Goal: Task Accomplishment & Management: Use online tool/utility

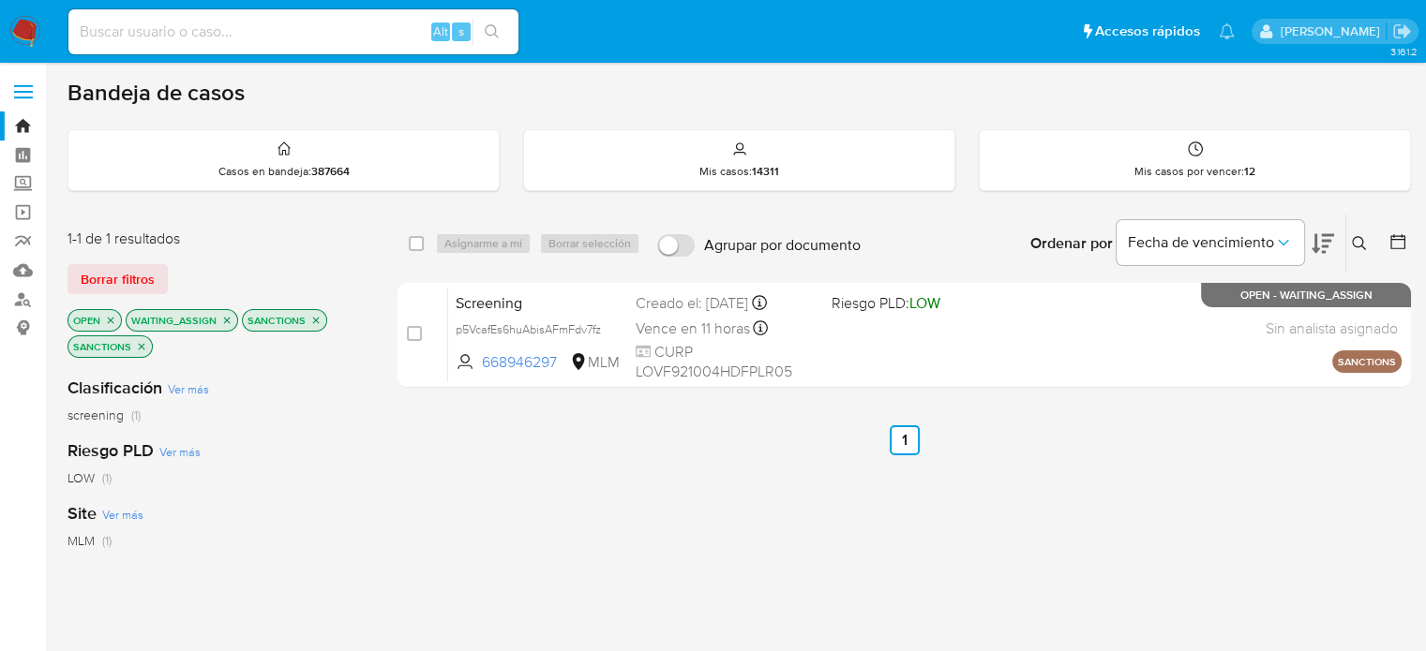
click at [20, 31] on img at bounding box center [25, 32] width 32 height 32
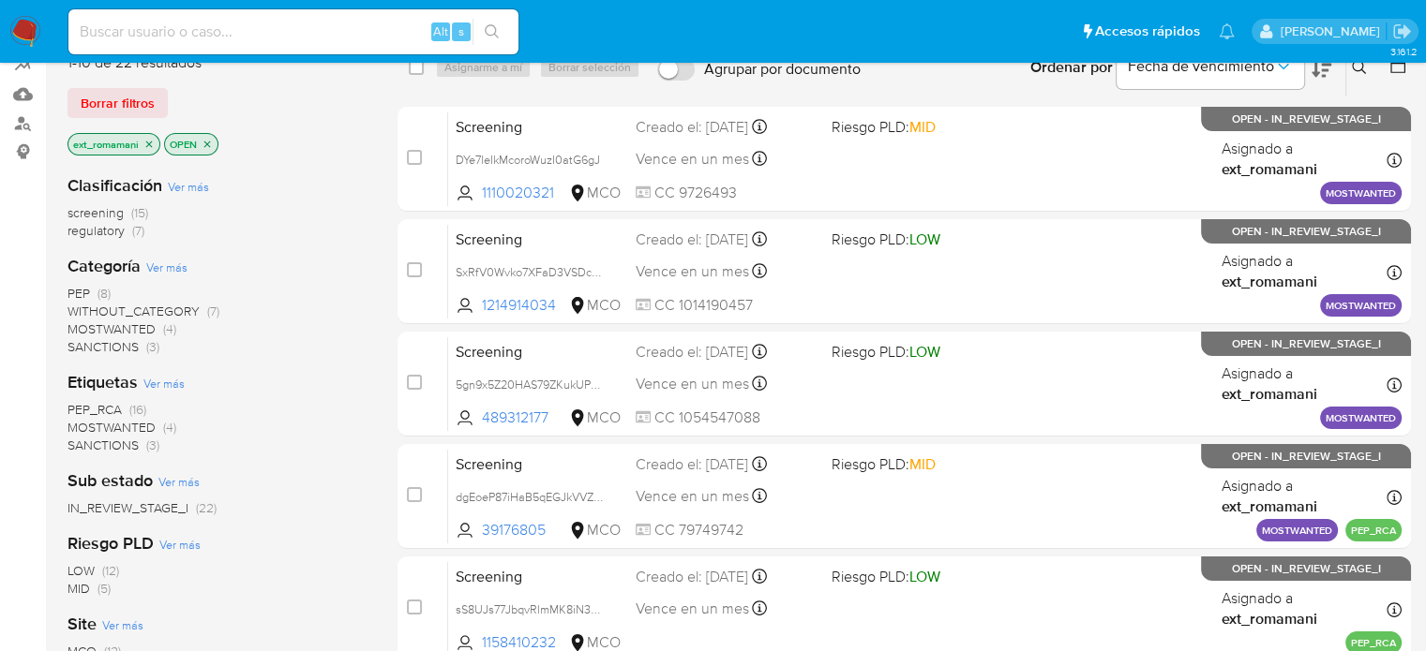
scroll to position [187, 0]
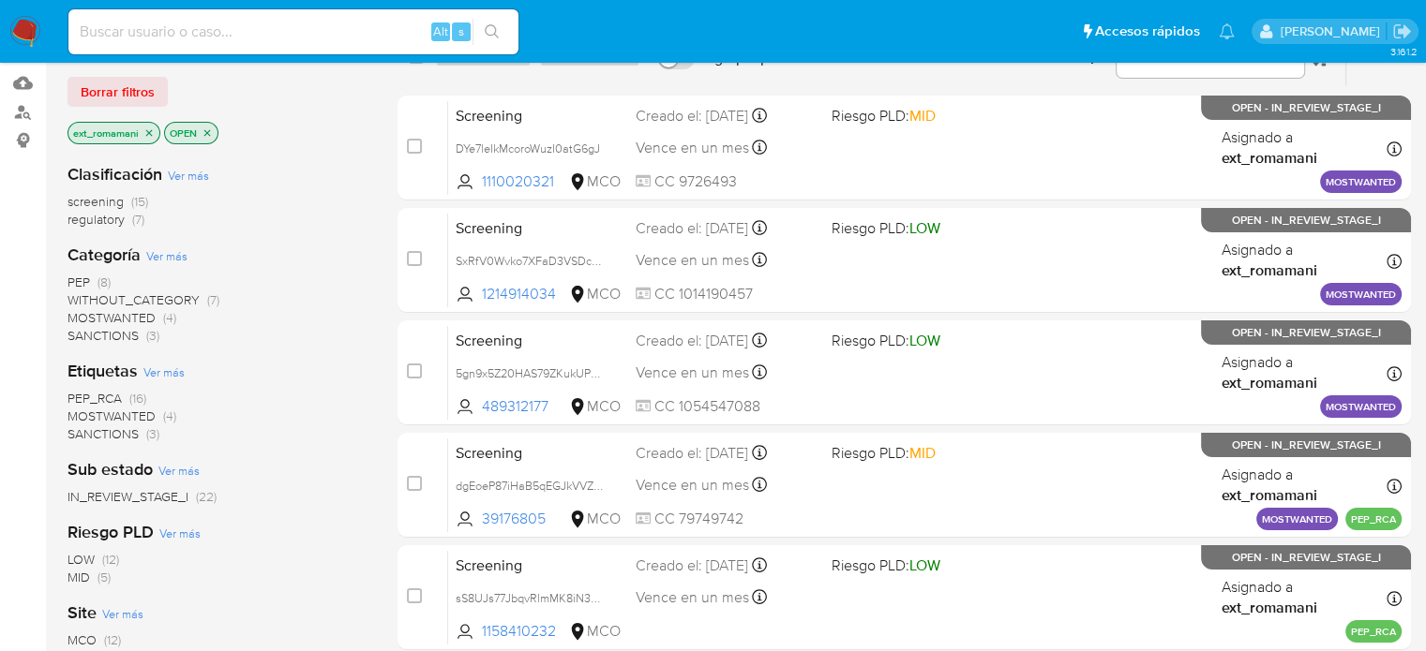
click at [146, 337] on span "(3)" at bounding box center [152, 335] width 13 height 19
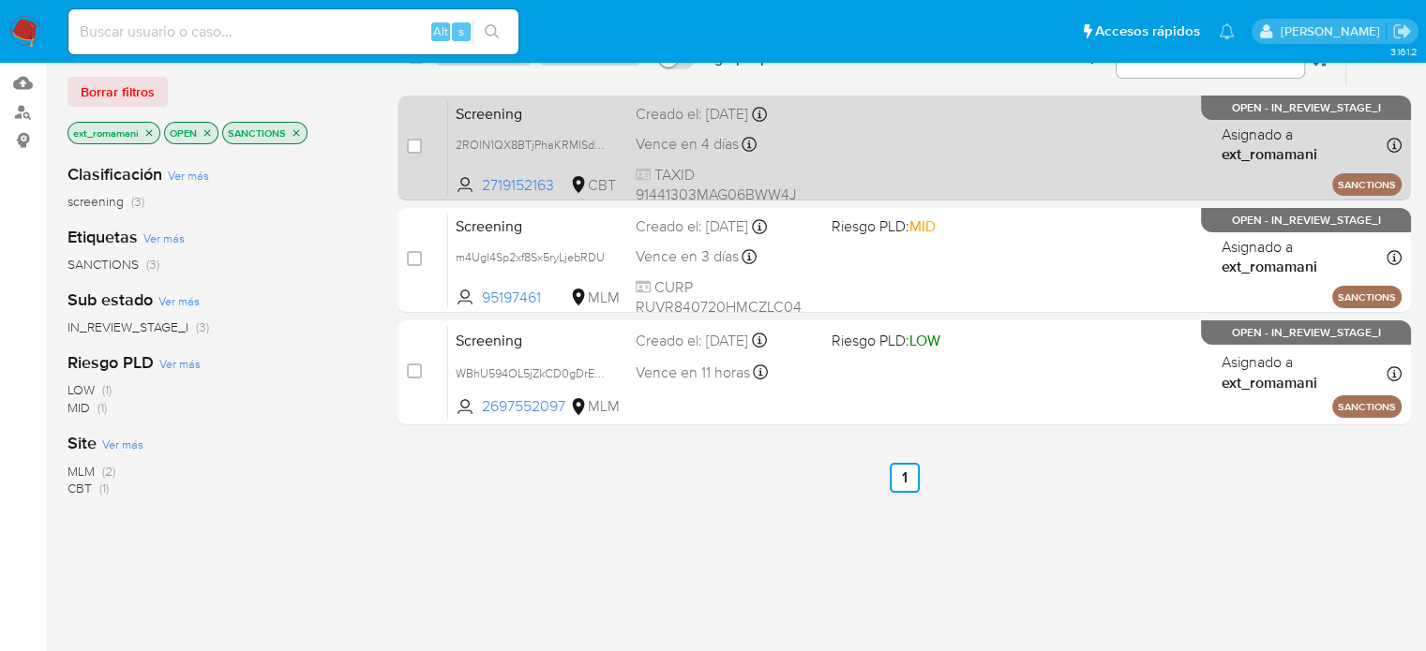
click at [953, 157] on div "Screening 2ROlN1QX8BTjPhaKRMISd95r 2719152163 CBT Creado el: 03/10/2025 Creado …" at bounding box center [924, 147] width 953 height 95
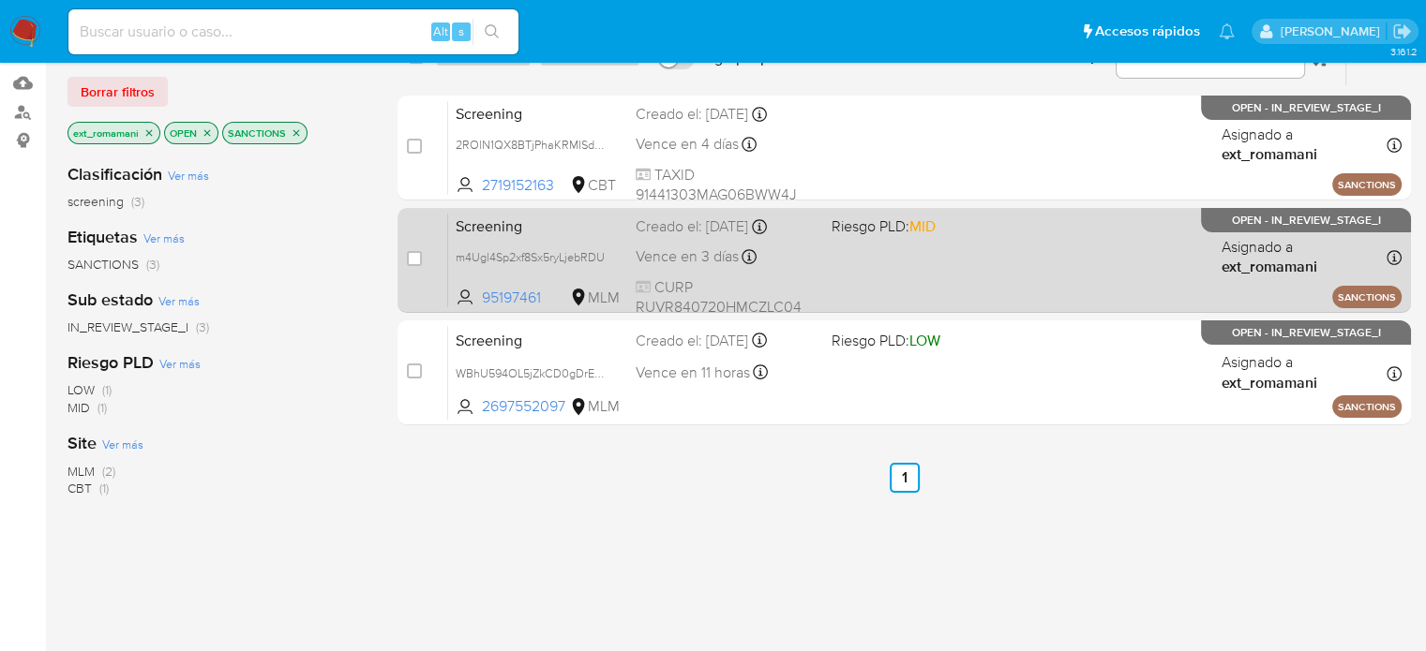
click at [941, 255] on span at bounding box center [920, 257] width 180 height 4
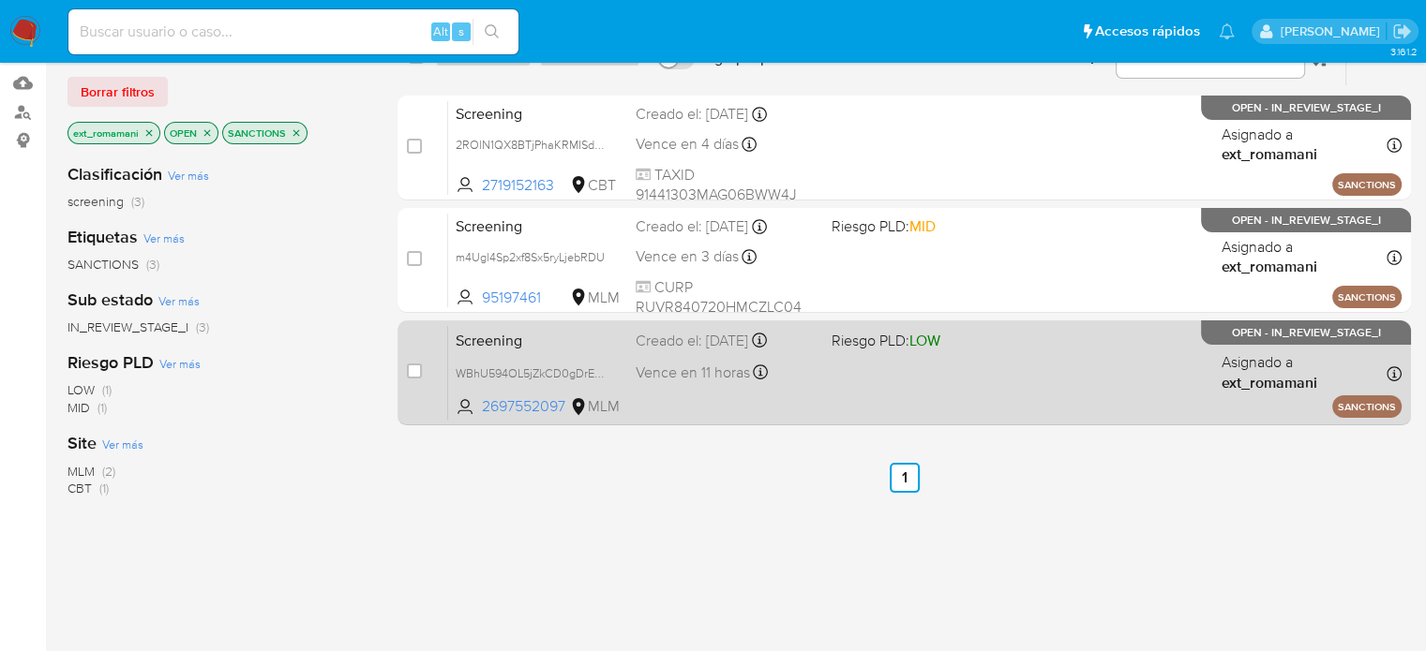
click at [933, 365] on div "Screening WBhU594OL5jZkCD0gDrEmsYU 2697552097 MLM Riesgo PLD: LOW Creado el: 02…" at bounding box center [924, 372] width 953 height 95
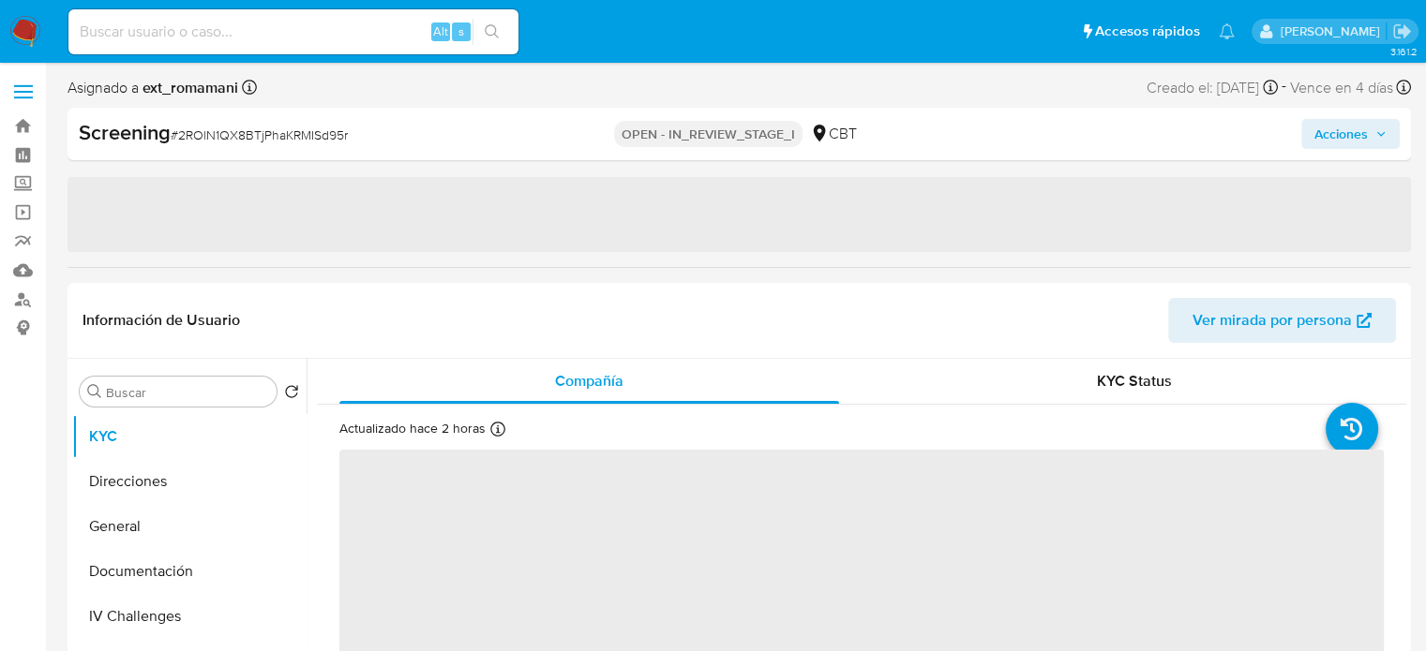
select select "10"
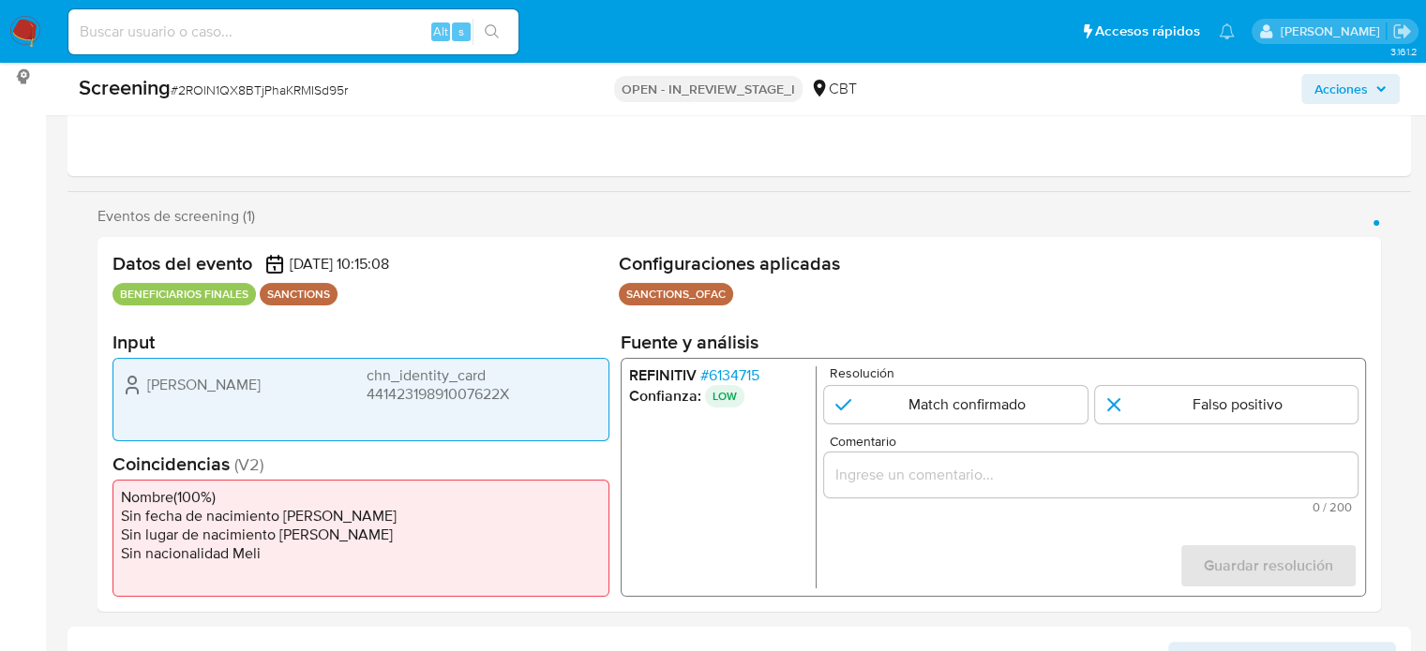
scroll to position [281, 0]
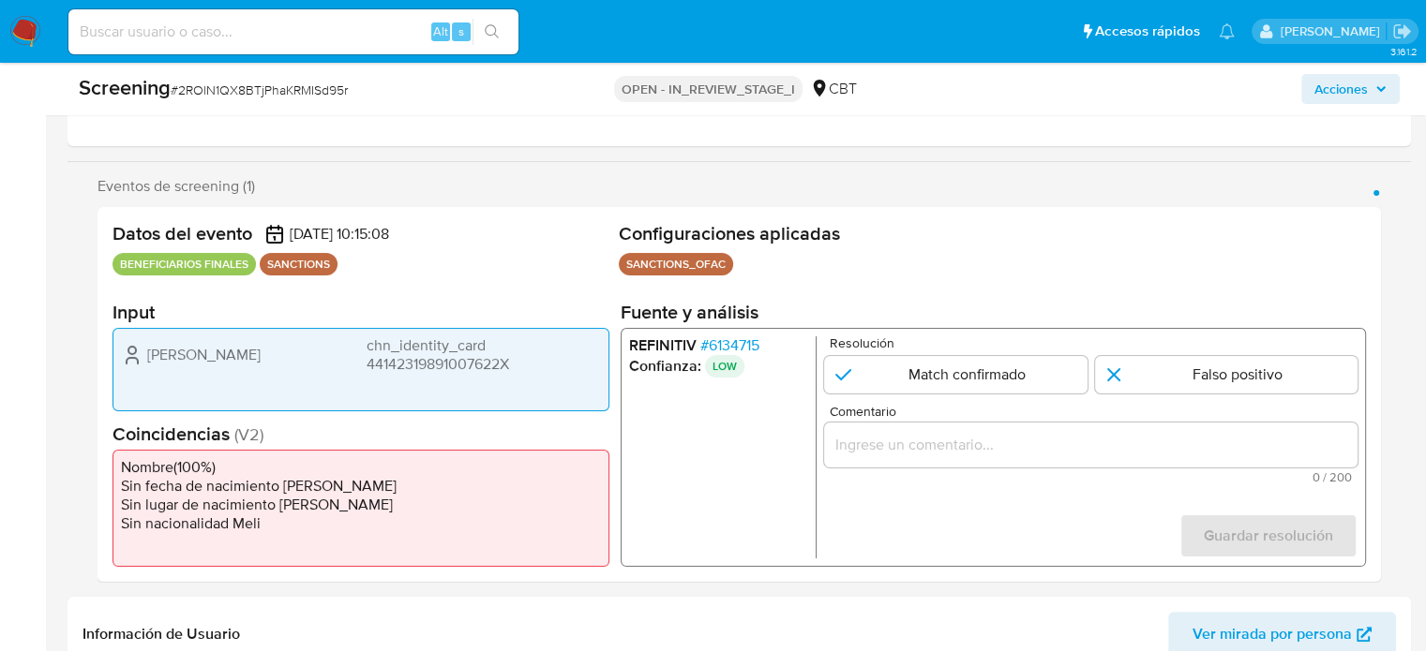
click at [872, 440] on input "Comentario" at bounding box center [1090, 445] width 533 height 24
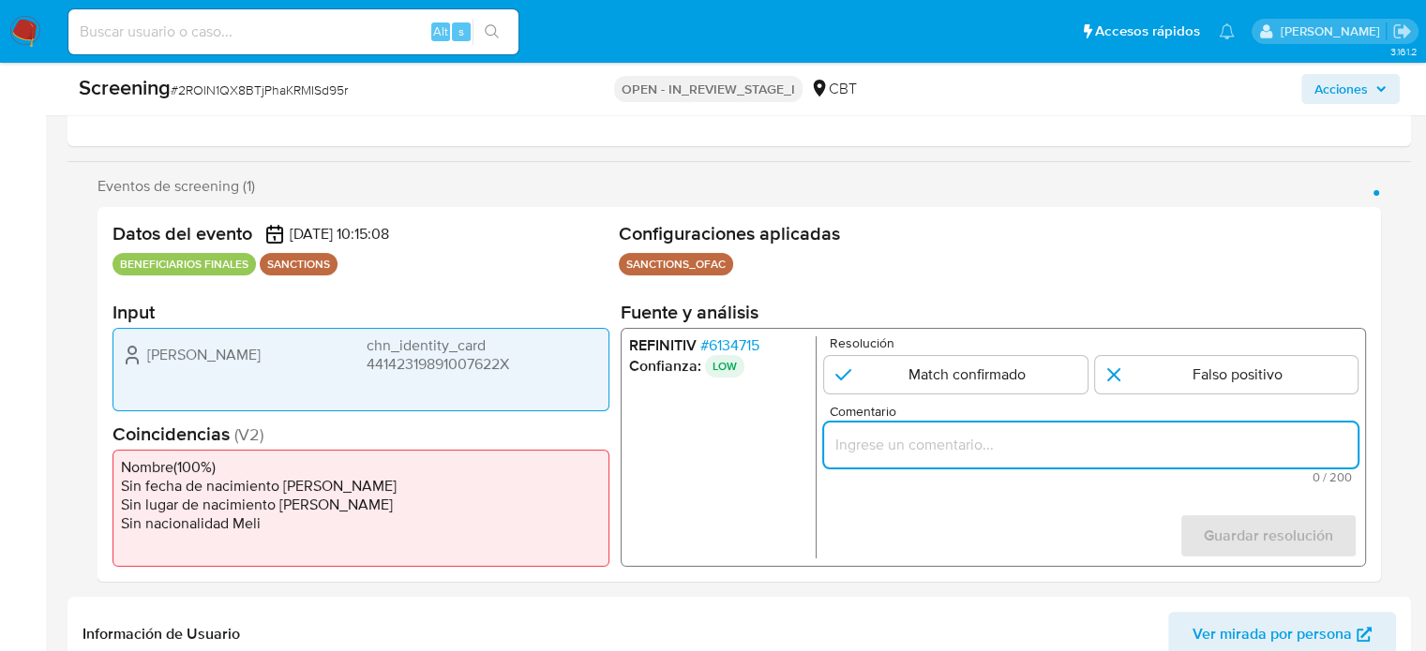
paste input "Compara al Bbff con el Sancionado , se desestima el match ya que difieren en fe…"
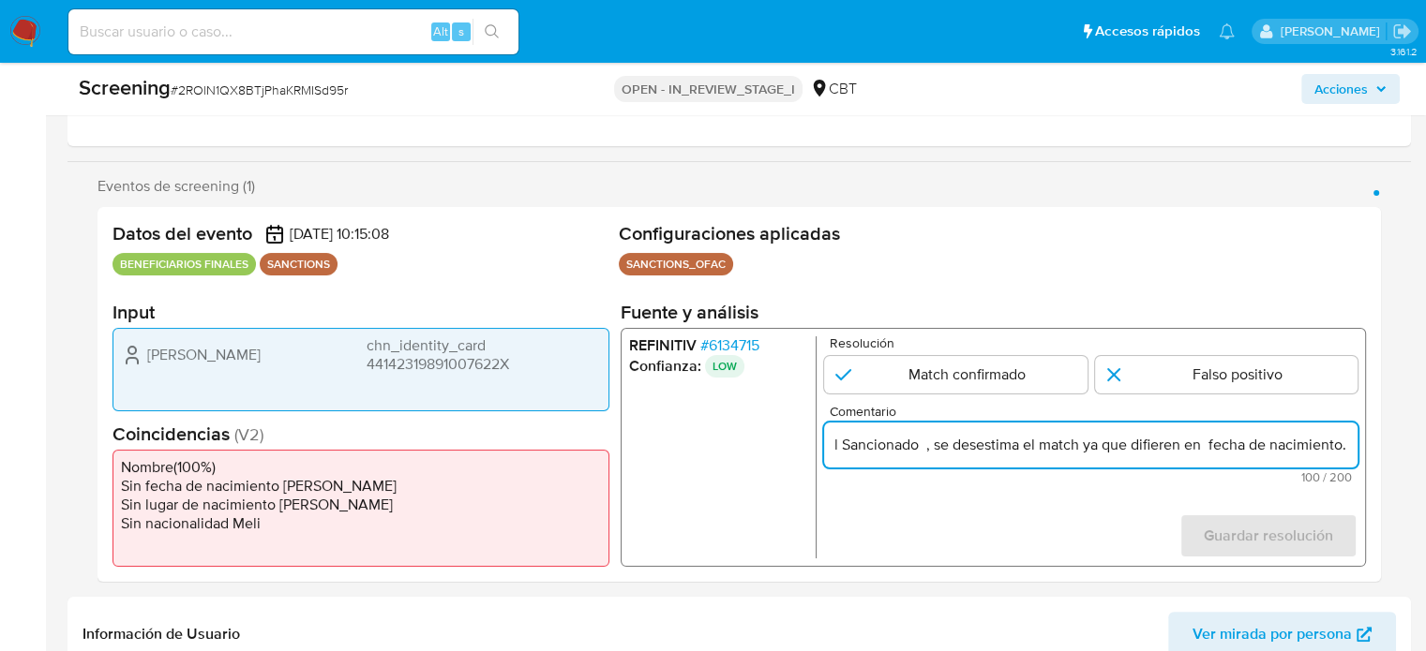
scroll to position [0, 0]
click at [726, 411] on ul "REFINITIV # 6134715 Confianza: LOW" at bounding box center [722, 447] width 187 height 222
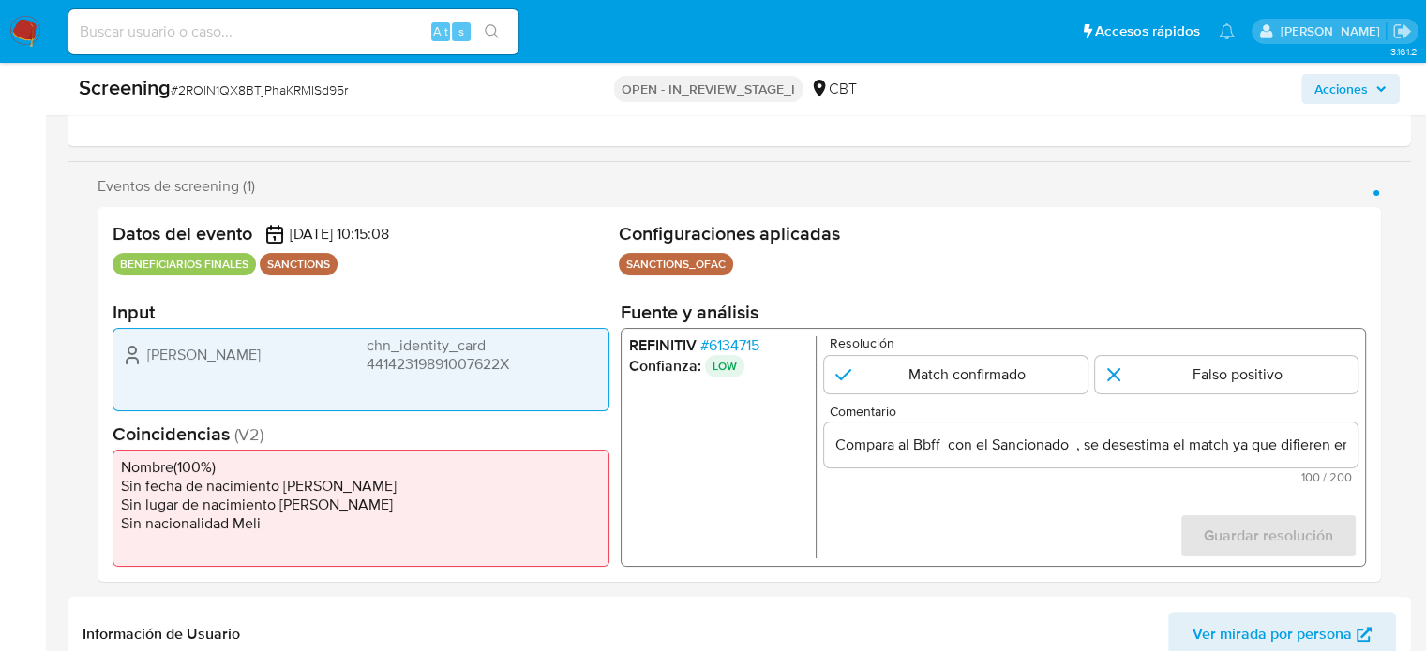
drag, startPoint x: 142, startPoint y: 354, endPoint x: 535, endPoint y: 374, distance: 394.2
click at [535, 374] on div "Guihua Li chn_identity_card 44142319891007622X" at bounding box center [360, 369] width 497 height 83
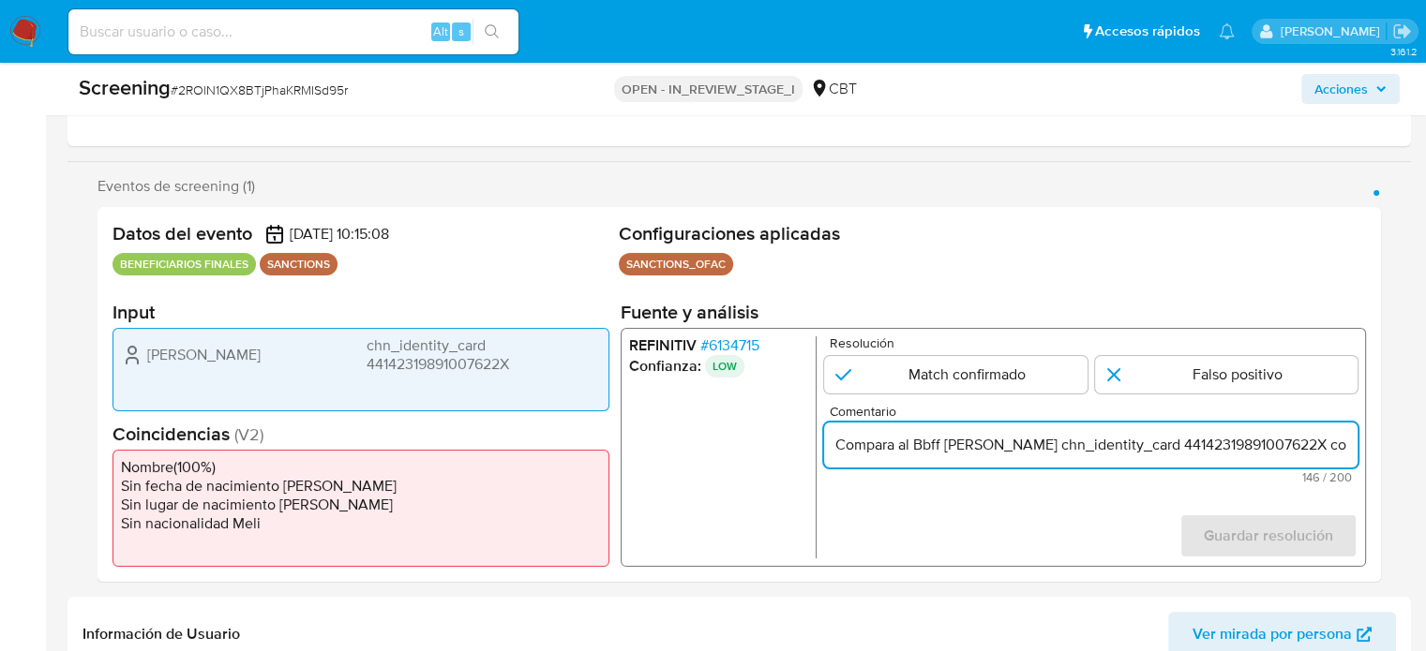
click at [746, 346] on span "# 6134715" at bounding box center [729, 345] width 59 height 19
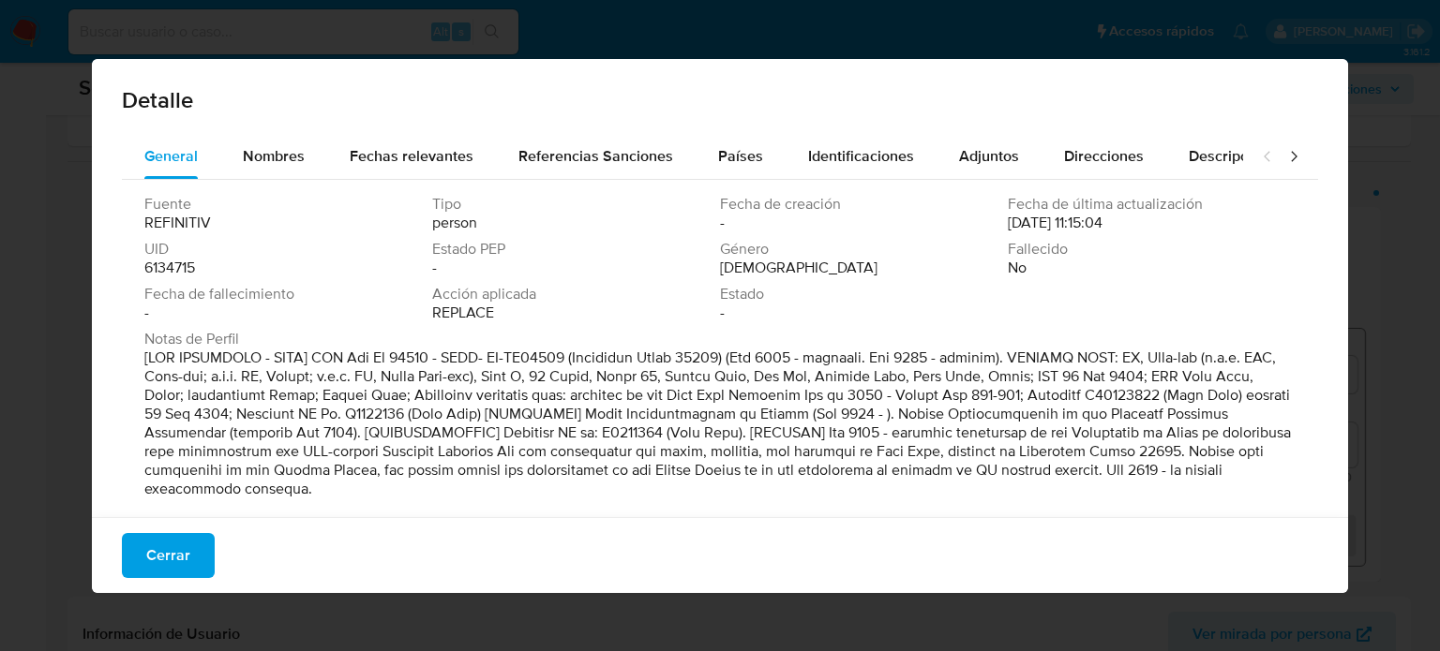
click at [300, 160] on span "Nombres" at bounding box center [274, 156] width 62 height 22
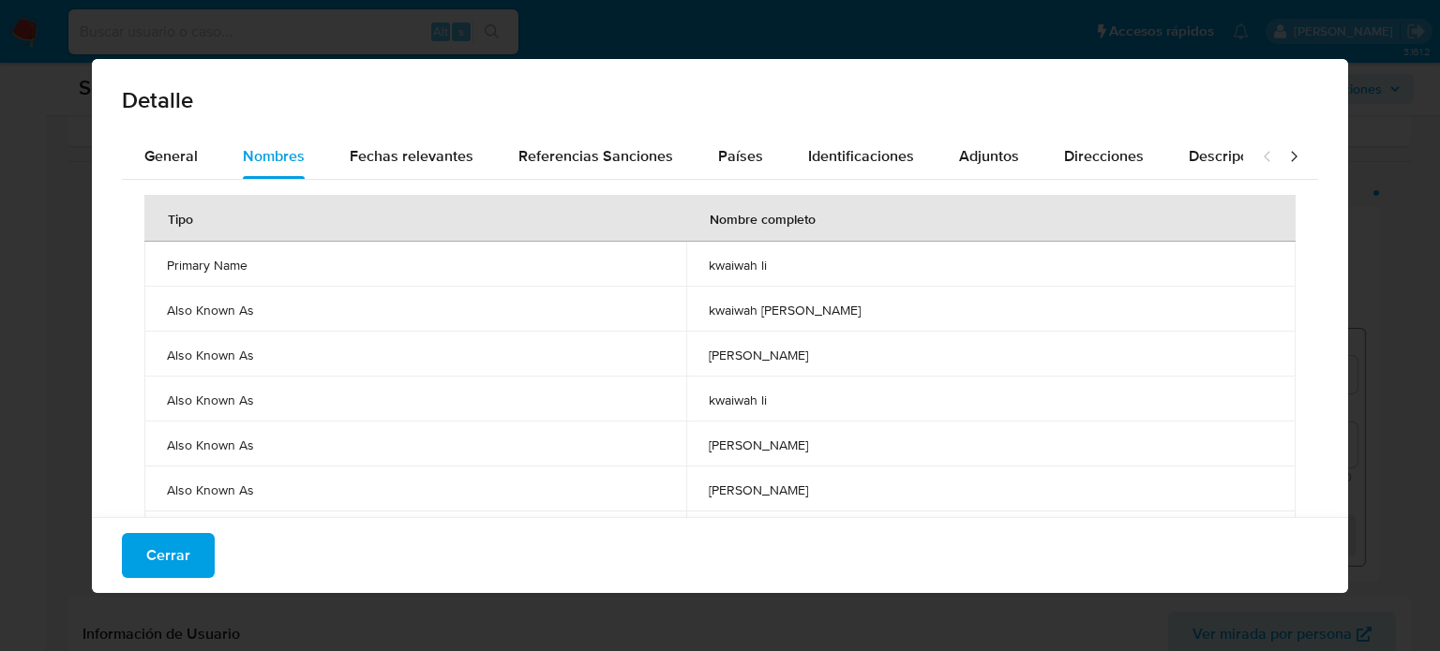
drag, startPoint x: 829, startPoint y: 262, endPoint x: 904, endPoint y: 262, distance: 75.0
click at [904, 262] on td "kwaiwah li" at bounding box center [990, 264] width 609 height 45
click at [169, 561] on span "Cerrar" at bounding box center [168, 555] width 44 height 41
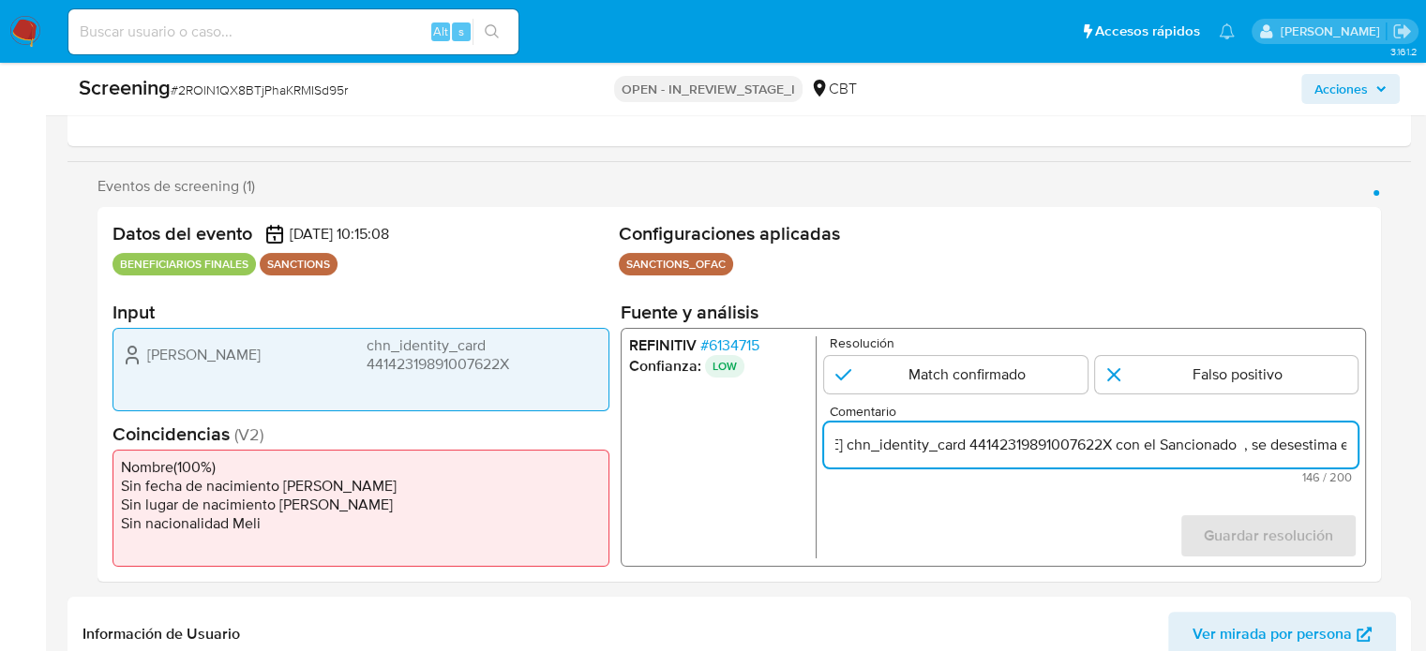
click at [1338, 446] on input "Compara al Bbff Guihua Li chn_identity_card 44142319891007622X con el Sancionad…" at bounding box center [1090, 445] width 533 height 24
click at [1183, 446] on input "Compara al Bbff Guihua Li chn_identity_card 44142319891007622X con el Sancionad…" at bounding box center [1090, 445] width 533 height 24
paste input "kwaiwah li"
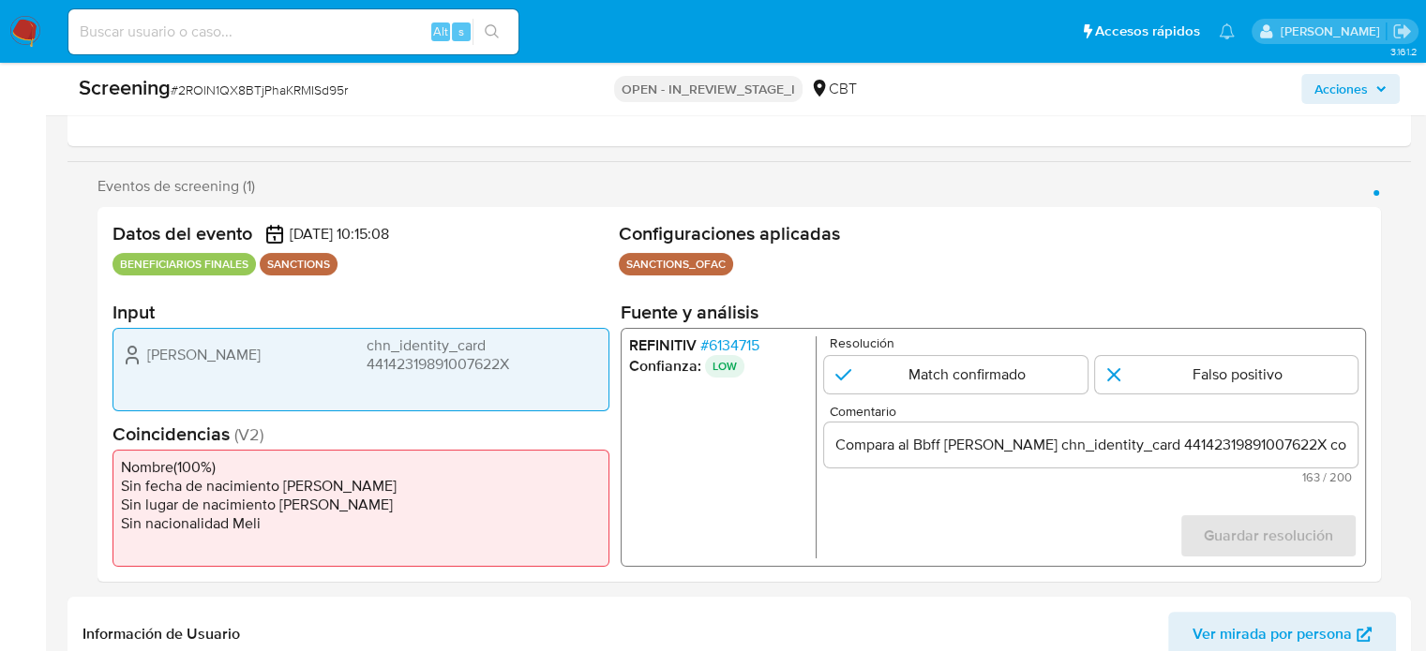
drag, startPoint x: 277, startPoint y: 350, endPoint x: 142, endPoint y: 350, distance: 135.9
click at [142, 350] on div "Guihua Li chn_identity_card 44142319891007622X" at bounding box center [361, 354] width 480 height 37
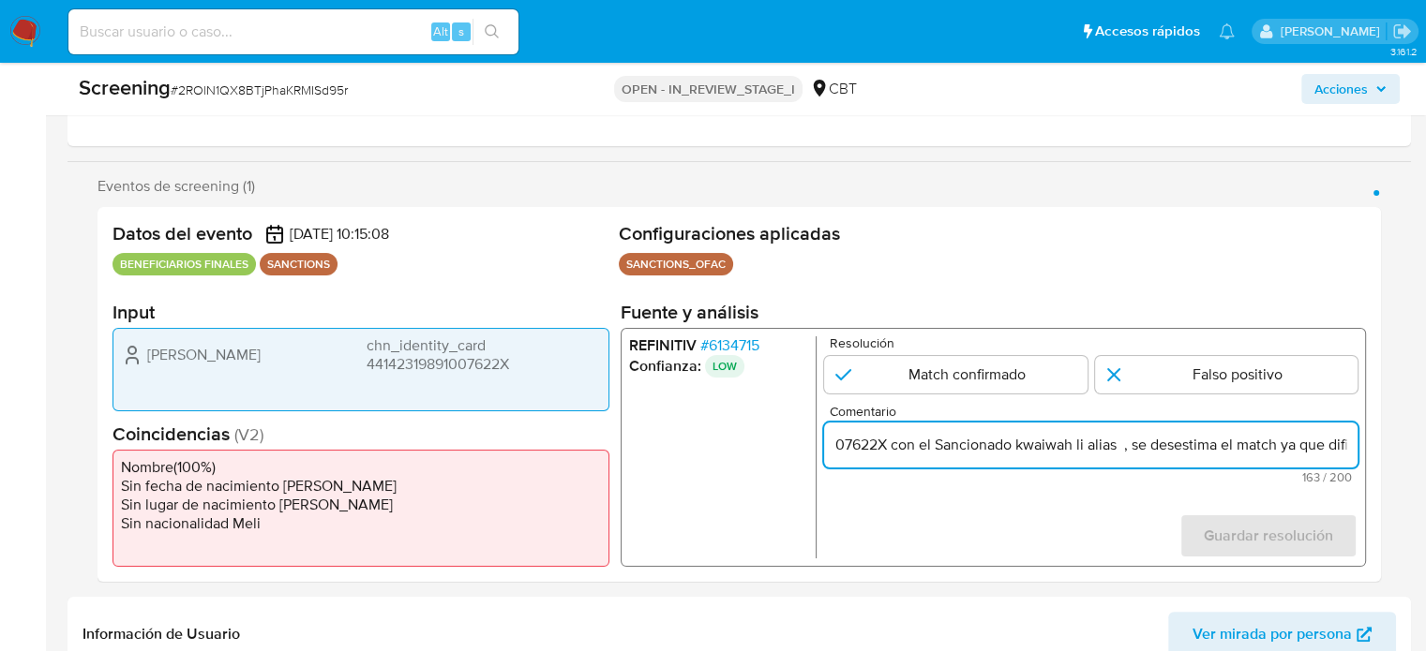
drag, startPoint x: 1328, startPoint y: 454, endPoint x: 1348, endPoint y: 454, distance: 19.7
click at [1348, 454] on input "Compara al Bbff Guihua Li chn_identity_card 44142319891007622X con el Sancionad…" at bounding box center [1090, 445] width 533 height 24
click at [962, 446] on input "Compara al Bbff Guihua Li chn_identity_card 44142319891007622X con el Sancionad…" at bounding box center [1090, 445] width 533 height 24
paste input "Guihua Li"
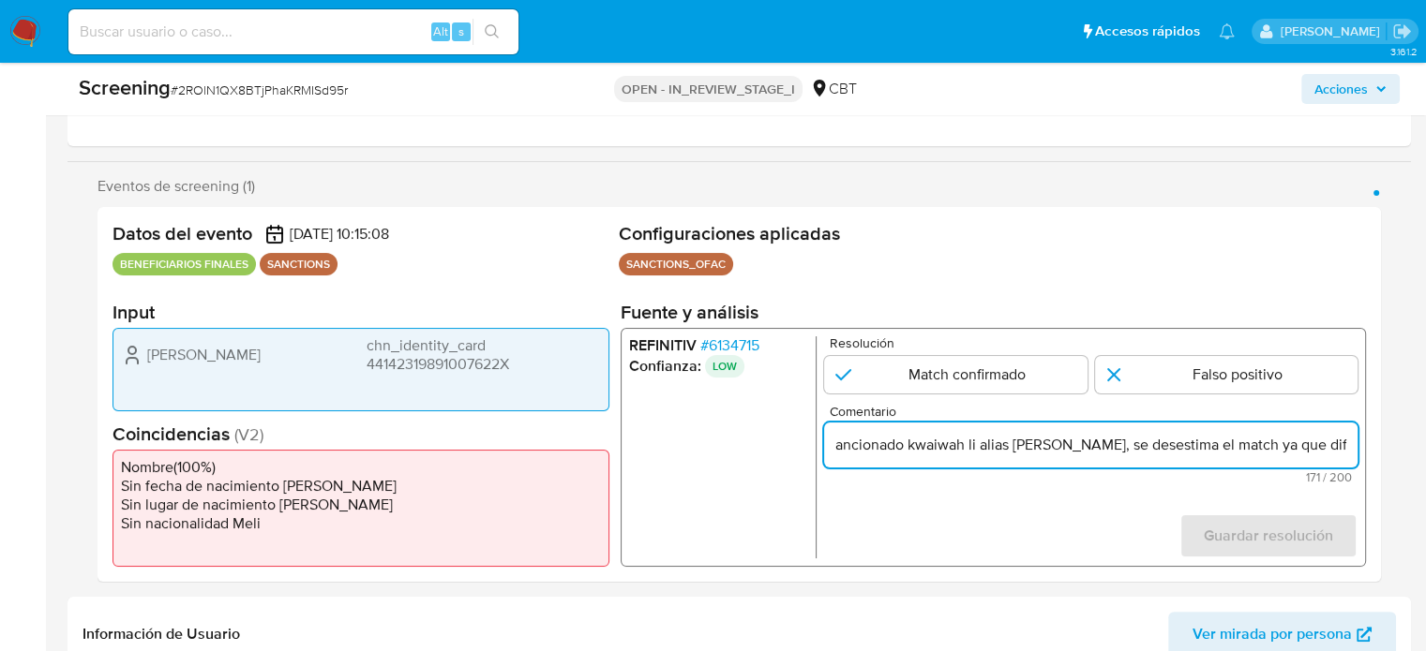
click at [865, 447] on input "Compara al Bbff Guihua Li chn_identity_card 44142319891007622X con el Sancionad…" at bounding box center [1090, 445] width 533 height 24
click at [924, 456] on input "Compara al Bbff Guihua Li chn_identity_card 44142319891007622X con el Sancionad…" at bounding box center [1090, 445] width 533 height 24
drag, startPoint x: 1271, startPoint y: 449, endPoint x: 1353, endPoint y: 453, distance: 82.6
click at [1353, 453] on input "Compara al Bbff Guihua Li chn_identity_card 44142319891007622X con el Sancionad…" at bounding box center [1090, 445] width 533 height 24
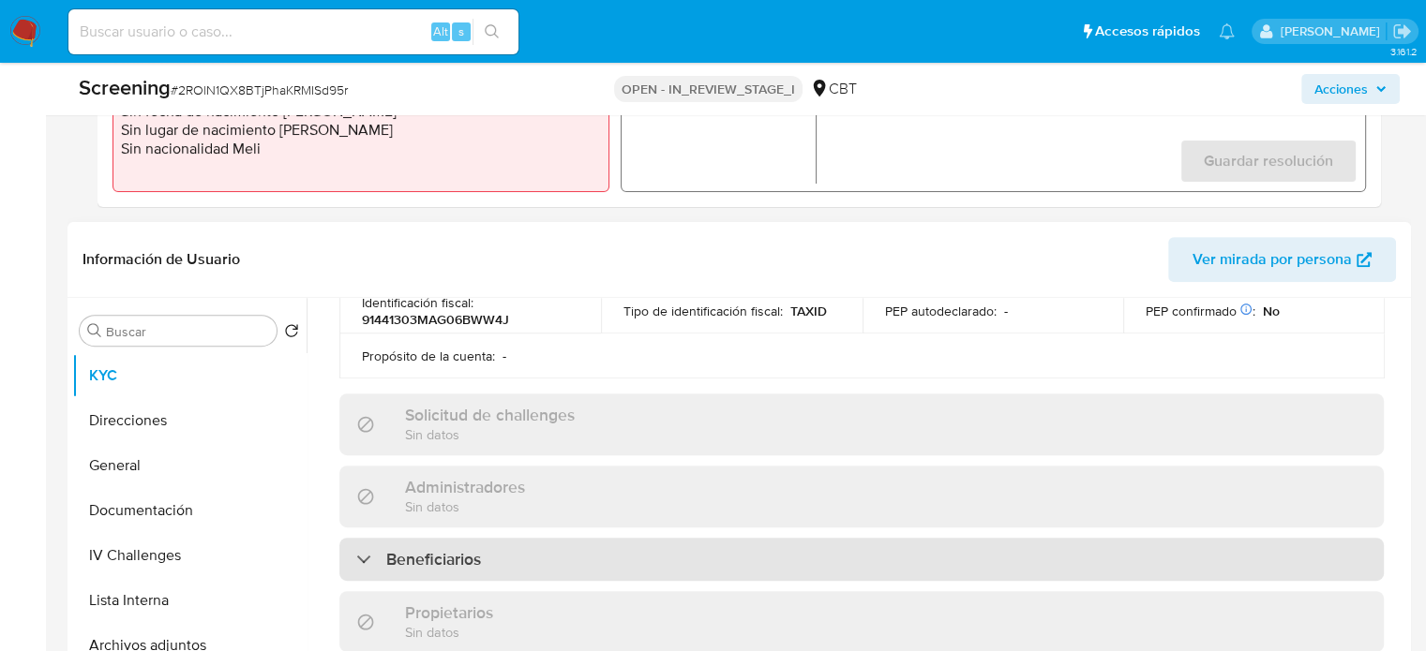
scroll to position [750, 0]
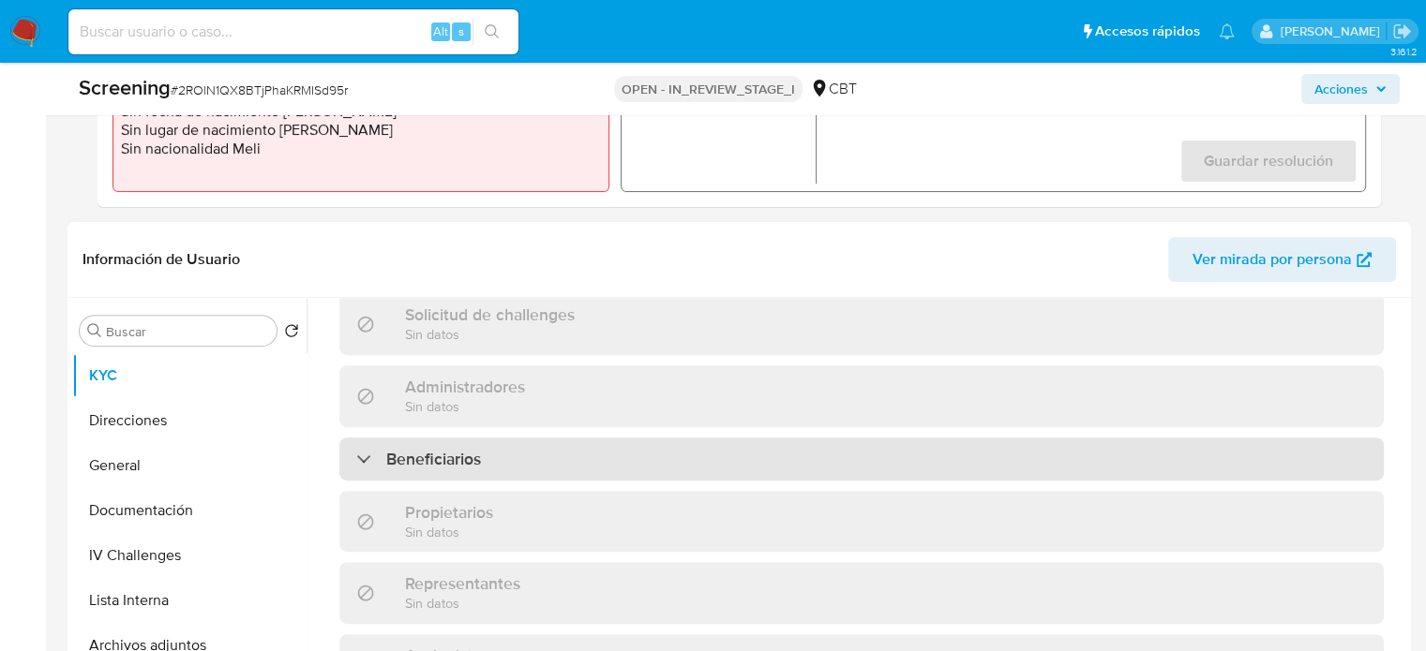
type input "Compara al Bbff Guihua Li chn_identity_card 44142319891007622X con el Sancionad…"
click at [545, 458] on div "Beneficiarios" at bounding box center [861, 459] width 1044 height 43
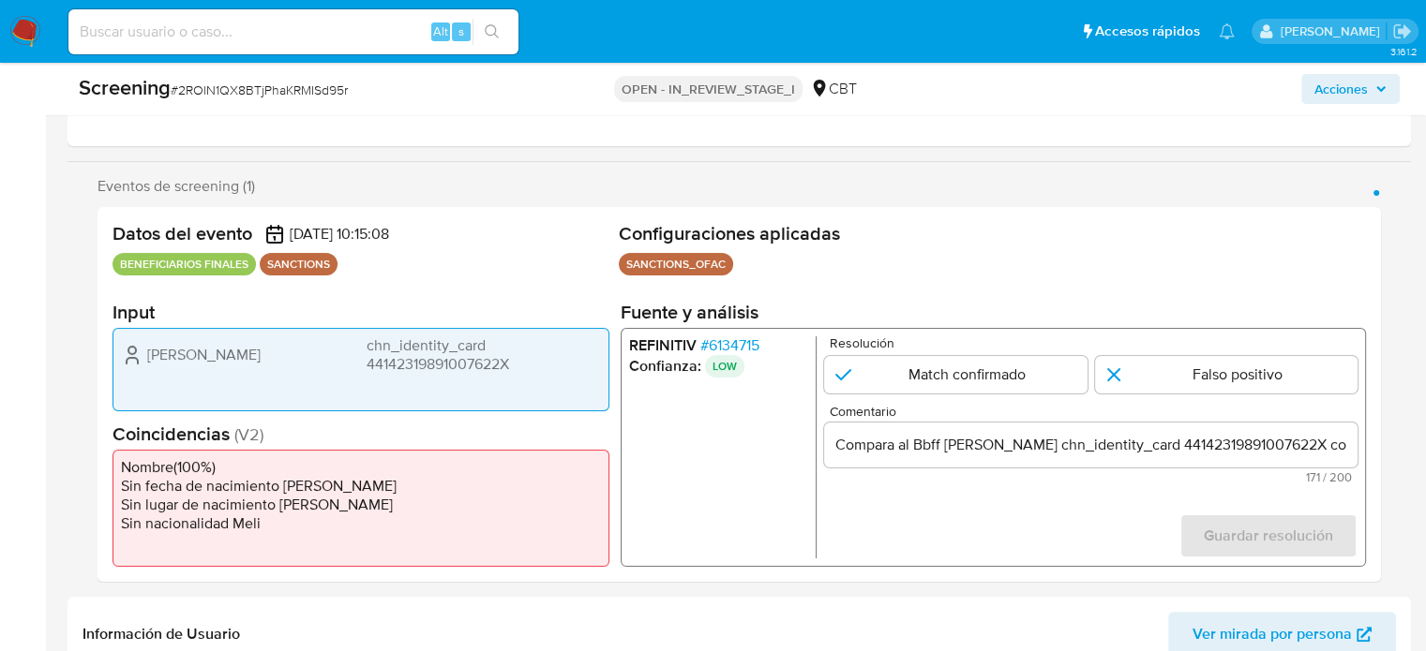
scroll to position [187, 0]
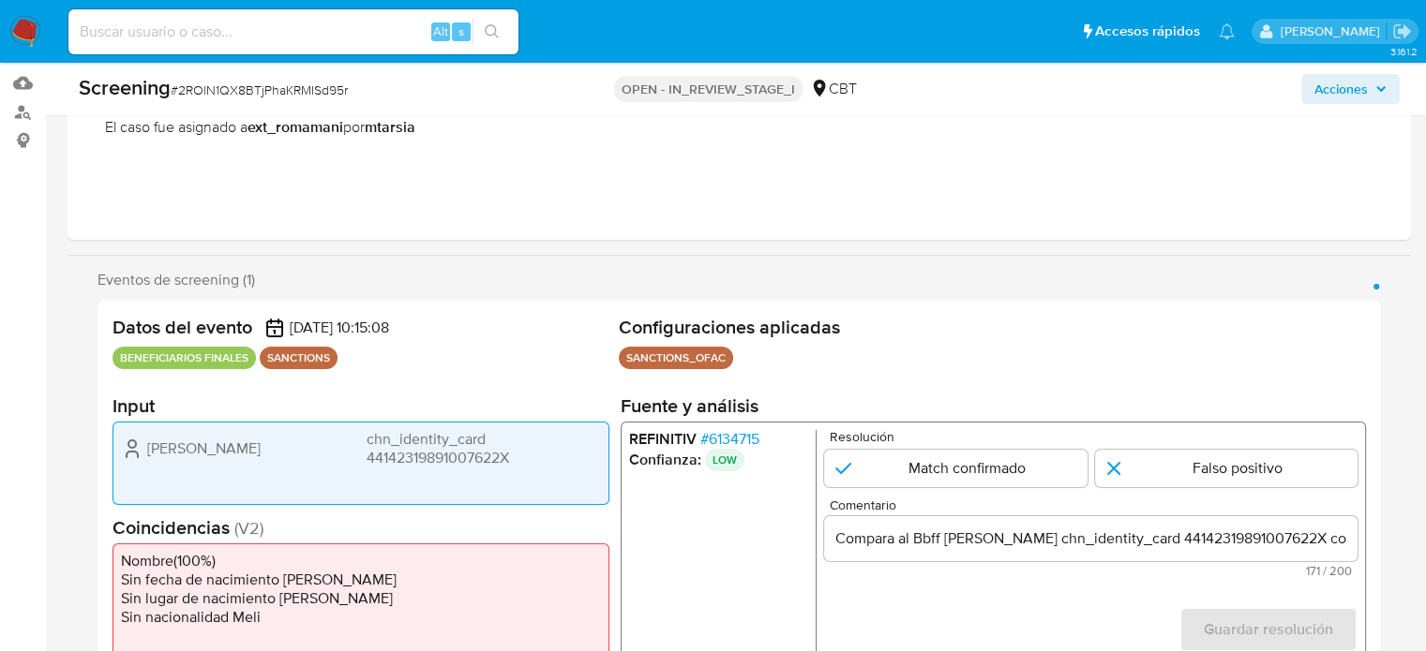
drag, startPoint x: 538, startPoint y: 456, endPoint x: 366, endPoint y: 459, distance: 172.5
click at [366, 459] on div "Guihua Li chn_identity_card 44142319891007622X" at bounding box center [361, 448] width 480 height 37
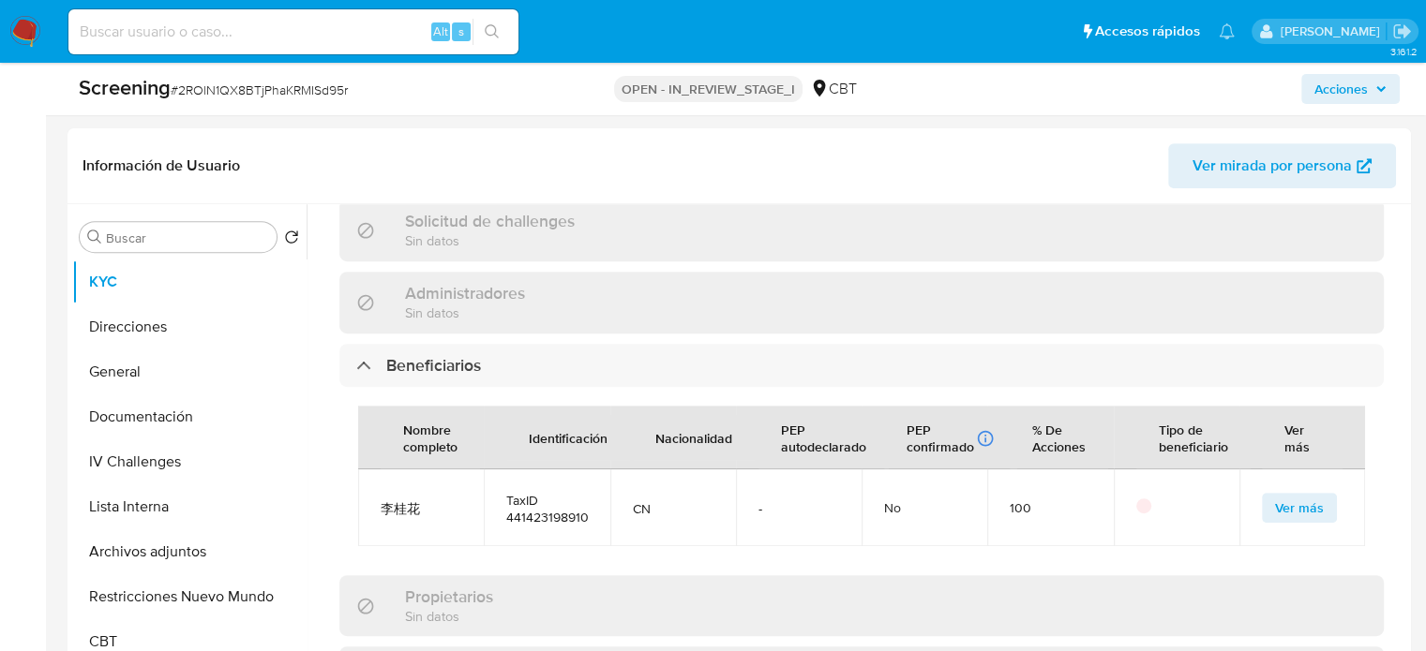
scroll to position [469, 0]
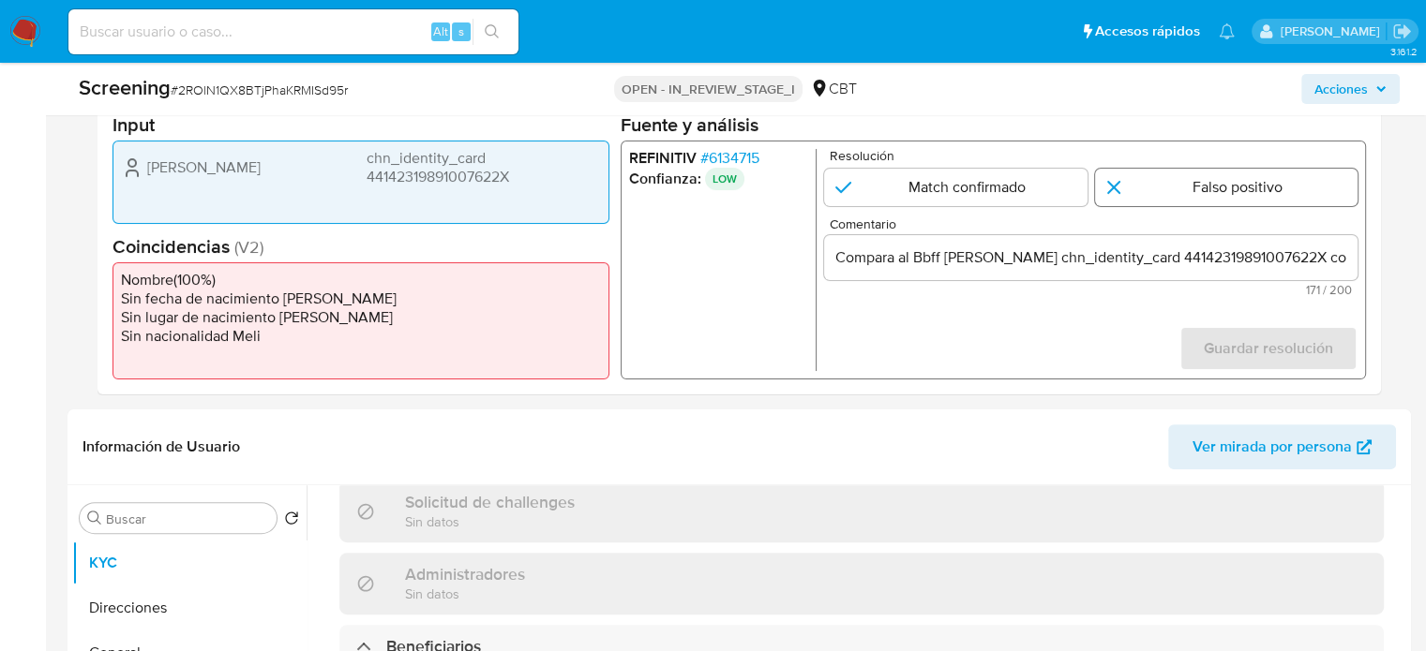
click at [1267, 182] on input "1 de 1" at bounding box center [1226, 187] width 263 height 37
radio input "true"
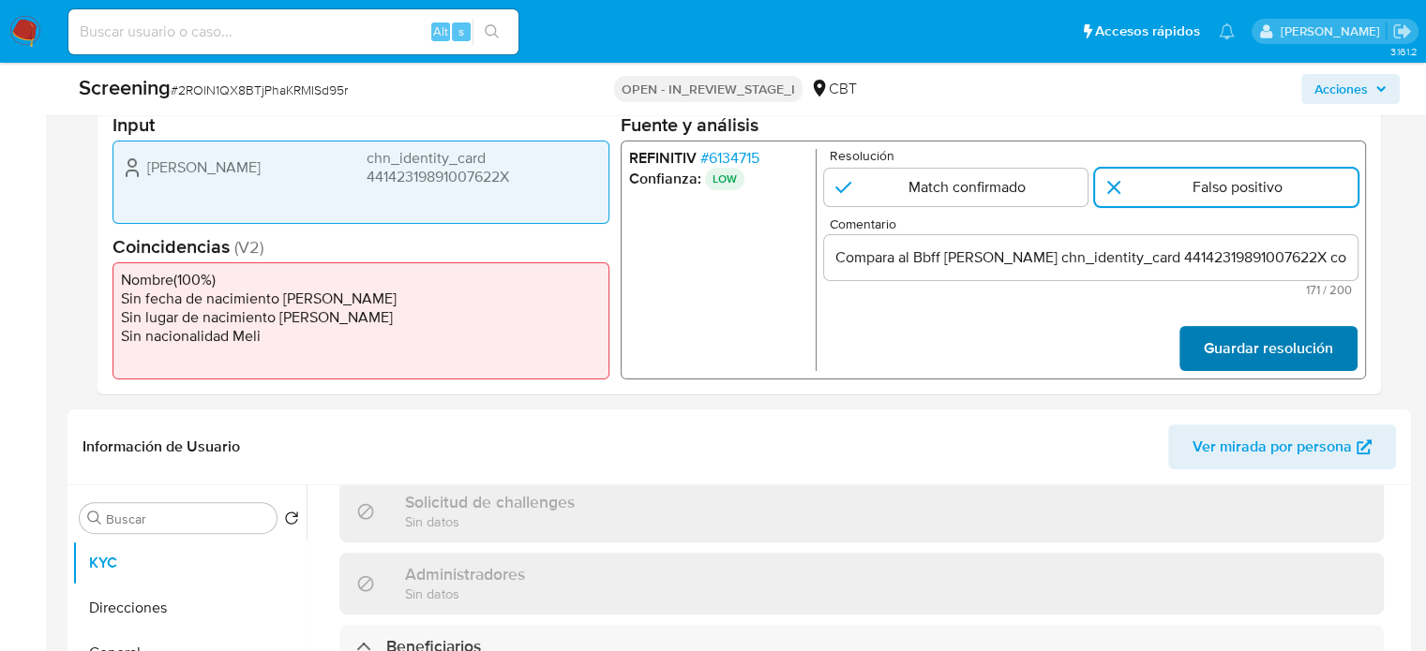
click at [1234, 348] on span "Guardar resolución" at bounding box center [1268, 348] width 129 height 41
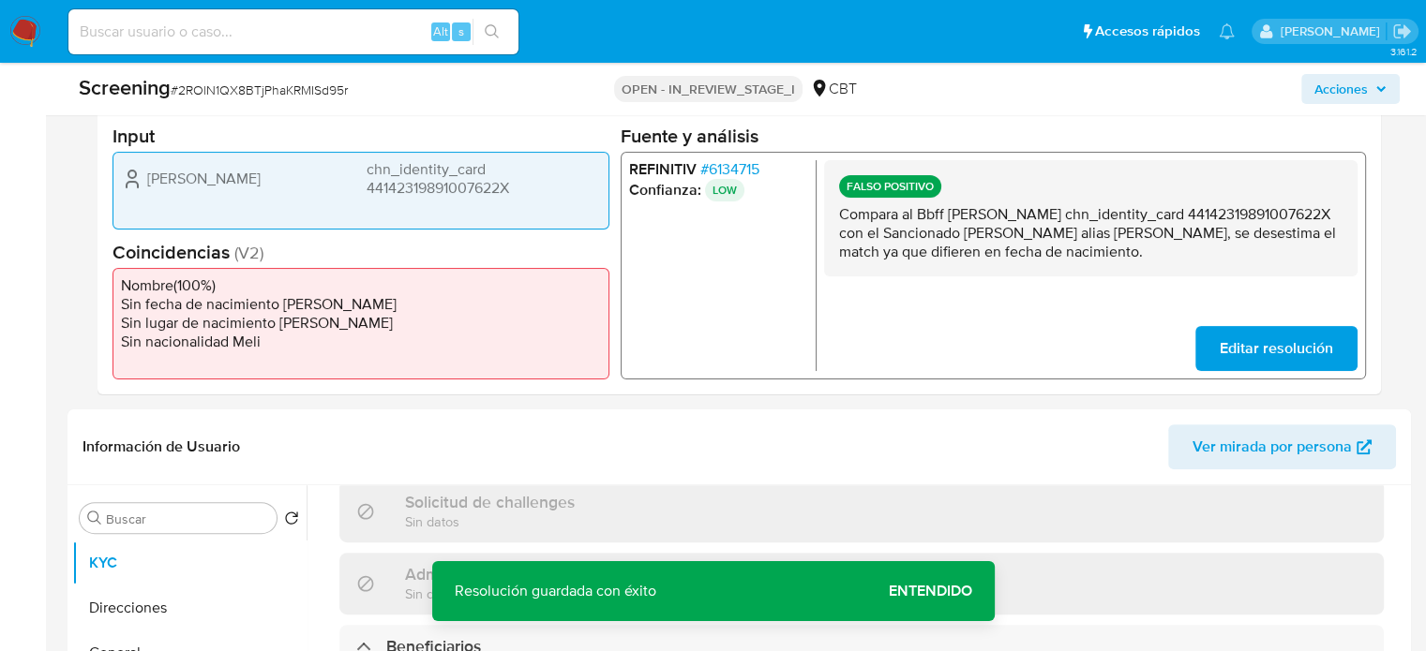
drag, startPoint x: 920, startPoint y: 217, endPoint x: 1103, endPoint y: 217, distance: 182.8
click at [1103, 217] on p "Compara al Bbff Guihua Li chn_identity_card 44142319891007622X con el Sancionad…" at bounding box center [1090, 232] width 503 height 56
click at [991, 204] on p "Compara al Bbff Guihua Li chn_identity_card 44142319891007622X con el Sancionad…" at bounding box center [1090, 232] width 503 height 56
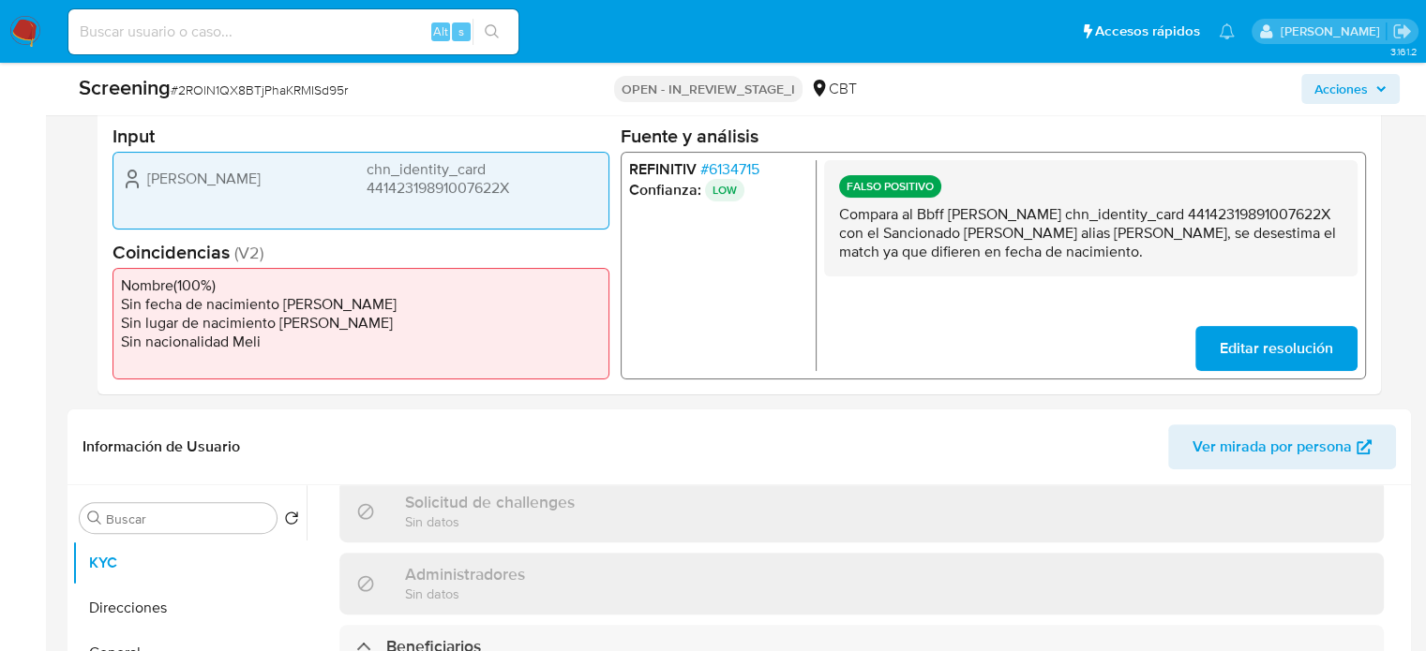
drag, startPoint x: 949, startPoint y: 217, endPoint x: 1278, endPoint y: 214, distance: 329.9
click at [1278, 214] on p "Compara al Bbff Guihua Li chn_identity_card 44142319891007622X con el Sancionad…" at bounding box center [1090, 232] width 503 height 56
click at [742, 163] on span "# 6134715" at bounding box center [729, 168] width 59 height 19
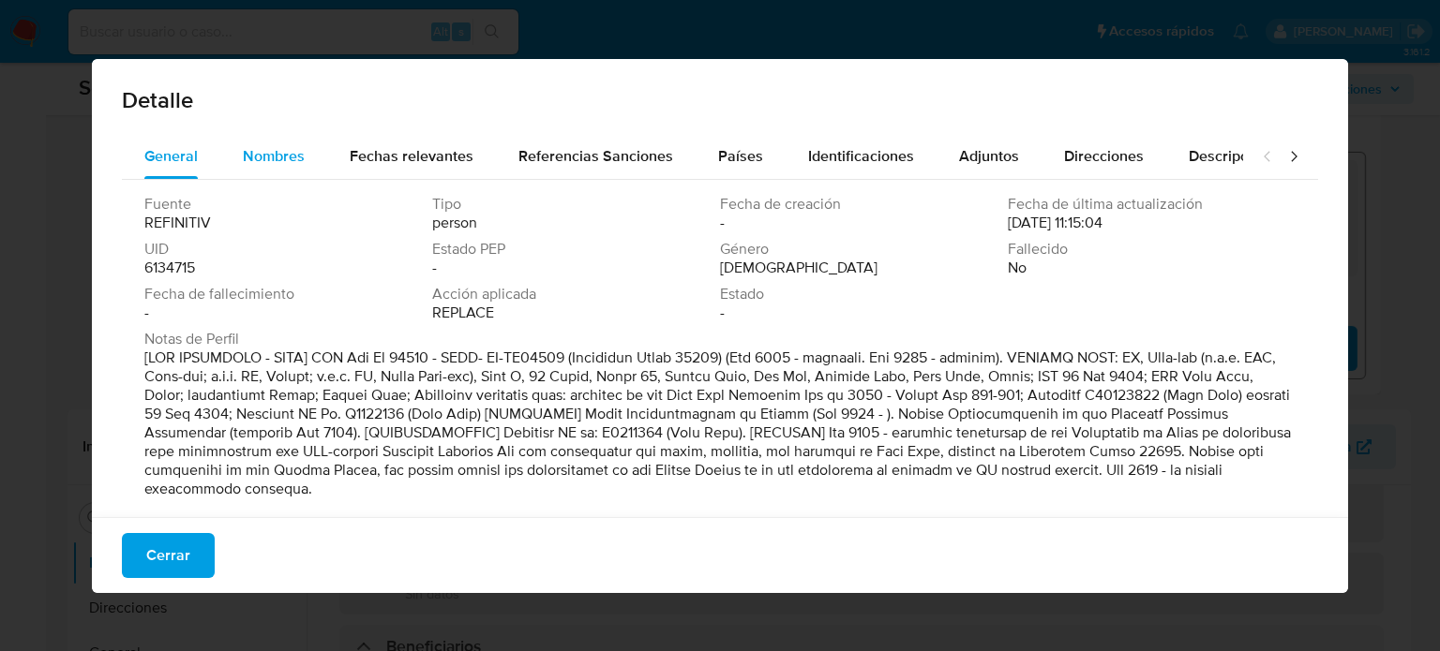
click at [278, 157] on span "Nombres" at bounding box center [274, 156] width 62 height 22
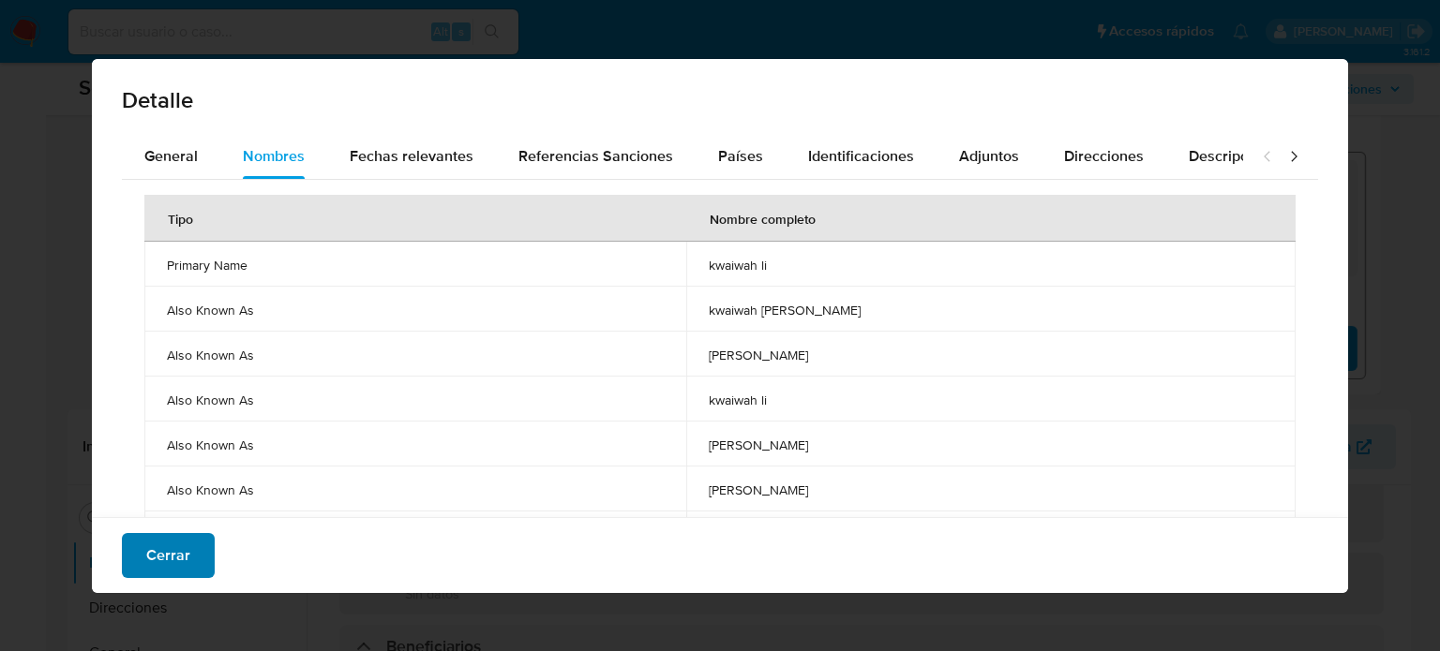
click at [185, 560] on span "Cerrar" at bounding box center [168, 555] width 44 height 41
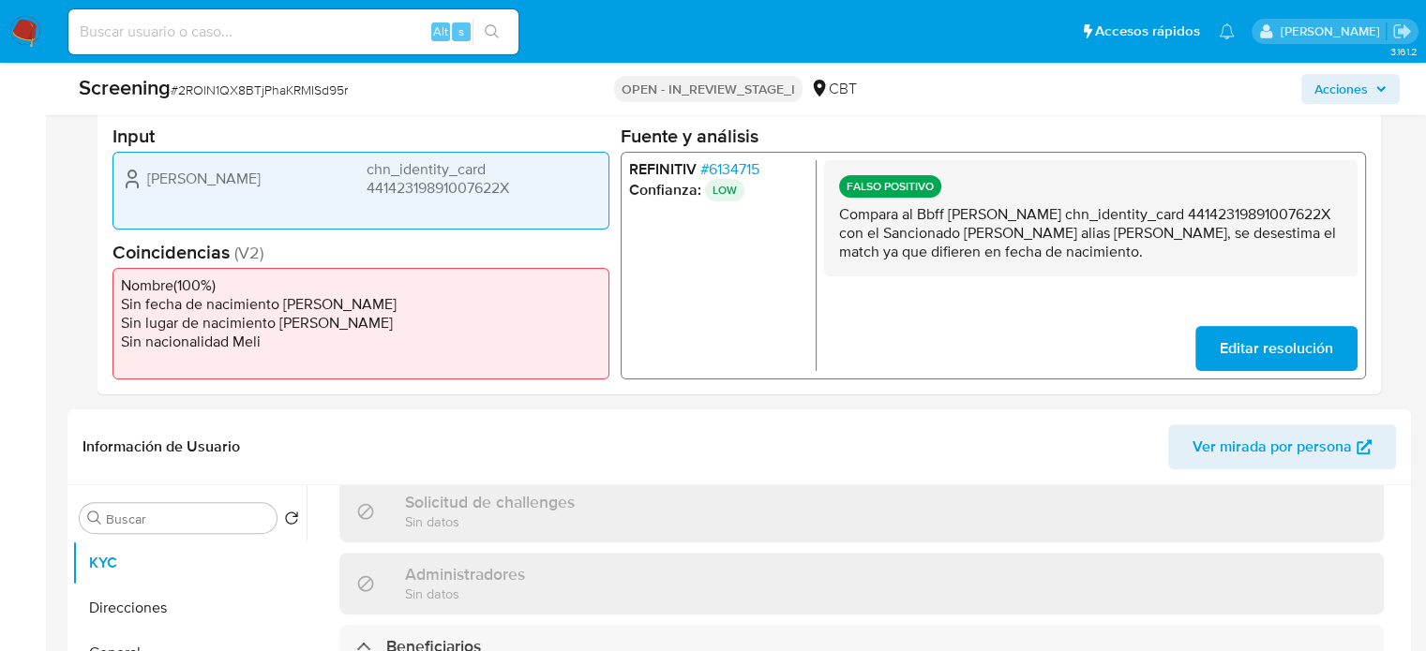
drag, startPoint x: 921, startPoint y: 235, endPoint x: 1093, endPoint y: 237, distance: 171.5
click at [1093, 237] on p "Compara al Bbff Guihua Li chn_identity_card 44142319891007622X con el Sancionad…" at bounding box center [1090, 232] width 503 height 56
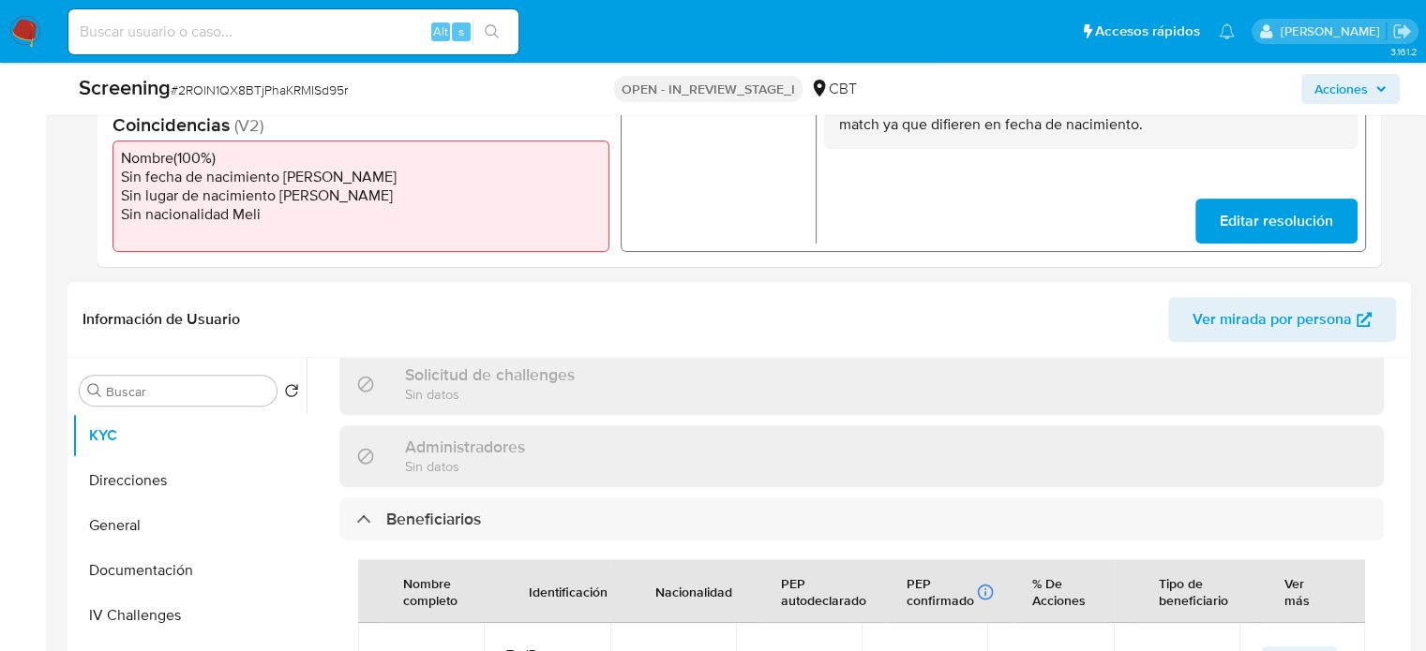
scroll to position [750, 0]
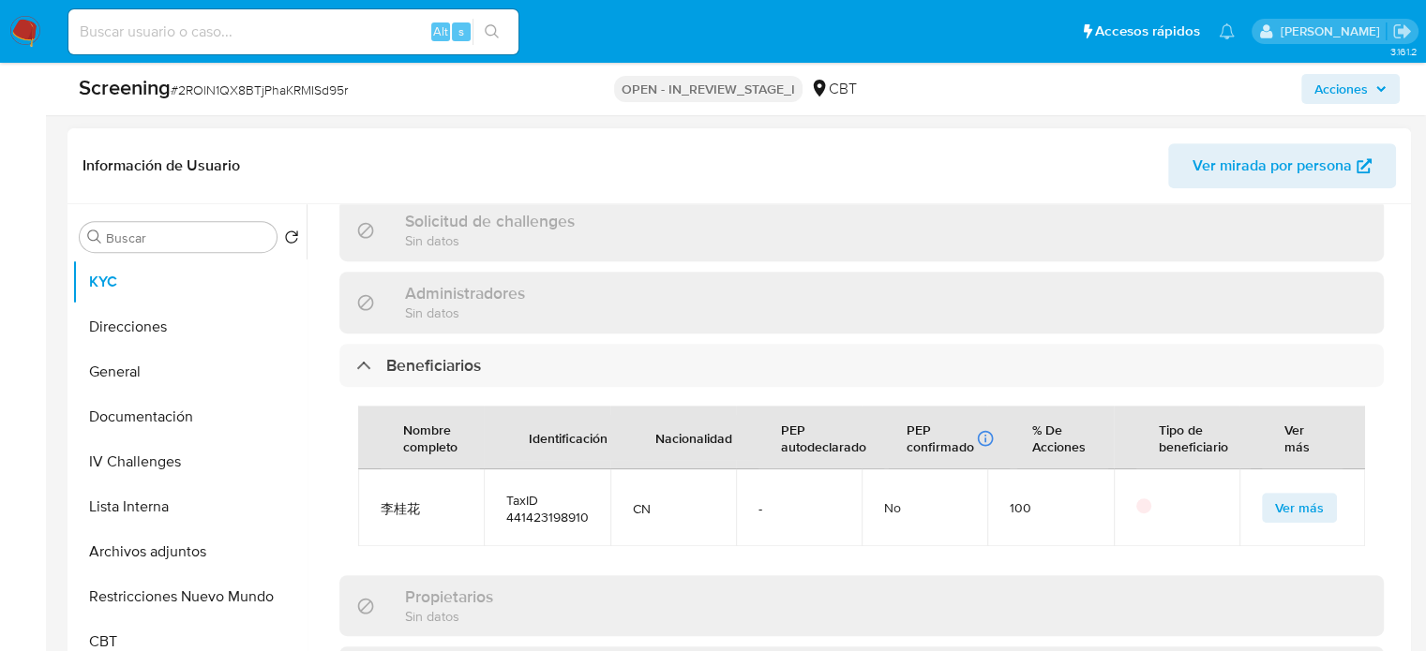
click at [1283, 500] on span "Ver más" at bounding box center [1299, 508] width 49 height 26
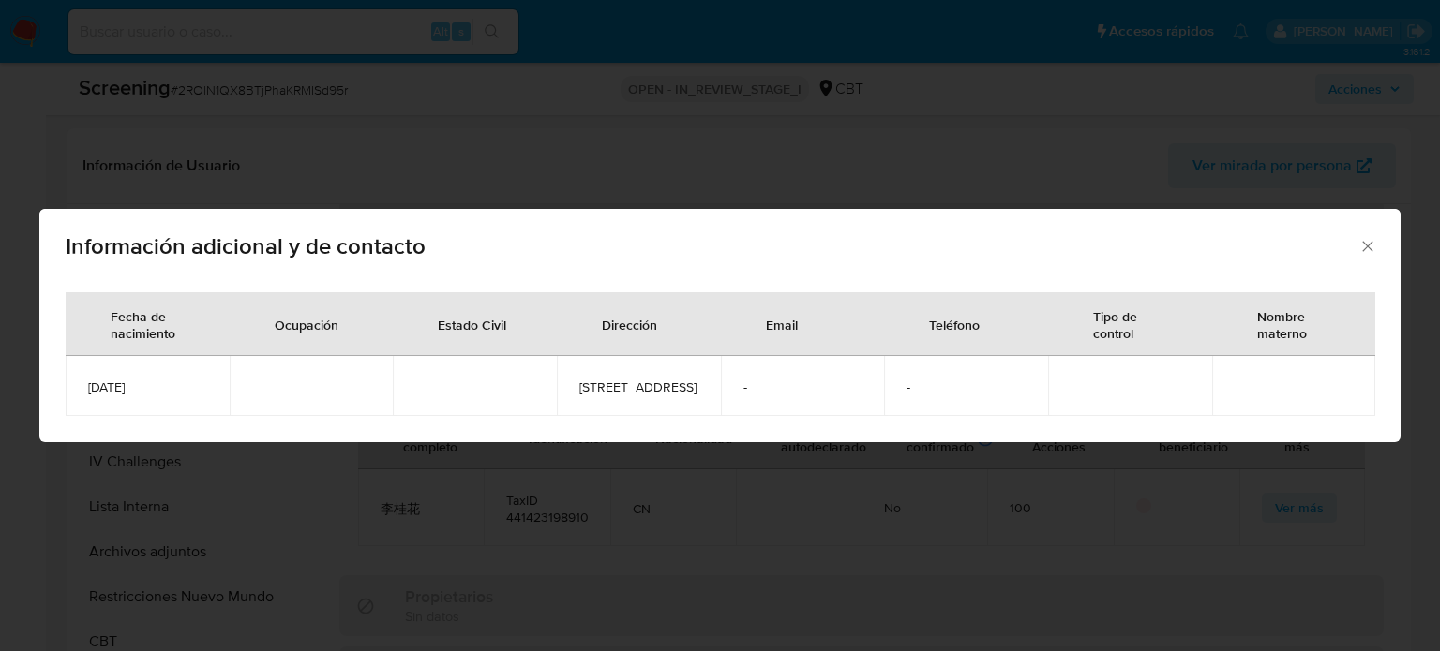
click at [1358, 237] on icon "Cerrar" at bounding box center [1367, 246] width 19 height 19
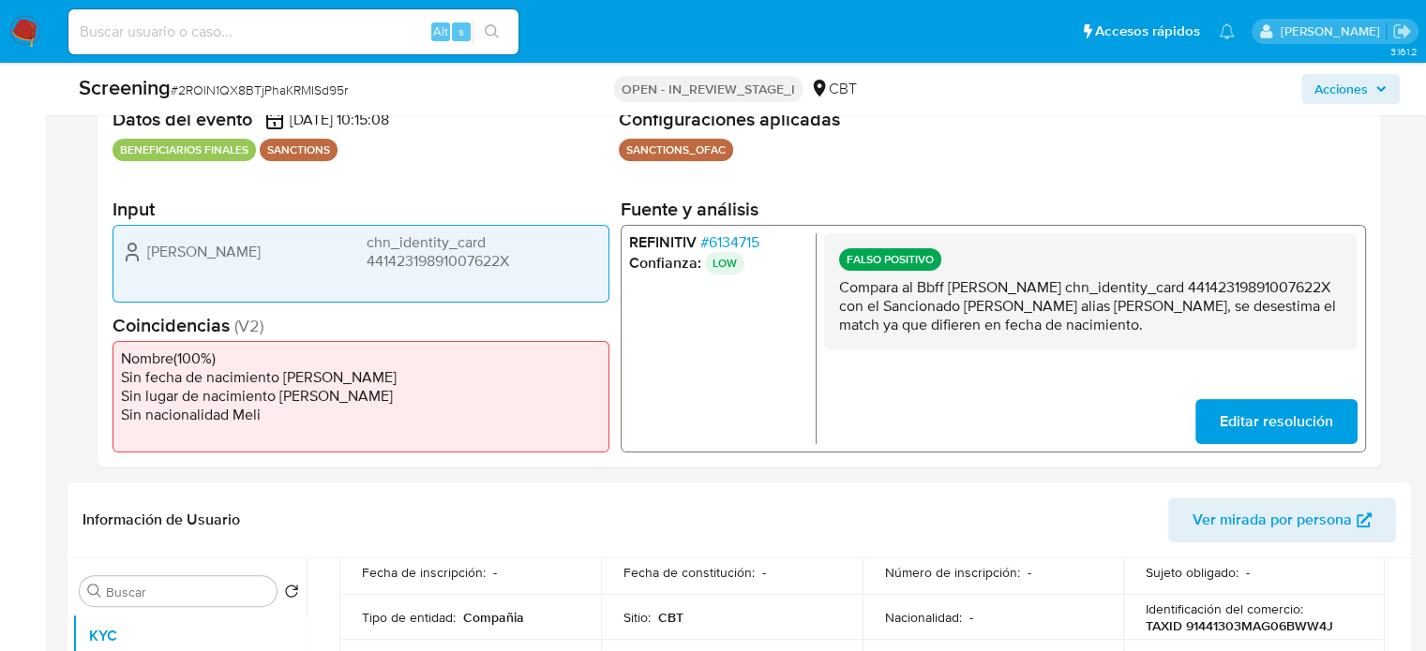
scroll to position [281, 0]
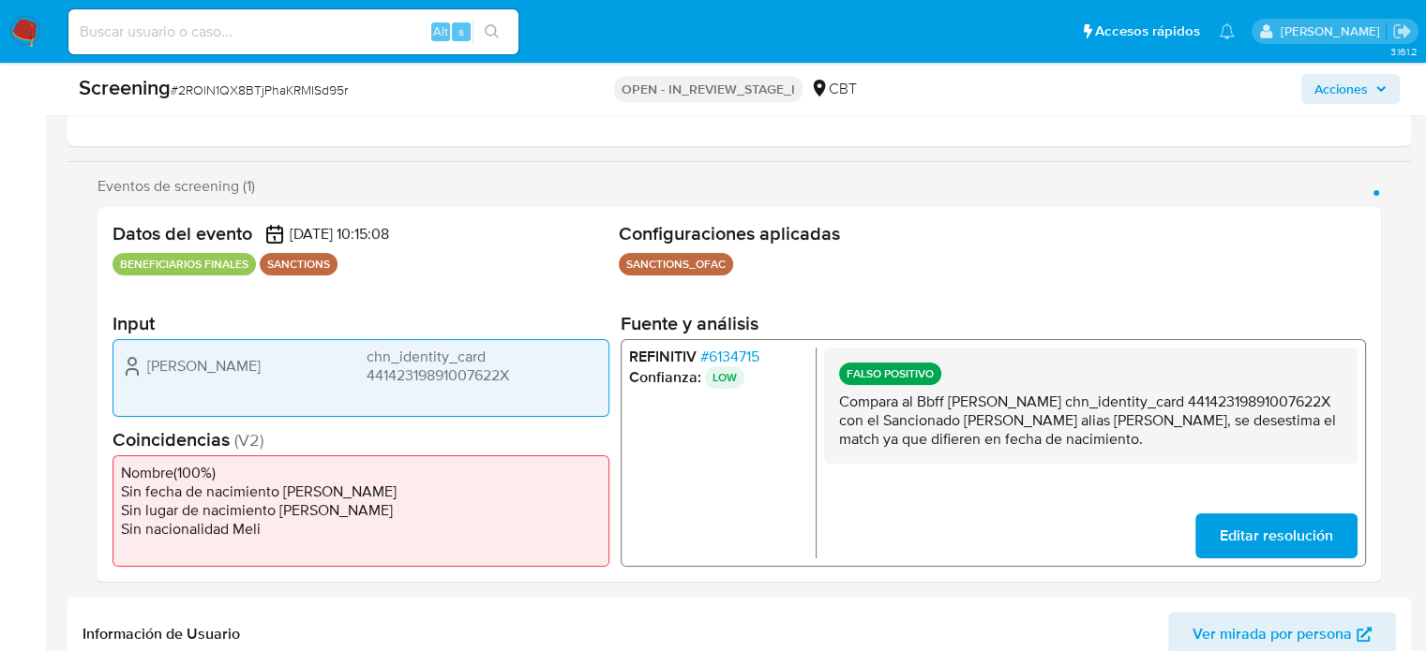
click at [741, 357] on span "# 6134715" at bounding box center [729, 356] width 59 height 19
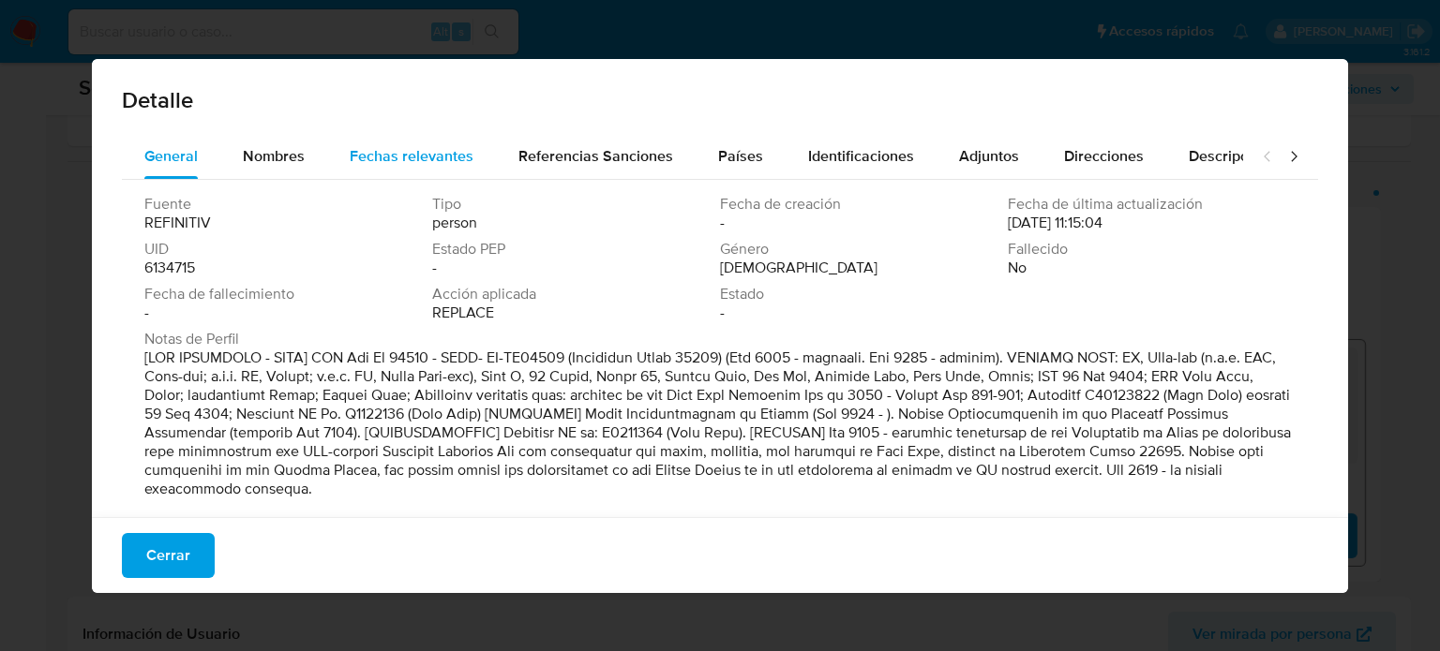
click at [376, 150] on span "Fechas relevantes" at bounding box center [412, 156] width 124 height 22
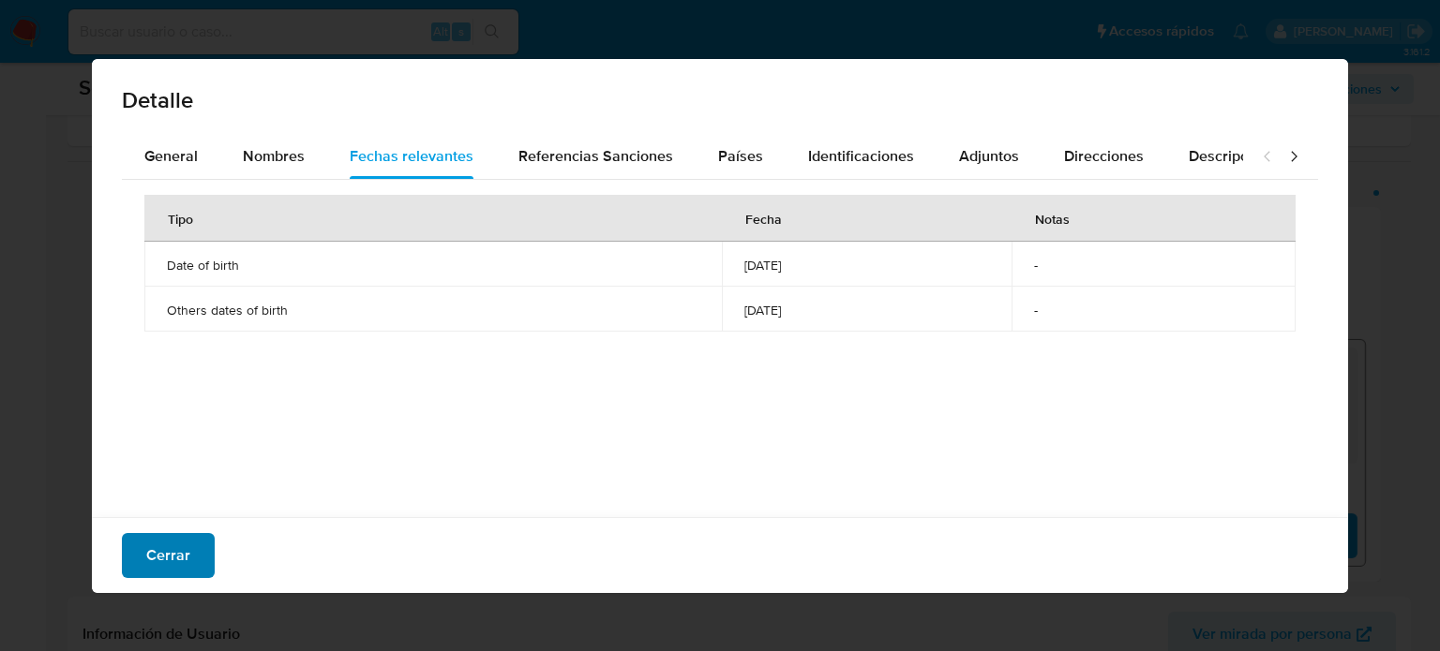
click at [176, 564] on span "Cerrar" at bounding box center [168, 555] width 44 height 41
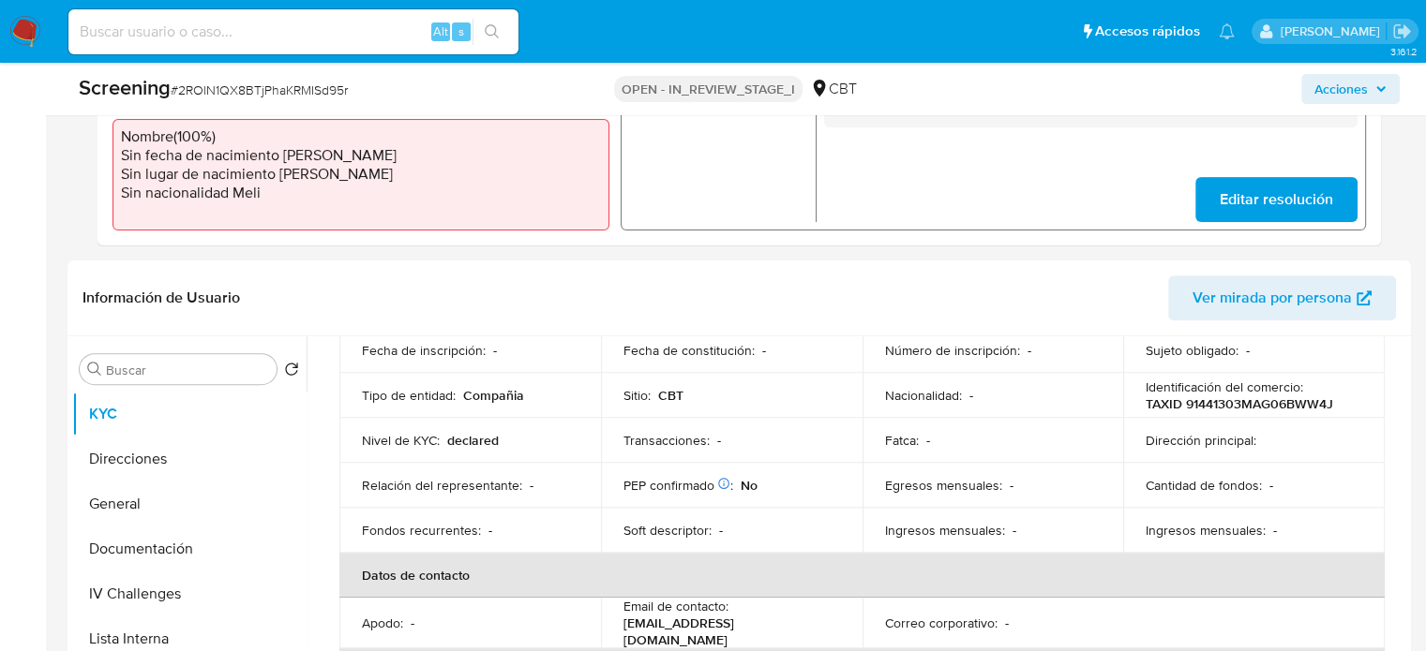
scroll to position [656, 0]
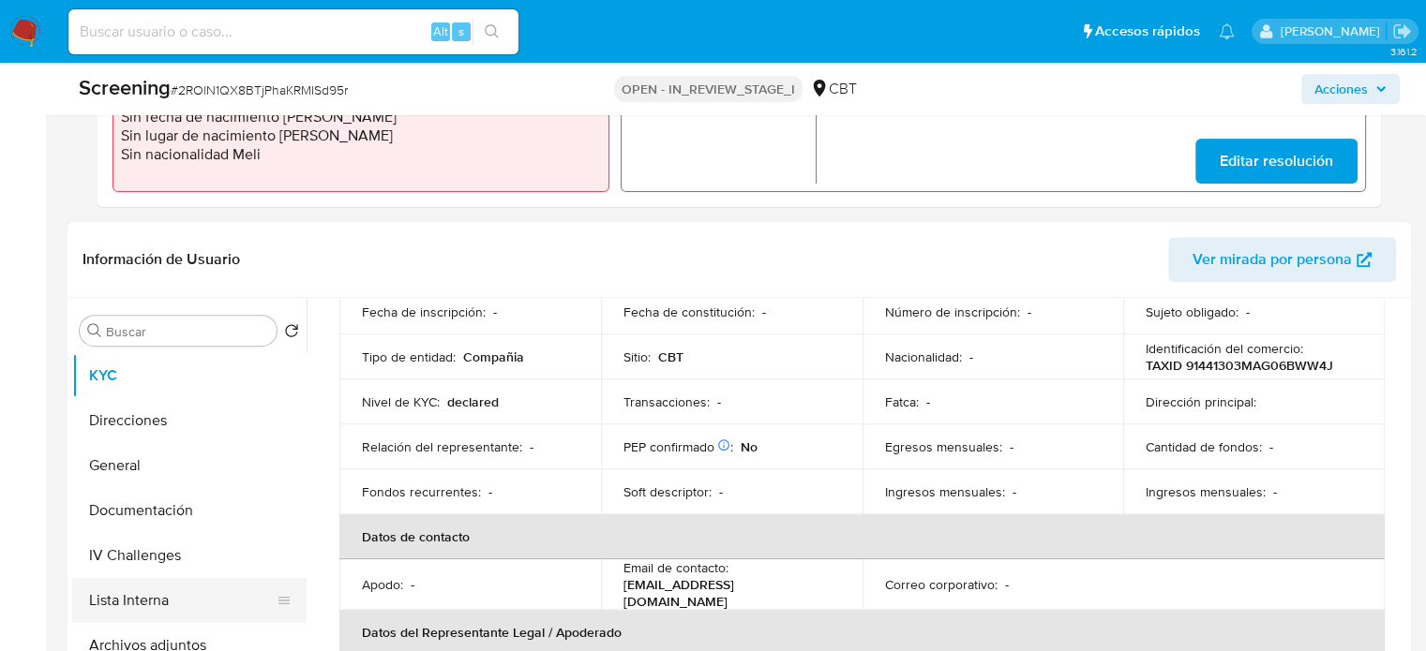
click at [175, 592] on button "Lista Interna" at bounding box center [181, 600] width 219 height 45
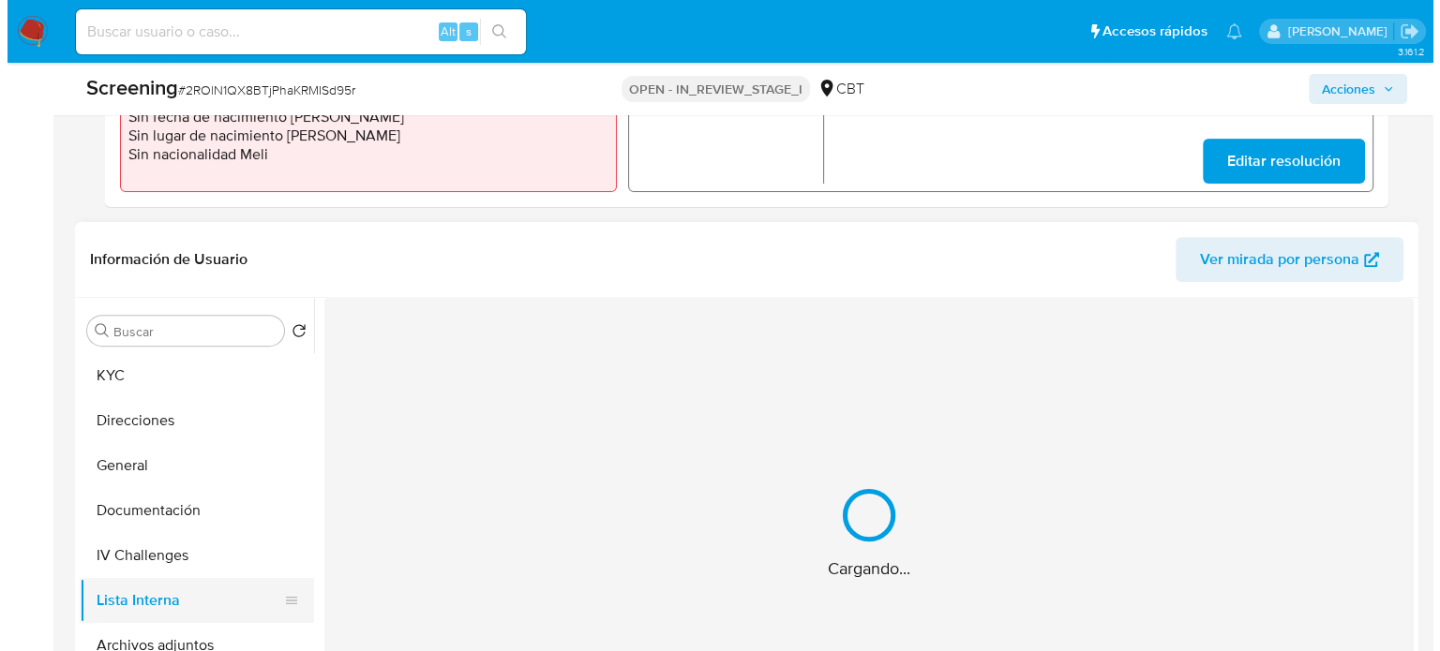
scroll to position [0, 0]
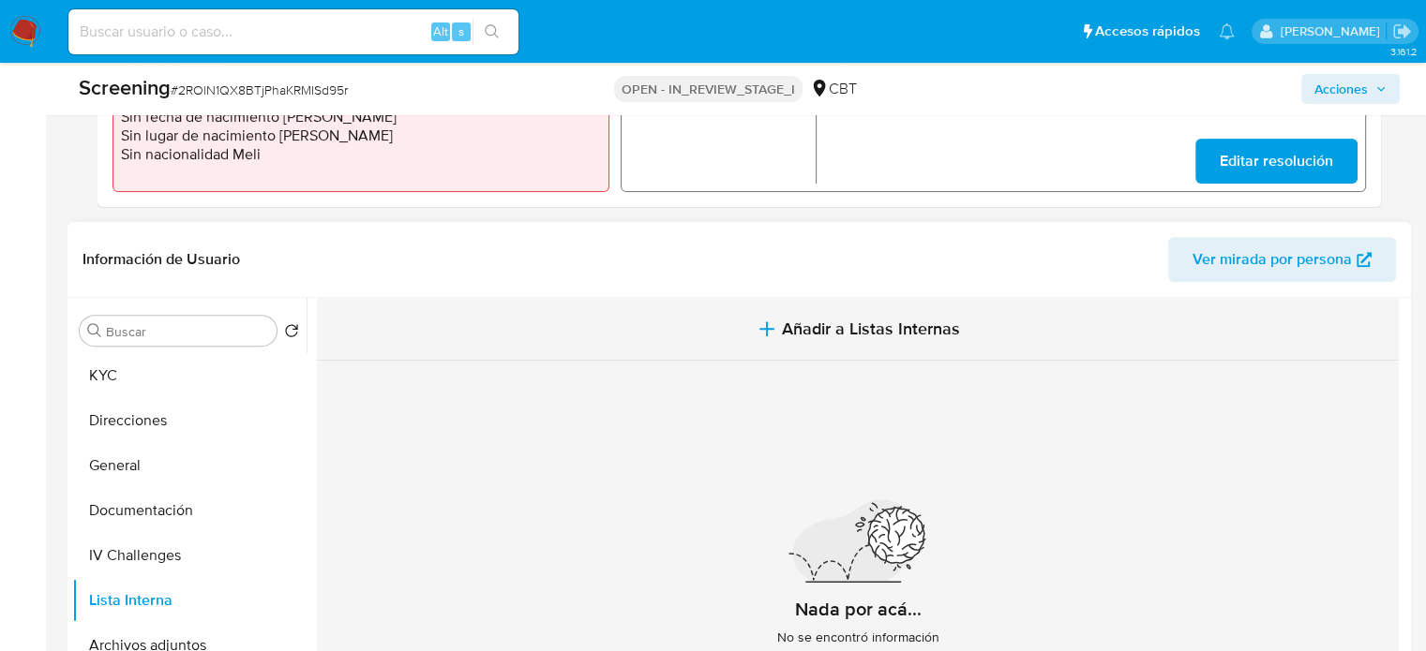
click at [718, 344] on button "Añadir a Listas Internas" at bounding box center [858, 329] width 1082 height 63
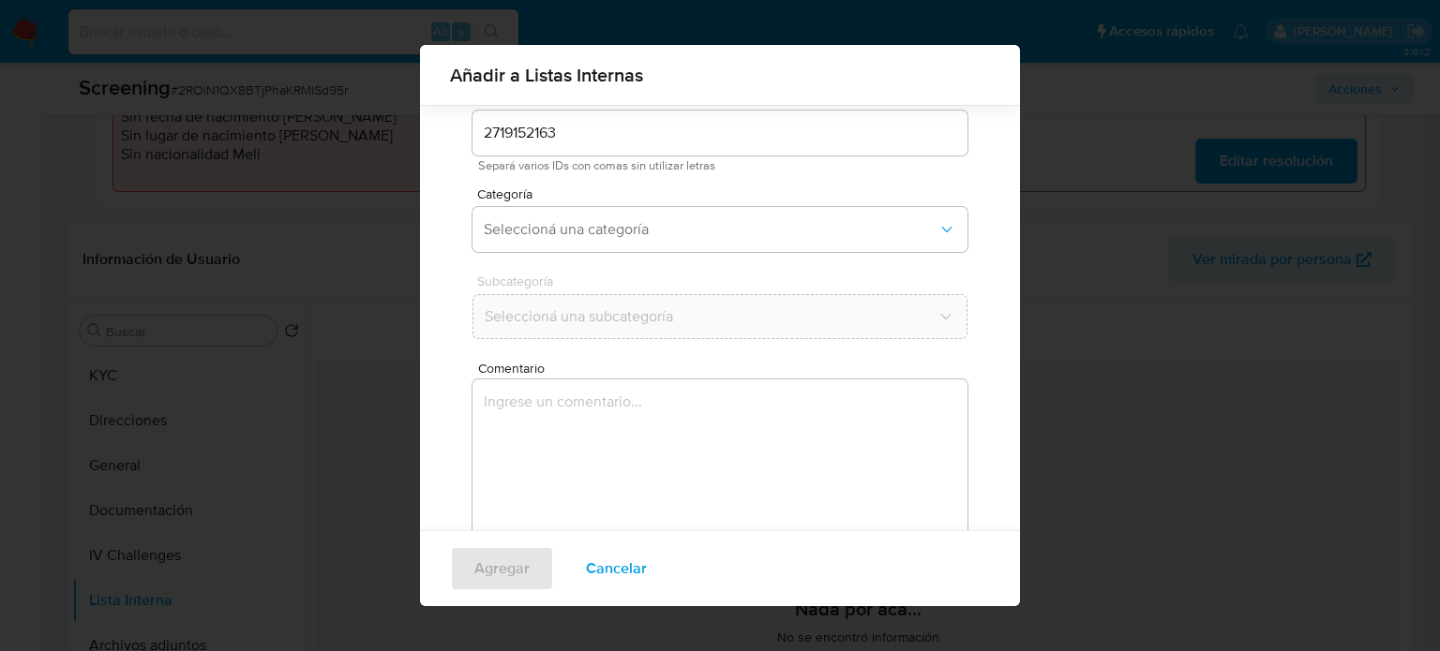
scroll to position [79, 0]
click at [680, 229] on span "Seleccioná una categoría" at bounding box center [711, 224] width 454 height 19
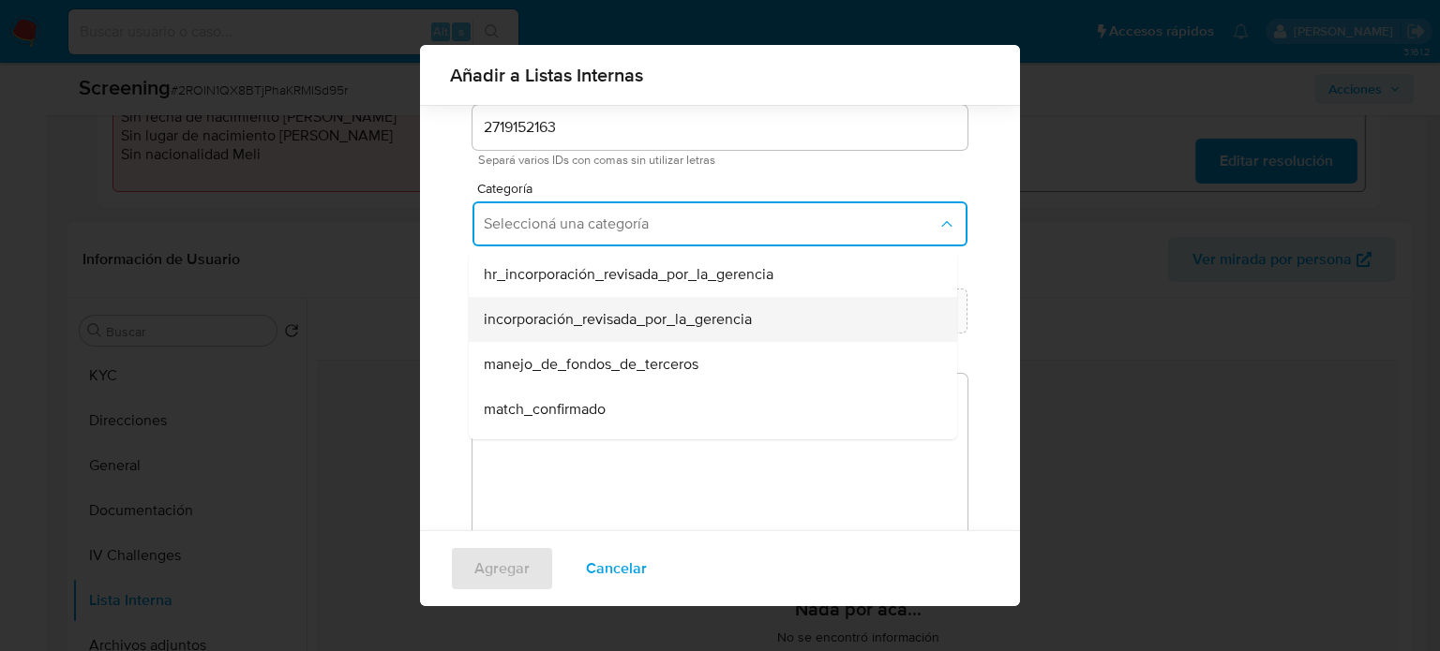
scroll to position [94, 0]
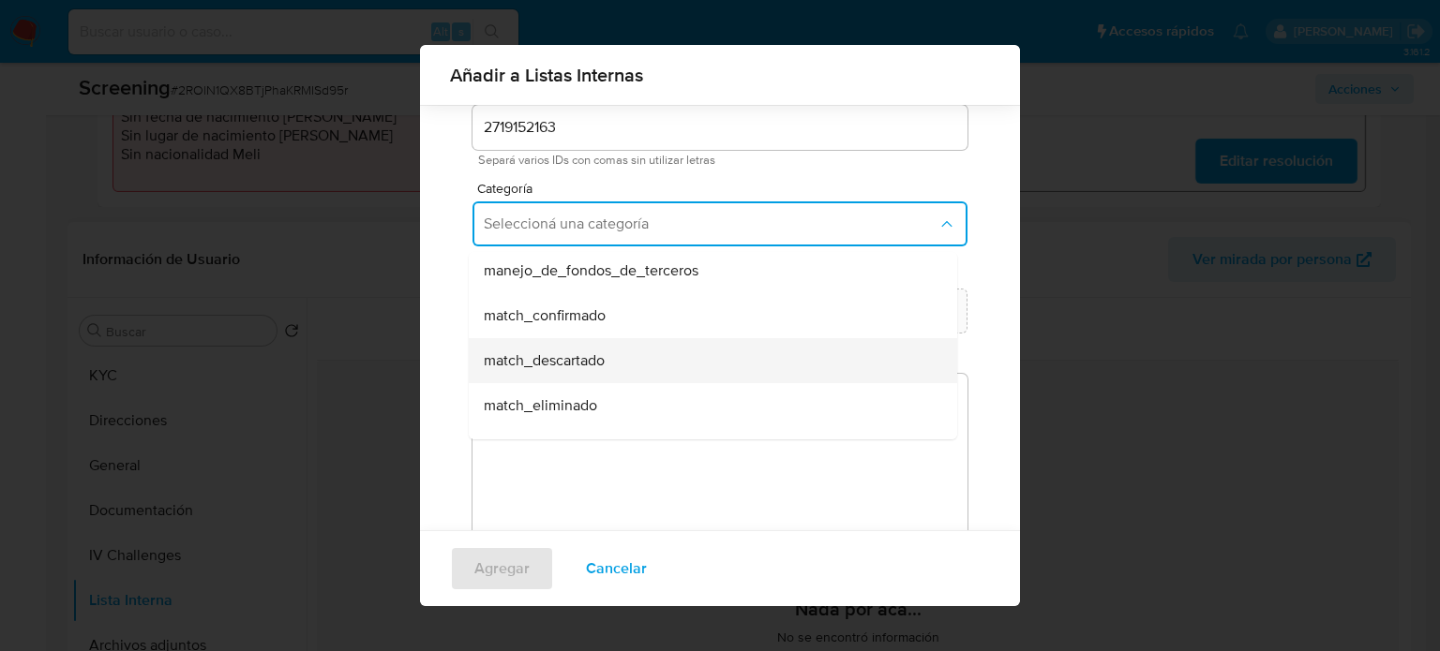
click at [595, 361] on span "match_descartado" at bounding box center [544, 360] width 121 height 19
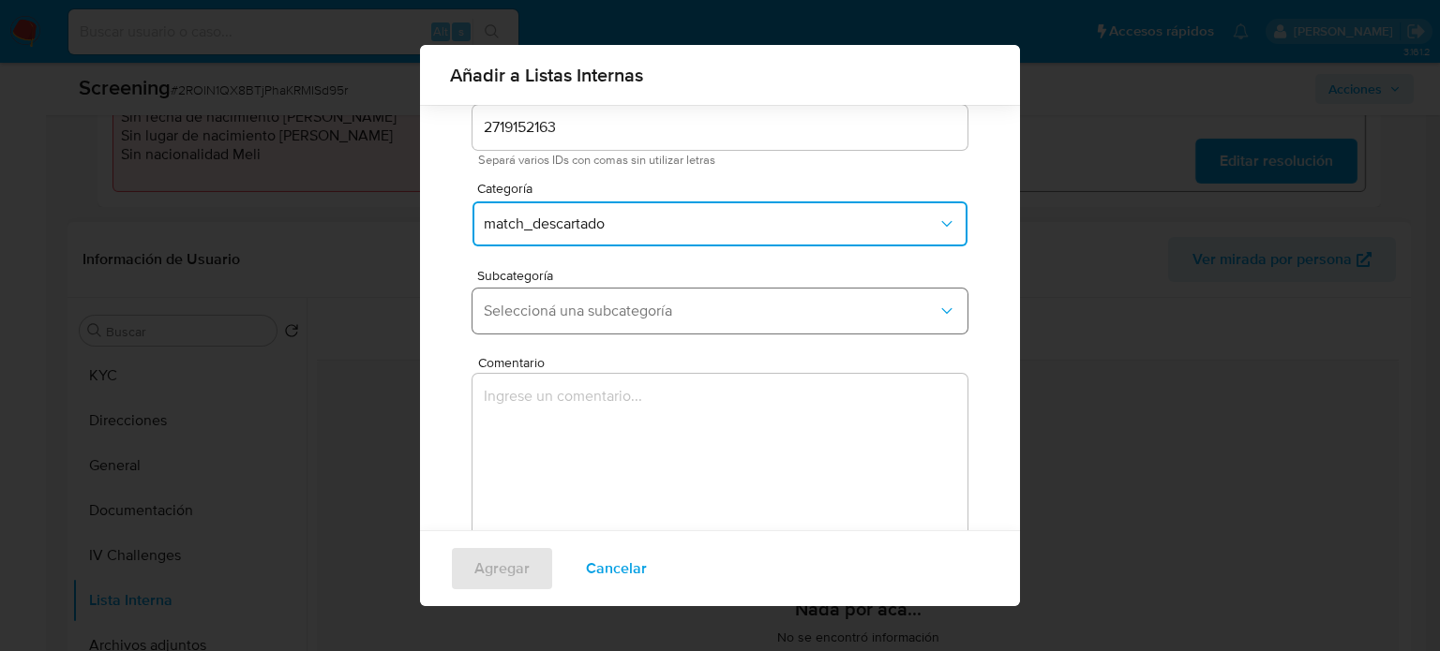
click at [660, 314] on span "Seleccioná una subcategoría" at bounding box center [711, 311] width 454 height 19
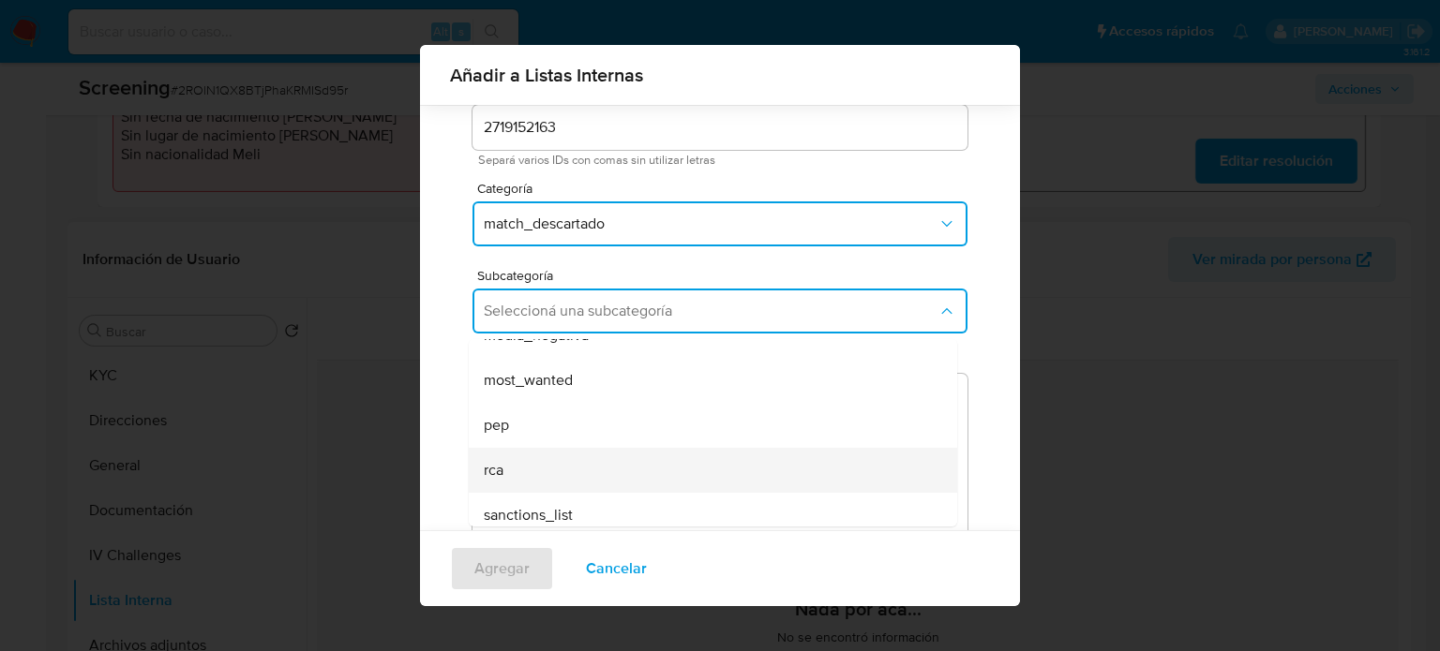
scroll to position [127, 0]
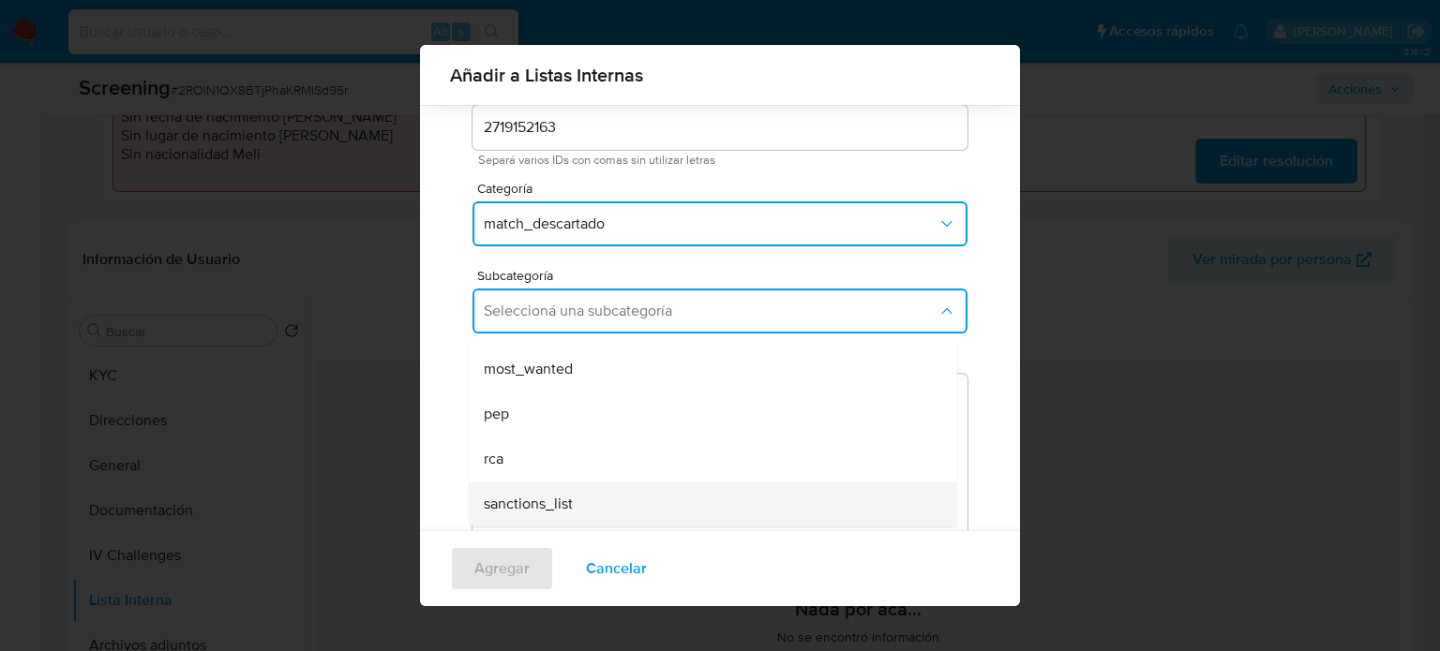
click at [570, 491] on div "sanctions_list" at bounding box center [707, 504] width 447 height 45
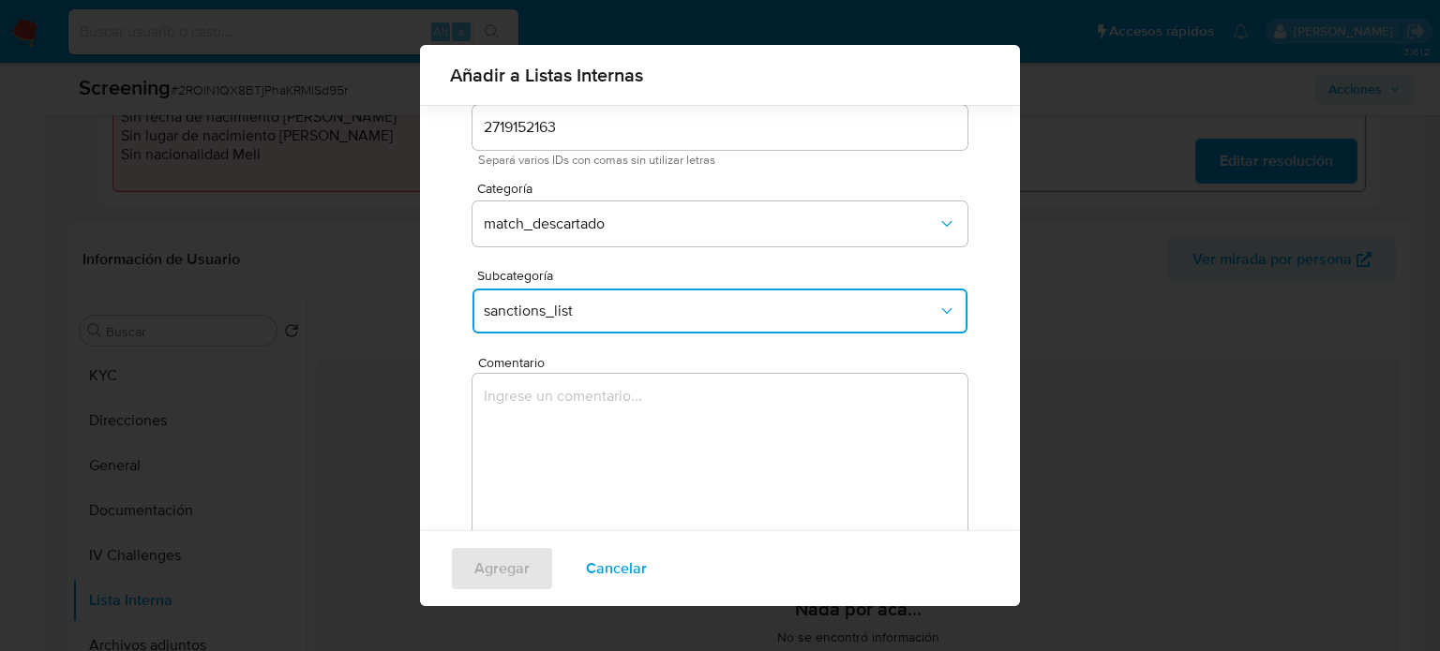
click at [617, 417] on textarea "Comentario" at bounding box center [719, 464] width 495 height 180
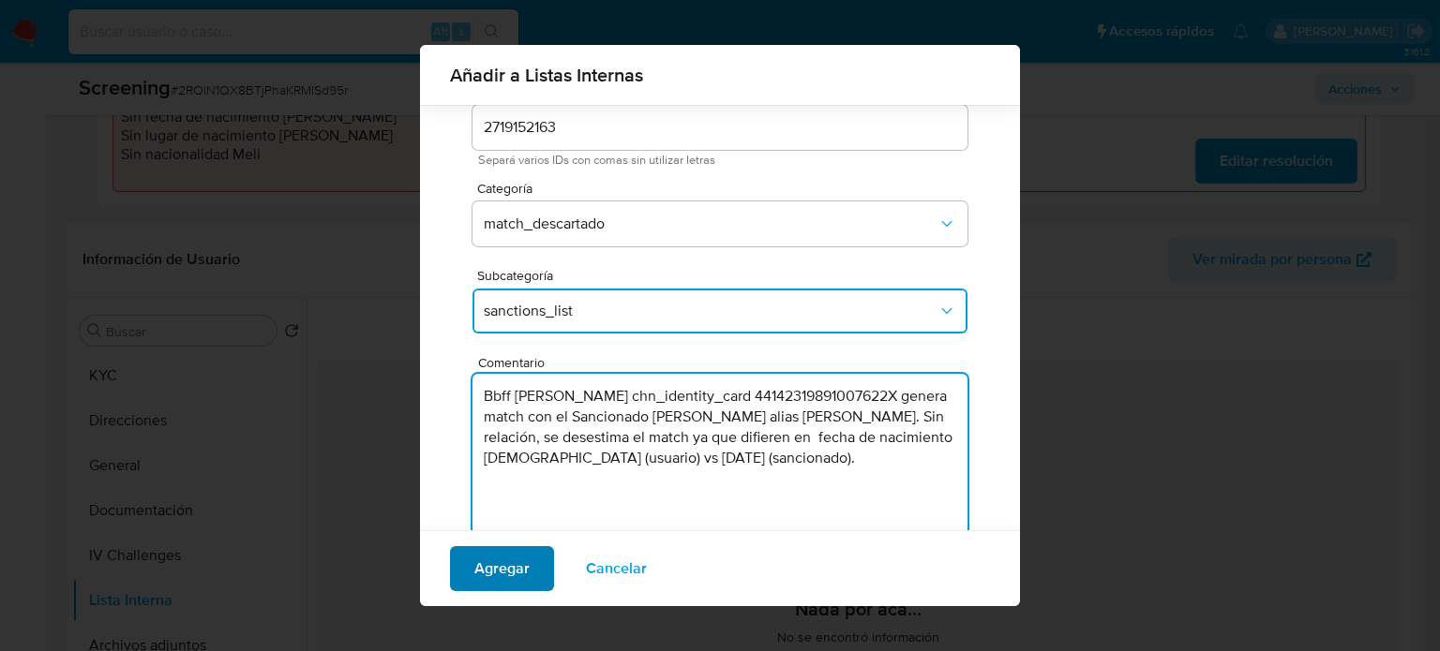
type textarea "Bbff Guihua Li chn_identity_card 44142319891007622X genera match con el Sancion…"
click at [514, 562] on span "Agregar" at bounding box center [501, 568] width 55 height 41
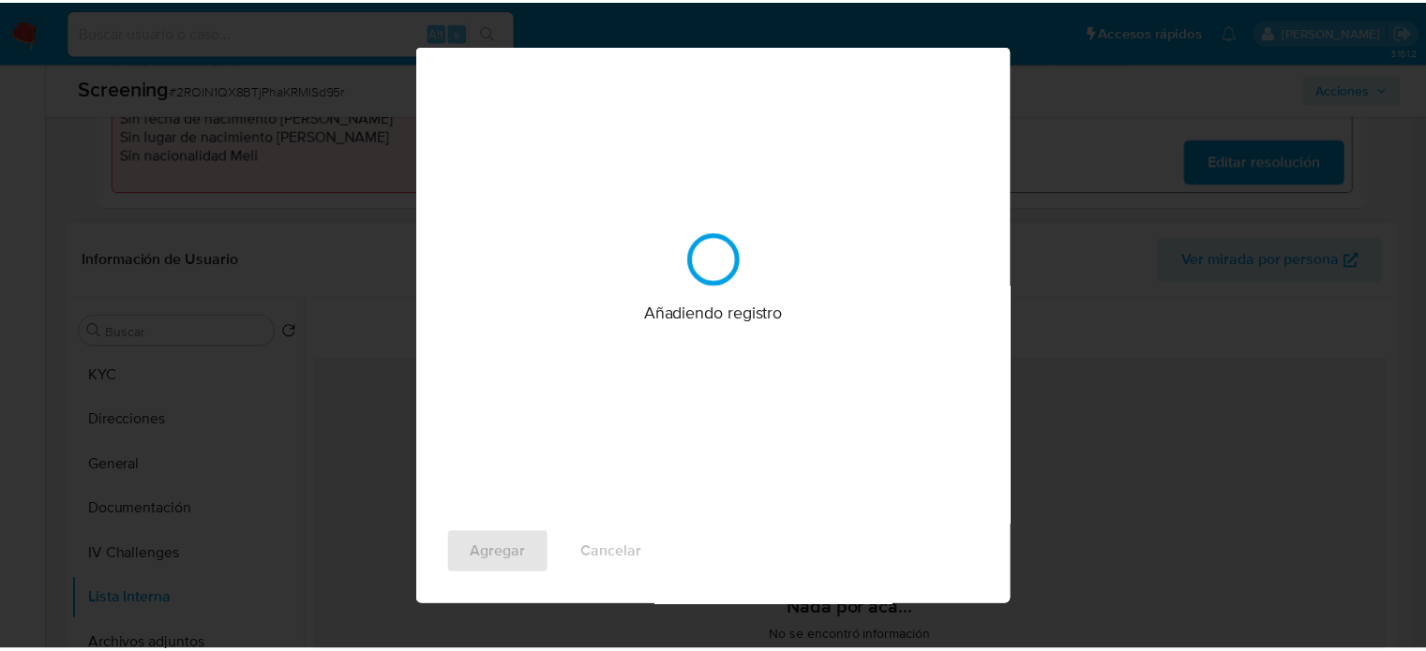
scroll to position [0, 0]
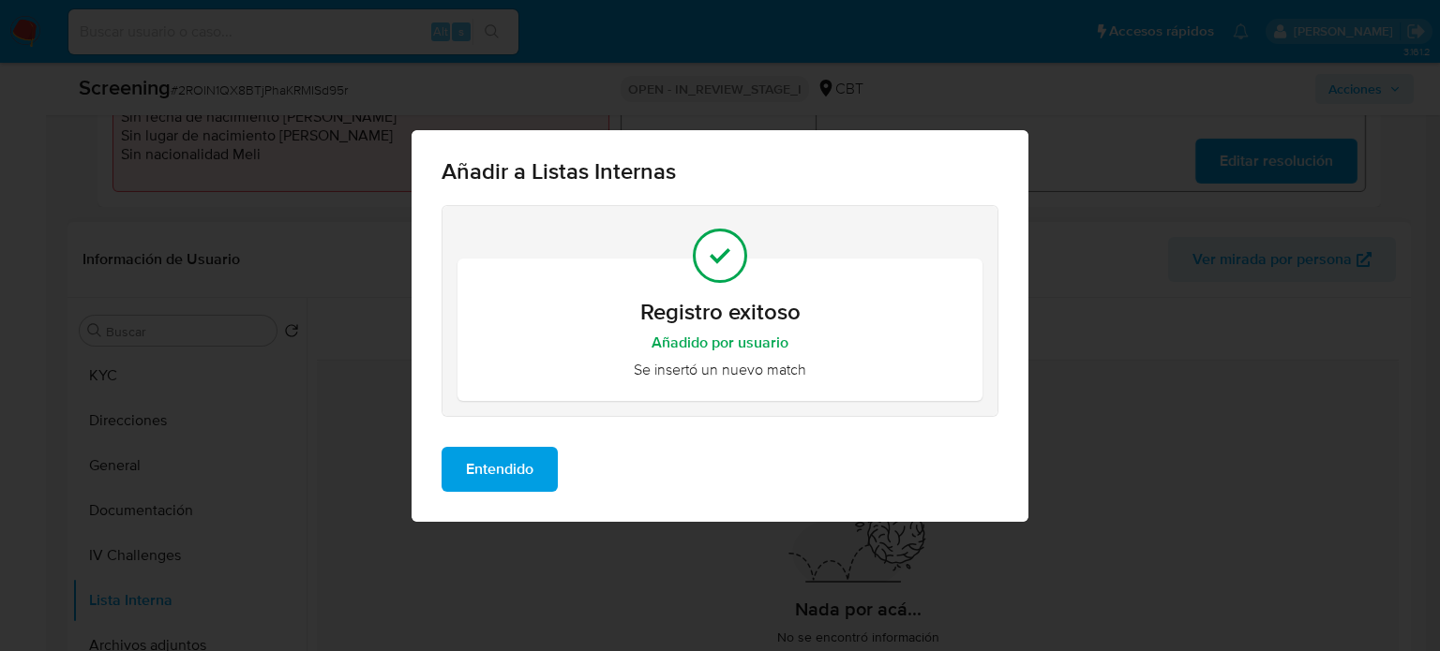
click at [510, 471] on span "Entendido" at bounding box center [499, 469] width 67 height 41
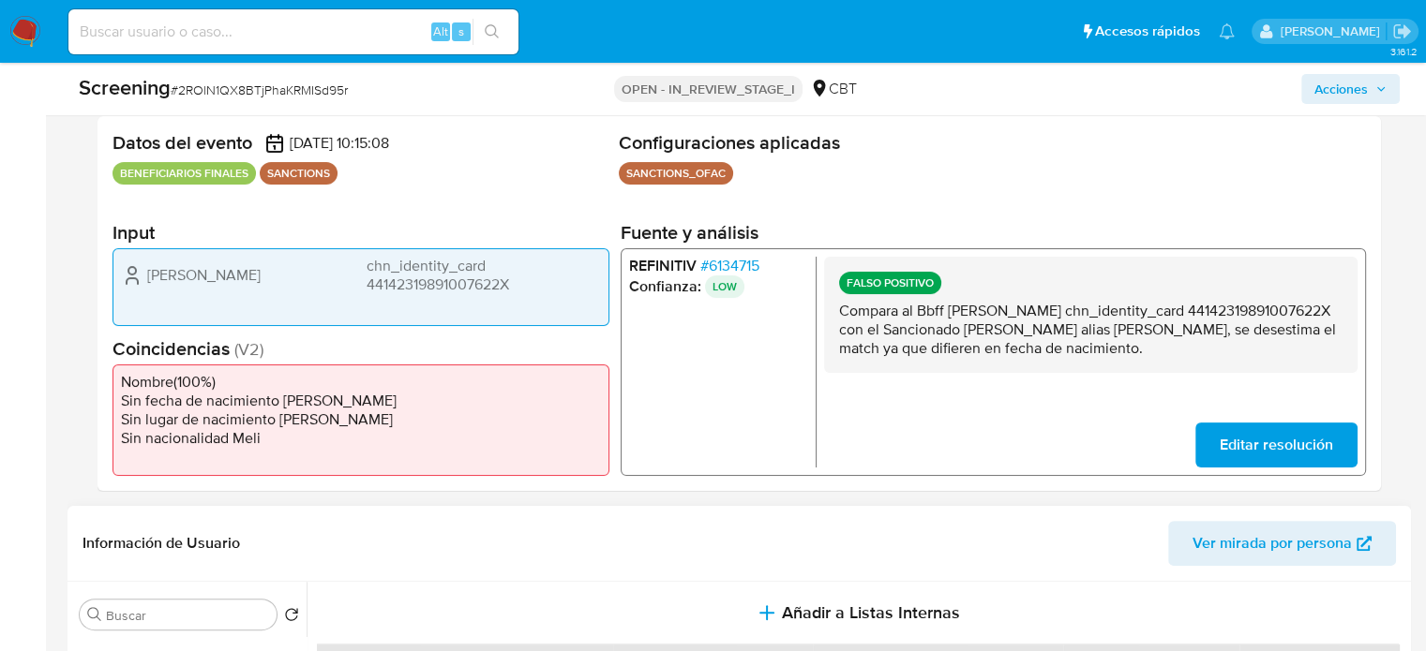
scroll to position [187, 0]
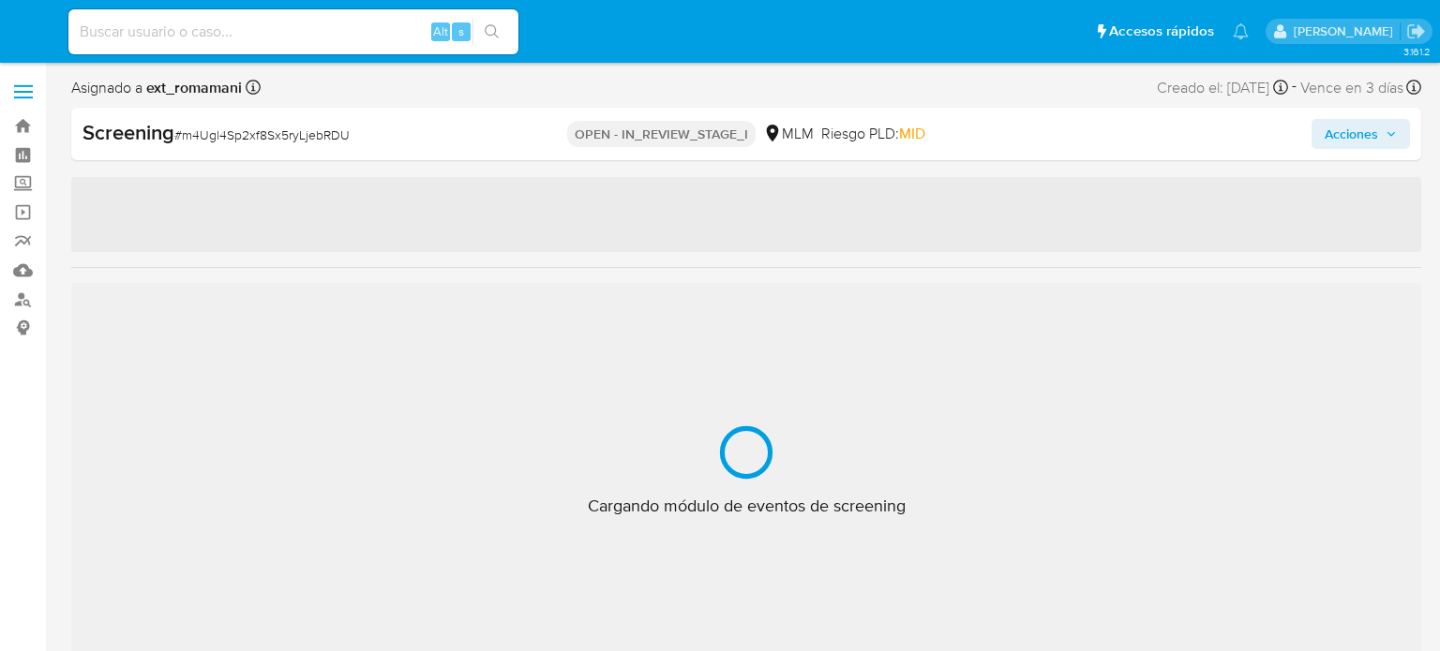
select select "10"
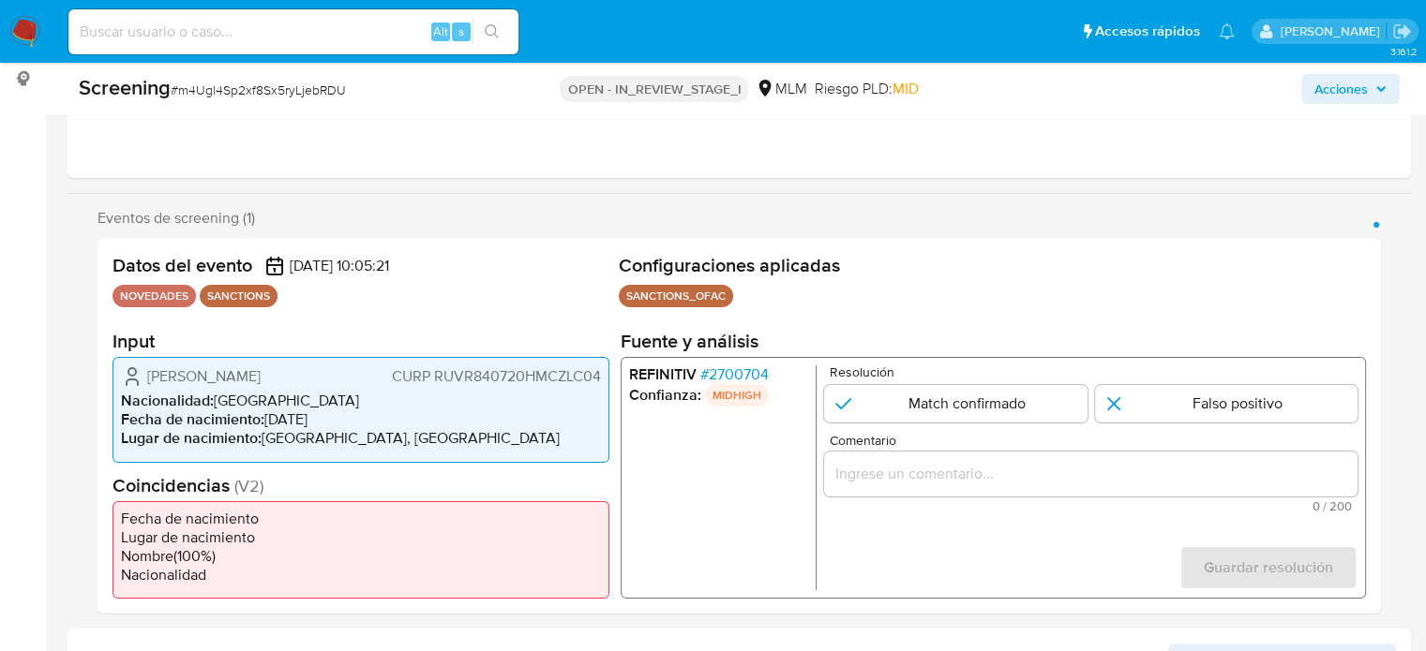
scroll to position [281, 0]
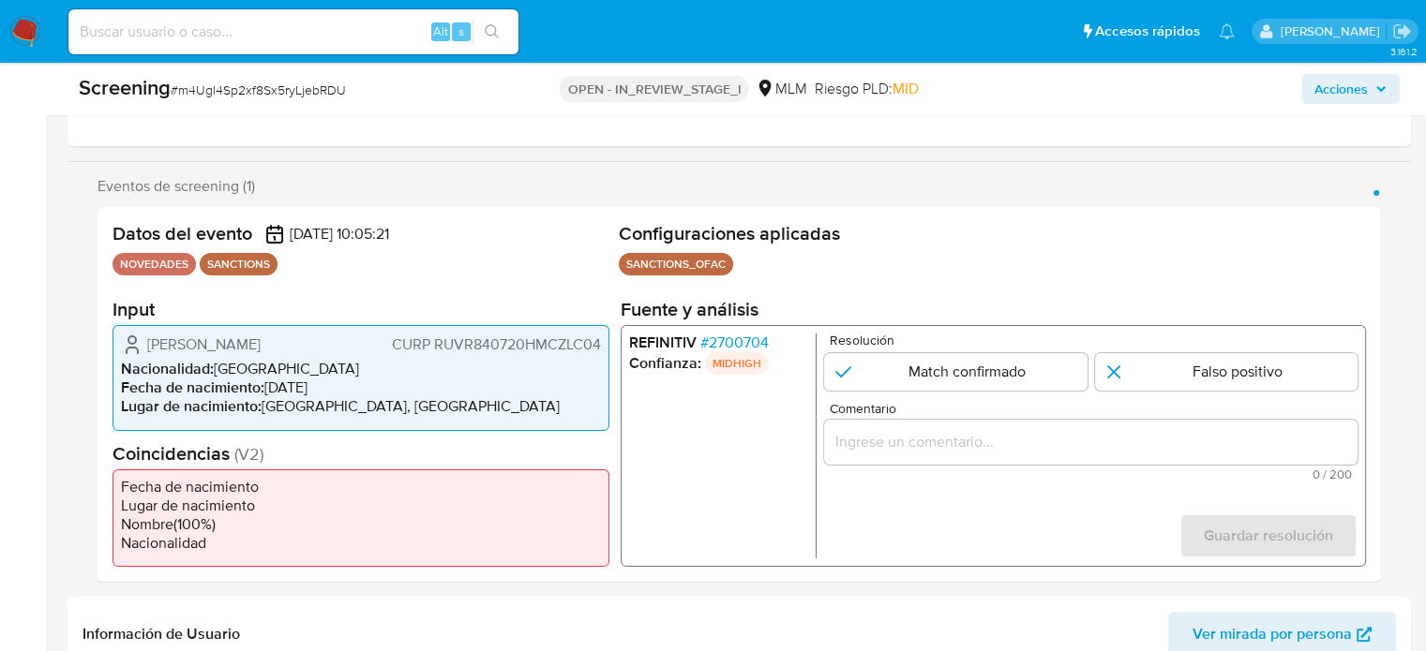
click at [761, 342] on span "# 2700704" at bounding box center [734, 343] width 68 height 19
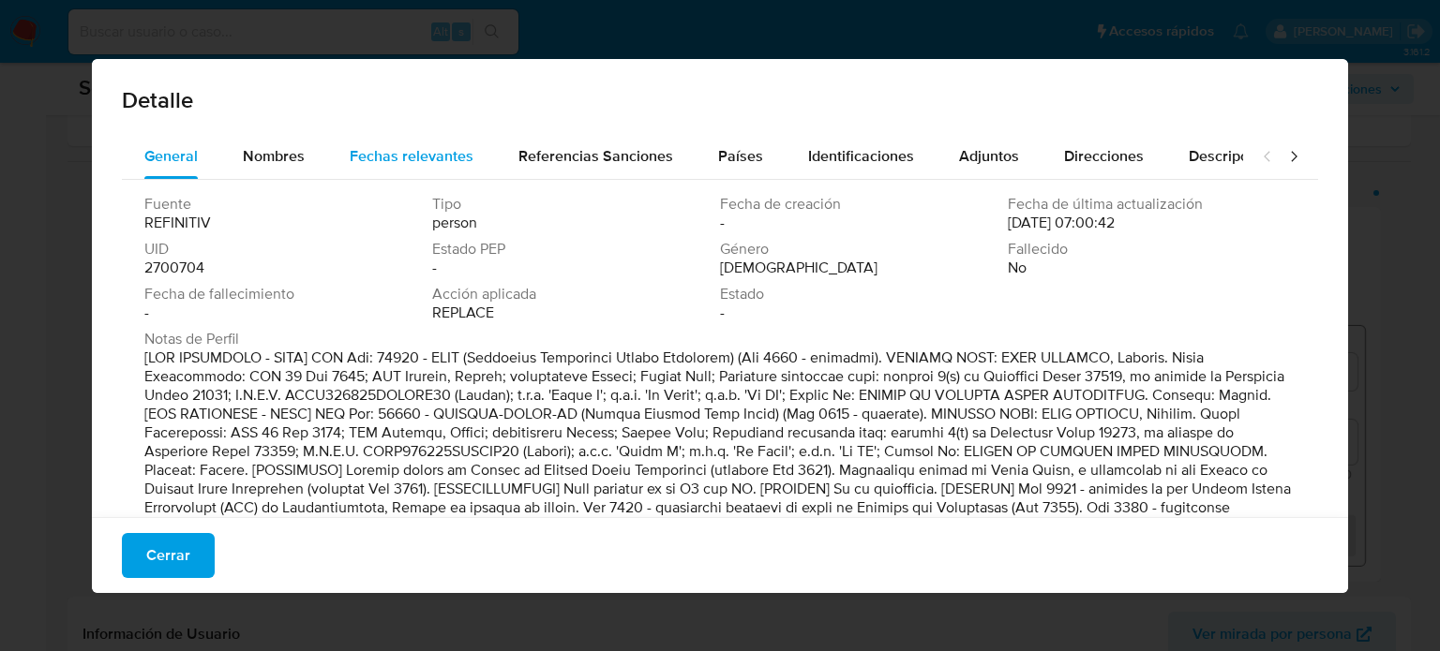
click at [378, 160] on span "Fechas relevantes" at bounding box center [412, 156] width 124 height 22
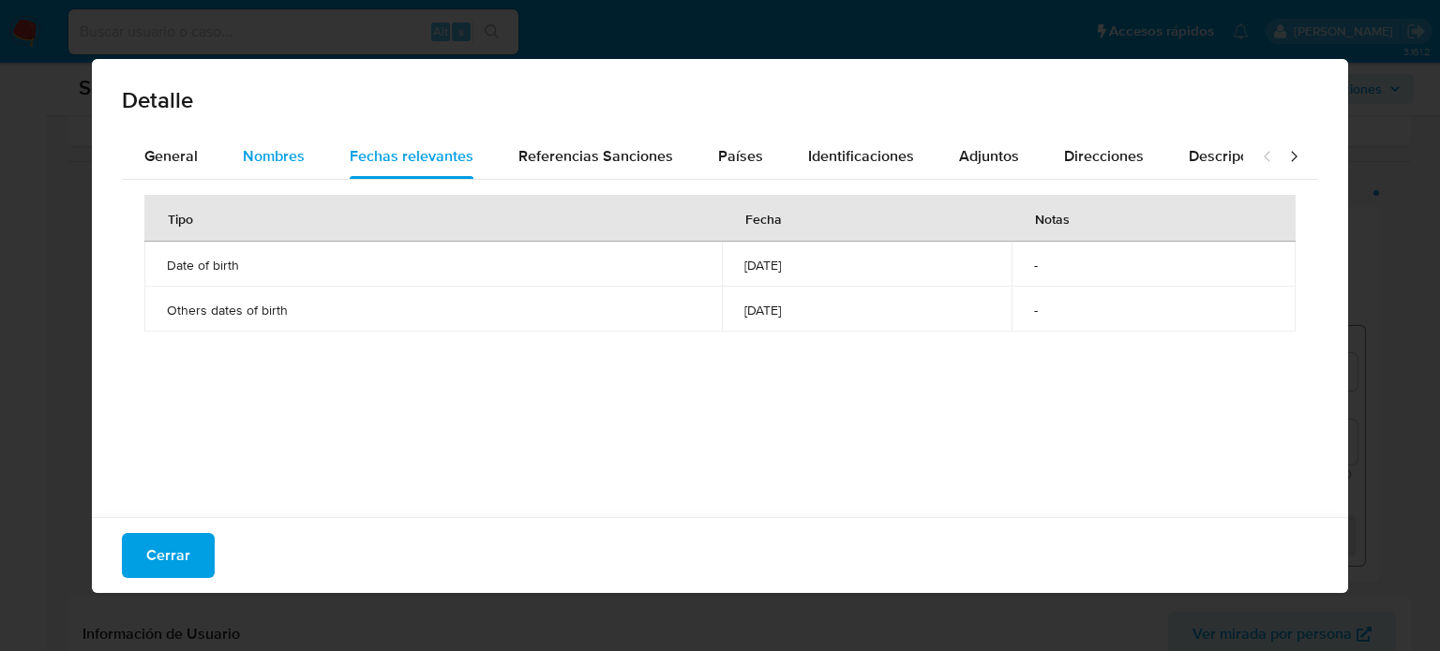
click at [270, 145] on span "Nombres" at bounding box center [274, 156] width 62 height 22
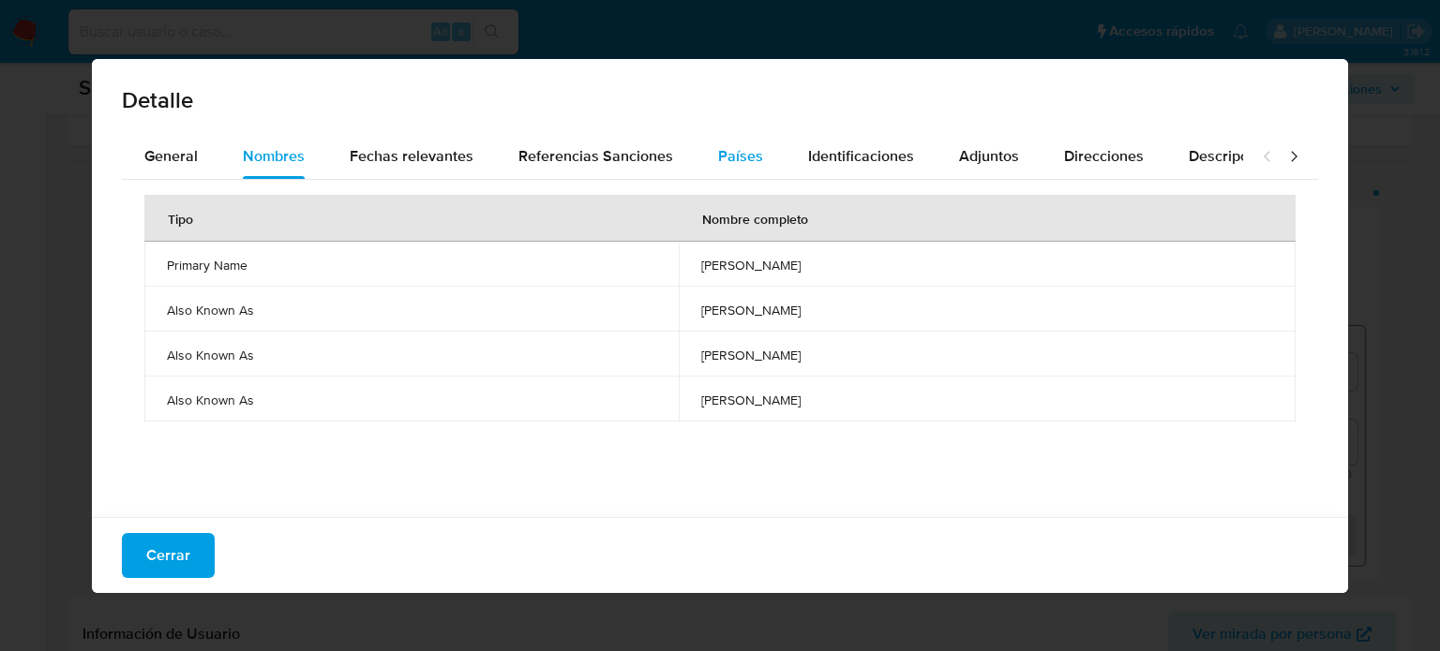
click at [735, 143] on div "Países" at bounding box center [740, 156] width 45 height 45
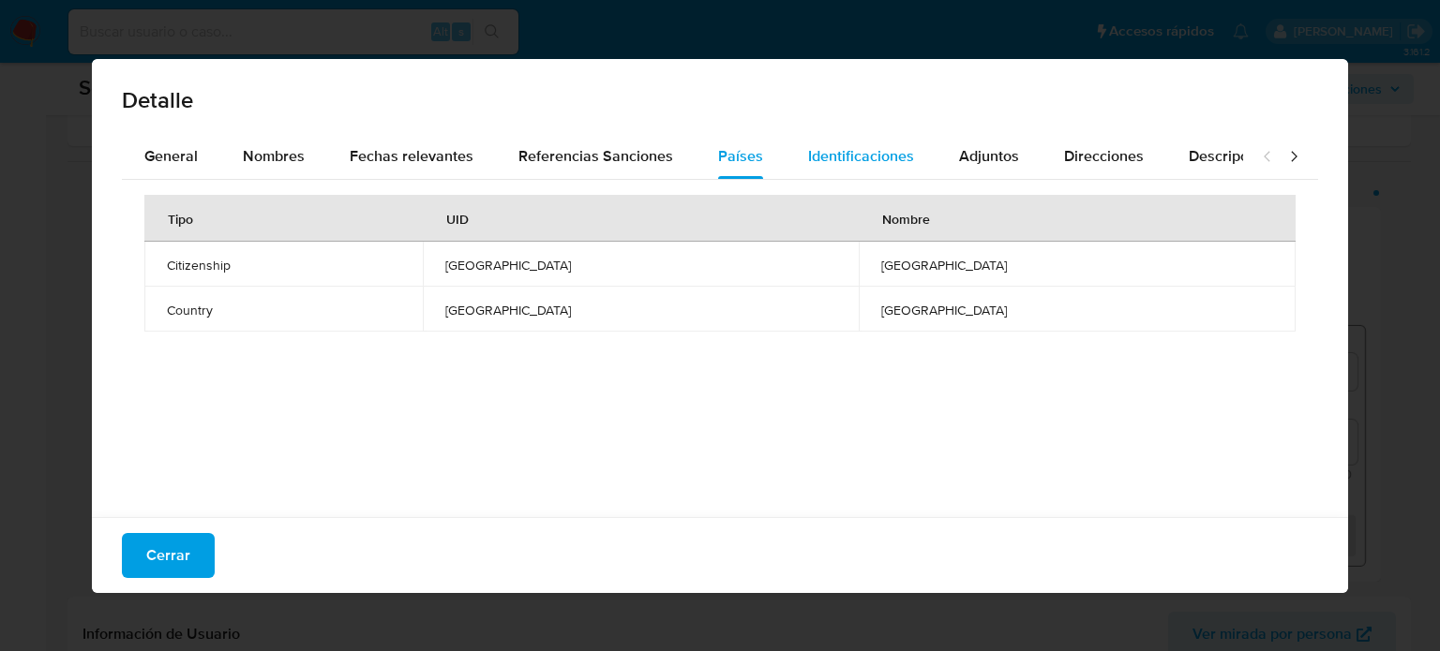
click at [833, 159] on span "Identificaciones" at bounding box center [861, 156] width 106 height 22
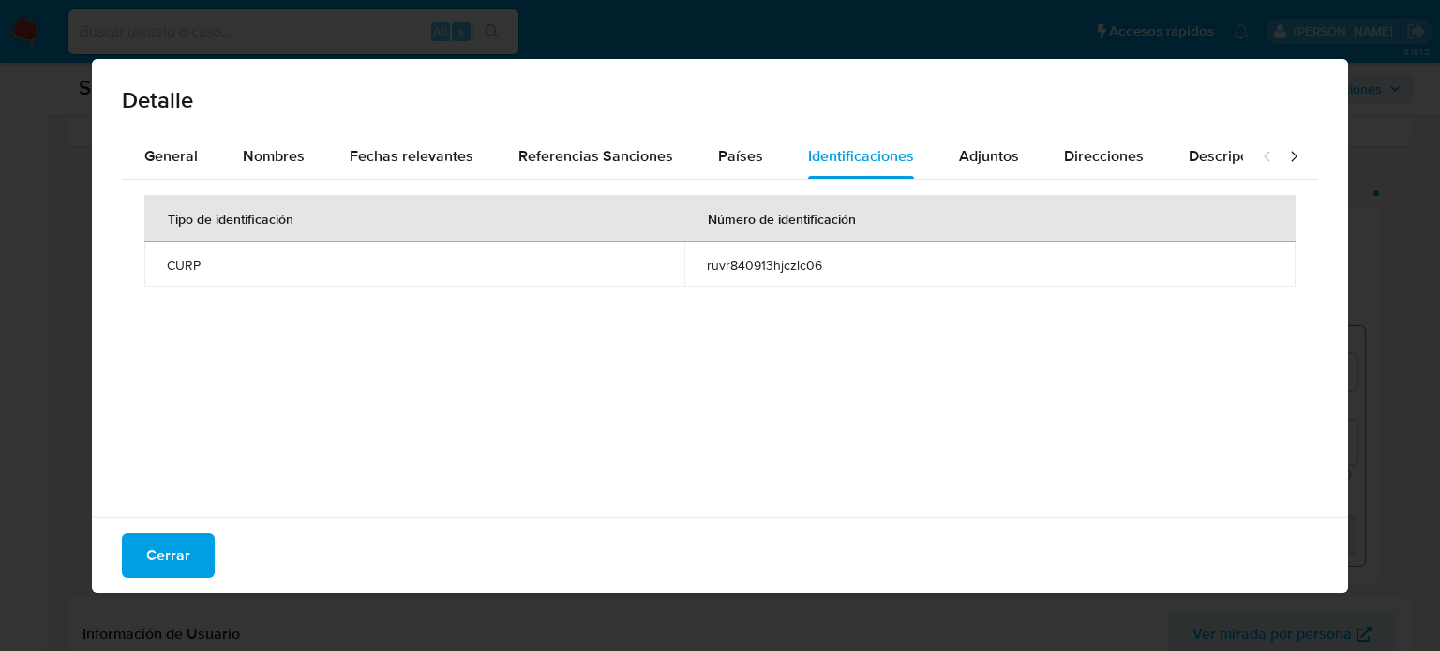
drag, startPoint x: 691, startPoint y: 263, endPoint x: 842, endPoint y: 263, distance: 150.9
click at [842, 263] on td "ruvr840913hjczlc06" at bounding box center [989, 264] width 611 height 45
click at [158, 558] on span "Cerrar" at bounding box center [168, 555] width 44 height 41
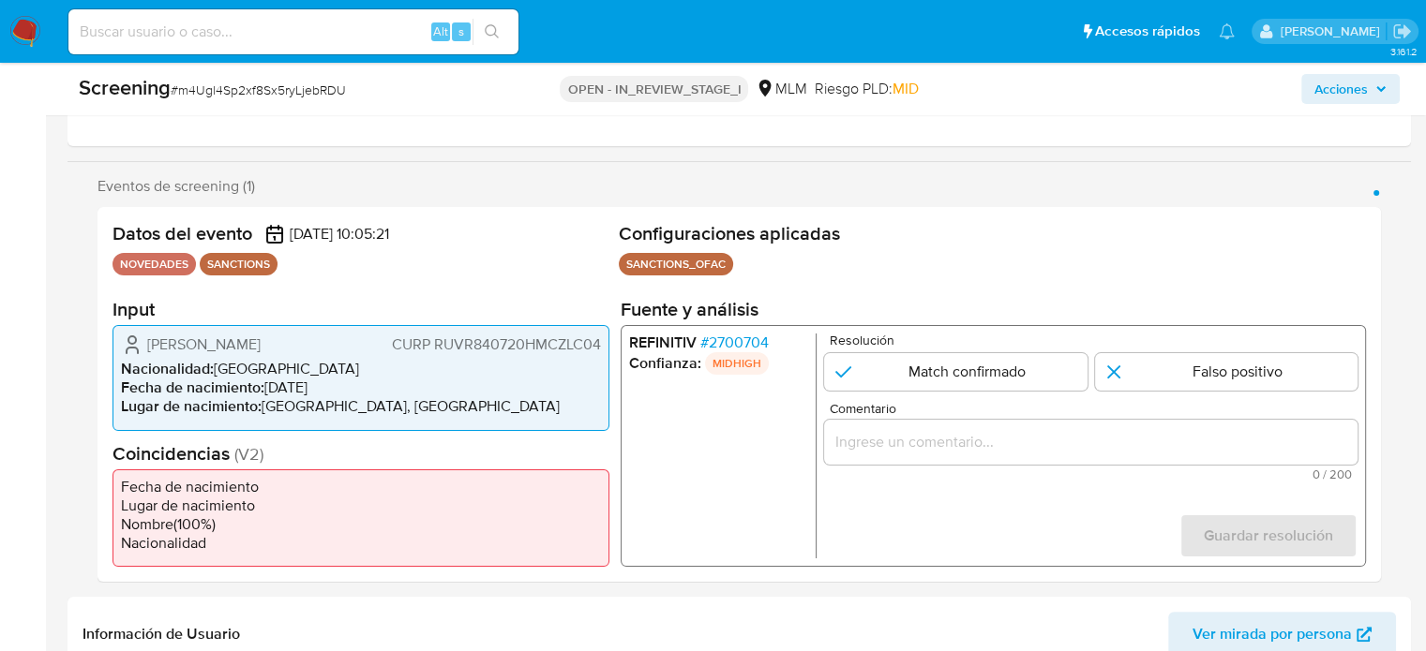
click at [893, 430] on input "Comentario" at bounding box center [1090, 442] width 533 height 24
drag, startPoint x: 141, startPoint y: 344, endPoint x: 606, endPoint y: 345, distance: 464.9
click at [606, 345] on div "Ricardo Ruiz Velasco CURP RUVR840720HMCZLC04 Nacionalidad : México Fecha de nac…" at bounding box center [360, 377] width 497 height 105
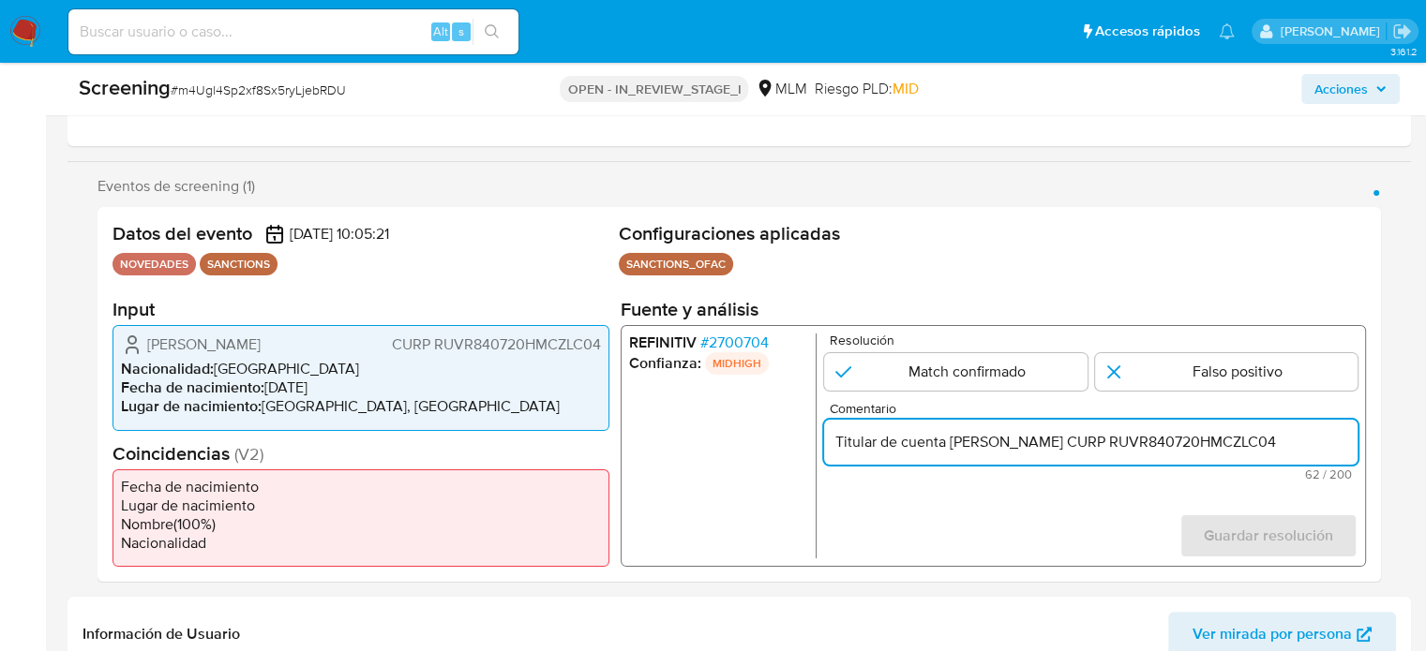
click at [1074, 442] on input "Titular de cuenta Ricardo Ruiz Velasco CURP RUVR840720HMCZLC04" at bounding box center [1090, 442] width 533 height 24
drag, startPoint x: 1086, startPoint y: 438, endPoint x: 948, endPoint y: 450, distance: 139.3
click at [948, 450] on input "Titular de cuenta Ricardo Ruiz Velasco CURP RUVR840720HMCZLC04" at bounding box center [1090, 442] width 533 height 24
type input "Titular de cuenta Ricardo Ruiz Velasco CURP RUVR840720HMCZLC04"
click at [742, 342] on span "# 2700704" at bounding box center [734, 343] width 68 height 19
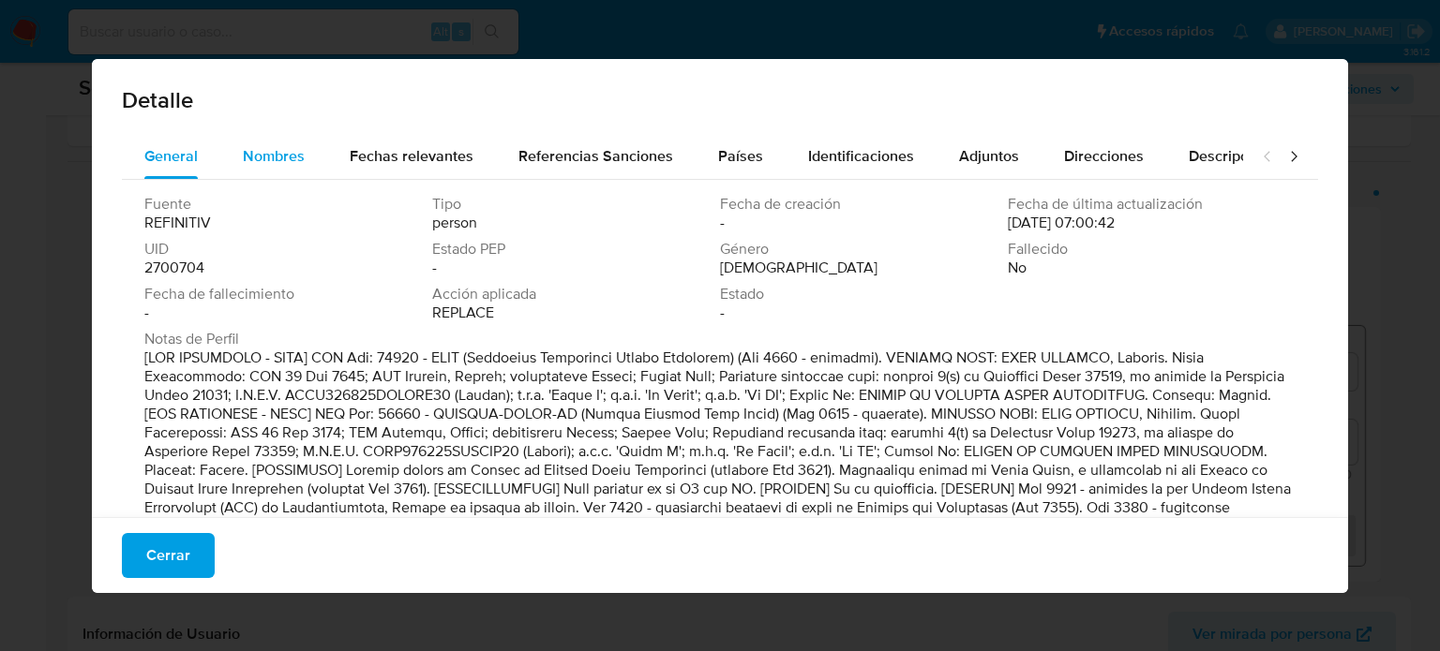
click at [285, 171] on div "Nombres" at bounding box center [274, 156] width 62 height 45
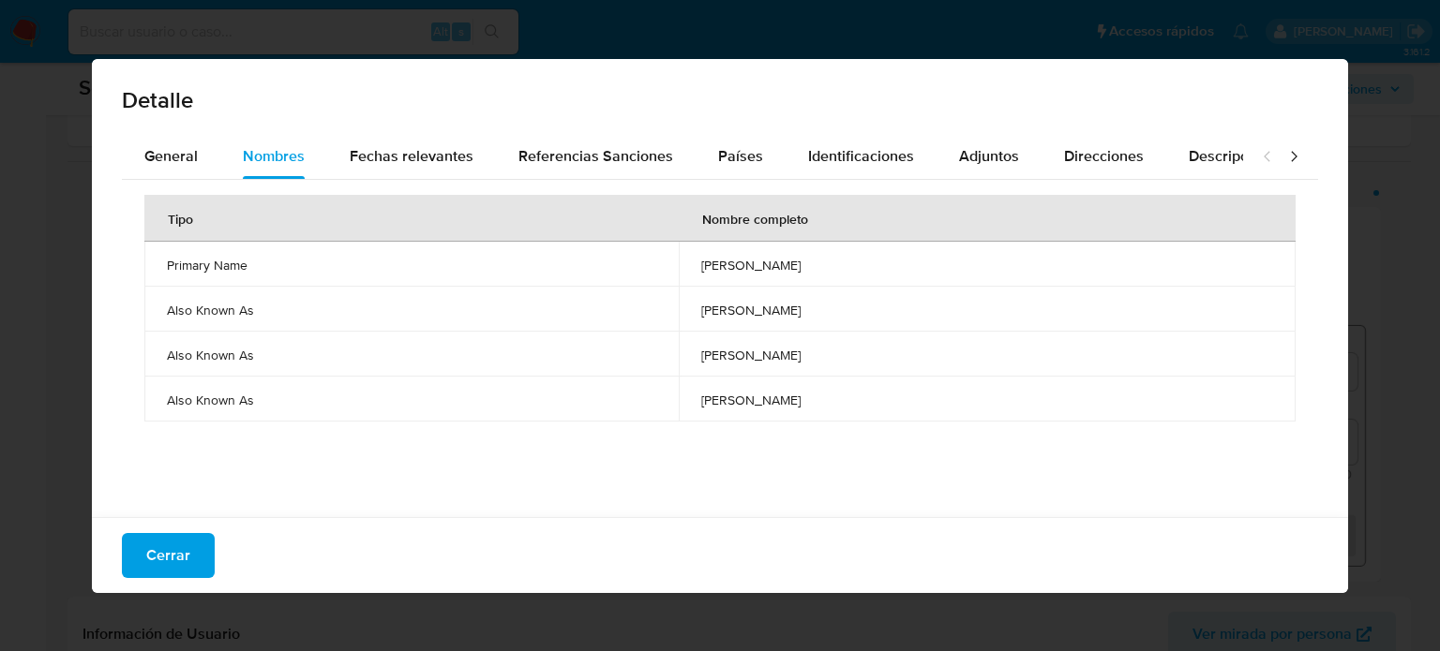
click at [170, 548] on span "Cerrar" at bounding box center [168, 555] width 44 height 41
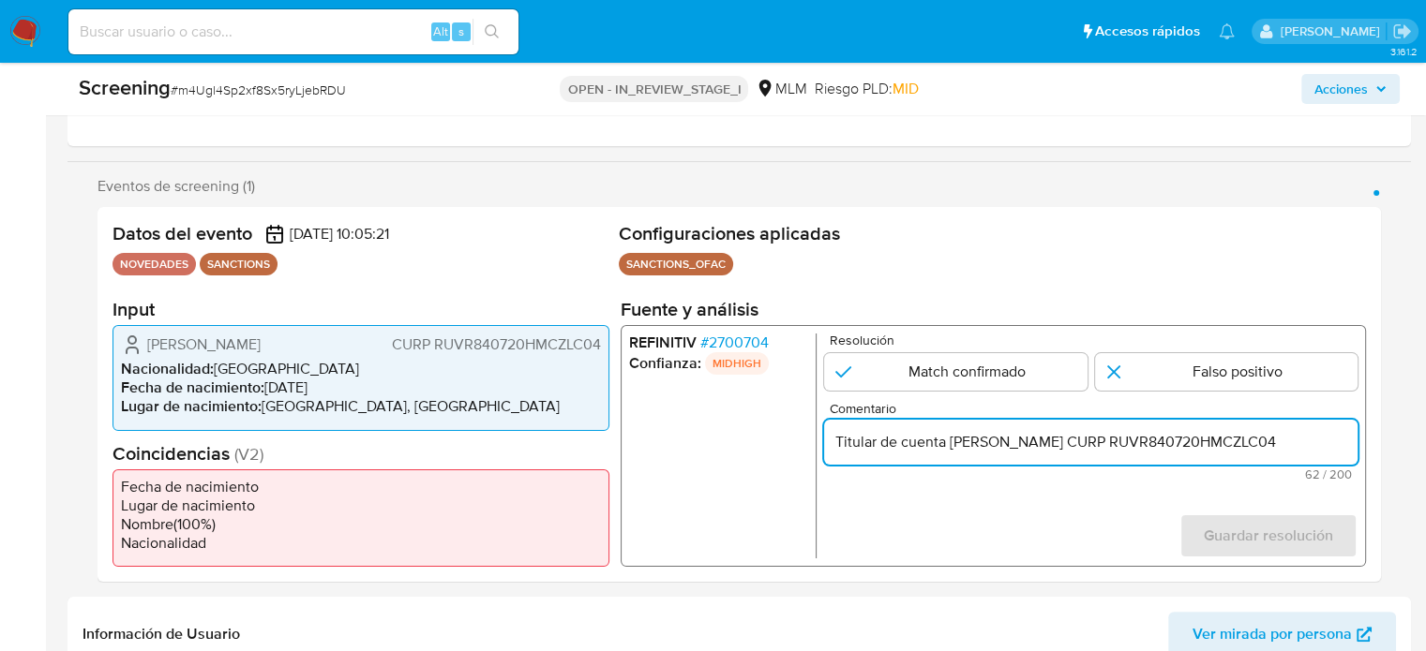
click at [1331, 444] on input "Titular de cuenta Ricardo Ruiz Velasco CURP RUVR840720HMCZLC04" at bounding box center [1090, 442] width 533 height 24
paste input "[PERSON_NAME]"
type input "Titular de cuenta [PERSON_NAME] CURP RUVR840720HMCZLC04 genera match con el san…"
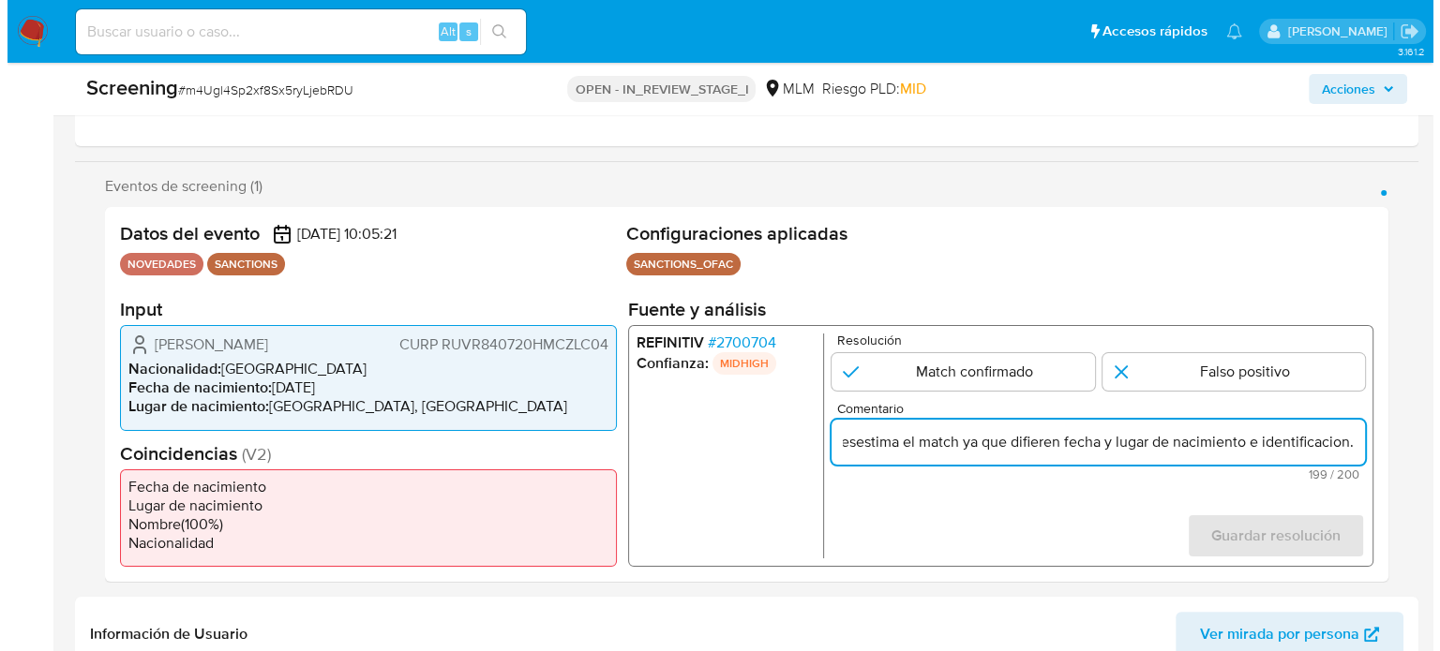
scroll to position [0, 0]
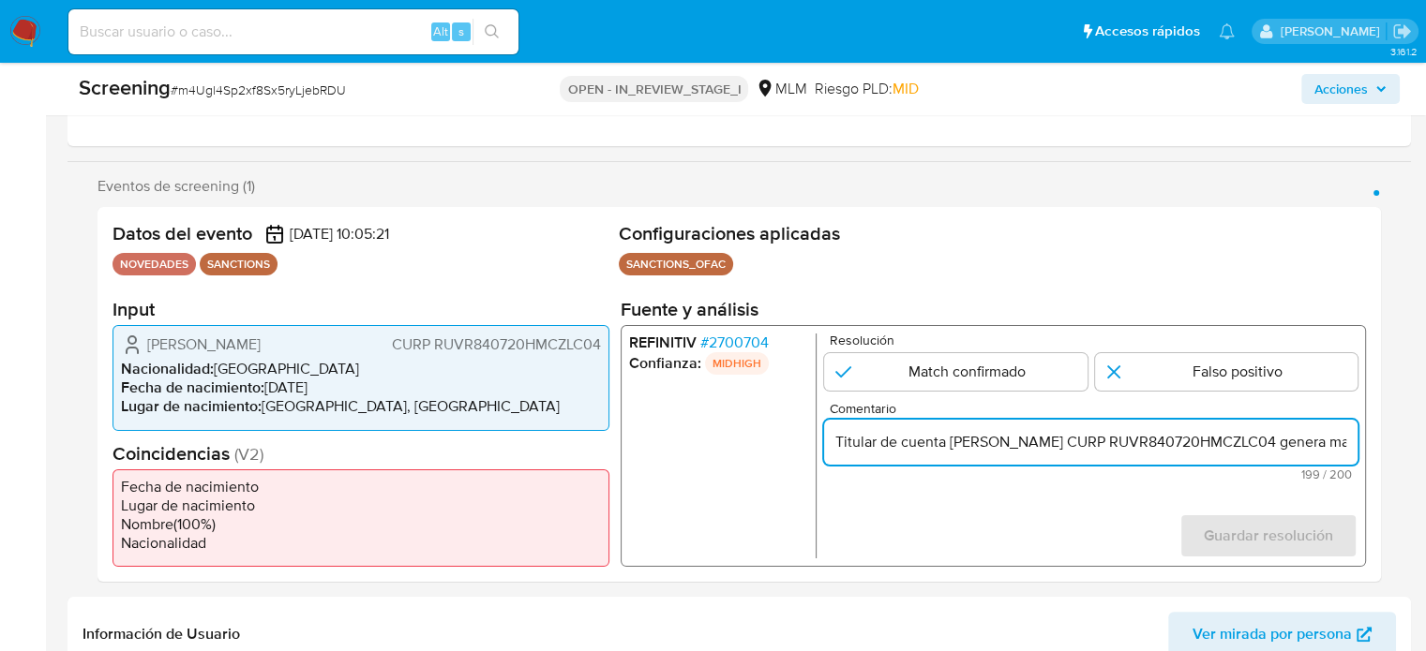
click at [754, 348] on span "# 2700704" at bounding box center [734, 343] width 68 height 19
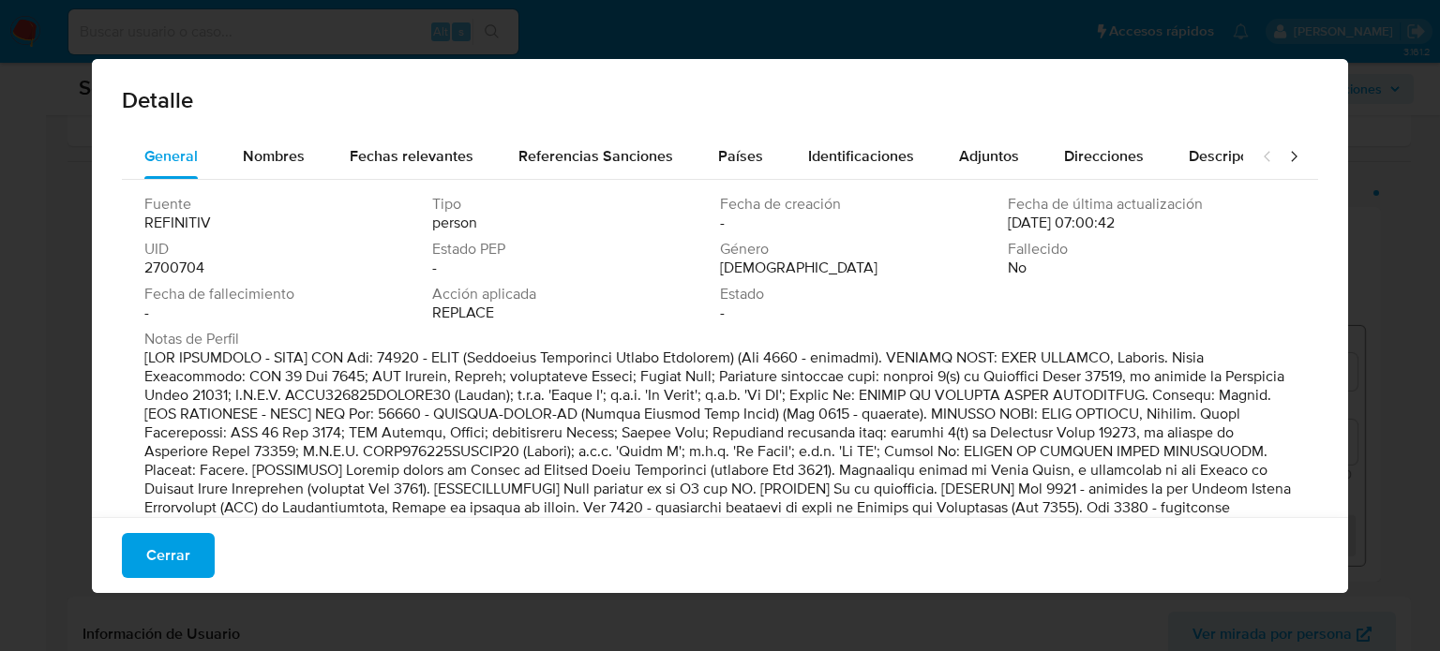
click at [1291, 153] on icon at bounding box center [1294, 156] width 6 height 10
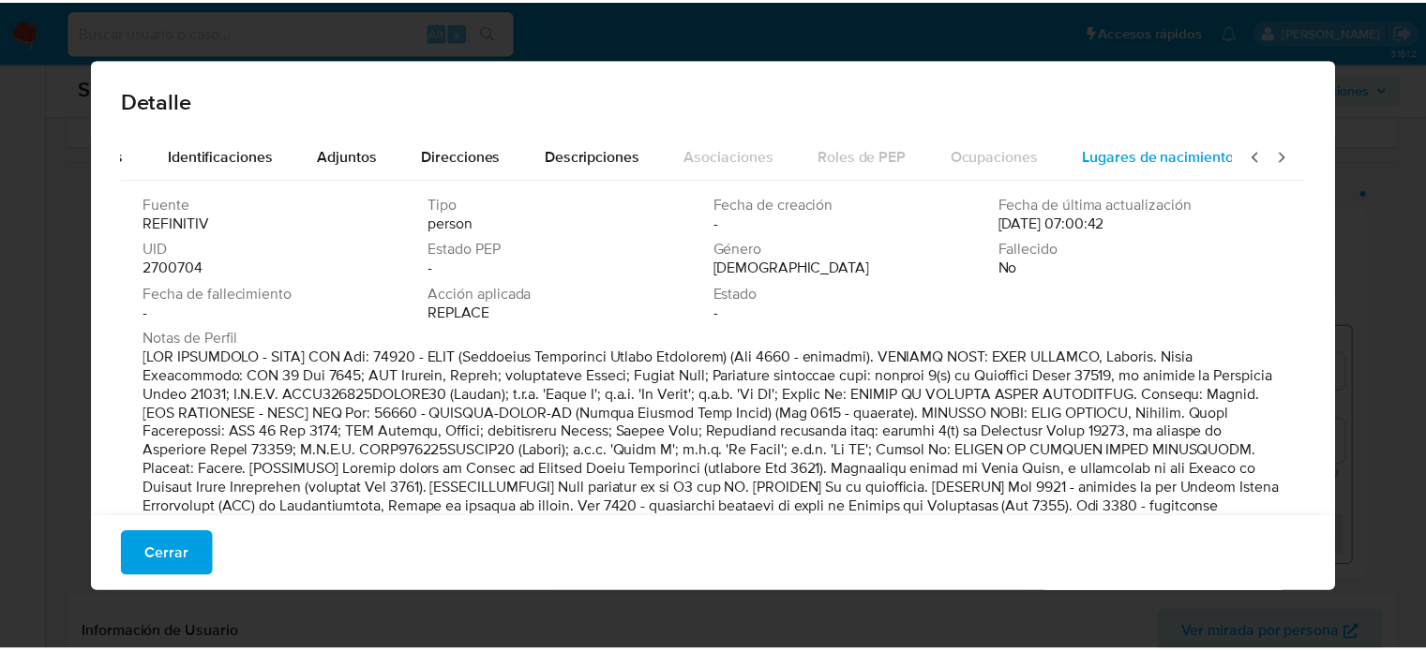
scroll to position [0, 663]
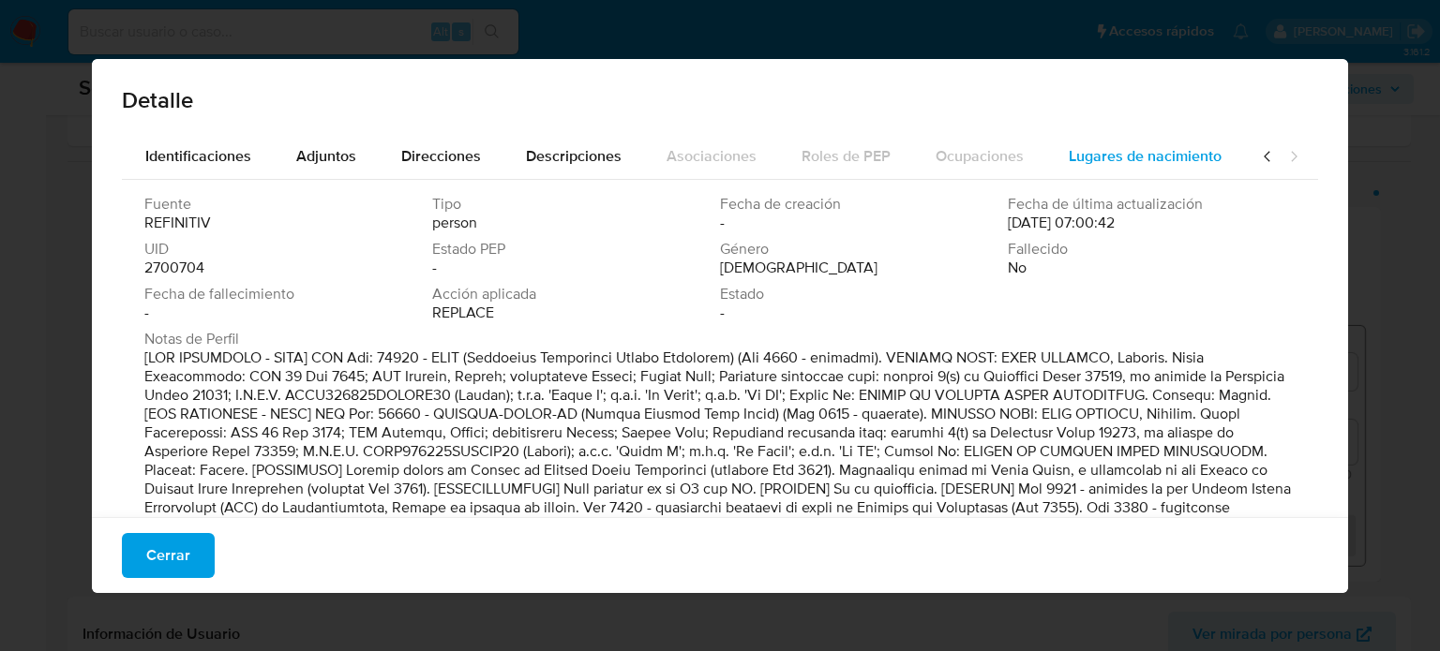
click at [1088, 153] on span "Lugares de nacimiento" at bounding box center [1145, 156] width 153 height 22
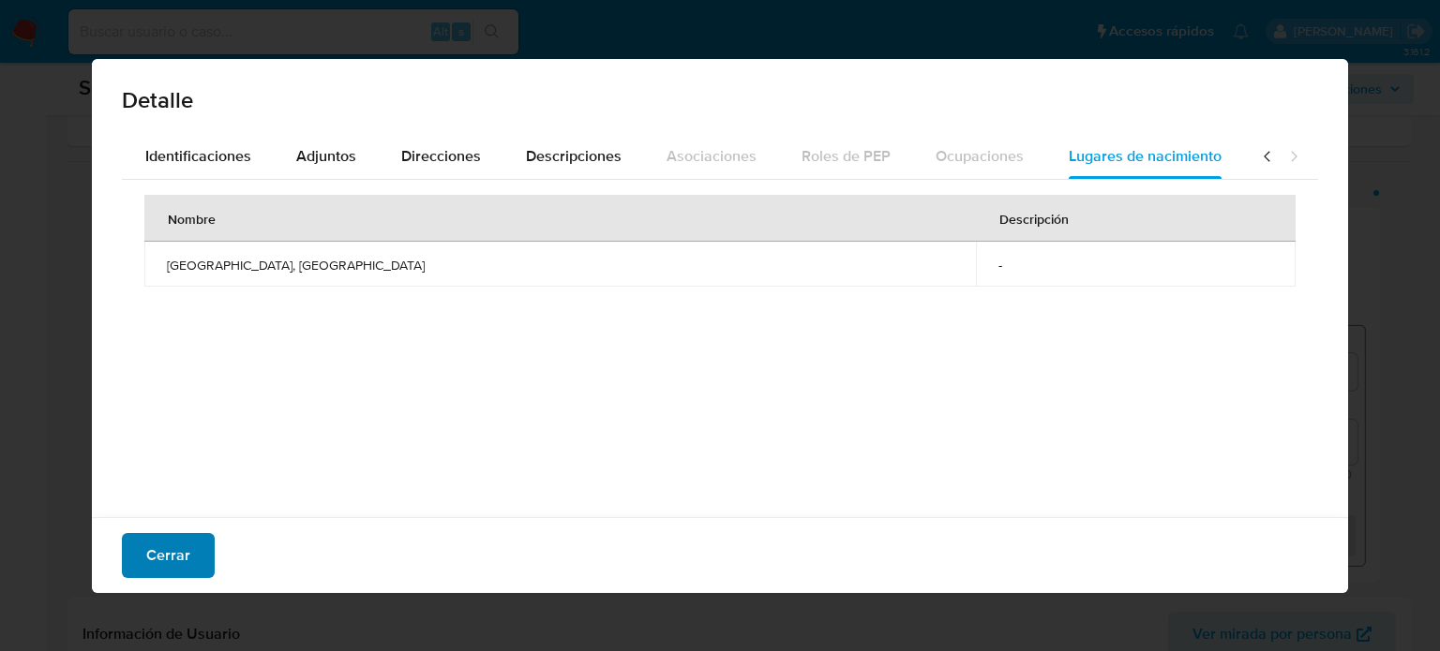
click at [174, 561] on span "Cerrar" at bounding box center [168, 555] width 44 height 41
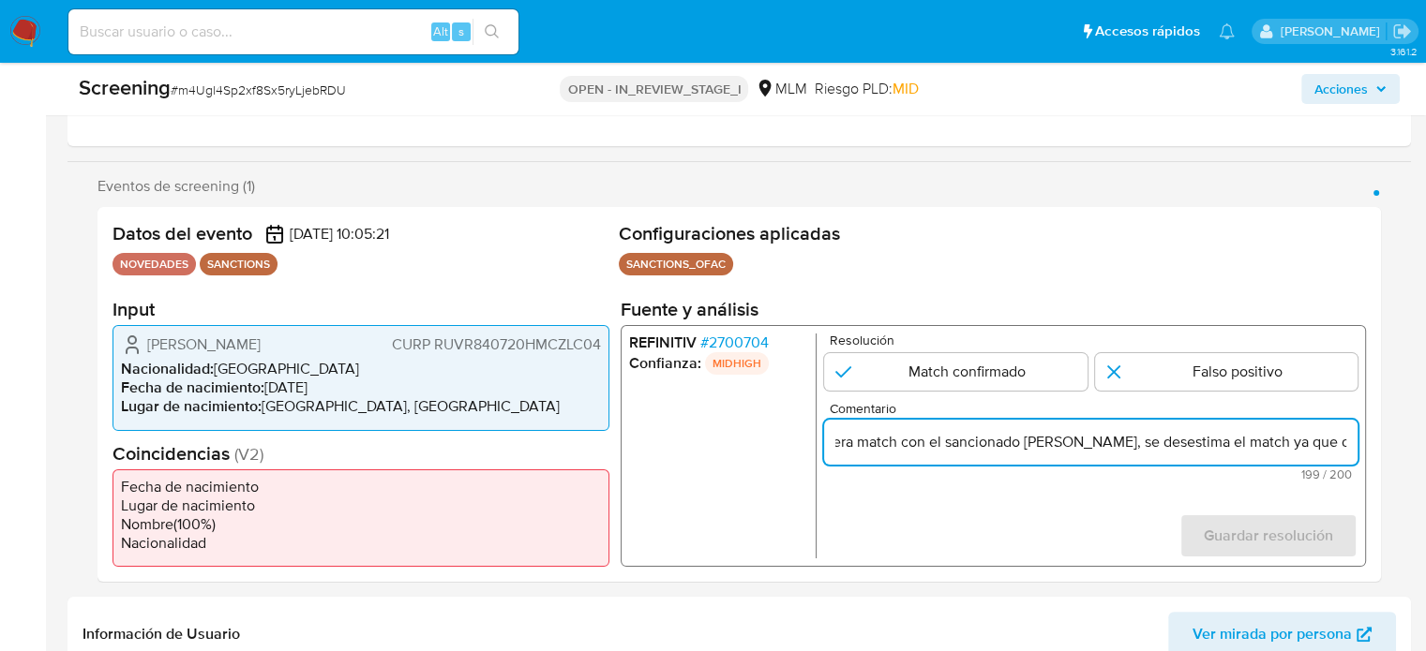
drag, startPoint x: 1293, startPoint y: 449, endPoint x: 1342, endPoint y: 446, distance: 48.8
click at [1342, 446] on input "Titular de cuenta Ricardo Ruiz Velasco CURP RUVR840720HMCZLC04 genera match con…" at bounding box center [1090, 442] width 533 height 24
click at [1162, 438] on input "Titular de cuenta Ricardo Ruiz Velasco CURP RUVR840720HMCZLC04 genera match con…" at bounding box center [1090, 442] width 533 height 24
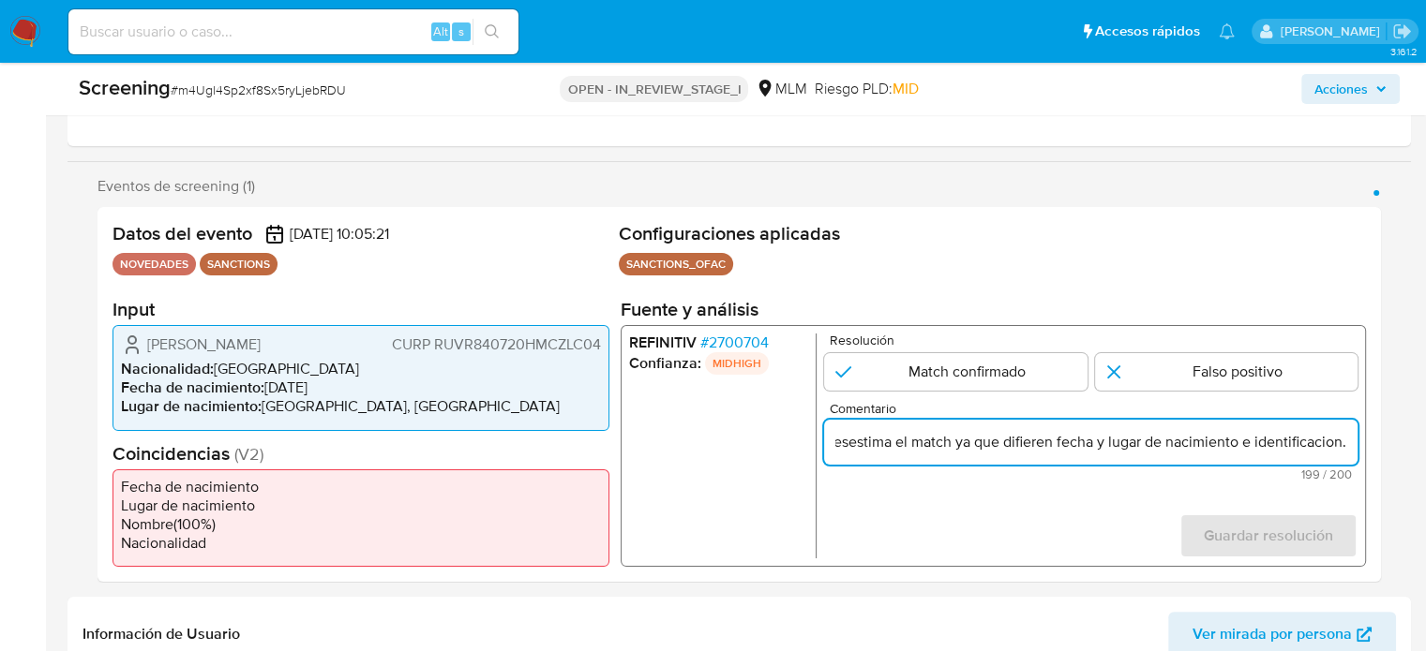
drag, startPoint x: 1165, startPoint y: 447, endPoint x: 1337, endPoint y: 450, distance: 171.6
click at [1337, 450] on input "Titular de cuenta Ricardo Ruiz Velasco CURP RUVR840720HMCZLC04 genera match con…" at bounding box center [1090, 442] width 533 height 24
click at [1251, 443] on input "Titular de cuenta Ricardo Ruiz Velasco CURP RUVR840720HMCZLC04 genera match con…" at bounding box center [1090, 442] width 533 height 24
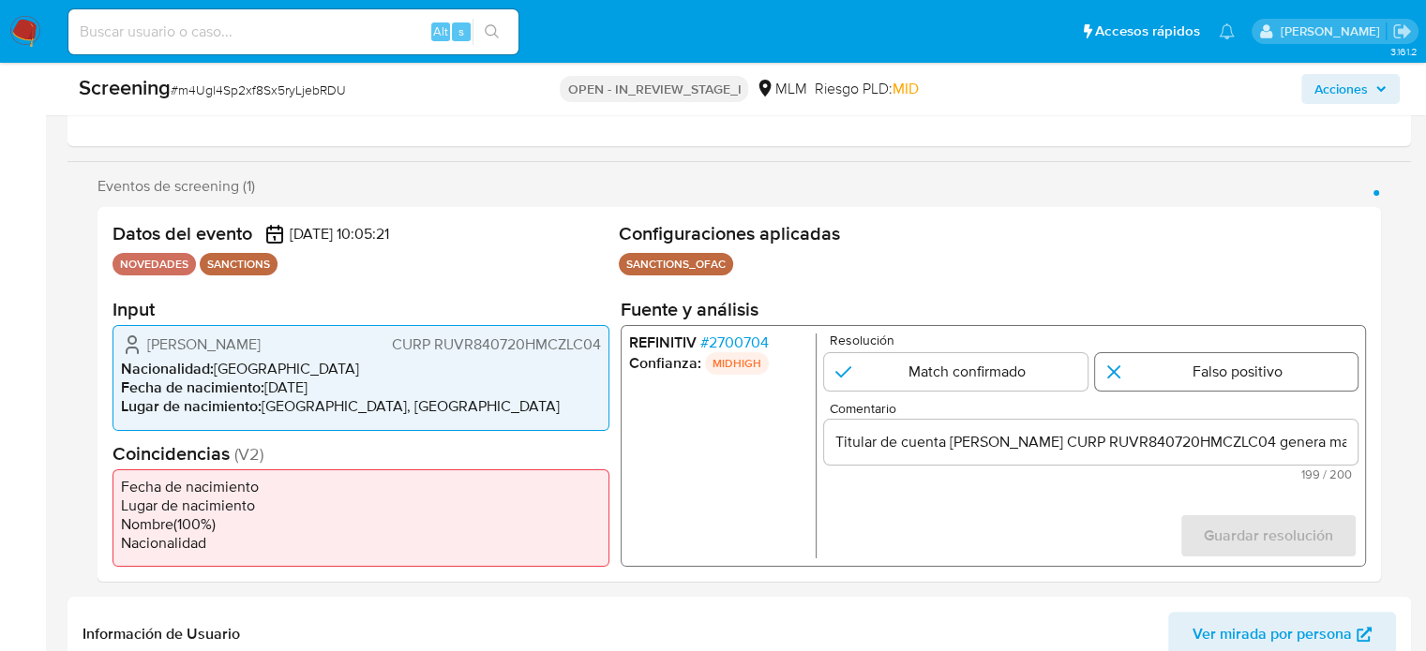
click at [1164, 375] on input "1 de 1" at bounding box center [1226, 371] width 263 height 37
radio input "true"
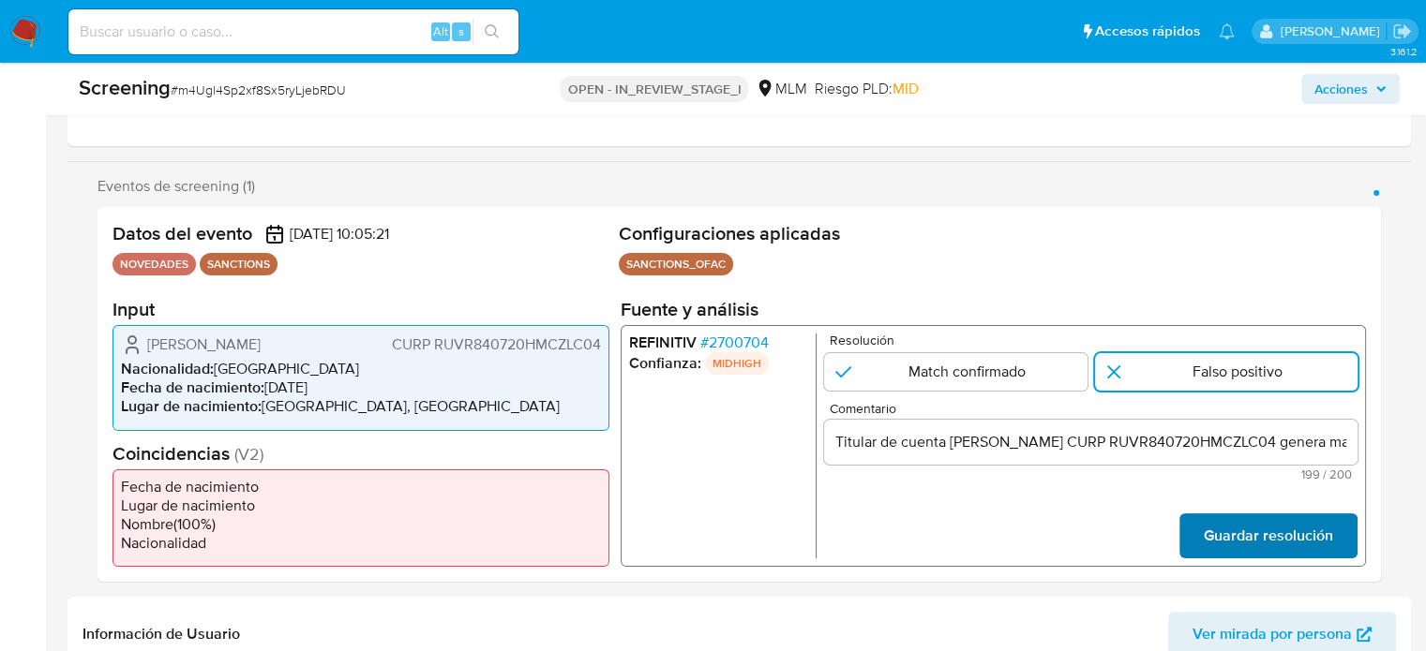
click at [1225, 537] on span "Guardar resolución" at bounding box center [1268, 536] width 129 height 41
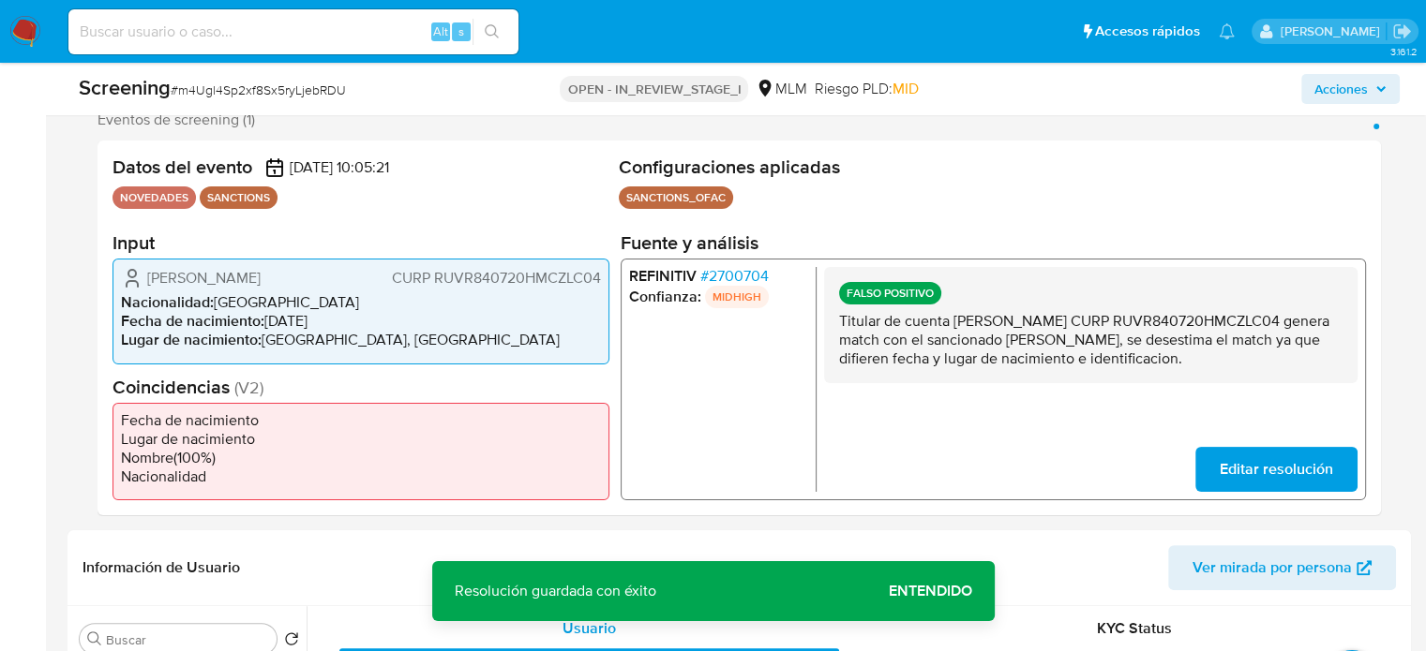
scroll to position [375, 0]
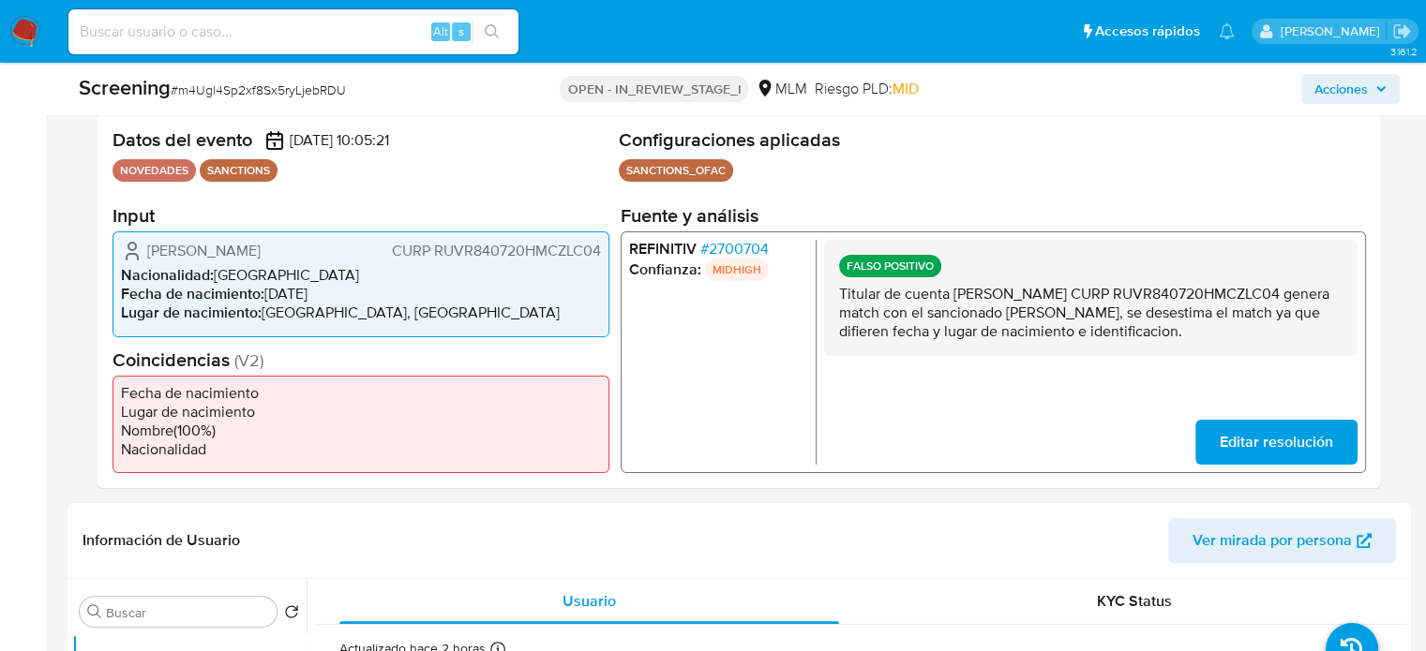
drag, startPoint x: 138, startPoint y: 250, endPoint x: 605, endPoint y: 249, distance: 466.8
click at [605, 249] on div "Ricardo Ruiz Velasco CURP RUVR840720HMCZLC04 Nacionalidad : México Fecha de nac…" at bounding box center [360, 284] width 497 height 105
drag, startPoint x: 325, startPoint y: 277, endPoint x: 309, endPoint y: 270, distance: 17.2
click at [322, 277] on li "Nacionalidad : México" at bounding box center [361, 275] width 480 height 19
drag, startPoint x: 302, startPoint y: 248, endPoint x: 146, endPoint y: 254, distance: 155.7
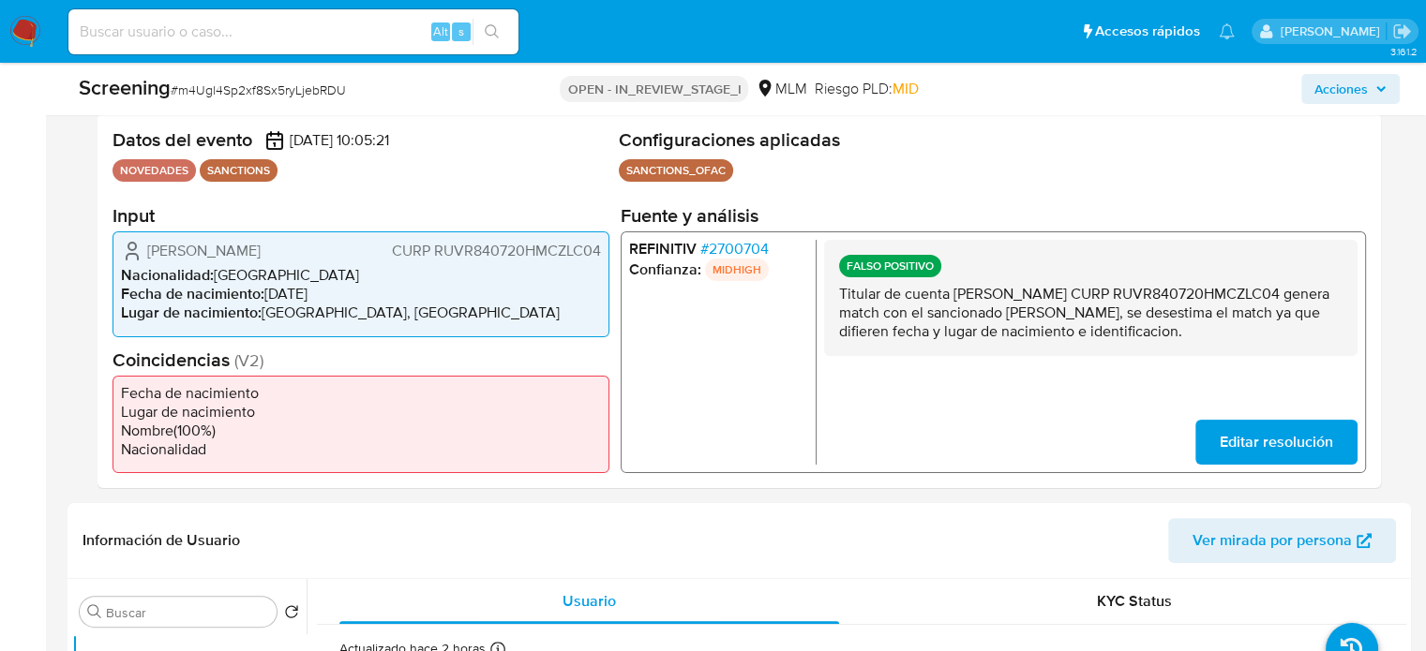
click at [146, 254] on div "Ricardo Ruiz Velasco CURP RUVR840720HMCZLC04" at bounding box center [361, 251] width 480 height 22
drag, startPoint x: 307, startPoint y: 301, endPoint x: 270, endPoint y: 296, distance: 36.9
click at [270, 296] on li "Fecha de nacimiento : 20/07/1984" at bounding box center [361, 294] width 480 height 19
click at [712, 249] on span "# 2700704" at bounding box center [734, 249] width 68 height 19
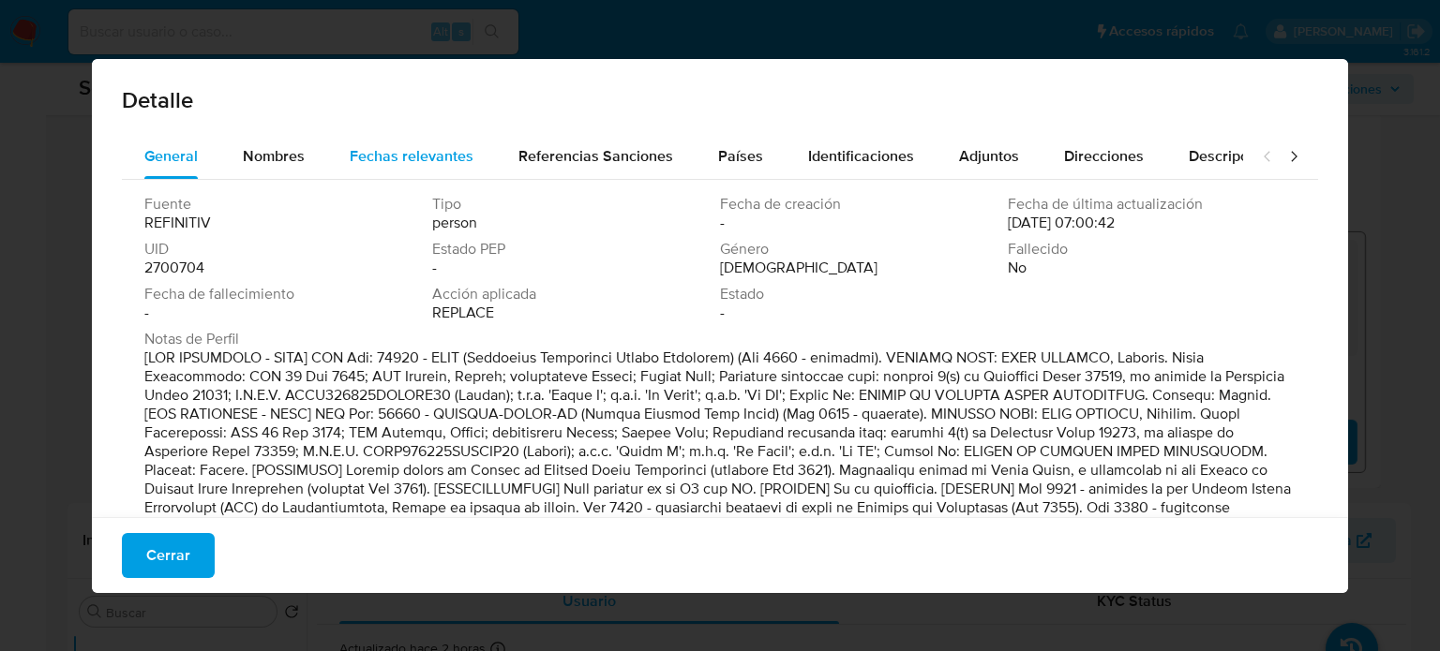
click at [395, 154] on span "Fechas relevantes" at bounding box center [412, 156] width 124 height 22
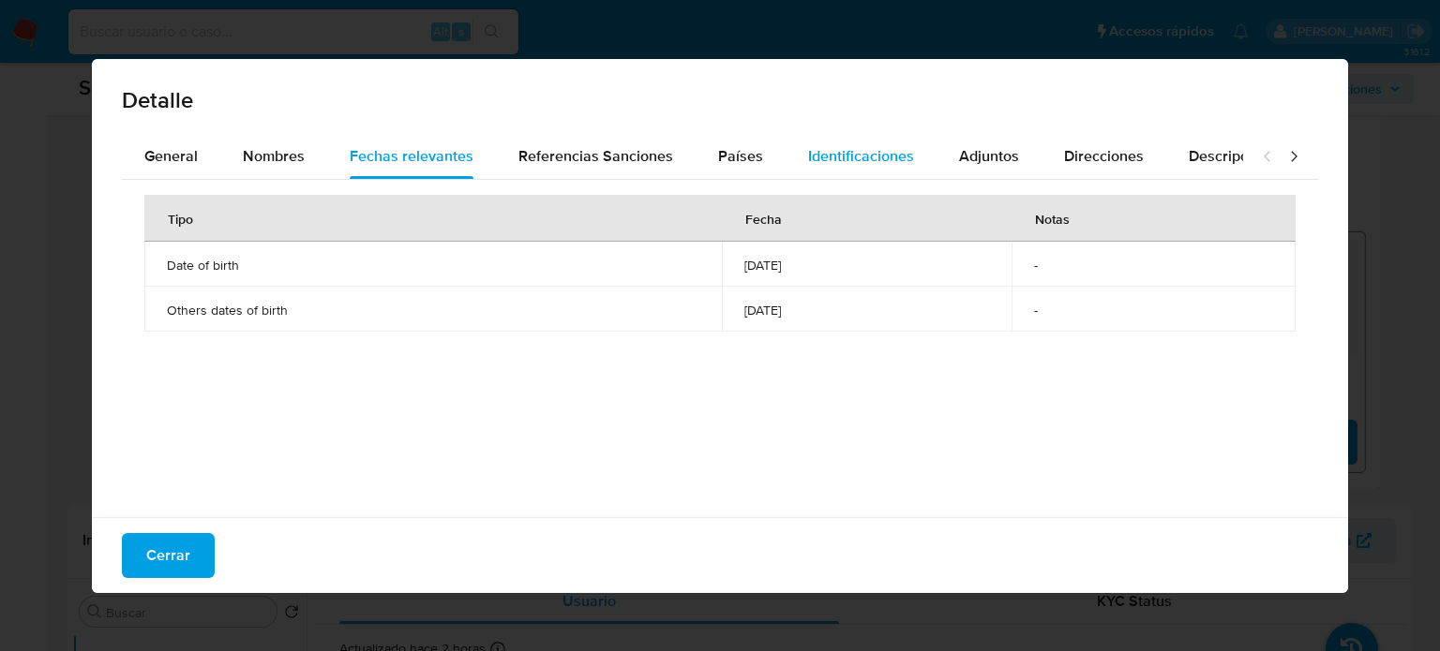
click at [853, 143] on div "Identificaciones" at bounding box center [861, 156] width 106 height 45
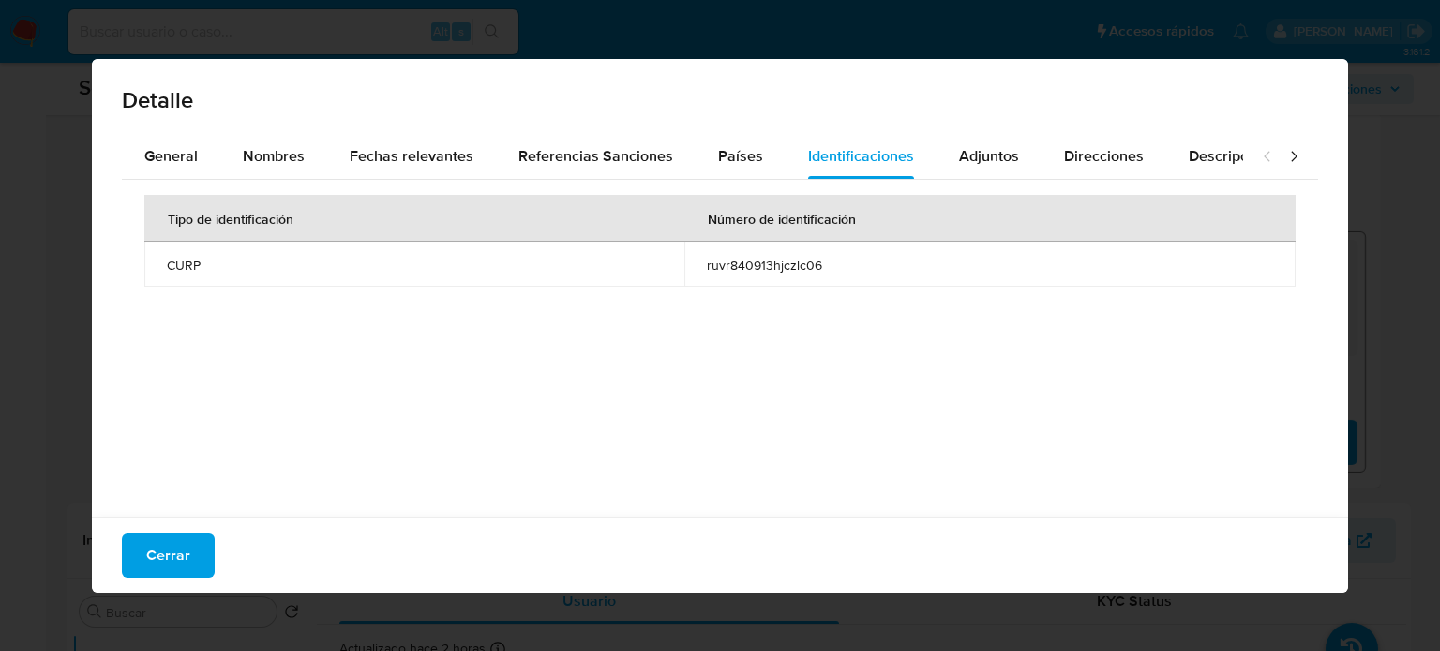
drag, startPoint x: 695, startPoint y: 261, endPoint x: 827, endPoint y: 268, distance: 131.4
click at [827, 268] on td "ruvr840913hjczlc06" at bounding box center [989, 264] width 611 height 45
click at [187, 554] on span "Cerrar" at bounding box center [168, 555] width 44 height 41
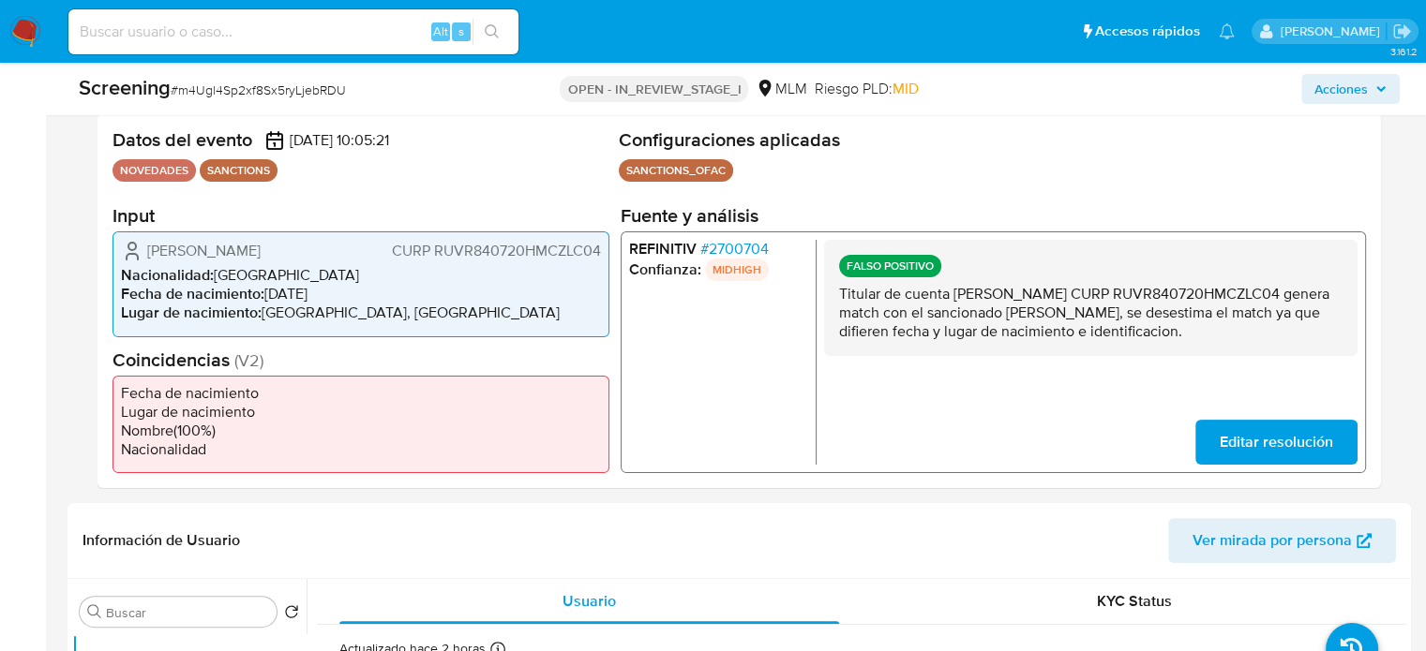
drag, startPoint x: 604, startPoint y: 249, endPoint x: 436, endPoint y: 260, distance: 168.1
click at [436, 260] on div "Ricardo Ruiz Velasco CURP RUVR840720HMCZLC04 Nacionalidad : México Fecha de nac…" at bounding box center [360, 284] width 497 height 105
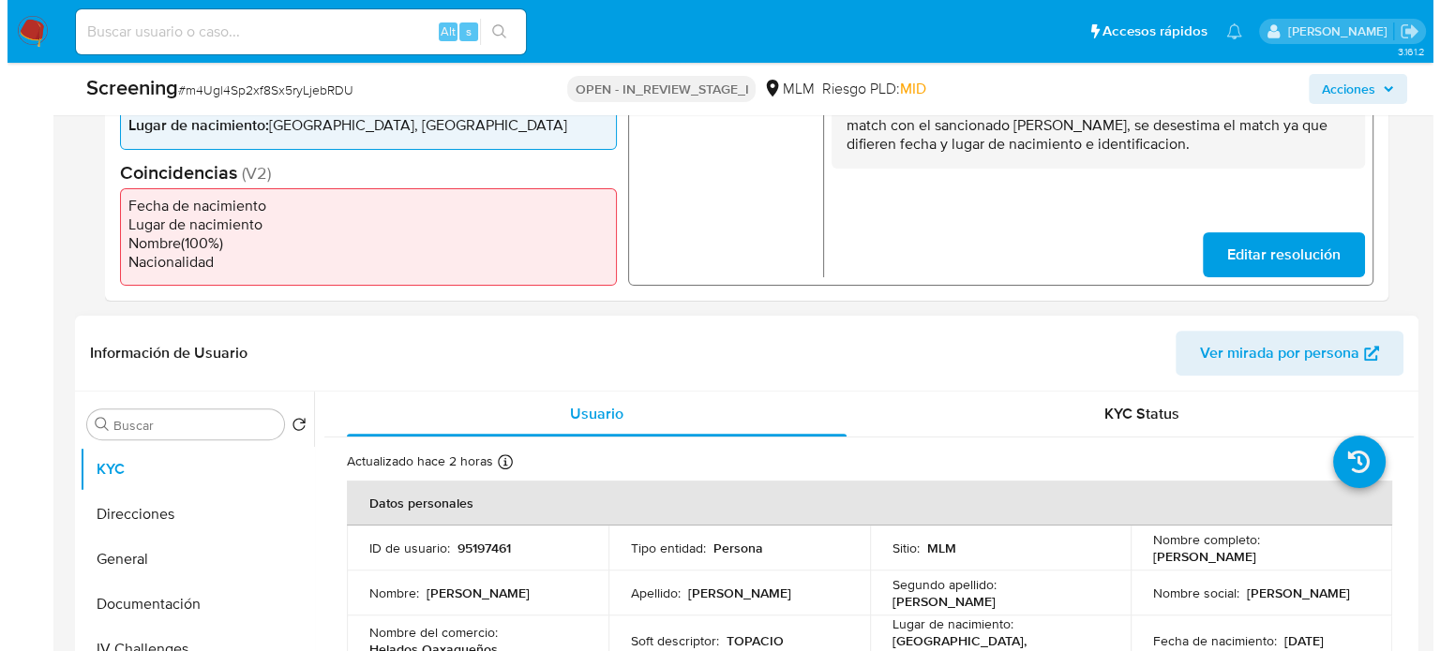
scroll to position [750, 0]
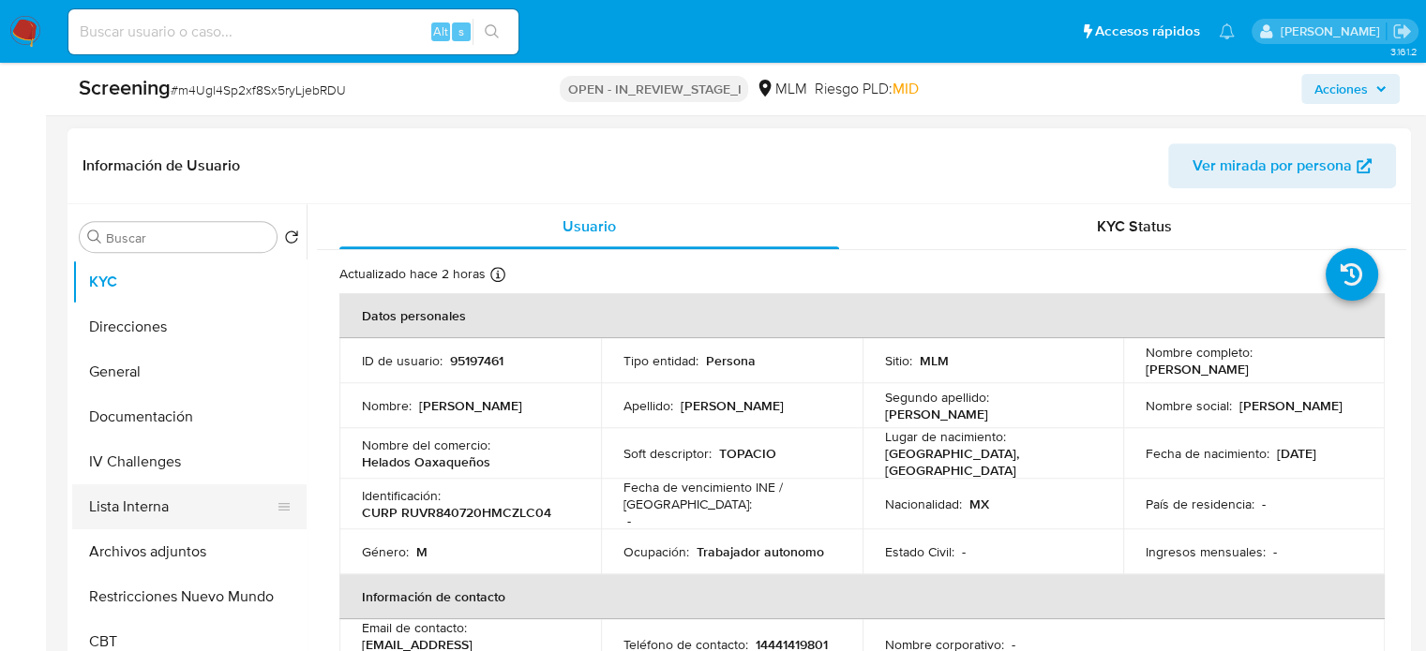
drag, startPoint x: 169, startPoint y: 510, endPoint x: 222, endPoint y: 489, distance: 57.3
click at [169, 510] on button "Lista Interna" at bounding box center [181, 507] width 219 height 45
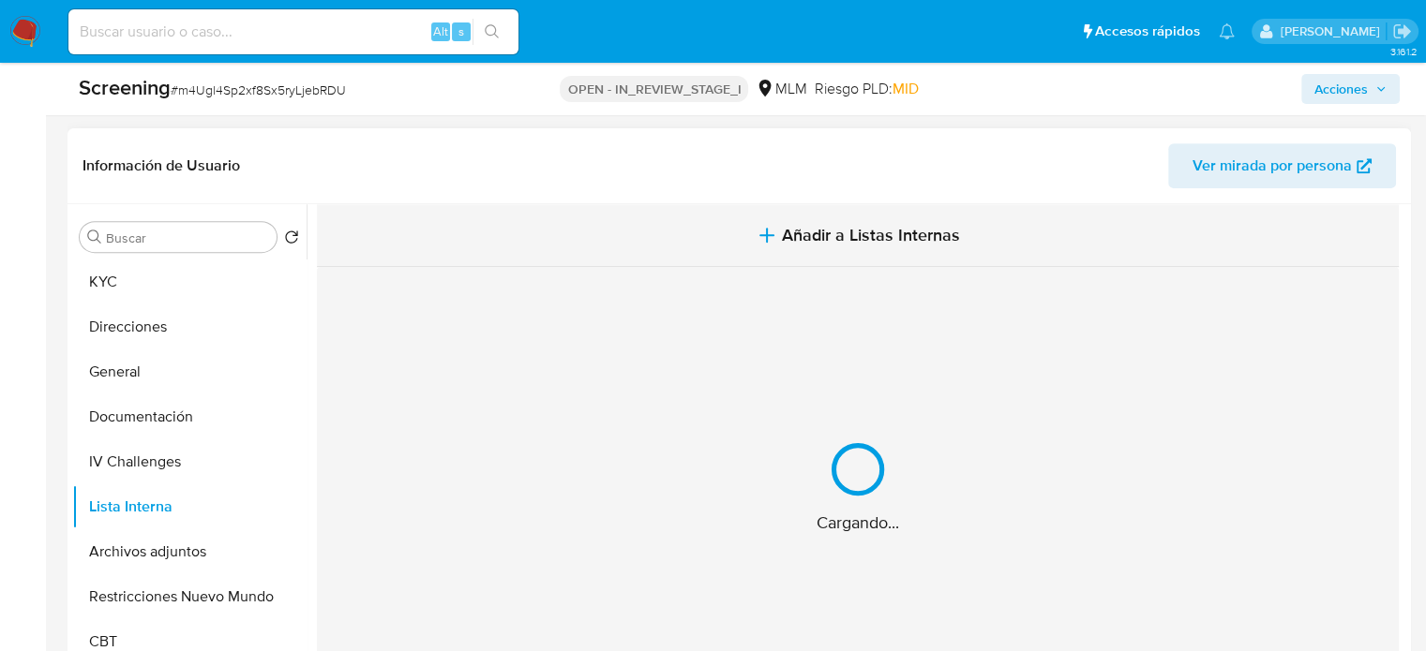
click at [821, 245] on span "Añadir a Listas Internas" at bounding box center [871, 235] width 178 height 21
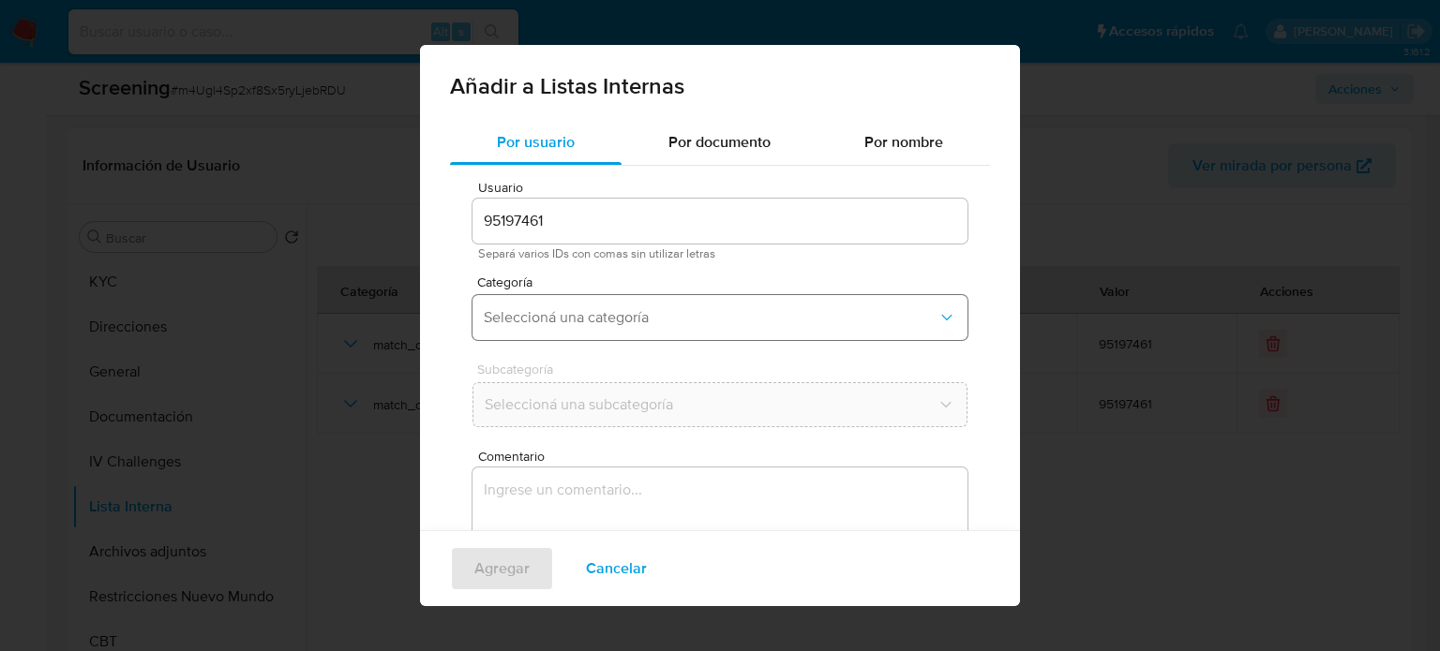
scroll to position [79, 0]
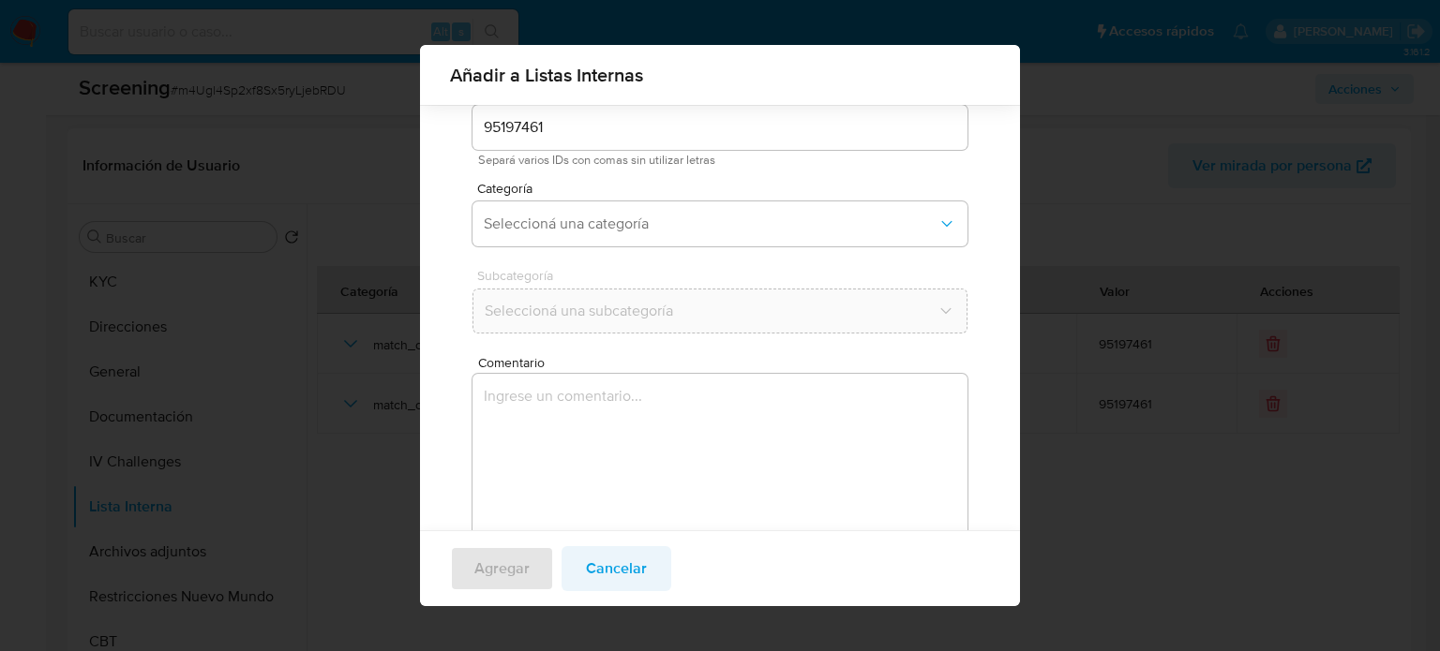
click at [615, 580] on span "Cancelar" at bounding box center [616, 568] width 61 height 41
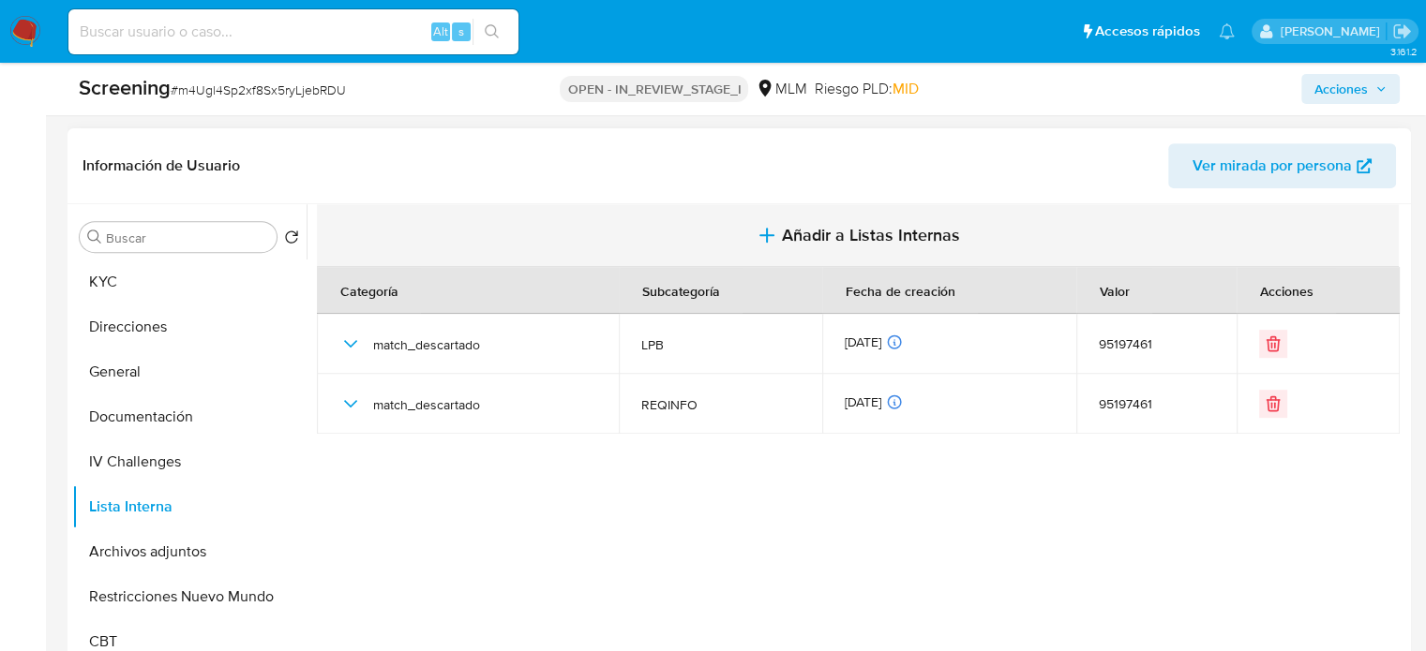
click at [802, 225] on span "Añadir a Listas Internas" at bounding box center [871, 235] width 178 height 21
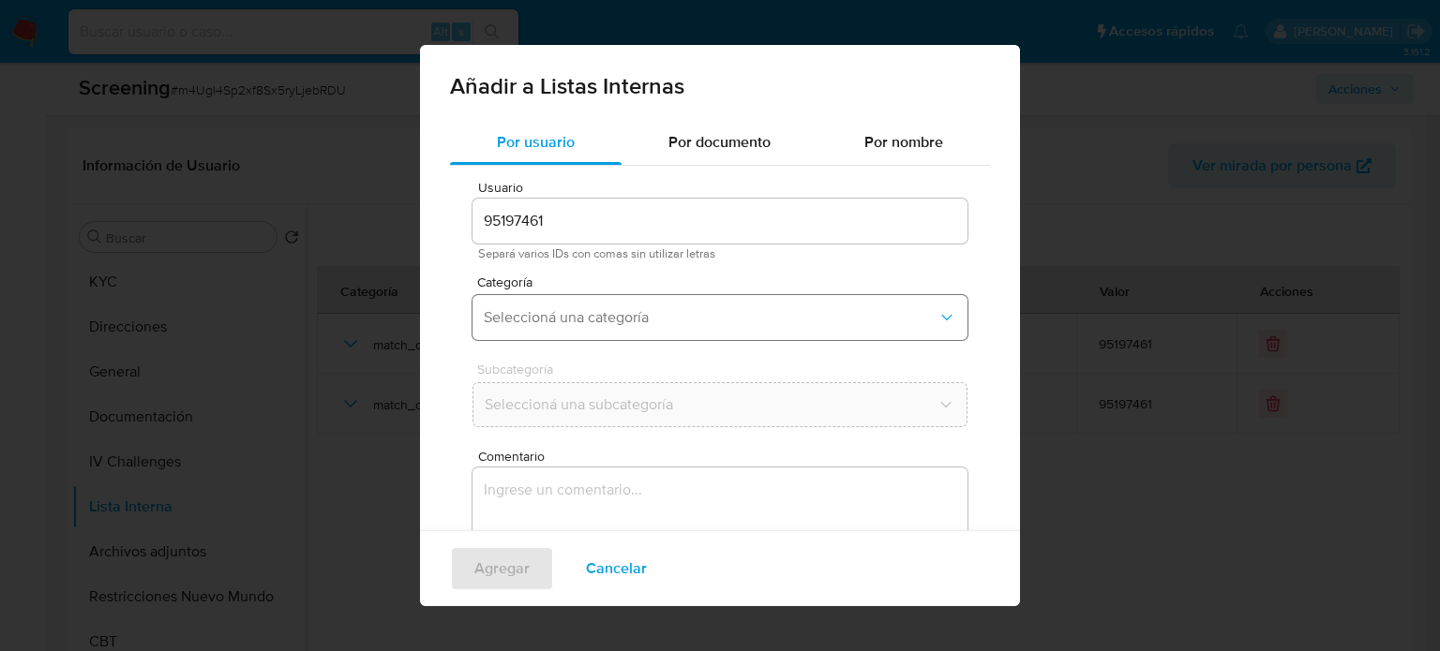
click at [604, 328] on button "Seleccioná una categoría" at bounding box center [719, 317] width 495 height 45
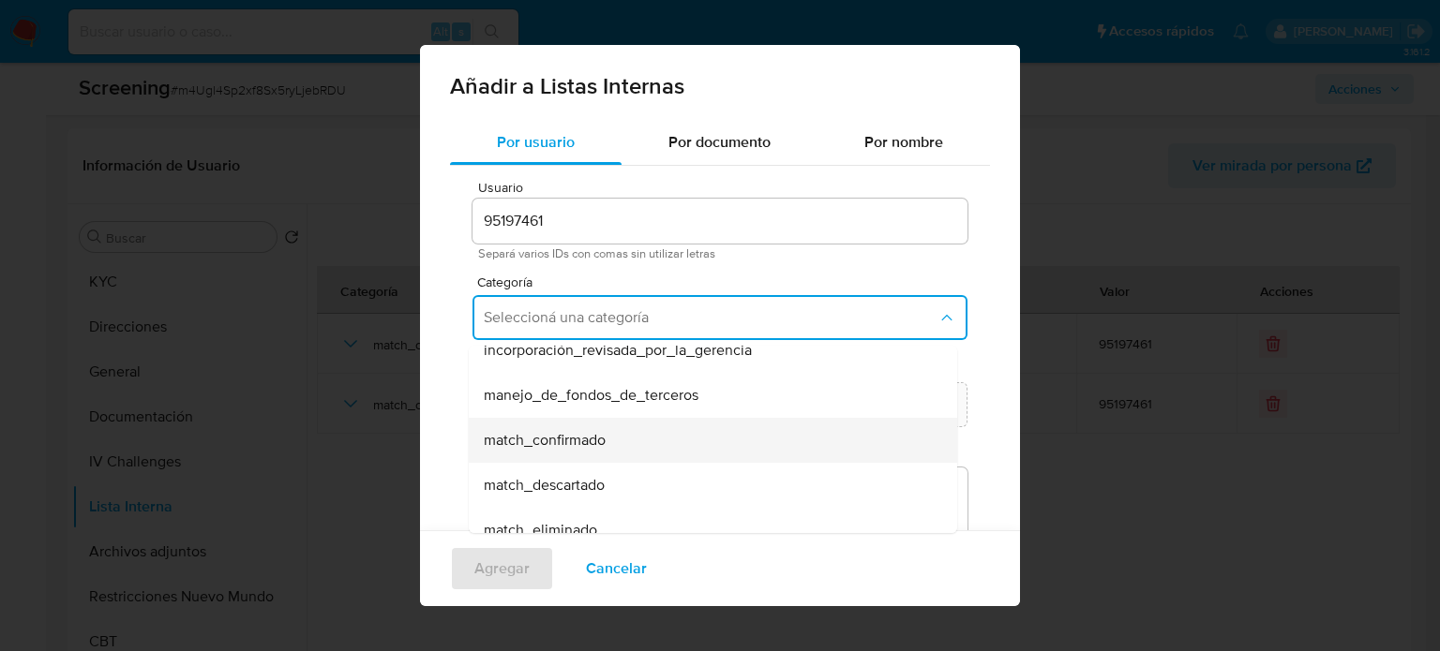
scroll to position [94, 0]
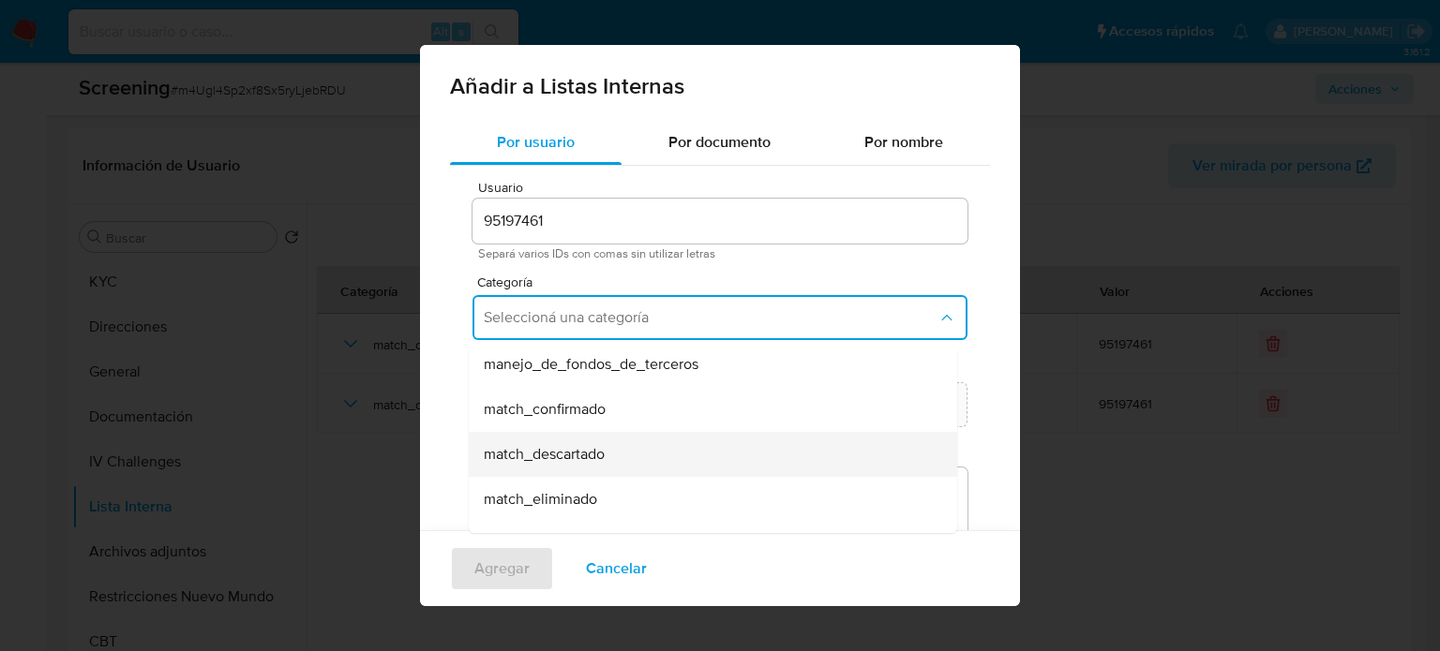
click at [593, 450] on span "match_descartado" at bounding box center [544, 454] width 121 height 19
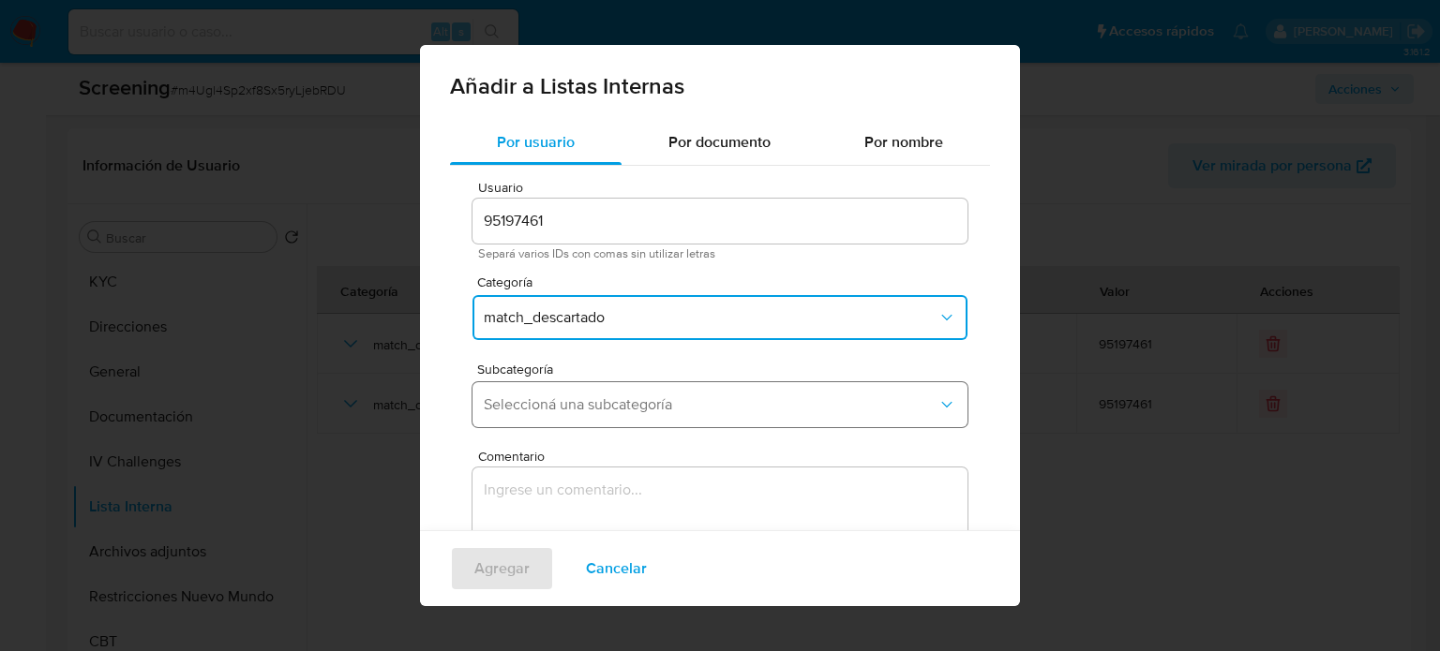
click at [673, 400] on span "Seleccioná una subcategoría" at bounding box center [711, 405] width 454 height 19
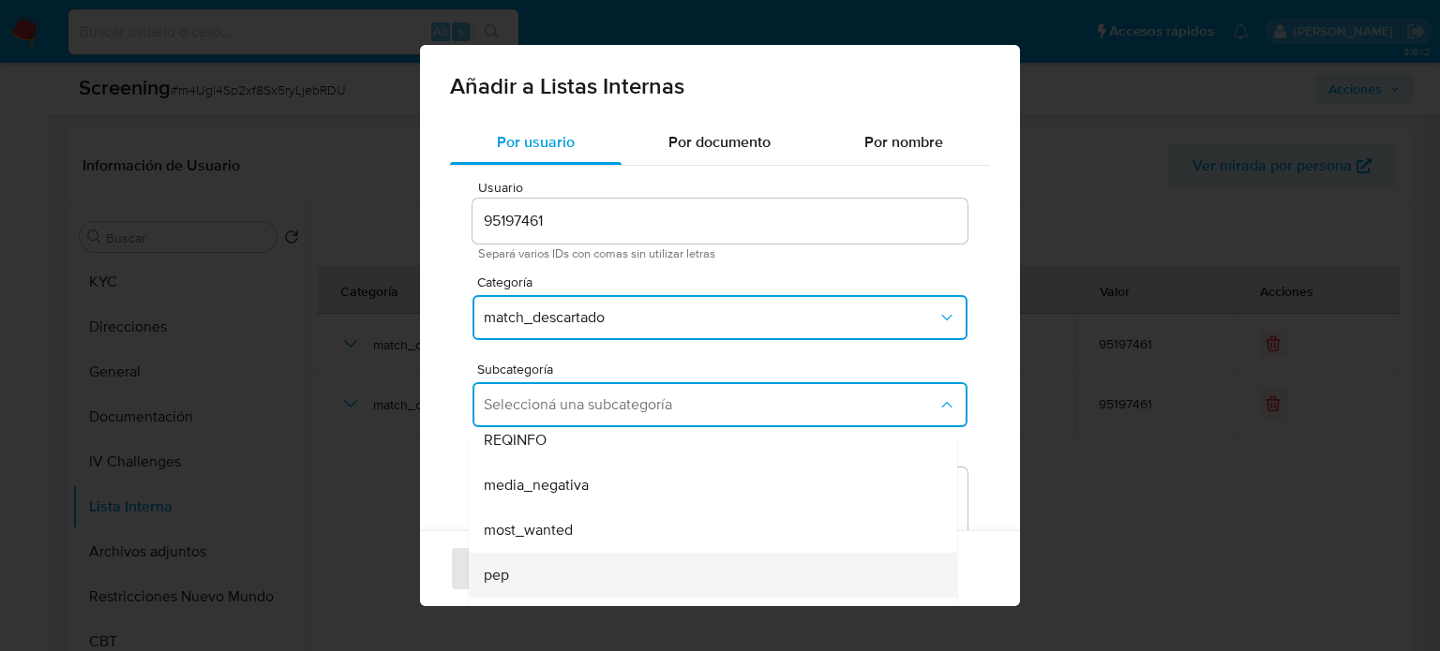
scroll to position [127, 0]
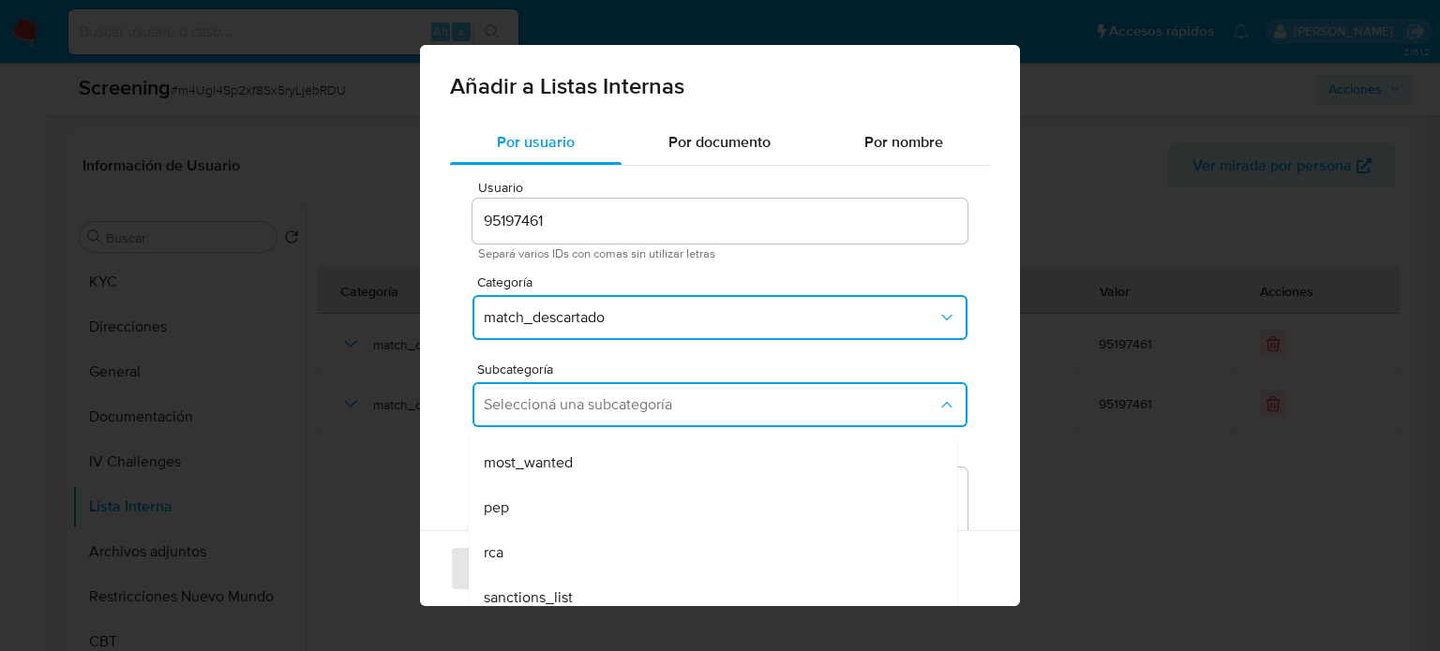
drag, startPoint x: 556, startPoint y: 582, endPoint x: 581, endPoint y: 531, distance: 57.4
click at [555, 582] on div "sanctions_list" at bounding box center [707, 598] width 447 height 45
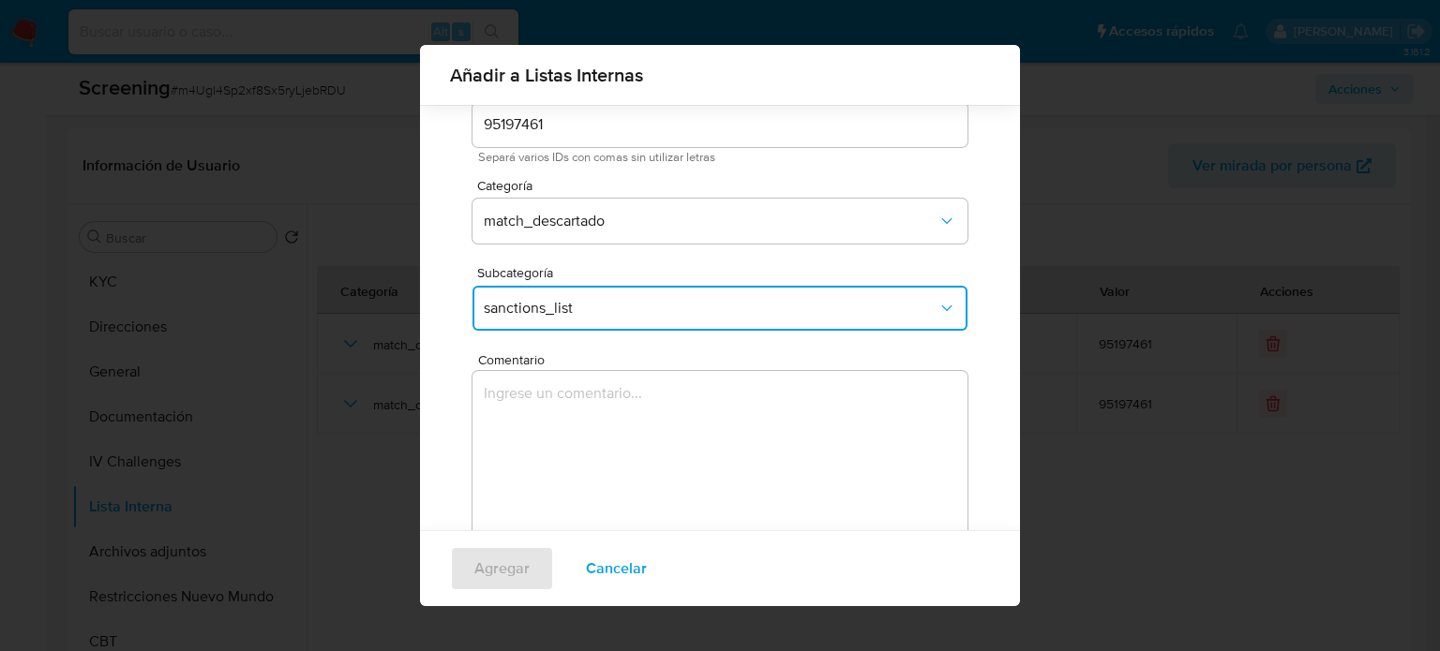
scroll to position [147, 0]
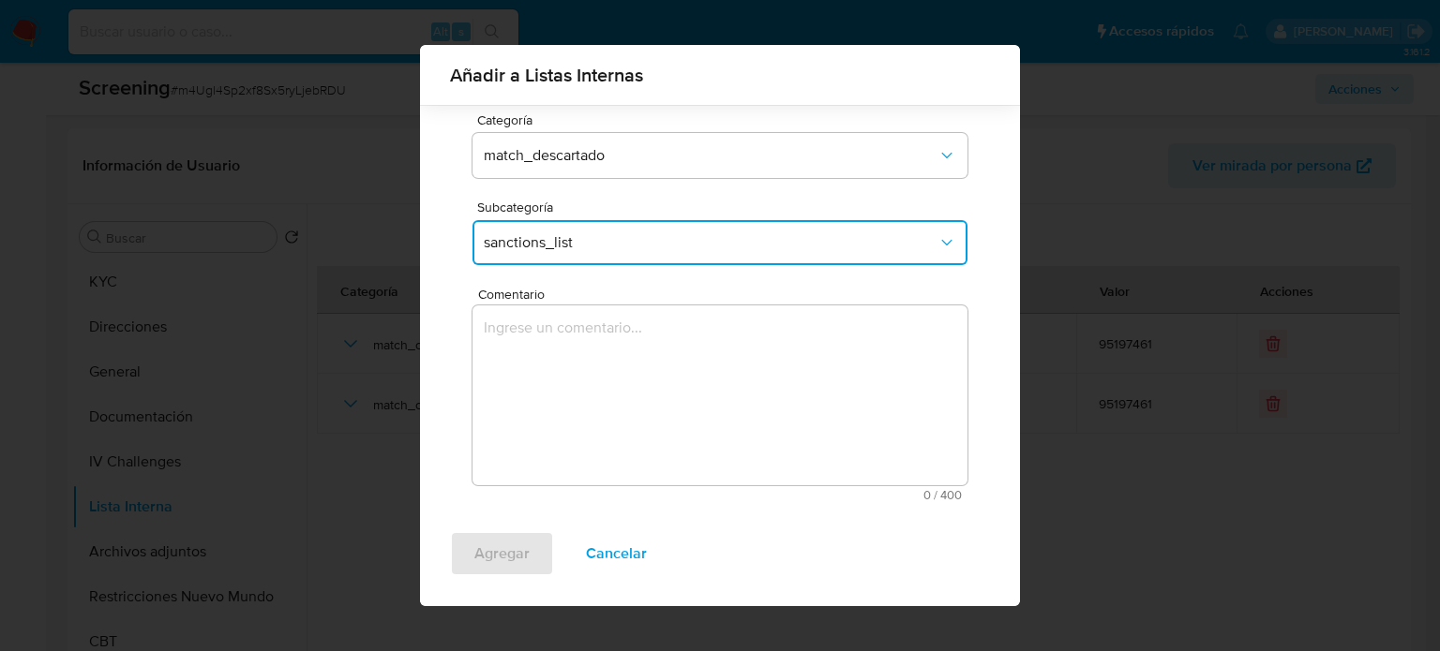
click at [584, 355] on textarea "Comentario" at bounding box center [719, 396] width 495 height 180
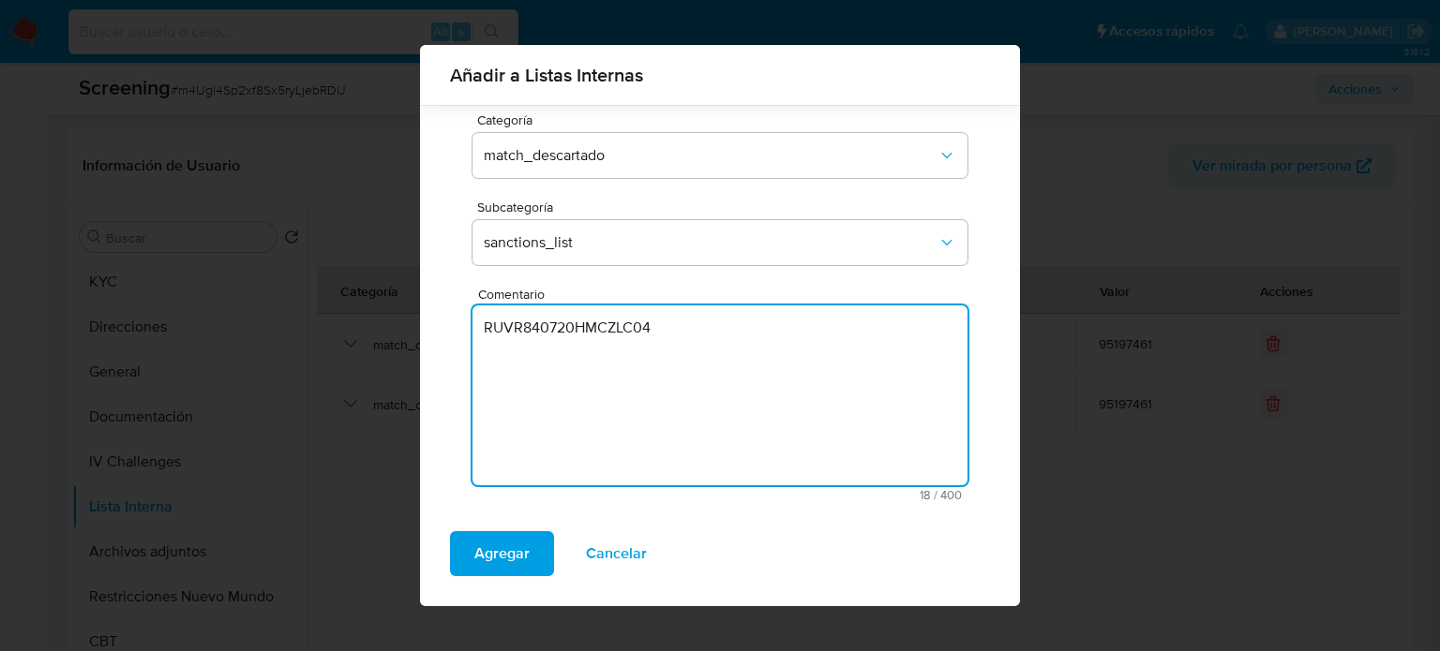
drag, startPoint x: 696, startPoint y: 336, endPoint x: 465, endPoint y: 332, distance: 231.6
click at [465, 332] on div "Usuario 95197461 Separá varios IDs con comas sin utilizar letras Categoría matc…" at bounding box center [720, 260] width 540 height 513
paste textarea "suario Ricardo Ruiz Velasco con el sancionado Ricardo Ruiz Velasco, sin relació…"
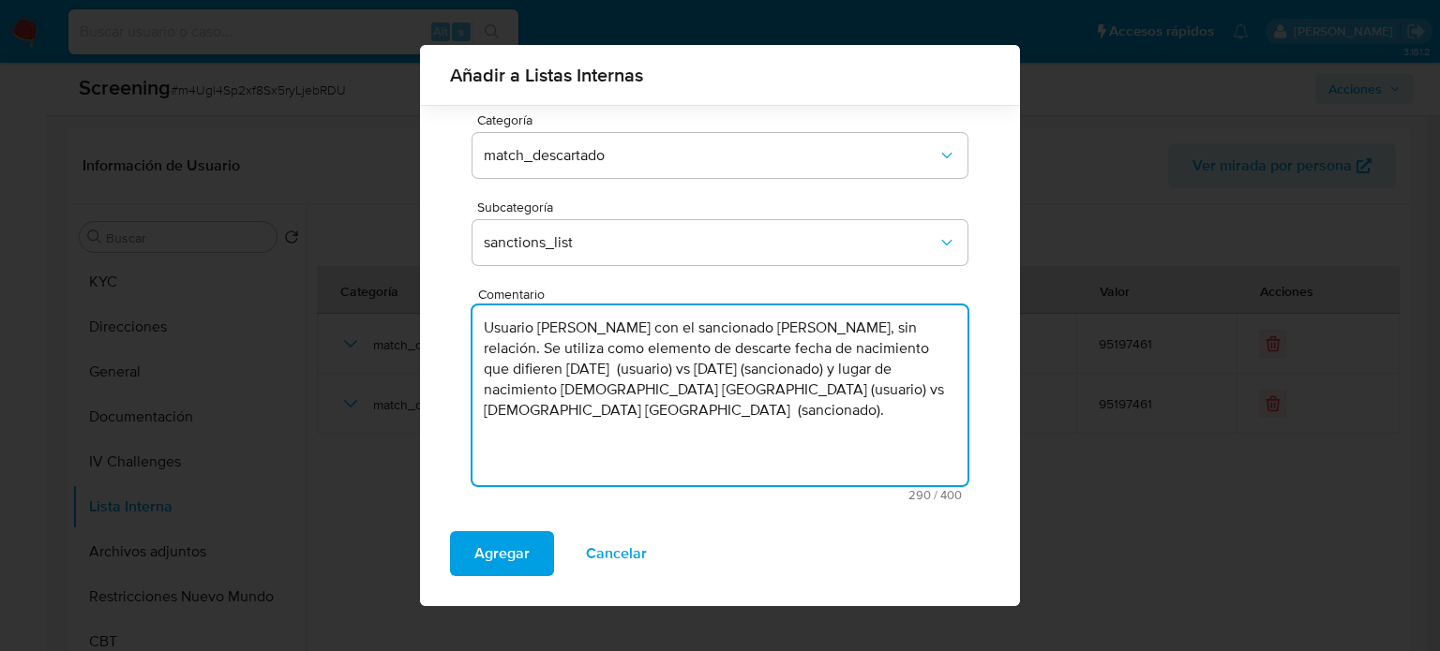
click at [683, 334] on textarea "Usuario Ricardo Ruiz Velasco con el sancionado Ricardo Ruiz Velasco, sin relaci…" at bounding box center [719, 396] width 495 height 180
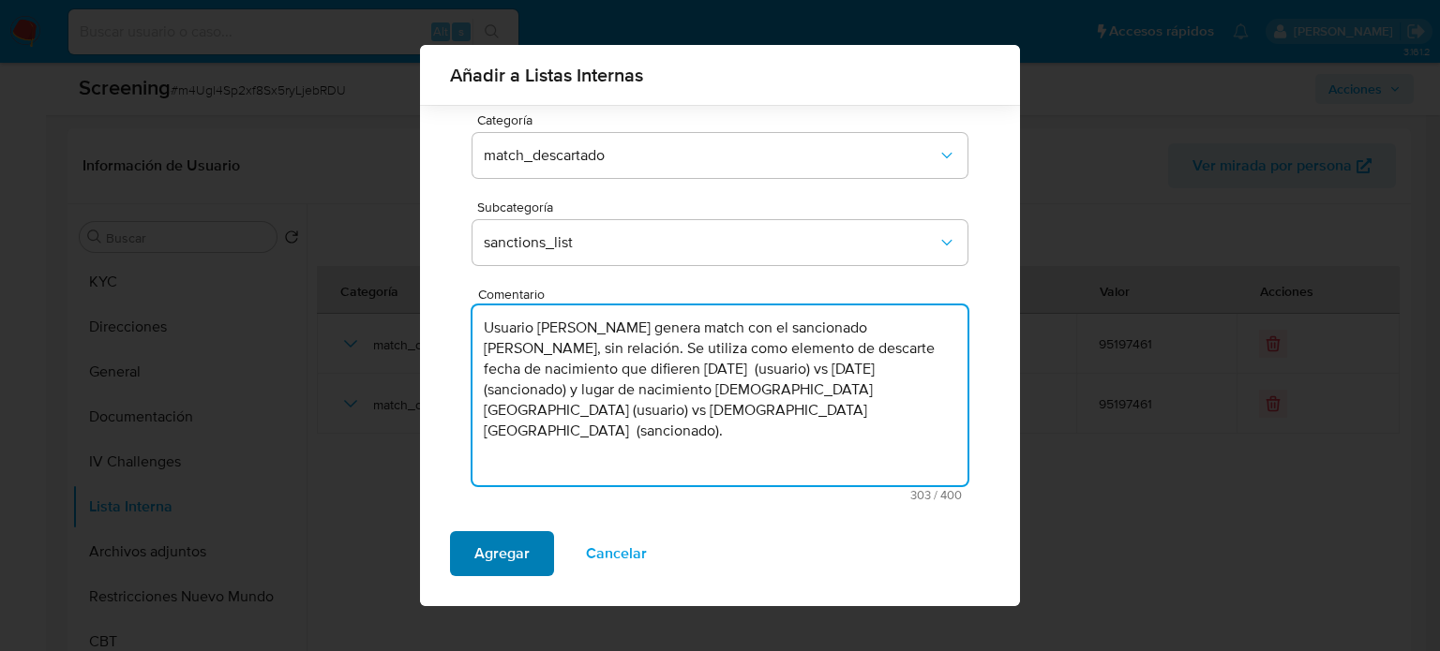
type textarea "Usuario Ricardo Ruiz Velasco genera match con el sancionado Ricardo Ruiz Velasc…"
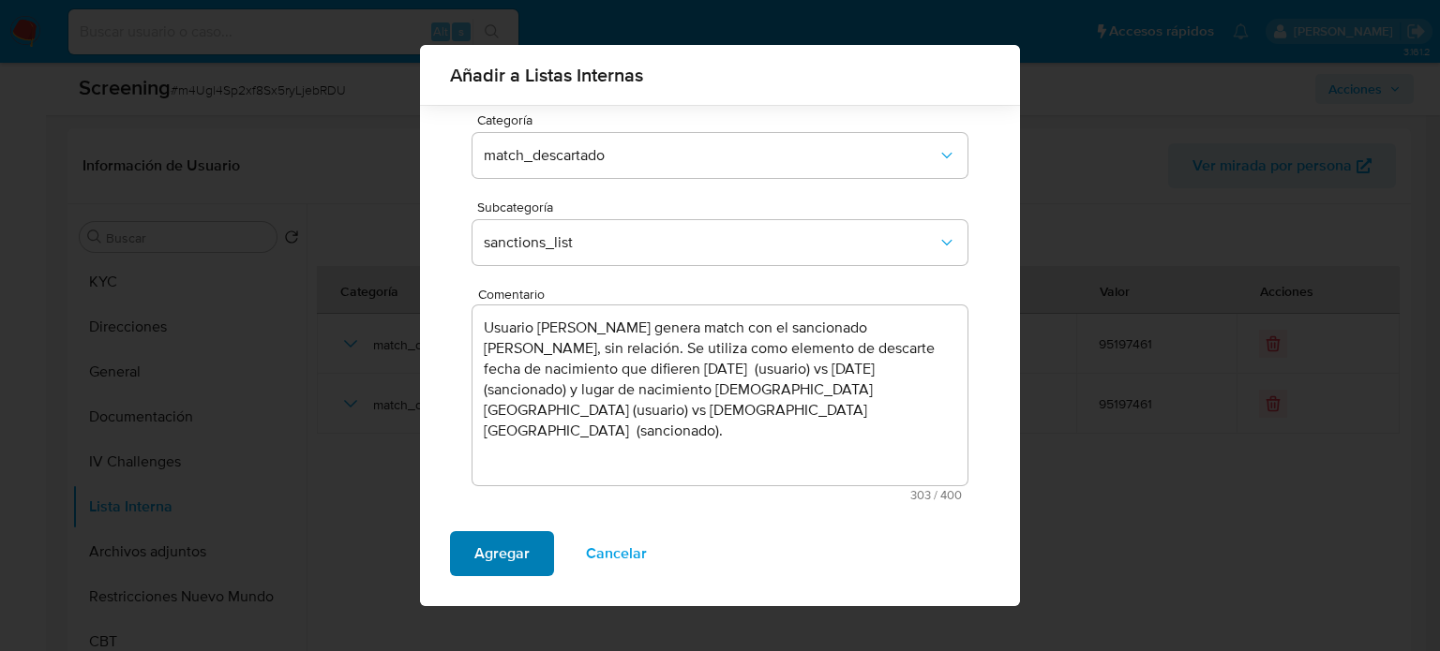
click at [495, 546] on span "Agregar" at bounding box center [501, 553] width 55 height 41
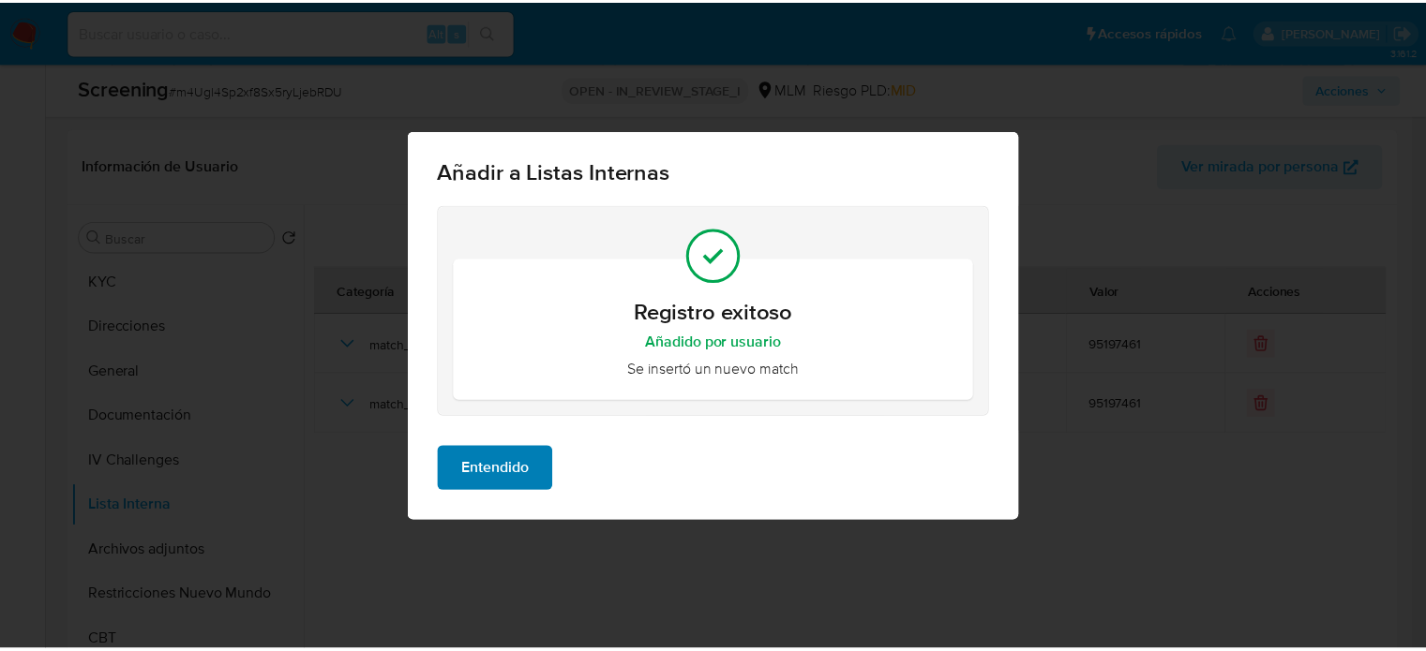
scroll to position [0, 0]
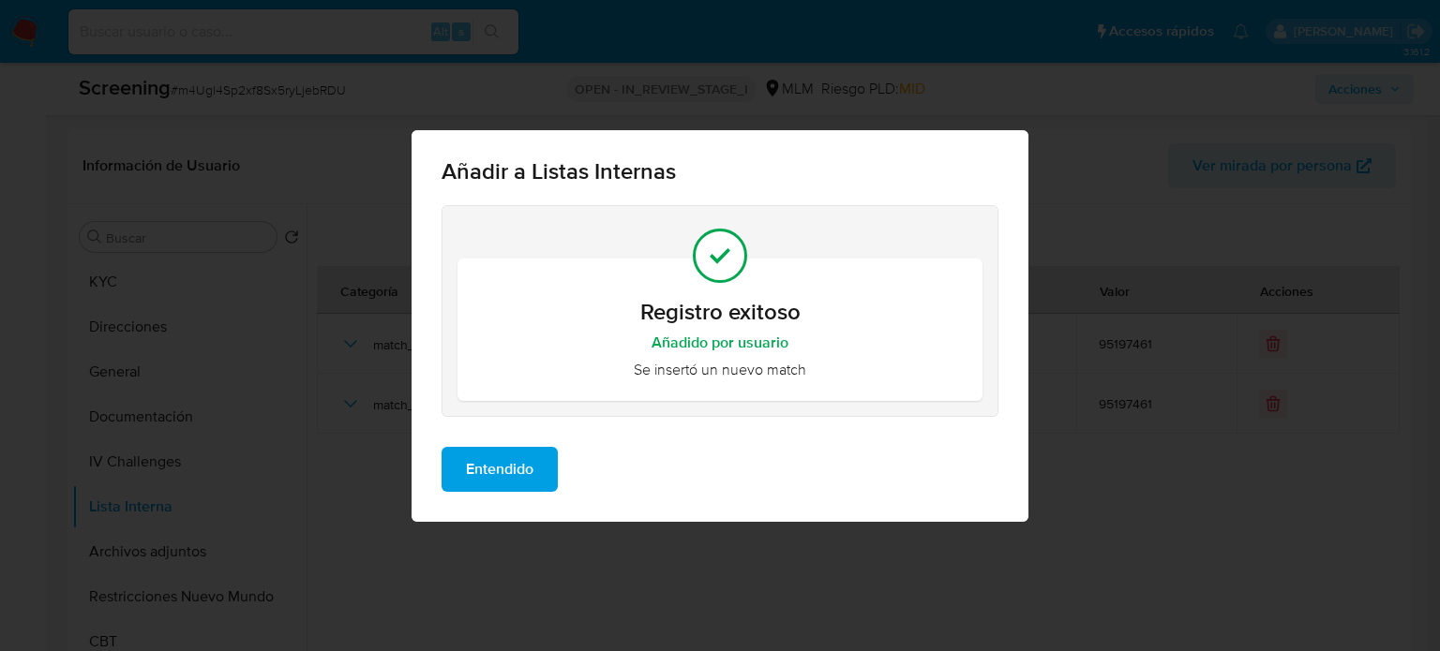
click at [515, 474] on span "Entendido" at bounding box center [499, 469] width 67 height 41
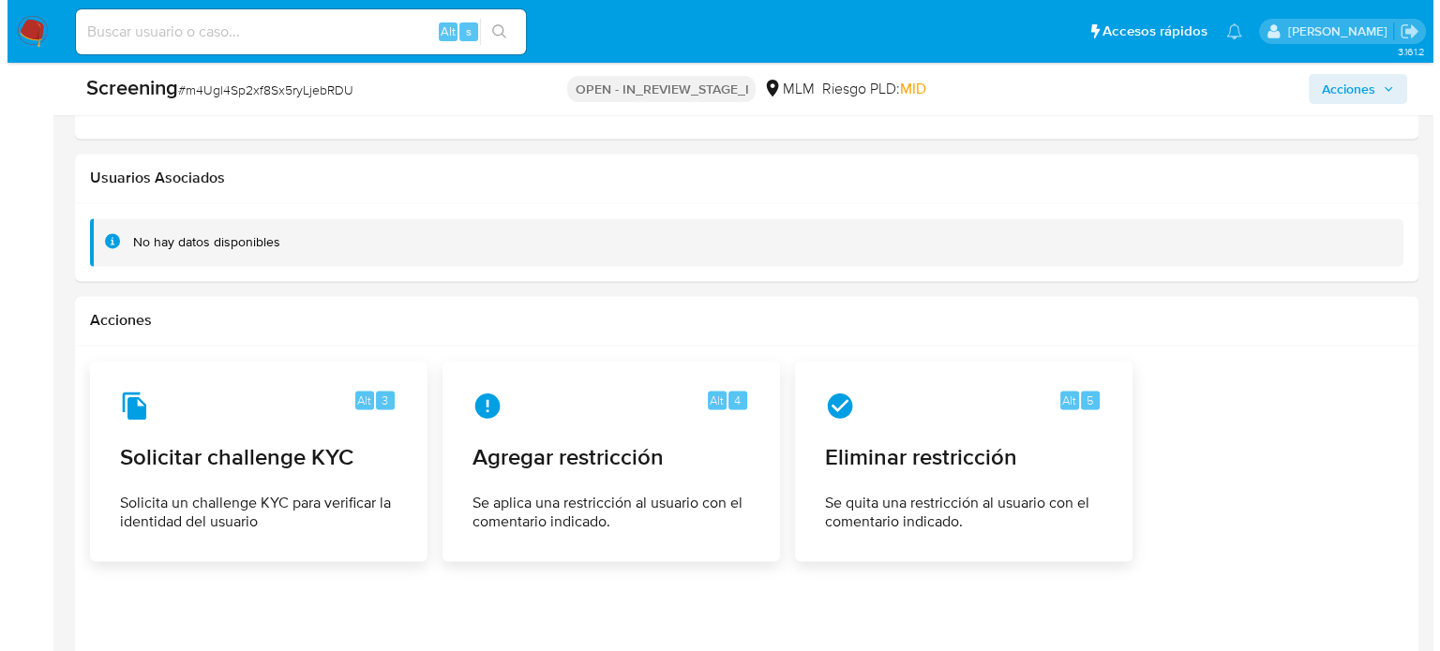
scroll to position [2915, 0]
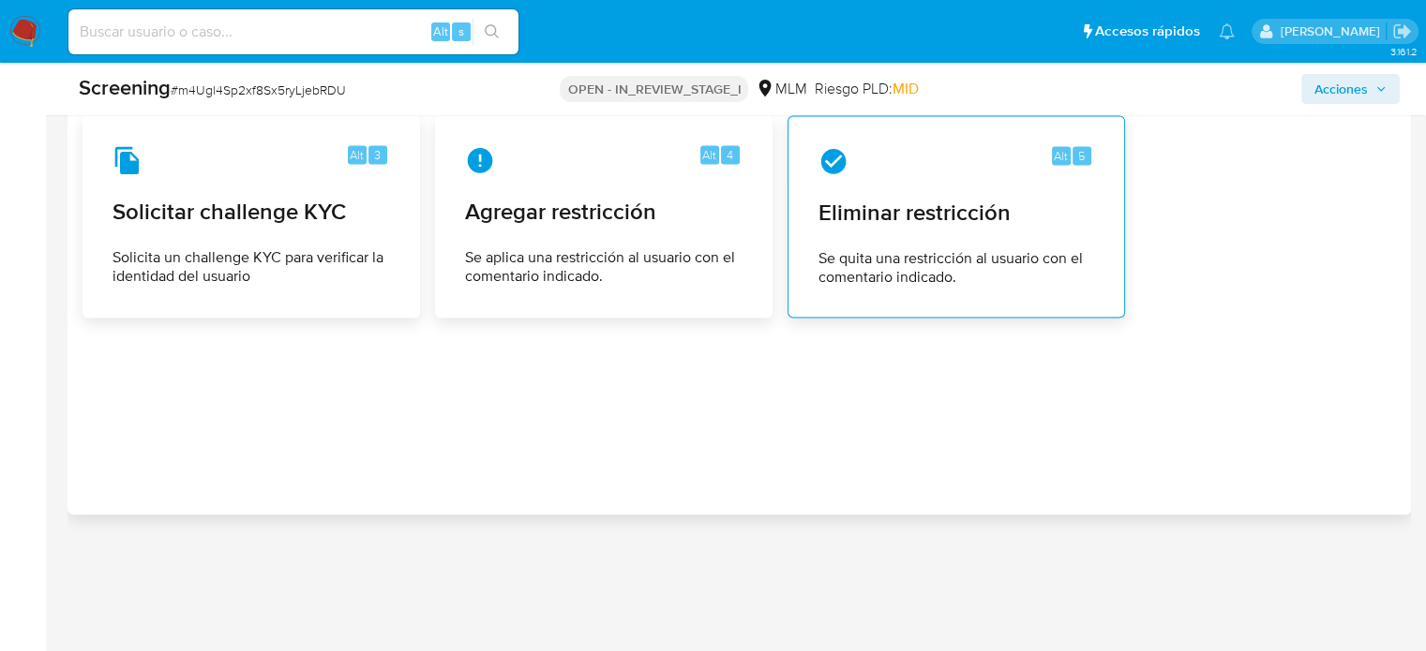
click at [913, 229] on div "Alt 5 Eliminar restricción Se quita una restricción al usuario con el comentari…" at bounding box center [956, 216] width 306 height 171
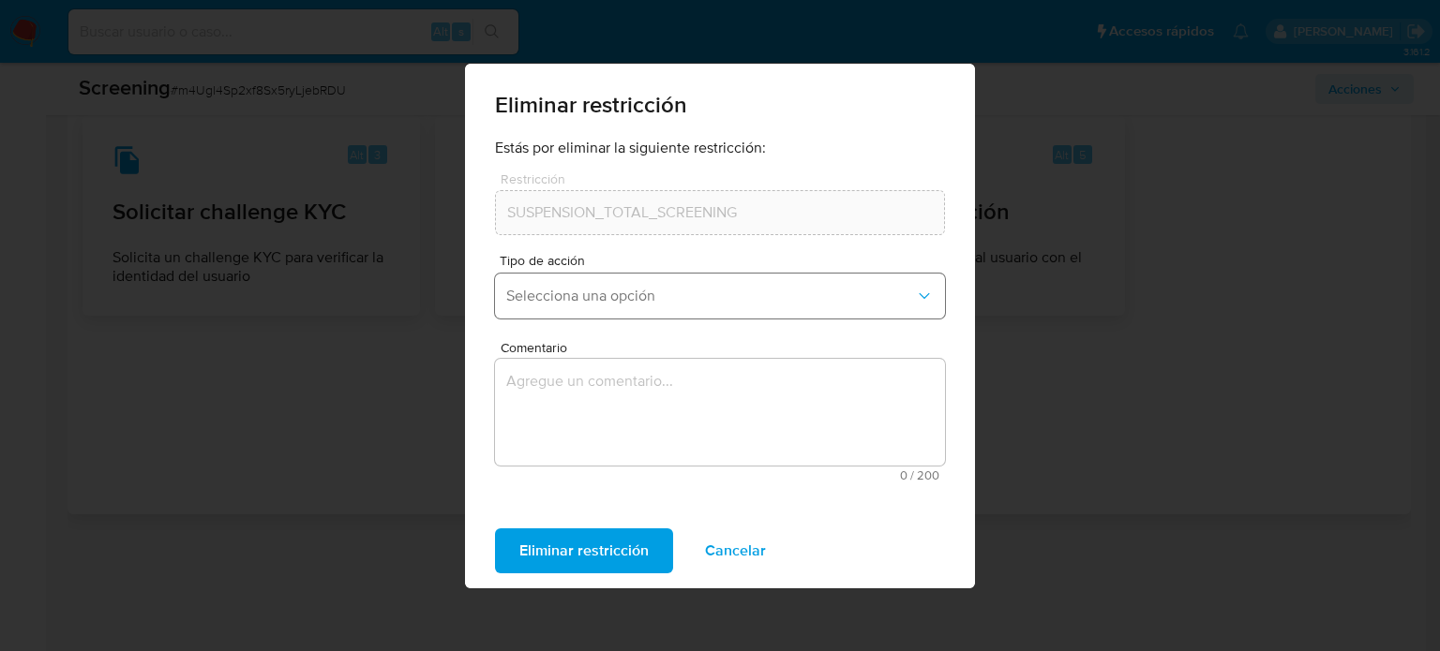
click at [611, 292] on span "Selecciona una opción" at bounding box center [710, 296] width 409 height 19
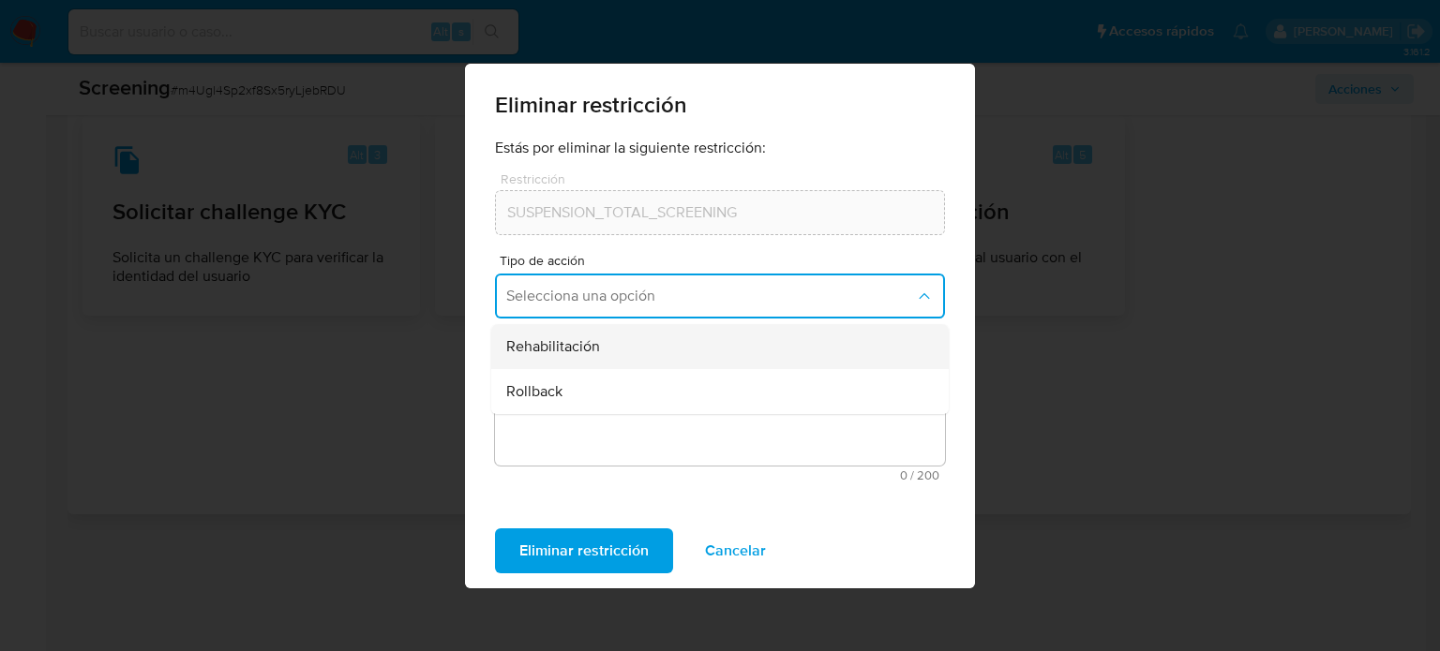
click at [608, 349] on div "Rehabilitación" at bounding box center [714, 346] width 416 height 45
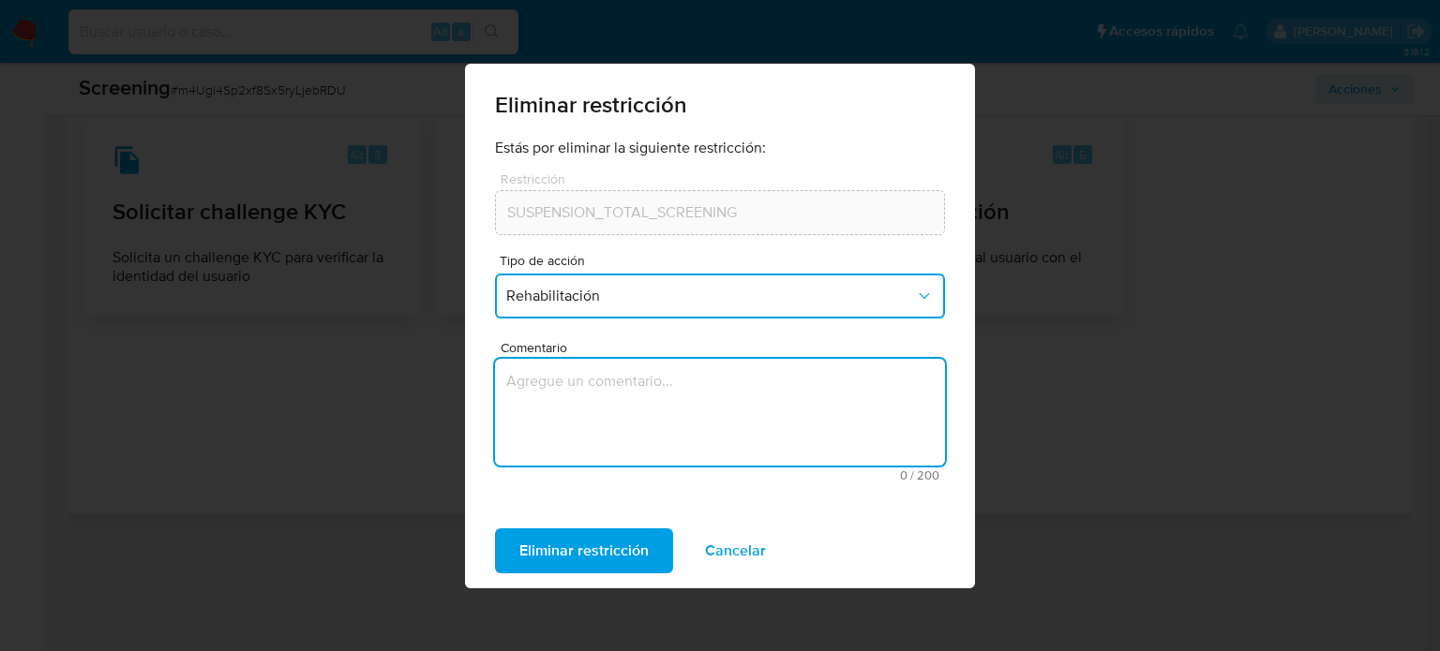
click at [719, 428] on textarea "Comentario" at bounding box center [720, 412] width 450 height 107
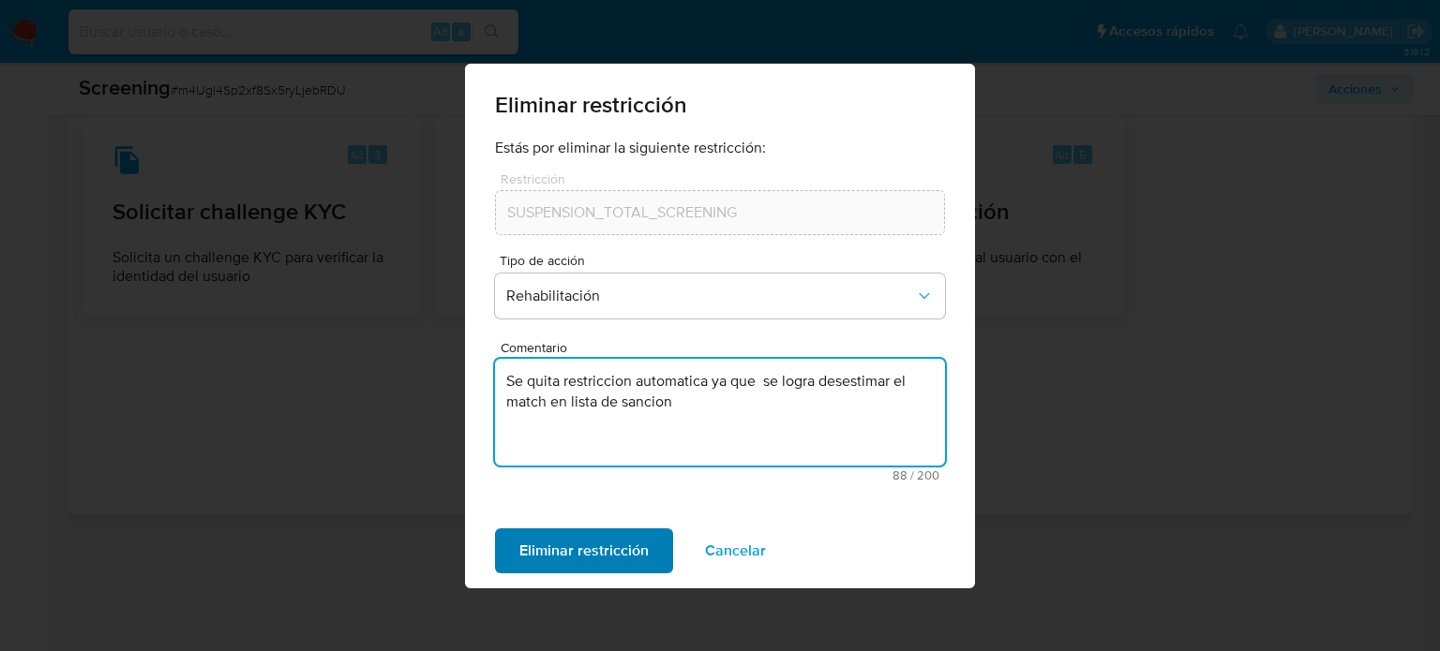
type textarea "Se quita restriccion automatica ya que se logra desestimar el match en lista de…"
click at [609, 534] on span "Eliminar restricción" at bounding box center [583, 551] width 129 height 41
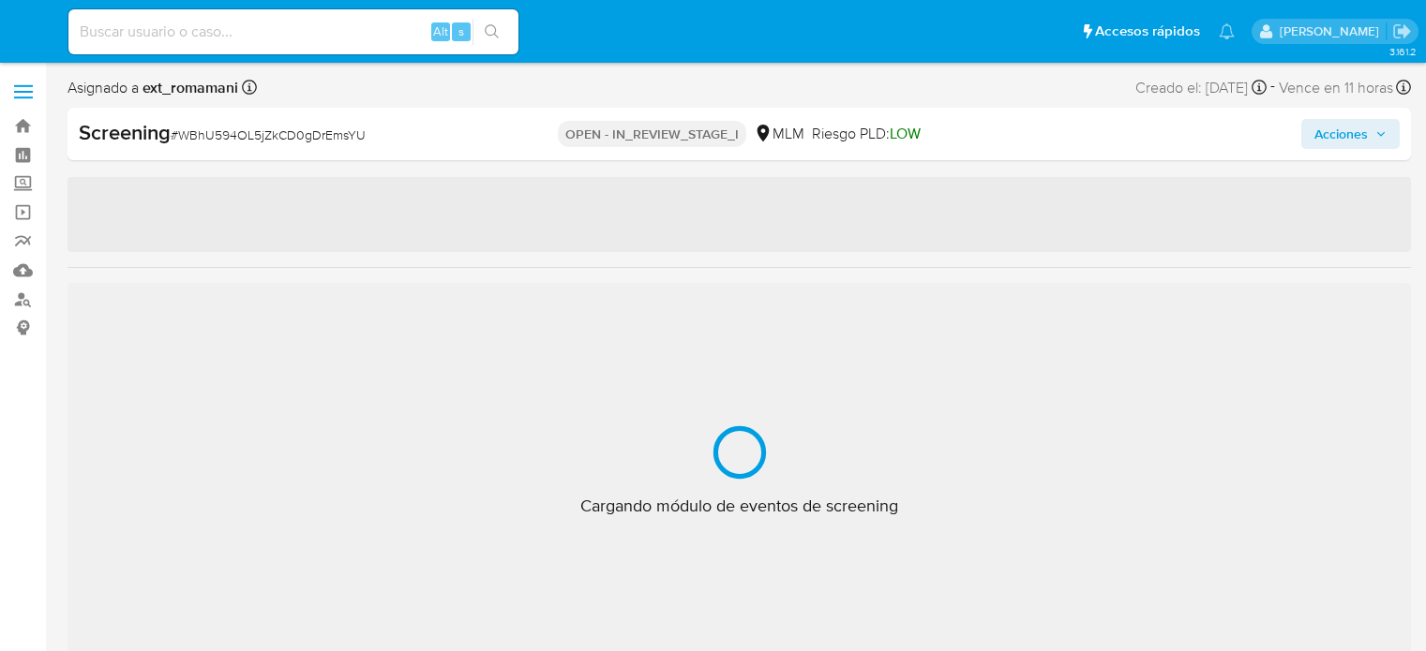
select select "10"
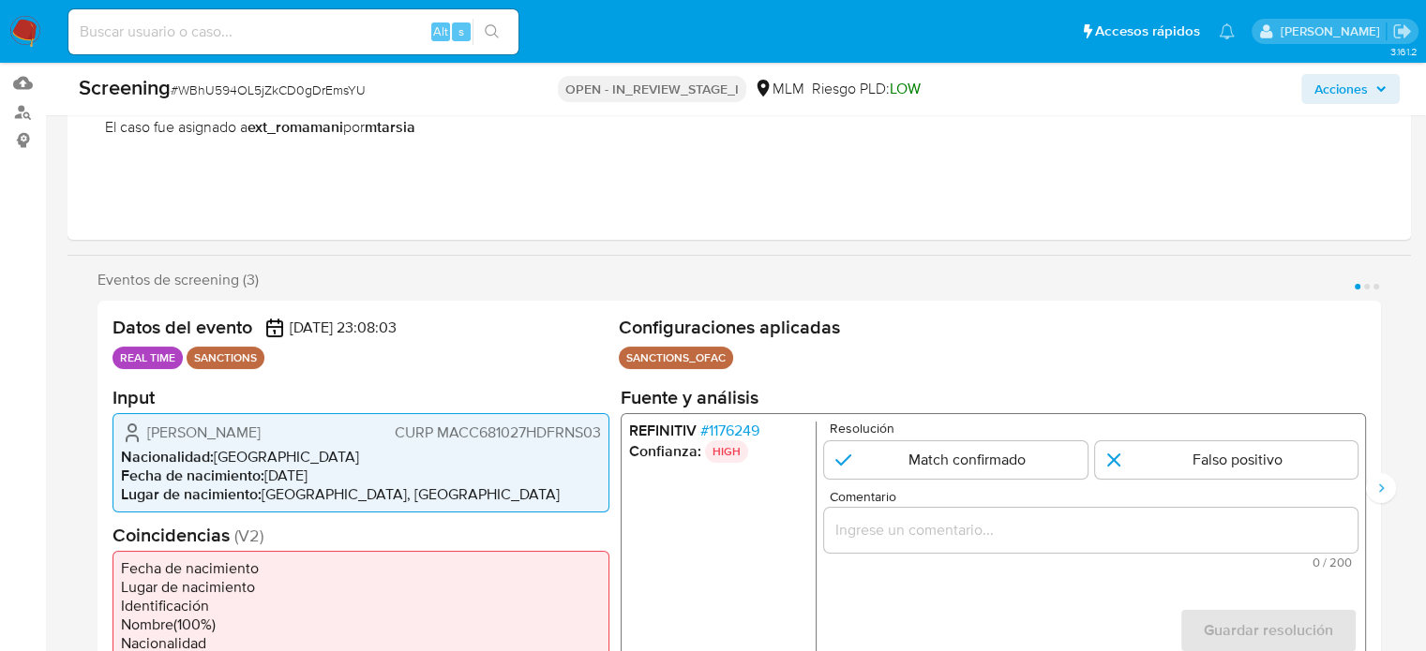
scroll to position [281, 0]
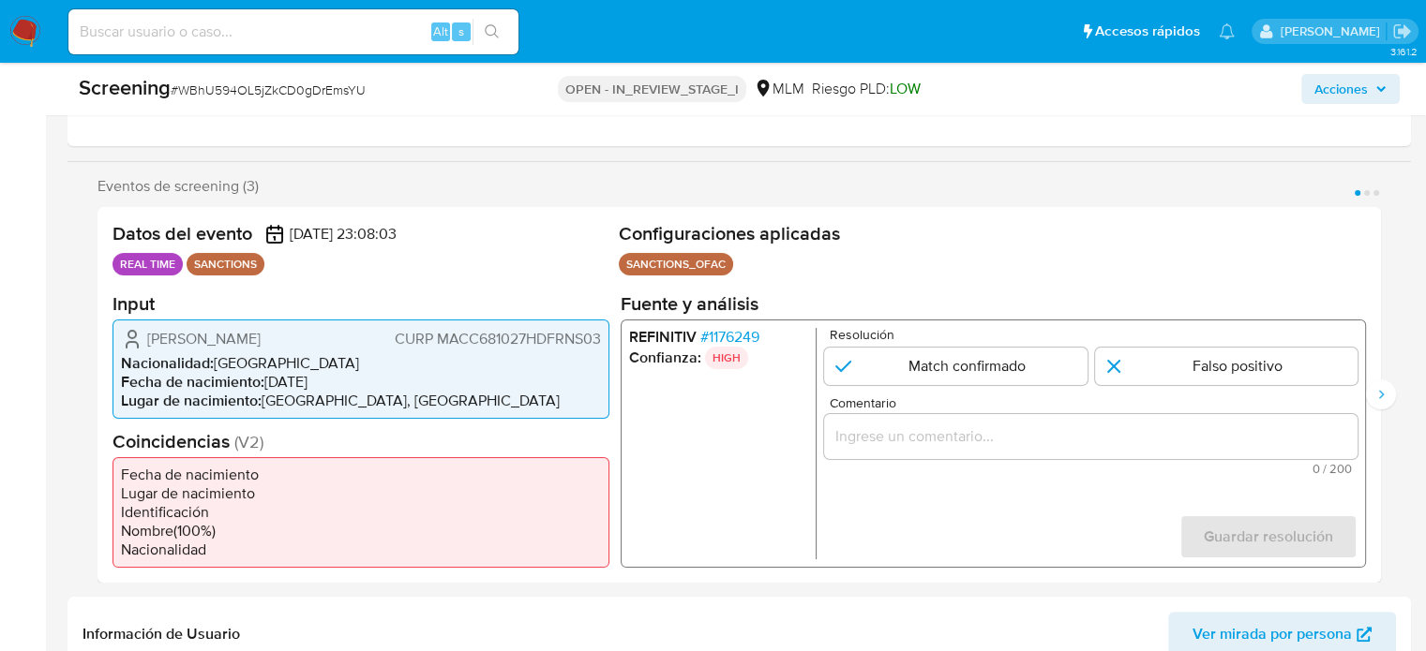
click at [724, 341] on span "# 1176249" at bounding box center [729, 336] width 59 height 19
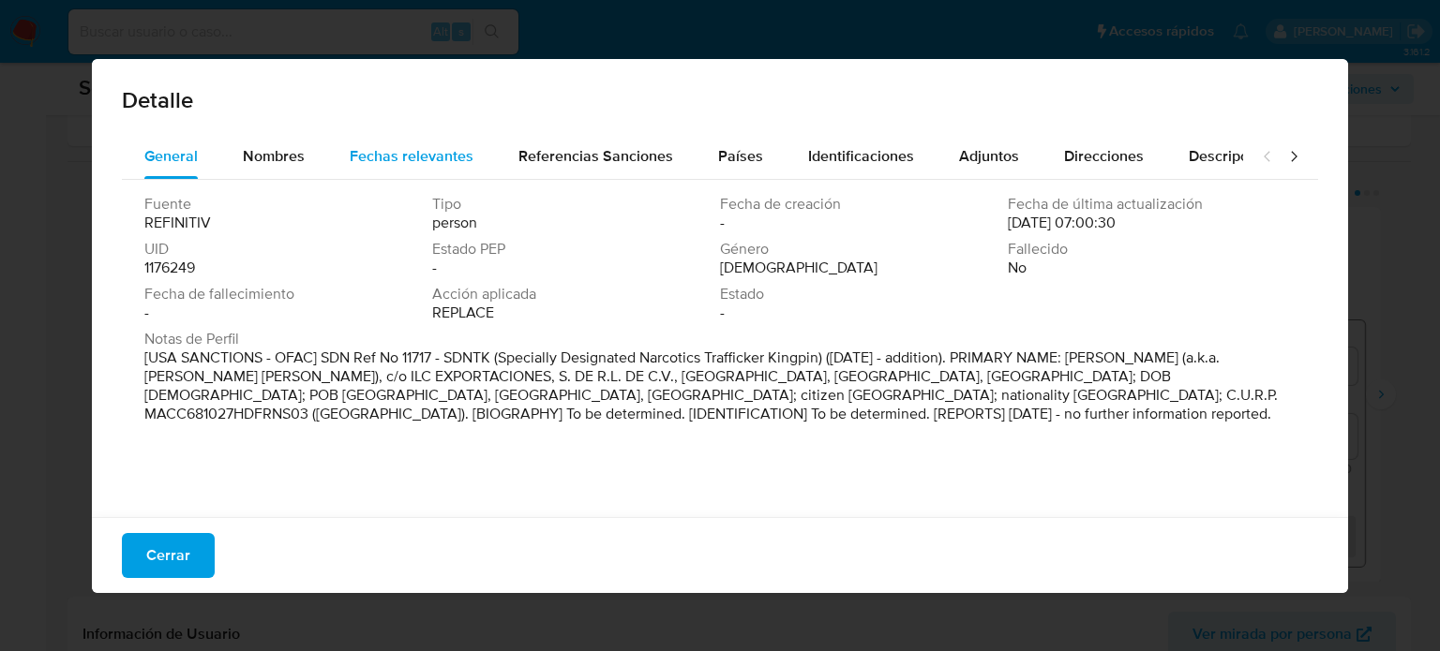
click at [435, 145] on span "Fechas relevantes" at bounding box center [412, 156] width 124 height 22
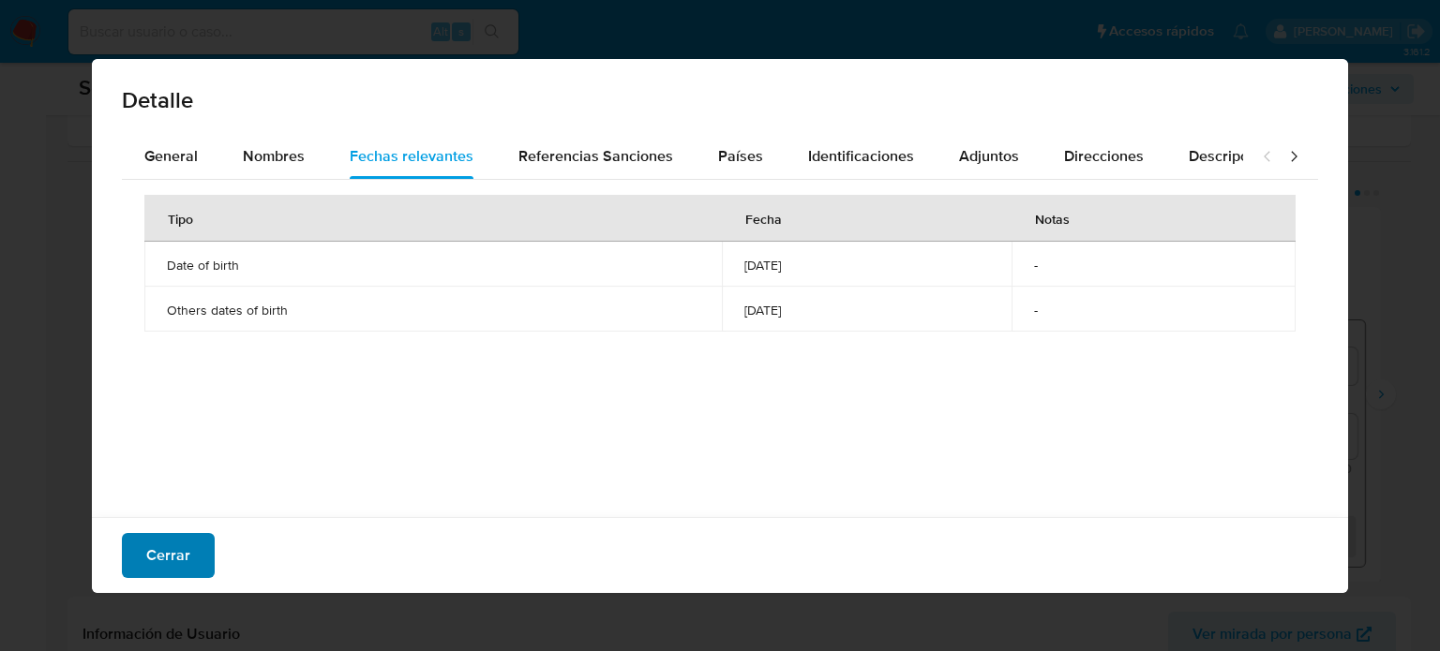
click at [160, 555] on span "Cerrar" at bounding box center [168, 555] width 44 height 41
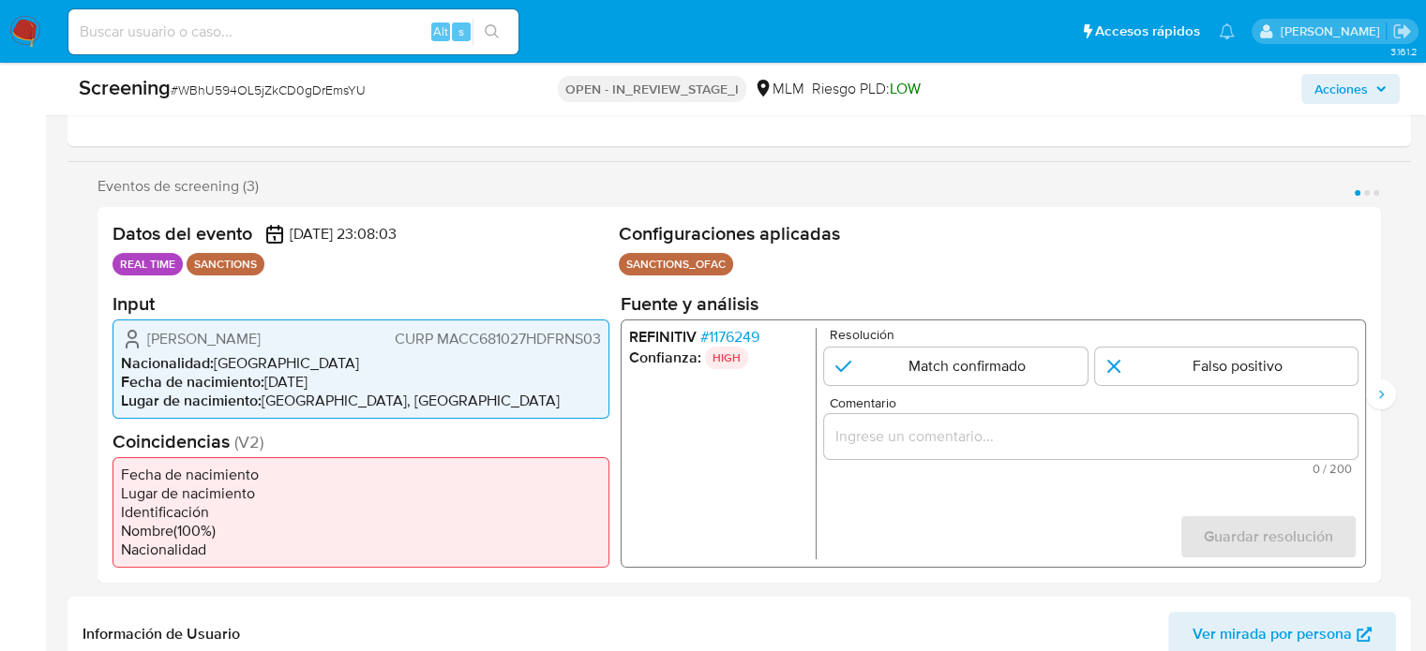
click at [757, 327] on span "# 1176249" at bounding box center [729, 336] width 59 height 19
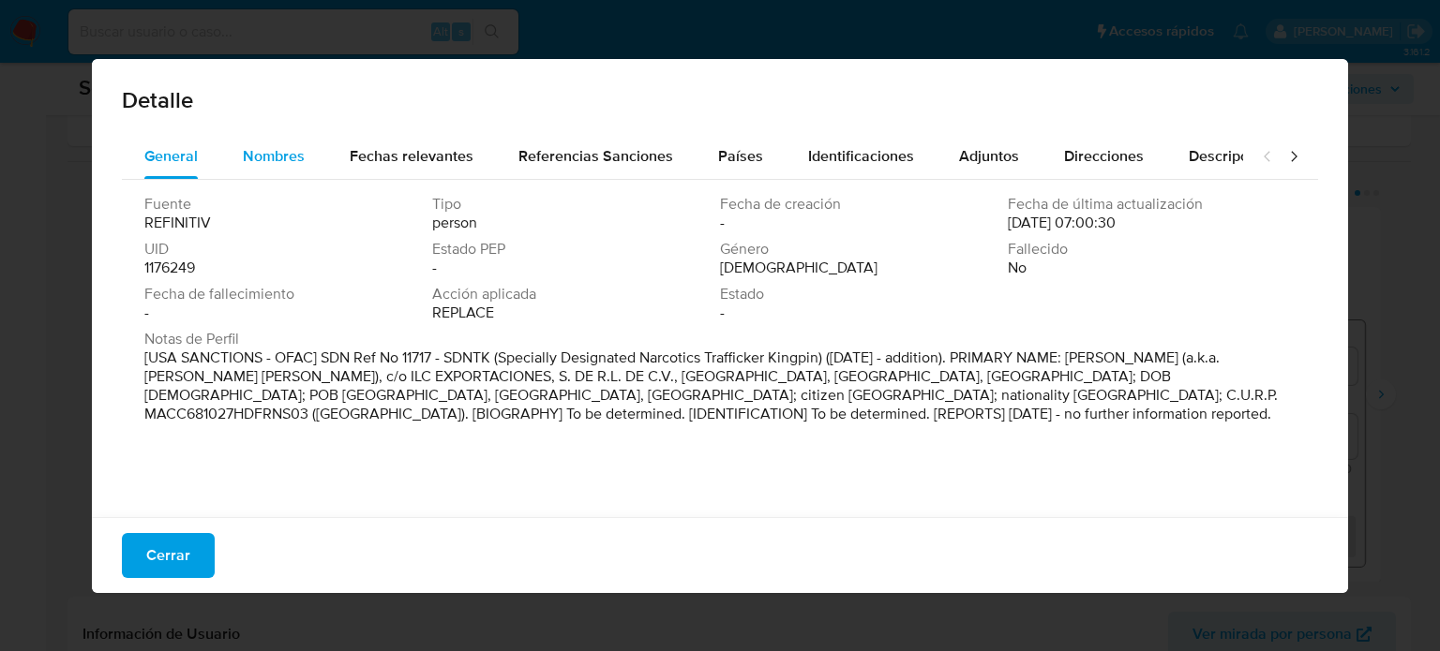
click at [307, 160] on button "Nombres" at bounding box center [273, 156] width 107 height 45
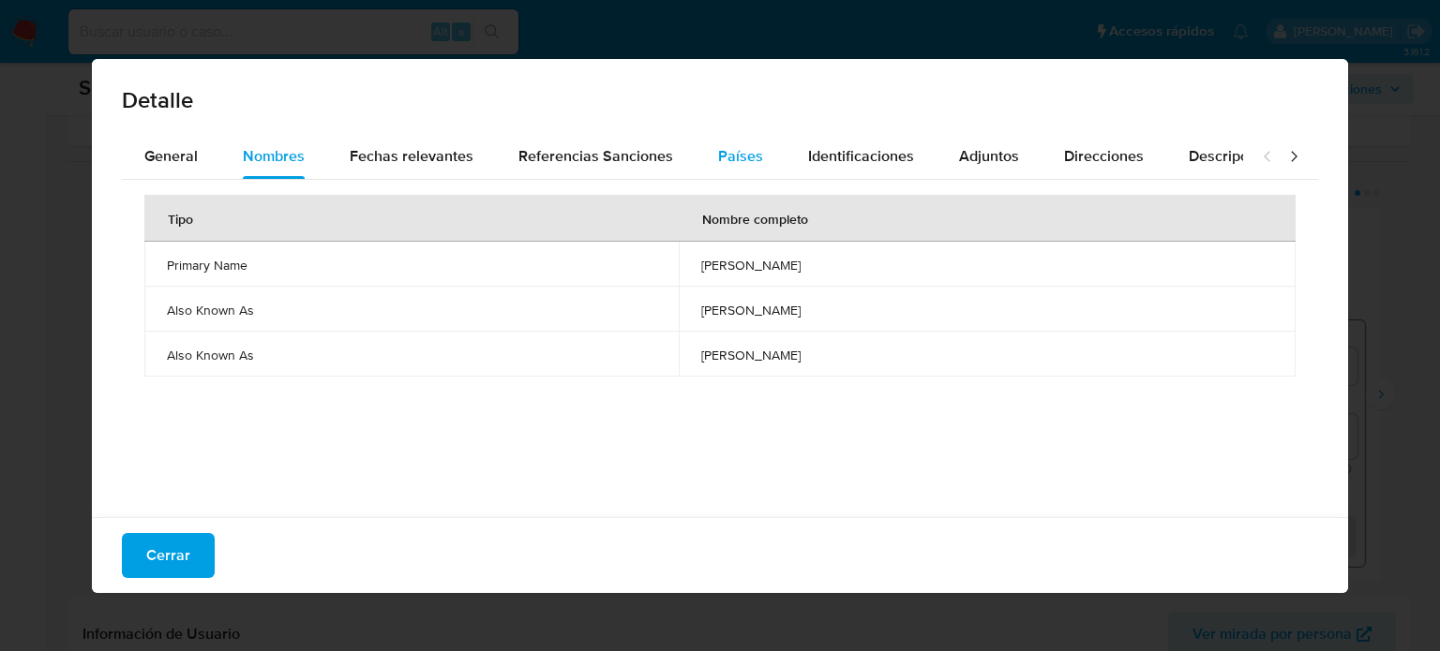
click at [724, 142] on div "Países" at bounding box center [740, 156] width 45 height 45
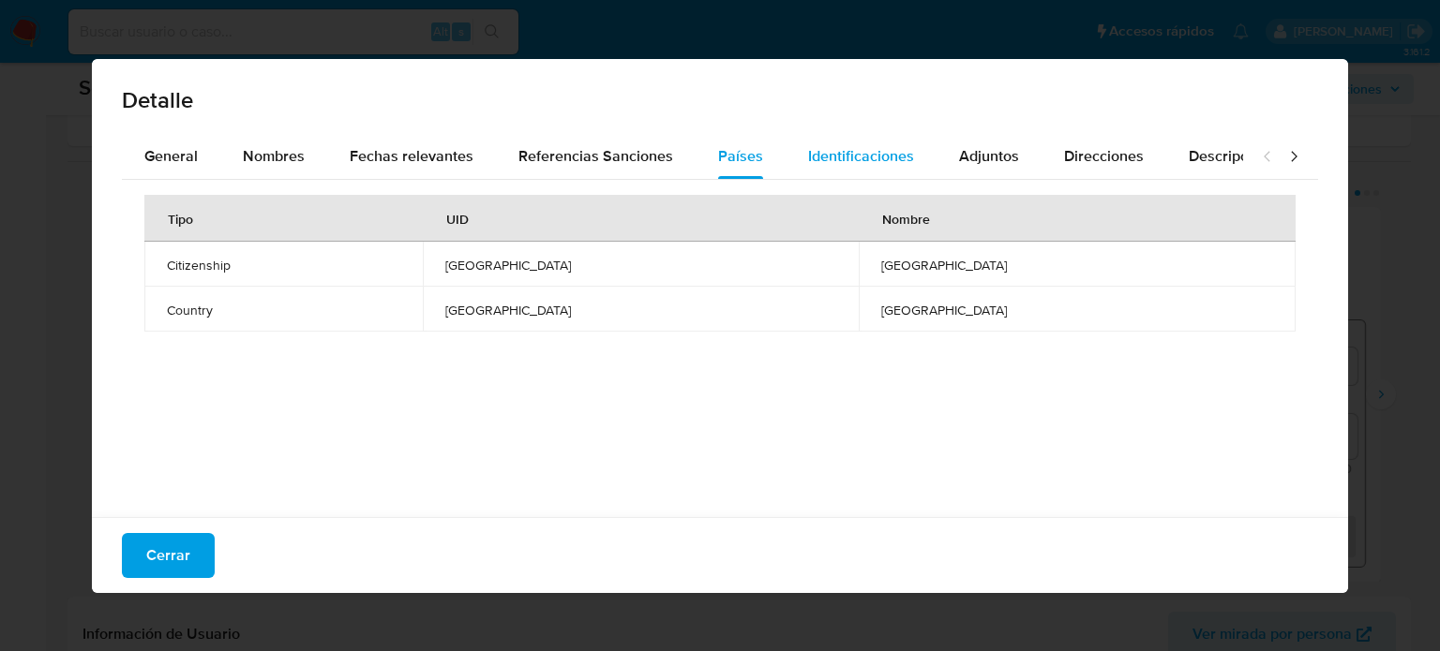
click at [825, 153] on span "Identificaciones" at bounding box center [861, 156] width 106 height 22
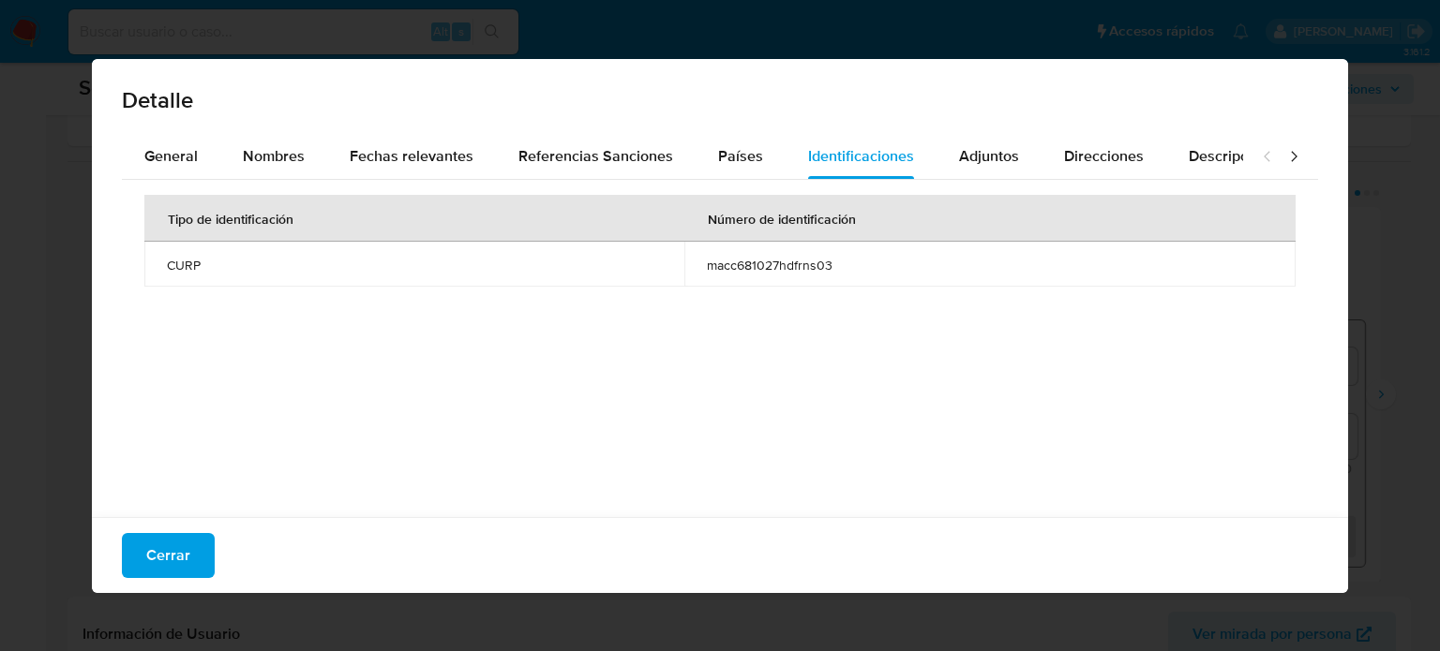
drag, startPoint x: 784, startPoint y: 273, endPoint x: 851, endPoint y: 277, distance: 67.6
click at [851, 277] on td "macc681027hdfrns03" at bounding box center [989, 264] width 611 height 45
click at [169, 565] on span "Cerrar" at bounding box center [168, 555] width 44 height 41
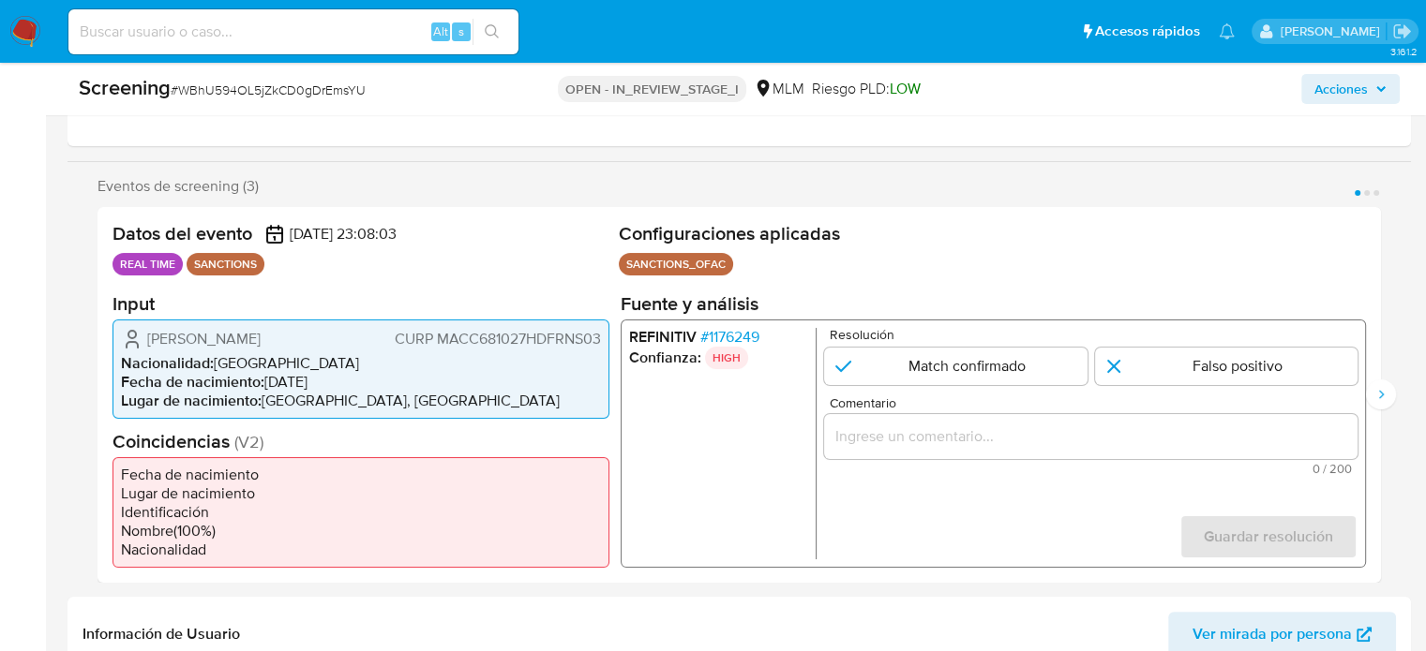
drag, startPoint x: 262, startPoint y: 349, endPoint x: 151, endPoint y: 336, distance: 112.2
click at [151, 336] on span "[PERSON_NAME]" at bounding box center [203, 338] width 113 height 19
click at [904, 438] on input "Comentario" at bounding box center [1090, 436] width 533 height 24
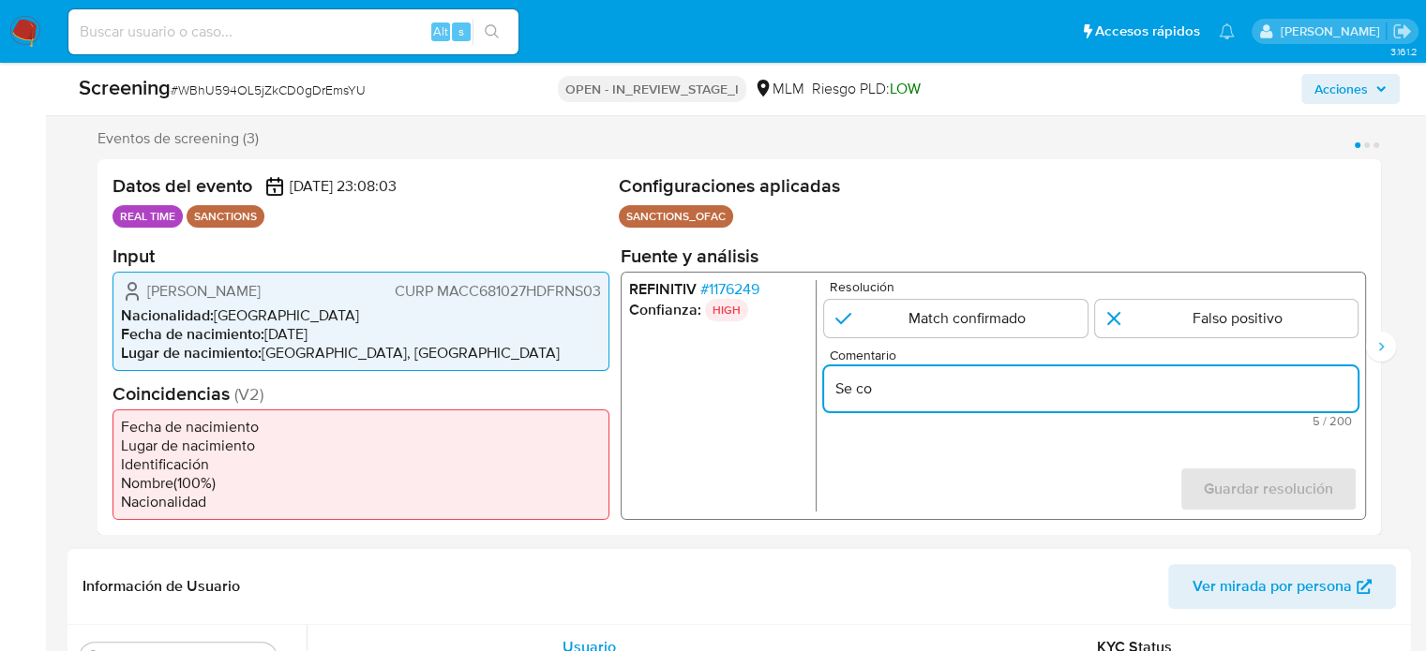
scroll to position [375, 0]
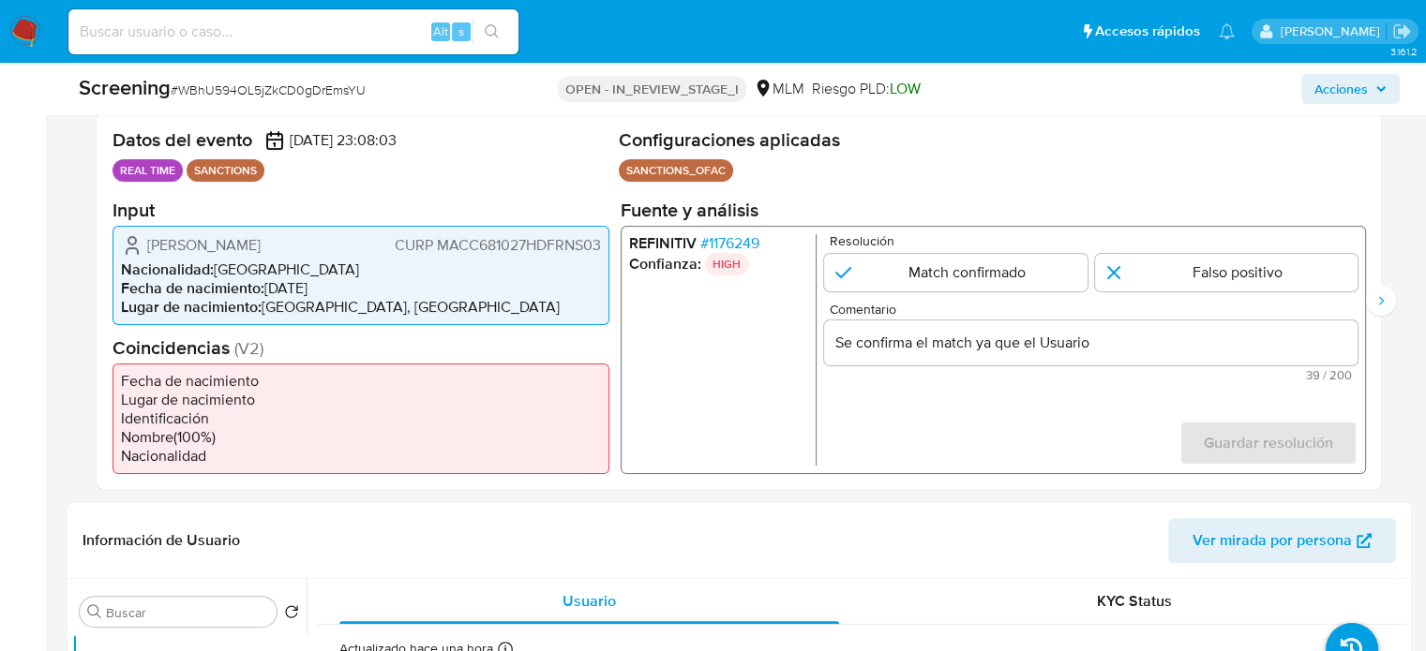
drag, startPoint x: 142, startPoint y: 234, endPoint x: 600, endPoint y: 256, distance: 457.9
click at [600, 256] on div "Cesar Alejandro Martinez Cantabrana CURP MACC681027HDFRNS03" at bounding box center [361, 244] width 480 height 22
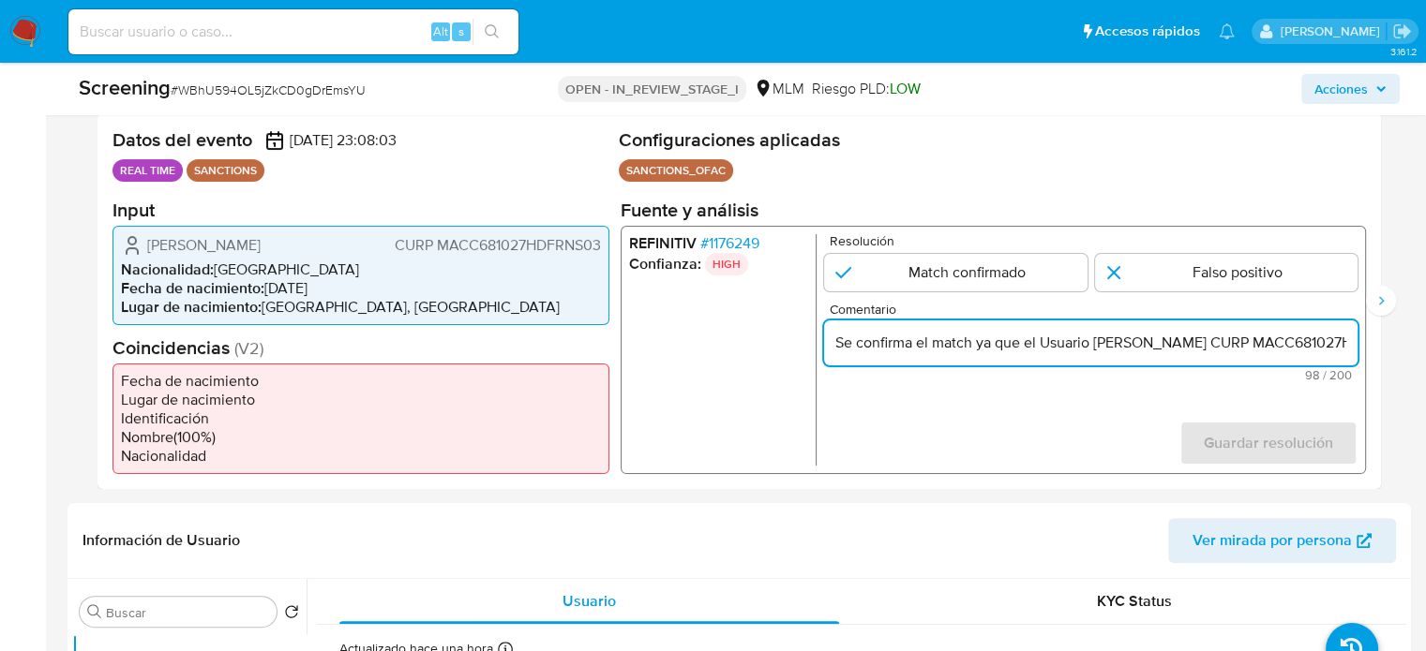
click at [1316, 336] on input "Se confirma el match ya que el Usuario Cesar Alejandro Martinez Cantabrana CURP…" at bounding box center [1090, 342] width 533 height 24
click at [1355, 351] on input "Se confirma el match ya que el Usuario Cesar Alejandro Martinez Cantabrana CURP…" at bounding box center [1090, 342] width 533 height 24
click at [1345, 346] on input "Se confirma el match ya que el Usuario Cesar Alejandro Martinez Cantabrana CURP…" at bounding box center [1090, 342] width 533 height 24
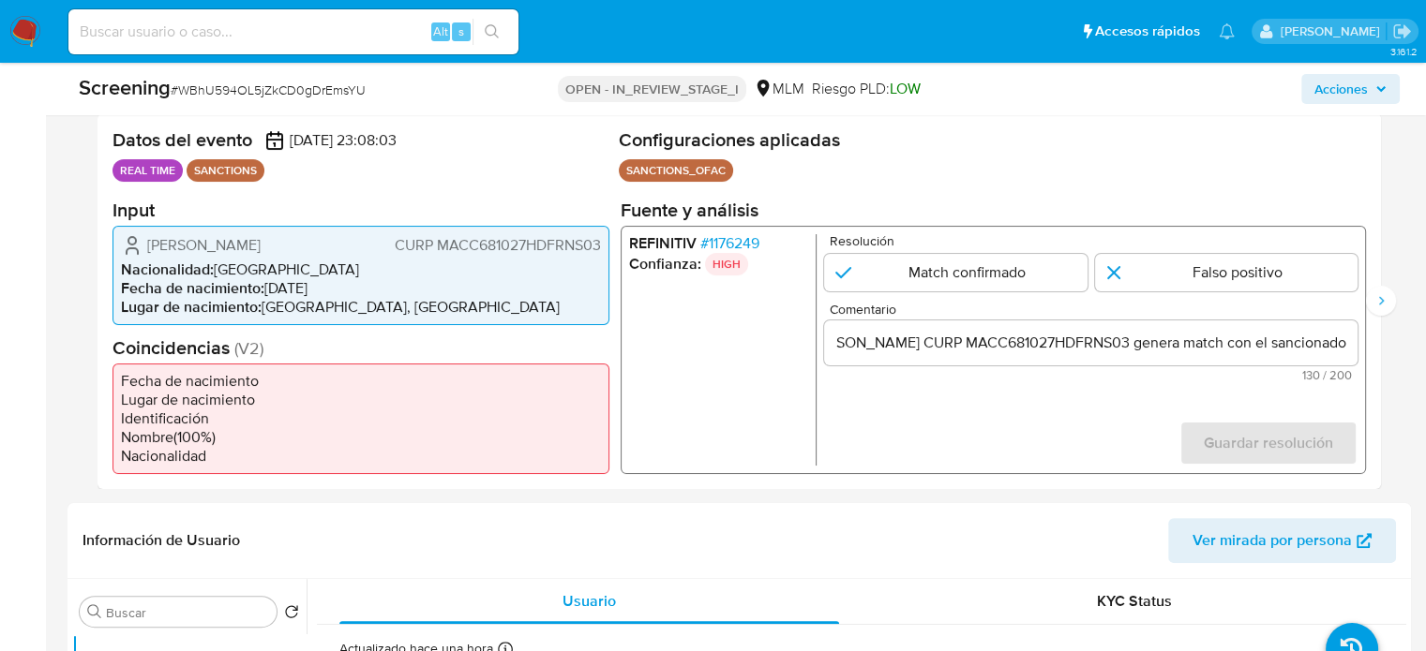
scroll to position [0, 0]
drag, startPoint x: 242, startPoint y: 262, endPoint x: 149, endPoint y: 245, distance: 94.3
click at [149, 245] on span "[PERSON_NAME]" at bounding box center [203, 244] width 113 height 19
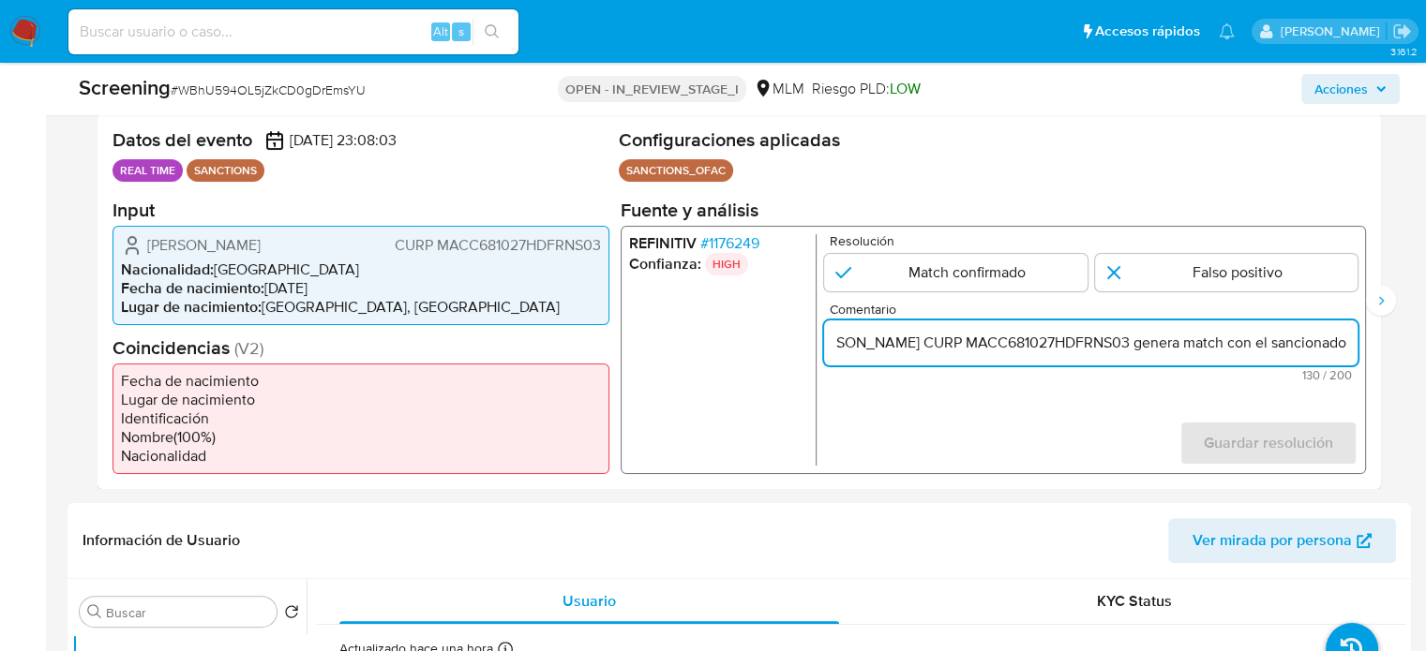
scroll to position [0, 428]
drag, startPoint x: 1293, startPoint y: 340, endPoint x: 1364, endPoint y: 354, distance: 72.6
click at [1364, 354] on div "REFINITIV # 1176249 Confianza: HIGH Resolución Match confirmado Falso positivo …" at bounding box center [993, 349] width 745 height 248
click at [1350, 343] on input "Se confirma el match ya que el Usuario Cesar Alejandro Martinez Cantabrana CURP…" at bounding box center [1090, 342] width 533 height 24
paste input "Cesar Alejandro Martinez Cantabrana"
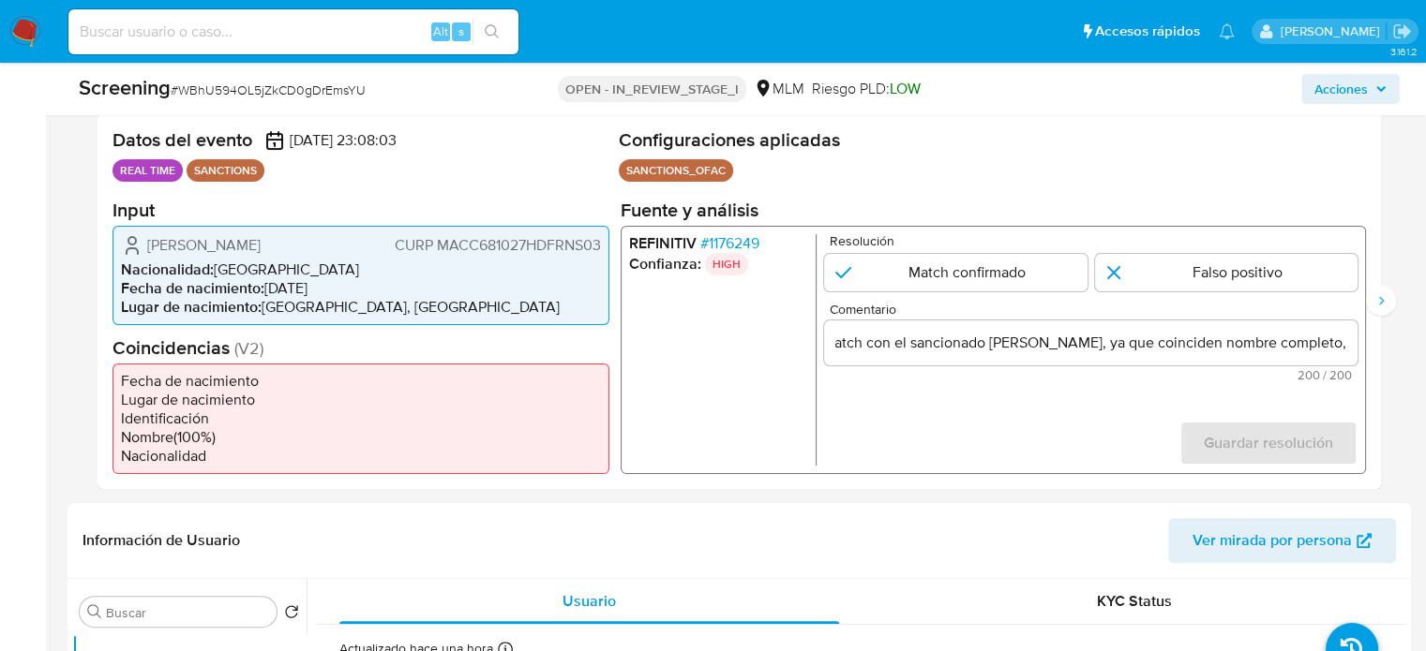
scroll to position [0, 0]
click at [1059, 426] on form "Resolución Match confirmado Falso positivo Comentario Se confirma el match ya q…" at bounding box center [1090, 349] width 533 height 232
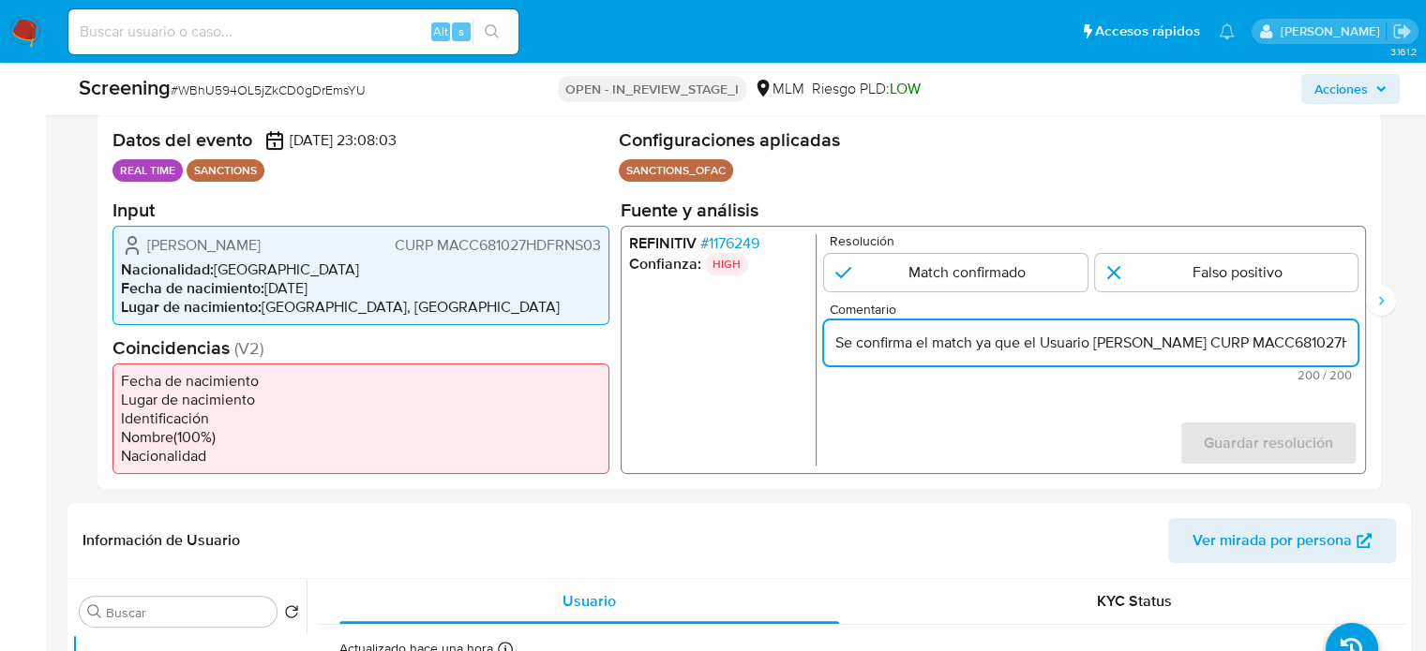
drag, startPoint x: 1038, startPoint y: 341, endPoint x: 798, endPoint y: 313, distance: 241.6
click at [798, 313] on div "REFINITIV # 1176249 Confianza: HIGH Resolución Match confirmado Falso positivo …" at bounding box center [993, 349] width 745 height 248
drag, startPoint x: 1312, startPoint y: 336, endPoint x: 1336, endPoint y: 343, distance: 24.3
click at [1336, 343] on input "Usuario Cesar Alejandro Martinez Cantabrana CURP MACC681027HDFRNS03 genera matc…" at bounding box center [1090, 342] width 533 height 24
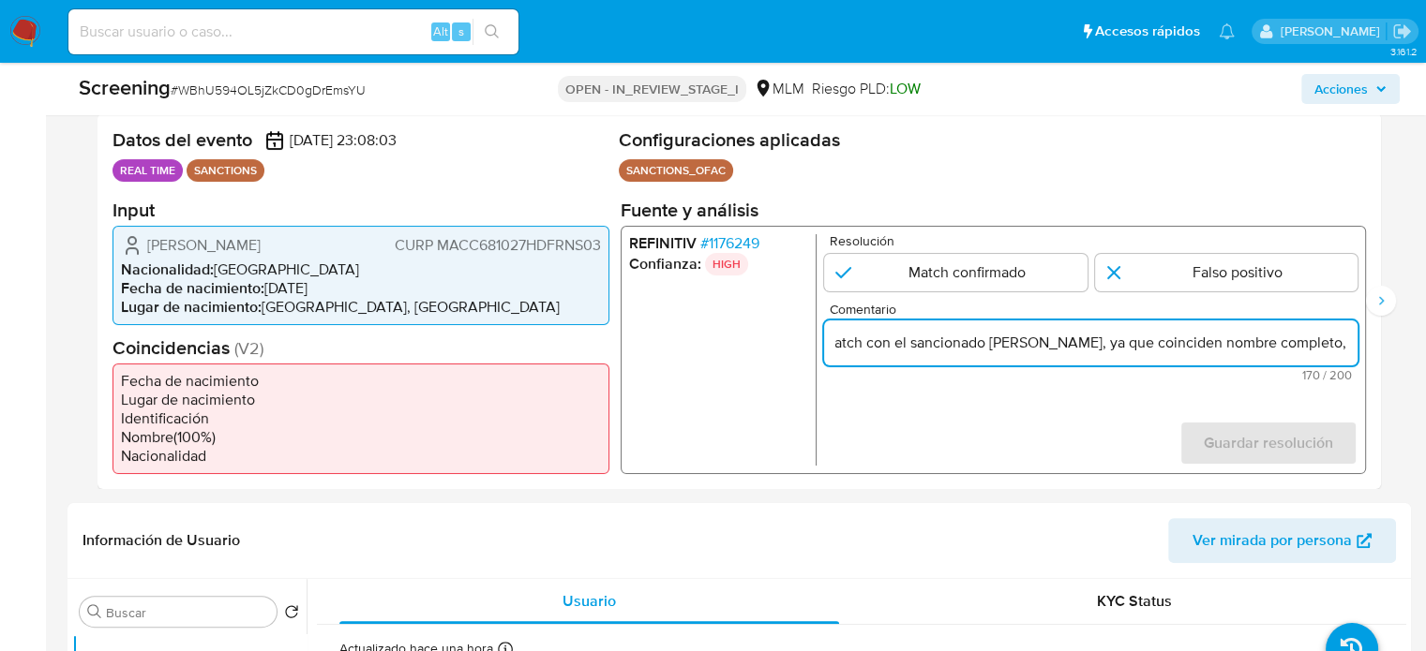
click at [1219, 346] on input "Usuario Cesar Alejandro Martinez Cantabrana CURP MACC681027HDFRNS03 genera matc…" at bounding box center [1090, 342] width 533 height 24
drag, startPoint x: 1322, startPoint y: 345, endPoint x: 1336, endPoint y: 350, distance: 14.8
click at [1336, 350] on input "Usuario Cesar Alejandro Martinez Cantabrana CURP MACC681027HDFRNS03 genera matc…" at bounding box center [1090, 342] width 533 height 24
click at [1345, 348] on input "Usuario Cesar Alejandro Martinez Cantabrana CURP MACC681027HDFRNS03 genera matc…" at bounding box center [1090, 342] width 533 height 24
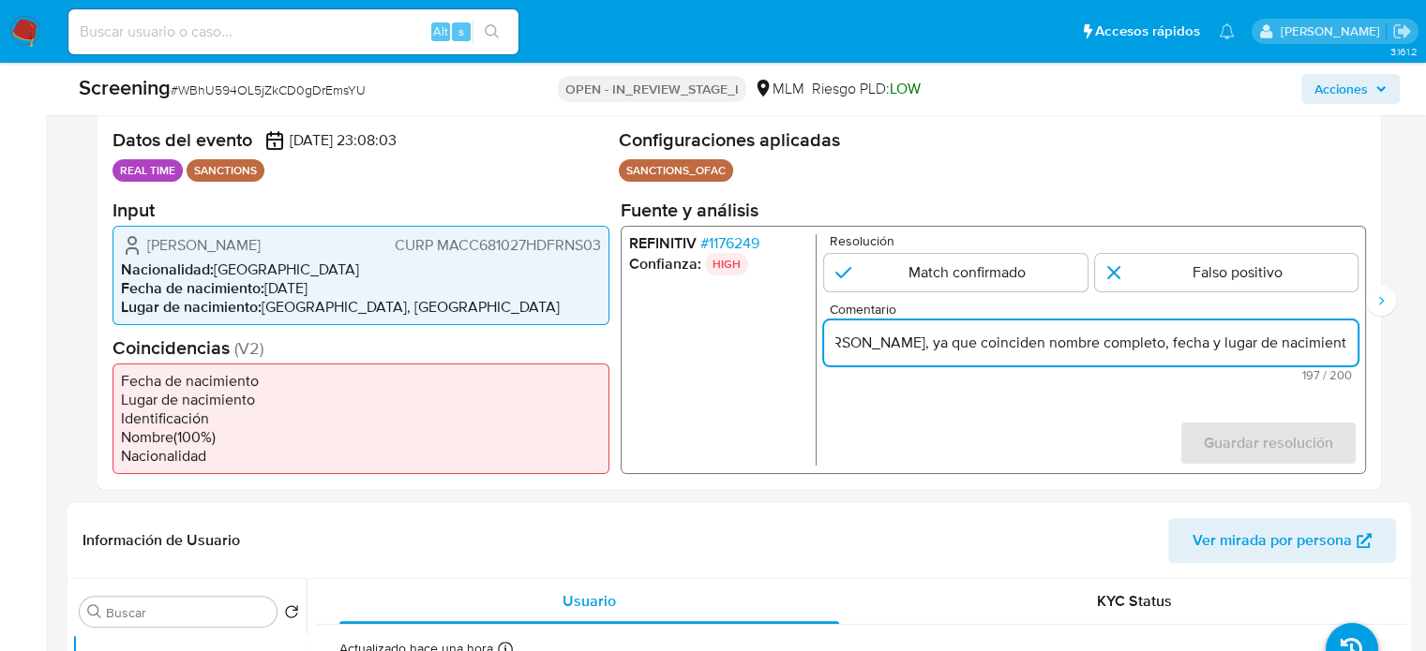
scroll to position [0, 901]
type input "Usuario Cesar Alejandro Martinez Cantabrana CURP MACC681027HDFRNS03 genera matc…"
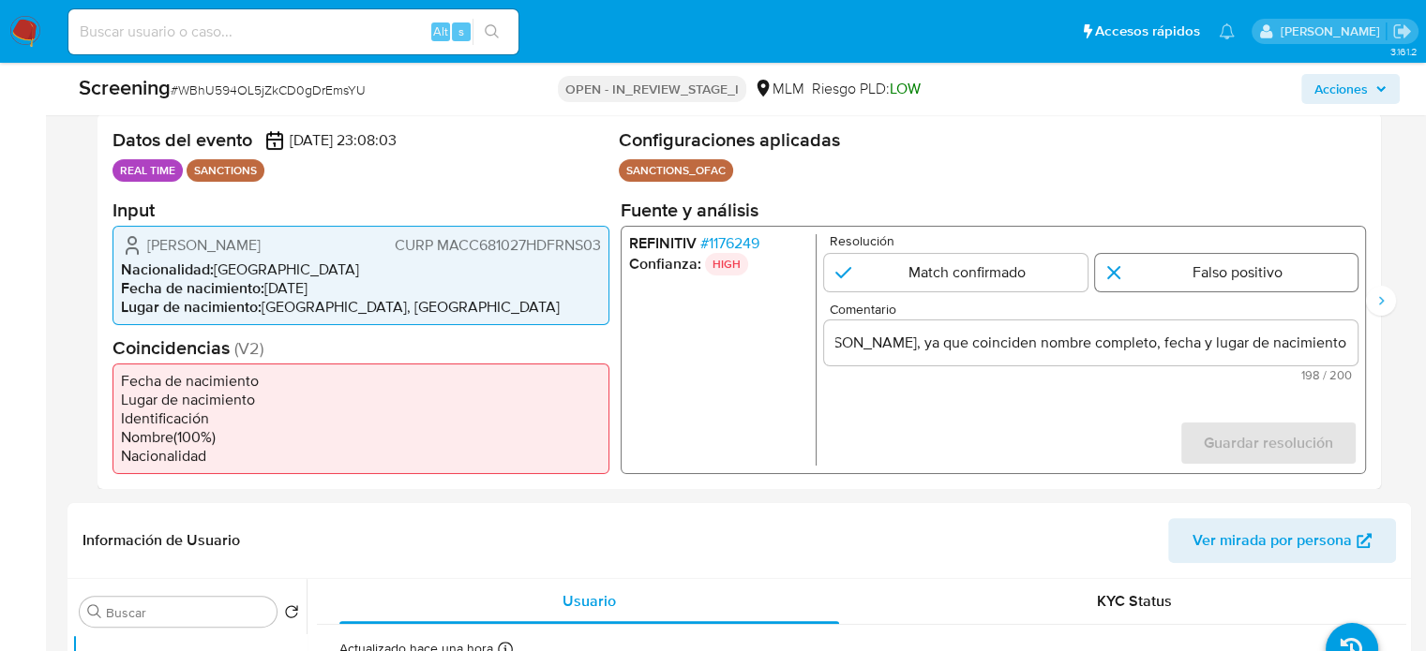
click at [1260, 272] on input "1 de 3" at bounding box center [1226, 271] width 263 height 37
radio input "true"
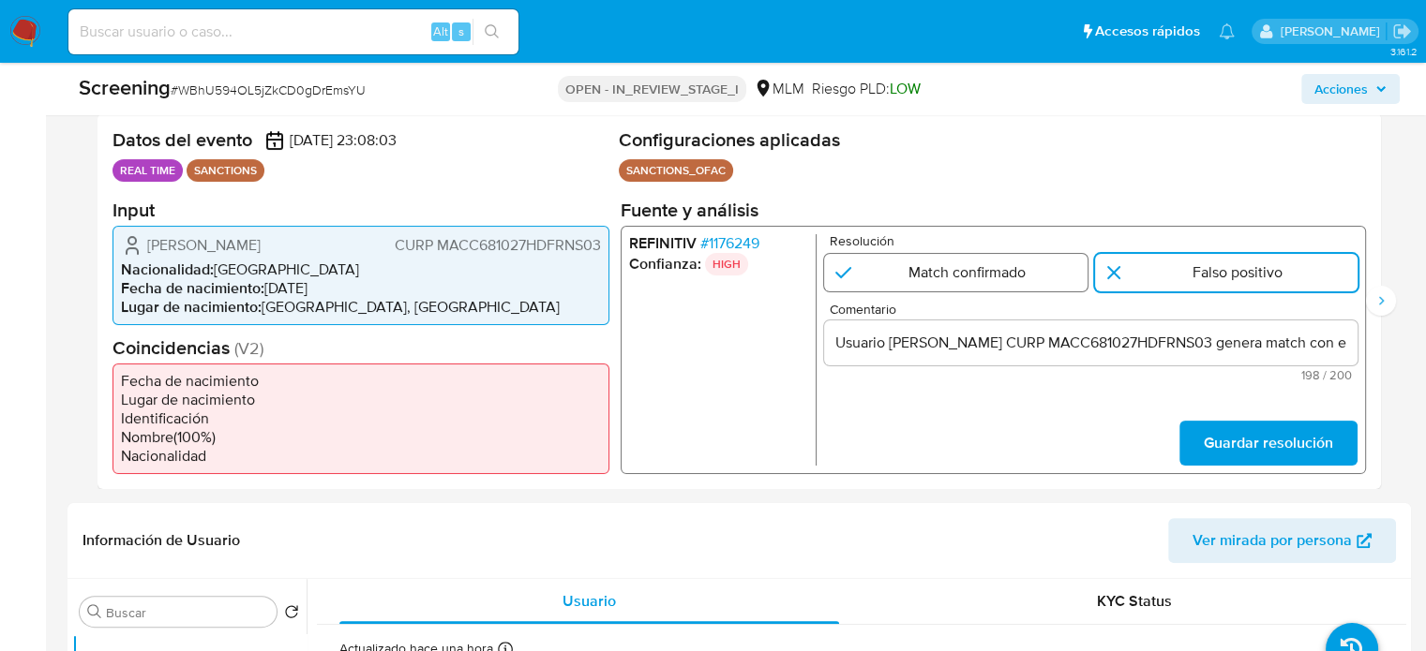
click at [1037, 262] on input "1 de 3" at bounding box center [955, 271] width 263 height 37
radio input "true"
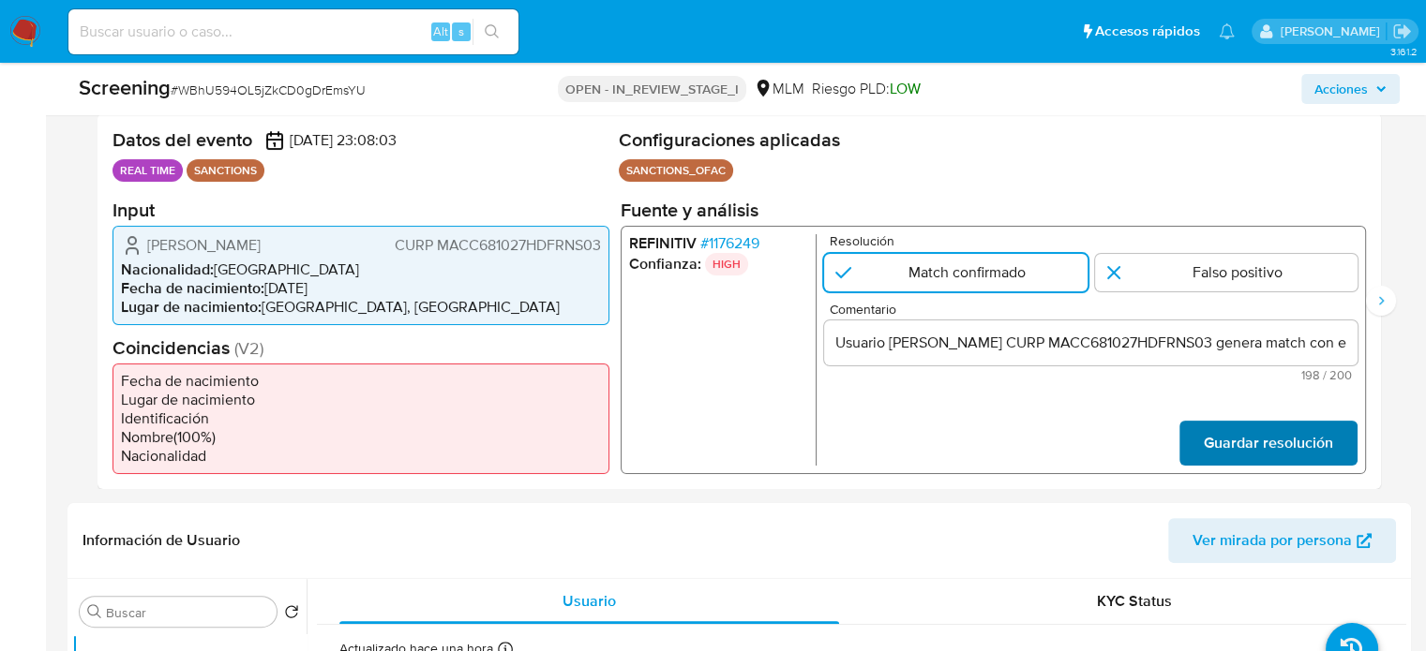
click at [1300, 453] on span "Guardar resolución" at bounding box center [1268, 442] width 129 height 41
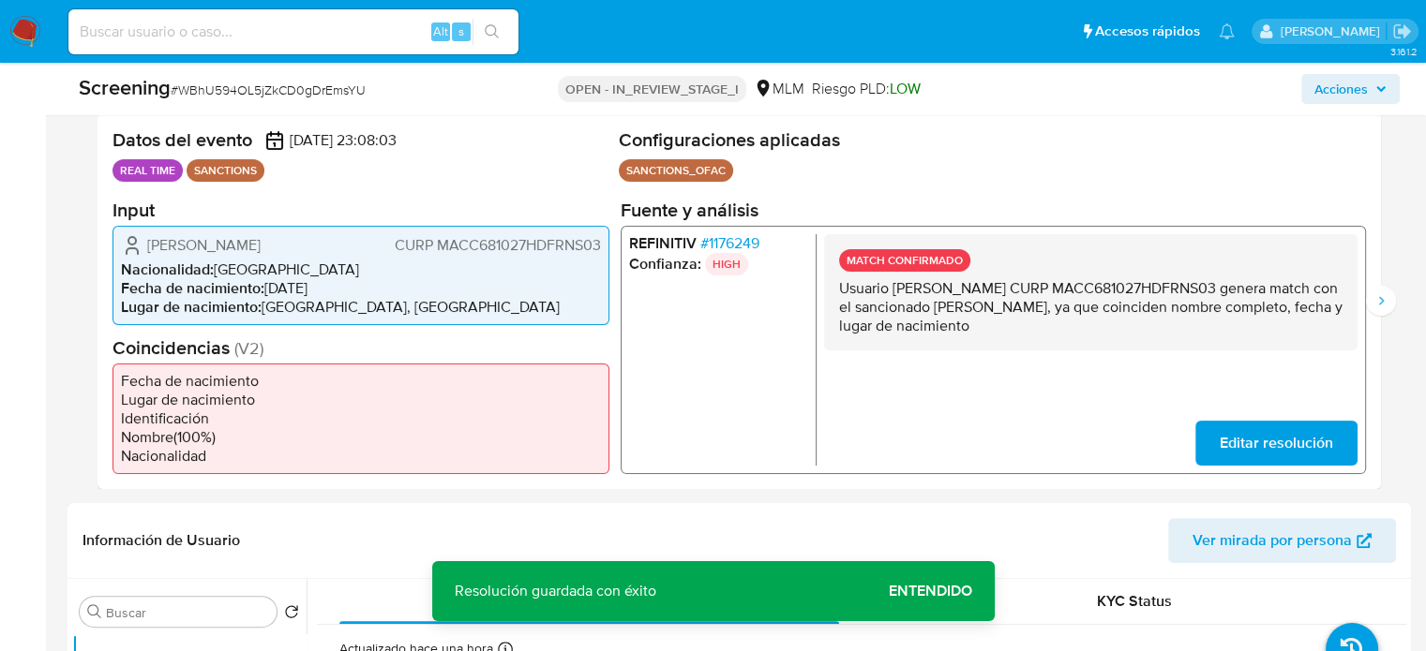
drag, startPoint x: 913, startPoint y: 347, endPoint x: 825, endPoint y: 291, distance: 104.5
click at [825, 291] on div "MATCH CONFIRMADO Usuario Cesar Alejandro Martinez Cantabrana CURP MACC681027HDF…" at bounding box center [1090, 291] width 533 height 116
click at [1383, 308] on icon "Siguiente" at bounding box center [1380, 300] width 15 height 15
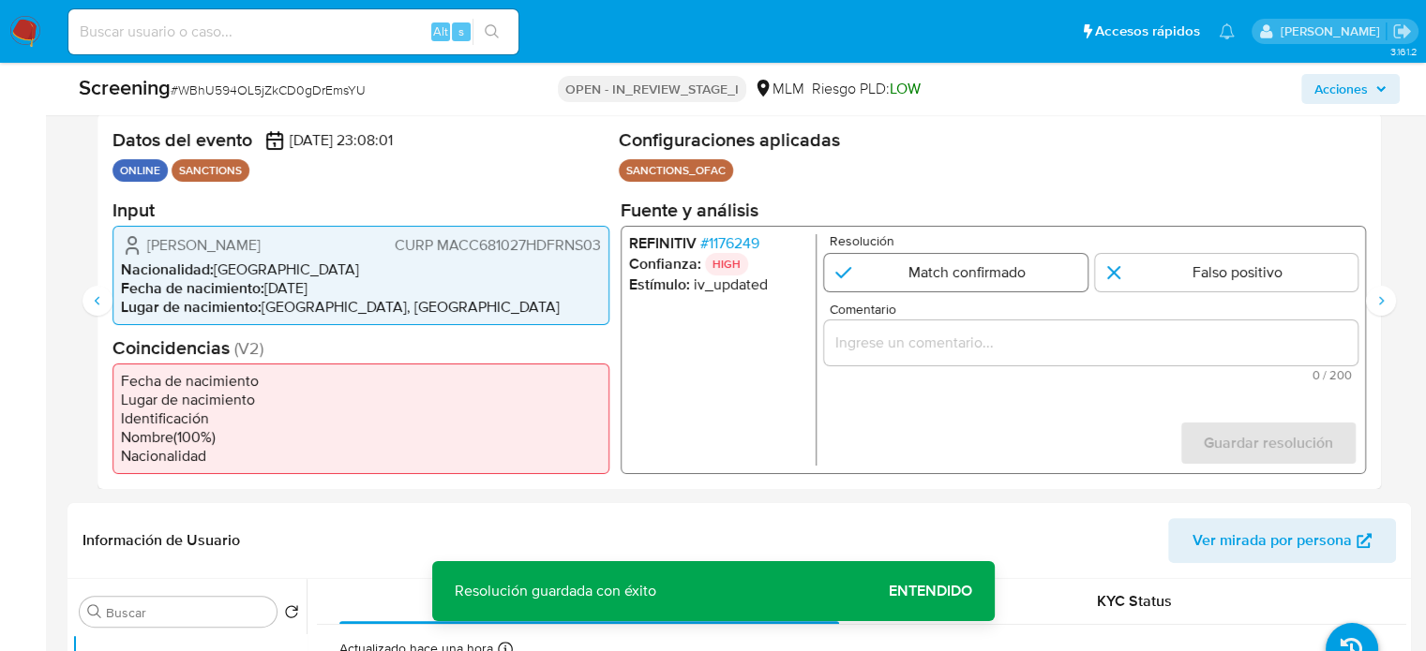
click at [949, 279] on input "2 de 3" at bounding box center [955, 271] width 263 height 37
radio input "true"
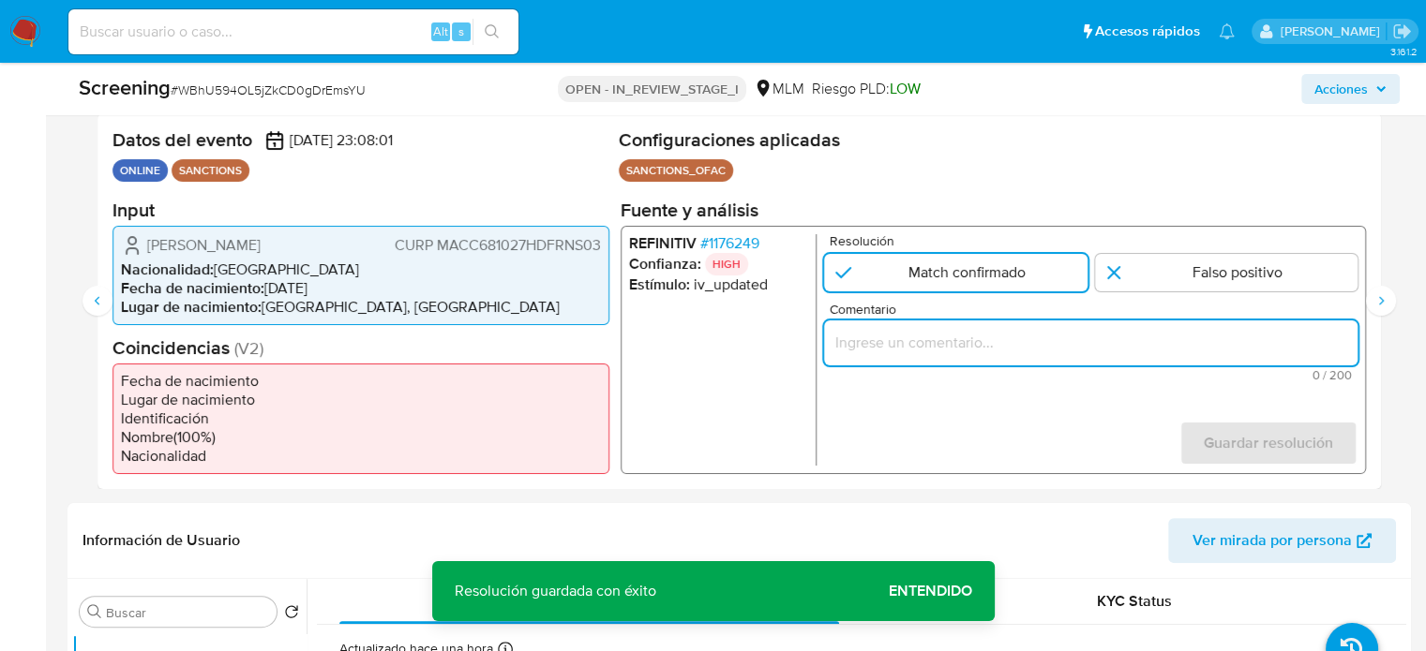
click at [956, 351] on input "Comentario" at bounding box center [1090, 342] width 533 height 24
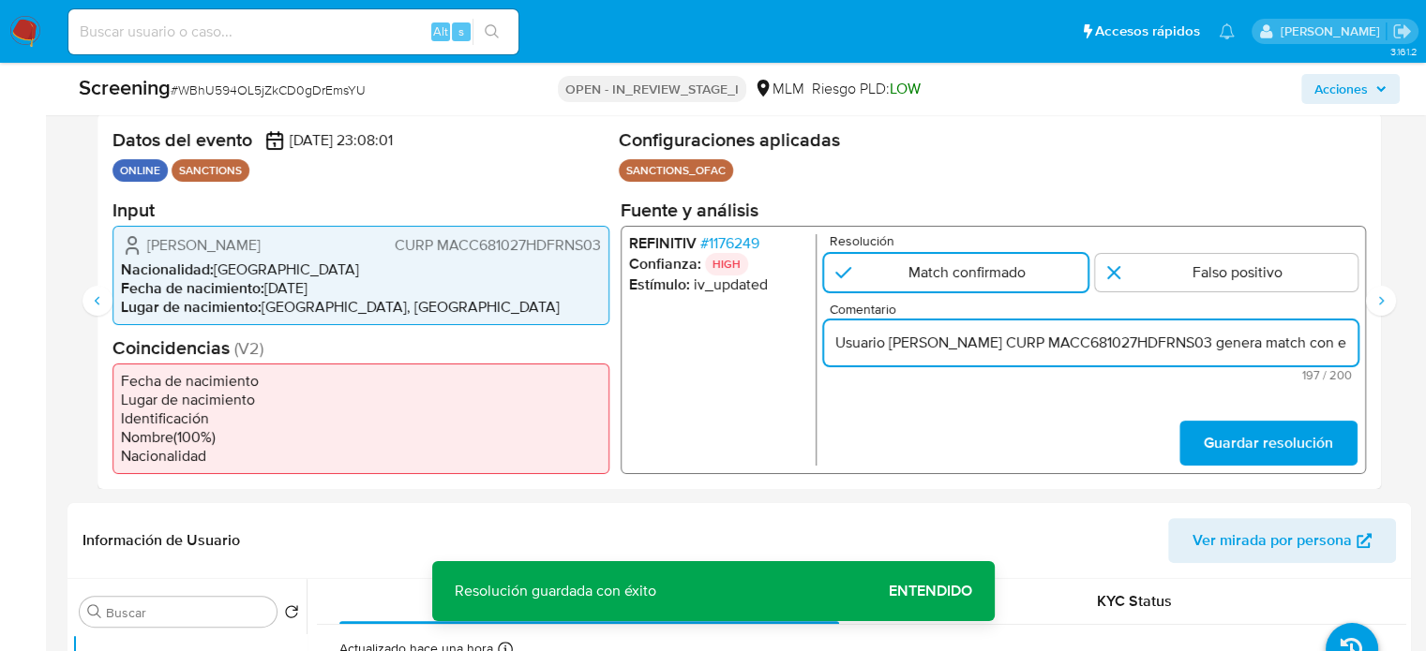
scroll to position [0, 897]
type input "Usuario Cesar Alejandro Martinez Cantabrana CURP MACC681027HDFRNS03 genera matc…"
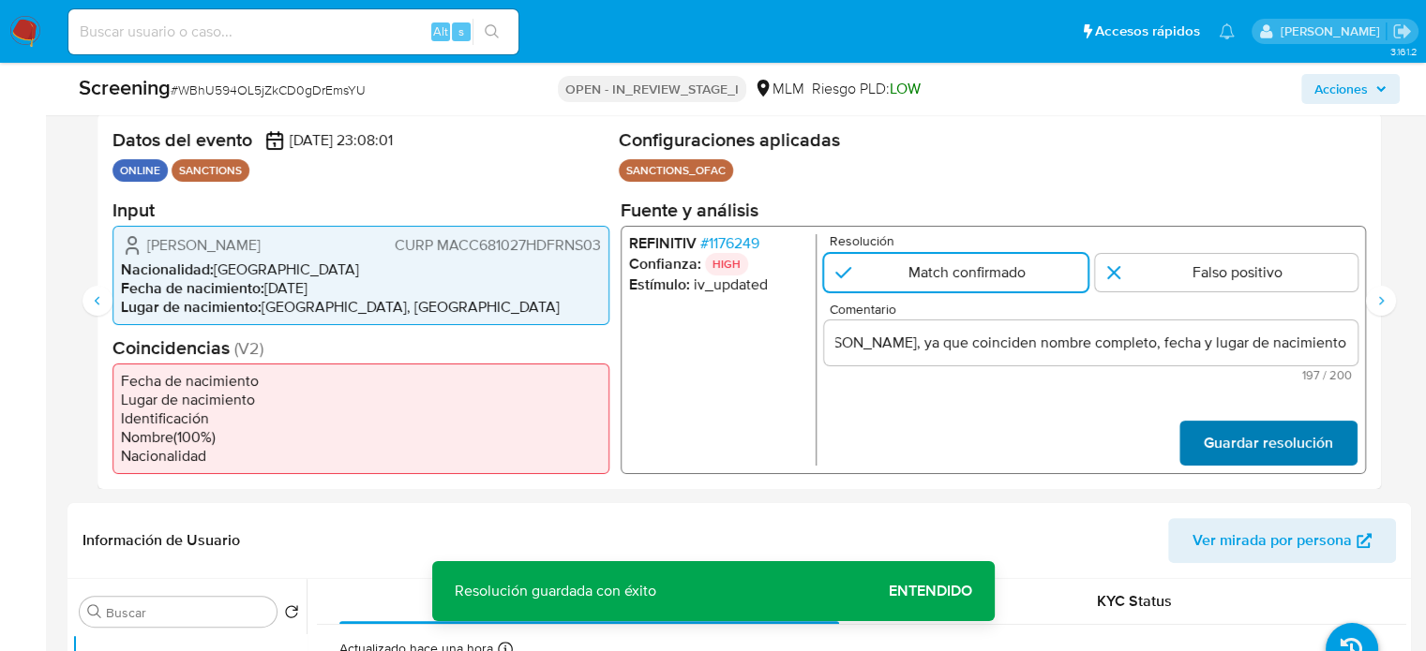
scroll to position [0, 0]
click at [1244, 456] on span "Guardar resolución" at bounding box center [1268, 442] width 129 height 41
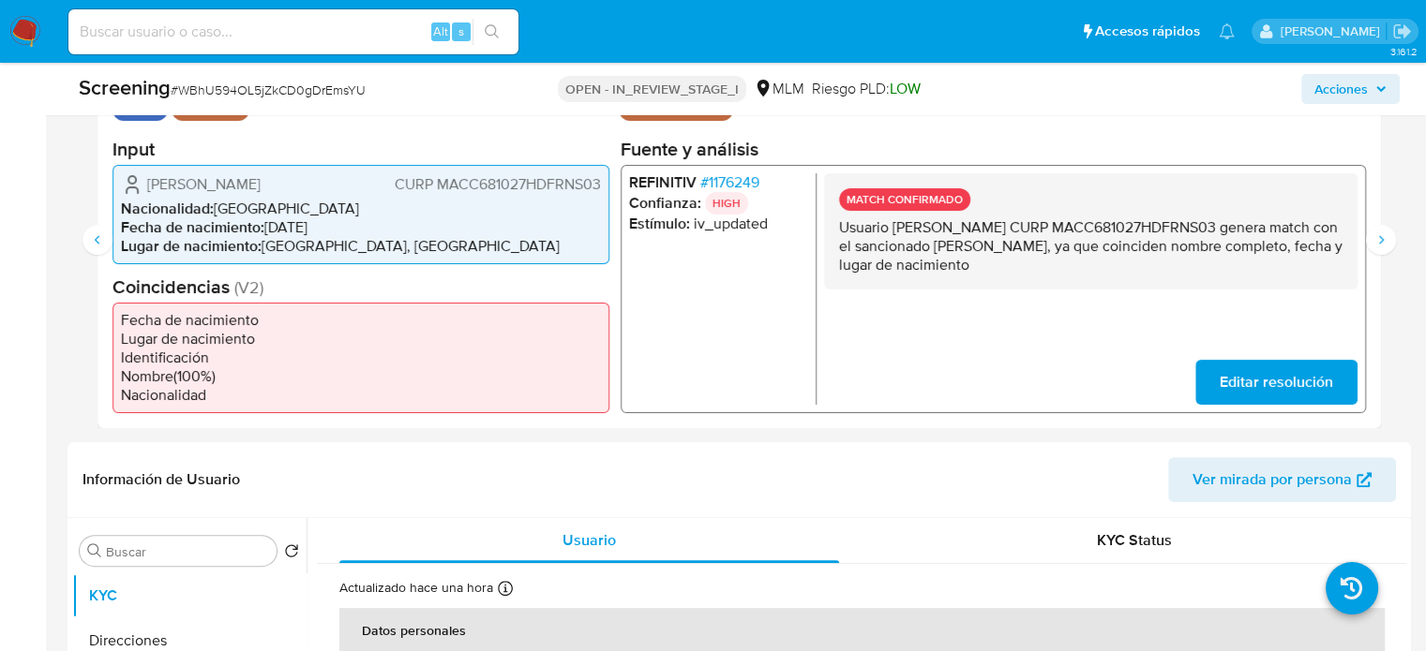
scroll to position [469, 0]
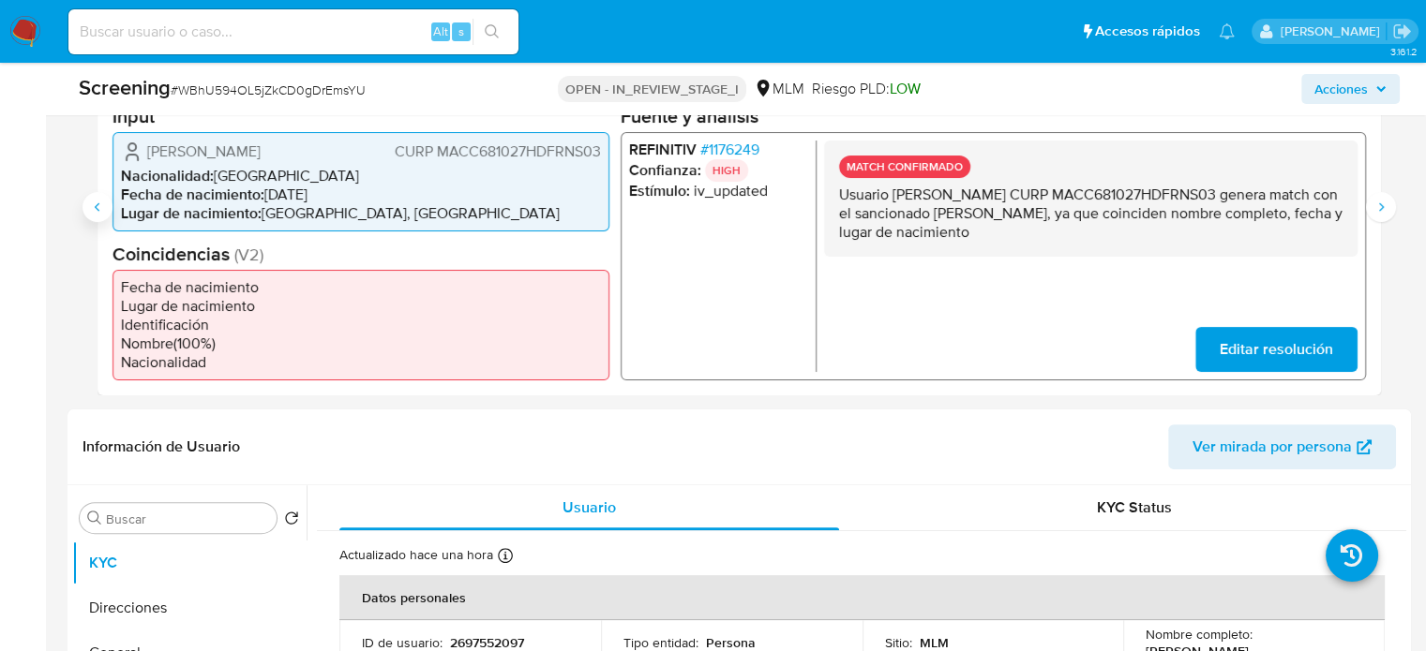
click at [93, 210] on icon "Anterior" at bounding box center [97, 207] width 15 height 15
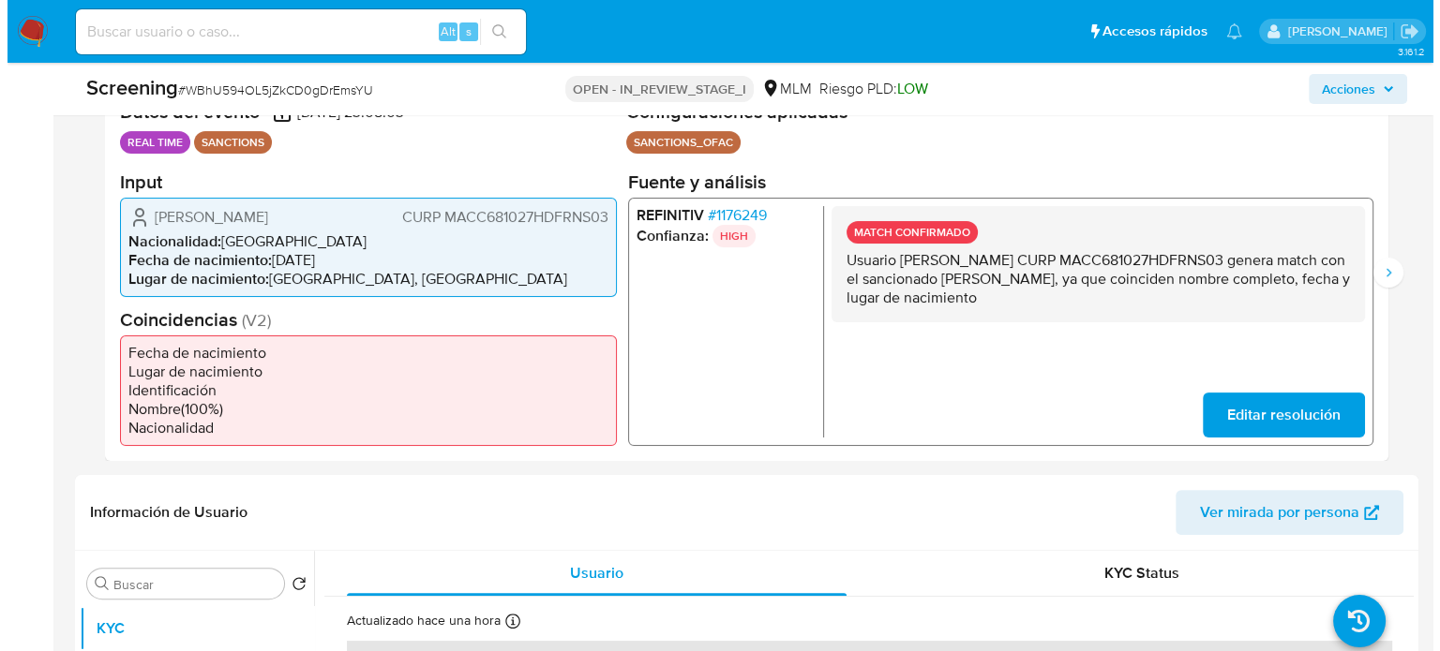
scroll to position [375, 0]
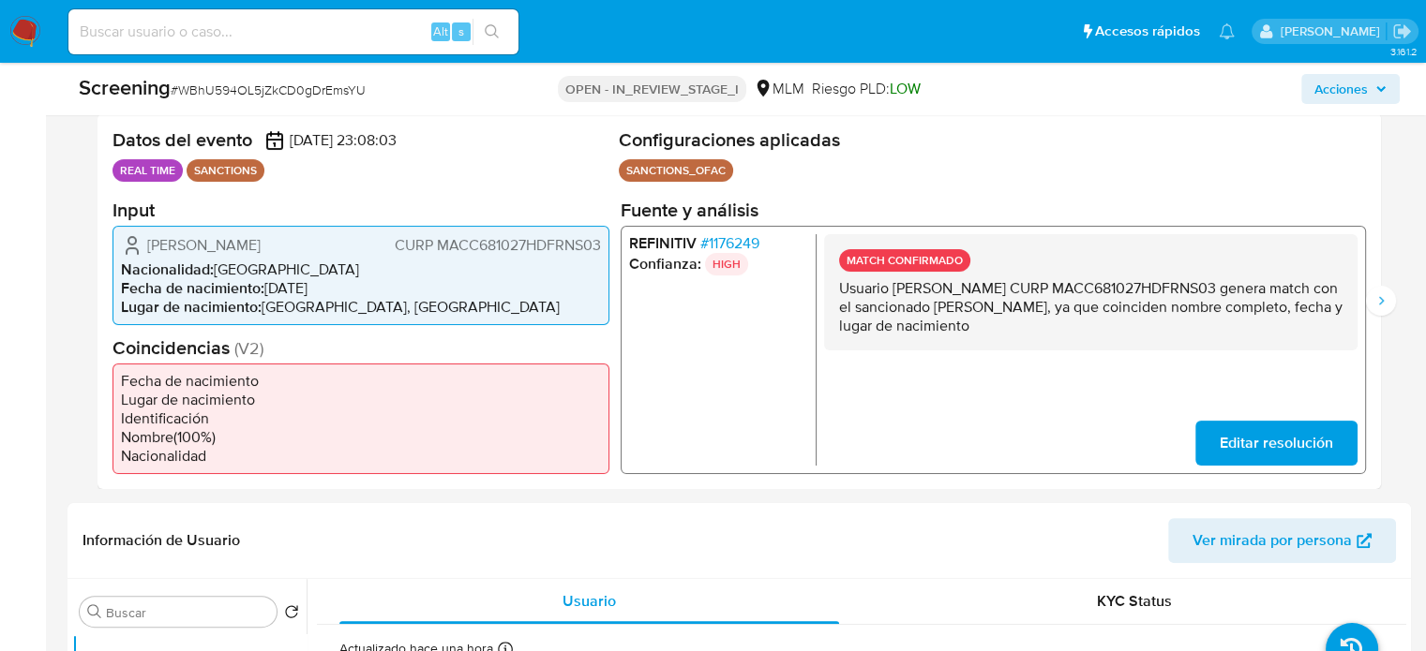
drag, startPoint x: 234, startPoint y: 265, endPoint x: 147, endPoint y: 250, distance: 88.5
click at [147, 250] on span "Cesar Alejandro Martinez Cantabrana" at bounding box center [203, 244] width 113 height 19
drag, startPoint x: 366, startPoint y: 304, endPoint x: 265, endPoint y: 307, distance: 100.3
click at [265, 297] on li "Fecha de nacimiento : 27/10/1968" at bounding box center [361, 287] width 480 height 19
click at [747, 235] on span "# 1176249" at bounding box center [729, 242] width 59 height 19
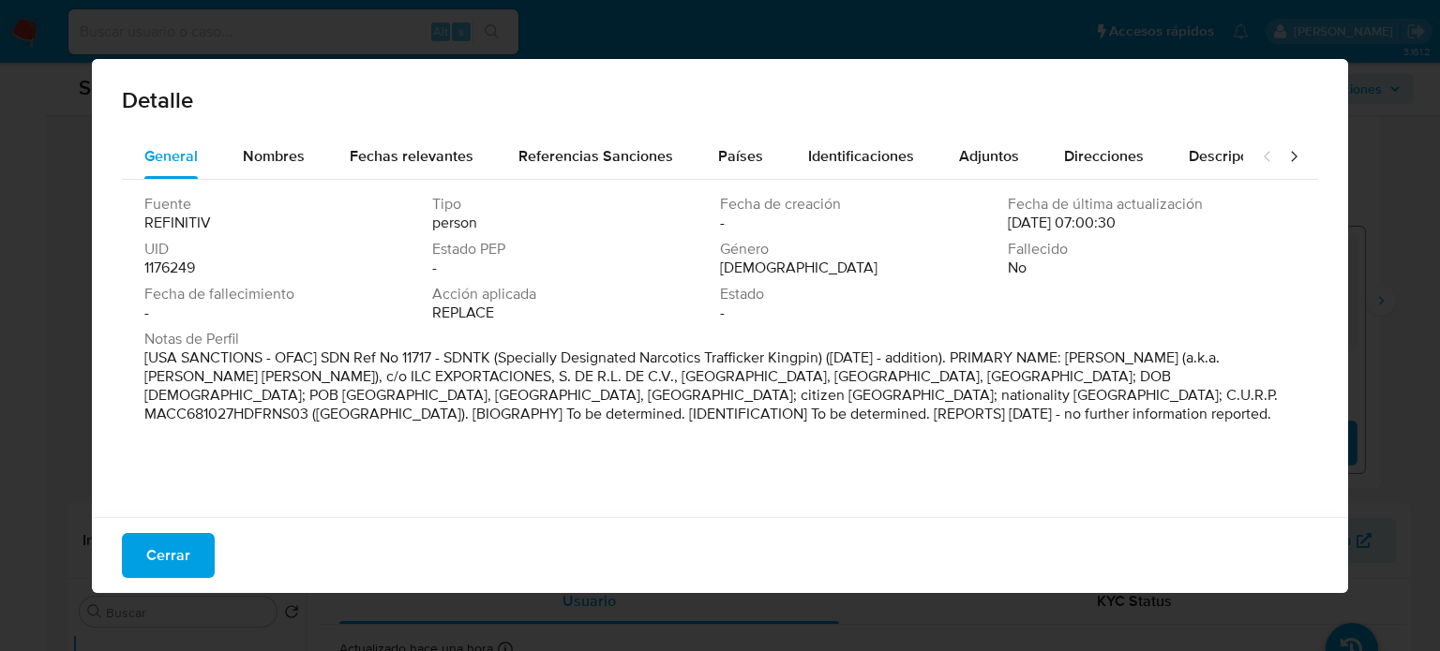
click at [1291, 157] on icon at bounding box center [1294, 156] width 6 height 10
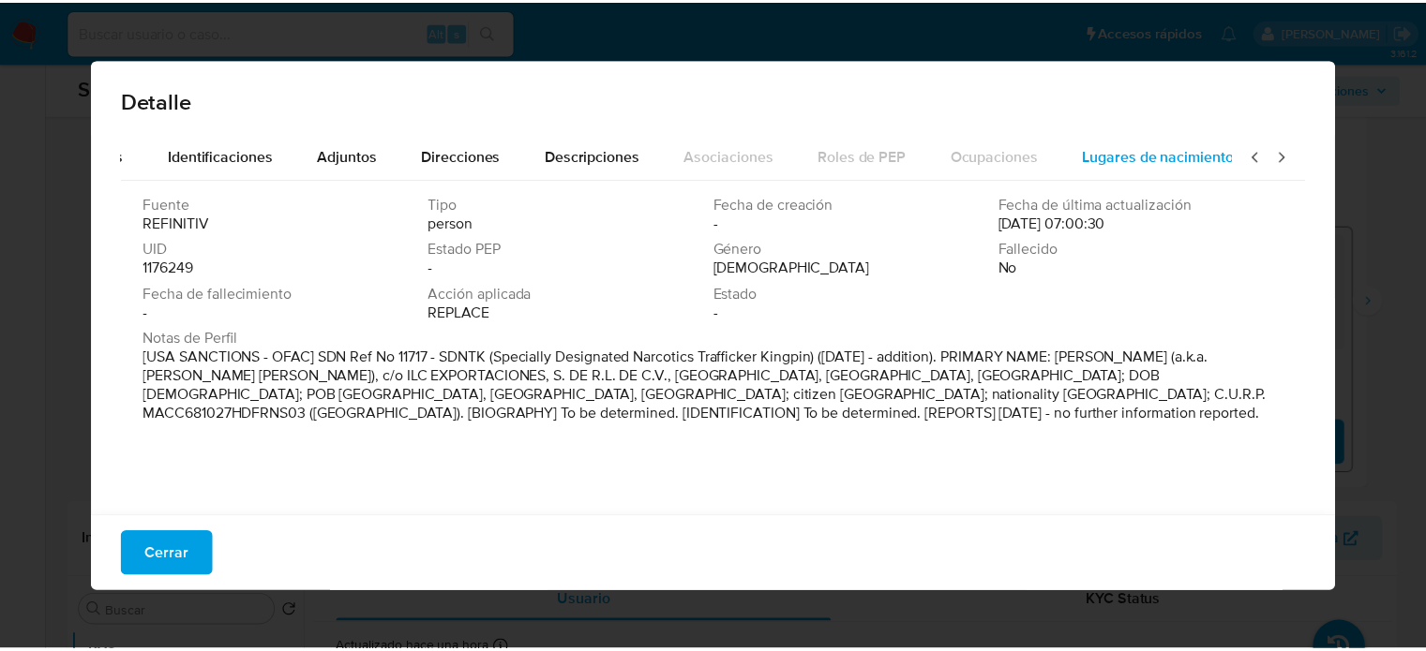
scroll to position [0, 663]
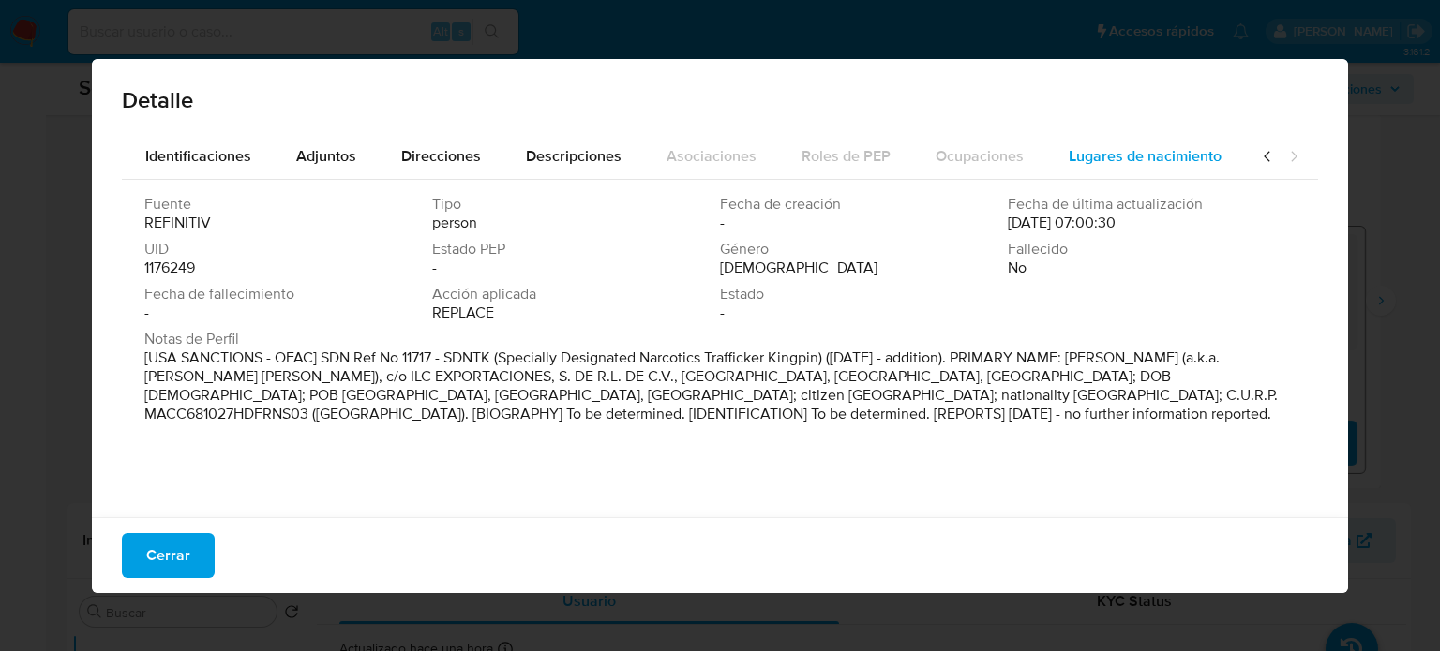
click at [1178, 153] on span "Lugares de nacimiento" at bounding box center [1145, 156] width 153 height 22
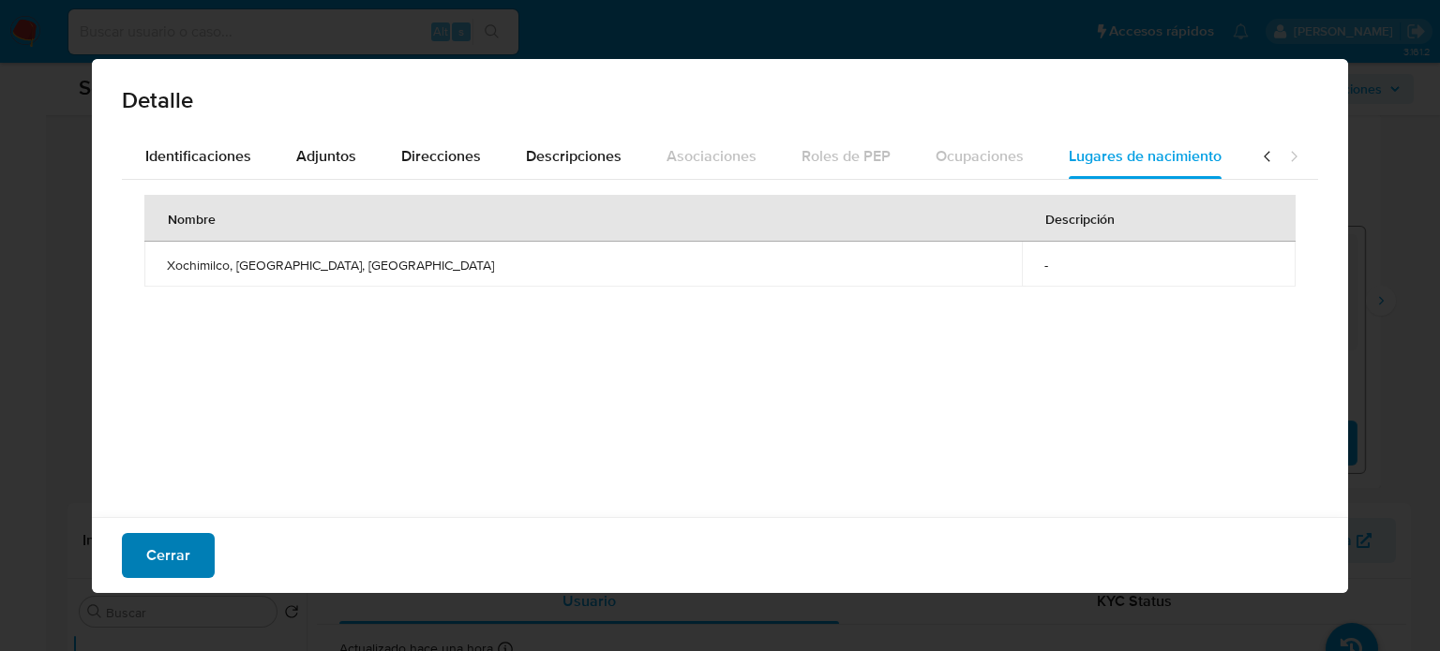
click at [161, 567] on span "Cerrar" at bounding box center [168, 555] width 44 height 41
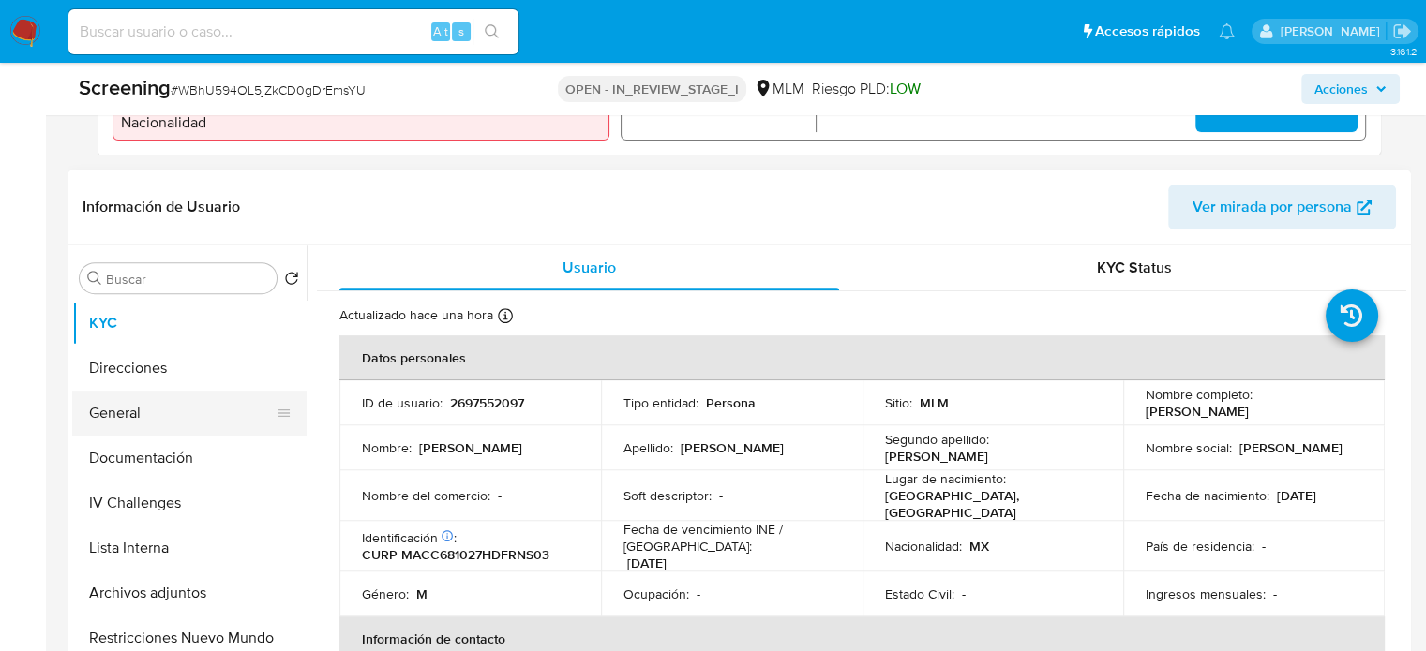
scroll to position [750, 0]
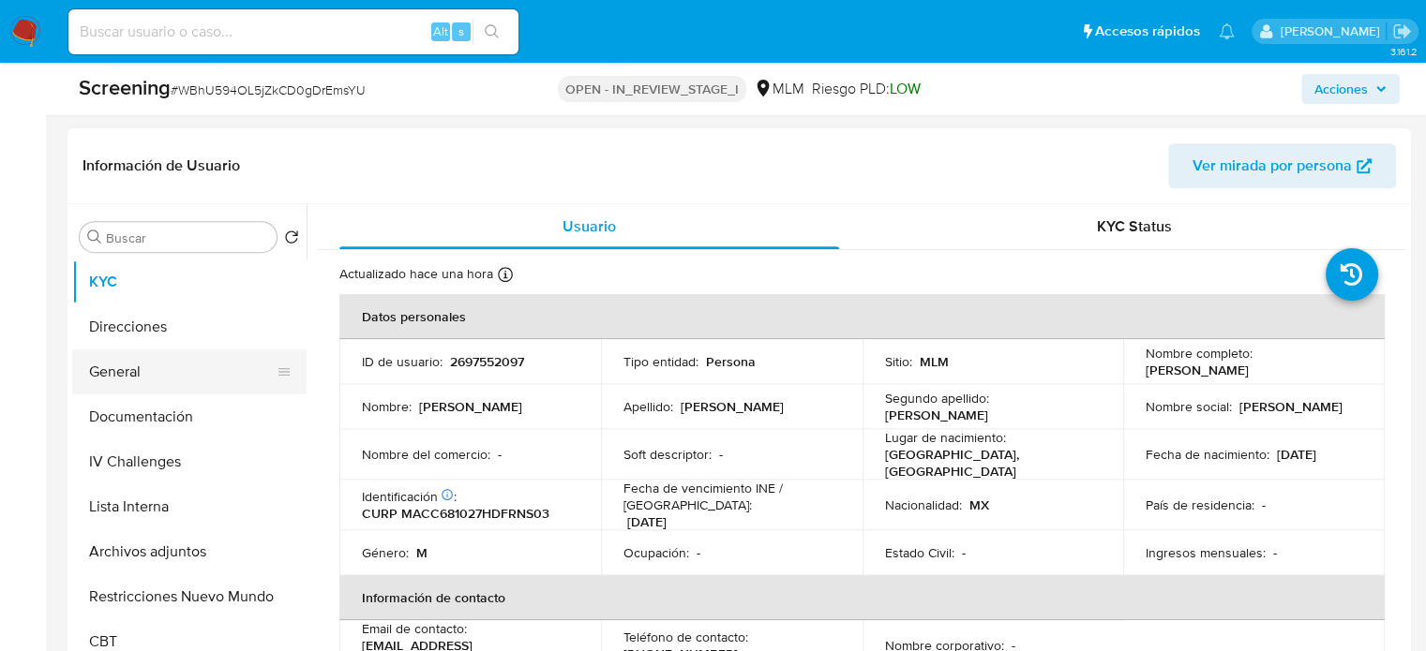
click at [155, 385] on button "General" at bounding box center [181, 372] width 219 height 45
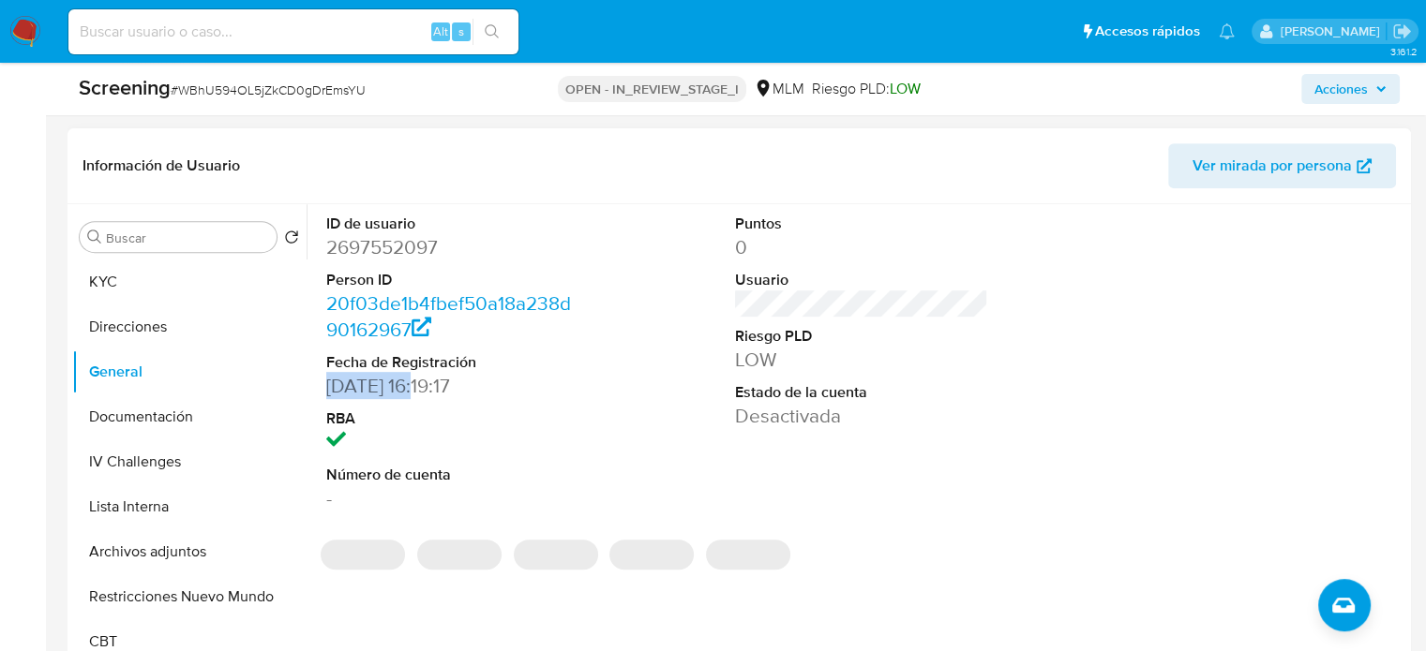
drag, startPoint x: 427, startPoint y: 402, endPoint x: 320, endPoint y: 408, distance: 107.9
click at [320, 408] on div "ID de usuario 2697552097 Person ID 20f03de1b4fbef50a18a238d90162967 Fecha de Re…" at bounding box center [453, 362] width 273 height 317
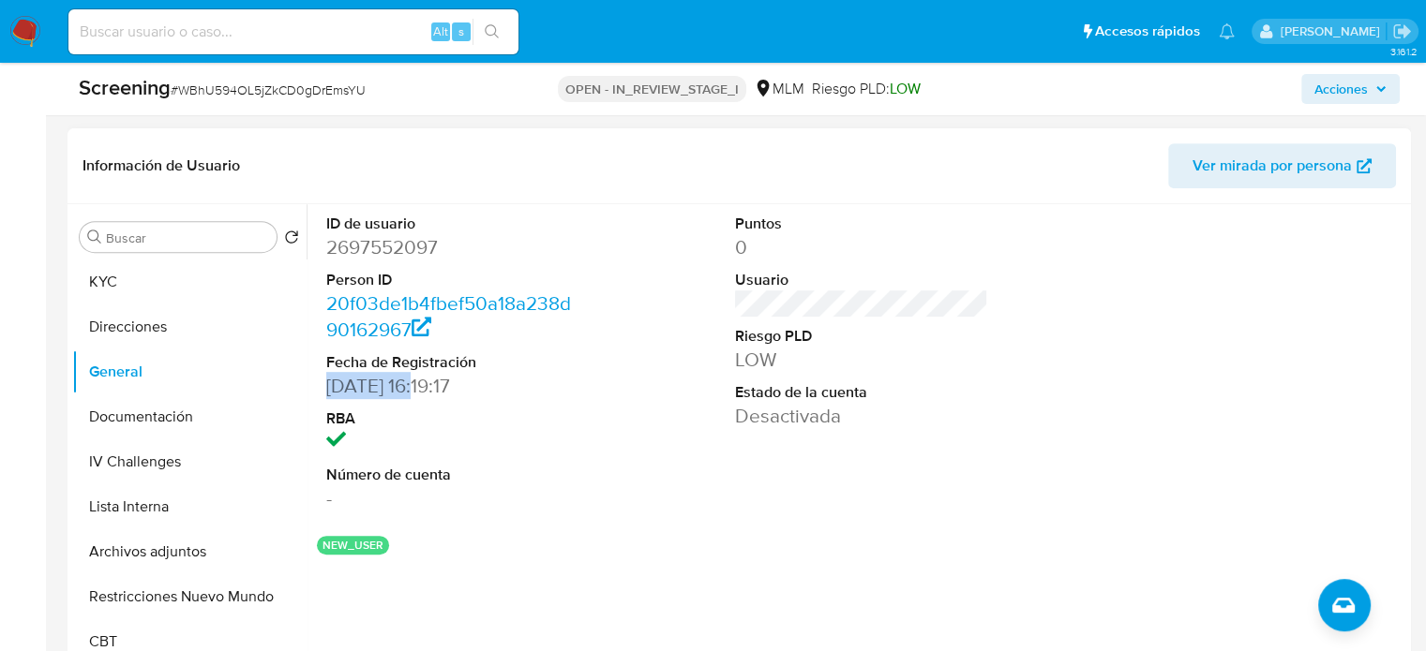
copy dd "19/09/2025"
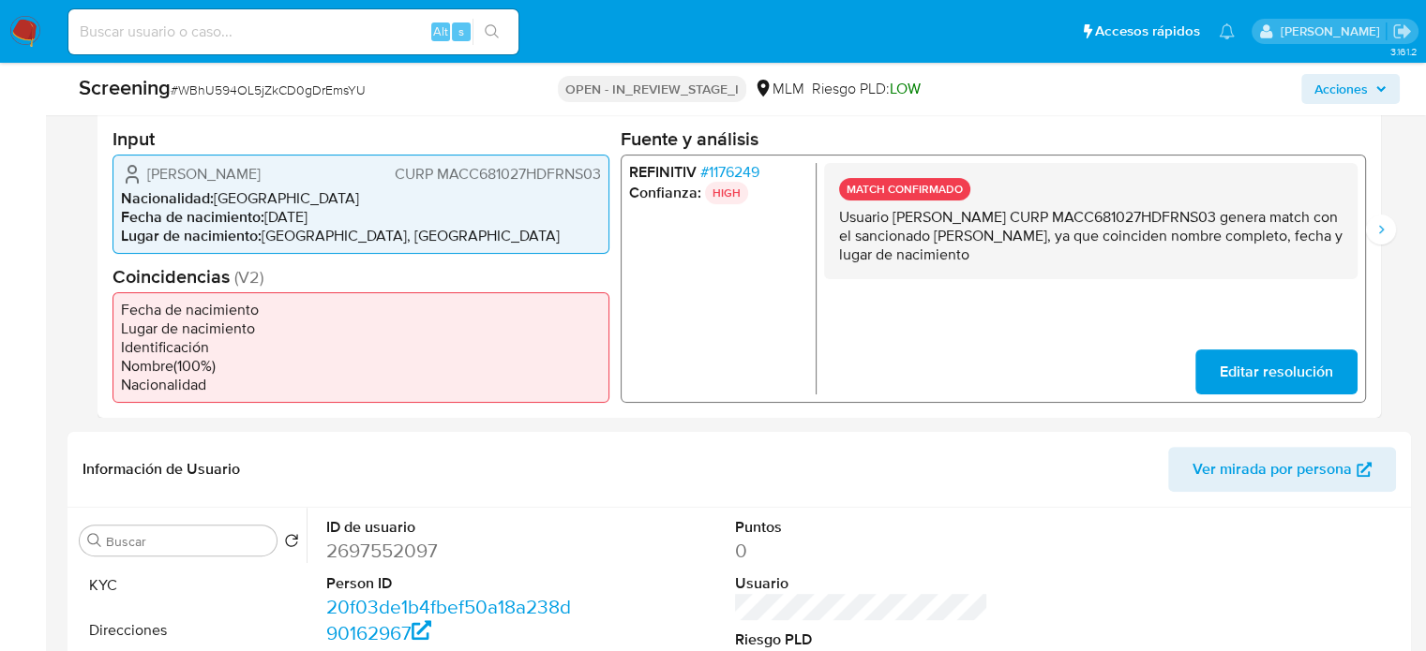
scroll to position [375, 0]
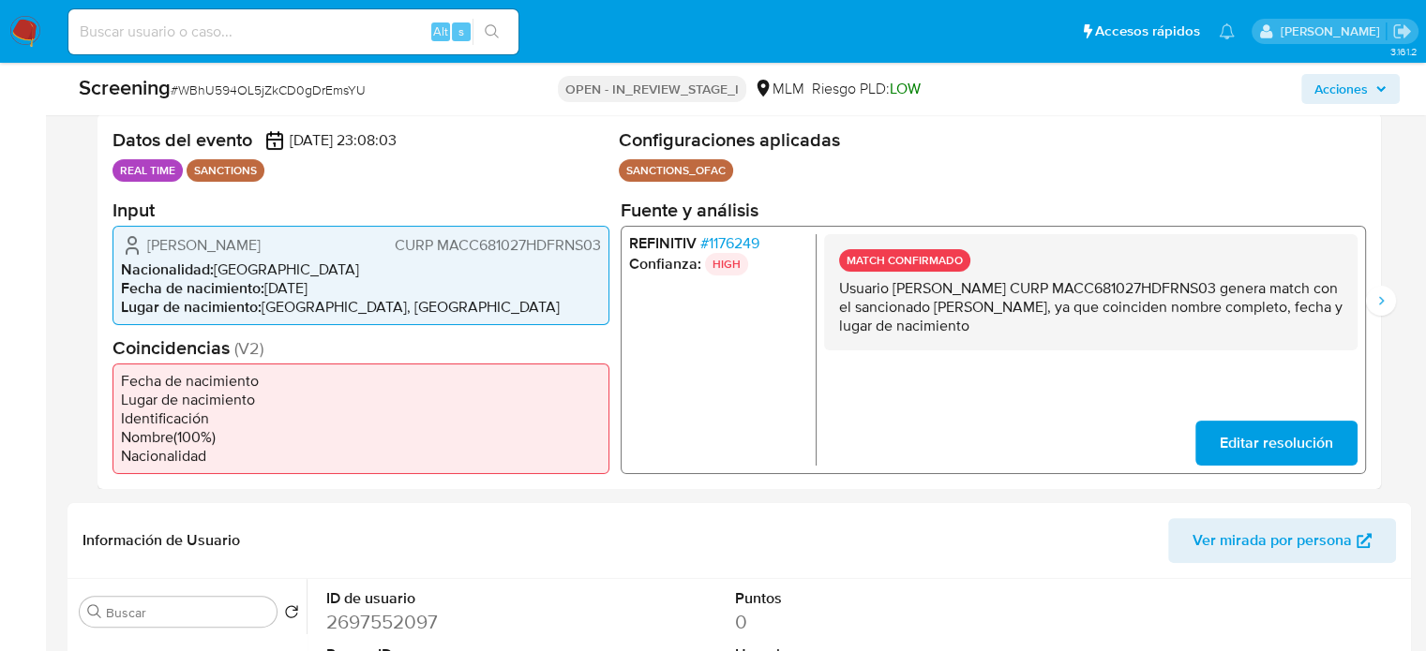
drag, startPoint x: 186, startPoint y: 252, endPoint x: 147, endPoint y: 245, distance: 39.2
click at [147, 245] on span "Cesar Alejandro Martinez Cantabrana" at bounding box center [203, 244] width 113 height 19
click at [739, 238] on span "# 1176249" at bounding box center [729, 242] width 59 height 19
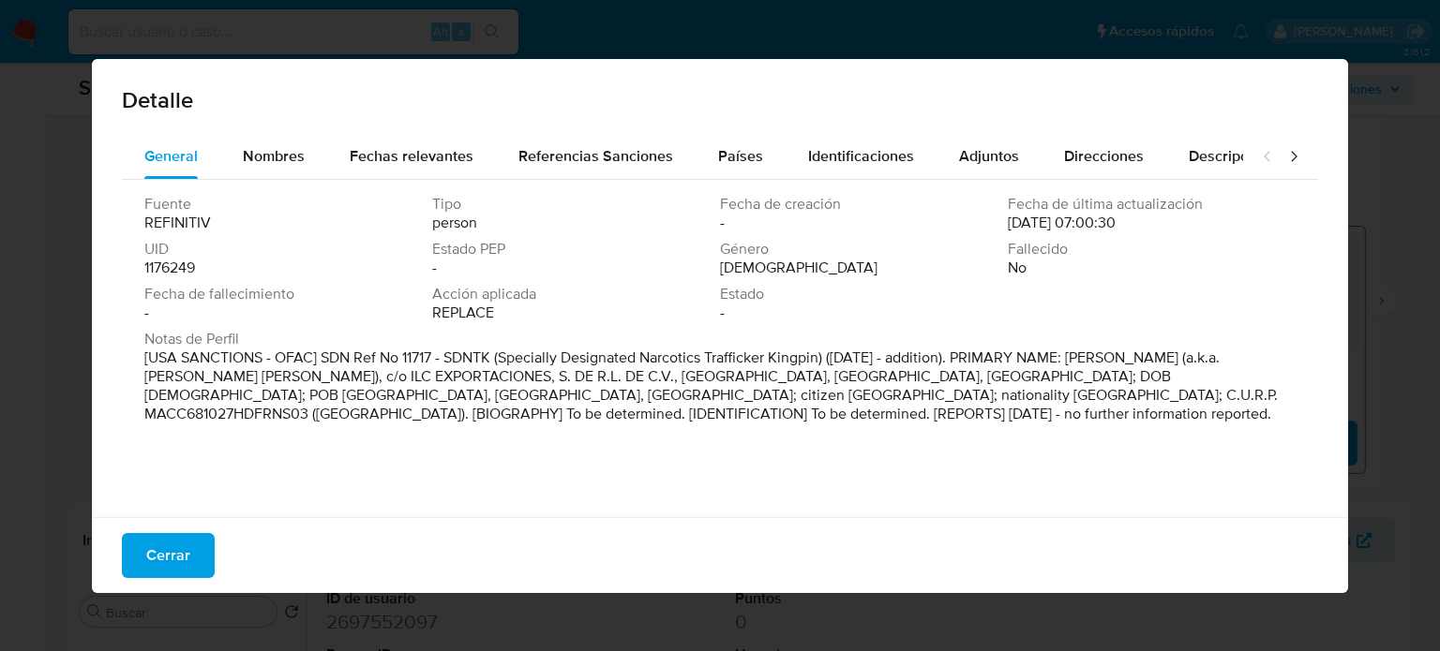
click at [827, 146] on span "Identificaciones" at bounding box center [861, 156] width 106 height 22
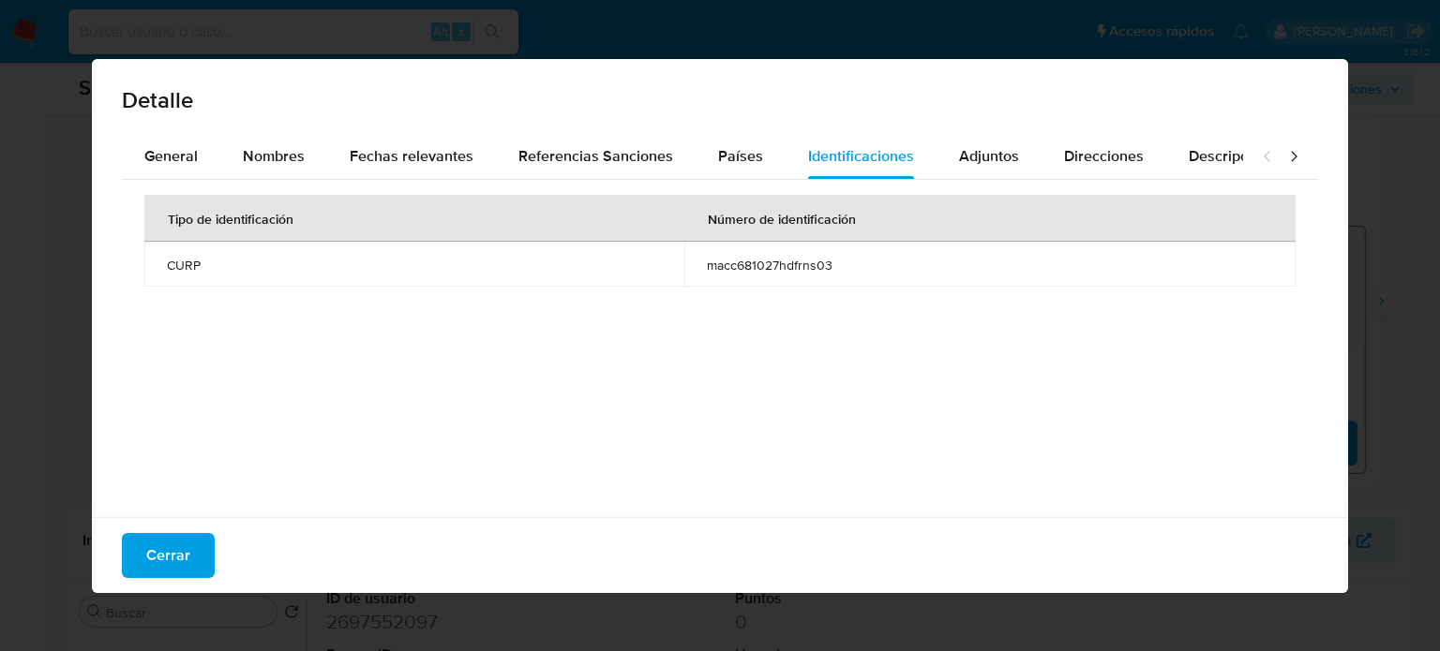
drag, startPoint x: 695, startPoint y: 259, endPoint x: 836, endPoint y: 262, distance: 140.6
click at [836, 262] on td "macc681027hdfrns03" at bounding box center [989, 264] width 611 height 45
click at [173, 562] on span "Cerrar" at bounding box center [168, 555] width 44 height 41
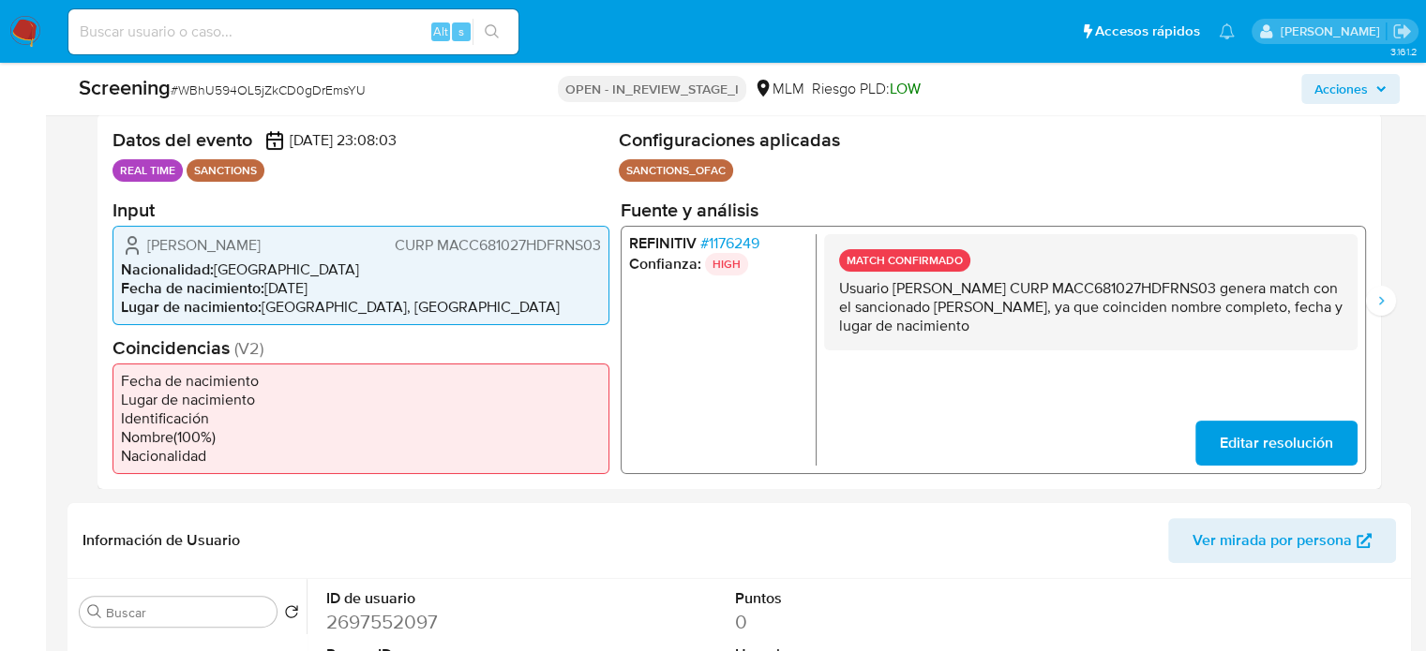
drag, startPoint x: 251, startPoint y: 258, endPoint x: 227, endPoint y: 249, distance: 25.8
click at [148, 249] on span "Cesar Alejandro Martinez Cantabrana" at bounding box center [203, 244] width 113 height 19
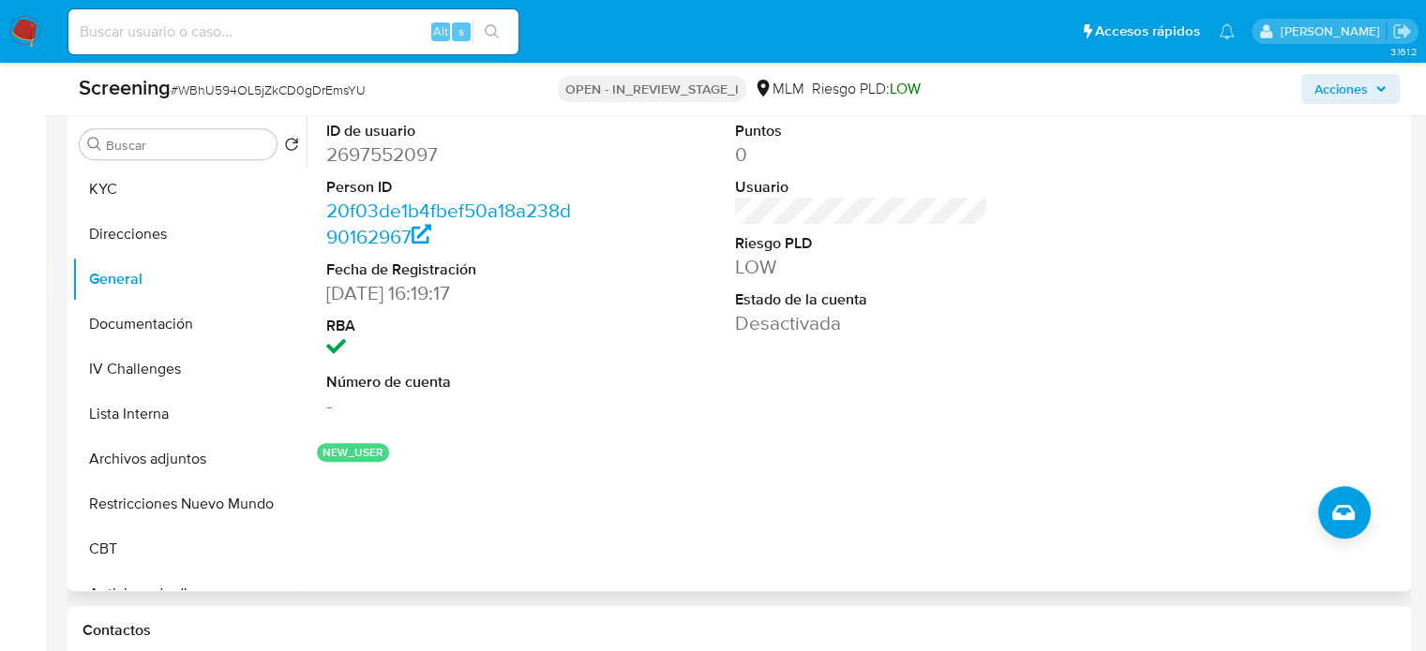
scroll to position [844, 0]
click at [169, 425] on button "Lista Interna" at bounding box center [181, 413] width 219 height 45
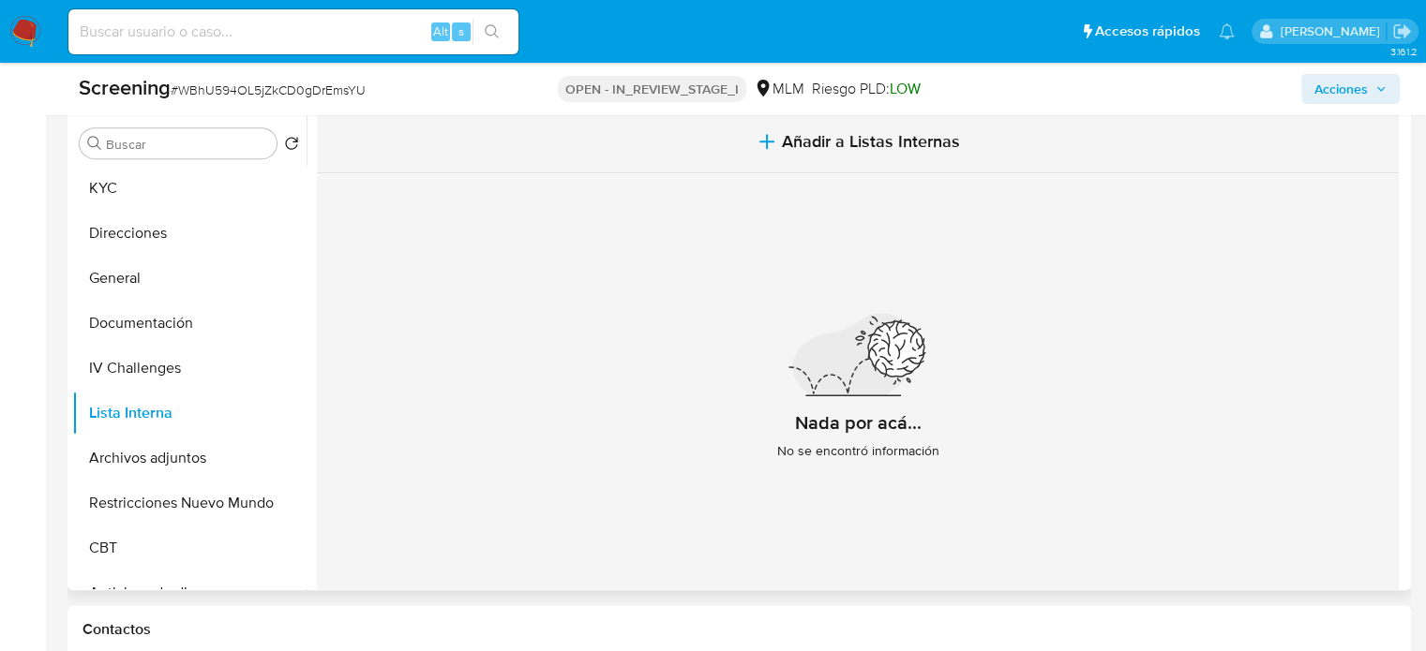
click at [782, 152] on span "Añadir a Listas Internas" at bounding box center [871, 141] width 178 height 21
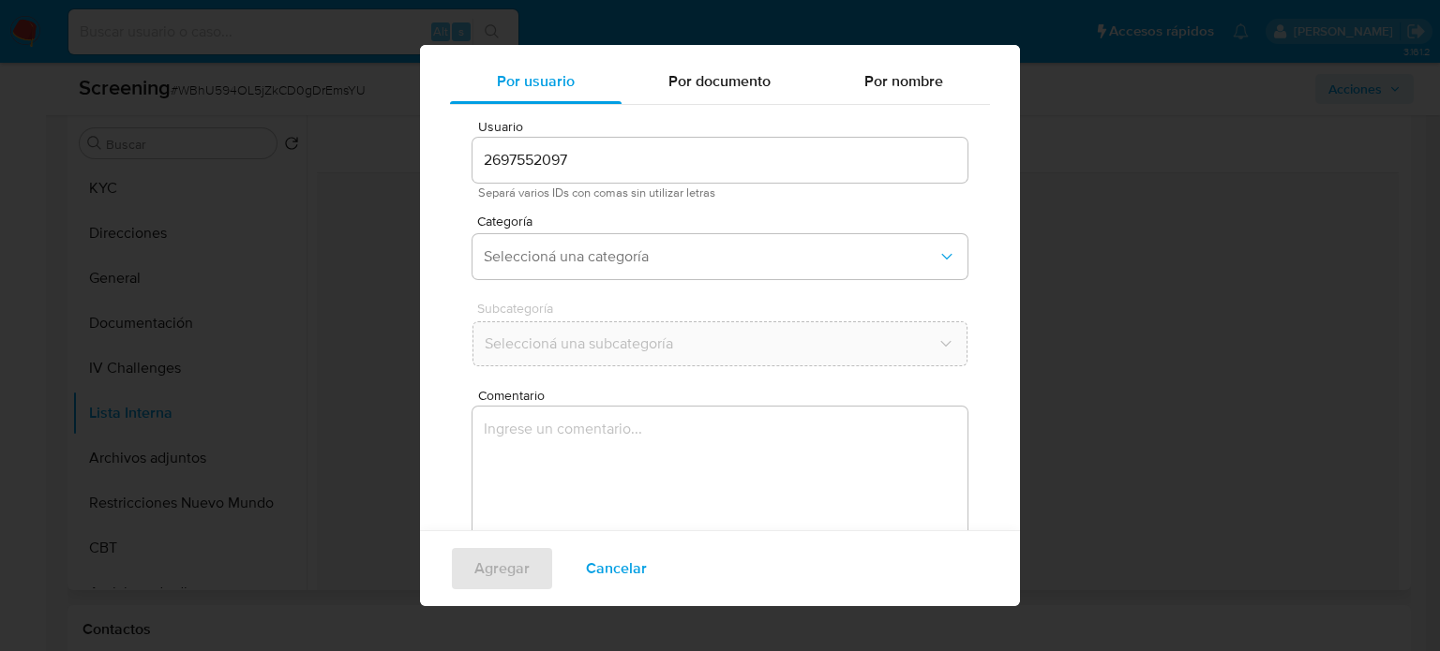
scroll to position [79, 0]
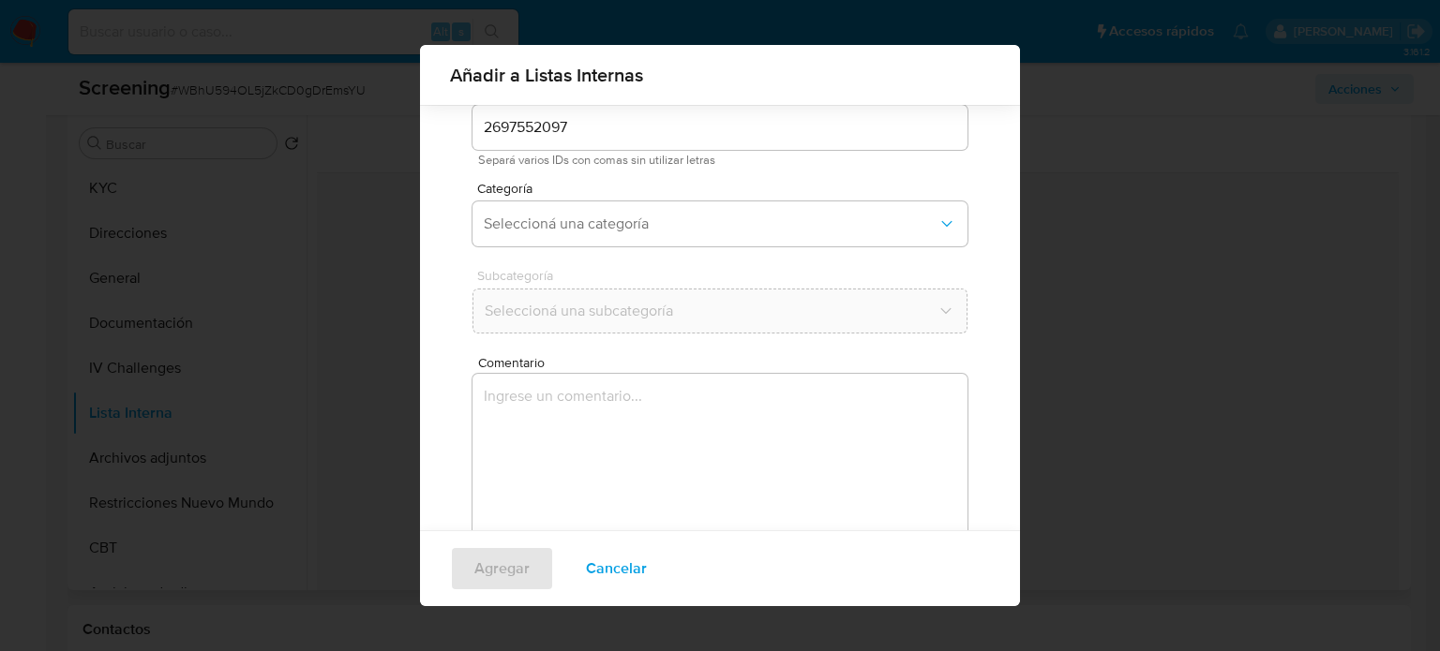
click at [587, 220] on span "Seleccioná una categoría" at bounding box center [711, 224] width 454 height 19
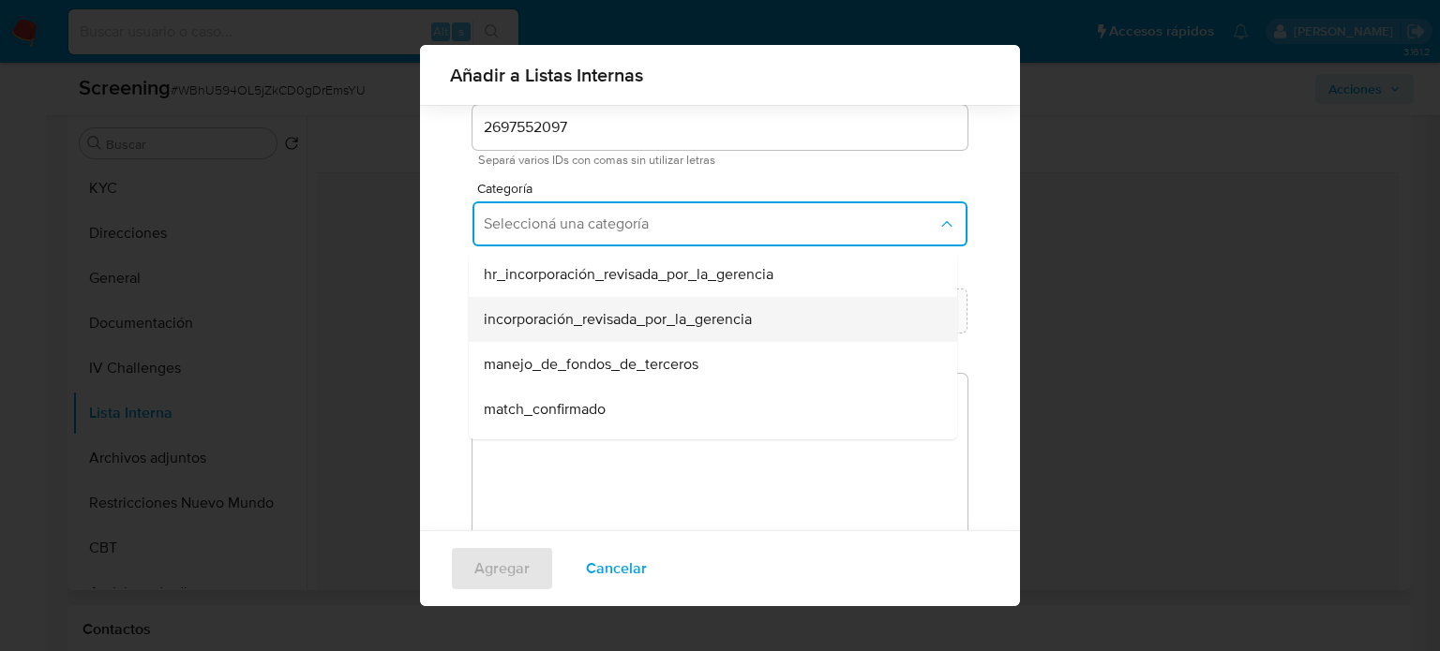
scroll to position [94, 0]
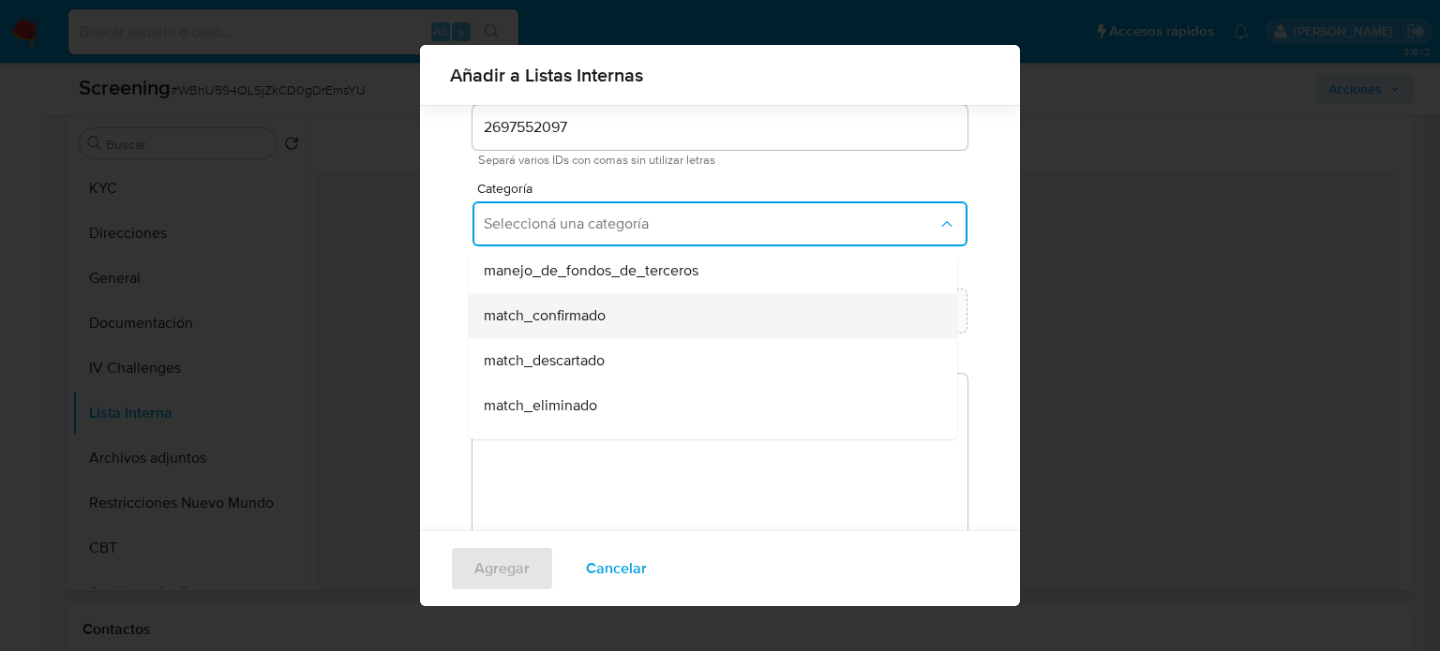
click at [578, 321] on span "match_confirmado" at bounding box center [545, 316] width 122 height 19
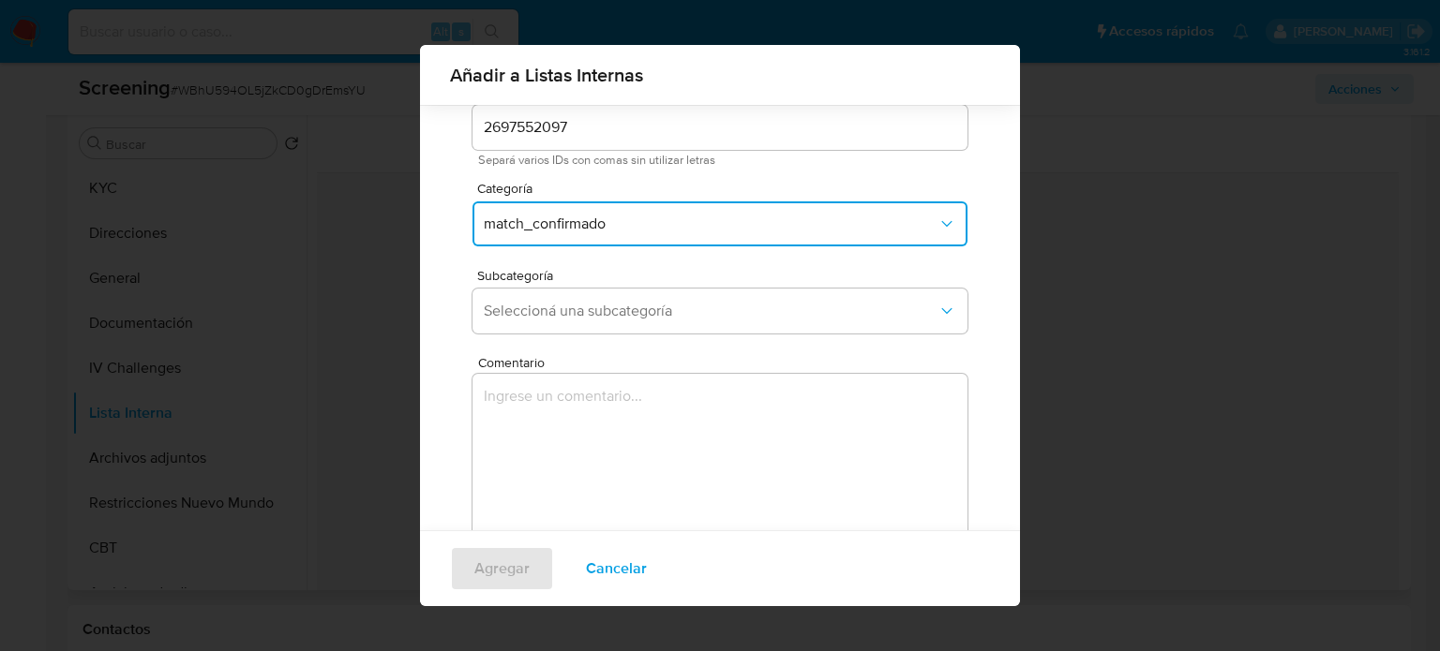
click at [578, 321] on button "Seleccioná una subcategoría" at bounding box center [719, 311] width 495 height 45
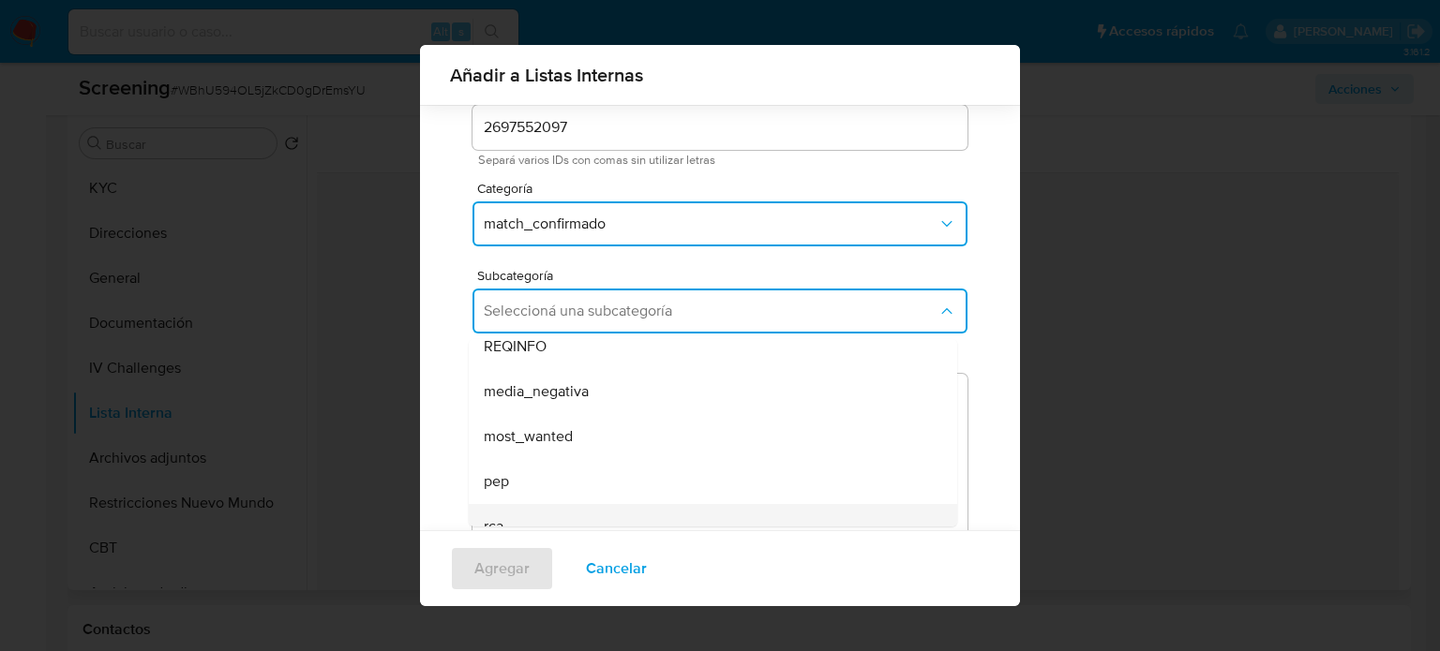
scroll to position [127, 0]
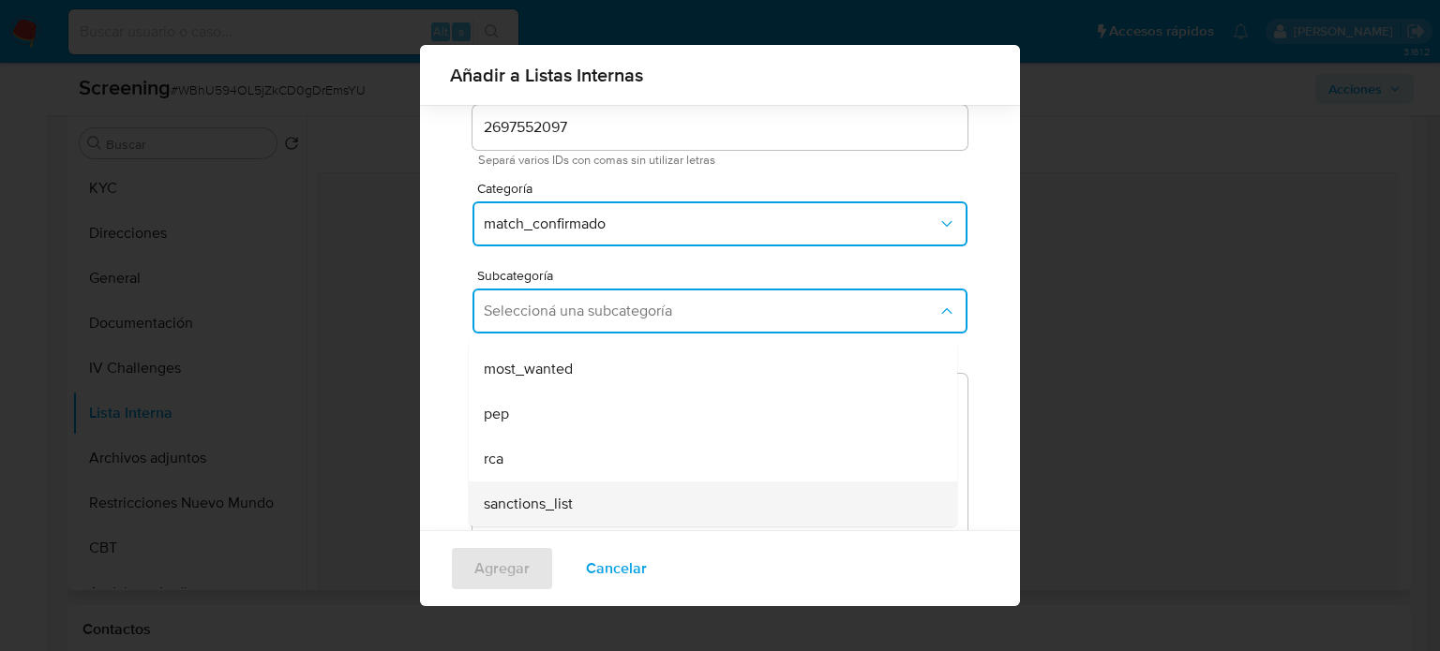
click at [576, 498] on div "sanctions_list" at bounding box center [707, 504] width 447 height 45
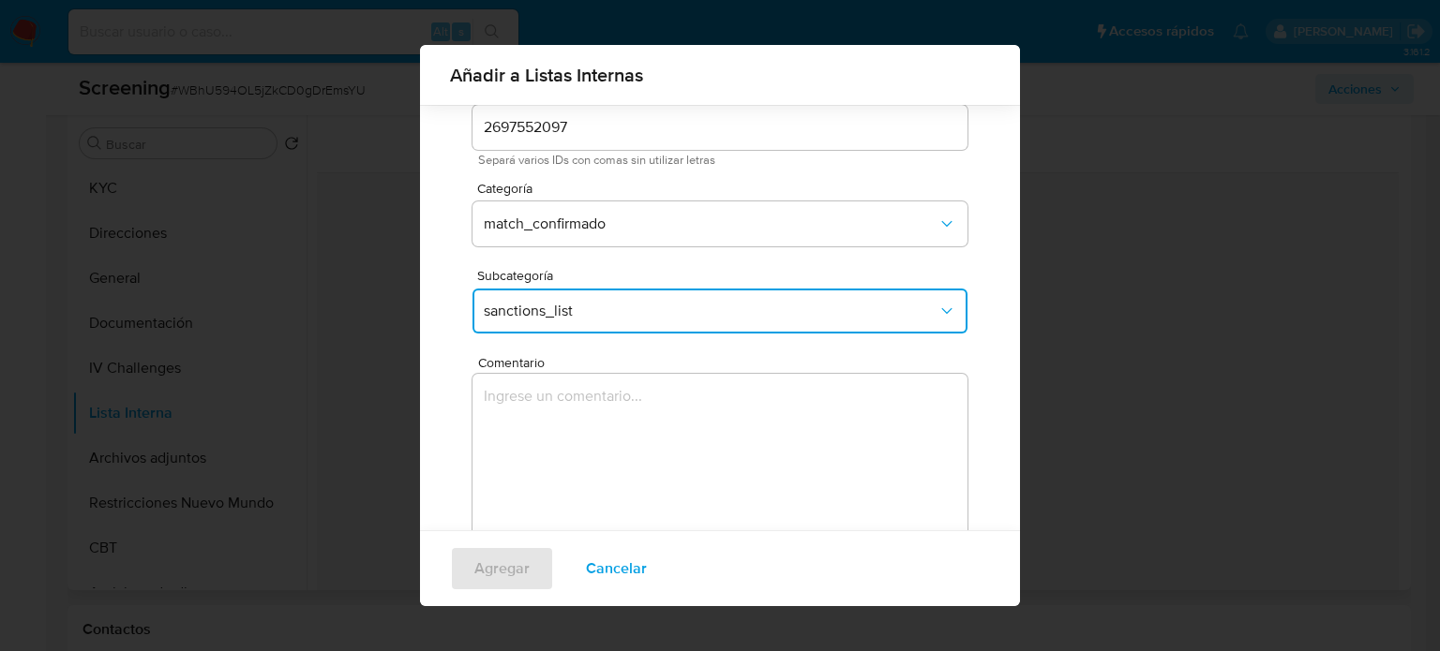
click at [574, 442] on textarea "Comentario" at bounding box center [719, 464] width 495 height 180
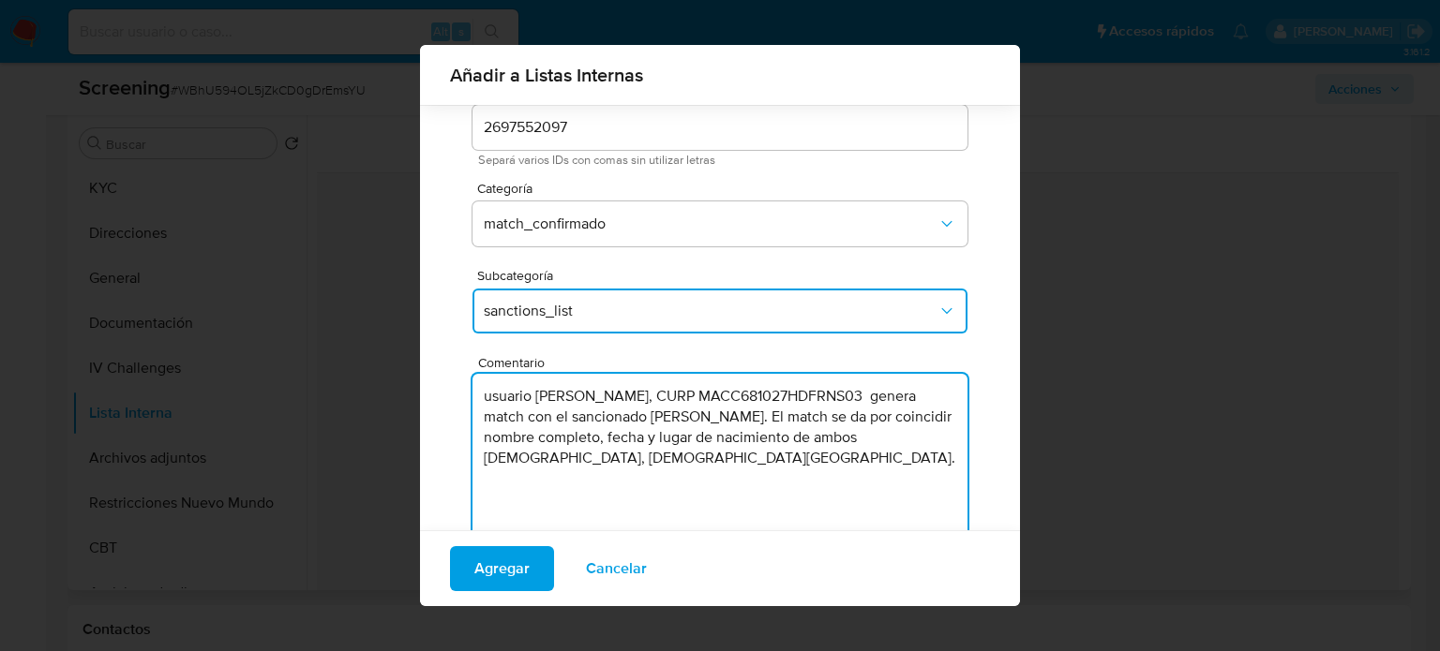
click at [478, 396] on textarea "usuario Cesar Alejandro Martinez Cantabrana, CURP MACC681027HDFRNS03 genera mat…" at bounding box center [719, 464] width 495 height 180
click at [484, 405] on textarea "usuario Cesar Alejandro Martinez Cantabrana, CURP MACC681027HDFRNS03 genera mat…" at bounding box center [719, 464] width 495 height 180
click at [658, 422] on textarea "Usuario Cesar Alejandro Martinez Cantabrana, CURP MACC681027HDFRNS03 genera mat…" at bounding box center [719, 464] width 495 height 180
click at [712, 479] on textarea "Usuario Cesar Alejandro Martinez Cantabrana, CURP MACC681027HDFRNS03 genera mat…" at bounding box center [719, 464] width 495 height 180
click at [553, 460] on textarea "Usuario Cesar Alejandro Martinez Cantabrana, CURP MACC681027HDFRNS03 genera mat…" at bounding box center [719, 464] width 495 height 180
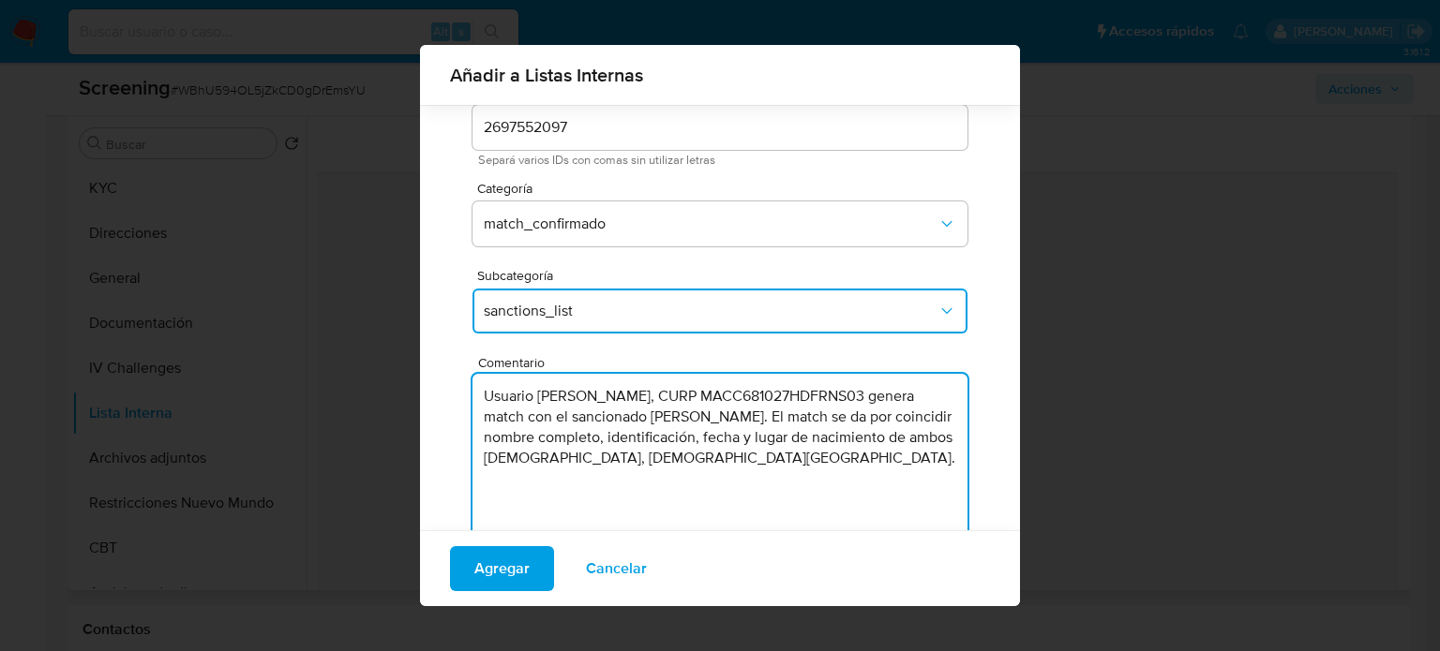
click at [748, 486] on textarea "Usuario Cesar Alejandro Martinez Cantabrana, CURP MACC681027HDFRNS03 genera mat…" at bounding box center [719, 464] width 495 height 180
click at [686, 445] on textarea "Usuario Cesar Alejandro Martinez Cantabrana, CURP MACC681027HDFRNS03 genera mat…" at bounding box center [719, 464] width 495 height 180
type textarea "Usuario Cesar Alejandro Martinez Cantabrana, CURP MACC681027HDFRNS03 genera mat…"
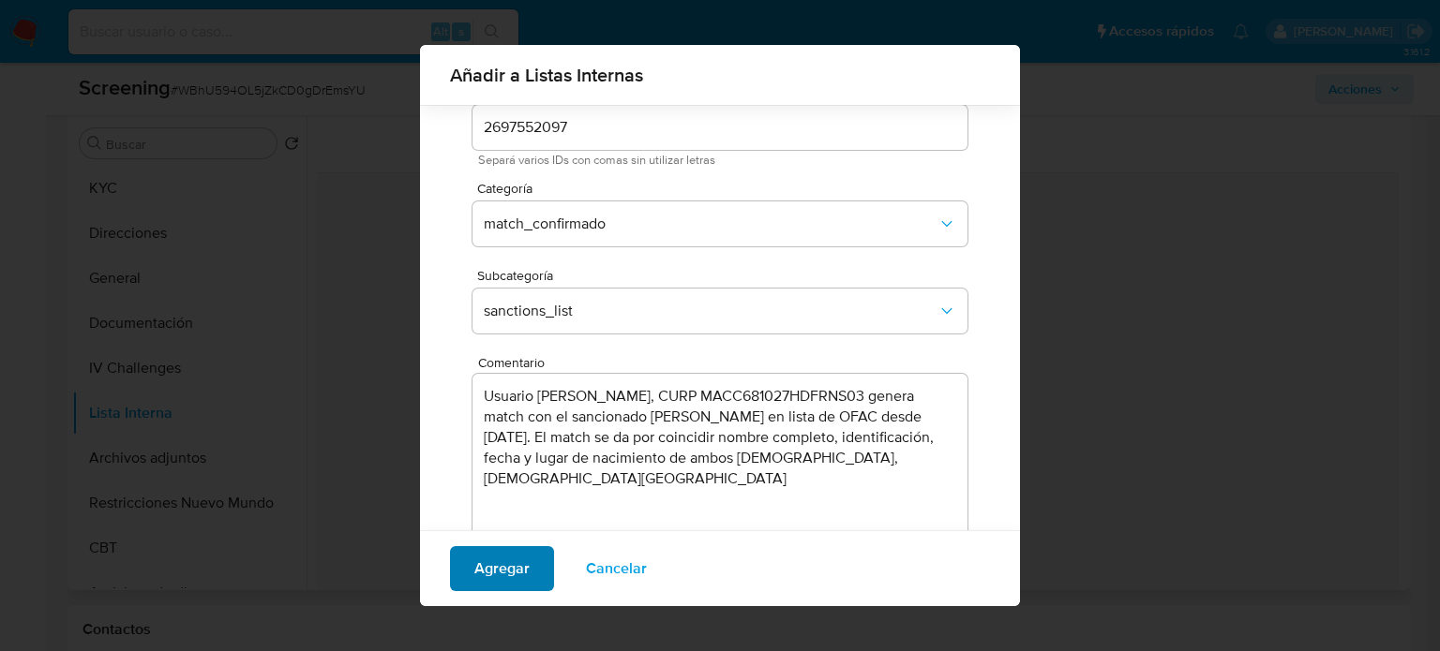
click at [529, 573] on button "Agregar" at bounding box center [502, 568] width 104 height 45
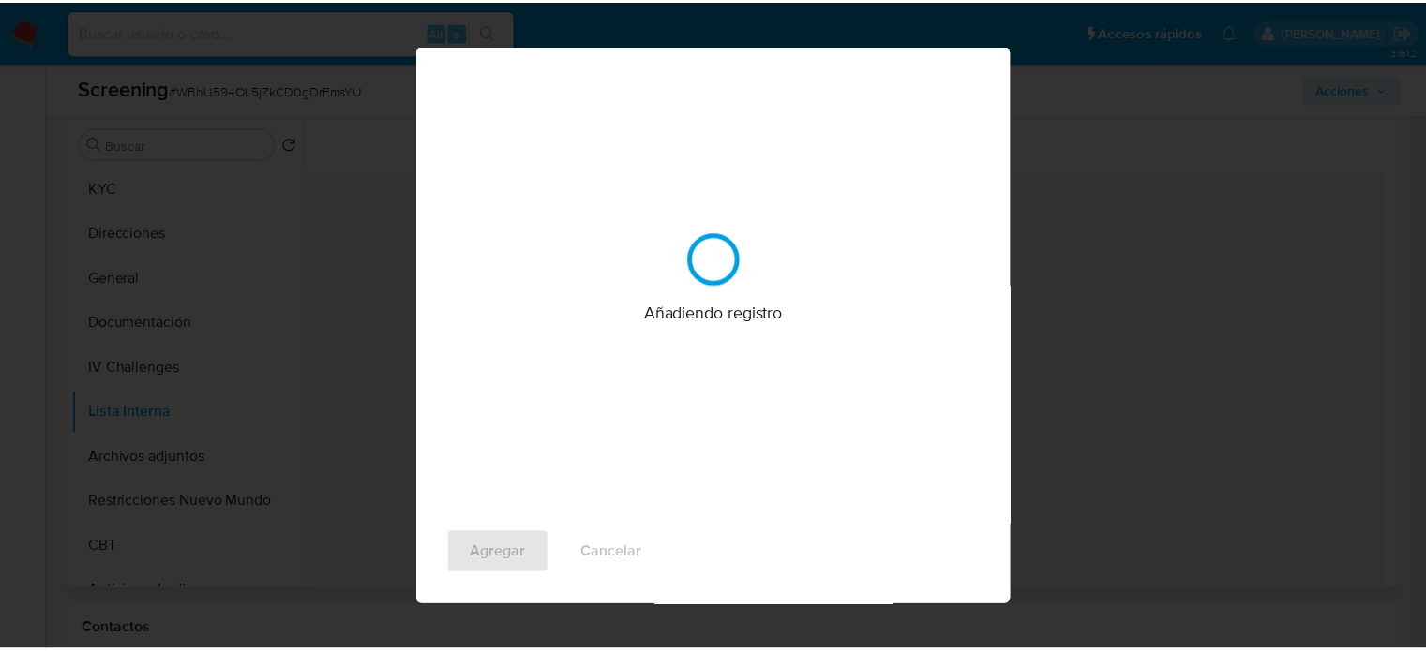
scroll to position [0, 0]
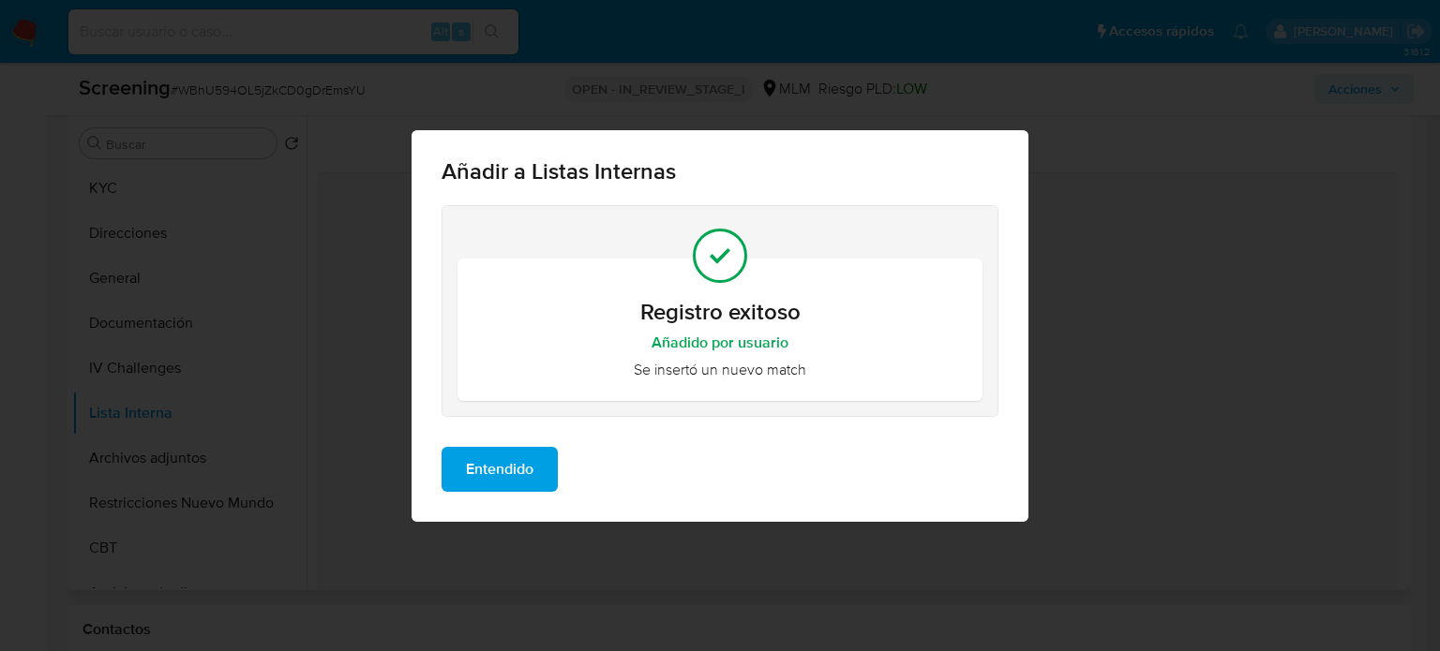
click at [529, 475] on span "Entendido" at bounding box center [499, 469] width 67 height 41
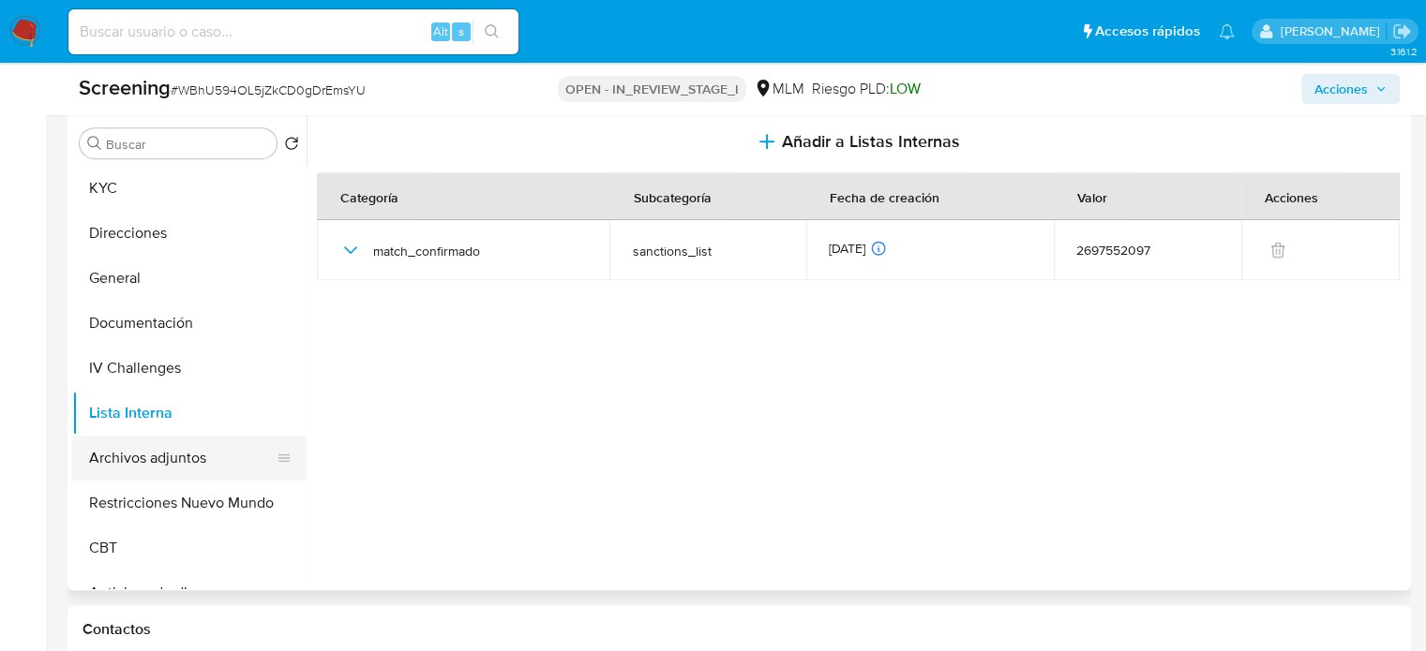
click at [150, 480] on button "Archivos adjuntos" at bounding box center [181, 458] width 219 height 45
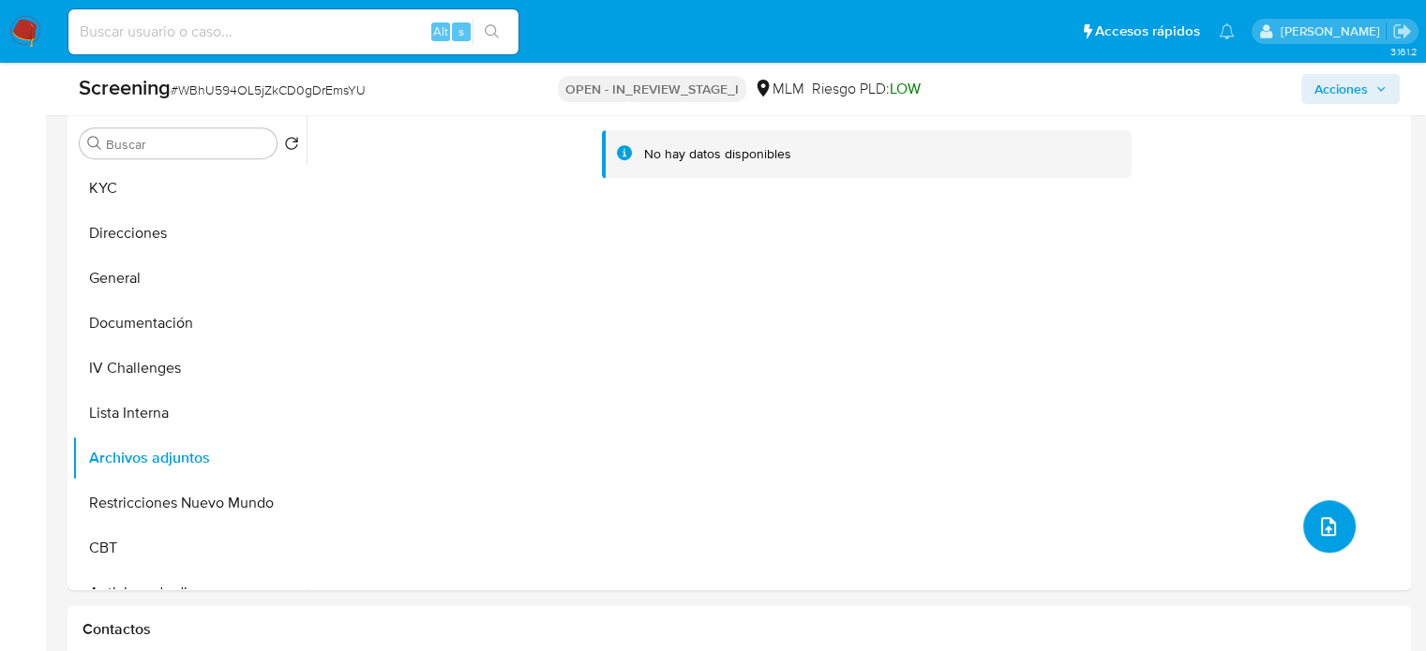
click at [1317, 538] on icon "upload-file" at bounding box center [1328, 527] width 22 height 22
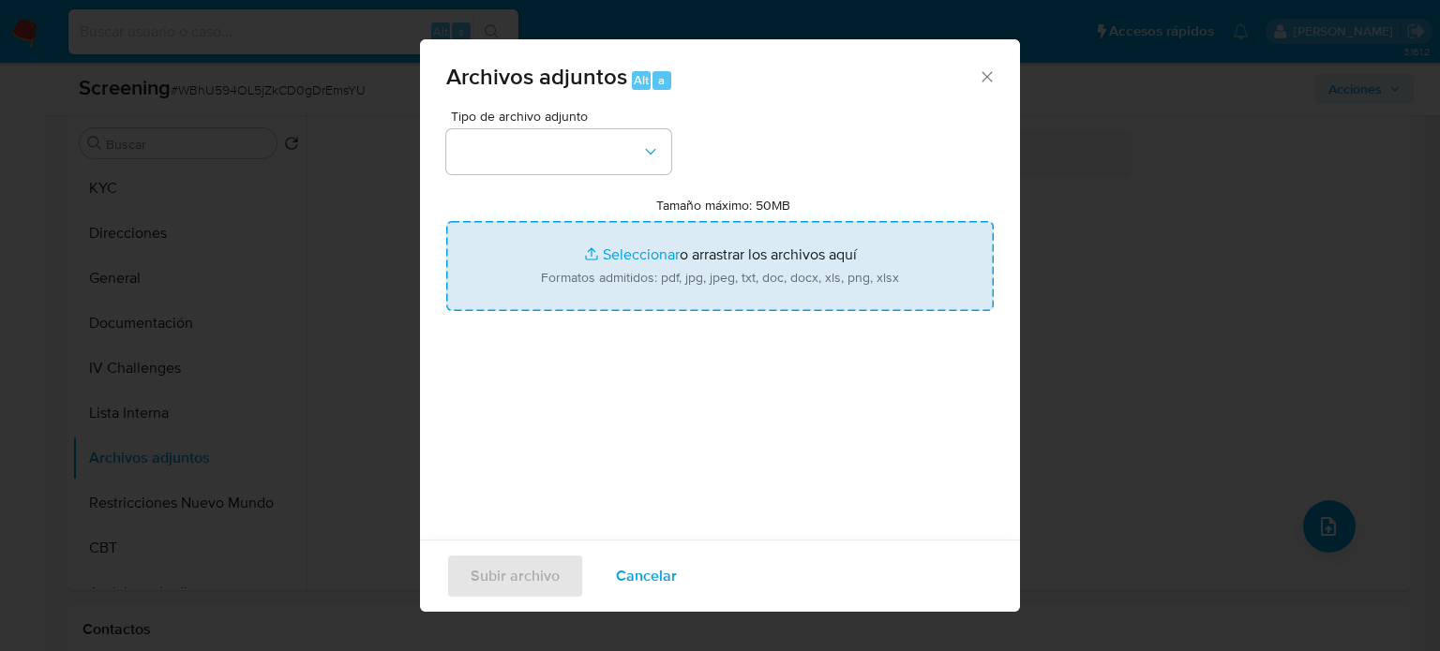
click at [756, 285] on input "Tamaño máximo: 50MB Seleccionar archivos" at bounding box center [719, 266] width 547 height 90
type input "C:\fakepath\StandardCaseMatchDetailsReport_5jb7o1yhg73a1k2h1d13ya83d_e_tr_wci_1…"
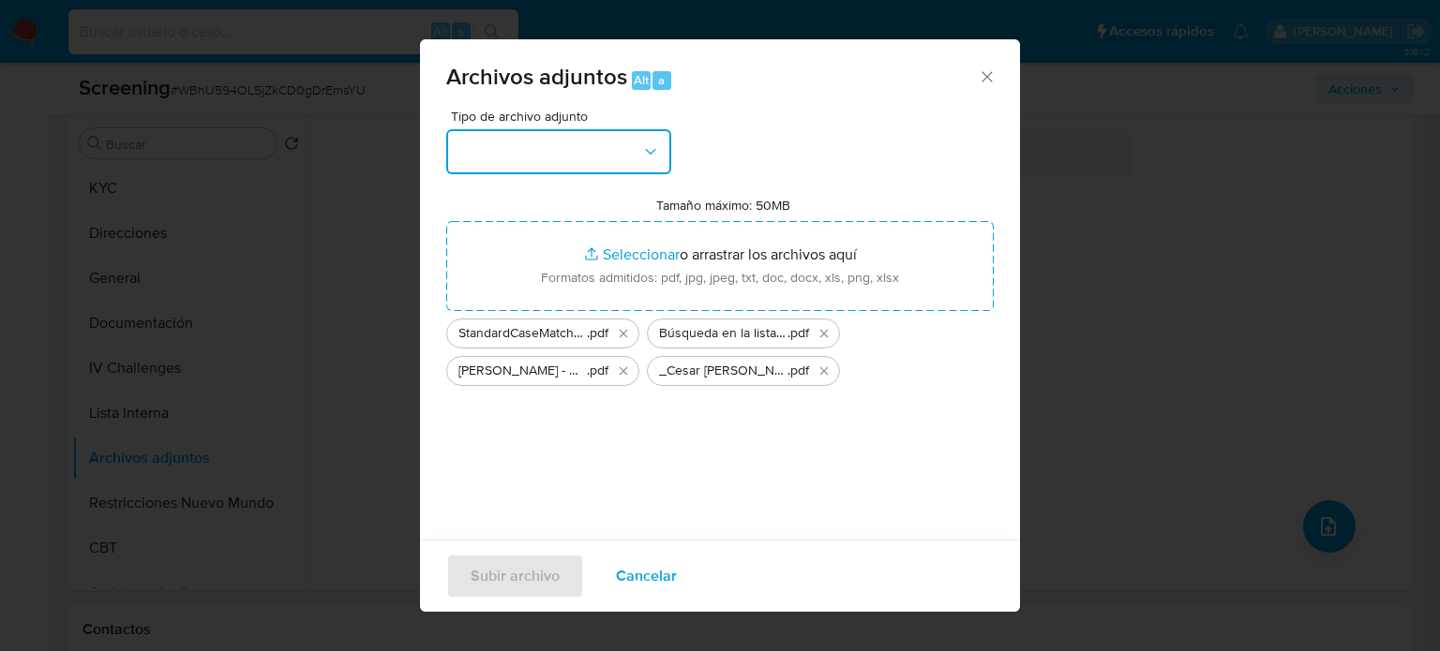
click at [575, 151] on button "button" at bounding box center [558, 151] width 225 height 45
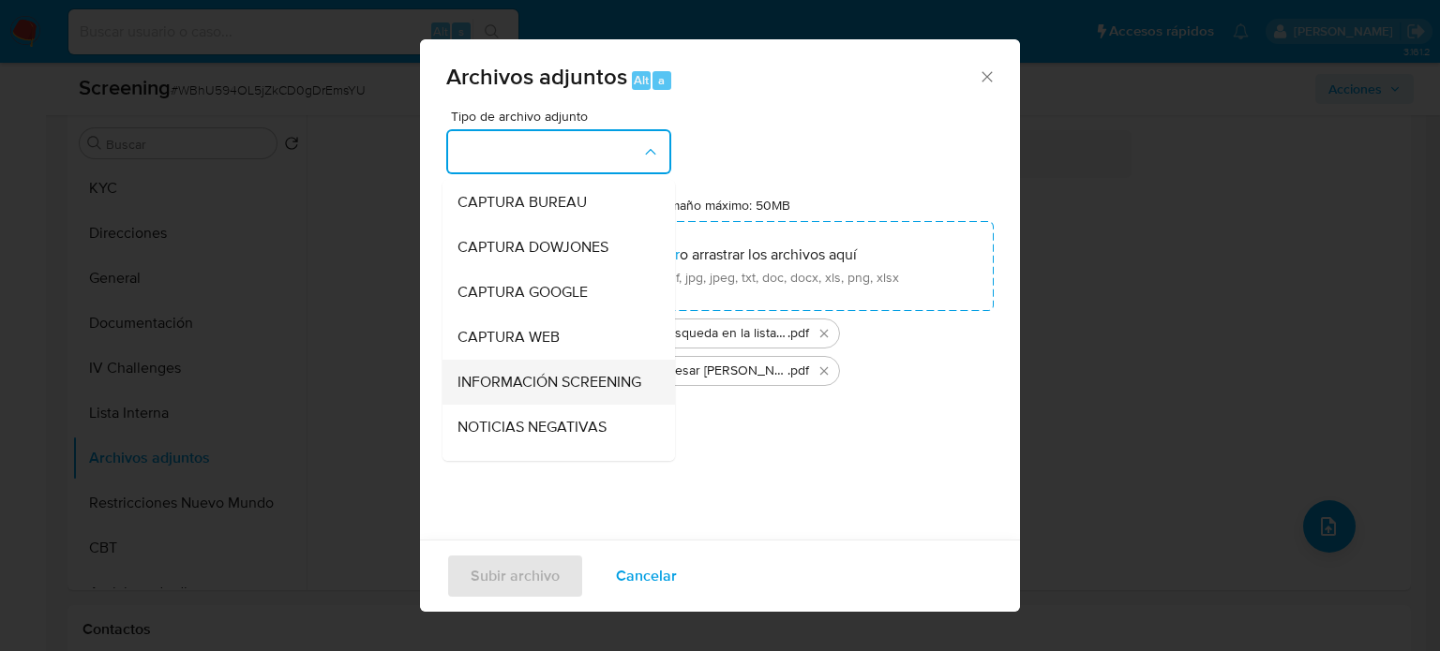
click at [514, 378] on span "INFORMACIÓN SCREENING" at bounding box center [549, 382] width 184 height 19
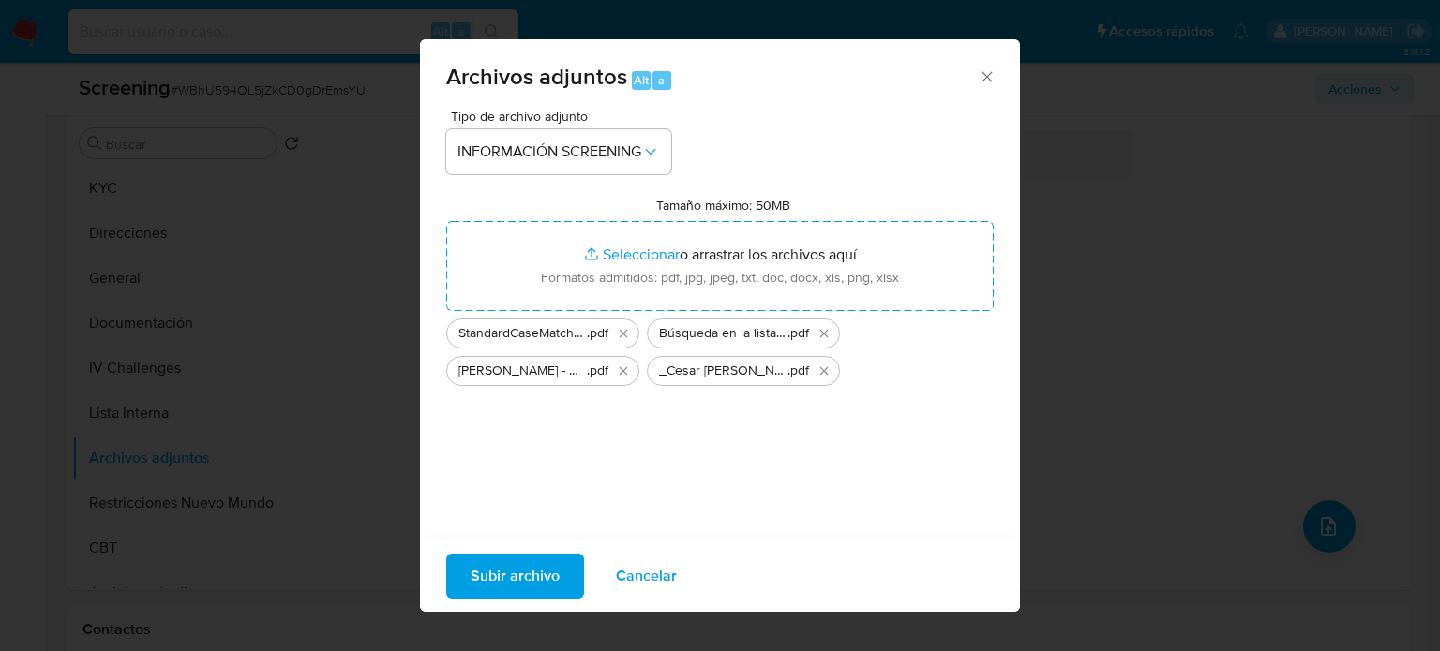
click at [515, 582] on span "Subir archivo" at bounding box center [515, 576] width 89 height 41
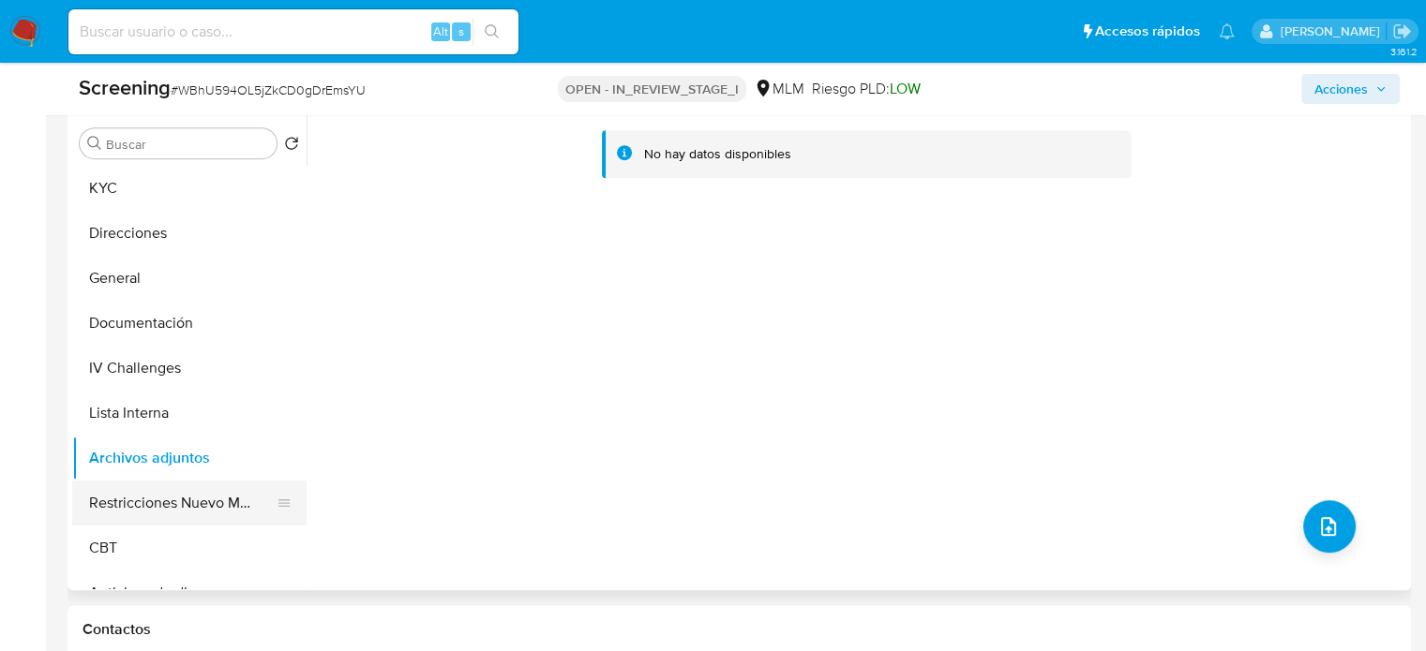
click at [171, 512] on button "Restricciones Nuevo Mundo" at bounding box center [181, 503] width 219 height 45
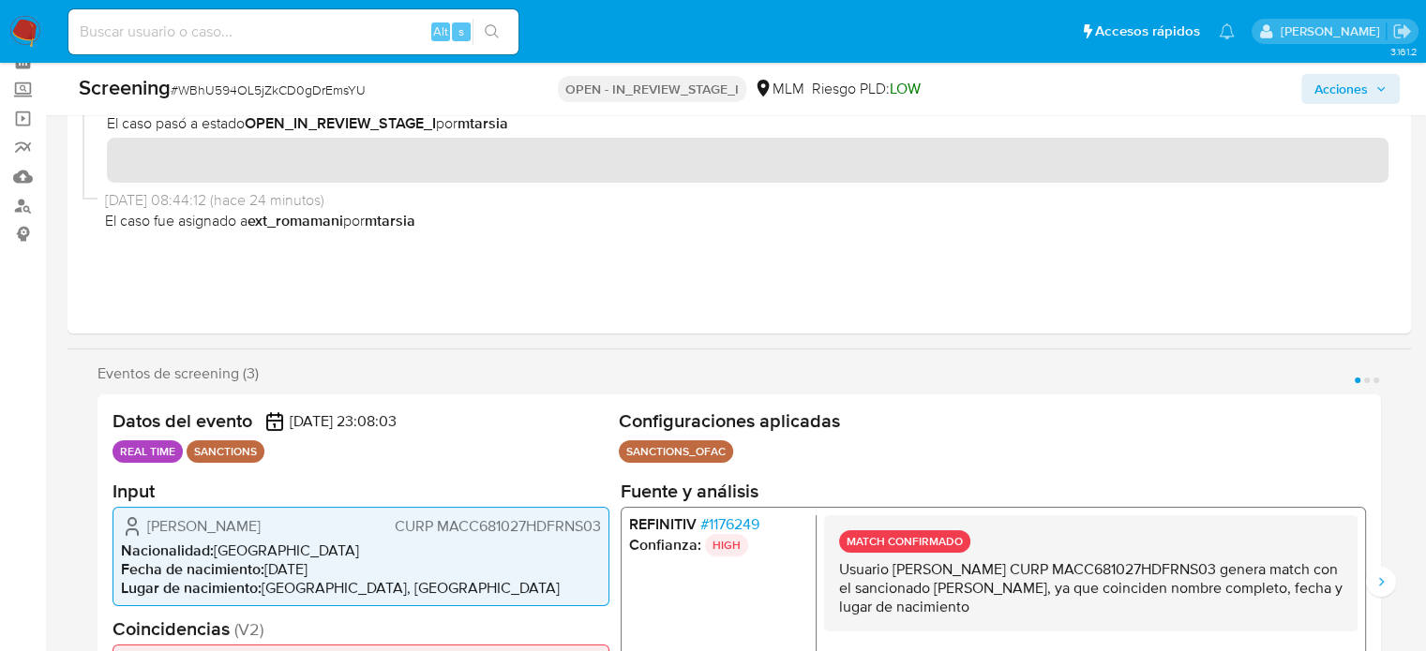
scroll to position [94, 0]
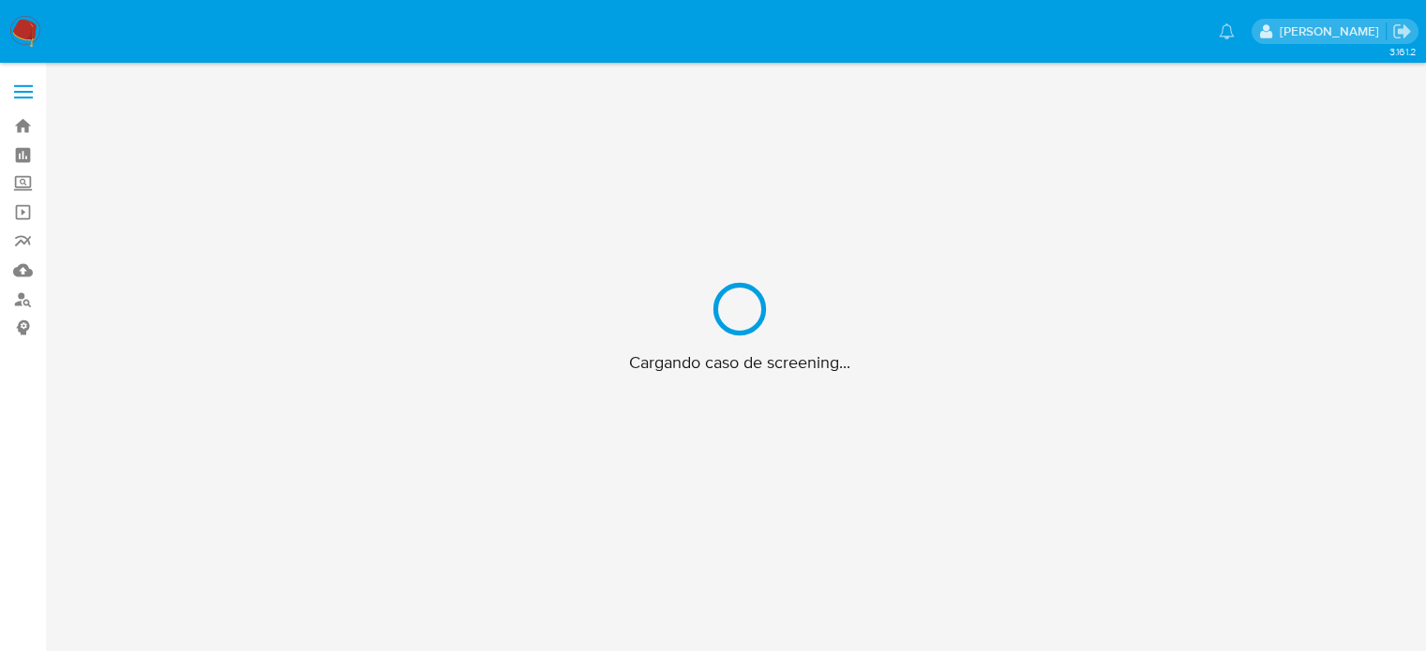
scroll to position [67, 0]
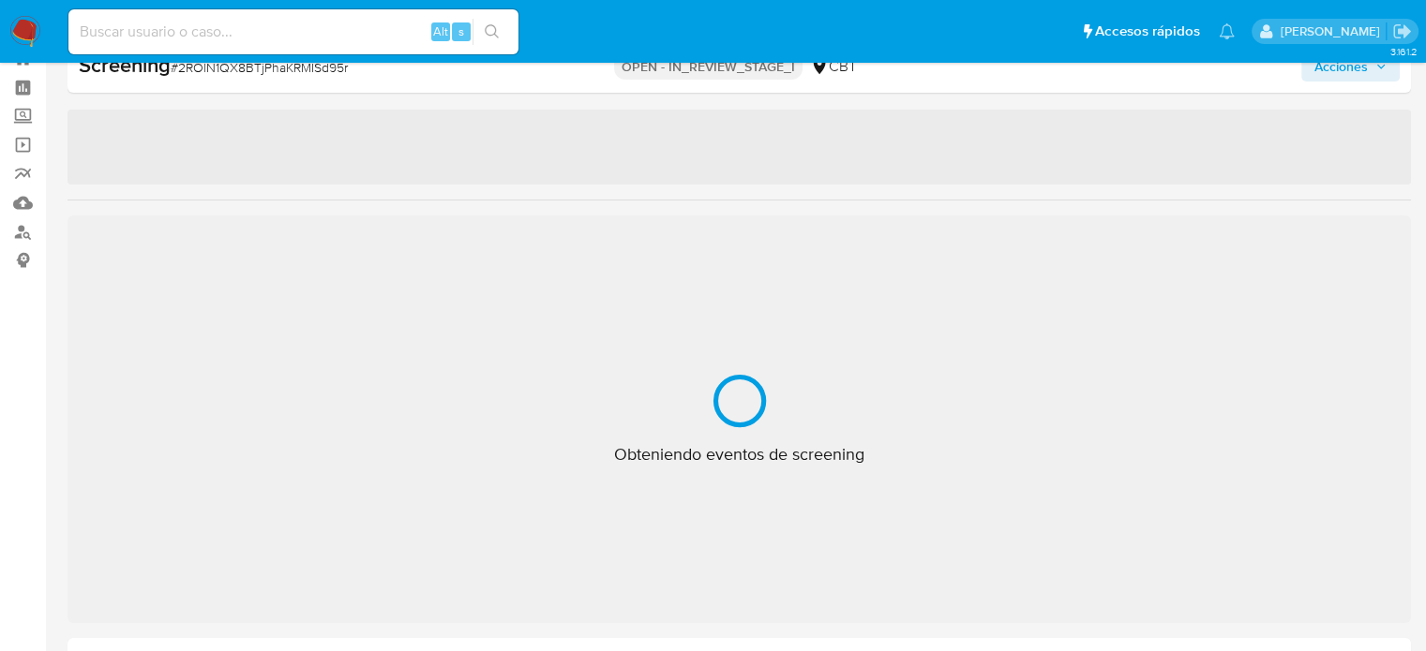
select select "10"
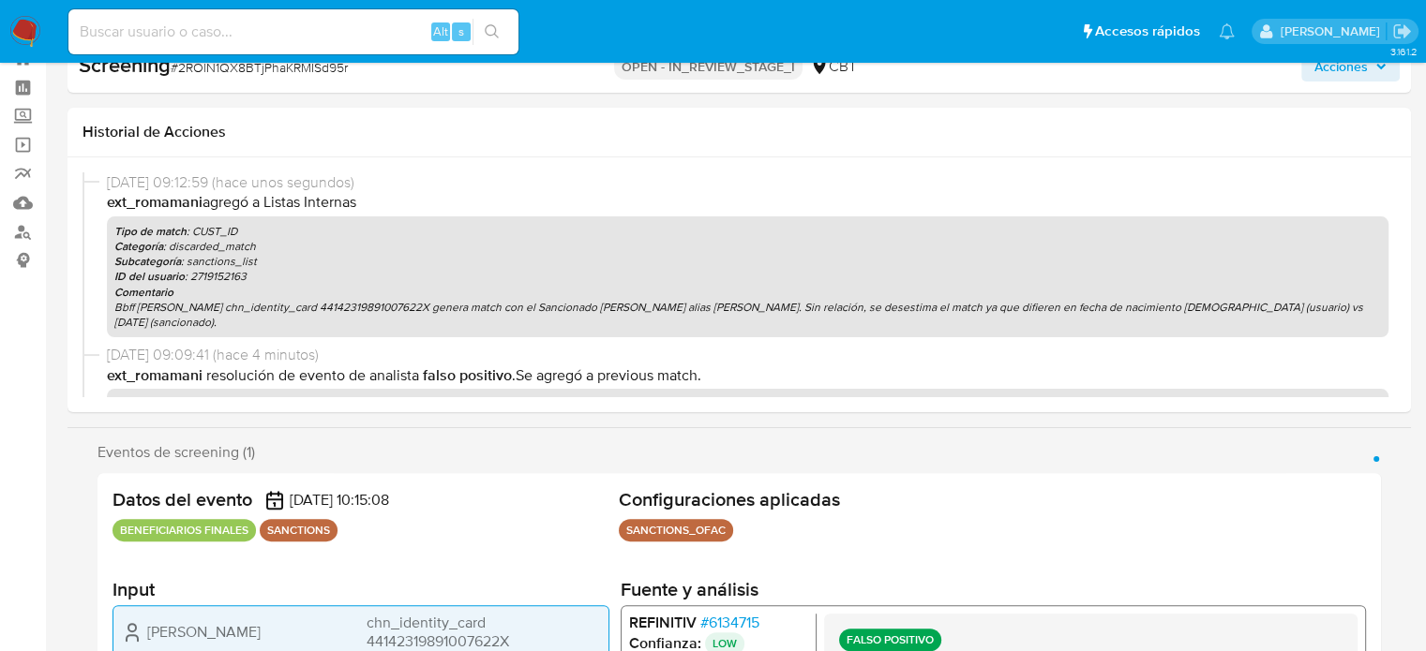
click at [1367, 74] on span "Acciones" at bounding box center [1340, 67] width 53 height 30
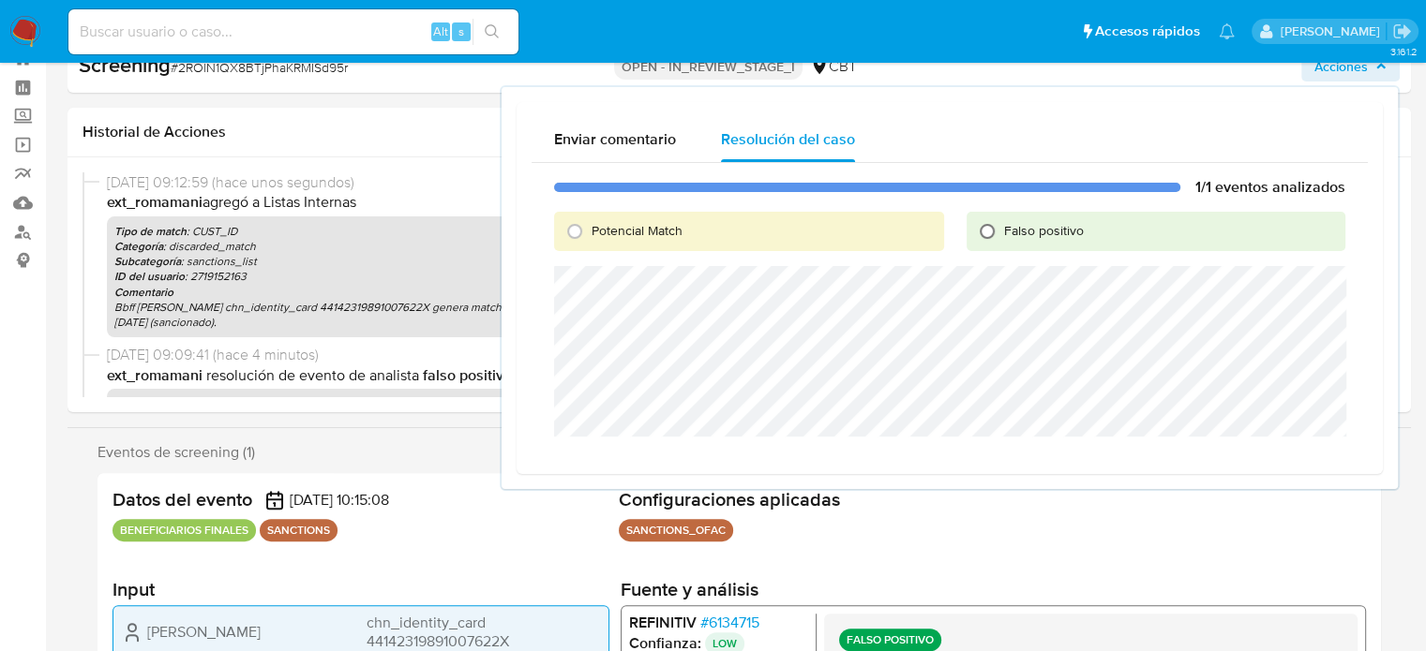
click at [997, 232] on input "Falso positivo" at bounding box center [987, 232] width 30 height 30
radio input "true"
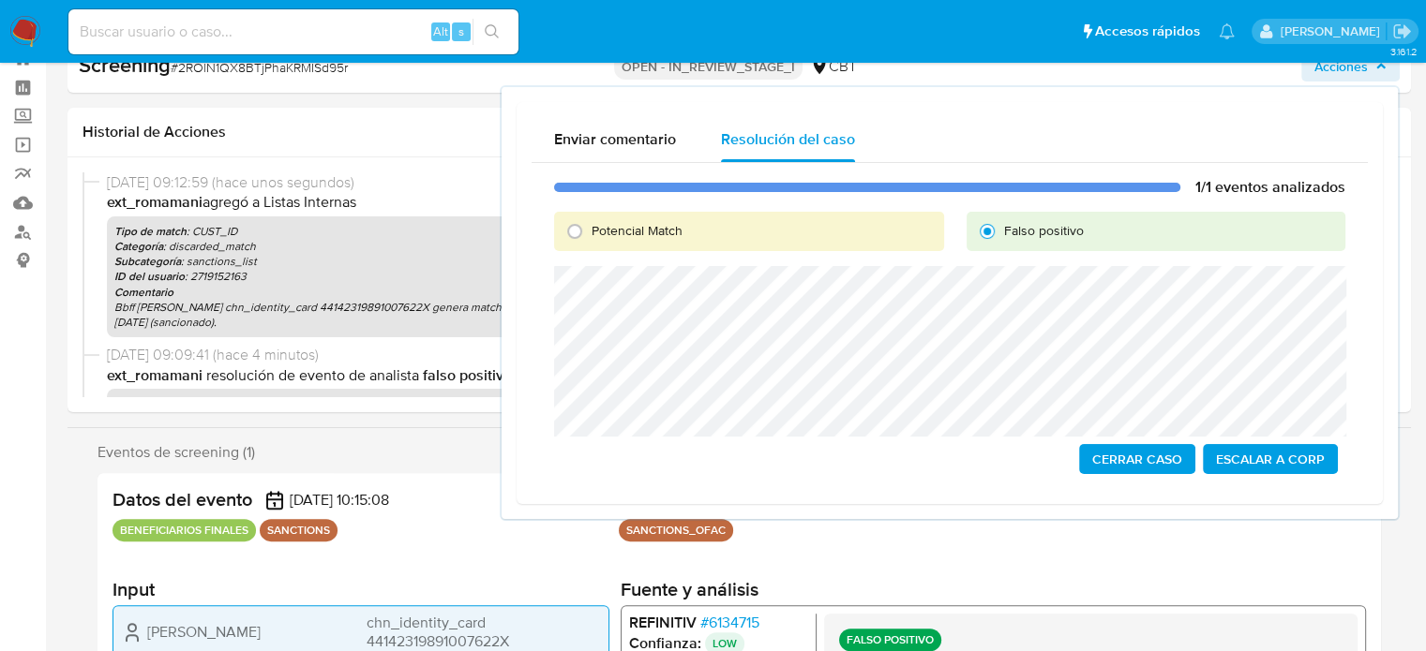
click at [1116, 455] on span "Cerrar Caso" at bounding box center [1137, 459] width 90 height 26
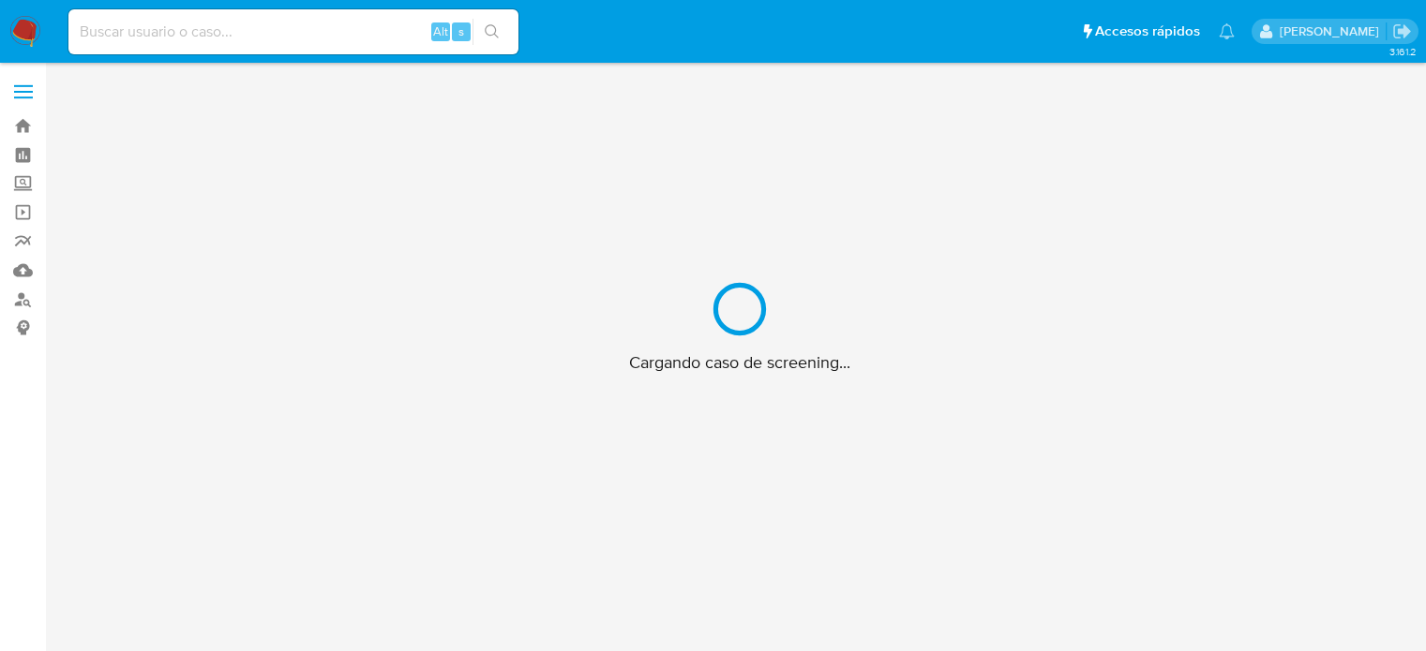
scroll to position [67, 0]
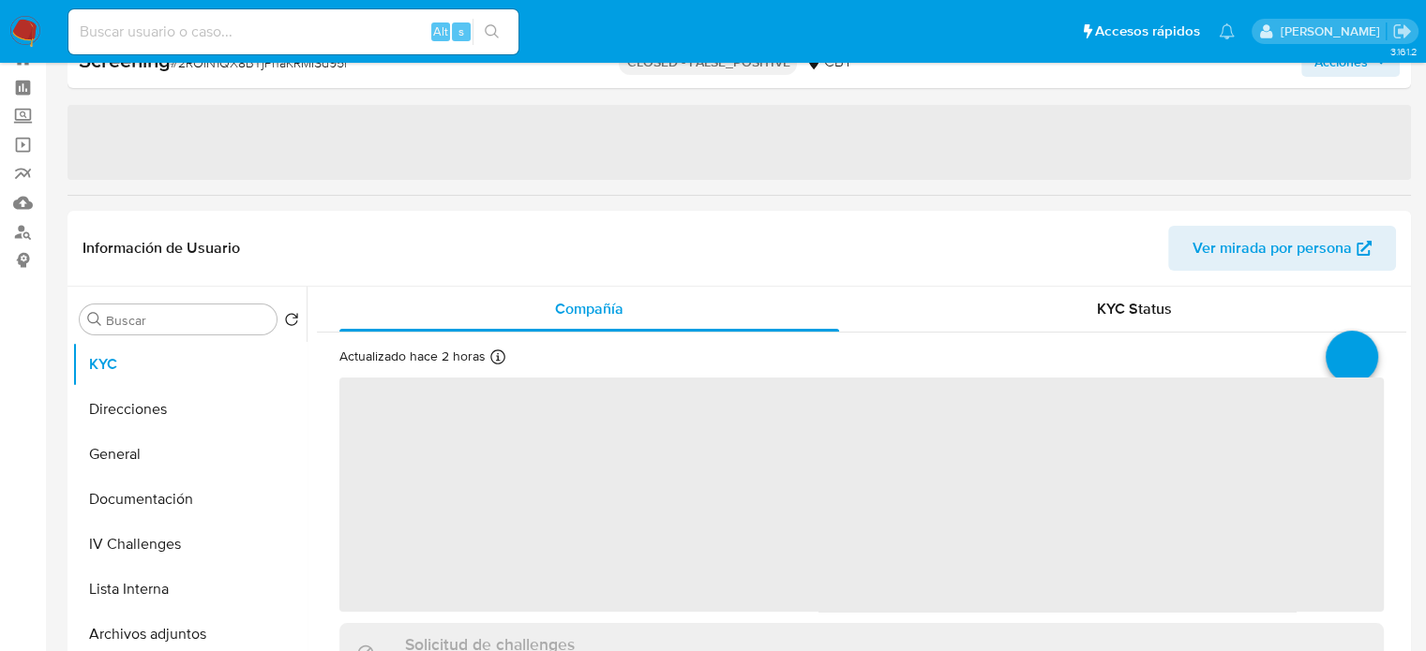
select select "10"
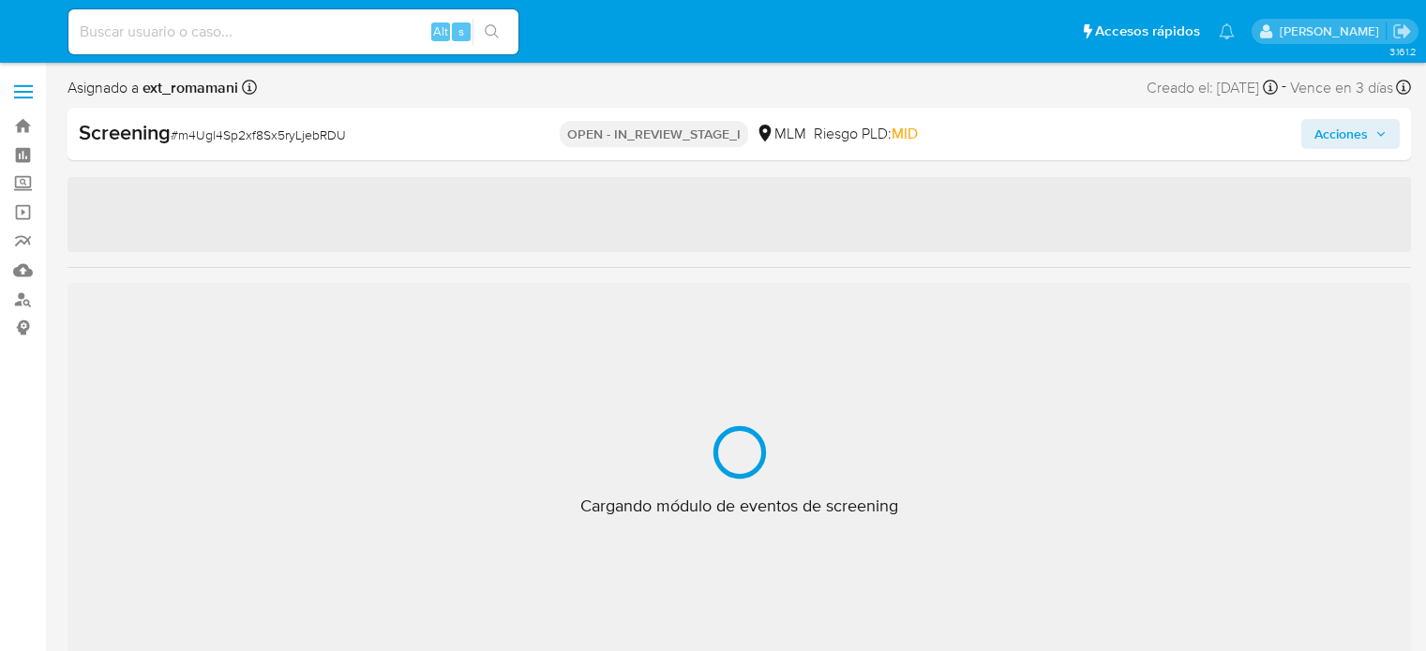
select select "10"
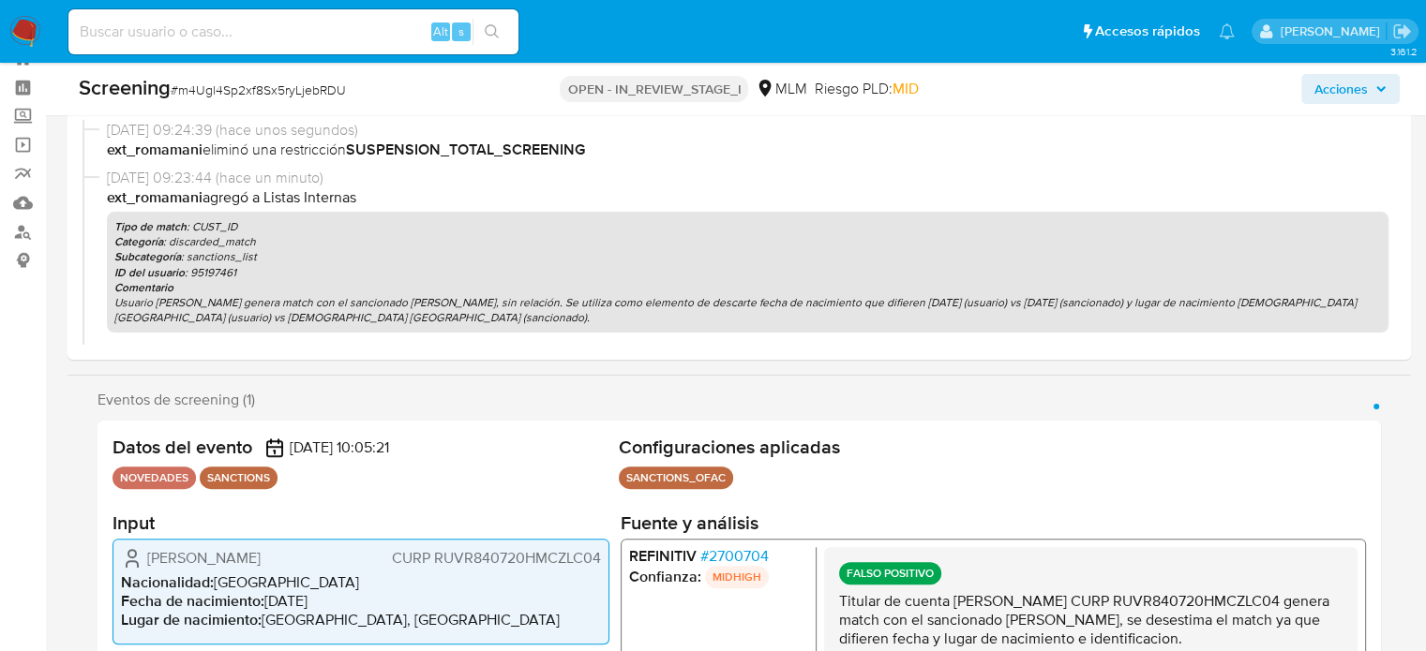
scroll to position [67, 0]
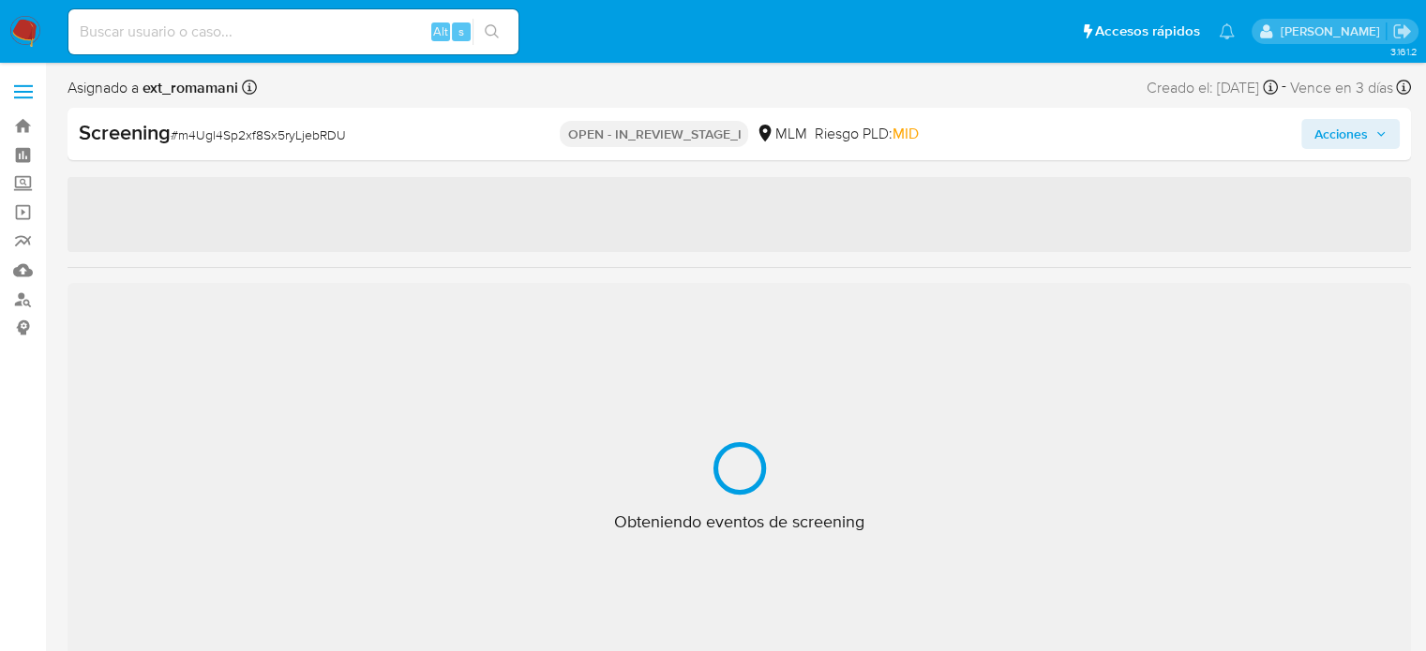
select select "10"
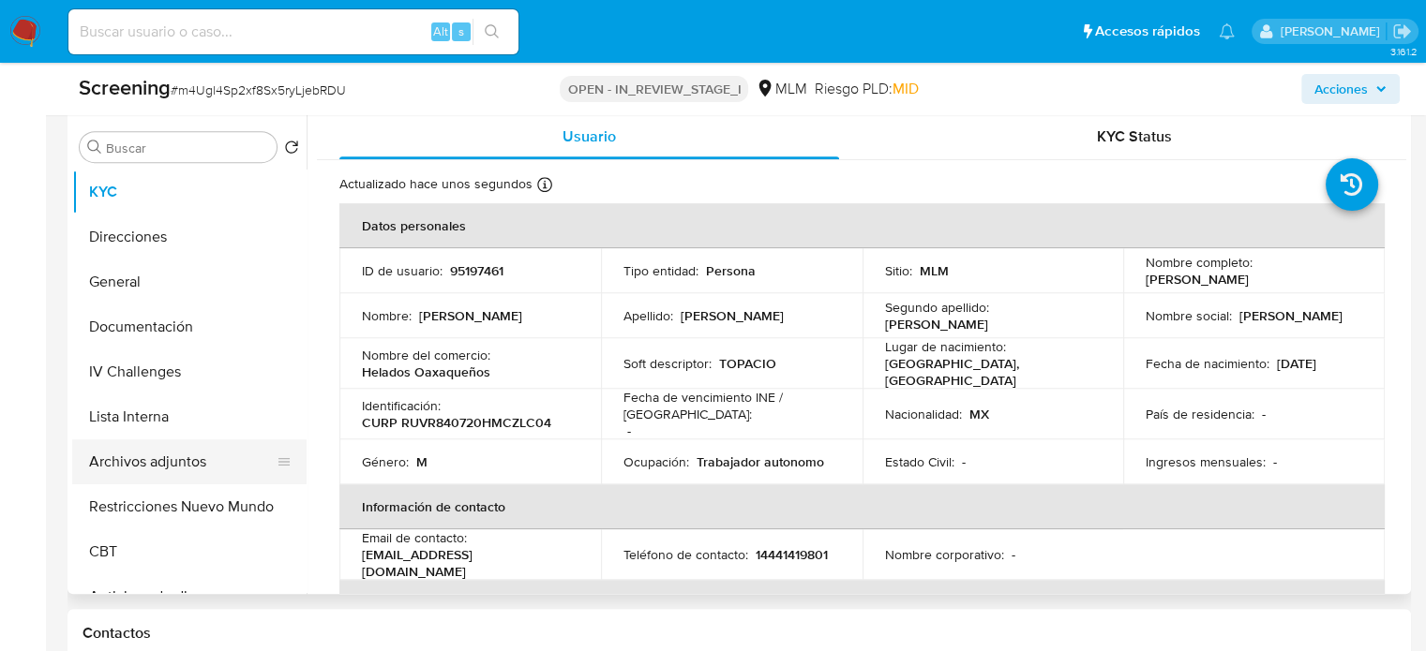
scroll to position [844, 0]
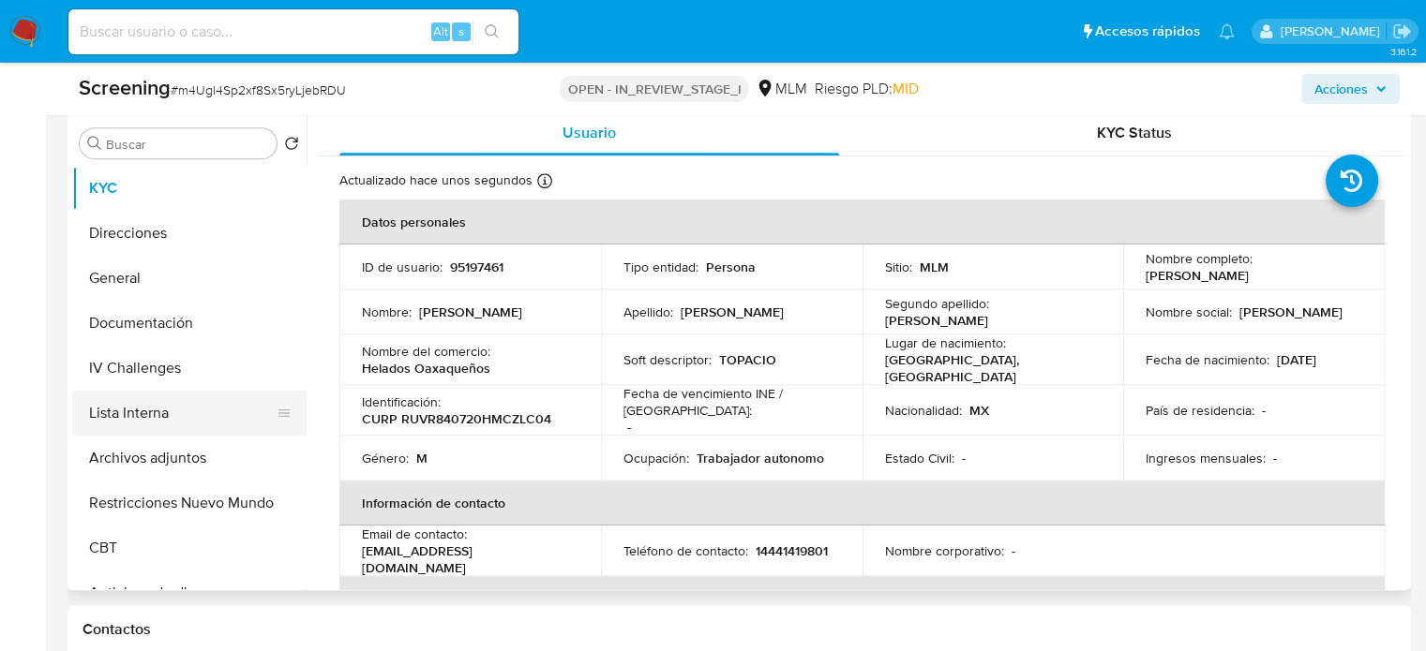
click at [127, 409] on button "Lista Interna" at bounding box center [181, 413] width 219 height 45
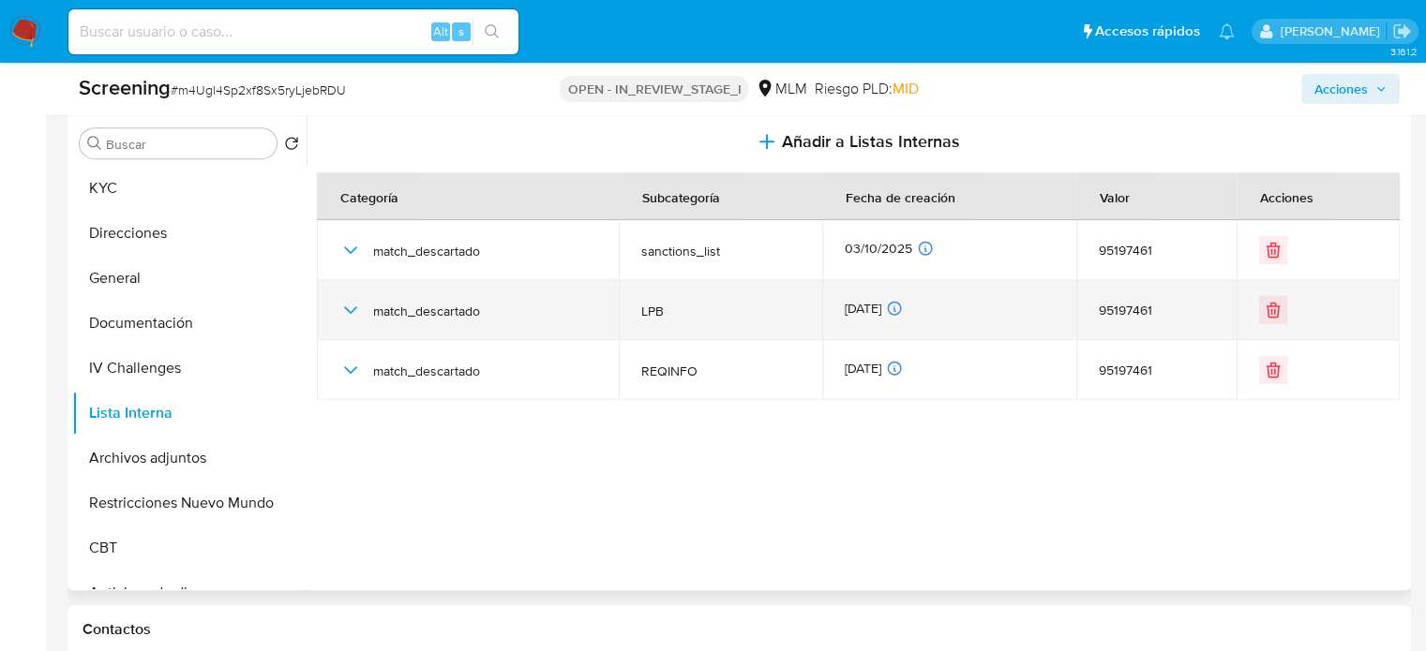
click at [351, 303] on icon "button" at bounding box center [350, 310] width 22 height 22
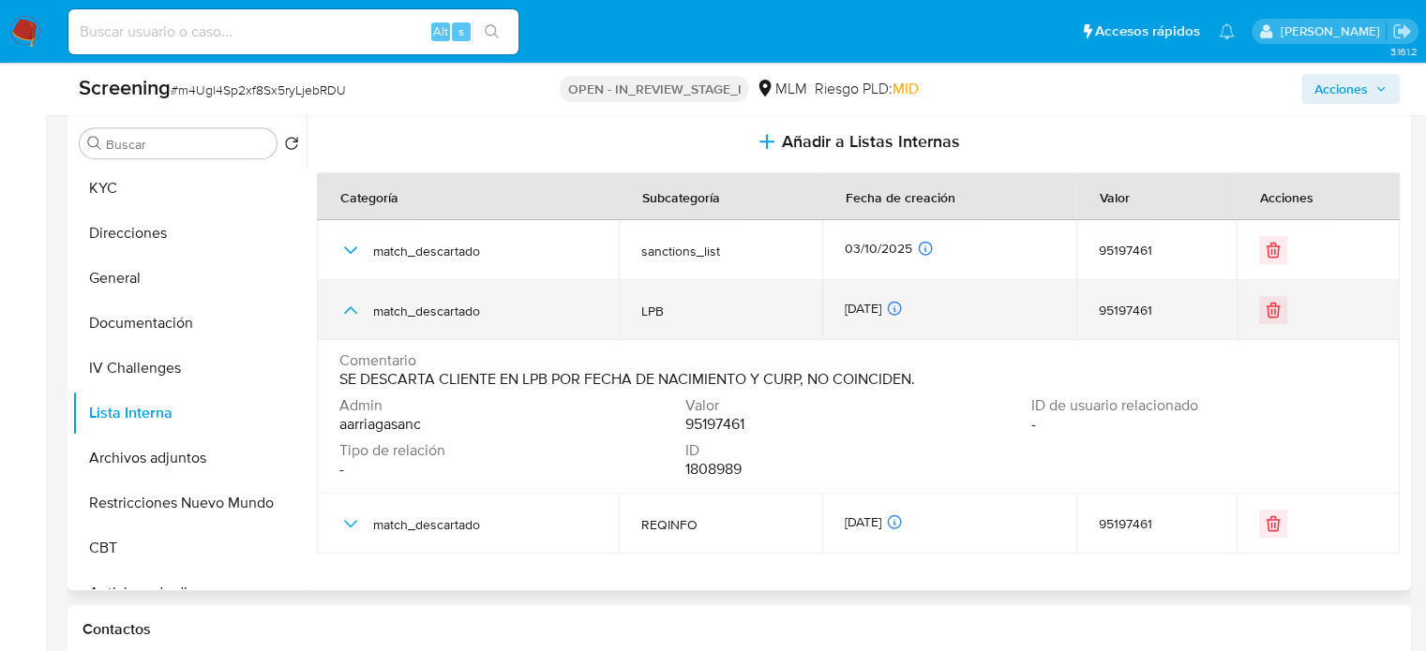
click at [351, 303] on icon "button" at bounding box center [350, 310] width 22 height 22
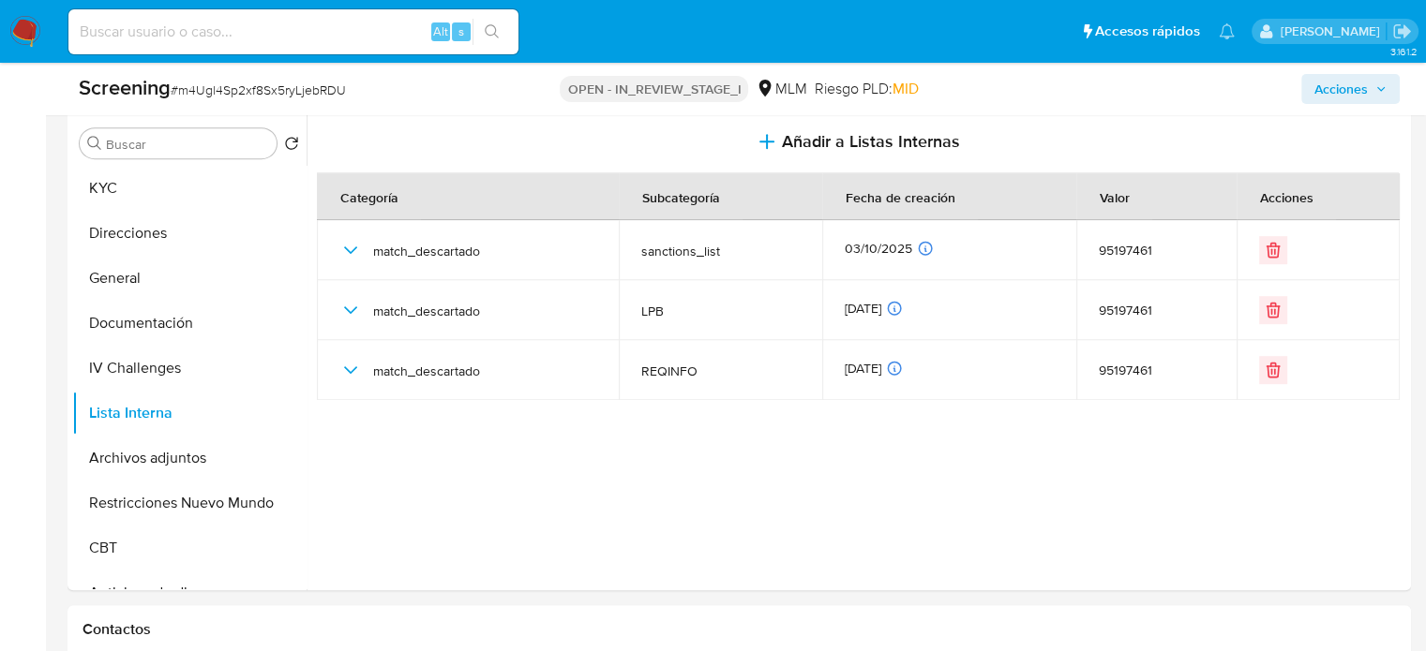
click at [1362, 100] on span "Acciones" at bounding box center [1340, 89] width 53 height 30
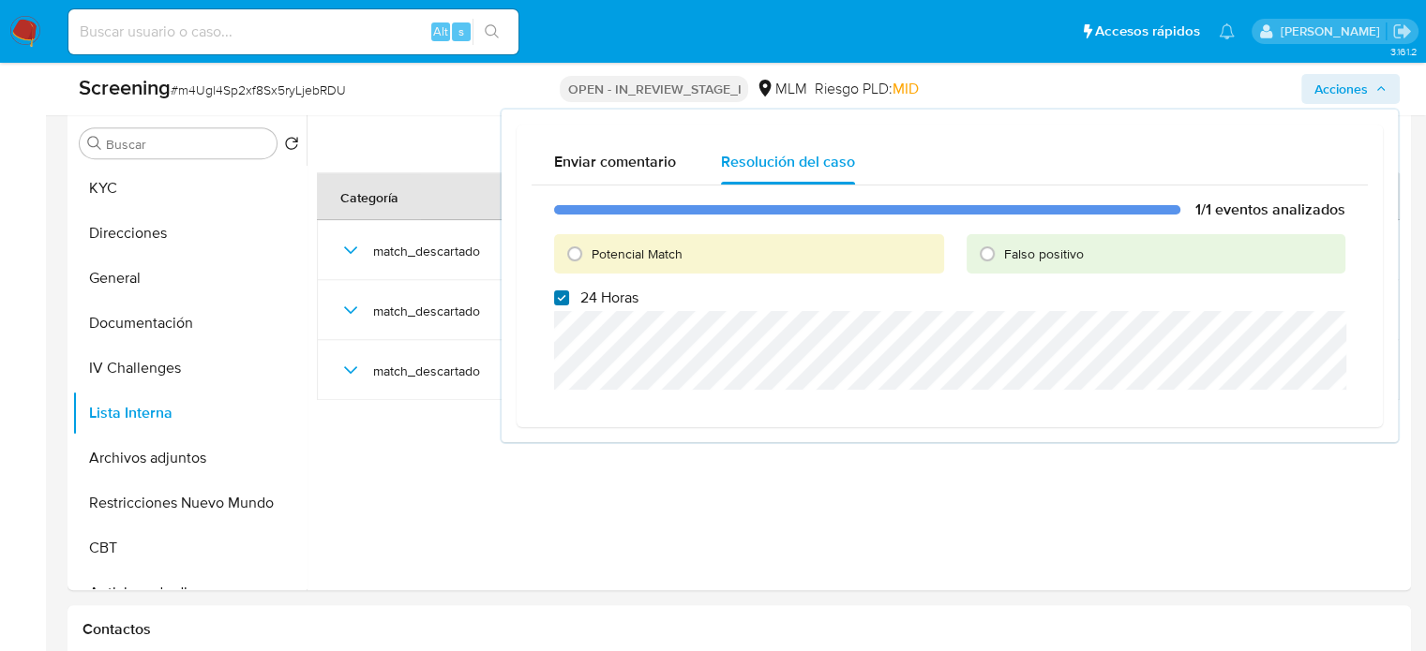
click at [564, 296] on input "24 Horas" at bounding box center [561, 298] width 15 height 15
checkbox input "false"
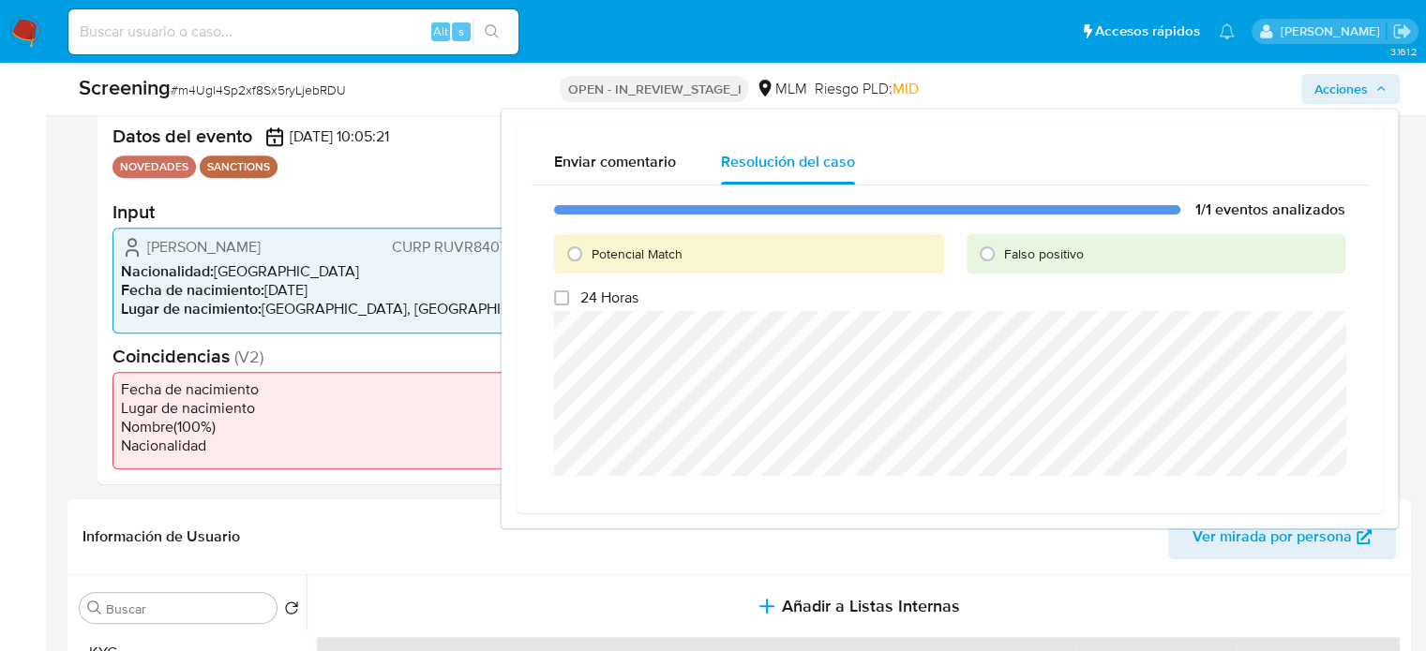
scroll to position [375, 0]
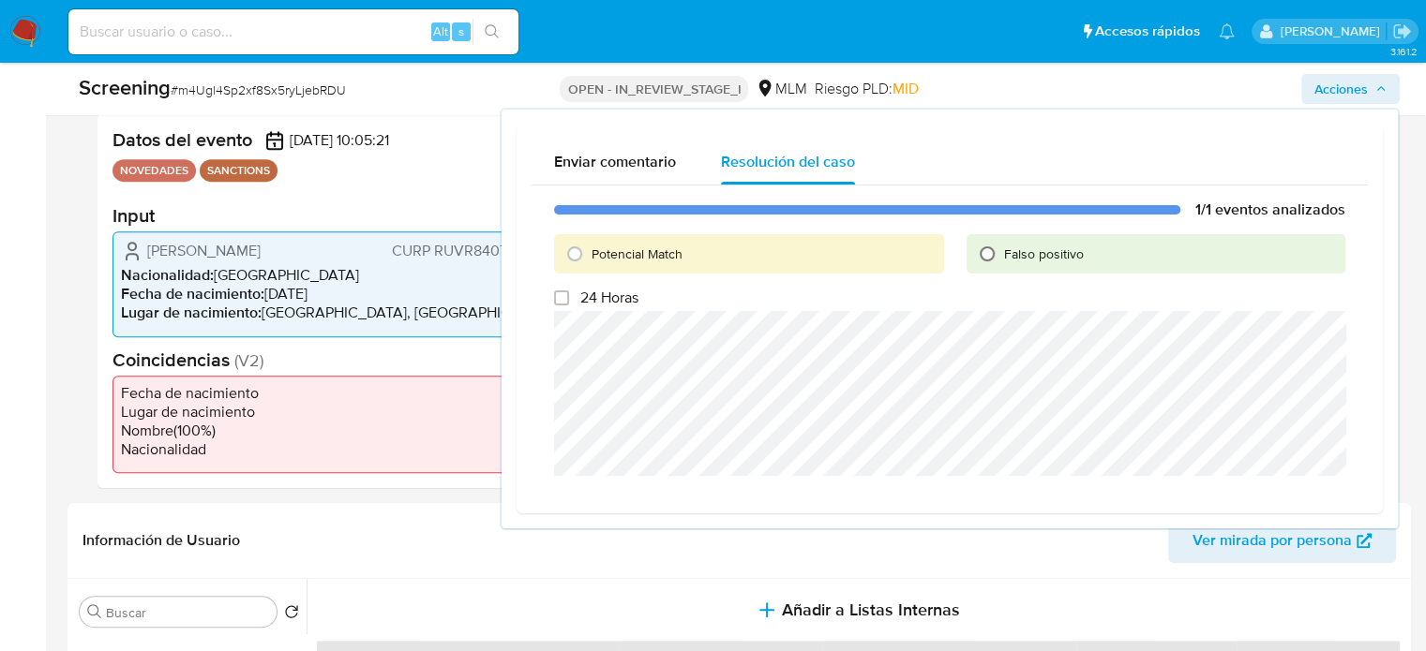
click at [986, 249] on input "Falso positivo" at bounding box center [987, 254] width 30 height 30
radio input "true"
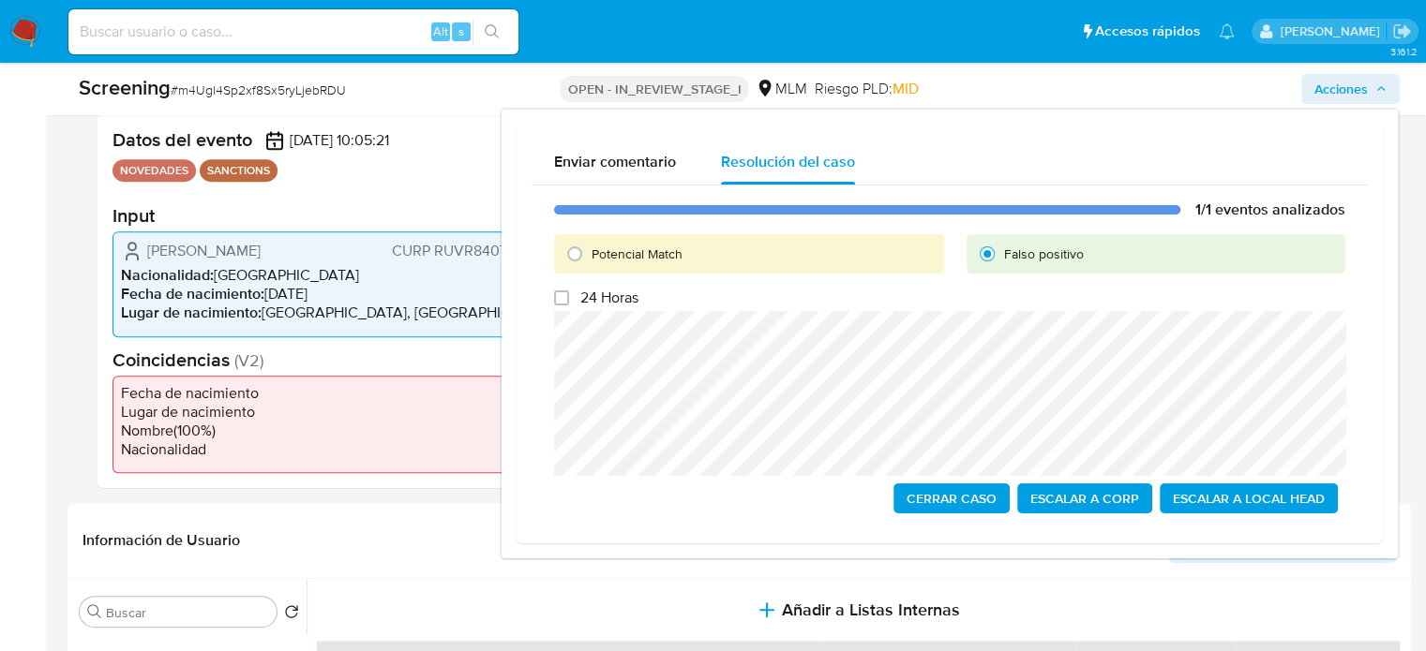
click at [949, 494] on span "Cerrar Caso" at bounding box center [951, 499] width 90 height 26
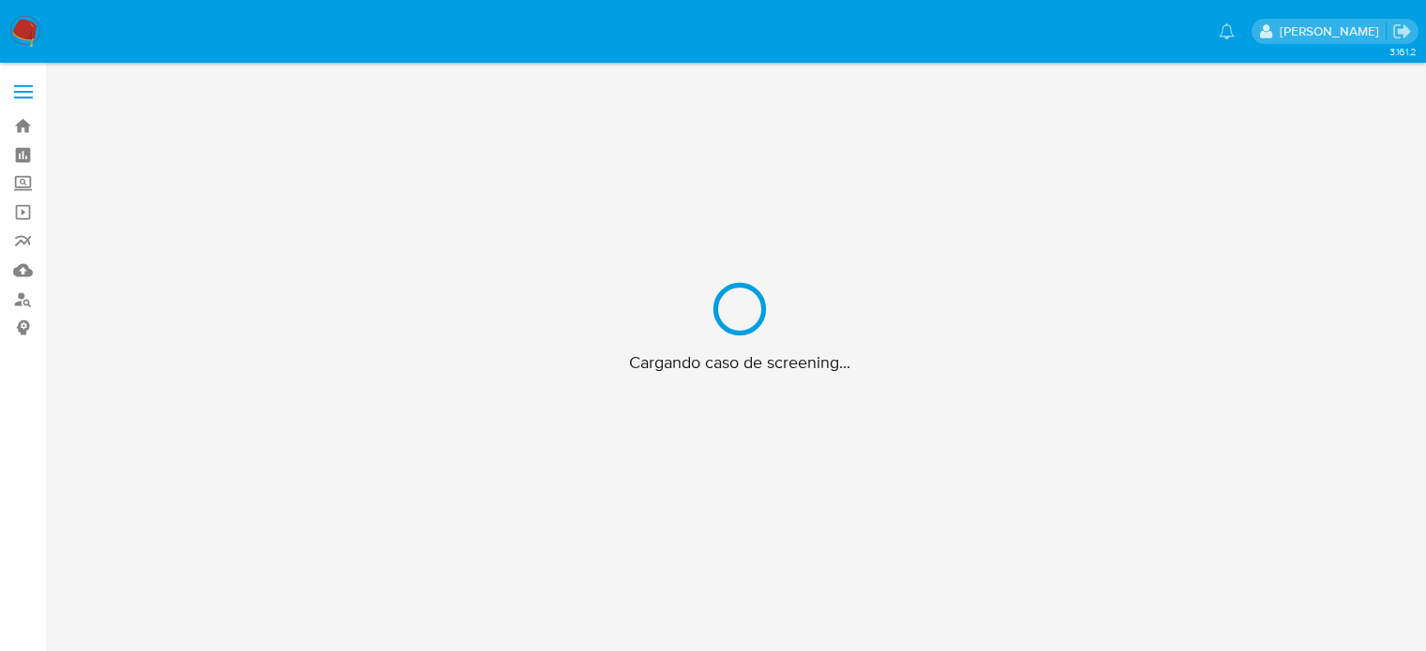
scroll to position [67, 0]
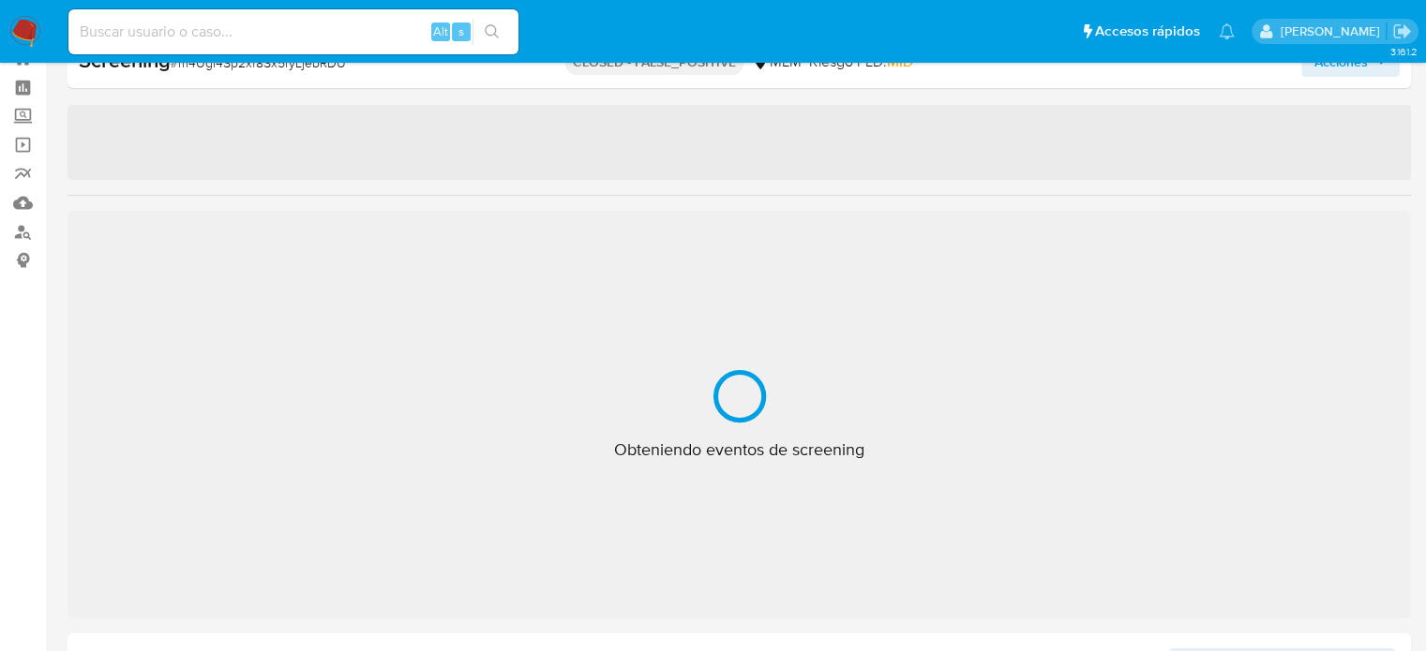
select select "10"
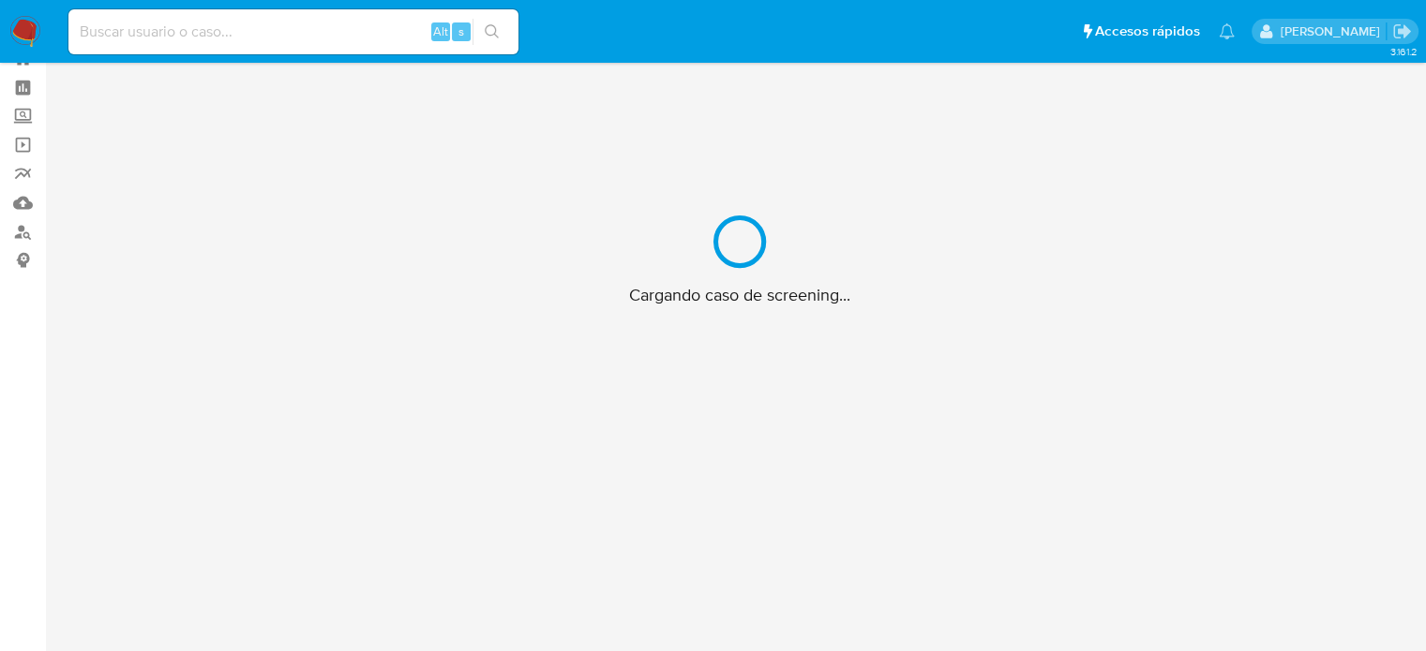
scroll to position [67, 0]
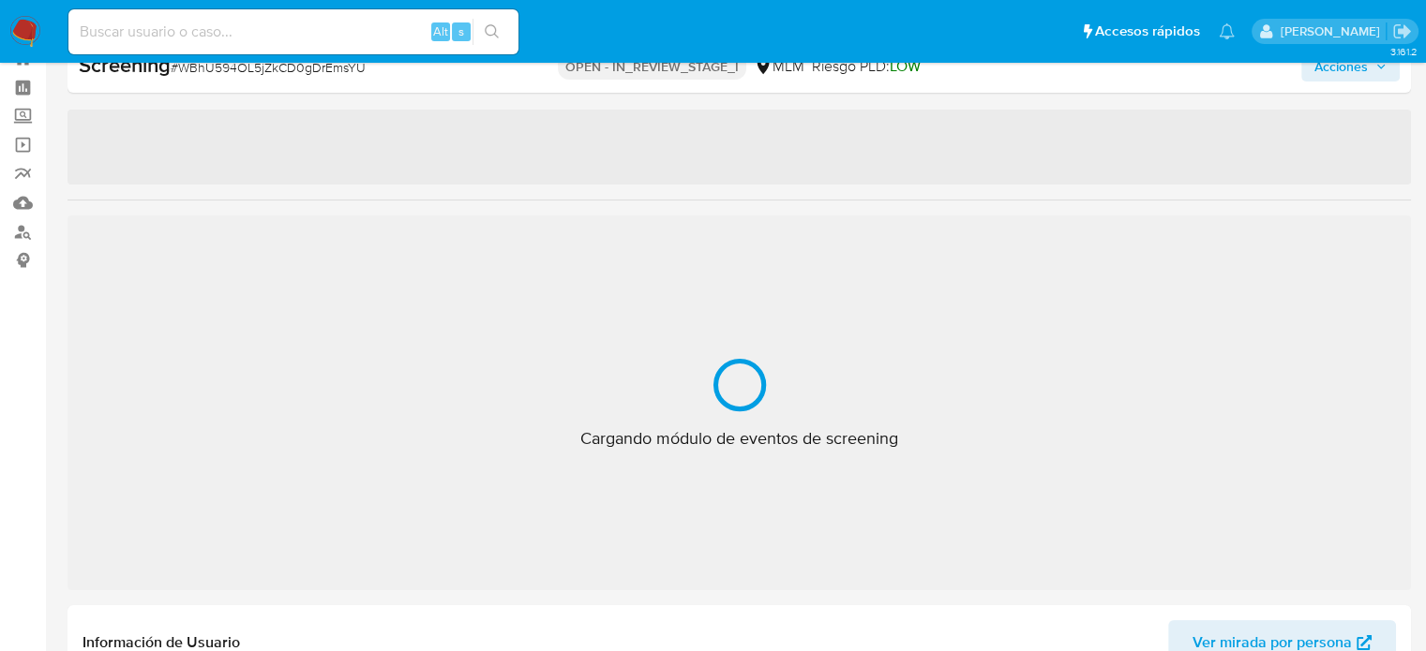
select select "10"
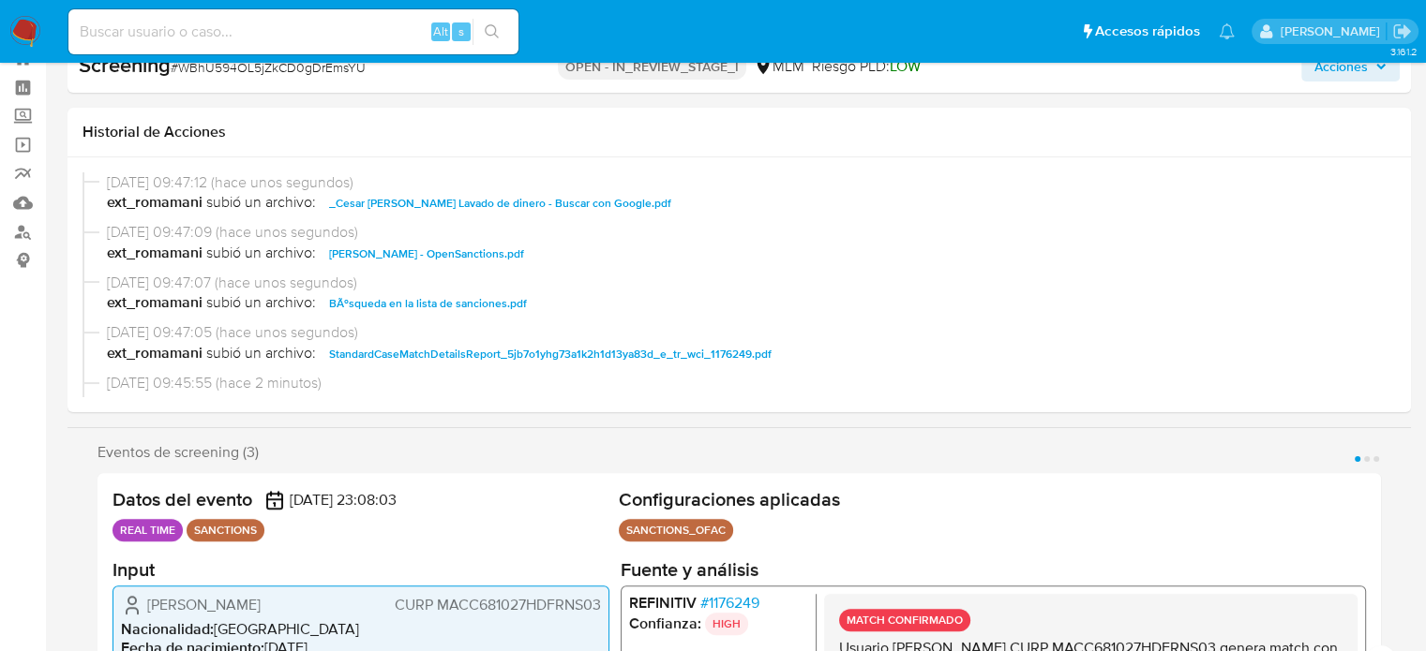
scroll to position [0, 0]
click at [1336, 74] on span "Acciones" at bounding box center [1340, 67] width 53 height 30
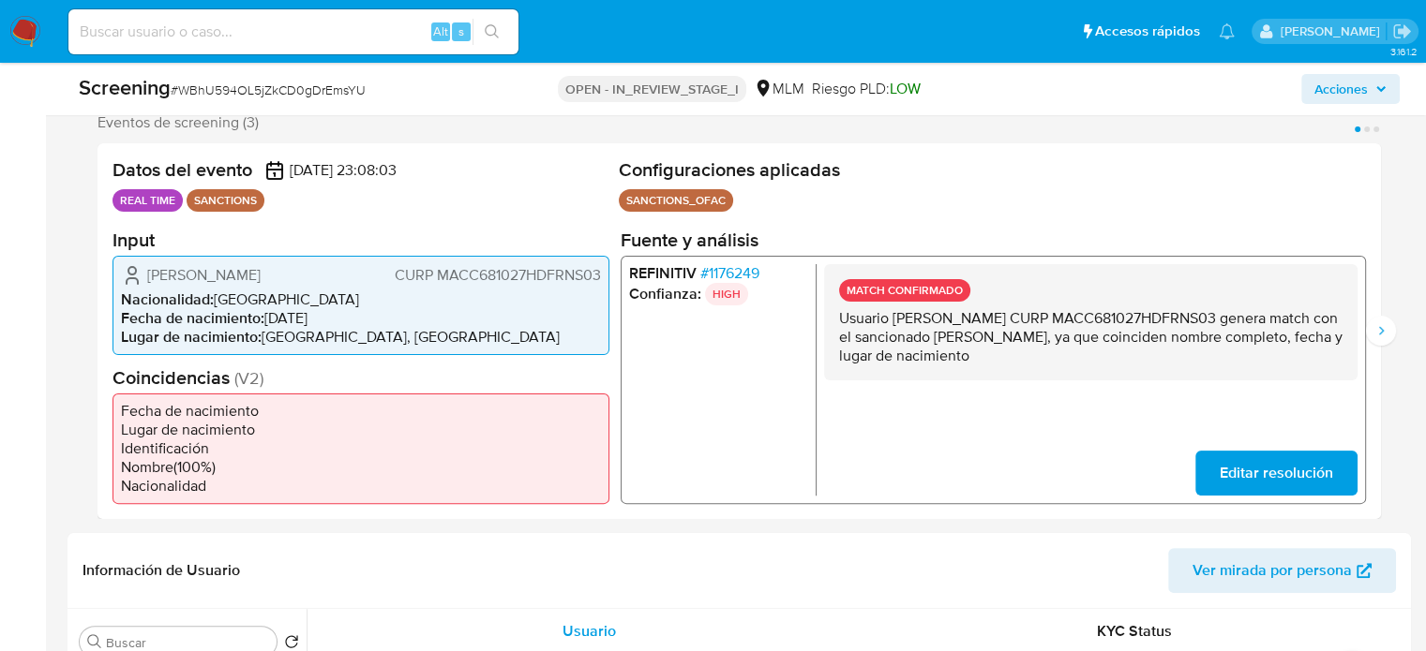
scroll to position [349, 0]
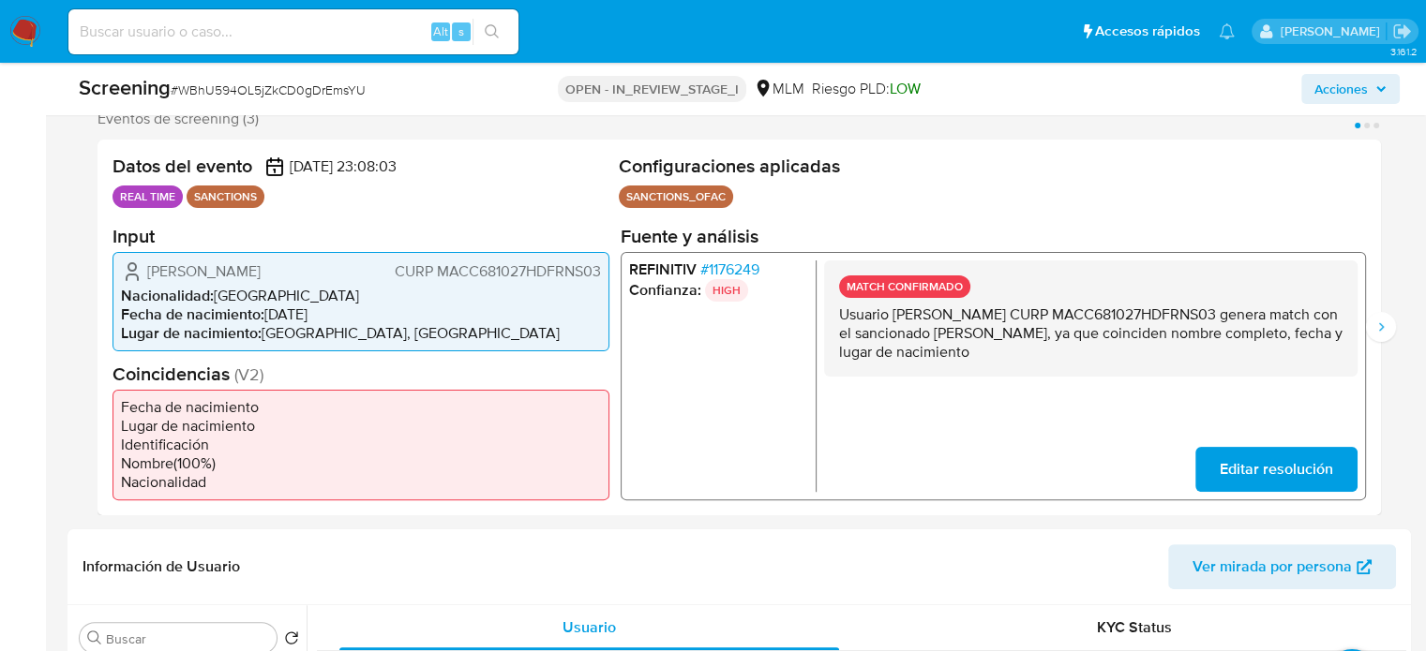
drag, startPoint x: 988, startPoint y: 381, endPoint x: 834, endPoint y: 324, distance: 164.0
click at [834, 324] on div "MATCH CONFIRMADO Usuario [PERSON_NAME] CURP MACC681027HDFRNS03 genera match con…" at bounding box center [1090, 318] width 533 height 116
drag, startPoint x: 835, startPoint y: 312, endPoint x: 930, endPoint y: 373, distance: 112.6
click at [930, 373] on div "MATCH CONFIRMADO Usuario [PERSON_NAME] CURP MACC681027HDFRNS03 genera match con…" at bounding box center [1090, 318] width 533 height 116
click at [1370, 338] on button "Siguiente" at bounding box center [1381, 327] width 30 height 30
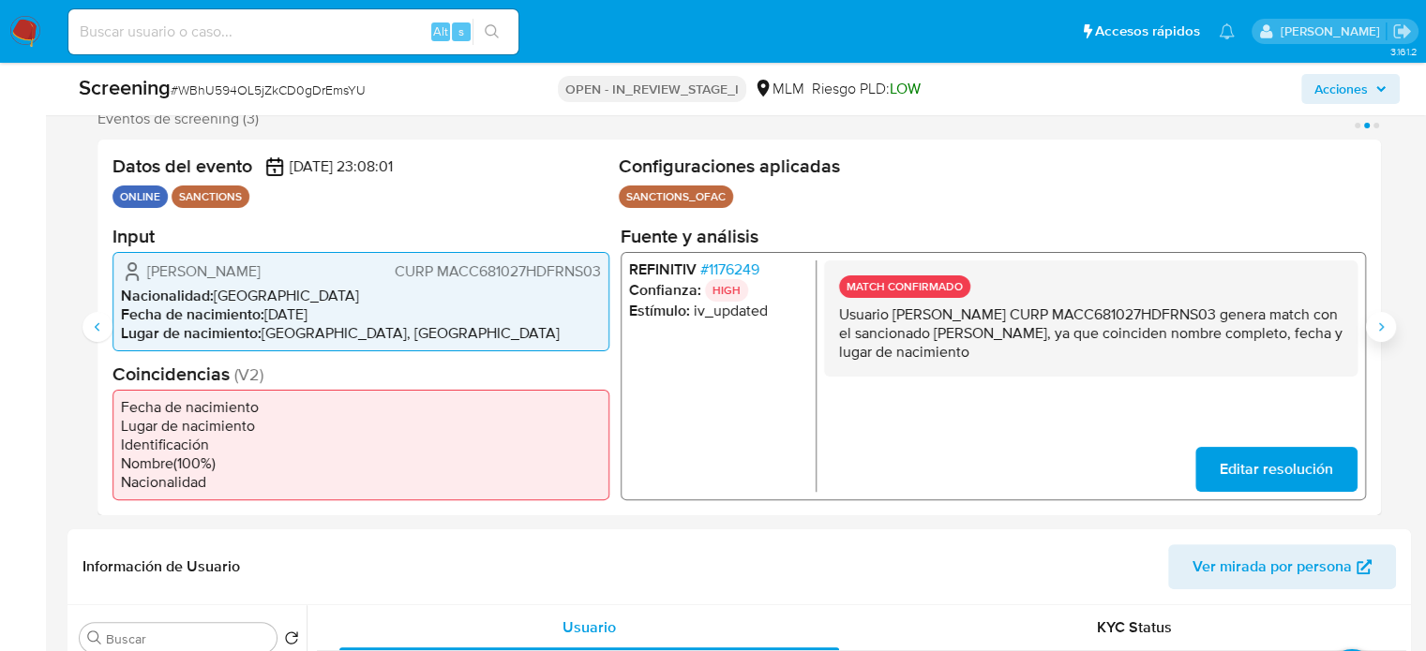
click at [1370, 338] on button "Siguiente" at bounding box center [1381, 327] width 30 height 30
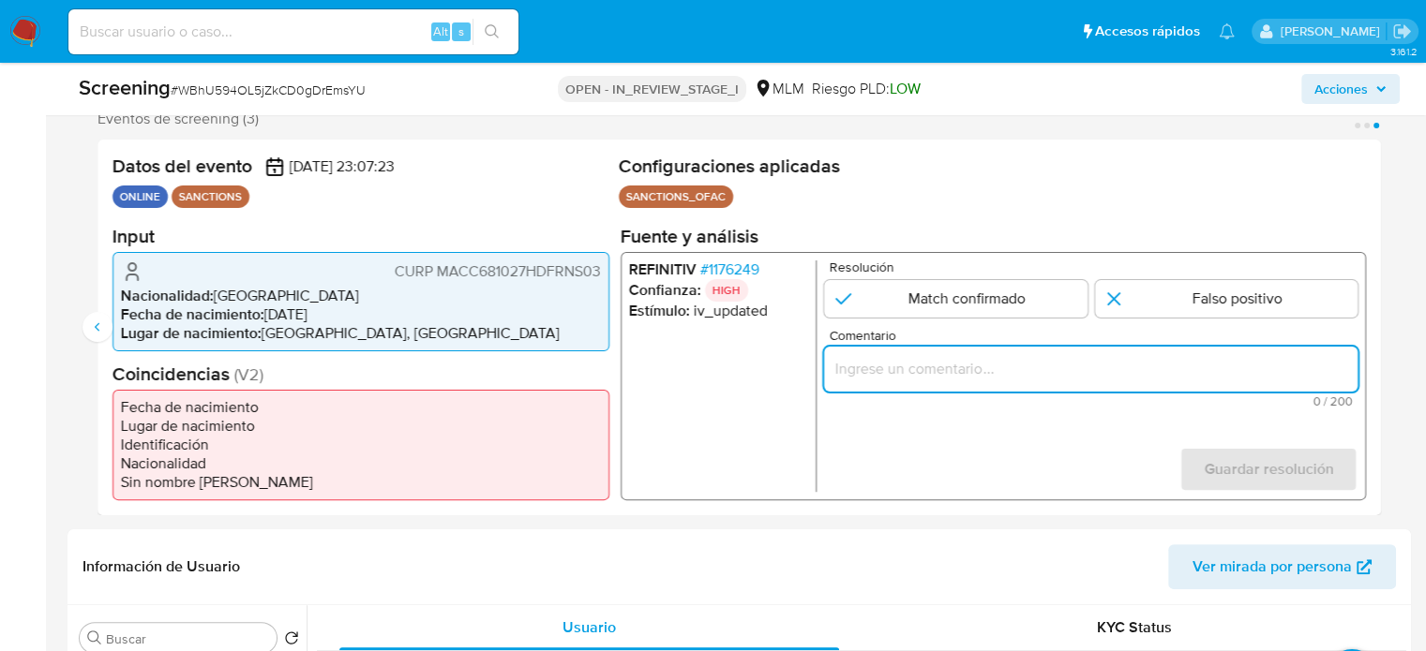
click at [1298, 366] on input "Comentario" at bounding box center [1090, 368] width 533 height 24
paste input "Usuario [PERSON_NAME] CURP MACC681027HDFRNS03 genera match con el sancionado [P…"
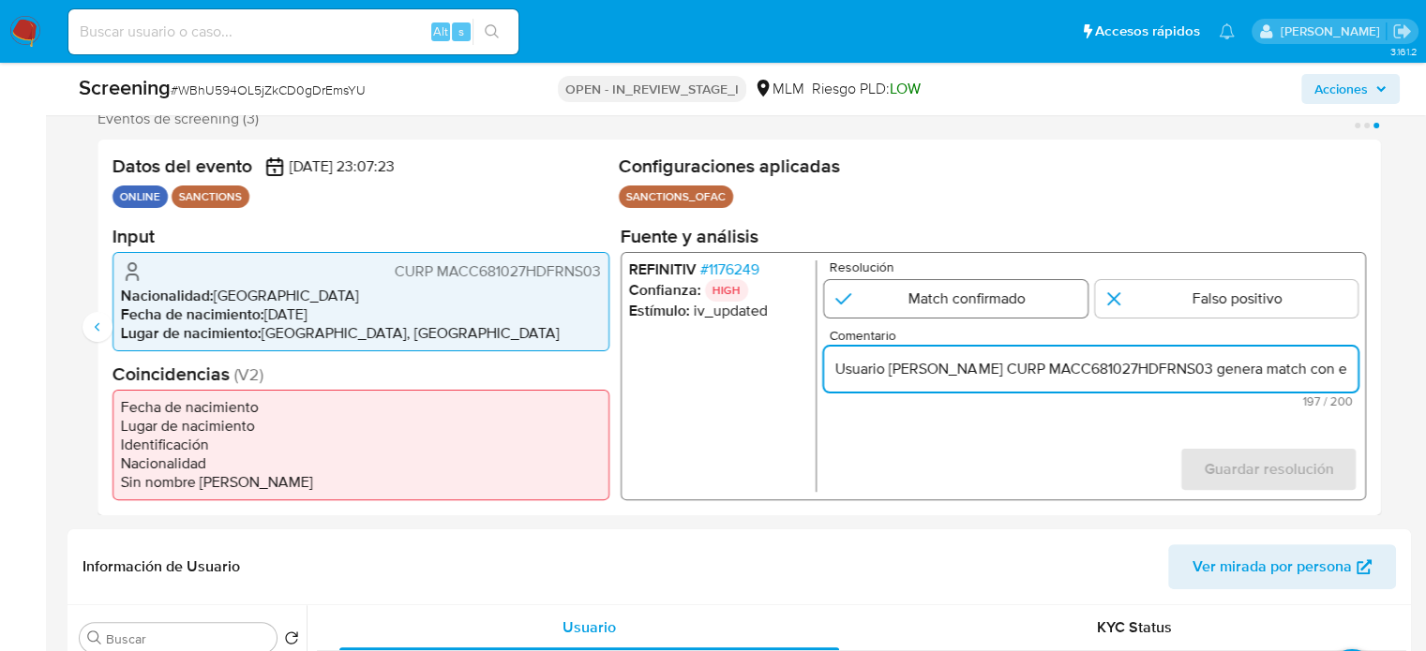
scroll to position [0, 897]
type input "Usuario [PERSON_NAME] CURP MACC681027HDFRNS03 genera match con el sancionado [P…"
click at [919, 295] on input "3 de 3" at bounding box center [955, 297] width 263 height 37
radio input "true"
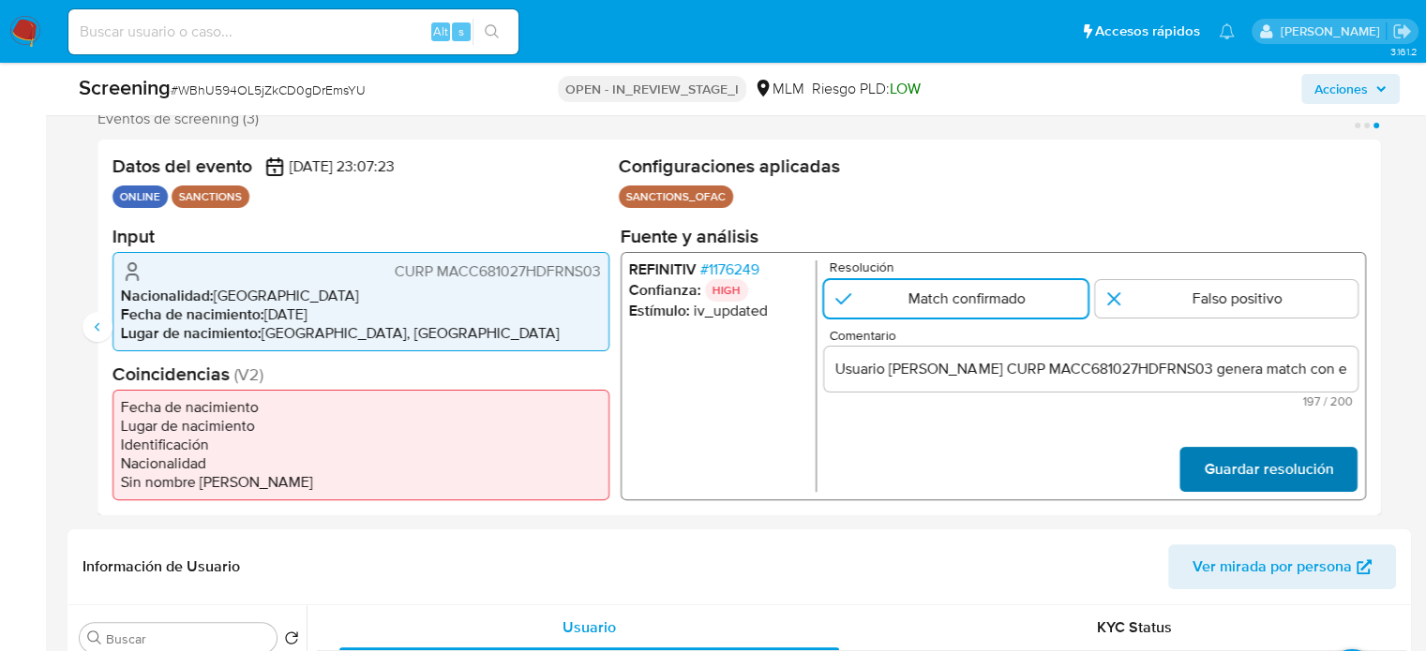
click at [1228, 485] on span "Guardar resolución" at bounding box center [1268, 468] width 129 height 41
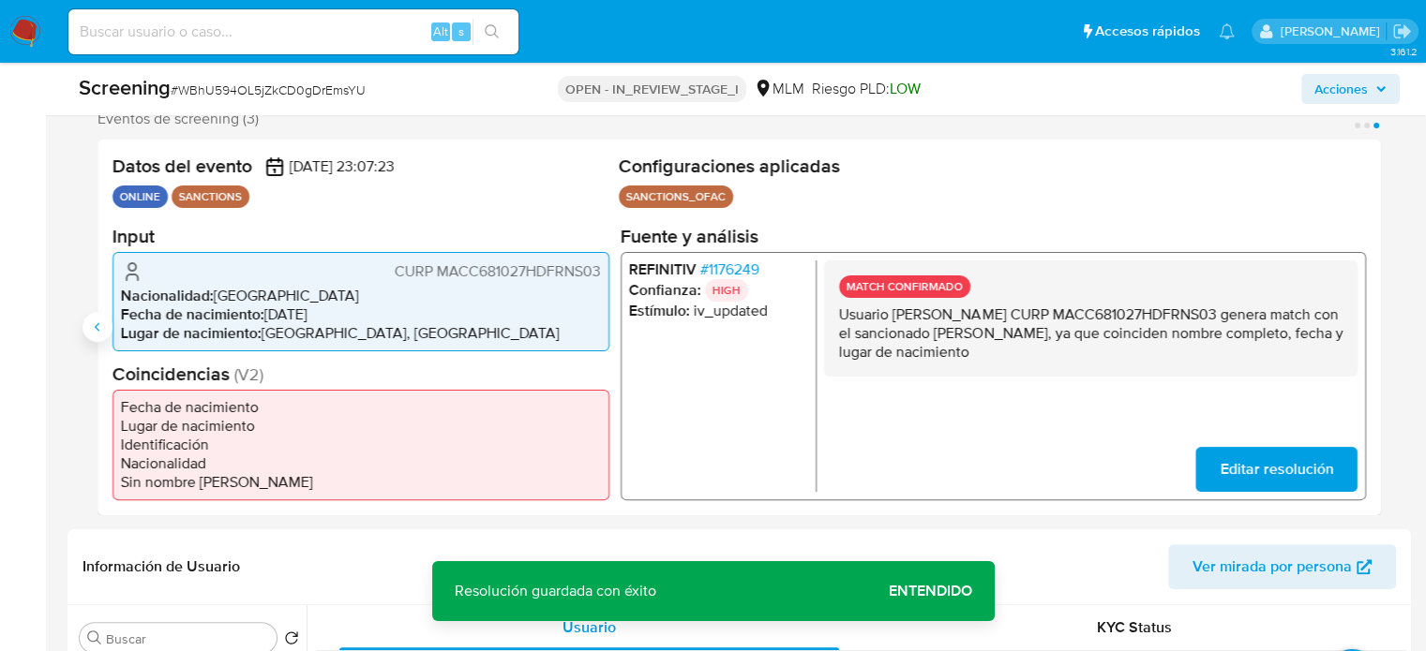
click at [97, 335] on icon "Anterior" at bounding box center [97, 327] width 15 height 15
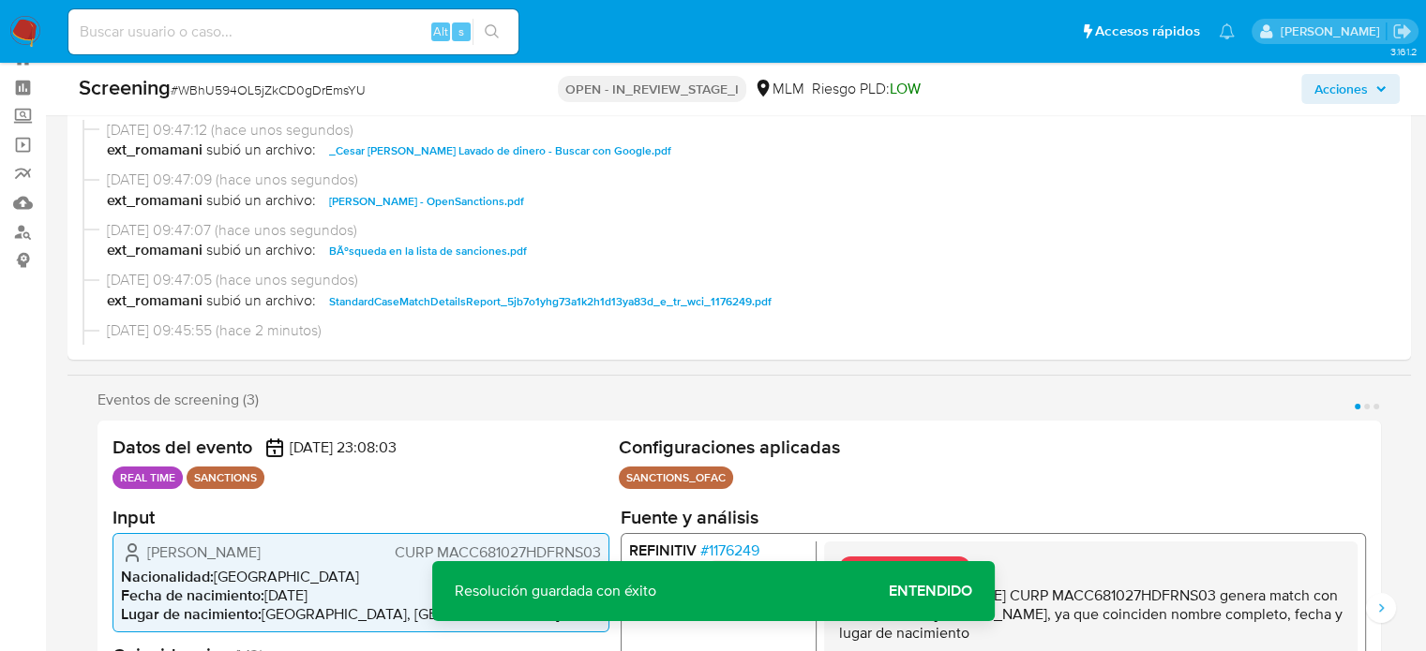
click at [1333, 91] on span "Acciones" at bounding box center [1340, 89] width 53 height 30
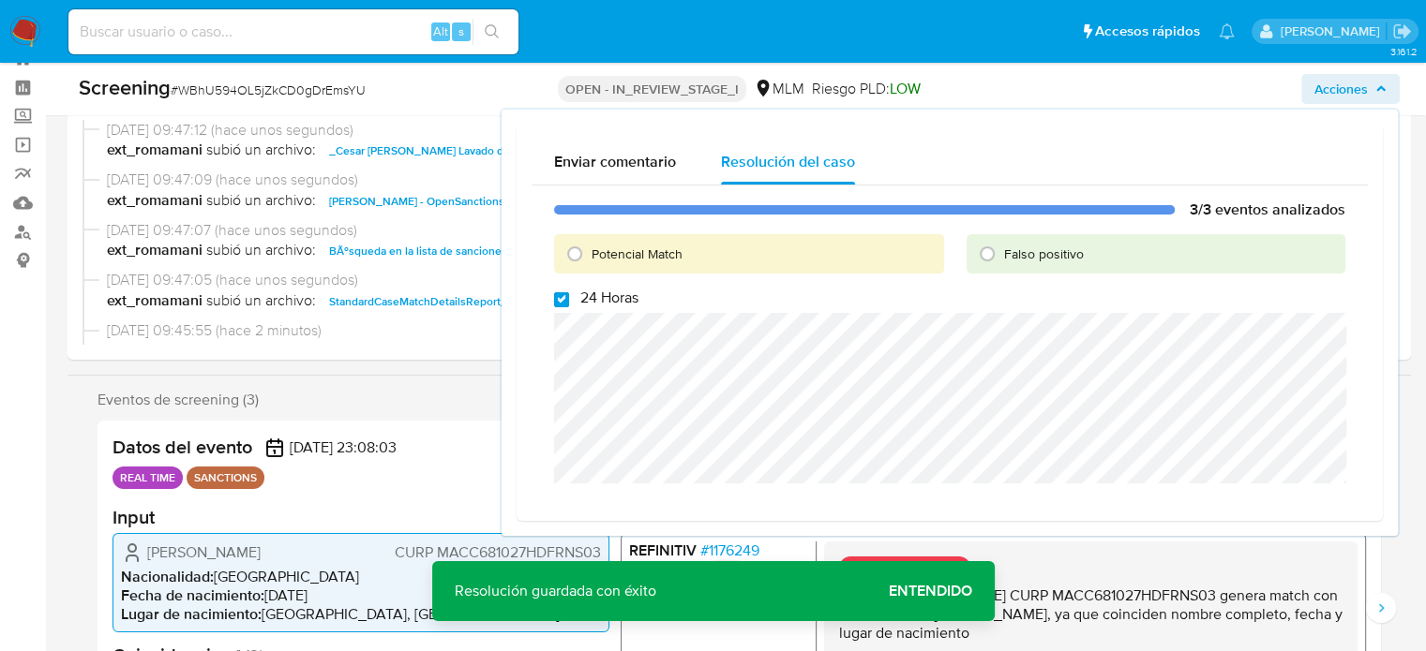
click at [566, 306] on input "24 Horas" at bounding box center [561, 299] width 15 height 15
checkbox input "false"
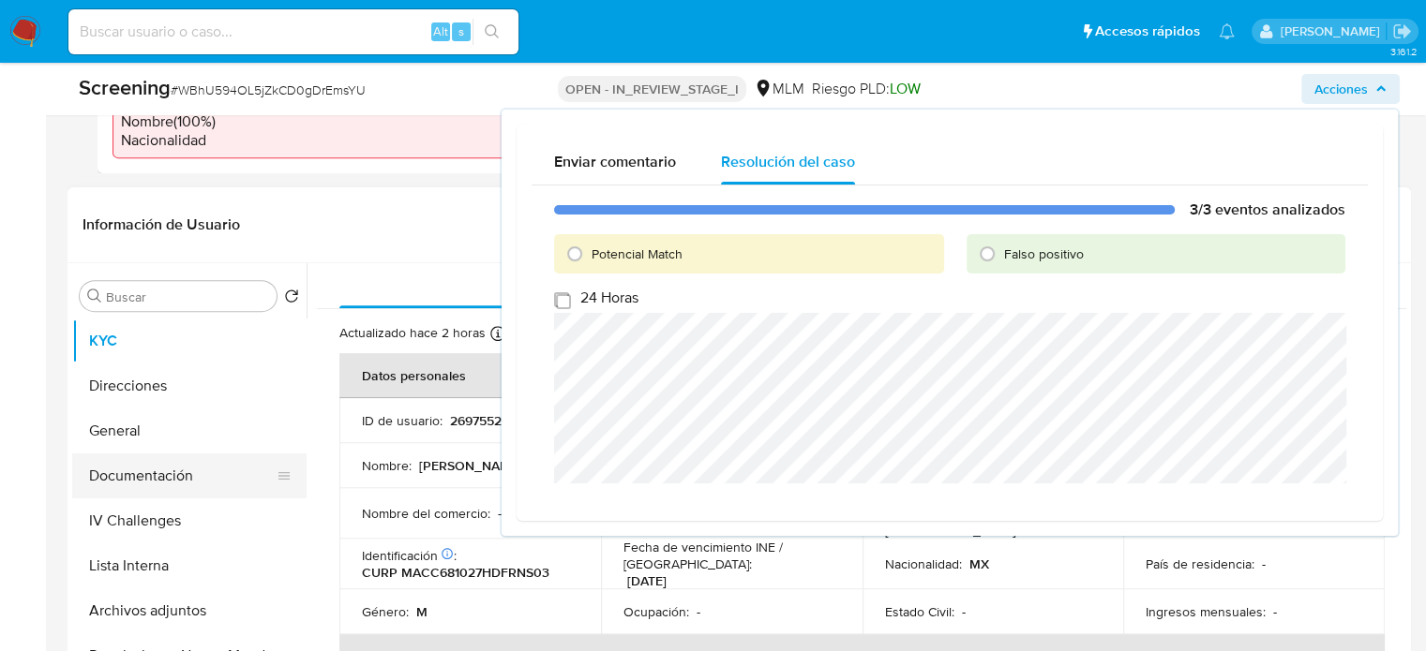
scroll to position [724, 0]
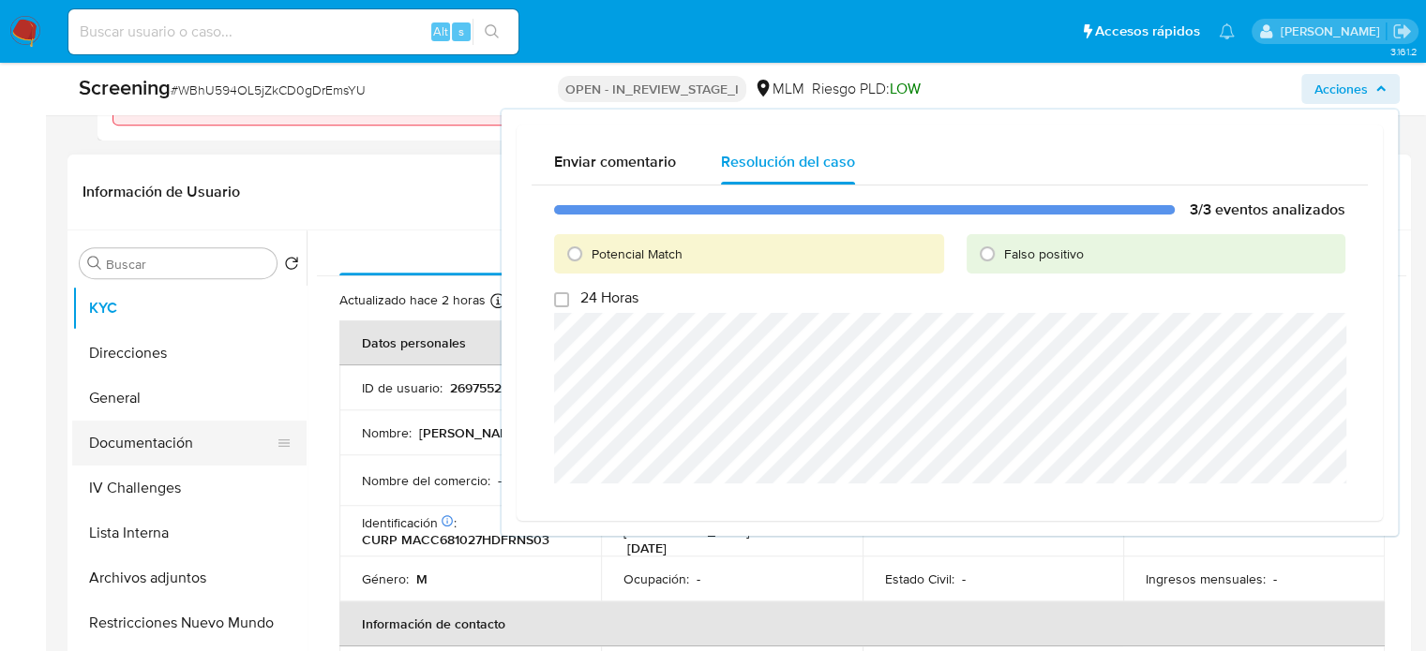
click at [165, 456] on button "Documentación" at bounding box center [181, 443] width 219 height 45
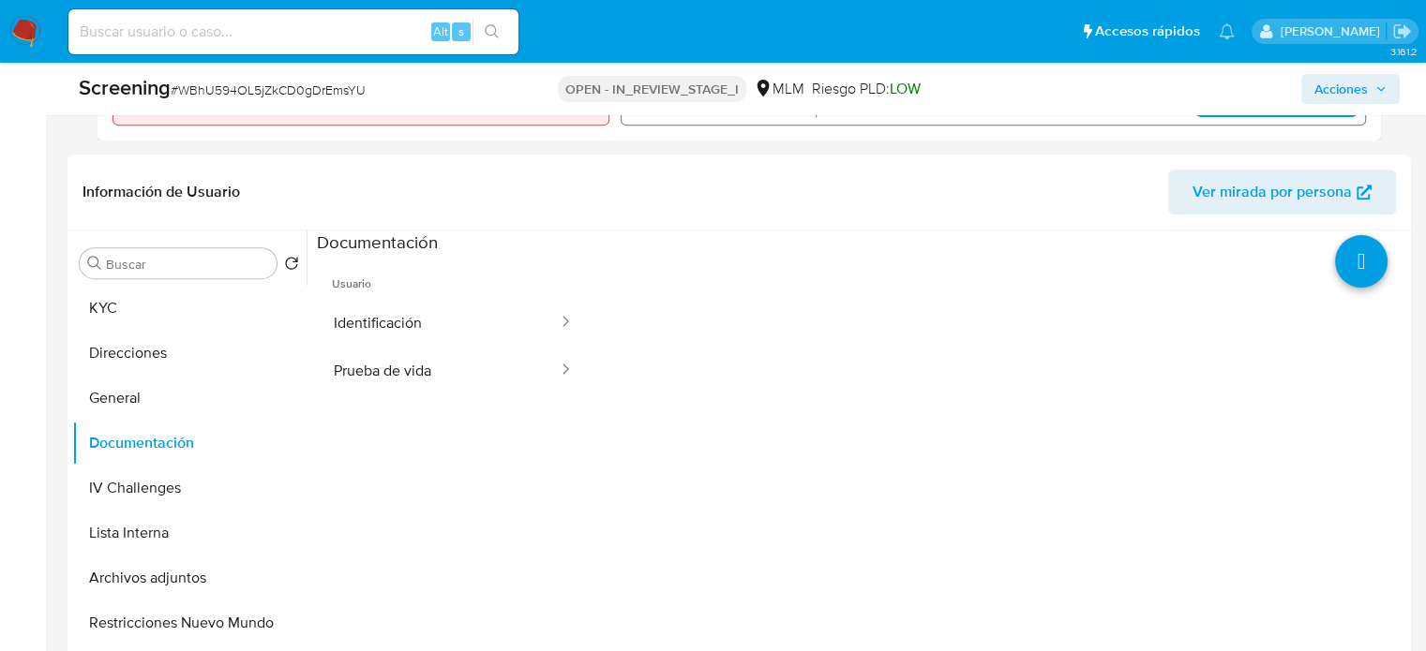
click at [447, 347] on button "Identificación" at bounding box center [438, 323] width 243 height 48
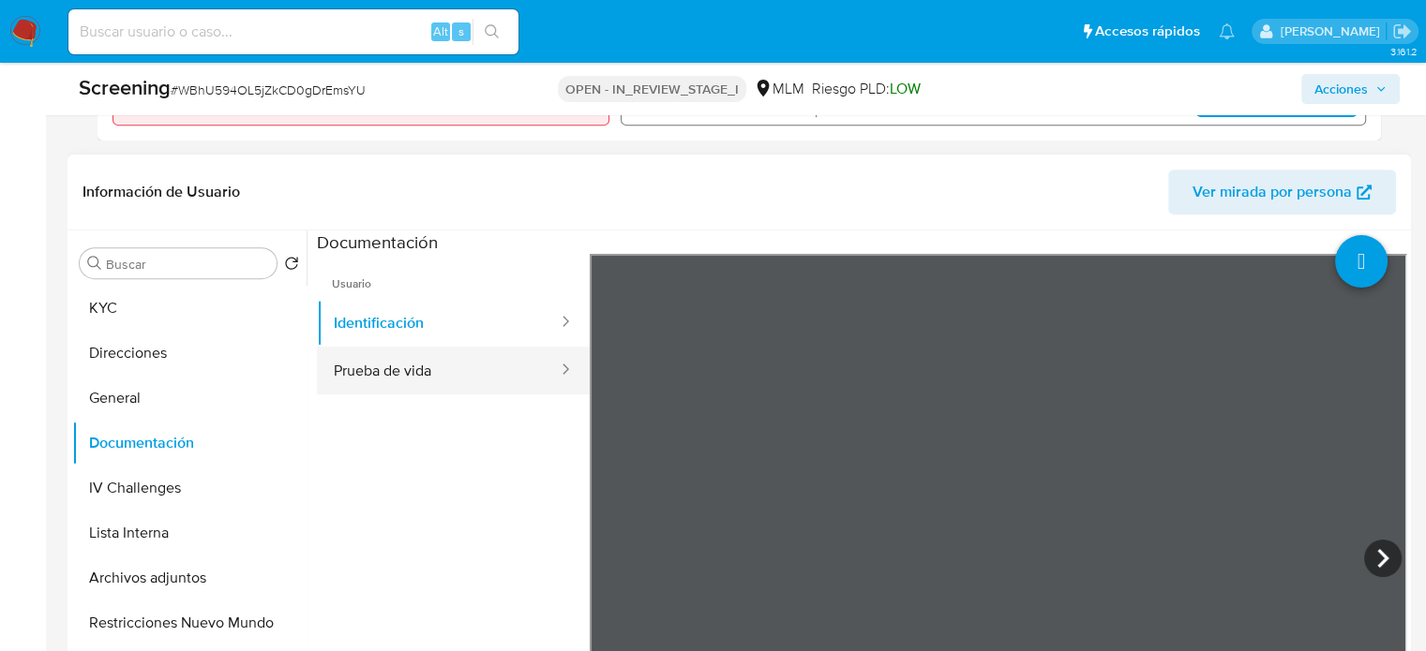
click at [445, 384] on button "Prueba de vida" at bounding box center [438, 371] width 243 height 48
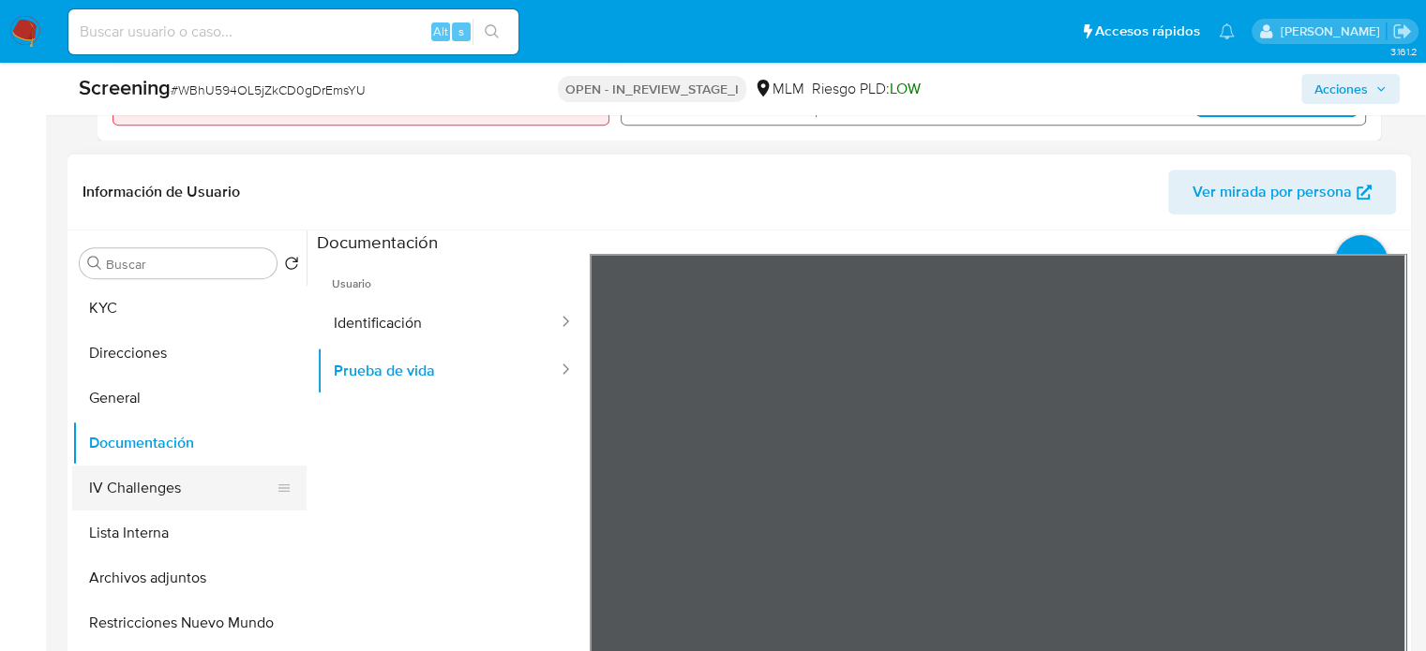
click at [137, 497] on button "IV Challenges" at bounding box center [181, 488] width 219 height 45
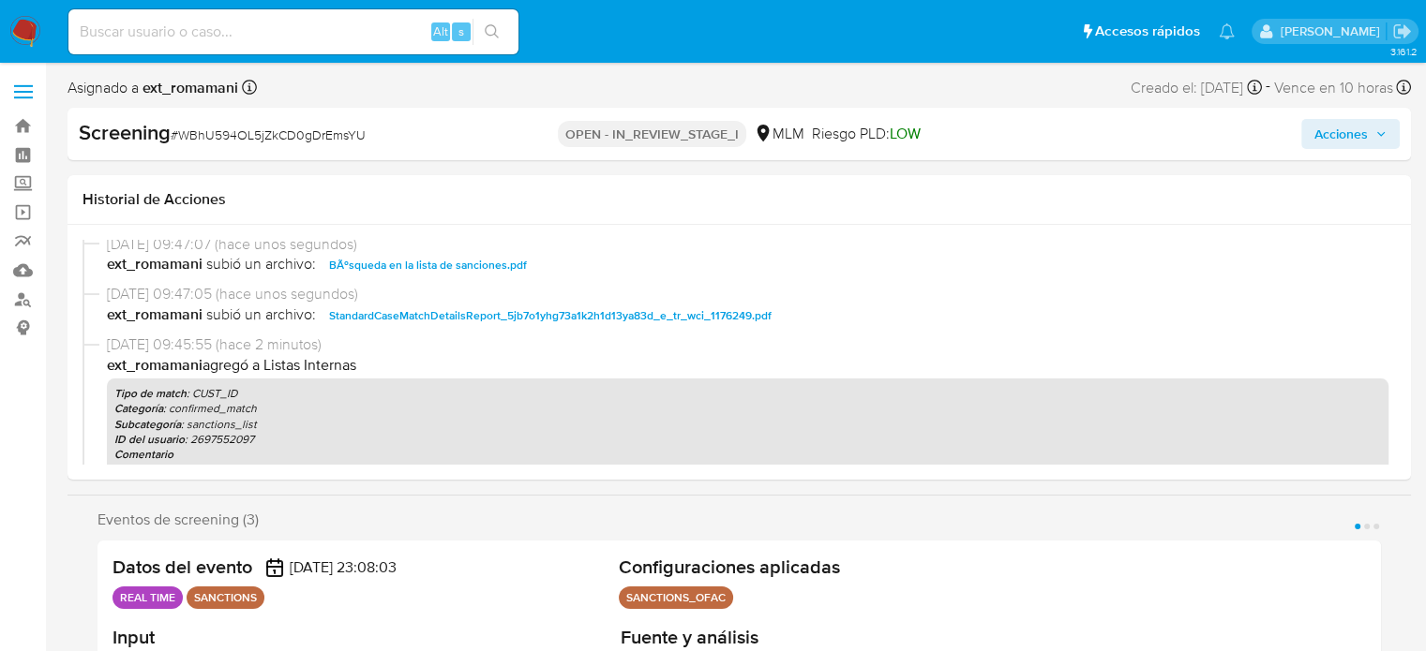
scroll to position [0, 0]
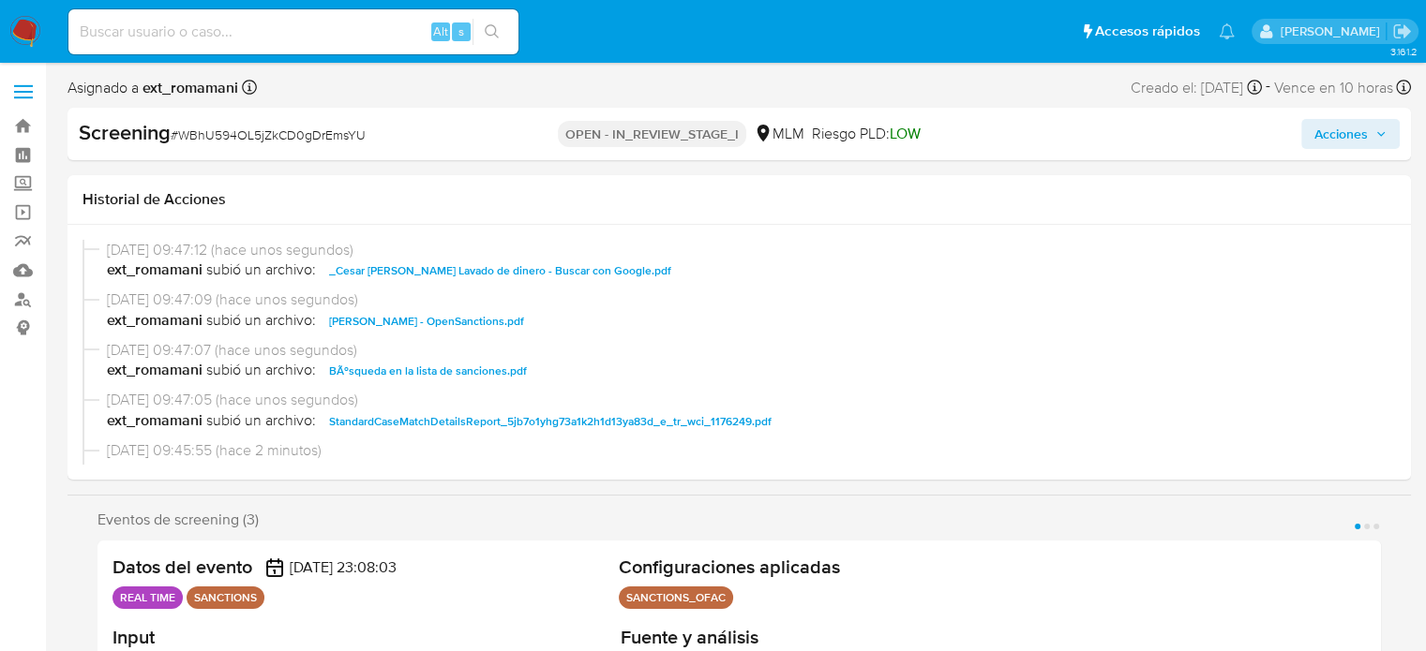
click at [1331, 137] on span "Acciones" at bounding box center [1340, 134] width 53 height 30
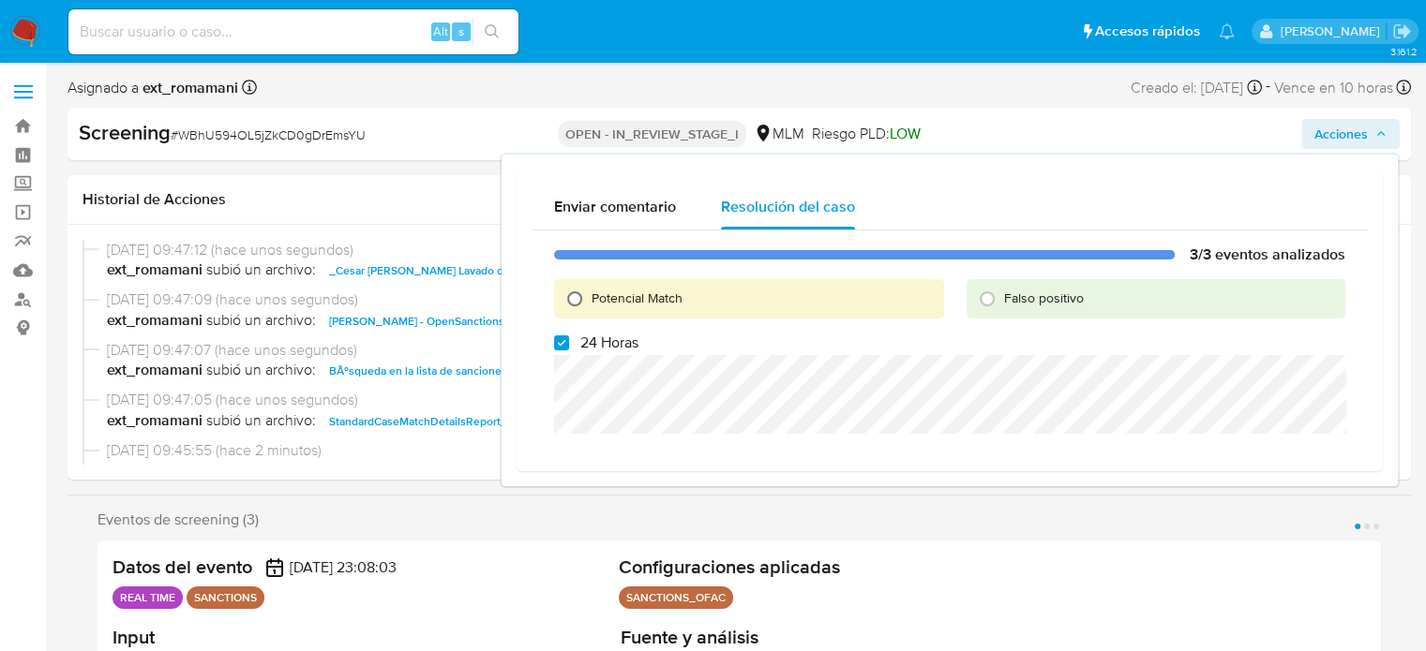
click at [581, 298] on input "Potencial Match" at bounding box center [575, 299] width 30 height 30
radio input "true"
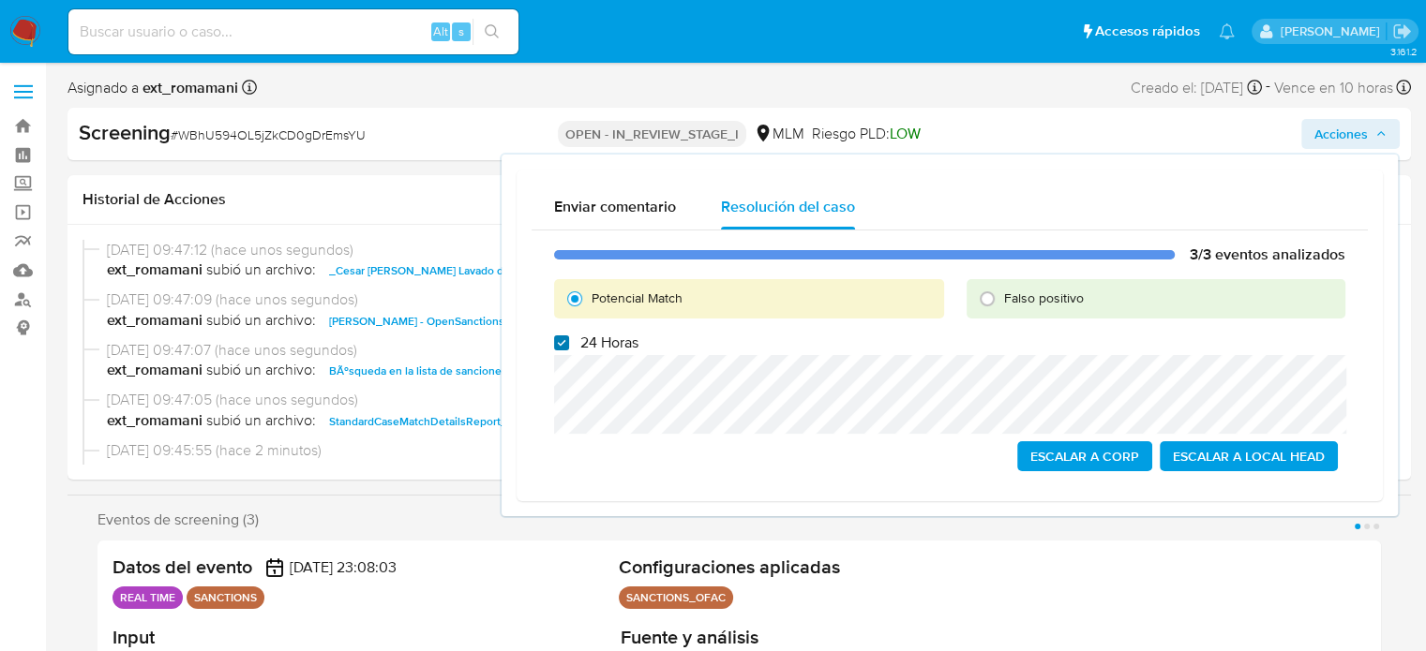
click at [564, 340] on input "24 Horas" at bounding box center [561, 343] width 15 height 15
checkbox input "false"
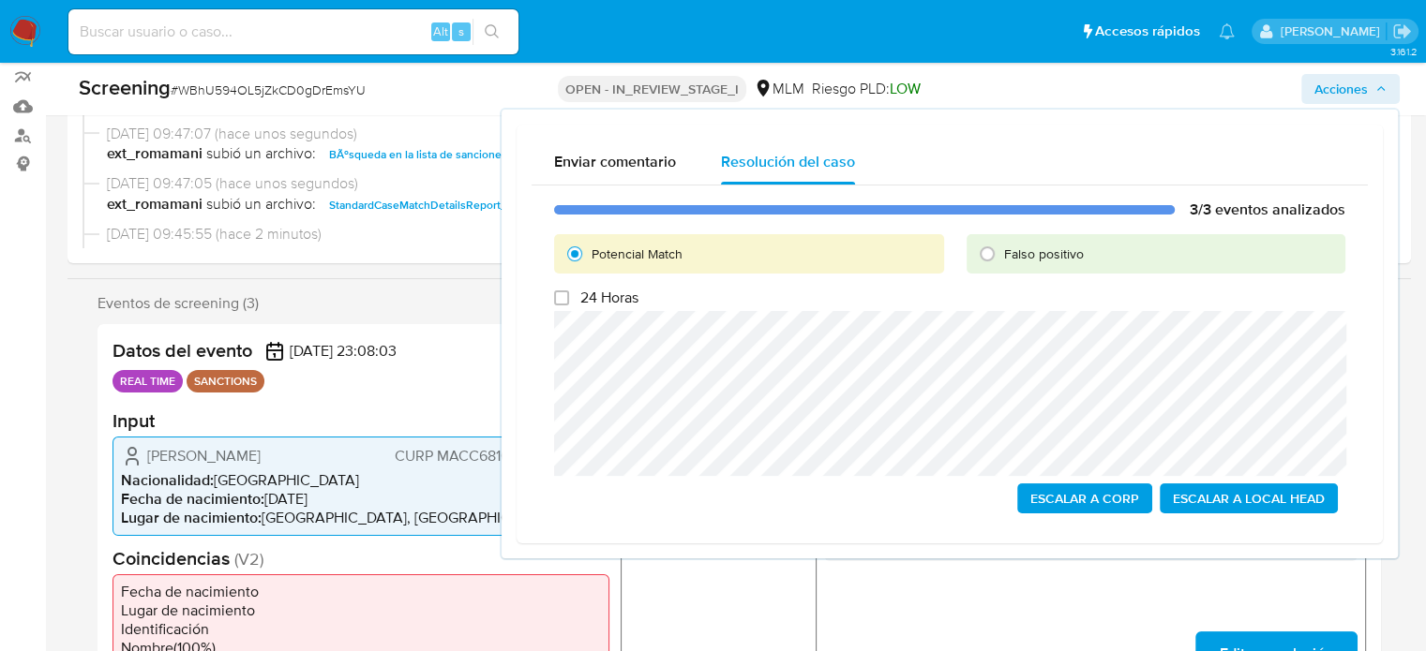
scroll to position [187, 0]
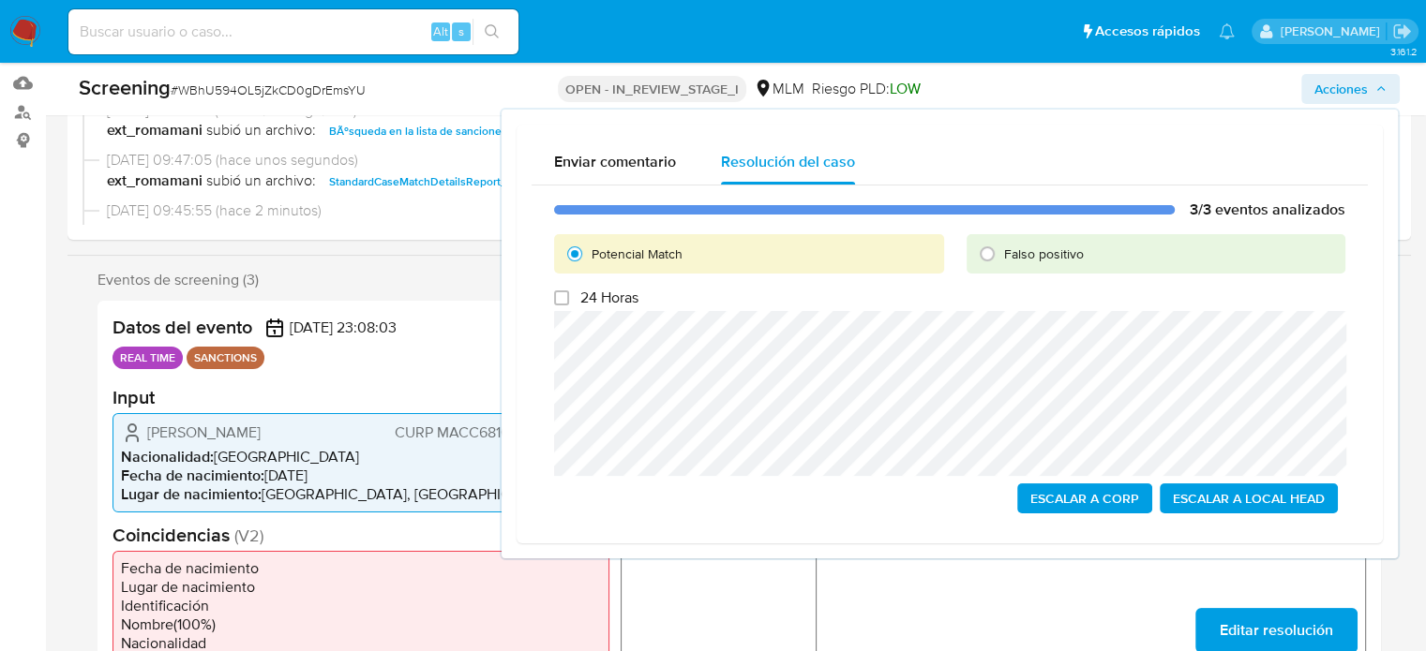
click at [1039, 497] on span "Escalar a Corp" at bounding box center [1084, 499] width 109 height 26
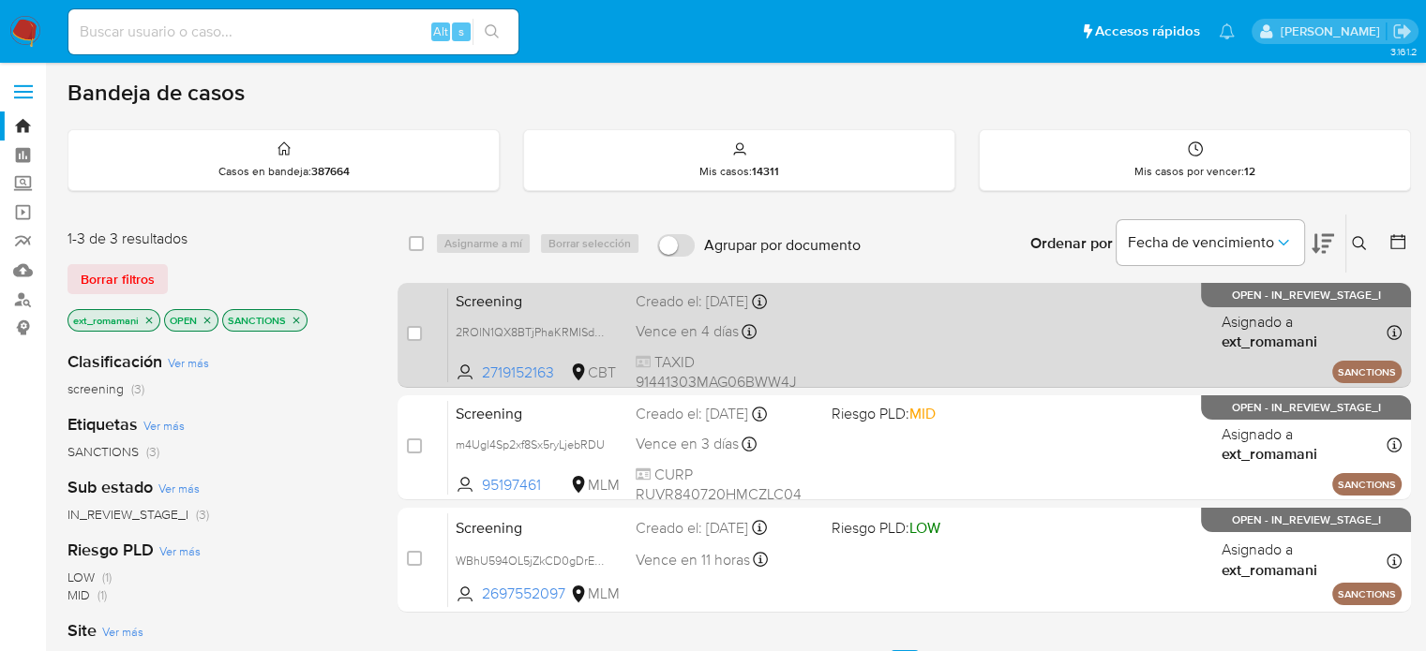
click at [690, 323] on span "Vence en 4 días" at bounding box center [686, 331] width 103 height 21
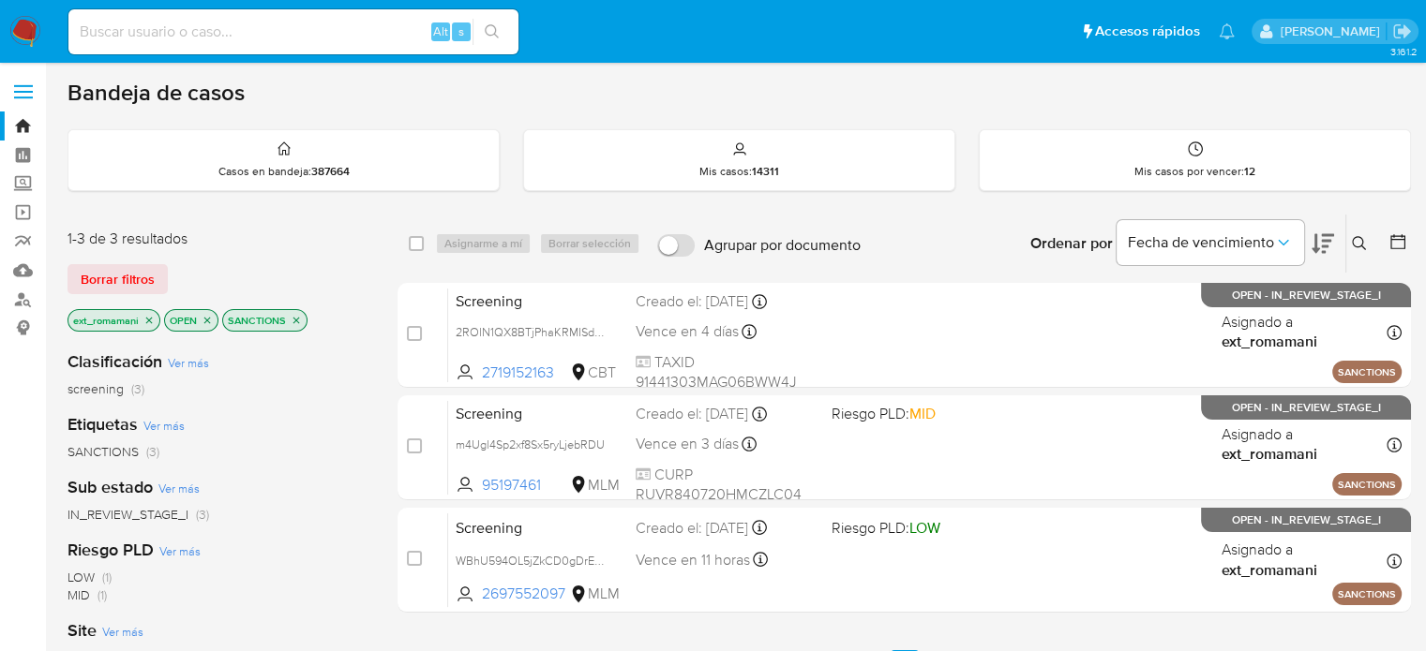
click at [31, 34] on img at bounding box center [25, 32] width 32 height 32
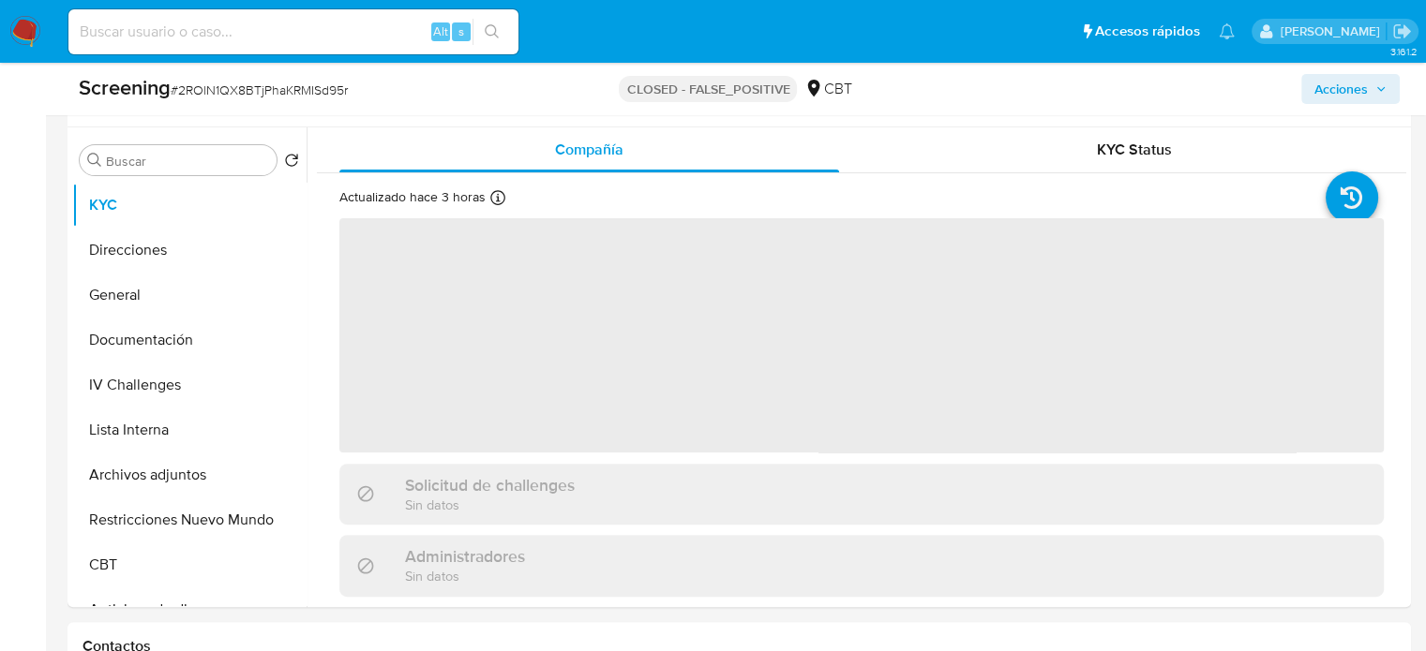
scroll to position [630, 0]
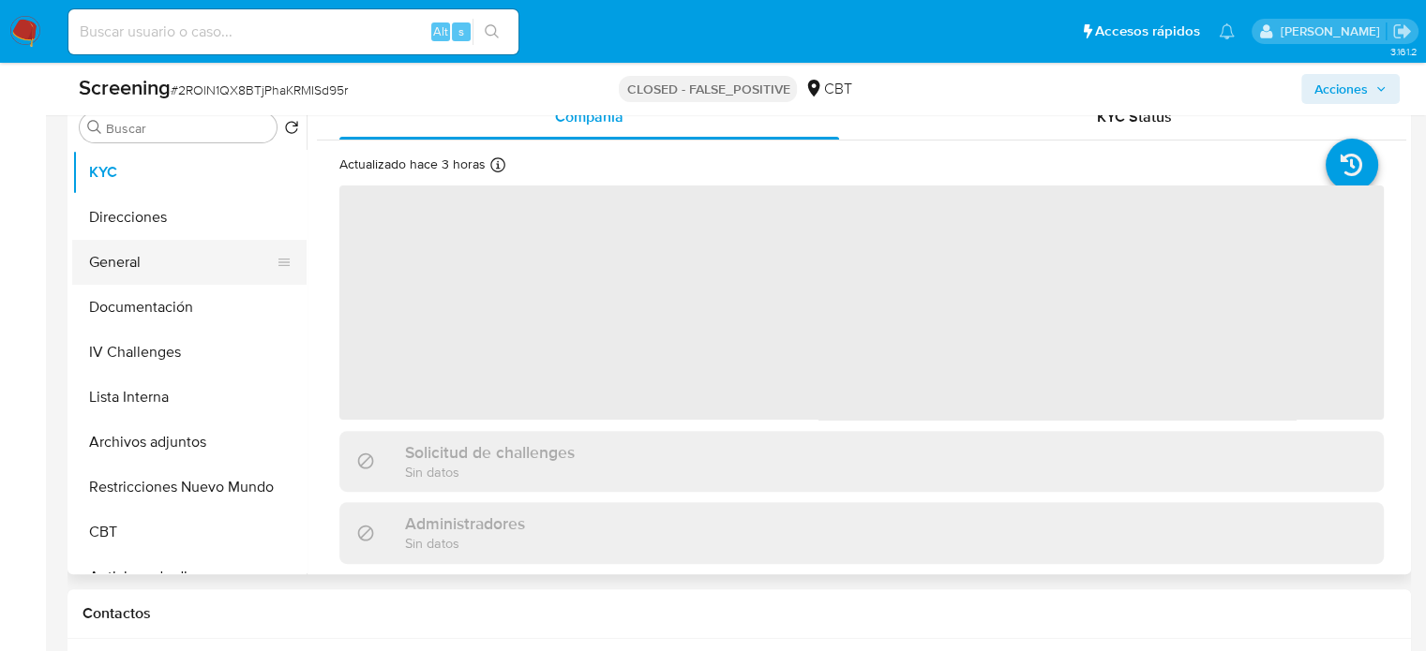
select select "10"
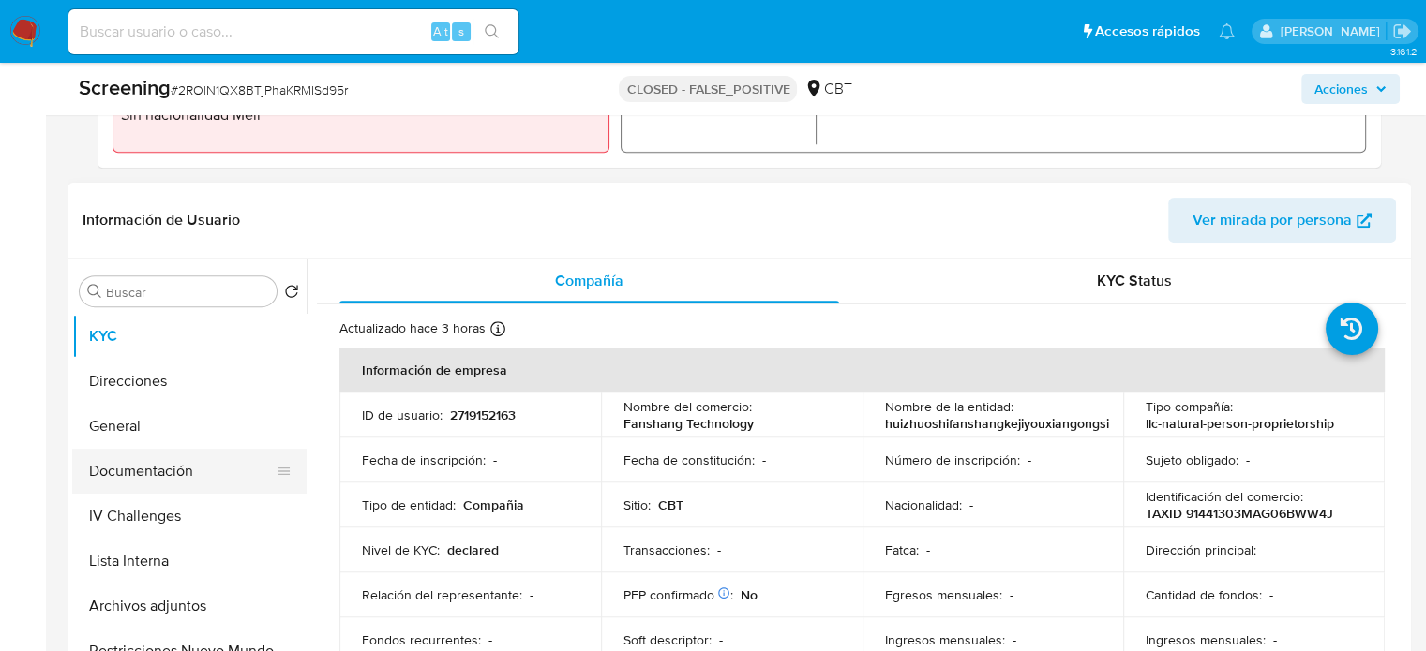
scroll to position [724, 0]
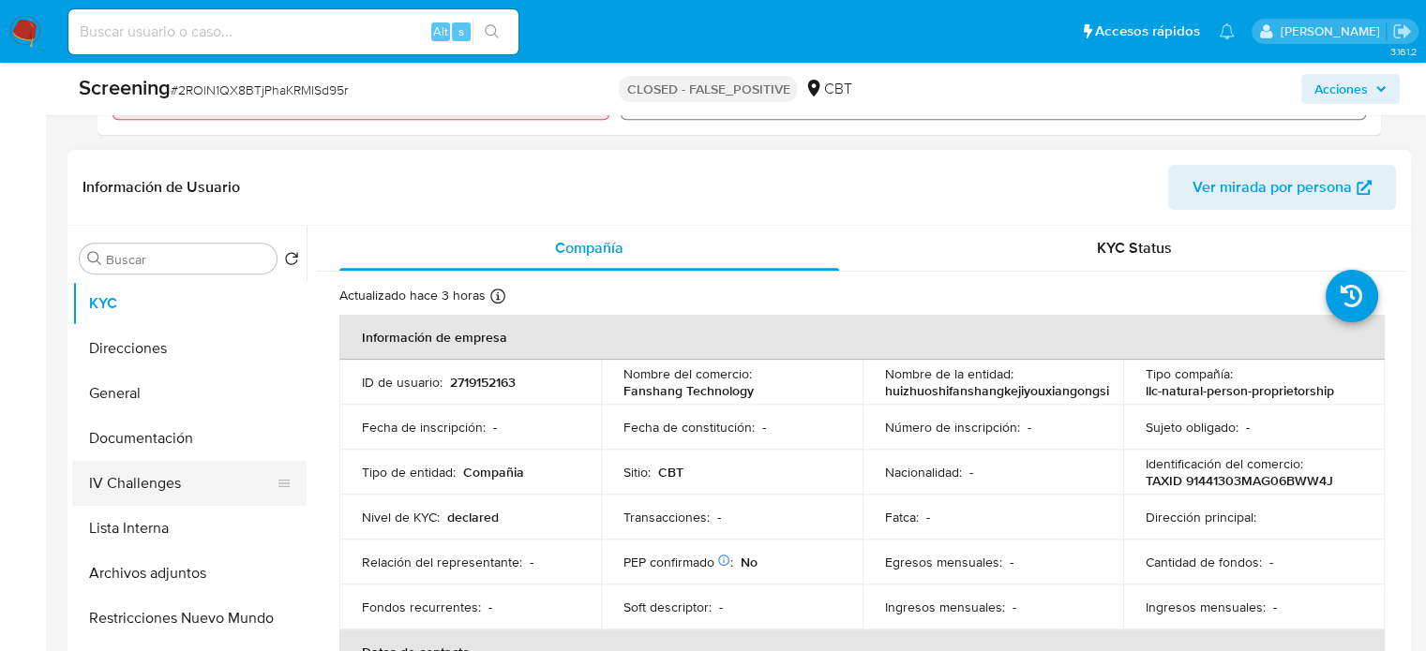
click at [133, 486] on button "IV Challenges" at bounding box center [181, 483] width 219 height 45
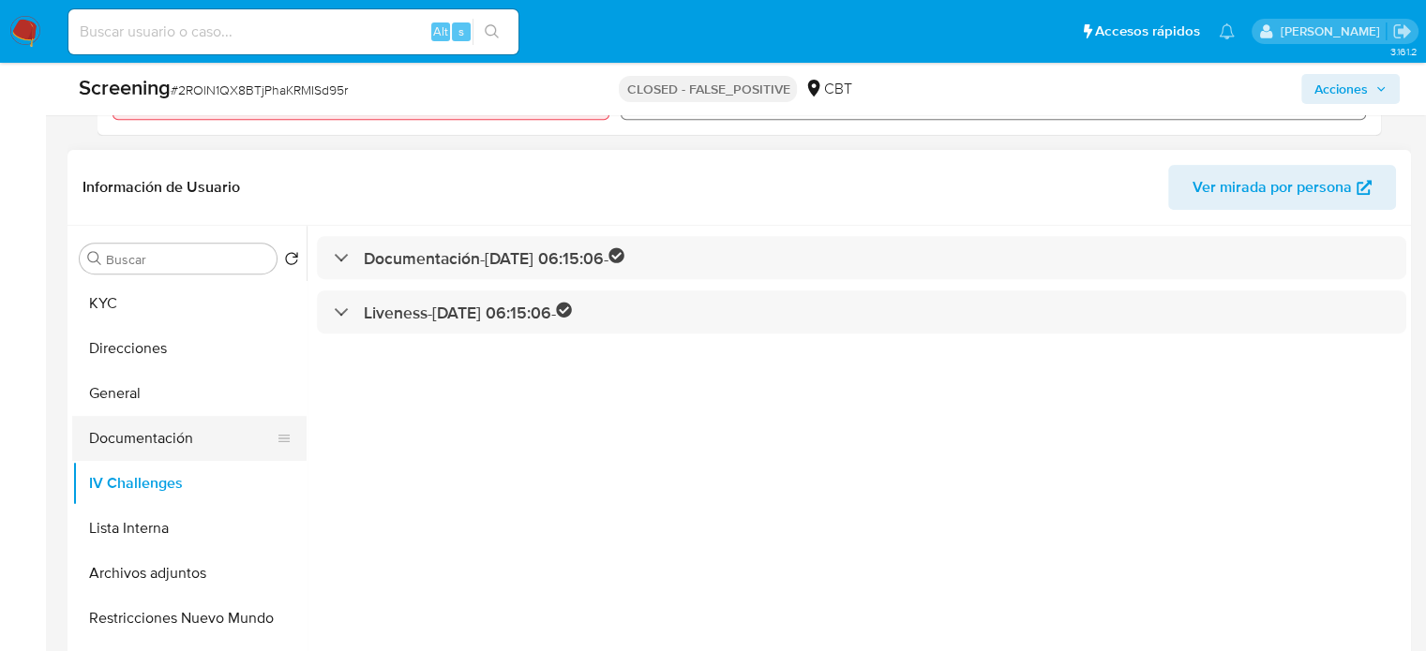
click at [178, 428] on button "Documentación" at bounding box center [181, 438] width 219 height 45
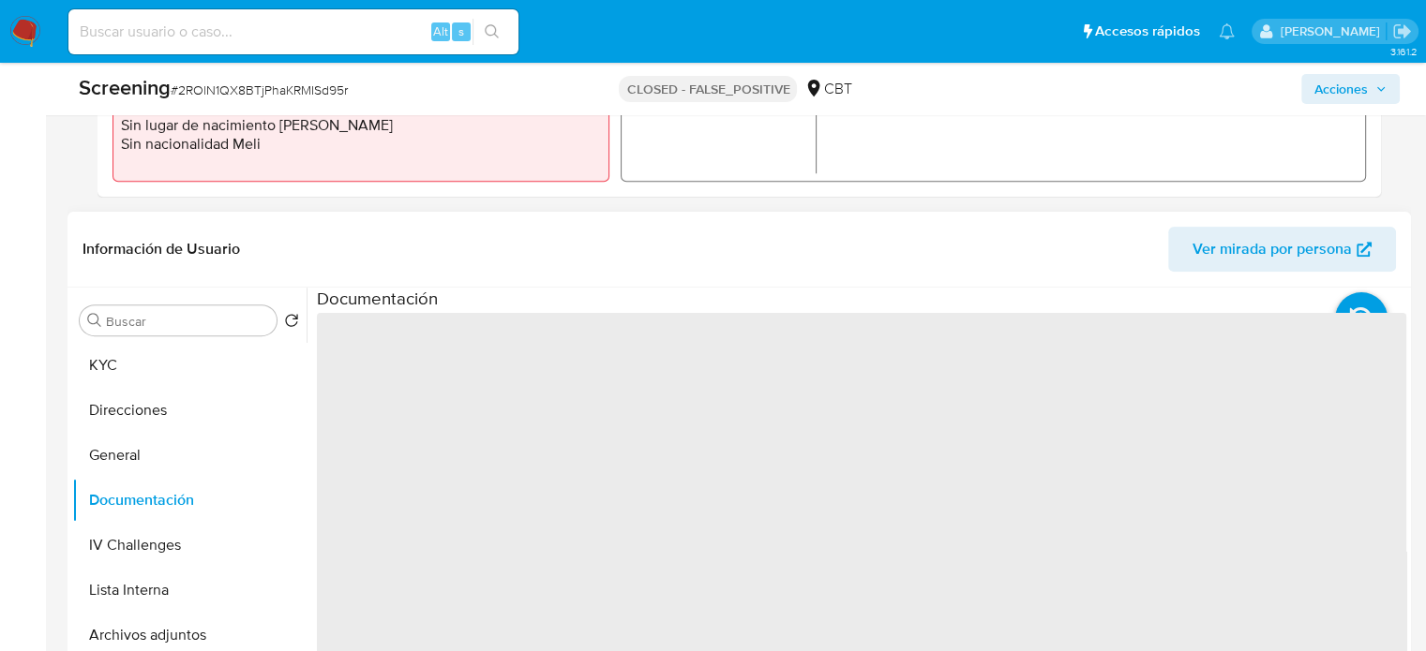
scroll to position [630, 0]
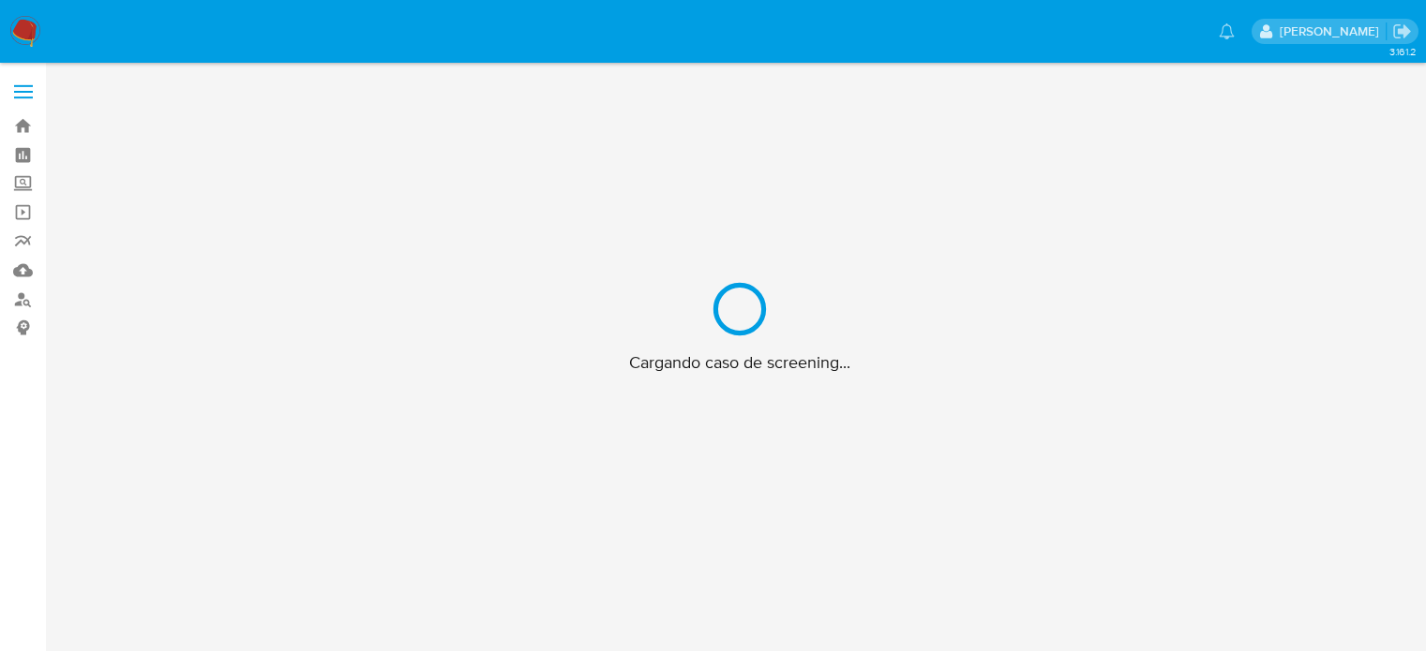
scroll to position [67, 0]
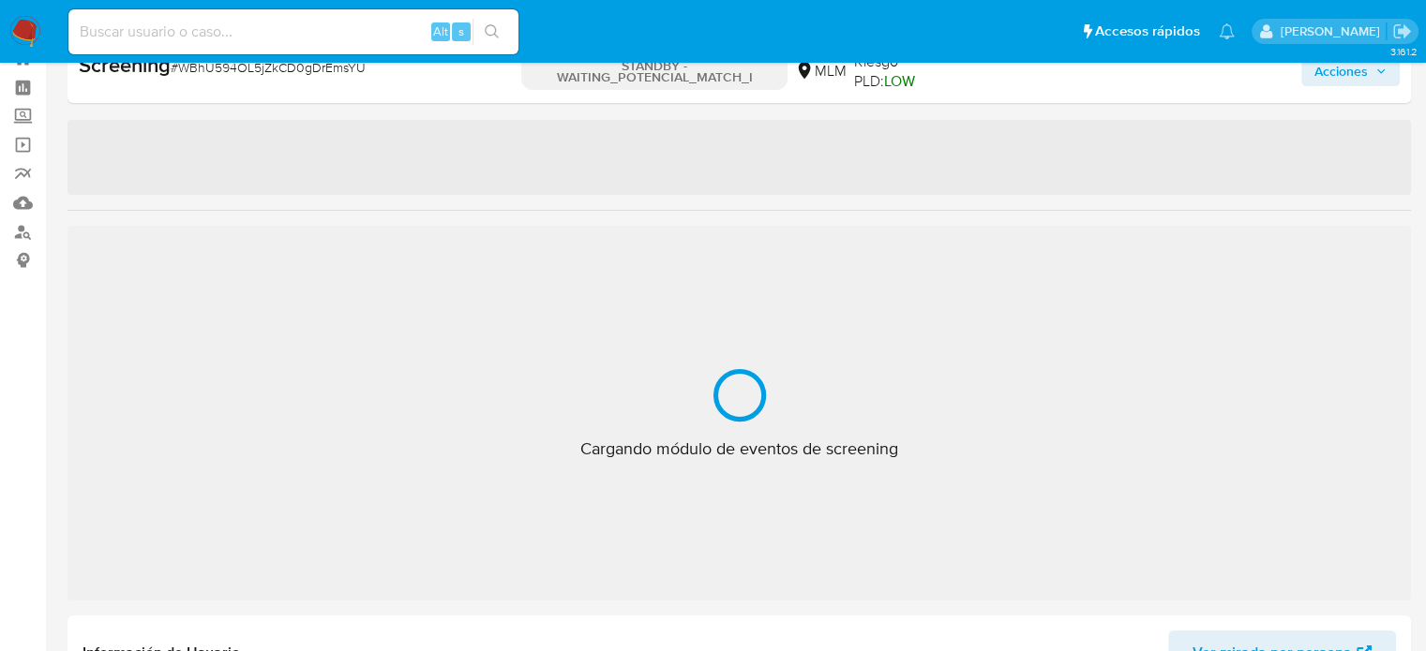
select select "10"
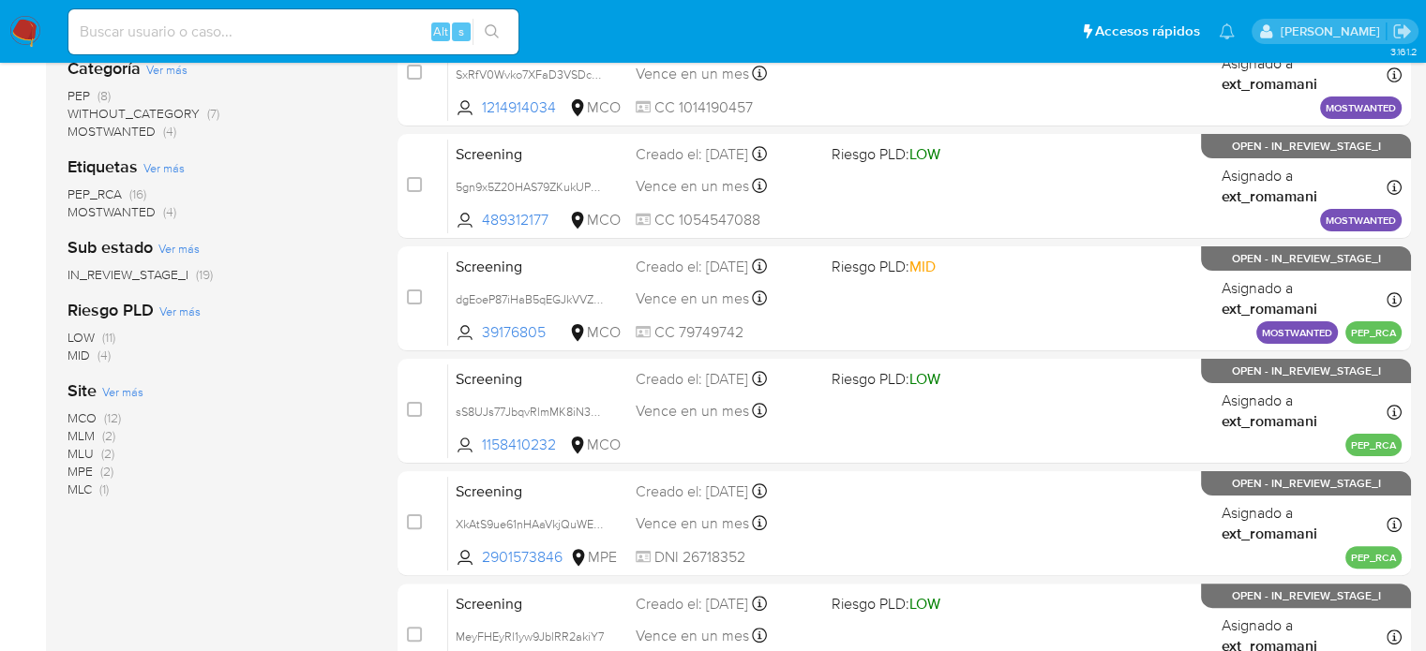
scroll to position [375, 0]
click at [110, 437] on span "(2)" at bounding box center [108, 435] width 13 height 19
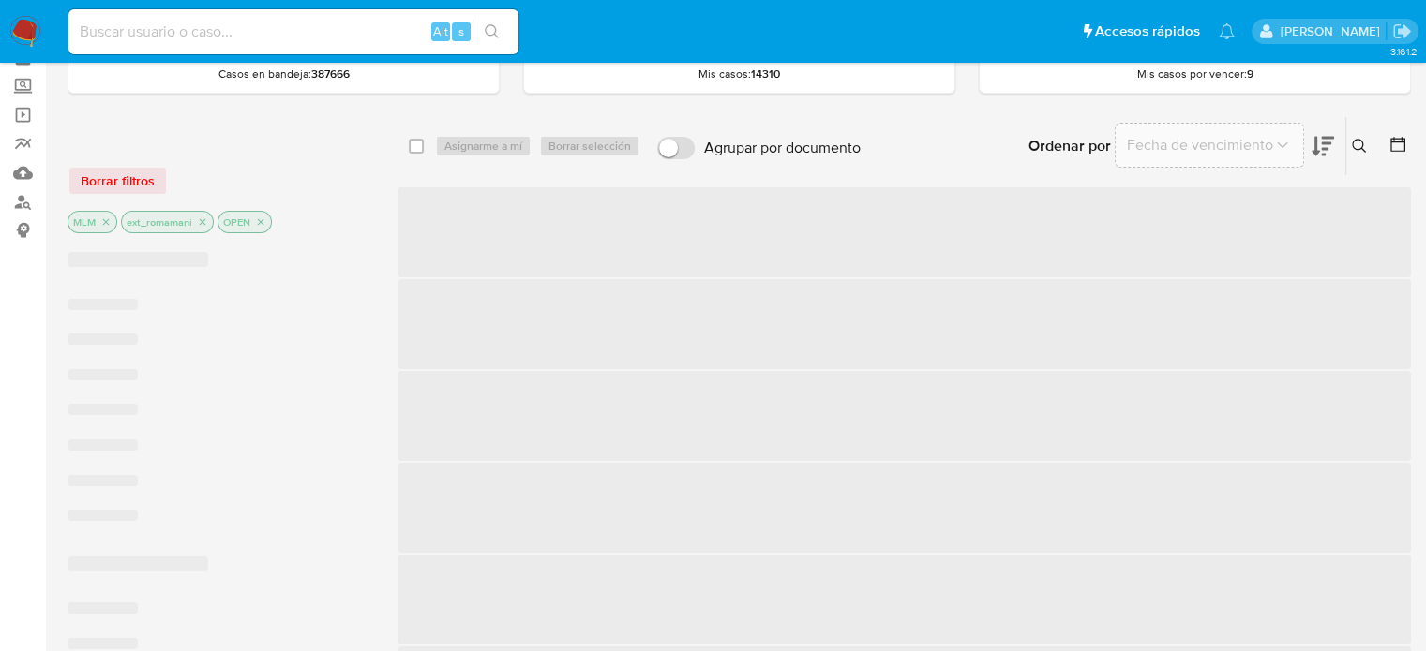
scroll to position [94, 0]
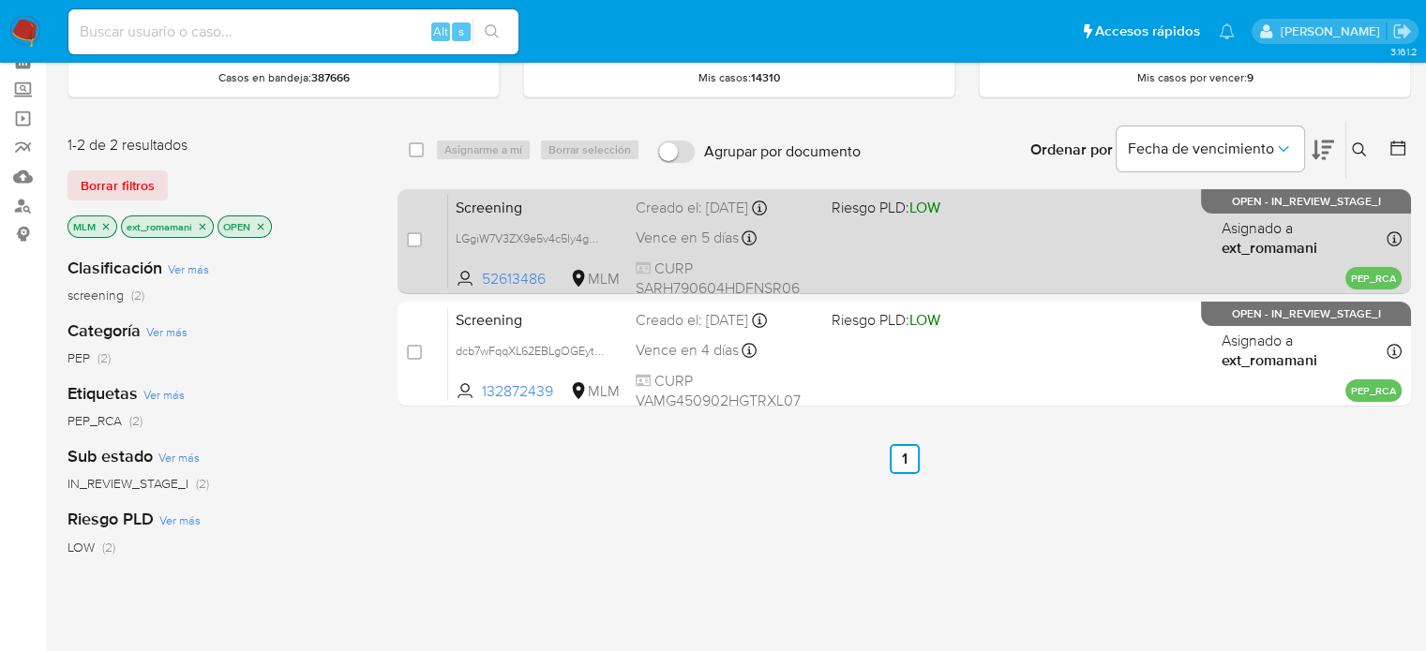
click at [898, 250] on div "Screening LGgiW7V3ZX9e5v4c5ly4gmo0 52613486 MLM Riesgo PLD: LOW Creado el: 03/1…" at bounding box center [924, 241] width 953 height 95
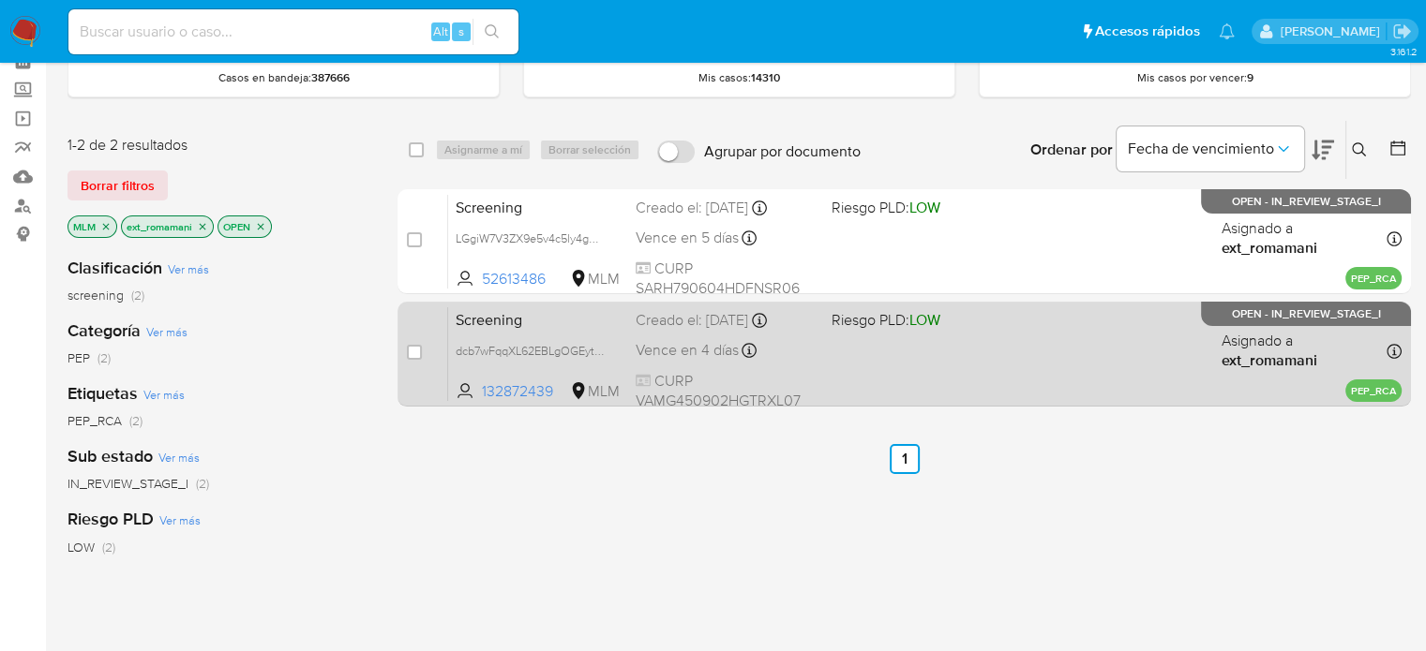
click at [876, 370] on div "Screening dcb7wFqqXL62EBLgOGEytZDh 132872439 MLM Riesgo PLD: LOW Creado el: 02/…" at bounding box center [924, 354] width 953 height 95
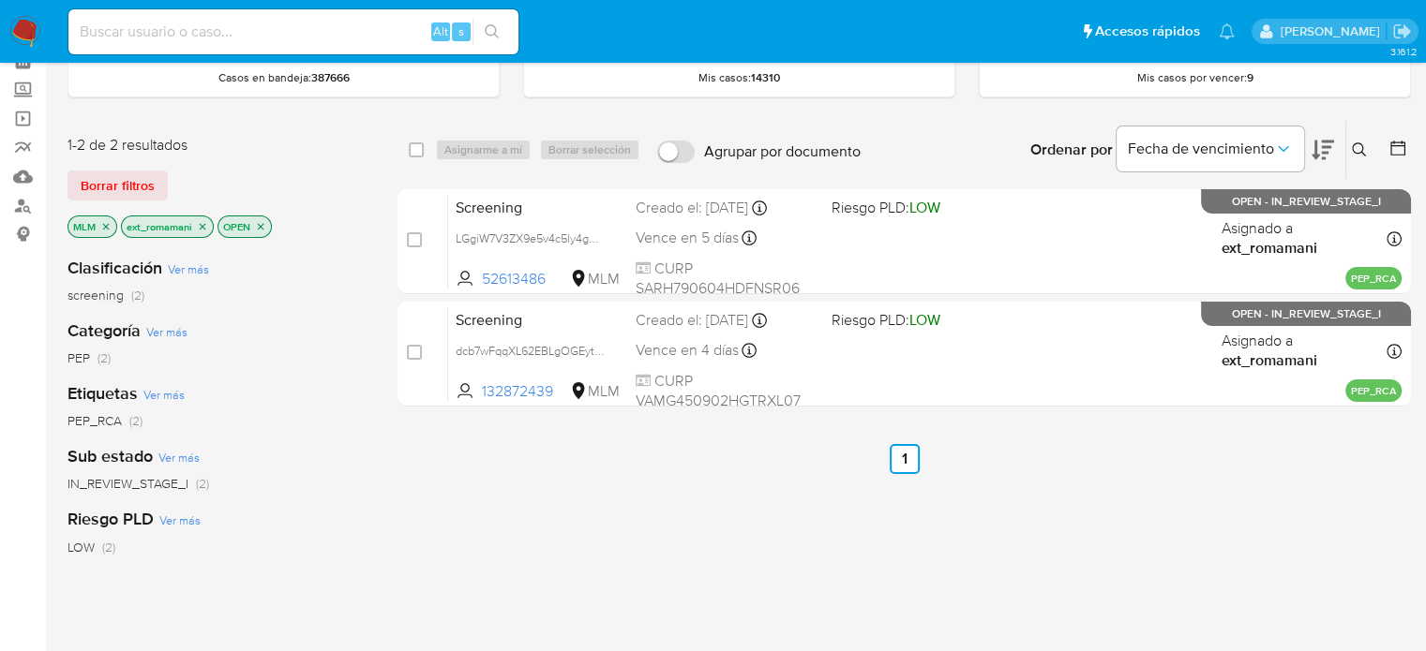
click at [26, 33] on img at bounding box center [25, 32] width 32 height 32
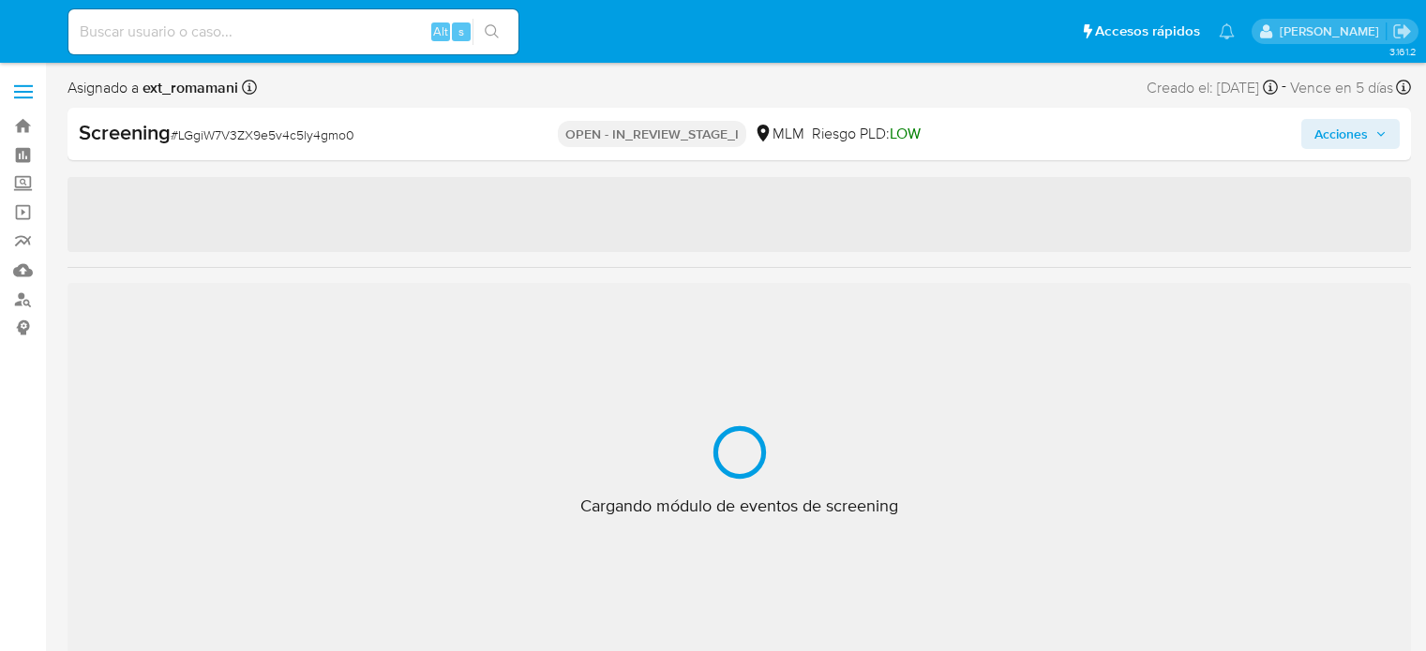
select select "10"
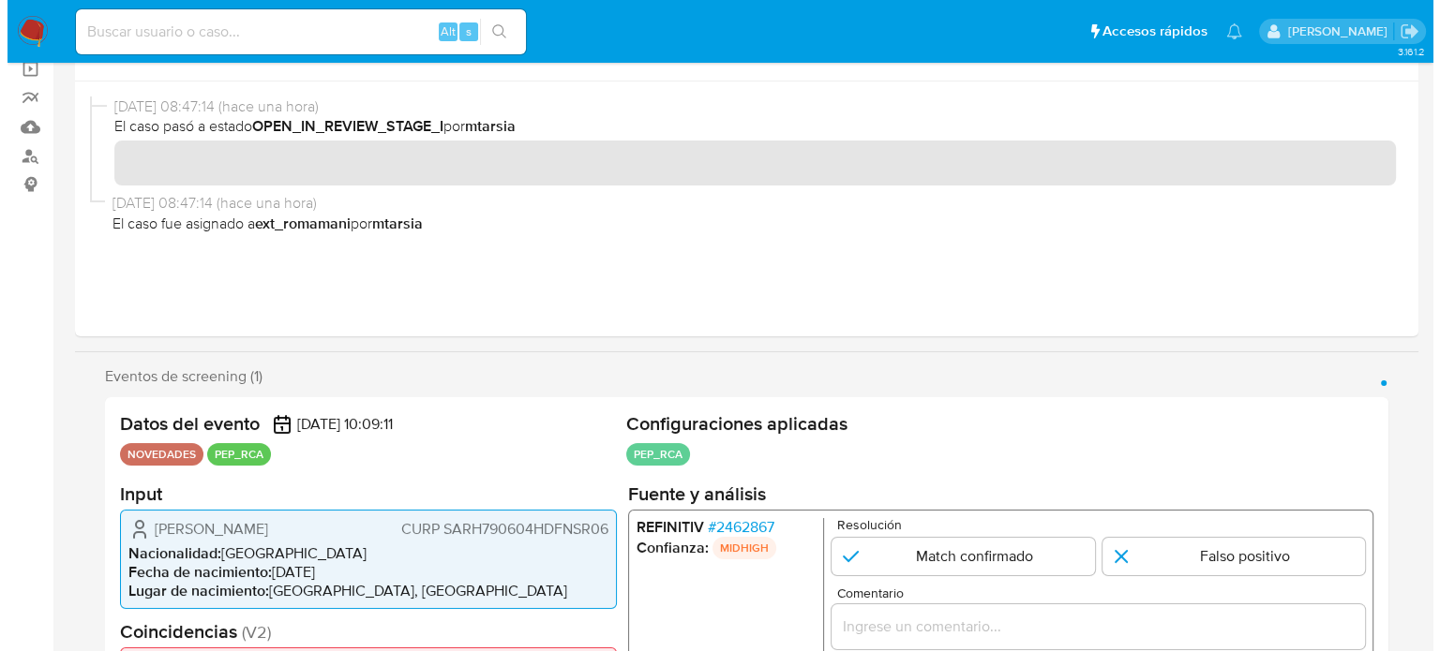
scroll to position [375, 0]
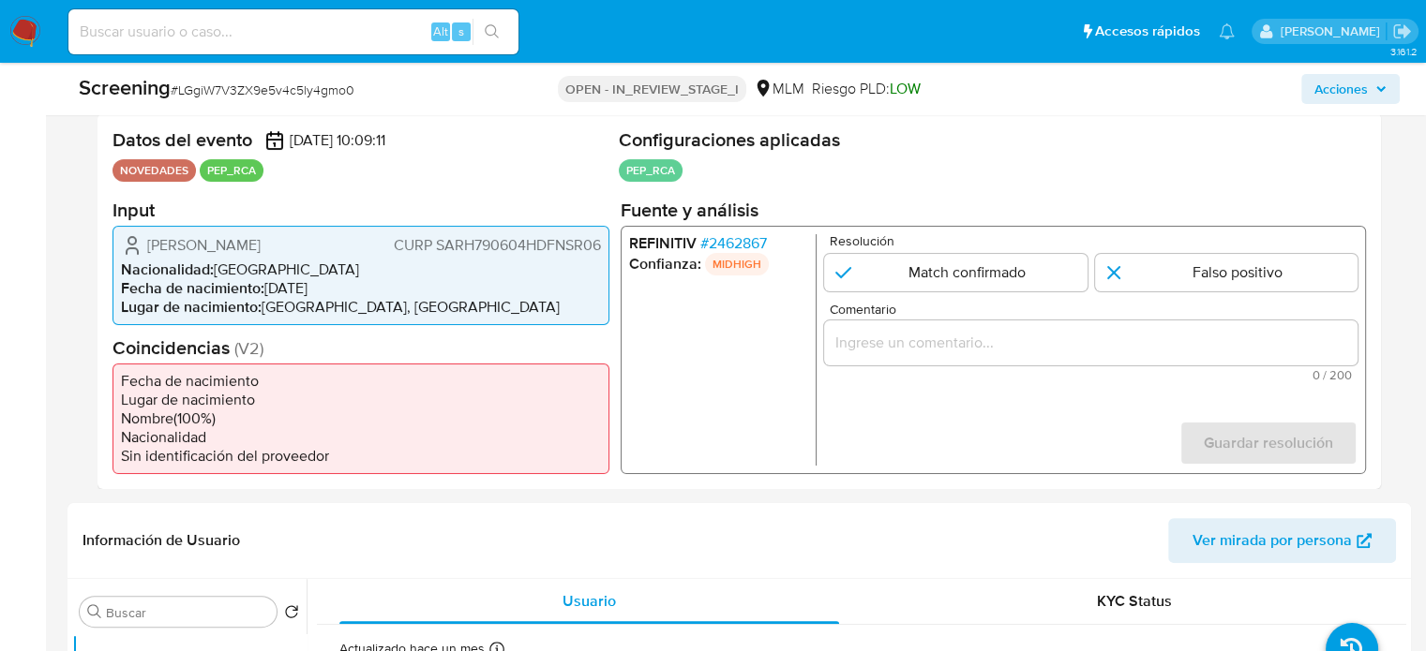
click at [731, 237] on span "# 2462867" at bounding box center [733, 242] width 67 height 19
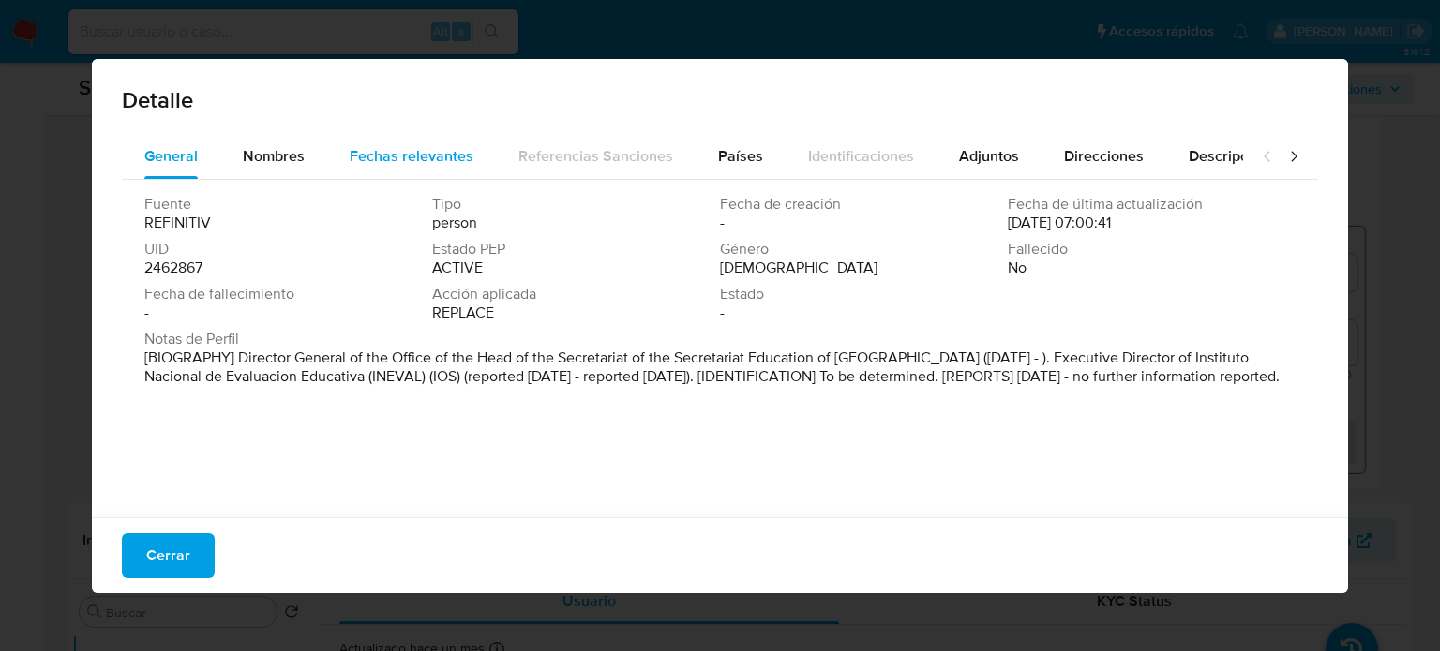
click at [452, 140] on div "Fechas relevantes" at bounding box center [412, 156] width 124 height 45
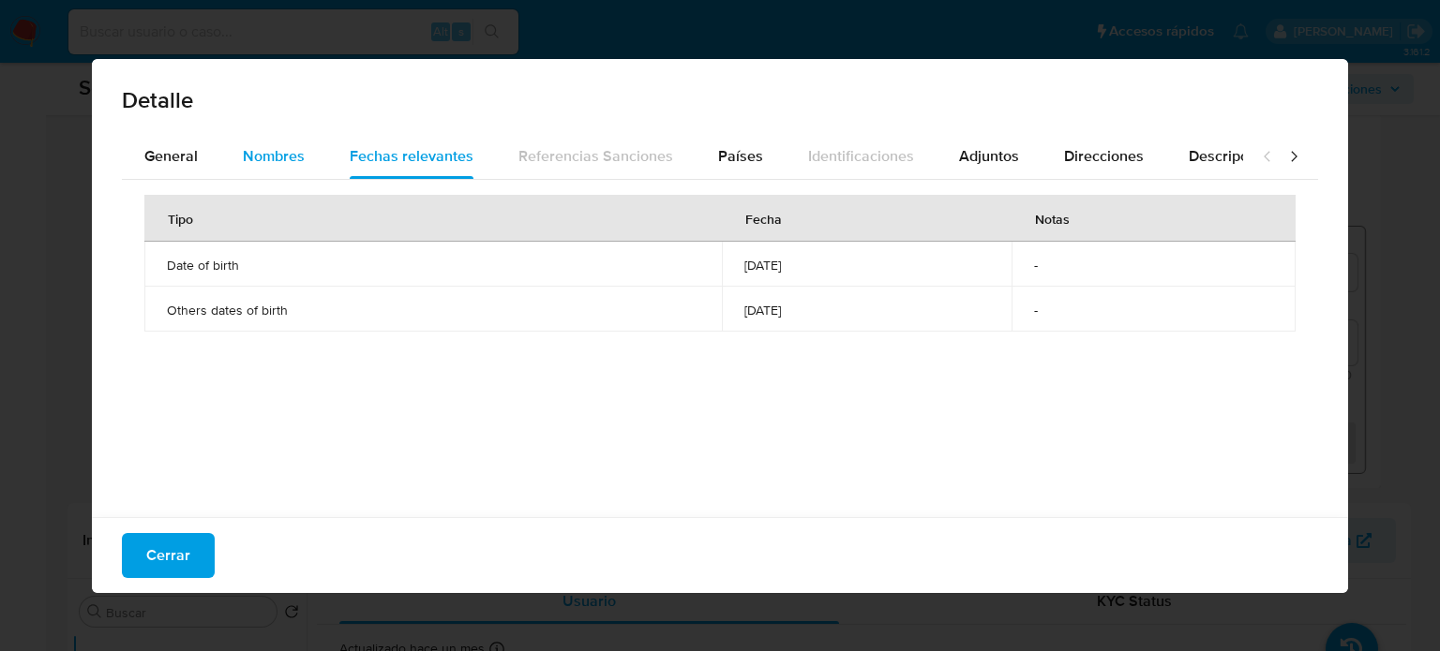
click at [280, 153] on span "Nombres" at bounding box center [274, 156] width 62 height 22
click at [750, 157] on span "Países" at bounding box center [740, 156] width 45 height 22
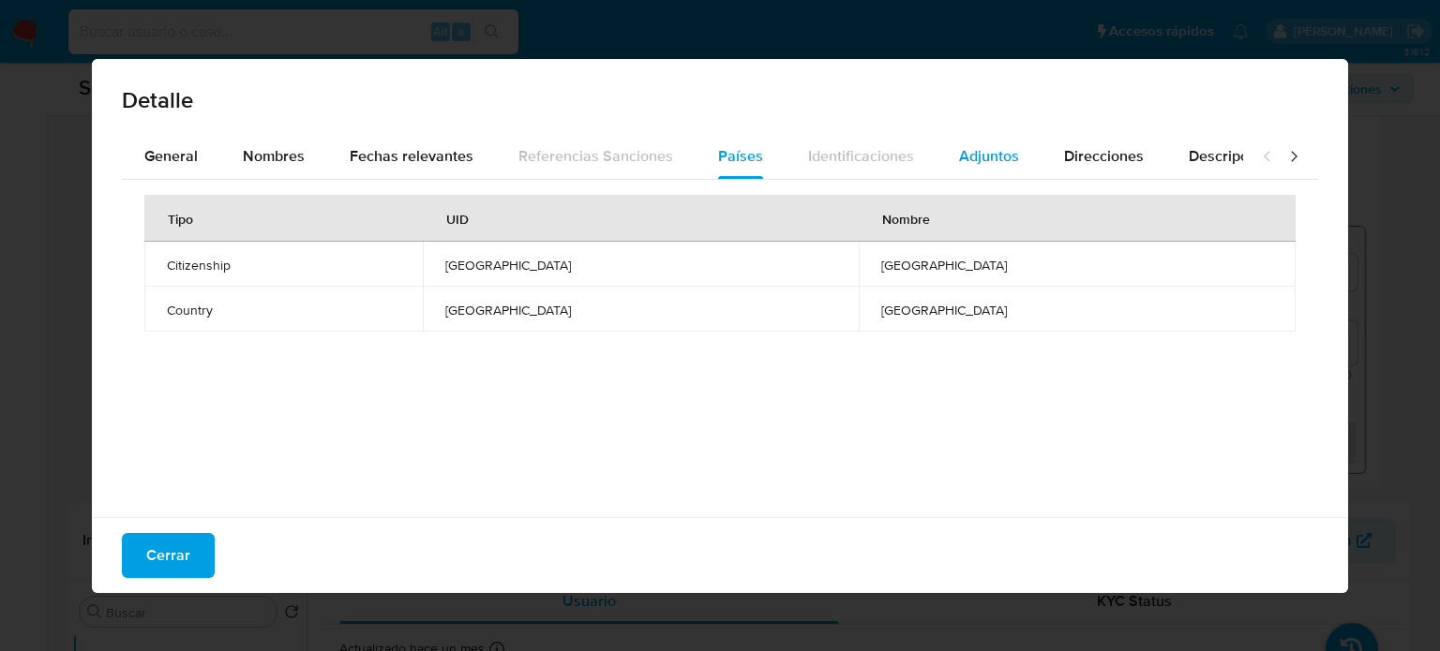
click at [982, 153] on span "Adjuntos" at bounding box center [989, 156] width 60 height 22
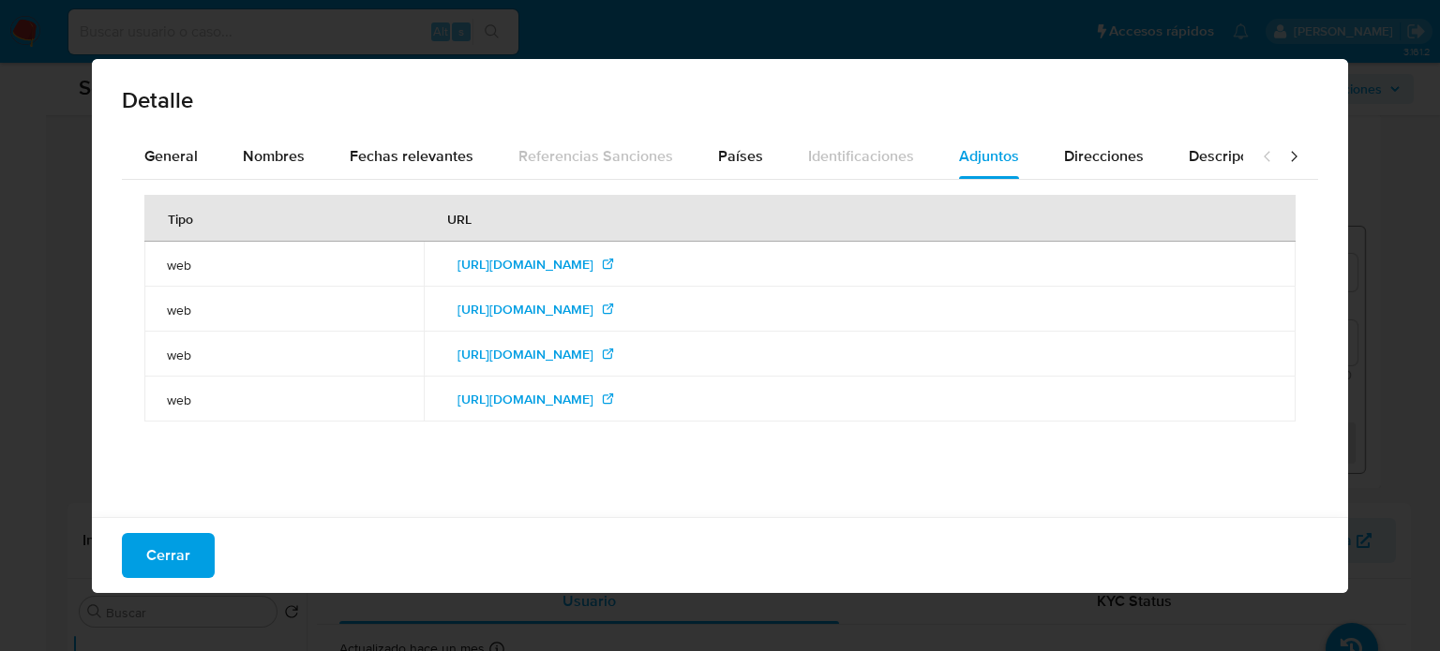
click at [1284, 157] on icon at bounding box center [1293, 156] width 19 height 19
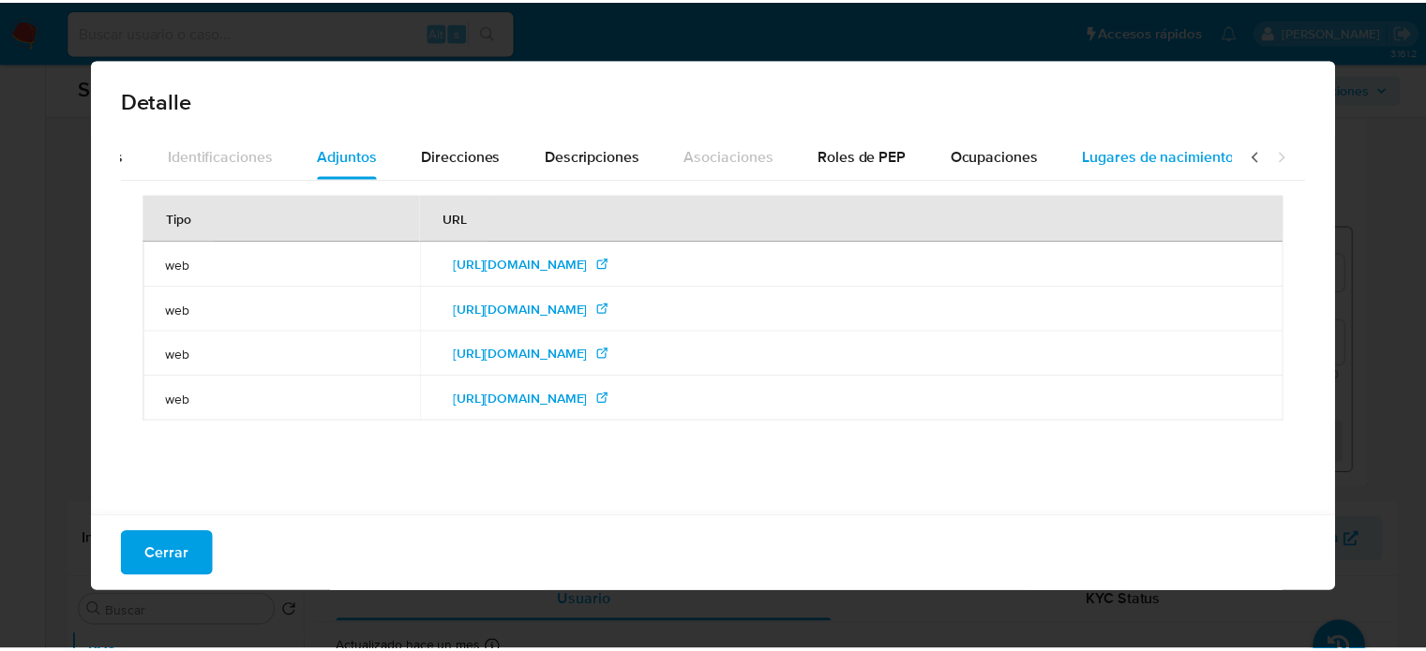
scroll to position [0, 663]
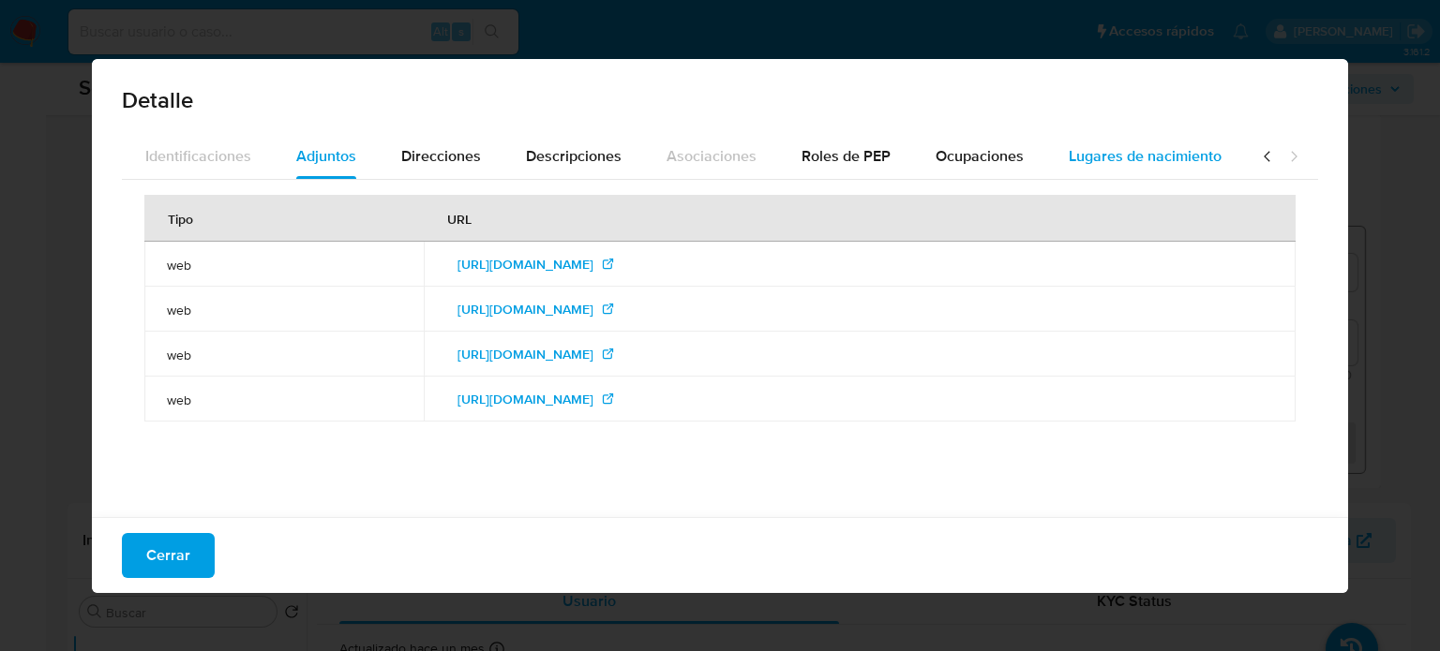
click at [1125, 157] on span "Lugares de nacimiento" at bounding box center [1145, 156] width 153 height 22
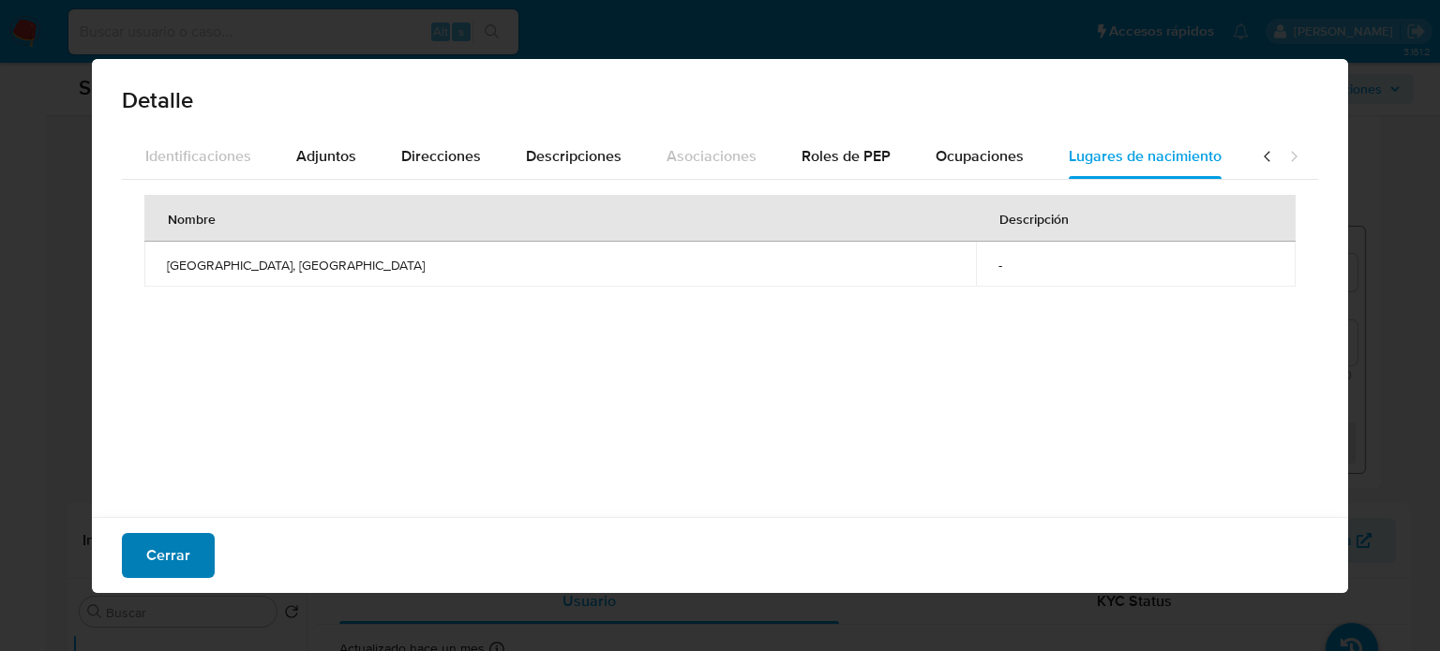
click at [138, 559] on button "Cerrar" at bounding box center [168, 555] width 93 height 45
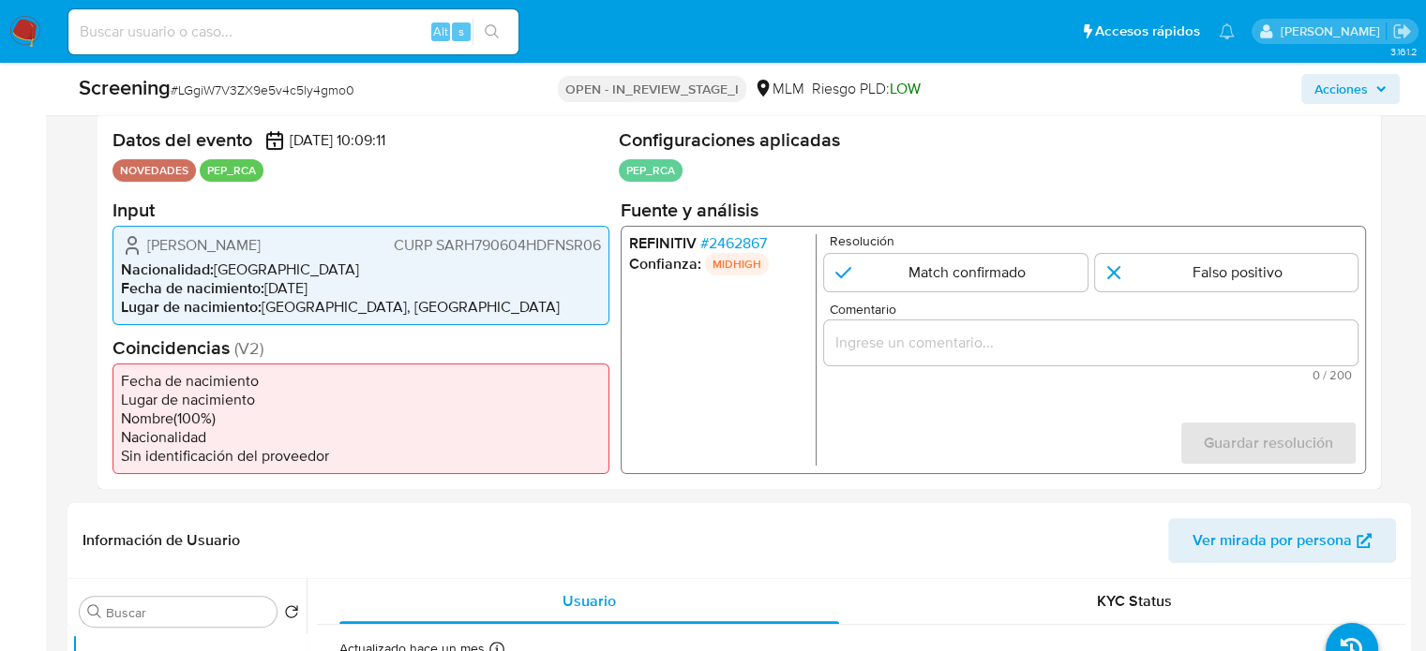
drag, startPoint x: 377, startPoint y: 245, endPoint x: 143, endPoint y: 246, distance: 233.4
click at [143, 246] on div "Harvey Spencer Sanchez Restrepo CURP SARH790604HDFNSR06" at bounding box center [361, 244] width 480 height 22
click at [746, 243] on span "# 2462867" at bounding box center [733, 242] width 67 height 19
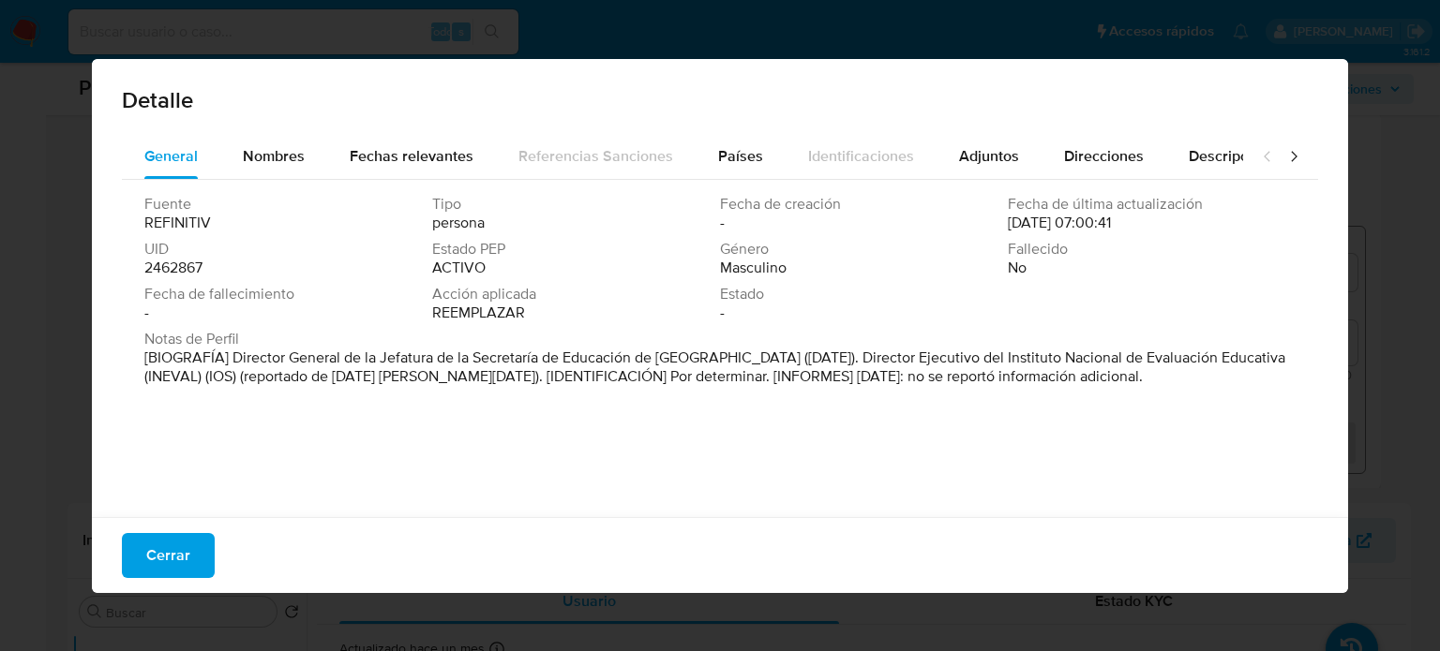
drag, startPoint x: 233, startPoint y: 357, endPoint x: 739, endPoint y: 363, distance: 505.2
click at [739, 363] on font "[BIOGRAFÍA] Director General de la Jefatura de la Secretaría de Educación de Nu…" at bounding box center [714, 367] width 1141 height 40
click at [196, 545] on button "Cerrar" at bounding box center [168, 555] width 93 height 45
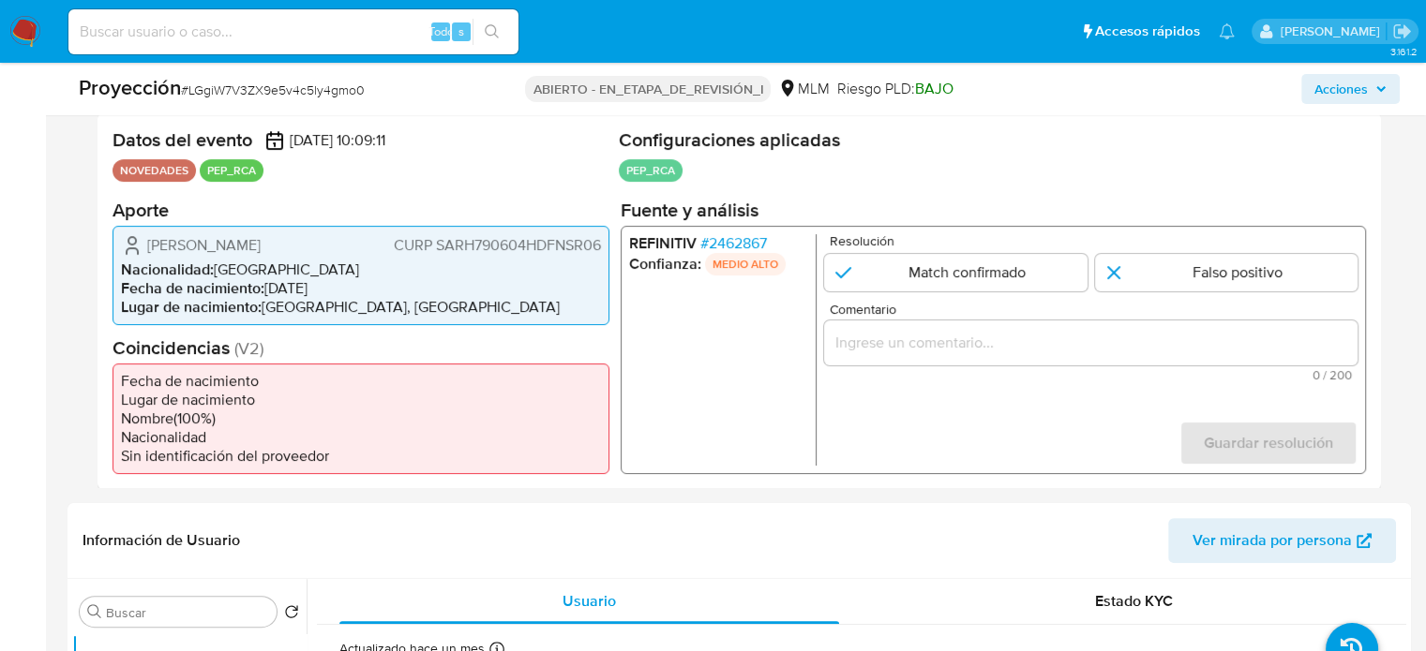
click at [733, 247] on font "2462867" at bounding box center [738, 243] width 58 height 22
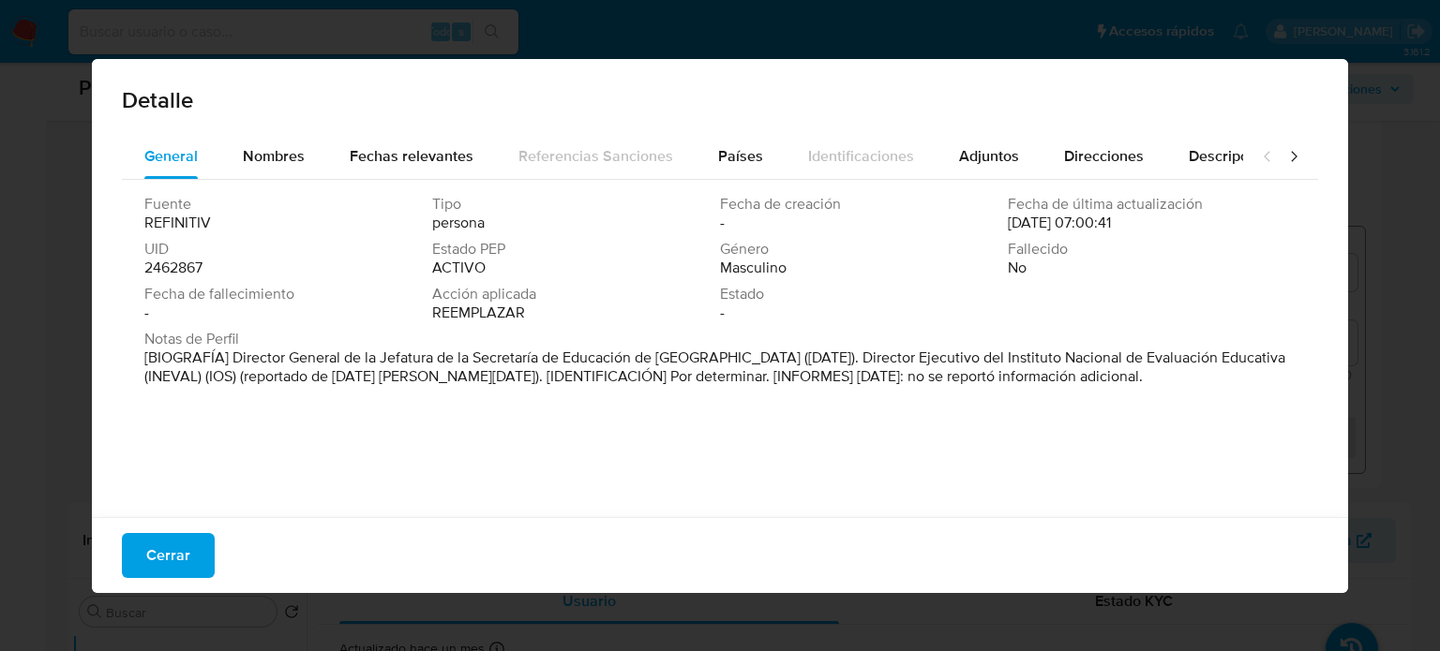
drag, startPoint x: 736, startPoint y: 356, endPoint x: 236, endPoint y: 363, distance: 499.6
click at [236, 363] on font "[BIOGRAFÍA] Director General de la Jefatura de la Secretaría de Educación de Nu…" at bounding box center [714, 367] width 1141 height 40
click at [283, 149] on font "Nombres" at bounding box center [274, 156] width 62 height 22
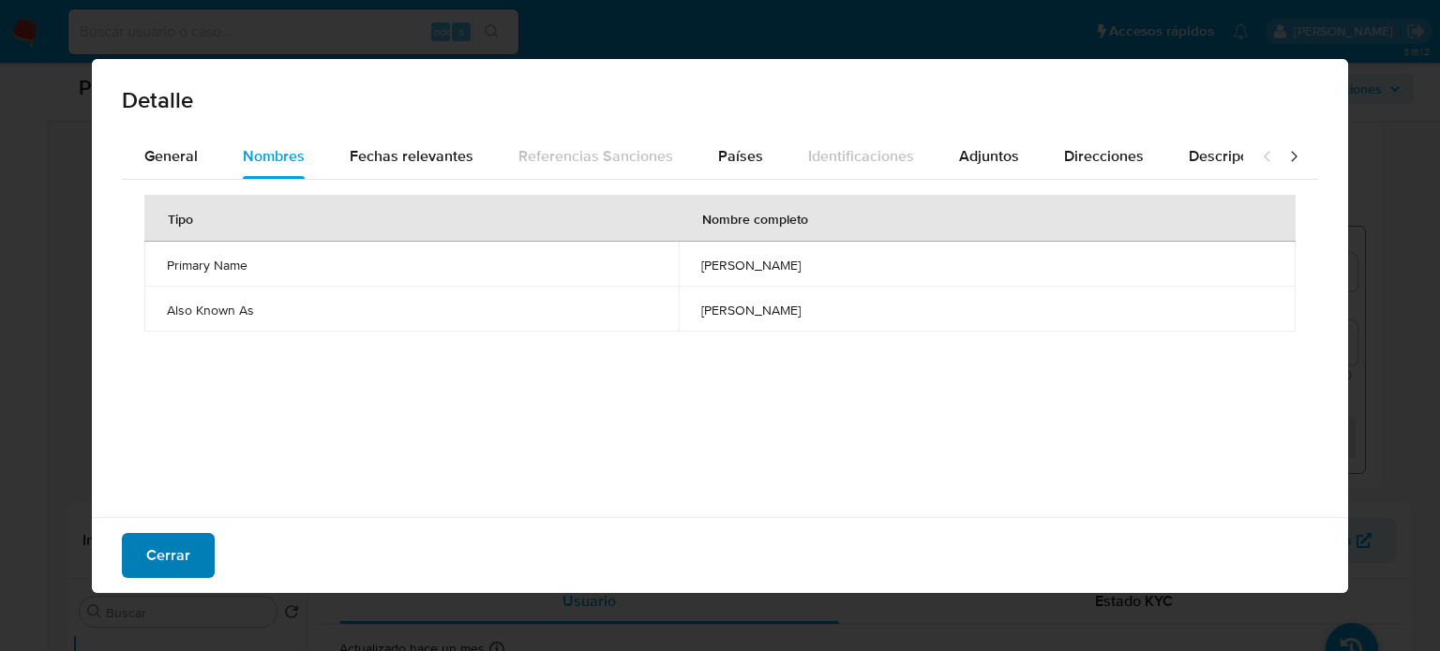
click at [166, 563] on font "Cerrar" at bounding box center [168, 555] width 44 height 45
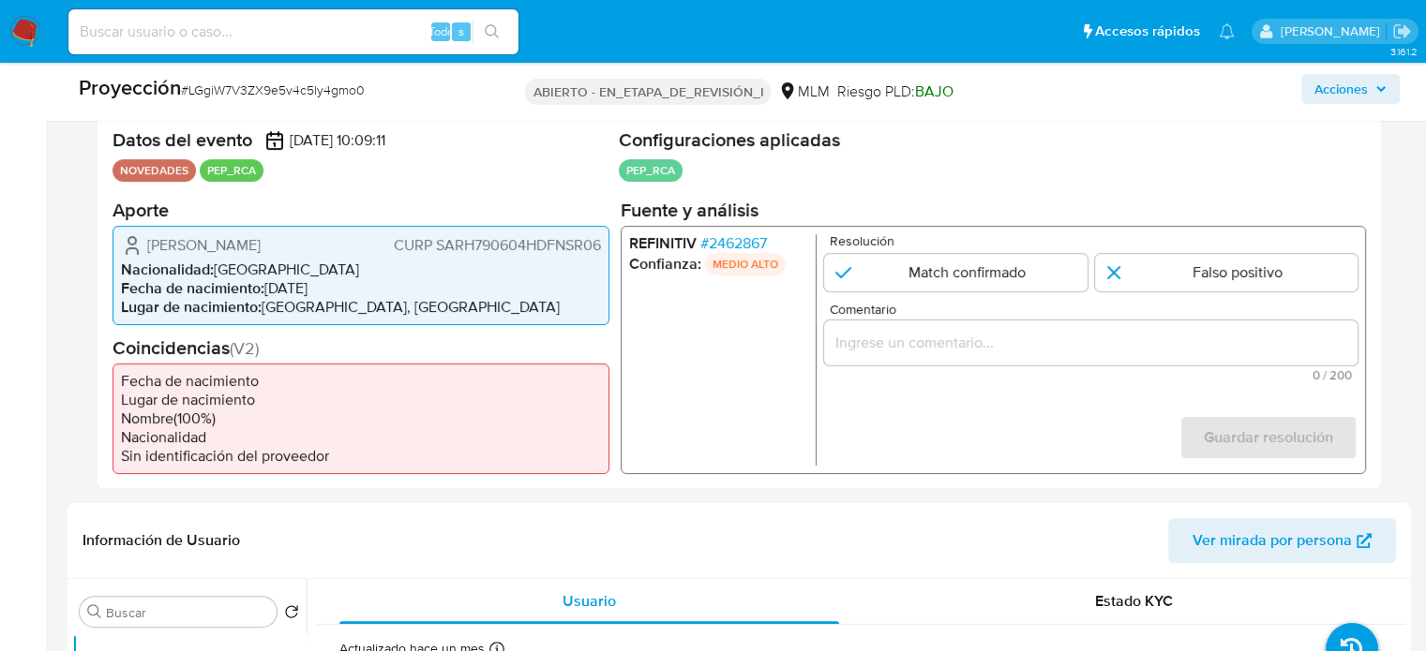
drag, startPoint x: 382, startPoint y: 248, endPoint x: 144, endPoint y: 247, distance: 238.1
click at [144, 247] on div "Harvey Spencer Sánchez Restrepo CURP SARH790604HDFNSR06" at bounding box center [361, 244] width 480 height 22
click at [735, 244] on font "2462867" at bounding box center [738, 243] width 58 height 22
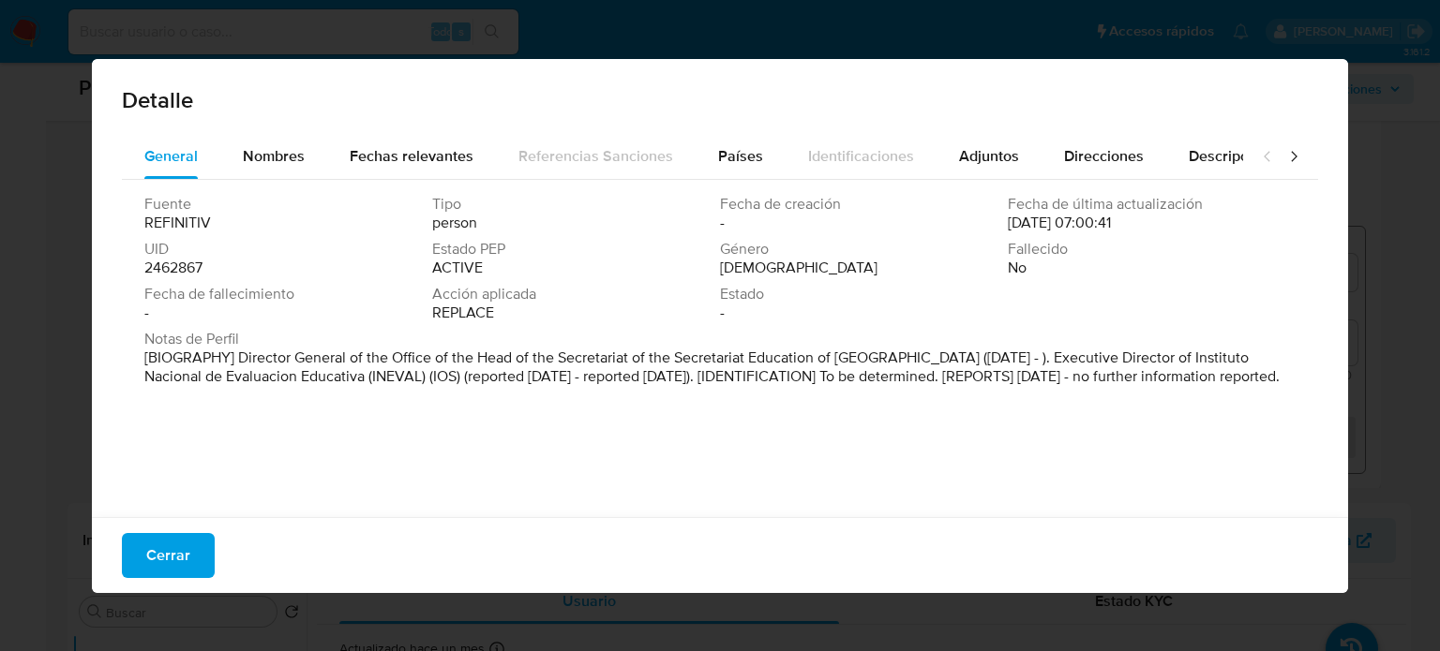
click at [187, 564] on button "Cerrar" at bounding box center [168, 555] width 93 height 45
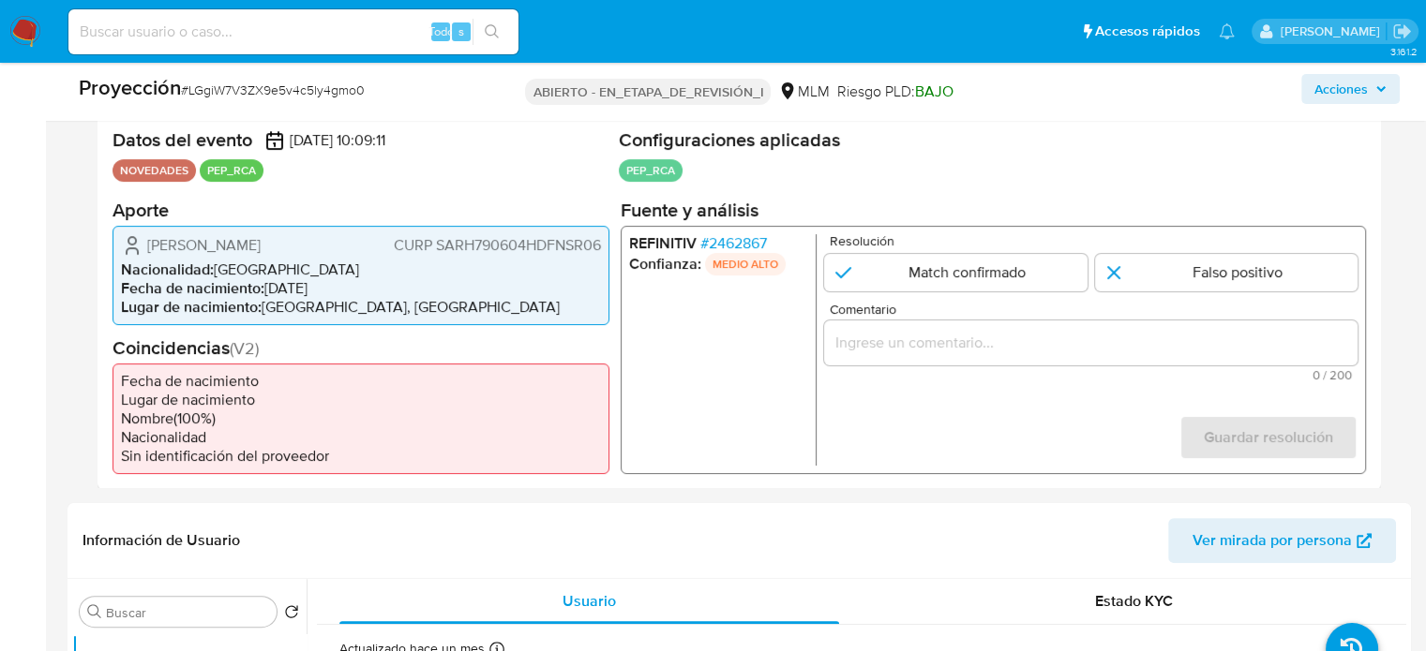
click at [860, 343] on input "Comentario" at bounding box center [1090, 342] width 533 height 24
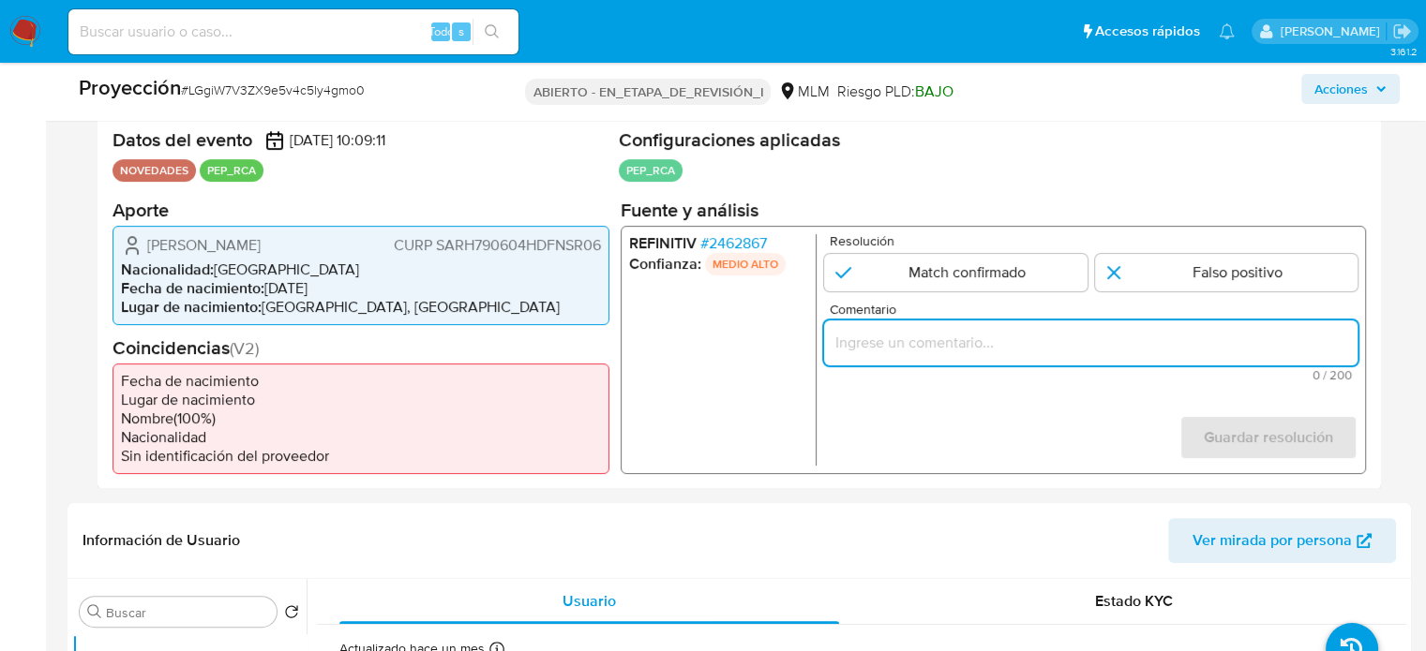
paste input "Titular de cuenta se desempeña como Configurando calidad PEP."
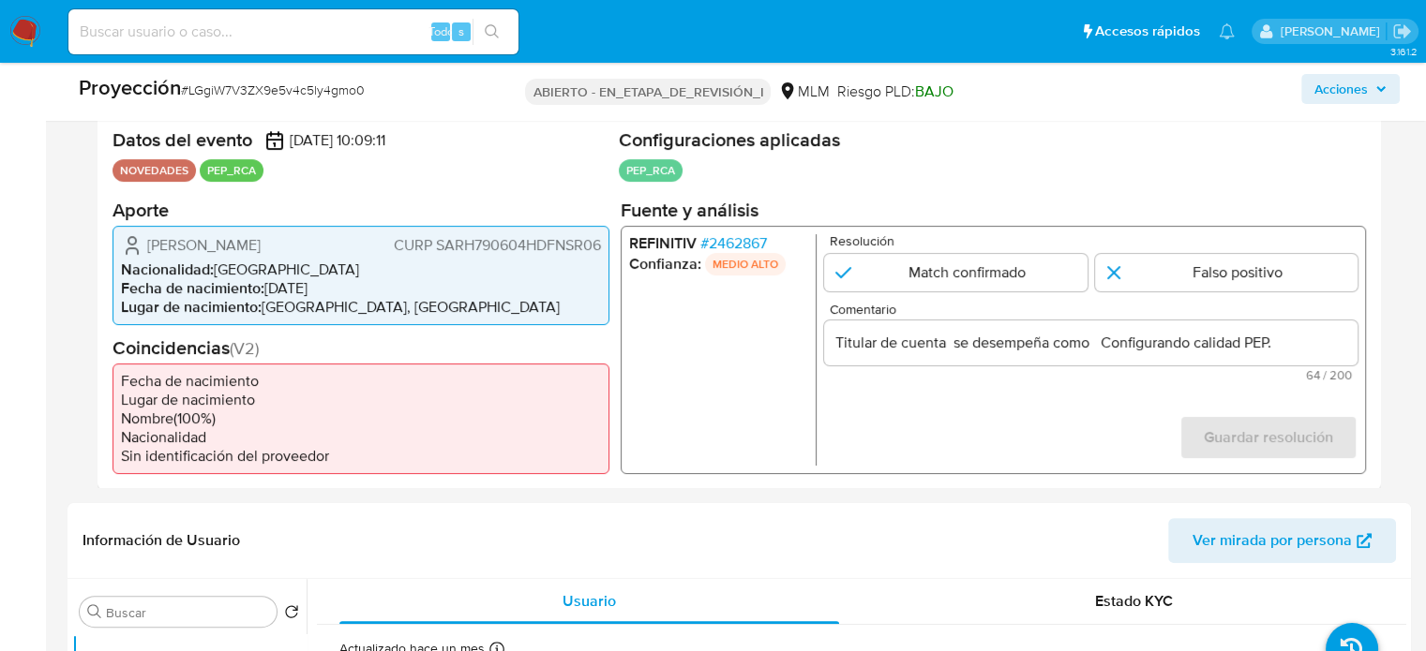
drag, startPoint x: 142, startPoint y: 243, endPoint x: 596, endPoint y: 246, distance: 453.7
click at [606, 247] on div "Harvey Spencer Sánchez Restrepo CURP SARH790604HDFNSR06 Nacionalidad : México F…" at bounding box center [360, 274] width 497 height 99
click at [1257, 343] on input "Titular de cuenta Harvey Spencer Sánchez Restrepo CURP SARH790604HDFNSR06 se de…" at bounding box center [1090, 342] width 533 height 24
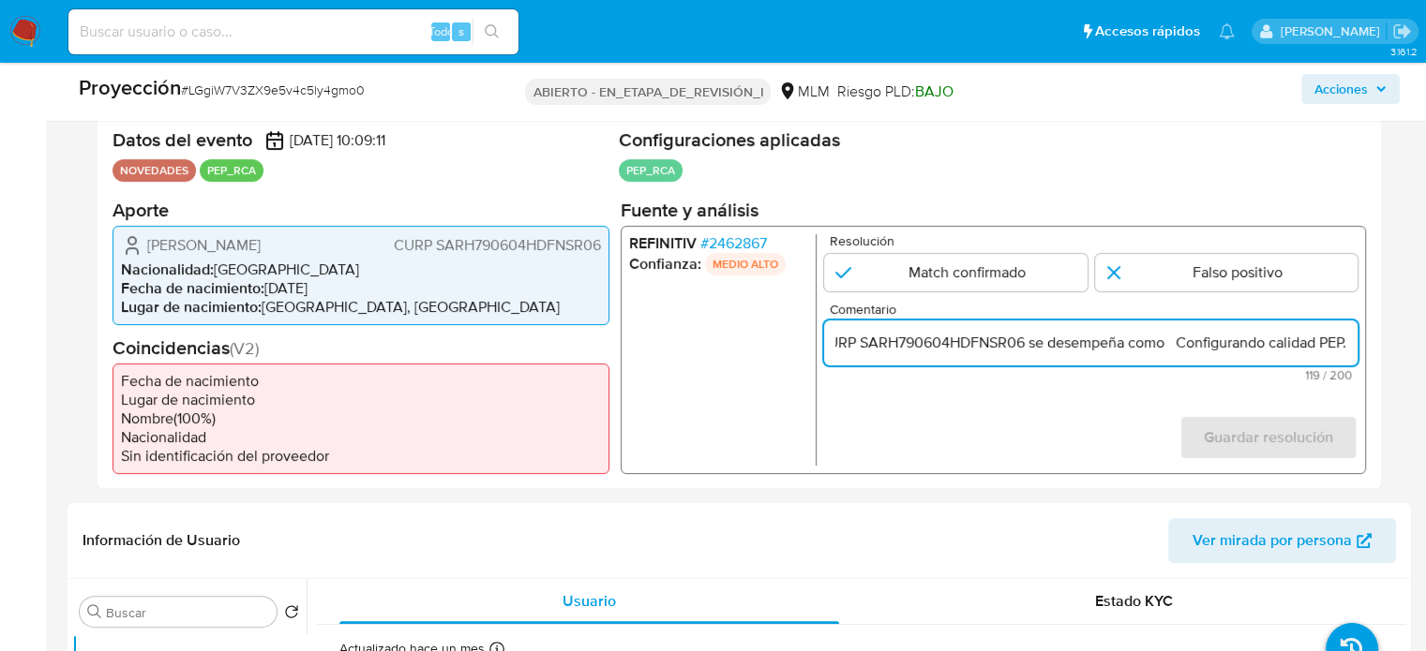
scroll to position [0, 370]
drag, startPoint x: 1280, startPoint y: 341, endPoint x: 1346, endPoint y: 342, distance: 65.6
click at [1346, 342] on input "Titular de cuenta Harvey Spencer Sánchez Restrepo CURP SARH790604HDFNSR06 se de…" at bounding box center [1090, 342] width 533 height 24
click at [1340, 345] on input "Titular de cuenta Harvey Spencer Sánchez Restrepo CURP SARH790604HDFNSR06 se de…" at bounding box center [1090, 342] width 533 height 24
drag, startPoint x: 1238, startPoint y: 347, endPoint x: 1263, endPoint y: 347, distance: 25.3
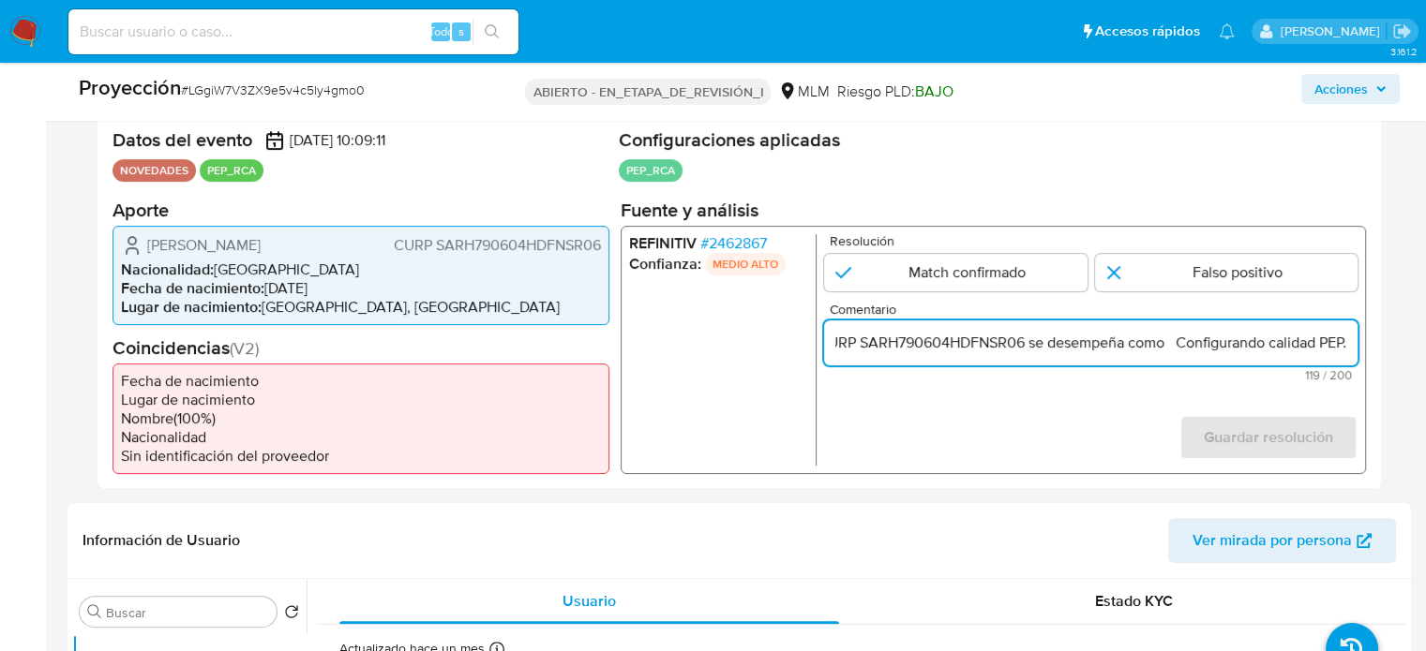
click at [1263, 347] on input "Titular de cuenta Harvey Spencer Sánchez Restrepo CURP SARH790604HDFNSR06 se de…" at bounding box center [1090, 342] width 533 height 24
click at [1189, 344] on input "Titular de cuenta Harvey Spencer Sánchez Restrepo CURP SARH790604HDFNSR06 se de…" at bounding box center [1090, 342] width 533 height 24
paste input "Director General de la Jefatura de la Secretaría de Educación de Nuevo León des…"
drag, startPoint x: 1190, startPoint y: 341, endPoint x: 1383, endPoint y: 374, distance: 195.9
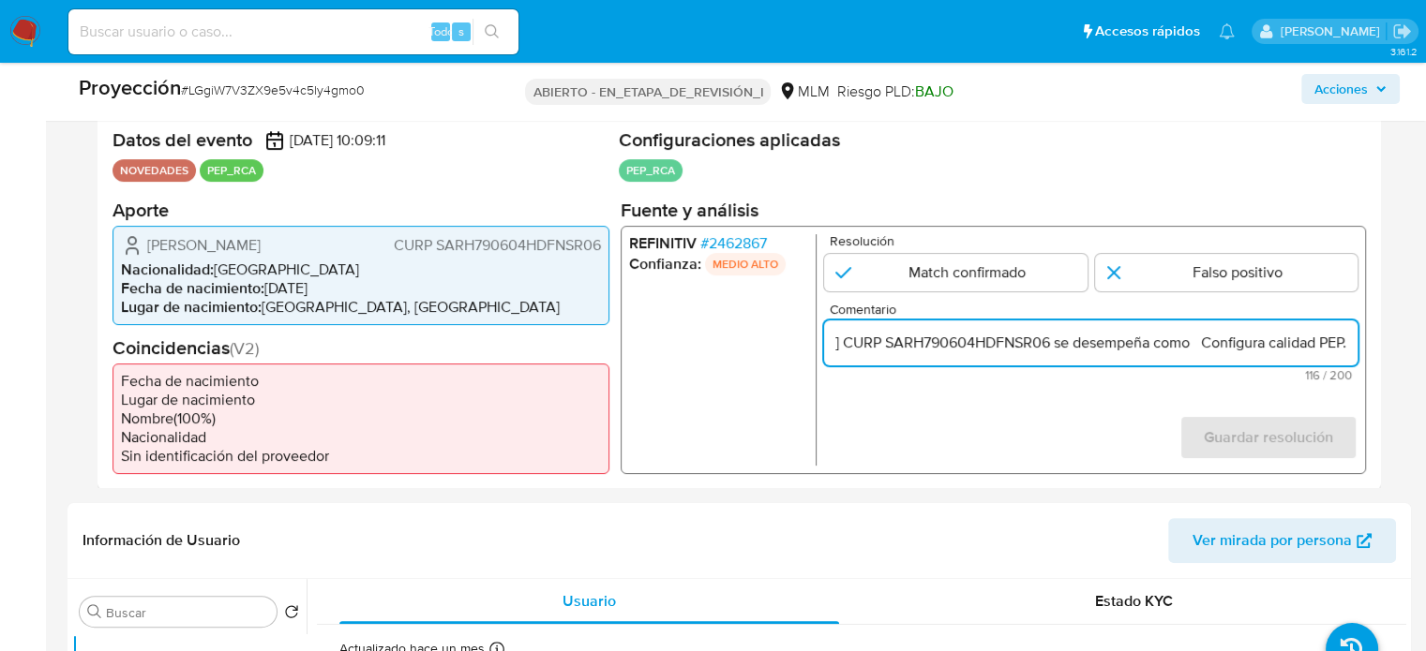
click at [1383, 374] on div "Eventos de proyección (1) Página 1 Datos del evento 10/03/2025 10:09:11 NOVEDAD…" at bounding box center [738, 286] width 1343 height 406
paste input "Director General de la Jefatura de la Secretaría de Educación de Nuevo León des…"
type input "Titular de cuenta Harvey Spencer Sánchez Restrepo CURP SARH790604HDFNSR06 se de…"
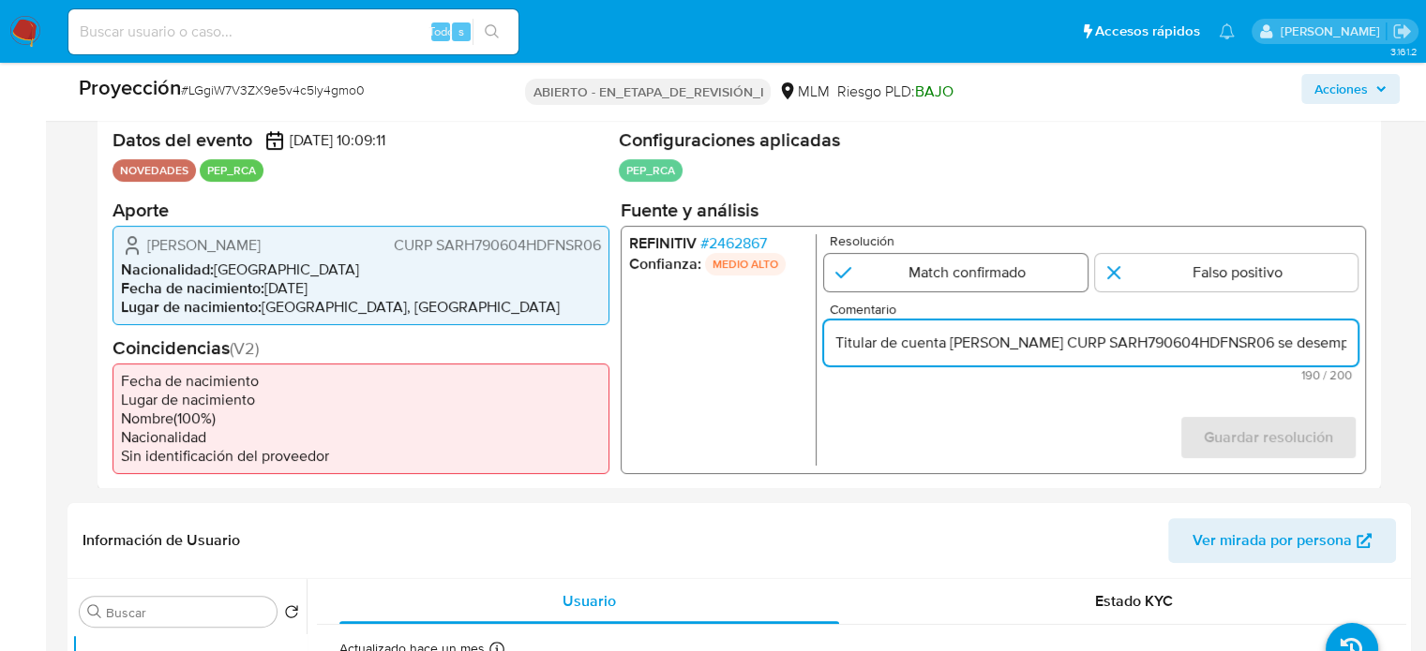
click at [1016, 279] on input "1 de 1" at bounding box center [955, 271] width 263 height 37
radio input "true"
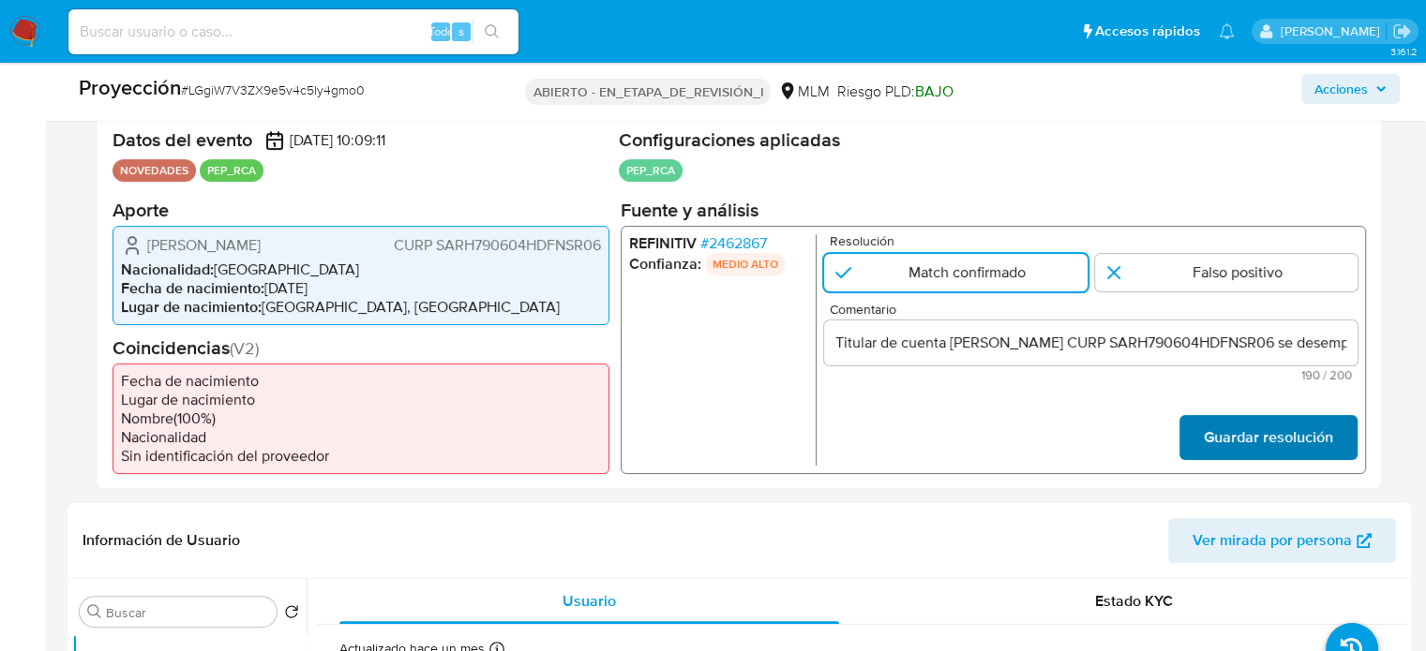
click at [1245, 442] on font "Guardar resolución" at bounding box center [1268, 437] width 129 height 45
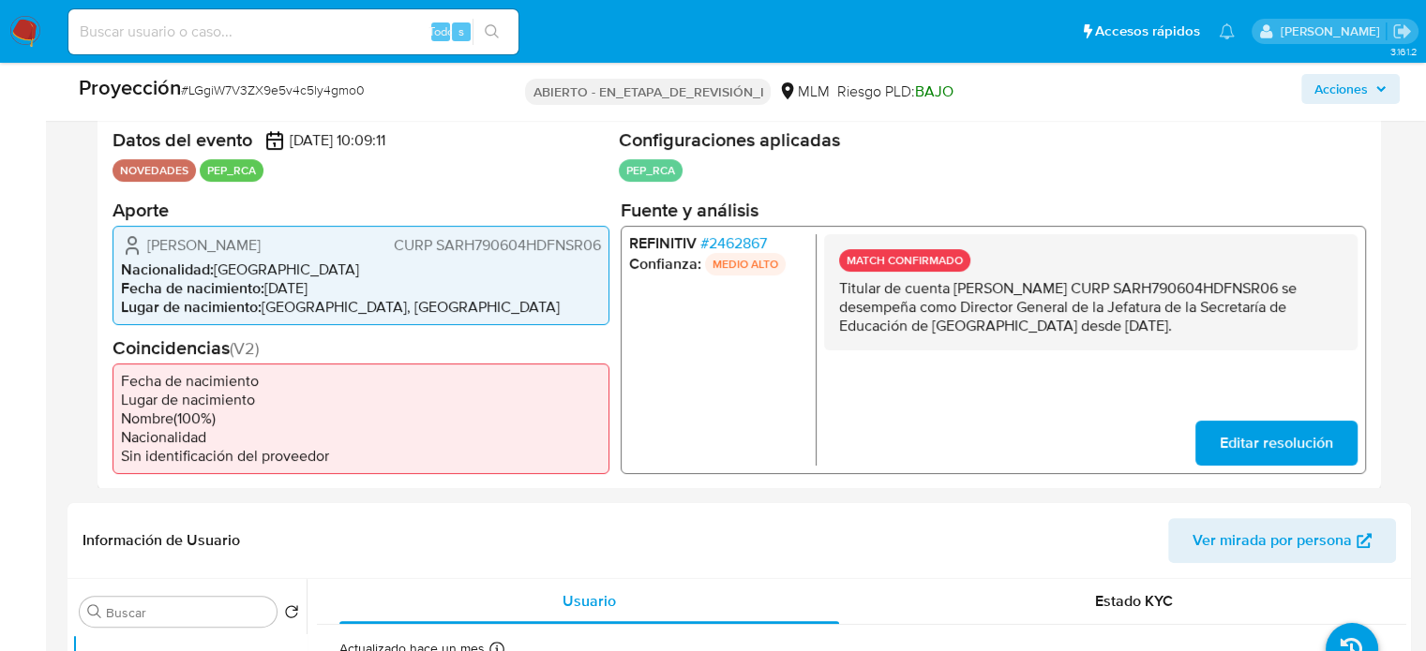
drag, startPoint x: 904, startPoint y: 347, endPoint x: 834, endPoint y: 291, distance: 89.3
click at [834, 291] on div "MATCH CONFIRMADO Titular de cuenta Harvey Spencer Sánchez Restrepo CURP SARH790…" at bounding box center [1090, 291] width 533 height 116
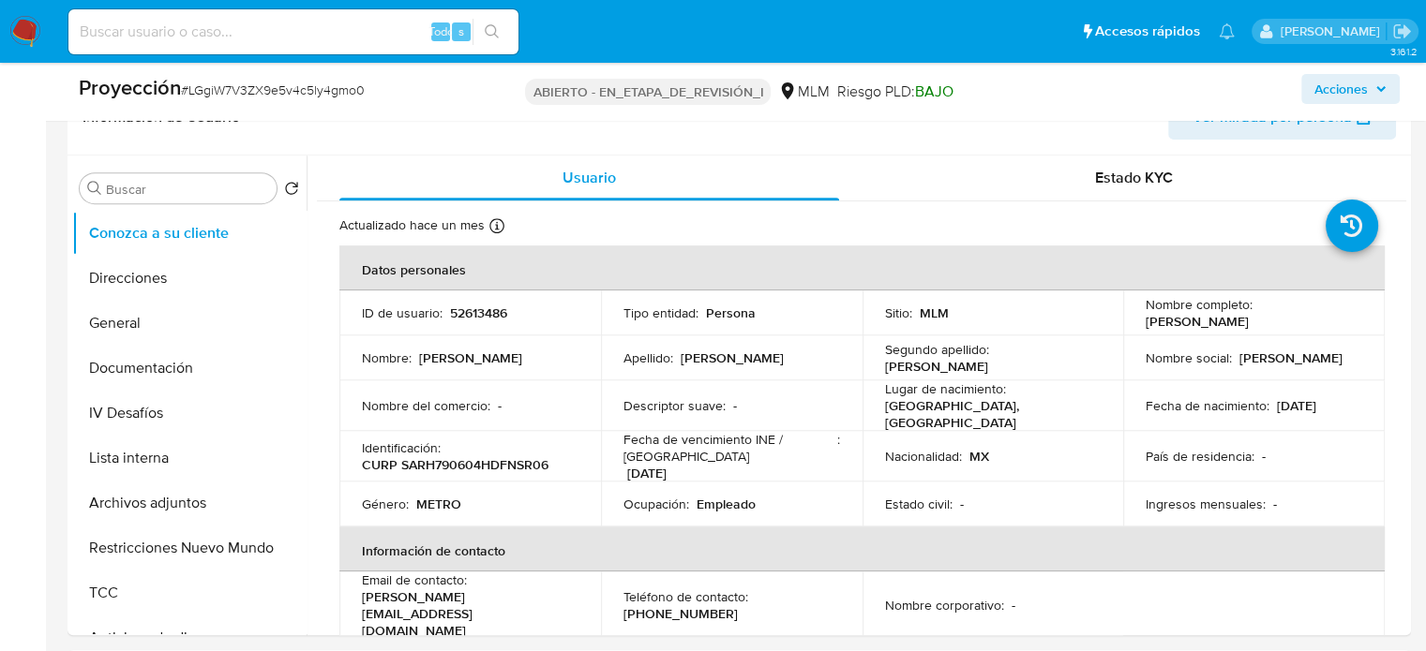
scroll to position [844, 0]
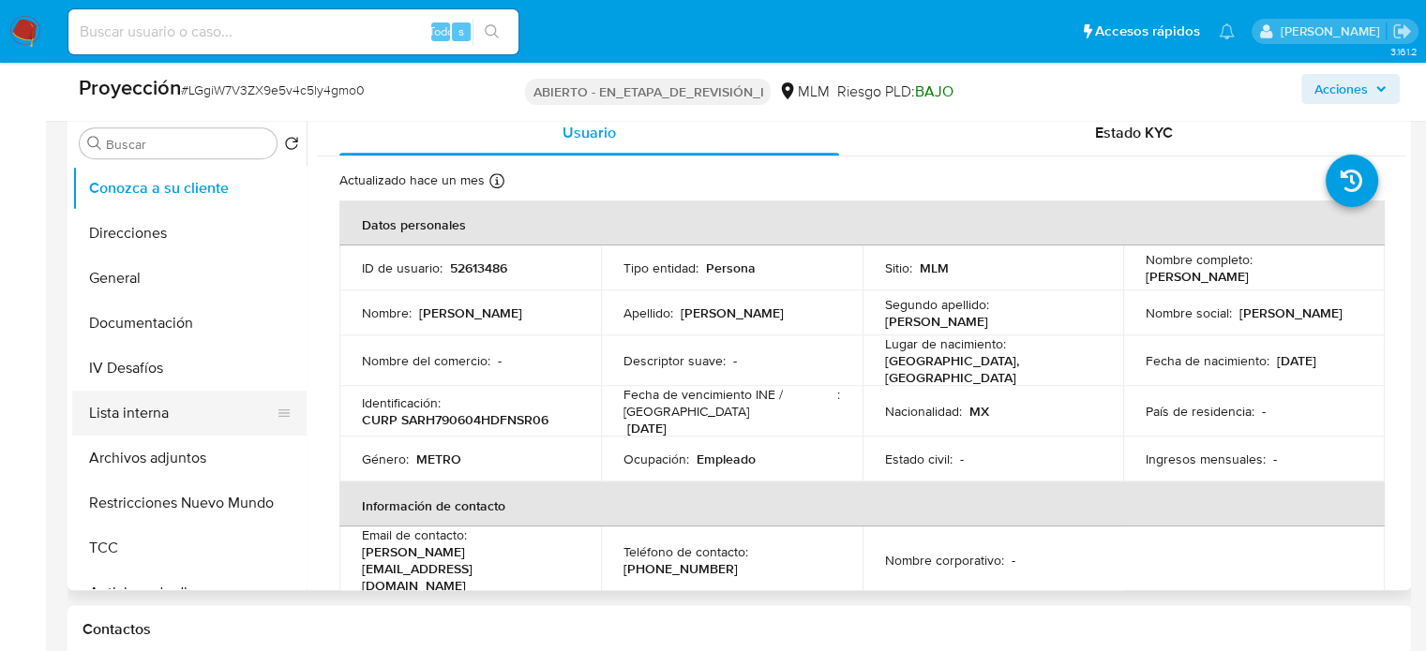
click at [95, 411] on button "Lista interna" at bounding box center [181, 413] width 219 height 45
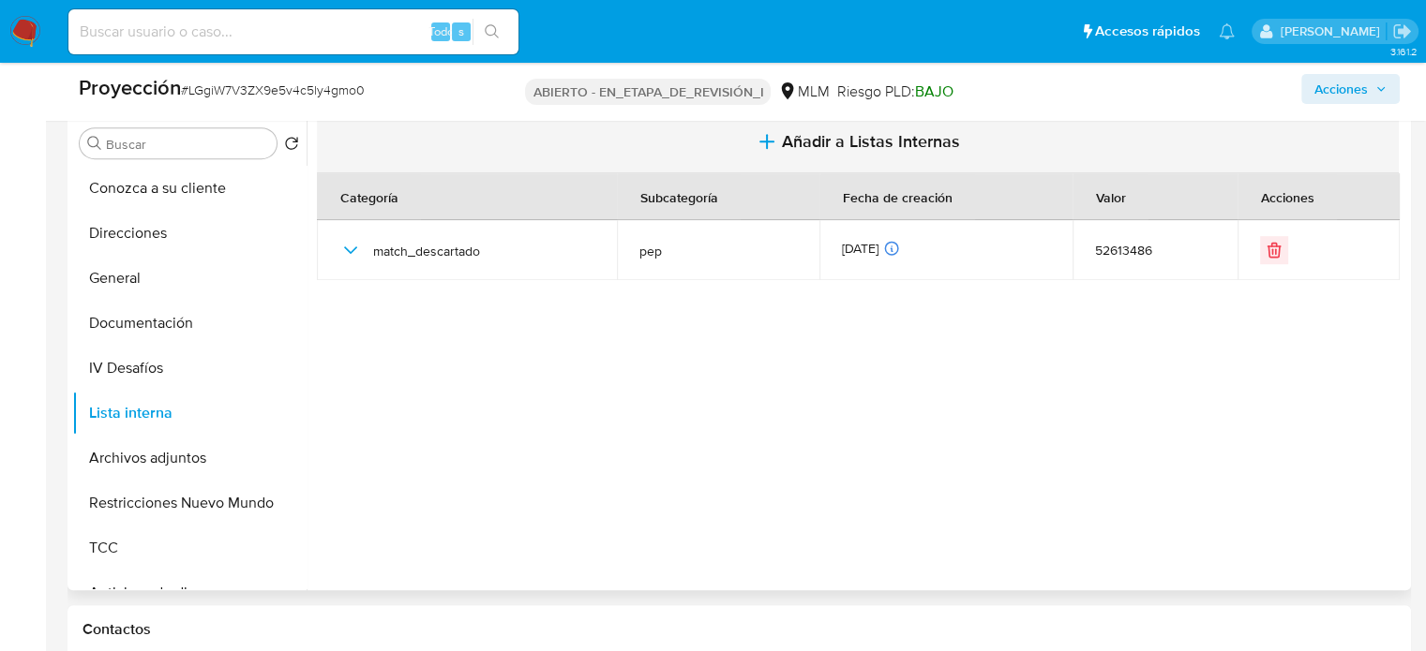
click at [759, 164] on button "Añadir a Listas Internas" at bounding box center [858, 142] width 1082 height 63
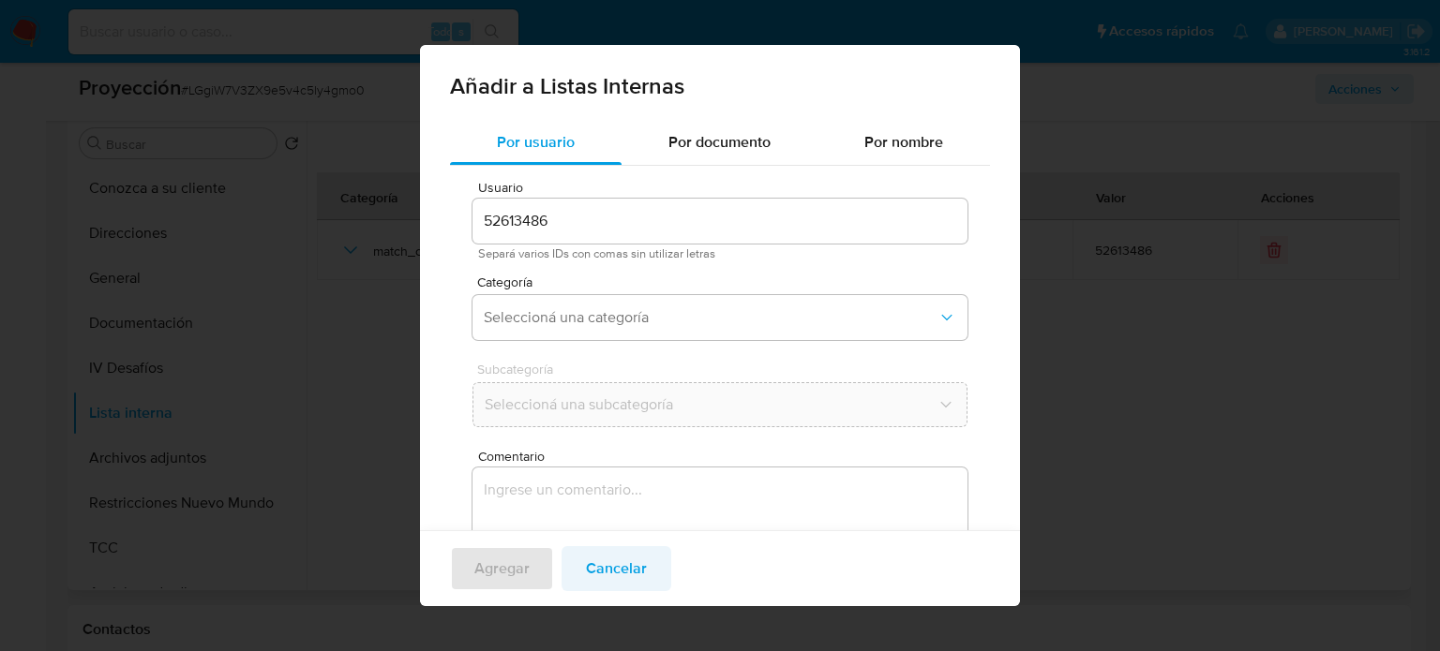
click at [618, 580] on span "Cancelar" at bounding box center [616, 568] width 61 height 41
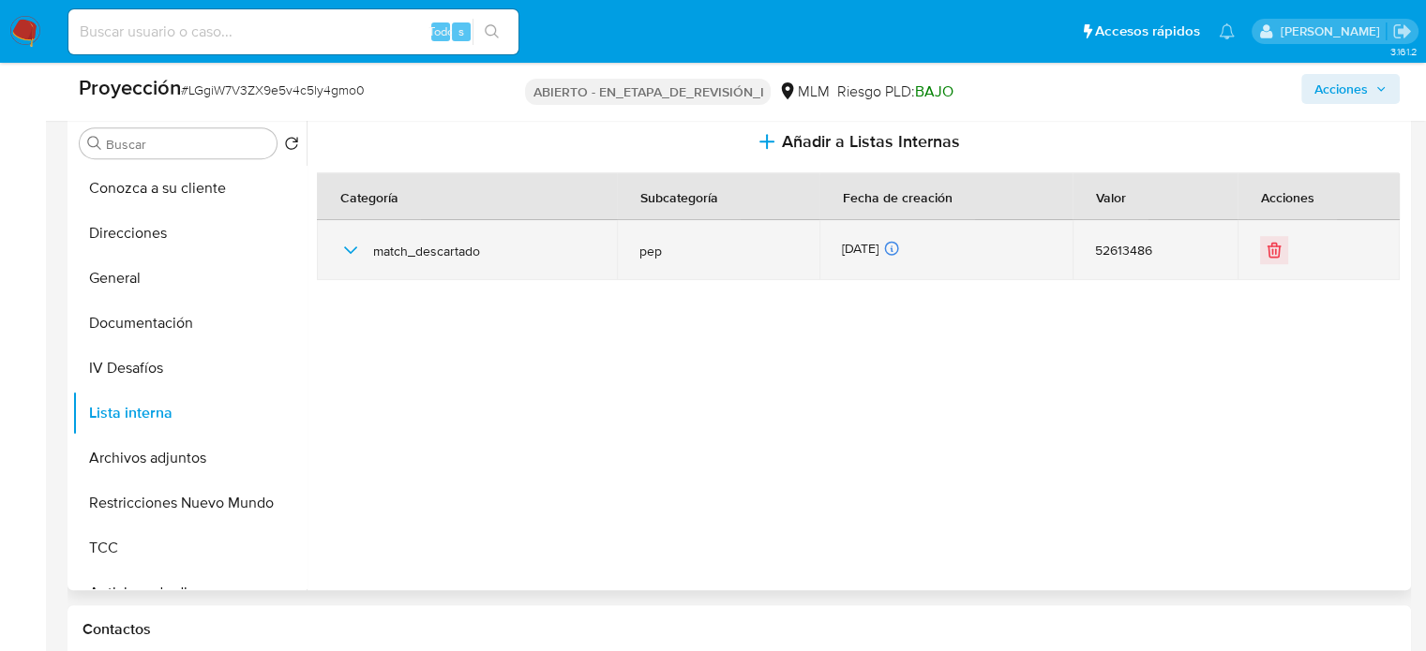
click at [340, 246] on icon "button" at bounding box center [350, 250] width 22 height 22
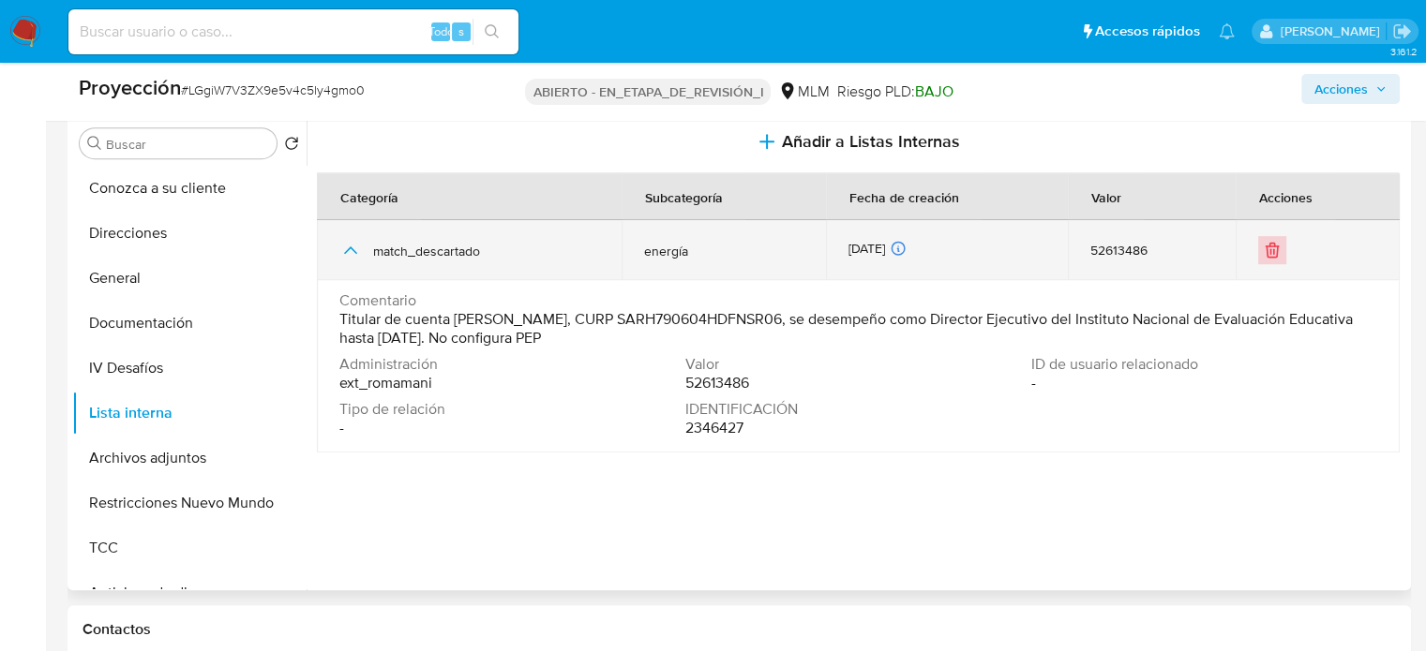
click at [1271, 256] on icon "Eliminar" at bounding box center [1272, 250] width 19 height 19
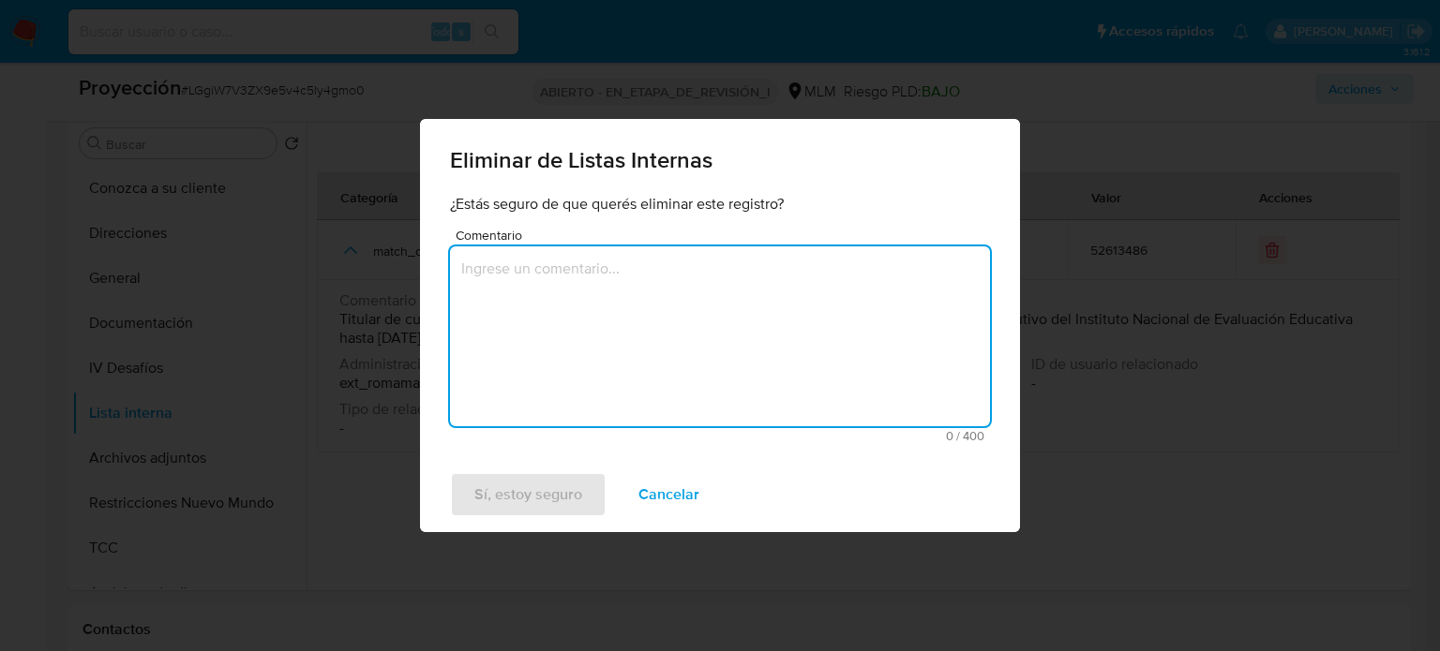
click at [674, 309] on textarea "Comentario" at bounding box center [720, 337] width 540 height 180
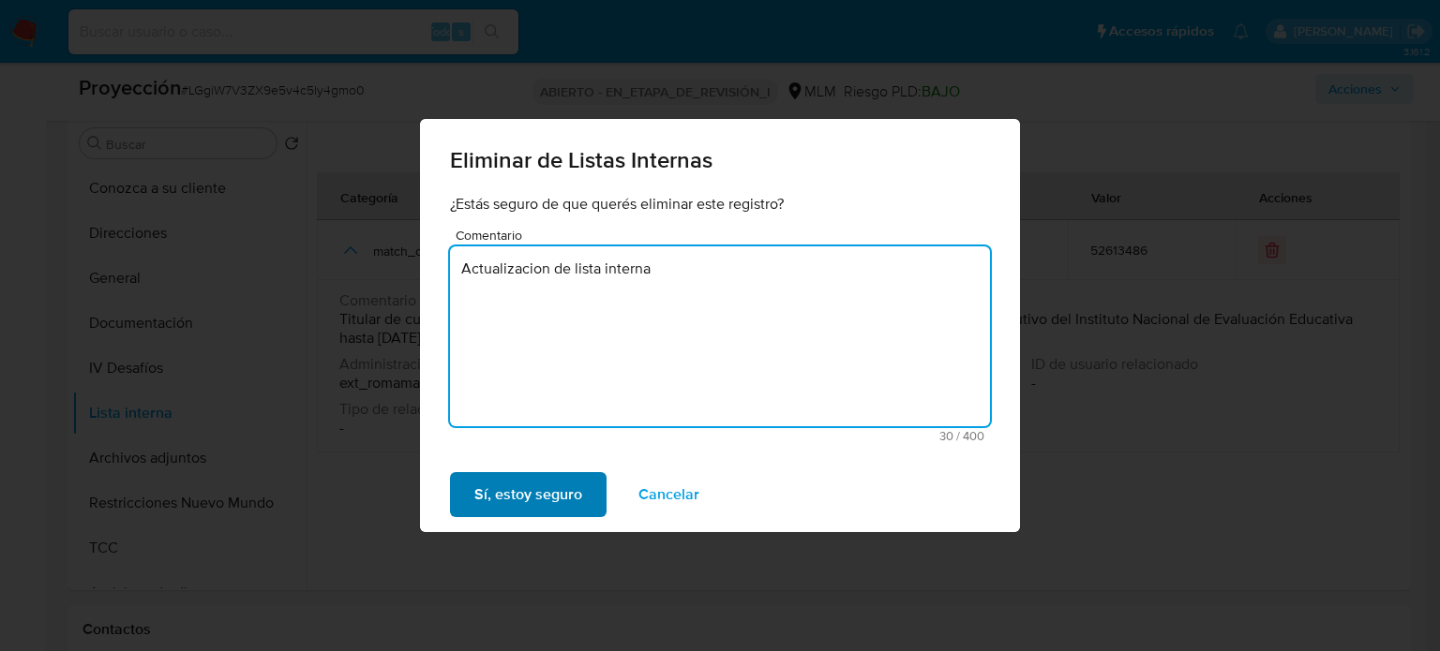
type textarea "Actualizacion de lista interna"
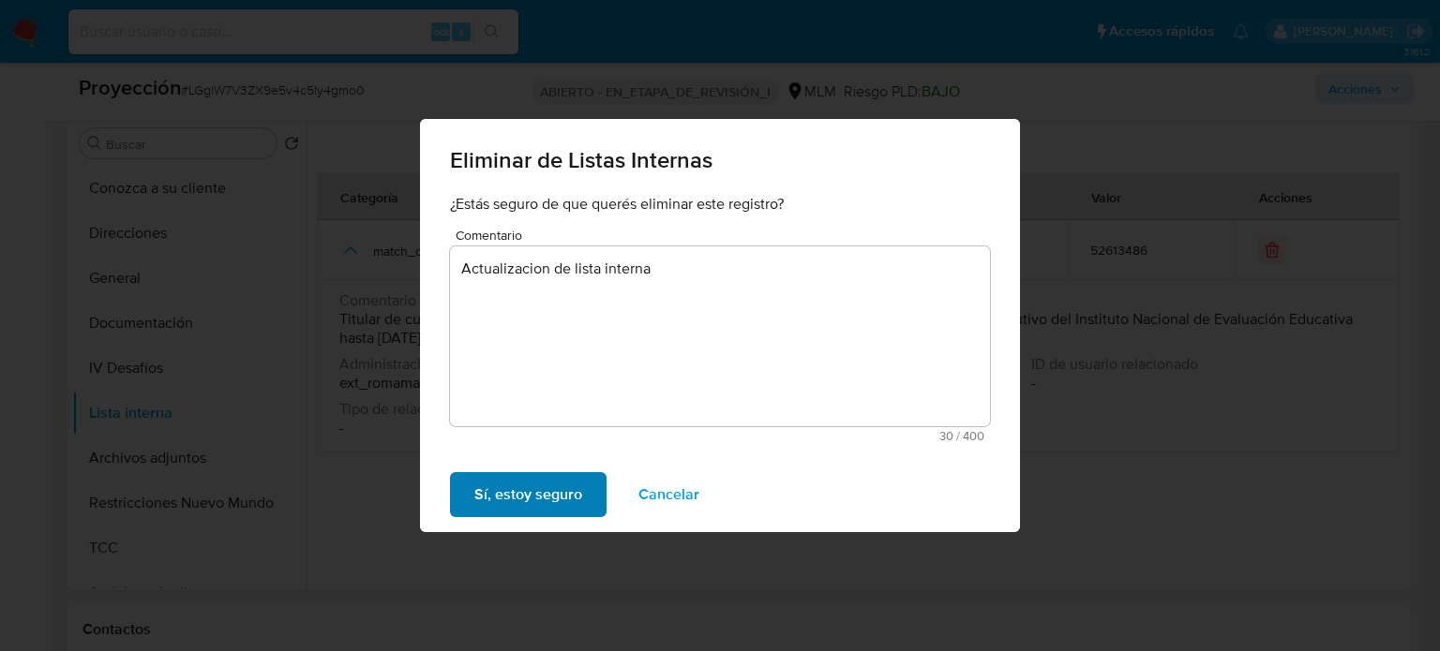
click at [506, 484] on span "Sí, estoy seguro" at bounding box center [528, 494] width 108 height 41
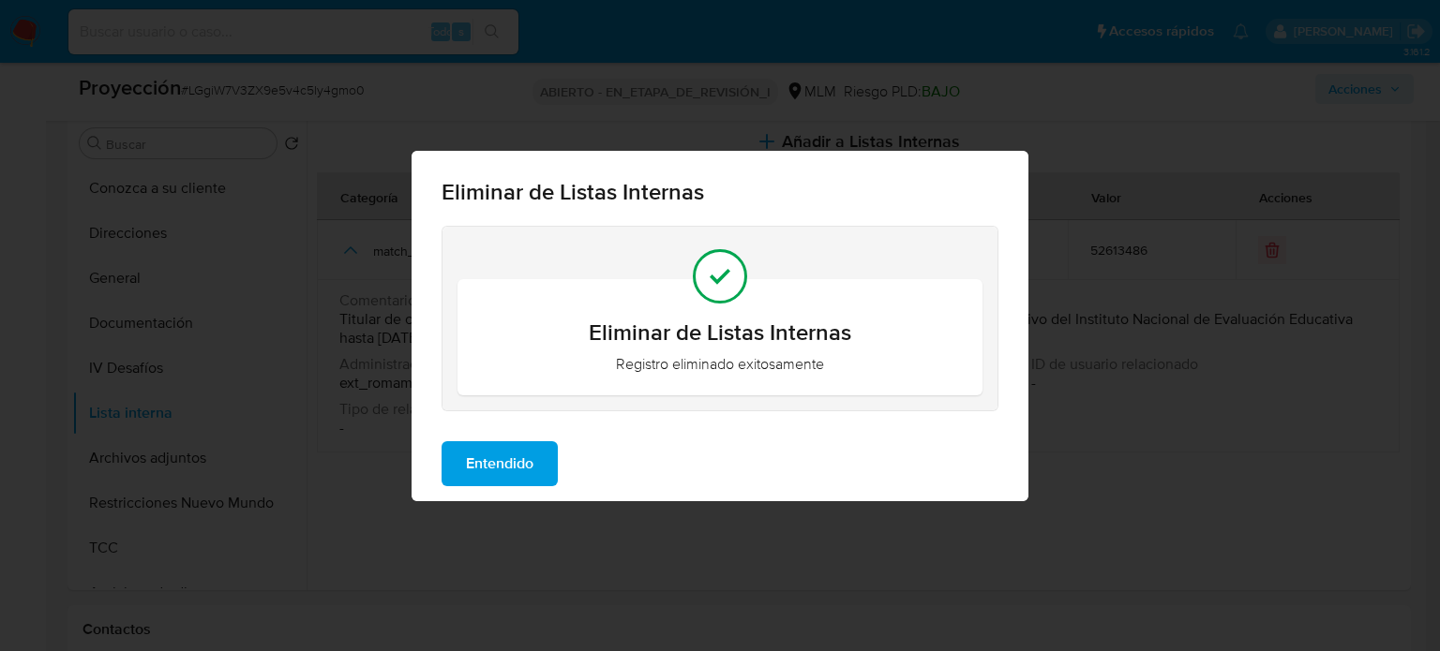
click at [512, 476] on span "Entendido" at bounding box center [499, 463] width 67 height 41
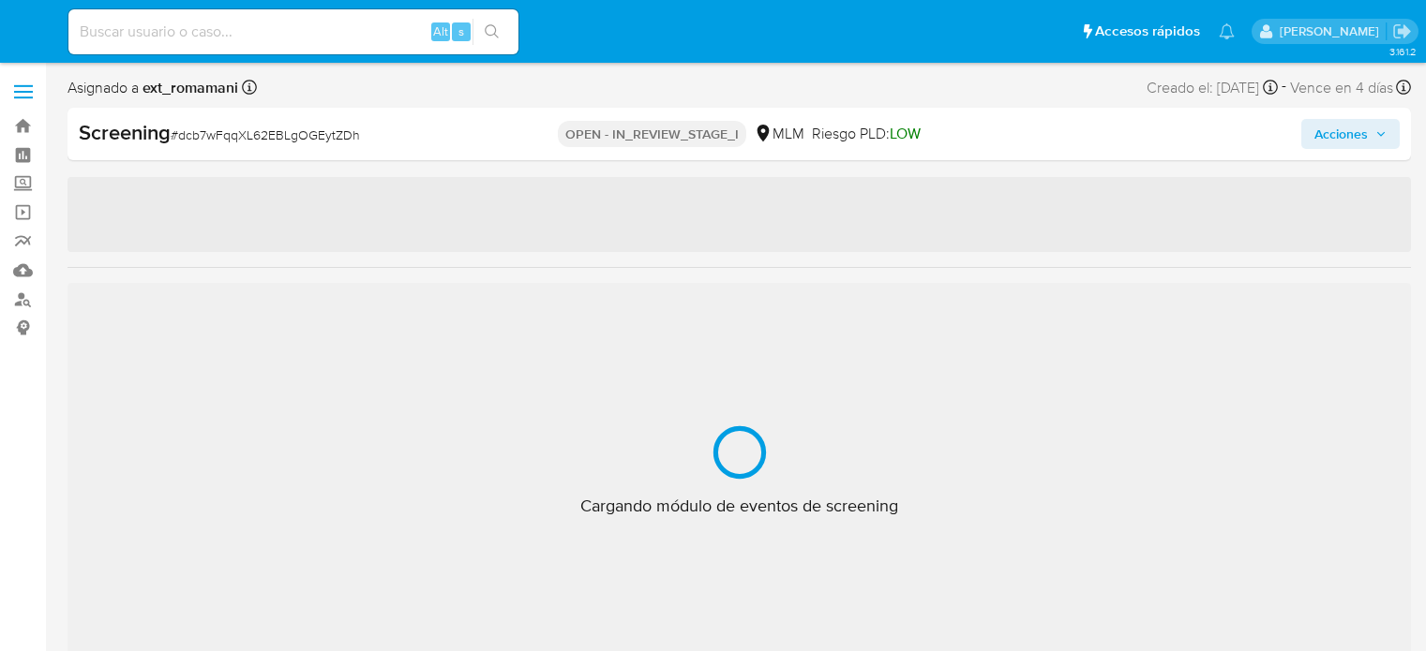
select select "10"
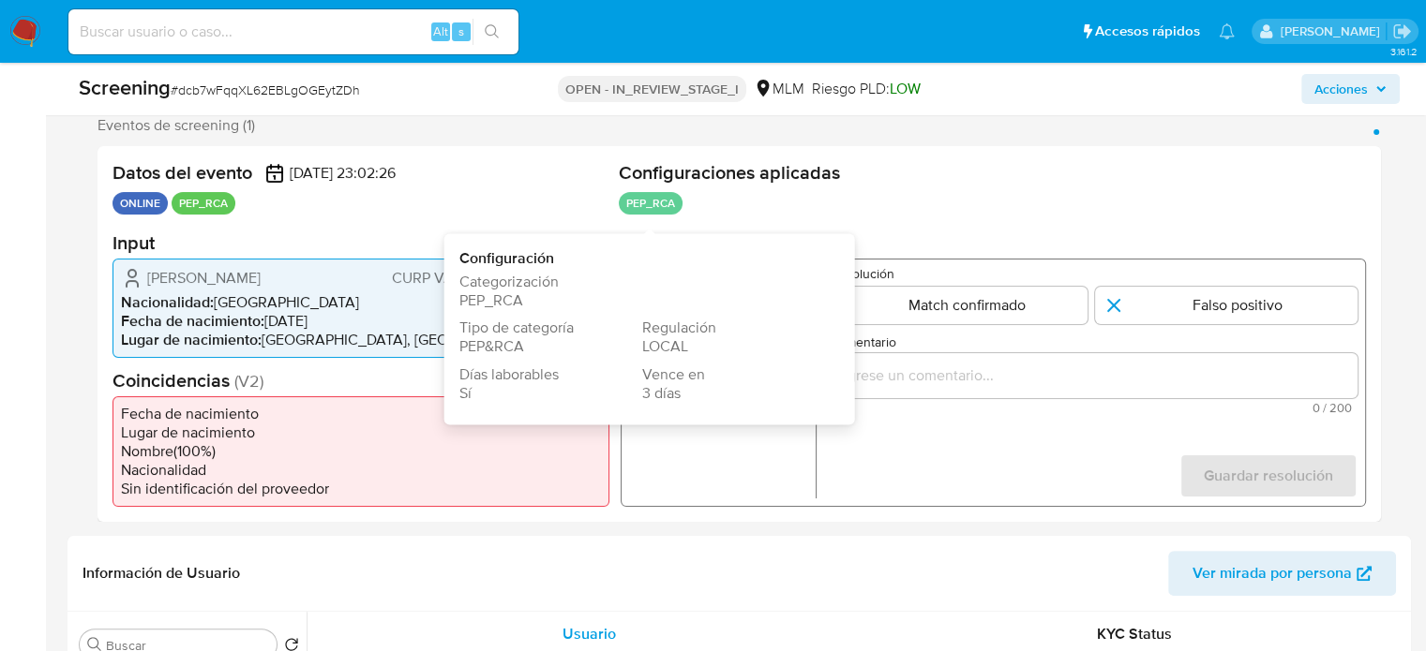
scroll to position [375, 0]
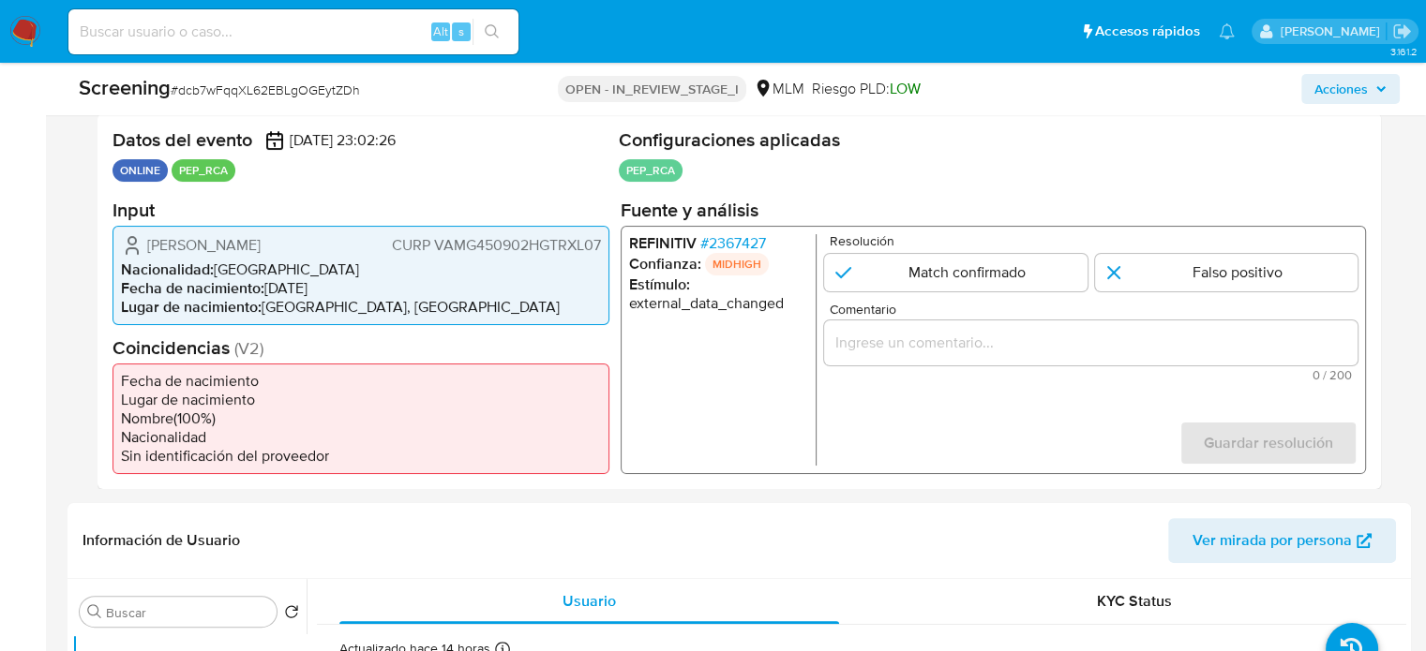
drag, startPoint x: 262, startPoint y: 245, endPoint x: 143, endPoint y: 247, distance: 119.1
click at [143, 250] on div "[PERSON_NAME] VAMG450902HGTRXL07" at bounding box center [361, 244] width 480 height 22
click at [739, 240] on span "# 2367427" at bounding box center [733, 242] width 66 height 19
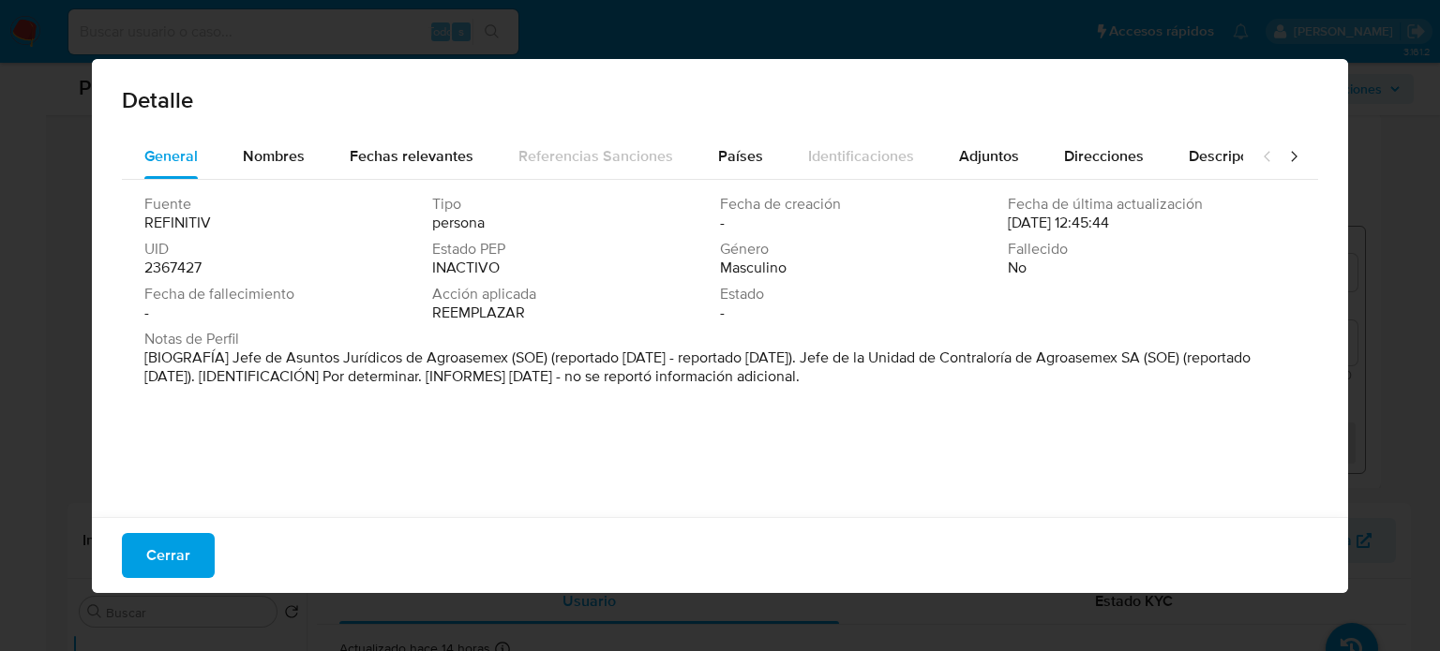
drag, startPoint x: 232, startPoint y: 360, endPoint x: 508, endPoint y: 360, distance: 276.5
click at [508, 360] on font "[BIOGRAFÍA] Jefe de Asuntos Jurídicos de Agroasemex (SOE) (reportado [DATE] - r…" at bounding box center [697, 367] width 1106 height 40
click at [184, 553] on span "Cerrar" at bounding box center [168, 555] width 44 height 41
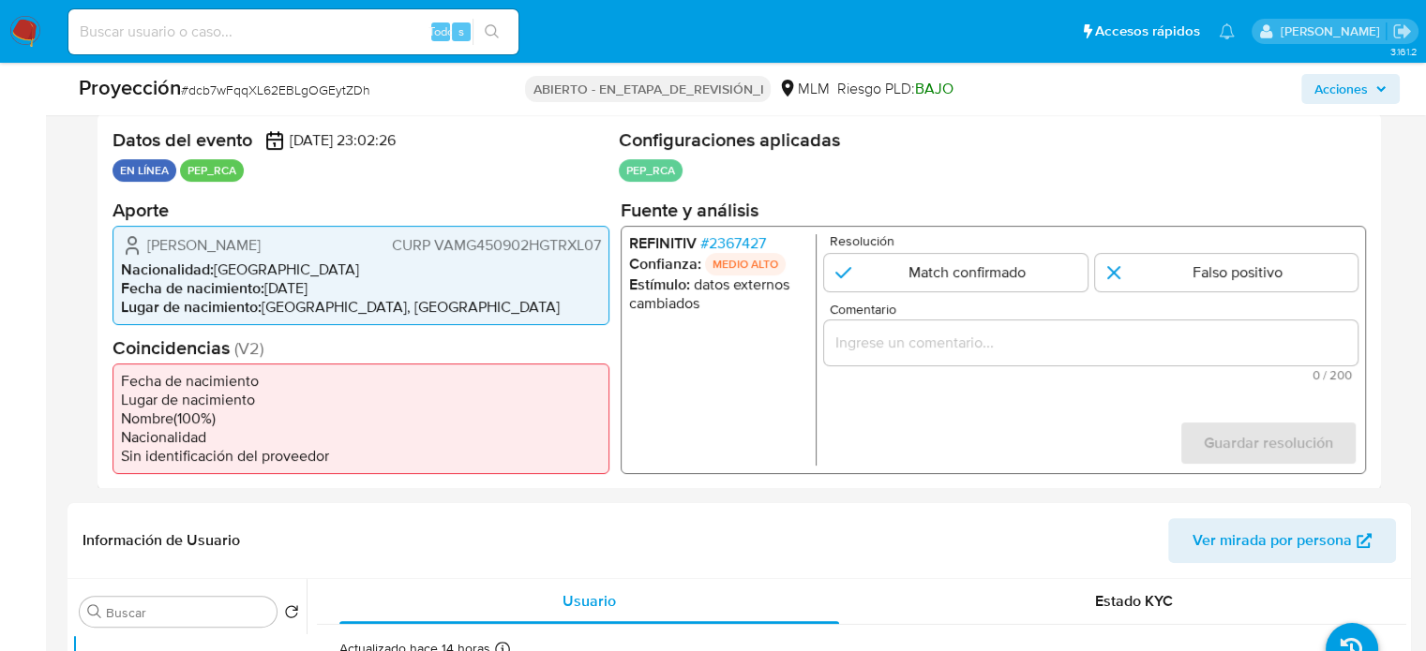
click at [765, 244] on font "2367427" at bounding box center [737, 243] width 57 height 22
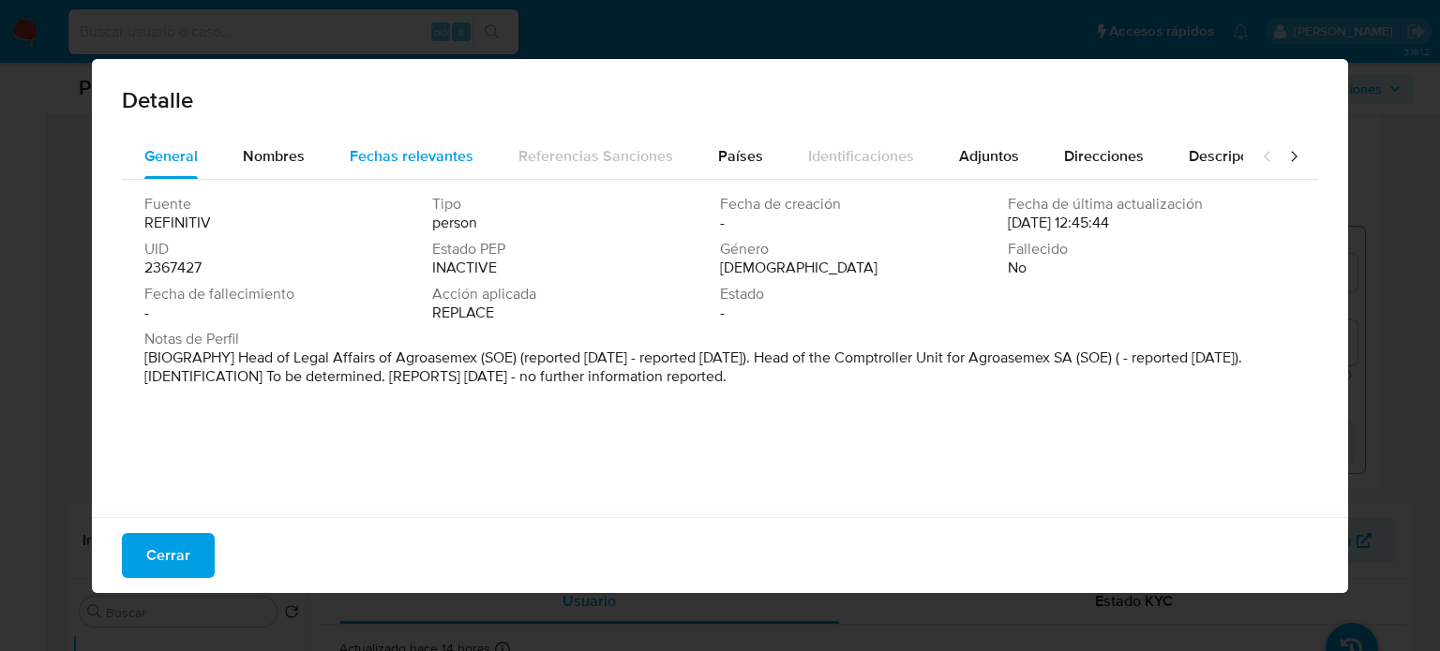
click at [432, 158] on span "Fechas relevantes" at bounding box center [412, 156] width 124 height 22
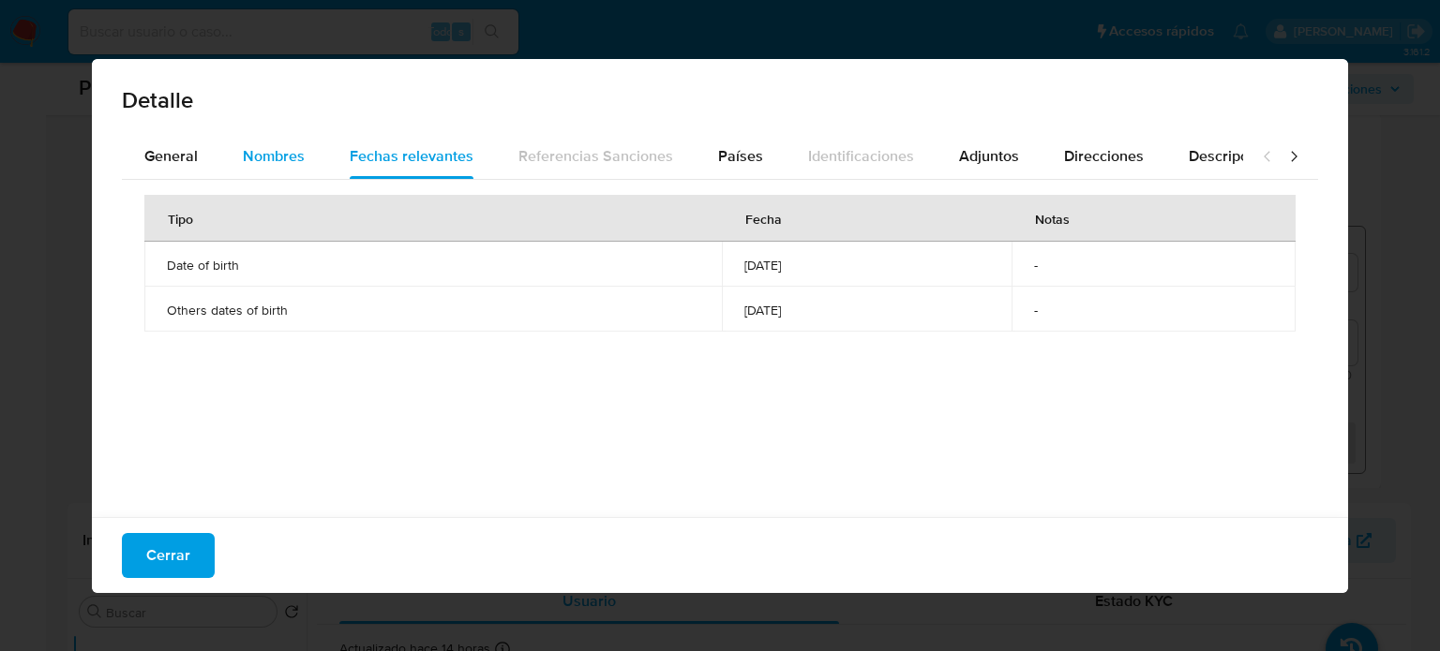
click at [279, 165] on span "Nombres" at bounding box center [274, 156] width 62 height 22
click at [739, 146] on span "Países" at bounding box center [740, 156] width 45 height 22
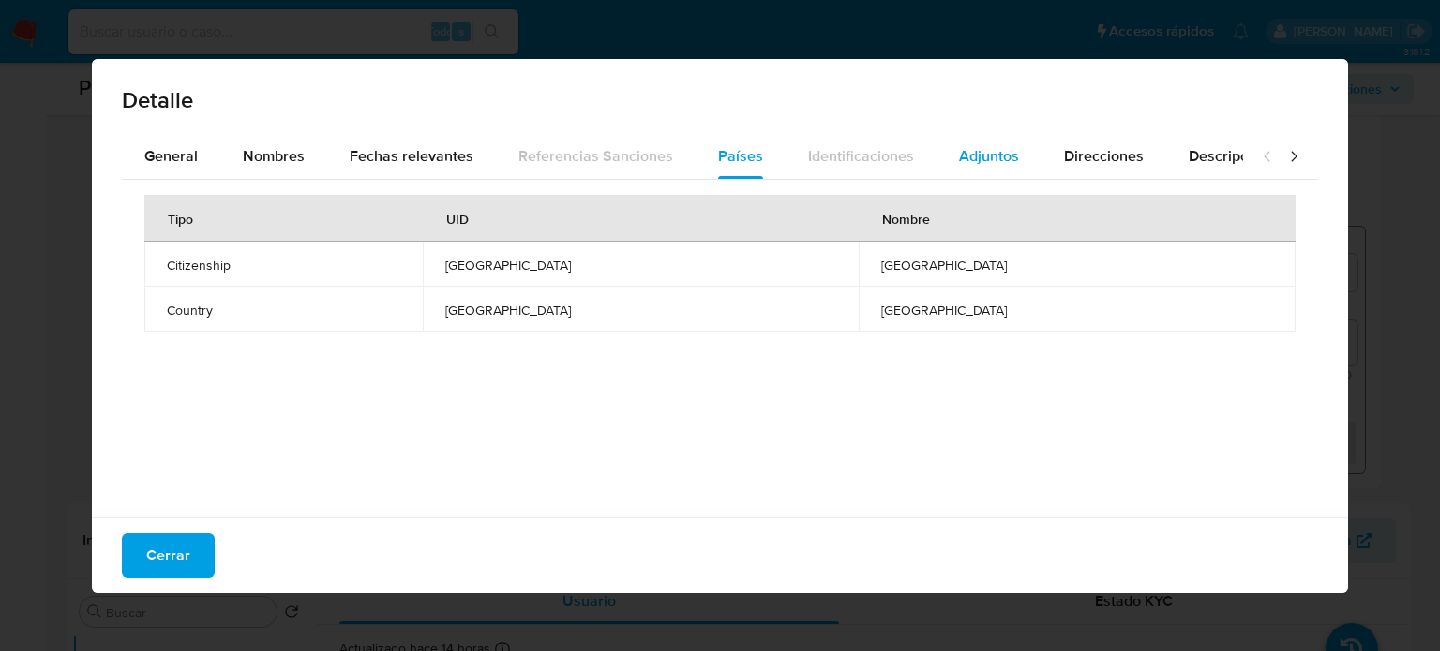
click at [967, 161] on span "Adjuntos" at bounding box center [989, 156] width 60 height 22
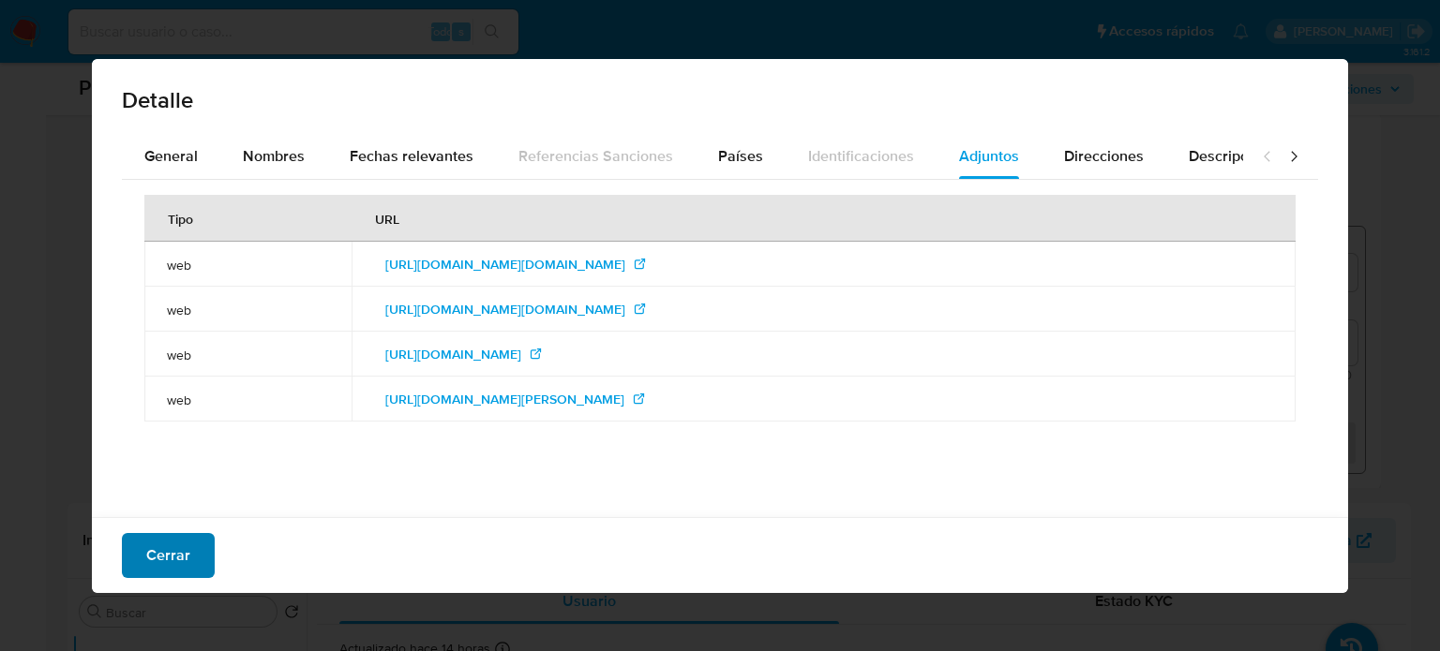
click at [169, 536] on font "Cerrar" at bounding box center [168, 555] width 44 height 45
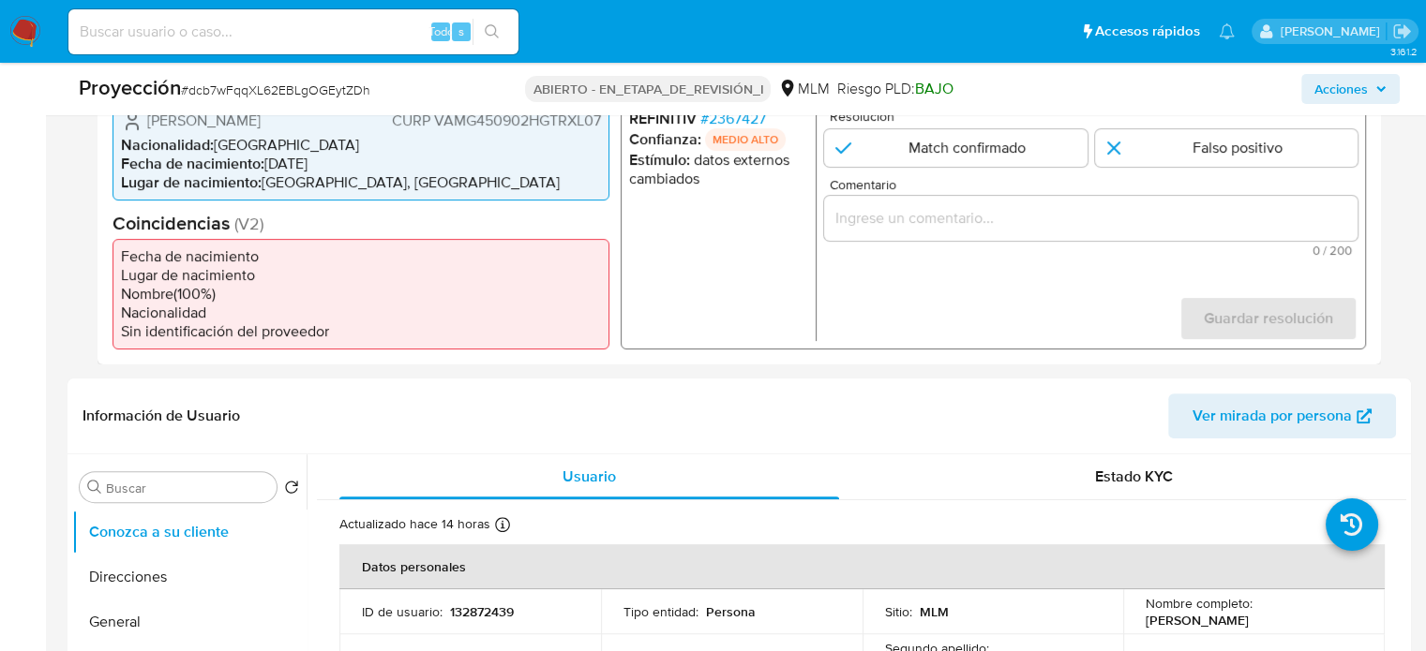
scroll to position [656, 0]
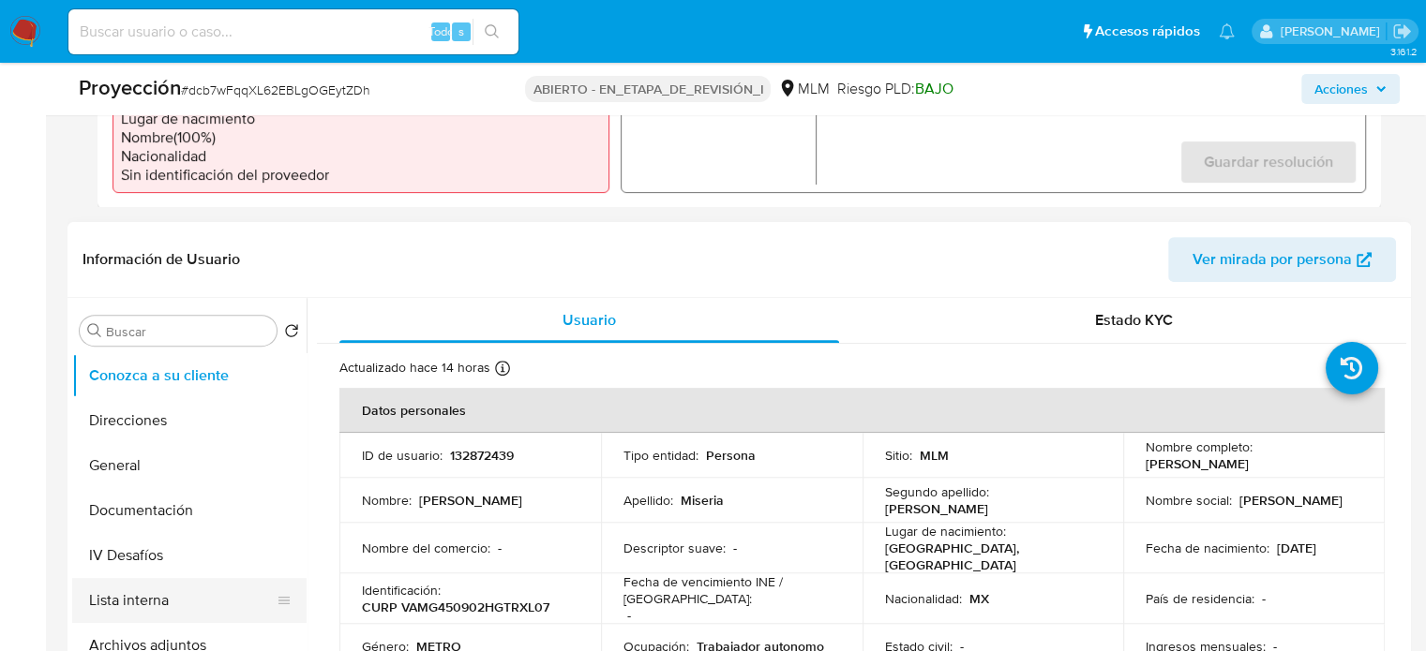
click at [118, 608] on button "Lista interna" at bounding box center [181, 600] width 219 height 45
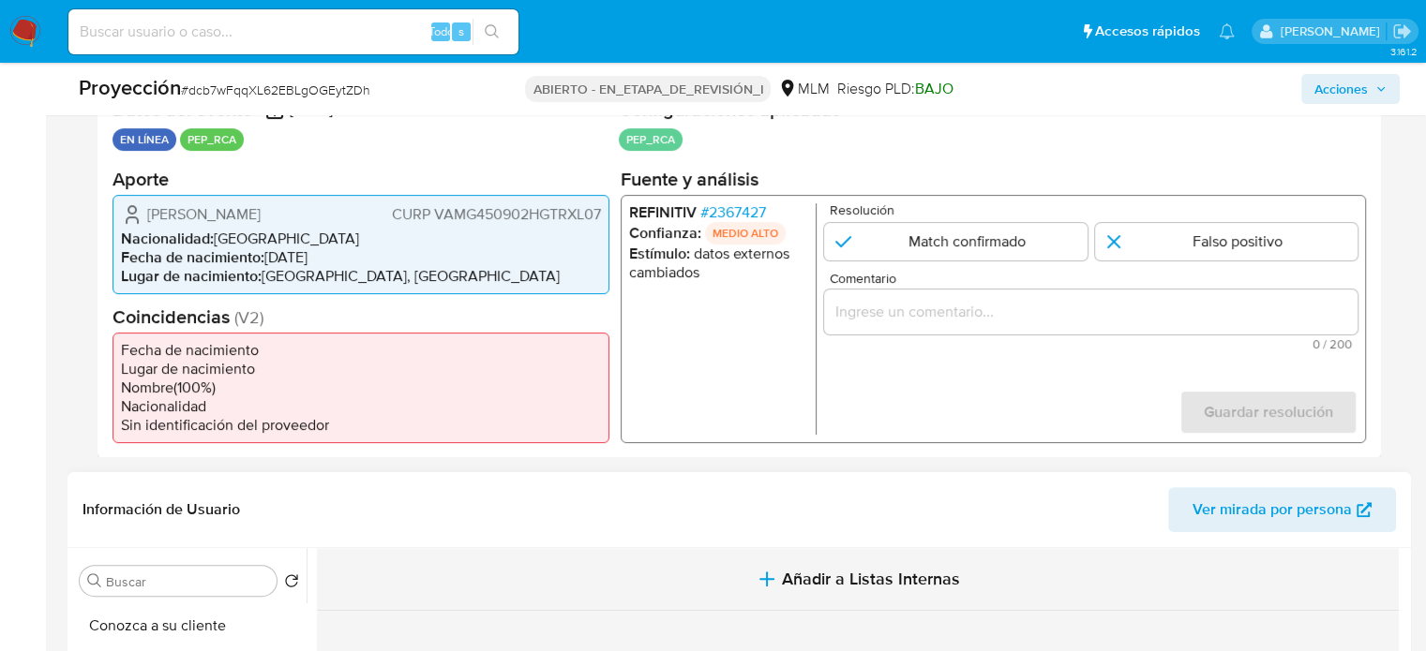
scroll to position [375, 0]
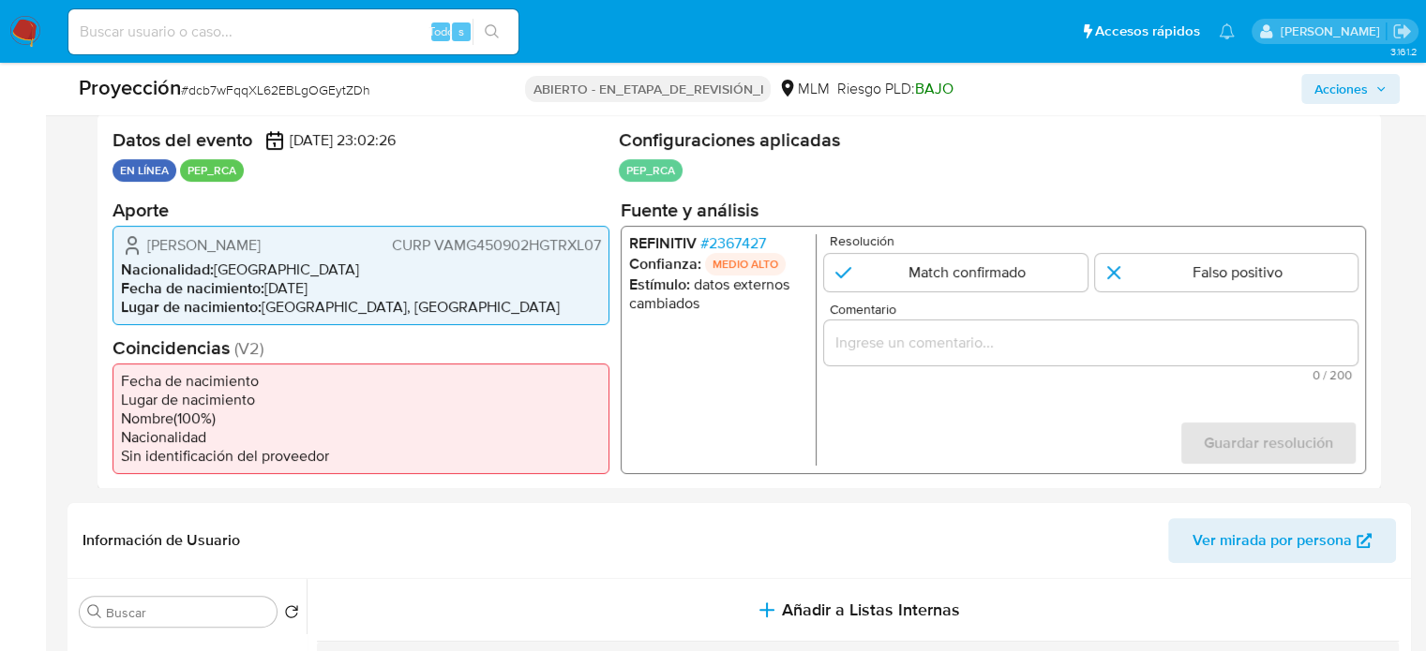
drag, startPoint x: 326, startPoint y: 247, endPoint x: 148, endPoint y: 257, distance: 178.4
click at [131, 253] on div "Gilberto Vargas Muñoz CURP VAMG450902HGTRXL07" at bounding box center [361, 244] width 480 height 22
click at [753, 237] on font "2367427" at bounding box center [737, 243] width 57 height 22
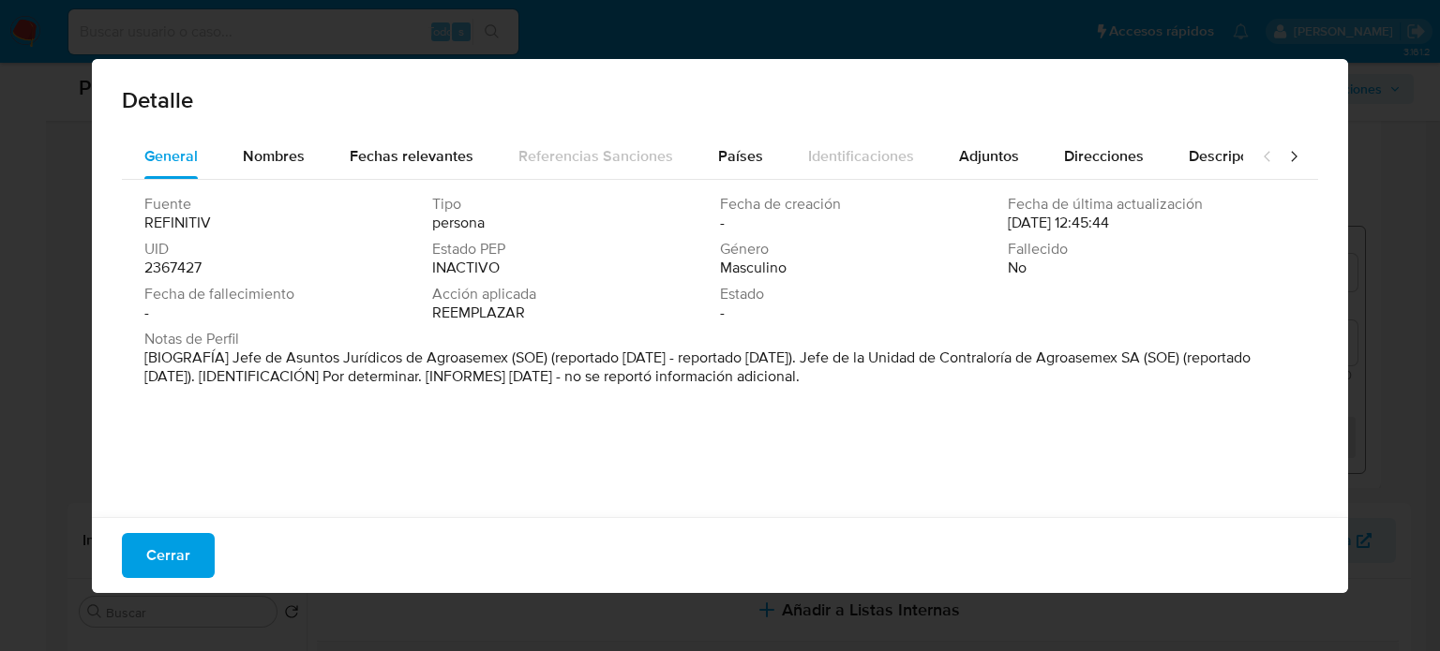
click at [586, 449] on div "Fuente REFINITIV Tipo persona Fecha de creación - Fecha de última actualización…" at bounding box center [720, 344] width 1196 height 328
click at [190, 552] on button "Cerrar" at bounding box center [168, 555] width 93 height 45
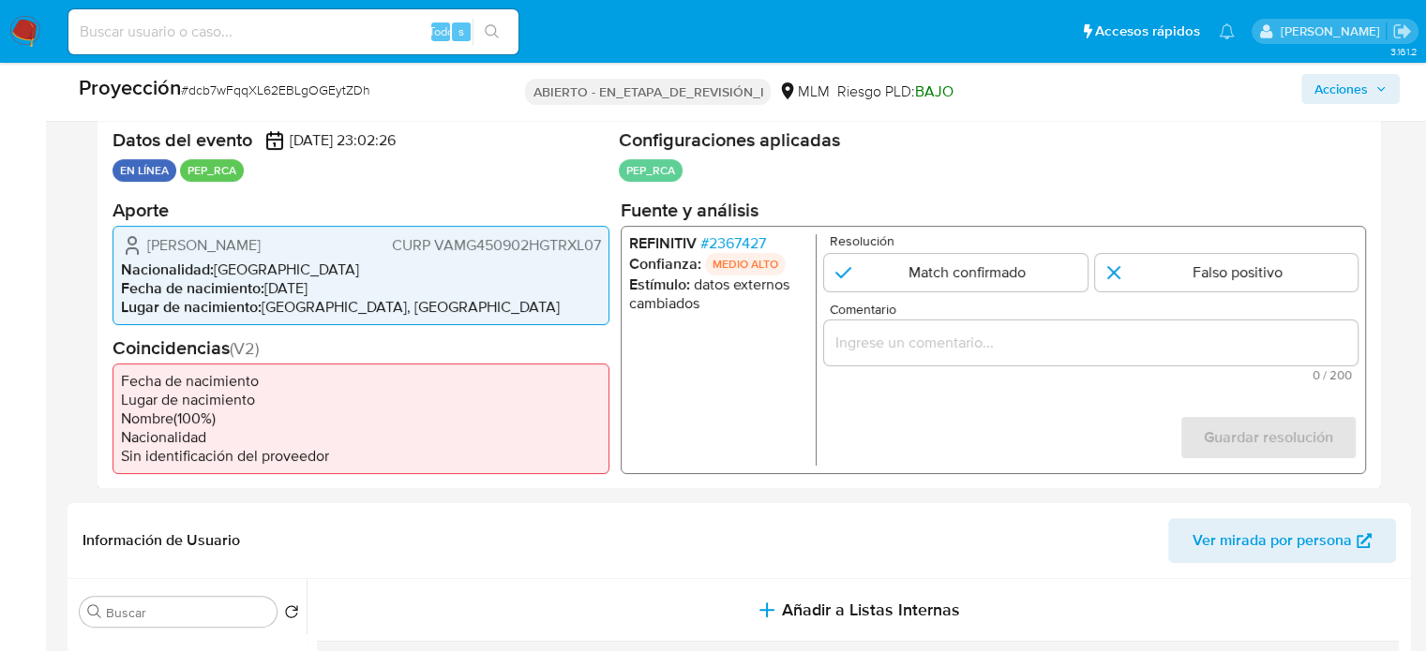
drag, startPoint x: 316, startPoint y: 247, endPoint x: 204, endPoint y: 247, distance: 111.5
click at [204, 247] on div "Gilberto Vargas Muñoz CURP VAMG450902HGTRXL07" at bounding box center [361, 244] width 480 height 22
click at [339, 252] on div "Gilberto Vargas Muñoz CURP VAMG450902HGTRXL07" at bounding box center [361, 244] width 480 height 22
drag, startPoint x: 314, startPoint y: 245, endPoint x: 144, endPoint y: 247, distance: 169.7
click at [144, 247] on div "Gilberto Vargas Muñoz CURP VAMG450902HGTRXL07" at bounding box center [361, 244] width 480 height 22
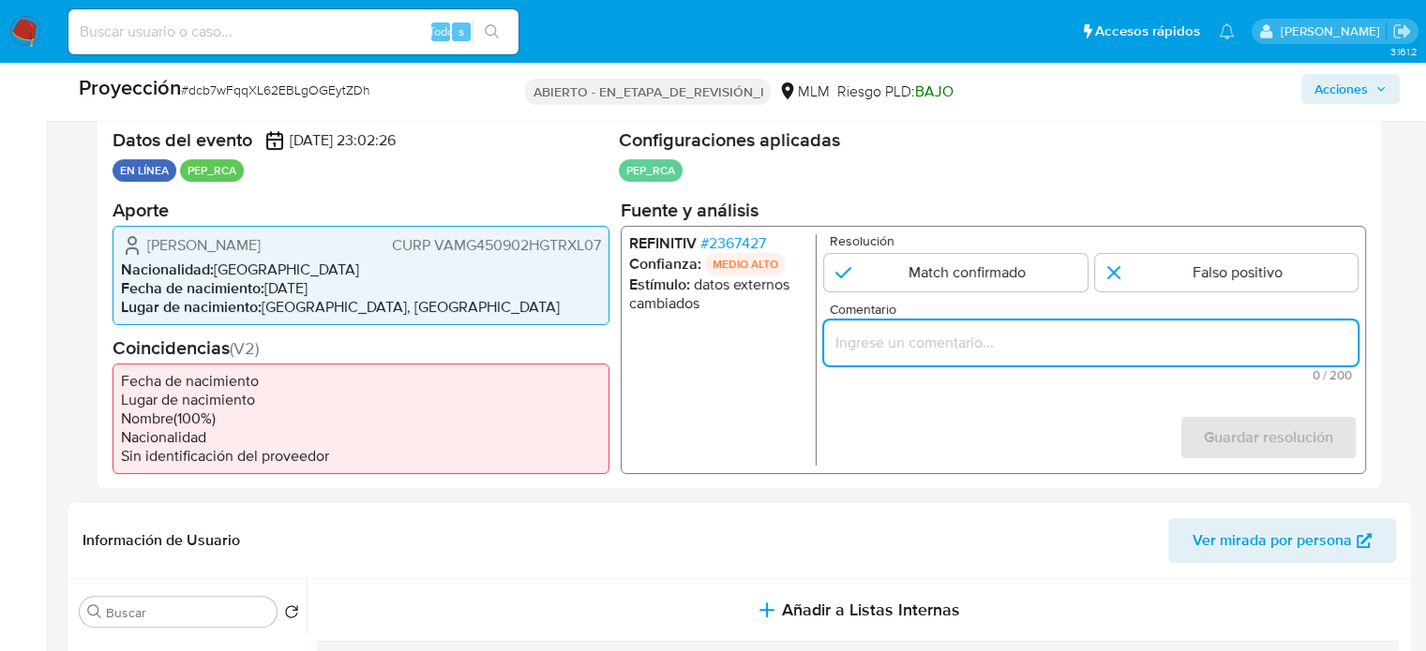
click at [990, 336] on input "Comentario" at bounding box center [1090, 342] width 533 height 24
paste input "Titular de cuenta se desempeña como Configurando calidad PEP."
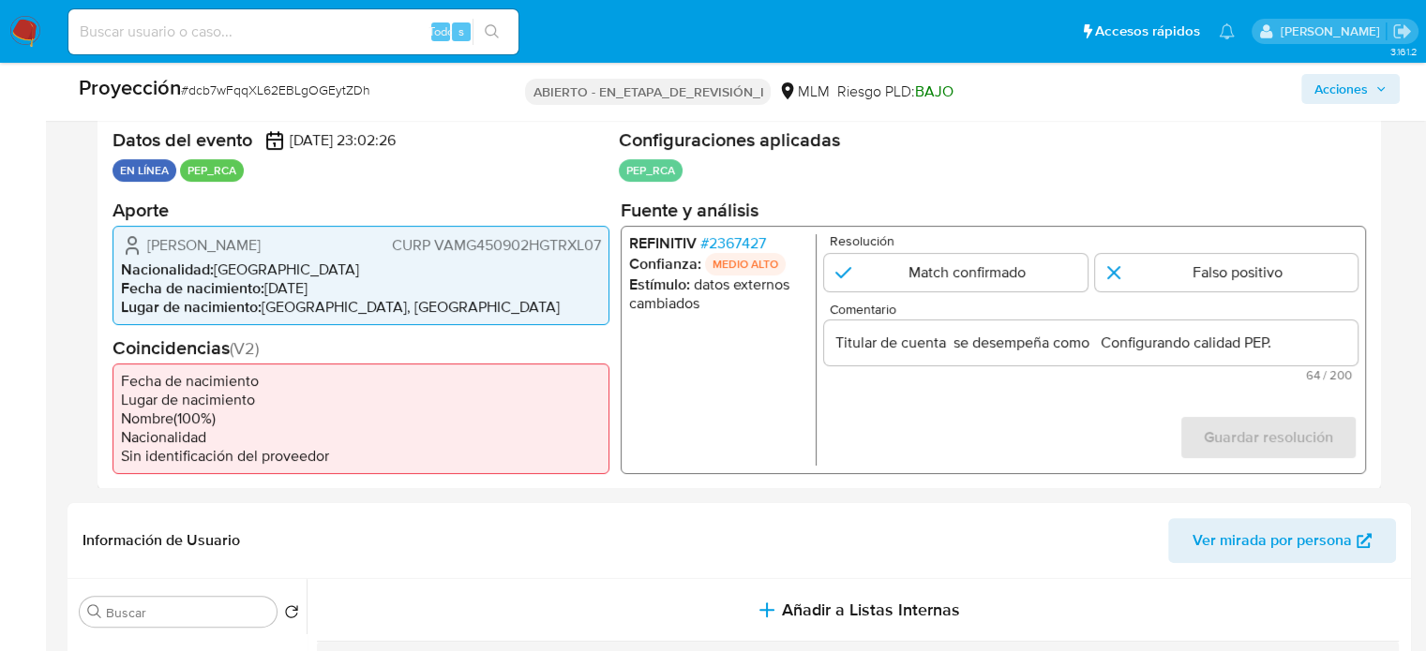
drag, startPoint x: 143, startPoint y: 244, endPoint x: 601, endPoint y: 244, distance: 457.4
click at [601, 244] on div "Gilberto Vargas Muñoz CURP VAMG450902HGTRXL07 Nacionalidad : México Fecha de na…" at bounding box center [360, 274] width 497 height 99
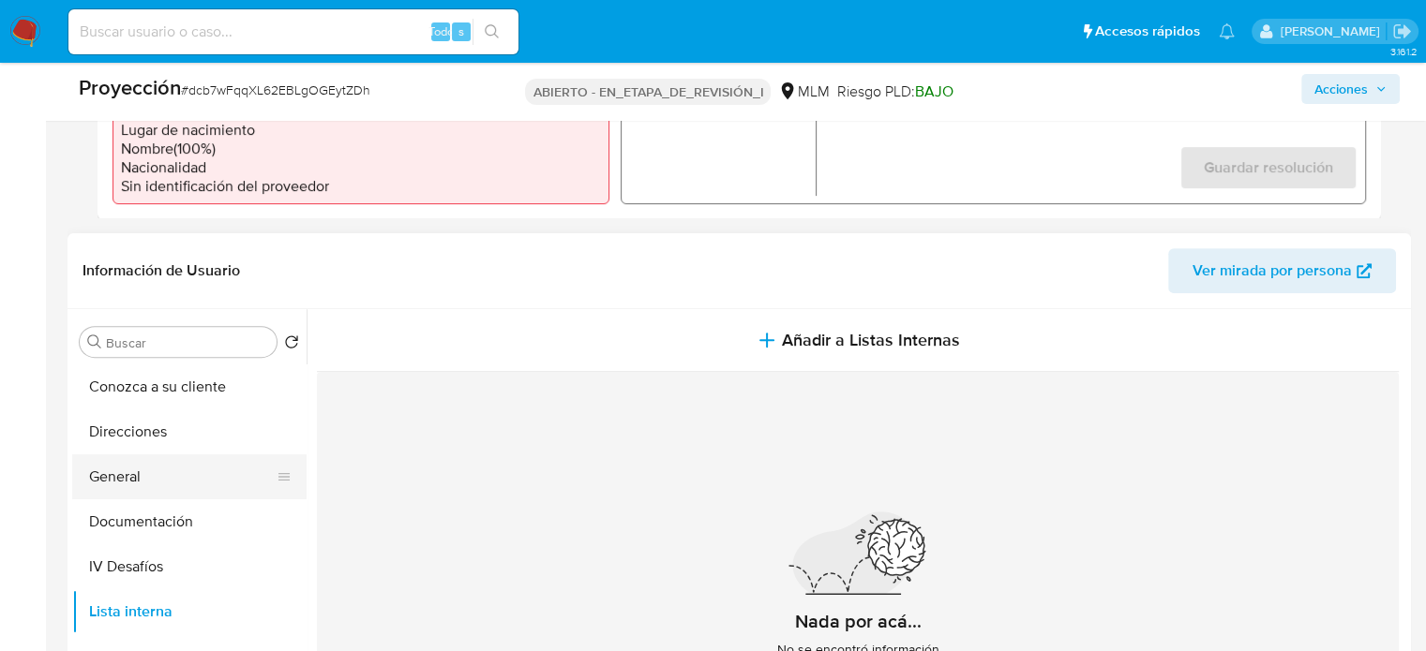
scroll to position [656, 0]
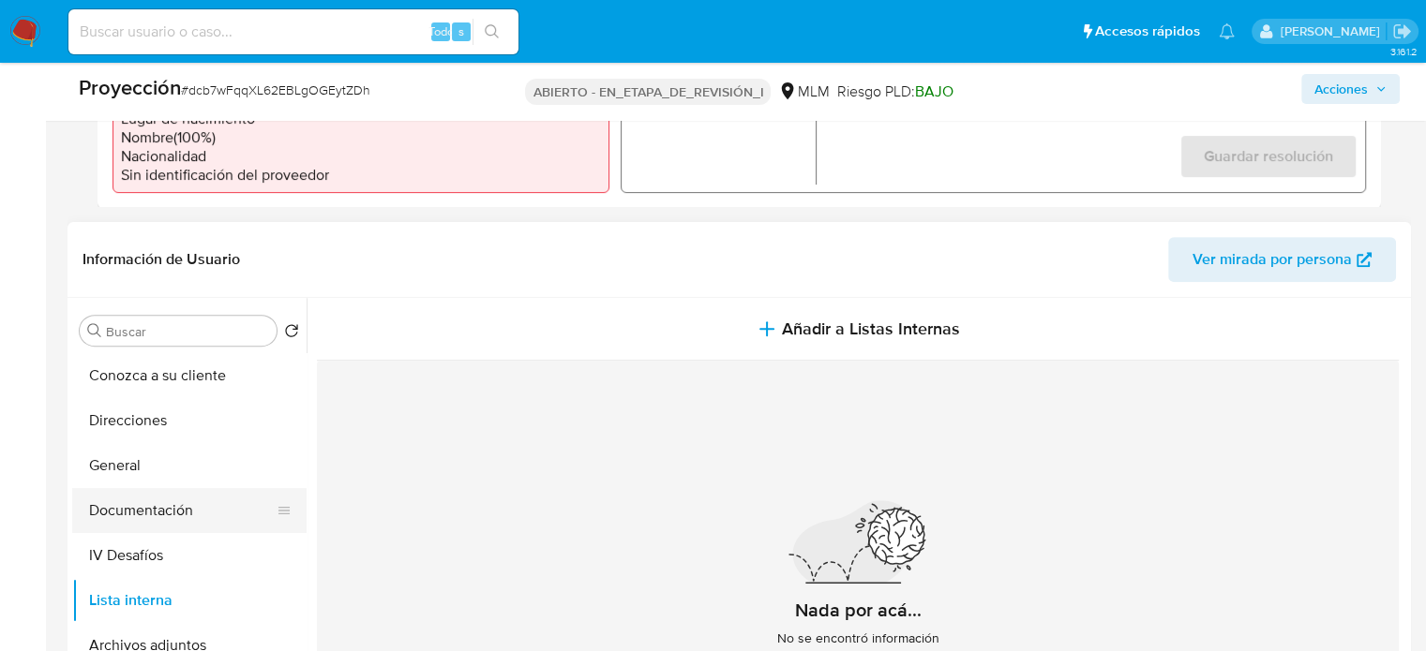
click at [158, 501] on button "Documentación" at bounding box center [181, 510] width 219 height 45
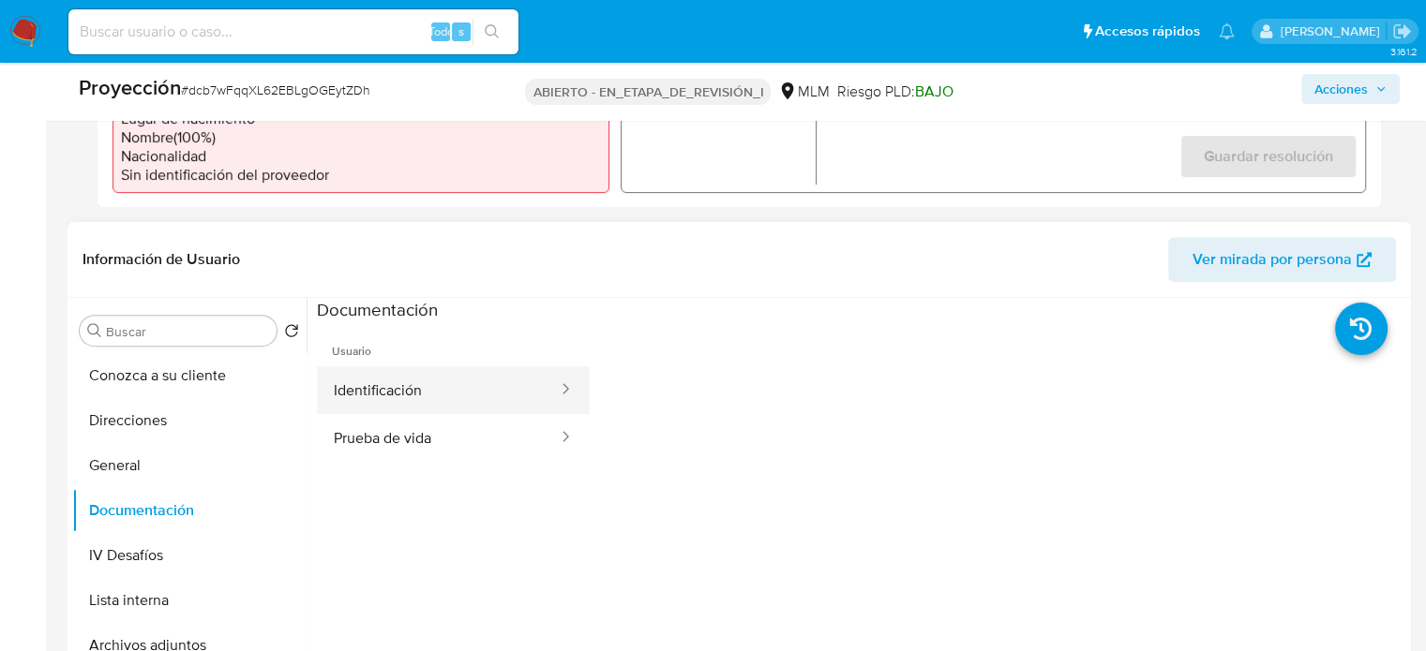
click at [415, 396] on button "Identificación" at bounding box center [438, 390] width 243 height 48
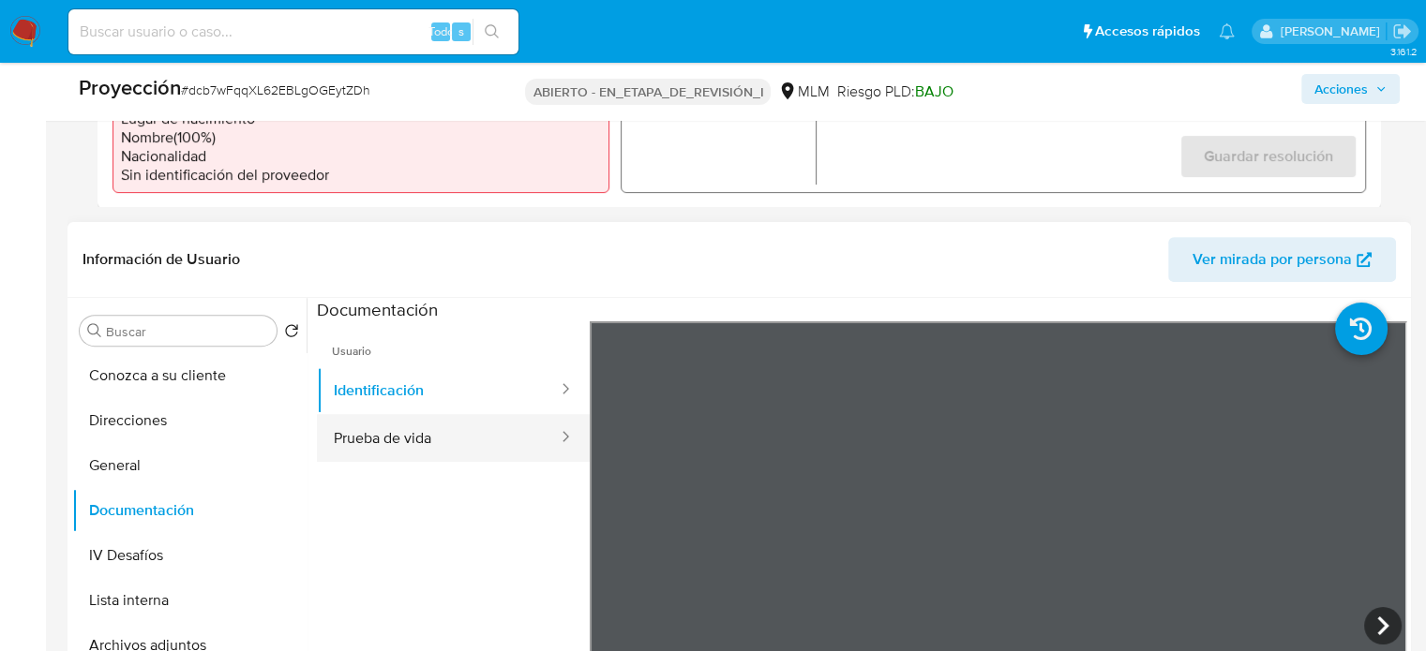
click at [445, 444] on button "Prueba de vida" at bounding box center [438, 438] width 243 height 48
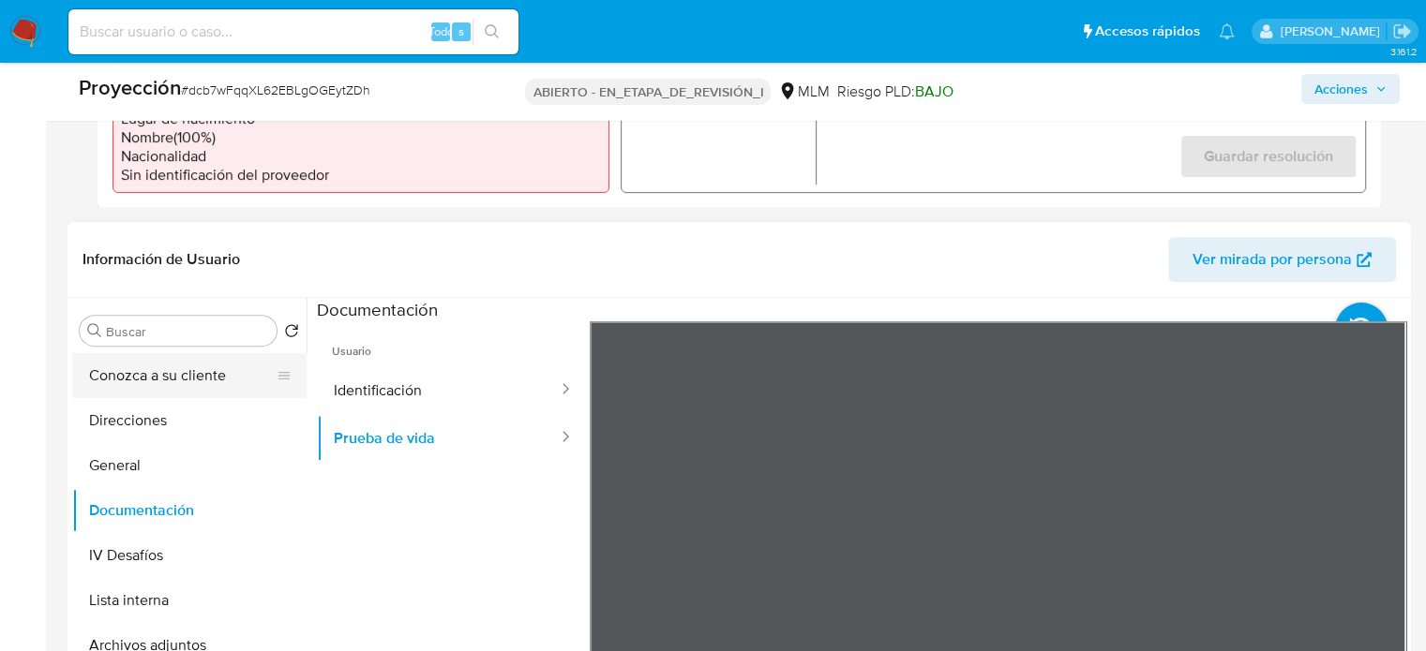
click at [172, 391] on button "Conozca a su cliente" at bounding box center [181, 375] width 219 height 45
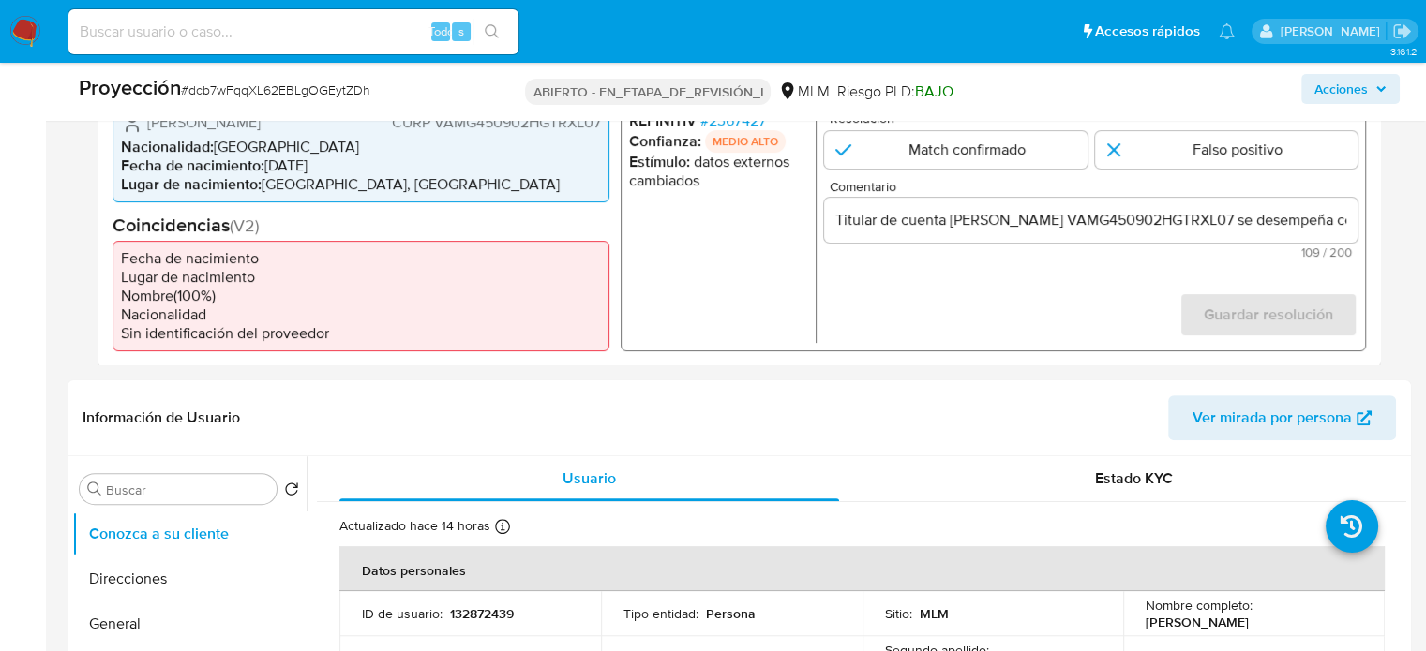
scroll to position [469, 0]
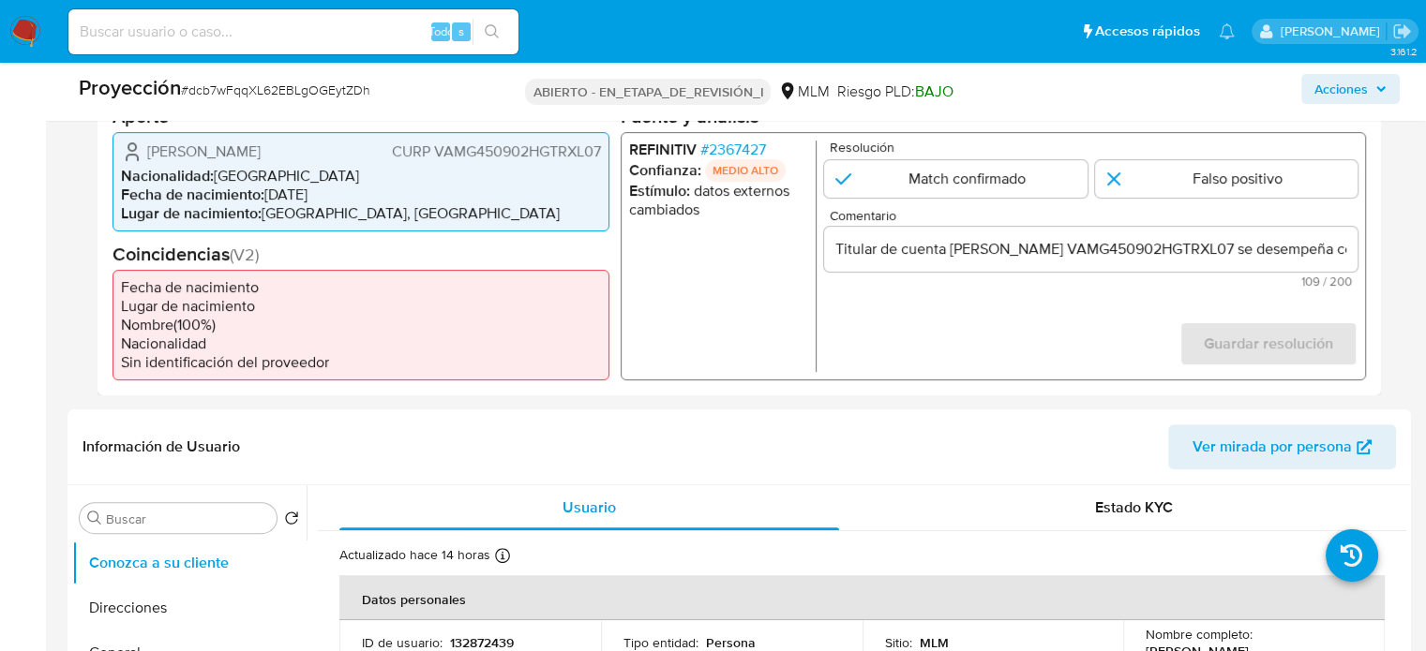
click at [749, 145] on font "2367427" at bounding box center [737, 149] width 57 height 22
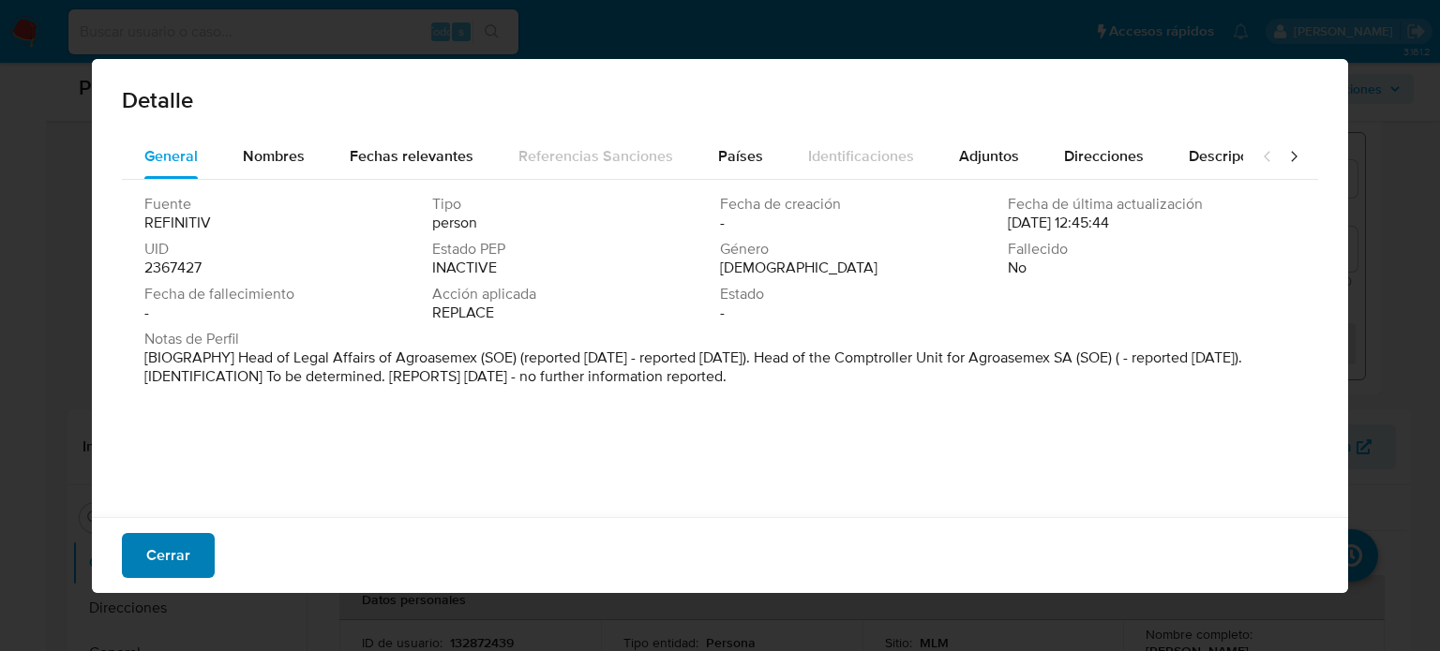
click at [186, 561] on font "Cerrar" at bounding box center [168, 555] width 44 height 45
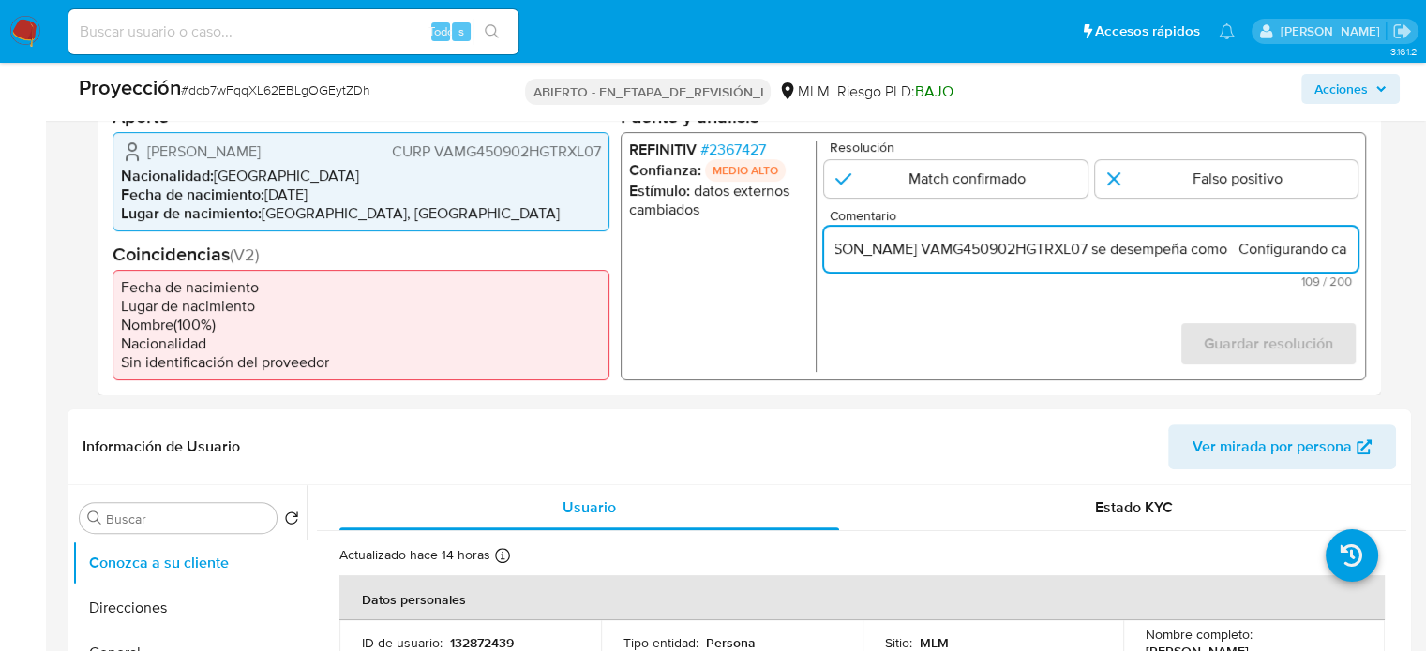
scroll to position [0, 292]
drag, startPoint x: 1289, startPoint y: 248, endPoint x: 1346, endPoint y: 248, distance: 57.2
click at [1346, 248] on input "Titular de cuenta Gilberto Vargas Muñoz CURP VAMG450902HGTRXL07 se desempeña co…" at bounding box center [1090, 248] width 533 height 24
click at [1167, 250] on input "Titular de cuenta Gilberto Vargas Muñoz CURP VAMG450902HGTRXL07 se desempeña co…" at bounding box center [1090, 248] width 533 height 24
drag, startPoint x: 1299, startPoint y: 245, endPoint x: 1346, endPoint y: 255, distance: 48.0
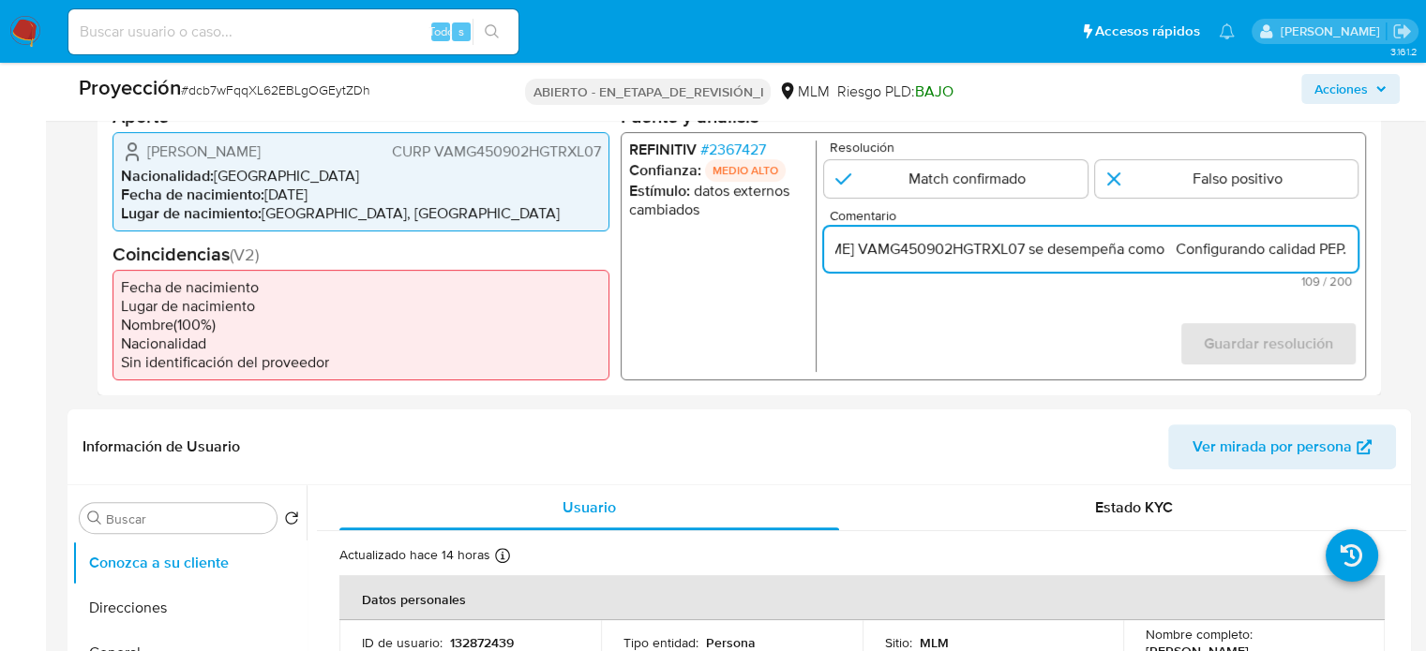
click at [1346, 255] on input "Titular de cuenta Gilberto Vargas Muñoz CURP VAMG450902HGTRXL07 se desempeña co…" at bounding box center [1090, 248] width 533 height 24
click at [1168, 250] on input "Titular de cuenta Gilberto Vargas Muñoz CURP VAMG450902HGTRXL07 se desempeña co…" at bounding box center [1090, 248] width 533 height 24
paste input "Jefe de Asuntos Jurídicos de Agroasemex hasta Abril de 2024."
type input "Titular de cuenta [PERSON_NAME] VAMG450902HGTRXL07 se desempeña como Jefe de As…"
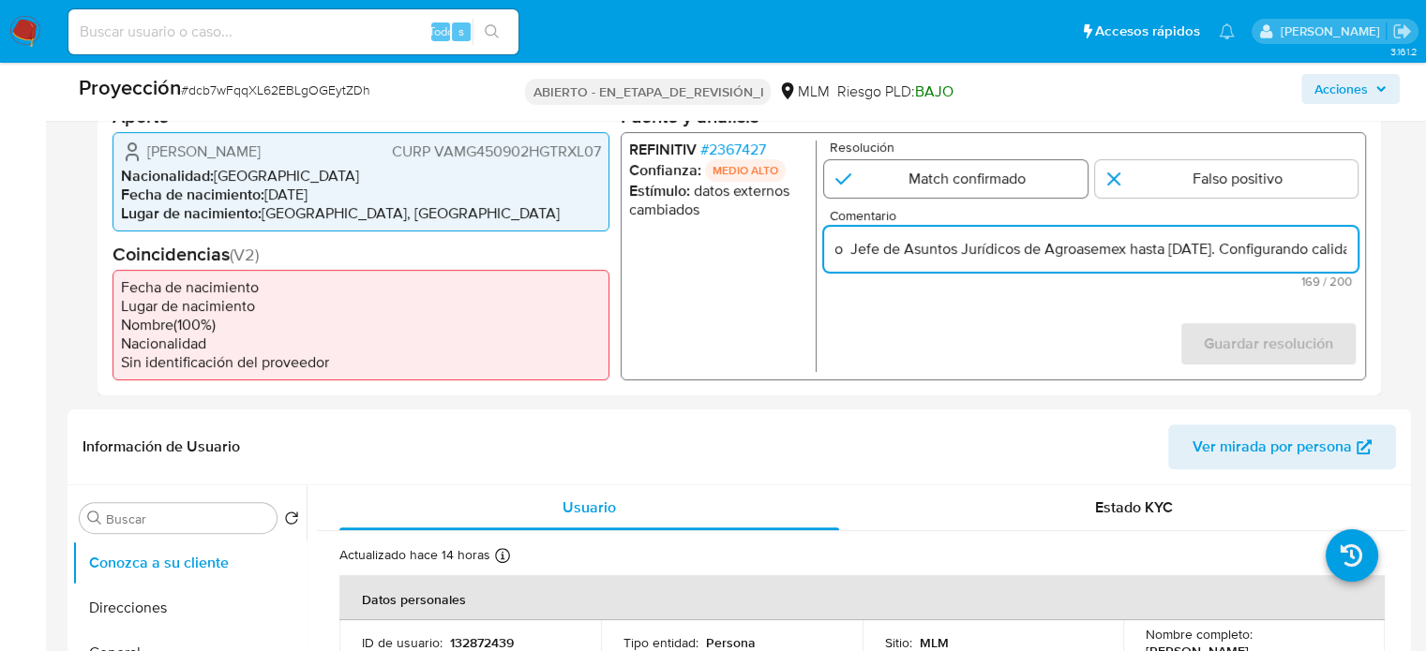
scroll to position [0, 0]
click at [1024, 170] on input "1 de 1" at bounding box center [955, 177] width 263 height 37
radio input "true"
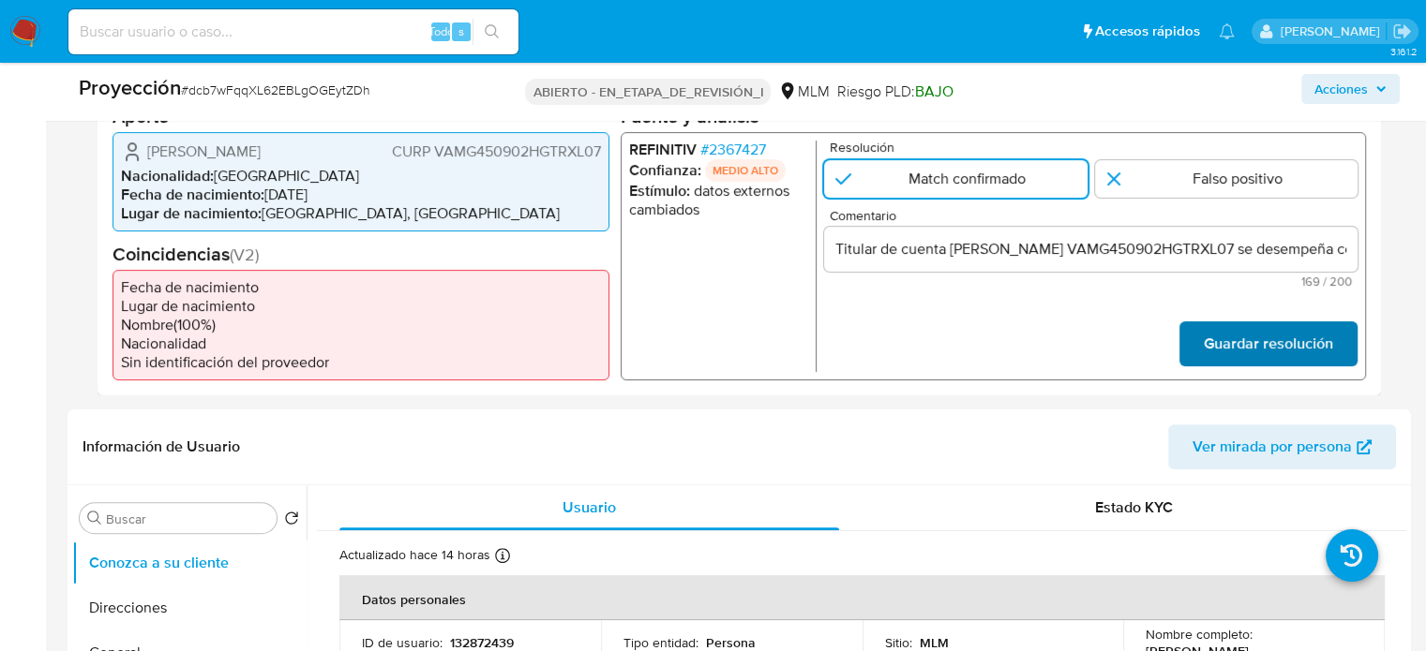
click at [1212, 332] on font "Guardar resolución" at bounding box center [1268, 343] width 129 height 45
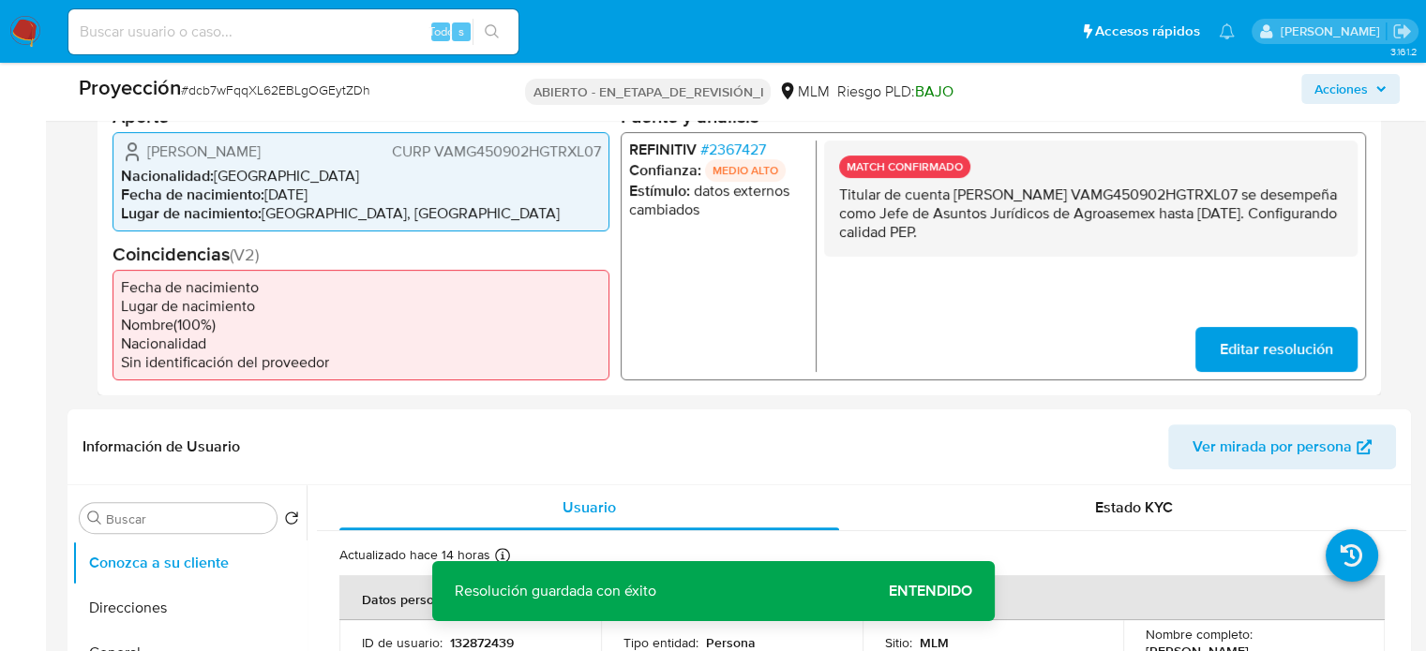
drag, startPoint x: 1011, startPoint y: 235, endPoint x: 837, endPoint y: 202, distance: 177.6
click at [837, 202] on div "MATCH CONFIRMADO Titular de cuenta Gilberto Vargas Muñoz CURP VAMG450902HGTRXL0…" at bounding box center [1090, 198] width 533 height 116
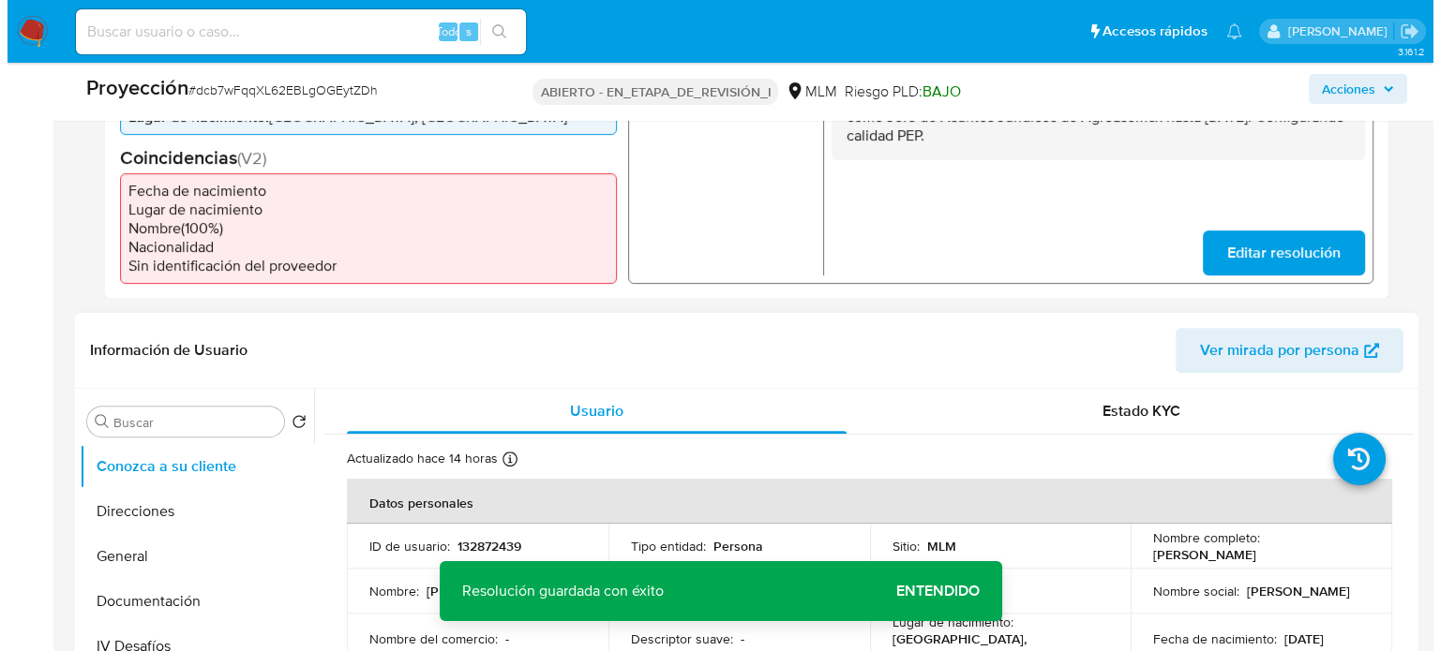
scroll to position [750, 0]
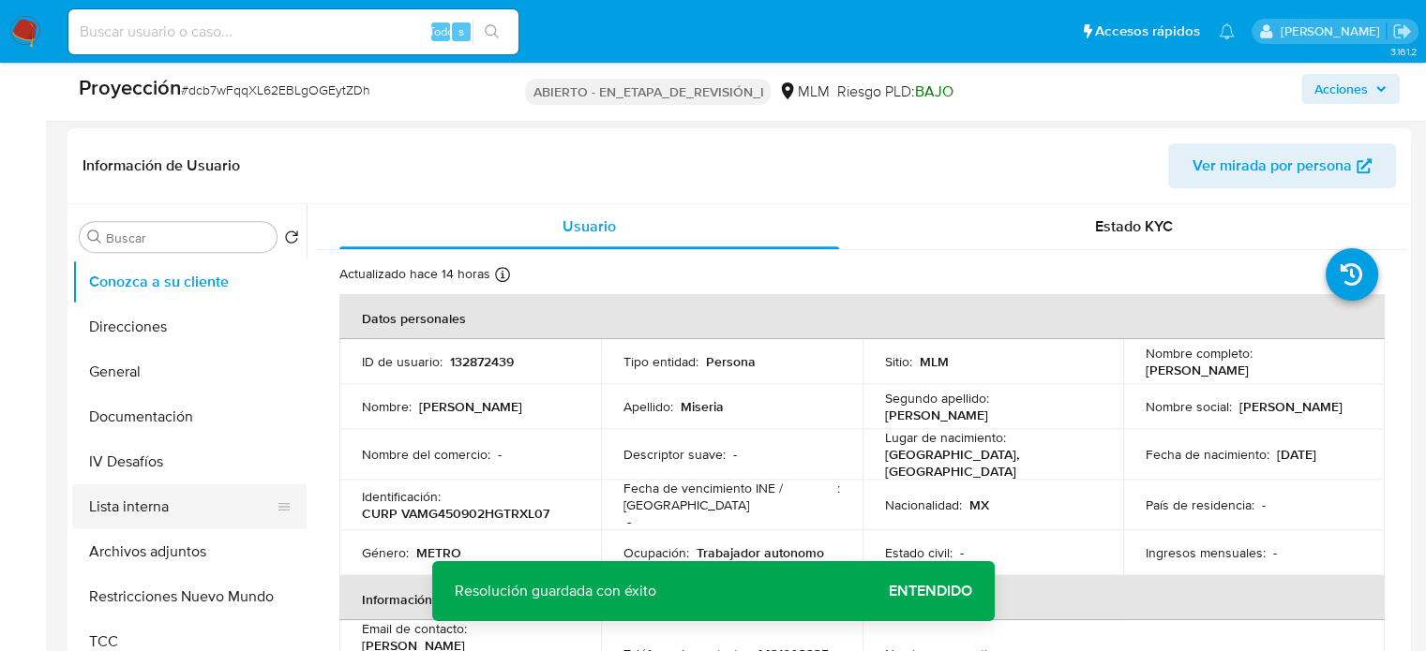
click at [140, 505] on button "Lista interna" at bounding box center [181, 507] width 219 height 45
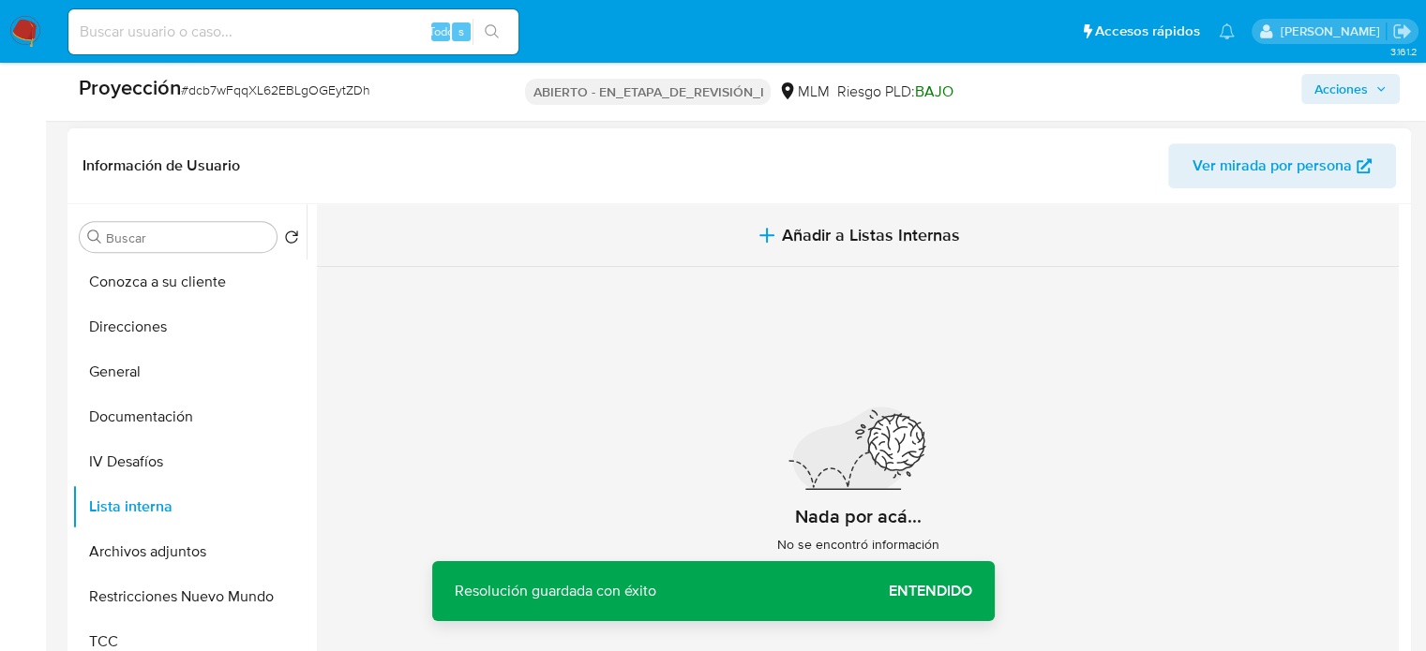
click at [886, 228] on font "Añadir a Listas Internas" at bounding box center [871, 235] width 178 height 24
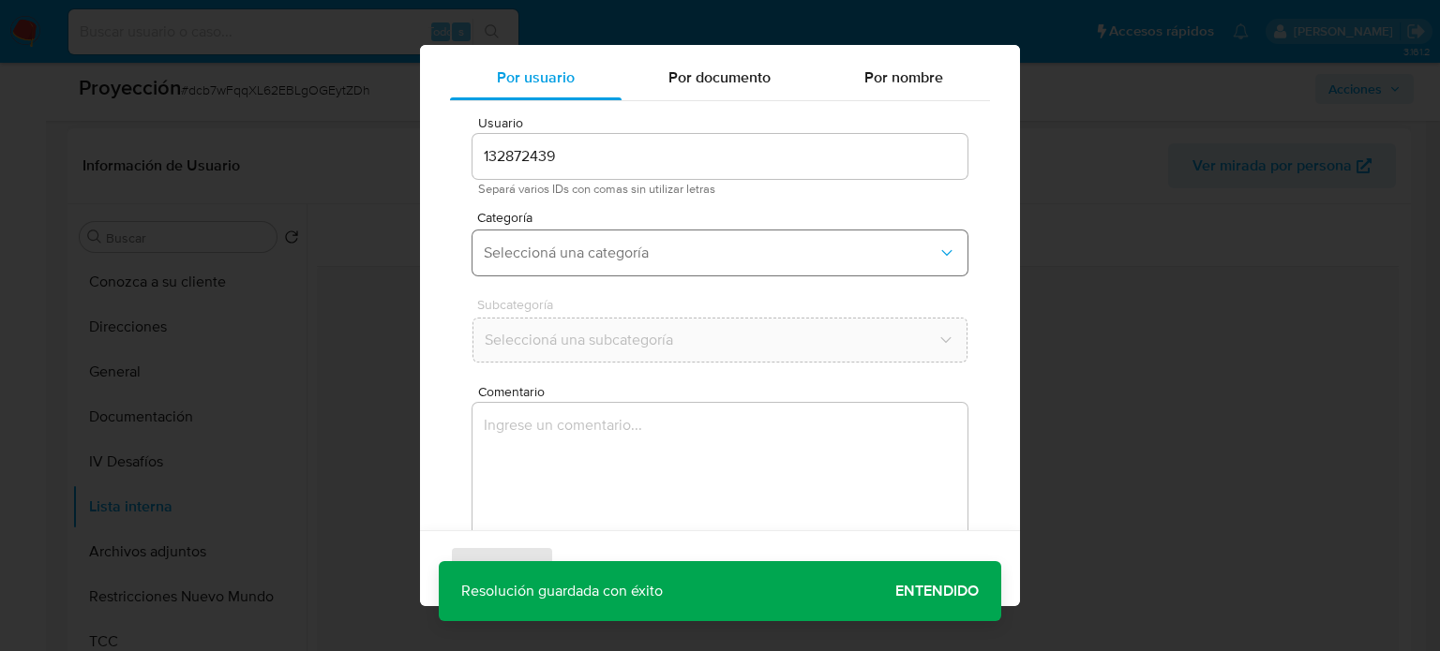
scroll to position [79, 0]
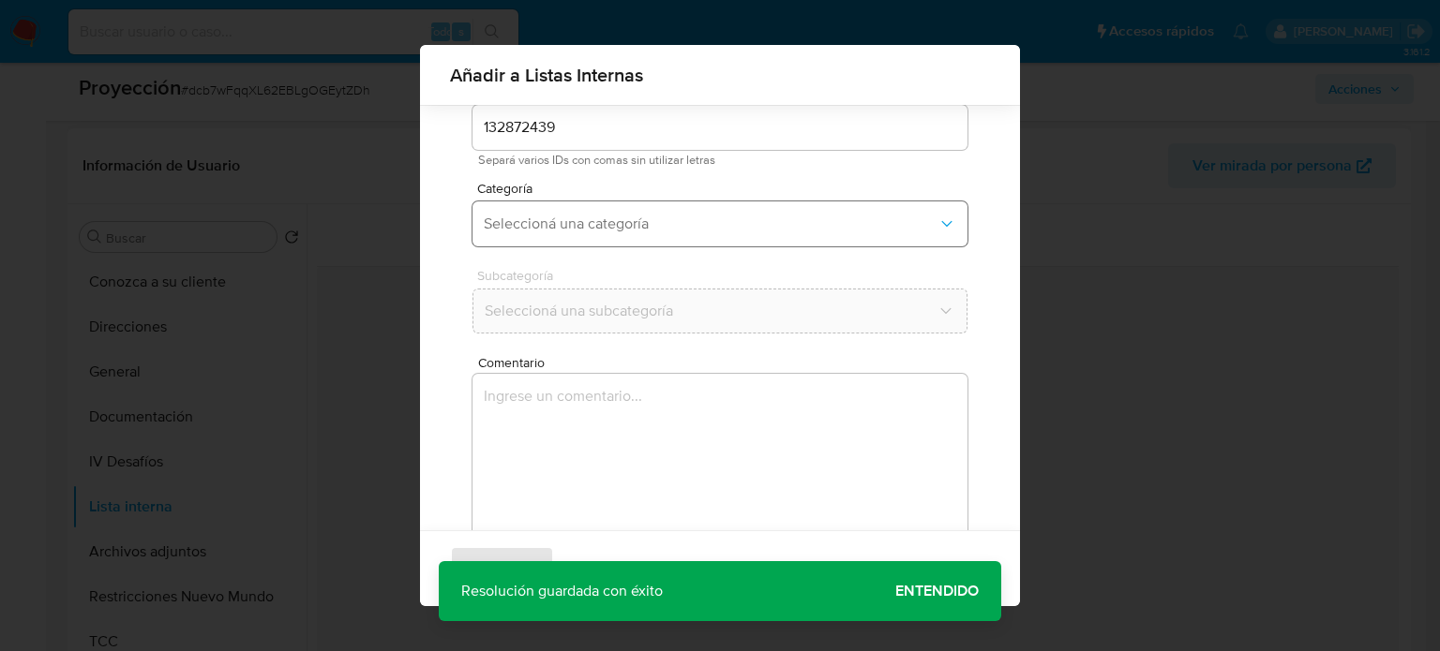
click at [669, 219] on span "Seleccioná una categoría" at bounding box center [711, 224] width 454 height 19
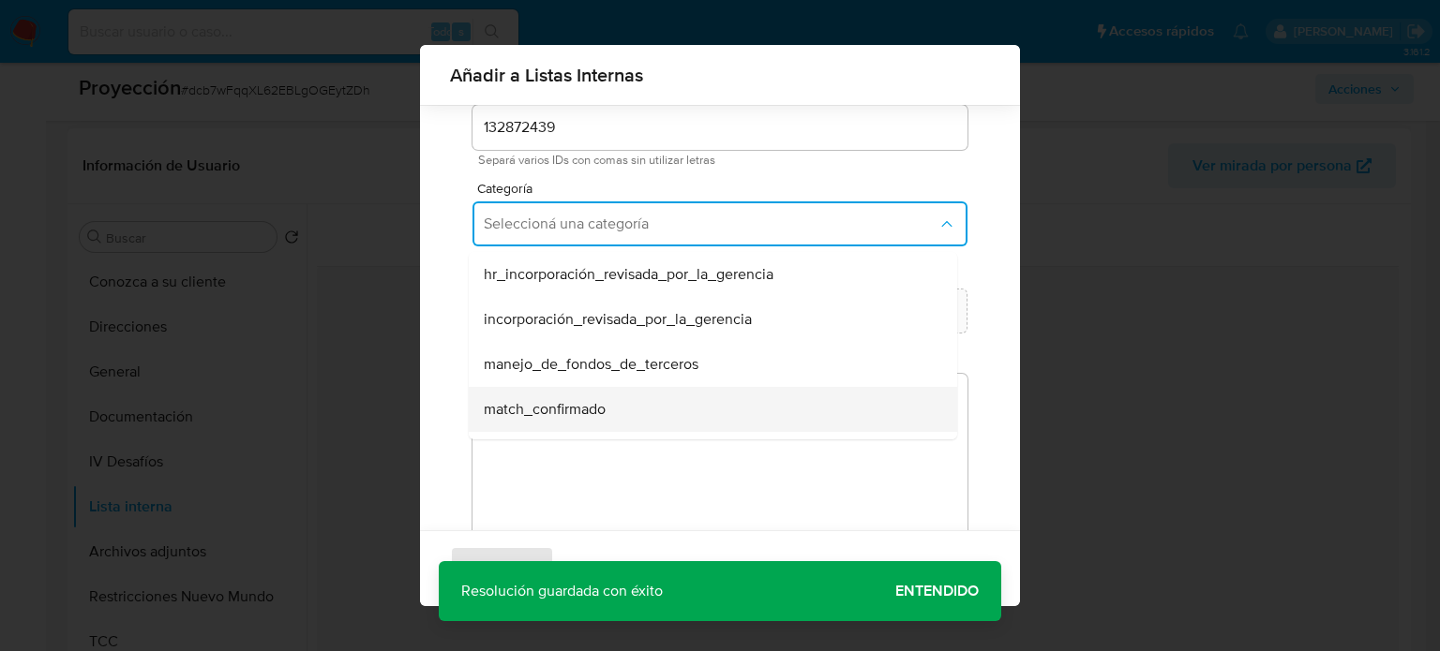
click at [606, 415] on span "match_confirmado" at bounding box center [545, 409] width 122 height 19
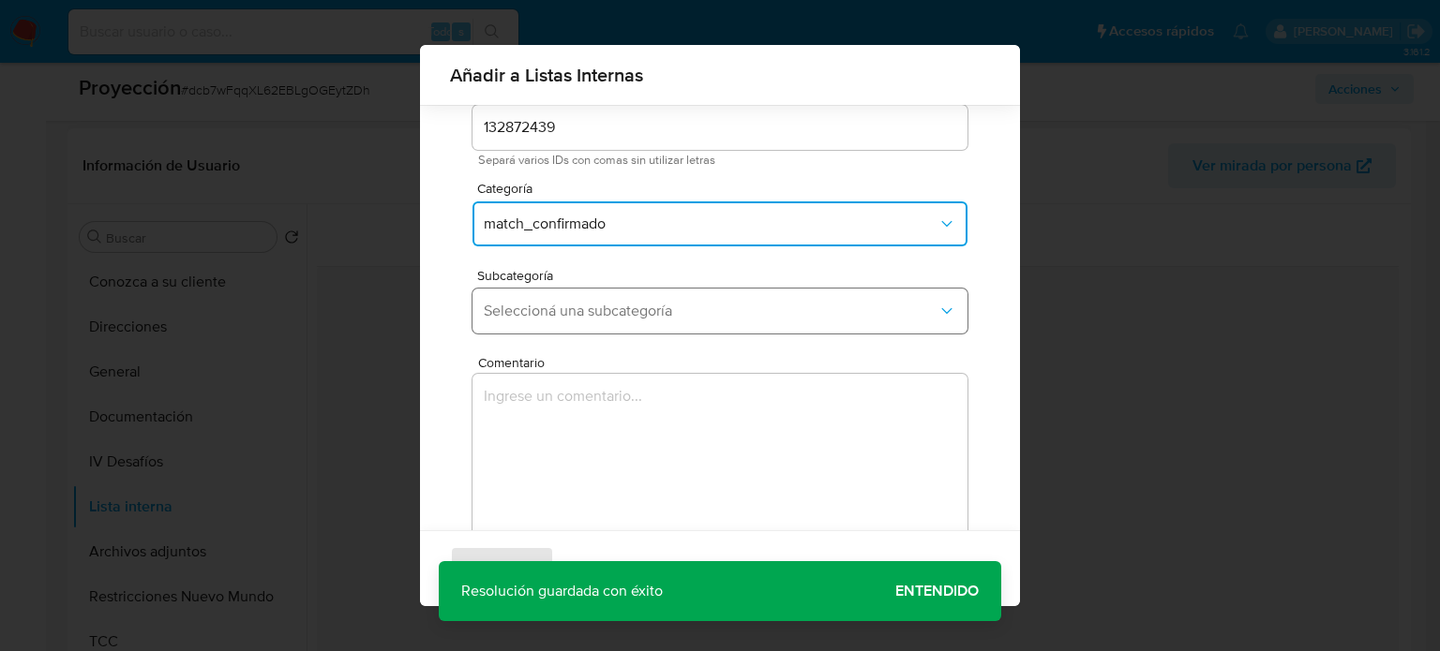
click at [664, 302] on span "Seleccioná una subcategoría" at bounding box center [711, 311] width 454 height 19
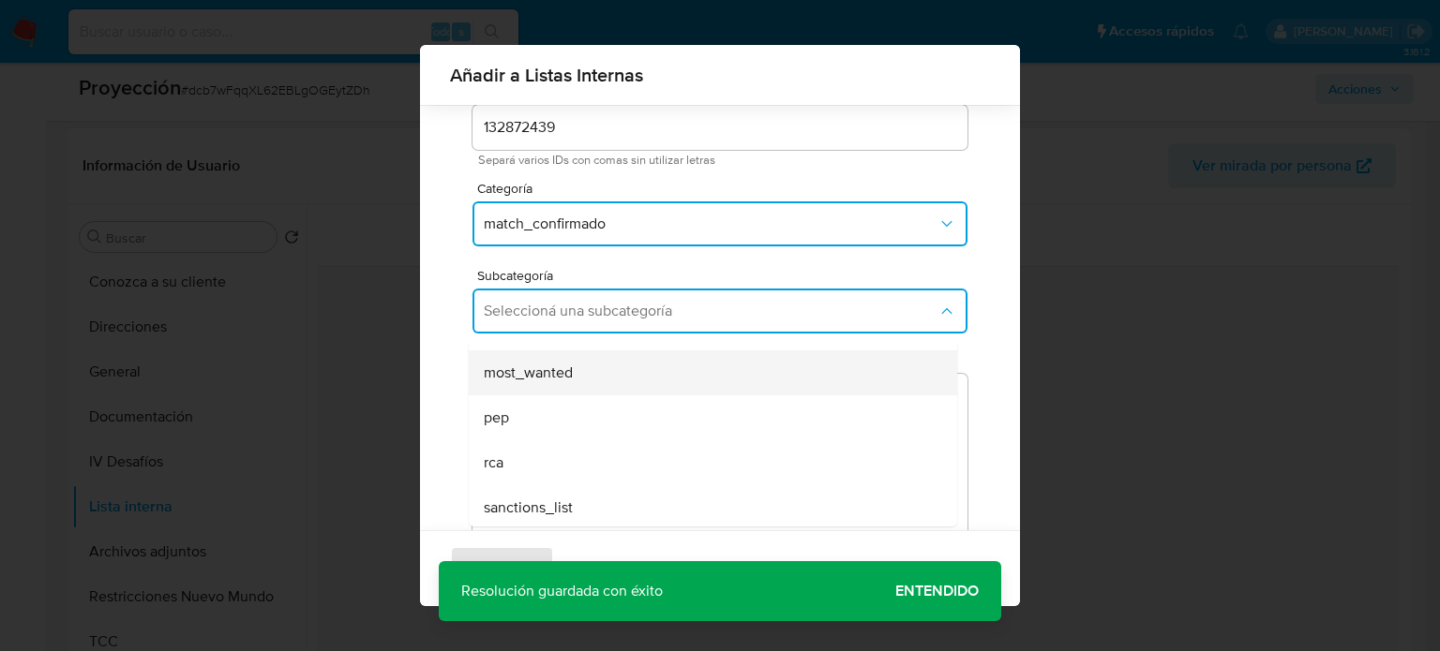
scroll to position [127, 0]
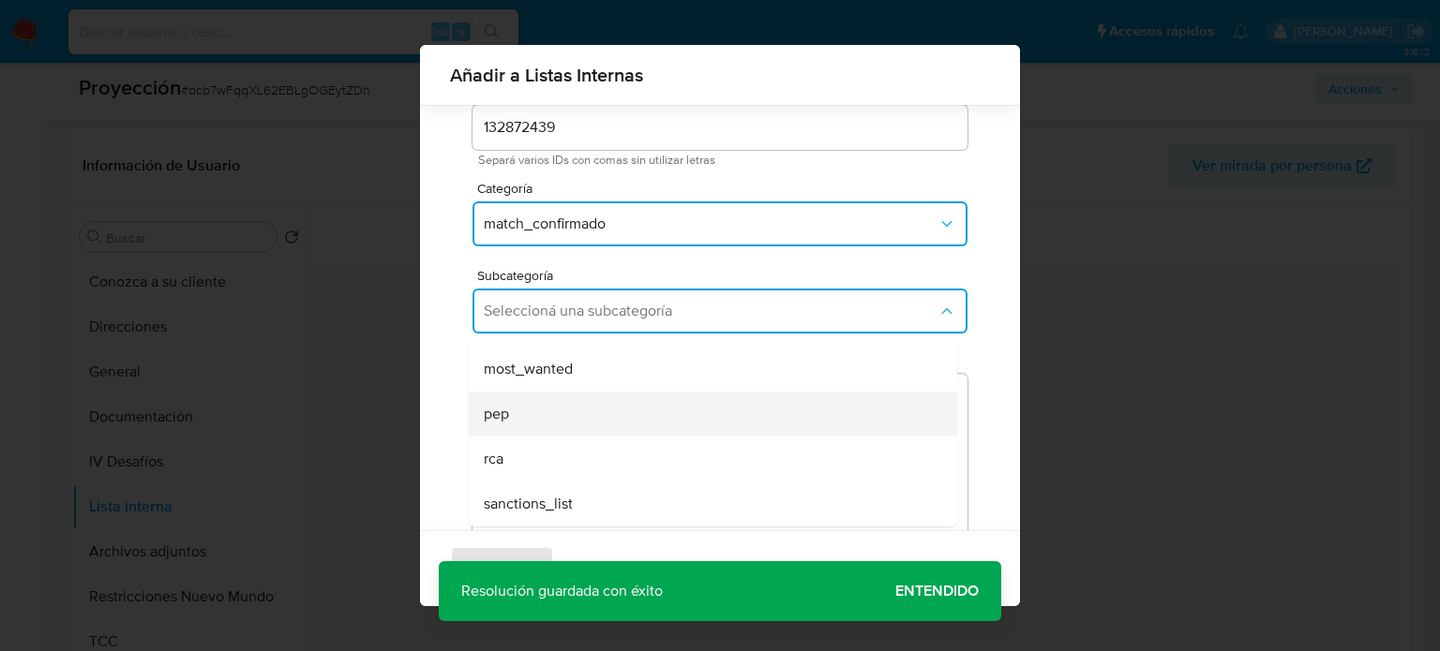
click at [562, 418] on div "pep" at bounding box center [707, 414] width 447 height 45
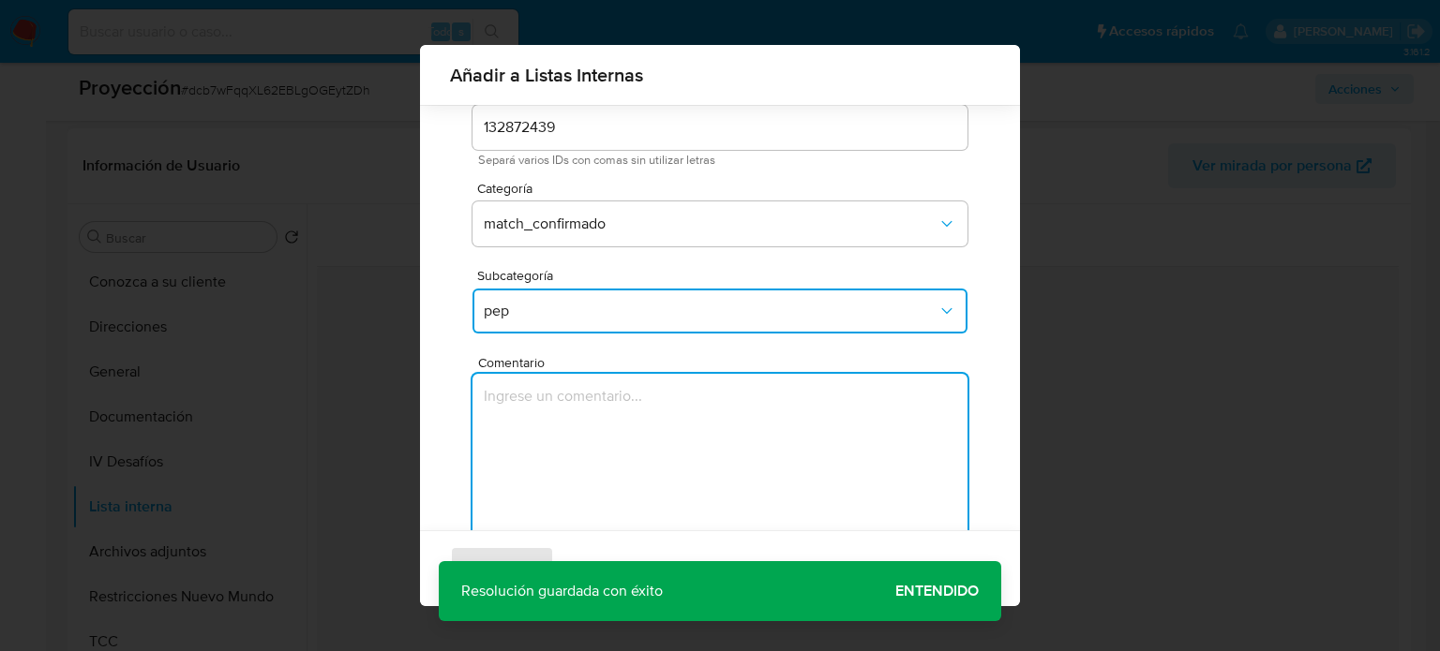
click at [562, 418] on textarea "Comentario" at bounding box center [719, 464] width 495 height 180
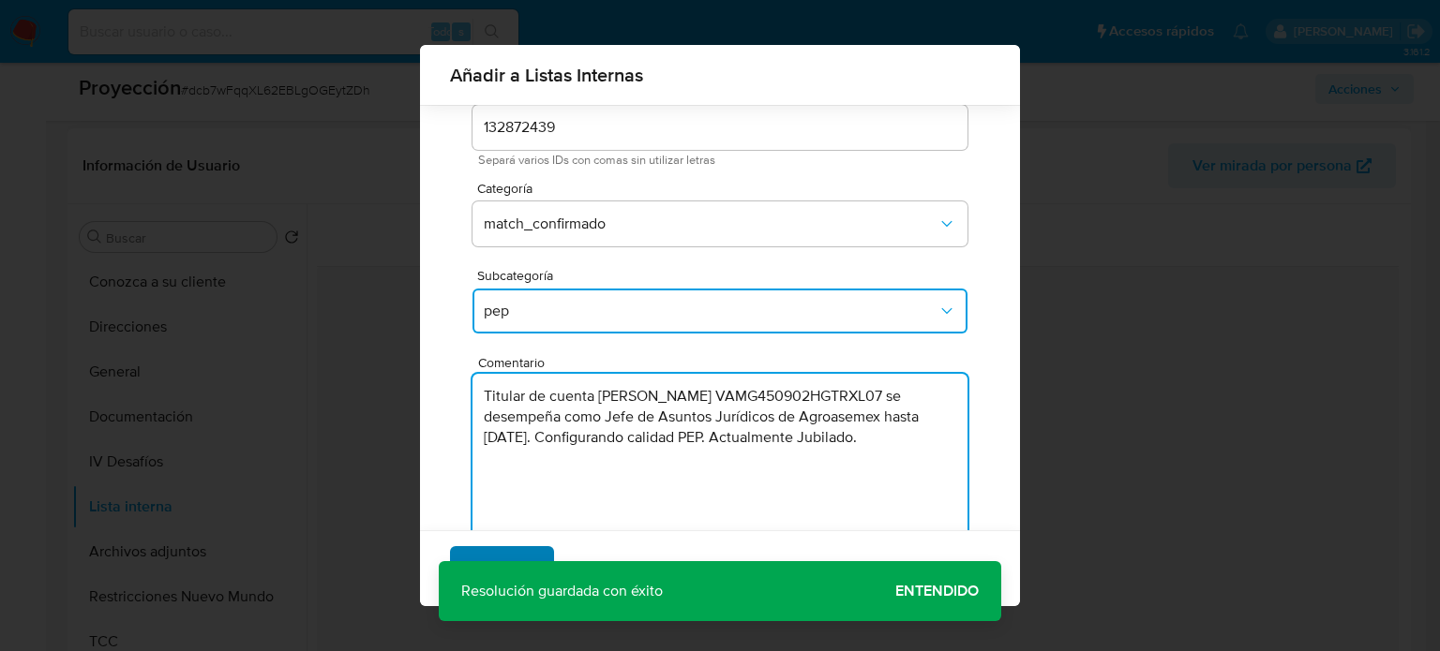
type textarea "Titular de cuenta Gilberto Vargas Muñoz CURP VAMG450902HGTRXL07 se desempeña co…"
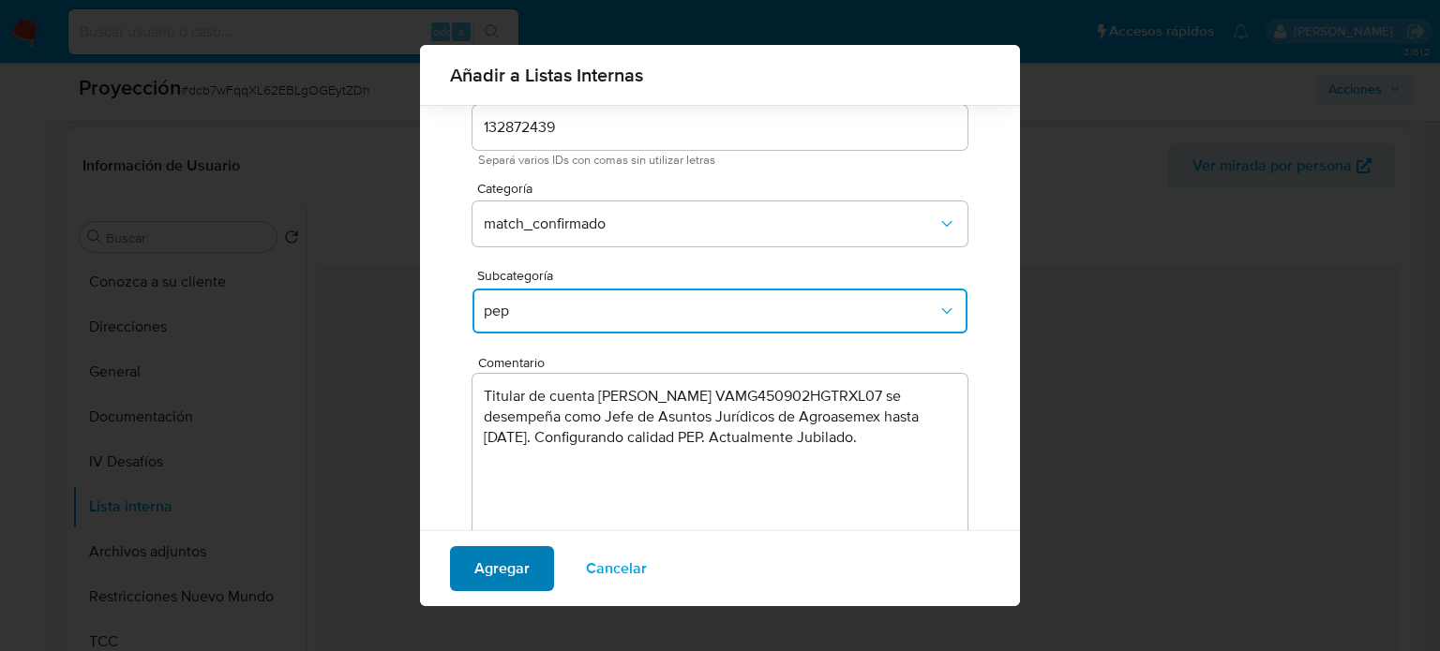
click at [511, 553] on span "Agregar" at bounding box center [501, 568] width 55 height 41
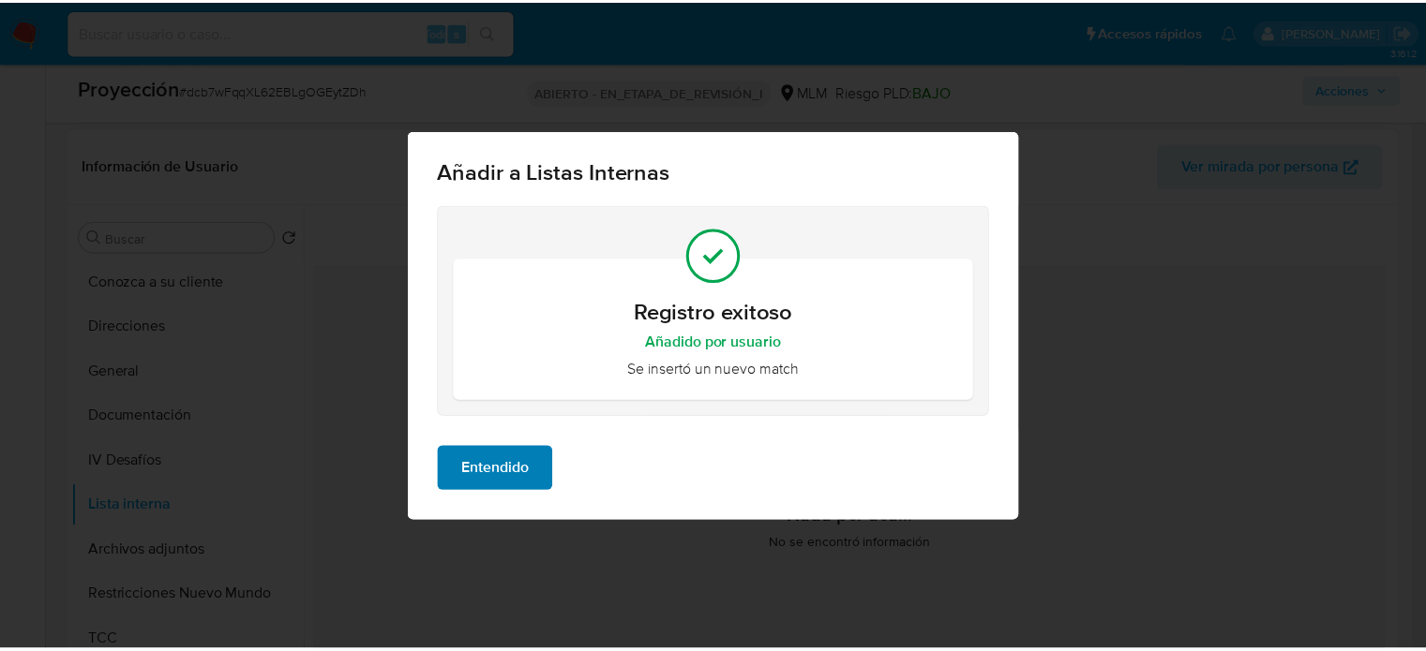
scroll to position [0, 0]
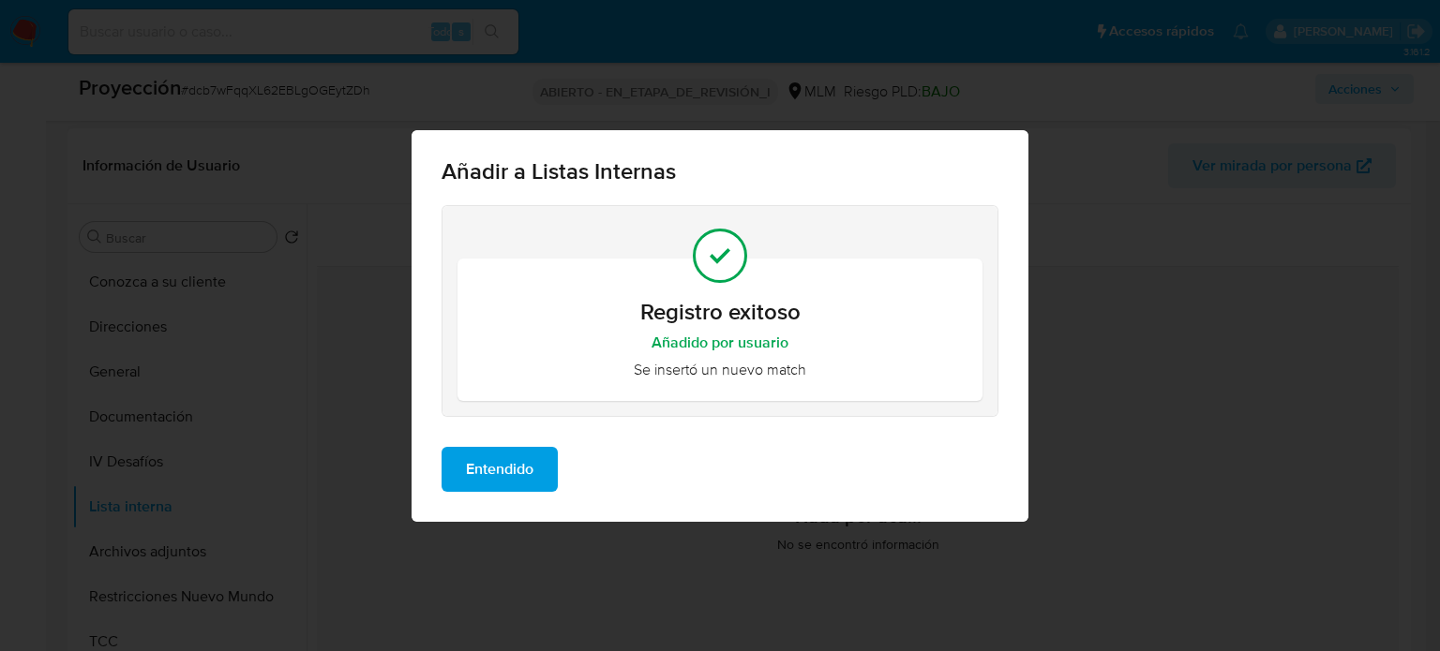
click at [518, 468] on span "Entendido" at bounding box center [499, 469] width 67 height 41
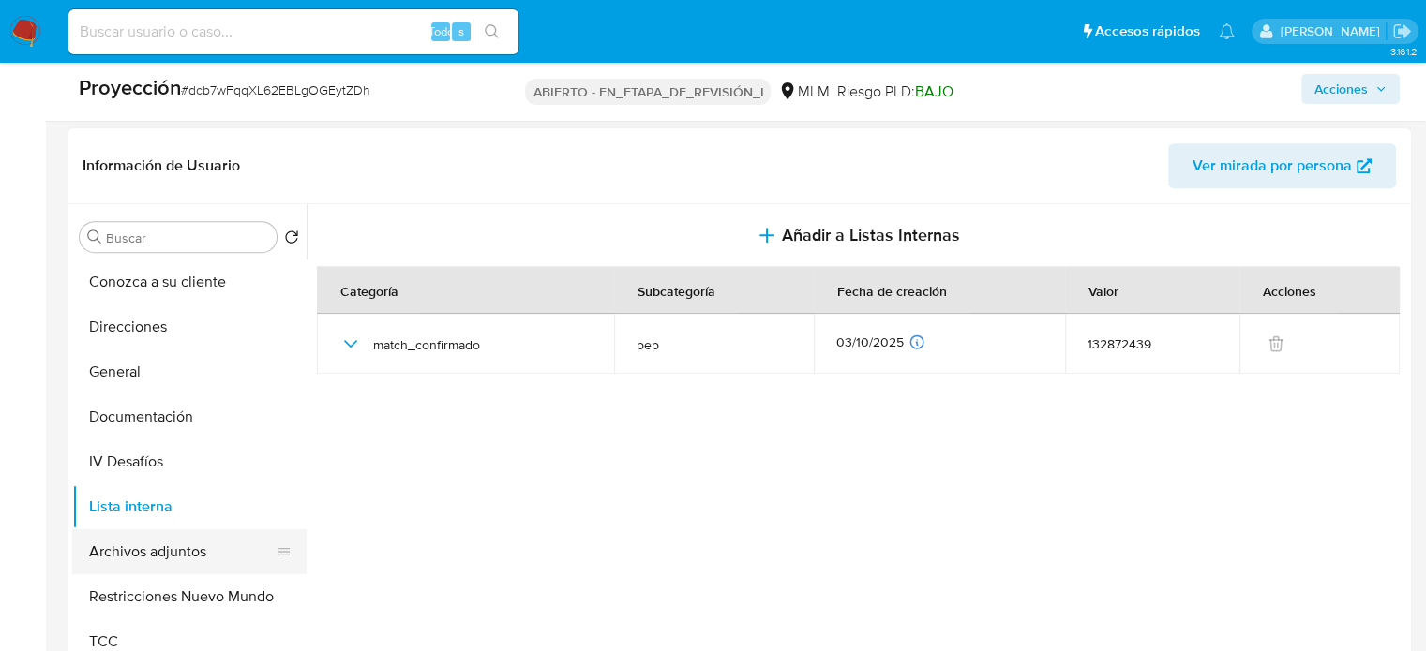
click at [161, 550] on button "Archivos adjuntos" at bounding box center [181, 552] width 219 height 45
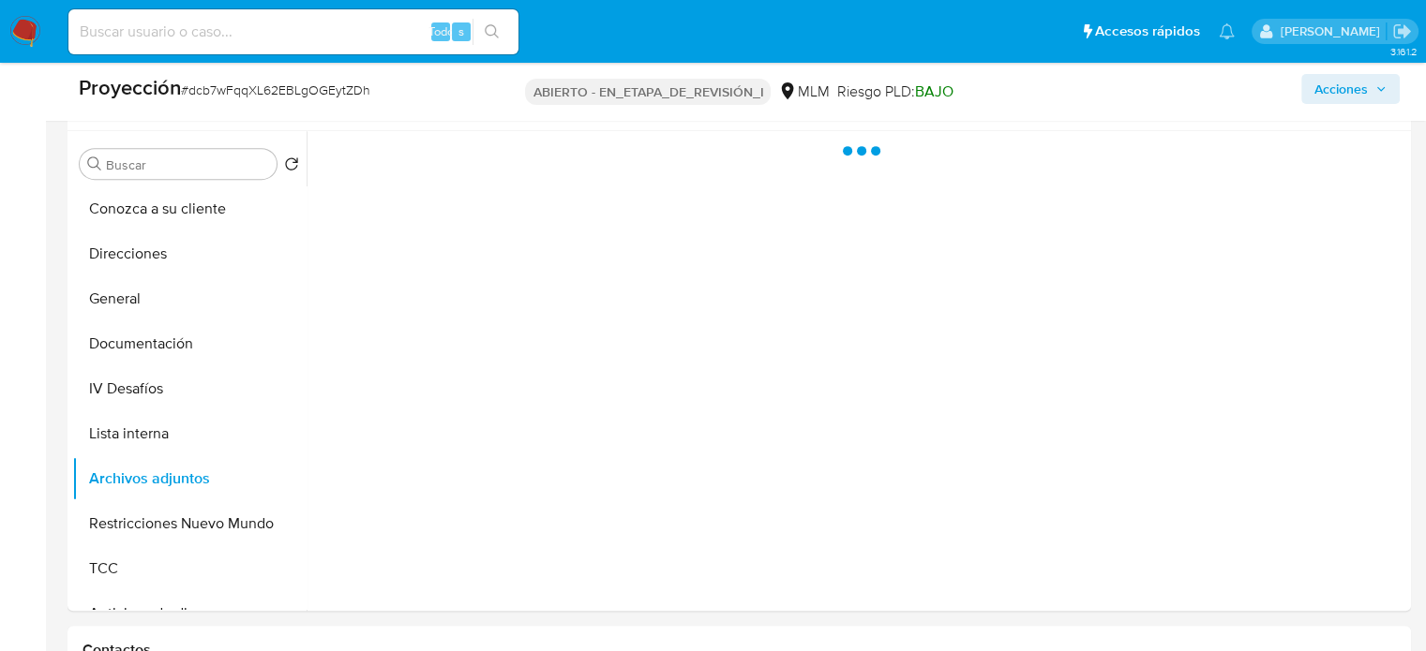
scroll to position [844, 0]
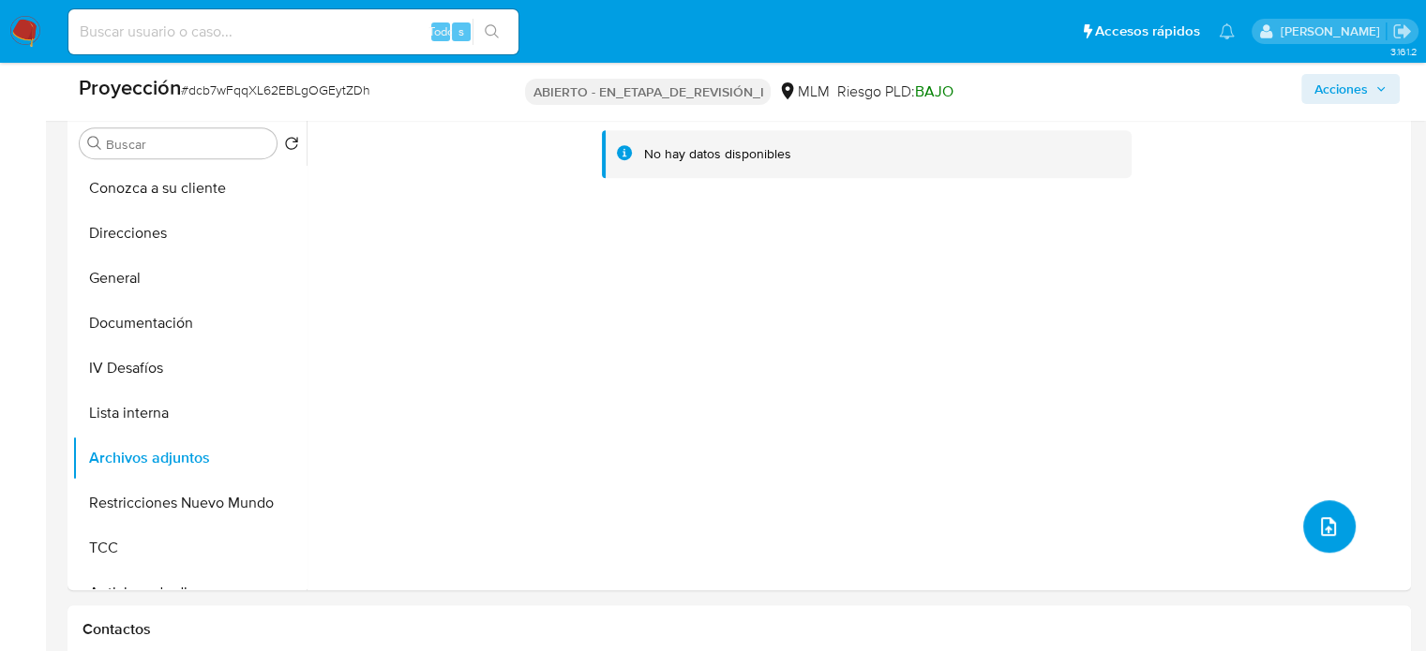
click at [1317, 518] on icon "subir archivo" at bounding box center [1328, 527] width 22 height 22
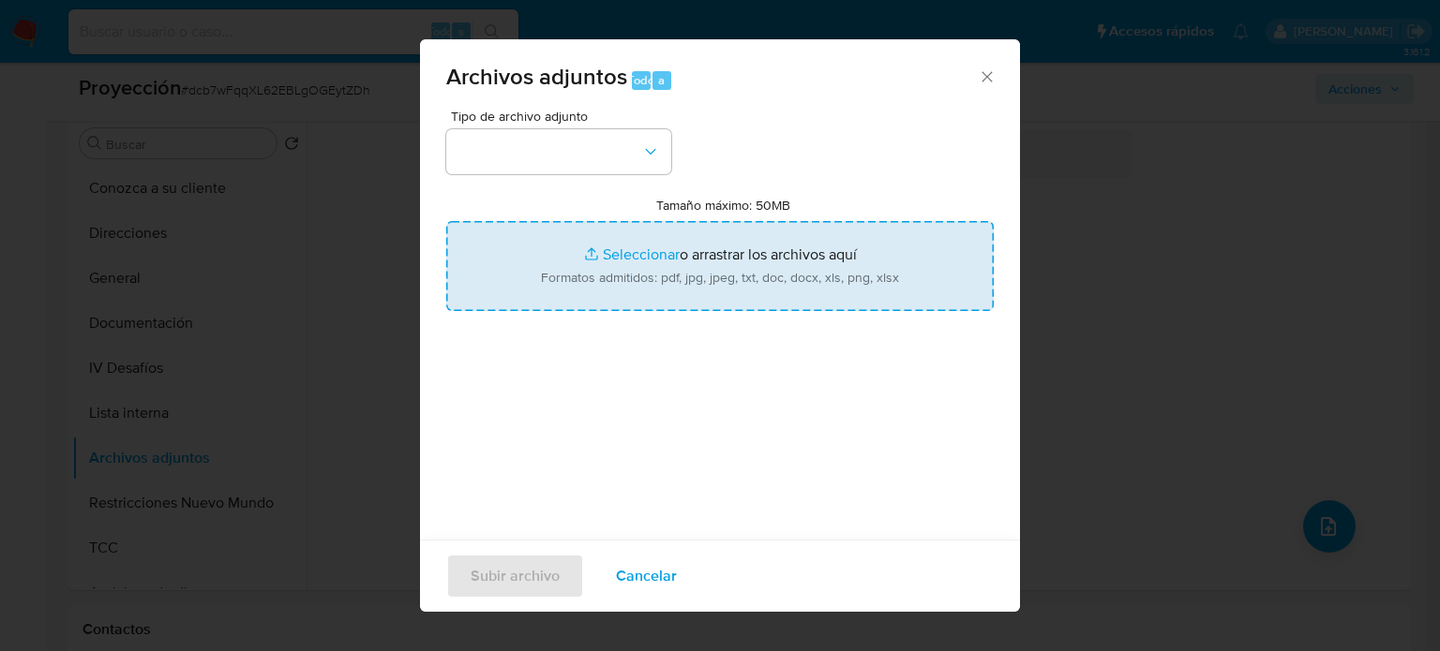
click at [705, 258] on input "Tamaño máximo: 50MB Seleccionar archivos" at bounding box center [719, 266] width 547 height 90
type input "C:\fakepath\--Buscador.pdf"
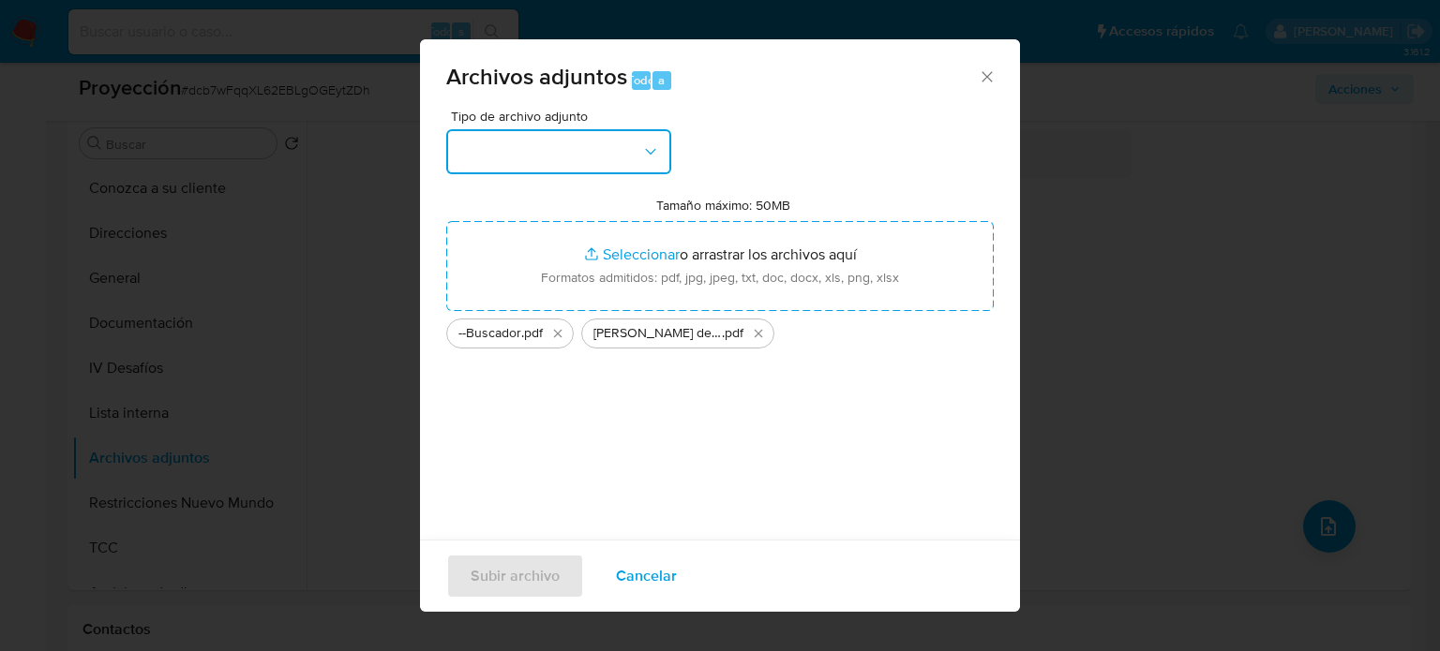
click at [627, 131] on button "button" at bounding box center [558, 151] width 225 height 45
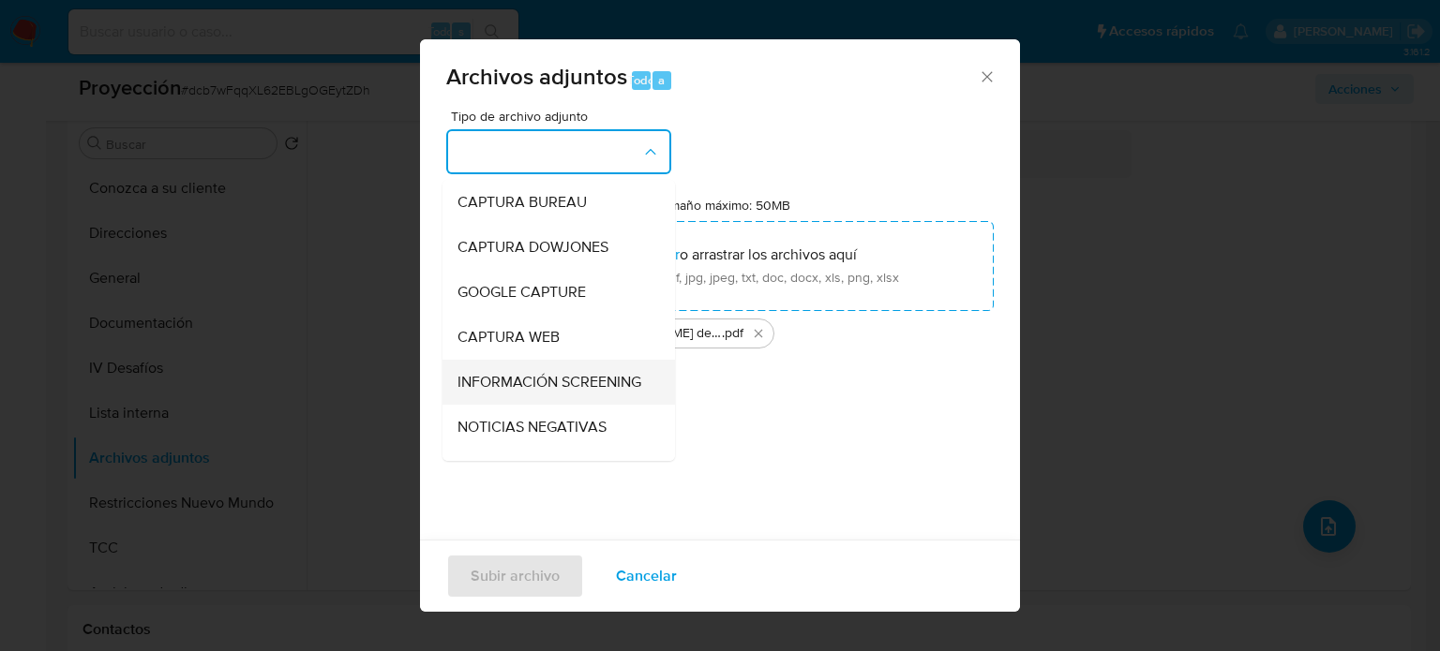
click at [588, 360] on div "INFORMACIÓN SCREENING" at bounding box center [552, 382] width 191 height 45
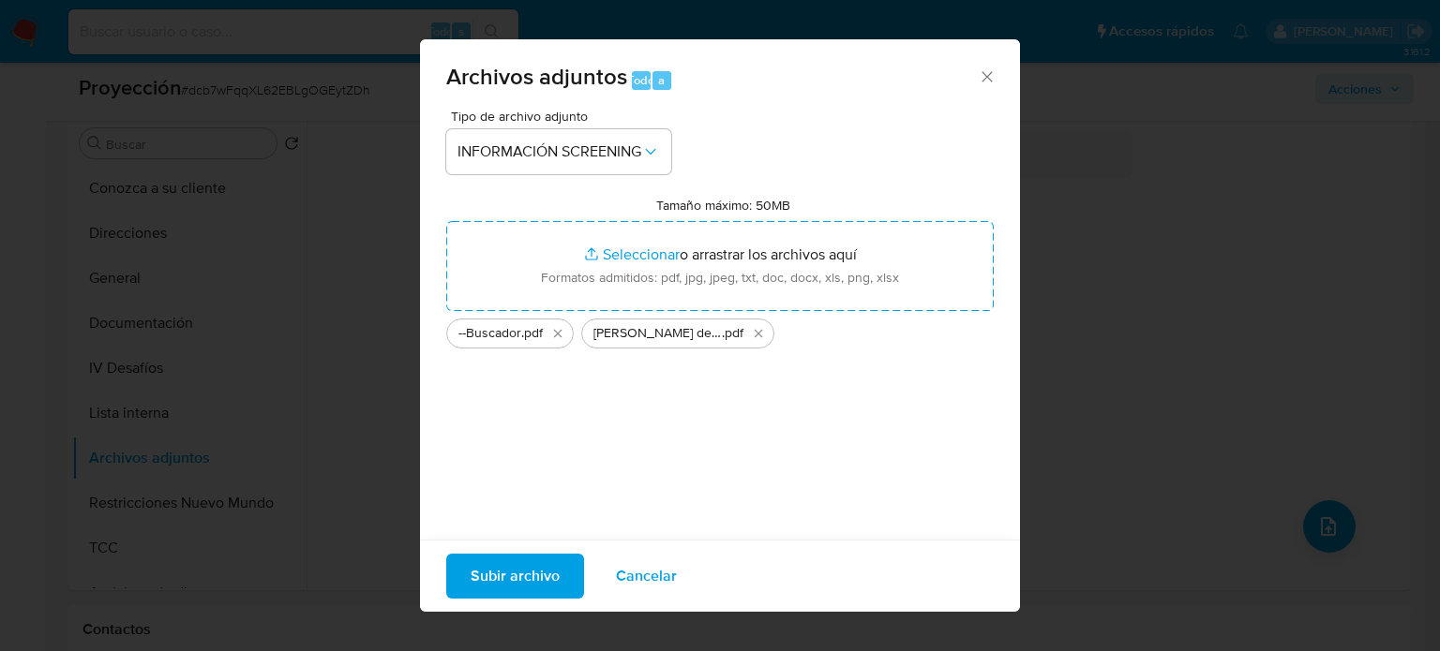
click at [514, 572] on span "Subir archivo" at bounding box center [515, 576] width 89 height 41
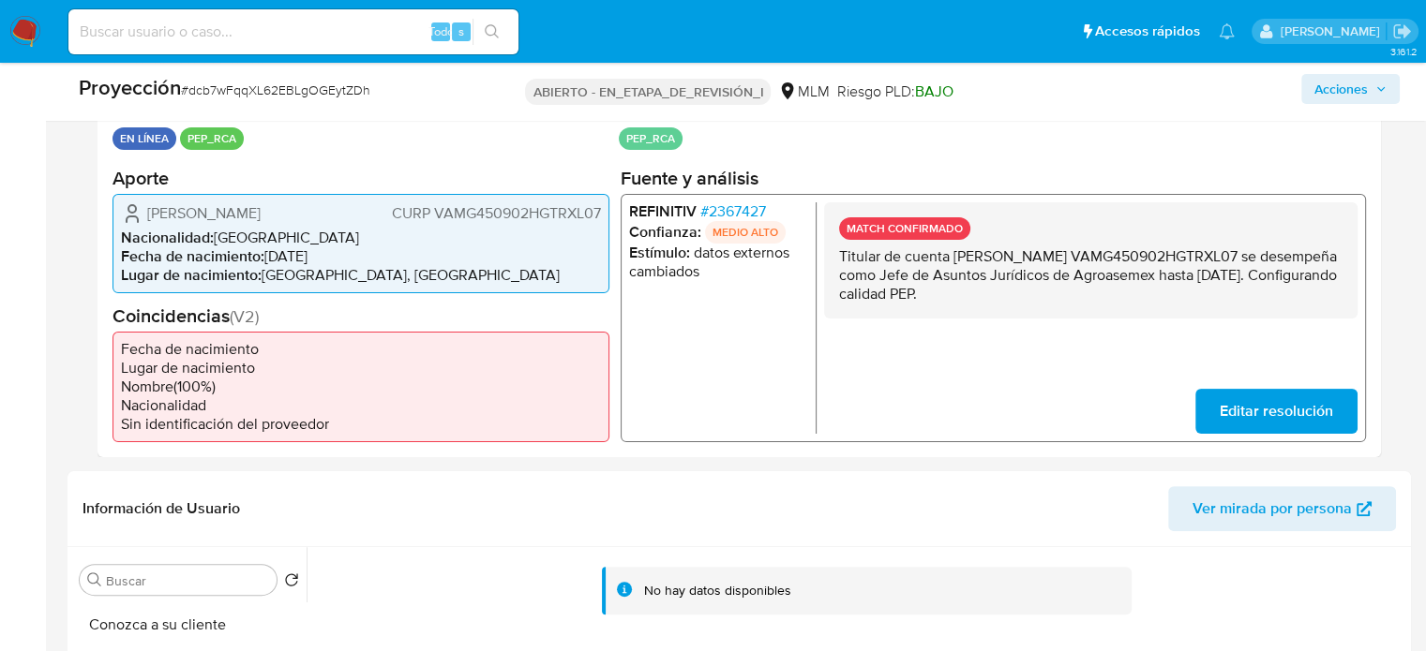
scroll to position [375, 0]
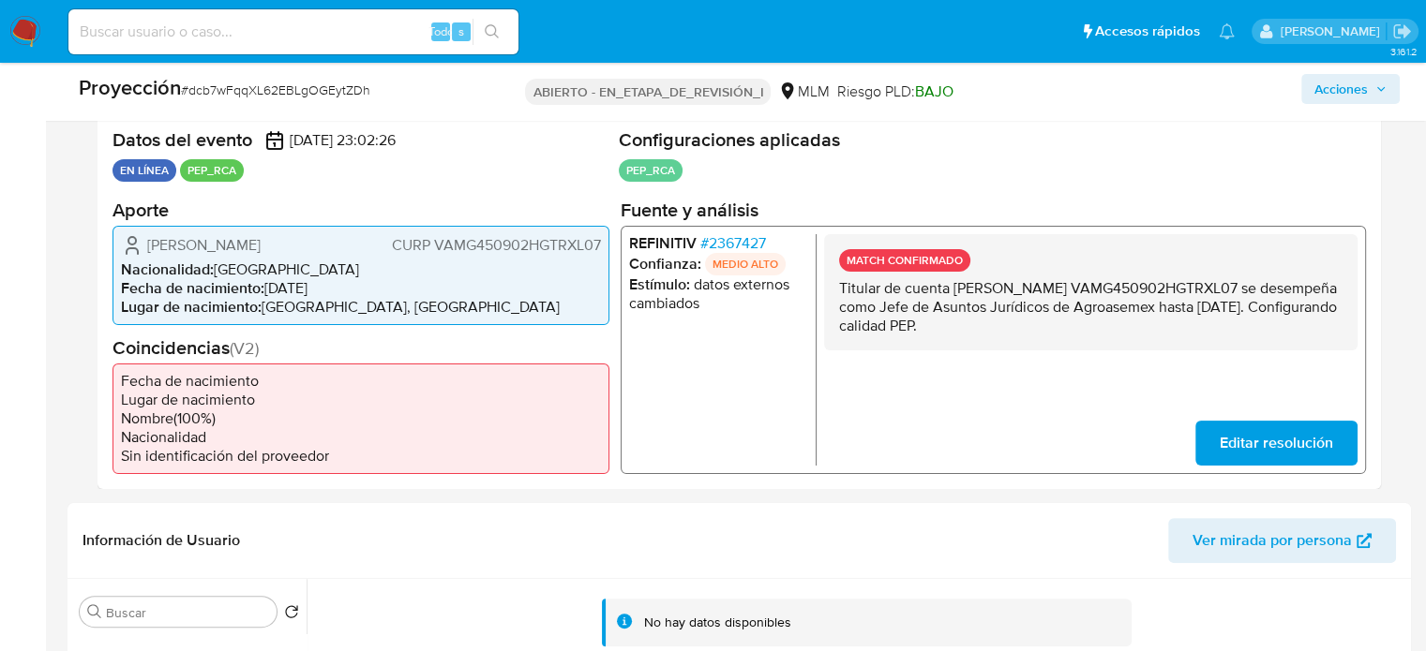
drag, startPoint x: 1061, startPoint y: 328, endPoint x: 834, endPoint y: 292, distance: 229.6
click at [834, 292] on div "MATCH CONFIRMADO Titular de cuenta Gilberto Vargas Muñoz CURP VAMG450902HGTRXL0…" at bounding box center [1090, 291] width 533 height 116
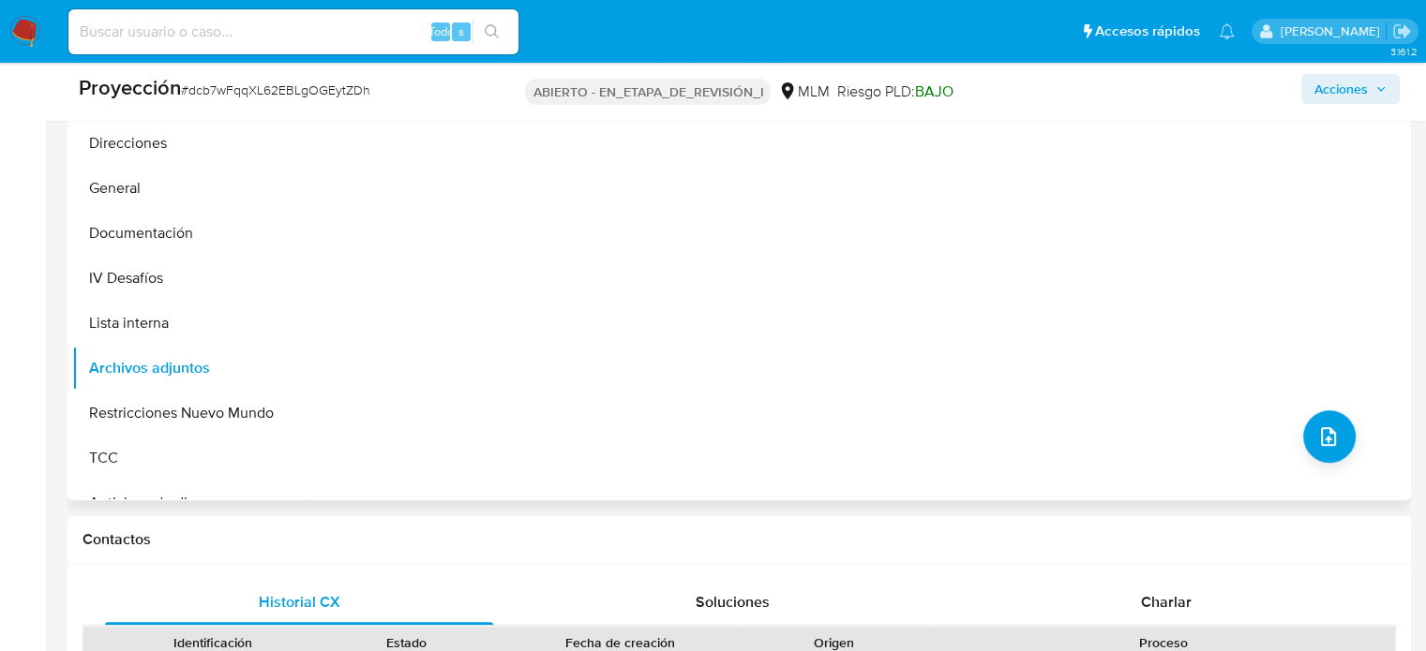
scroll to position [937, 0]
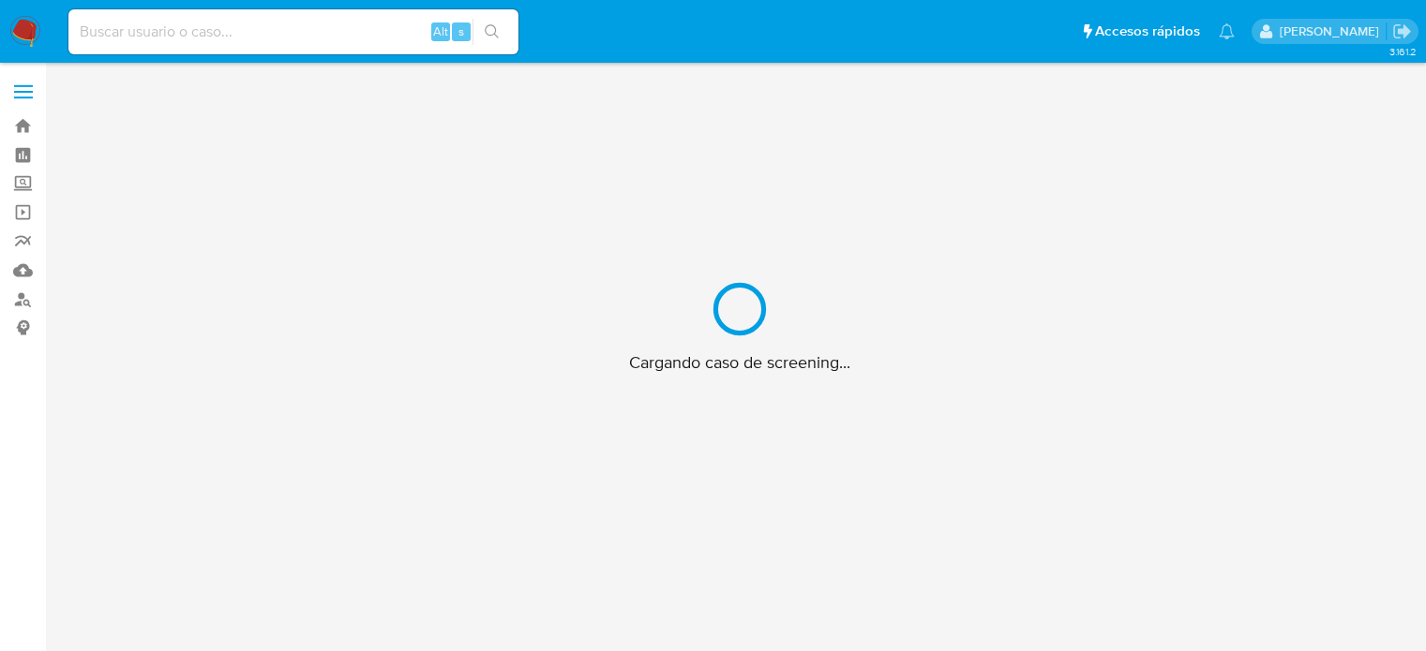
scroll to position [67, 0]
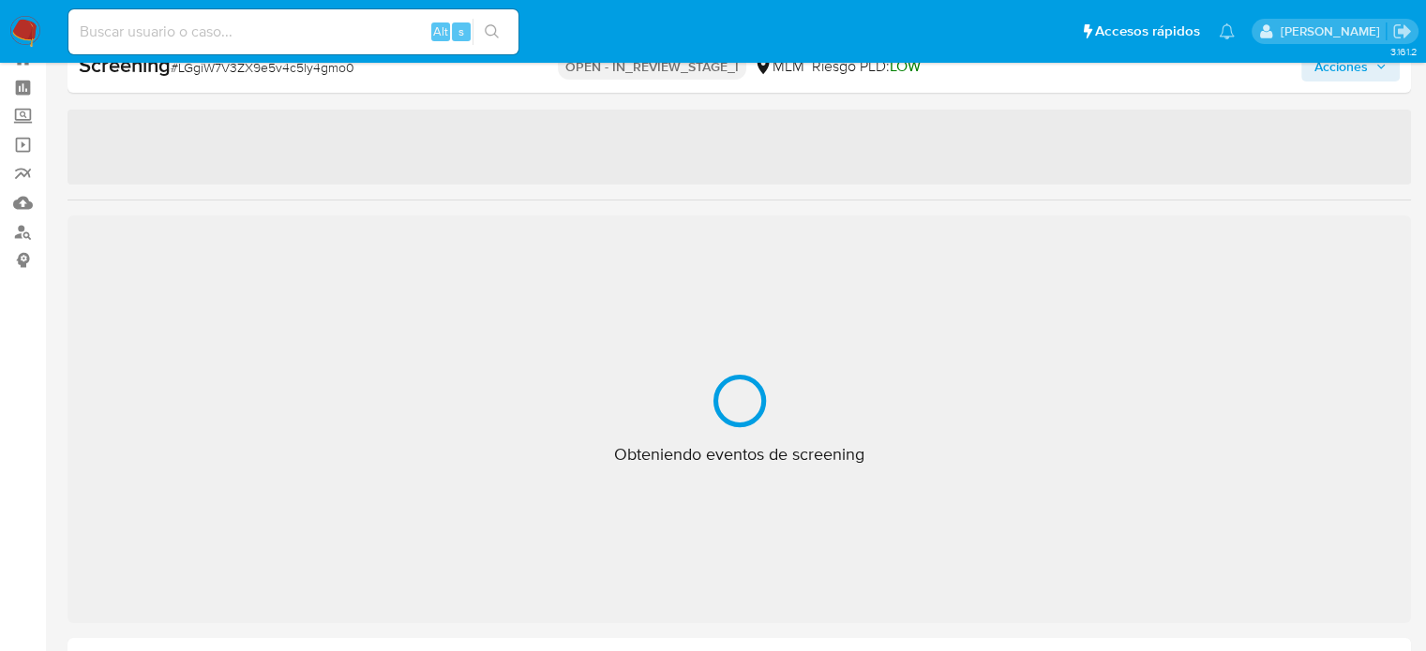
select select "10"
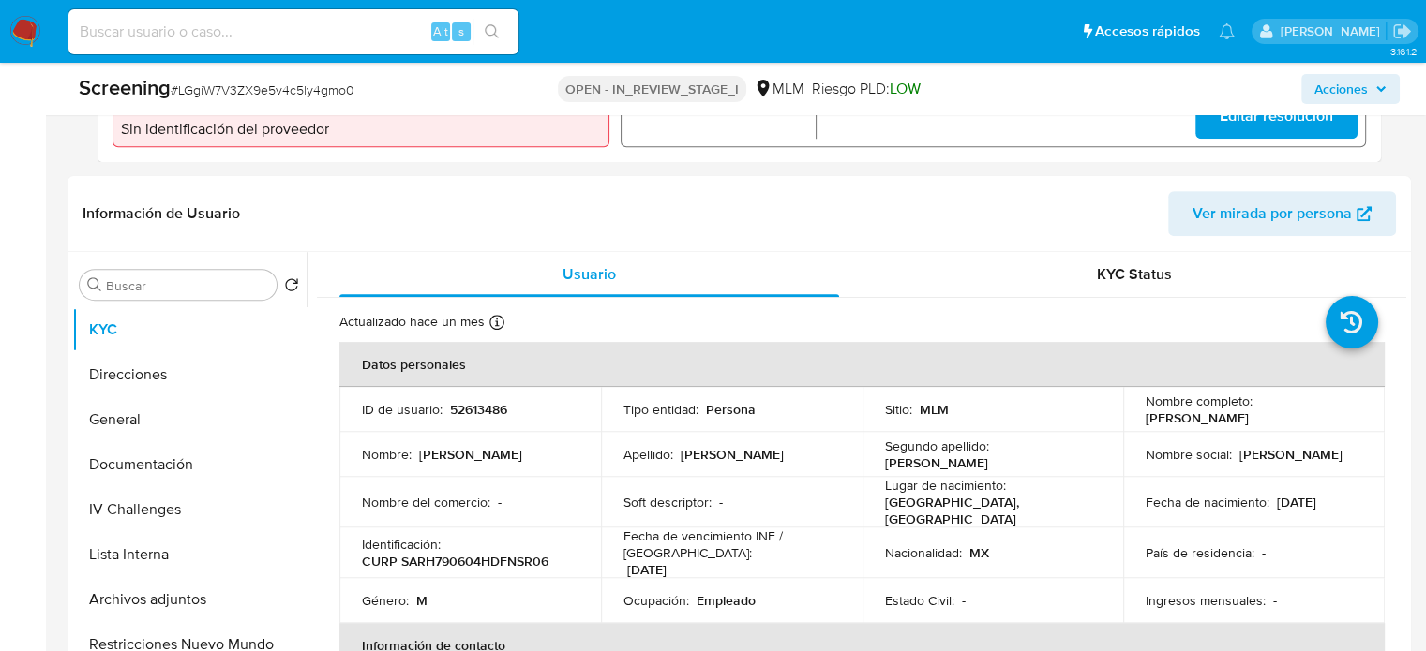
scroll to position [817, 0]
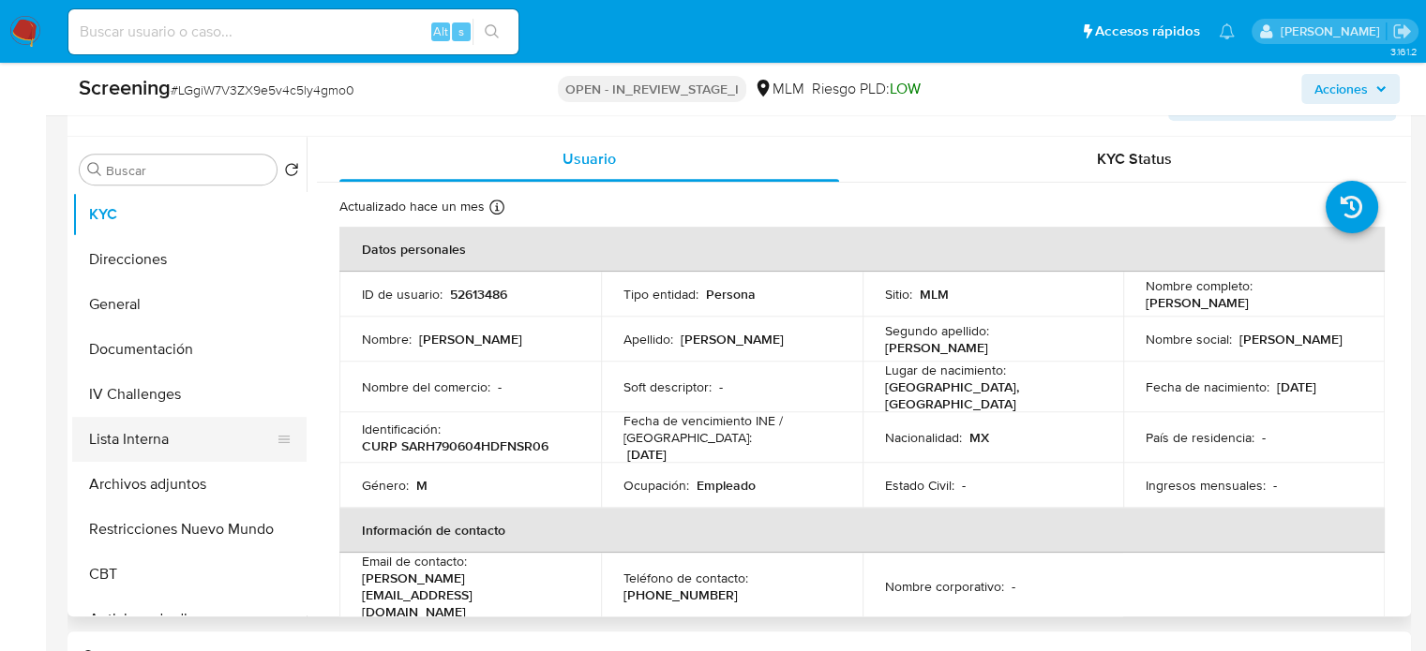
click at [131, 440] on button "Lista Interna" at bounding box center [181, 439] width 219 height 45
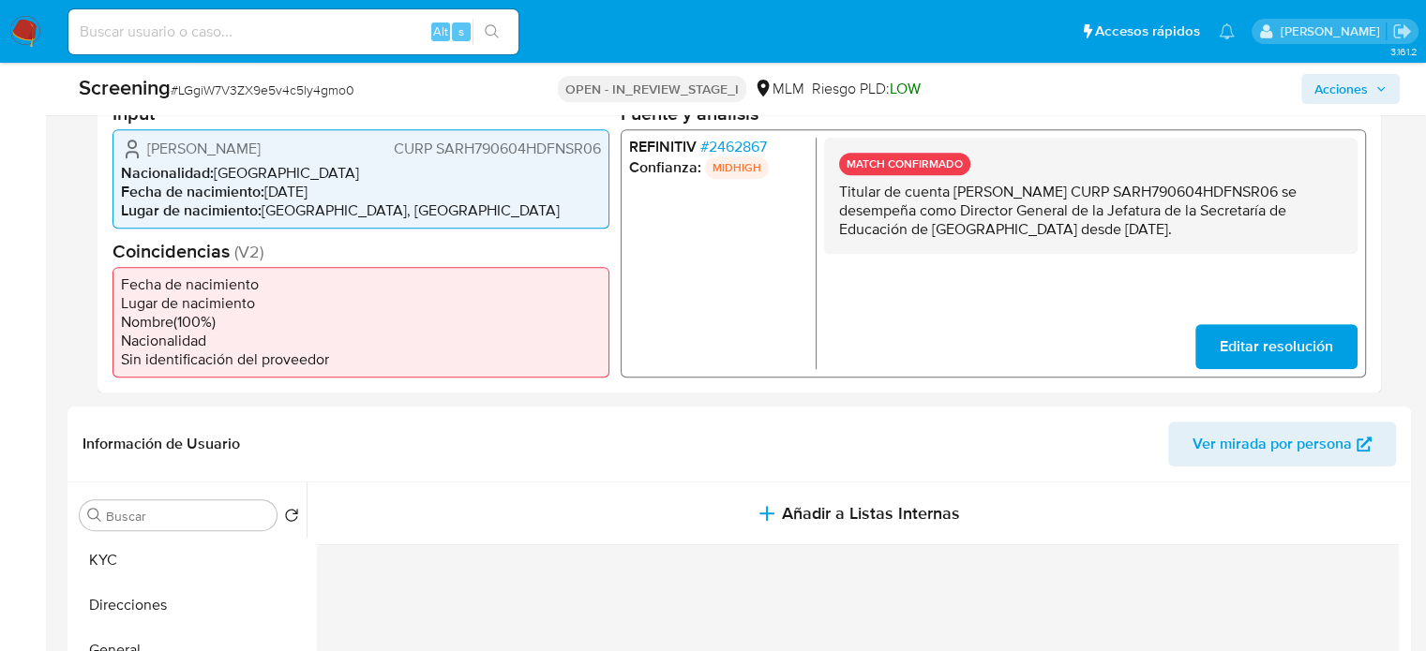
scroll to position [349, 0]
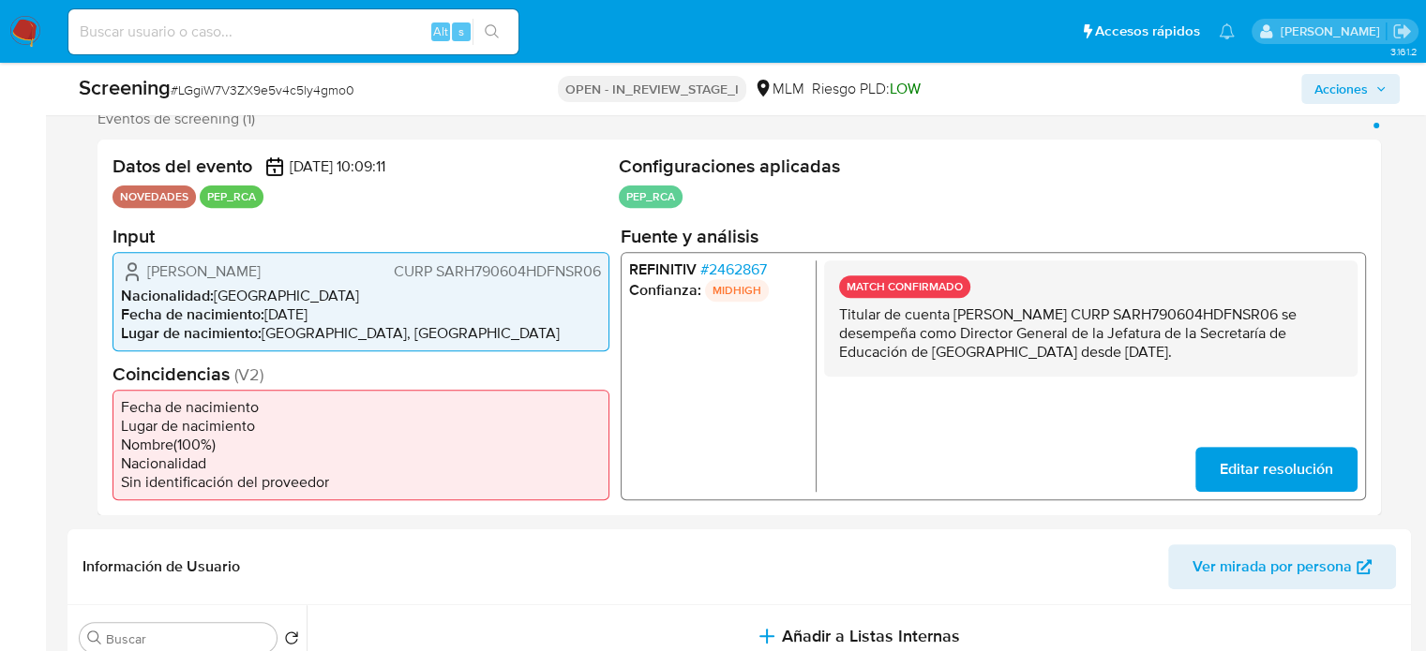
drag, startPoint x: 890, startPoint y: 368, endPoint x: 838, endPoint y: 310, distance: 78.3
click at [839, 310] on p "Titular de cuenta [PERSON_NAME] CURP SARH790604HDFNSR06 se desempeña como Direc…" at bounding box center [1090, 333] width 503 height 56
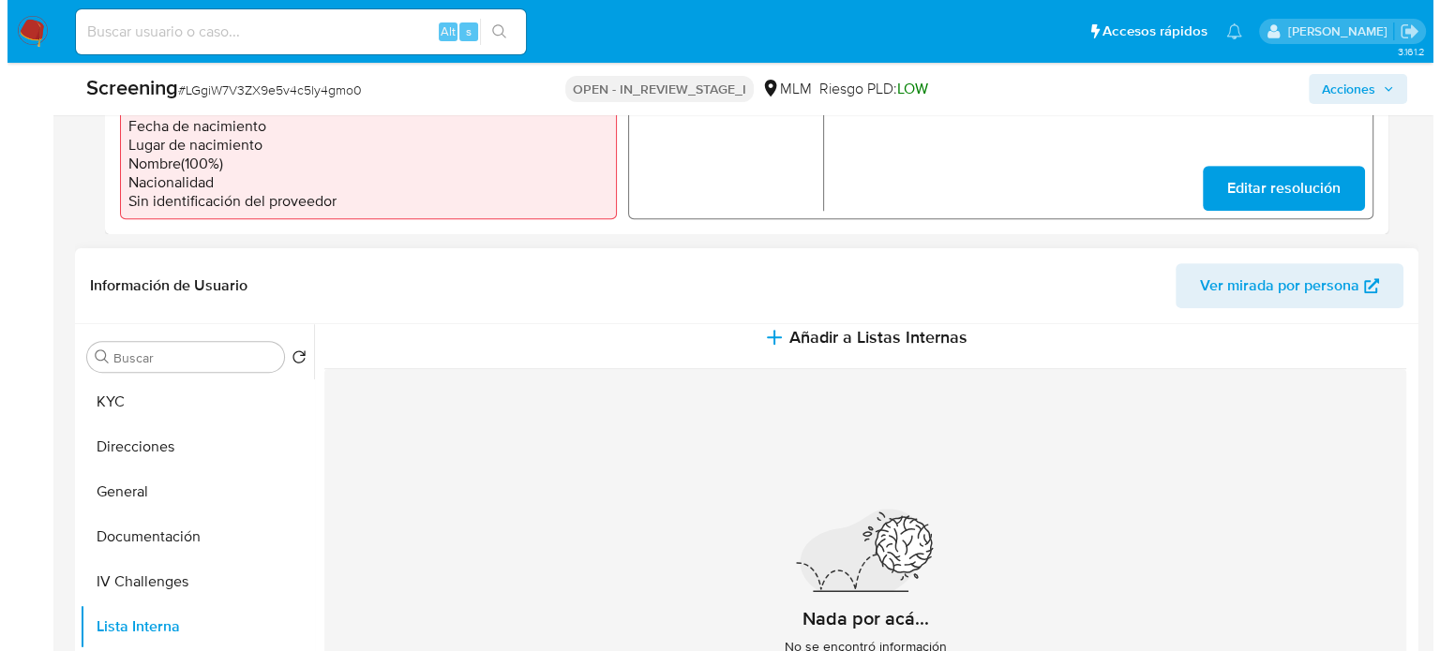
scroll to position [22, 0]
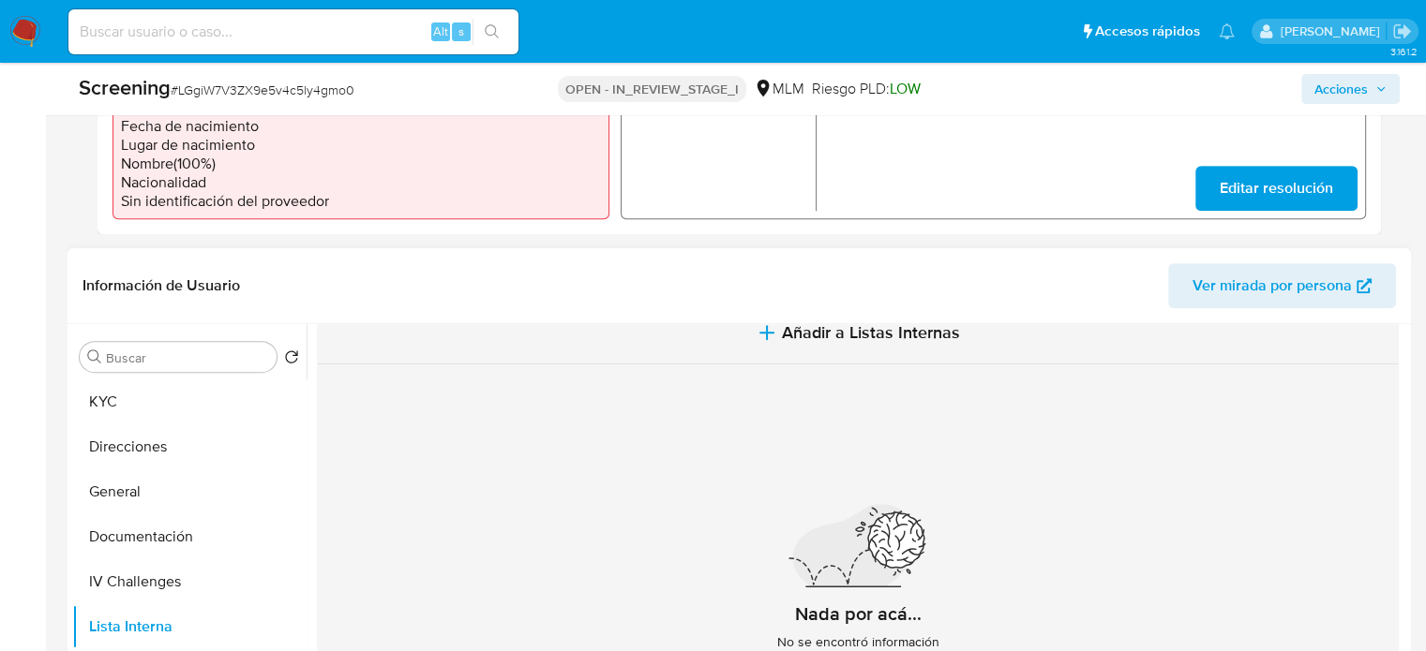
click at [797, 344] on button "Añadir a Listas Internas" at bounding box center [858, 333] width 1082 height 63
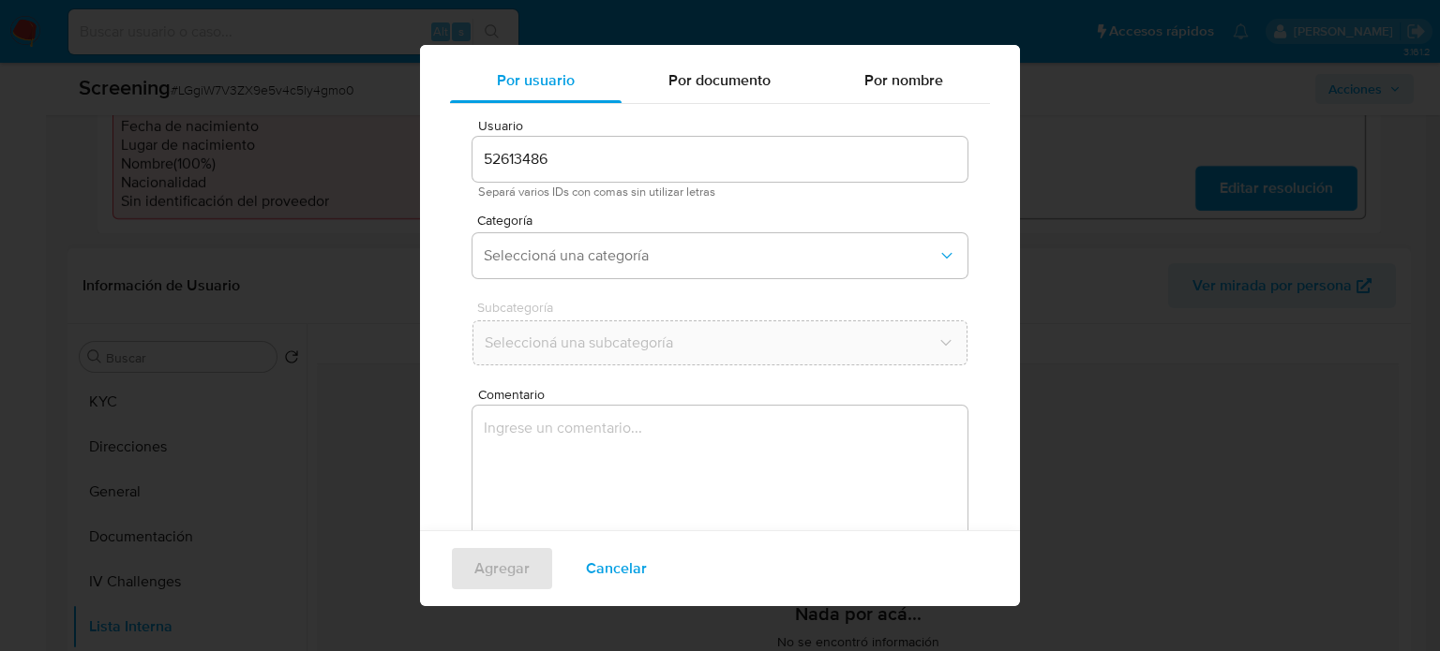
scroll to position [79, 0]
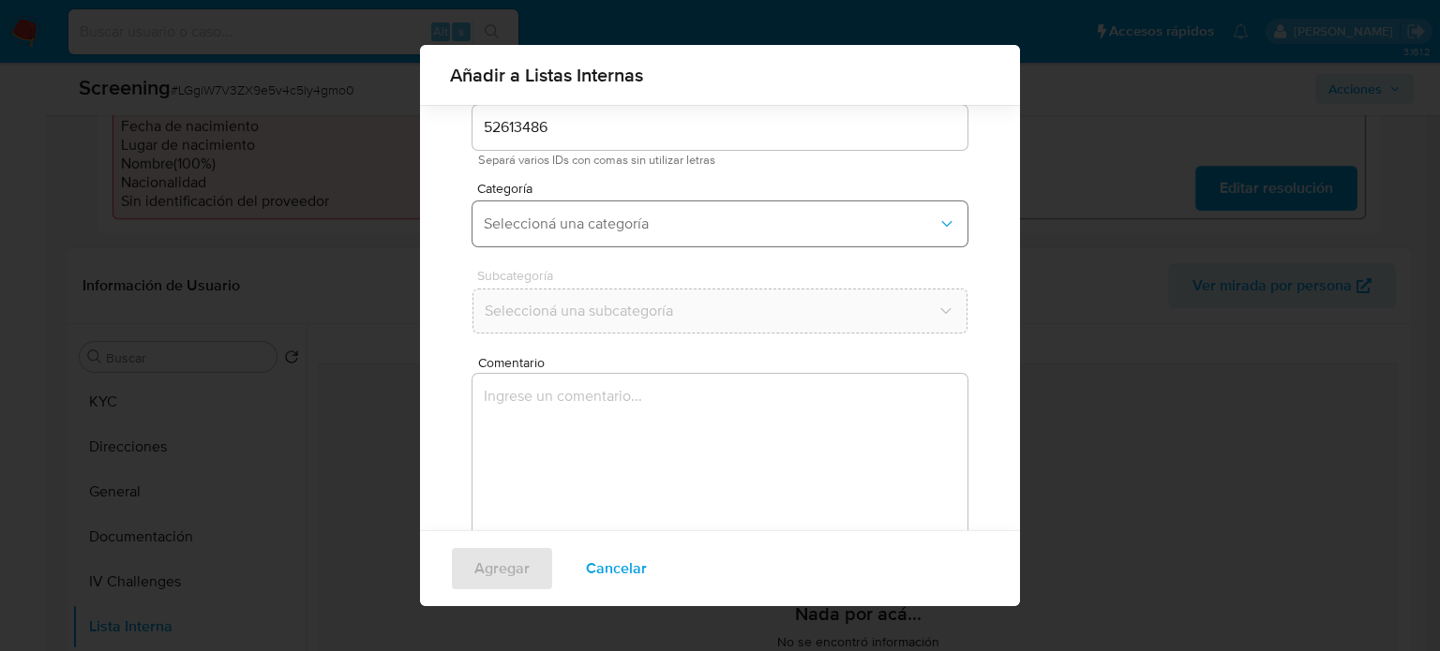
click at [652, 232] on span "Seleccioná una categoría" at bounding box center [711, 224] width 454 height 19
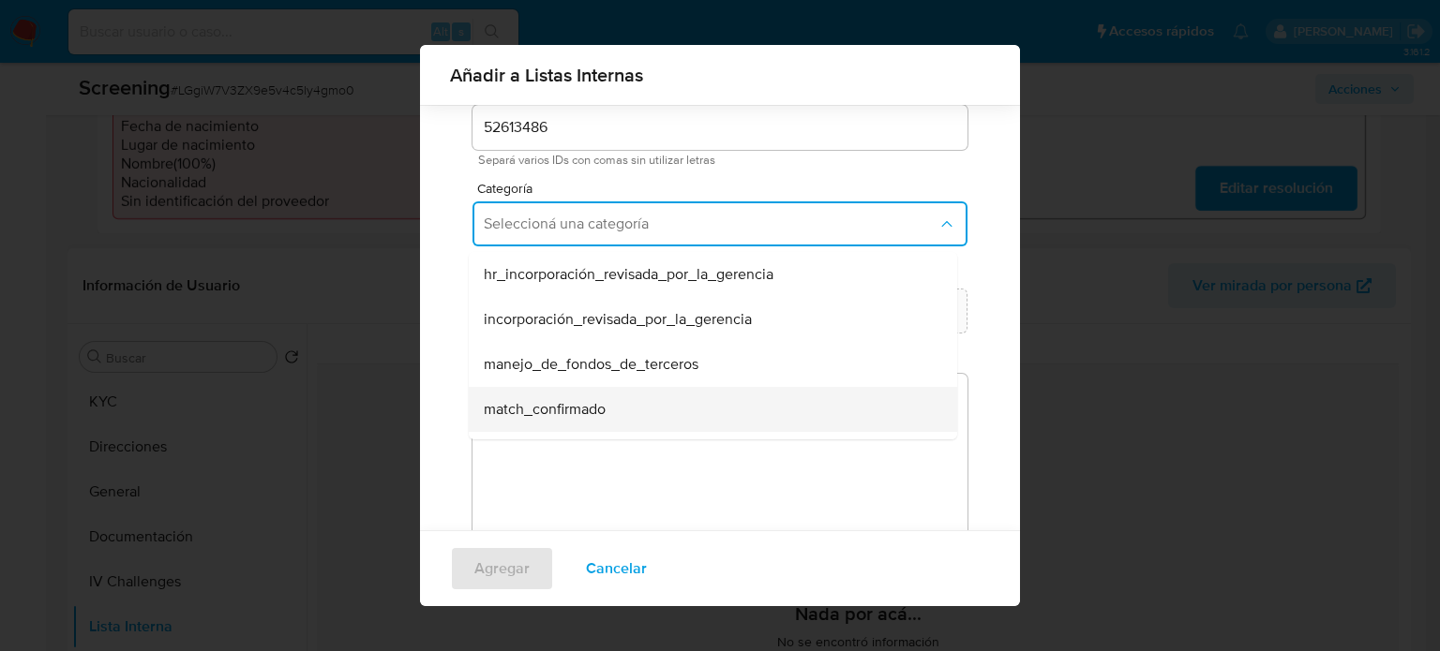
click at [577, 395] on div "match_confirmado" at bounding box center [707, 409] width 447 height 45
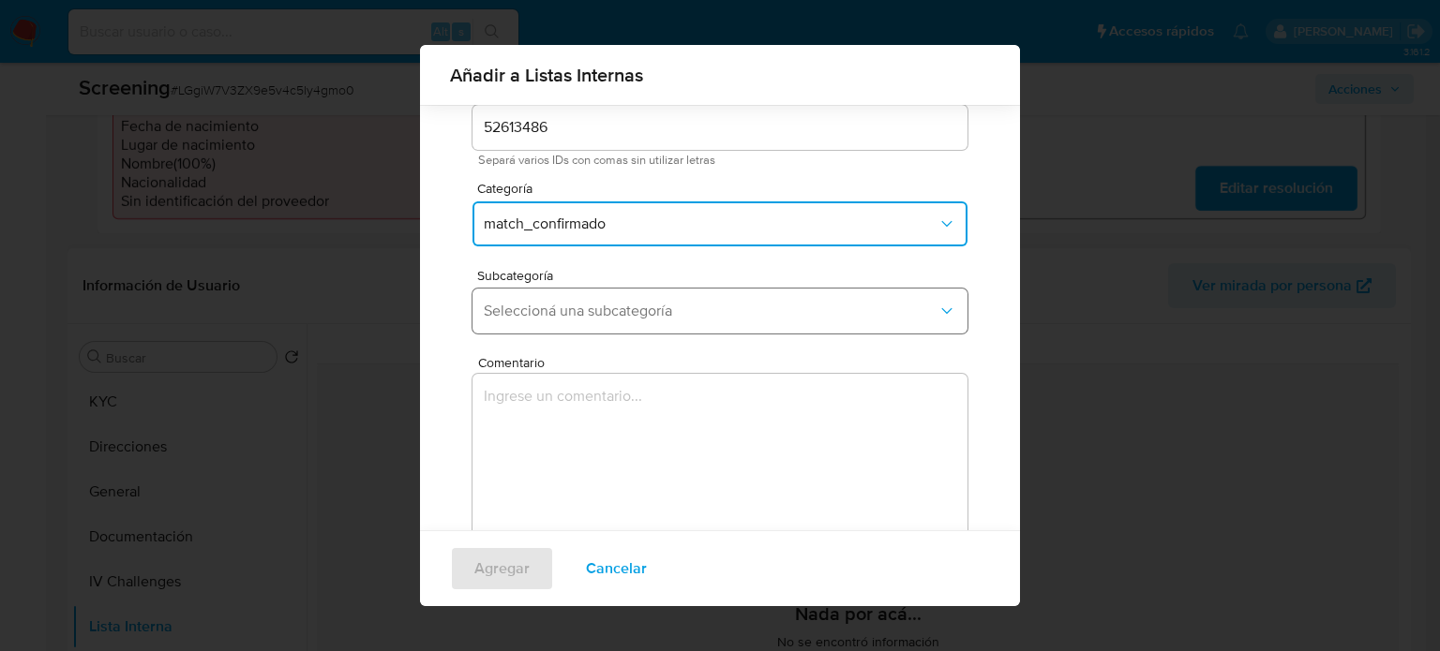
click at [600, 319] on span "Seleccioná una subcategoría" at bounding box center [711, 311] width 454 height 19
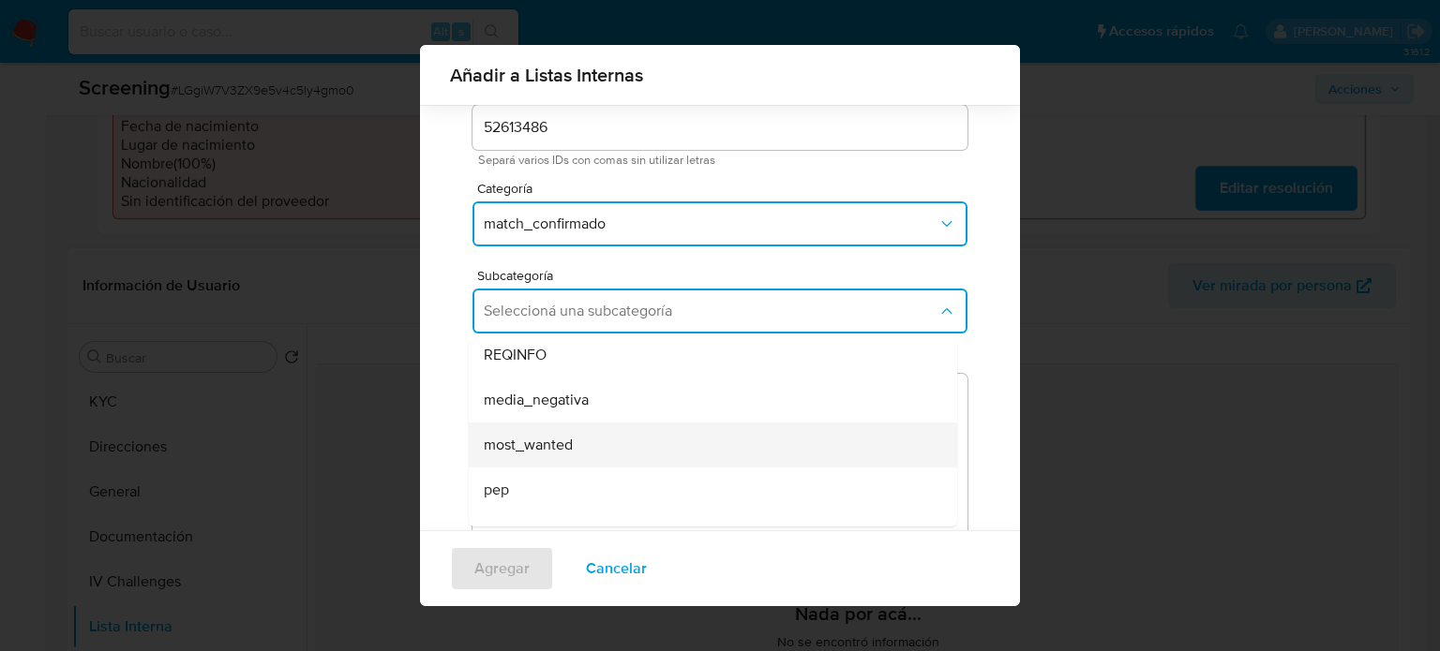
scroll to position [94, 0]
click at [511, 453] on div "pep" at bounding box center [707, 448] width 447 height 45
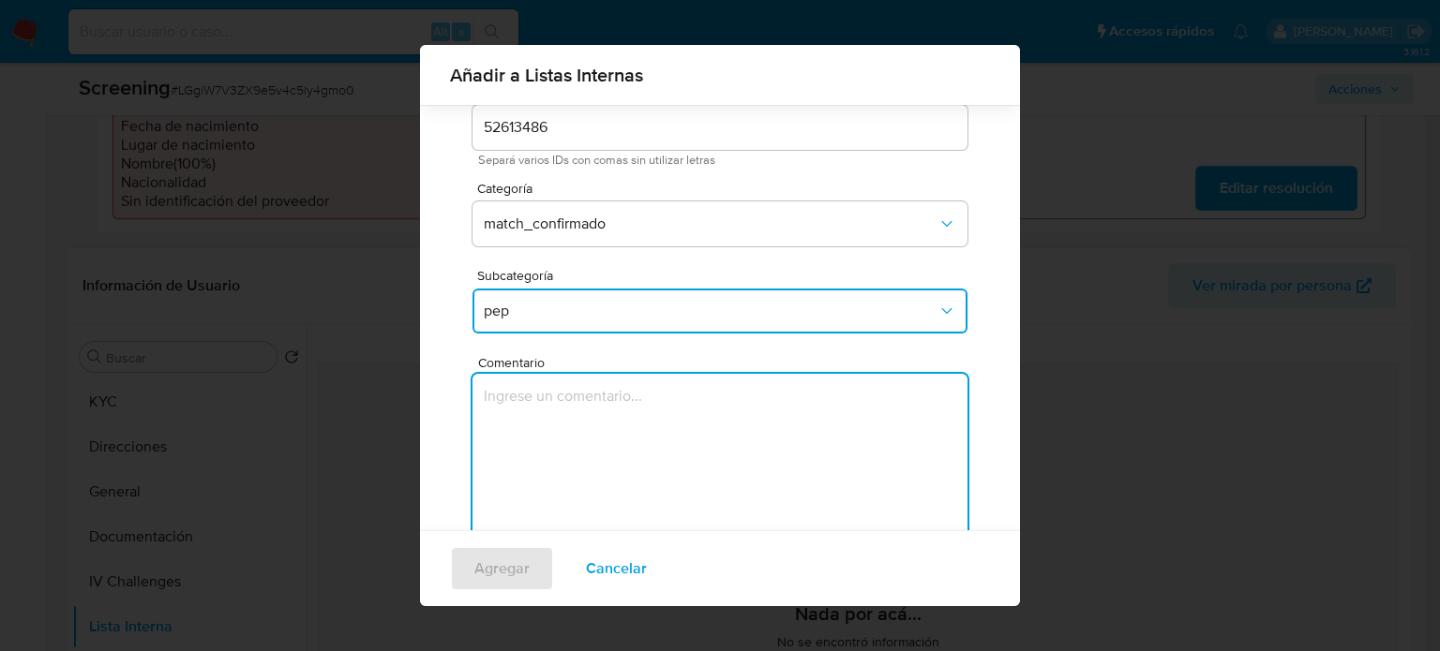
click at [510, 443] on textarea "Comentario" at bounding box center [719, 464] width 495 height 180
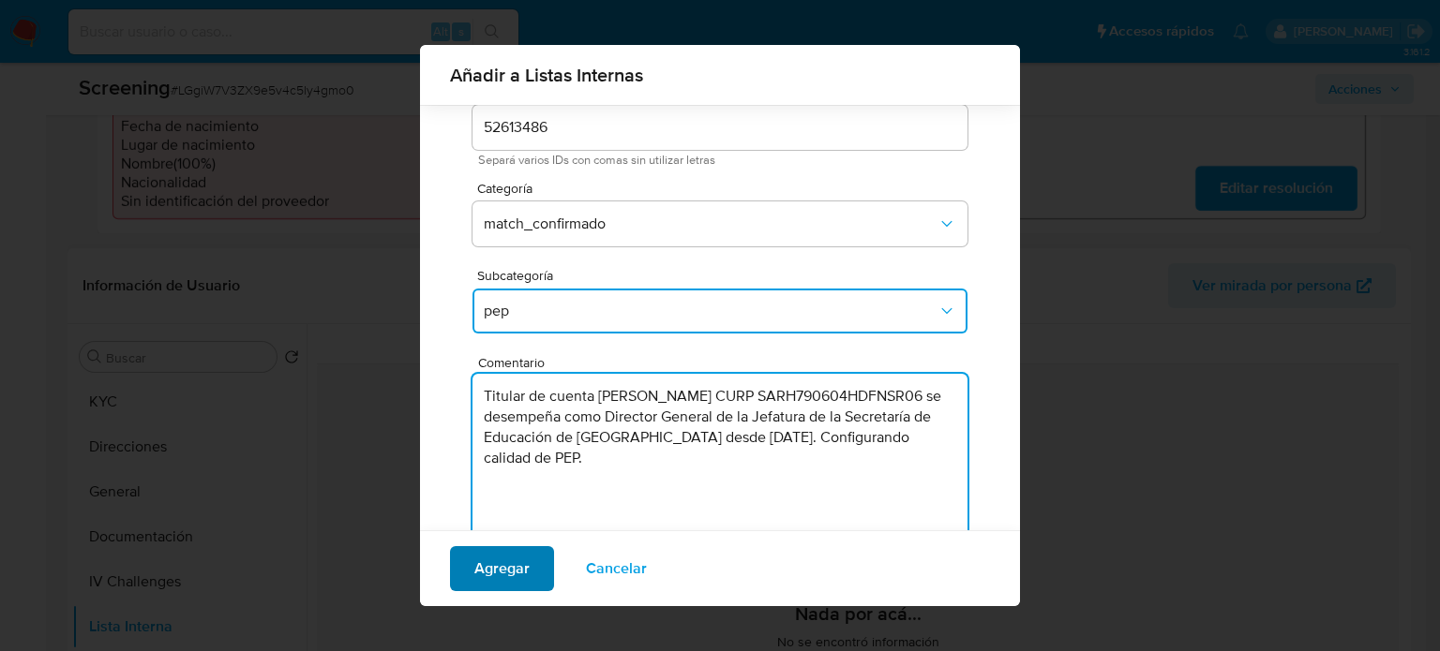
type textarea "Titular de cuenta [PERSON_NAME] CURP SARH790604HDFNSR06 se desempeña como Direc…"
click at [522, 566] on span "Agregar" at bounding box center [501, 568] width 55 height 41
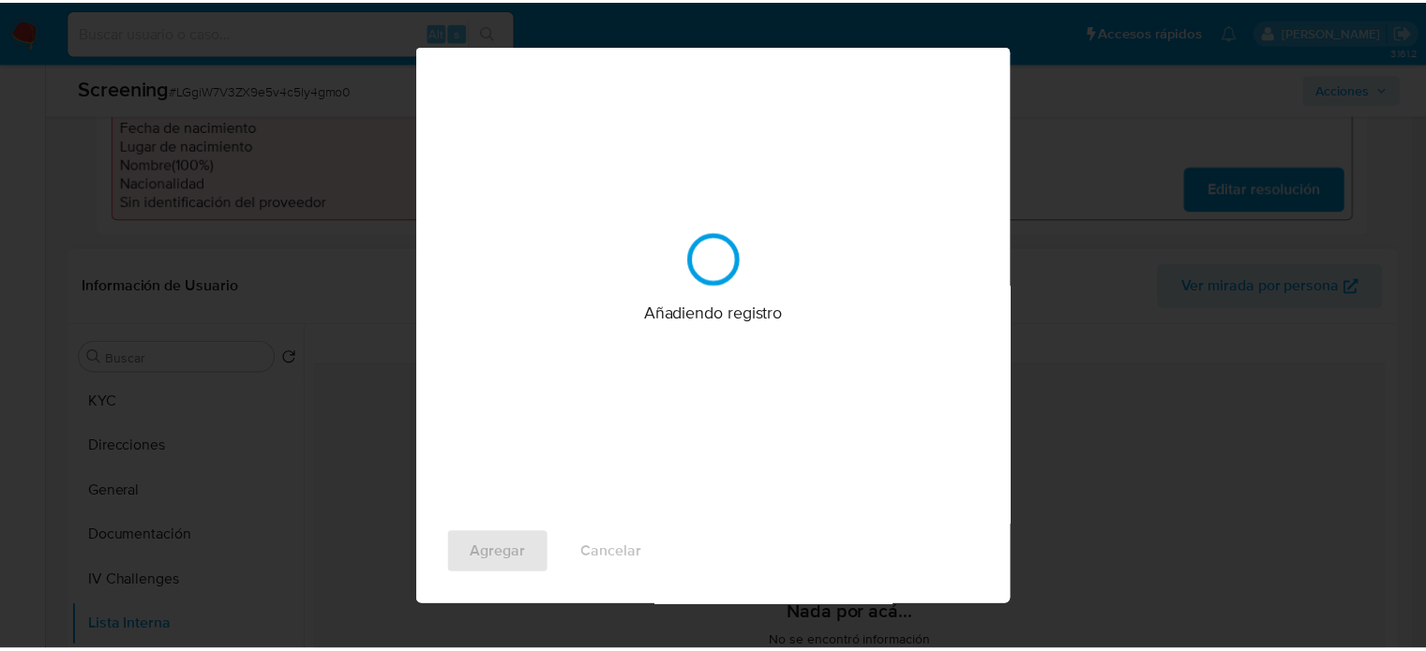
scroll to position [0, 0]
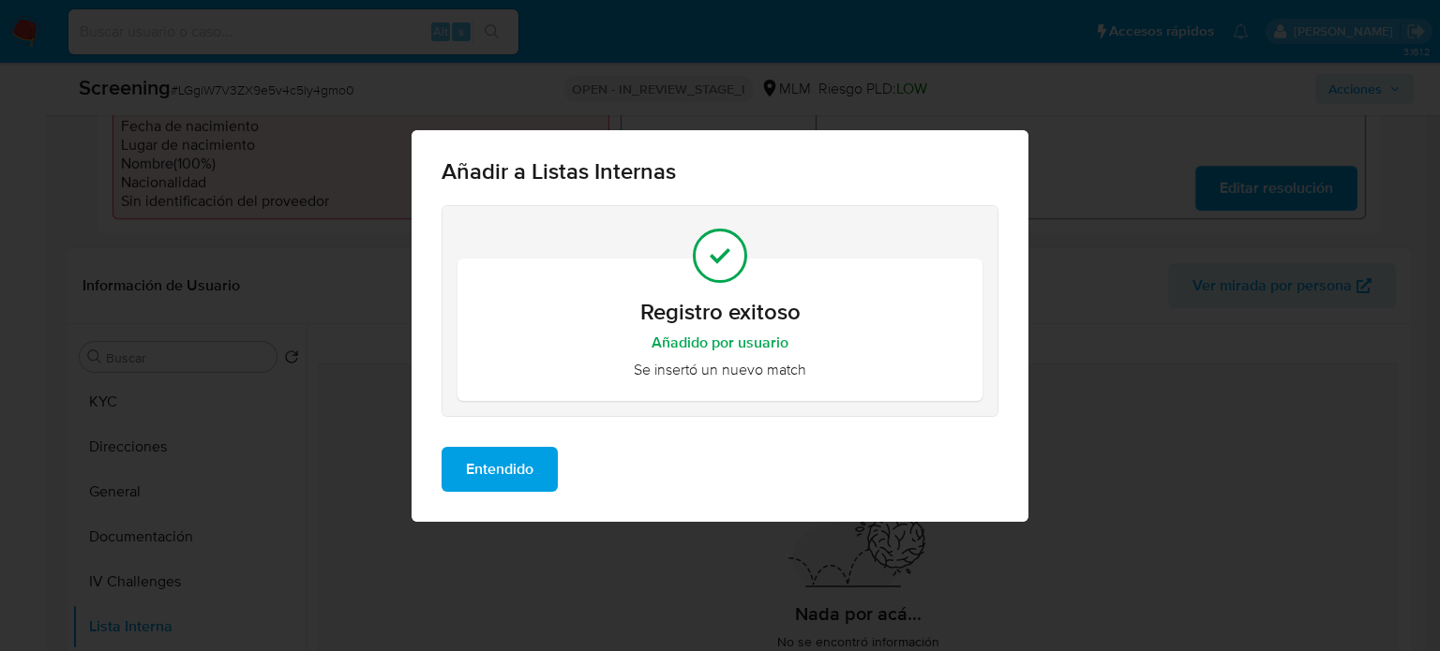
click at [523, 478] on span "Entendido" at bounding box center [499, 469] width 67 height 41
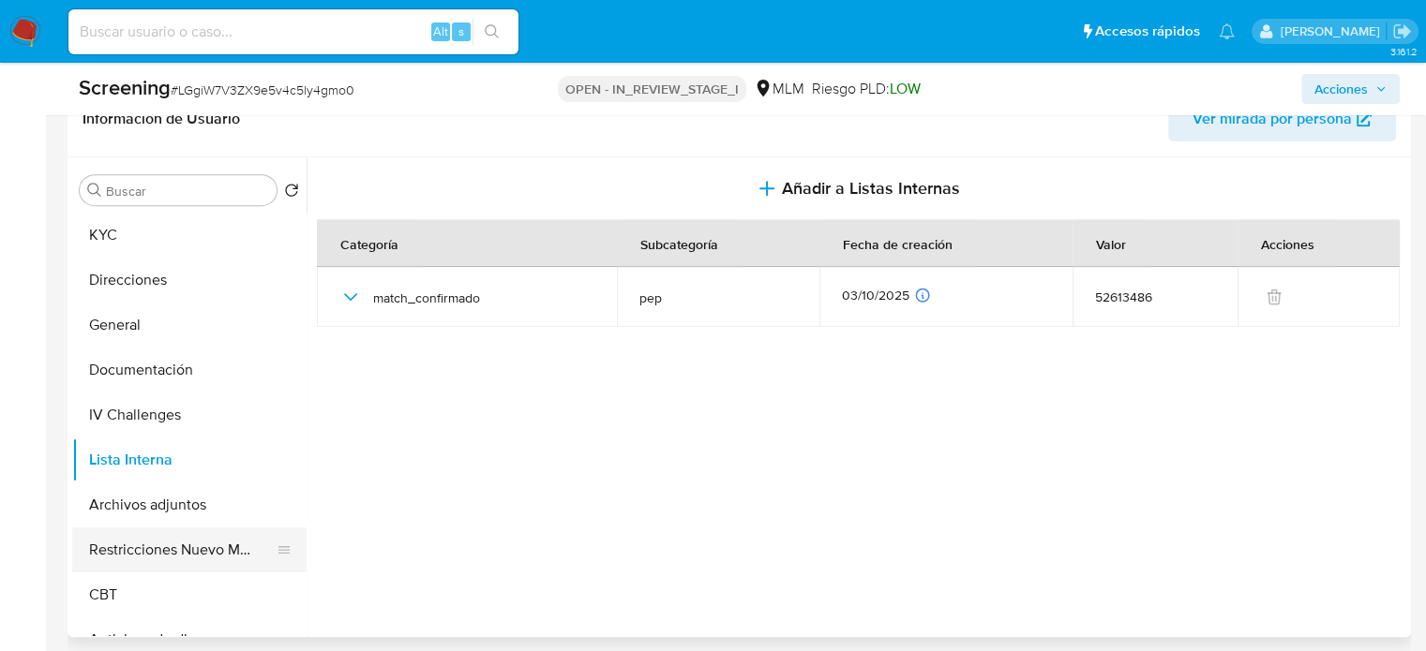
scroll to position [817, 0]
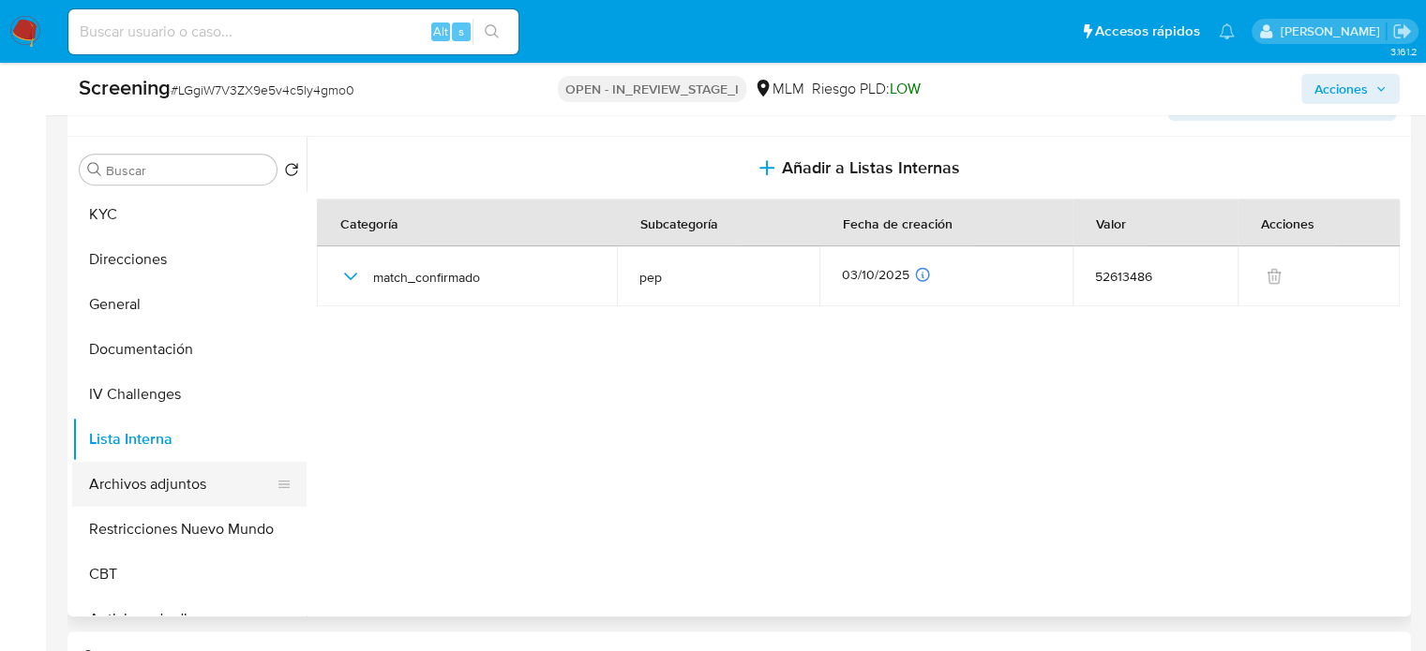
click at [178, 486] on button "Archivos adjuntos" at bounding box center [181, 484] width 219 height 45
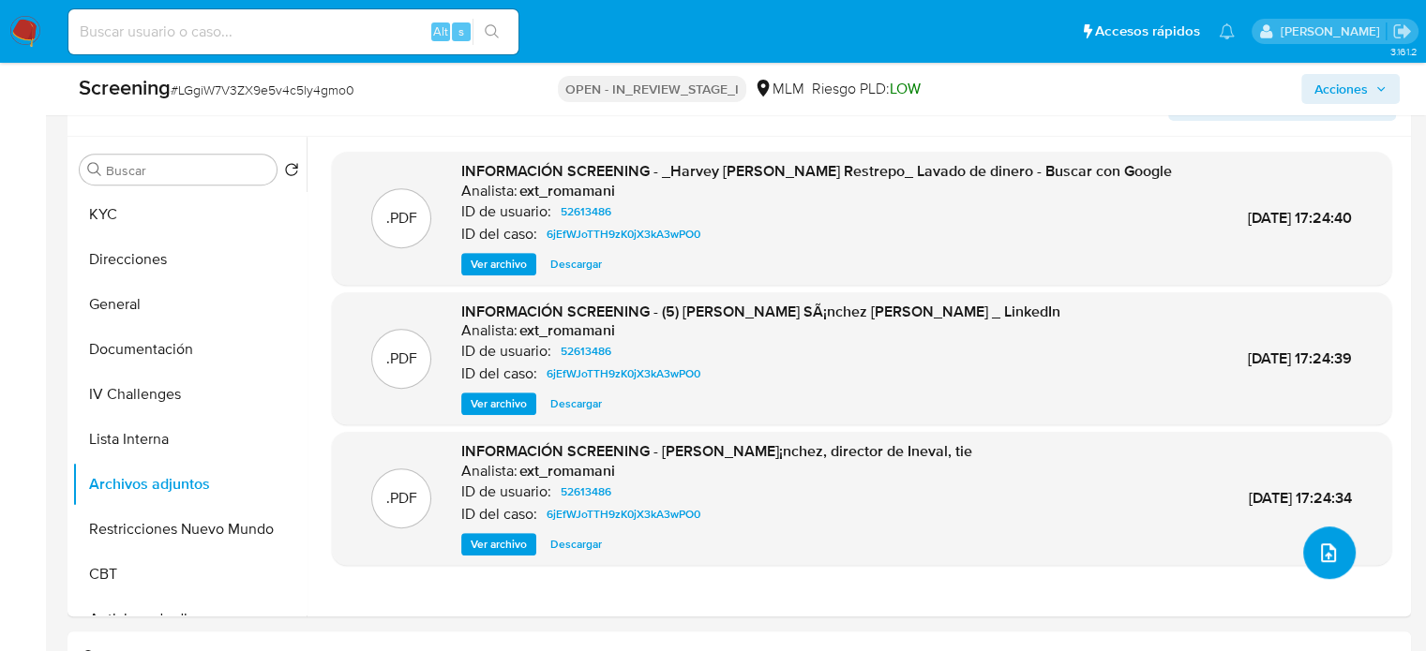
click at [1316, 541] on button "upload-file" at bounding box center [1329, 553] width 52 height 52
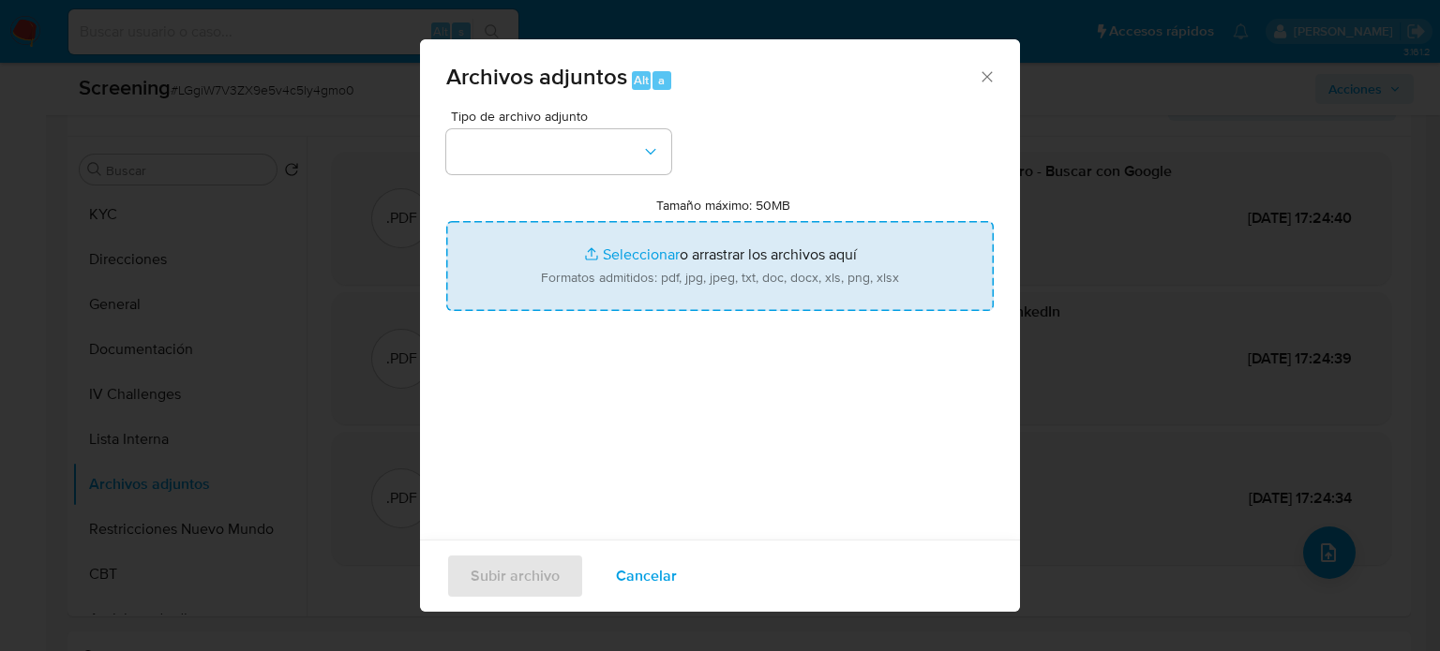
click at [764, 276] on input "Tamaño máximo: 50MB Seleccionar archivos" at bounding box center [719, 266] width 547 height 90
type input "C:\fakepath\[GEOGRAPHIC_DATA] es sede [PERSON_NAME] y talle...ón _ Gobierno del…"
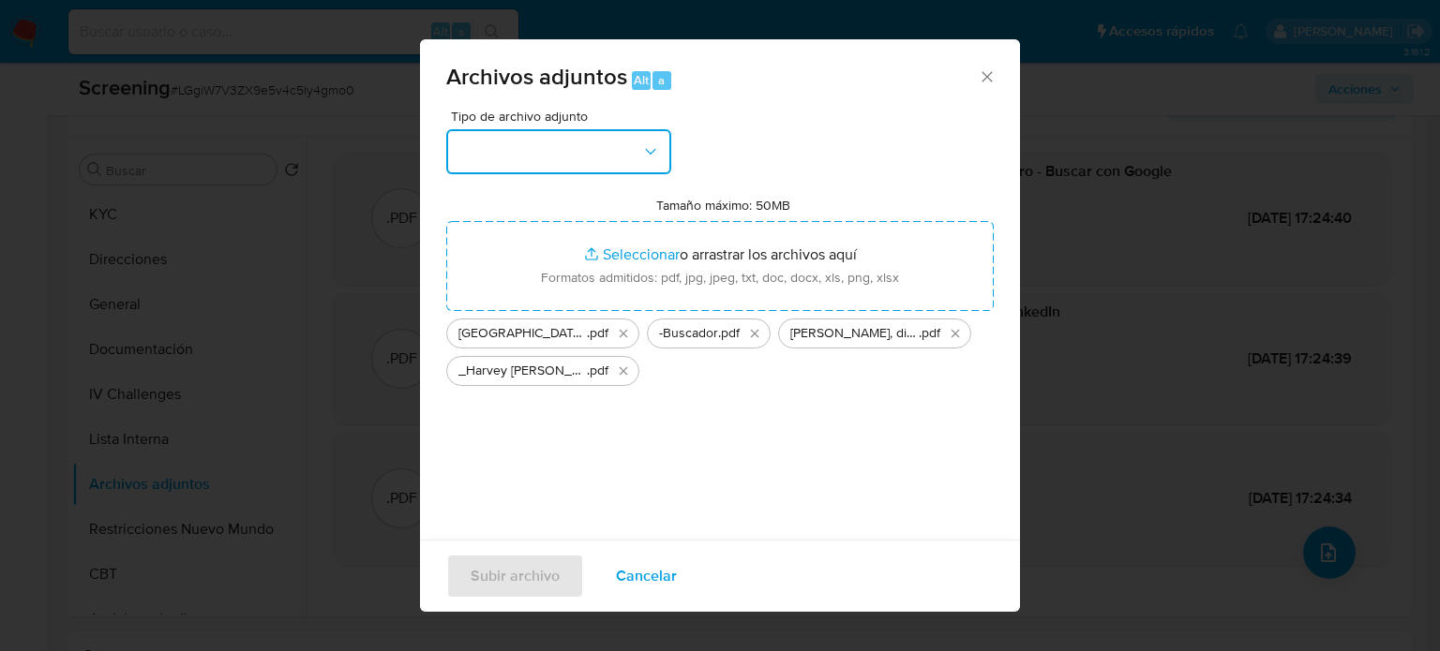
click at [657, 170] on button "button" at bounding box center [558, 151] width 225 height 45
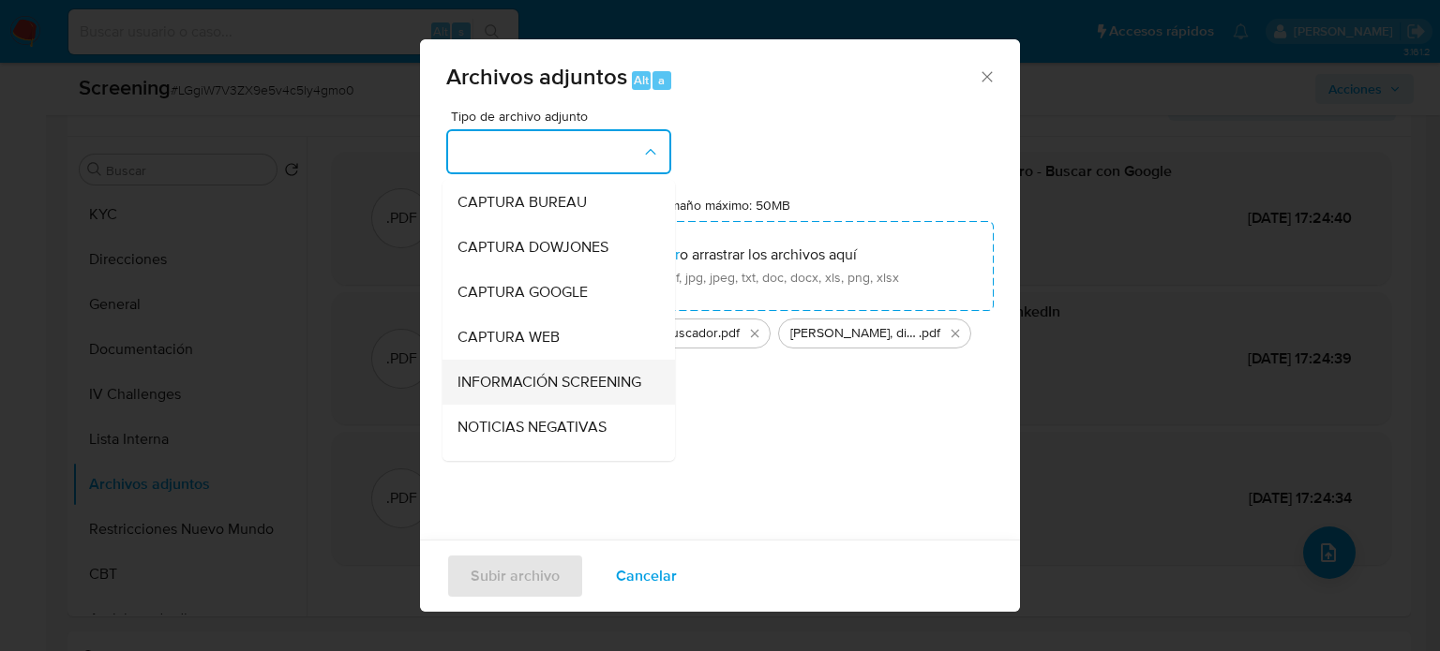
click at [568, 376] on span "INFORMACIÓN SCREENING" at bounding box center [549, 382] width 184 height 19
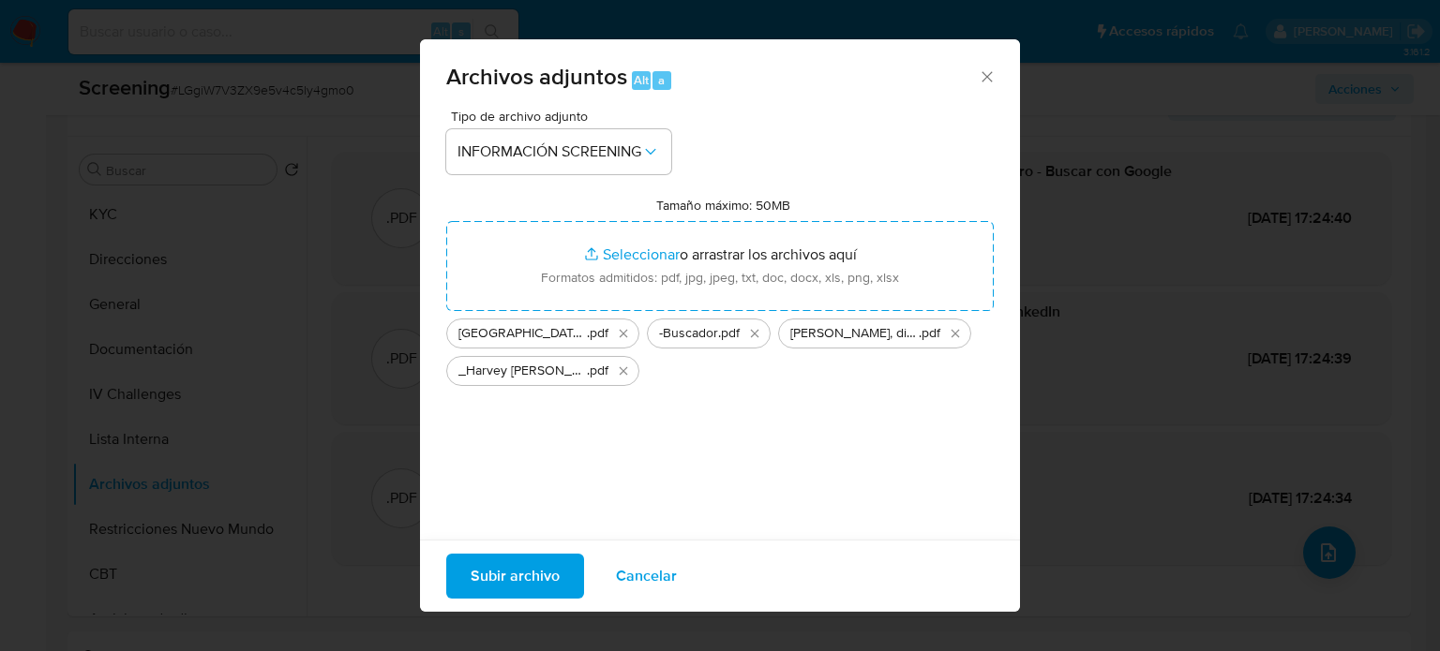
click at [495, 576] on span "Subir archivo" at bounding box center [515, 576] width 89 height 41
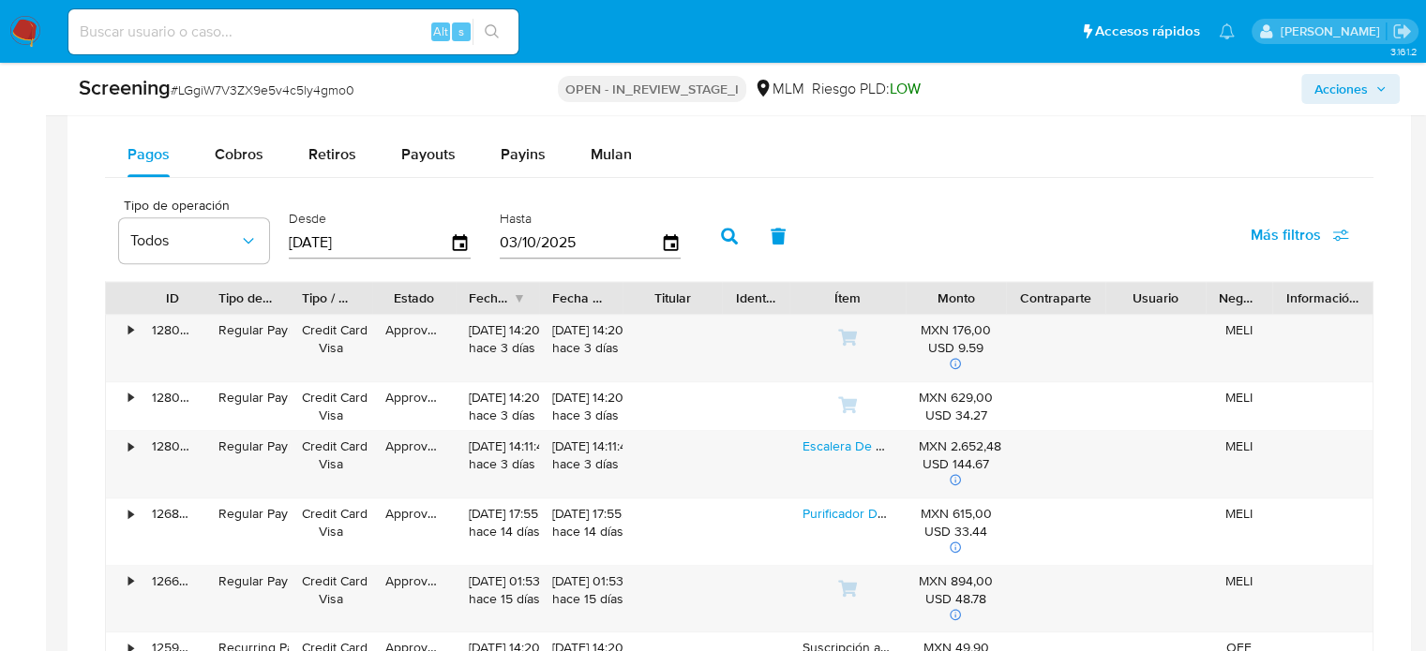
scroll to position [3058, 0]
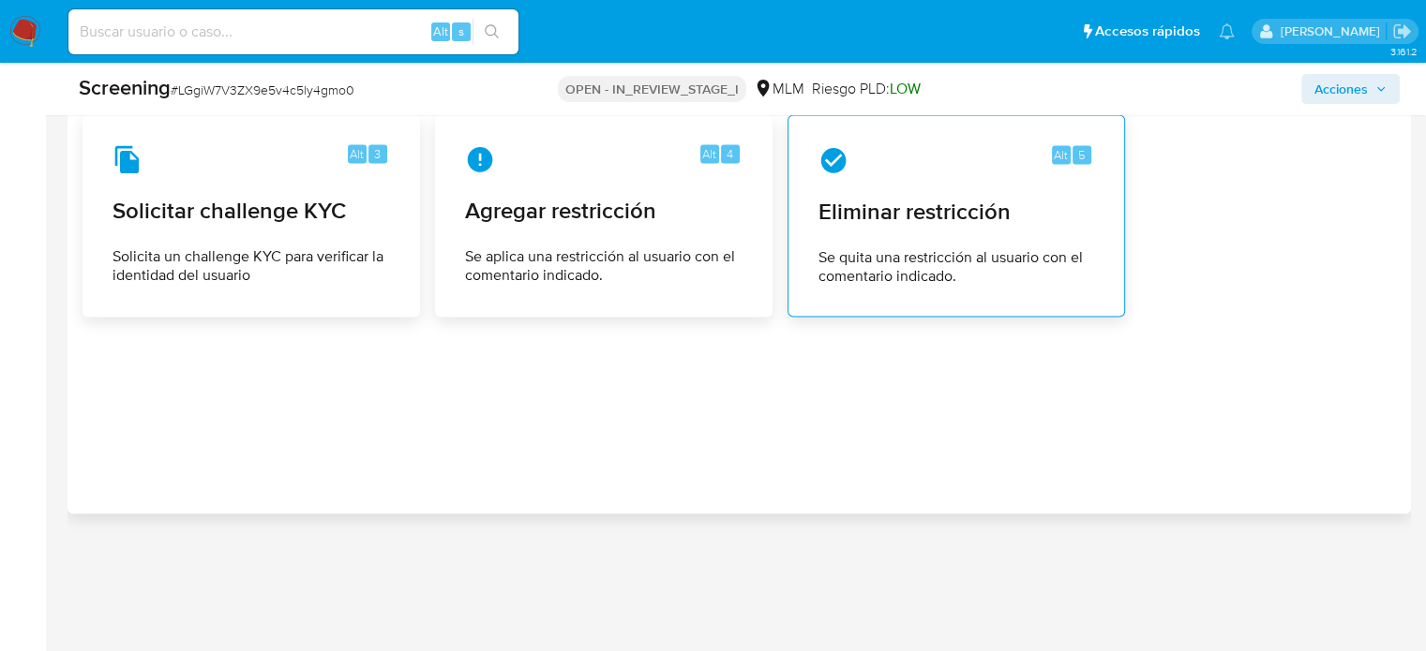
click at [913, 189] on div "Alt 5 Eliminar restricción Se quita una restricción al usuario con el comentari…" at bounding box center [956, 215] width 306 height 171
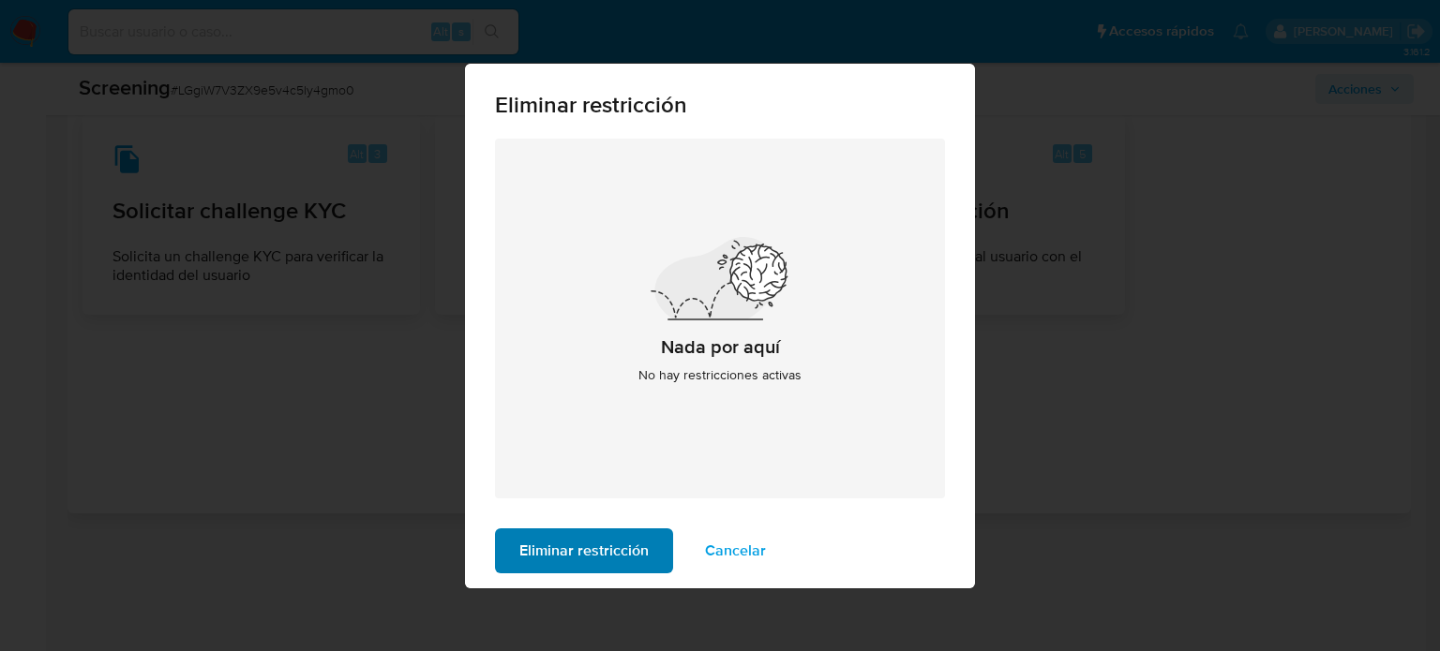
click at [519, 543] on span "Eliminar restricción" at bounding box center [583, 551] width 129 height 41
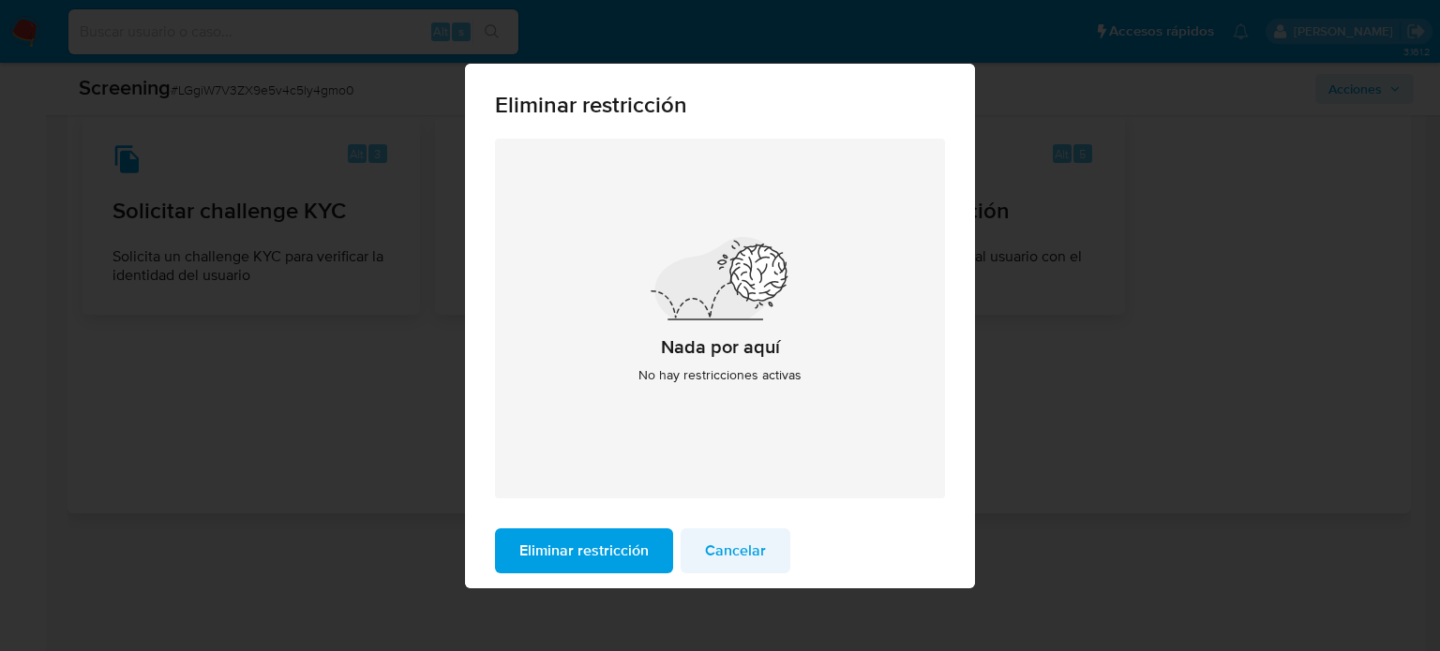
click at [705, 544] on span "Cancelar" at bounding box center [735, 551] width 61 height 41
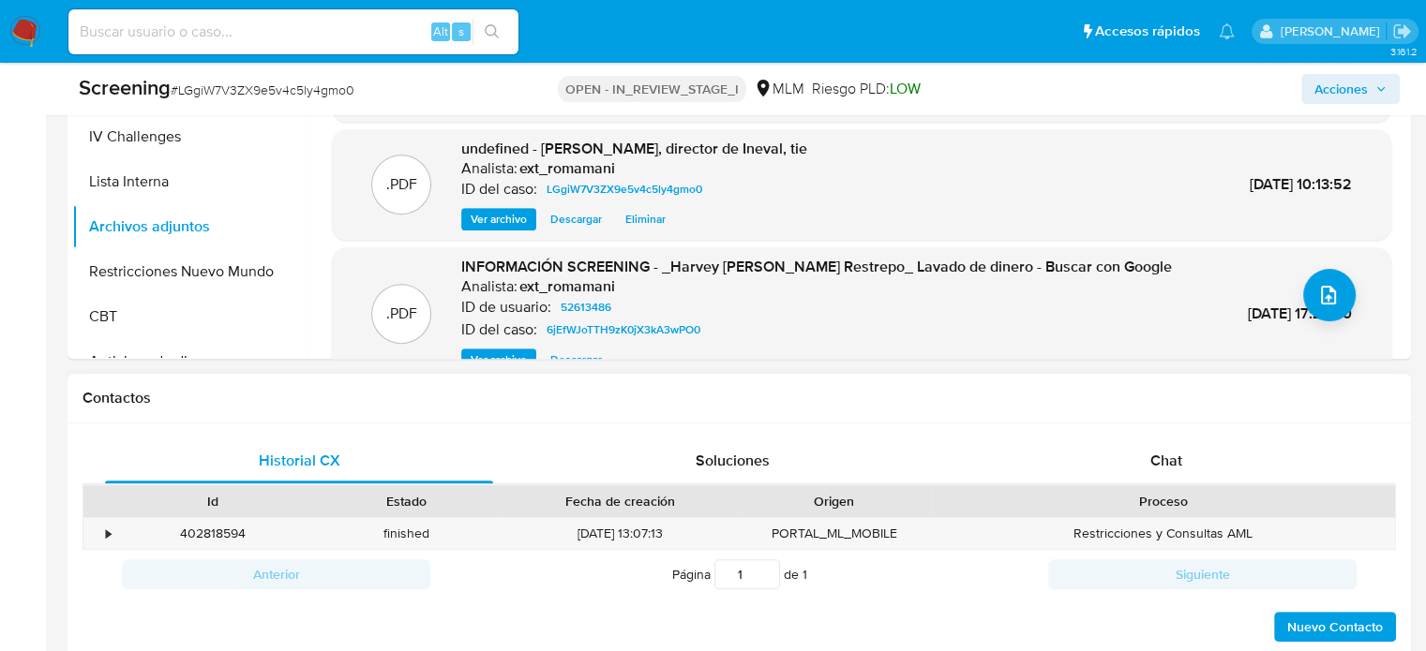
scroll to position [903, 0]
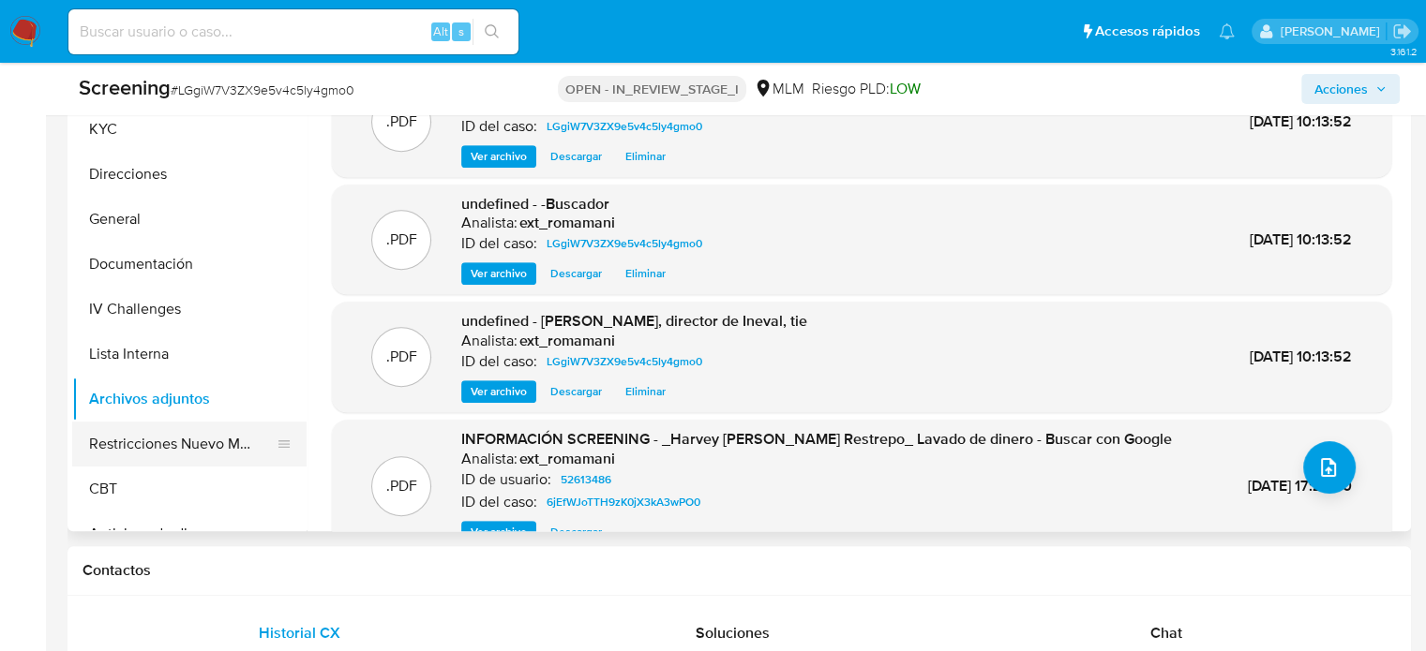
click at [190, 453] on button "Restricciones Nuevo Mundo" at bounding box center [181, 444] width 219 height 45
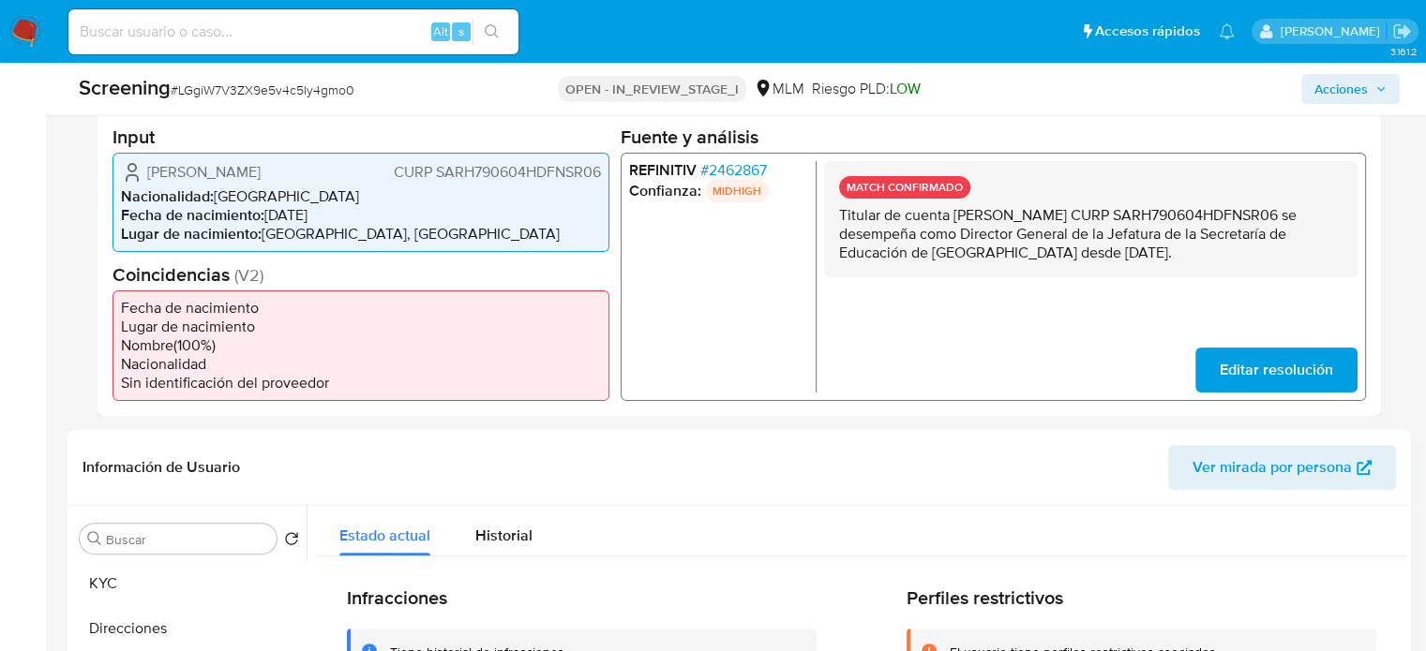
scroll to position [340, 0]
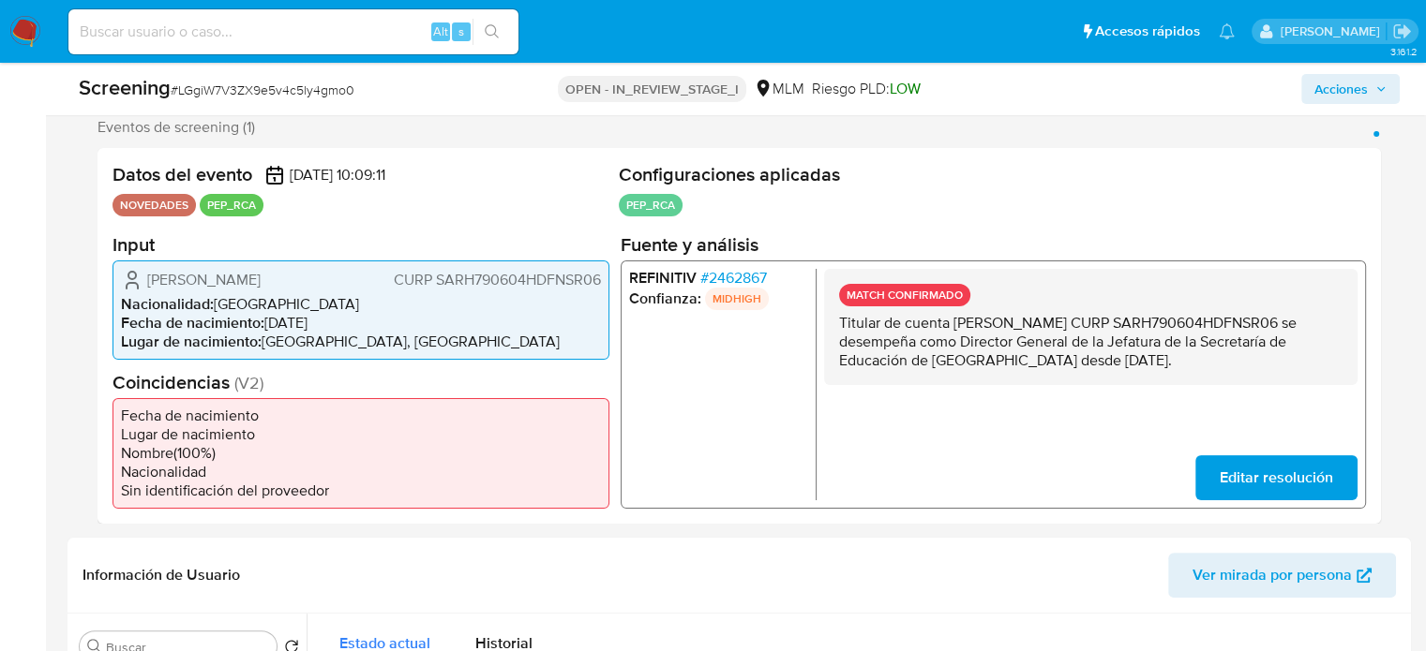
drag, startPoint x: 909, startPoint y: 386, endPoint x: 829, endPoint y: 325, distance: 101.0
click at [829, 325] on div "MATCH CONFIRMADO Titular de cuenta [PERSON_NAME] CURP SARH790604HDFNSR06 se des…" at bounding box center [1090, 326] width 533 height 116
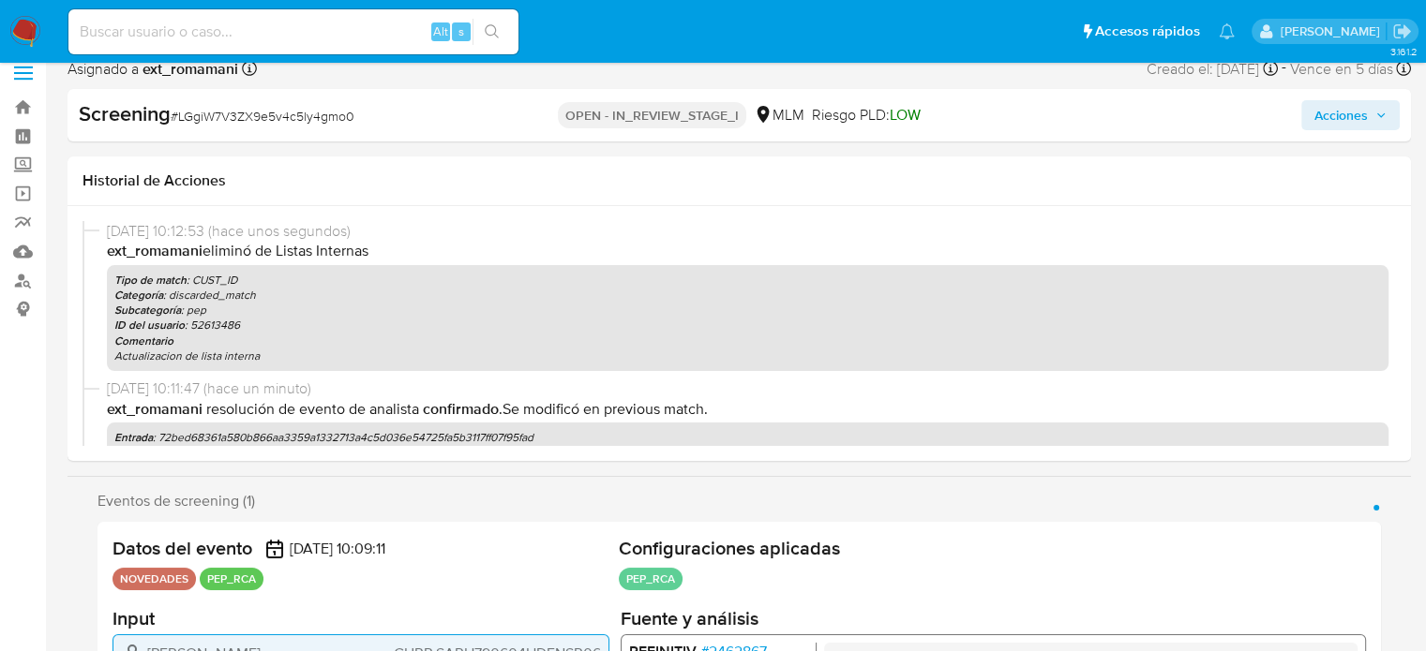
scroll to position [0, 0]
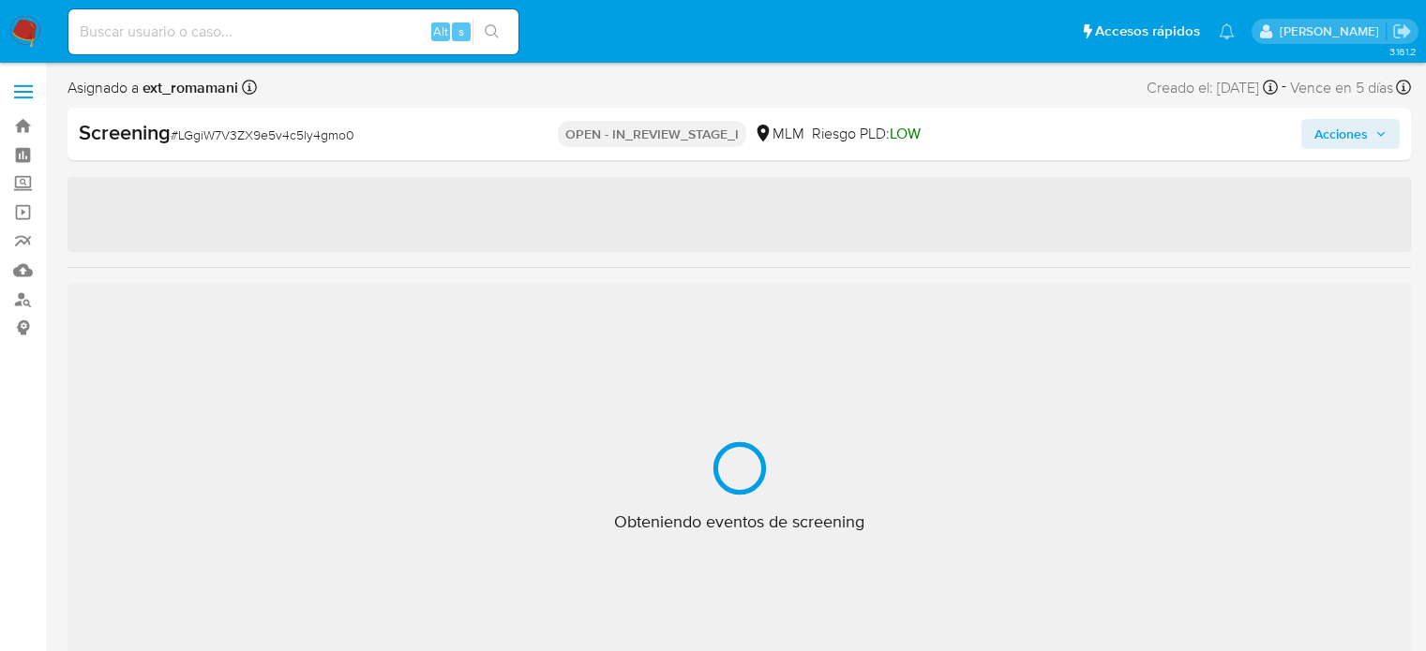
select select "10"
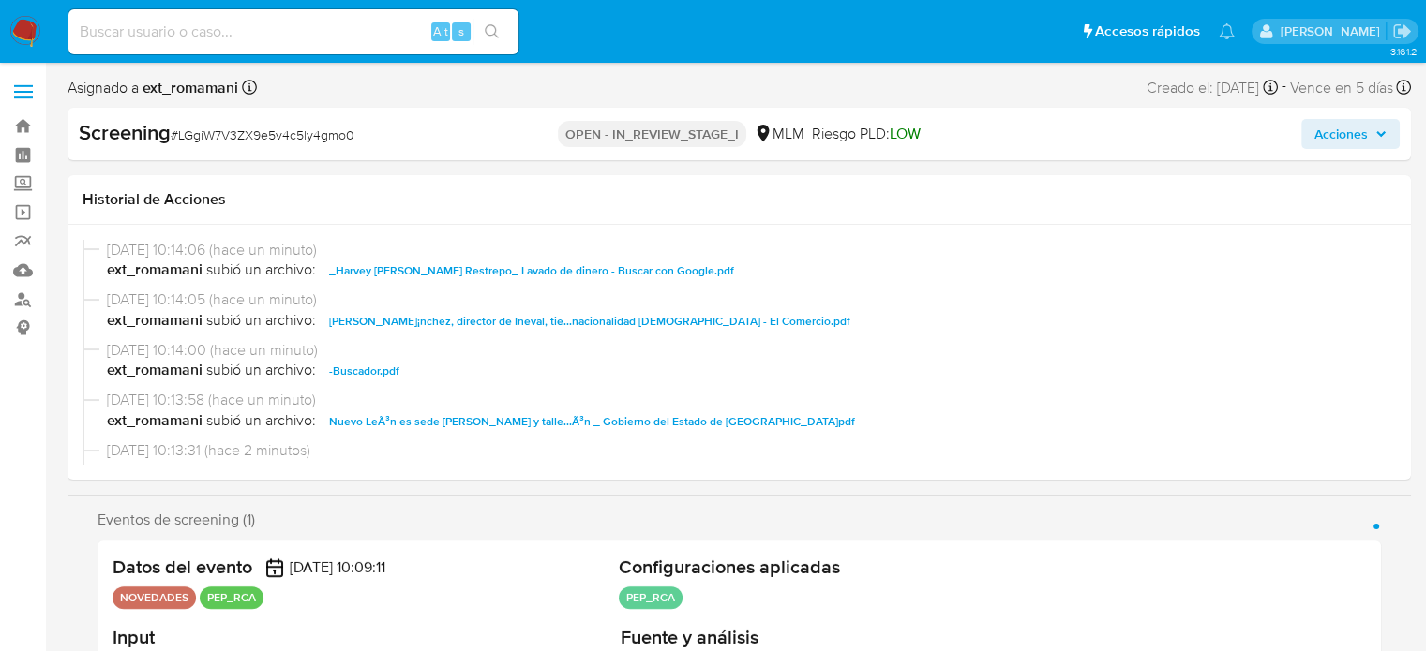
scroll to position [187, 0]
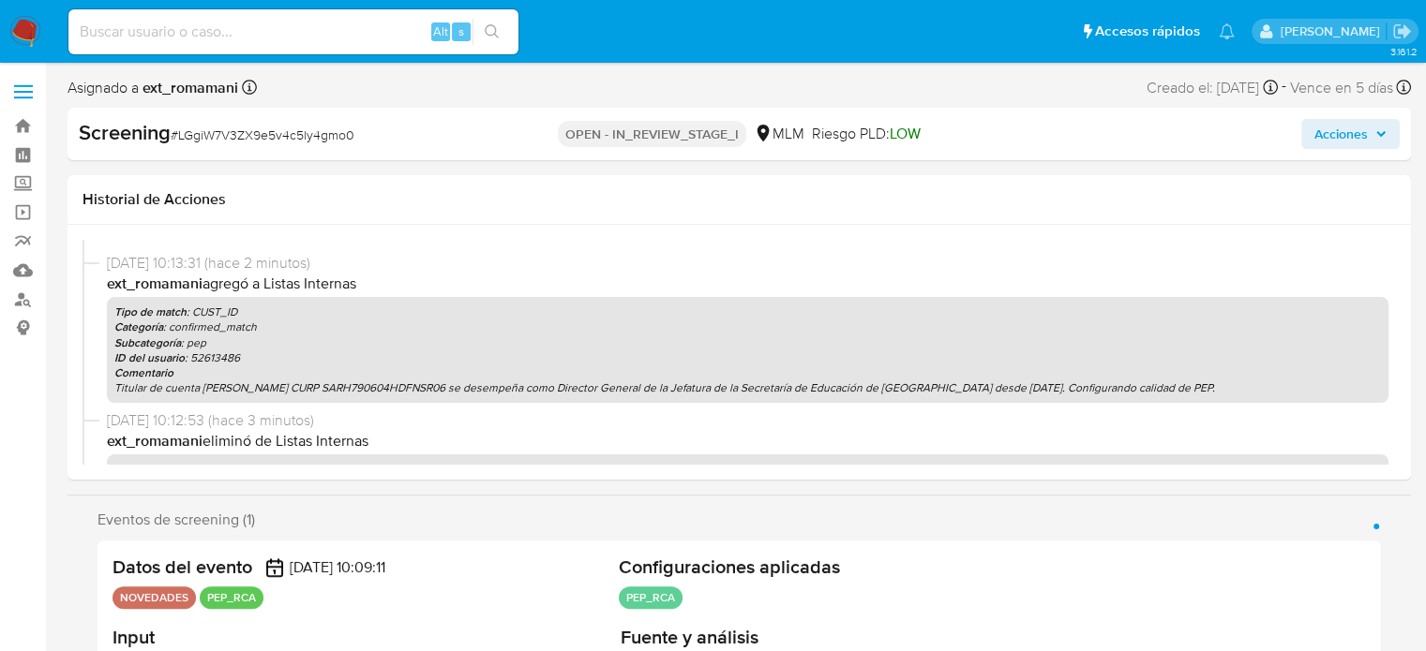
click at [1325, 130] on span "Acciones" at bounding box center [1340, 134] width 53 height 30
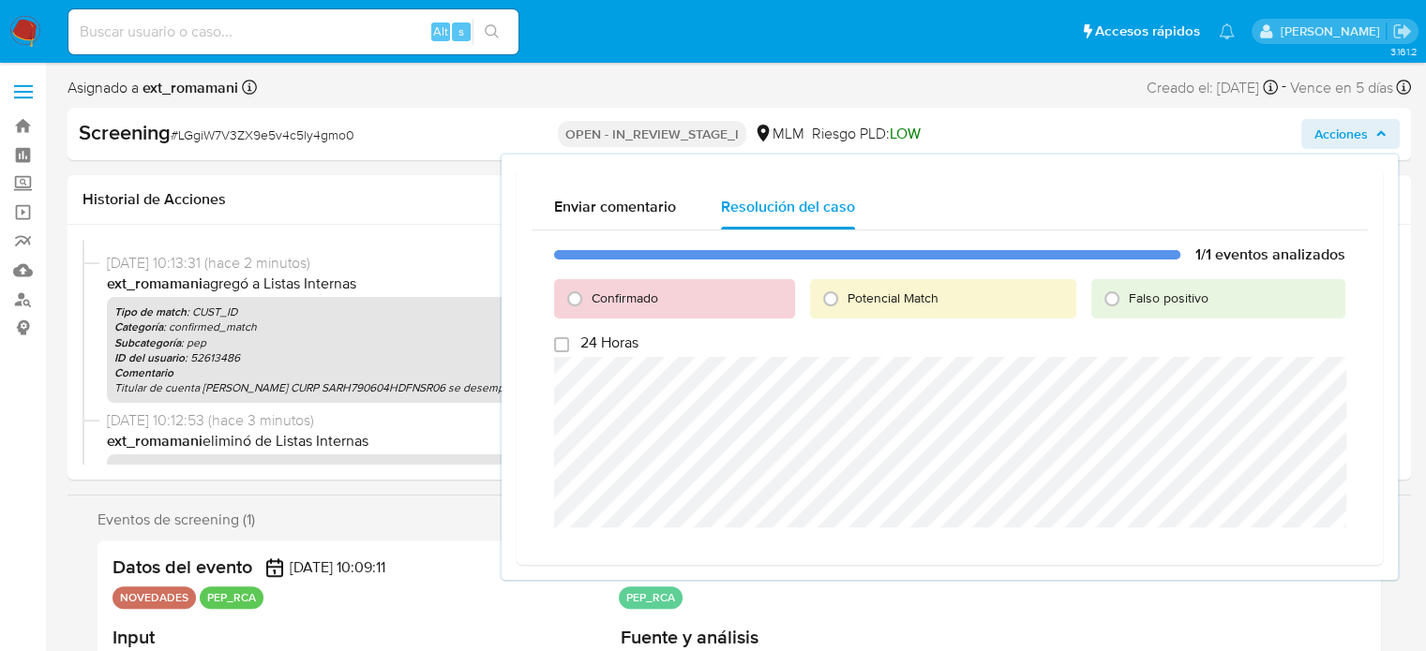
click at [592, 299] on span "Confirmado" at bounding box center [624, 298] width 67 height 19
click at [590, 299] on input "Confirmado" at bounding box center [575, 299] width 30 height 30
radio input "true"
click at [1293, 550] on span "Cerrar Caso" at bounding box center [1279, 550] width 90 height 26
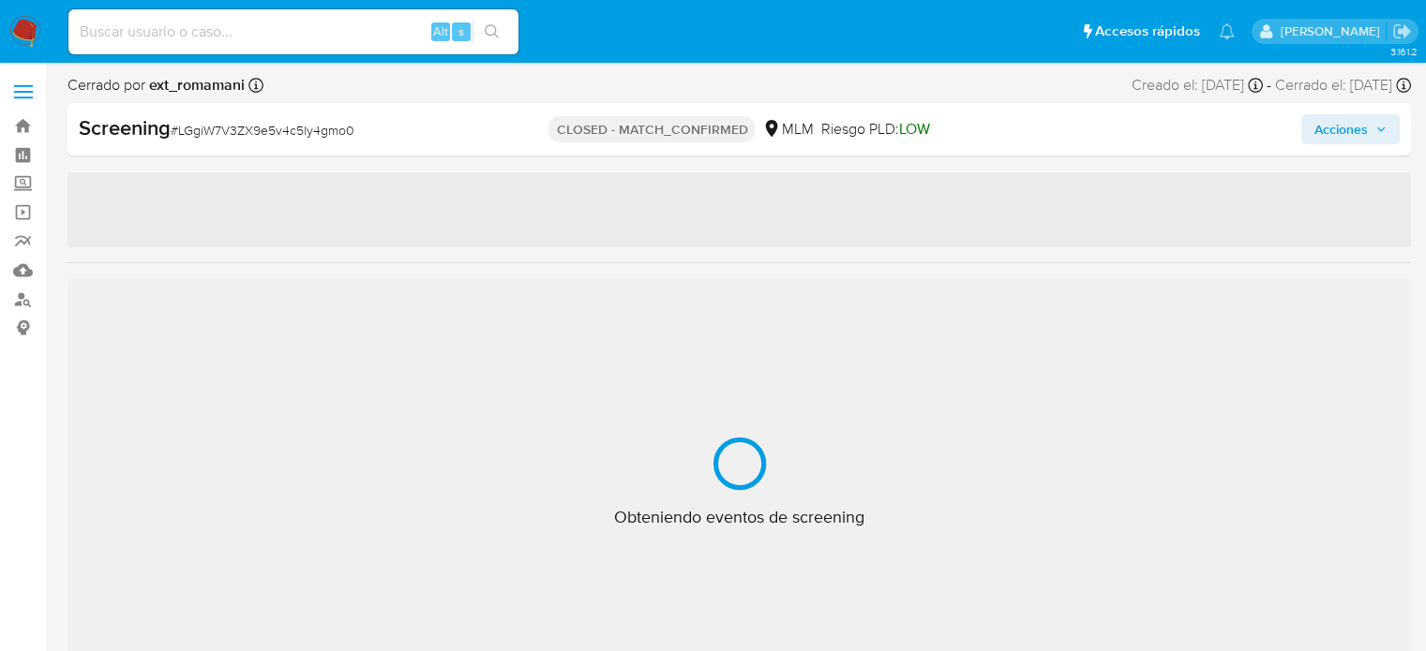
select select "10"
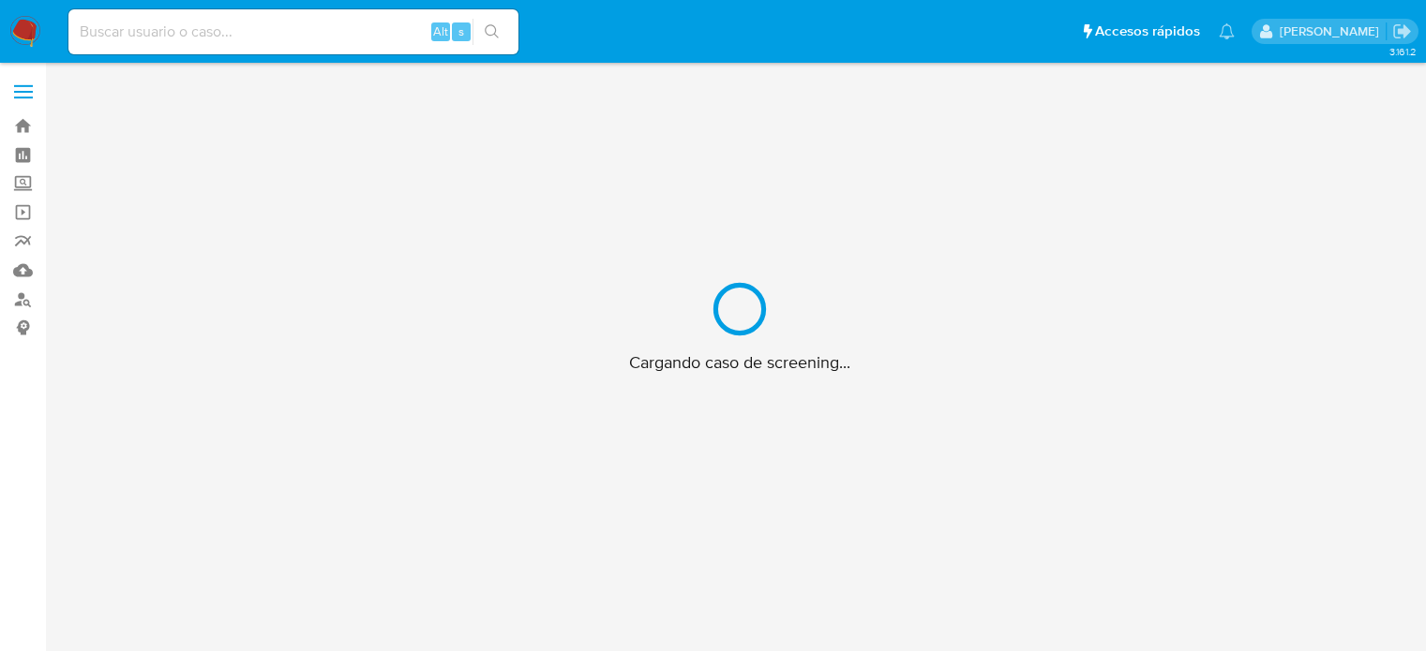
scroll to position [67, 0]
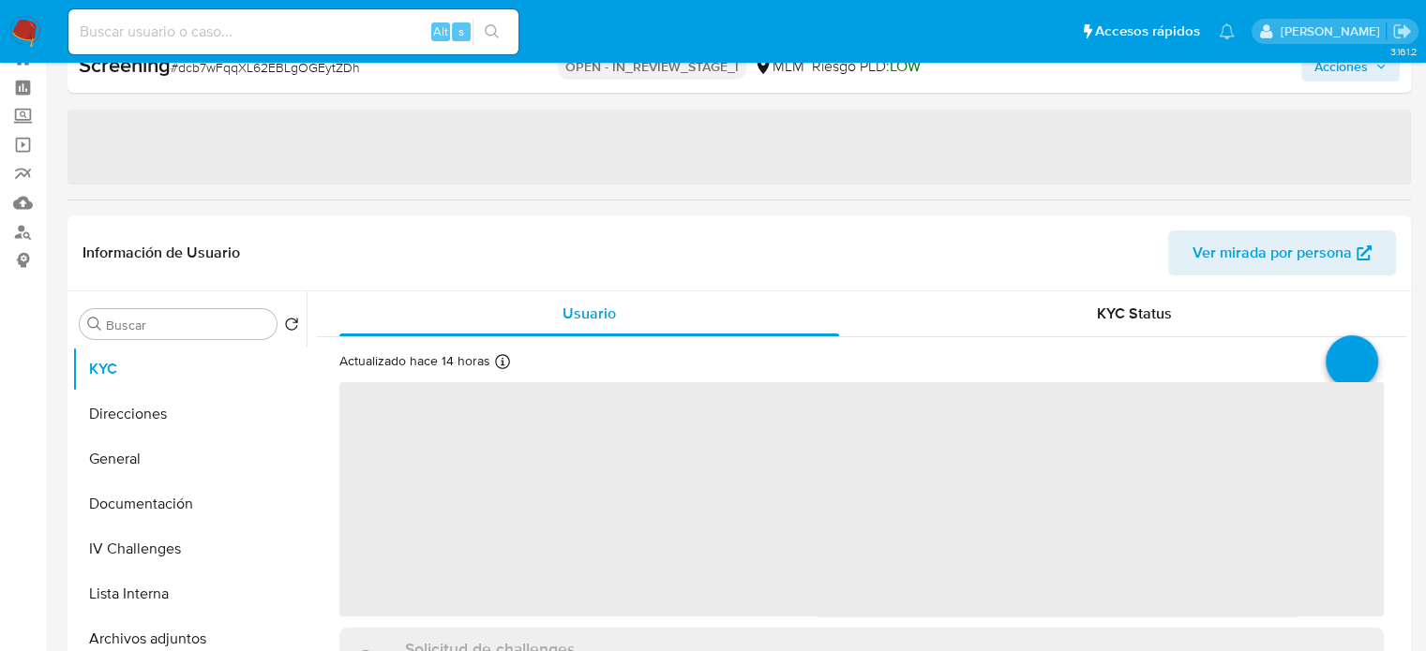
select select "10"
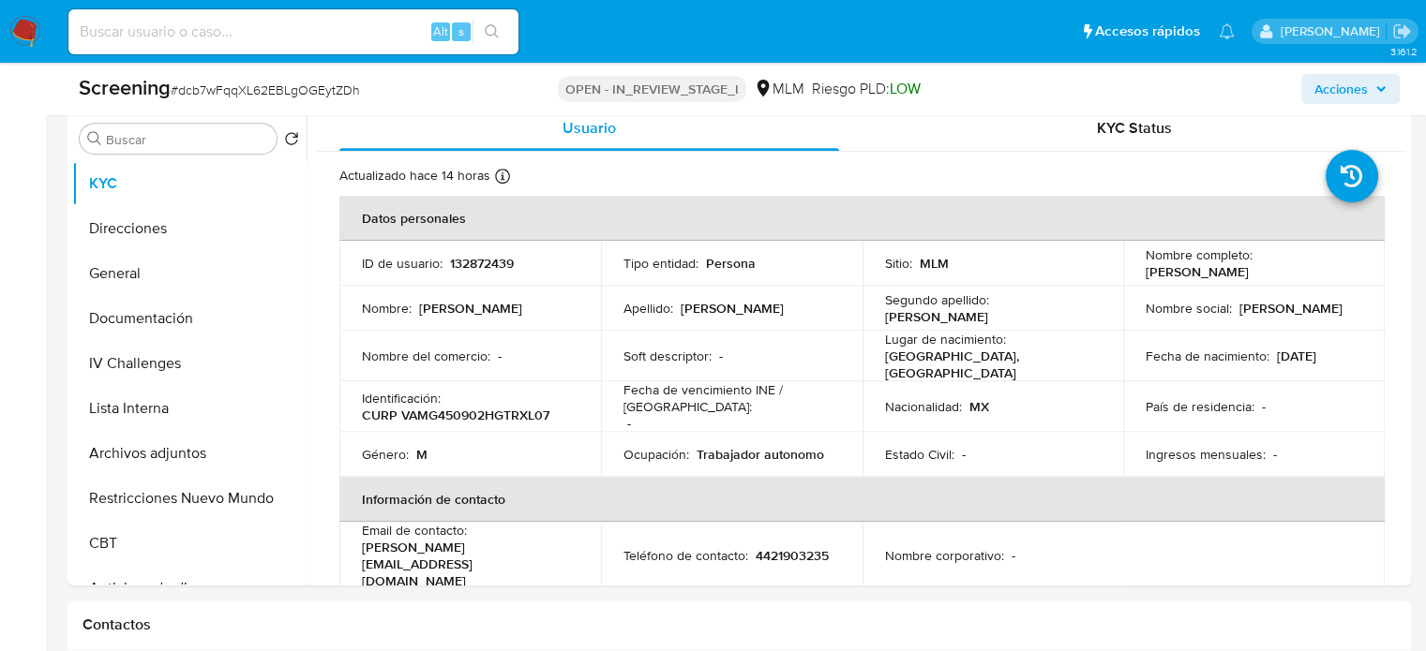
scroll to position [1005, 0]
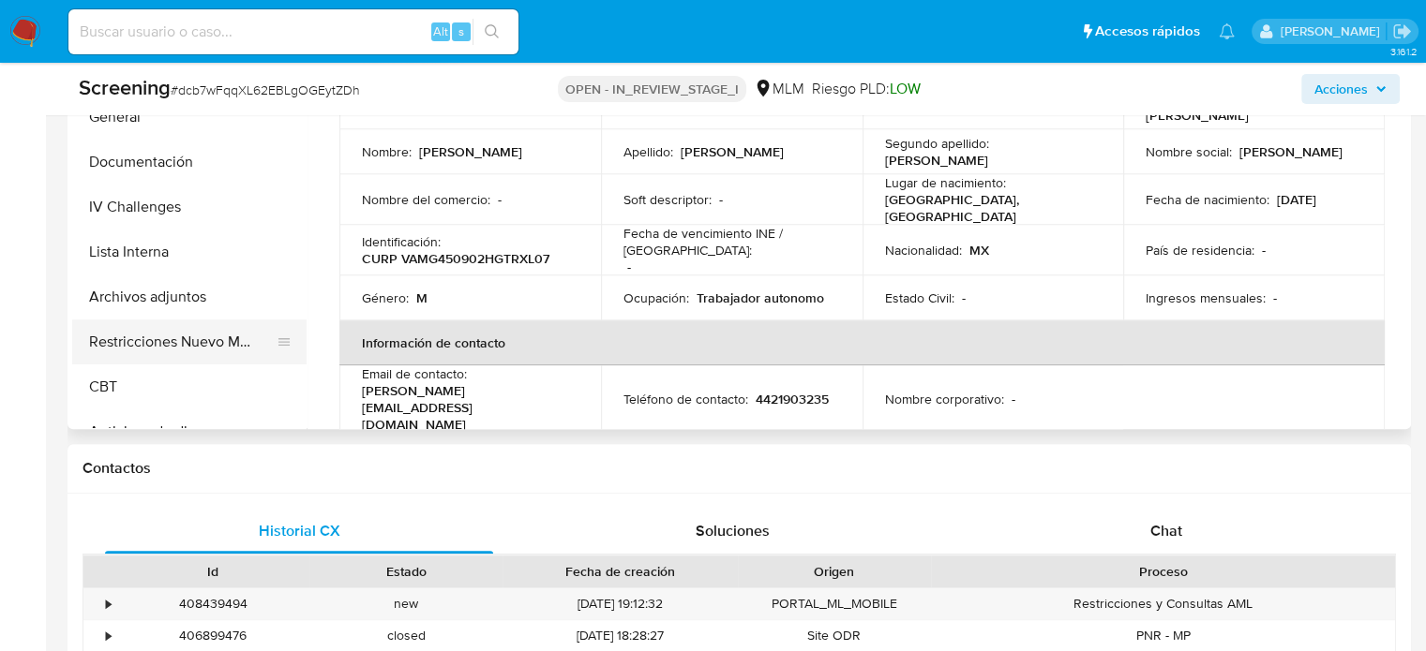
click at [179, 336] on button "Restricciones Nuevo Mundo" at bounding box center [181, 342] width 219 height 45
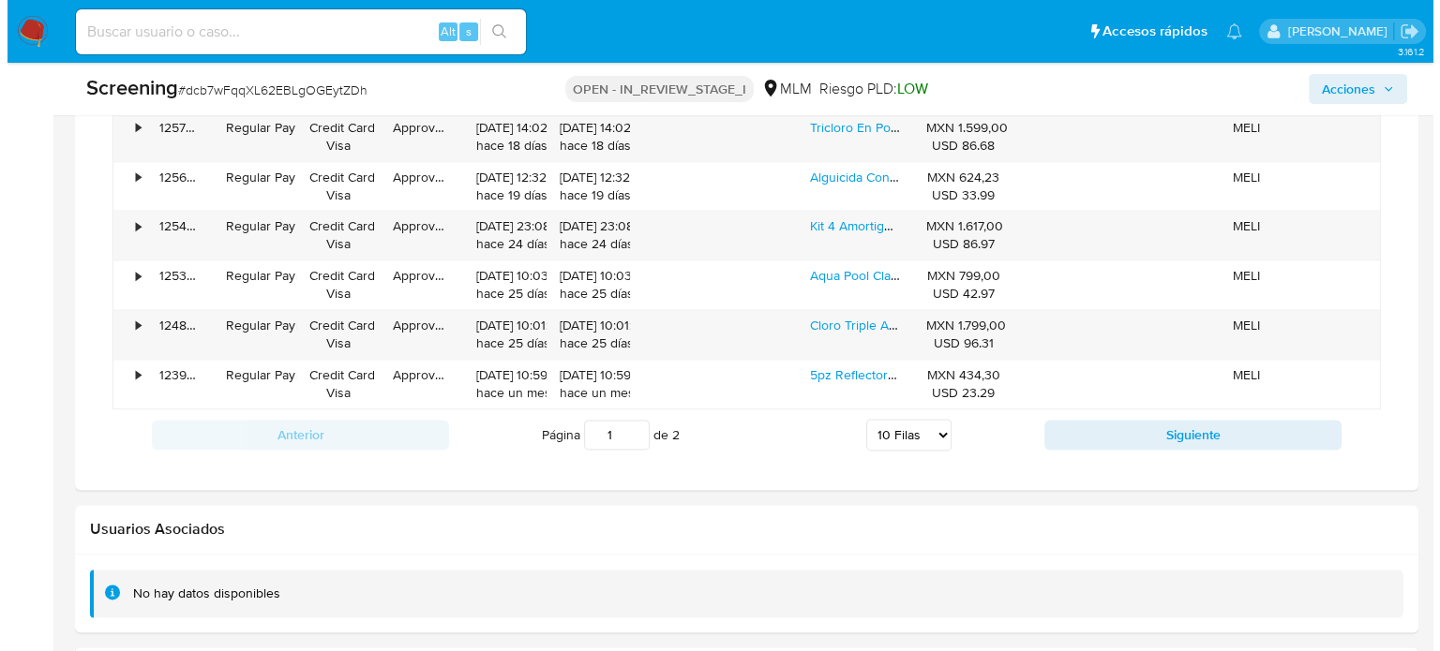
scroll to position [2980, 0]
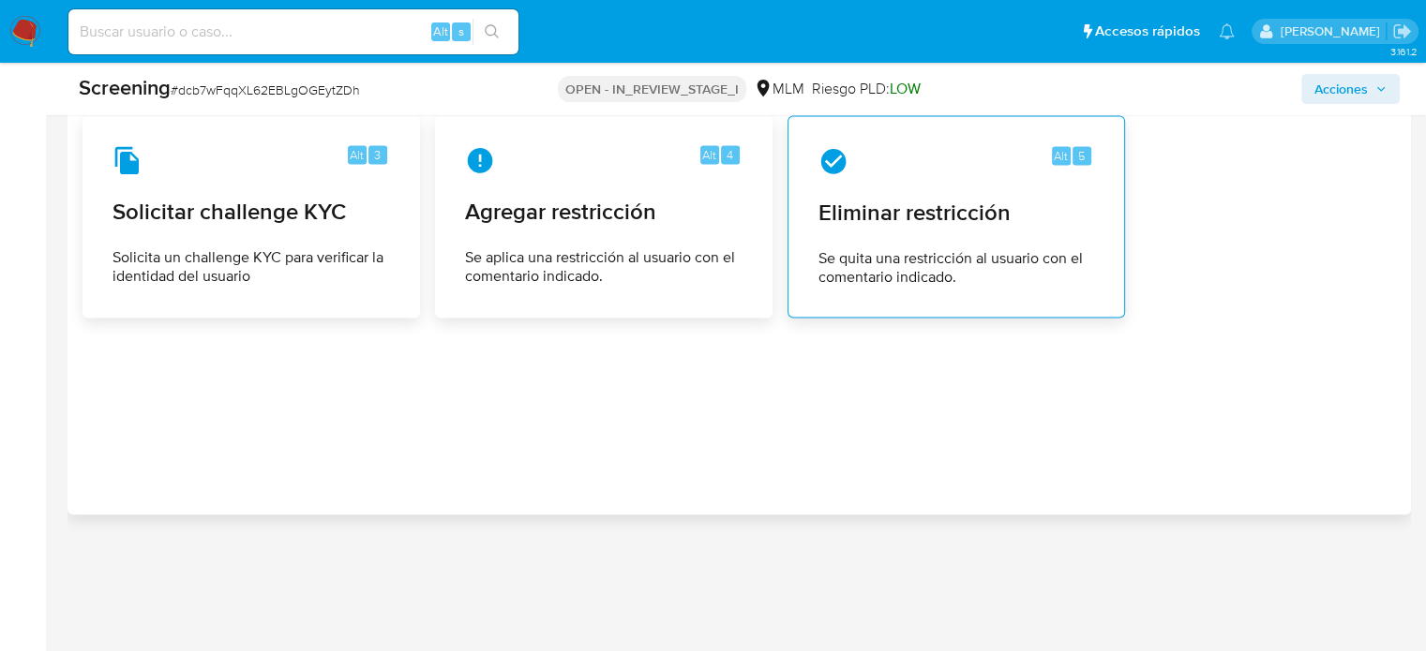
click at [1041, 300] on div "Alt 5 Eliminar restricción Se quita una restricción al usuario con el comentari…" at bounding box center [955, 216] width 337 height 202
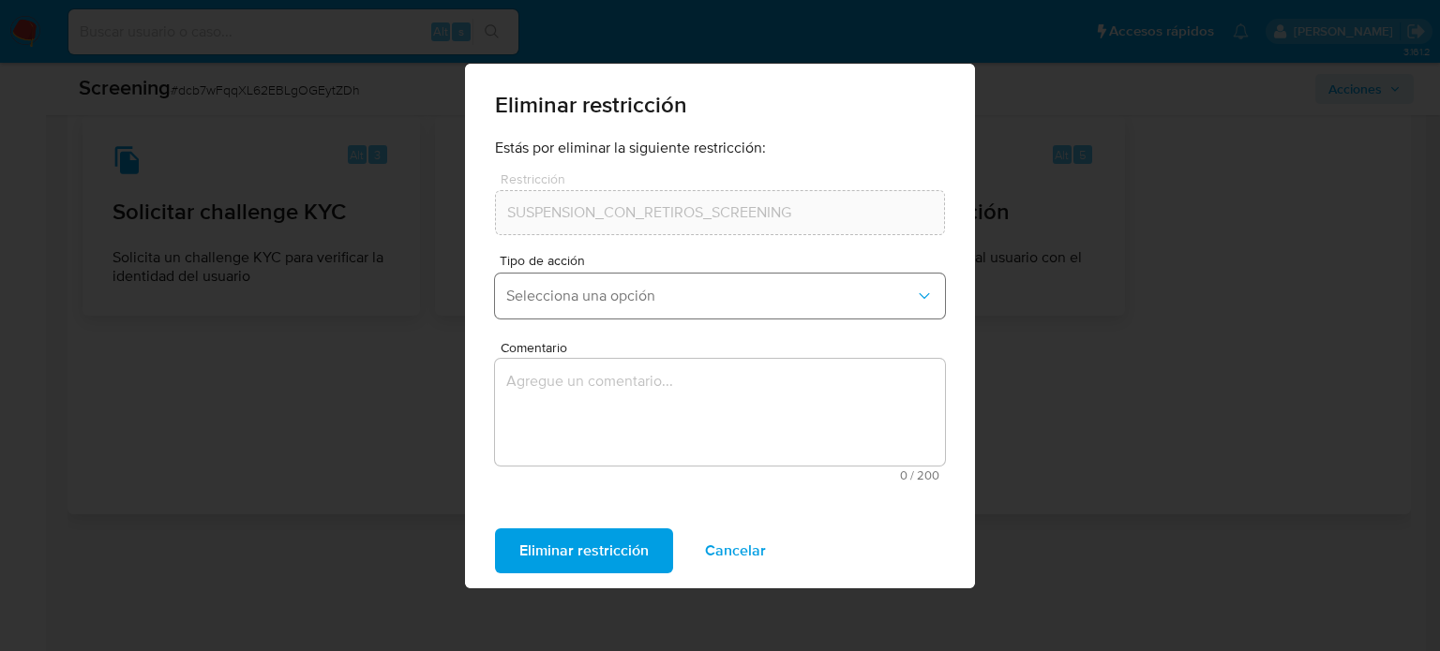
click at [681, 290] on span "Selecciona una opción" at bounding box center [710, 296] width 409 height 19
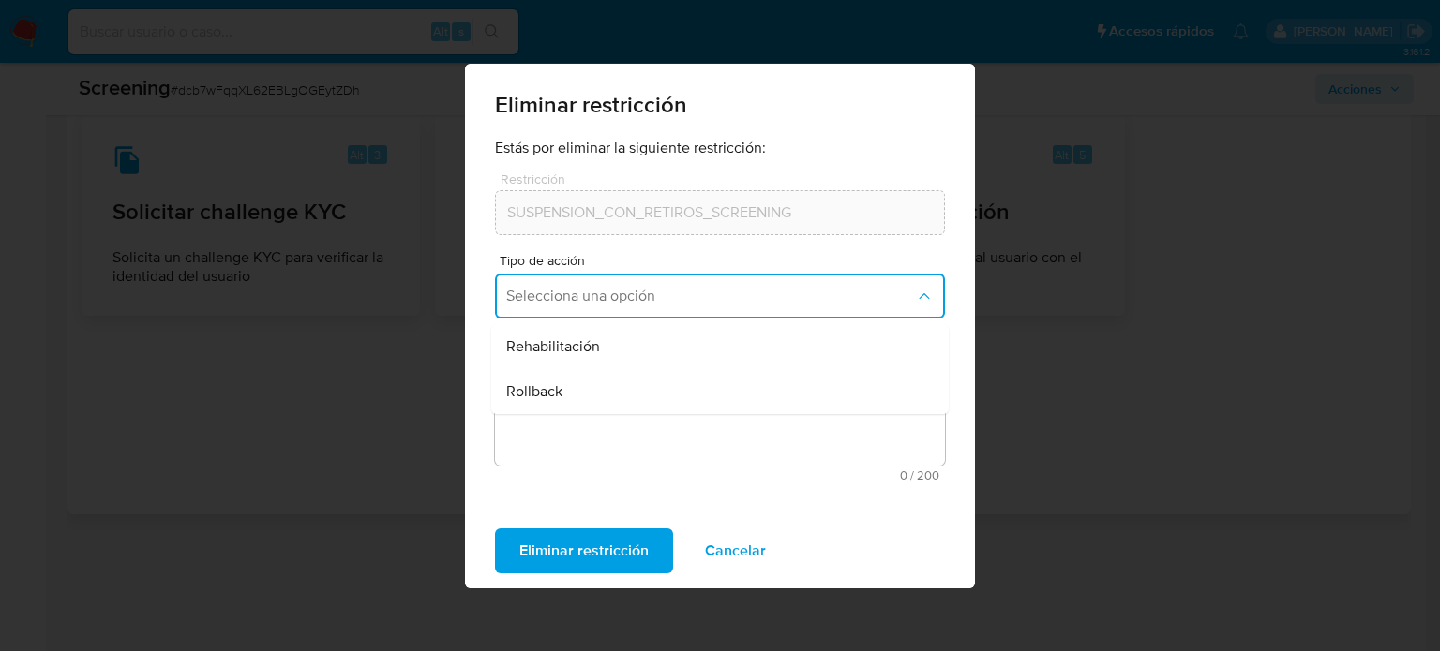
drag, startPoint x: 638, startPoint y: 340, endPoint x: 624, endPoint y: 401, distance: 62.5
click at [637, 348] on div "Rehabilitación" at bounding box center [714, 346] width 416 height 45
click at [624, 401] on textarea "Comentario" at bounding box center [720, 412] width 450 height 107
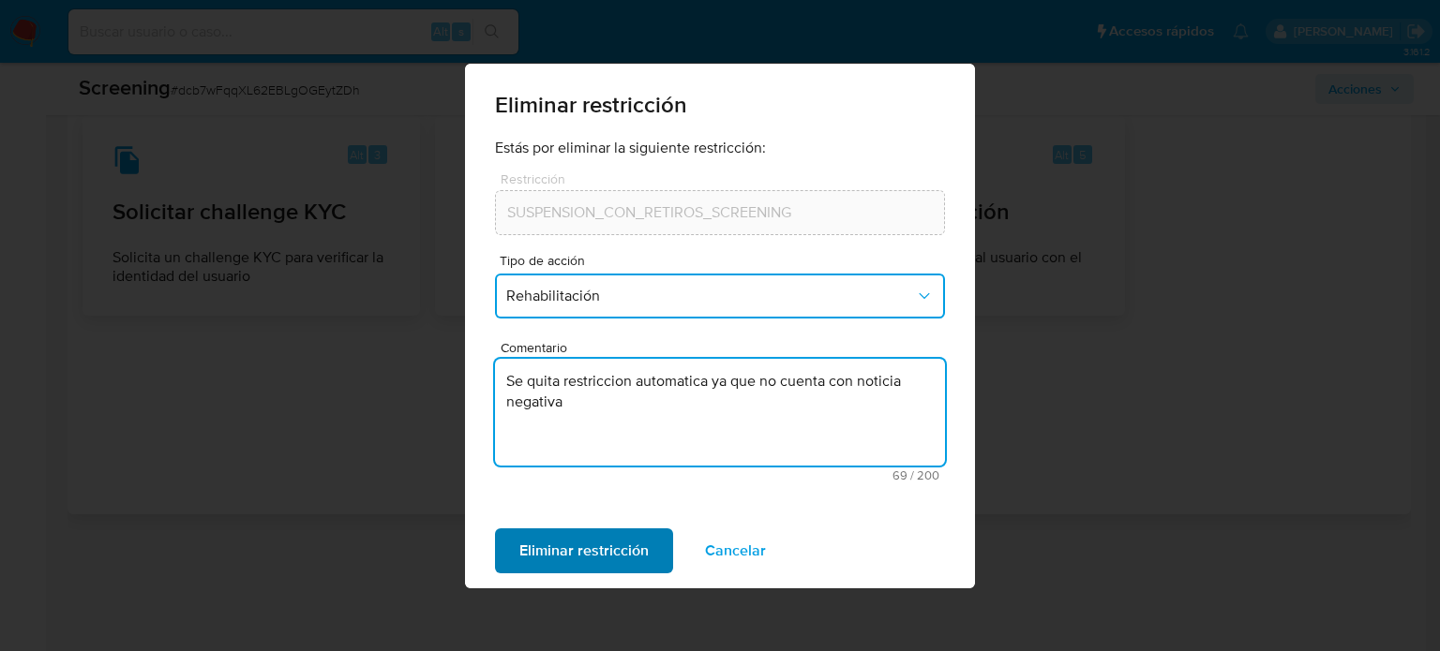
type textarea "Se quita restriccion automatica ya que no cuenta con noticia negativa"
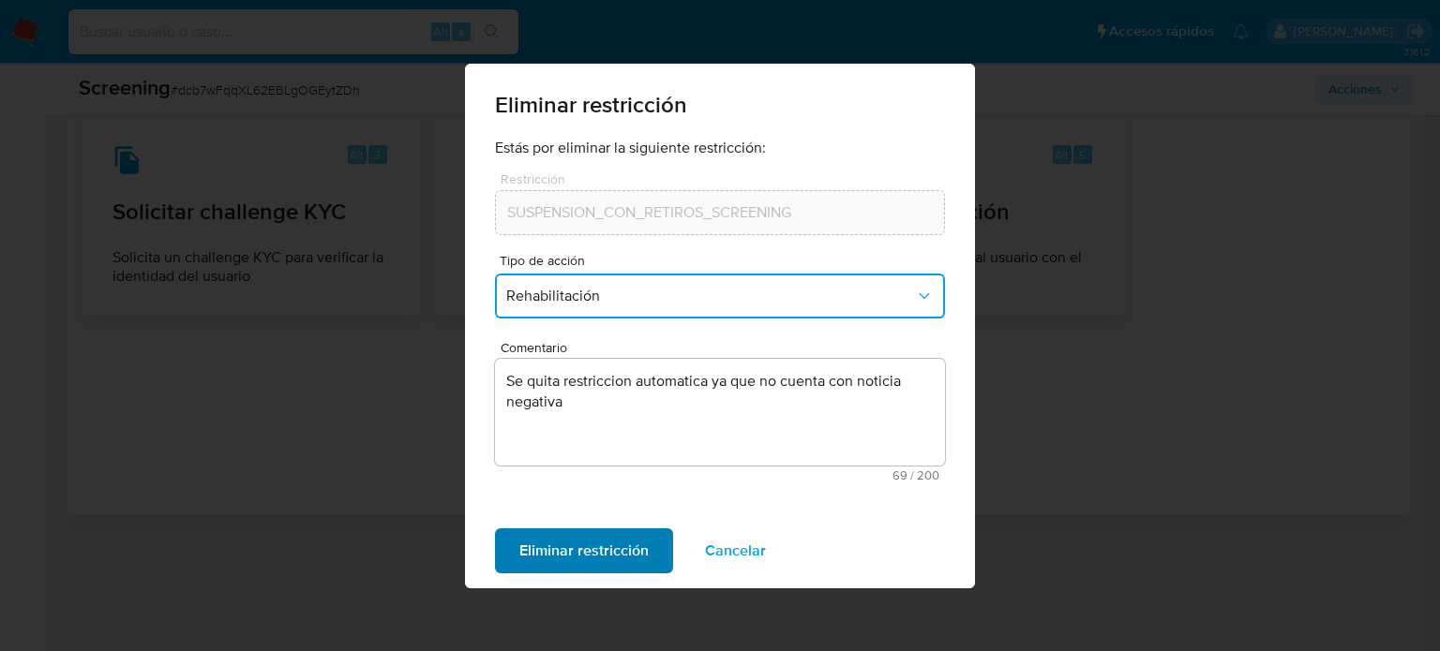
click at [614, 537] on span "Eliminar restricción" at bounding box center [583, 551] width 129 height 41
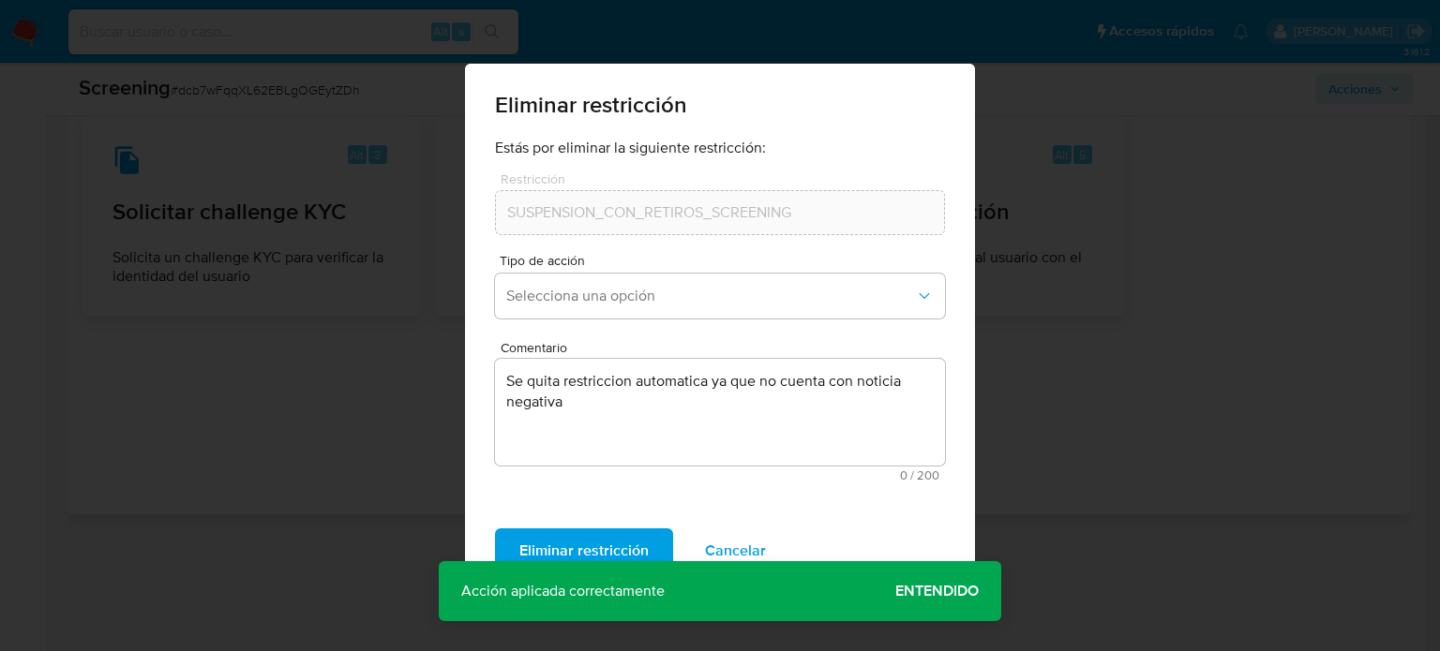
click at [926, 591] on span "Entendido" at bounding box center [936, 591] width 83 height 0
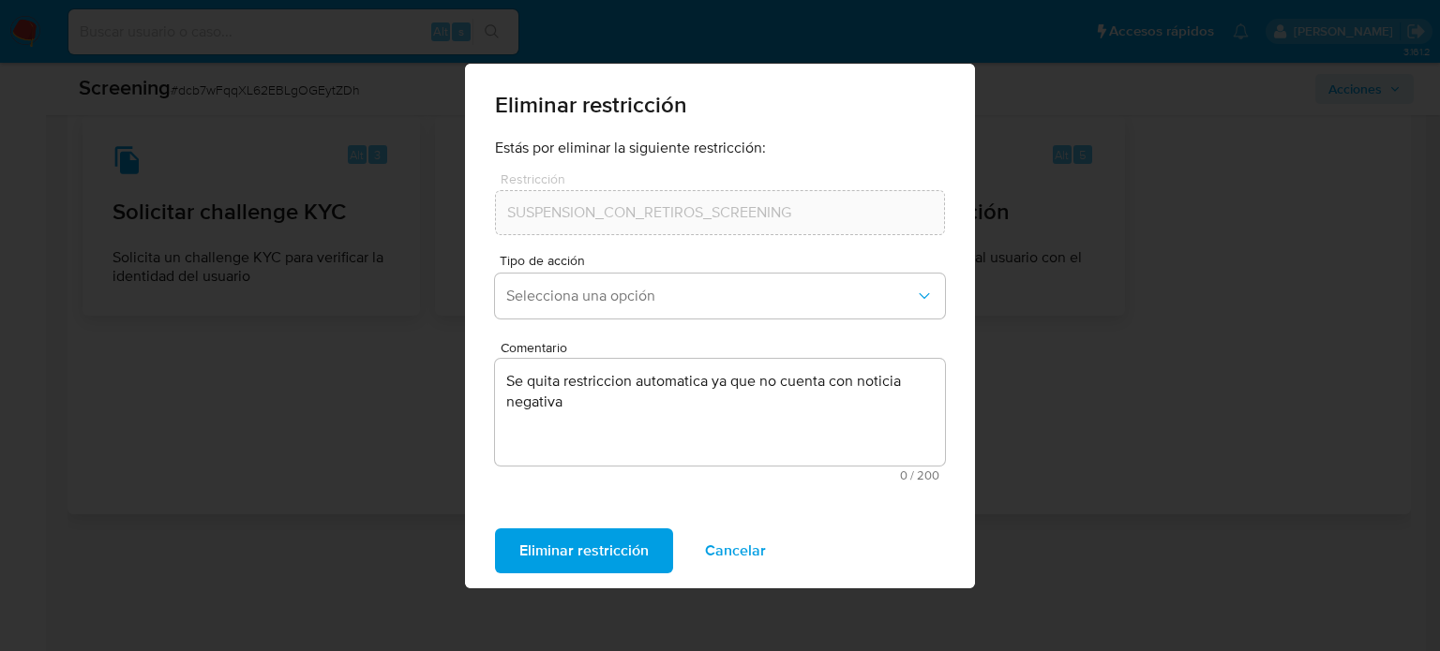
click at [532, 542] on span "Eliminar restricción" at bounding box center [583, 551] width 129 height 41
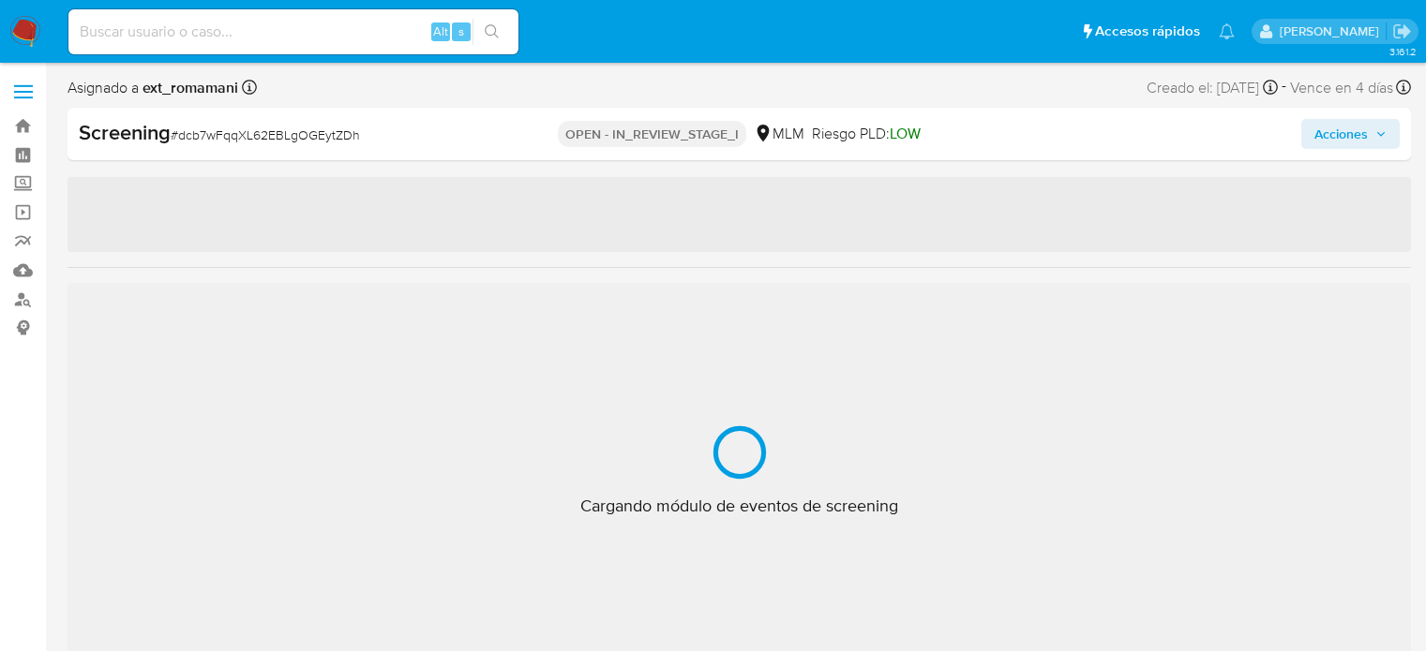
select select "10"
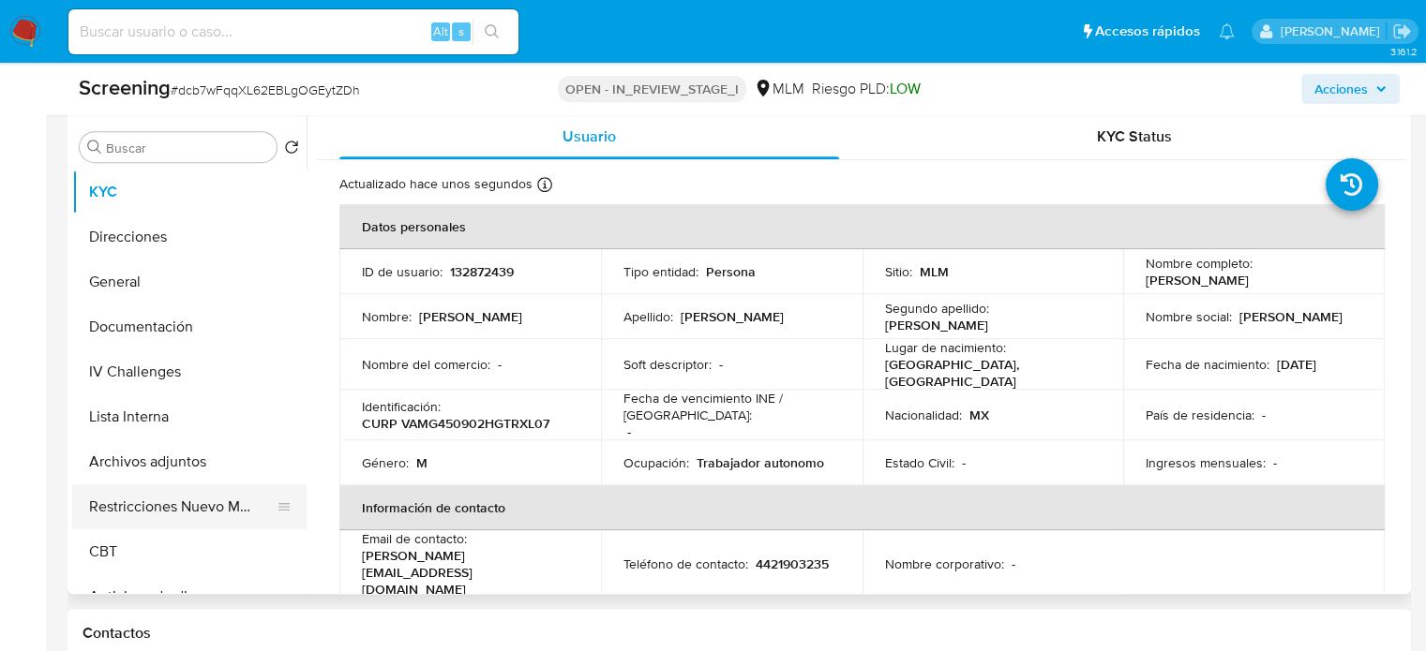
scroll to position [844, 0]
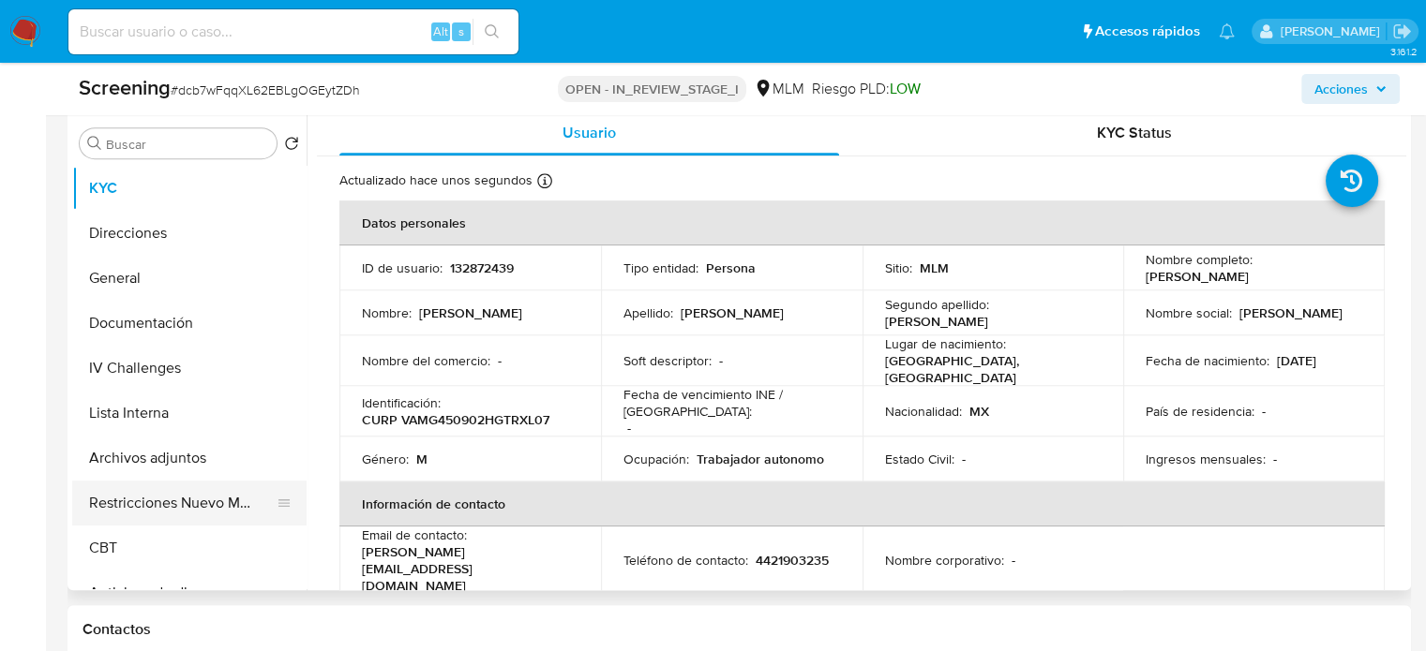
click at [193, 512] on button "Restricciones Nuevo Mundo" at bounding box center [181, 503] width 219 height 45
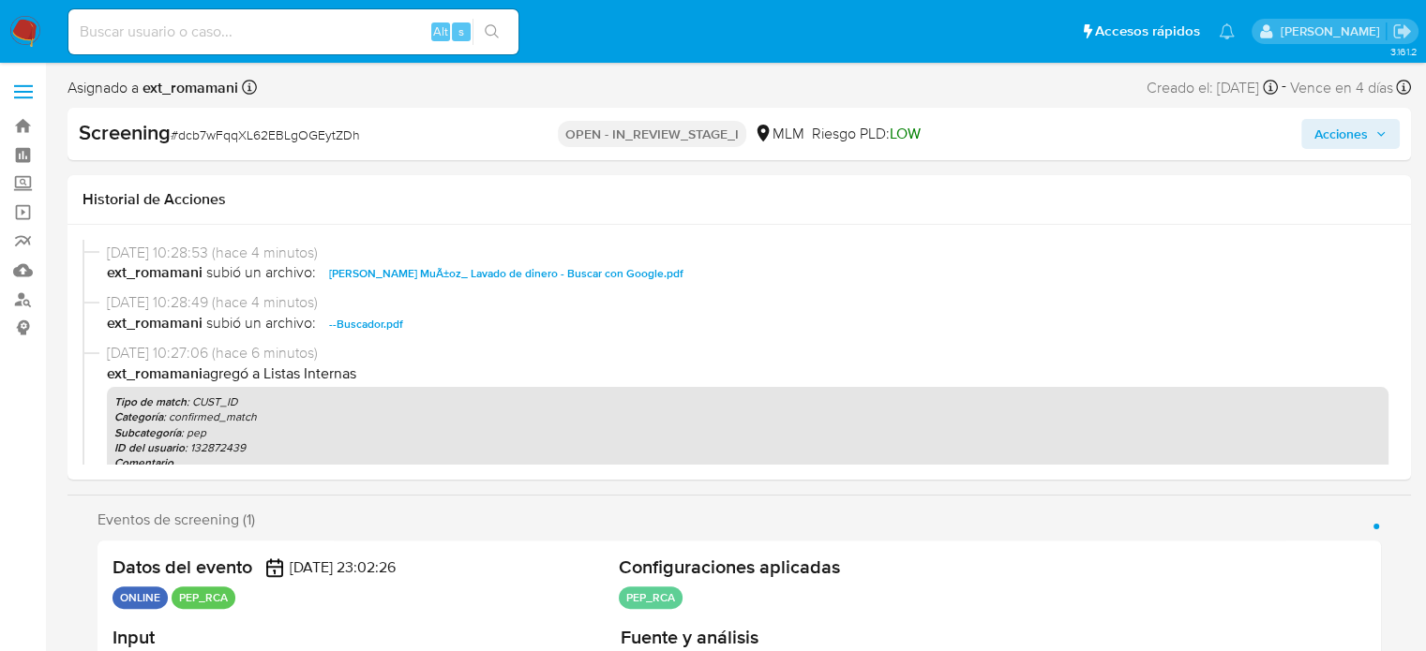
scroll to position [0, 0]
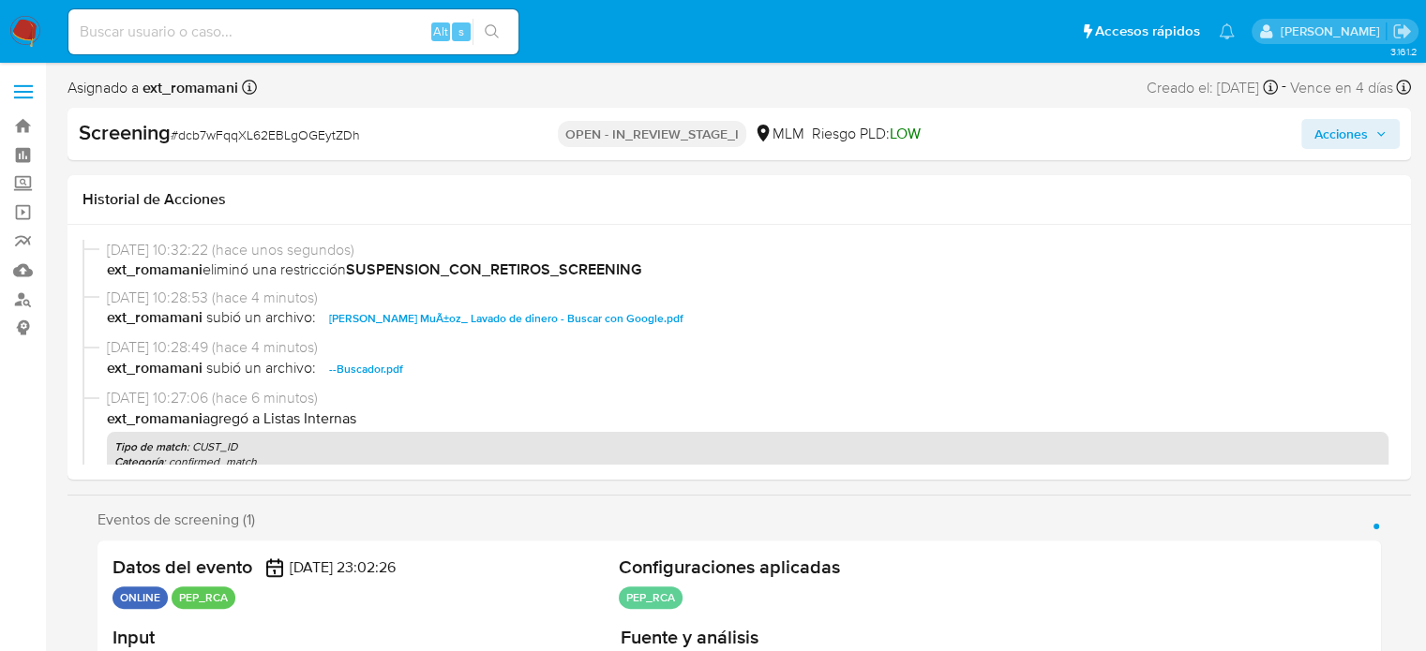
click at [1359, 127] on span "Acciones" at bounding box center [1340, 134] width 53 height 30
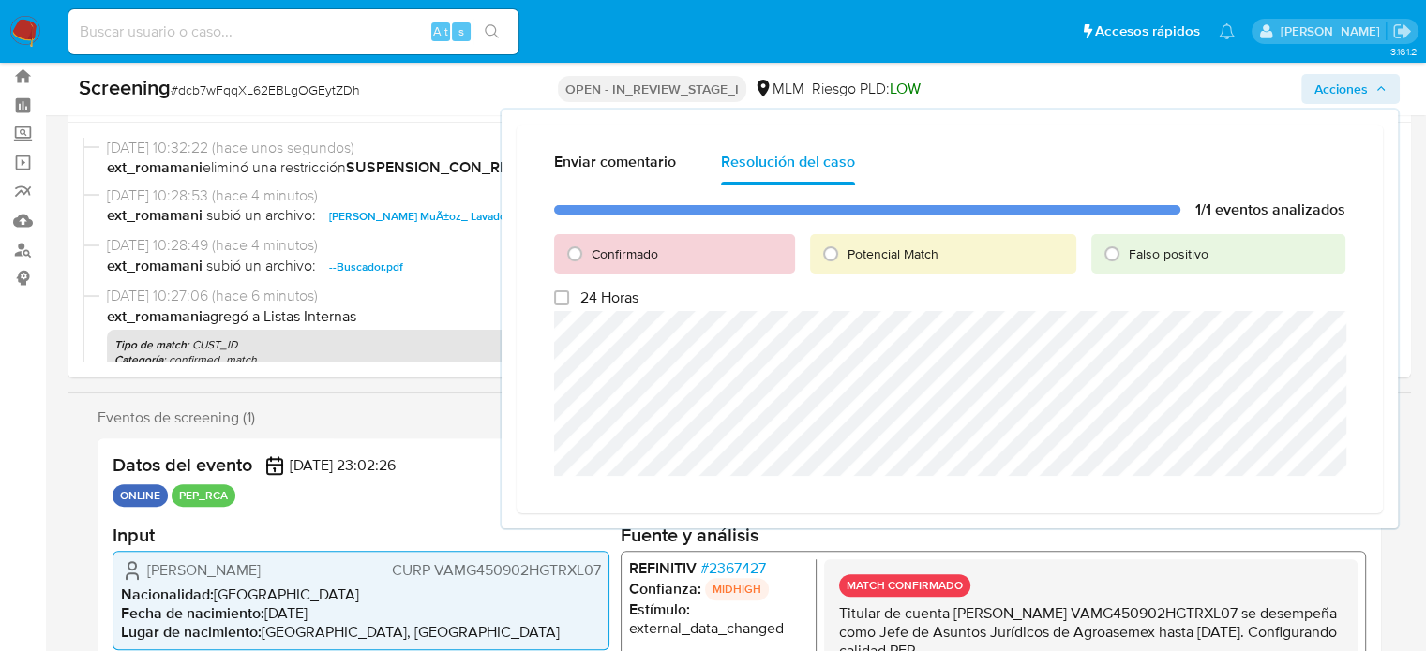
scroll to position [94, 0]
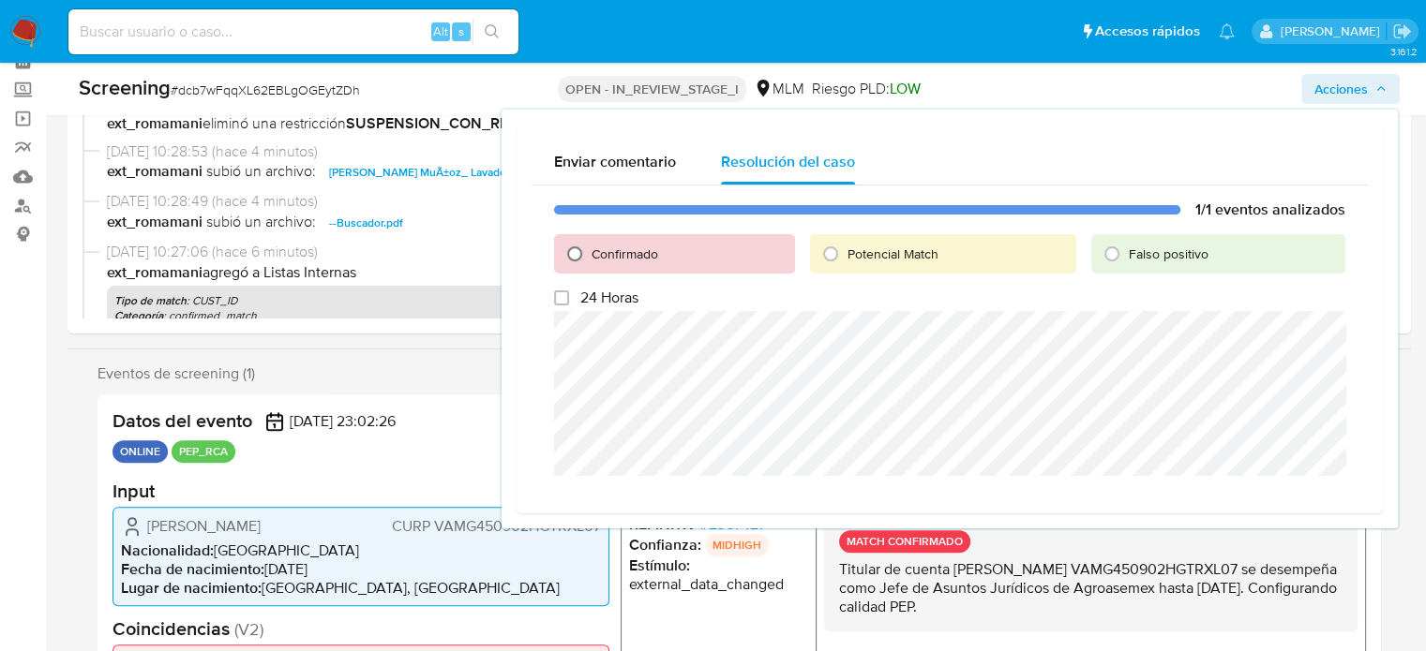
click at [586, 255] on input "Confirmado" at bounding box center [575, 254] width 30 height 30
radio input "true"
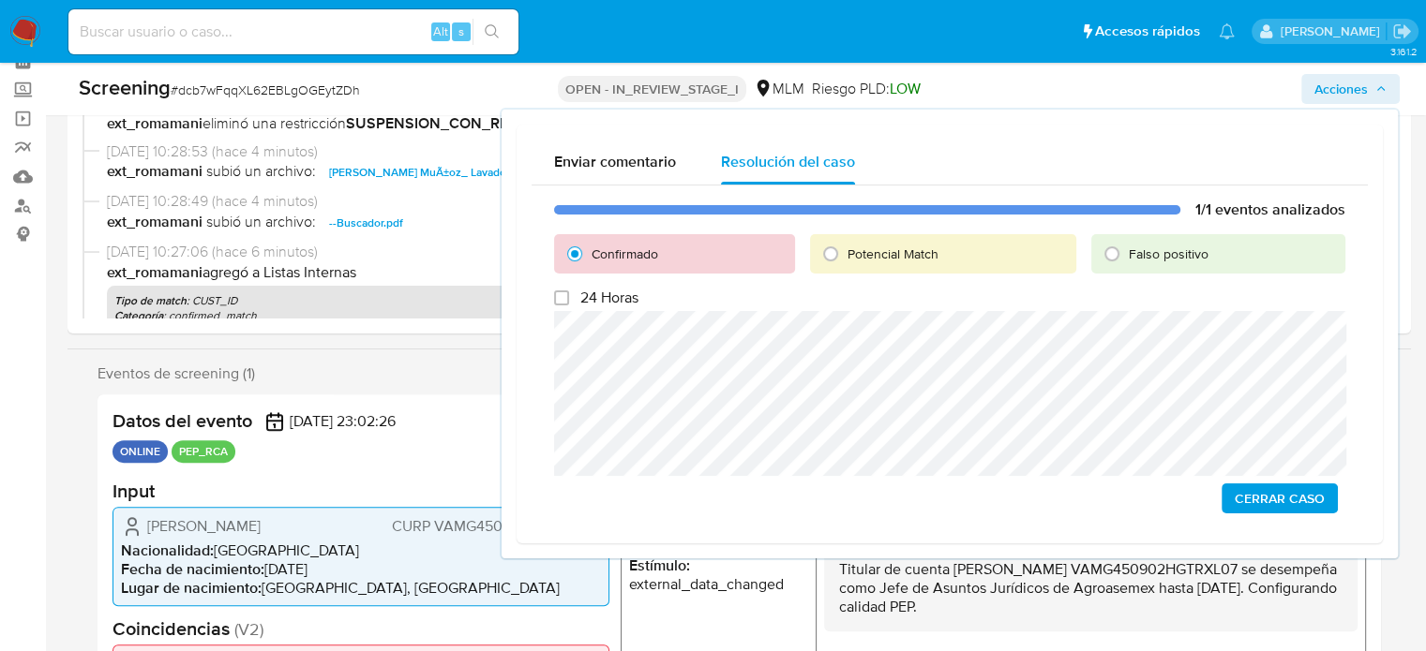
click at [1264, 495] on span "Cerrar Caso" at bounding box center [1279, 499] width 90 height 26
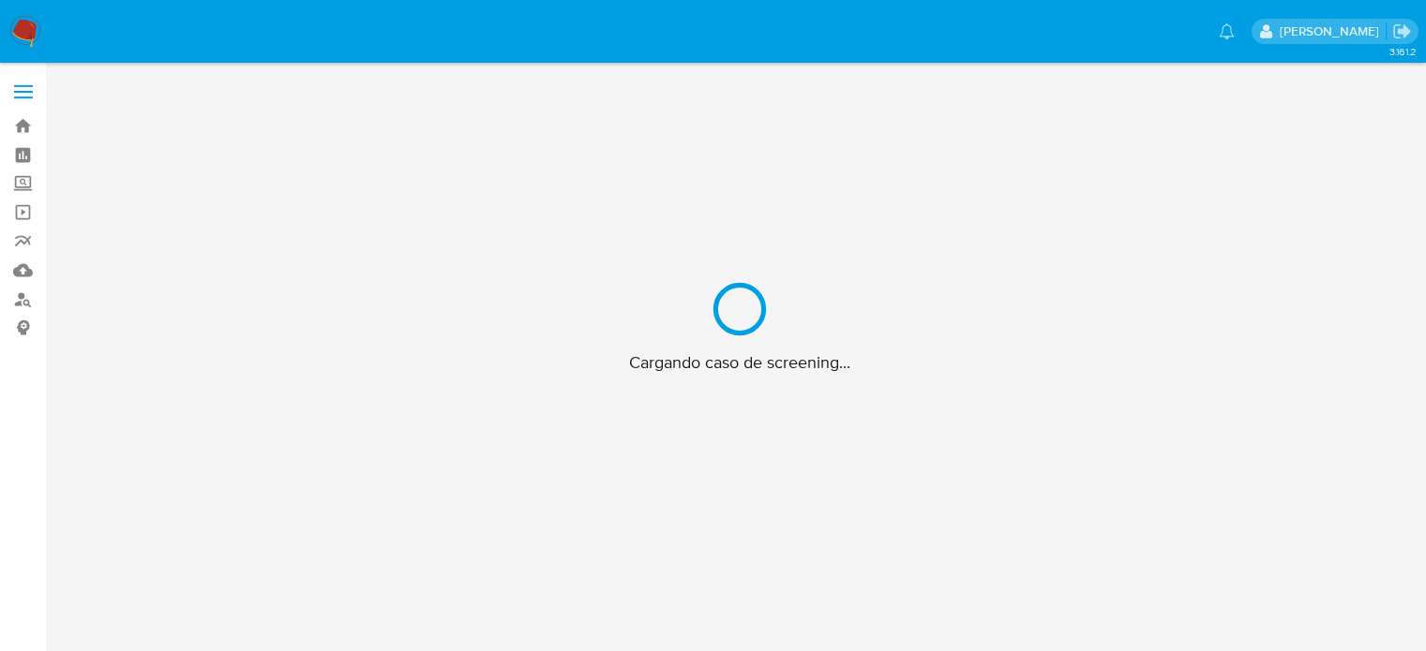
scroll to position [67, 0]
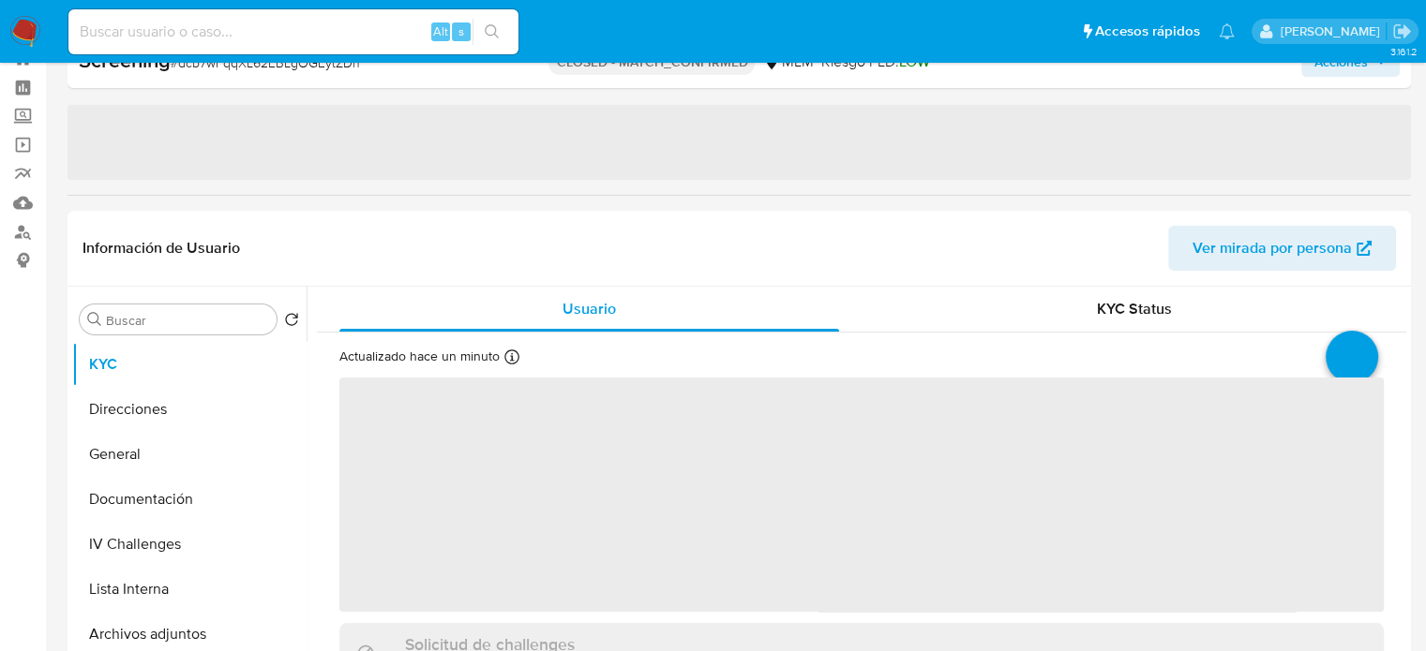
select select "10"
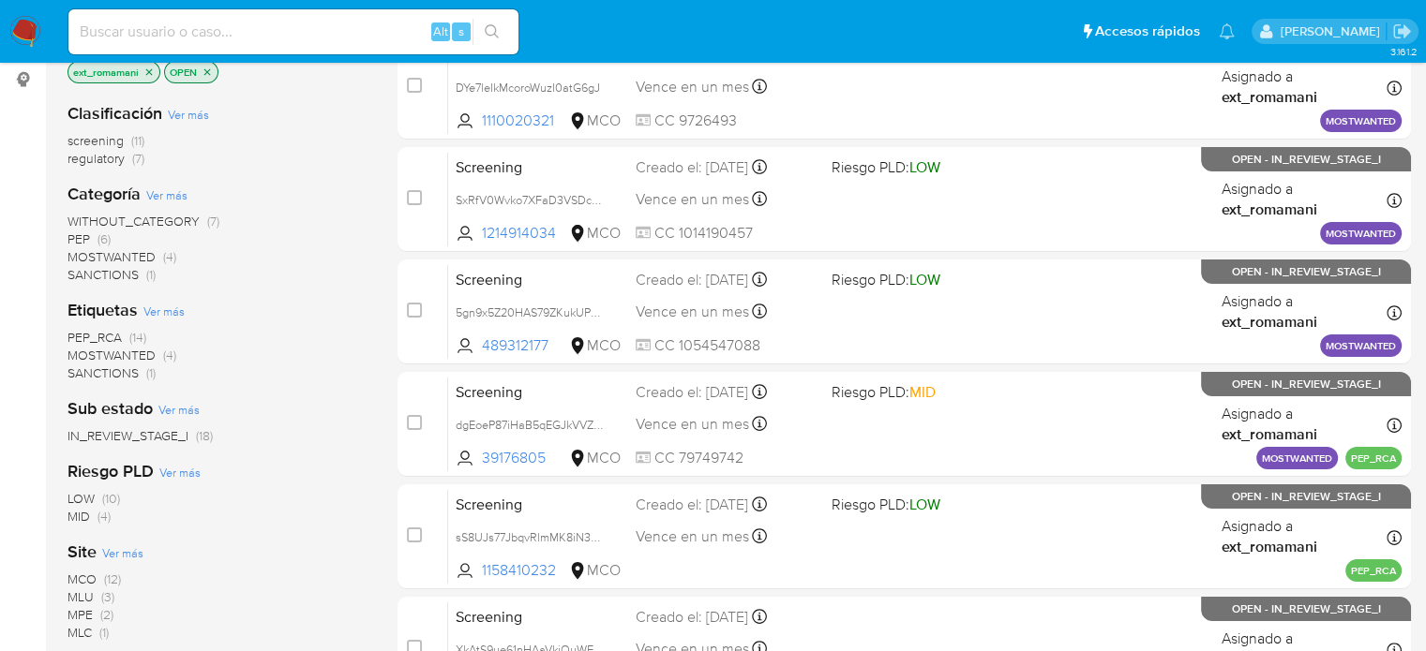
scroll to position [281, 0]
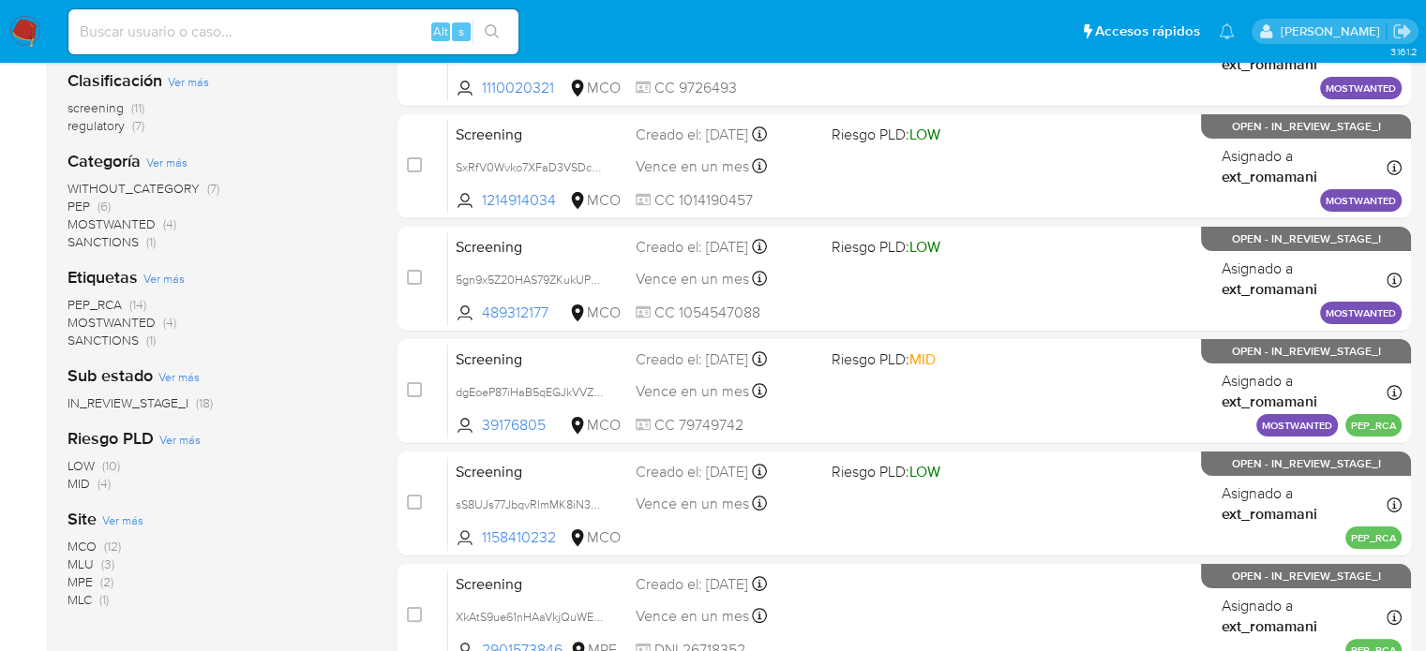
click at [140, 239] on span "SANCTIONS (1)" at bounding box center [111, 242] width 88 height 18
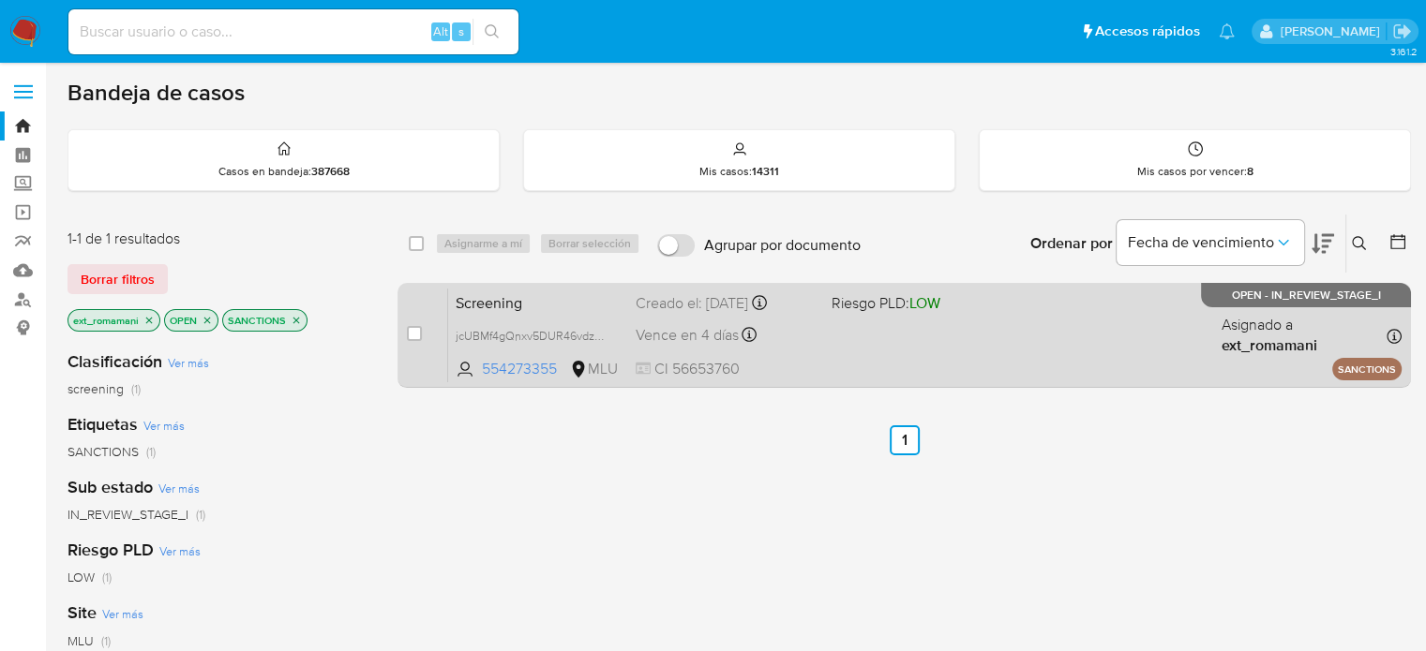
click at [955, 335] on span at bounding box center [920, 336] width 180 height 4
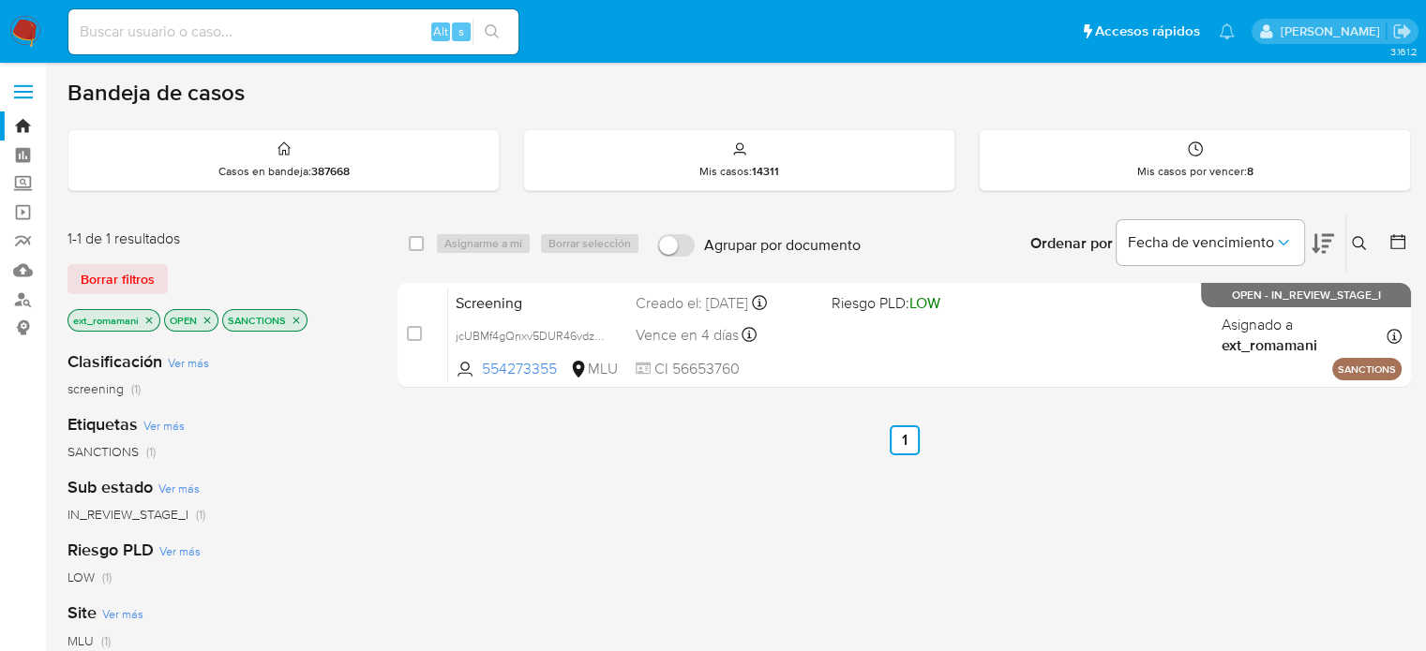
click at [26, 40] on img at bounding box center [25, 32] width 32 height 32
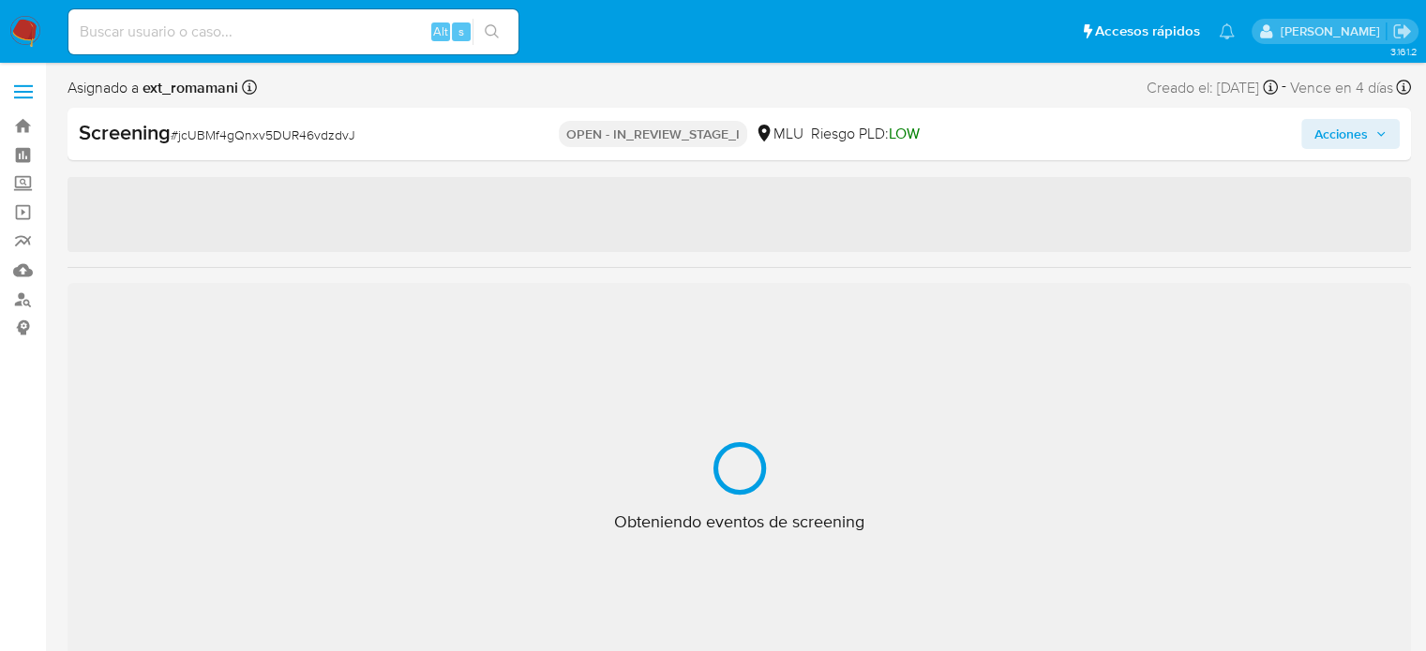
select select "10"
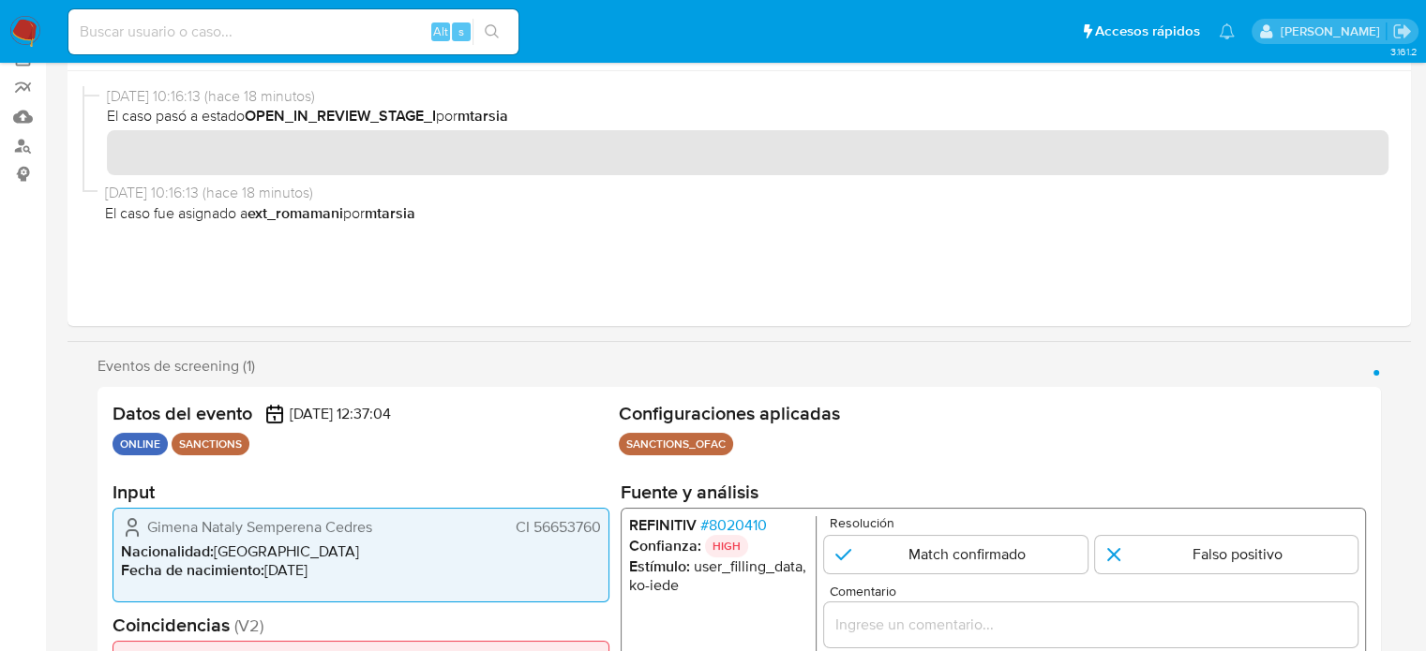
scroll to position [375, 0]
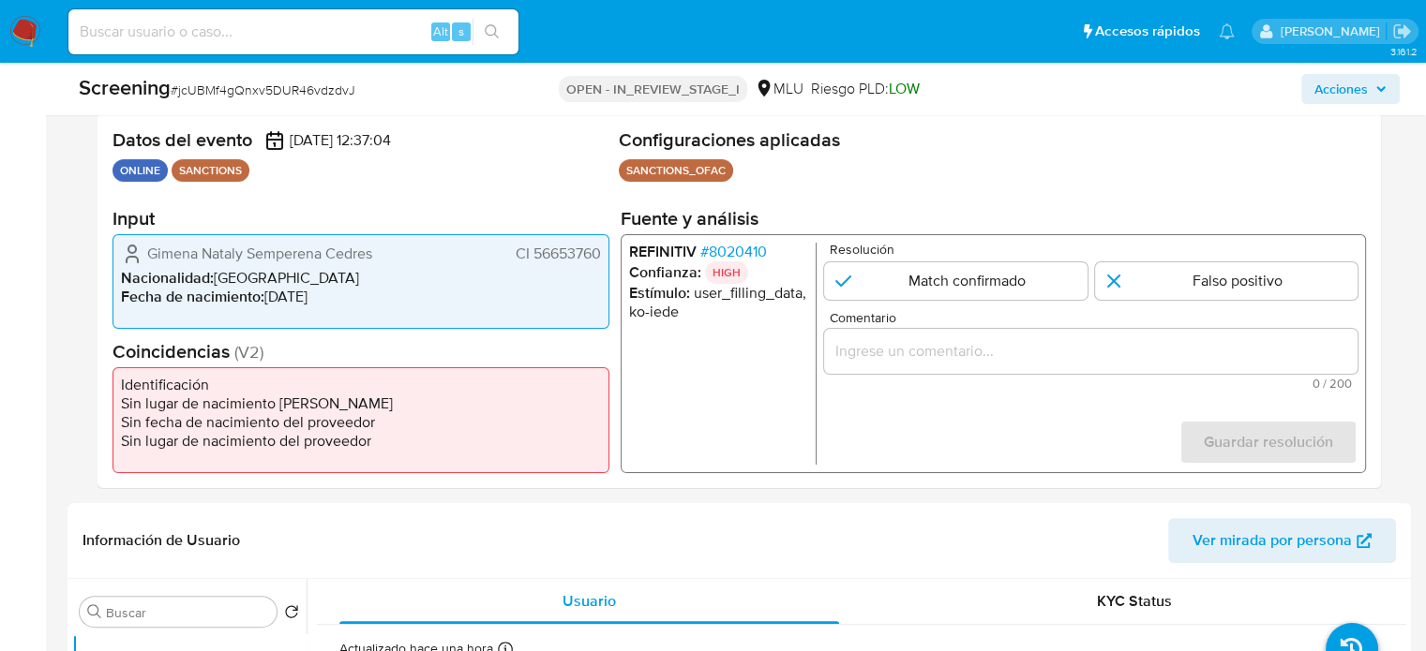
click at [877, 352] on input "Comentario" at bounding box center [1090, 351] width 533 height 24
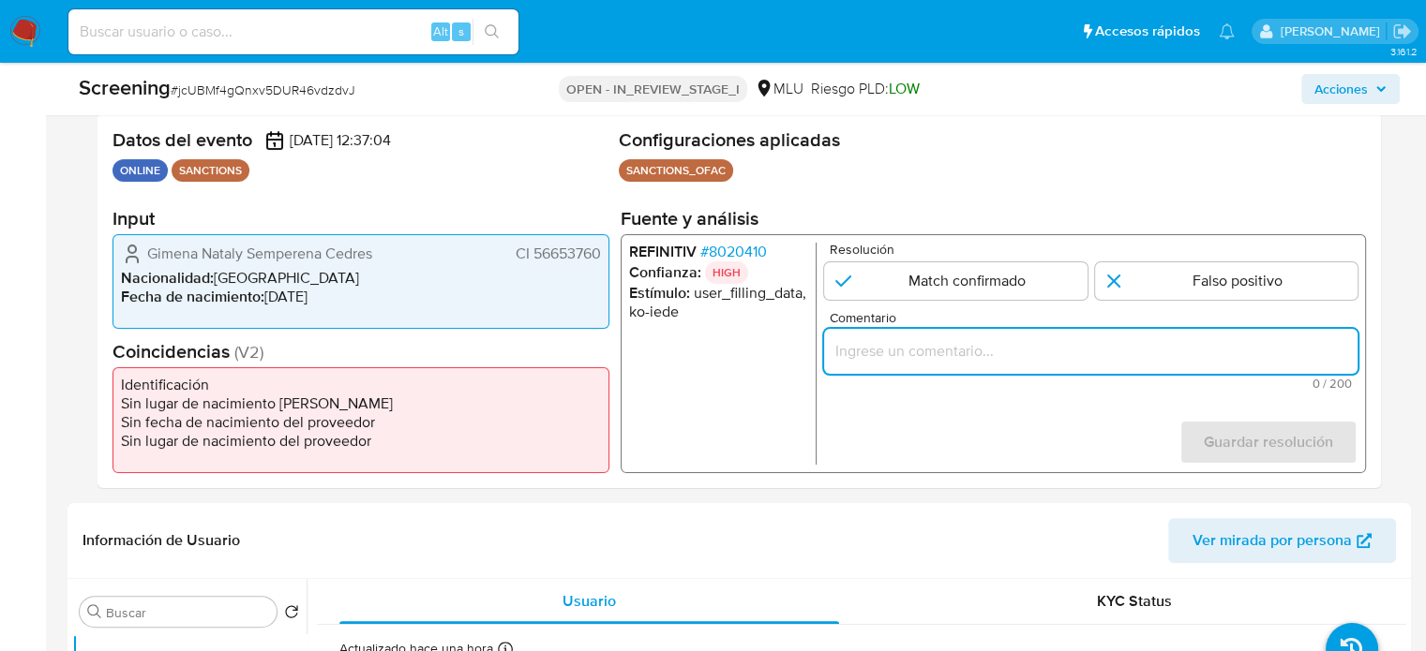
paste input "Titular de cuenta sin coincidencias en listas activas."
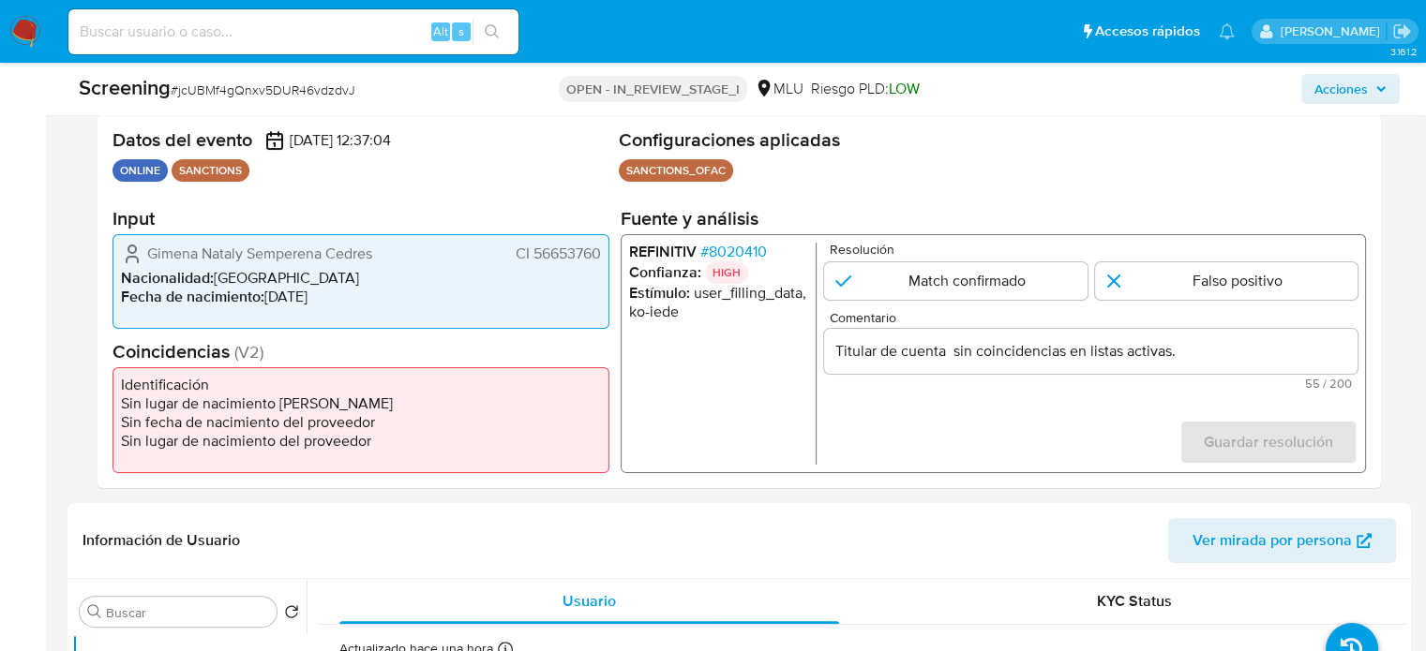
drag, startPoint x: 142, startPoint y: 251, endPoint x: 607, endPoint y: 262, distance: 466.0
click at [607, 262] on div "[PERSON_NAME] CI 56653760 Nacionalidad : [DEMOGRAPHIC_DATA] Fecha de nacimiento…" at bounding box center [360, 281] width 497 height 95
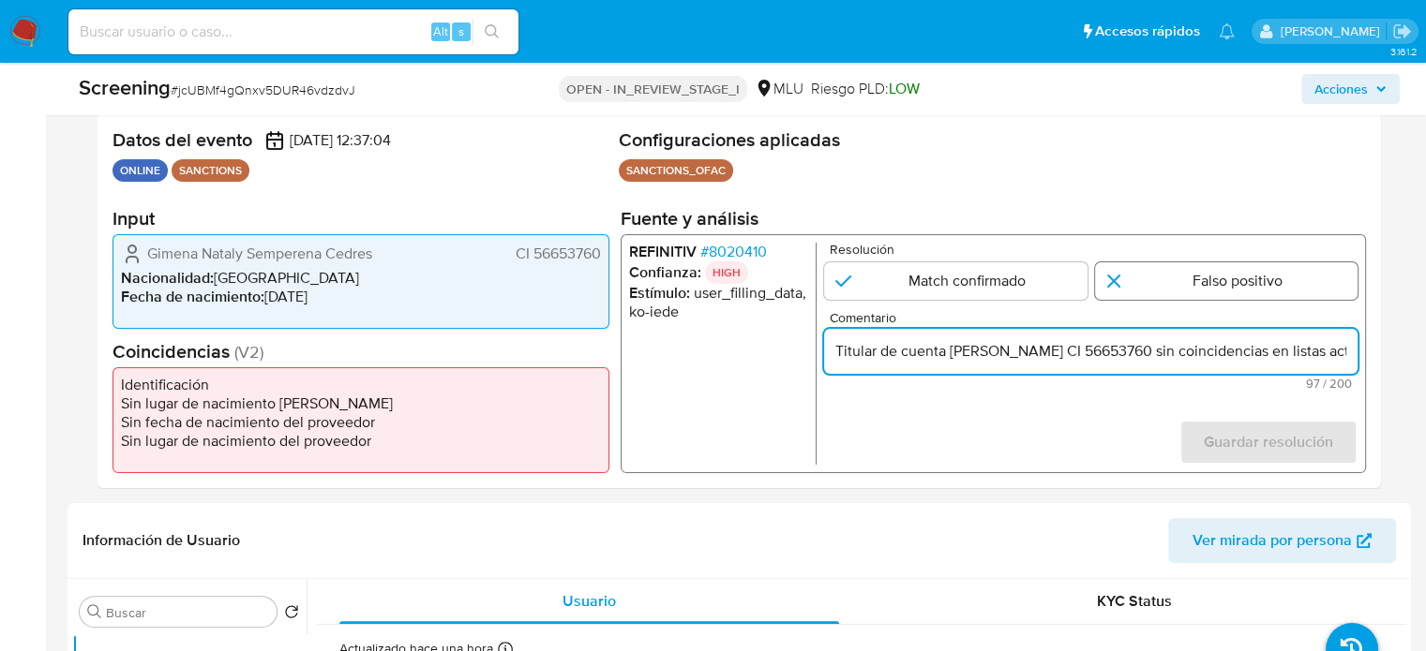
type input "Titular de cuenta [PERSON_NAME] CI 56653760 sin coincidencias en listas activas."
click at [1159, 292] on input "1 de 1" at bounding box center [1226, 280] width 263 height 37
radio input "true"
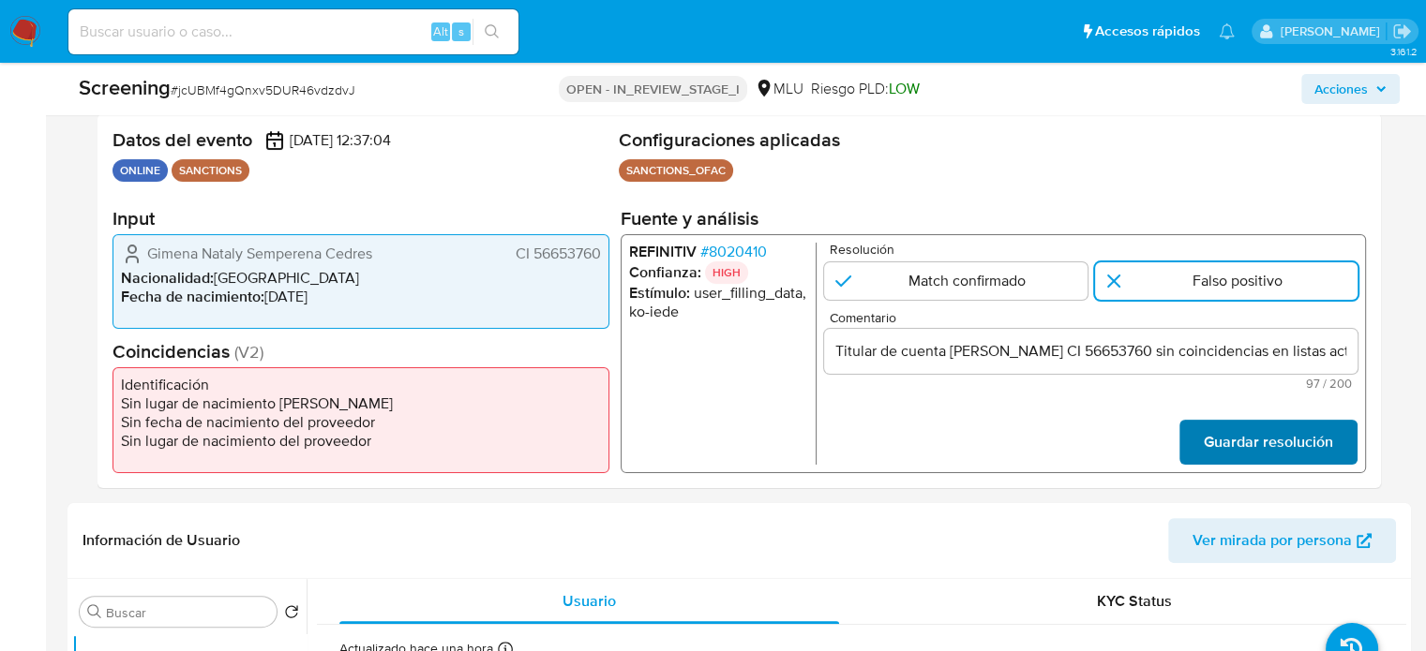
click at [1238, 441] on span "Guardar resolución" at bounding box center [1268, 442] width 129 height 41
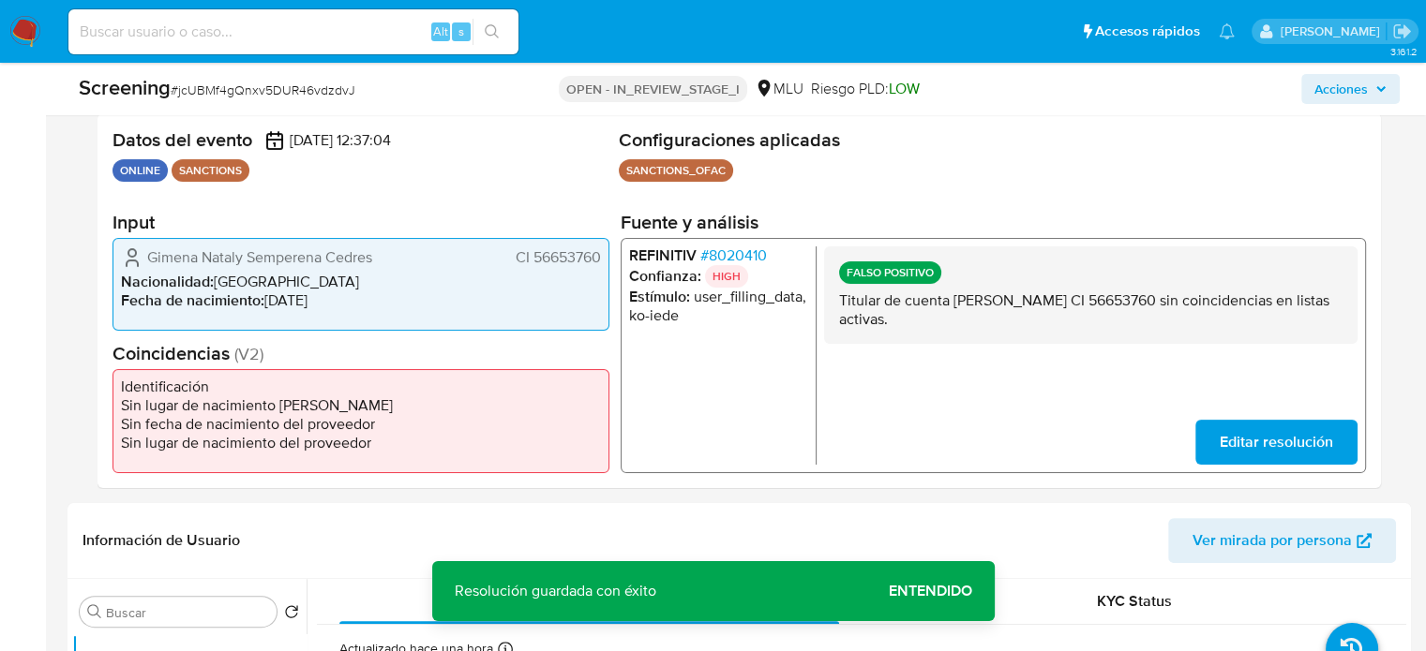
drag, startPoint x: 175, startPoint y: 264, endPoint x: 416, endPoint y: 264, distance: 240.9
click at [416, 264] on div "[PERSON_NAME] CI 56653760" at bounding box center [361, 257] width 480 height 22
click at [735, 254] on span "# 8020410" at bounding box center [733, 255] width 67 height 19
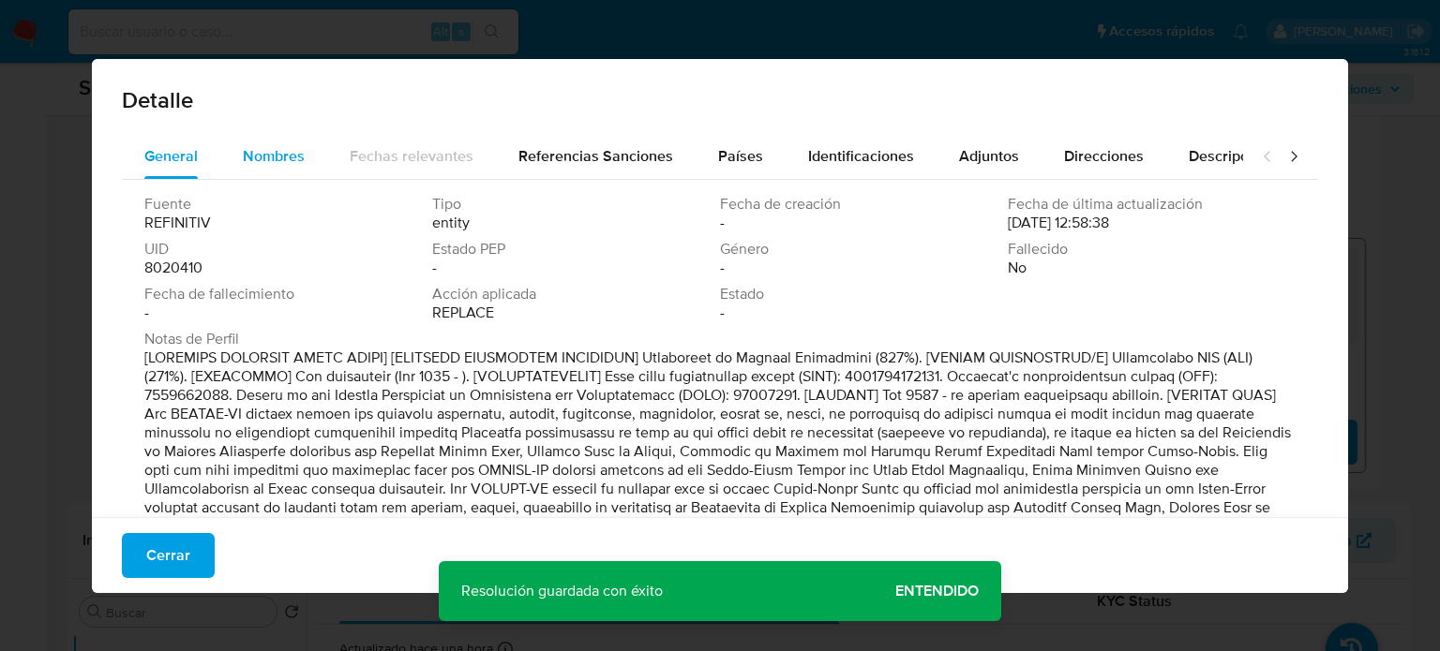
click at [233, 160] on button "Nombres" at bounding box center [273, 156] width 107 height 45
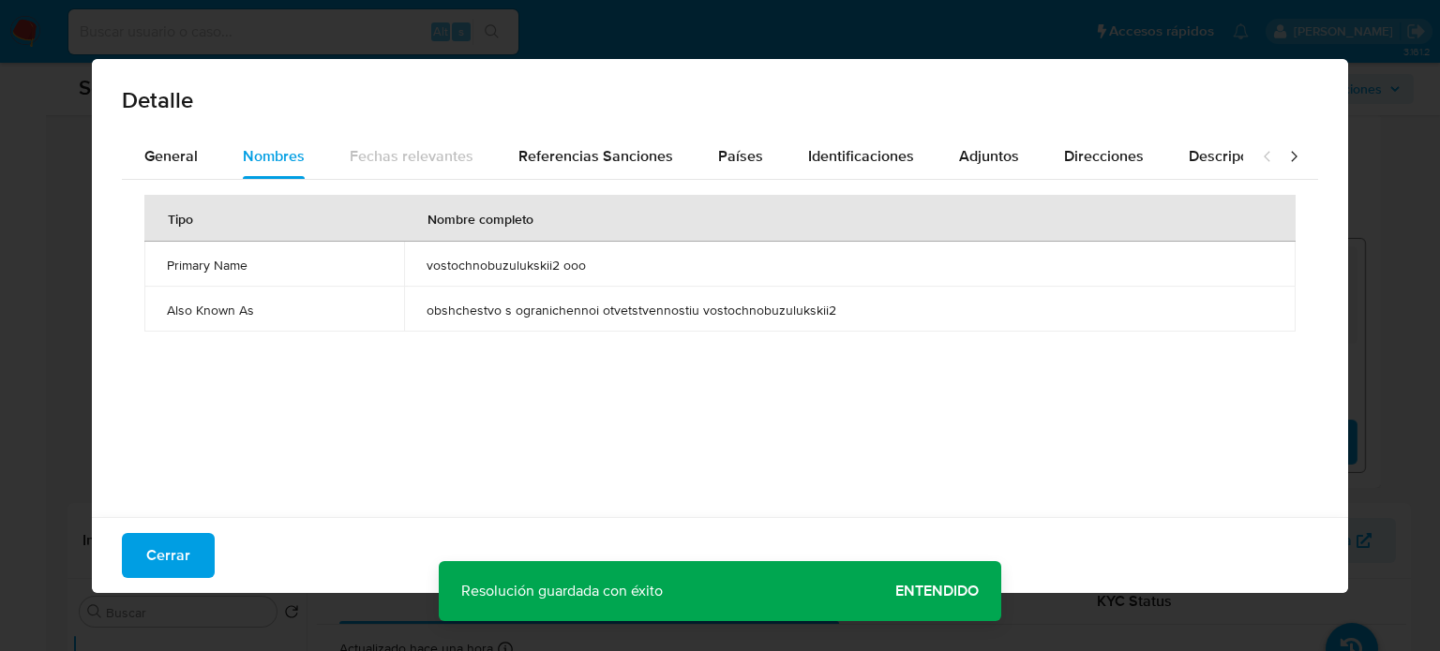
drag, startPoint x: 412, startPoint y: 262, endPoint x: 610, endPoint y: 243, distance: 198.7
click at [589, 255] on td "vostochnobuzulukskii2 ooo" at bounding box center [849, 264] width 891 height 45
click at [739, 156] on span "Países" at bounding box center [740, 156] width 45 height 22
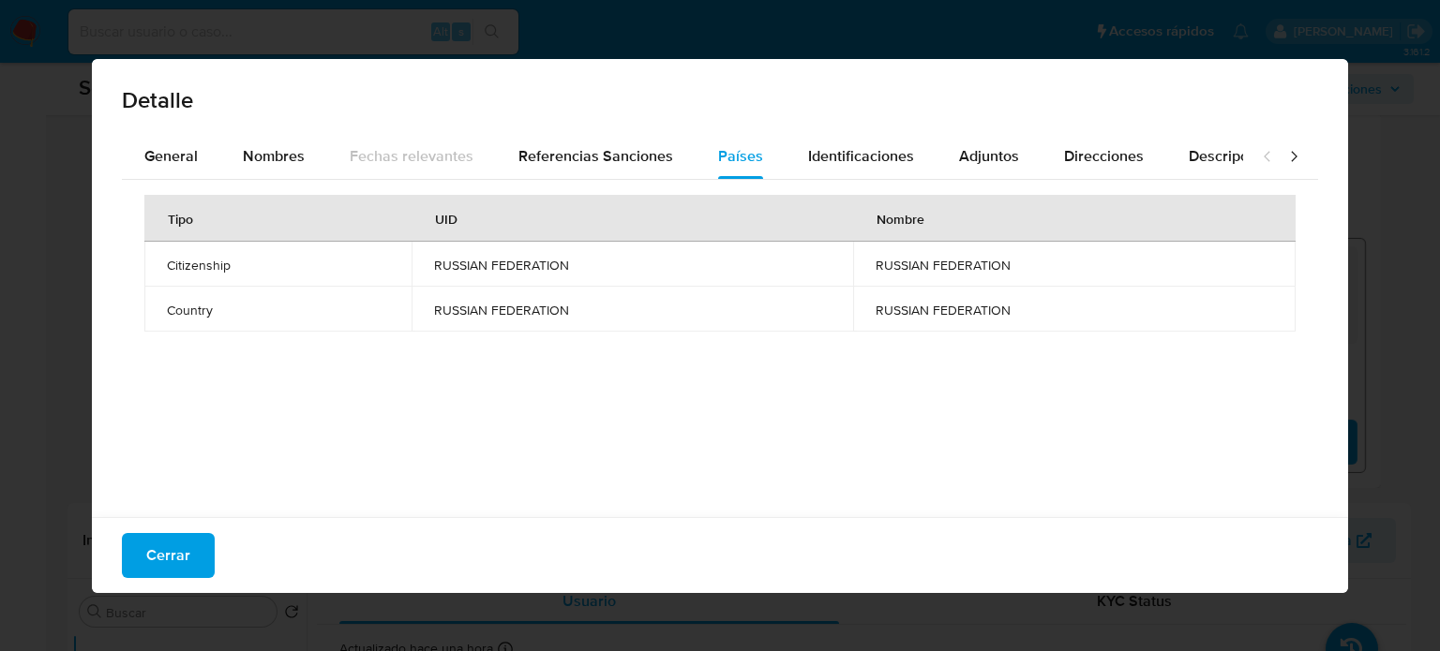
click at [186, 567] on span "Cerrar" at bounding box center [168, 555] width 44 height 41
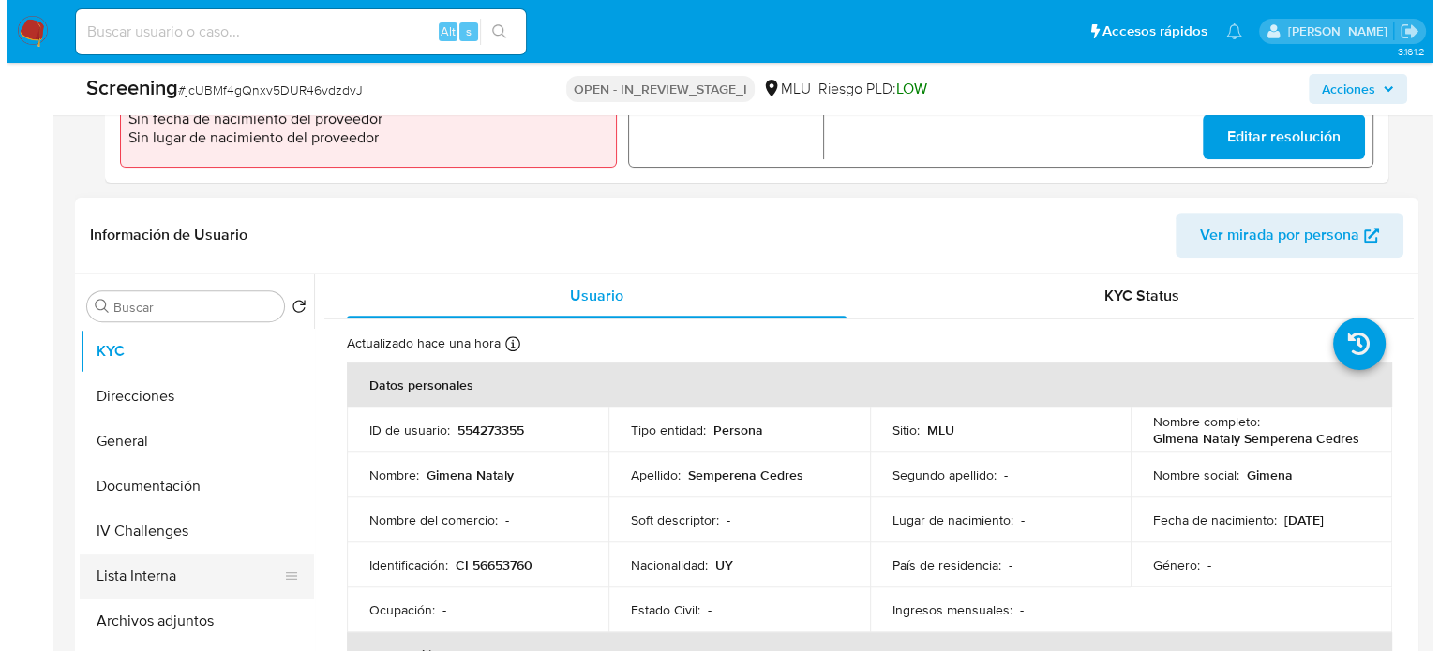
scroll to position [750, 0]
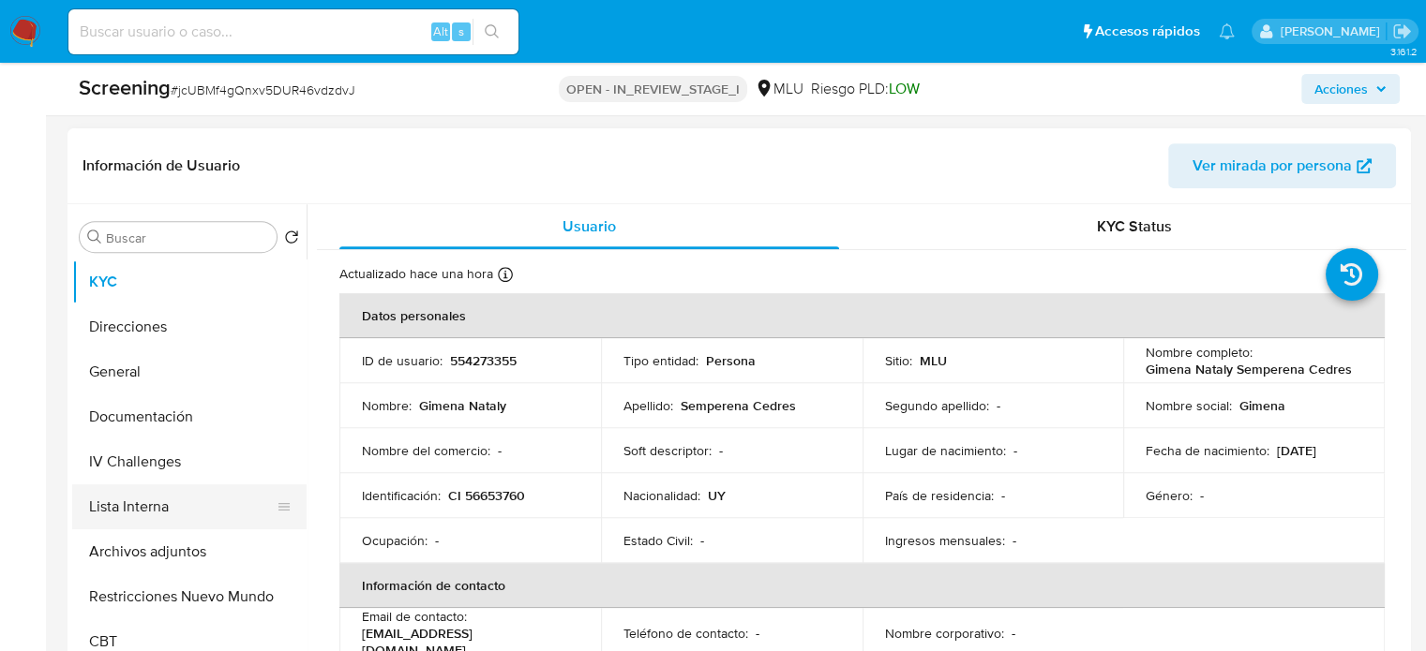
click at [104, 503] on button "Lista Interna" at bounding box center [181, 507] width 219 height 45
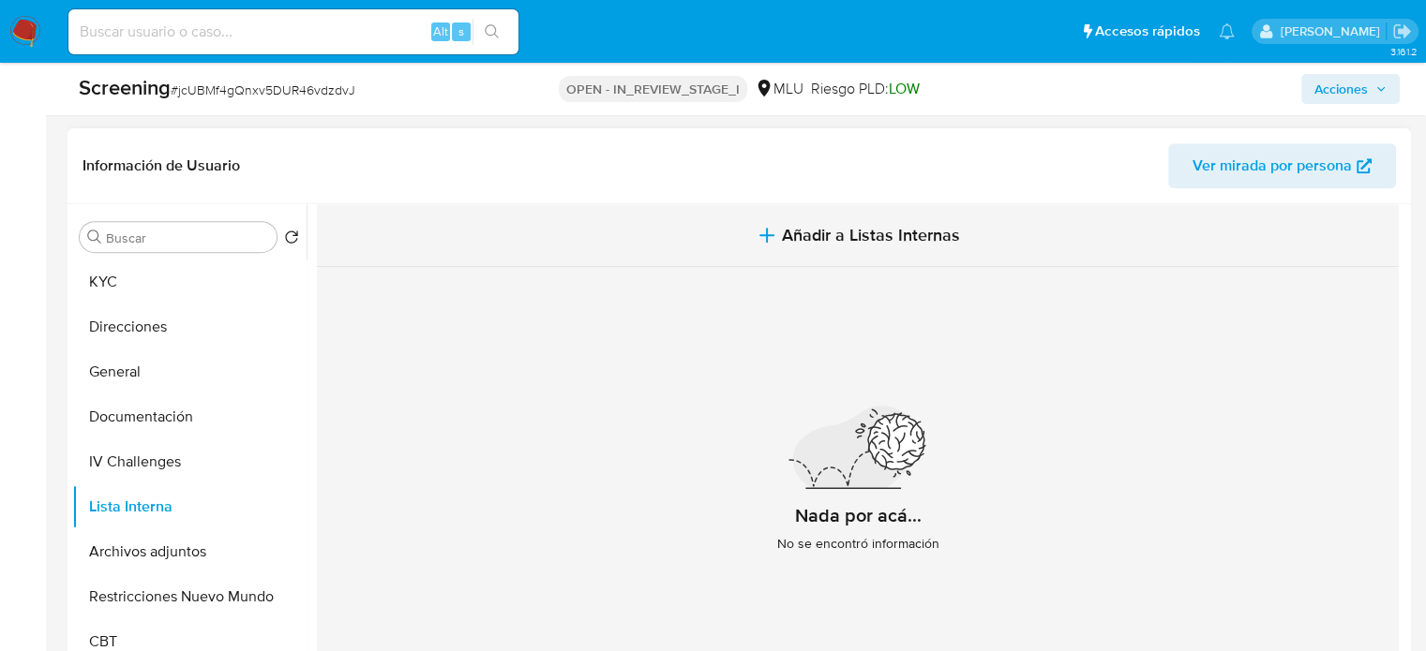
click at [784, 239] on span "Añadir a Listas Internas" at bounding box center [871, 235] width 178 height 21
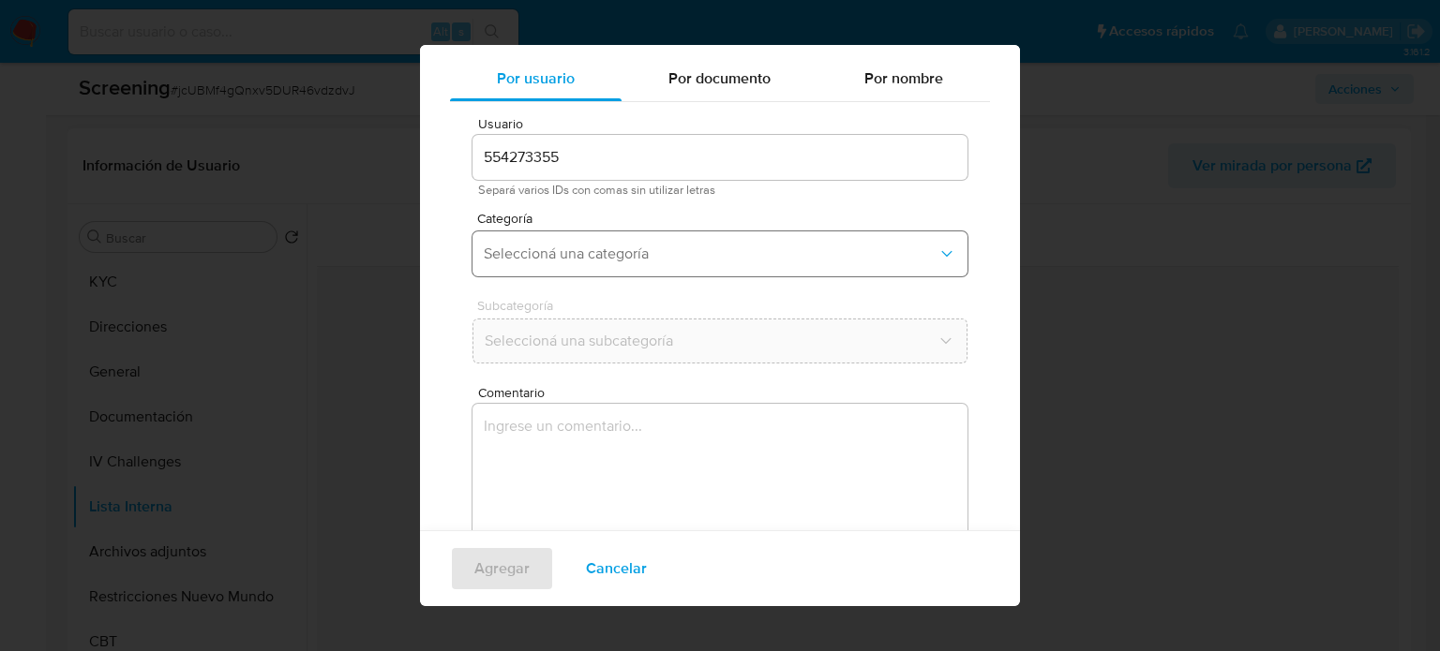
scroll to position [79, 0]
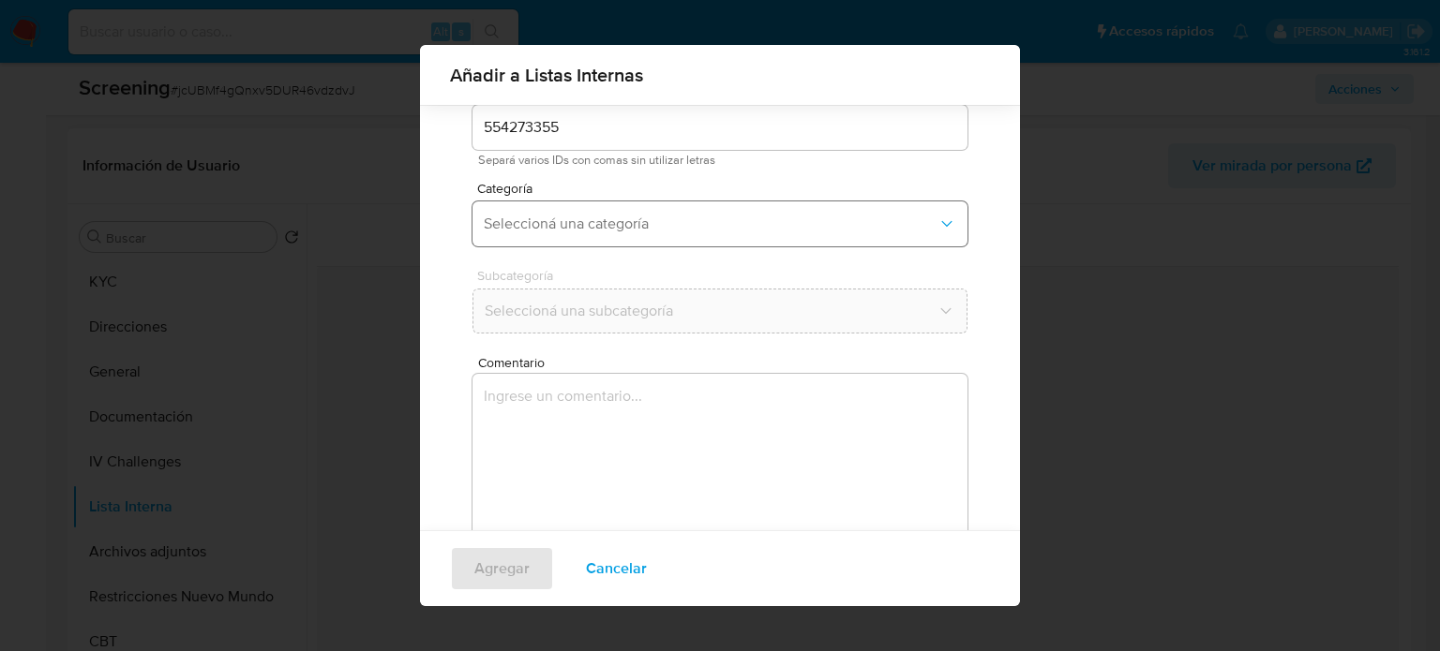
click at [651, 225] on span "Seleccioná una categoría" at bounding box center [711, 224] width 454 height 19
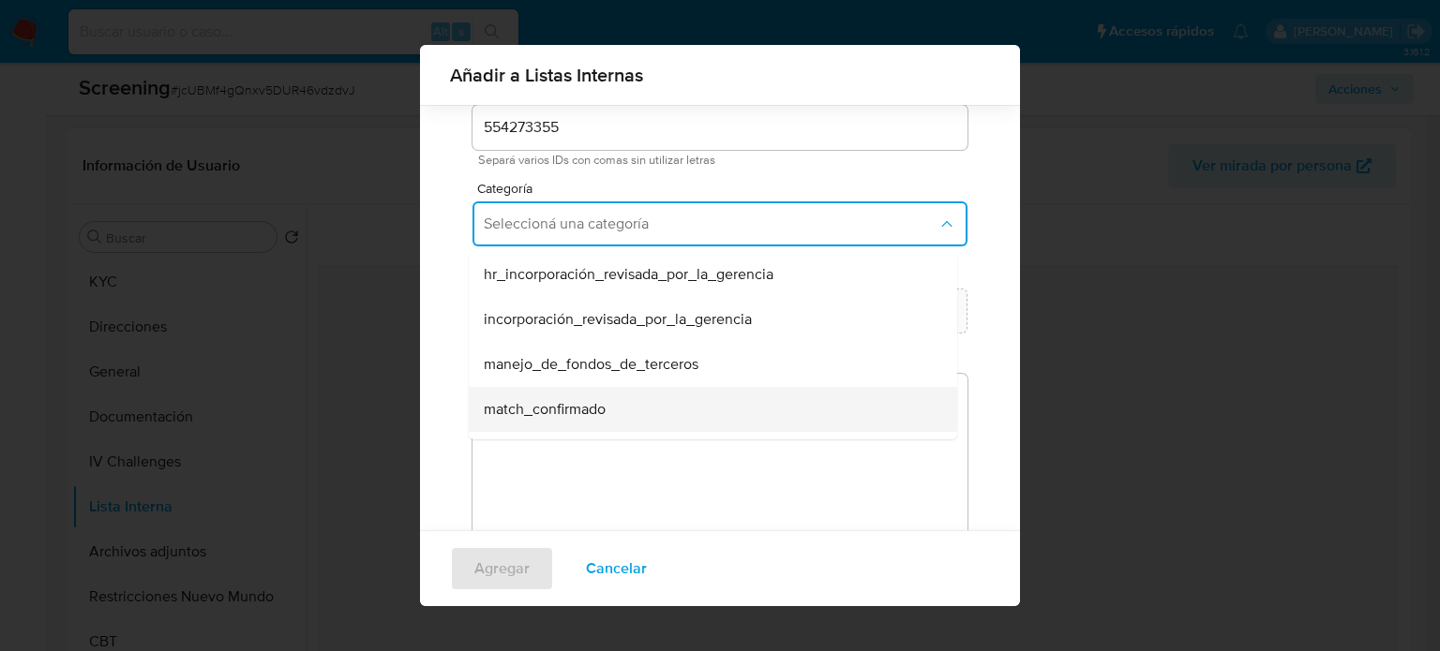
click at [575, 415] on span "match_confirmado" at bounding box center [545, 409] width 122 height 19
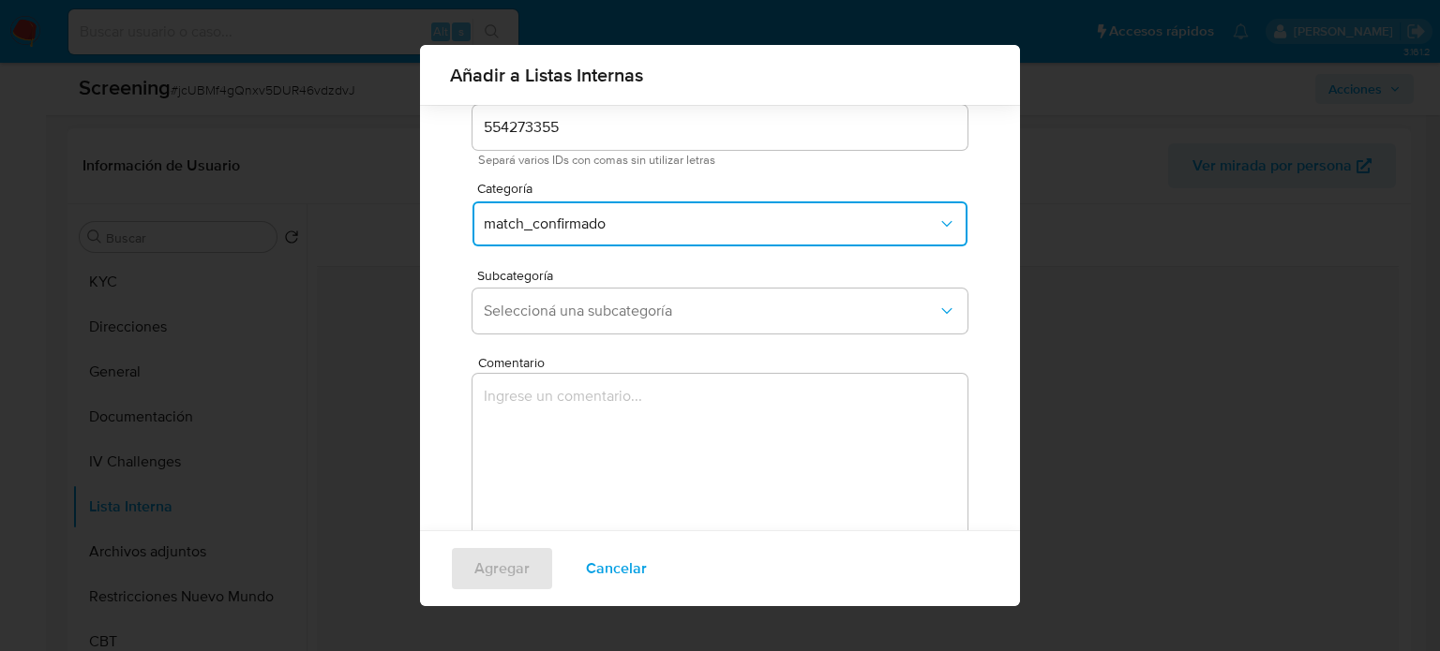
click at [683, 226] on span "match_confirmado" at bounding box center [711, 224] width 454 height 19
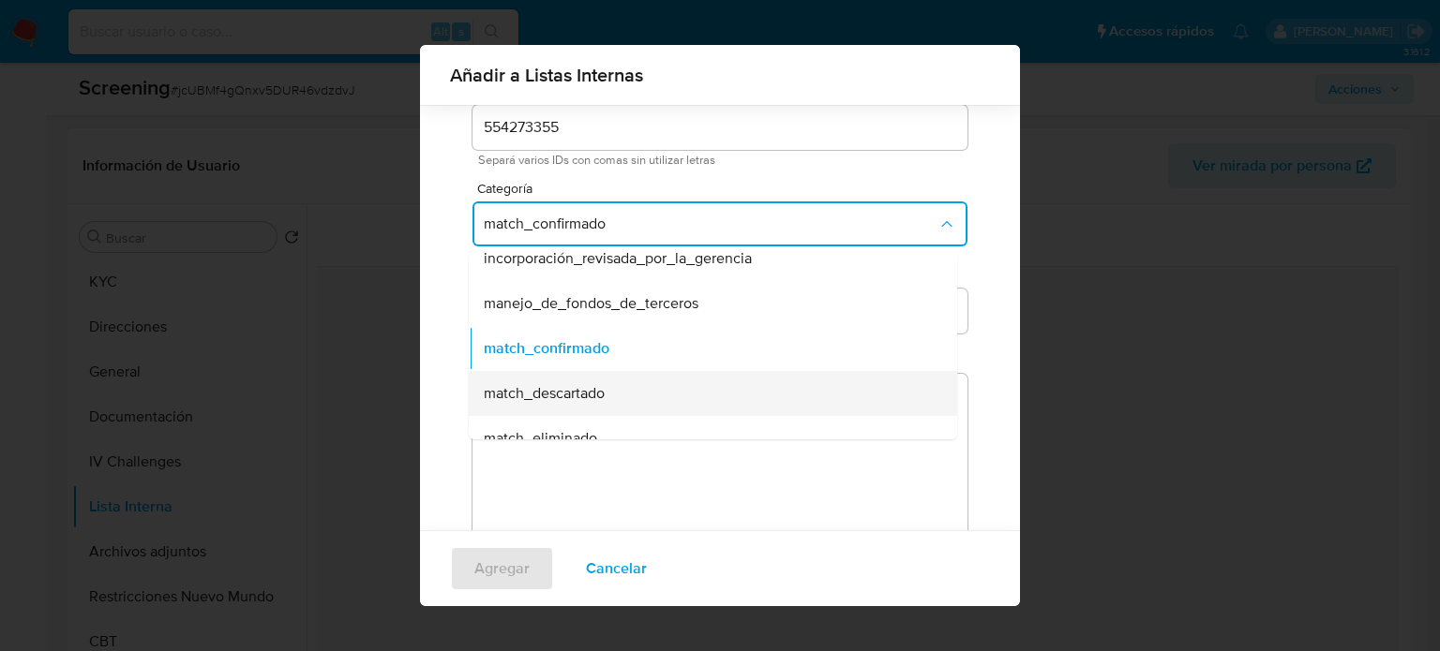
scroll to position [94, 0]
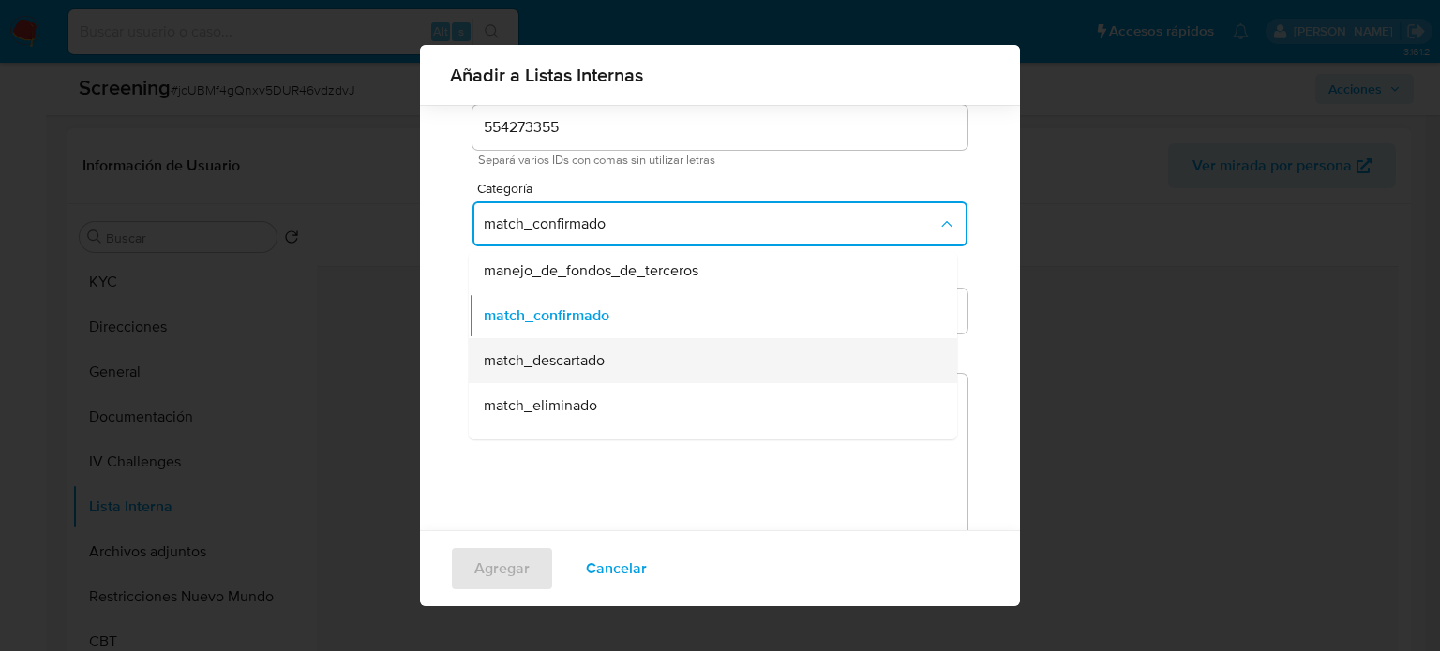
click at [579, 354] on span "match_descartado" at bounding box center [544, 360] width 121 height 19
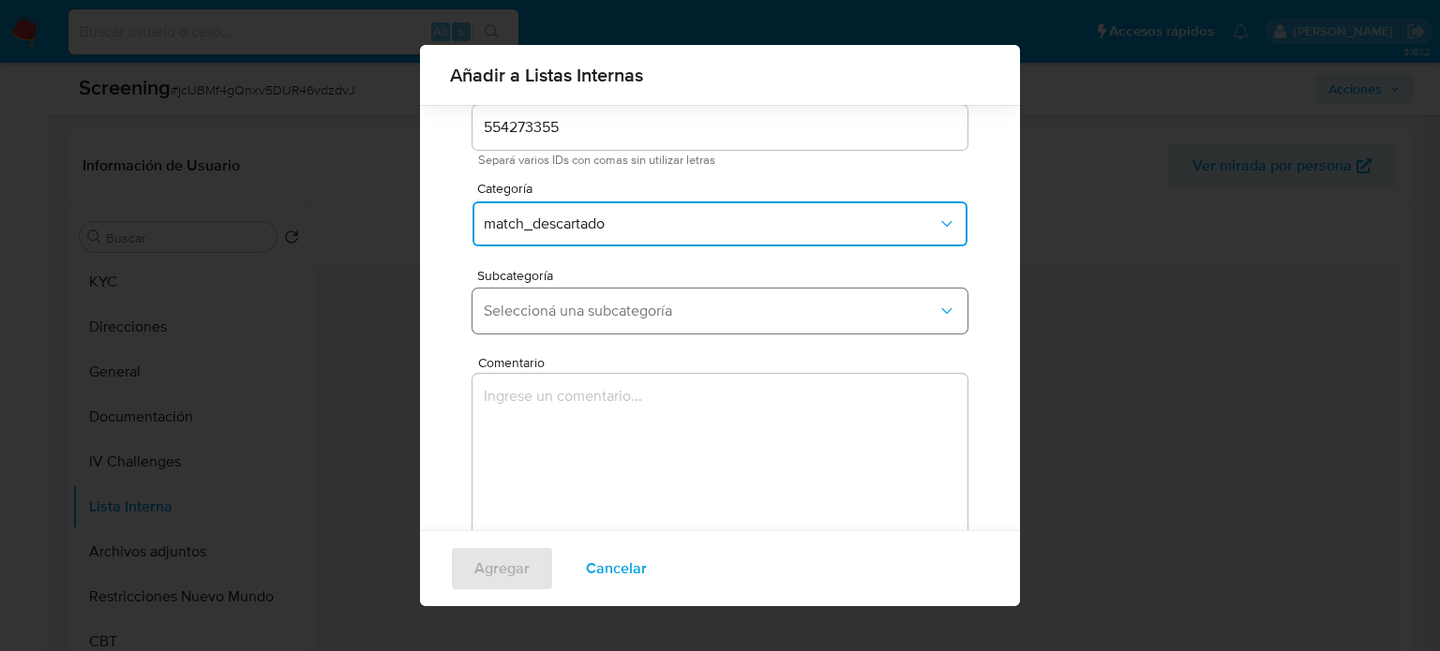
click at [606, 325] on button "Seleccioná una subcategoría" at bounding box center [719, 311] width 495 height 45
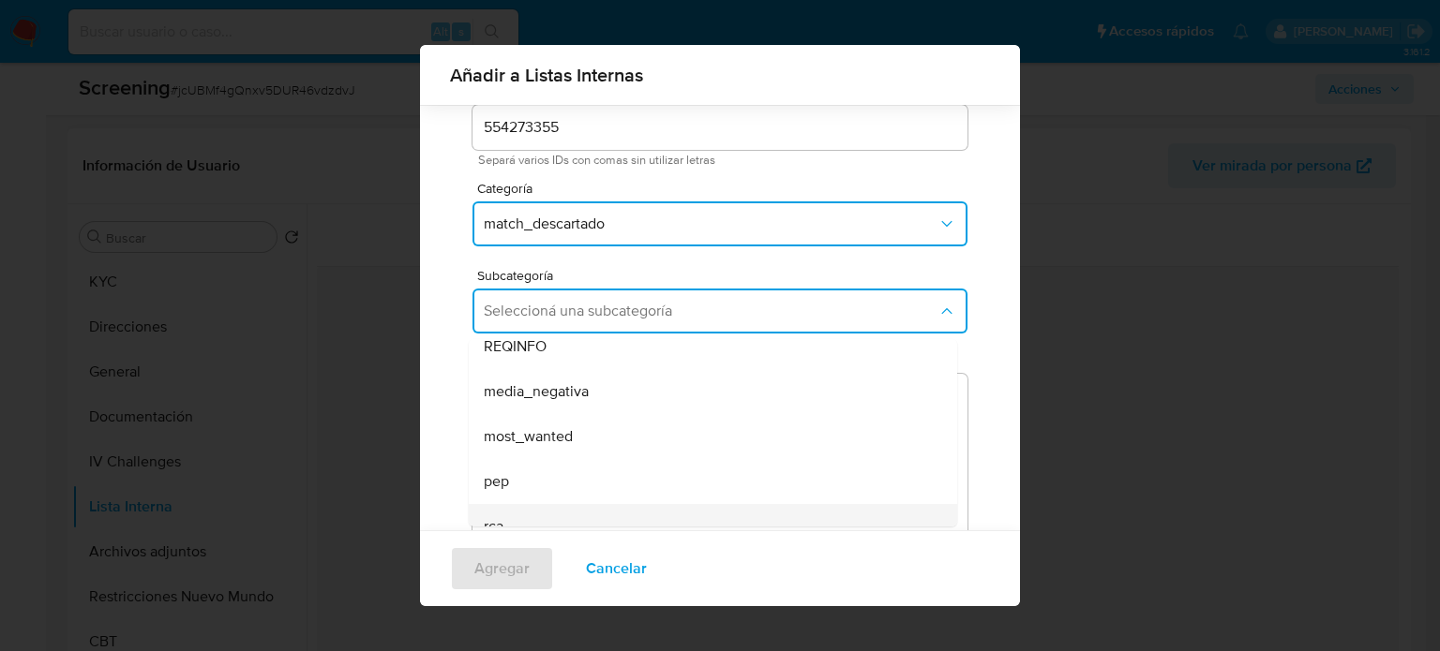
scroll to position [127, 0]
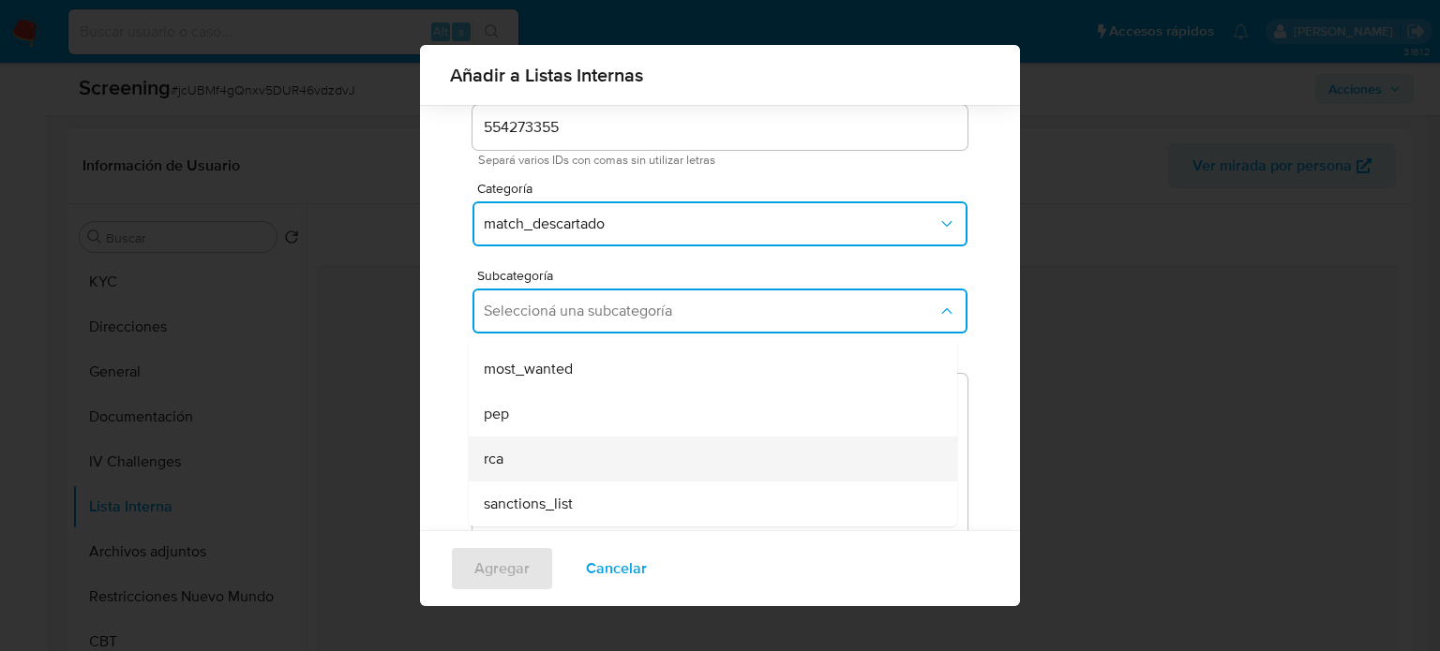
click at [548, 479] on div "rca" at bounding box center [707, 459] width 447 height 45
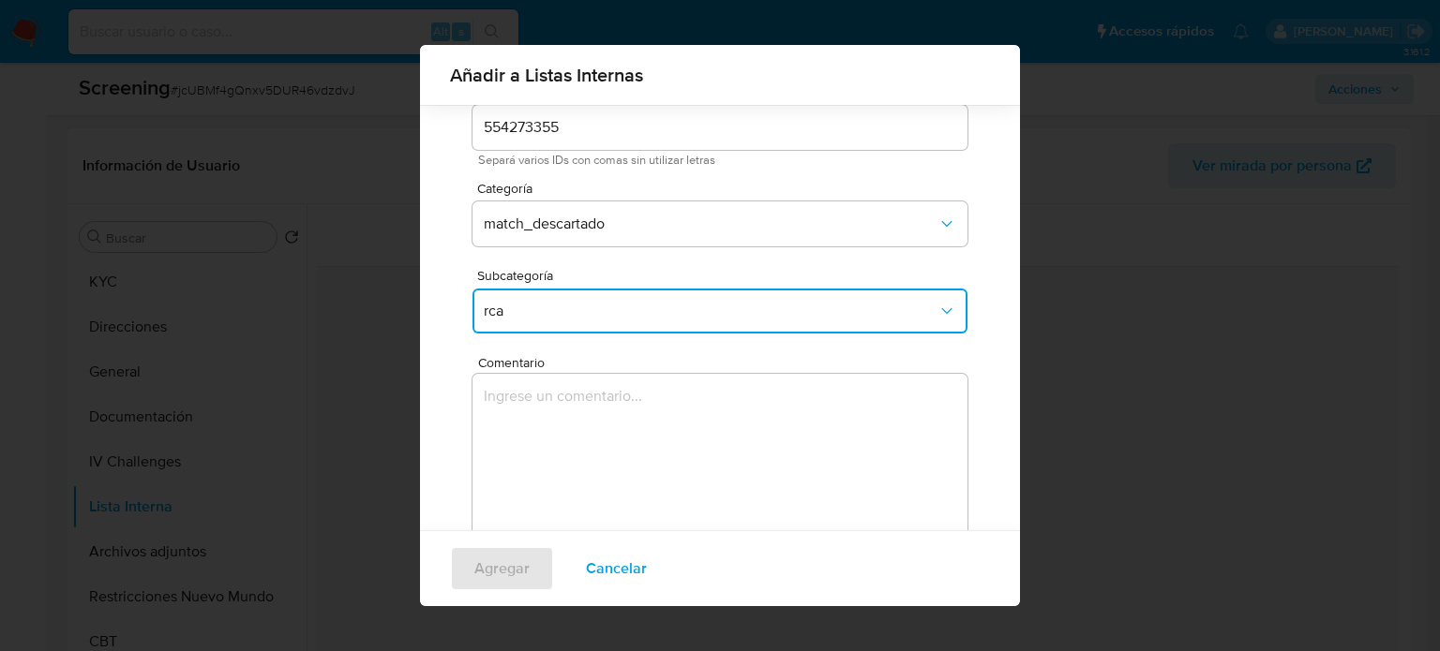
click at [595, 313] on span "rca" at bounding box center [711, 311] width 454 height 19
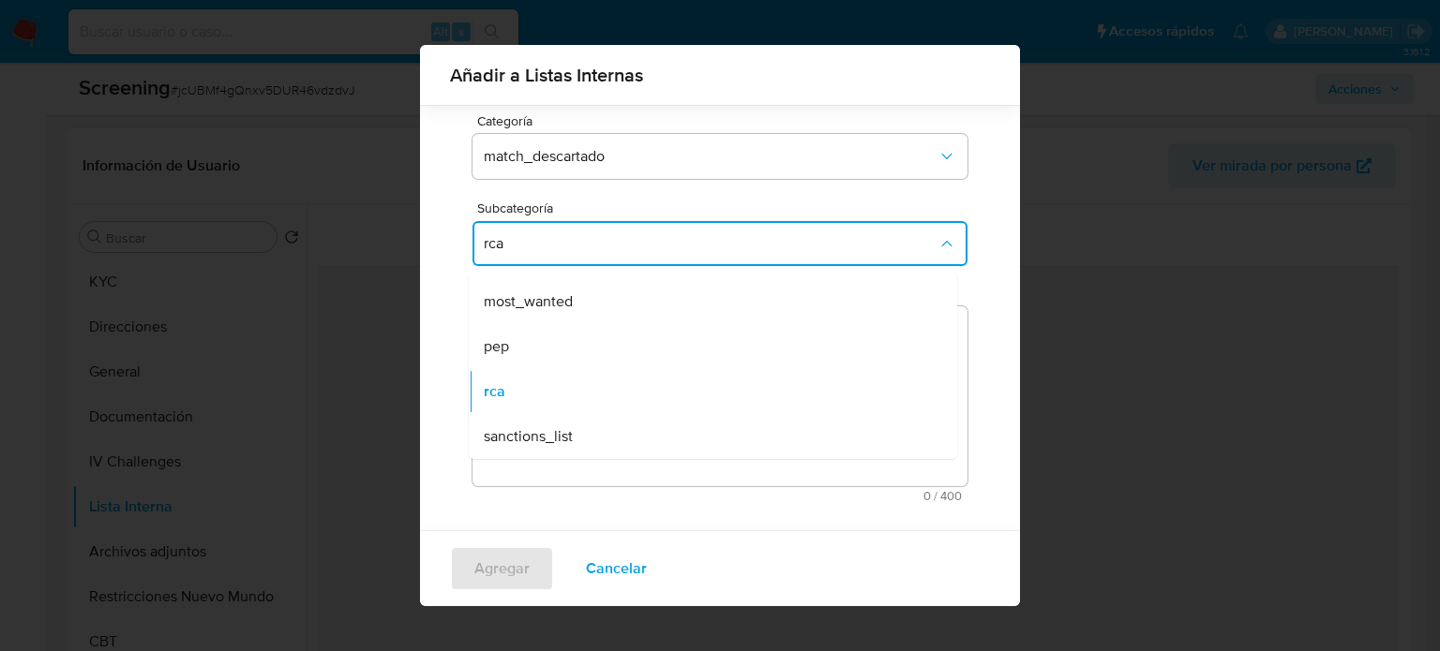
scroll to position [147, 0]
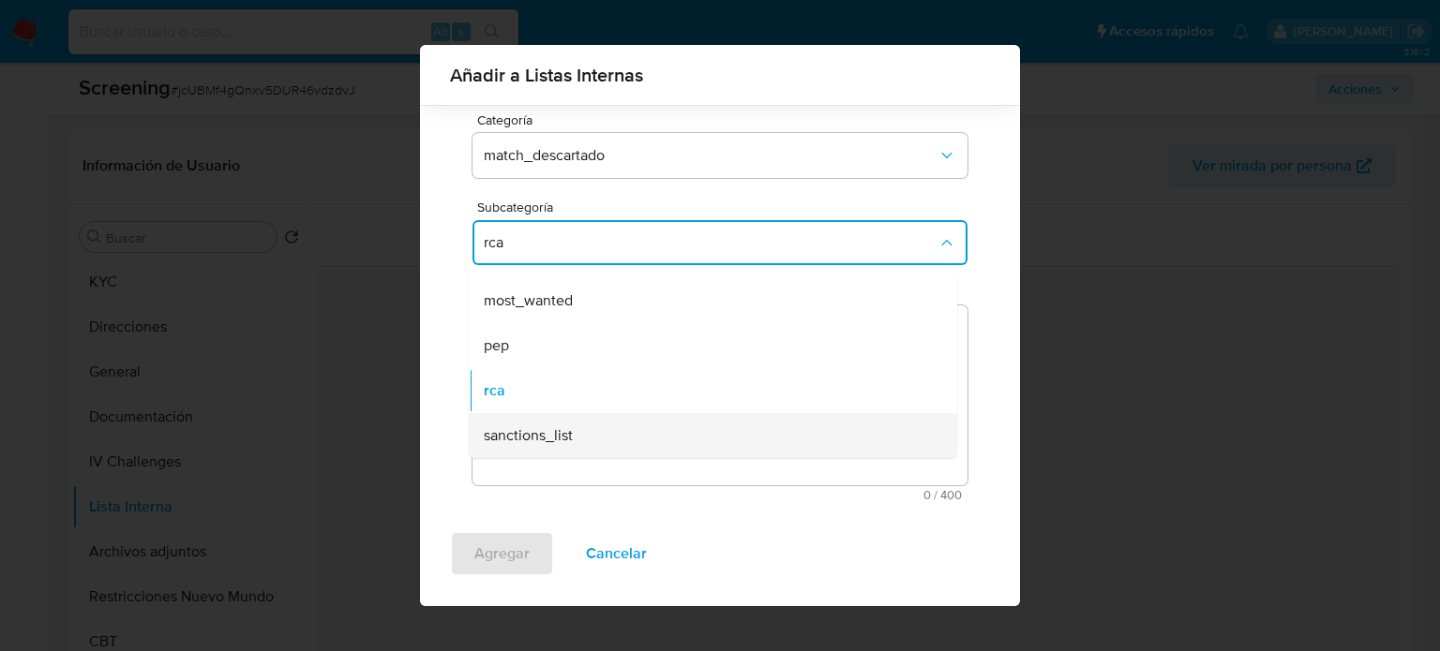
click at [562, 445] on span "sanctions_list" at bounding box center [528, 435] width 89 height 19
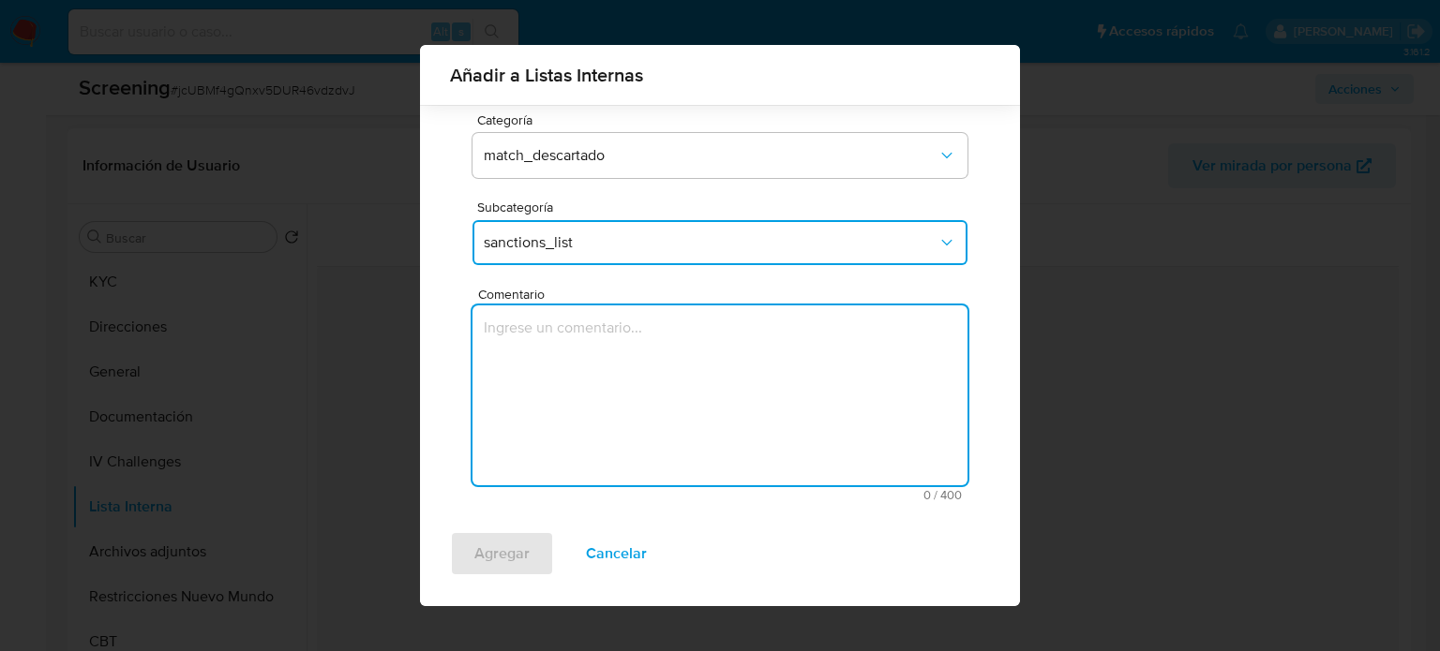
click at [585, 385] on textarea "Comentario" at bounding box center [719, 396] width 495 height 180
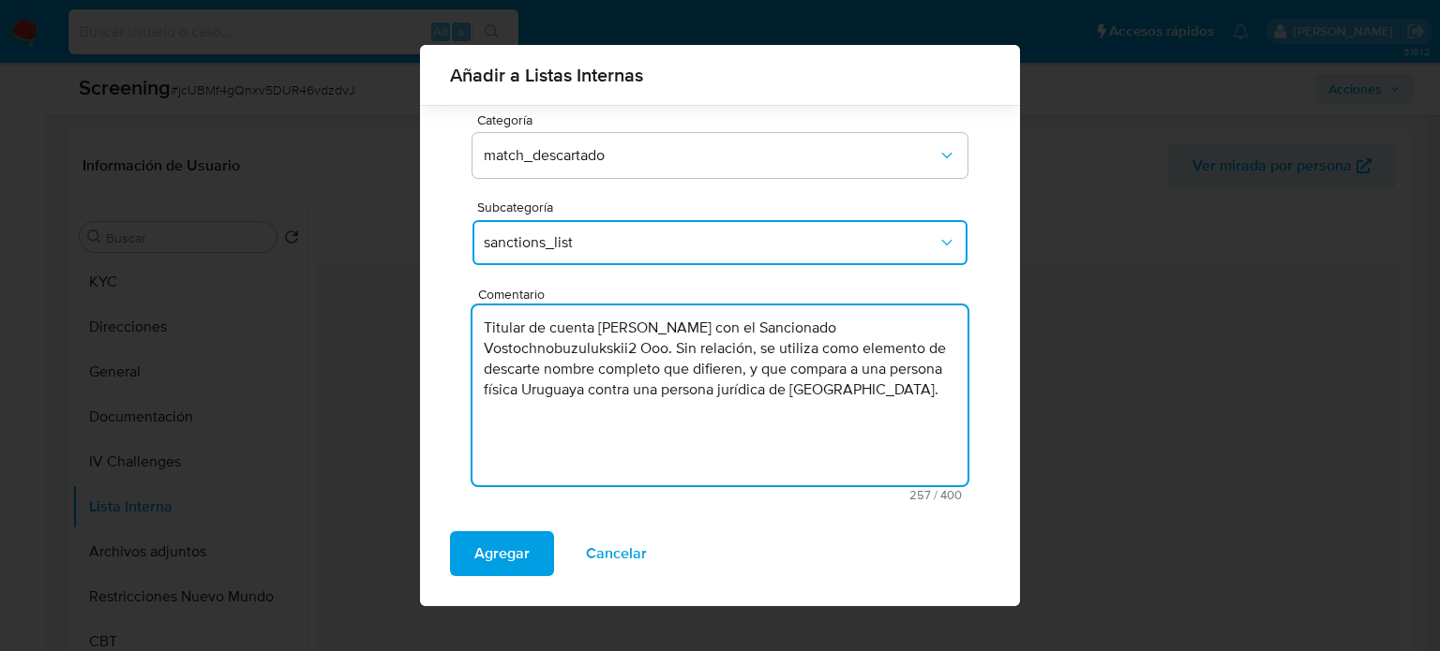
click at [829, 330] on textarea "Titular de cuenta Gimena Nataly Semperena Cedres con el Sancionado Vostochnobuz…" at bounding box center [719, 396] width 495 height 180
type textarea "Titular de cuenta [PERSON_NAME] genera match con el Sancionado Vostochnobuzuluk…"
click at [485, 554] on span "Agregar" at bounding box center [501, 553] width 55 height 41
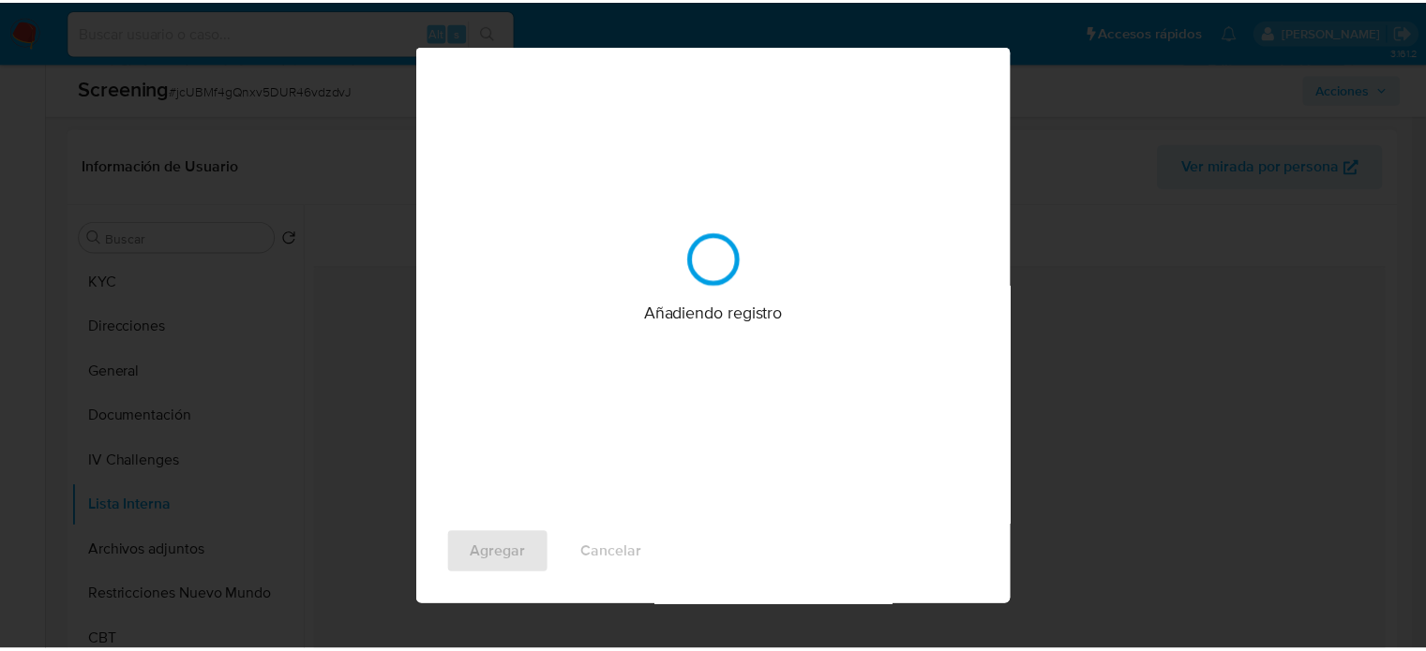
scroll to position [0, 0]
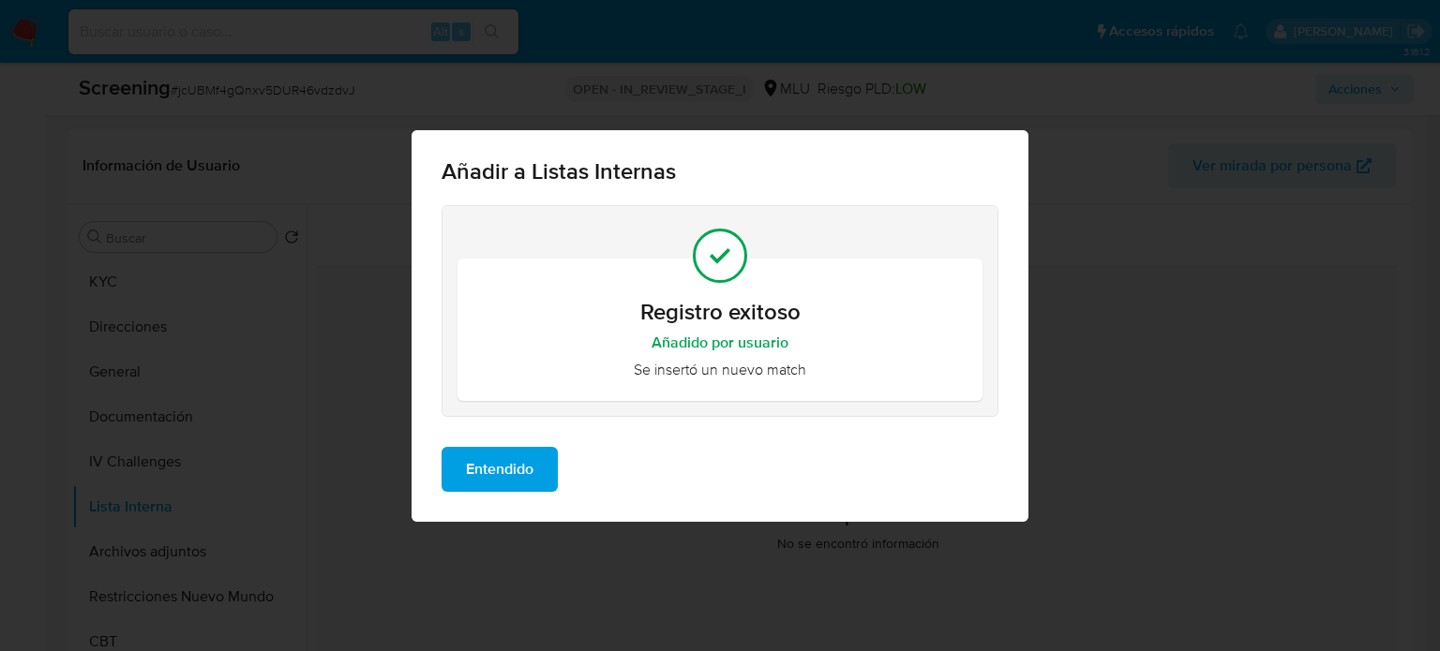
click at [510, 478] on span "Entendido" at bounding box center [499, 469] width 67 height 41
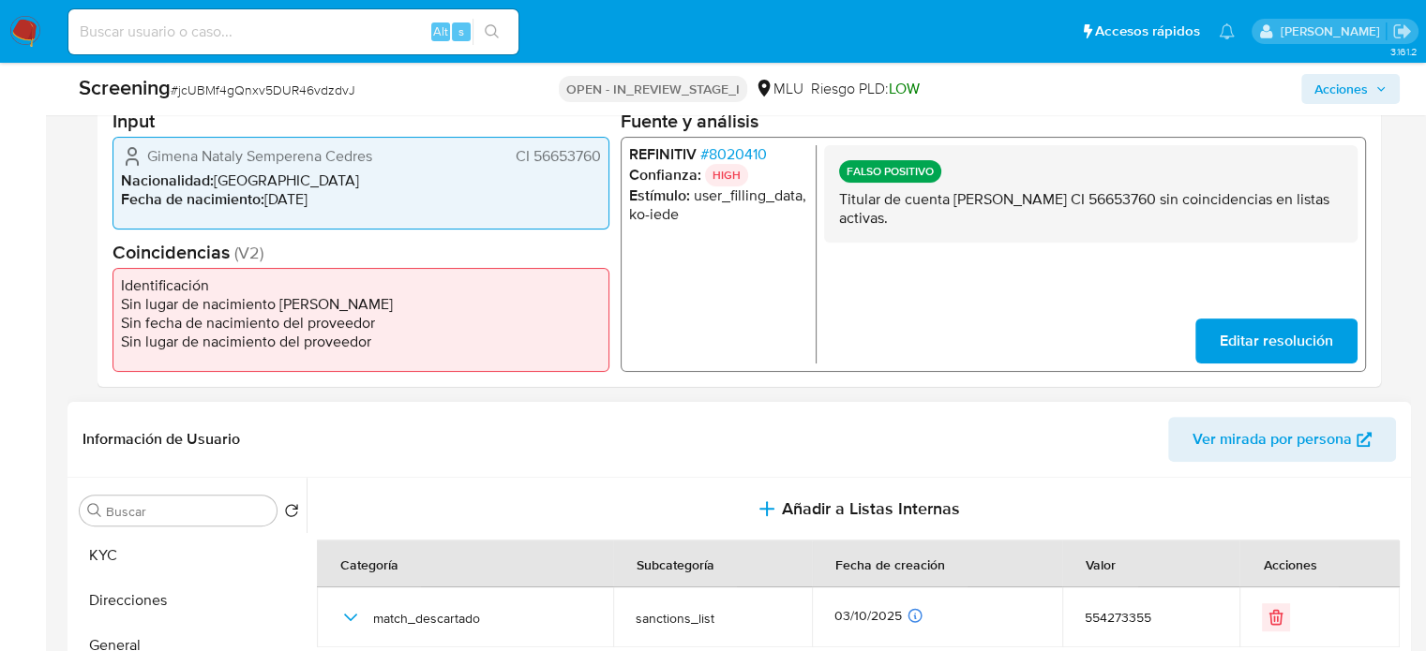
scroll to position [375, 0]
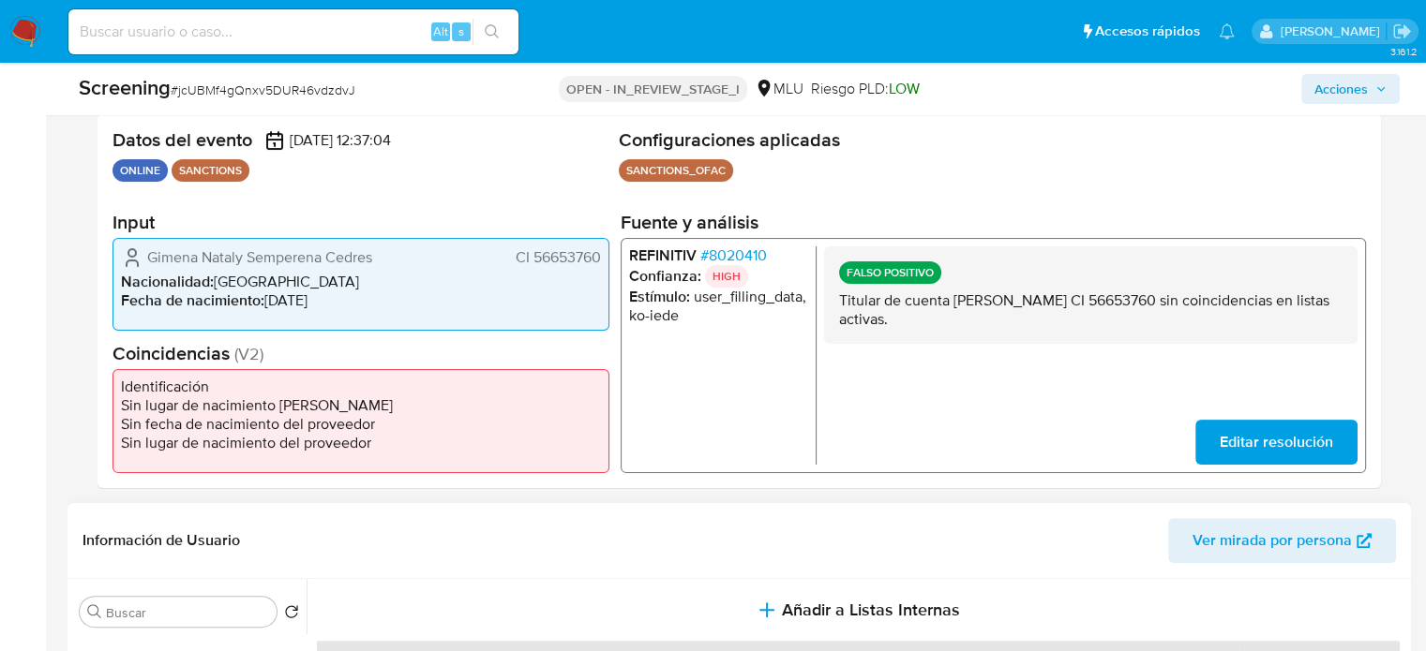
click at [744, 256] on span "# 8020410" at bounding box center [733, 255] width 67 height 19
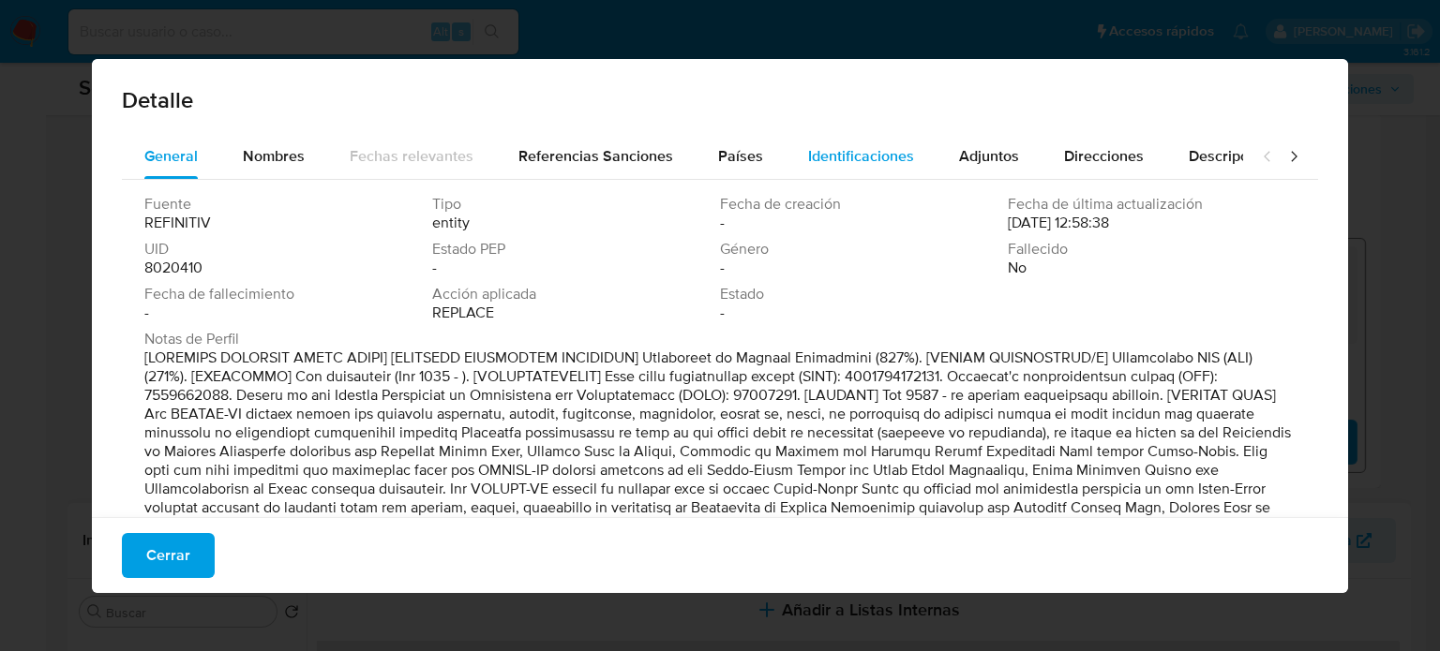
click at [866, 155] on span "Identificaciones" at bounding box center [861, 156] width 106 height 22
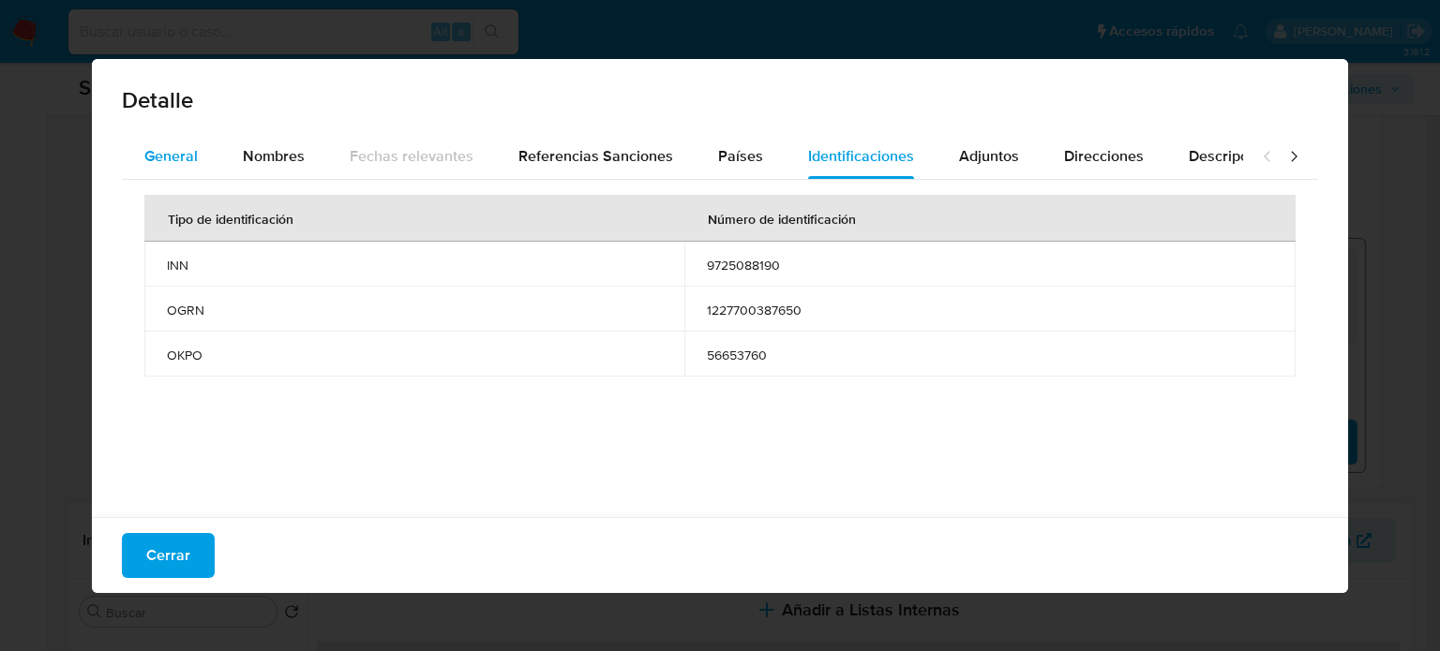
click at [191, 167] on span "General" at bounding box center [170, 156] width 53 height 22
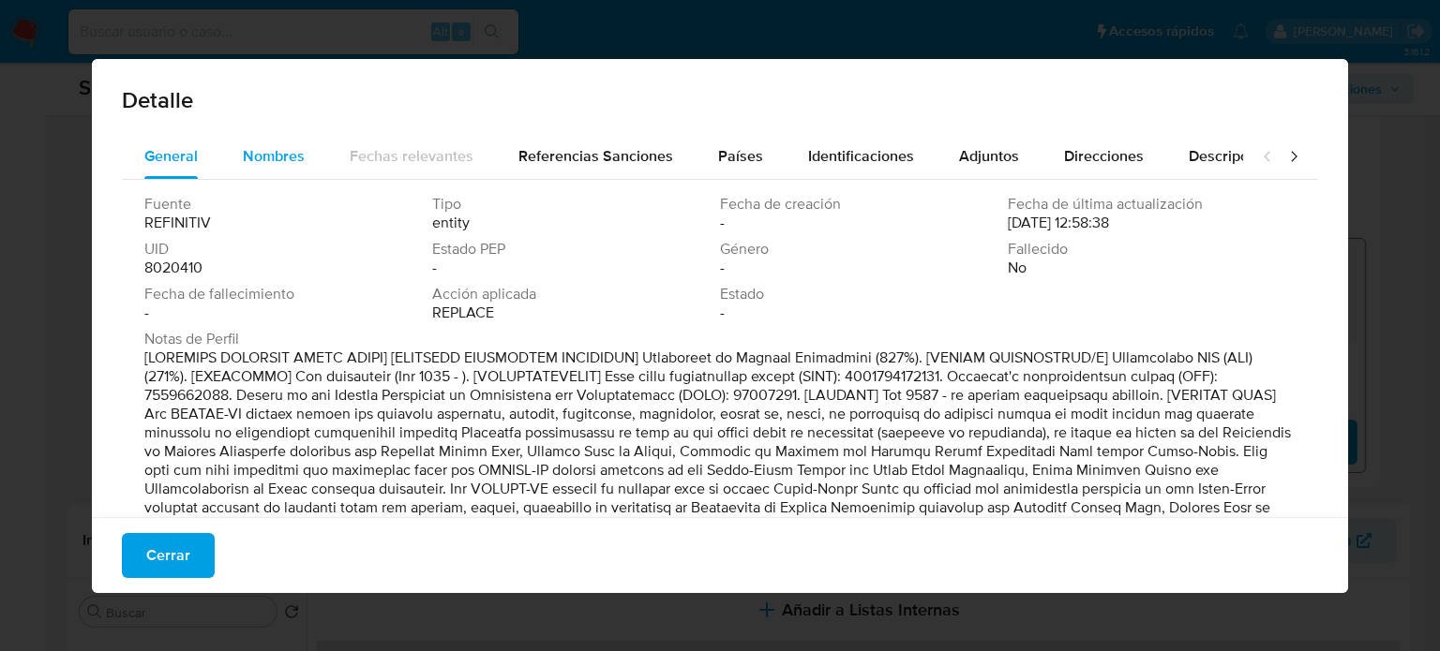
click at [279, 166] on span "Nombres" at bounding box center [274, 156] width 62 height 22
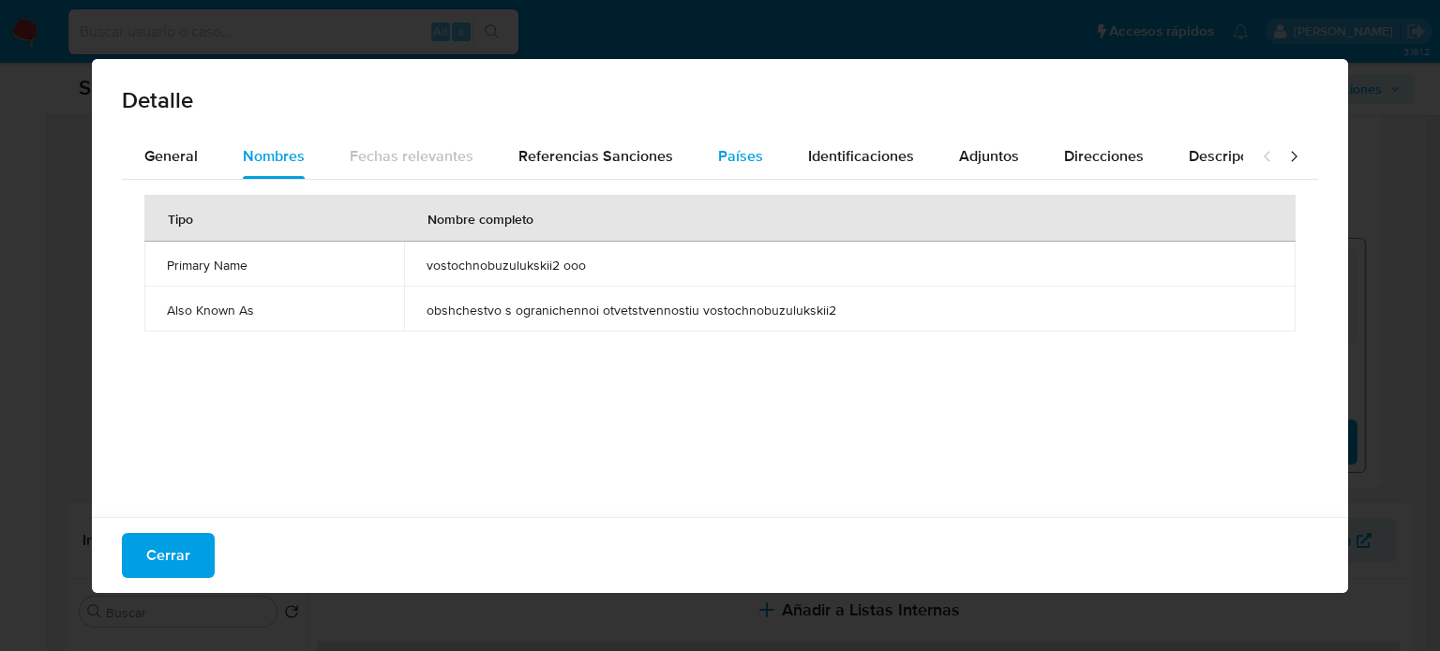
click at [759, 155] on button "Países" at bounding box center [740, 156] width 90 height 45
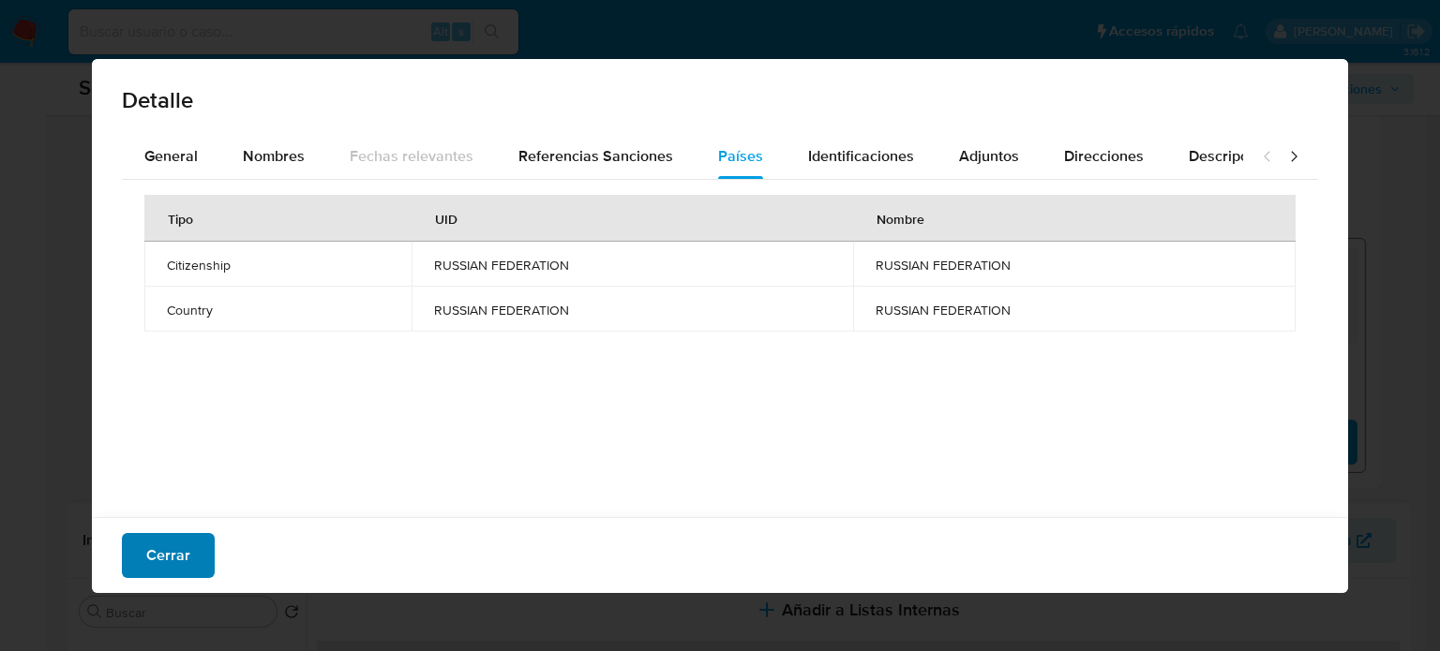
click at [181, 543] on span "Cerrar" at bounding box center [168, 555] width 44 height 41
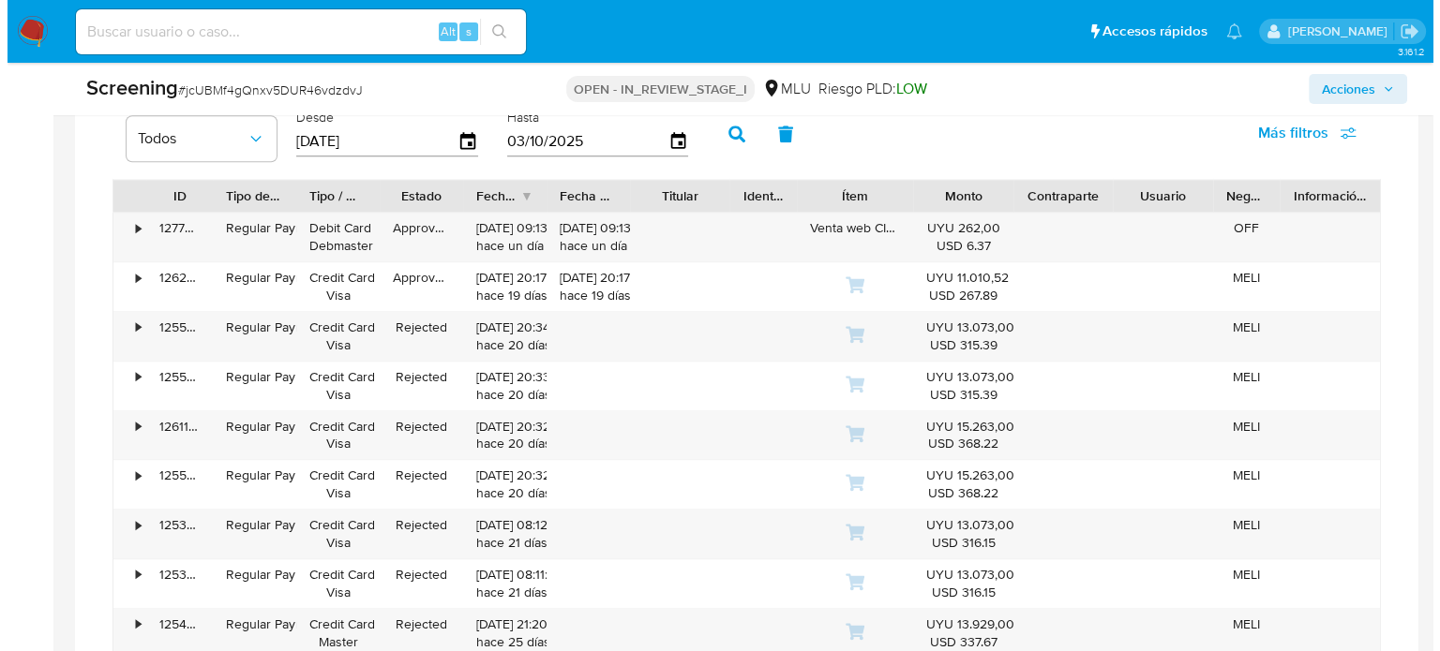
scroll to position [2915, 0]
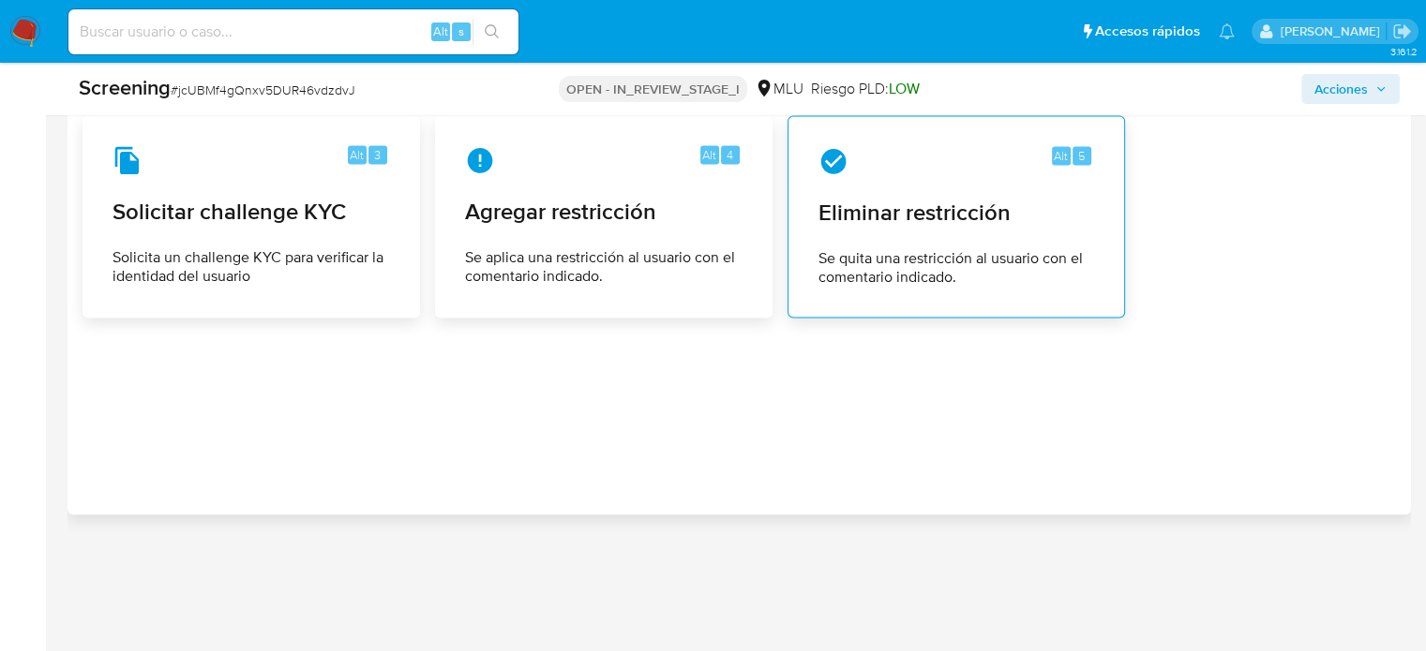
click at [1052, 249] on span "Se quita una restricción al usuario con el comentario indicado." at bounding box center [956, 267] width 276 height 37
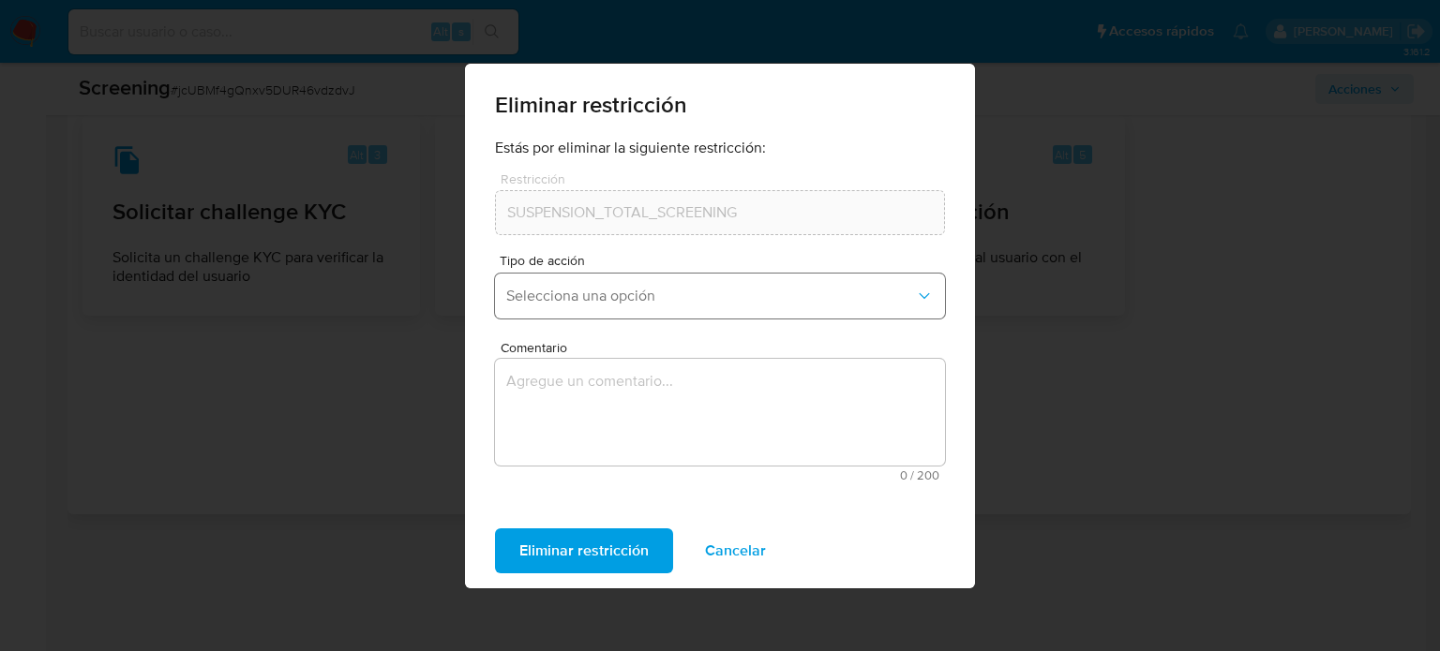
click at [603, 280] on button "Selecciona una opción" at bounding box center [720, 296] width 450 height 45
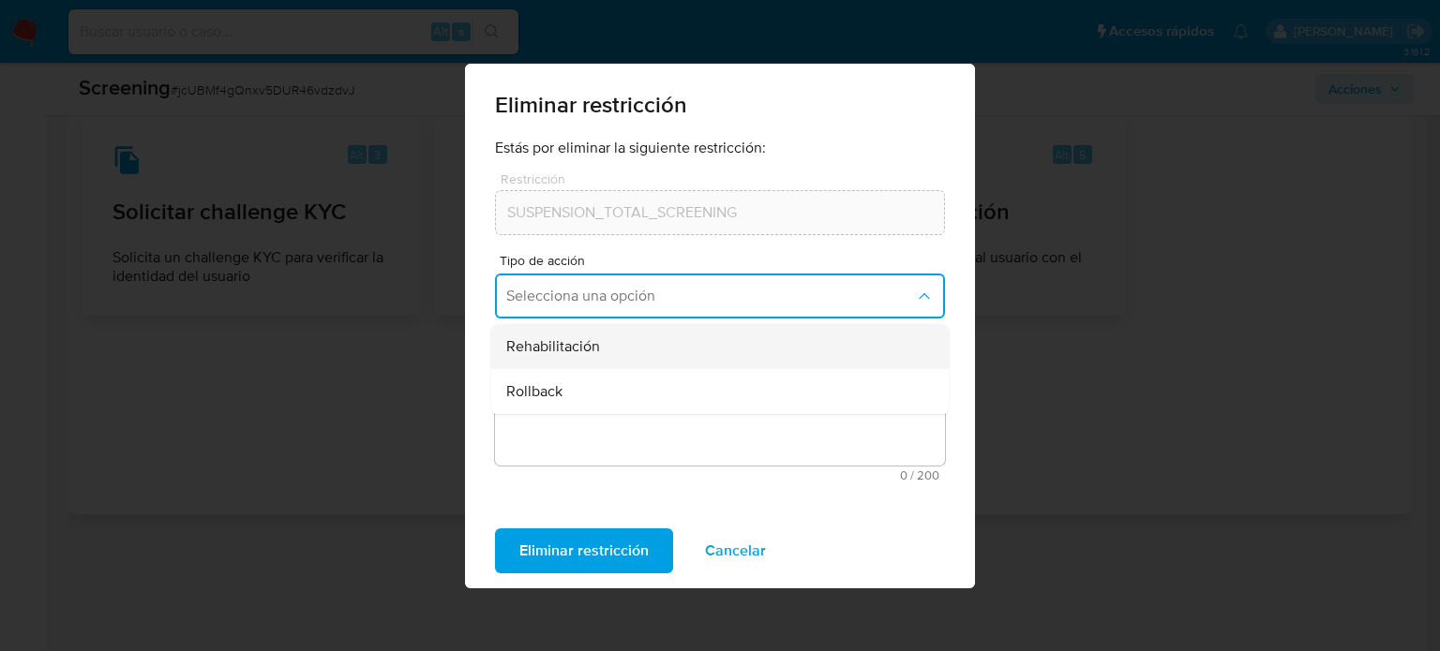
click at [598, 339] on div "Rehabilitación" at bounding box center [714, 346] width 416 height 45
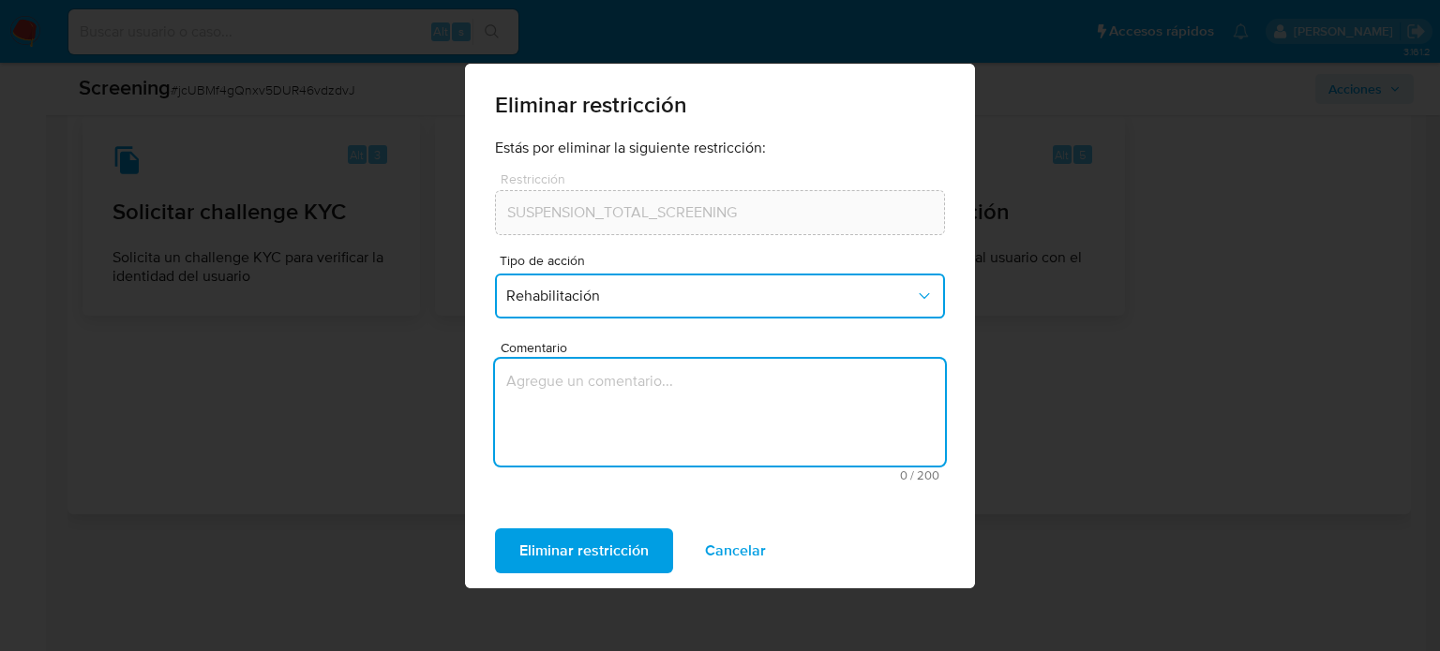
click at [596, 411] on textarea "Comentario" at bounding box center [720, 412] width 450 height 107
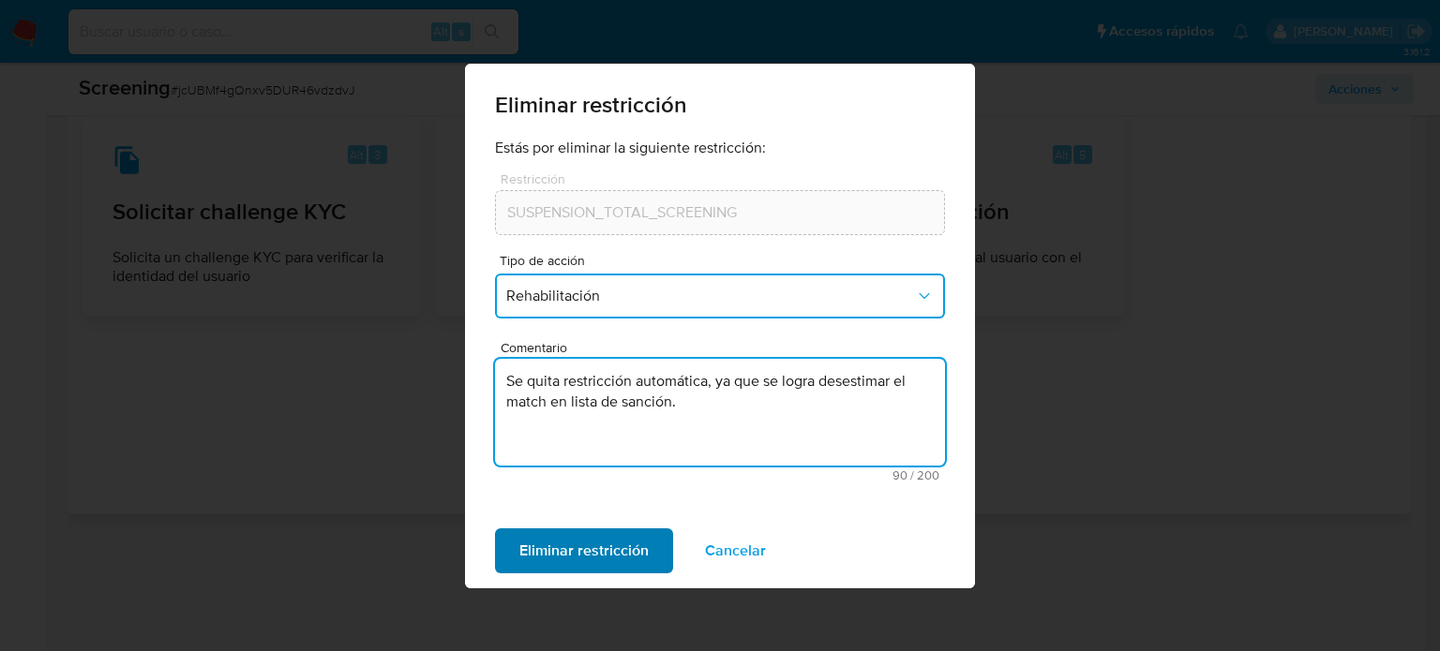
type textarea "Se quita restricción automática, ya que se logra desestimar el match en lista d…"
click at [572, 534] on span "Eliminar restricción" at bounding box center [583, 551] width 129 height 41
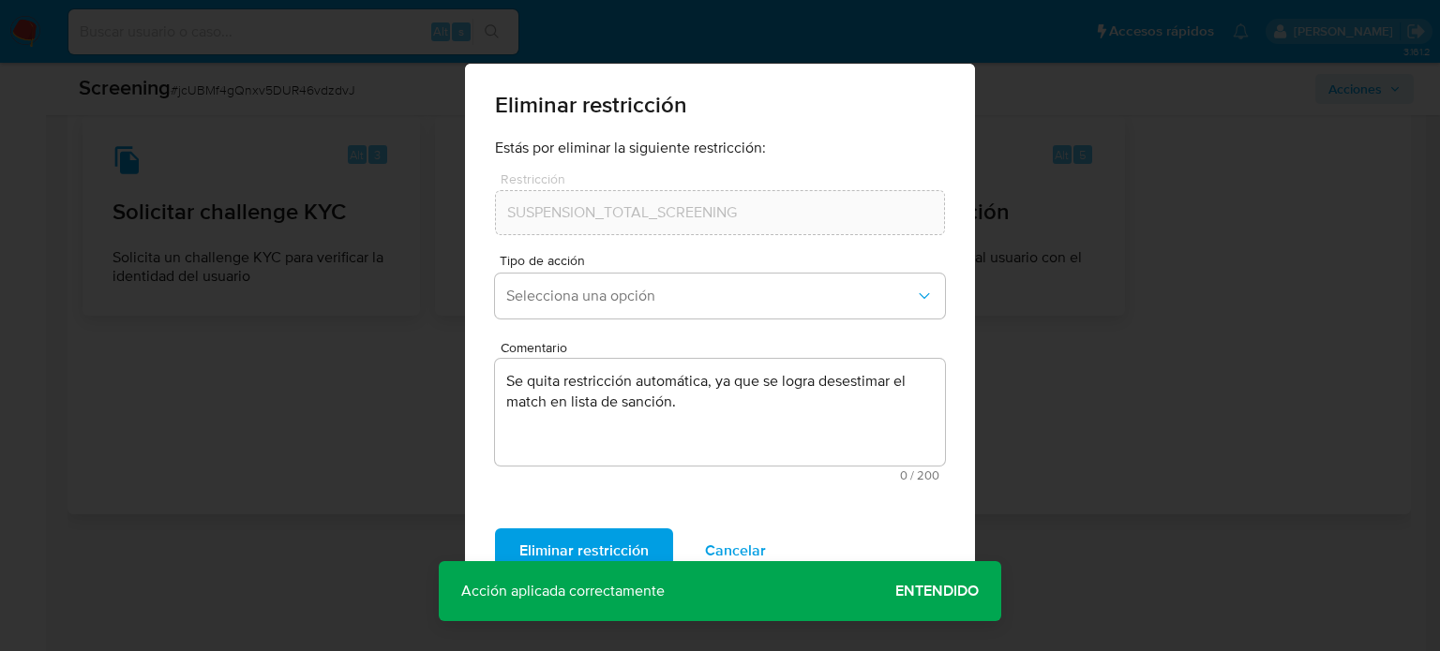
click at [926, 591] on span "Entendido" at bounding box center [936, 591] width 83 height 0
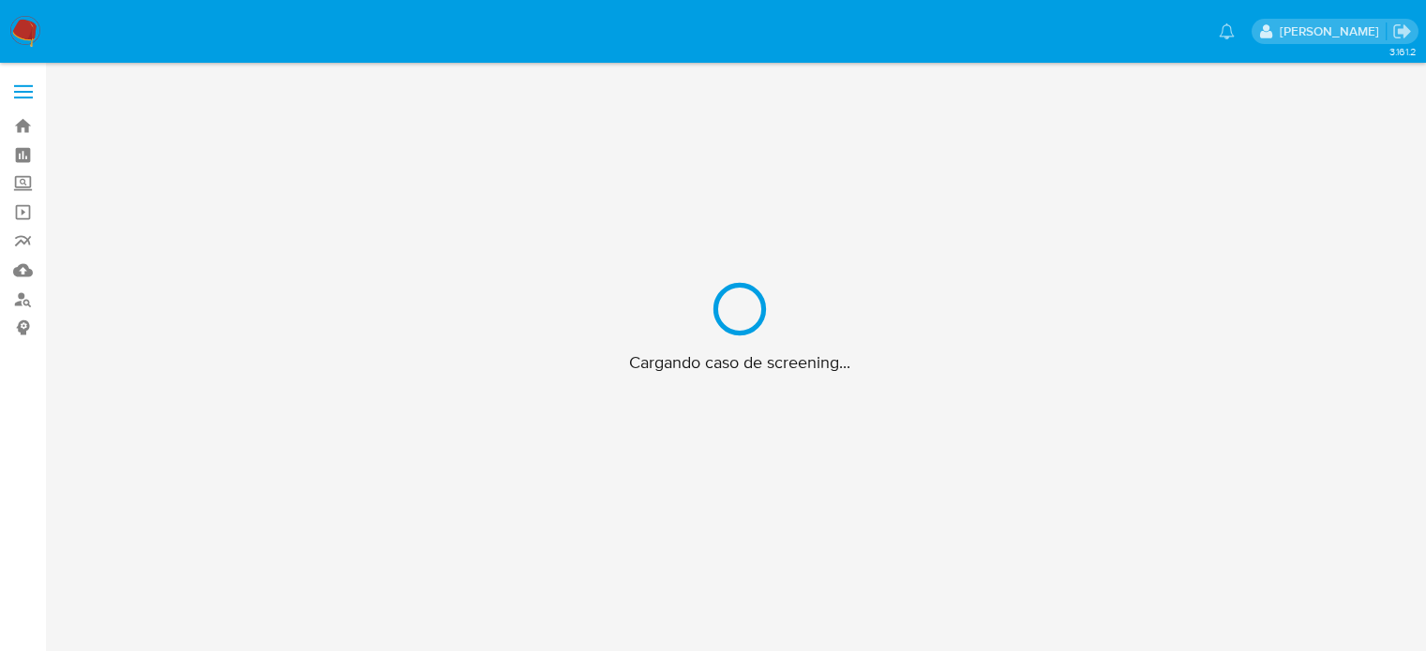
scroll to position [67, 0]
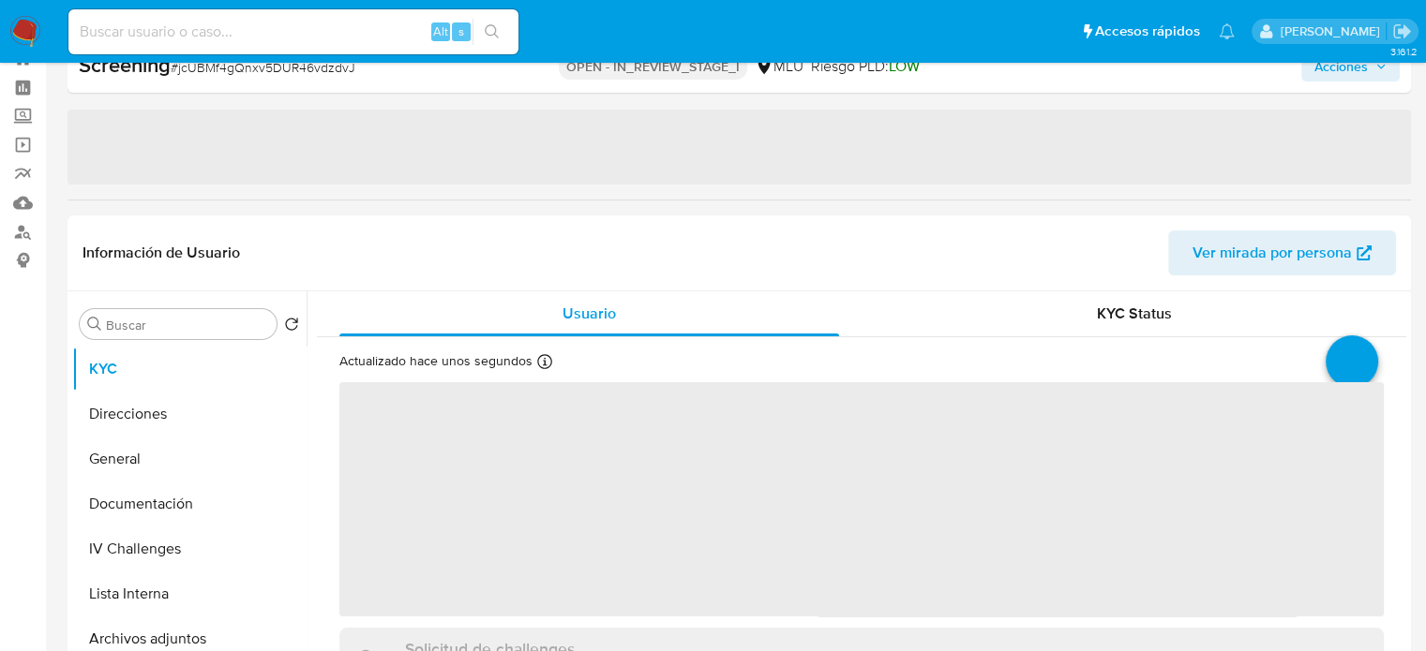
select select "10"
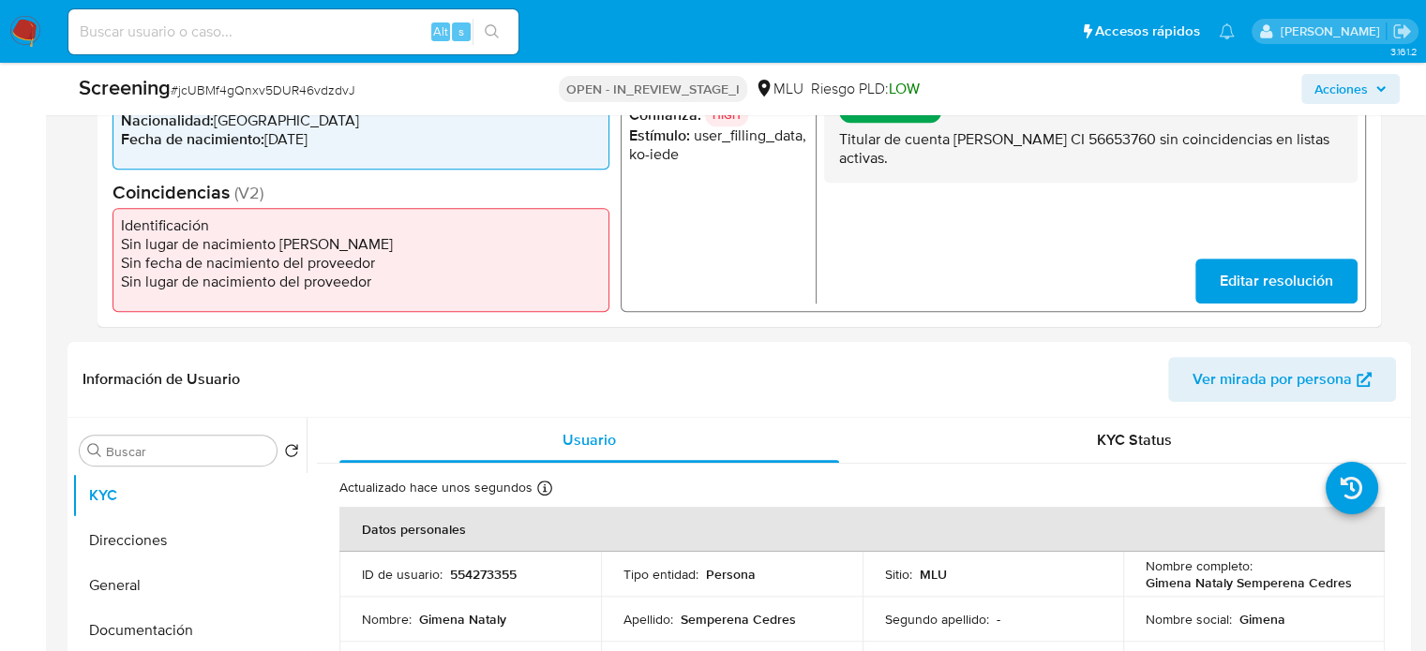
scroll to position [817, 0]
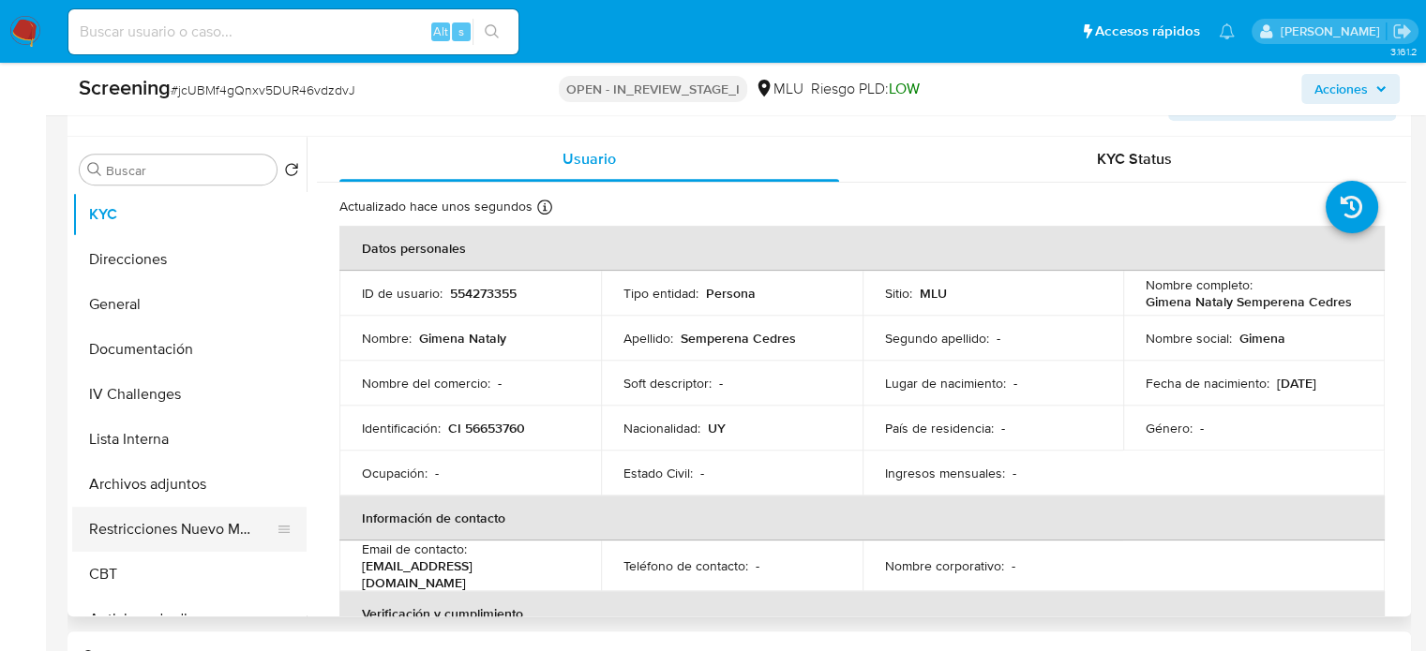
click at [190, 524] on button "Restricciones Nuevo Mundo" at bounding box center [181, 529] width 219 height 45
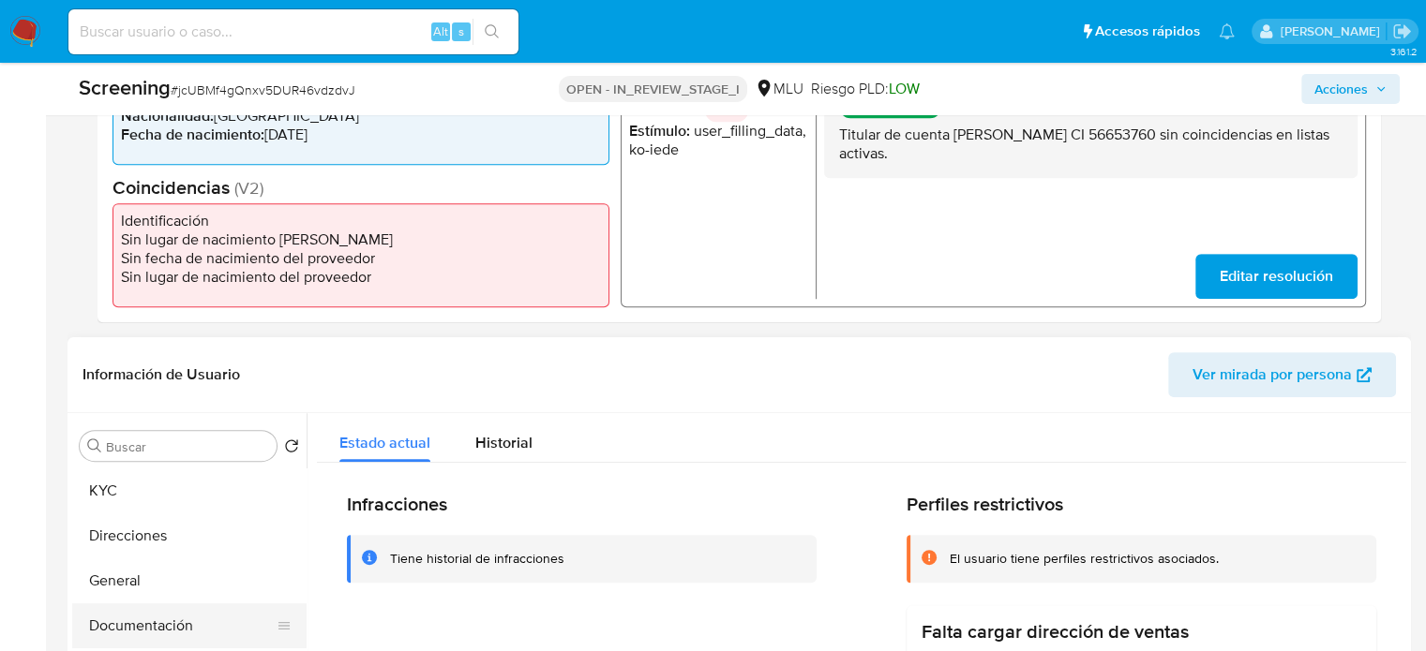
scroll to position [630, 0]
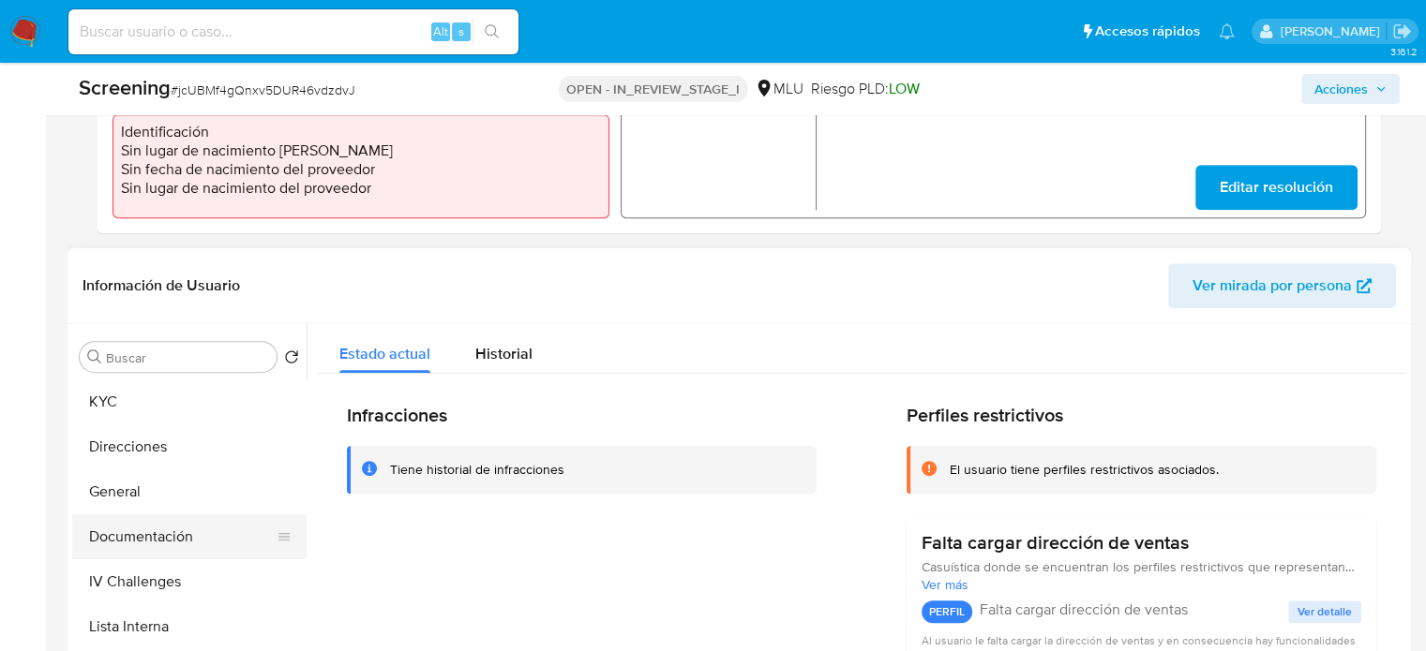
click at [166, 531] on button "Documentación" at bounding box center [181, 537] width 219 height 45
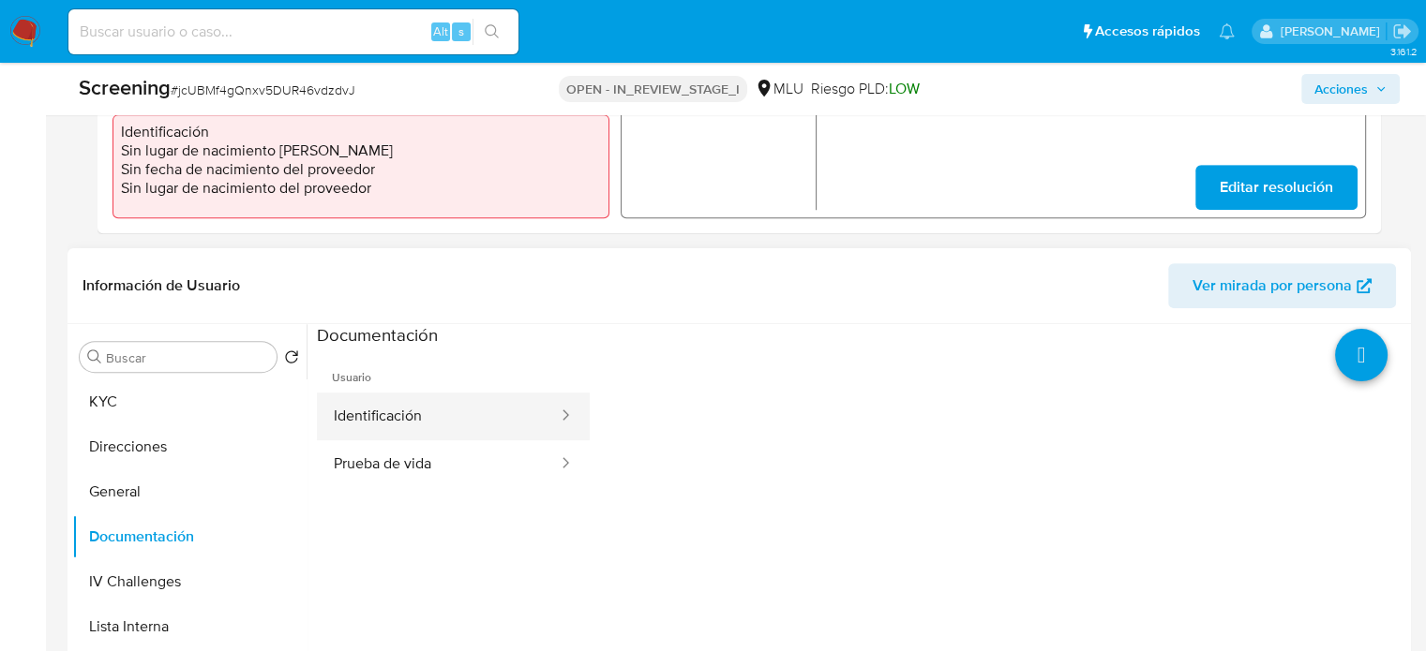
click at [337, 428] on button "Identificación" at bounding box center [438, 417] width 243 height 48
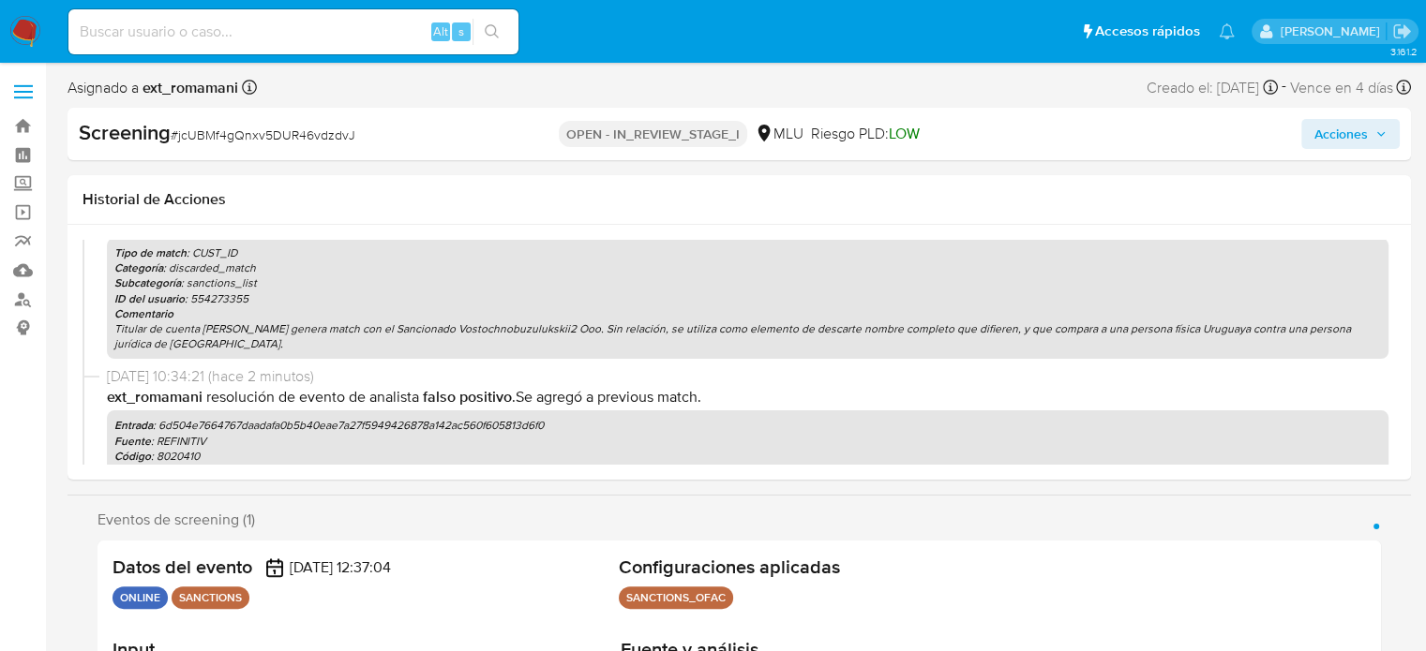
scroll to position [0, 0]
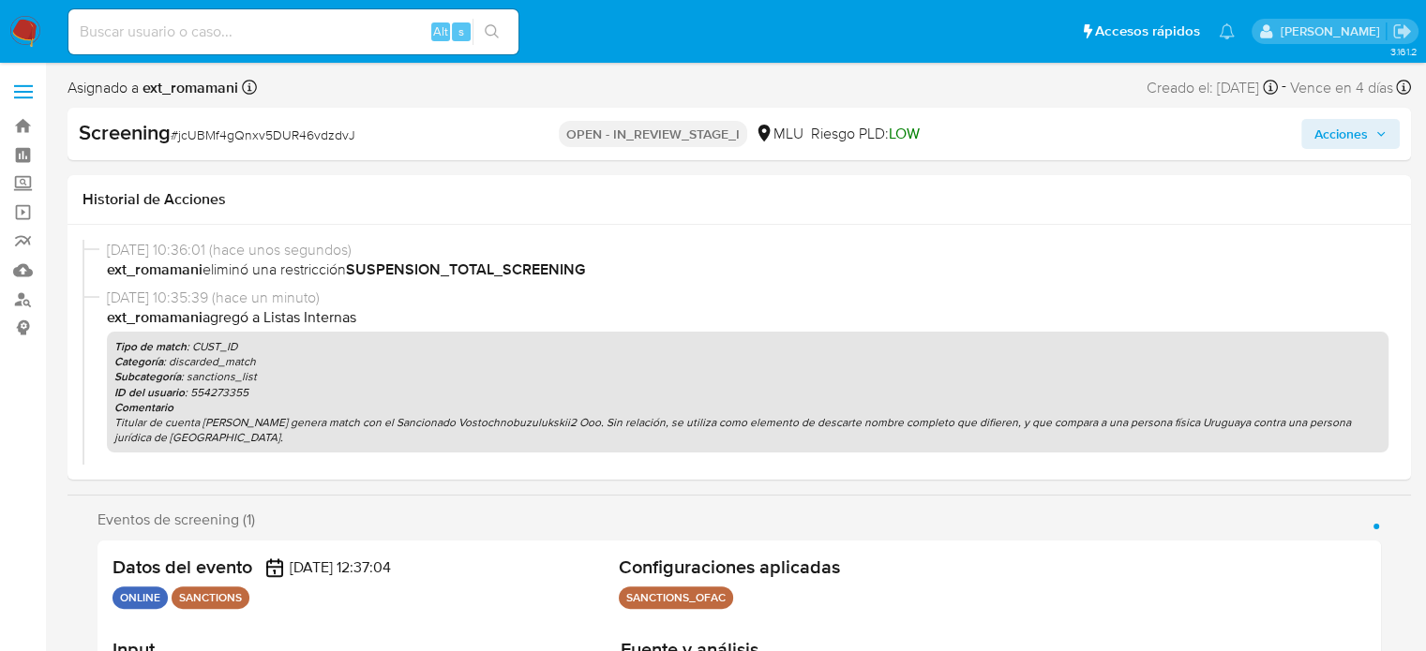
click at [1346, 137] on span "Acciones" at bounding box center [1340, 134] width 53 height 30
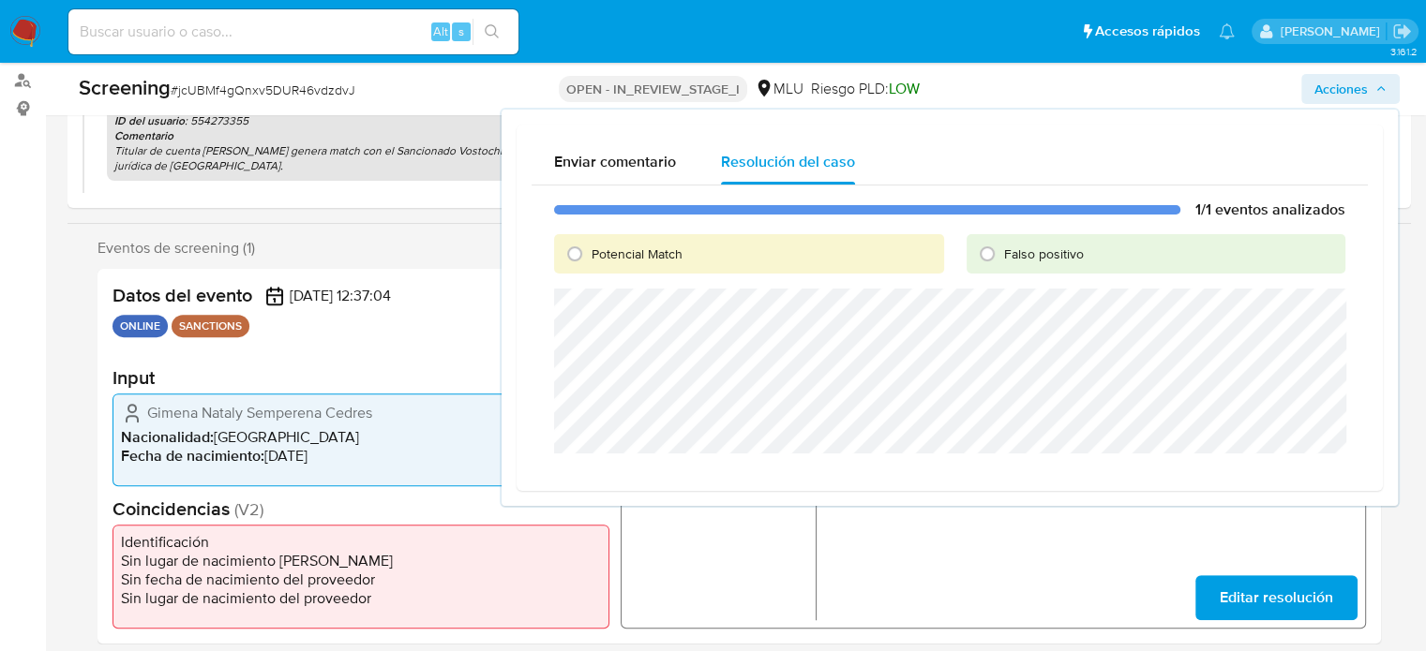
scroll to position [281, 0]
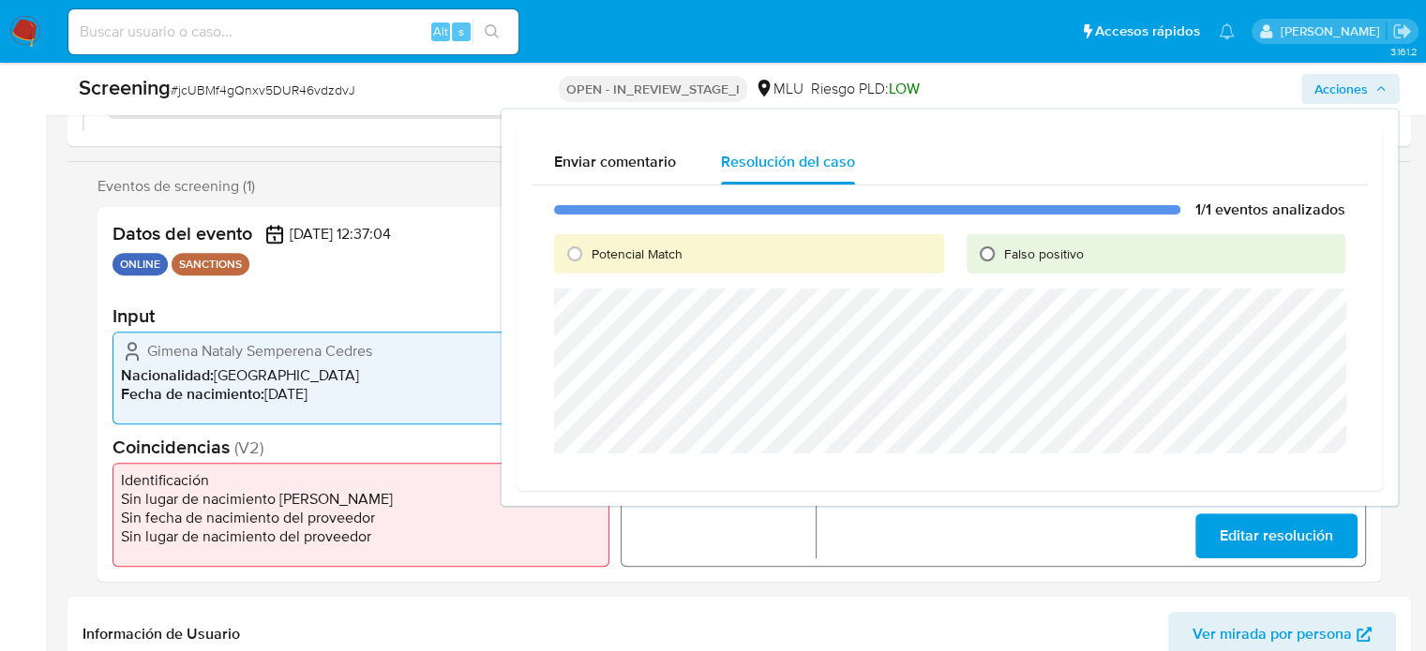
click at [986, 265] on input "Falso positivo" at bounding box center [987, 254] width 30 height 30
radio input "true"
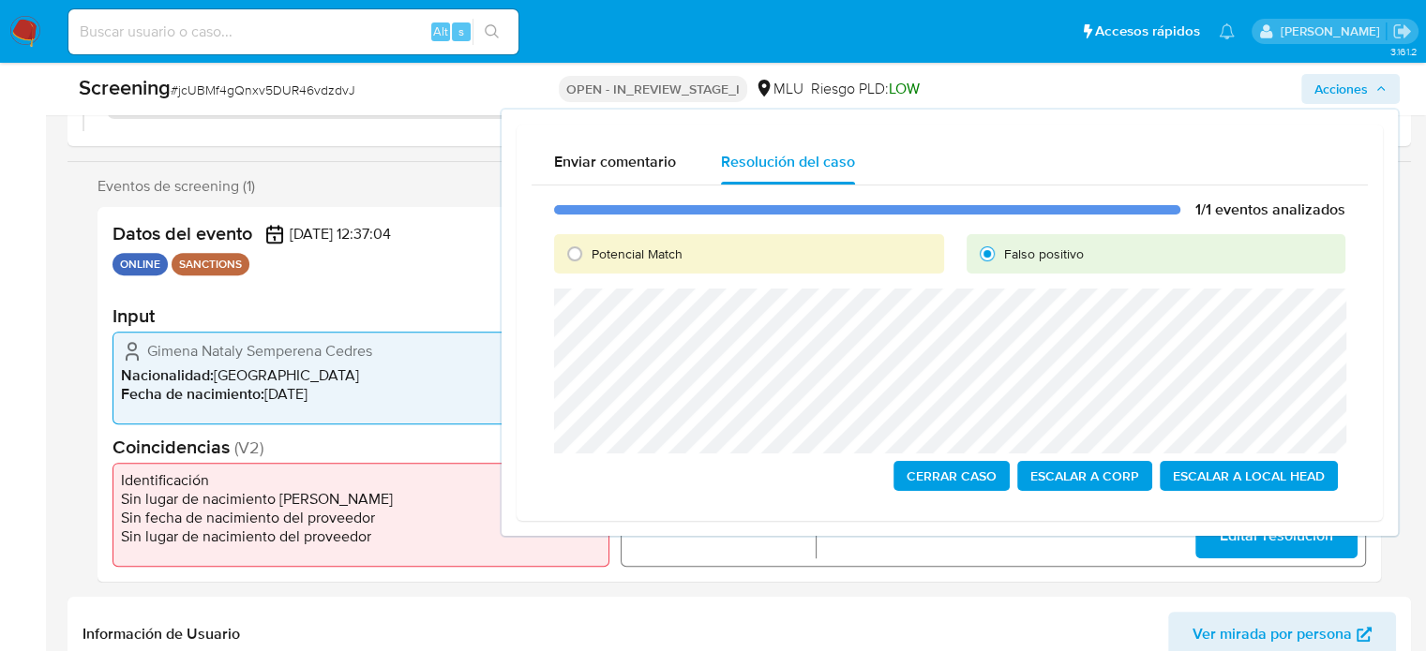
click at [916, 481] on span "Cerrar Caso" at bounding box center [951, 476] width 90 height 26
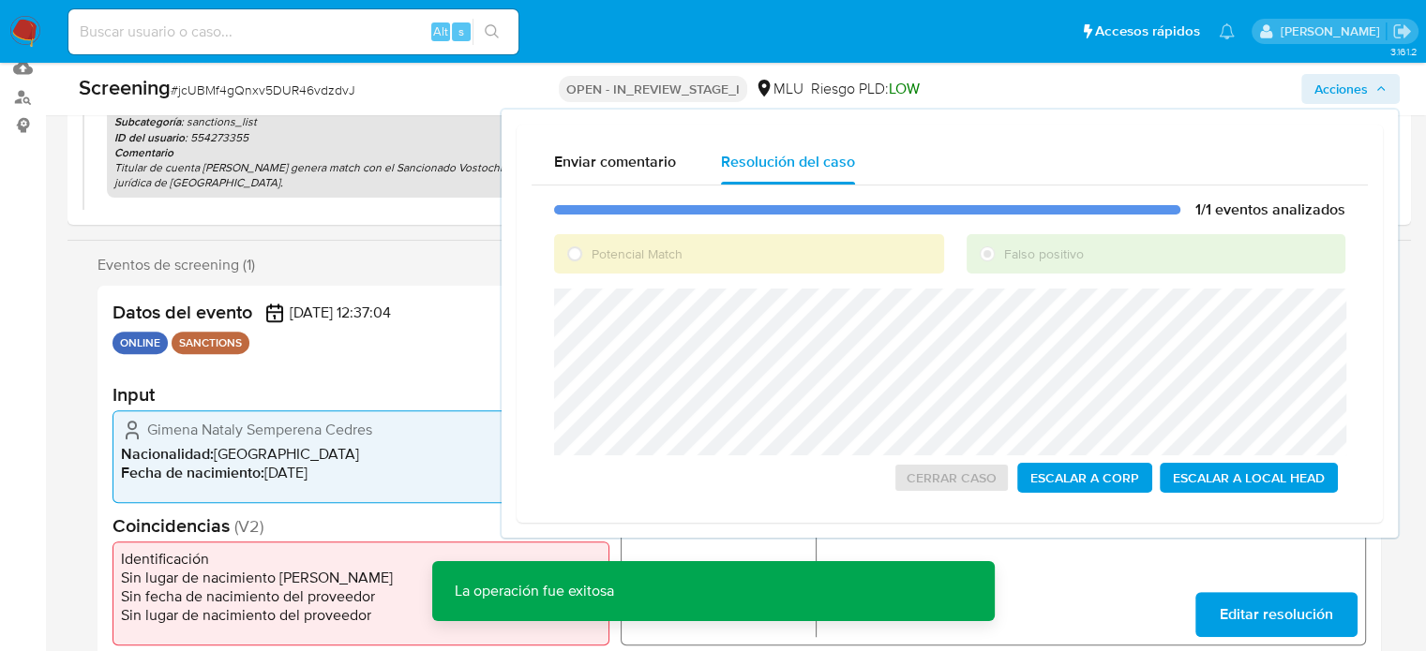
scroll to position [94, 0]
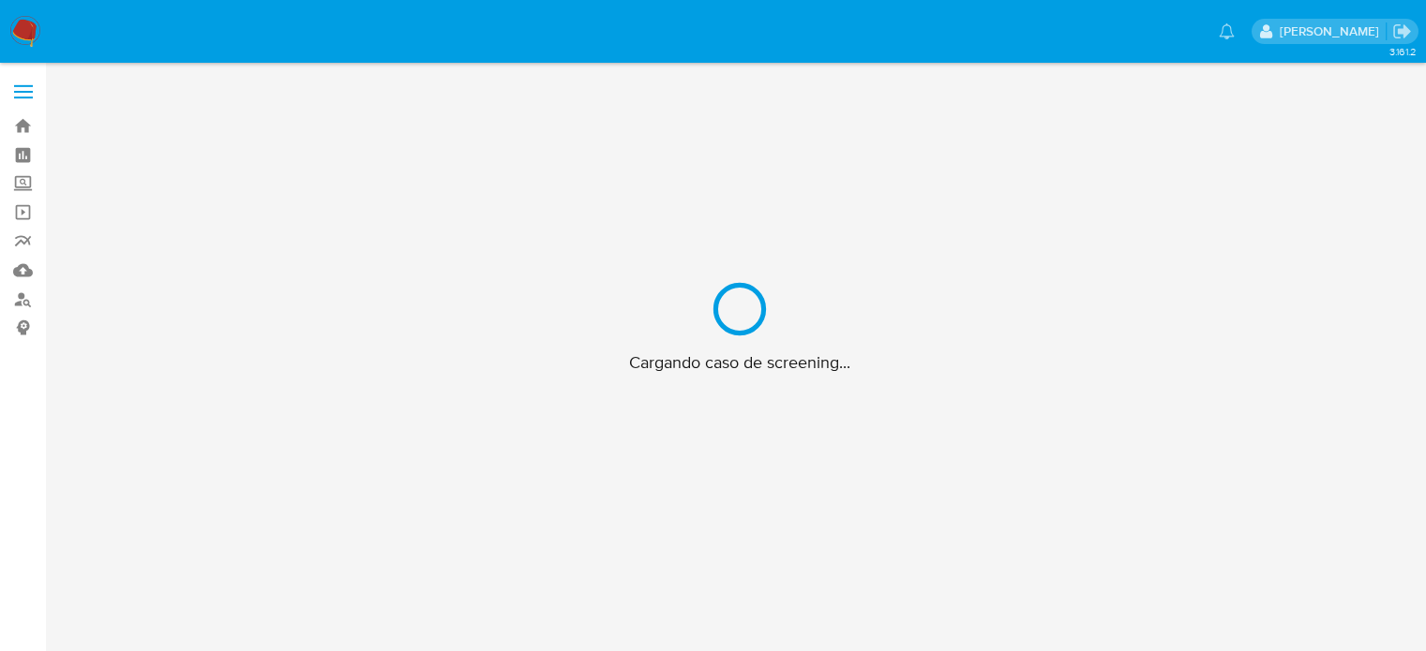
scroll to position [67, 0]
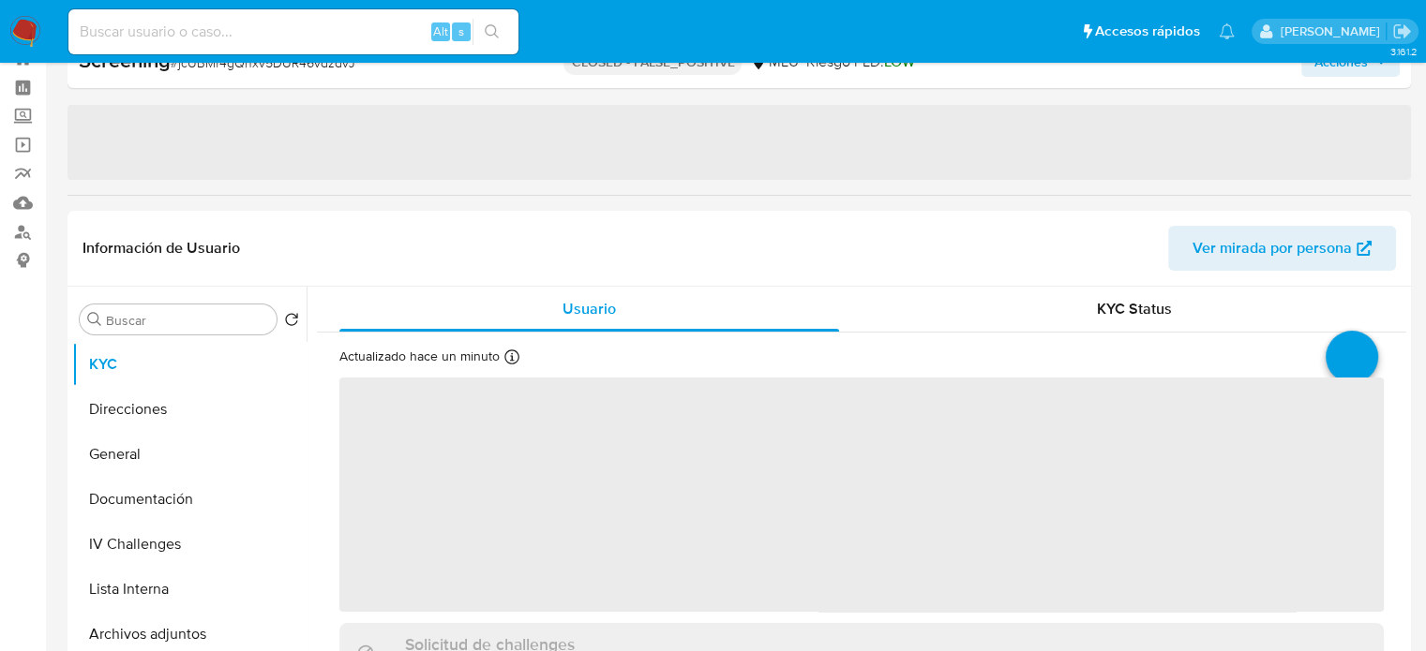
select select "10"
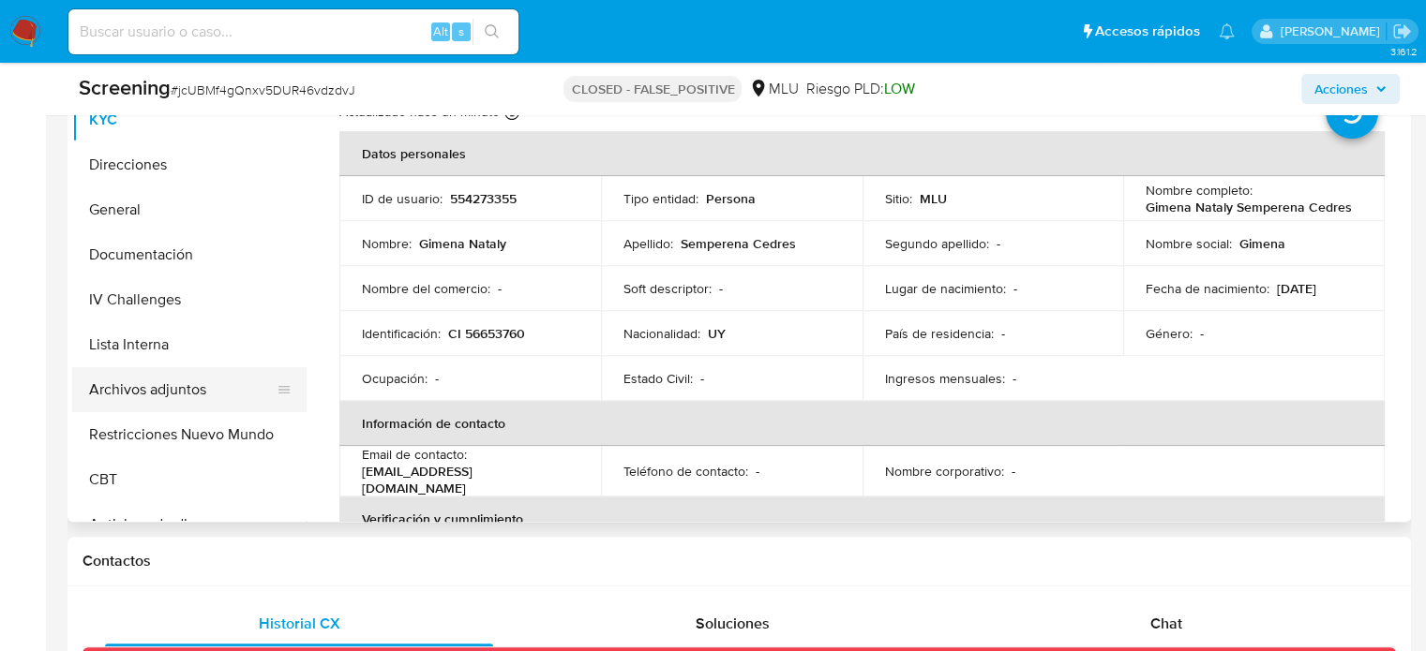
scroll to position [911, 0]
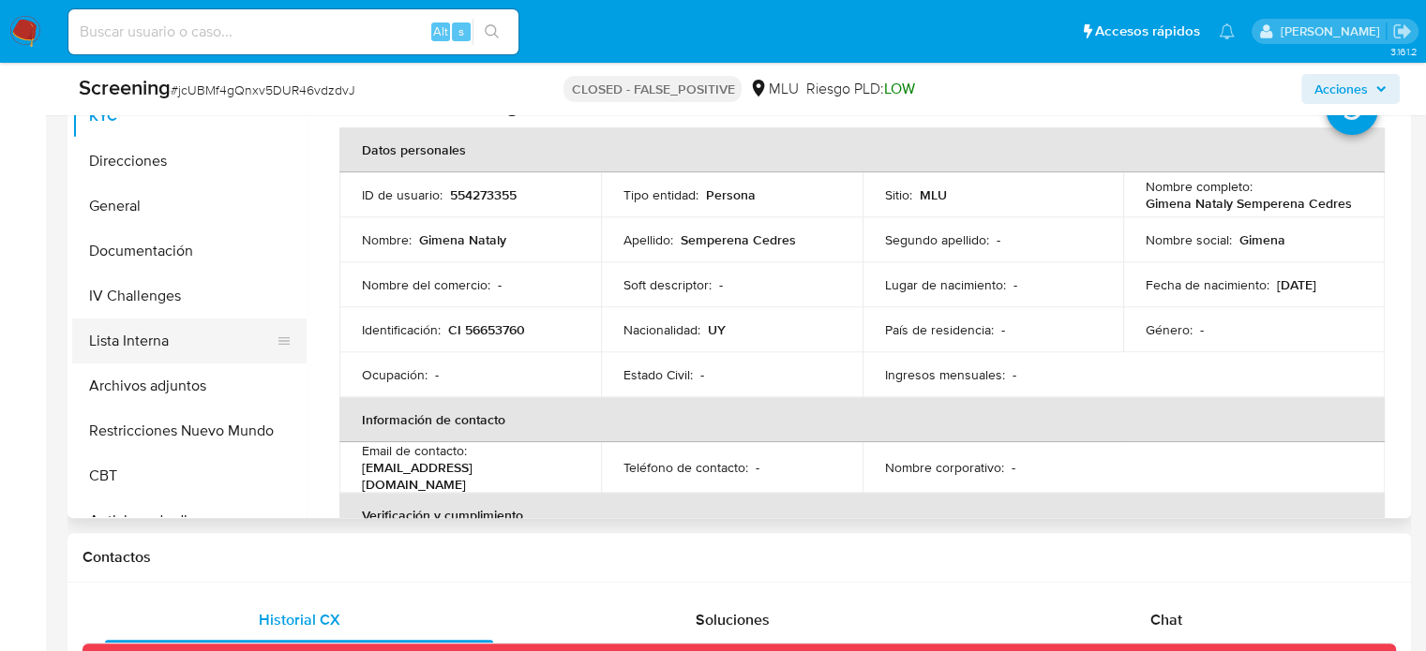
click at [163, 340] on button "Lista Interna" at bounding box center [181, 341] width 219 height 45
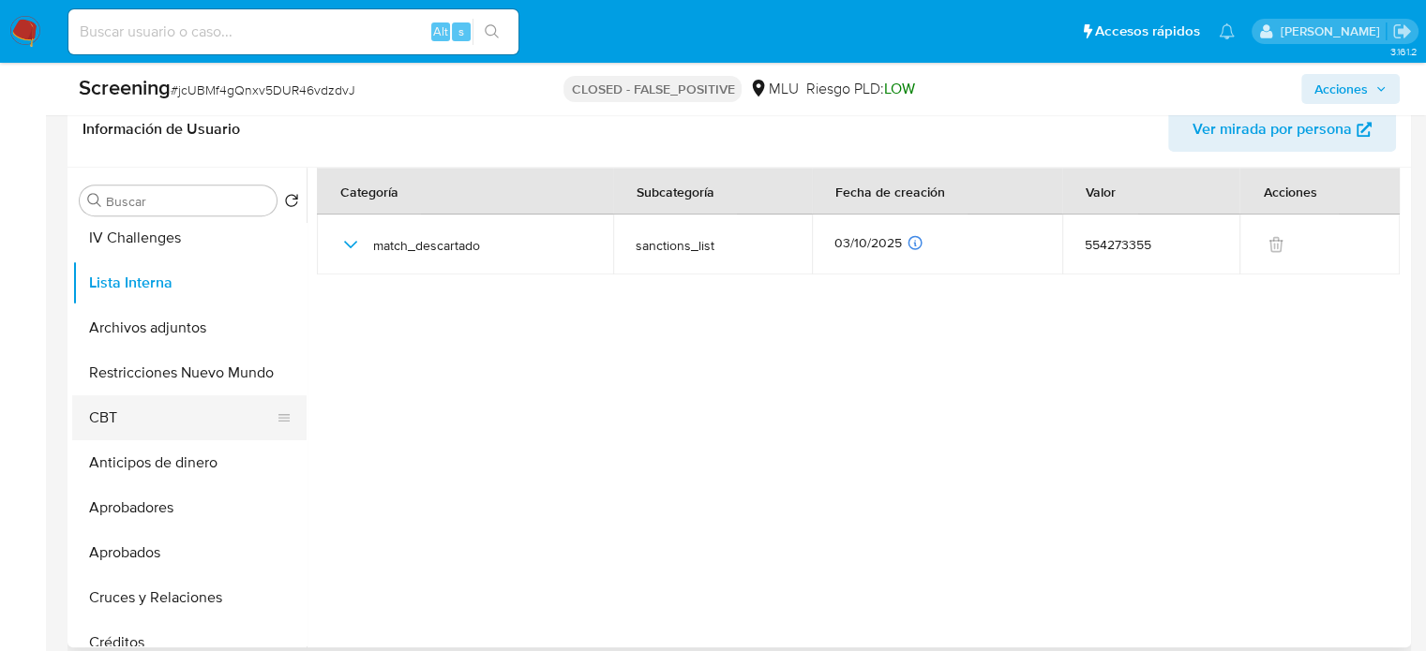
scroll to position [724, 0]
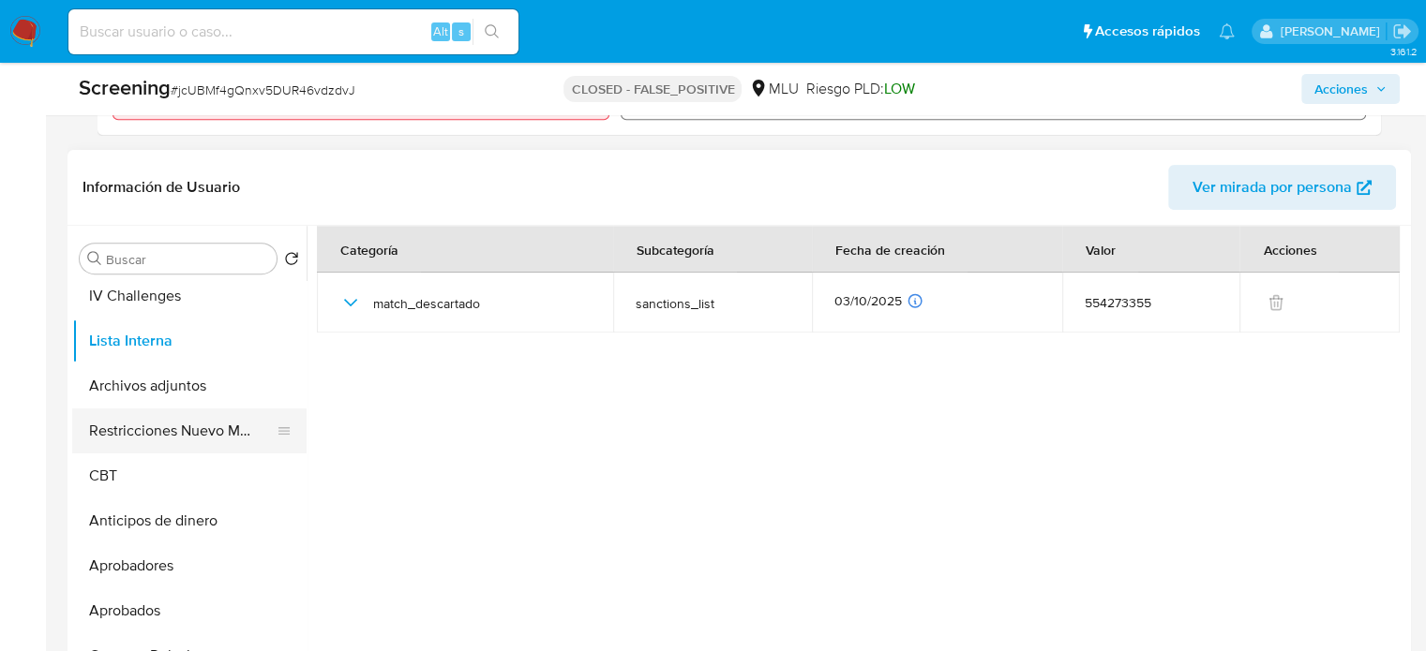
click at [172, 441] on button "Restricciones Nuevo Mundo" at bounding box center [181, 431] width 219 height 45
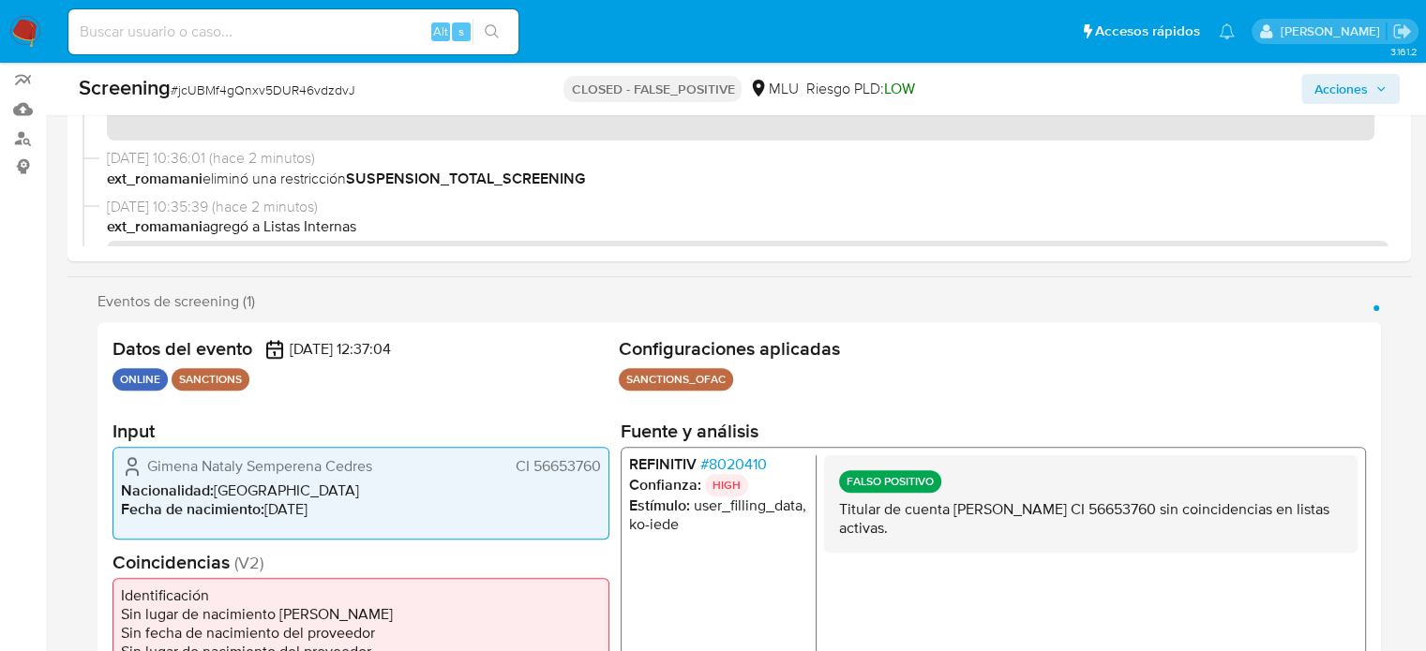
scroll to position [0, 0]
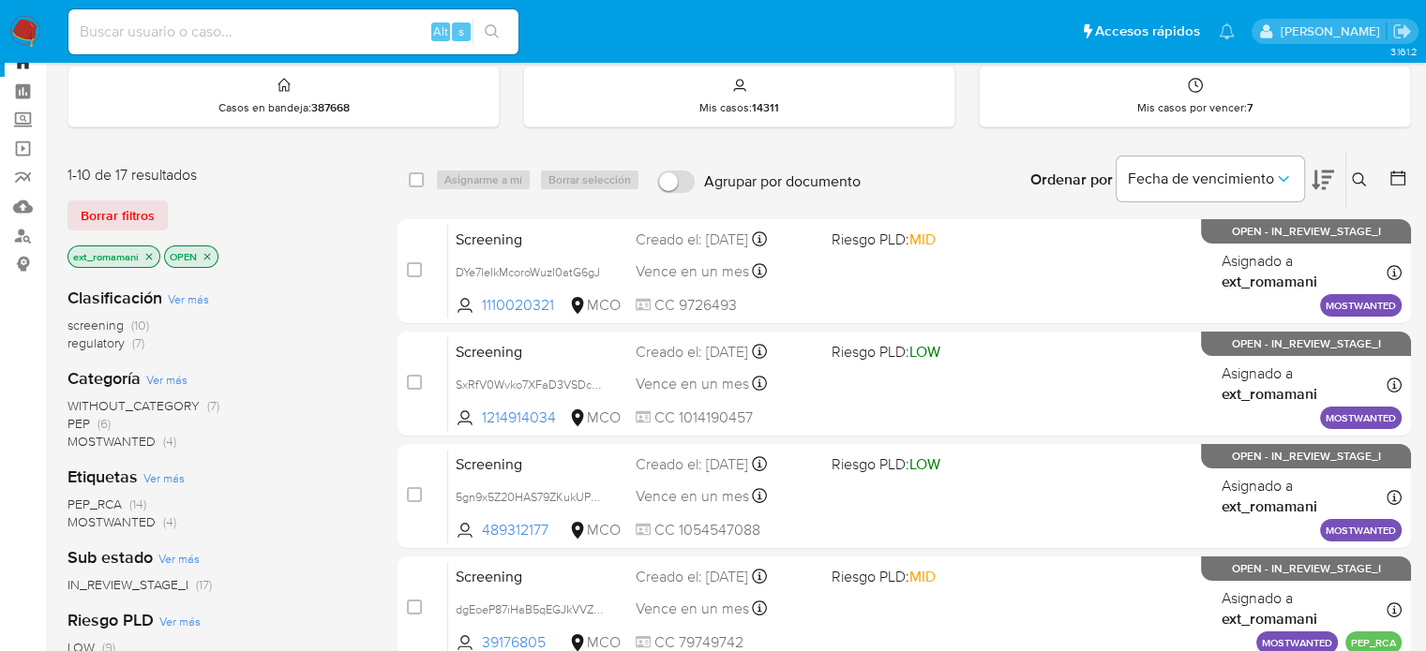
scroll to position [94, 0]
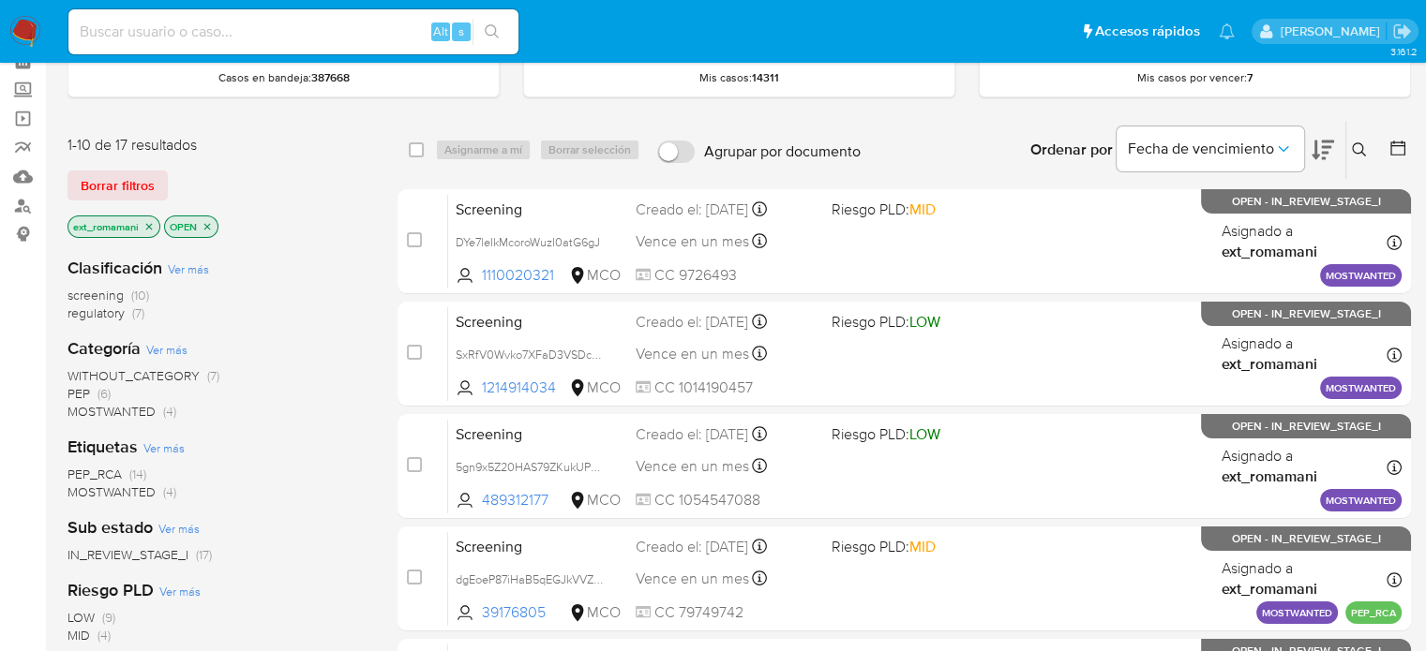
click at [131, 310] on span "regulatory (7)" at bounding box center [105, 314] width 77 height 18
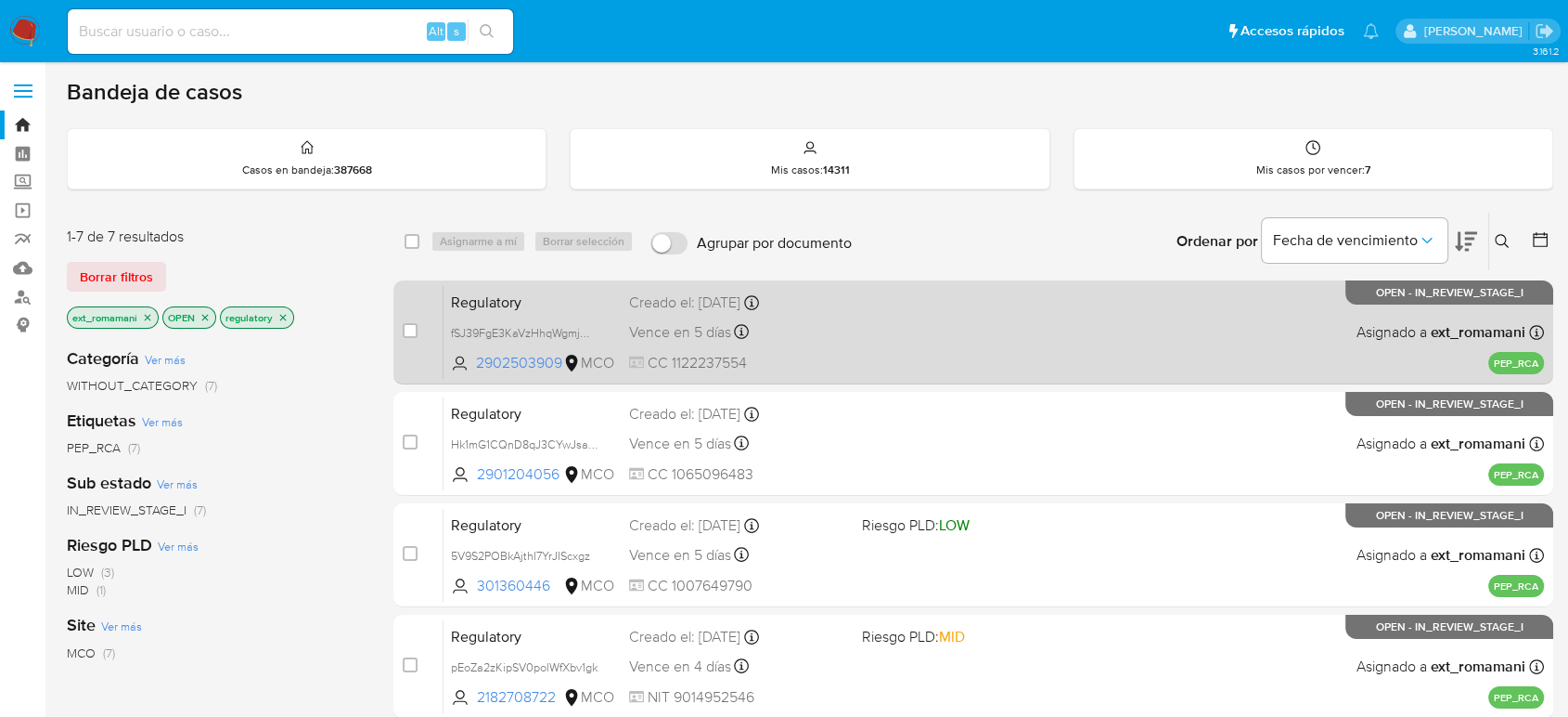
click at [907, 330] on span at bounding box center [970, 332] width 217 height 4
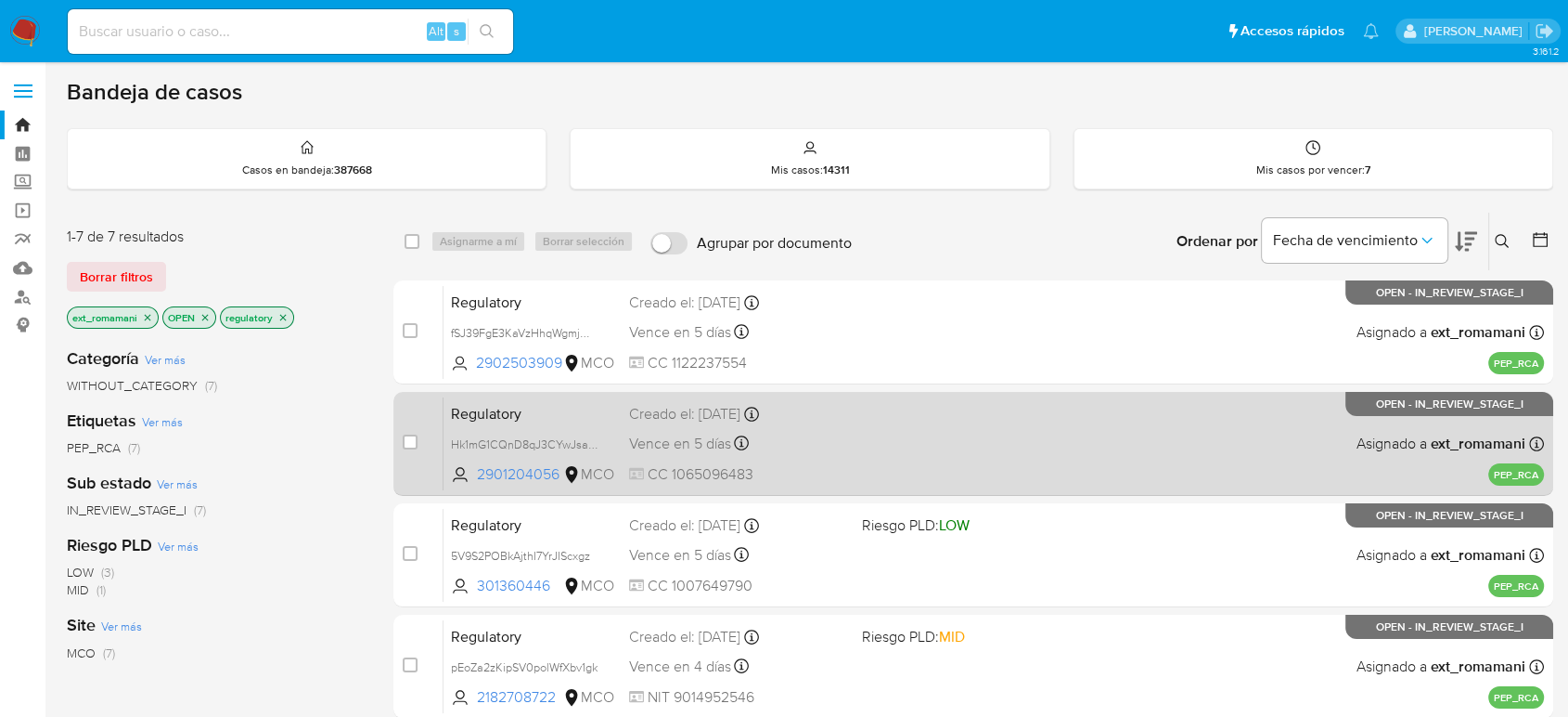
click at [885, 423] on div "Regulatory Hk1mG1CQnD8qJ3CYwJsajfao 2901204056 MCO Creado el: [DATE] Creado el:…" at bounding box center [994, 443] width 1101 height 94
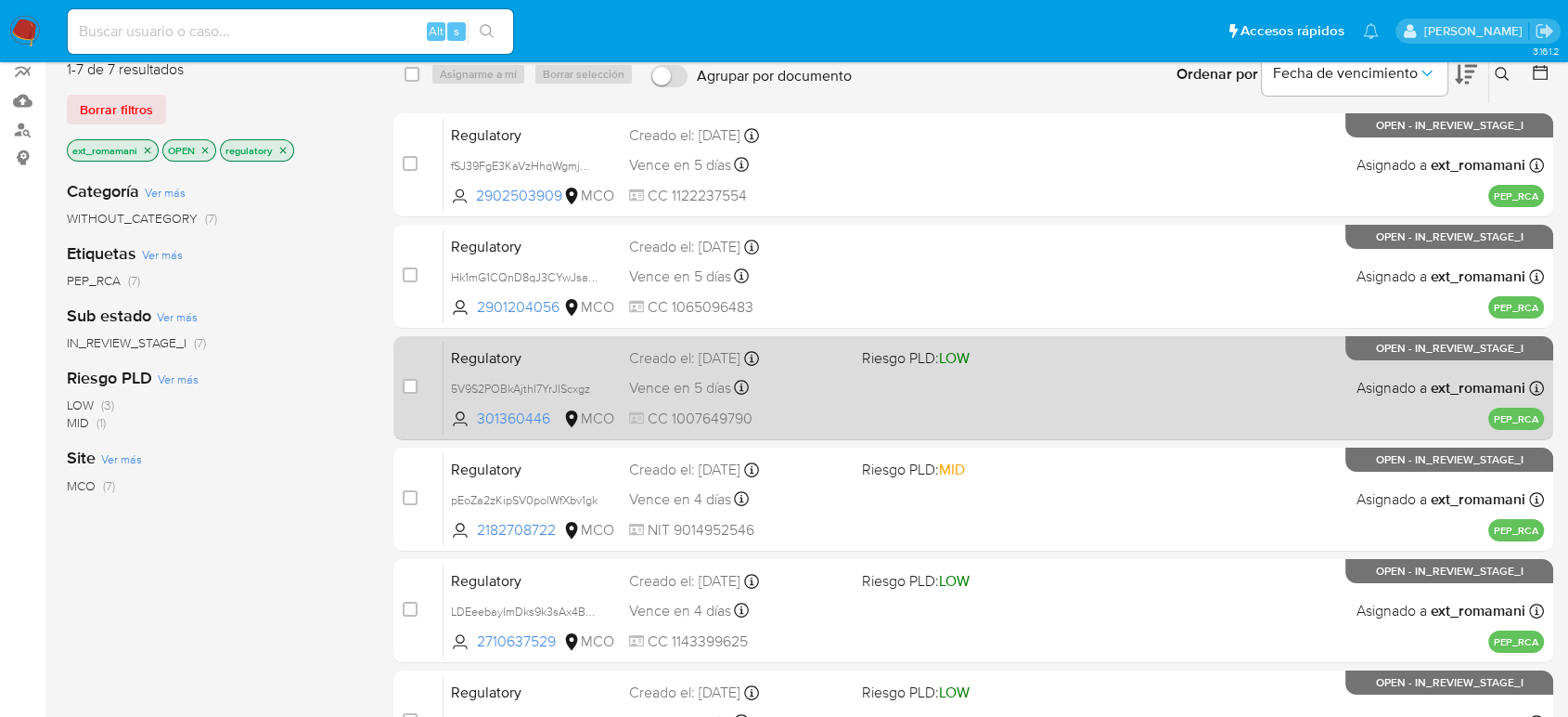
scroll to position [309, 0]
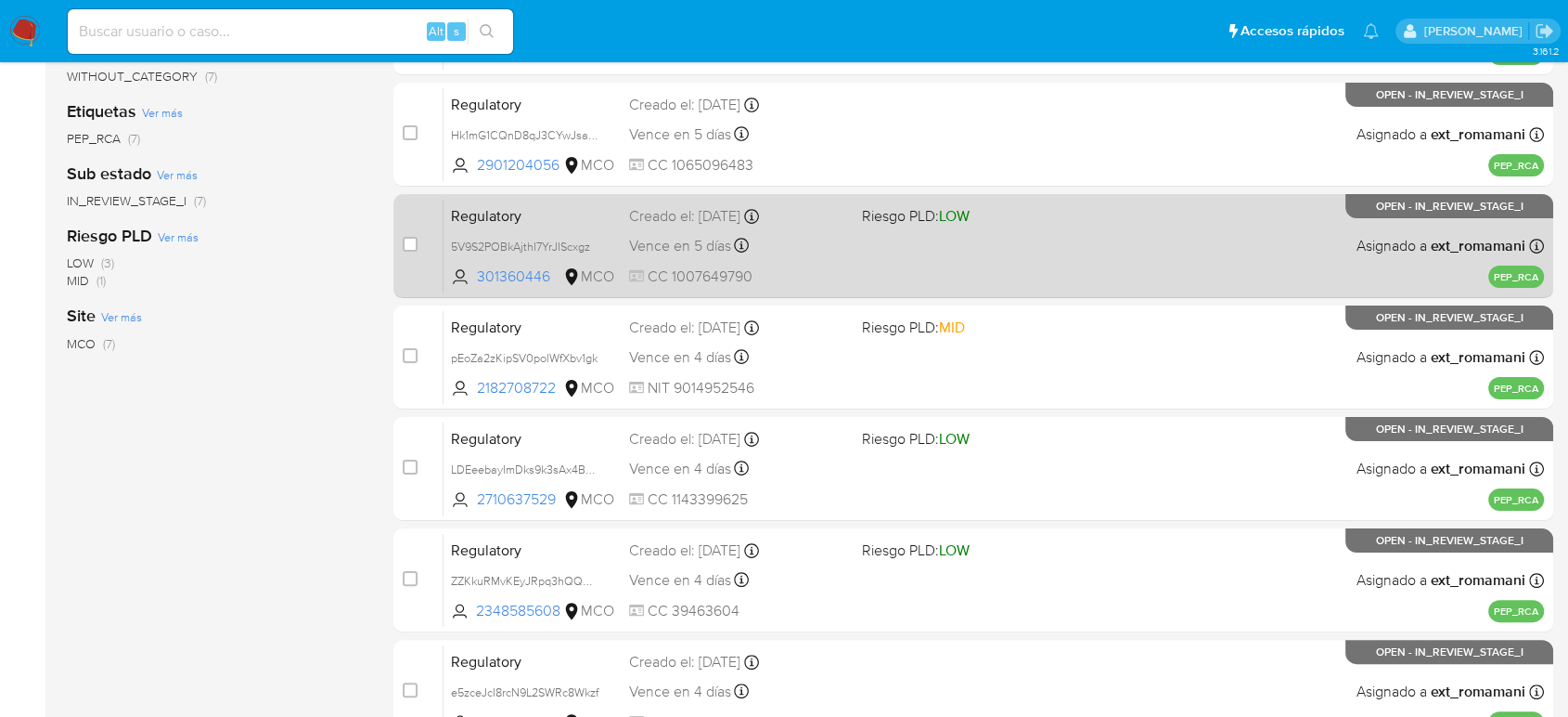
click at [925, 255] on div "Regulatory 5V9S2POBkAjthI7YrJIScxgz 301360446 MCO Riesgo PLD: LOW Creado el: [D…" at bounding box center [994, 246] width 1101 height 94
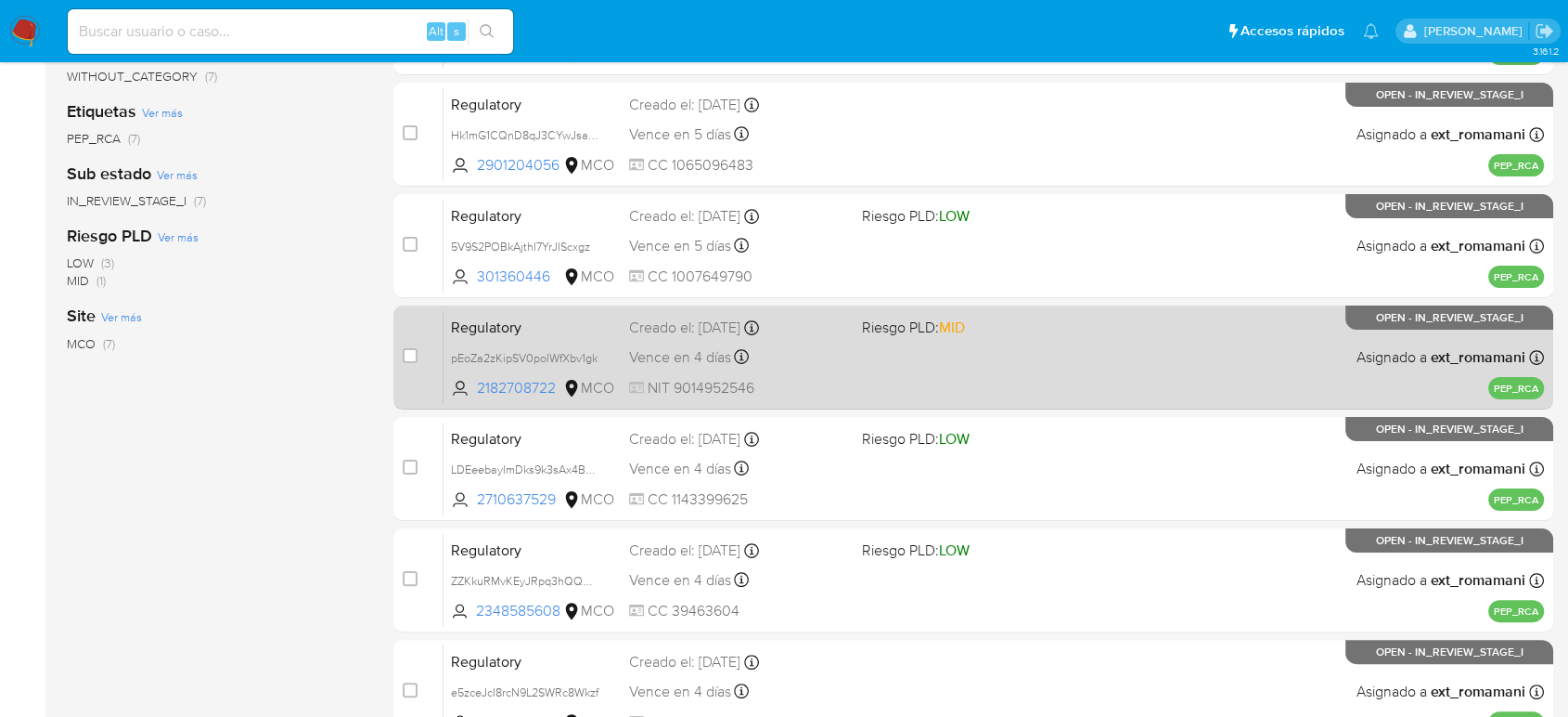
click at [925, 355] on span at bounding box center [970, 357] width 217 height 4
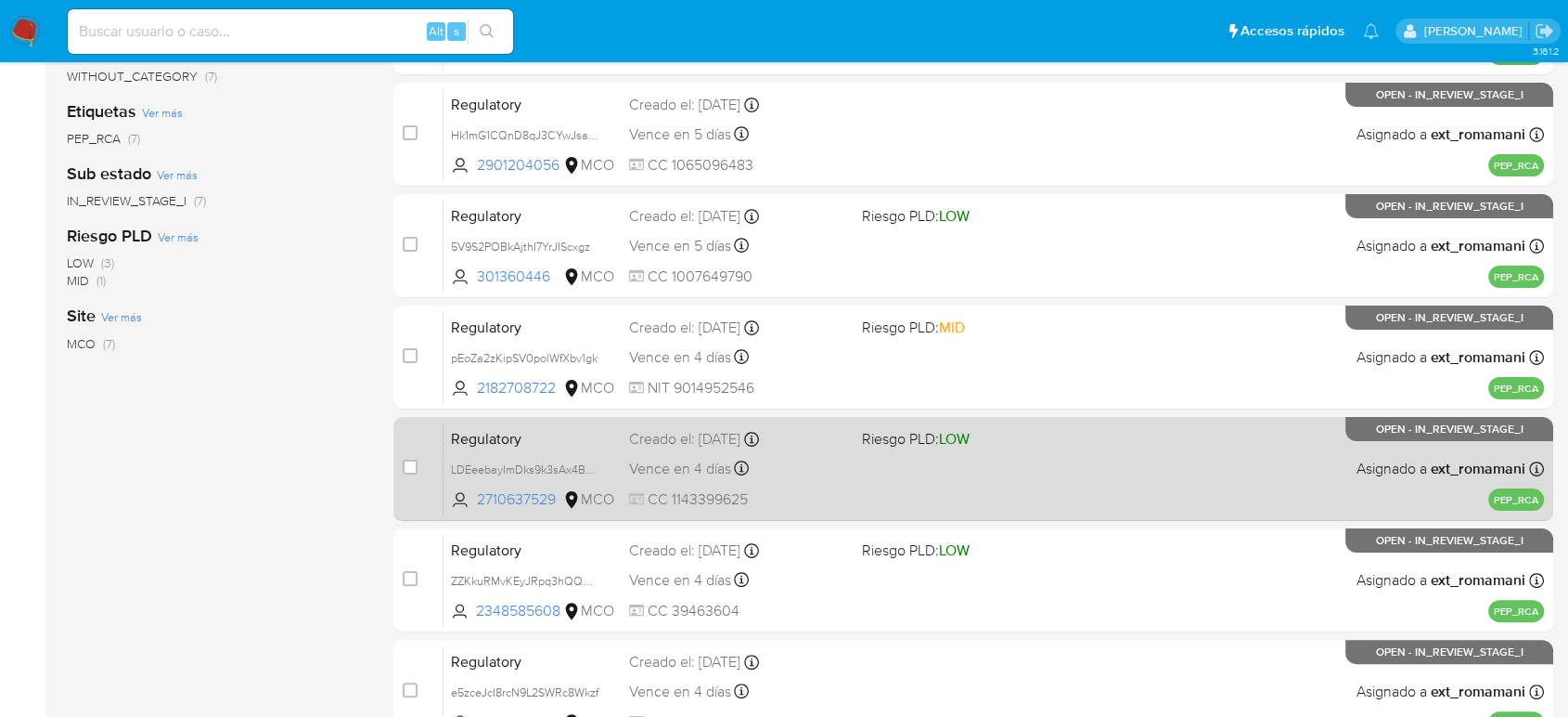
click at [909, 459] on div "Regulatory LDEeebayImDks9k3sAx4BVcr 2710637529 MCO Riesgo PLD: LOW Creado el: […" at bounding box center [994, 468] width 1101 height 94
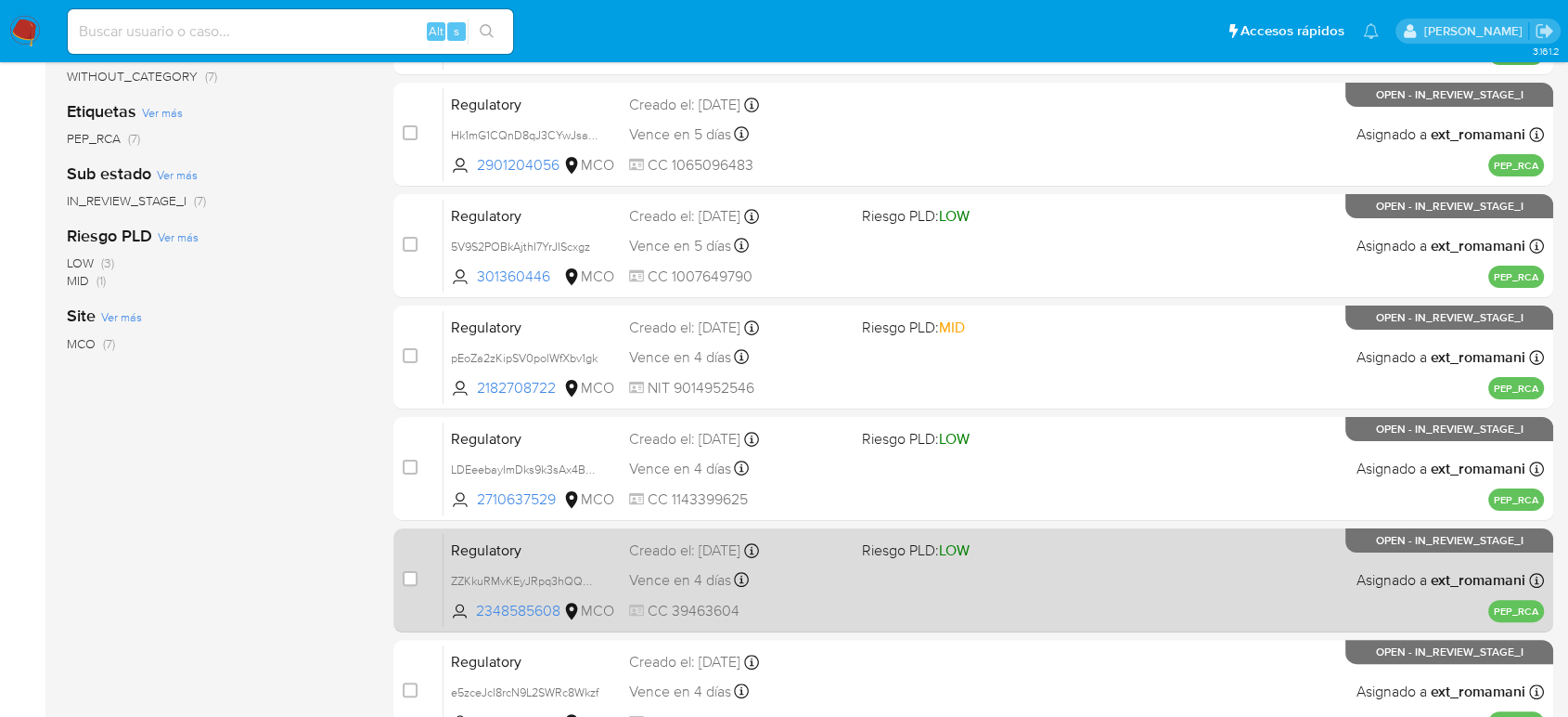
scroll to position [480, 0]
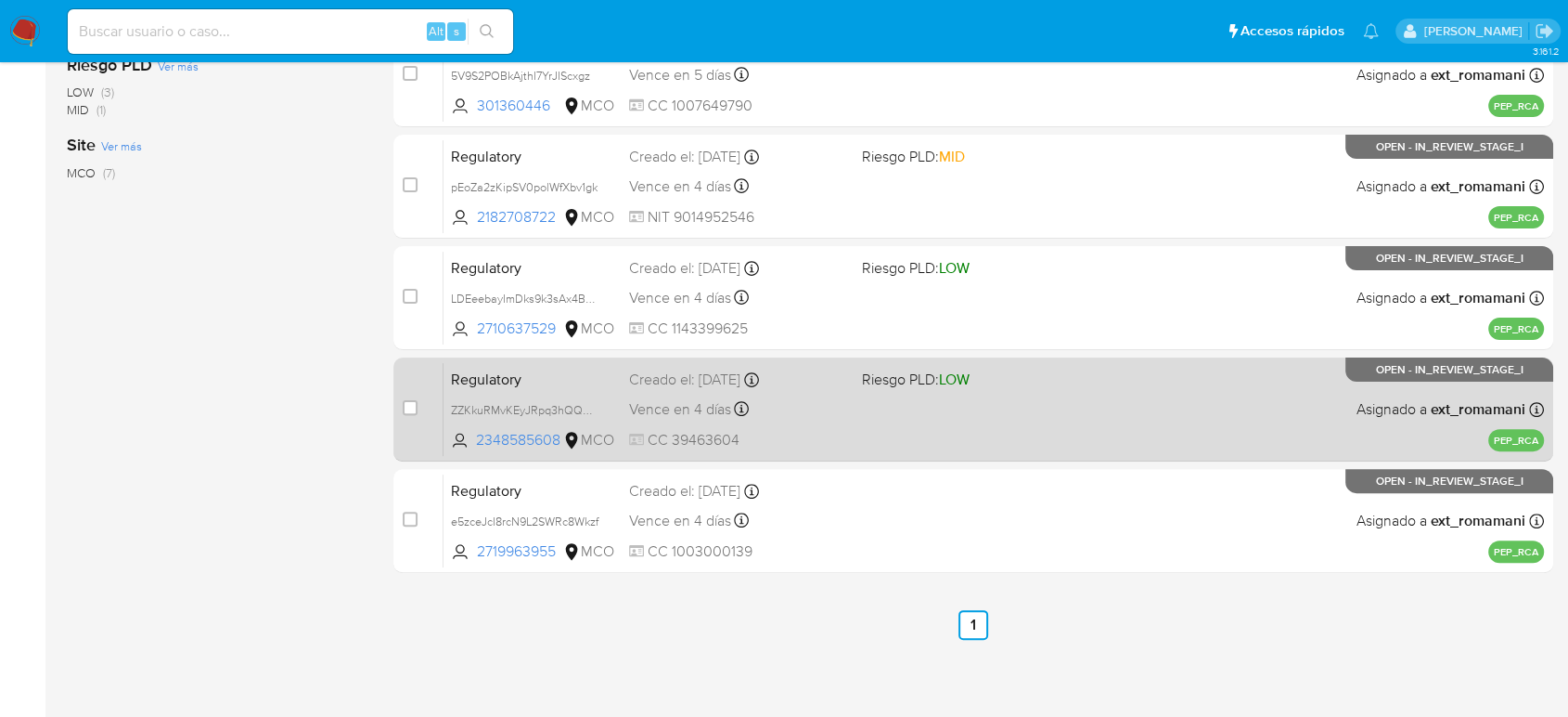
click at [907, 396] on div "Regulatory ZZKkuRMvKEyJRpq3hQQGCq21 2348585608 MCO Riesgo PLD: LOW Creado el: […" at bounding box center [994, 409] width 1101 height 94
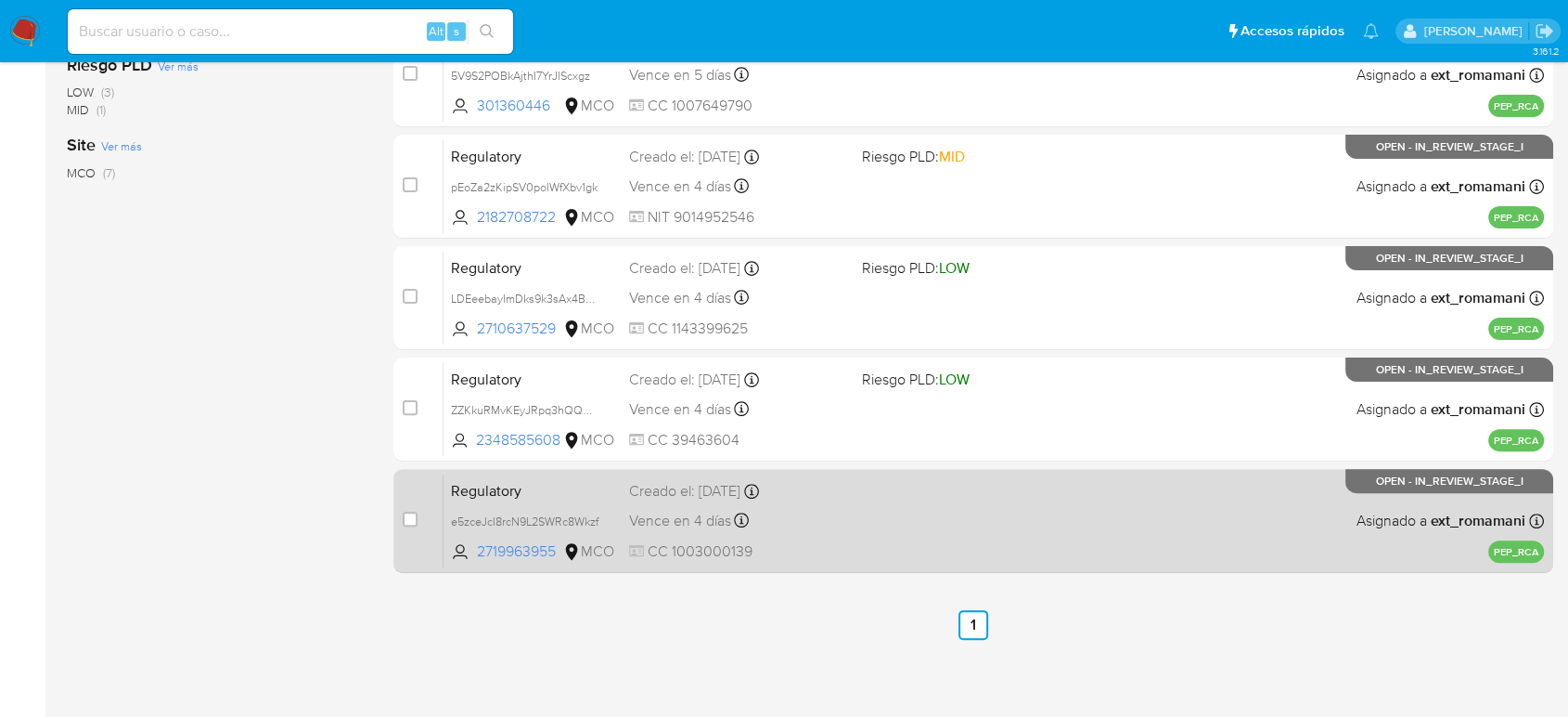
click at [917, 504] on div "Regulatory e5zceJcI8rcN9L2SWRc8Wkzf 2719963955 MCO Creado el: [DATE] Creado el:…" at bounding box center [994, 520] width 1101 height 94
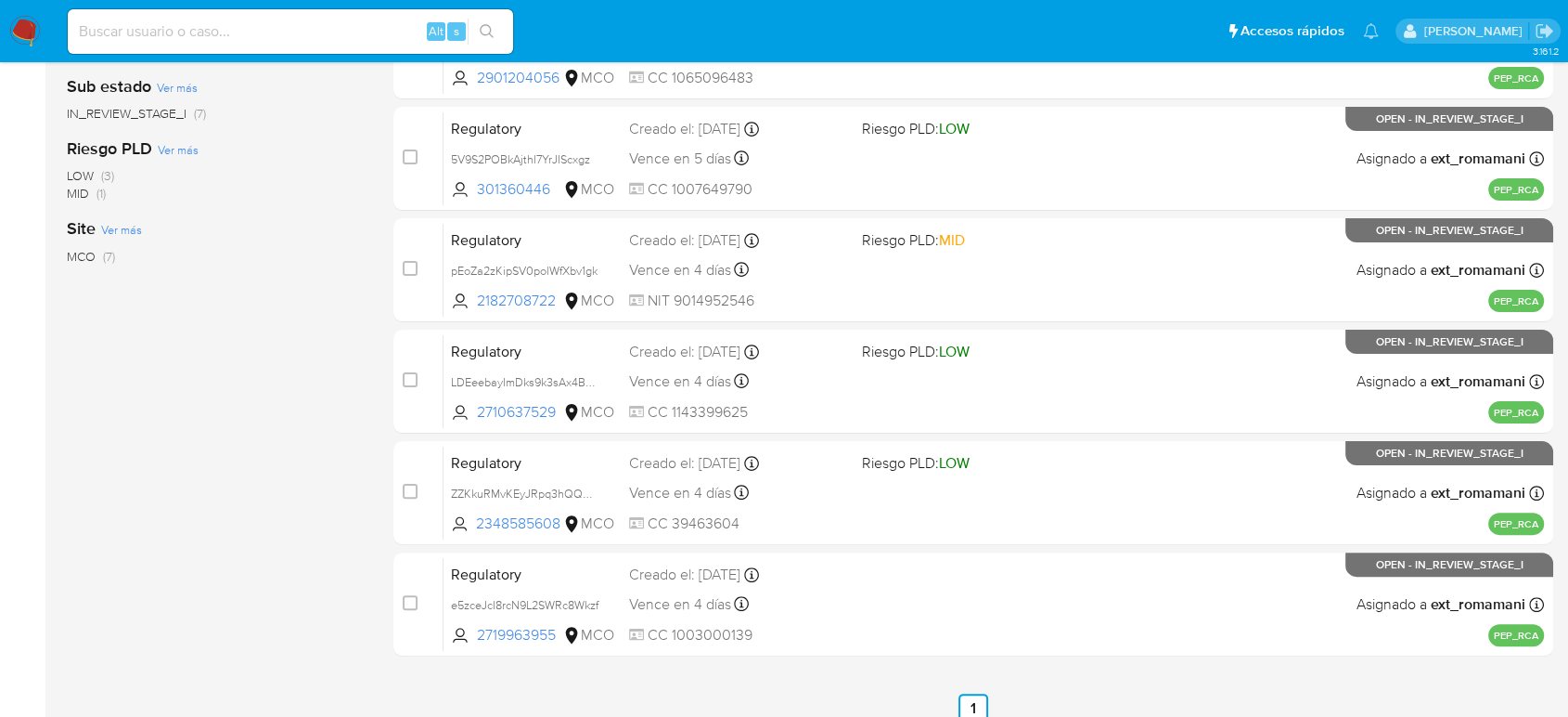
scroll to position [170, 0]
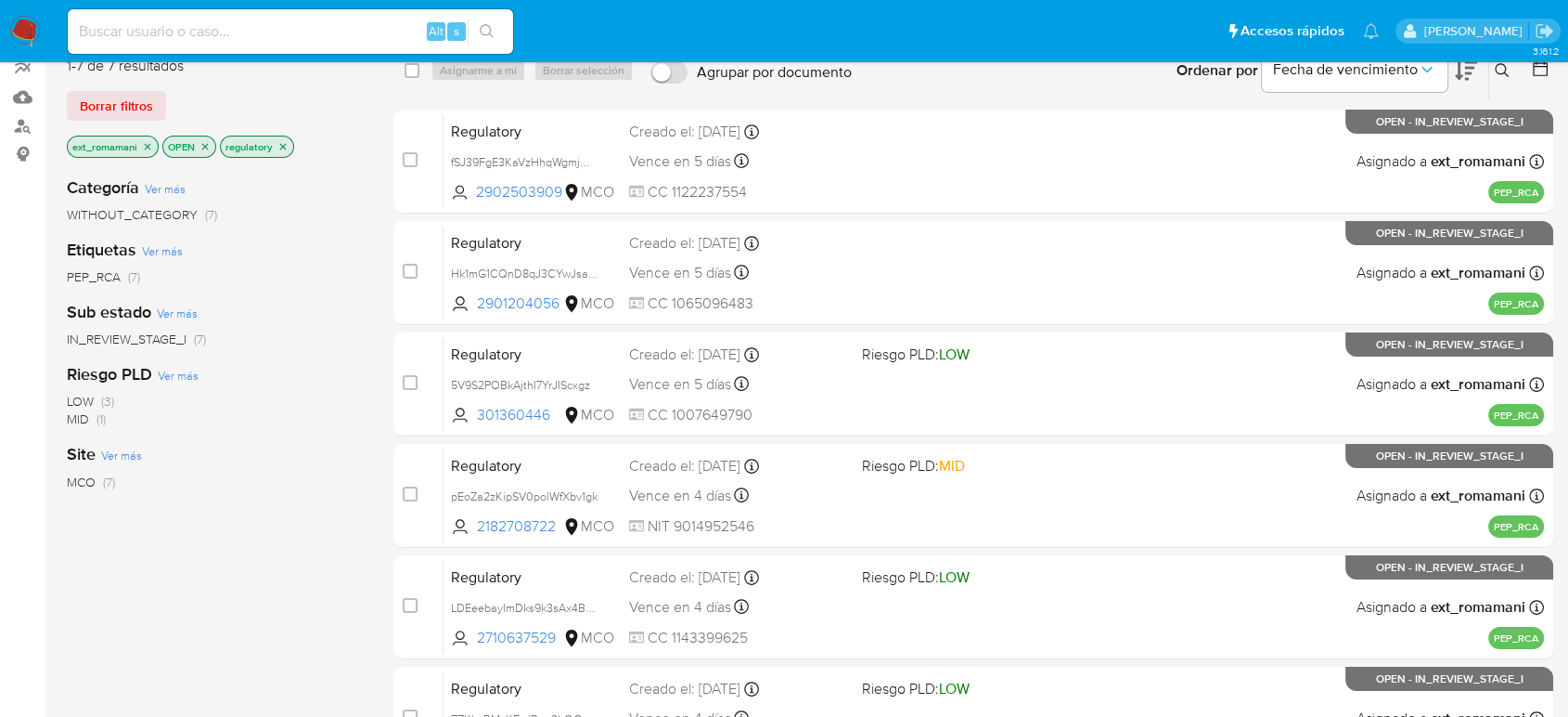
click at [23, 41] on img at bounding box center [25, 32] width 32 height 32
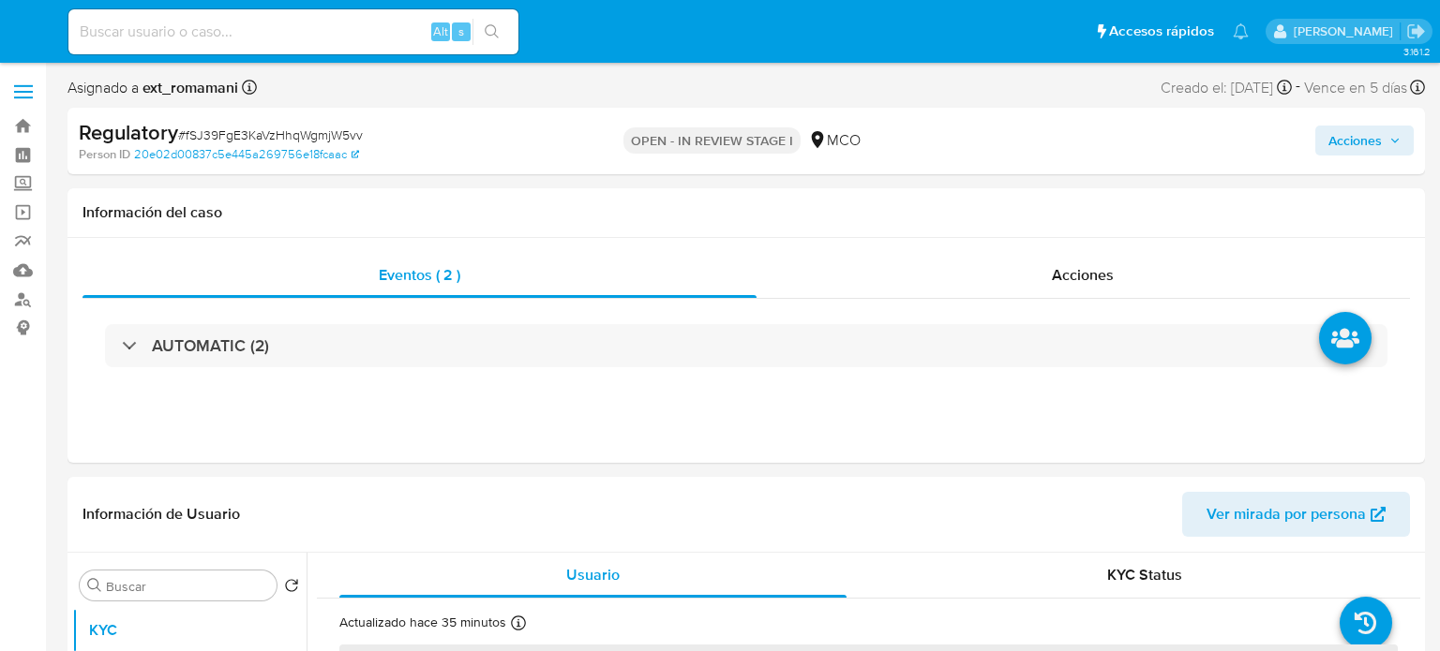
select select "10"
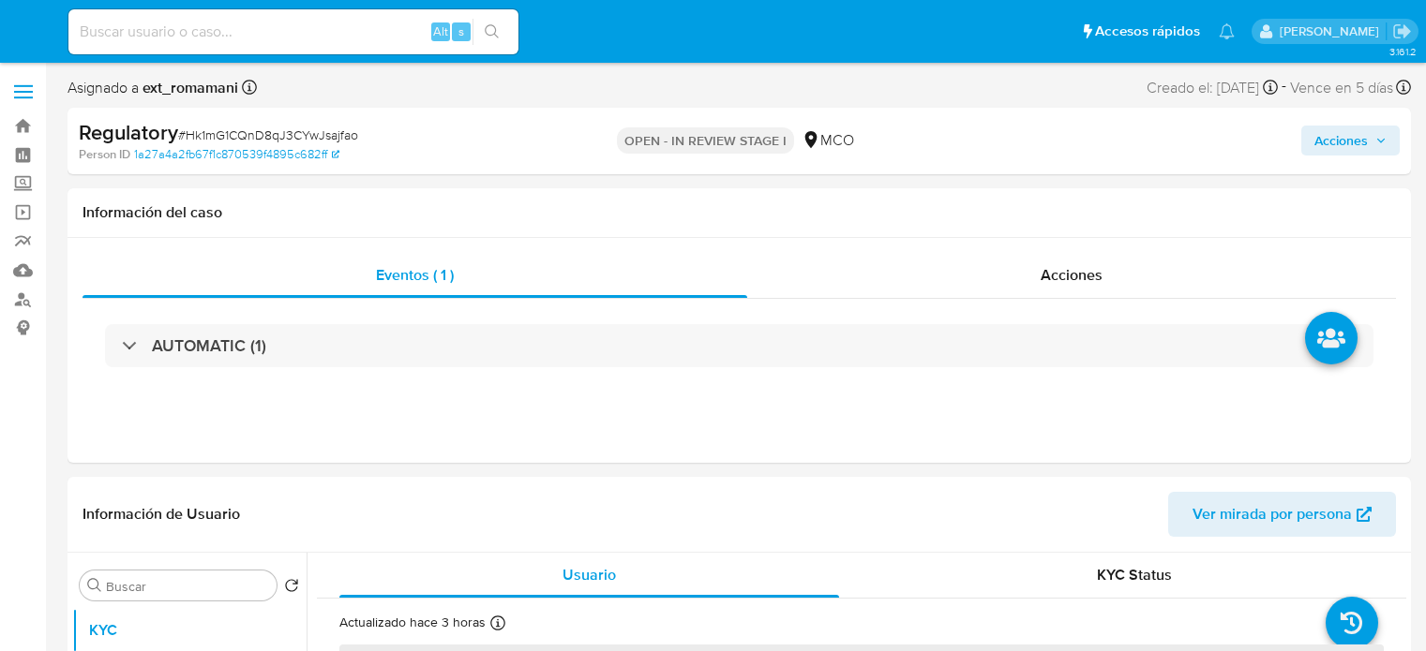
select select "10"
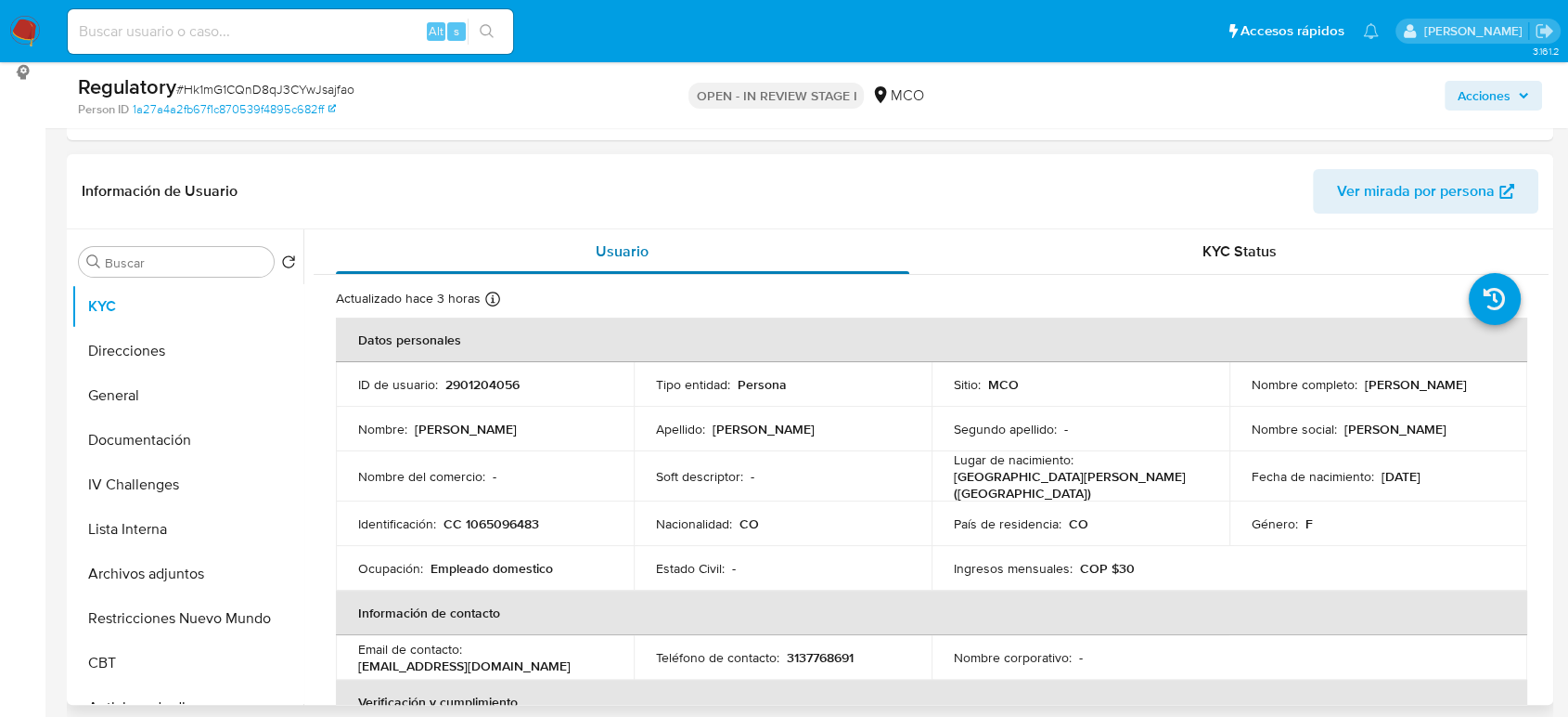
scroll to position [309, 0]
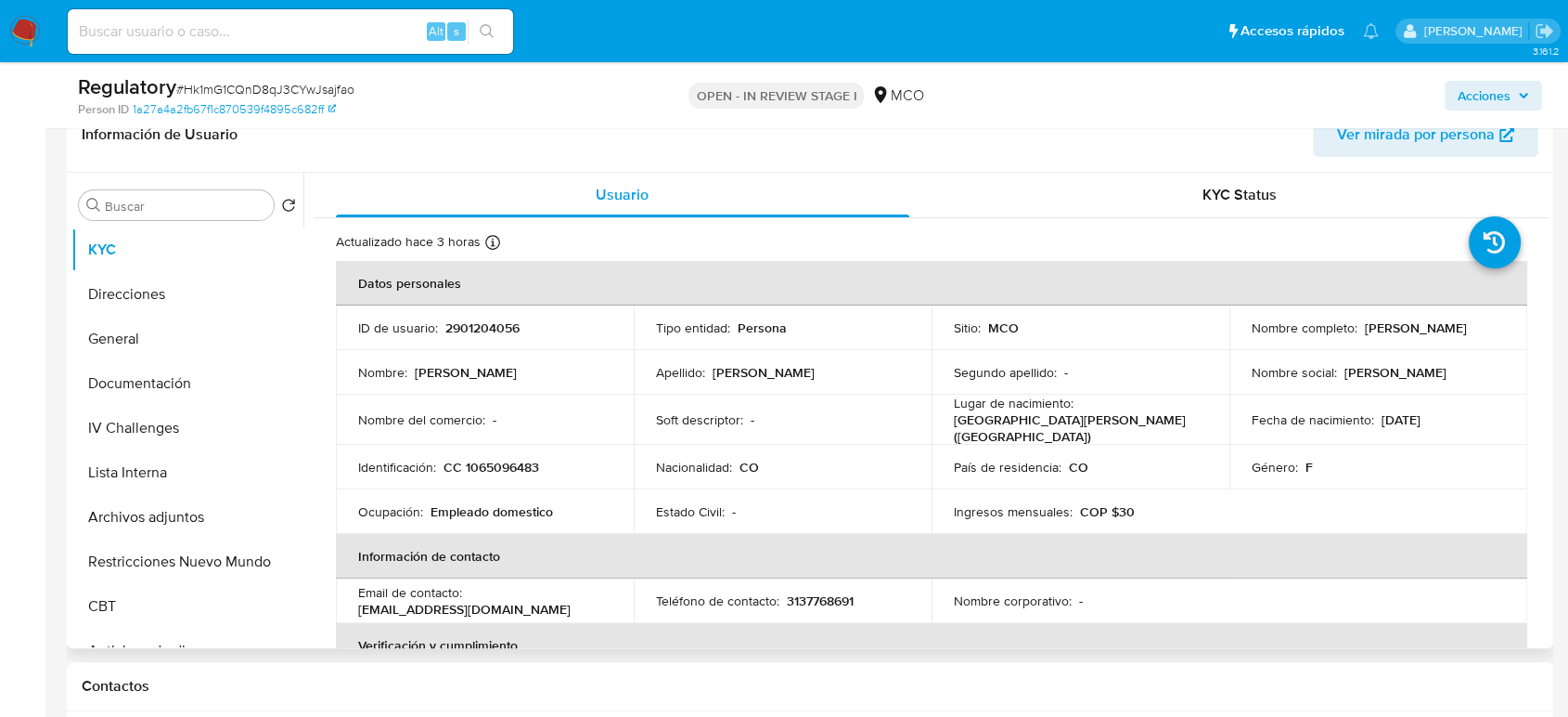
drag, startPoint x: 1421, startPoint y: 340, endPoint x: 1238, endPoint y: 334, distance: 183.1
click at [1238, 334] on td "Nombre completo : [PERSON_NAME]" at bounding box center [1378, 327] width 298 height 45
copy p "[PERSON_NAME]"
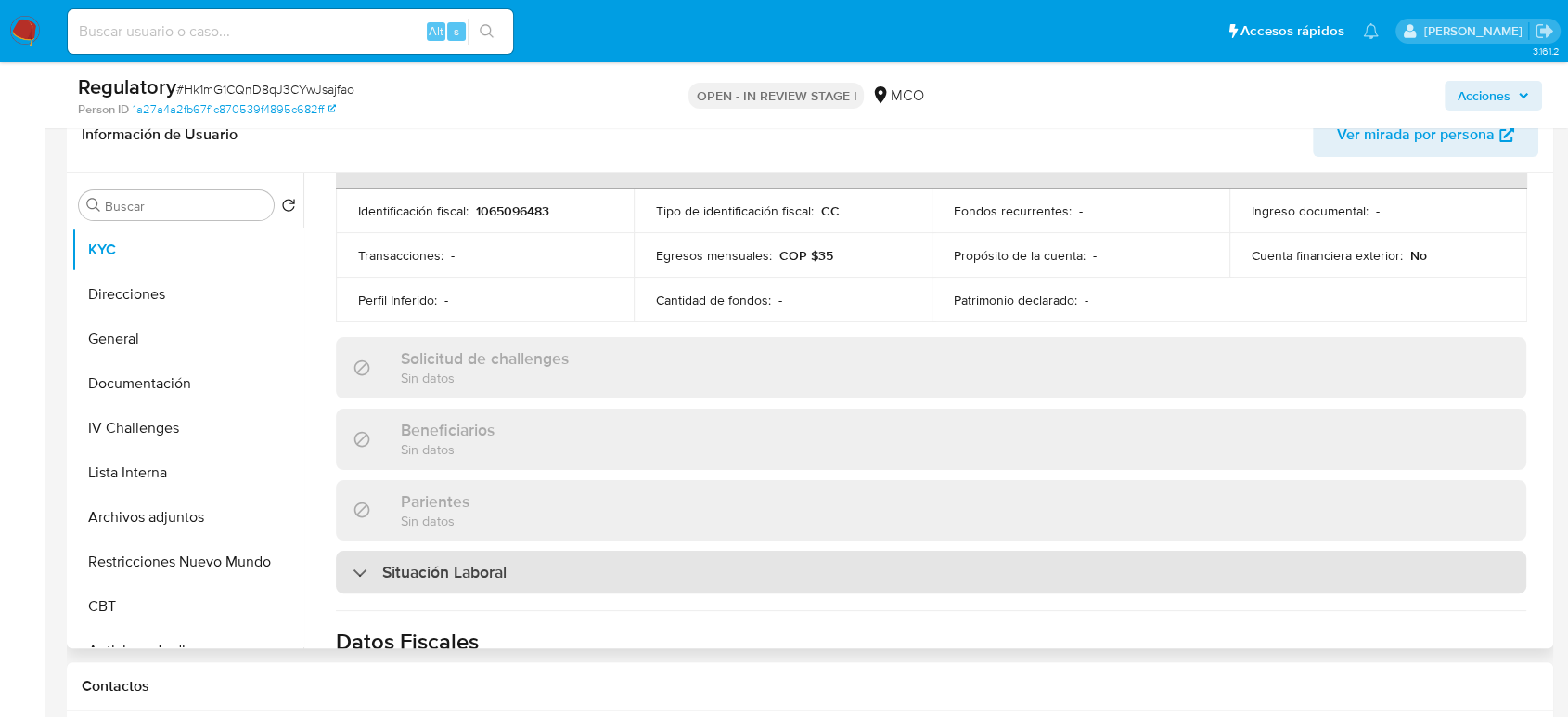
scroll to position [824, 0]
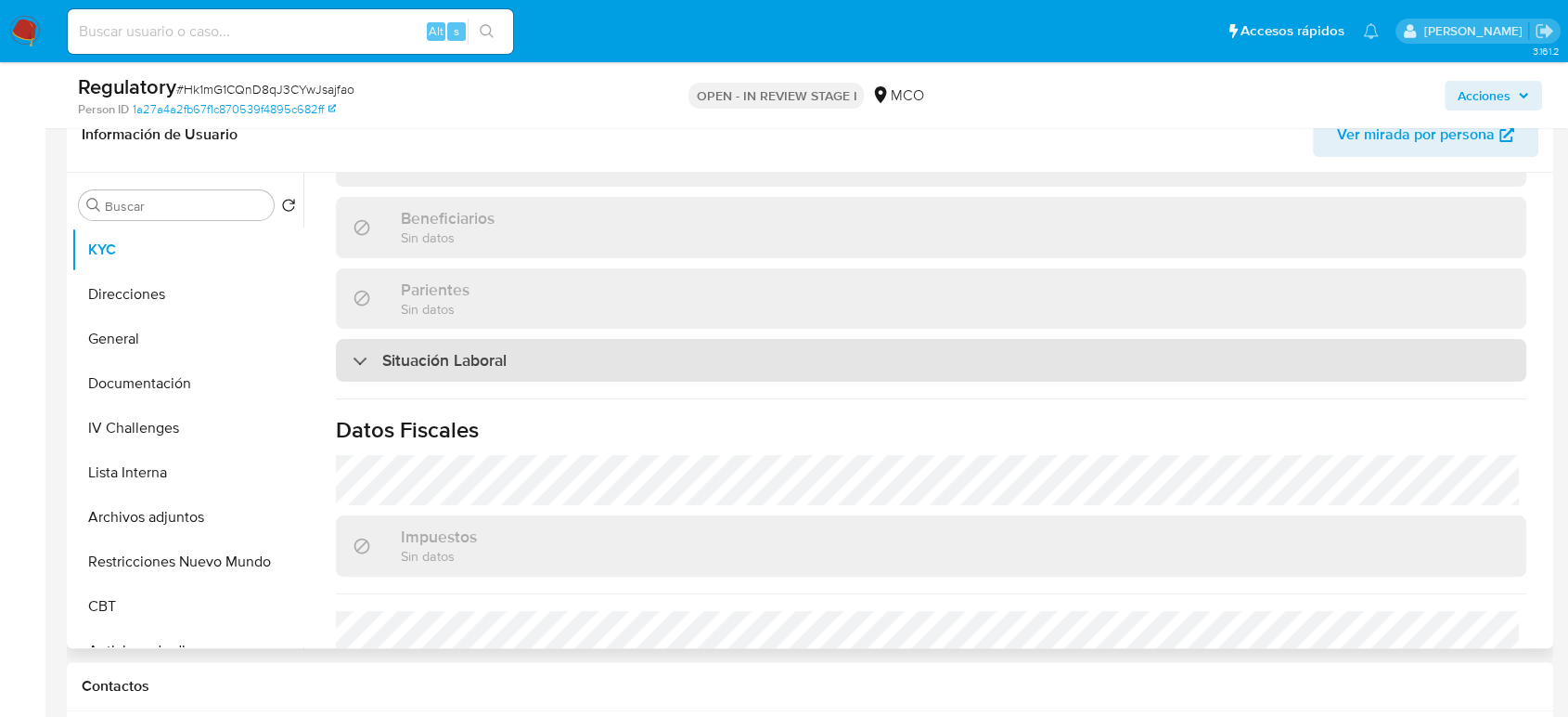
click at [539, 370] on div "Situación Laboral" at bounding box center [931, 359] width 1191 height 43
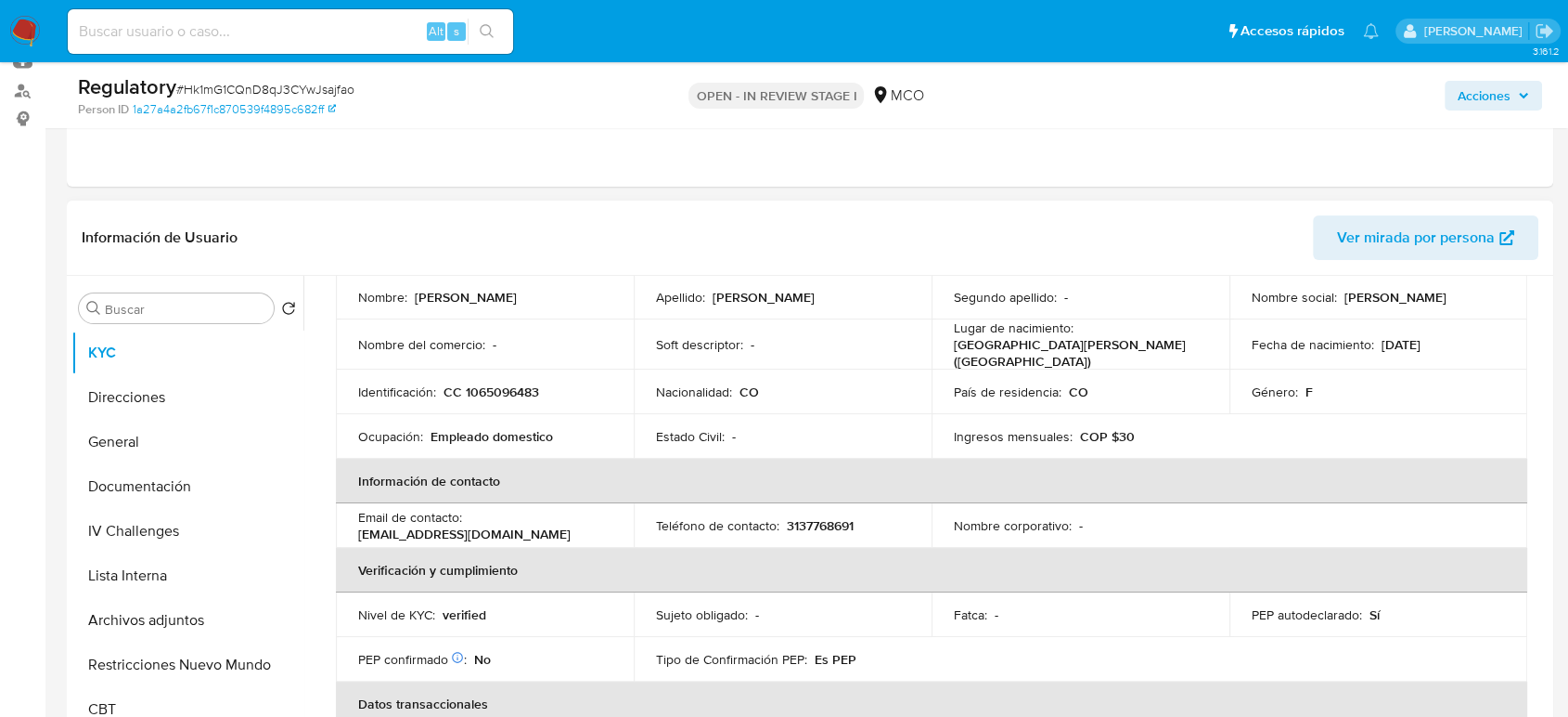
scroll to position [0, 0]
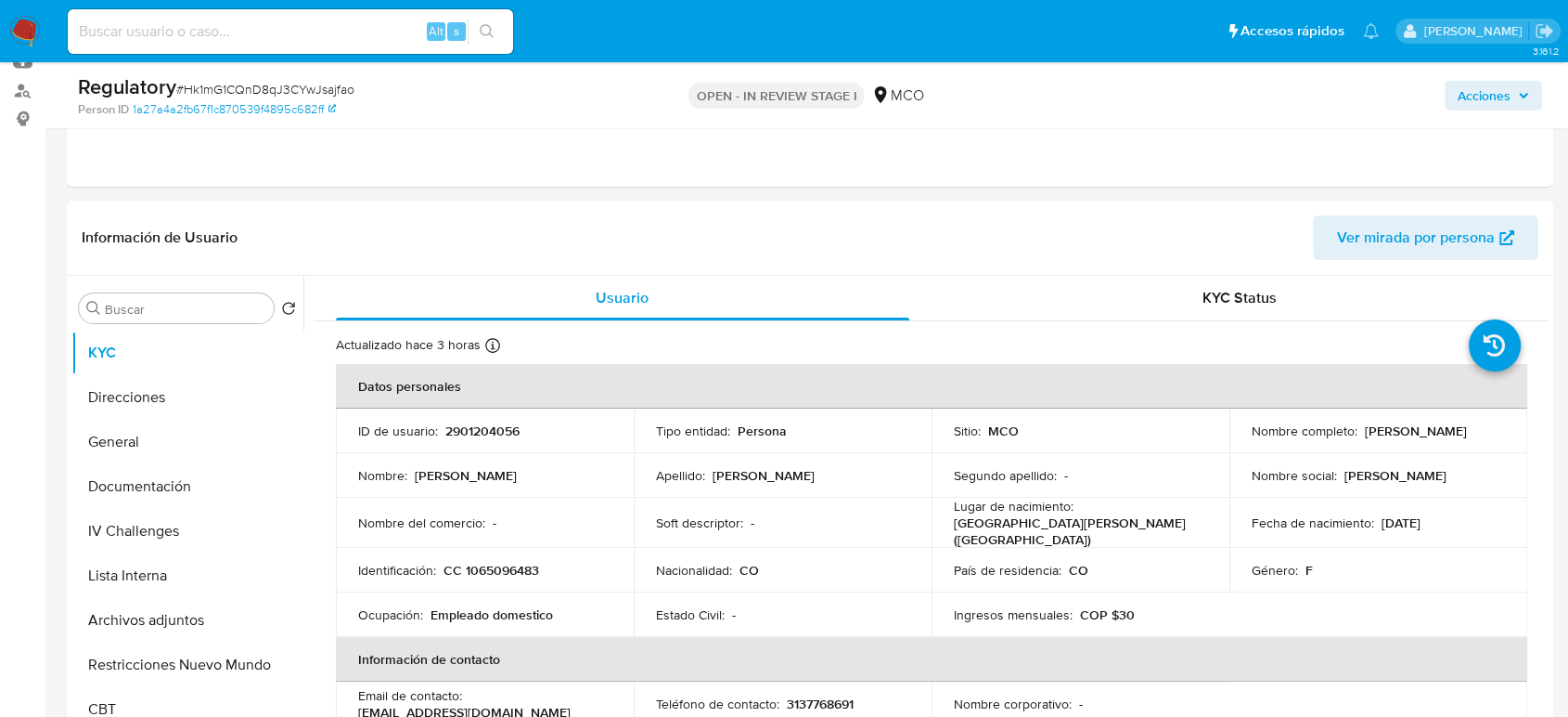
drag, startPoint x: 1419, startPoint y: 437, endPoint x: 1243, endPoint y: 442, distance: 176.1
click at [1243, 442] on td "Nombre completo : [PERSON_NAME]" at bounding box center [1378, 430] width 298 height 45
copy p "[PERSON_NAME]"
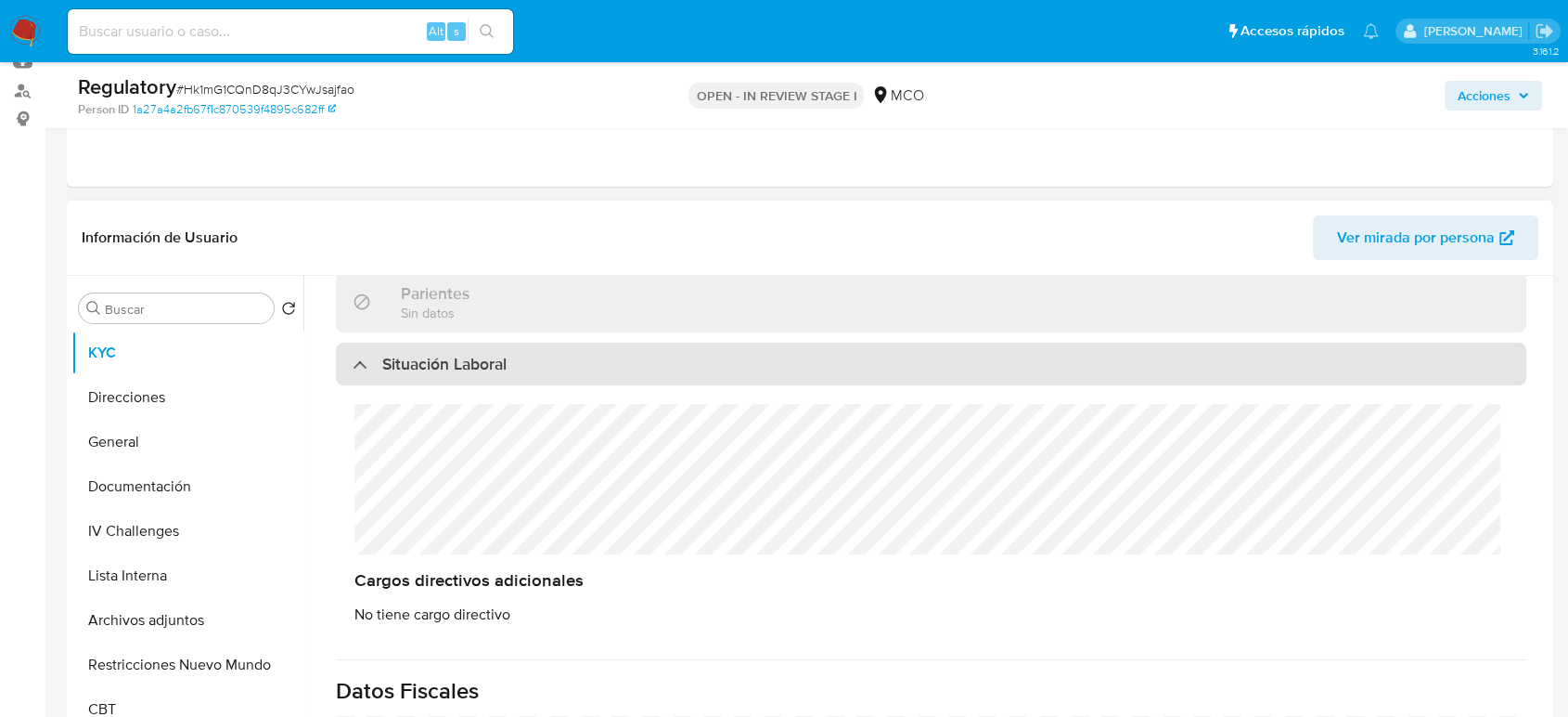
scroll to position [928, 0]
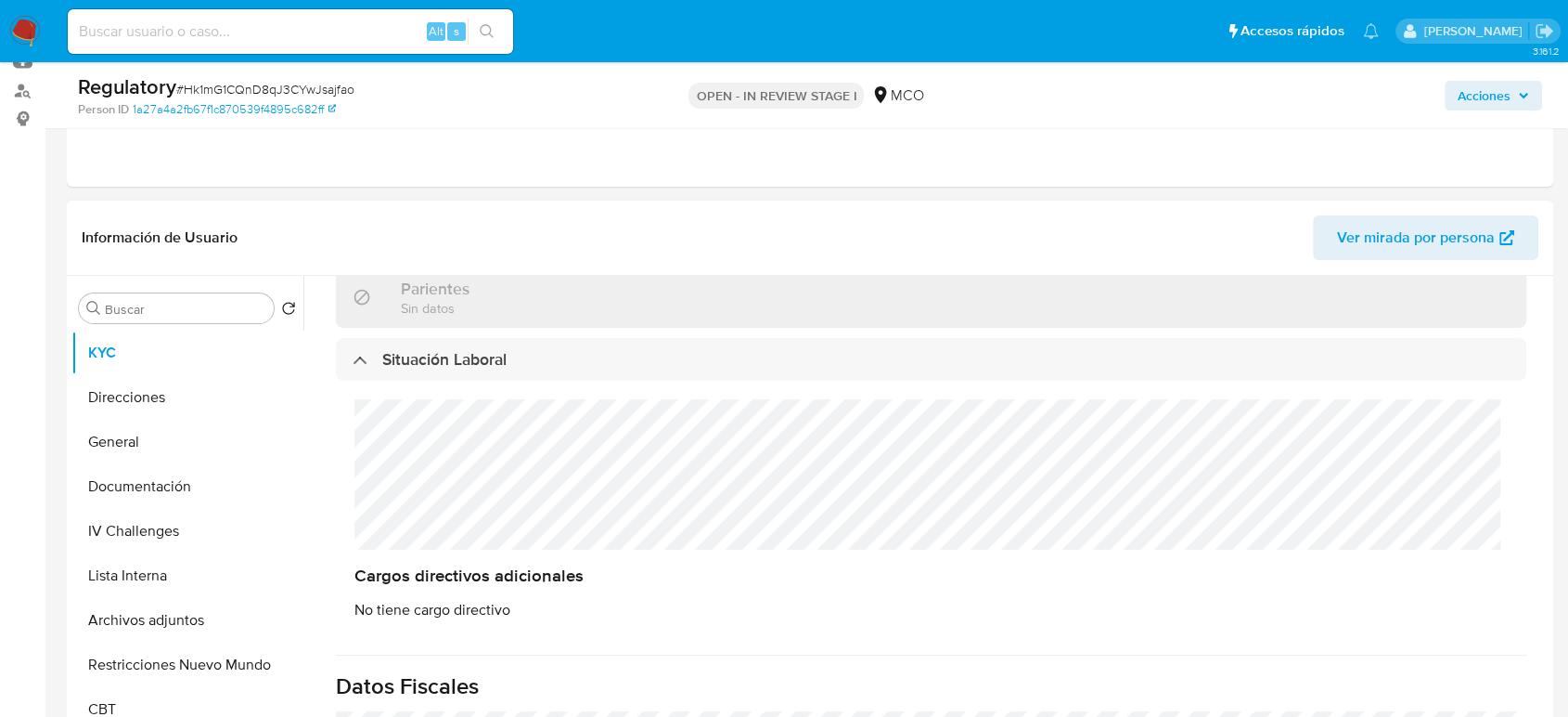
click at [348, 484] on div "Cargos directivos adicionales No tiene cargo directivo" at bounding box center [931, 509] width 1191 height 257
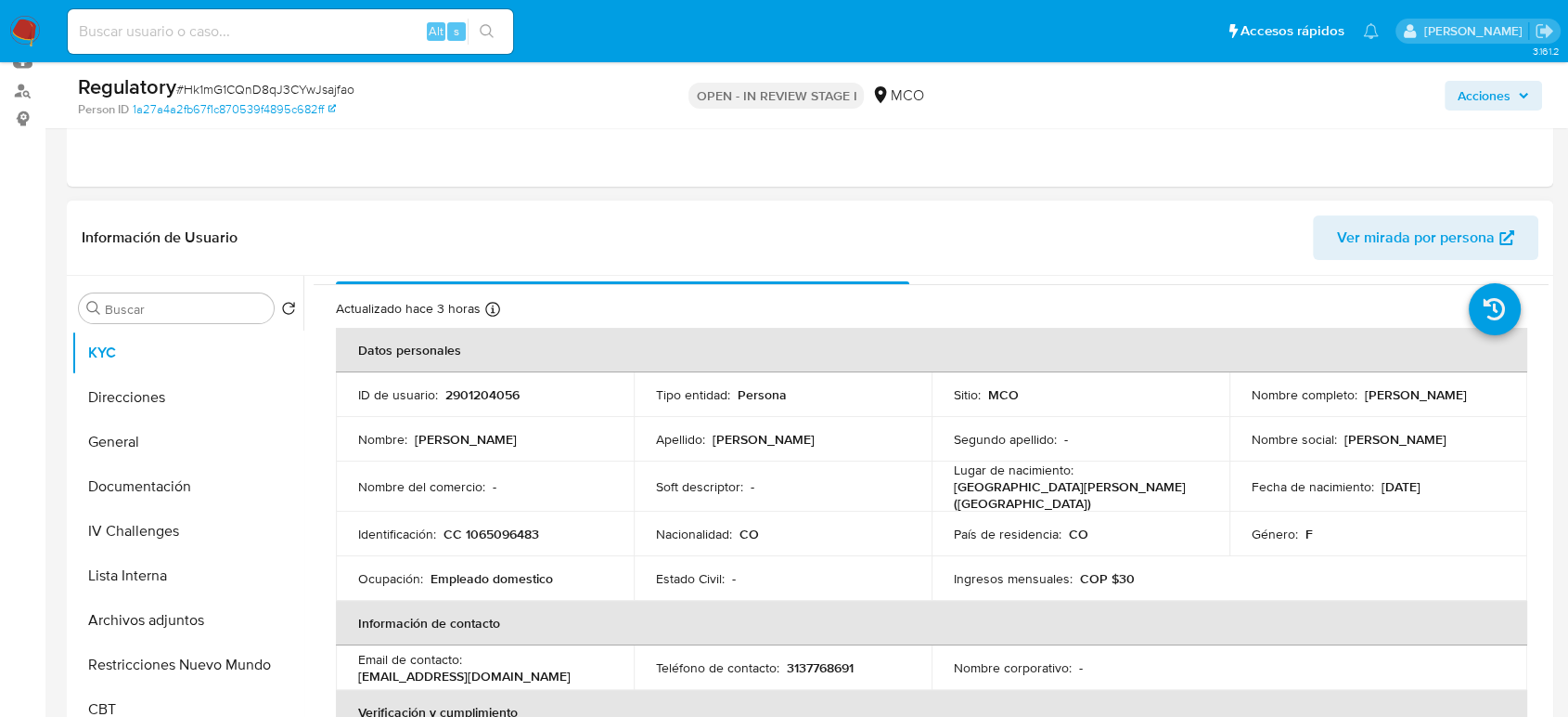
scroll to position [0, 0]
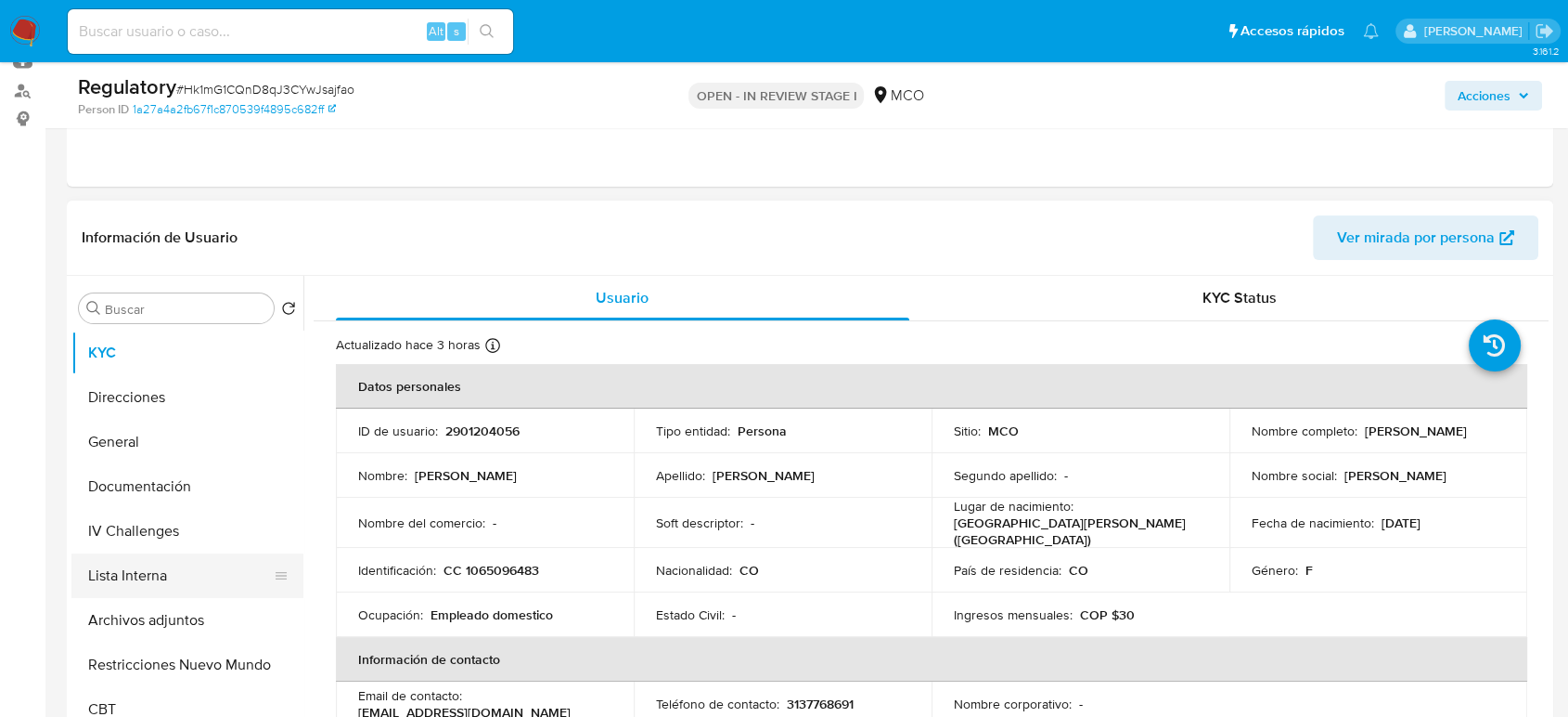
click at [188, 561] on button "Lista Interna" at bounding box center [179, 575] width 217 height 45
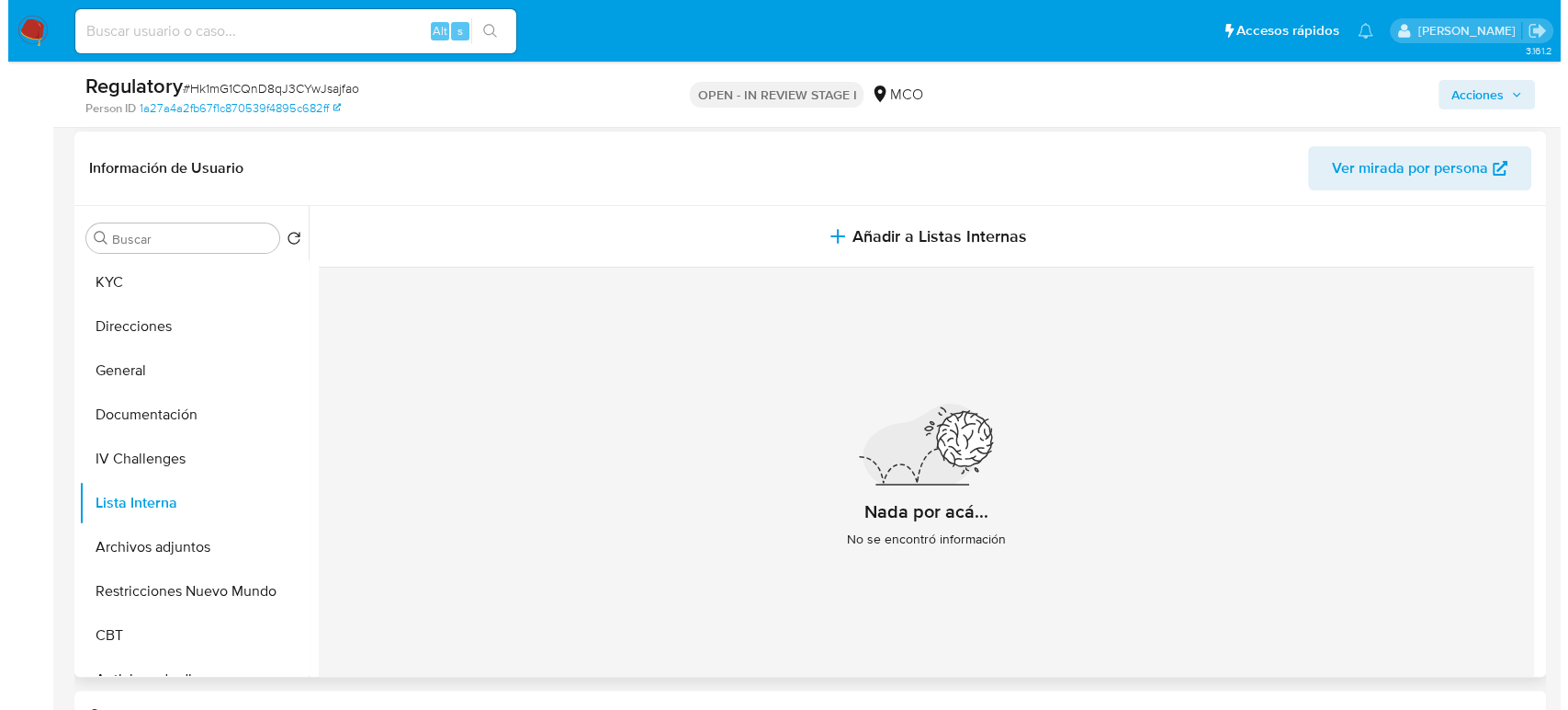
scroll to position [306, 0]
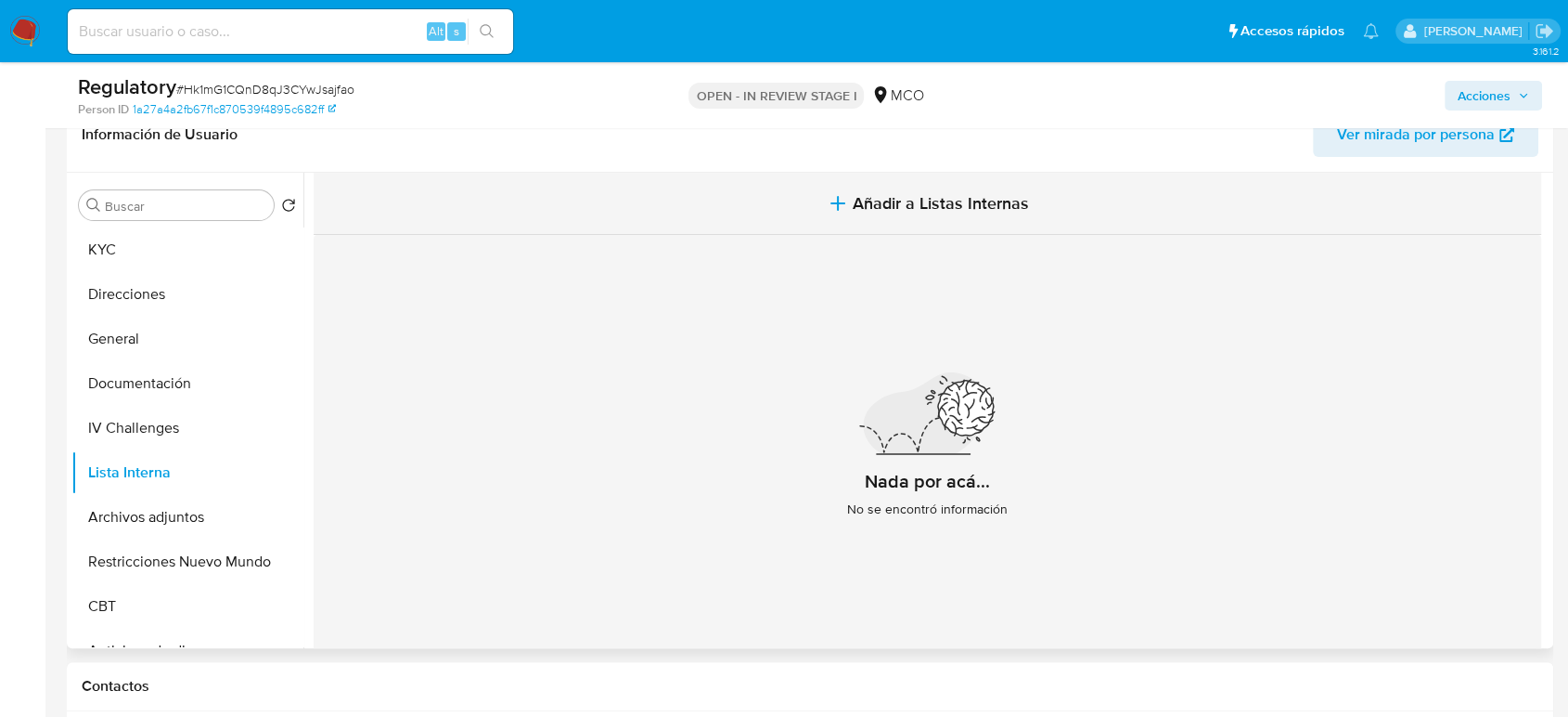
click at [875, 230] on button "Añadir a Listas Internas" at bounding box center [928, 203] width 1227 height 62
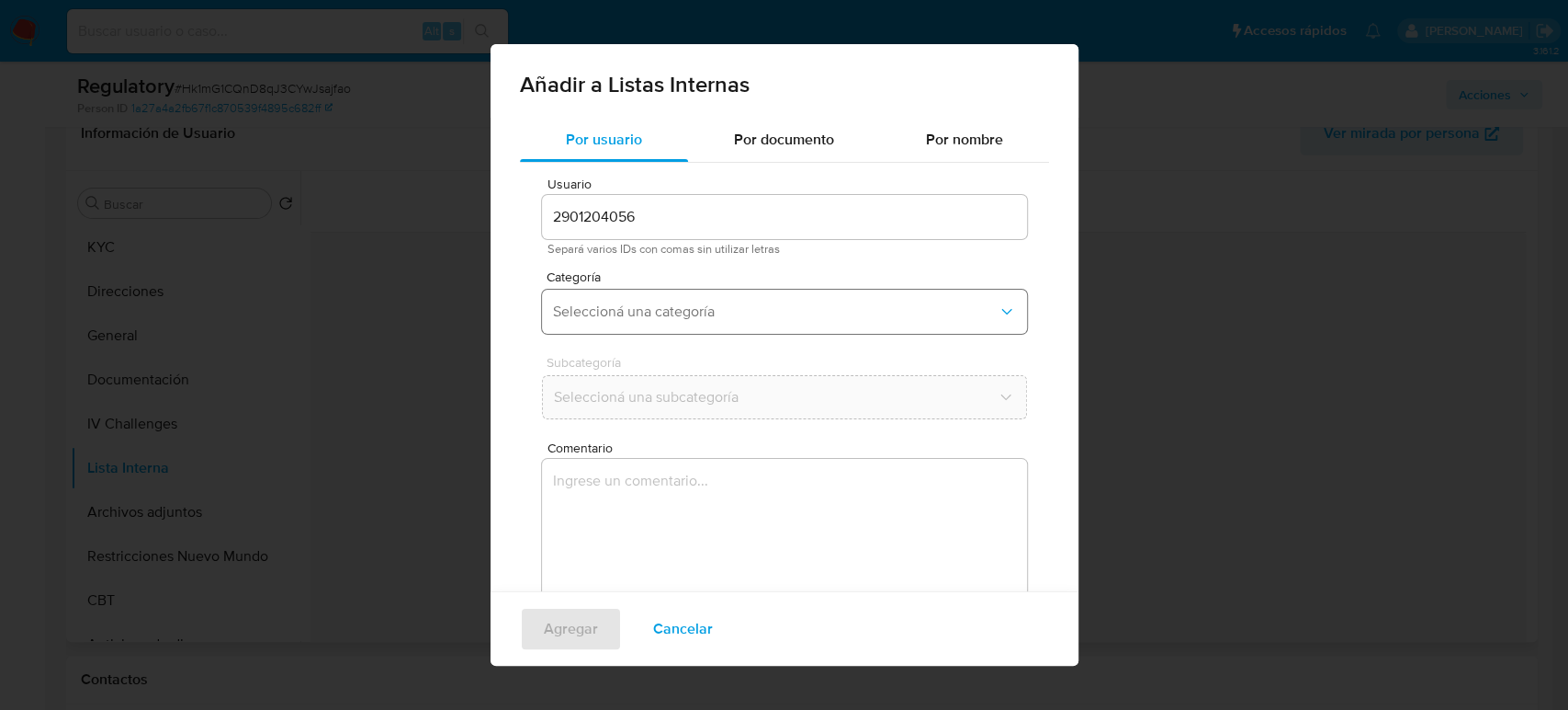
click at [746, 302] on span "Seleccioná una categoría" at bounding box center [775, 311] width 445 height 19
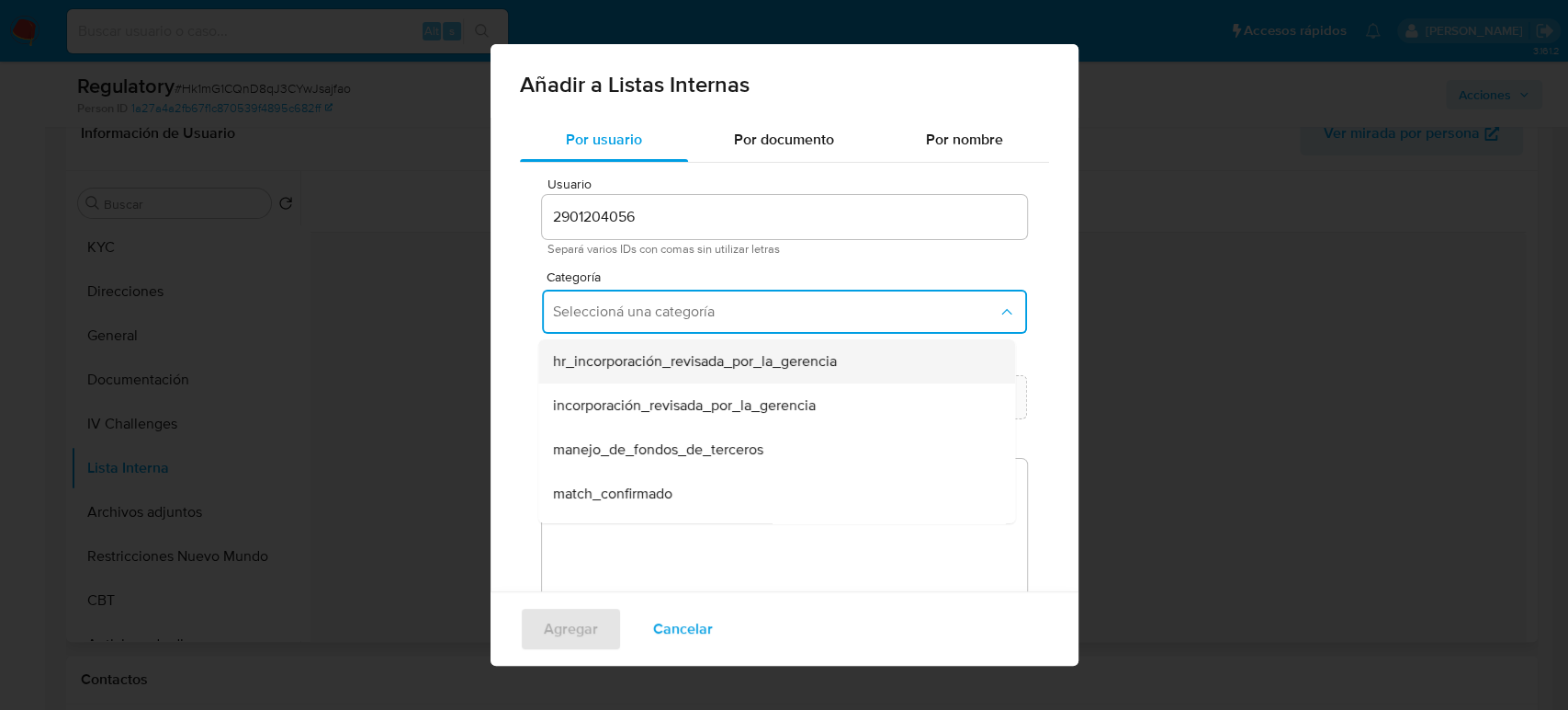
scroll to position [102, 0]
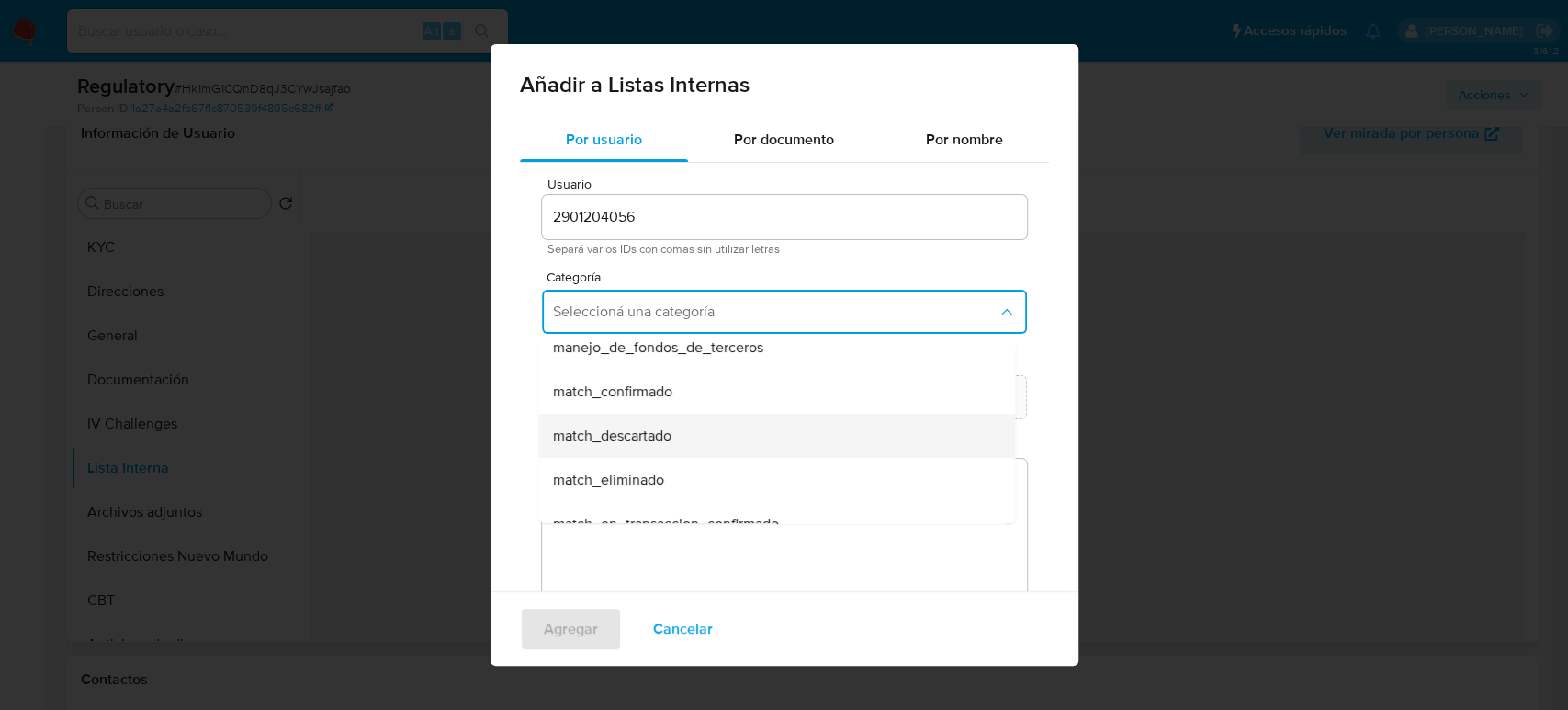
click at [666, 428] on span "match_descartado" at bounding box center [612, 435] width 119 height 19
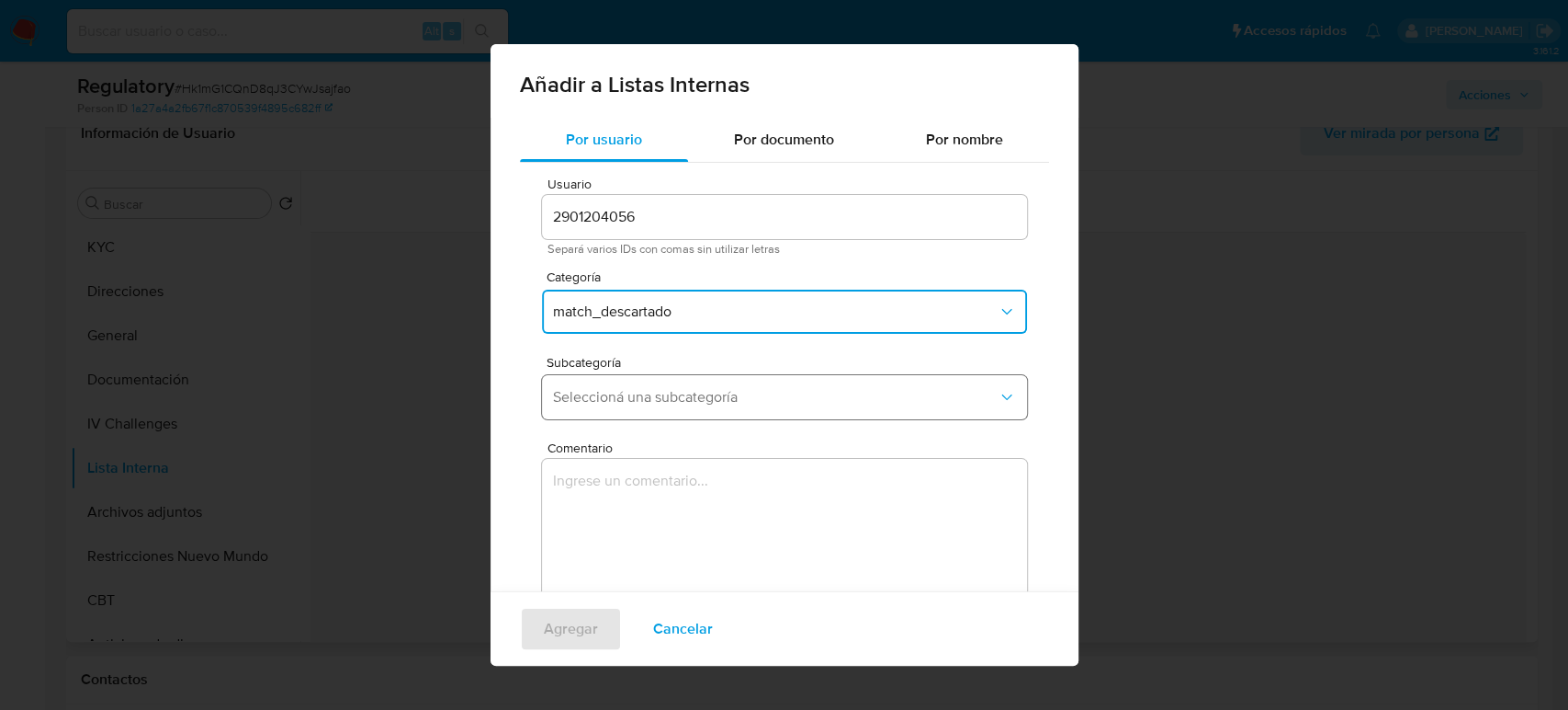
click at [683, 395] on span "Seleccioná una subcategoría" at bounding box center [775, 397] width 445 height 19
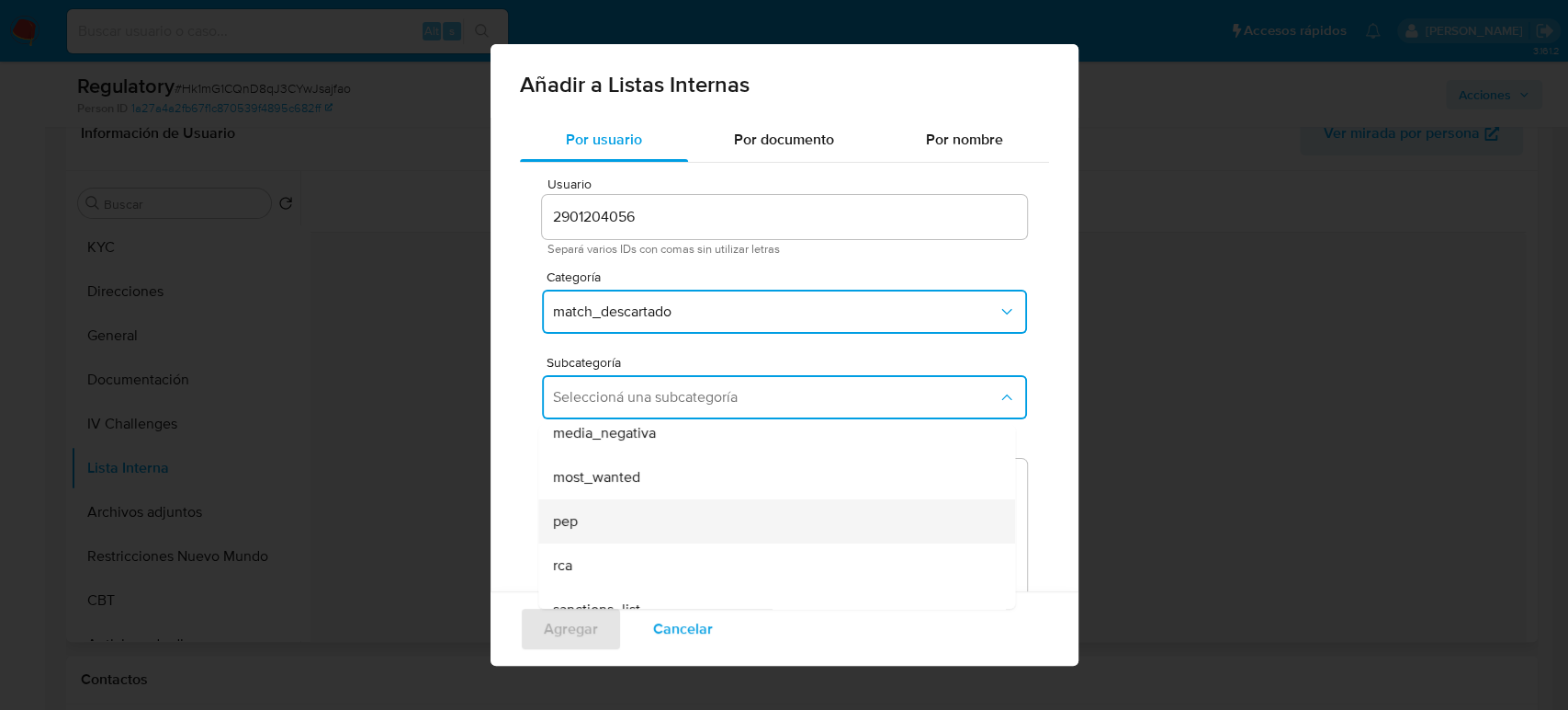
click at [654, 518] on div "pep" at bounding box center [770, 521] width 436 height 44
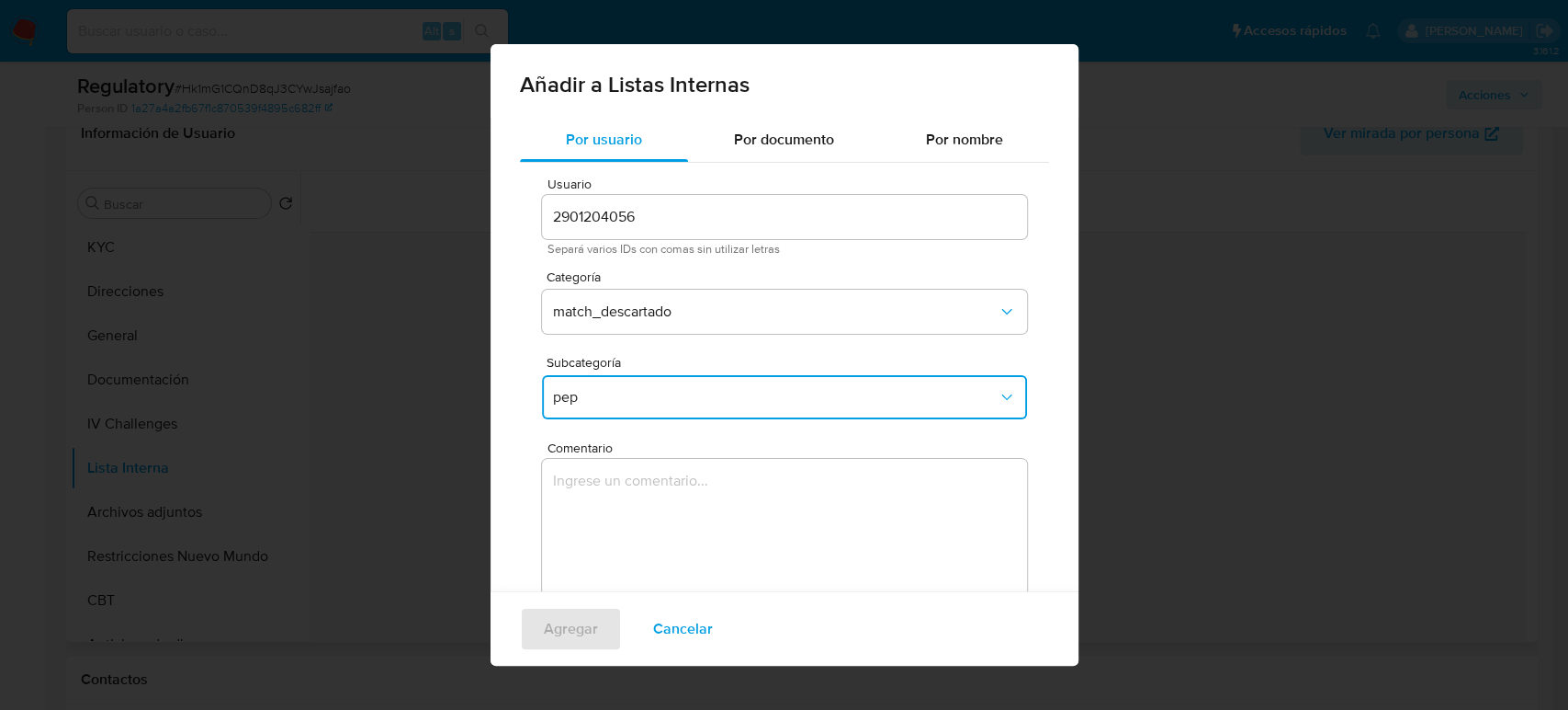
click at [661, 489] on textarea "Comentario" at bounding box center [784, 547] width 485 height 177
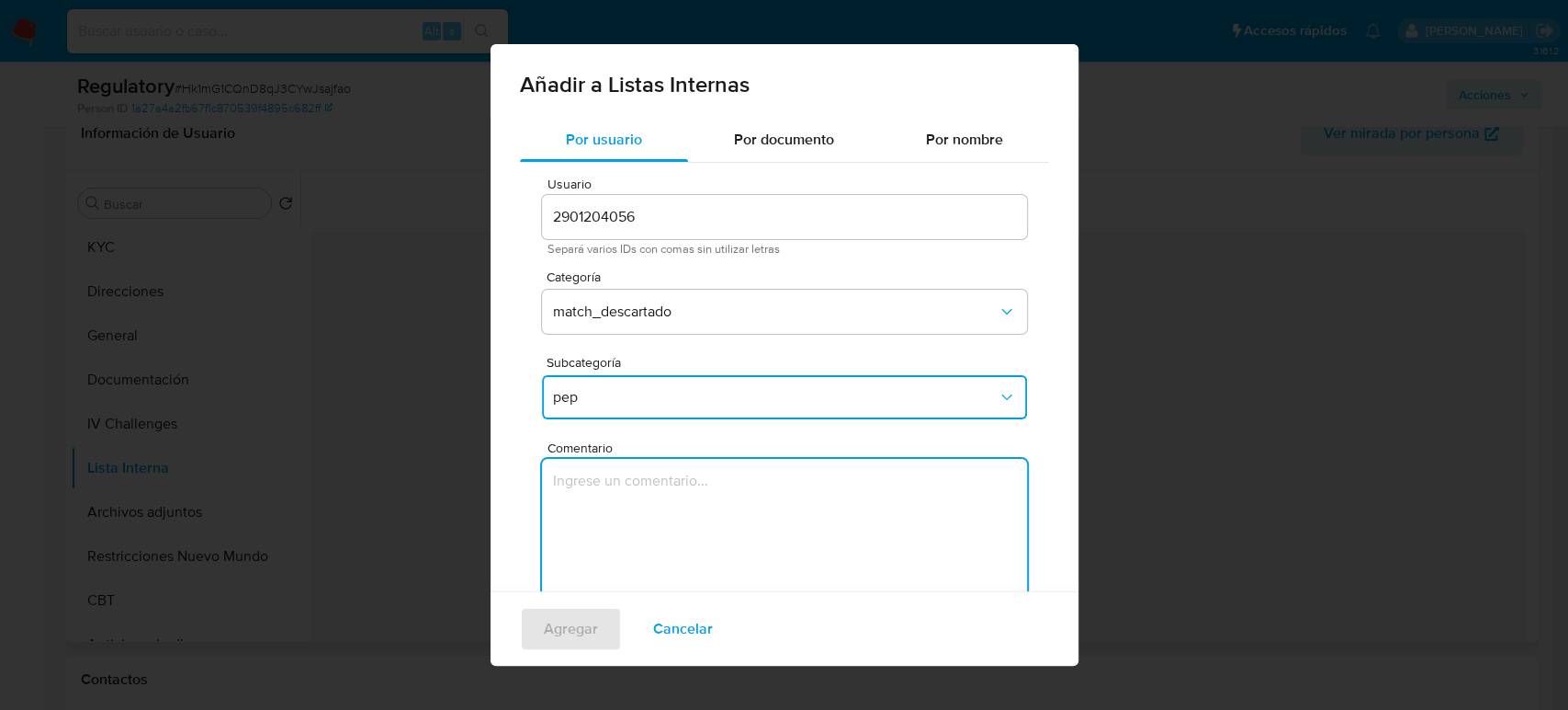
click at [662, 489] on textarea "Comentario" at bounding box center [784, 547] width 485 height 177
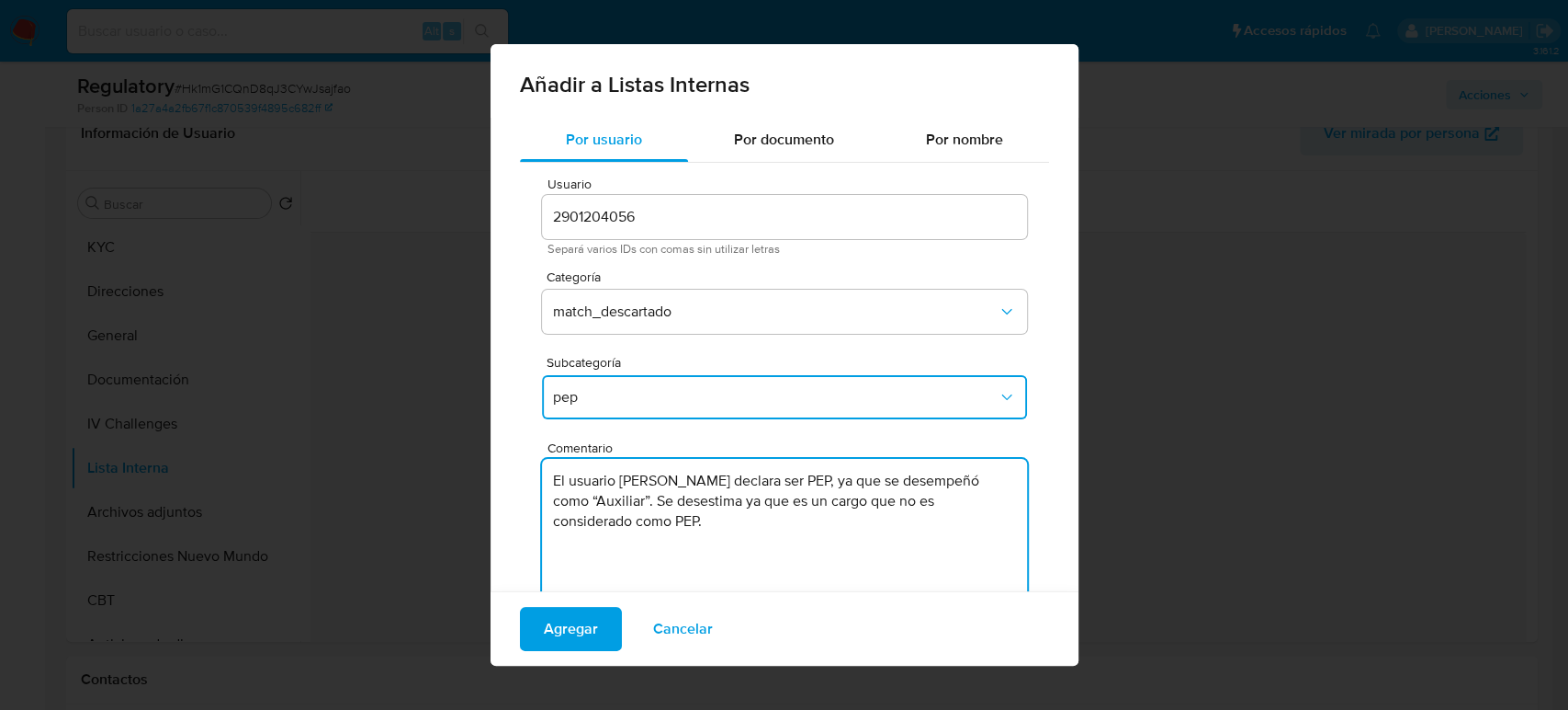
scroll to position [74, 0]
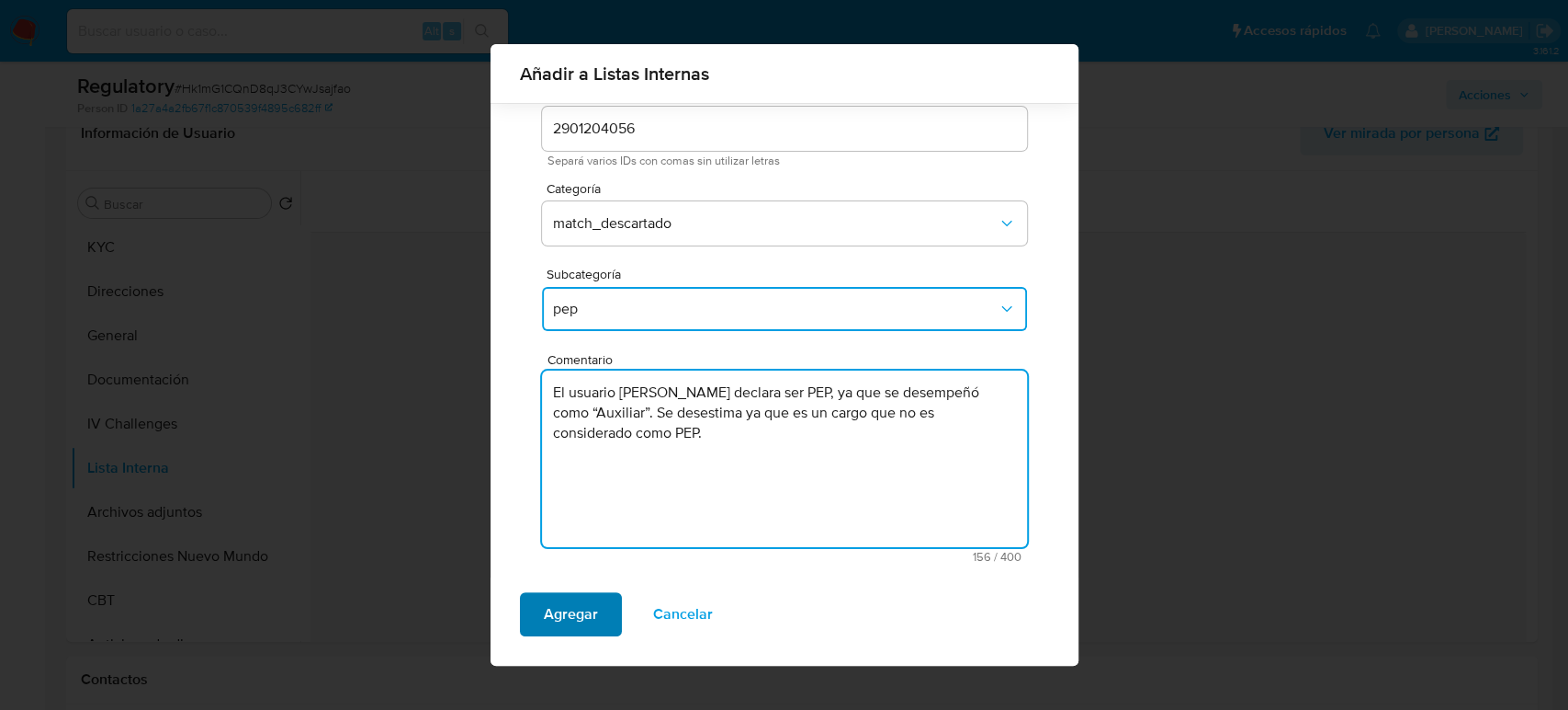
type textarea "El usuario [PERSON_NAME] declara ser PEP, ya que se desempeñó como “Auxiliar”. …"
click at [557, 615] on span "Agregar" at bounding box center [570, 614] width 54 height 40
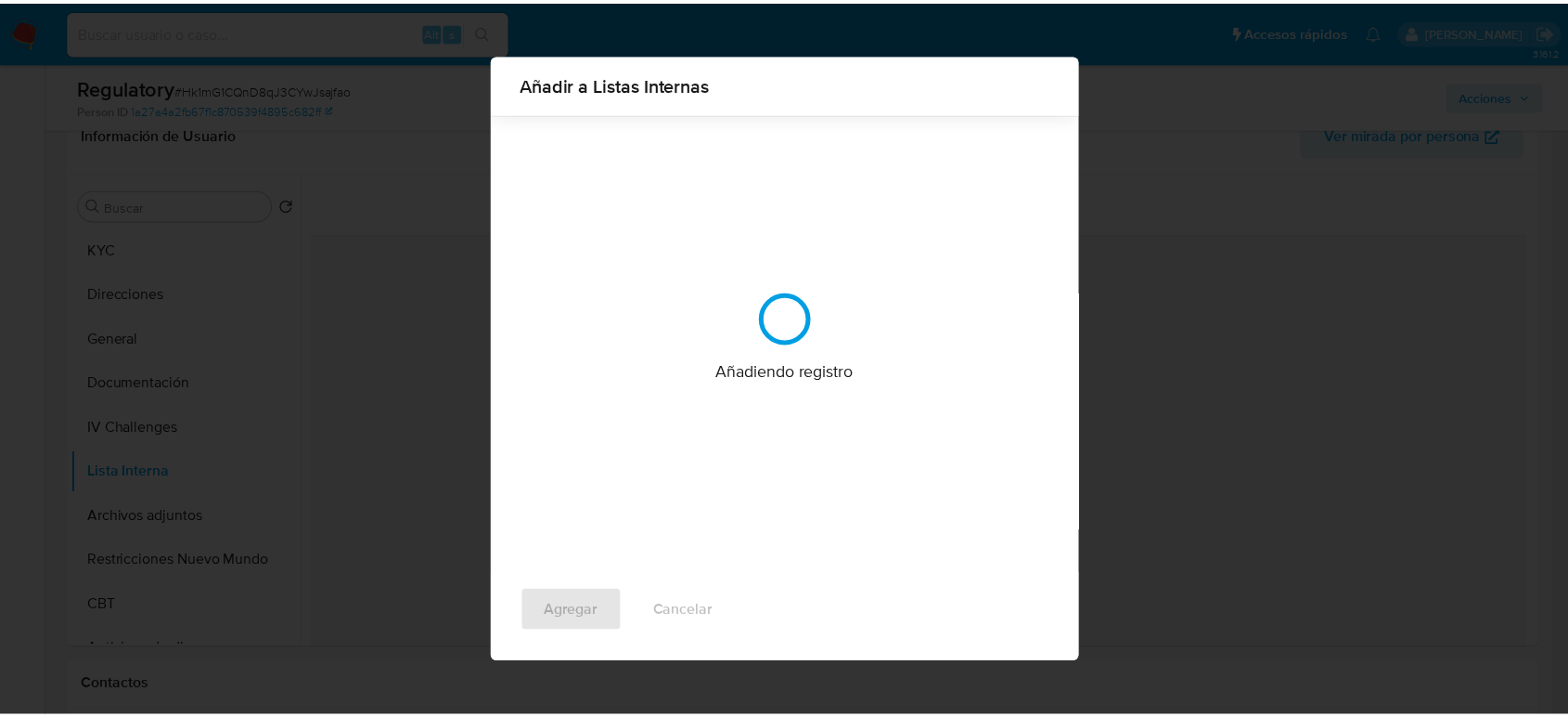
scroll to position [0, 0]
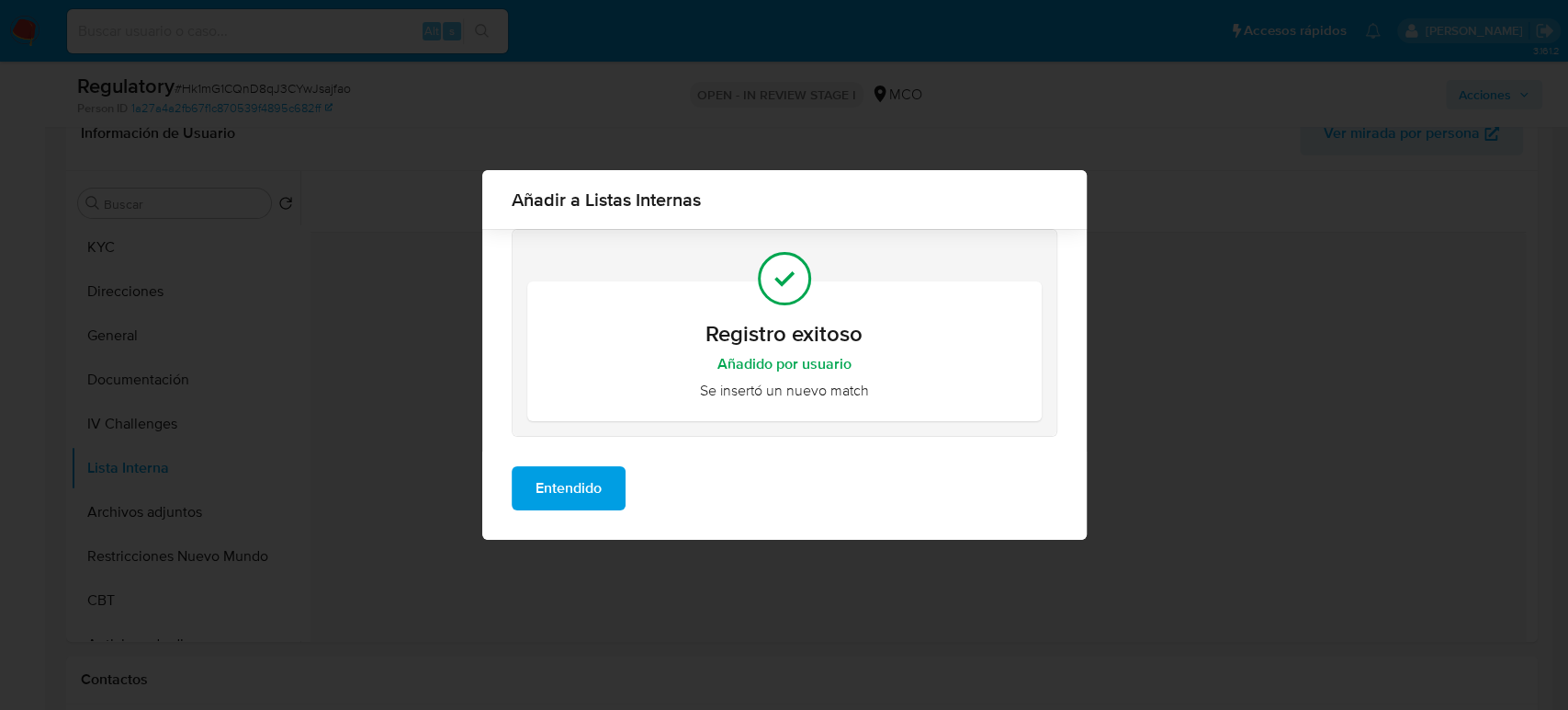
click at [572, 494] on span "Entendido" at bounding box center [567, 487] width 66 height 40
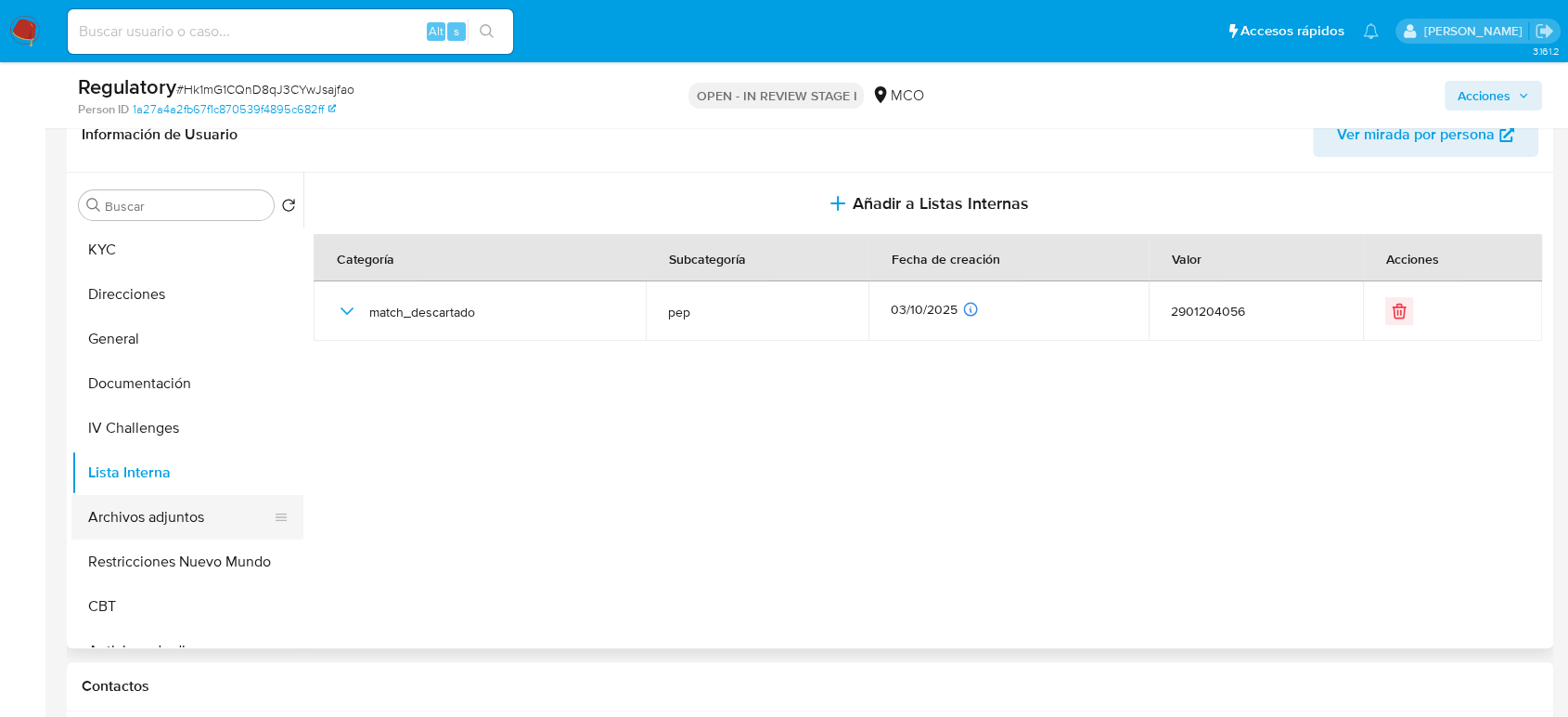
click at [166, 516] on button "Archivos adjuntos" at bounding box center [179, 517] width 217 height 45
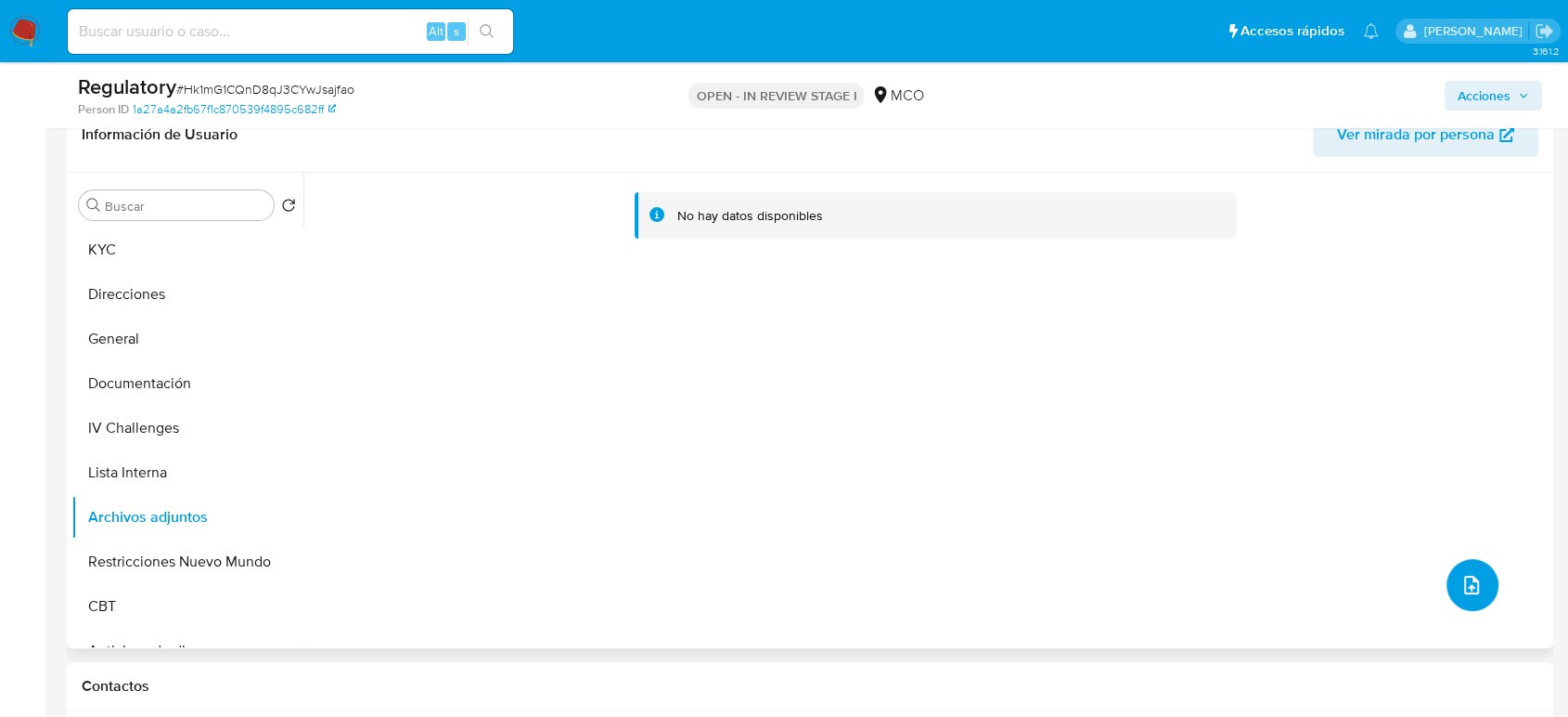
click at [1411, 586] on icon "upload-file" at bounding box center [1471, 584] width 22 height 22
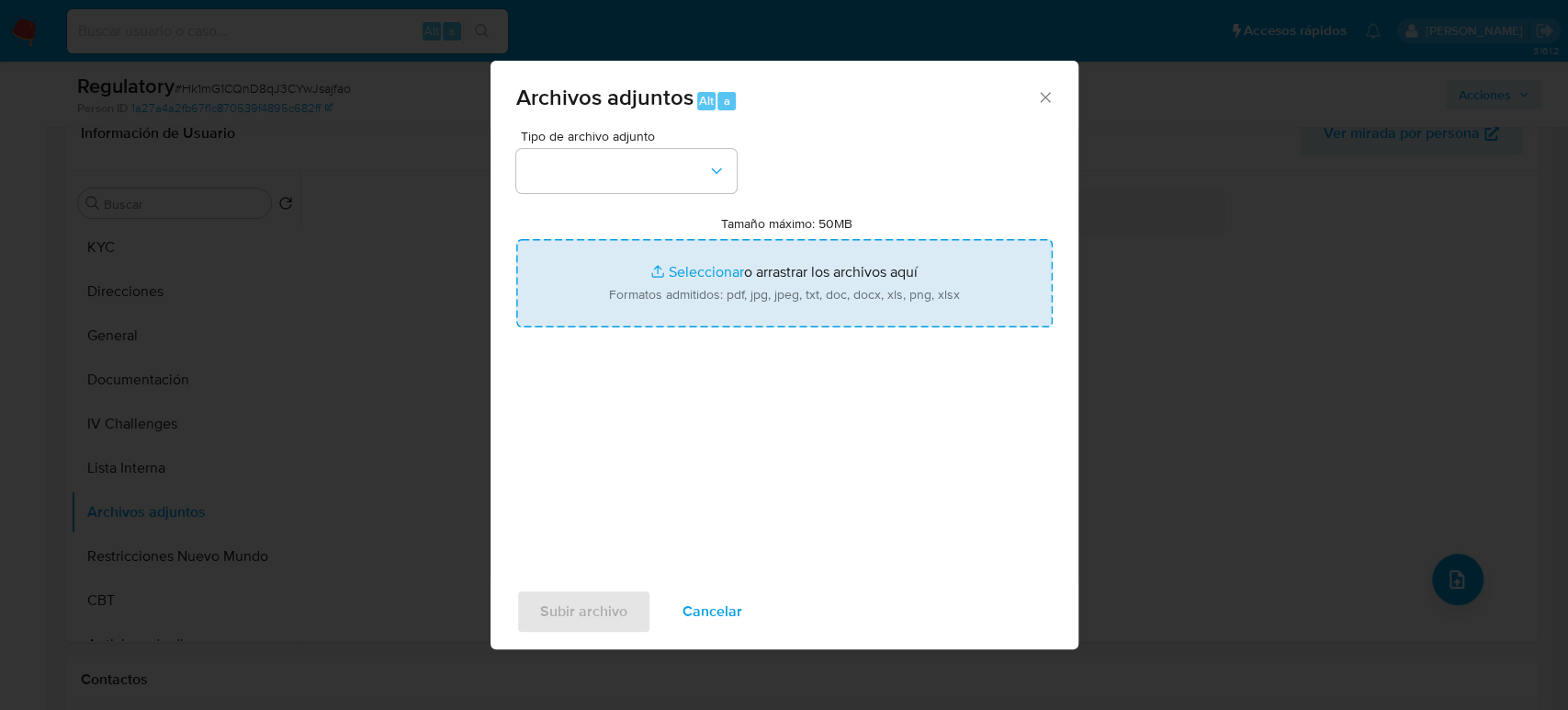
click at [878, 272] on input "Tamaño máximo: 50MB Seleccionar archivos" at bounding box center [784, 283] width 536 height 88
type input "C:\fakepath\CaseDossierReport_5jb6g5iq88ve1k2h97id8u1yj.pdf"
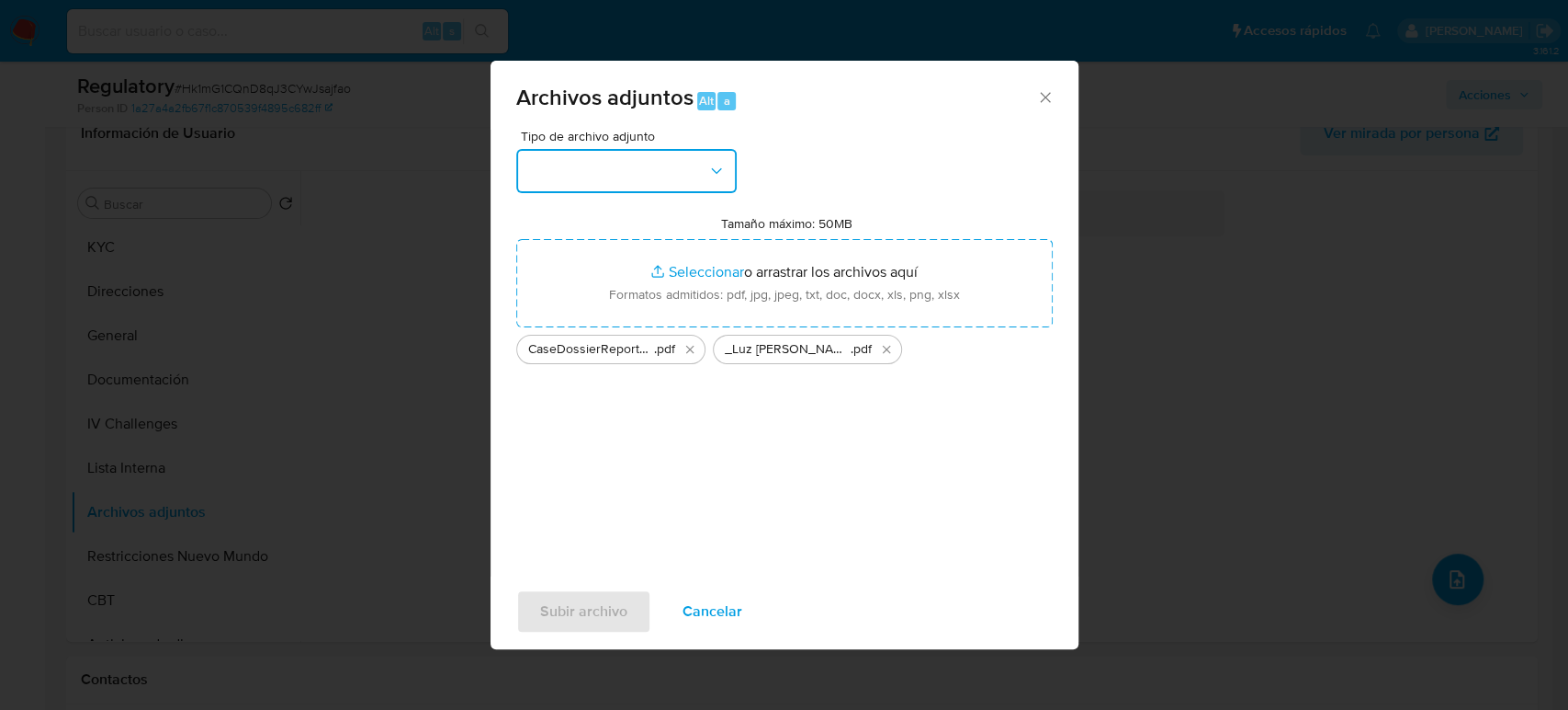
click at [612, 170] on button "button" at bounding box center [626, 171] width 220 height 44
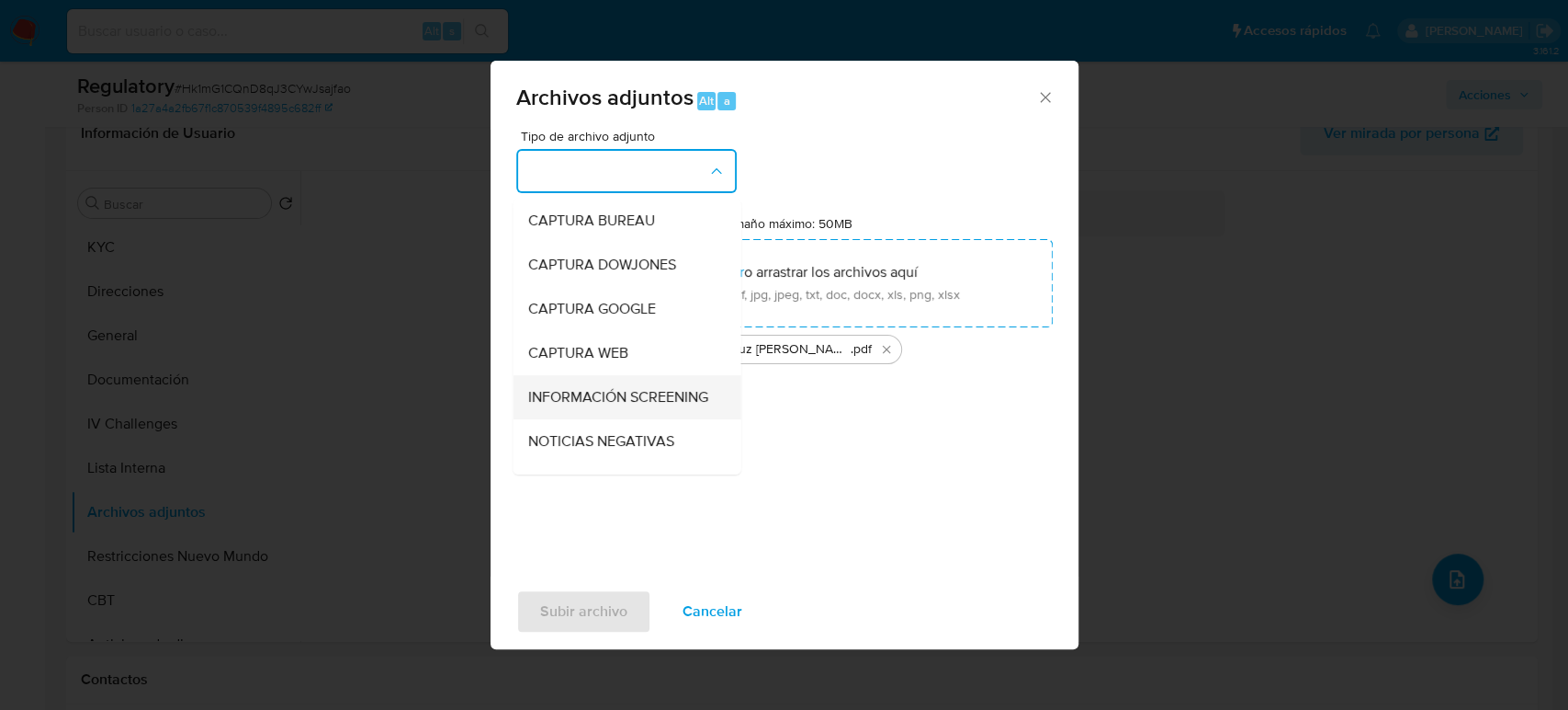
click at [600, 406] on span "INFORMACIÓN SCREENING" at bounding box center [617, 397] width 180 height 19
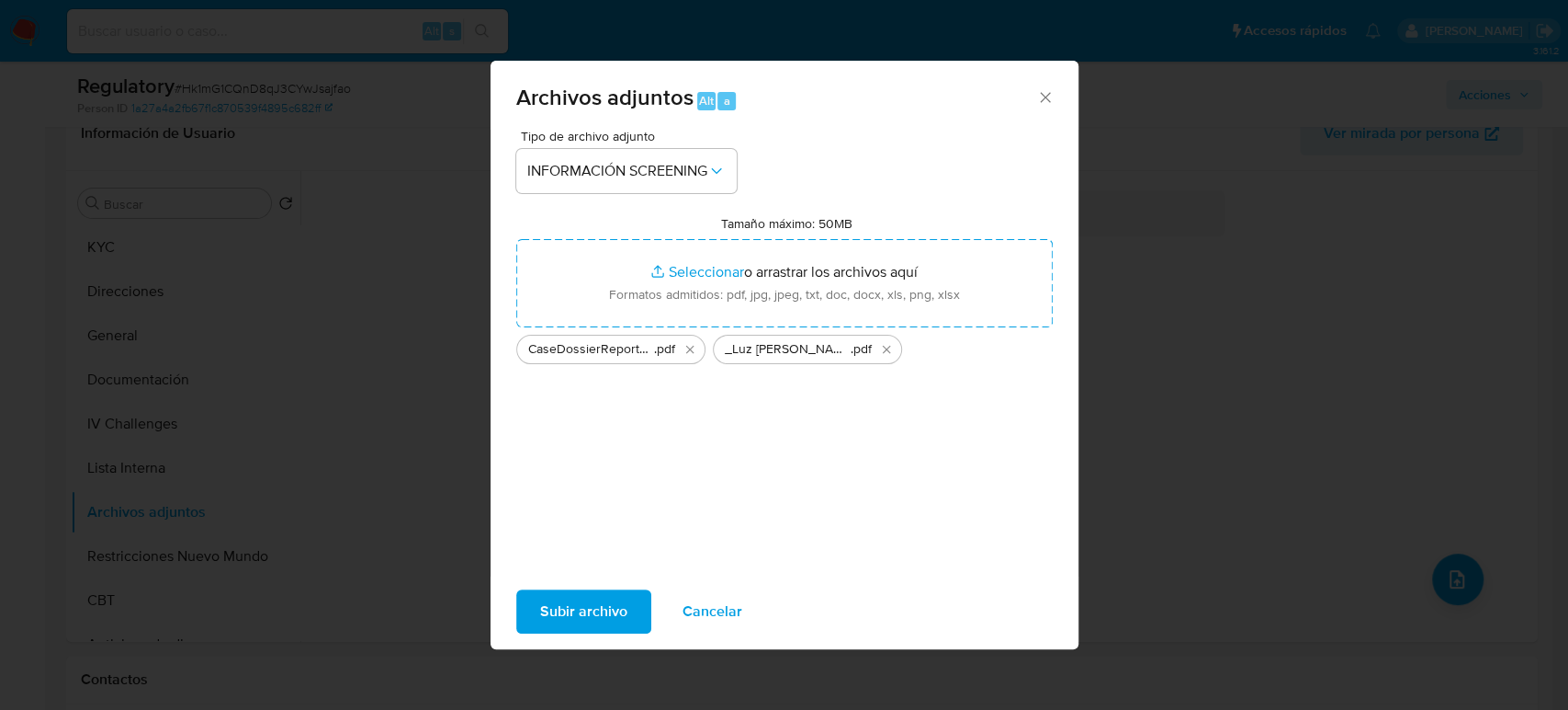
click at [610, 616] on span "Subir archivo" at bounding box center [583, 611] width 87 height 40
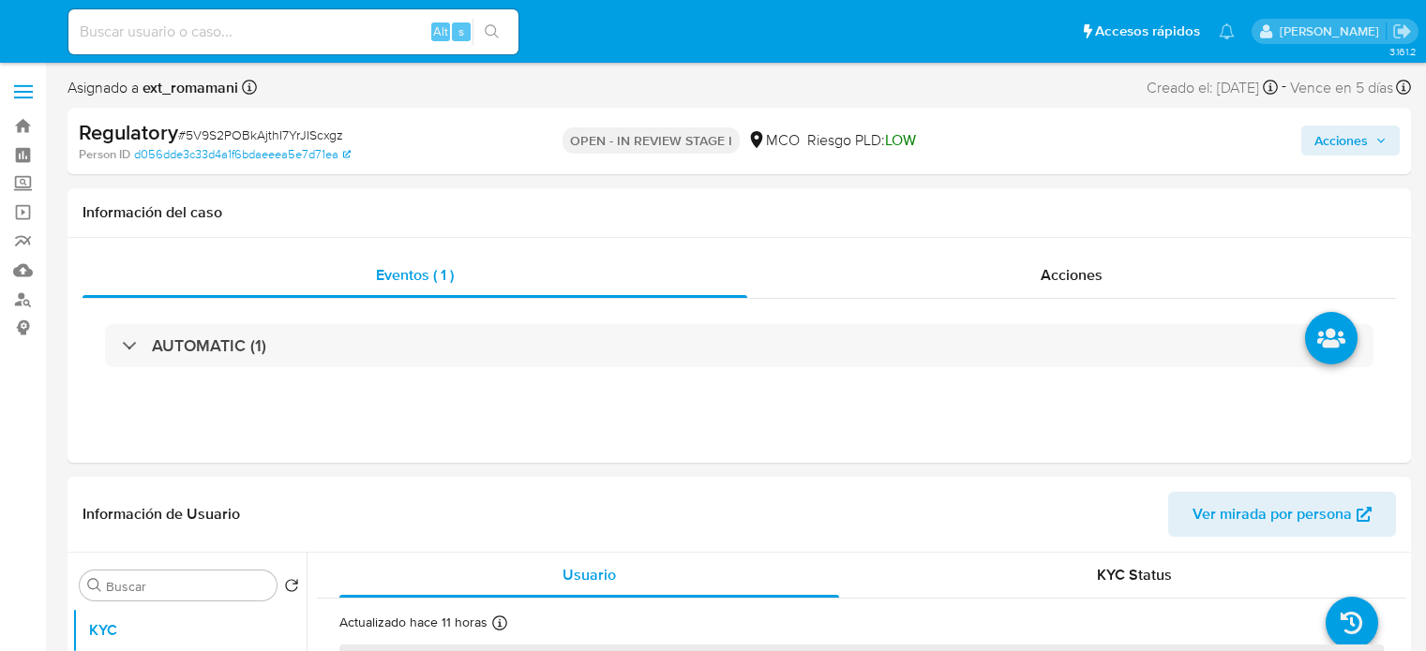
select select "10"
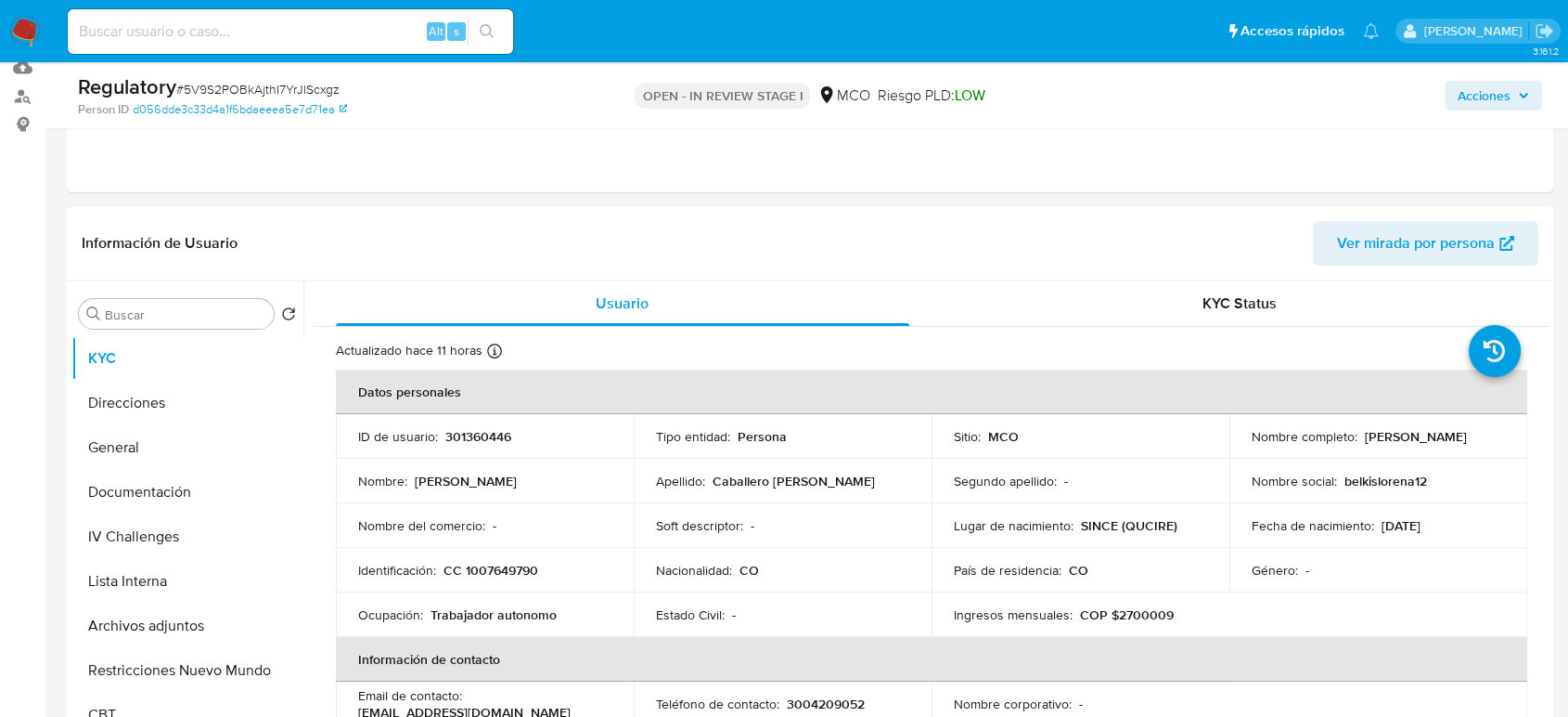
scroll to position [309, 0]
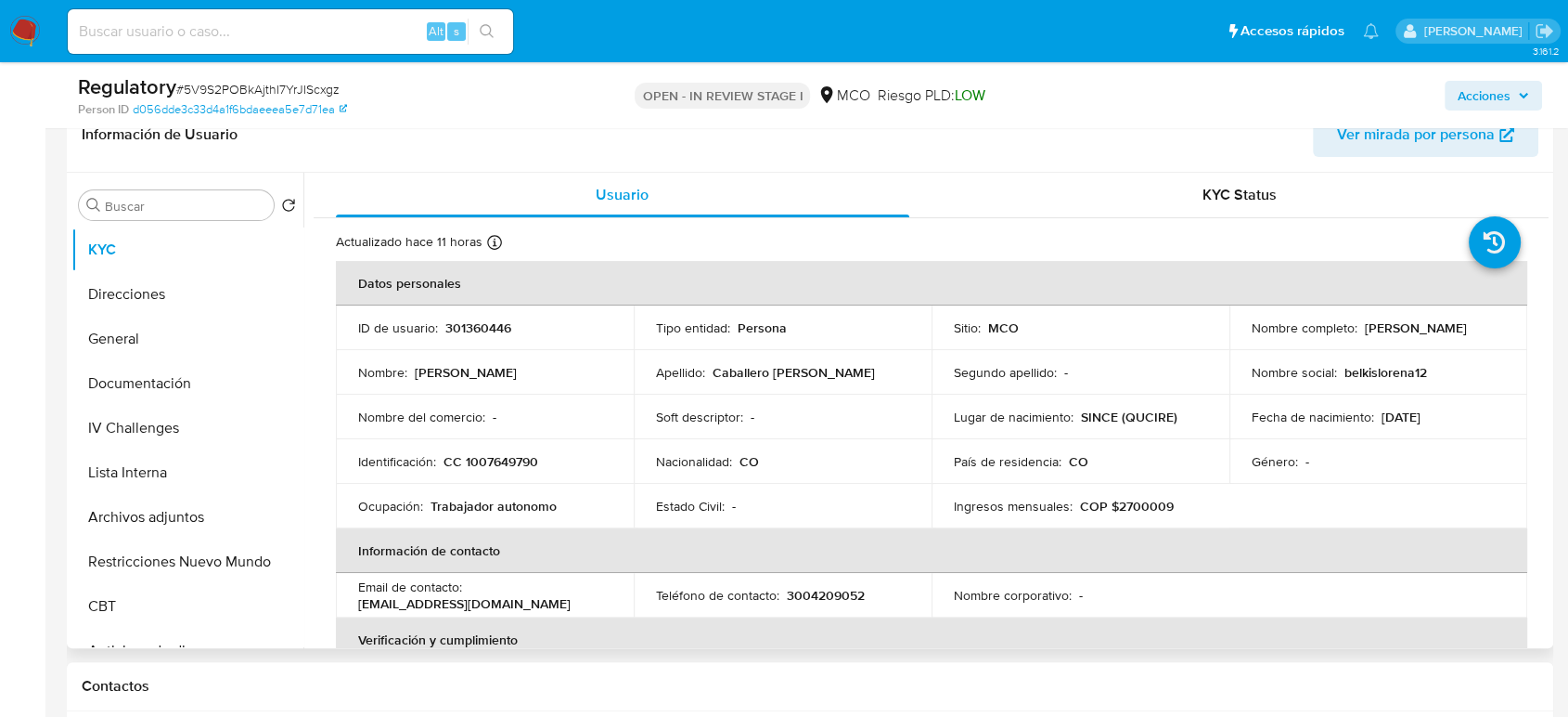
drag, startPoint x: 1460, startPoint y: 337, endPoint x: 1243, endPoint y: 333, distance: 217.0
click at [1243, 333] on td "Nombre completo : Belkys Lorena Caballero Arrieta" at bounding box center [1378, 327] width 298 height 45
copy p "Belkys Lorena Caballero Arrieta"
click at [148, 385] on button "Documentación" at bounding box center [179, 383] width 217 height 45
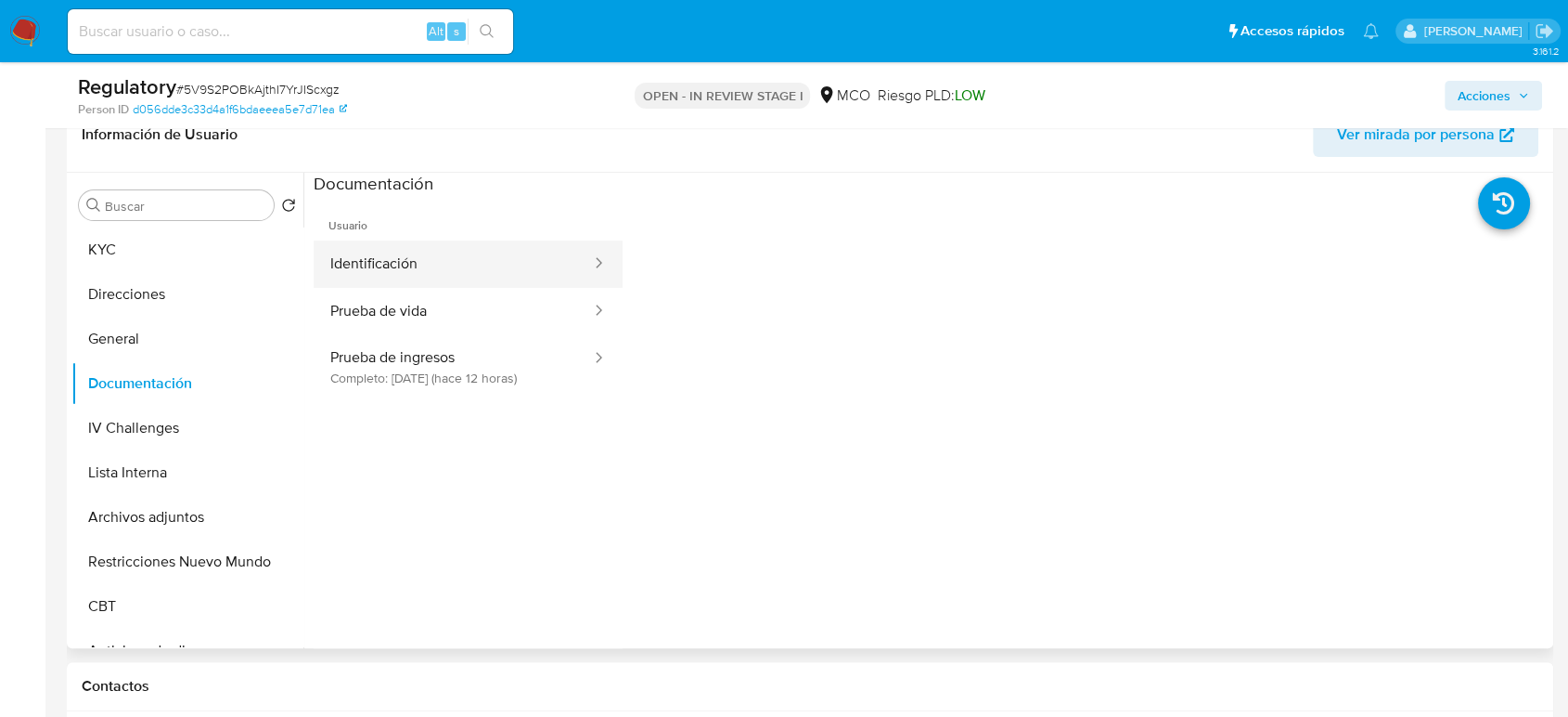
click at [410, 271] on button "Identificación" at bounding box center [453, 264] width 279 height 48
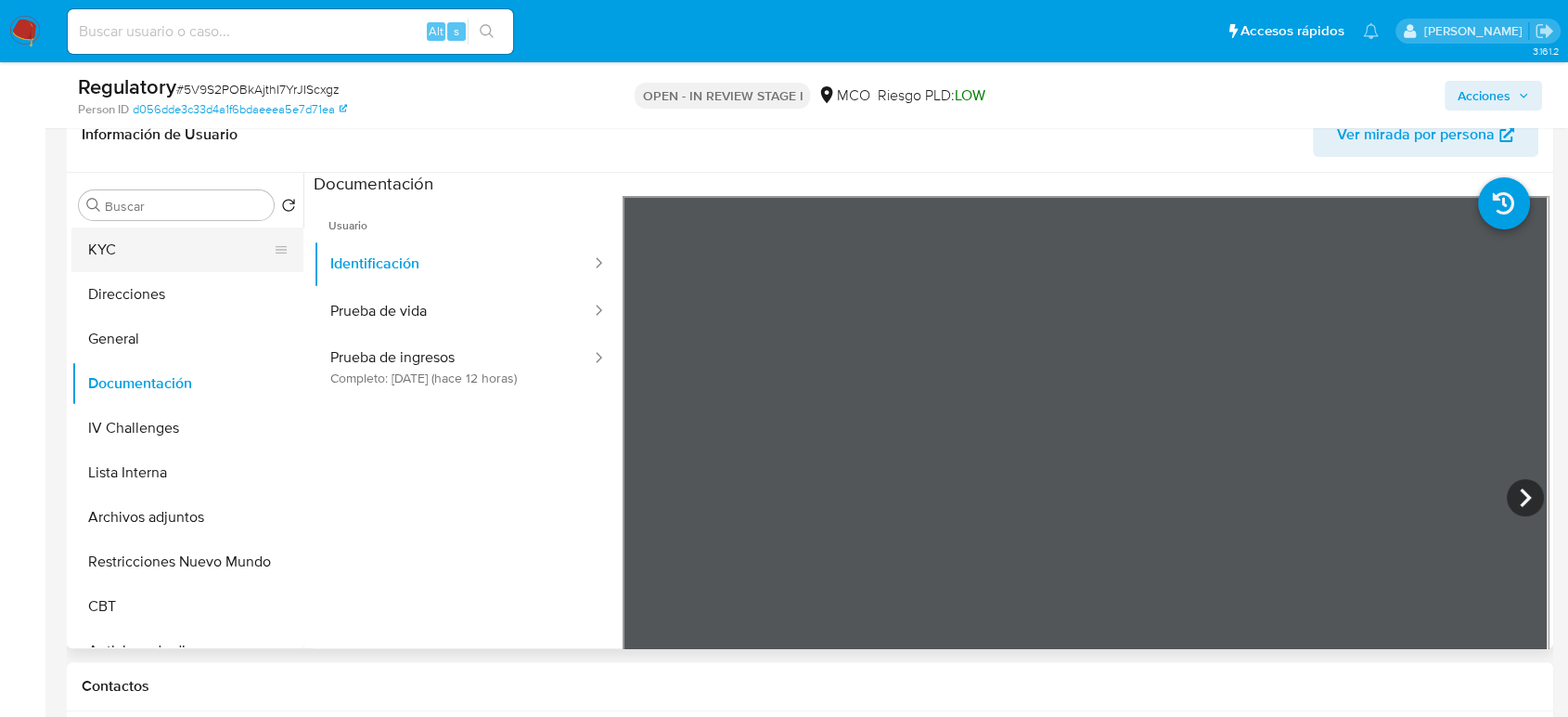
click at [179, 251] on button "KYC" at bounding box center [179, 250] width 217 height 45
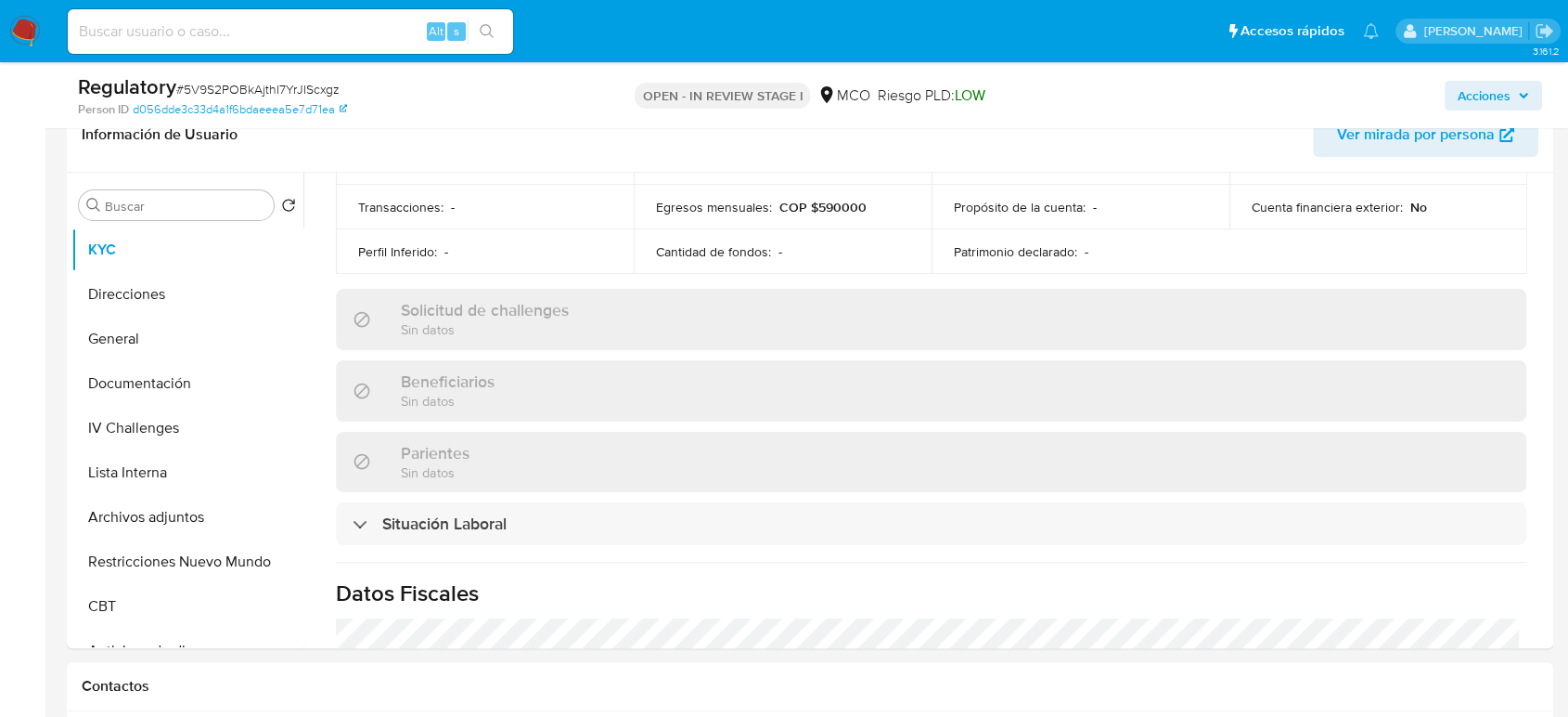
scroll to position [721, 0]
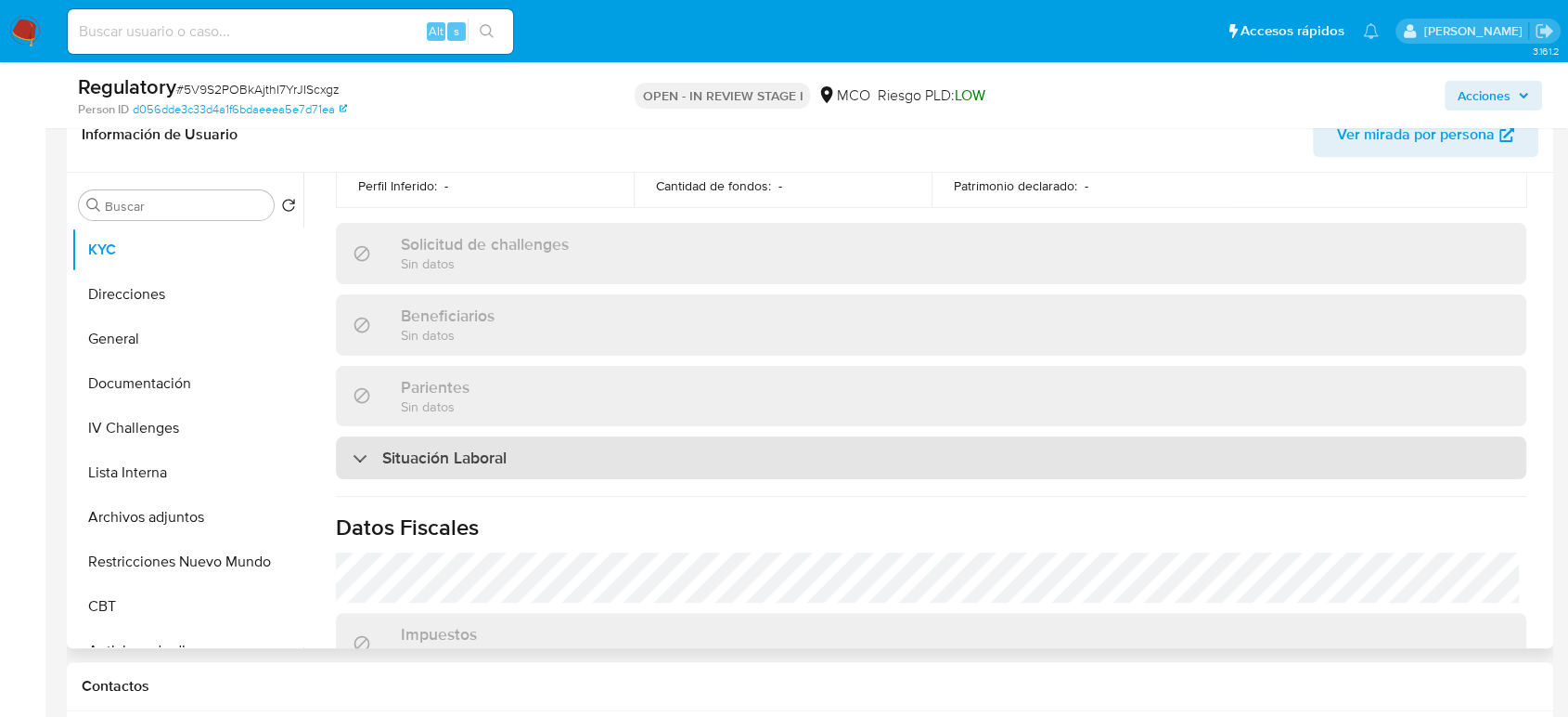
click at [749, 442] on div "Situación Laboral" at bounding box center [931, 458] width 1191 height 43
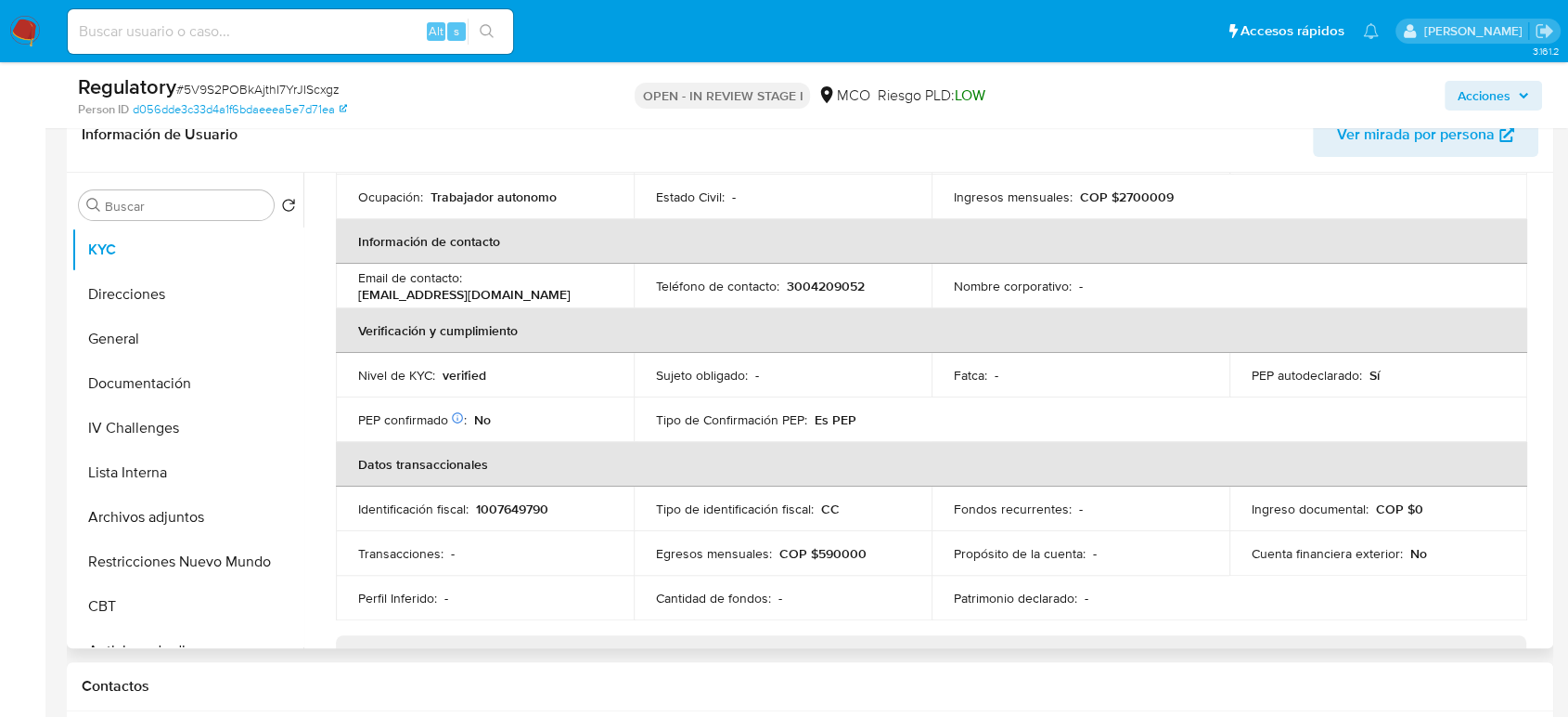
scroll to position [0, 0]
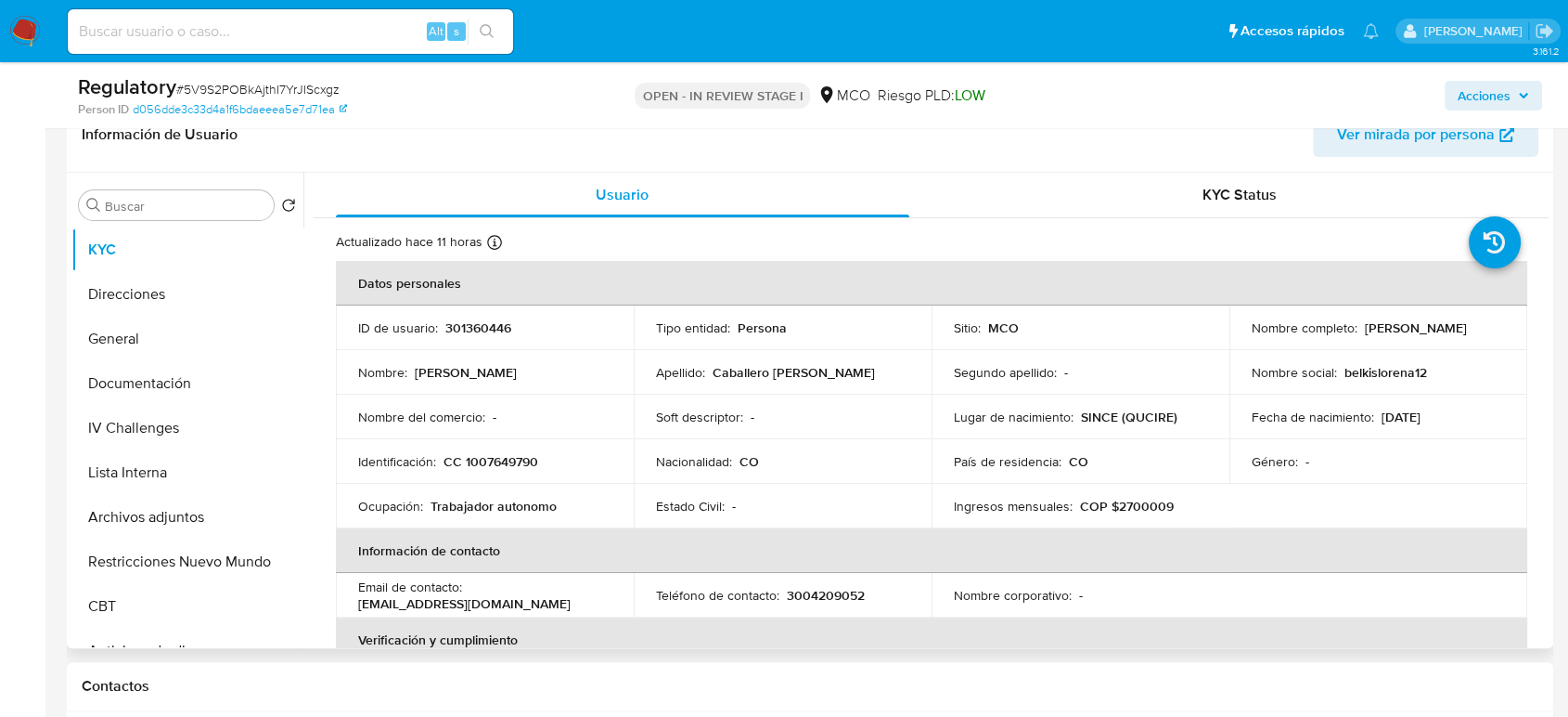
drag, startPoint x: 1455, startPoint y: 334, endPoint x: 1238, endPoint y: 339, distance: 217.1
click at [1238, 339] on td "Nombre completo : Belkys Lorena Caballero Arrieta" at bounding box center [1378, 327] width 298 height 45
copy p "Belkys Lorena Caballero Arrieta"
click at [164, 379] on button "Documentación" at bounding box center [179, 383] width 217 height 45
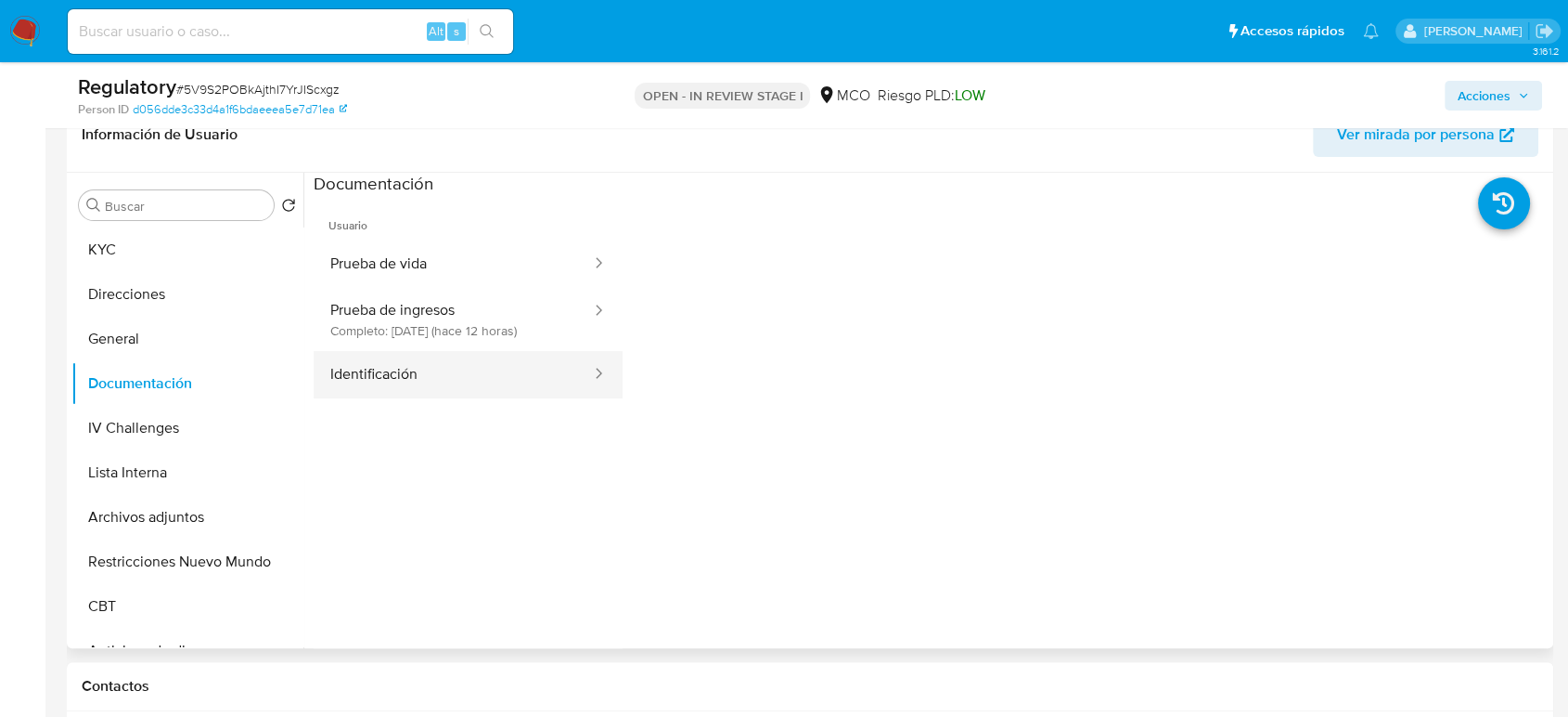
click at [431, 359] on button "Identificación" at bounding box center [453, 374] width 279 height 48
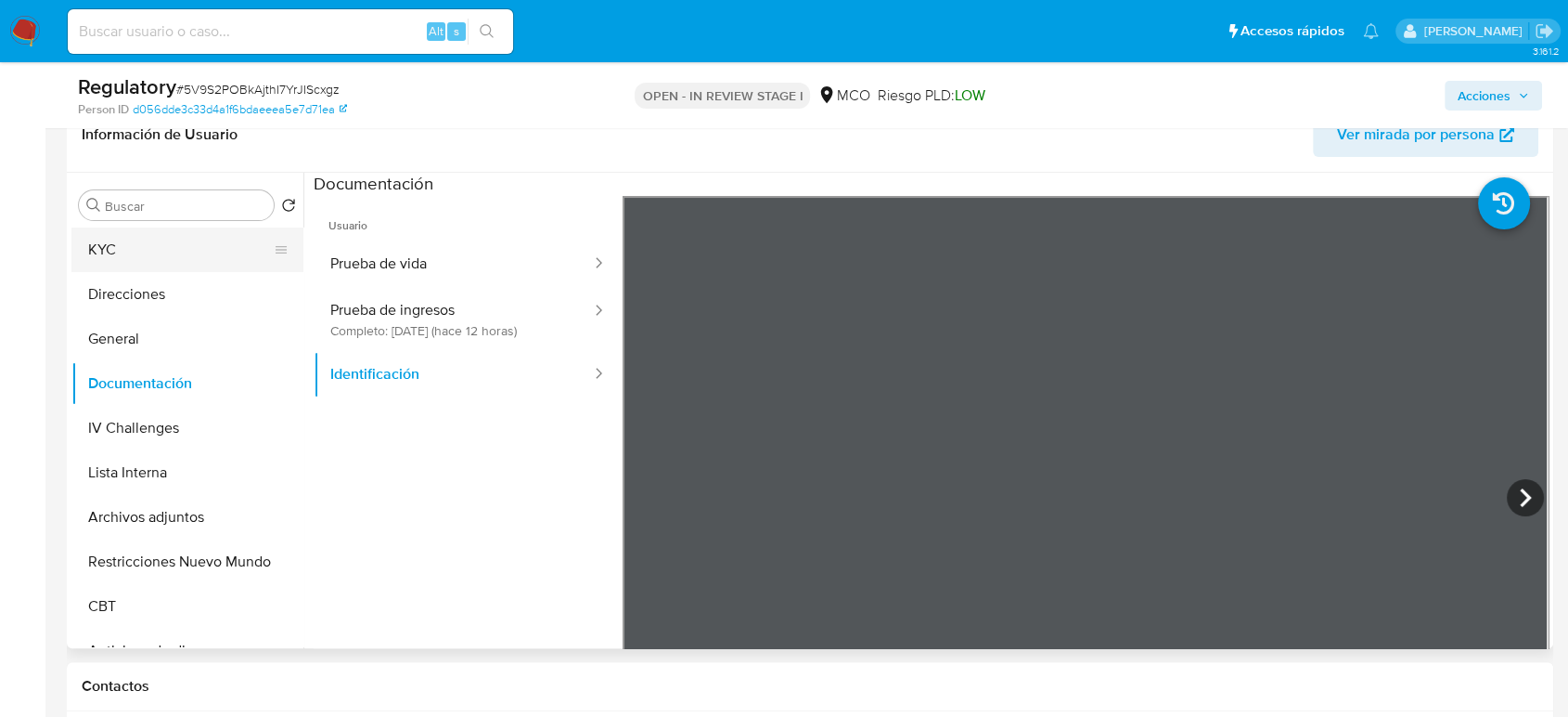
click at [159, 251] on button "KYC" at bounding box center [179, 250] width 217 height 45
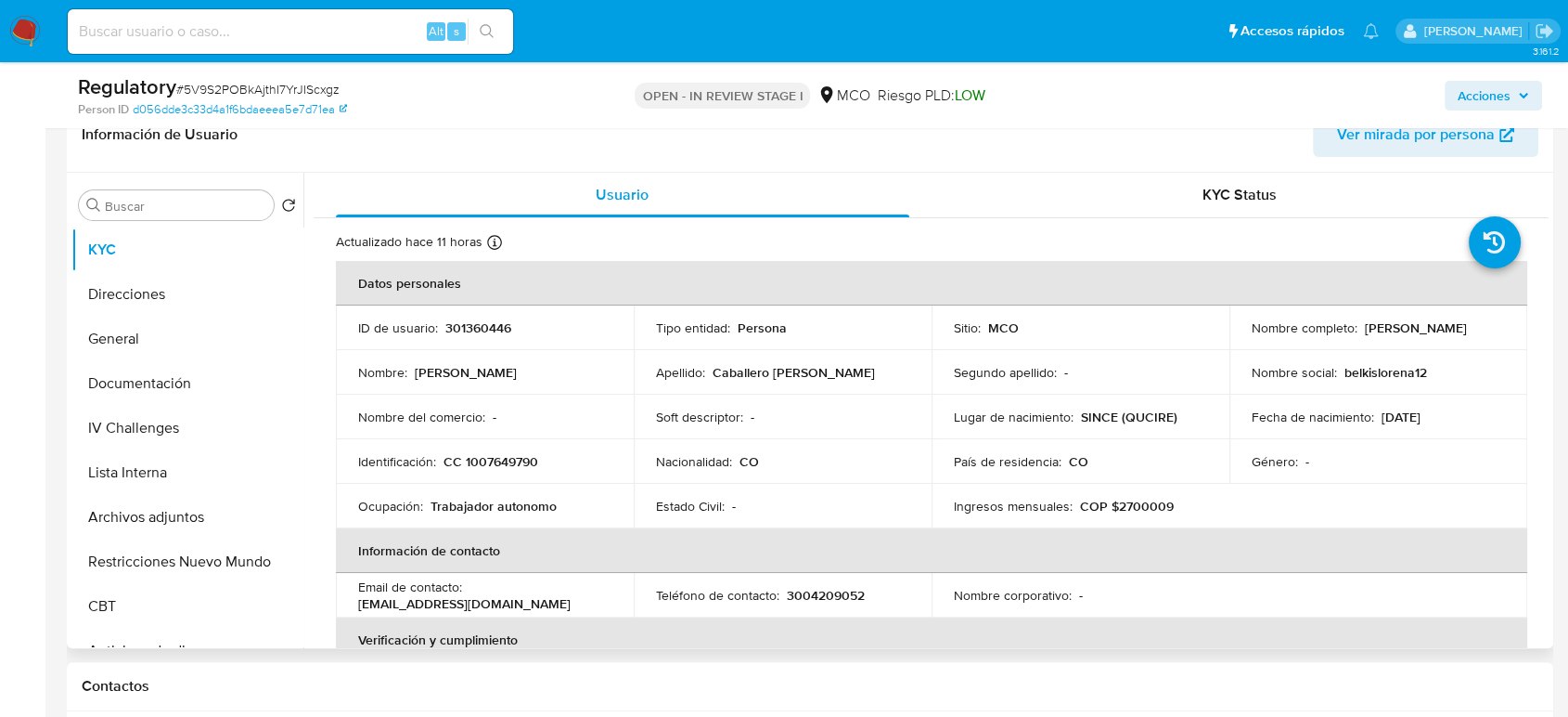
drag, startPoint x: 1439, startPoint y: 337, endPoint x: 1239, endPoint y: 340, distance: 200.0
click at [1239, 340] on td "Nombre completo : Belkys Lorena Caballero Arrieta" at bounding box center [1378, 327] width 298 height 45
copy p "Belkys Lorena Caballero Arrieta"
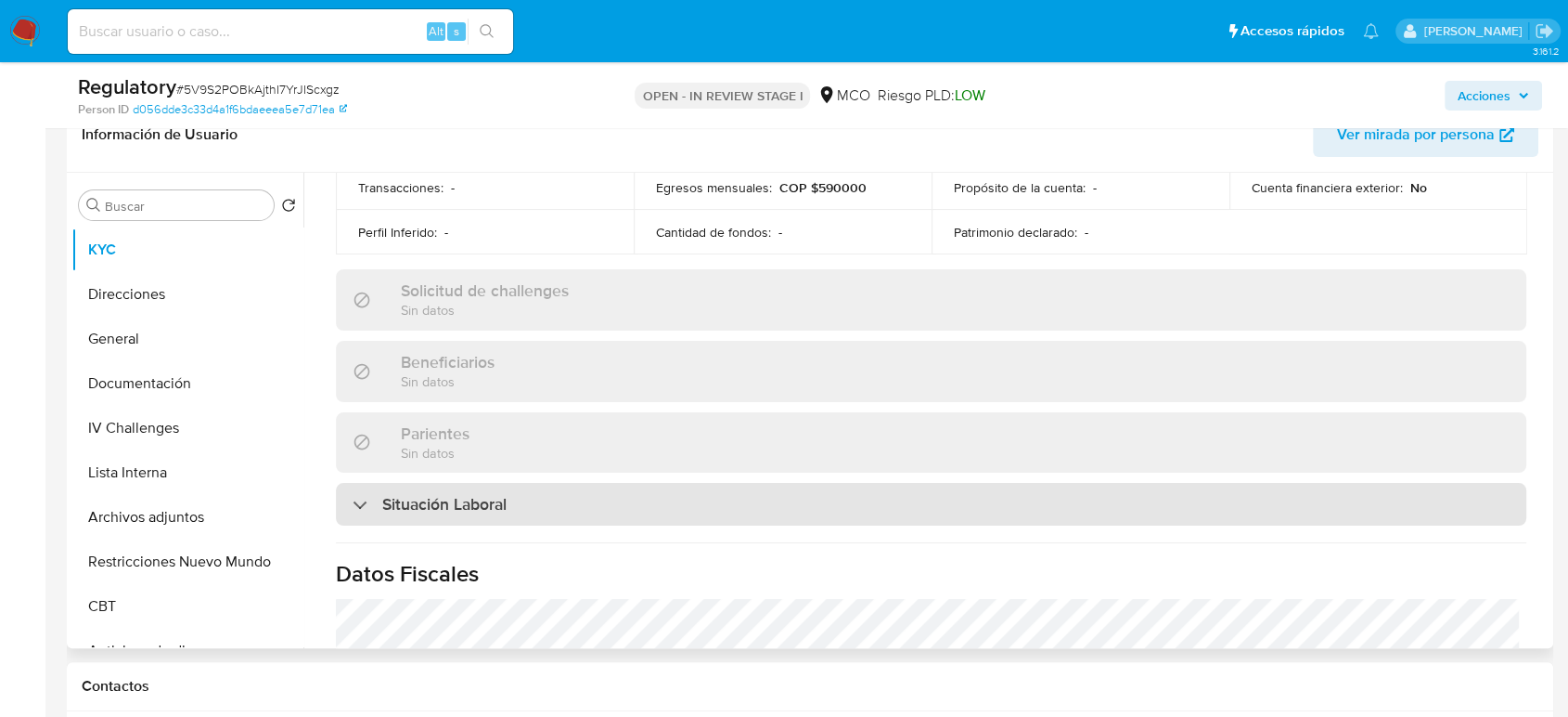
scroll to position [721, 0]
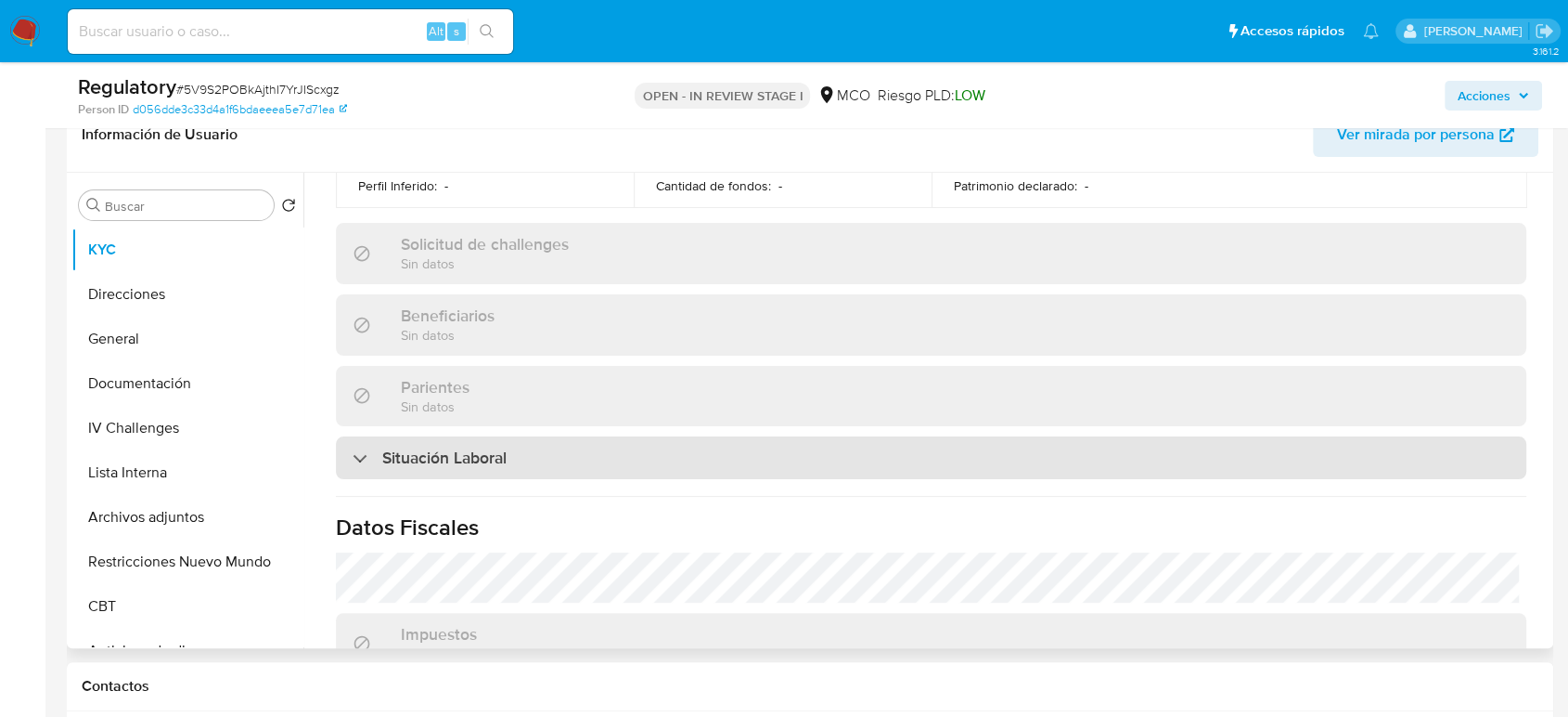
click at [456, 471] on div "Situación Laboral" at bounding box center [931, 458] width 1191 height 43
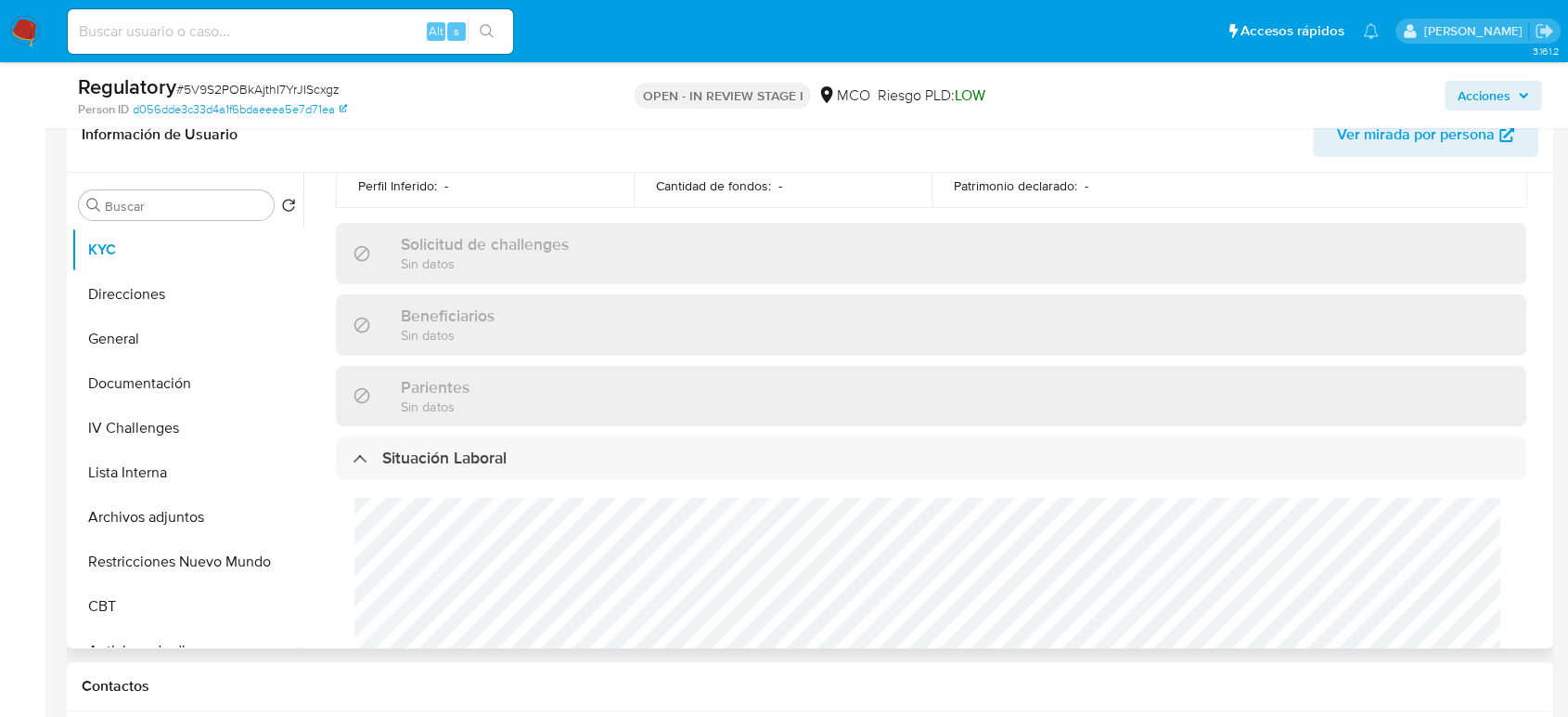
scroll to position [824, 0]
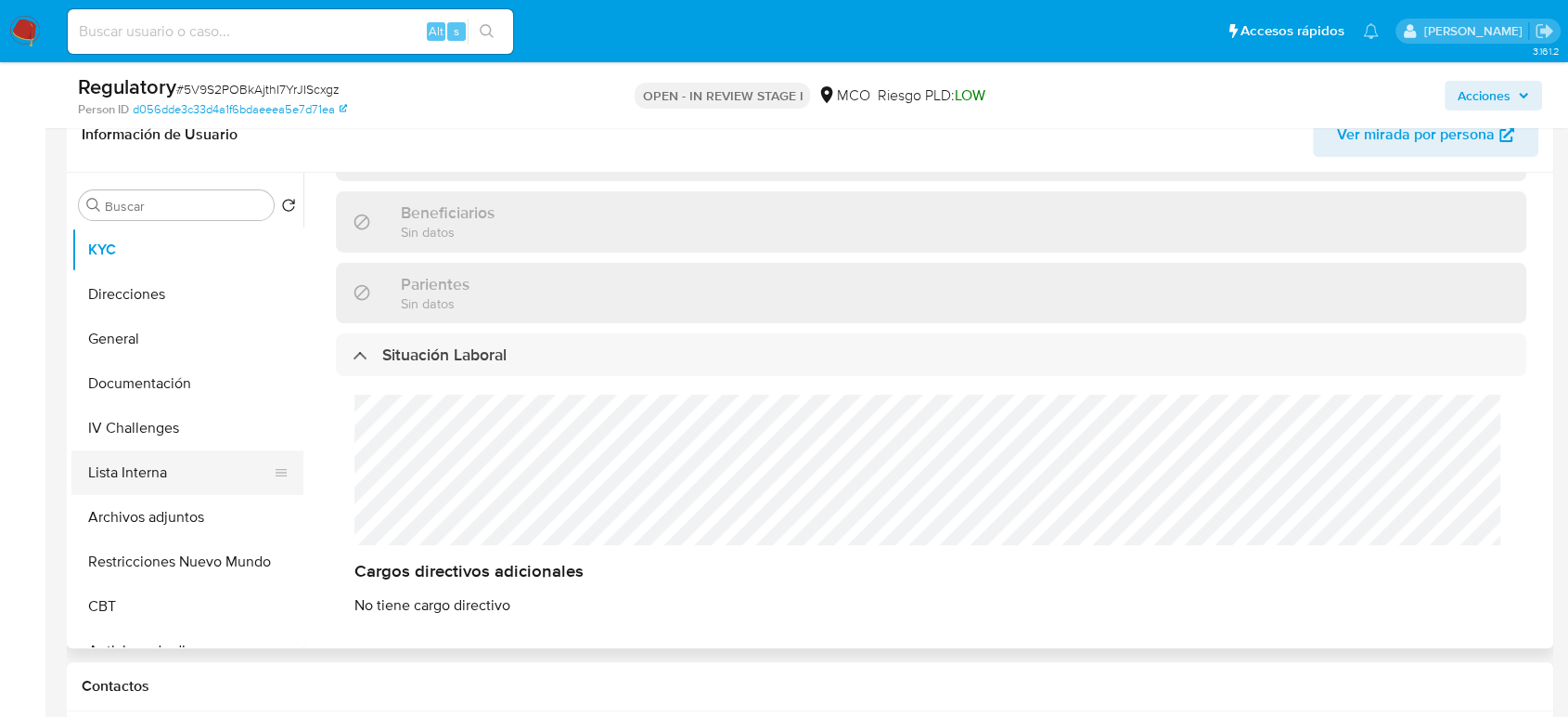
click at [147, 465] on button "Lista Interna" at bounding box center [179, 472] width 217 height 45
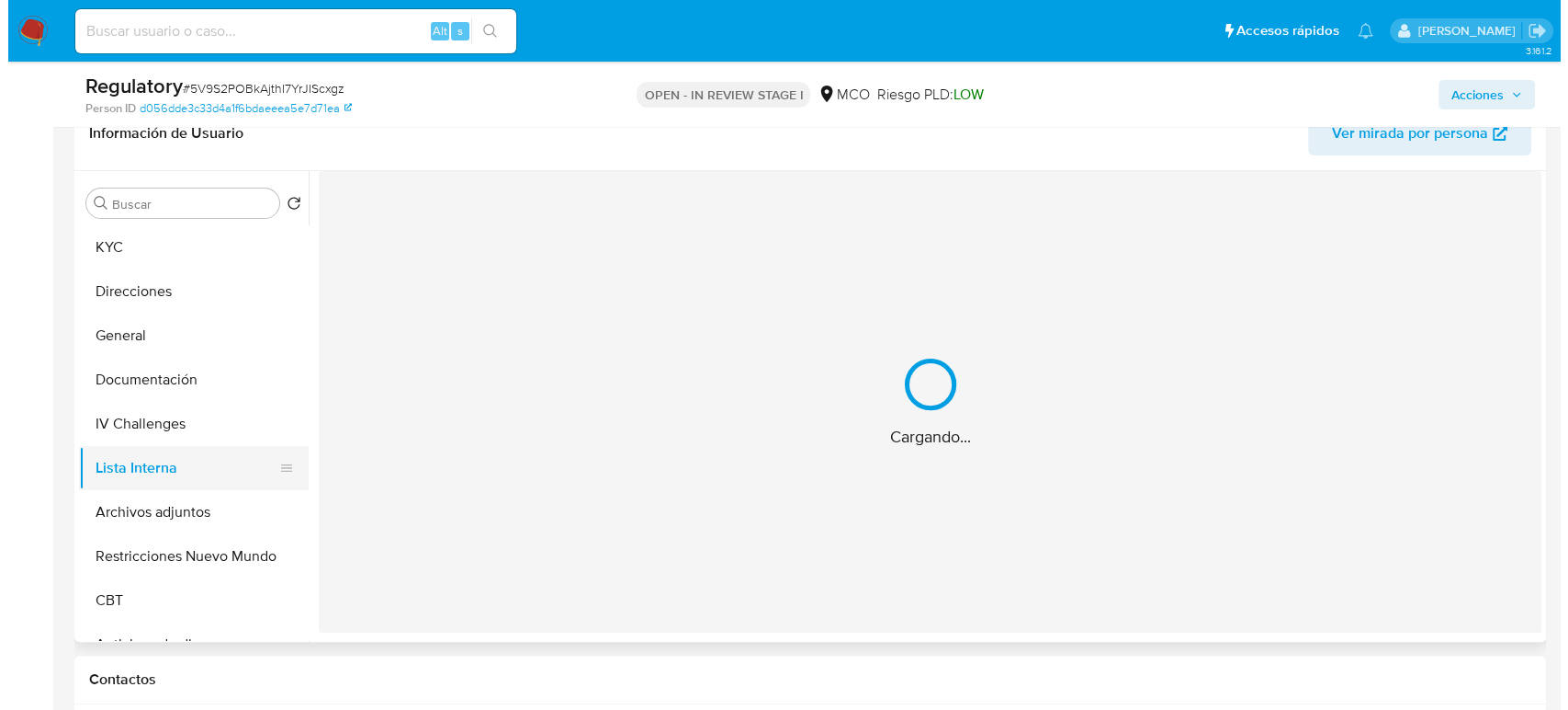
scroll to position [0, 0]
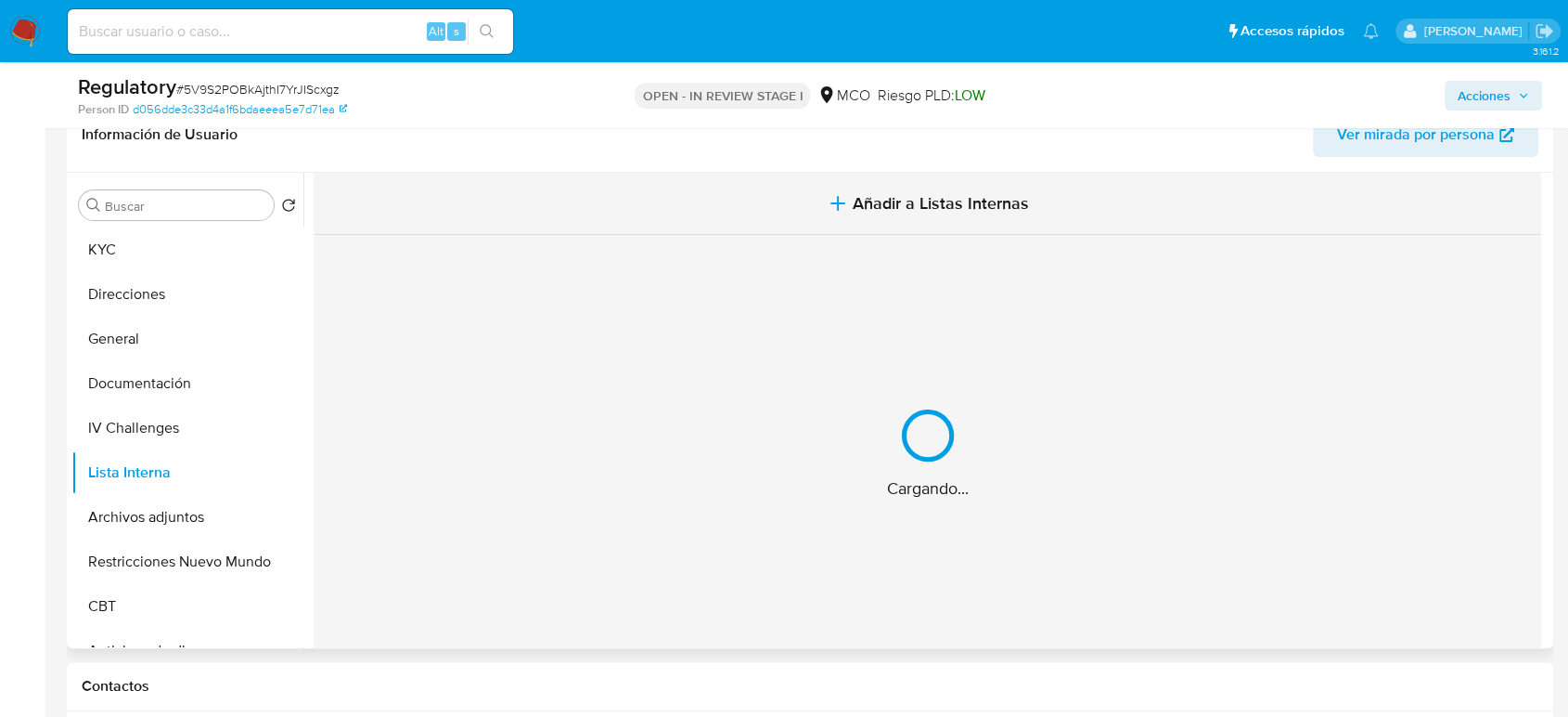
click at [890, 204] on span "Añadir a Listas Internas" at bounding box center [940, 203] width 176 height 21
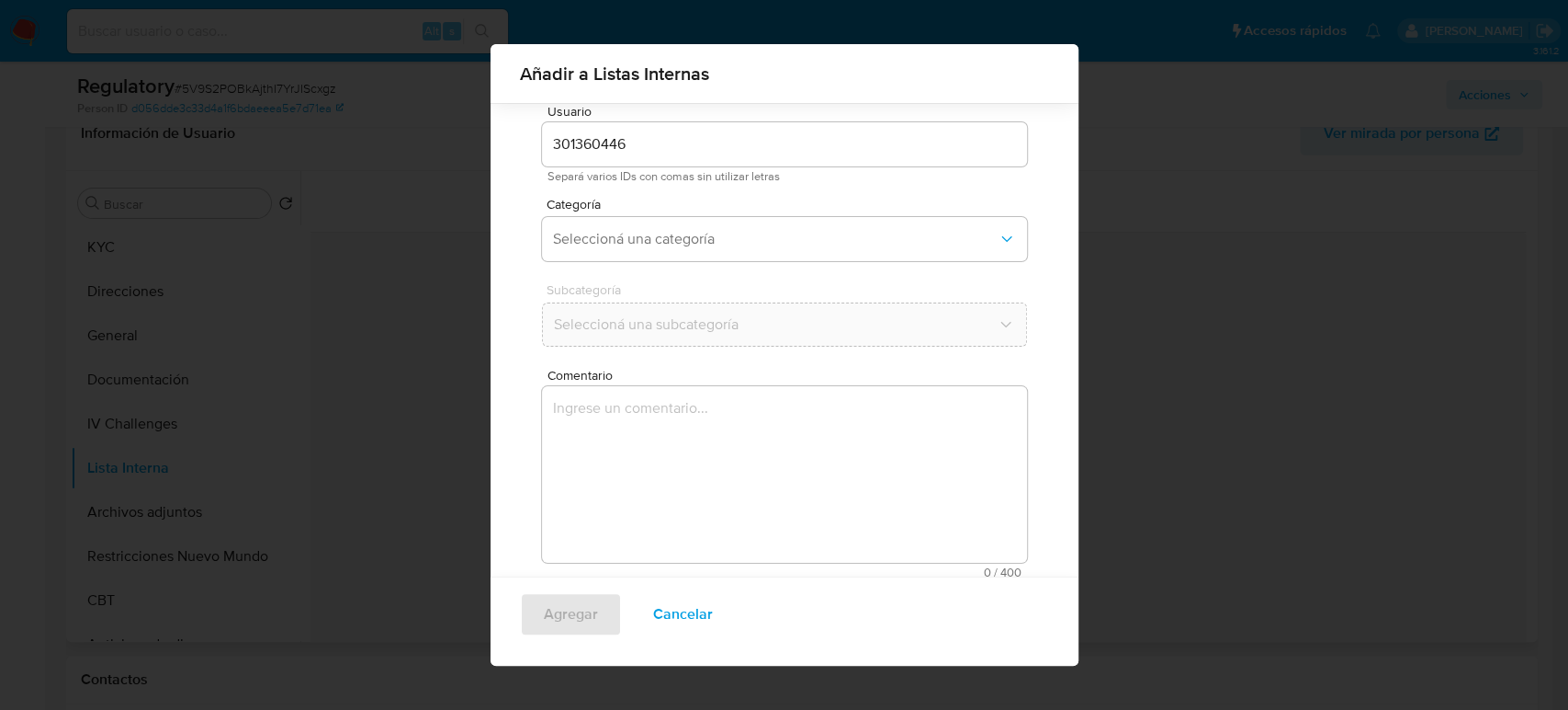
scroll to position [74, 0]
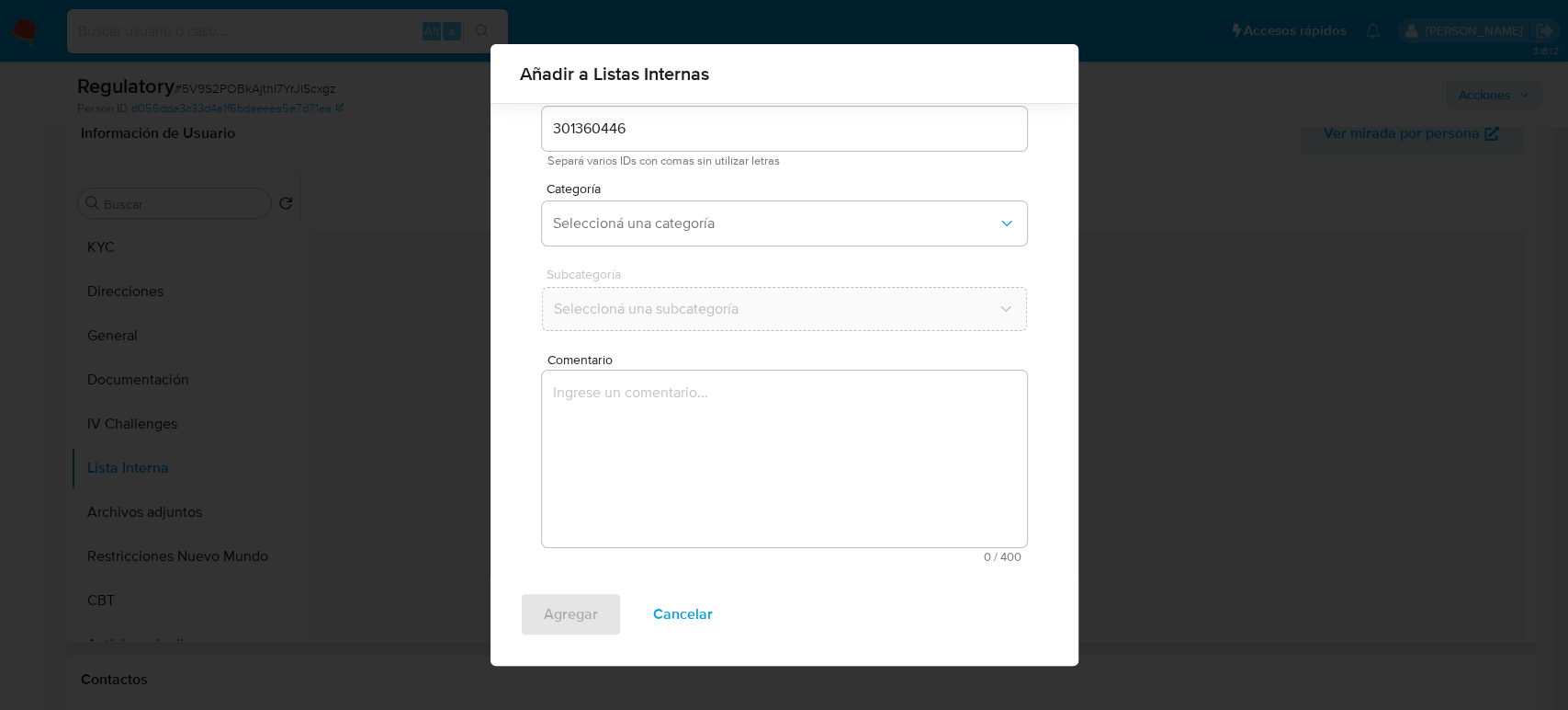
click at [677, 425] on textarea "Comentario" at bounding box center [784, 459] width 485 height 177
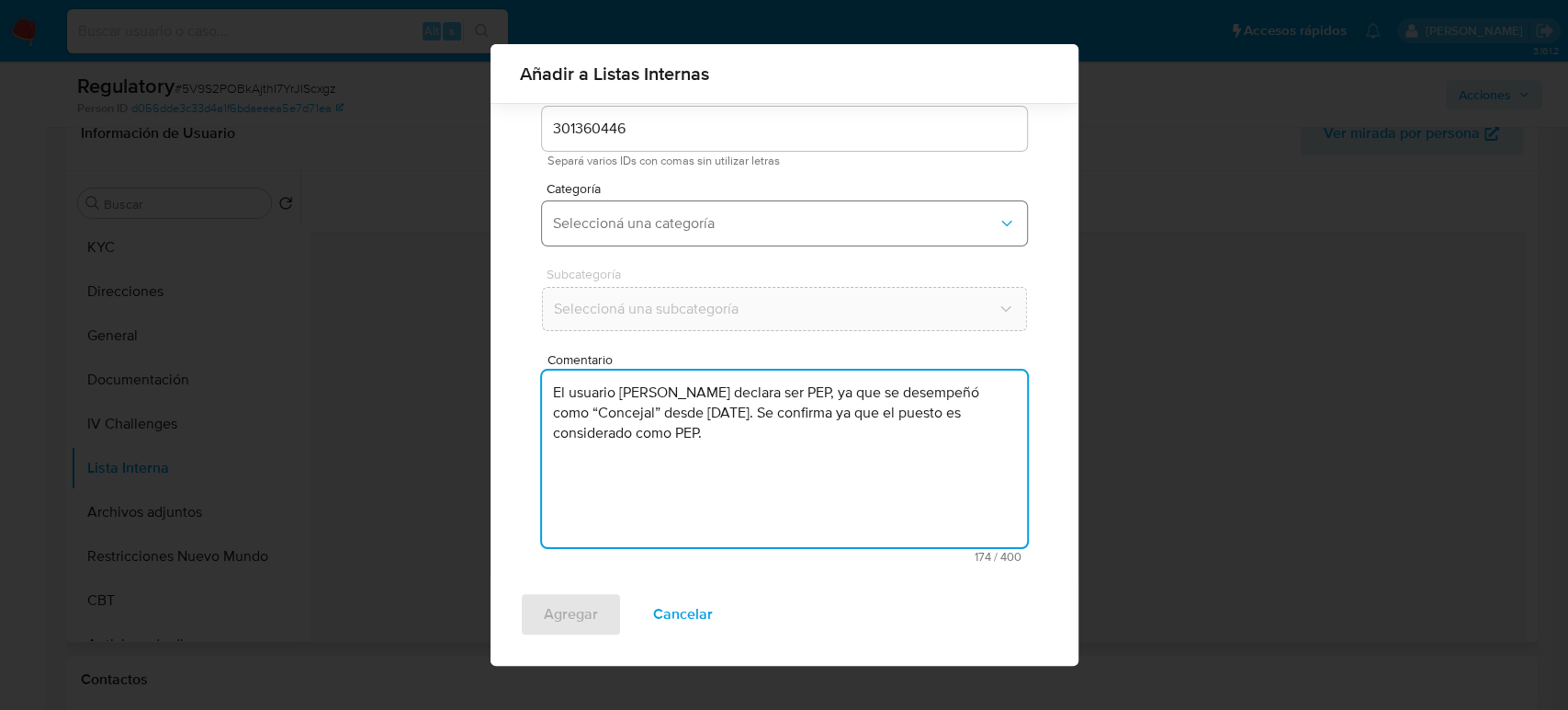
type textarea "El usuario Belkys Lorena Caballero Arrieta declara ser PEP, ya que se desempeñó…"
click at [679, 217] on span "Seleccioná una categoría" at bounding box center [775, 223] width 445 height 19
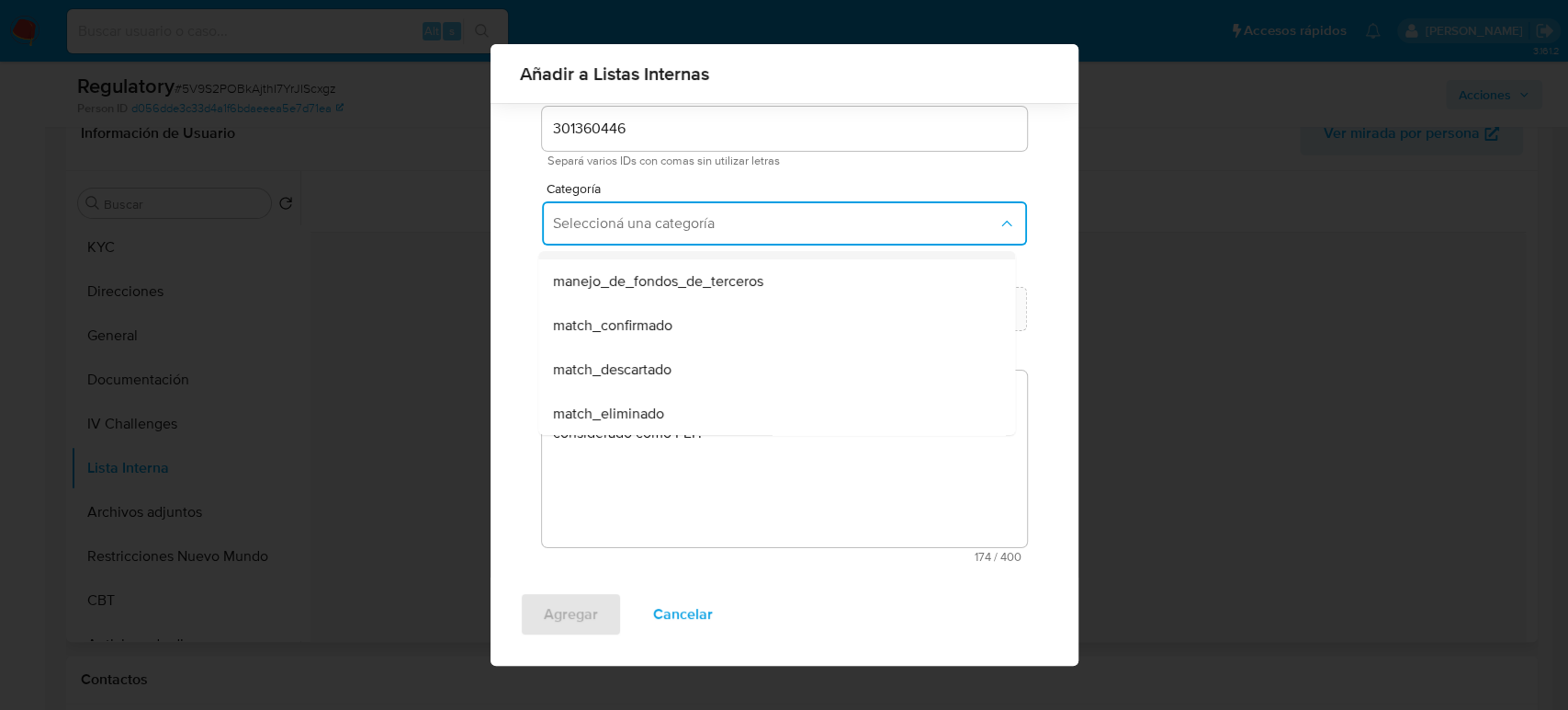
scroll to position [102, 0]
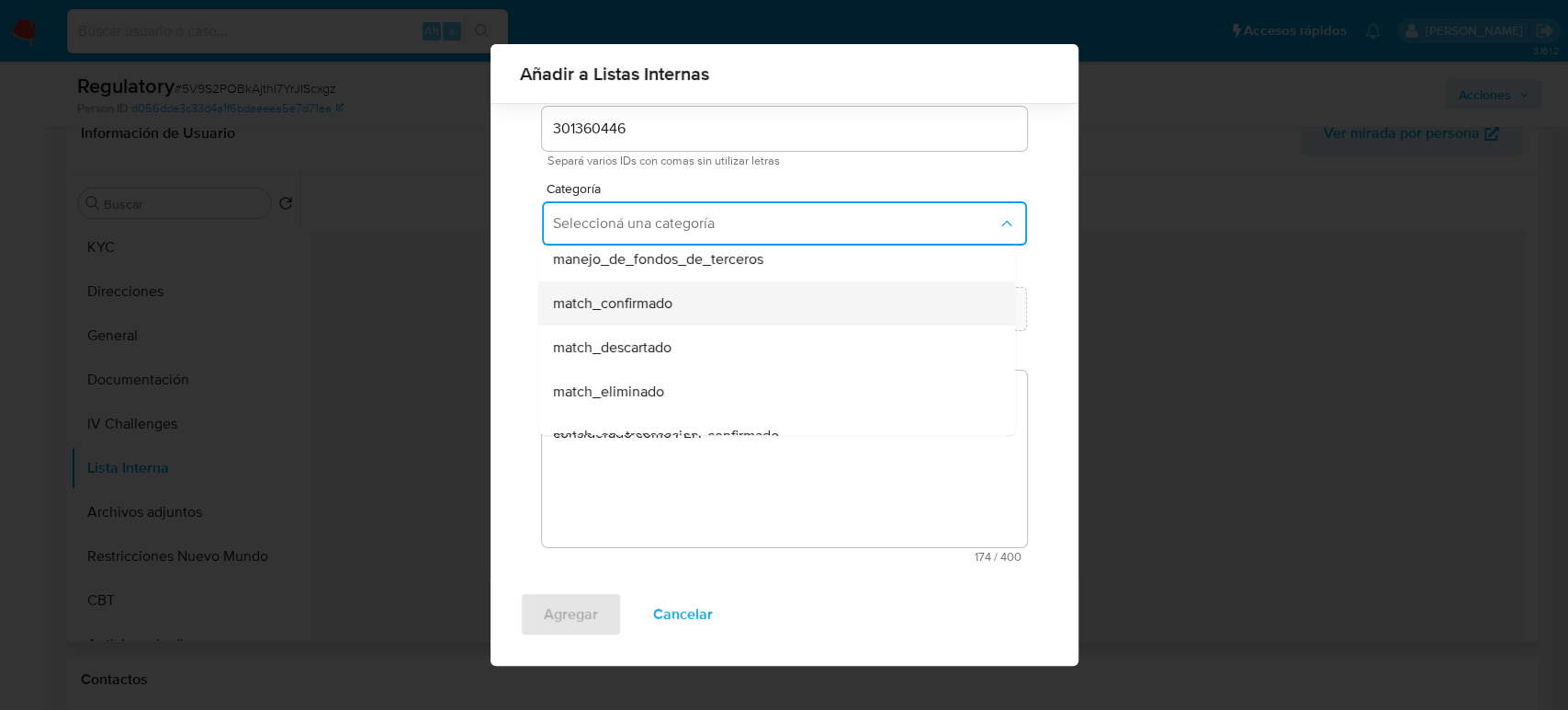
click at [662, 298] on span "match_confirmado" at bounding box center [612, 303] width 120 height 19
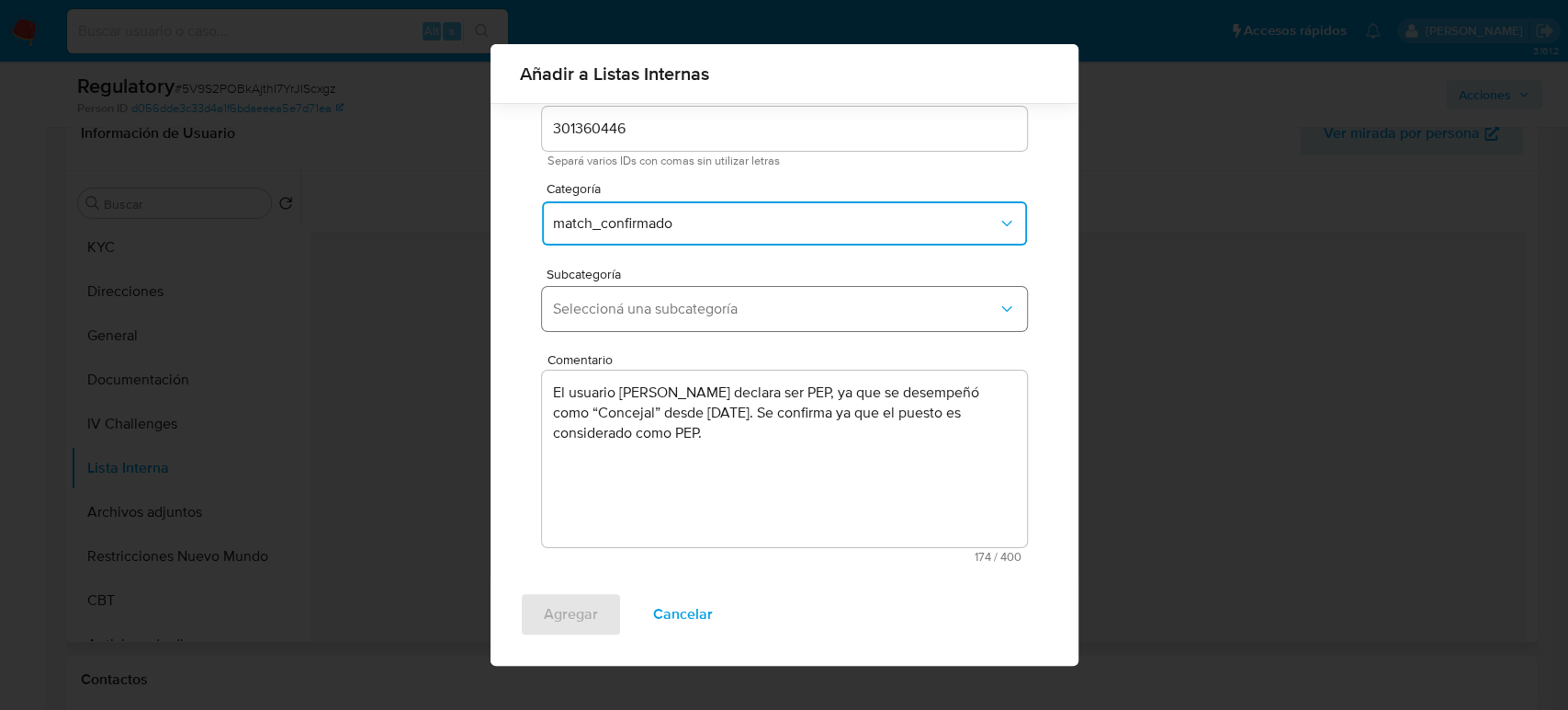
click at [665, 315] on span "Seleccioná una subcategoría" at bounding box center [775, 309] width 445 height 19
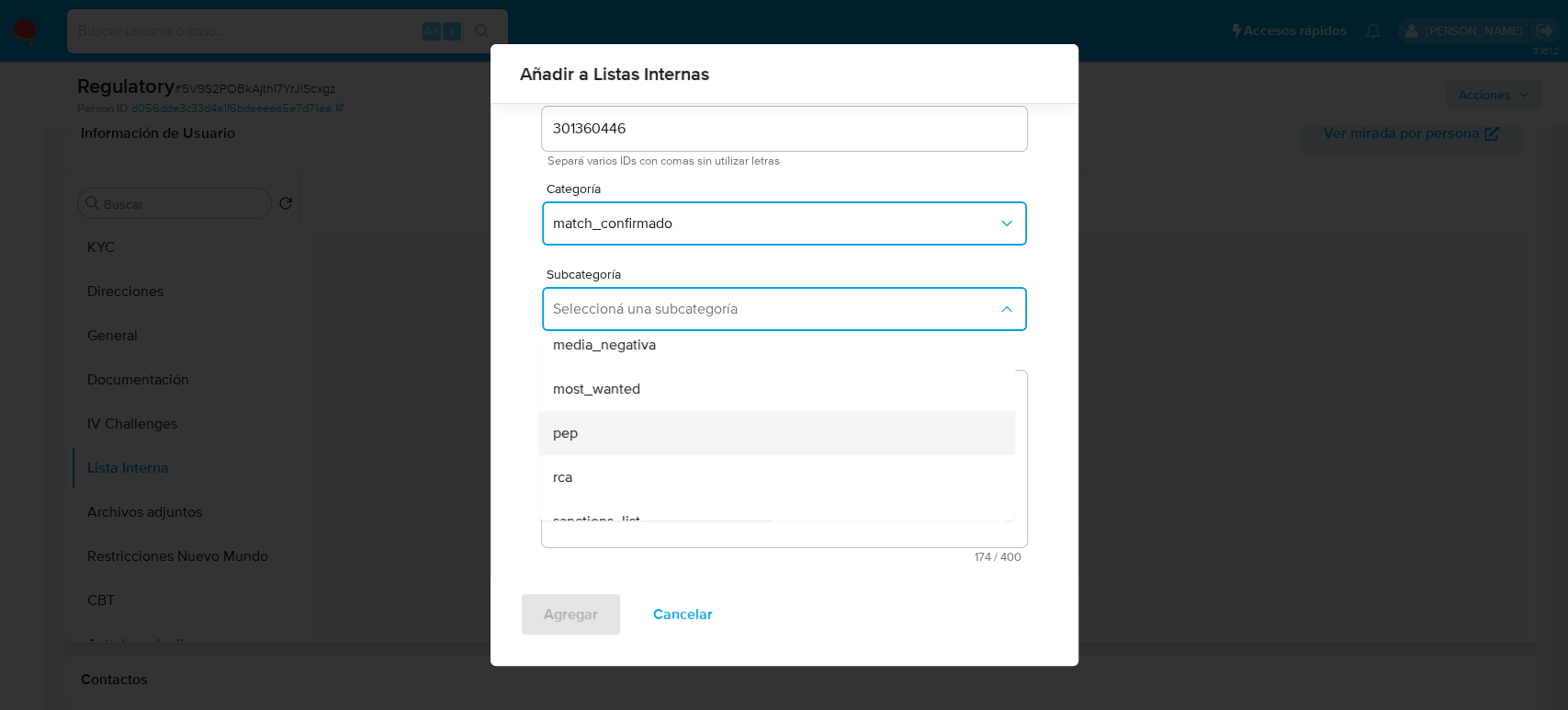
click at [590, 433] on div "pep" at bounding box center [770, 432] width 436 height 44
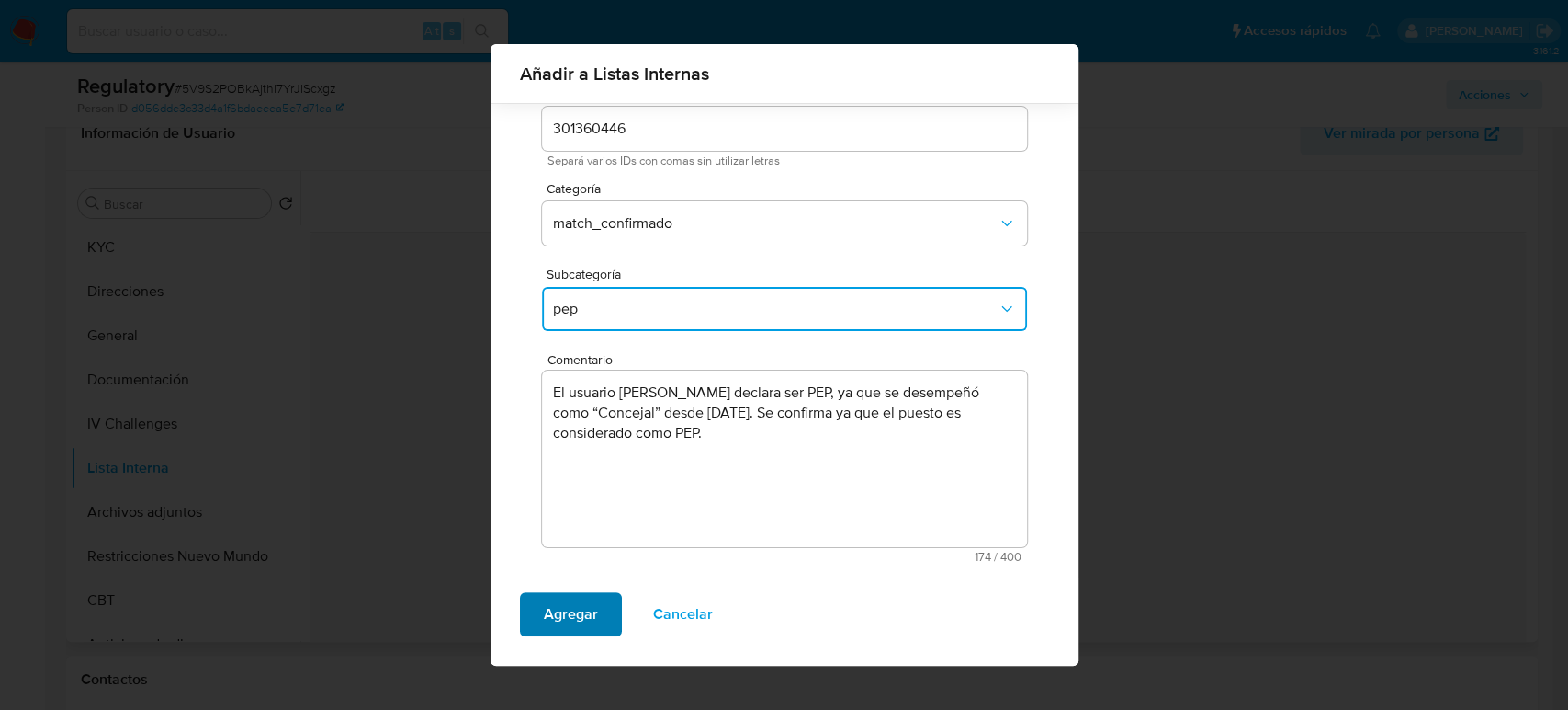
click at [568, 608] on span "Agregar" at bounding box center [570, 614] width 54 height 40
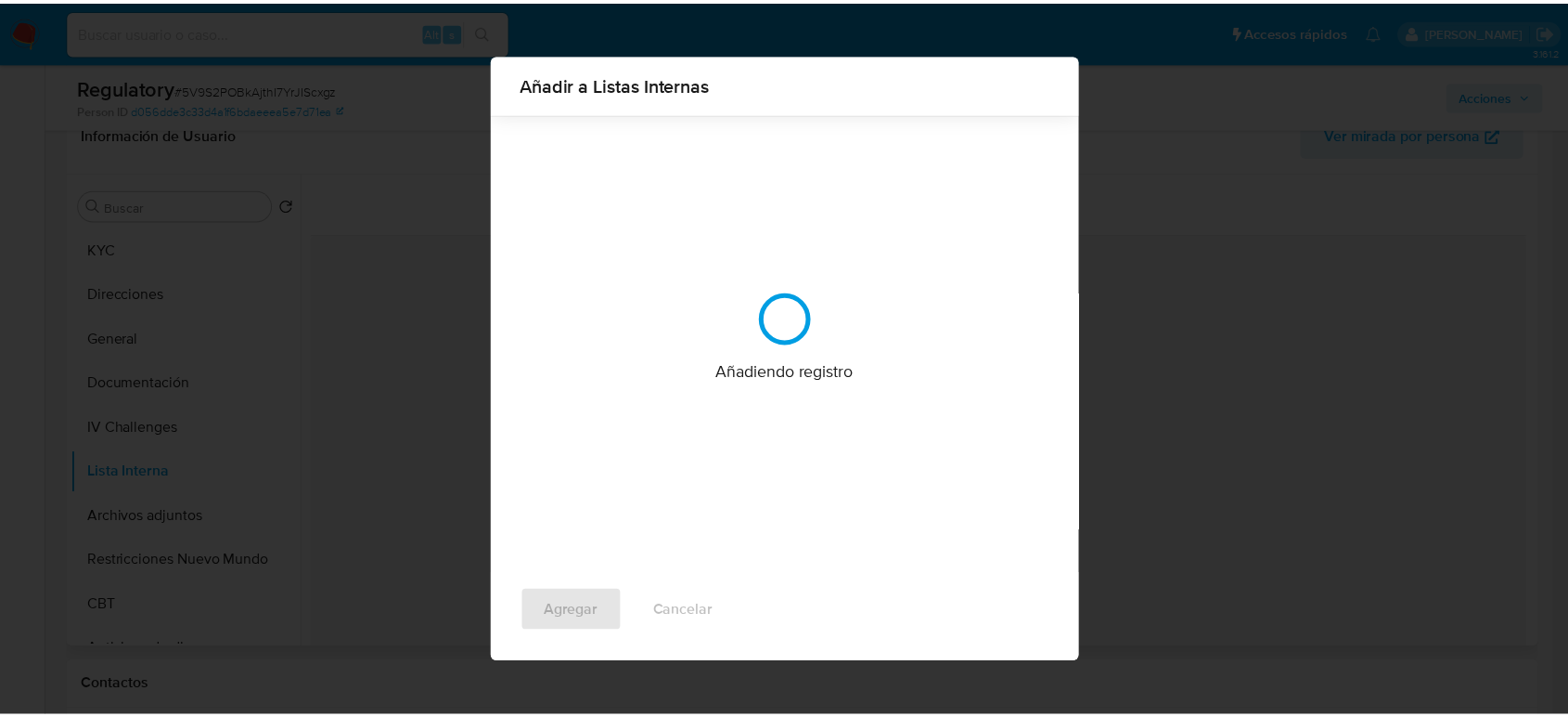
scroll to position [0, 0]
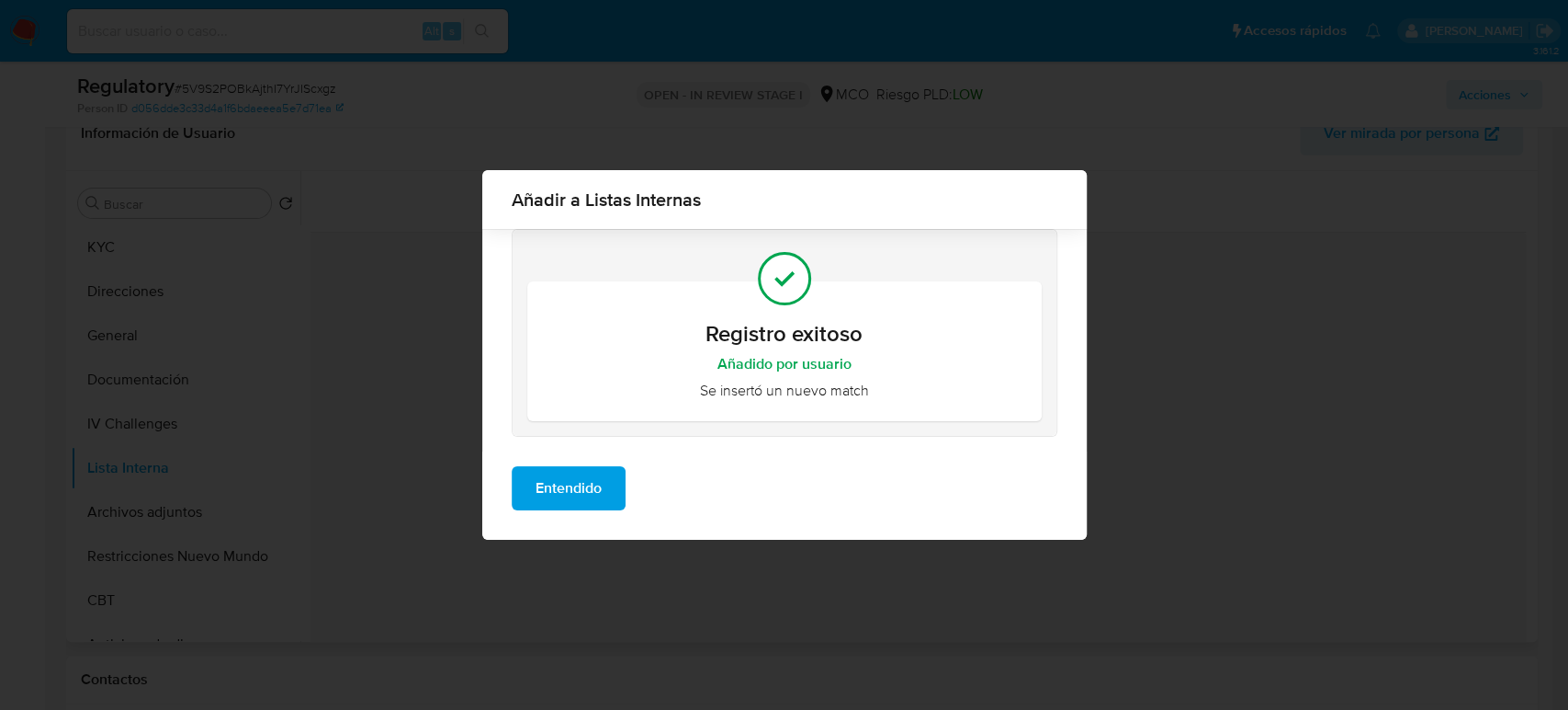
click at [552, 491] on span "Entendido" at bounding box center [567, 487] width 66 height 40
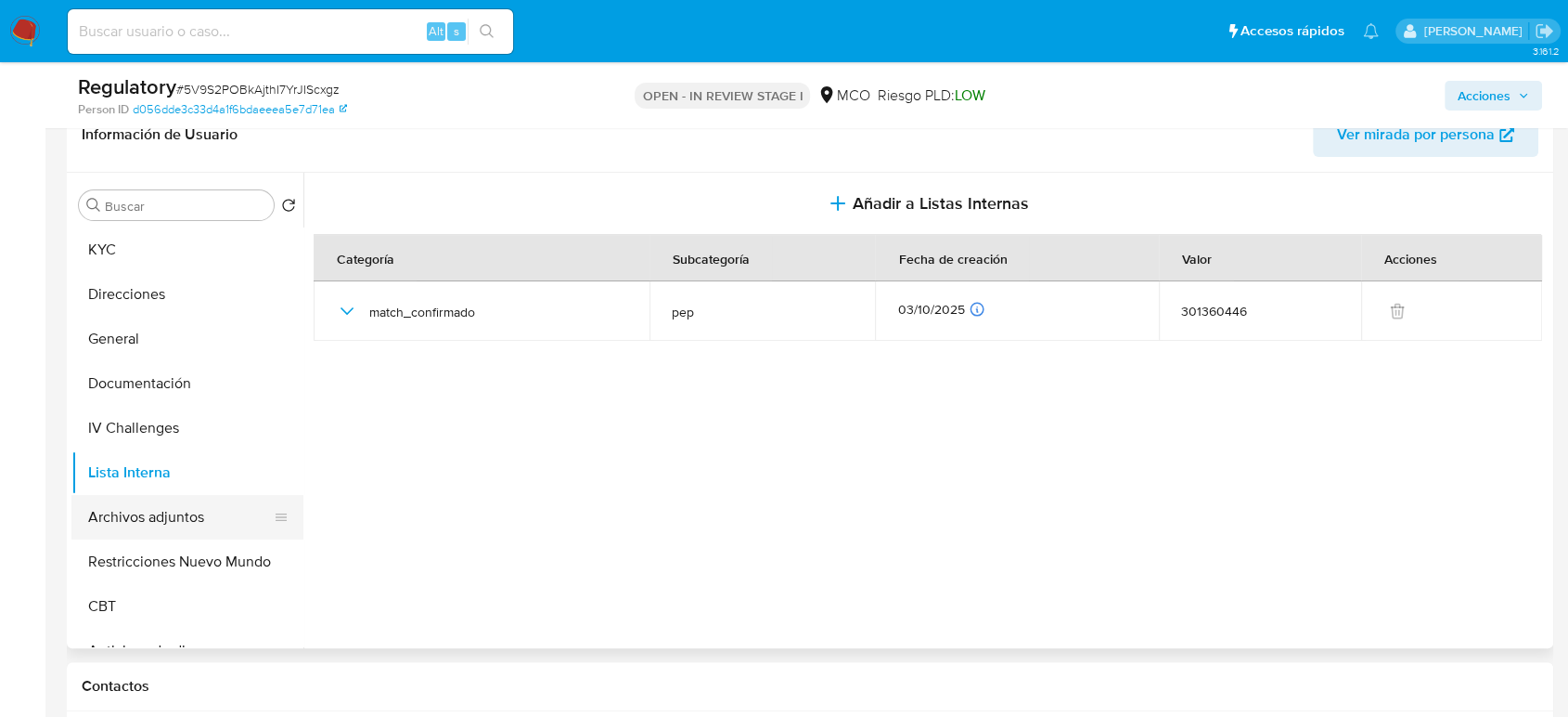
click at [151, 514] on button "Archivos adjuntos" at bounding box center [179, 517] width 217 height 45
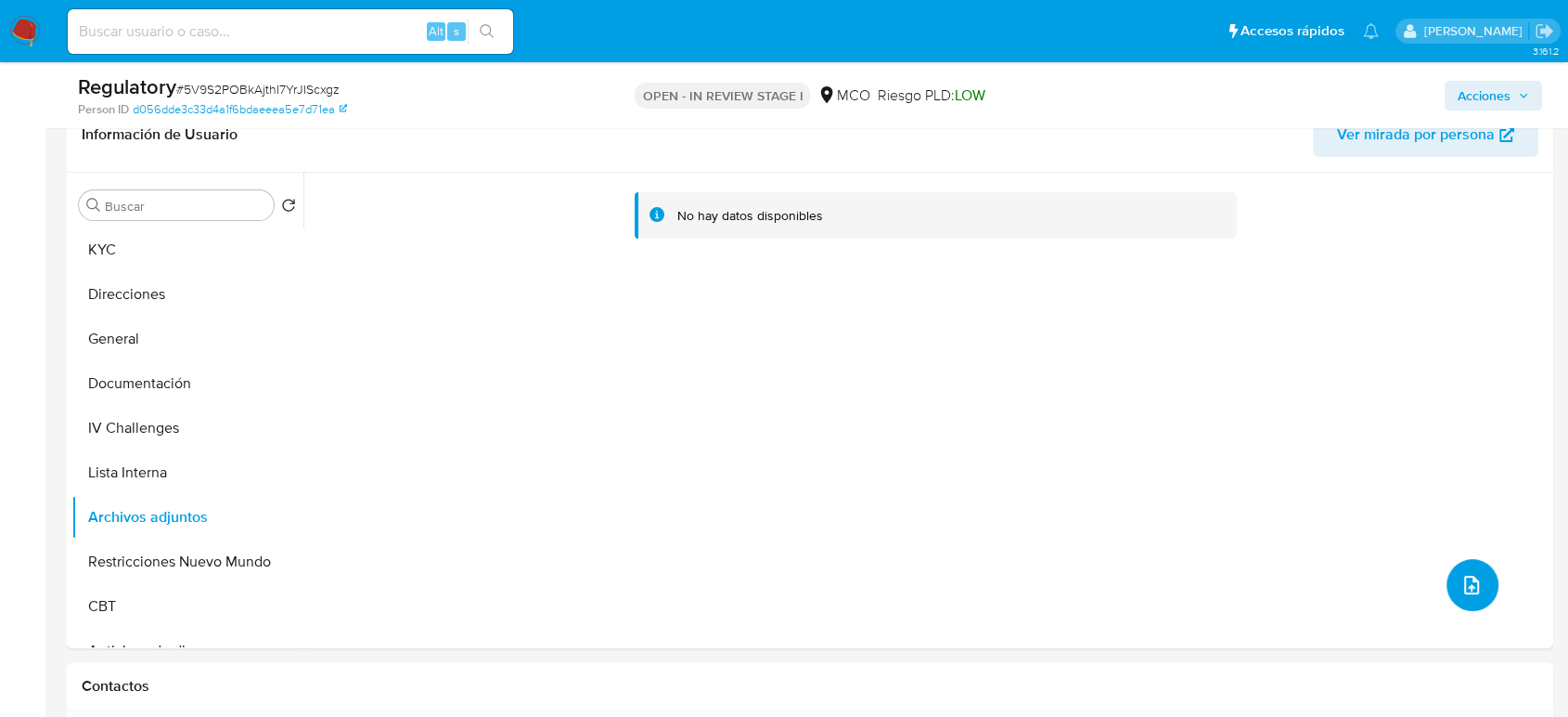
click at [1411, 580] on icon "upload-file" at bounding box center [1471, 584] width 22 height 22
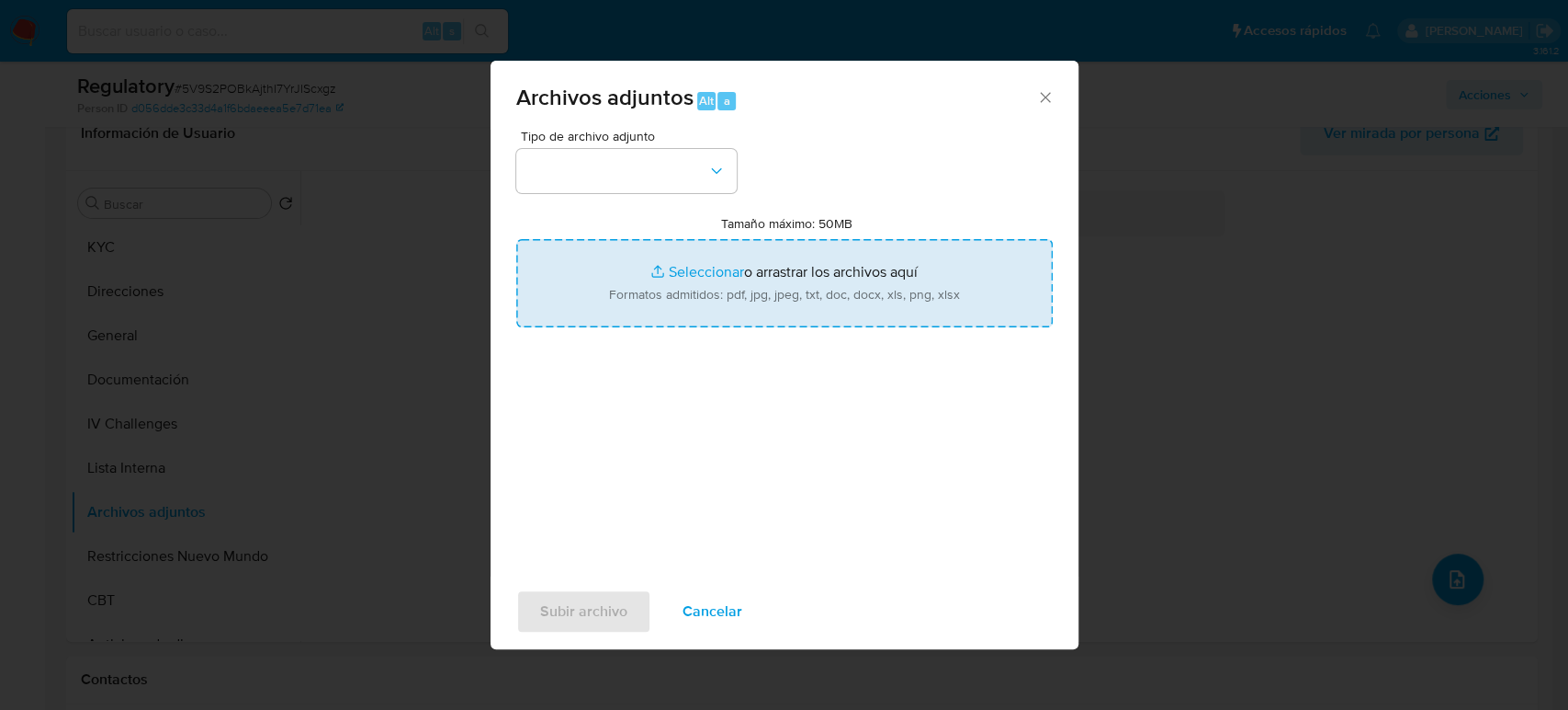
click at [959, 319] on input "Tamaño máximo: 50MB Seleccionar archivos" at bounding box center [784, 283] width 536 height 88
type input "C:\fakepath\CONCEJO en SAN LUIS DE SINCÉ (SUCRE) 2023 - La República.pdf"
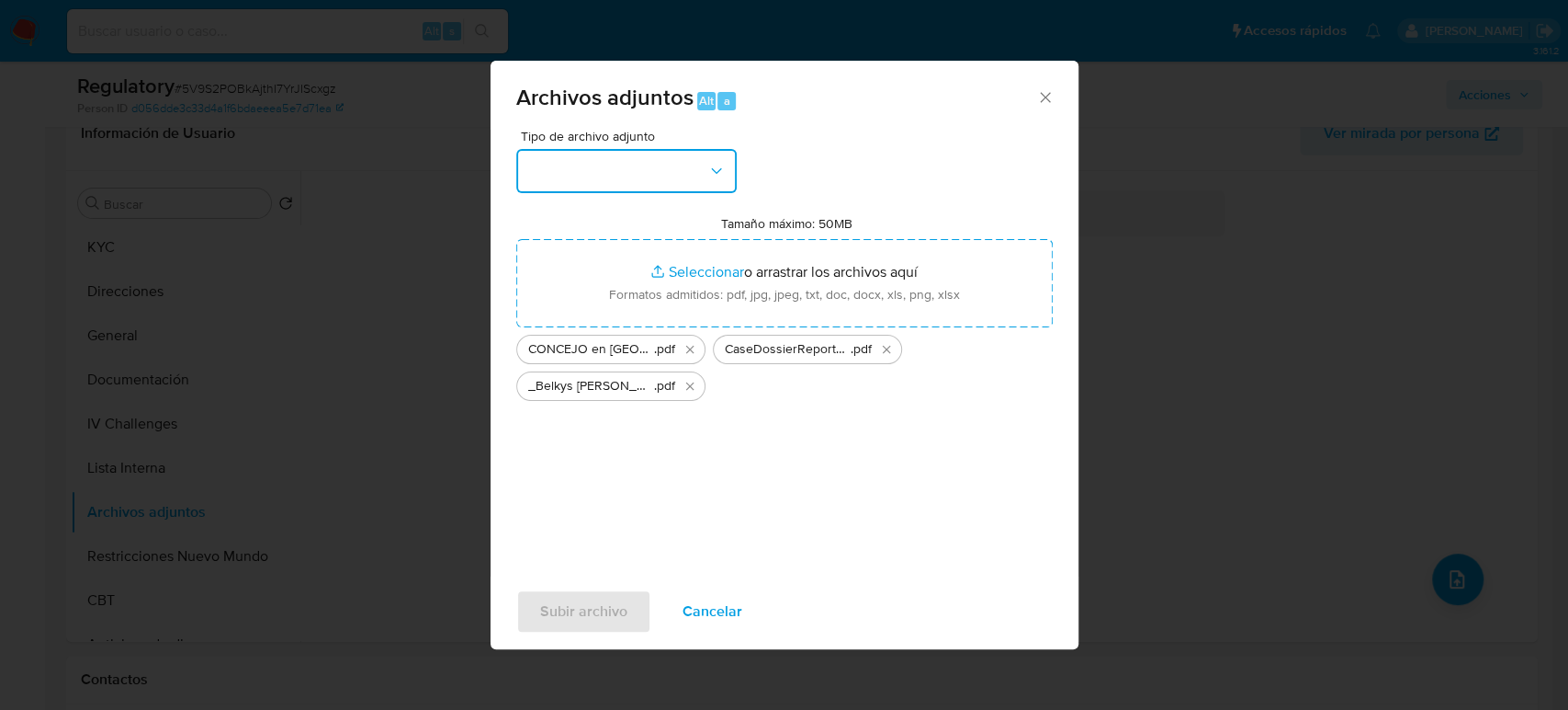
click at [685, 186] on button "button" at bounding box center [626, 171] width 220 height 44
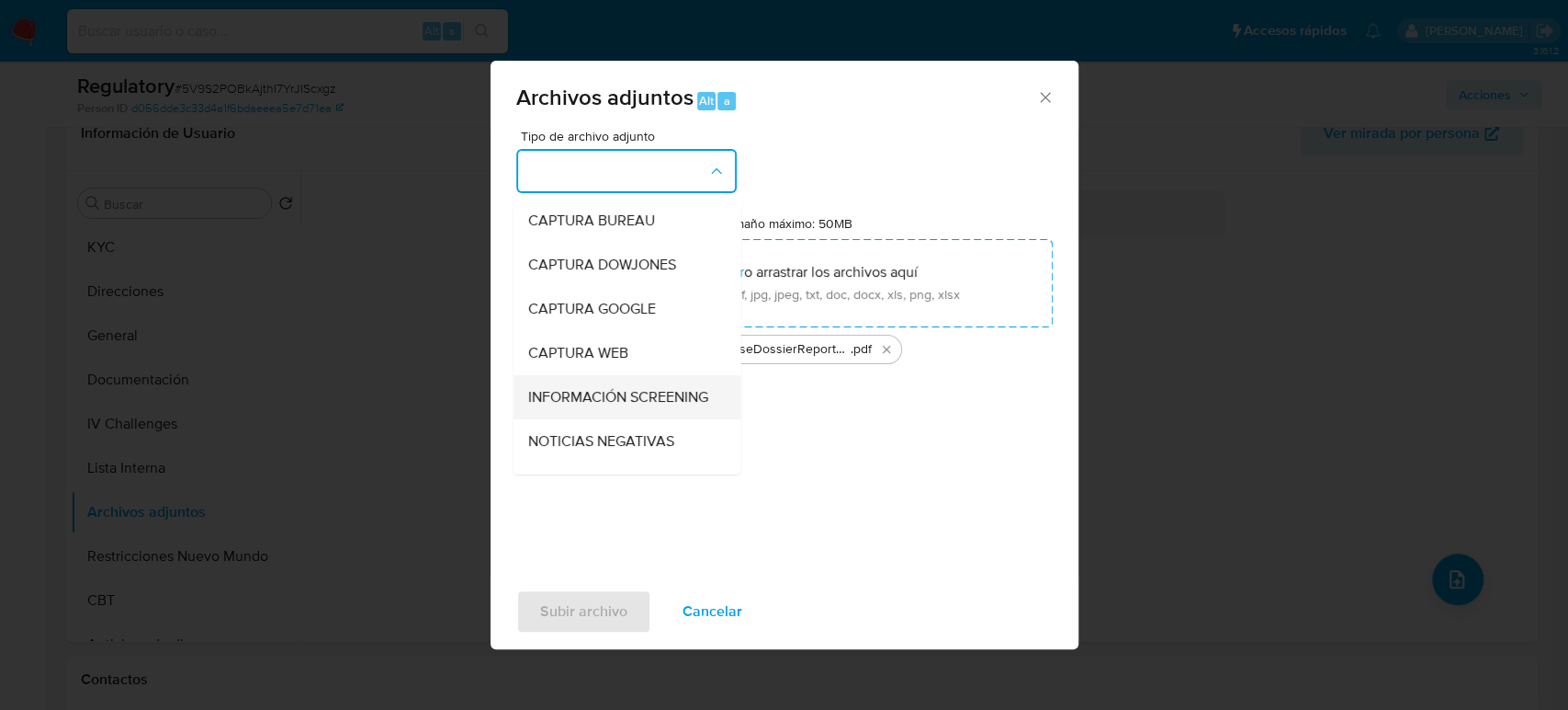
click at [580, 406] on span "INFORMACIÓN SCREENING" at bounding box center [617, 397] width 180 height 19
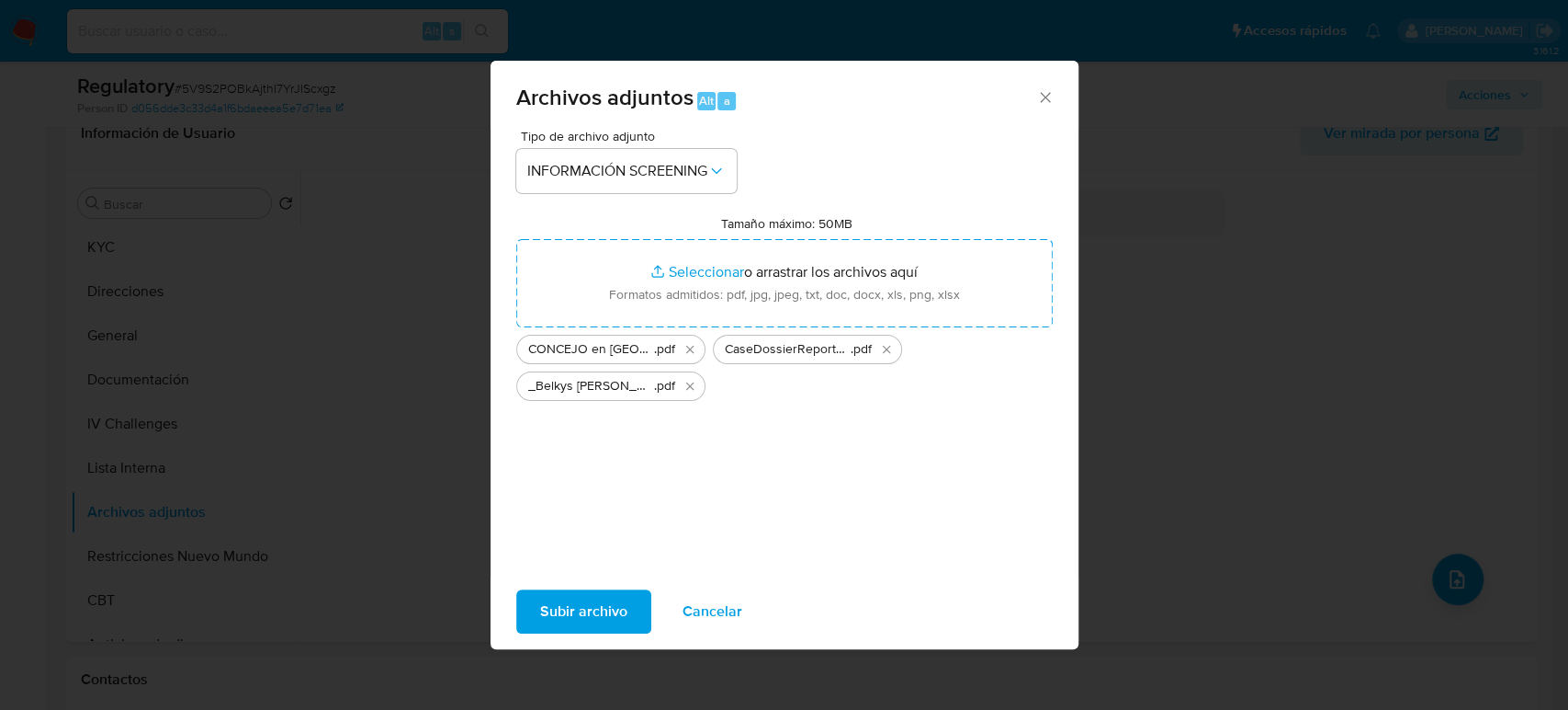
click at [592, 602] on span "Subir archivo" at bounding box center [583, 611] width 87 height 40
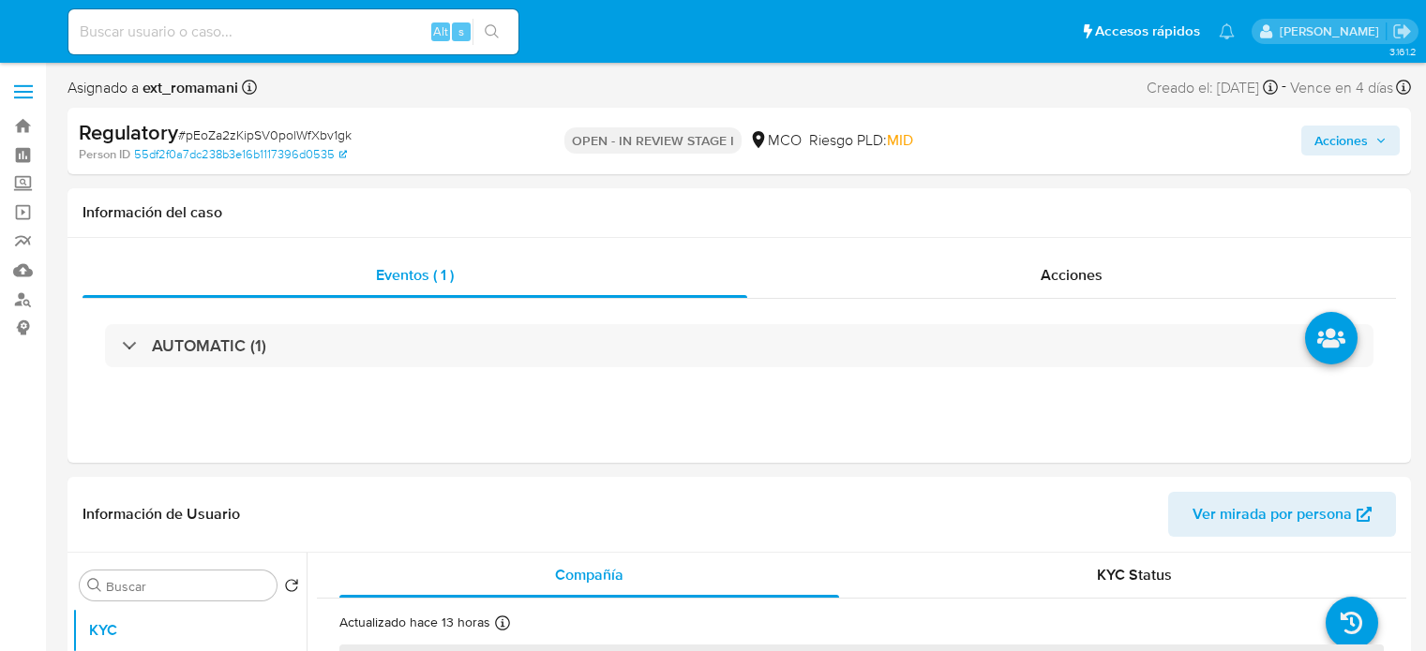
select select "10"
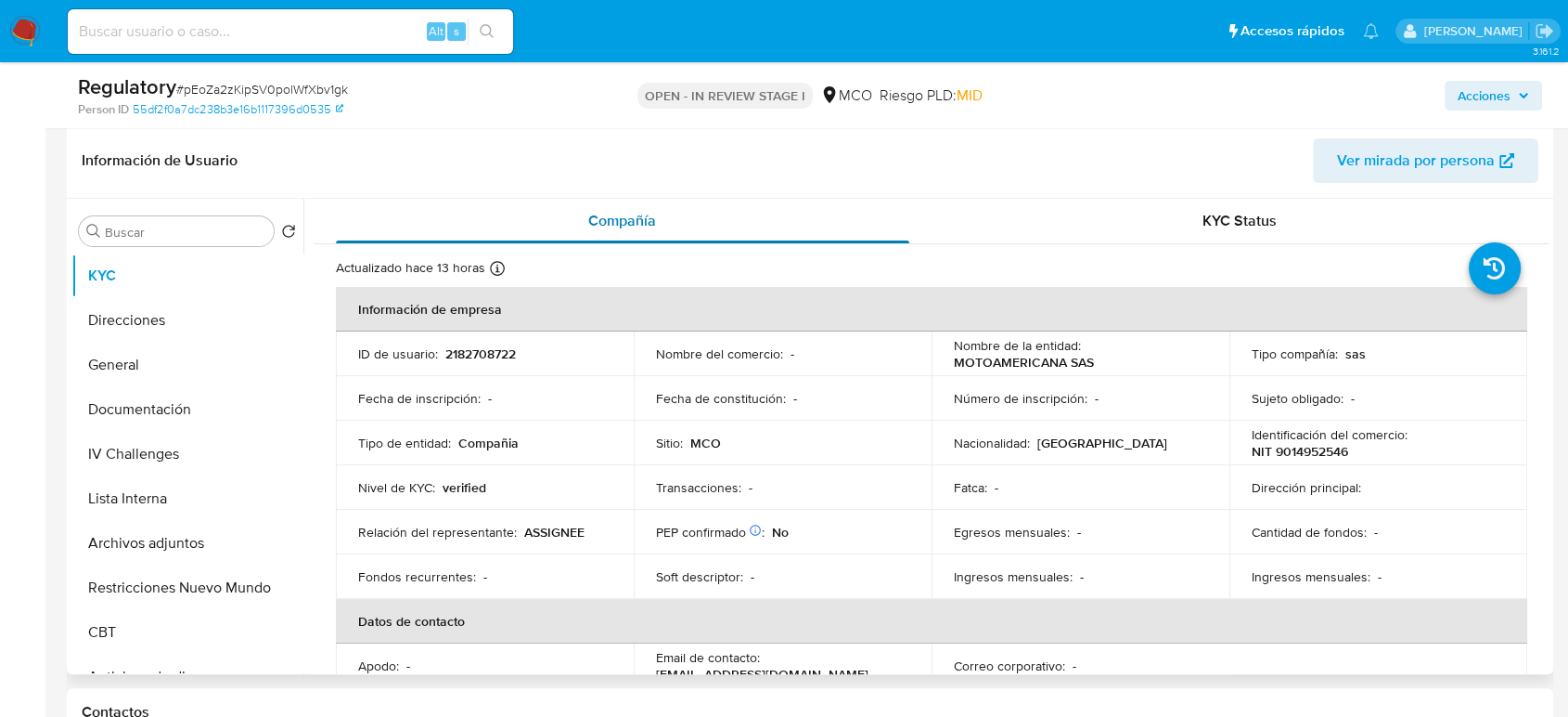
scroll to position [309, 0]
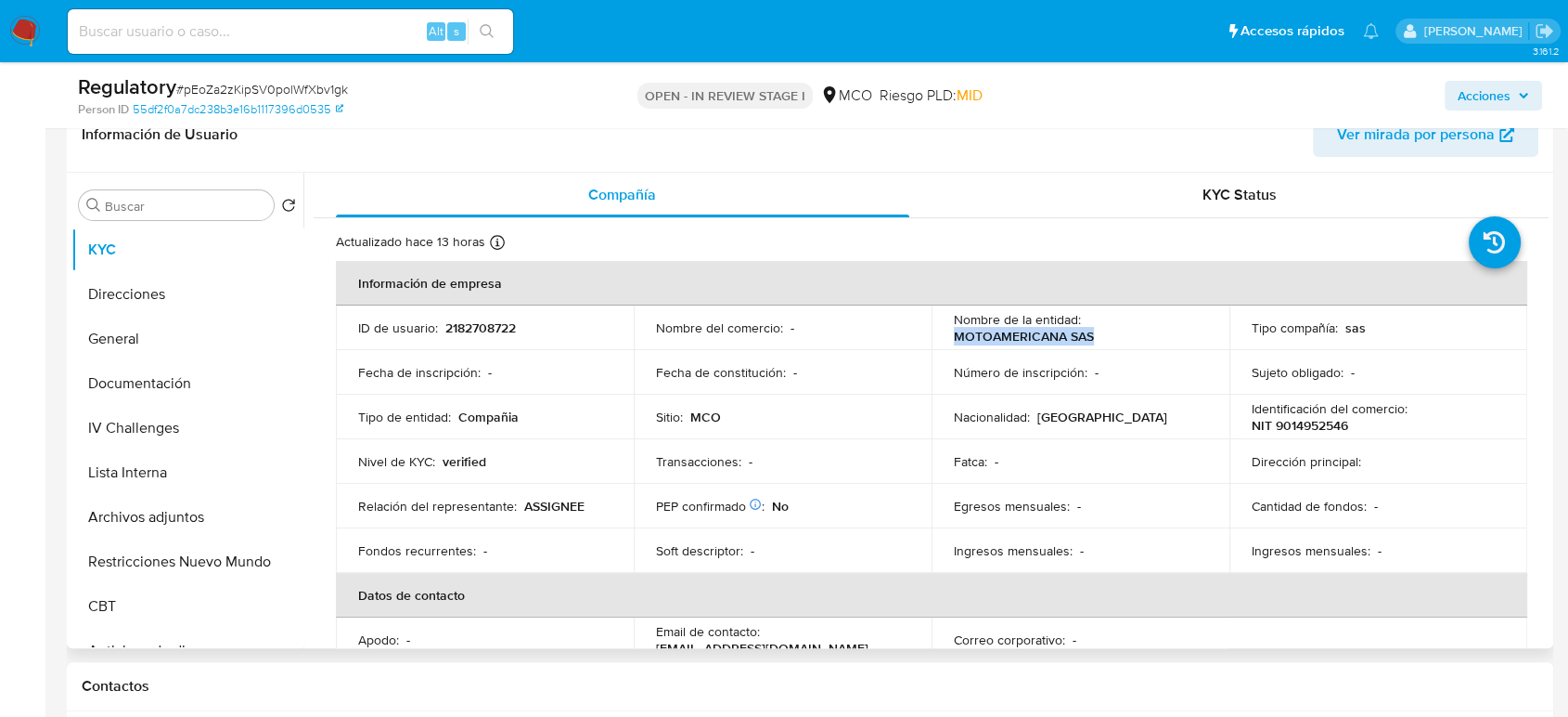
drag, startPoint x: 1121, startPoint y: 337, endPoint x: 942, endPoint y: 333, distance: 179.0
click at [942, 333] on td "Nombre de la entidad : MOTOAMERICANA SAS" at bounding box center [1080, 327] width 298 height 45
copy p "MOTOAMERICANA SAS"
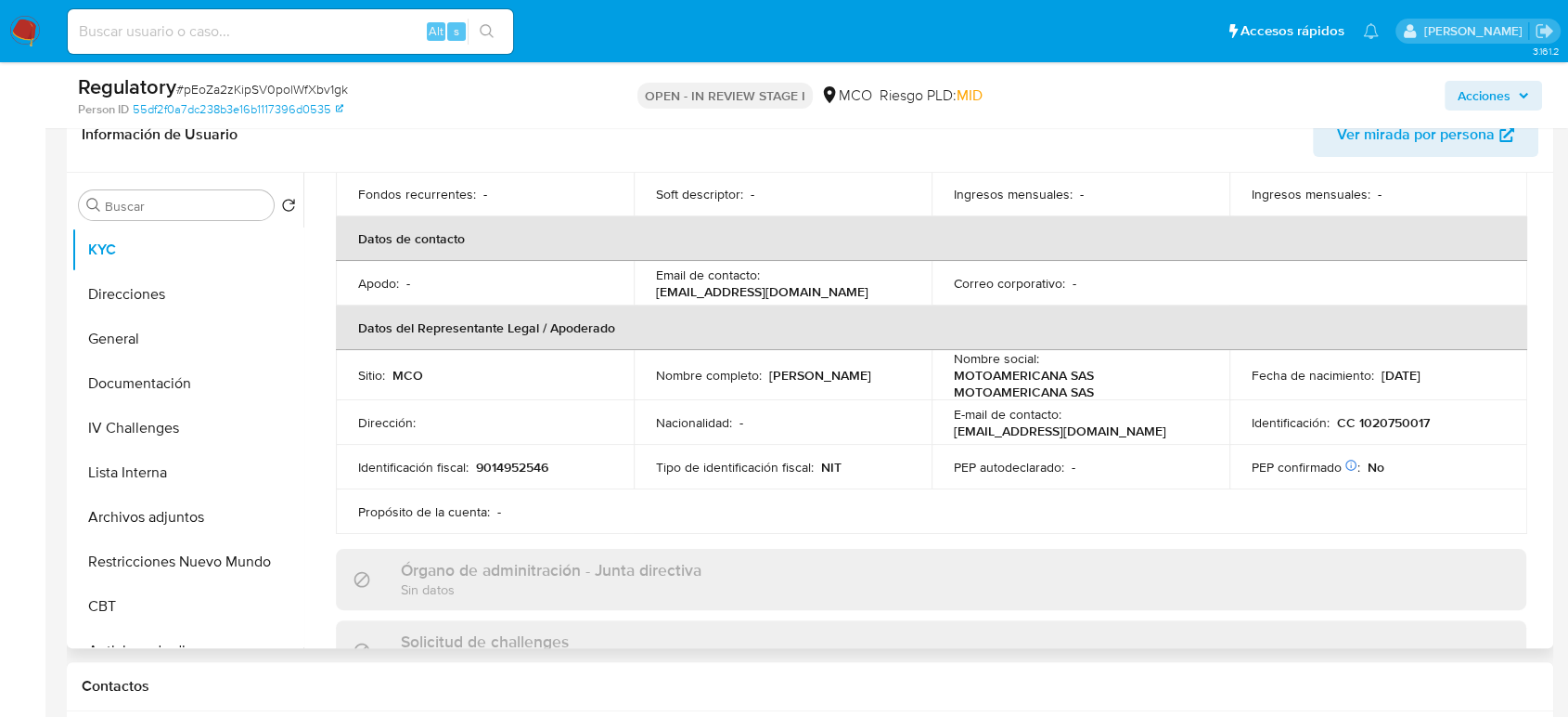
scroll to position [412, 0]
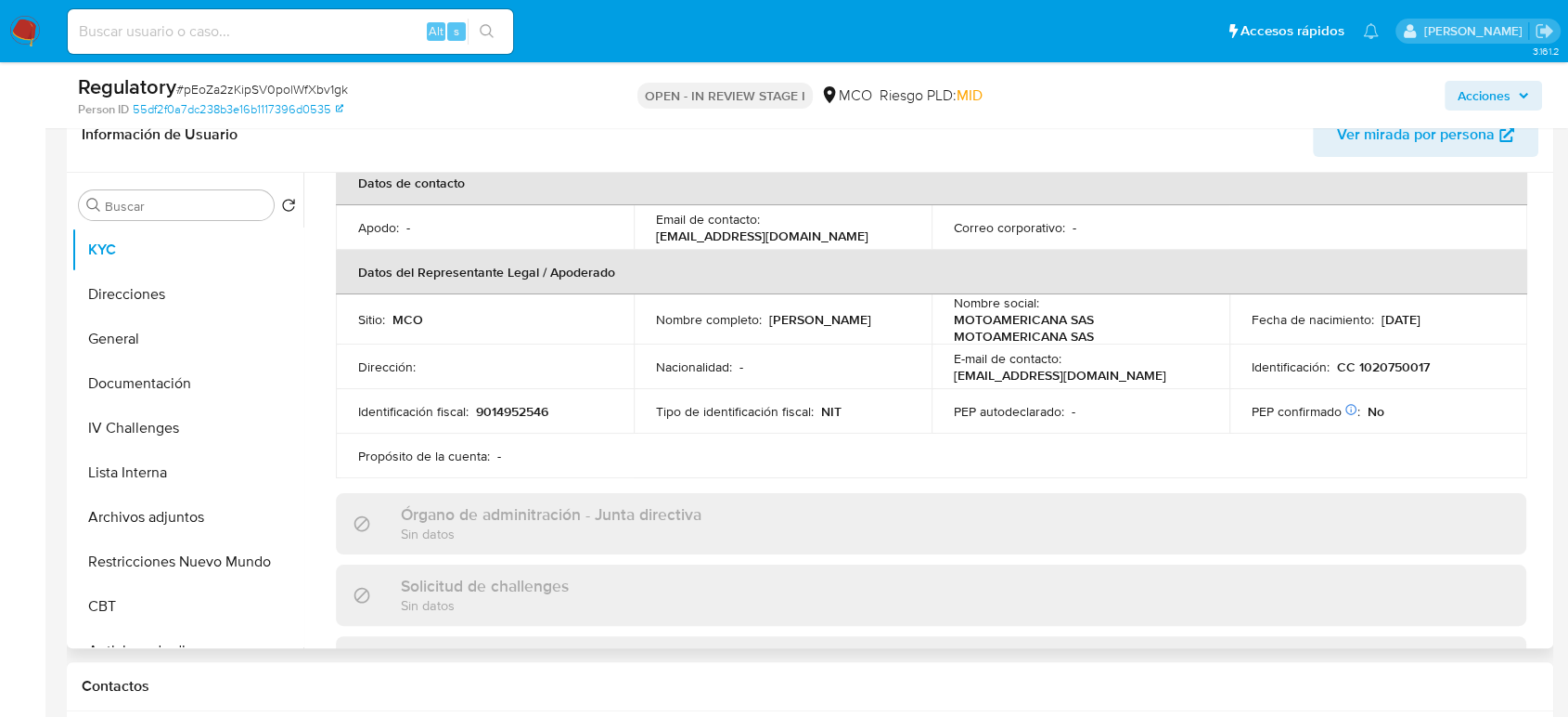
drag, startPoint x: 887, startPoint y: 316, endPoint x: 766, endPoint y: 325, distance: 121.3
click at [766, 325] on div "Nombre completo : [PERSON_NAME]" at bounding box center [783, 319] width 253 height 17
copy p "[PERSON_NAME]"
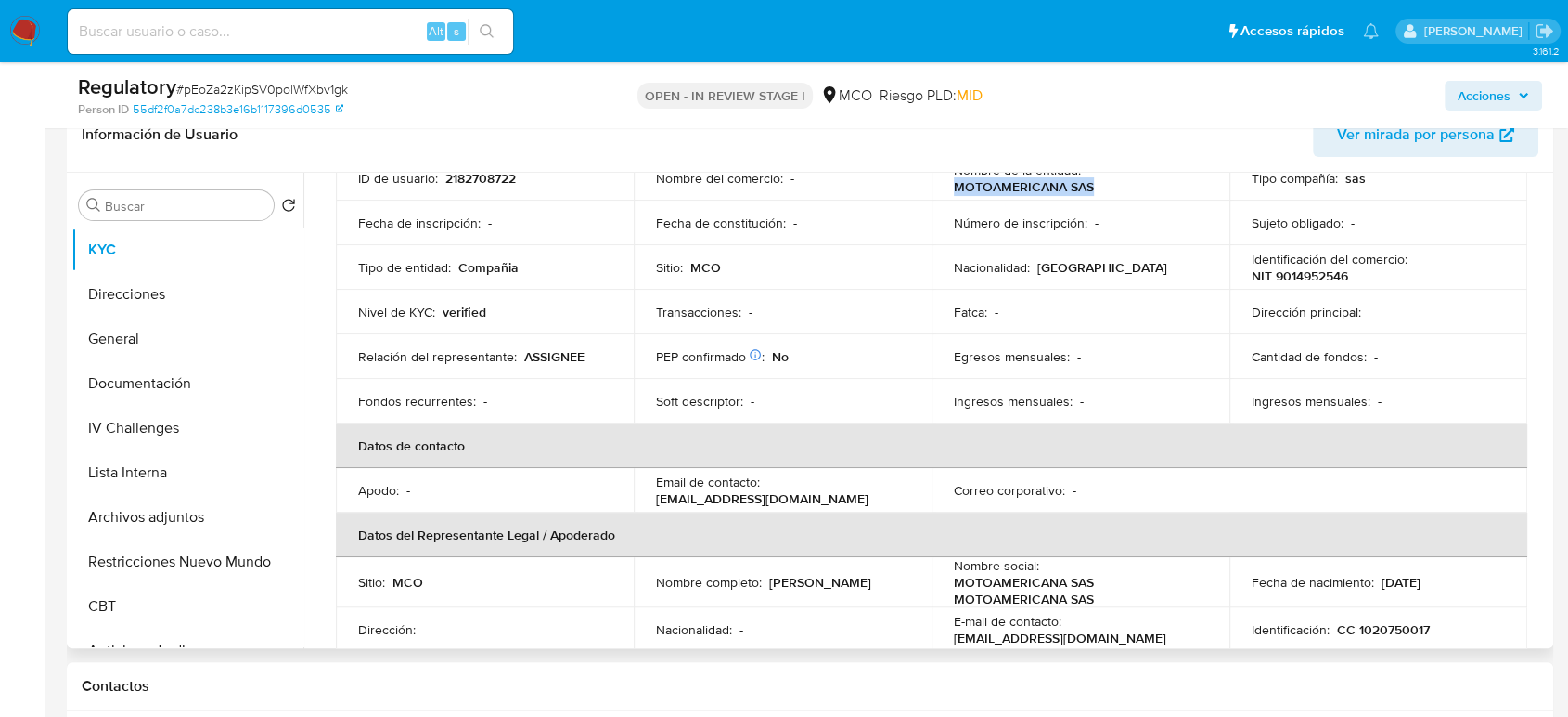
scroll to position [103, 0]
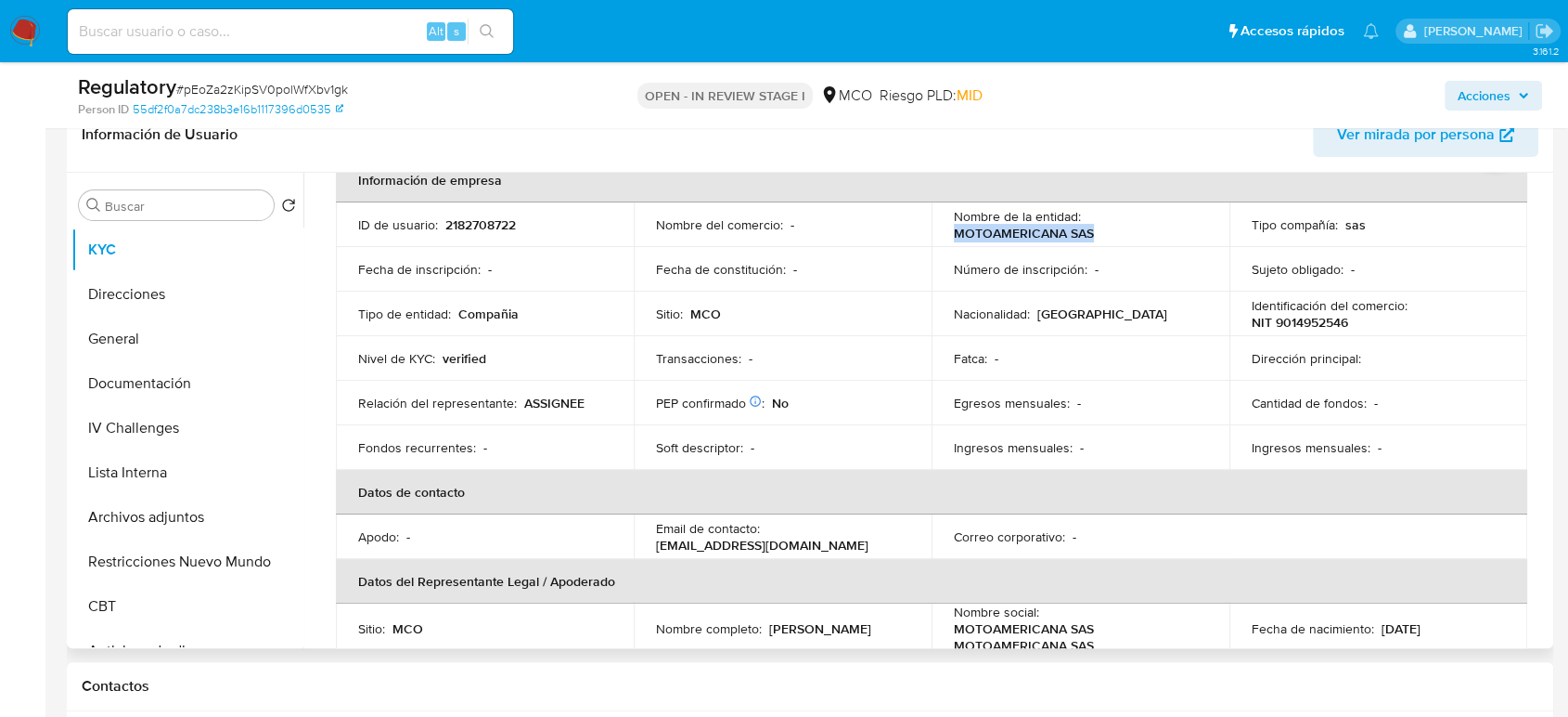
drag, startPoint x: 1103, startPoint y: 231, endPoint x: 942, endPoint y: 236, distance: 161.1
click at [942, 236] on td "Nombre de la entidad : MOTOAMERICANA SAS" at bounding box center [1080, 224] width 298 height 45
copy p "MOTOAMERICANA SAS"
drag, startPoint x: 1362, startPoint y: 321, endPoint x: 1247, endPoint y: 324, distance: 115.0
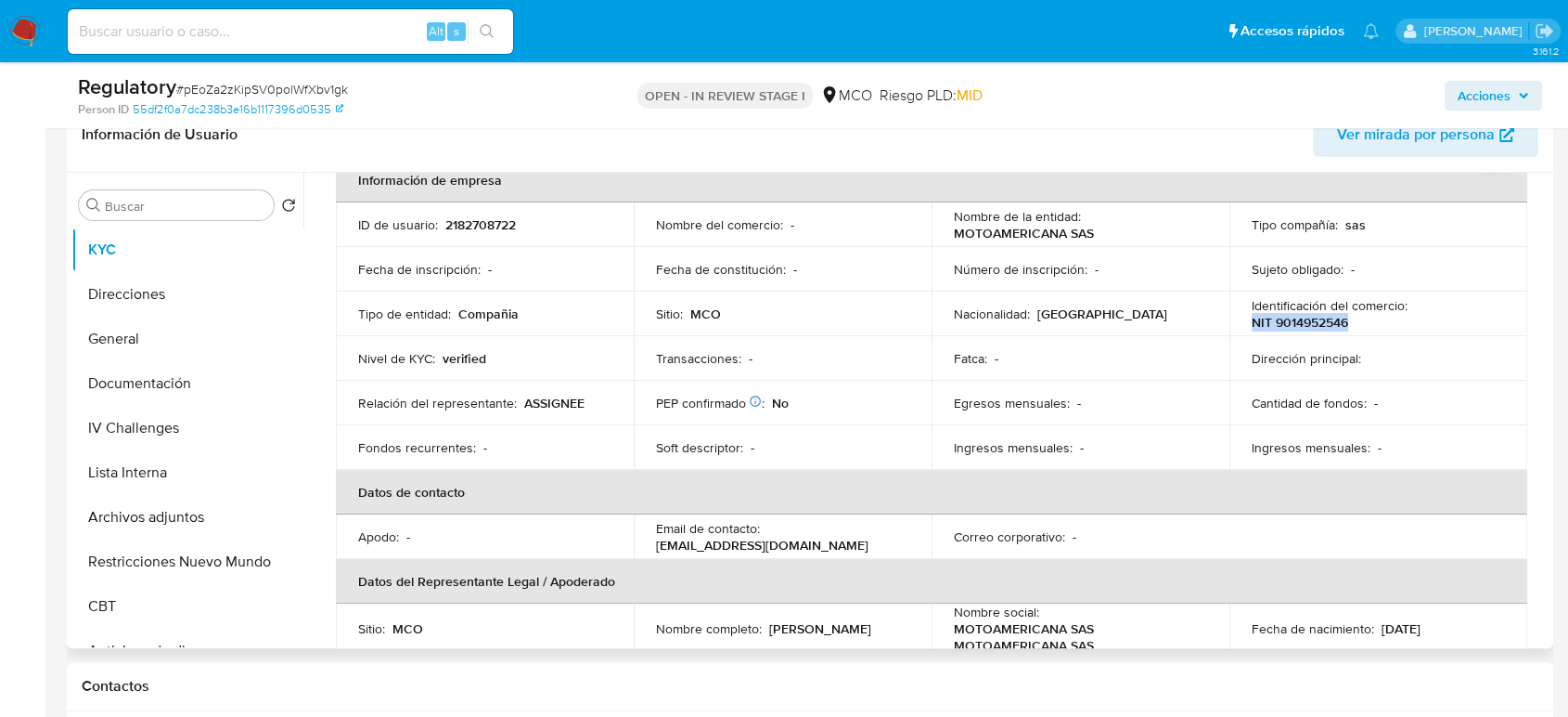
click at [1251, 324] on div "Identificación del comercio : NIT 9014952546" at bounding box center [1378, 314] width 253 height 34
copy p "NIT 9014952546"
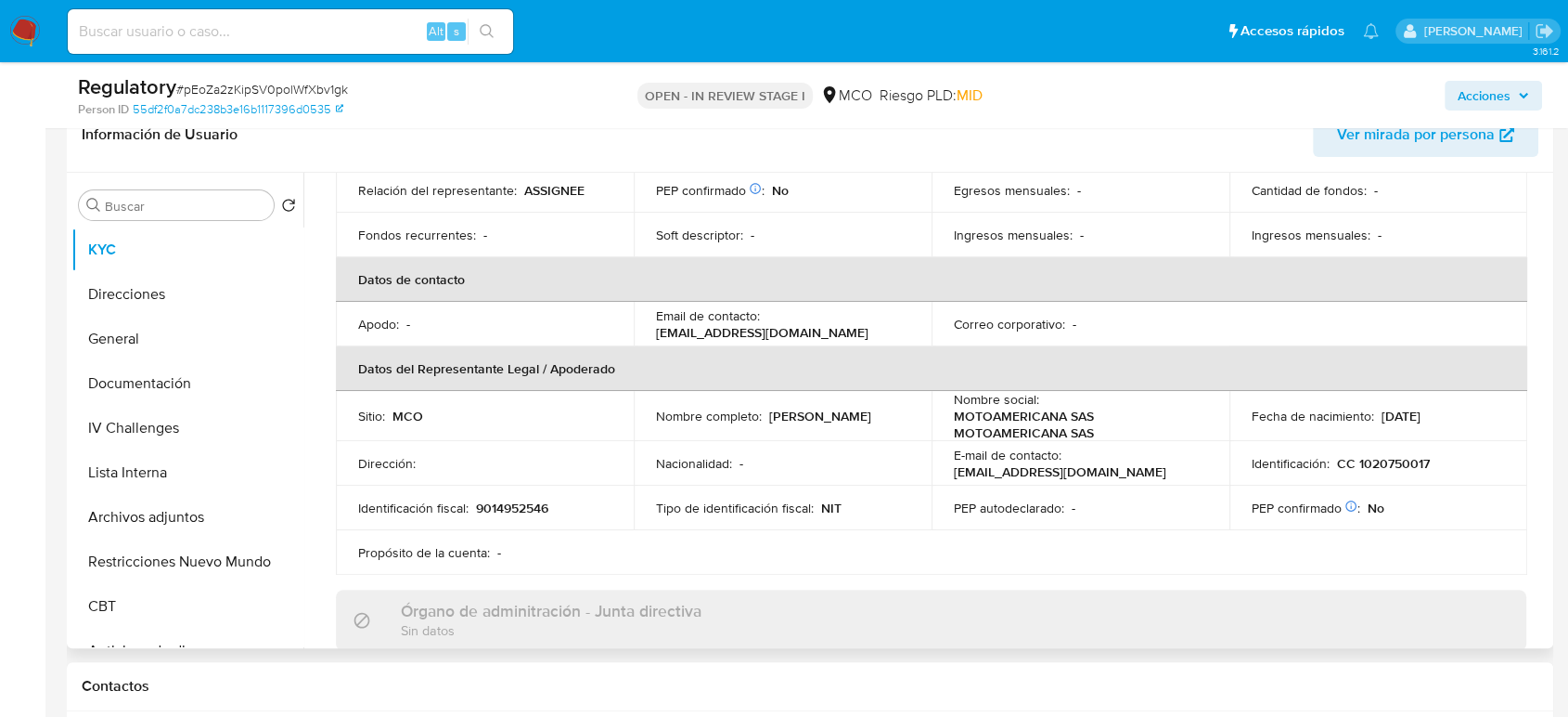
scroll to position [412, 0]
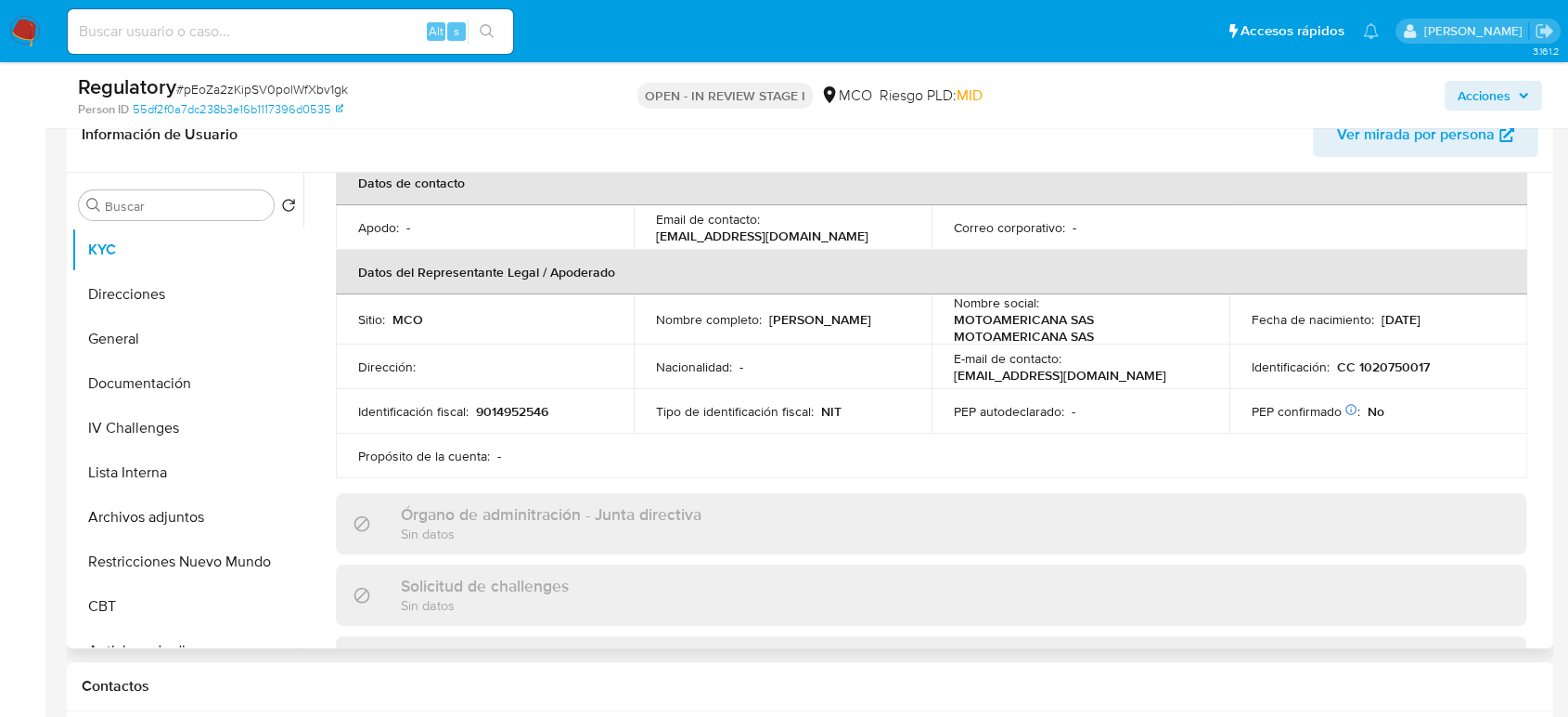
drag, startPoint x: 896, startPoint y: 316, endPoint x: 766, endPoint y: 325, distance: 130.3
click at [766, 325] on div "Nombre completo : [PERSON_NAME]" at bounding box center [783, 319] width 253 height 17
copy p "[PERSON_NAME]"
click at [126, 478] on button "Lista Interna" at bounding box center [179, 472] width 217 height 45
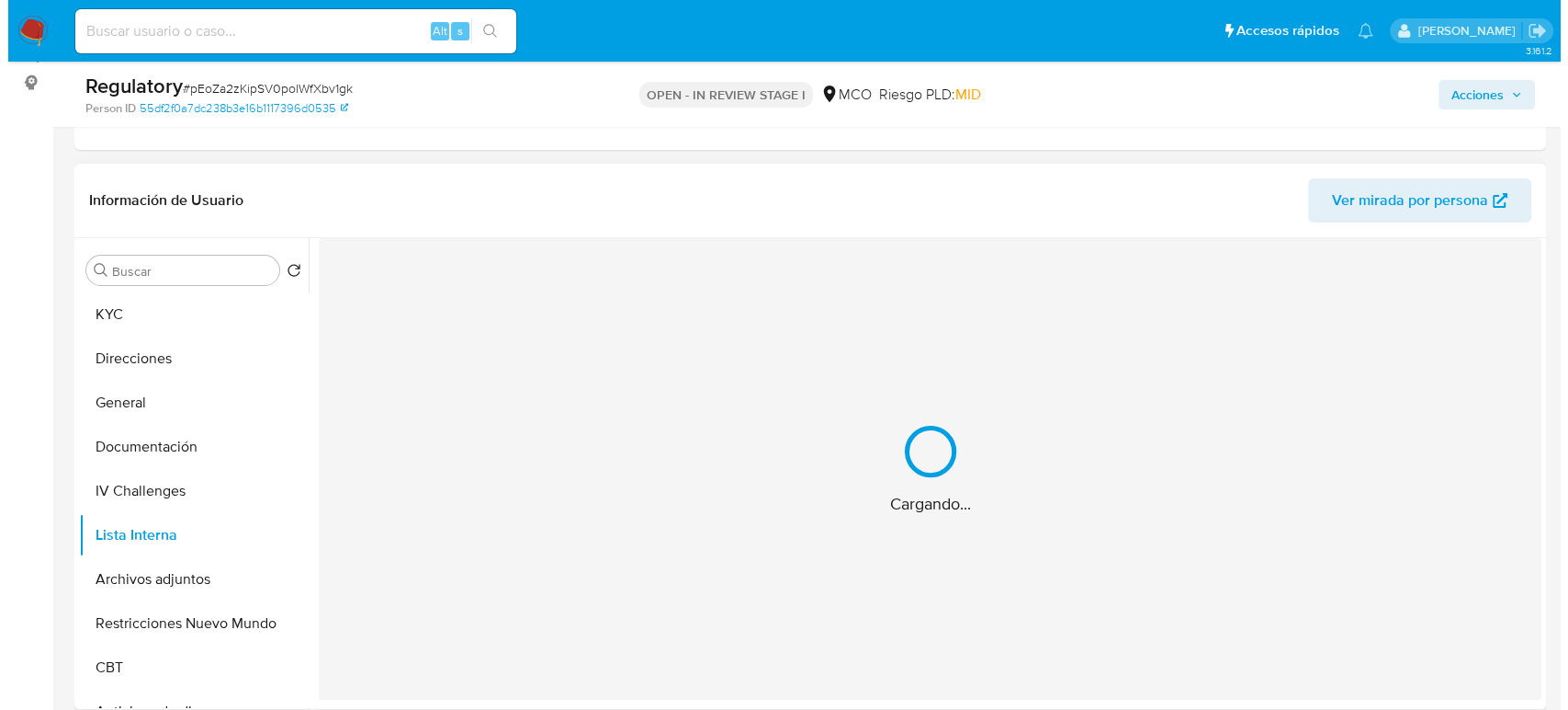
scroll to position [204, 0]
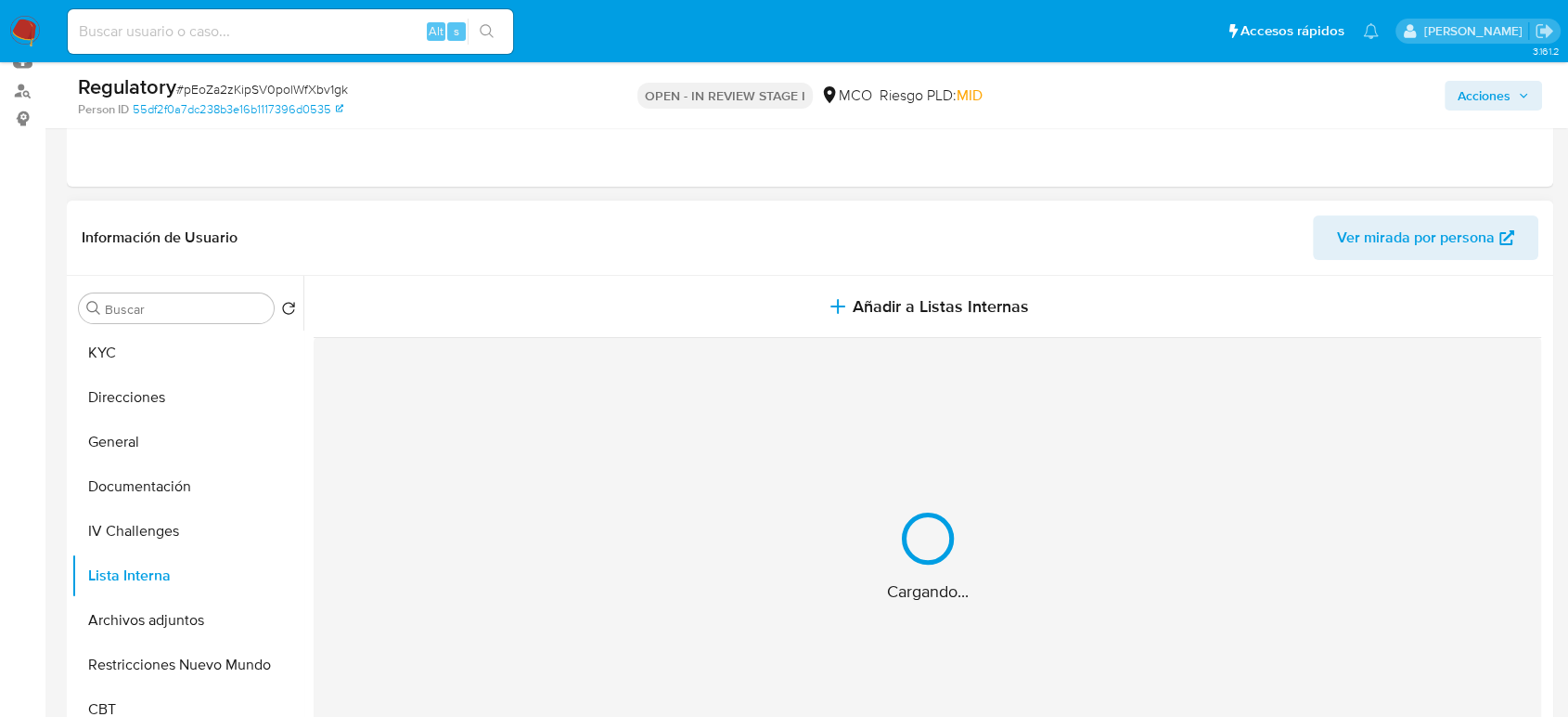
click at [772, 303] on button "Añadir a Listas Internas" at bounding box center [928, 306] width 1227 height 62
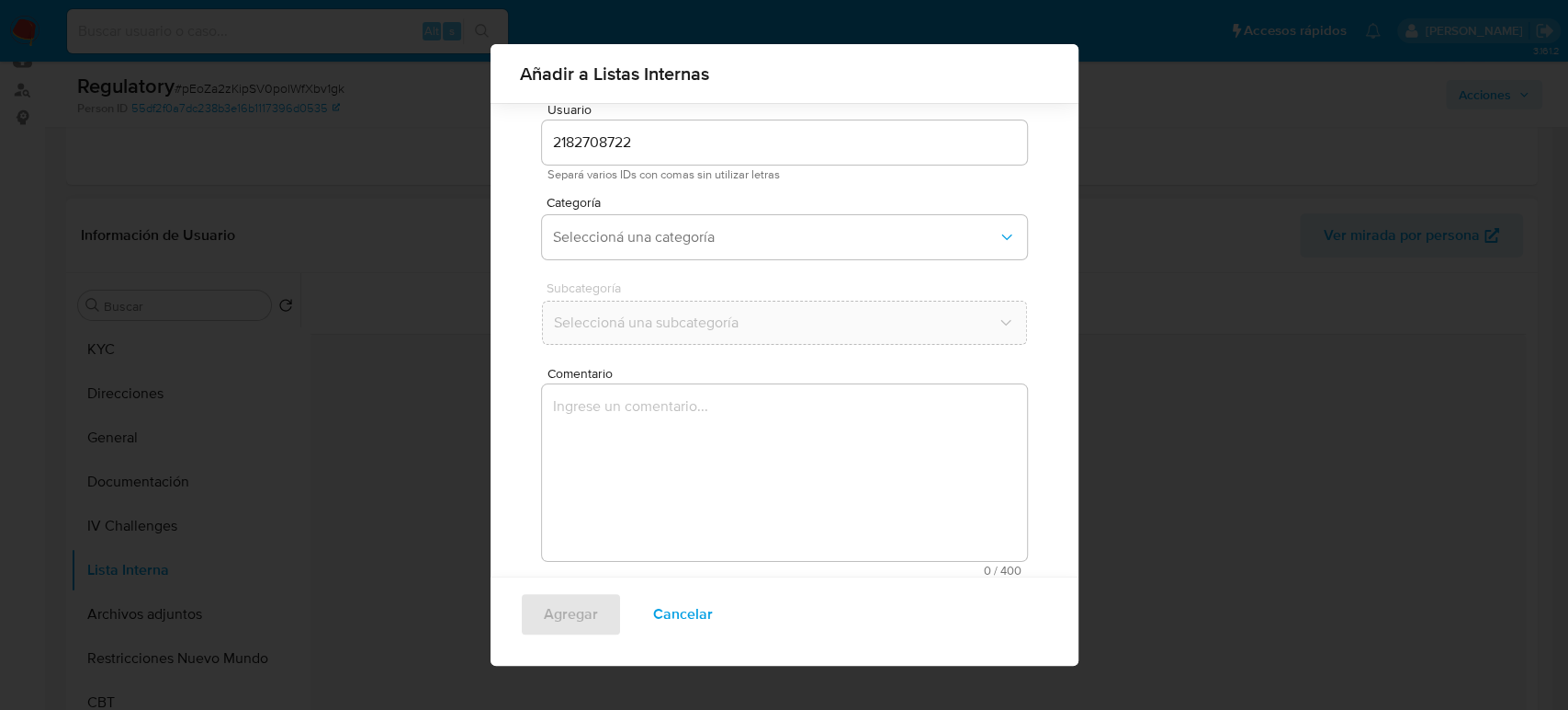
scroll to position [74, 0]
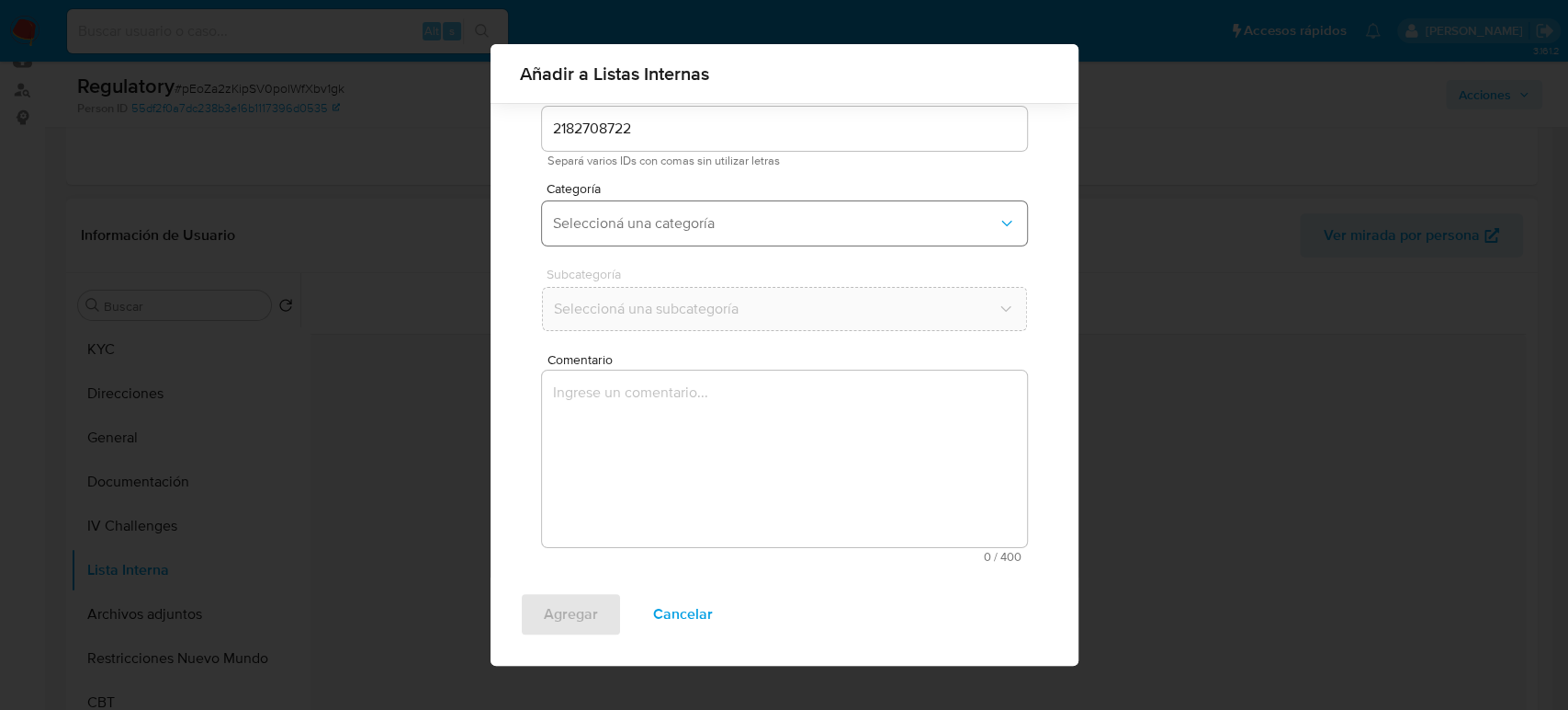
click at [654, 227] on span "Seleccioná una categoría" at bounding box center [775, 223] width 445 height 19
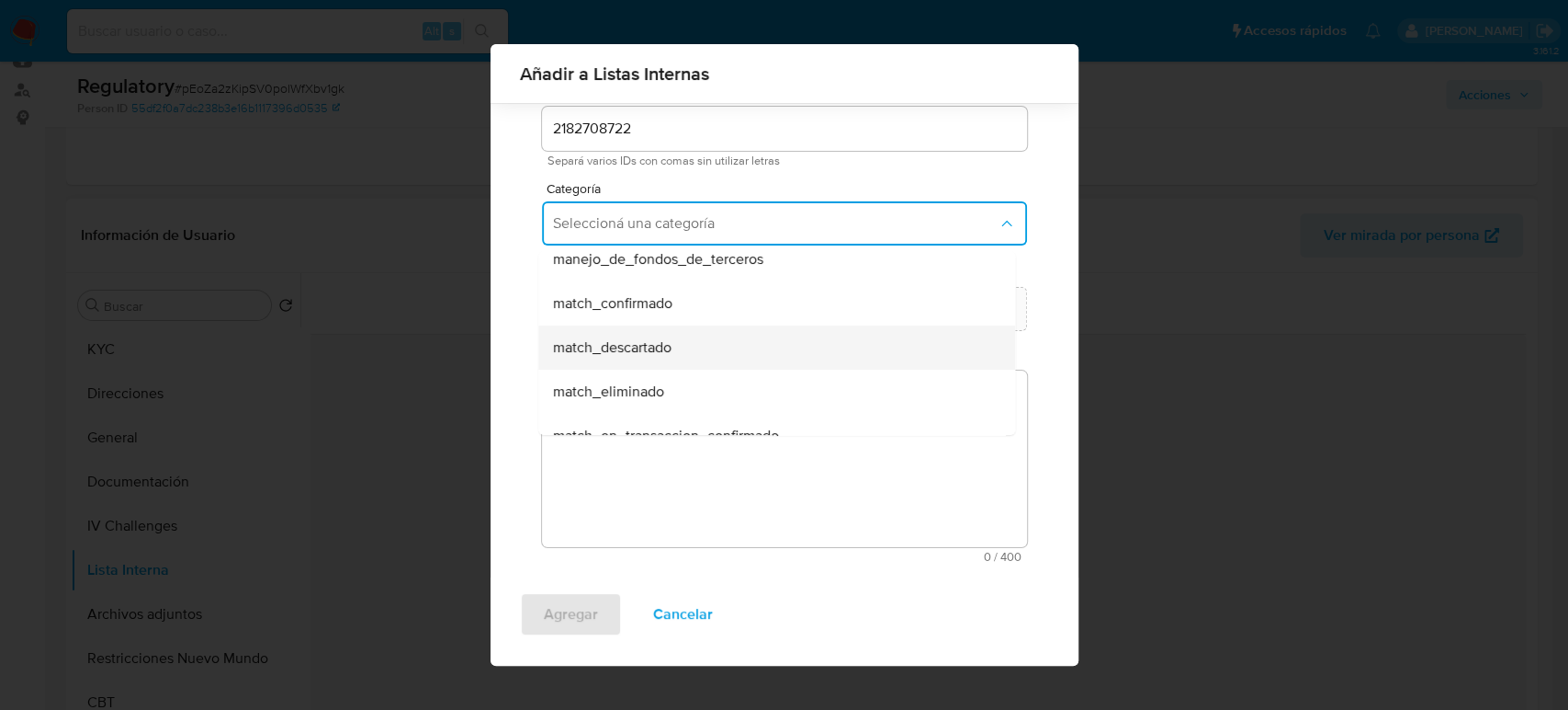
click at [644, 344] on span "match_descartado" at bounding box center [612, 347] width 119 height 19
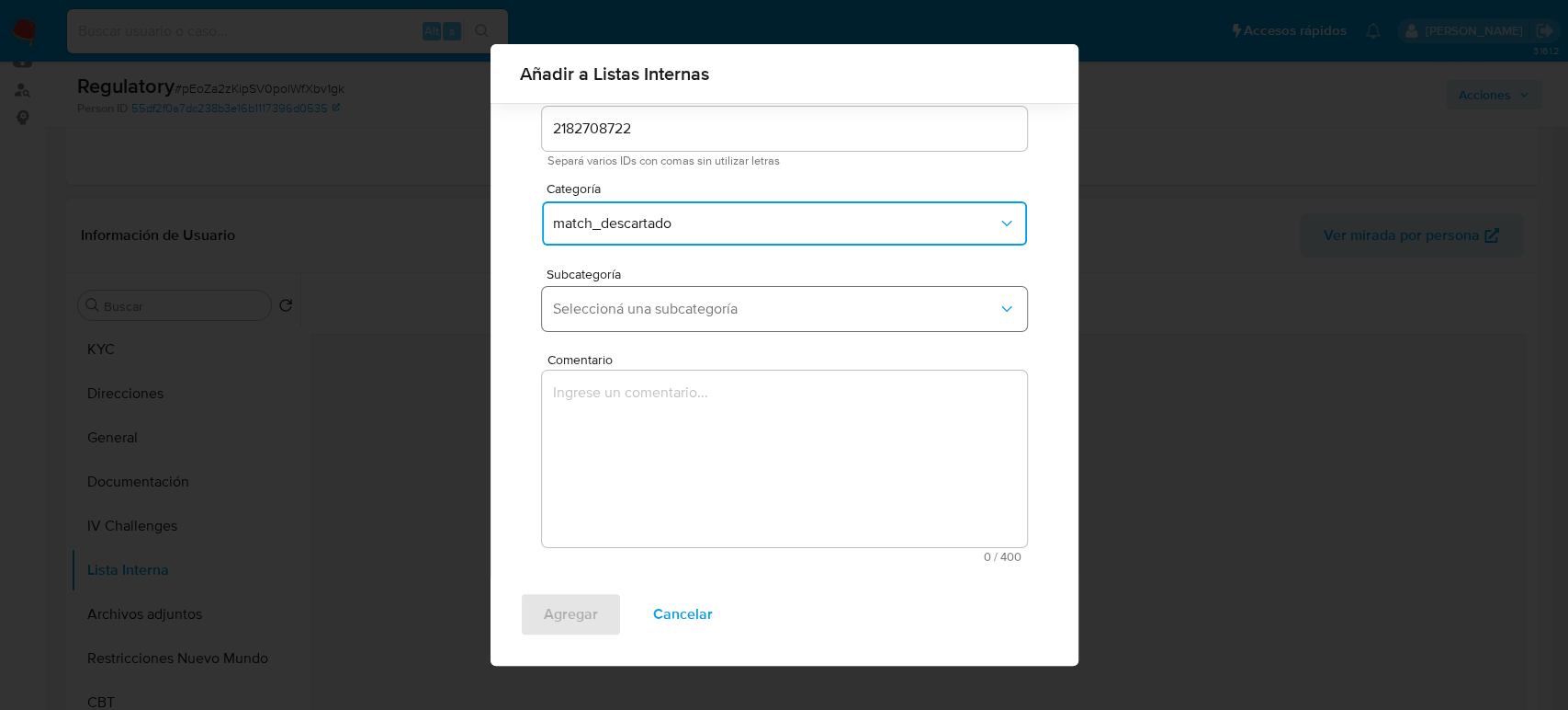
click at [656, 295] on button "Seleccioná una subcategoría" at bounding box center [784, 308] width 485 height 44
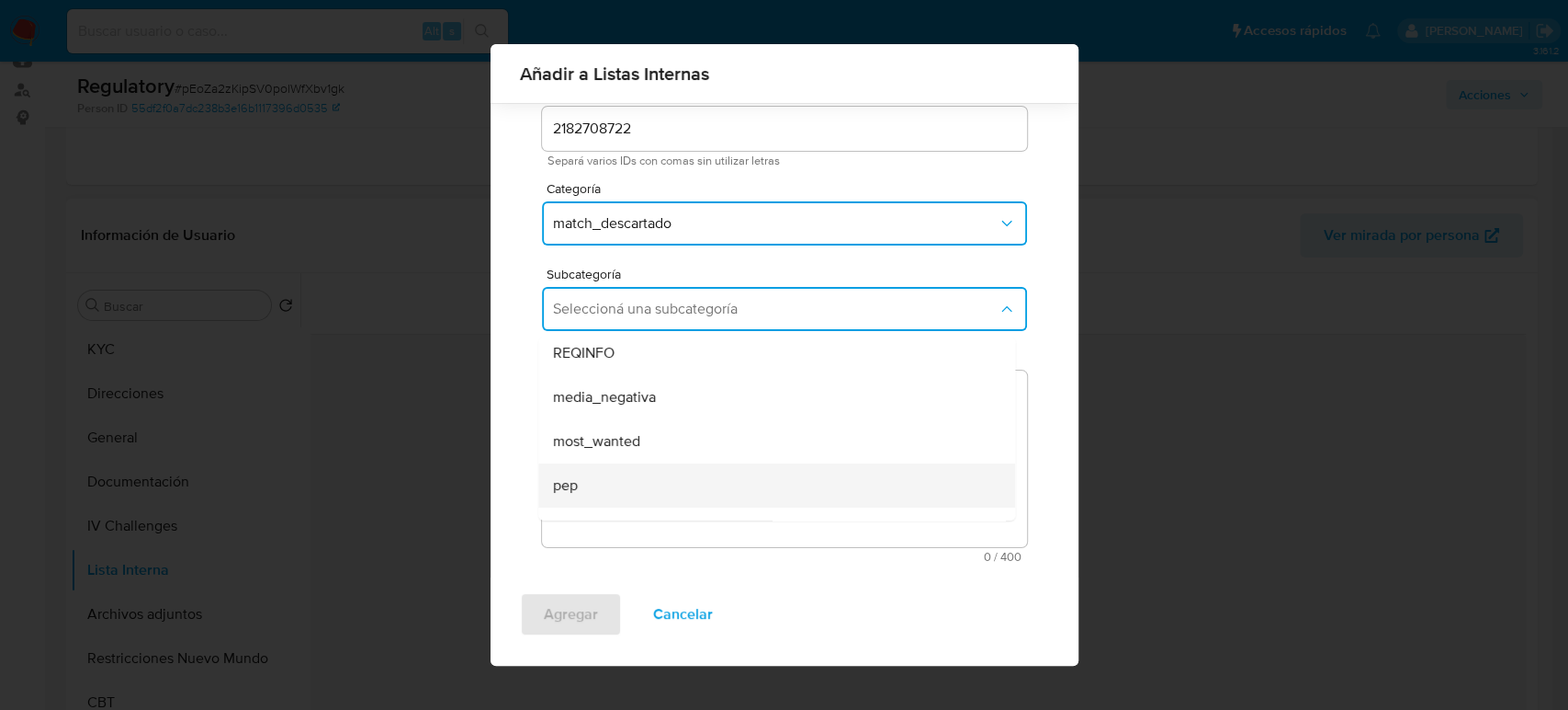
scroll to position [125, 0]
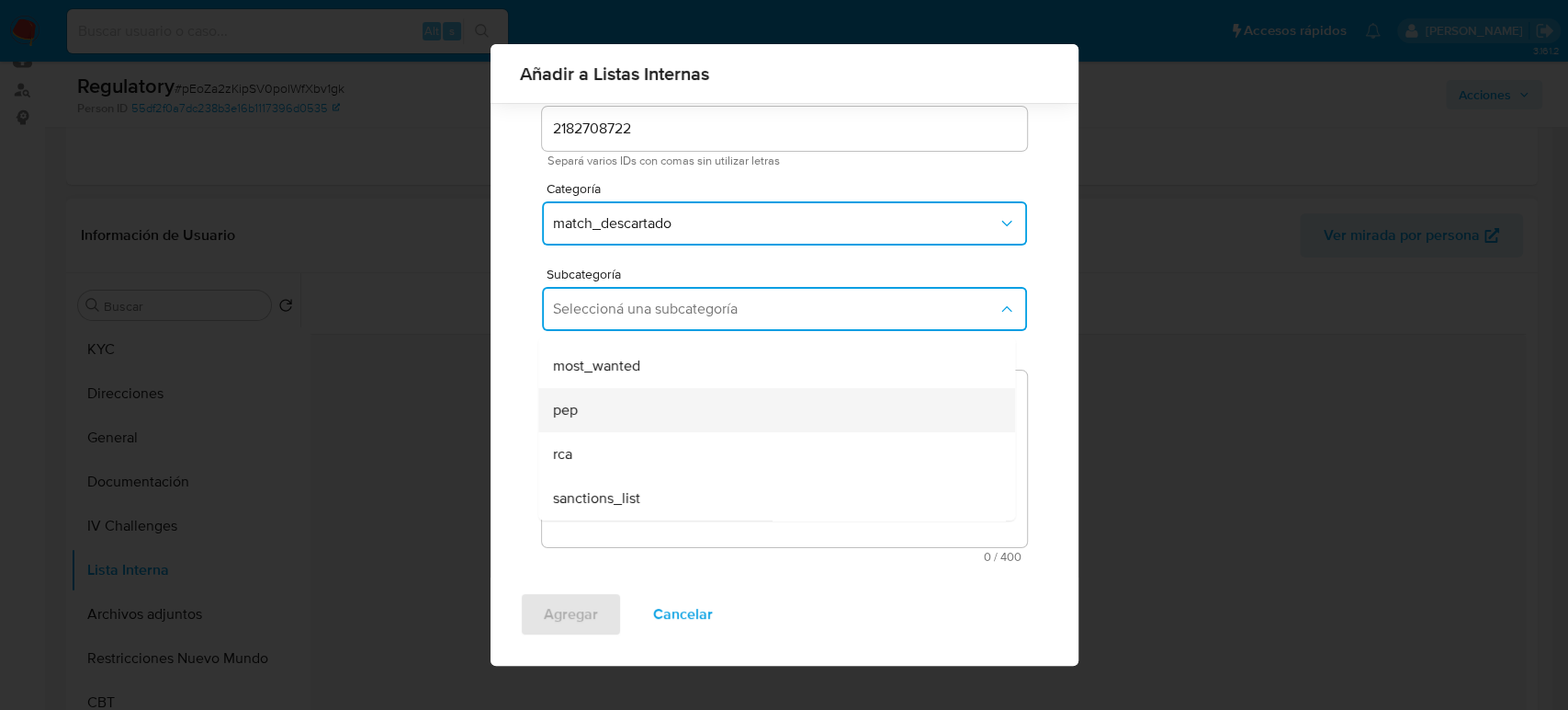
click at [621, 418] on div "pep" at bounding box center [770, 410] width 436 height 44
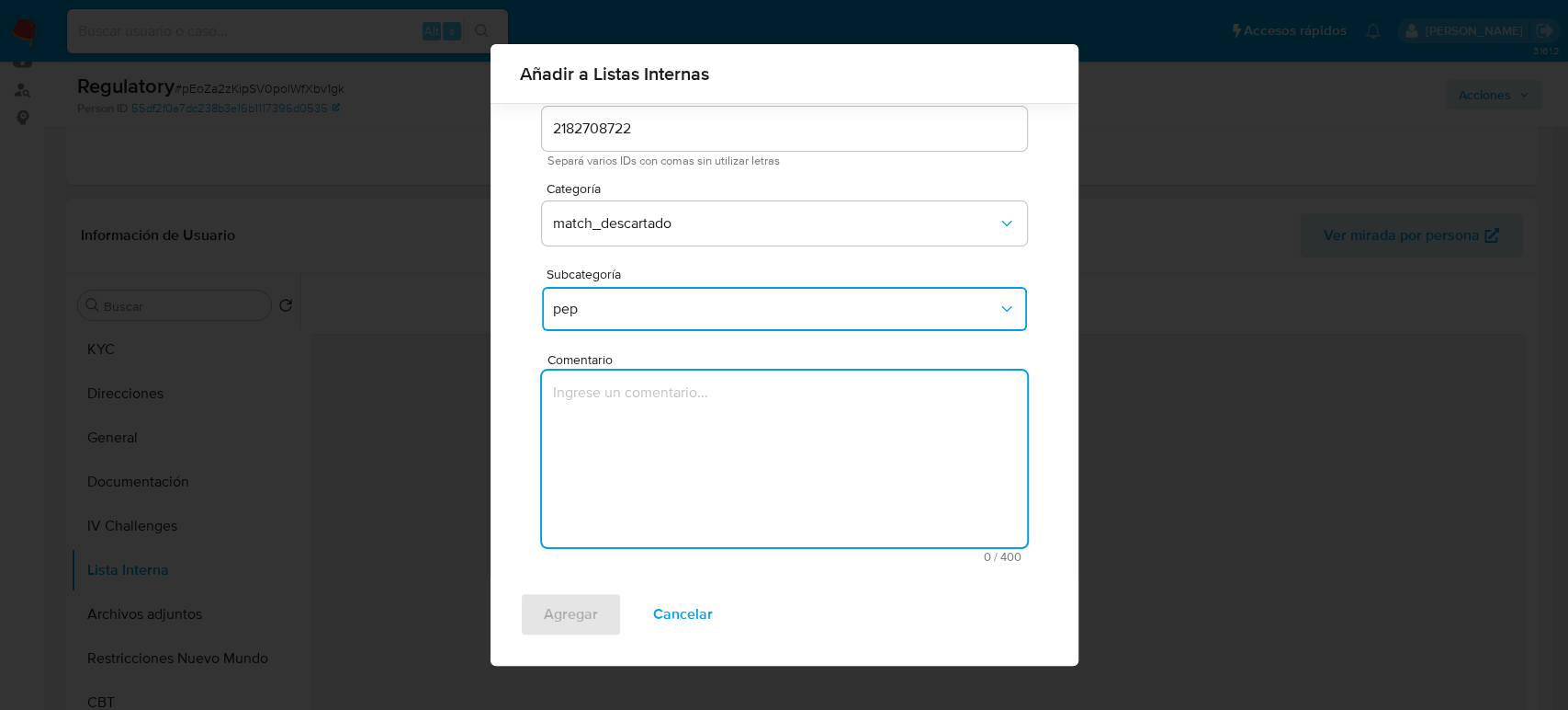
click at [621, 418] on textarea "Comentario" at bounding box center [784, 459] width 485 height 177
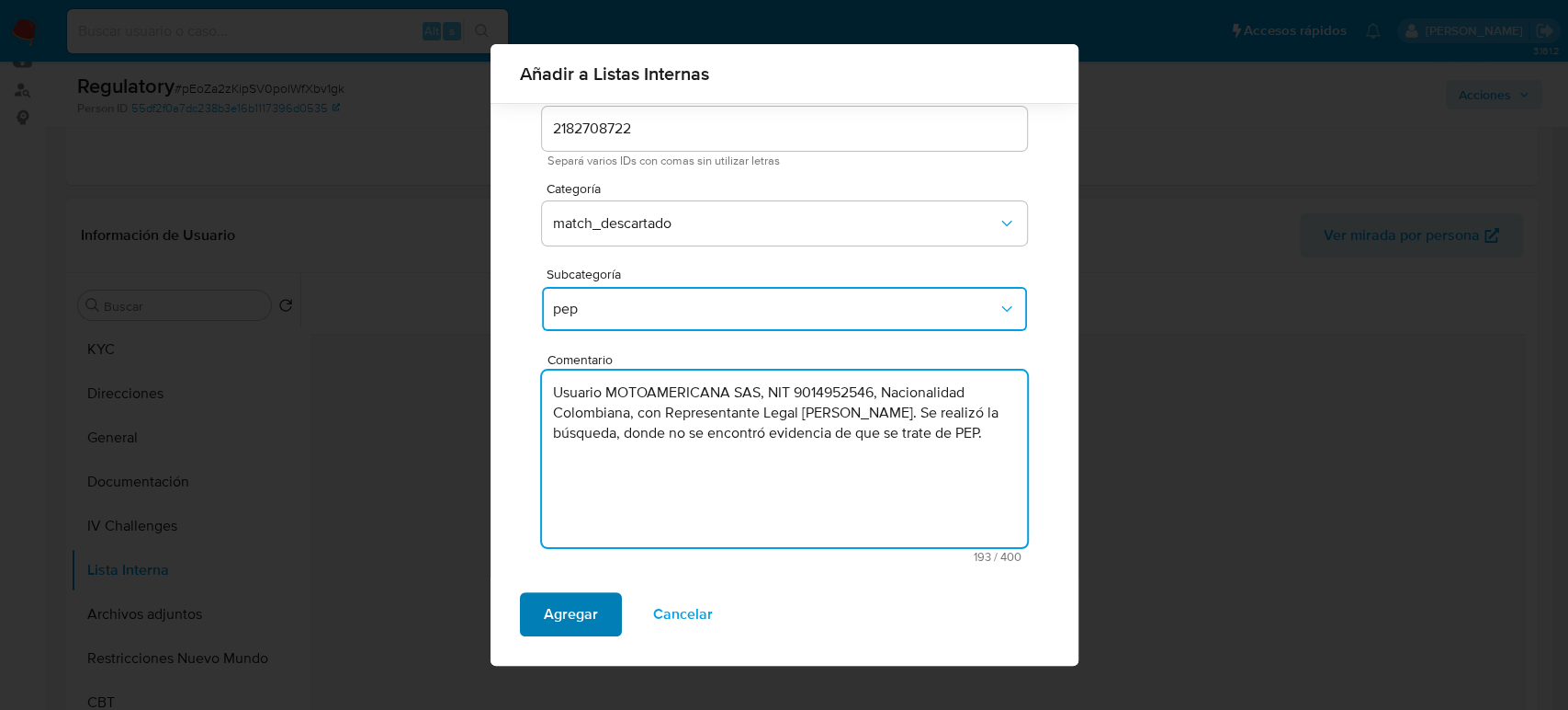
type textarea "Usuario MOTOAMERICANA SAS, NIT 9014952546, Nacionalidad Colombiana, con Represe…"
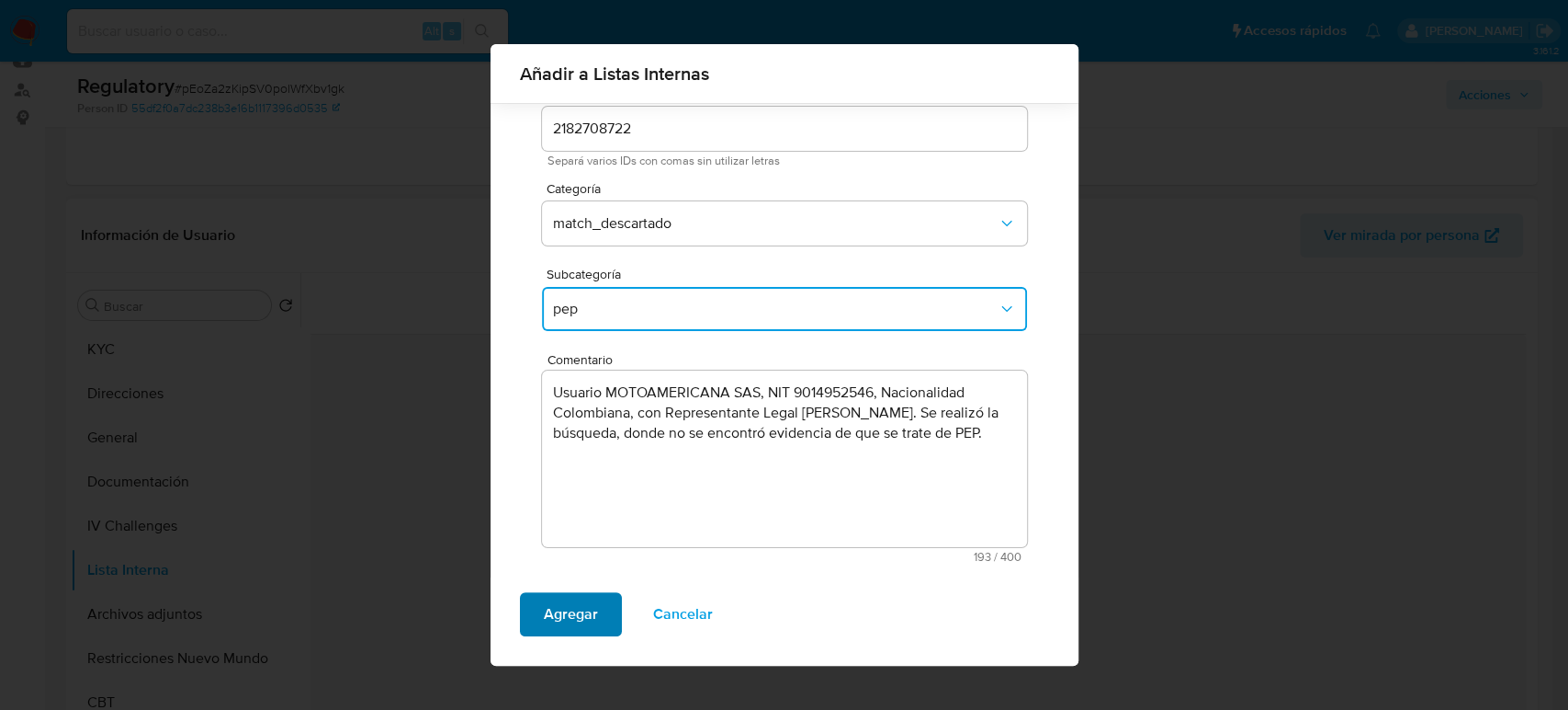
click at [579, 614] on span "Agregar" at bounding box center [570, 614] width 54 height 40
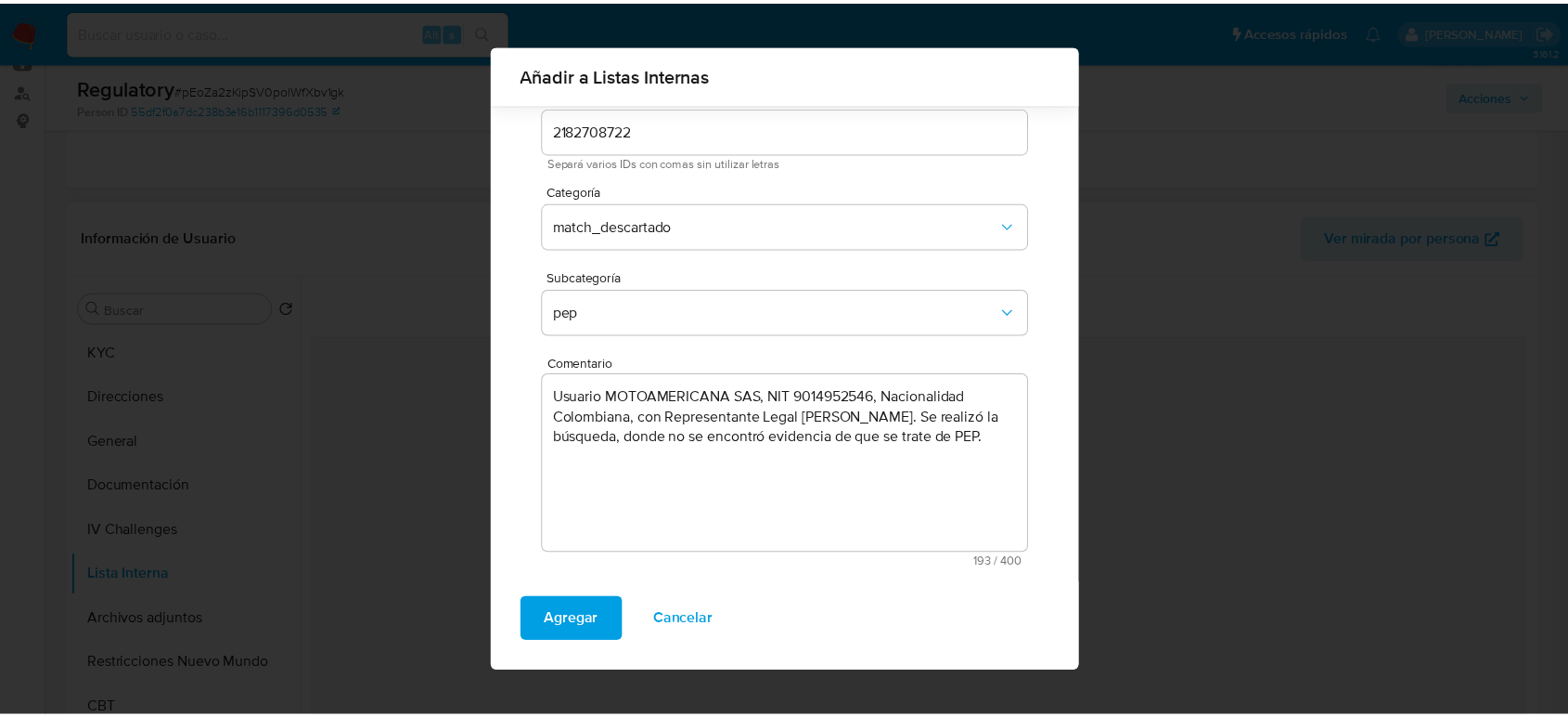
scroll to position [0, 0]
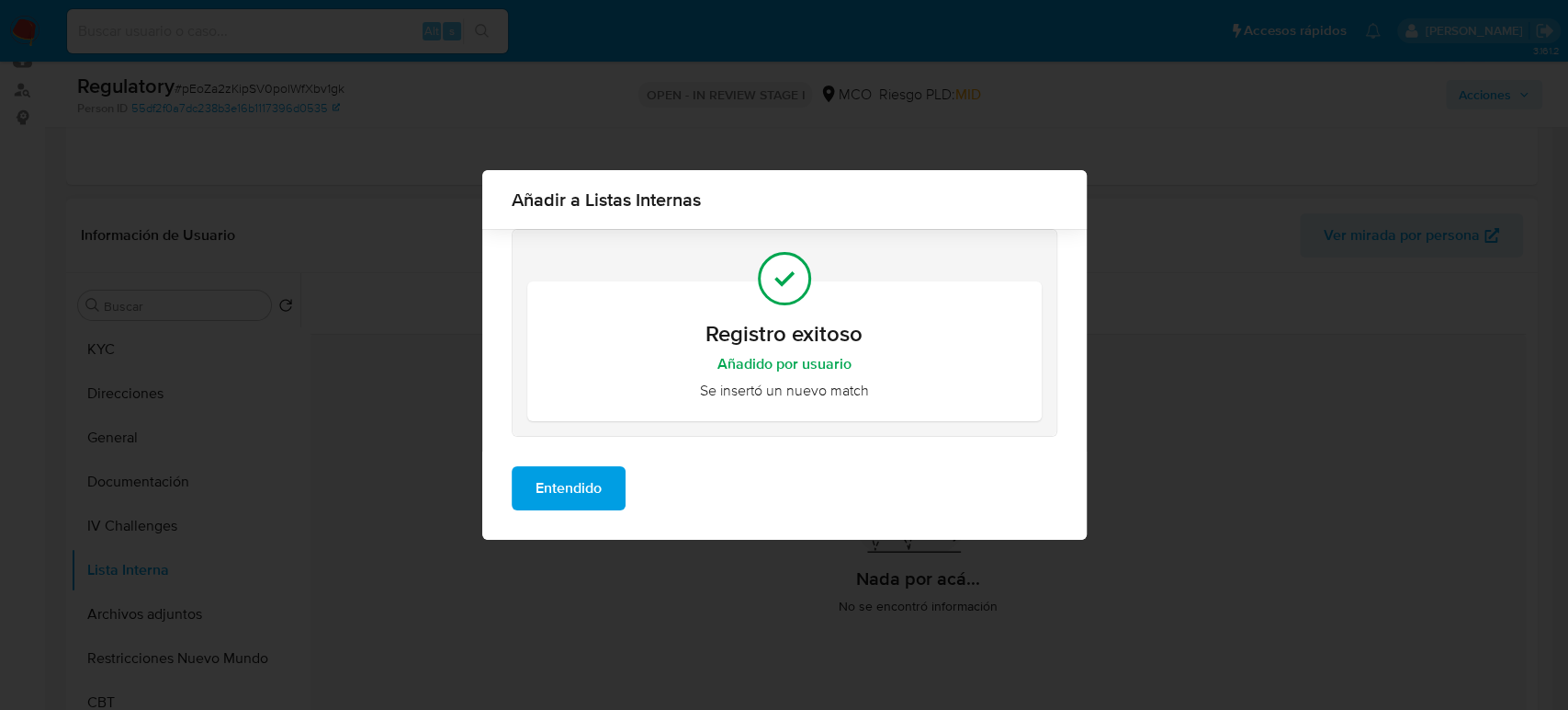
click at [573, 501] on span "Entendido" at bounding box center [567, 487] width 66 height 40
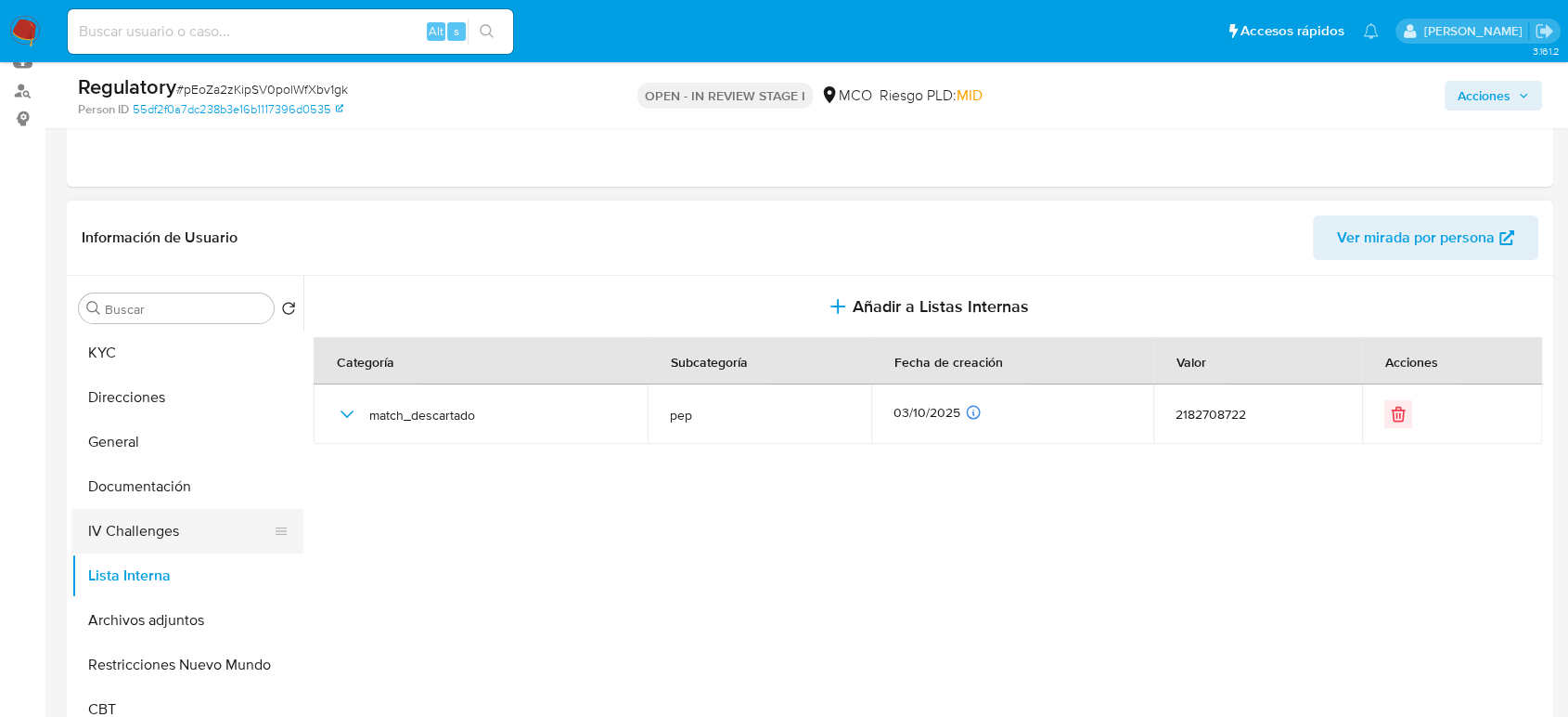
scroll to position [103, 0]
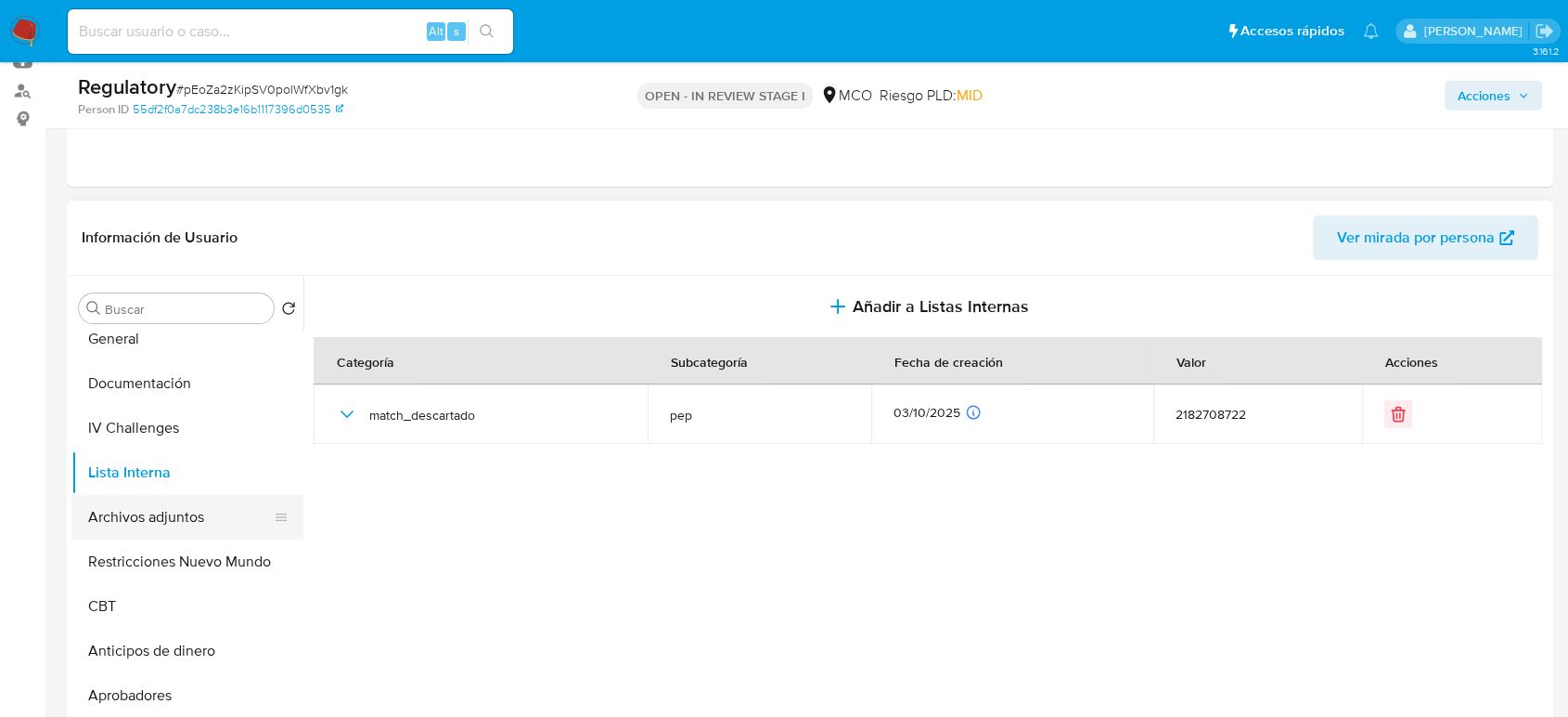
click at [152, 516] on button "Archivos adjuntos" at bounding box center [179, 517] width 217 height 45
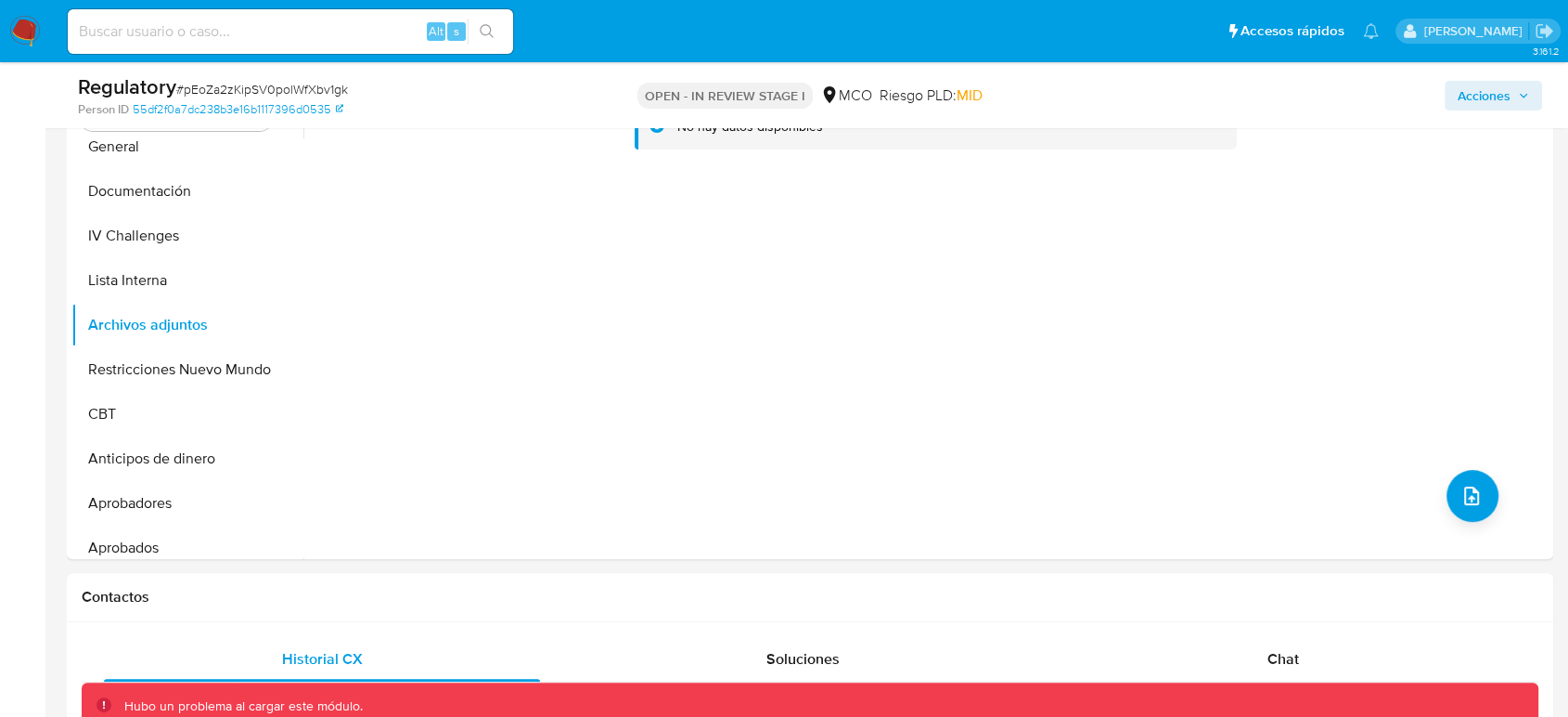
scroll to position [412, 0]
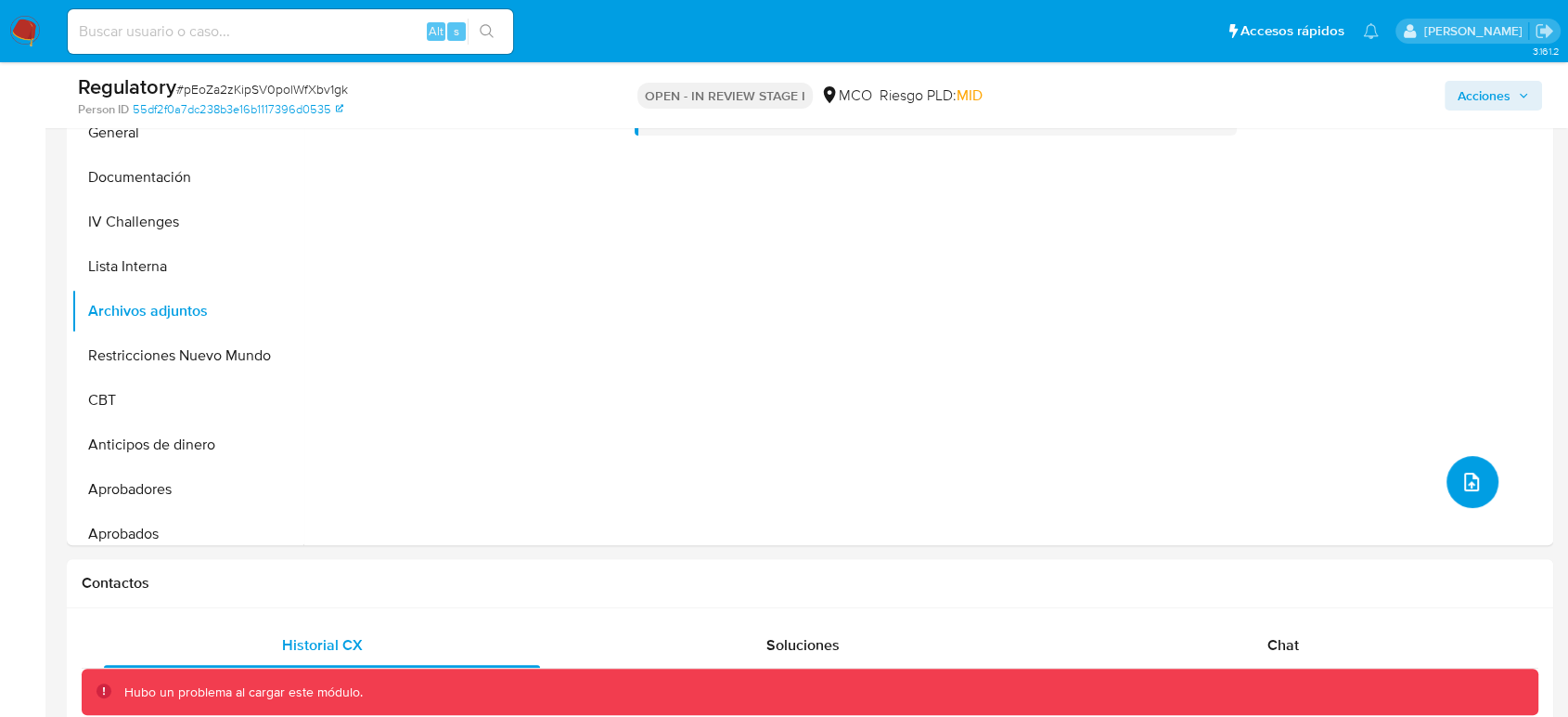
click at [1411, 485] on button "upload-file" at bounding box center [1472, 481] width 51 height 51
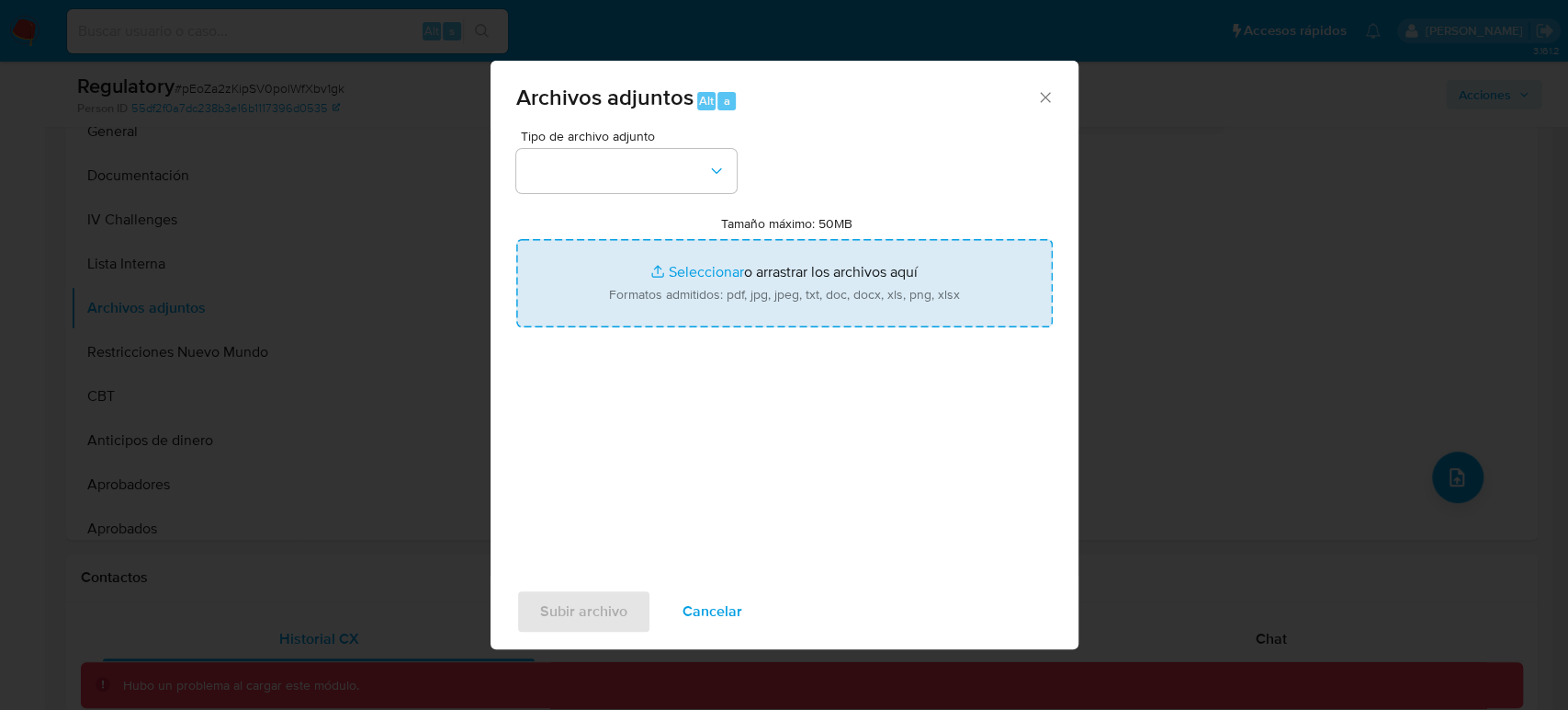
click at [663, 258] on input "Tamaño máximo: 50MB Seleccionar archivos" at bounding box center [784, 283] width 536 height 88
type input "C:\fakepath\CaseDossierReport_5jb8estkez1g1k2h9spy7f7g0.pdf"
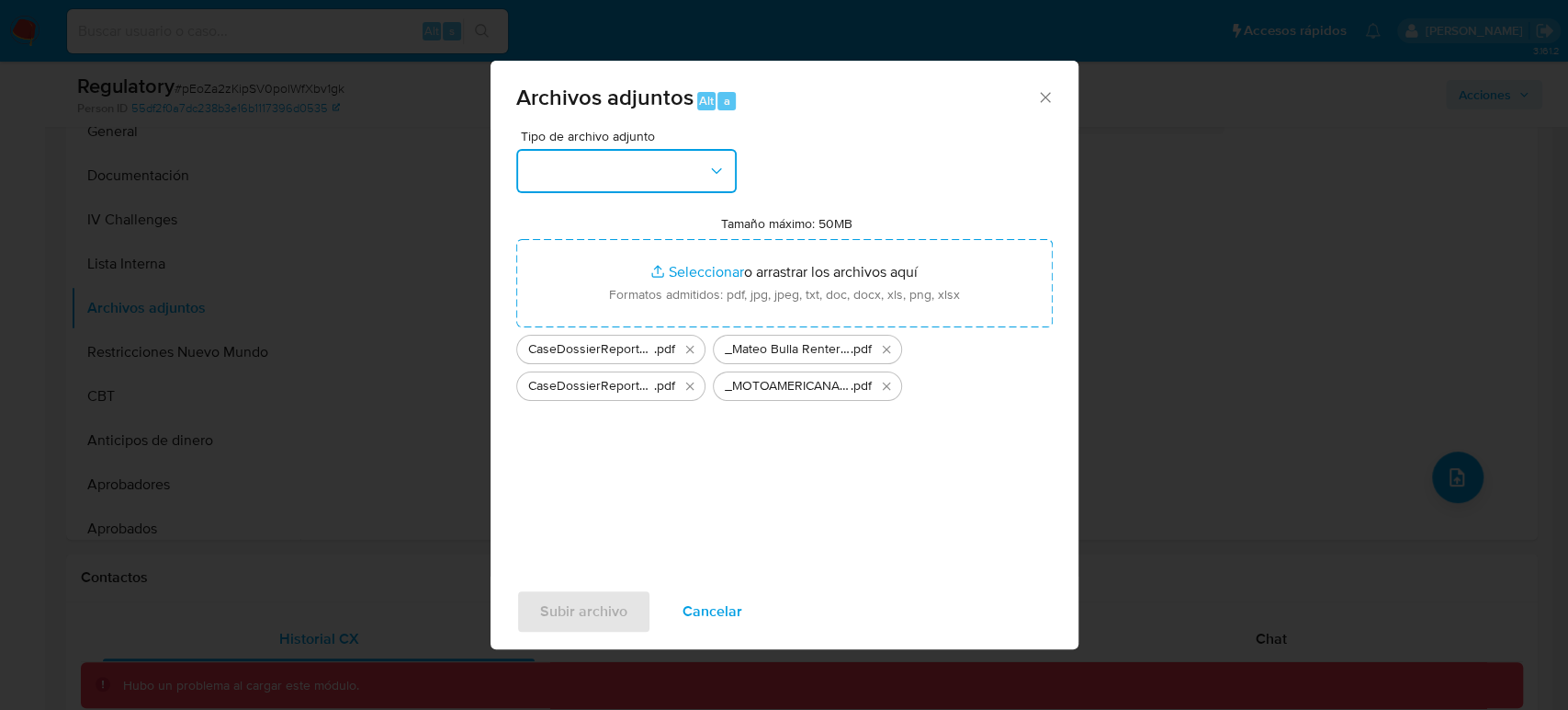
click at [617, 183] on button "button" at bounding box center [626, 171] width 220 height 44
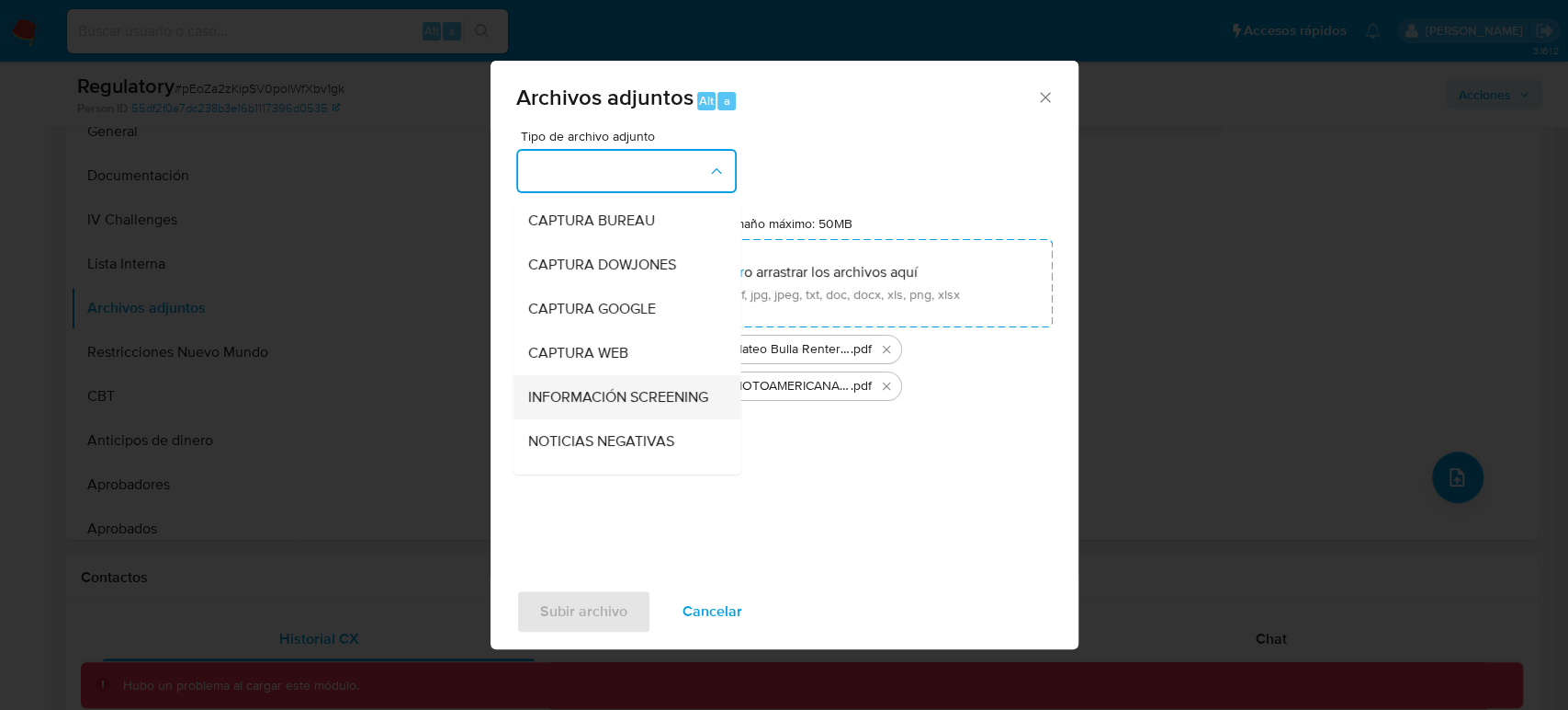
click at [579, 390] on span "INFORMACIÓN SCREENING" at bounding box center [617, 397] width 180 height 19
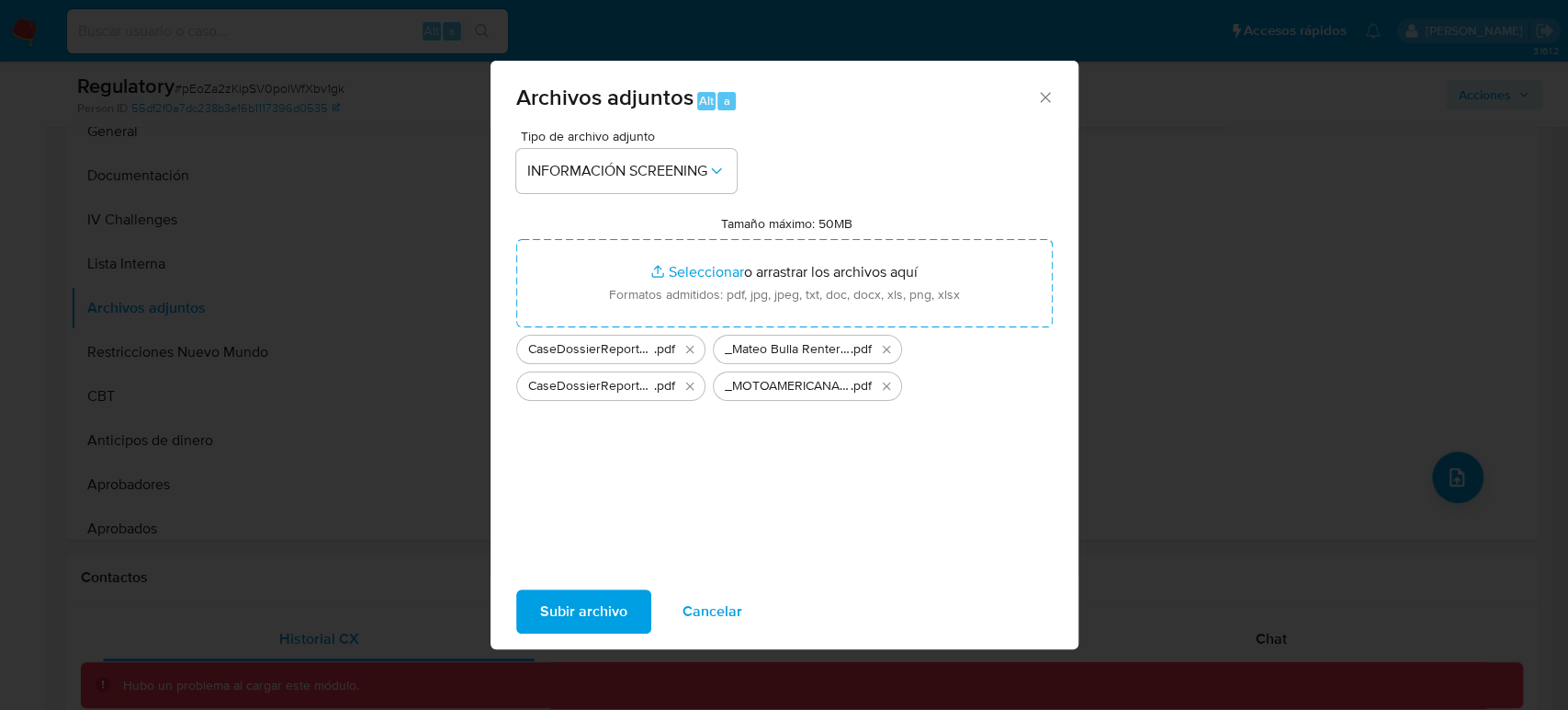
click at [575, 607] on span "Subir archivo" at bounding box center [583, 611] width 87 height 40
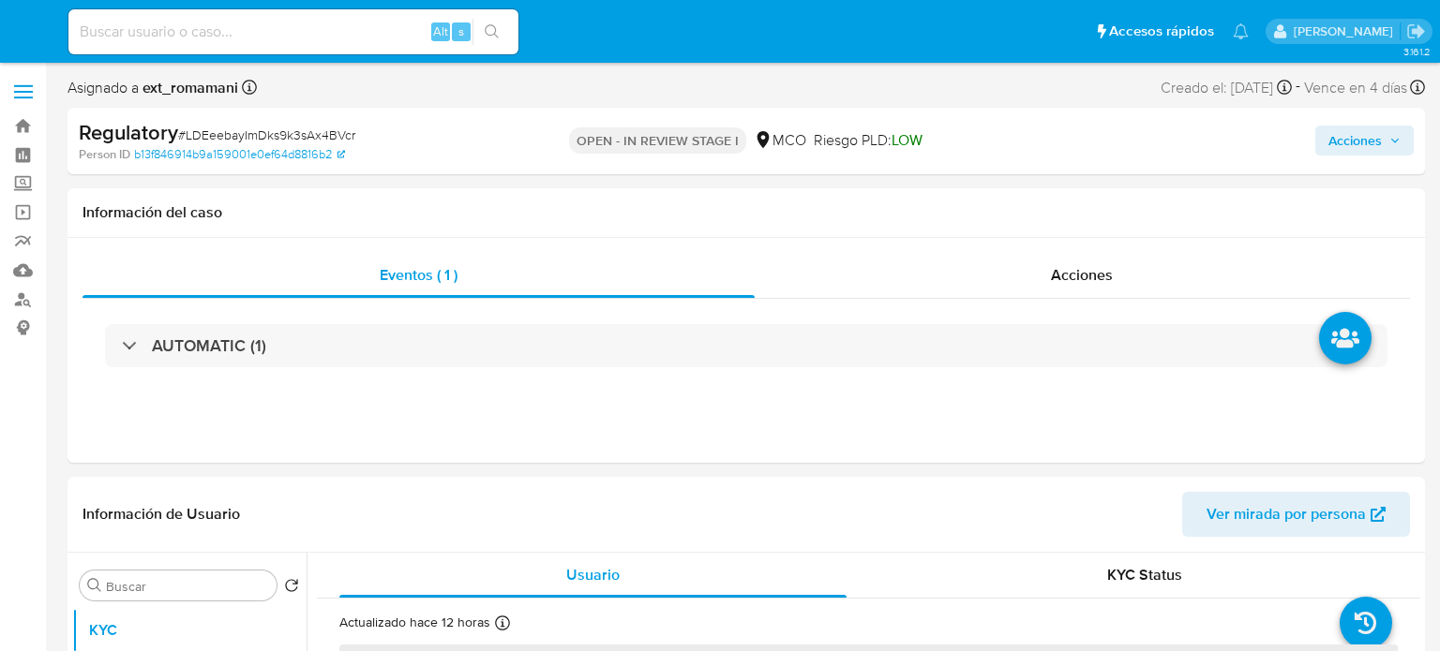
select select "10"
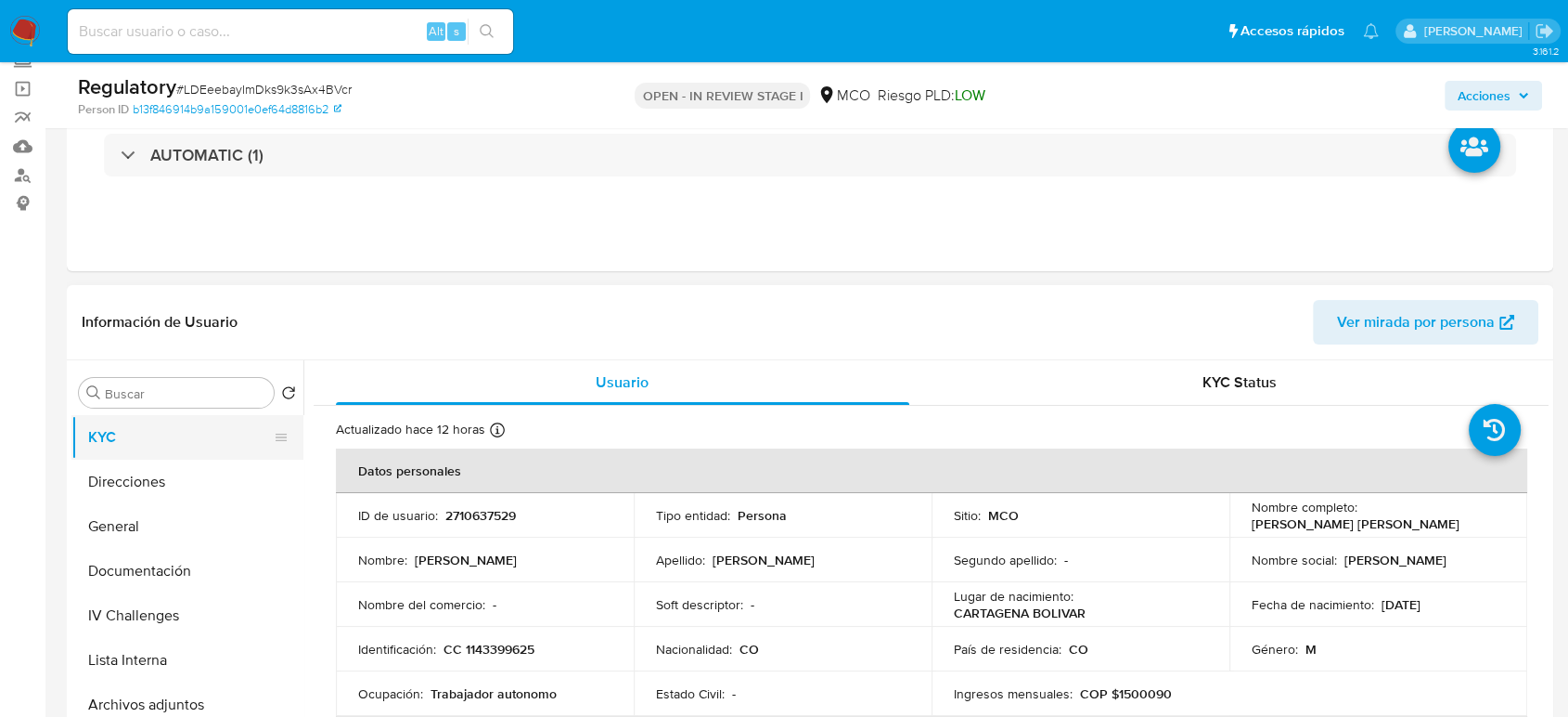
scroll to position [309, 0]
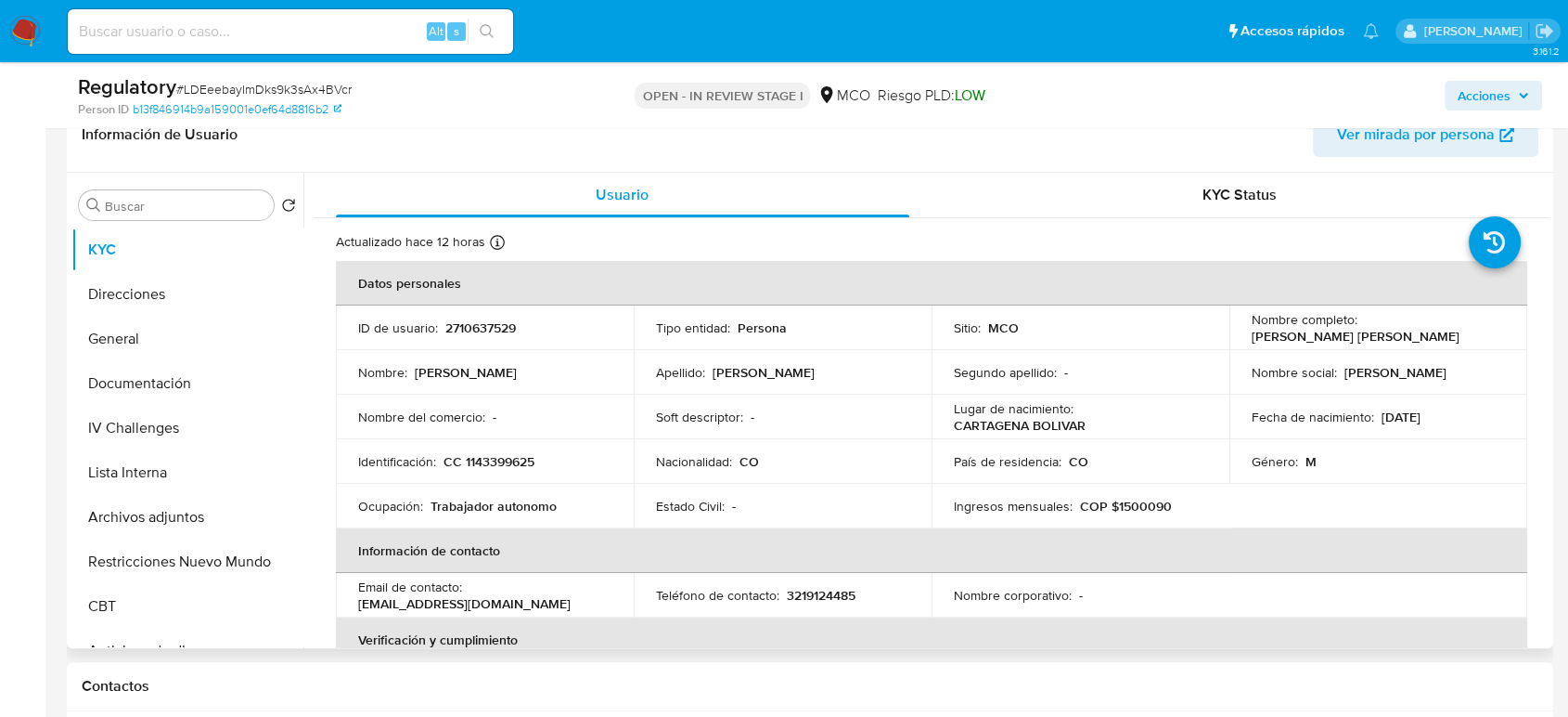
drag, startPoint x: 1468, startPoint y: 333, endPoint x: 1241, endPoint y: 341, distance: 227.1
click at [1241, 341] on td "Nombre completo : [PERSON_NAME] [PERSON_NAME]" at bounding box center [1378, 327] width 298 height 45
click at [1241, 342] on td "Nombre completo : [PERSON_NAME] [PERSON_NAME]" at bounding box center [1378, 327] width 298 height 45
drag, startPoint x: 1240, startPoint y: 333, endPoint x: 1476, endPoint y: 335, distance: 236.0
click at [1424, 335] on td "Nombre completo : [PERSON_NAME] [PERSON_NAME]" at bounding box center [1378, 327] width 298 height 45
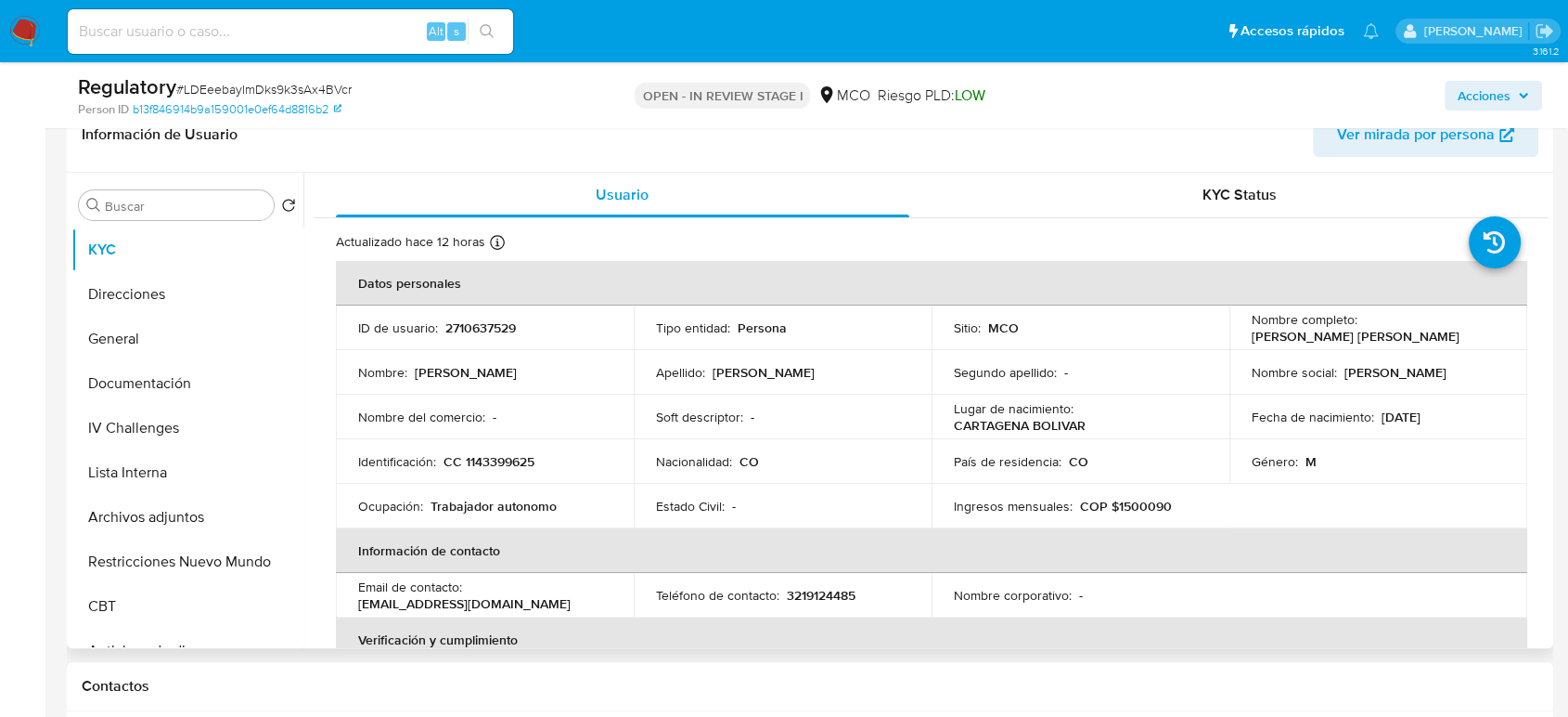
copy p "[PERSON_NAME] [PERSON_NAME]"
click at [1424, 335] on div "Nombre completo : Carlos Manuel Morales Mendoza" at bounding box center [1378, 328] width 253 height 34
drag, startPoint x: 1468, startPoint y: 334, endPoint x: 1249, endPoint y: 333, distance: 219.0
click at [1242, 337] on td "Nombre completo : Carlos Manuel Morales Mendoza" at bounding box center [1378, 327] width 298 height 45
copy p "Carlos Manuel Morales Mendoza"
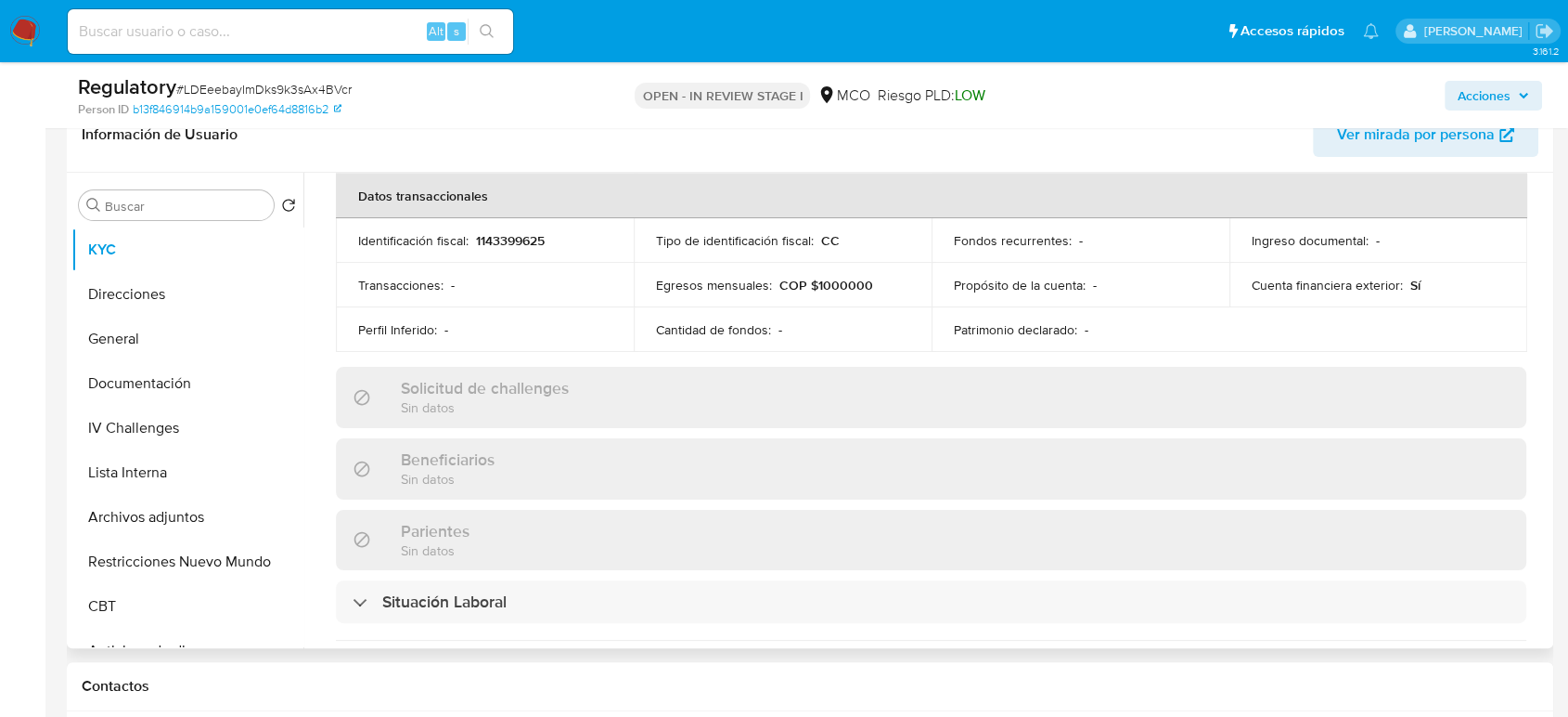
scroll to position [721, 0]
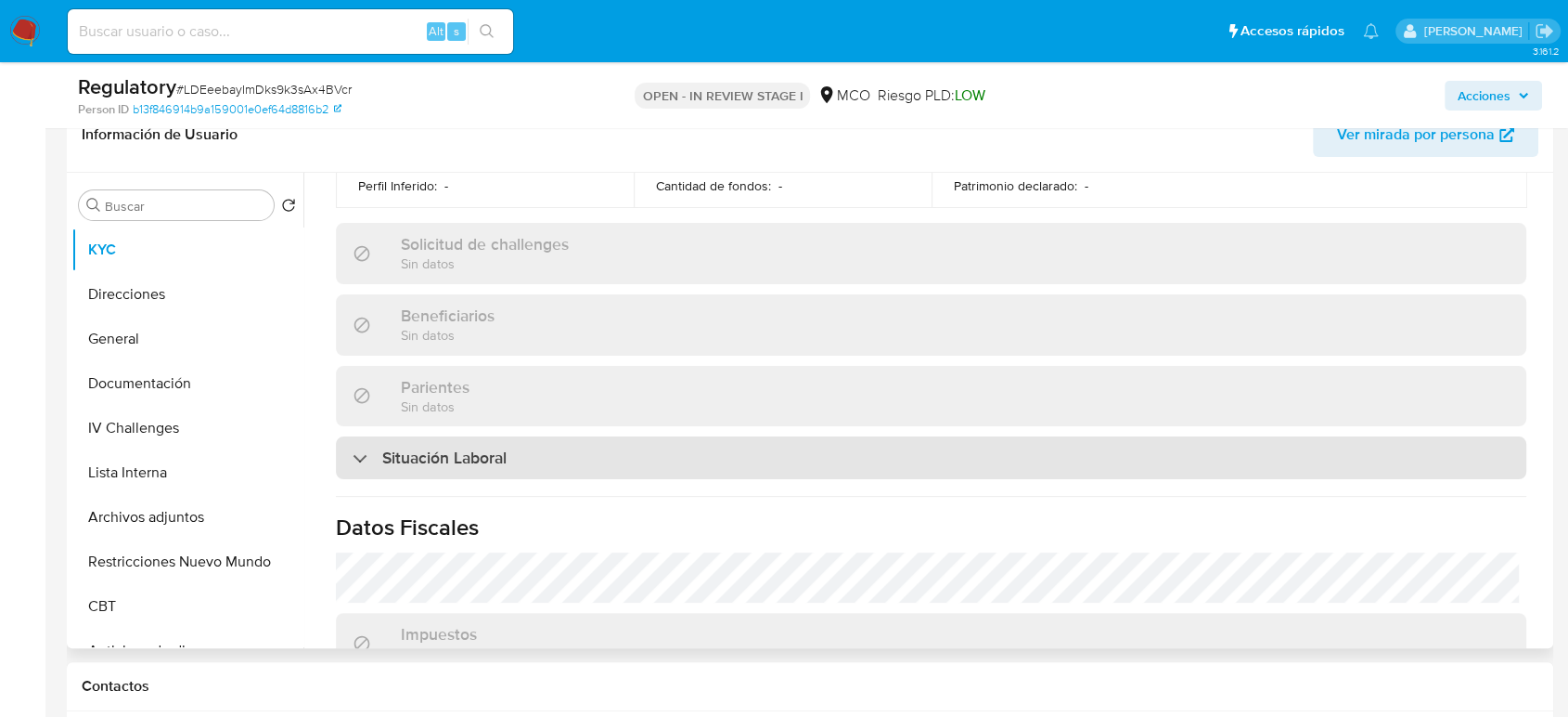
click at [520, 463] on div "Situación Laboral" at bounding box center [931, 458] width 1191 height 43
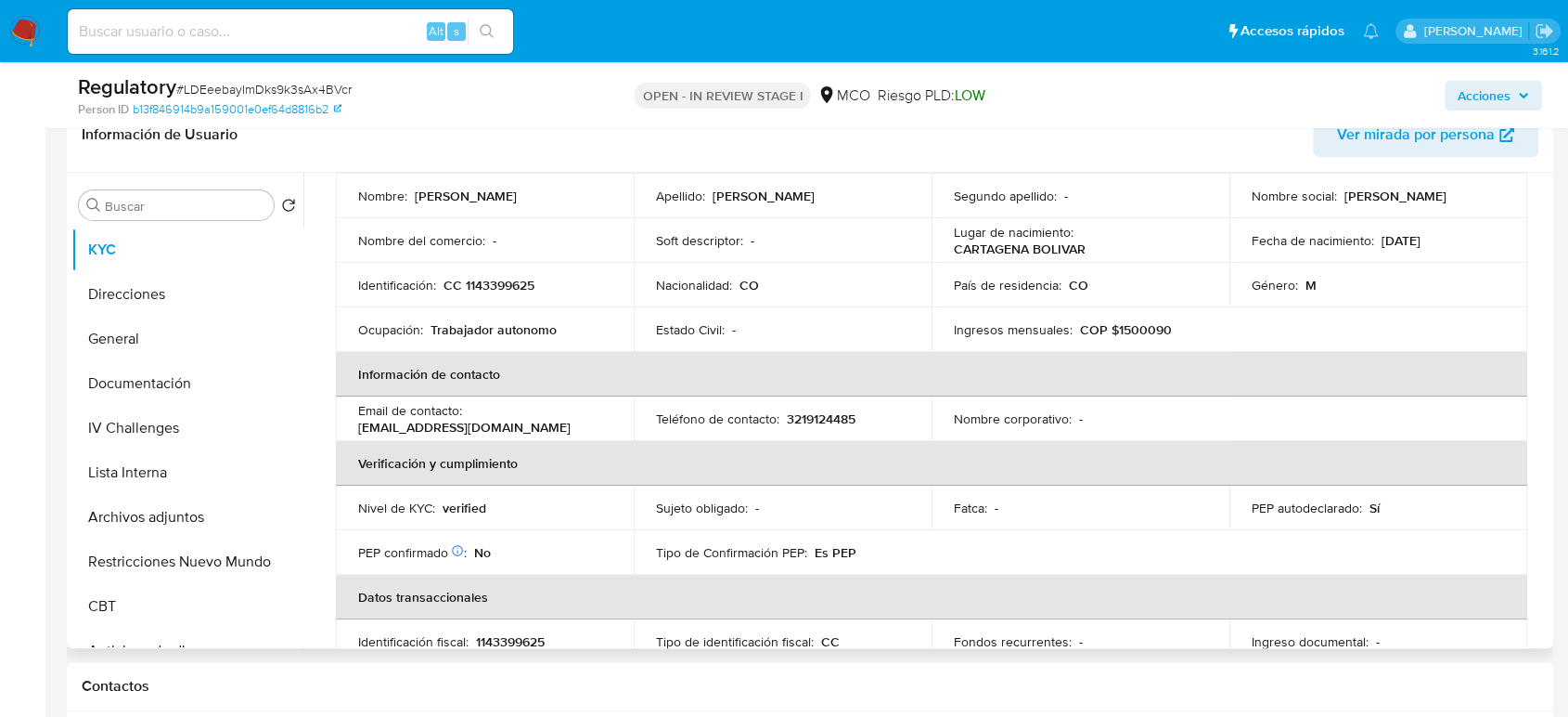
scroll to position [103, 0]
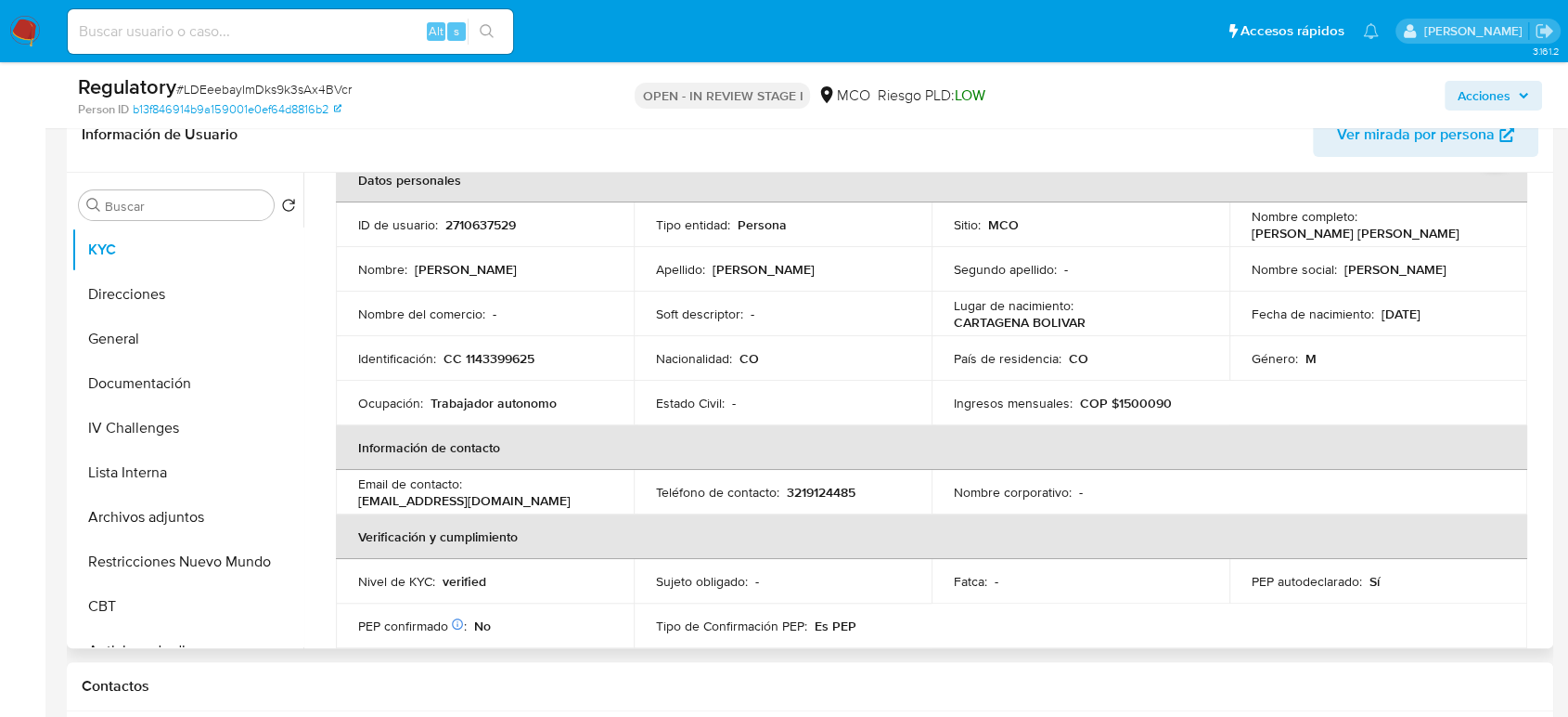
drag, startPoint x: 1443, startPoint y: 235, endPoint x: 1239, endPoint y: 239, distance: 204.0
click at [1239, 239] on td "Nombre completo : Carlos Manuel Morales Mendoza" at bounding box center [1378, 224] width 298 height 45
copy p "Carlos Manuel Morales Mendoza"
click at [155, 387] on button "Documentación" at bounding box center [179, 383] width 217 height 45
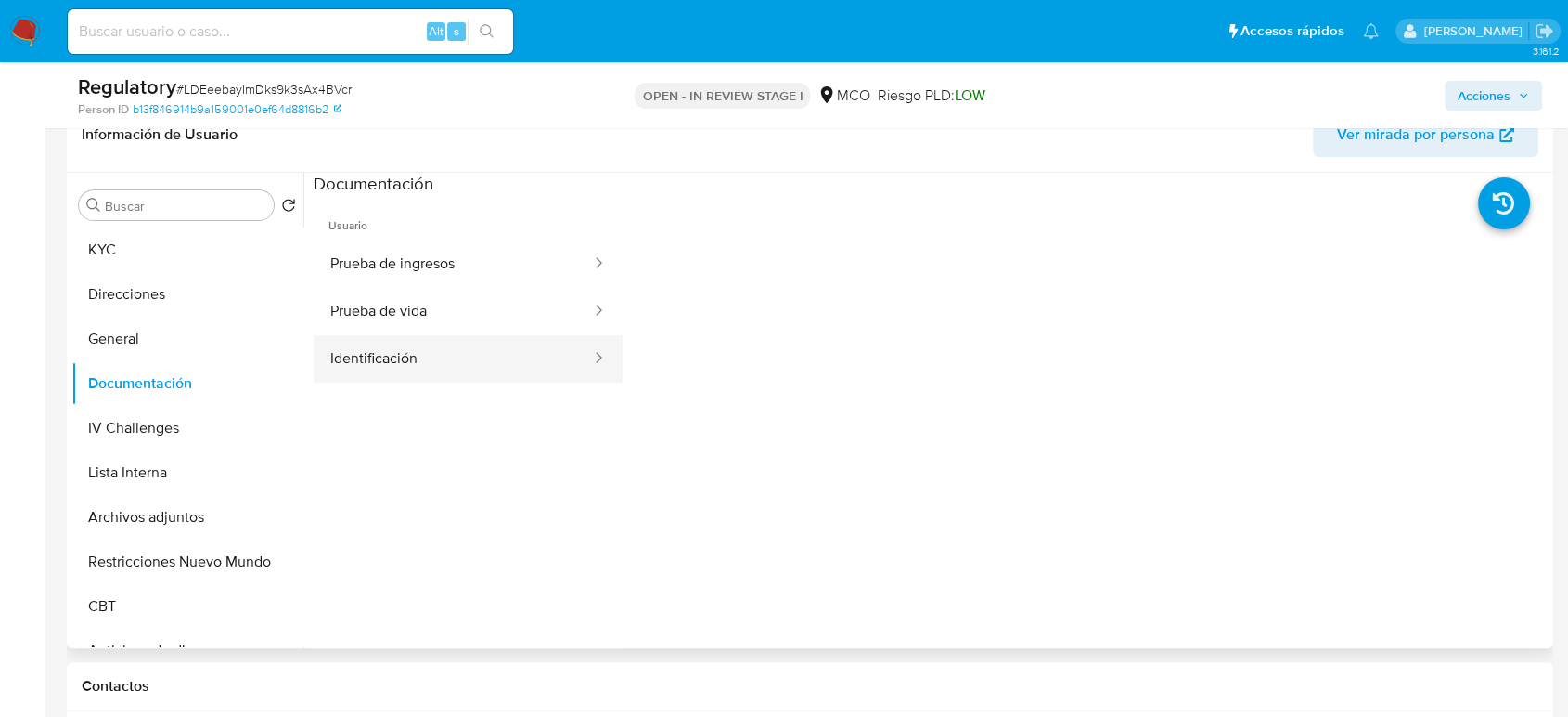
click at [405, 348] on button "Identificación" at bounding box center [453, 358] width 279 height 48
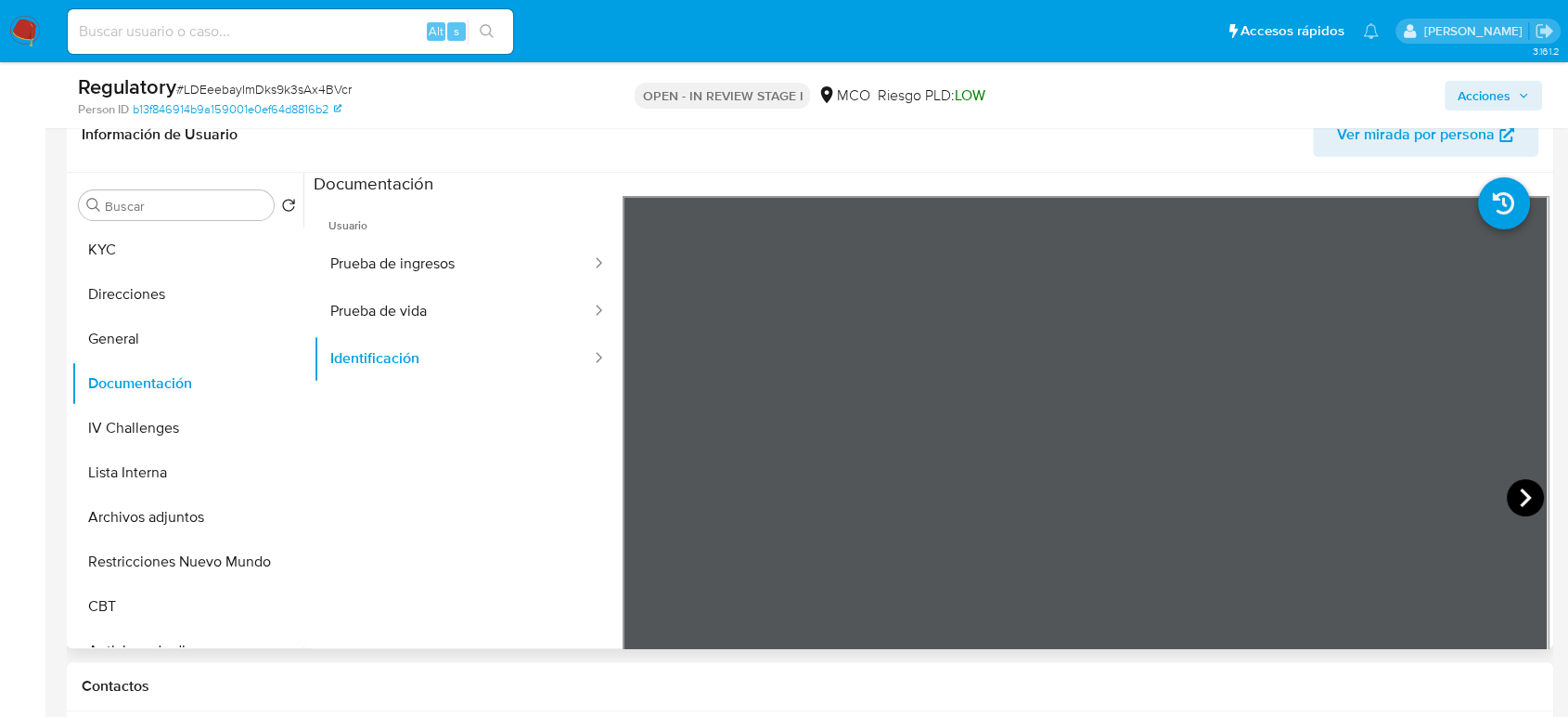
click at [1424, 504] on icon at bounding box center [1524, 497] width 37 height 37
click at [208, 465] on button "Lista Interna" at bounding box center [179, 472] width 217 height 45
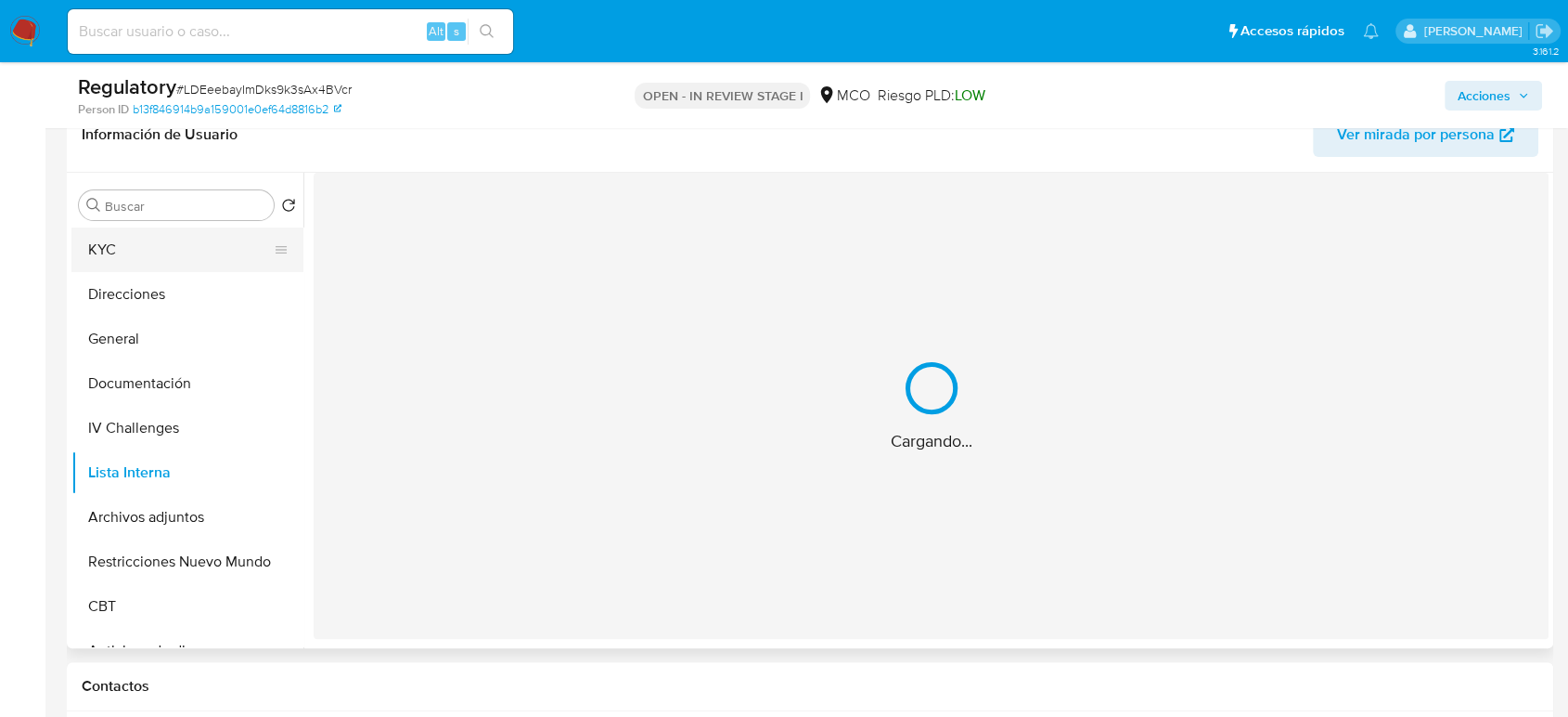
click at [179, 257] on button "KYC" at bounding box center [179, 250] width 217 height 45
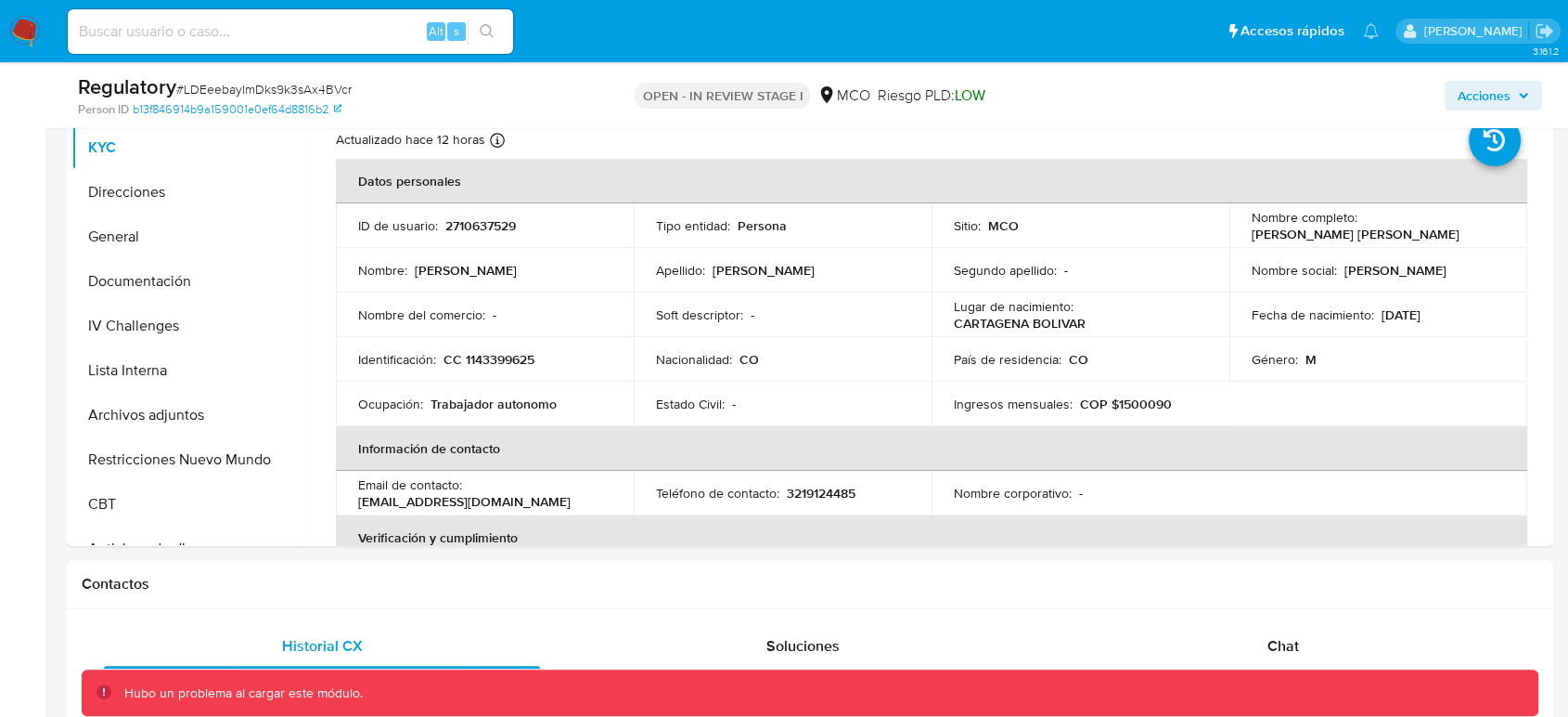
scroll to position [412, 0]
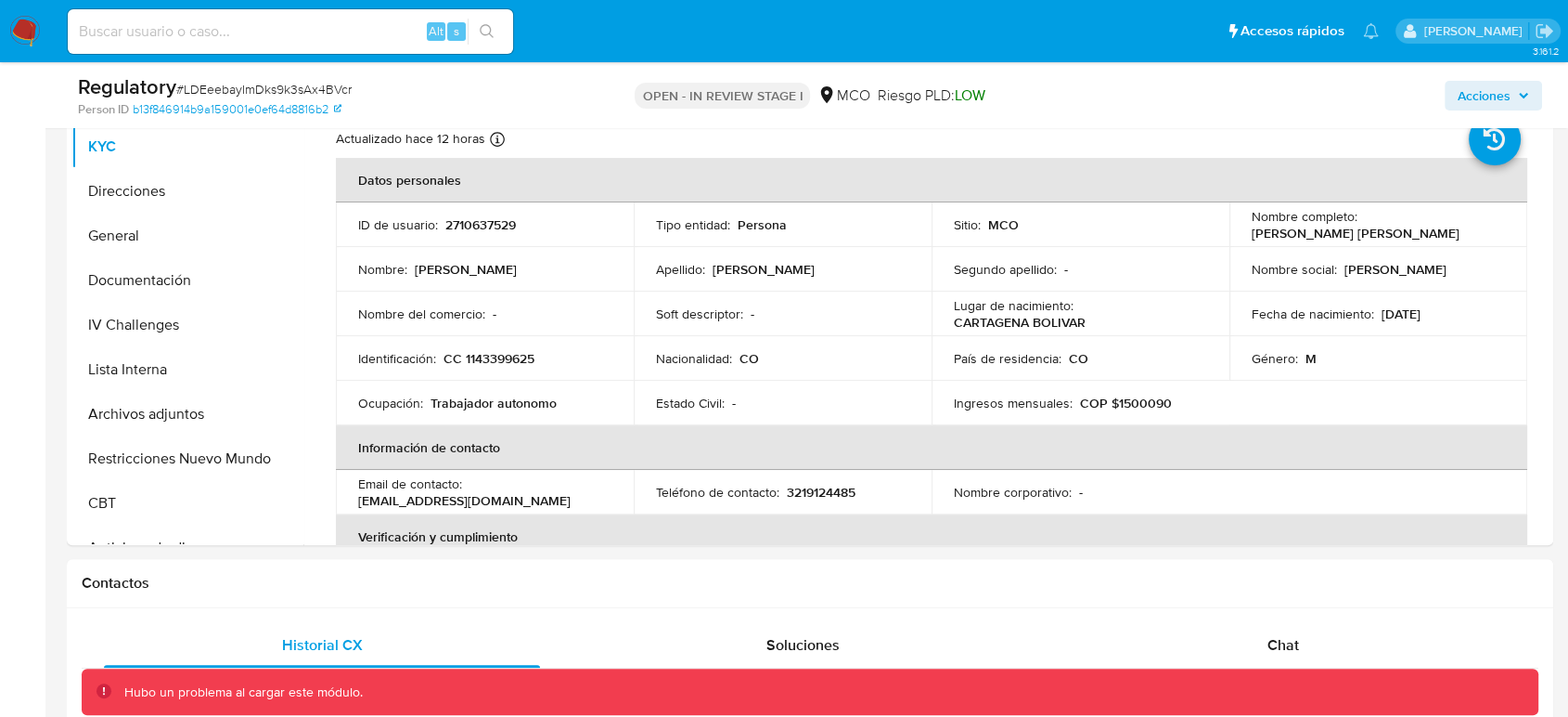
drag, startPoint x: 1446, startPoint y: 229, endPoint x: 1248, endPoint y: 241, distance: 198.4
click at [1251, 241] on div "Nombre completo : Carlos Manuel Morales Mendoza" at bounding box center [1378, 225] width 253 height 34
copy p "Carlos Manuel Morales Mendoza"
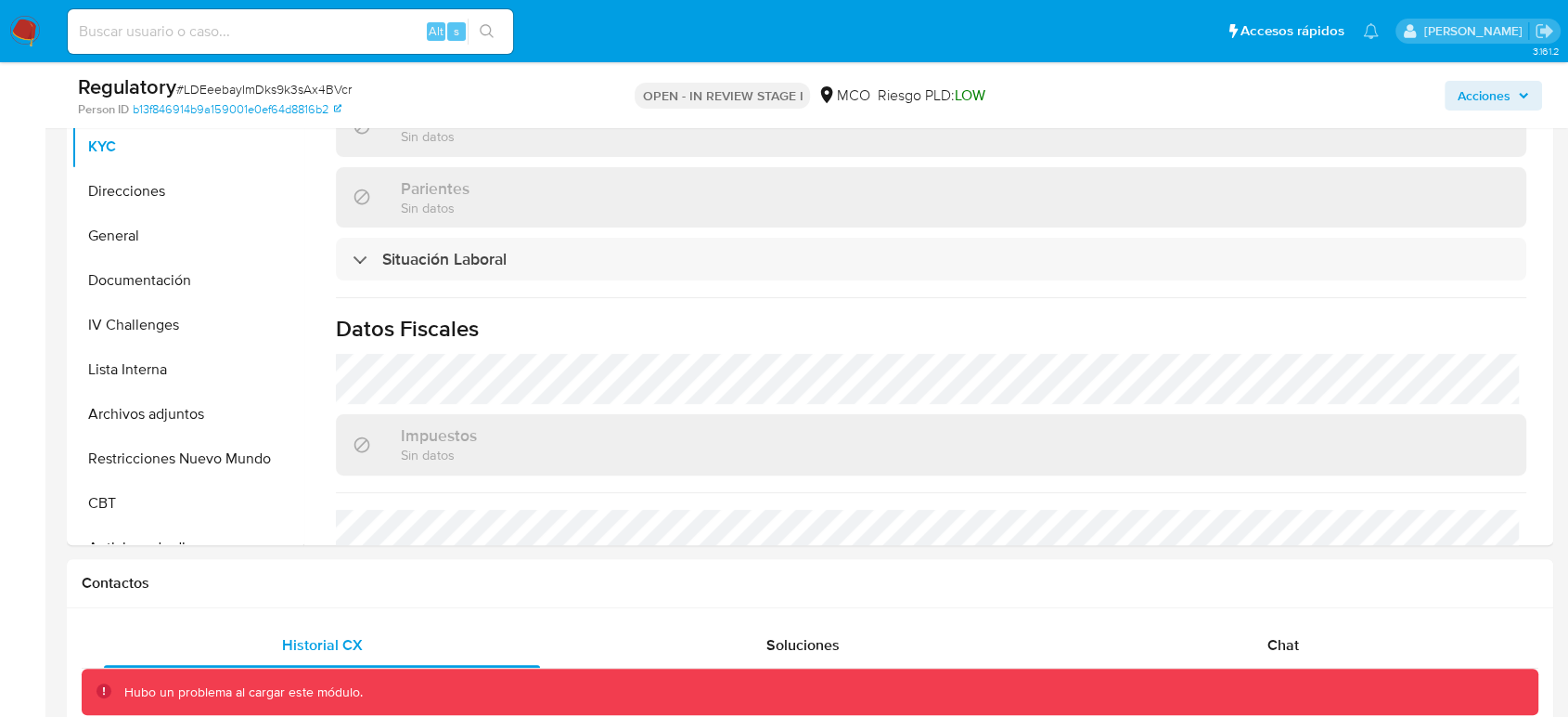
scroll to position [824, 0]
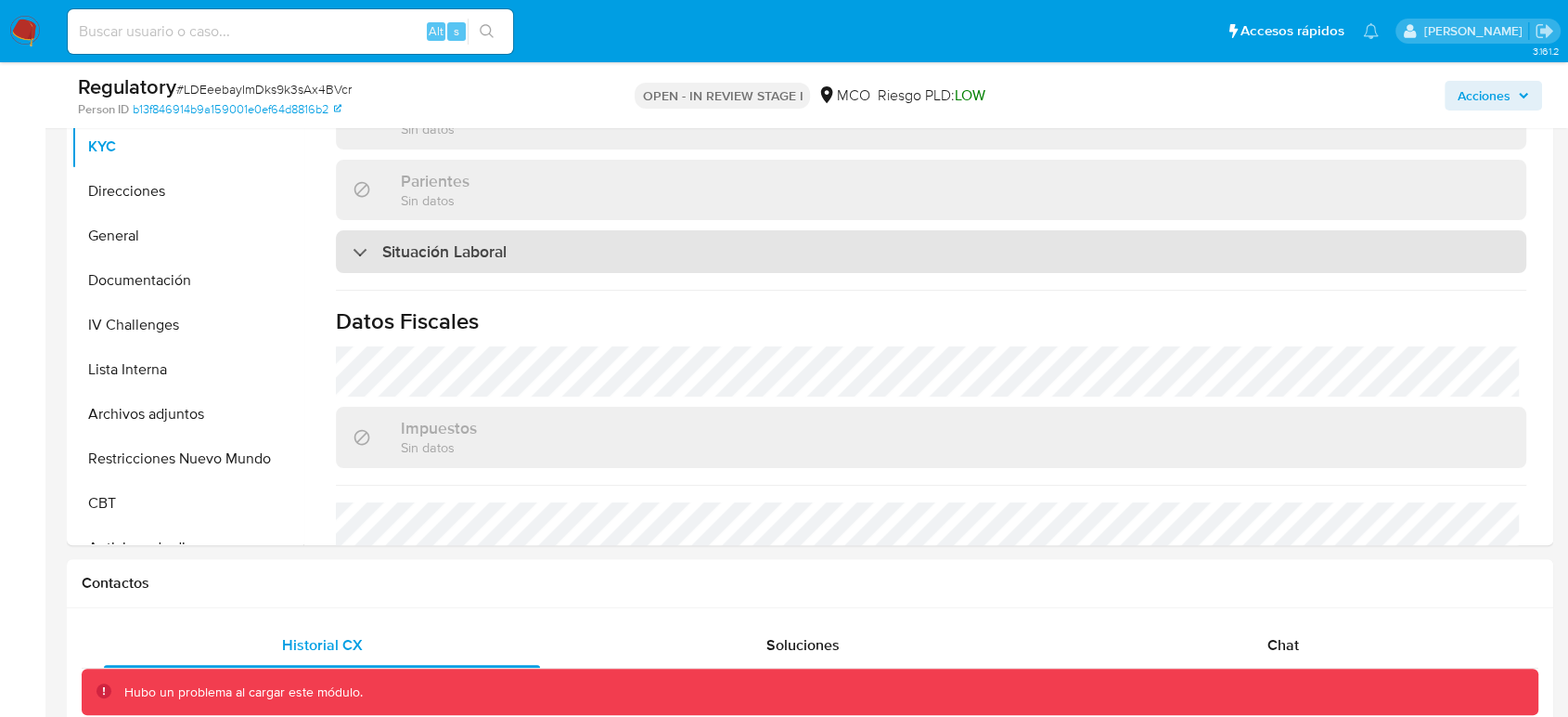
click at [480, 265] on div "Situación Laboral" at bounding box center [931, 251] width 1191 height 43
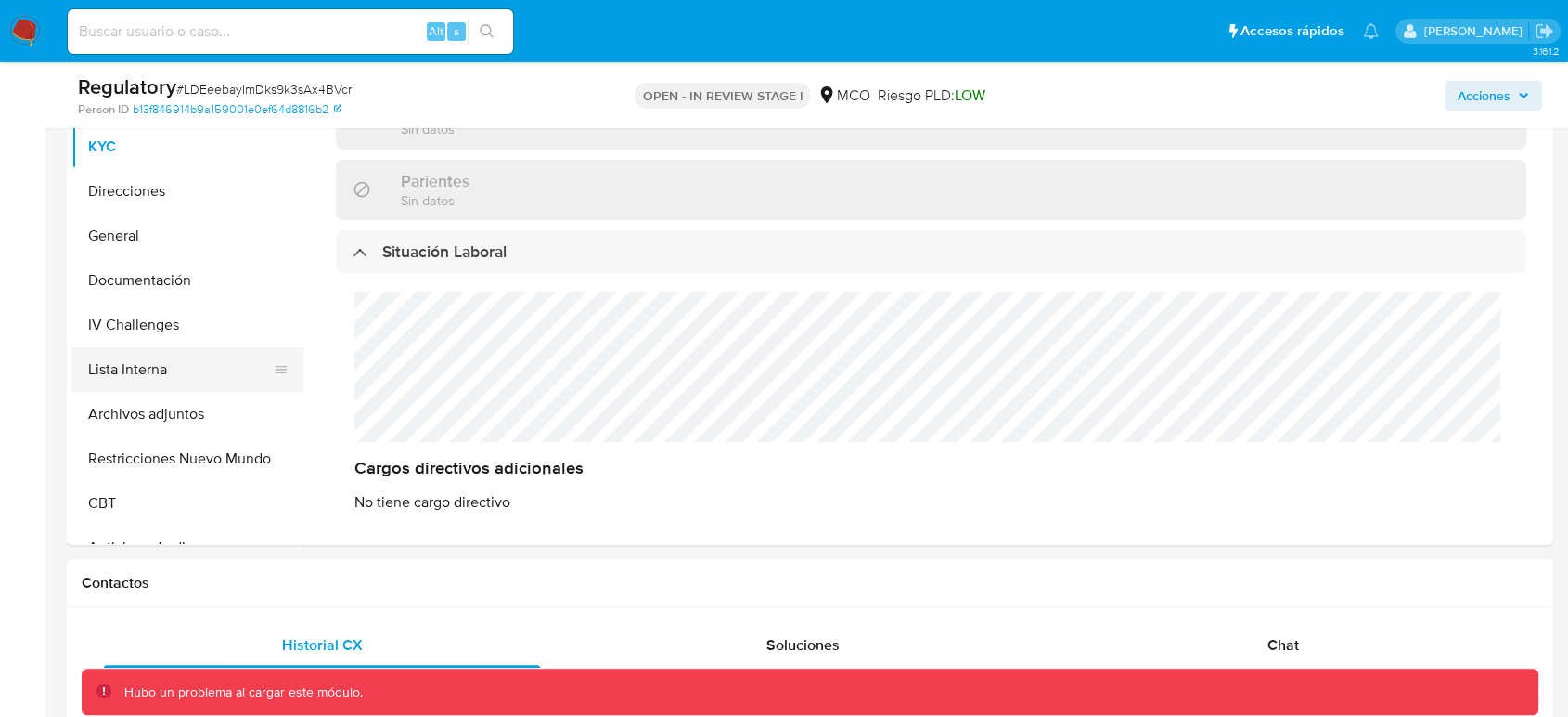
click at [126, 362] on button "Lista Interna" at bounding box center [179, 369] width 217 height 45
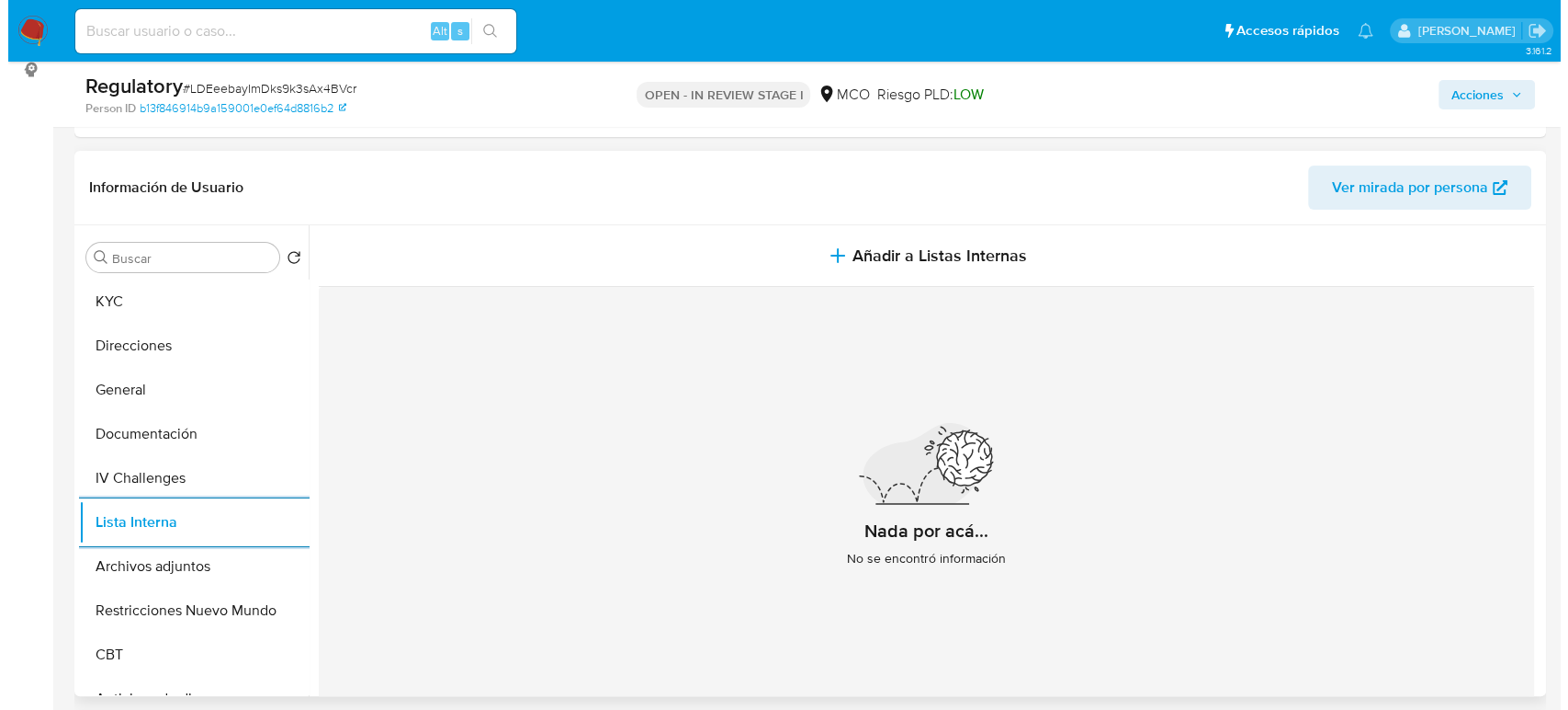
scroll to position [204, 0]
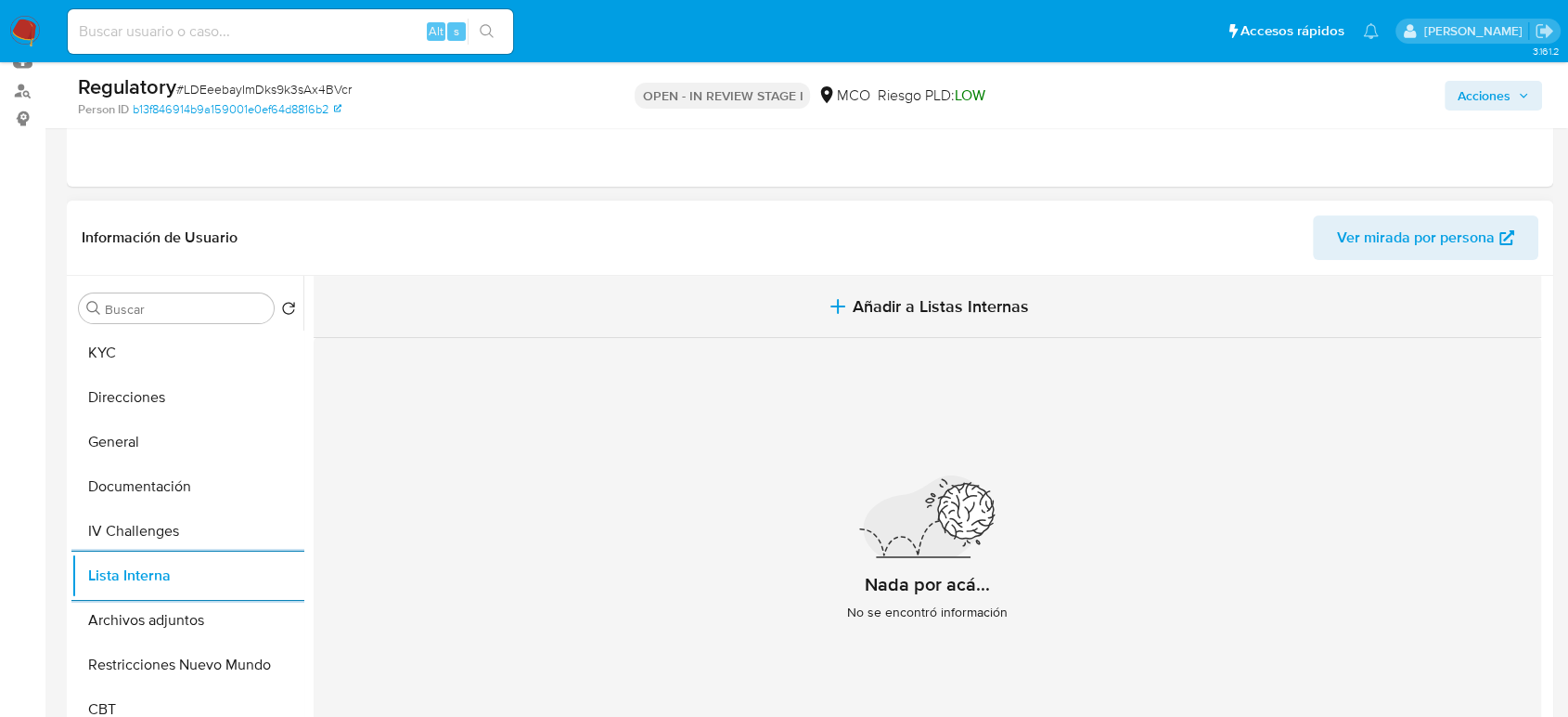
click at [906, 296] on span "Añadir a Listas Internas" at bounding box center [940, 306] width 176 height 21
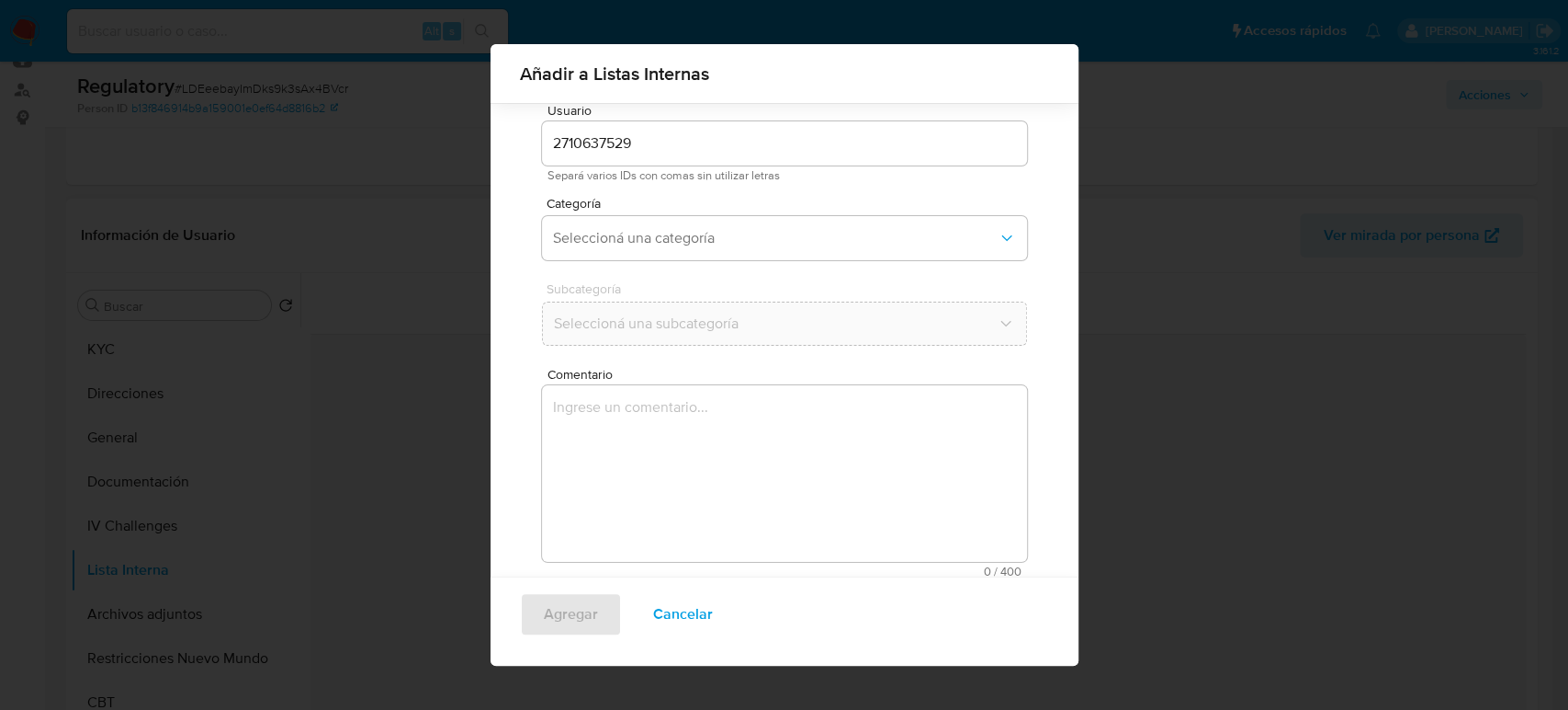
scroll to position [74, 0]
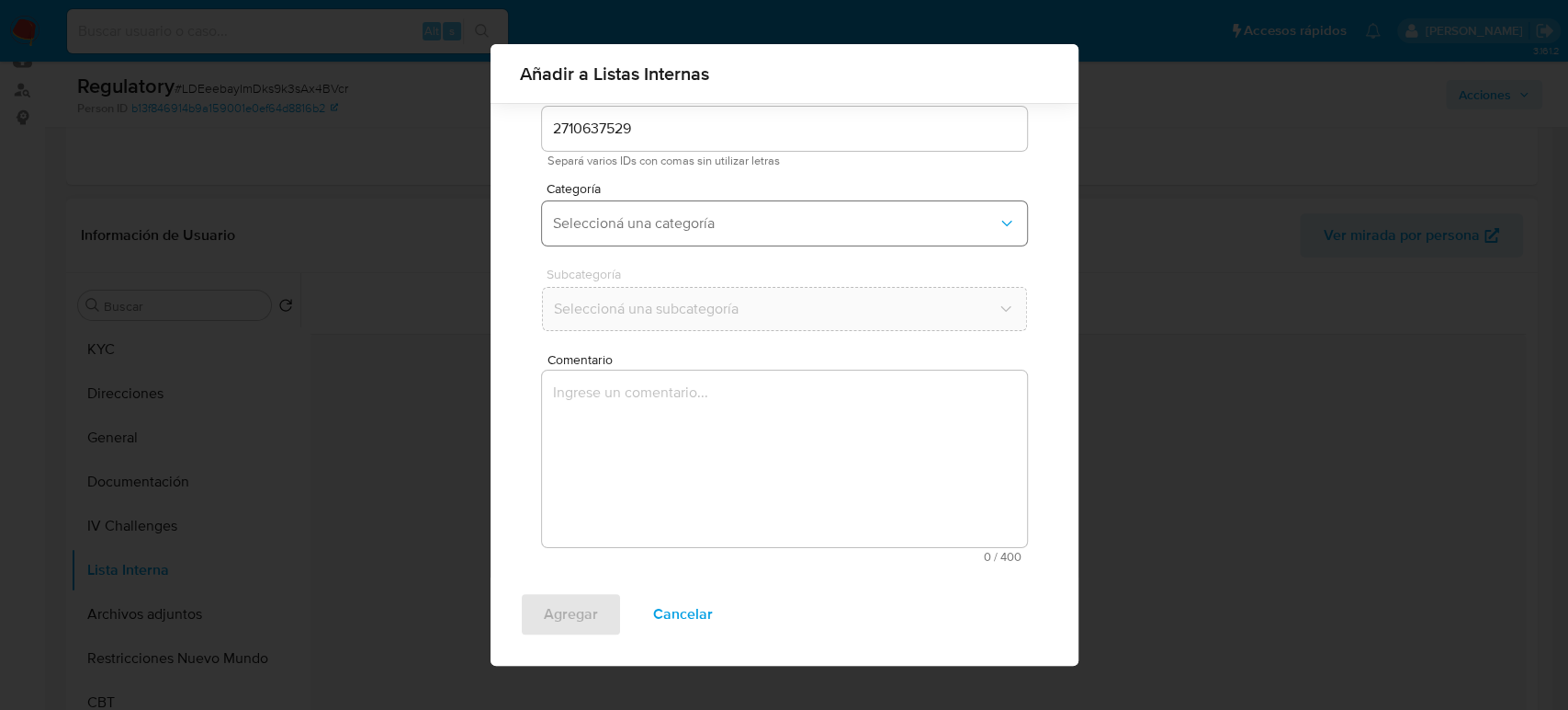
click at [674, 223] on span "Seleccioná una categoría" at bounding box center [775, 223] width 445 height 19
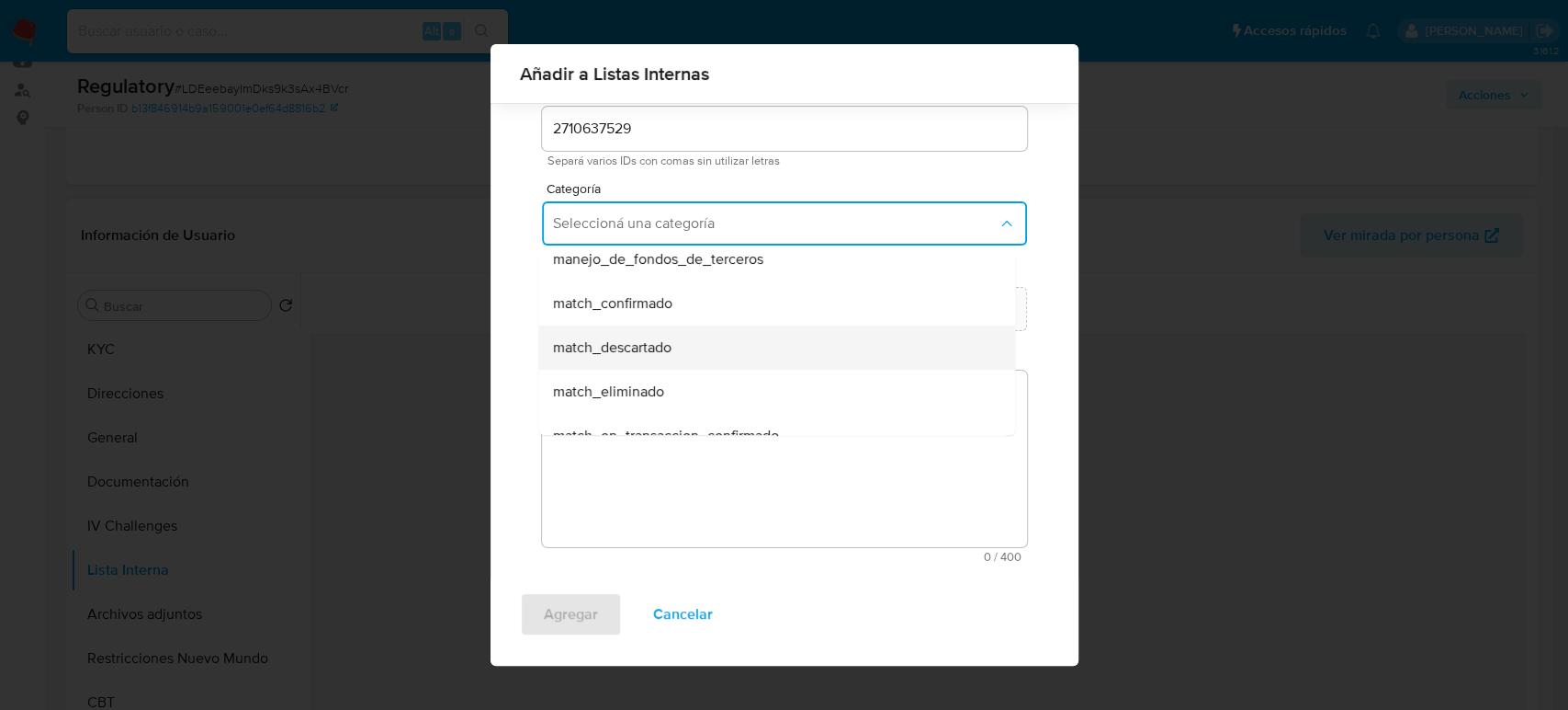
click at [662, 341] on span "match_descartado" at bounding box center [612, 347] width 119 height 19
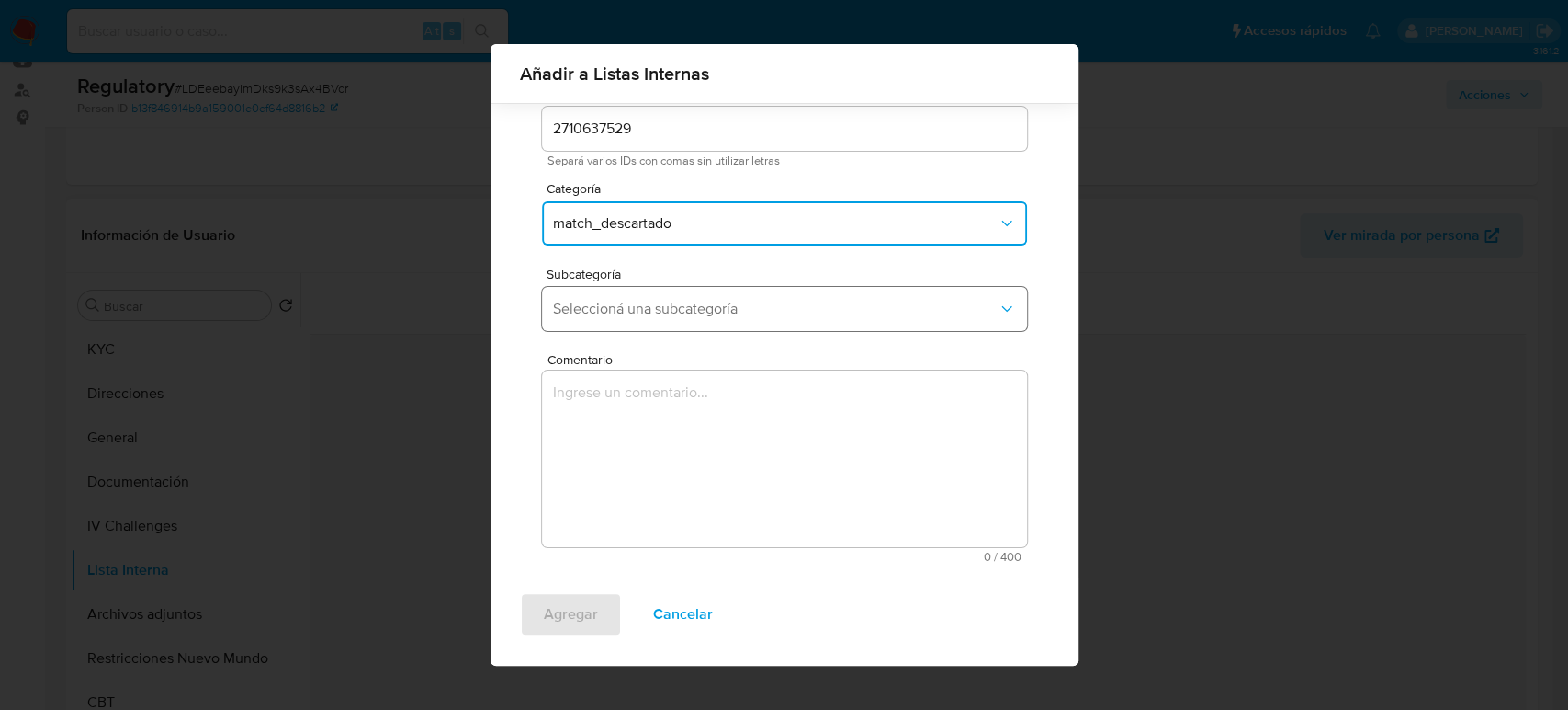
click at [688, 316] on span "Seleccioná una subcategoría" at bounding box center [775, 309] width 445 height 19
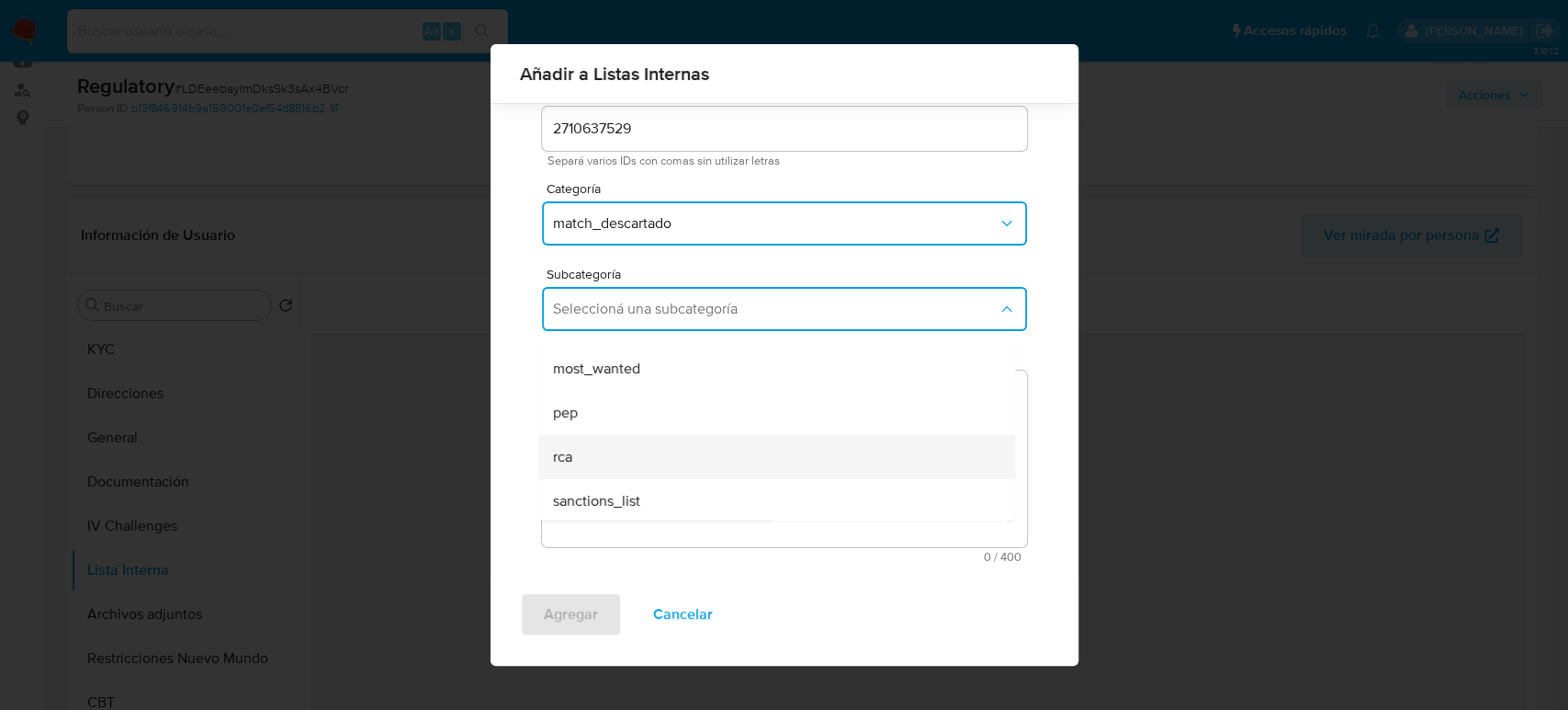
scroll to position [125, 0]
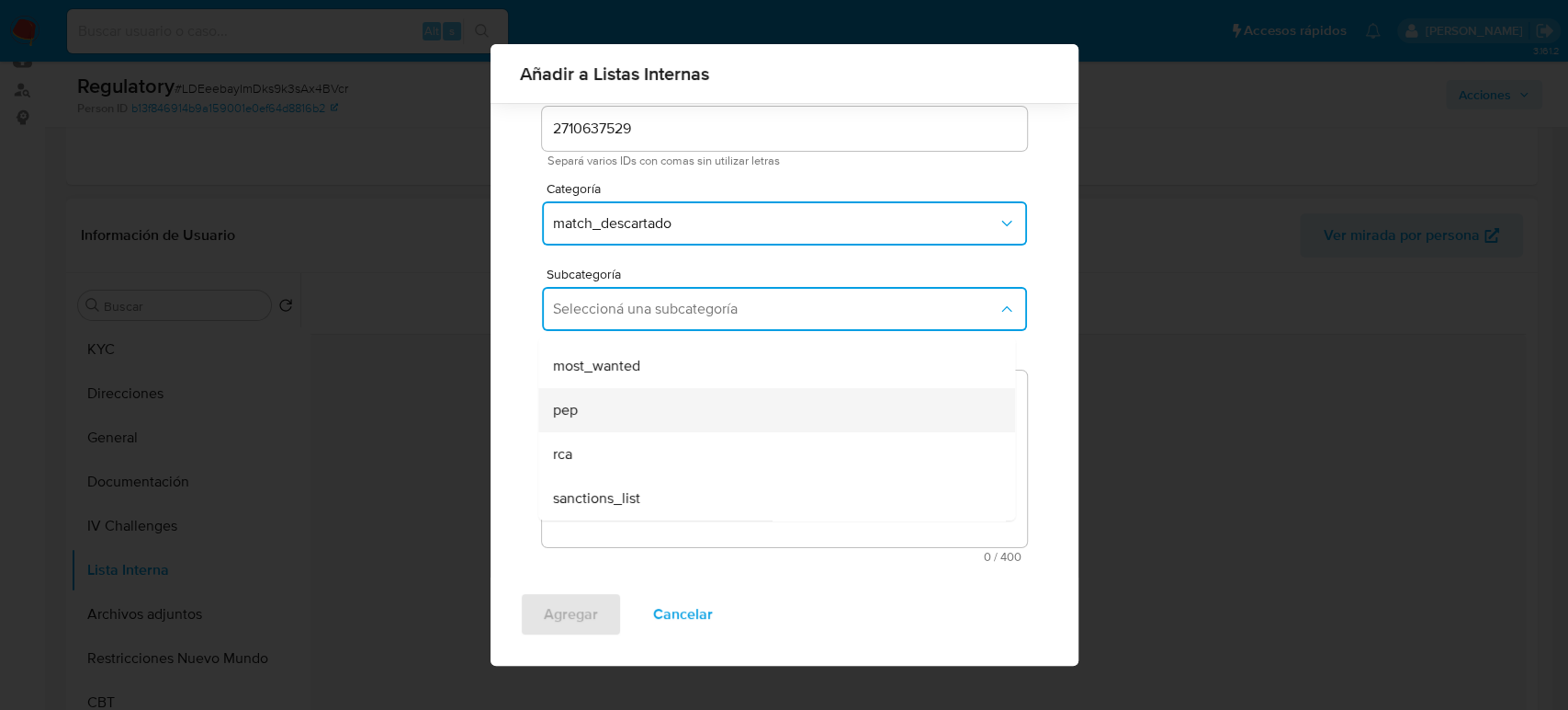
click at [612, 418] on div "pep" at bounding box center [770, 410] width 436 height 44
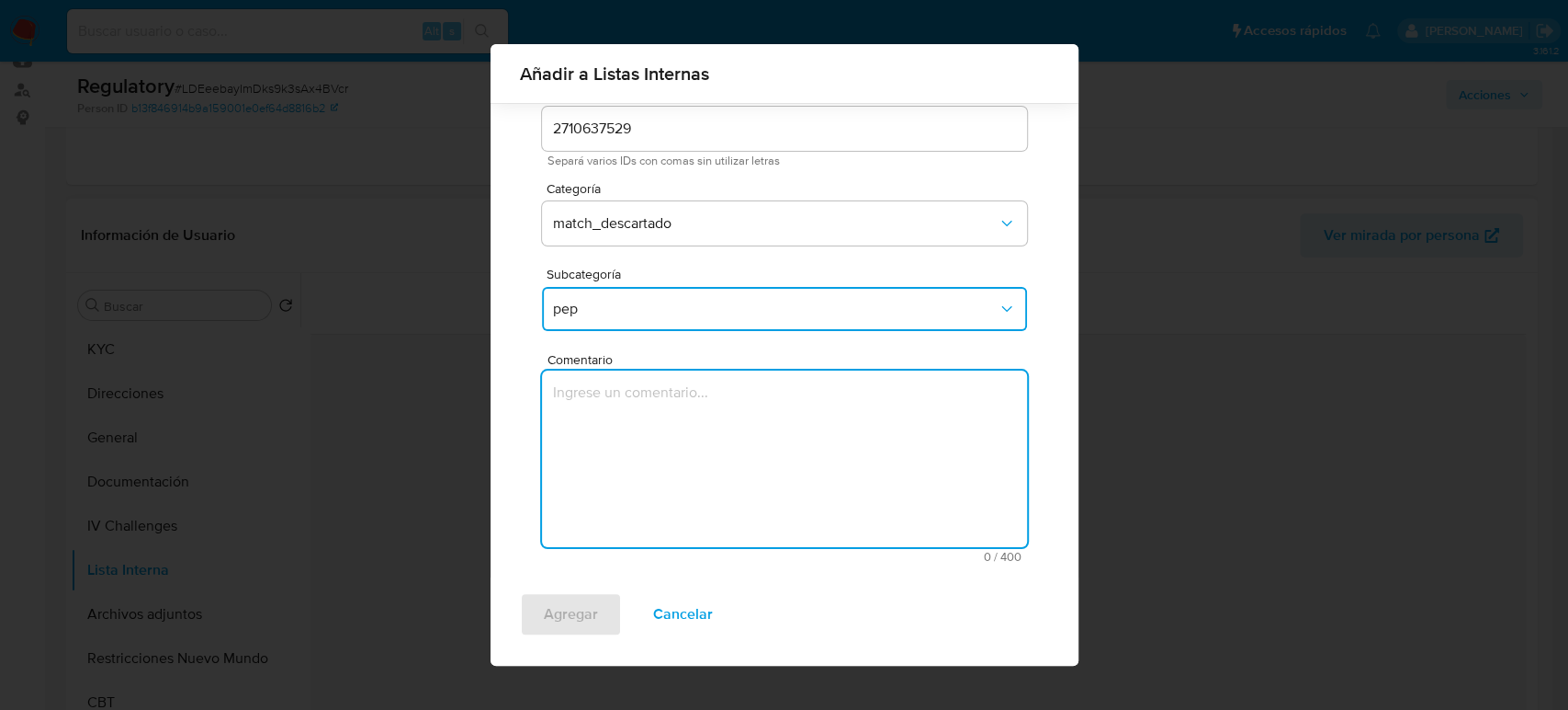
click at [612, 418] on textarea "Comentario" at bounding box center [784, 459] width 485 height 177
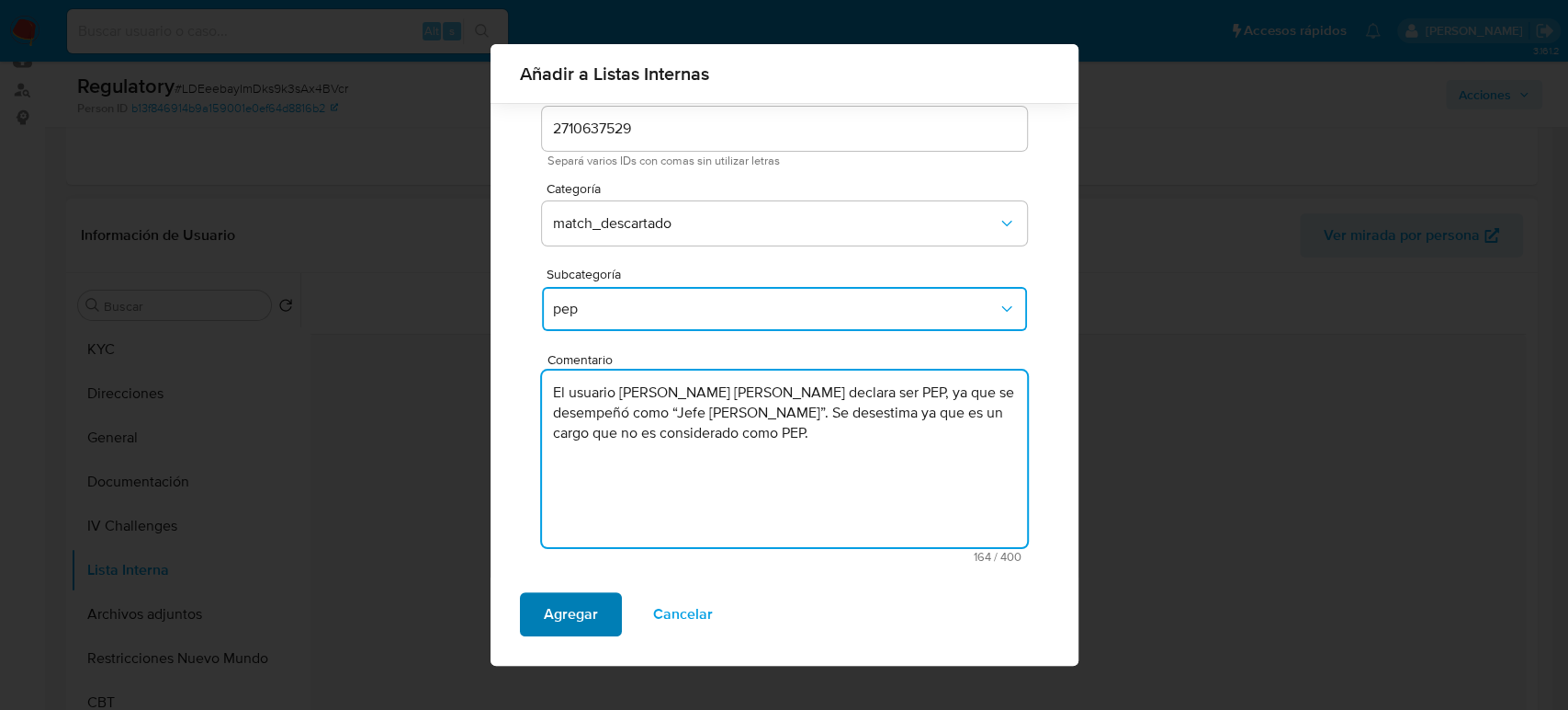
type textarea "El usuario Carlos Manuel Morales Mendoza declara ser PEP, ya que se desempeñó c…"
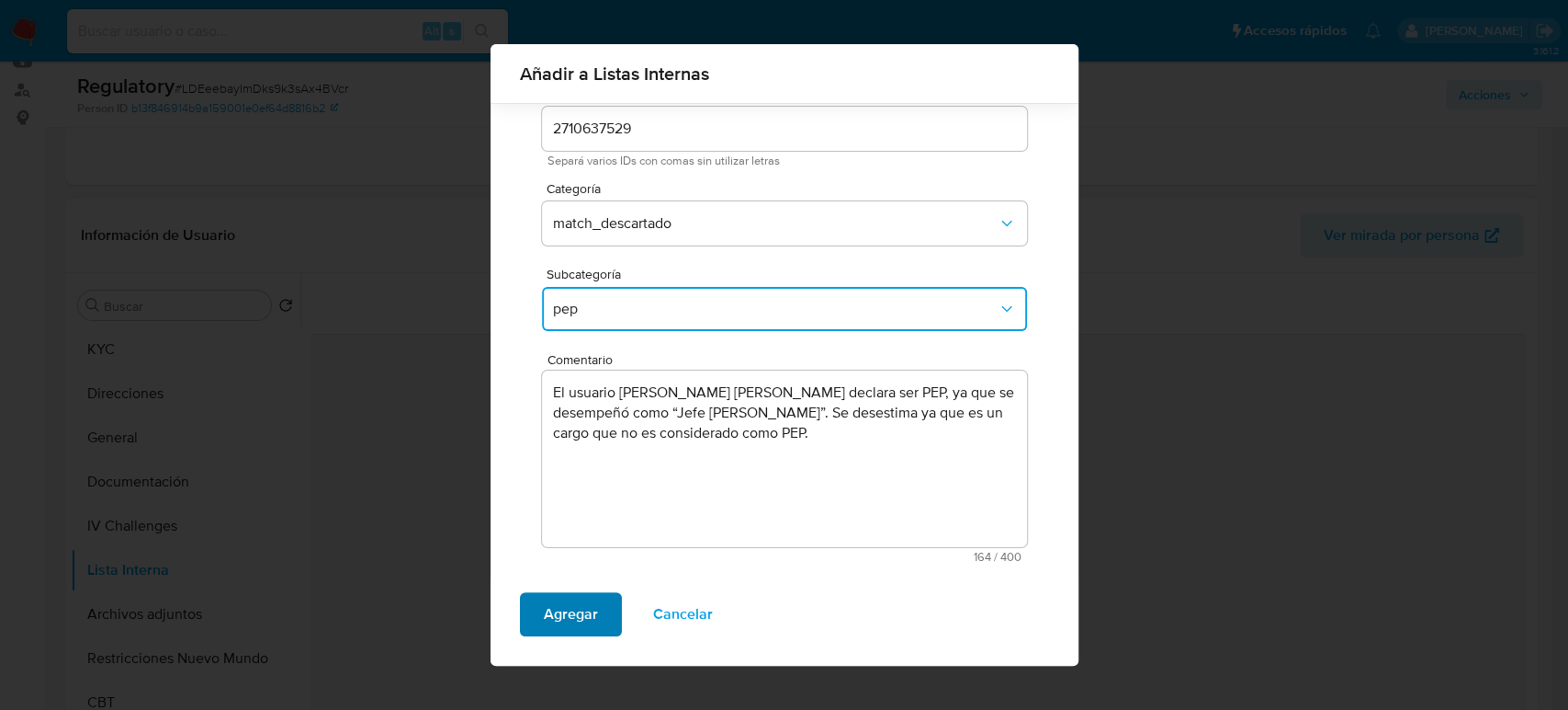
click at [589, 610] on span "Agregar" at bounding box center [570, 614] width 54 height 40
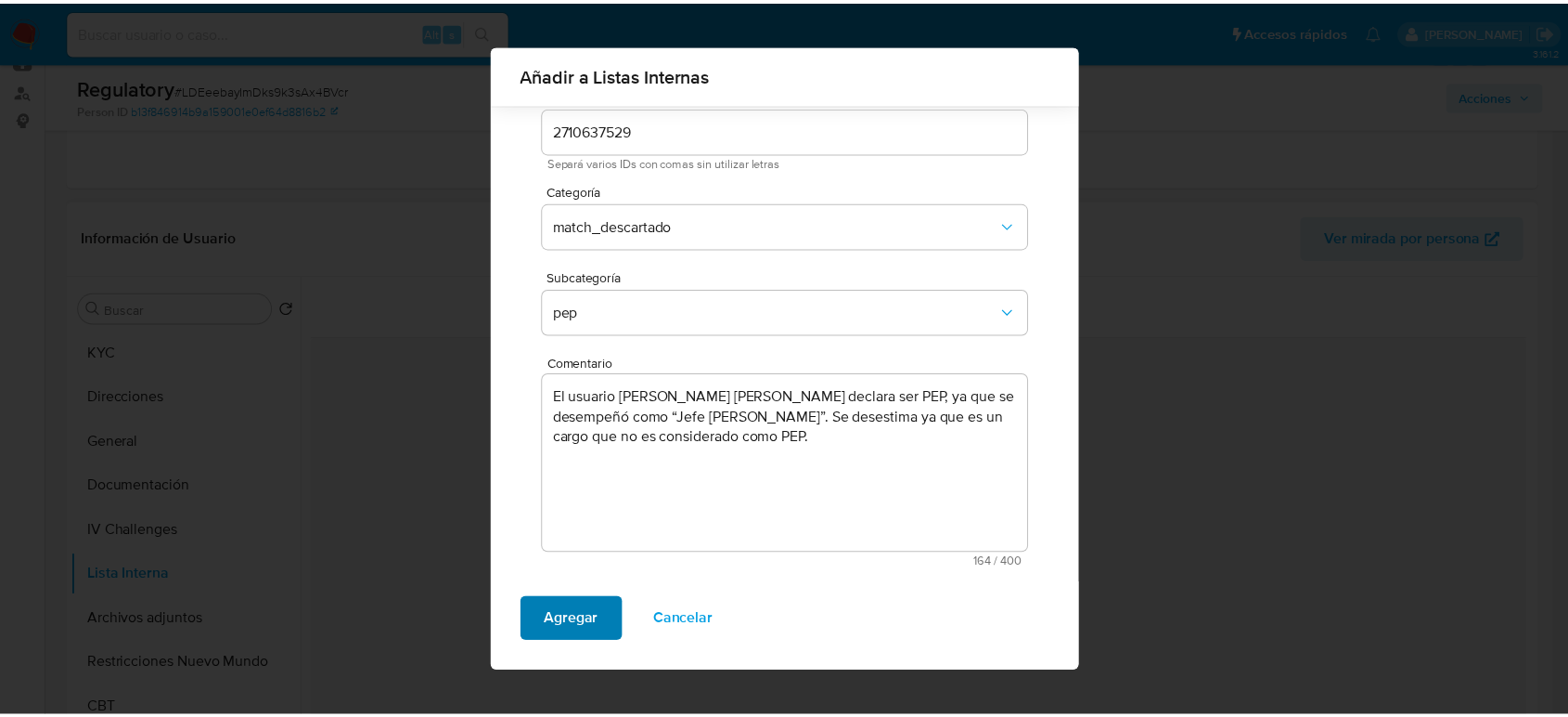
scroll to position [0, 0]
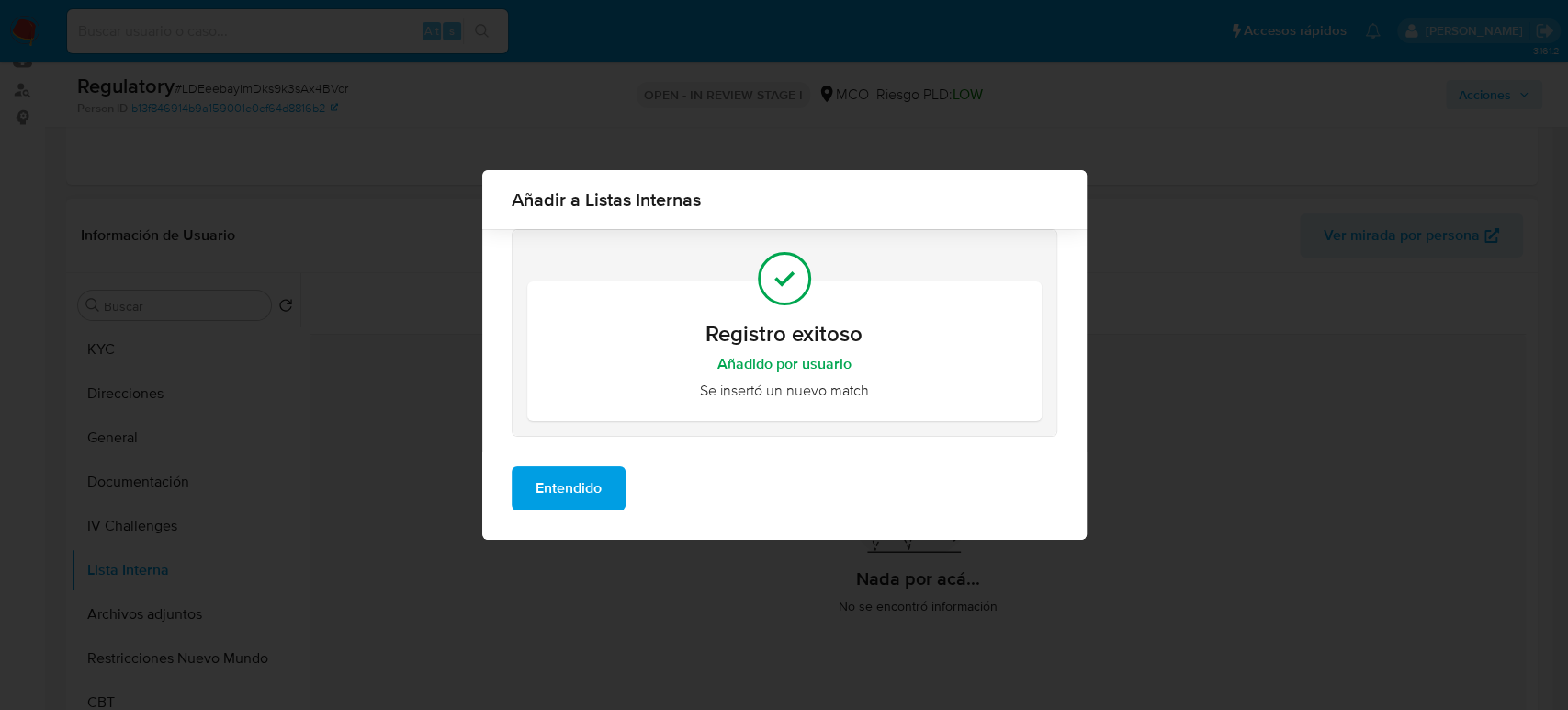
click at [582, 482] on span "Entendido" at bounding box center [567, 487] width 66 height 40
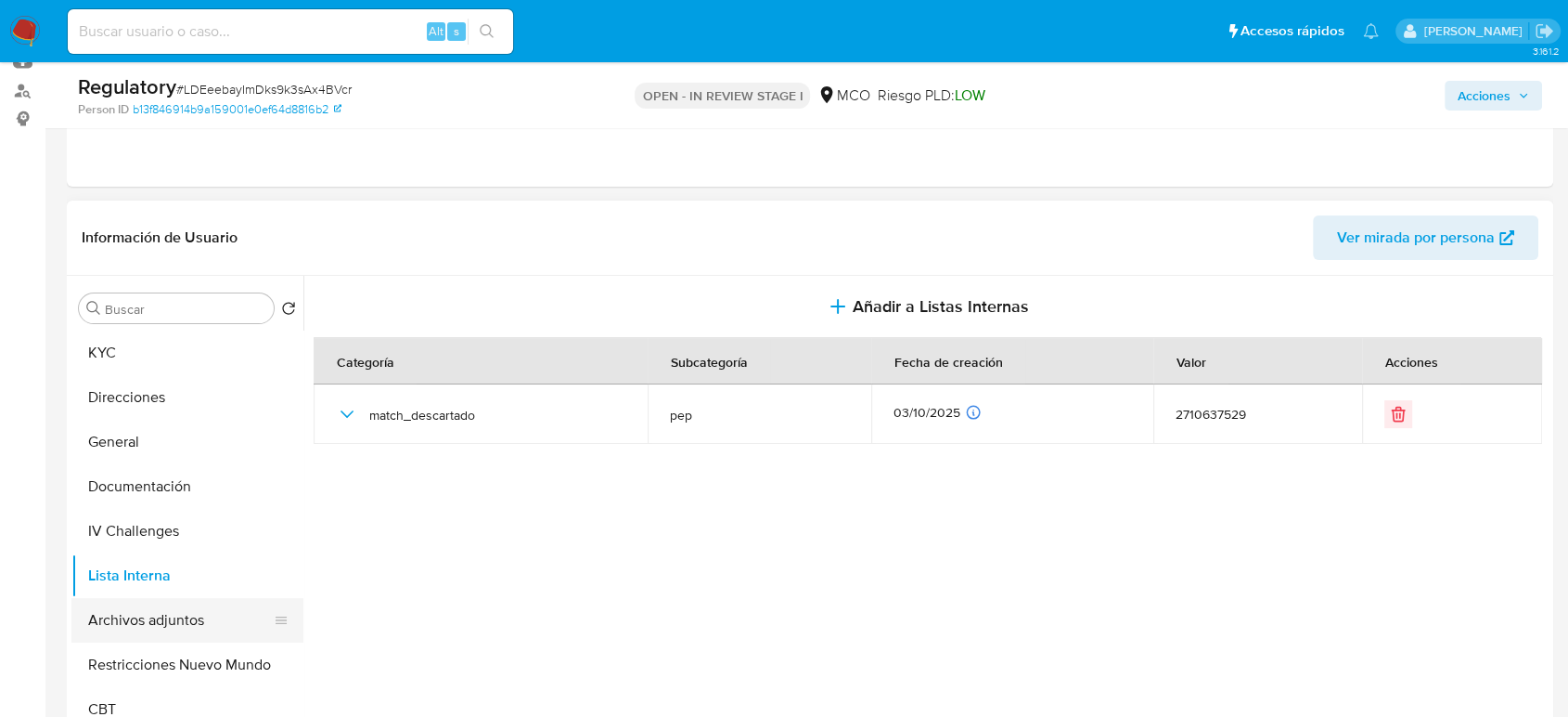
click at [203, 623] on button "Archivos adjuntos" at bounding box center [179, 620] width 217 height 45
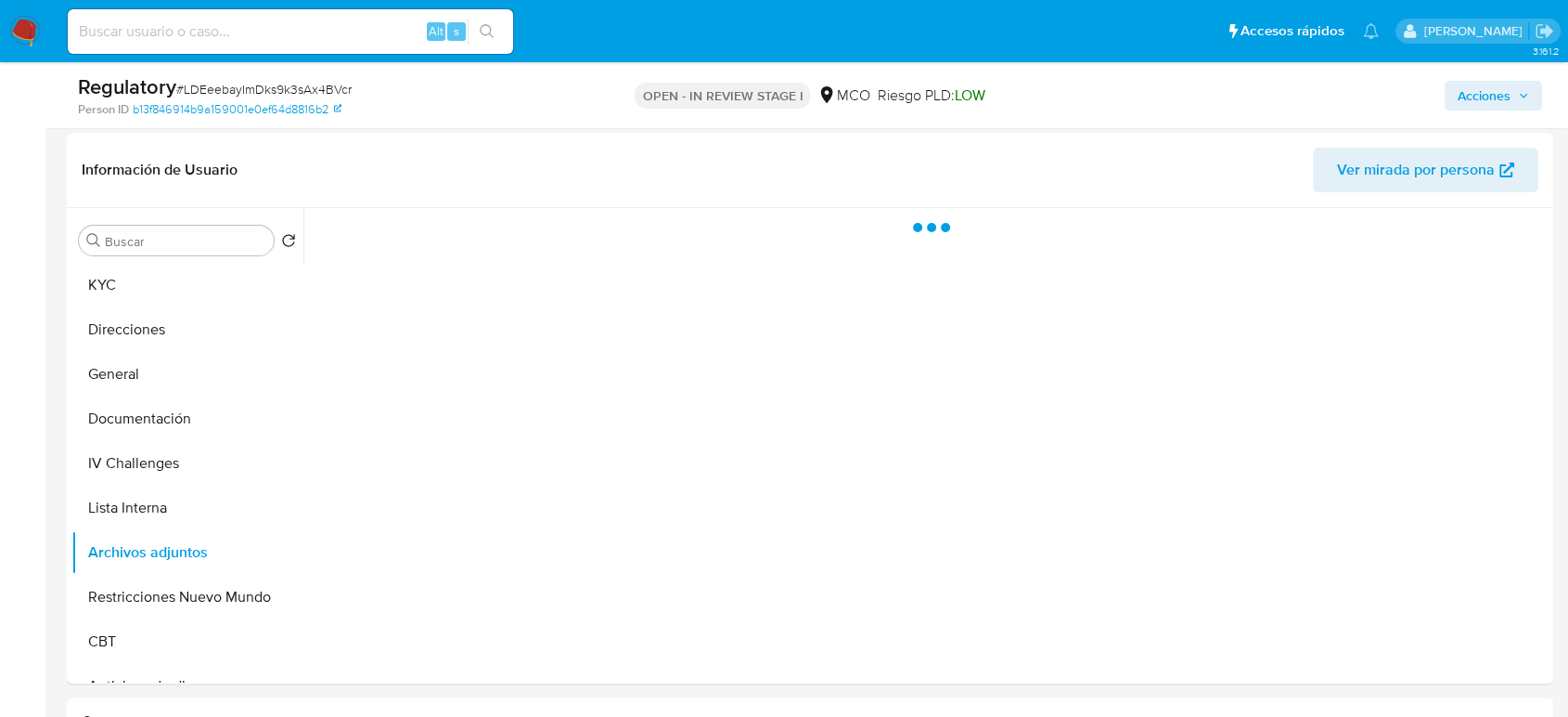
scroll to position [309, 0]
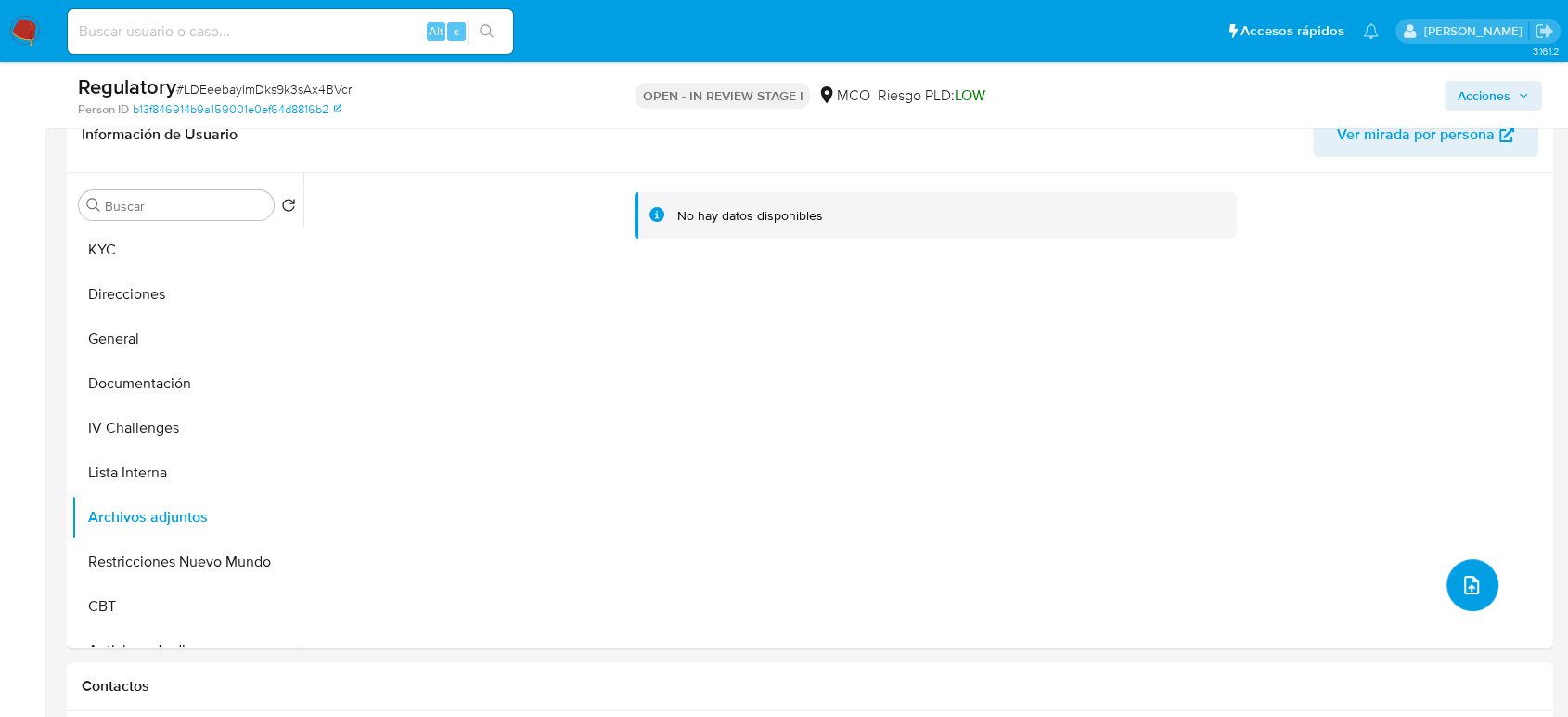
click at [1424, 580] on icon "upload-file" at bounding box center [1471, 584] width 22 height 22
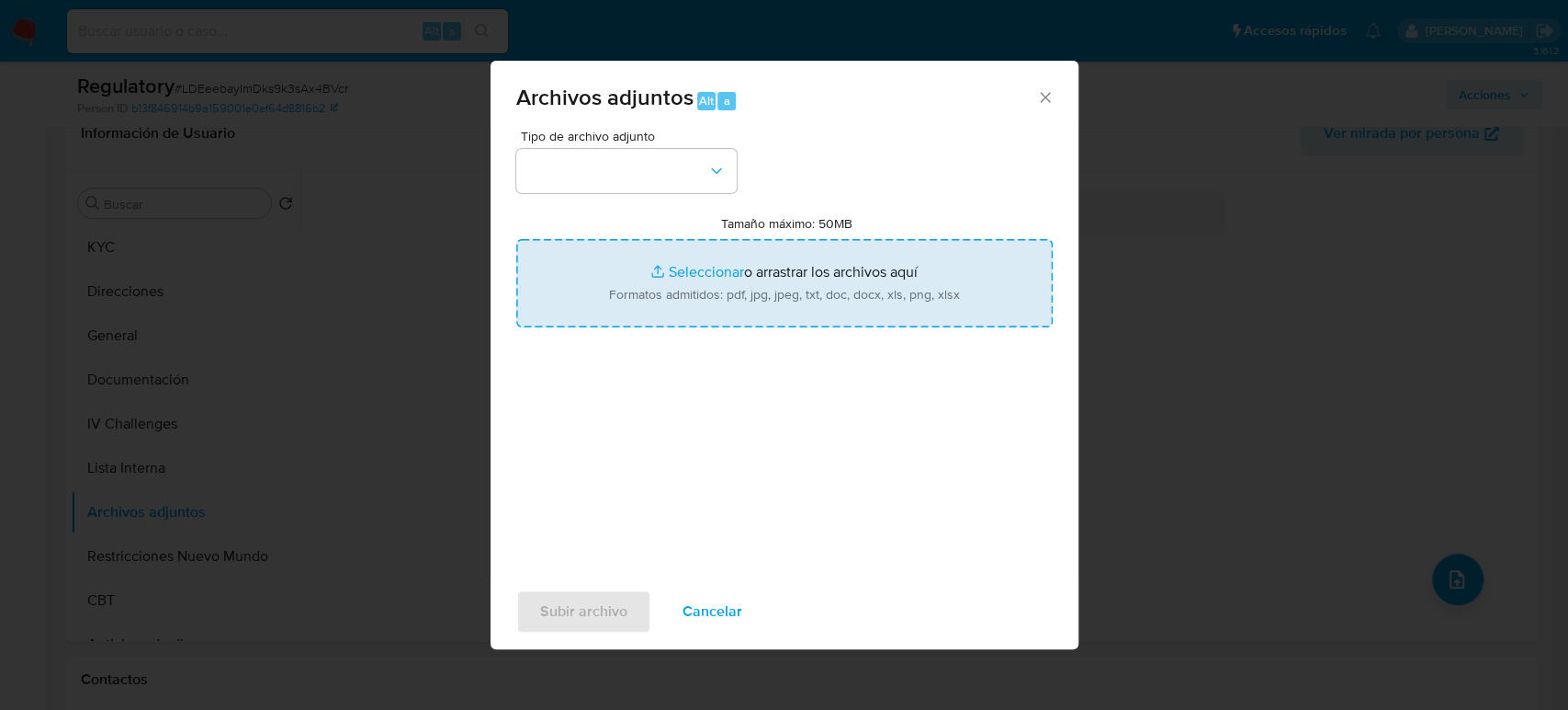
click at [696, 266] on input "Tamaño máximo: 50MB Seleccionar archivos" at bounding box center [784, 283] width 536 height 88
type input "C:\fakepath\CaseDossierReport_5jb7o1yhg73a1k2h7ykfwgrdy.pdf"
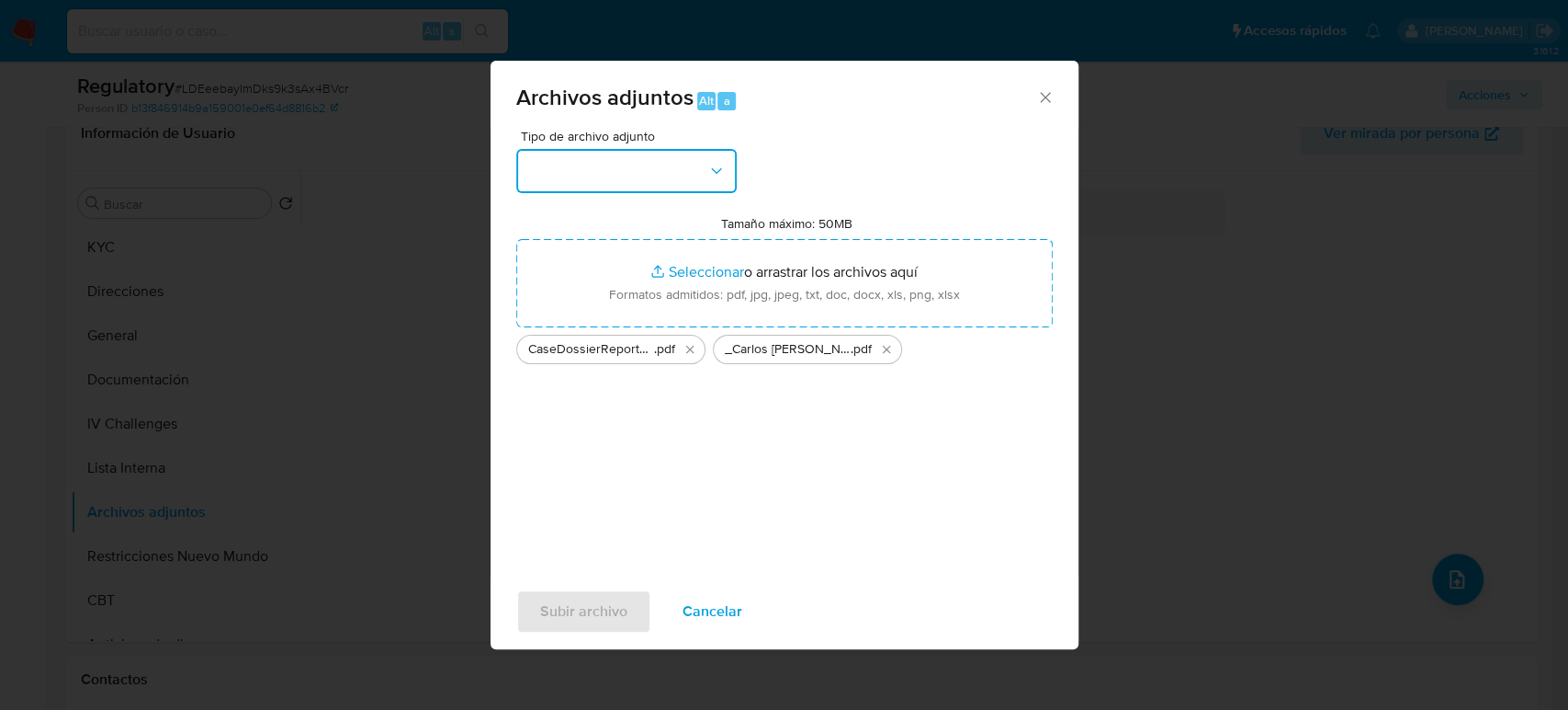
click at [701, 176] on button "button" at bounding box center [626, 171] width 220 height 44
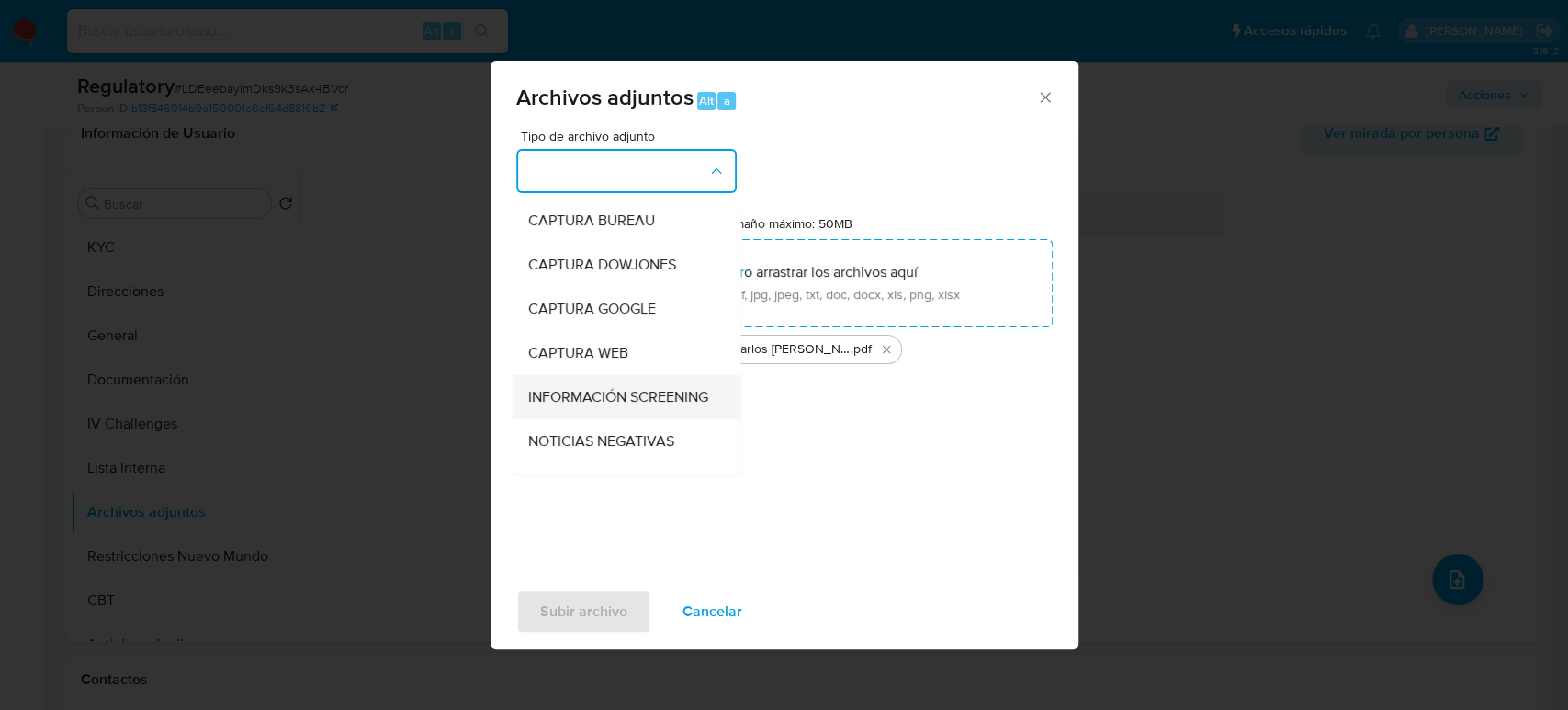
click at [630, 391] on span "INFORMACIÓN SCREENING" at bounding box center [617, 397] width 180 height 19
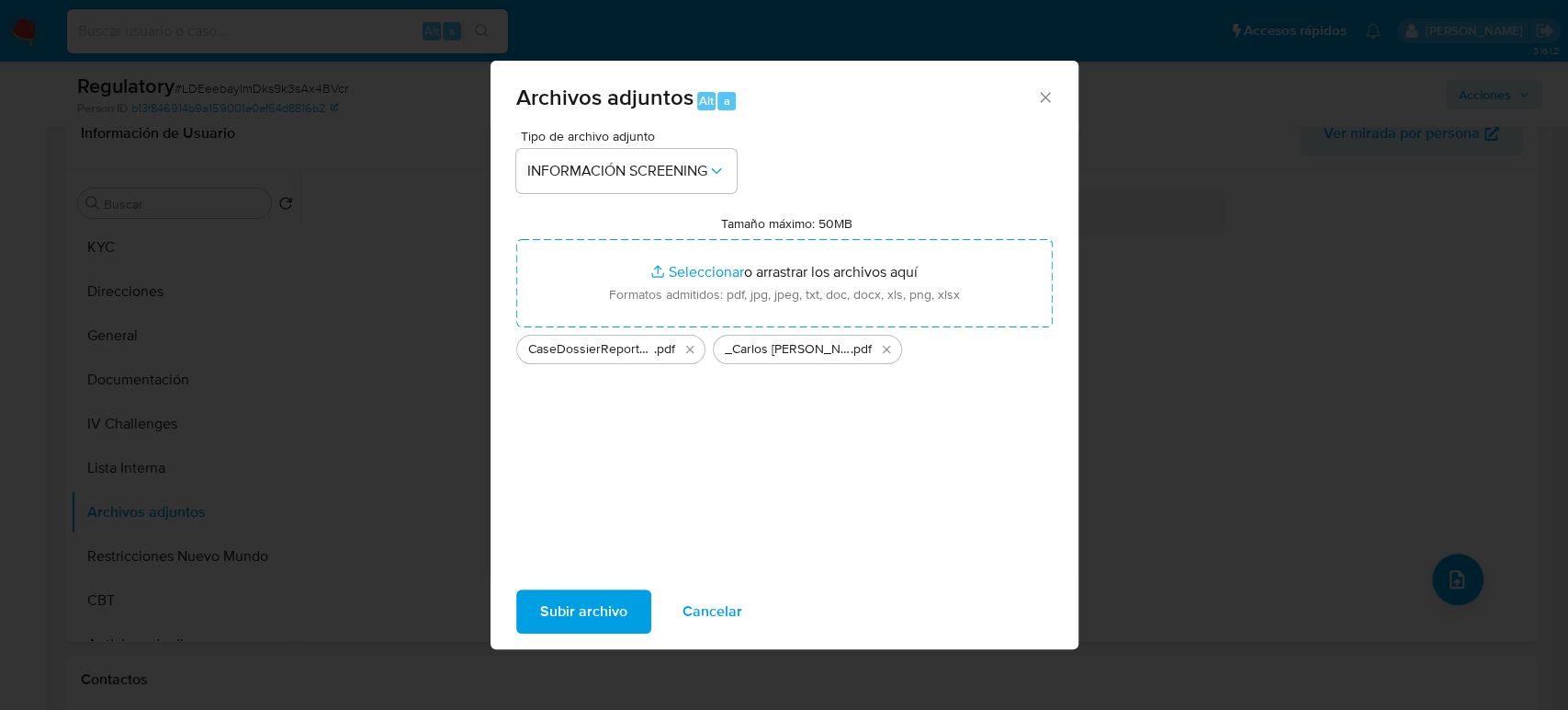
click at [589, 609] on span "Subir archivo" at bounding box center [583, 611] width 87 height 40
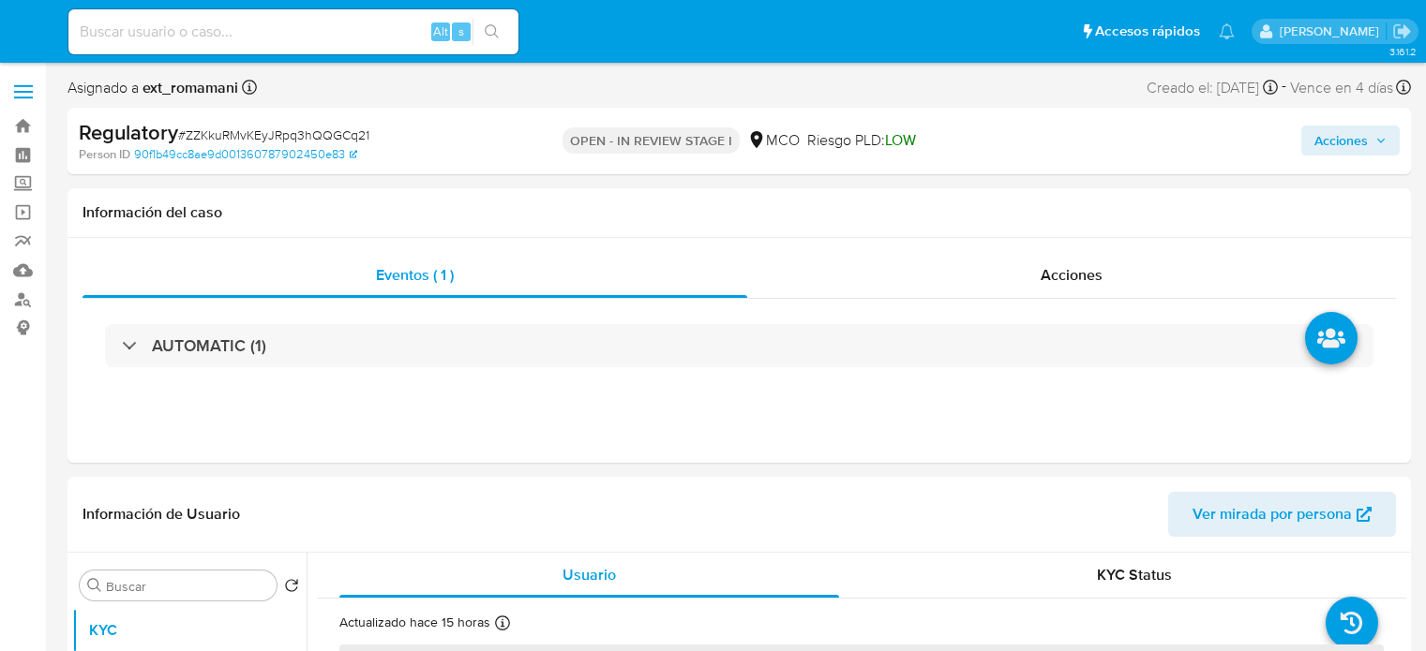
select select "10"
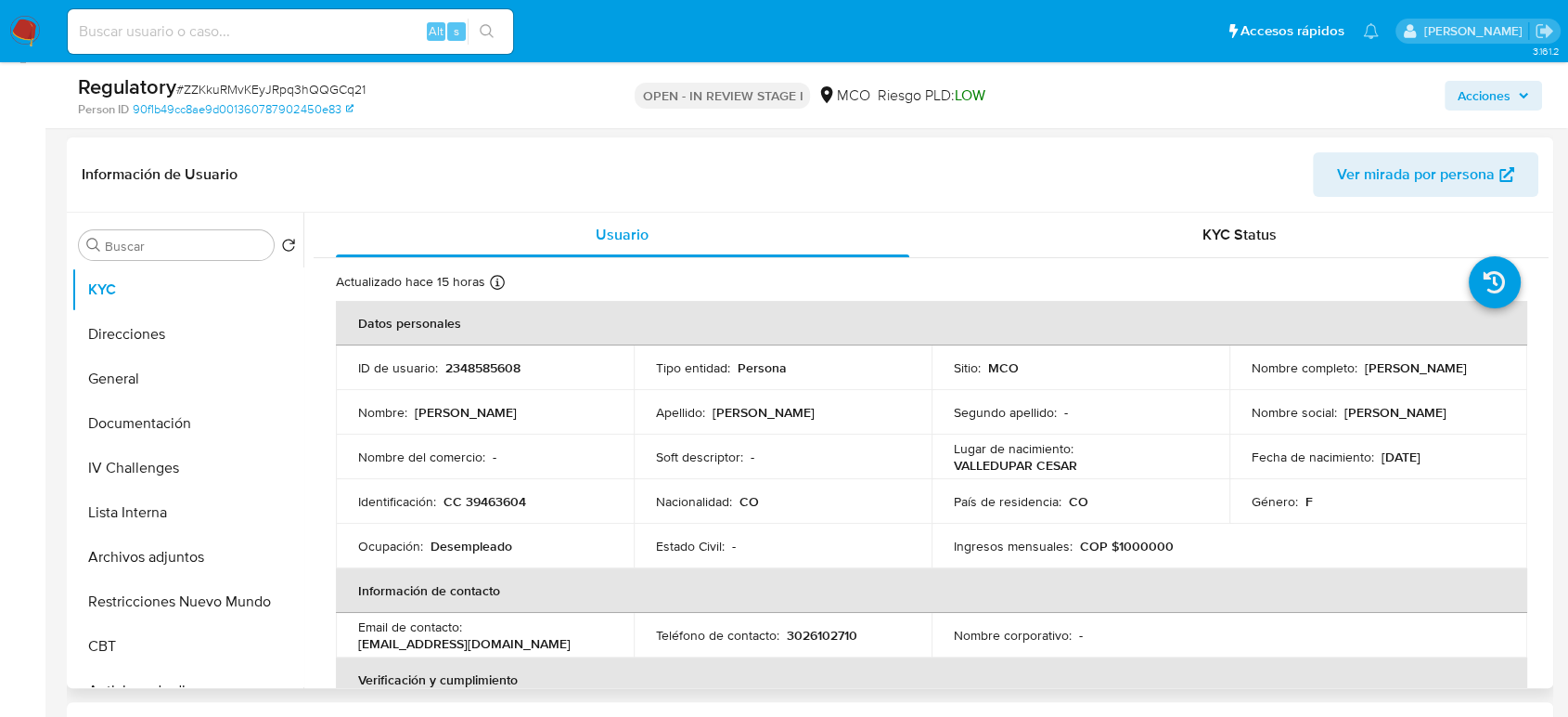
scroll to position [309, 0]
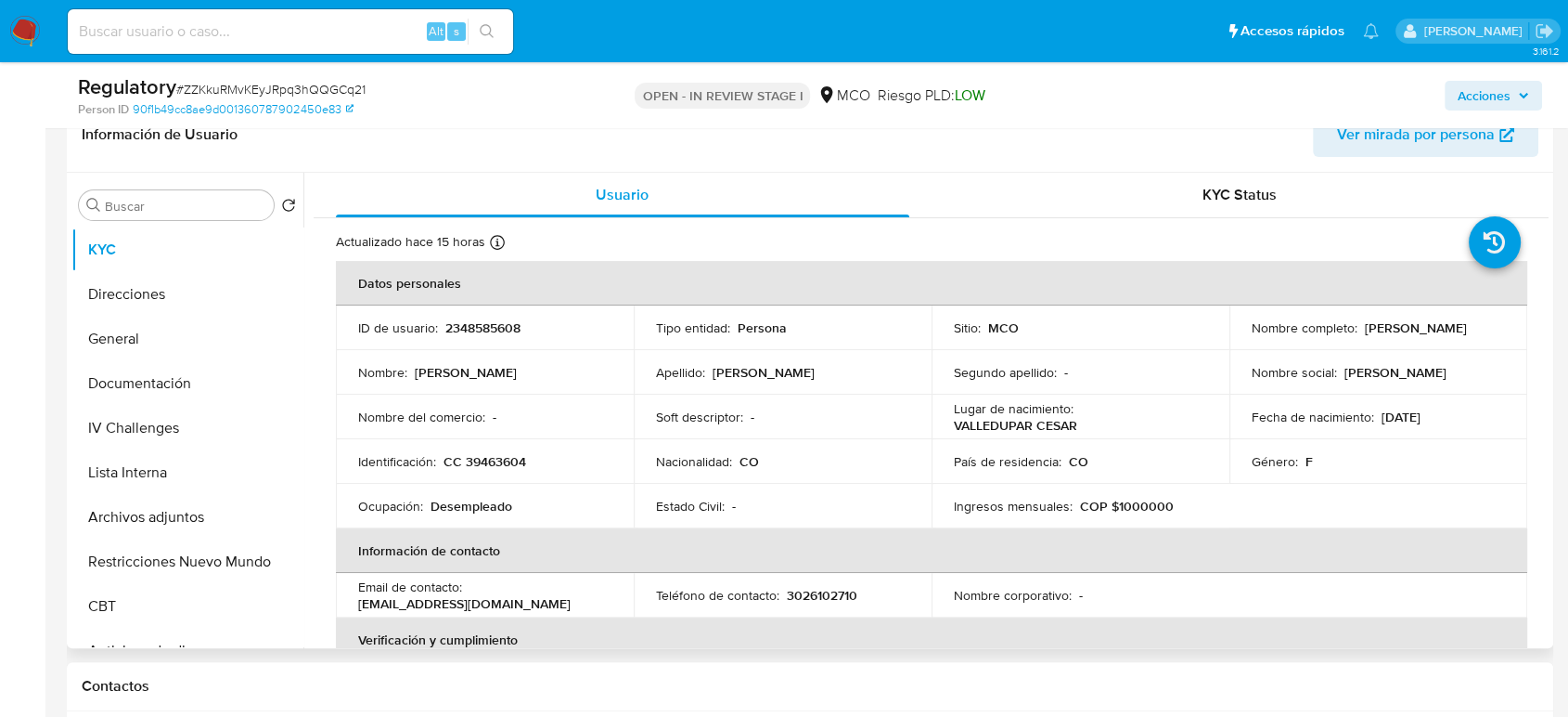
drag, startPoint x: 1454, startPoint y: 339, endPoint x: 1246, endPoint y: 340, distance: 208.0
click at [1251, 336] on div "Nombre completo : [PERSON_NAME]" at bounding box center [1378, 327] width 253 height 17
copy p "[PERSON_NAME]"
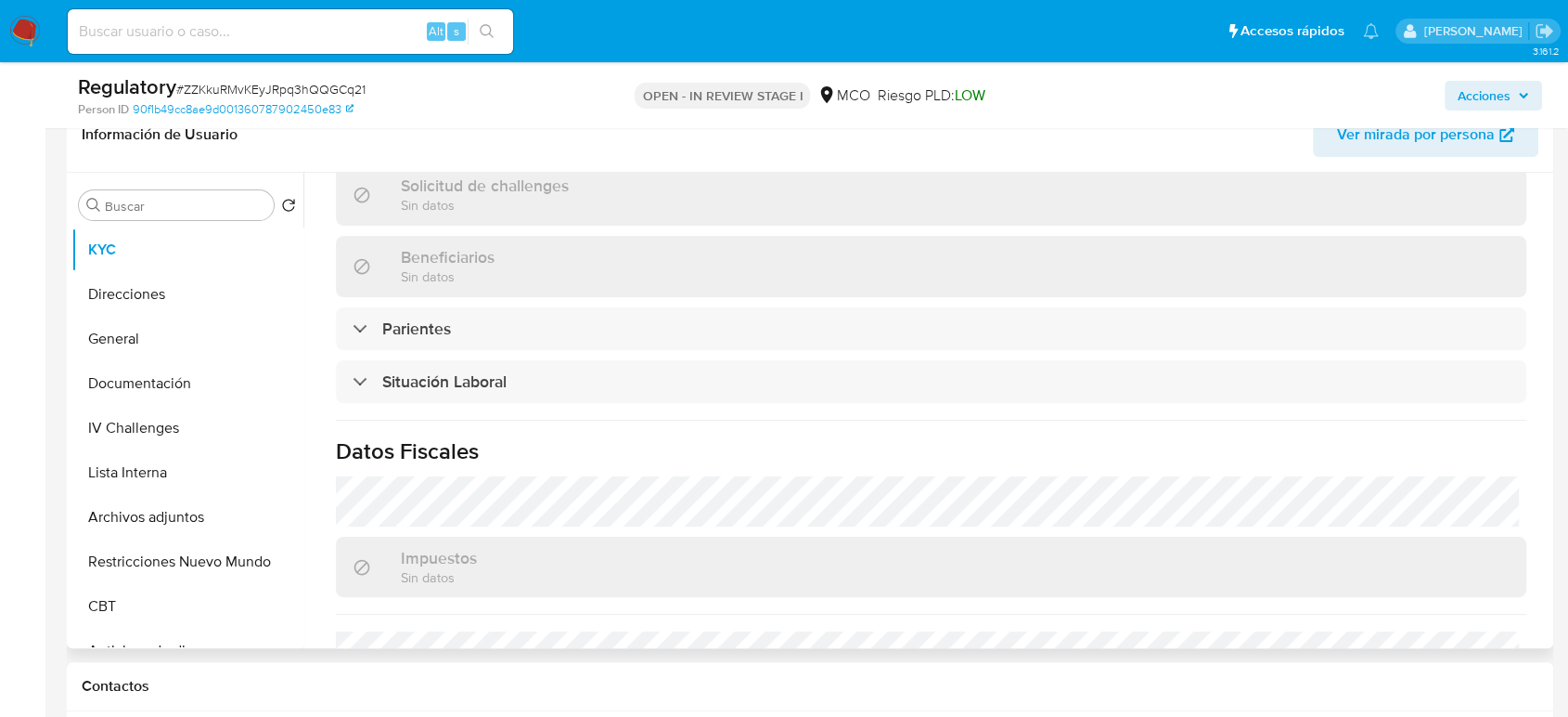
scroll to position [824, 0]
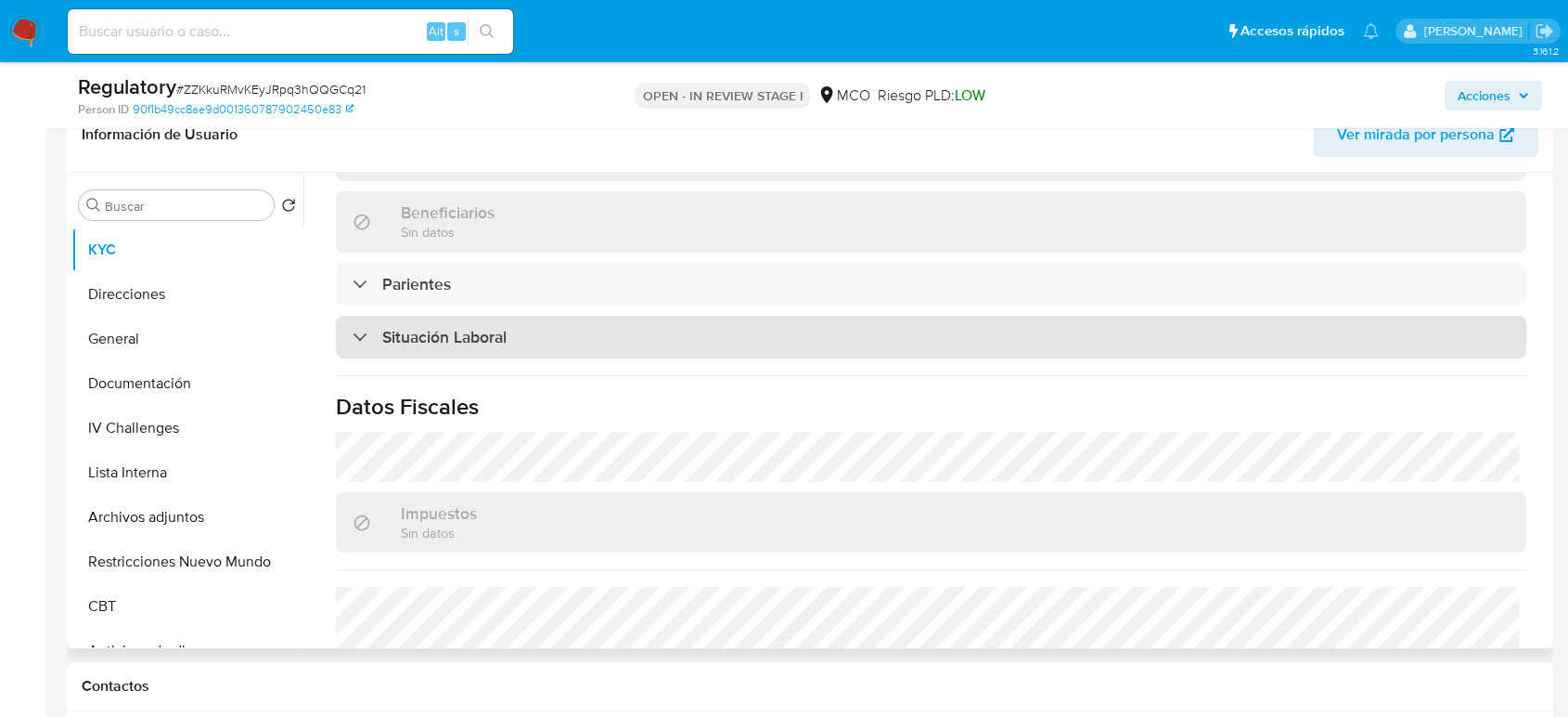
click at [432, 345] on h3 "Situación Laboral" at bounding box center [444, 337] width 125 height 21
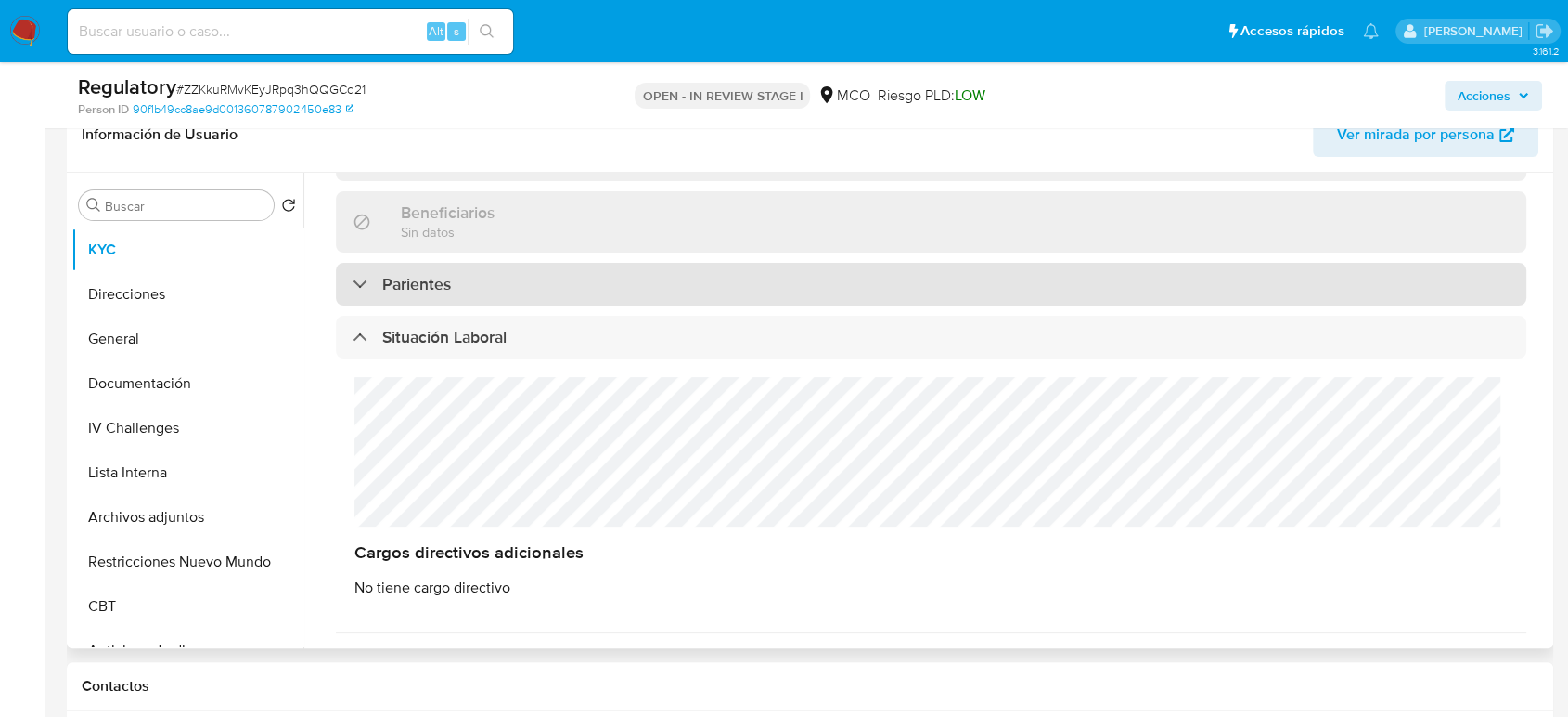
click at [437, 281] on h3 "Parientes" at bounding box center [416, 284] width 68 height 21
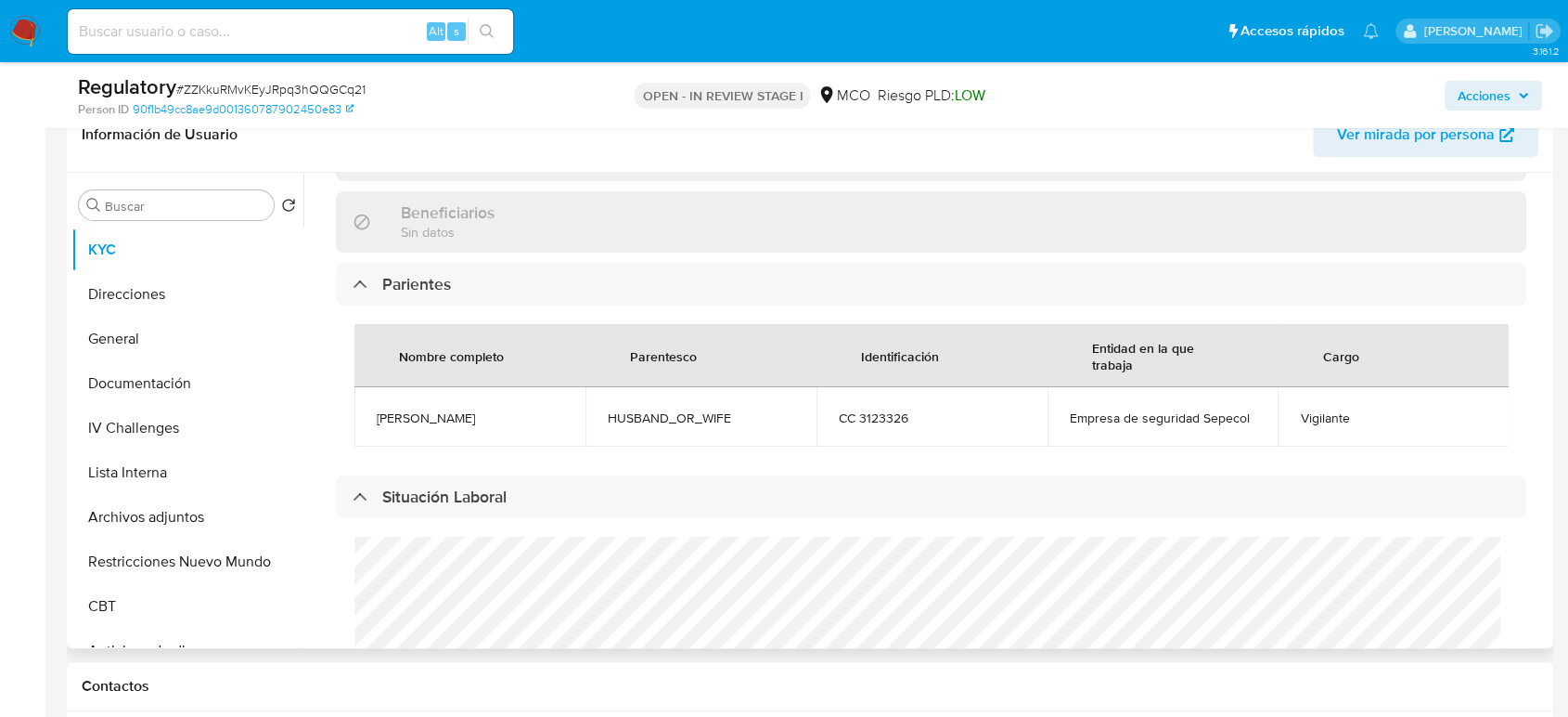
drag, startPoint x: 528, startPoint y: 414, endPoint x: 372, endPoint y: 417, distance: 156.0
click at [372, 417] on td "[PERSON_NAME]" at bounding box center [469, 417] width 231 height 59
copy span "[PERSON_NAME]"
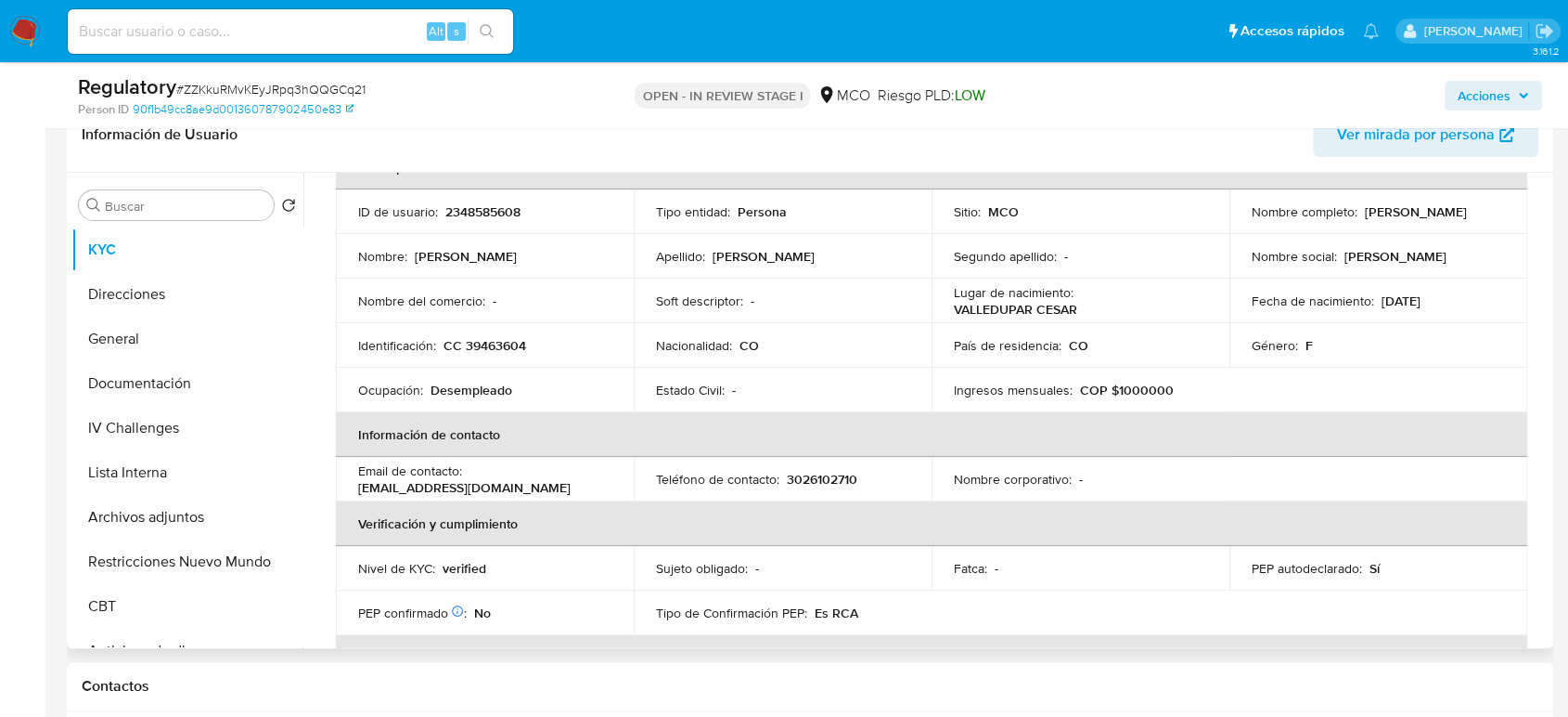
scroll to position [103, 0]
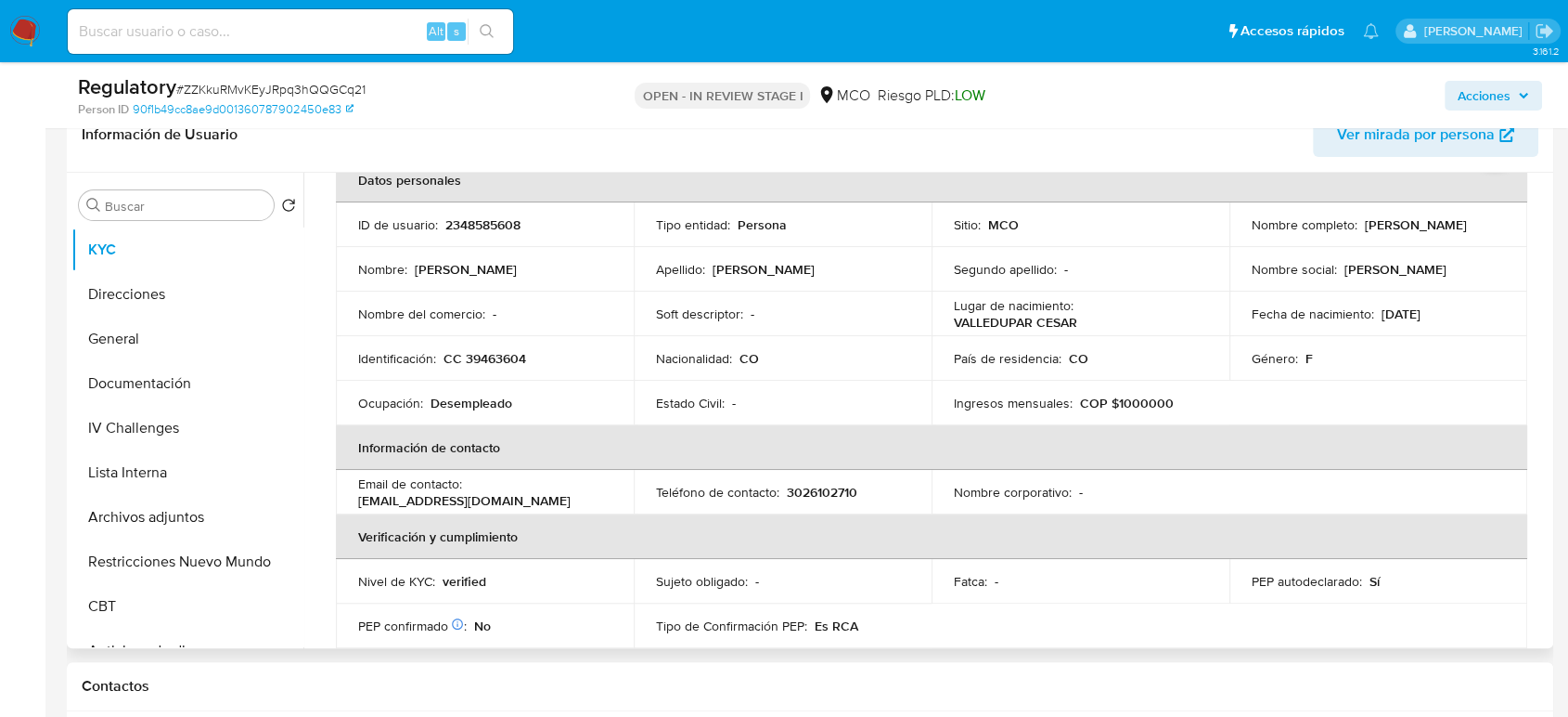
drag, startPoint x: 1439, startPoint y: 236, endPoint x: 1234, endPoint y: 235, distance: 205.0
click at [1234, 235] on td "Nombre completo : [PERSON_NAME]" at bounding box center [1378, 224] width 298 height 45
copy p "[PERSON_NAME]"
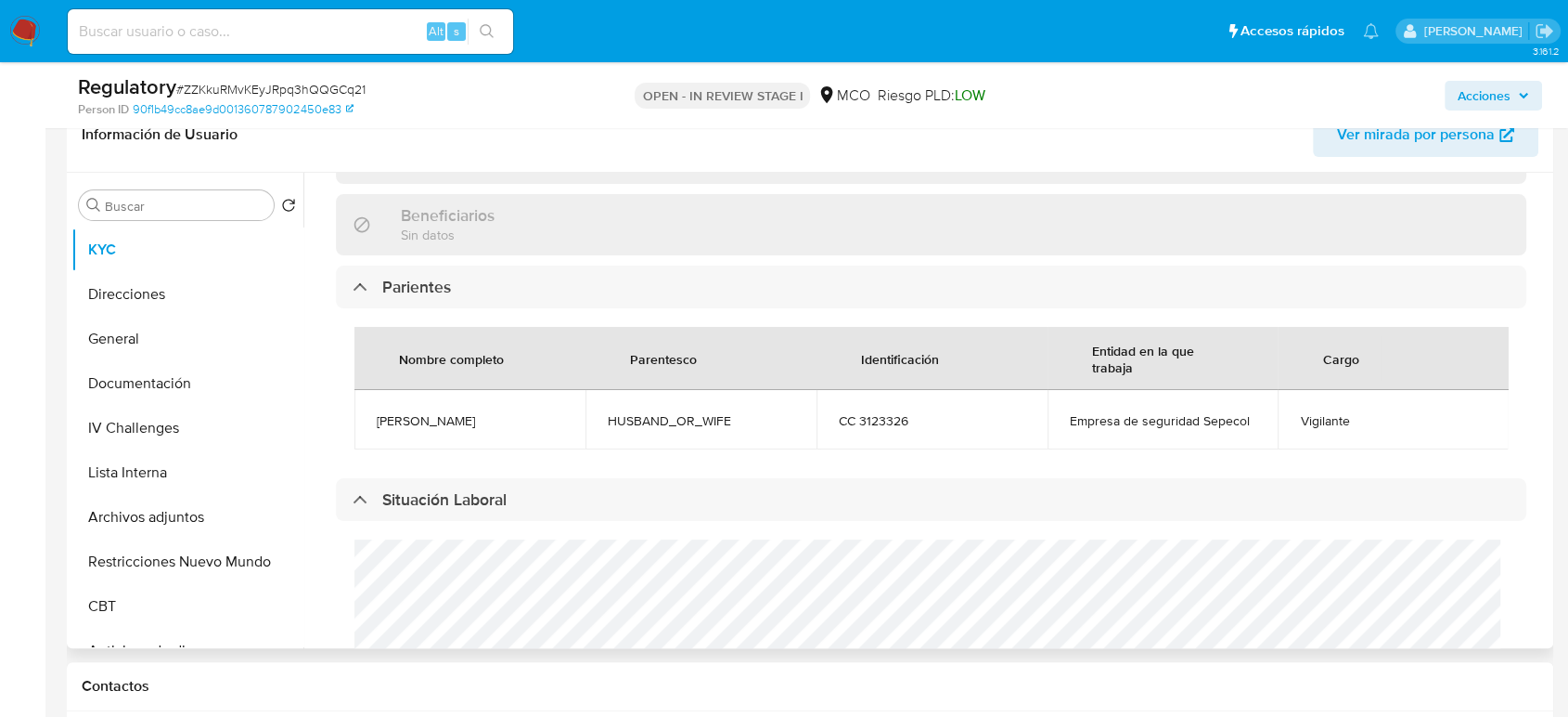
scroll to position [824, 0]
drag, startPoint x: 701, startPoint y: 419, endPoint x: 738, endPoint y: 414, distance: 37.3
click at [738, 414] on span "HUSBAND_OR_WIFE" at bounding box center [701, 417] width 186 height 17
drag, startPoint x: 364, startPoint y: 420, endPoint x: 519, endPoint y: 419, distance: 155.0
click at [519, 419] on td "[PERSON_NAME]" at bounding box center [469, 417] width 231 height 59
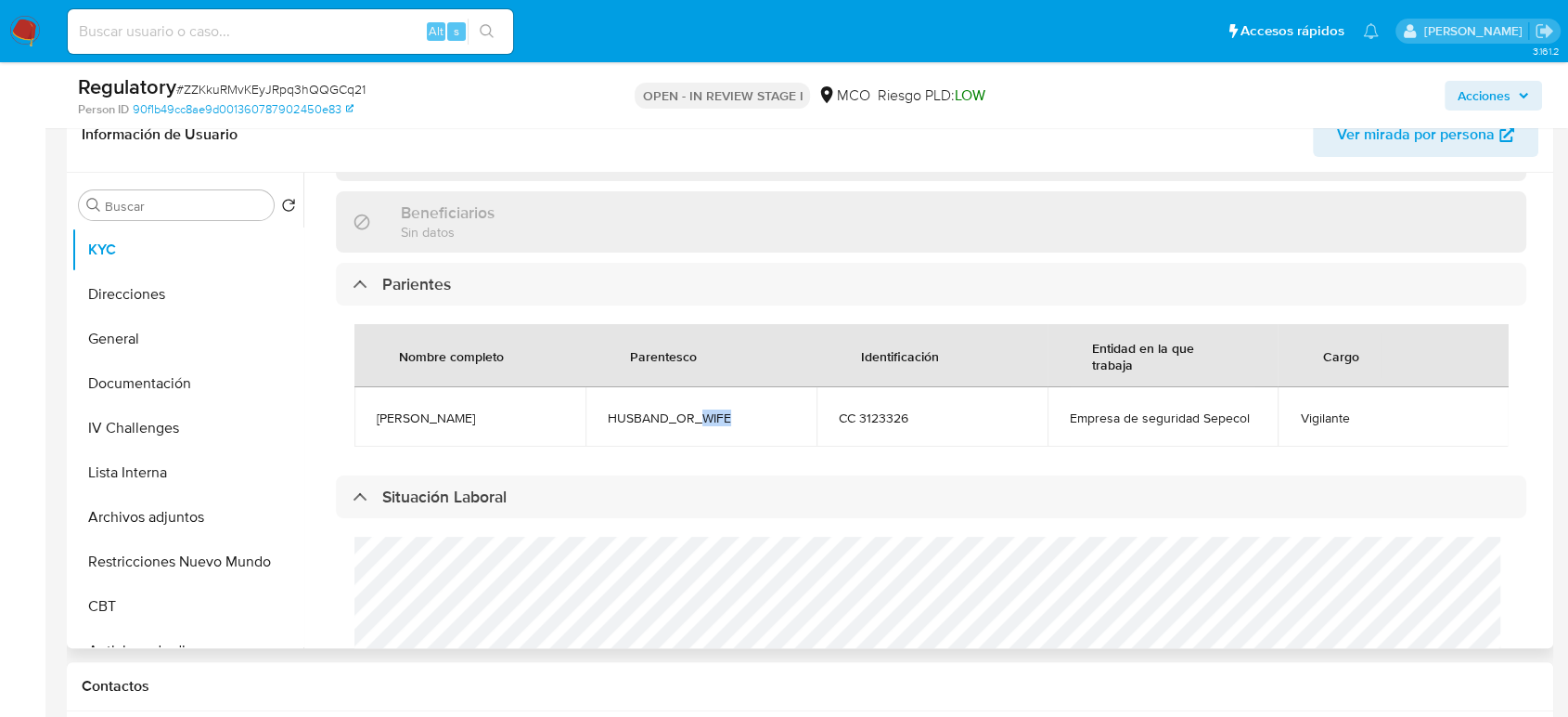
copy span "[PERSON_NAME]"
drag, startPoint x: 1362, startPoint y: 410, endPoint x: 1295, endPoint y: 419, distance: 67.6
click at [1300, 419] on span "Vigilante" at bounding box center [1393, 417] width 186 height 17
copy span "Vigilante"
drag, startPoint x: 1063, startPoint y: 414, endPoint x: 1250, endPoint y: 422, distance: 187.2
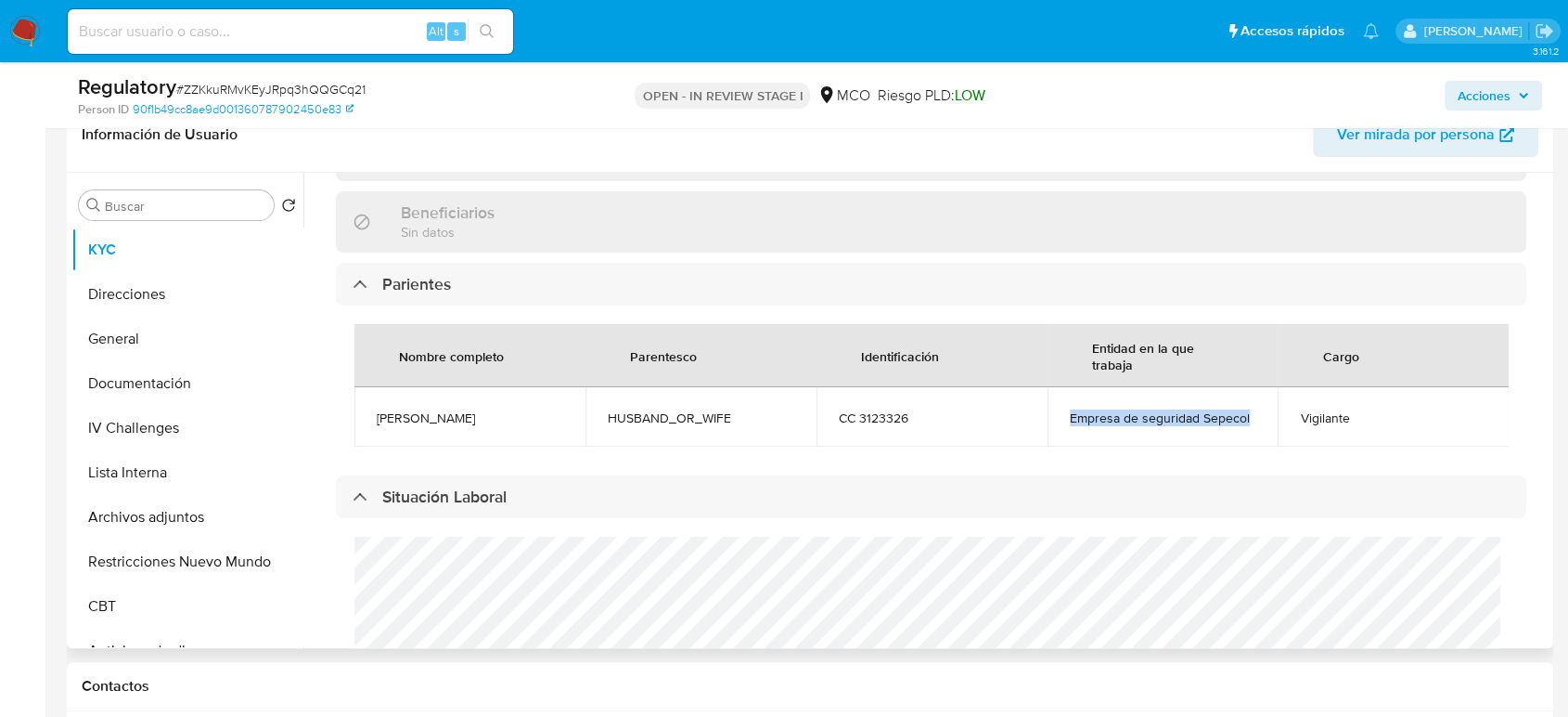
click at [1250, 422] on td "Empresa de seguridad Sepecol" at bounding box center [1162, 417] width 231 height 59
copy span "Empresa de seguridad Sepecol"
click at [146, 461] on button "Lista Interna" at bounding box center [179, 472] width 217 height 45
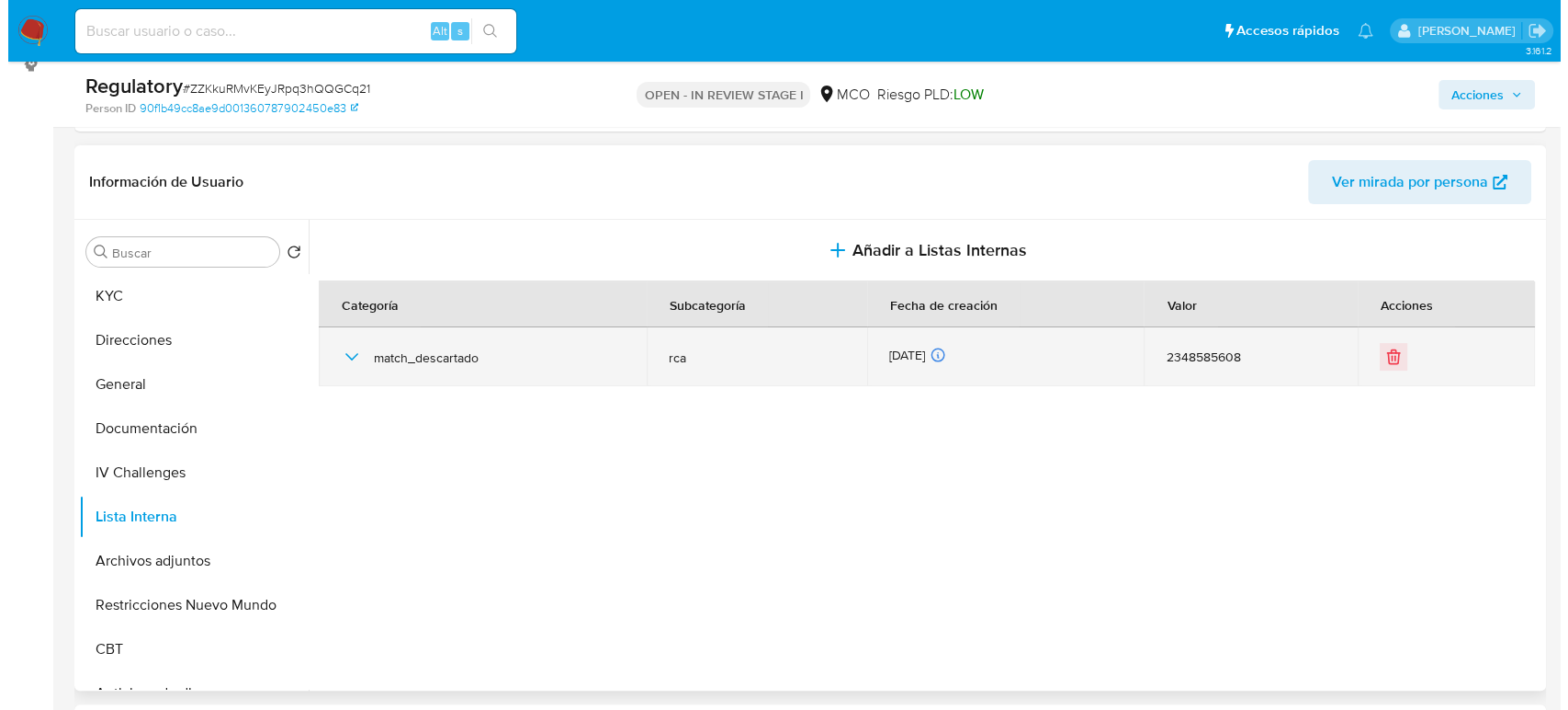
scroll to position [306, 0]
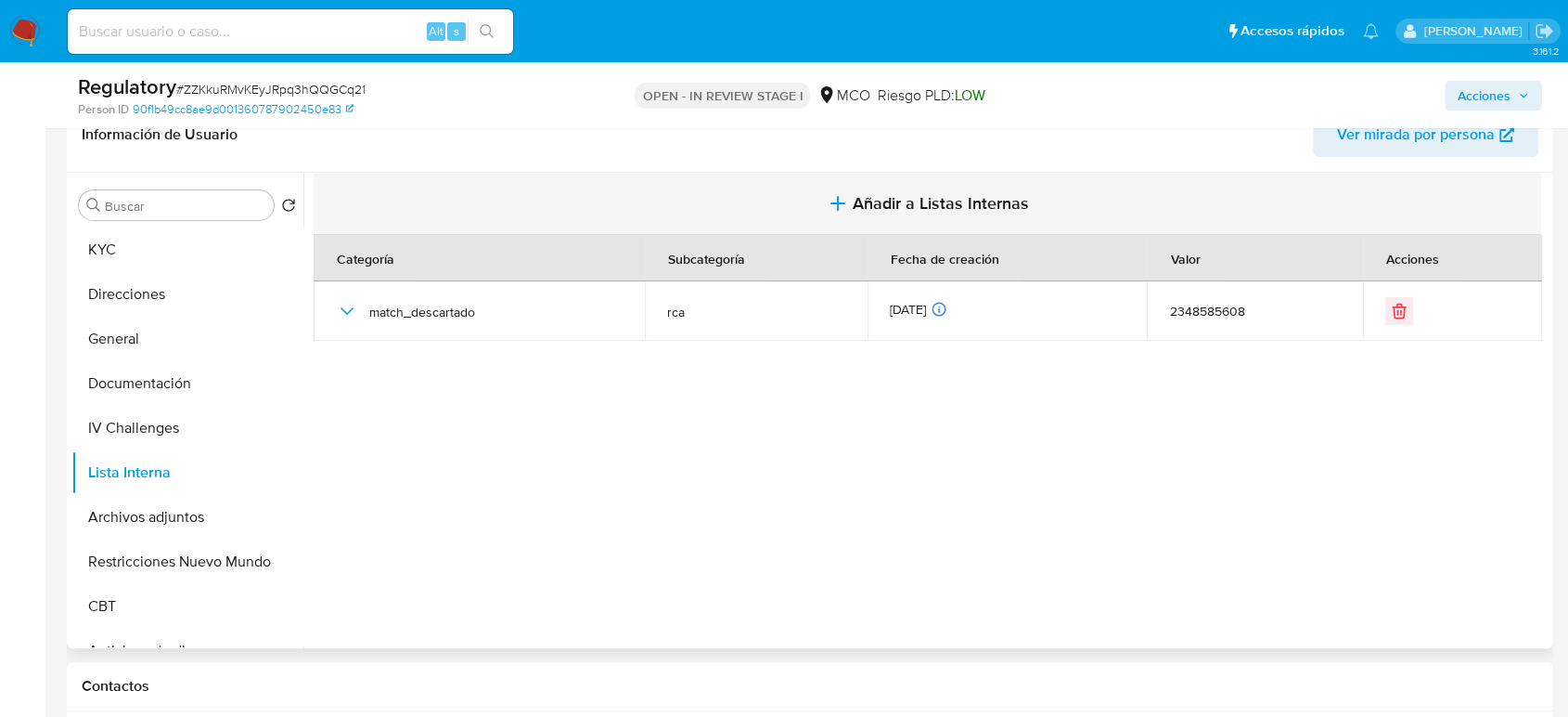
click at [721, 215] on button "Añadir a Listas Internas" at bounding box center [928, 203] width 1227 height 62
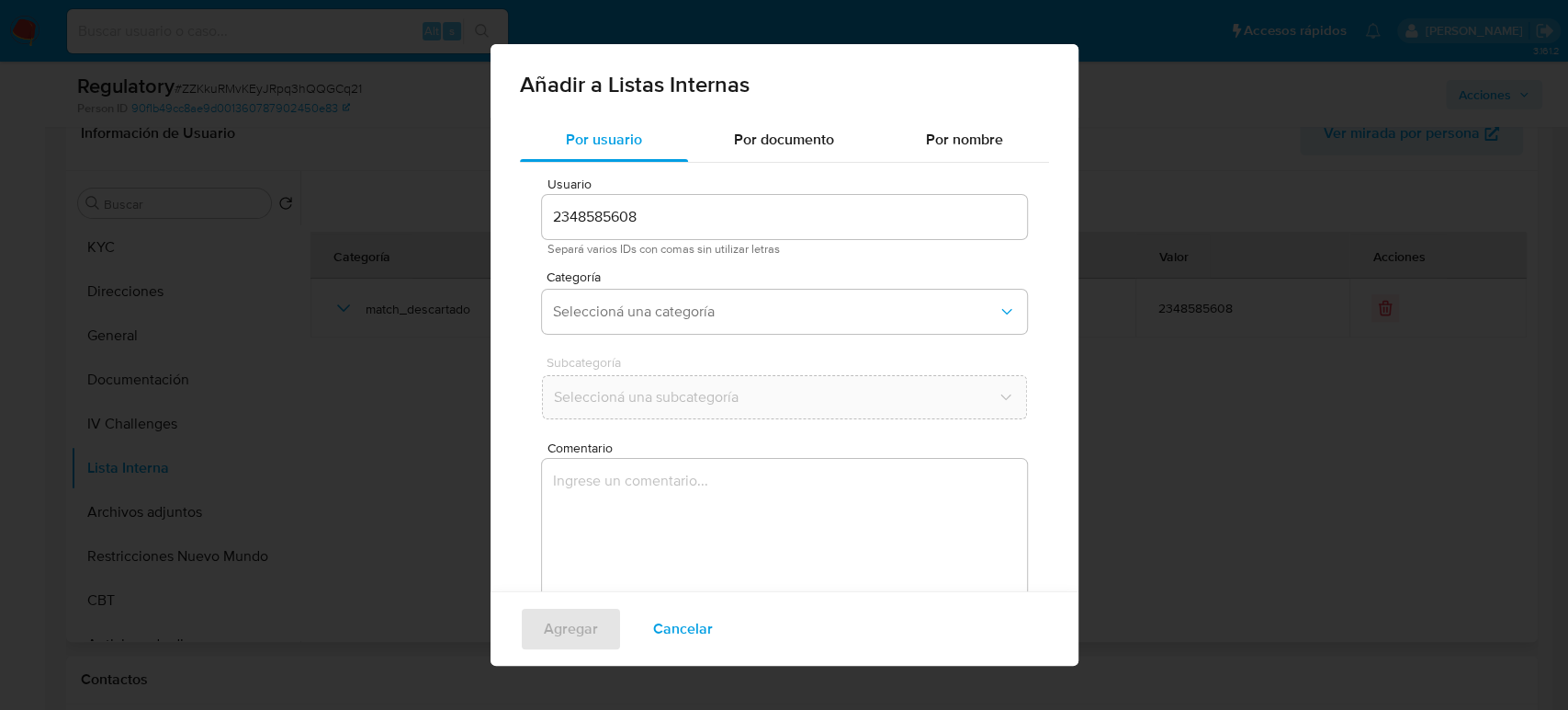
scroll to position [74, 0]
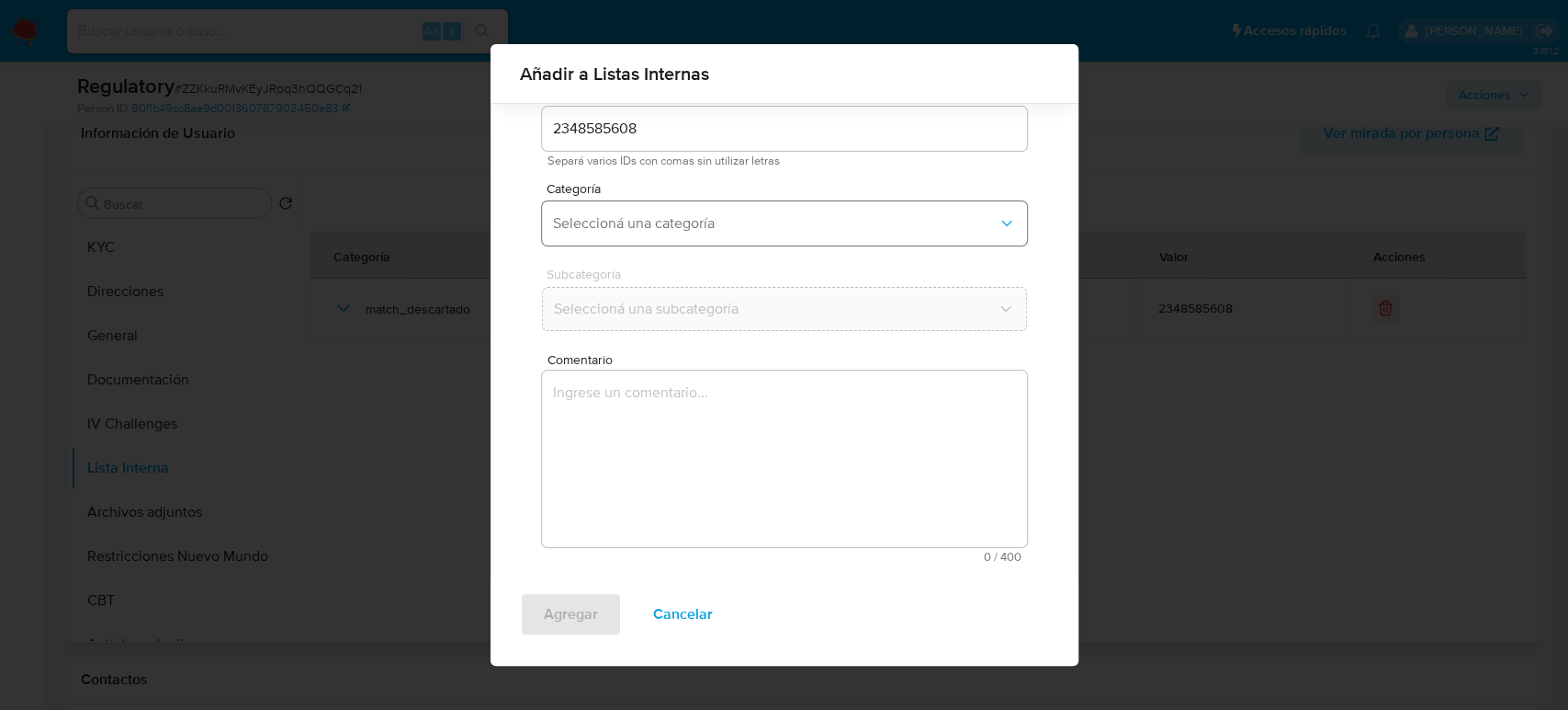
click at [633, 221] on span "Seleccioná una categoría" at bounding box center [775, 223] width 445 height 19
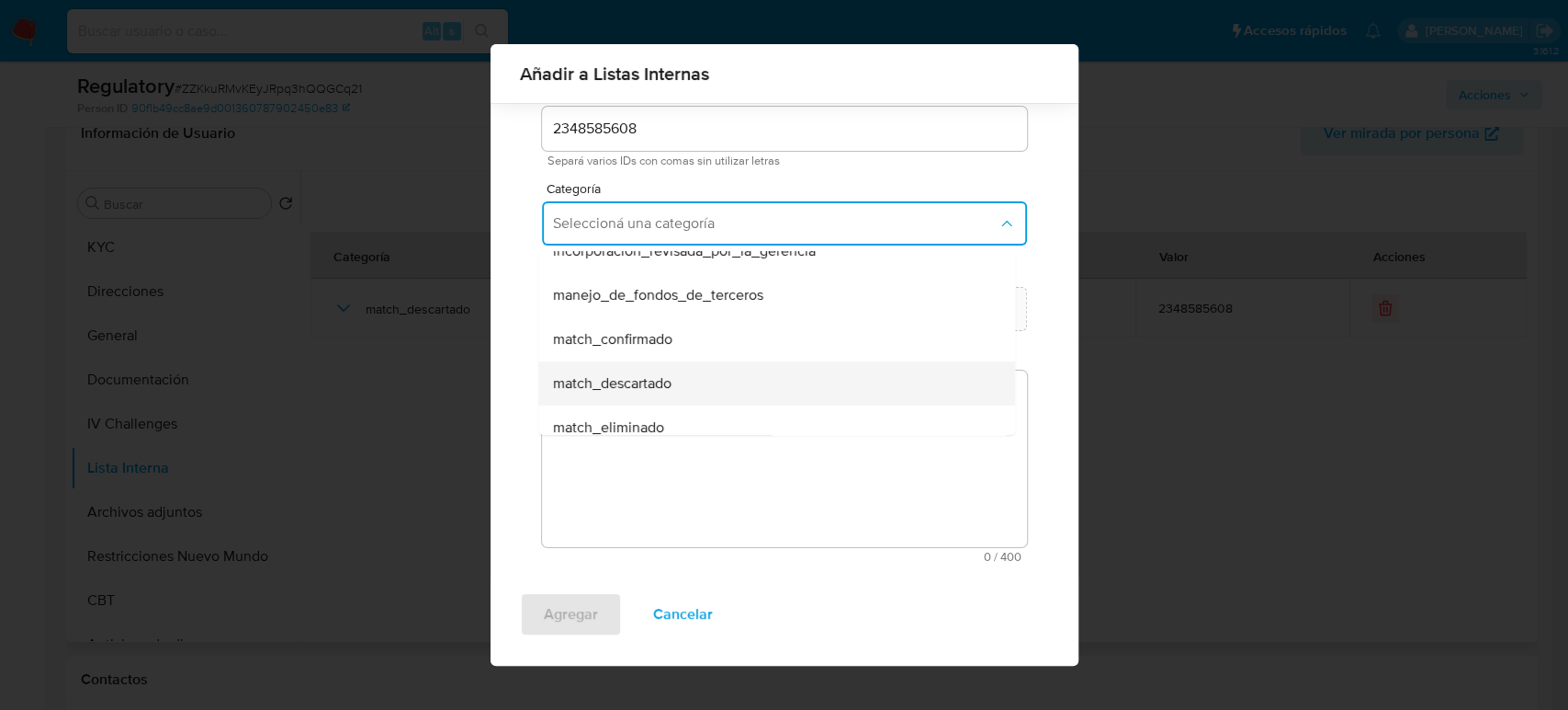
scroll to position [102, 0]
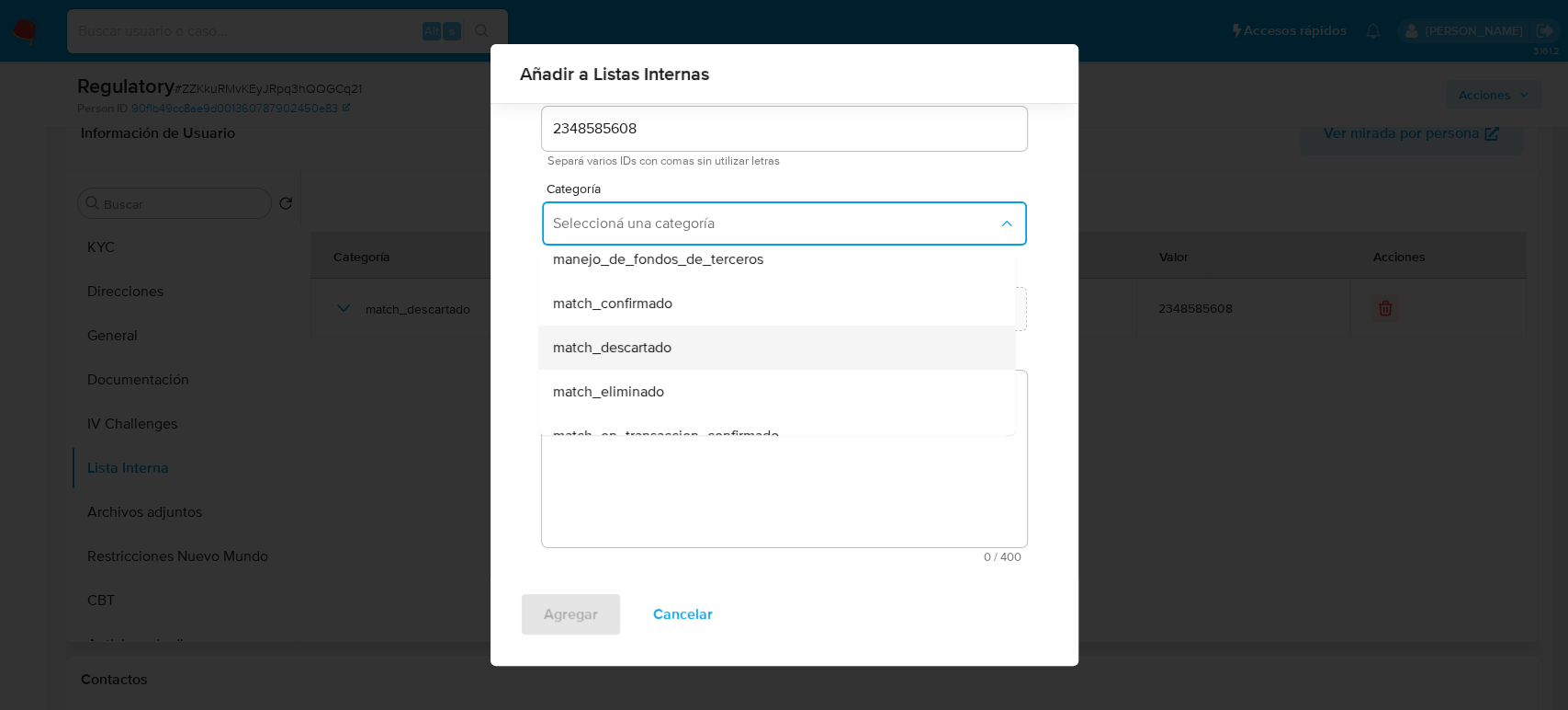
click at [628, 342] on span "match_descartado" at bounding box center [612, 347] width 119 height 19
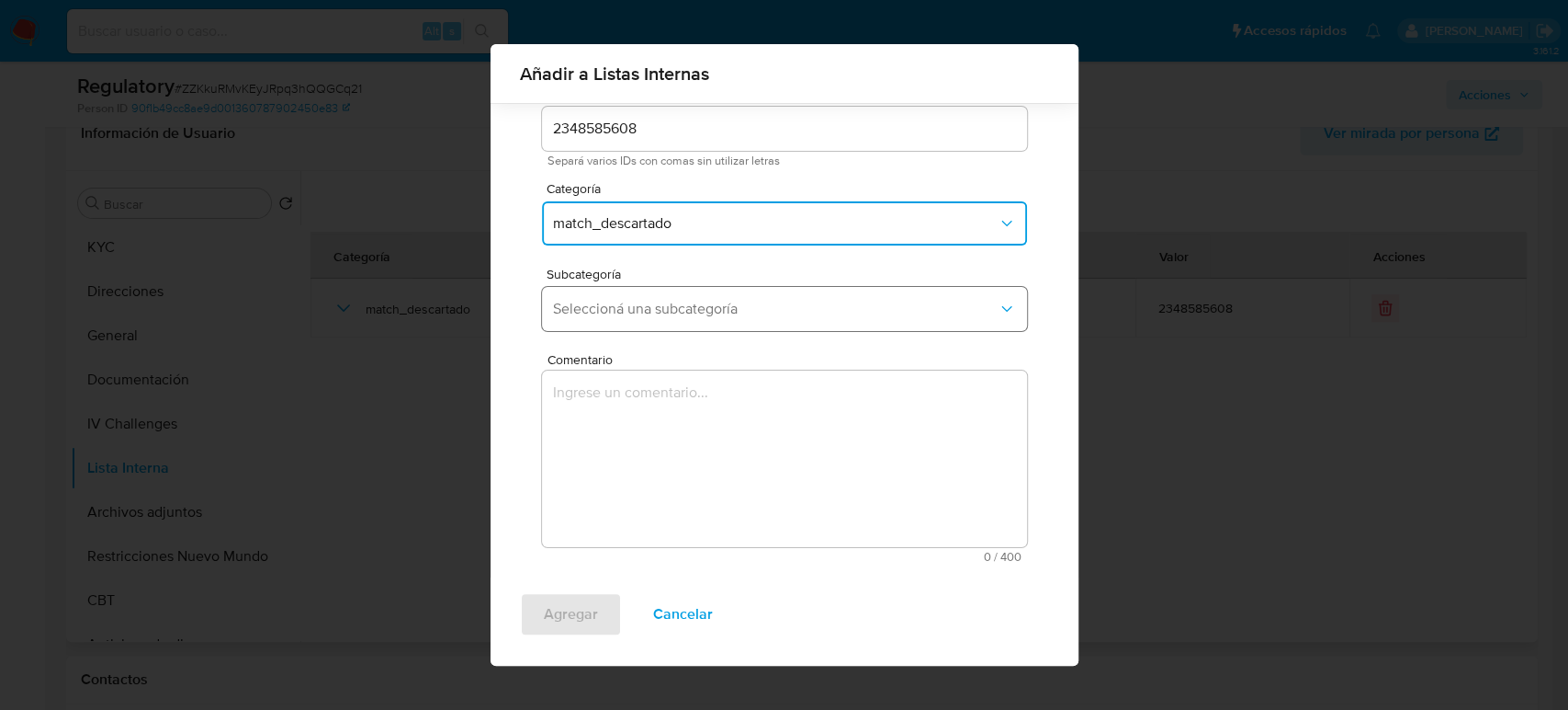
click at [647, 306] on span "Seleccioná una subcategoría" at bounding box center [775, 309] width 445 height 19
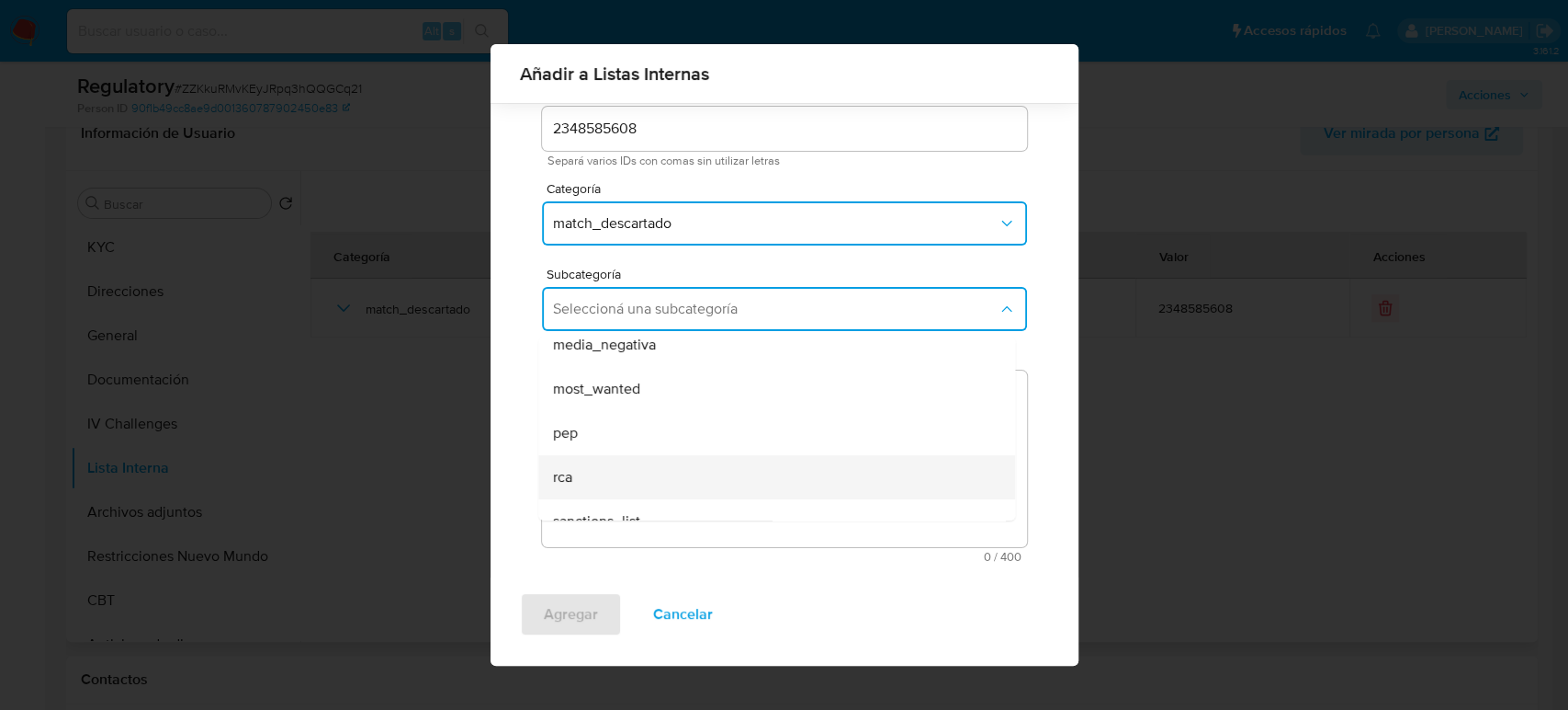
click at [576, 470] on div "rca" at bounding box center [770, 477] width 436 height 44
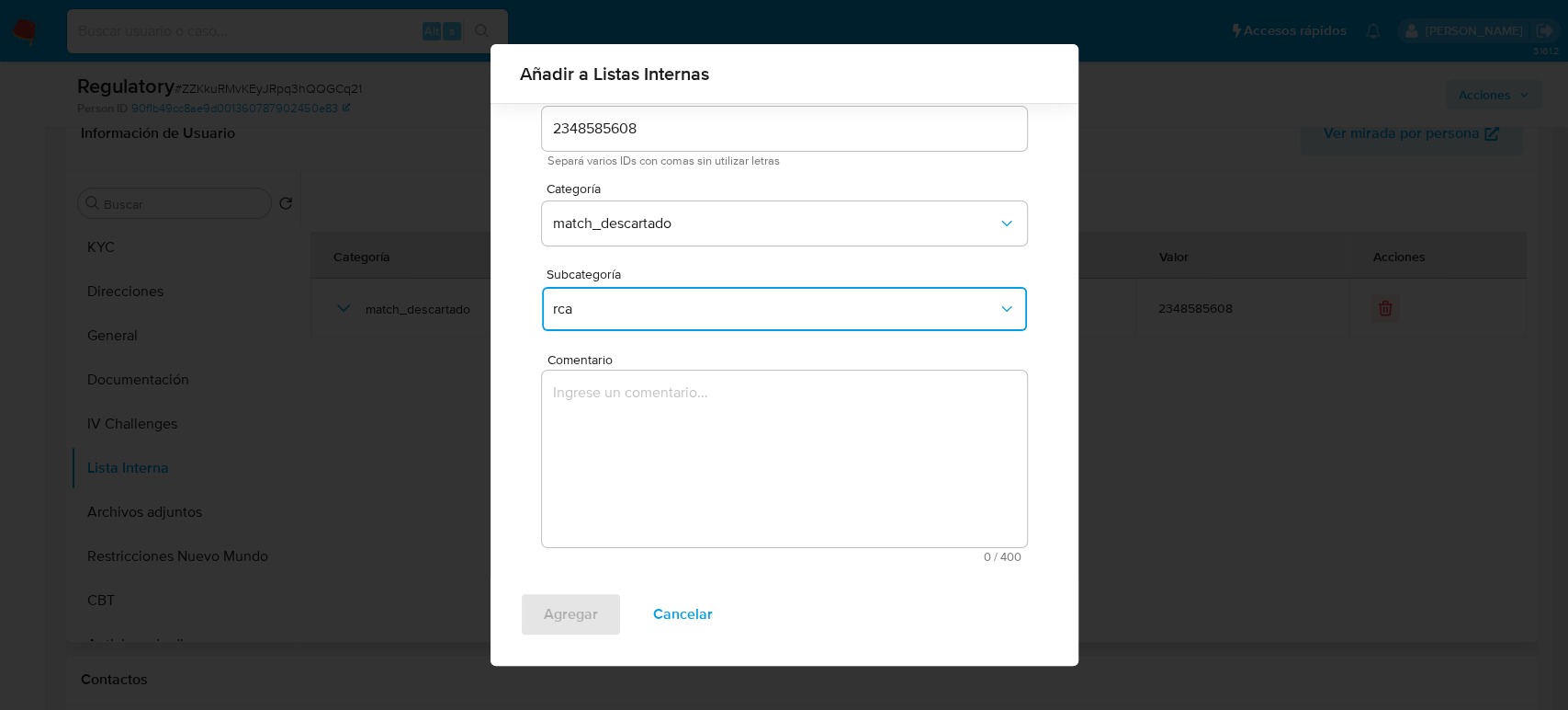
click at [586, 450] on textarea "Comentario" at bounding box center [784, 459] width 485 height 177
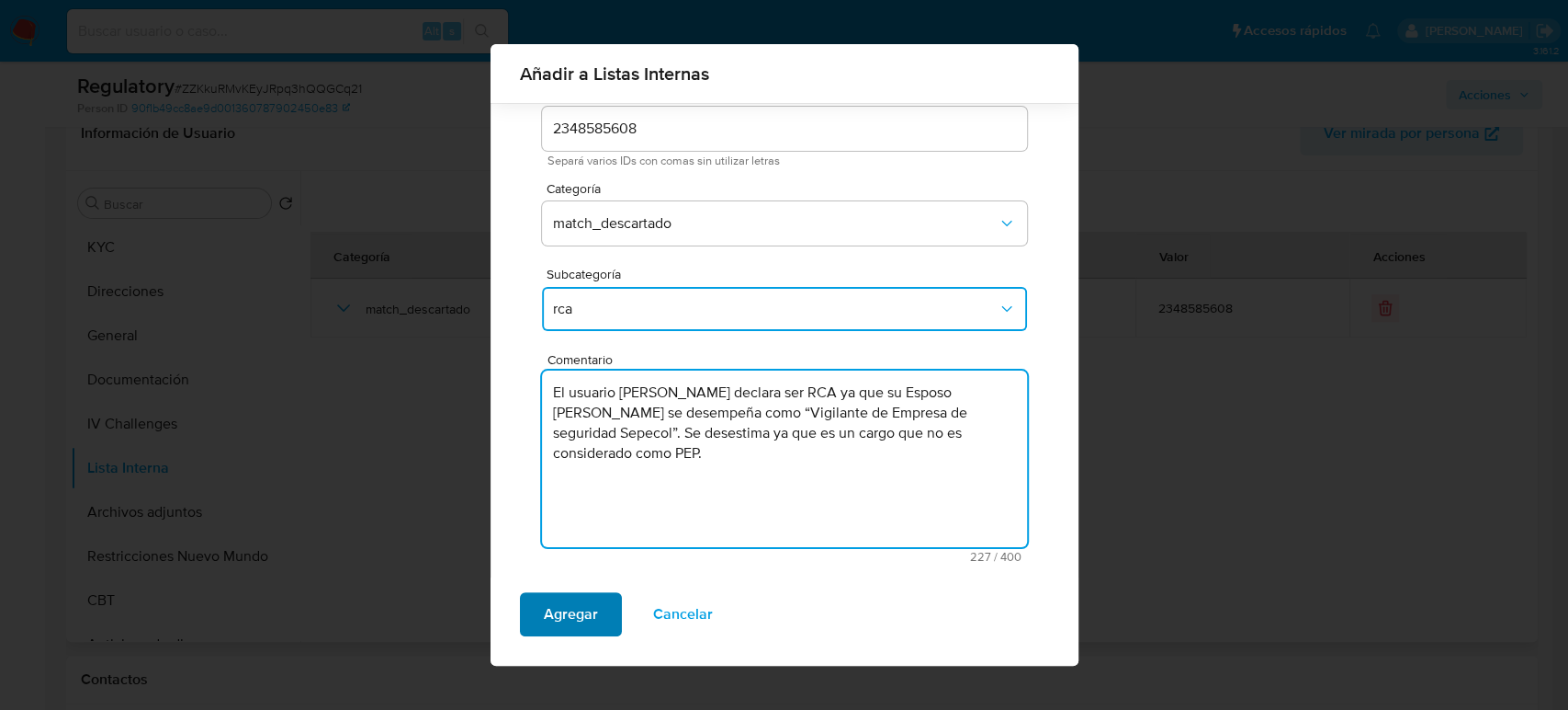
type textarea "El usuario [PERSON_NAME] declara ser RCA ya que su Esposo [PERSON_NAME] se dese…"
click at [580, 623] on span "Agregar" at bounding box center [570, 614] width 54 height 40
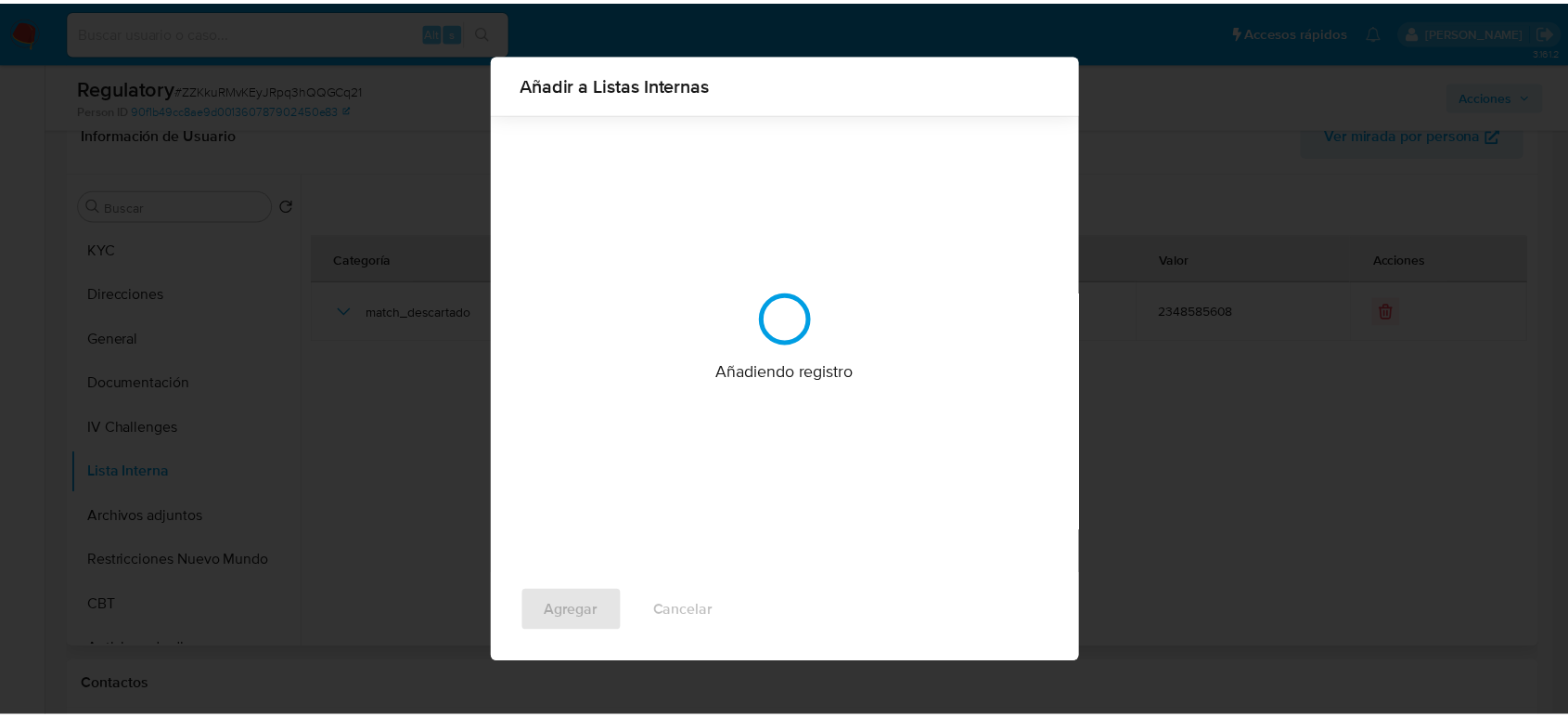
scroll to position [0, 0]
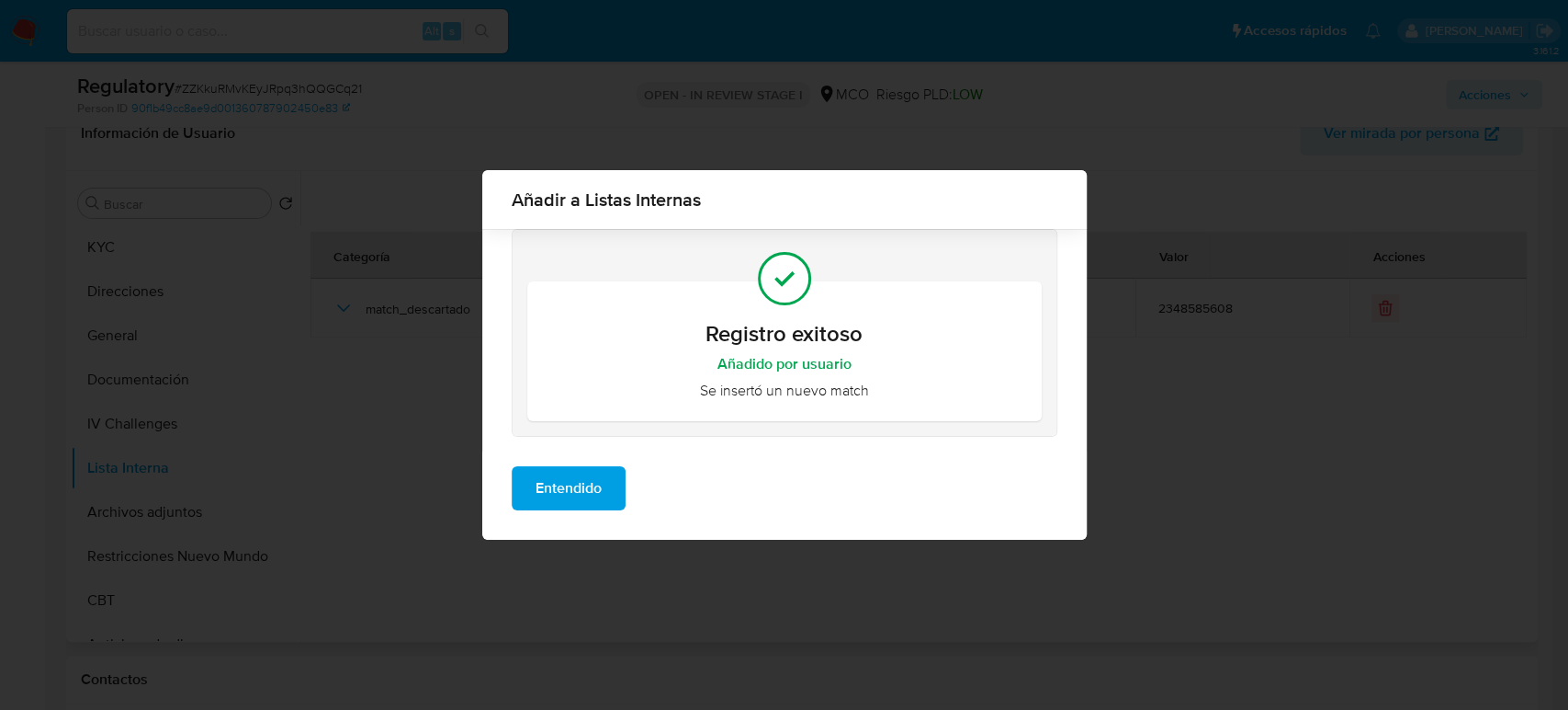
click at [577, 508] on span "Entendido" at bounding box center [567, 487] width 66 height 40
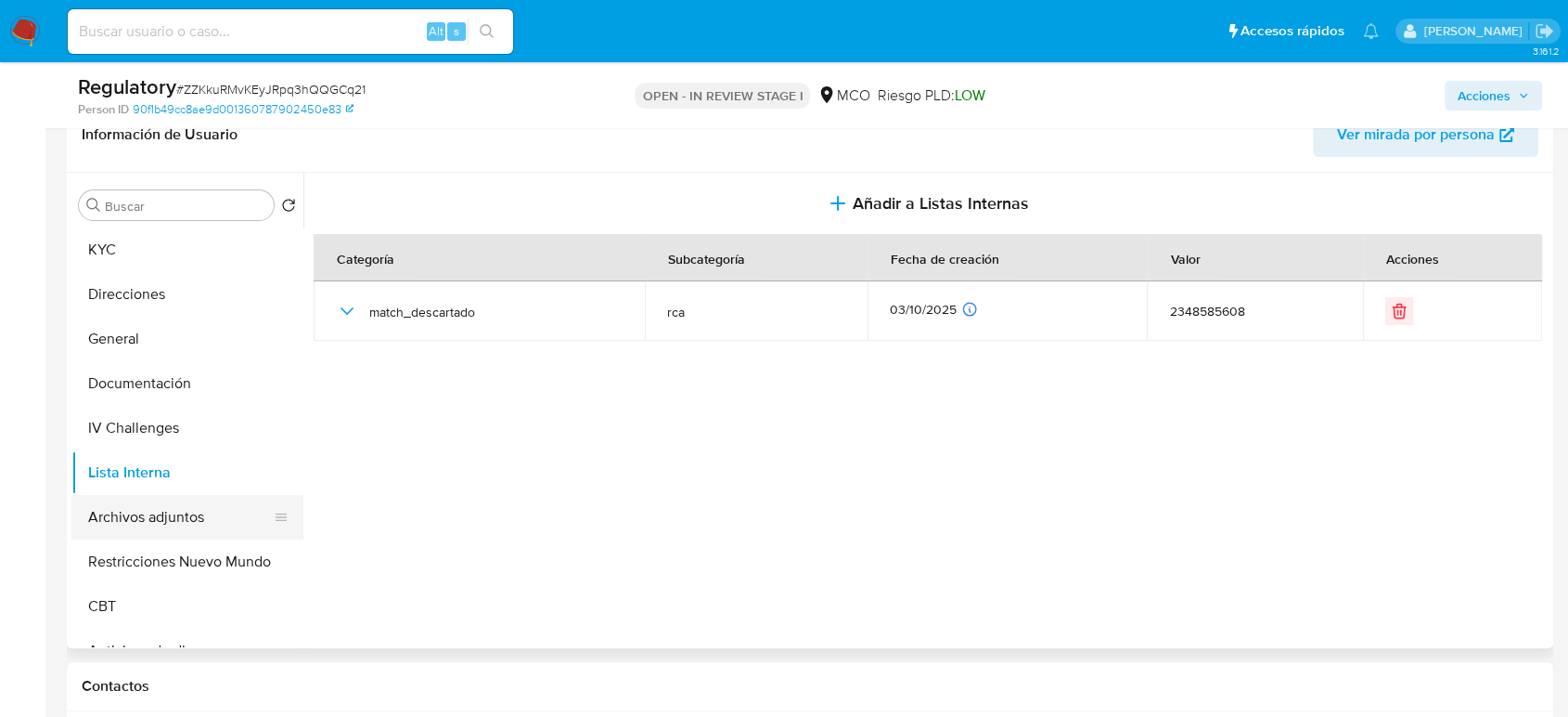
click at [188, 529] on button "Archivos adjuntos" at bounding box center [179, 517] width 217 height 45
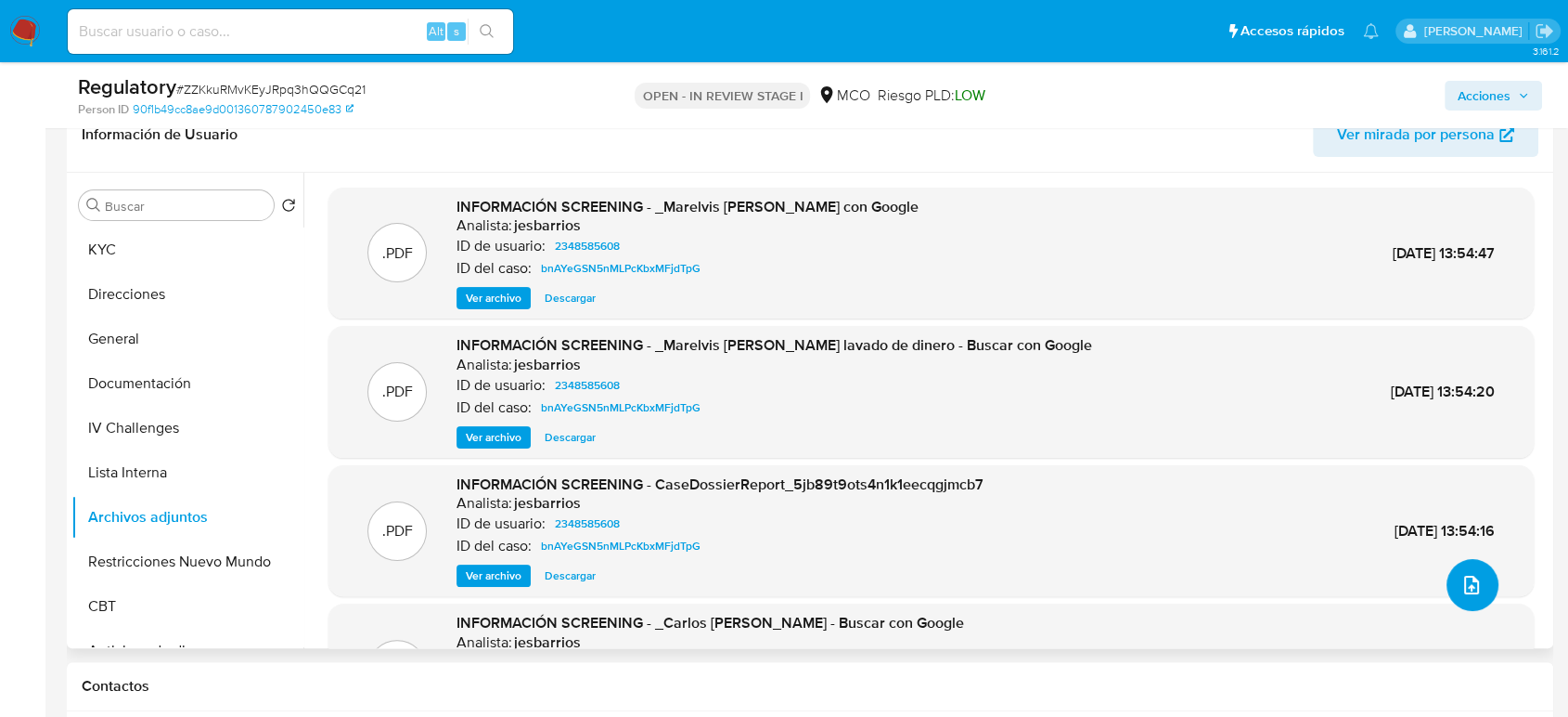
click at [1411, 582] on button "upload-file" at bounding box center [1472, 584] width 51 height 51
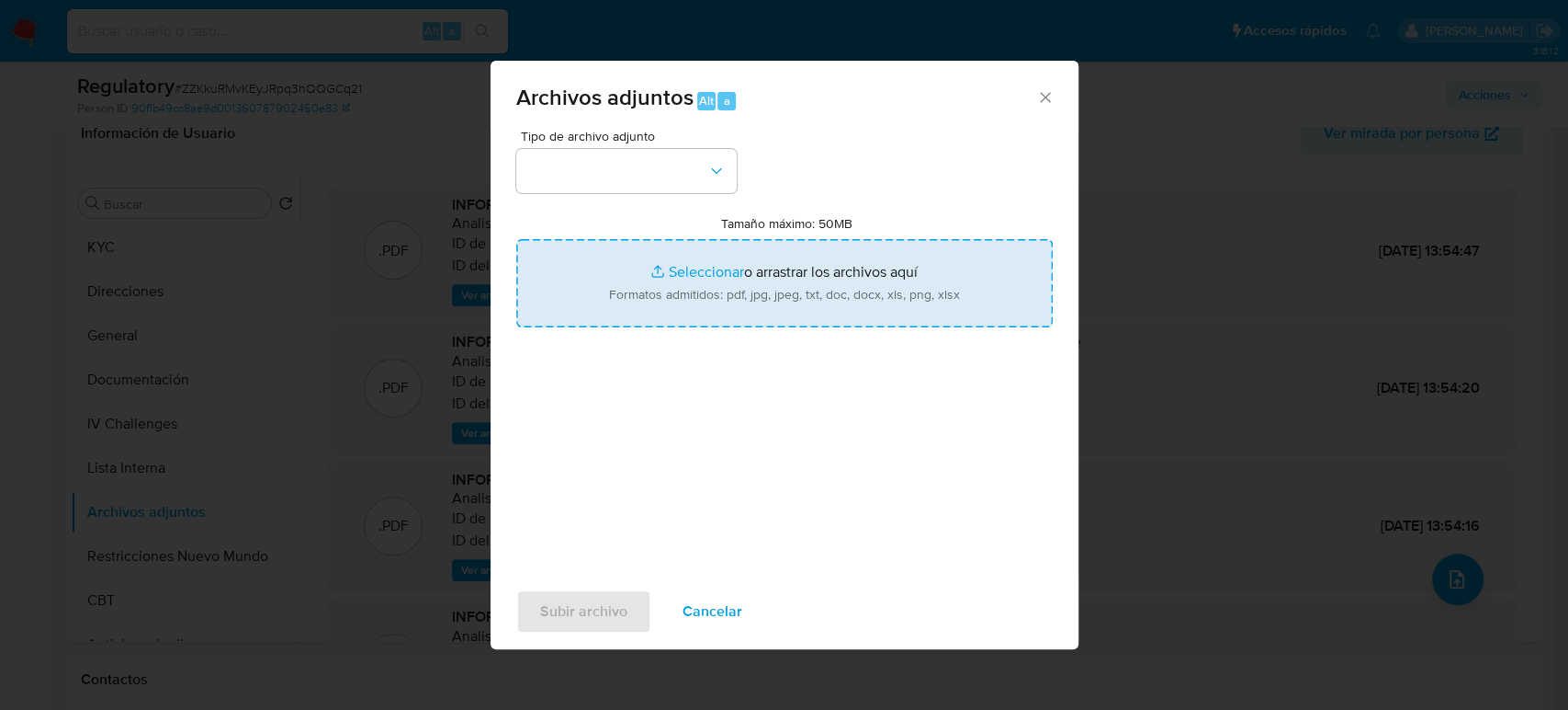
click at [889, 280] on input "Tamaño máximo: 50MB Seleccionar archivos" at bounding box center [784, 283] width 536 height 88
type input "C:\fakepath\CaseDossierReport_5jb7eqj8av8c1k2h7gl9riswk.pdf"
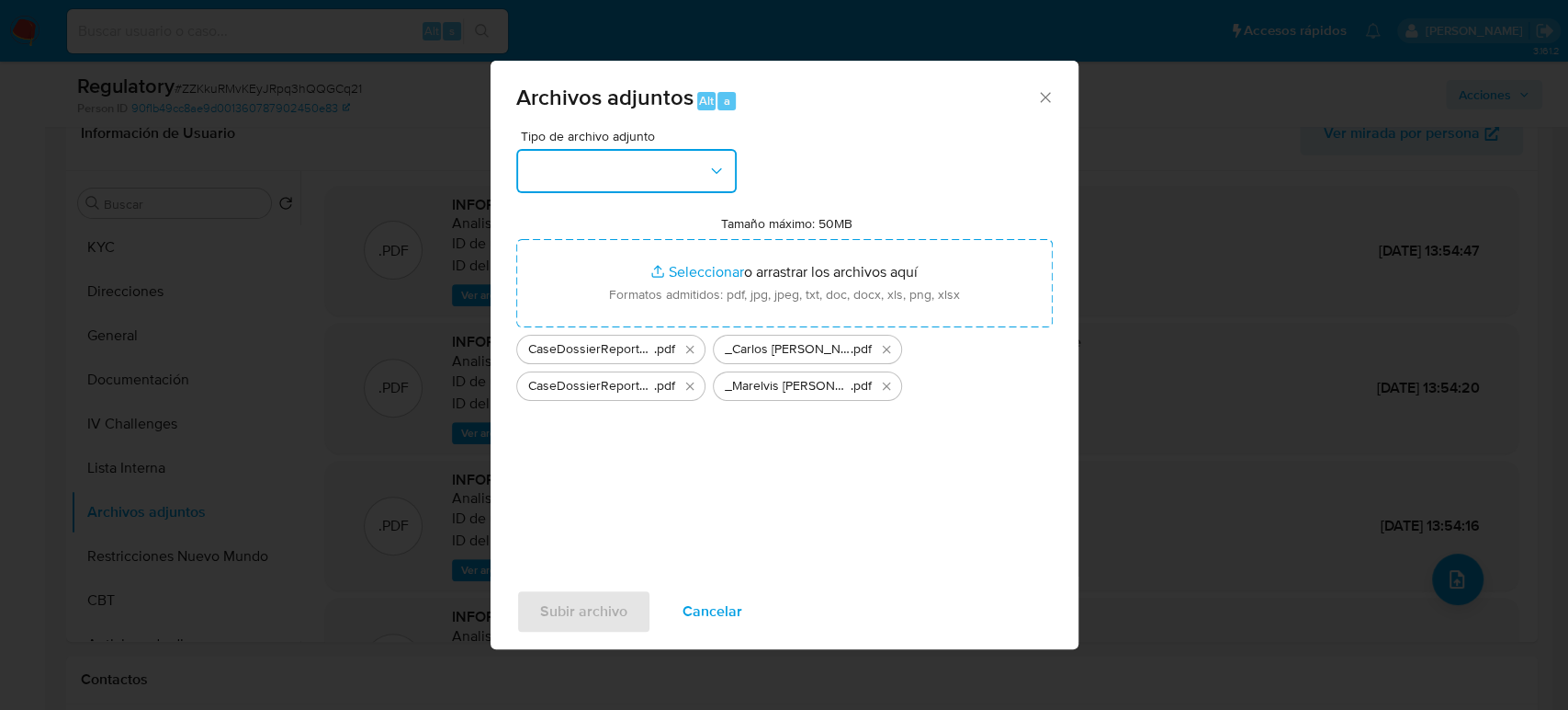
click at [665, 186] on button "button" at bounding box center [626, 171] width 220 height 44
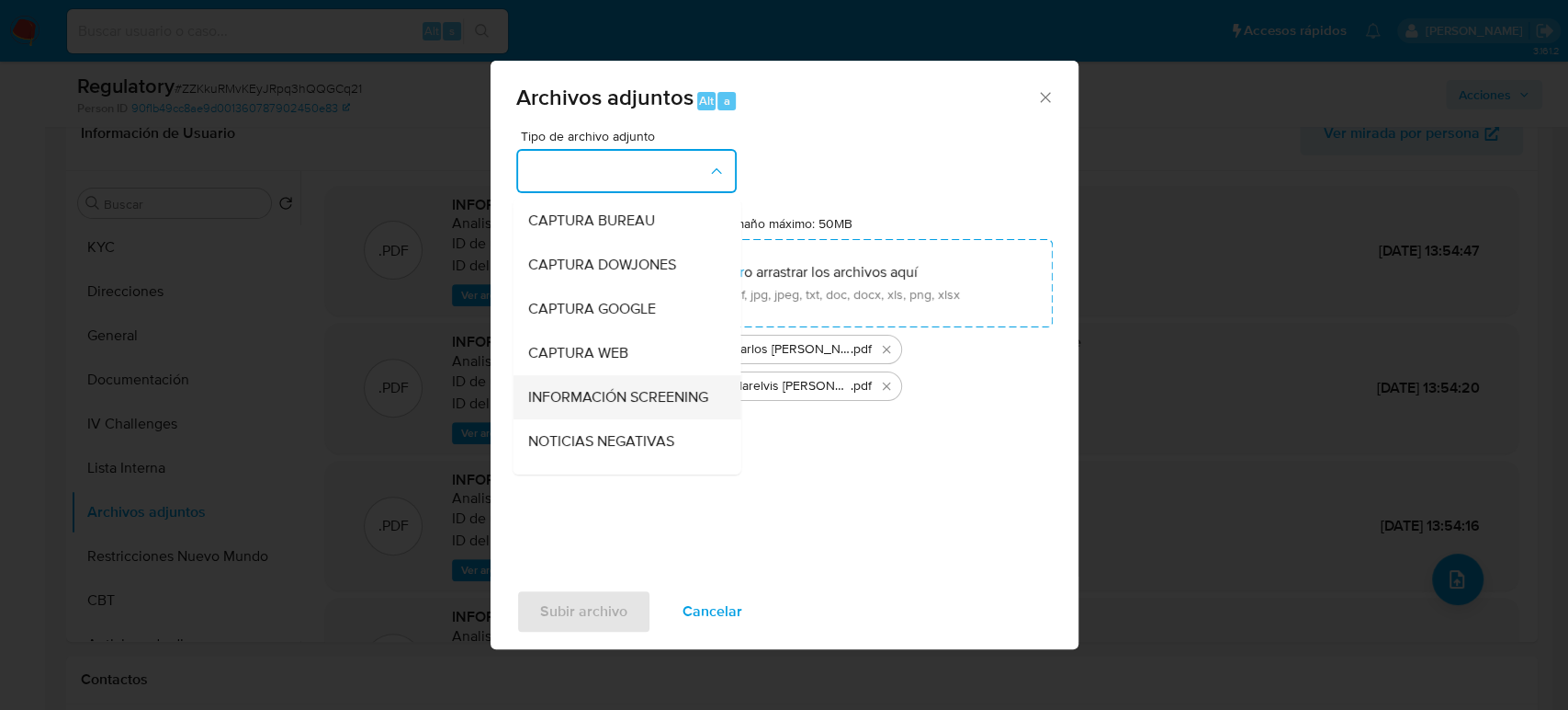
click at [596, 393] on span "INFORMACIÓN SCREENING" at bounding box center [617, 397] width 180 height 19
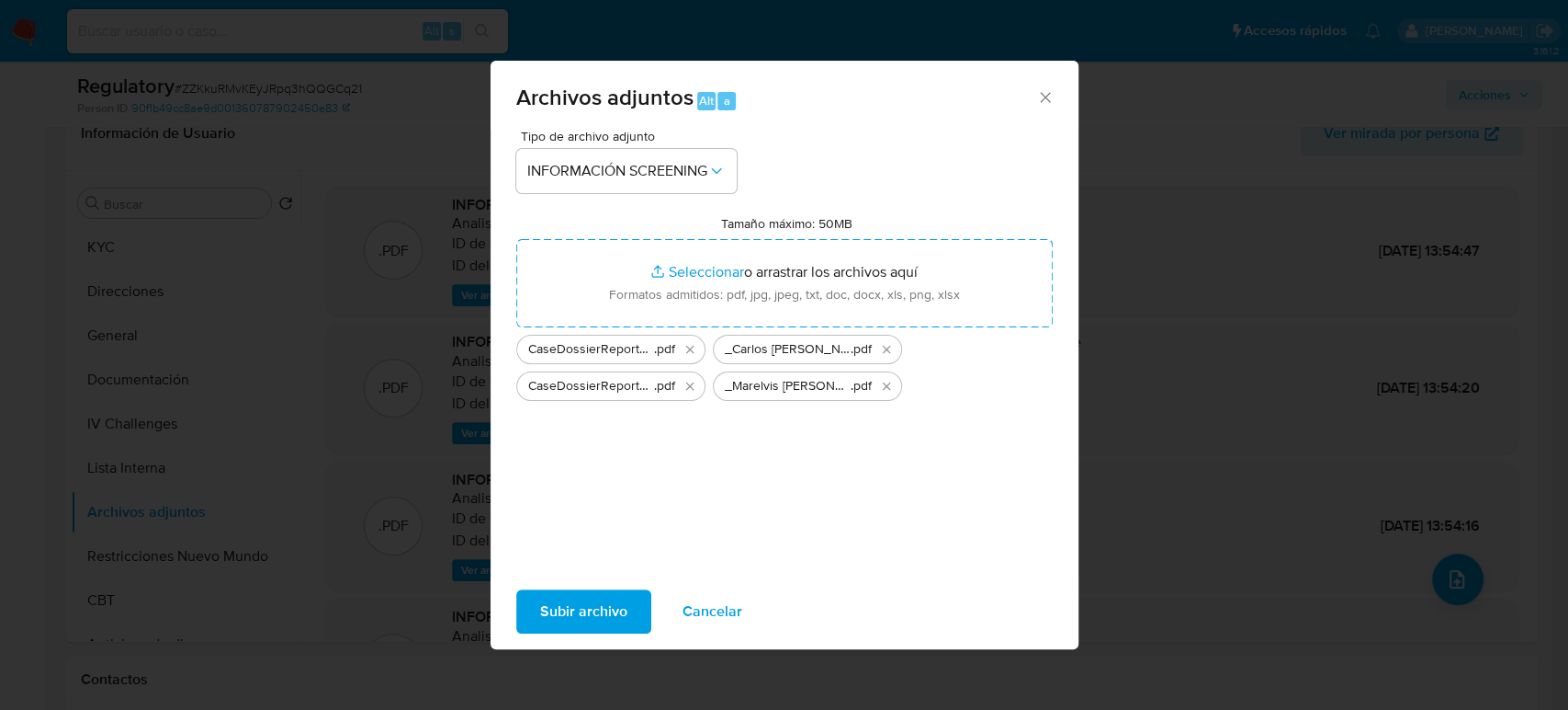
click at [572, 605] on span "Subir archivo" at bounding box center [583, 611] width 87 height 40
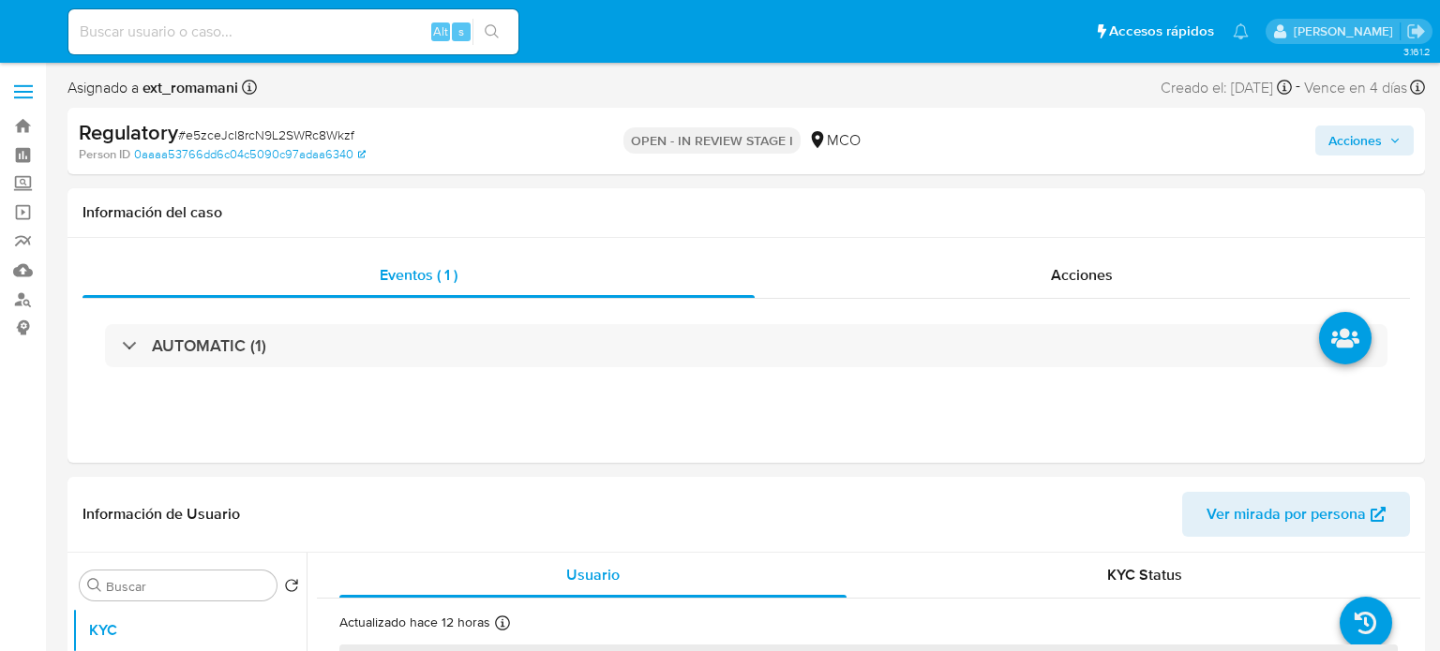
select select "10"
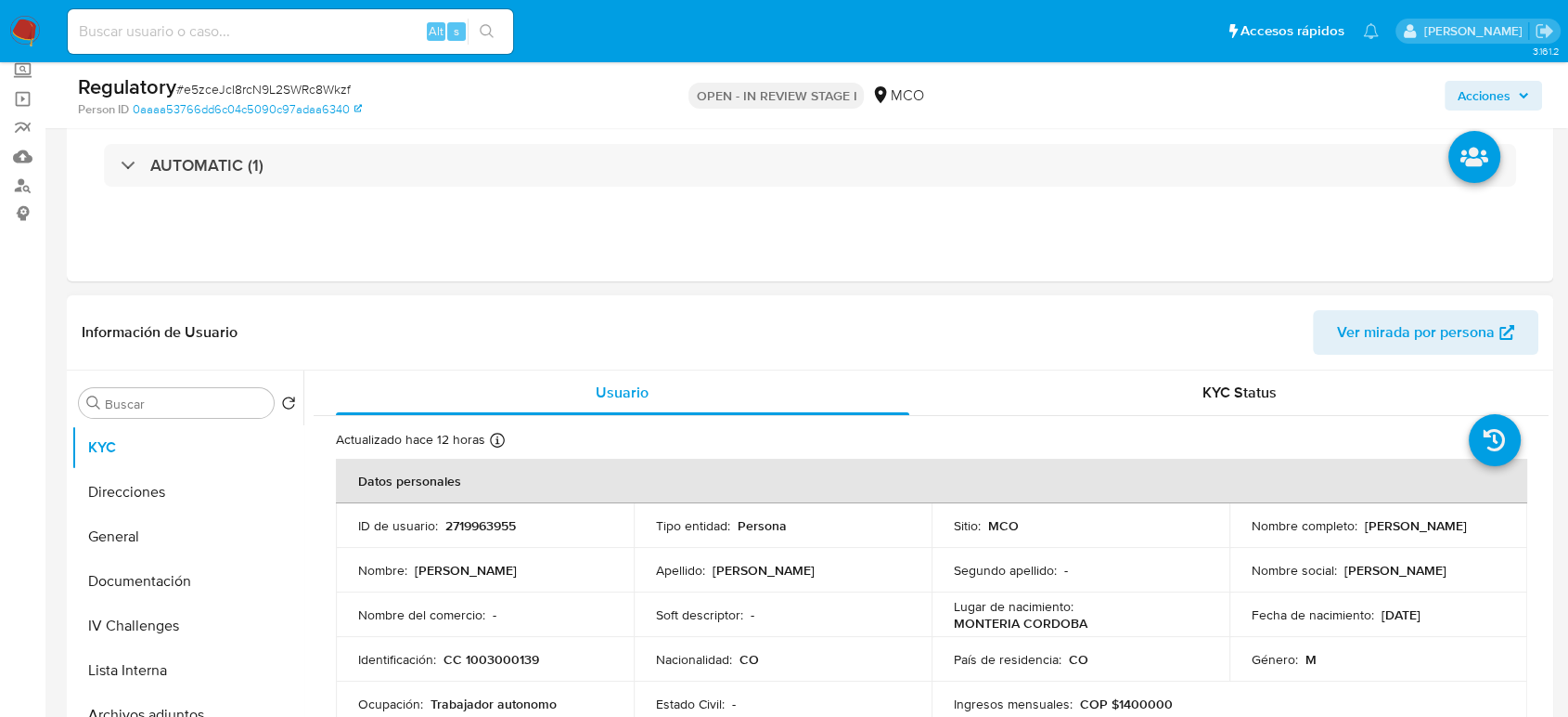
scroll to position [309, 0]
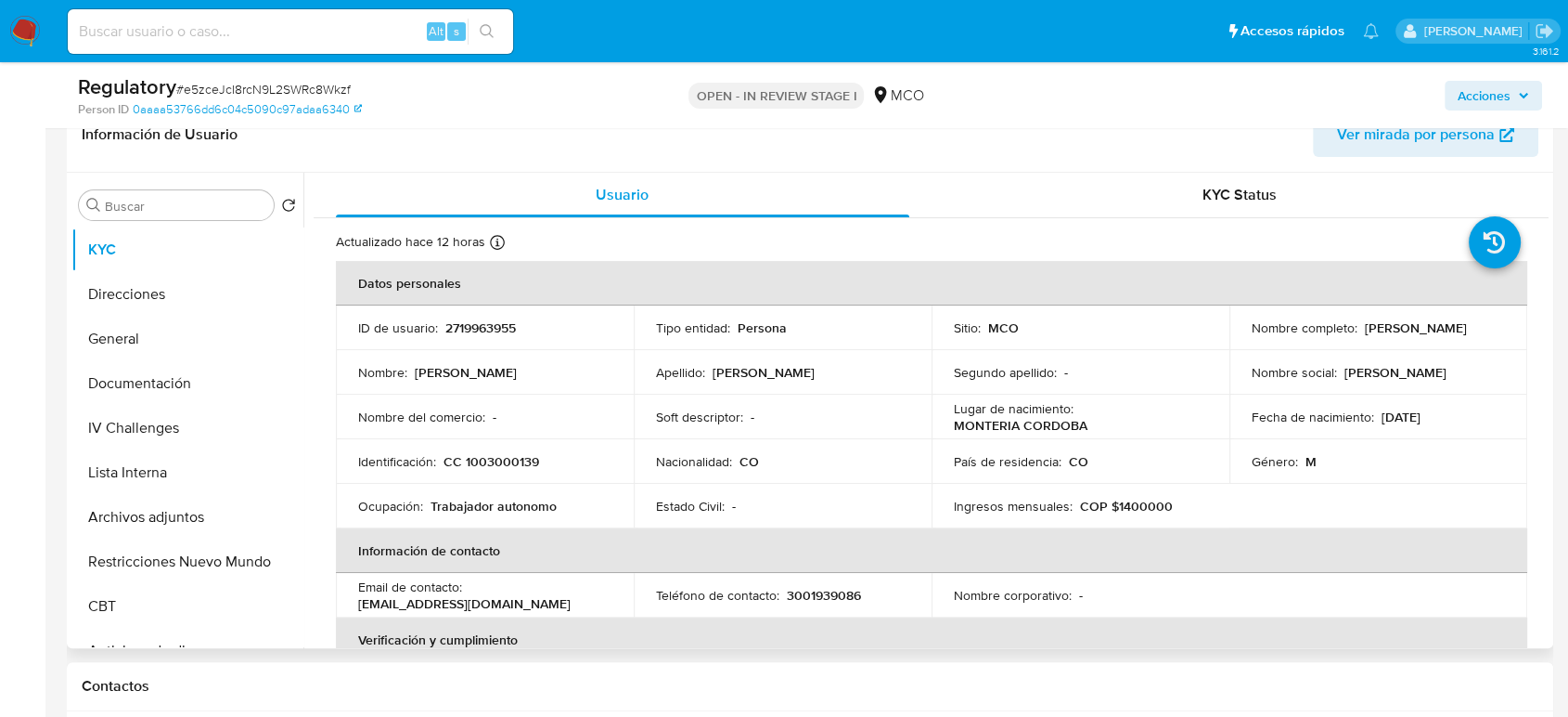
drag, startPoint x: 1400, startPoint y: 337, endPoint x: 1228, endPoint y: 333, distance: 172.0
click at [1229, 333] on td "Nombre completo : [PERSON_NAME]" at bounding box center [1378, 327] width 298 height 45
copy p "[PERSON_NAME]"
click at [1424, 332] on div "Nombre completo : [PERSON_NAME]" at bounding box center [1378, 327] width 253 height 17
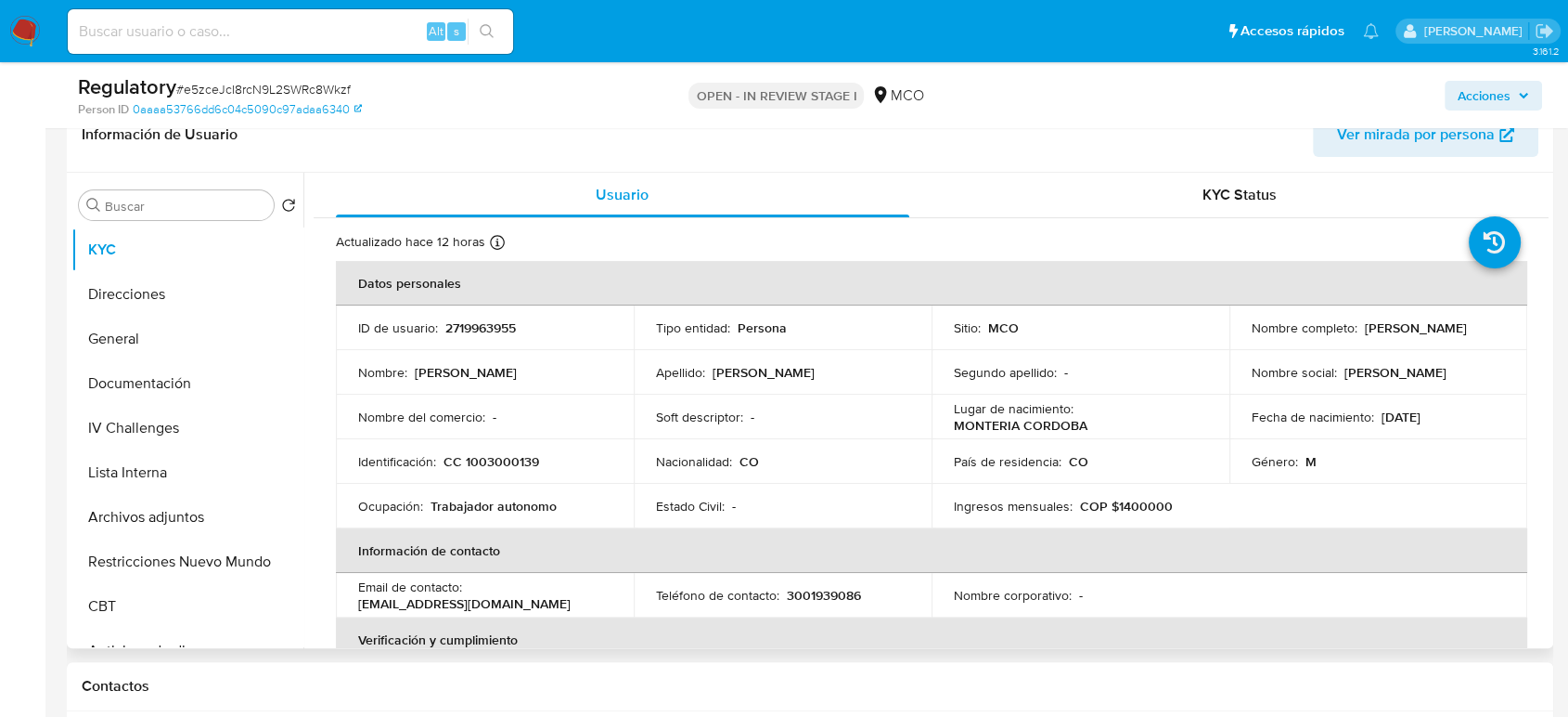
drag, startPoint x: 1403, startPoint y: 333, endPoint x: 1209, endPoint y: 335, distance: 194.0
click at [1209, 335] on tr "ID de usuario : 2719963955 Tipo entidad : Persona Sitio : MCO Nombre completo :…" at bounding box center [931, 327] width 1192 height 45
click at [1237, 334] on td "Nombre completo : [PERSON_NAME]" at bounding box center [1378, 327] width 298 height 45
drag, startPoint x: 1239, startPoint y: 335, endPoint x: 1390, endPoint y: 344, distance: 151.3
click at [1390, 344] on td "Nombre completo : [PERSON_NAME]" at bounding box center [1378, 327] width 298 height 45
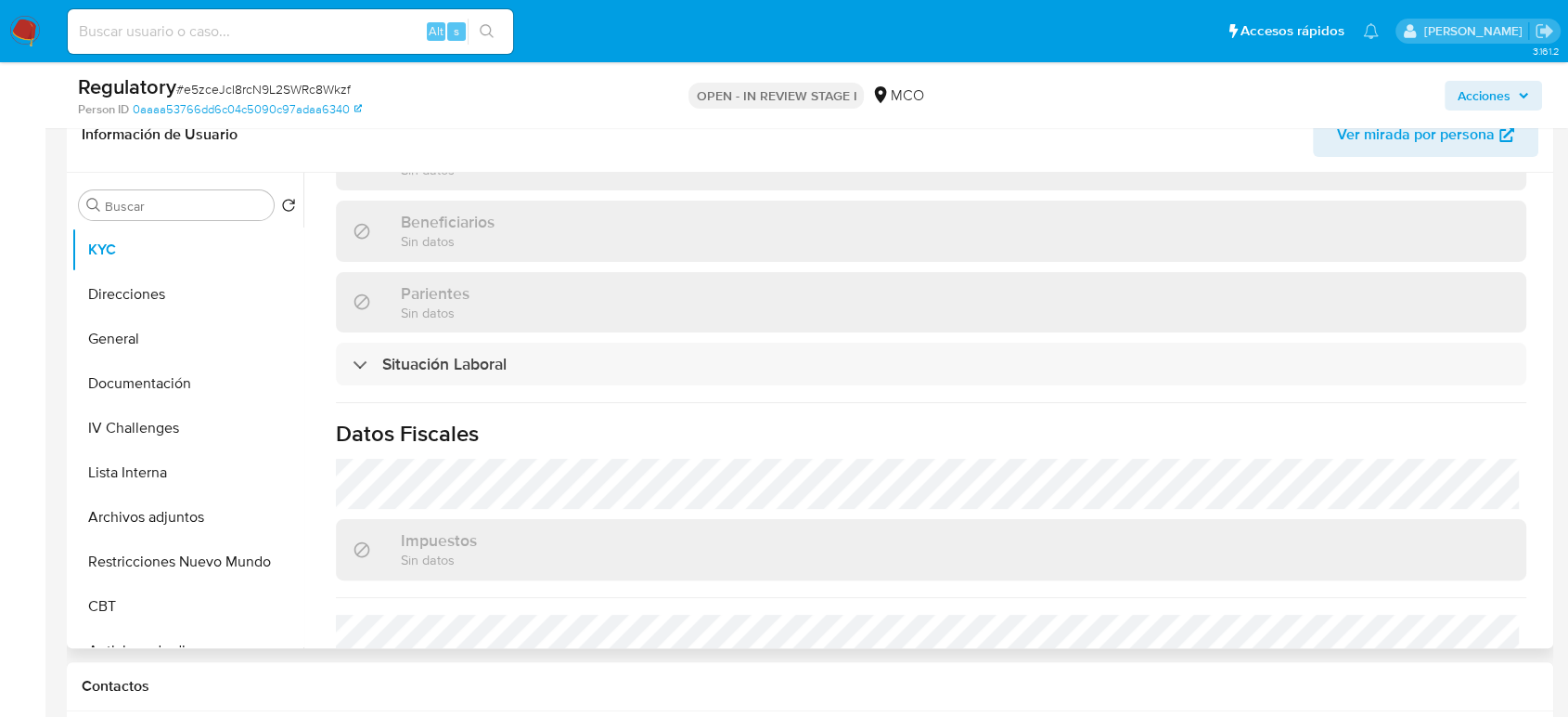
scroll to position [824, 0]
click at [513, 376] on div "Actualizado hace 12 horas Creado: [DATE] 14:26:25 Actualizado: [DATE] 22:17:46 …" at bounding box center [931, 106] width 1235 height 1425
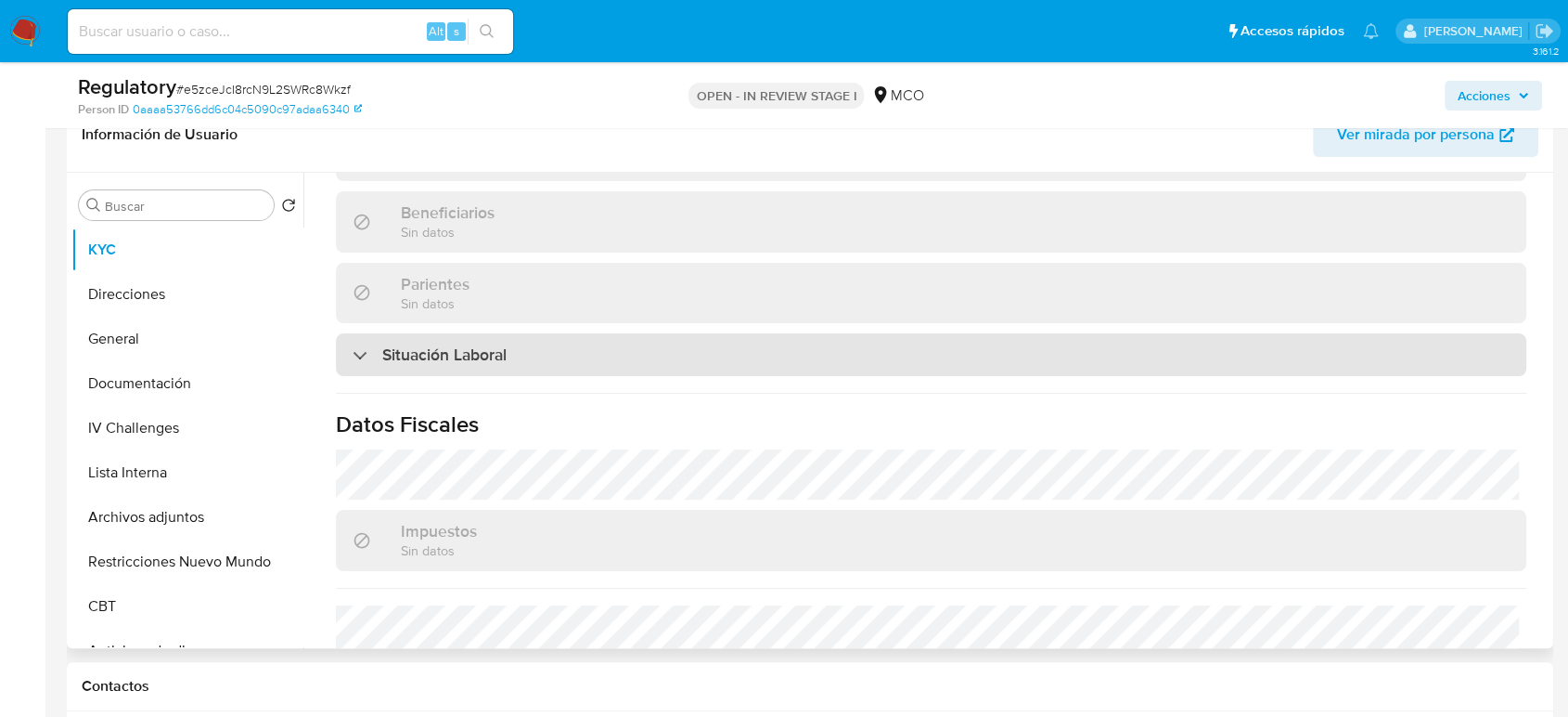
click at [520, 363] on div "Situación Laboral" at bounding box center [931, 354] width 1191 height 43
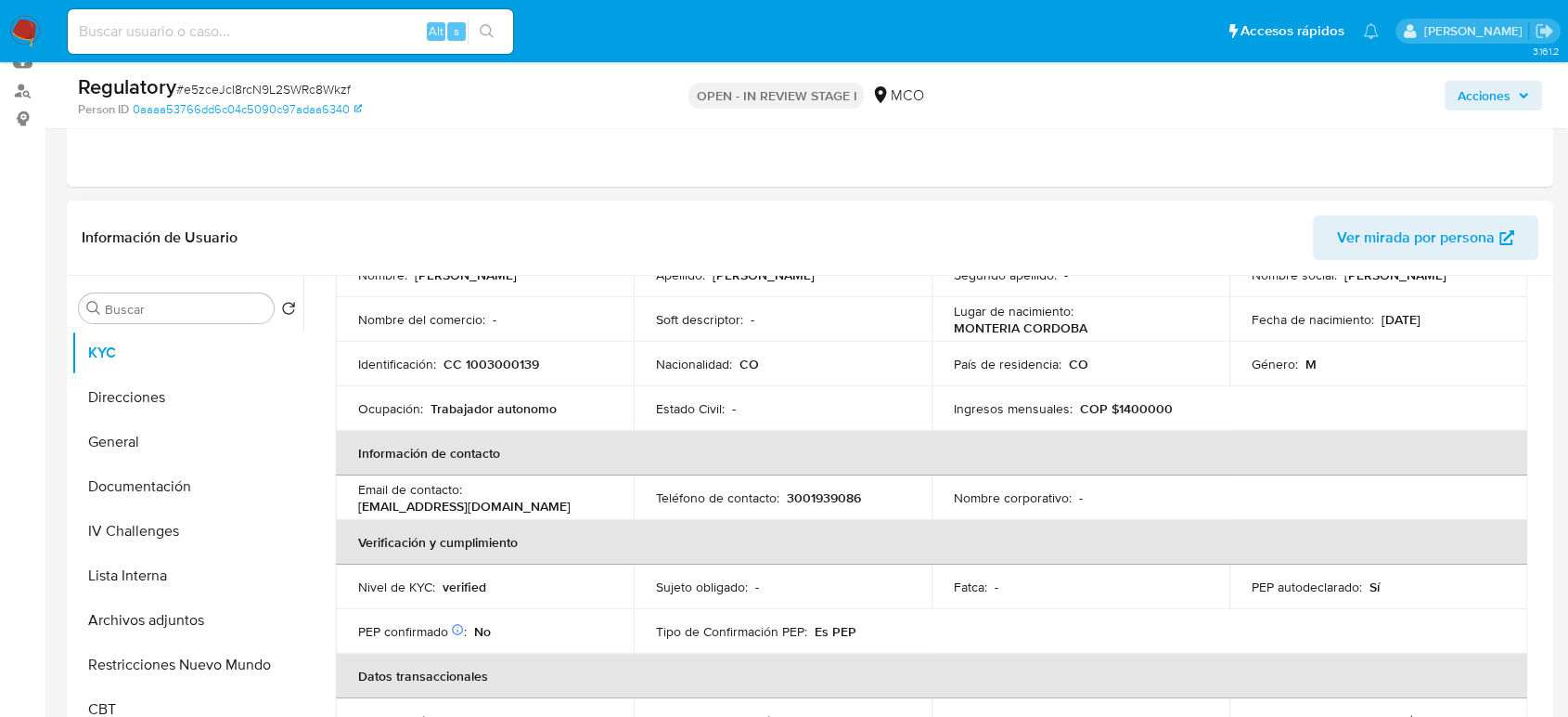
scroll to position [0, 0]
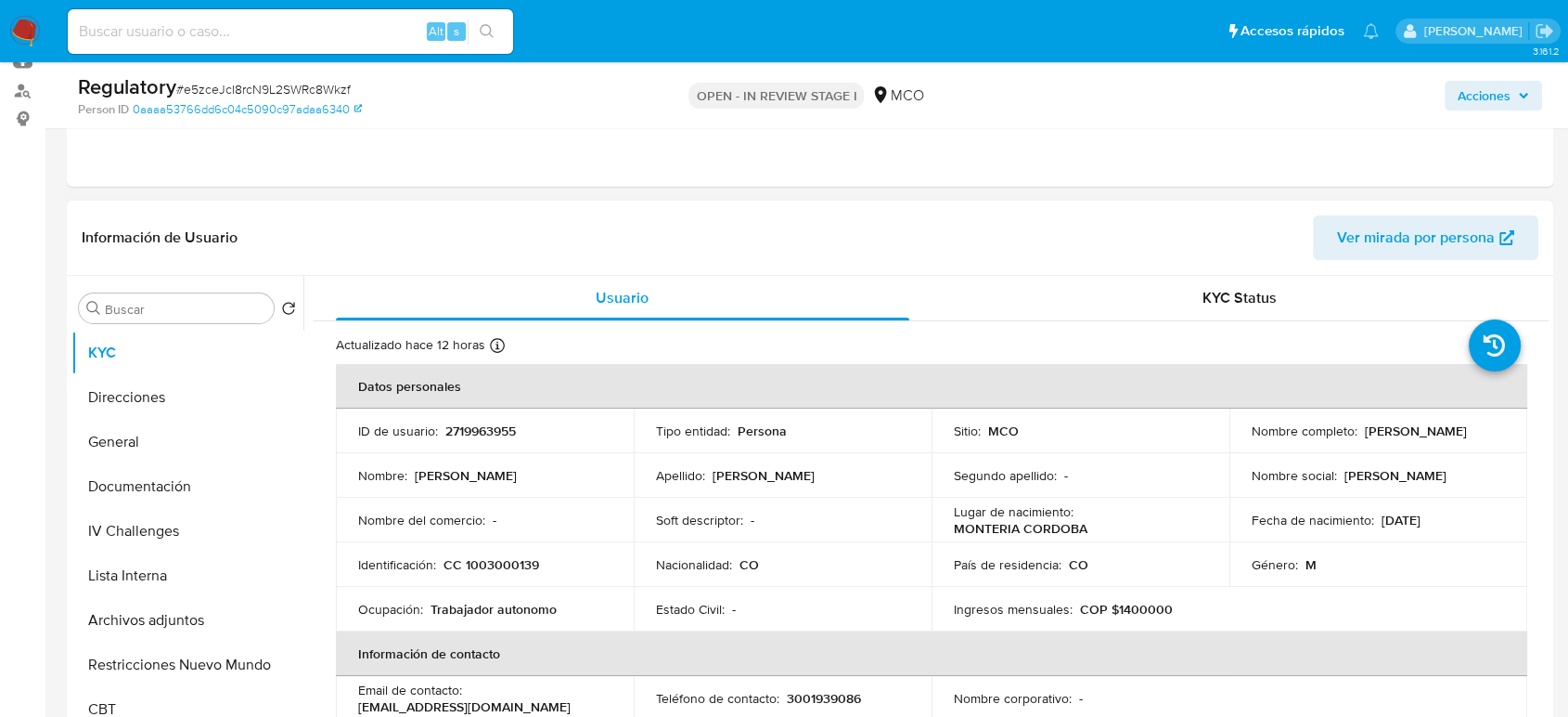
drag, startPoint x: 1420, startPoint y: 437, endPoint x: 1232, endPoint y: 443, distance: 188.1
click at [1232, 443] on td "Nombre completo : [PERSON_NAME]" at bounding box center [1378, 430] width 298 height 45
copy p "[PERSON_NAME]"
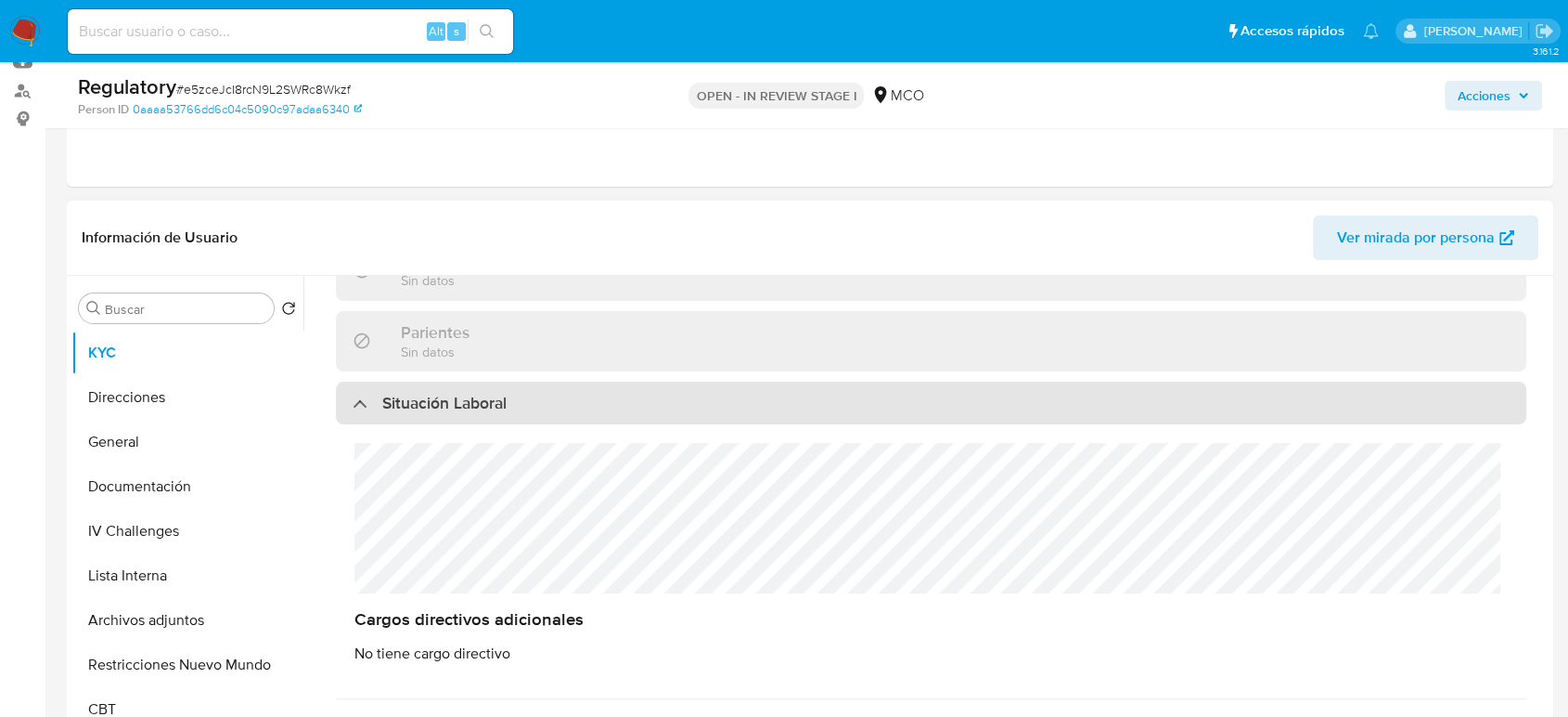
scroll to position [928, 0]
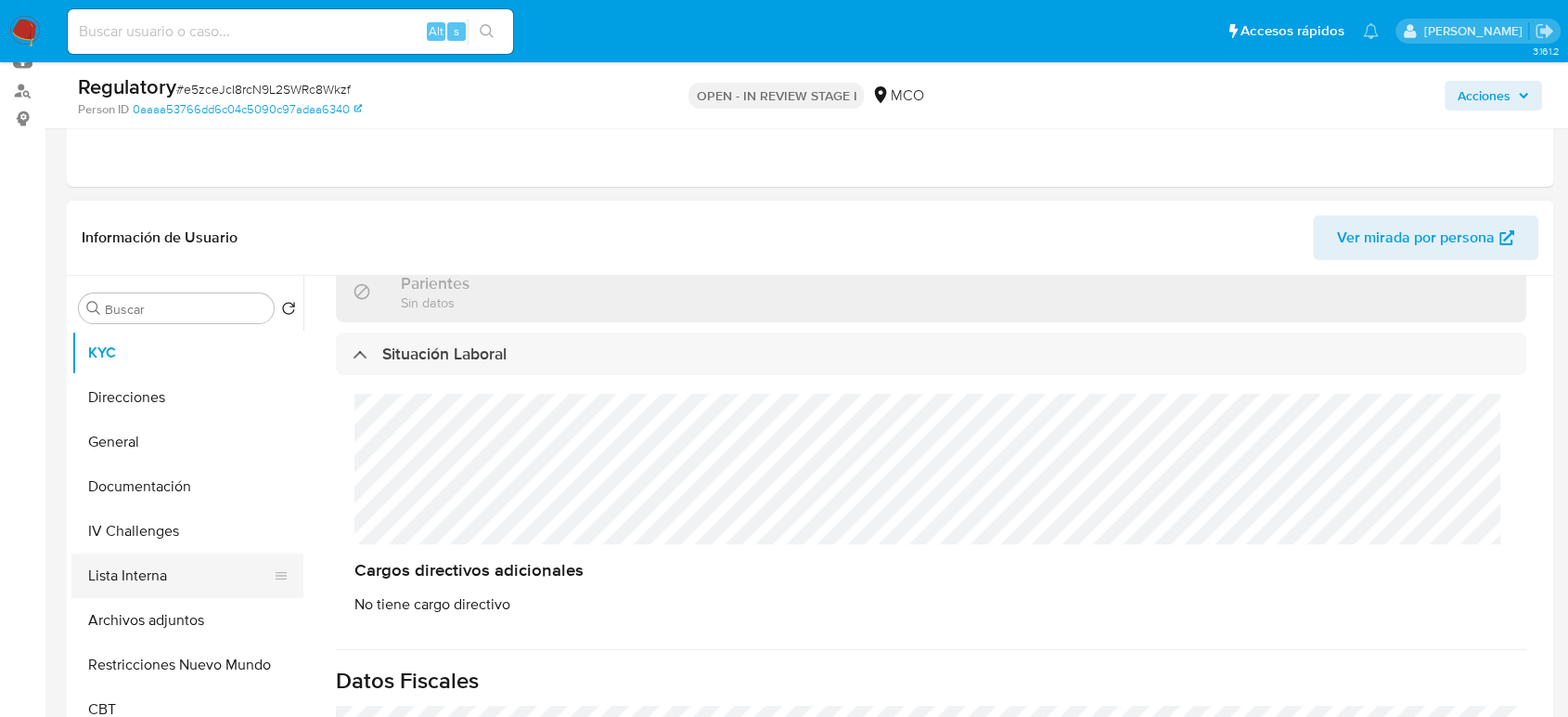
click at [151, 570] on button "Lista Interna" at bounding box center [179, 575] width 217 height 45
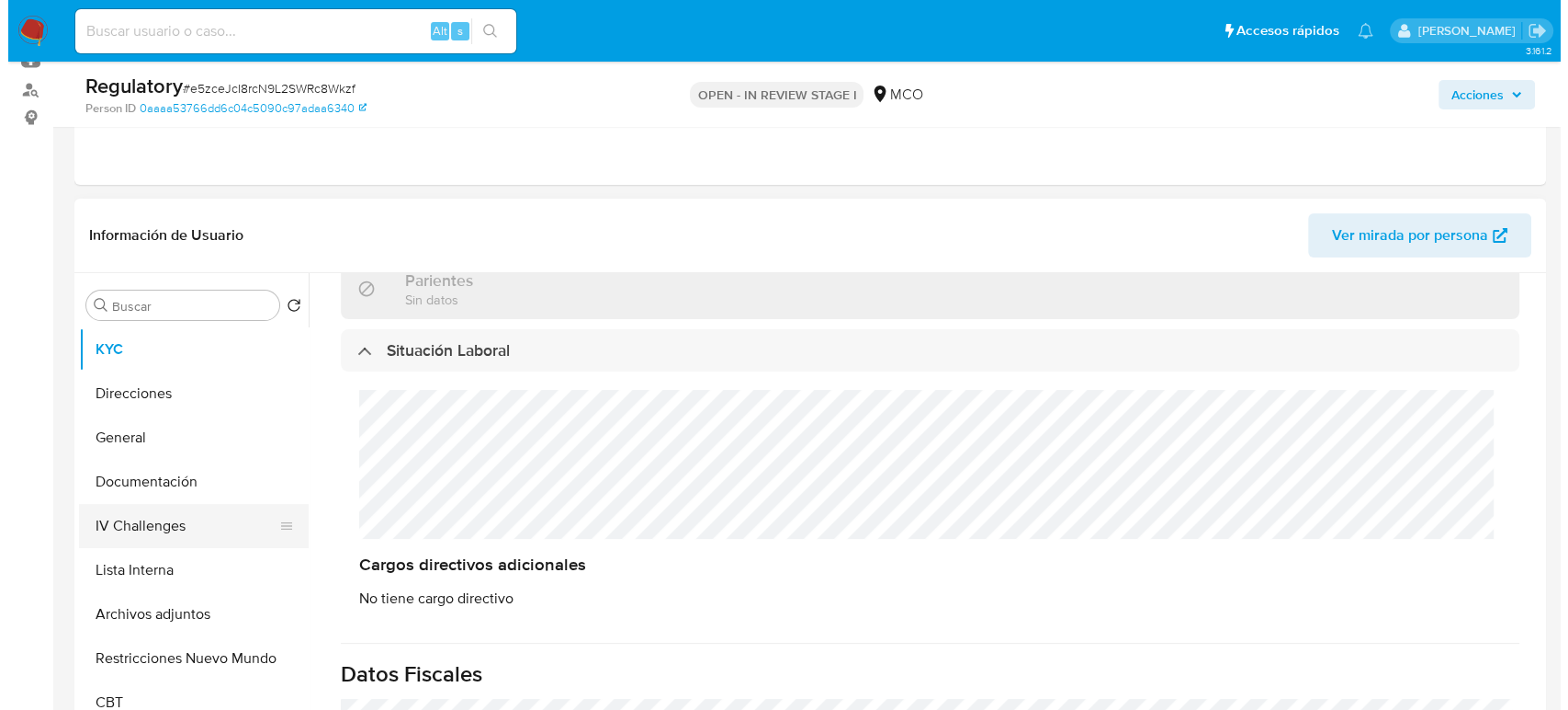
scroll to position [0, 0]
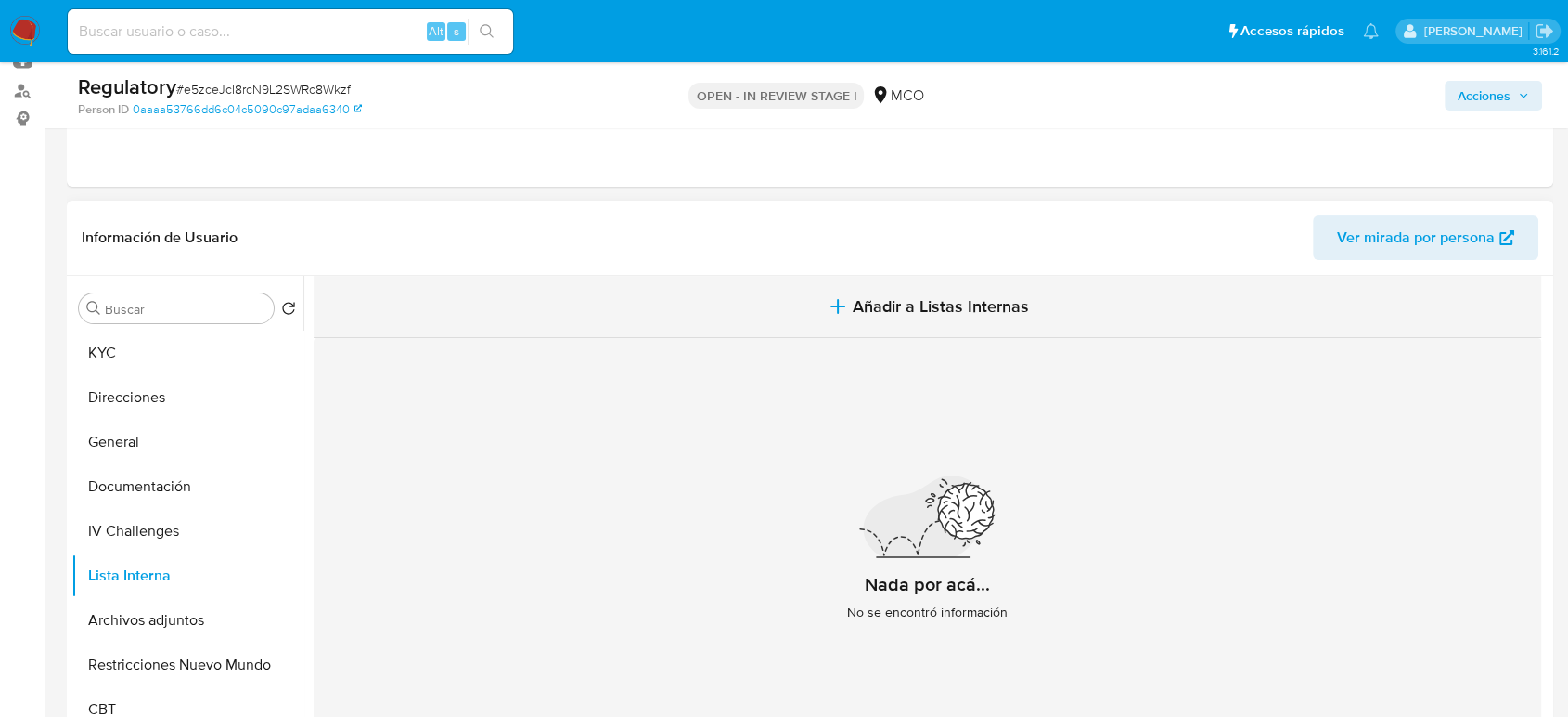
click at [843, 313] on icon "button" at bounding box center [837, 306] width 22 height 22
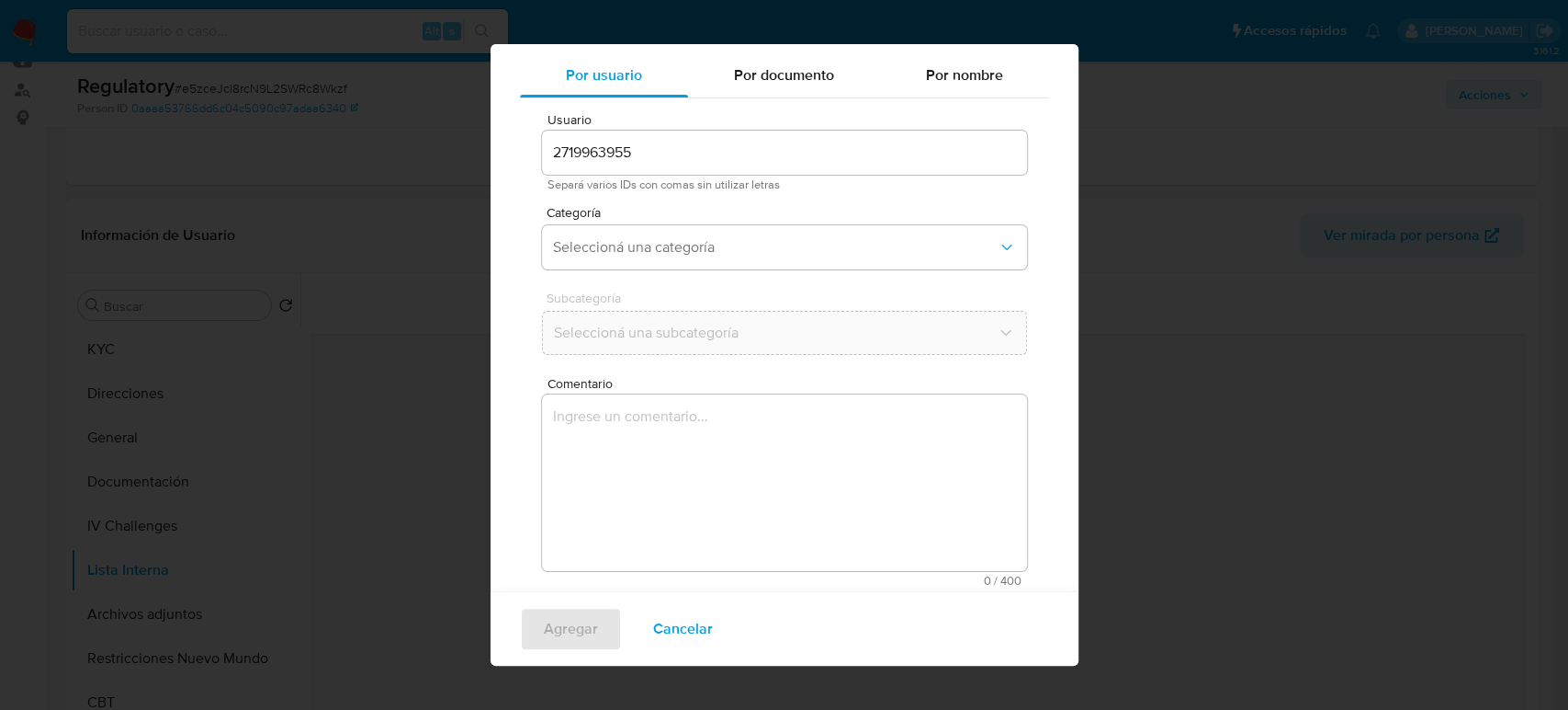
scroll to position [74, 0]
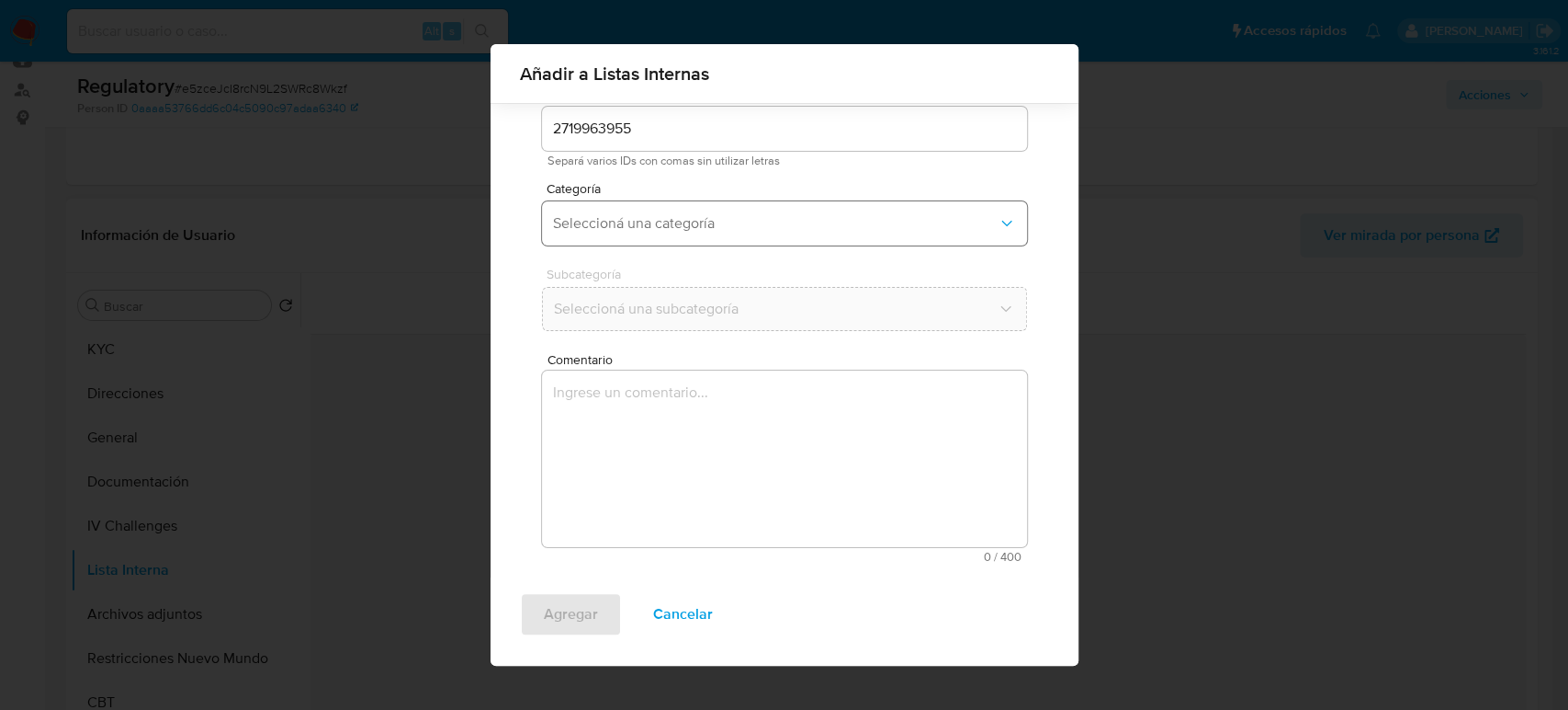
click at [694, 234] on button "Seleccioná una categoría" at bounding box center [784, 223] width 485 height 44
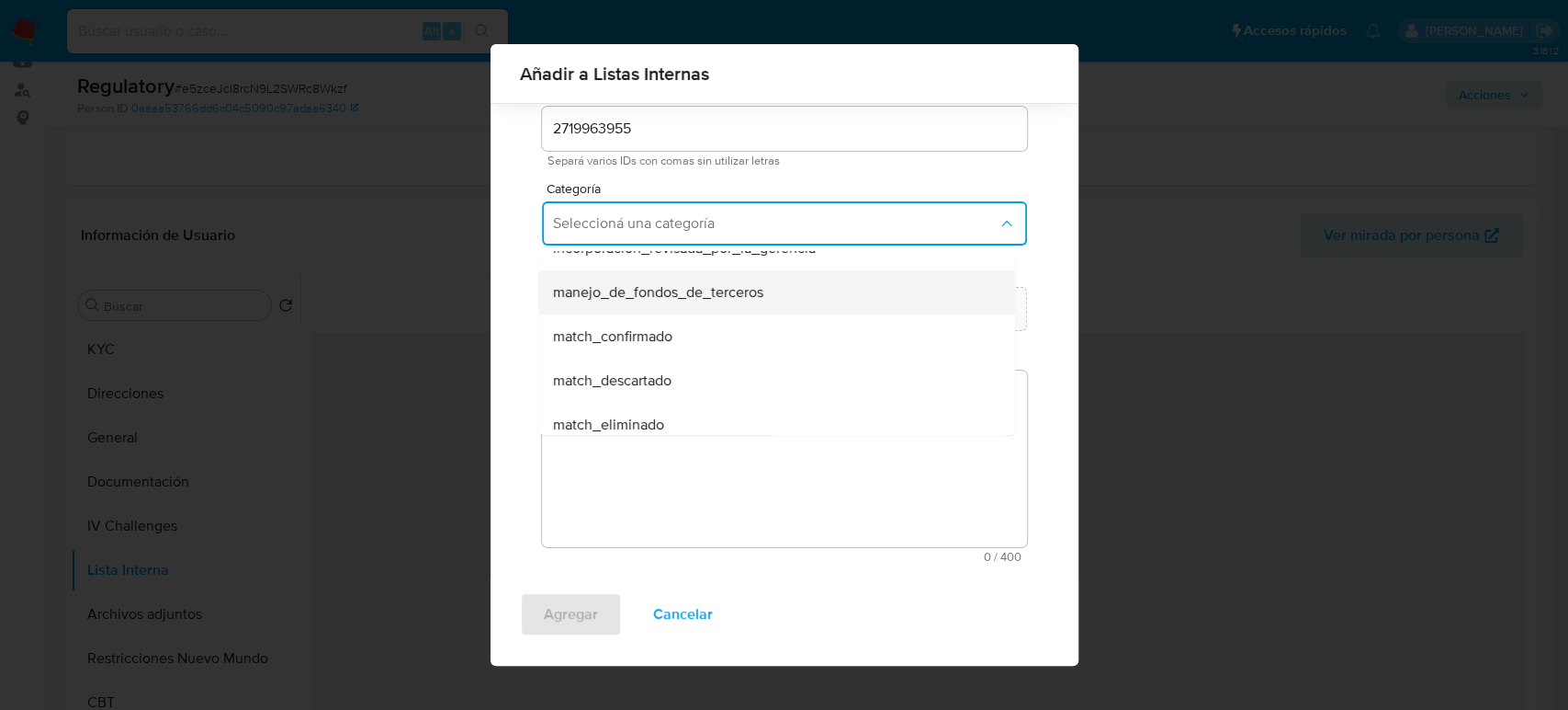
scroll to position [102, 0]
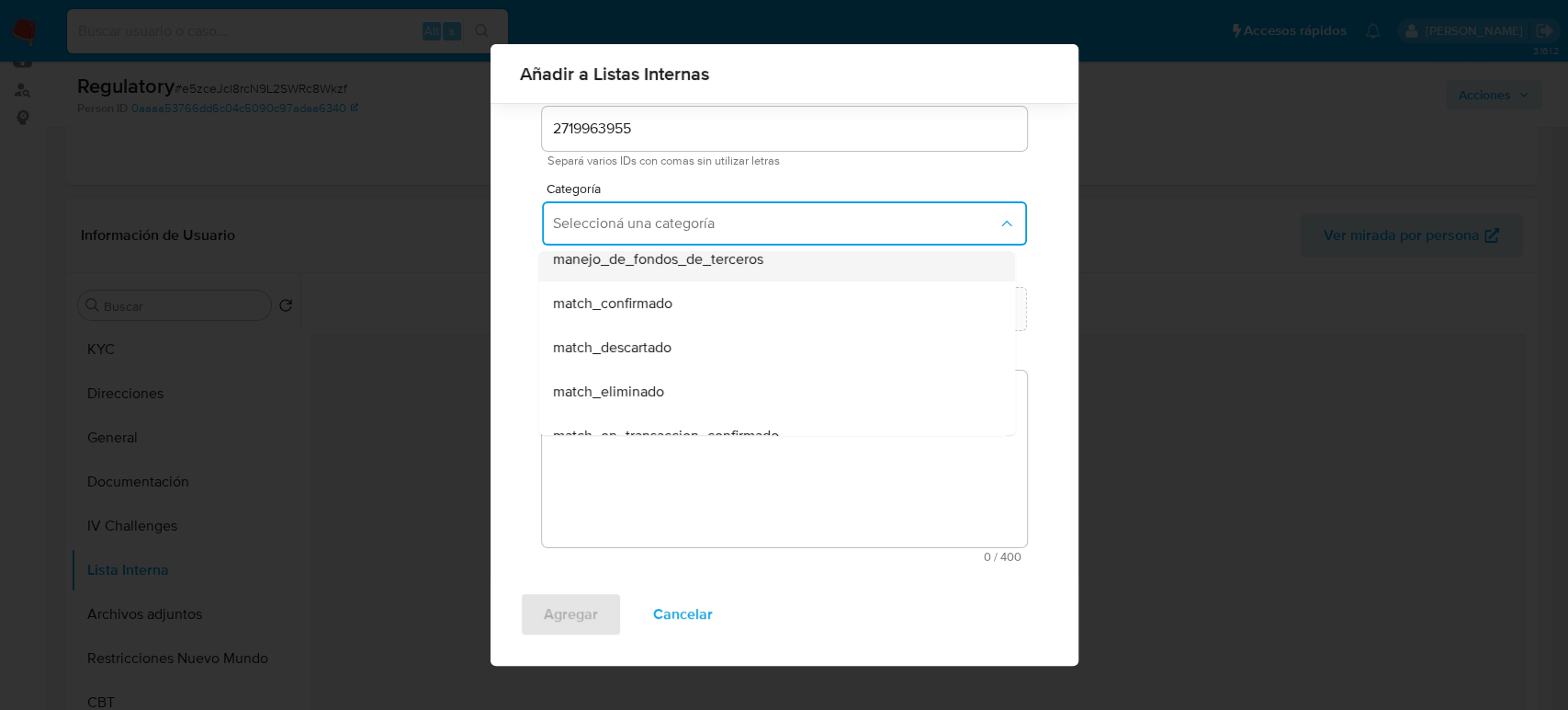
click at [653, 347] on span "match_descartado" at bounding box center [612, 347] width 119 height 19
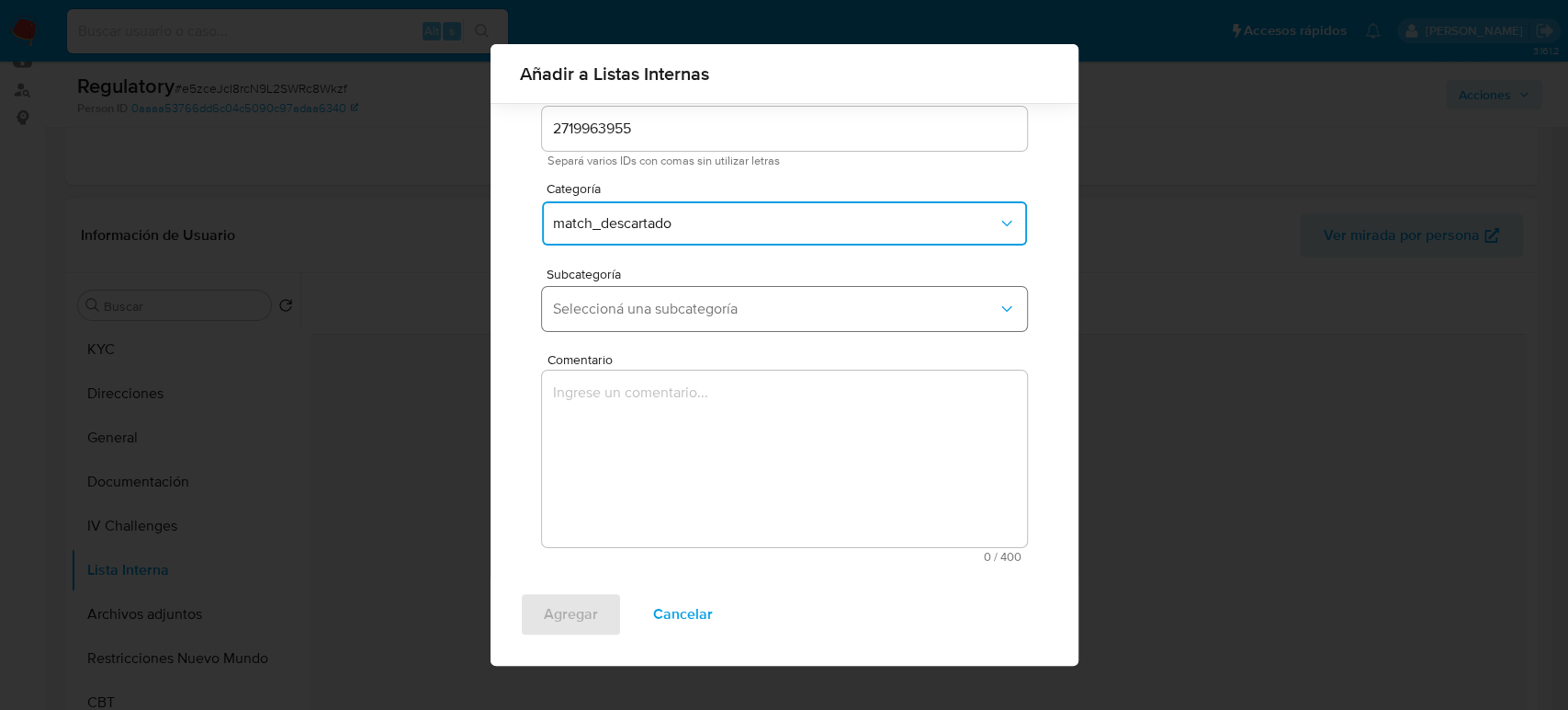
click at [779, 307] on span "Seleccioná una subcategoría" at bounding box center [775, 309] width 445 height 19
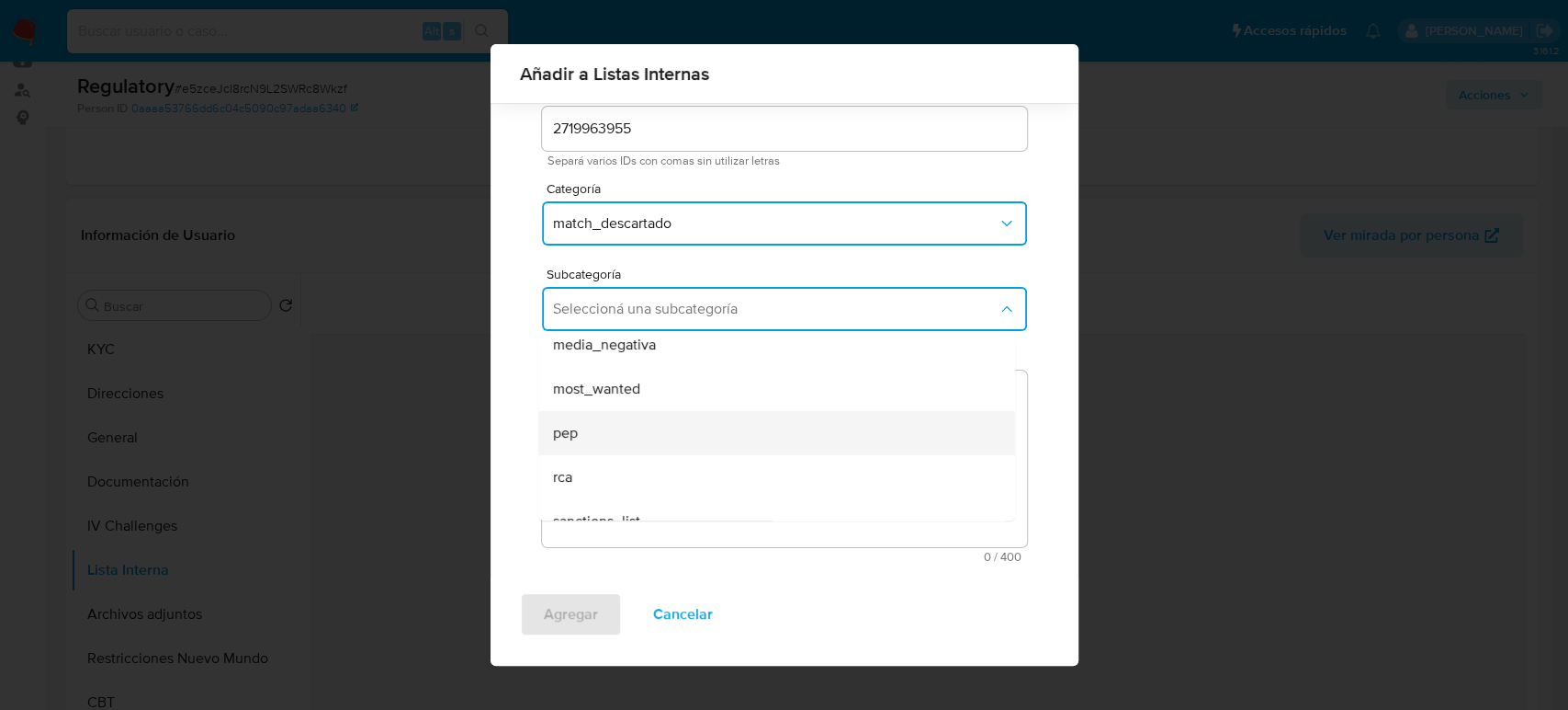
click at [620, 420] on div "pep" at bounding box center [770, 432] width 436 height 44
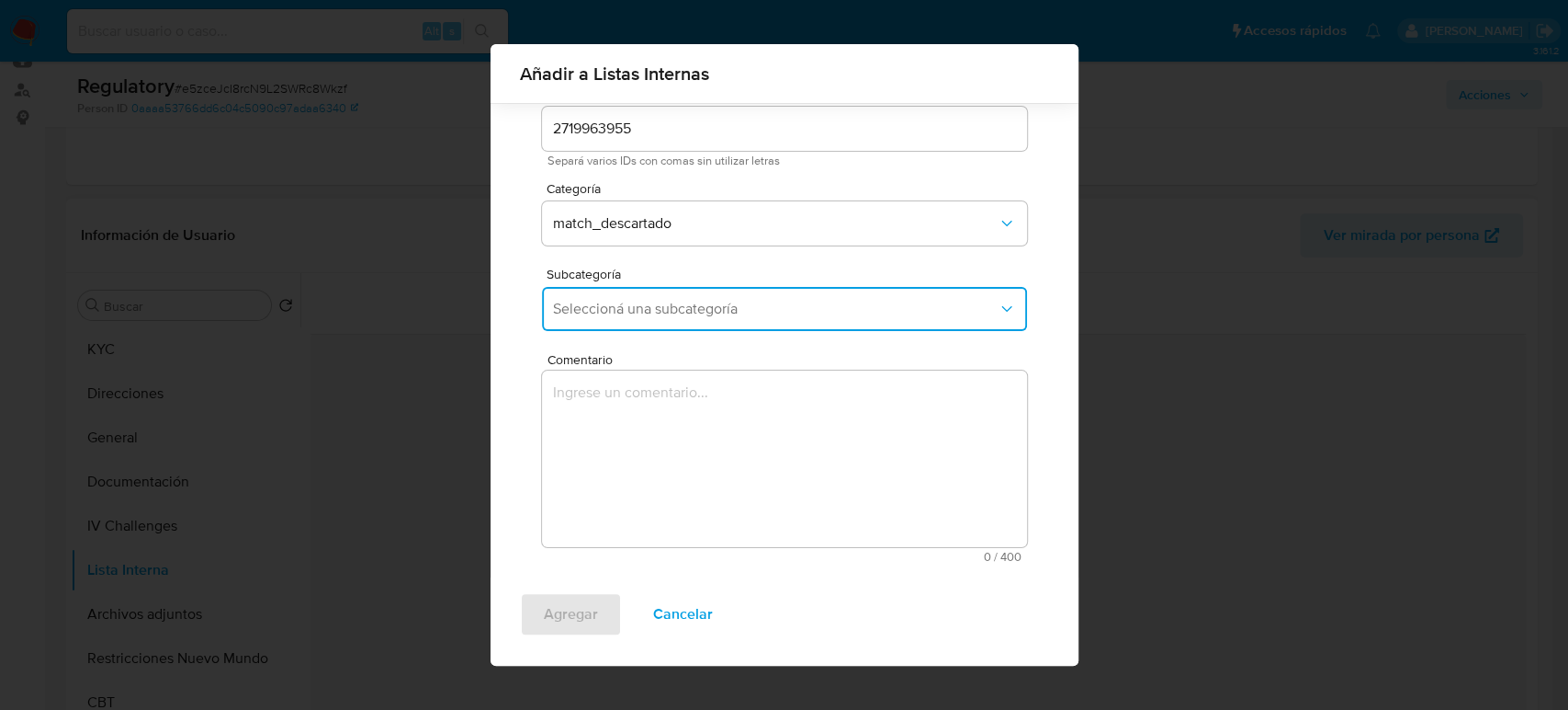
click at [620, 420] on textarea "Comentario" at bounding box center [784, 459] width 485 height 177
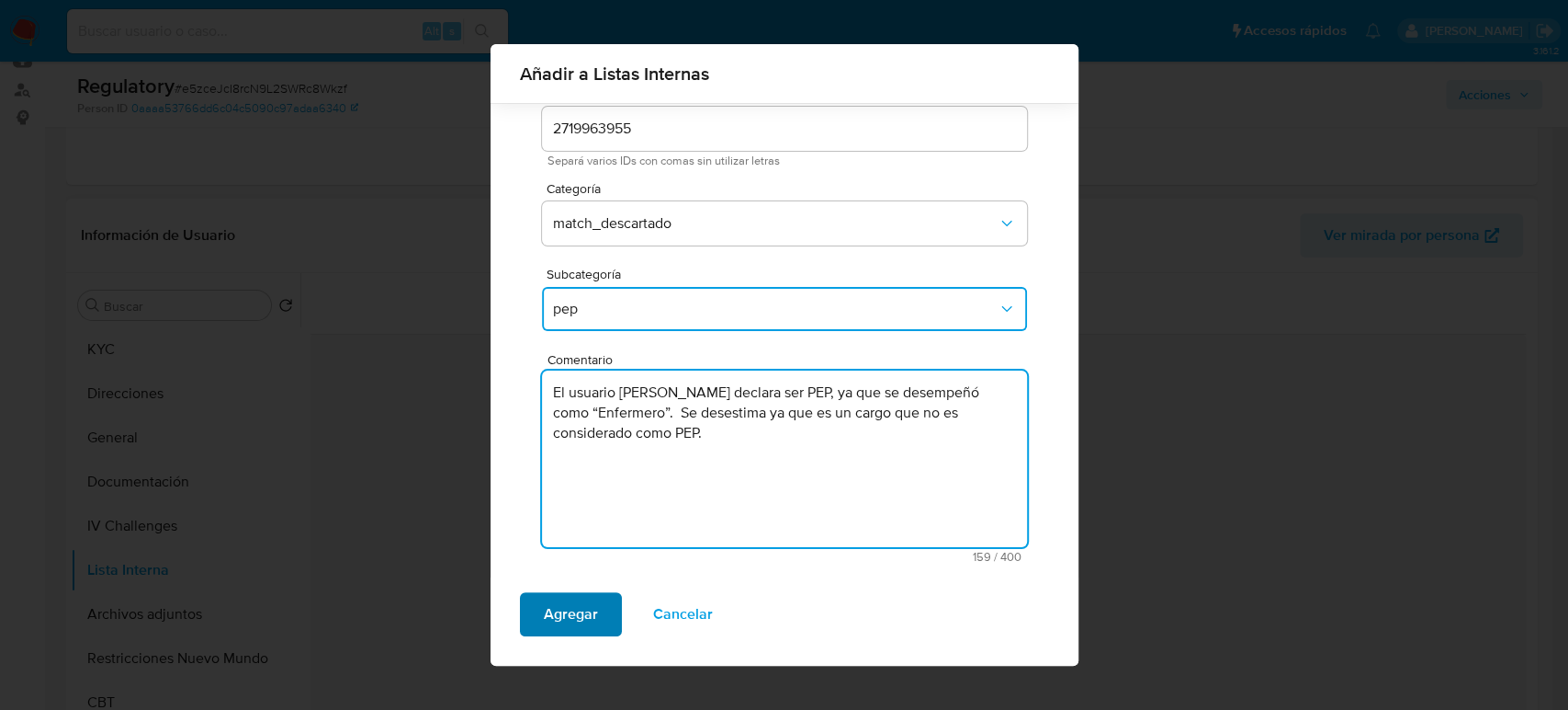
type textarea "El usuario [PERSON_NAME] declara ser PEP, ya que se desempeñó como “Enfermero”.…"
click at [573, 610] on span "Agregar" at bounding box center [570, 614] width 54 height 40
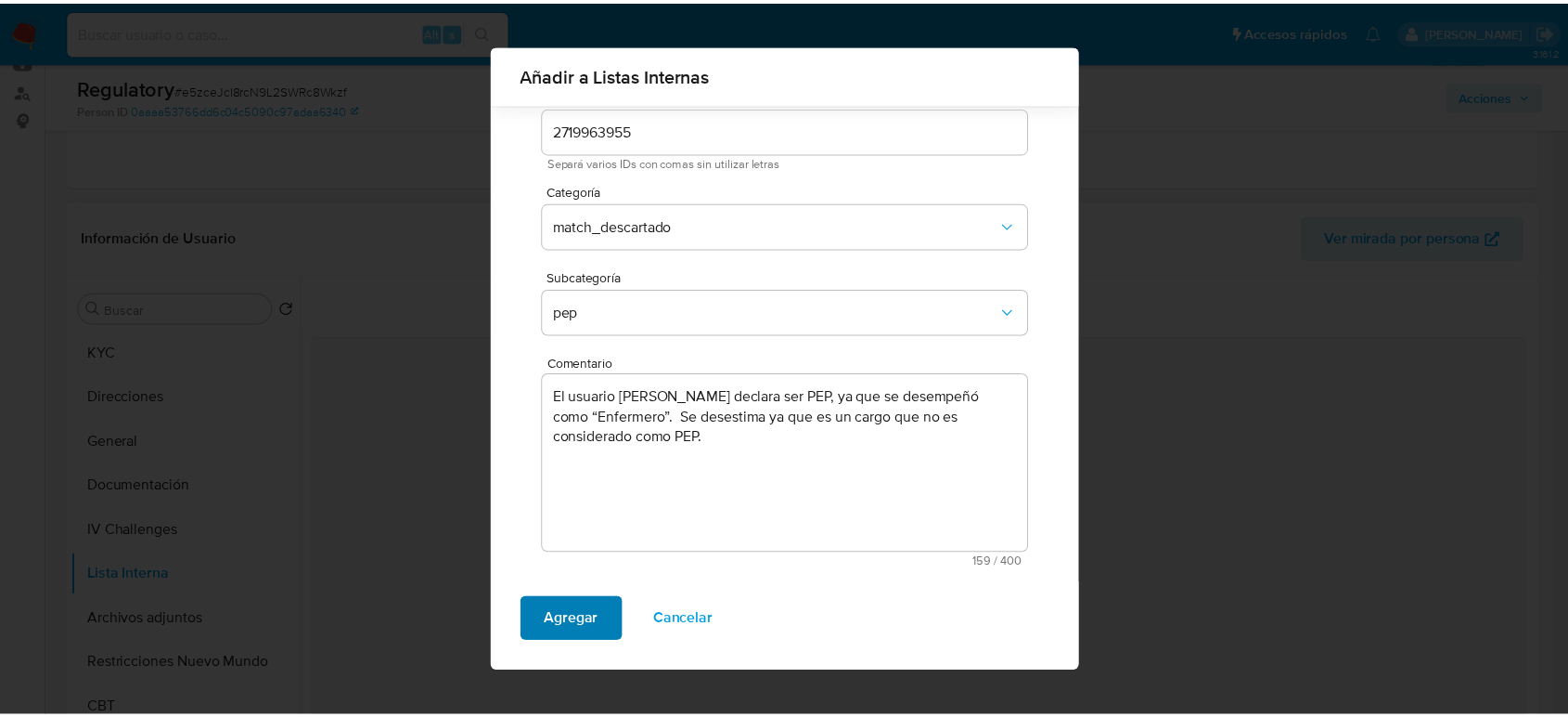
scroll to position [0, 0]
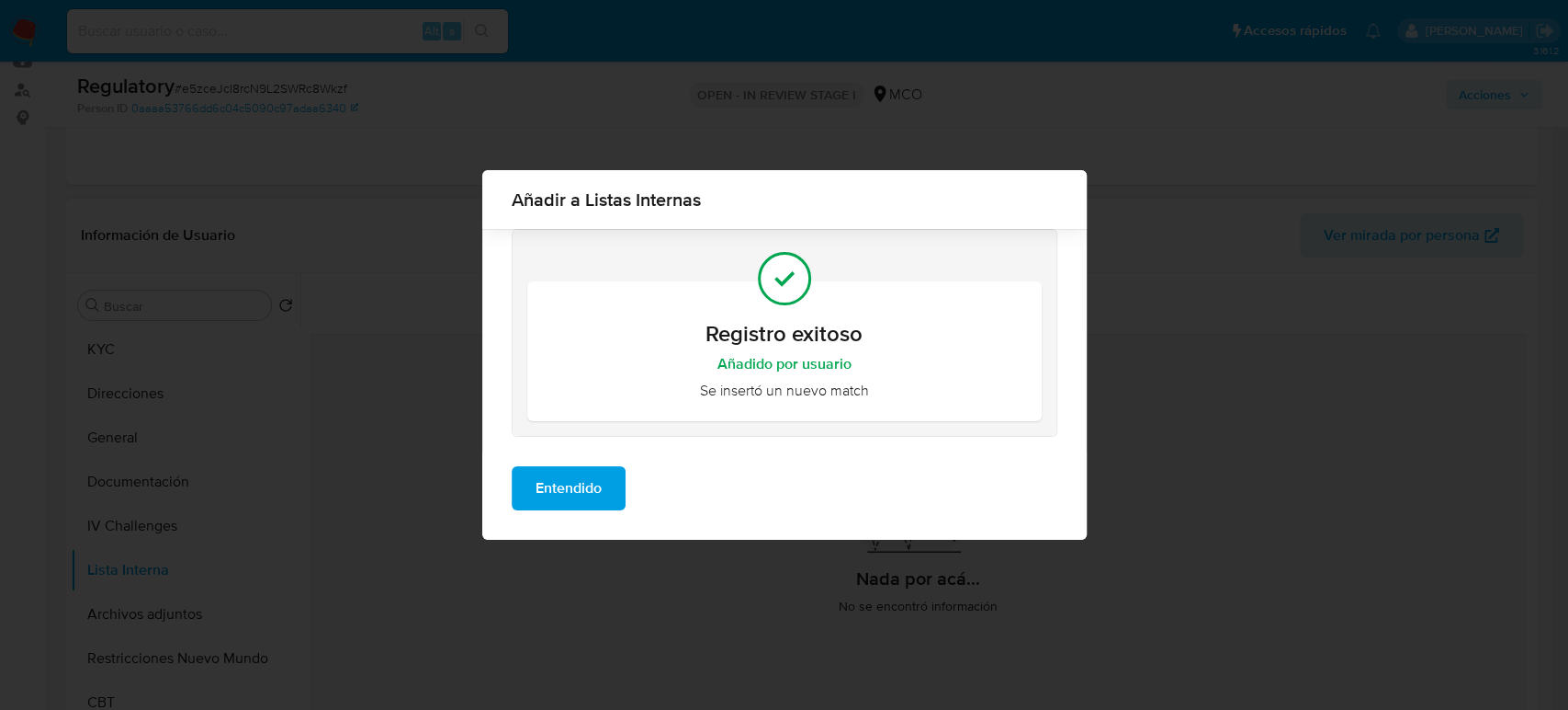
click at [583, 490] on span "Entendido" at bounding box center [567, 487] width 66 height 40
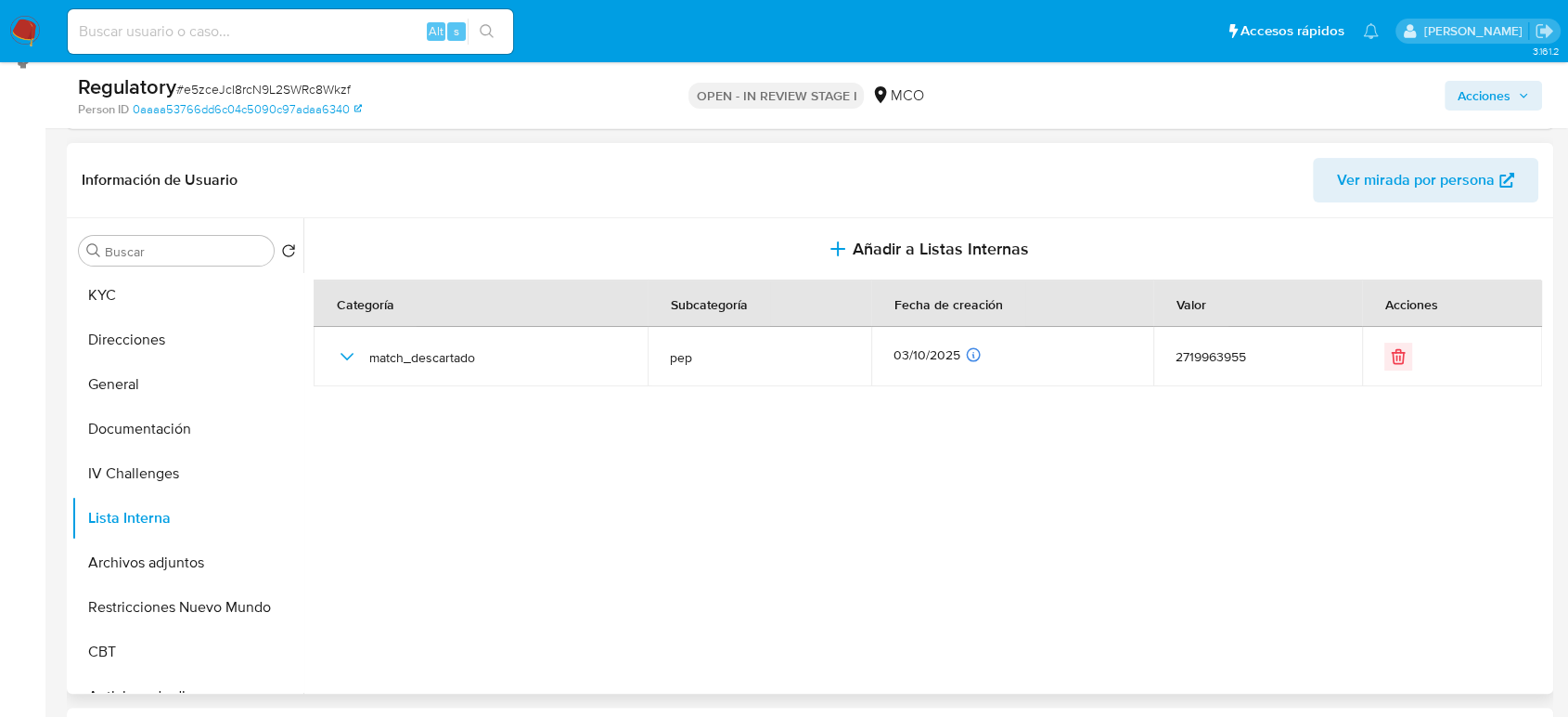
scroll to position [309, 0]
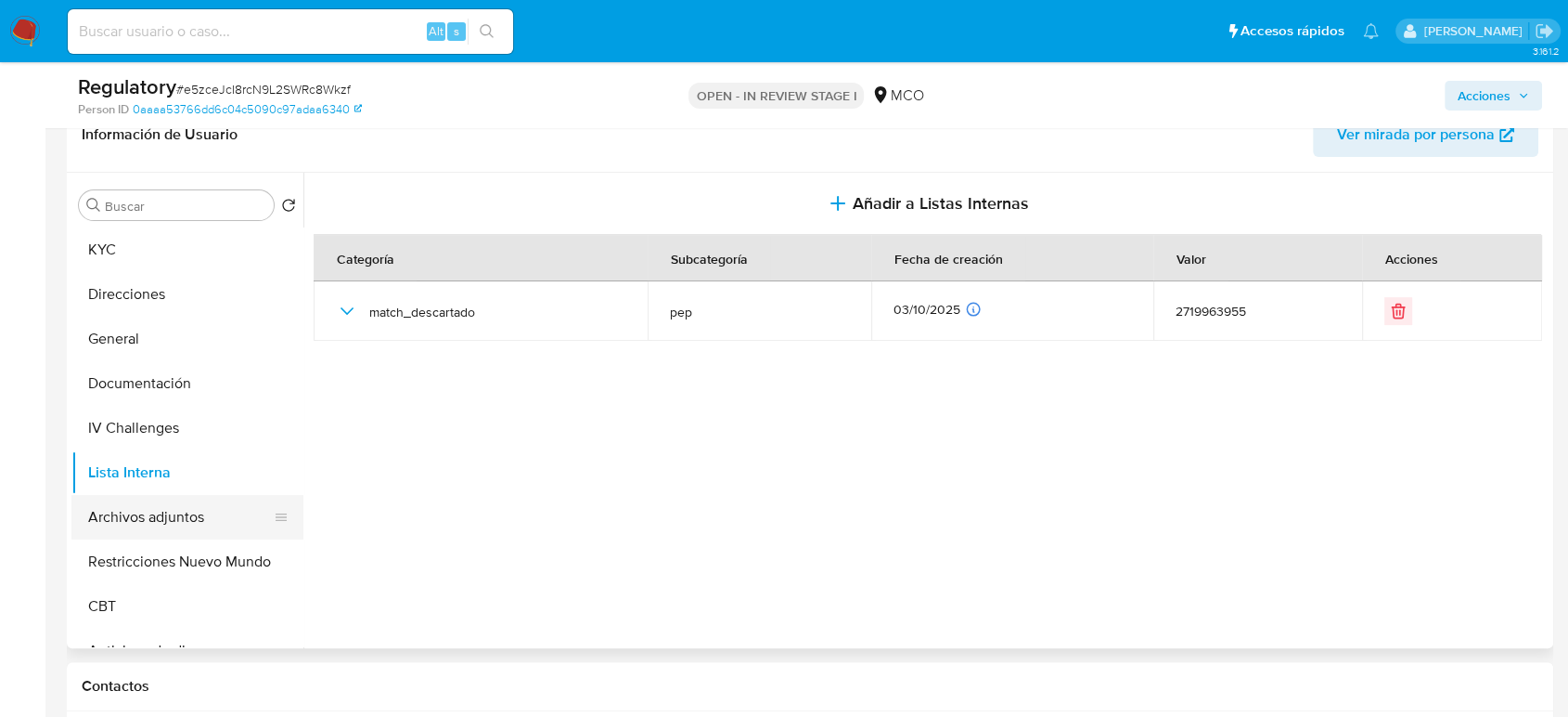
click at [126, 500] on button "Archivos adjuntos" at bounding box center [179, 517] width 217 height 45
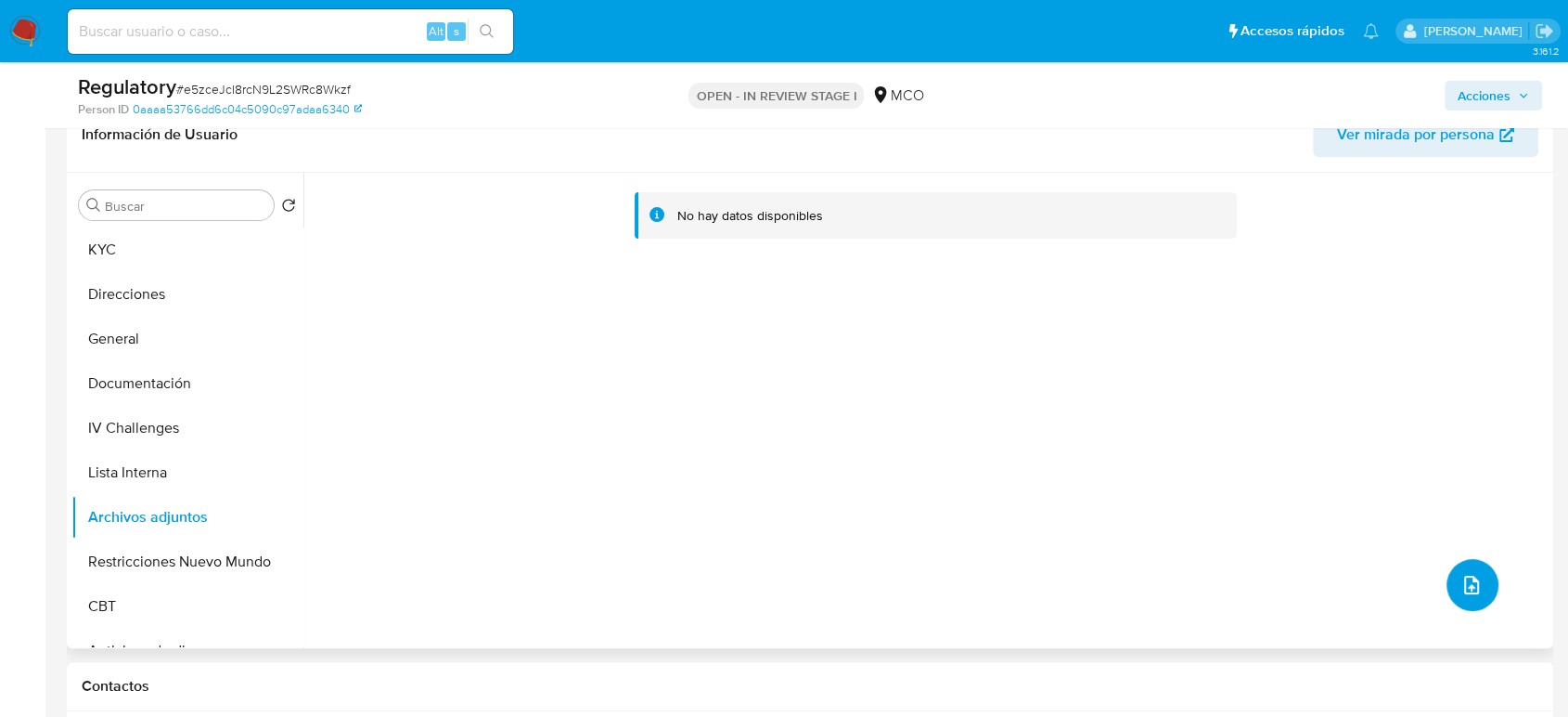
click at [1424, 583] on icon "upload-file" at bounding box center [1471, 584] width 22 height 22
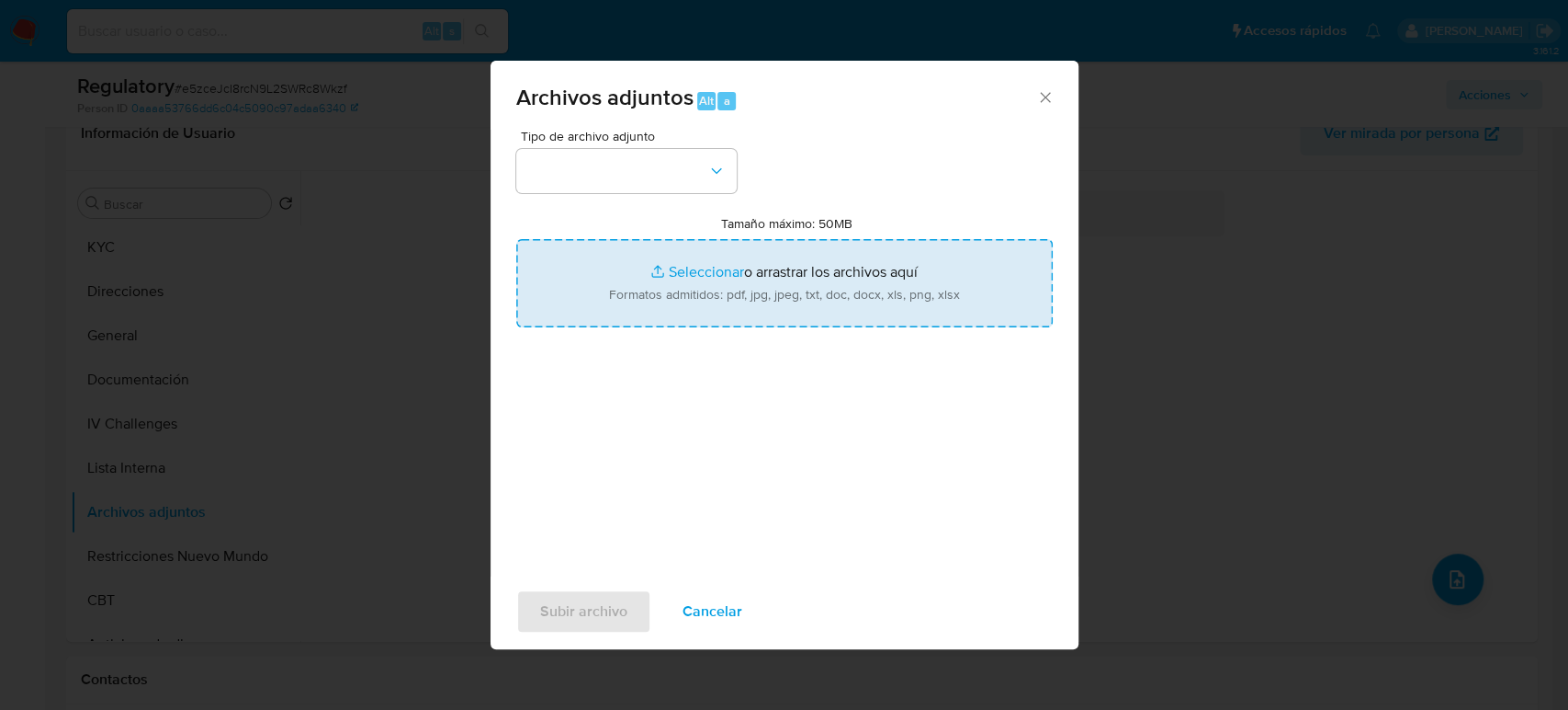
click at [756, 272] on input "Tamaño máximo: 50MB Seleccionar archivos" at bounding box center [784, 283] width 536 height 88
type input "C:\fakepath\CaseDossierReport_5jb8estkez1g1k2h6tufxrww2.pdf"
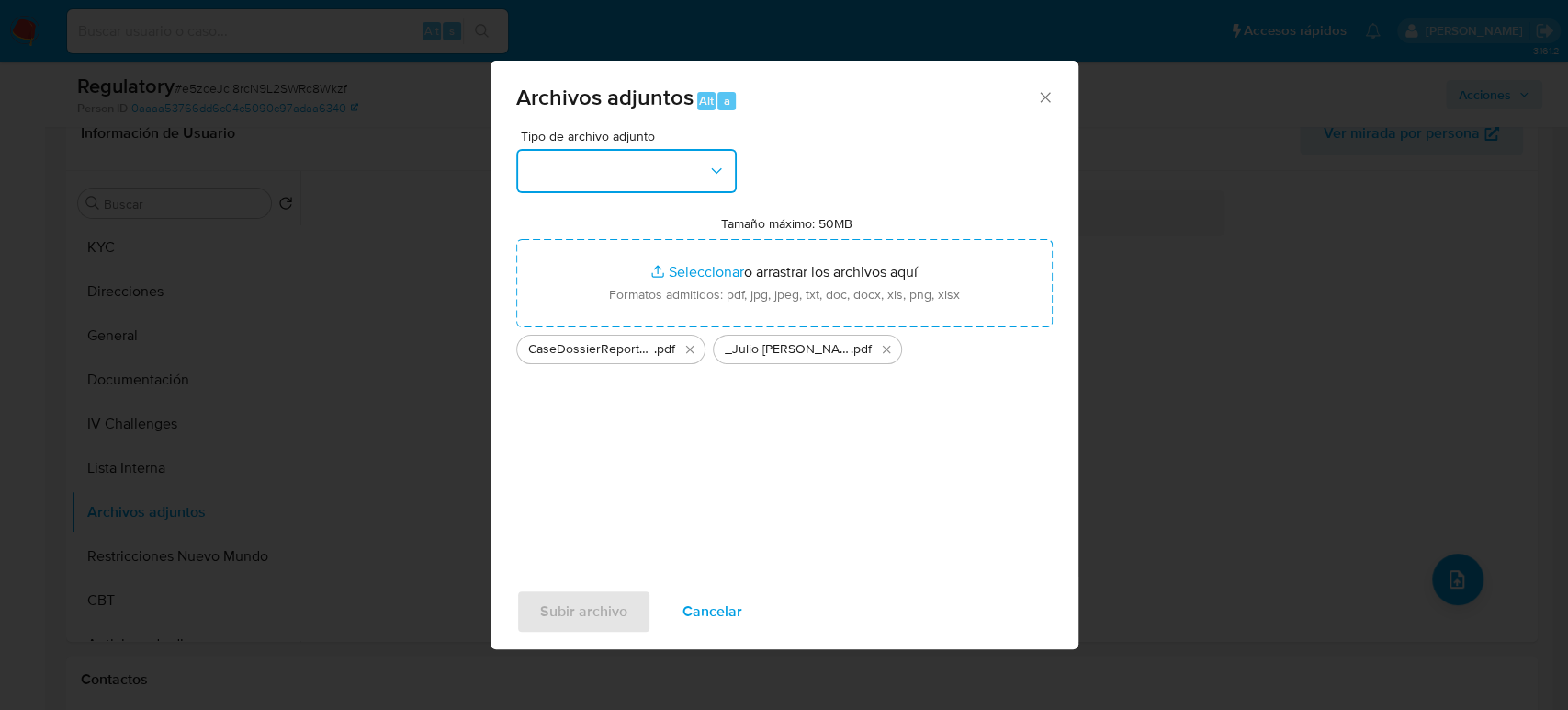
click at [676, 175] on button "button" at bounding box center [626, 171] width 220 height 44
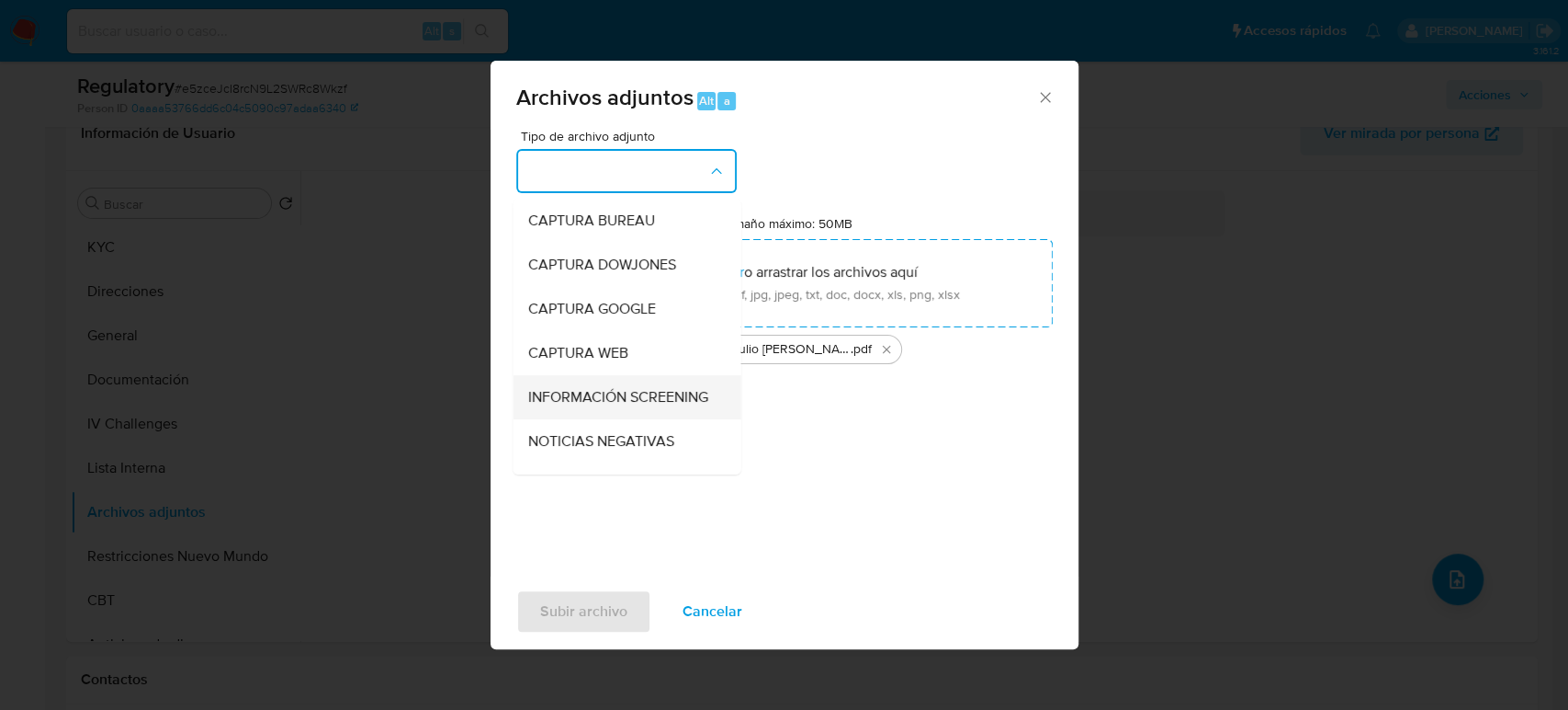
click at [606, 400] on span "INFORMACIÓN SCREENING" at bounding box center [617, 397] width 180 height 19
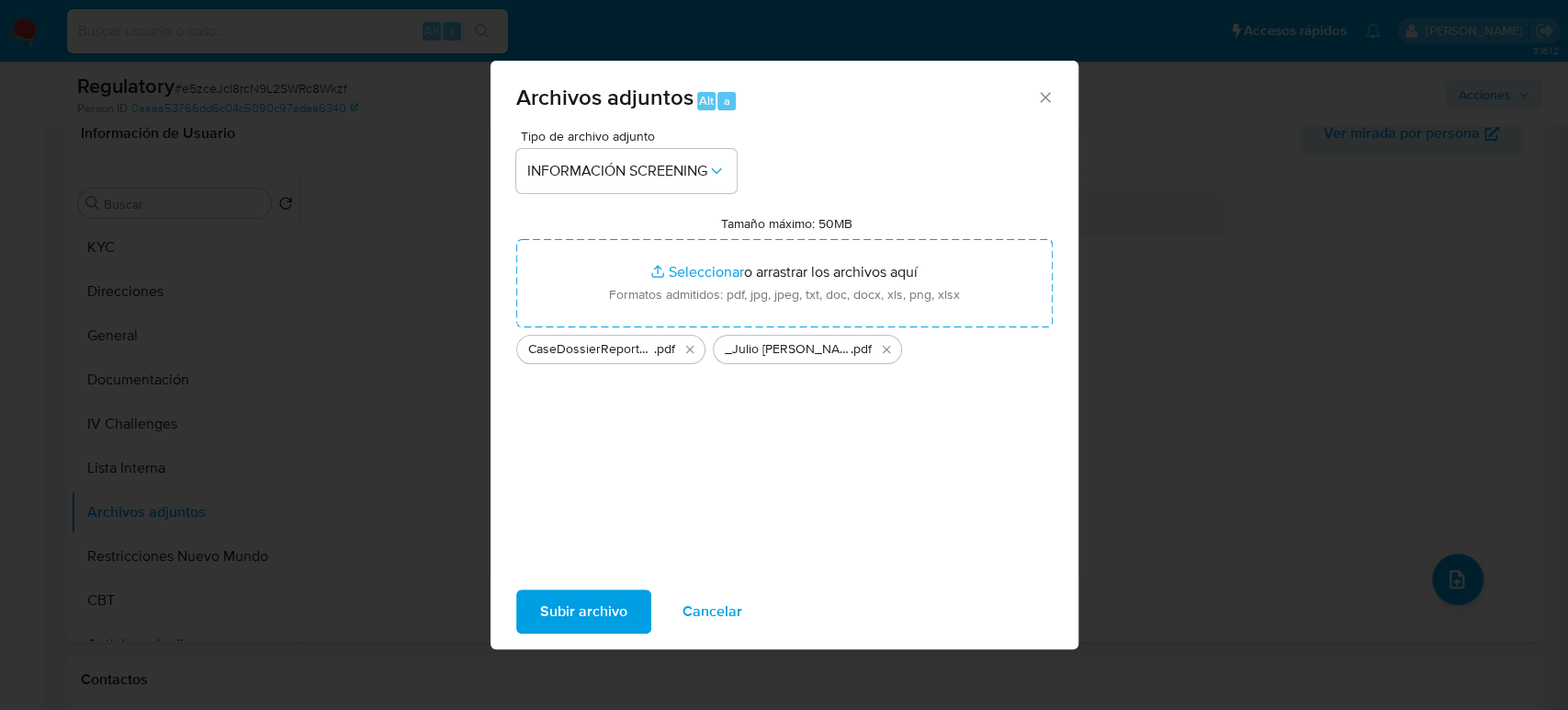
click at [579, 603] on span "Subir archivo" at bounding box center [583, 611] width 87 height 40
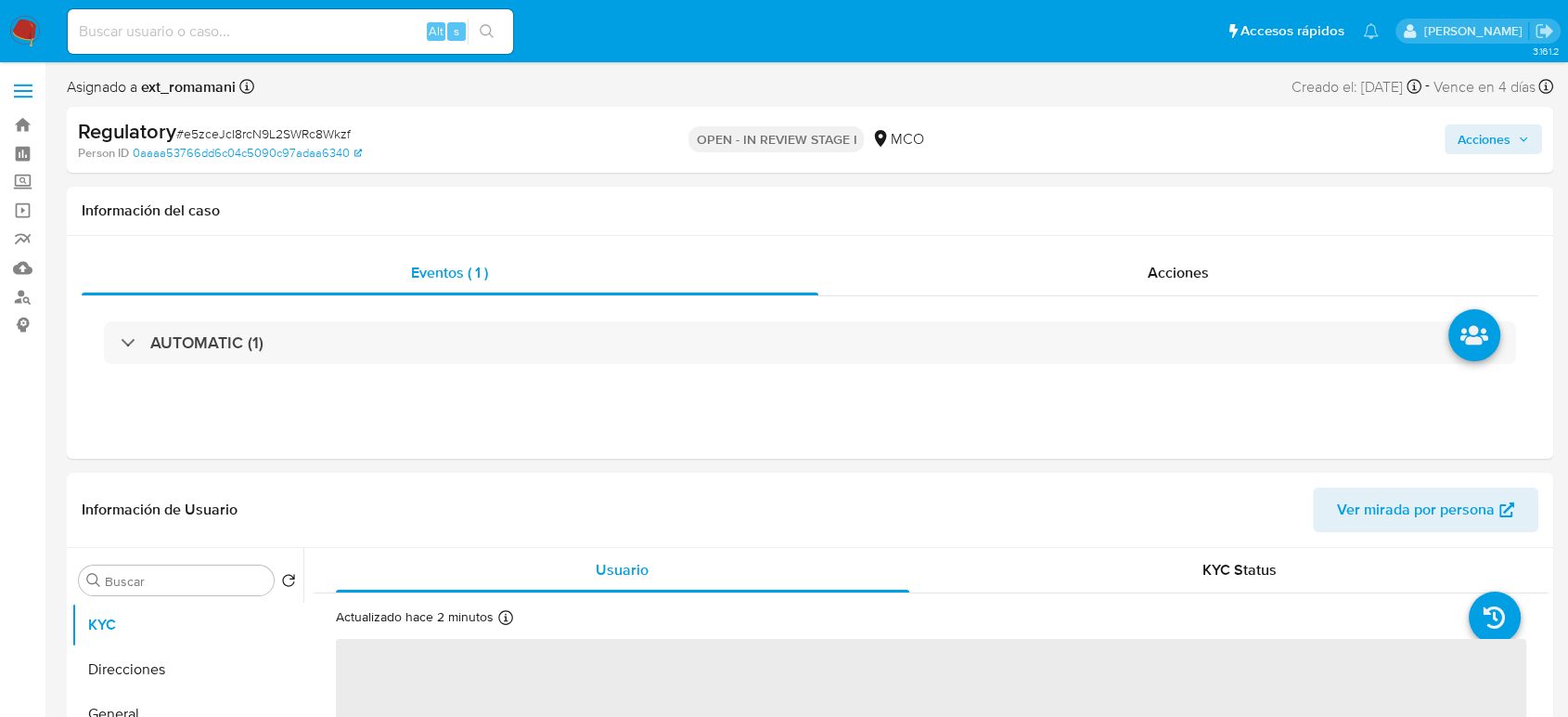
select select "10"
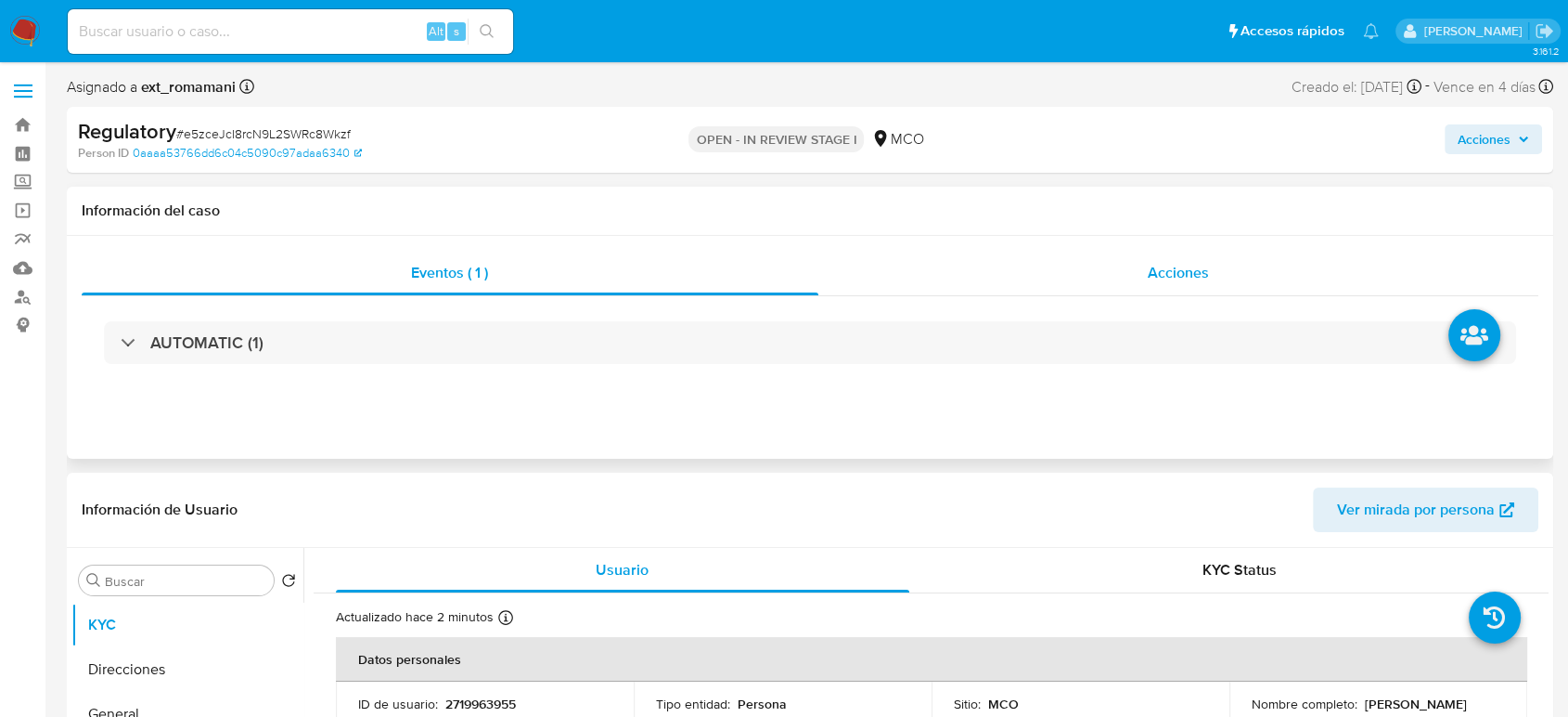
click at [1098, 257] on div "Acciones" at bounding box center [1179, 272] width 721 height 45
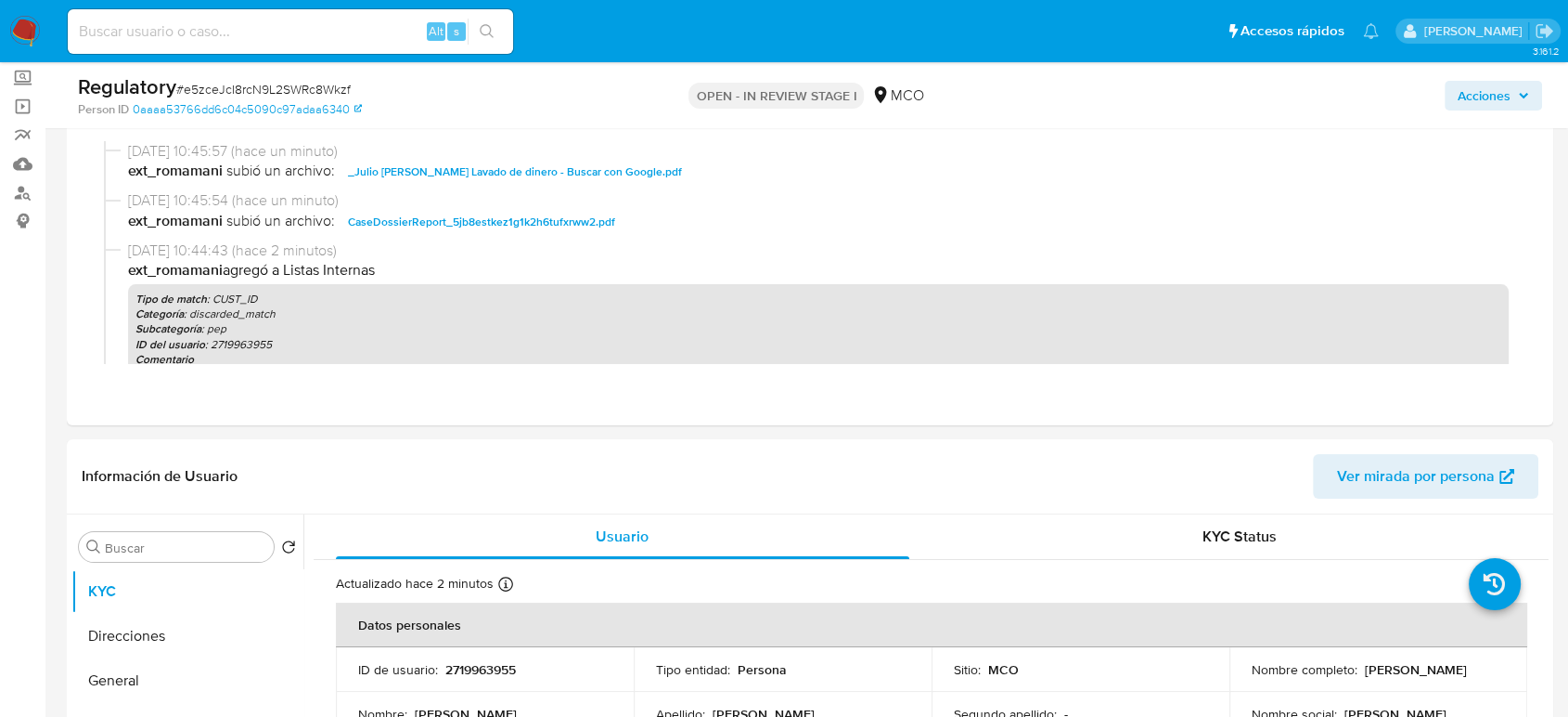
scroll to position [103, 0]
drag, startPoint x: 1507, startPoint y: 91, endPoint x: 1435, endPoint y: 110, distance: 74.5
click at [1507, 91] on span "Acciones" at bounding box center [1484, 96] width 52 height 30
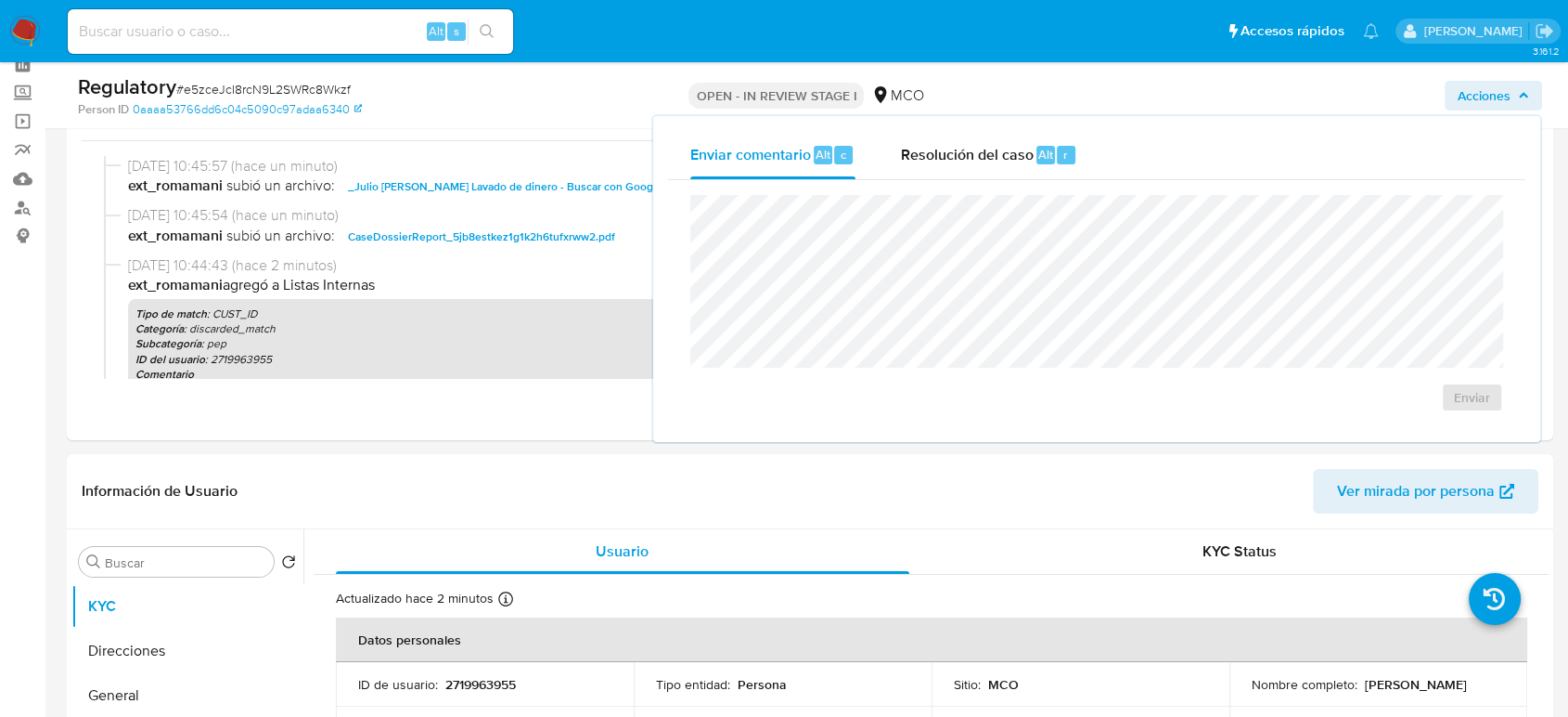
scroll to position [0, 0]
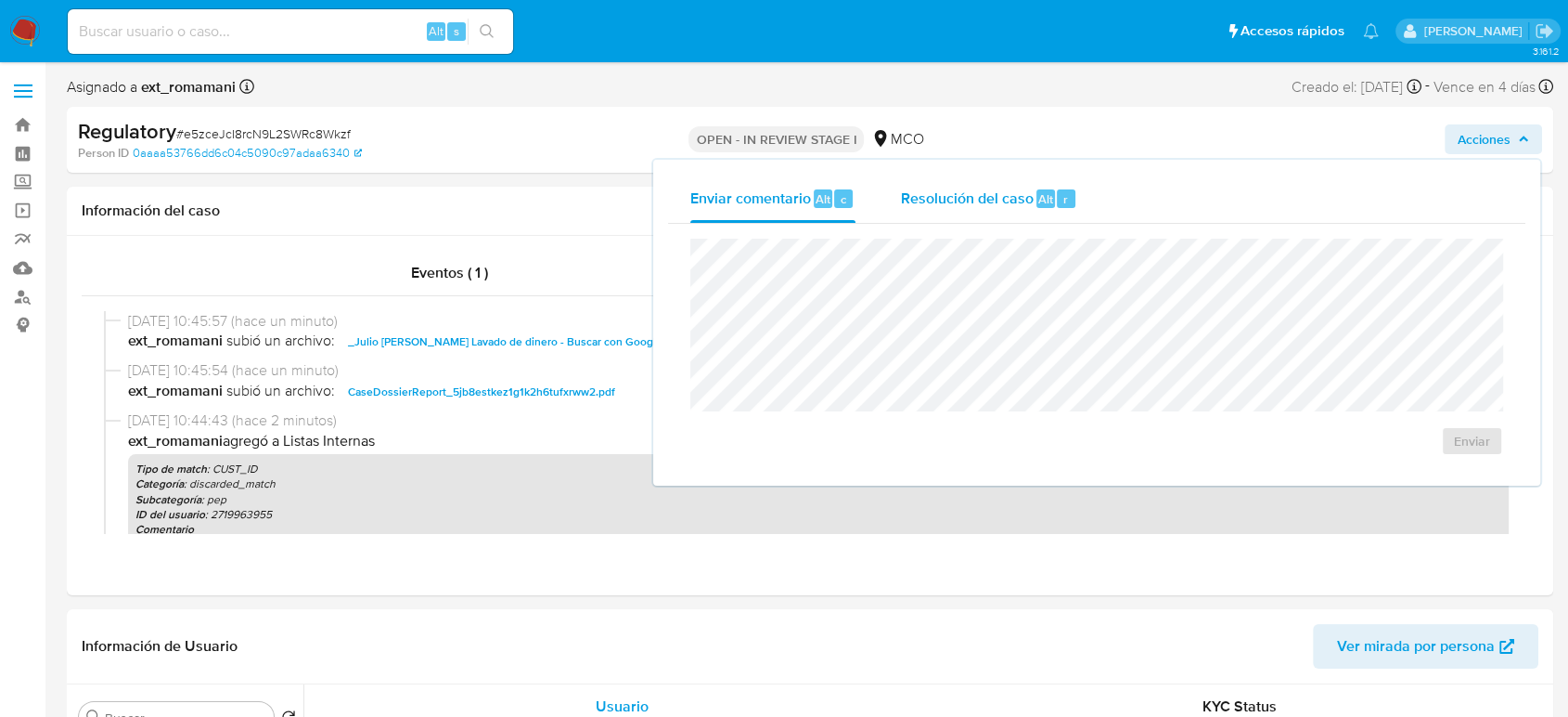
click at [973, 215] on div "Resolución del caso Alt r" at bounding box center [988, 198] width 177 height 49
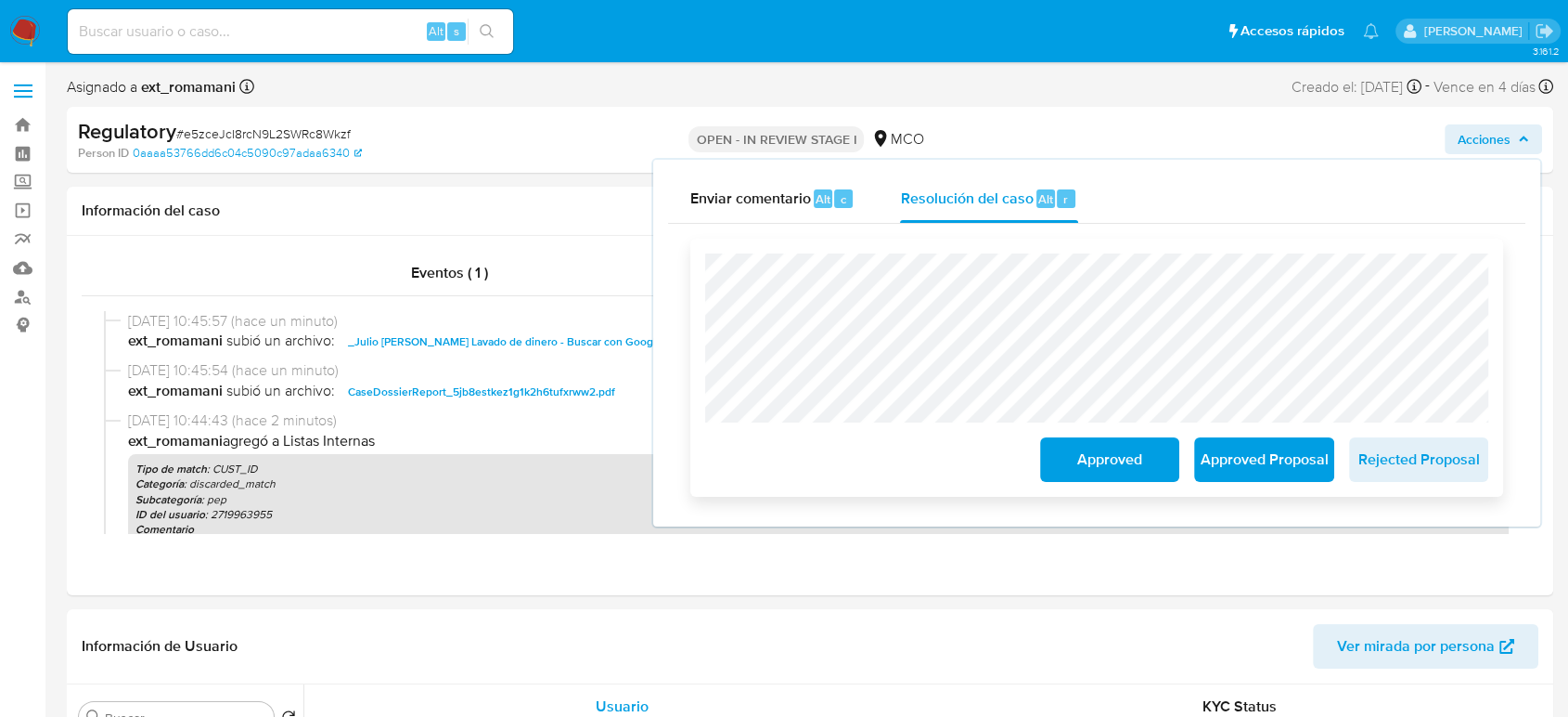
click at [1076, 461] on span "Approved" at bounding box center [1110, 459] width 91 height 41
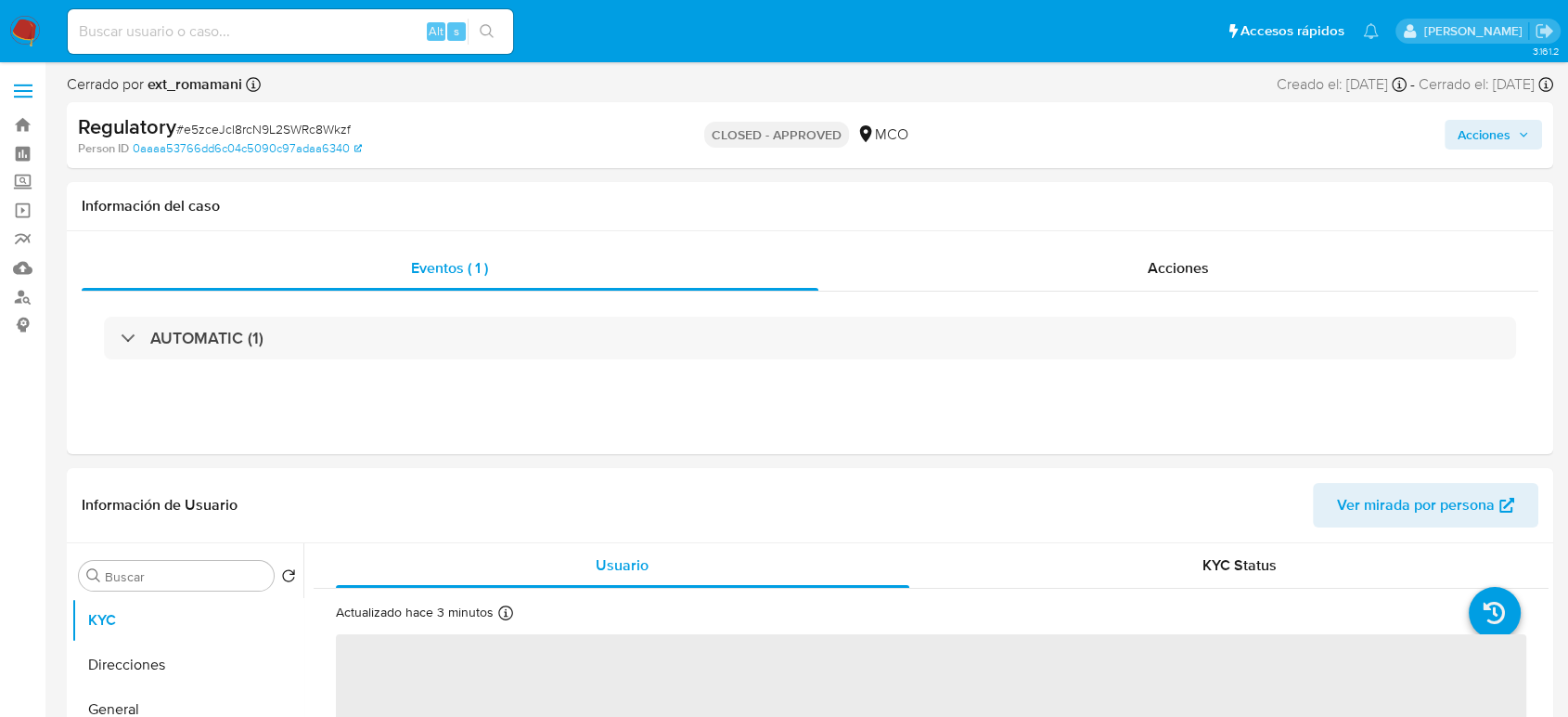
select select "10"
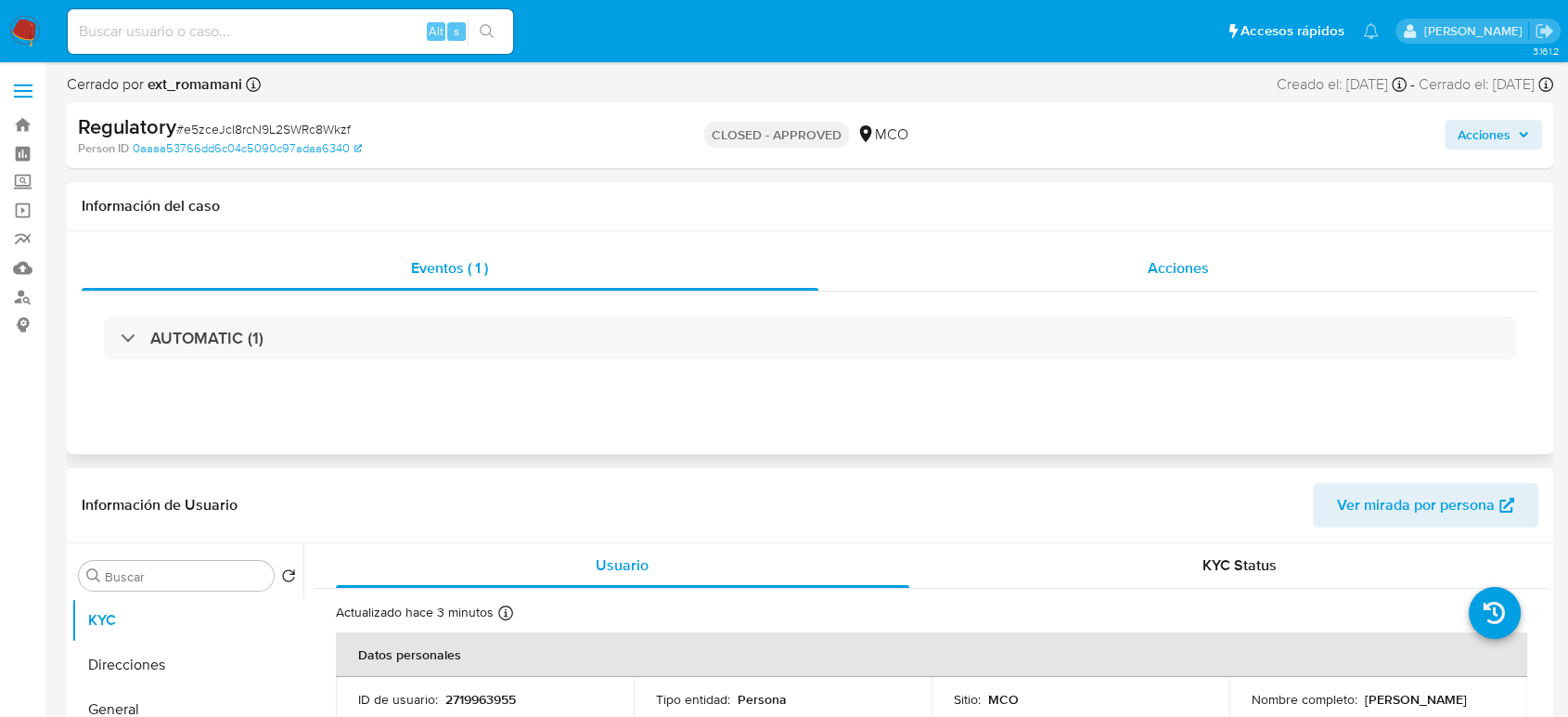
click at [1146, 274] on div "Acciones" at bounding box center [1179, 267] width 721 height 45
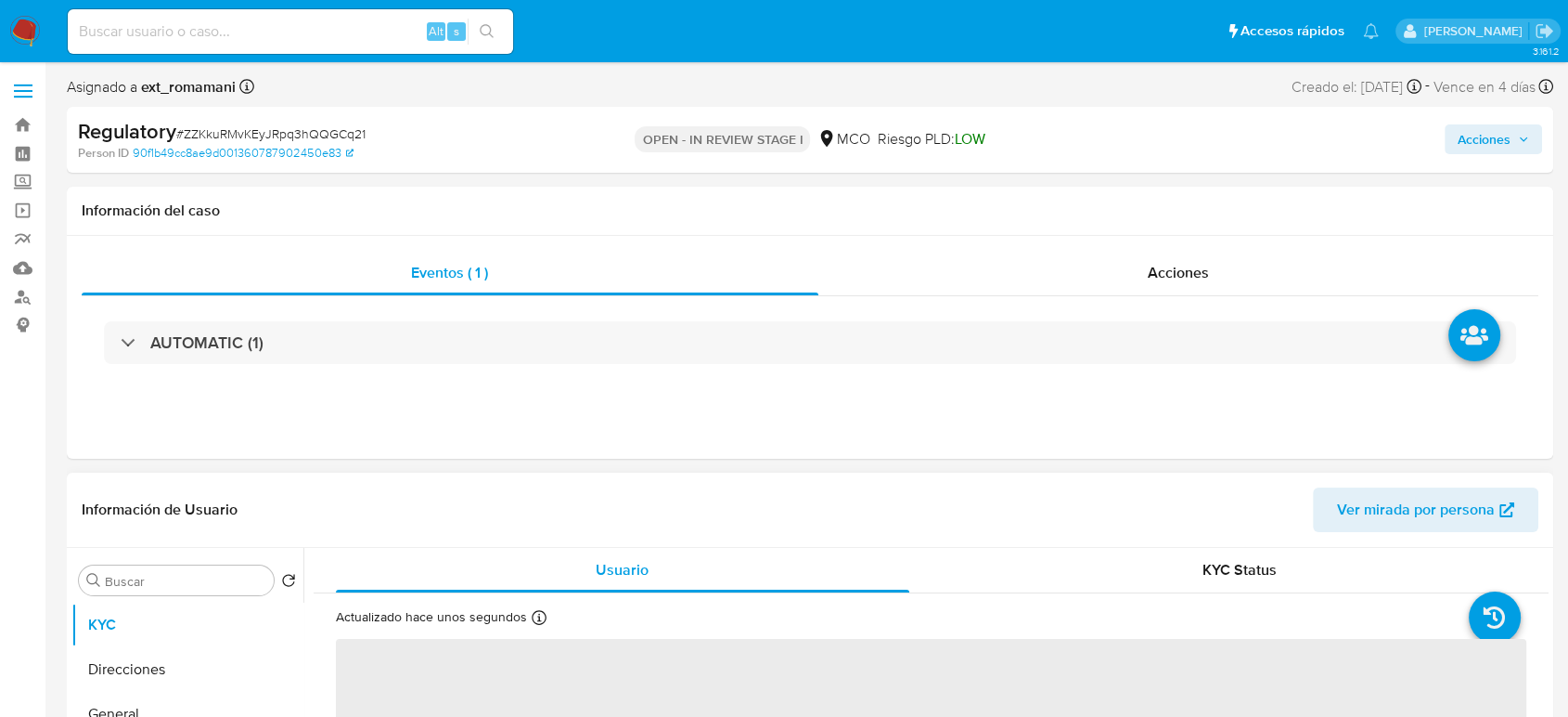
select select "10"
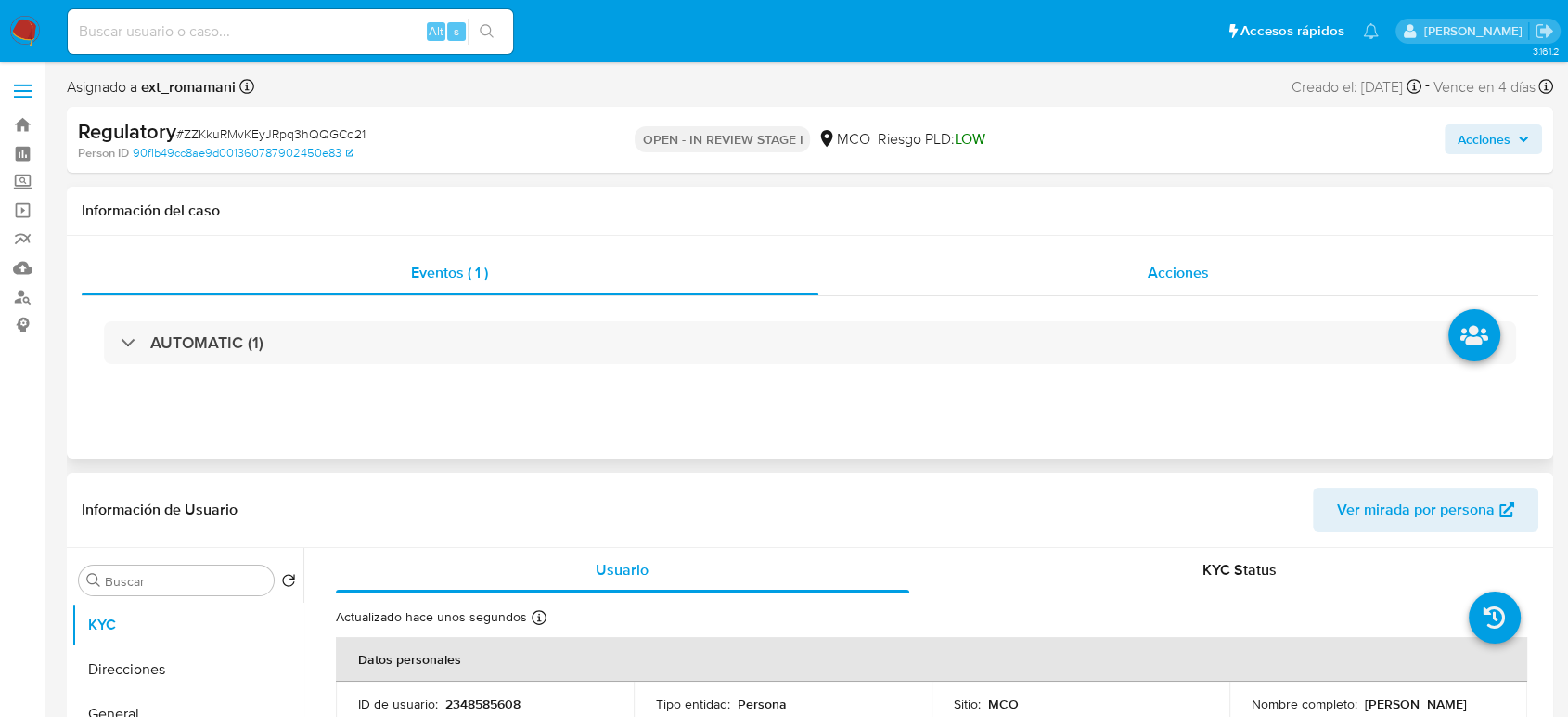
click at [1199, 280] on span "Acciones" at bounding box center [1178, 272] width 61 height 22
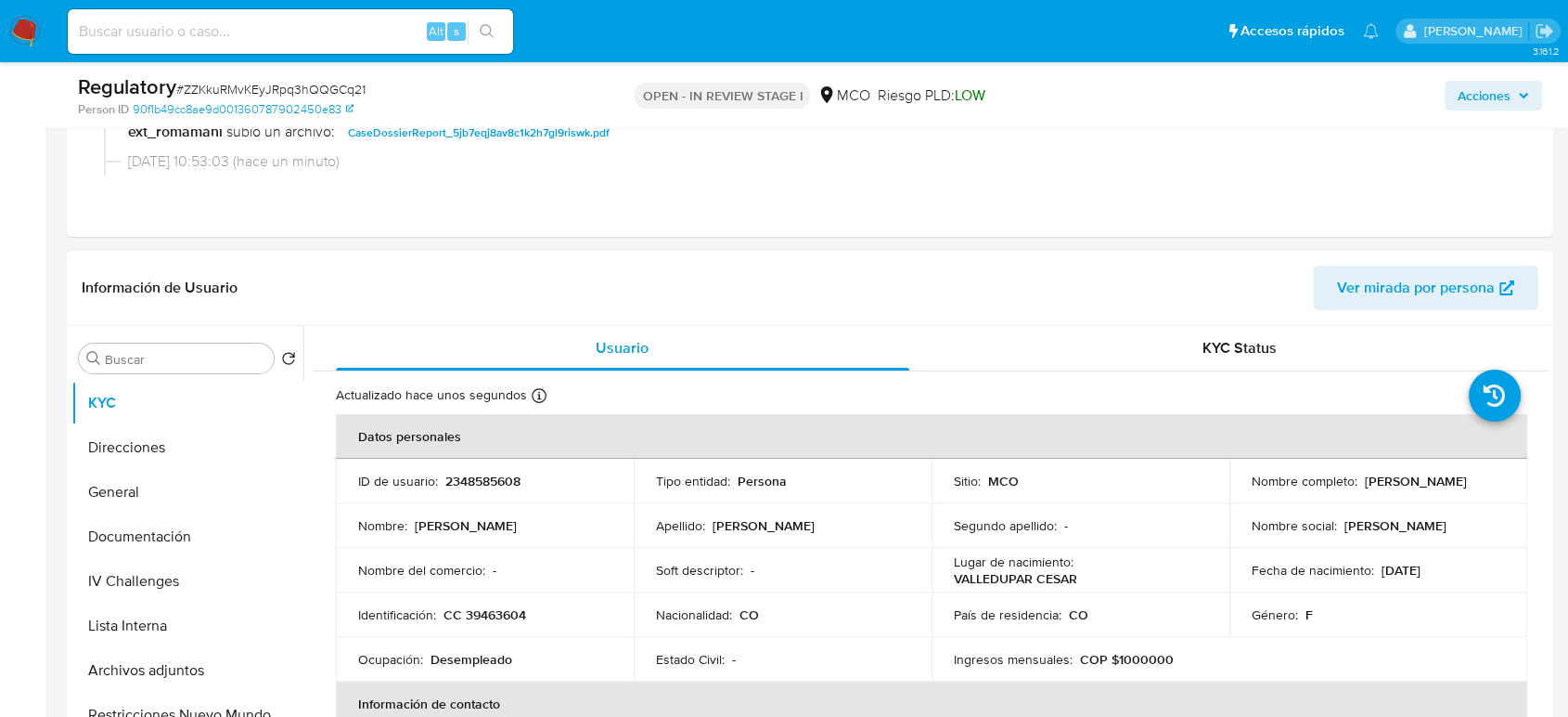
scroll to position [309, 0]
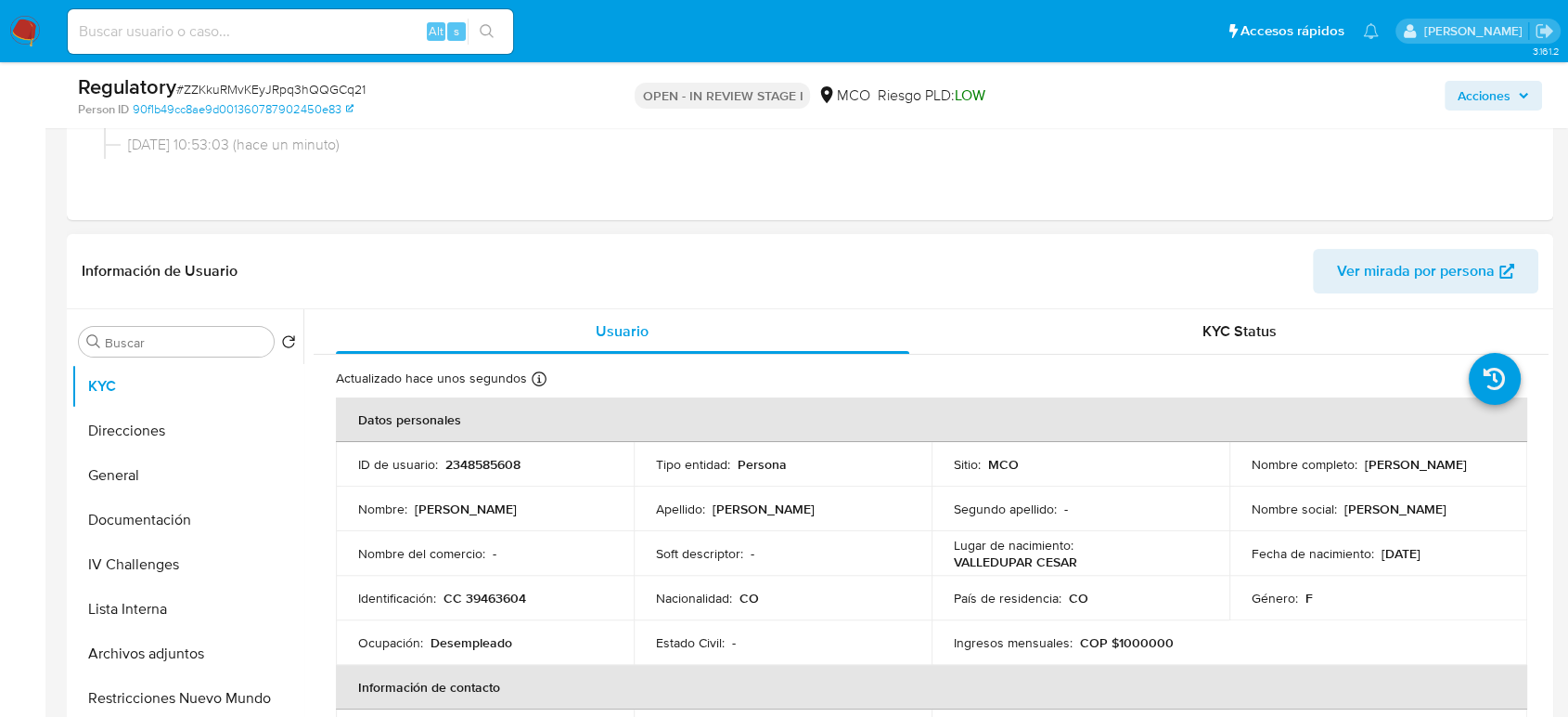
drag, startPoint x: 1446, startPoint y: 472, endPoint x: 1235, endPoint y: 475, distance: 211.0
click at [1235, 475] on td "Nombre completo : Marelvis Johana Torres Ramirez" at bounding box center [1378, 463] width 298 height 45
copy p "Marelvis Johana Torres Ramirez"
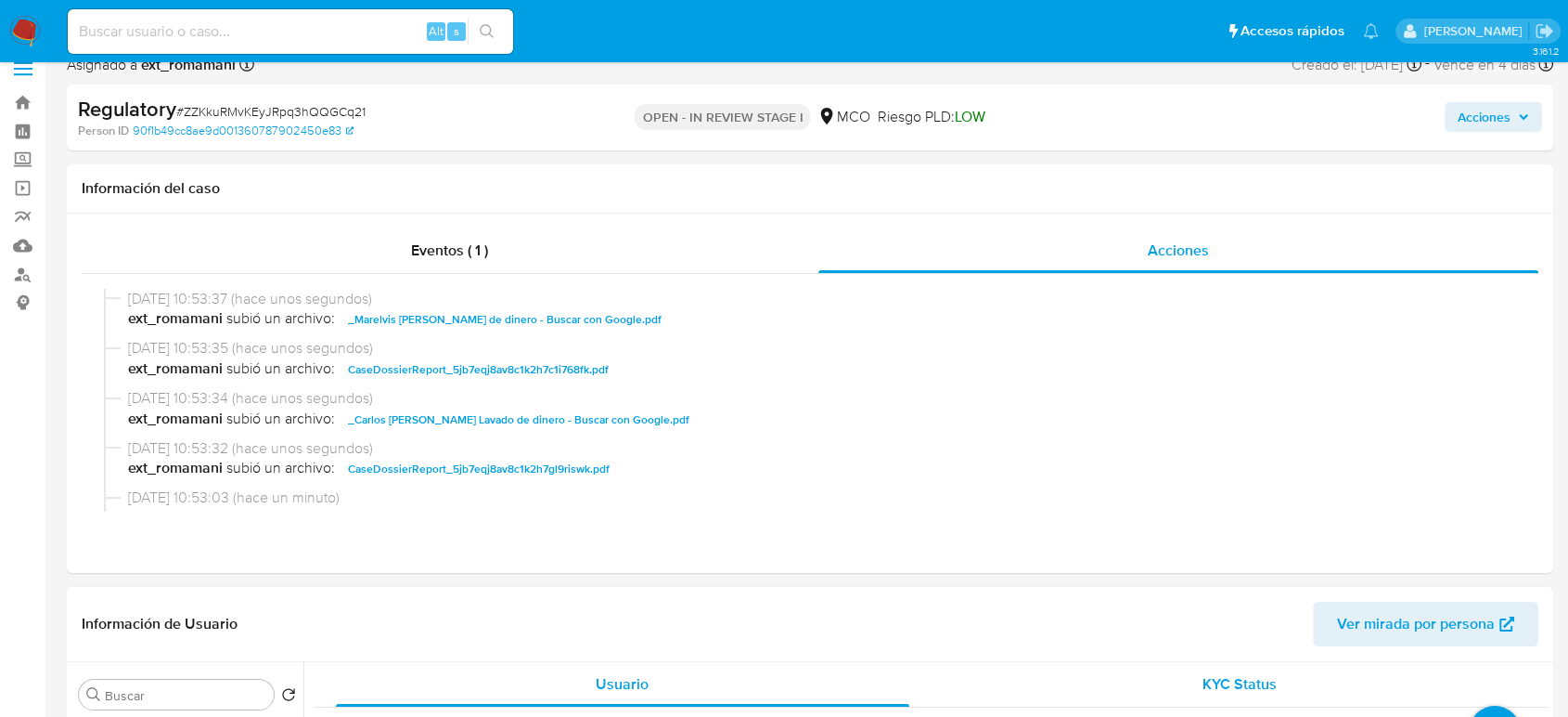
scroll to position [0, 0]
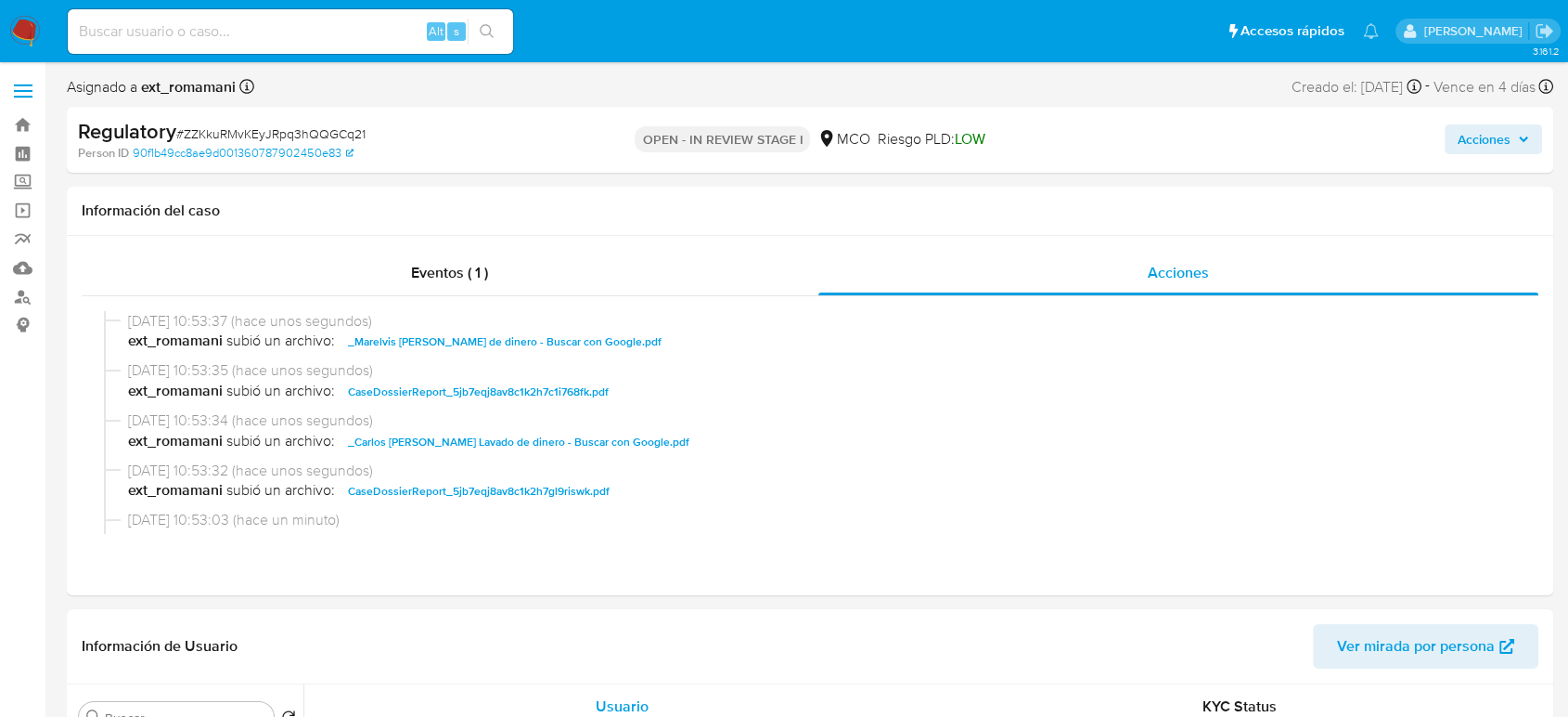
click at [1460, 144] on span "Acciones" at bounding box center [1484, 140] width 52 height 30
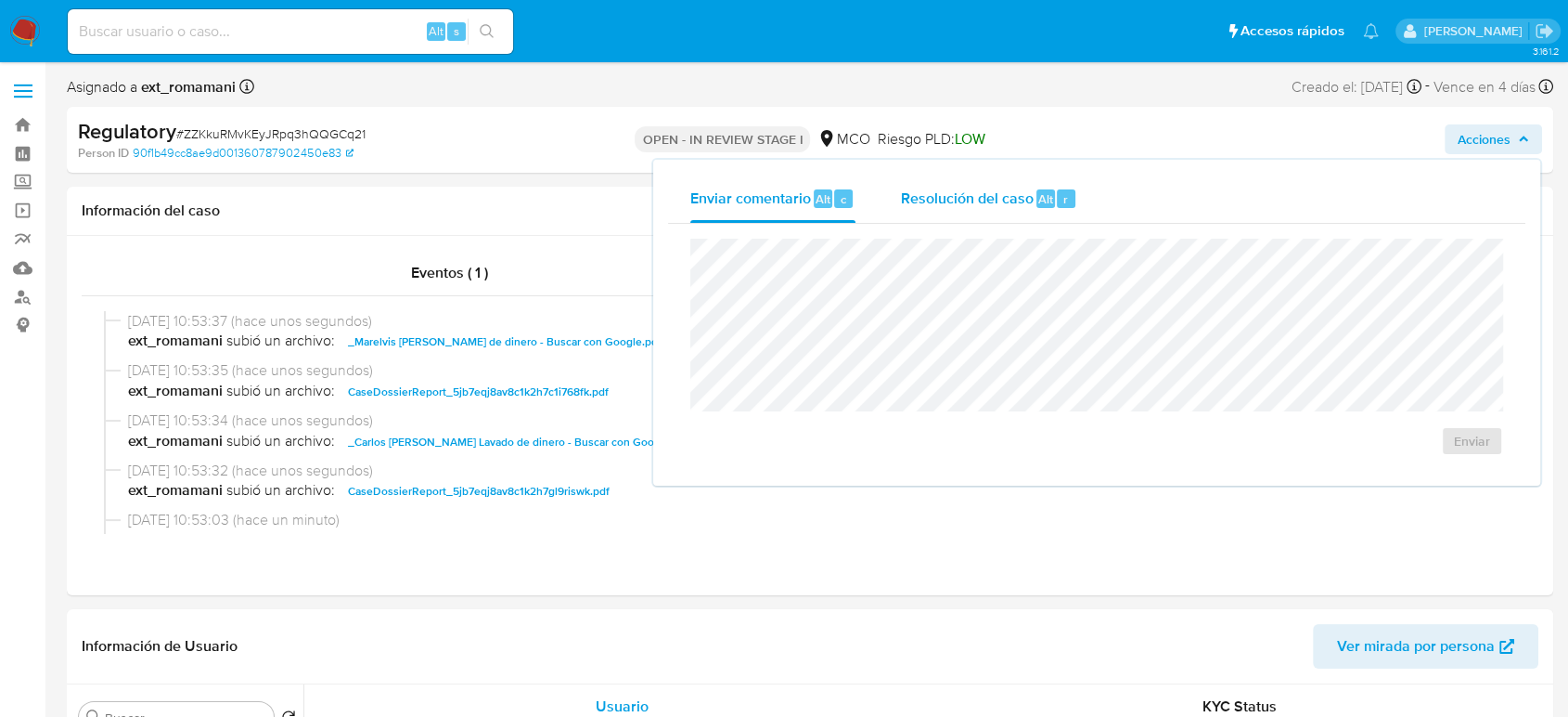
click at [913, 208] on span "Resolución del caso" at bounding box center [966, 198] width 133 height 22
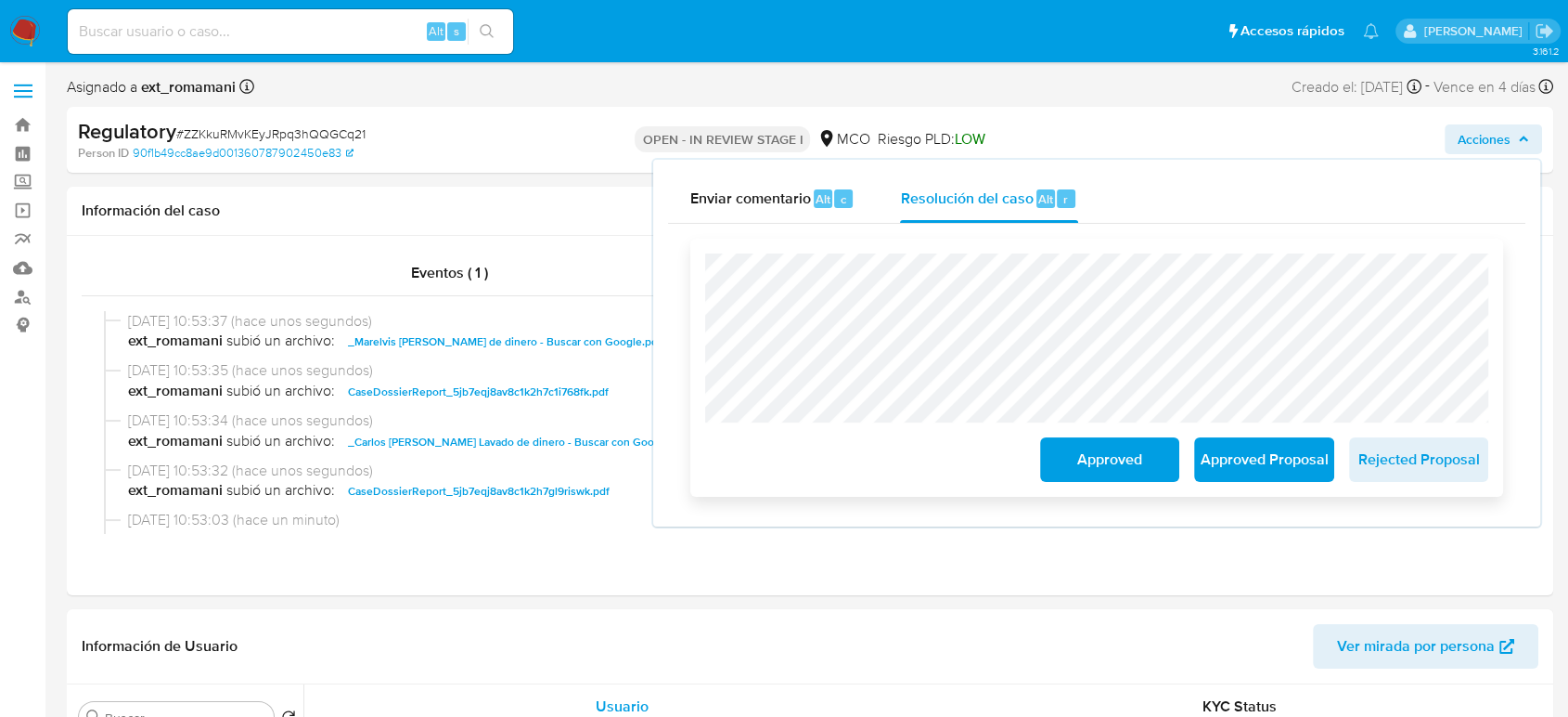
click at [1081, 461] on span "Approved" at bounding box center [1110, 459] width 91 height 41
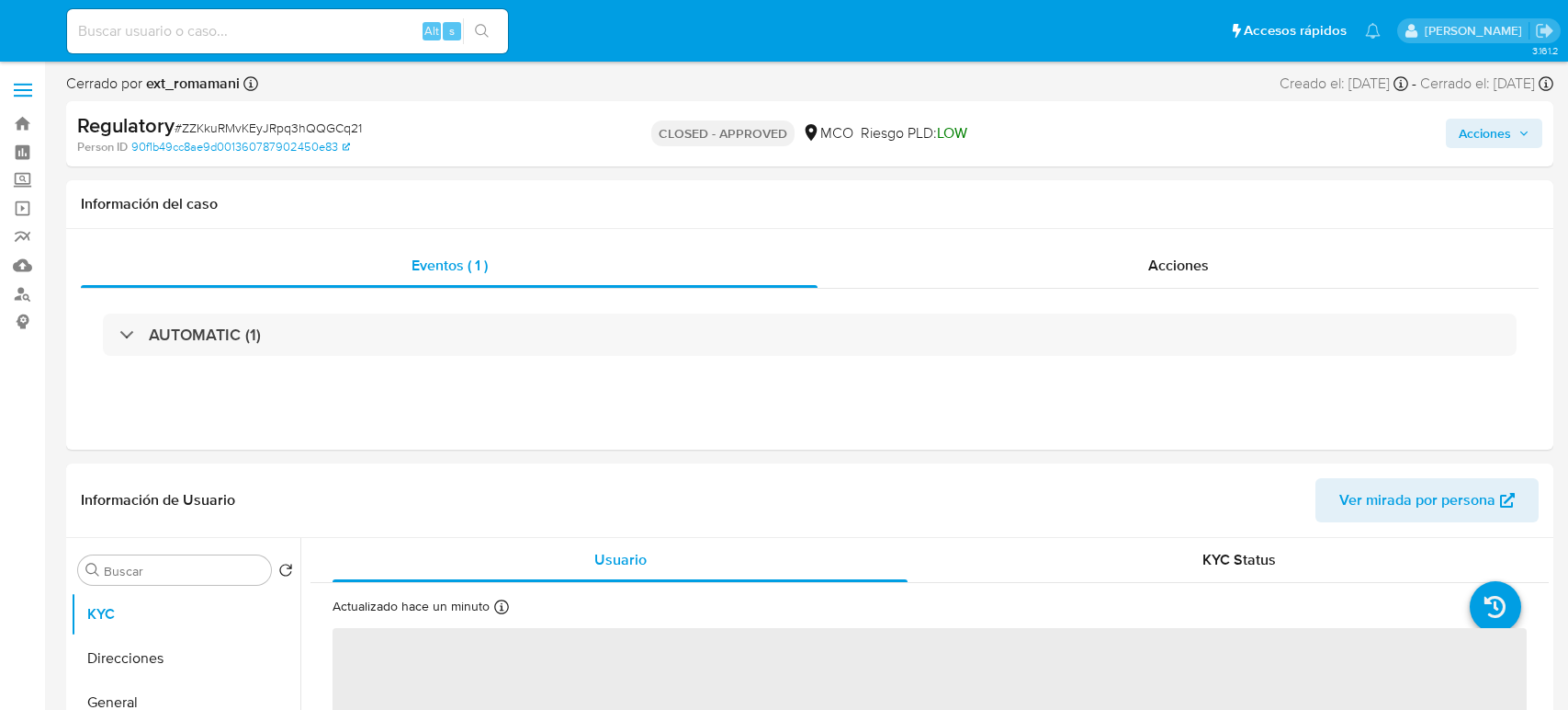
select select "10"
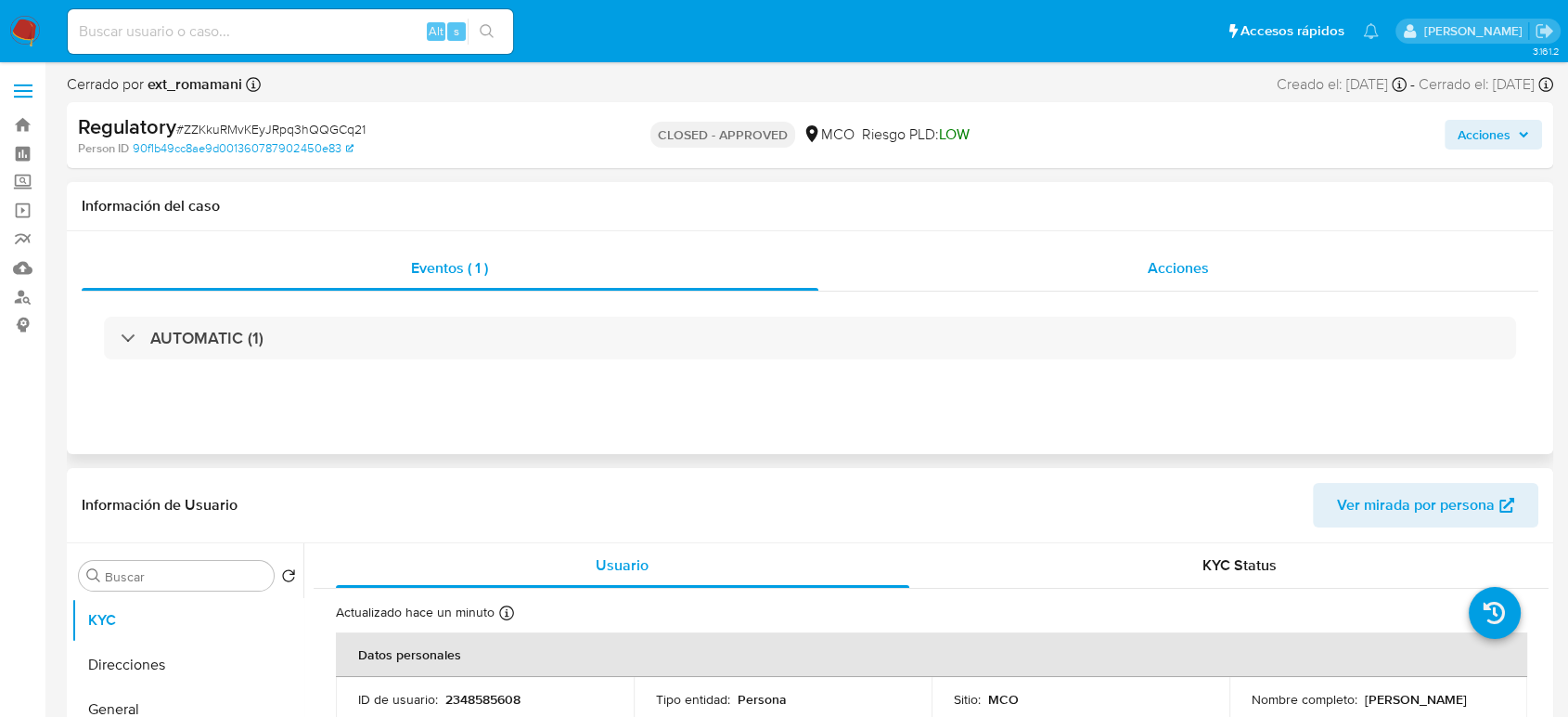
click at [1144, 256] on div "Acciones" at bounding box center [1179, 267] width 721 height 45
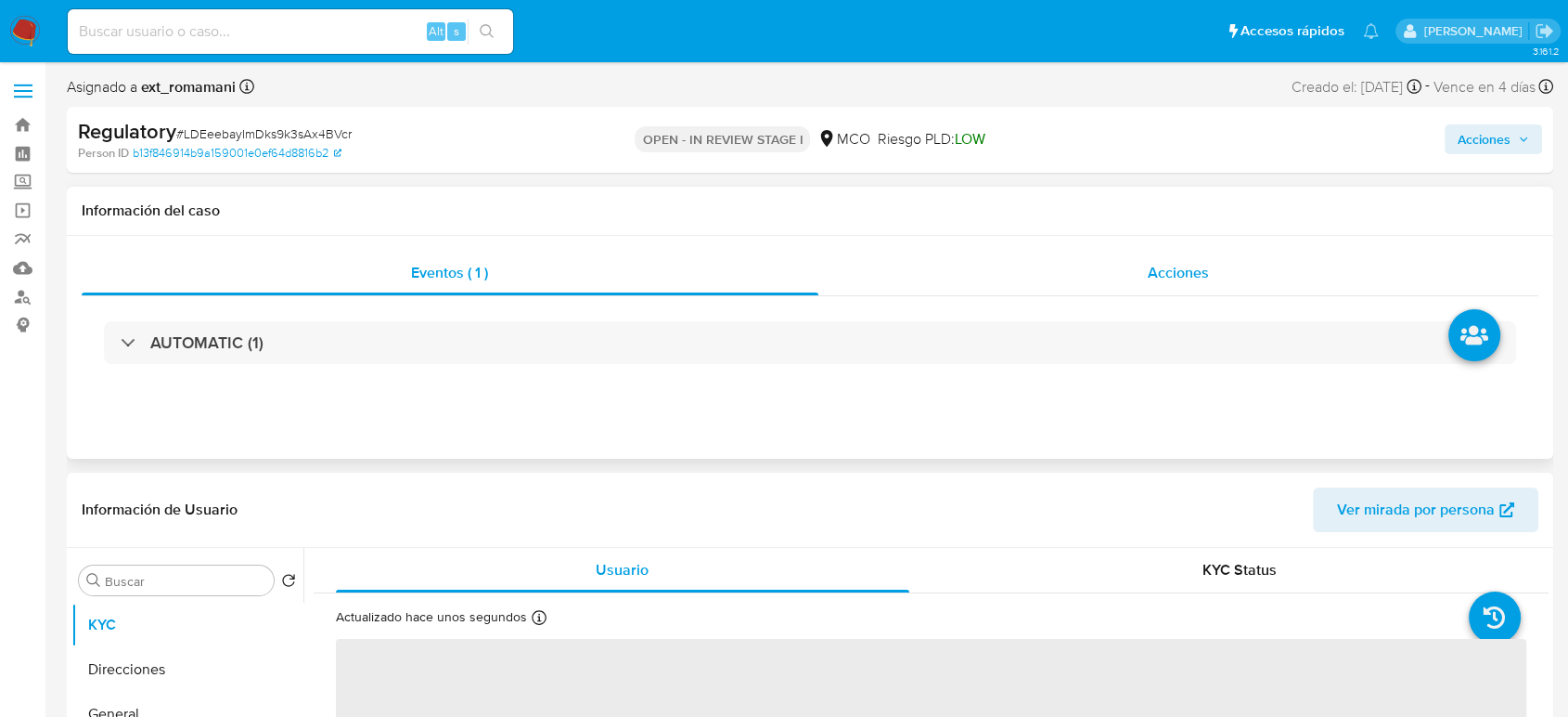
select select "10"
click at [1159, 284] on div "Acciones" at bounding box center [1179, 272] width 721 height 45
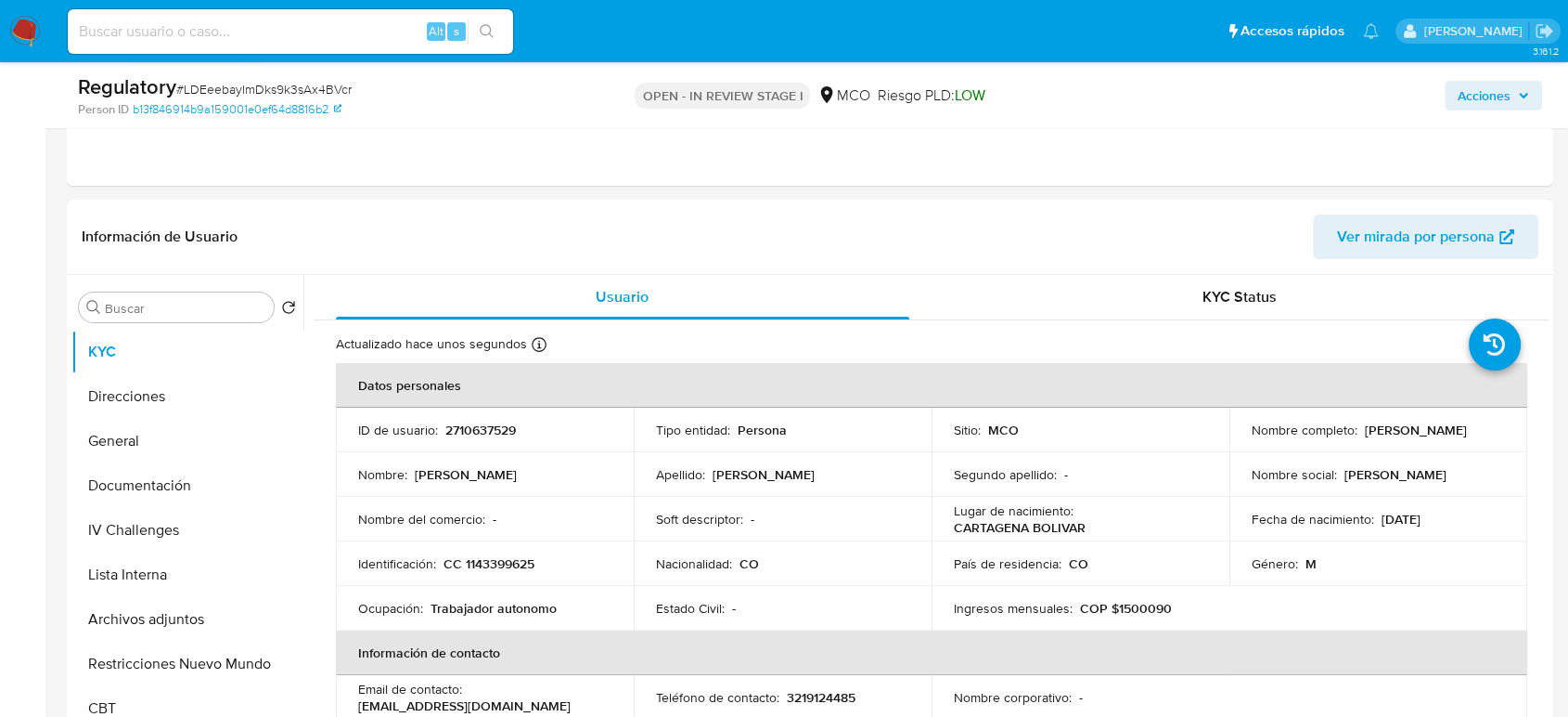
scroll to position [412, 0]
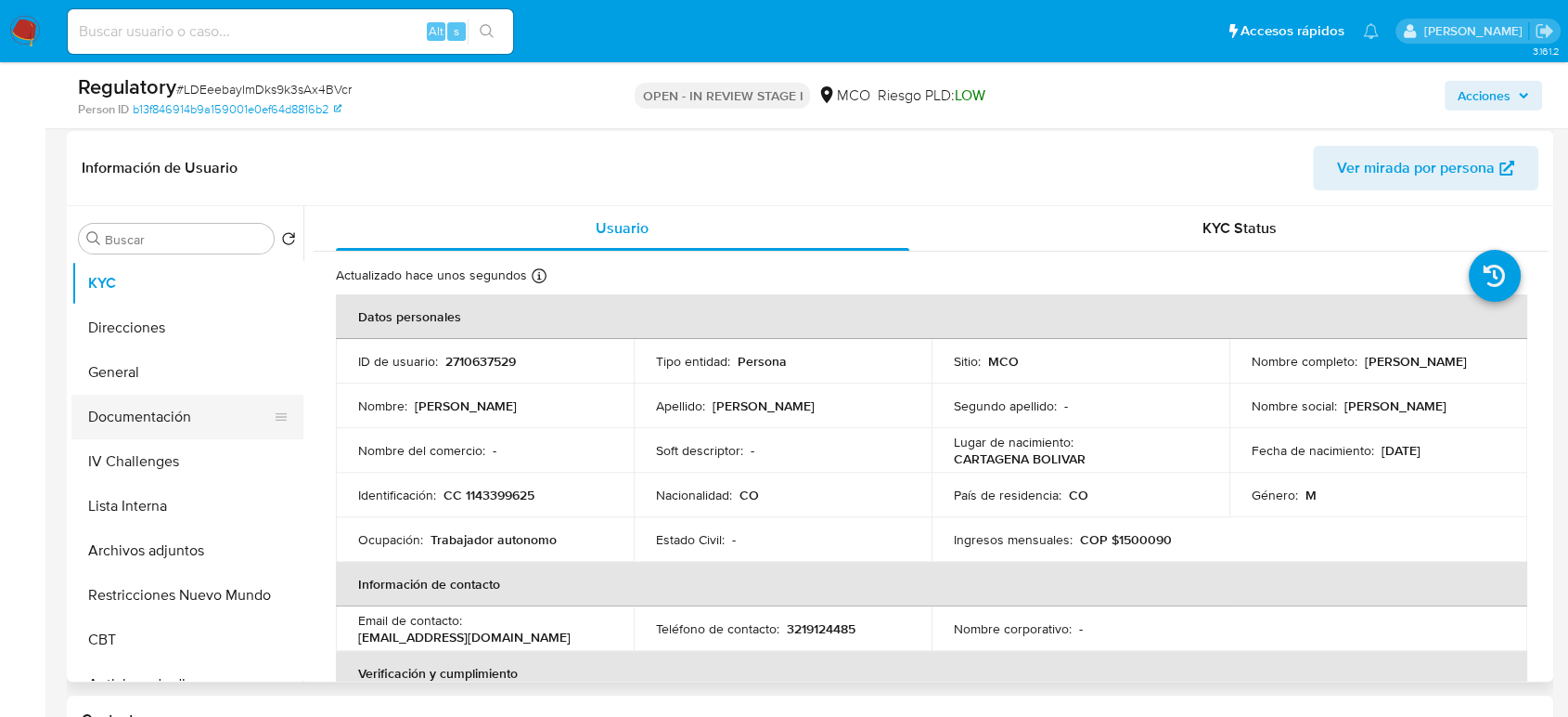
click at [158, 422] on button "Documentación" at bounding box center [179, 416] width 217 height 45
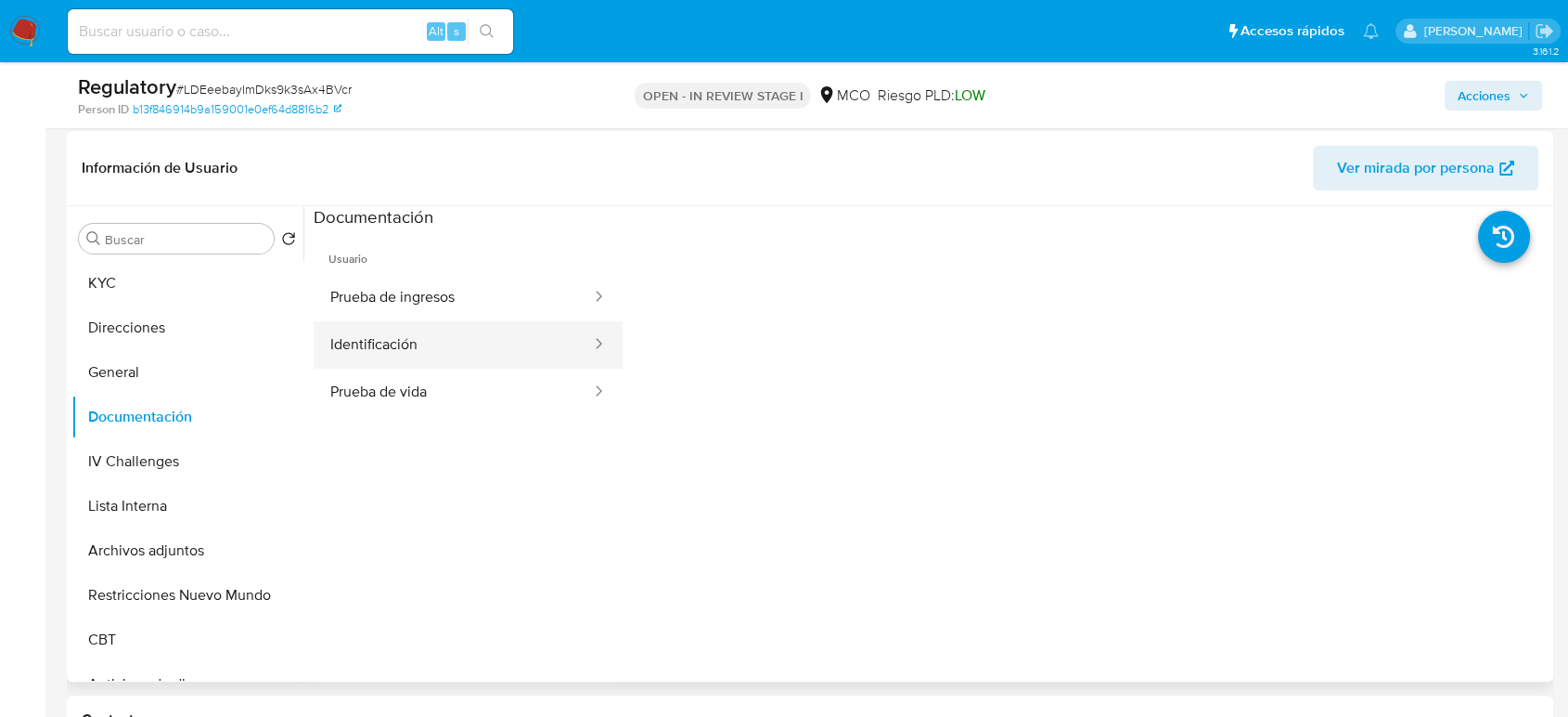
click at [383, 332] on button "Identificación" at bounding box center [453, 345] width 279 height 48
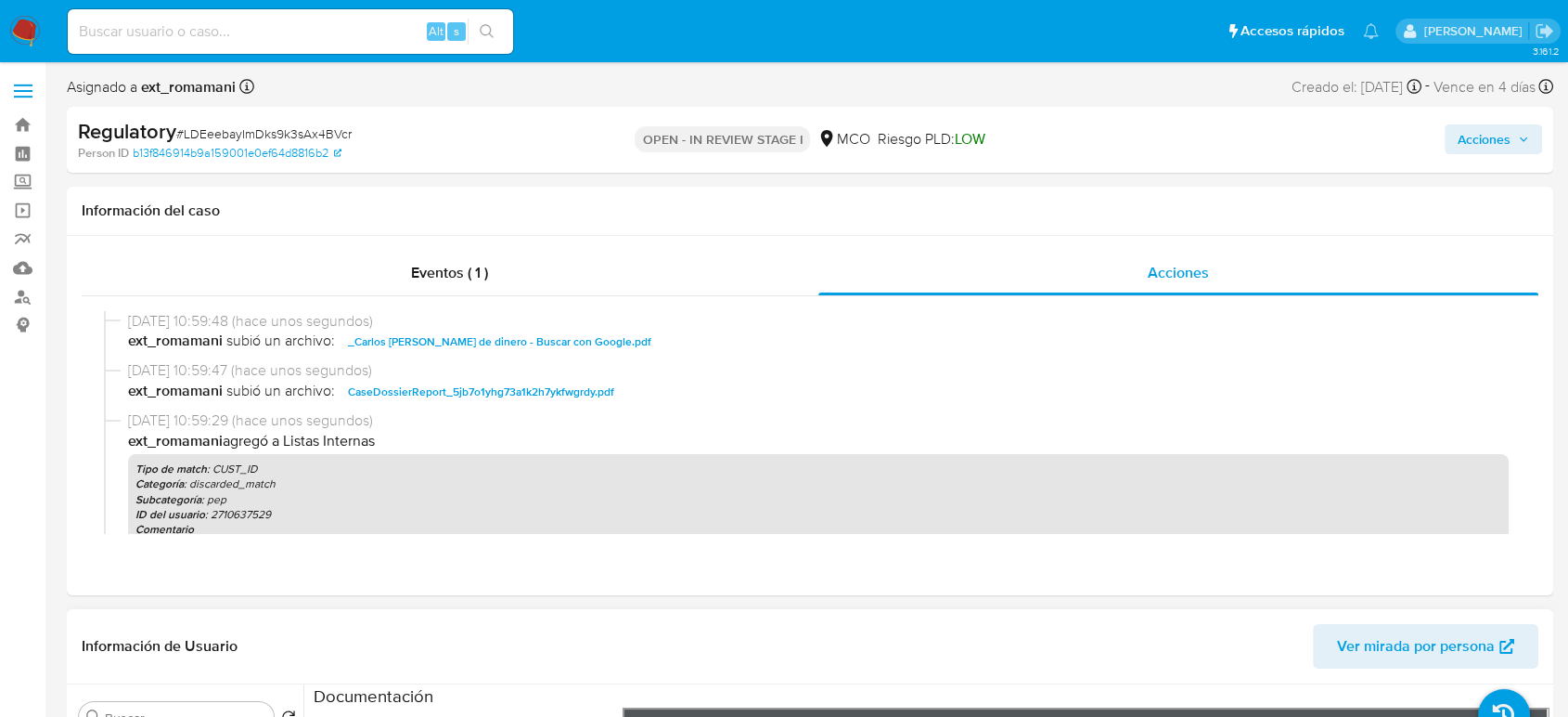
scroll to position [0, 0]
click at [1473, 139] on span "Acciones" at bounding box center [1484, 140] width 52 height 30
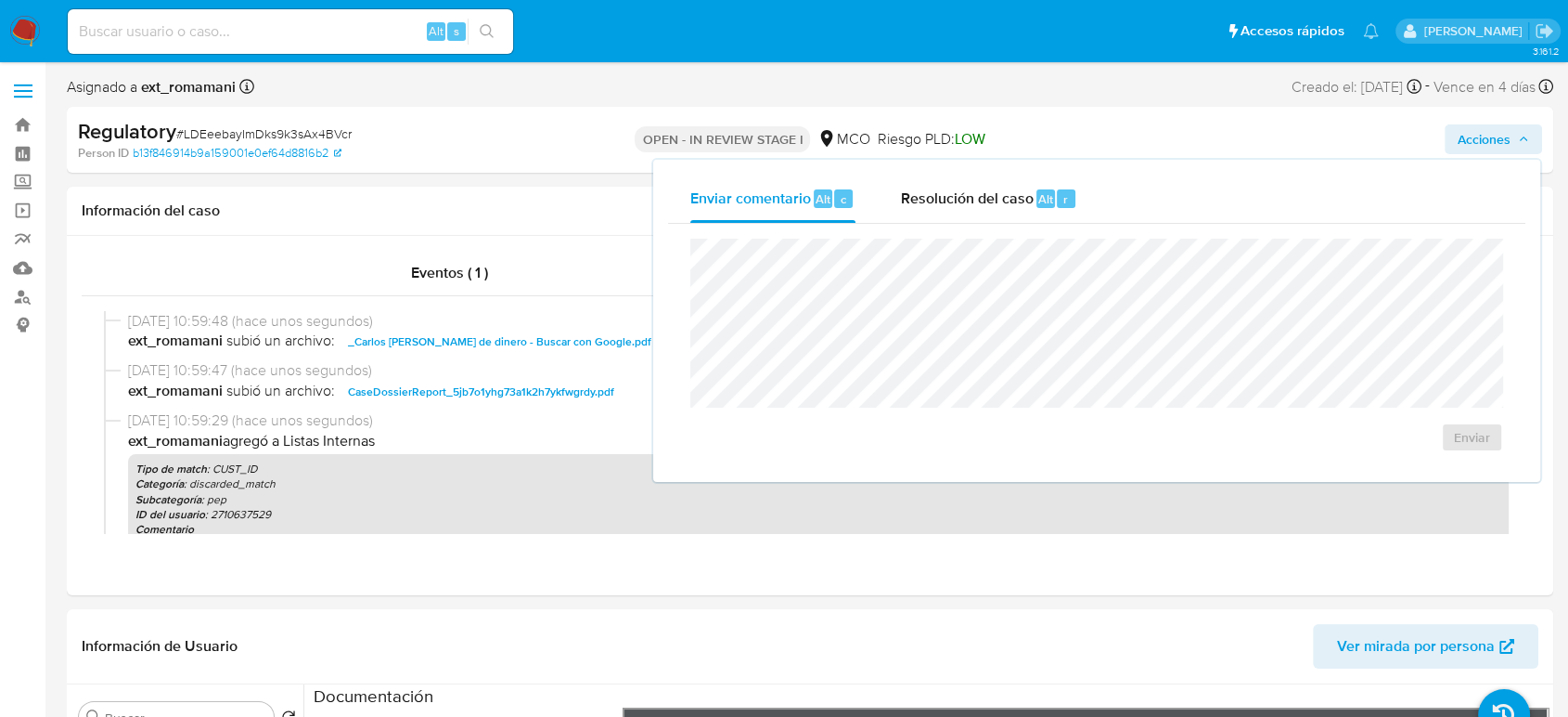
drag, startPoint x: 984, startPoint y: 186, endPoint x: 954, endPoint y: 230, distance: 53.3
click at [982, 192] on span "Resolución del caso" at bounding box center [966, 198] width 133 height 22
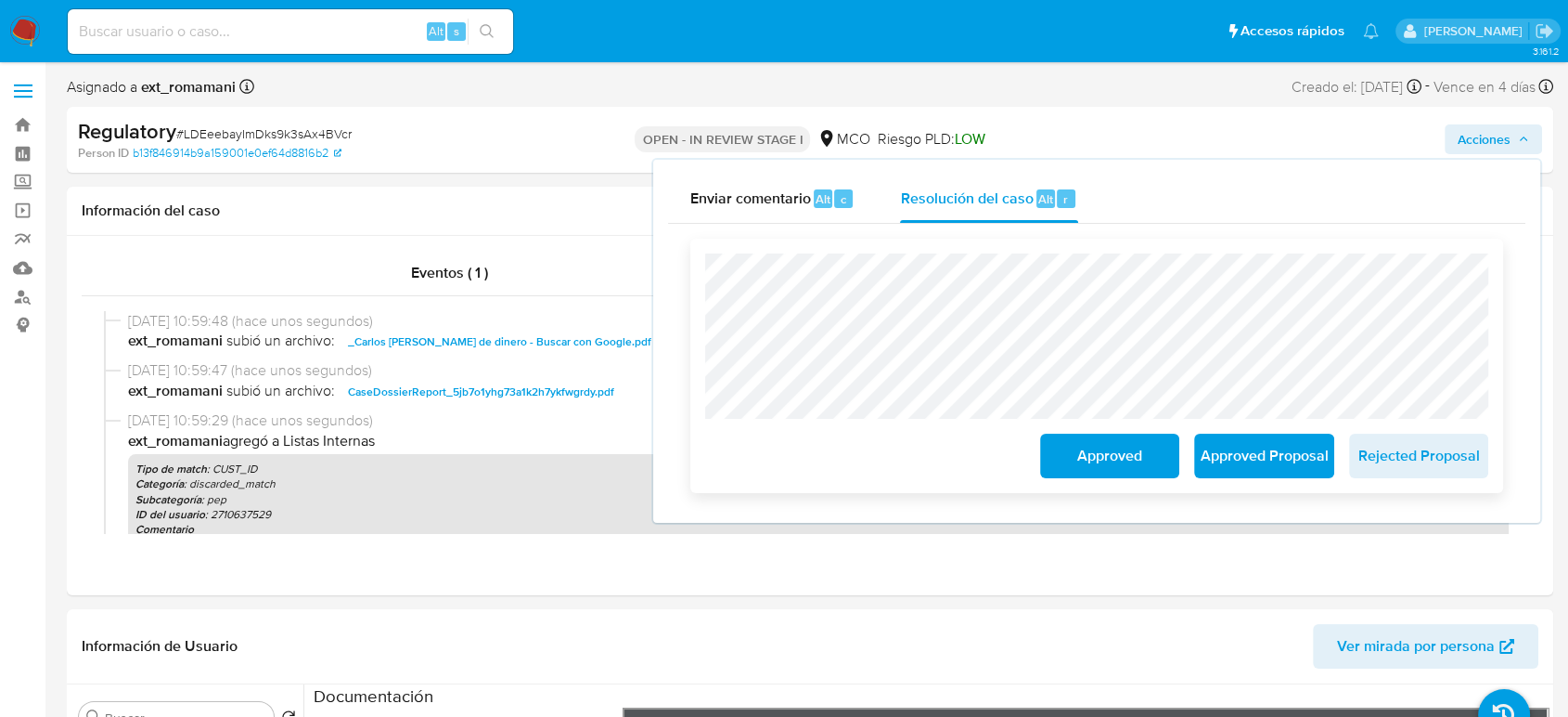
click at [1071, 467] on span "Approved" at bounding box center [1110, 456] width 91 height 41
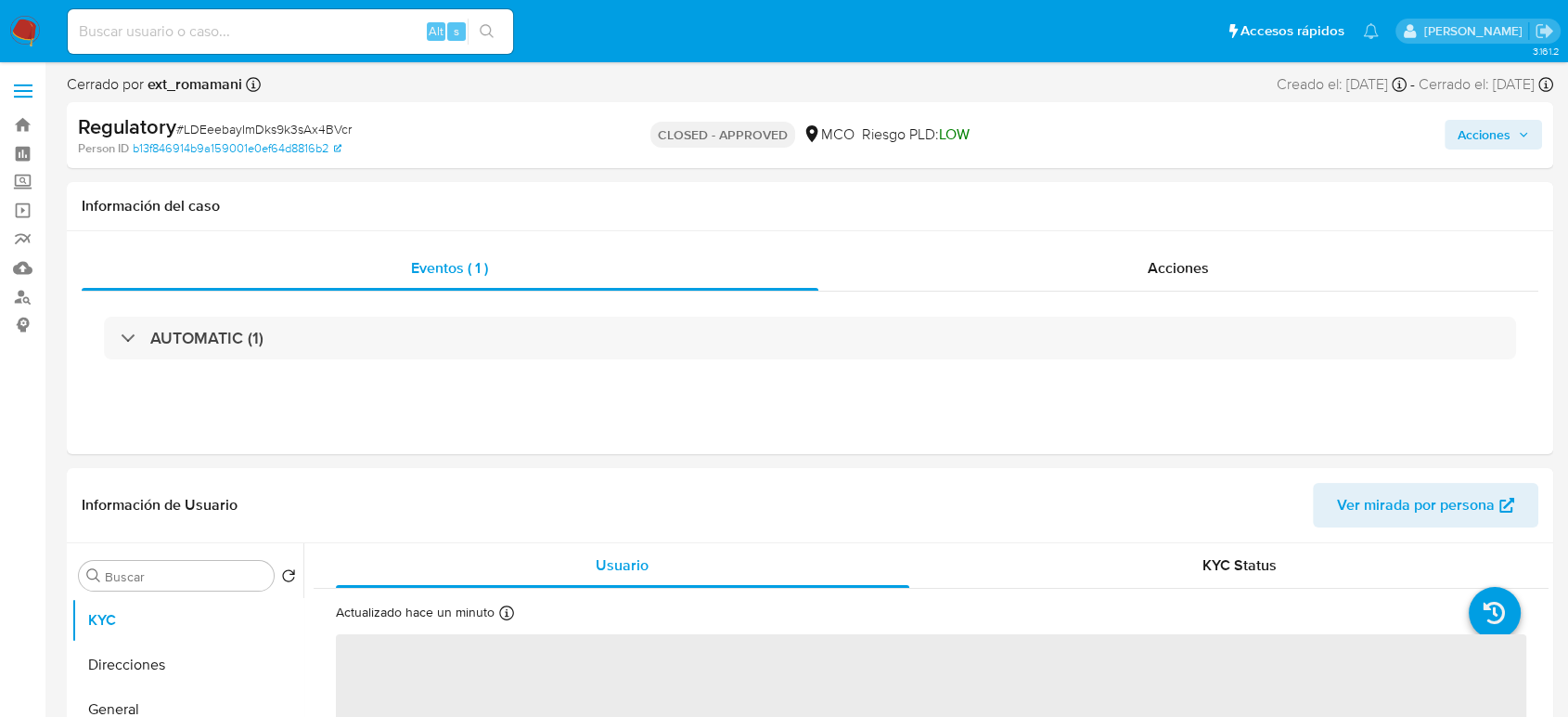
select select "10"
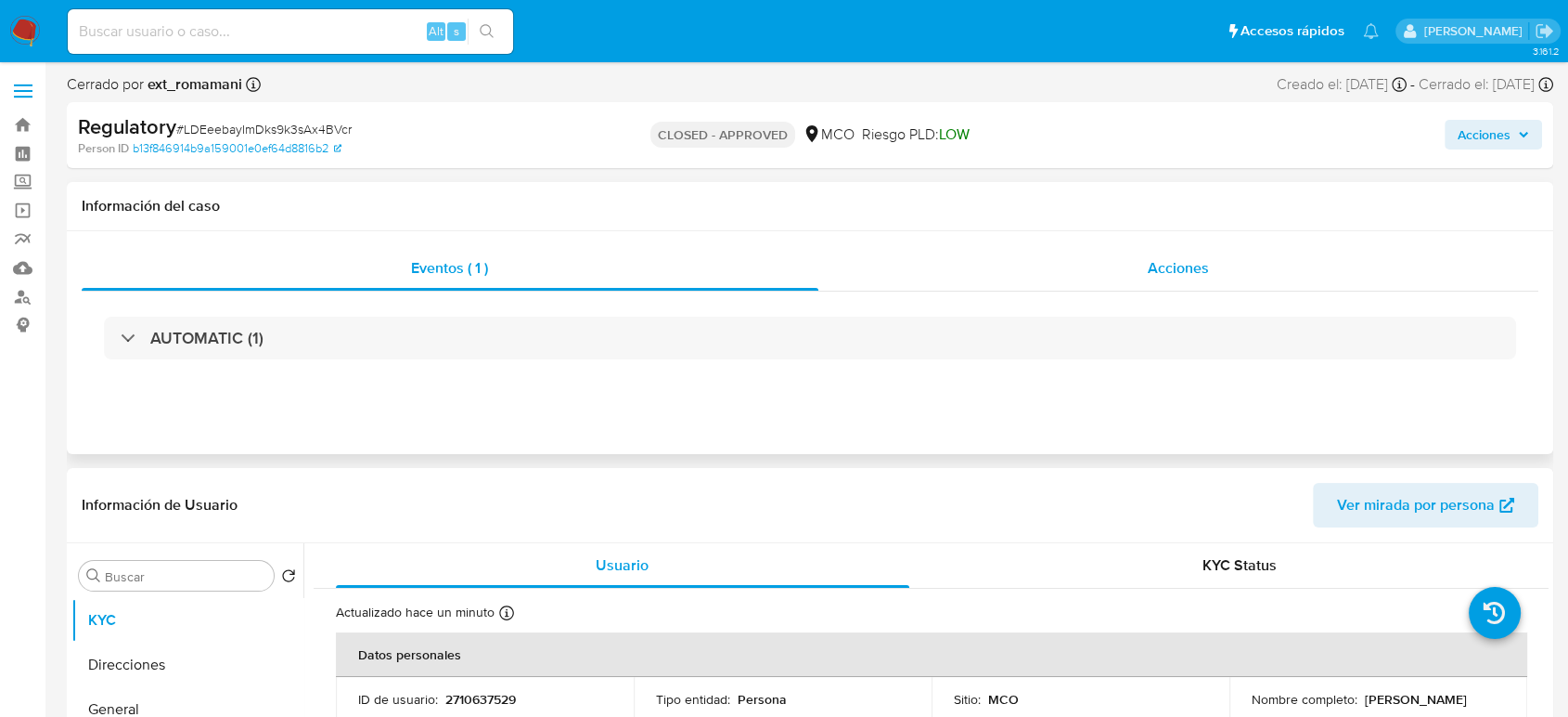
click at [1195, 272] on span "Acciones" at bounding box center [1178, 268] width 61 height 22
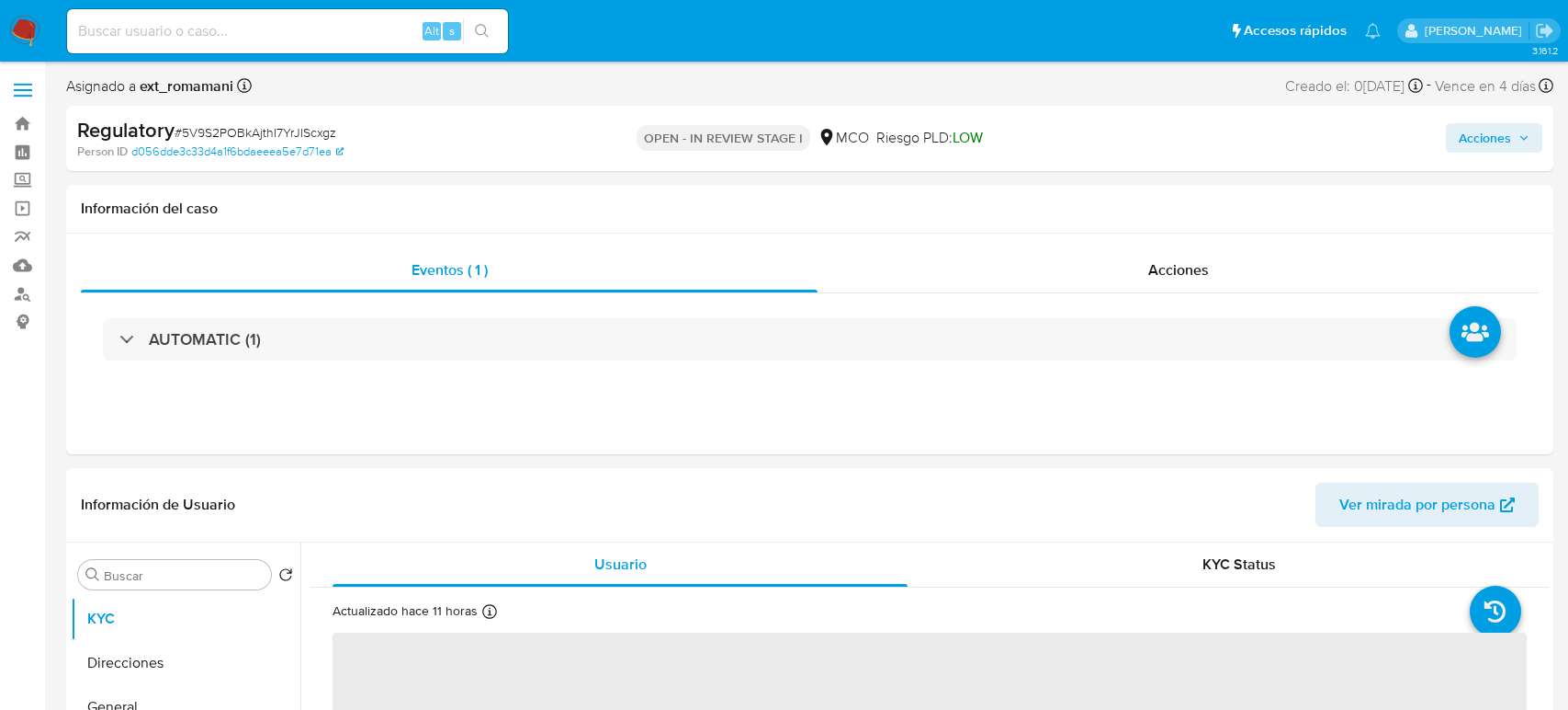
select select "10"
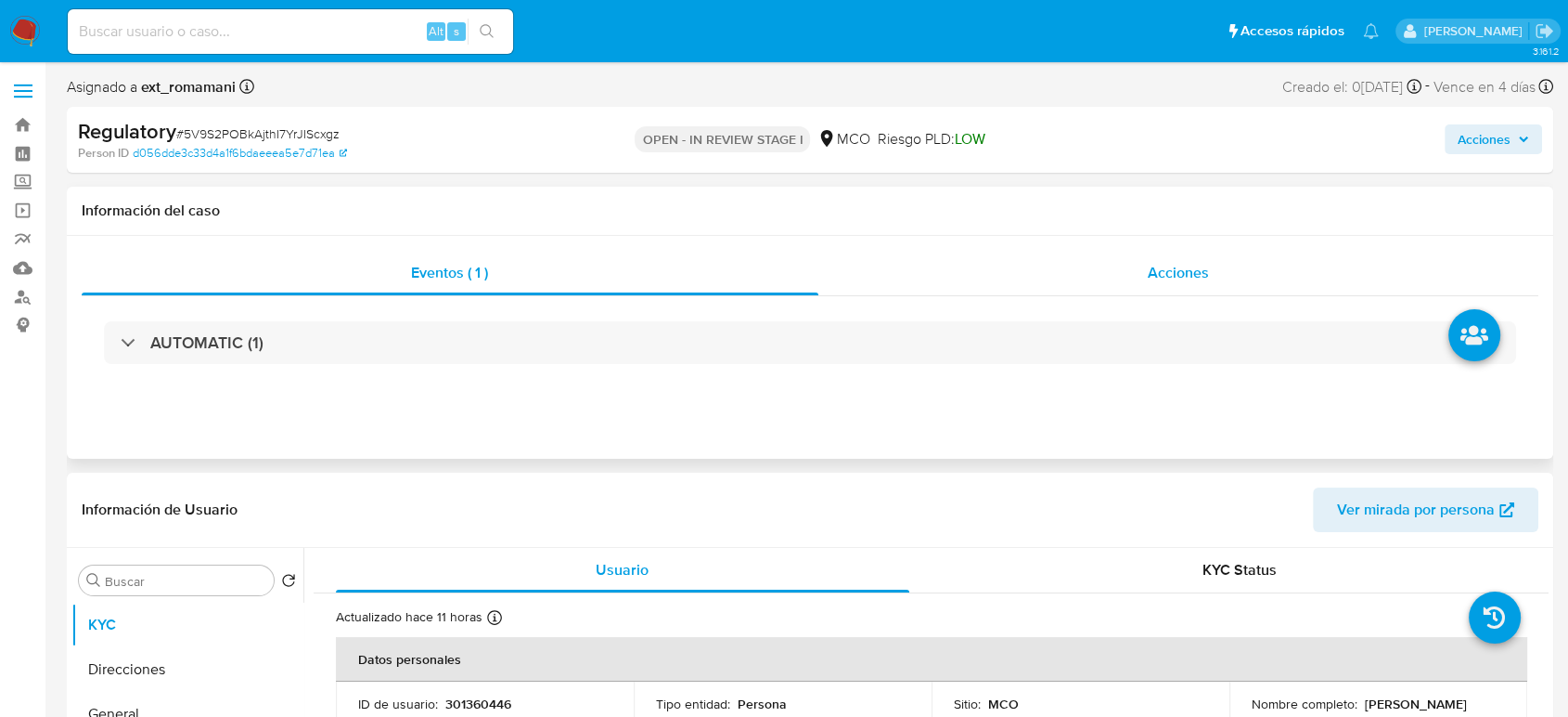
click at [1129, 258] on div "Acciones" at bounding box center [1179, 272] width 721 height 45
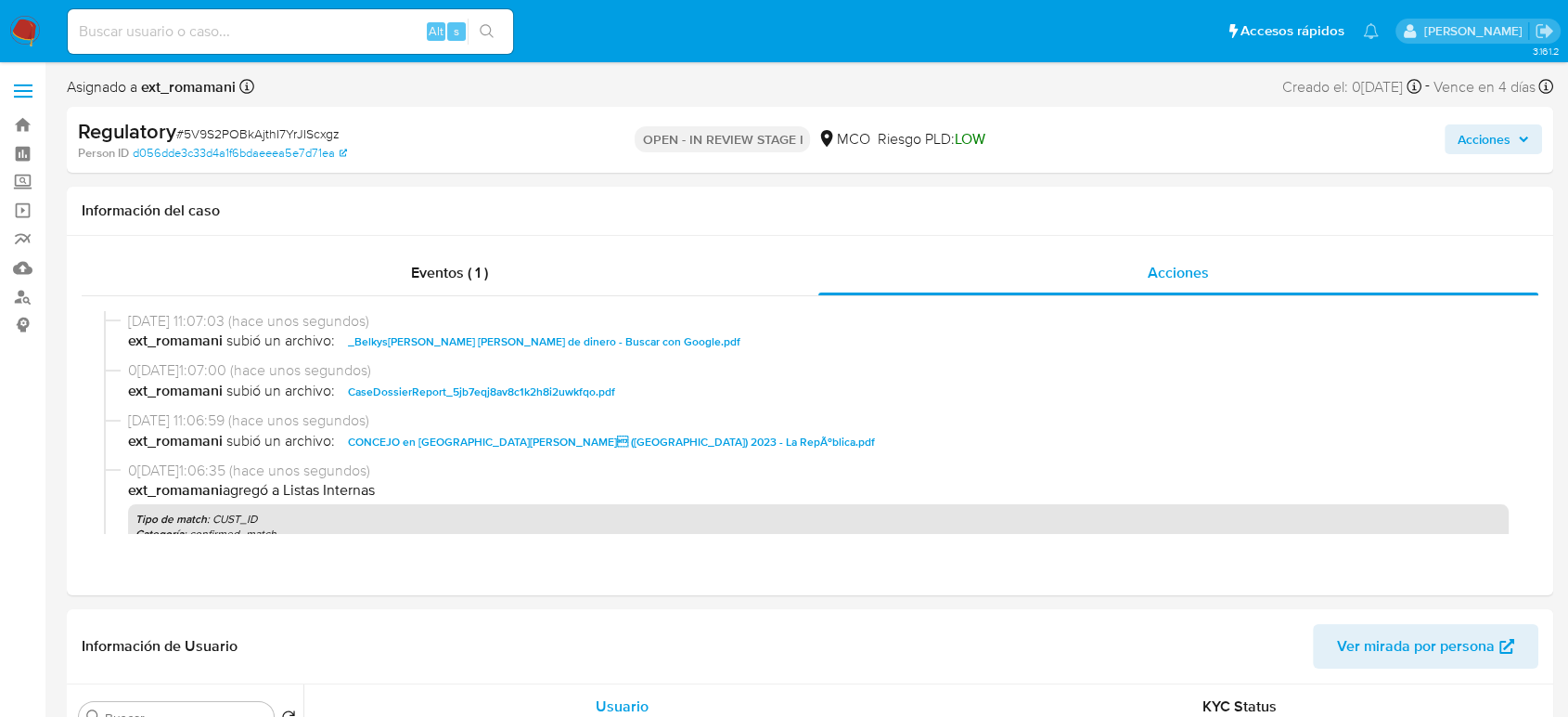
click at [1530, 131] on button "Acciones" at bounding box center [1493, 140] width 97 height 30
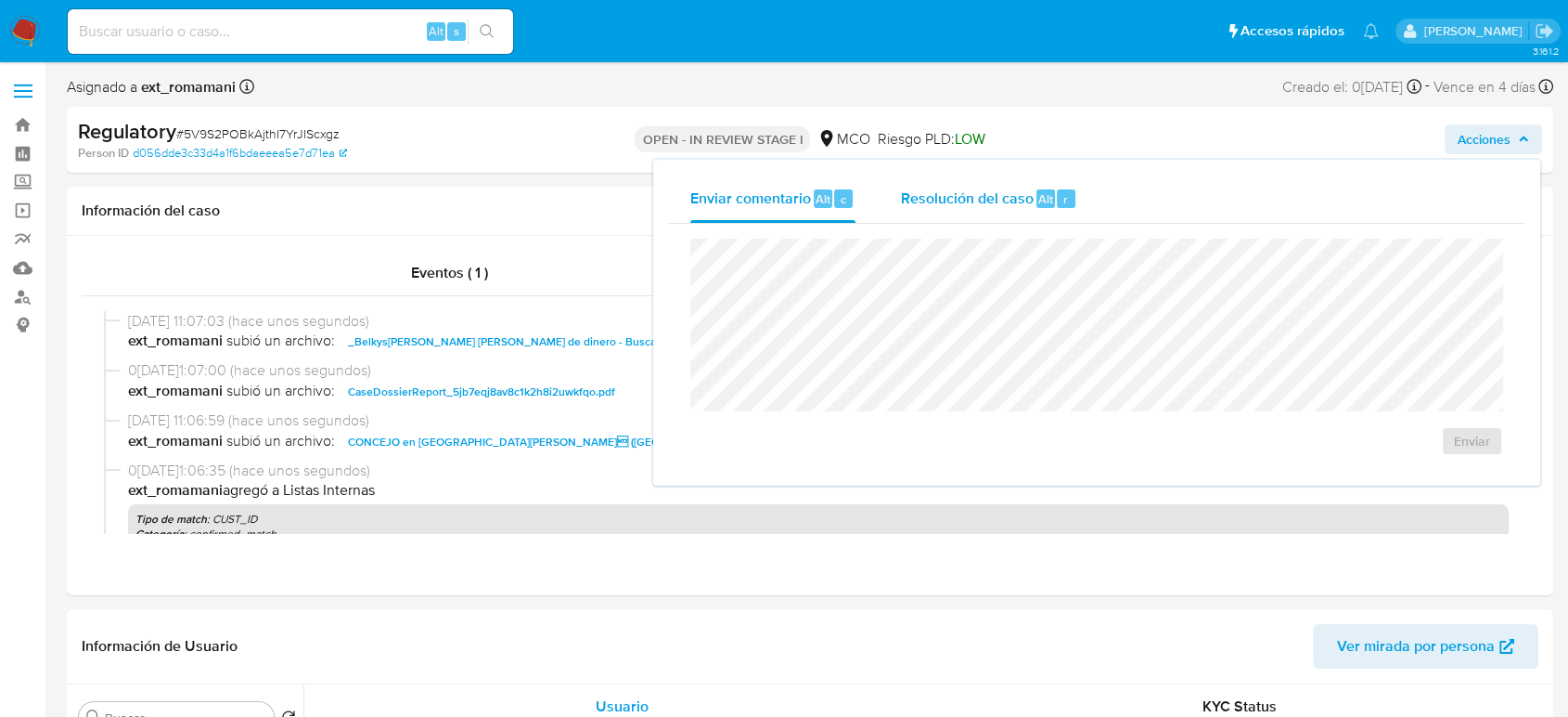
click at [1013, 208] on span "Resolución del caso" at bounding box center [966, 198] width 133 height 22
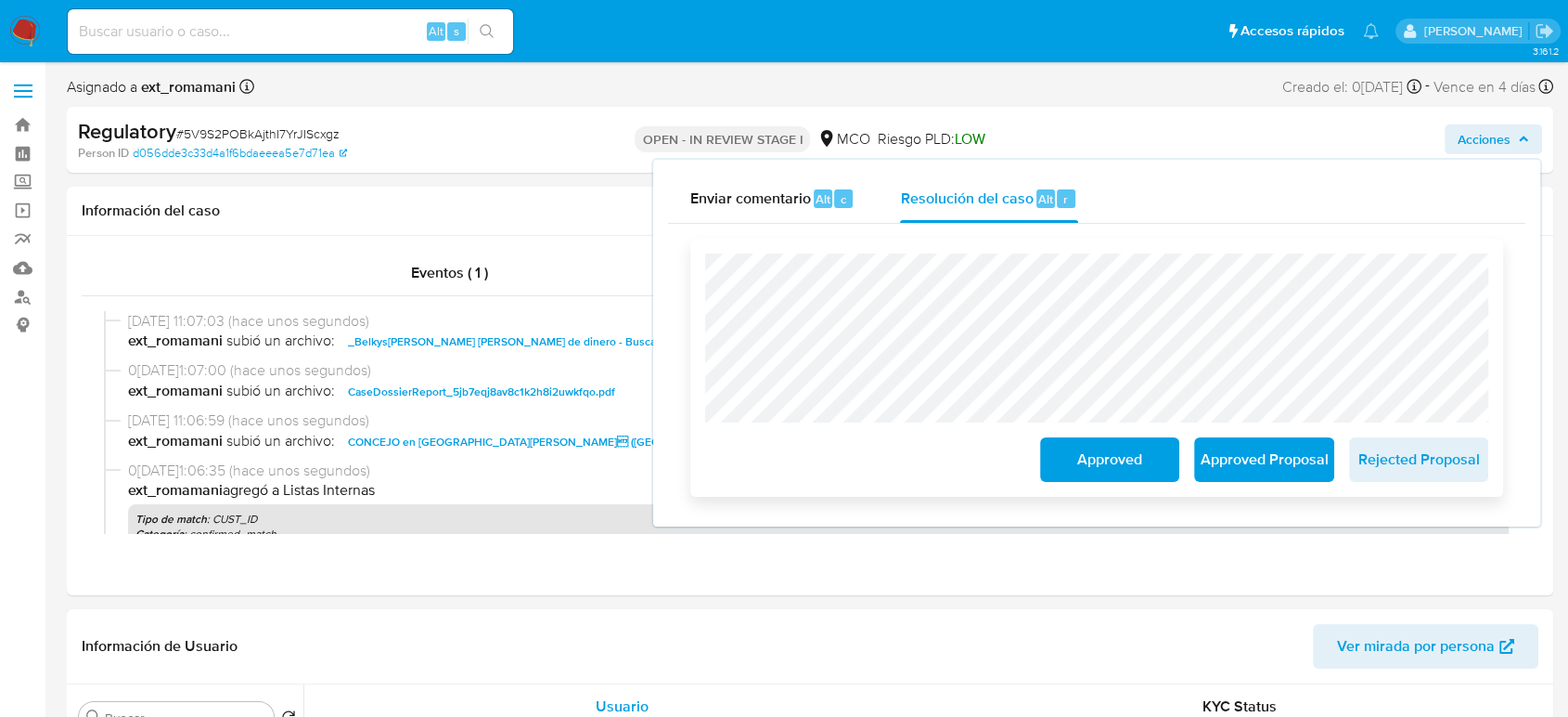
click at [1222, 464] on span "Approved Proposal" at bounding box center [1264, 459] width 91 height 41
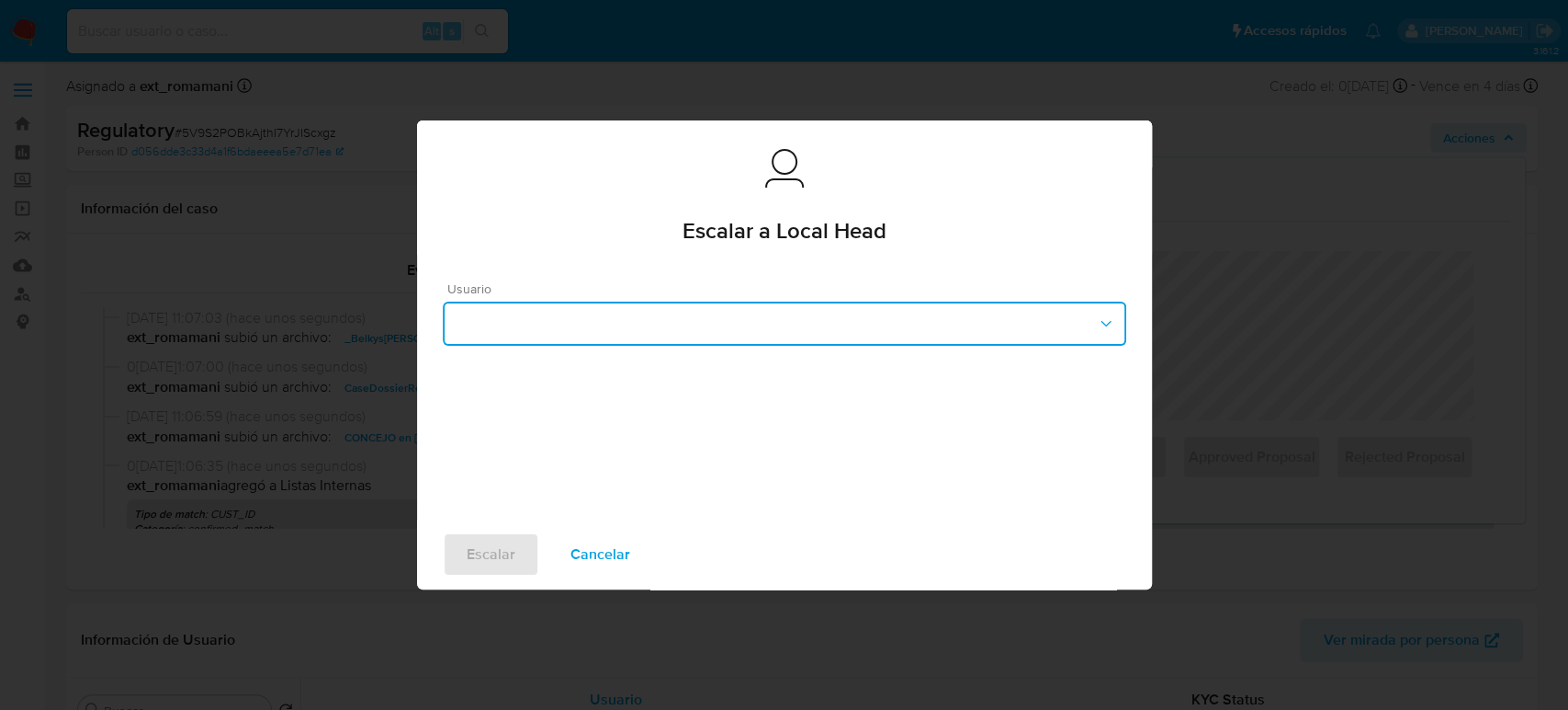
click at [645, 312] on button "button" at bounding box center [784, 323] width 683 height 44
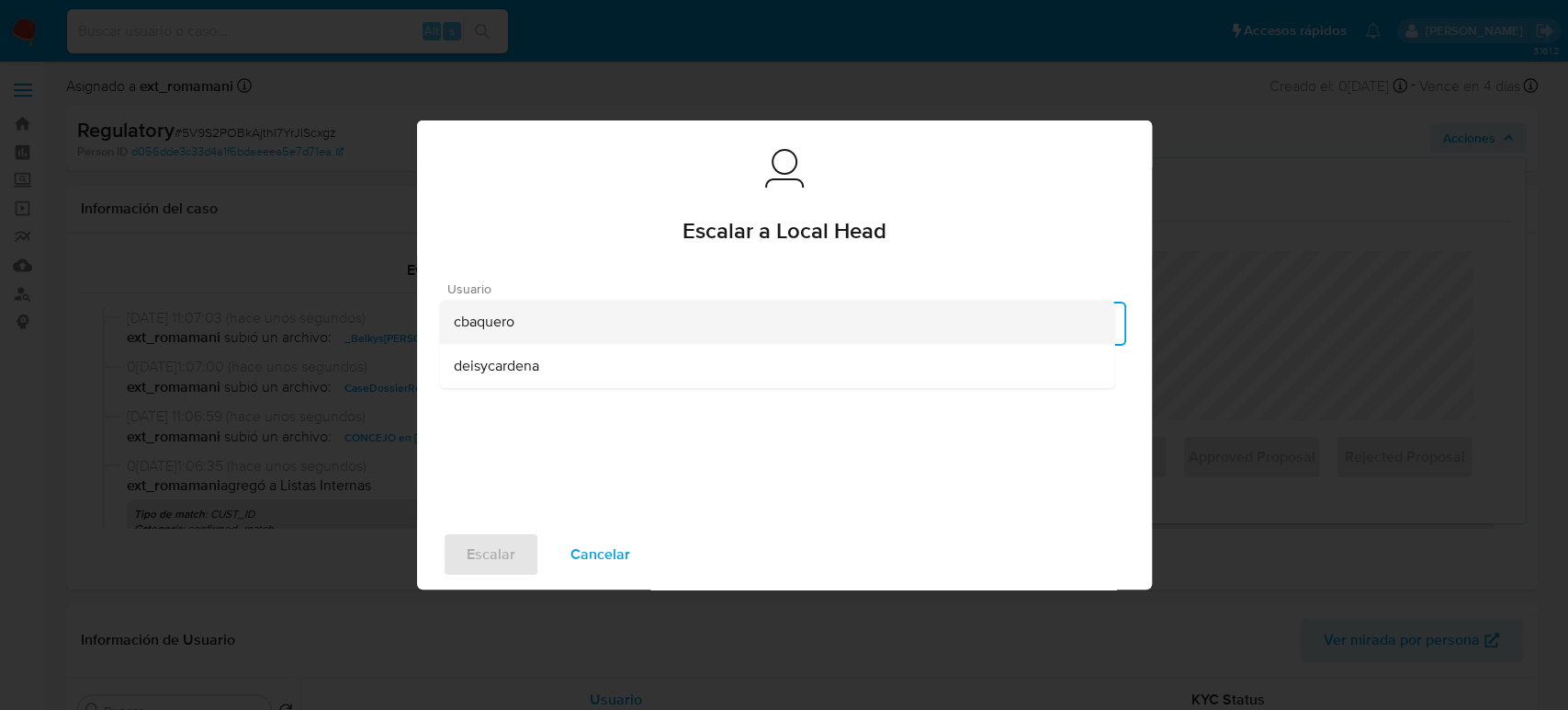
click at [578, 327] on div "cbaquero" at bounding box center [776, 322] width 646 height 44
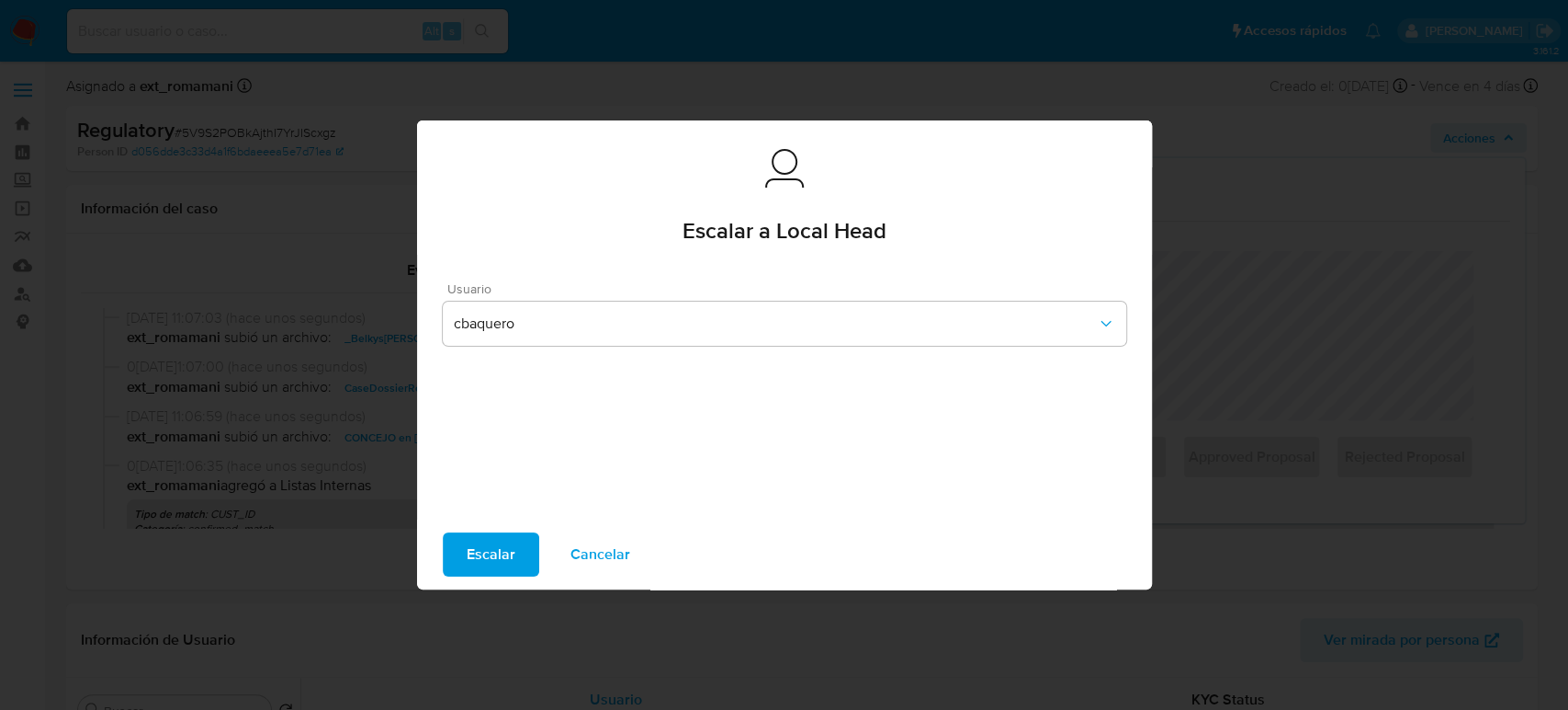
click at [487, 550] on span "Escalar" at bounding box center [491, 554] width 49 height 40
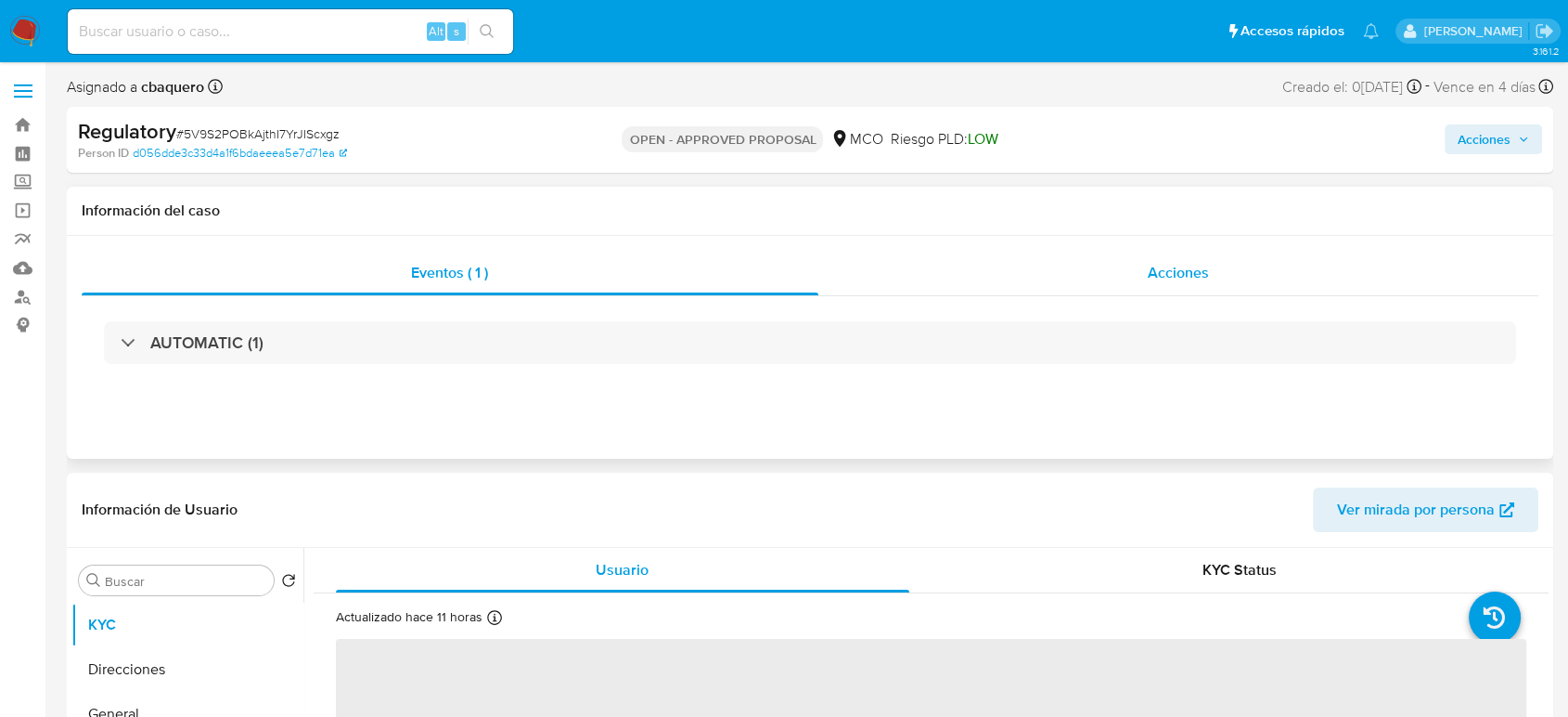
select select "10"
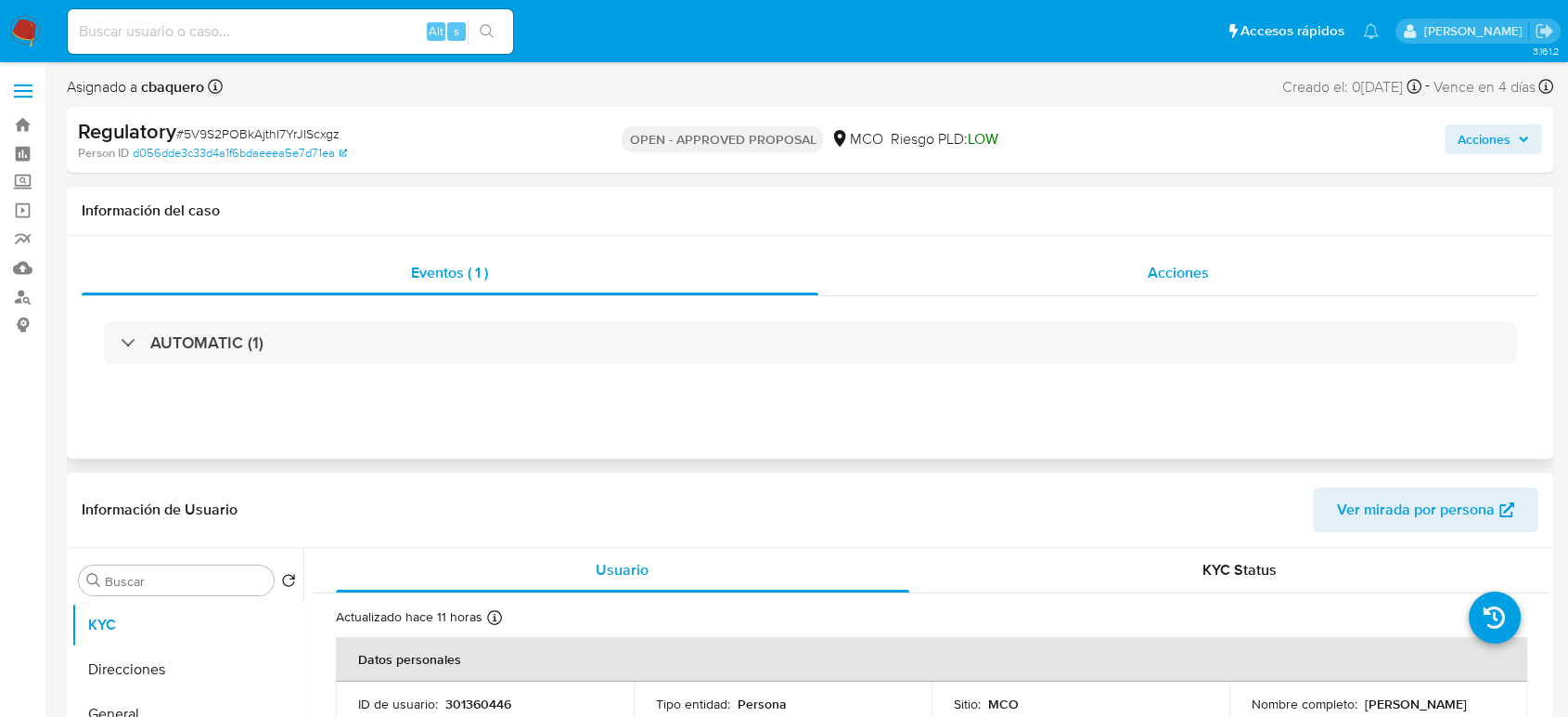
click at [1147, 267] on div "Acciones" at bounding box center [1179, 272] width 721 height 45
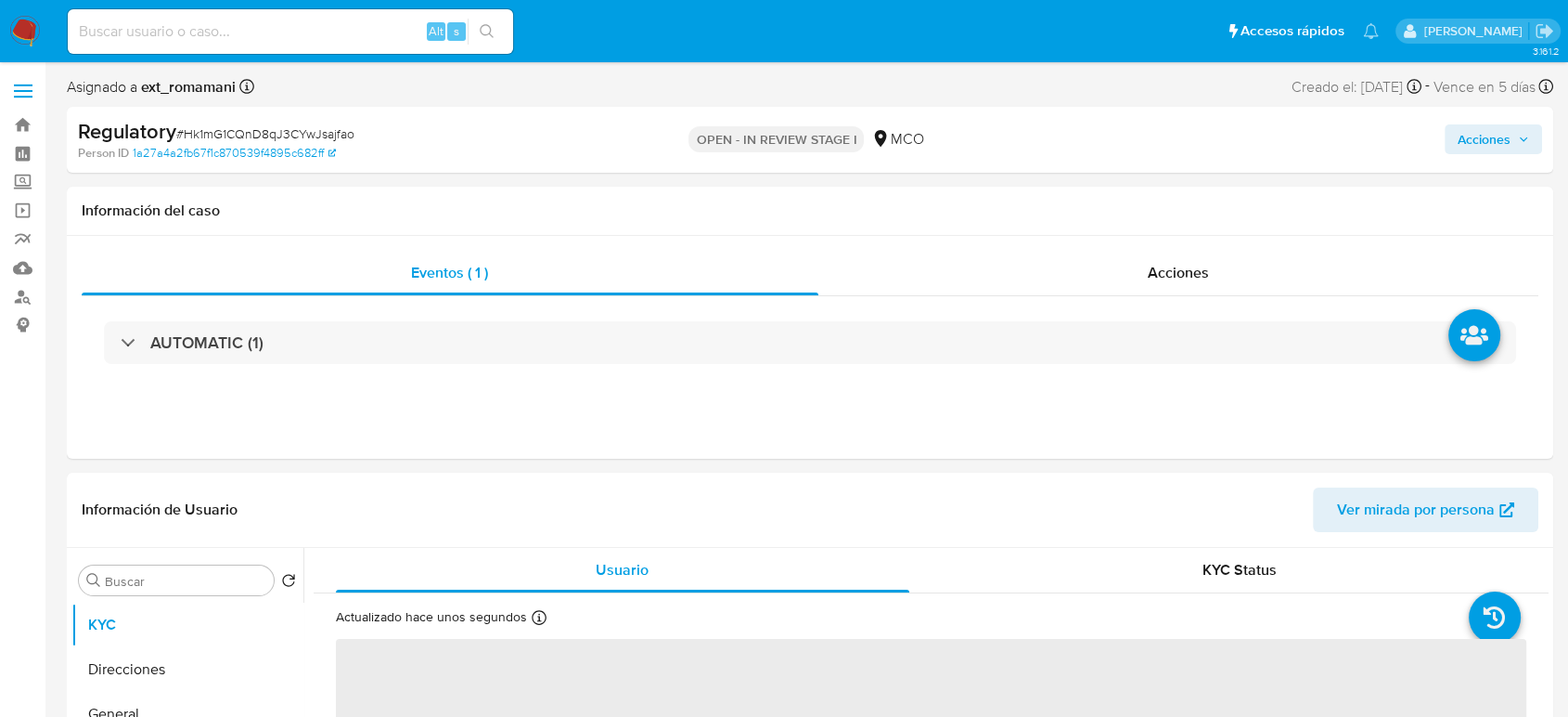
select select "10"
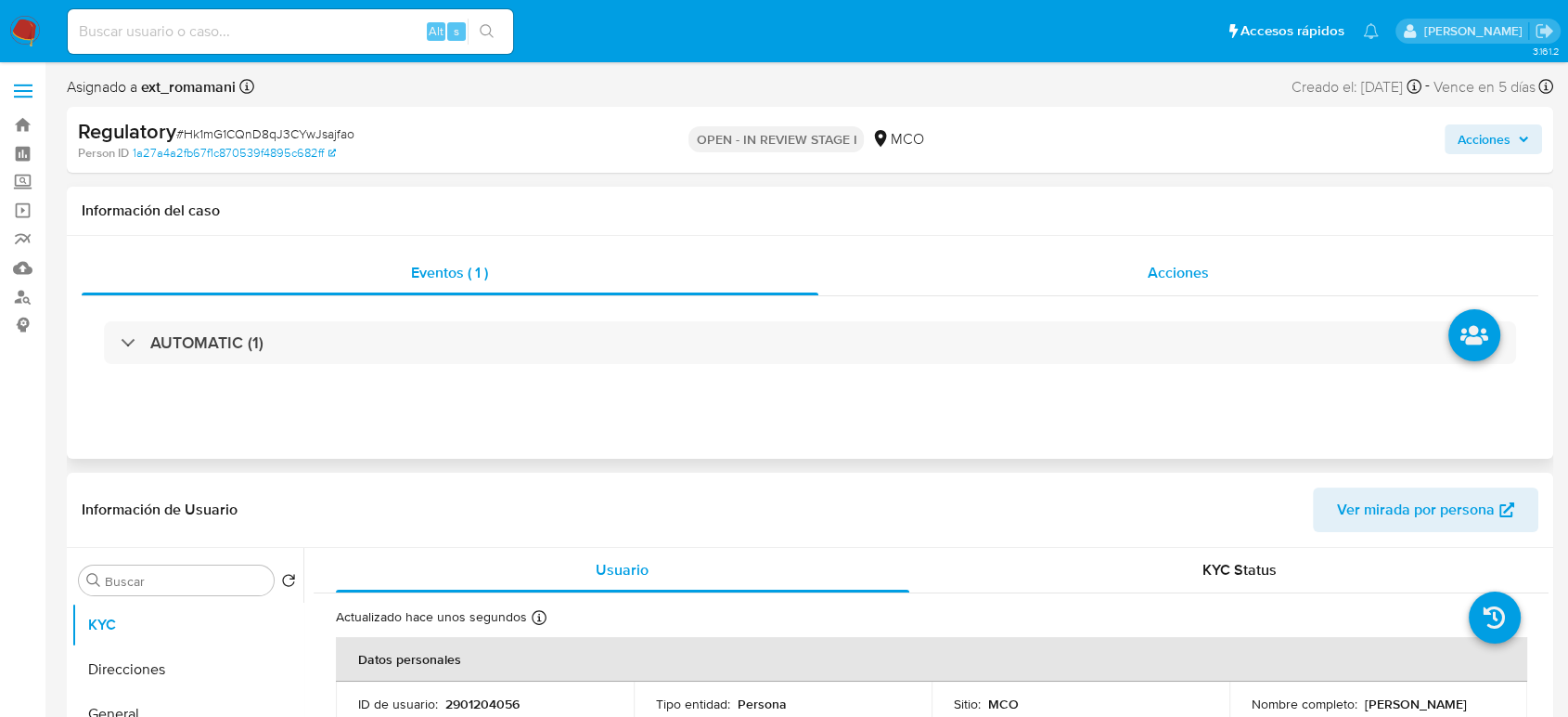
click at [1201, 273] on span "Acciones" at bounding box center [1178, 272] width 61 height 22
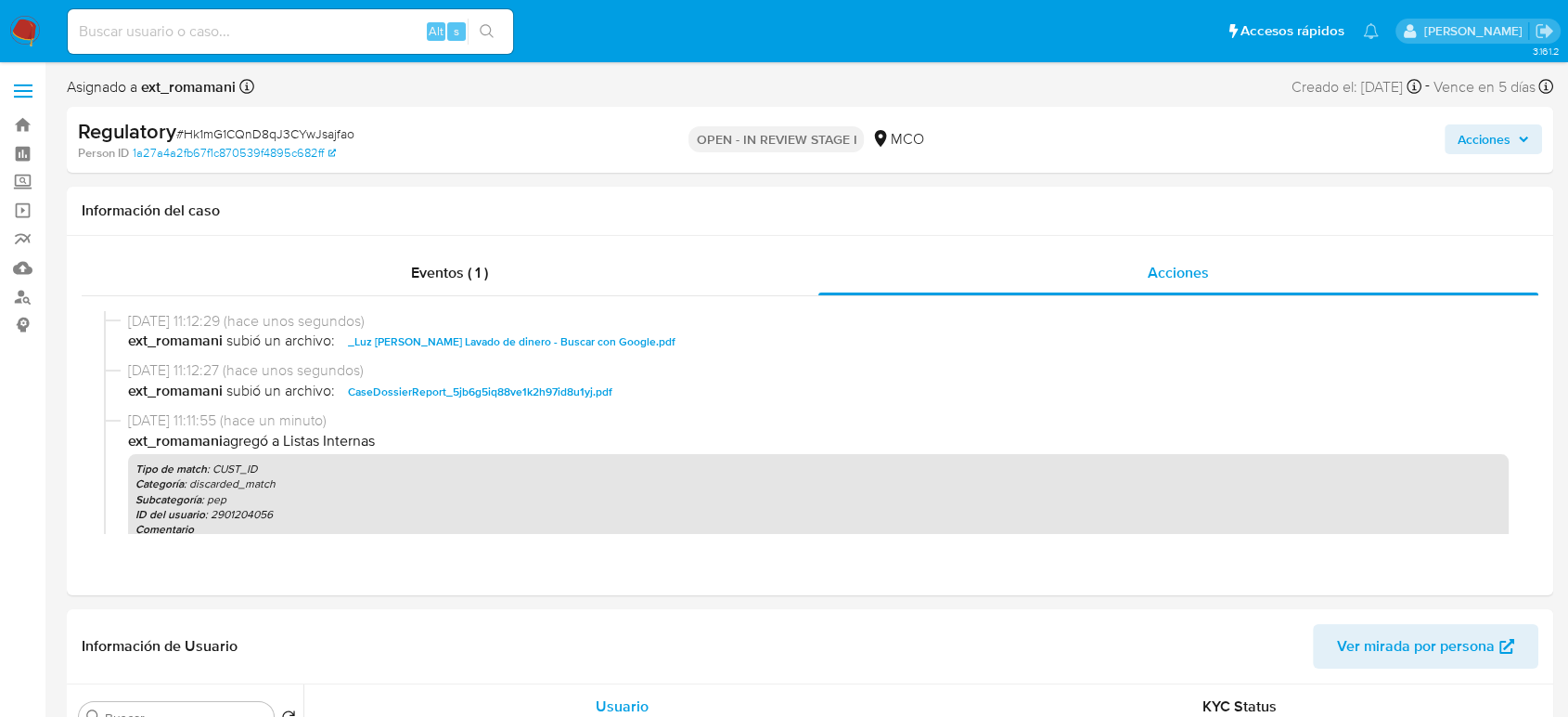
click at [1484, 144] on span "Acciones" at bounding box center [1484, 140] width 52 height 30
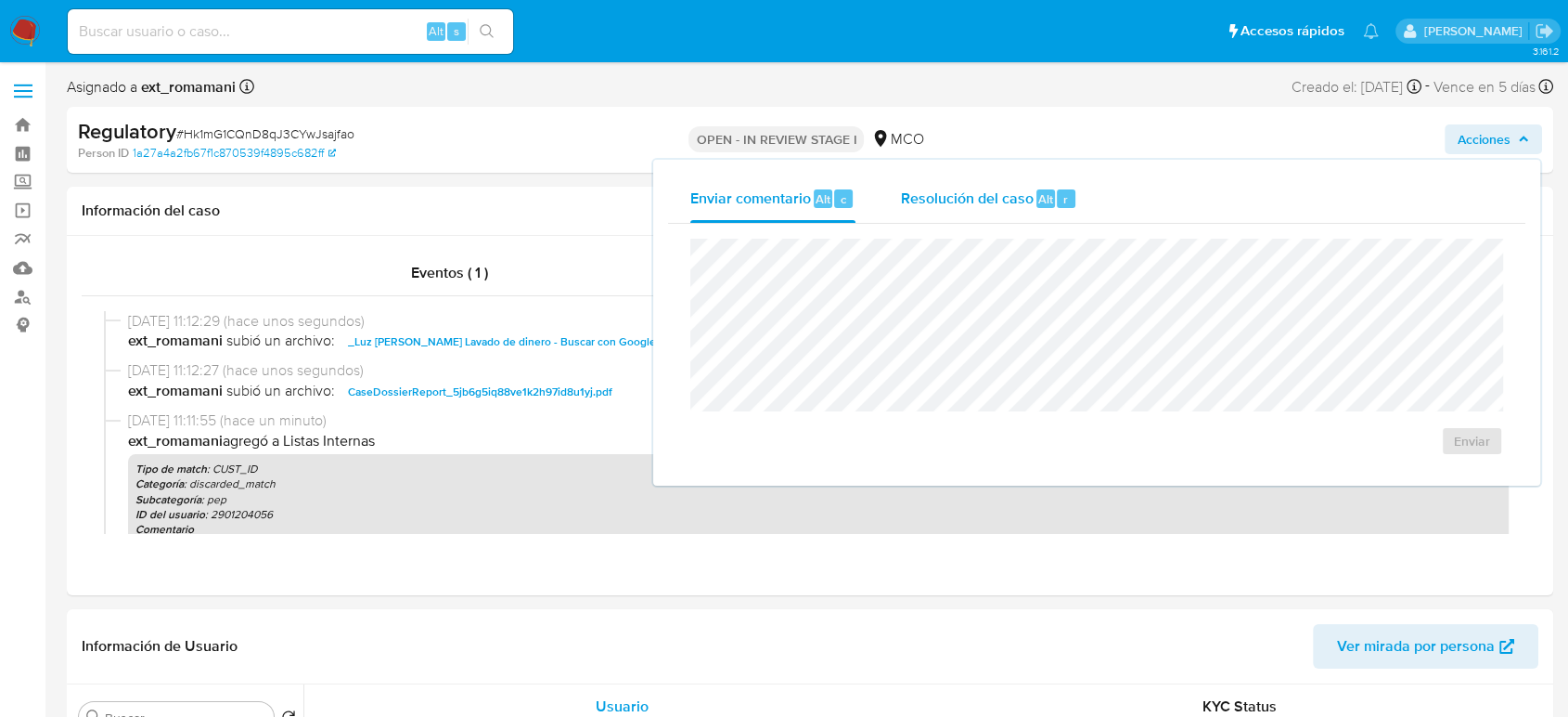
click at [980, 209] on div "Resolución del caso Alt r" at bounding box center [988, 198] width 177 height 49
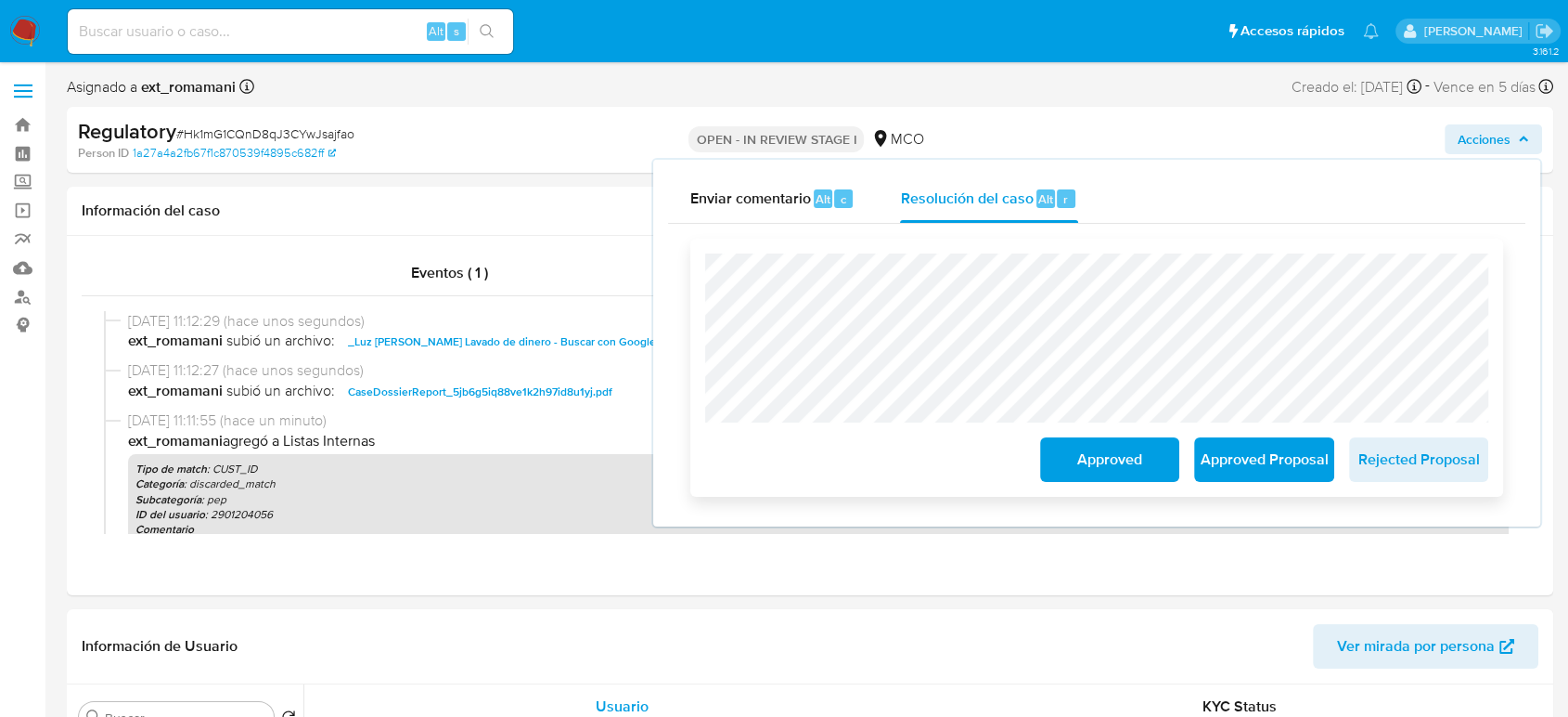
click at [1076, 459] on span "Approved" at bounding box center [1110, 459] width 91 height 41
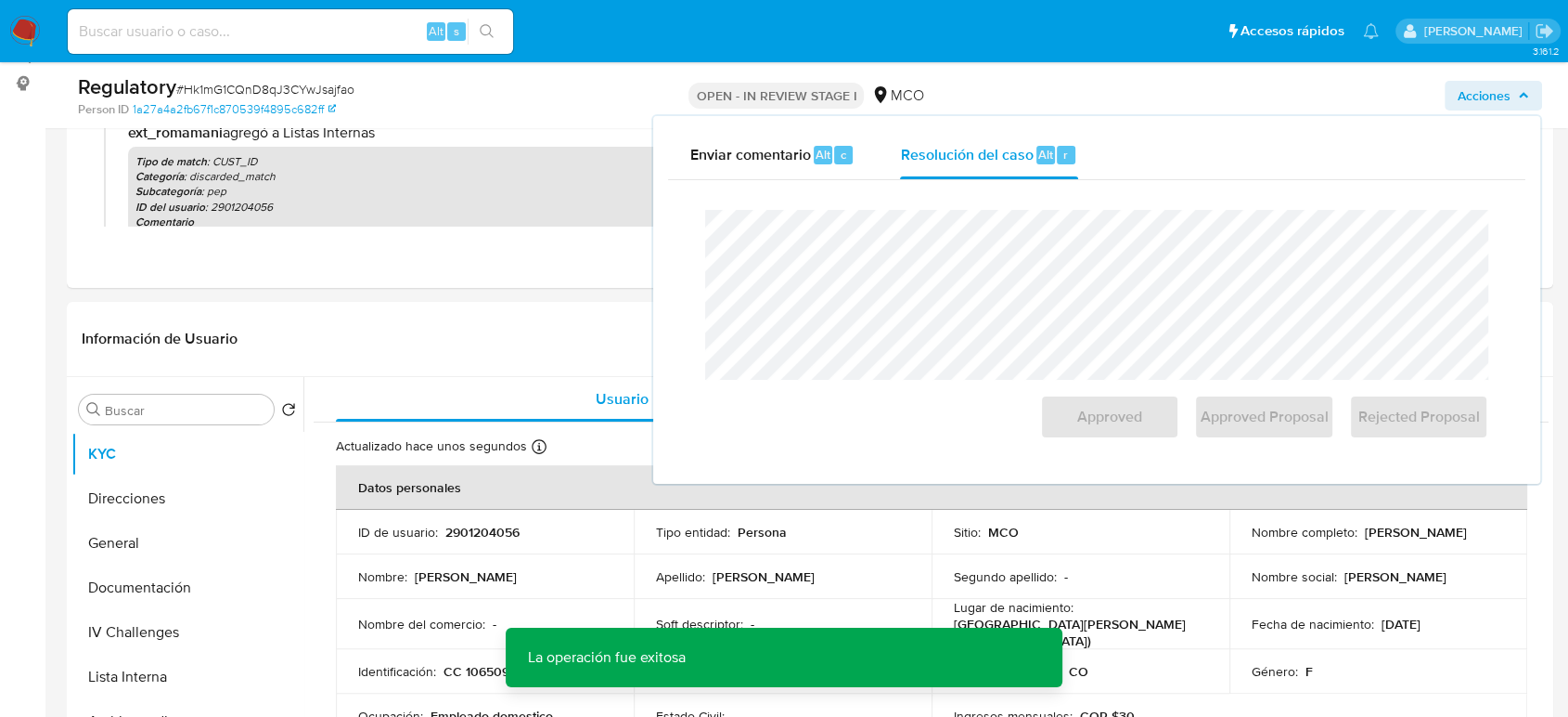
scroll to position [206, 0]
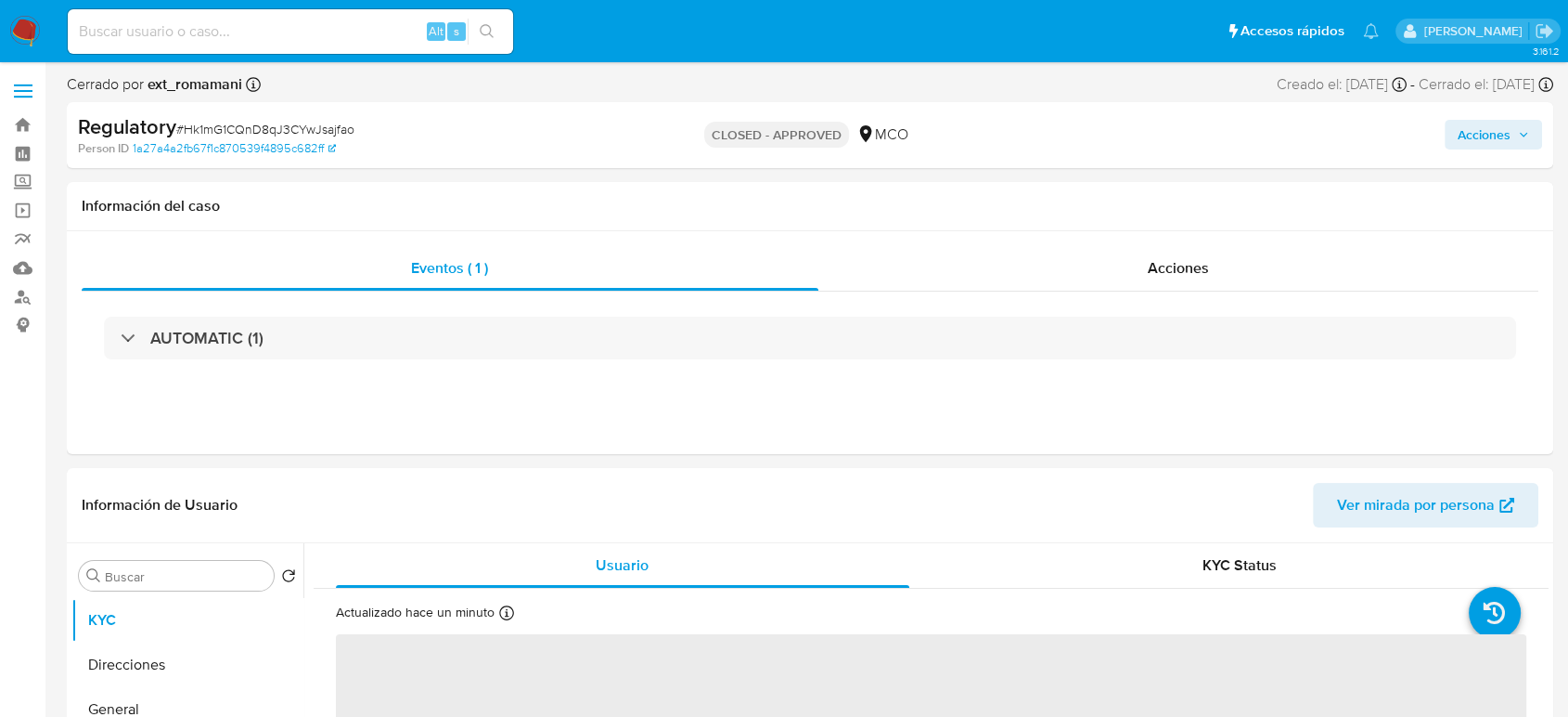
select select "10"
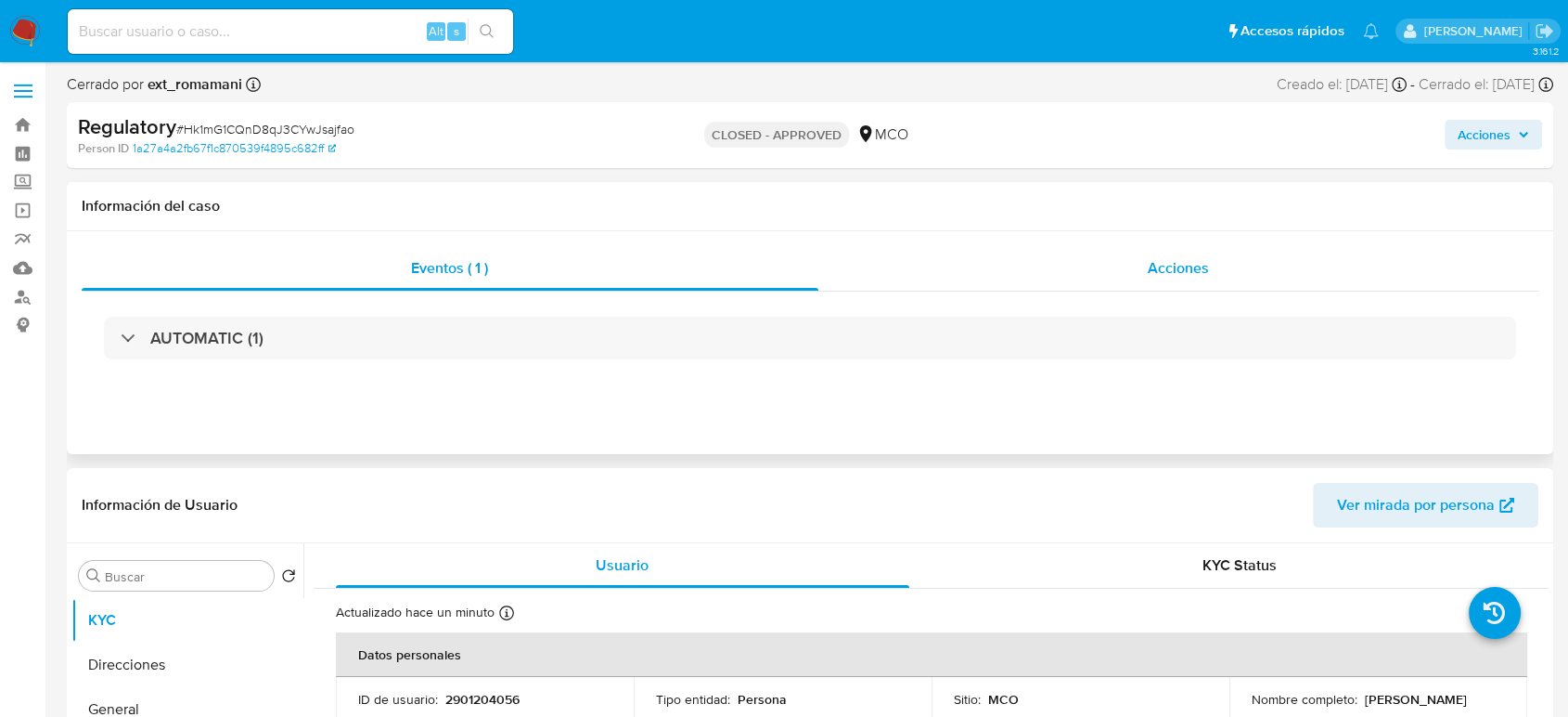
click at [1193, 255] on div "Acciones" at bounding box center [1179, 267] width 721 height 45
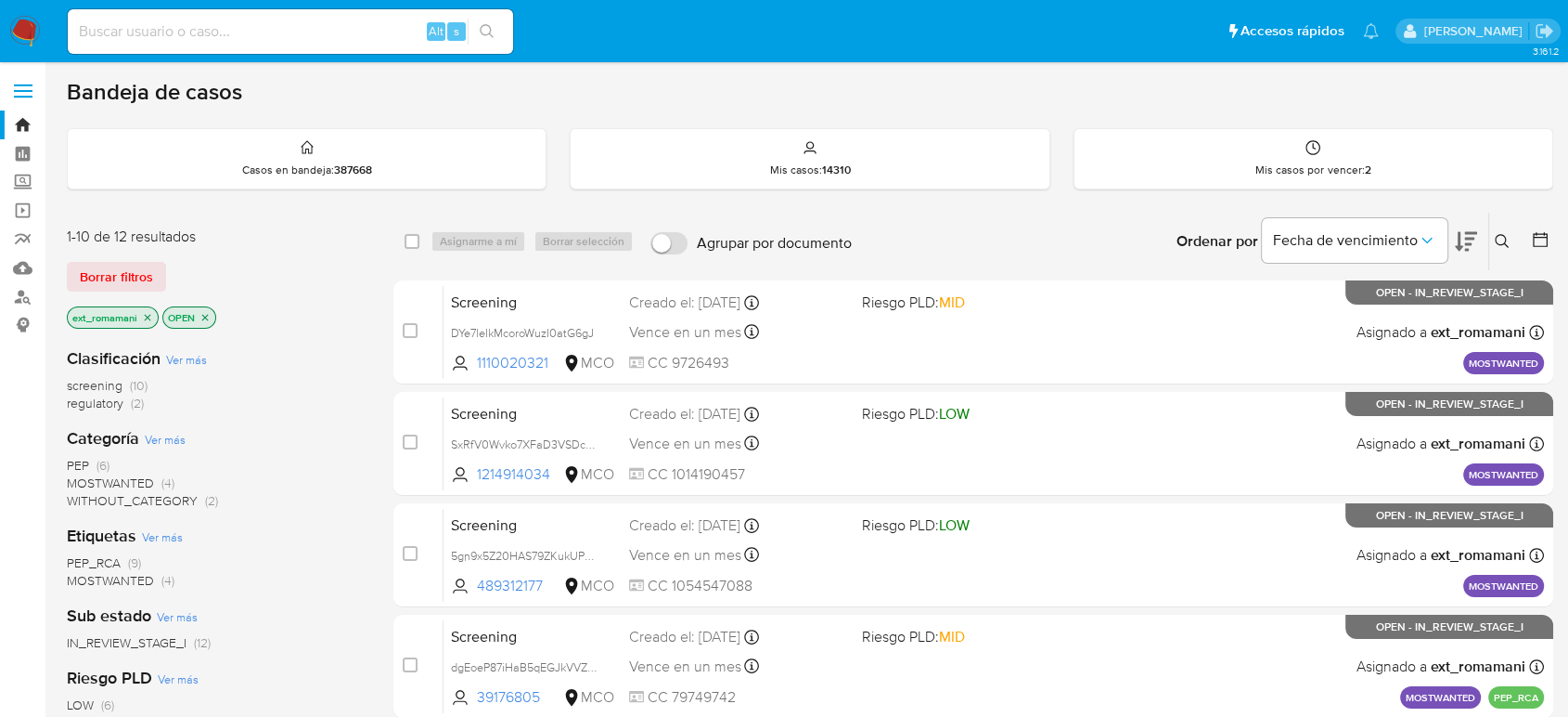
click at [102, 457] on span "(6)" at bounding box center [102, 464] width 13 height 19
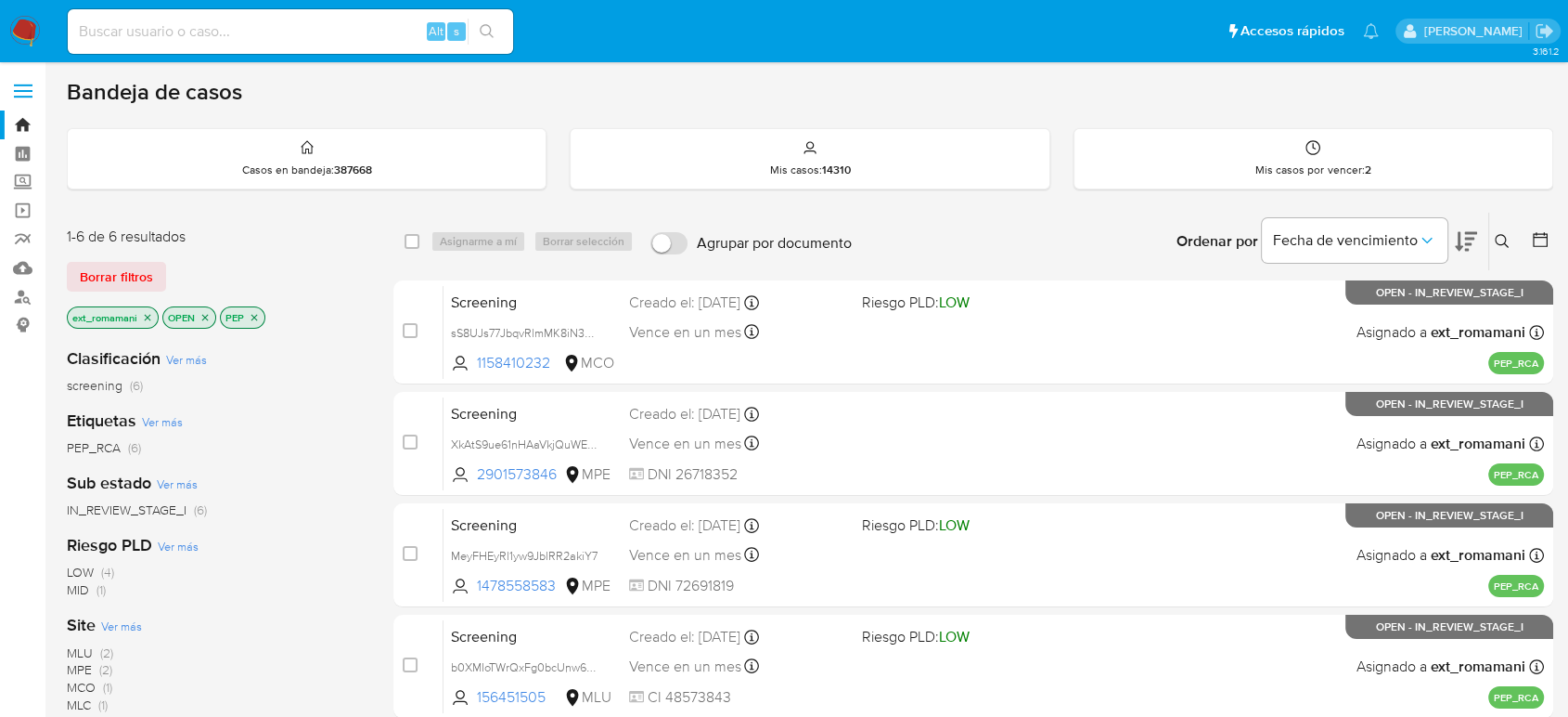
click at [145, 318] on icon "close-filter" at bounding box center [147, 317] width 7 height 7
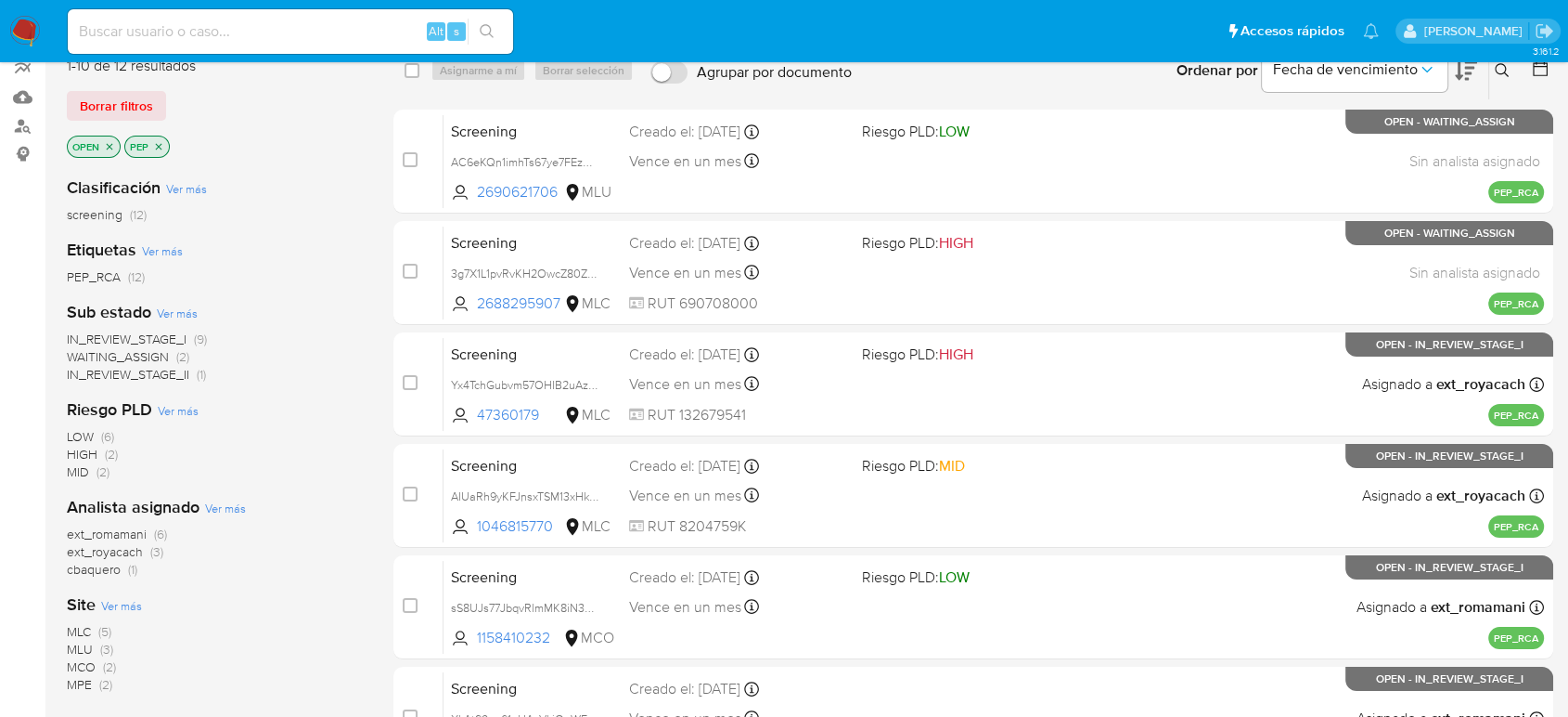
scroll to position [206, 0]
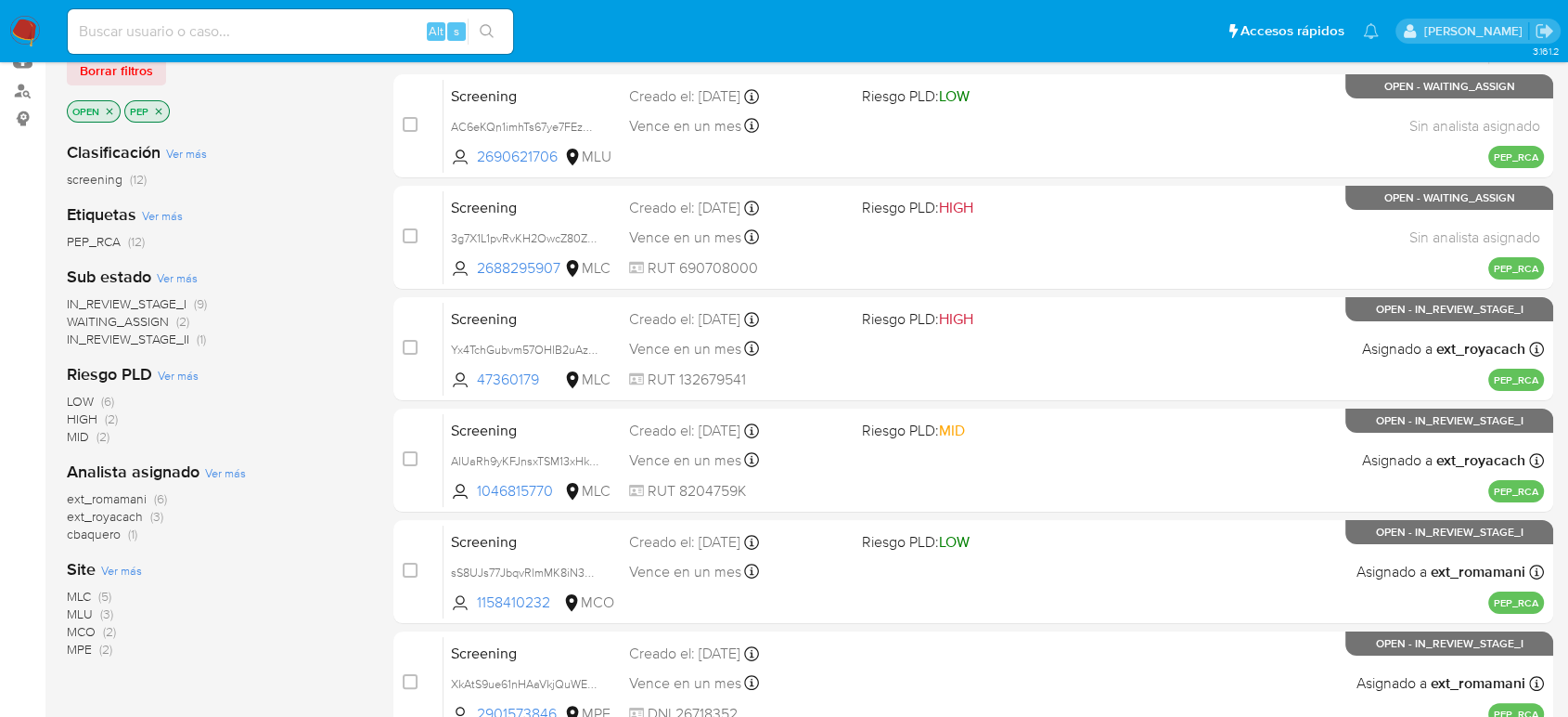
click at [155, 517] on span "(3)" at bounding box center [156, 516] width 13 height 19
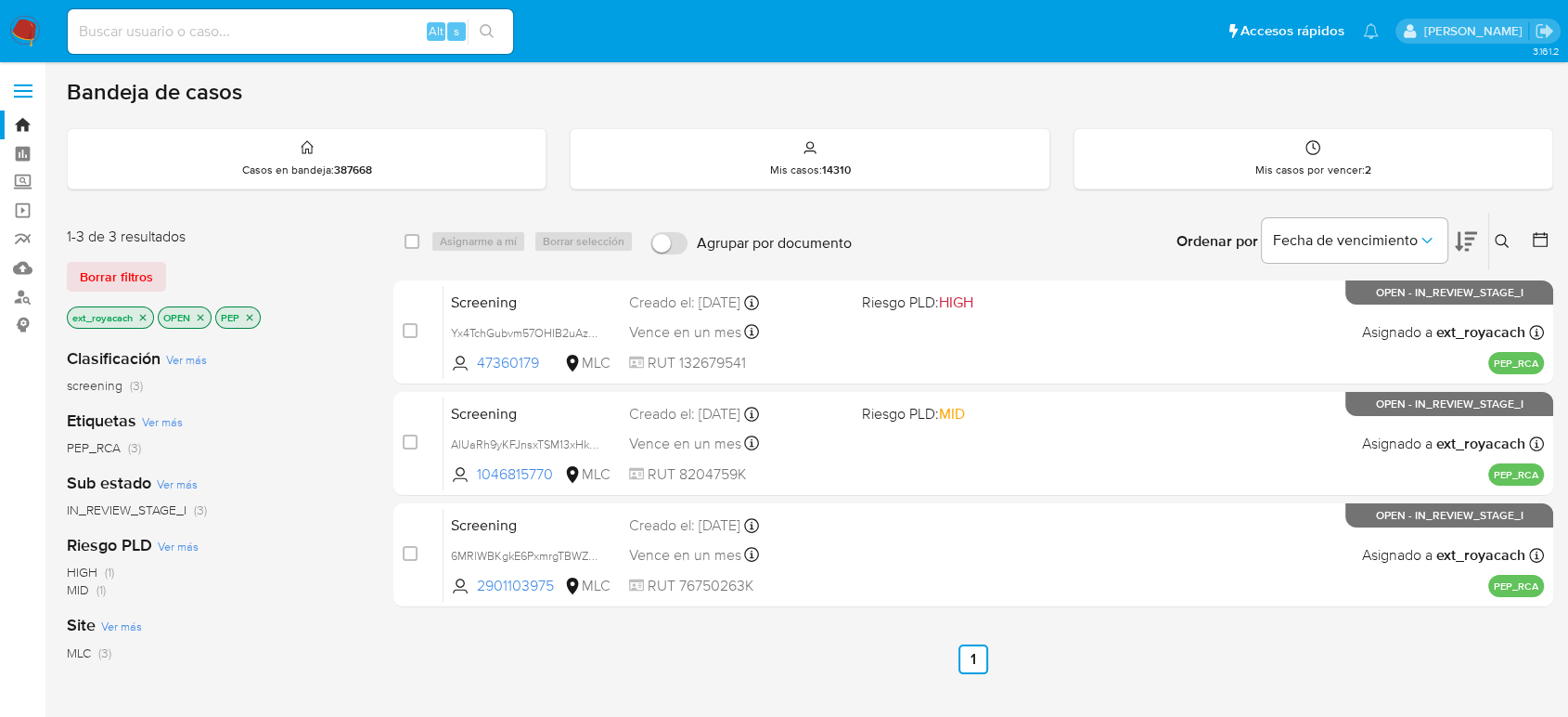
click at [252, 314] on icon "close-filter" at bounding box center [249, 317] width 7 height 7
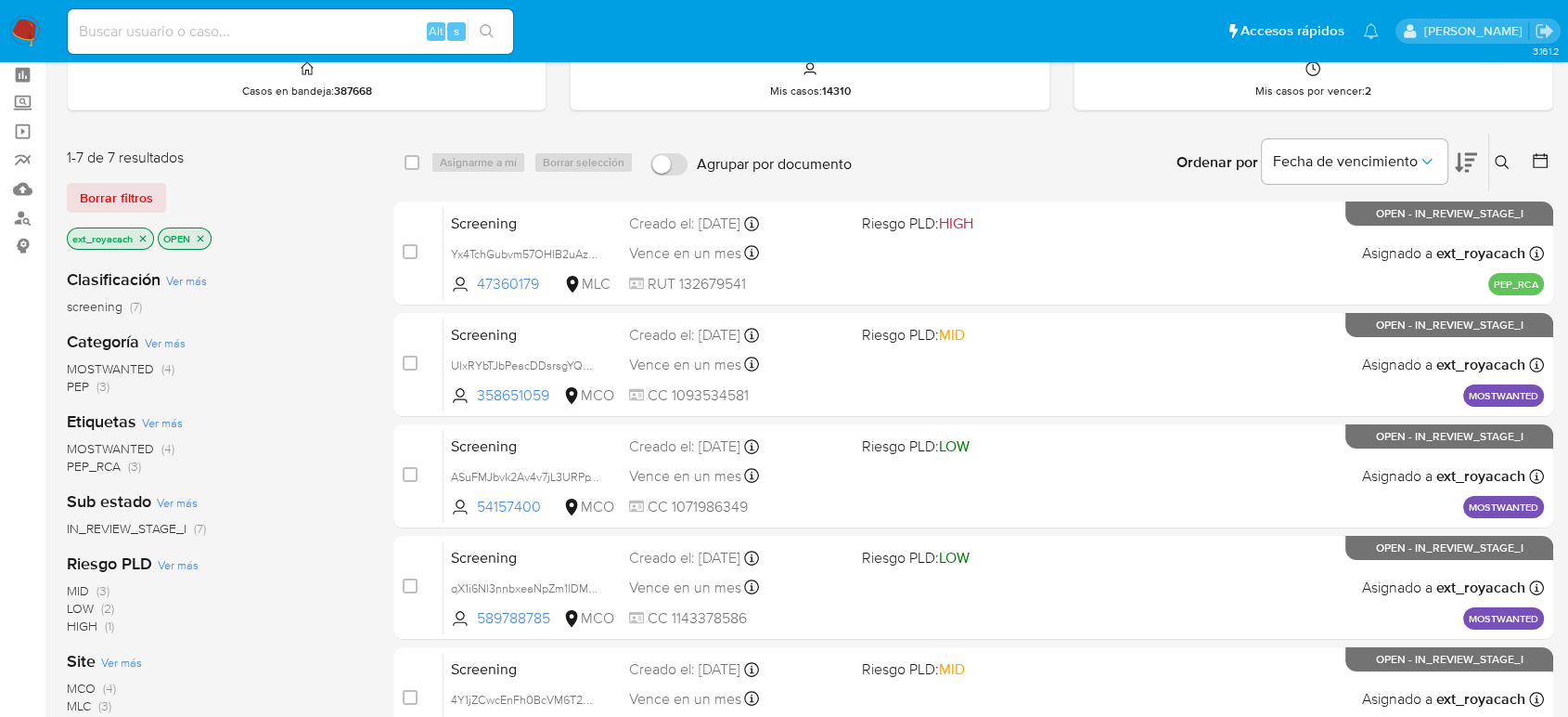
scroll to position [103, 0]
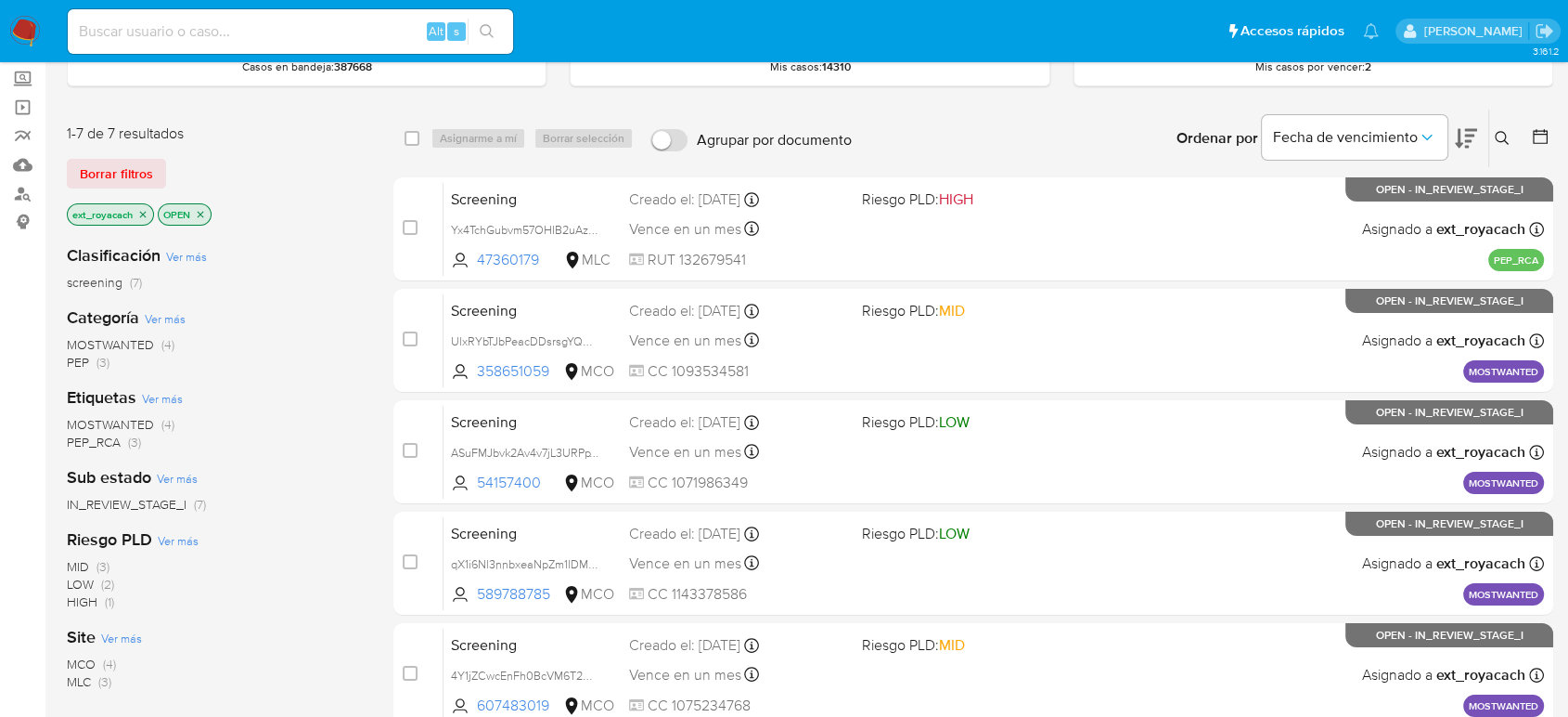
click at [22, 28] on img at bounding box center [25, 32] width 32 height 32
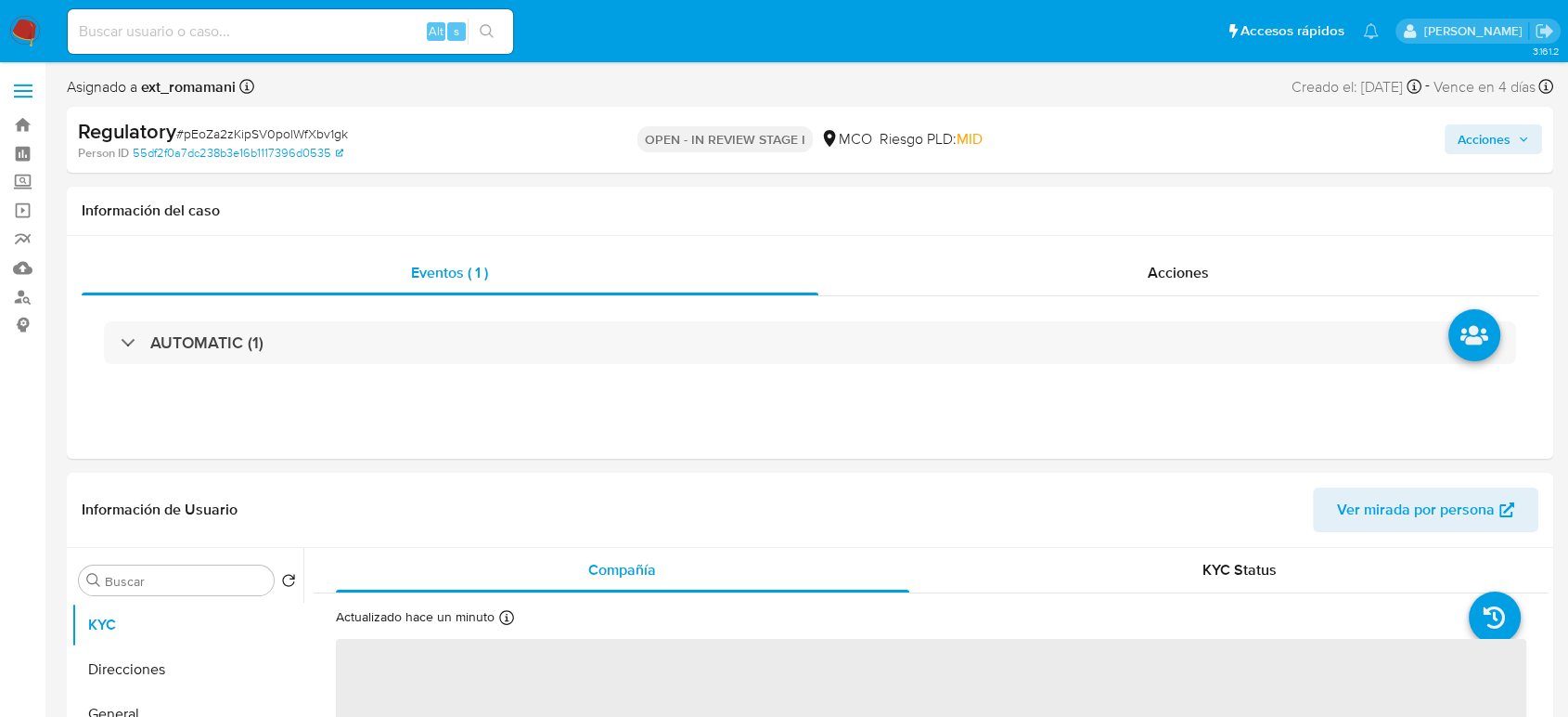
select select "10"
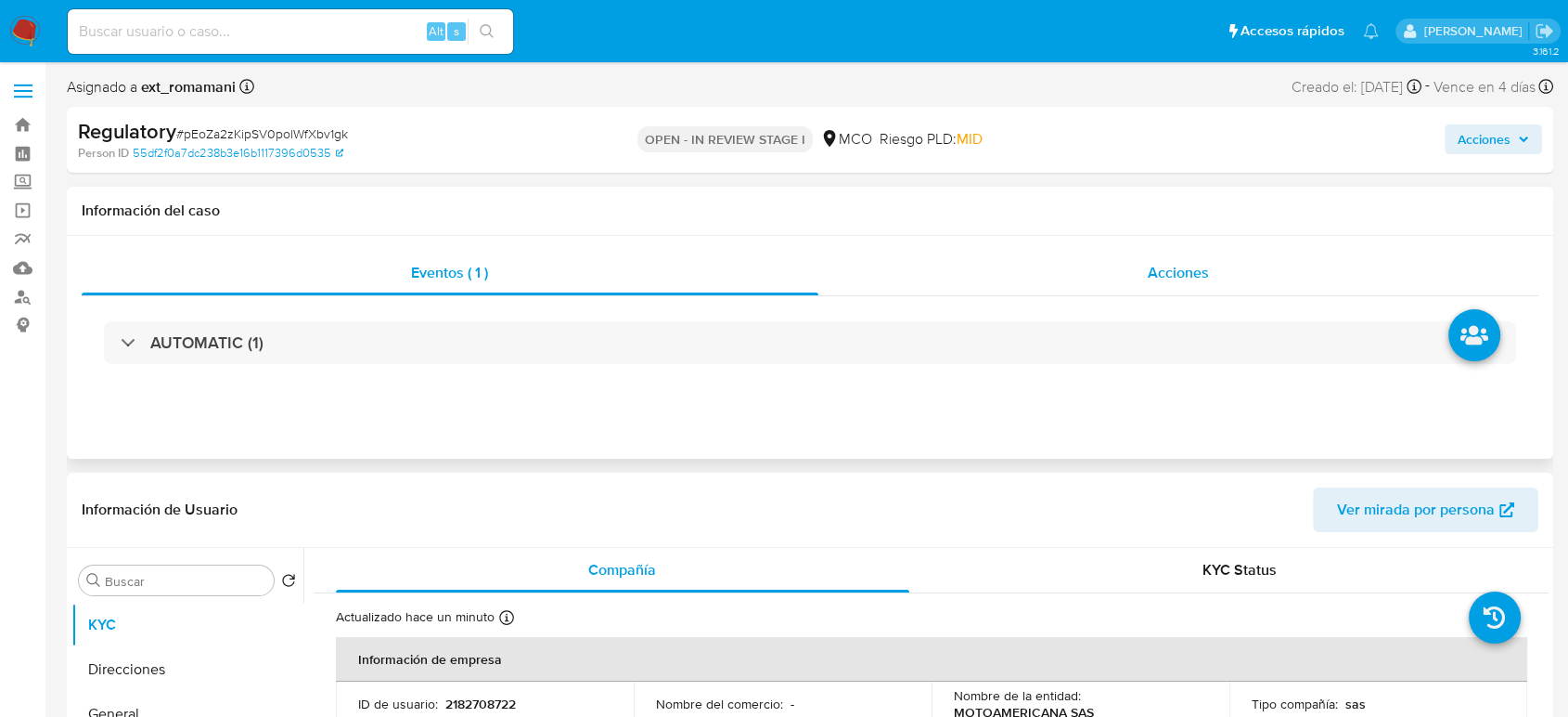
click at [1071, 287] on div "Acciones" at bounding box center [1179, 272] width 721 height 45
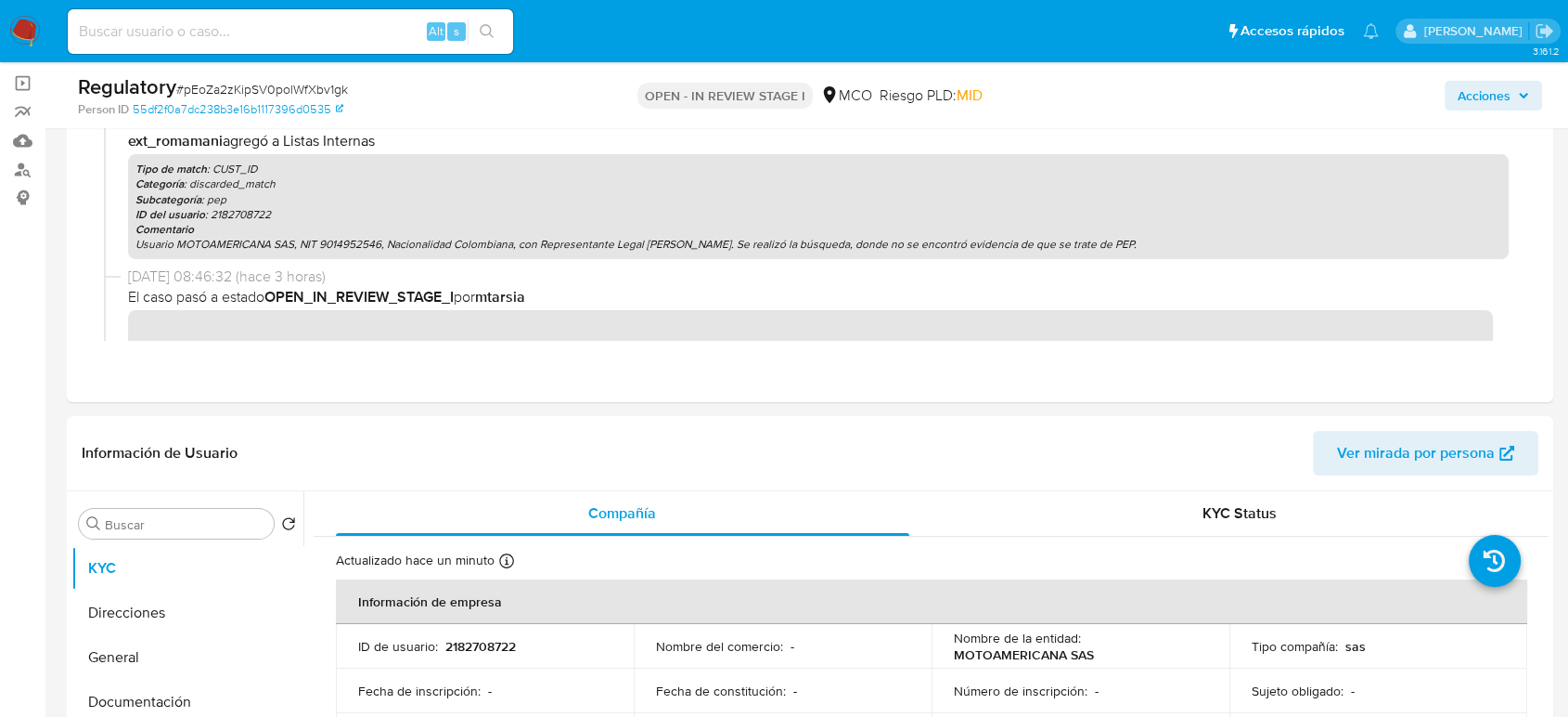
scroll to position [309, 0]
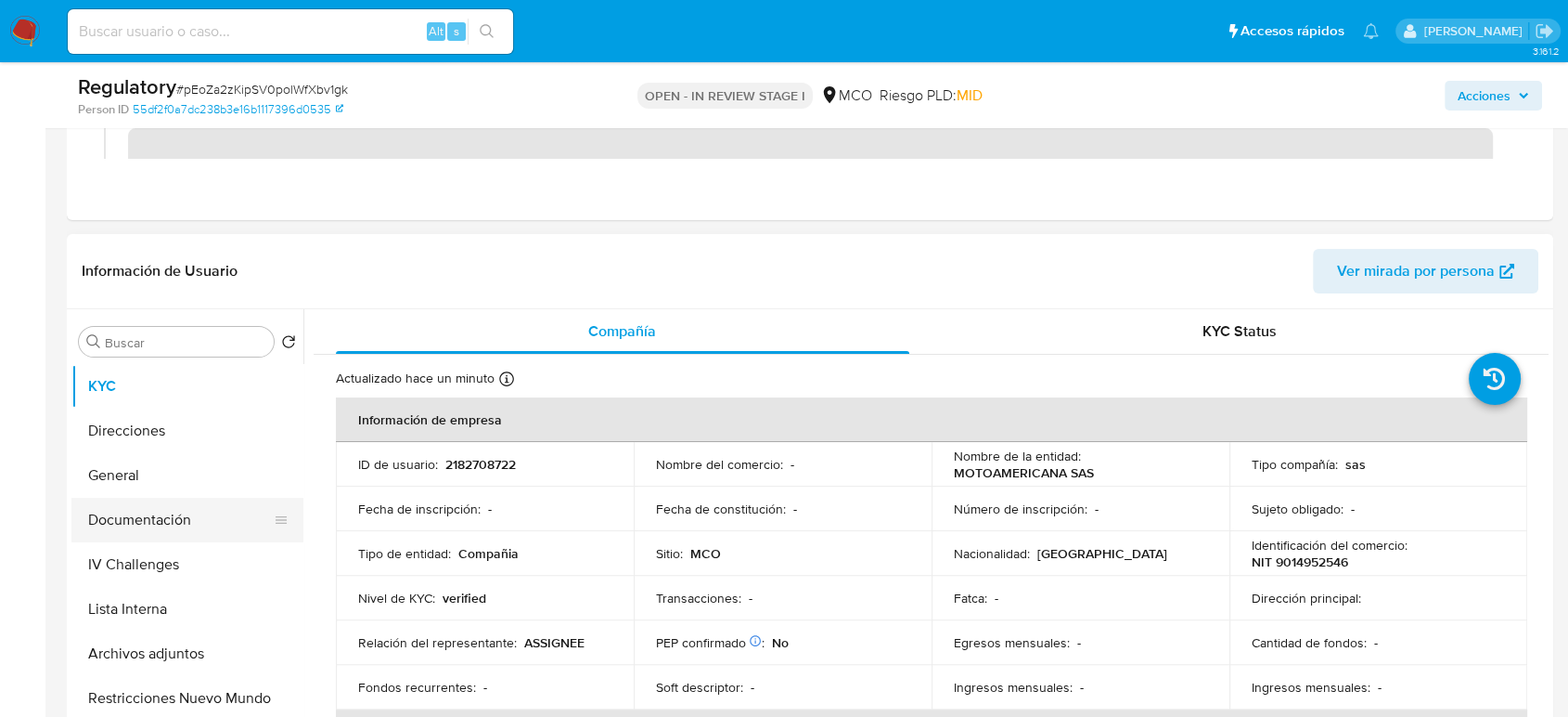
click at [105, 511] on button "Documentación" at bounding box center [179, 519] width 217 height 45
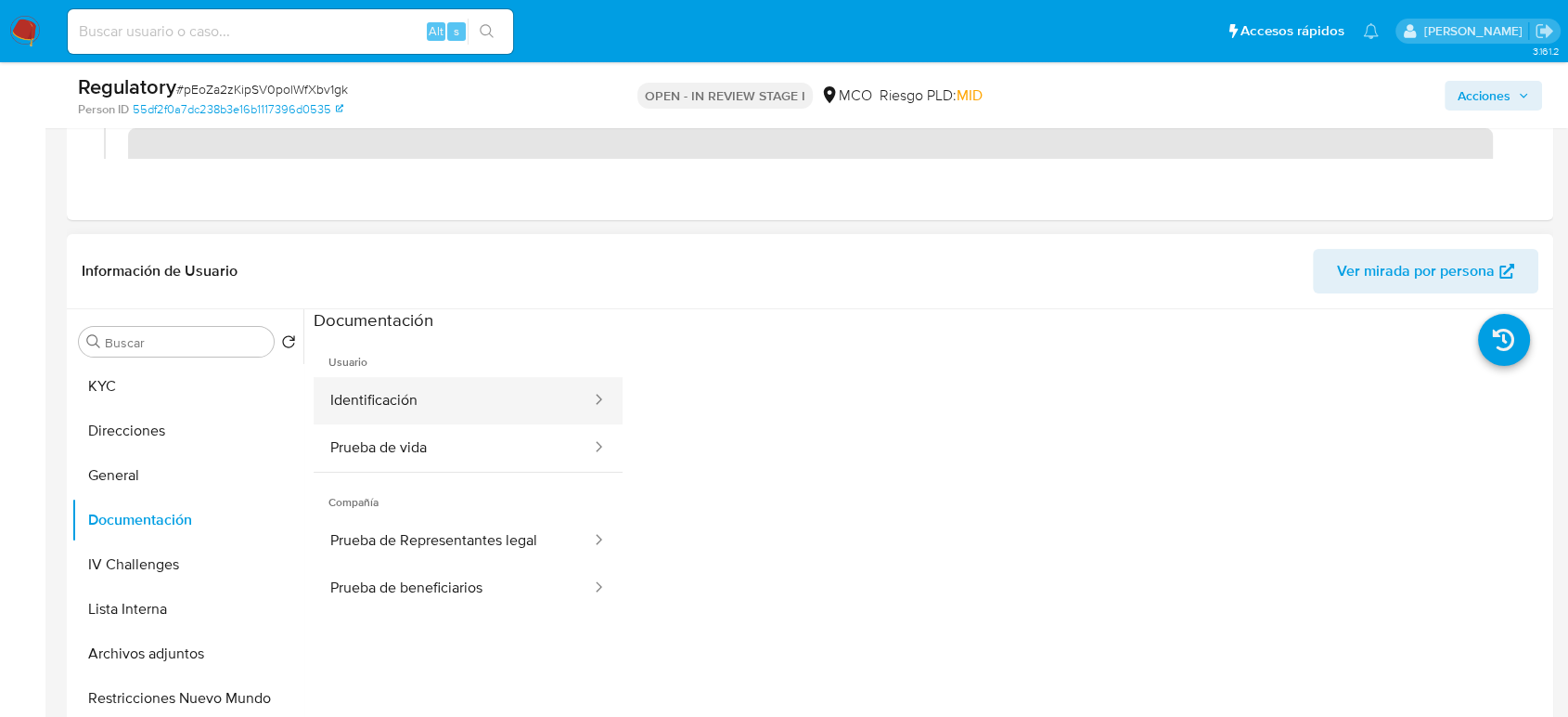
click at [541, 395] on button "Identificación" at bounding box center [453, 401] width 279 height 48
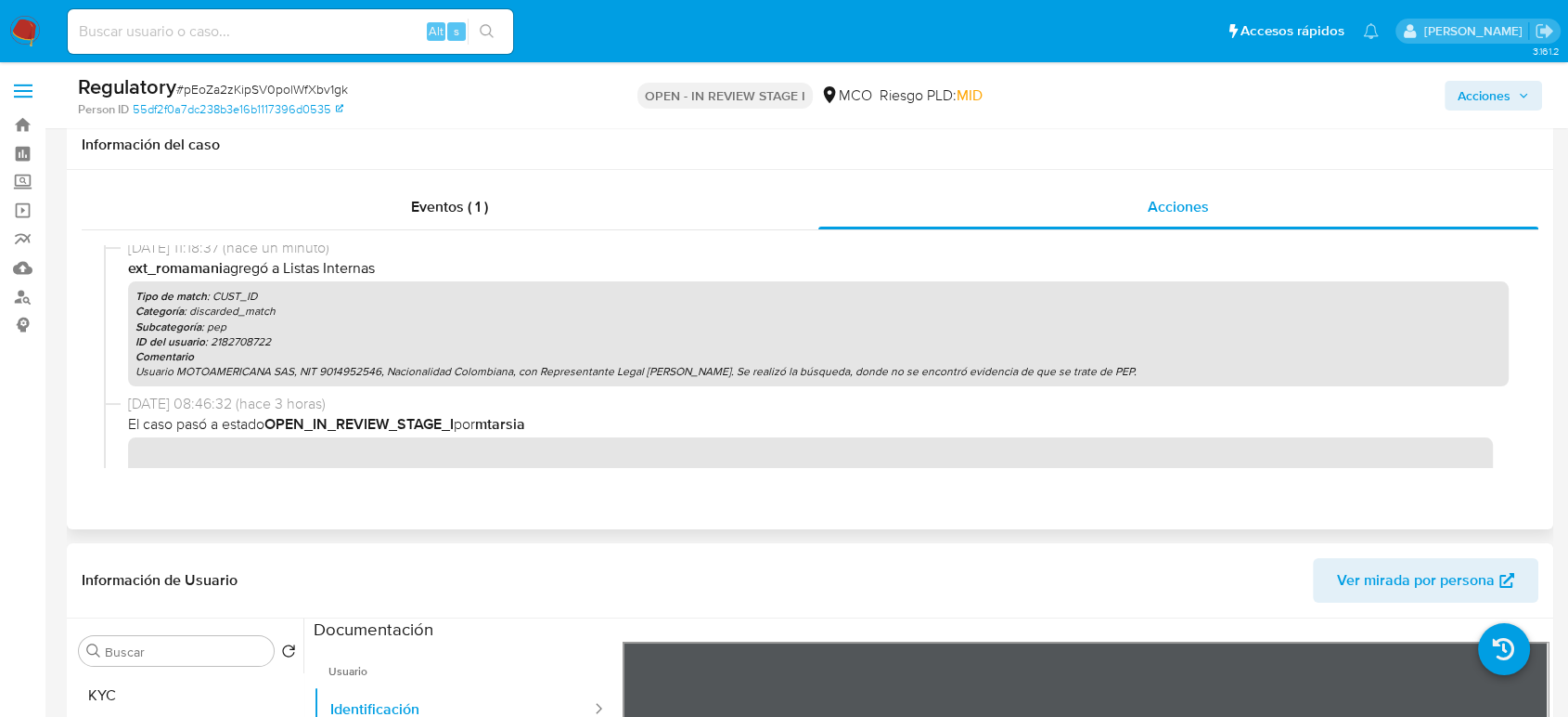
scroll to position [0, 0]
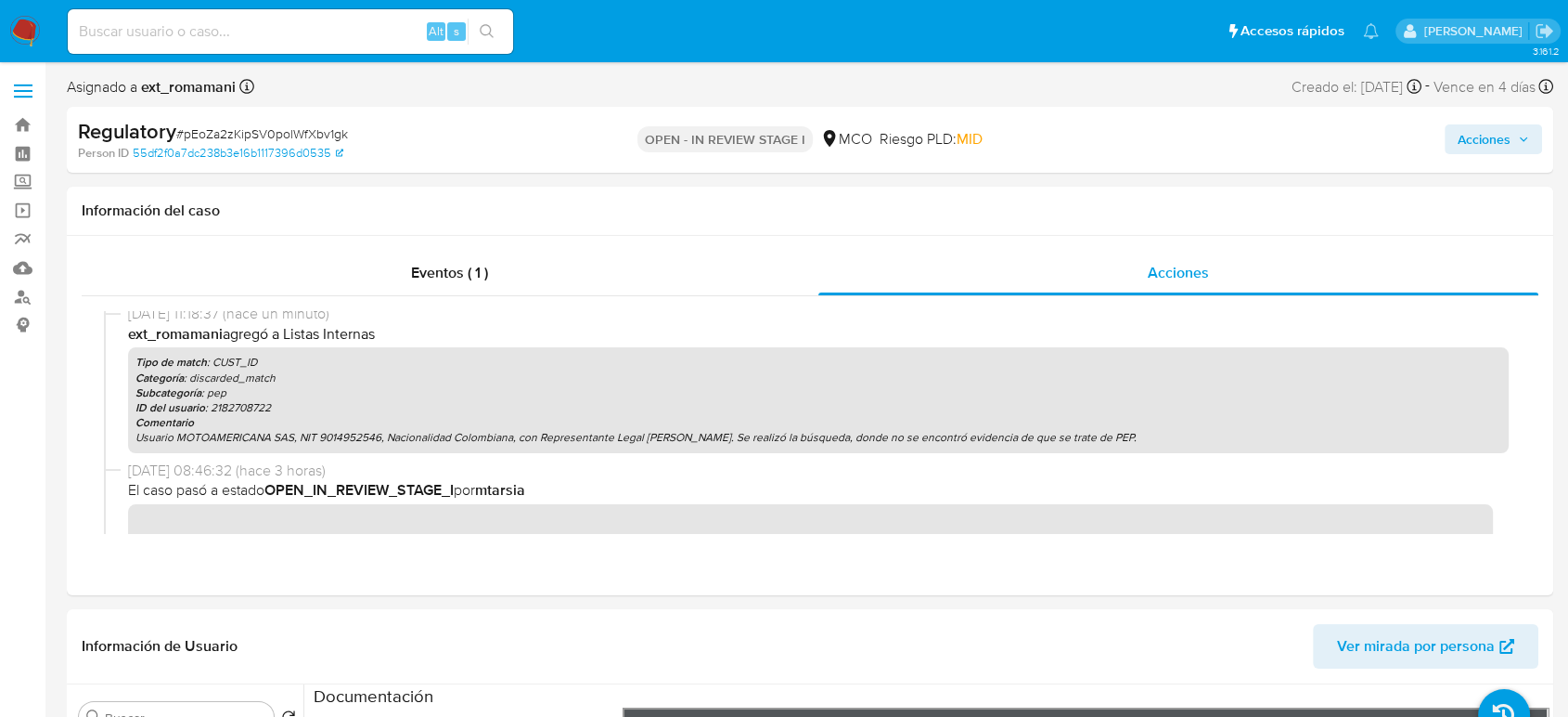
click at [1485, 138] on span "Acciones" at bounding box center [1484, 140] width 52 height 30
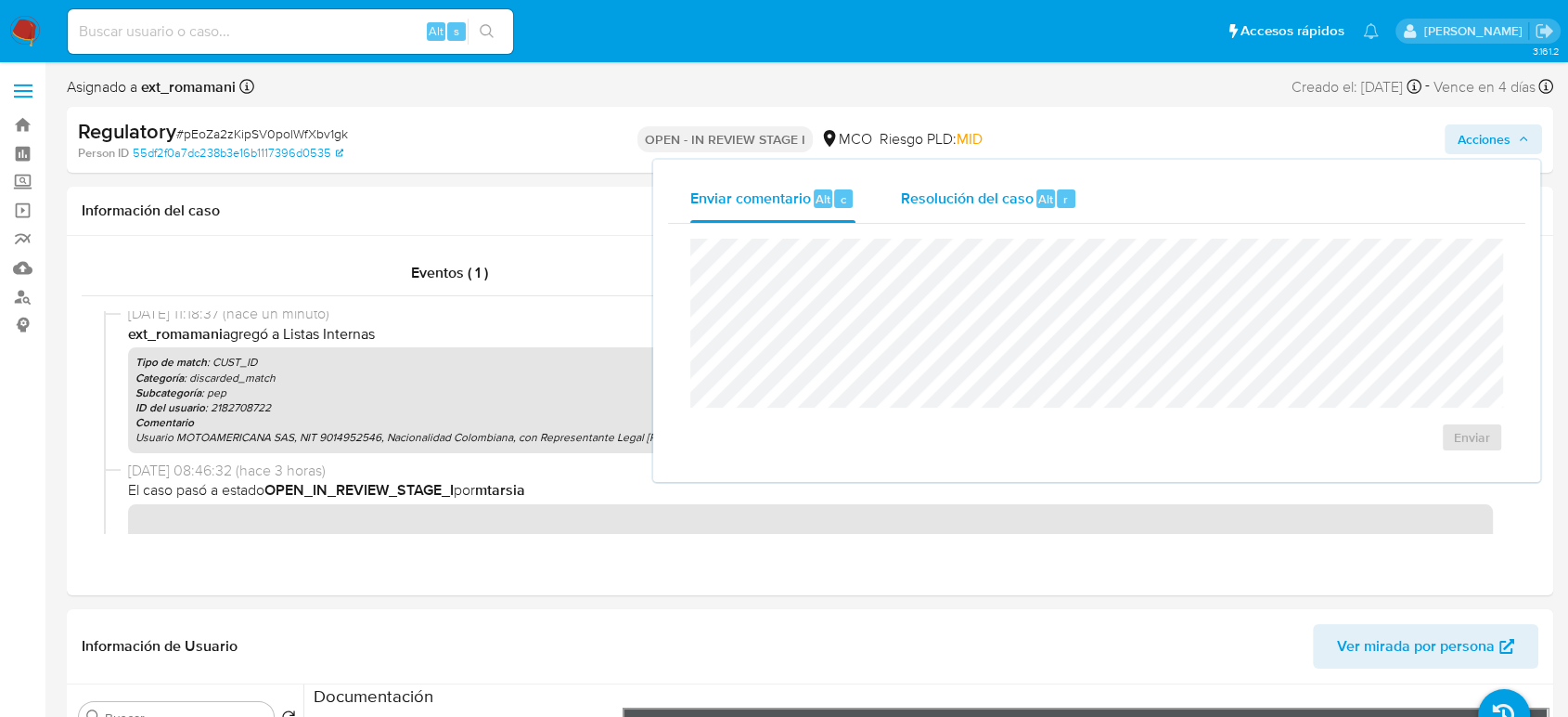
click at [915, 220] on div "Resolución del caso Alt r" at bounding box center [988, 198] width 177 height 49
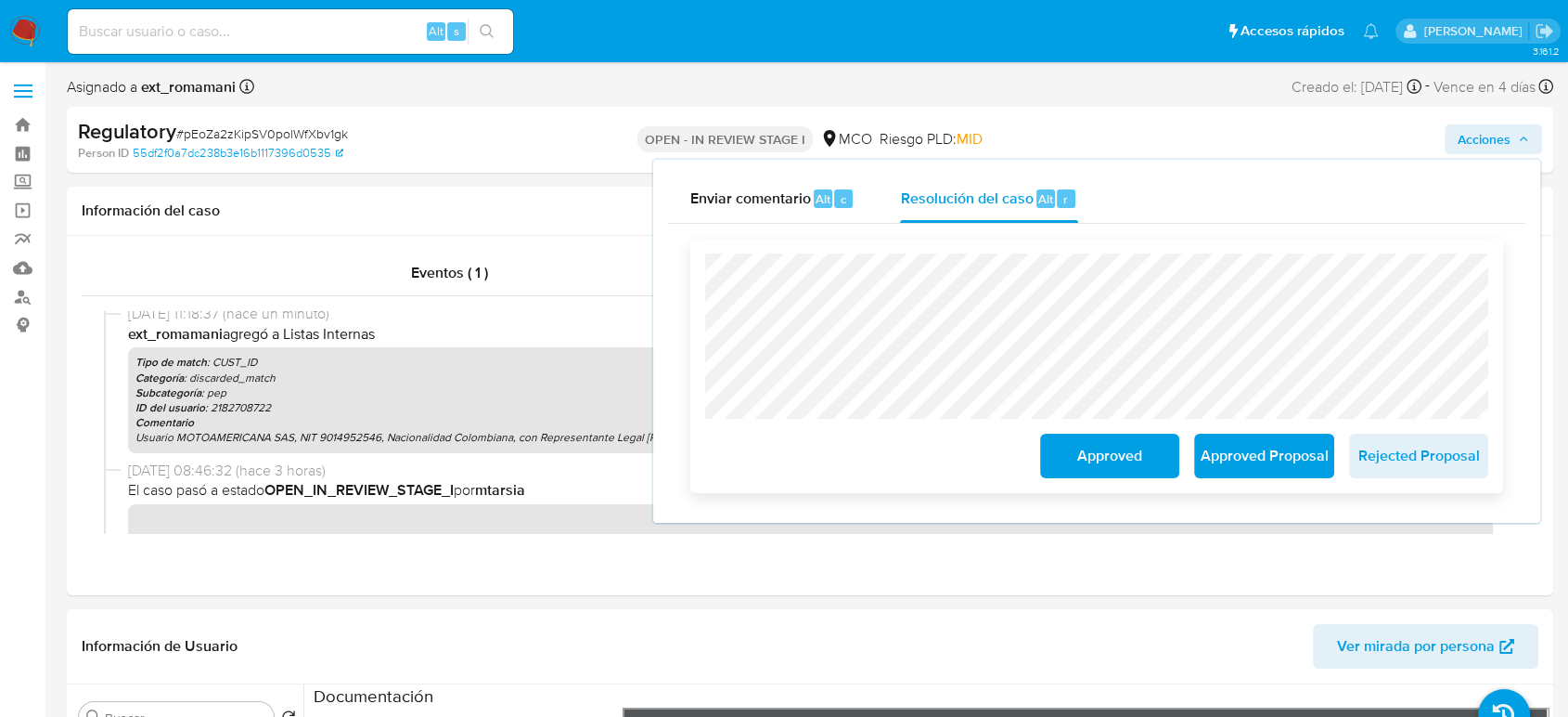
click at [1082, 455] on span "Approved" at bounding box center [1110, 456] width 91 height 41
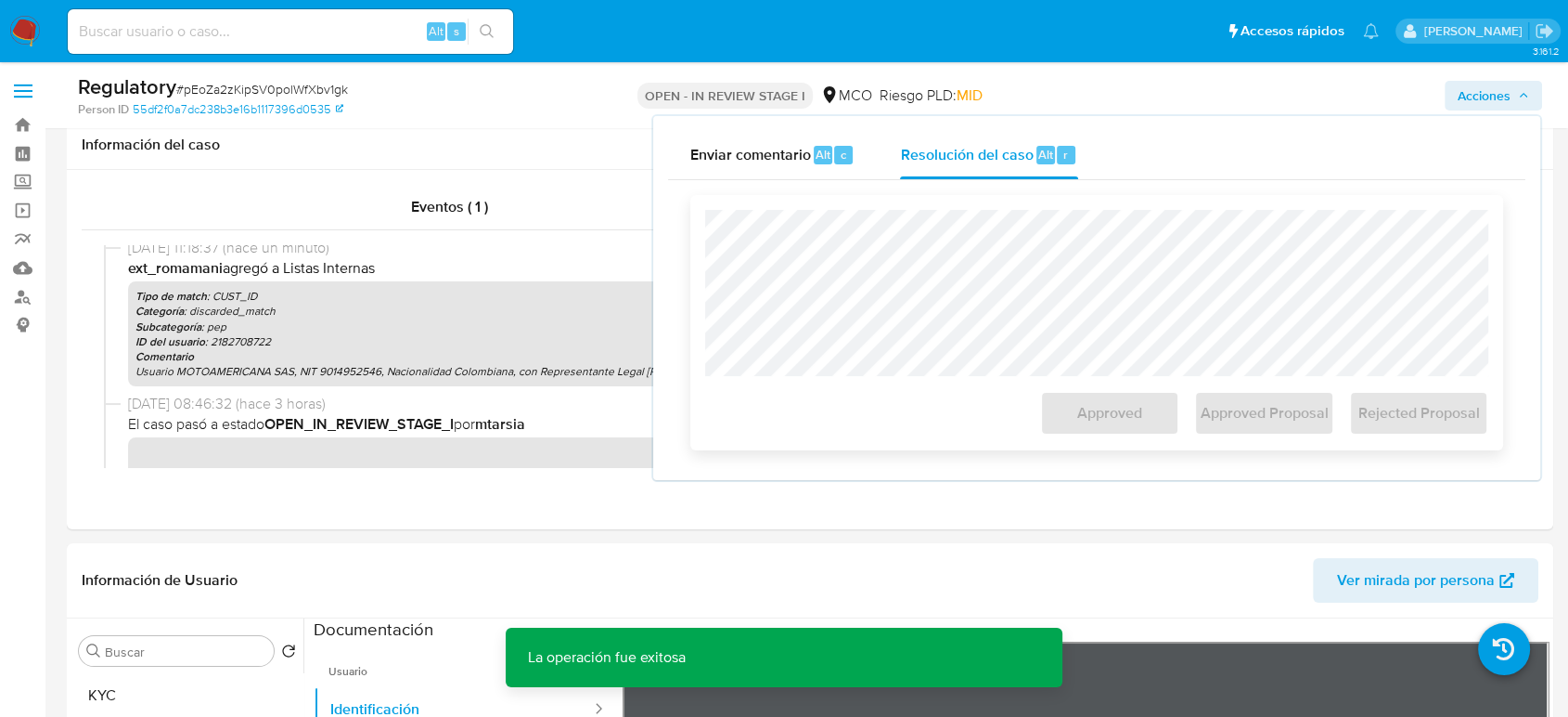
scroll to position [627, 0]
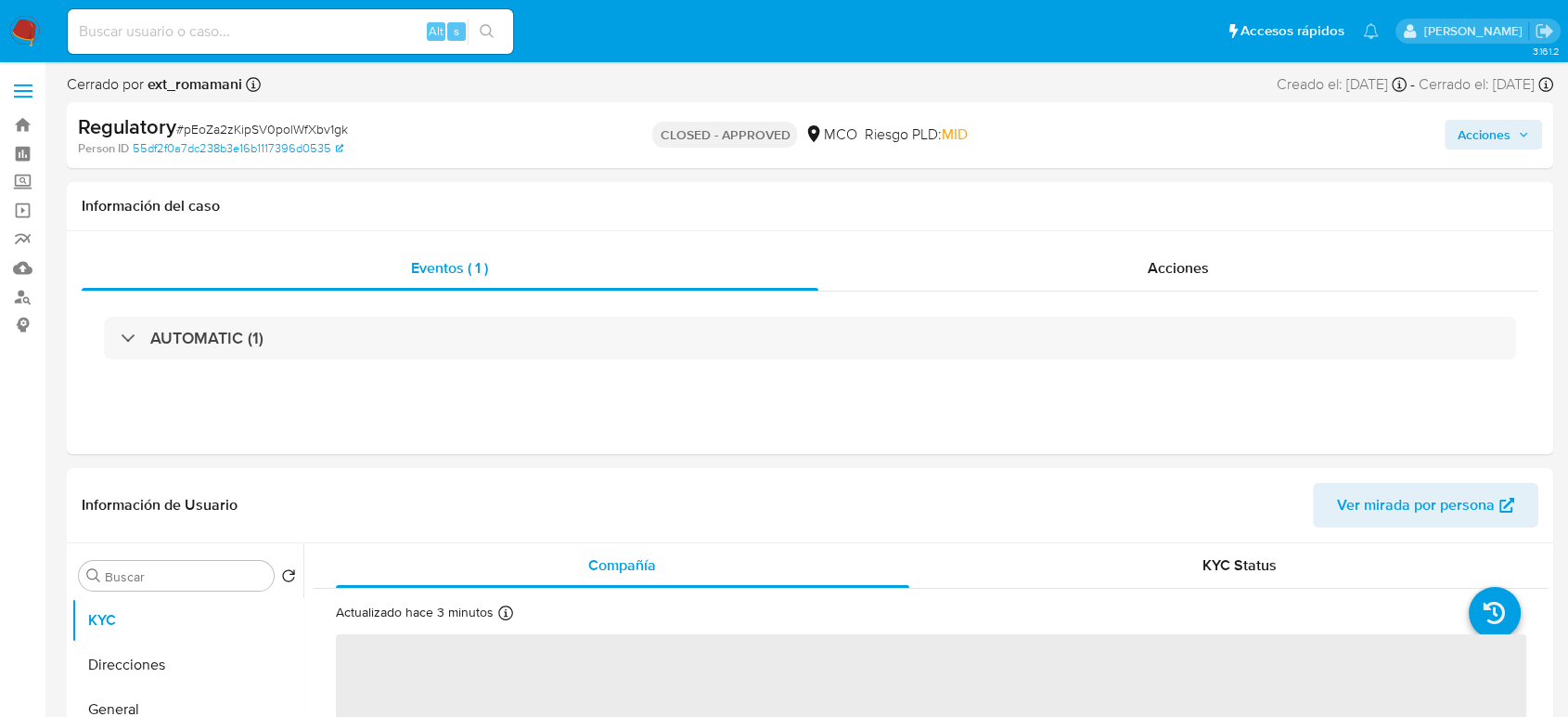
select select "10"
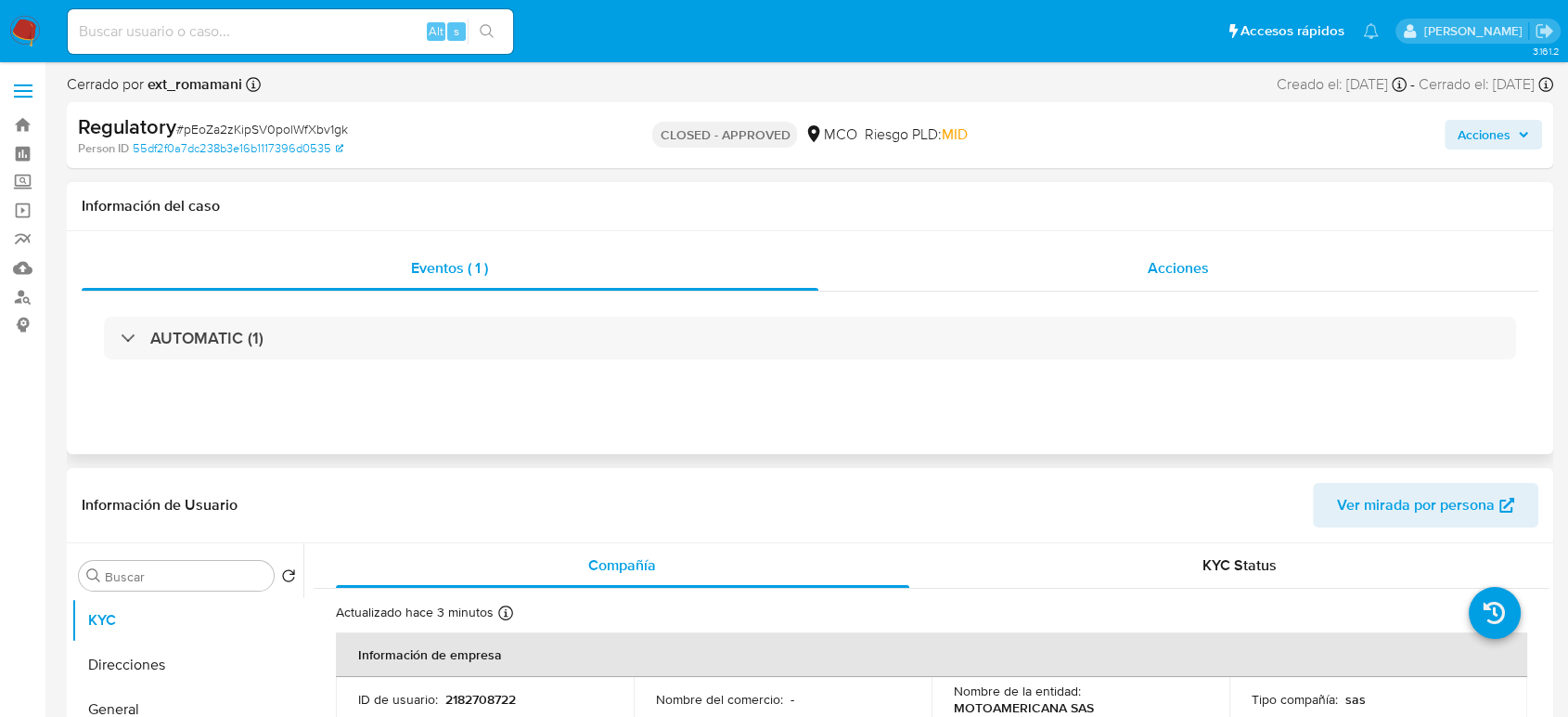
click at [1107, 253] on div "Acciones" at bounding box center [1179, 267] width 721 height 45
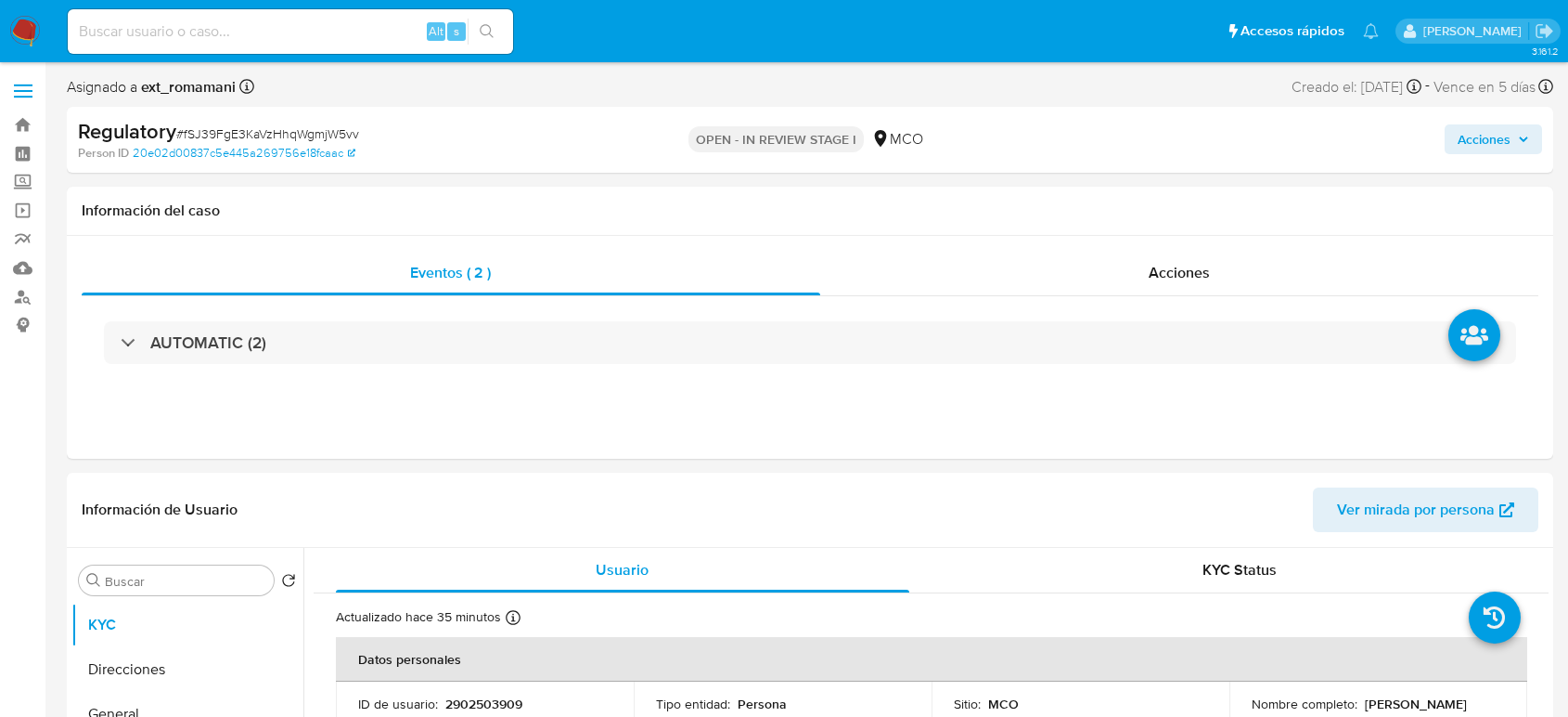
select select "10"
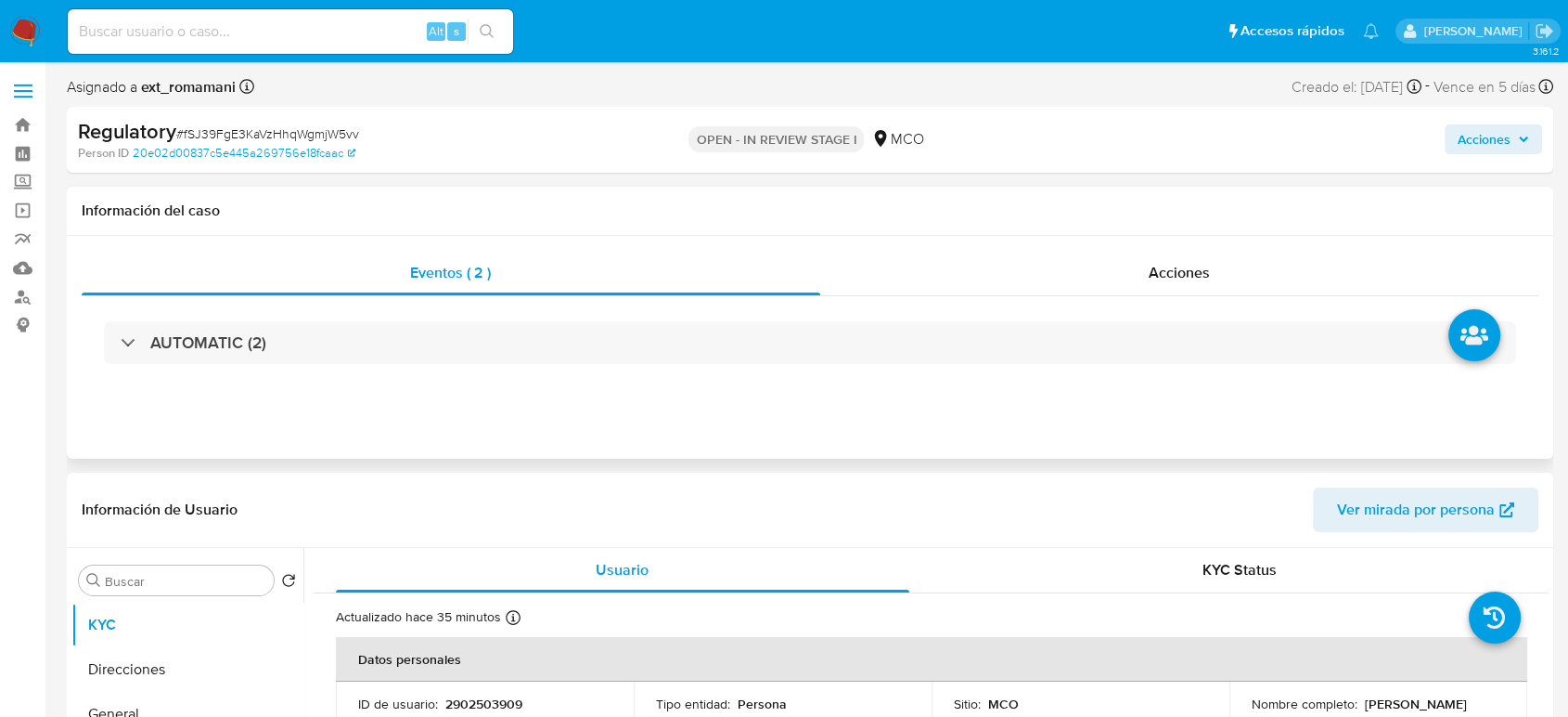
scroll to position [309, 0]
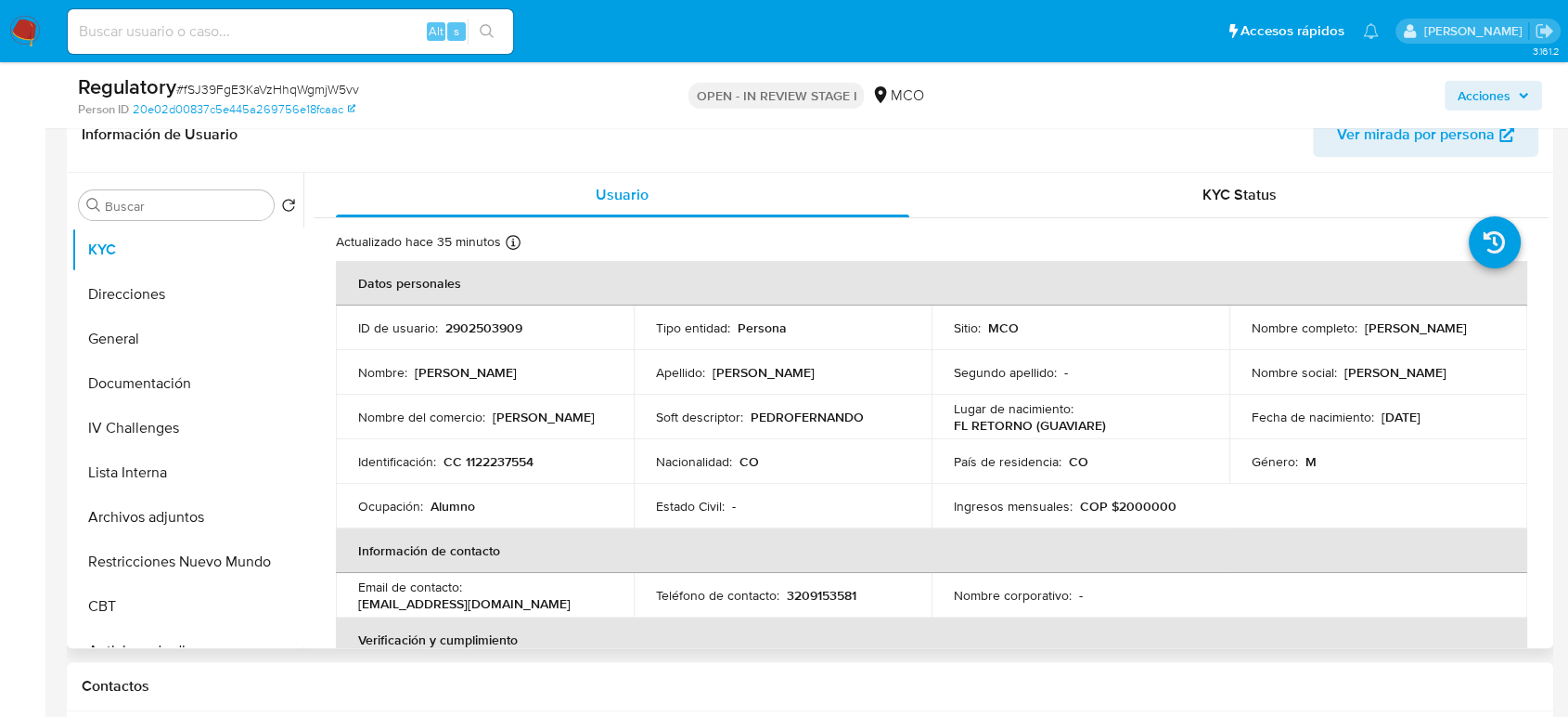
drag, startPoint x: 1440, startPoint y: 334, endPoint x: 1246, endPoint y: 342, distance: 194.2
click at [1251, 336] on div "Nombre completo : Pedro Fernando Luengas Galvis" at bounding box center [1378, 327] width 253 height 17
copy p "Pedro Fernando Luengas Galvis"
copy p "[PERSON_NAME]"
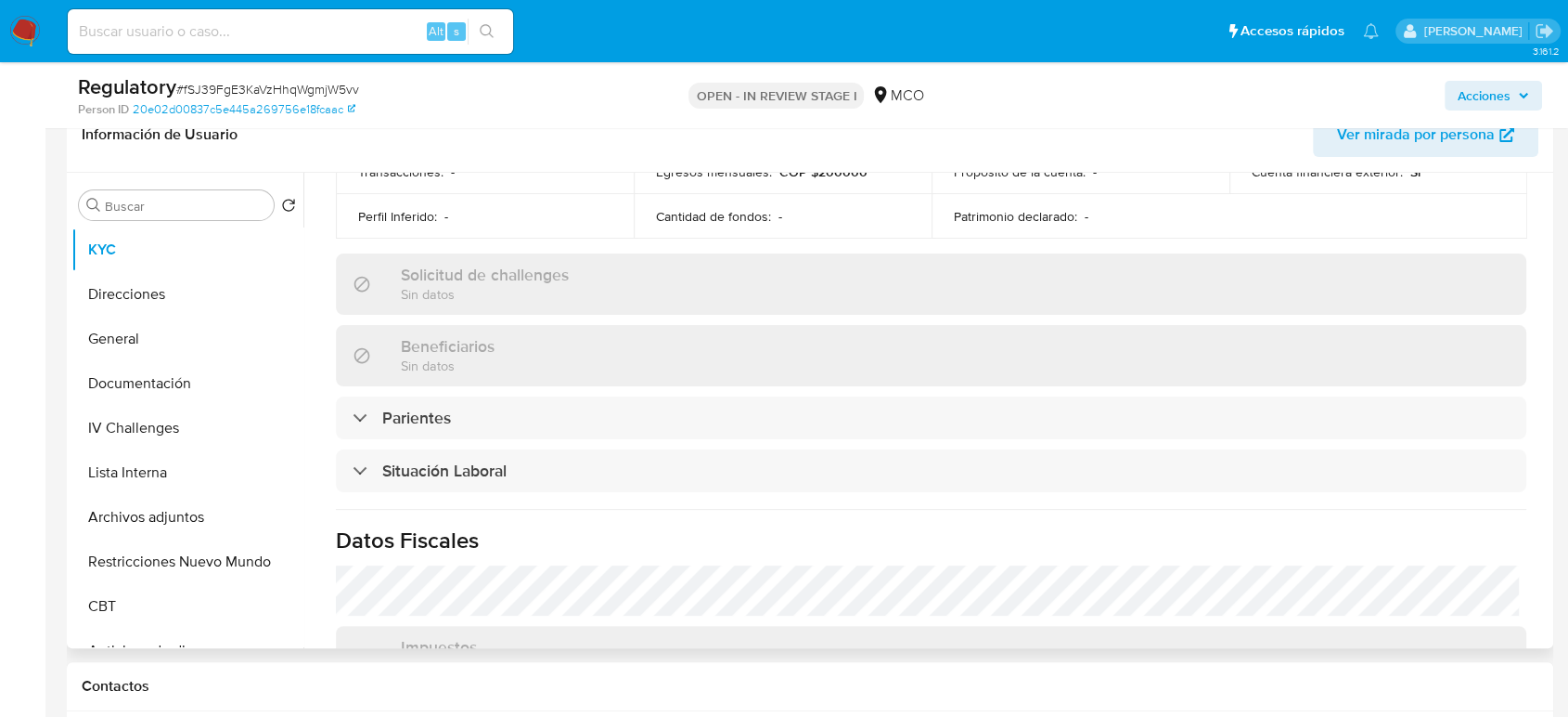
scroll to position [721, 0]
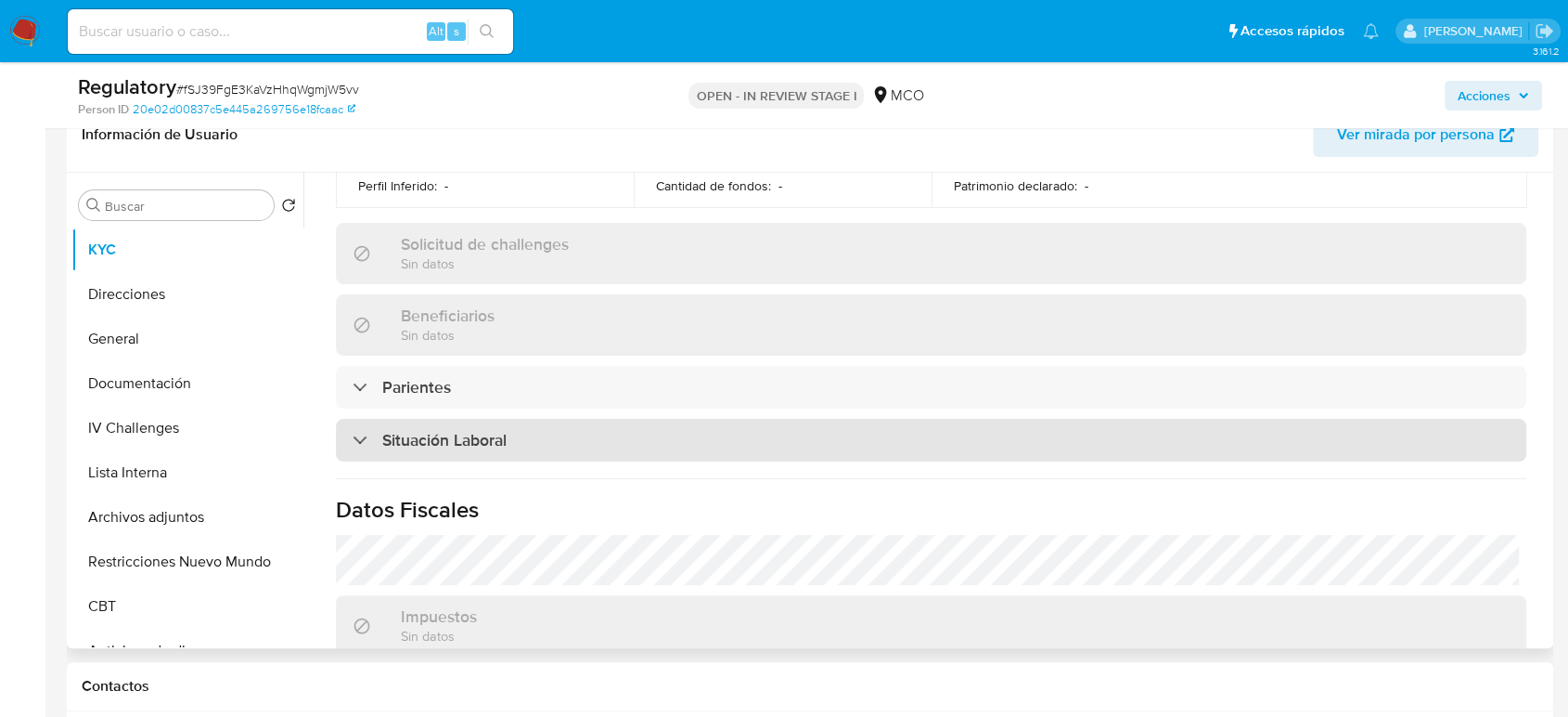
click at [499, 422] on div "Situación Laboral" at bounding box center [931, 440] width 1191 height 43
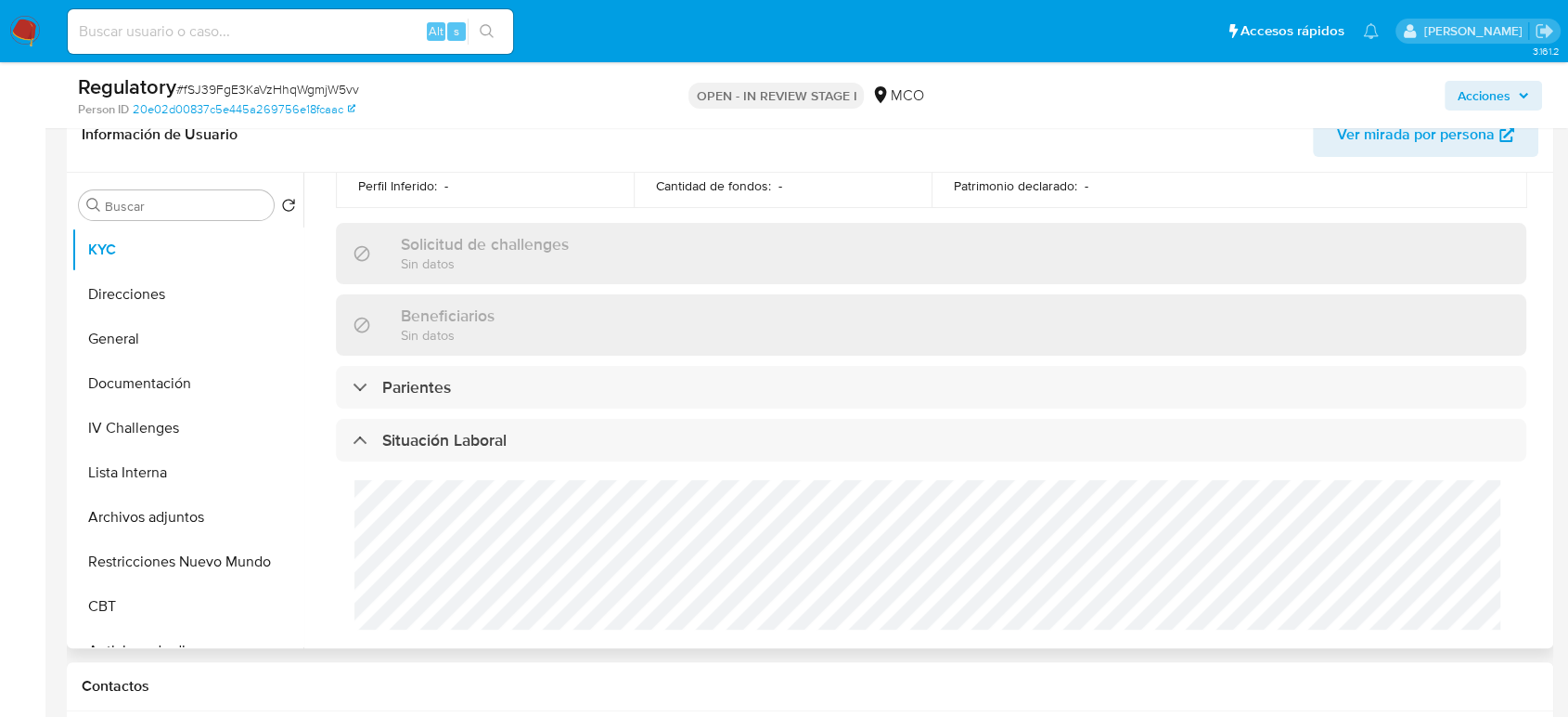
click at [345, 513] on div "Cargos directivos adicionales No tiene cargo directivo" at bounding box center [931, 590] width 1191 height 257
click at [171, 476] on button "Lista Interna" at bounding box center [179, 472] width 217 height 45
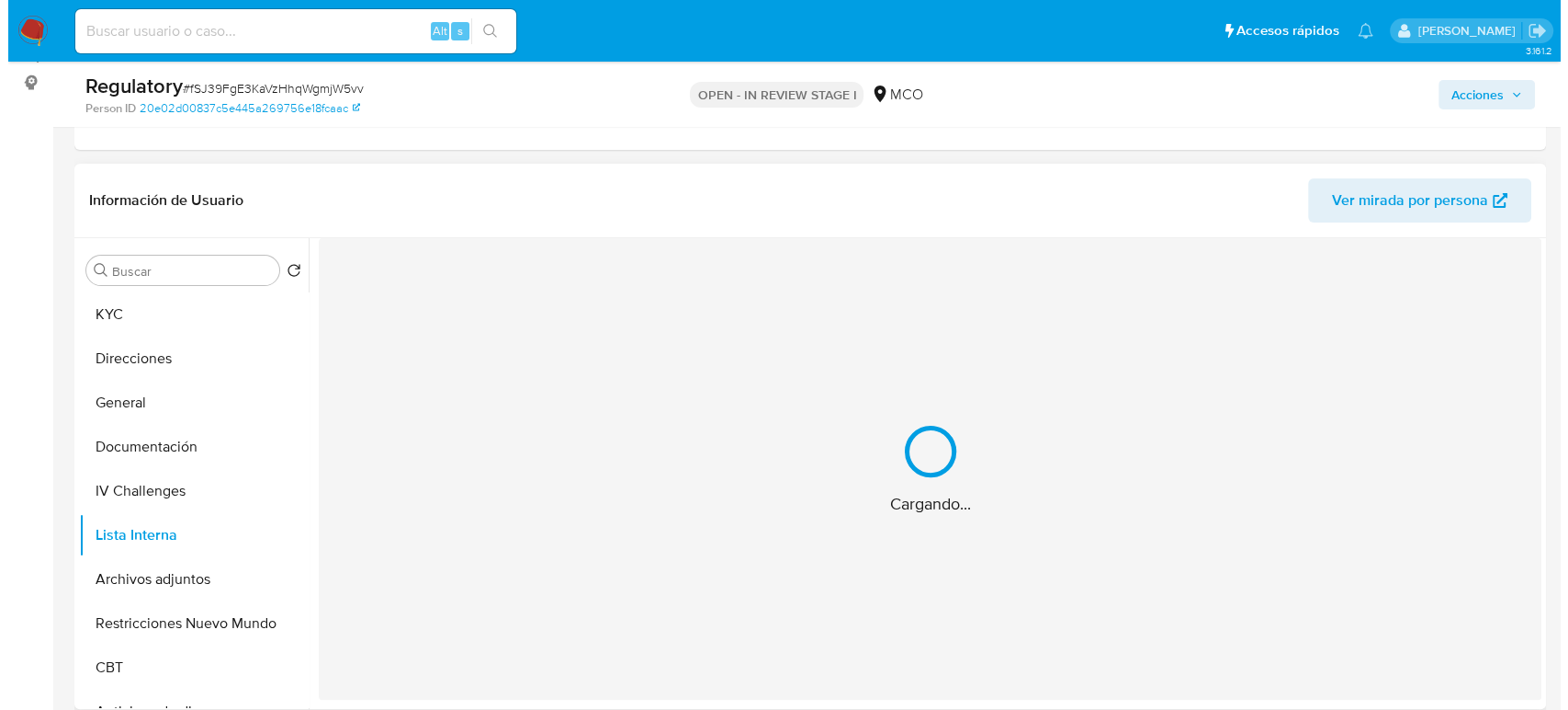
scroll to position [204, 0]
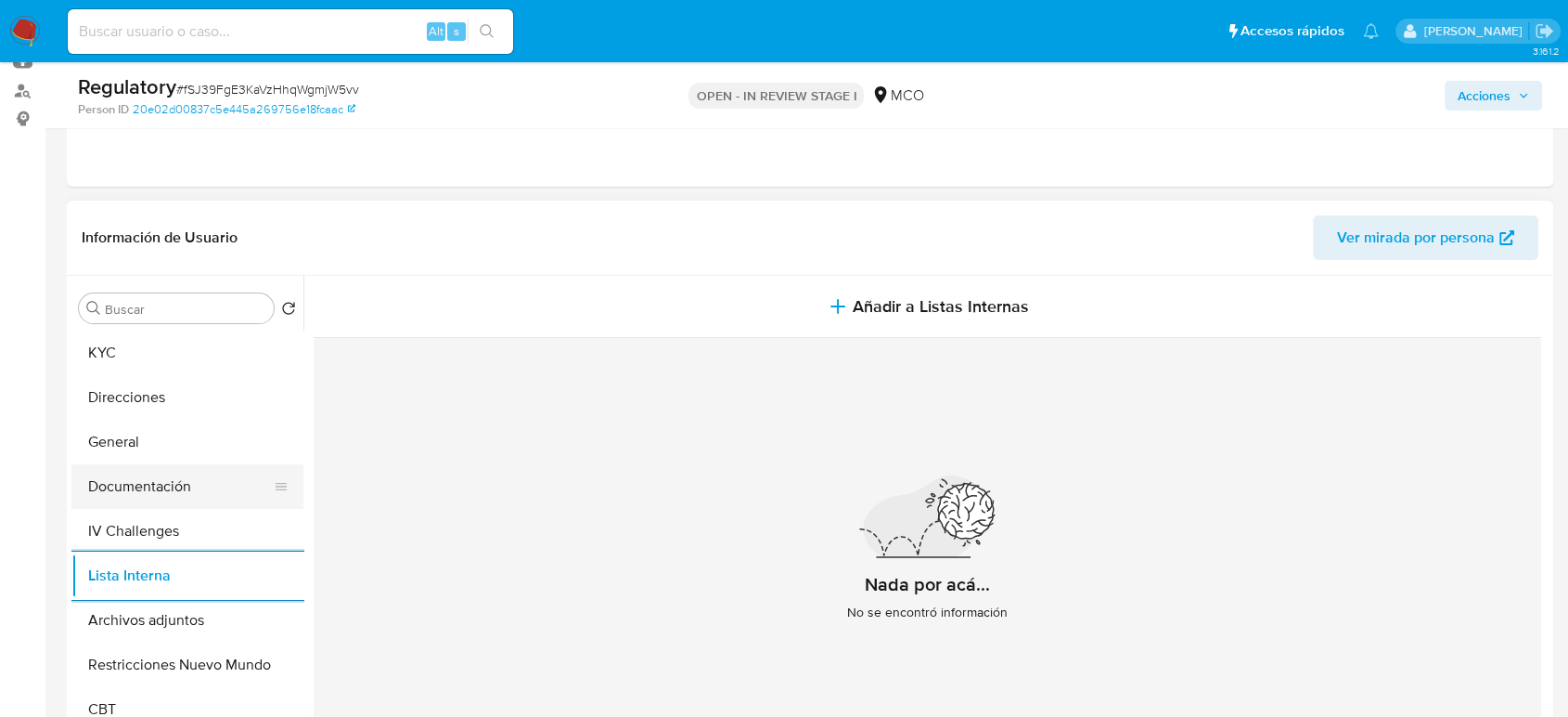
click at [192, 484] on button "Documentación" at bounding box center [179, 486] width 217 height 45
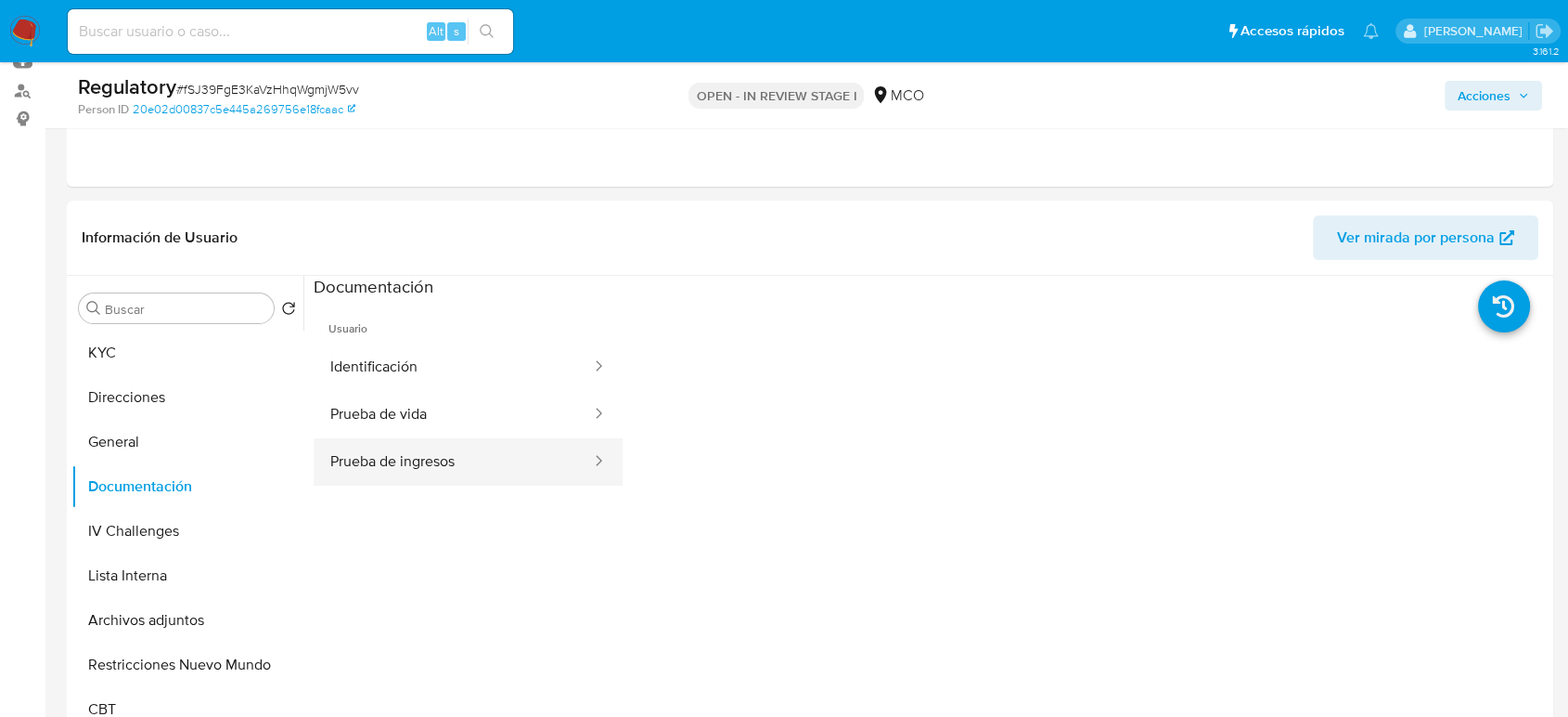
click at [424, 464] on button "Prueba de ingresos" at bounding box center [453, 461] width 279 height 48
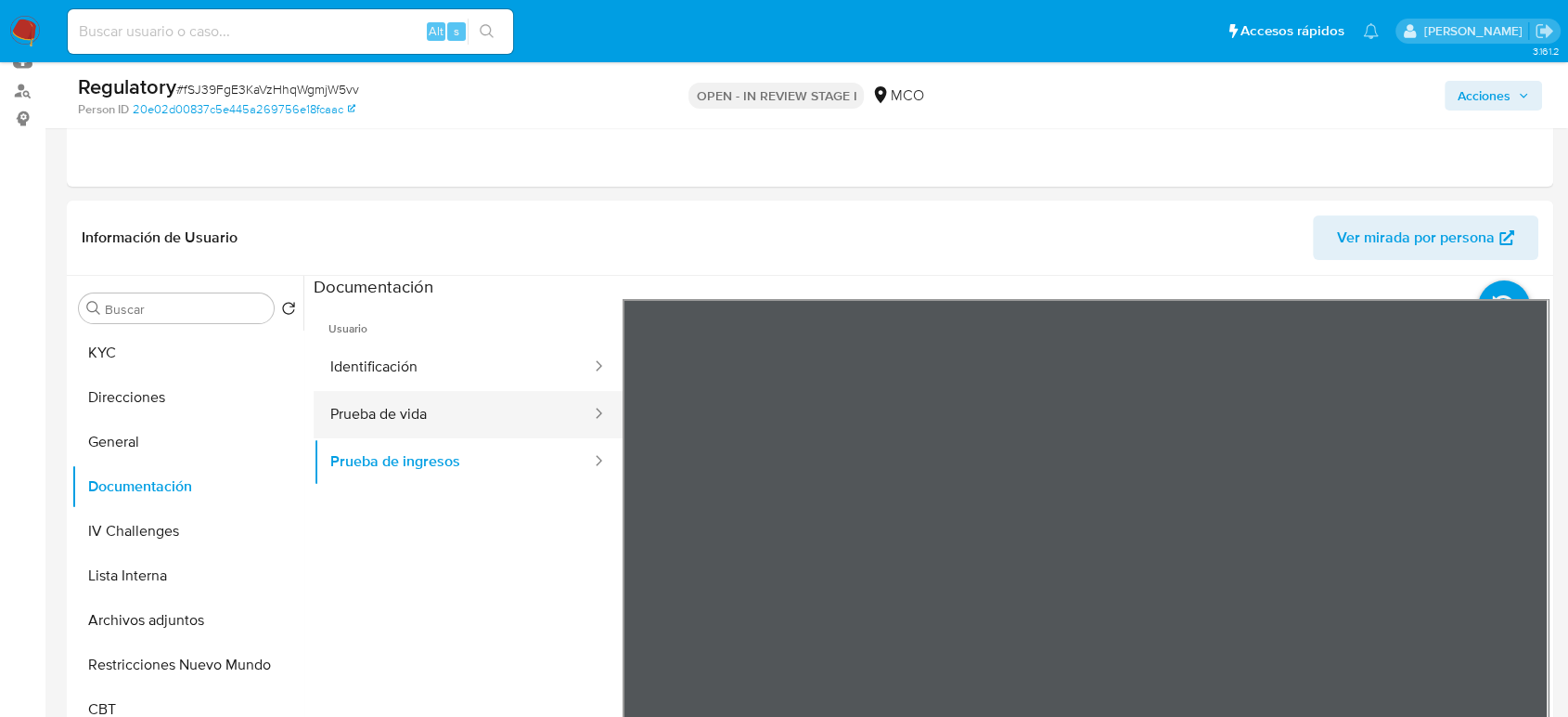
click at [441, 408] on button "Prueba de vida" at bounding box center [453, 415] width 279 height 48
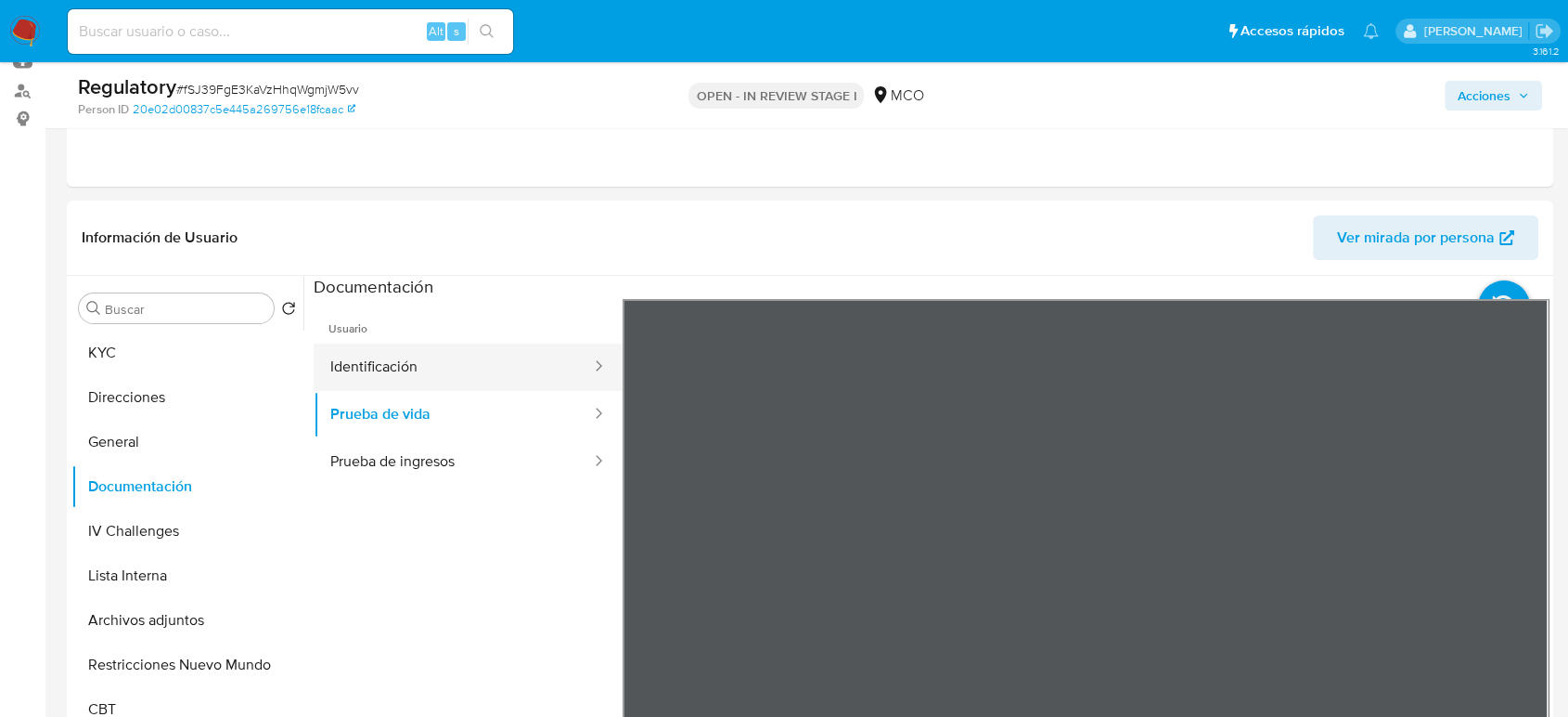
click at [370, 383] on button "Identificación" at bounding box center [453, 367] width 279 height 48
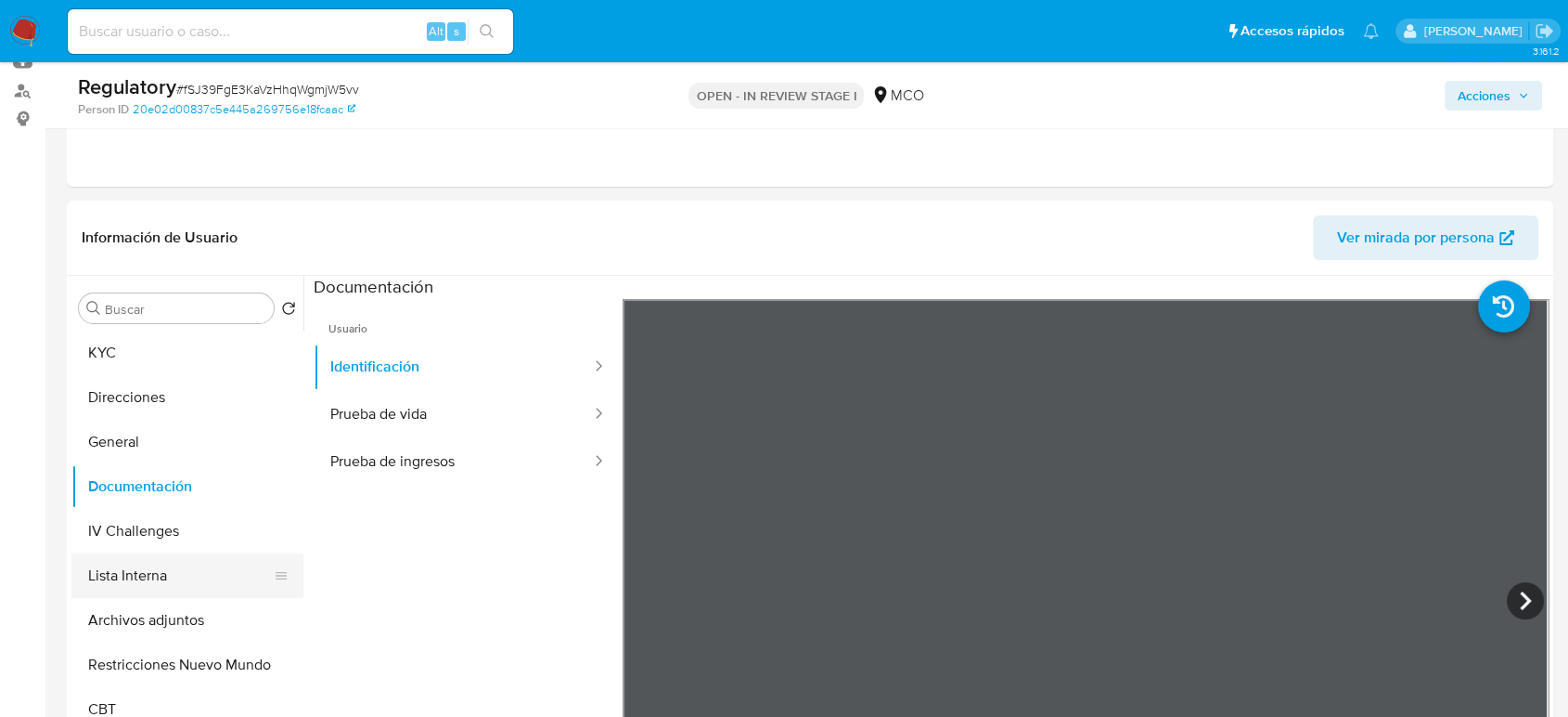
click at [136, 585] on button "Lista Interna" at bounding box center [179, 575] width 217 height 45
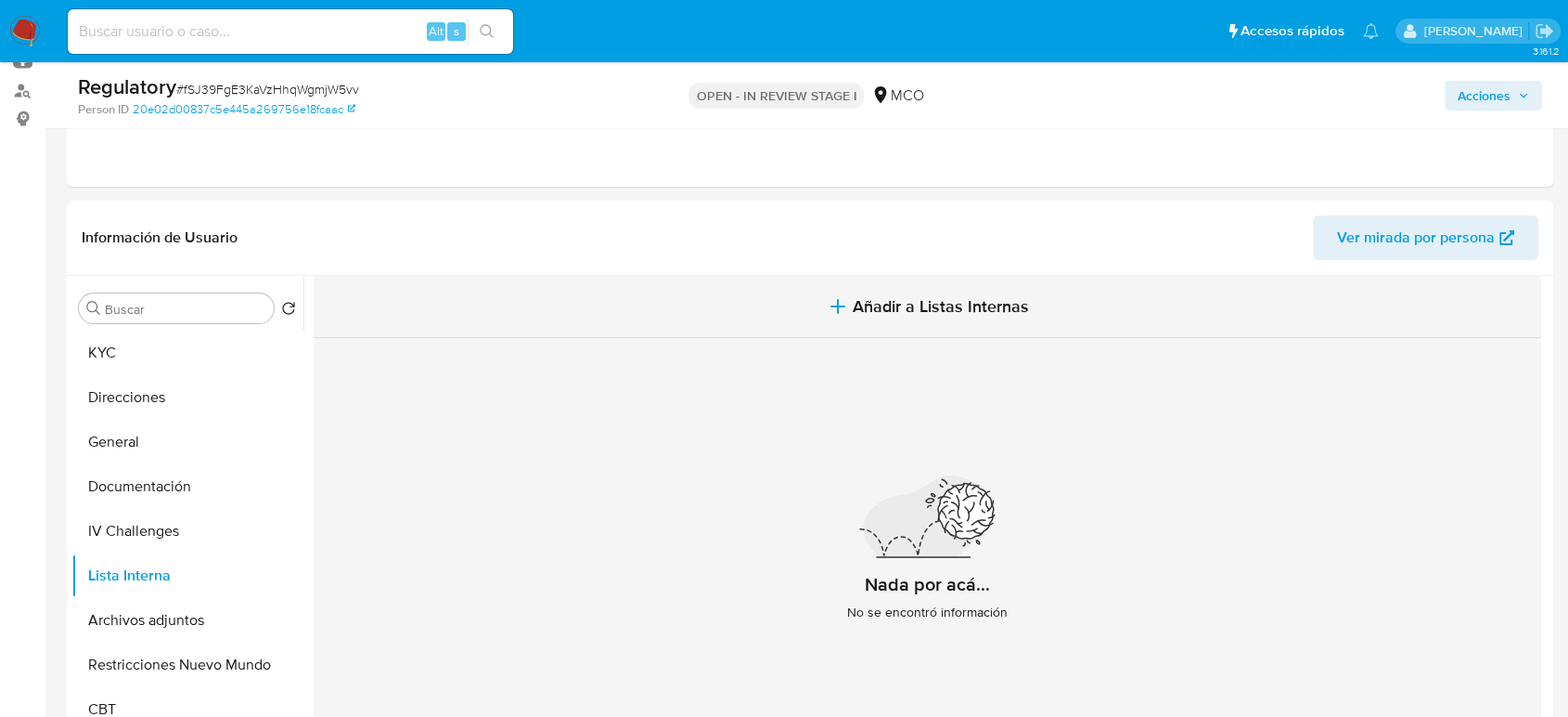
click at [886, 318] on button "Añadir a Listas Internas" at bounding box center [928, 306] width 1227 height 62
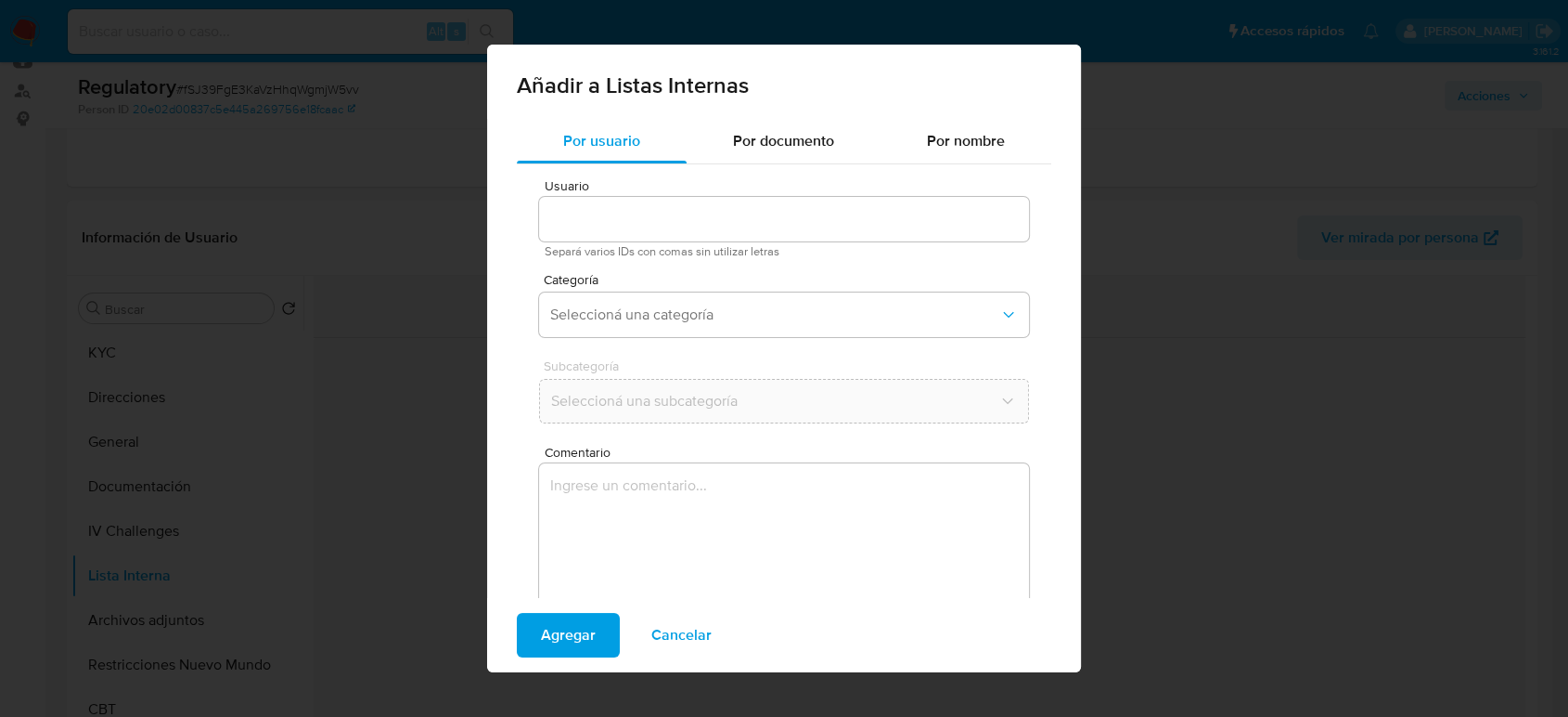
type input "2902503909"
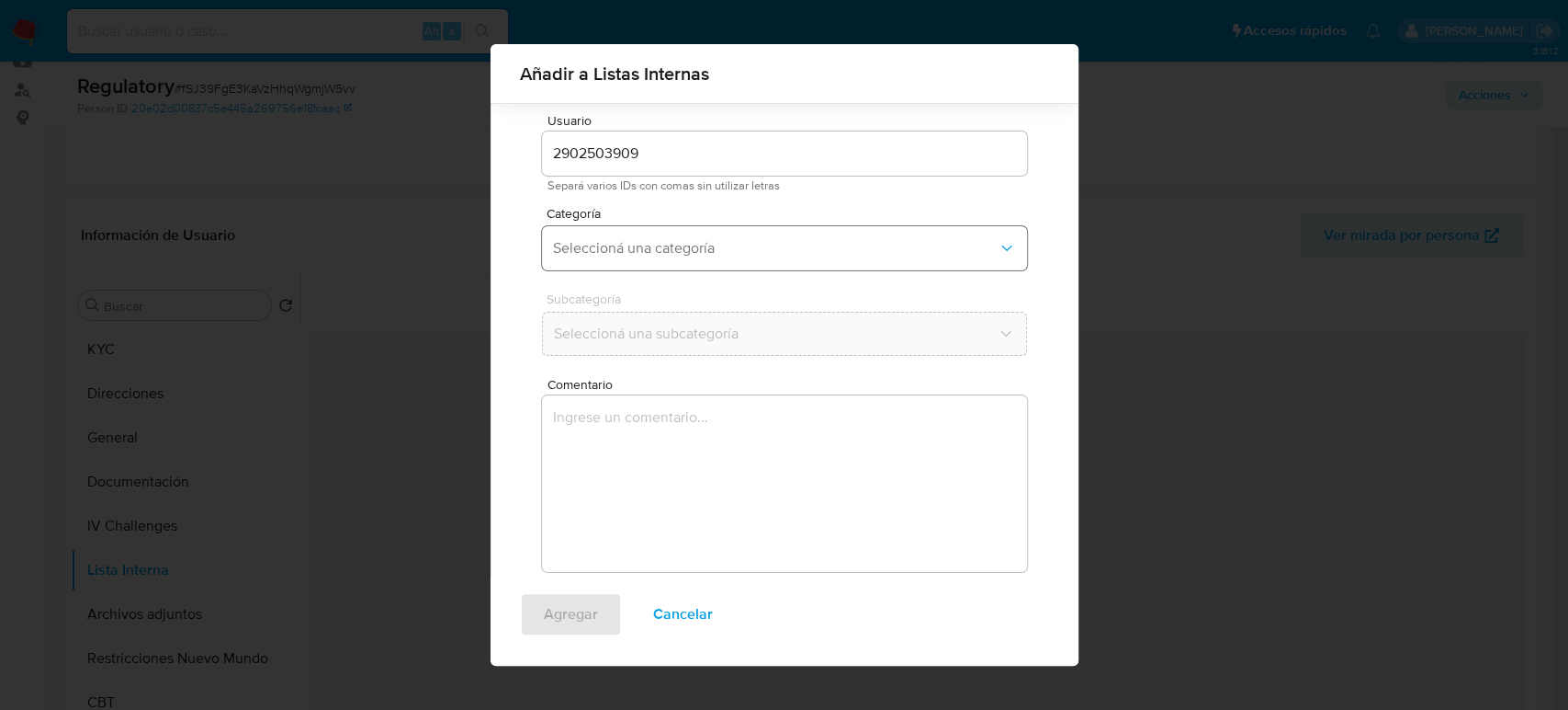
scroll to position [74, 0]
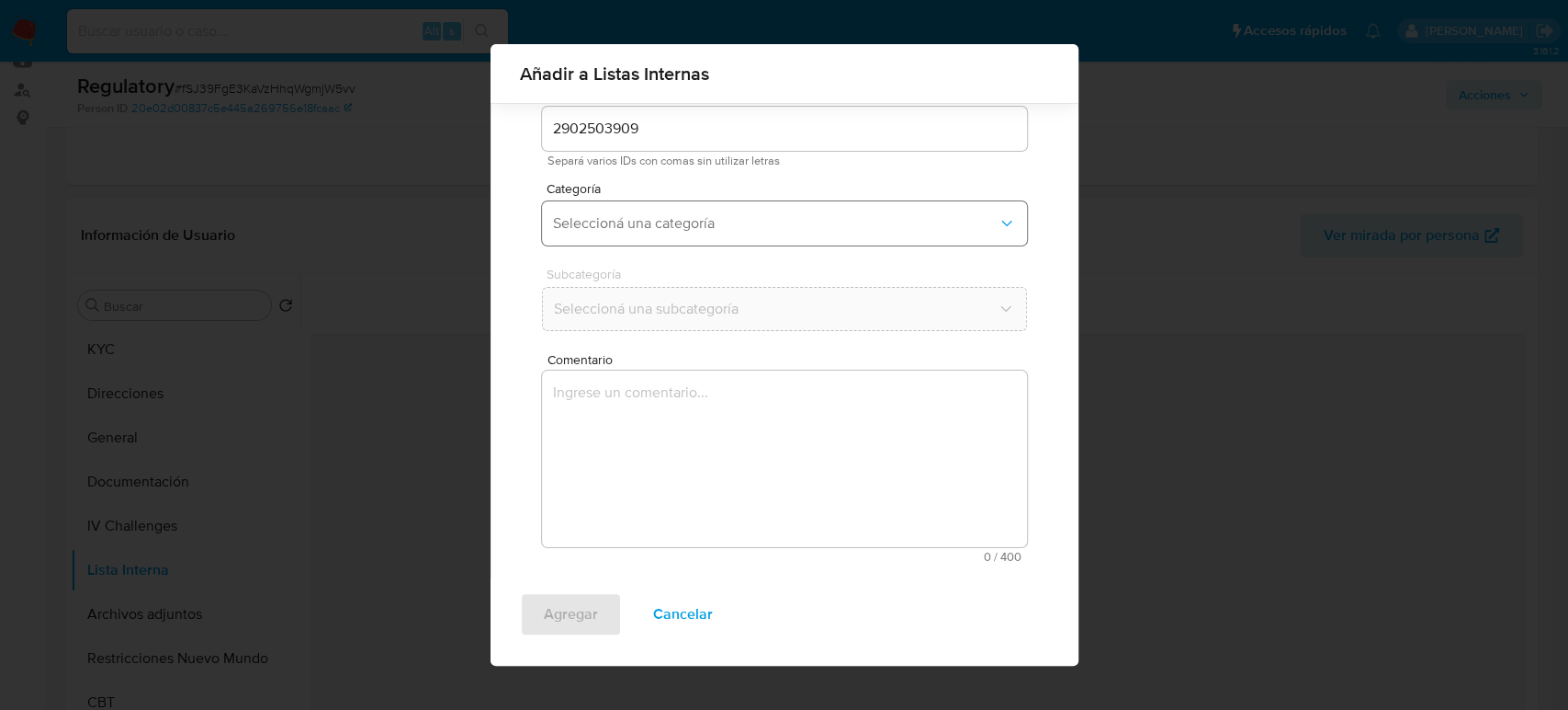
click at [789, 229] on span "Seleccioná una categoría" at bounding box center [775, 223] width 445 height 19
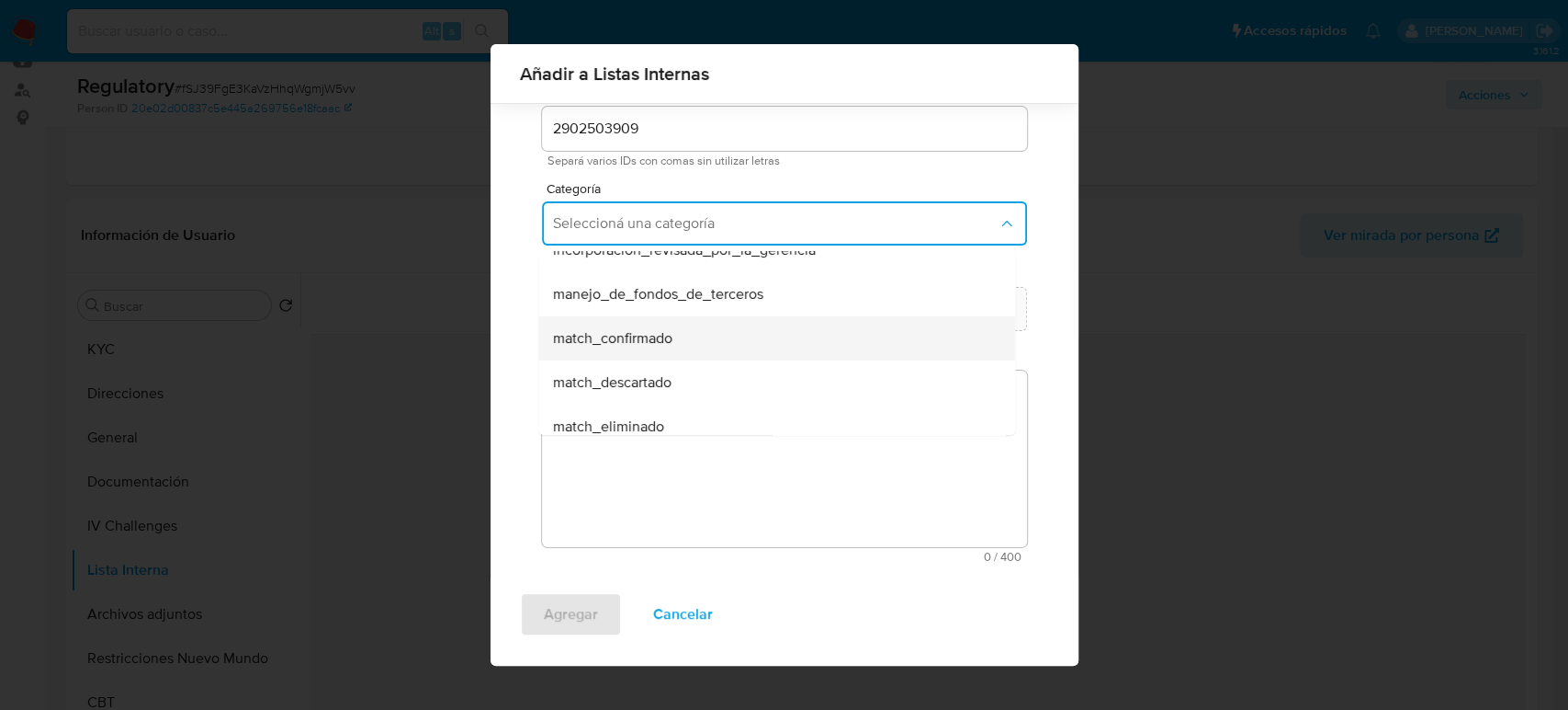
scroll to position [102, 0]
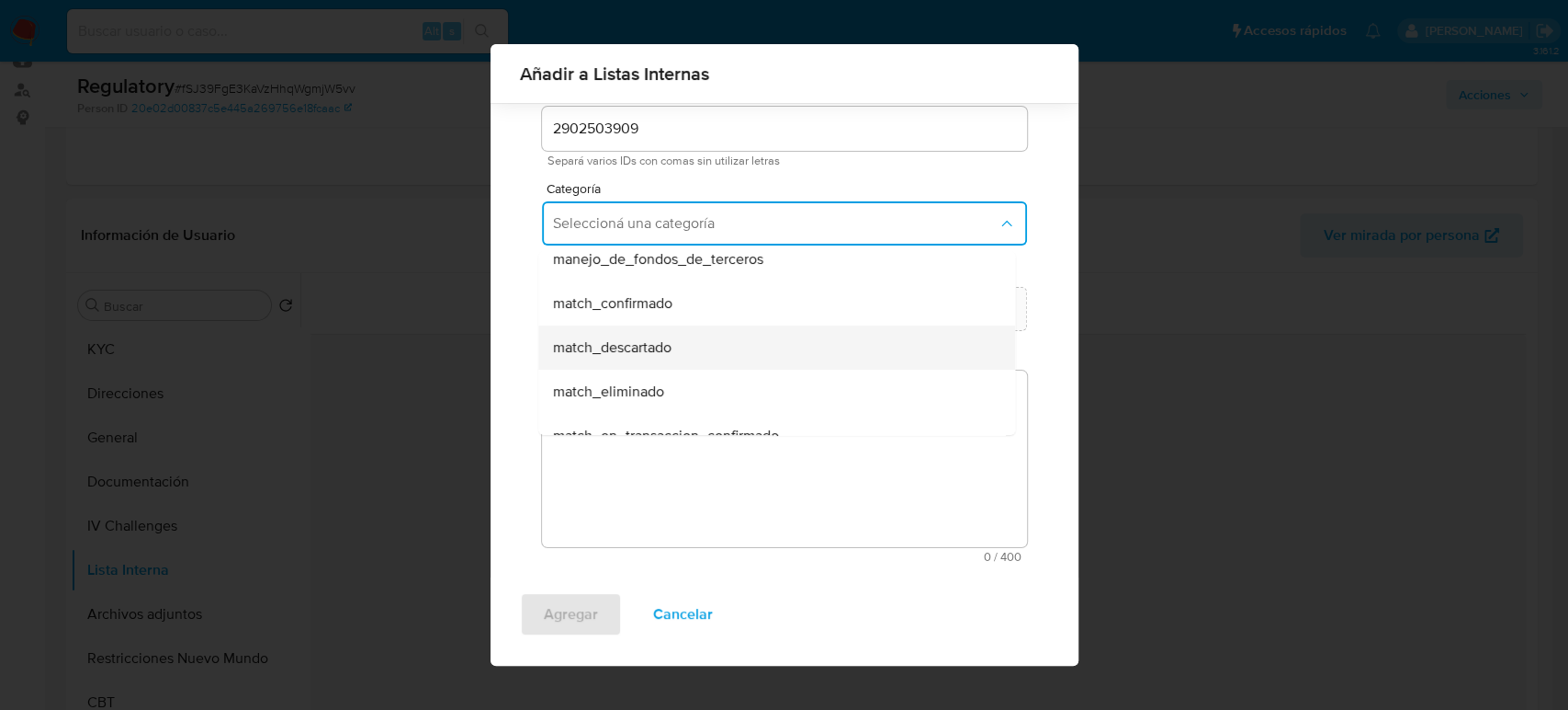
click at [641, 356] on span "match_descartado" at bounding box center [612, 347] width 119 height 19
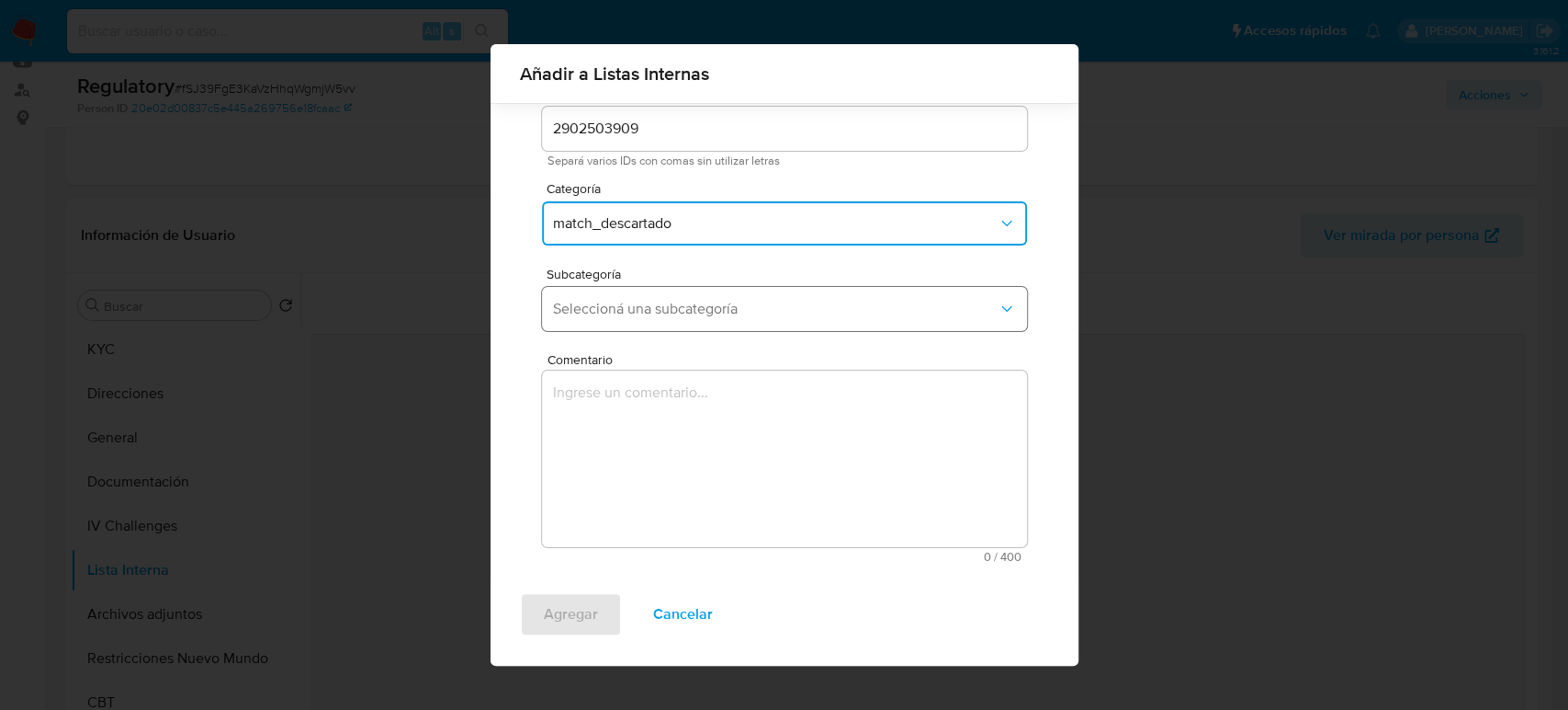
click at [680, 322] on button "Seleccioná una subcategoría" at bounding box center [784, 308] width 485 height 44
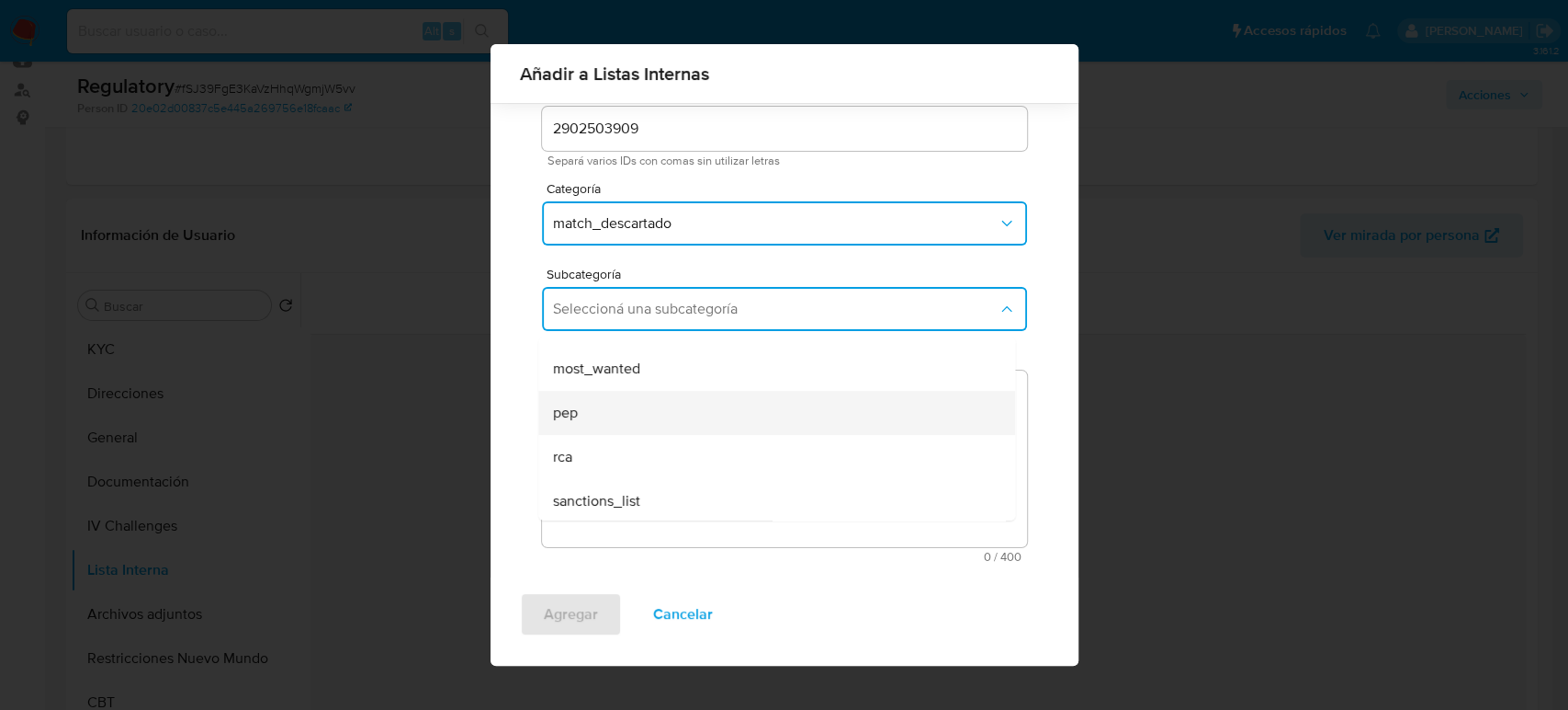
scroll to position [125, 0]
click at [606, 422] on div "pep" at bounding box center [770, 410] width 436 height 44
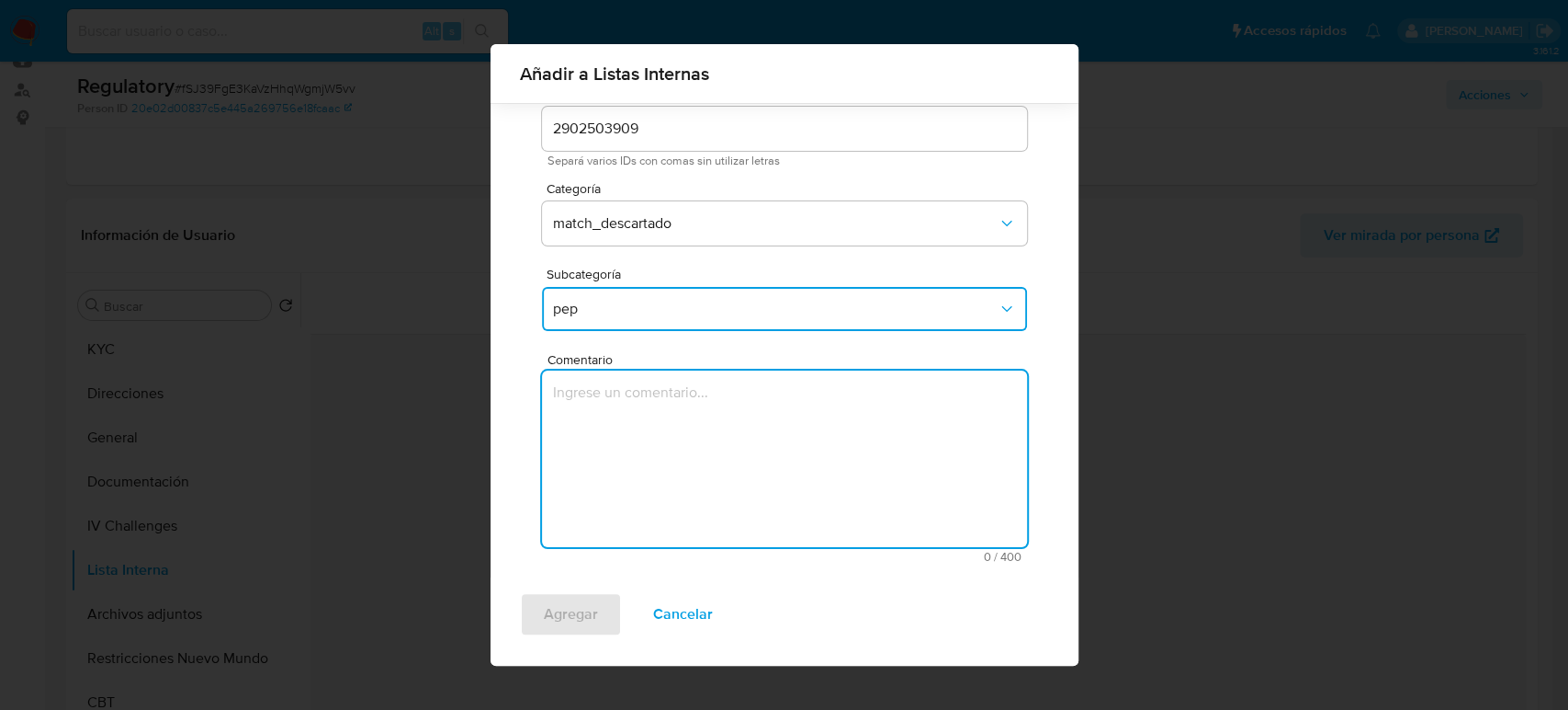
click at [606, 422] on textarea "Comentario" at bounding box center [784, 459] width 485 height 177
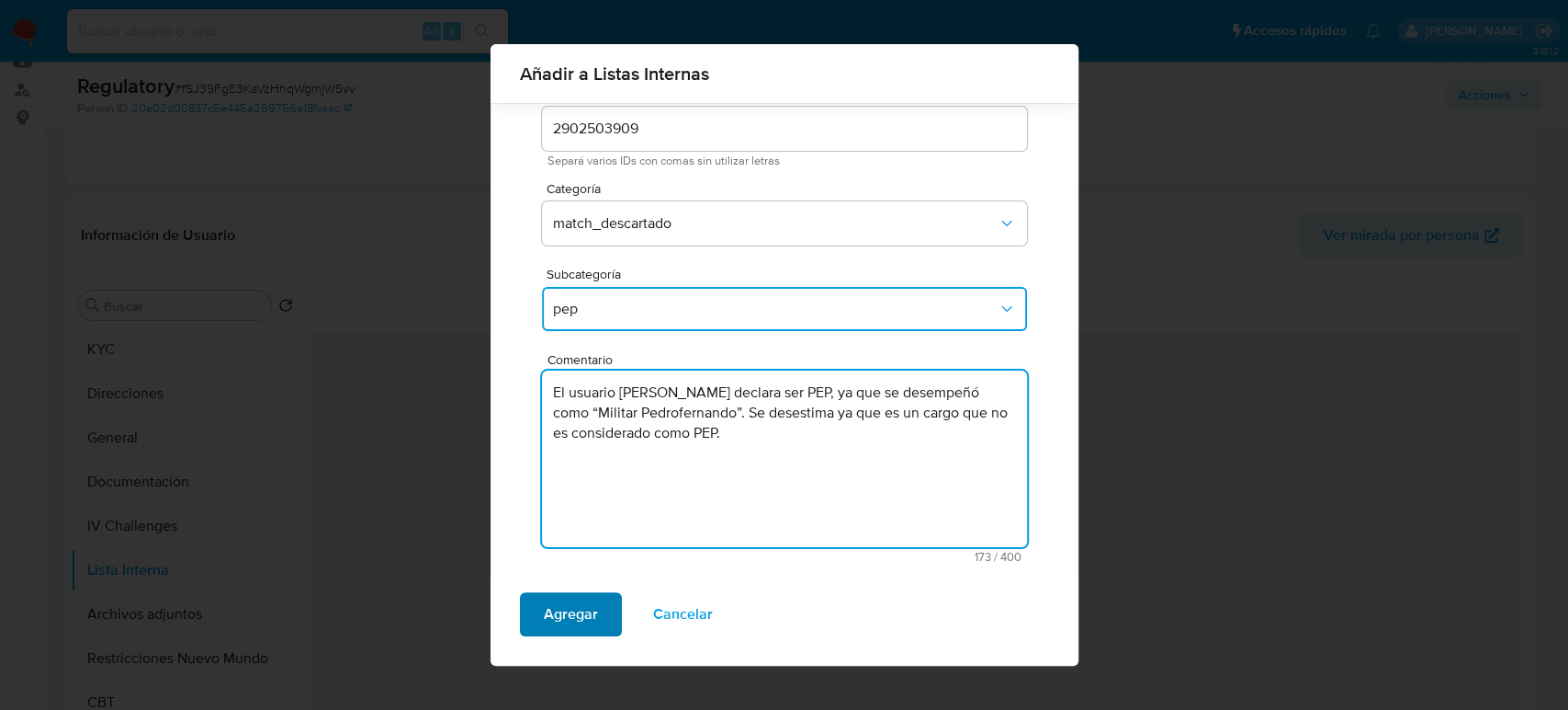
type textarea "El usuario Pedro Fernando Luengas Galvis declara ser PEP, ya que se desempeñó c…"
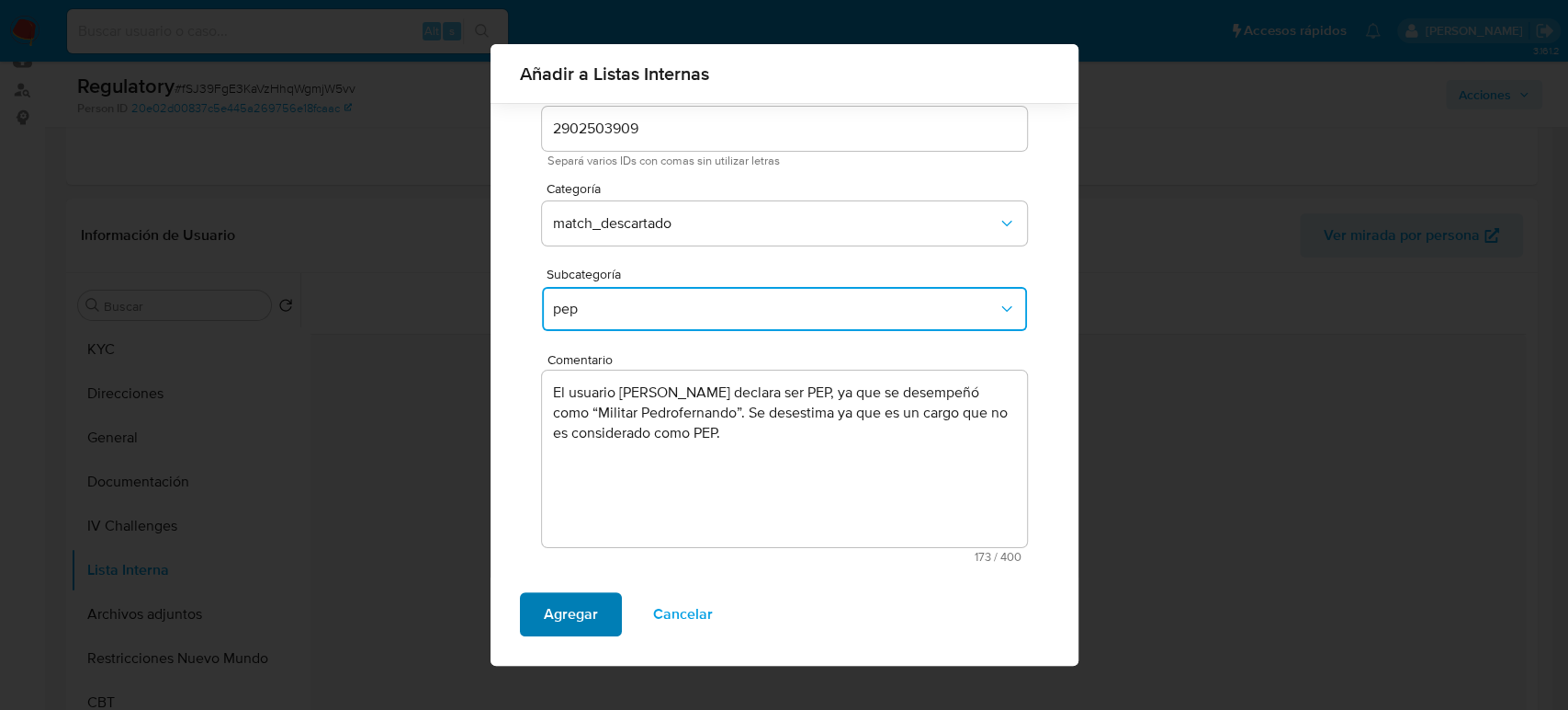
click at [574, 609] on span "Agregar" at bounding box center [570, 614] width 54 height 40
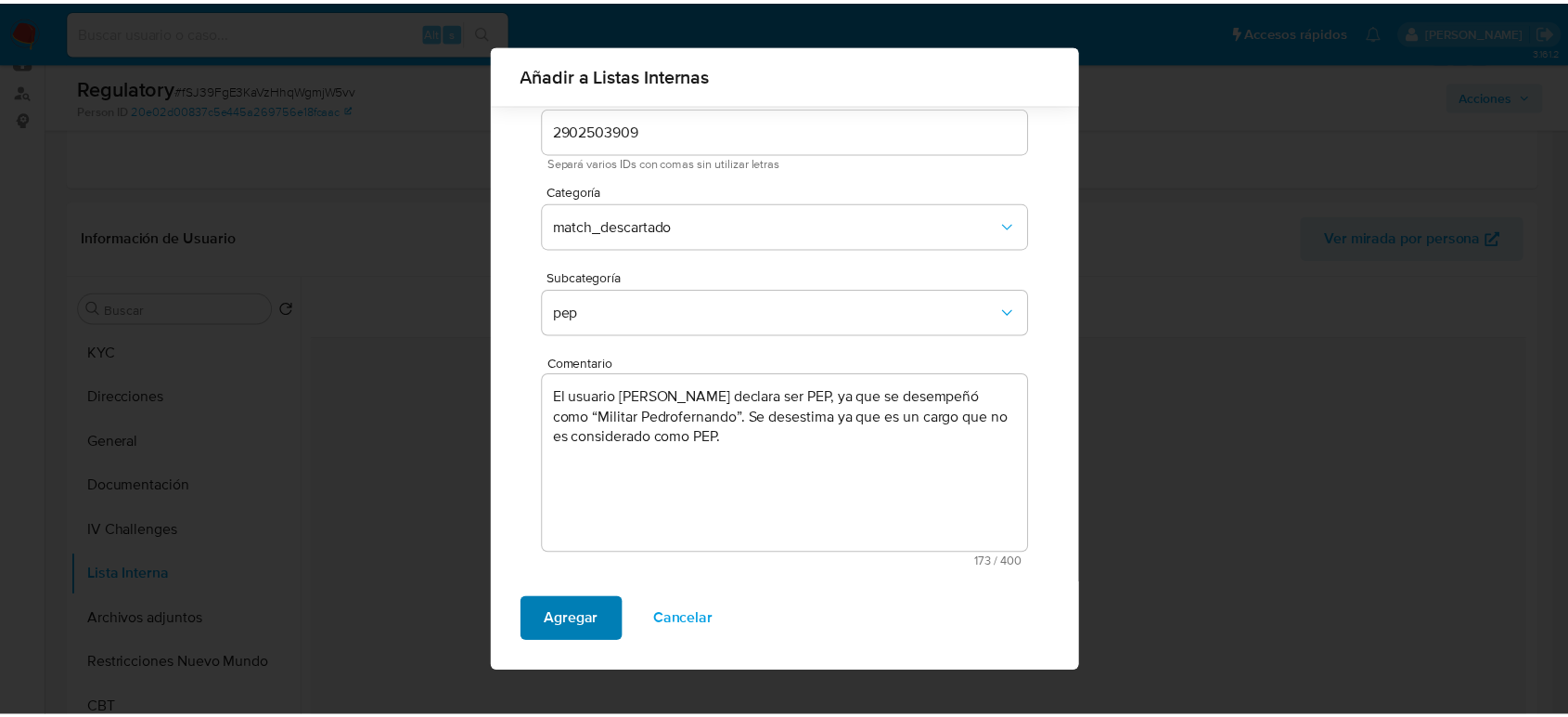
scroll to position [0, 0]
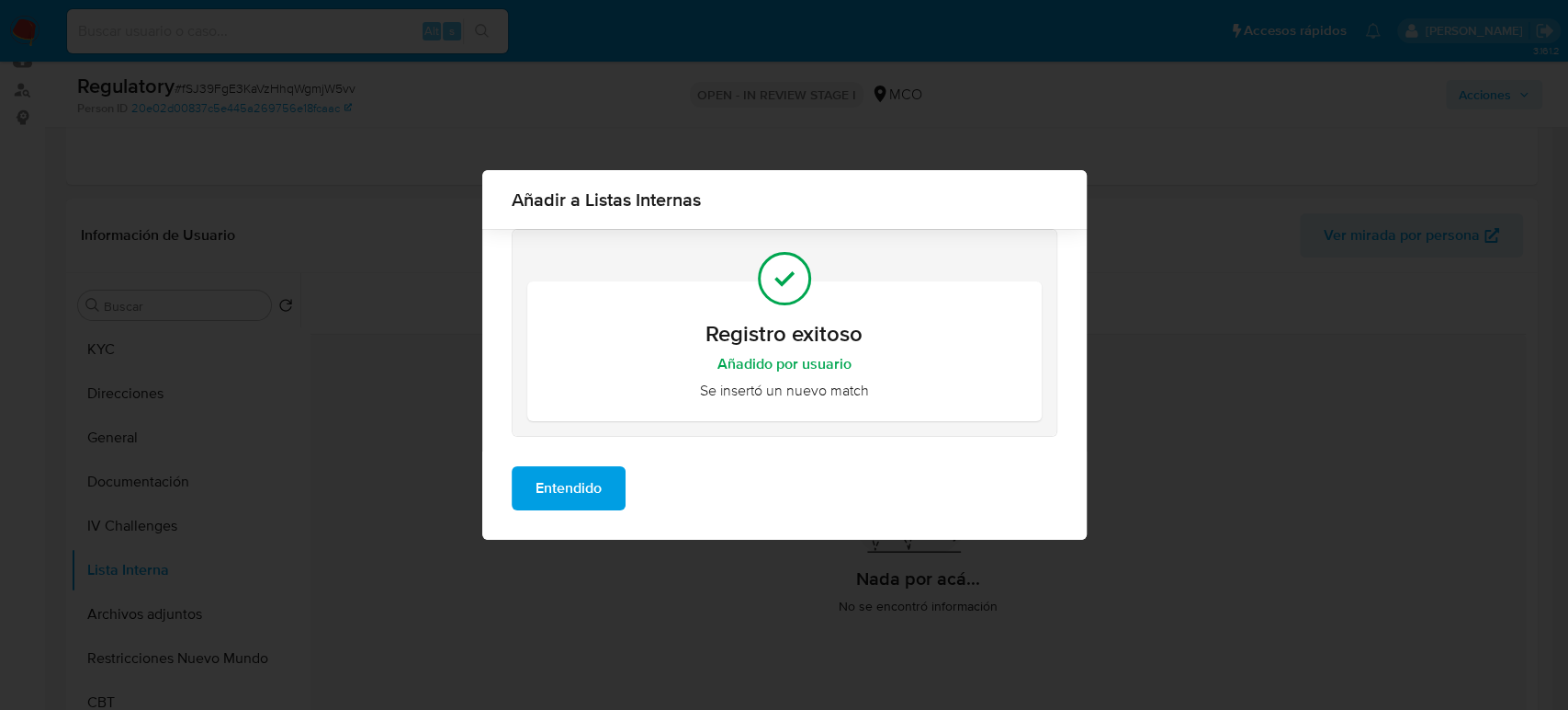
click at [571, 485] on span "Entendido" at bounding box center [567, 487] width 66 height 40
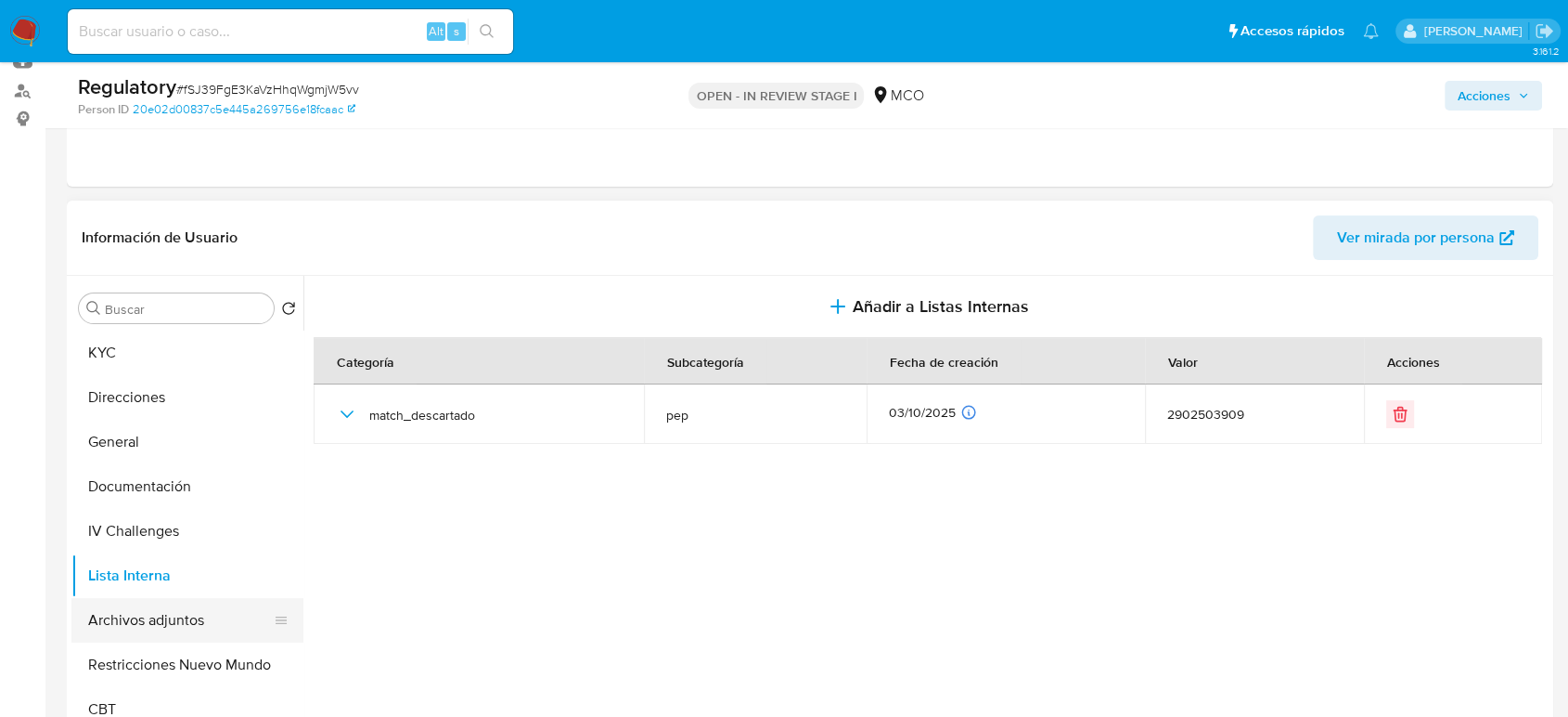
click at [162, 629] on button "Archivos adjuntos" at bounding box center [179, 620] width 217 height 45
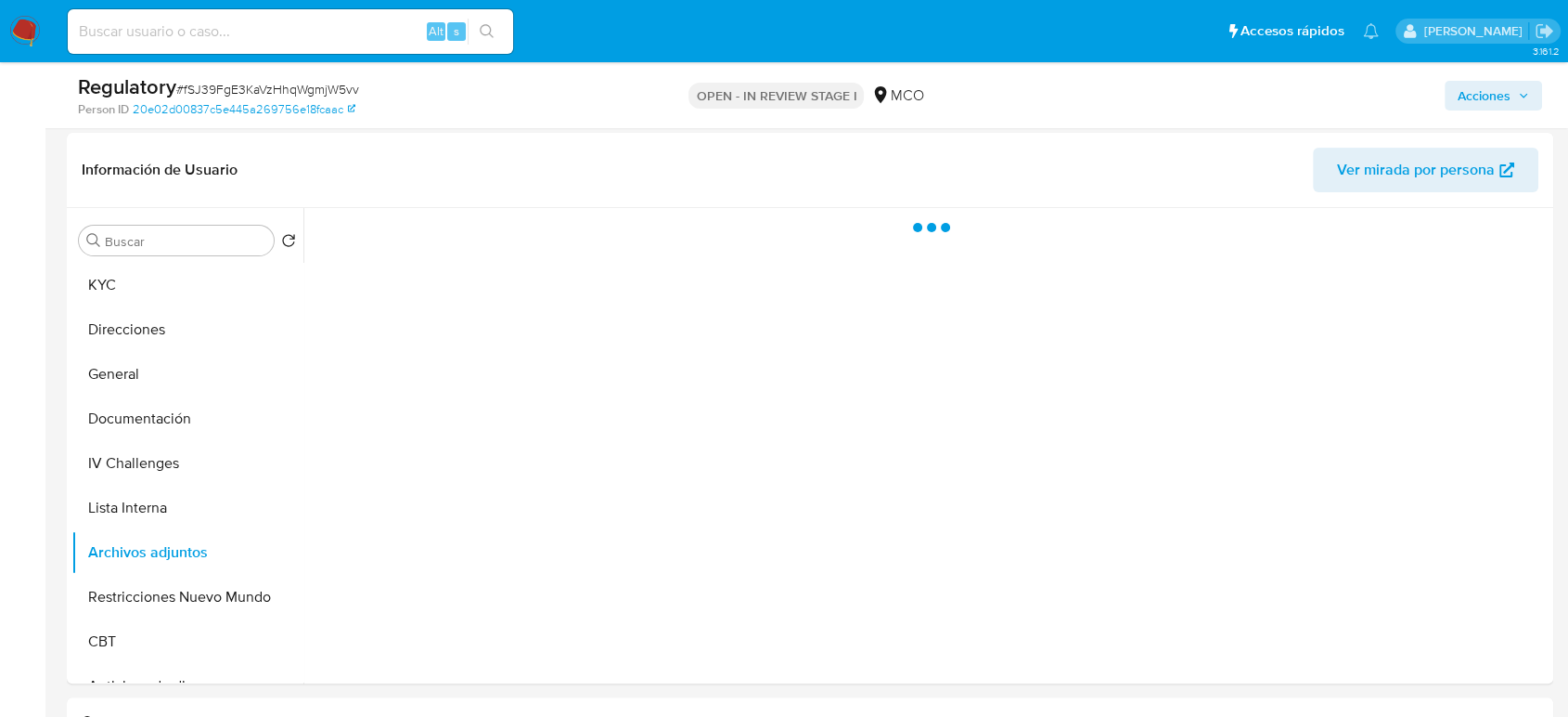
scroll to position [309, 0]
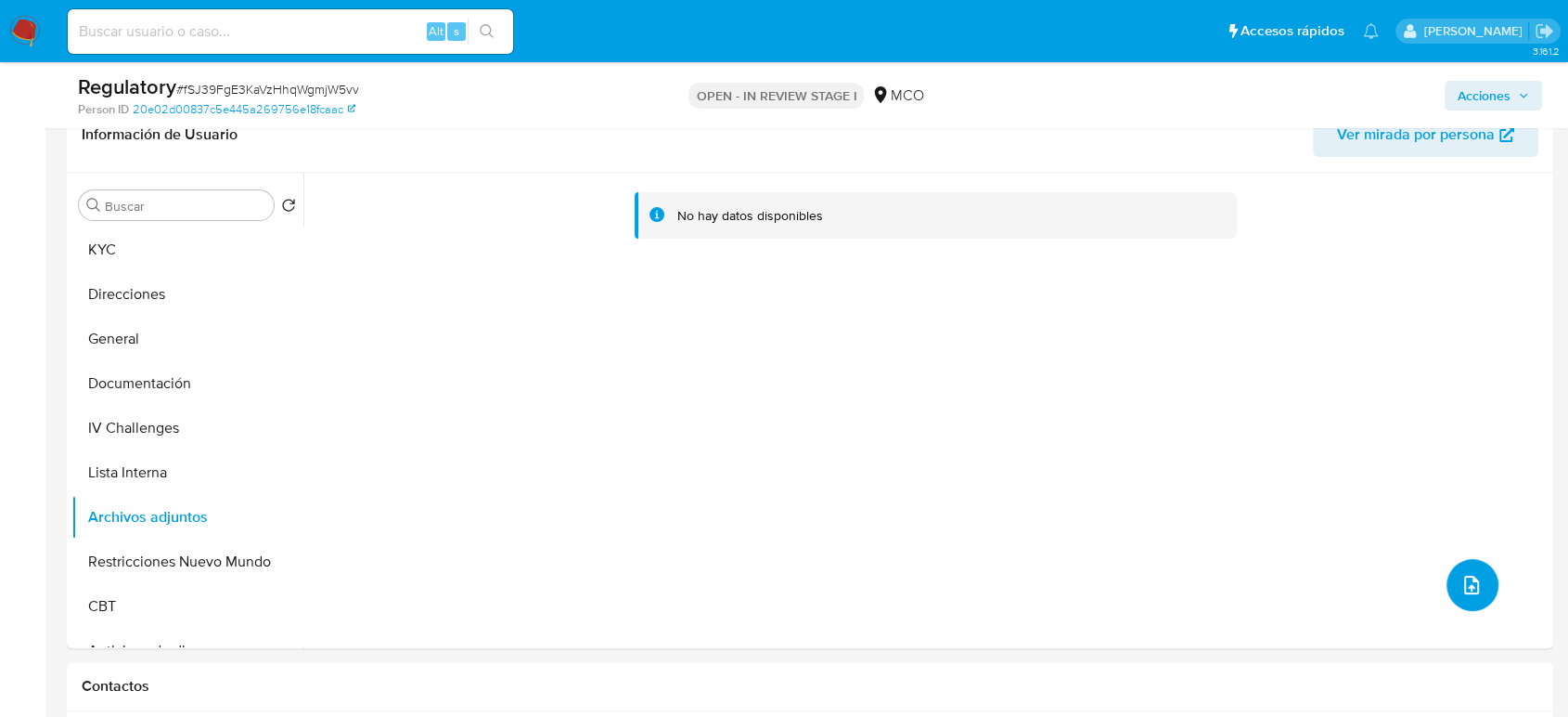
click at [1460, 573] on span "upload-file" at bounding box center [1471, 584] width 22 height 22
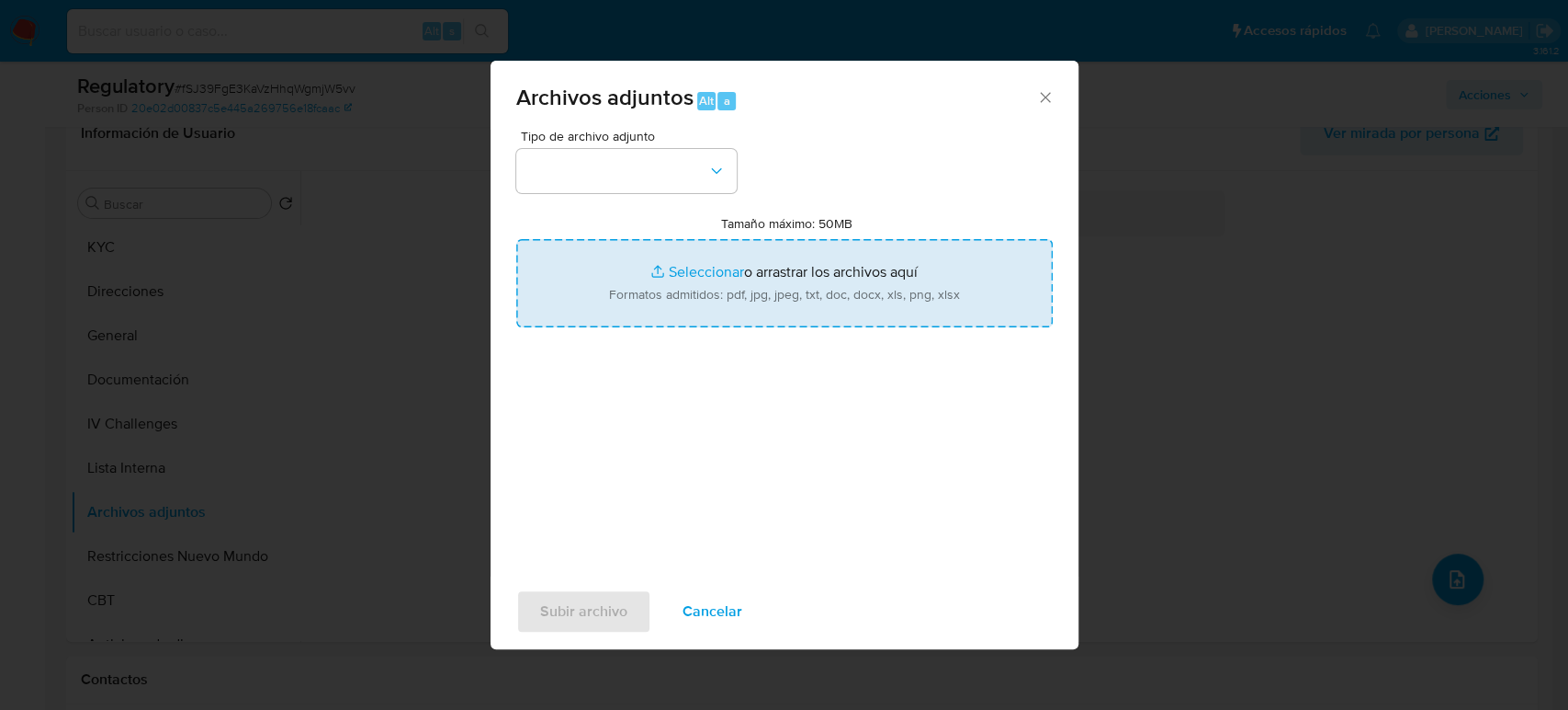
click at [744, 278] on input "Tamaño máximo: 50MB Seleccionar archivos" at bounding box center [784, 283] width 536 height 88
type input "C:\fakepath\CaseDossierReport_5jb8gruogy5e1k2hamddxd8b2.pdf"
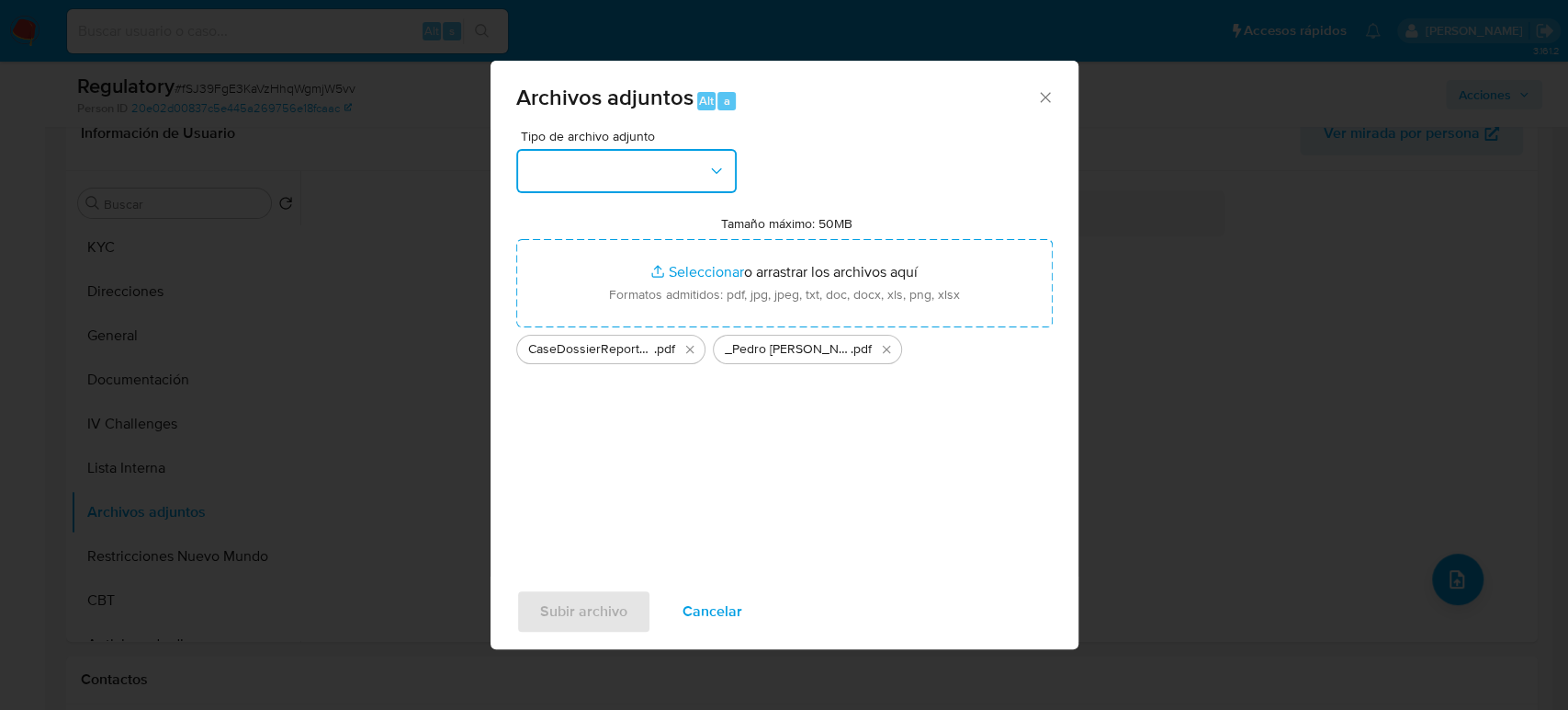
click at [709, 162] on icon "button" at bounding box center [716, 171] width 19 height 19
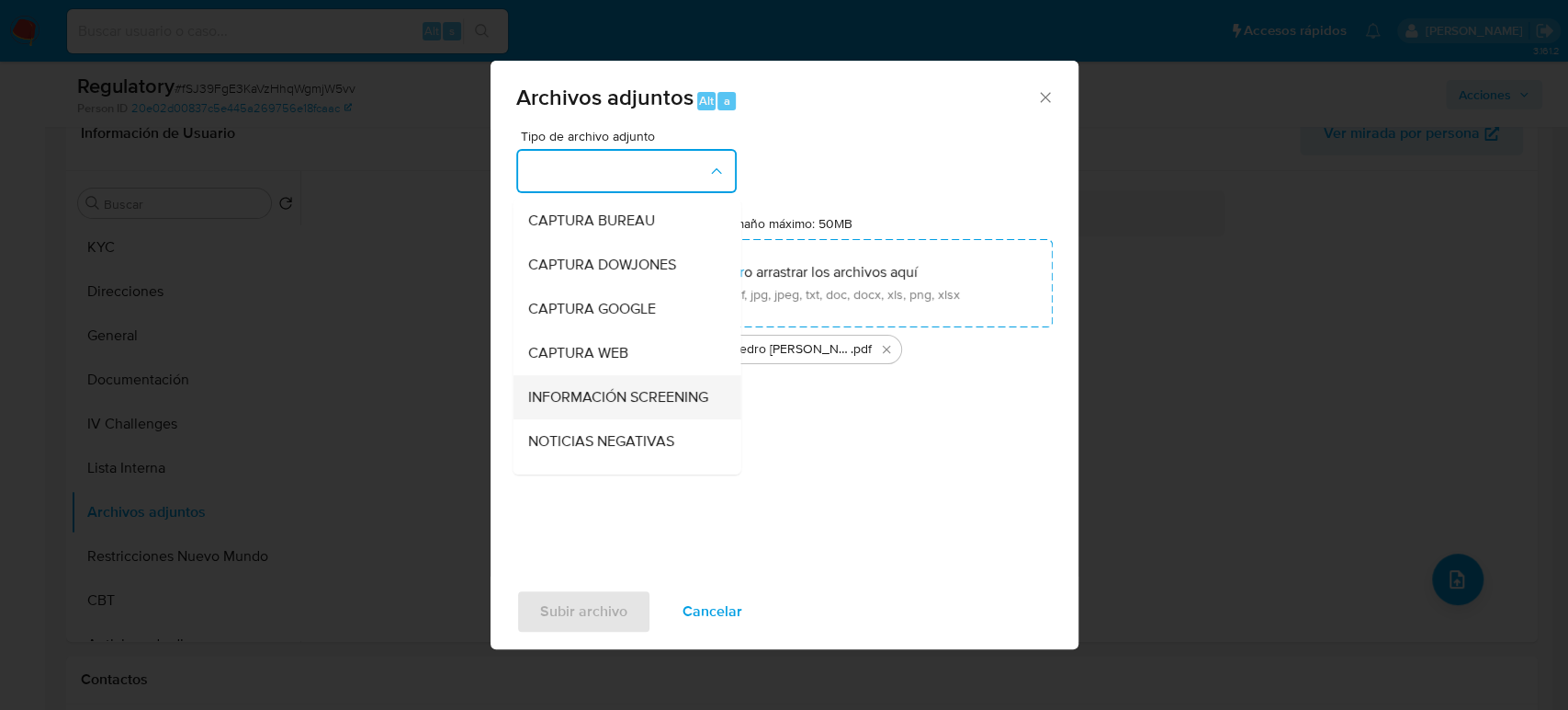
click at [600, 392] on span "INFORMACIÓN SCREENING" at bounding box center [617, 397] width 180 height 19
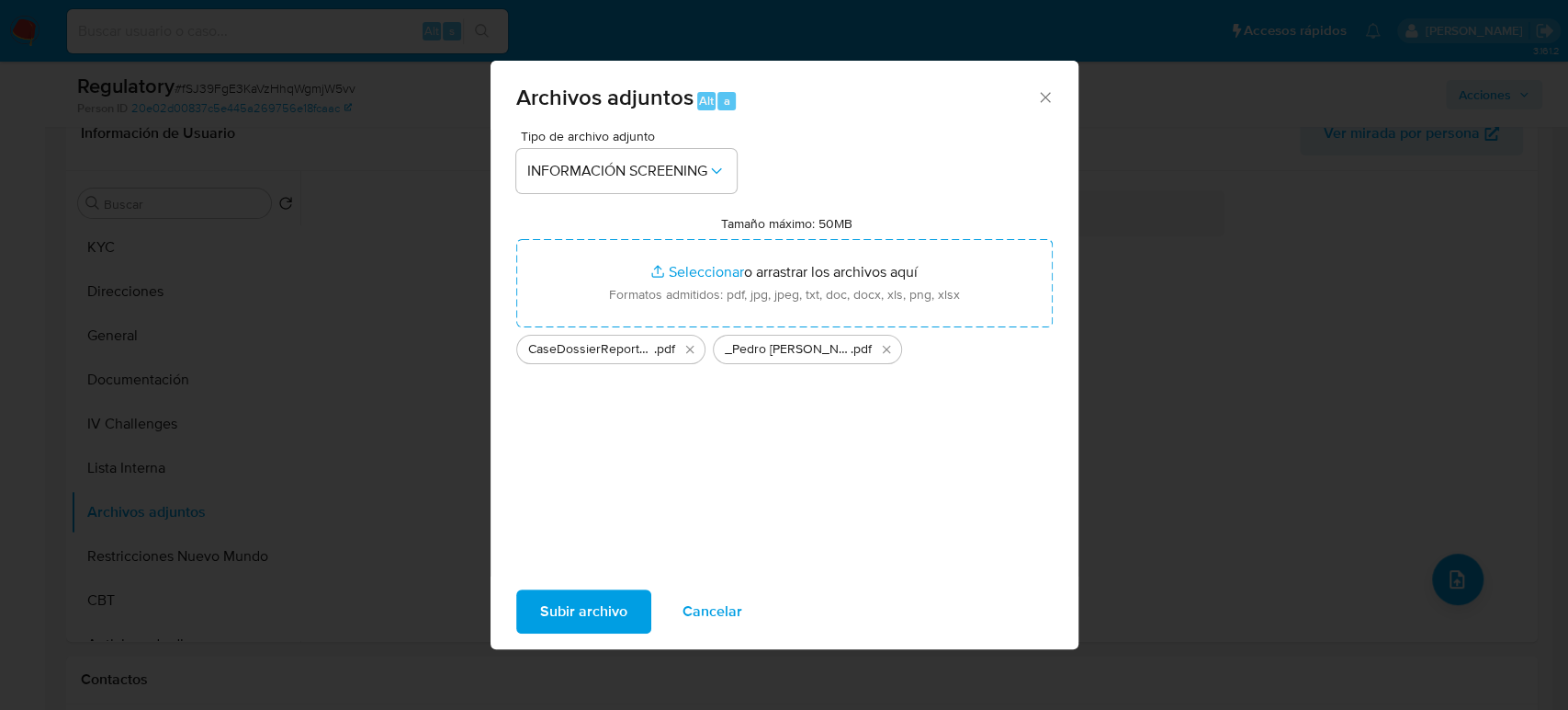
click at [591, 617] on span "Subir archivo" at bounding box center [583, 611] width 87 height 40
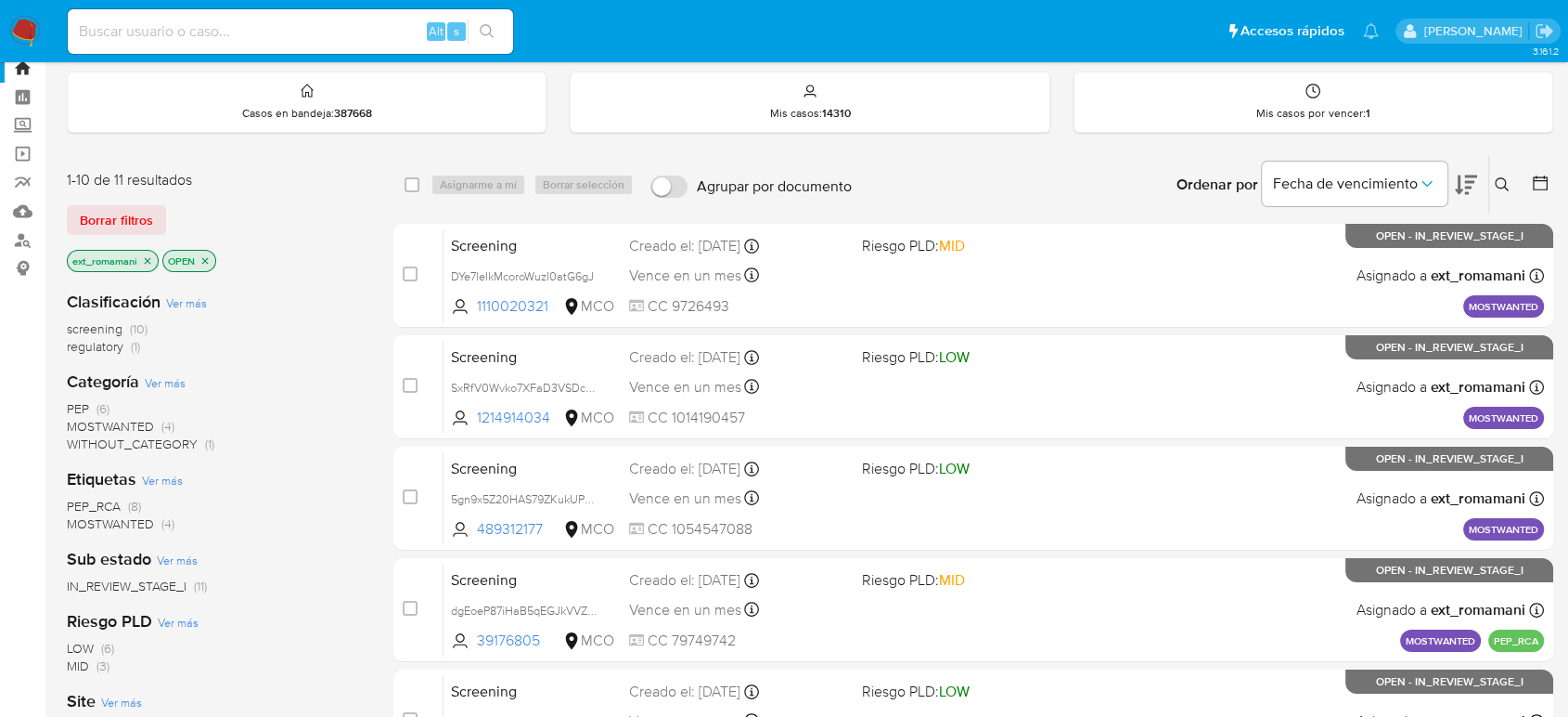
scroll to position [103, 0]
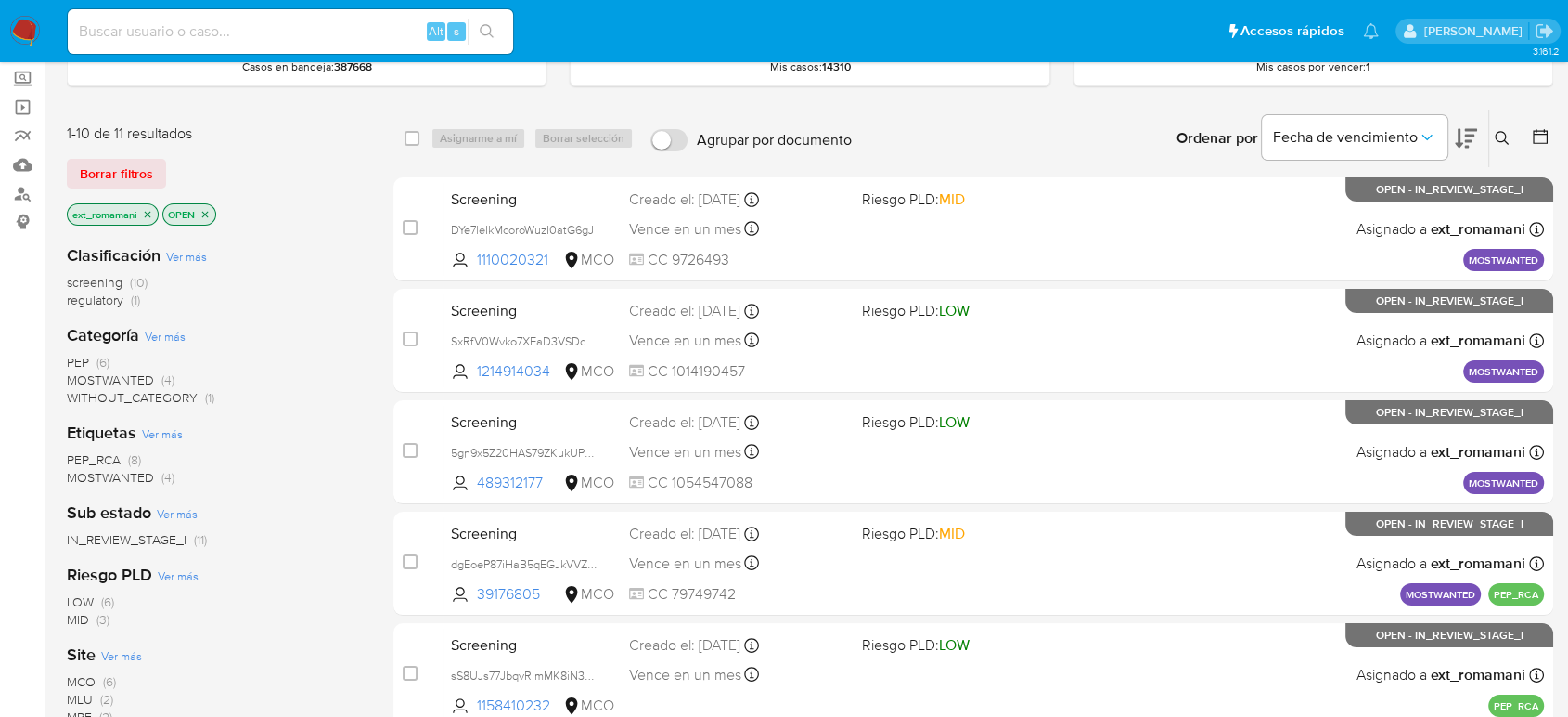
click at [24, 29] on img at bounding box center [25, 32] width 32 height 32
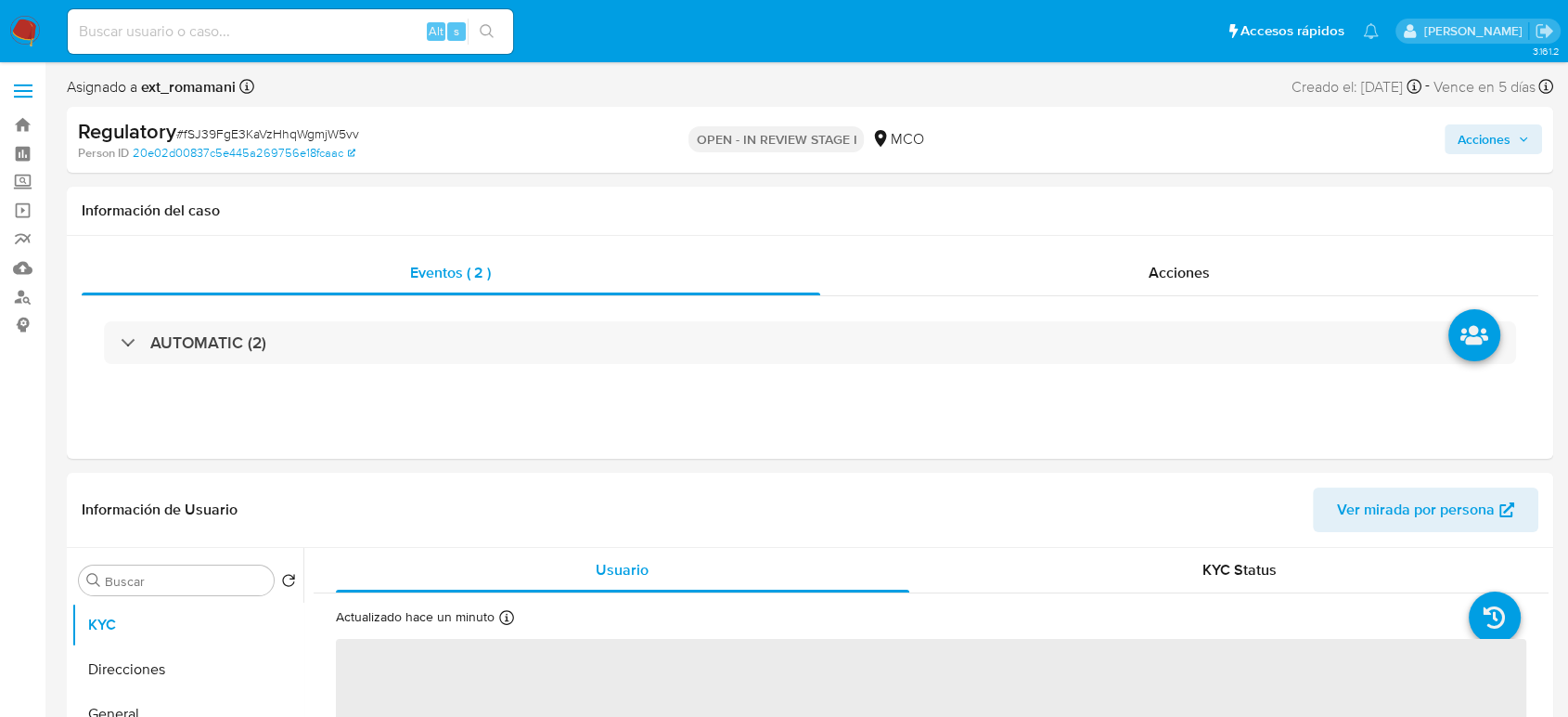
select select "10"
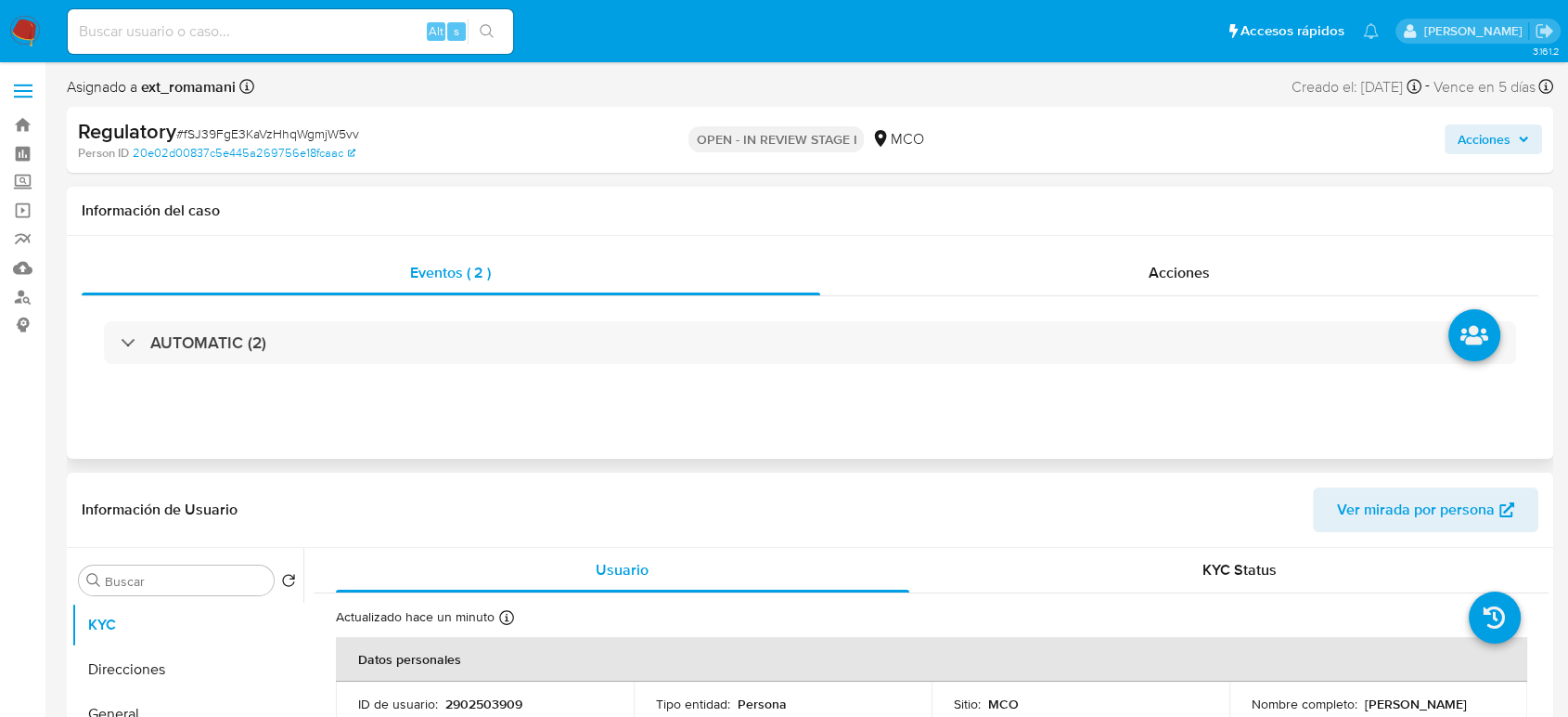
click at [1204, 248] on div "Eventos ( 2 ) Acciones AUTOMATIC (2)" at bounding box center [810, 347] width 1487 height 223
click at [1180, 283] on div "Acciones" at bounding box center [1180, 272] width 719 height 45
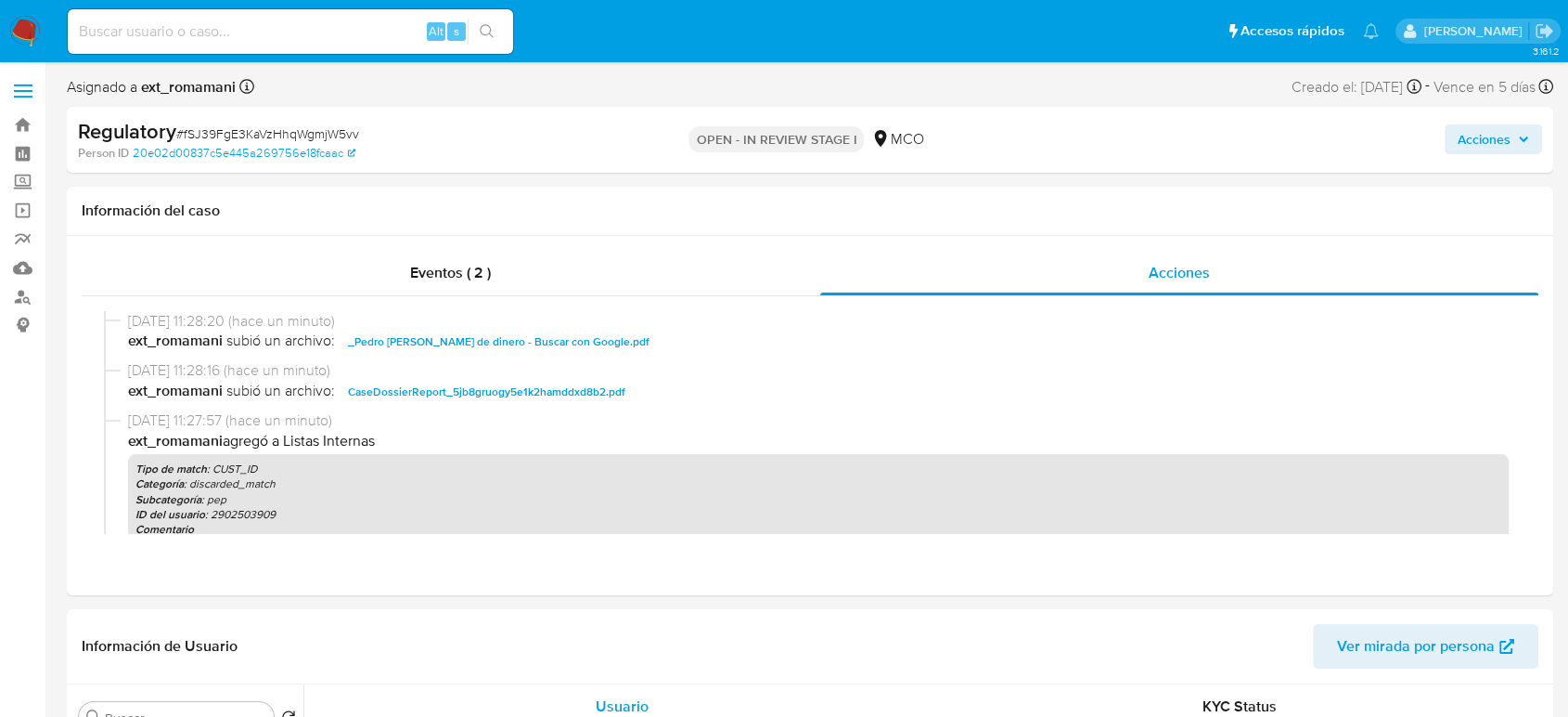
click at [1477, 148] on span "Acciones" at bounding box center [1484, 140] width 52 height 30
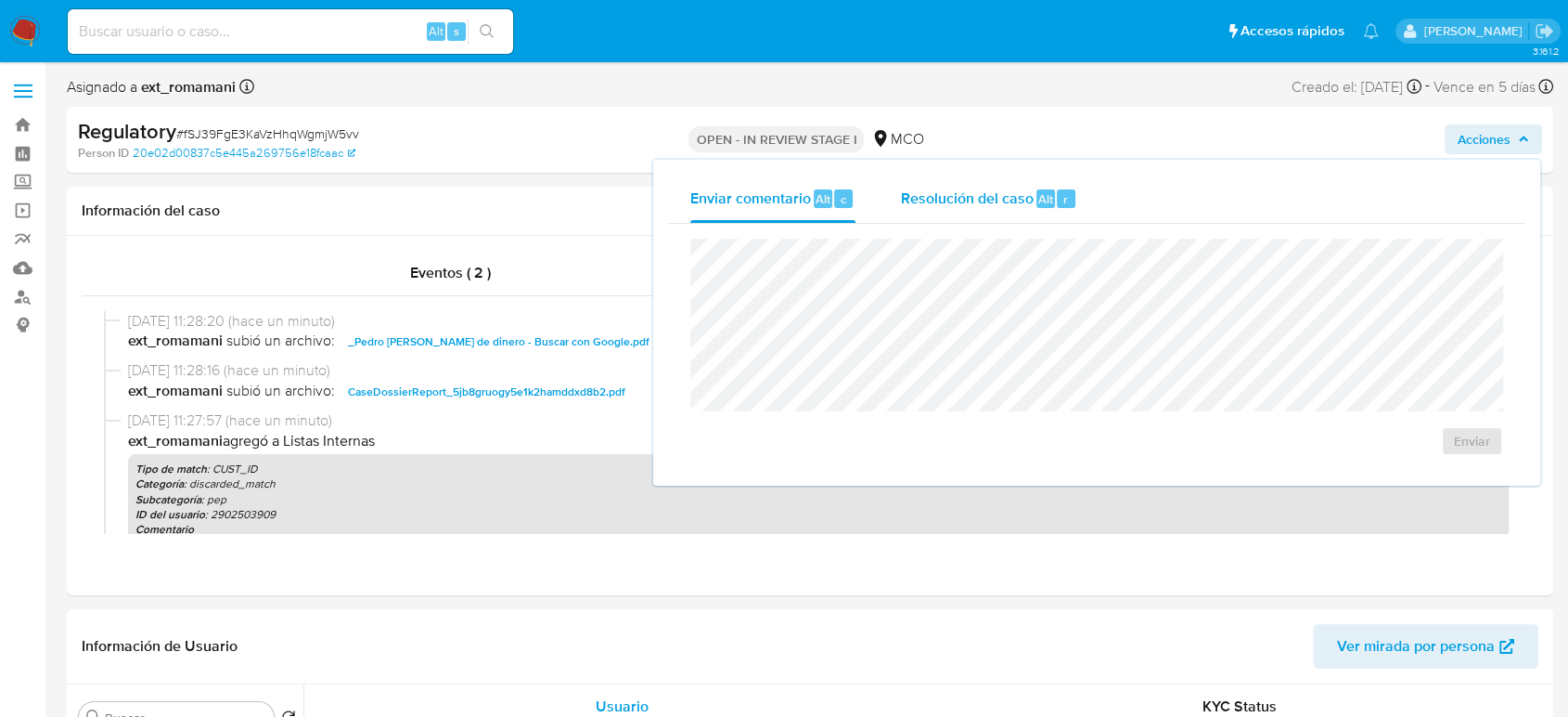
click at [944, 202] on span "Resolución del caso" at bounding box center [966, 198] width 133 height 22
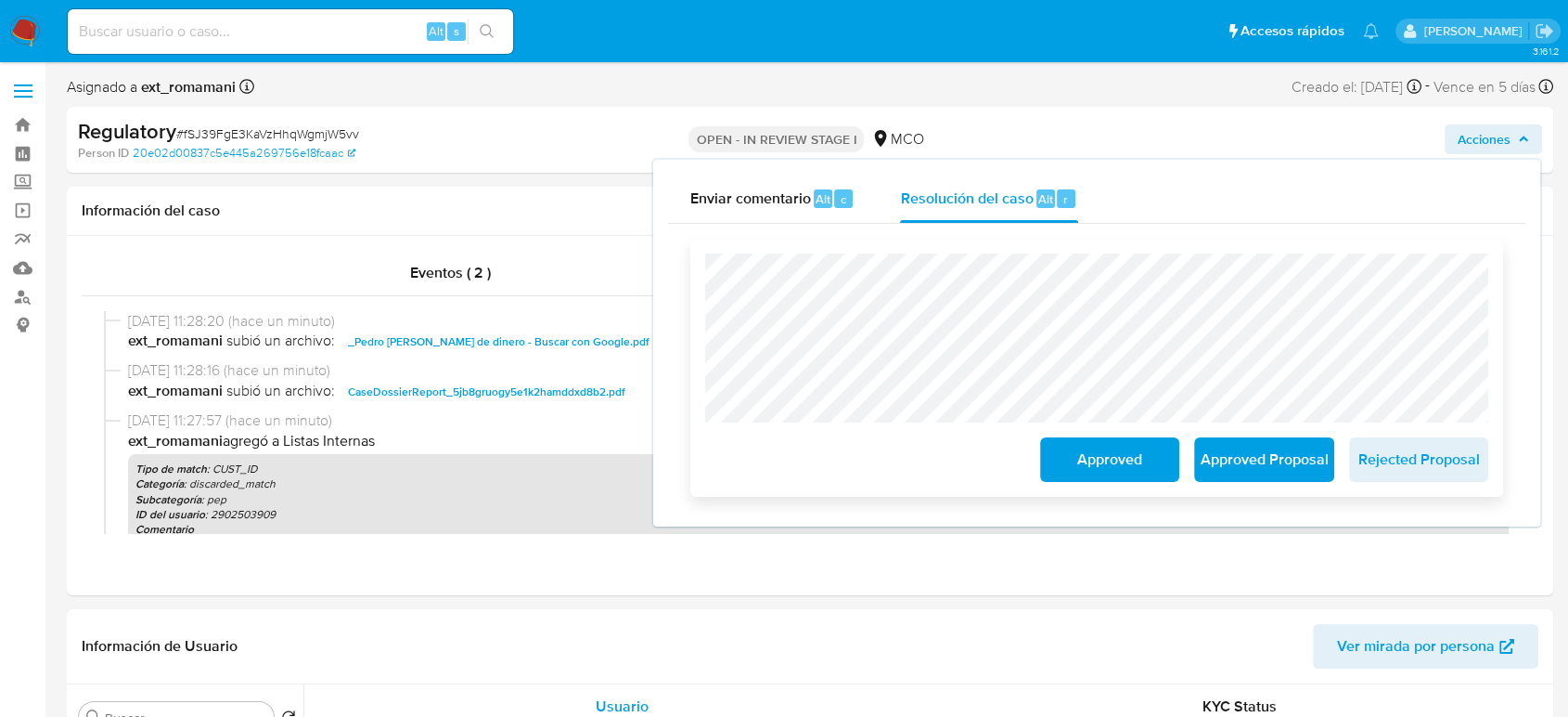
click at [1045, 456] on button "Approved" at bounding box center [1110, 459] width 140 height 45
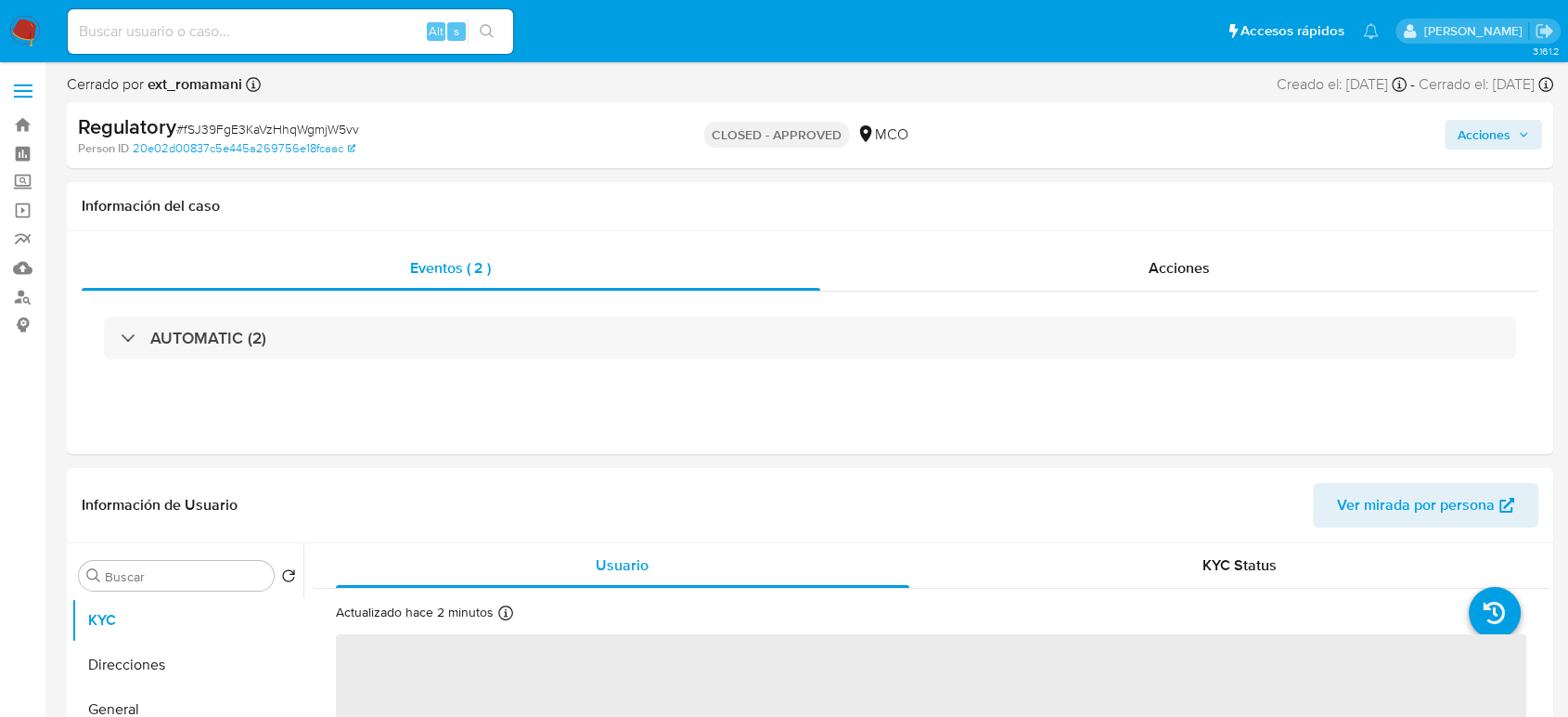
select select "10"
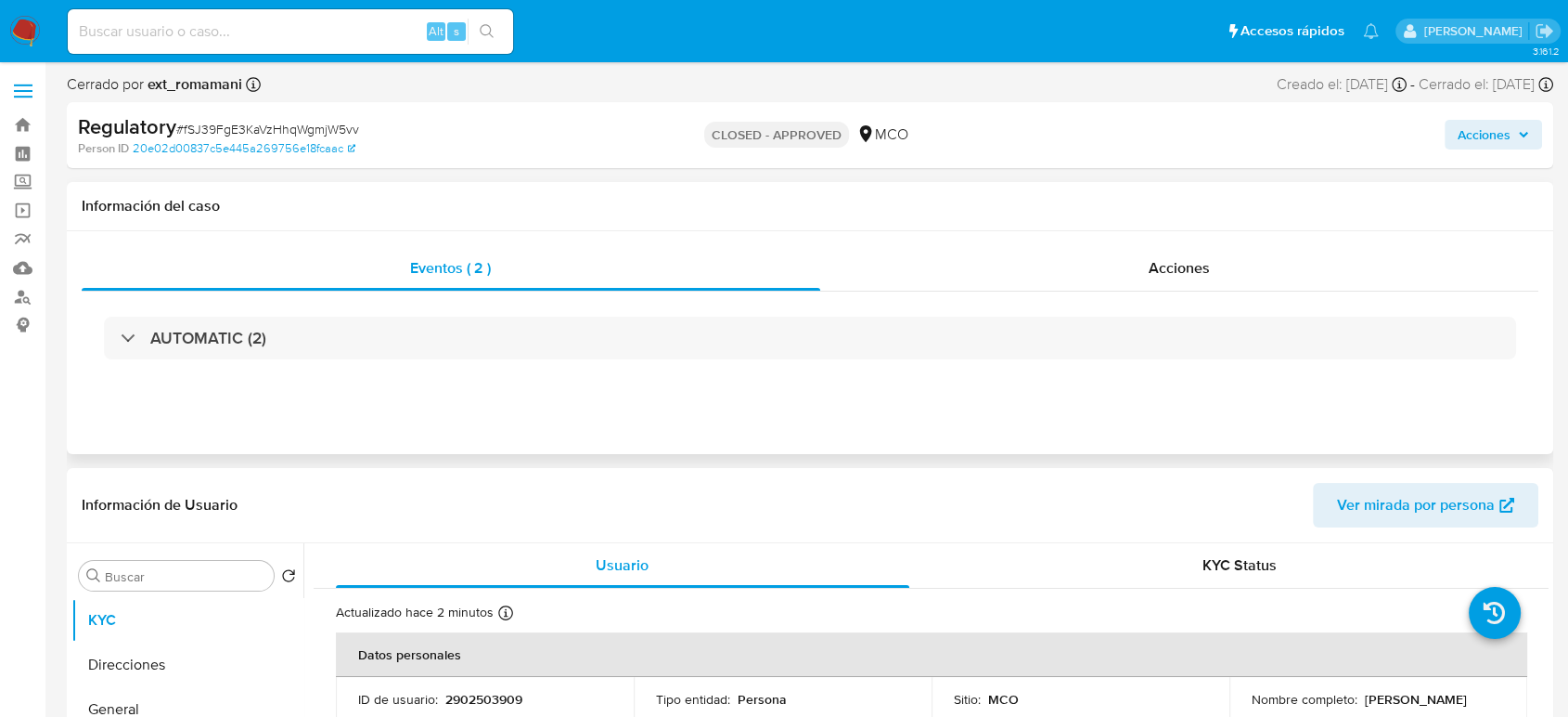
click at [1163, 234] on div "Eventos ( 2 ) Acciones AUTOMATIC (2)" at bounding box center [810, 342] width 1487 height 223
click at [1163, 252] on div "Acciones" at bounding box center [1180, 267] width 719 height 45
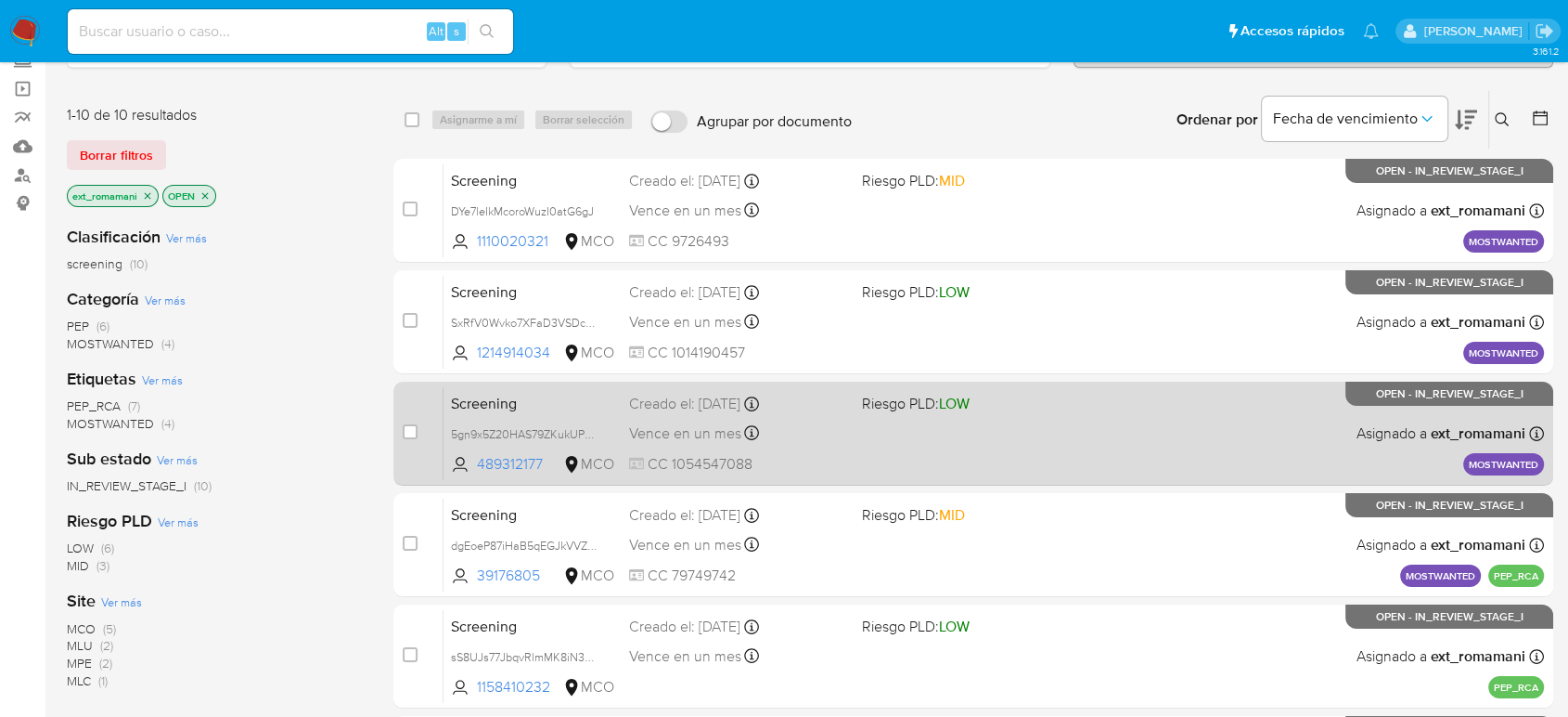
scroll to position [206, 0]
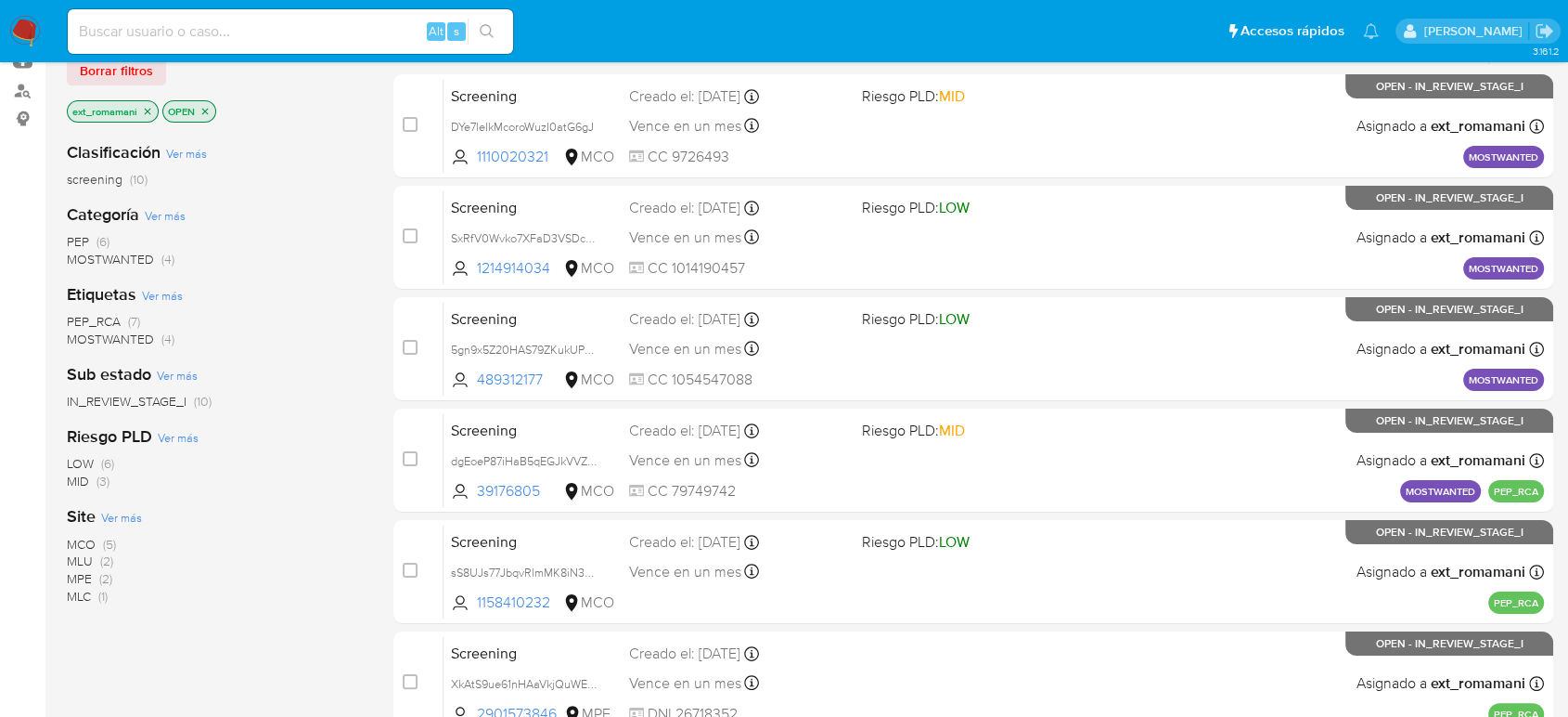
click at [102, 536] on span "MCO (5)" at bounding box center [91, 545] width 49 height 18
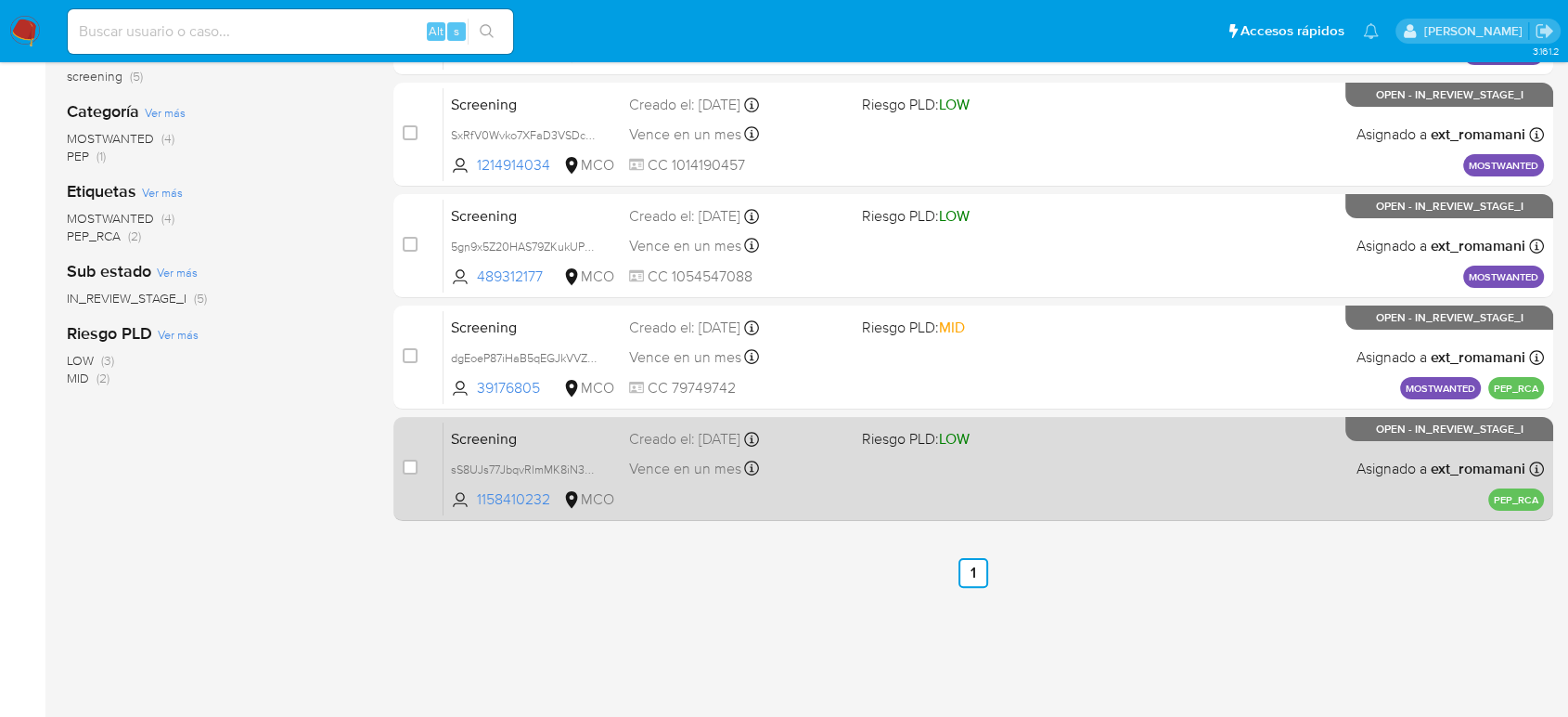
click at [845, 481] on div "Screening sS8UJs77JbqvRlmMK8iN32Fj 1158410232 MCO Riesgo PLD: LOW Creado el: [D…" at bounding box center [994, 468] width 1101 height 94
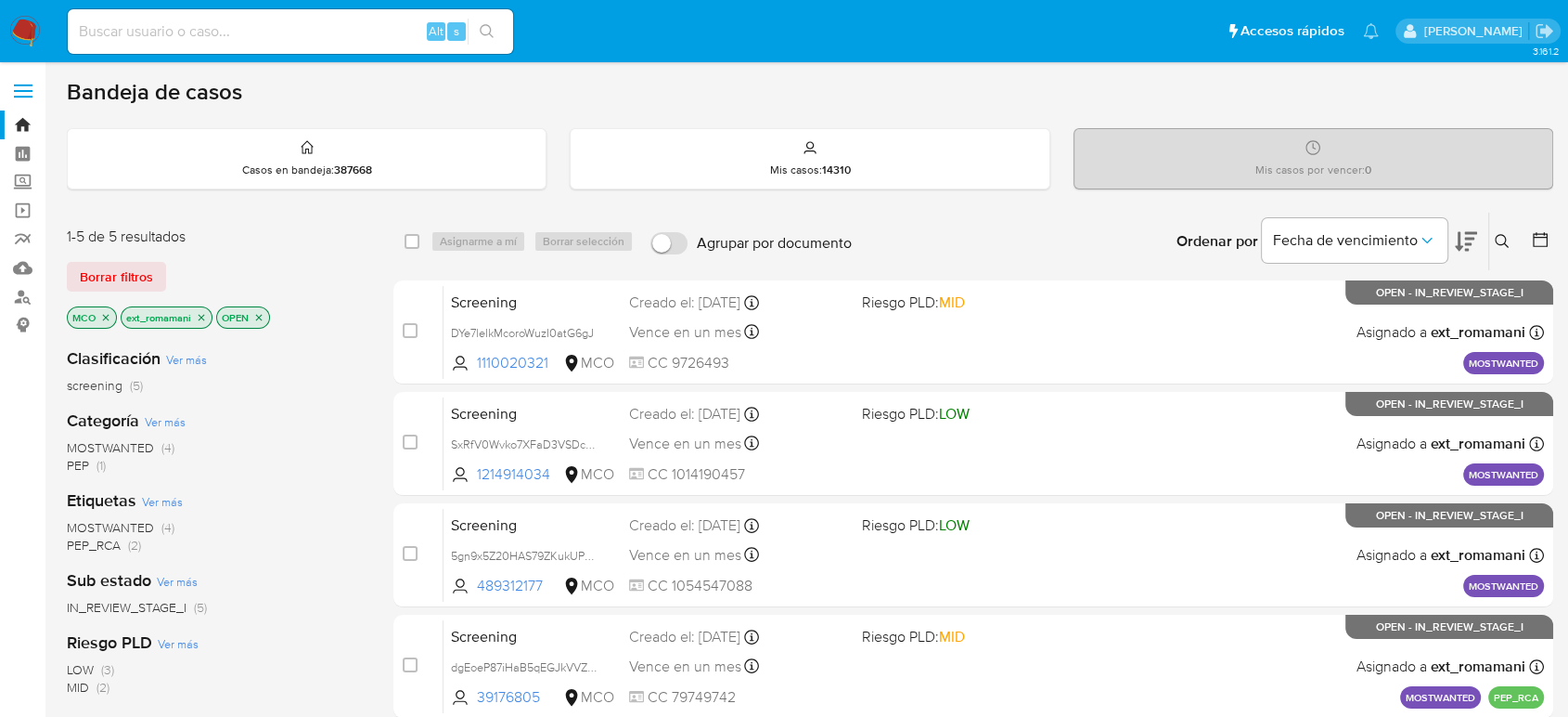
click at [105, 316] on icon "close-filter" at bounding box center [106, 317] width 7 height 7
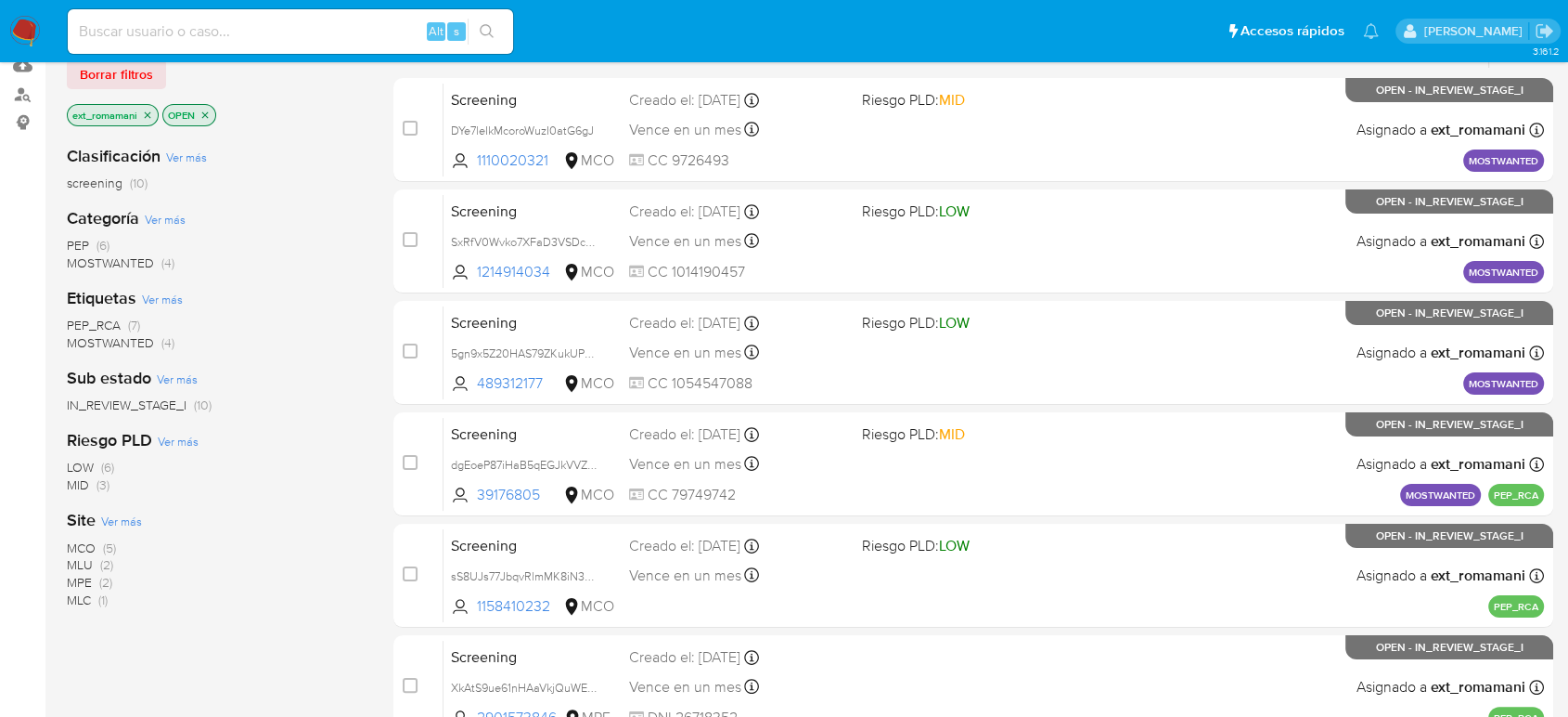
scroll to position [206, 0]
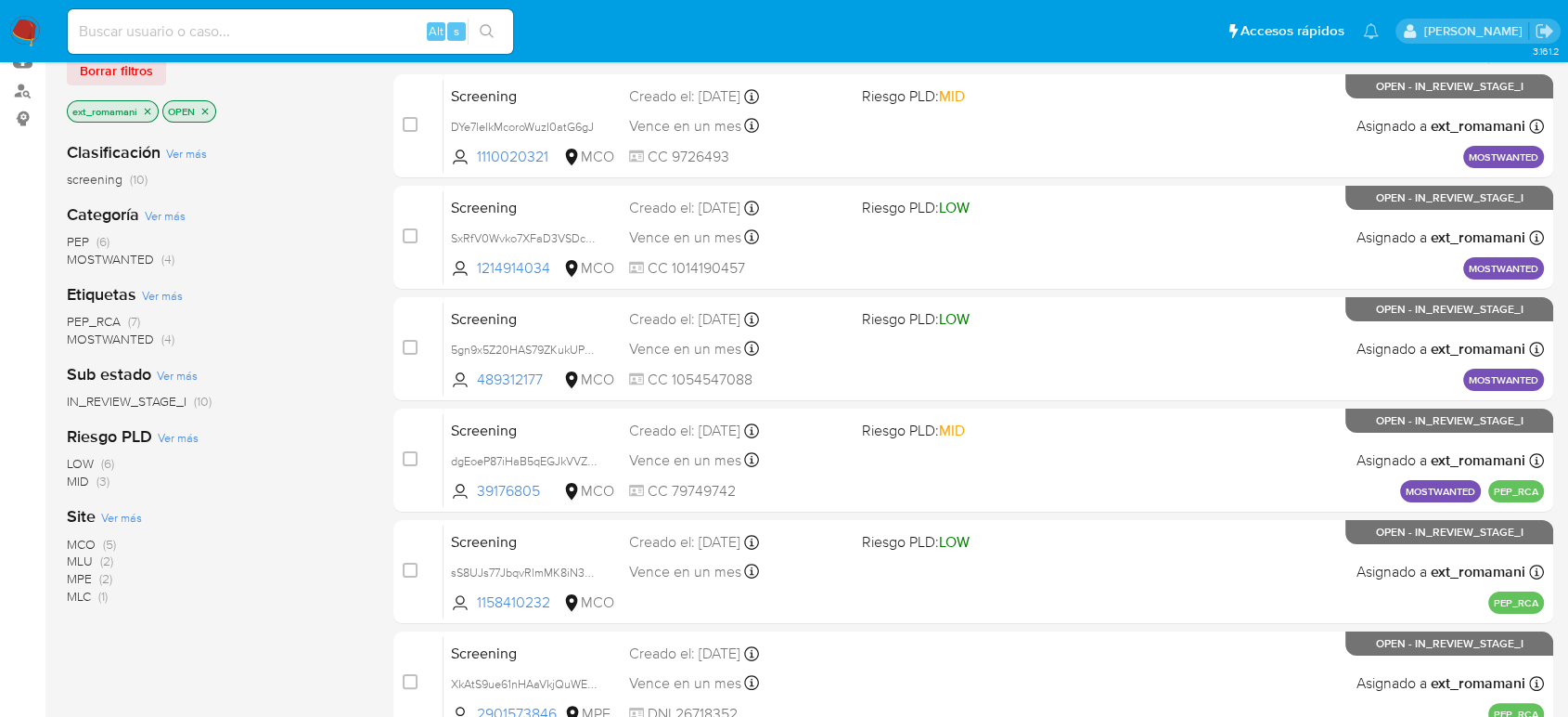
click at [102, 590] on span "(1)" at bounding box center [102, 595] width 9 height 19
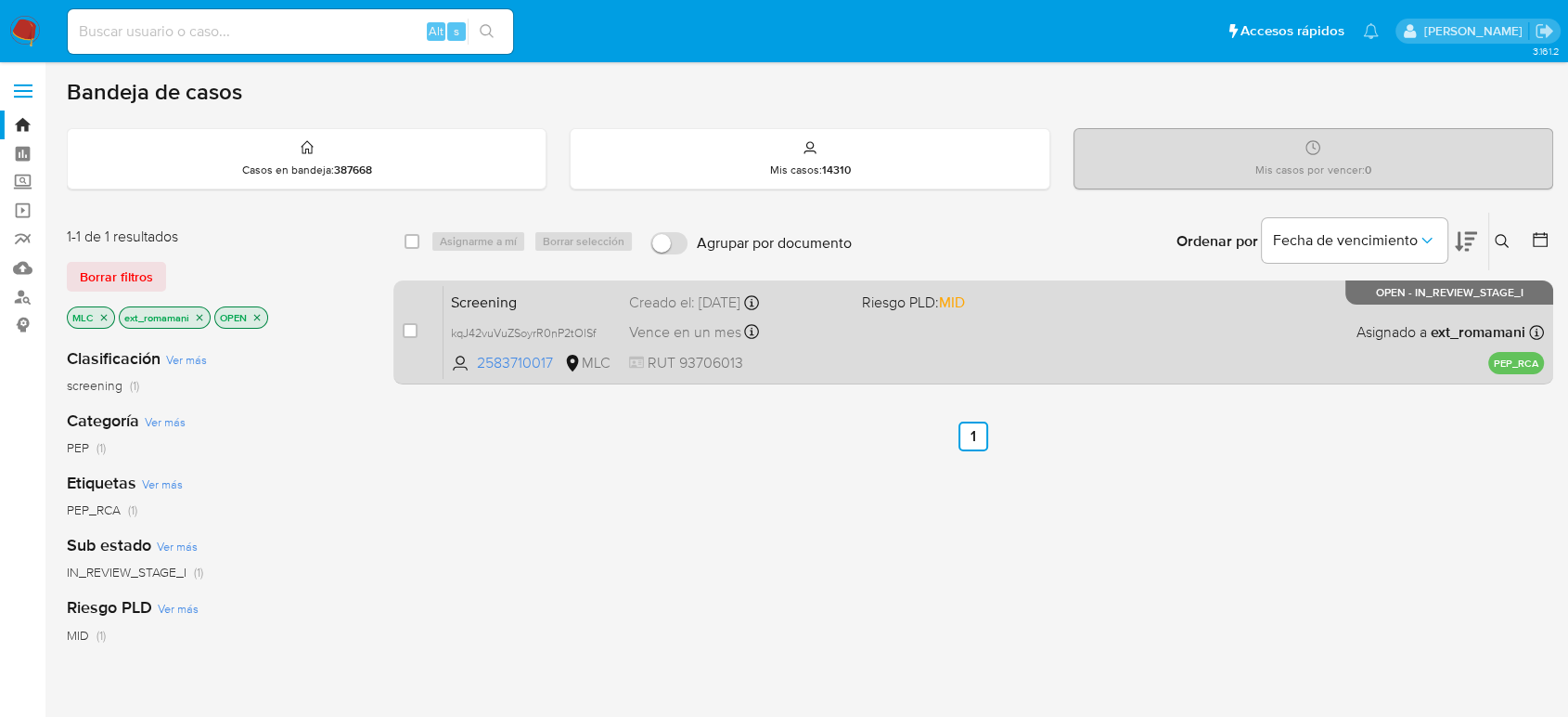
drag, startPoint x: 931, startPoint y: 305, endPoint x: 901, endPoint y: 323, distance: 35.0
click at [932, 306] on span "Riesgo PLD: MID" at bounding box center [914, 301] width 103 height 21
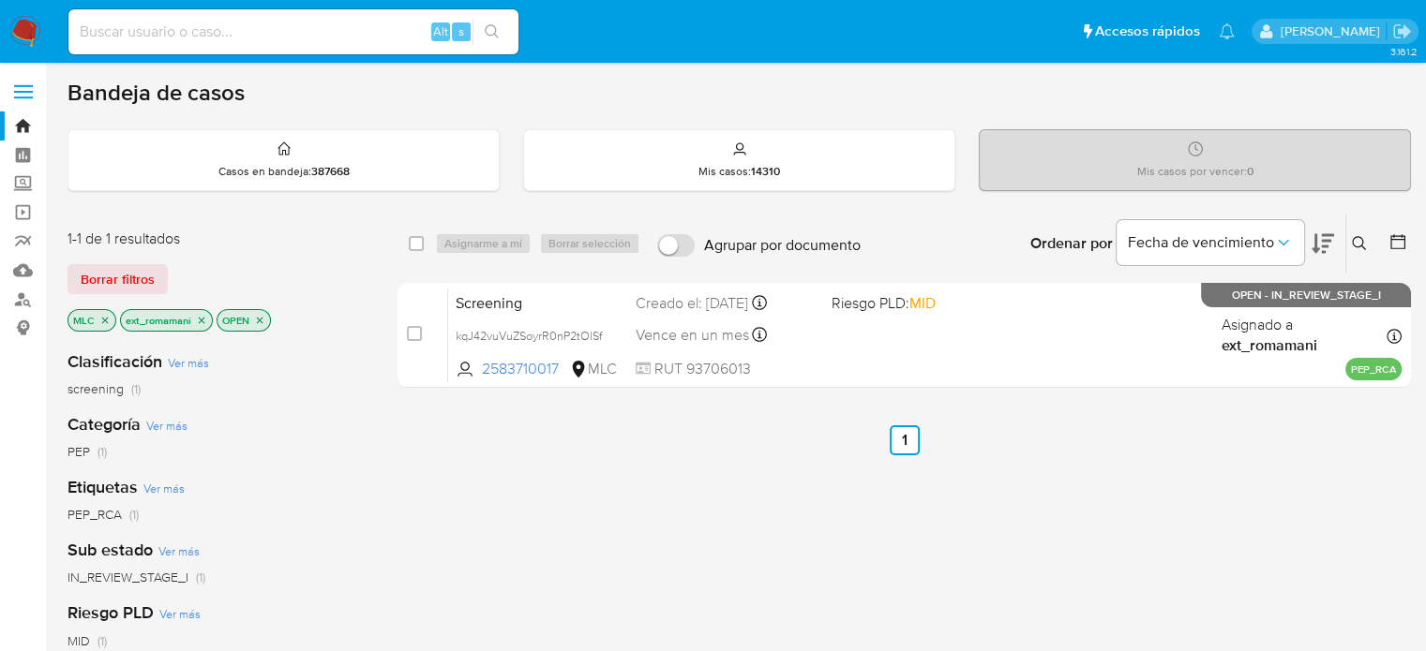
click at [99, 315] on icon "close-filter" at bounding box center [104, 320] width 11 height 11
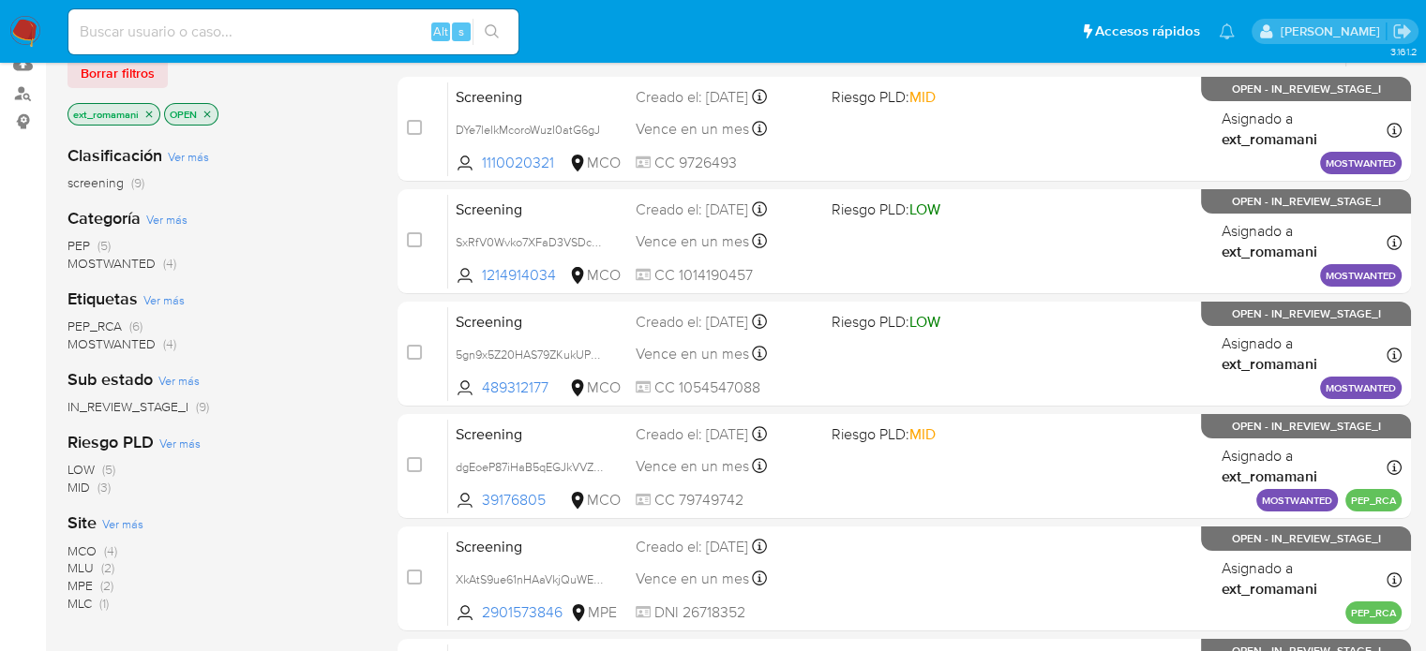
scroll to position [281, 0]
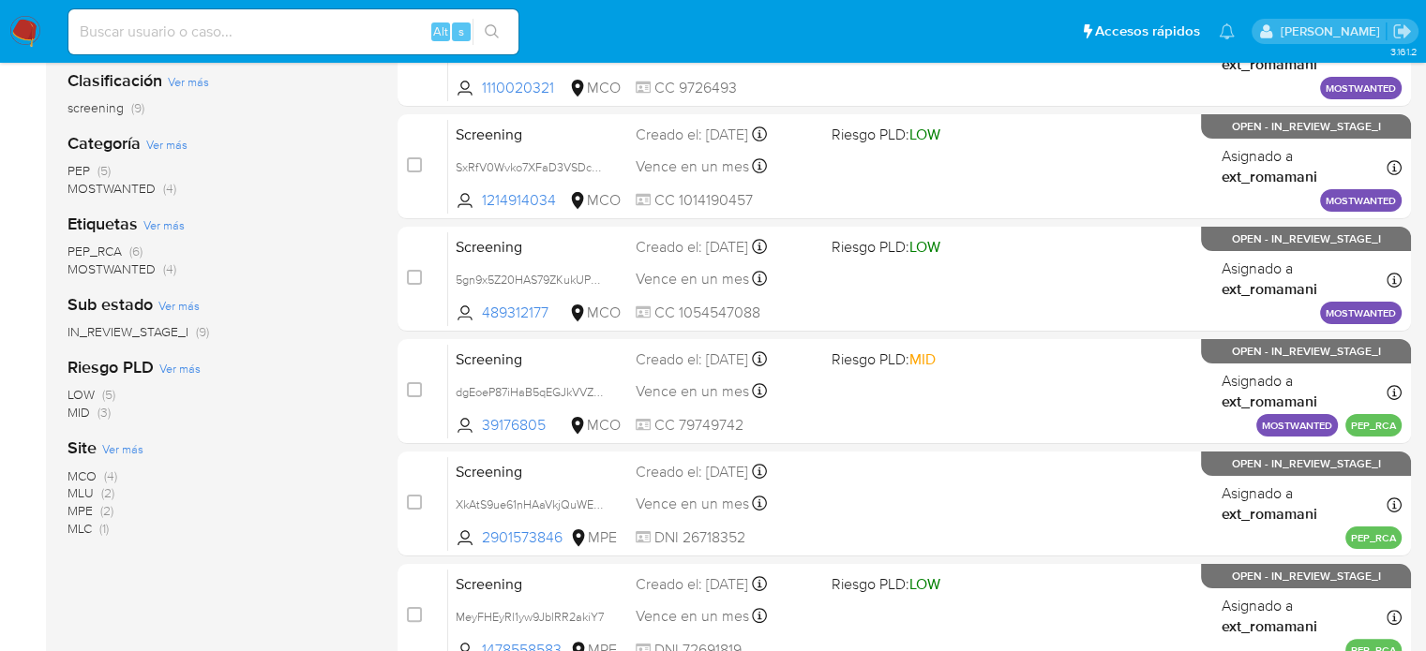
click at [101, 514] on span "(2)" at bounding box center [106, 510] width 13 height 19
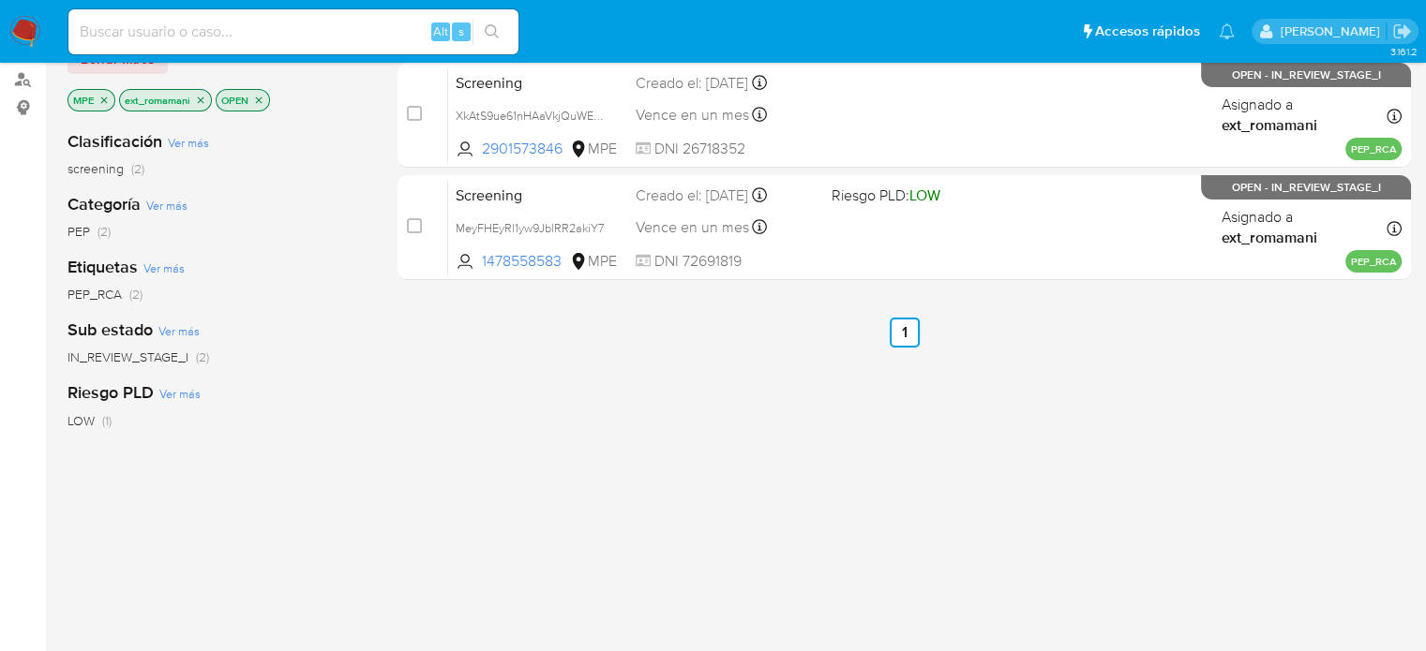
scroll to position [187, 0]
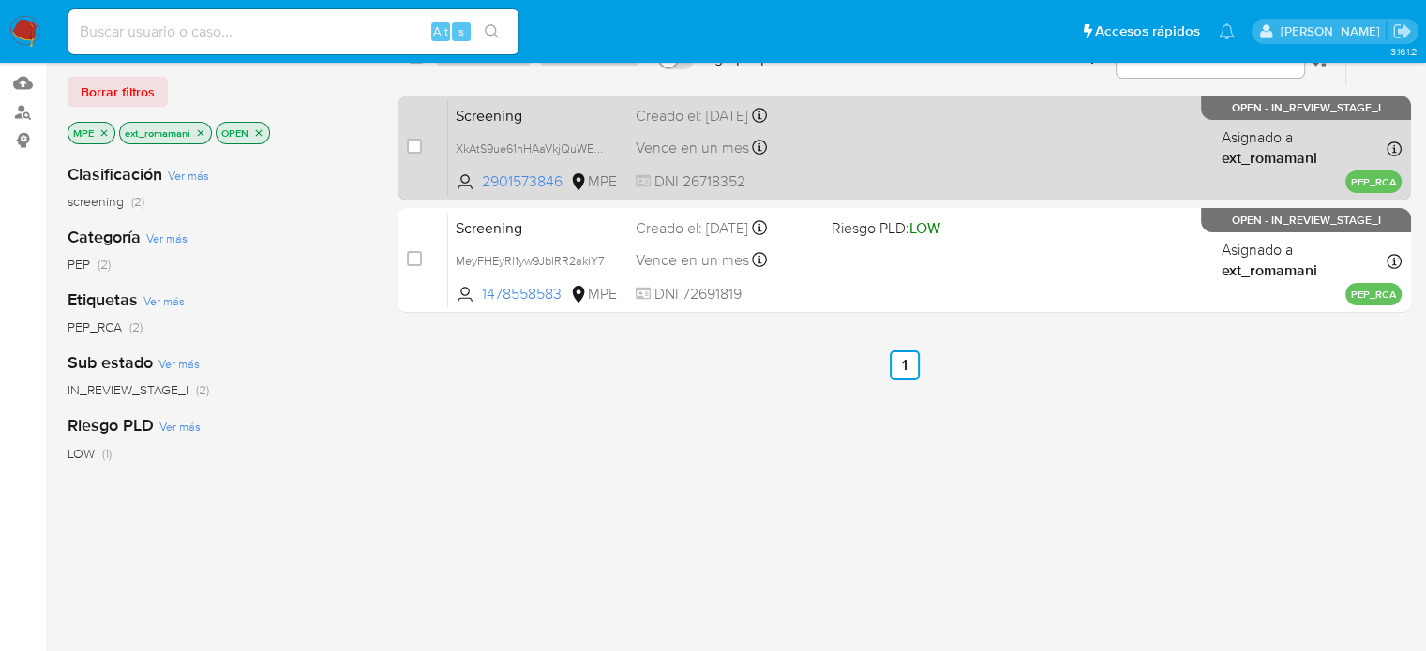
click at [844, 169] on div "Screening XkAtS9ue61nHAaVkjQuWE7c3 2901573846 MPE Creado el: [DATE] Creado el: …" at bounding box center [924, 147] width 953 height 95
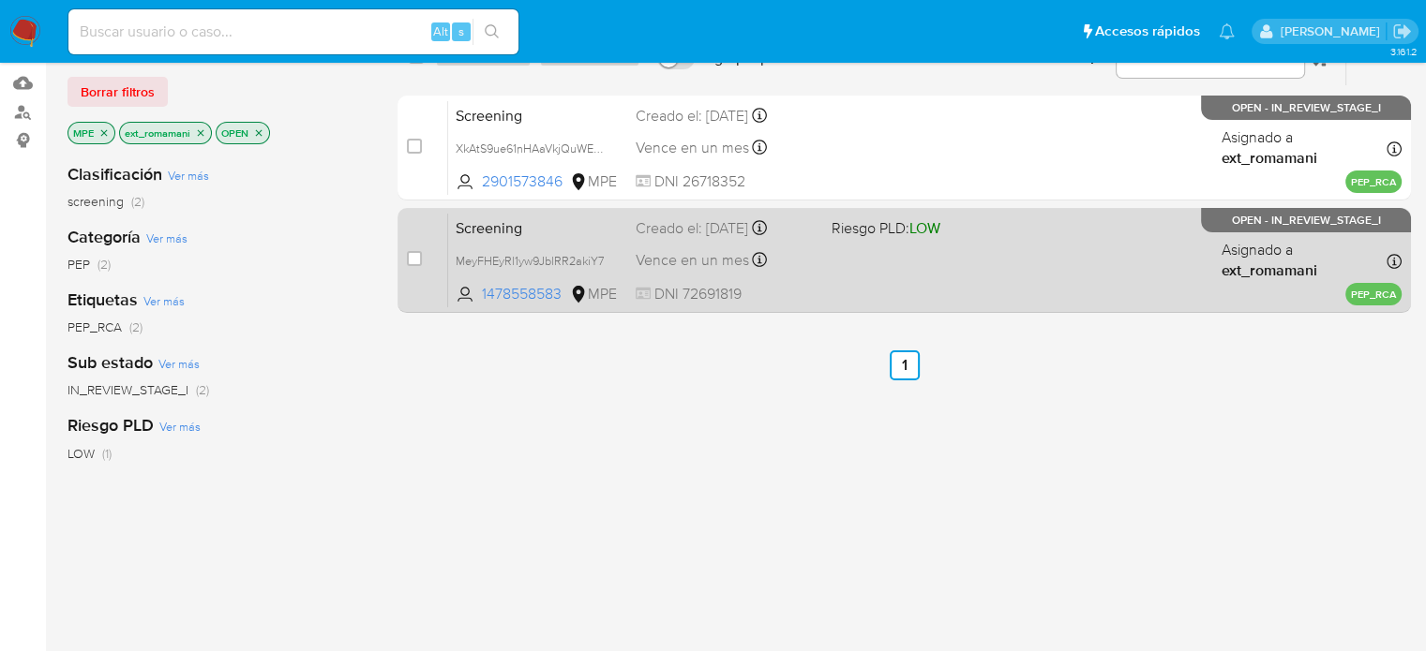
click at [825, 251] on div "Screening MeyFHEyRl1yw9JblRR2akiY7 1478558583 MPE Riesgo PLD: LOW Creado el: [D…" at bounding box center [924, 260] width 953 height 95
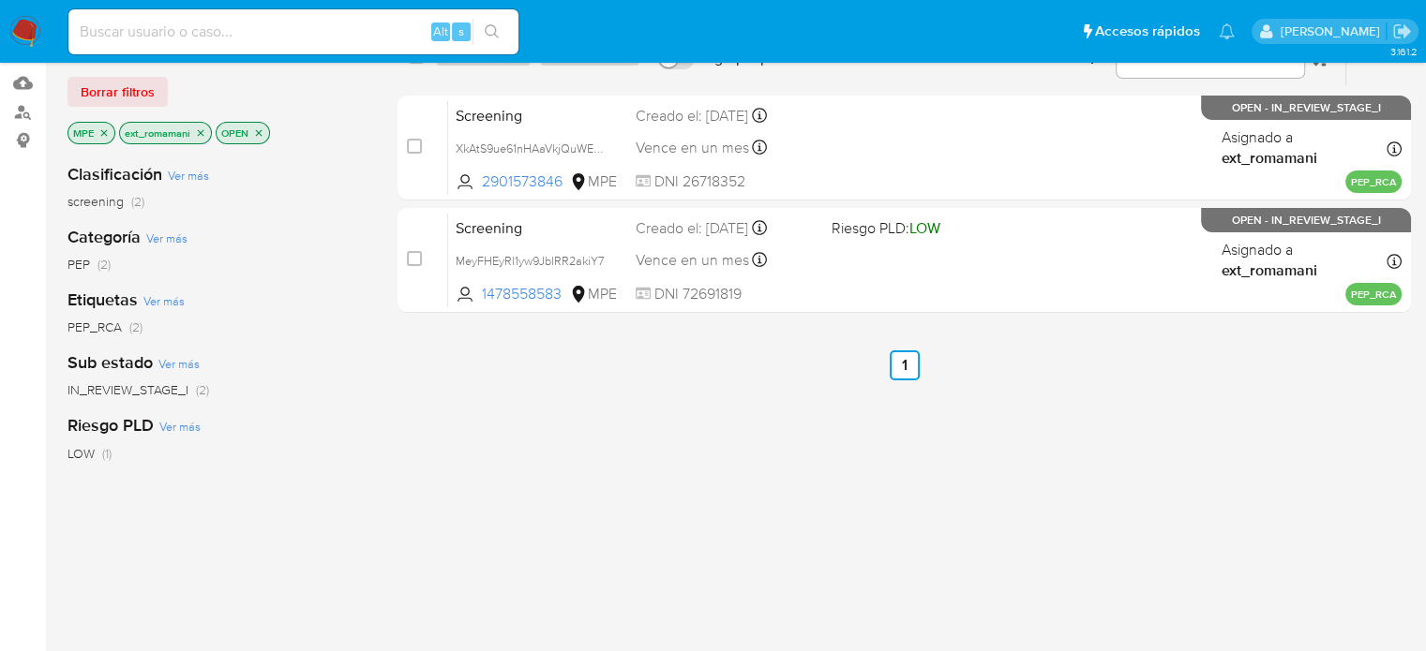
click at [109, 131] on icon "close-filter" at bounding box center [103, 132] width 11 height 11
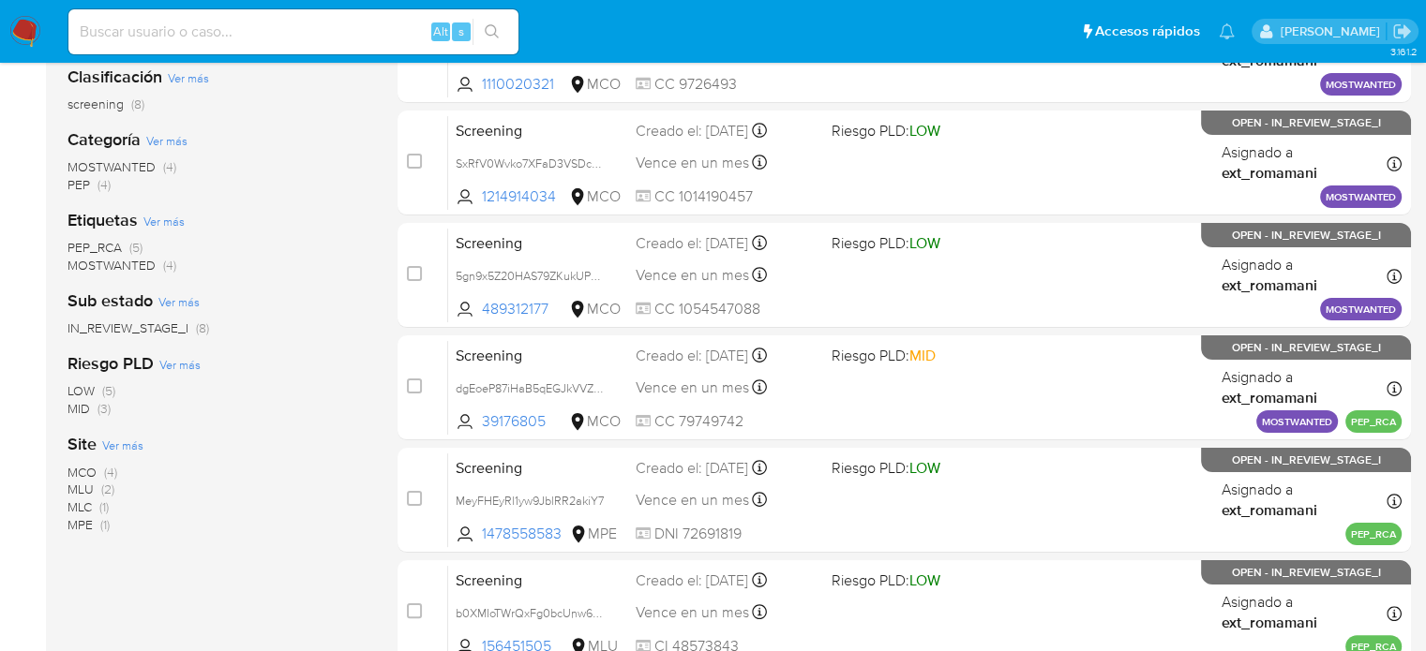
scroll to position [375, 0]
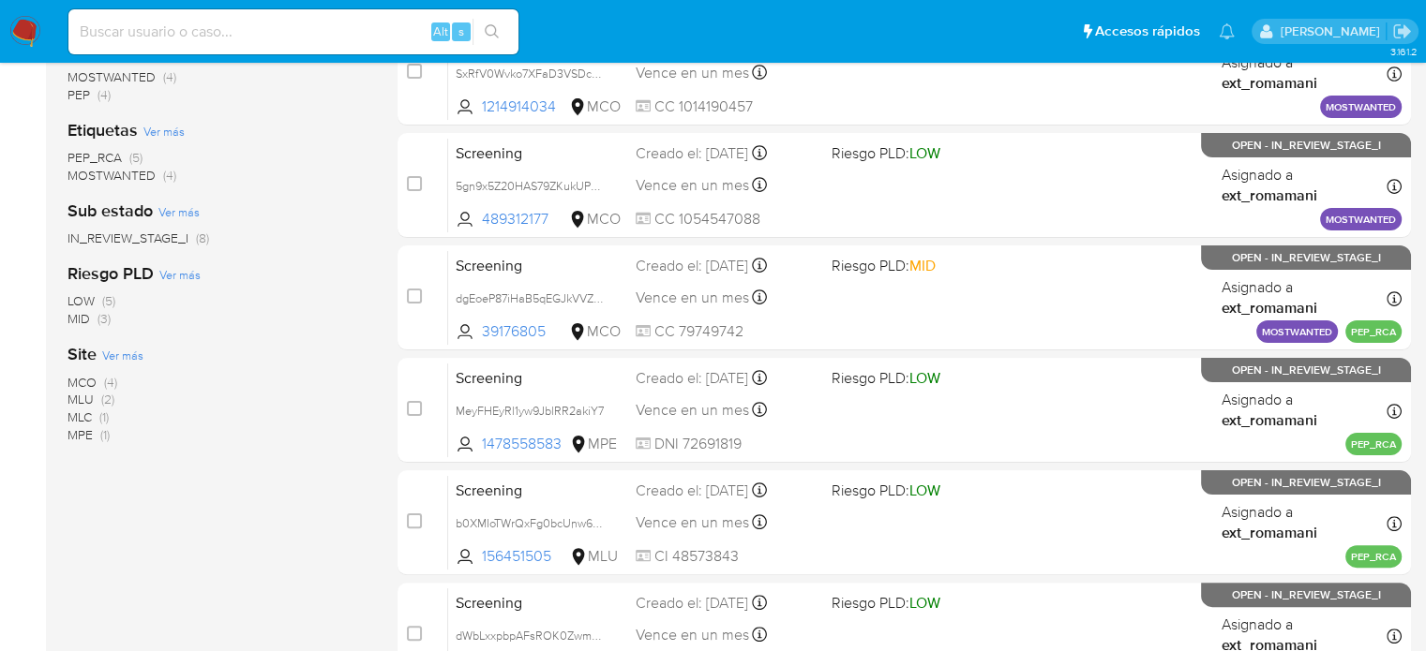
click at [109, 404] on span "(2)" at bounding box center [107, 399] width 13 height 19
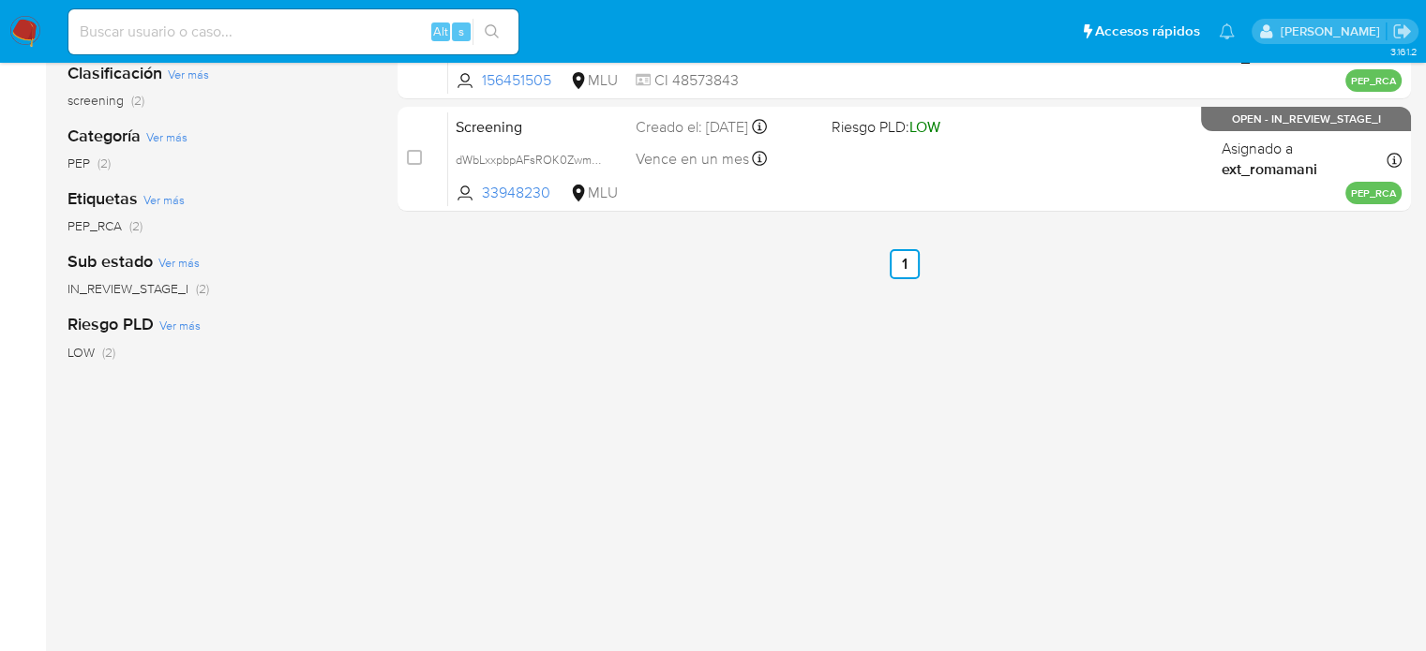
scroll to position [187, 0]
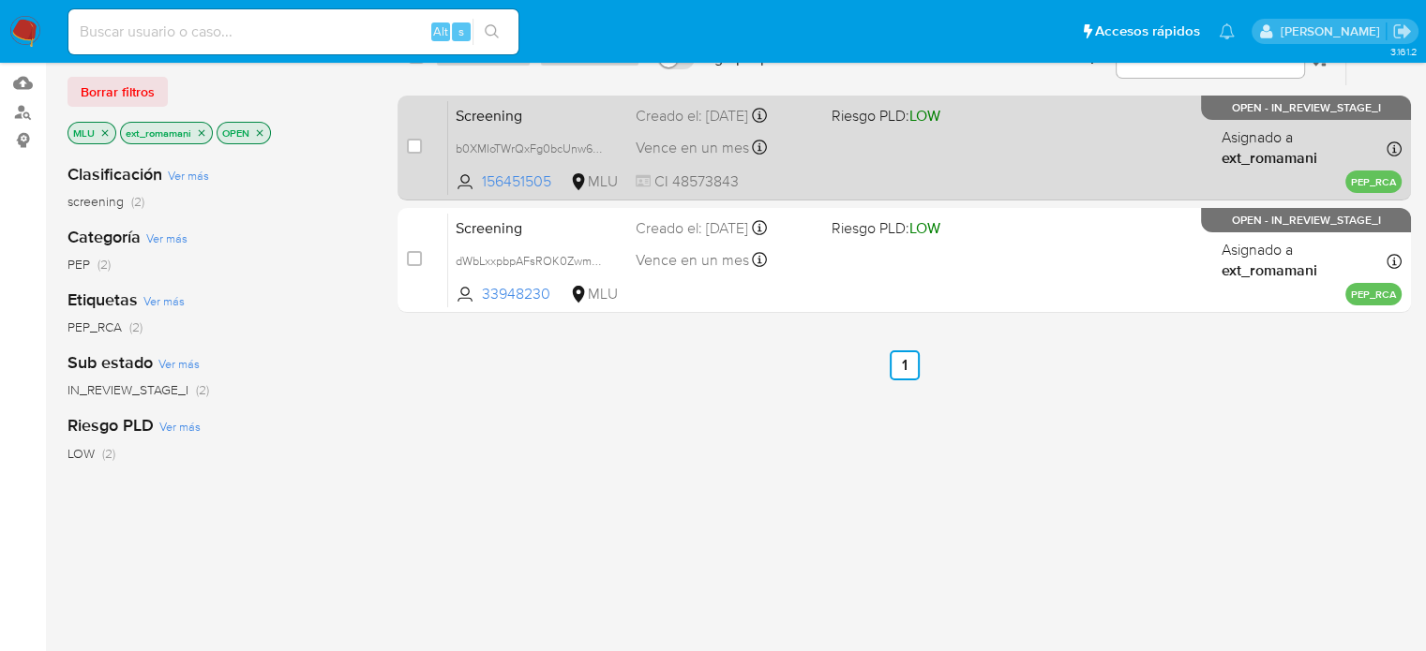
click at [847, 149] on div "Screening b0XMIoTWrQxFg0bcUnw6kGe9 156451505 MLU Riesgo PLD: LOW Creado el: 02/…" at bounding box center [924, 147] width 953 height 95
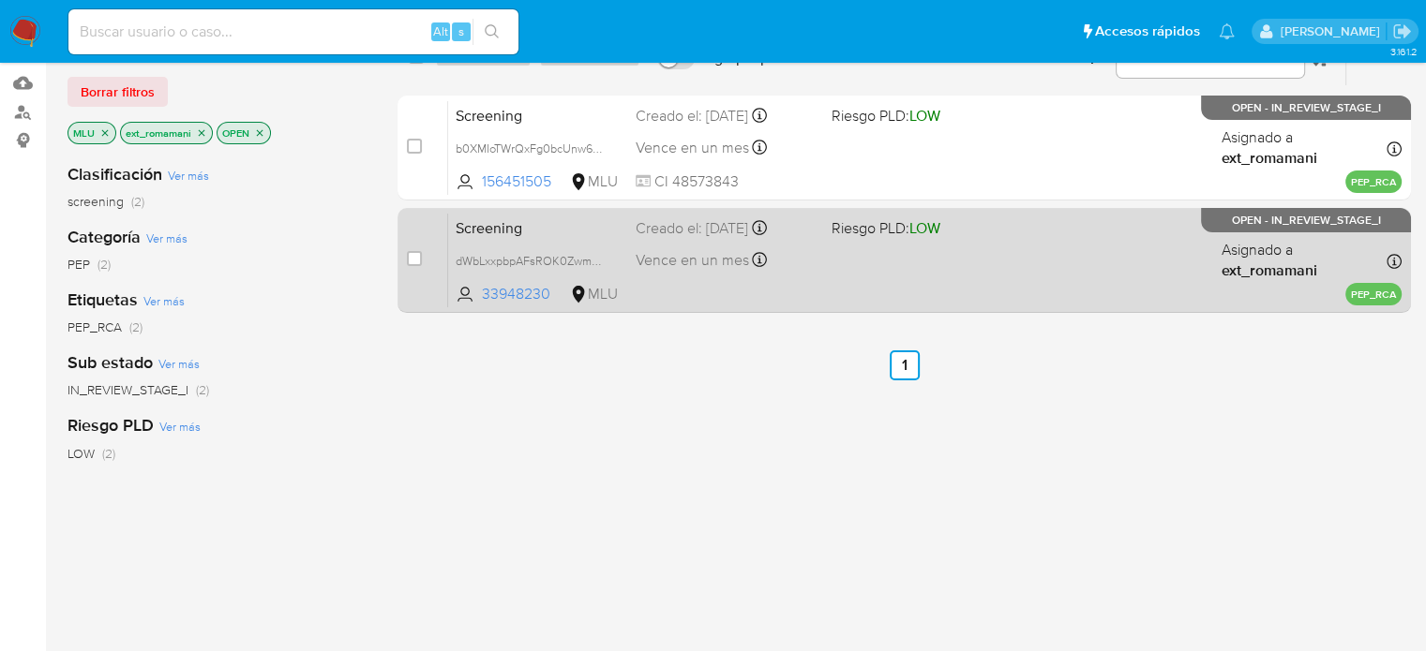
click at [826, 239] on div "Screening dWbLxxpbpAFsROK0ZwmEfjNE 33948230 MLU Riesgo PLD: LOW Creado el: 02/1…" at bounding box center [924, 260] width 953 height 95
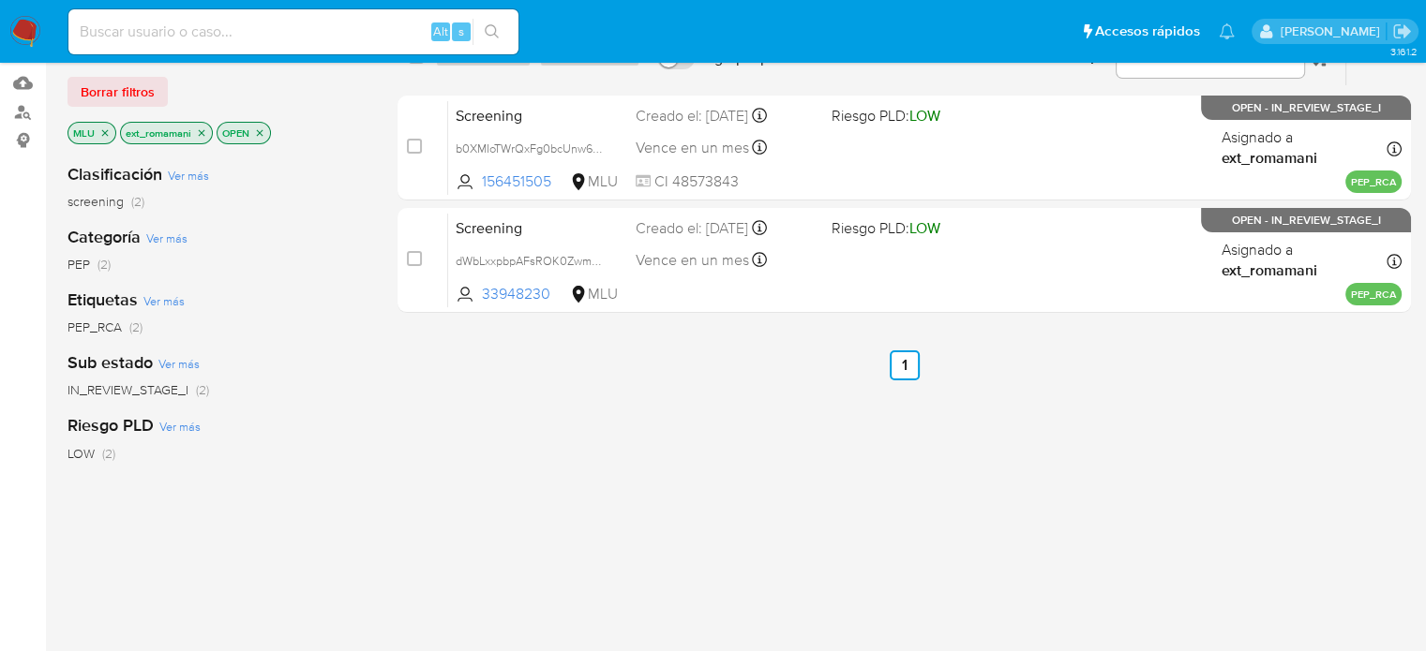
click at [26, 34] on img at bounding box center [25, 32] width 32 height 32
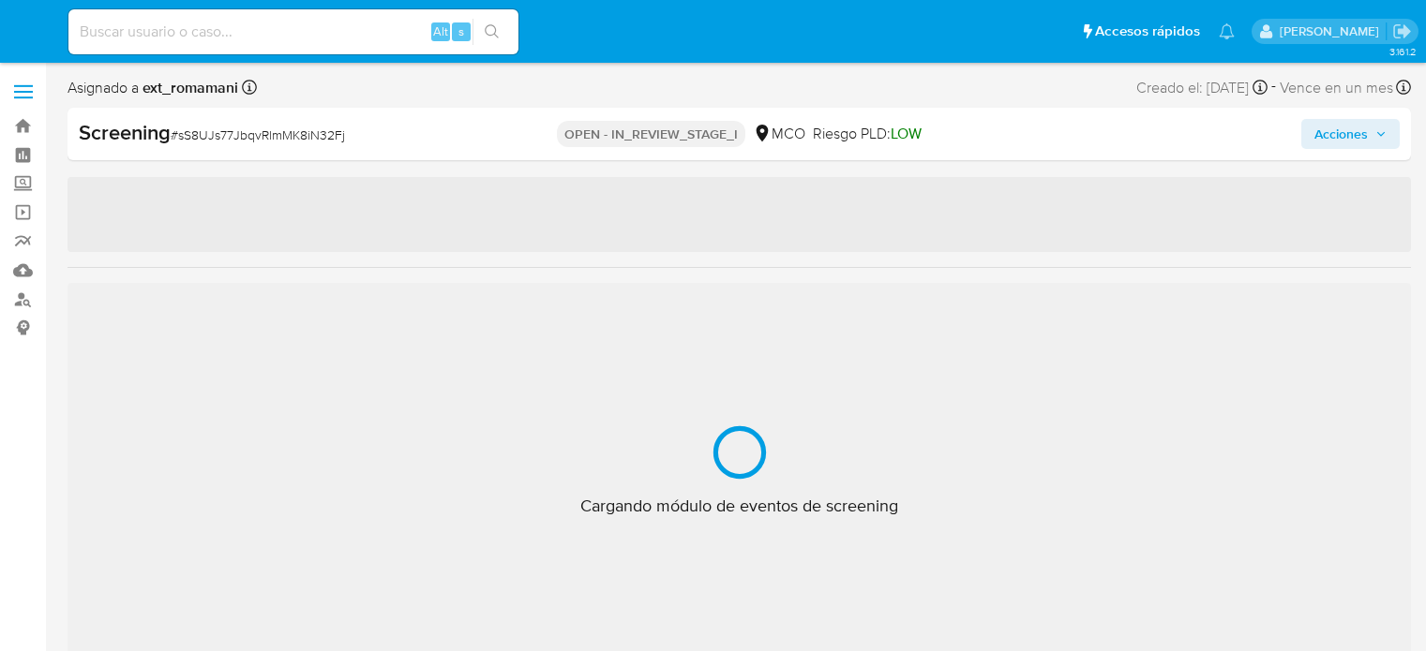
select select "10"
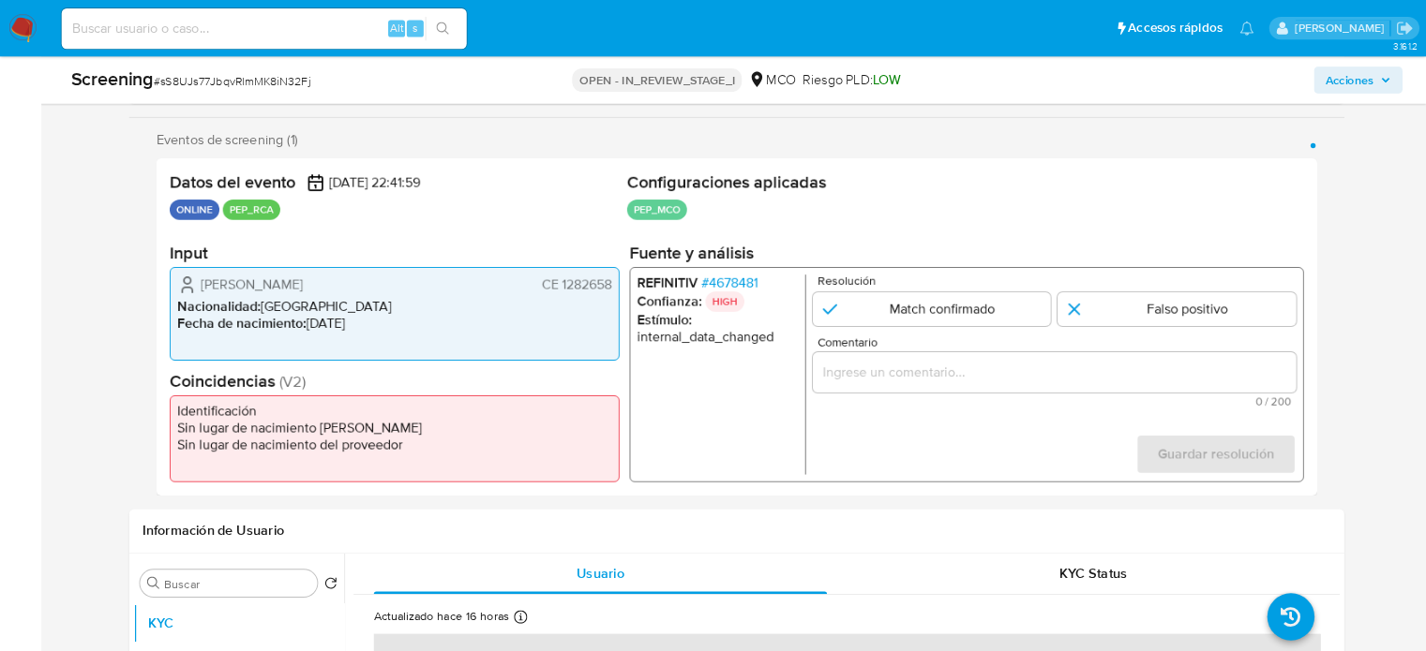
scroll to position [312, 0]
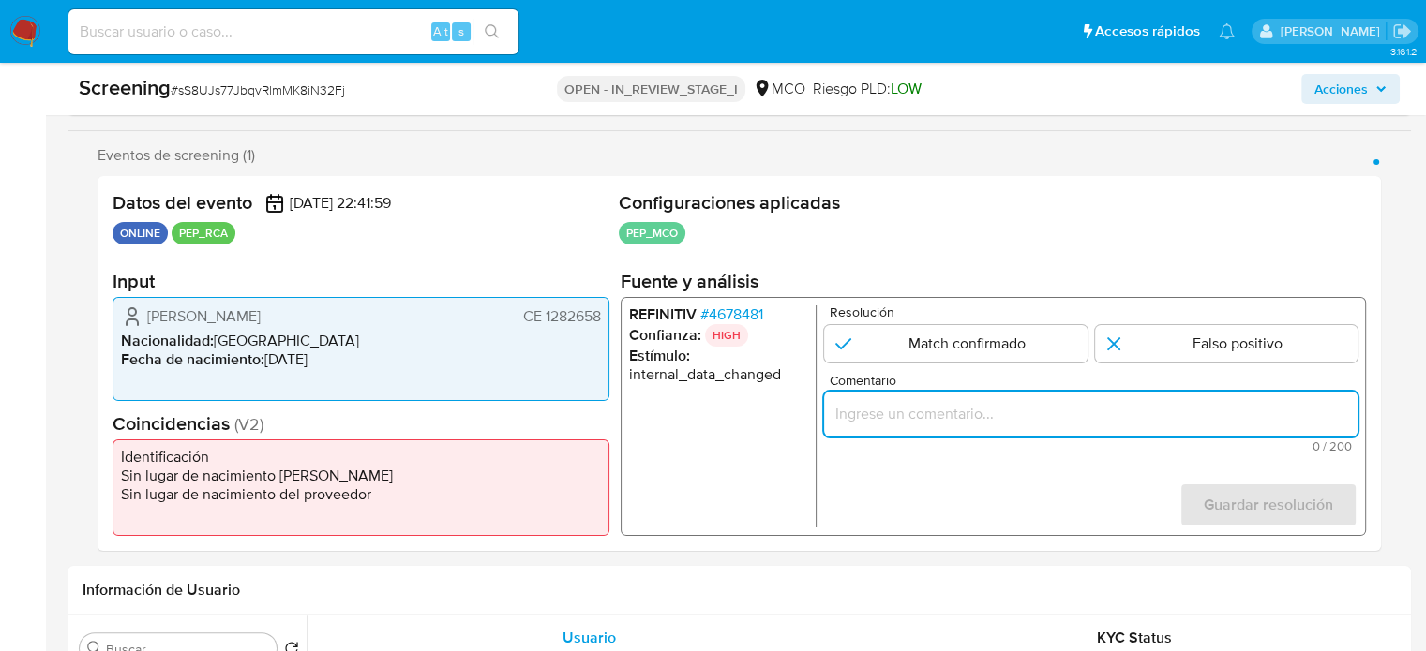
click at [913, 407] on input "Comentario" at bounding box center [1090, 414] width 533 height 24
paste input "Titular de cuenta sin coincidencias en listas activas."
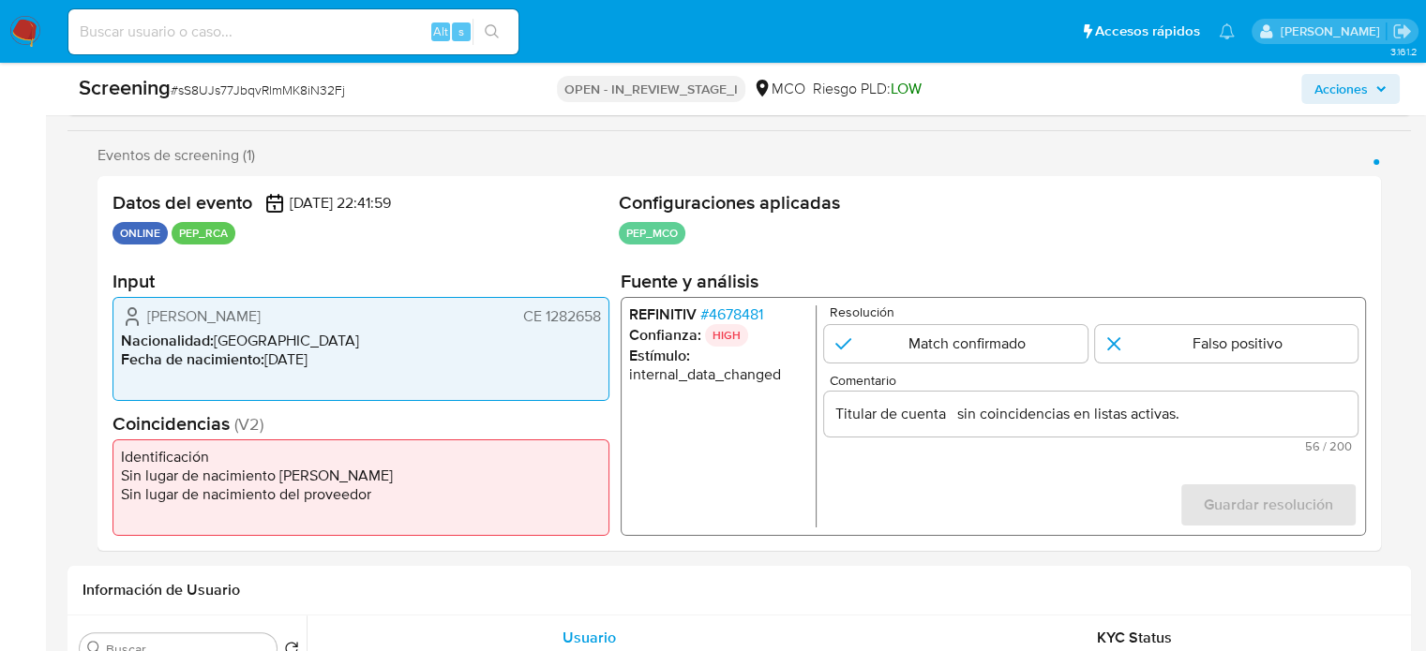
drag, startPoint x: 209, startPoint y: 325, endPoint x: 604, endPoint y: 323, distance: 394.6
click at [604, 323] on div "[PERSON_NAME] CE 1282658 Nacionalidad : [DEMOGRAPHIC_DATA] Fecha de nacimiento …" at bounding box center [360, 349] width 497 height 104
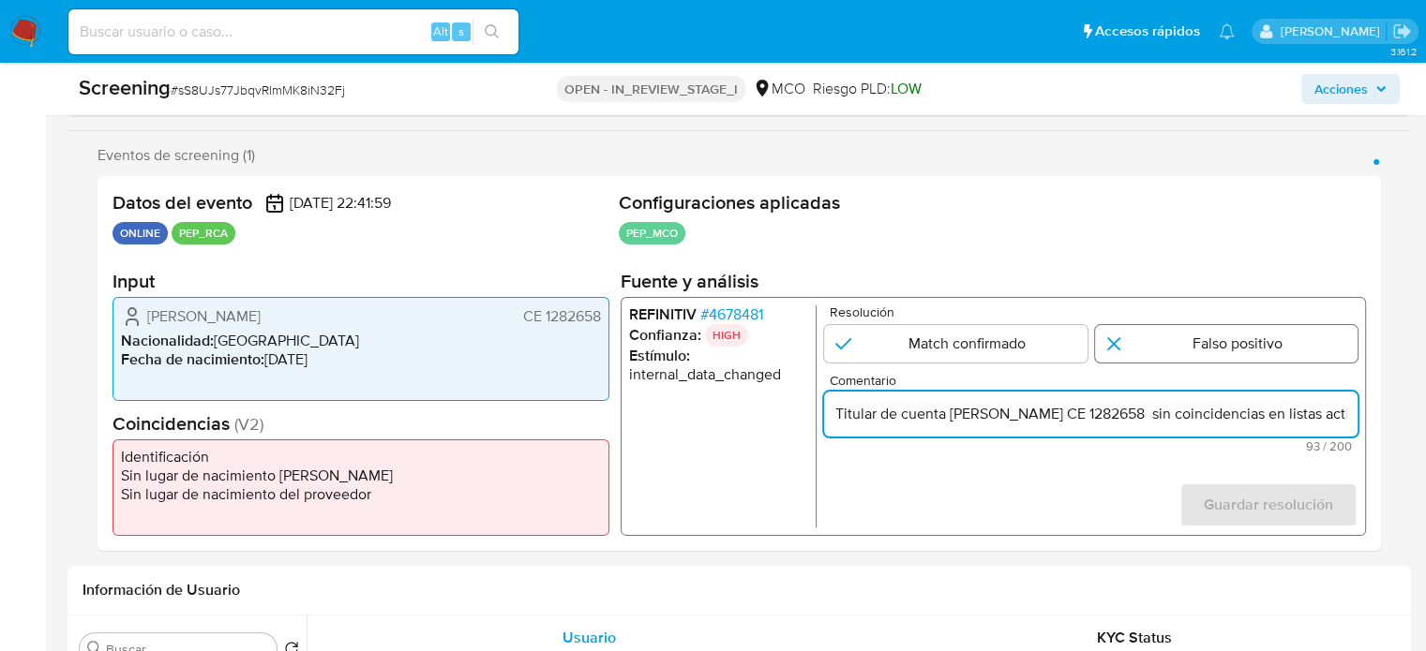
type input "Titular de cuenta Victor Andrez Rivas Laguna CE 1282658 sin coincidencias en li…"
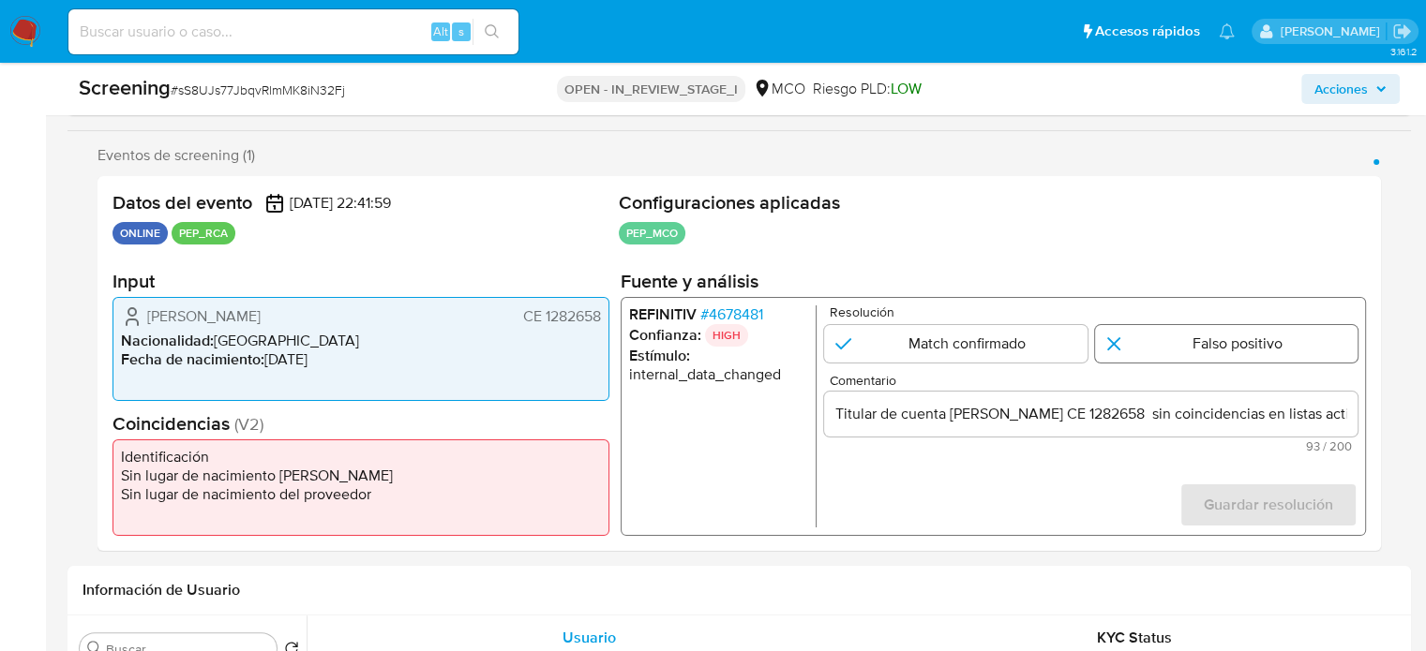
click at [1170, 349] on input "1 de 1" at bounding box center [1226, 343] width 263 height 37
radio input "true"
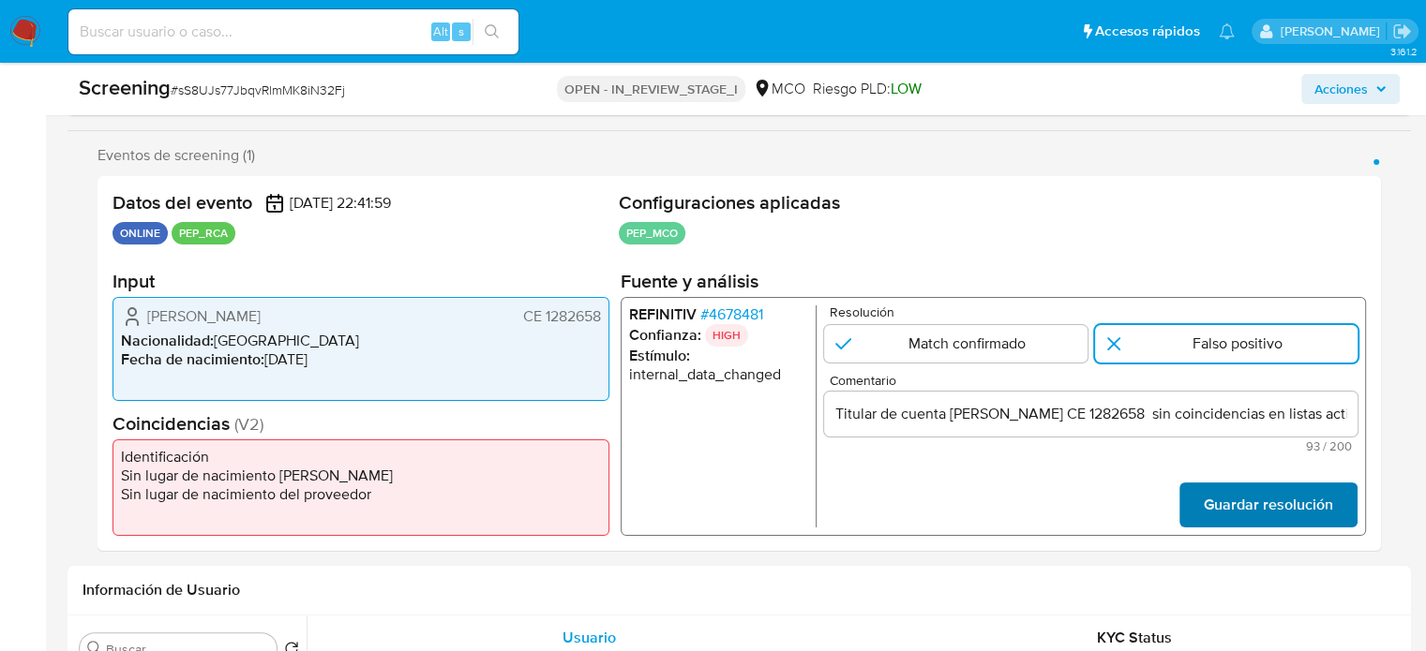
click at [1222, 502] on span "Guardar resolución" at bounding box center [1268, 505] width 129 height 41
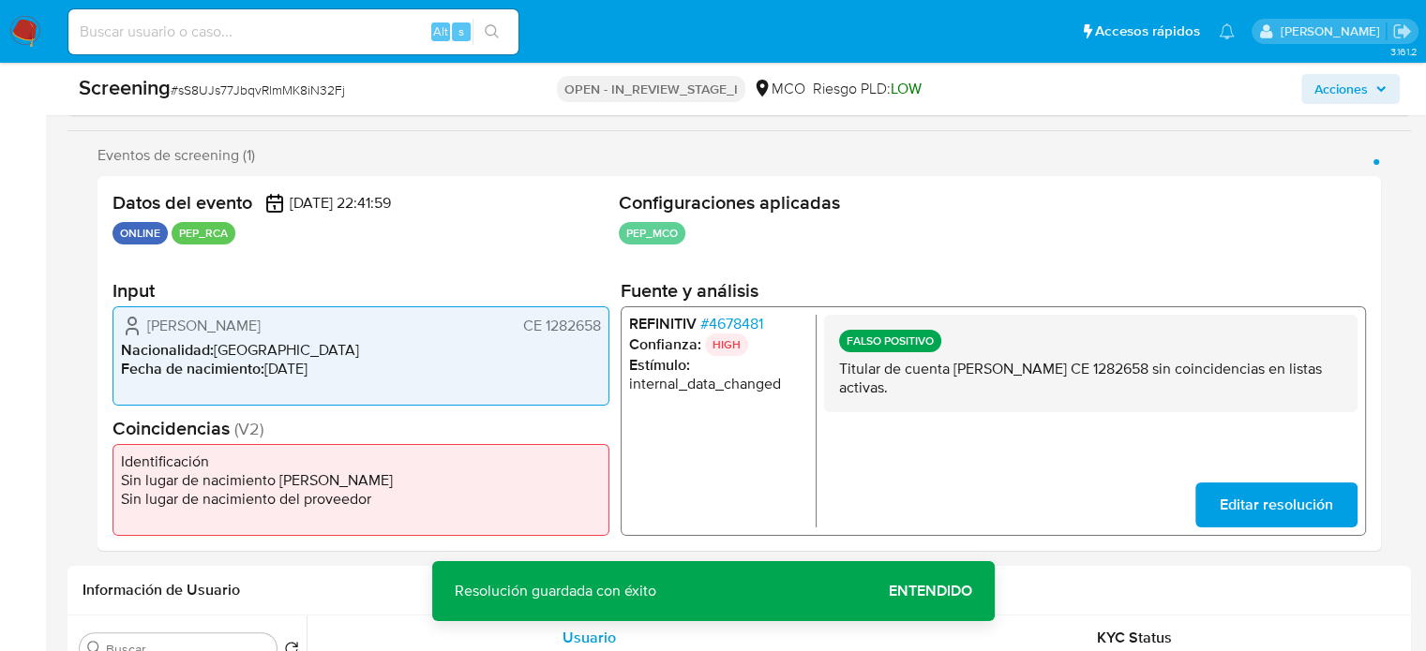
click at [734, 320] on span "# 4678481" at bounding box center [731, 324] width 63 height 19
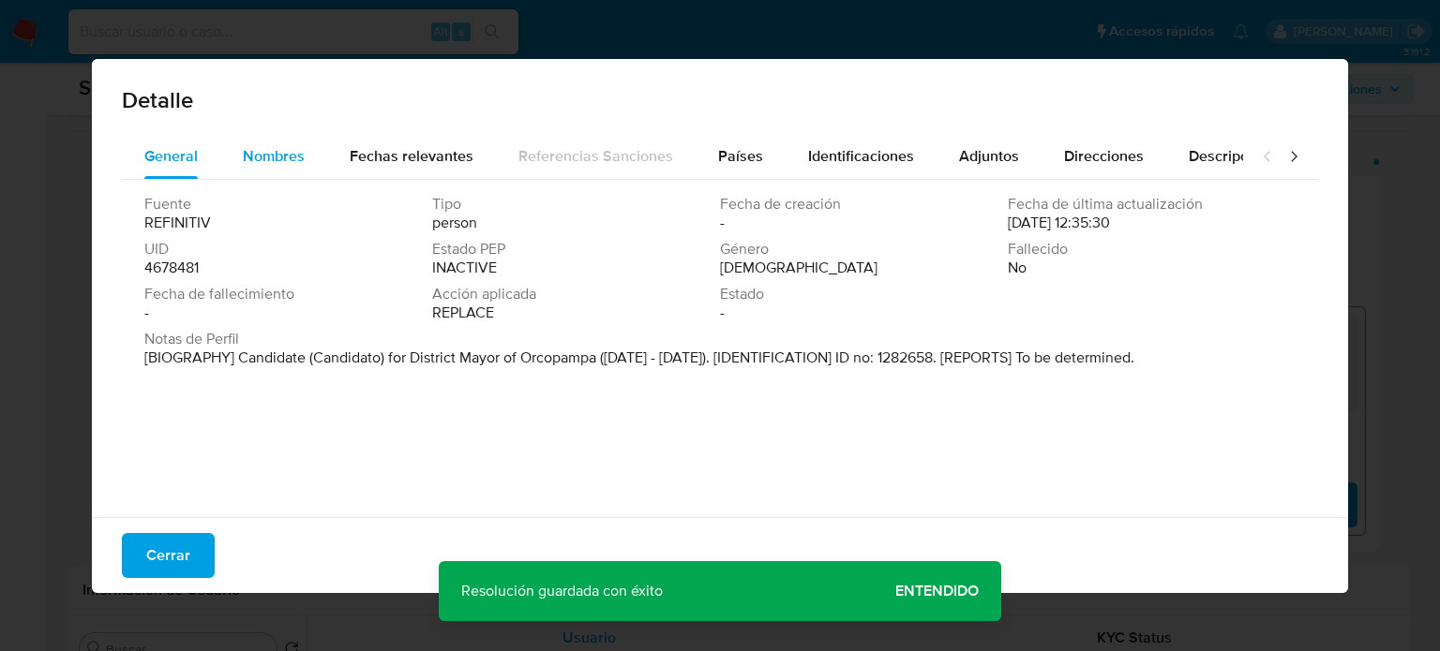
click at [288, 145] on span "Nombres" at bounding box center [274, 156] width 62 height 22
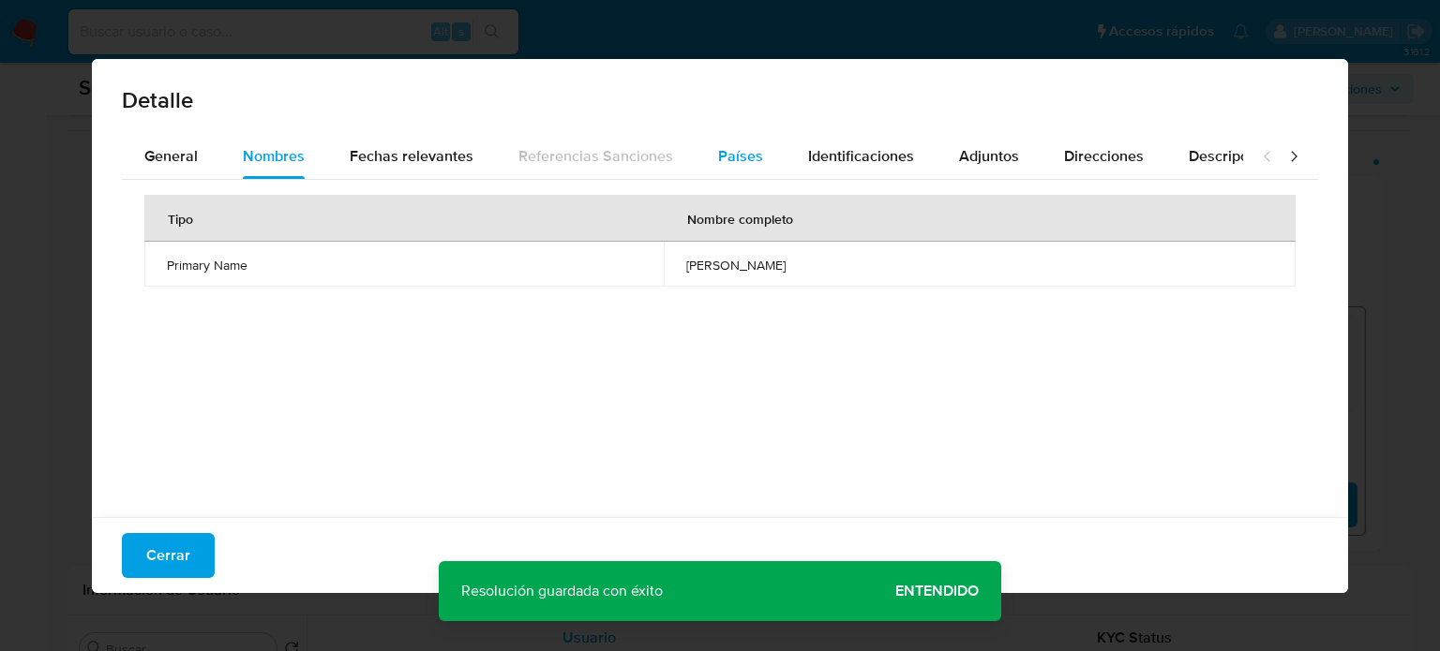
click at [721, 142] on div "Países" at bounding box center [740, 156] width 45 height 45
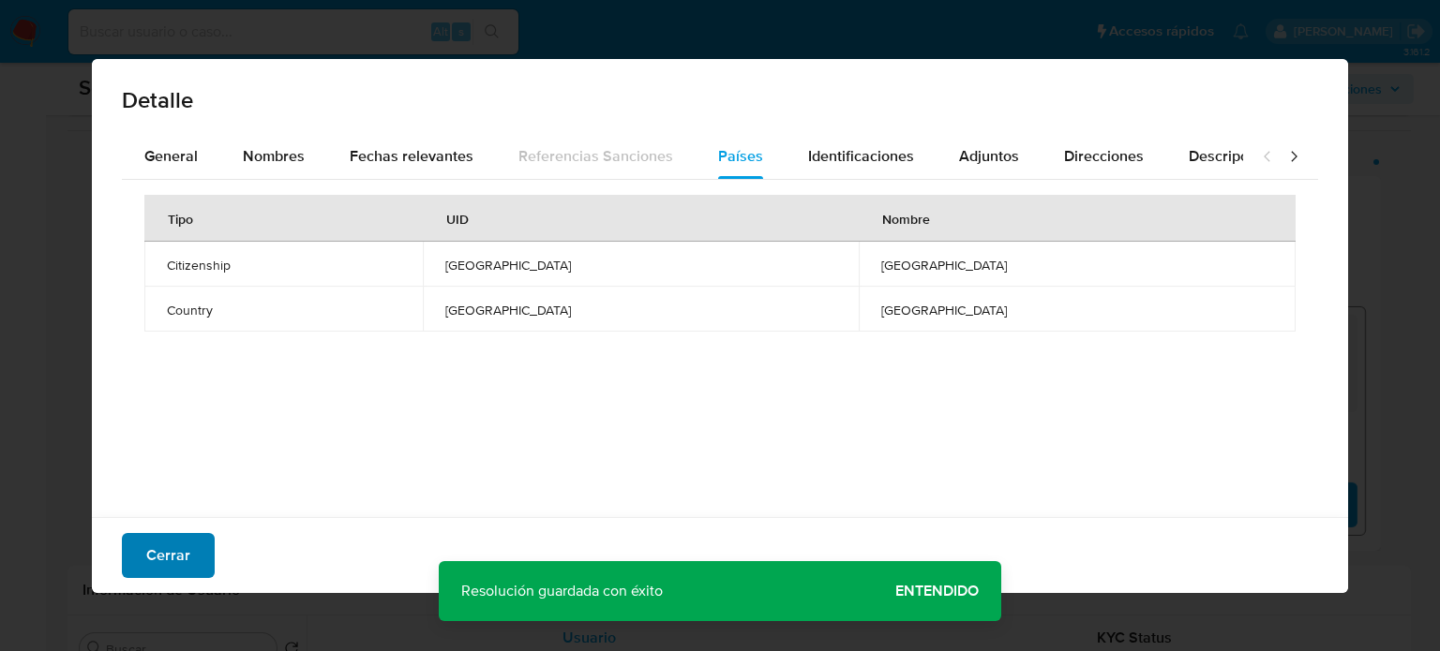
click at [164, 539] on span "Cerrar" at bounding box center [168, 555] width 44 height 41
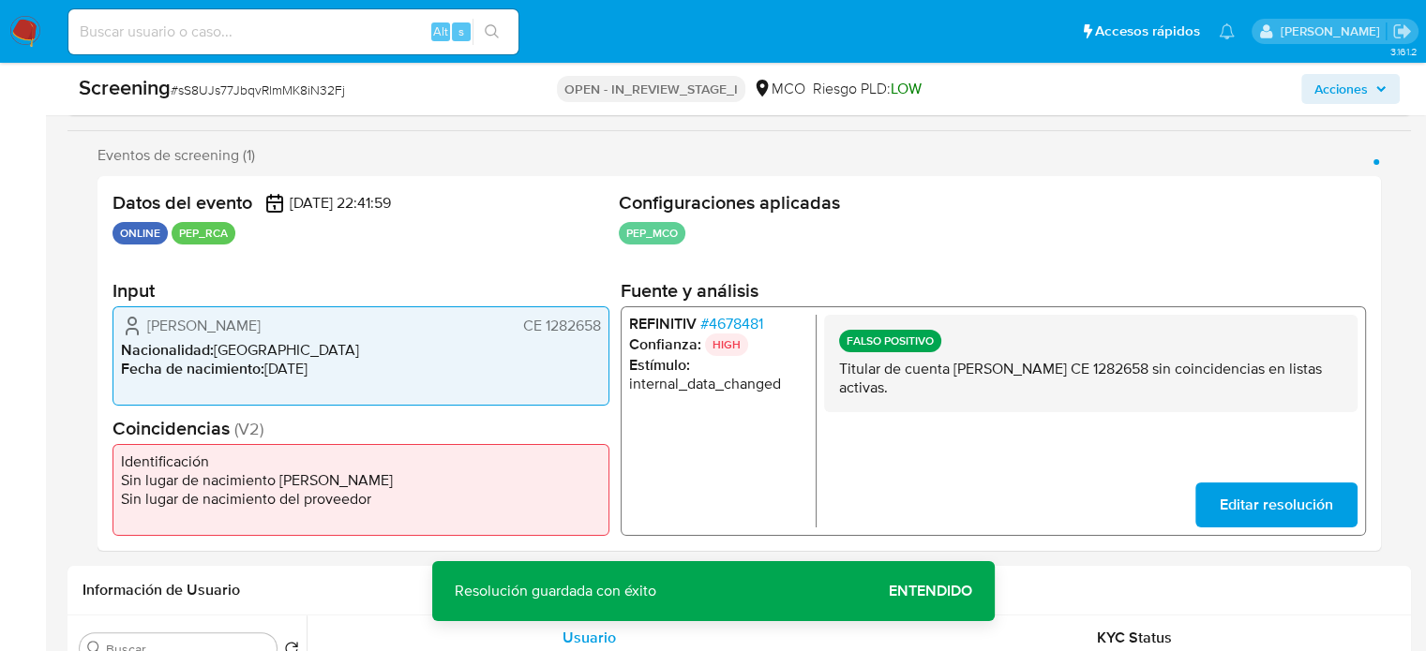
drag, startPoint x: 396, startPoint y: 323, endPoint x: 139, endPoint y: 328, distance: 257.8
click at [139, 328] on div "Victor Andrez Rivas Laguna CE 1282658" at bounding box center [361, 326] width 480 height 22
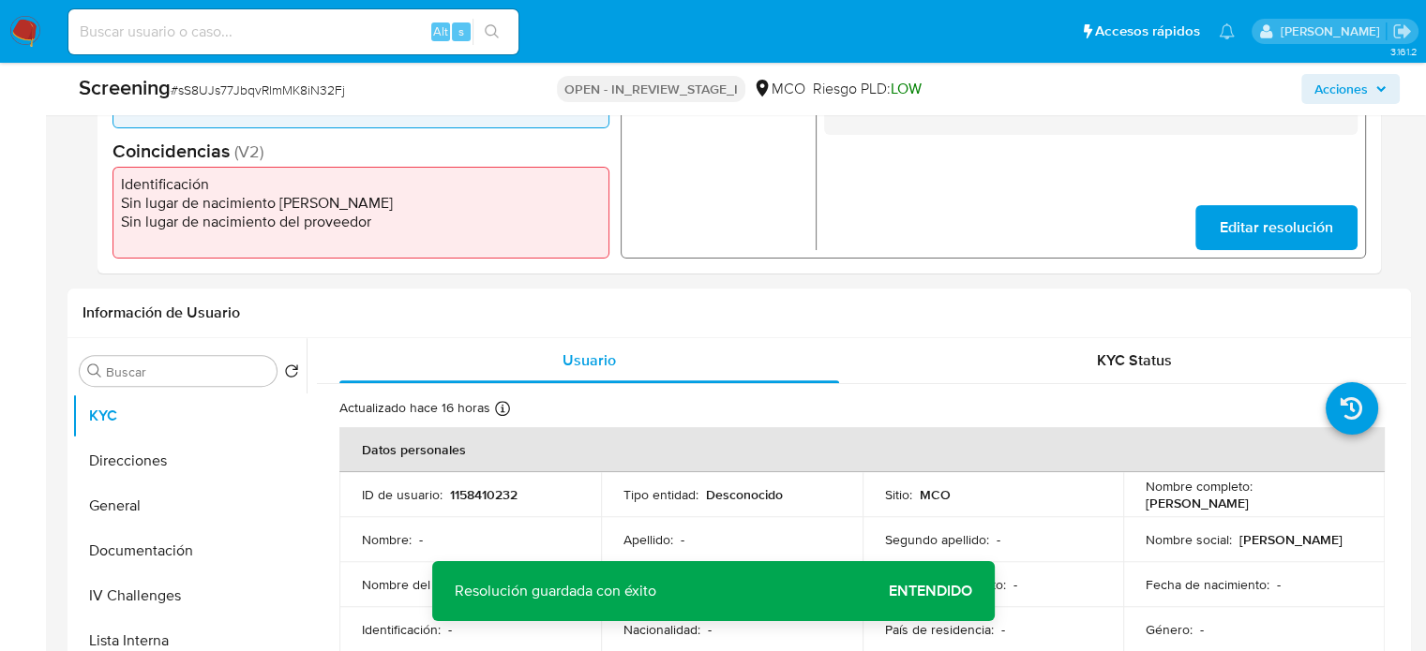
scroll to position [593, 0]
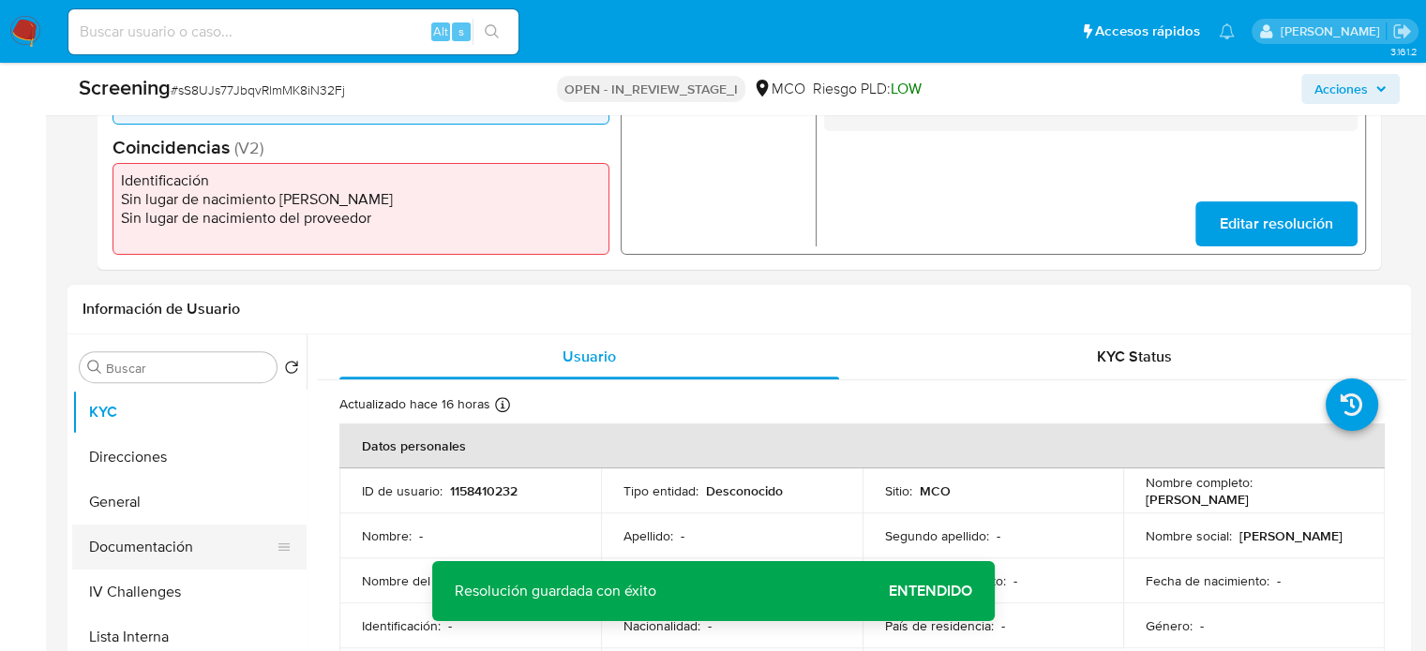
click at [117, 550] on button "Documentación" at bounding box center [181, 547] width 219 height 45
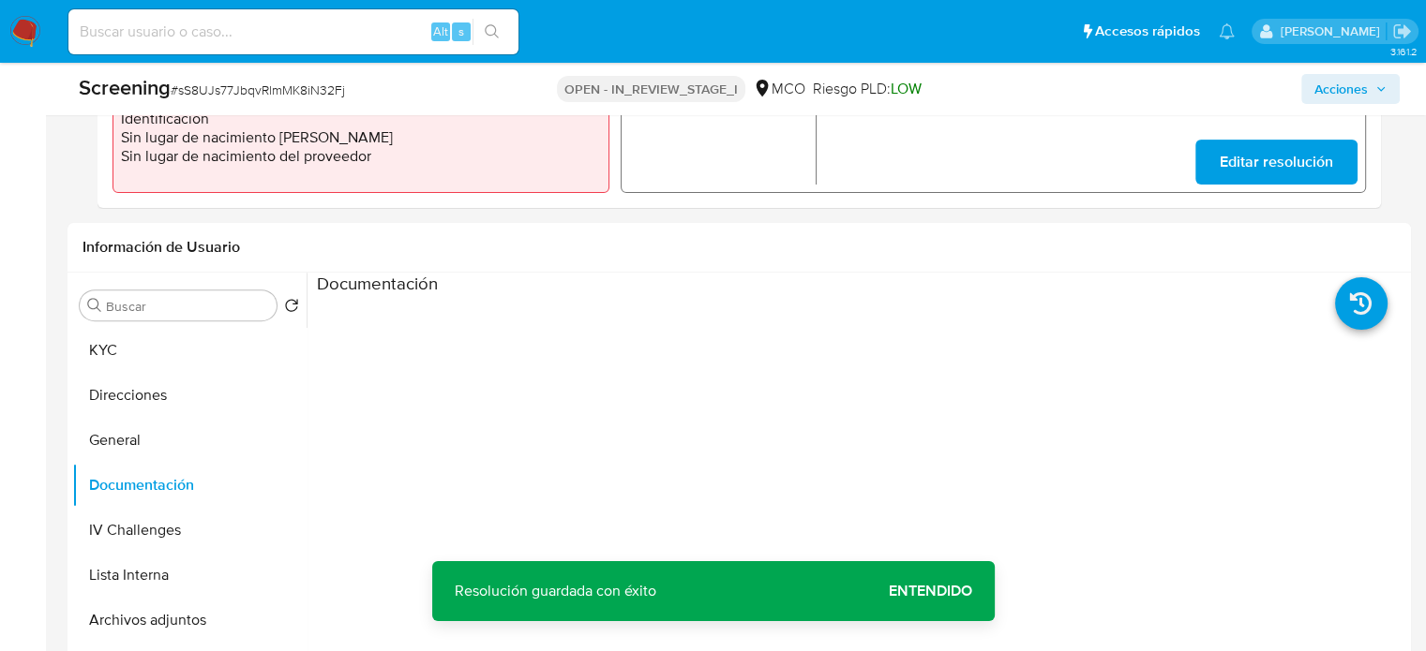
scroll to position [687, 0]
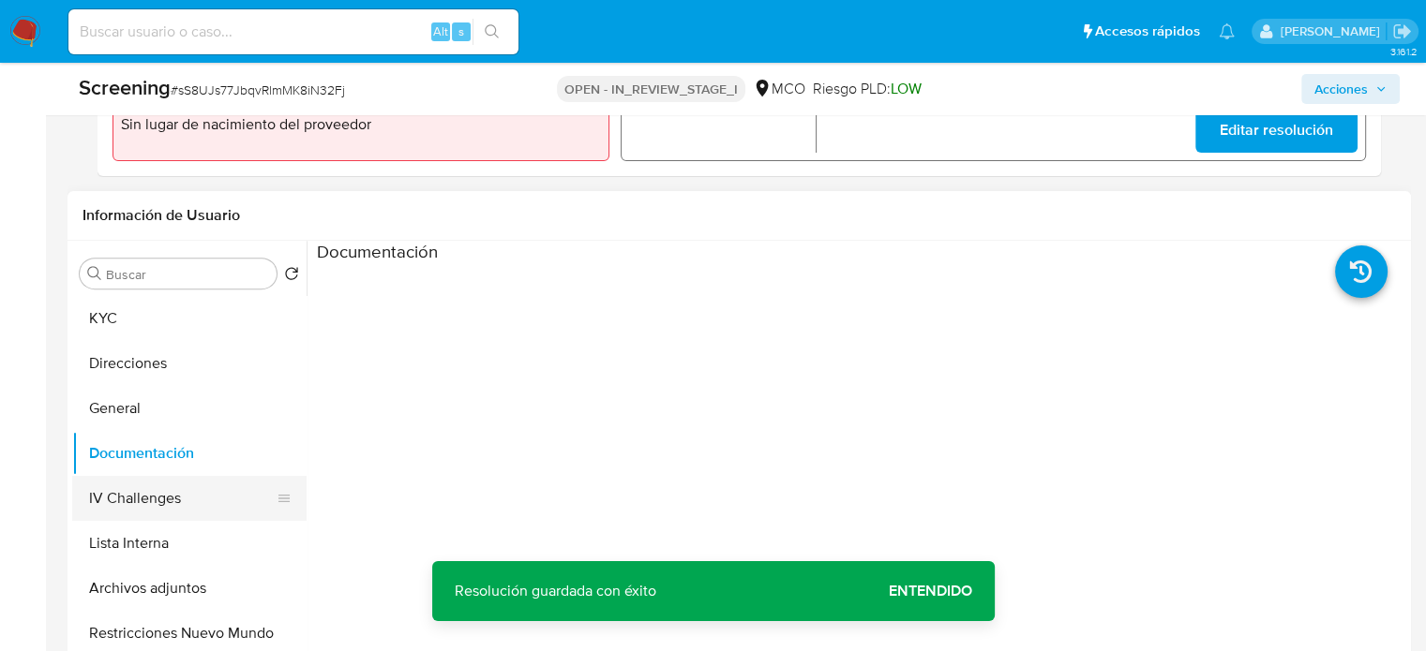
click at [184, 505] on button "IV Challenges" at bounding box center [181, 498] width 219 height 45
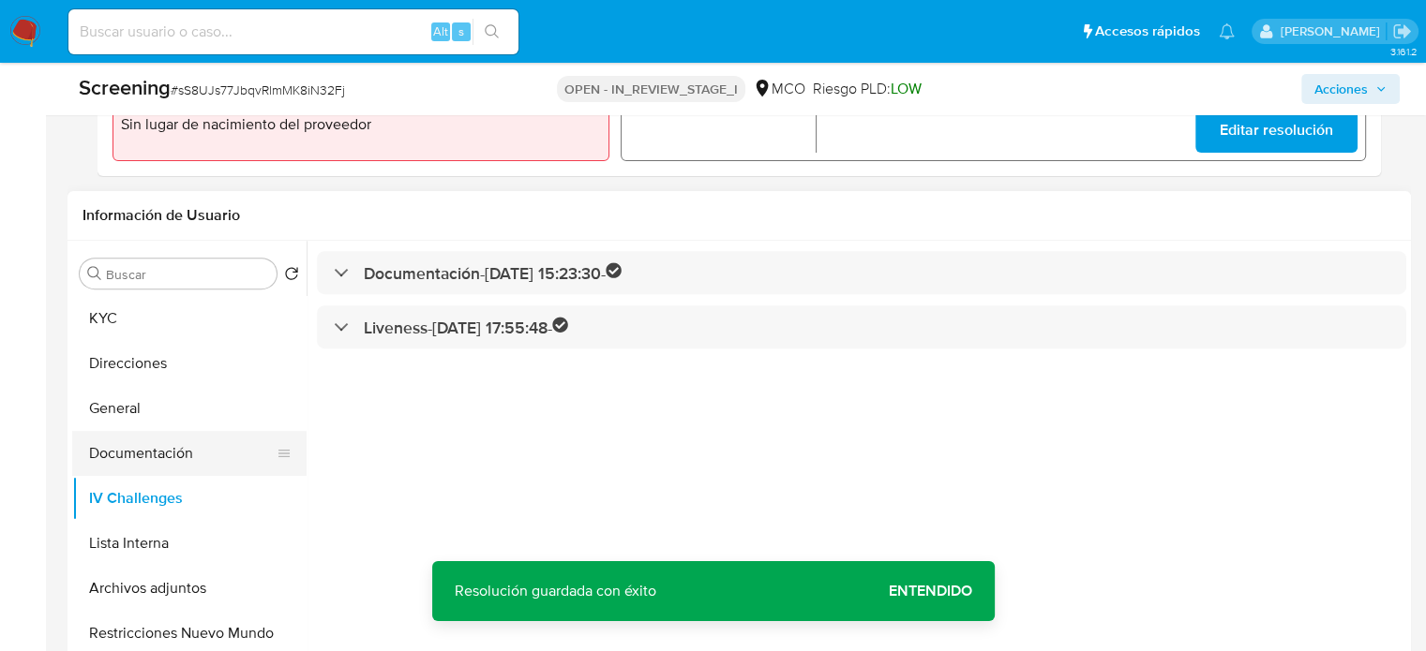
click at [197, 456] on button "Documentación" at bounding box center [181, 453] width 219 height 45
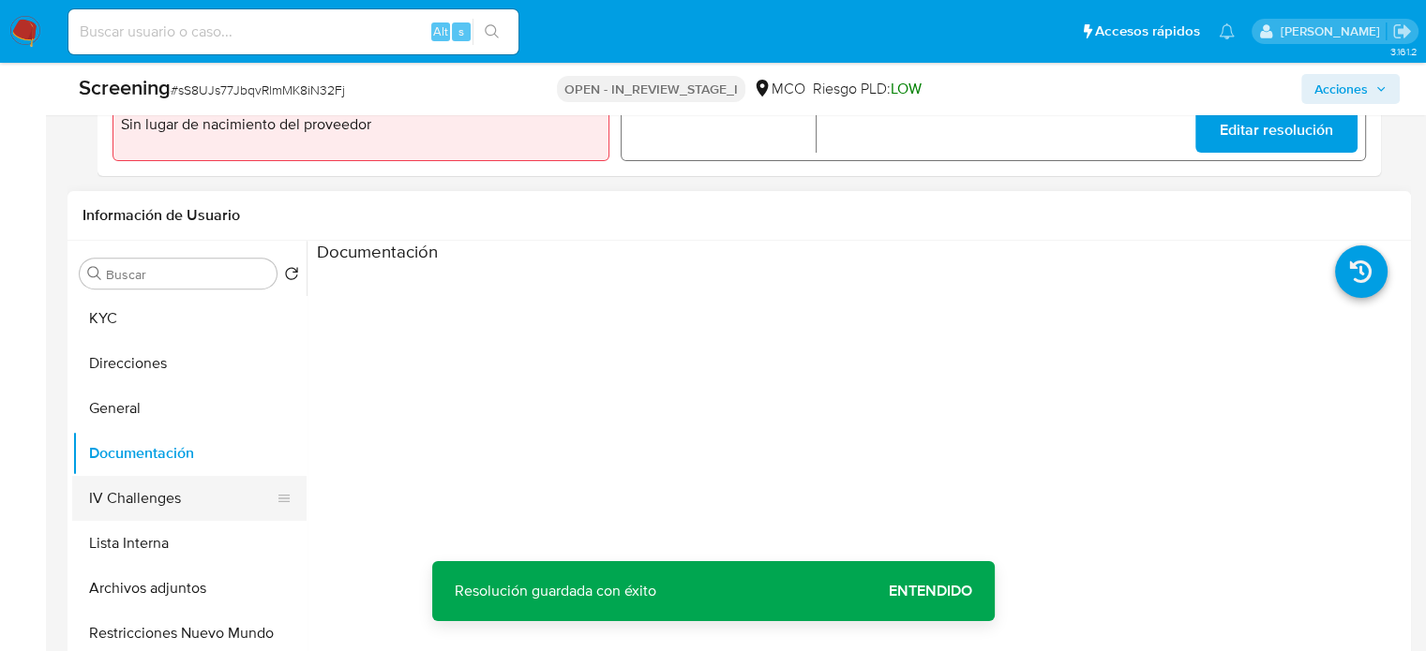
click at [191, 494] on button "IV Challenges" at bounding box center [181, 498] width 219 height 45
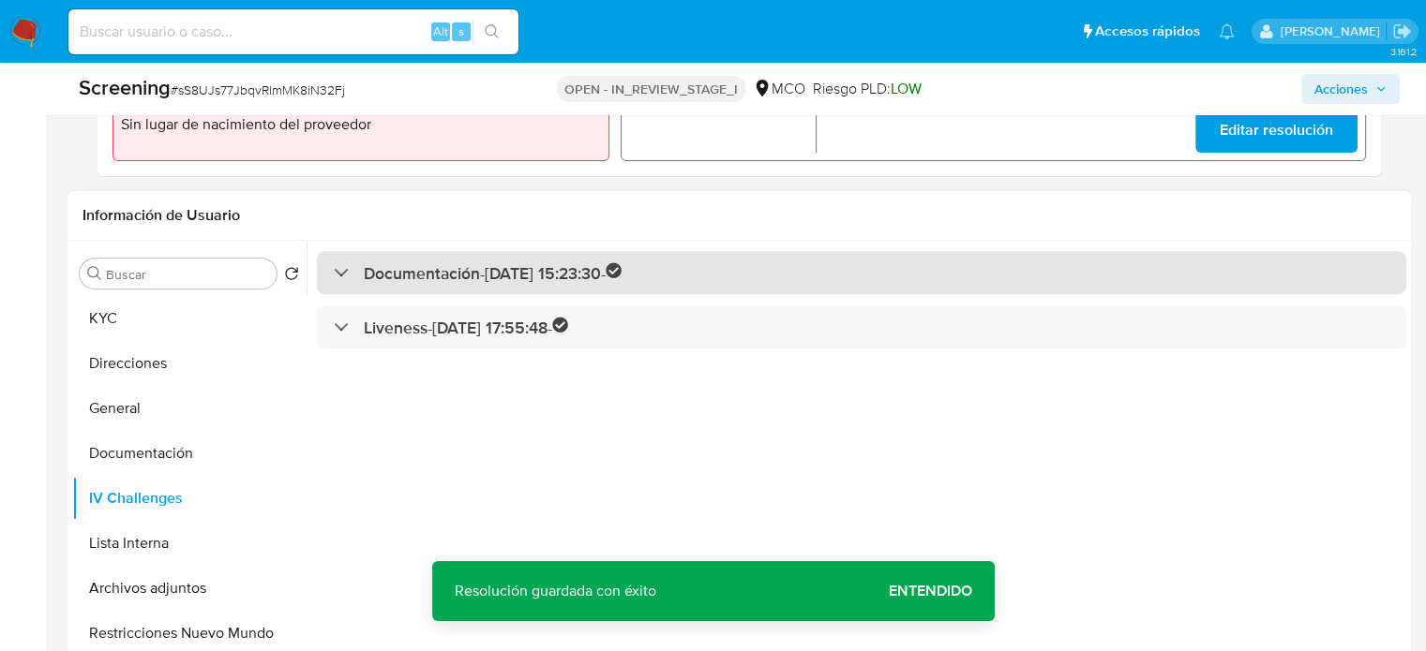
click at [366, 273] on h3 "Documentación - 23/08/2025 15:23:30 -" at bounding box center [493, 273] width 259 height 22
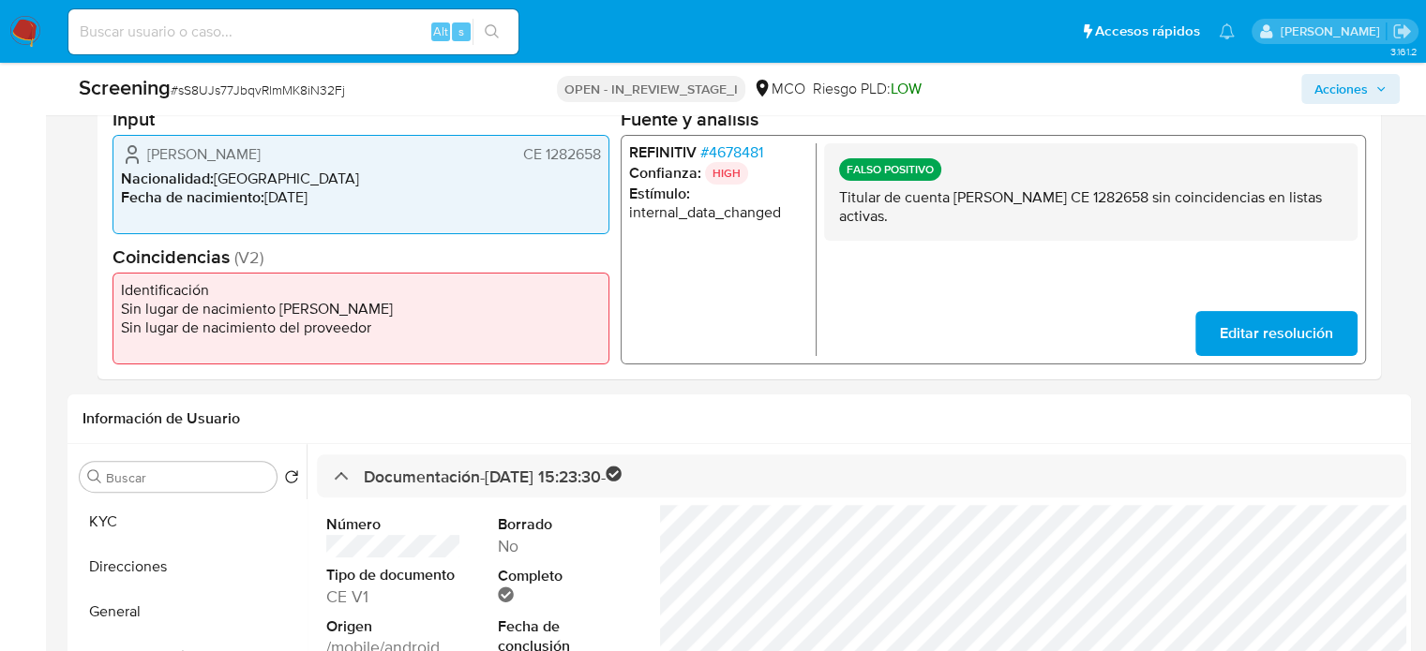
scroll to position [500, 0]
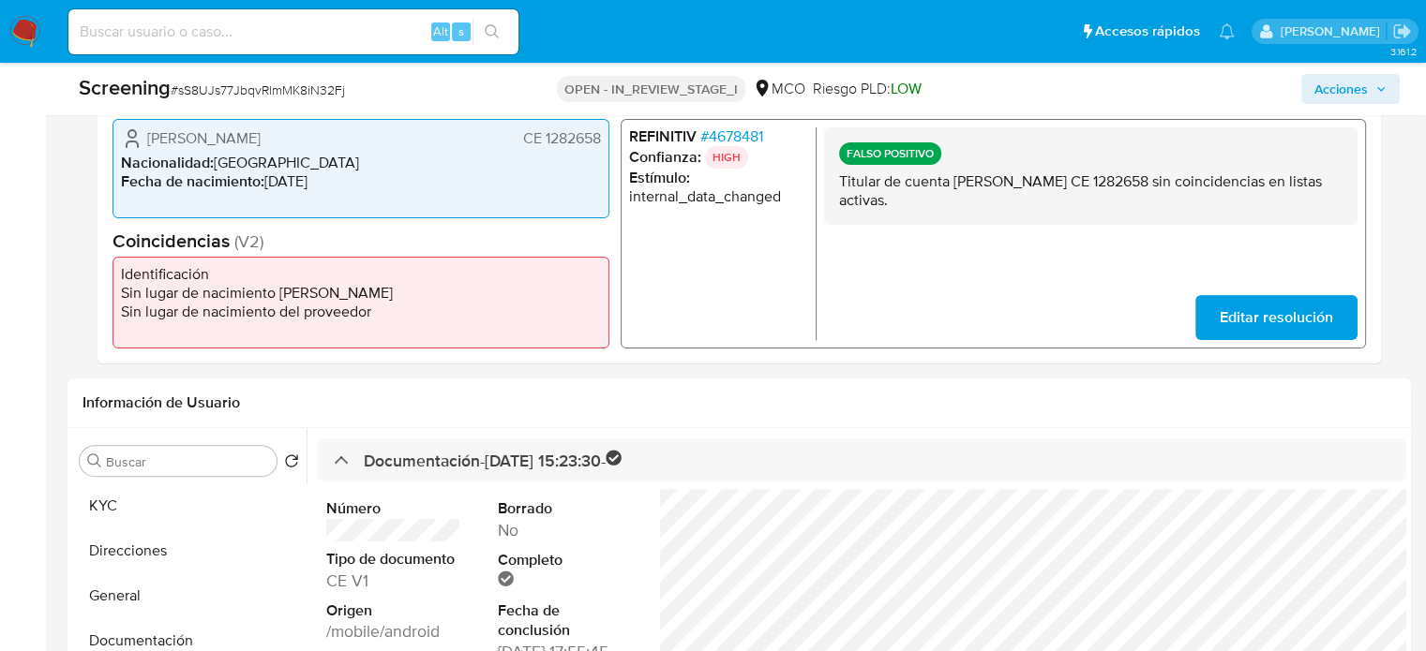
drag, startPoint x: 607, startPoint y: 141, endPoint x: 292, endPoint y: 141, distance: 315.9
click at [292, 141] on div "Victor Andrez Rivas Laguna CE 1282658 Nacionalidad : Venezuela Fecha de nacimie…" at bounding box center [360, 168] width 497 height 99
click at [785, 306] on ul "REFINITIV # 4678481 Confianza: HIGH Estímulo : internal_data_changed" at bounding box center [722, 233] width 187 height 213
click at [759, 134] on span "# 4678481" at bounding box center [731, 136] width 63 height 19
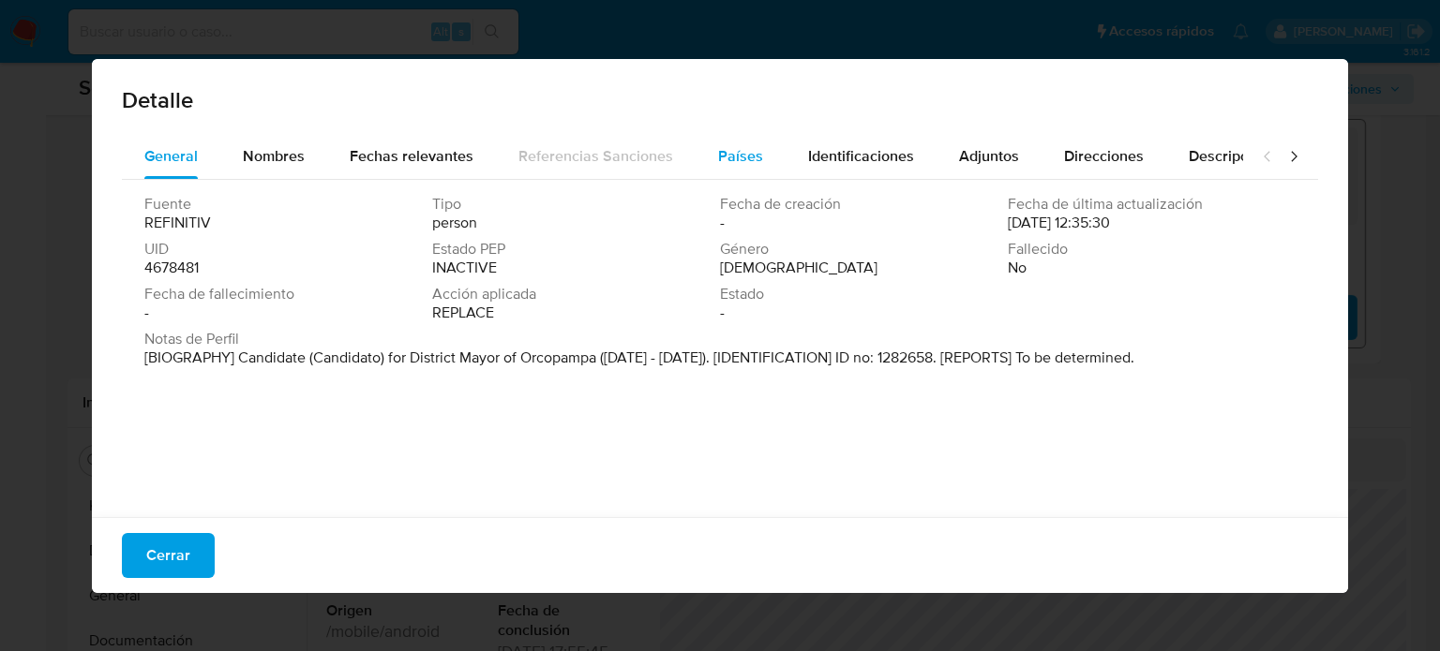
click at [729, 175] on div "Países" at bounding box center [740, 156] width 45 height 45
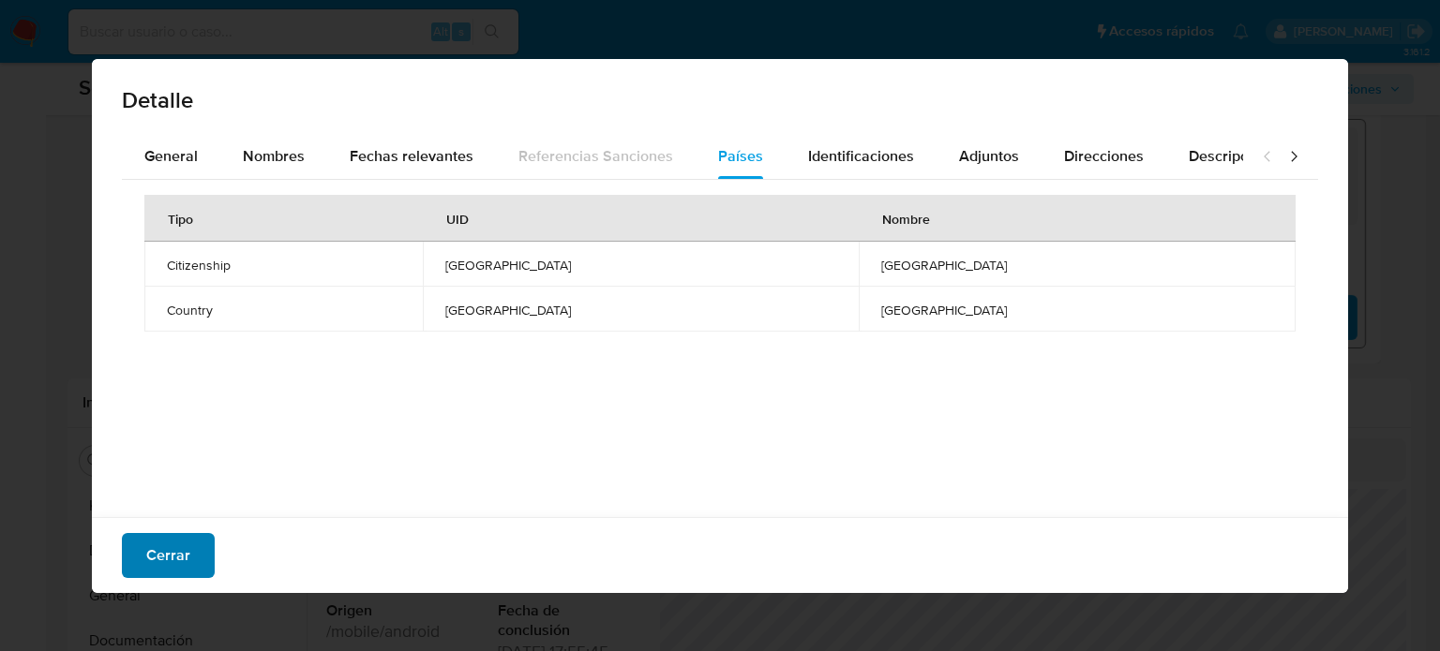
click at [146, 551] on span "Cerrar" at bounding box center [168, 555] width 44 height 41
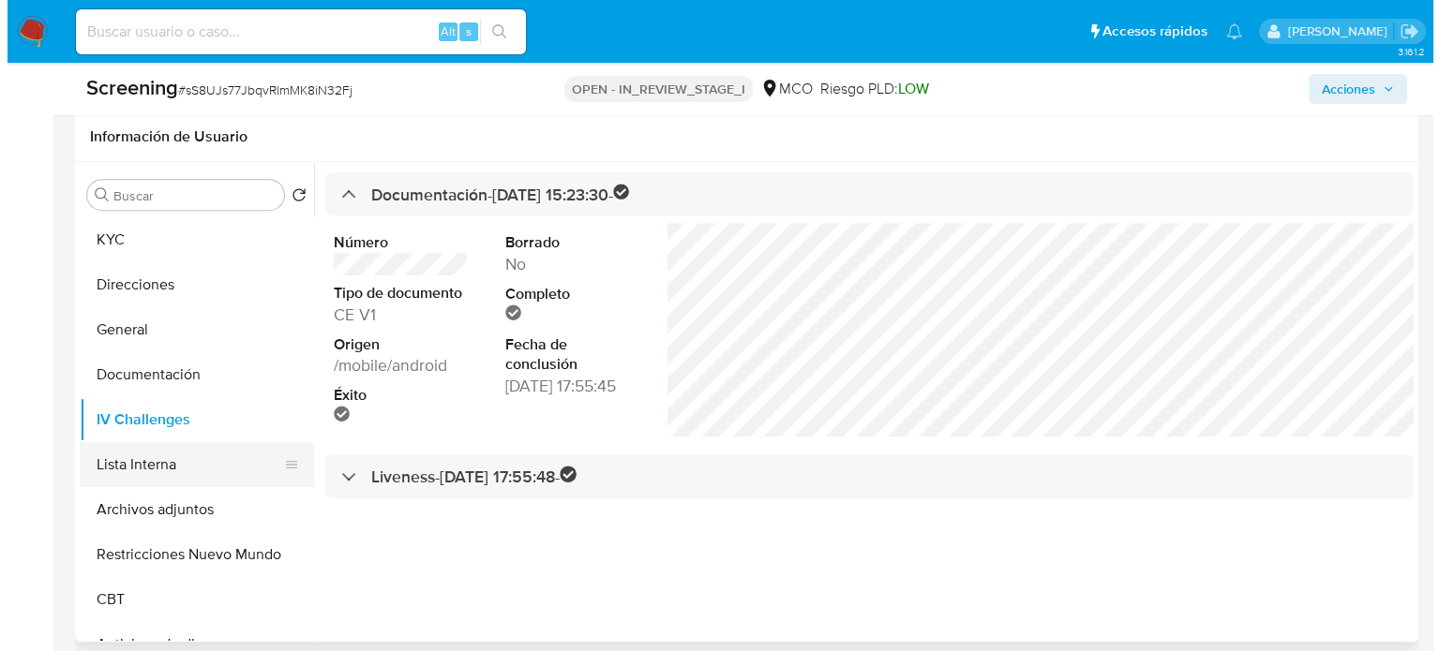
scroll to position [781, 0]
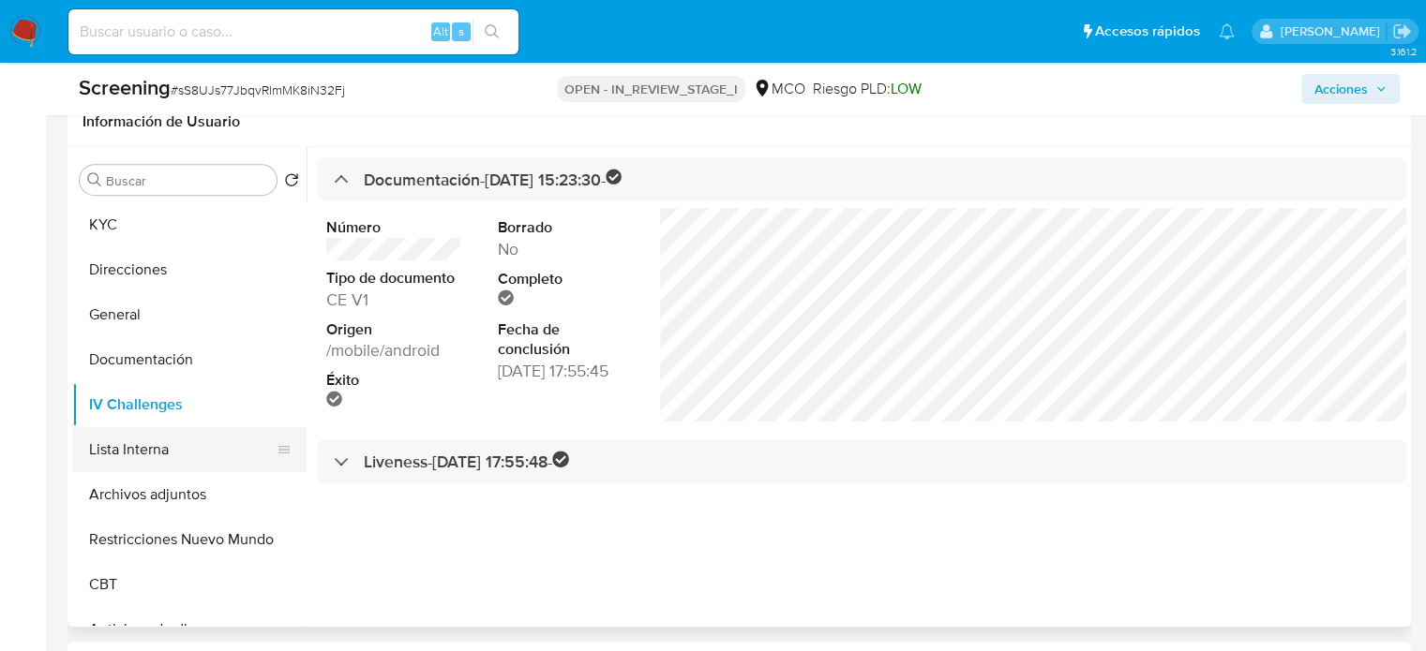
click at [141, 446] on button "Lista Interna" at bounding box center [181, 449] width 219 height 45
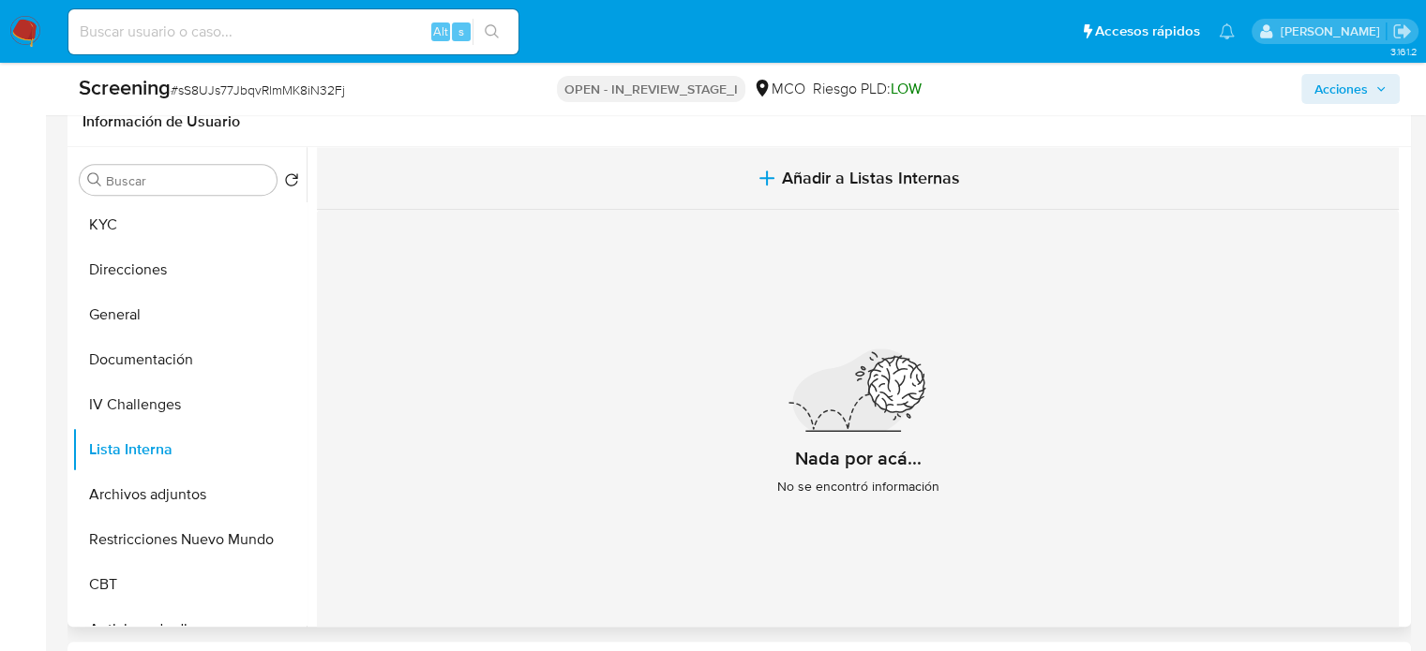
click at [772, 181] on icon "button" at bounding box center [766, 178] width 22 height 22
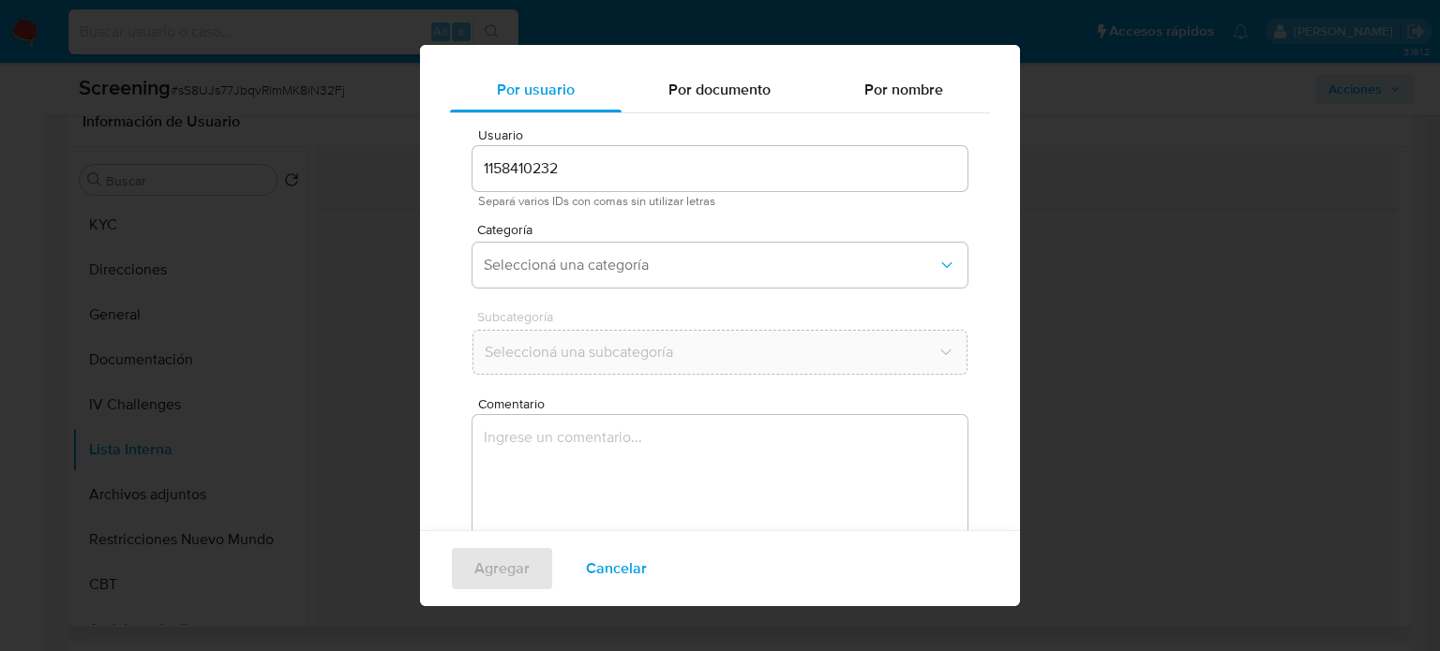
scroll to position [79, 0]
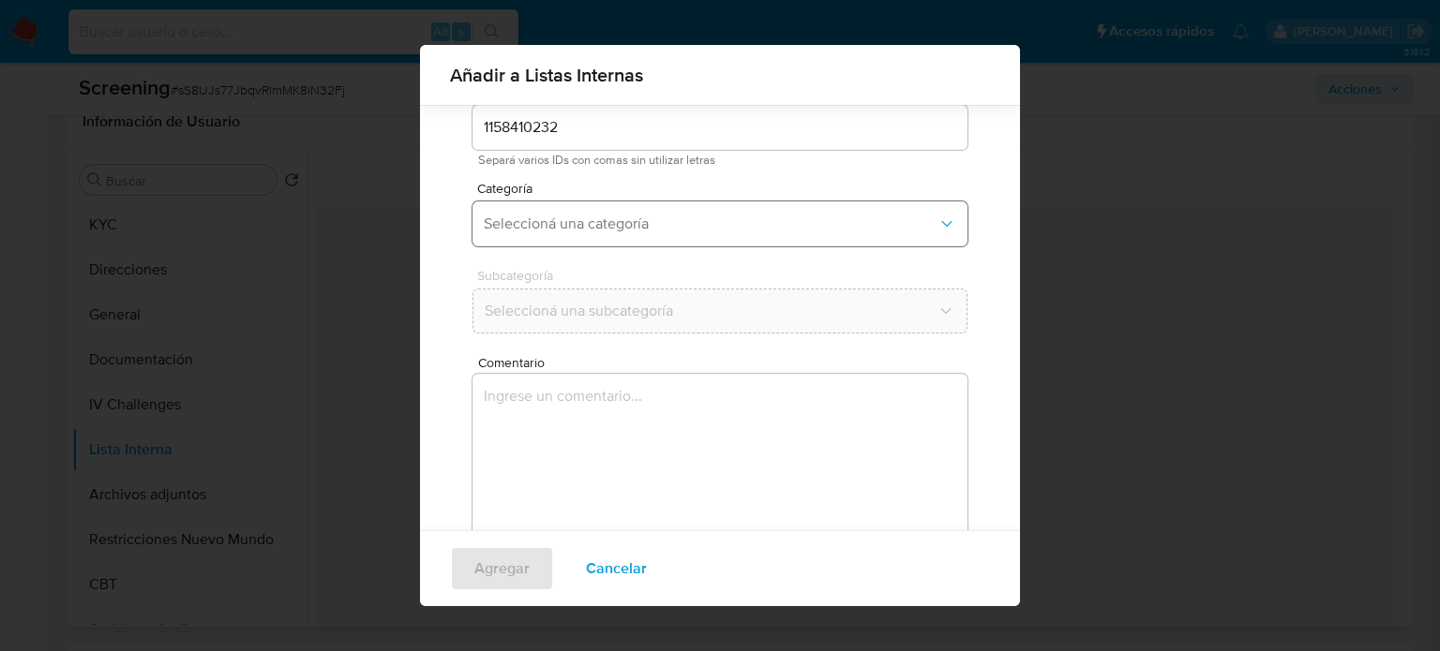
click at [723, 217] on span "Seleccioná una categoría" at bounding box center [711, 224] width 454 height 19
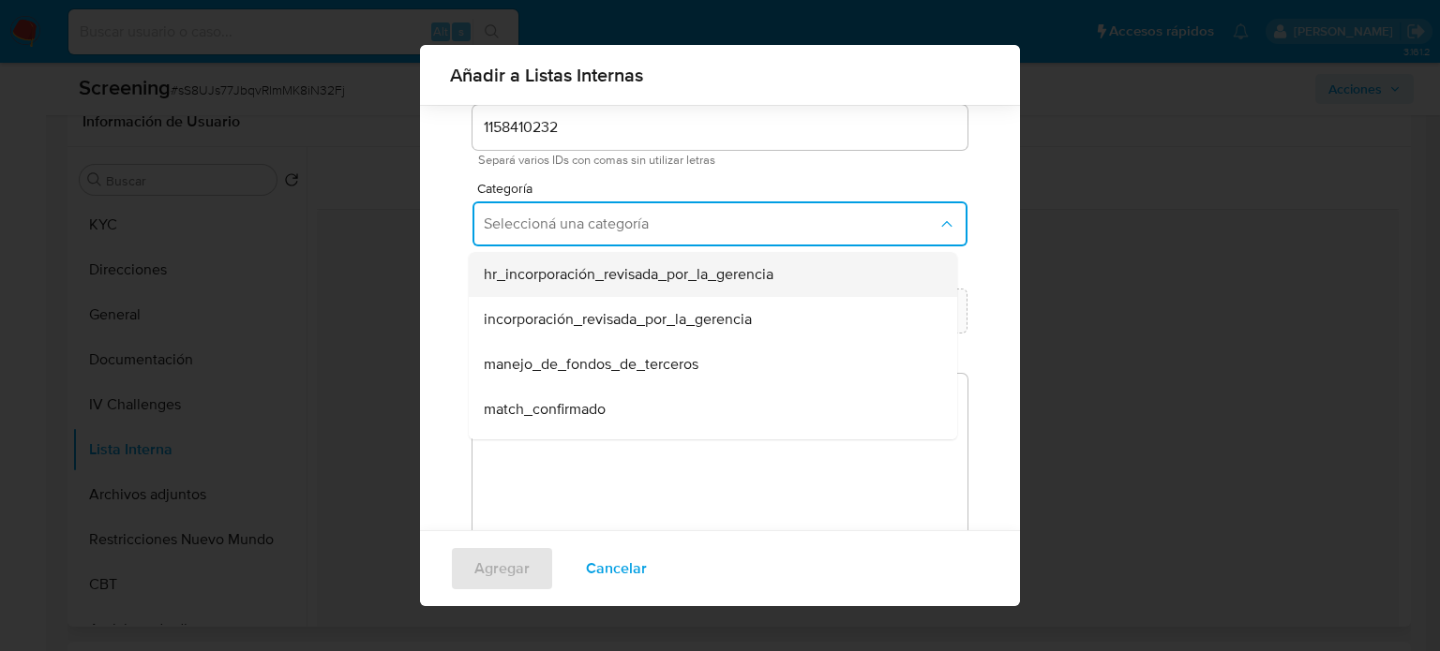
scroll to position [94, 0]
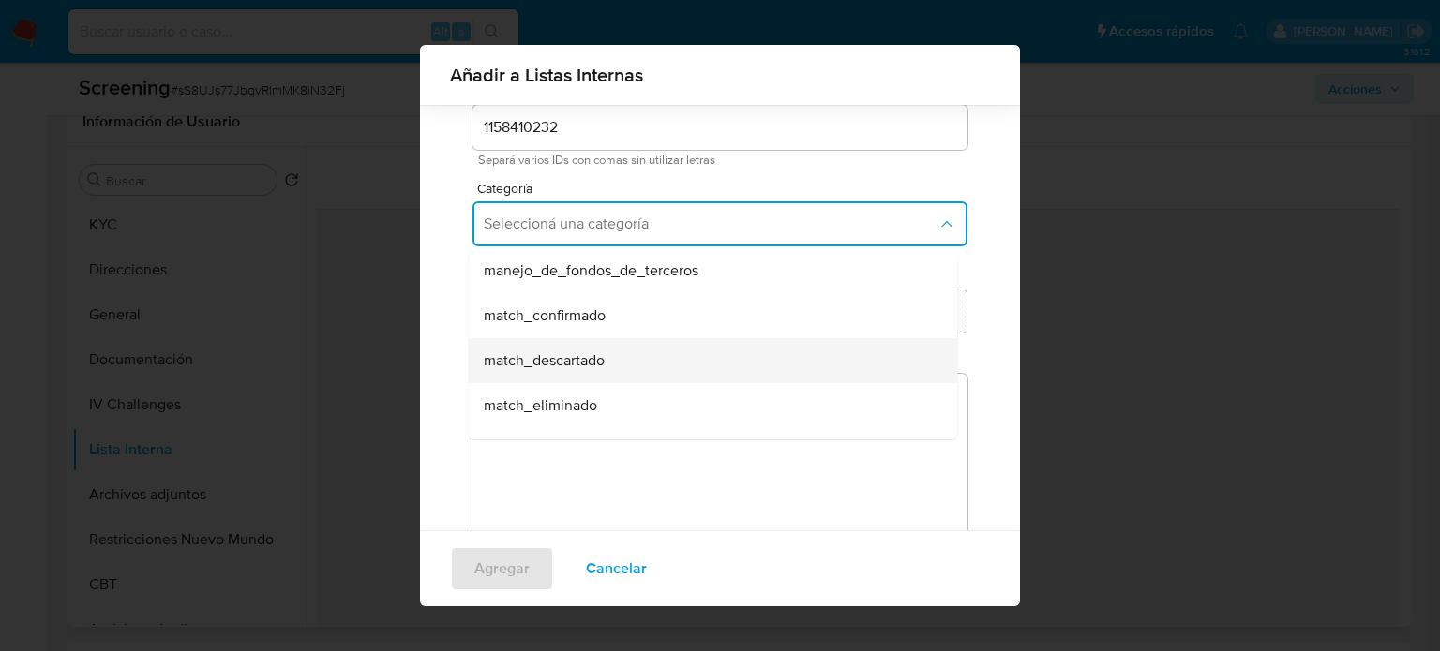
click at [615, 350] on div "match_descartado" at bounding box center [707, 360] width 447 height 45
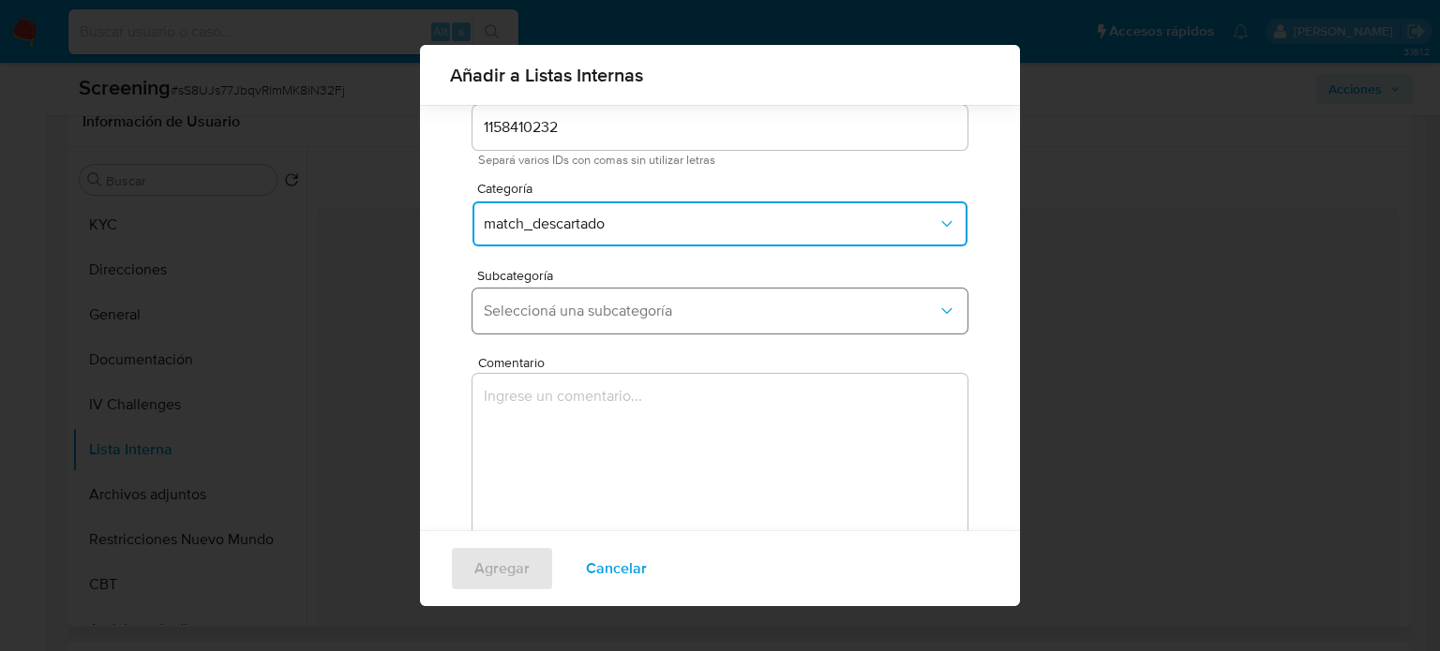
click at [638, 319] on span "Seleccioná una subcategoría" at bounding box center [711, 311] width 454 height 19
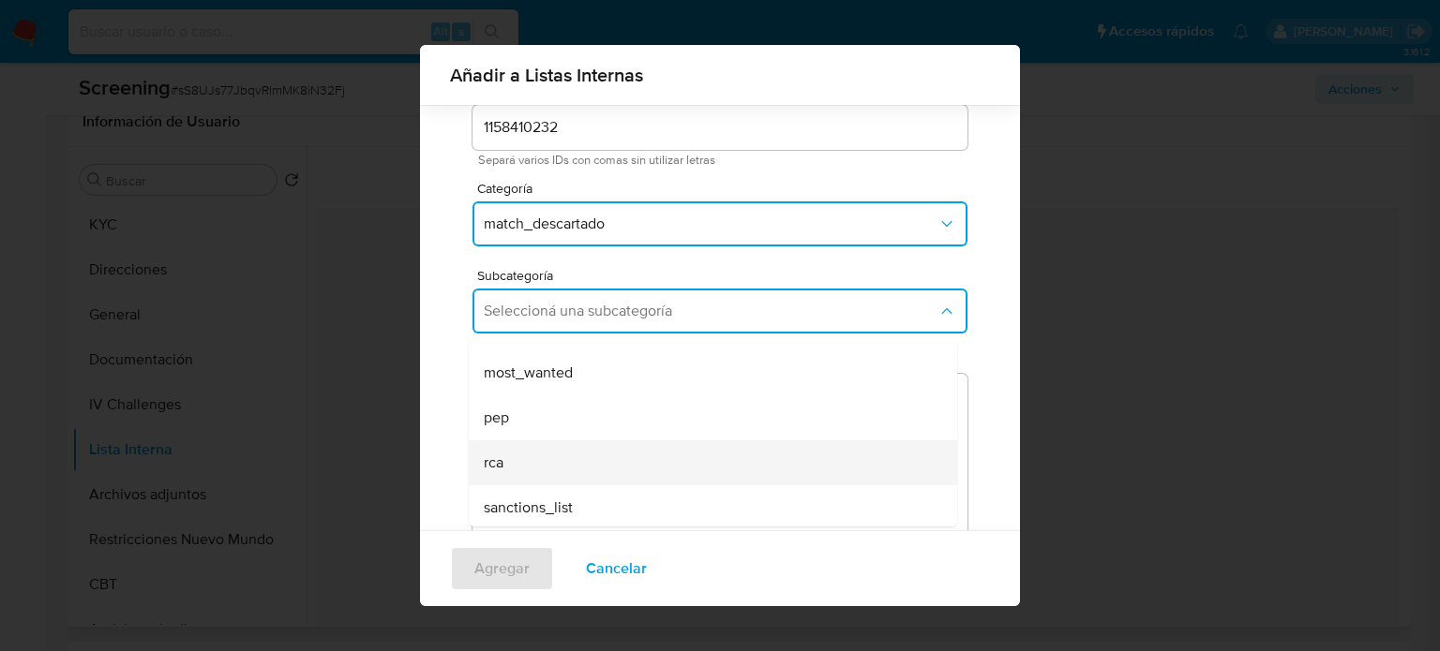
scroll to position [127, 0]
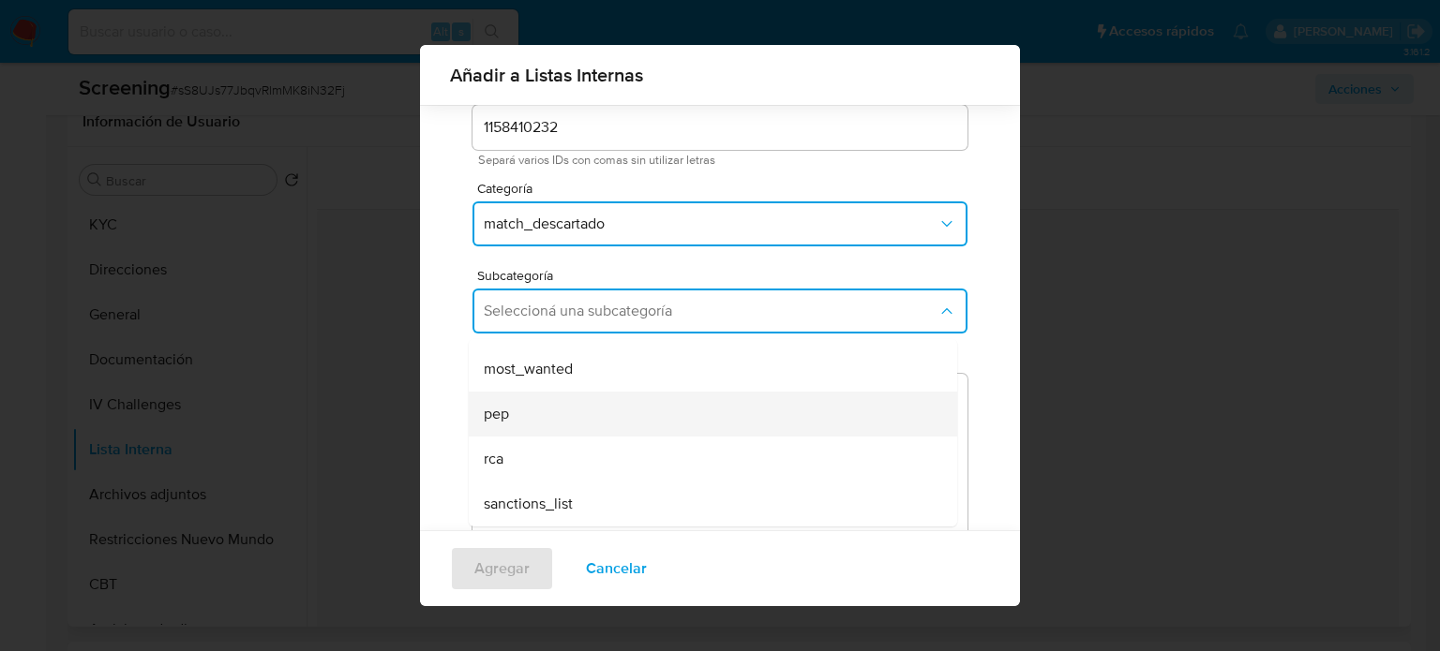
click at [577, 433] on div "pep" at bounding box center [707, 414] width 447 height 45
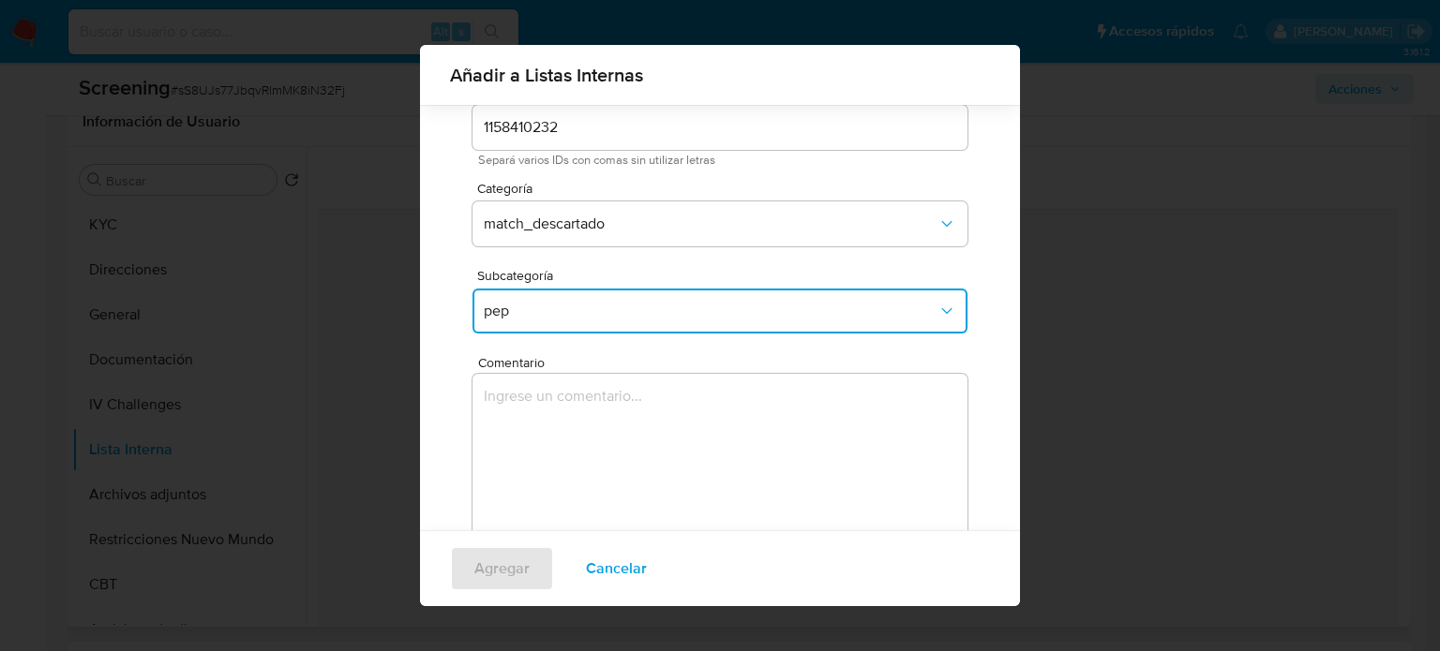
click at [577, 433] on textarea "Comentario" at bounding box center [719, 464] width 495 height 180
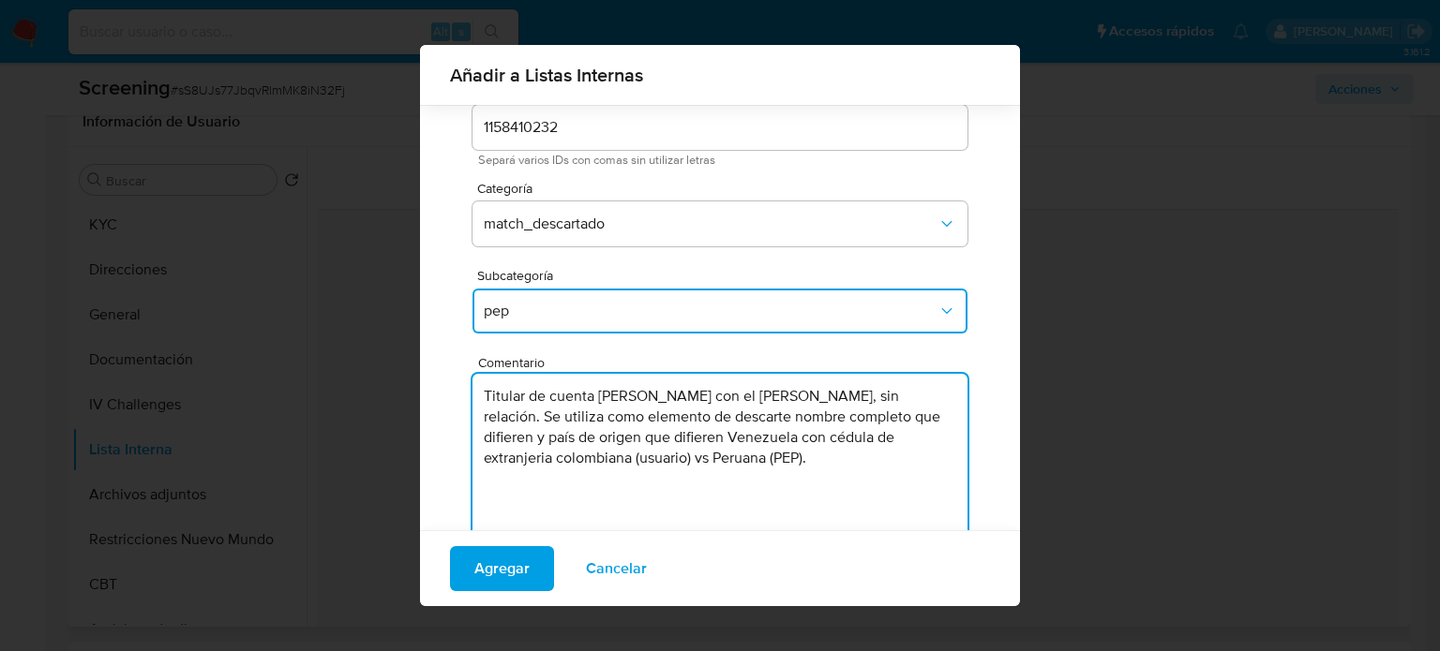
click at [779, 406] on textarea "Titular de cuenta Victor Andrez Rivas Laguna con el PEP Adela Alvina Abanto Bri…" at bounding box center [719, 464] width 495 height 180
type textarea "Titular de cuenta Victor Andrez Rivas Laguna genera match con el PEP Adela Alvi…"
click at [501, 562] on span "Agregar" at bounding box center [501, 568] width 55 height 41
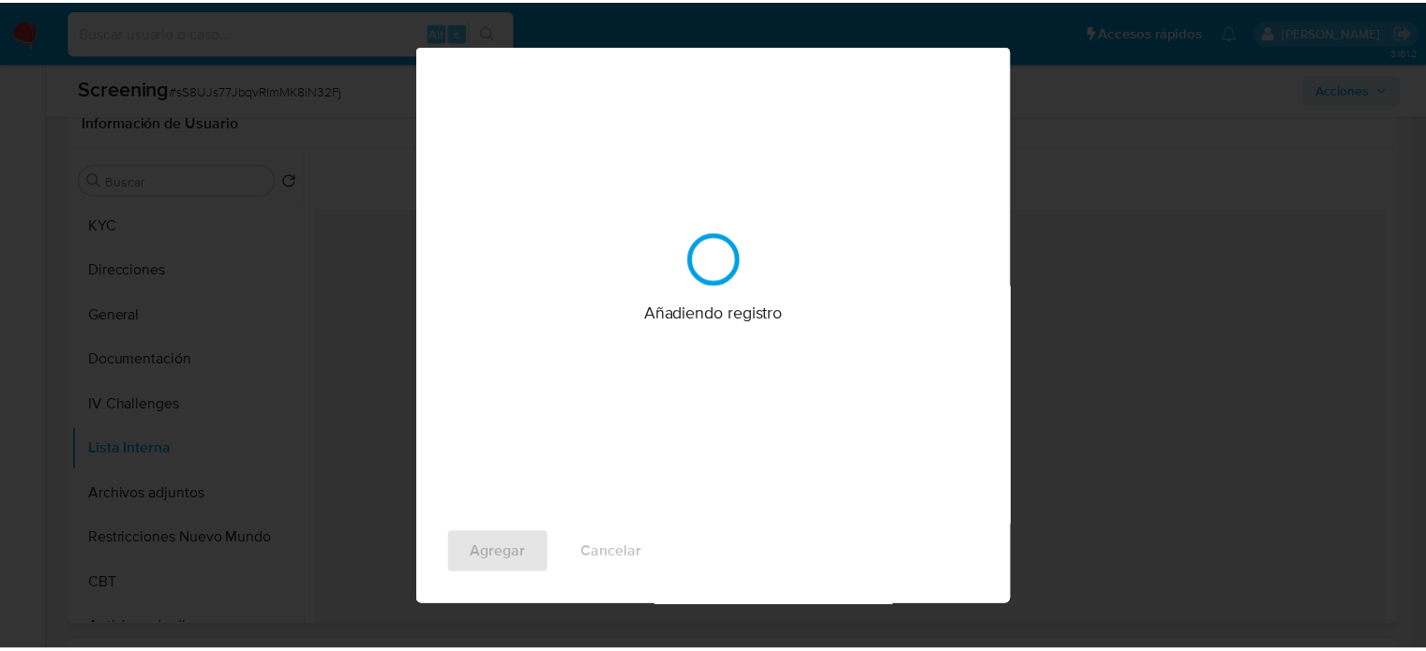
scroll to position [0, 0]
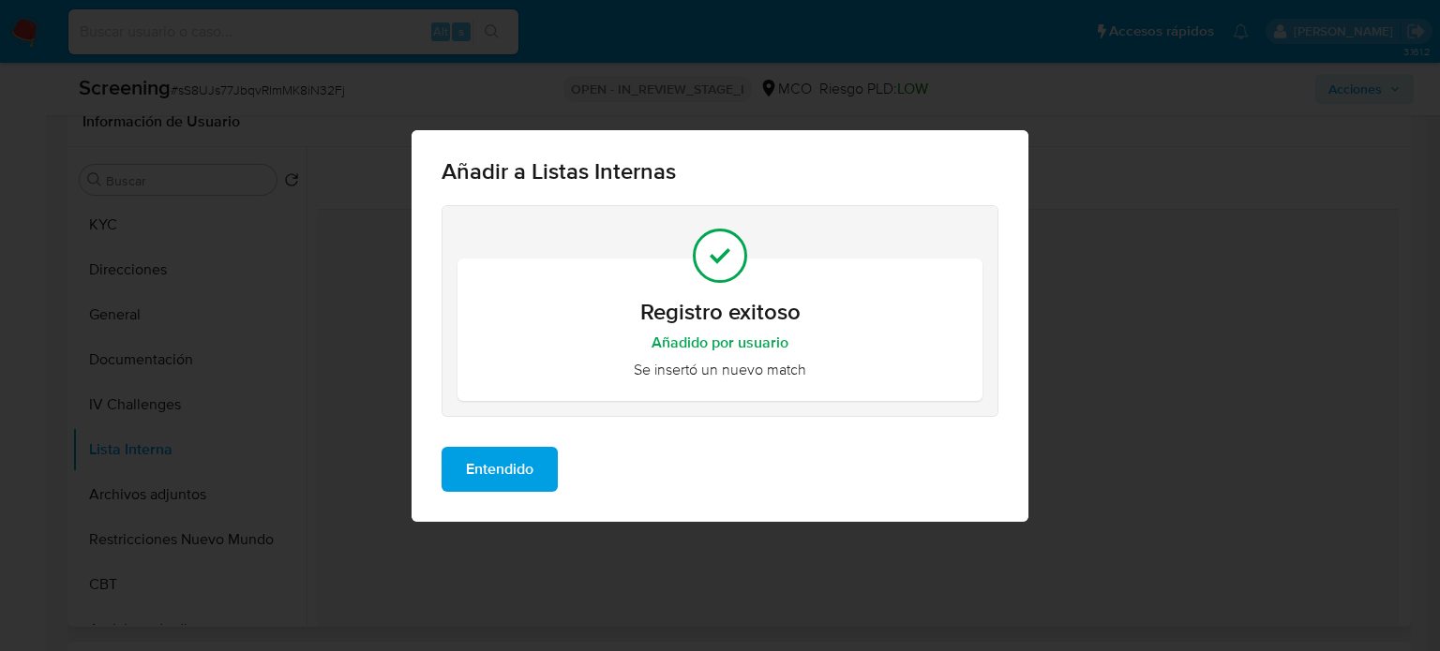
click at [505, 476] on span "Entendido" at bounding box center [499, 469] width 67 height 41
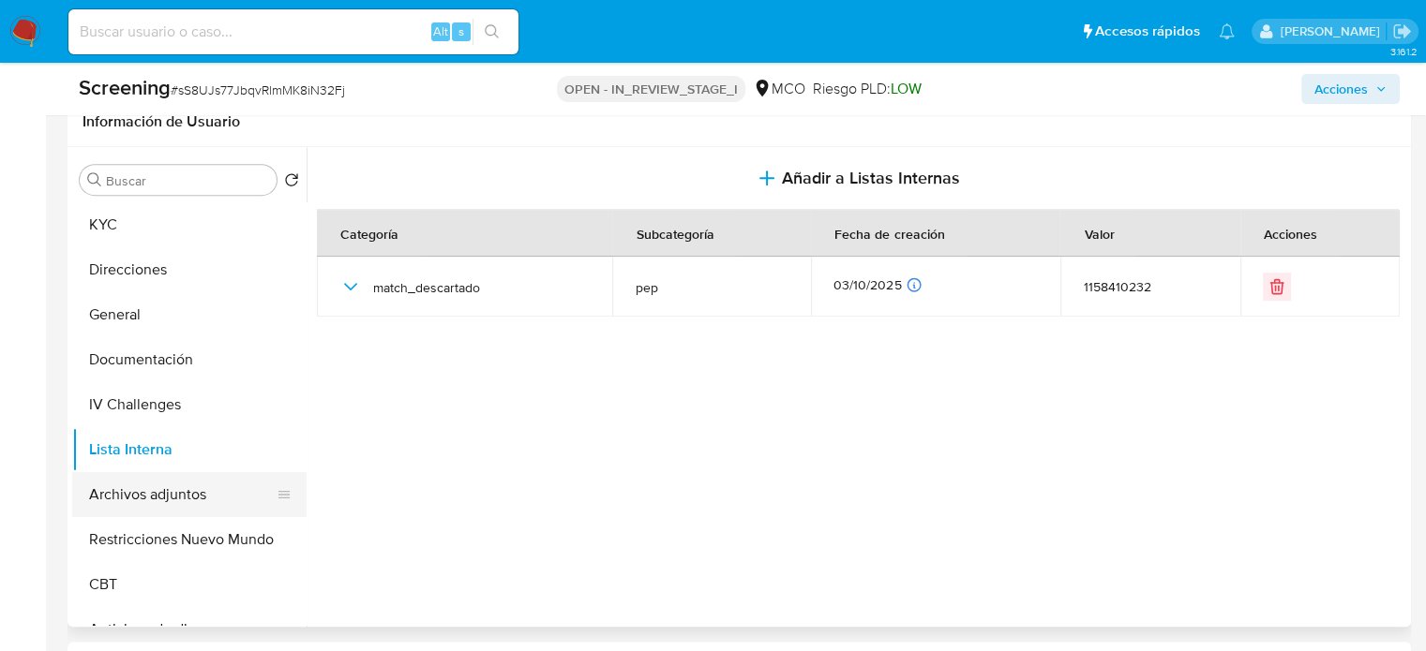
click at [172, 486] on button "Archivos adjuntos" at bounding box center [181, 494] width 219 height 45
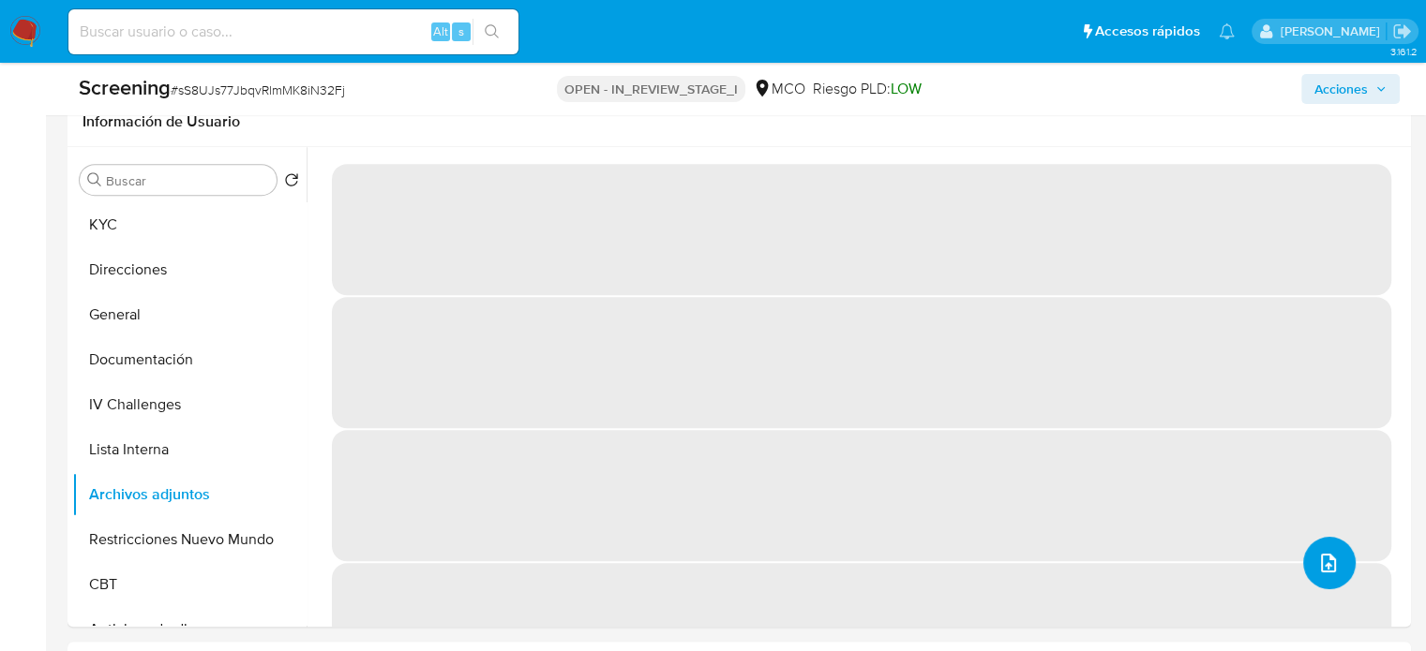
click at [1317, 563] on icon "upload-file" at bounding box center [1328, 563] width 22 height 22
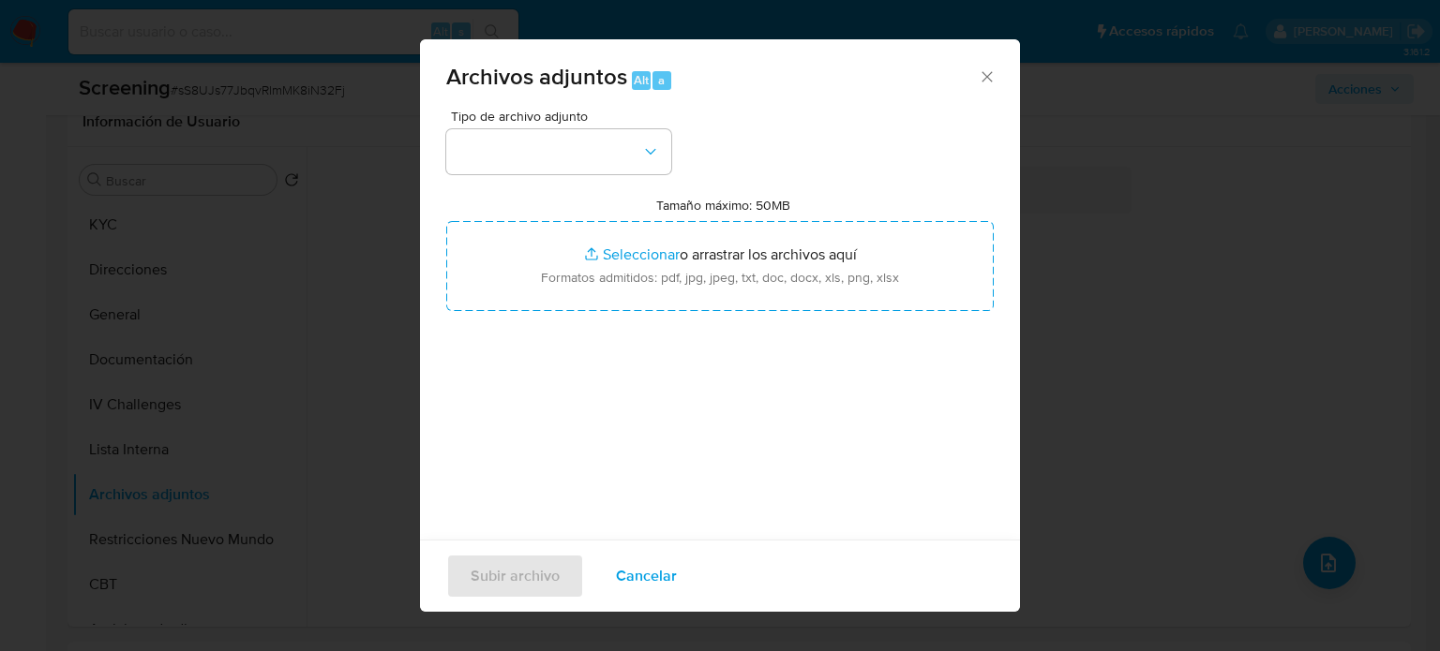
click at [641, 557] on span "Cancelar" at bounding box center [646, 576] width 61 height 41
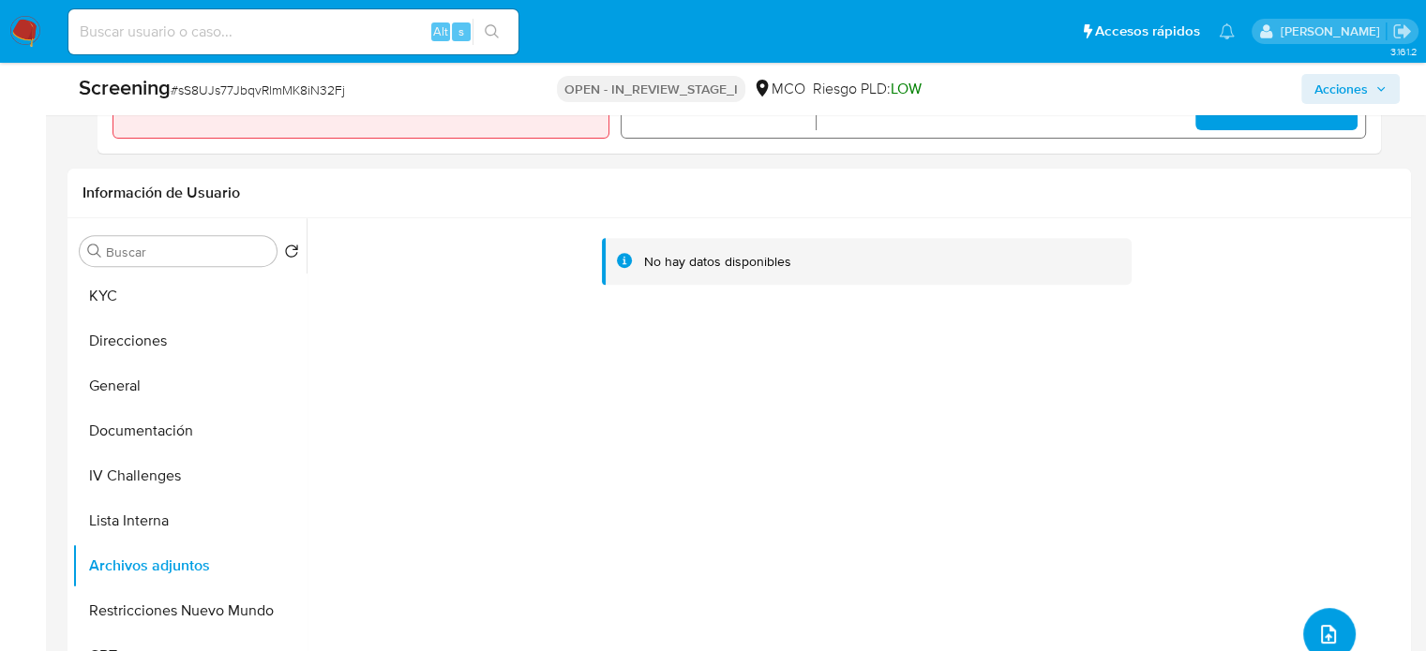
scroll to position [593, 0]
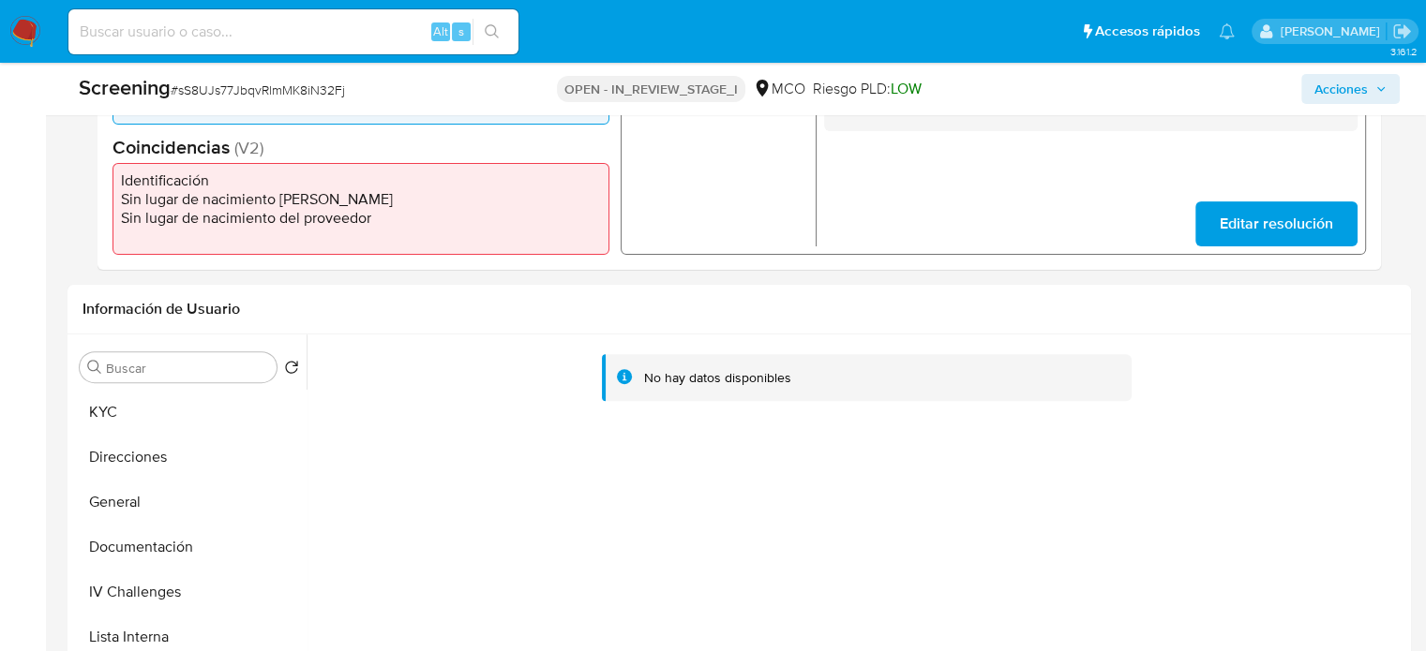
click at [1348, 95] on span "Acciones" at bounding box center [1340, 89] width 53 height 30
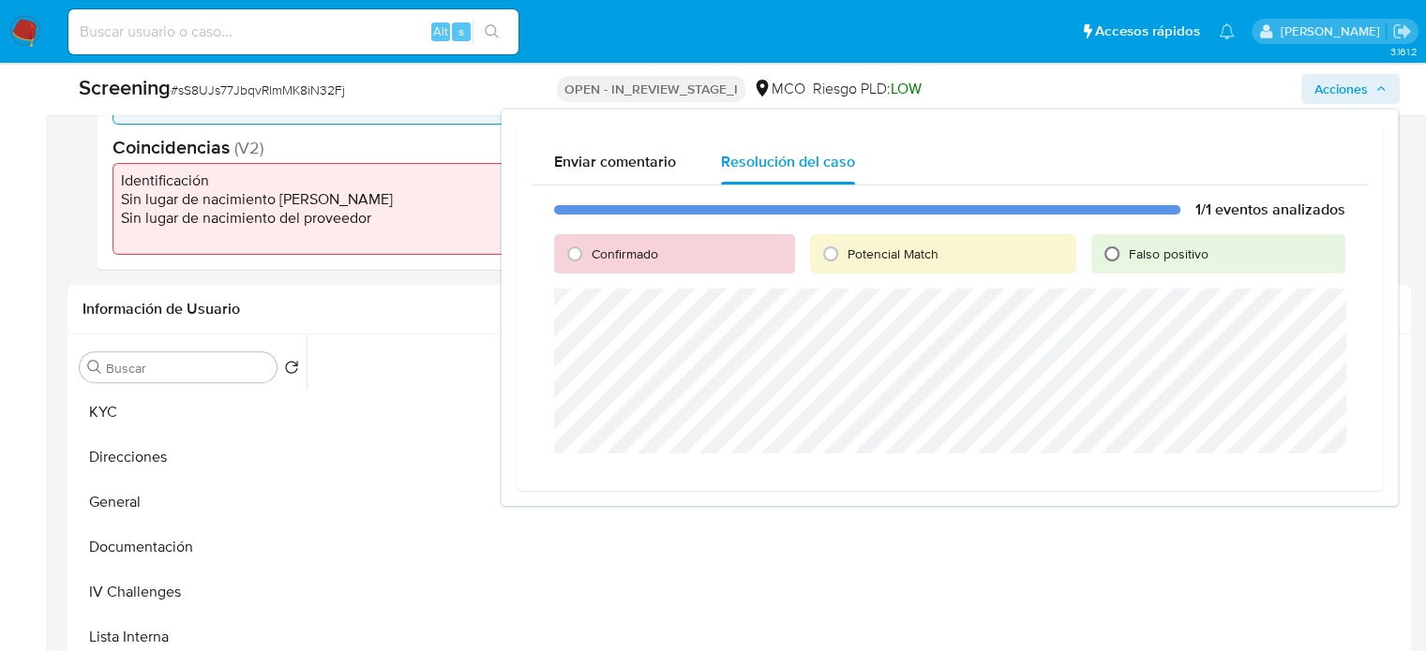
click at [1114, 247] on input "Falso positivo" at bounding box center [1112, 254] width 30 height 30
radio input "true"
click at [1263, 476] on span "Cerrar Caso" at bounding box center [1279, 476] width 90 height 26
click at [1239, 467] on span "Cerrar Caso" at bounding box center [1279, 476] width 90 height 26
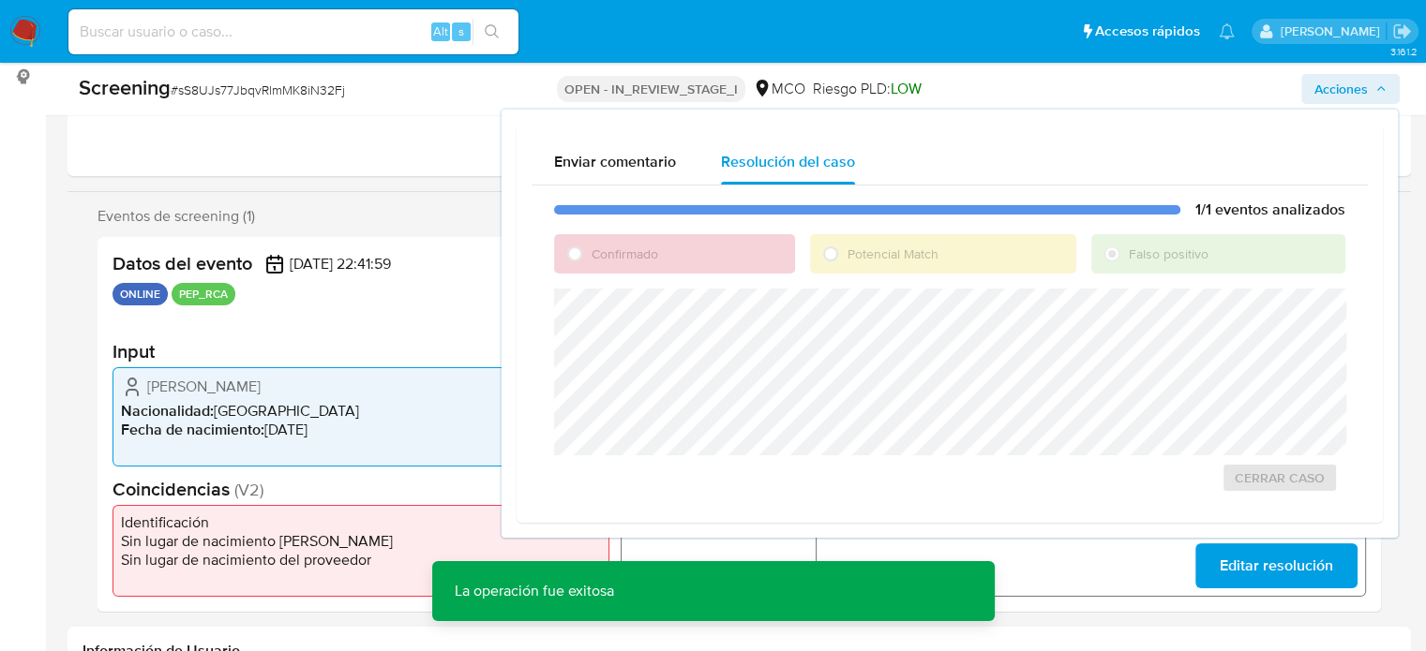
scroll to position [218, 0]
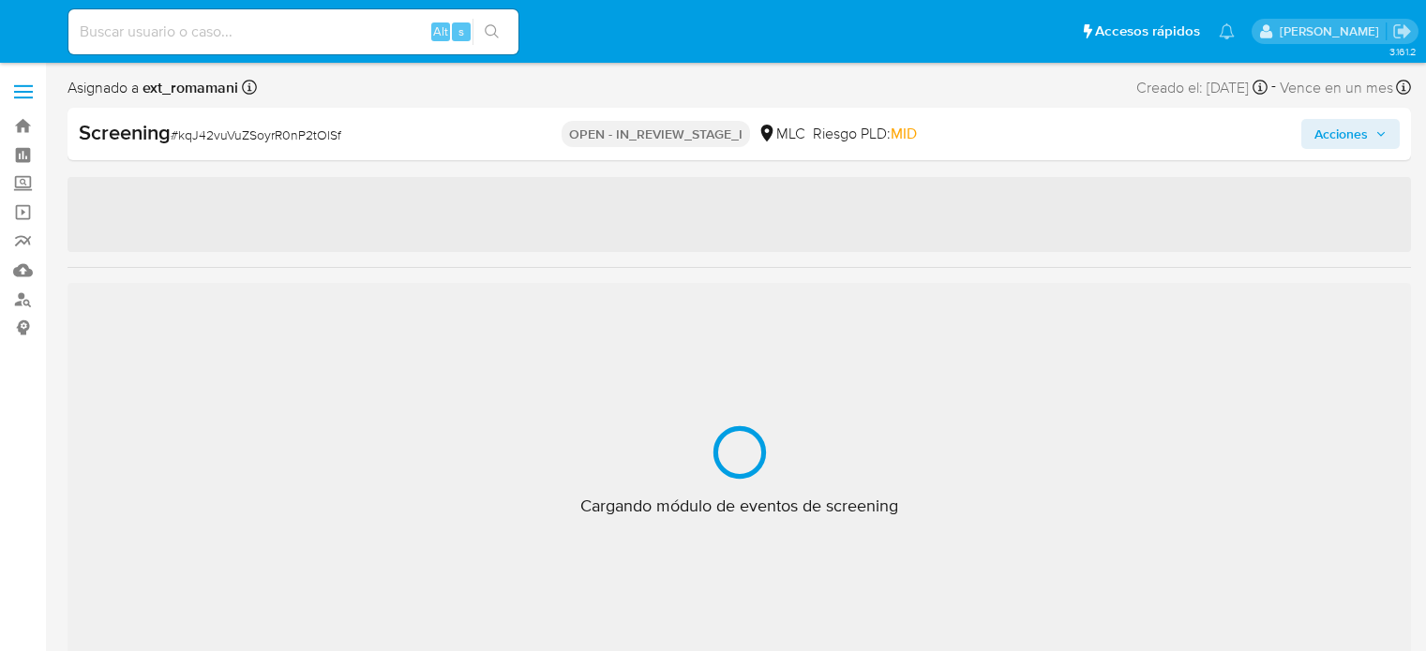
select select "10"
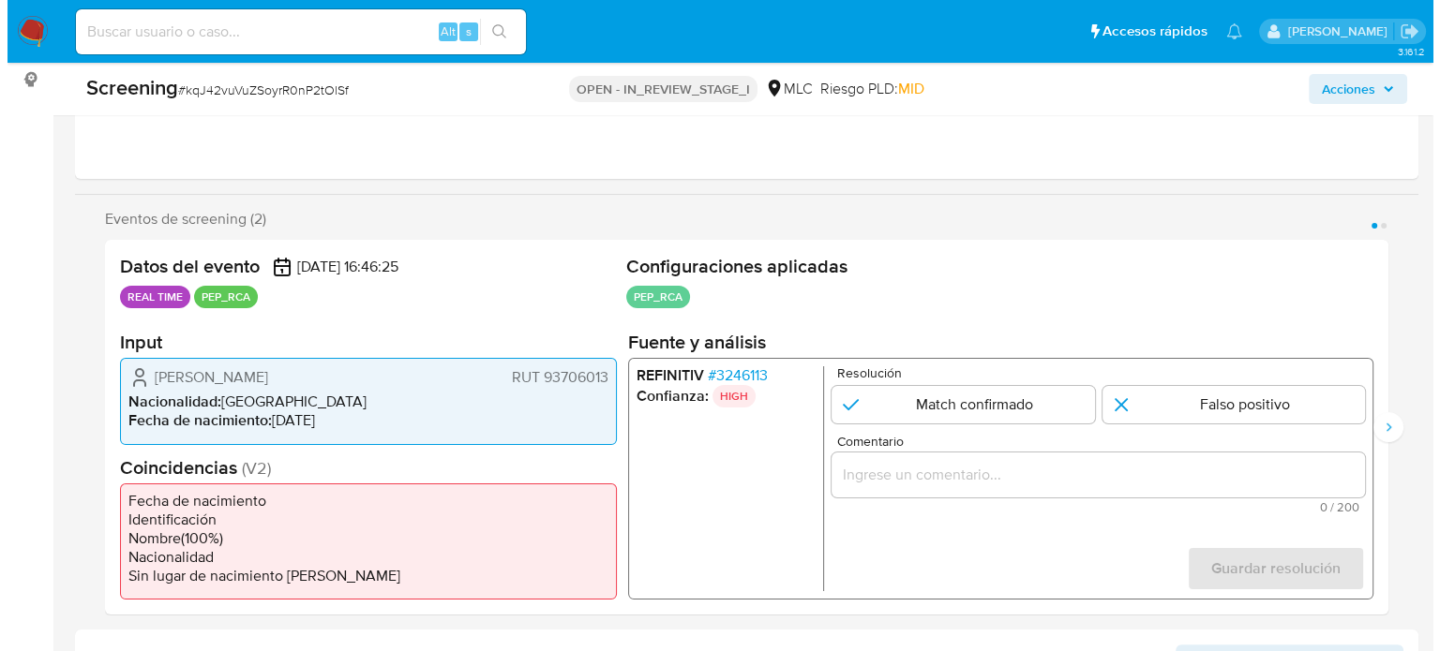
scroll to position [375, 0]
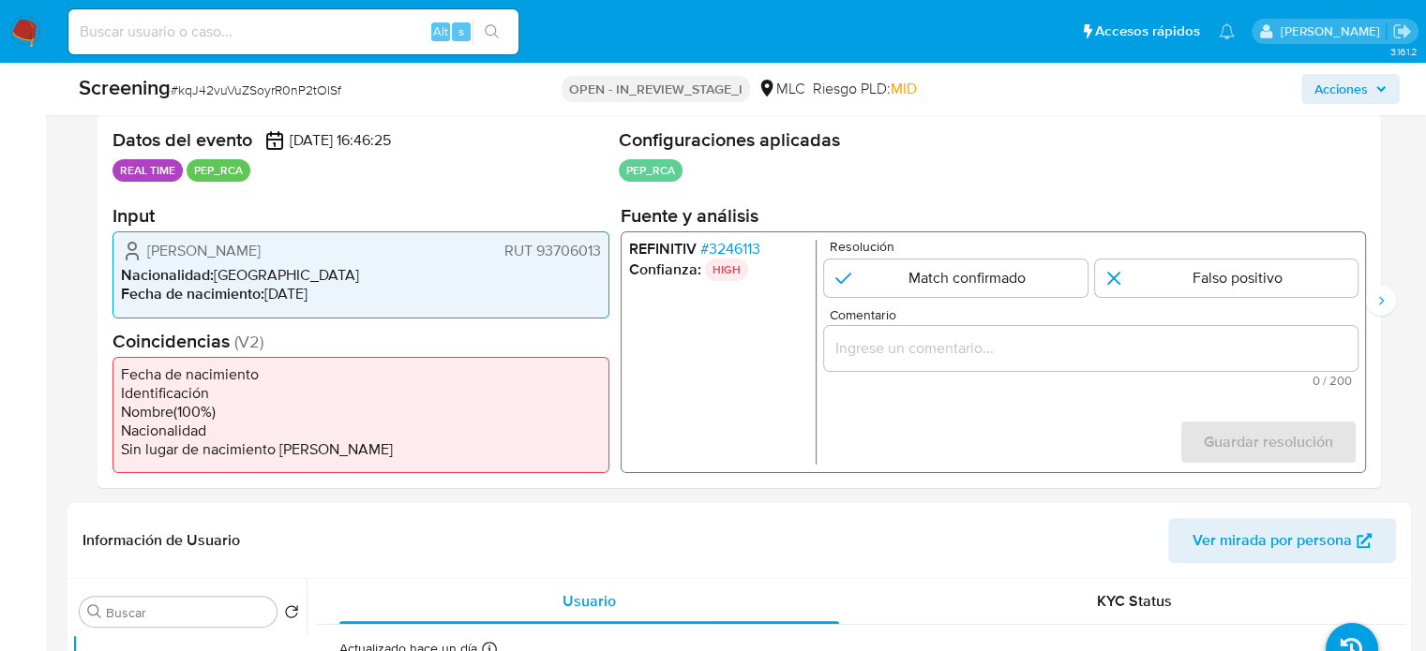
drag, startPoint x: 400, startPoint y: 246, endPoint x: 142, endPoint y: 249, distance: 257.8
click at [142, 249] on div "[PERSON_NAME] RUT 93706013" at bounding box center [361, 251] width 480 height 22
click at [732, 248] on span "# 3246113" at bounding box center [730, 249] width 60 height 19
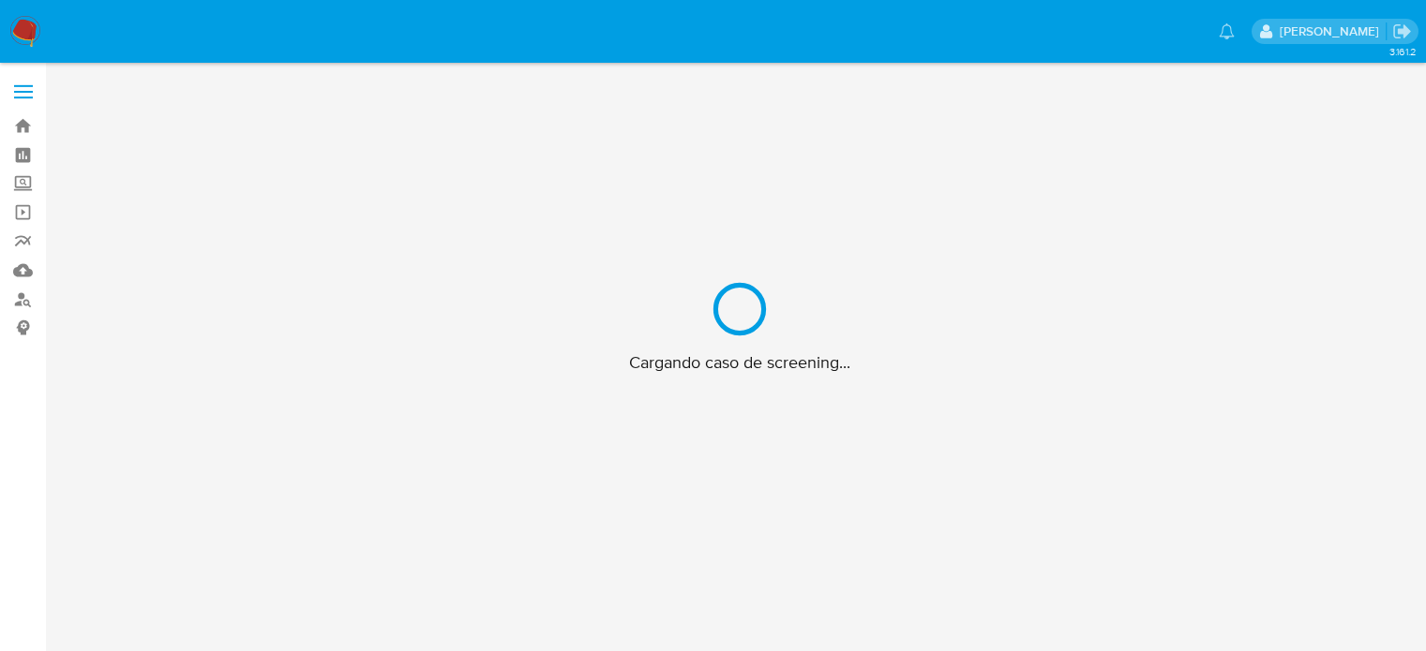
scroll to position [67, 0]
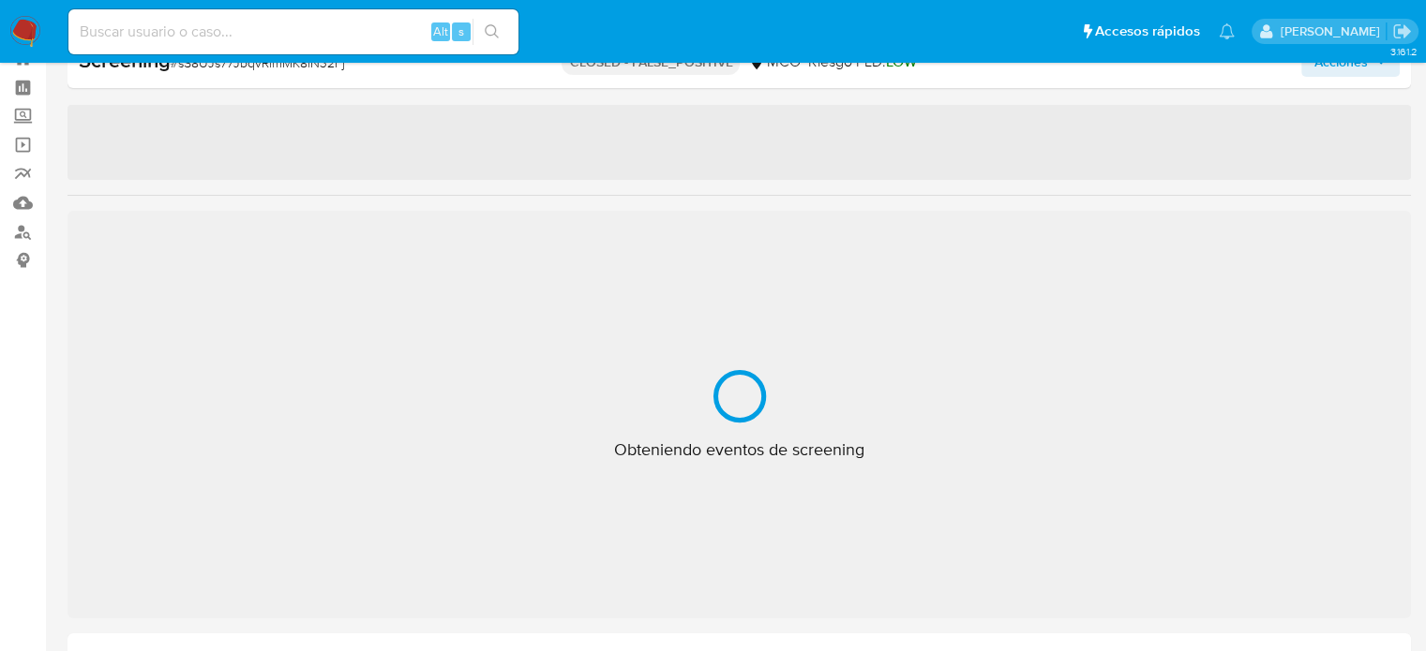
select select "10"
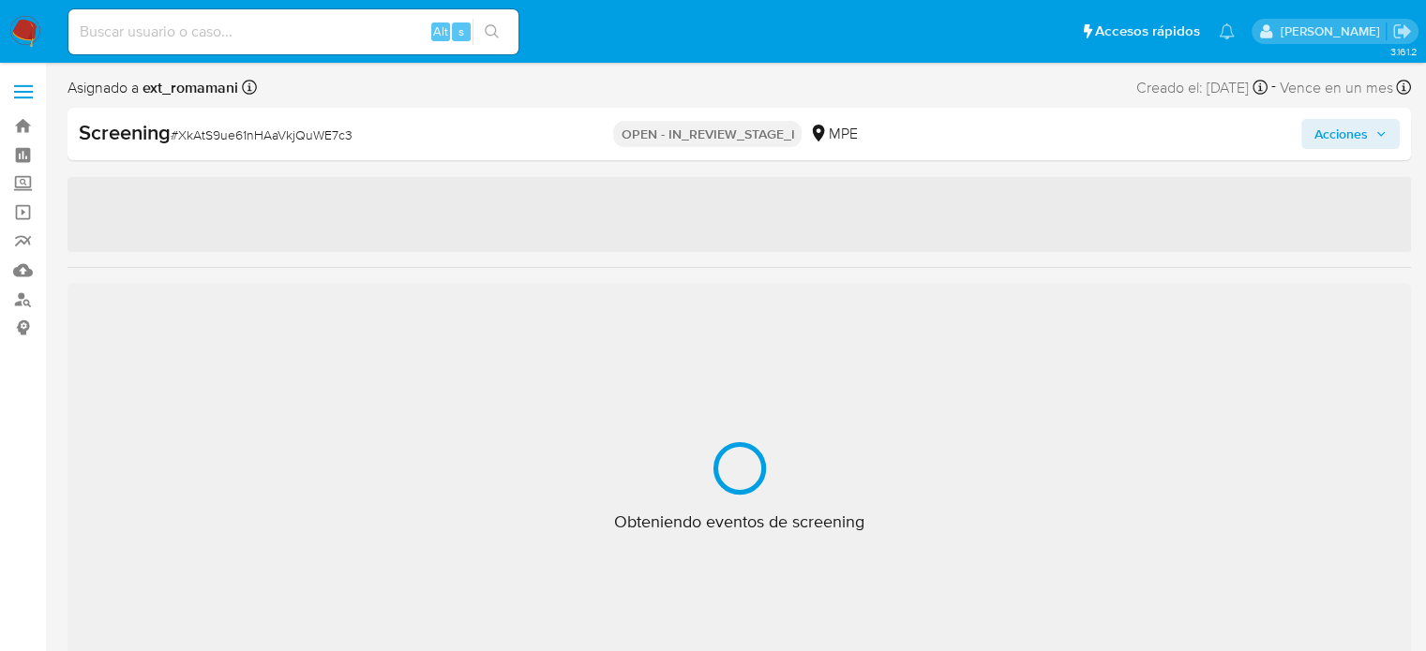
select select "10"
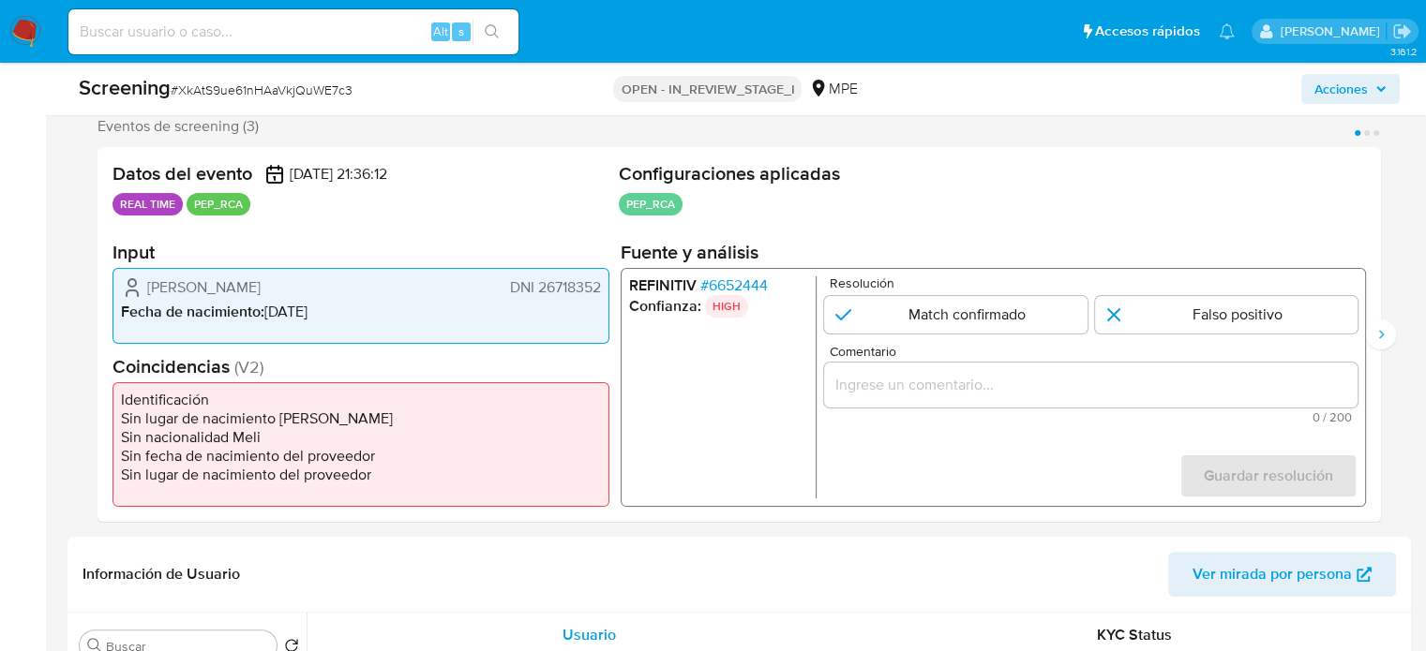
scroll to position [375, 0]
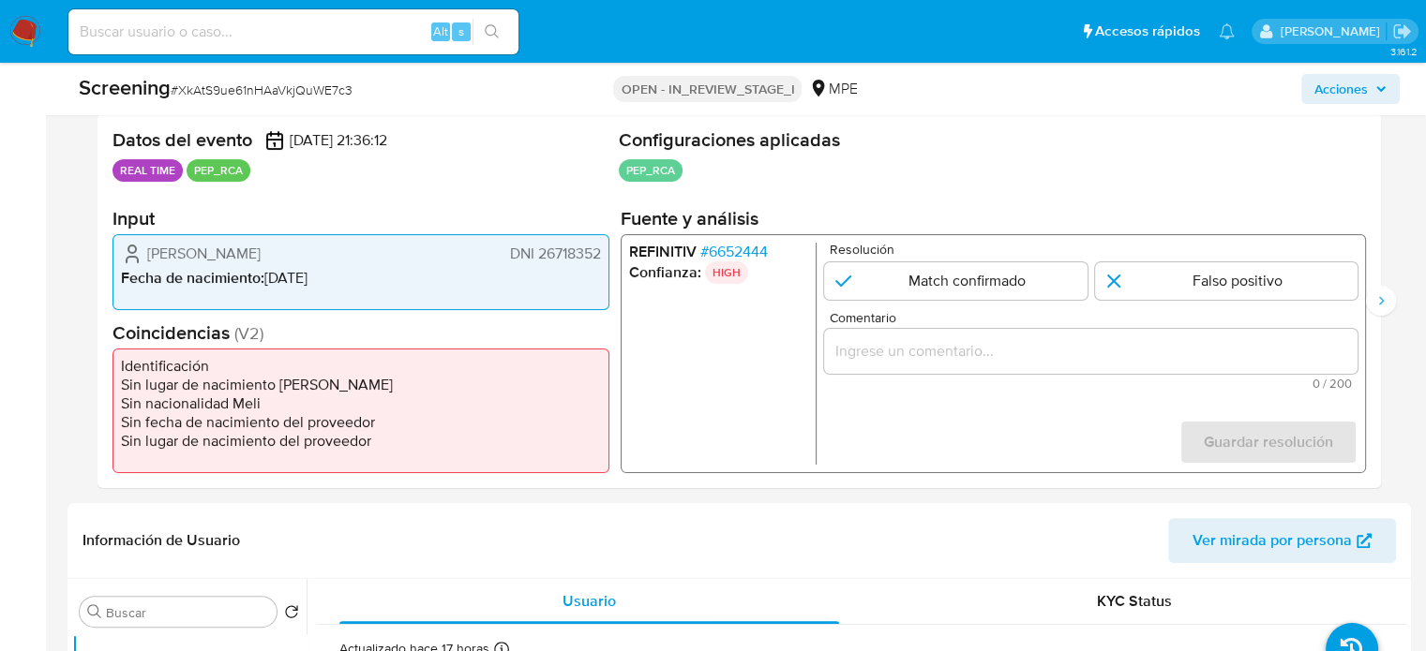
click at [733, 247] on span "# 6652444" at bounding box center [733, 252] width 67 height 19
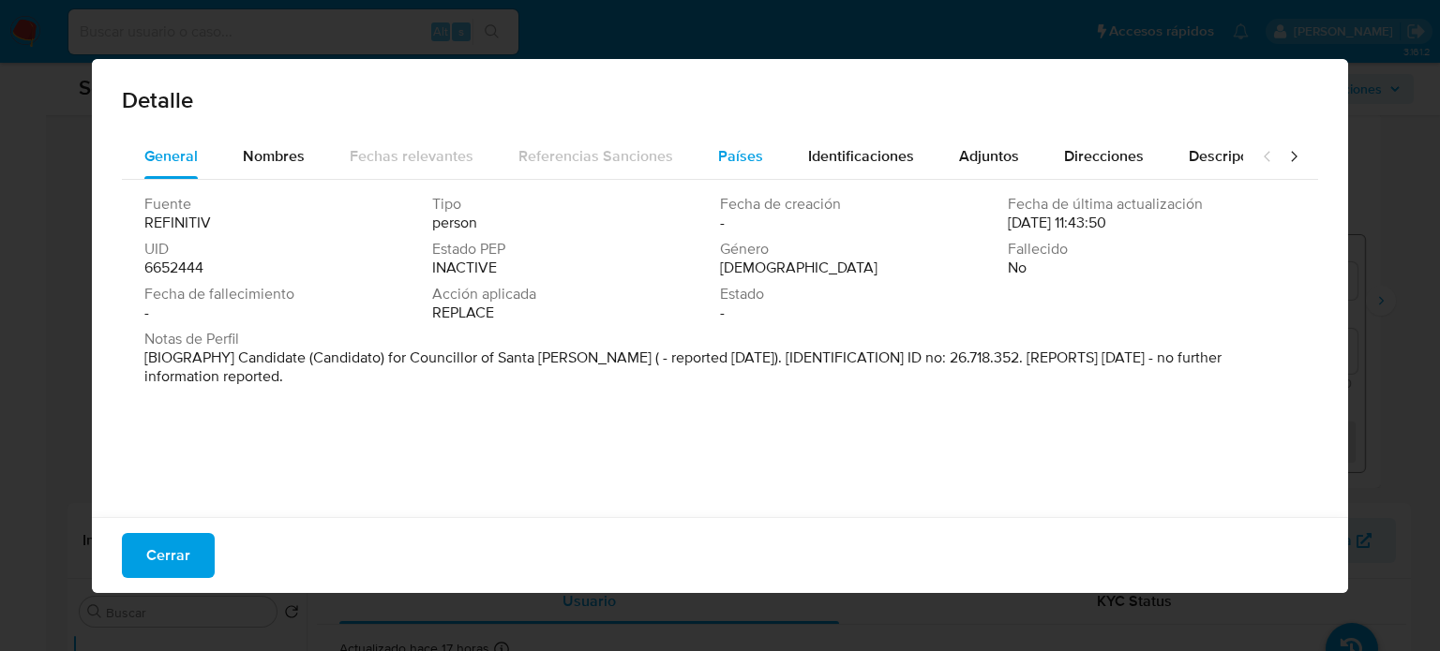
click at [735, 173] on div "Países" at bounding box center [740, 156] width 45 height 45
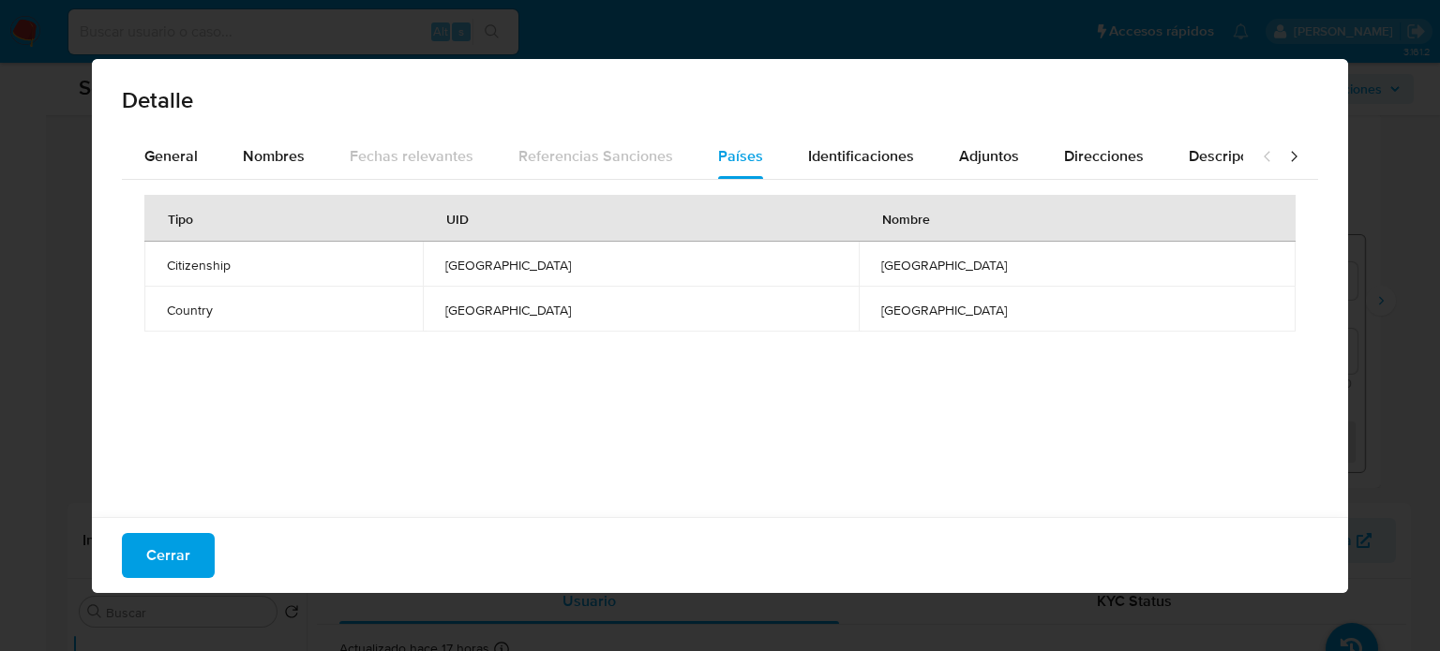
drag, startPoint x: 289, startPoint y: 156, endPoint x: 297, endPoint y: 409, distance: 253.2
click at [287, 159] on span "Nombres" at bounding box center [274, 156] width 62 height 22
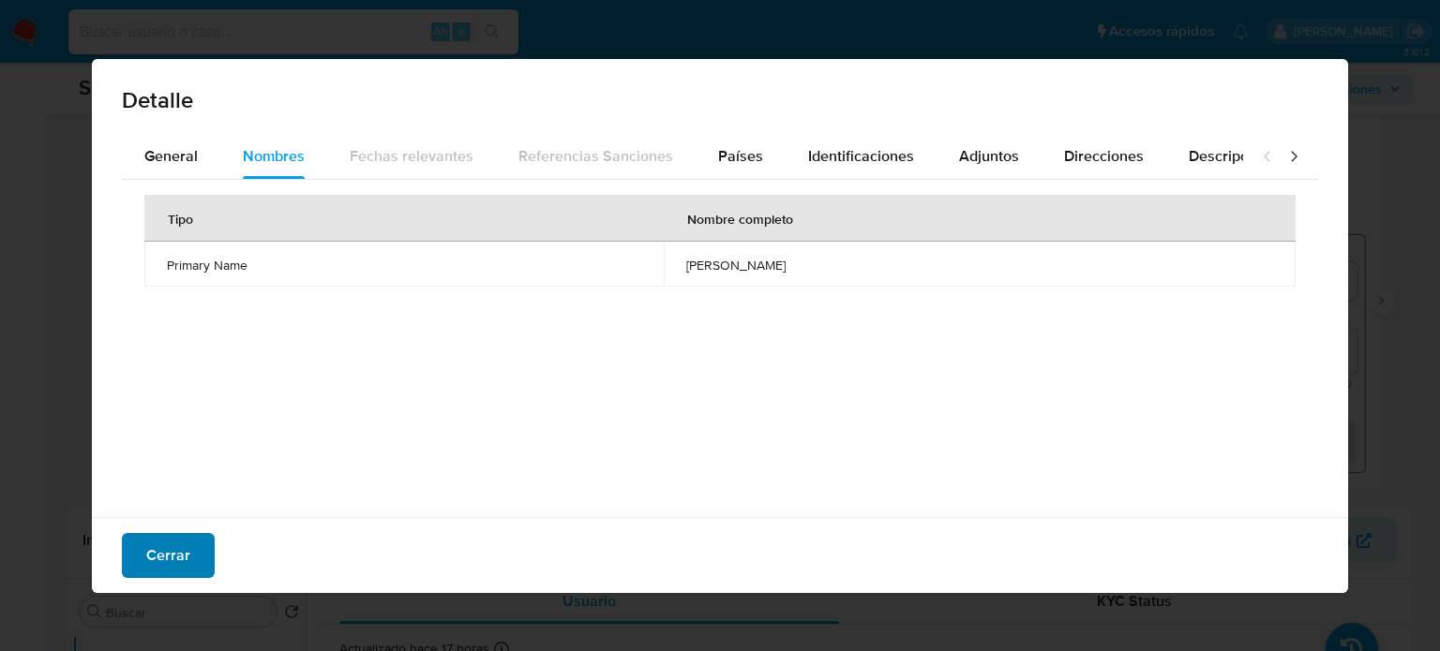
click at [185, 545] on span "Cerrar" at bounding box center [168, 555] width 44 height 41
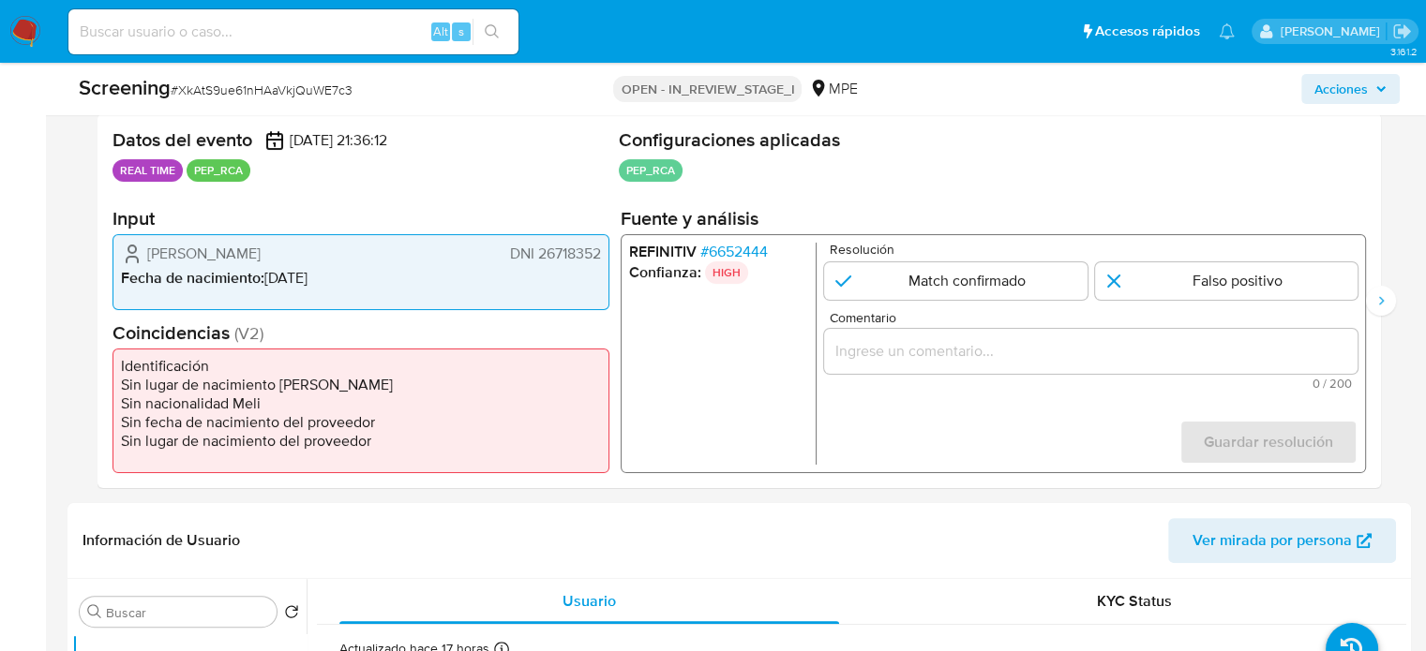
click at [885, 356] on input "Comentario" at bounding box center [1090, 351] width 533 height 24
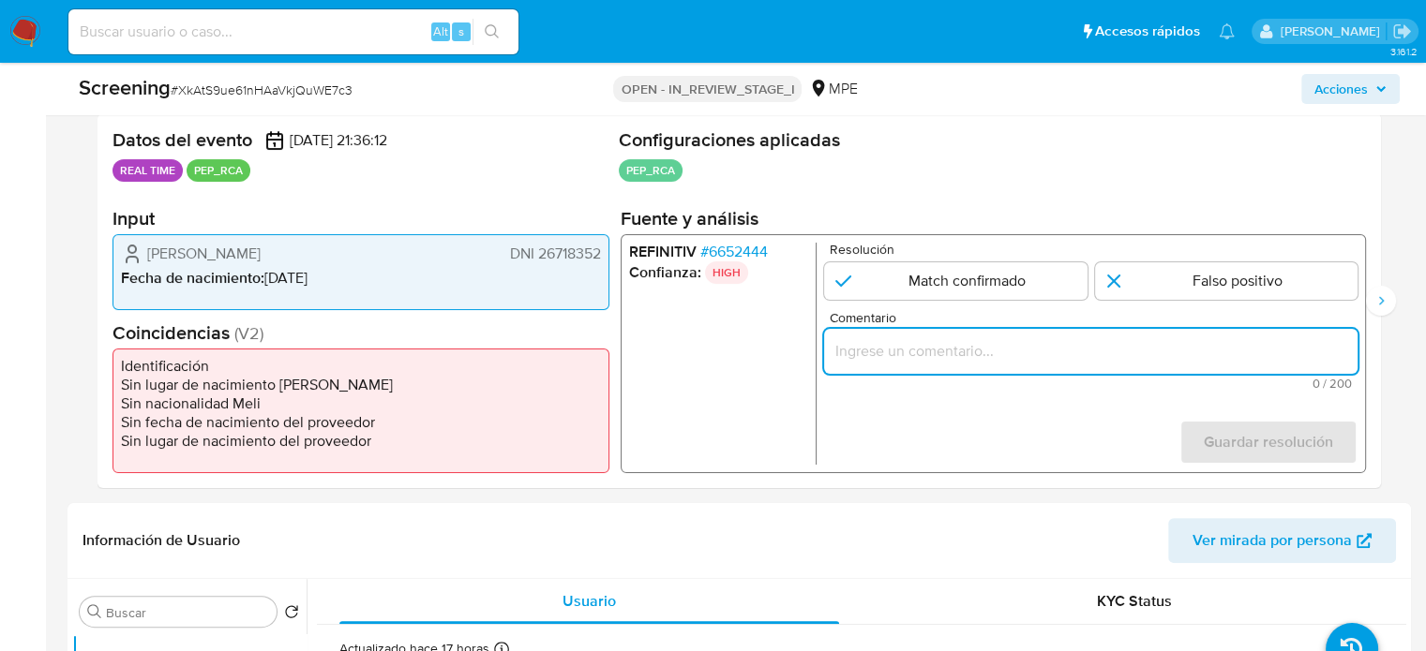
paste input "Titular de cuenta sin coincidencias en listas activas."
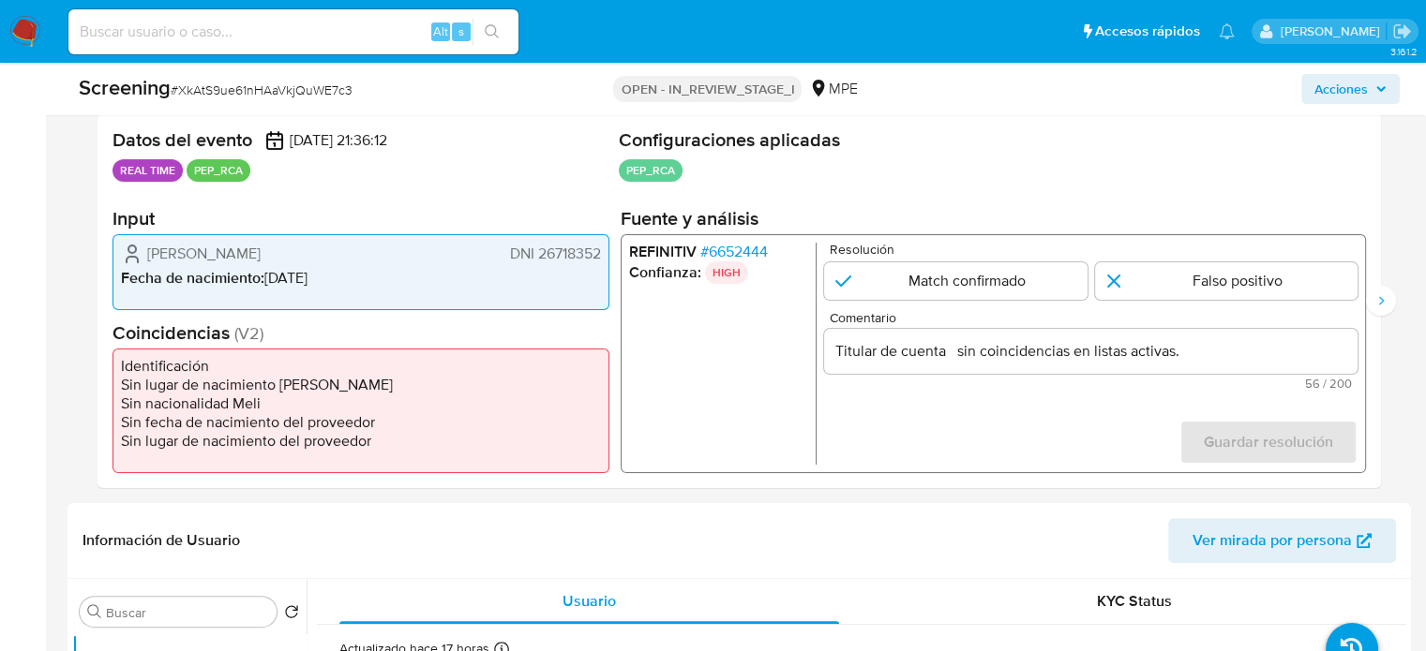
drag, startPoint x: 138, startPoint y: 253, endPoint x: 604, endPoint y: 254, distance: 465.8
click at [604, 254] on div "Jose Ilde Figueroa Rodriguez DNI 26718352 Fecha de nacimiento : 15/01/1969" at bounding box center [360, 272] width 497 height 76
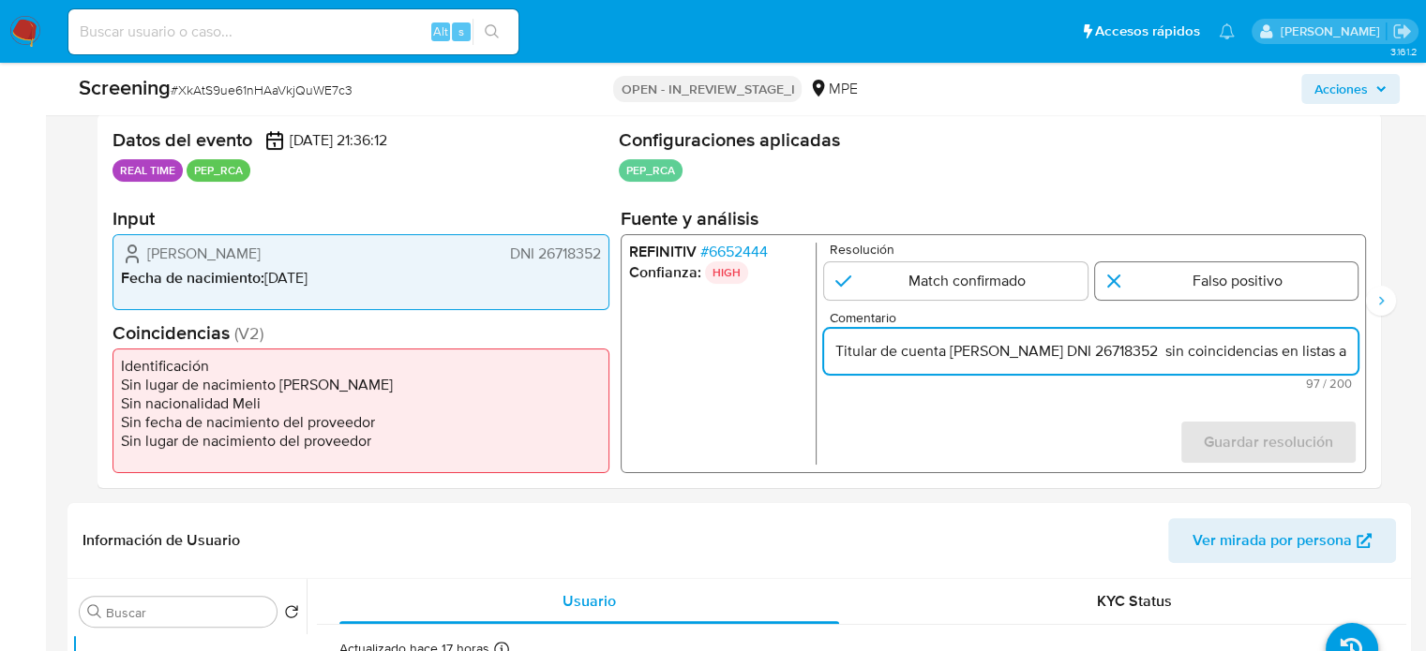
type input "Titular de cuenta Jose Ilde Figueroa Rodriguez DNI 26718352 sin coincidencias e…"
click at [1200, 286] on input "1 de 3" at bounding box center [1226, 280] width 263 height 37
radio input "true"
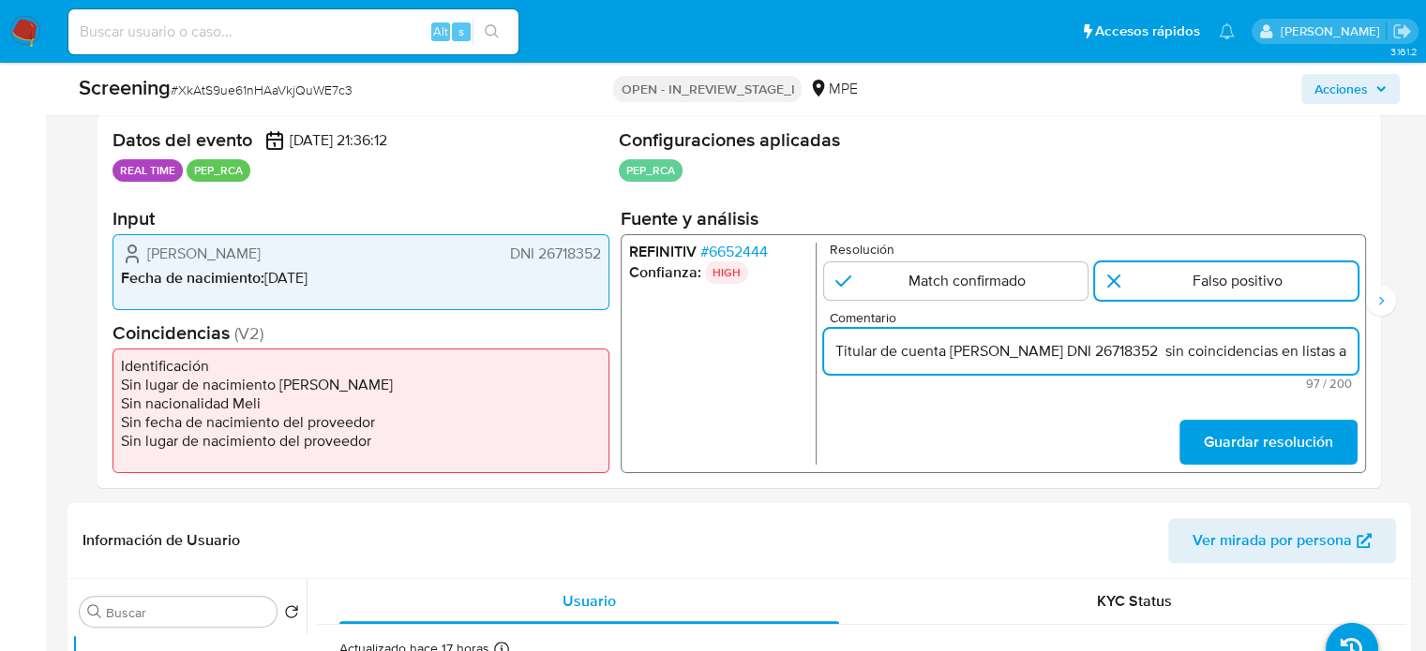
click at [1200, 344] on input "Titular de cuenta Jose Ilde Figueroa Rodriguez DNI 26718352 sin coincidencias e…" at bounding box center [1090, 351] width 533 height 24
click at [1179, 358] on input "Titular de cuenta Jose Ilde Figueroa Rodriguez DNI 26718352 sin coincidencias e…" at bounding box center [1090, 351] width 533 height 24
click at [1256, 441] on span "Guardar resolución" at bounding box center [1268, 442] width 129 height 41
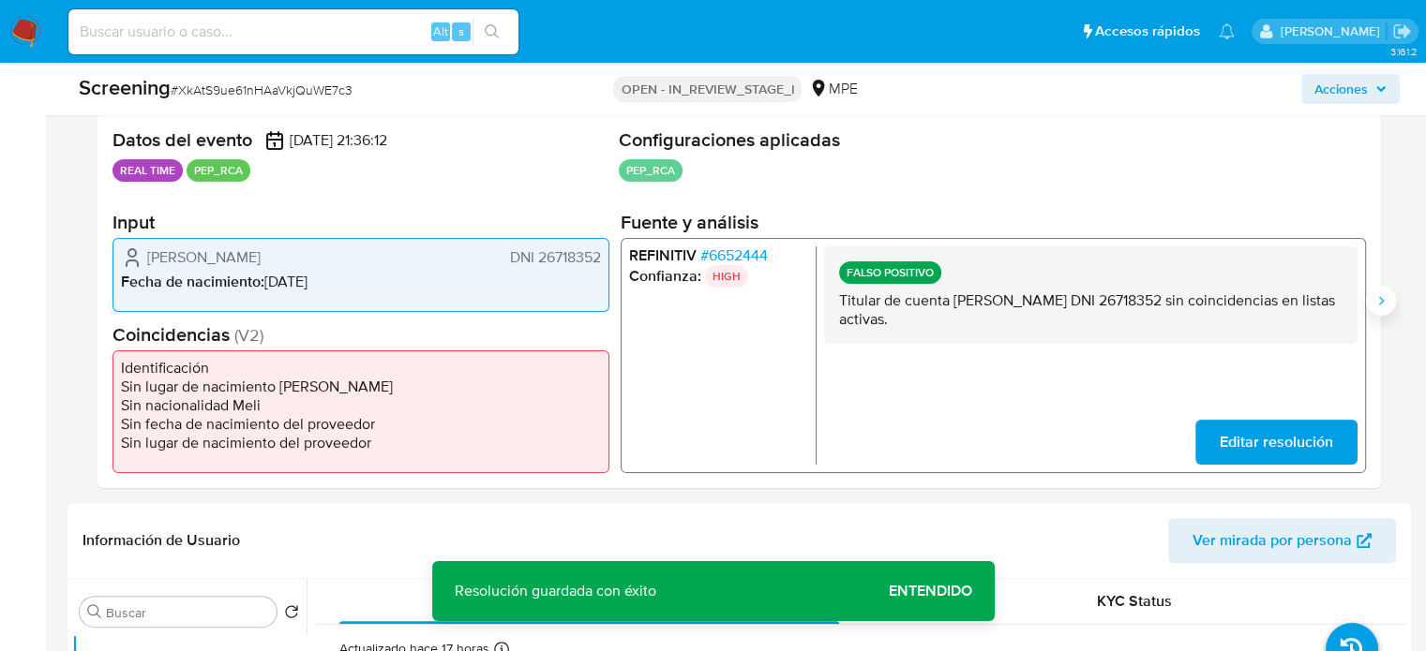
click at [1374, 307] on icon "Siguiente" at bounding box center [1380, 300] width 15 height 15
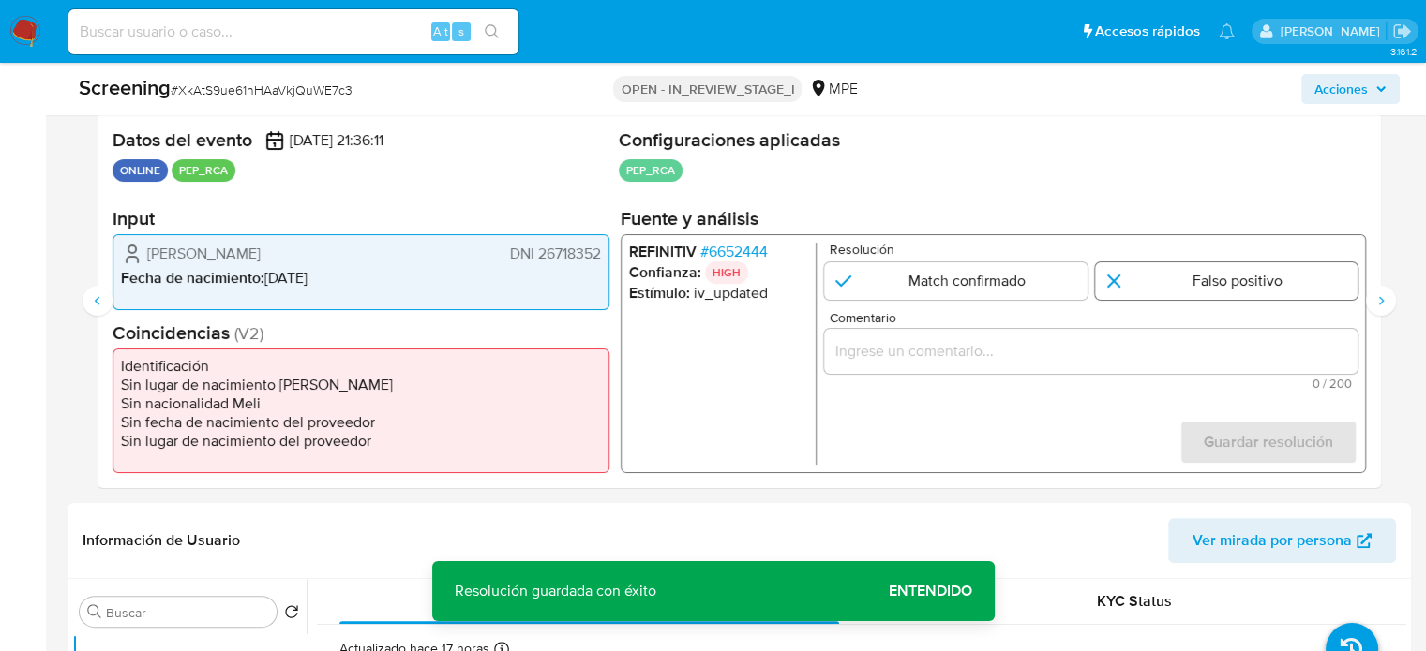
click at [1219, 276] on input "2 de 3" at bounding box center [1226, 280] width 263 height 37
radio input "true"
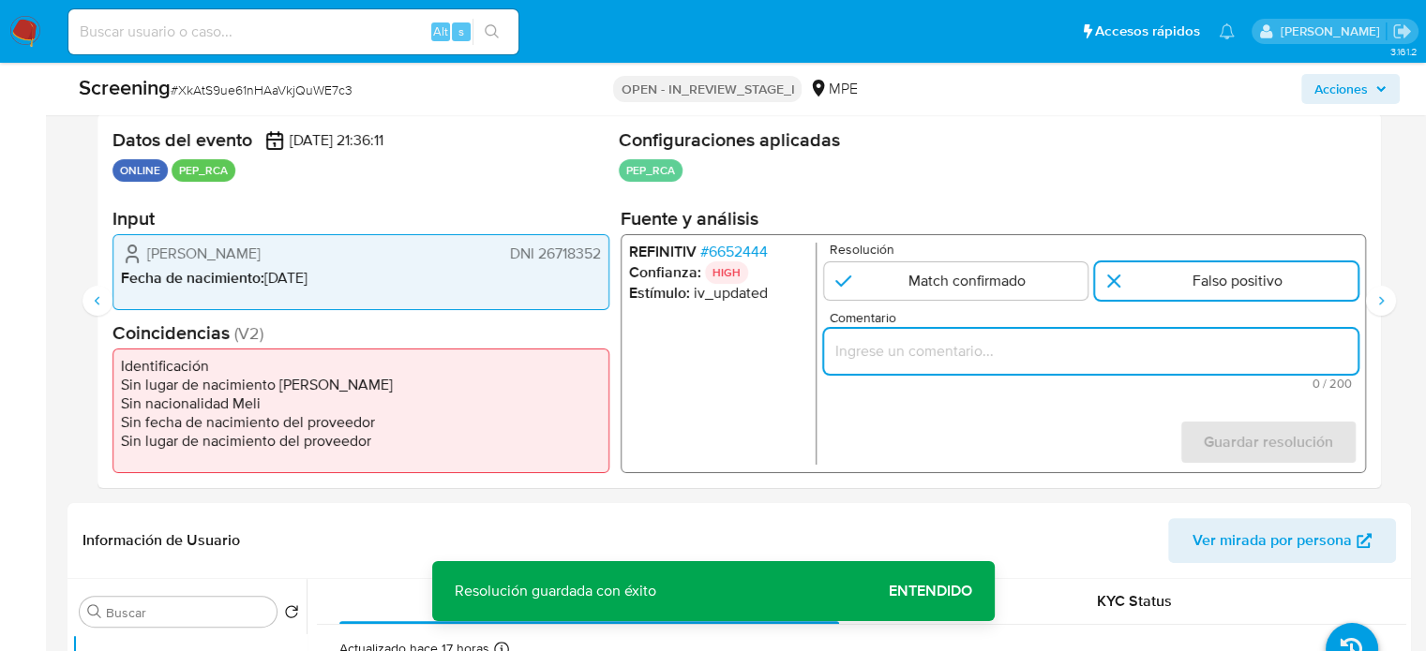
click at [1204, 339] on input "Comentario" at bounding box center [1090, 351] width 533 height 24
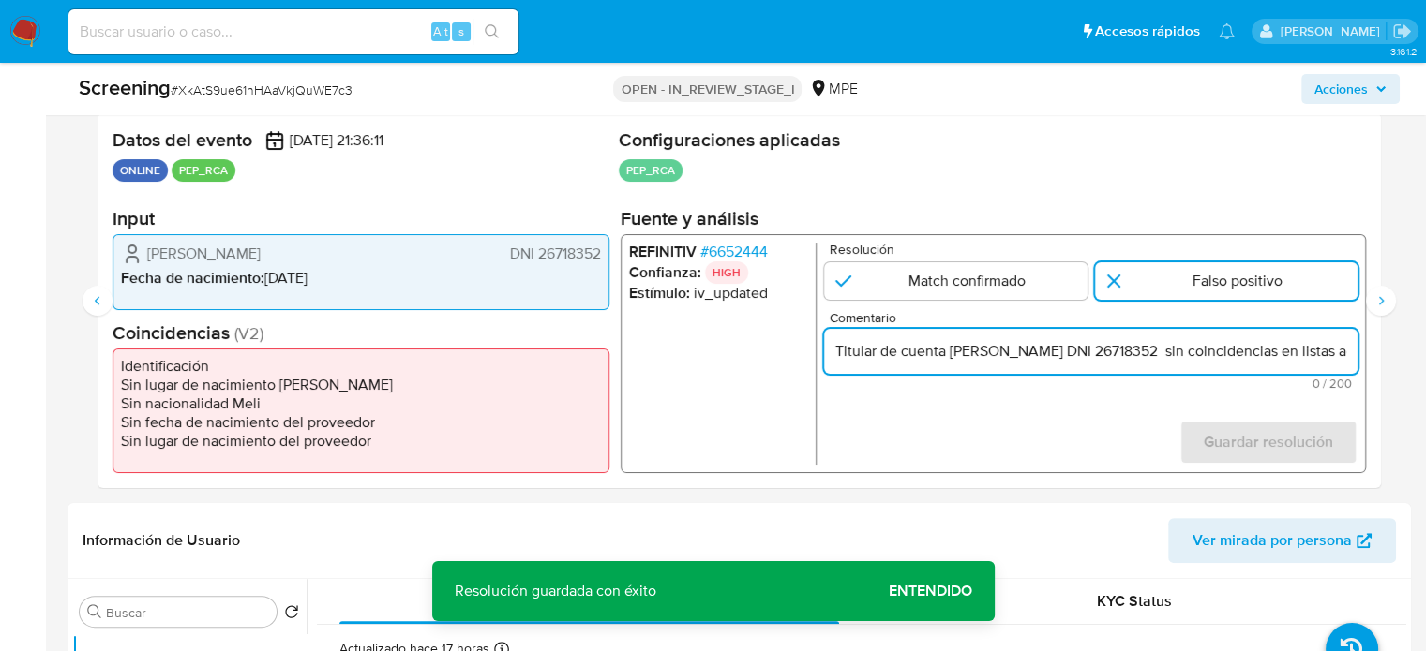
scroll to position [0, 122]
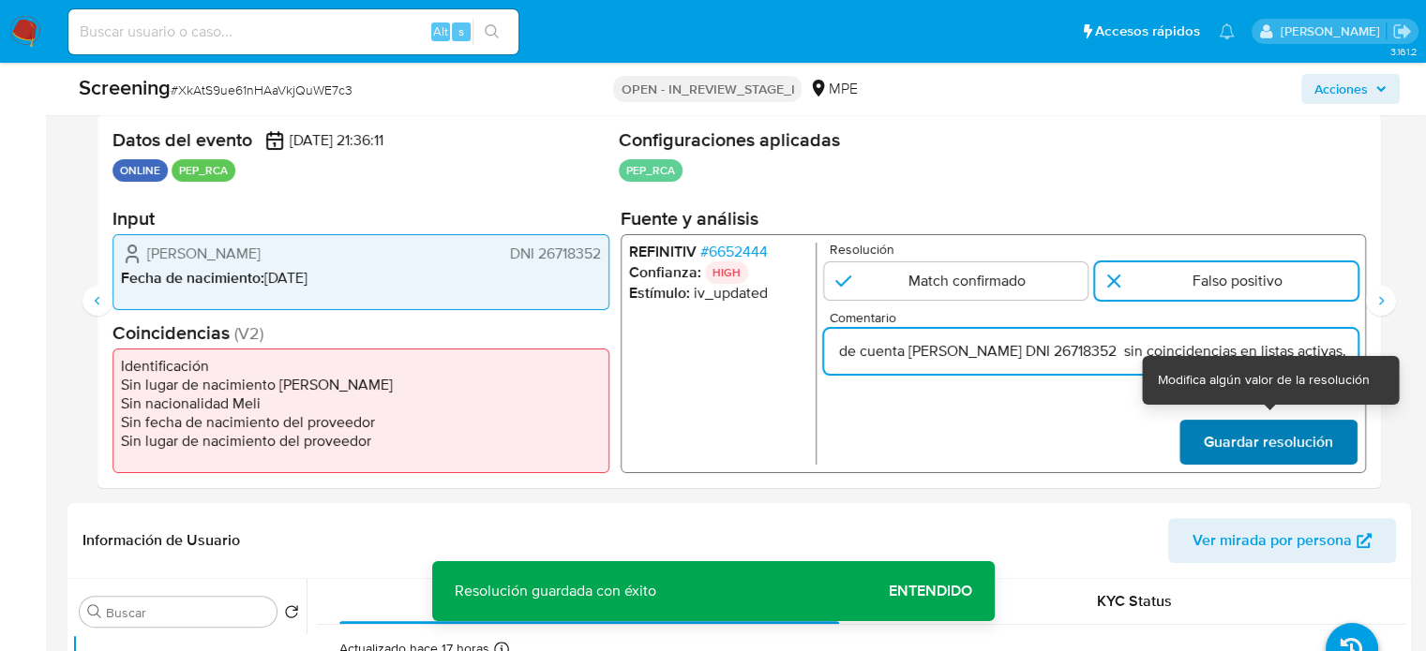
type input "Titular de cuenta [PERSON_NAME] DNI 26718352 sin coincidencias en listas activa…"
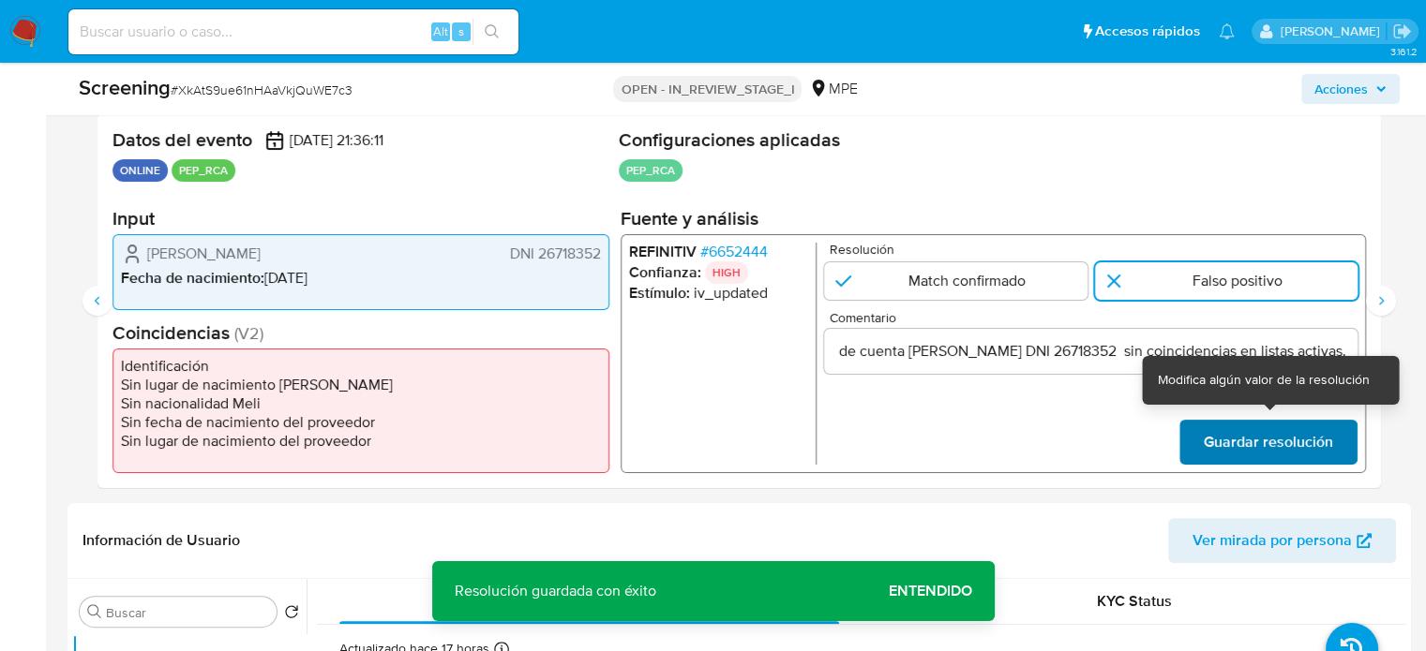
scroll to position [0, 0]
click at [1241, 434] on span "Guardar resolución" at bounding box center [1268, 442] width 129 height 41
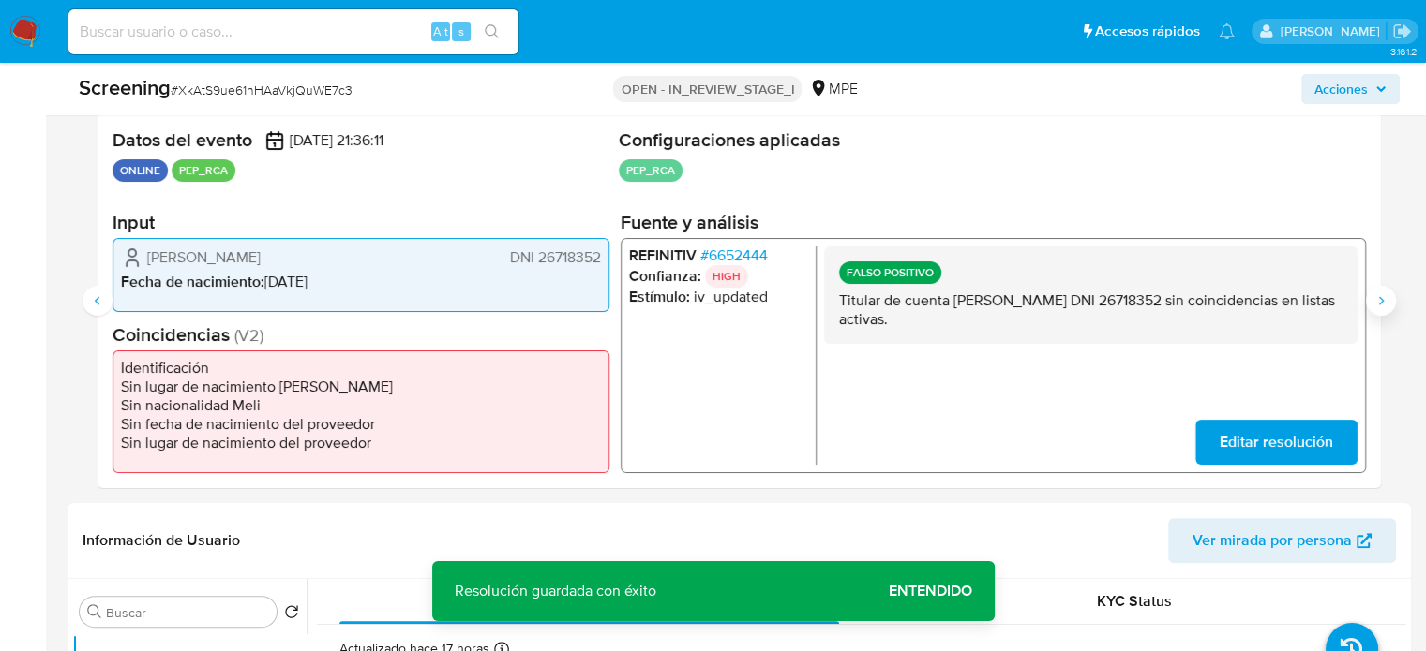
click at [1381, 303] on icon "Siguiente" at bounding box center [1380, 300] width 15 height 15
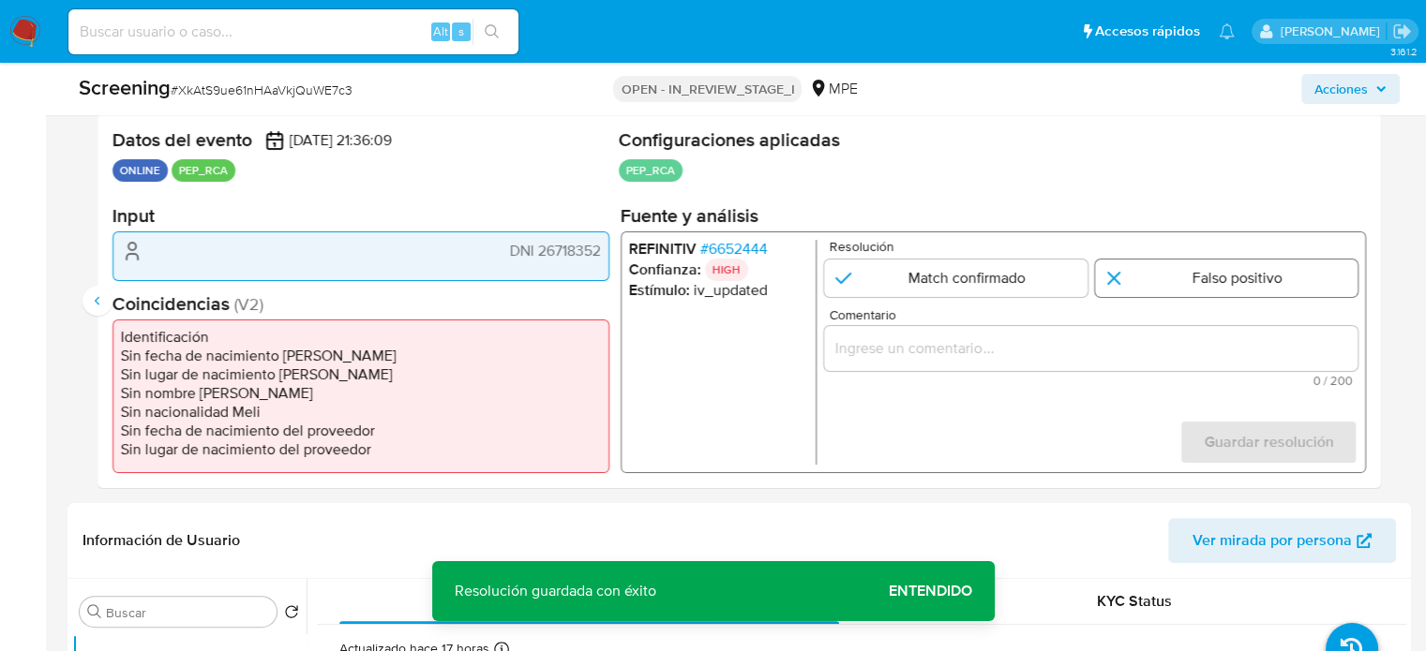
click at [1214, 288] on input "3 de 3" at bounding box center [1226, 278] width 263 height 37
radio input "true"
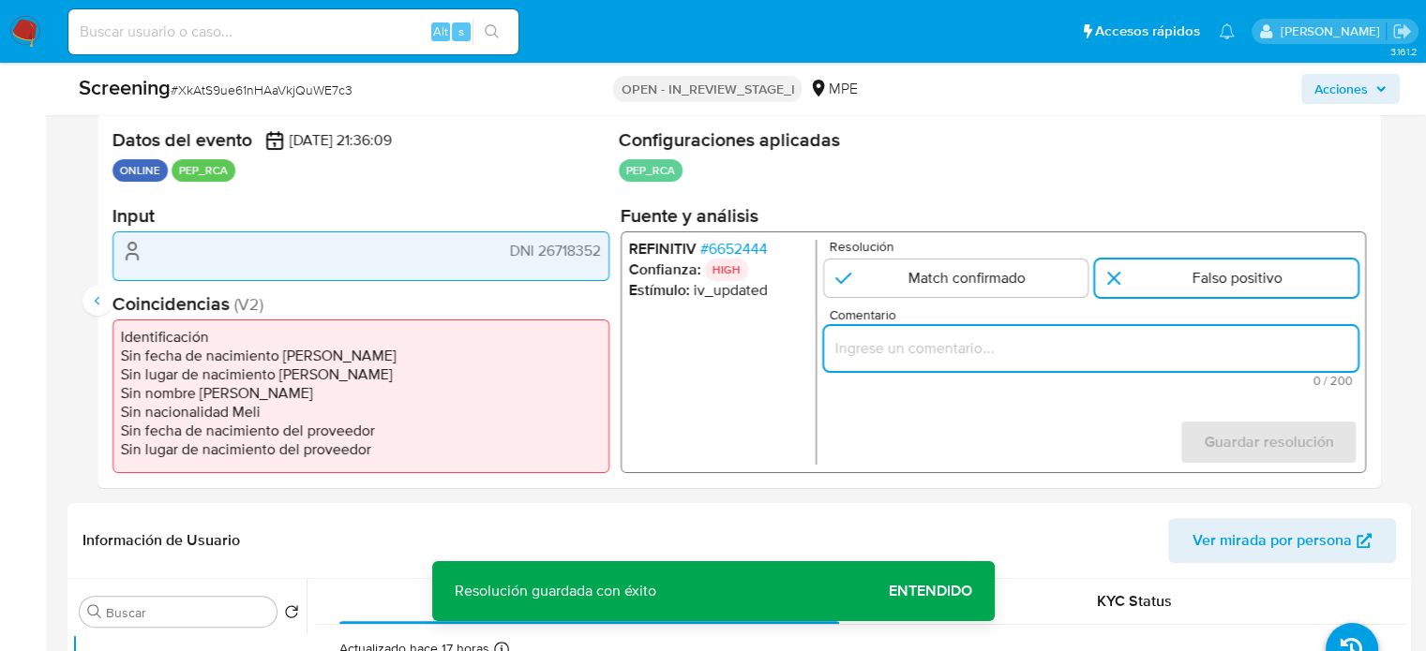
click at [1183, 349] on input "Comentario" at bounding box center [1090, 348] width 533 height 24
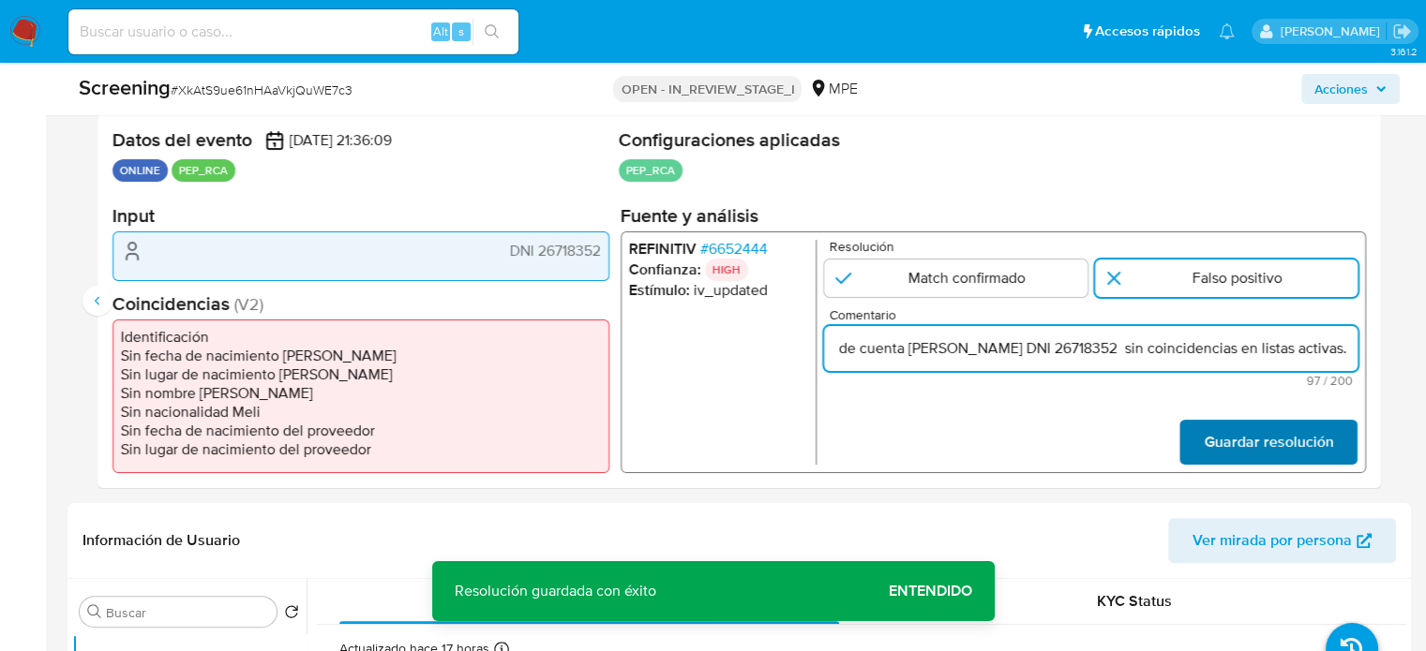
type input "Titular de cuenta [PERSON_NAME] DNI 26718352 sin coincidencias en listas activa…"
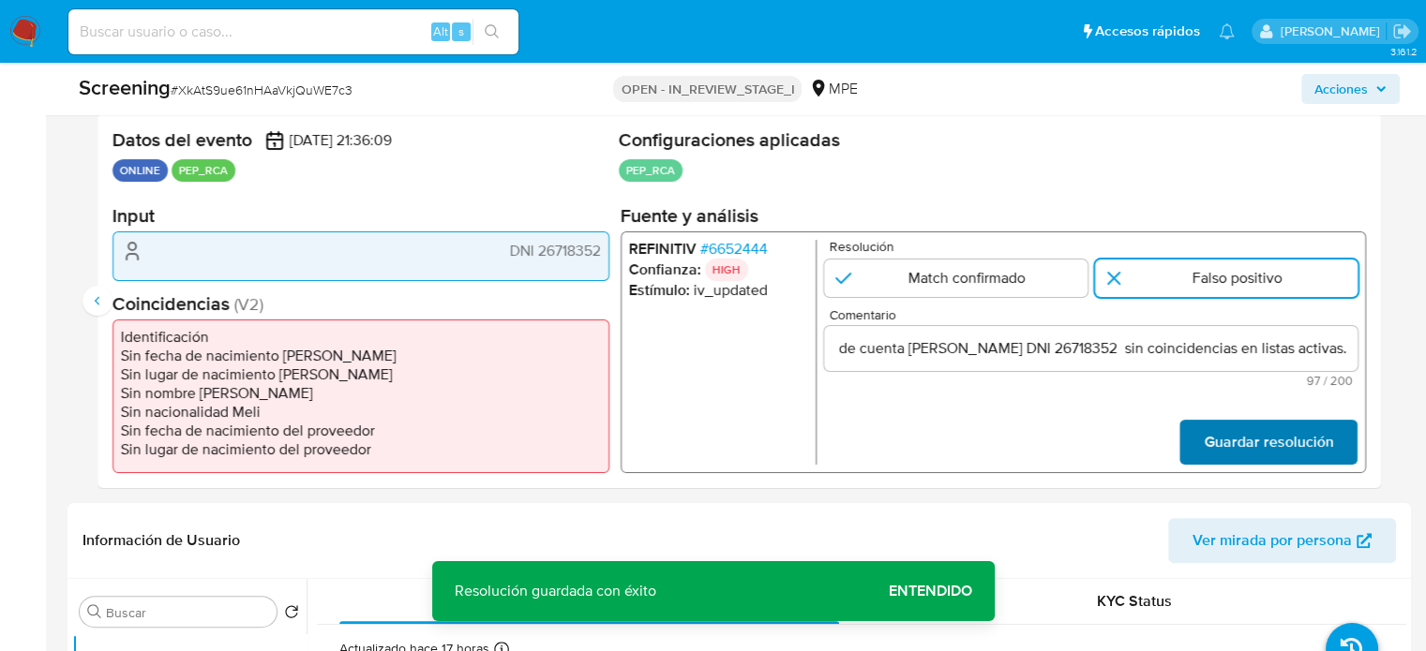
scroll to position [0, 0]
click at [1245, 441] on span "Guardar resolución" at bounding box center [1268, 442] width 129 height 41
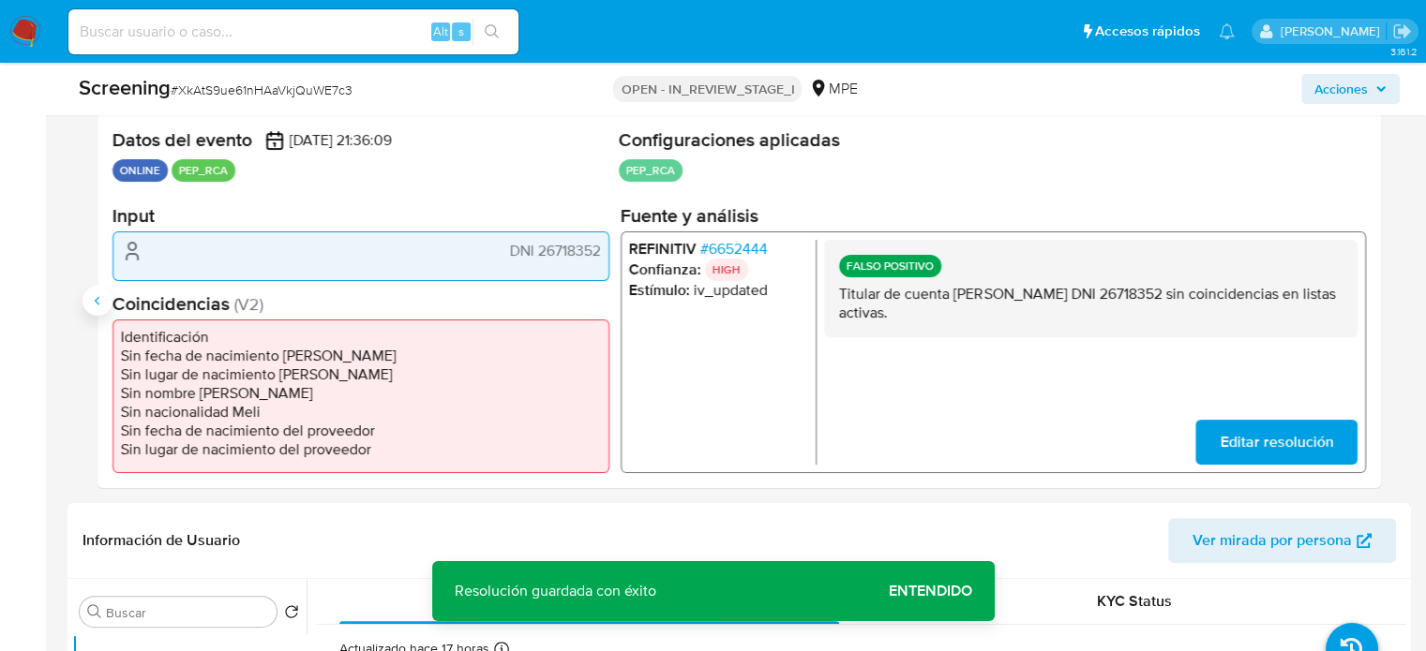
click at [103, 310] on button "Anterior" at bounding box center [97, 301] width 30 height 30
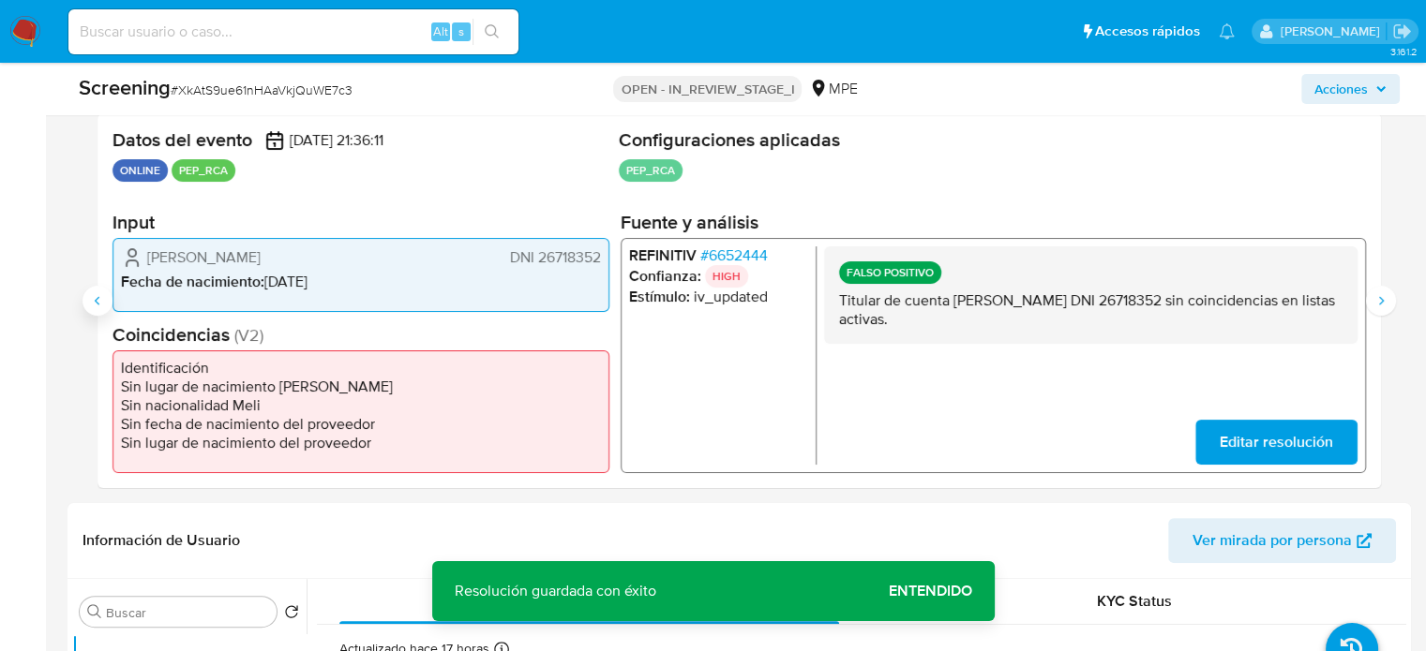
click at [103, 310] on button "Anterior" at bounding box center [97, 301] width 30 height 30
drag, startPoint x: 381, startPoint y: 258, endPoint x: 138, endPoint y: 259, distance: 242.8
click at [138, 259] on div "Jose Ilde Figueroa Rodriguez DNI 26718352" at bounding box center [361, 257] width 480 height 22
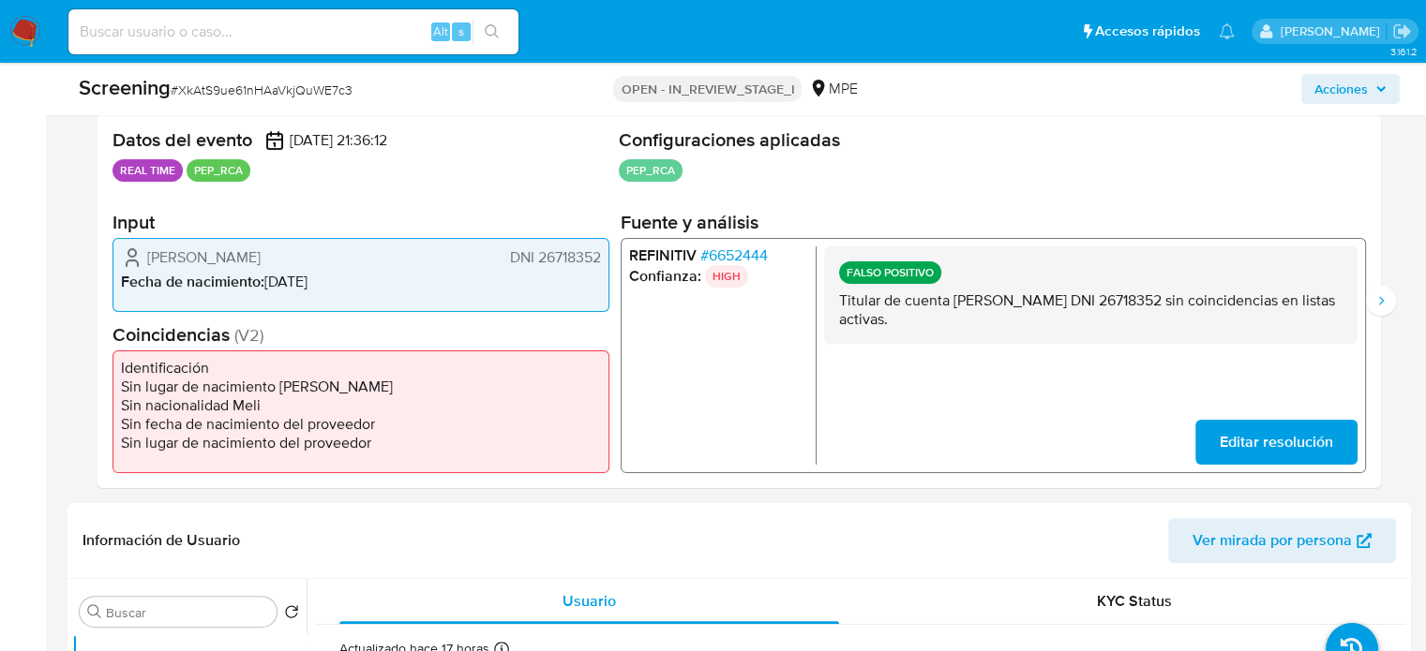
click at [734, 252] on span "# 6652444" at bounding box center [733, 255] width 67 height 19
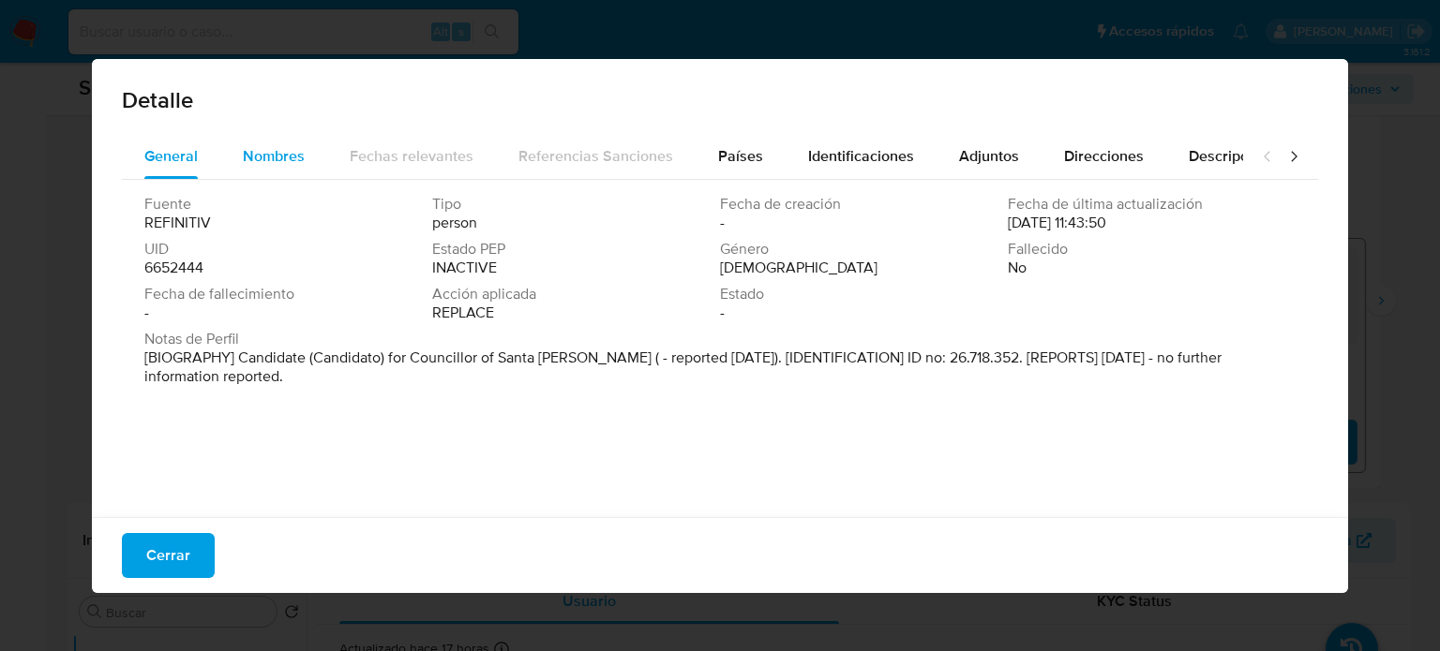
click at [285, 168] on div "Nombres" at bounding box center [274, 156] width 62 height 45
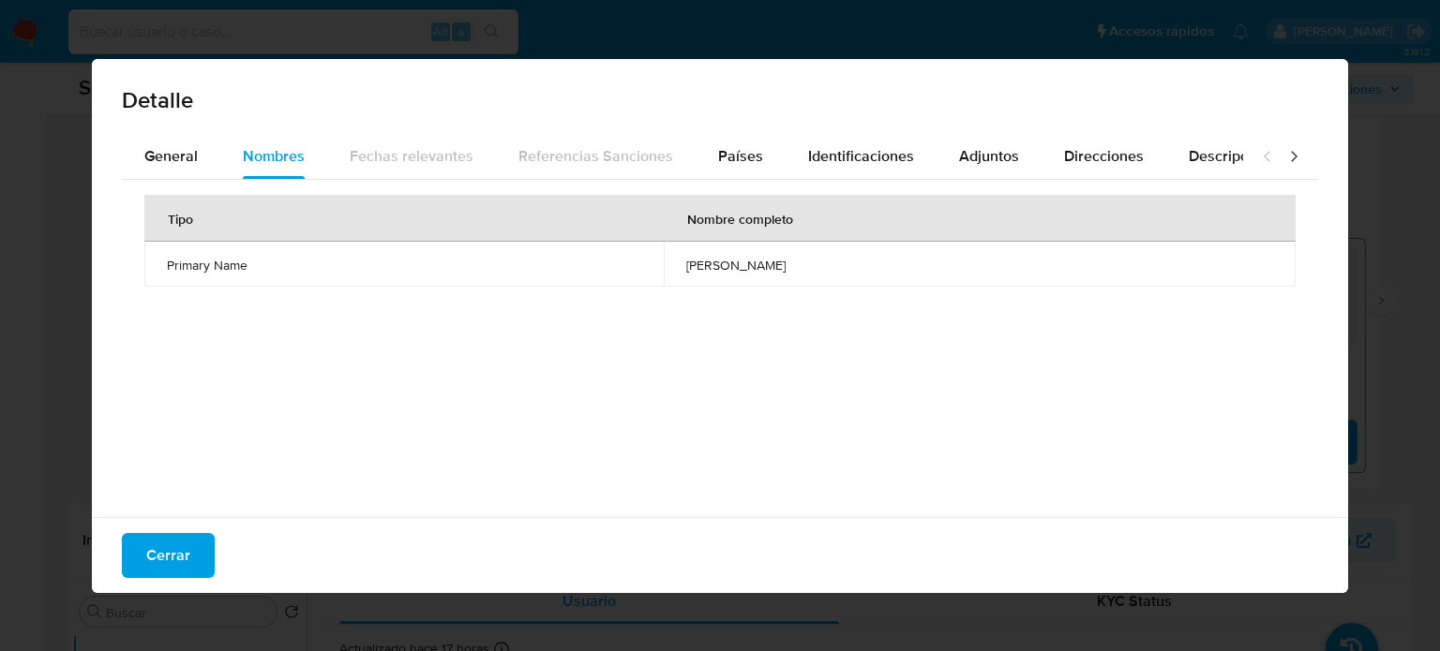
drag, startPoint x: 649, startPoint y: 265, endPoint x: 784, endPoint y: 269, distance: 135.0
click at [784, 269] on td "yolanda haydee cruz" at bounding box center [980, 264] width 632 height 45
click at [736, 160] on span "Países" at bounding box center [740, 156] width 45 height 22
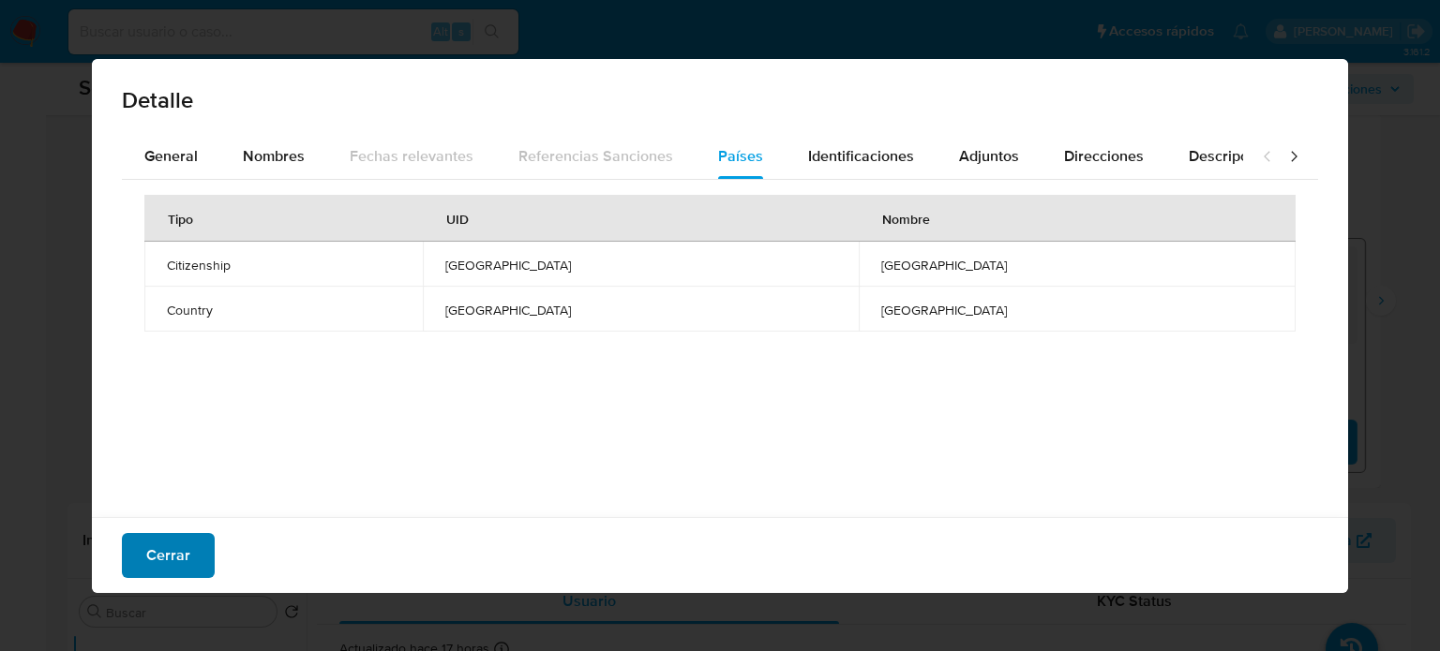
click at [181, 546] on span "Cerrar" at bounding box center [168, 555] width 44 height 41
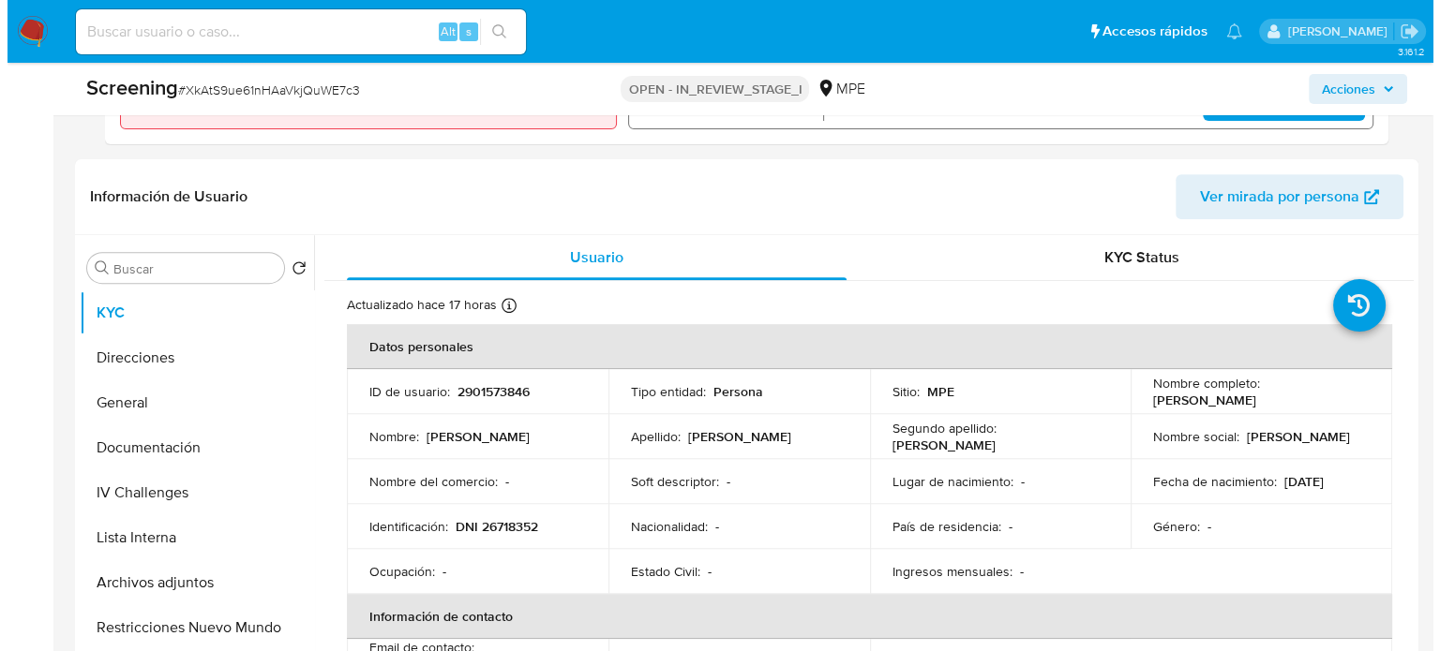
scroll to position [750, 0]
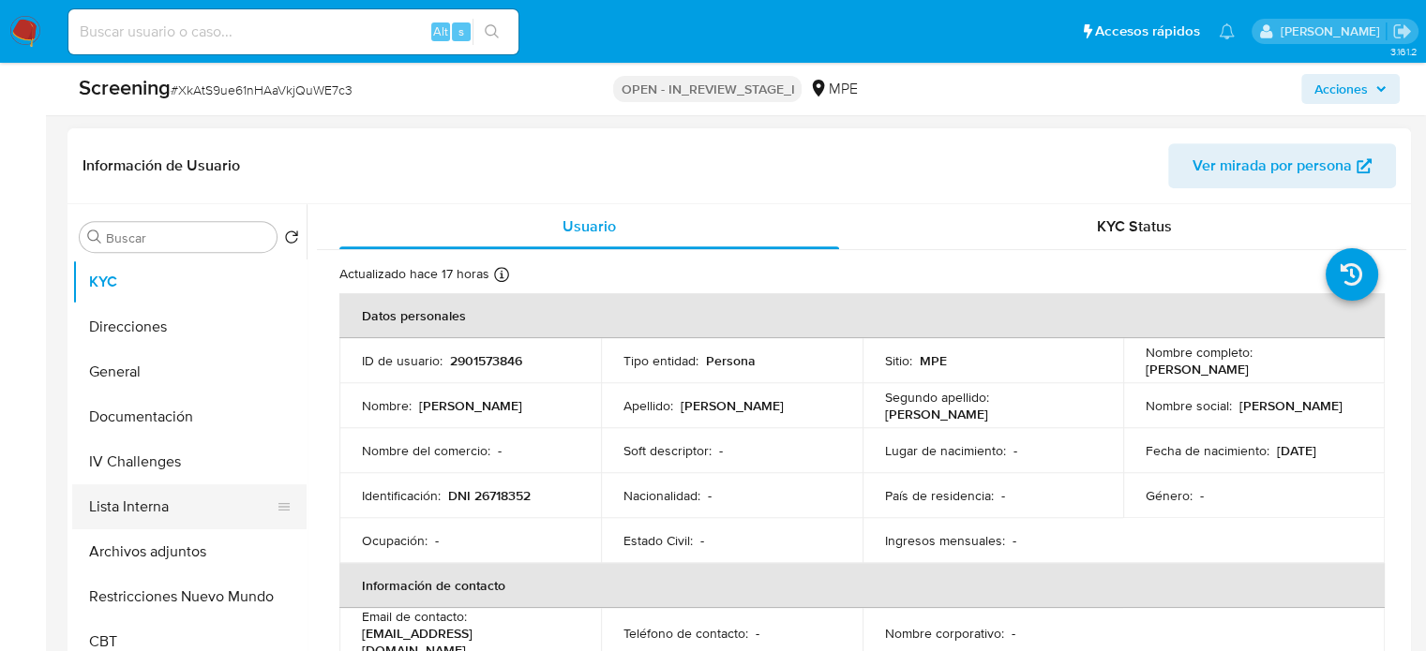
click at [109, 496] on button "Lista Interna" at bounding box center [181, 507] width 219 height 45
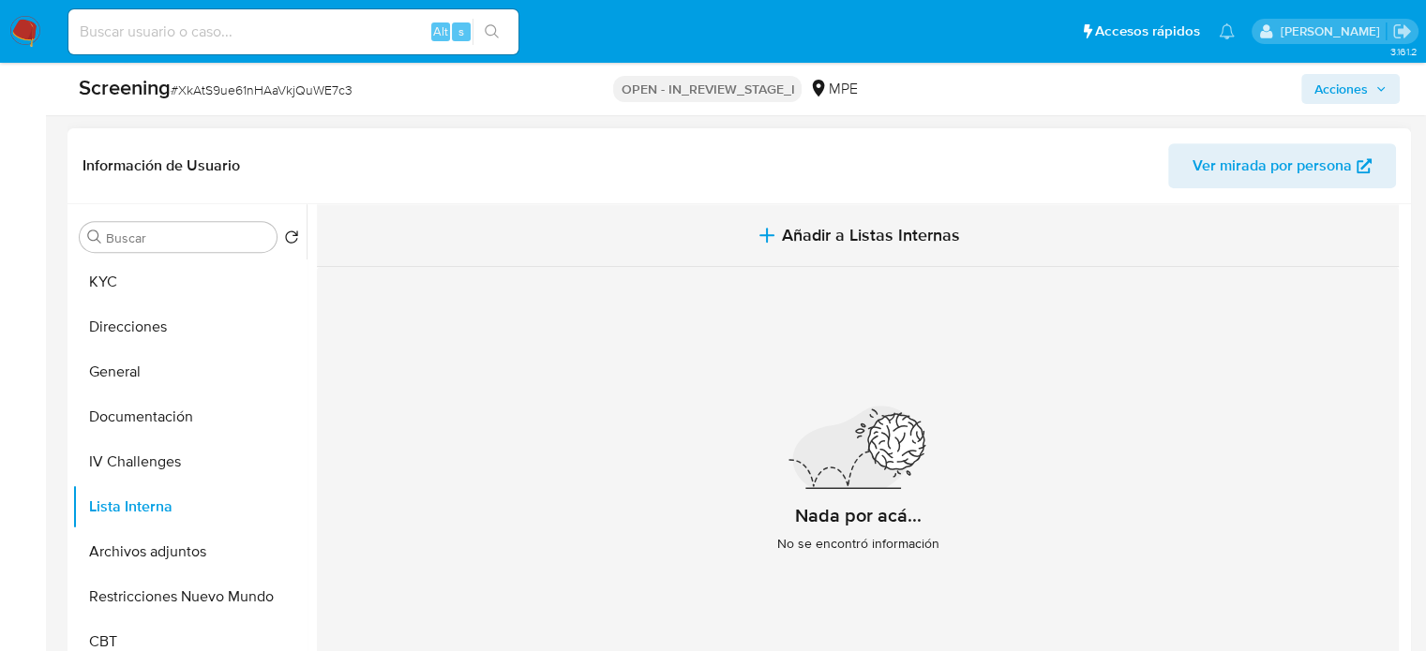
click at [855, 241] on span "Añadir a Listas Internas" at bounding box center [871, 235] width 178 height 21
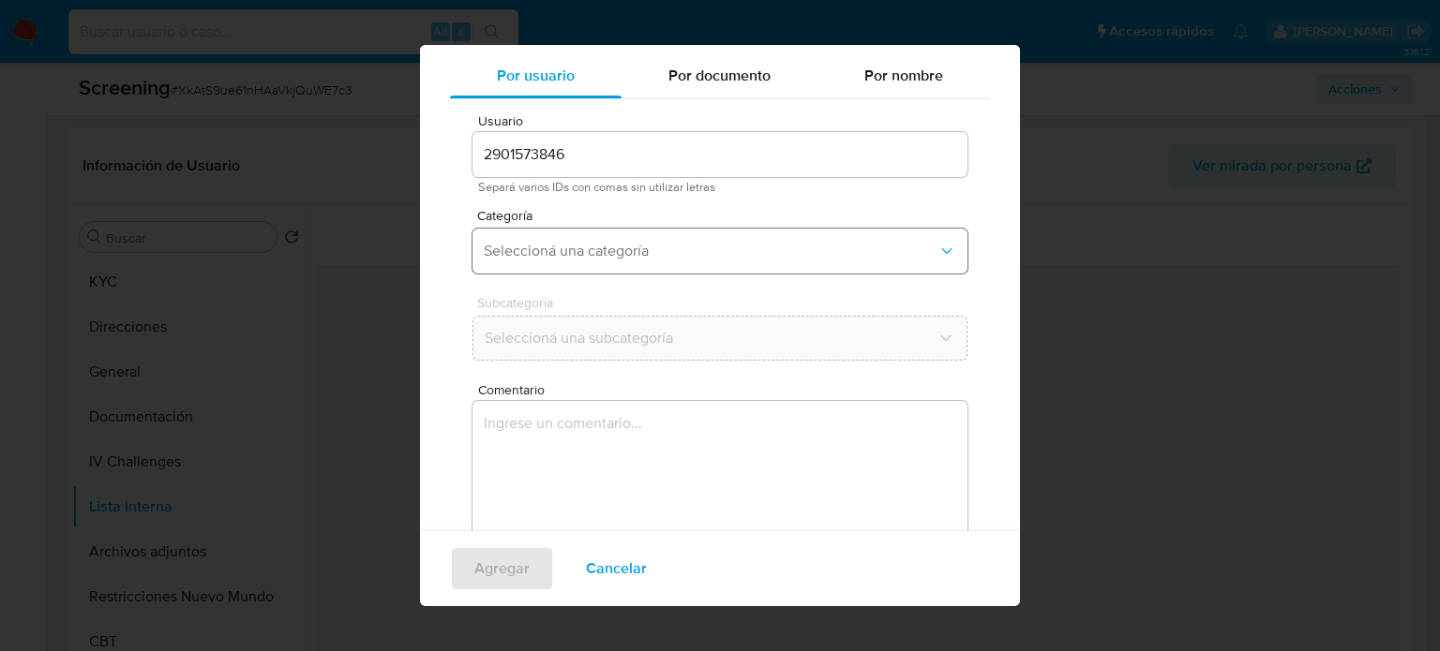
scroll to position [79, 0]
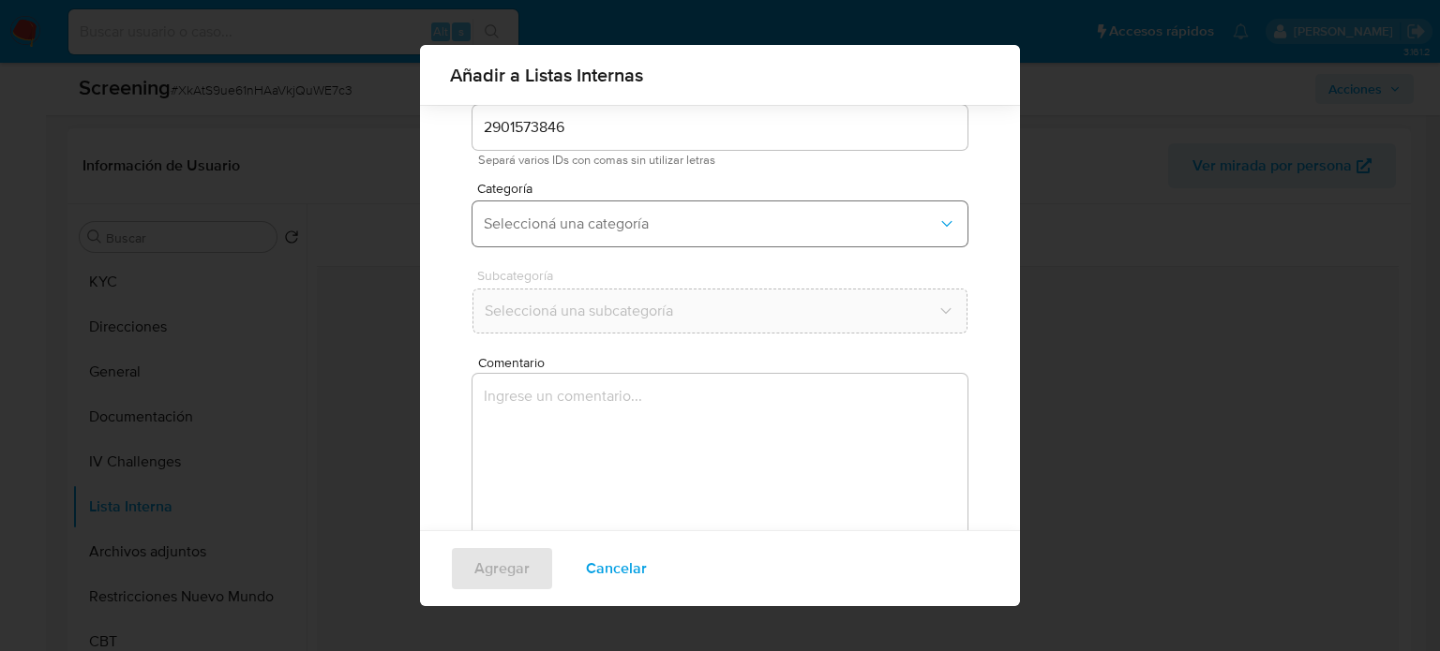
click at [709, 228] on span "Seleccioná una categoría" at bounding box center [711, 224] width 454 height 19
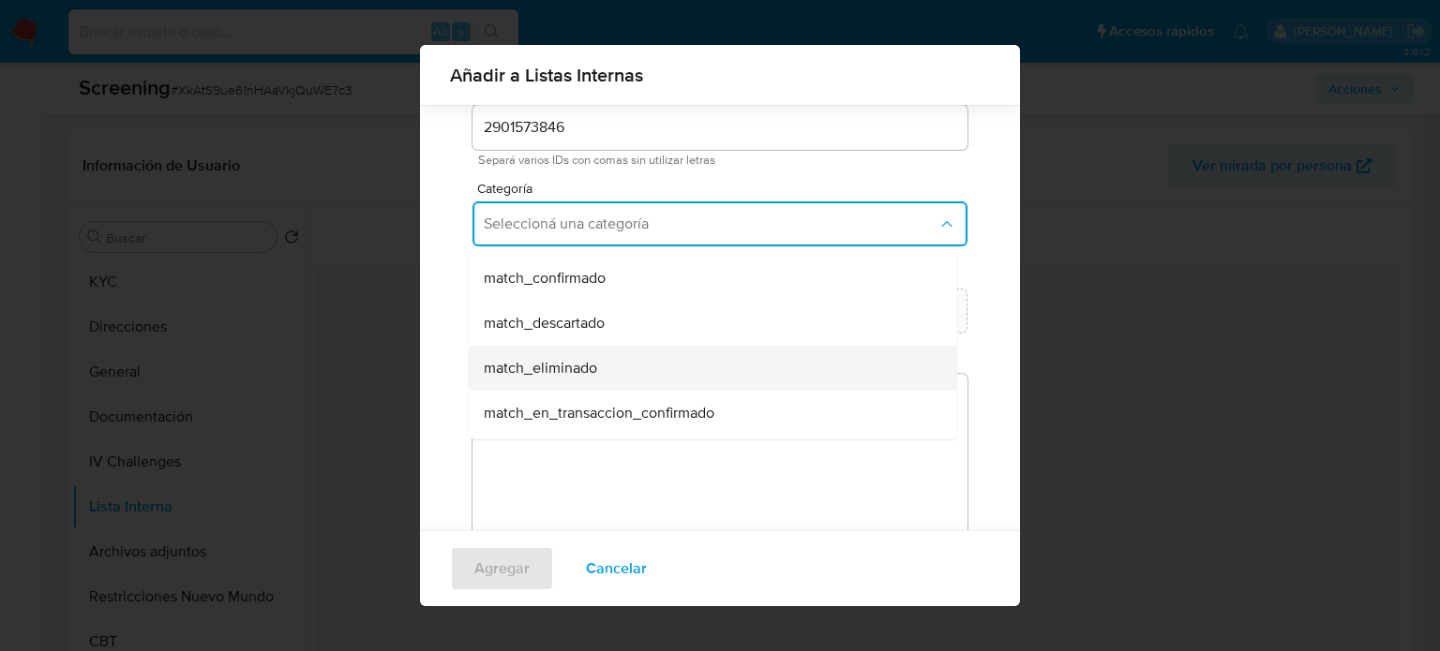
scroll to position [187, 0]
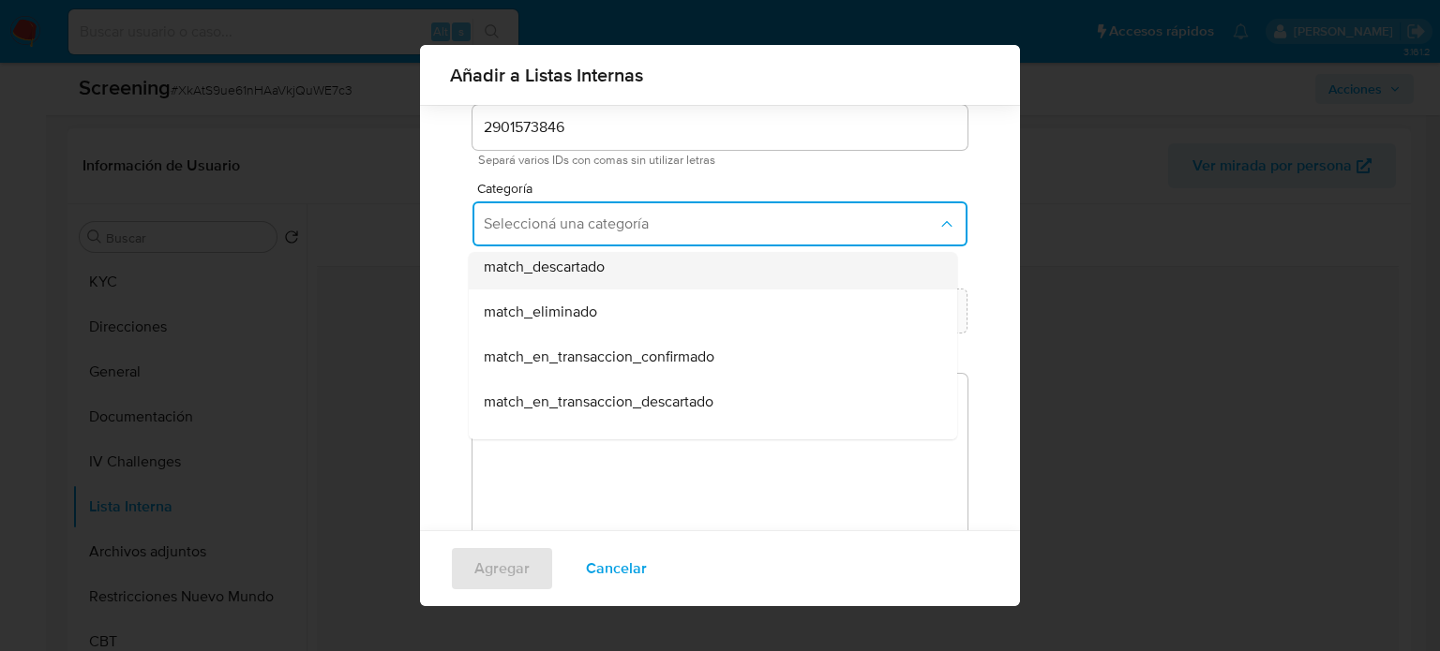
click at [592, 266] on span "match_descartado" at bounding box center [544, 267] width 121 height 19
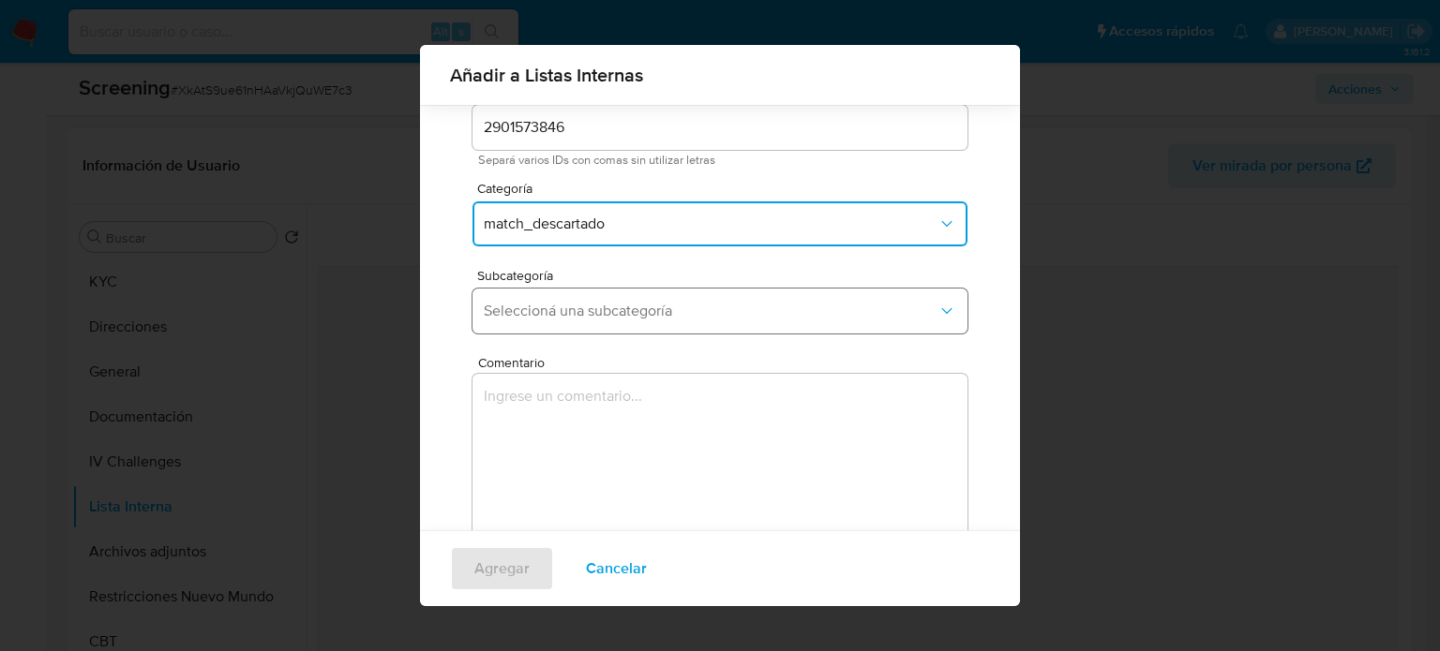
click at [592, 332] on button "Seleccioná una subcategoría" at bounding box center [719, 311] width 495 height 45
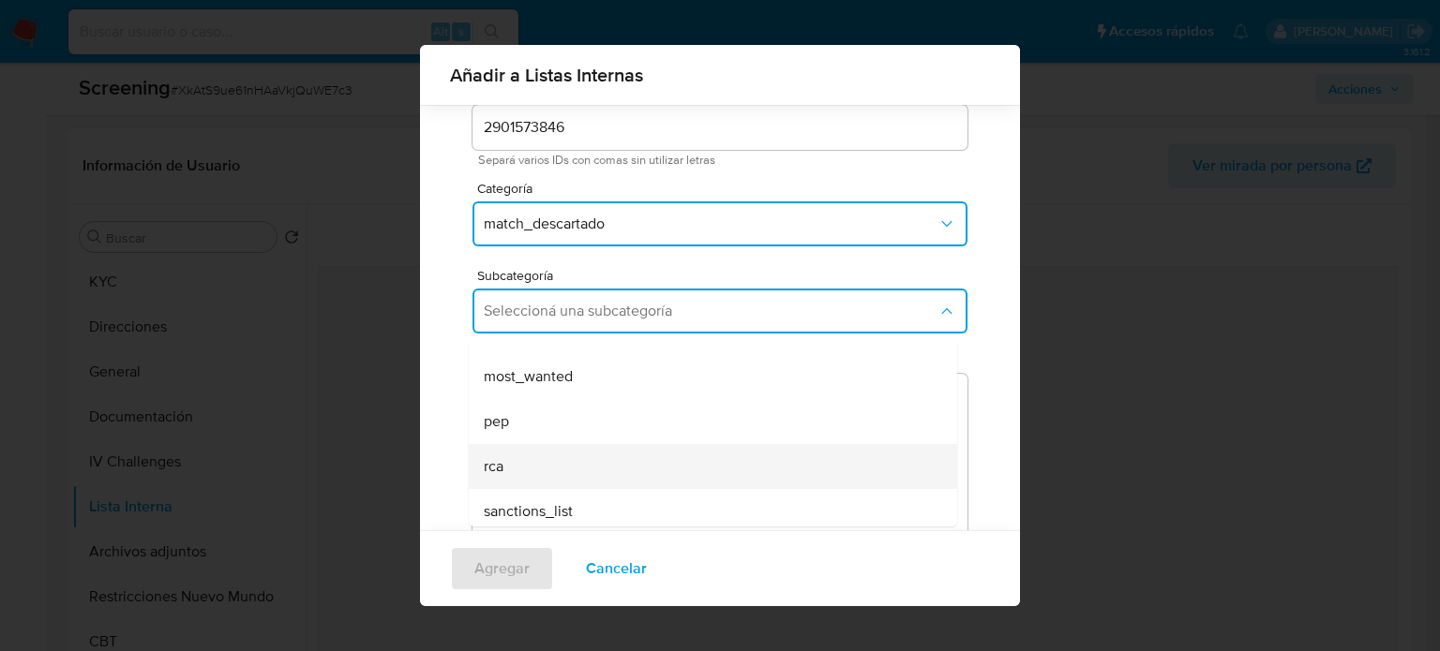
scroll to position [127, 0]
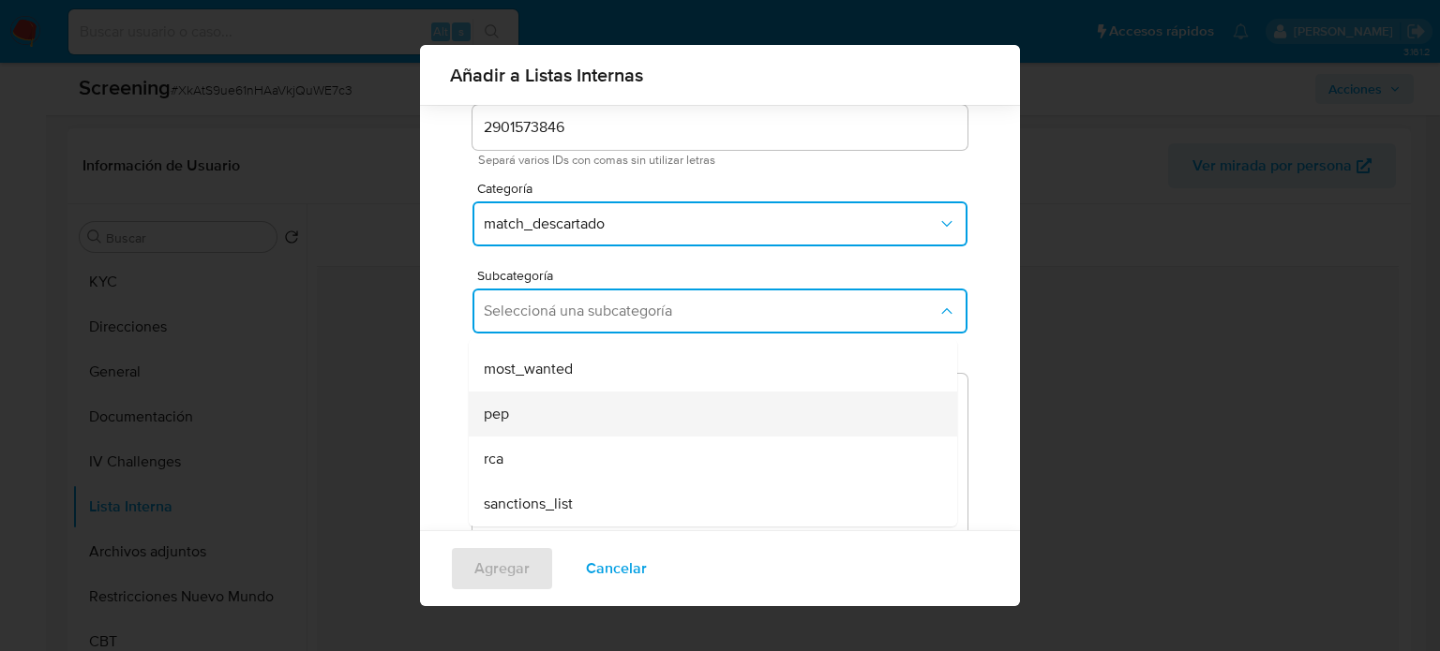
click at [544, 426] on div "pep" at bounding box center [707, 414] width 447 height 45
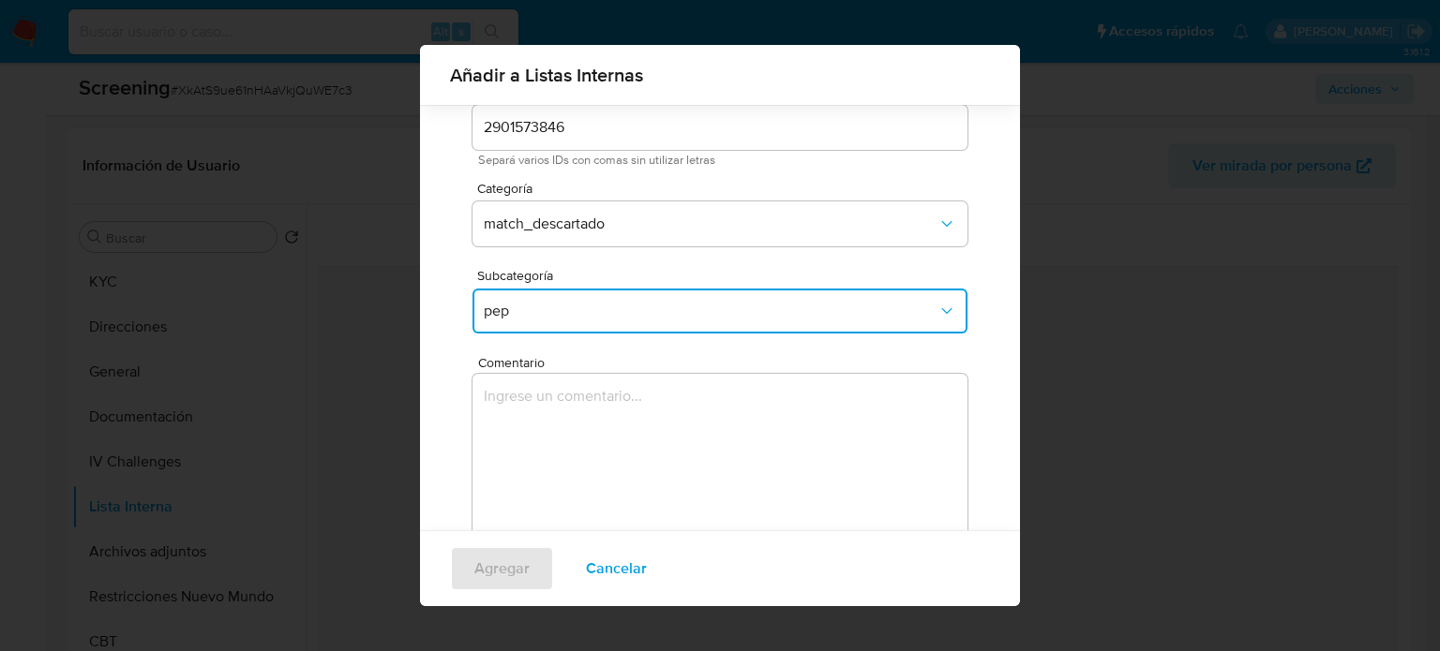
click at [544, 426] on textarea "Comentario" at bounding box center [719, 464] width 495 height 180
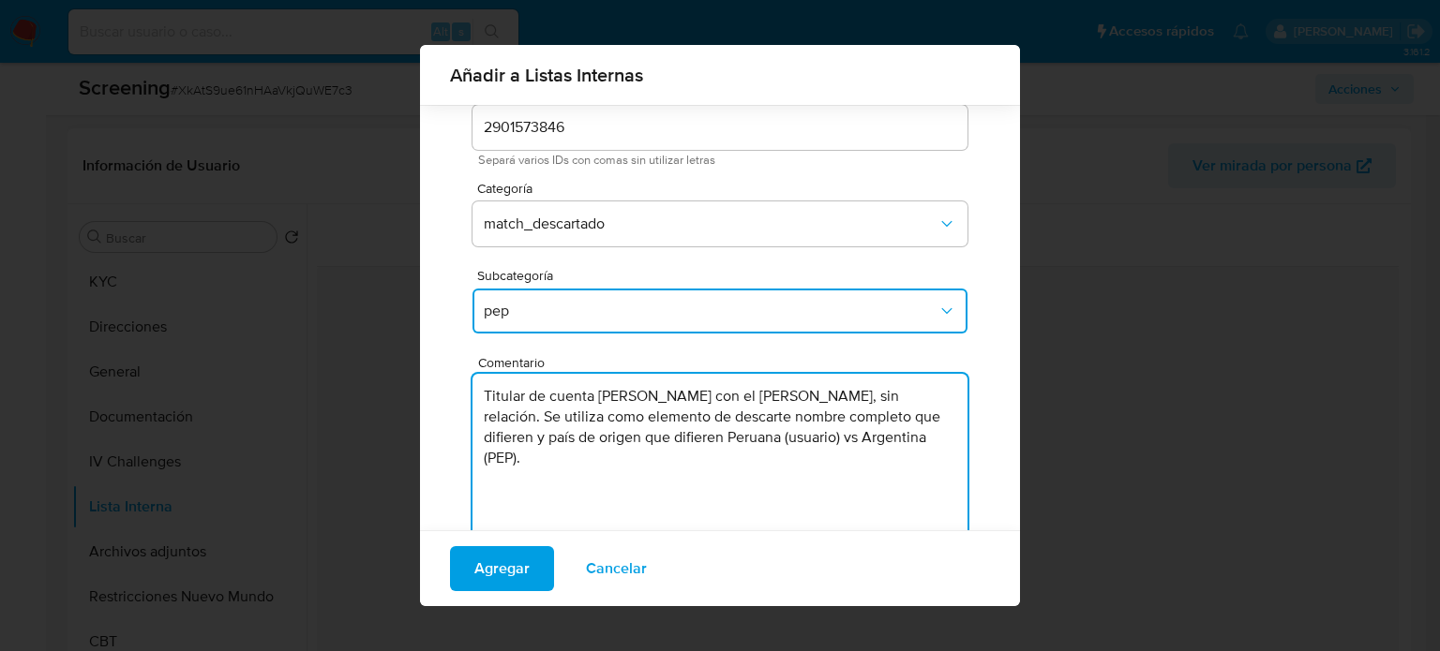
click at [795, 404] on textarea "Titular de cuenta Jose Ilde Figueroa Rodriguez con el PEP Yolanda Haydee Cruz, …" at bounding box center [719, 464] width 495 height 180
type textarea "Titular de cuenta Jose Ilde Figueroa Rodriguez genera match con el PEP Yolanda …"
click at [486, 575] on span "Agregar" at bounding box center [501, 568] width 55 height 41
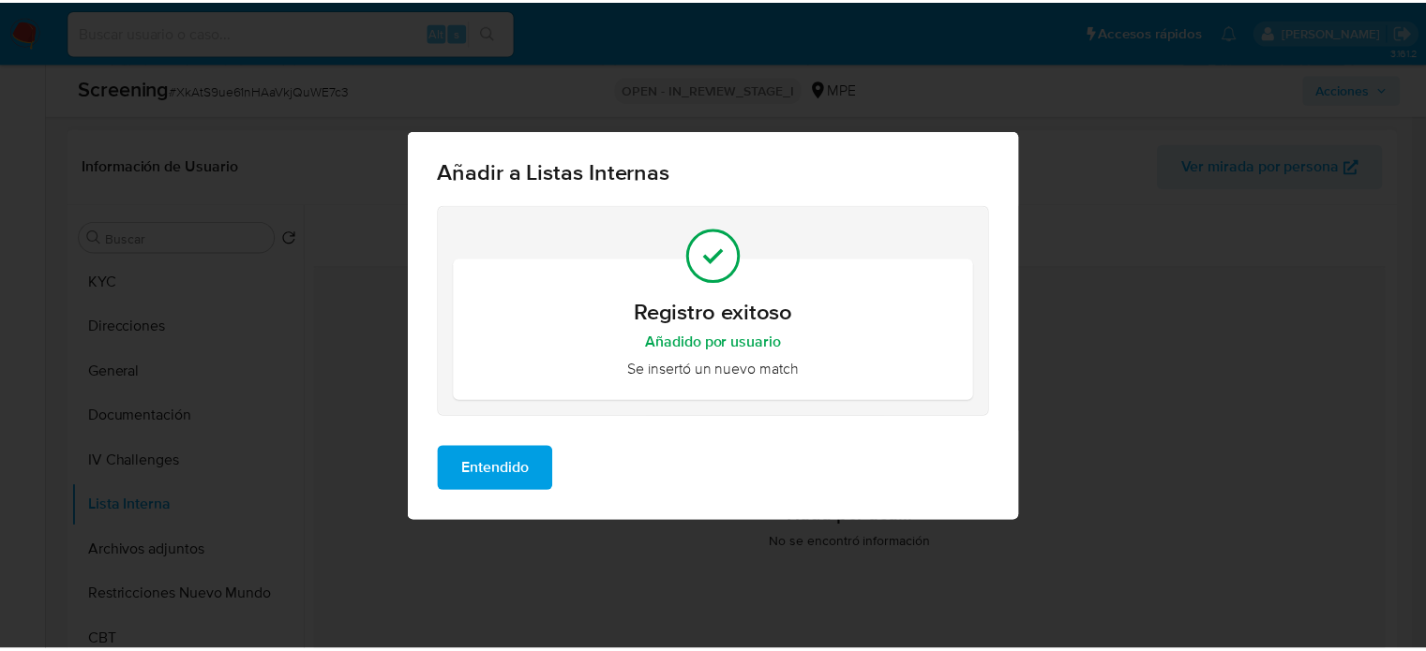
scroll to position [0, 0]
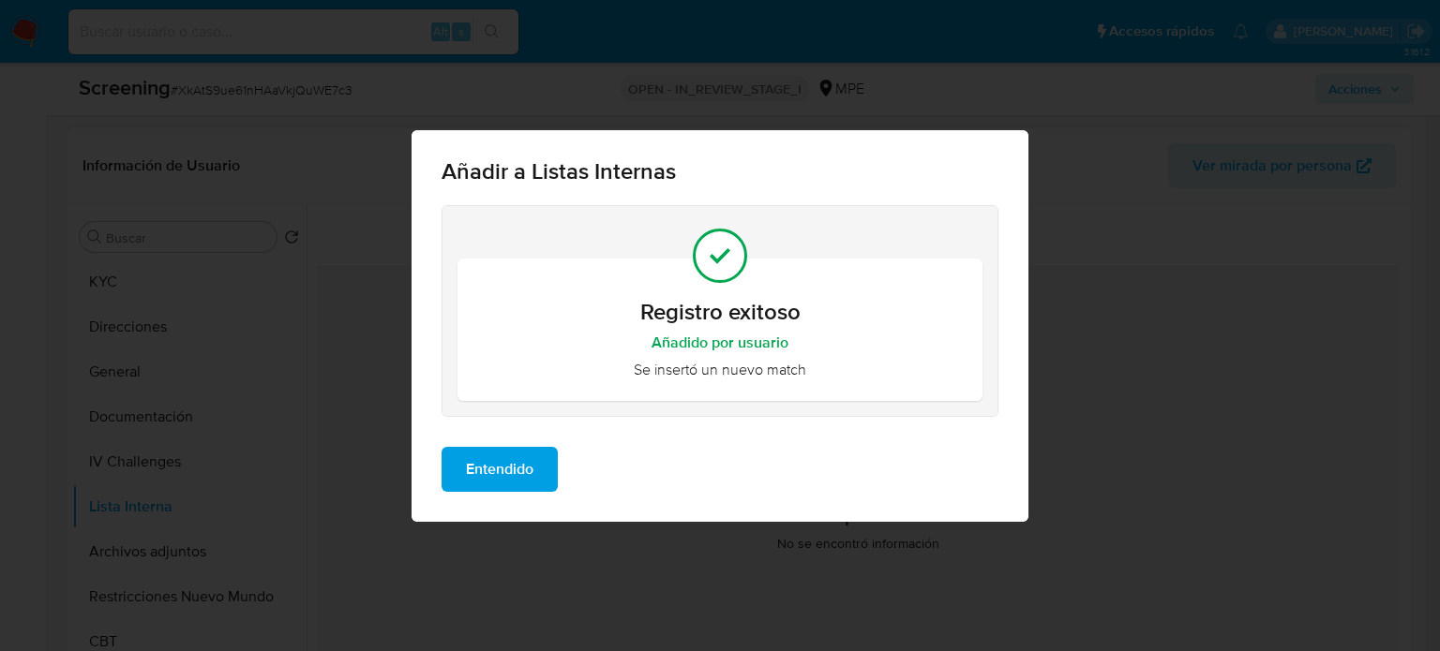
click at [521, 456] on span "Entendido" at bounding box center [499, 469] width 67 height 41
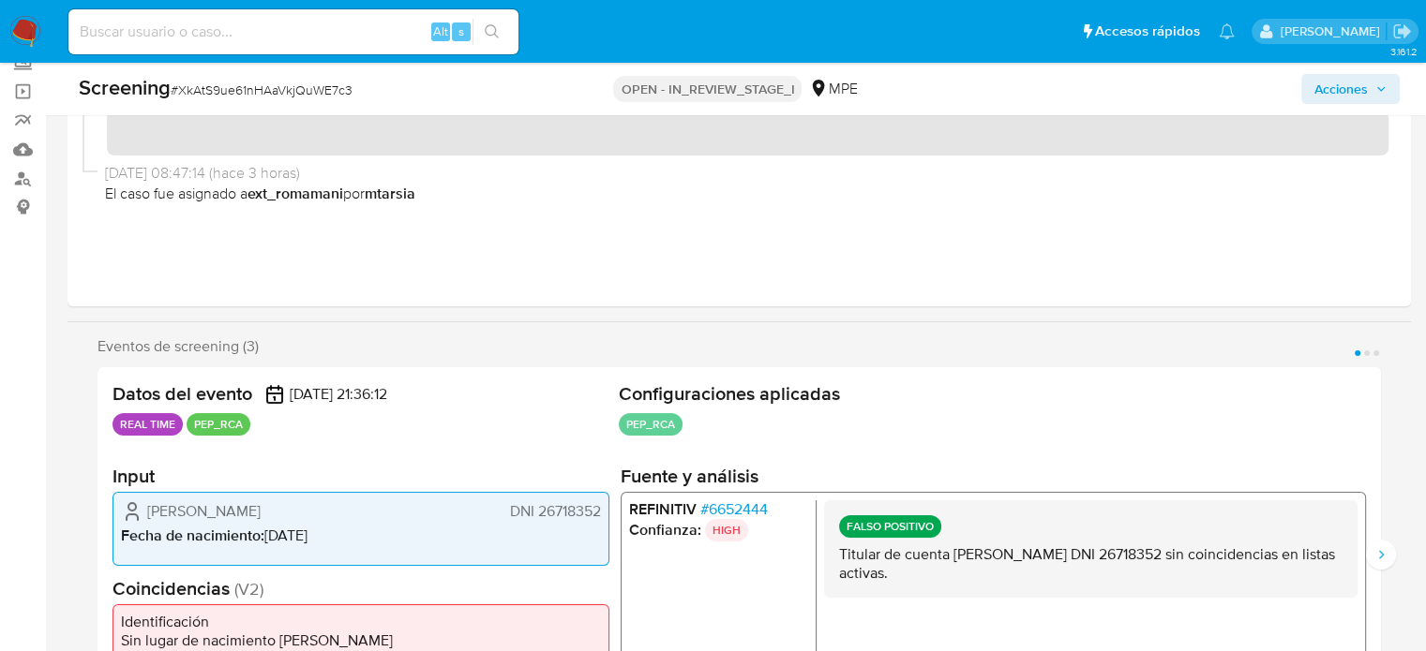
scroll to position [94, 0]
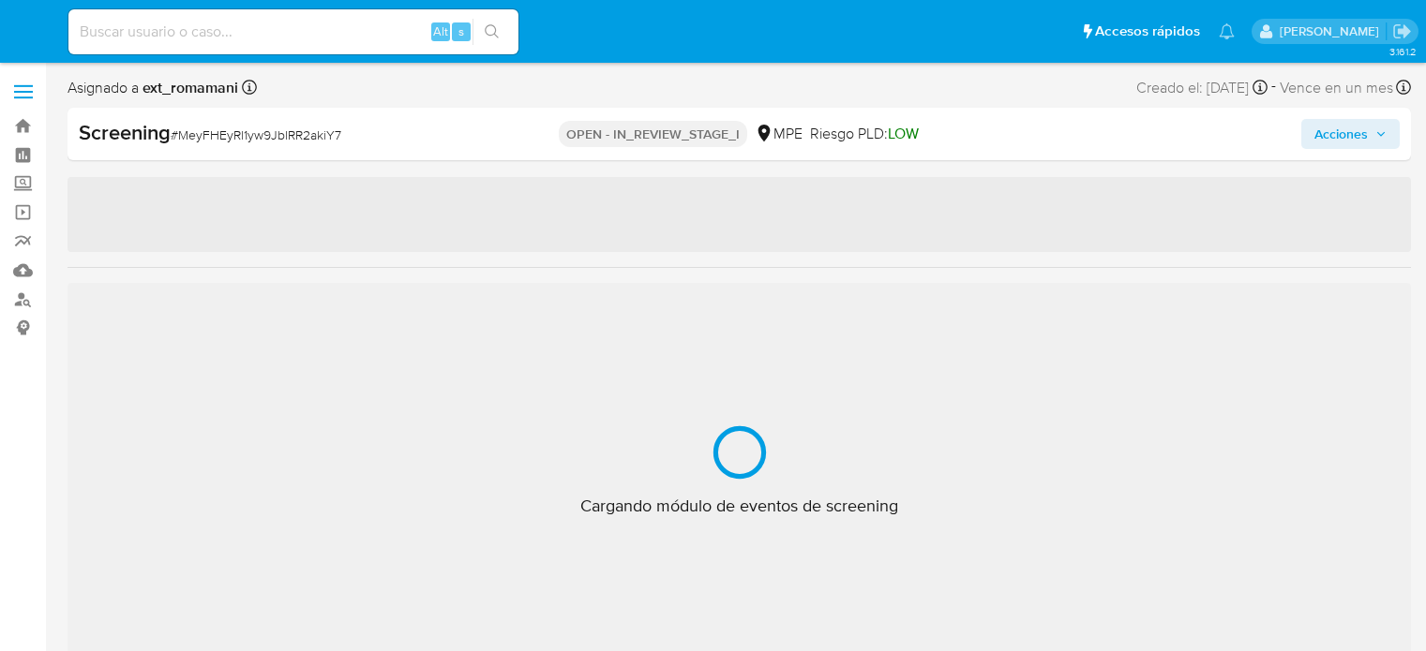
select select "10"
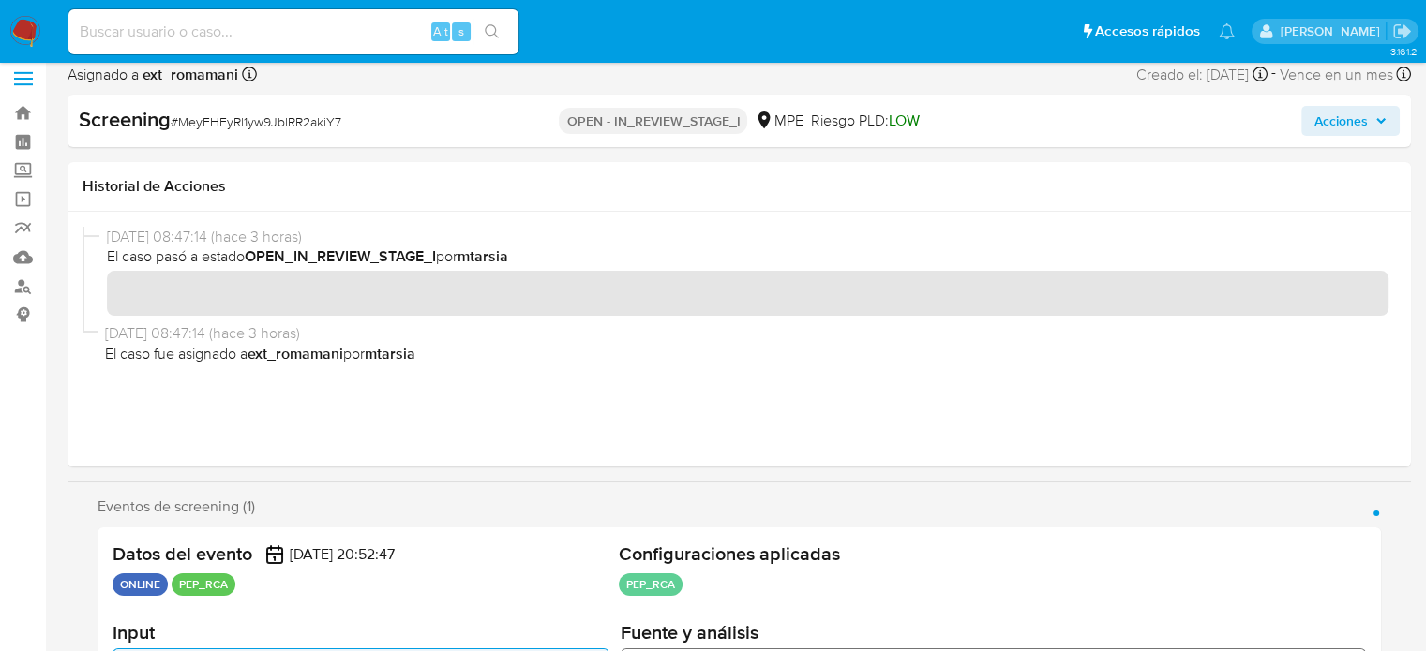
scroll to position [281, 0]
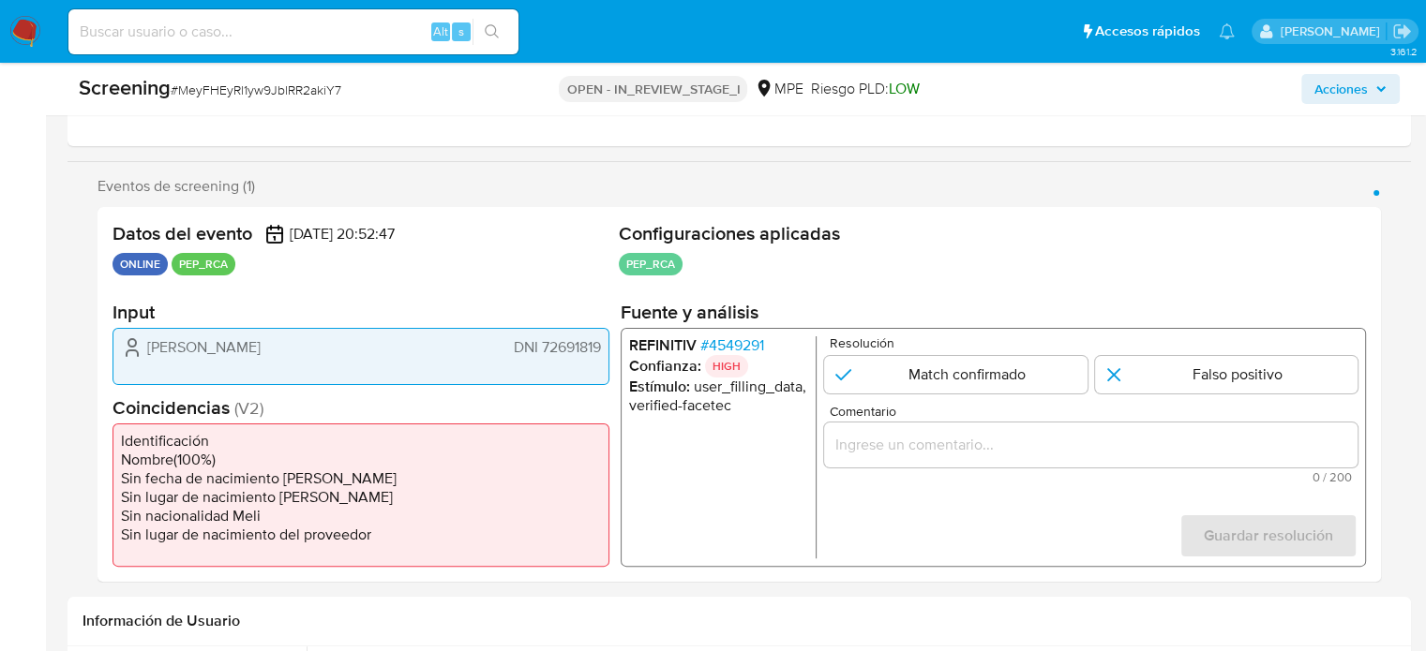
drag, startPoint x: 345, startPoint y: 356, endPoint x: 142, endPoint y: 351, distance: 203.5
click at [142, 351] on div "[PERSON_NAME] 72691819" at bounding box center [361, 347] width 480 height 22
click at [750, 343] on span "# 4549291" at bounding box center [732, 345] width 64 height 19
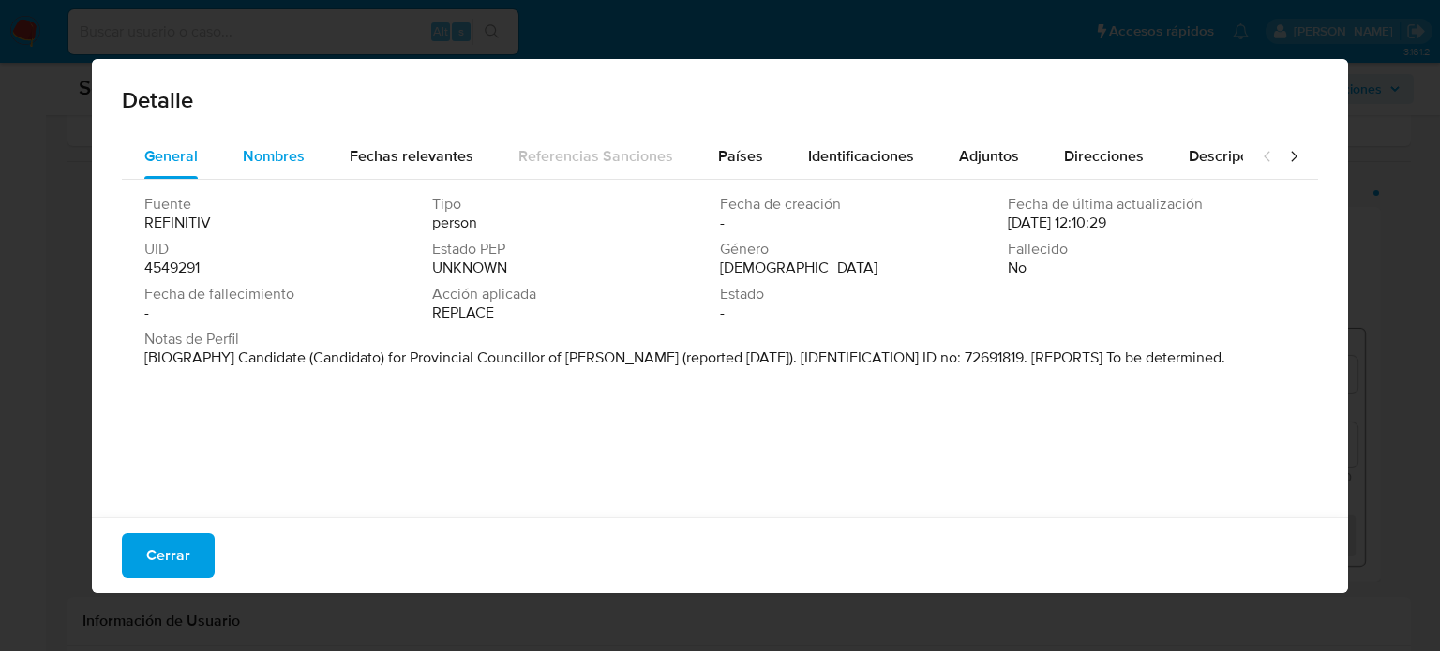
click at [277, 158] on span "Nombres" at bounding box center [274, 156] width 62 height 22
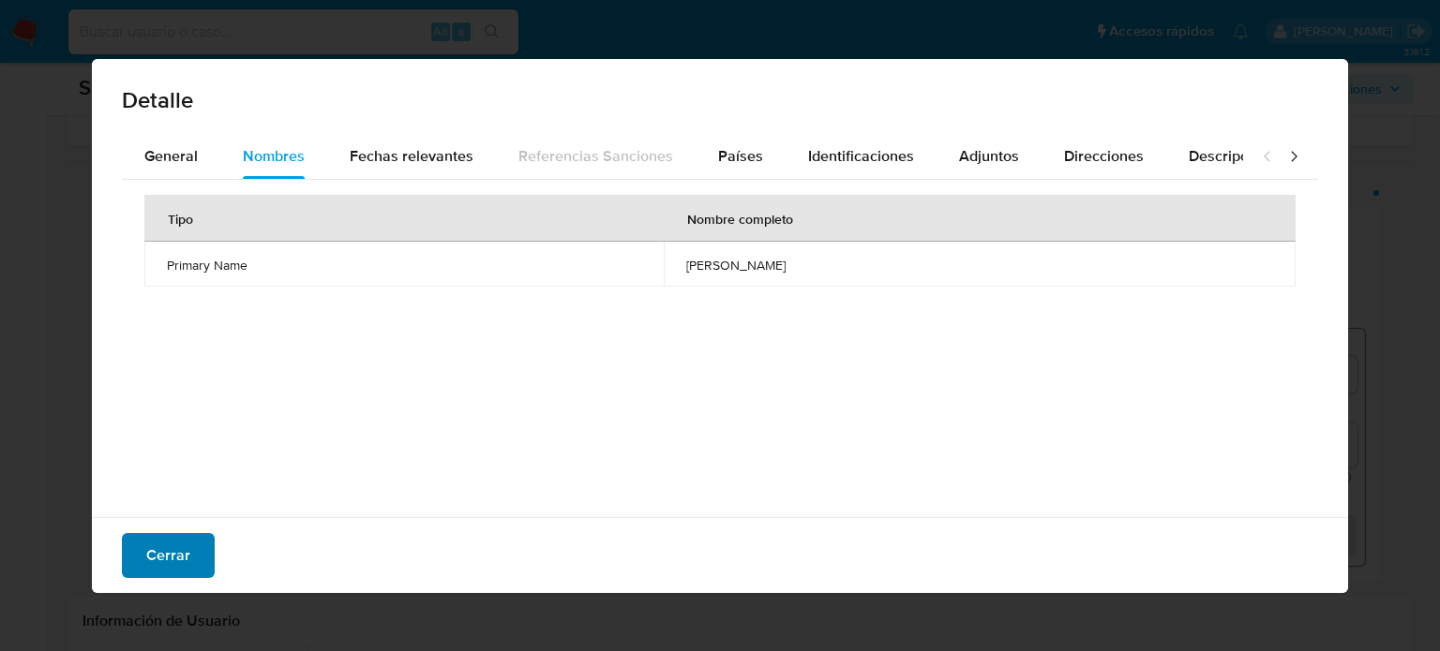
click at [178, 568] on span "Cerrar" at bounding box center [168, 555] width 44 height 41
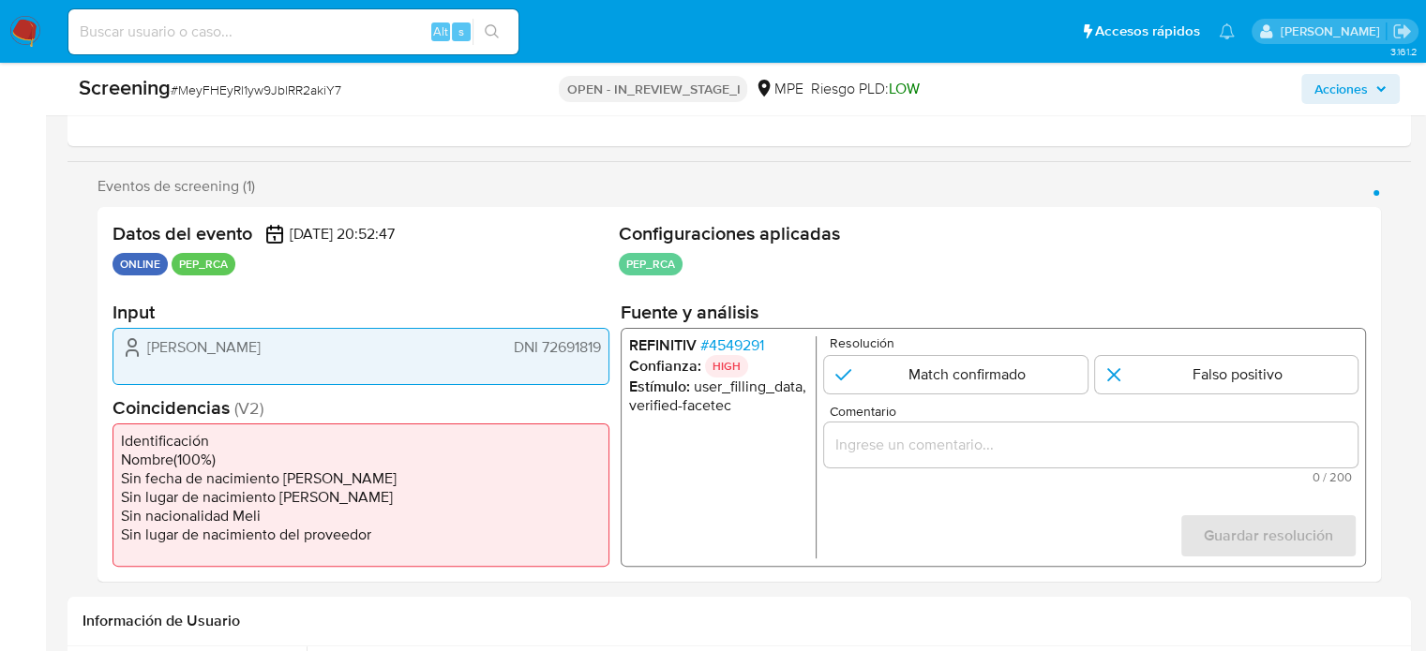
click at [757, 348] on span "# 4549291" at bounding box center [732, 345] width 64 height 19
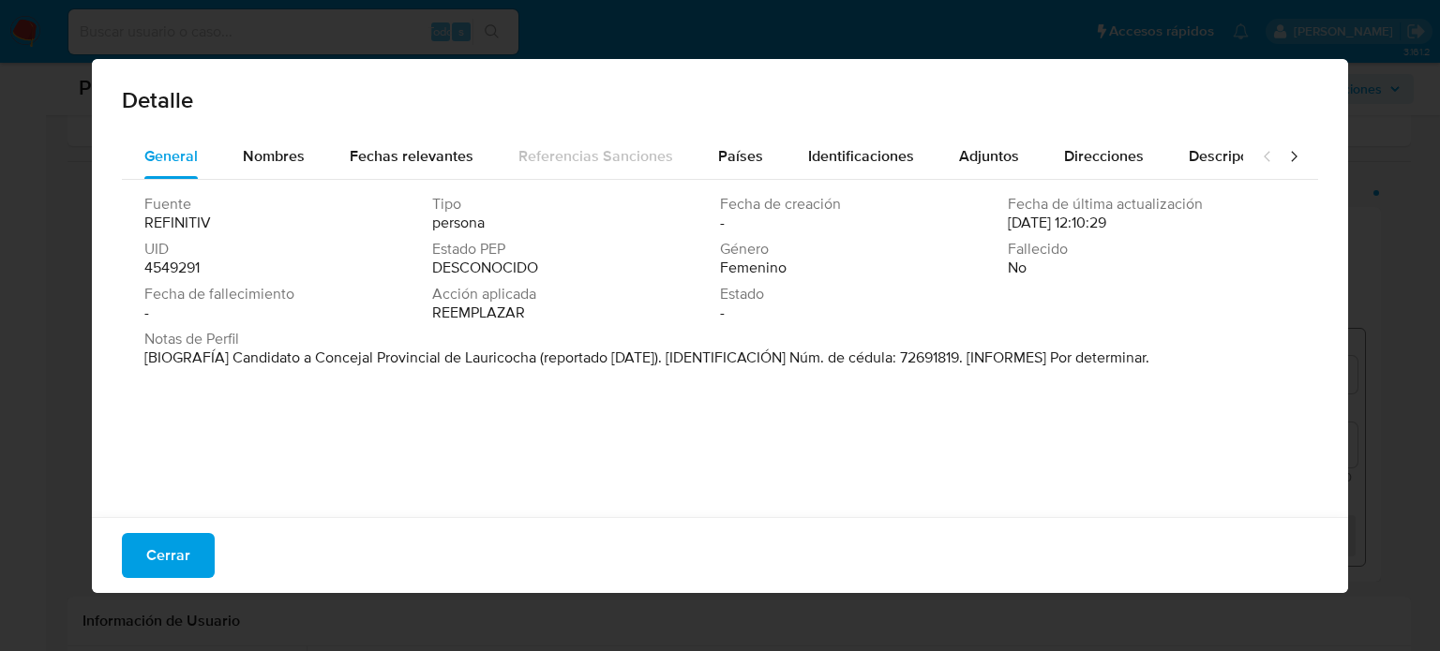
drag, startPoint x: 230, startPoint y: 360, endPoint x: 535, endPoint y: 360, distance: 305.6
click at [535, 360] on font "[BIOGRAFÍA] Candidato a Concejal Provincial de Lauricocha (reportado [DATE]). […" at bounding box center [646, 358] width 1005 height 22
click at [159, 548] on span "Cerrar" at bounding box center [168, 555] width 44 height 41
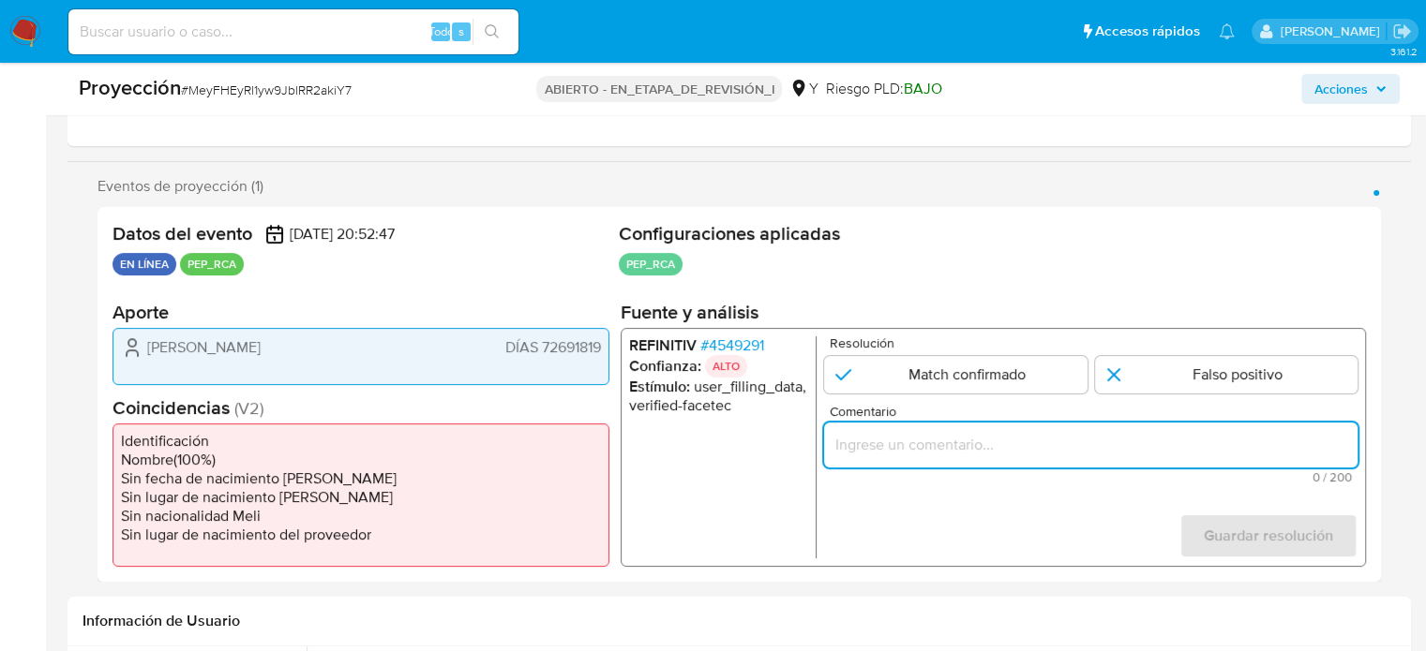
click at [915, 441] on input "Comentario" at bounding box center [1090, 445] width 533 height 24
paste input "Titular de cuenta se desempeño como No configurando PEP."
click at [1099, 445] on input "Titular de cuenta se desempeño como No configurando PEP." at bounding box center [1090, 445] width 533 height 24
paste input "Candidato a Concejal Provincial de Lauricocha en [DATE]."
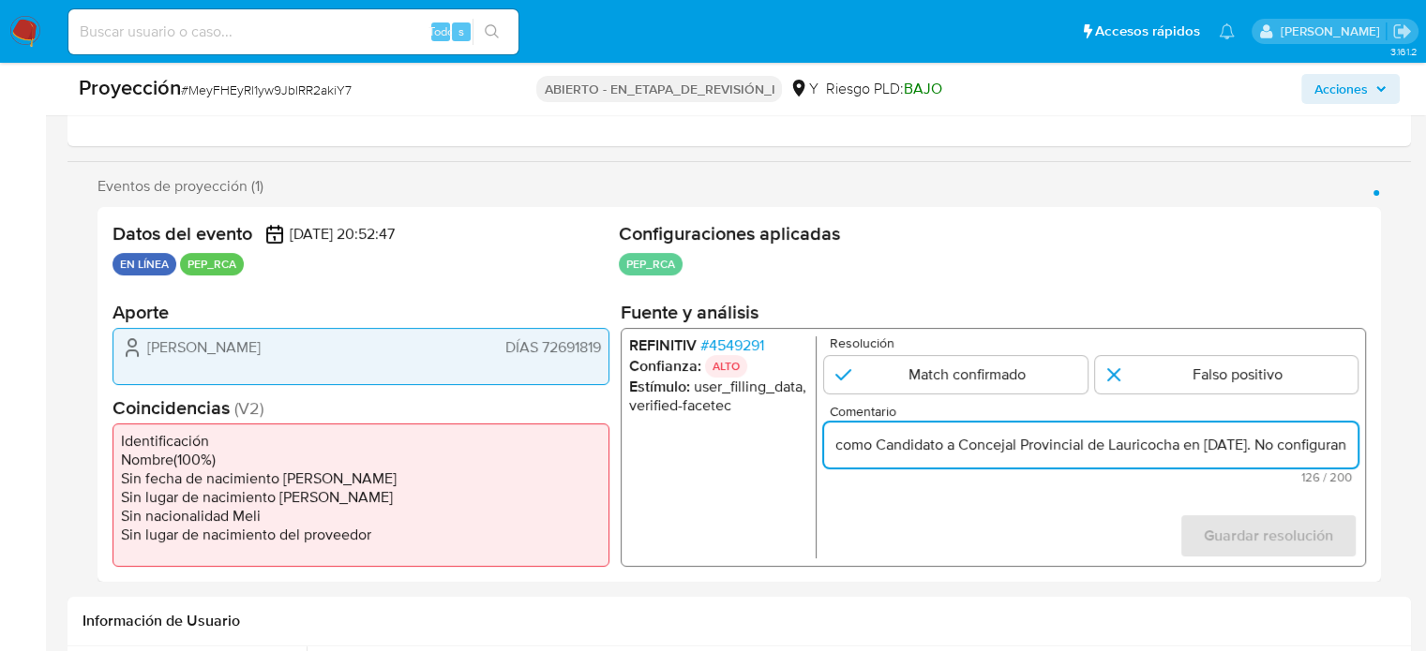
scroll to position [0, 0]
click at [1071, 515] on form "Resolución Match confirmado Falso positivo Comentario Titular de cuenta se dese…" at bounding box center [1090, 447] width 533 height 222
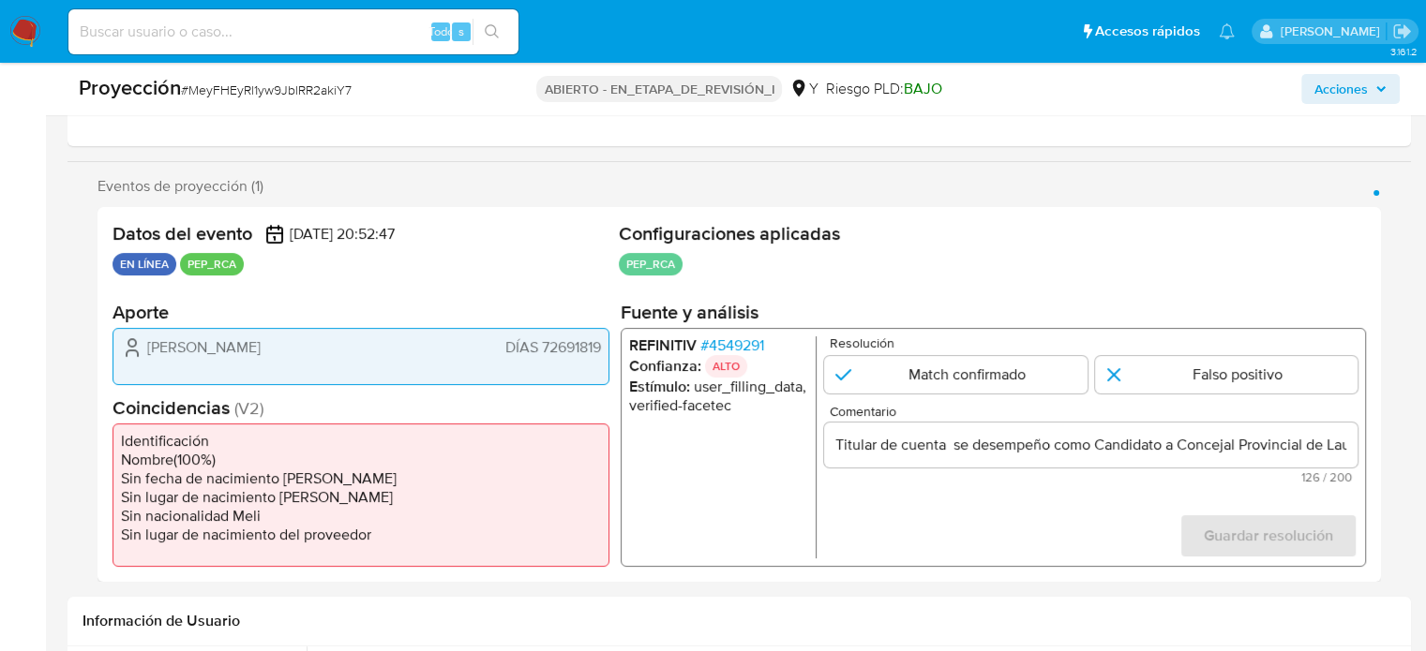
drag, startPoint x: 139, startPoint y: 343, endPoint x: 591, endPoint y: 348, distance: 452.7
click at [605, 351] on div "[PERSON_NAME] [PERSON_NAME] 72691819" at bounding box center [360, 356] width 497 height 57
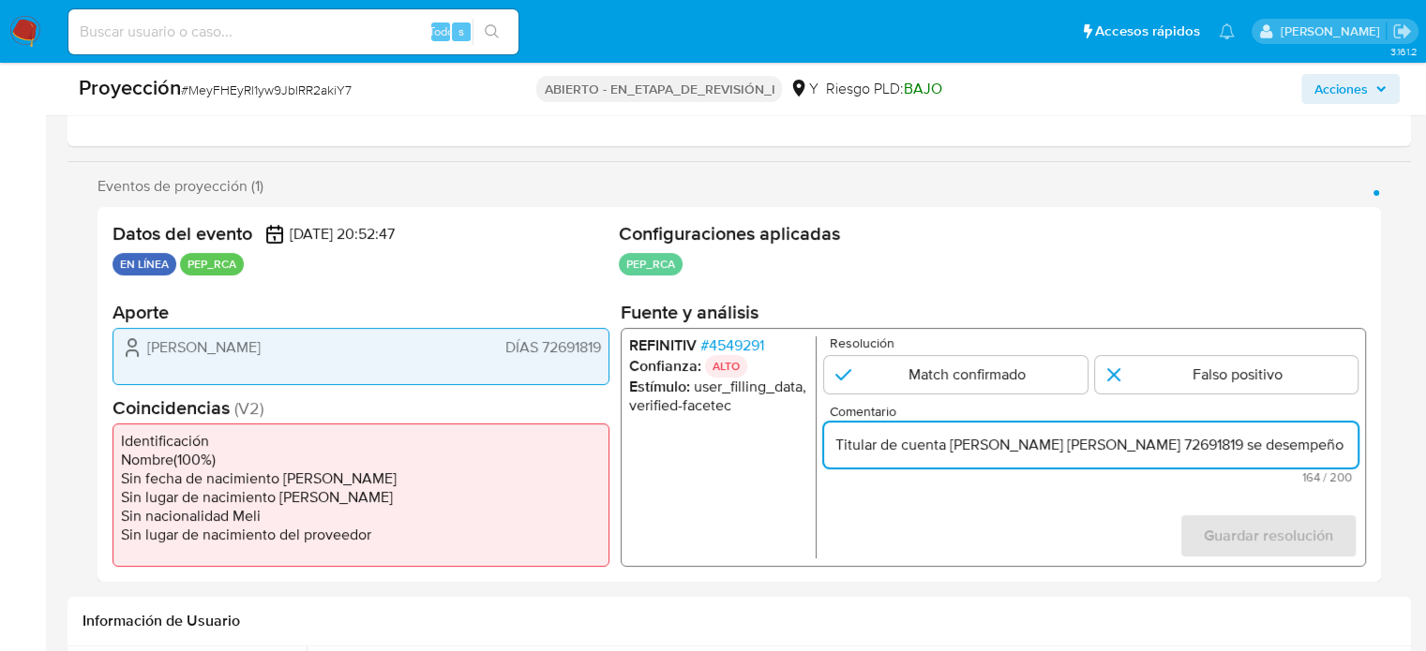
click at [1070, 449] on input "Titular de cuenta [PERSON_NAME] [PERSON_NAME] 72691819 se desempeño como Candid…" at bounding box center [1090, 445] width 533 height 24
drag, startPoint x: 1121, startPoint y: 445, endPoint x: 1142, endPoint y: 450, distance: 21.1
click at [1142, 450] on input "Titular de cuenta [PERSON_NAME] [PERSON_NAME] 72691819 se desempeño como Candid…" at bounding box center [1090, 445] width 533 height 24
type input "Titular de cuenta [PERSON_NAME] DNI 72691819 se desempeño como Candidato a Conc…"
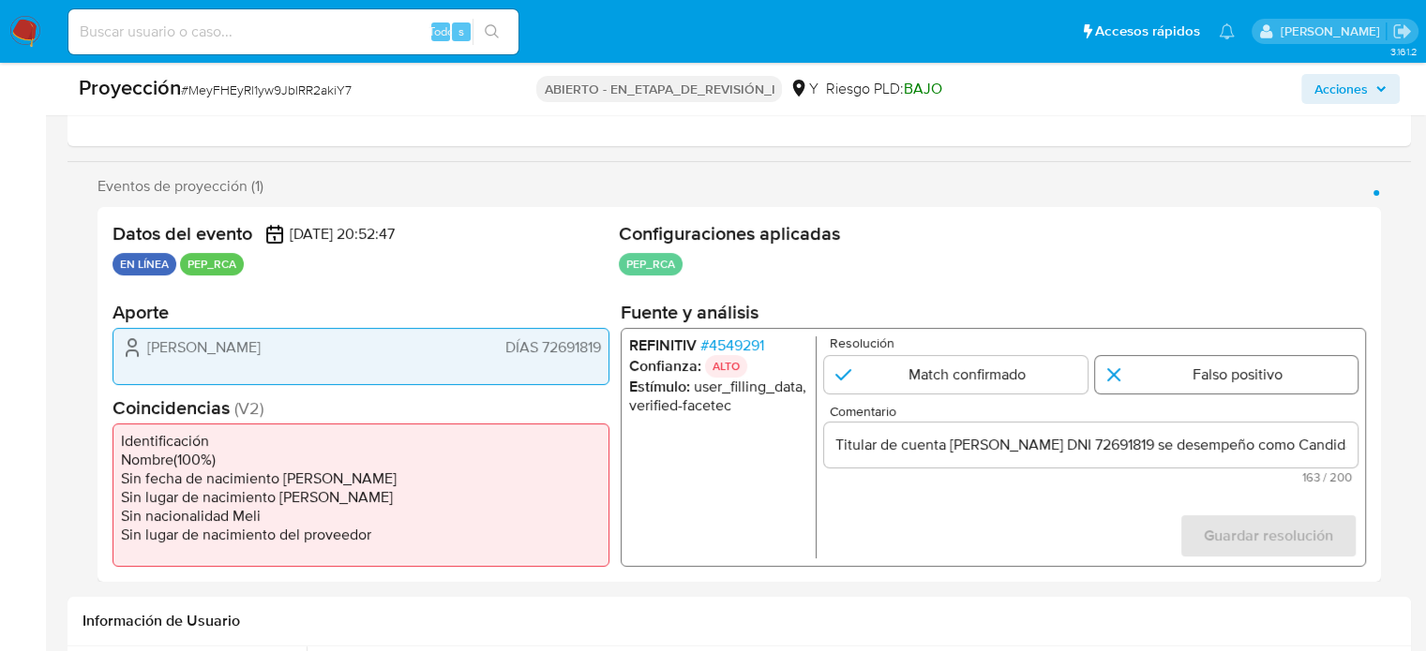
click at [1142, 377] on input "1 de 1" at bounding box center [1226, 374] width 263 height 37
radio input "true"
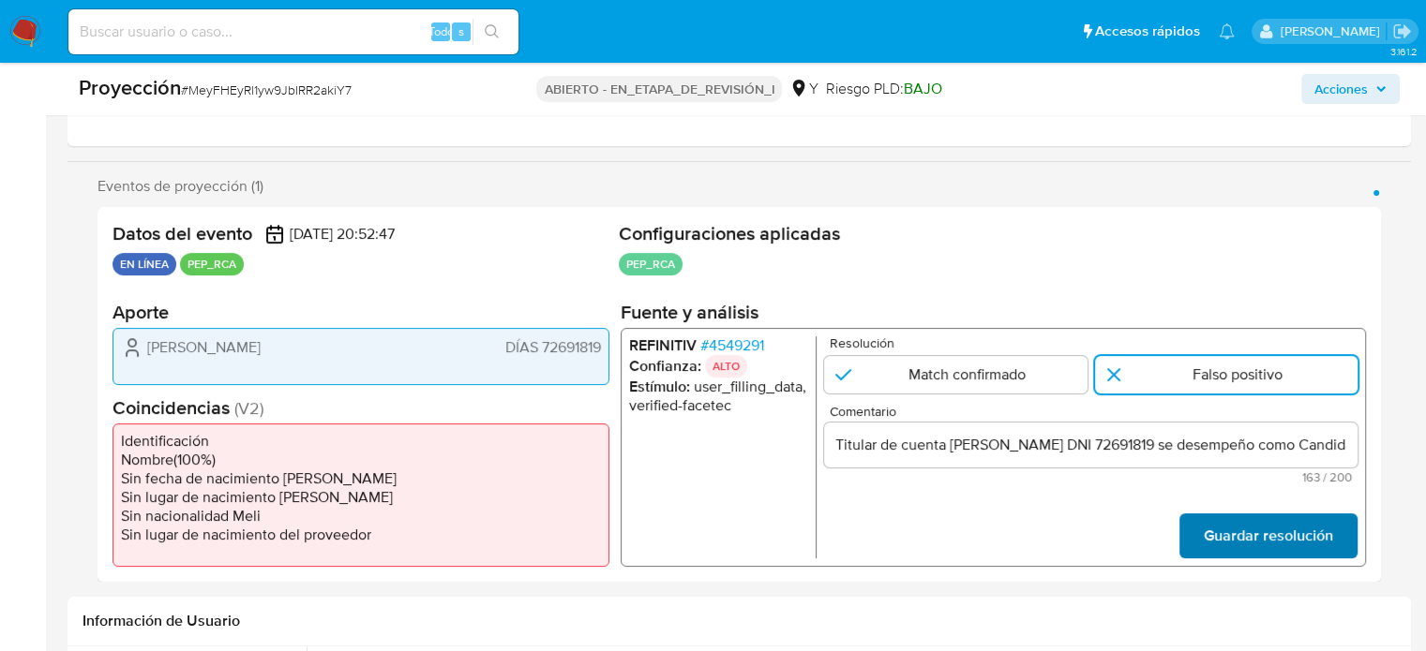
click at [1214, 526] on span "Guardar resolución" at bounding box center [1268, 536] width 129 height 41
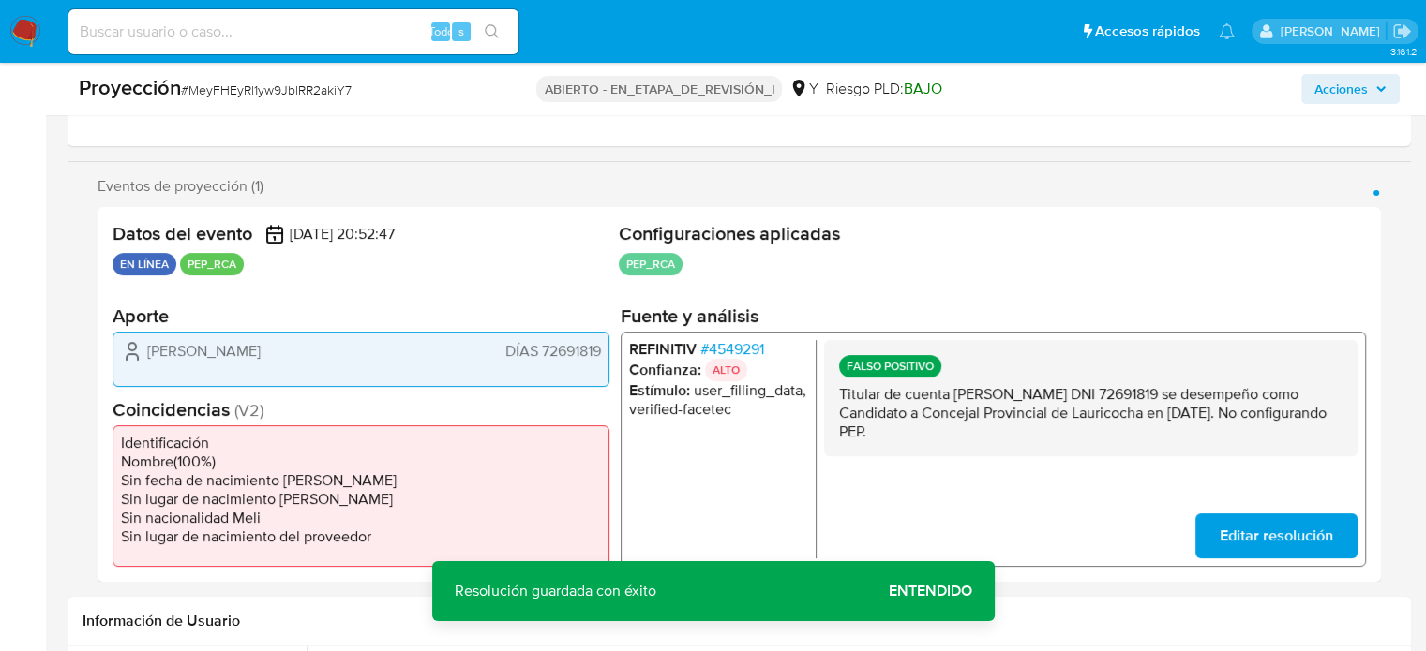
drag, startPoint x: 1142, startPoint y: 431, endPoint x: 832, endPoint y: 396, distance: 311.4
click at [832, 396] on div "FALSO POSITIVO Titular de cuenta Estefani Rojas Sebastián DNI 72691819 se desem…" at bounding box center [1090, 397] width 533 height 116
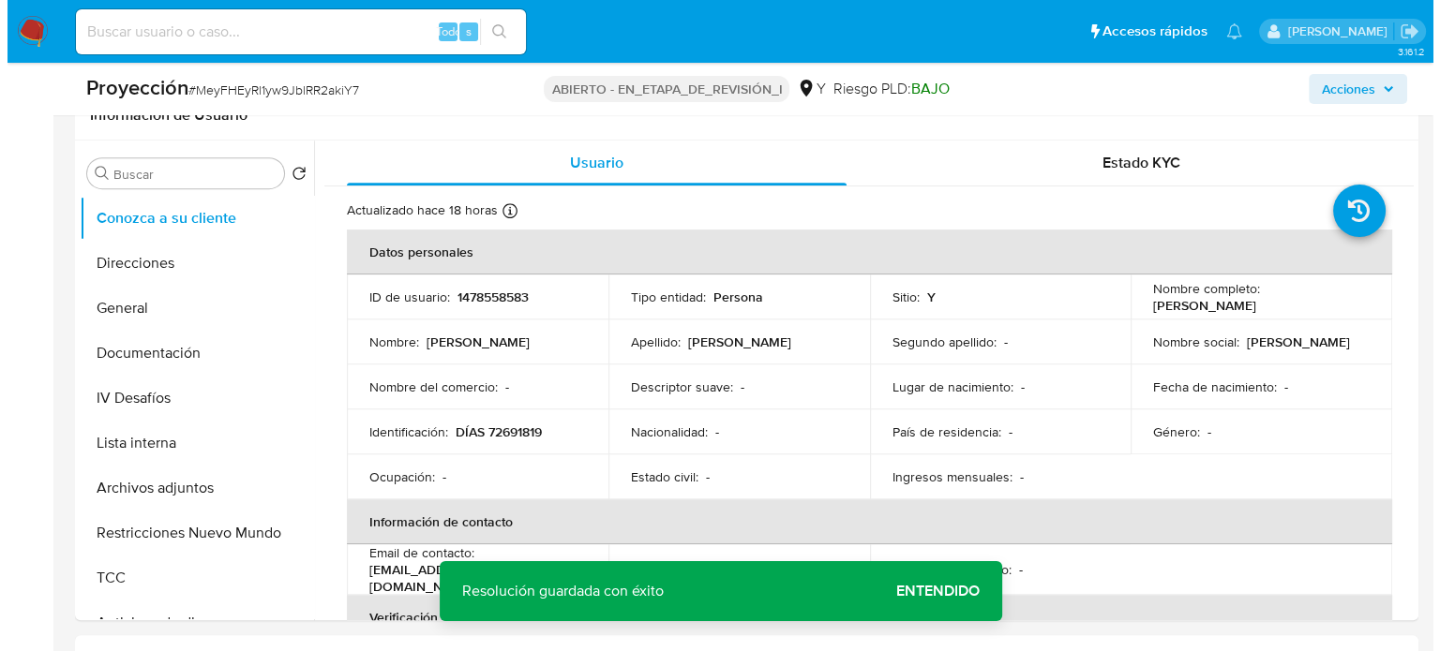
scroll to position [844, 0]
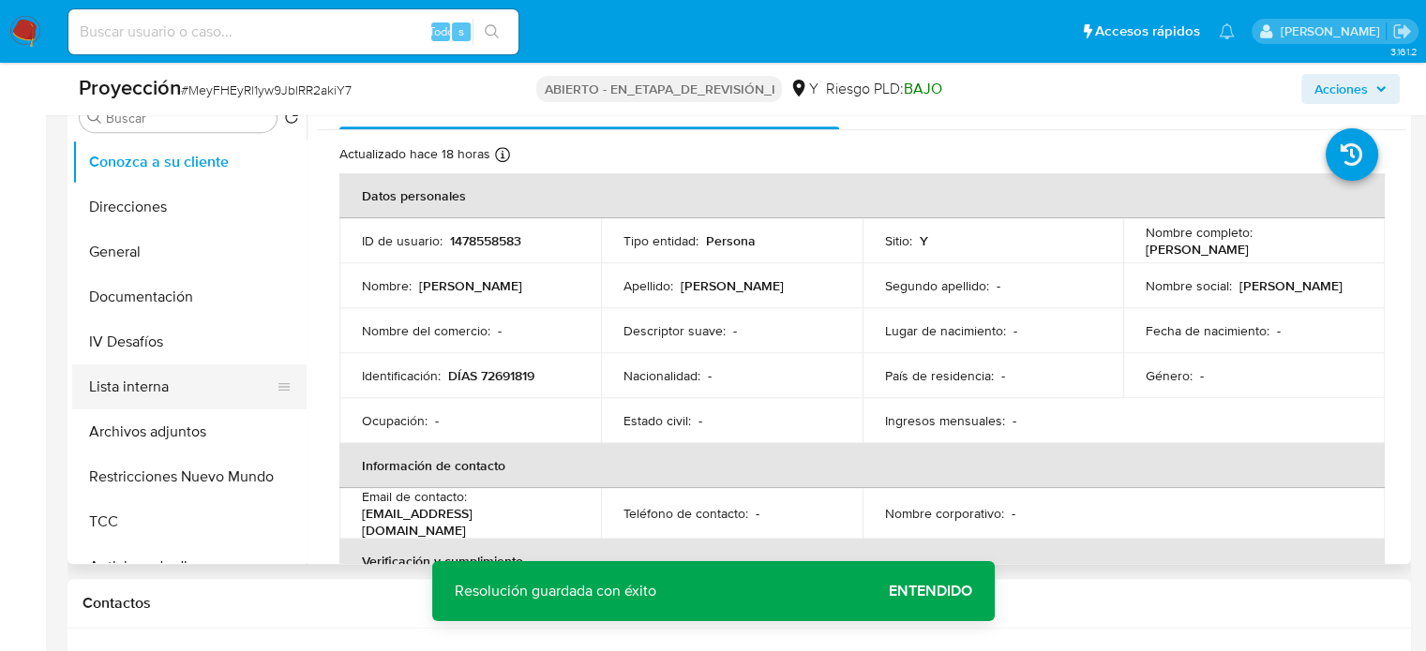
click at [120, 397] on button "Lista interna" at bounding box center [181, 387] width 219 height 45
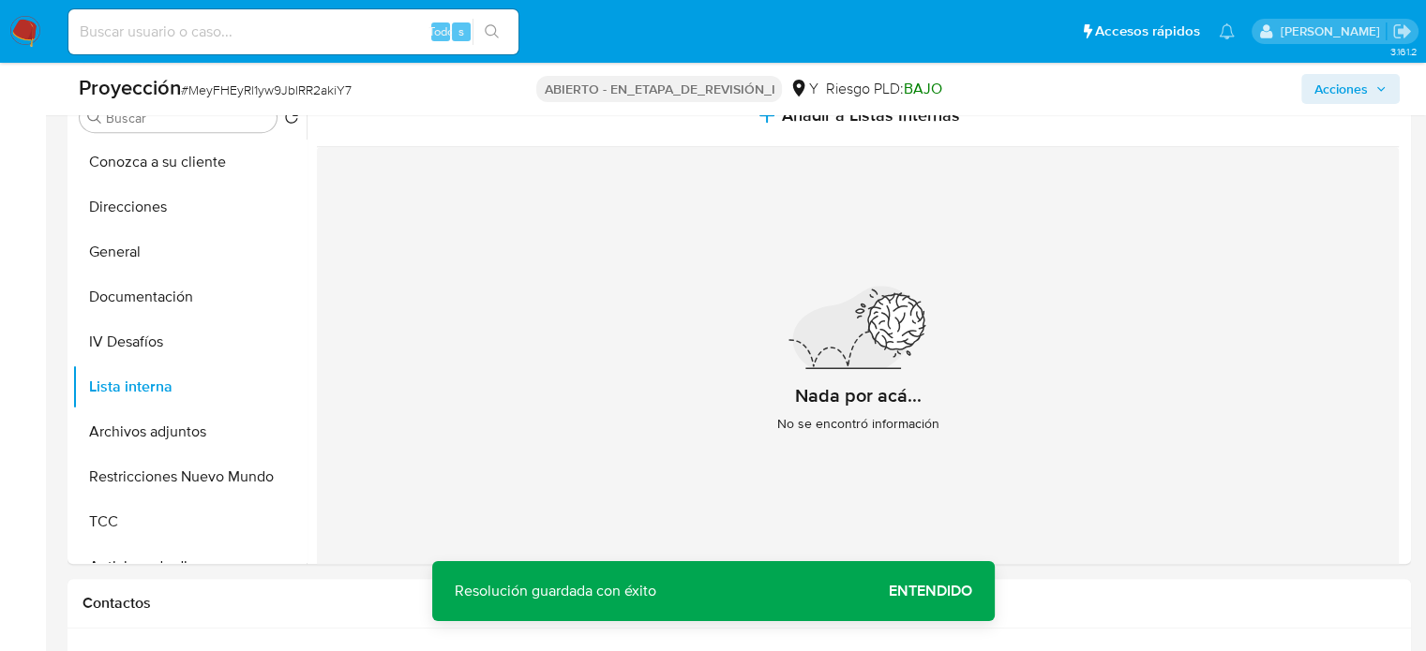
click at [756, 114] on div "Proyección # MeyFHEyRl1yw9JblRR2akiY7 ABIERTO - EN_ETAPA_DE_REVISIÓN_I Y Riesgo…" at bounding box center [738, 89] width 1343 height 52
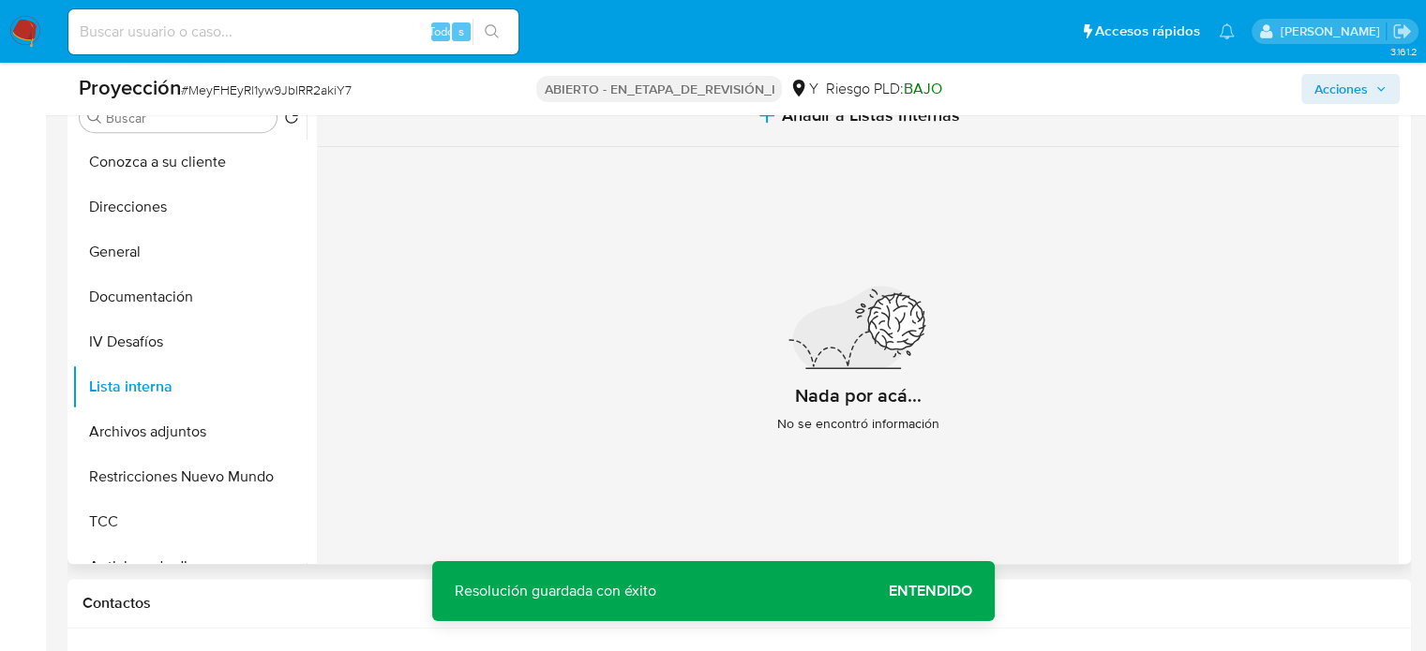
click at [752, 127] on button "Añadir a Listas Internas" at bounding box center [858, 115] width 1082 height 63
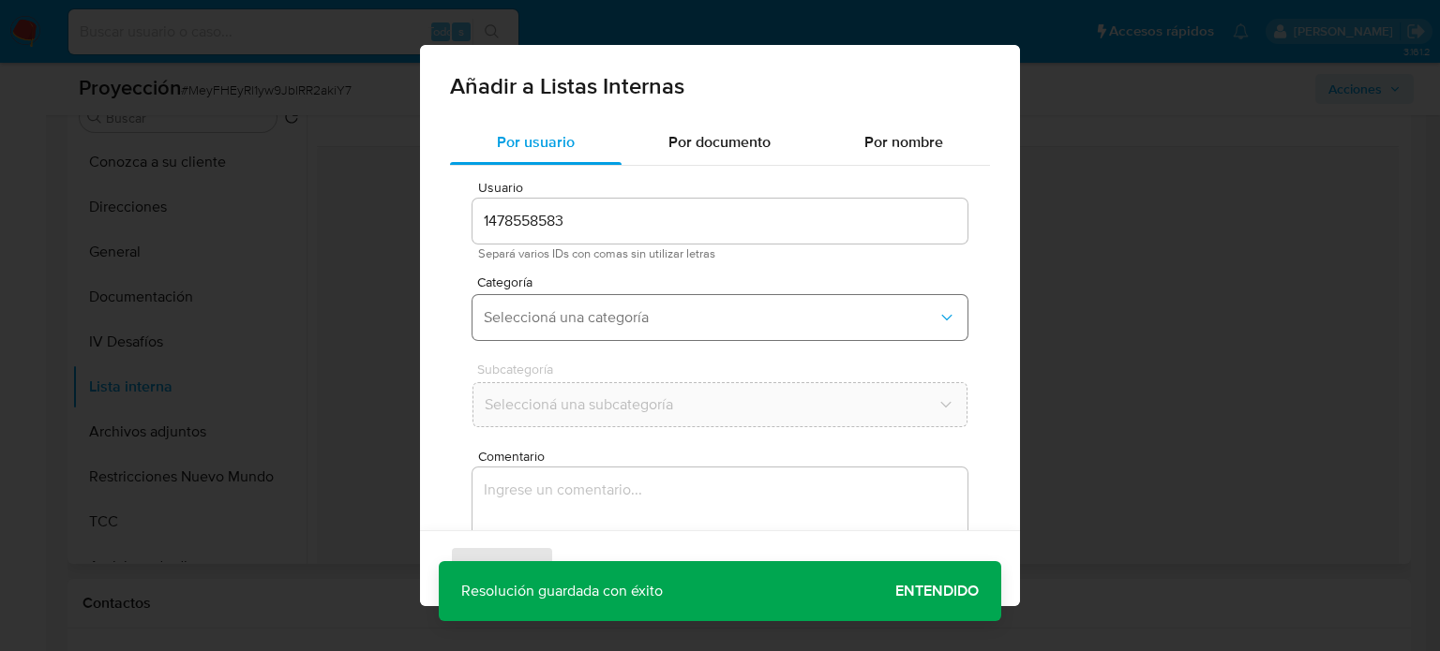
click at [617, 317] on span "Seleccioná una categoría" at bounding box center [711, 317] width 454 height 19
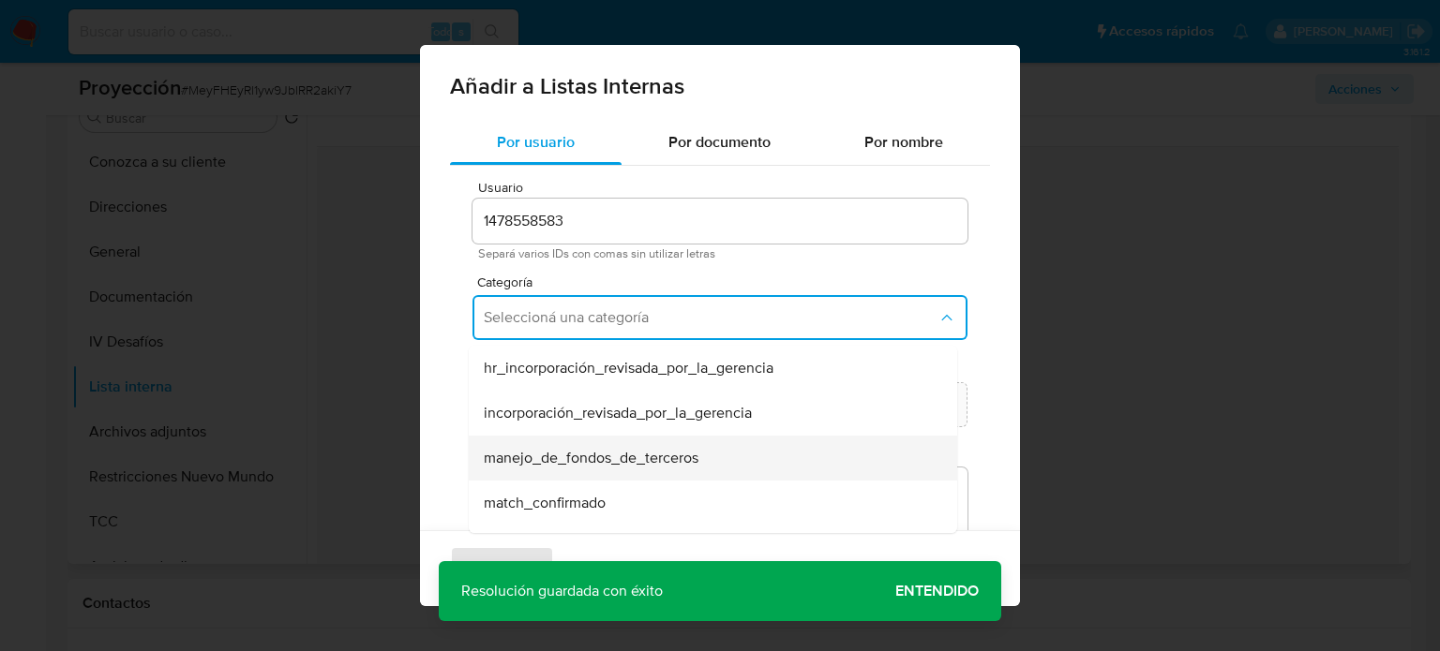
scroll to position [94, 0]
click at [615, 453] on div "match_descartado" at bounding box center [707, 454] width 447 height 45
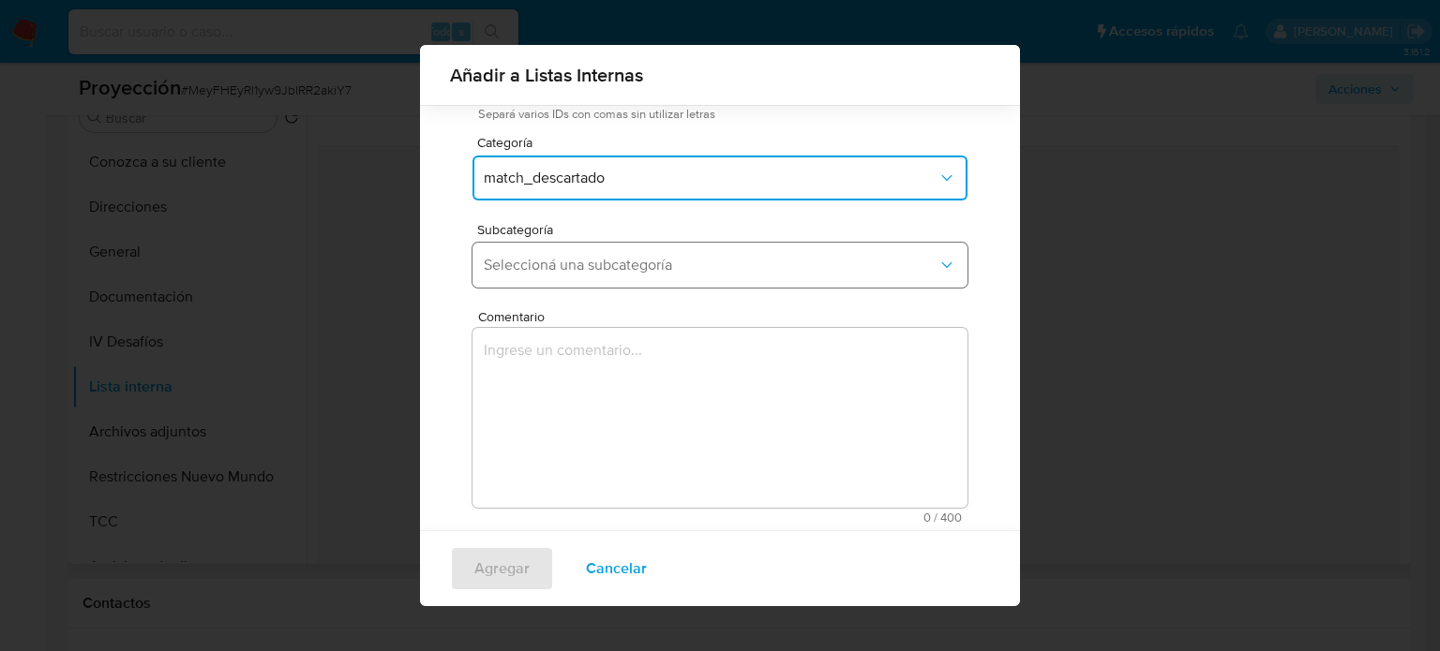
scroll to position [147, 0]
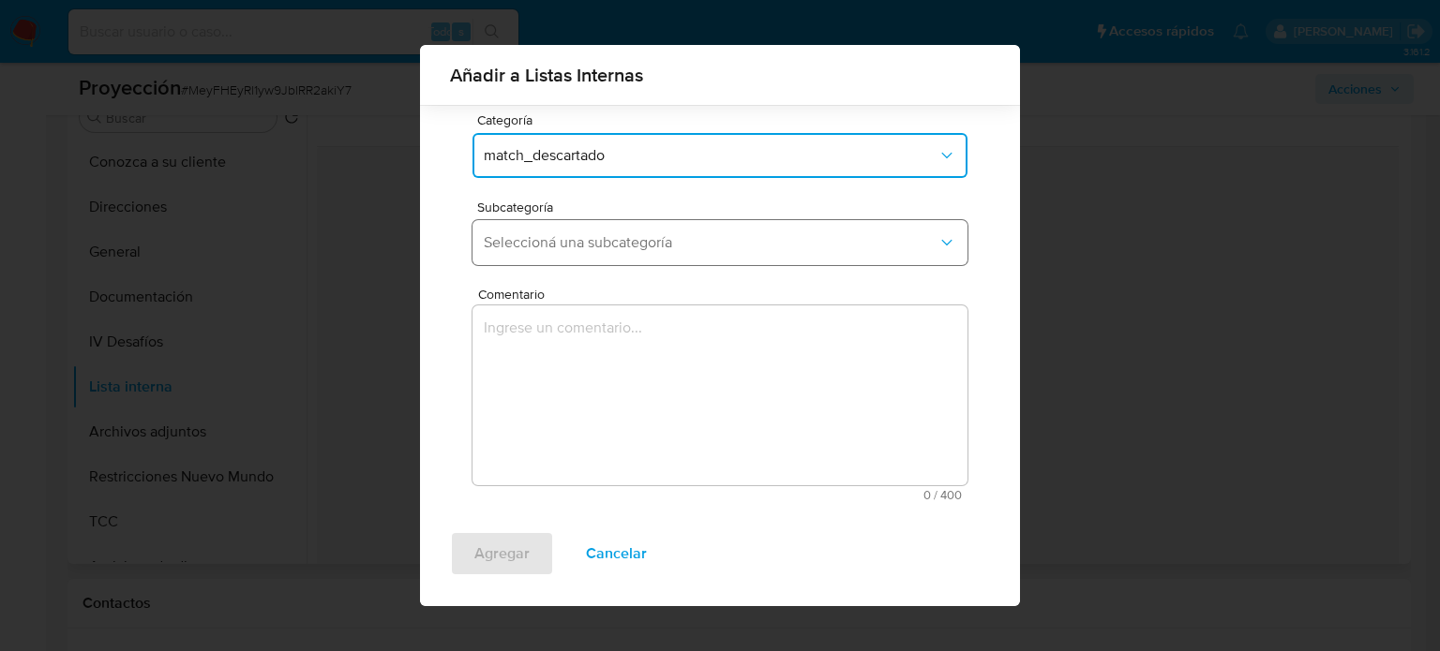
click at [638, 224] on button "Seleccioná una subcategoría" at bounding box center [719, 242] width 495 height 45
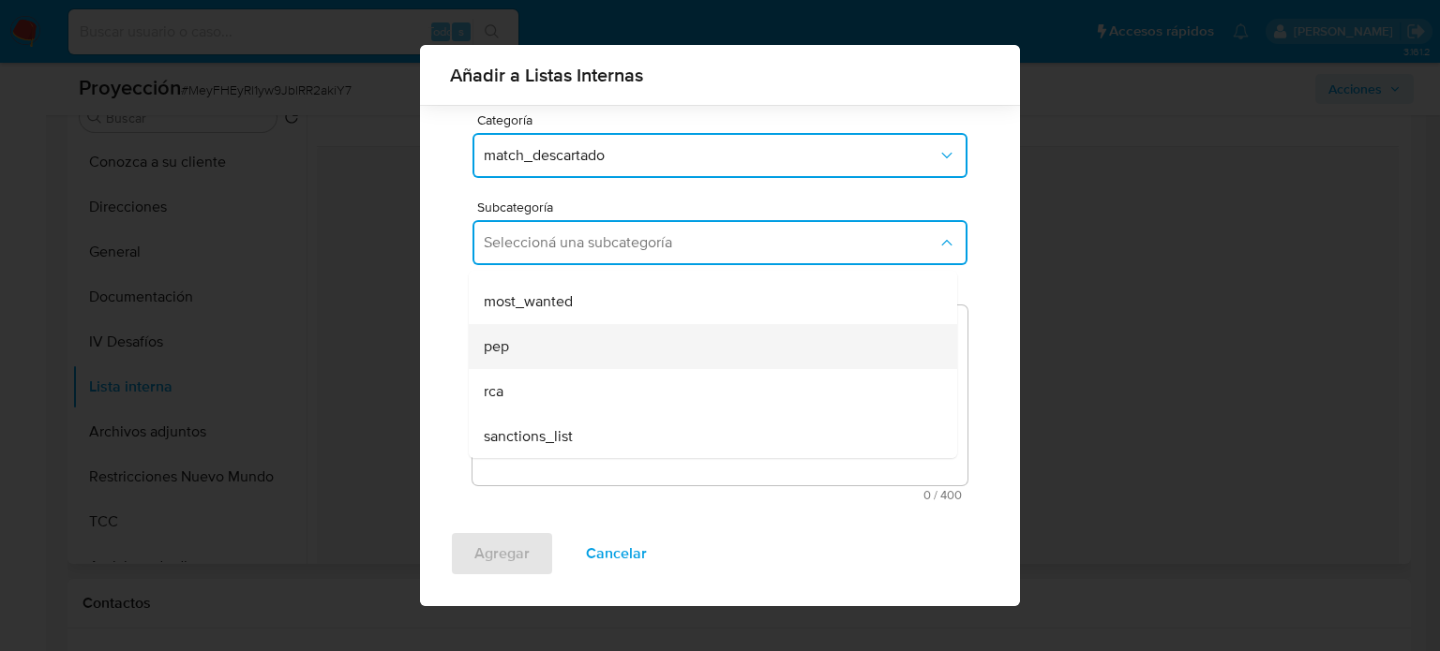
scroll to position [127, 0]
click at [581, 348] on div "pep" at bounding box center [707, 345] width 447 height 45
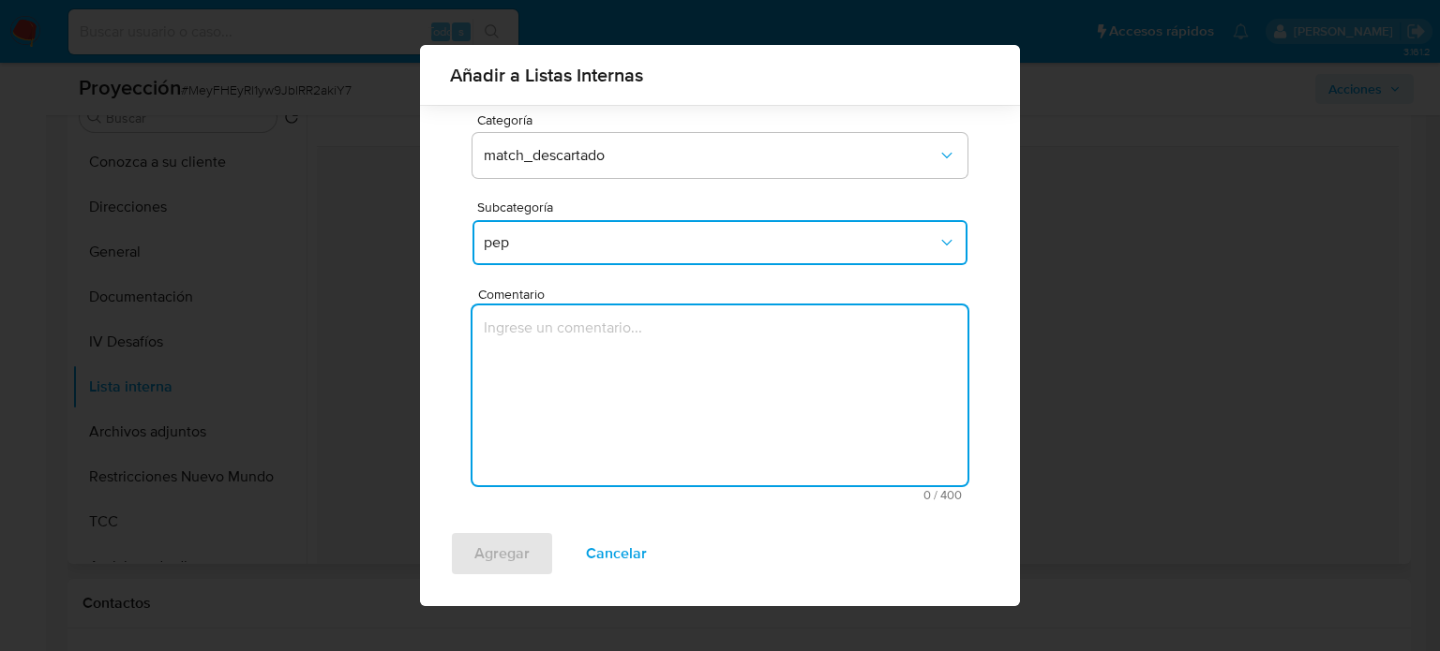
click at [581, 348] on textarea "Comentario" at bounding box center [719, 396] width 495 height 180
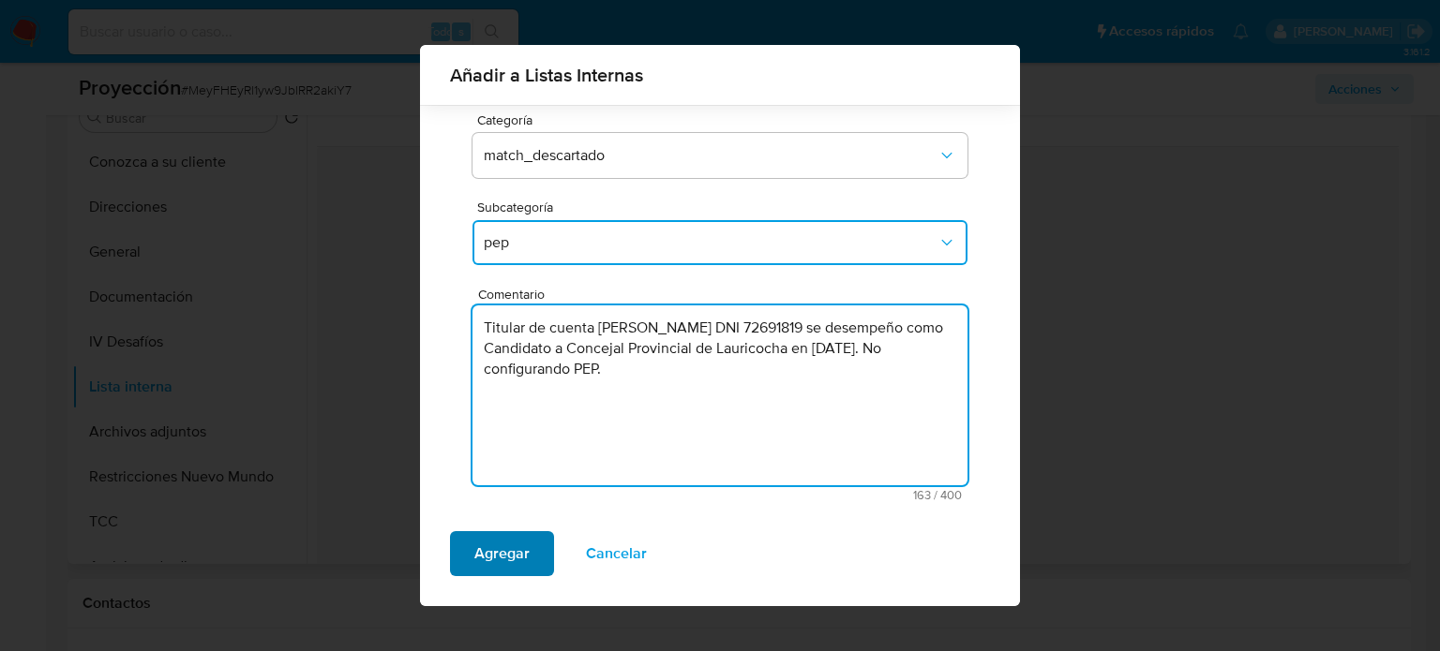
type textarea "Titular de cuenta Estefani Rojas Sebastián DNI 72691819 se desempeño como Candi…"
click at [521, 550] on span "Agregar" at bounding box center [501, 553] width 55 height 41
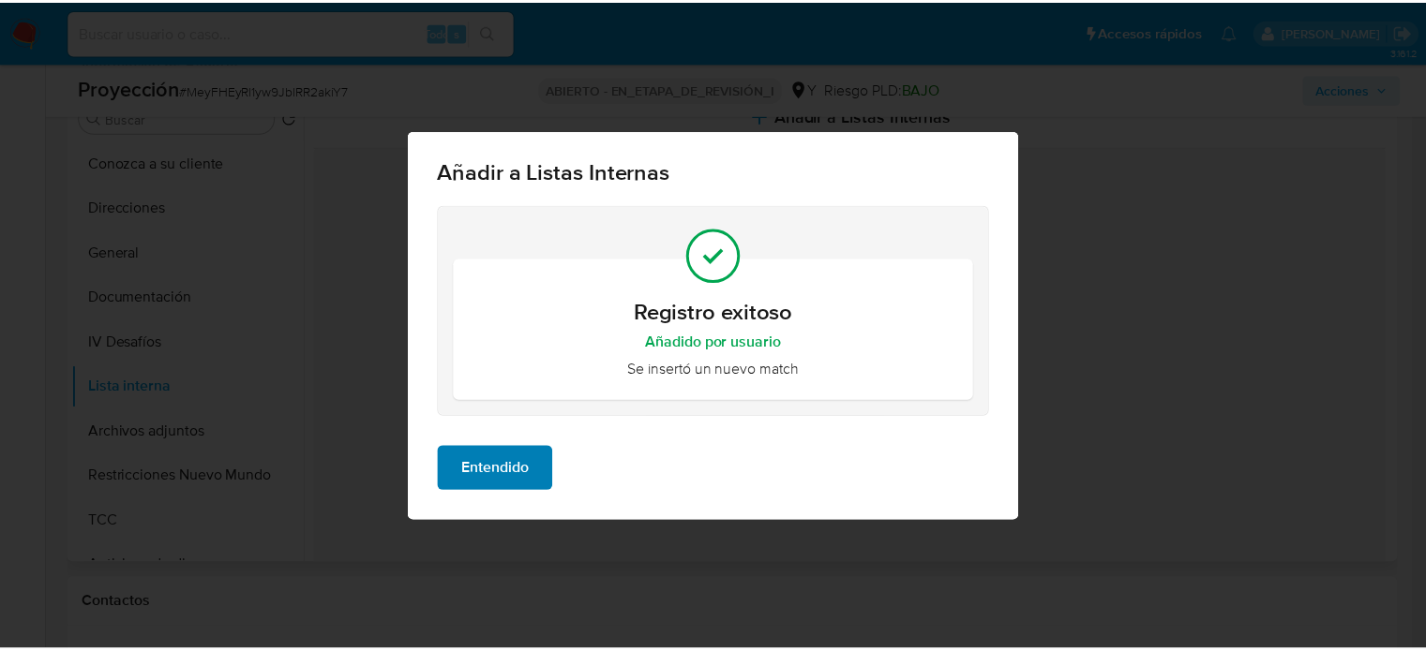
scroll to position [0, 0]
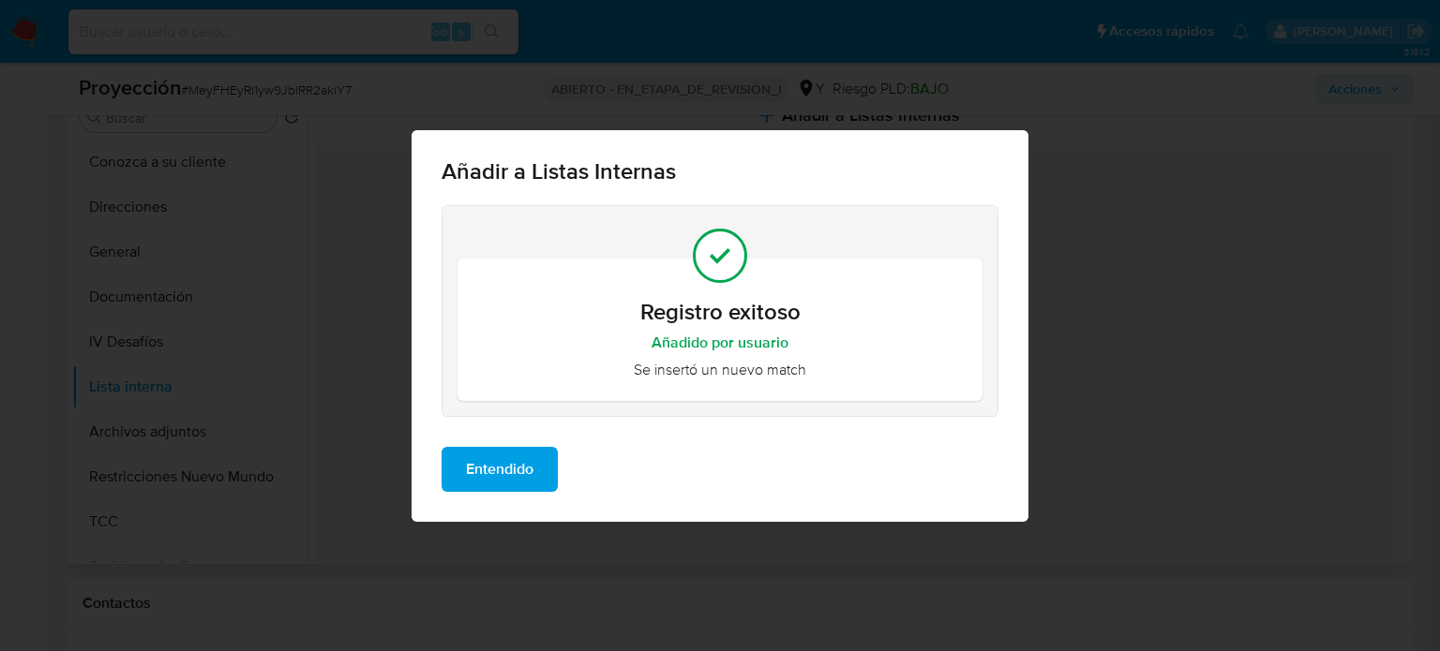
click at [502, 501] on div "Entendido" at bounding box center [719, 477] width 617 height 90
click at [506, 491] on div "Entendido" at bounding box center [719, 477] width 617 height 90
click at [508, 470] on span "Entendido" at bounding box center [499, 469] width 67 height 41
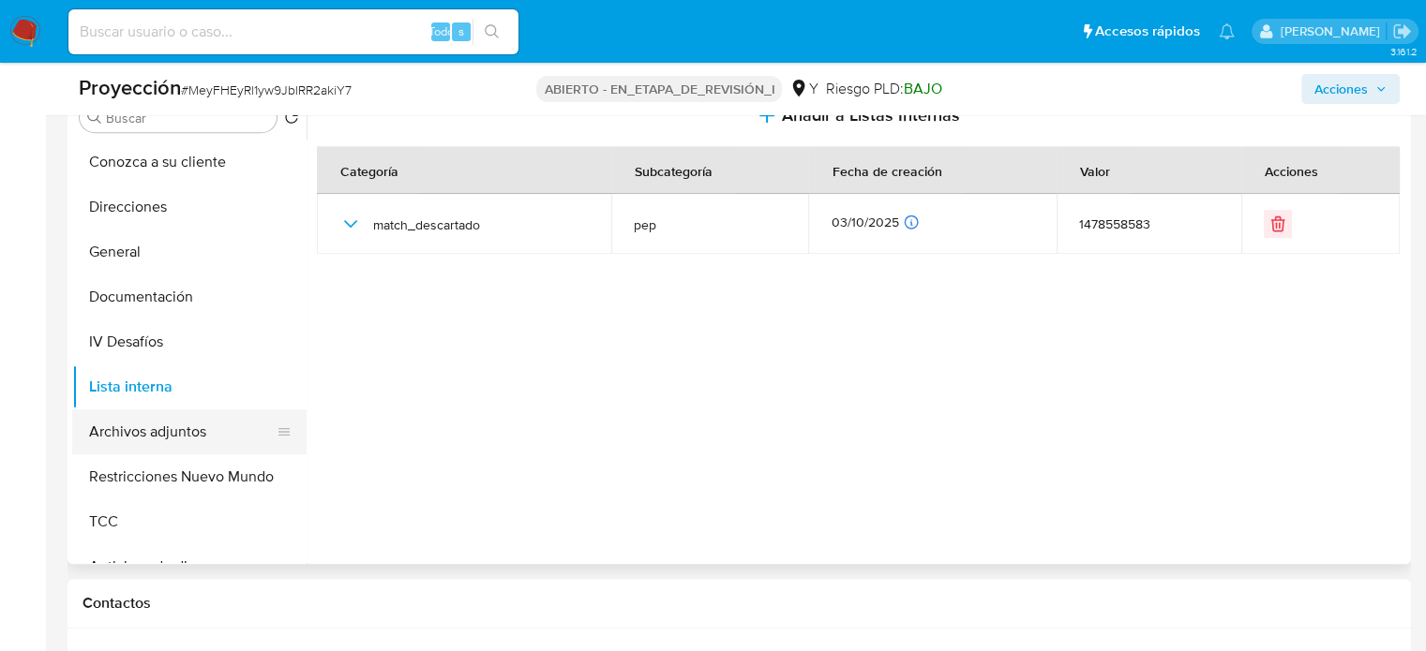
click at [119, 426] on button "Archivos adjuntos" at bounding box center [181, 432] width 219 height 45
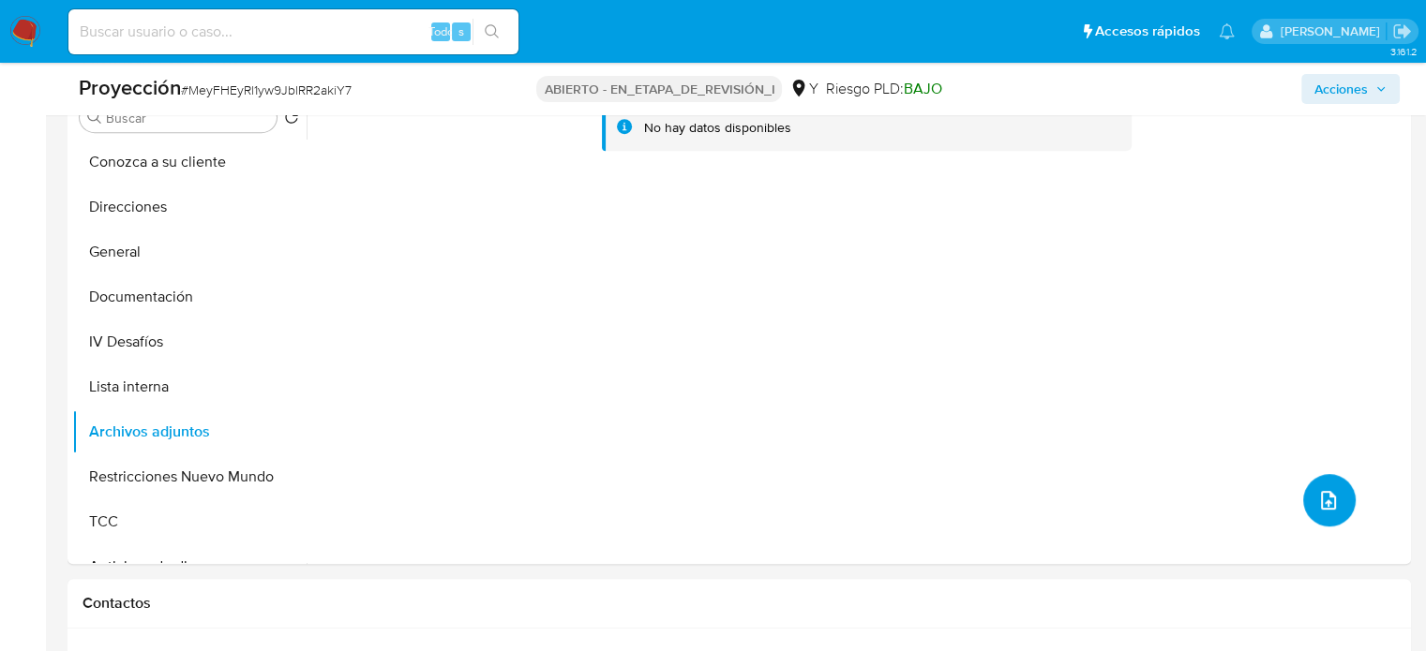
click at [1323, 505] on icon "subir archivo" at bounding box center [1328, 500] width 15 height 19
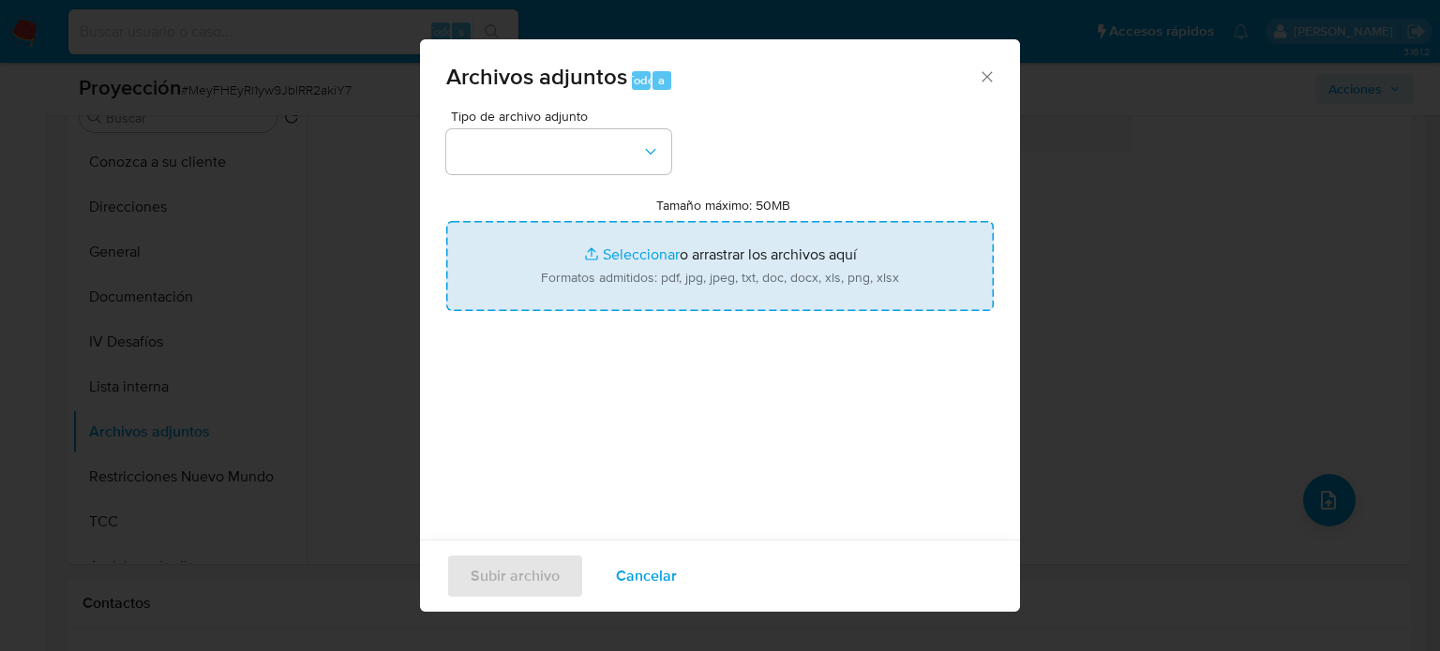
click at [744, 291] on input "Tamaño máximo: 50MB Seleccionar archivos" at bounding box center [719, 266] width 547 height 90
type input "C:\fakepath\_Estefani Rojas Sebastian_ Lavado de dinero - Buscar con Google.pdf"
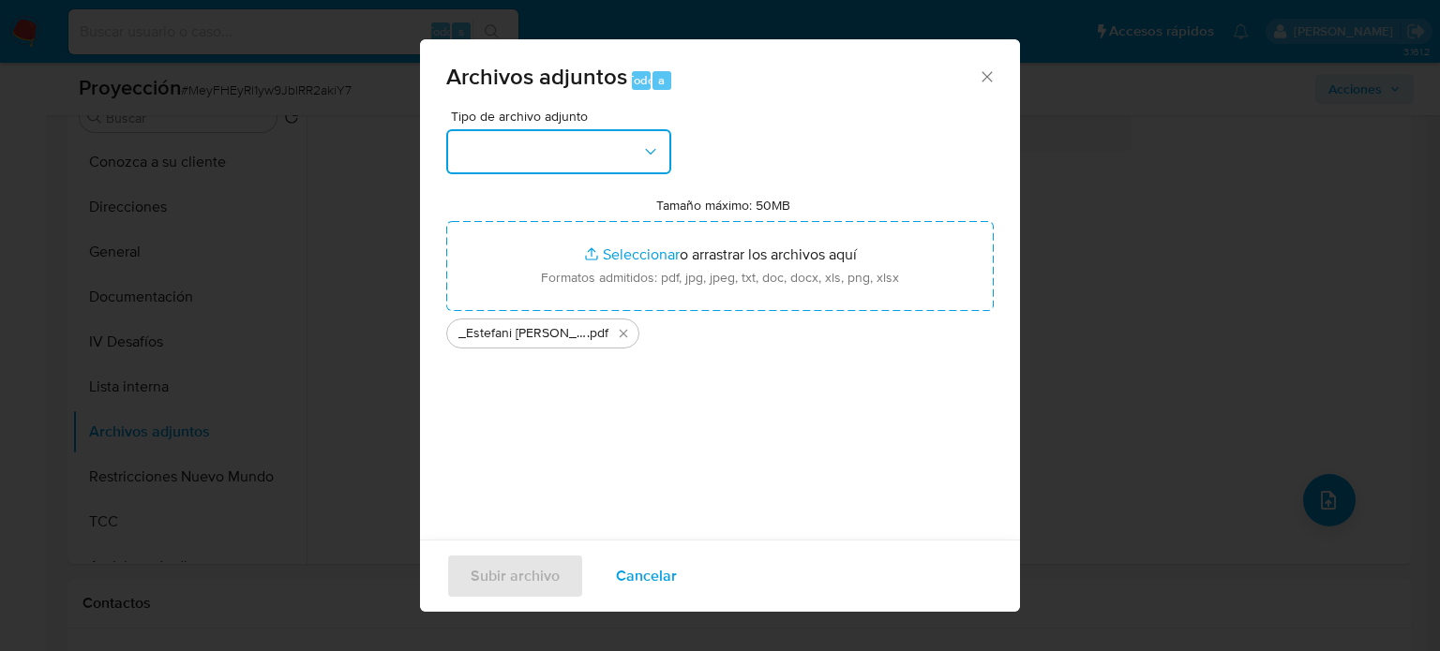
click at [587, 142] on button "button" at bounding box center [558, 151] width 225 height 45
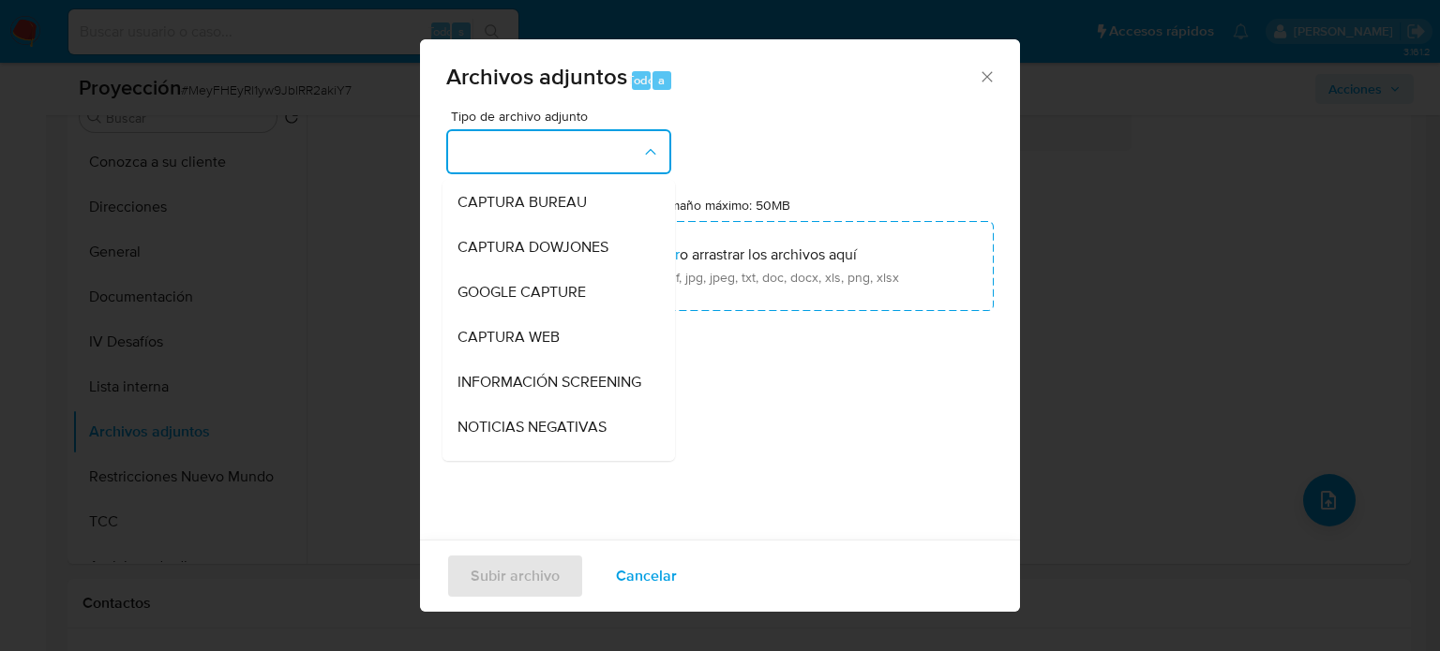
drag, startPoint x: 550, startPoint y: 412, endPoint x: 531, endPoint y: 398, distance: 23.4
click at [547, 405] on div "INFORMACIÓN SCREENING" at bounding box center [552, 382] width 191 height 45
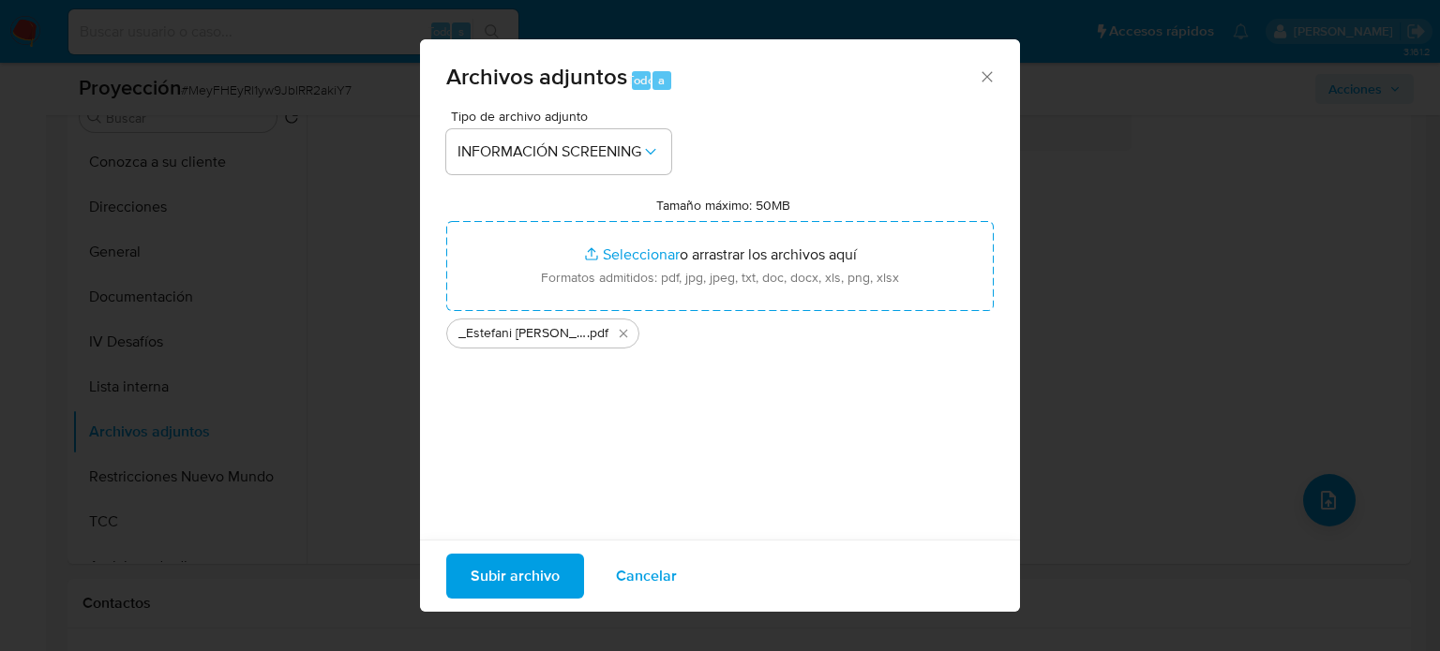
click at [517, 582] on span "Subir archivo" at bounding box center [515, 576] width 89 height 41
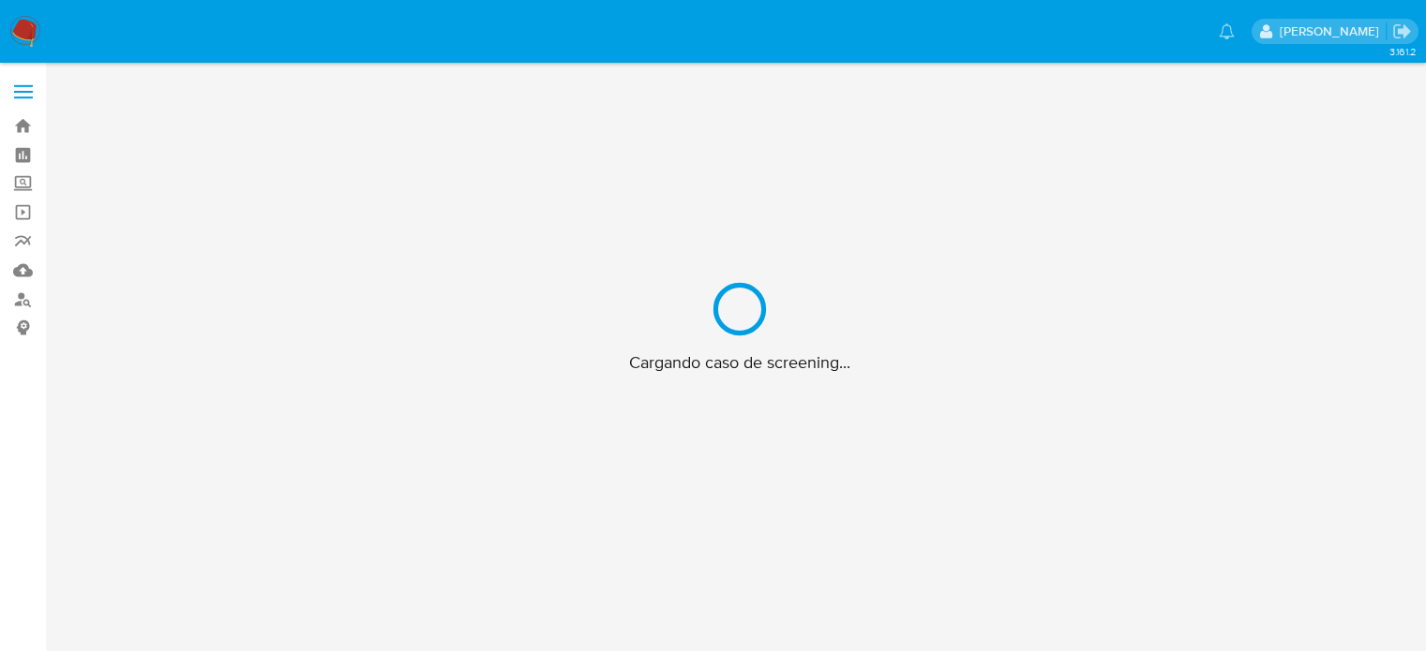
scroll to position [67, 0]
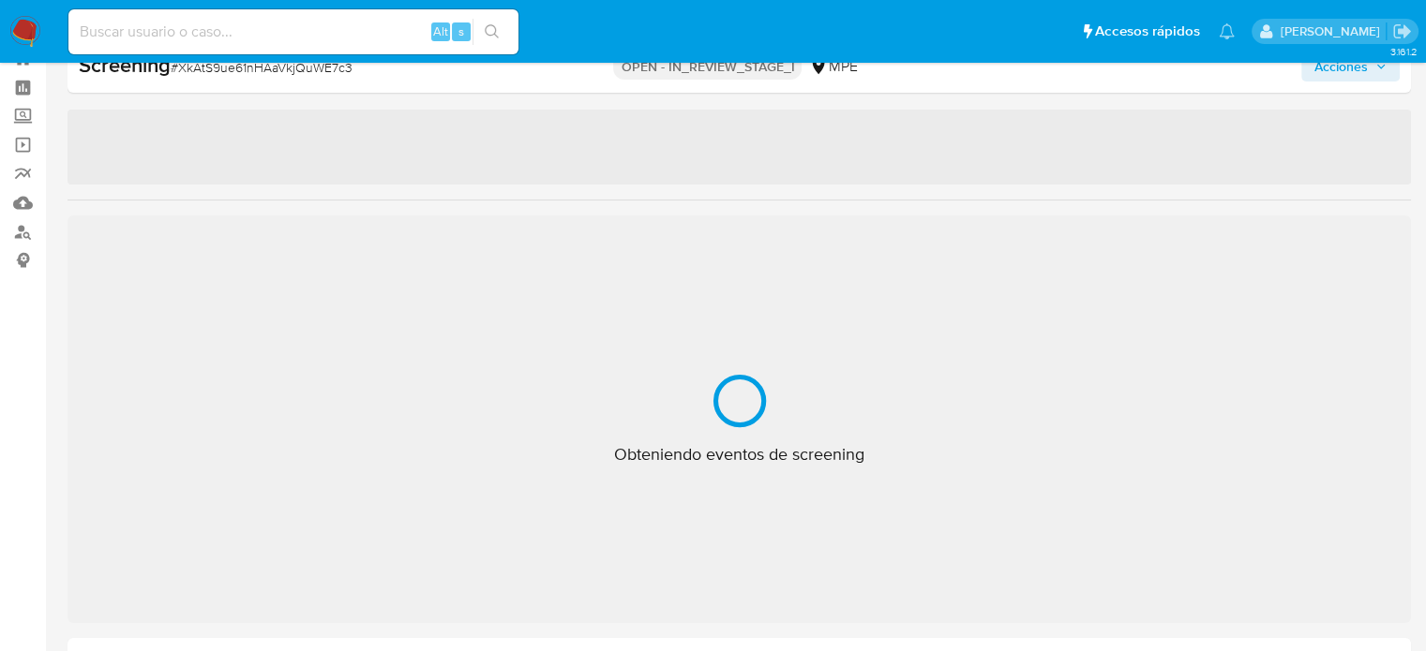
select select "10"
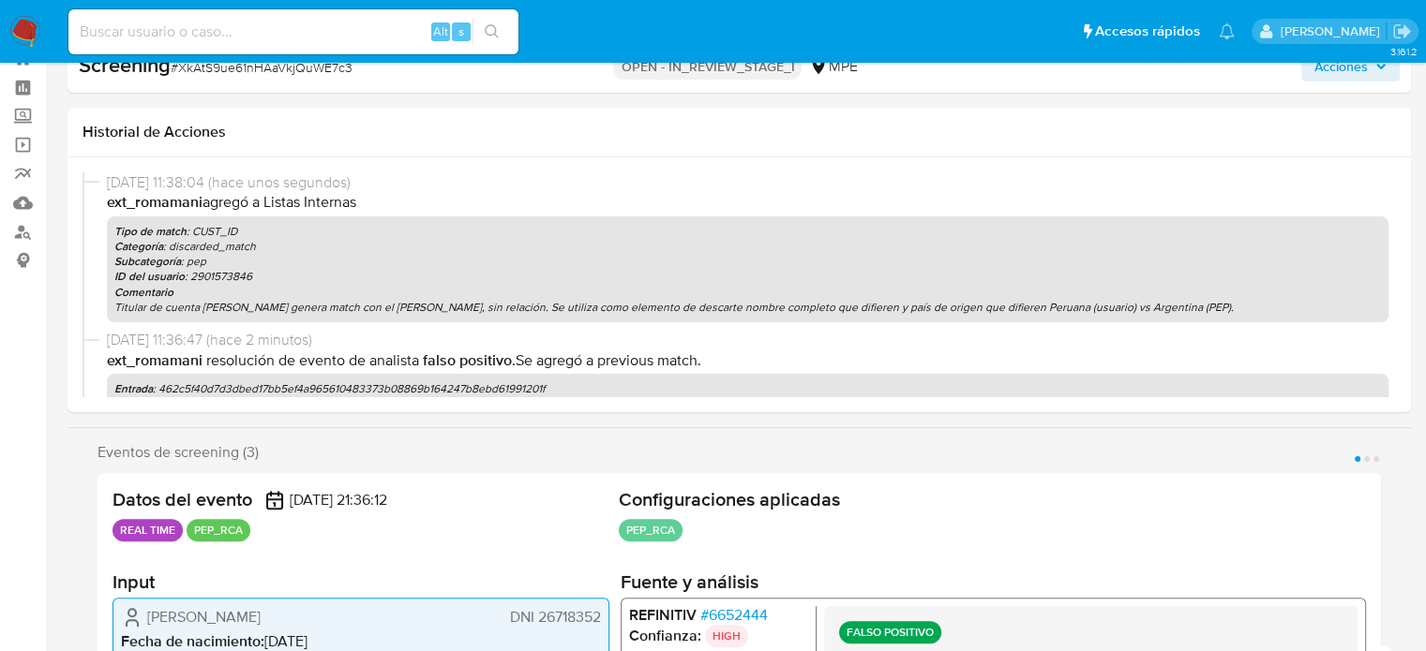
scroll to position [0, 0]
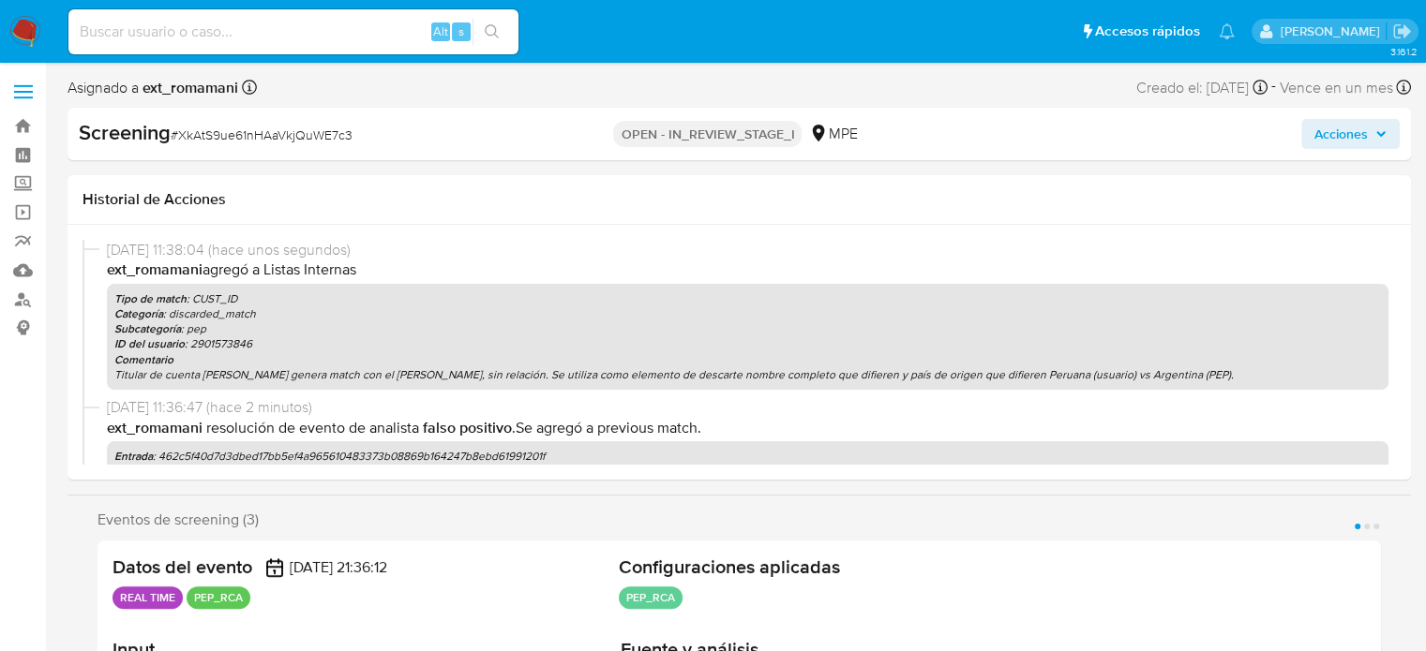
click at [1383, 135] on icon "button" at bounding box center [1380, 133] width 11 height 11
click at [1335, 133] on span "Acciones" at bounding box center [1340, 134] width 53 height 30
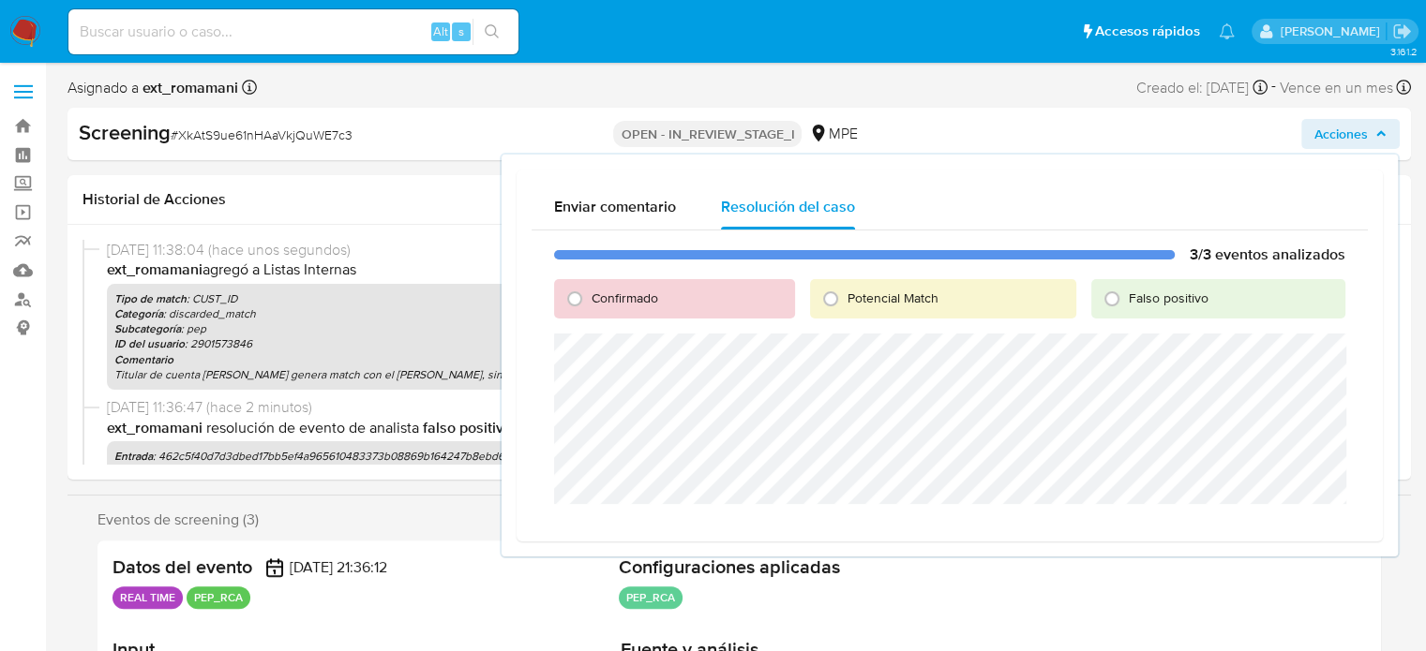
click at [1138, 295] on span "Falso positivo" at bounding box center [1169, 298] width 80 height 19
click at [1127, 295] on input "Falso positivo" at bounding box center [1112, 299] width 30 height 30
radio input "true"
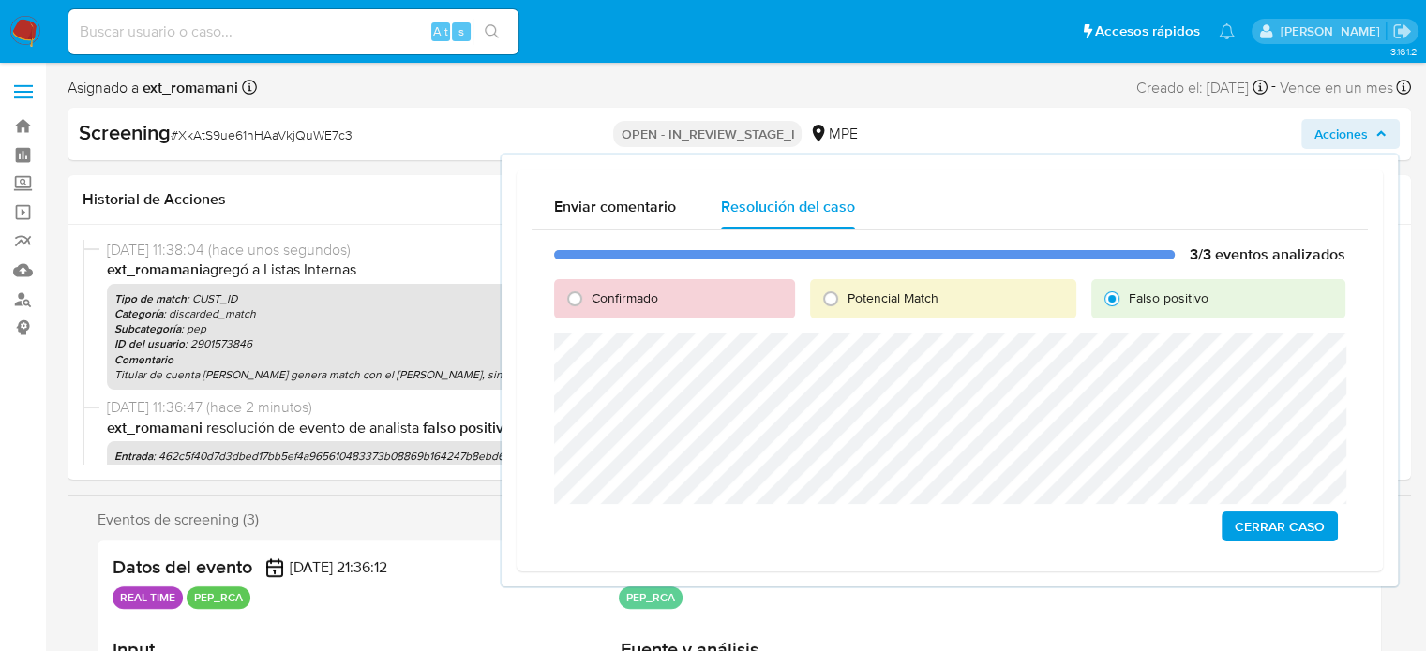
click at [1261, 522] on span "Cerrar Caso" at bounding box center [1279, 527] width 90 height 26
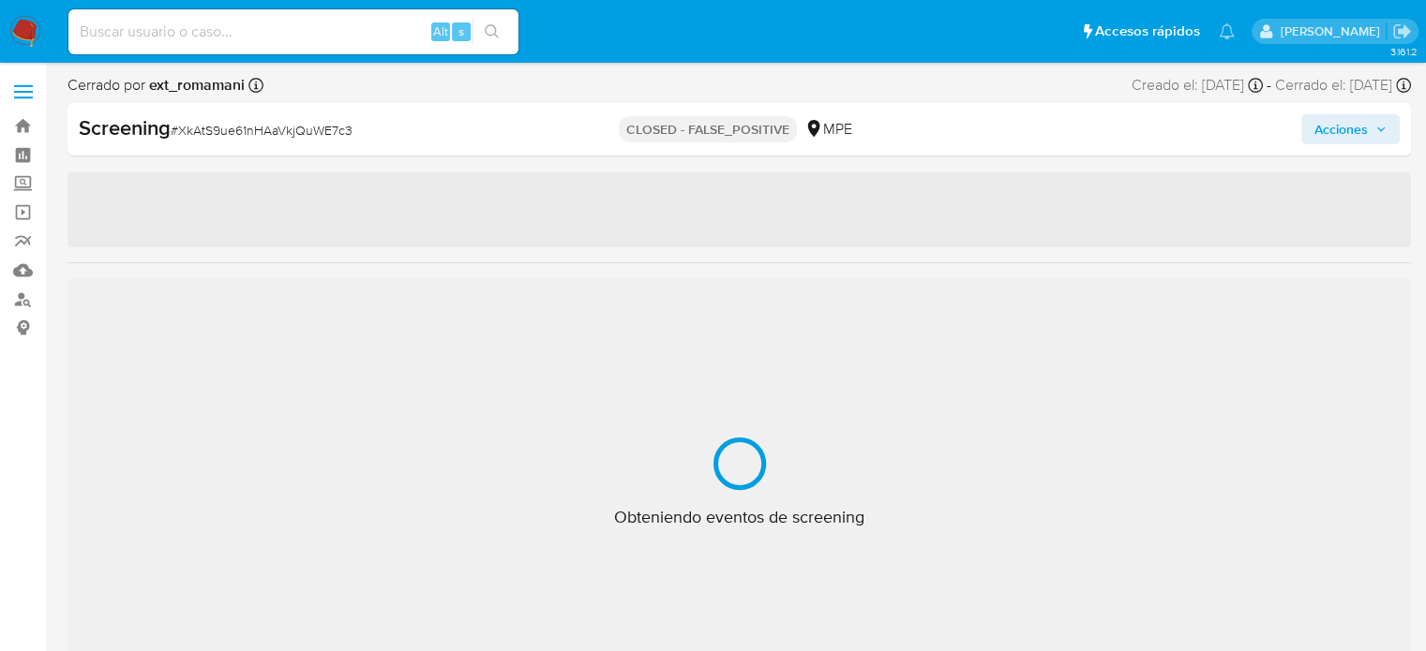
select select "10"
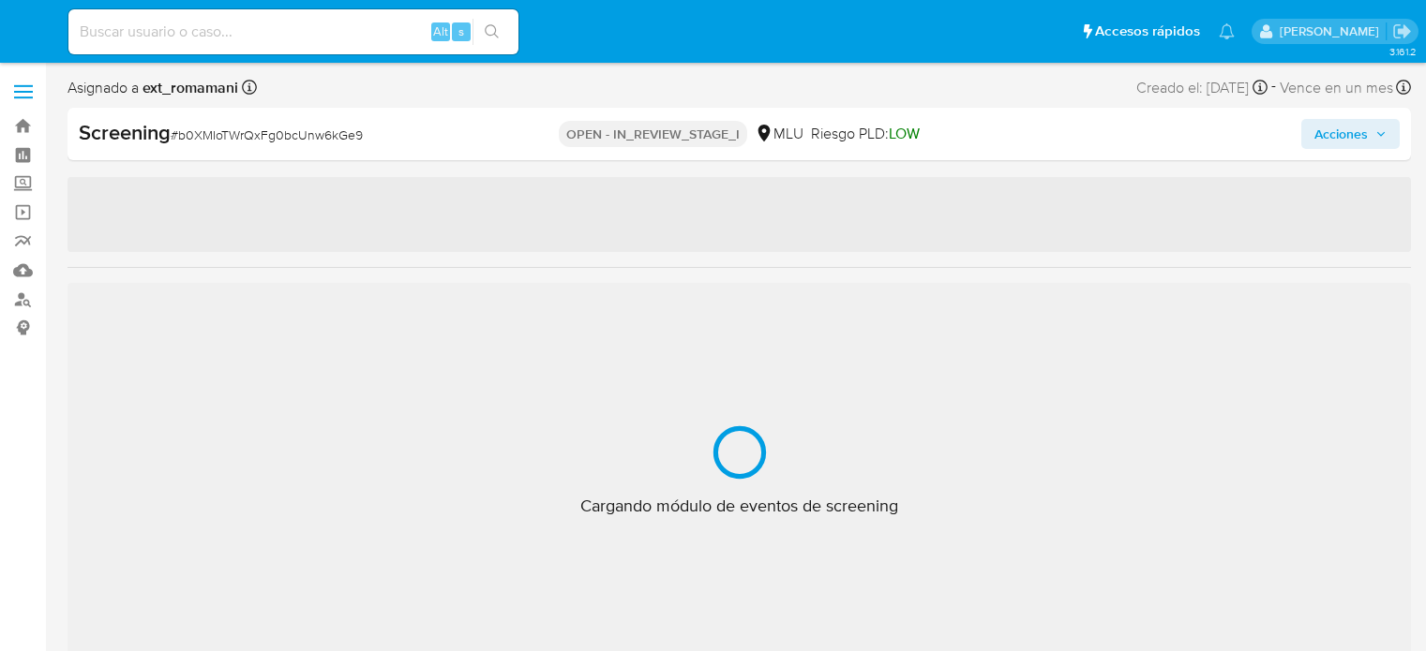
select select "10"
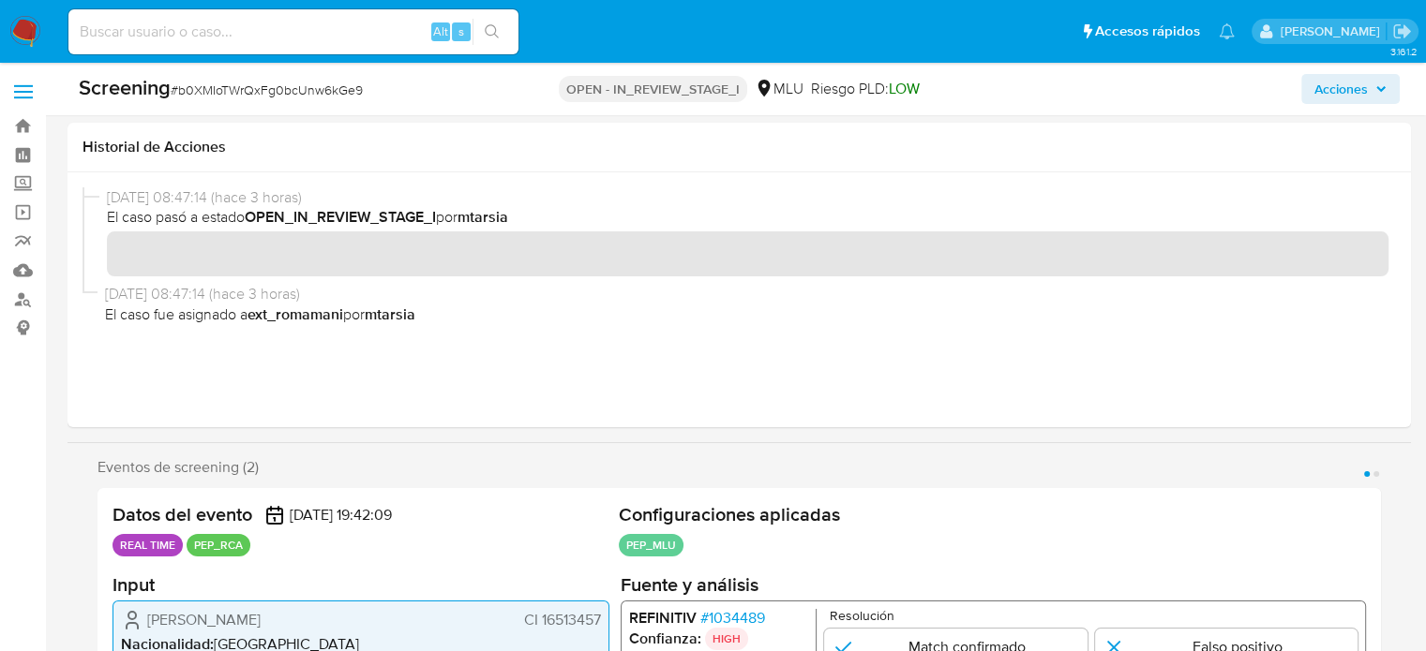
scroll to position [281, 0]
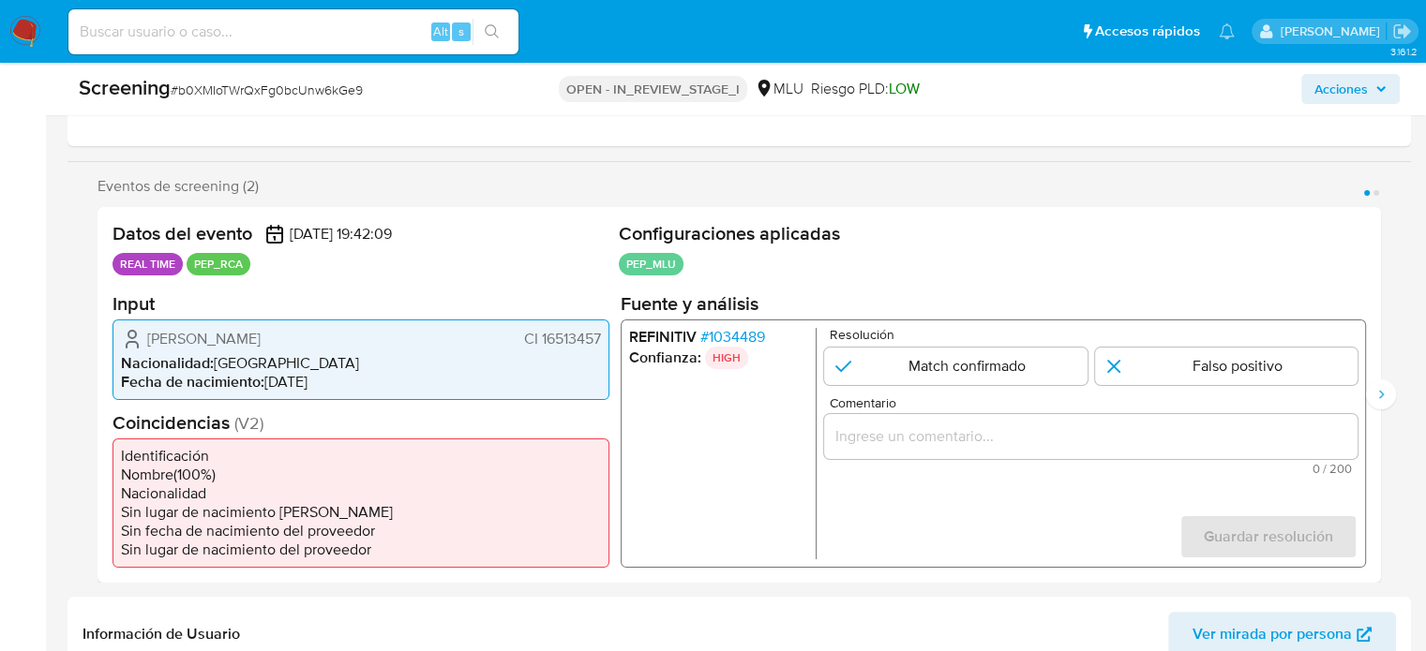
drag, startPoint x: 609, startPoint y: 342, endPoint x: 540, endPoint y: 342, distance: 69.4
click at [540, 342] on div "Datos del evento [DATE] 19:42:09 REAL TIME PEP_RCA Configuraciones aplicadas PE…" at bounding box center [738, 395] width 1283 height 376
click at [548, 356] on li "Nacionalidad : [DEMOGRAPHIC_DATA]" at bounding box center [361, 362] width 480 height 19
drag, startPoint x: 602, startPoint y: 343, endPoint x: 540, endPoint y: 348, distance: 62.0
click at [540, 348] on div "[PERSON_NAME] CI 16513457 Nacionalidad : [DEMOGRAPHIC_DATA] Fecha de nacimiento…" at bounding box center [360, 359] width 497 height 81
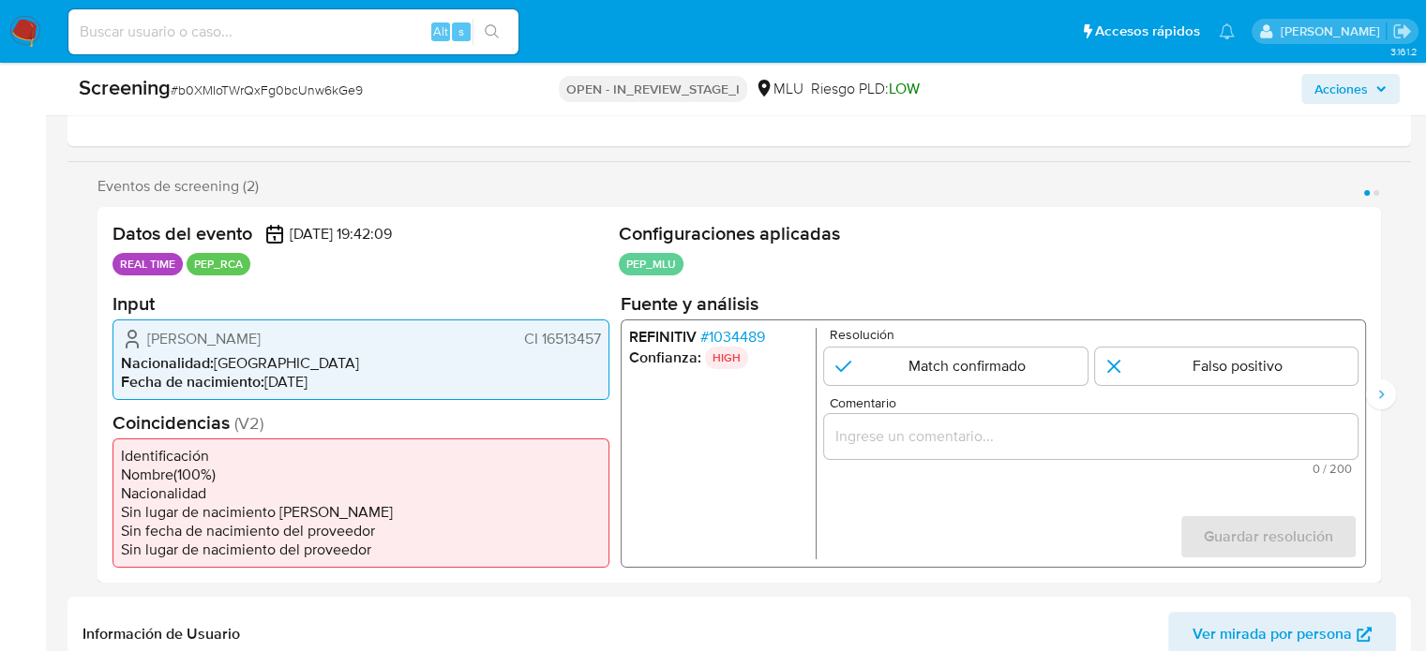
drag, startPoint x: 381, startPoint y: 343, endPoint x: 145, endPoint y: 343, distance: 236.2
click at [145, 343] on div "Gabriela Araujo Nicolini CI 16513457" at bounding box center [361, 338] width 480 height 22
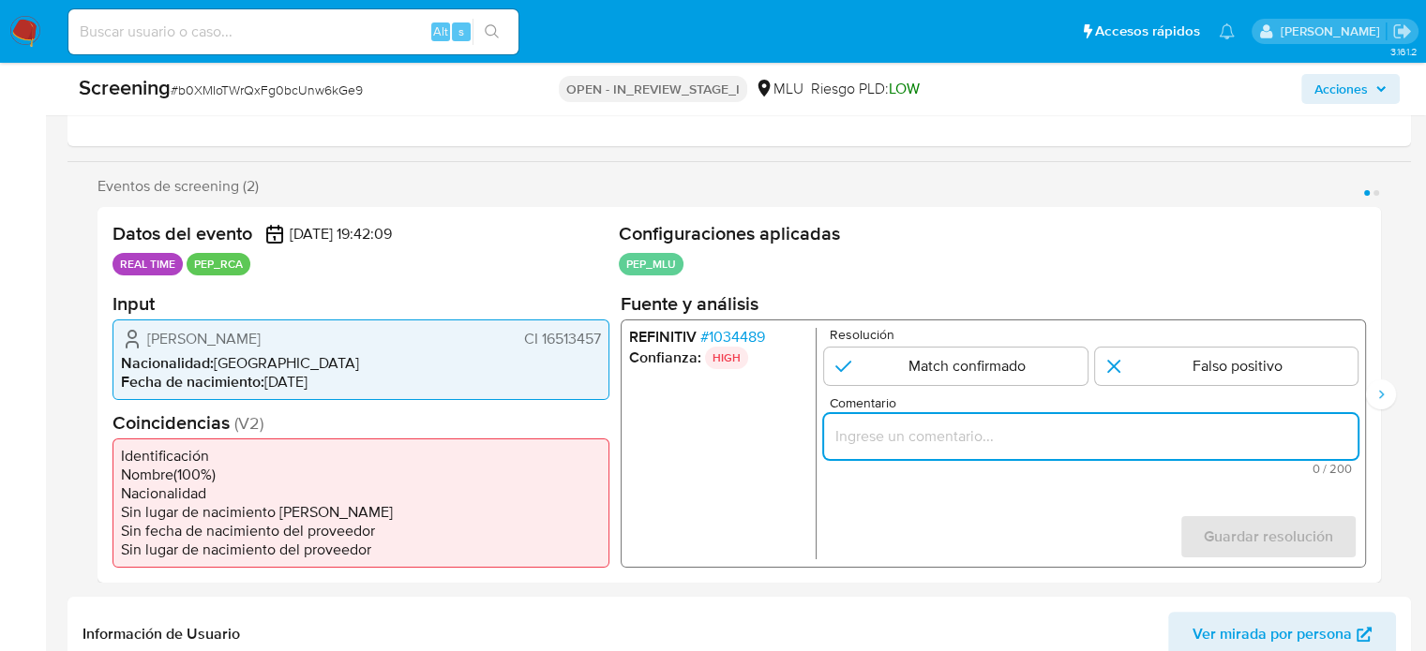
click at [950, 438] on input "Comentario" at bounding box center [1090, 436] width 533 height 24
paste input "Titular de cuenta se desempeña como Configurando calidad PEP."
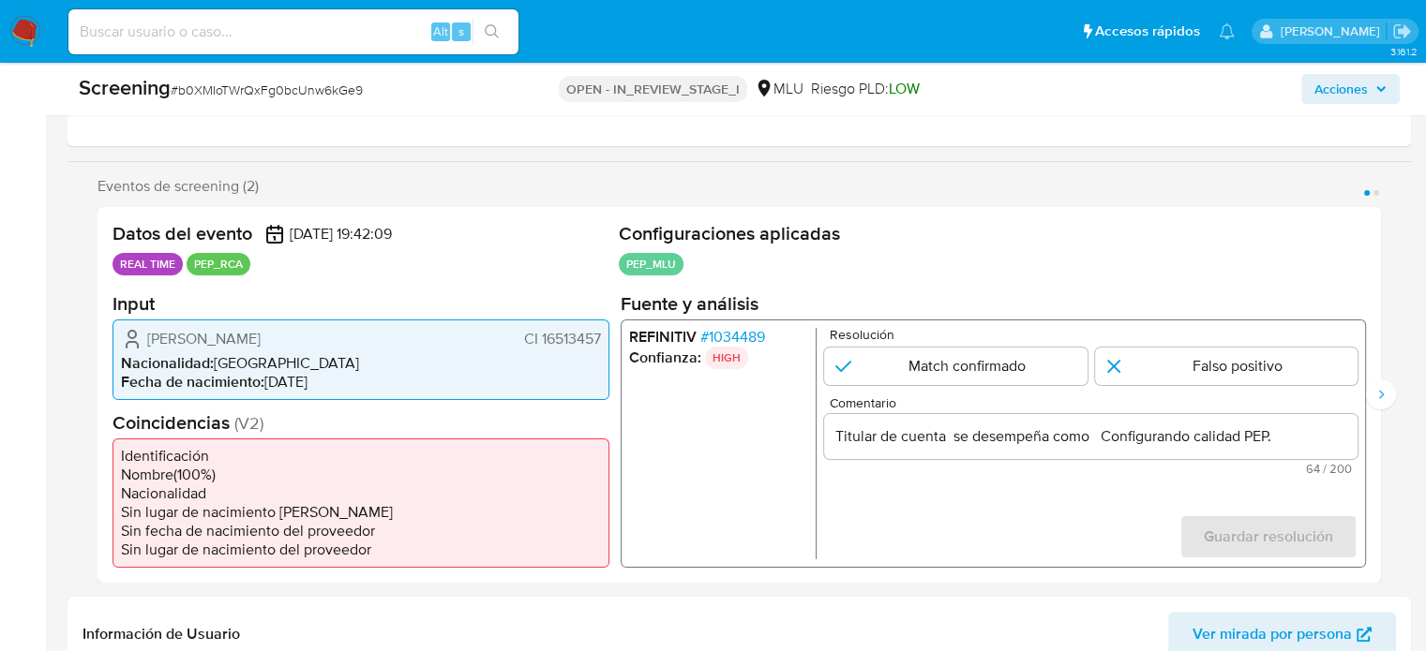
drag, startPoint x: 142, startPoint y: 335, endPoint x: 604, endPoint y: 329, distance: 461.2
click at [604, 329] on div "Gabriela Araujo Nicolini CI 16513457 Nacionalidad : Uruguay Fecha de nacimiento…" at bounding box center [360, 359] width 497 height 81
click at [1039, 501] on form "Resolución Match confirmado Falso positivo Comentario Titular de cuenta Gabriel…" at bounding box center [1090, 443] width 533 height 232
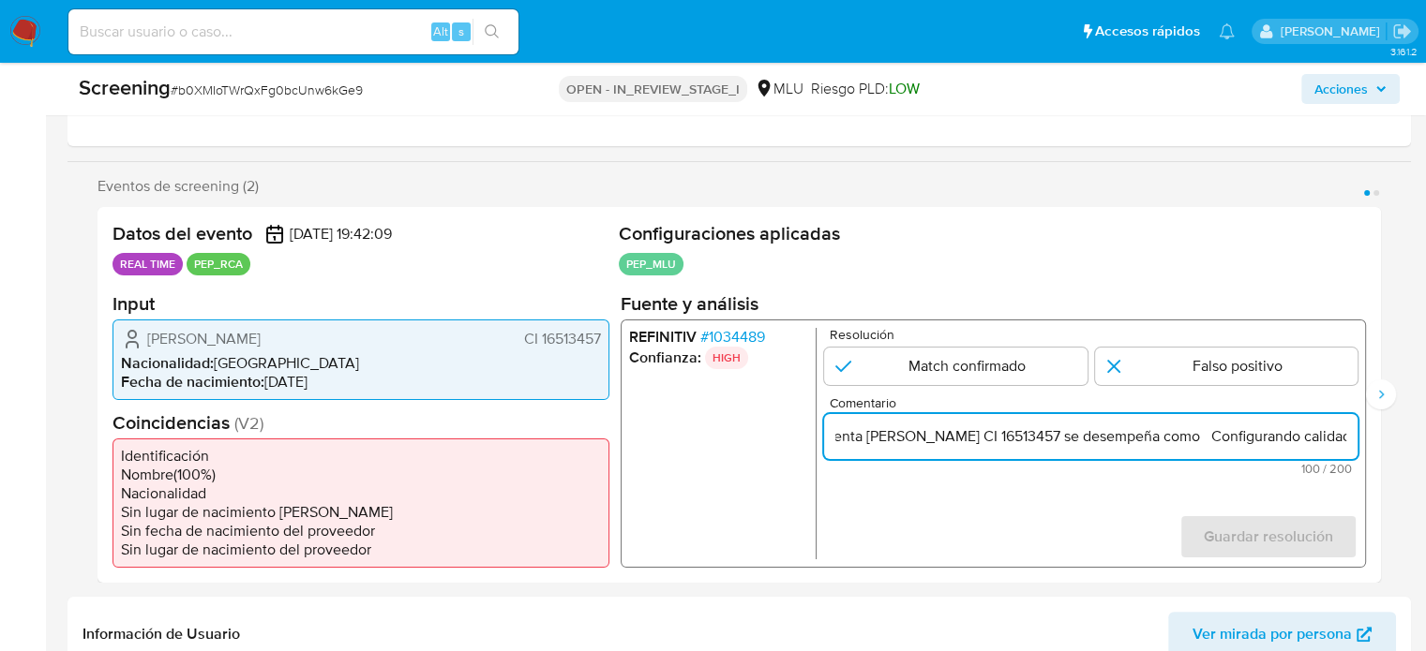
scroll to position [0, 165]
drag, startPoint x: 1323, startPoint y: 438, endPoint x: 1355, endPoint y: 442, distance: 33.1
click at [1355, 442] on input "Titular de cuenta Gabriela Araujo Nicolini CI 16513457 se desempeña como Config…" at bounding box center [1090, 436] width 533 height 24
click at [749, 333] on span "# 1034489" at bounding box center [732, 336] width 65 height 19
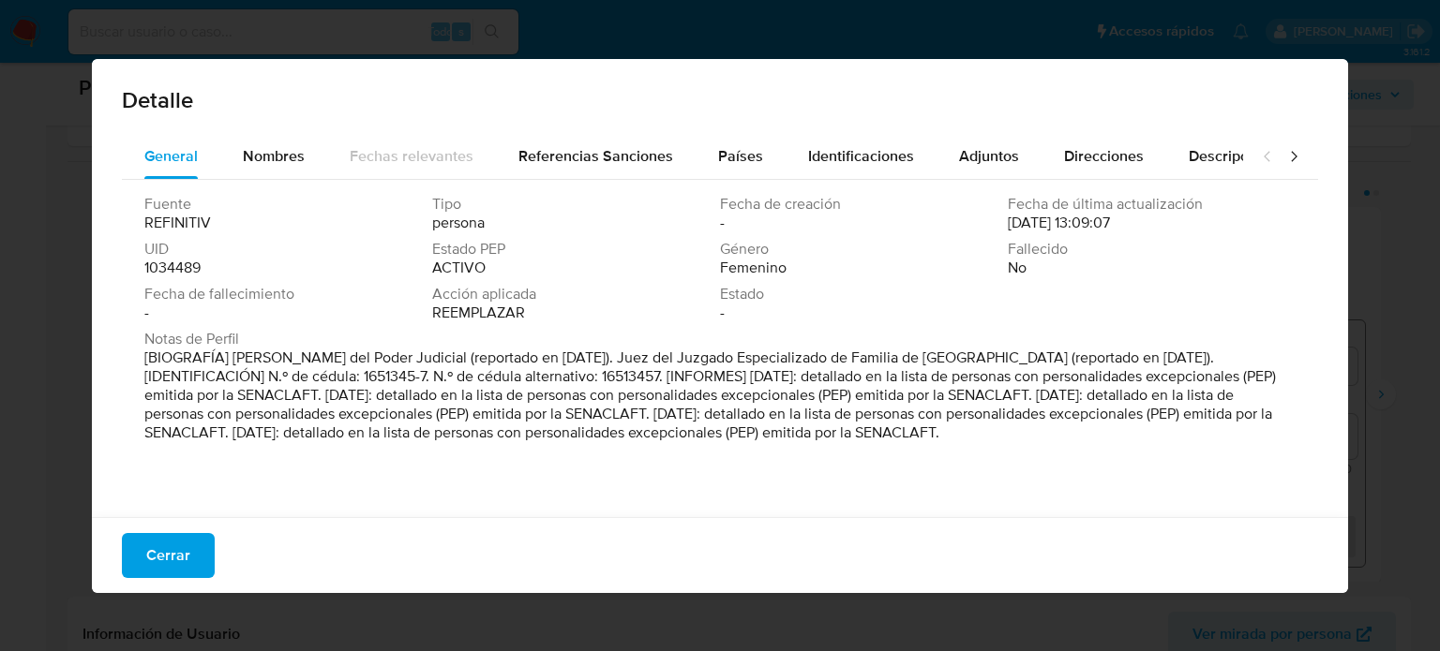
drag, startPoint x: 250, startPoint y: 359, endPoint x: 441, endPoint y: 362, distance: 190.3
click at [441, 362] on font "[BIOGRAFÍA] Juez Letrado del Poder Judicial (reportado en marzo de 2022). Juez …" at bounding box center [709, 395] width 1131 height 97
click at [140, 555] on button "Cerrar" at bounding box center [168, 555] width 93 height 45
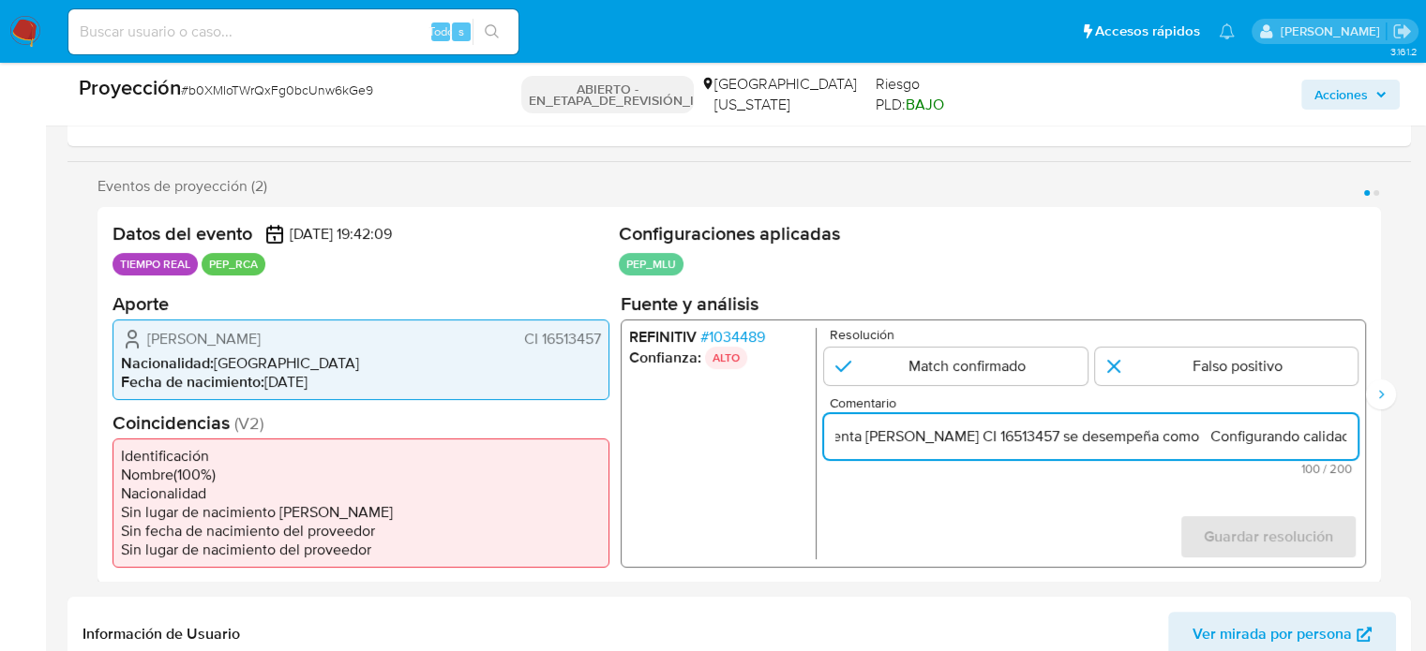
scroll to position [0, 165]
drag, startPoint x: 1293, startPoint y: 430, endPoint x: 1343, endPoint y: 440, distance: 50.6
click at [1347, 440] on input "Titular de cuenta Gabriela Araujo Nicolini CI 16513457 se desempeña como Config…" at bounding box center [1090, 436] width 533 height 24
click at [1160, 438] on input "Titular de cuenta Gabriela Araujo Nicolini CI 16513457 se desempeña como Config…" at bounding box center [1090, 436] width 533 height 24
click at [1166, 438] on input "Titular de cuenta Gabriela Araujo Nicolini CI 16513457 se desempeña como Config…" at bounding box center [1090, 436] width 533 height 24
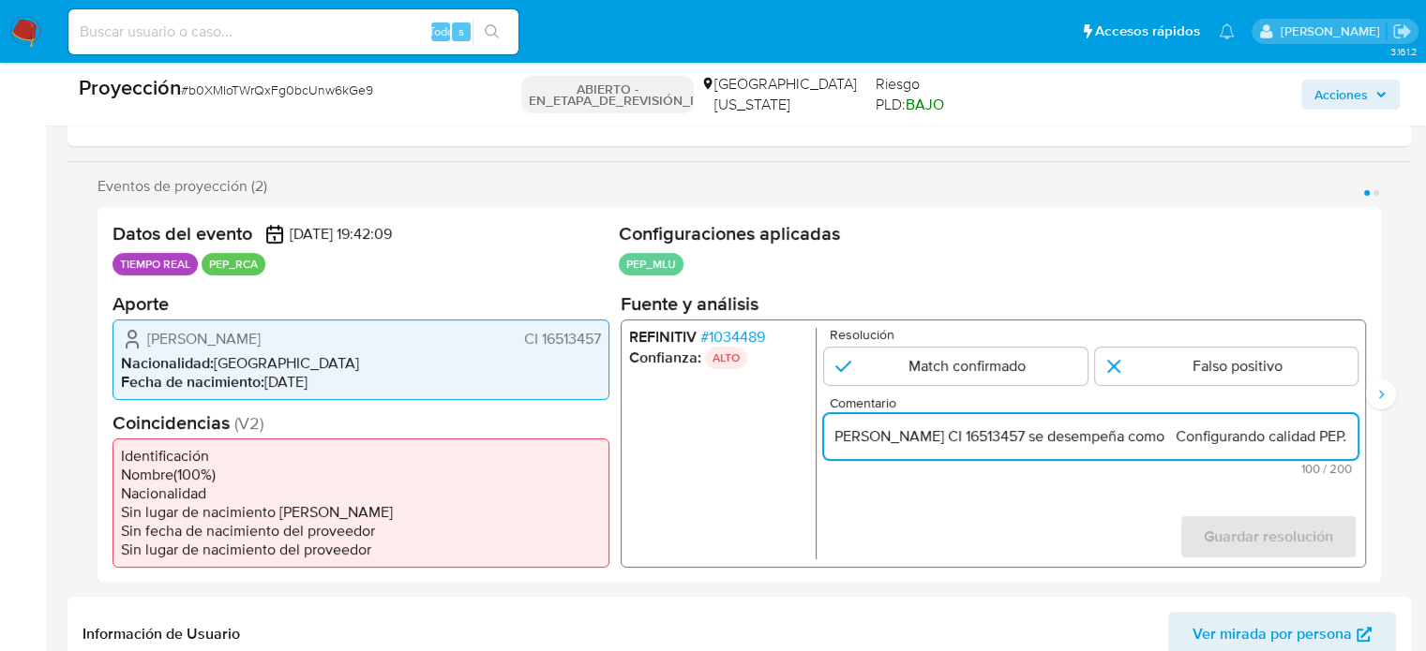
paste input "Juez Letrado del Poder Judicial"
type input "Titular de cuenta Gabriela Araujo Nicolini CI 16513457 se desempeña como Juez L…"
click at [1031, 355] on input "1 de 2" at bounding box center [955, 365] width 263 height 37
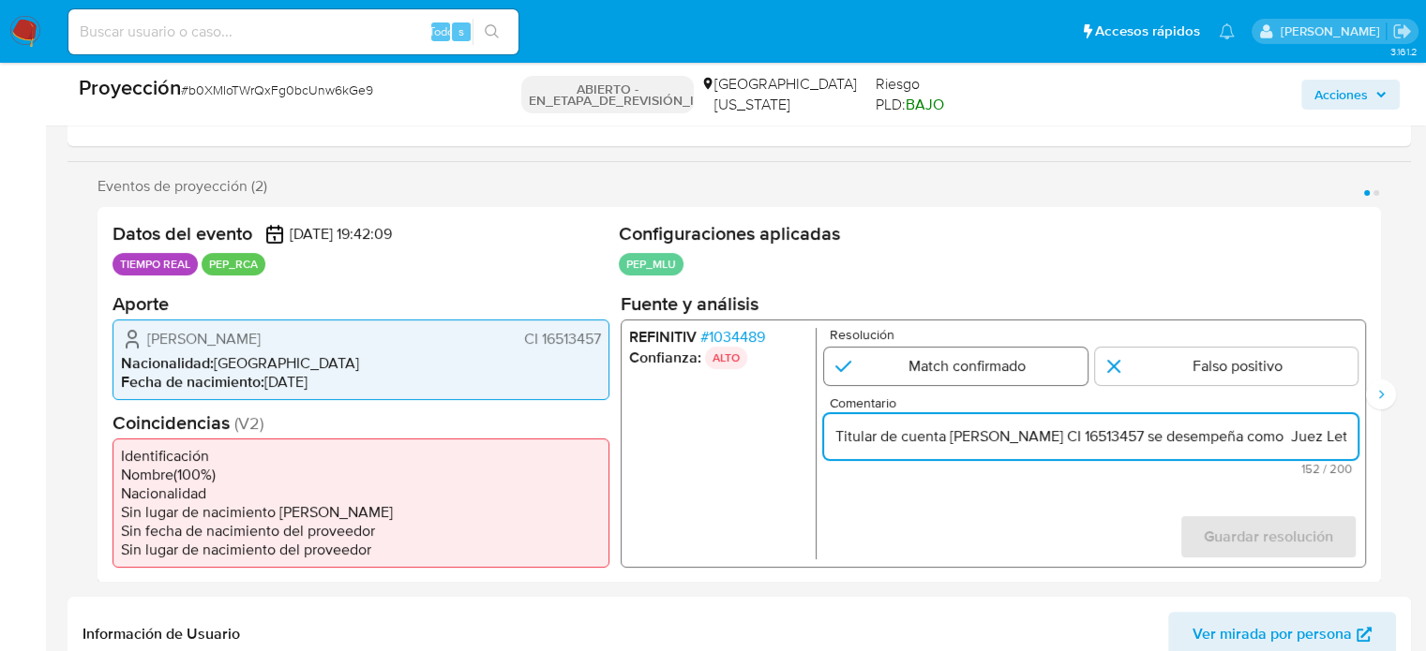
radio input "true"
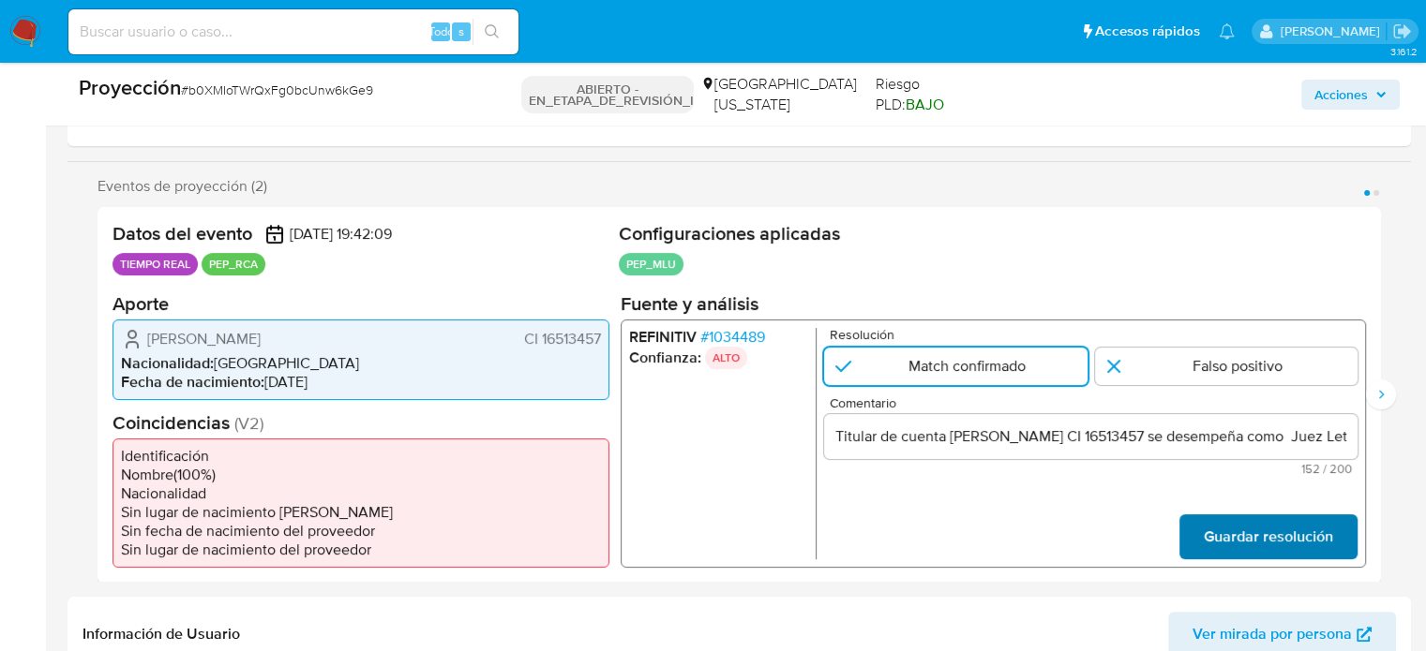
click at [1211, 528] on span "Guardar resolución" at bounding box center [1268, 536] width 129 height 41
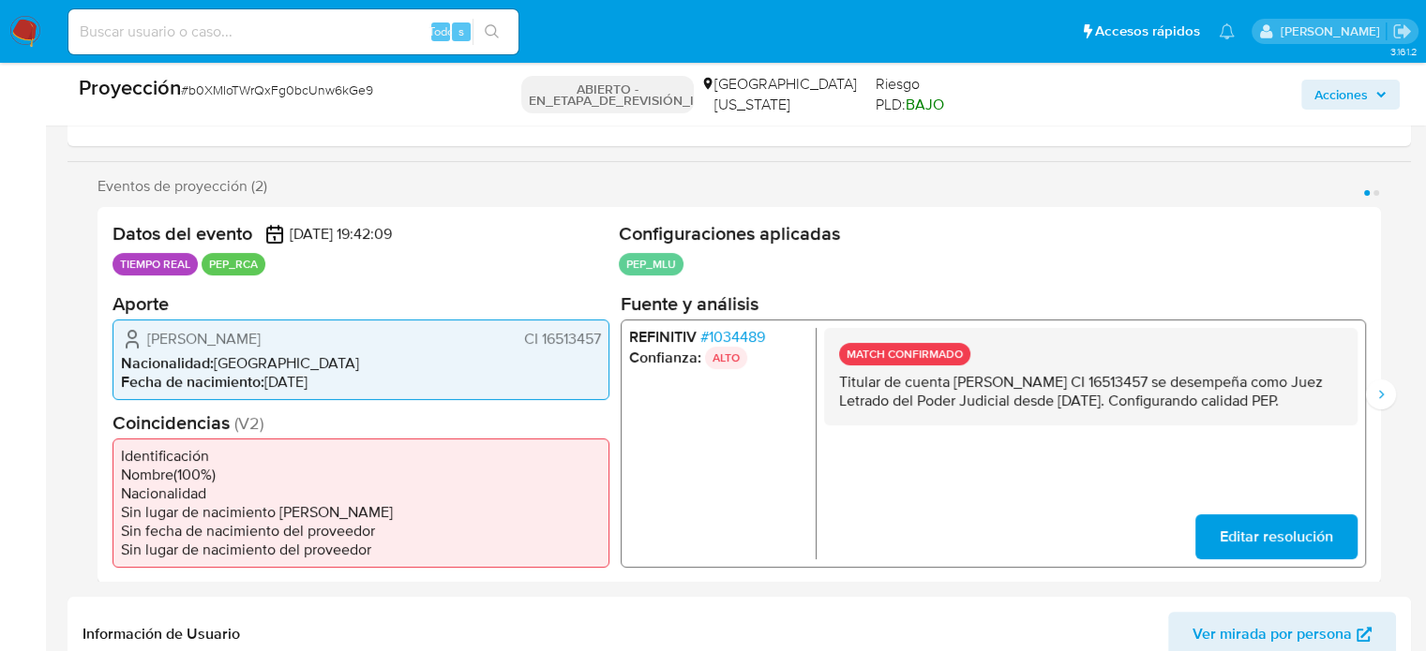
drag, startPoint x: 941, startPoint y: 422, endPoint x: 832, endPoint y: 389, distance: 113.6
click at [832, 389] on div "MATCH CONFIRMADO Titular de cuenta Gabriela Araujo Nicolini CI 16513457 se dese…" at bounding box center [1090, 375] width 533 height 97
click at [1382, 393] on icon "Siguiente" at bounding box center [1381, 394] width 5 height 8
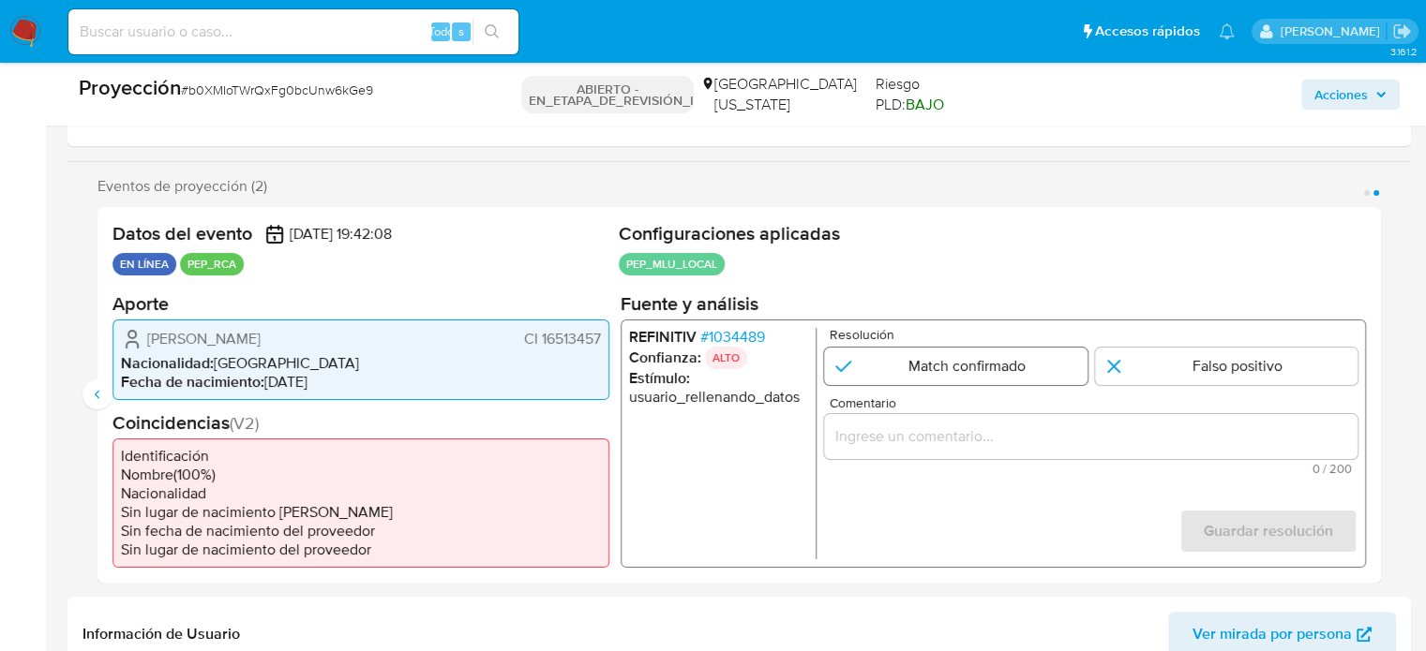
click at [949, 357] on input "2 de 2" at bounding box center [955, 365] width 263 height 37
radio input "true"
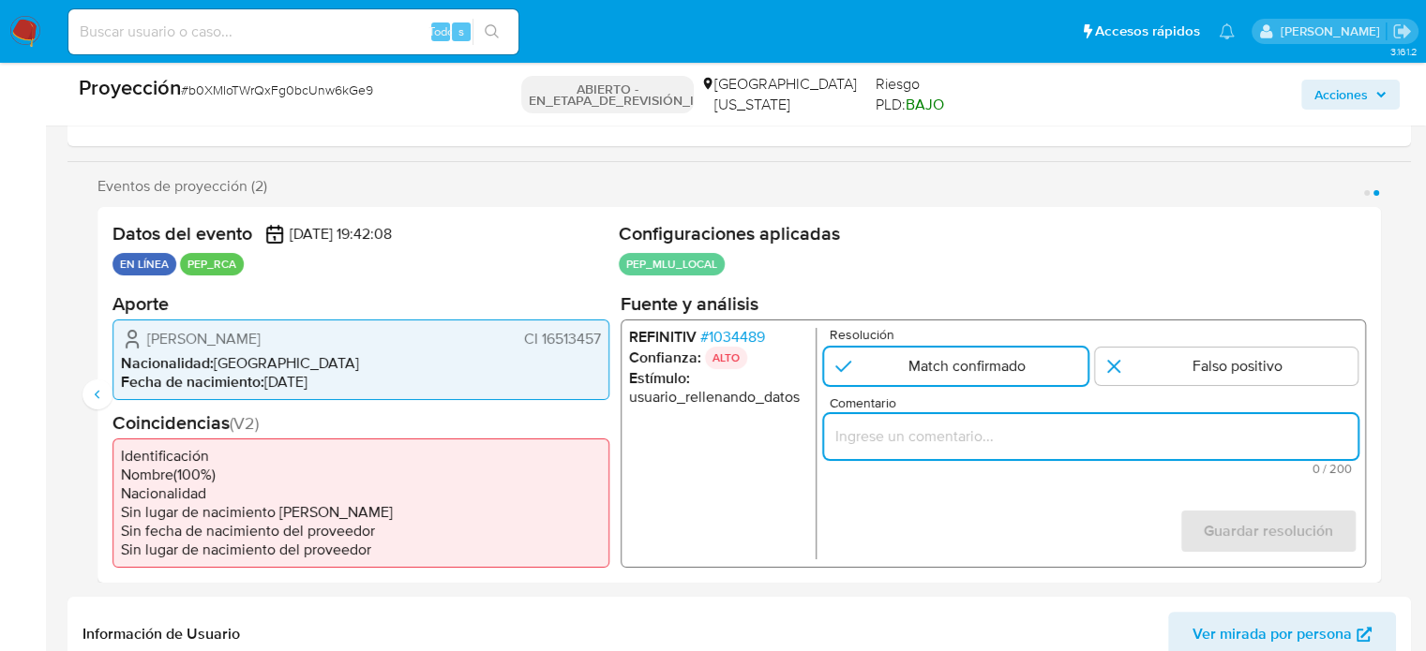
click at [964, 438] on input "Comentario" at bounding box center [1090, 436] width 533 height 24
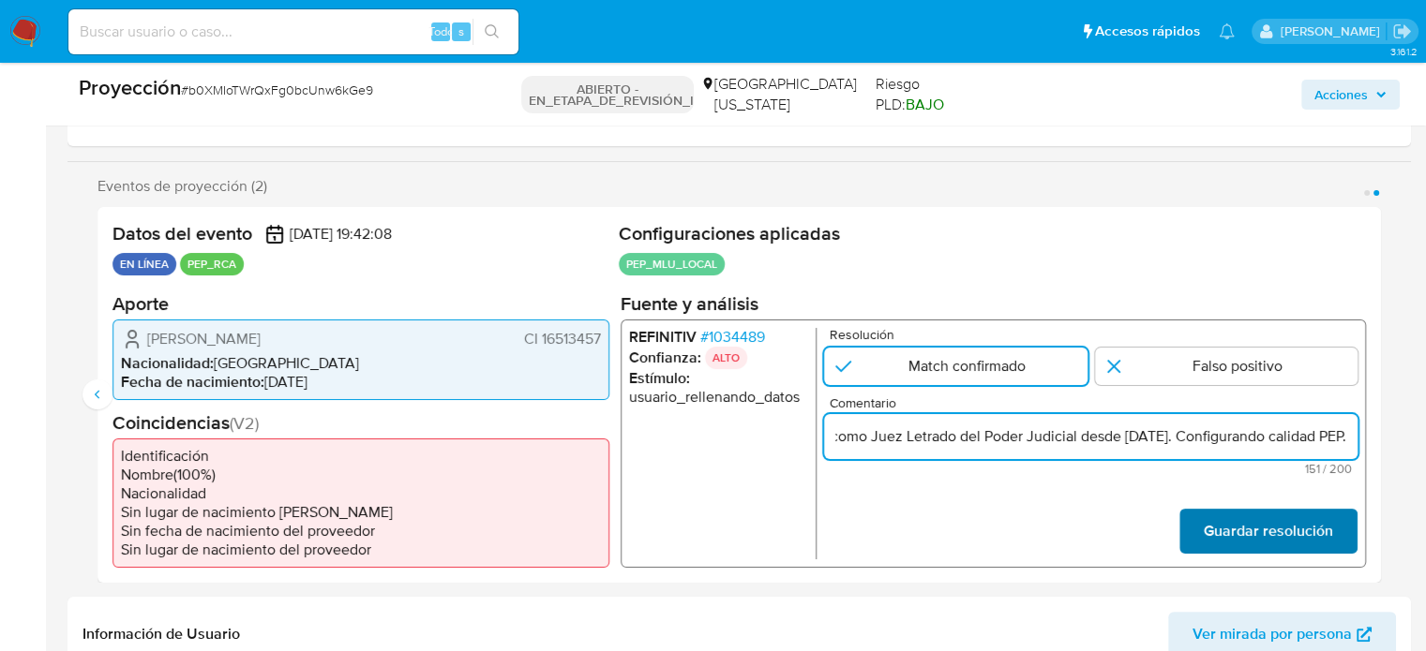
type input "Titular de cuenta Gabriela Araujo Nicolini CI 16513457 se desempeña como Juez L…"
click at [1230, 536] on font "Guardar resolución" at bounding box center [1268, 531] width 129 height 45
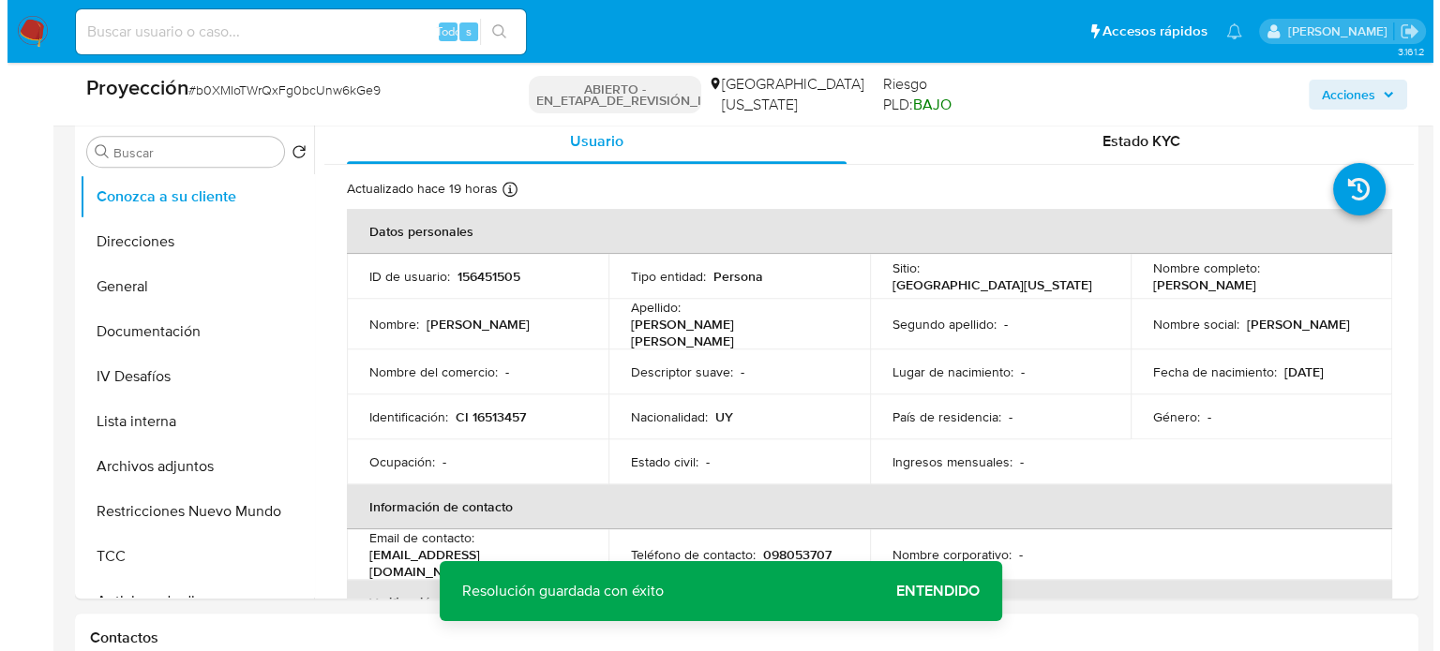
scroll to position [844, 0]
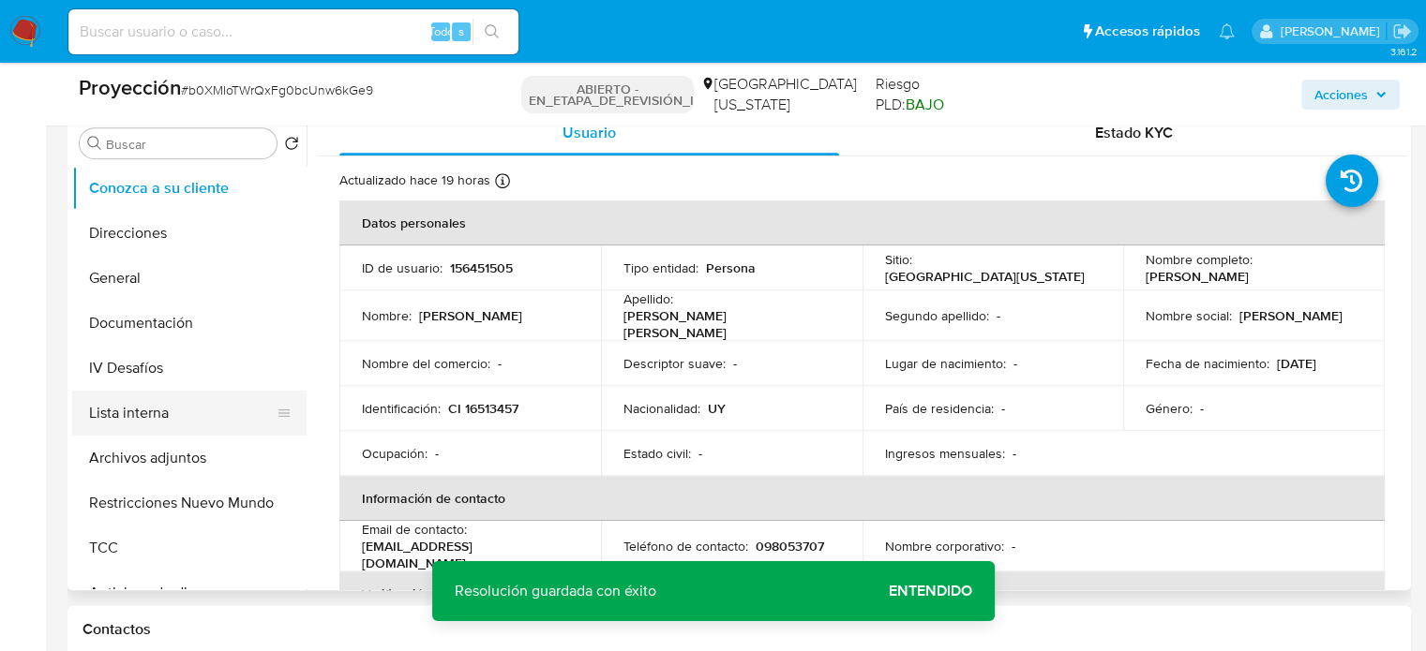
click at [127, 426] on button "Lista interna" at bounding box center [181, 413] width 219 height 45
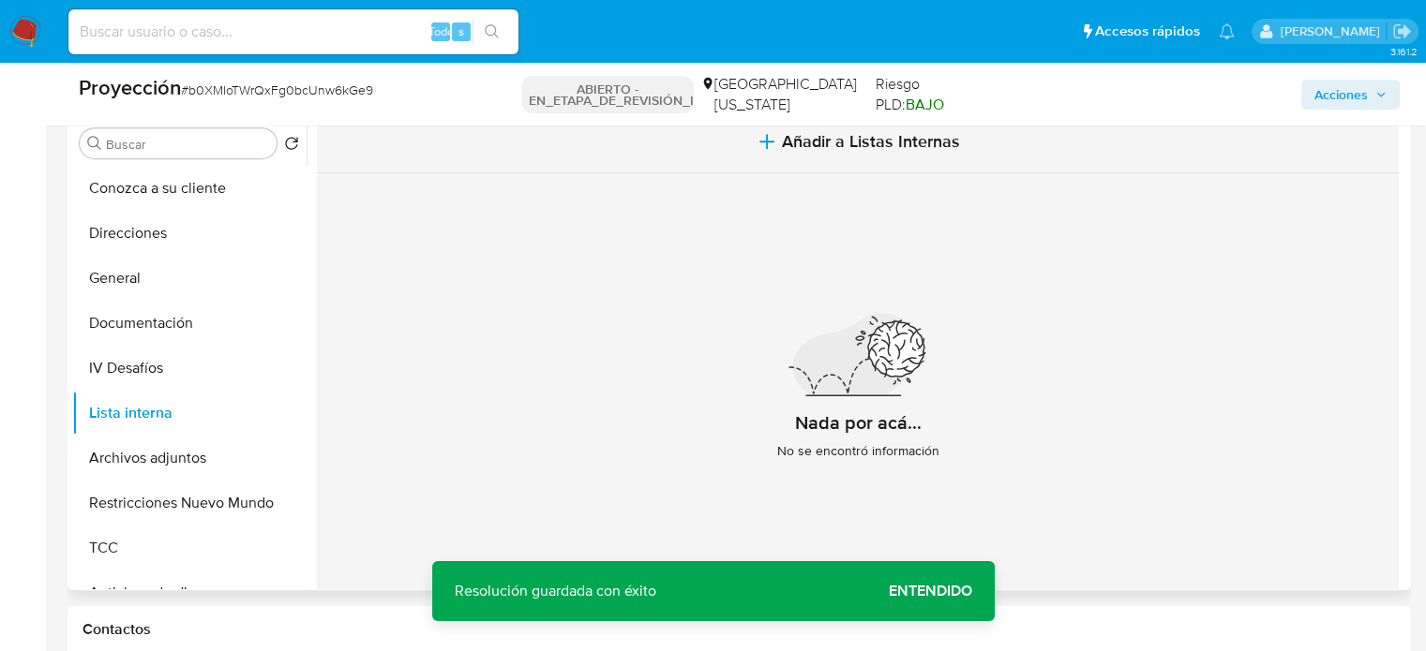
click at [823, 147] on span "Añadir a Listas Internas" at bounding box center [871, 141] width 178 height 21
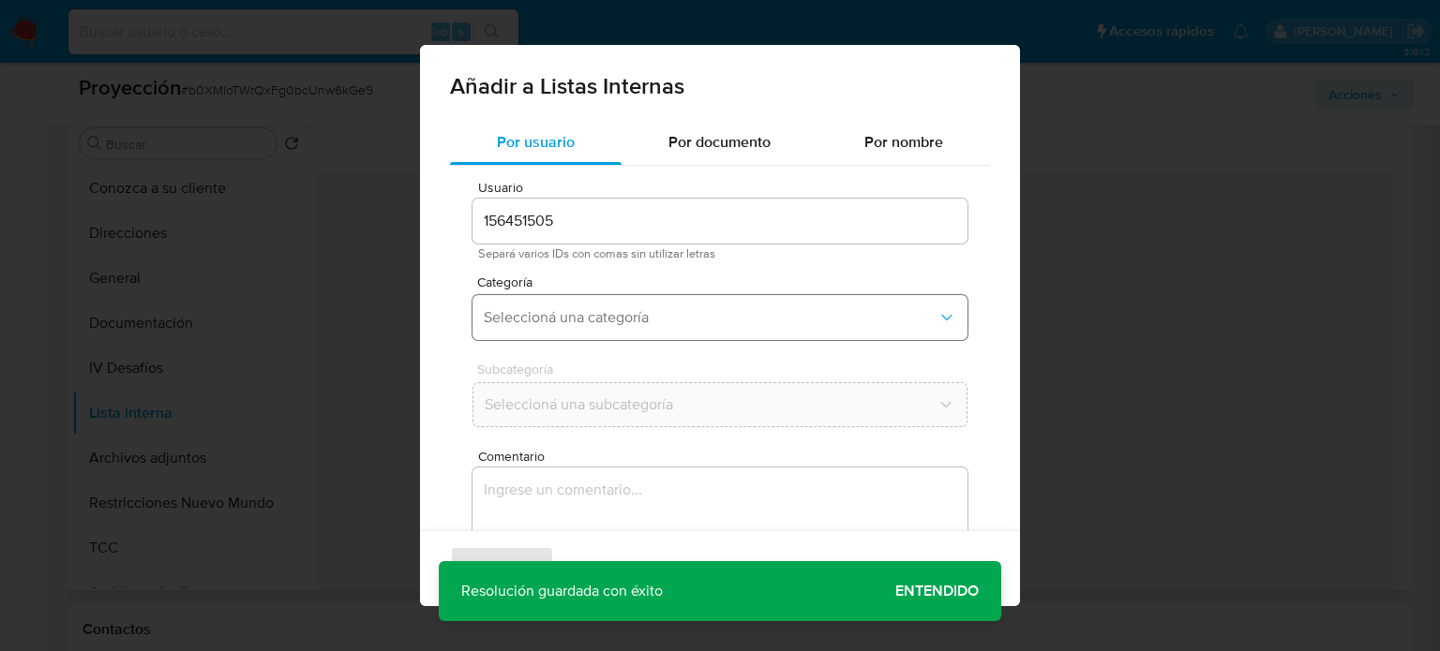
click at [567, 307] on button "Seleccioná una categoría" at bounding box center [719, 317] width 495 height 45
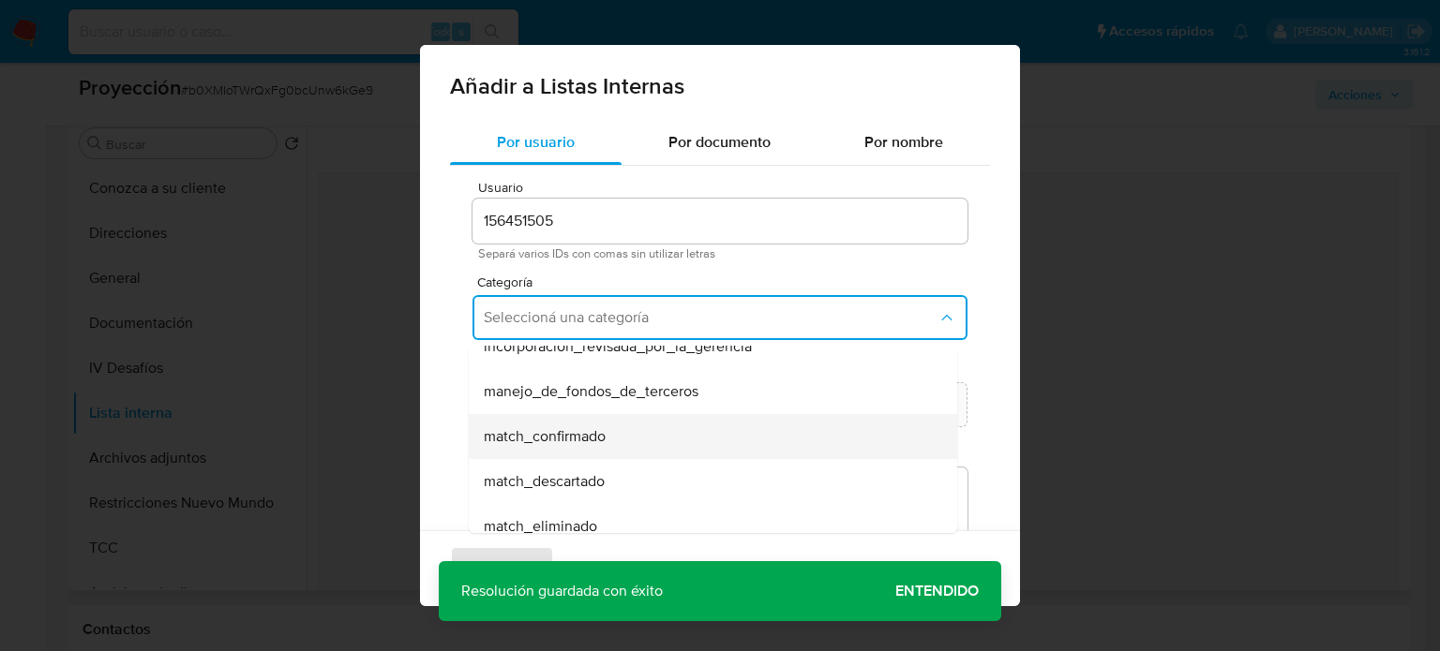
scroll to position [94, 0]
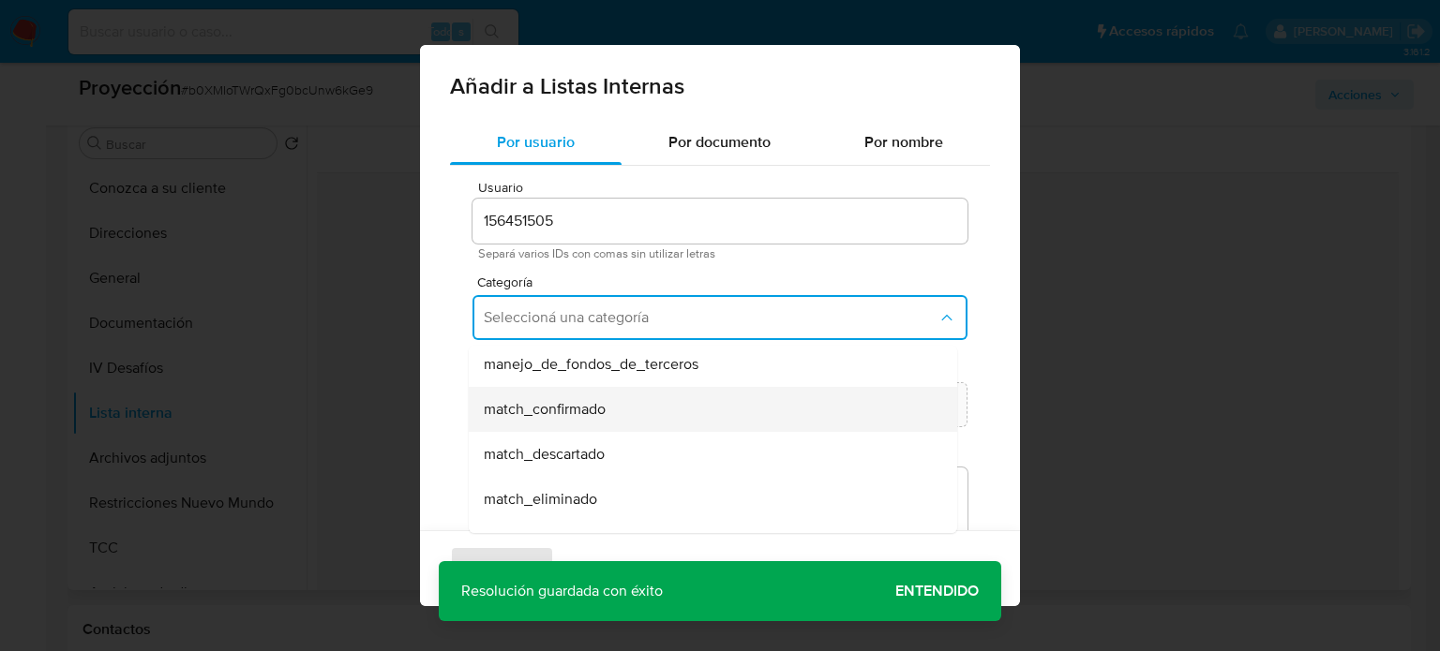
click at [569, 411] on span "match_confirmado" at bounding box center [545, 409] width 122 height 19
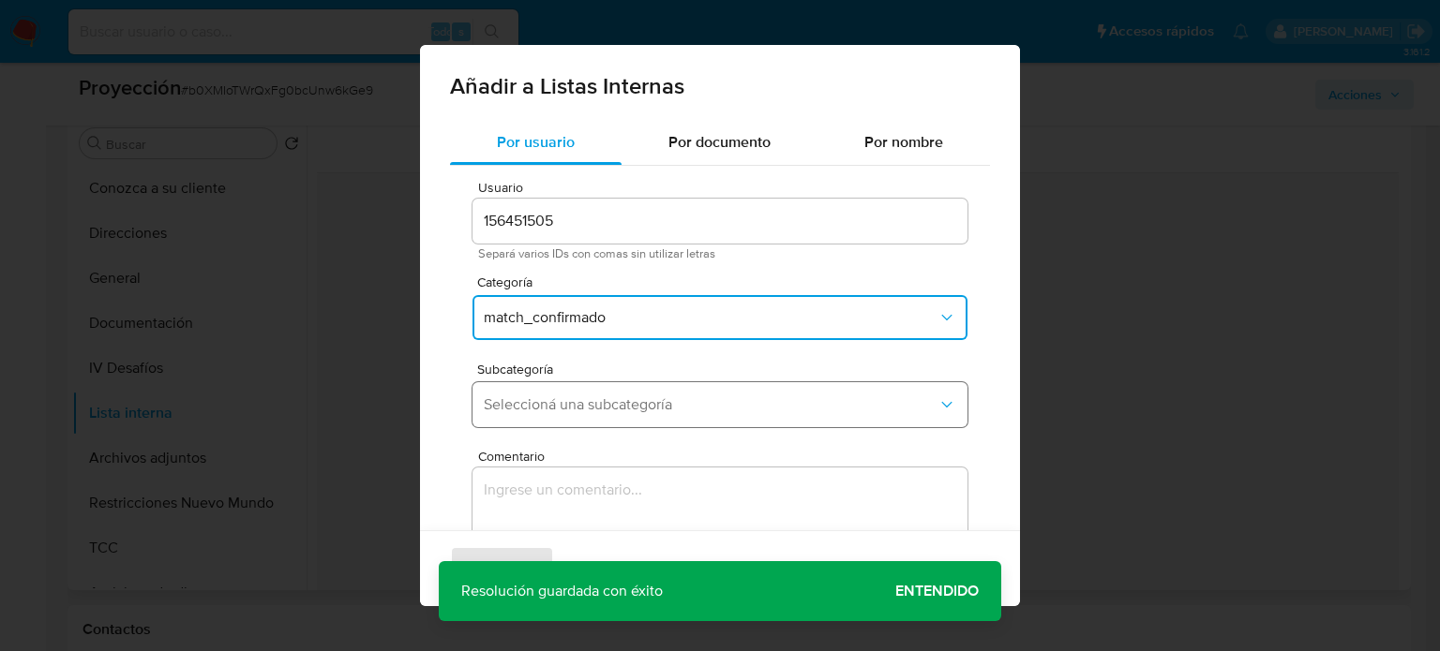
click at [570, 408] on span "Seleccioná una subcategoría" at bounding box center [711, 405] width 454 height 19
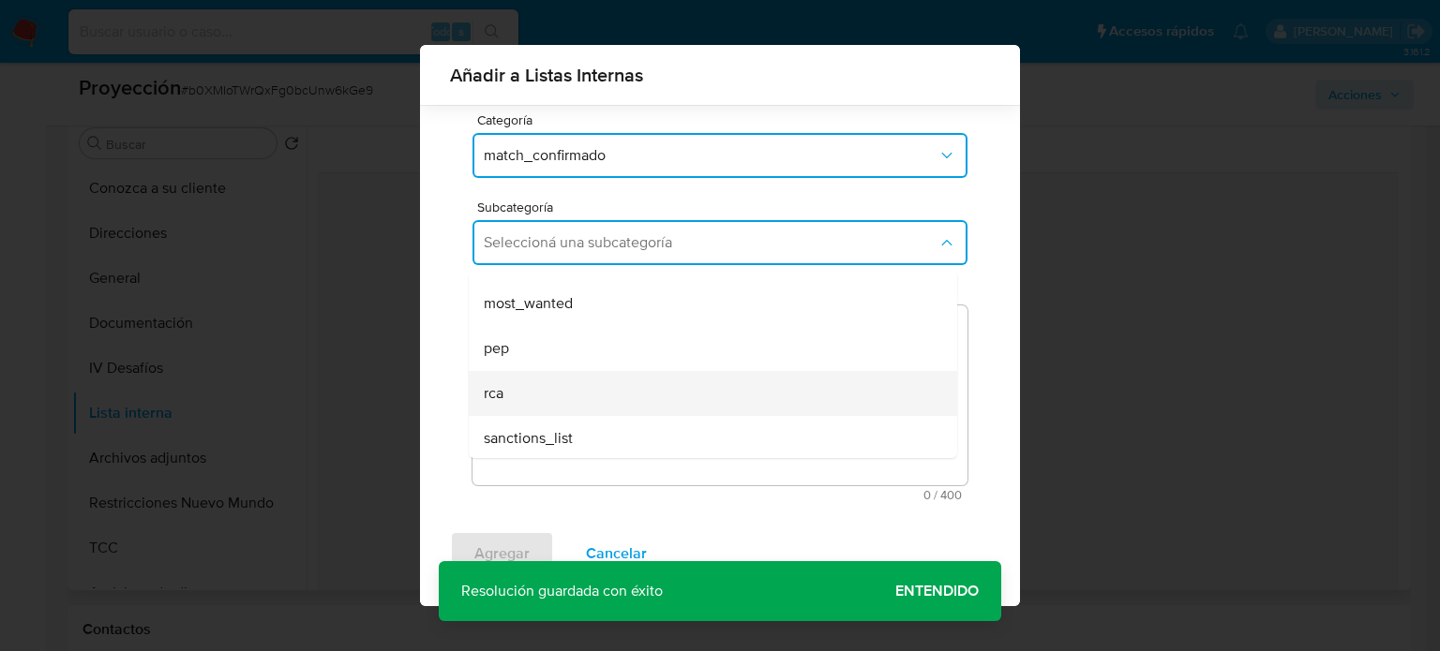
scroll to position [127, 0]
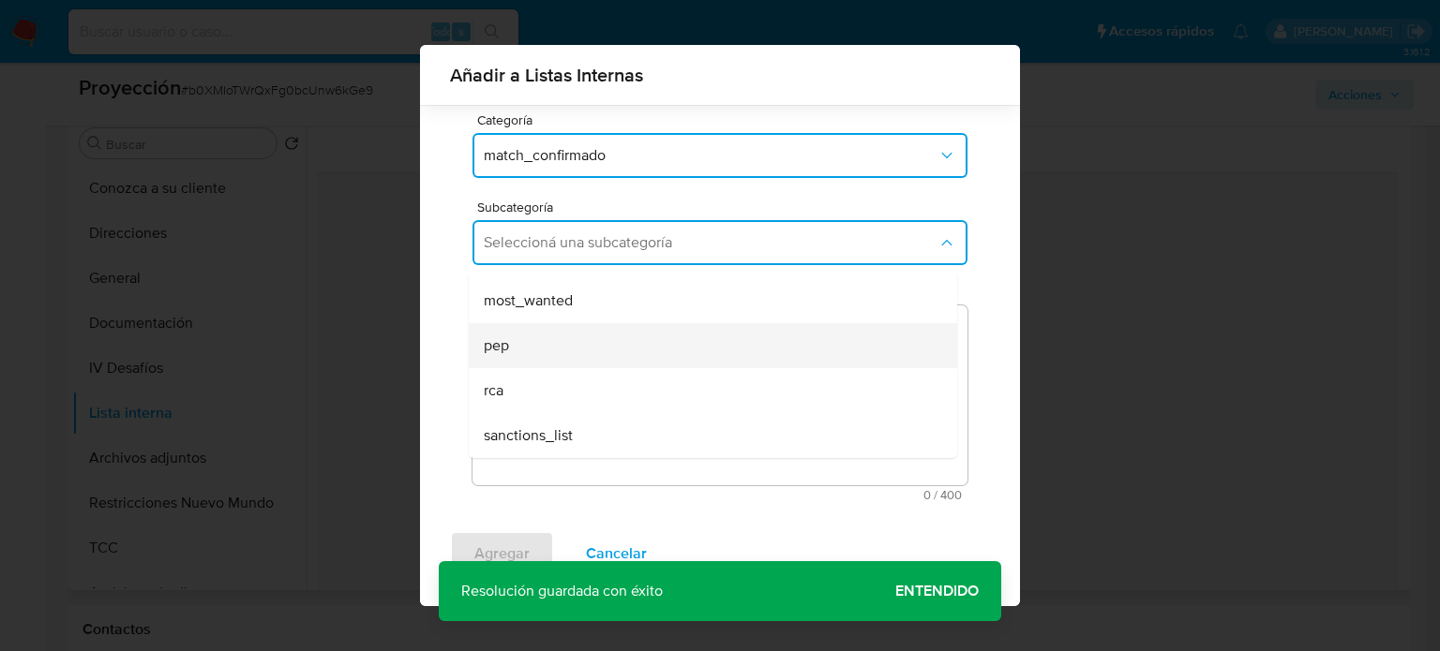
click at [517, 351] on div "pep" at bounding box center [707, 345] width 447 height 45
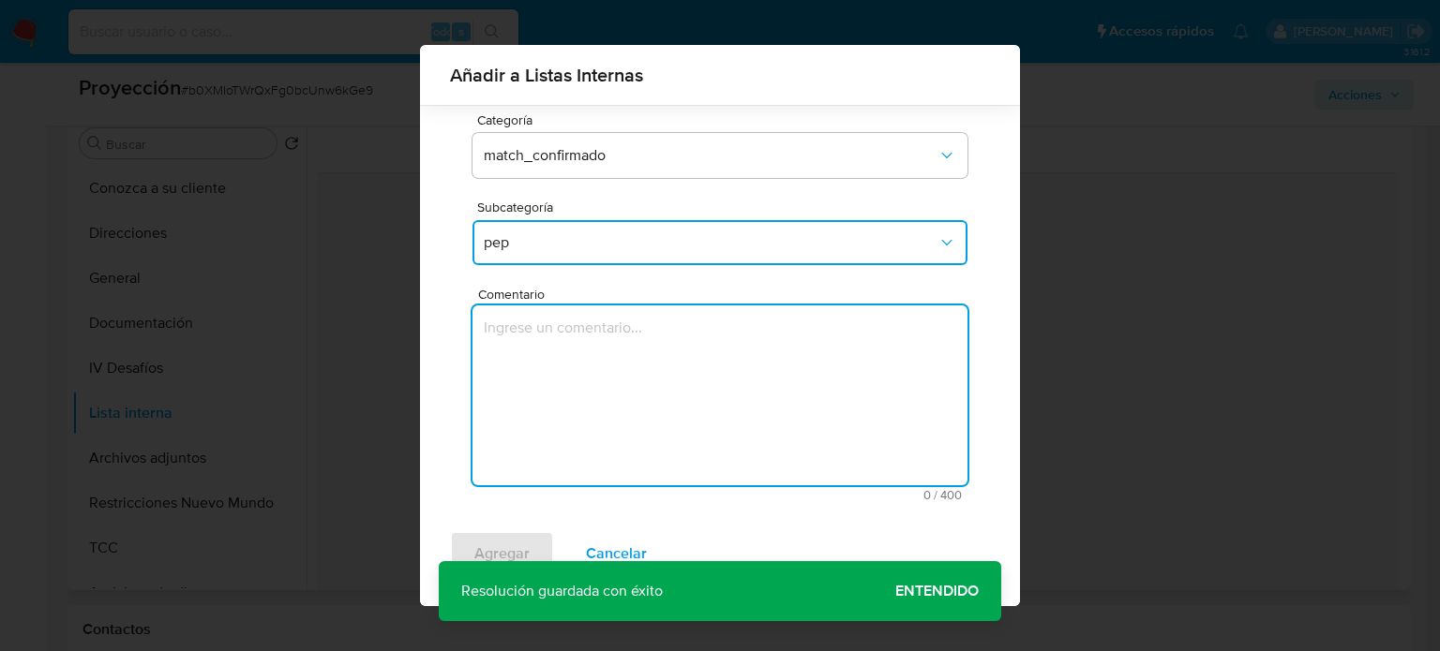
click at [552, 366] on textarea "Comentario" at bounding box center [719, 396] width 495 height 180
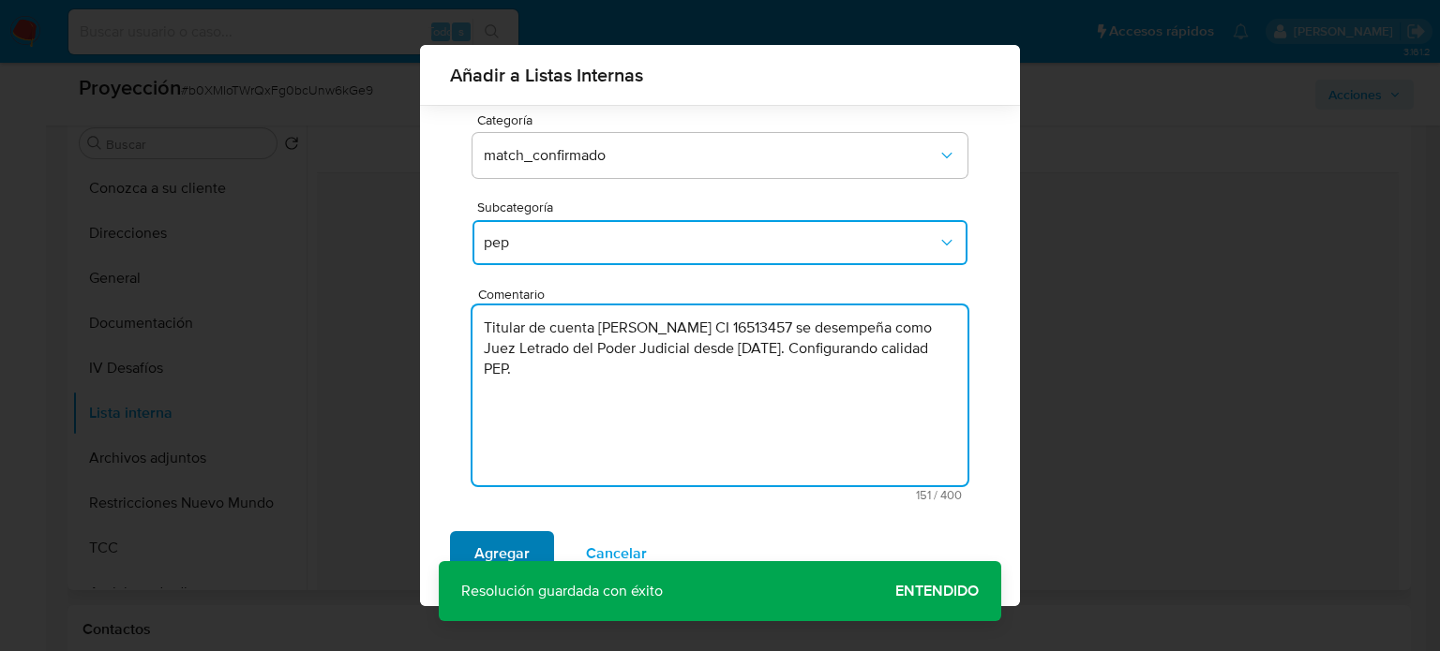
type textarea "Titular de cuenta Gabriela Araujo Nicolini CI 16513457 se desempeña como Juez L…"
click at [495, 545] on span "Agregar" at bounding box center [501, 553] width 55 height 41
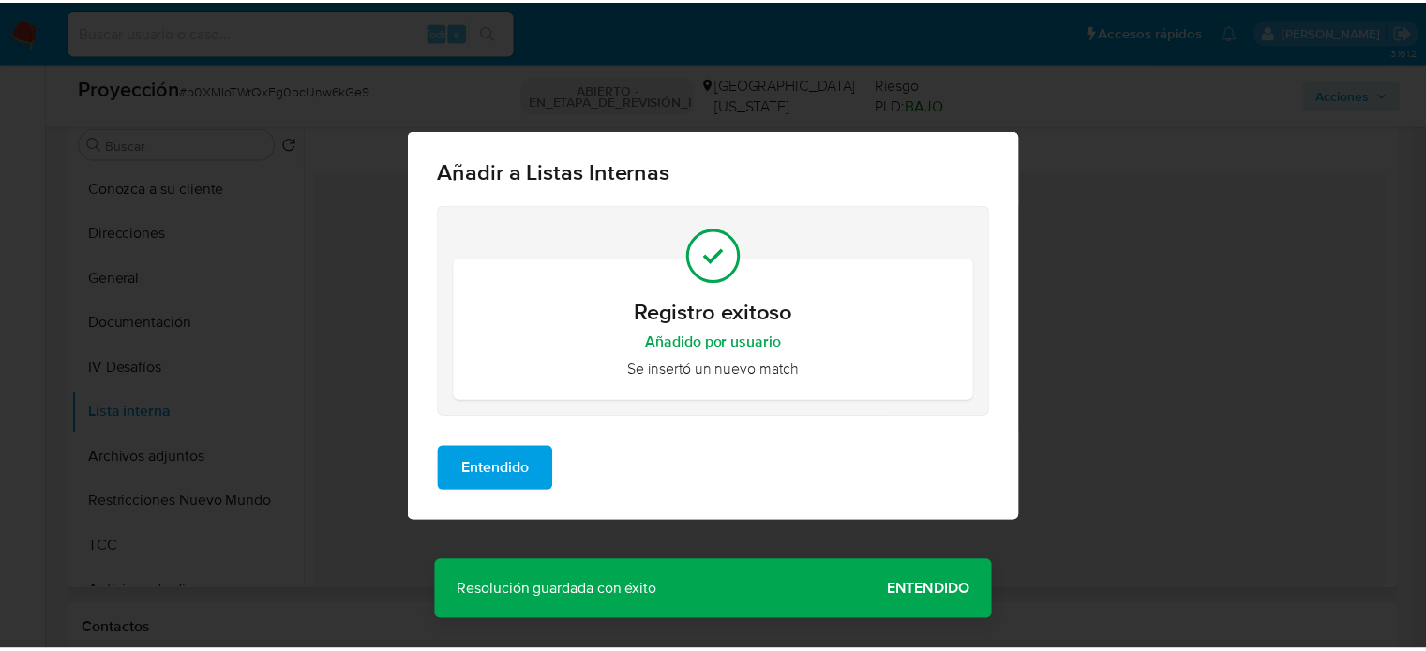
scroll to position [0, 0]
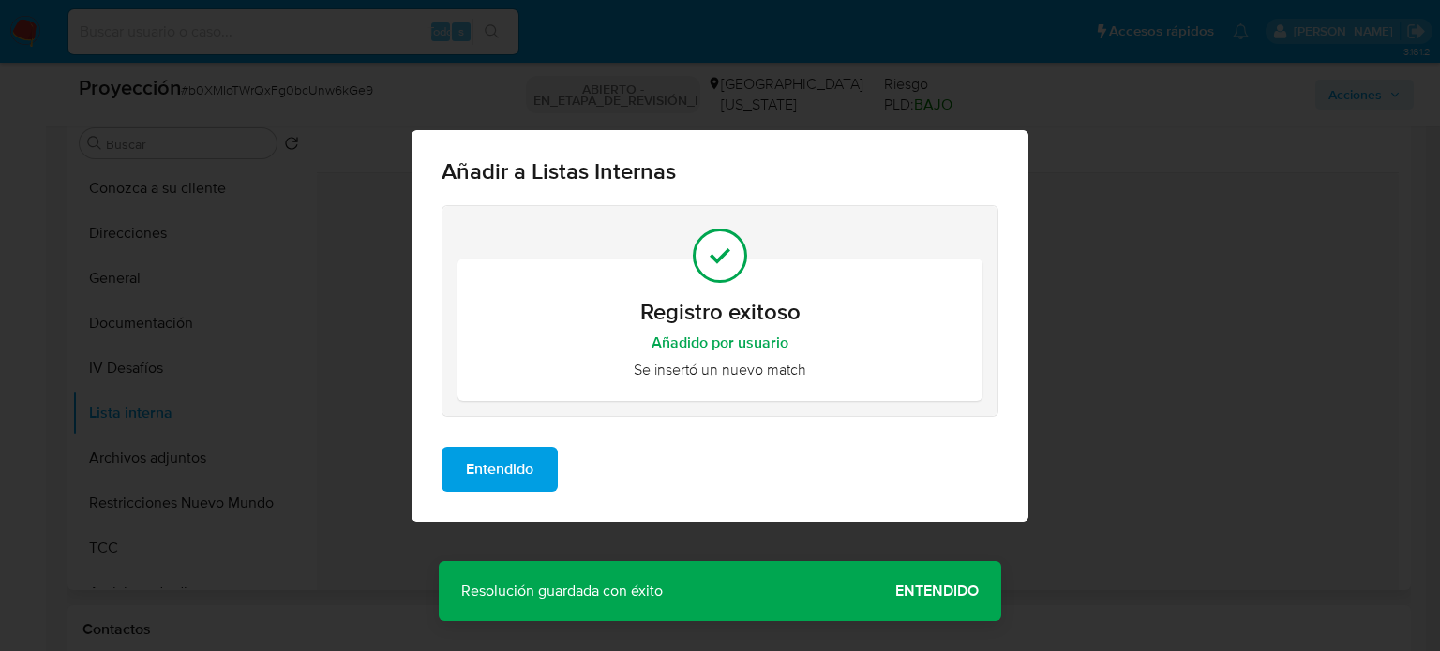
click at [510, 467] on span "Entendido" at bounding box center [499, 469] width 67 height 41
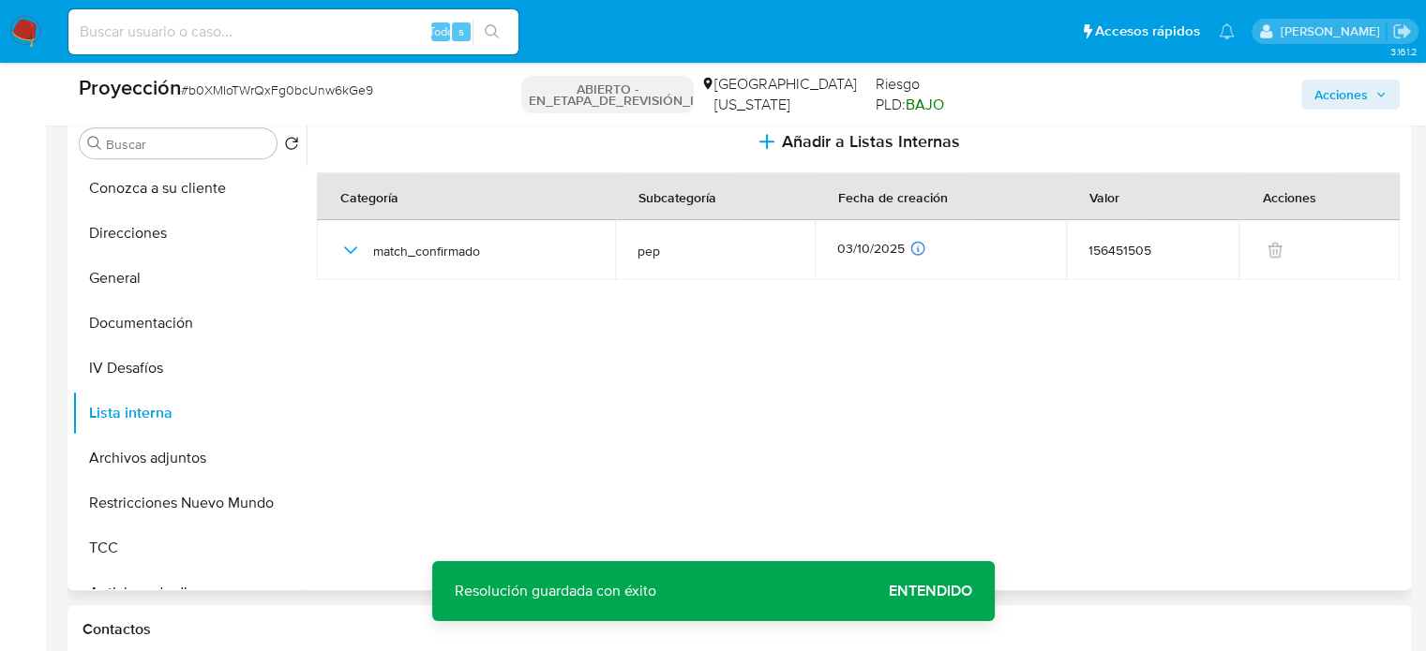
click at [908, 591] on font "Entendido" at bounding box center [930, 591] width 83 height 45
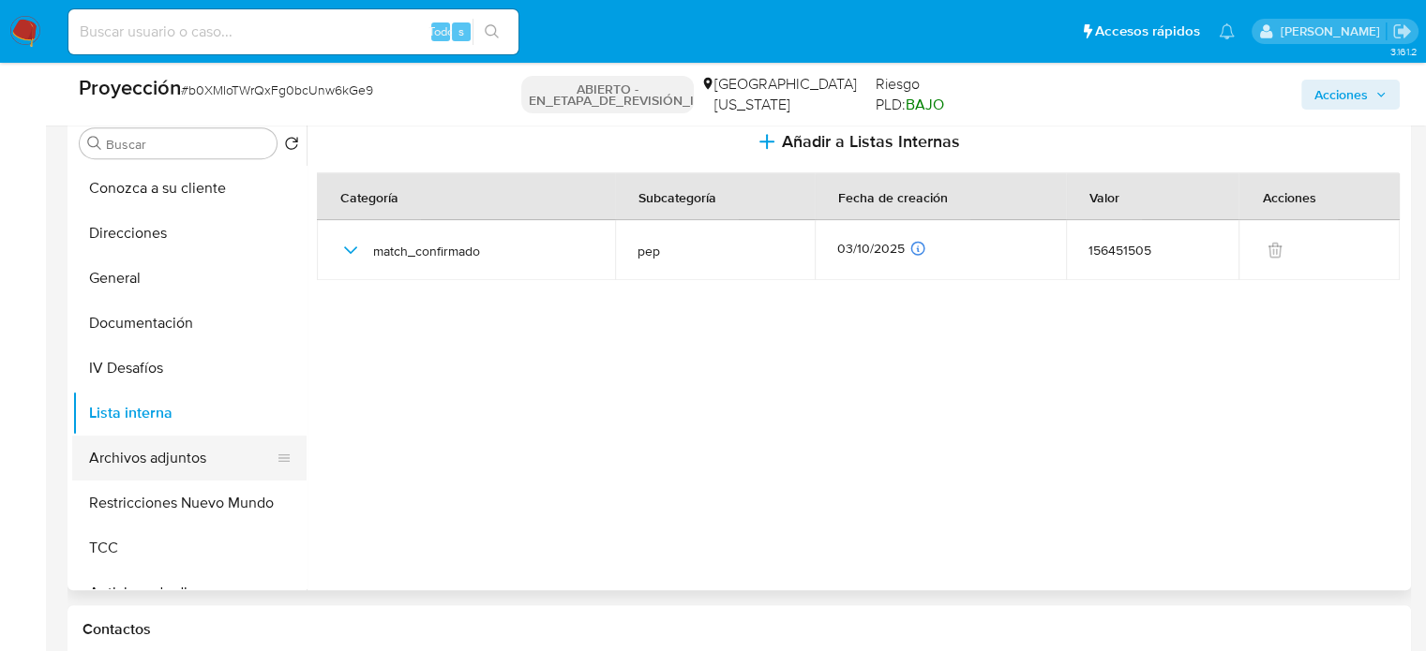
click at [169, 453] on button "Archivos adjuntos" at bounding box center [181, 458] width 219 height 45
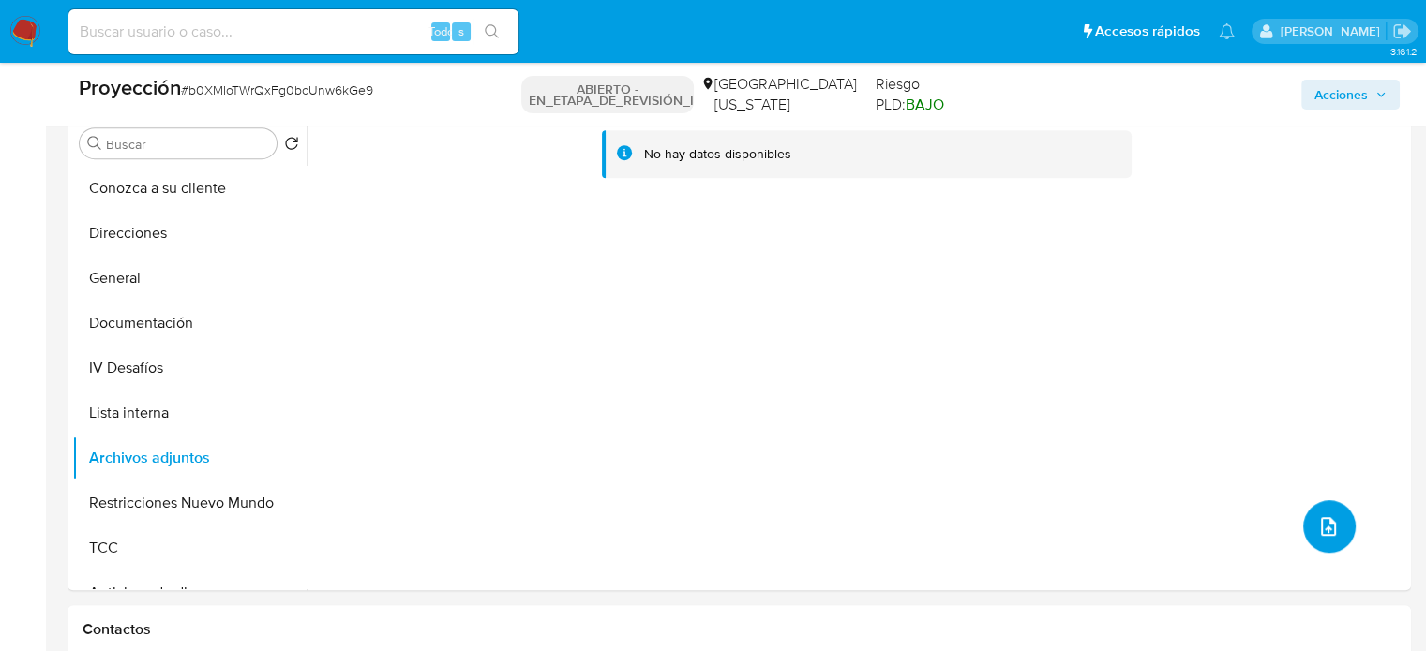
click at [1321, 535] on icon "subir archivo" at bounding box center [1328, 527] width 22 height 22
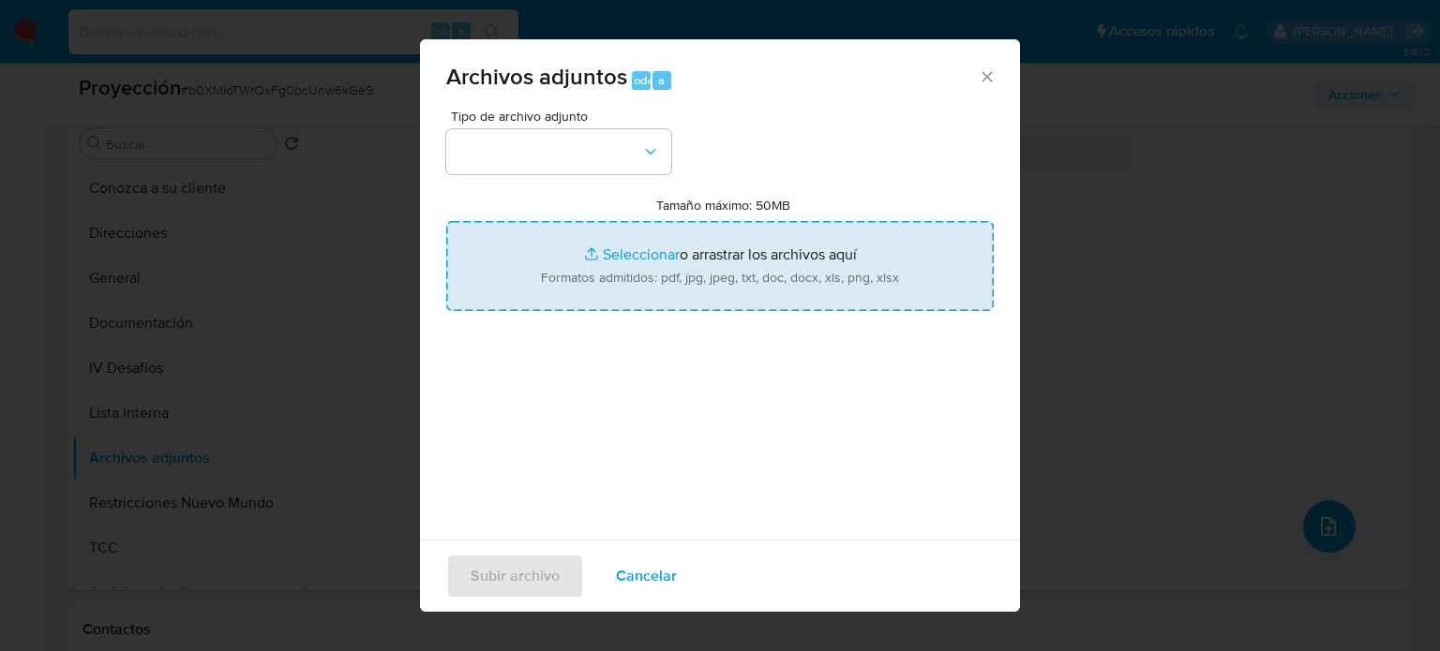
click at [783, 258] on input "Tamaño máximo: 50MB Seleccionar archivos" at bounding box center [719, 266] width 547 height 90
type input "C:\fakepath\_Gabriela Araujo Nicolini_ Lavado de dinero - Buscar con Google.pdf"
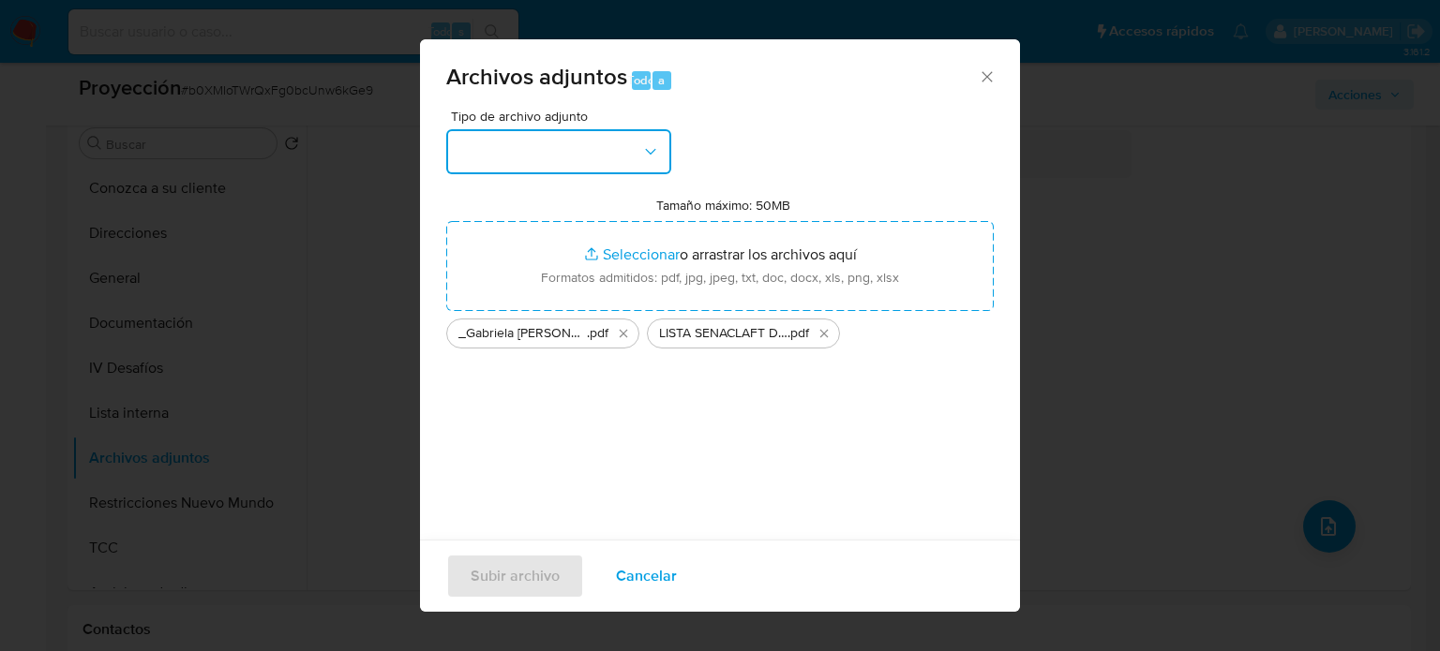
click at [628, 157] on button "button" at bounding box center [558, 151] width 225 height 45
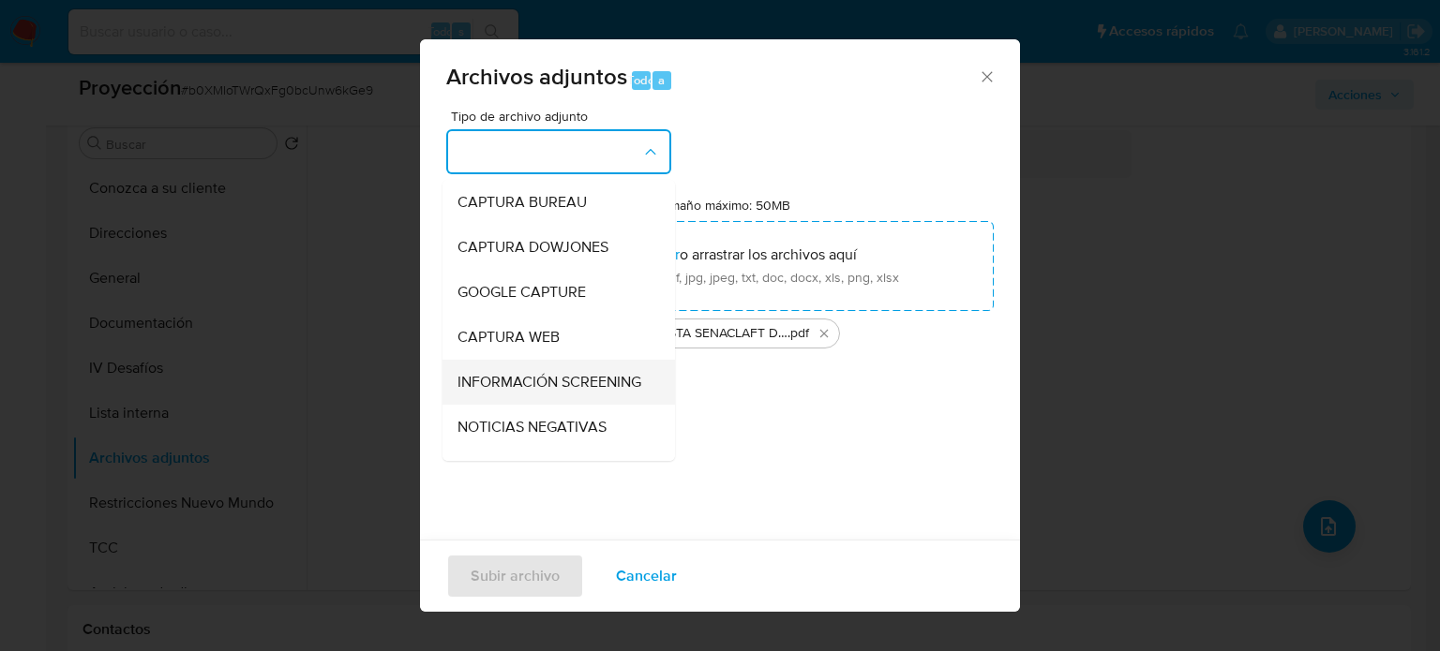
click at [513, 381] on span "INFORMACIÓN SCREENING" at bounding box center [549, 382] width 184 height 19
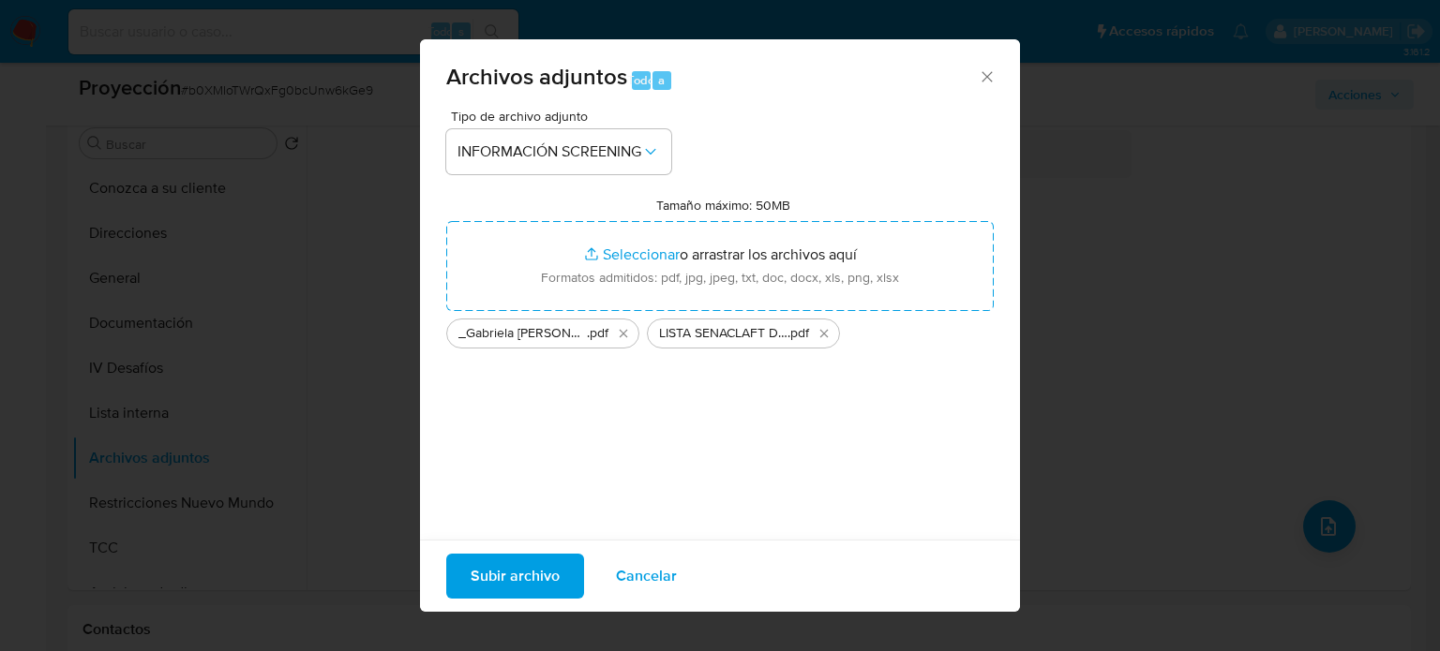
click at [529, 585] on span "Subir archivo" at bounding box center [515, 576] width 89 height 41
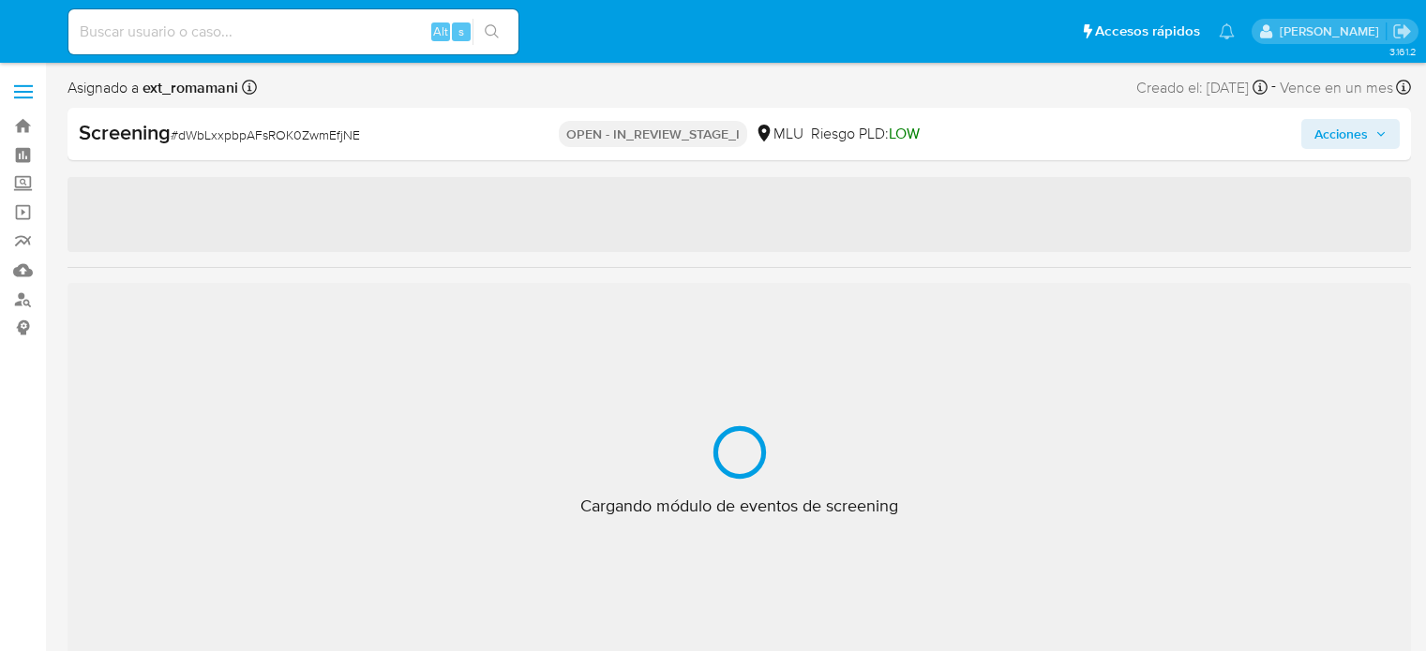
select select "10"
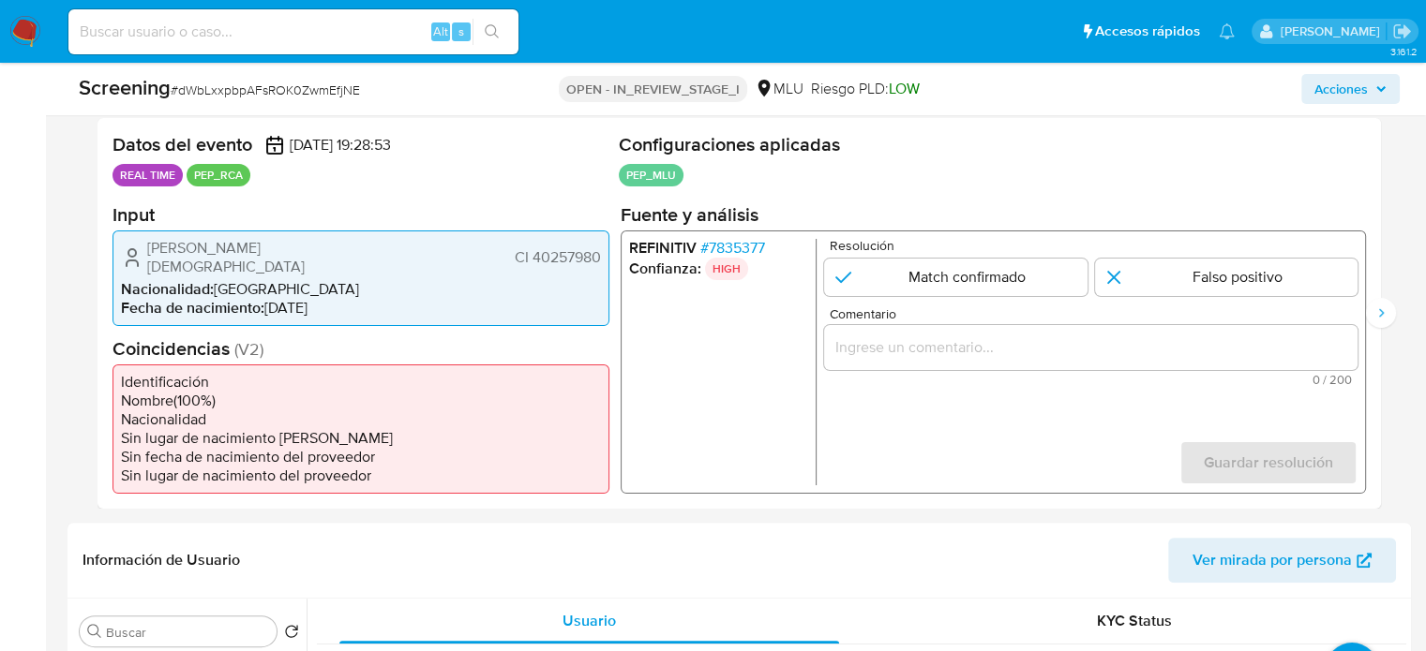
scroll to position [375, 0]
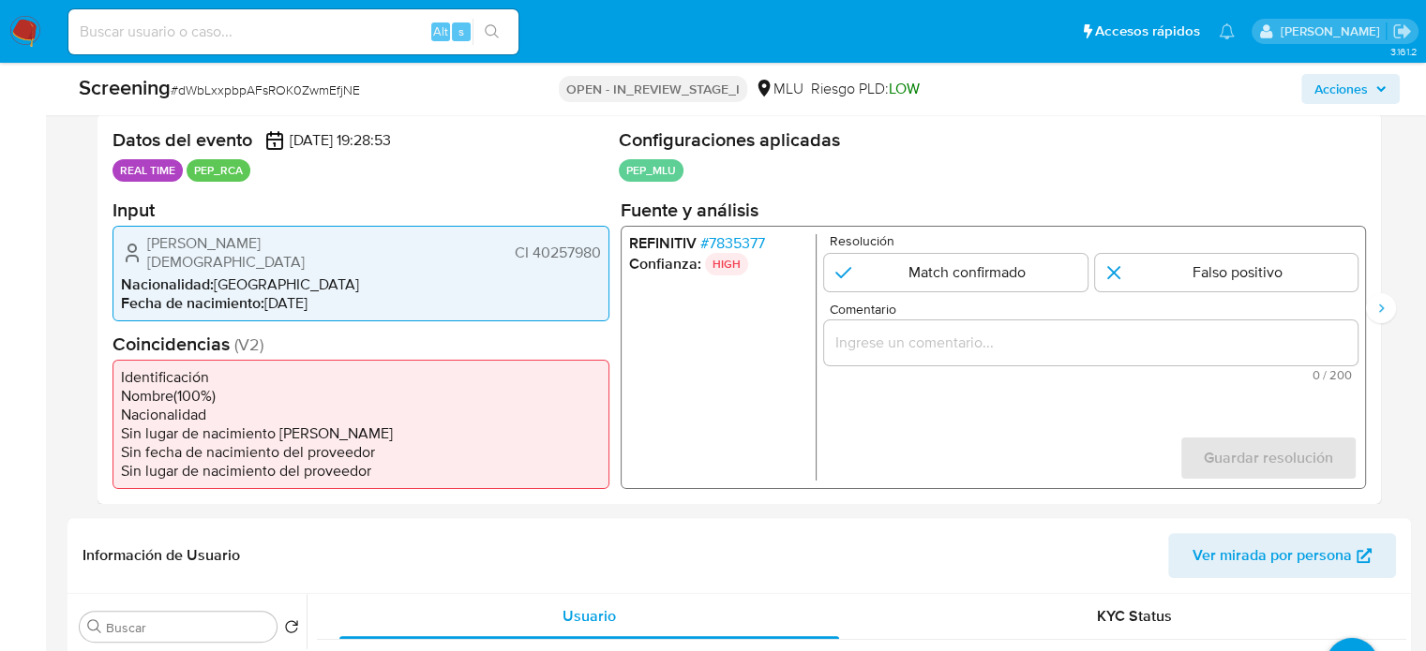
drag, startPoint x: 602, startPoint y: 253, endPoint x: 534, endPoint y: 254, distance: 67.5
click at [534, 254] on div "[PERSON_NAME] CI 40257980 Nacionalidad : [DEMOGRAPHIC_DATA] Fecha de nacimiento…" at bounding box center [360, 273] width 497 height 96
drag, startPoint x: 195, startPoint y: 262, endPoint x: 146, endPoint y: 247, distance: 51.0
click at [146, 247] on div "[PERSON_NAME] CI 40257980" at bounding box center [361, 251] width 480 height 37
click at [985, 330] on input "Comentario" at bounding box center [1090, 342] width 533 height 24
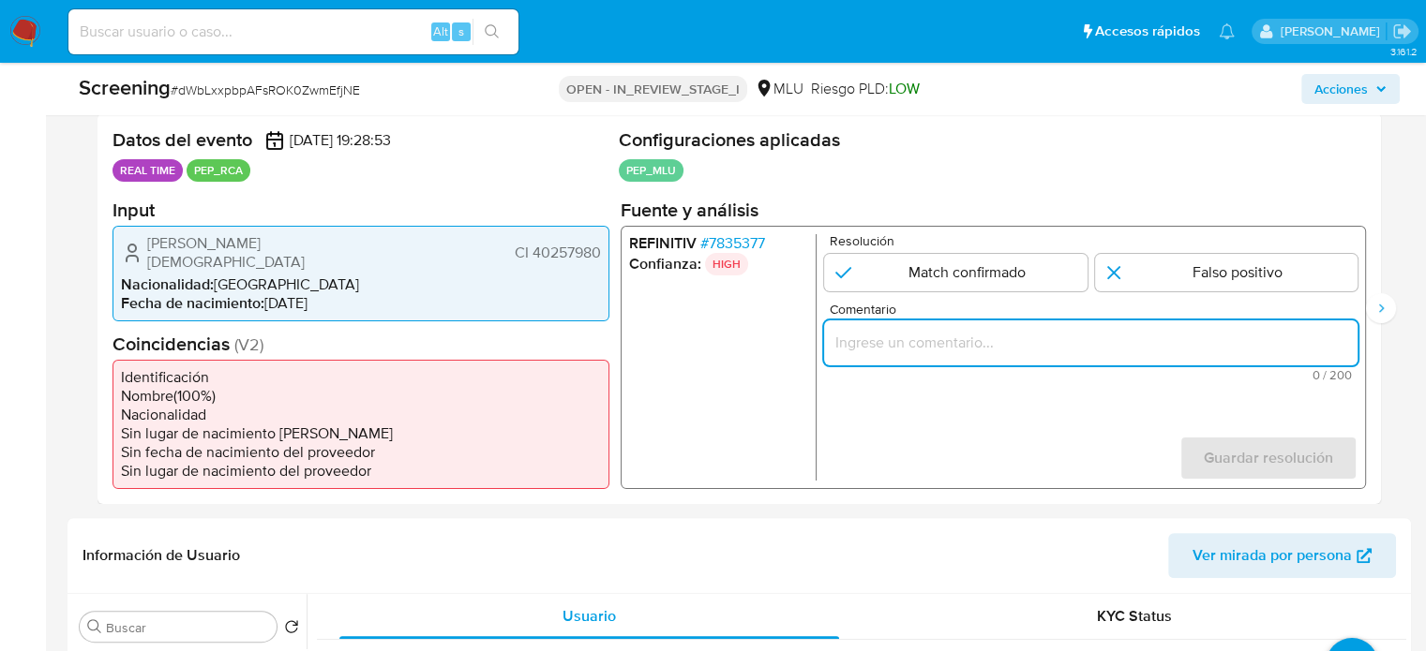
paste input "Titular de cuenta se desempeña como Configurando calidad PEP."
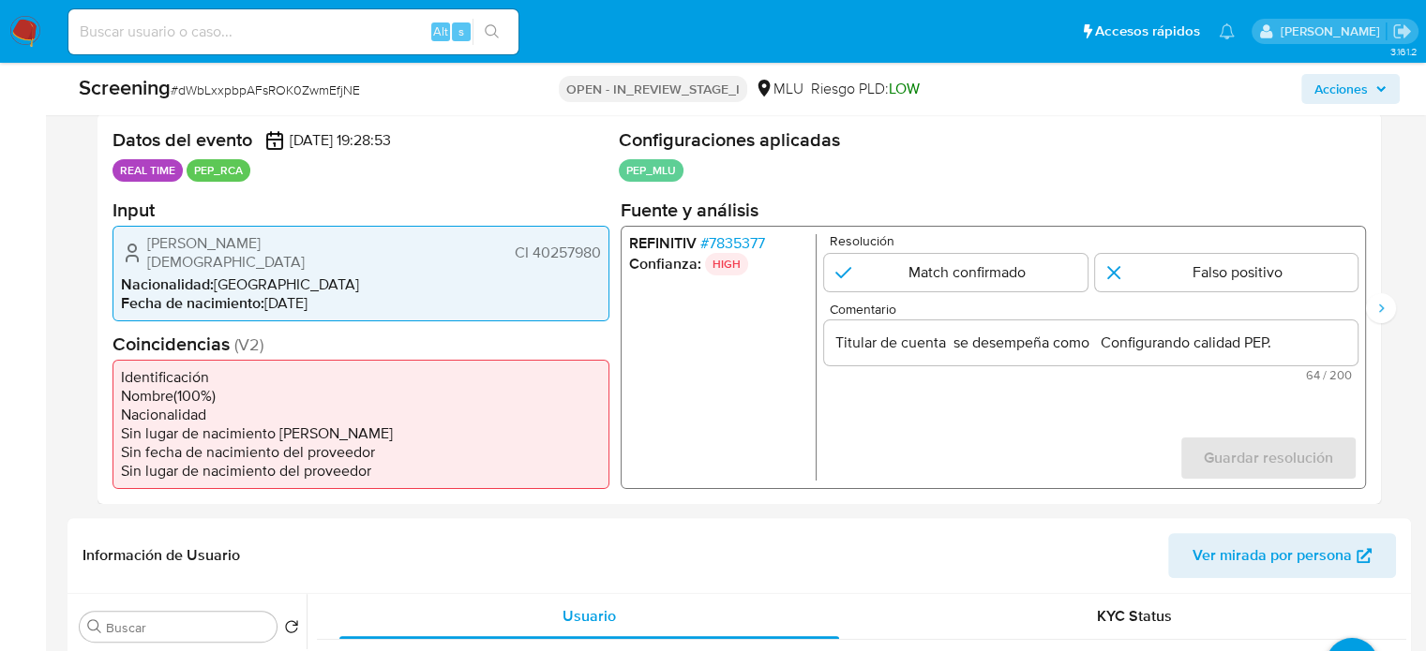
drag, startPoint x: 141, startPoint y: 239, endPoint x: 600, endPoint y: 255, distance: 459.6
click at [600, 255] on div "[PERSON_NAME] CI 40257980" at bounding box center [361, 251] width 480 height 37
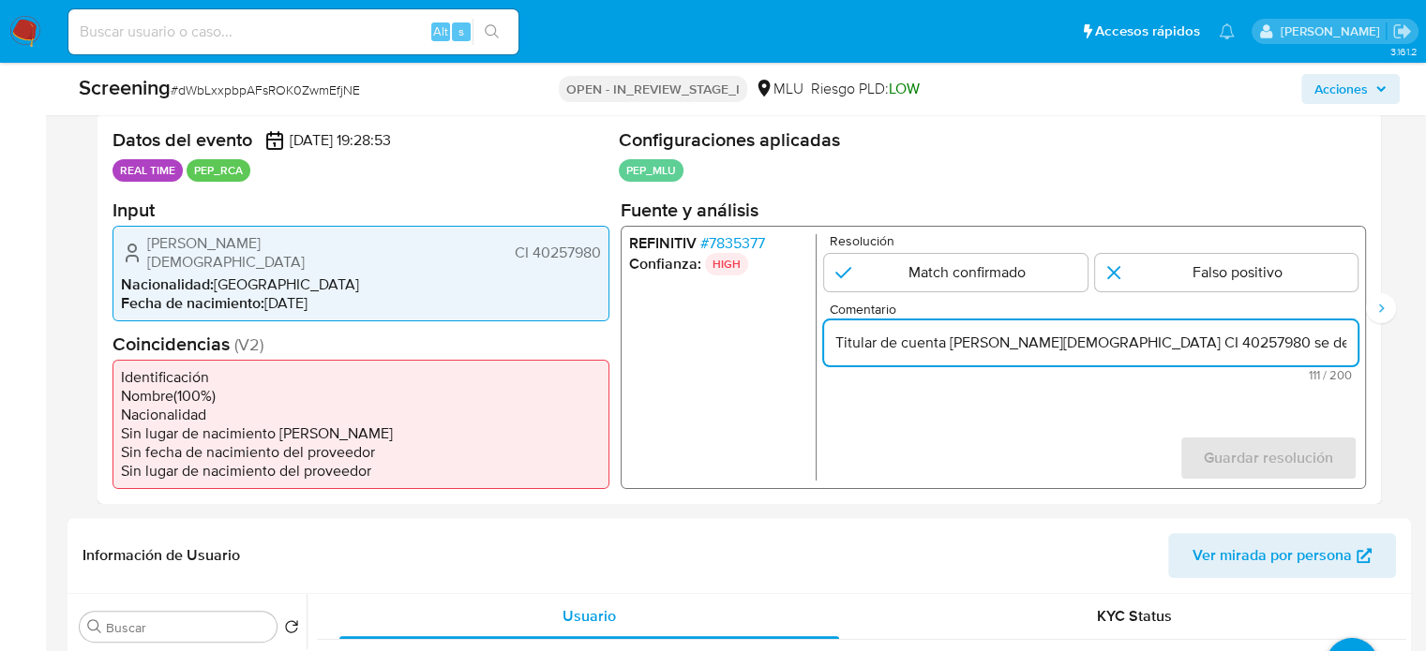
click at [743, 241] on span "# 7835377" at bounding box center [732, 242] width 65 height 19
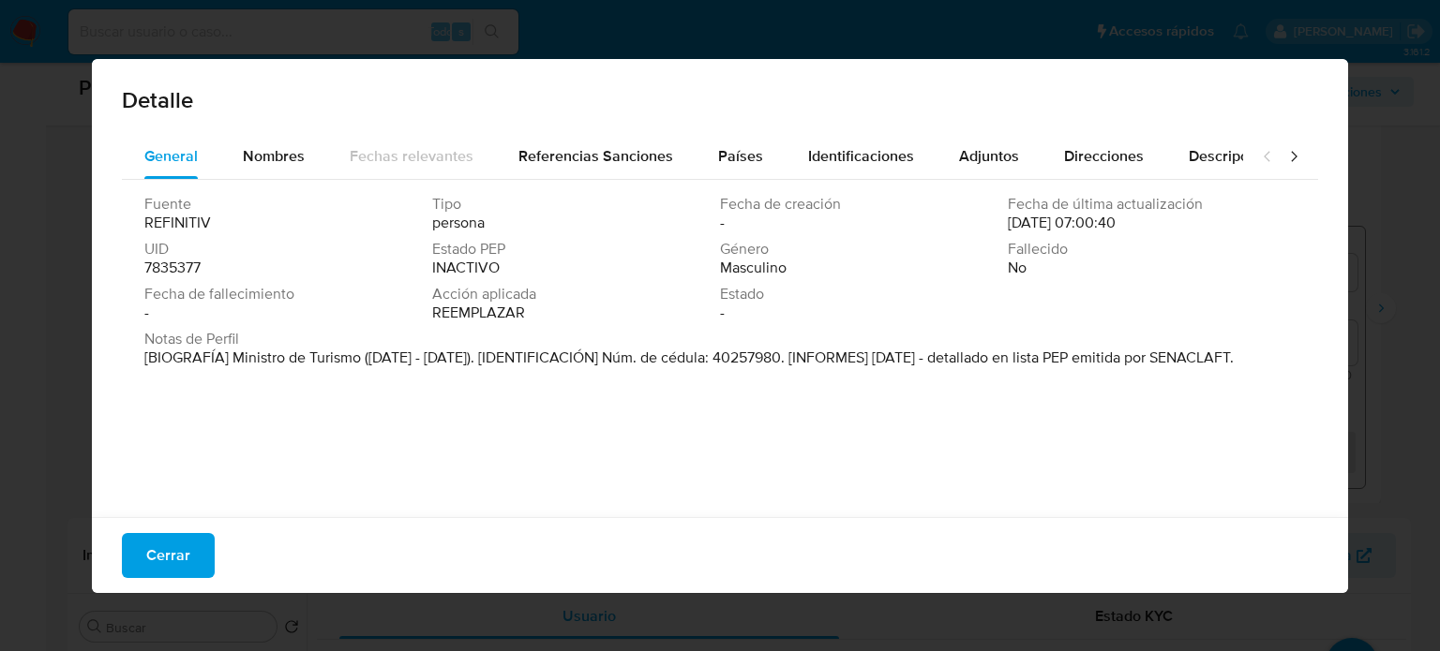
drag, startPoint x: 360, startPoint y: 355, endPoint x: 233, endPoint y: 365, distance: 126.9
click at [233, 365] on font "[BIOGRAFÍA] Ministro de Turismo (Mar 2024 - Mar 2025). [IDENTIFICACIÓN] Núm. de…" at bounding box center [688, 358] width 1089 height 22
click at [154, 561] on font "Cerrar" at bounding box center [168, 555] width 44 height 45
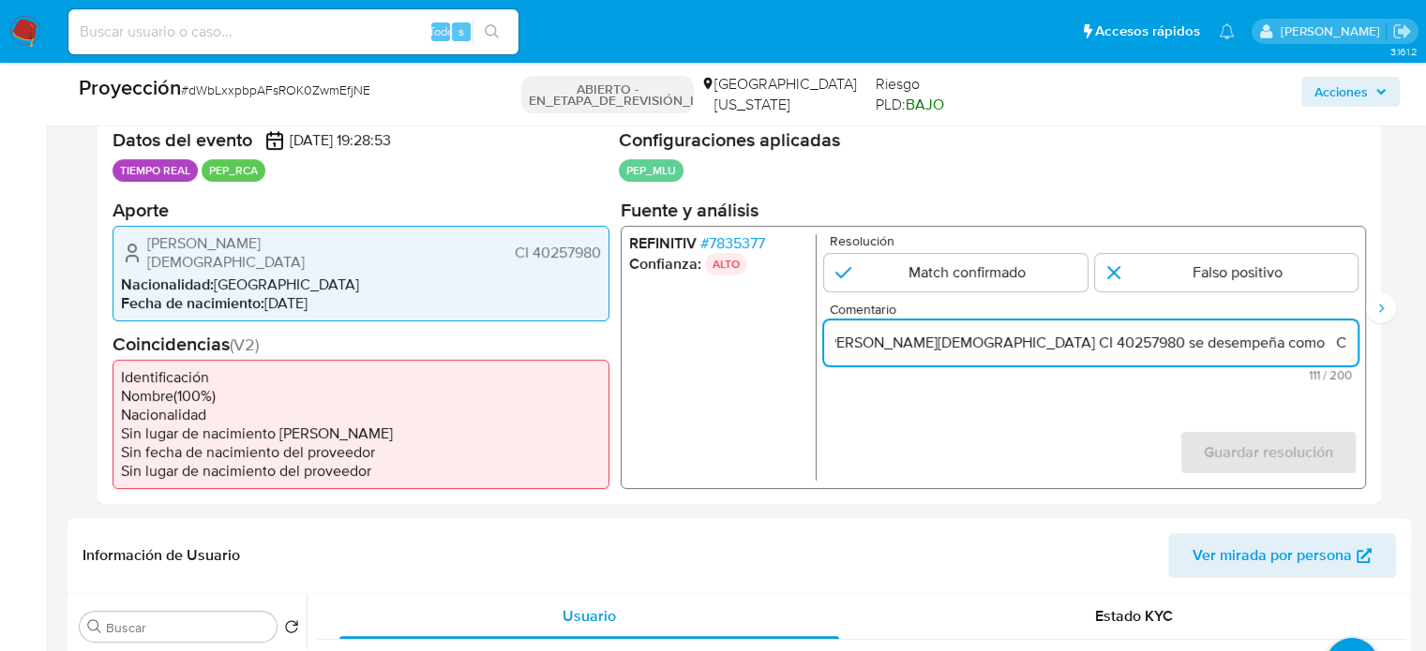
scroll to position [0, 260]
drag, startPoint x: 1328, startPoint y: 343, endPoint x: 1341, endPoint y: 343, distance: 13.1
click at [1341, 343] on input "Titular de cuenta Eduardo Giordano Sanguinetti Britos CI 40257980 se desempeña …" at bounding box center [1090, 342] width 533 height 24
click at [1163, 340] on input "Titular de cuenta Eduardo Giordano Sanguinetti Britos CI 40257980 se desempeña …" at bounding box center [1090, 342] width 533 height 24
paste input "Ministro de Turismo"
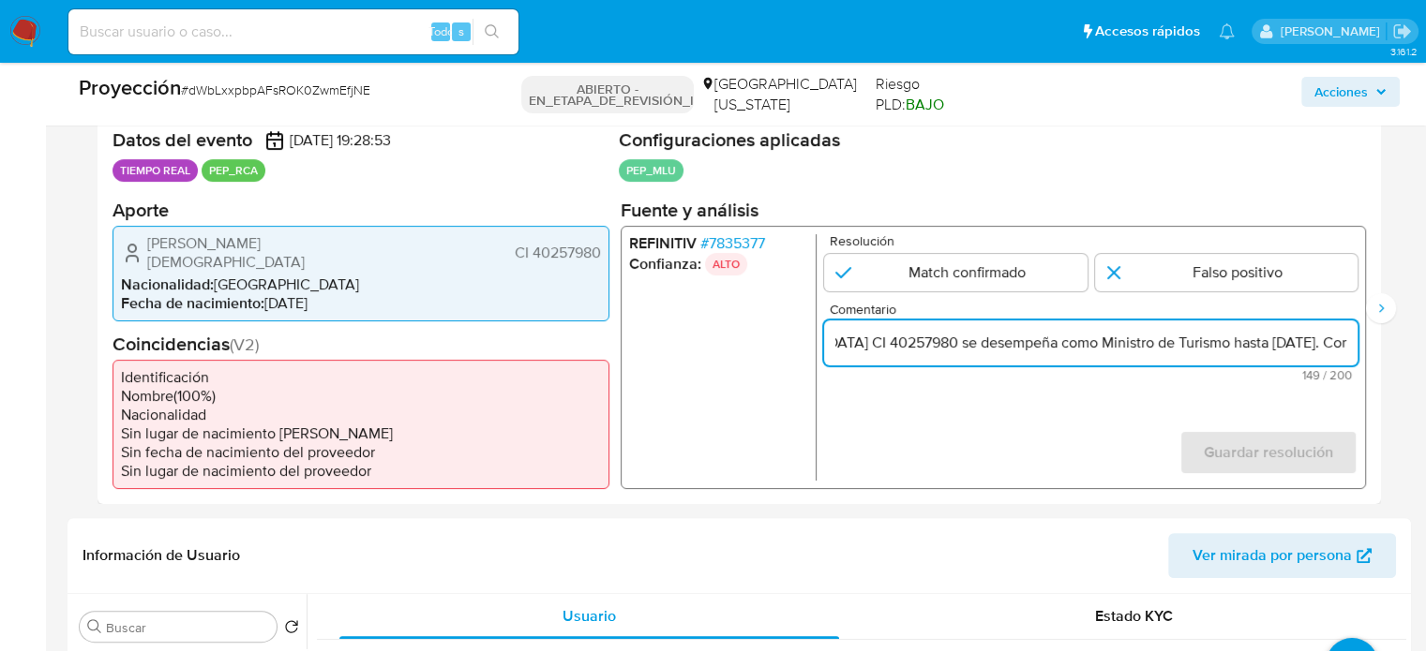
scroll to position [0, 356]
type input "Titular de cuenta [PERSON_NAME][DEMOGRAPHIC_DATA] CI 40257980 se desempeña como…"
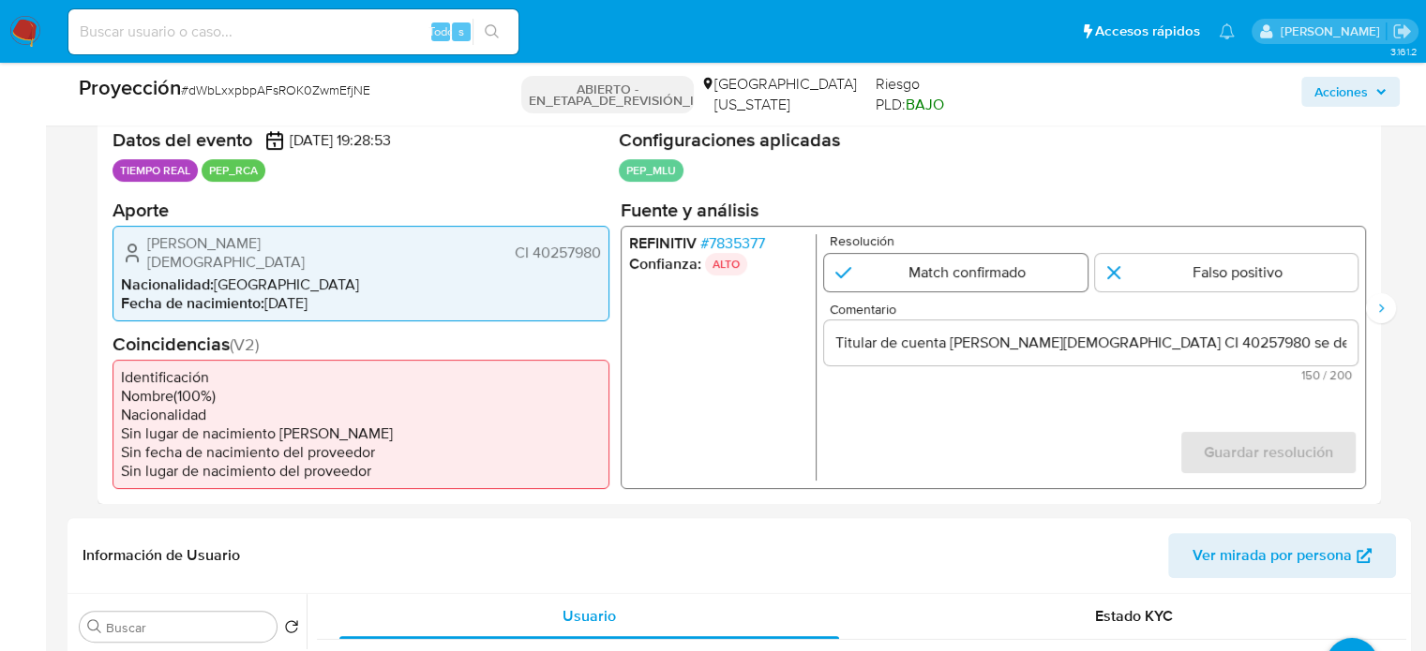
click at [997, 273] on input "1 de 2" at bounding box center [955, 271] width 263 height 37
radio input "true"
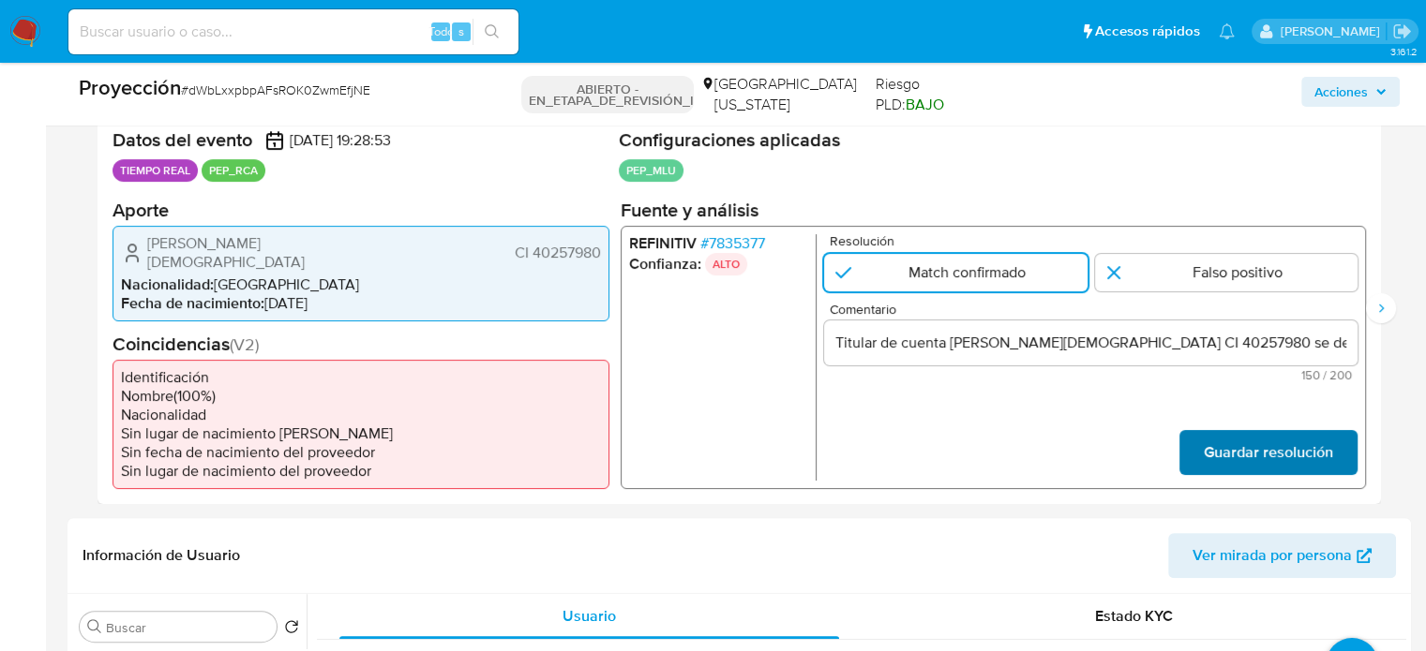
click at [1238, 461] on font "Guardar resolución" at bounding box center [1268, 452] width 129 height 45
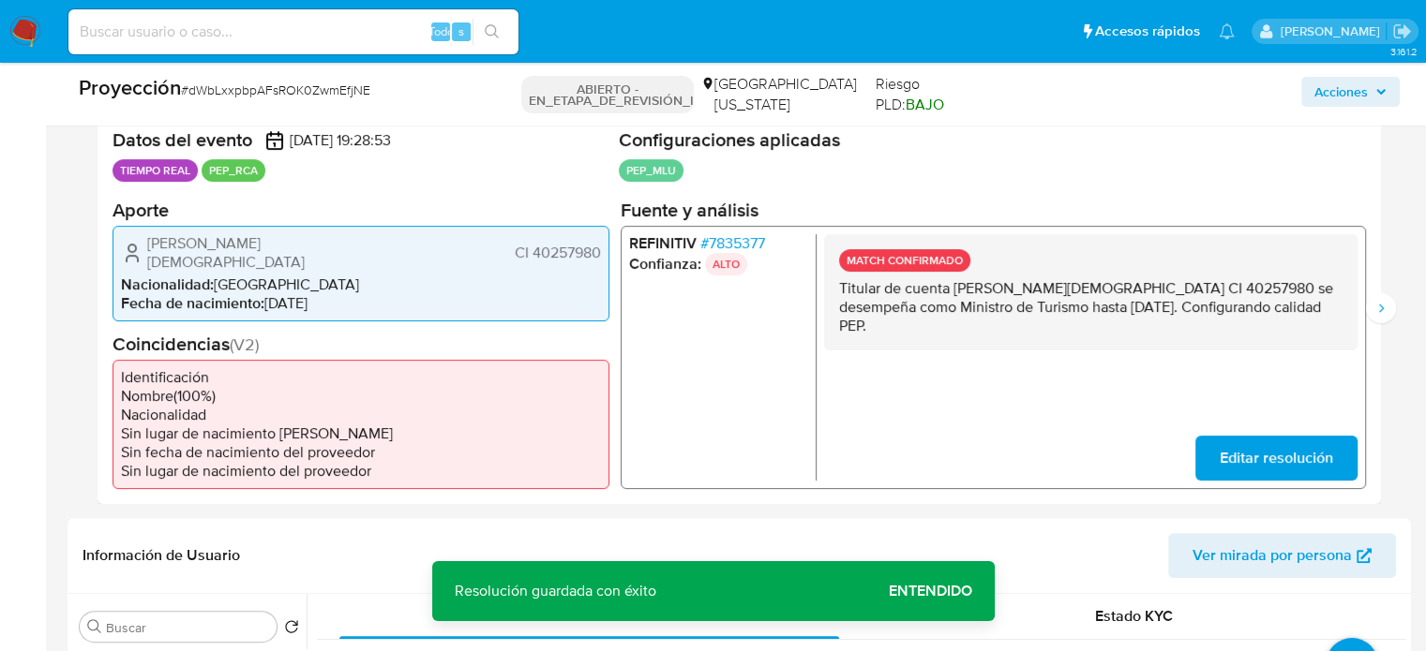
drag, startPoint x: 952, startPoint y: 321, endPoint x: 840, endPoint y: 299, distance: 114.5
click at [821, 284] on div "REFINITIV # 7835377 Confianza: ALTO MATCH CONFIRMADO Titular de cuenta Eduardo …" at bounding box center [993, 356] width 745 height 263
click at [1367, 303] on button "Siguiente" at bounding box center [1381, 308] width 30 height 30
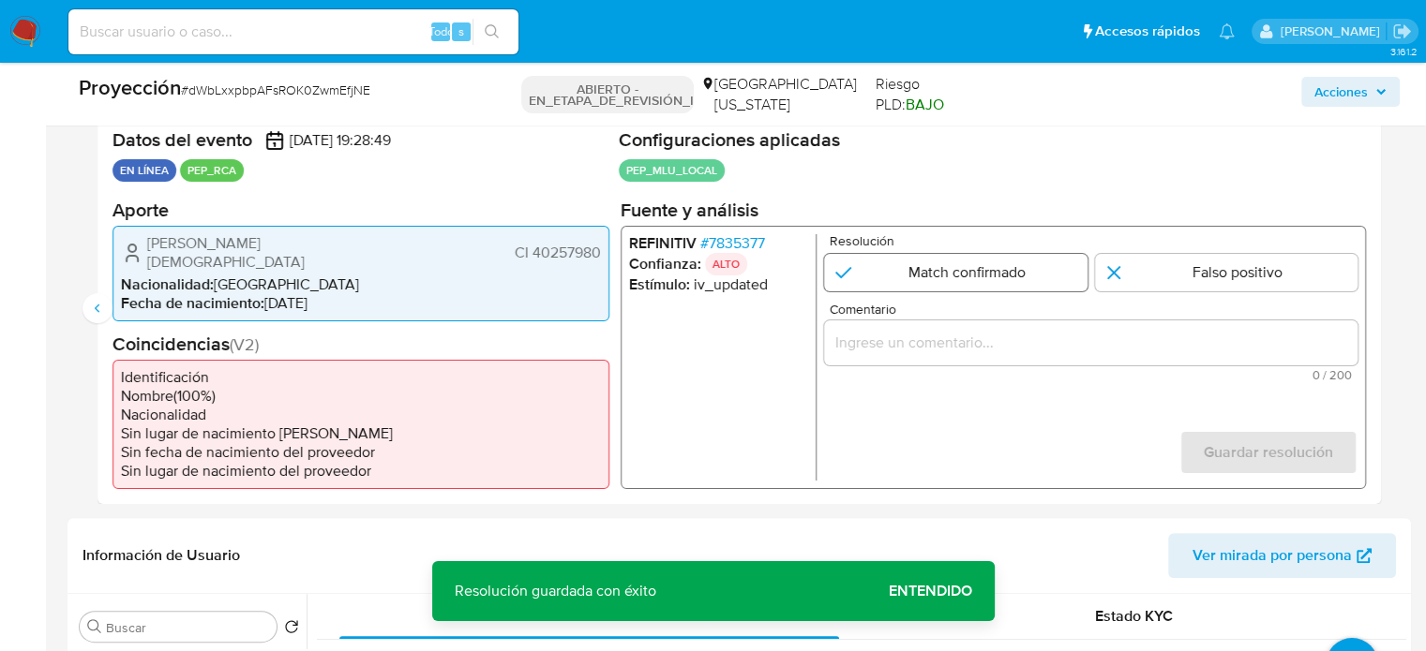
click at [945, 265] on input "2 de 2" at bounding box center [955, 271] width 263 height 37
radio input "true"
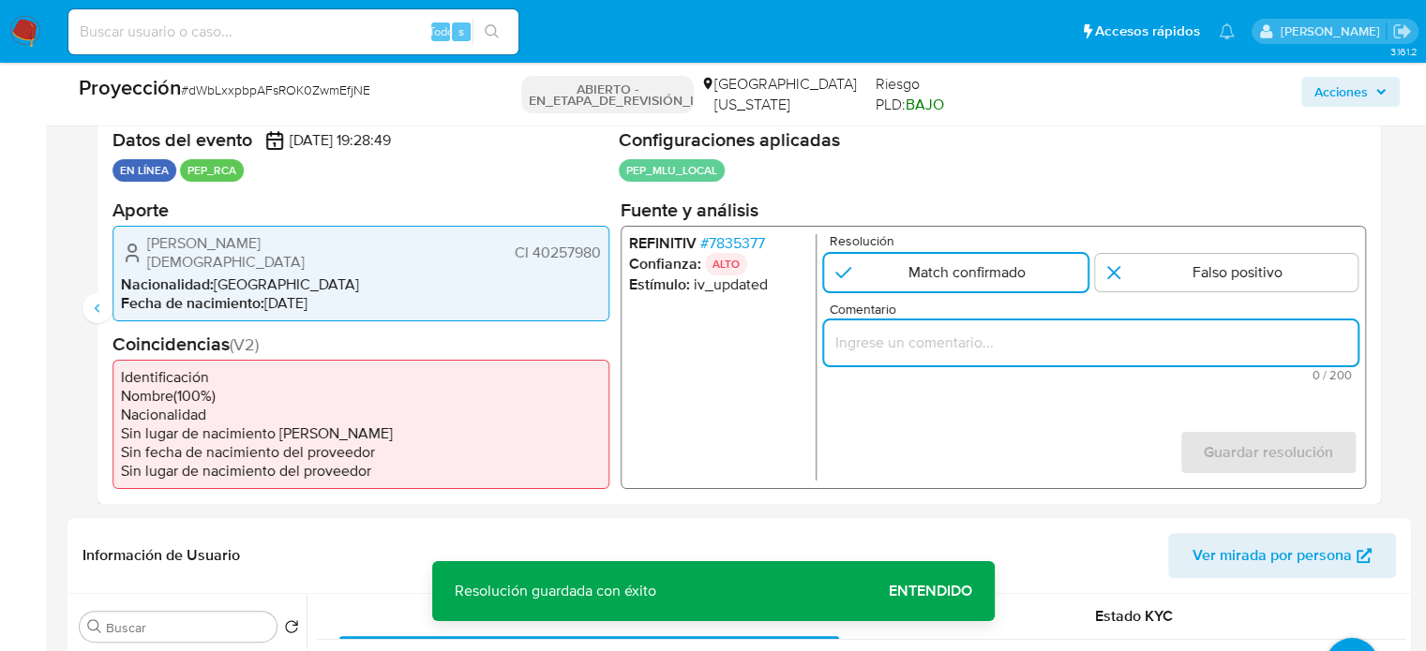
click at [953, 330] on input "Comentario" at bounding box center [1090, 342] width 533 height 24
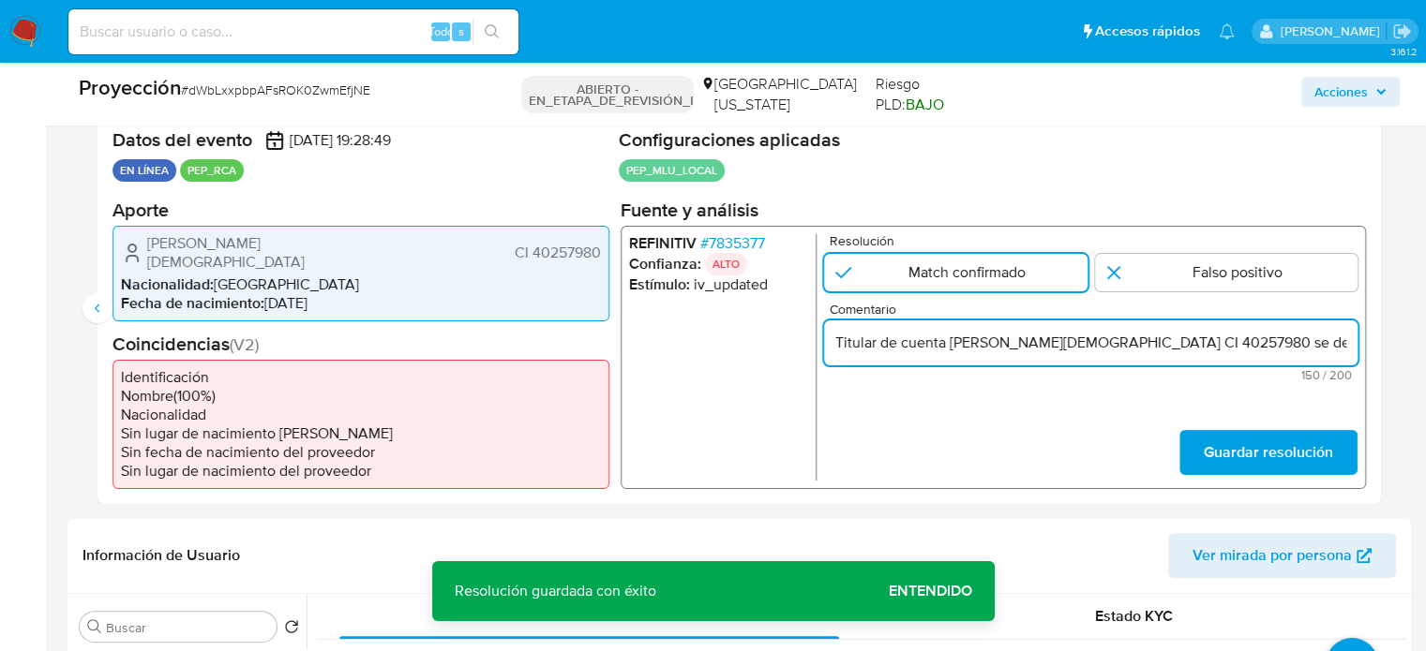
scroll to position [0, 532]
type input "Titular de cuenta [PERSON_NAME][DEMOGRAPHIC_DATA] CI 40257980 se desempeña como…"
click at [1294, 443] on font "Guardar resolución" at bounding box center [1268, 452] width 129 height 45
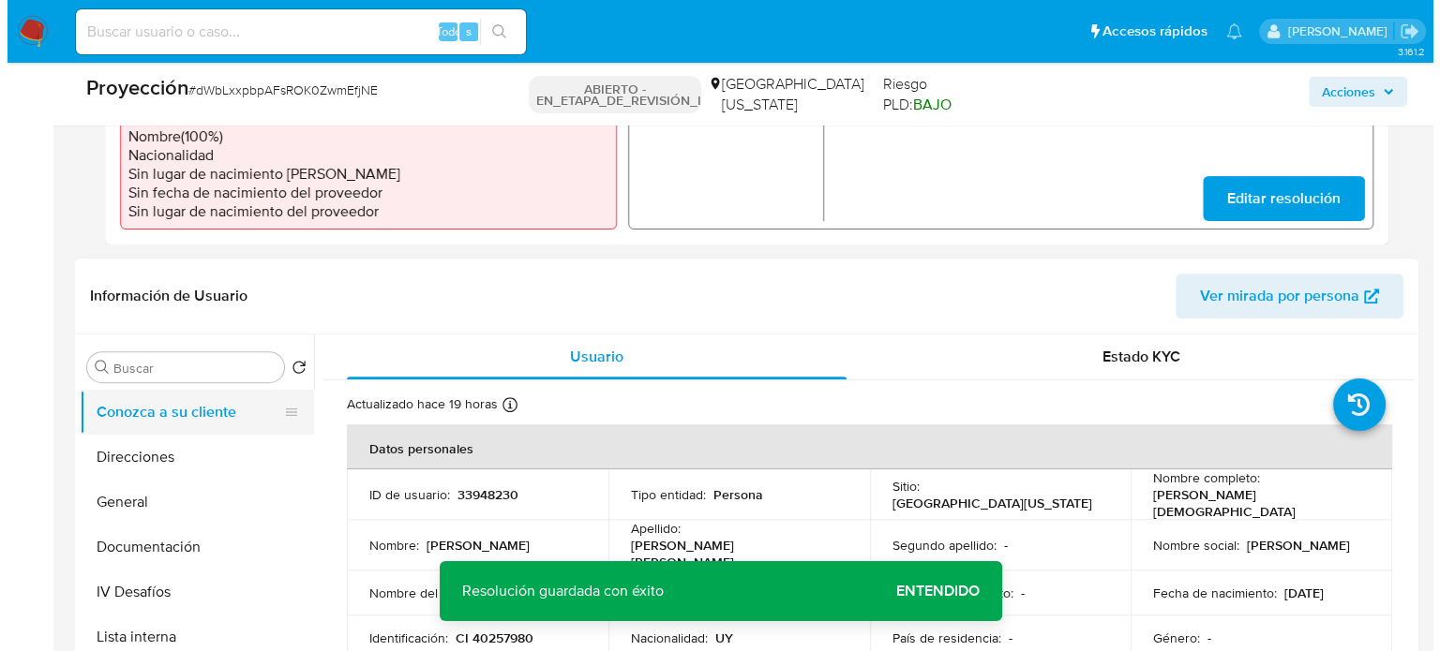
scroll to position [750, 0]
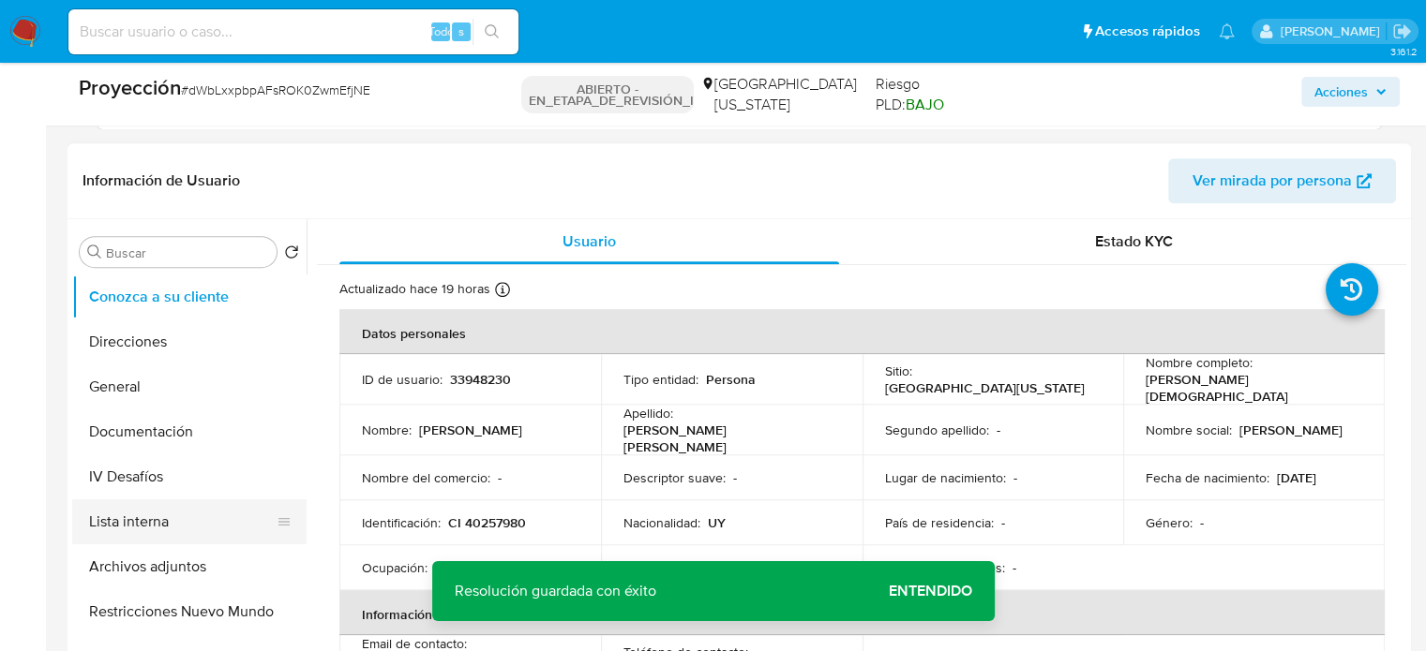
drag, startPoint x: 187, startPoint y: 506, endPoint x: 177, endPoint y: 500, distance: 12.2
click at [187, 506] on button "Lista interna" at bounding box center [181, 522] width 219 height 45
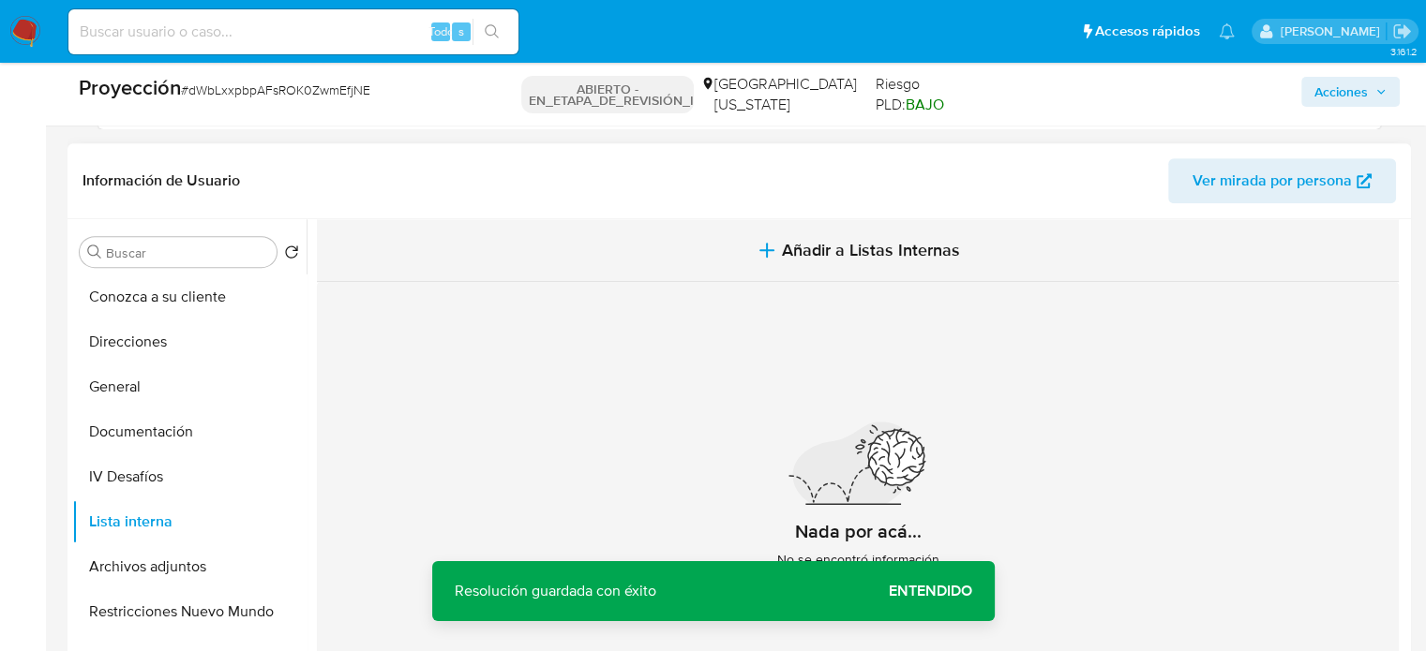
click at [815, 240] on span "Añadir a Listas Internas" at bounding box center [871, 250] width 178 height 21
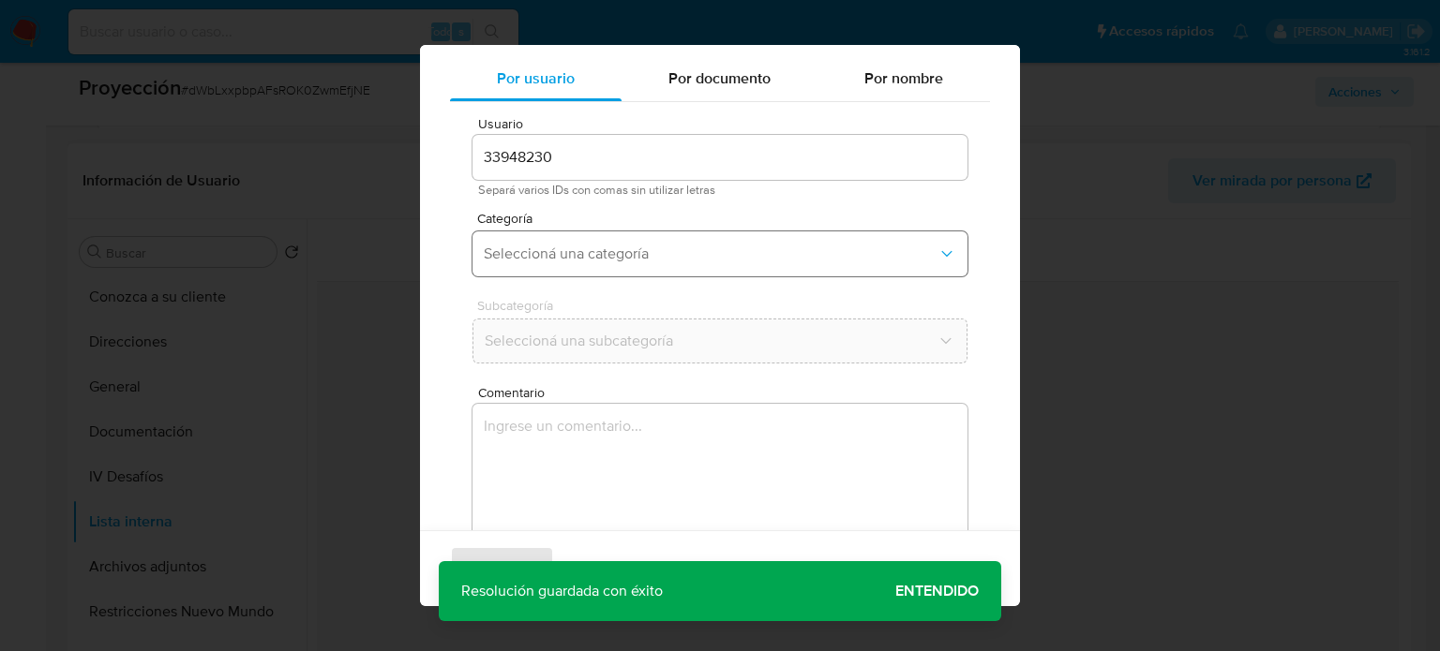
scroll to position [79, 0]
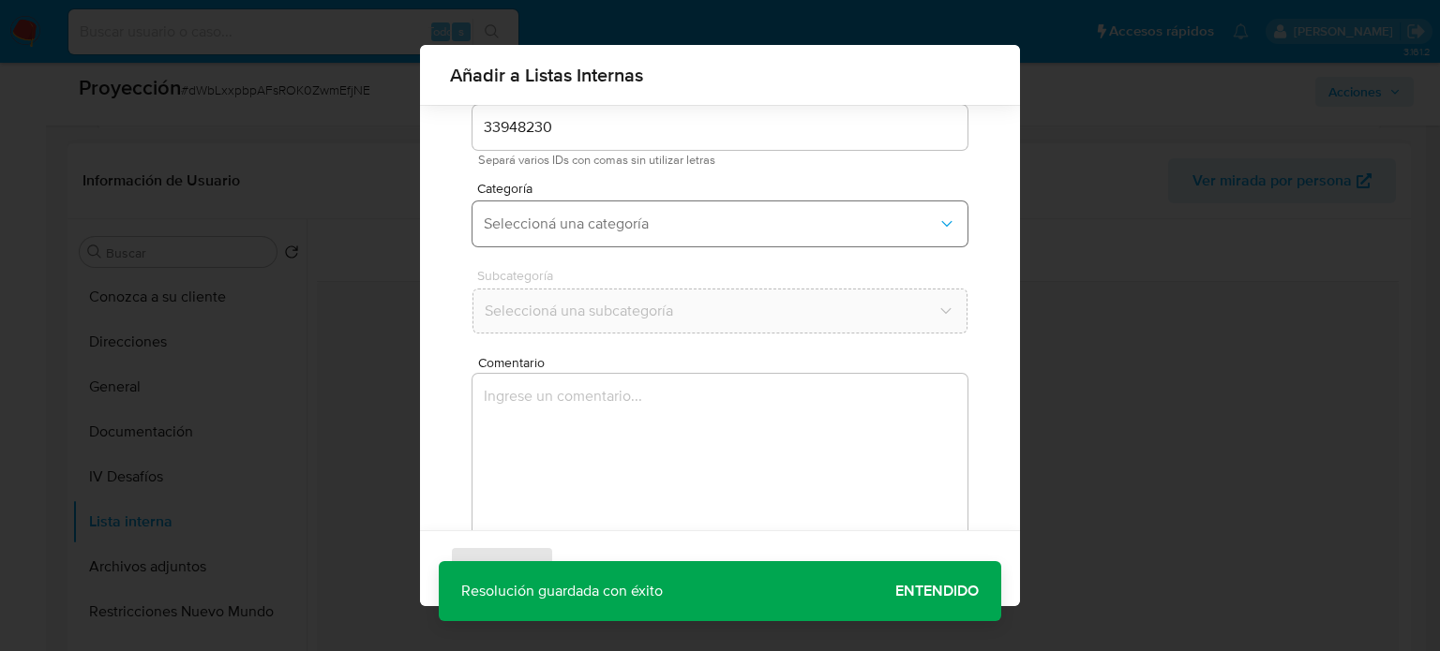
click at [755, 217] on span "Seleccioná una categoría" at bounding box center [711, 224] width 454 height 19
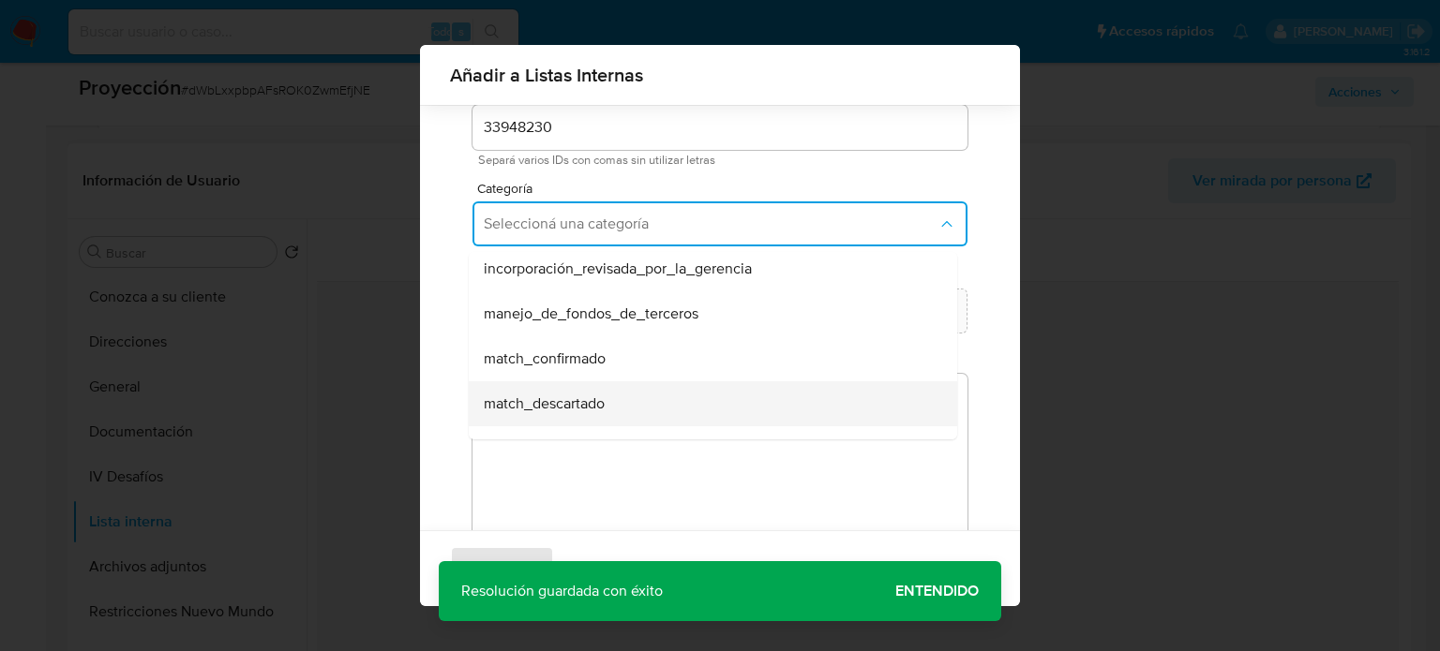
scroll to position [94, 0]
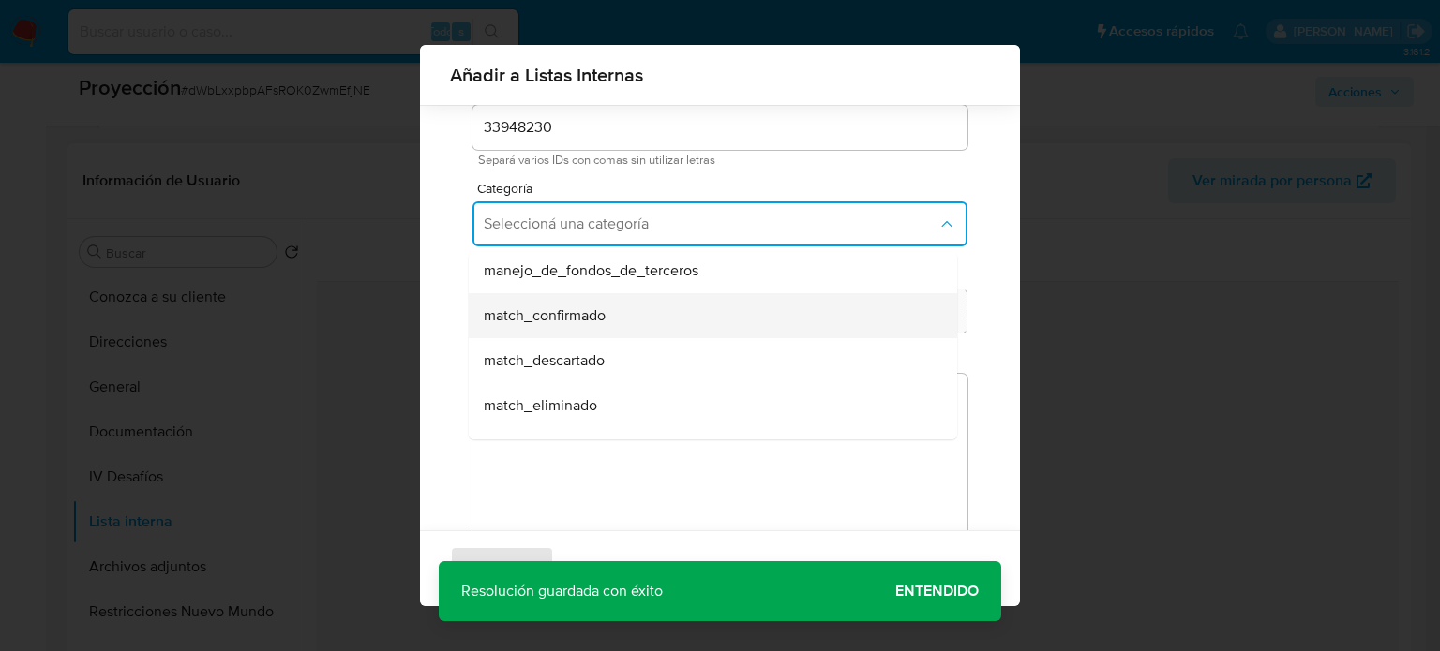
click at [646, 311] on div "match_confirmado" at bounding box center [707, 315] width 447 height 45
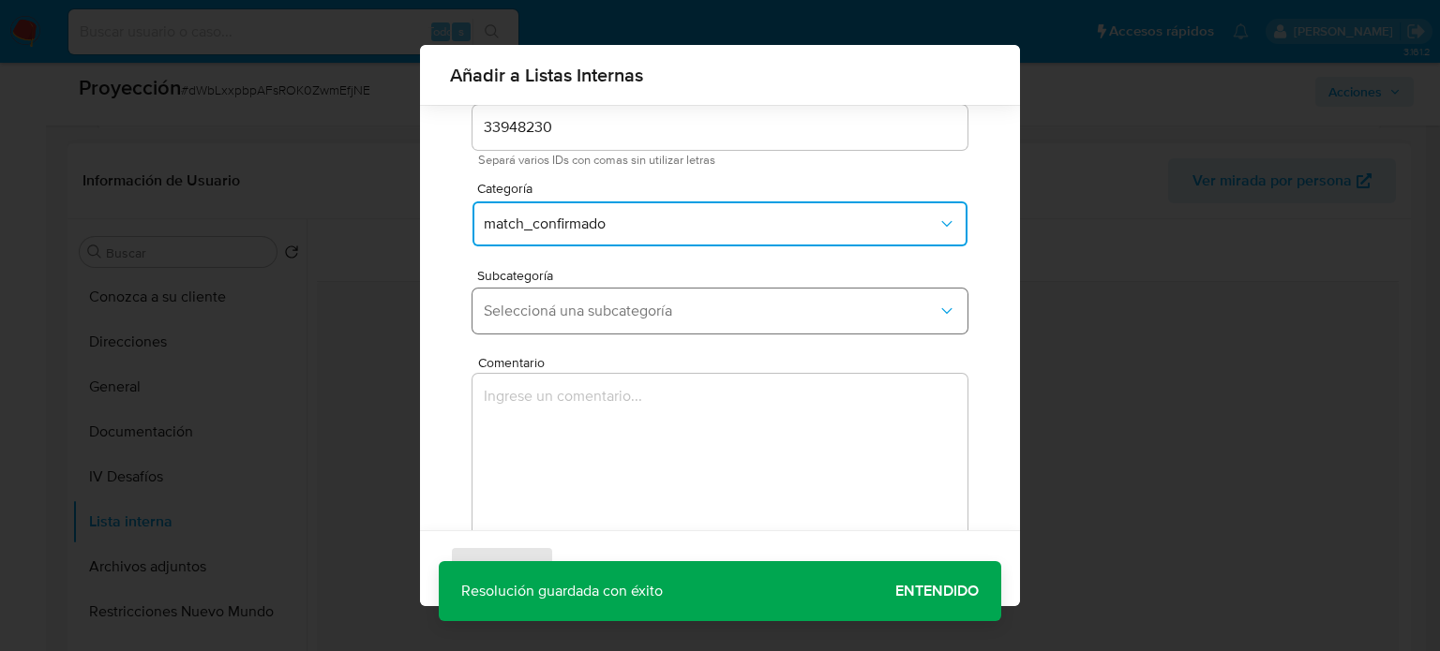
click at [649, 311] on span "Seleccioná una subcategoría" at bounding box center [711, 311] width 454 height 19
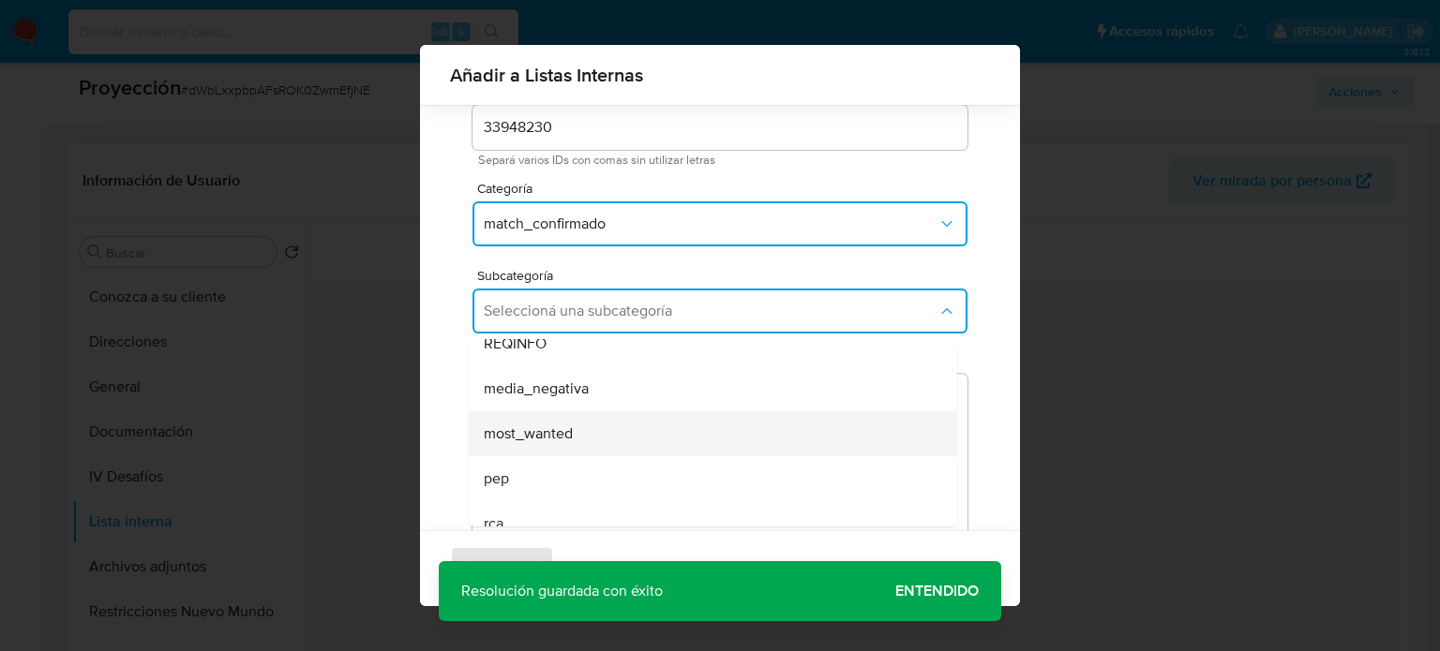
scroll to position [127, 0]
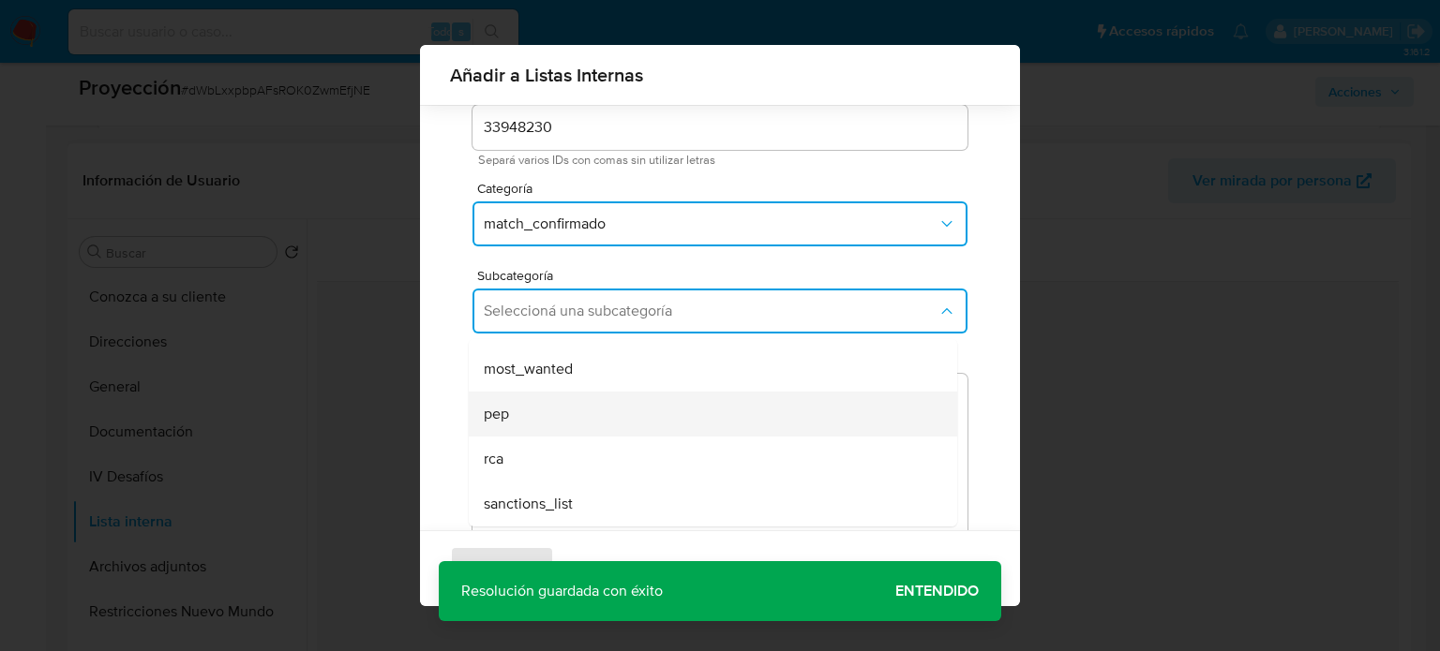
click at [582, 415] on div "pep" at bounding box center [707, 414] width 447 height 45
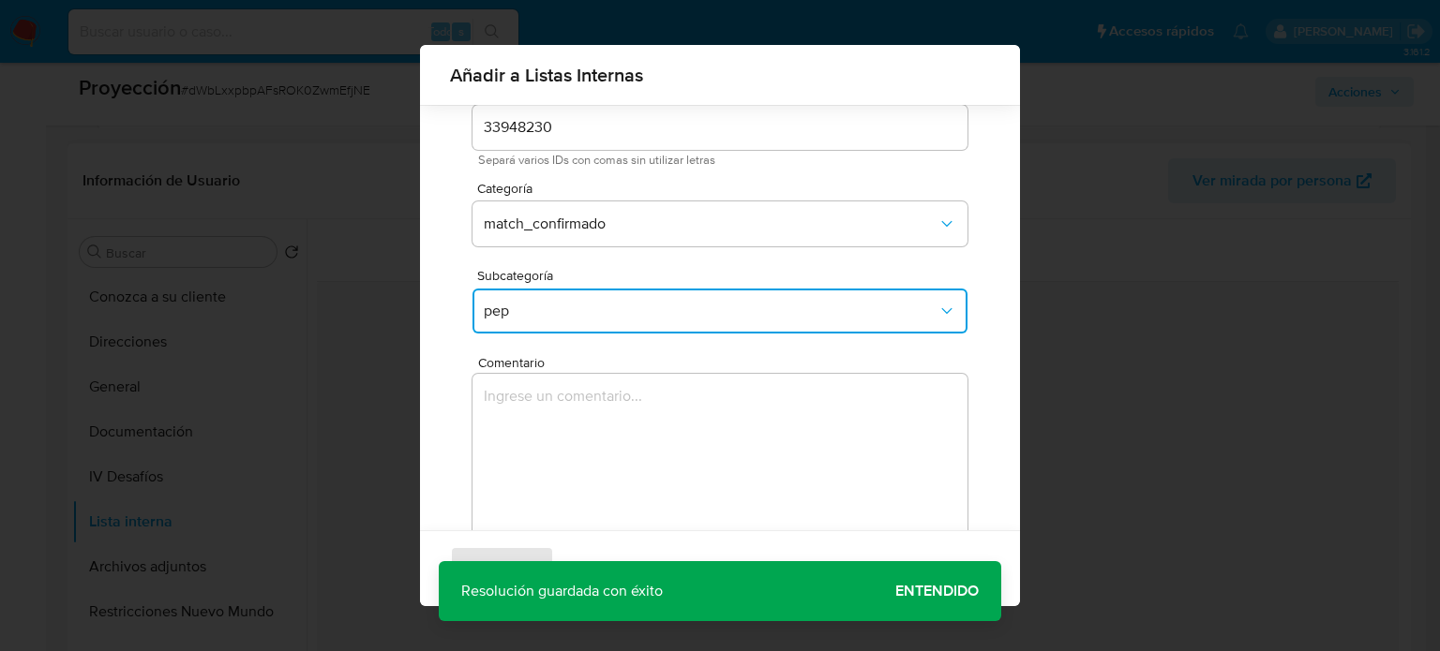
click at [582, 415] on textarea "Comentario" at bounding box center [719, 464] width 495 height 180
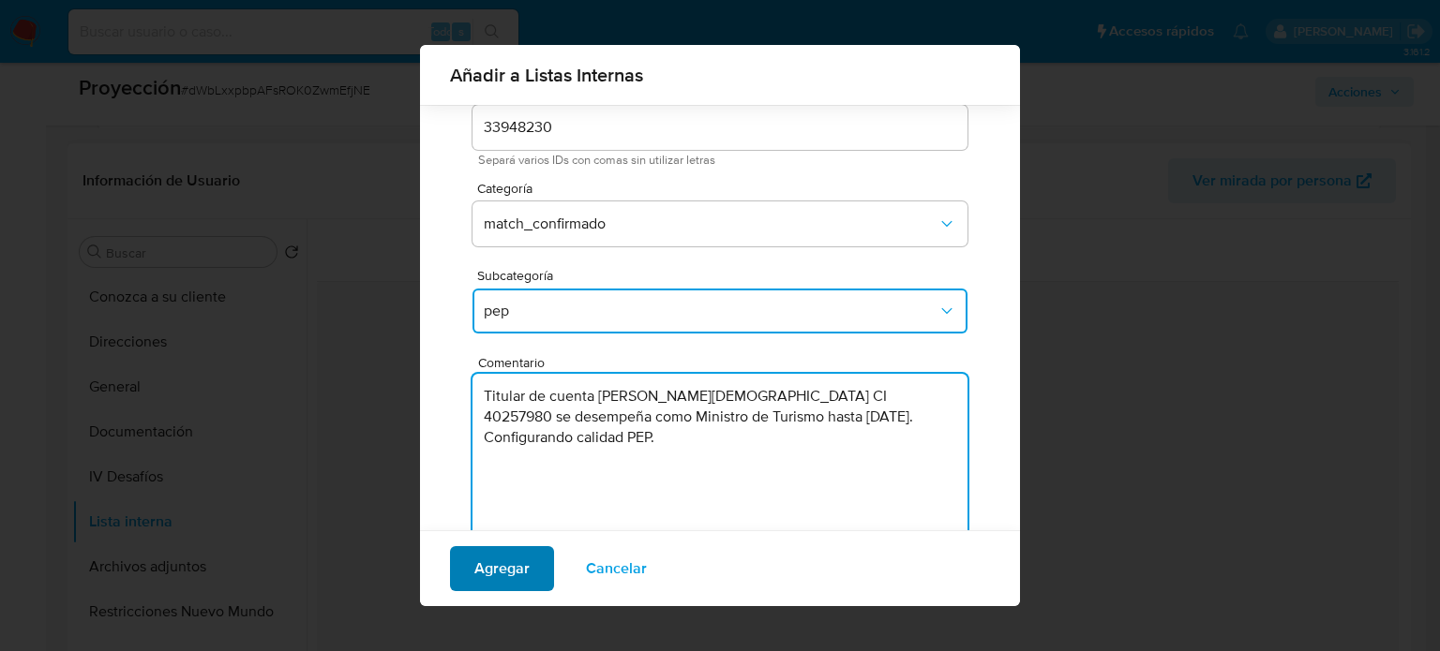
type textarea "Titular de cuenta [PERSON_NAME][DEMOGRAPHIC_DATA] CI 40257980 se desempeña como…"
click at [532, 564] on button "Agregar" at bounding box center [502, 568] width 104 height 45
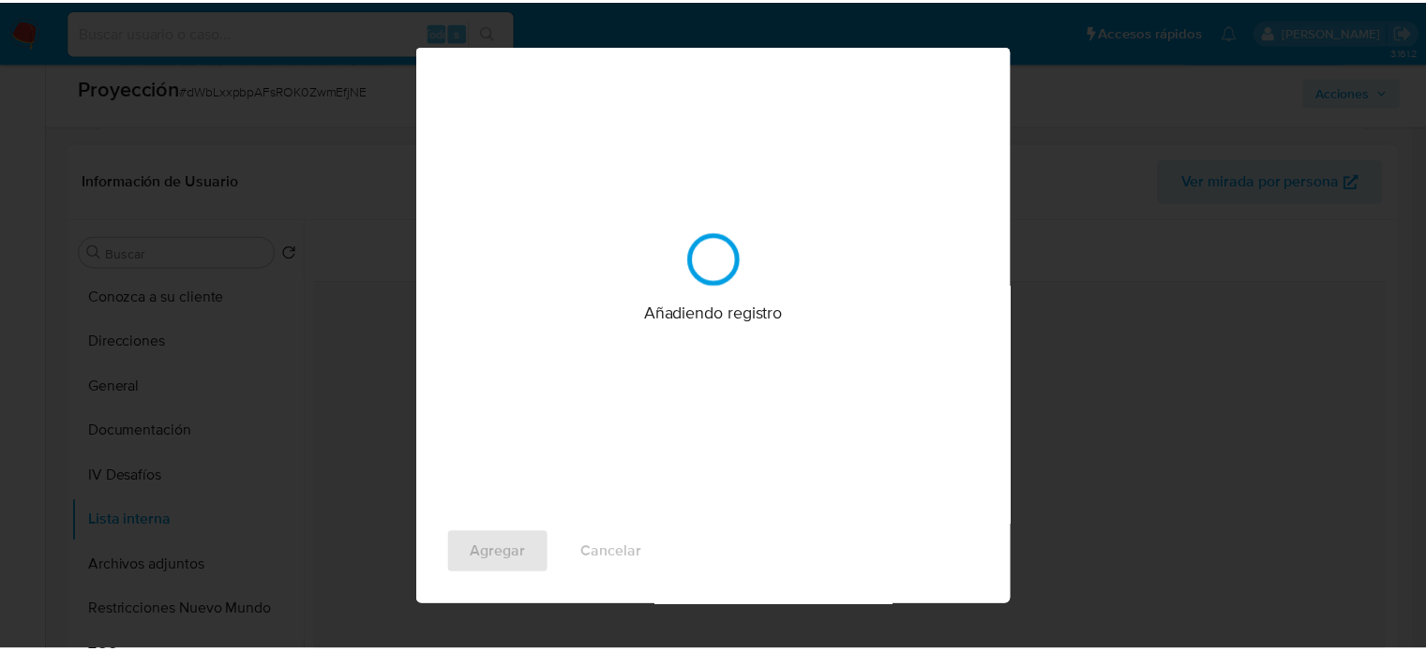
scroll to position [0, 0]
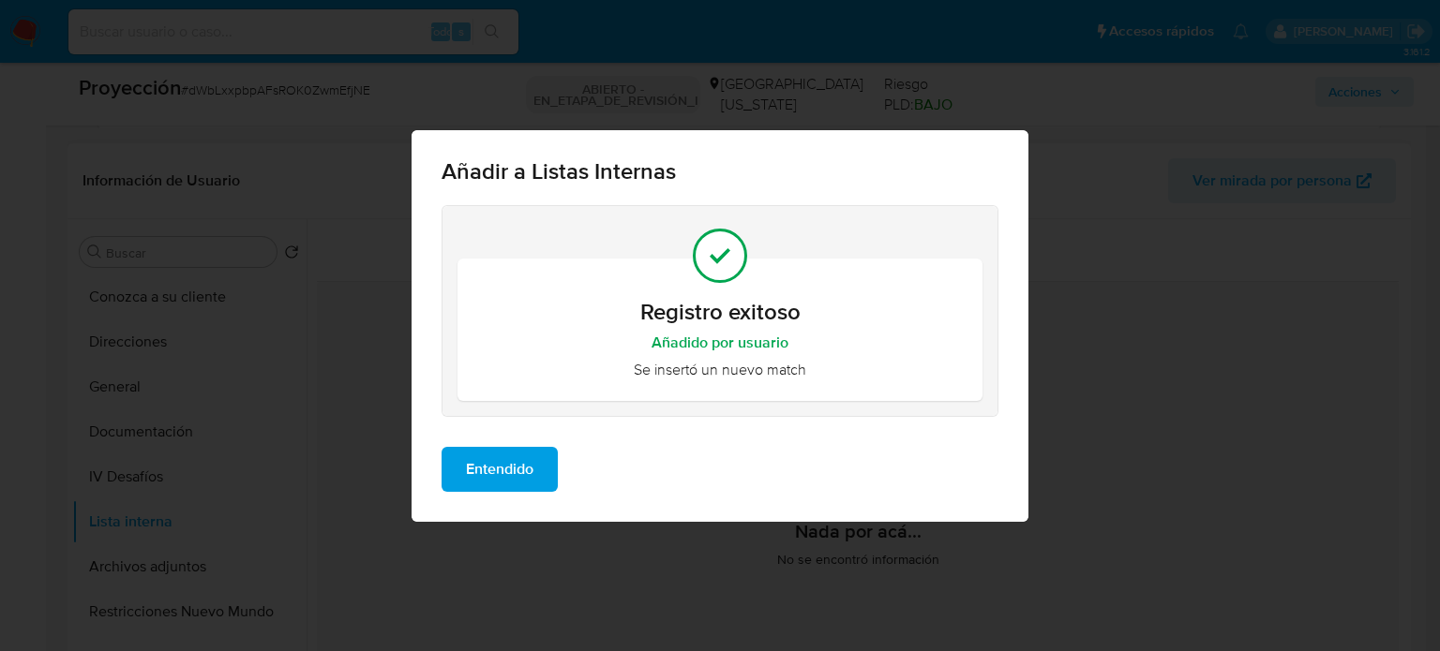
click at [543, 478] on button "Entendido" at bounding box center [499, 469] width 116 height 45
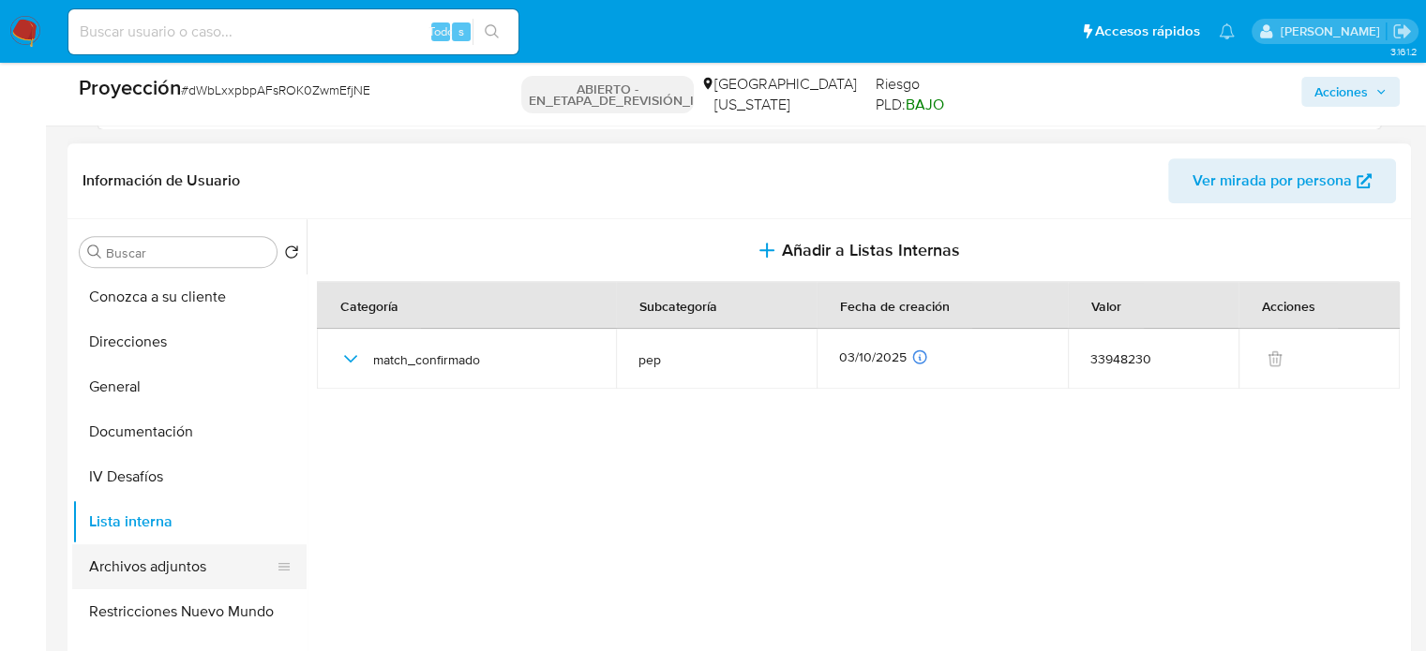
click at [181, 561] on button "Archivos adjuntos" at bounding box center [181, 567] width 219 height 45
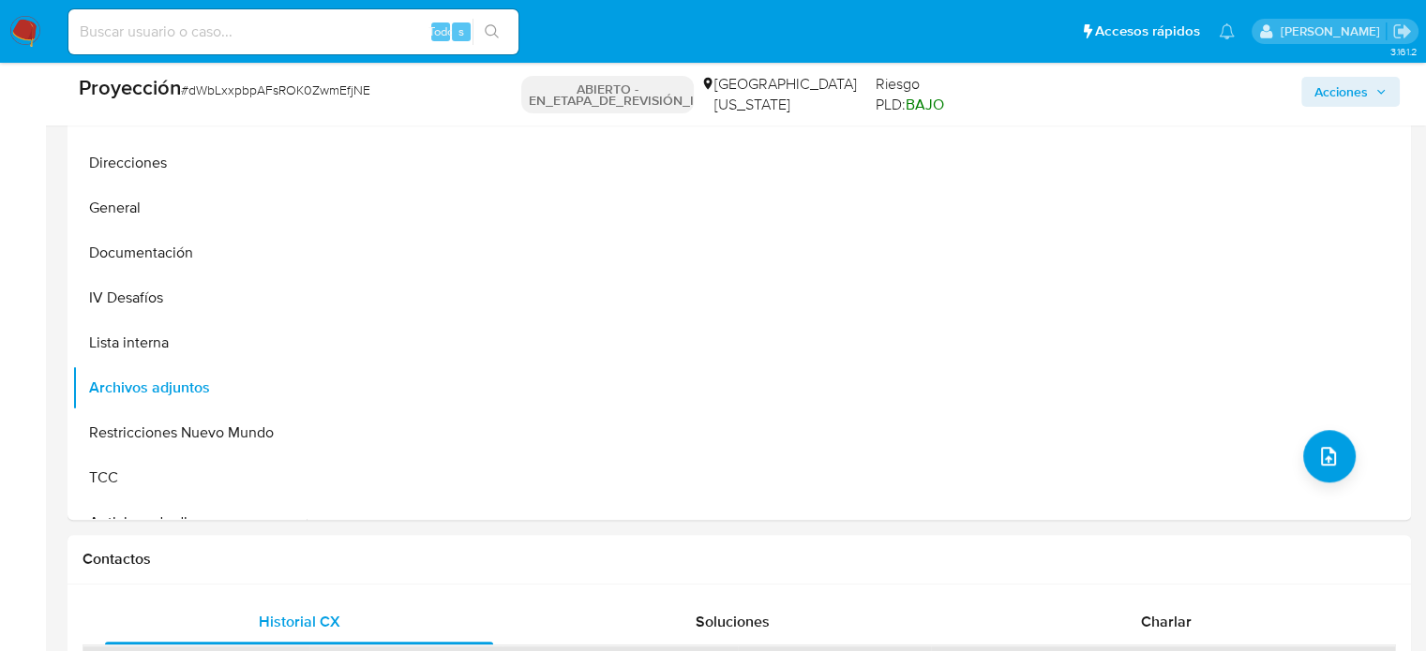
scroll to position [937, 0]
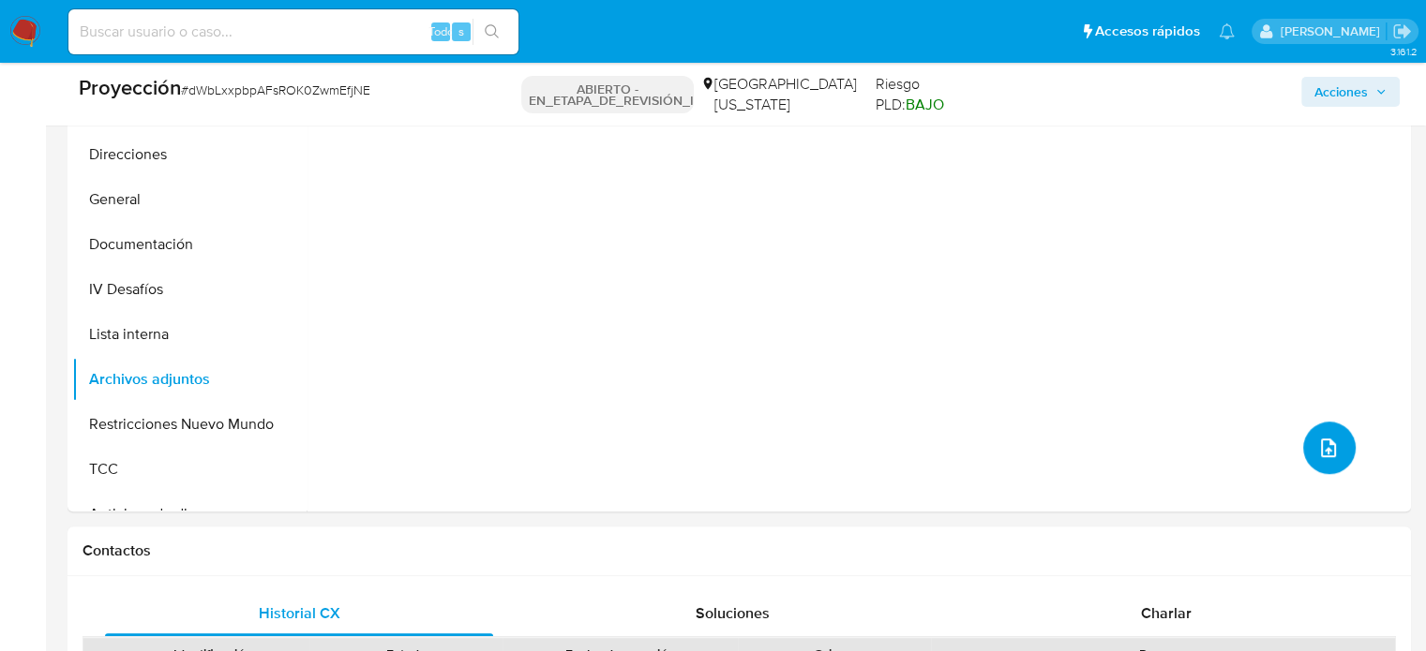
click at [1323, 460] on button "subir archivo" at bounding box center [1329, 448] width 52 height 52
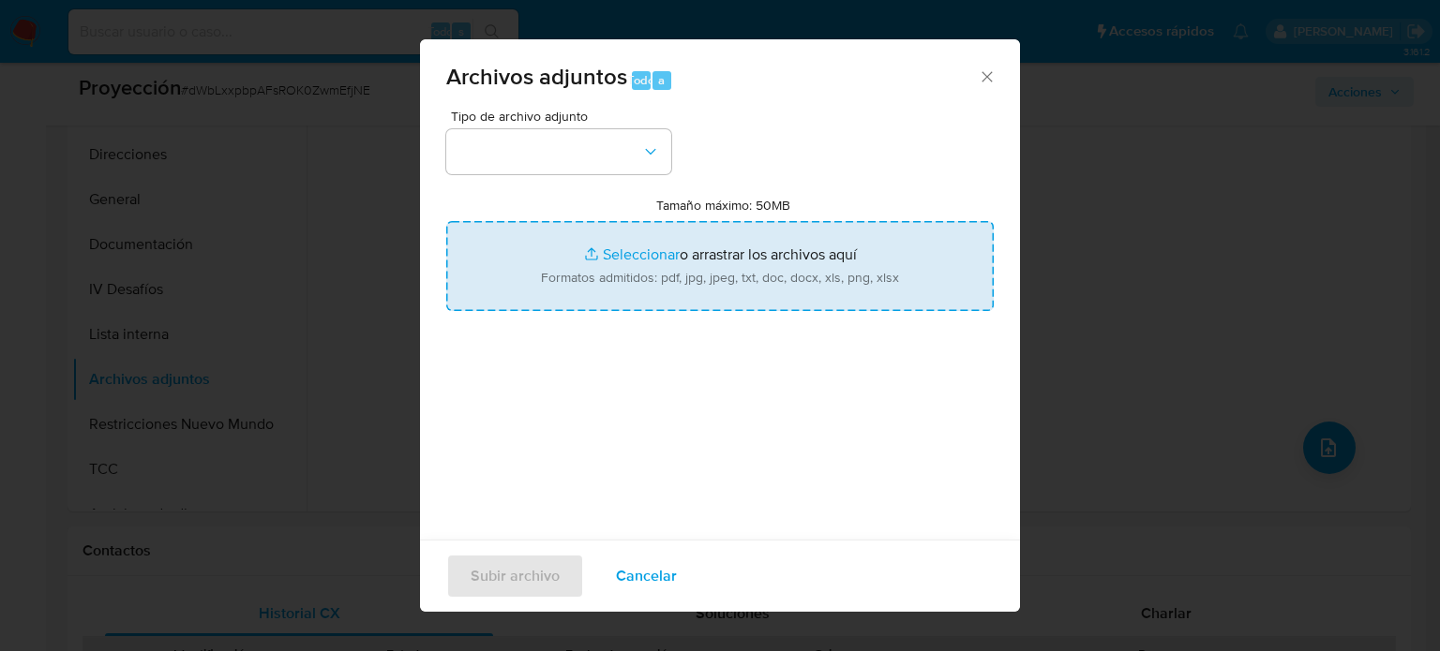
click at [840, 288] on input "Tamaño máximo: 50MB Seleccionar archivos" at bounding box center [719, 266] width 547 height 90
type input "C:\fakepath\Eduardo Sanguinetti Britos - Wikipedia, la enciclopedia libre.pdf"
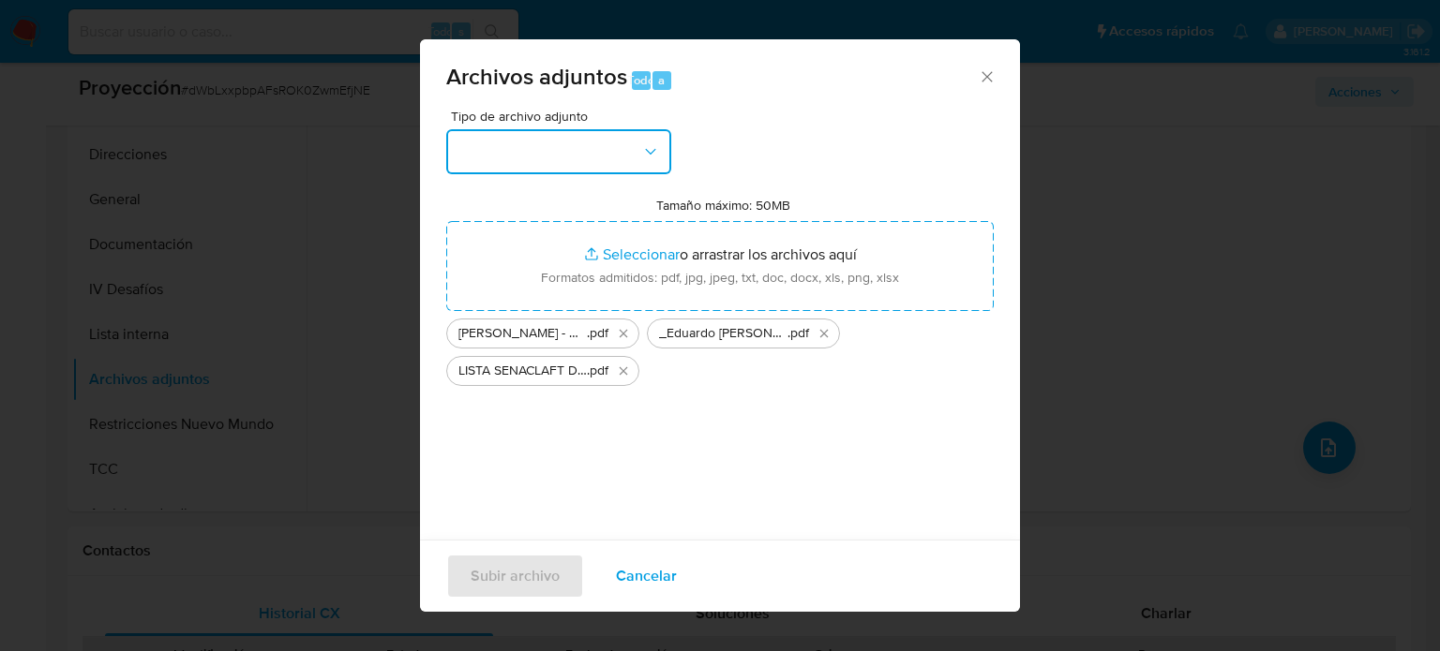
click at [519, 160] on button "button" at bounding box center [558, 151] width 225 height 45
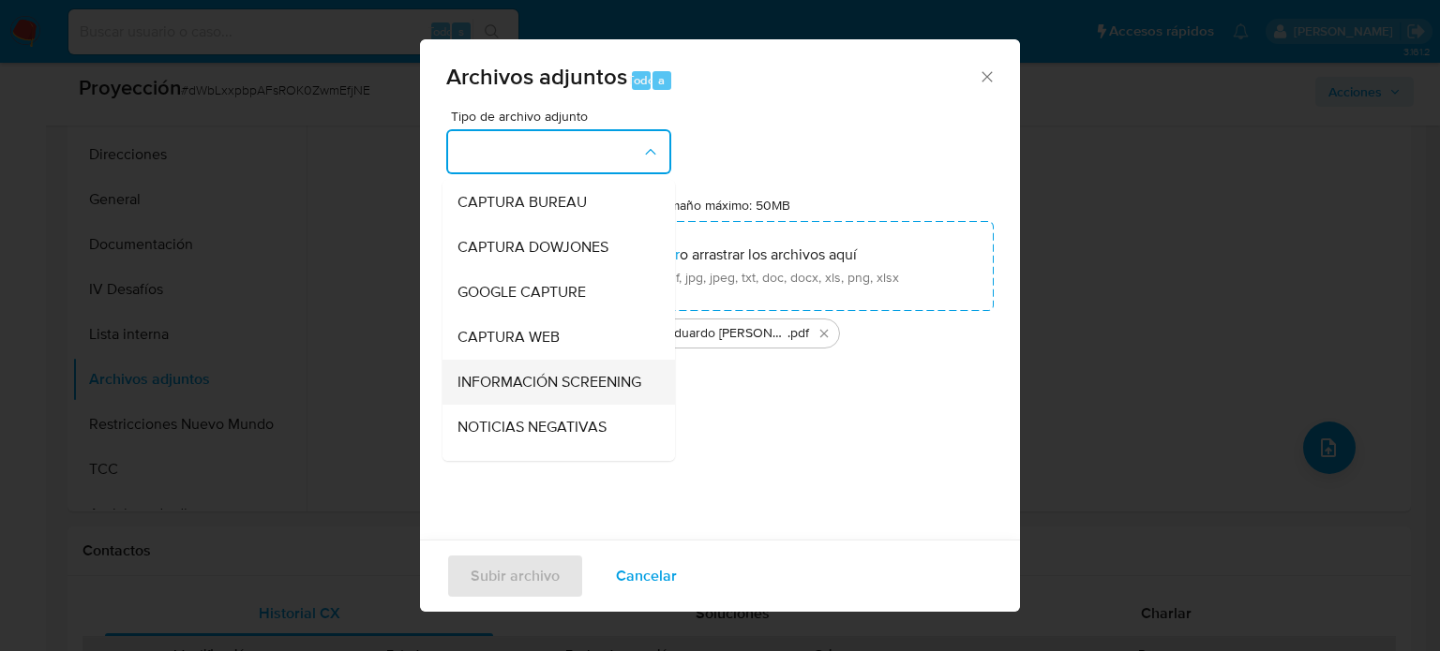
click at [527, 378] on span "INFORMACIÓN SCREENING" at bounding box center [549, 382] width 184 height 19
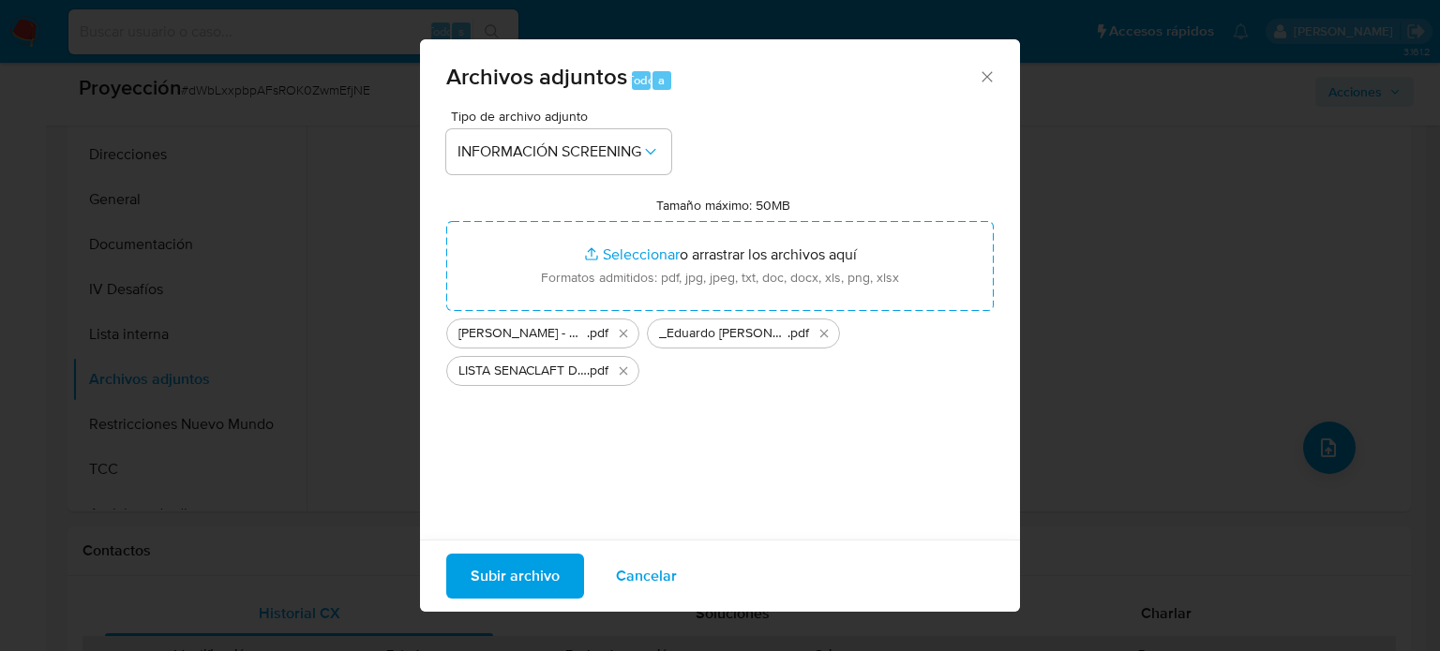
click at [513, 559] on span "Subir archivo" at bounding box center [515, 576] width 89 height 41
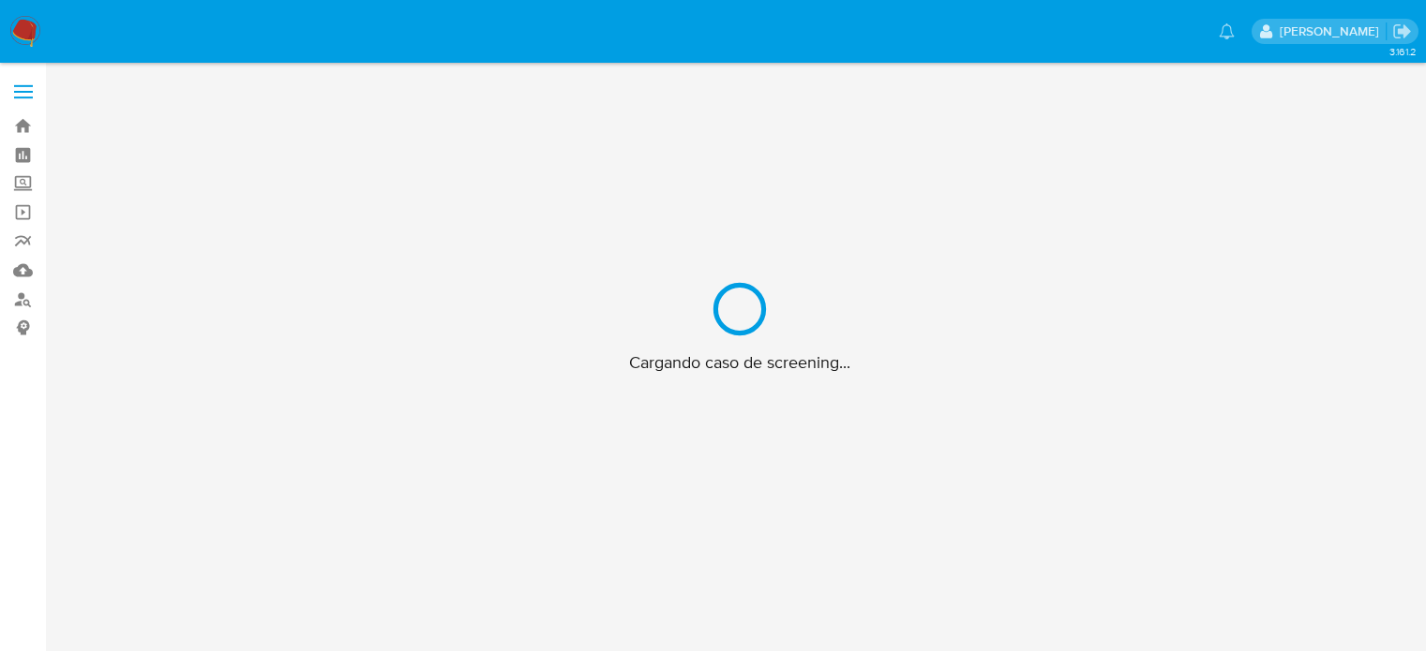
scroll to position [67, 0]
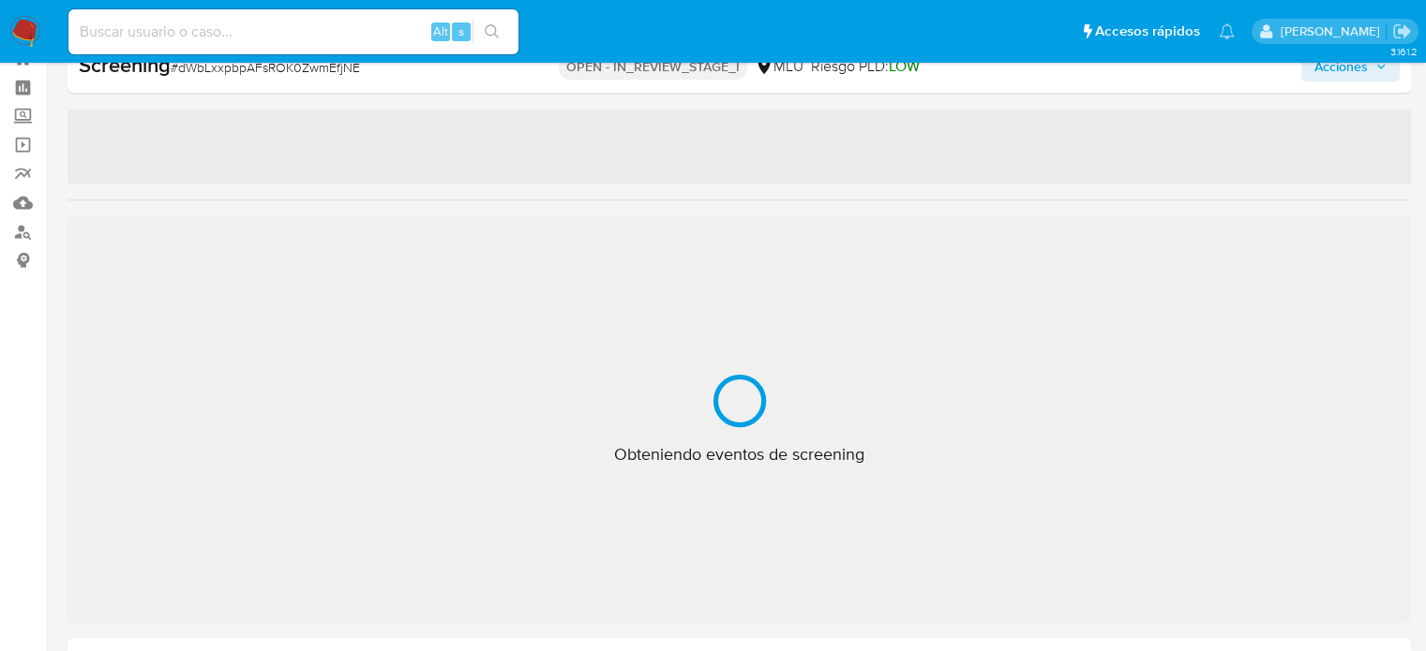
select select "10"
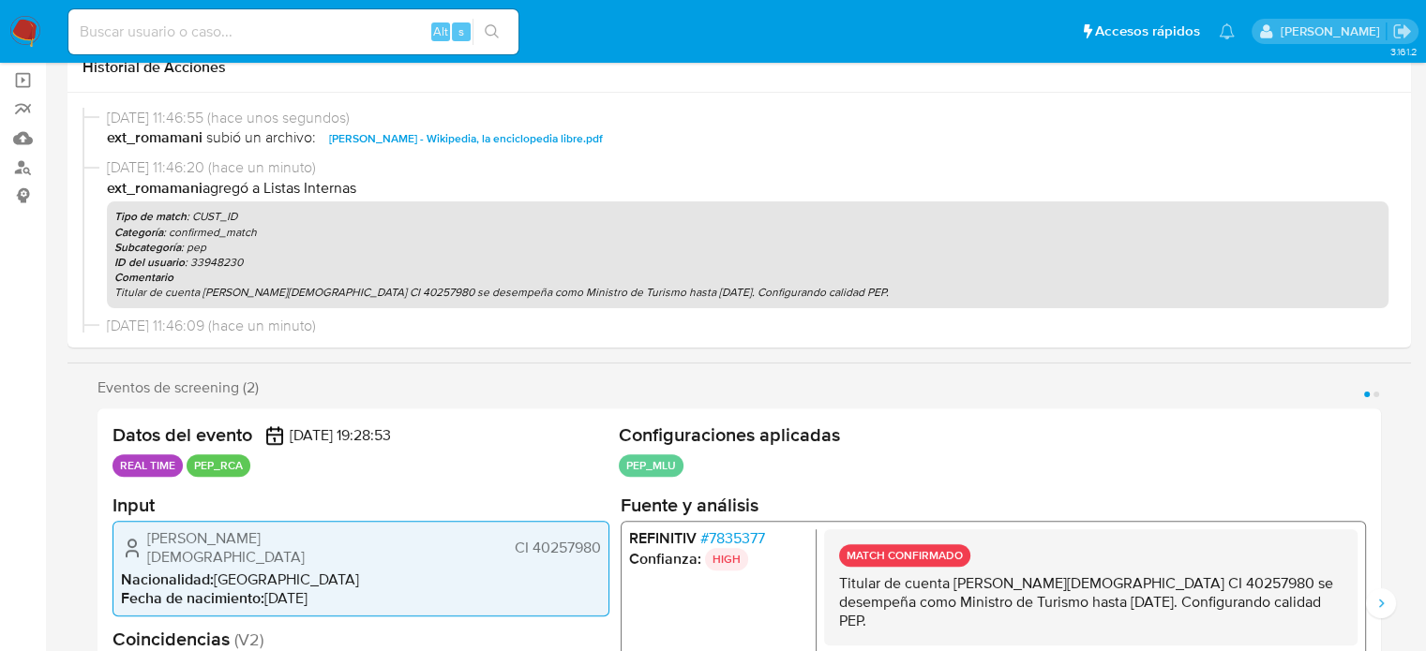
scroll to position [349, 0]
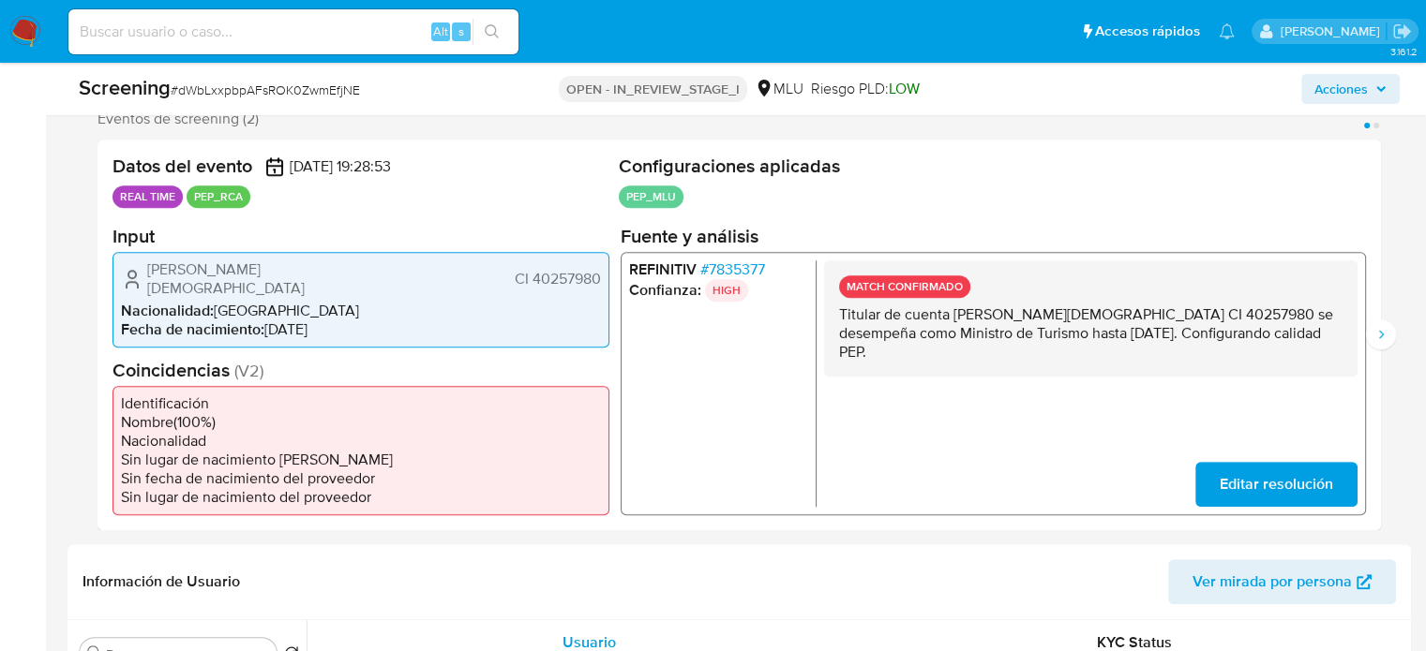
drag, startPoint x: 979, startPoint y: 353, endPoint x: 839, endPoint y: 321, distance: 143.5
click at [839, 321] on p "Titular de cuenta [PERSON_NAME][DEMOGRAPHIC_DATA] CI 40257980 se desempeña como…" at bounding box center [1090, 333] width 503 height 56
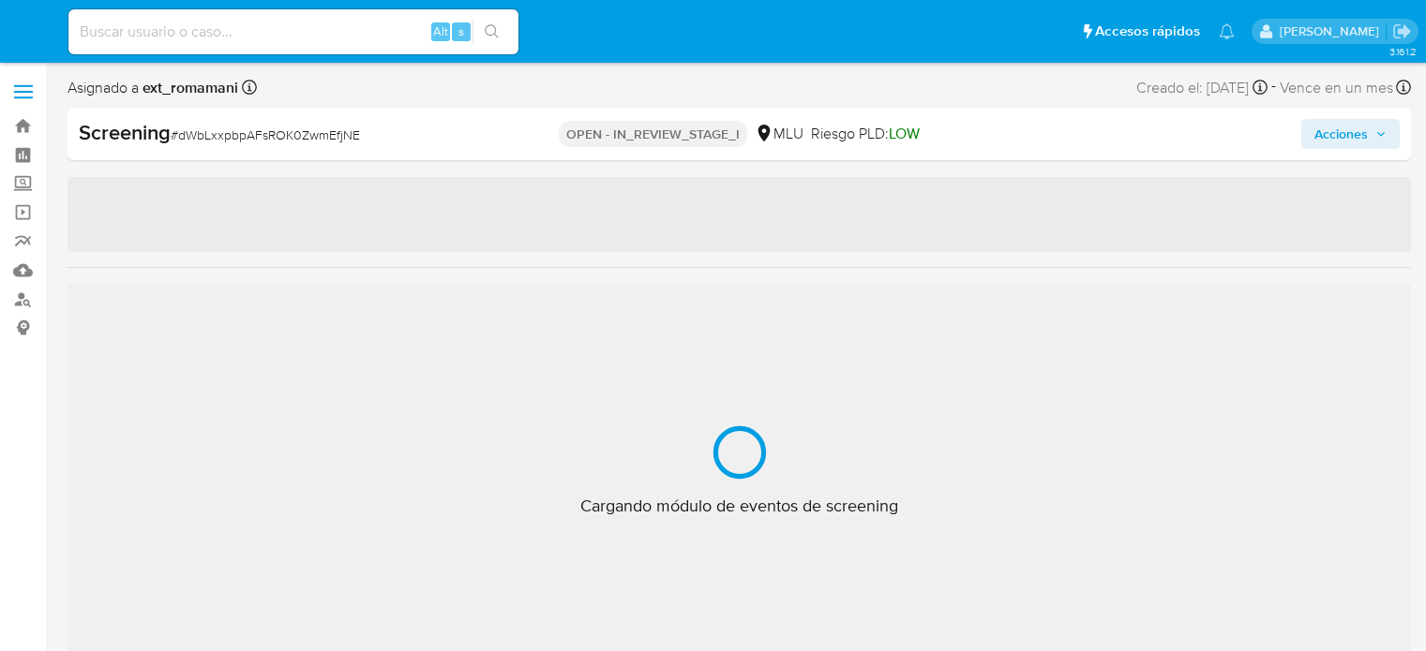
select select "10"
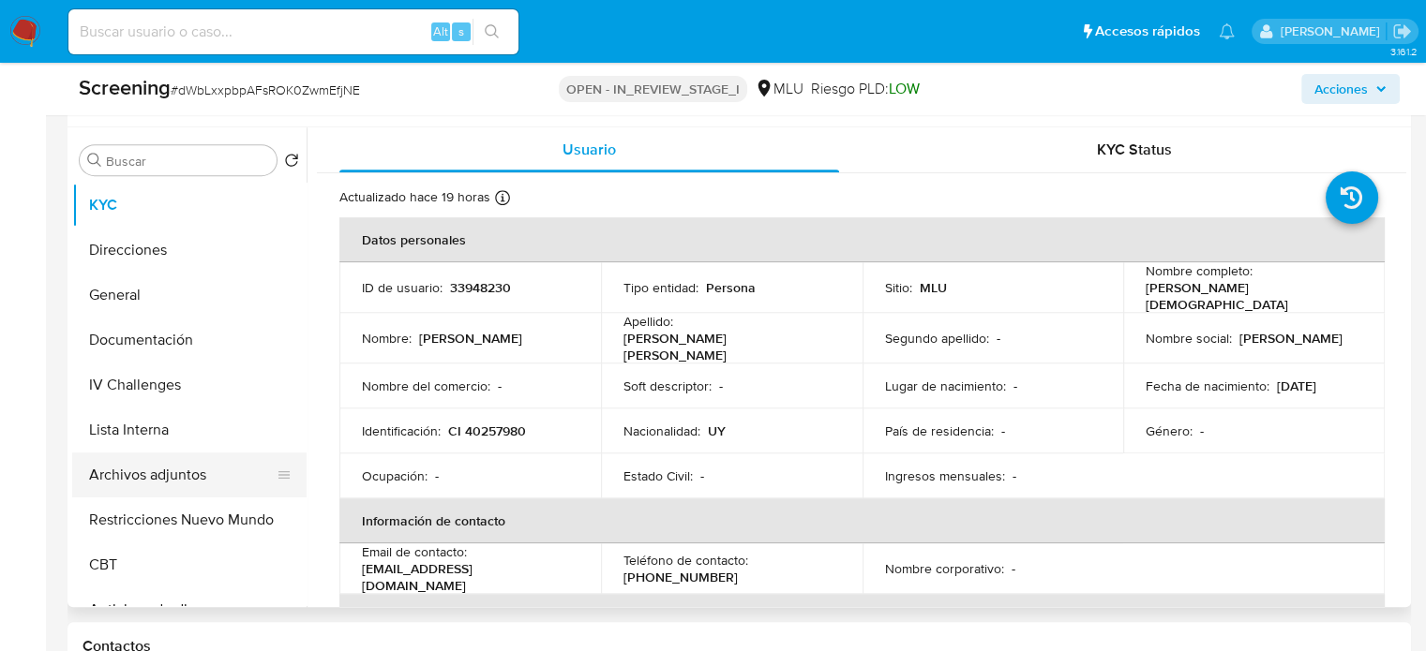
scroll to position [844, 0]
click at [133, 477] on button "Archivos adjuntos" at bounding box center [181, 473] width 219 height 45
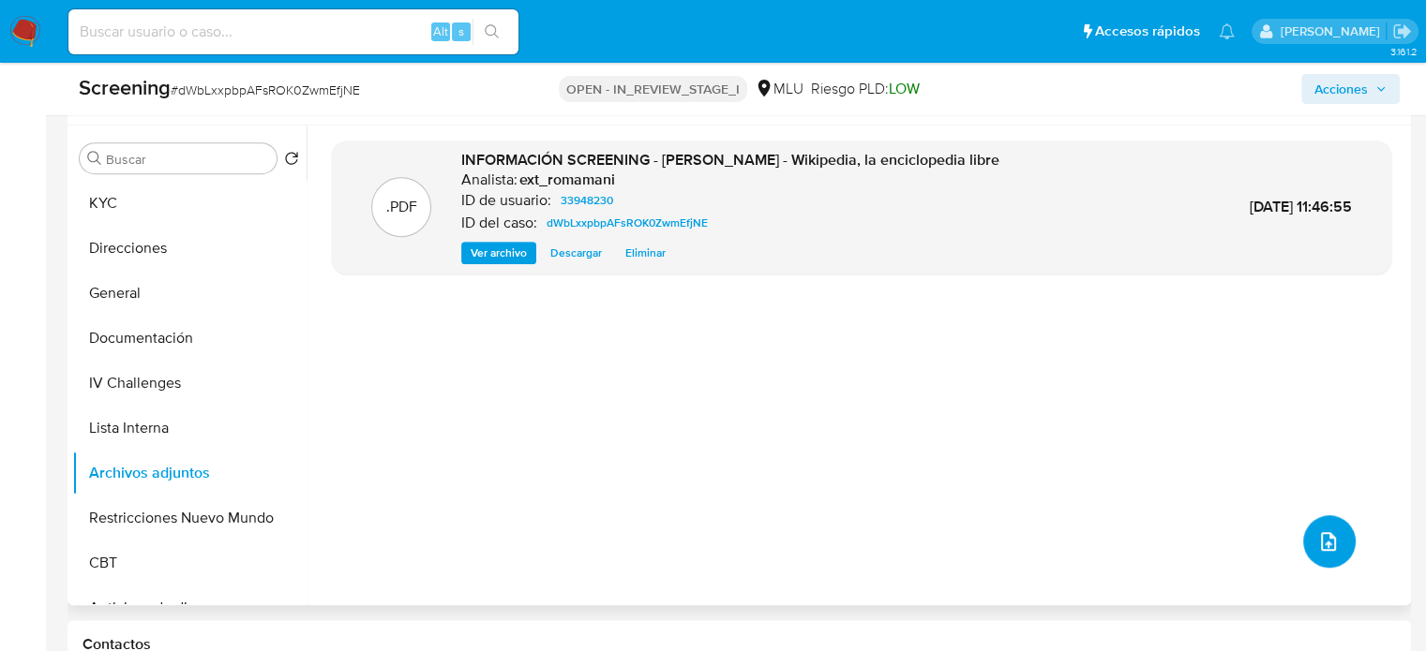
click at [1304, 543] on button "upload-file" at bounding box center [1329, 542] width 52 height 52
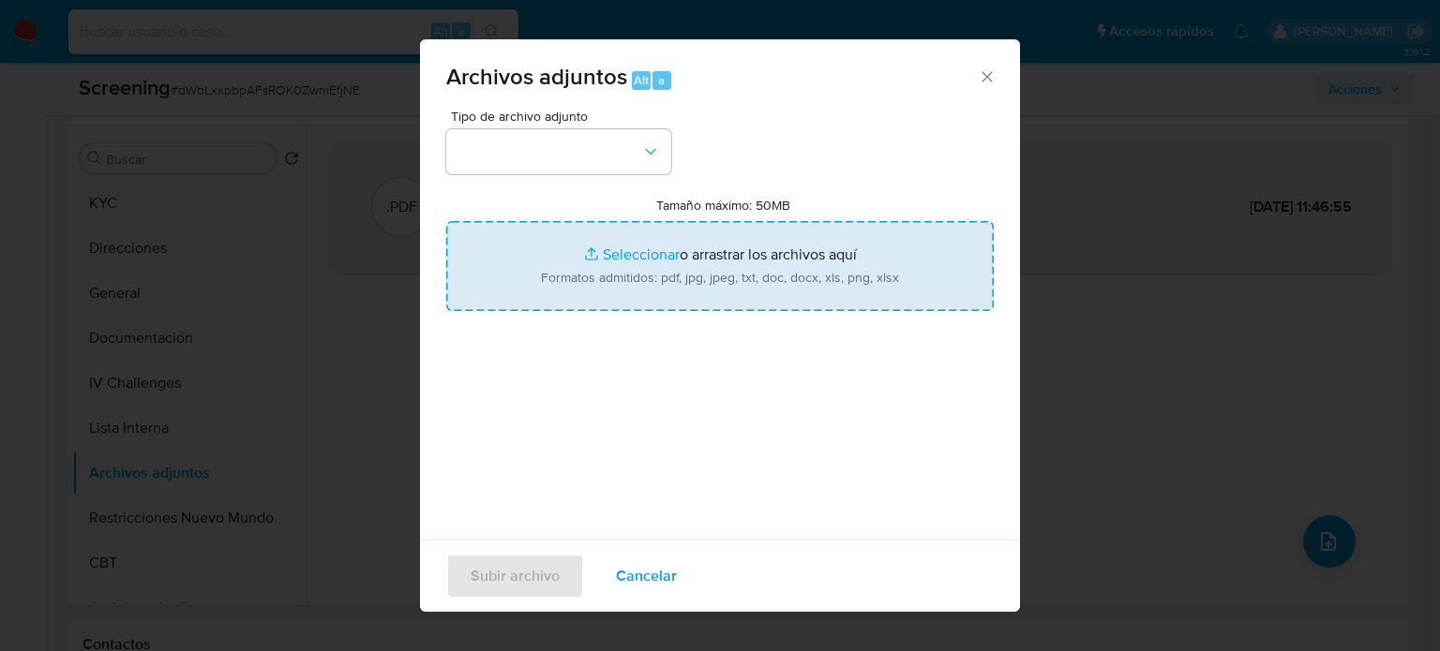
click at [746, 240] on input "Tamaño máximo: 50MB Seleccionar archivos" at bounding box center [719, 266] width 547 height 90
type input "C:\fakepath\[PERSON_NAME] Britos_ Lavado de dinero - Buscar con Google.pdf"
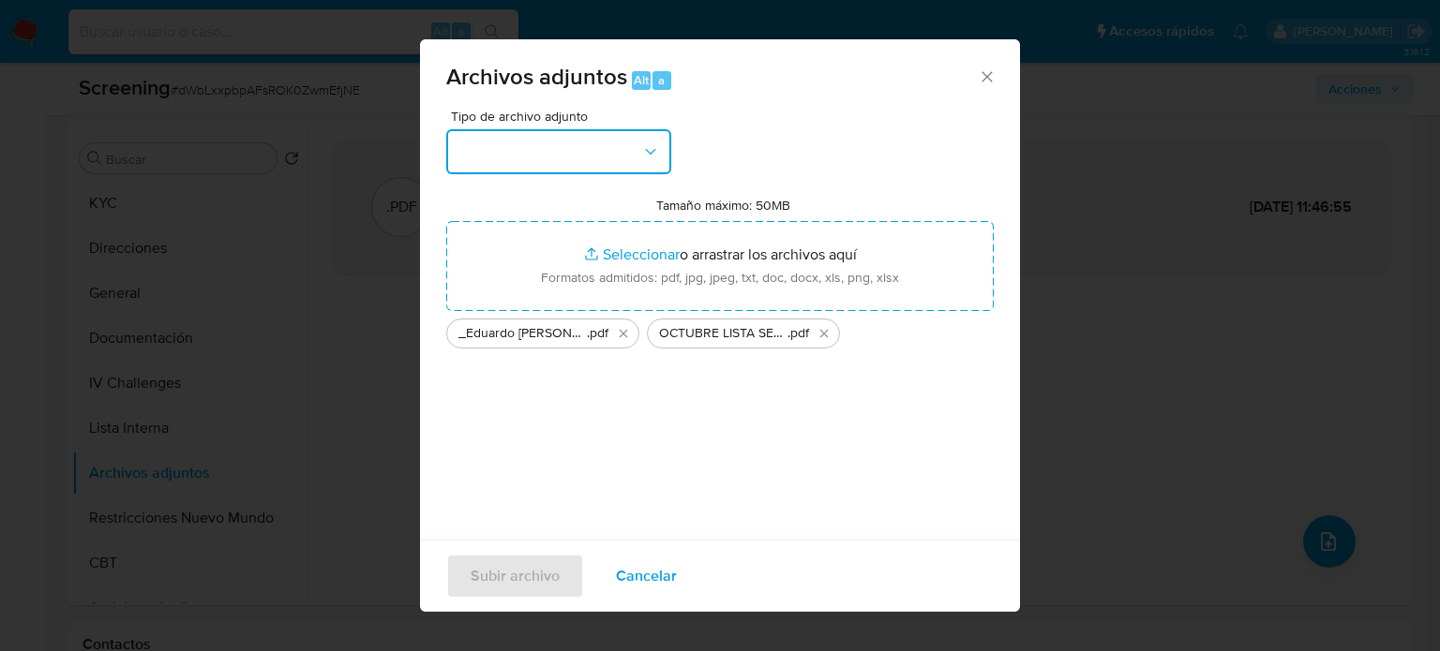
click at [498, 171] on button "button" at bounding box center [558, 151] width 225 height 45
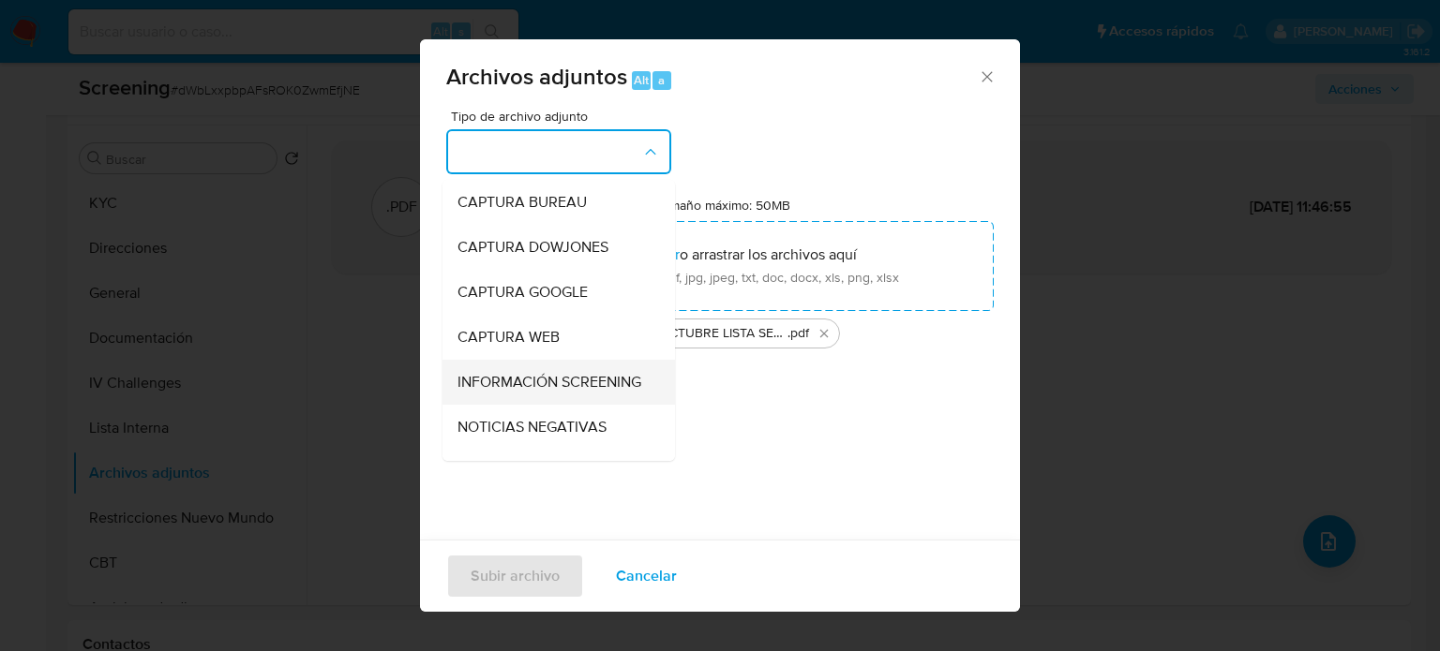
click at [492, 384] on span "INFORMACIÓN SCREENING" at bounding box center [549, 382] width 184 height 19
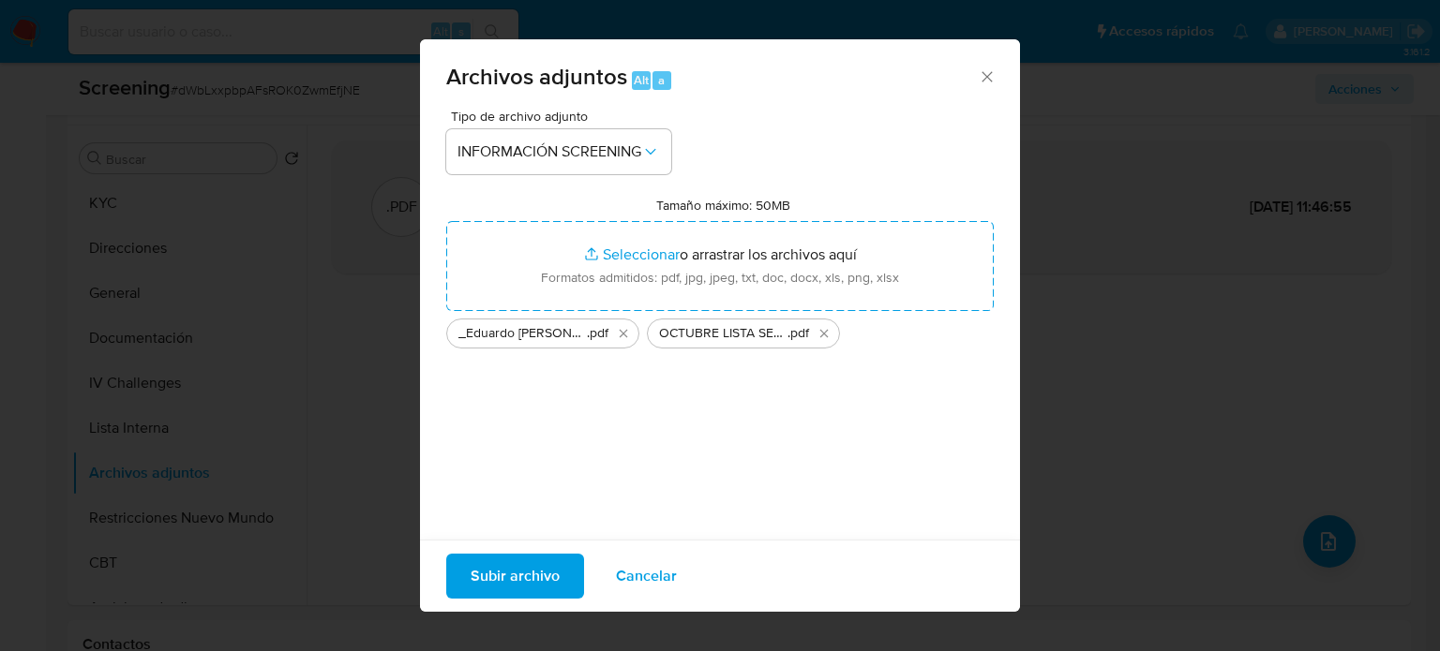
click at [514, 585] on span "Subir archivo" at bounding box center [515, 576] width 89 height 41
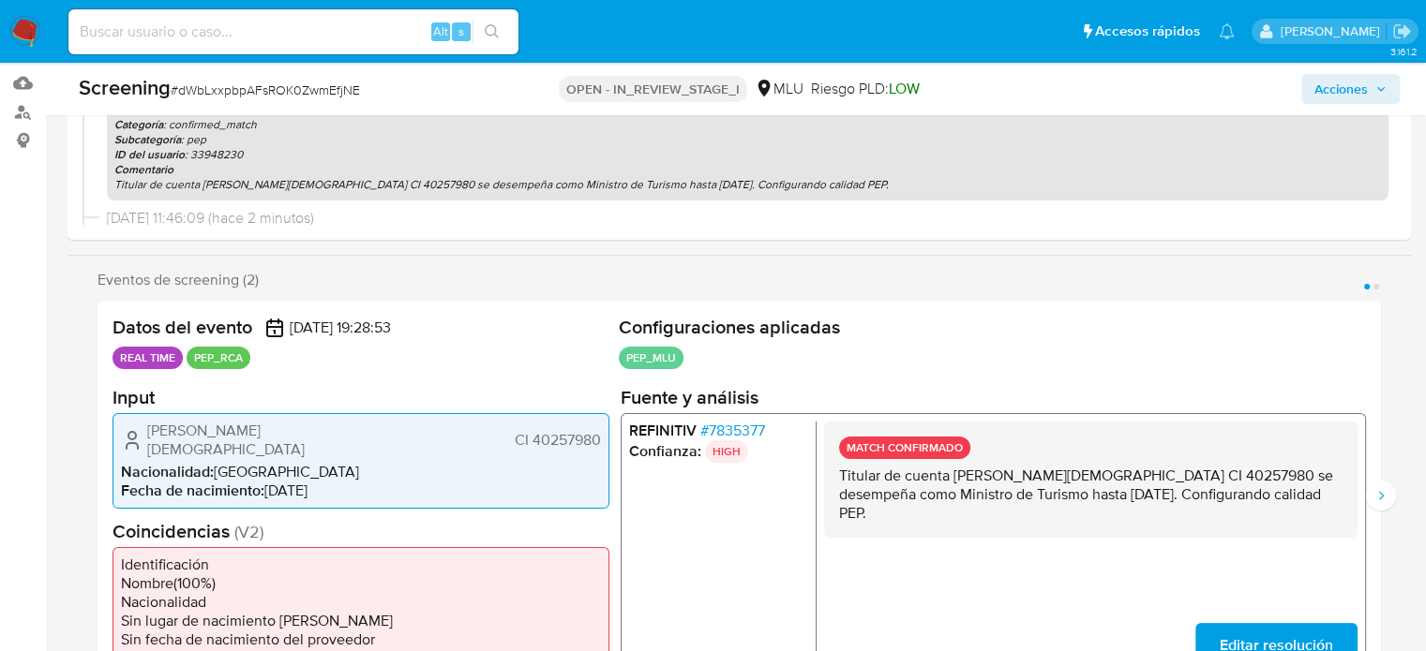
scroll to position [0, 0]
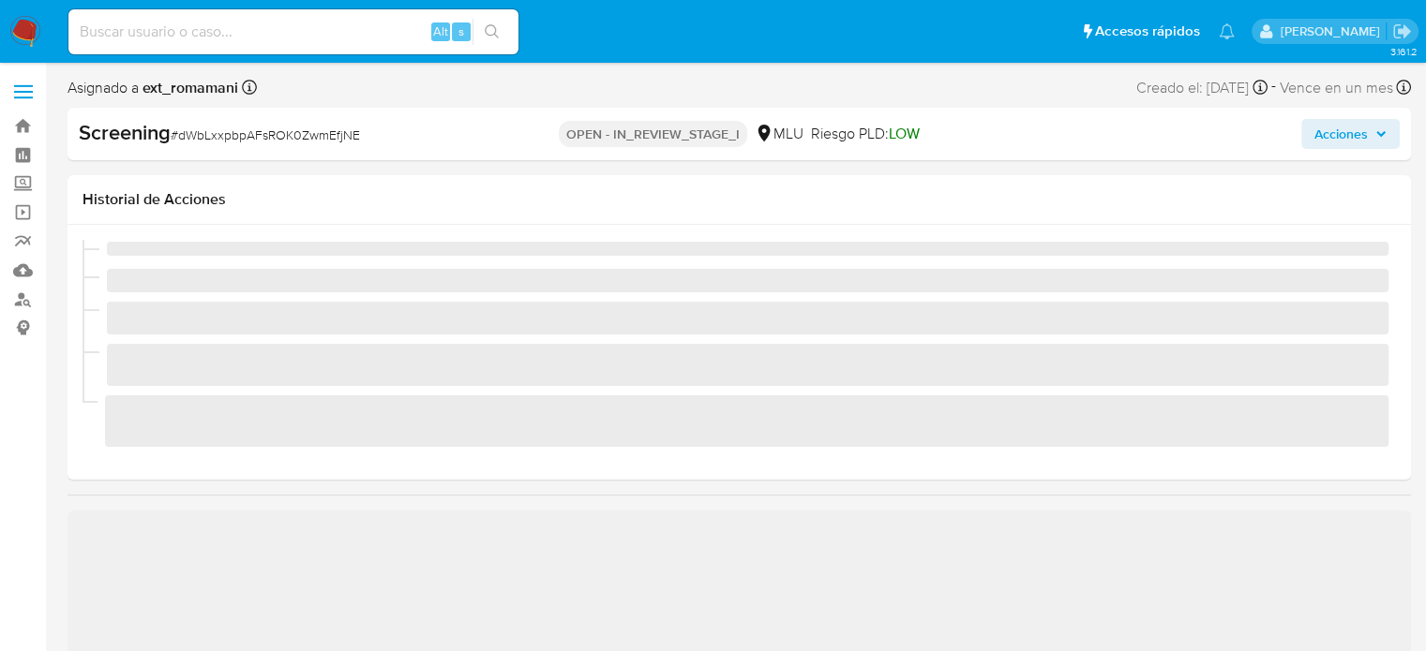
select select "10"
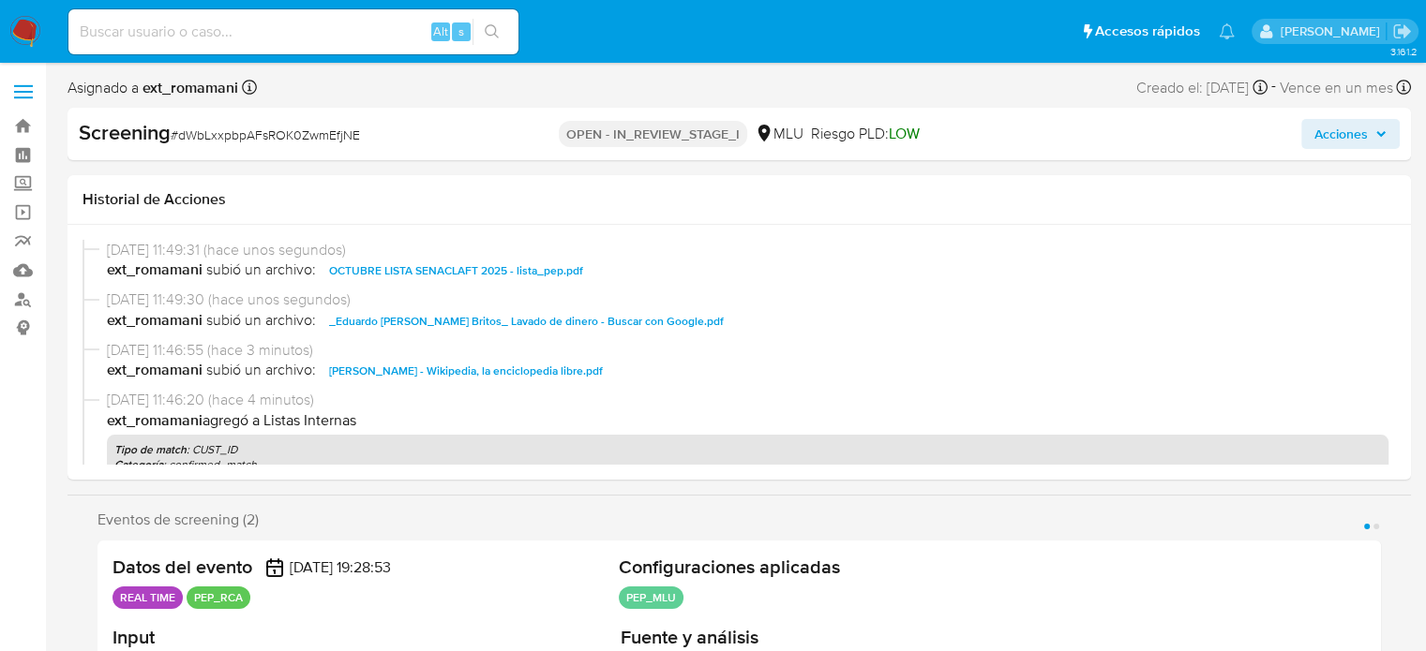
click at [1338, 125] on span "Acciones" at bounding box center [1340, 134] width 53 height 30
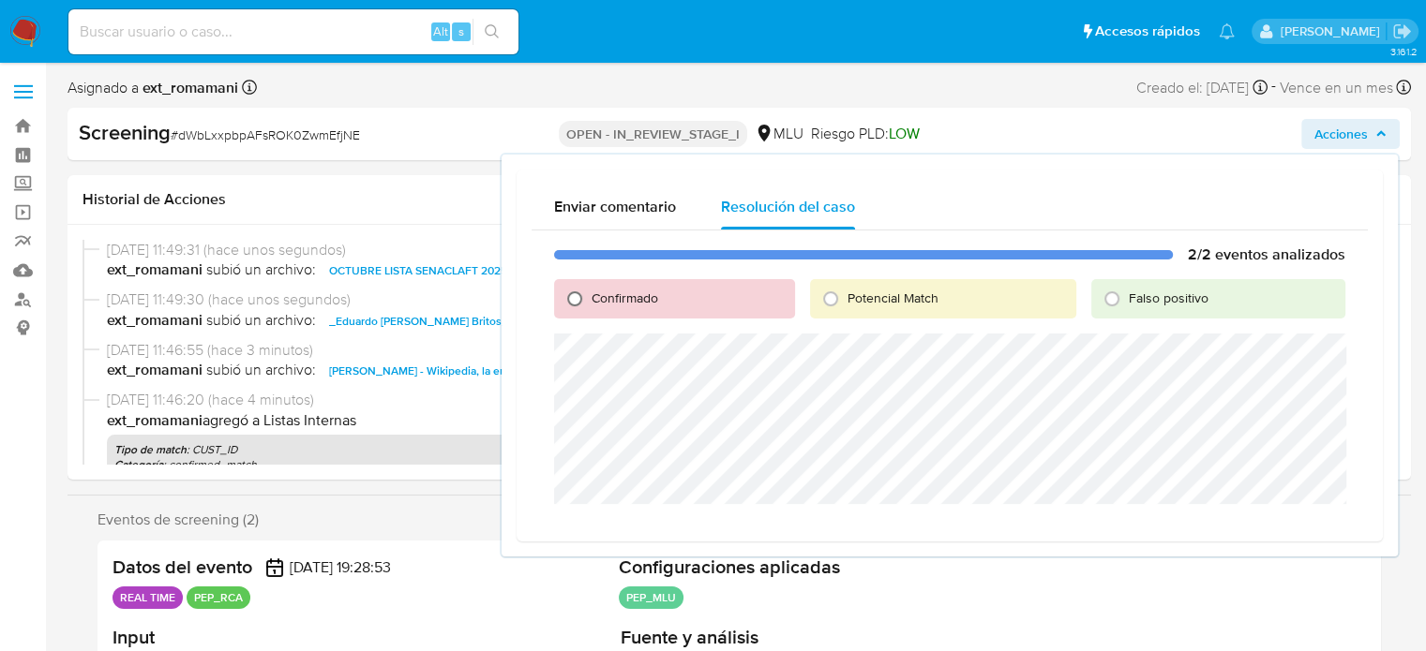
click at [566, 292] on input "Confirmado" at bounding box center [575, 299] width 30 height 30
radio input "true"
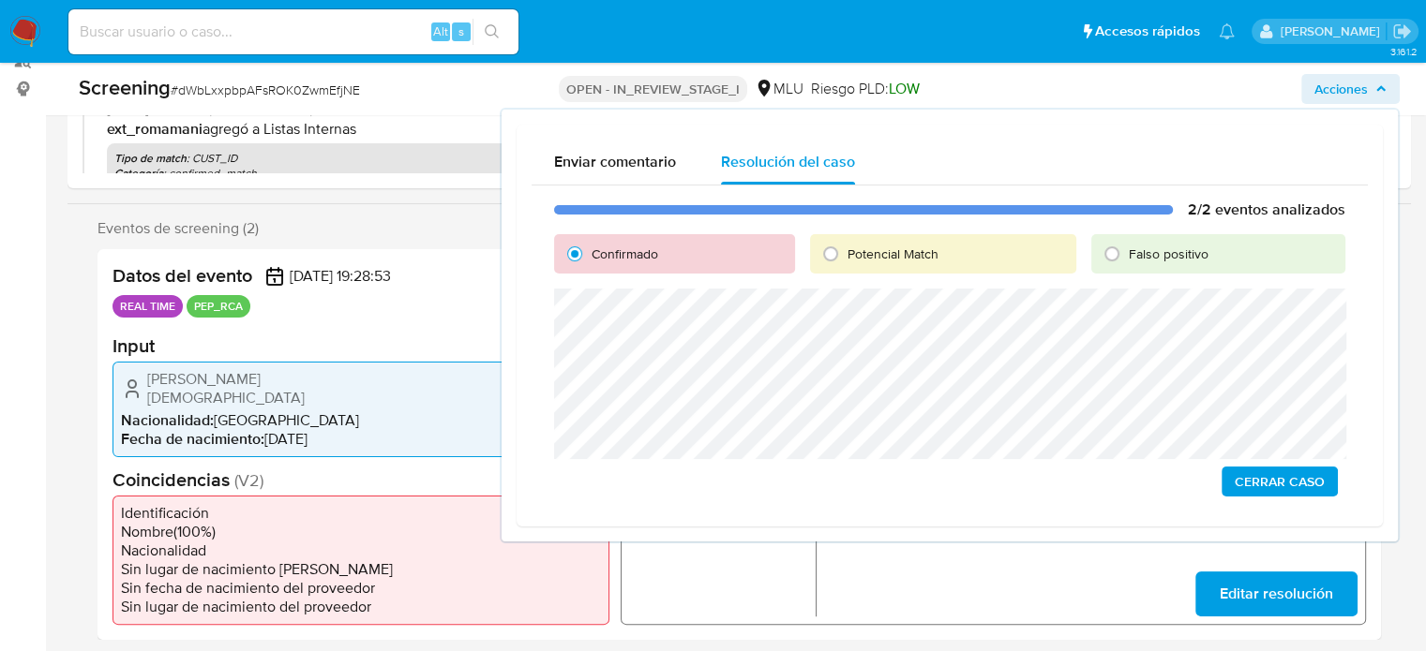
scroll to position [281, 0]
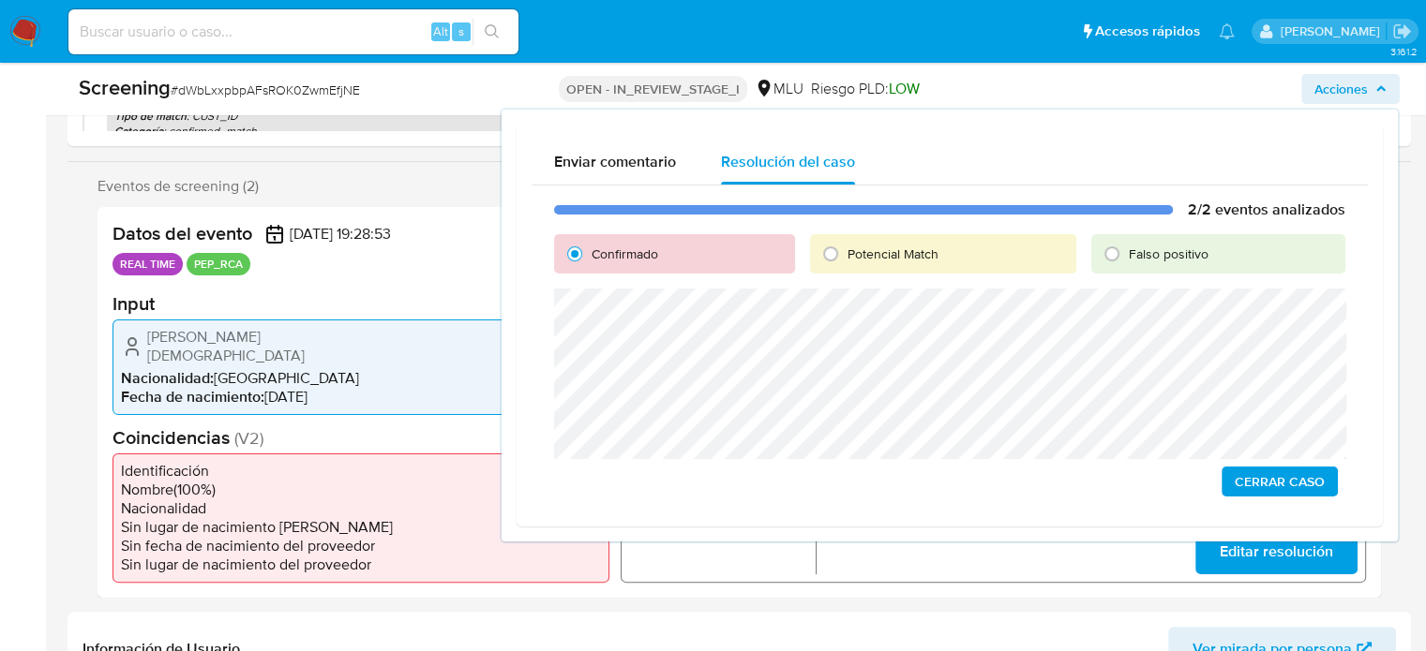
click at [1258, 477] on span "Cerrar Caso" at bounding box center [1279, 482] width 90 height 26
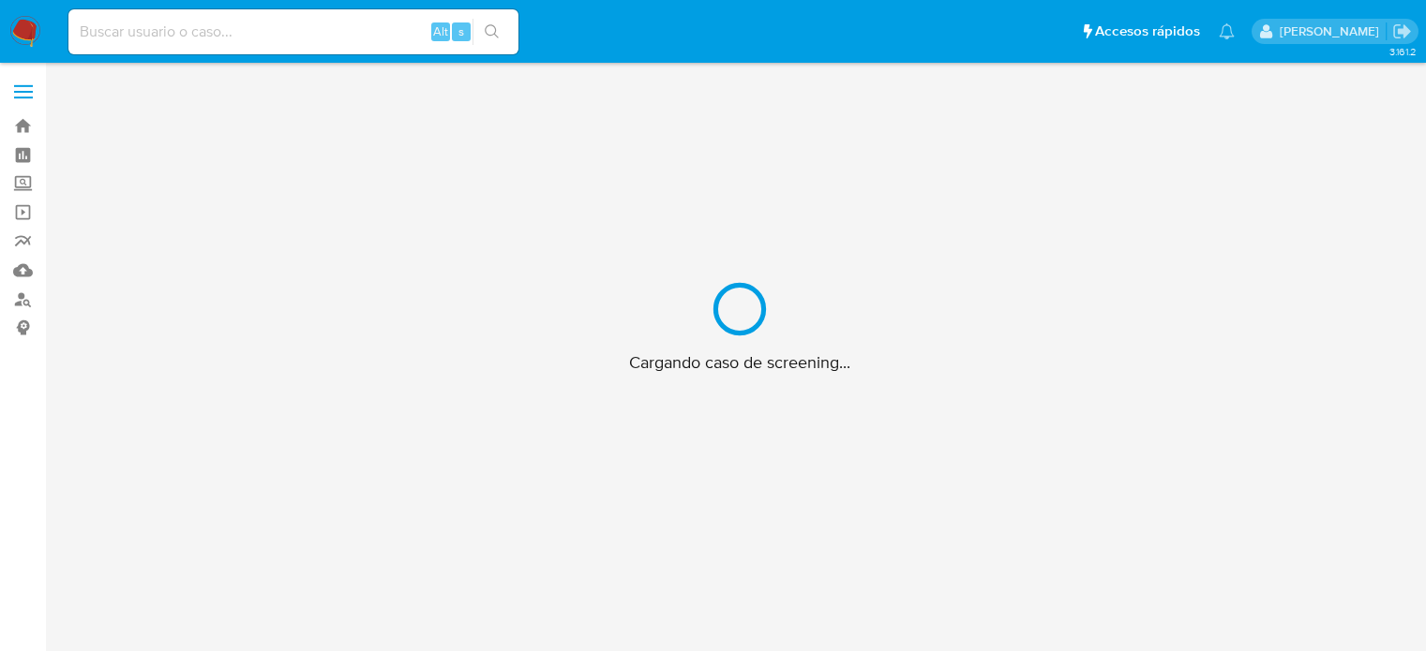
scroll to position [67, 0]
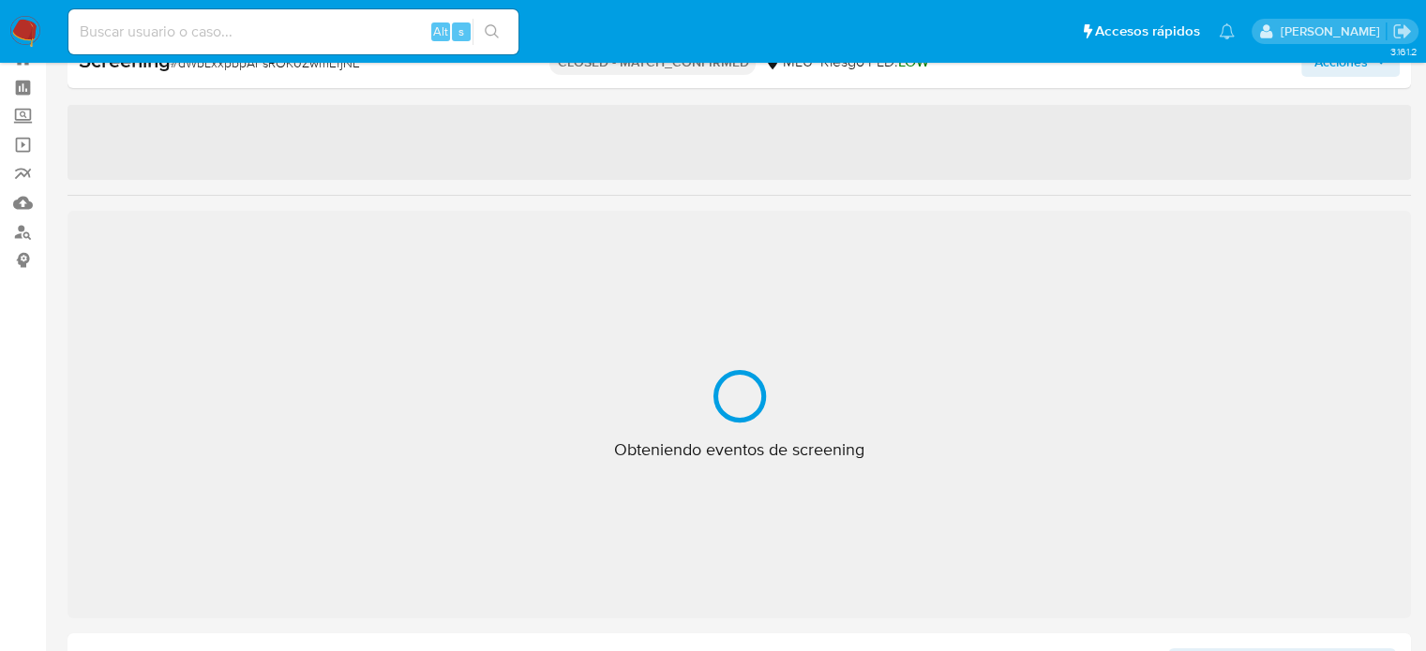
select select "10"
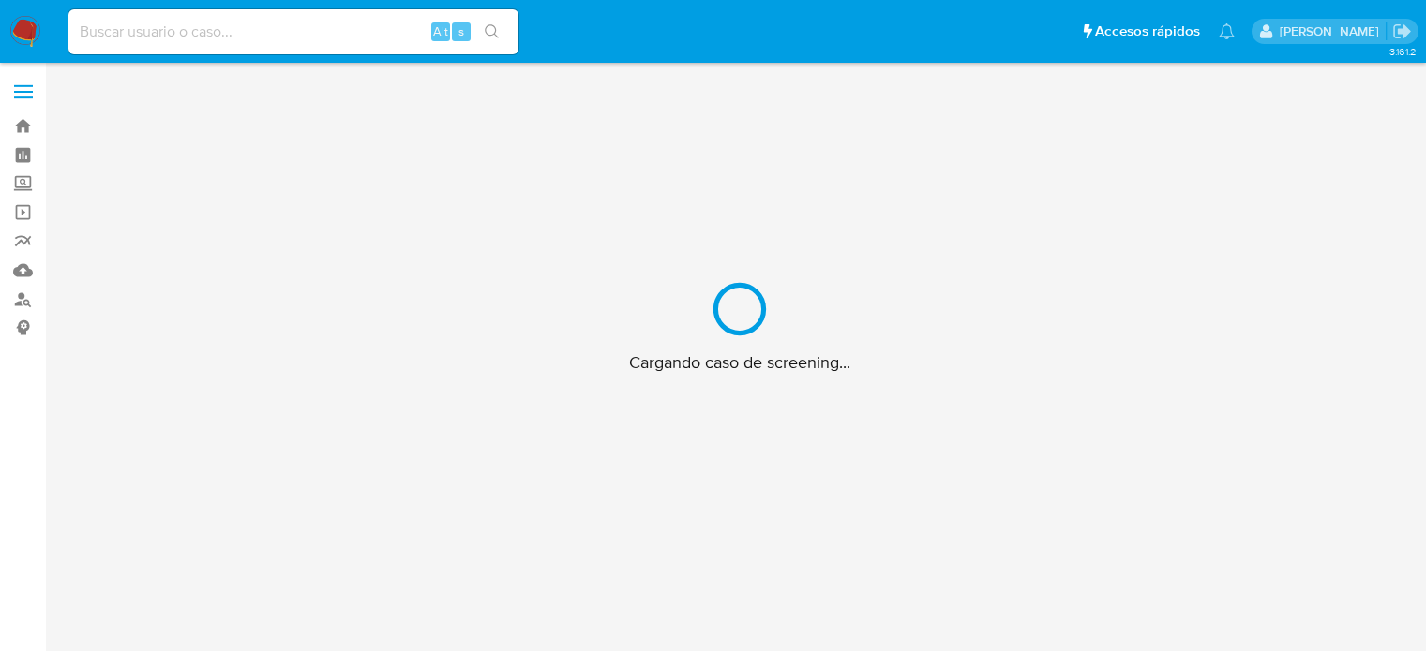
scroll to position [67, 0]
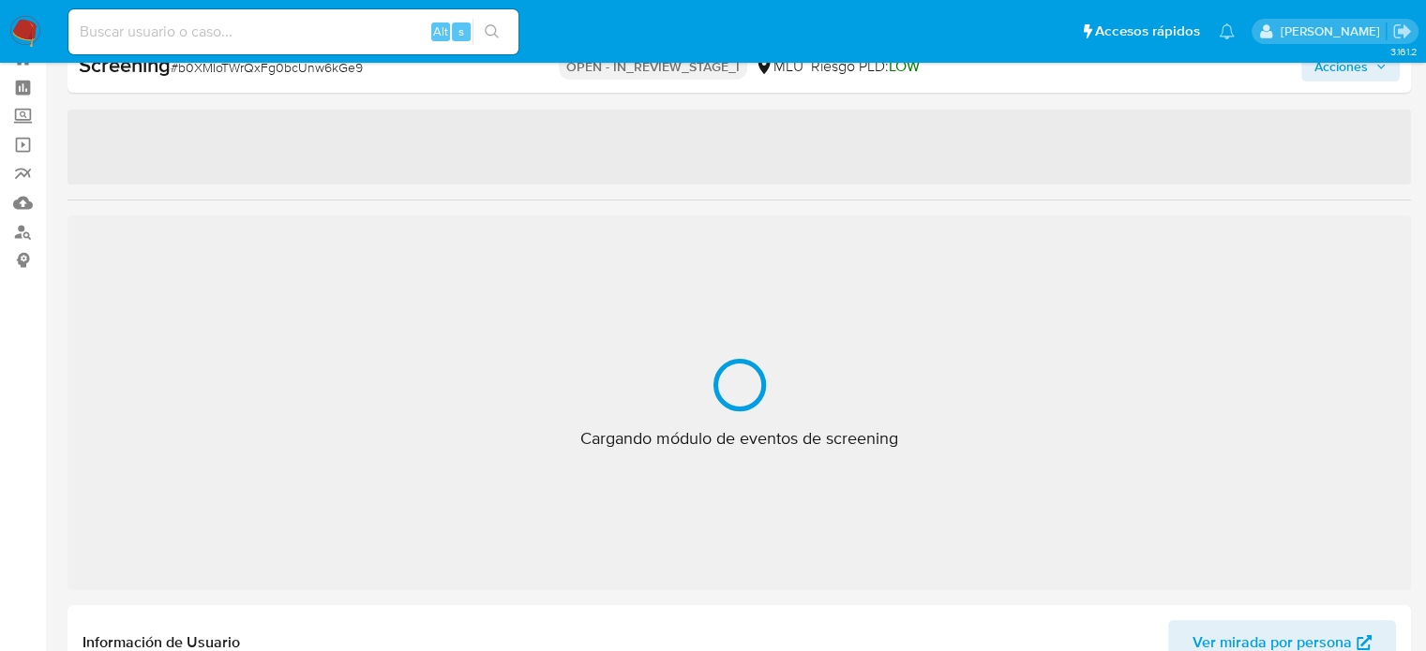
select select "10"
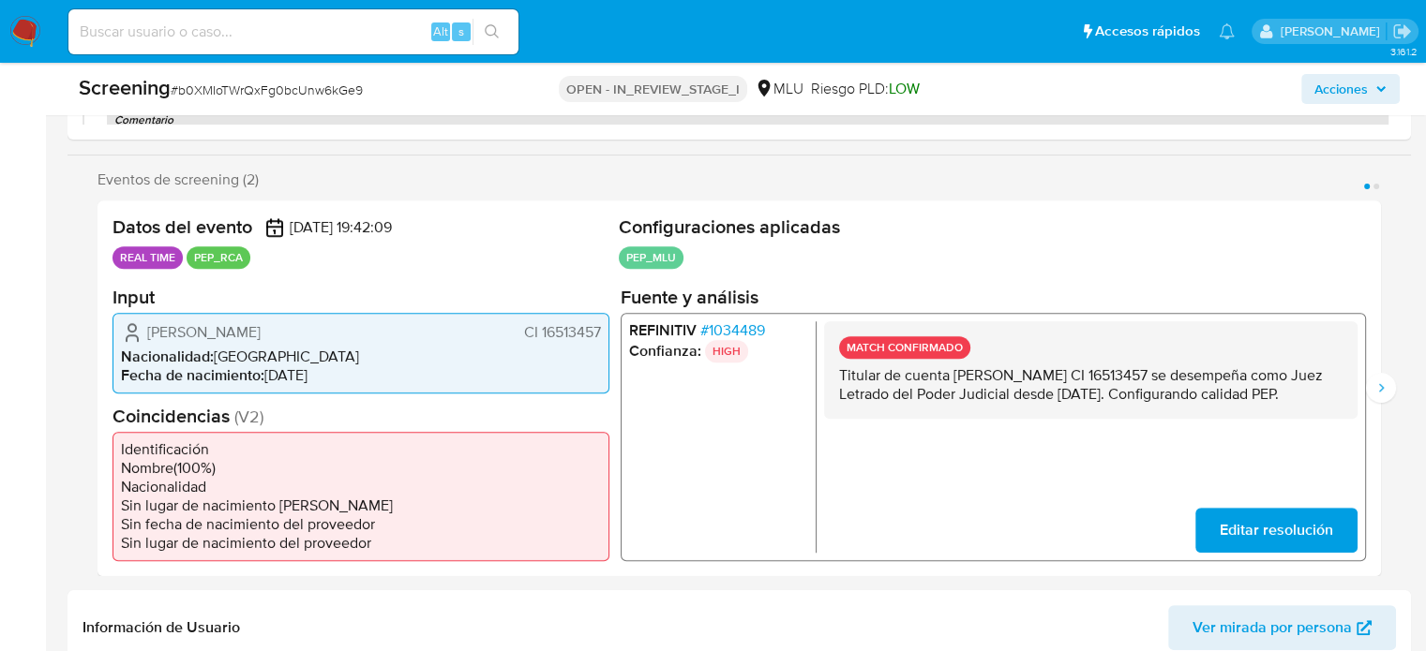
scroll to position [349, 0]
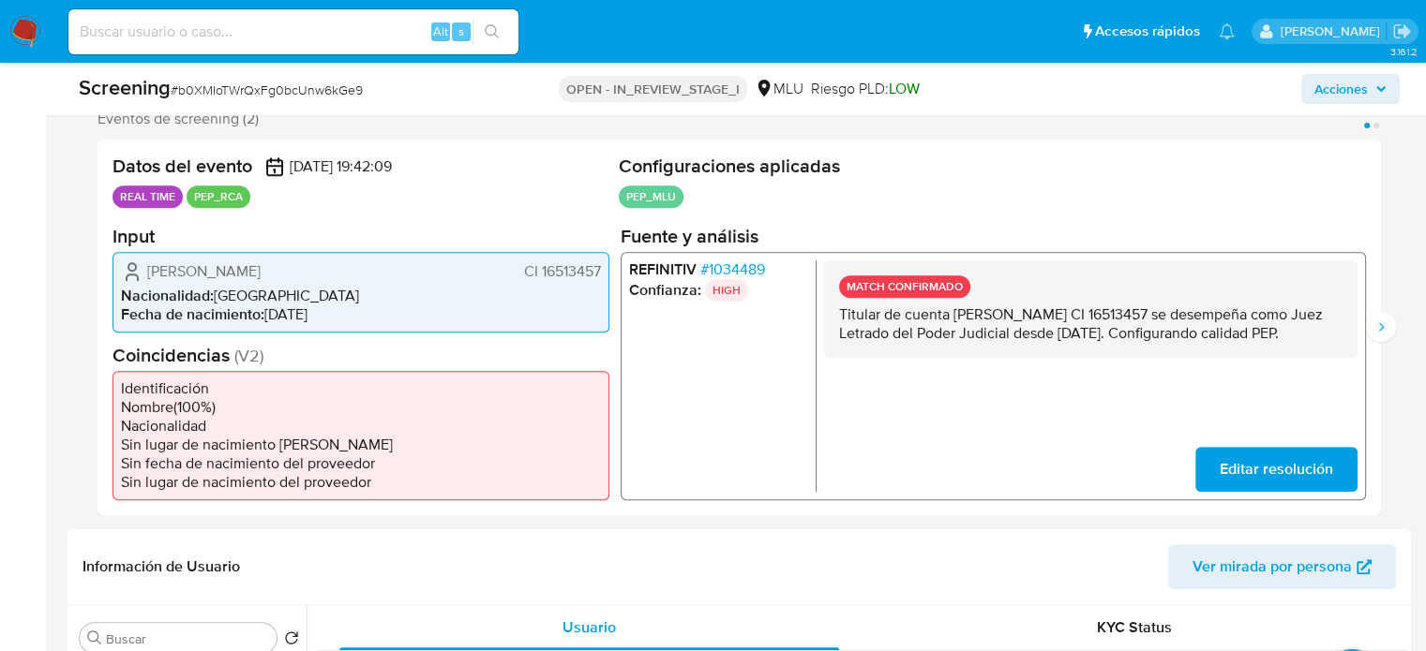
drag, startPoint x: 985, startPoint y: 351, endPoint x: 838, endPoint y: 315, distance: 151.6
click at [839, 315] on p "Titular de cuenta [PERSON_NAME] CI 16513457 se desempeña como Juez Letrado del …" at bounding box center [1090, 323] width 503 height 37
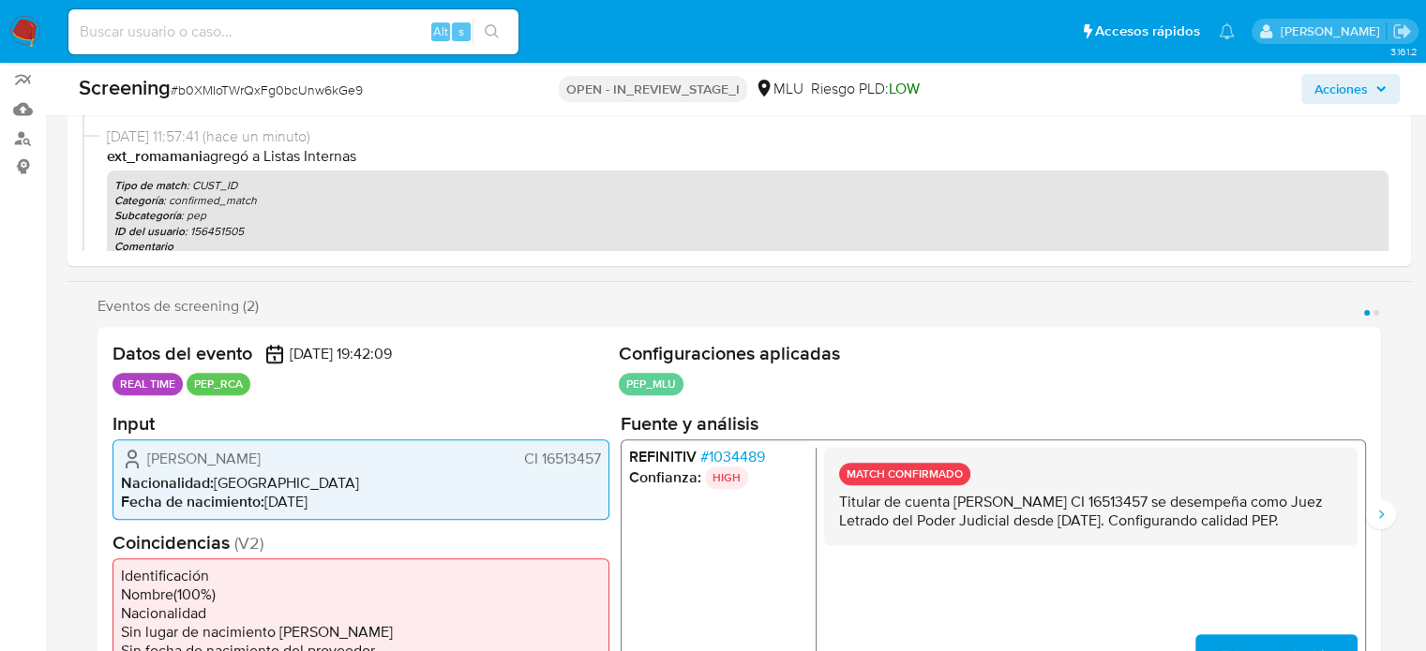
scroll to position [67, 0]
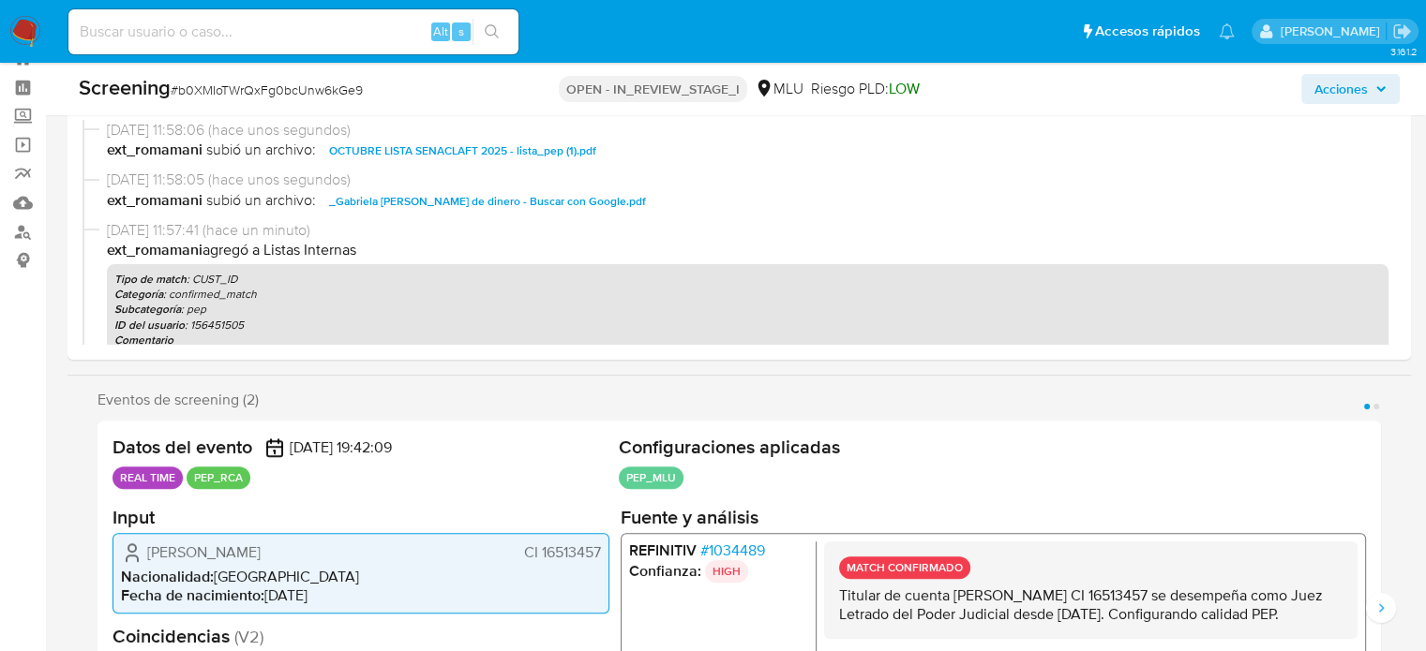
click at [1314, 97] on span "Acciones" at bounding box center [1340, 89] width 53 height 30
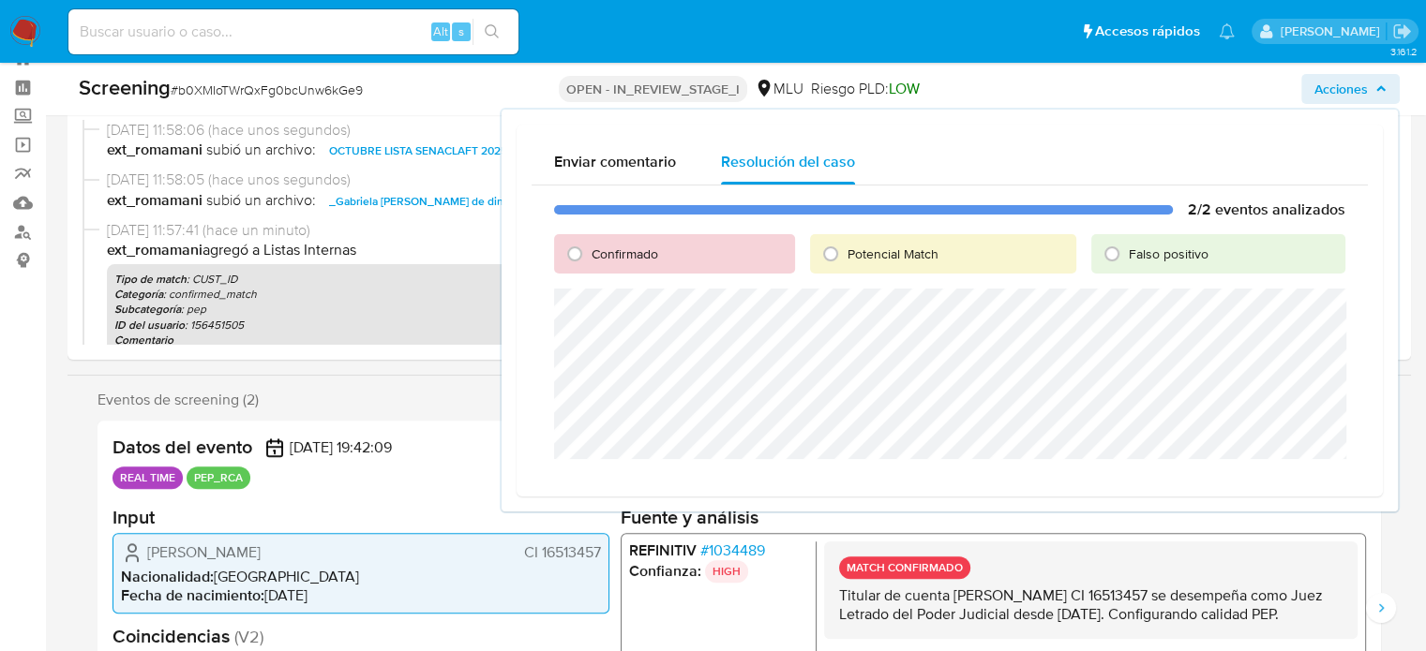
click at [592, 250] on span "Confirmado" at bounding box center [624, 254] width 67 height 19
click at [590, 250] on input "Confirmado" at bounding box center [575, 254] width 30 height 30
radio input "true"
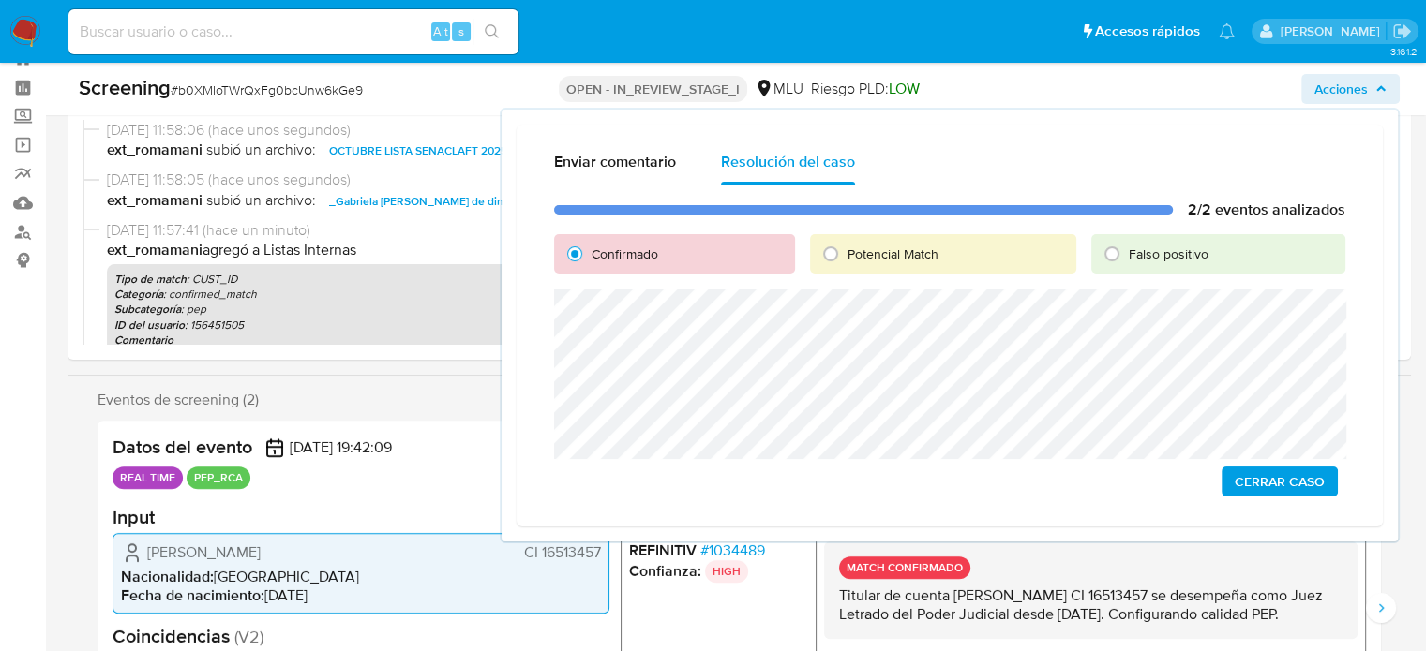
click at [1267, 480] on span "Cerrar Caso" at bounding box center [1279, 482] width 90 height 26
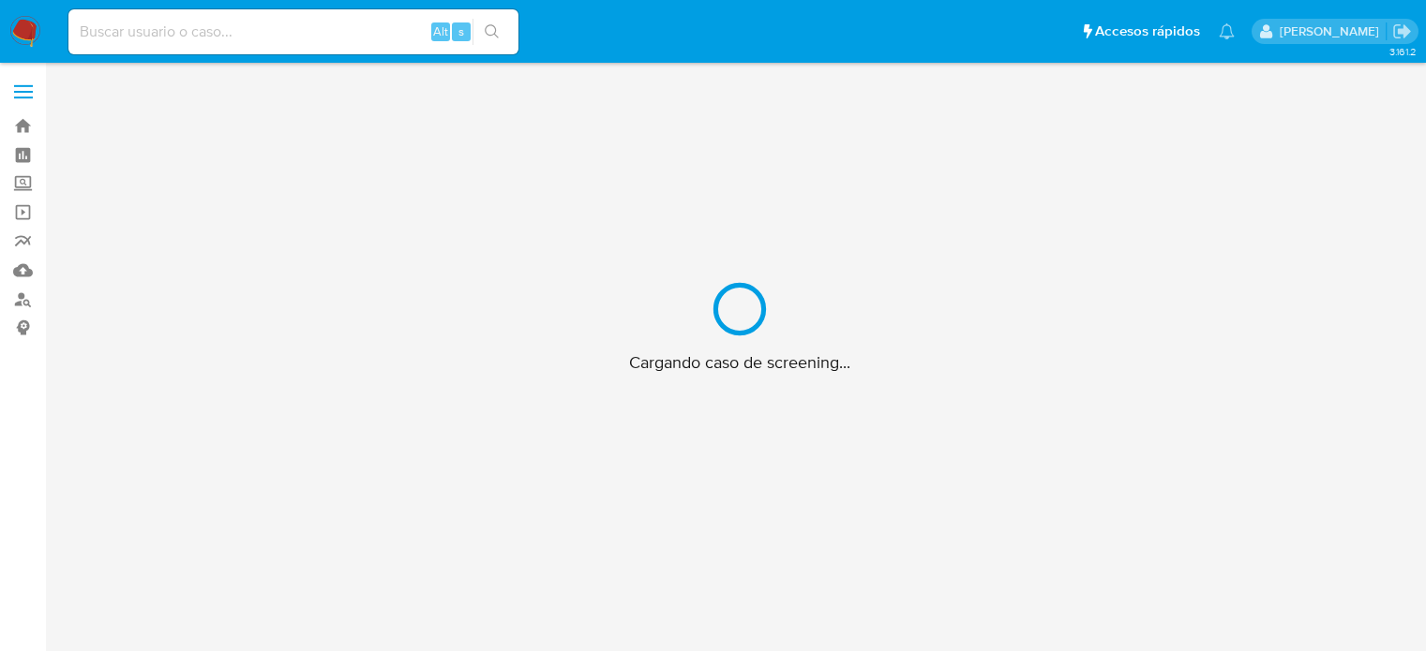
scroll to position [67, 0]
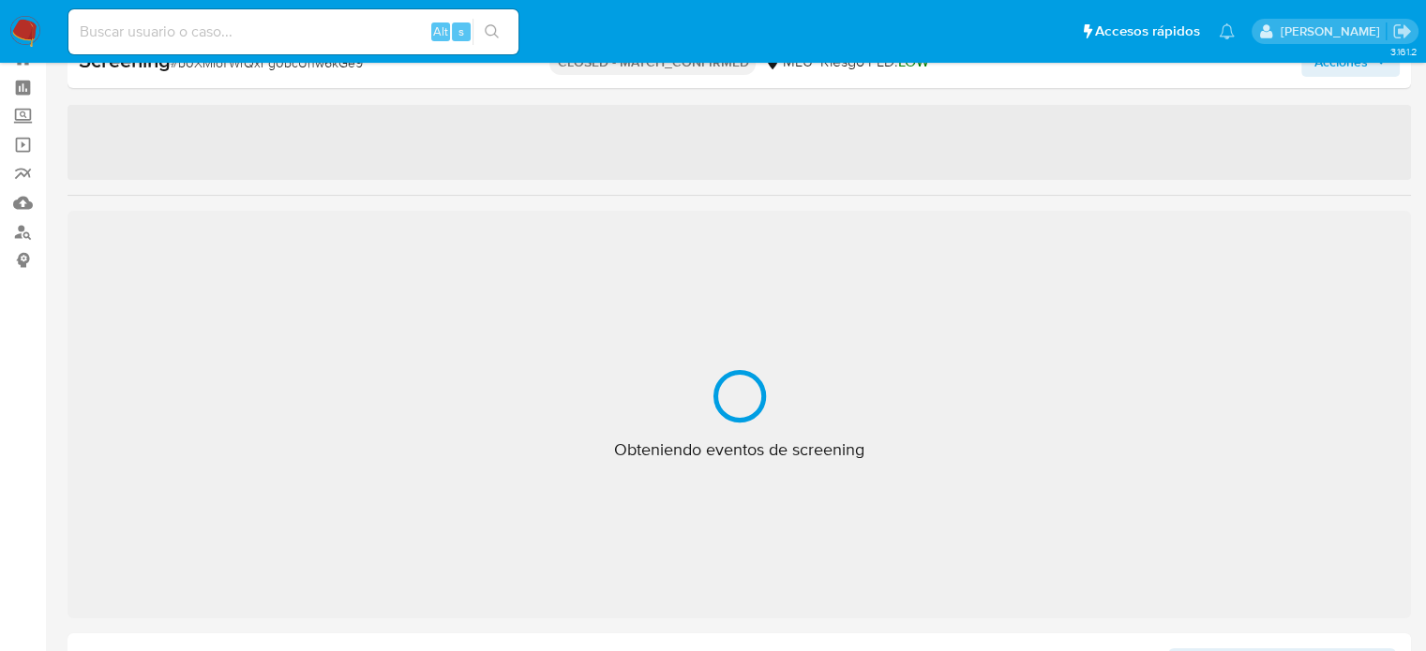
select select "10"
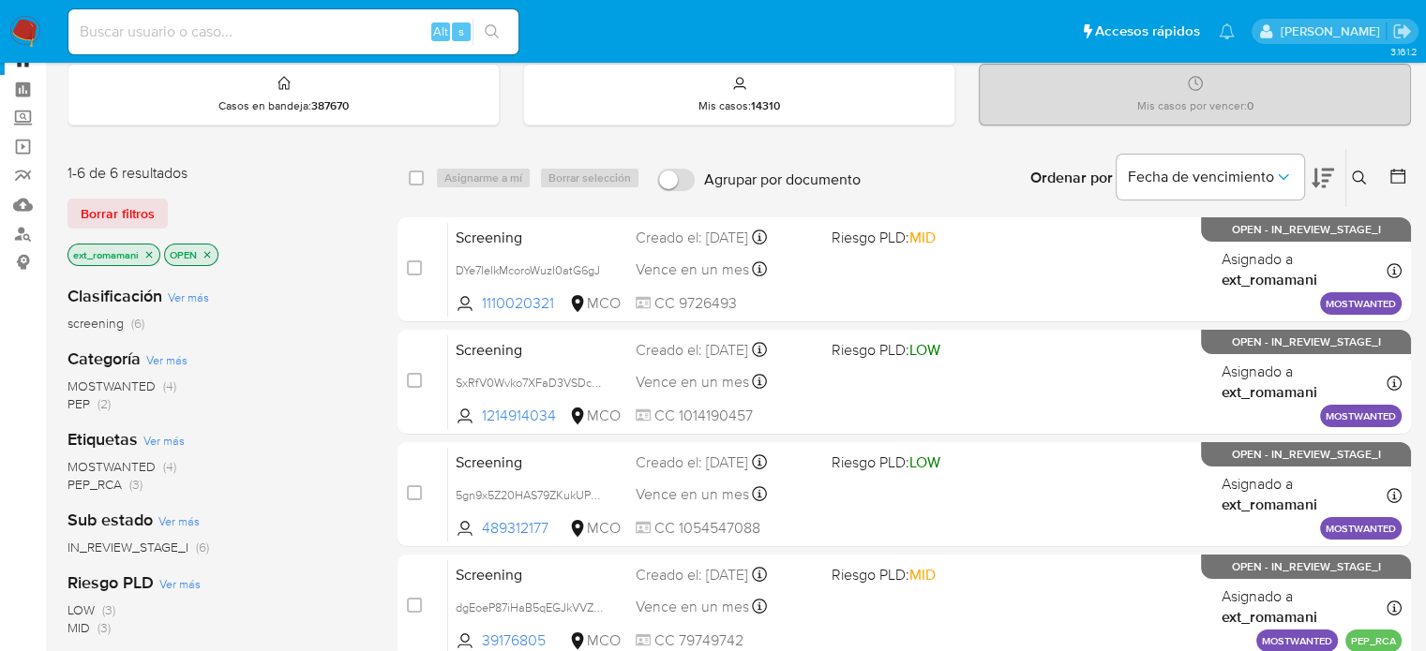
scroll to position [187, 0]
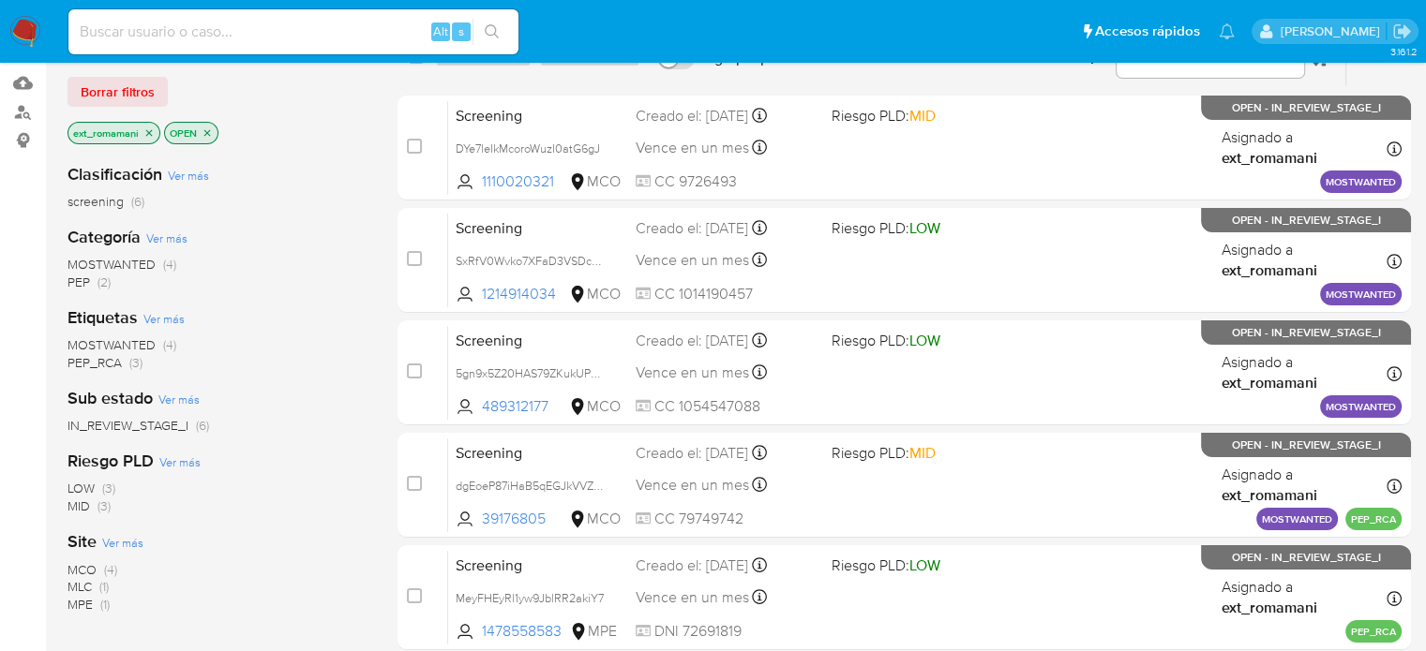
click at [81, 288] on span "PEP" at bounding box center [78, 282] width 22 height 19
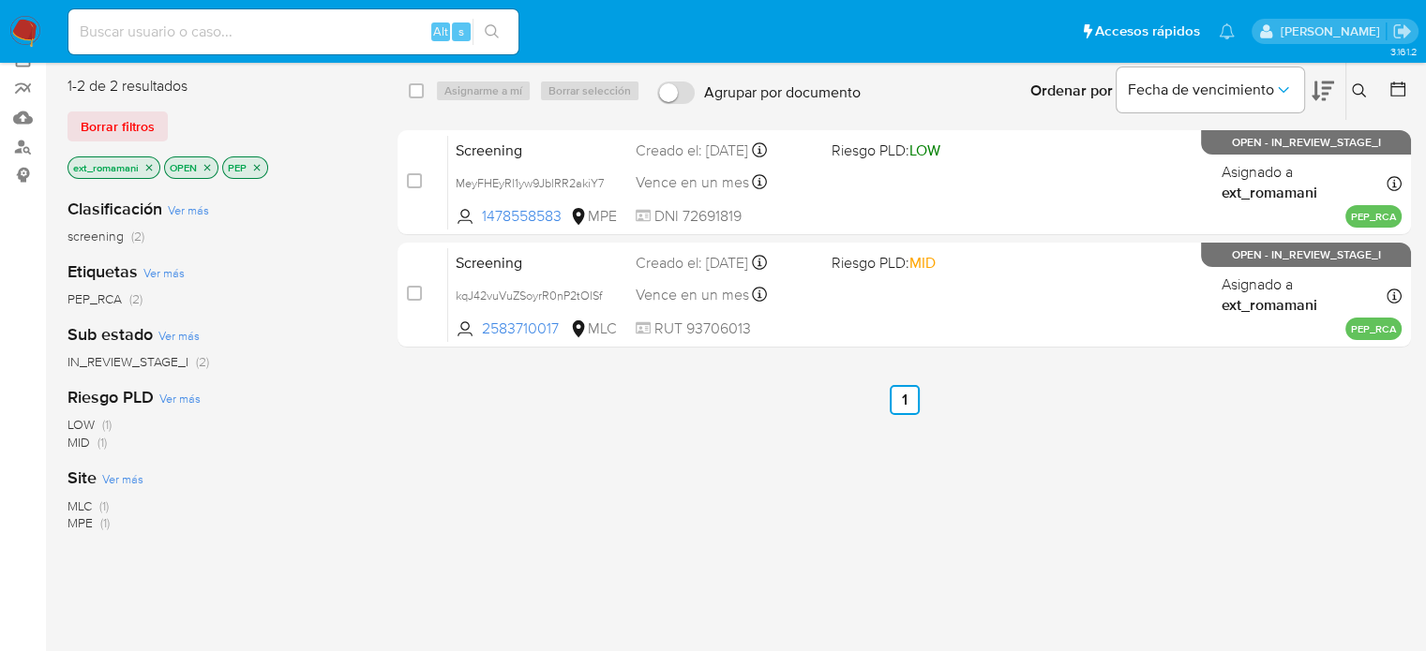
scroll to position [94, 0]
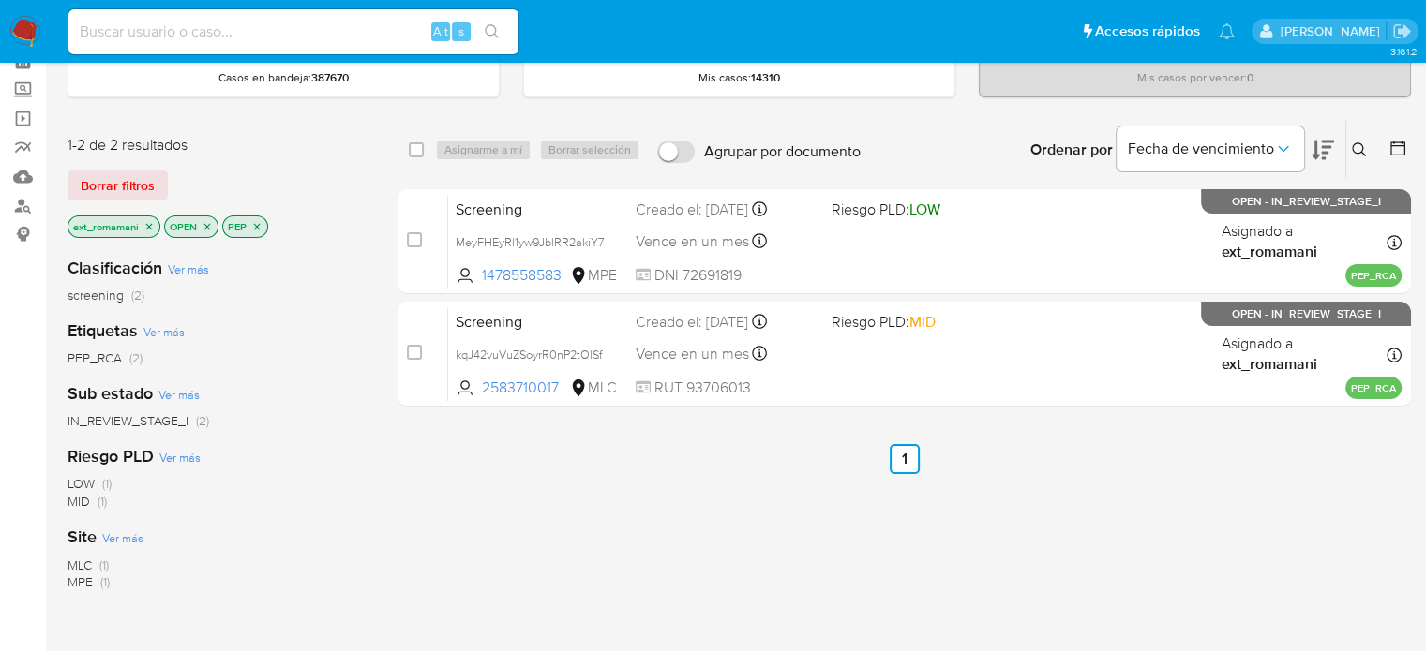
click at [17, 29] on img at bounding box center [25, 32] width 32 height 32
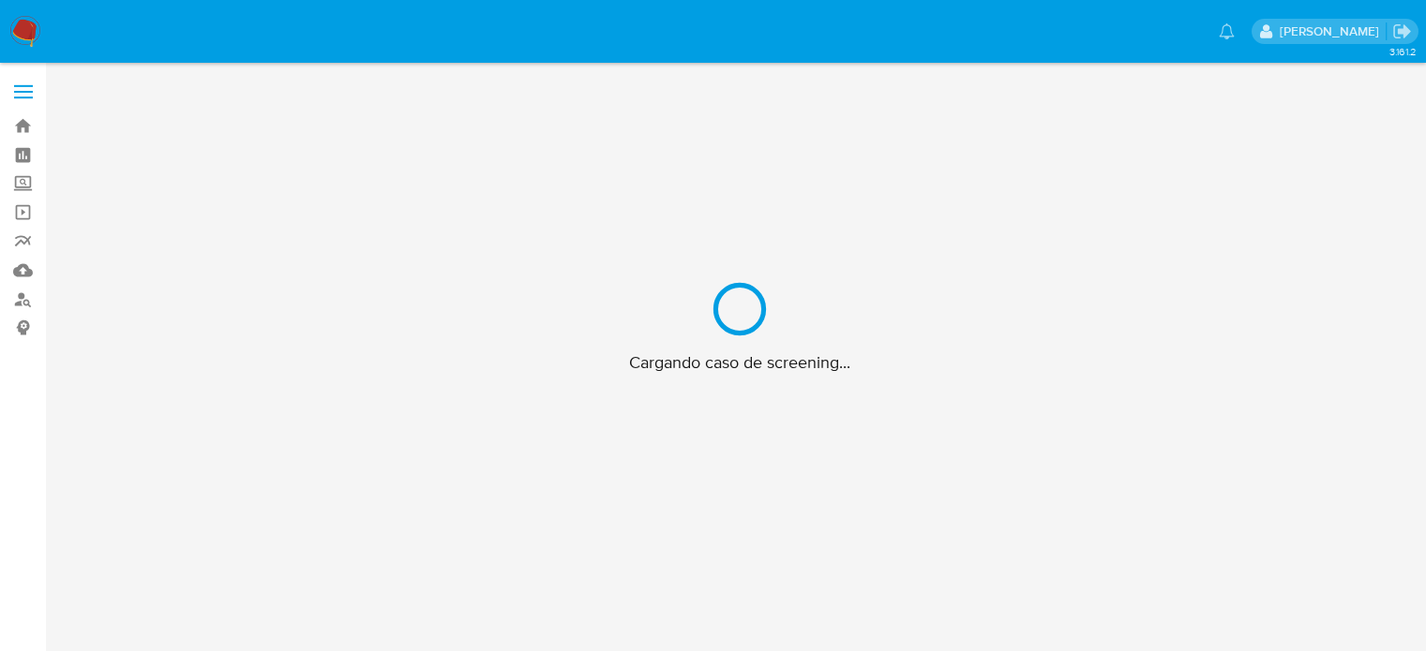
scroll to position [67, 0]
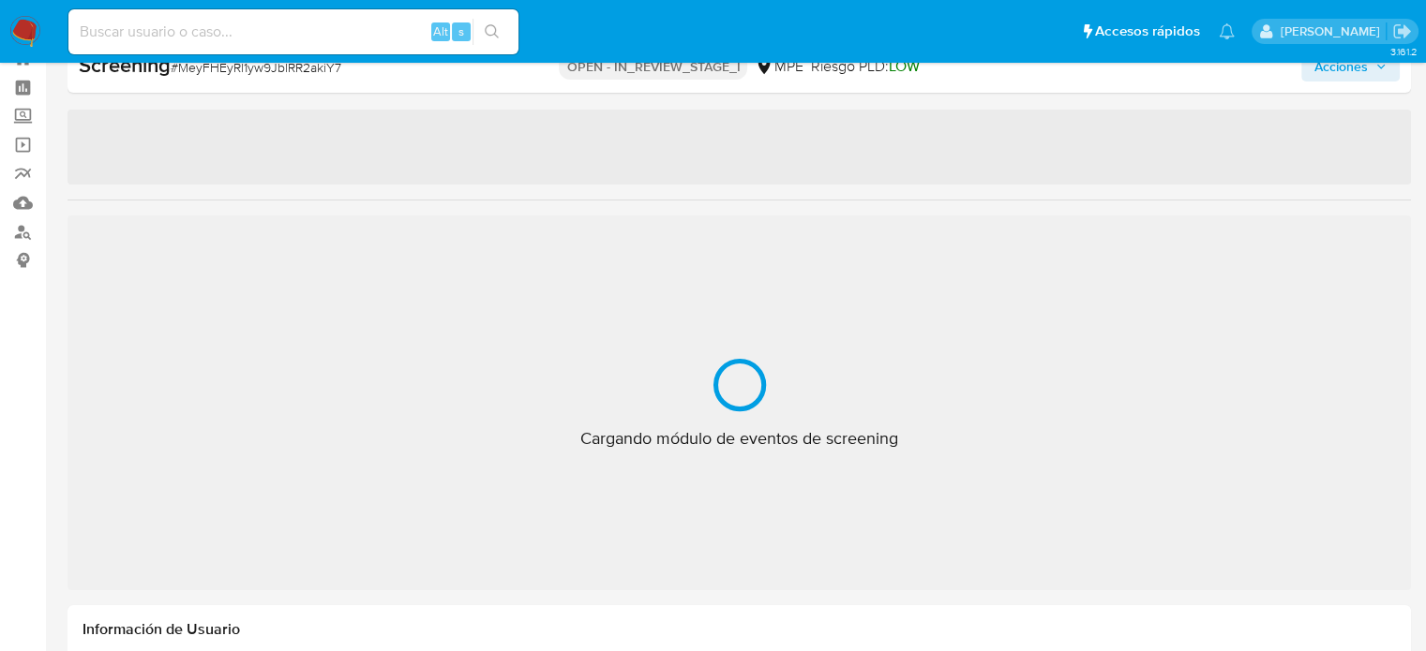
select select "10"
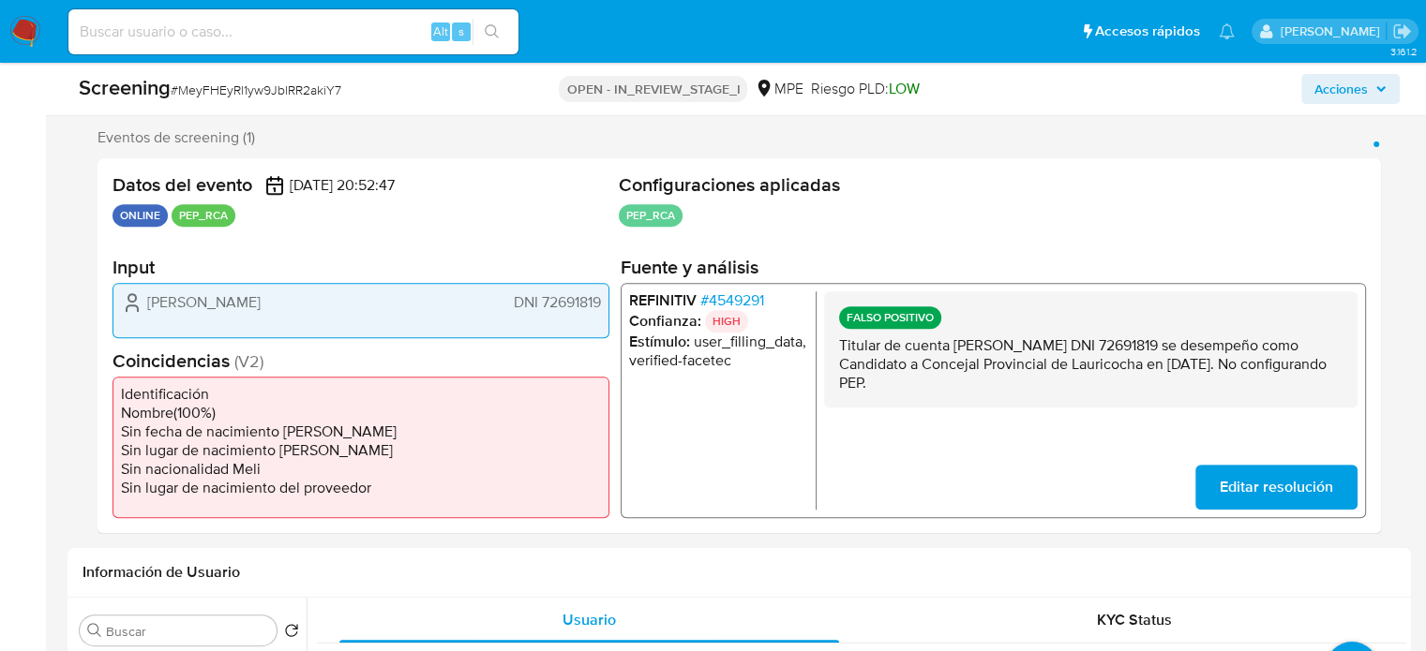
scroll to position [349, 0]
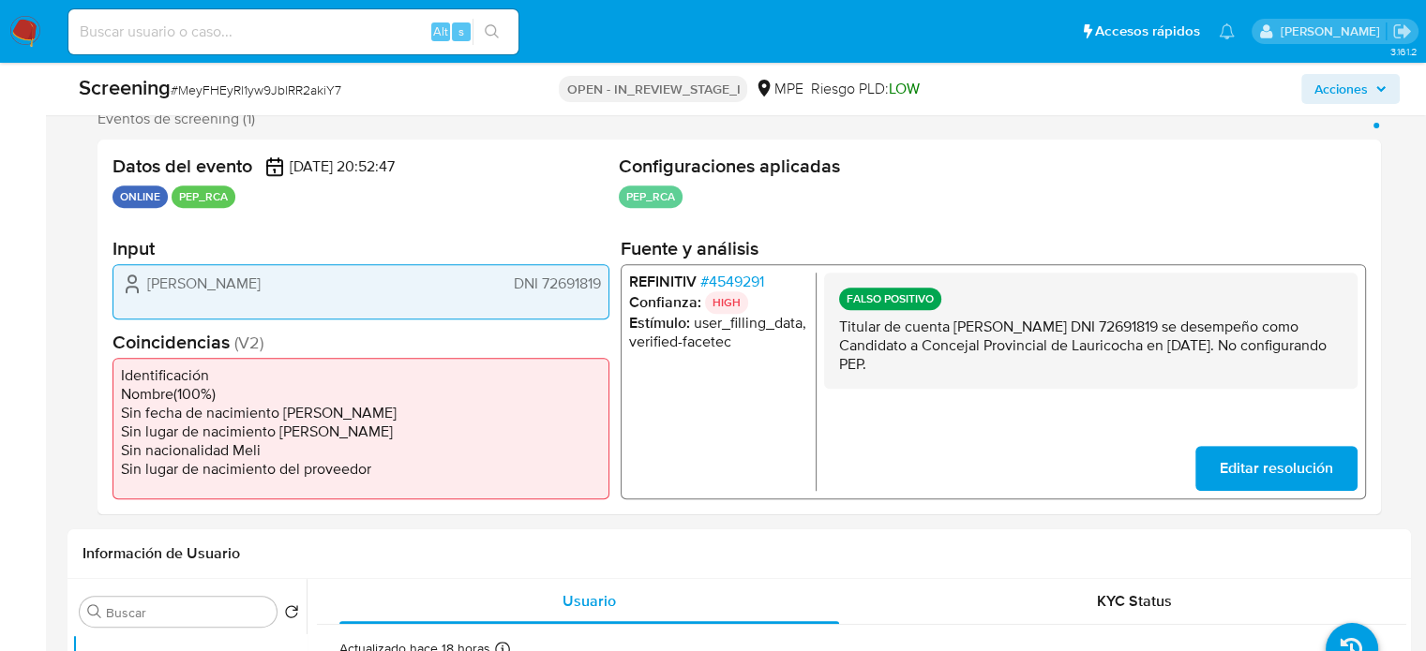
drag, startPoint x: 1084, startPoint y: 363, endPoint x: 836, endPoint y: 323, distance: 251.5
click at [836, 323] on div "FALSO POSITIVO Titular de cuenta Estefani Rojas Sebastián DNI 72691819 se desem…" at bounding box center [1090, 330] width 533 height 116
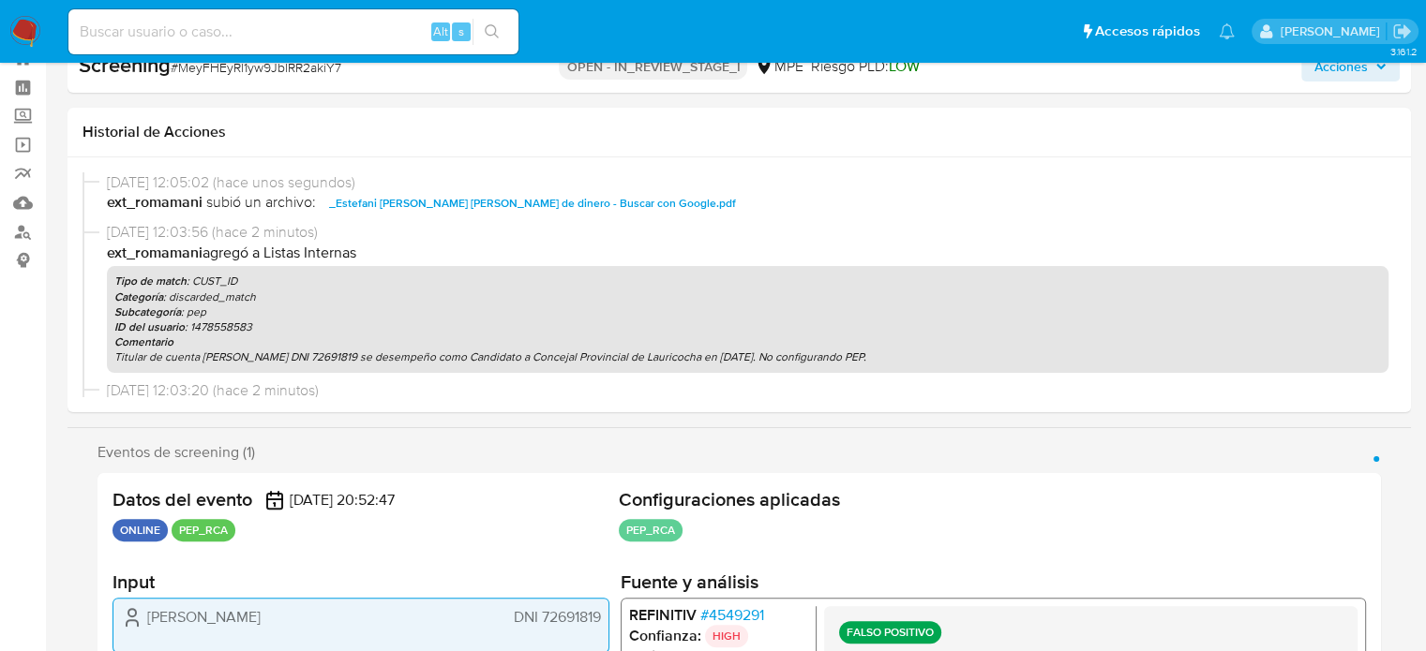
scroll to position [0, 0]
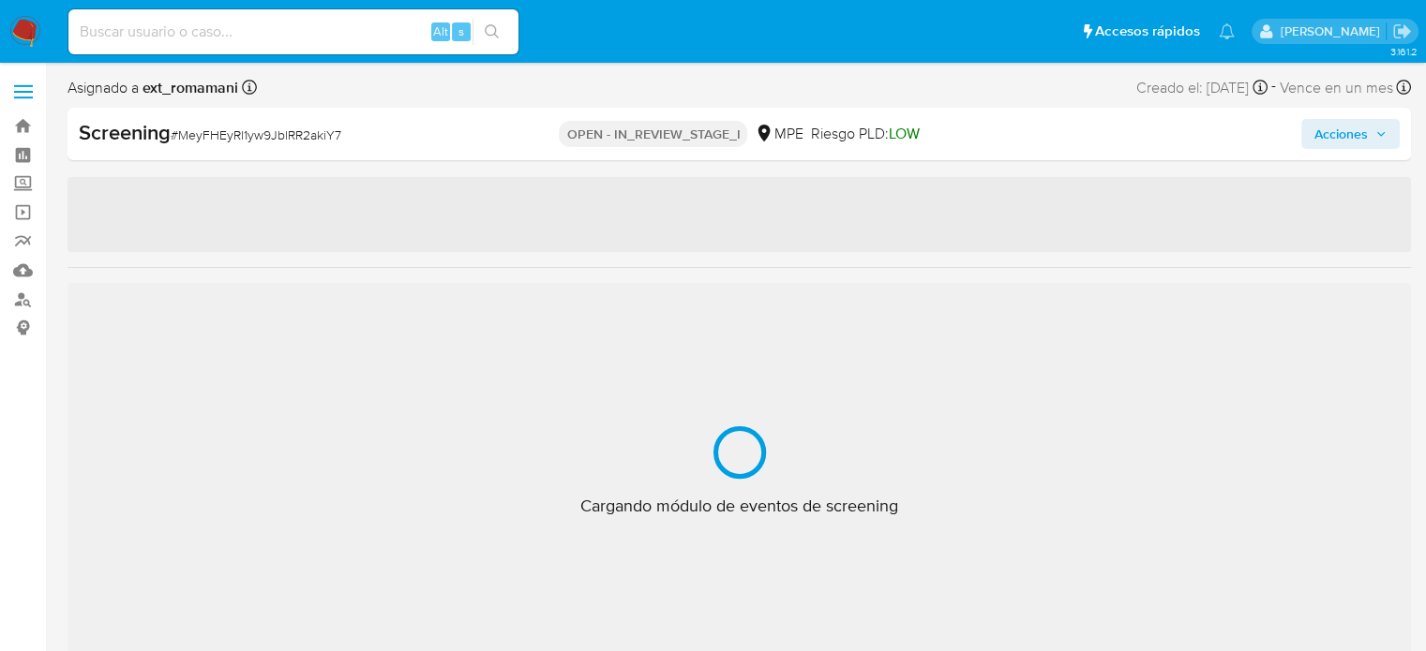
select select "10"
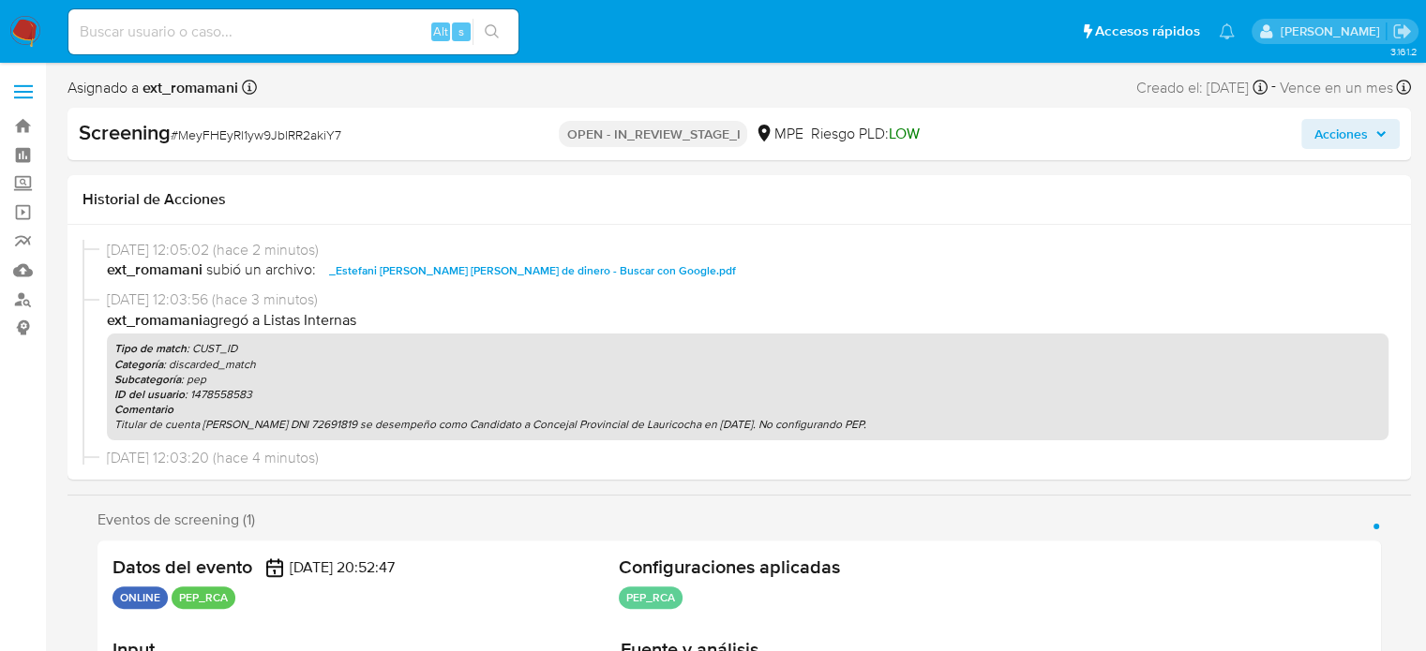
click at [1351, 138] on span "Acciones" at bounding box center [1340, 134] width 53 height 30
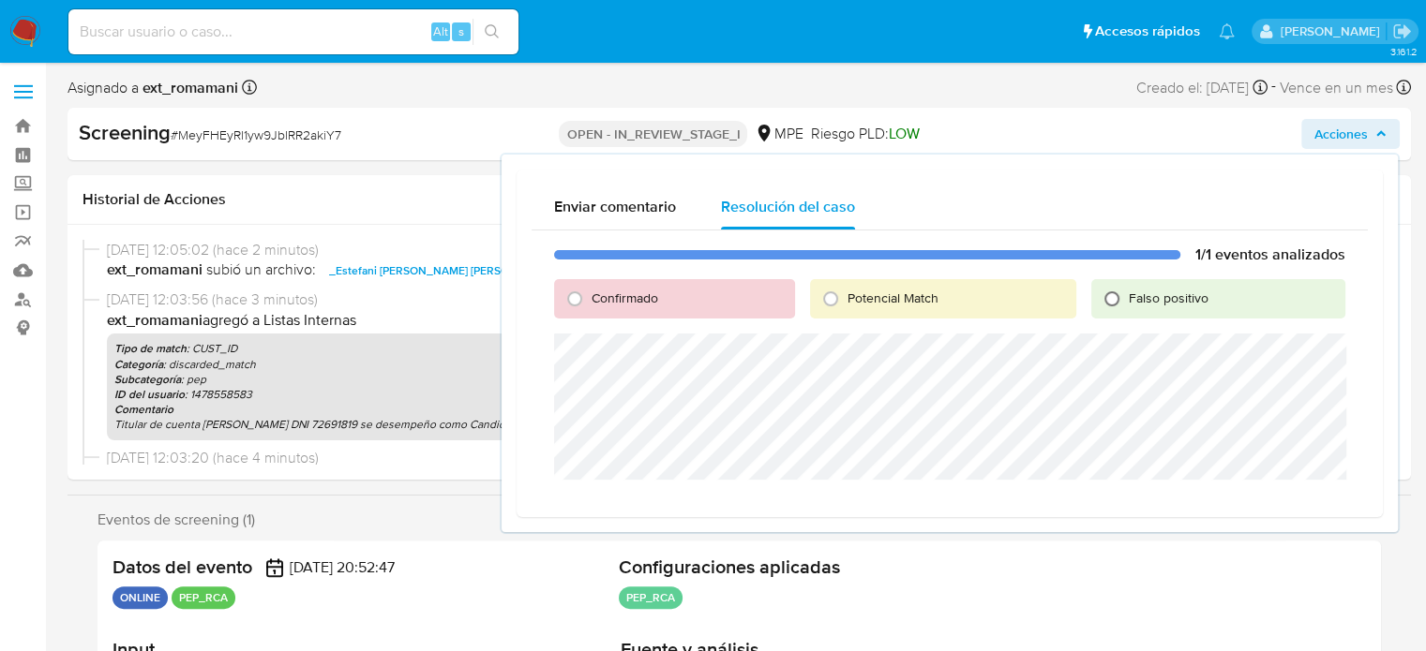
click at [1112, 296] on input "Falso positivo" at bounding box center [1112, 299] width 30 height 30
radio input "true"
click at [1282, 505] on span "Cerrar Caso" at bounding box center [1279, 502] width 90 height 26
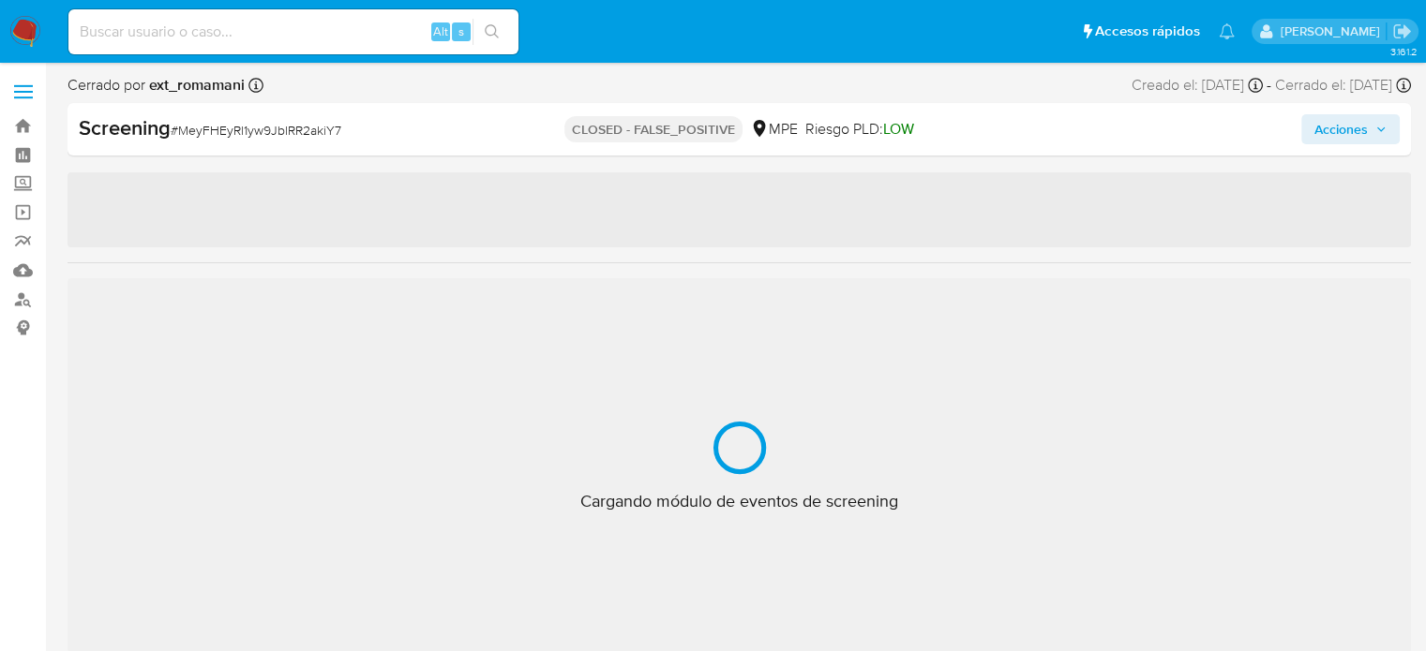
select select "10"
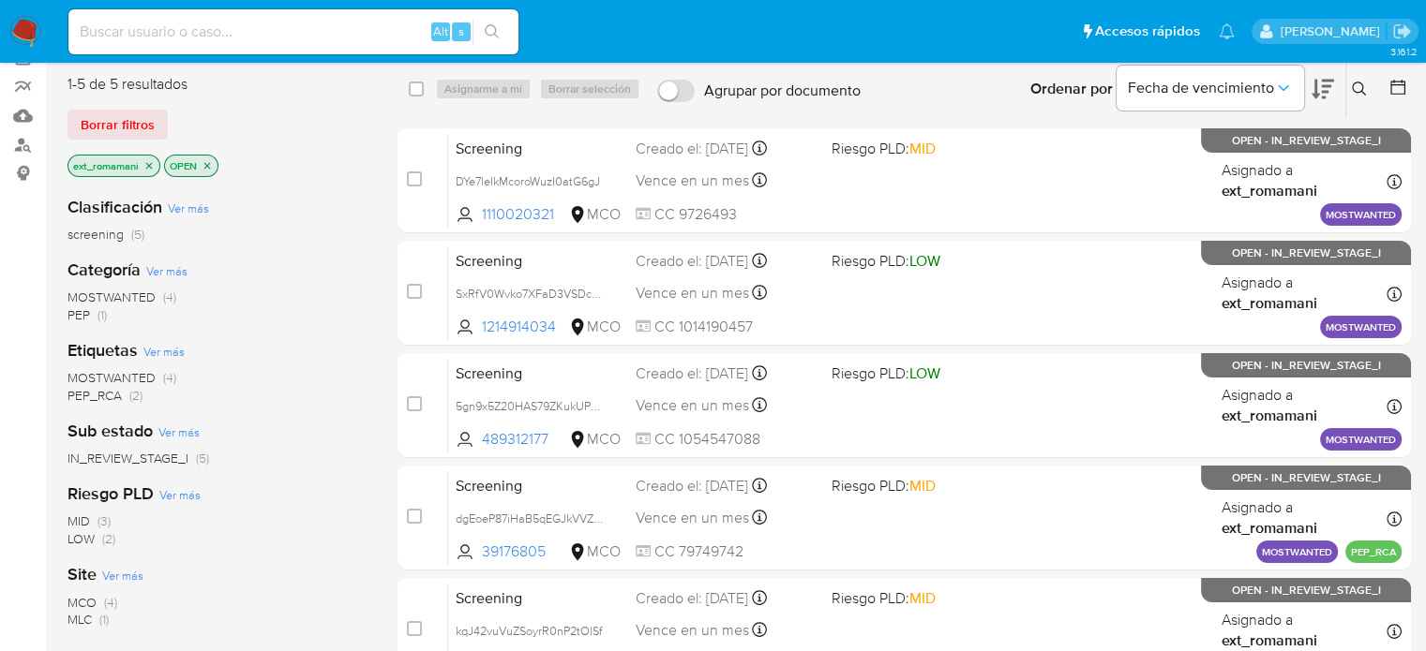
scroll to position [187, 0]
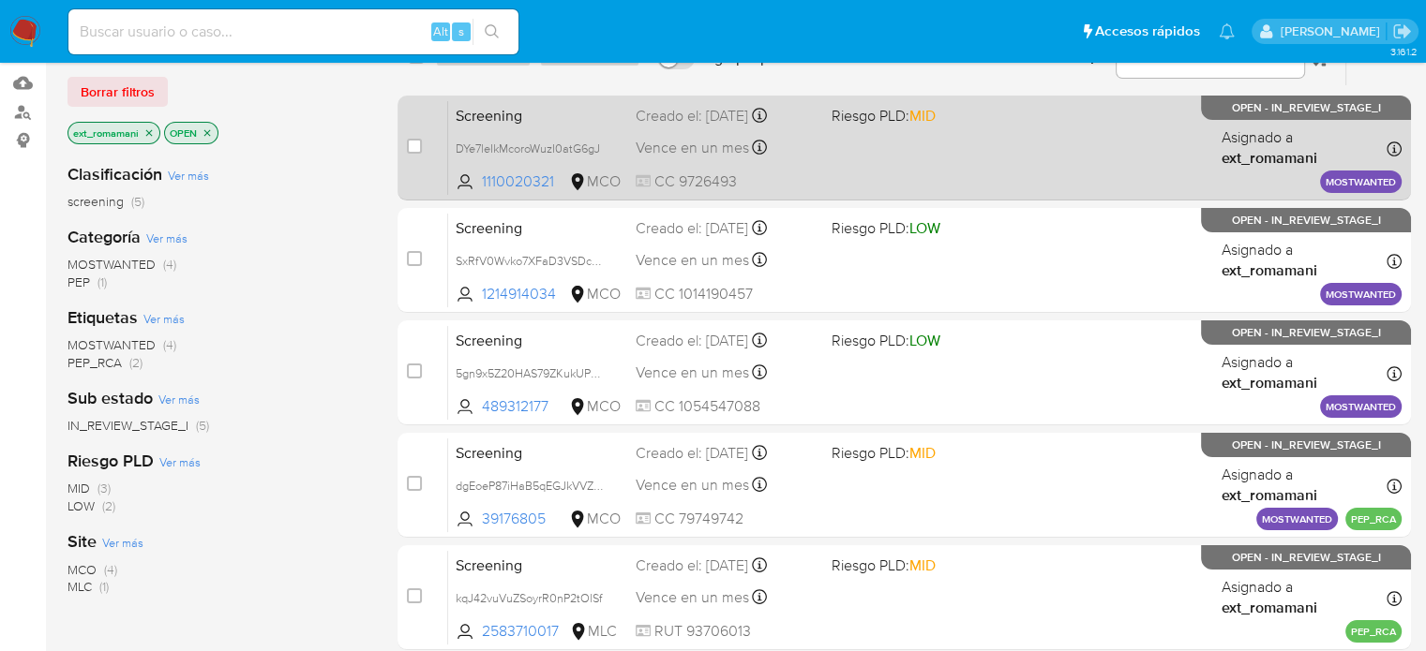
click at [795, 136] on div "Vence en un mes Vence el [DATE] 07:10:51" at bounding box center [725, 147] width 180 height 25
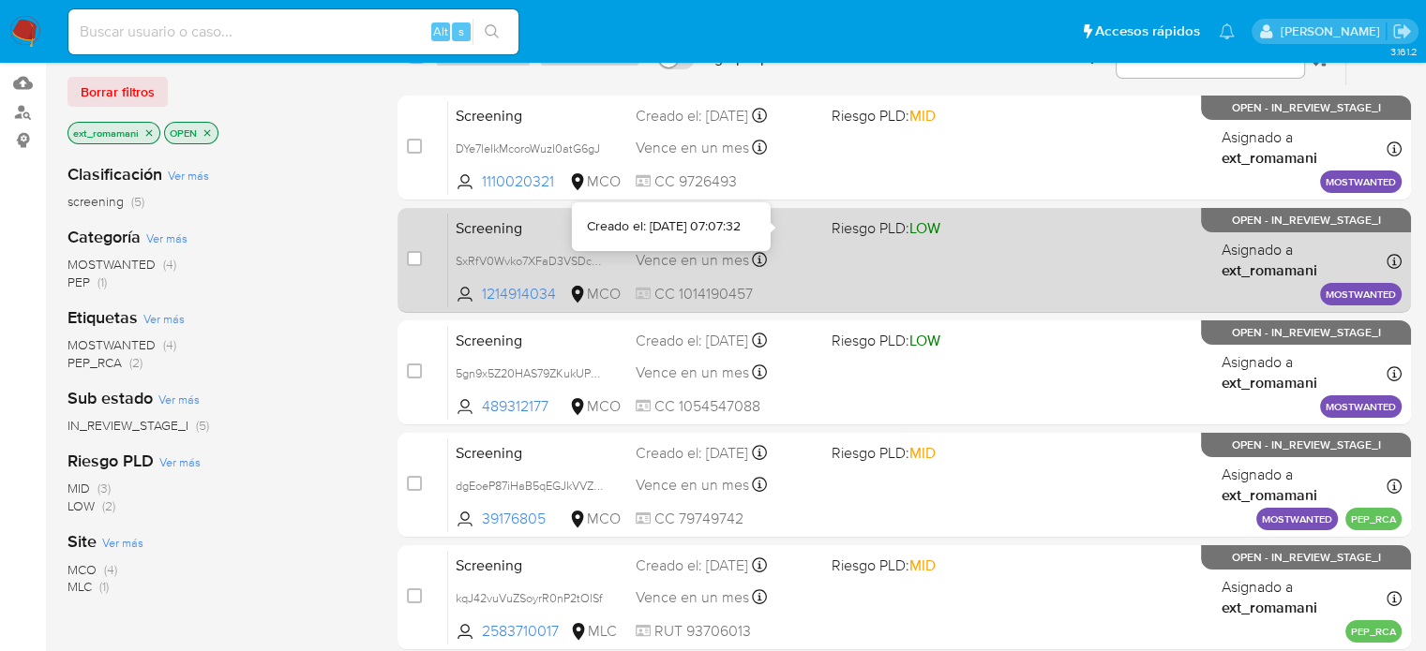
click at [791, 243] on div "Screening SxRfV0Wvko7XFaD3VSDcvnwN 1214914034 MCO Riesgo PLD: LOW Creado el: [D…" at bounding box center [924, 260] width 953 height 95
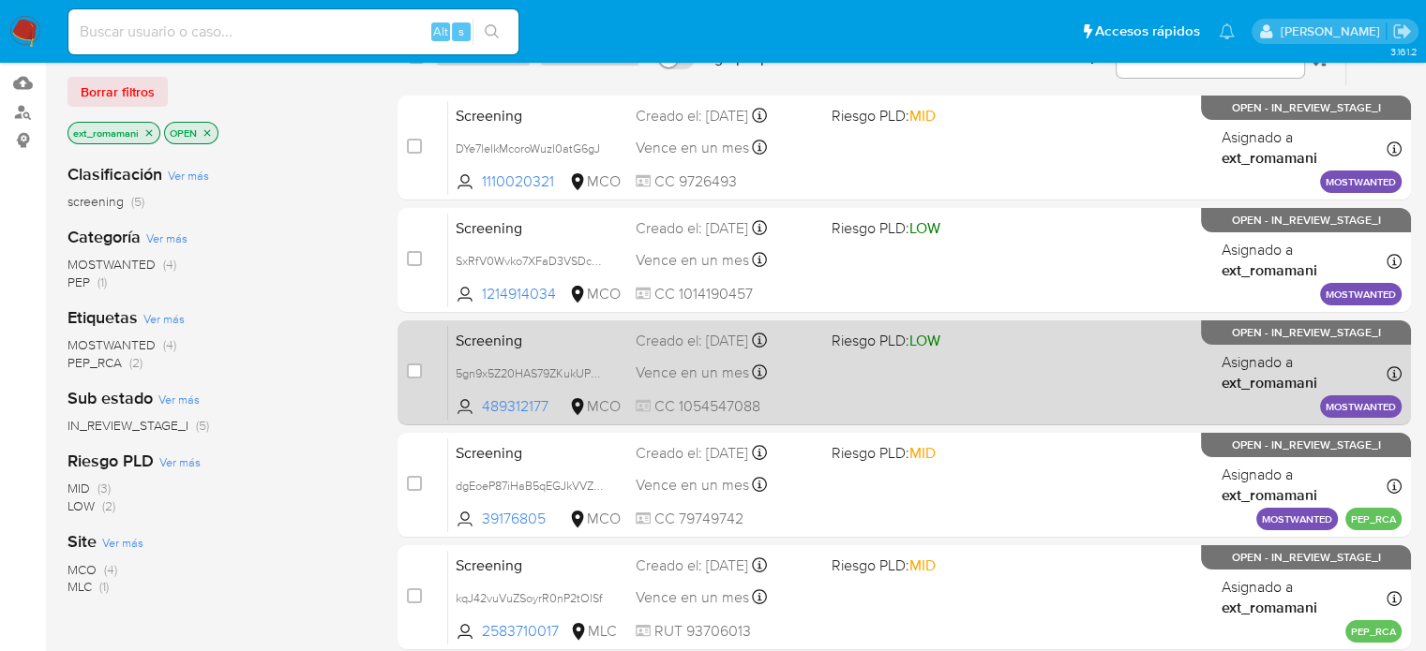
click at [807, 360] on div "Vence en un mes Vence el [DATE] 07:07:28" at bounding box center [725, 372] width 180 height 25
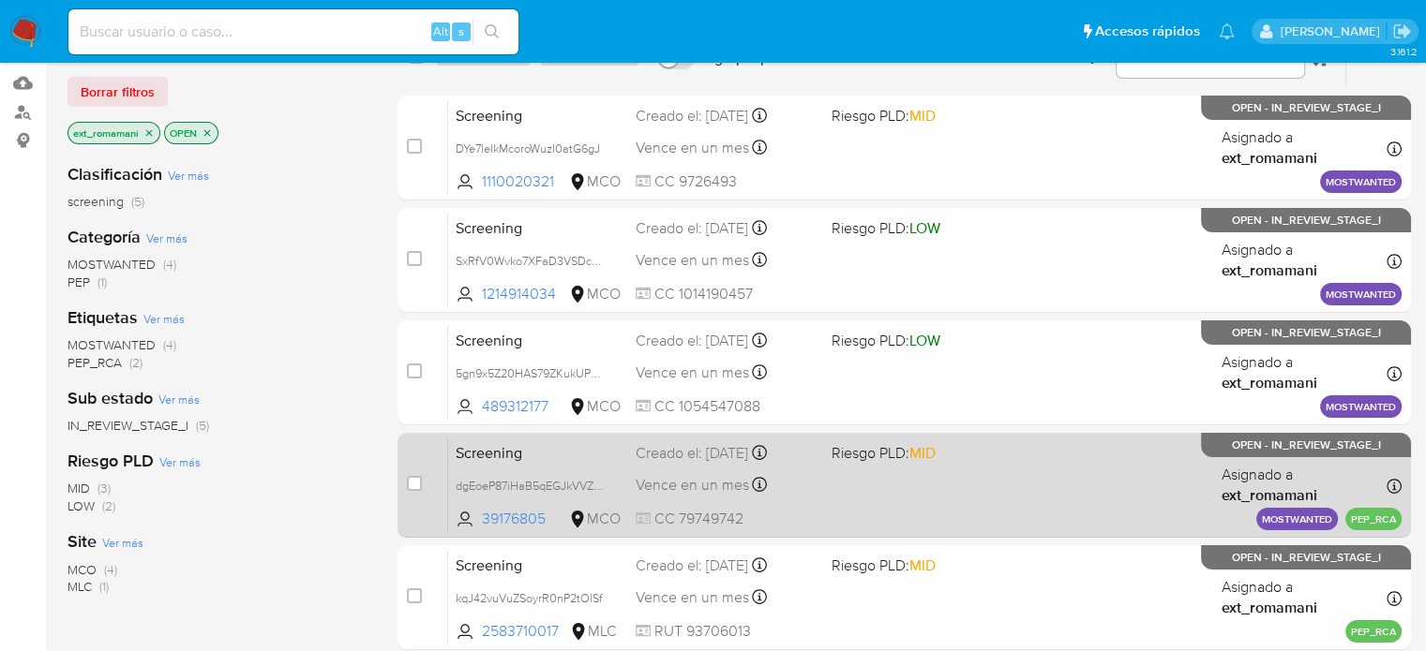
click at [802, 476] on div "Vence en un mes Vence el 02/11/2025 07:07:27" at bounding box center [725, 484] width 180 height 25
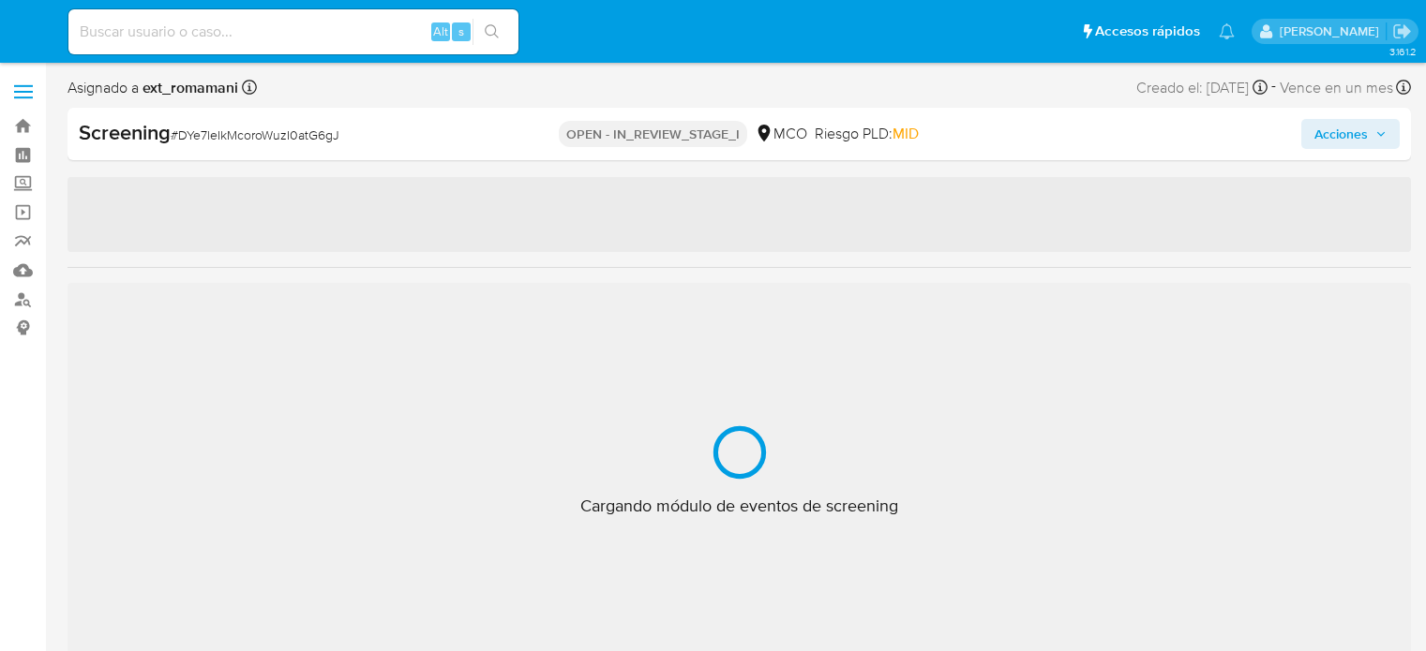
select select "10"
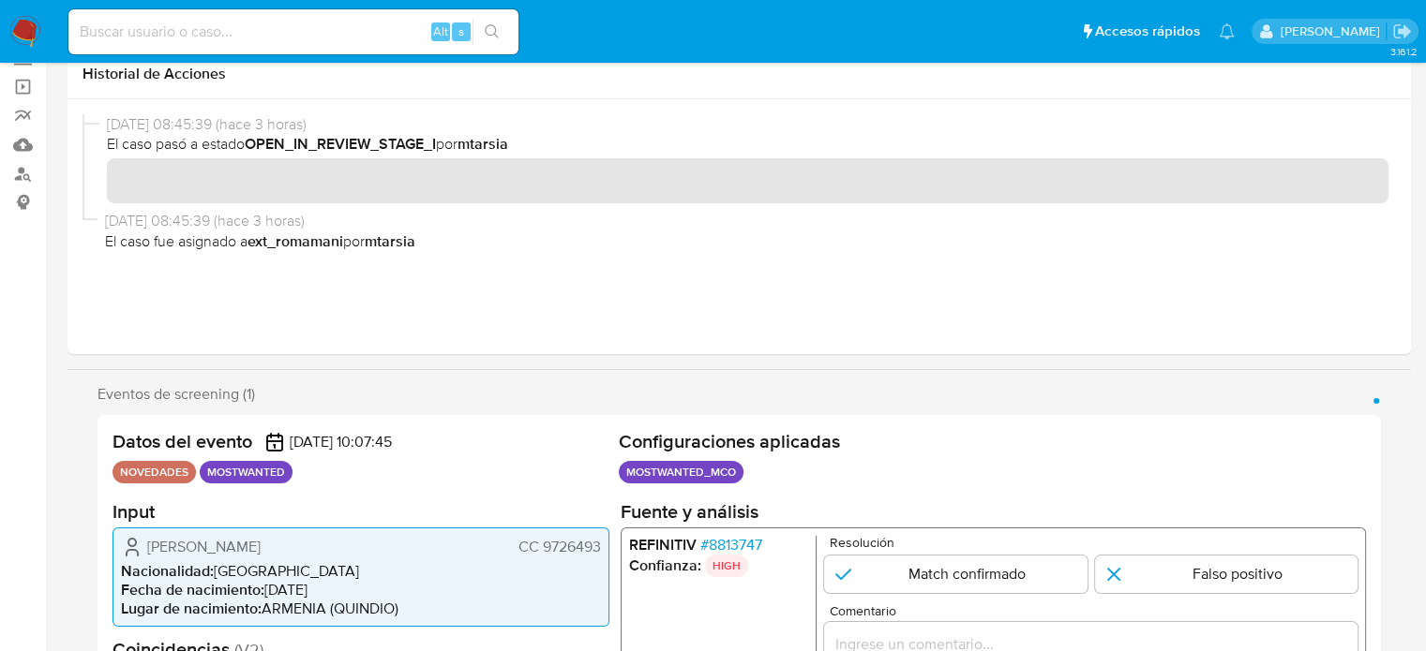
scroll to position [281, 0]
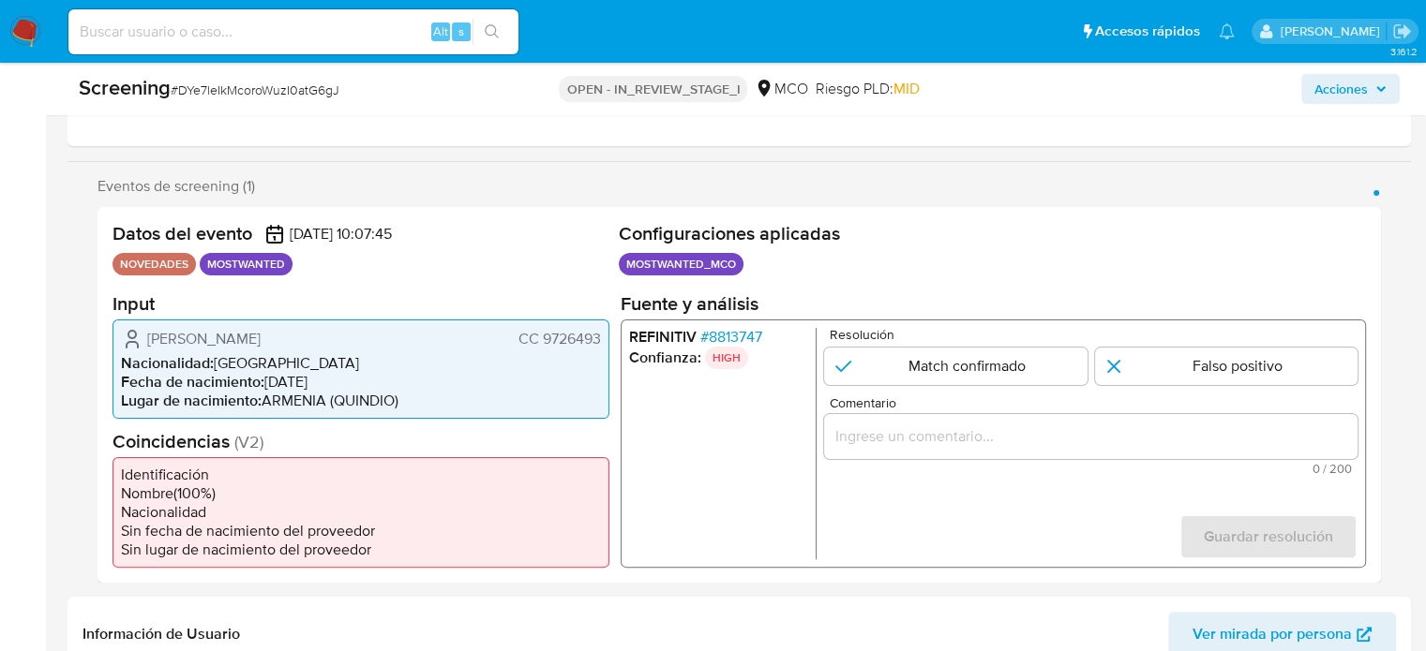
drag, startPoint x: 603, startPoint y: 341, endPoint x: 545, endPoint y: 347, distance: 58.4
click at [545, 347] on div "Yoney Arboleda Ortiz CC 9726493 Nacionalidad : Colombia Fecha de nacimiento : 2…" at bounding box center [360, 368] width 497 height 99
click at [898, 424] on input "Comentario" at bounding box center [1090, 436] width 533 height 24
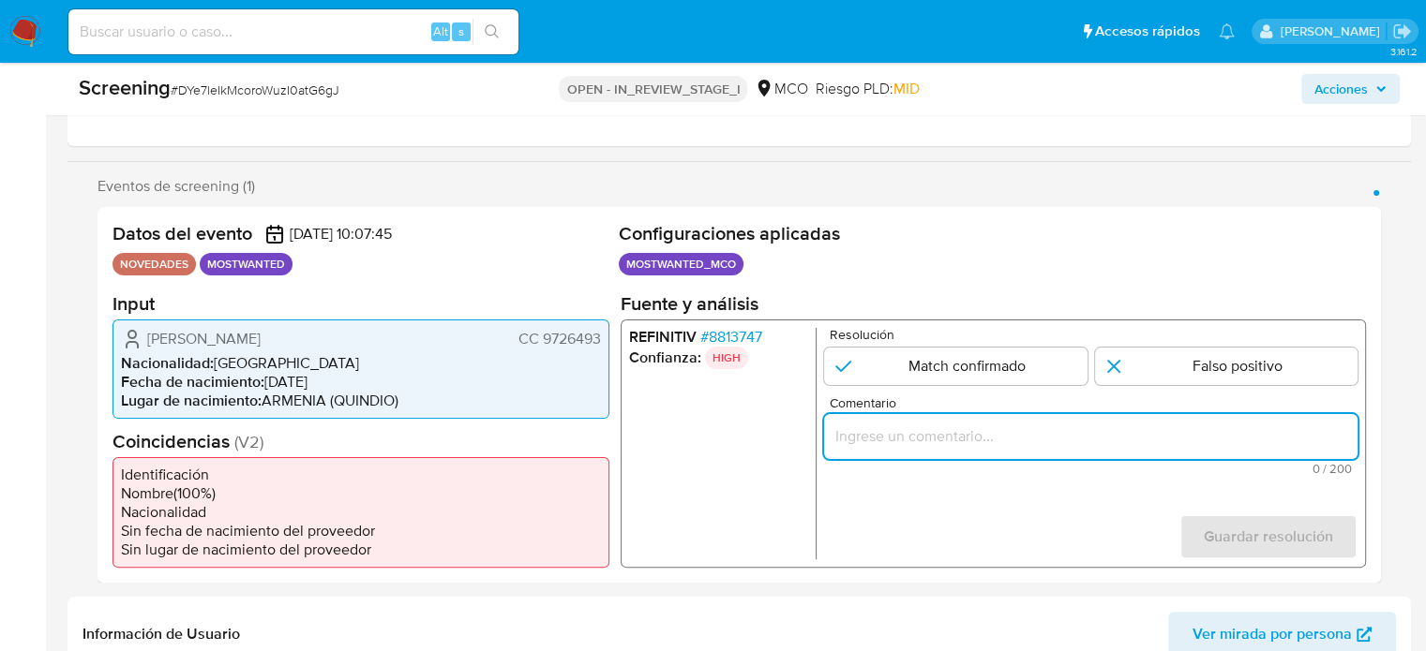
paste input "Se confirma el match ya que el Titular de cuenta aún se encuentra enlistado por…"
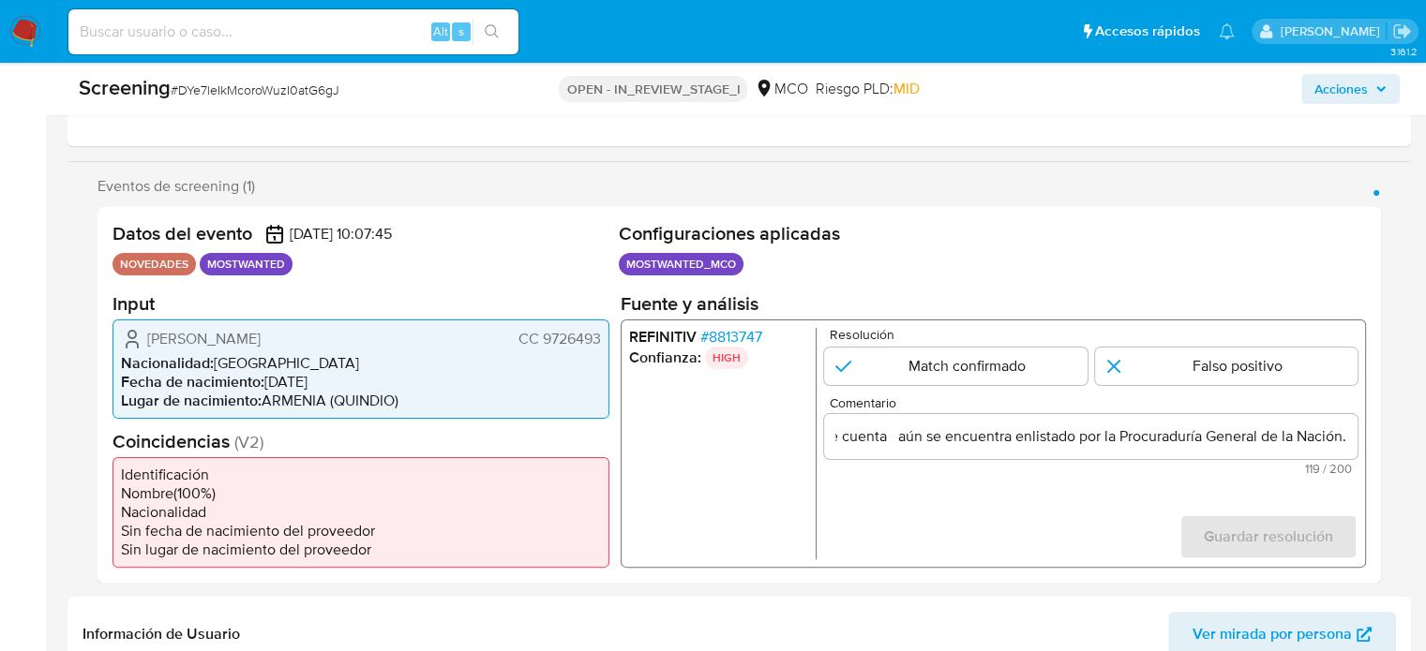
scroll to position [0, 0]
click at [769, 440] on ul "REFINITIV # 8813747 Confianza: HIGH" at bounding box center [722, 443] width 187 height 232
drag, startPoint x: 199, startPoint y: 337, endPoint x: 592, endPoint y: 336, distance: 393.7
click at [598, 334] on div "Yoney Arboleda Ortiz CC 9726493" at bounding box center [361, 338] width 480 height 22
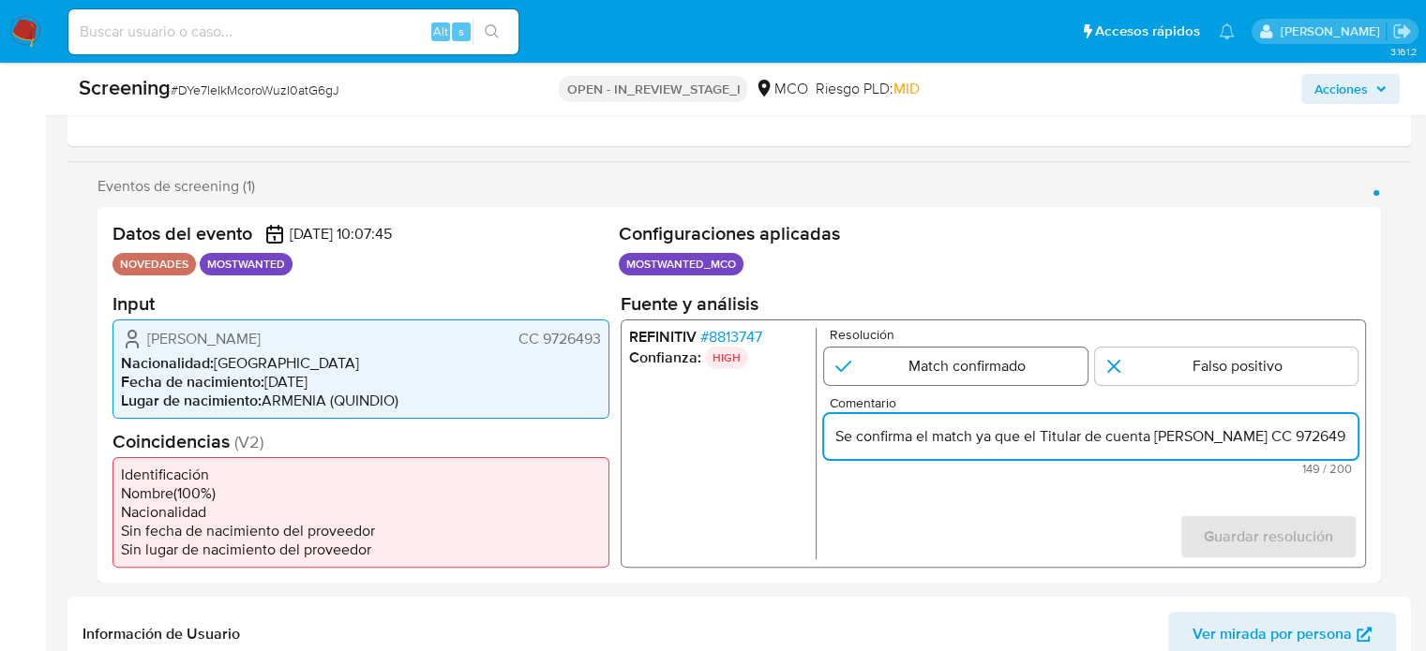
type input "Se confirma el match ya que el Titular de cuenta oney Arboleda Ortiz CC 9726493…"
click at [934, 348] on input "1 de 1" at bounding box center [955, 365] width 263 height 37
radio input "true"
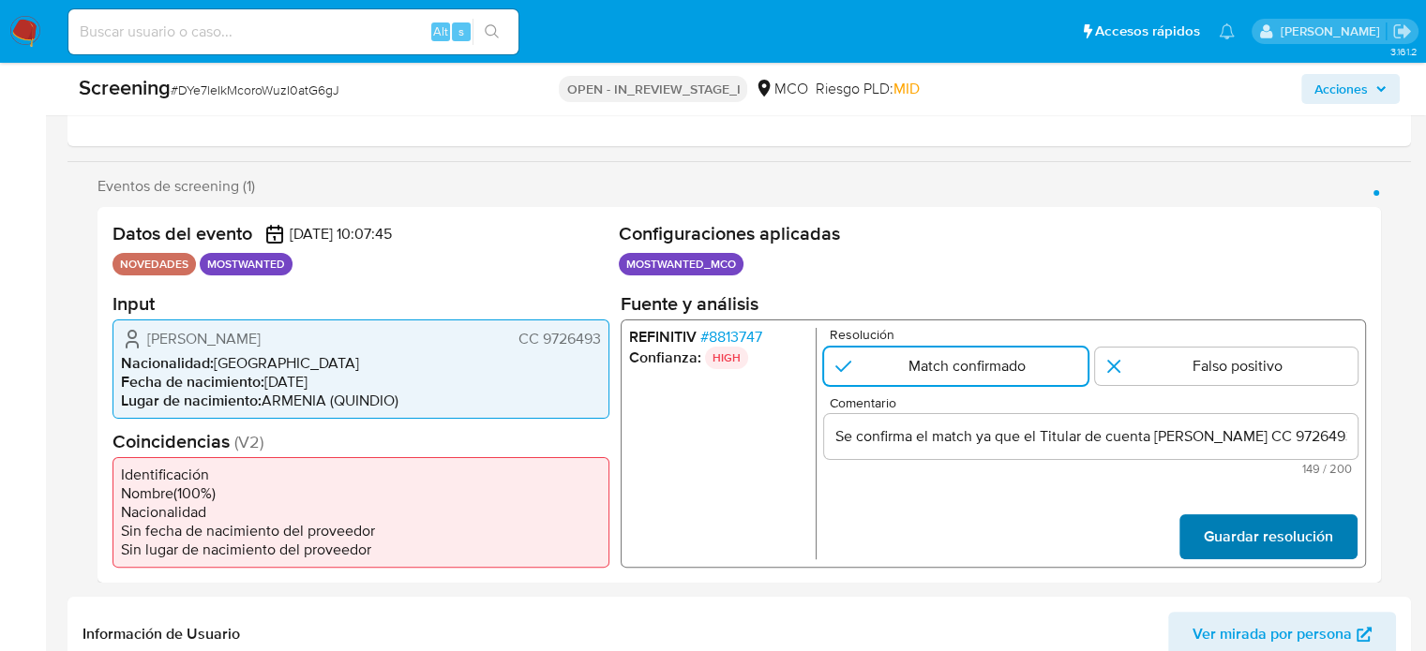
click at [1280, 535] on span "Guardar resolución" at bounding box center [1268, 536] width 129 height 41
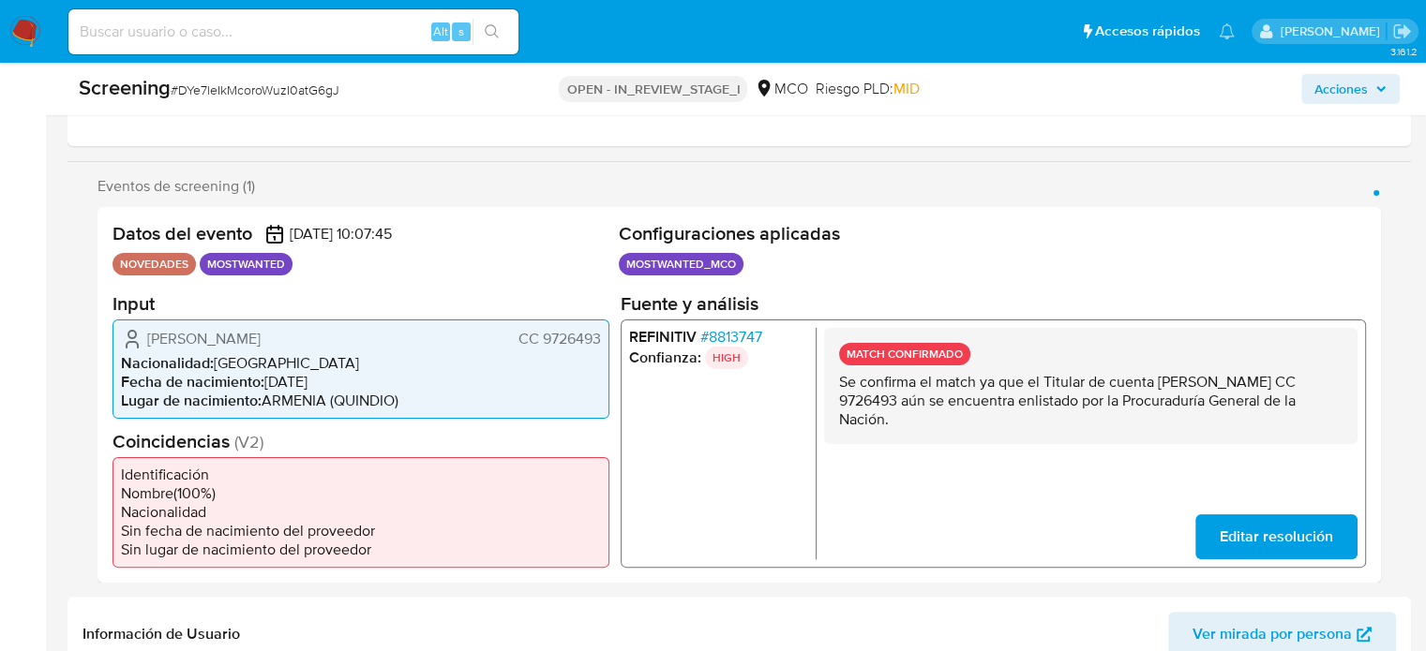
drag, startPoint x: 904, startPoint y: 423, endPoint x: 839, endPoint y: 388, distance: 73.4
click at [839, 388] on p "Se confirma el match ya que el Titular de cuenta oney Arboleda Ortiz CC 9726493…" at bounding box center [1090, 400] width 503 height 56
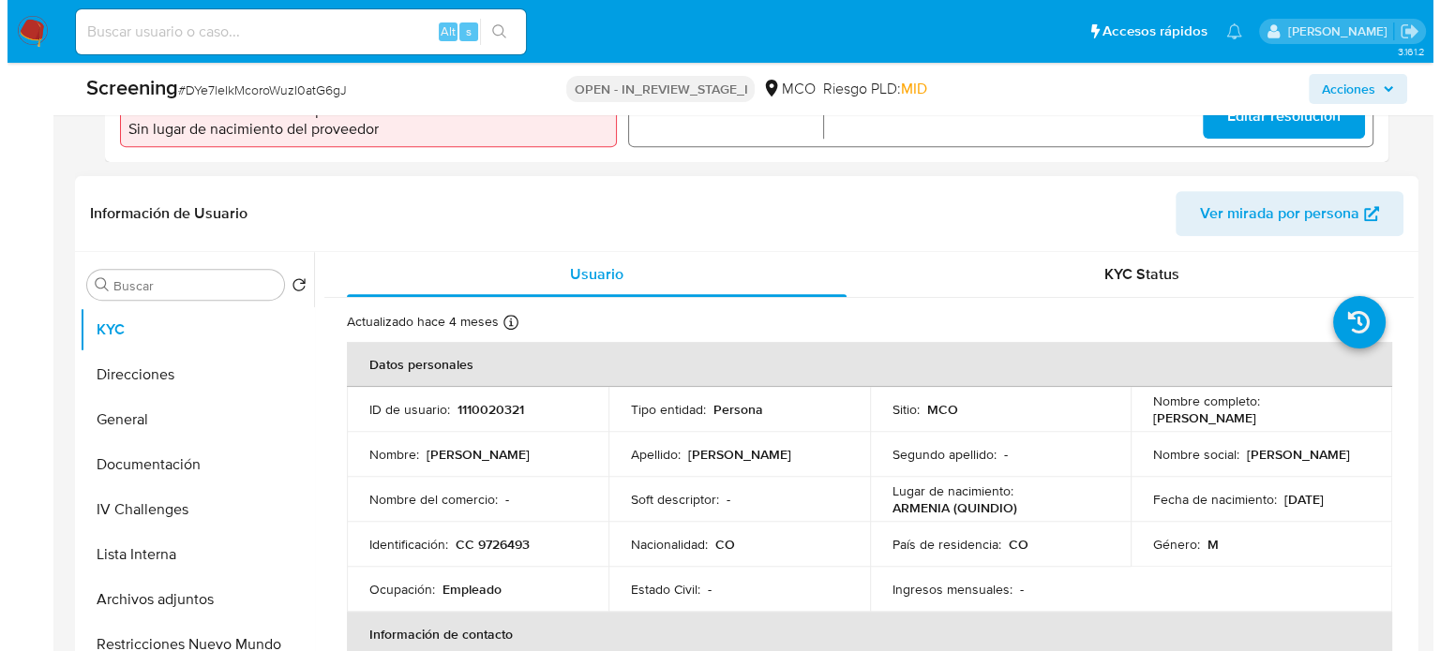
scroll to position [750, 0]
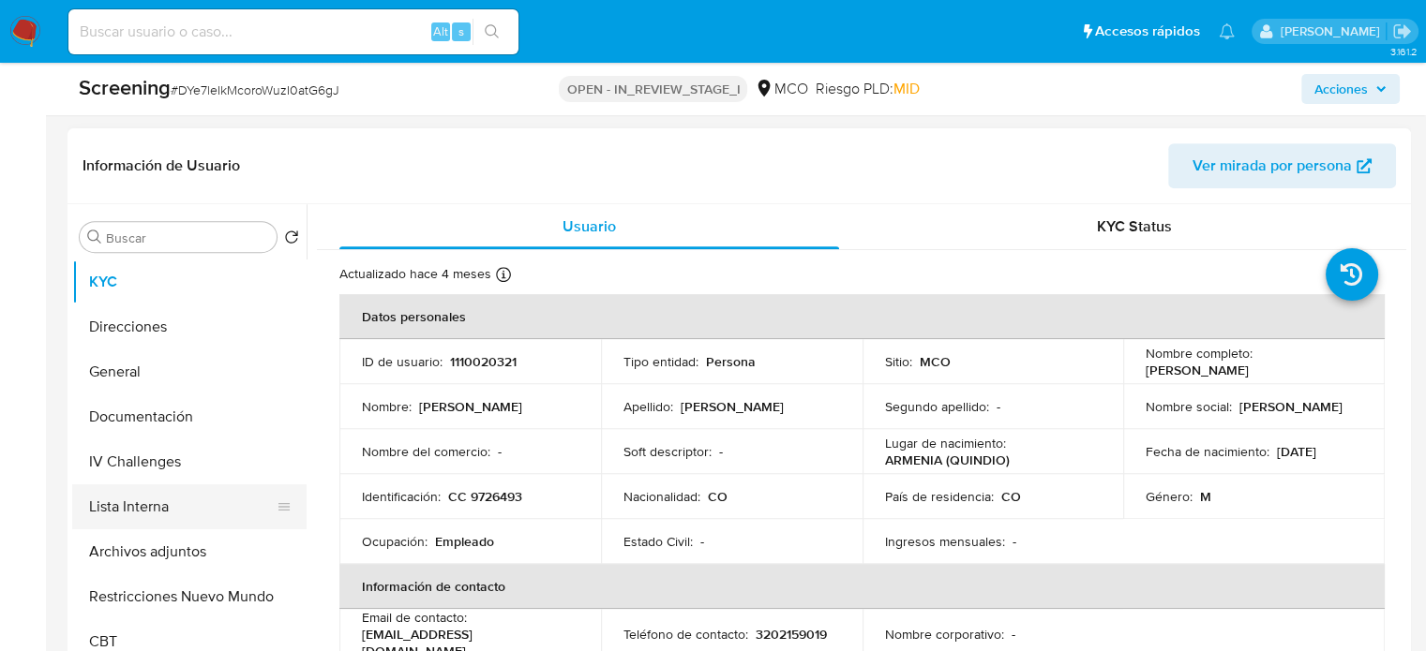
click at [161, 509] on button "Lista Interna" at bounding box center [181, 507] width 219 height 45
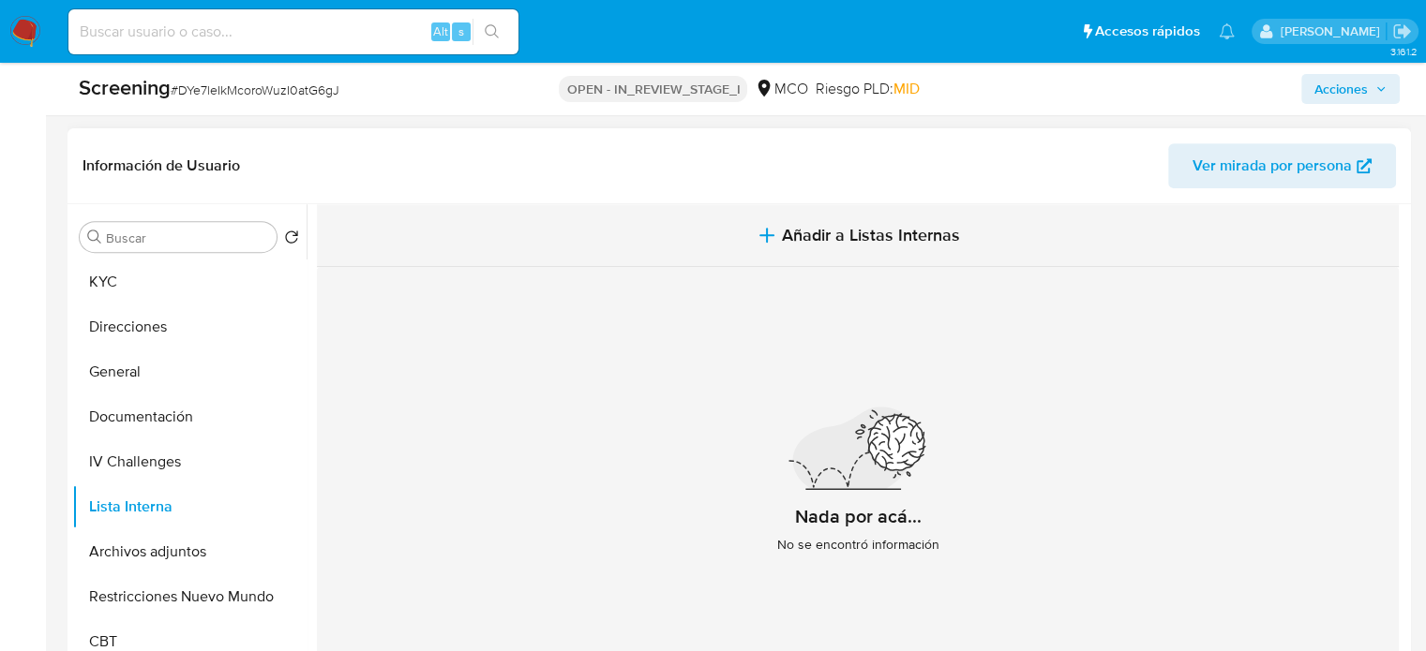
click at [714, 220] on button "Añadir a Listas Internas" at bounding box center [858, 235] width 1082 height 63
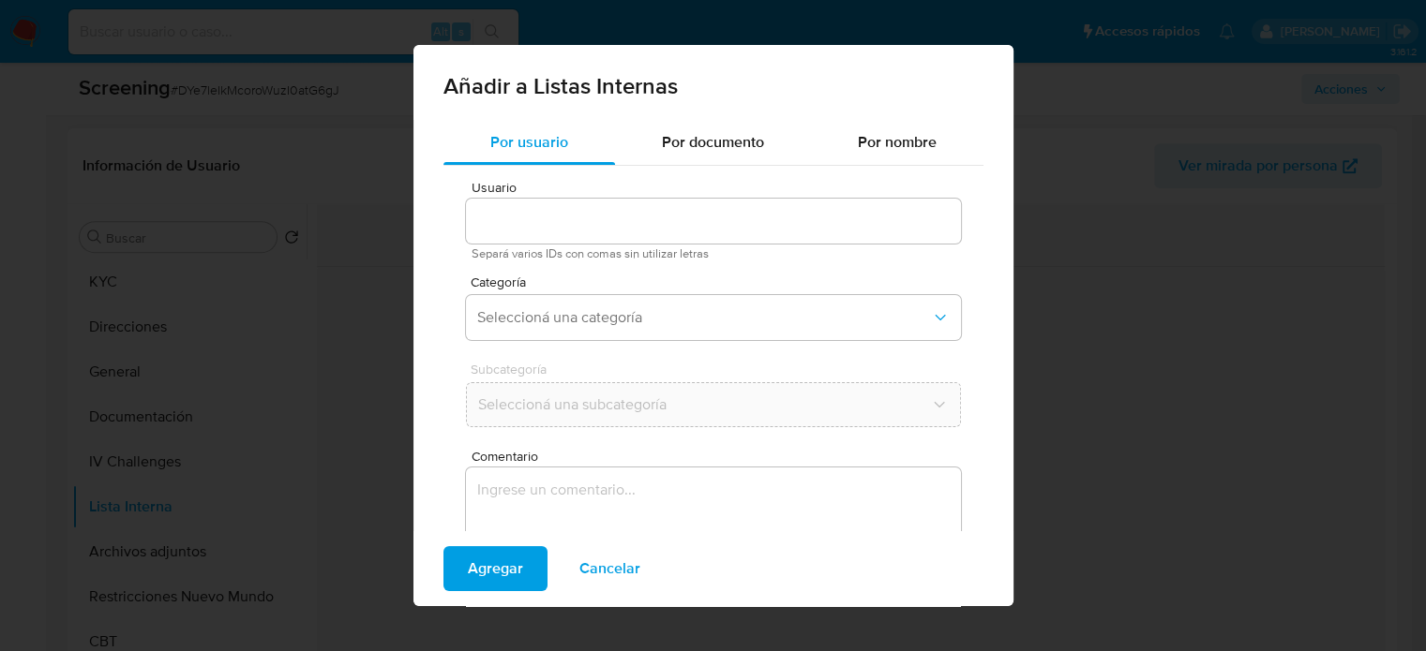
type input "1110020321"
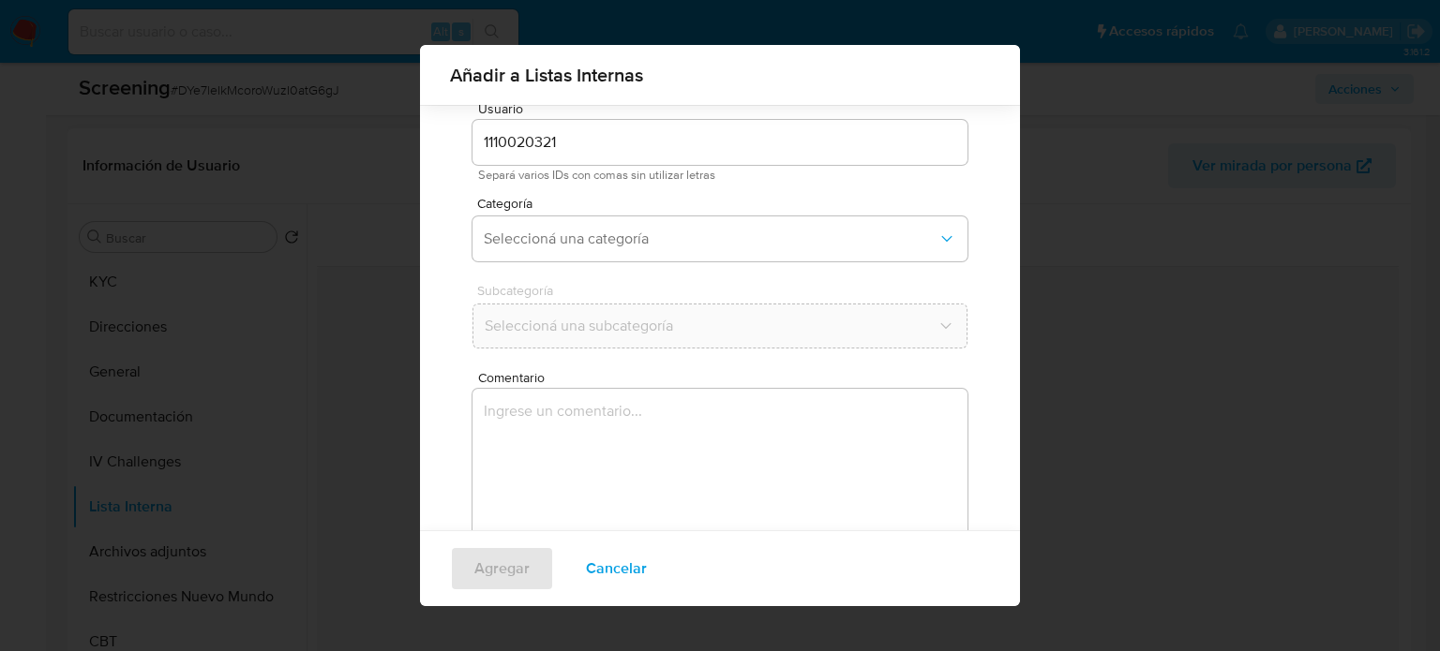
scroll to position [79, 0]
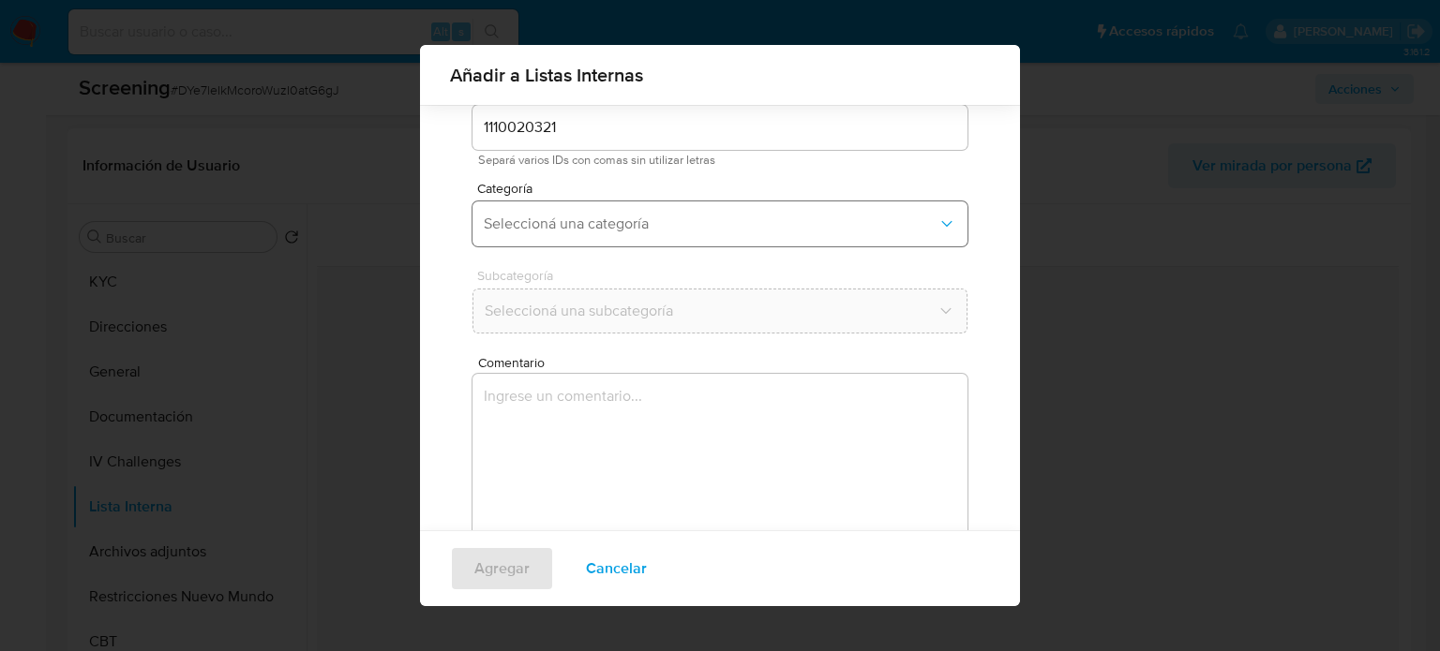
click at [661, 228] on span "Seleccioná una categoría" at bounding box center [711, 224] width 454 height 19
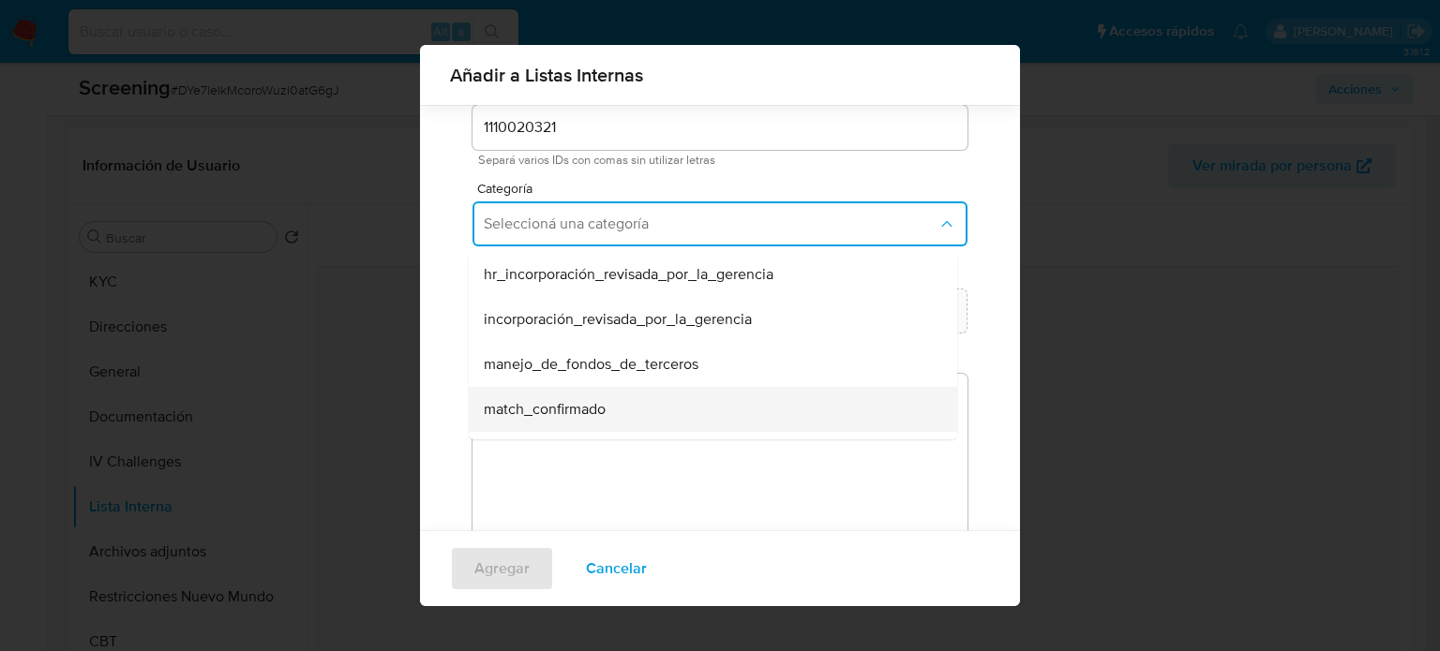
click at [546, 411] on span "match_confirmado" at bounding box center [545, 409] width 122 height 19
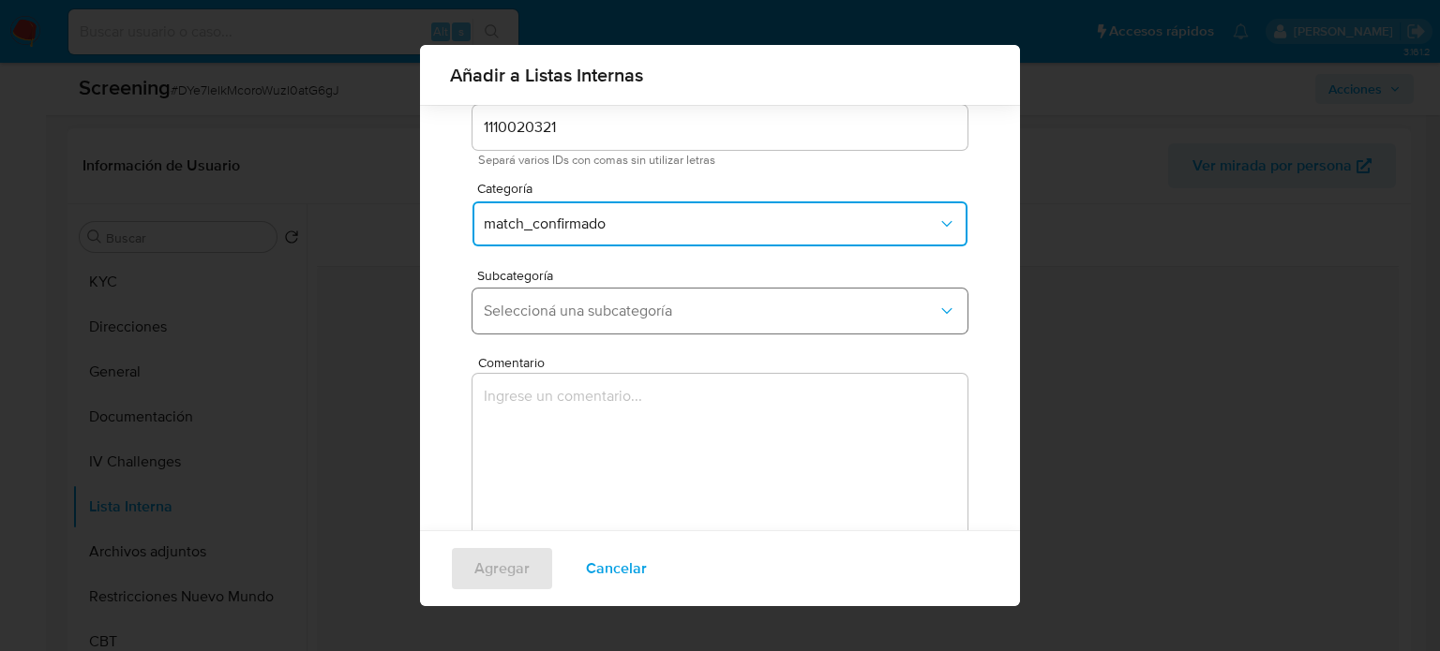
click at [635, 314] on span "Seleccioná una subcategoría" at bounding box center [711, 311] width 454 height 19
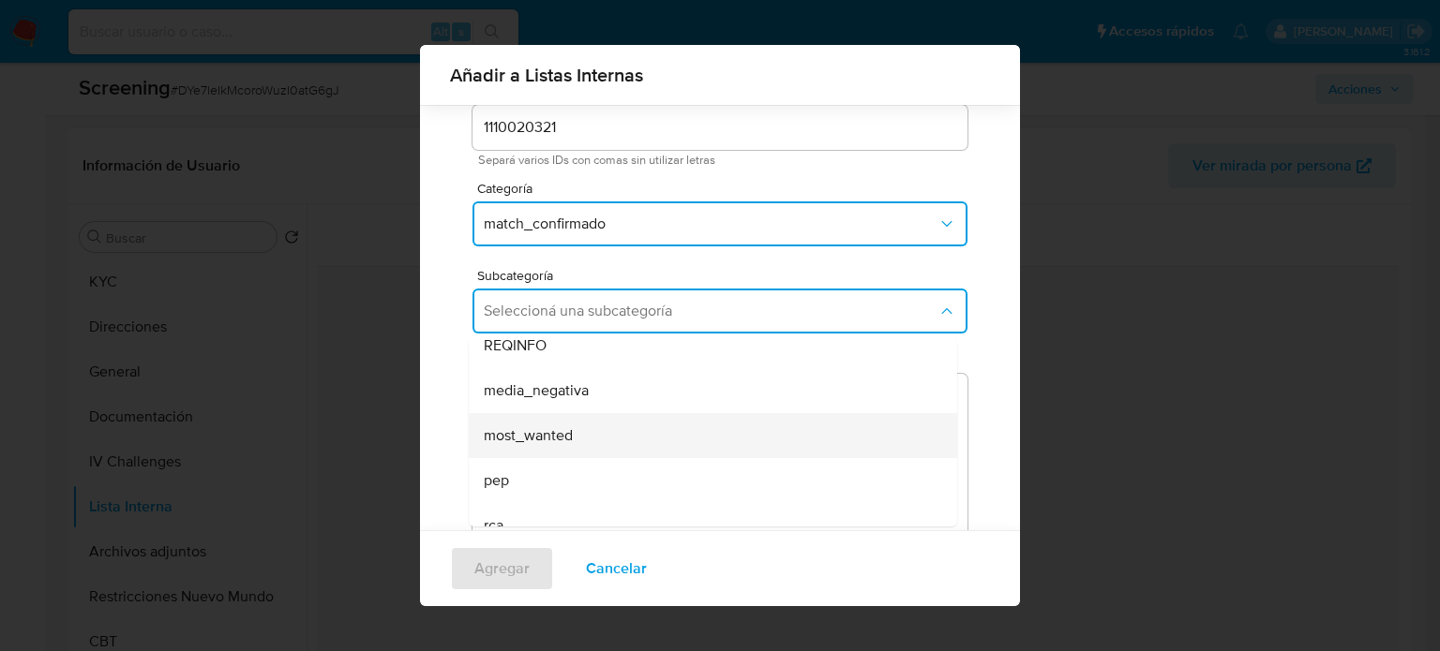
scroll to position [94, 0]
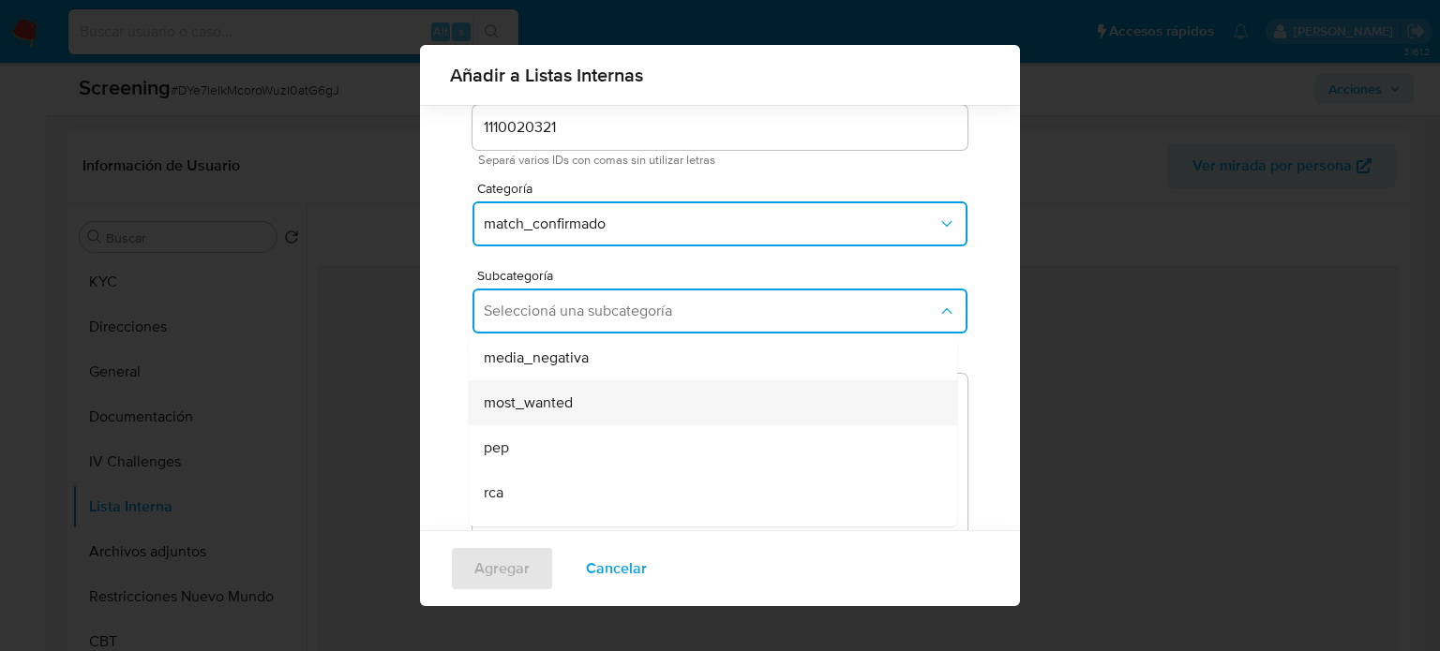
click at [581, 405] on div "most_wanted" at bounding box center [707, 403] width 447 height 45
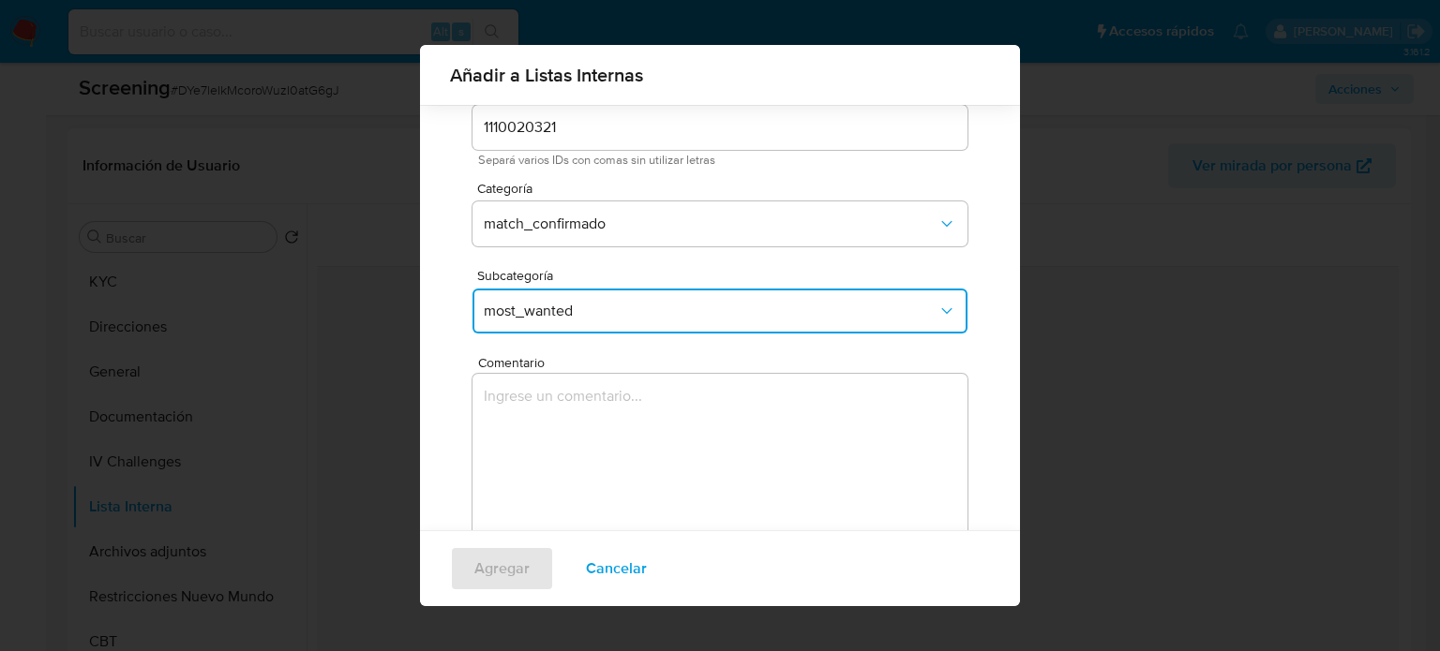
click at [581, 405] on textarea "Comentario" at bounding box center [719, 464] width 495 height 180
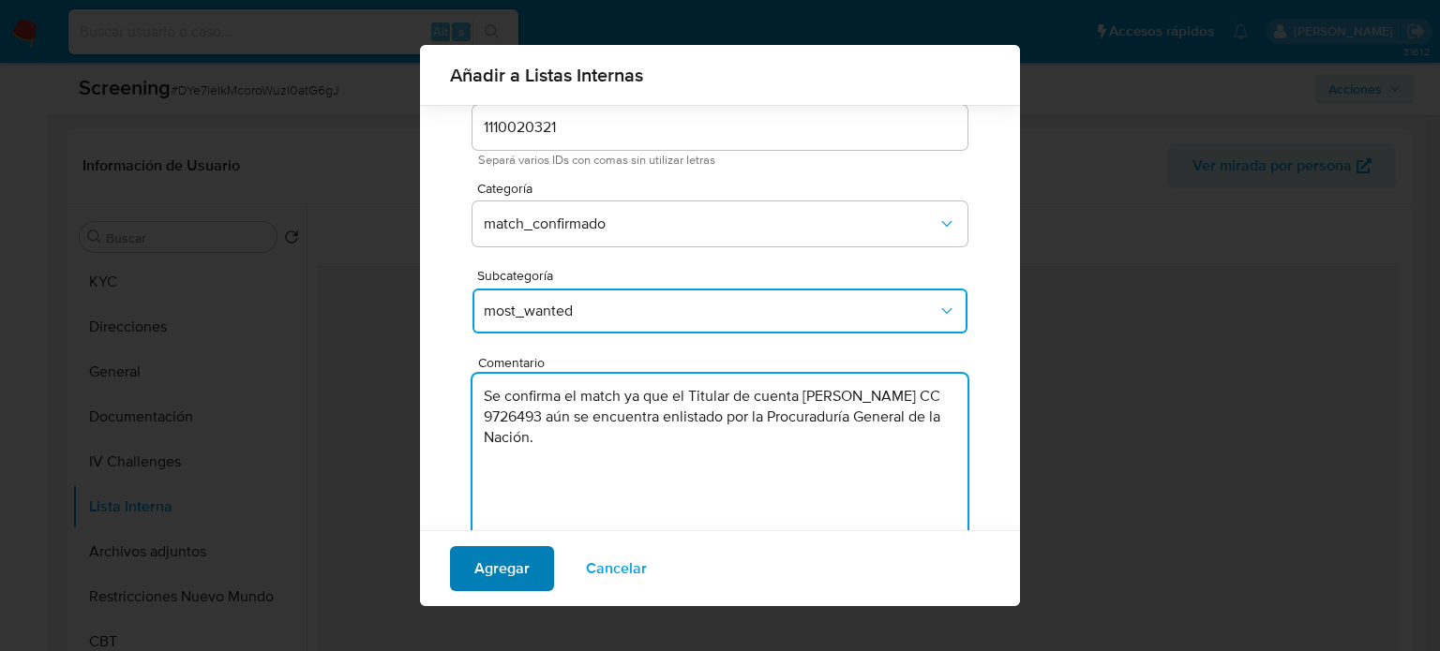
type textarea "Se confirma el match ya que el Titular de cuenta oney Arboleda Ortiz CC 9726493…"
click at [518, 561] on span "Agregar" at bounding box center [501, 568] width 55 height 41
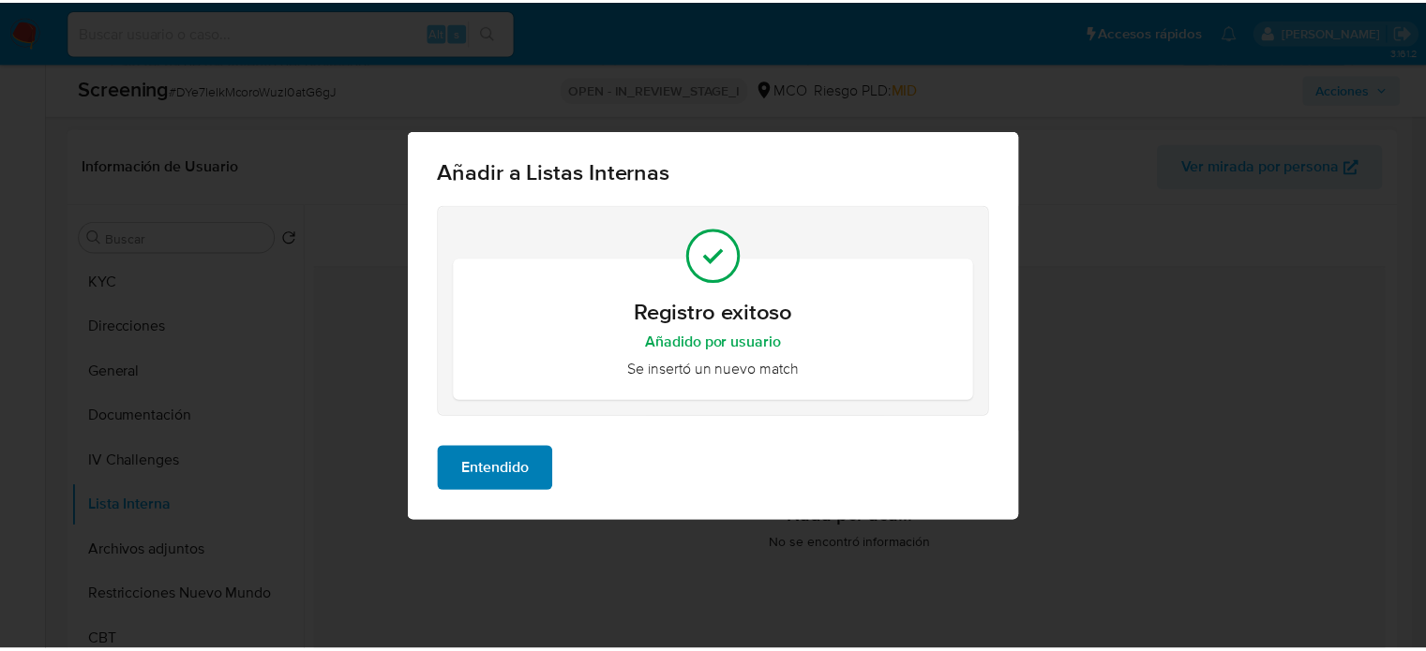
scroll to position [0, 0]
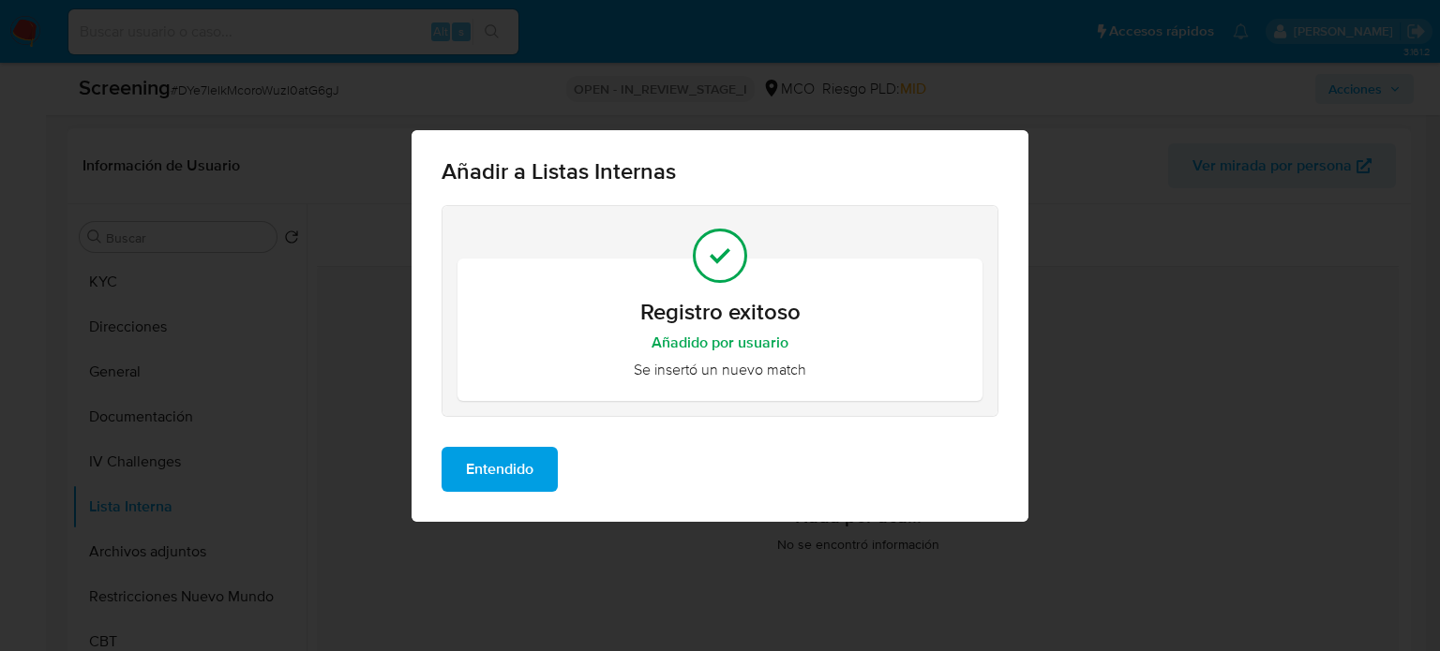
click at [511, 486] on span "Entendido" at bounding box center [499, 469] width 67 height 41
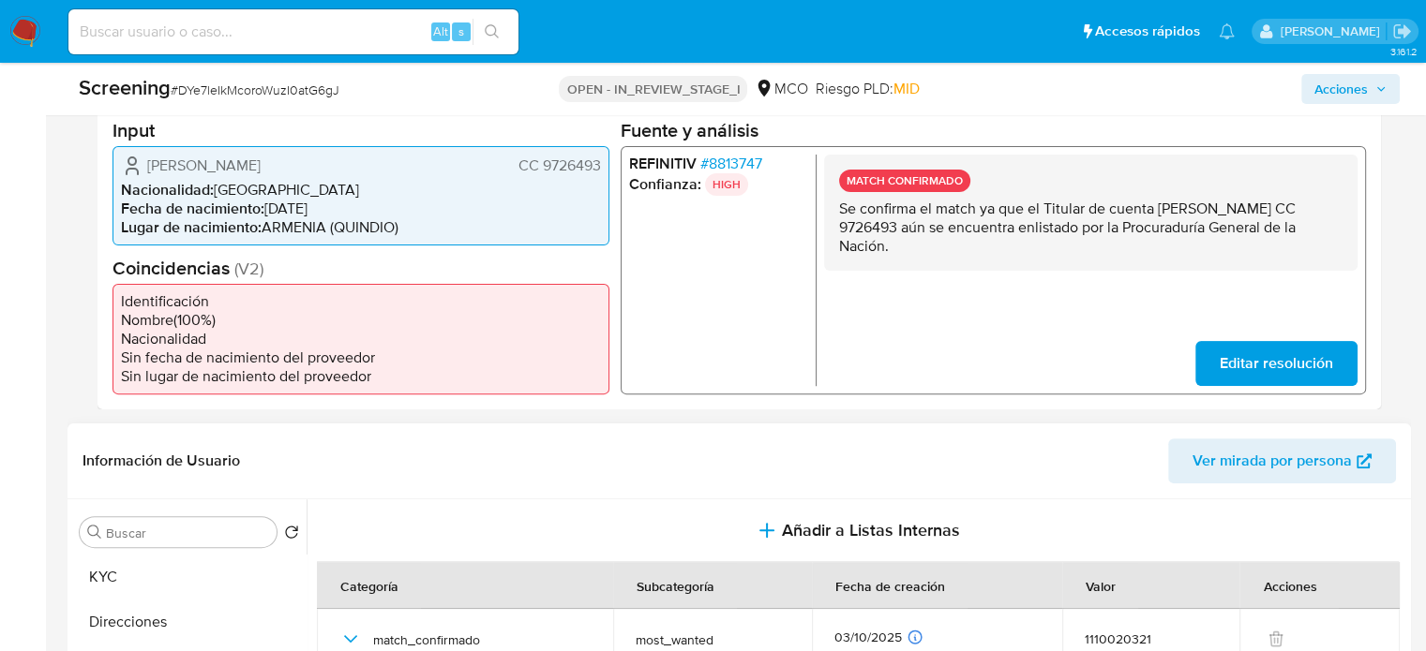
scroll to position [375, 0]
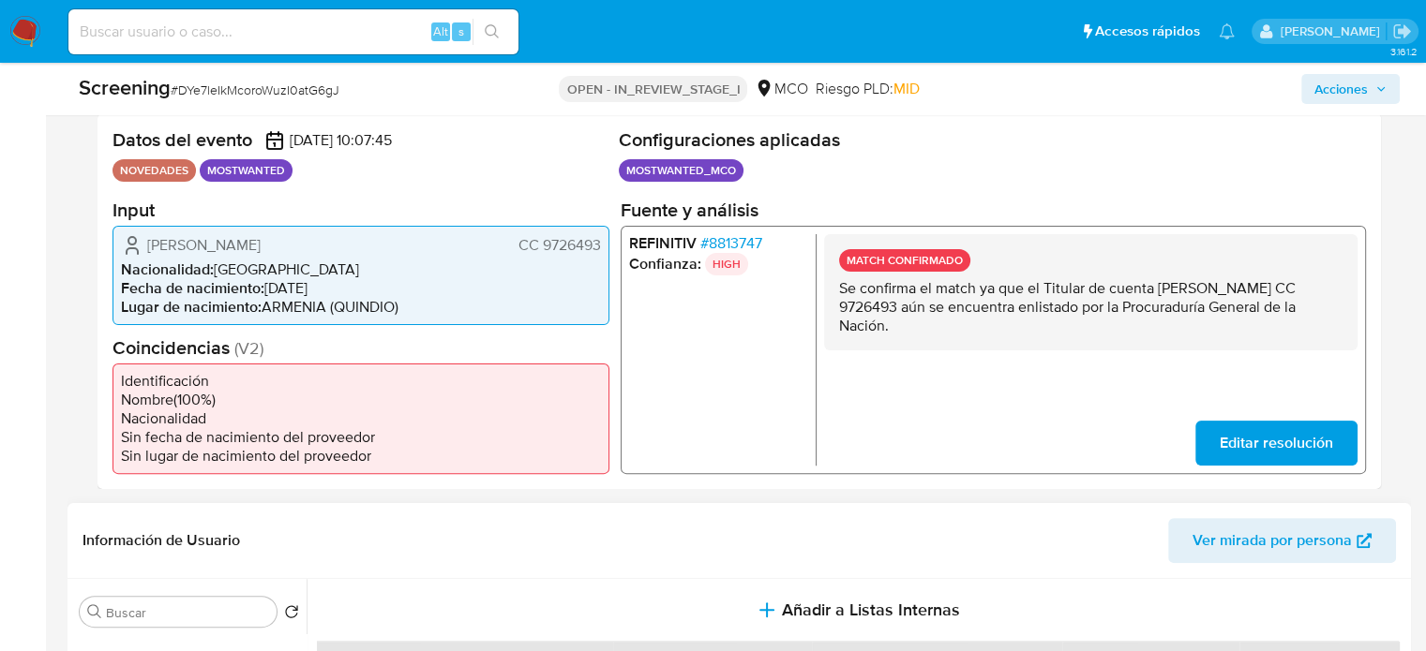
drag, startPoint x: 349, startPoint y: 247, endPoint x: 148, endPoint y: 252, distance: 200.6
click at [148, 252] on div "Yoney Arboleda Ortiz CC 9726493" at bounding box center [361, 244] width 480 height 22
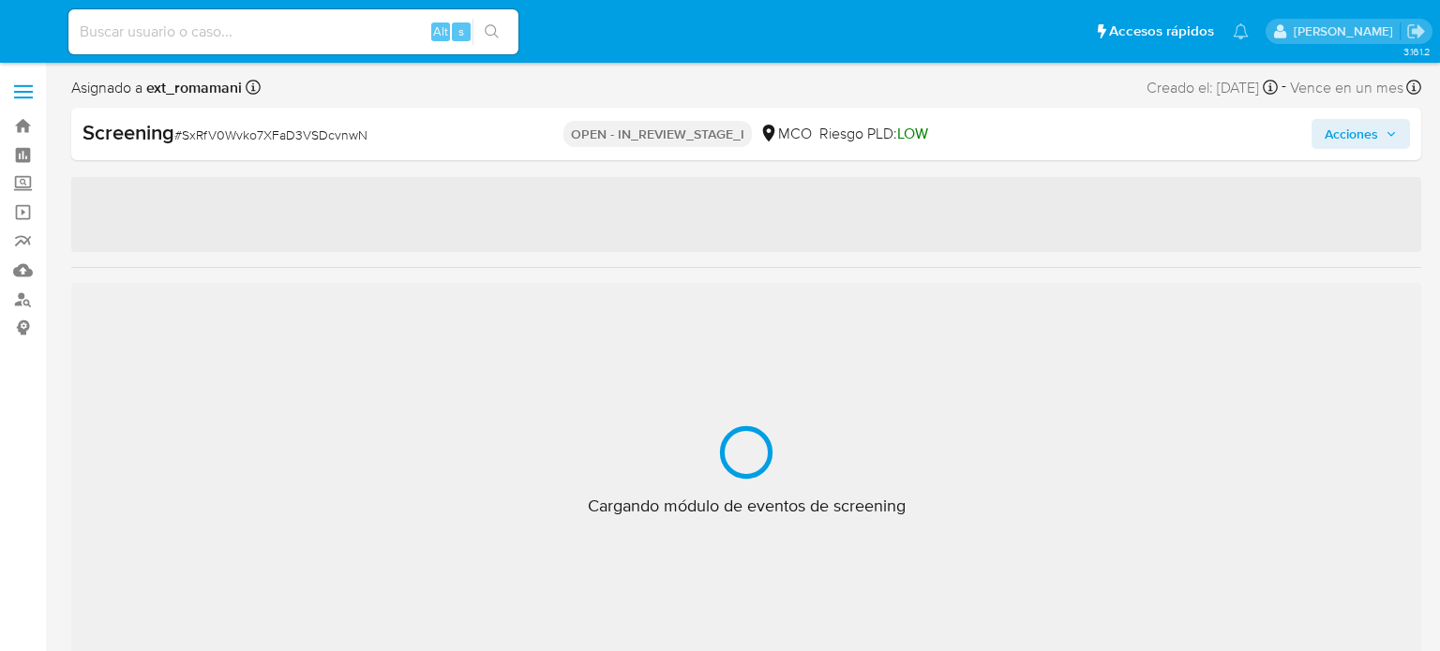
select select "10"
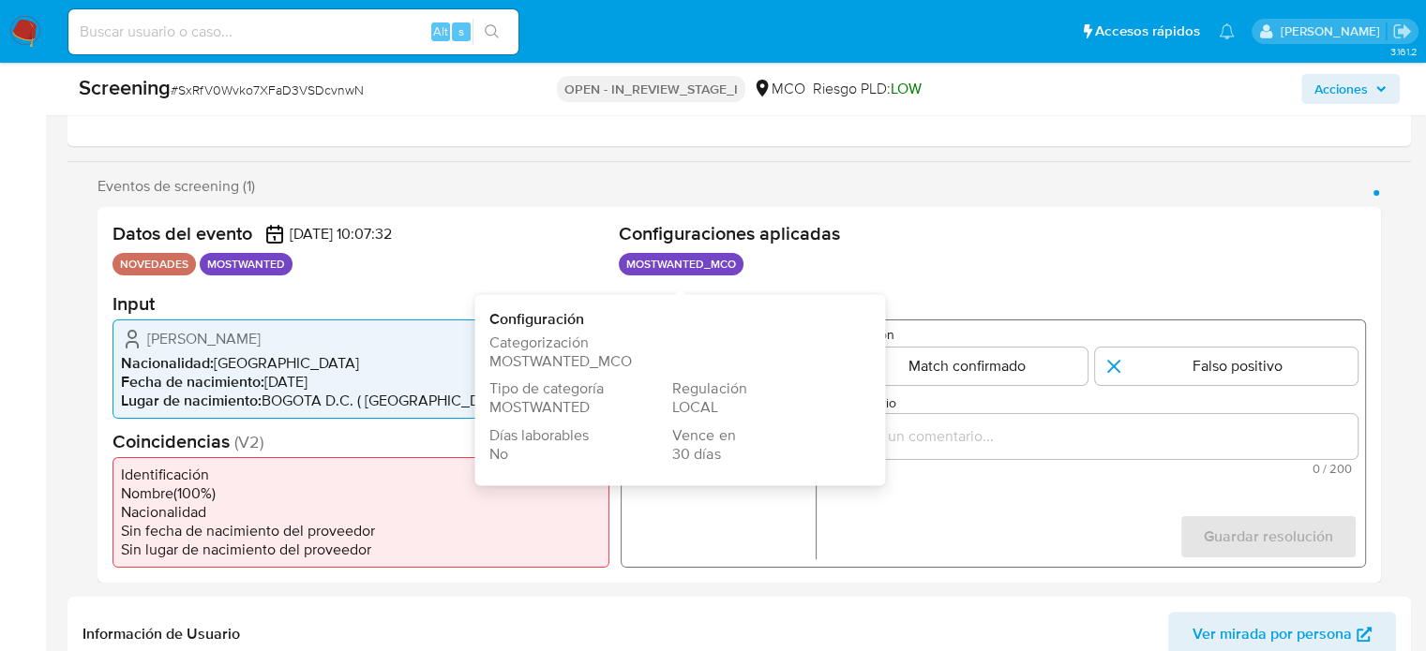
scroll to position [375, 0]
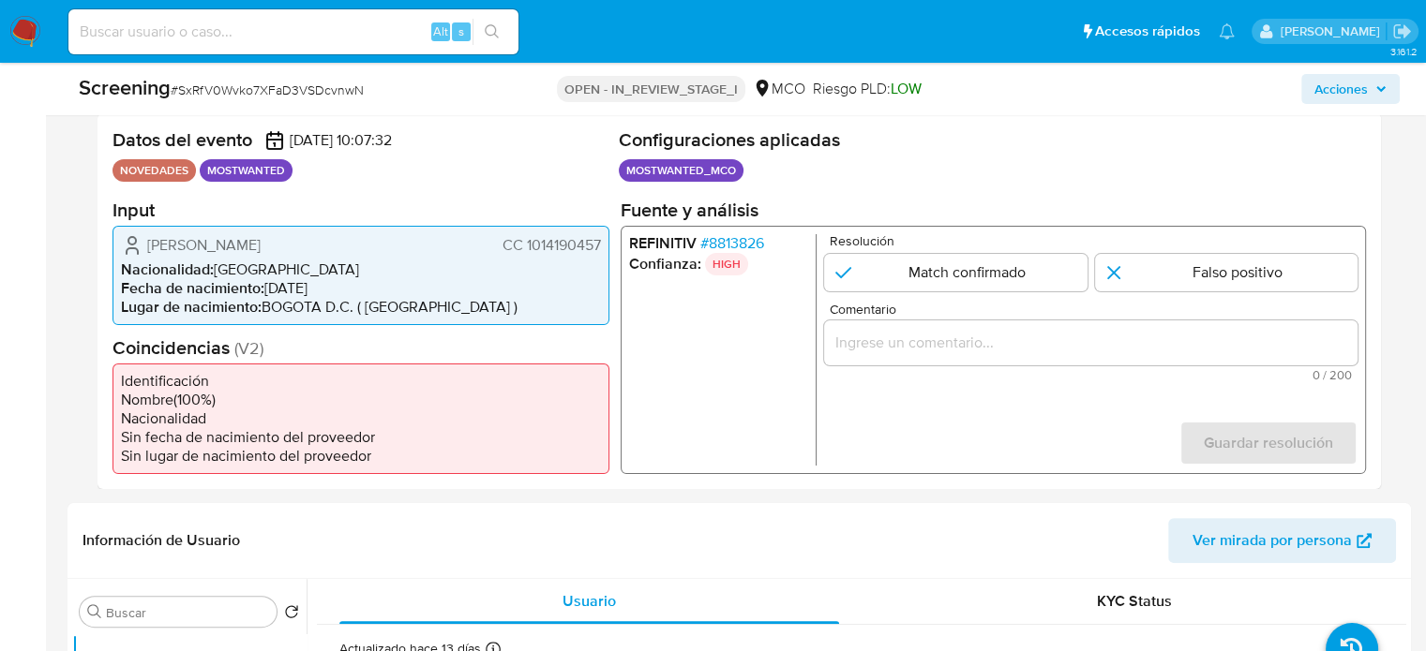
drag, startPoint x: 576, startPoint y: 246, endPoint x: 527, endPoint y: 250, distance: 49.0
click at [527, 250] on div "[PERSON_NAME] CC 1014190457 Nacionalidad : [DEMOGRAPHIC_DATA] Fecha de nacimien…" at bounding box center [360, 274] width 497 height 99
click at [902, 325] on div "1 de 1" at bounding box center [1090, 342] width 533 height 45
click at [922, 326] on div "1 de 1" at bounding box center [1090, 342] width 533 height 45
click at [923, 330] on input "Comentario" at bounding box center [1090, 342] width 533 height 24
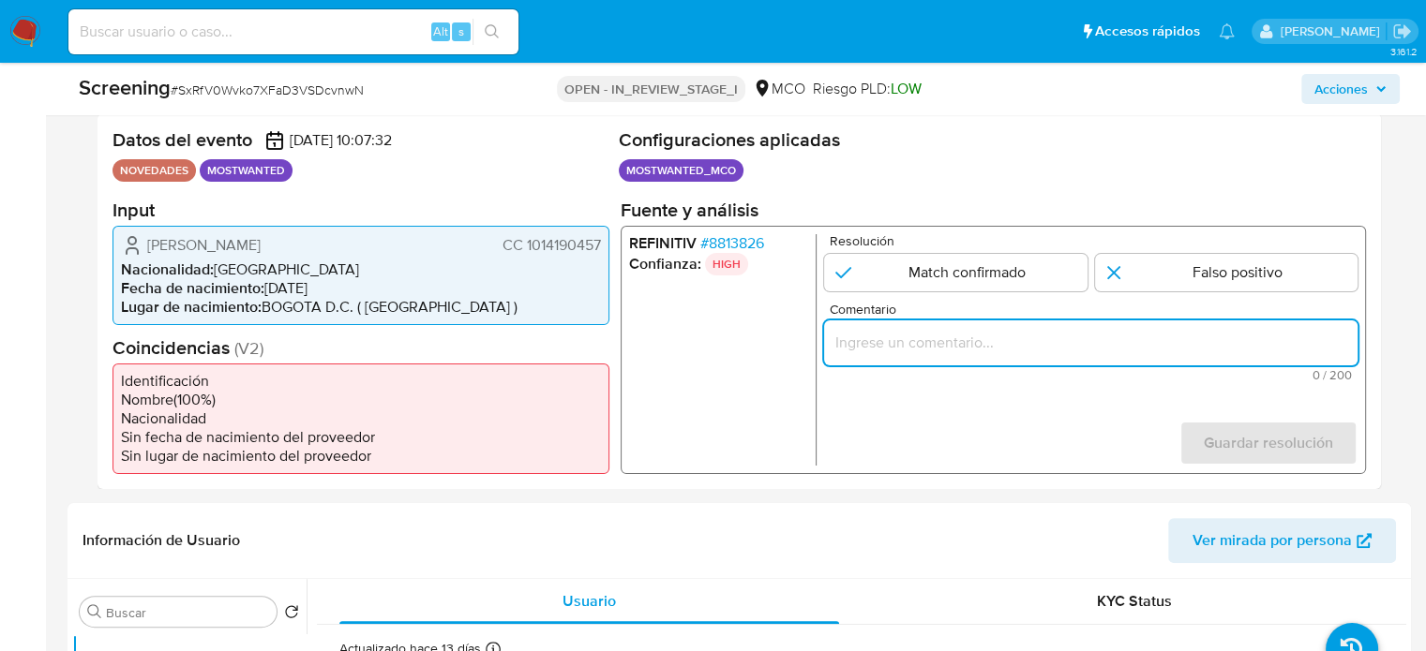
paste input "Se confirma el match ya que el Titular de cuenta aún se encuentra enlistado por…"
click at [698, 292] on ul "REFINITIV # 8813826 Confianza: HIGH" at bounding box center [722, 349] width 187 height 232
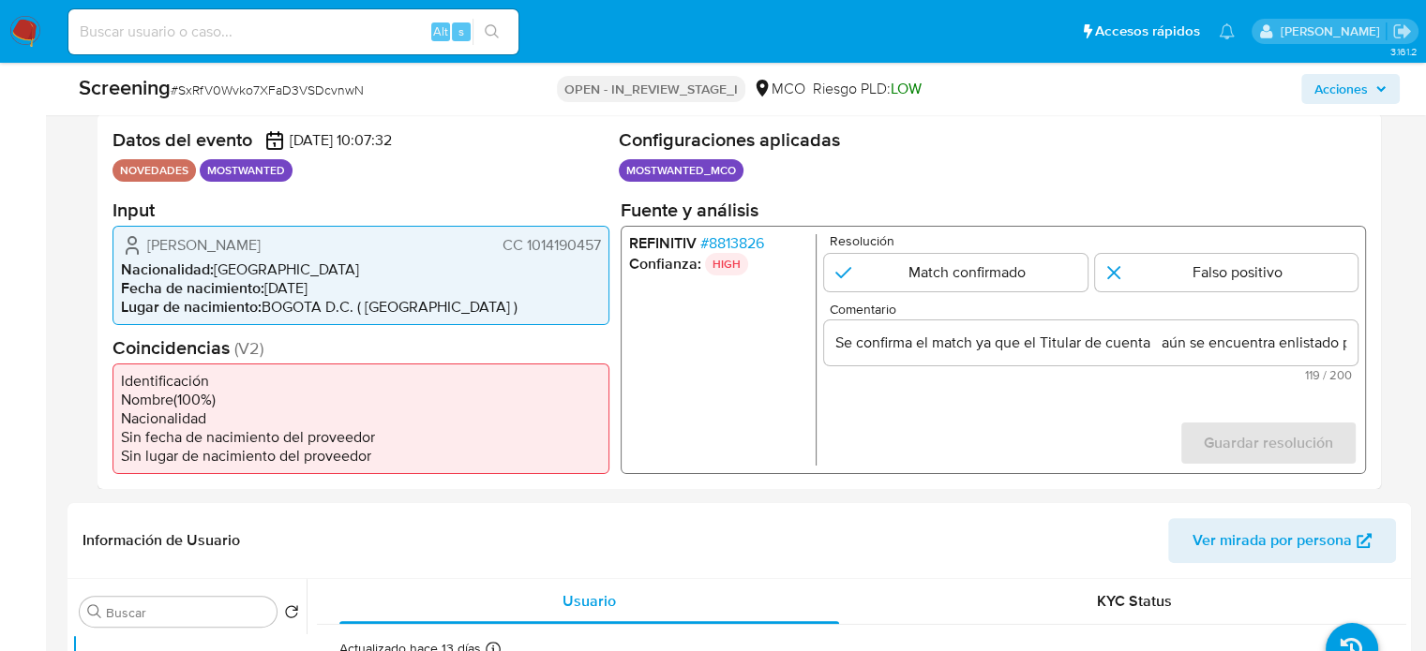
drag, startPoint x: 145, startPoint y: 247, endPoint x: 582, endPoint y: 244, distance: 436.8
click at [604, 249] on div "[PERSON_NAME] CC 1014190457 Nacionalidad : [DEMOGRAPHIC_DATA] Fecha de nacimien…" at bounding box center [360, 274] width 497 height 99
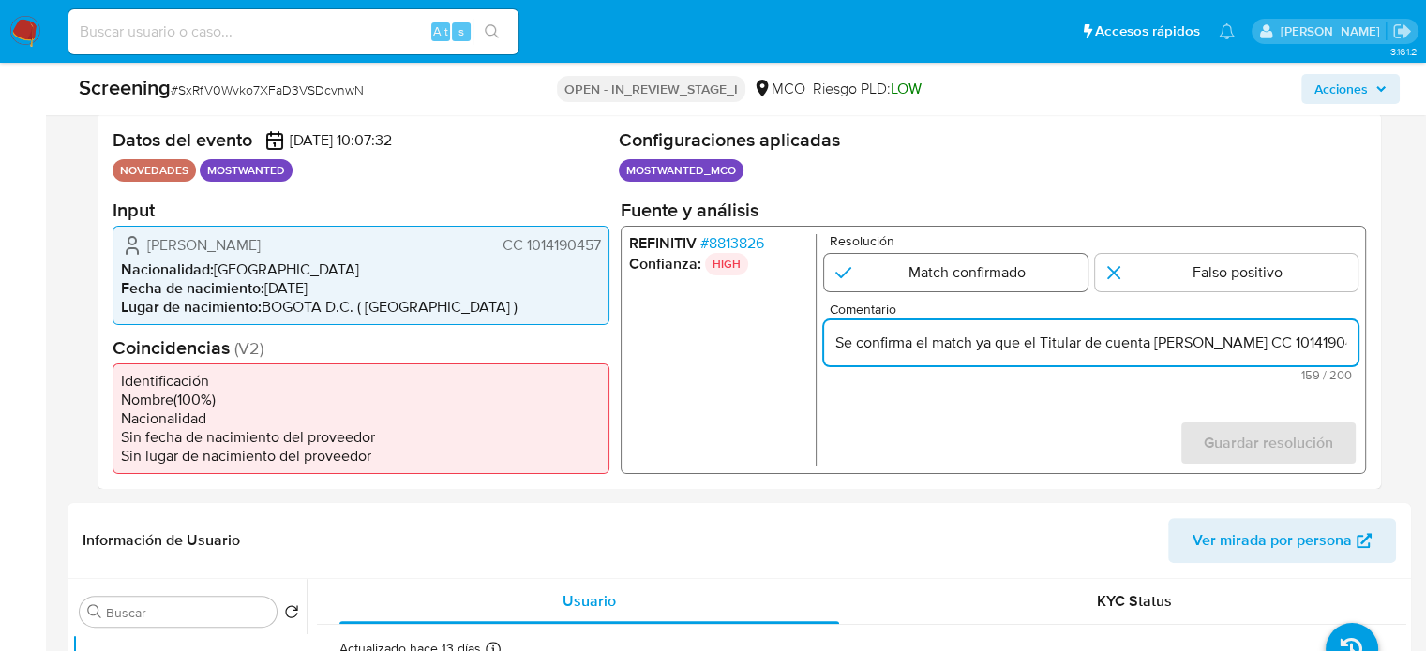
type input "Se confirma el match ya que el Titular de cuenta [PERSON_NAME] CC 1014190457 aú…"
click at [965, 271] on input "1 de 1" at bounding box center [955, 271] width 263 height 37
radio input "true"
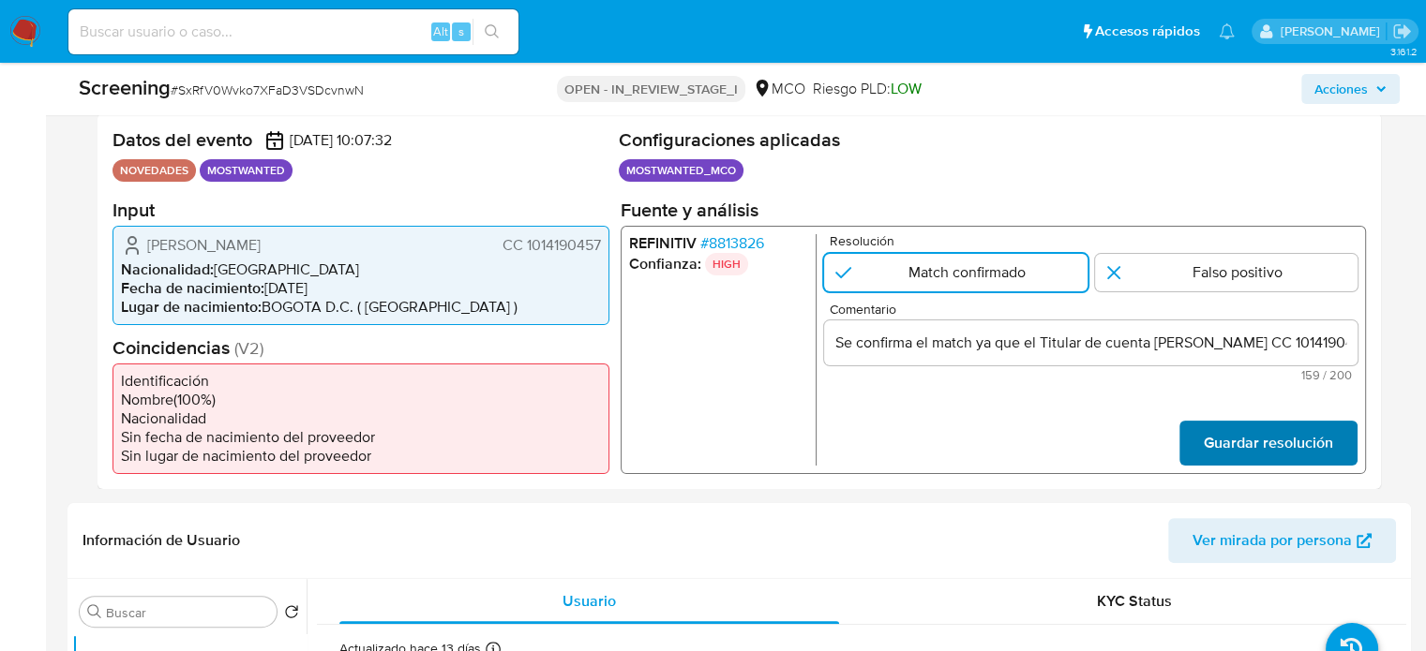
click at [1232, 443] on span "Guardar resolución" at bounding box center [1268, 442] width 129 height 41
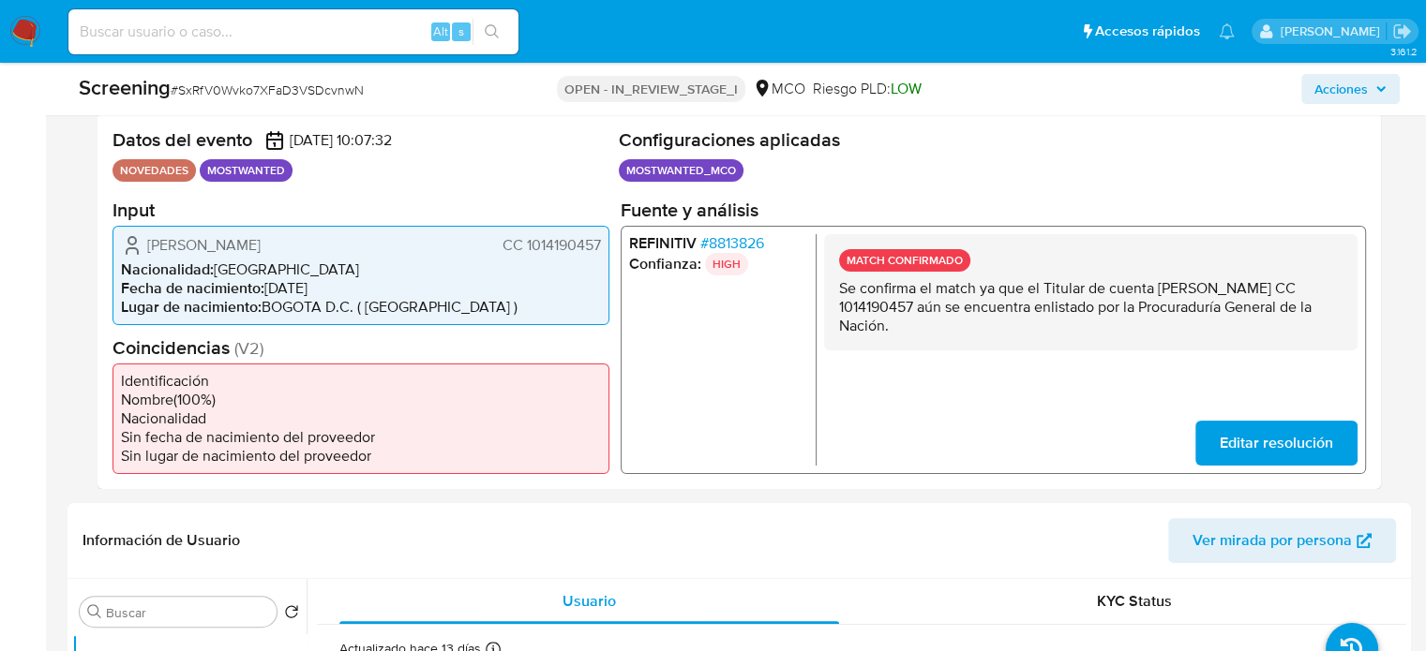
drag, startPoint x: 1007, startPoint y: 328, endPoint x: 826, endPoint y: 293, distance: 184.2
click at [826, 293] on div "MATCH CONFIRMADO Se confirma el match ya que el Titular de cuenta [PERSON_NAME]…" at bounding box center [1090, 291] width 533 height 116
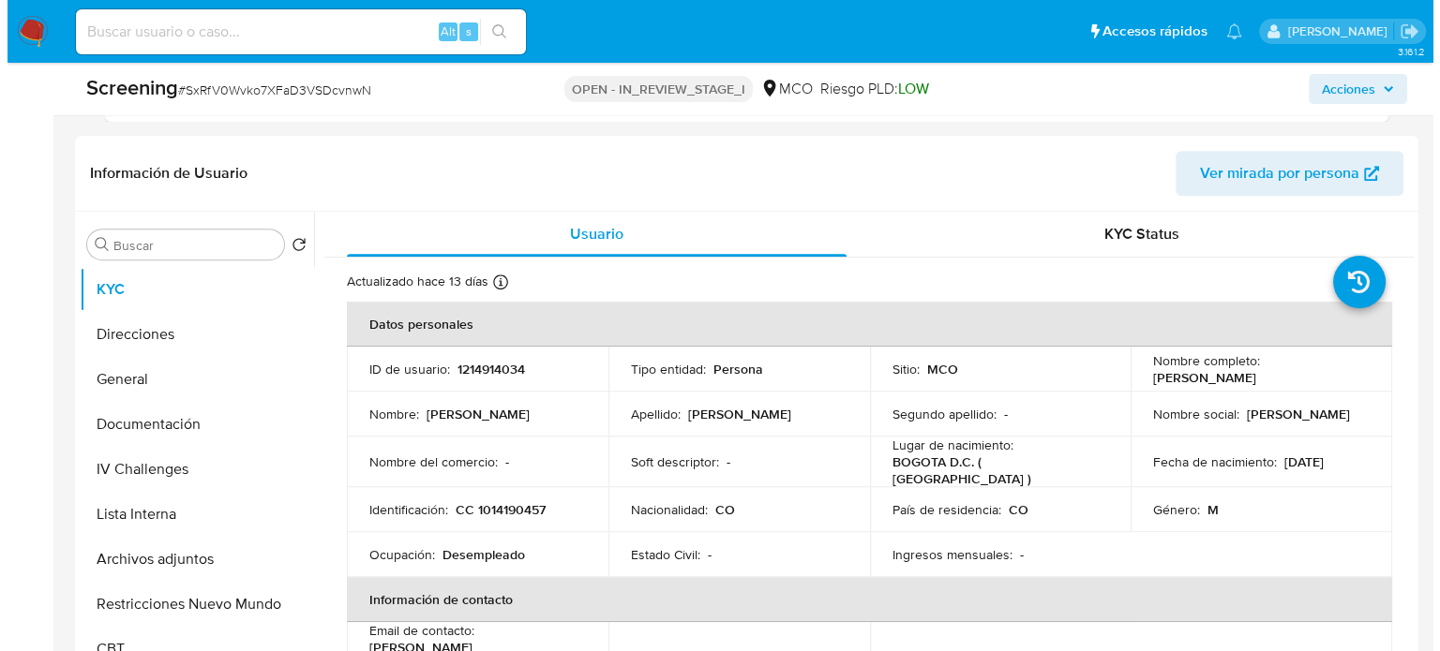
scroll to position [750, 0]
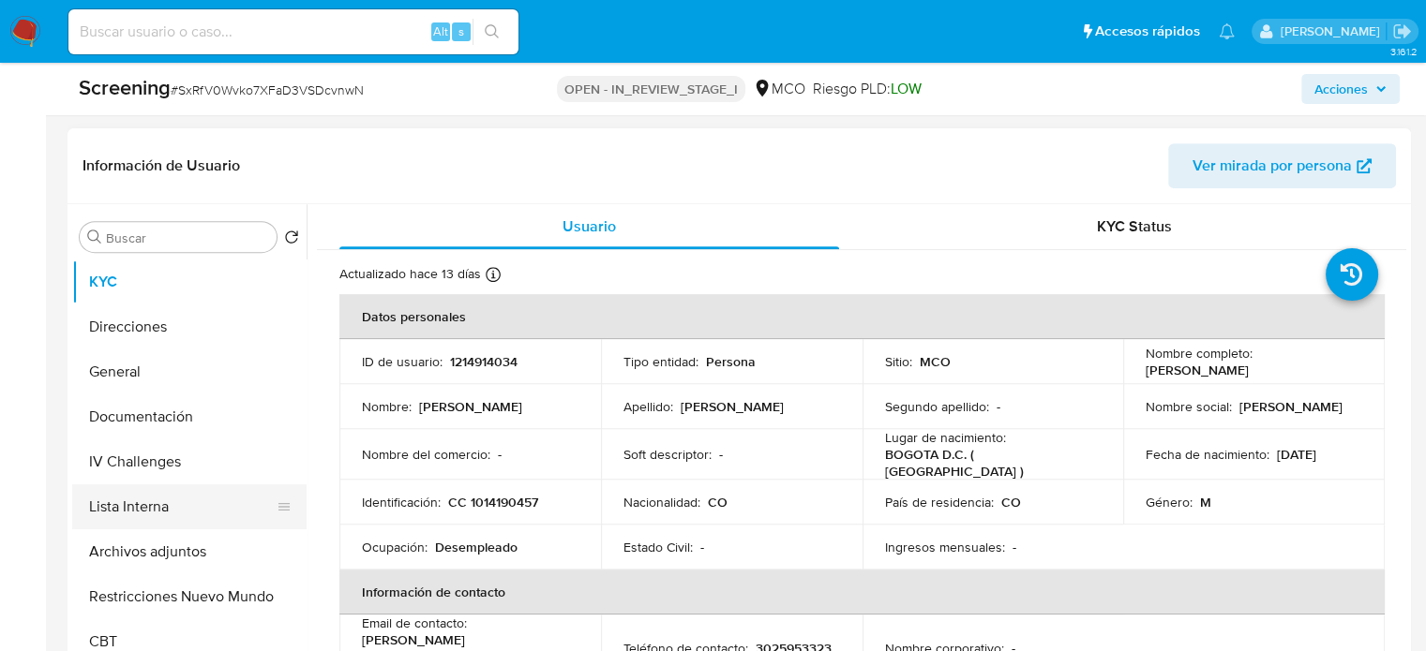
click at [172, 499] on button "Lista Interna" at bounding box center [181, 507] width 219 height 45
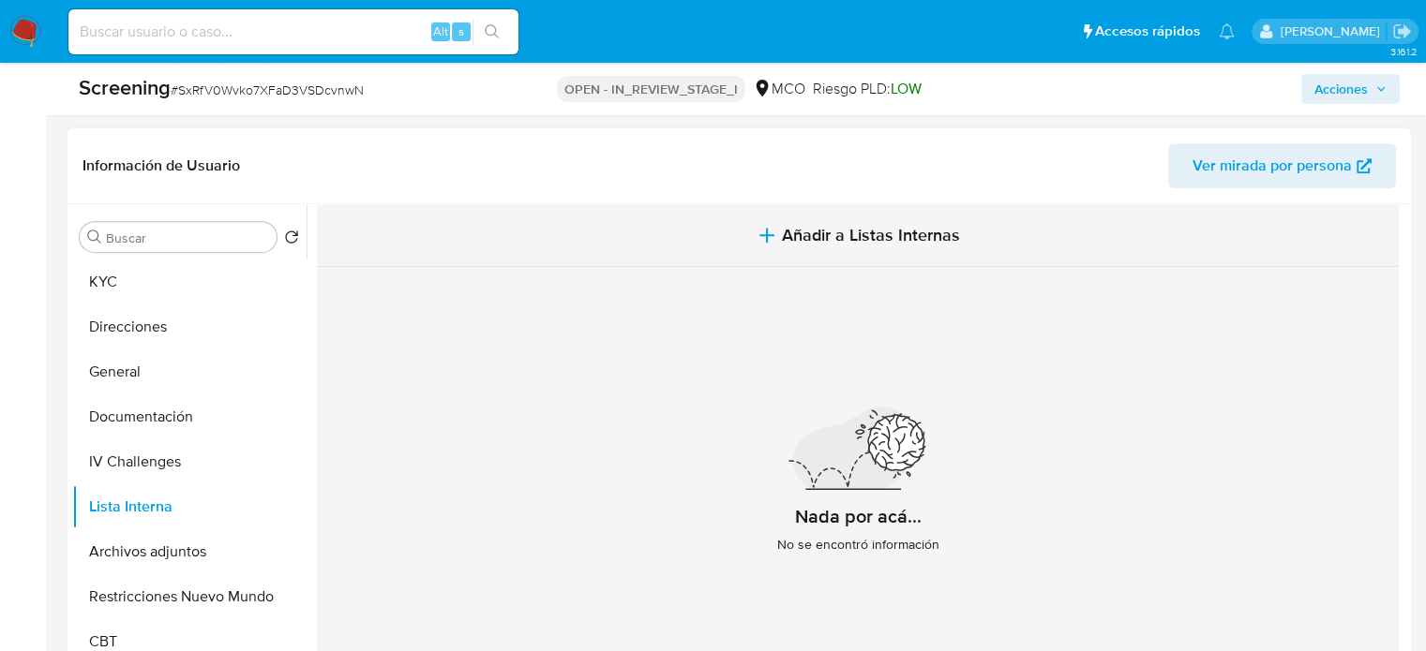
click at [707, 257] on button "Añadir a Listas Internas" at bounding box center [858, 235] width 1082 height 63
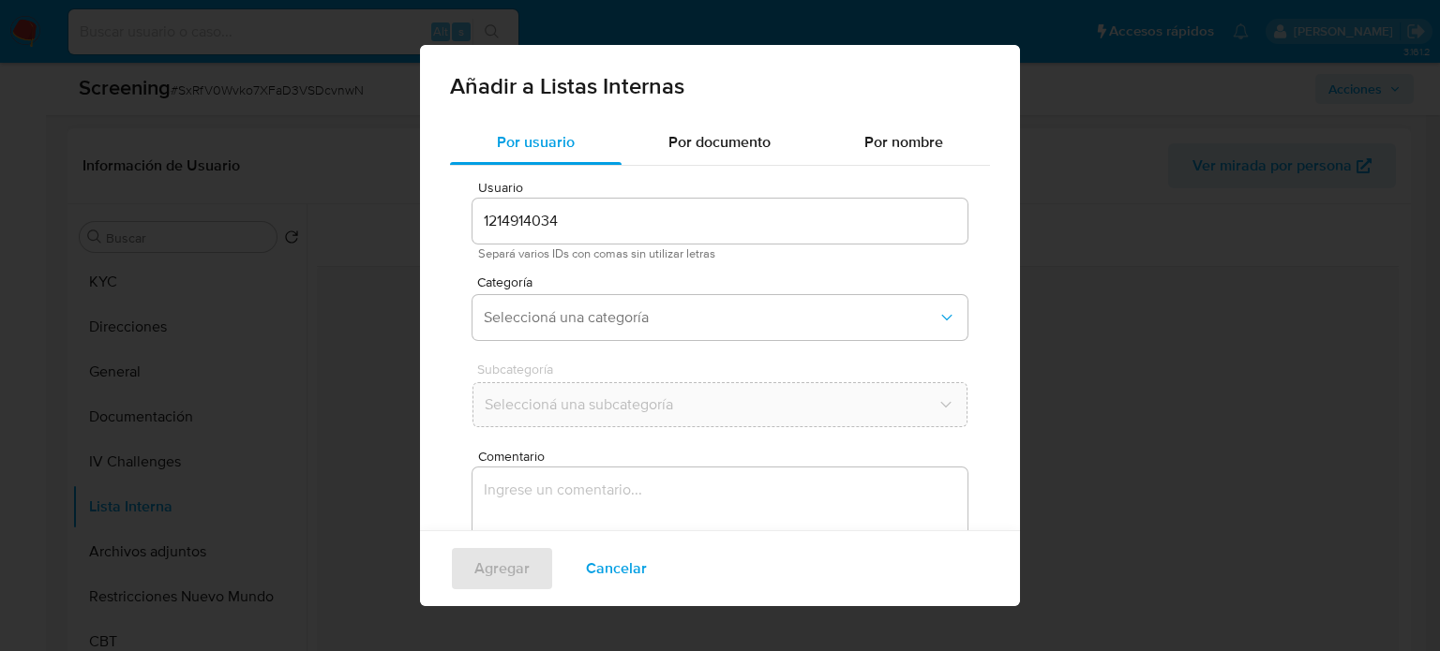
scroll to position [79, 0]
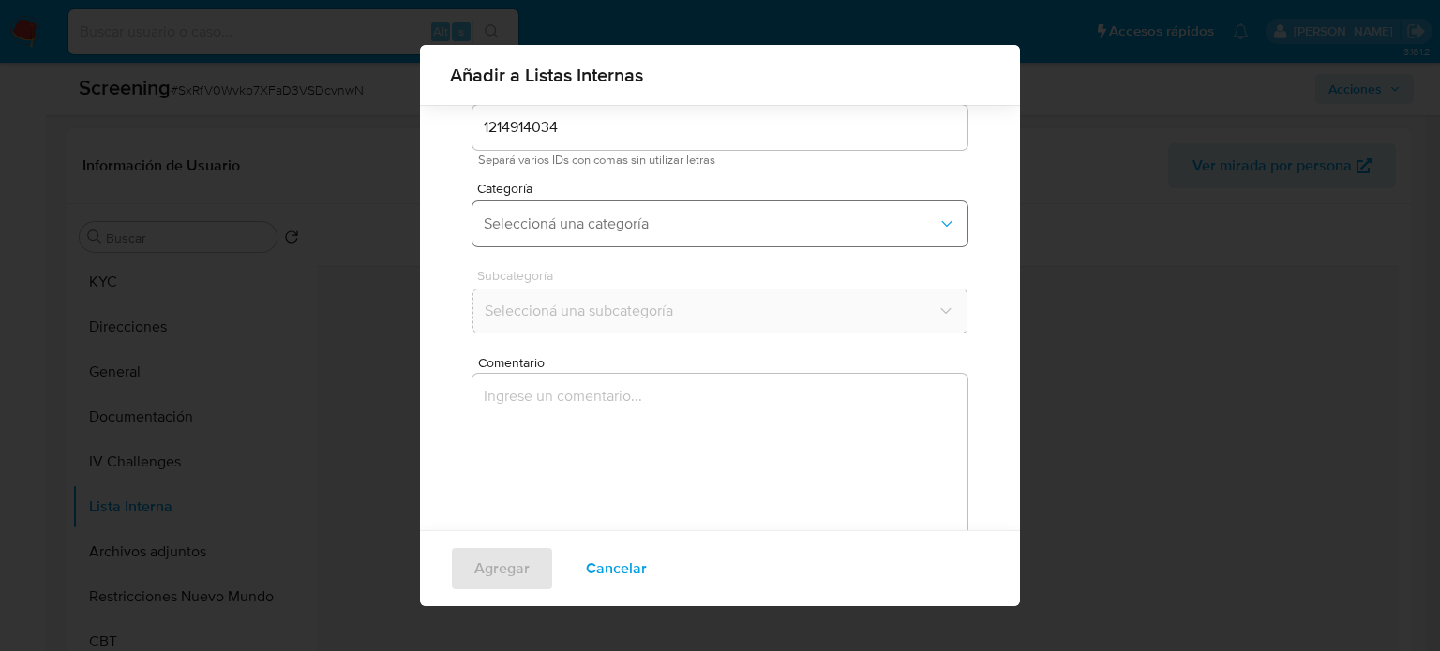
click at [690, 210] on button "Seleccioná una categoría" at bounding box center [719, 224] width 495 height 45
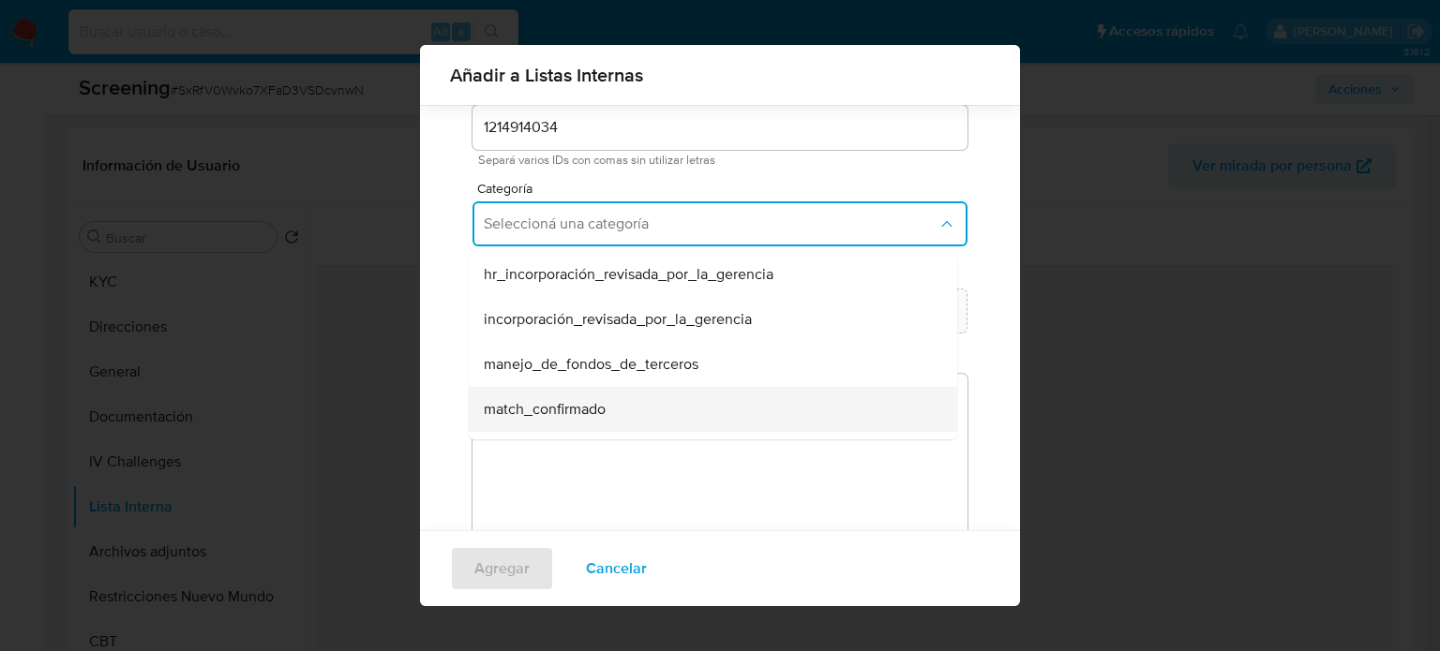
click at [563, 415] on span "match_confirmado" at bounding box center [545, 409] width 122 height 19
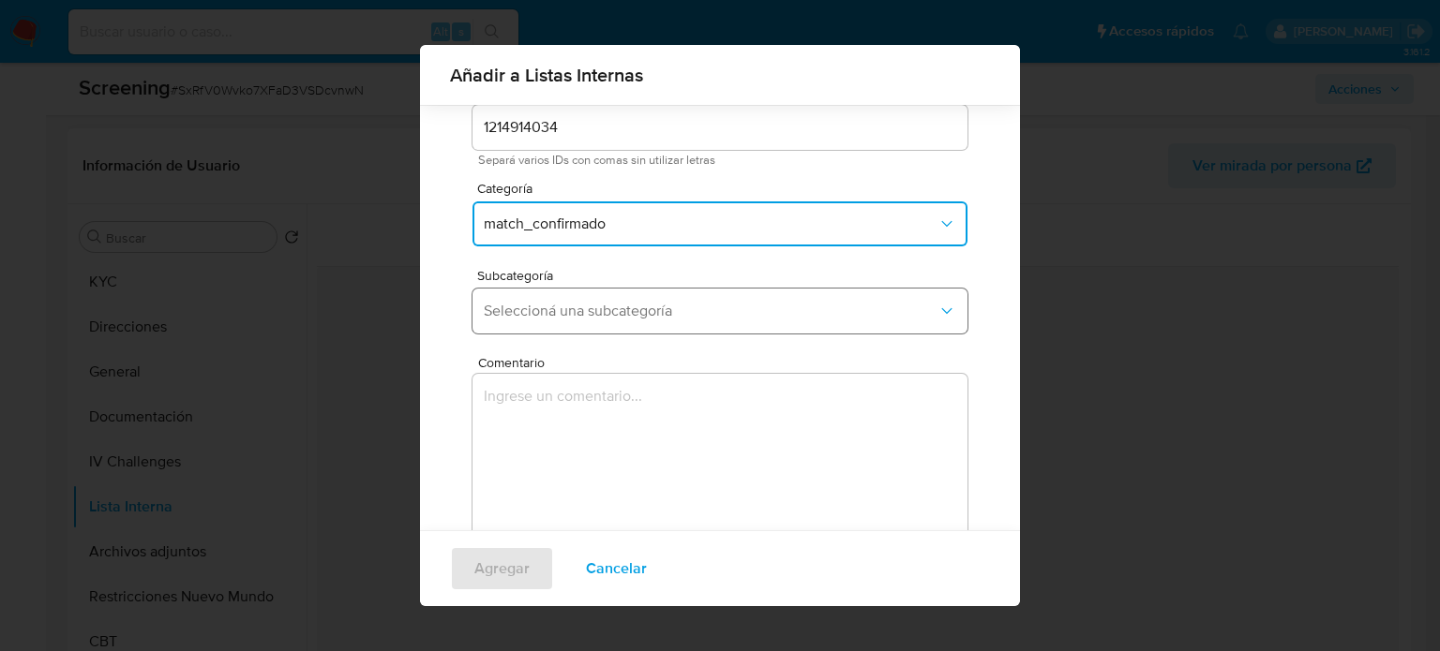
click at [642, 311] on span "Seleccioná una subcategoría" at bounding box center [711, 311] width 454 height 19
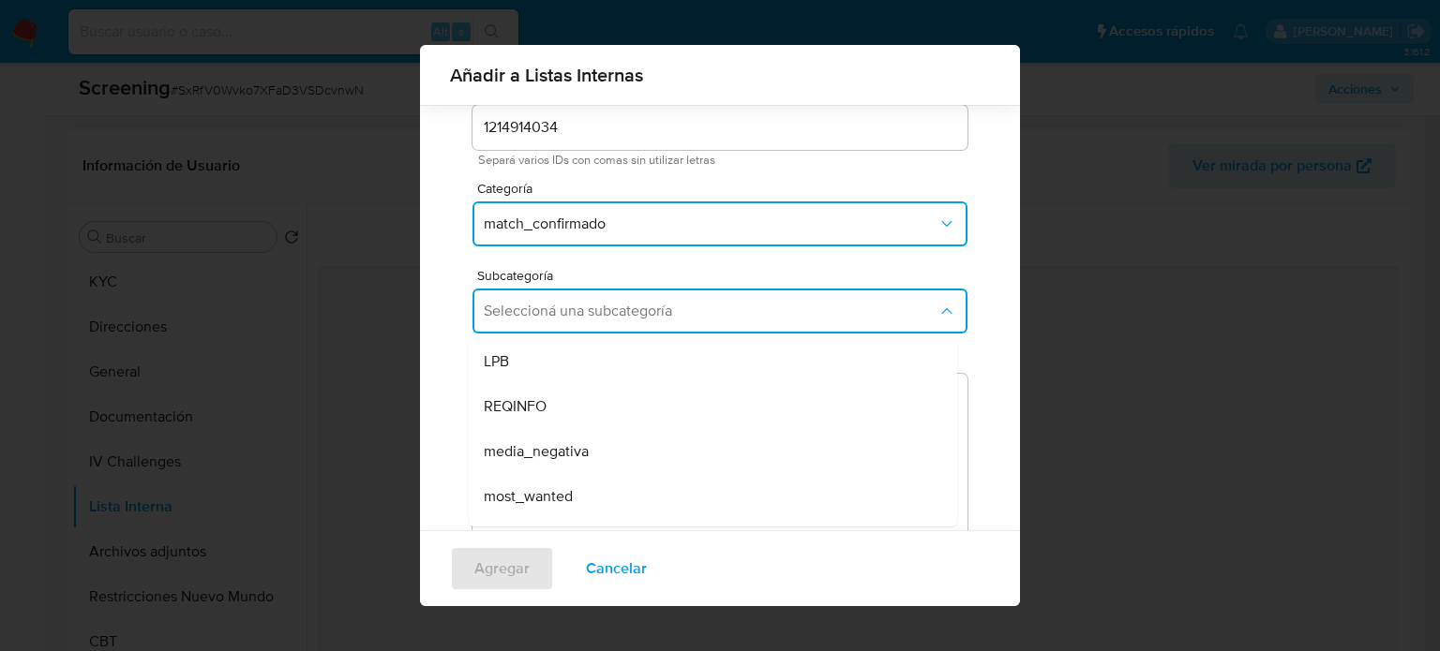
drag, startPoint x: 581, startPoint y: 498, endPoint x: 589, endPoint y: 461, distance: 37.3
click at [581, 498] on div "most_wanted" at bounding box center [707, 496] width 447 height 45
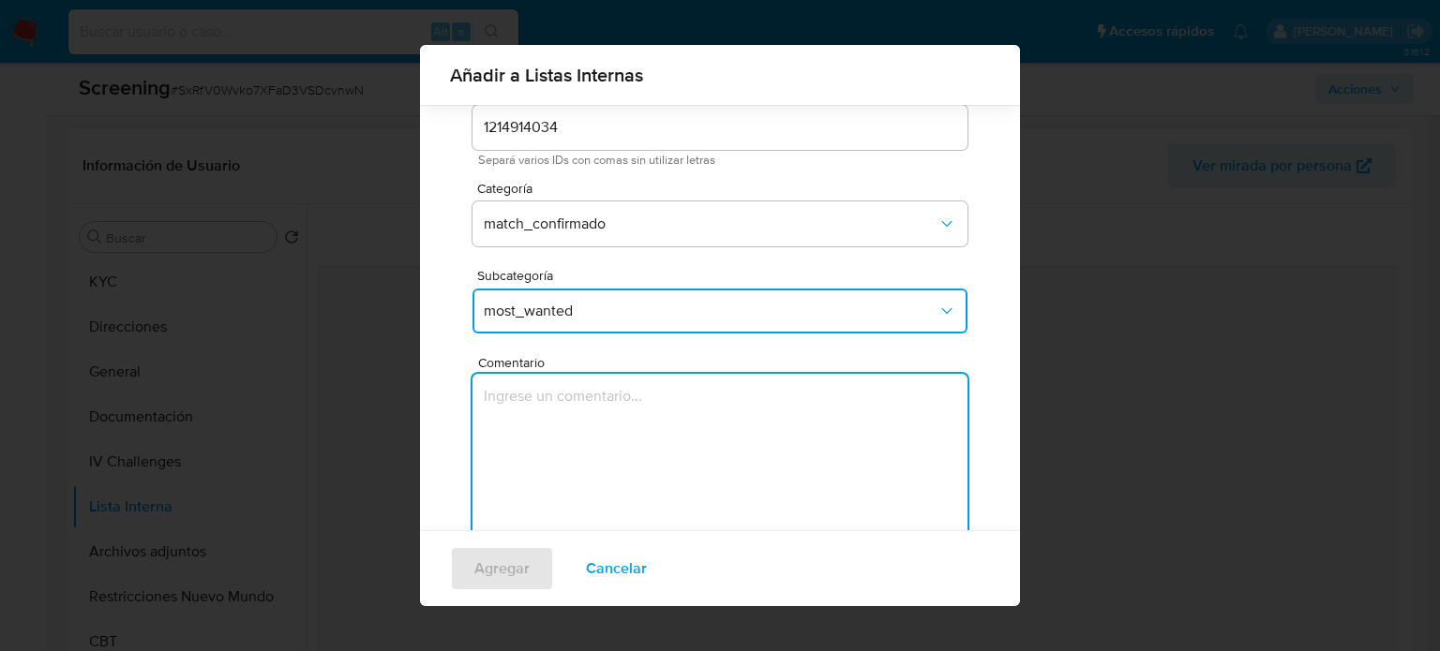
click at [589, 461] on textarea "Comentario" at bounding box center [719, 464] width 495 height 180
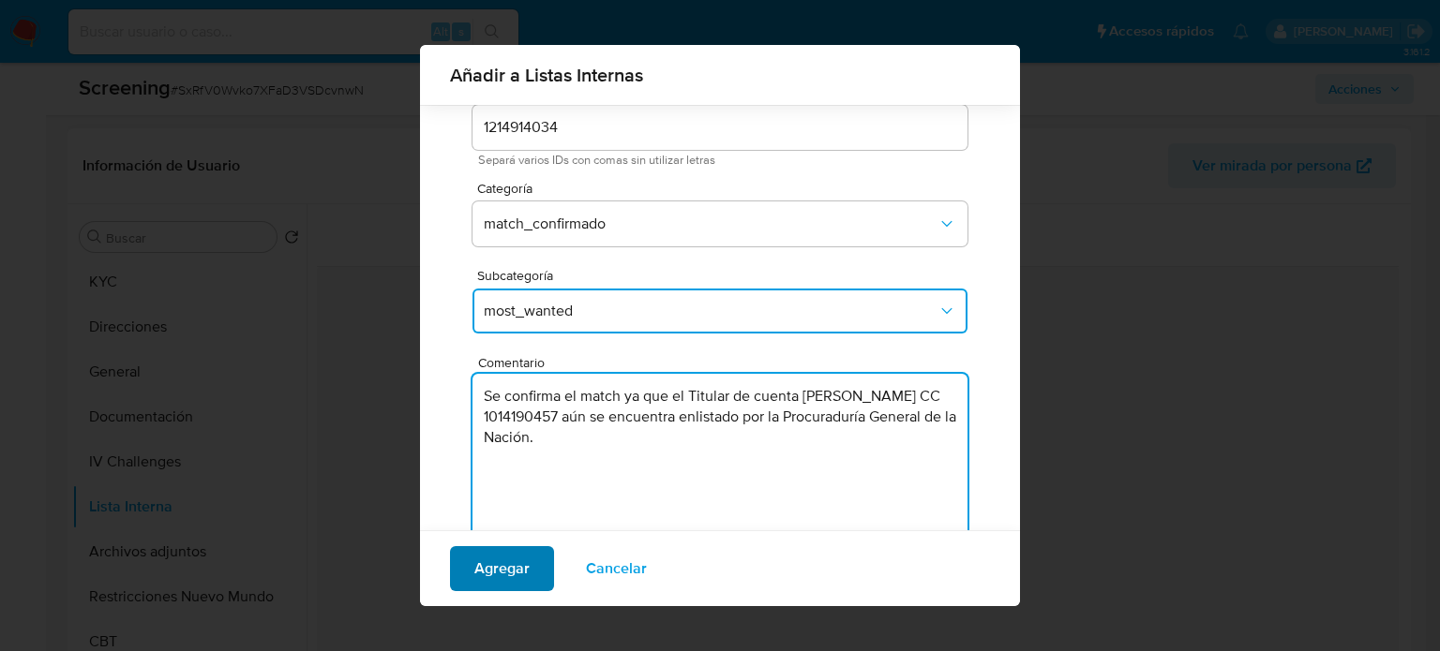
type textarea "Se confirma el match ya que el Titular de cuenta [PERSON_NAME] CC 1014190457 aú…"
click at [523, 561] on span "Agregar" at bounding box center [501, 568] width 55 height 41
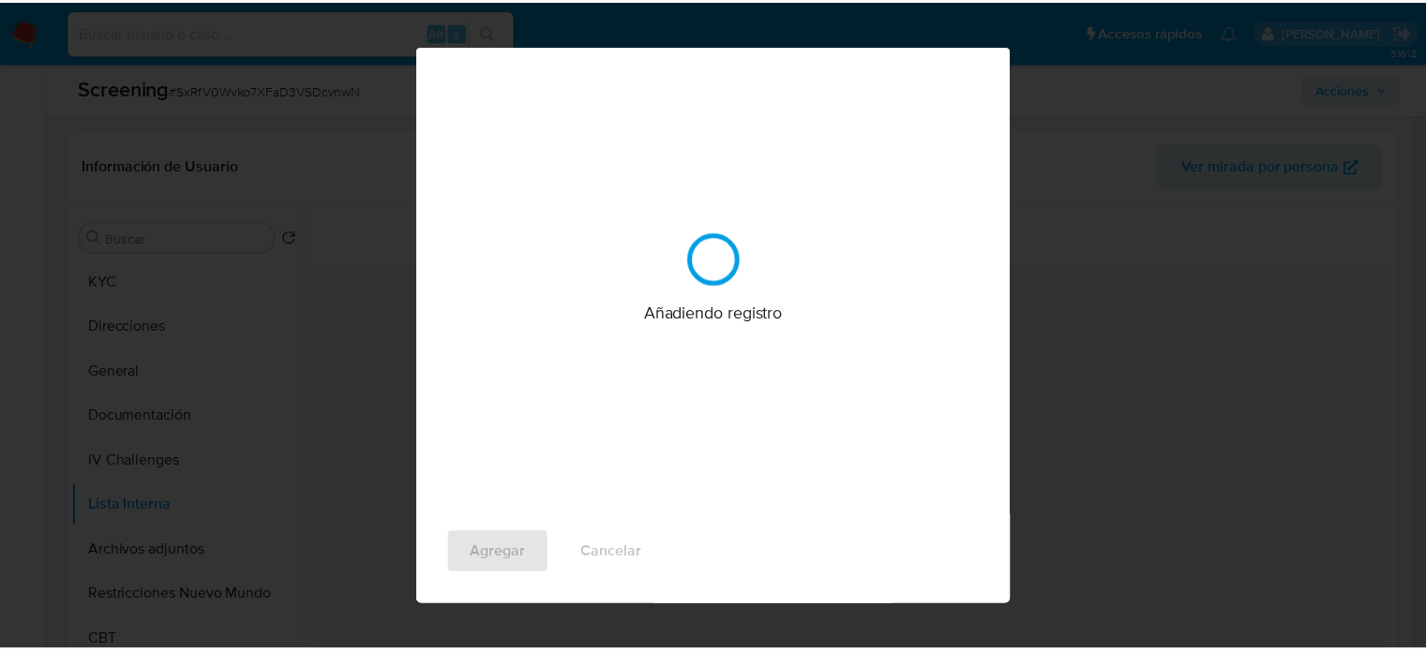
scroll to position [0, 0]
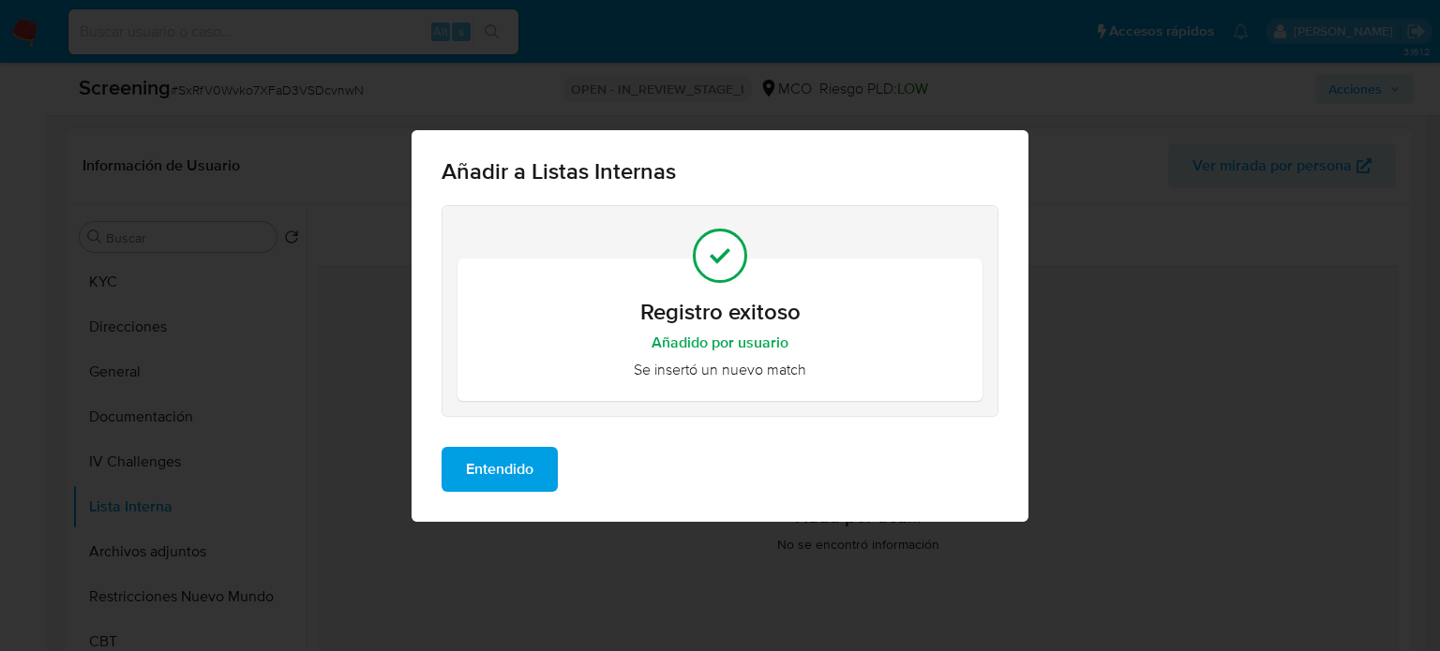
click at [527, 469] on span "Entendido" at bounding box center [499, 469] width 67 height 41
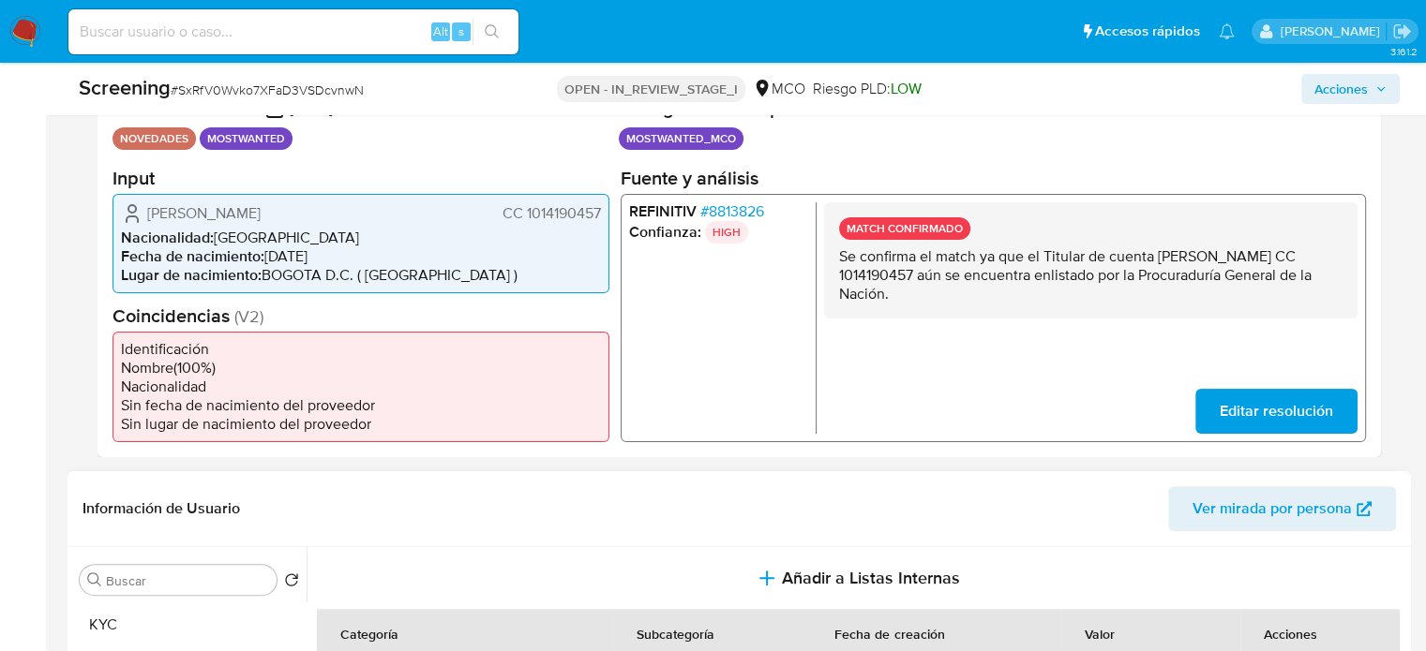
scroll to position [375, 0]
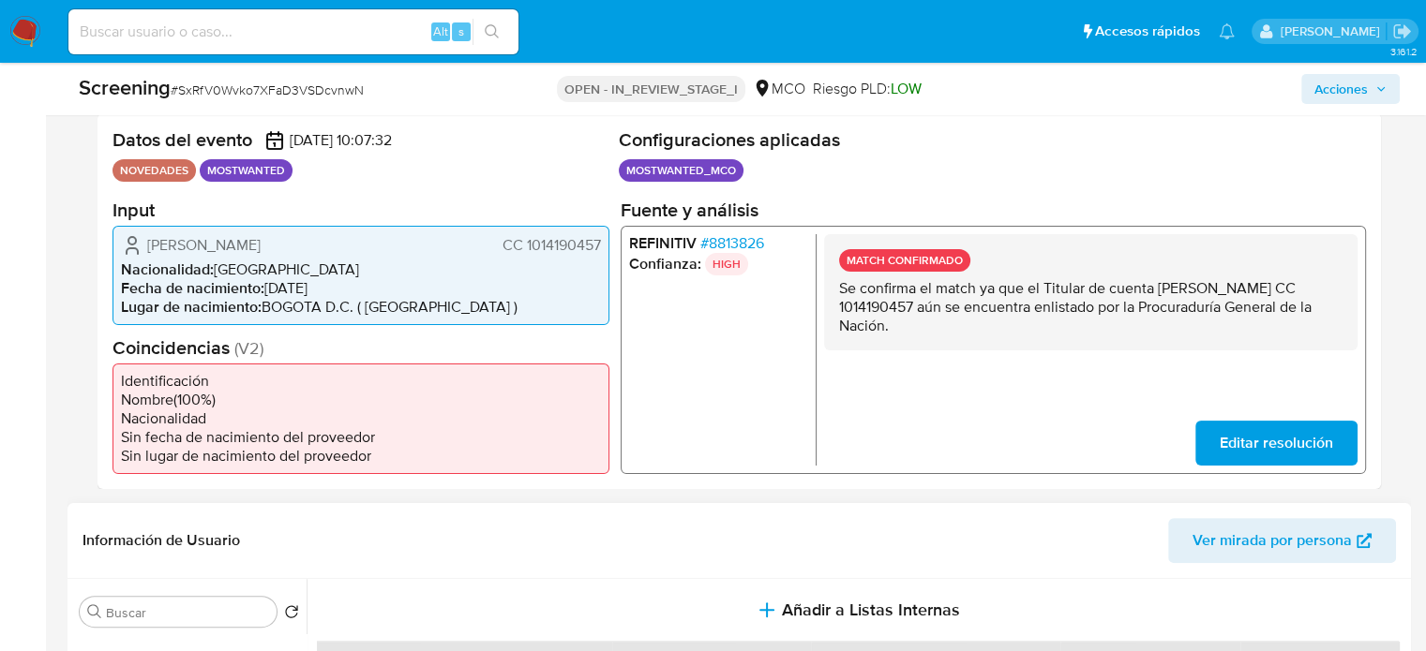
drag, startPoint x: 356, startPoint y: 237, endPoint x: 151, endPoint y: 243, distance: 205.3
click at [139, 244] on div "[PERSON_NAME] CC 1014190457" at bounding box center [361, 244] width 480 height 22
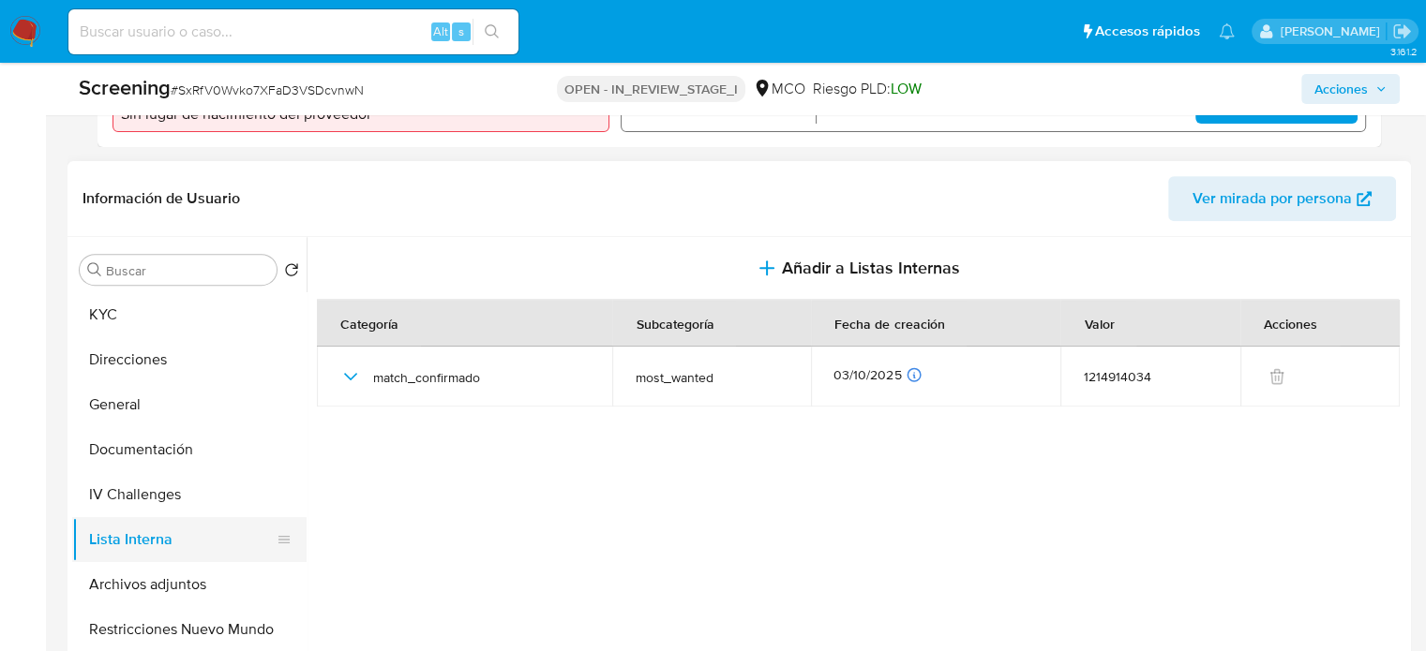
scroll to position [750, 0]
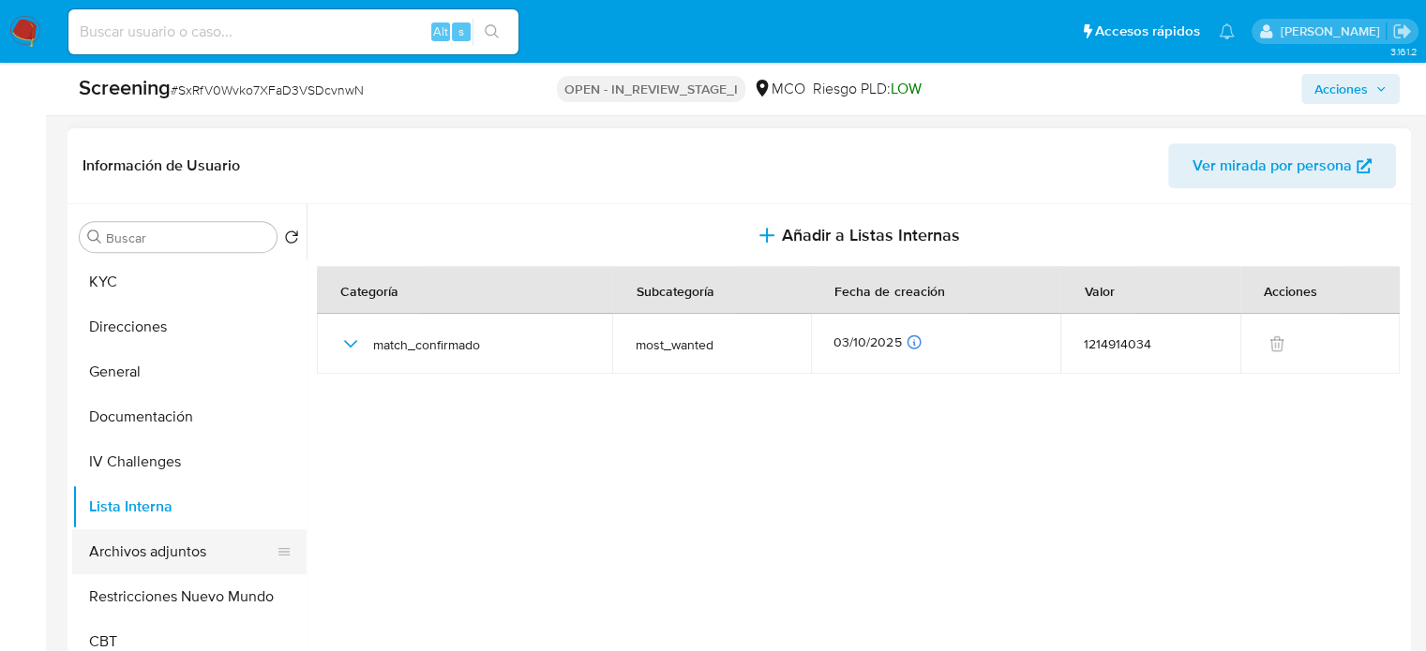
click at [129, 550] on button "Archivos adjuntos" at bounding box center [181, 552] width 219 height 45
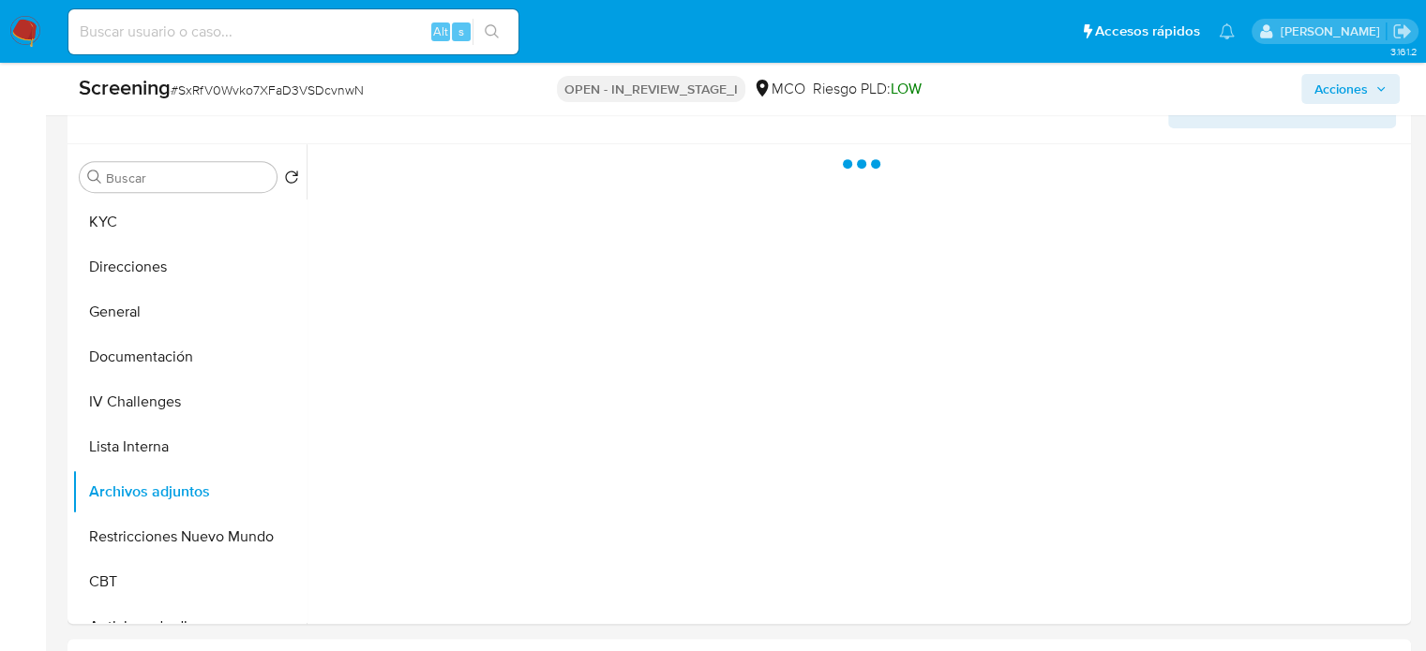
scroll to position [844, 0]
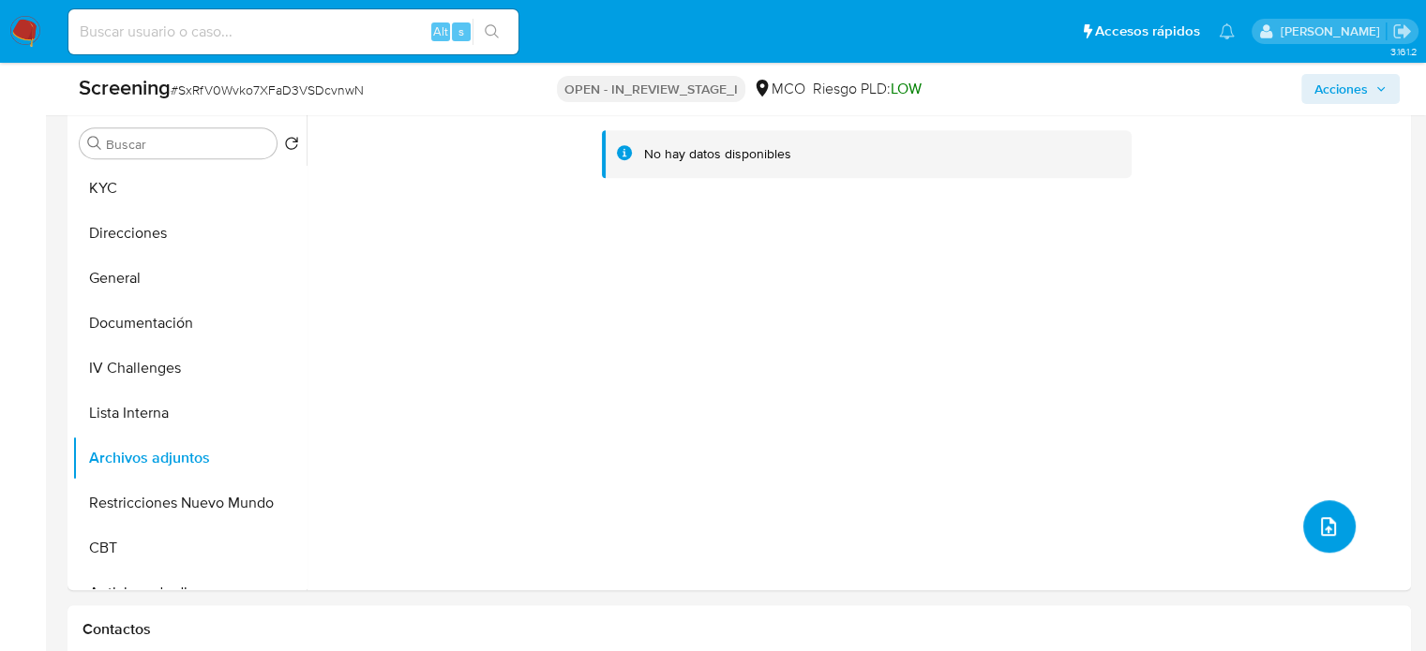
click at [1328, 528] on icon "upload-file" at bounding box center [1328, 526] width 15 height 19
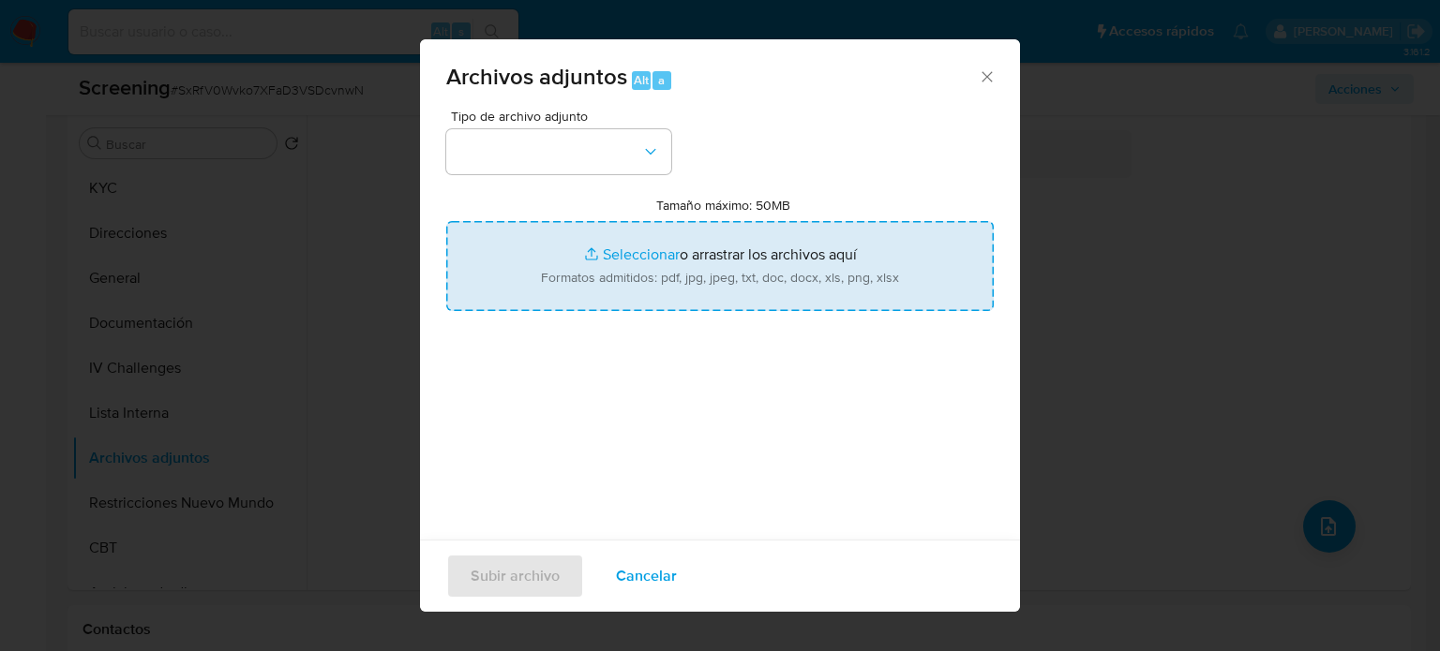
click at [700, 263] on input "Tamaño máximo: 50MB Seleccionar archivos" at bounding box center [719, 266] width 547 height 90
type input "C:\fakepath\_Giovanny Buitrago Avendaño_ Lavado de dinero - Buscar con Google.p…"
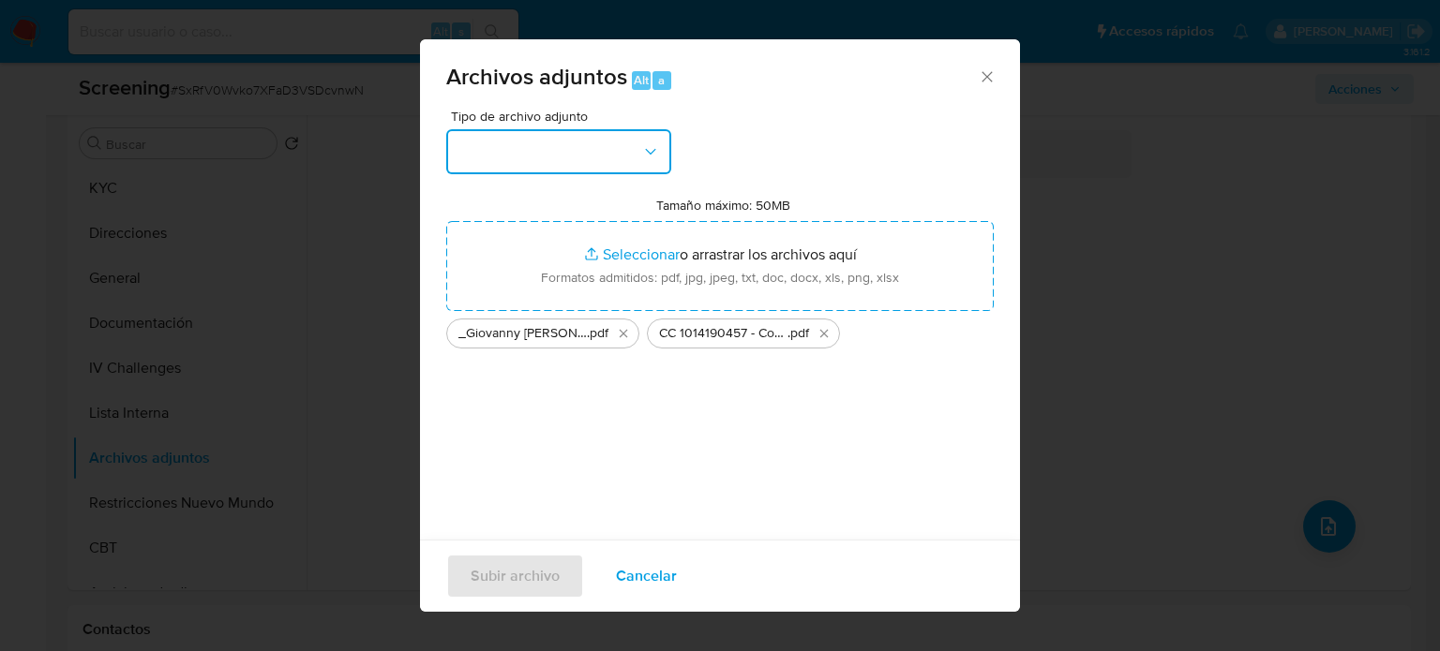
click at [492, 149] on button "button" at bounding box center [558, 151] width 225 height 45
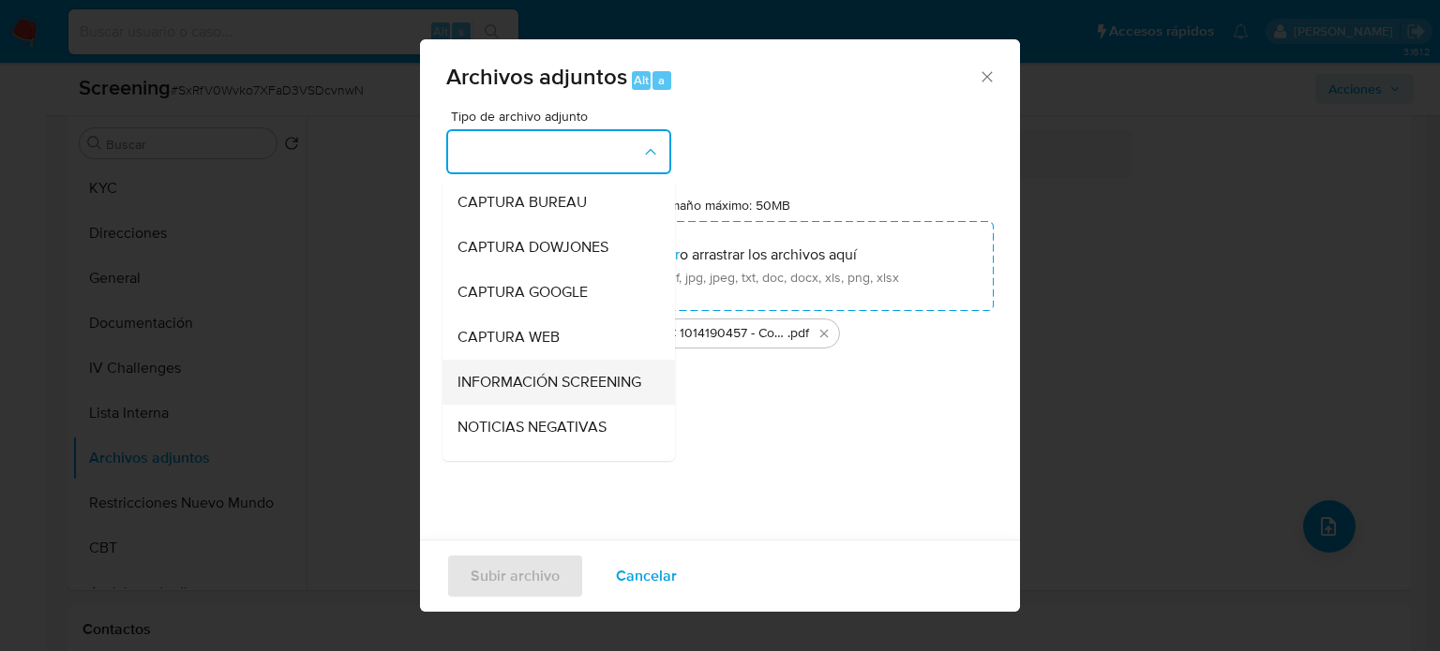
click at [514, 379] on span "INFORMACIÓN SCREENING" at bounding box center [549, 382] width 184 height 19
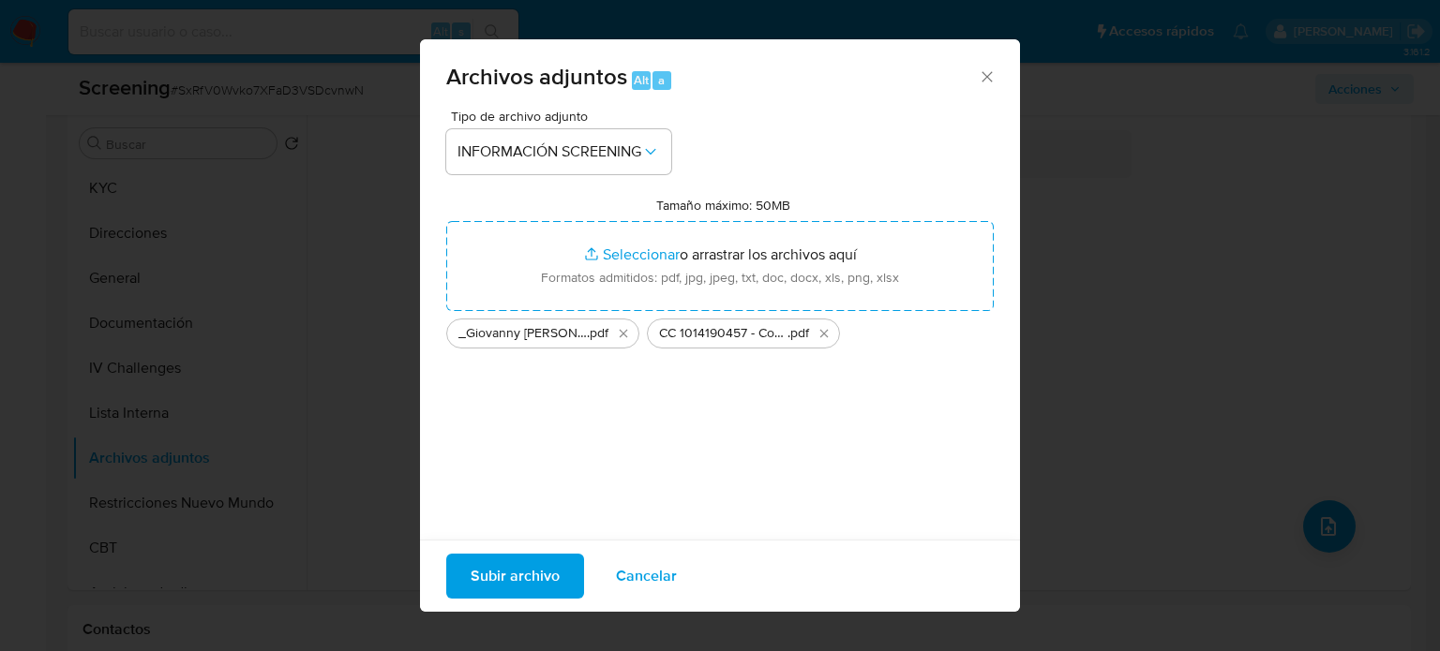
click at [522, 578] on span "Subir archivo" at bounding box center [515, 576] width 89 height 41
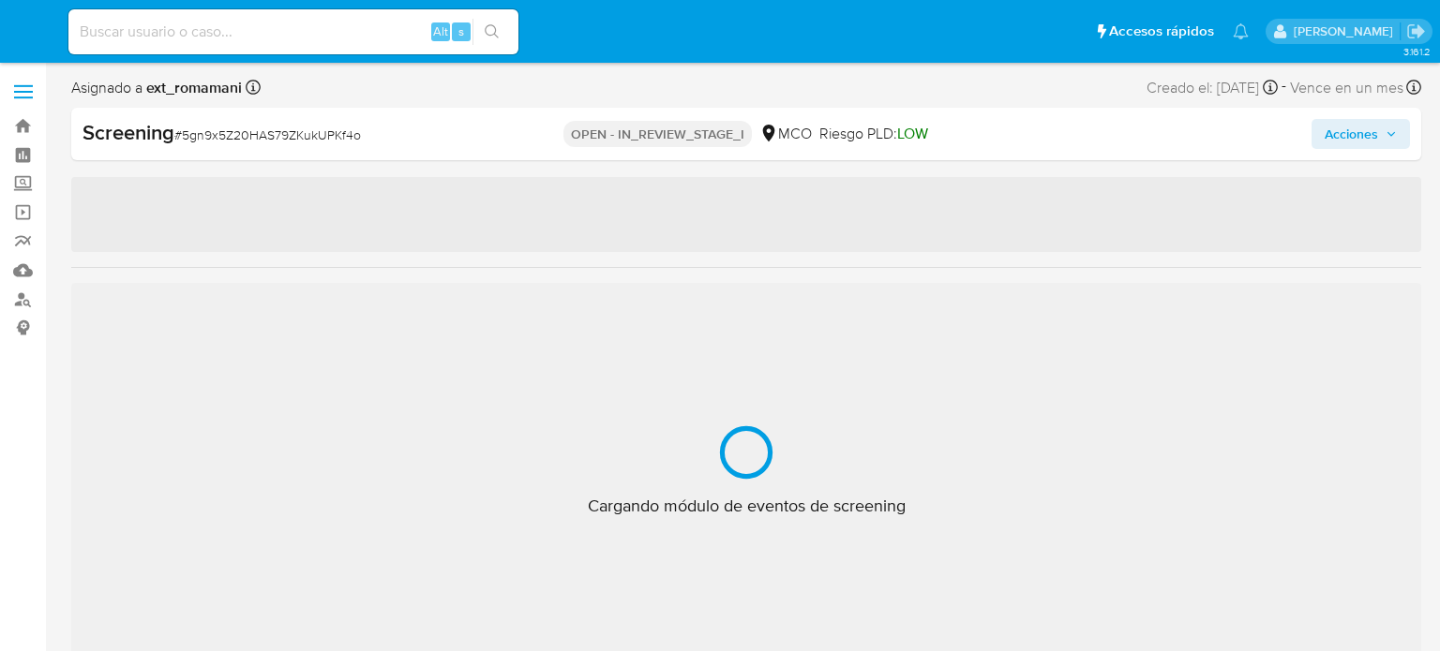
select select "10"
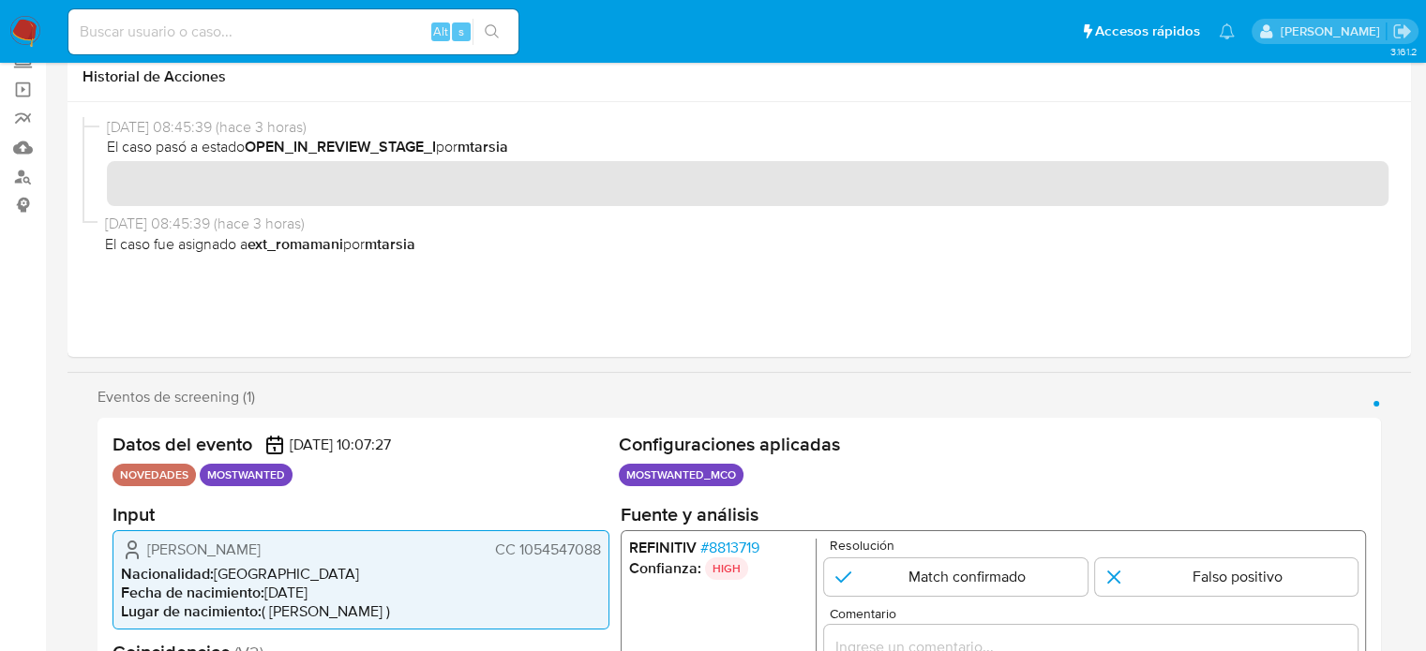
scroll to position [281, 0]
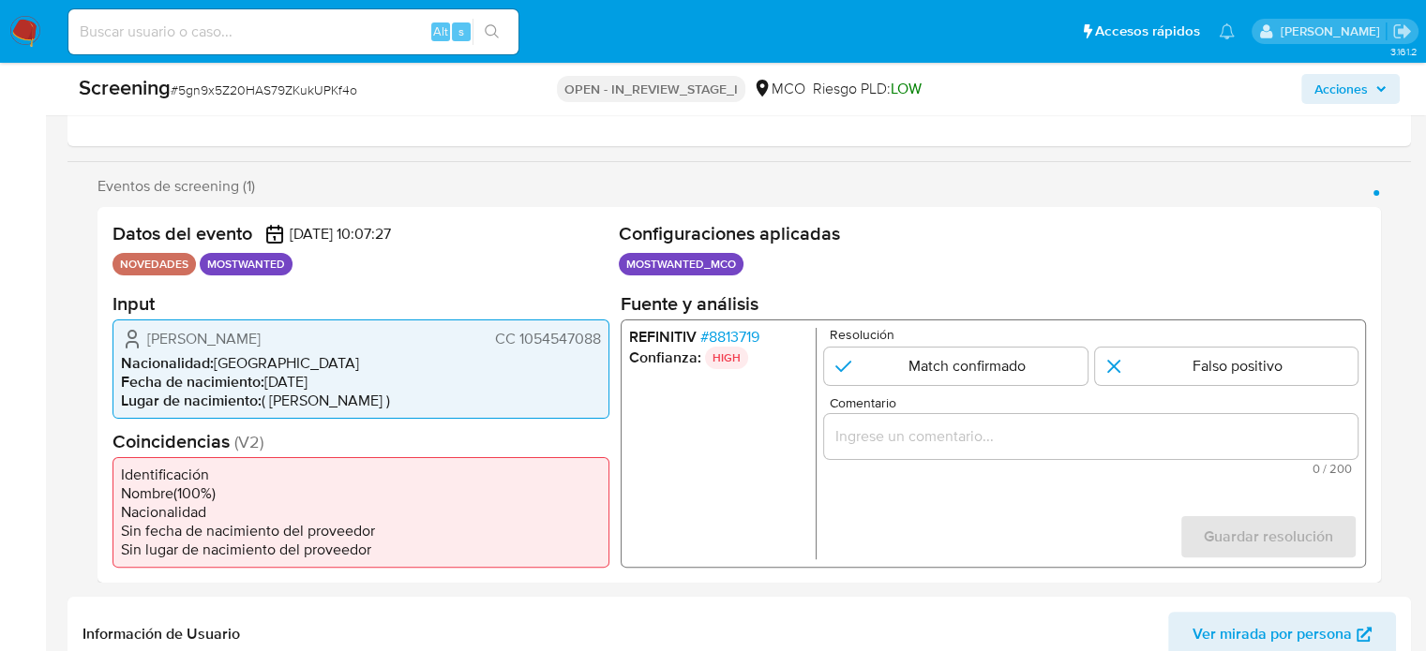
drag, startPoint x: 603, startPoint y: 339, endPoint x: 519, endPoint y: 342, distance: 83.5
click at [519, 342] on div "[PERSON_NAME] CC 1054547088 Nacionalidad : [DEMOGRAPHIC_DATA] Fecha de nacimien…" at bounding box center [360, 368] width 497 height 99
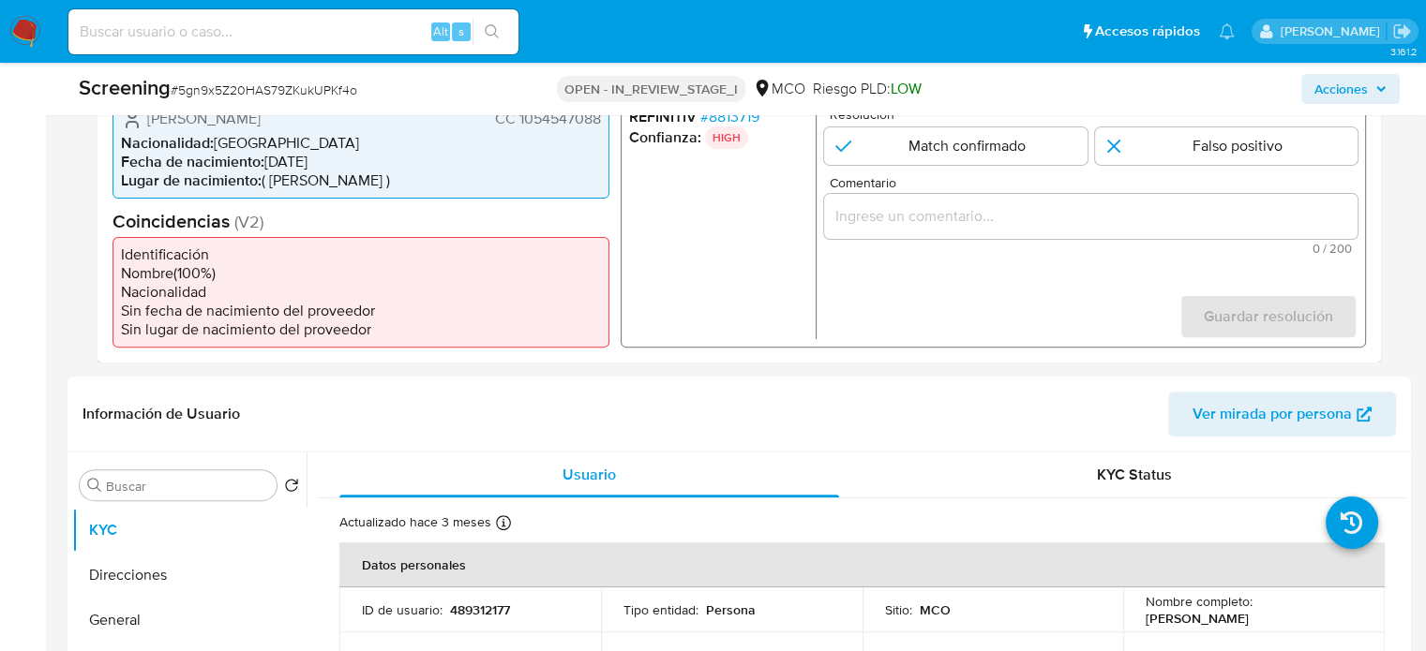
scroll to position [469, 0]
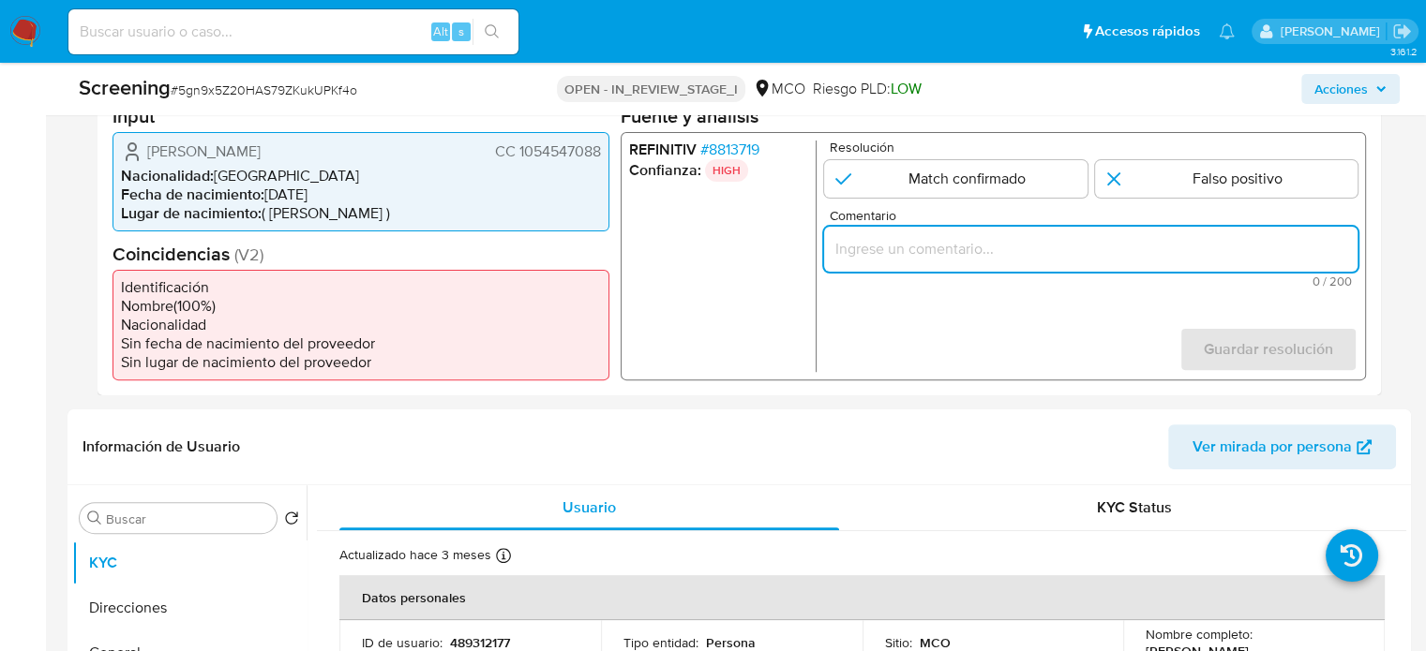
click at [960, 251] on input "Comentario" at bounding box center [1090, 248] width 533 height 24
paste input "Se confirma el match ya que el Titular de cuenta aún se encuentra enlistado por…"
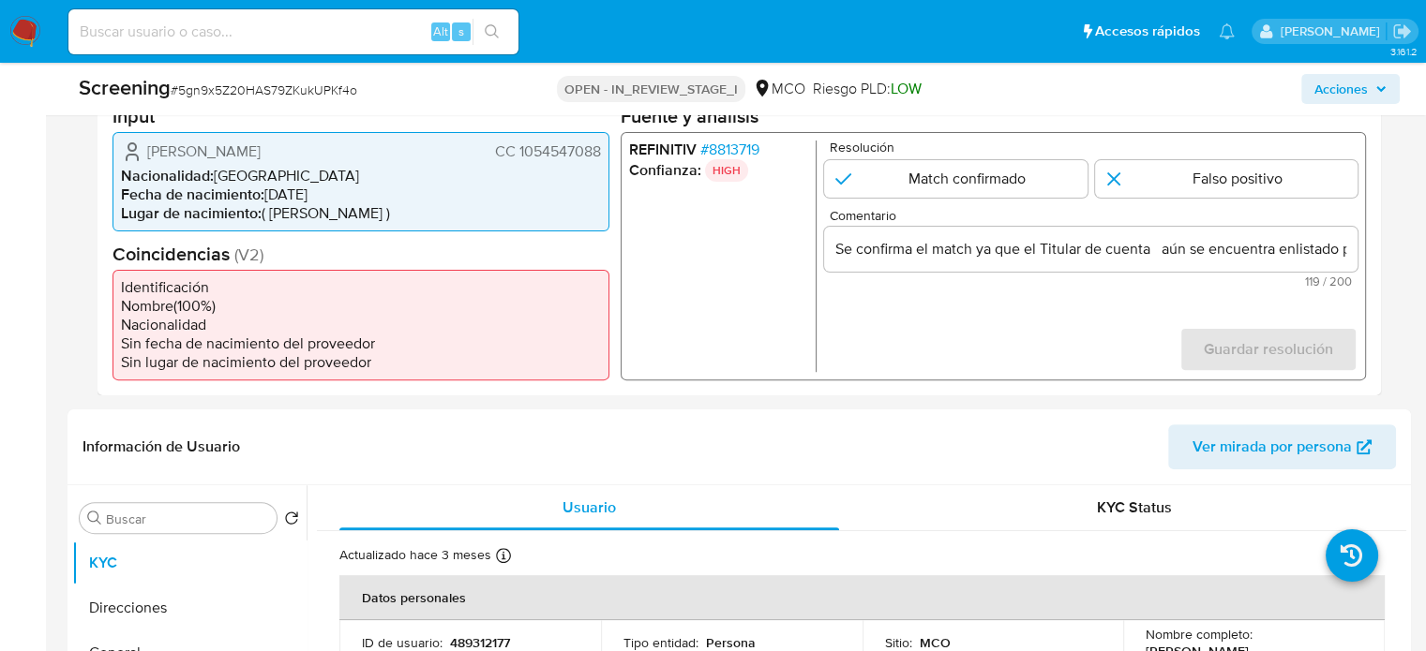
drag, startPoint x: 141, startPoint y: 150, endPoint x: 601, endPoint y: 159, distance: 460.3
click at [601, 159] on div "John Harold Salazar Salas CC 1054547088 Nacionalidad : Colombia Fecha de nacimi…" at bounding box center [360, 180] width 497 height 99
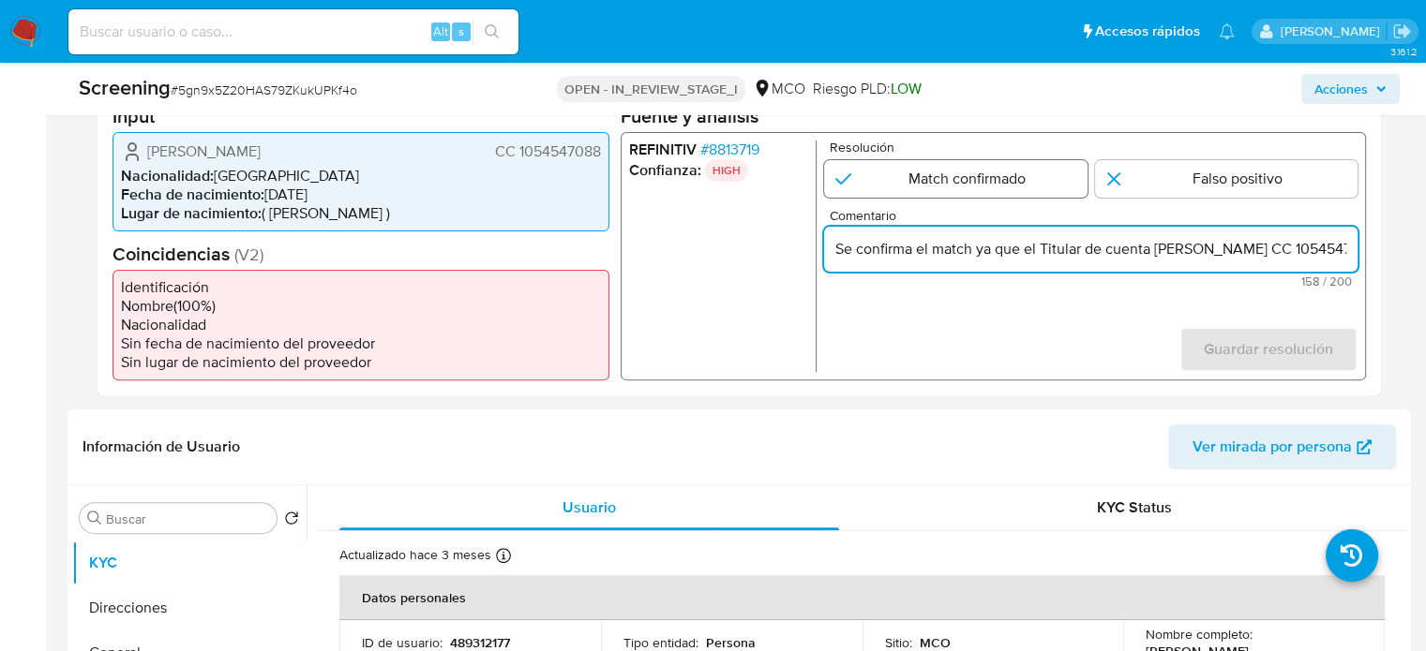
type input "Se confirma el match ya que el Titular de cuenta John Harold Salazar Salas CC 1…"
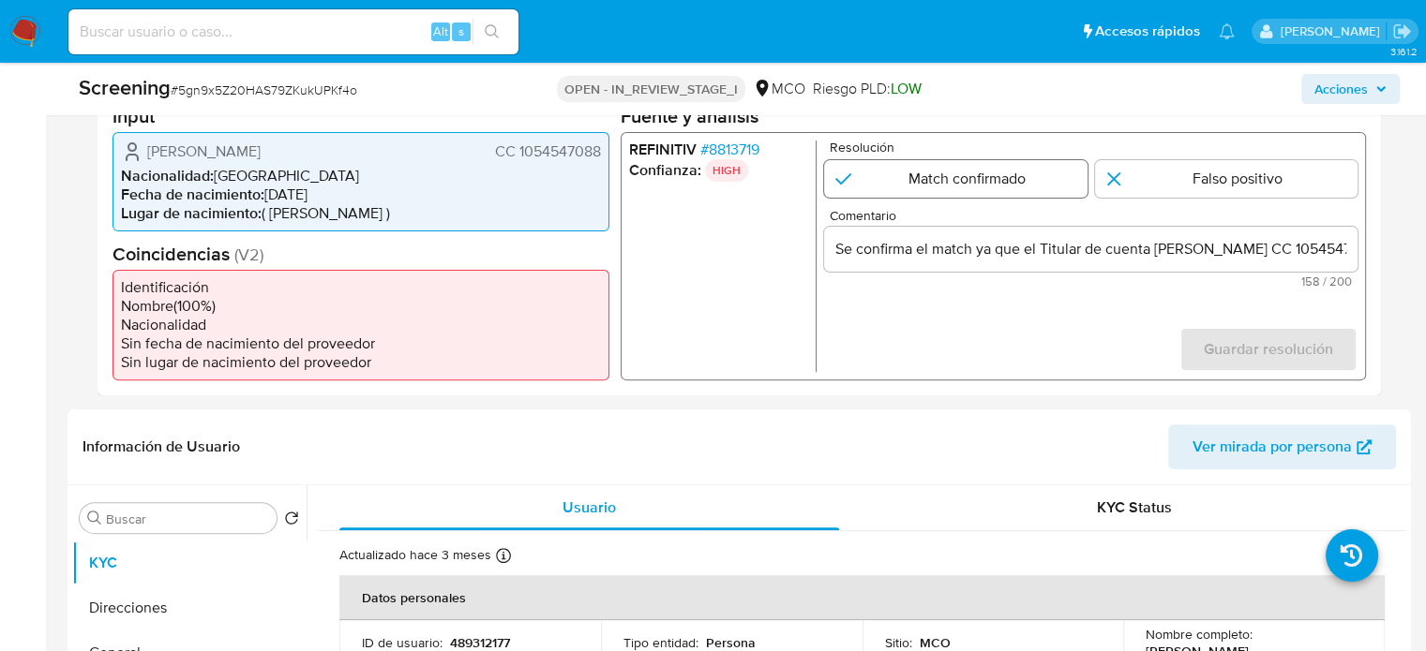
click at [979, 173] on input "1 de 1" at bounding box center [955, 177] width 263 height 37
radio input "true"
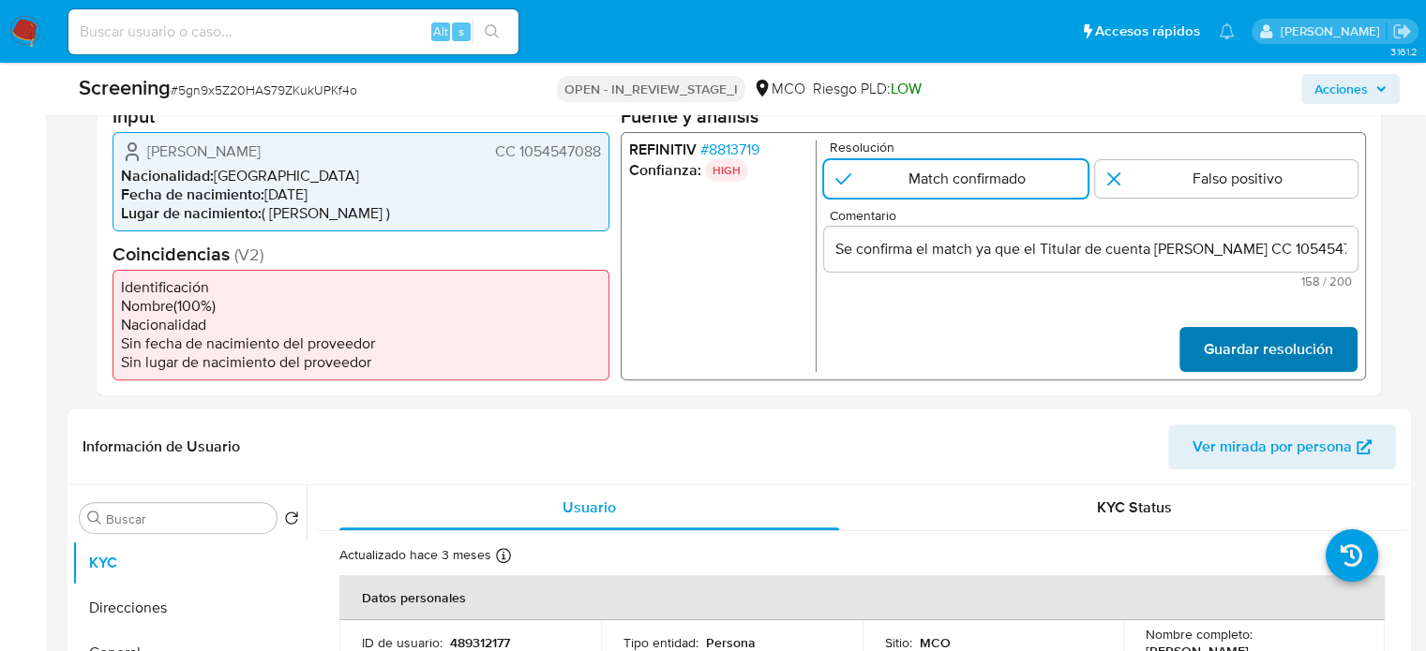
click at [1245, 339] on span "Guardar resolución" at bounding box center [1268, 348] width 129 height 41
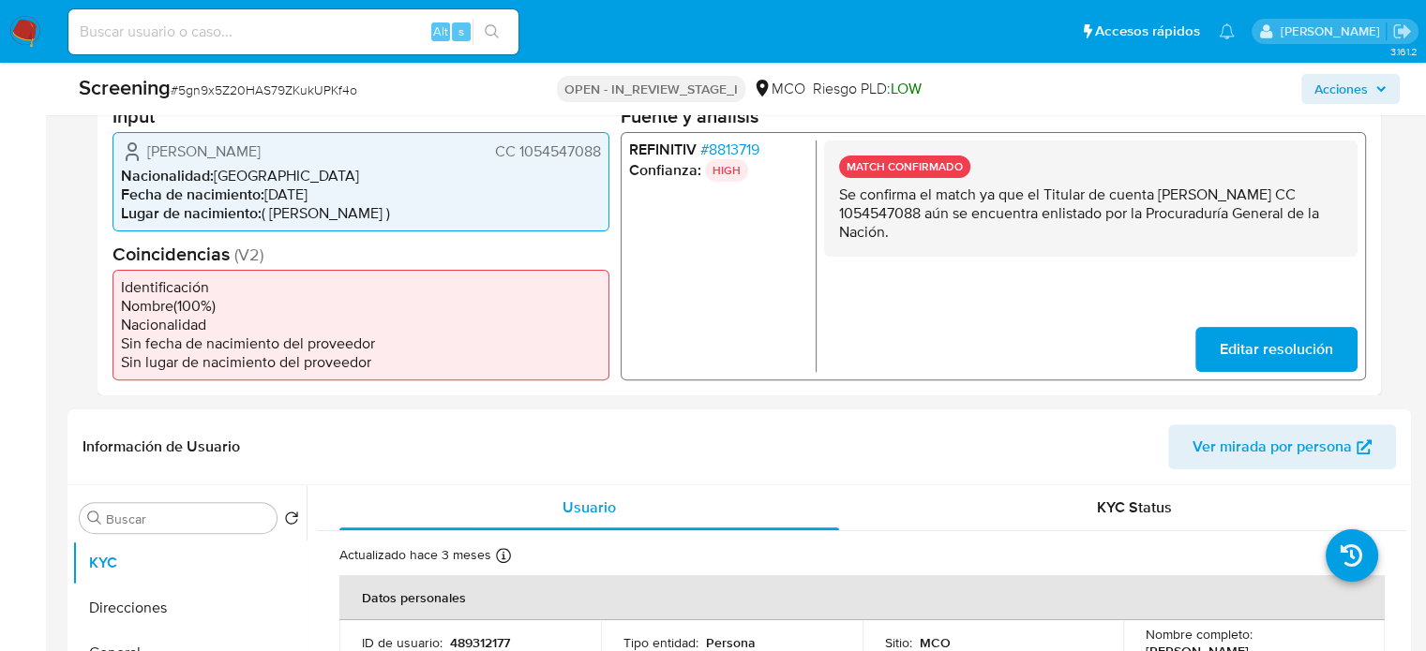
drag, startPoint x: 920, startPoint y: 228, endPoint x: 824, endPoint y: 199, distance: 100.8
click at [824, 199] on div "MATCH CONFIRMADO Se confirma el match ya que el Titular de cuenta John Harold S…" at bounding box center [1090, 198] width 533 height 116
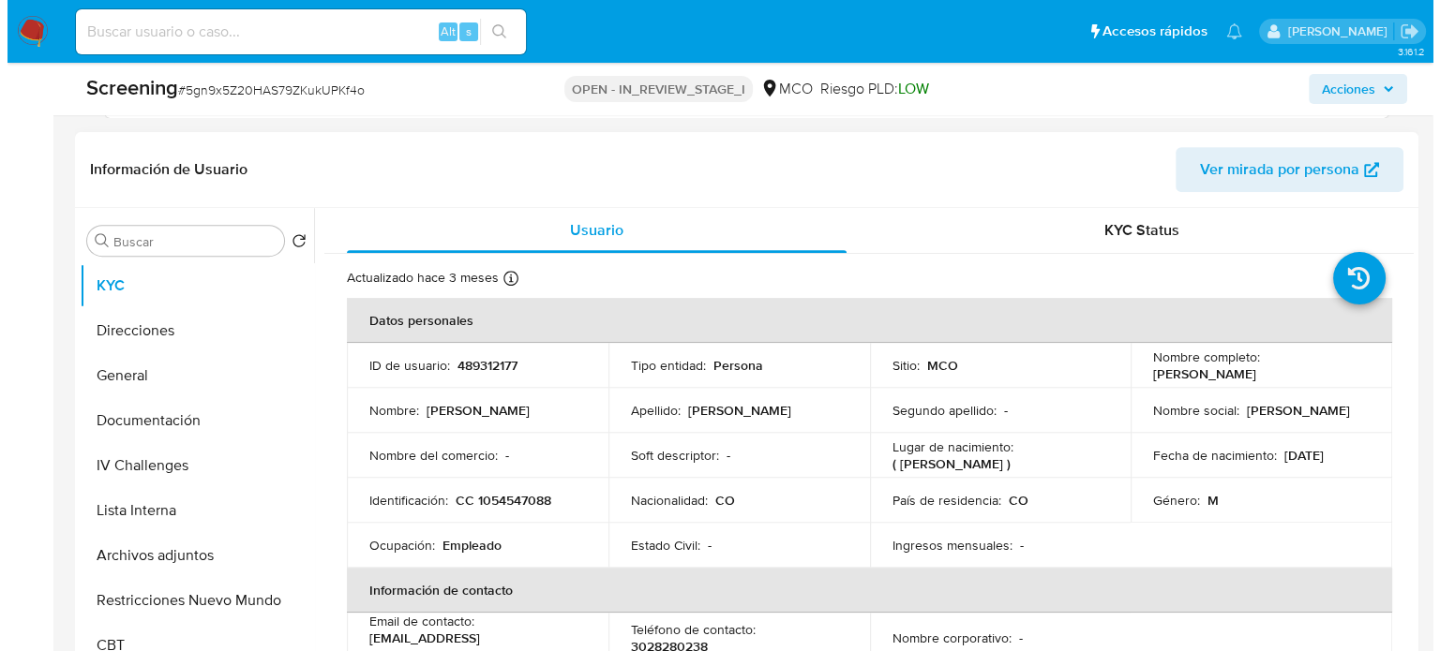
scroll to position [844, 0]
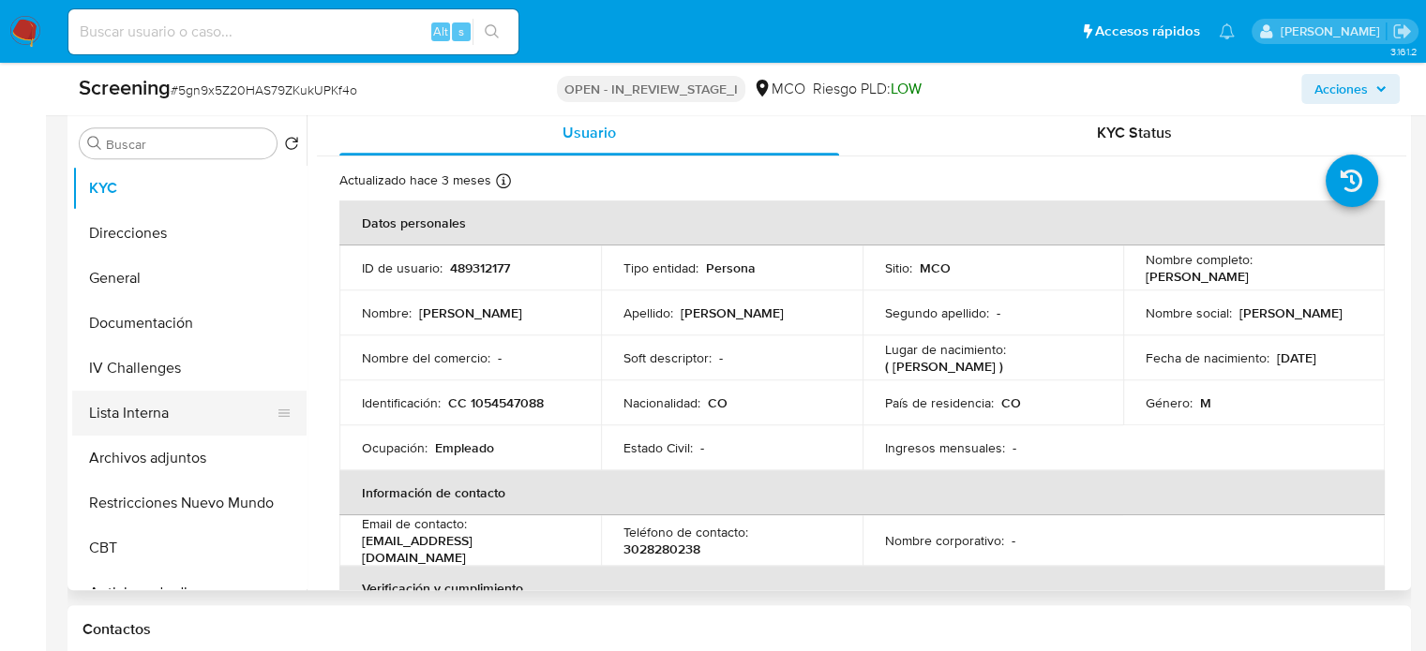
click at [127, 414] on button "Lista Interna" at bounding box center [181, 413] width 219 height 45
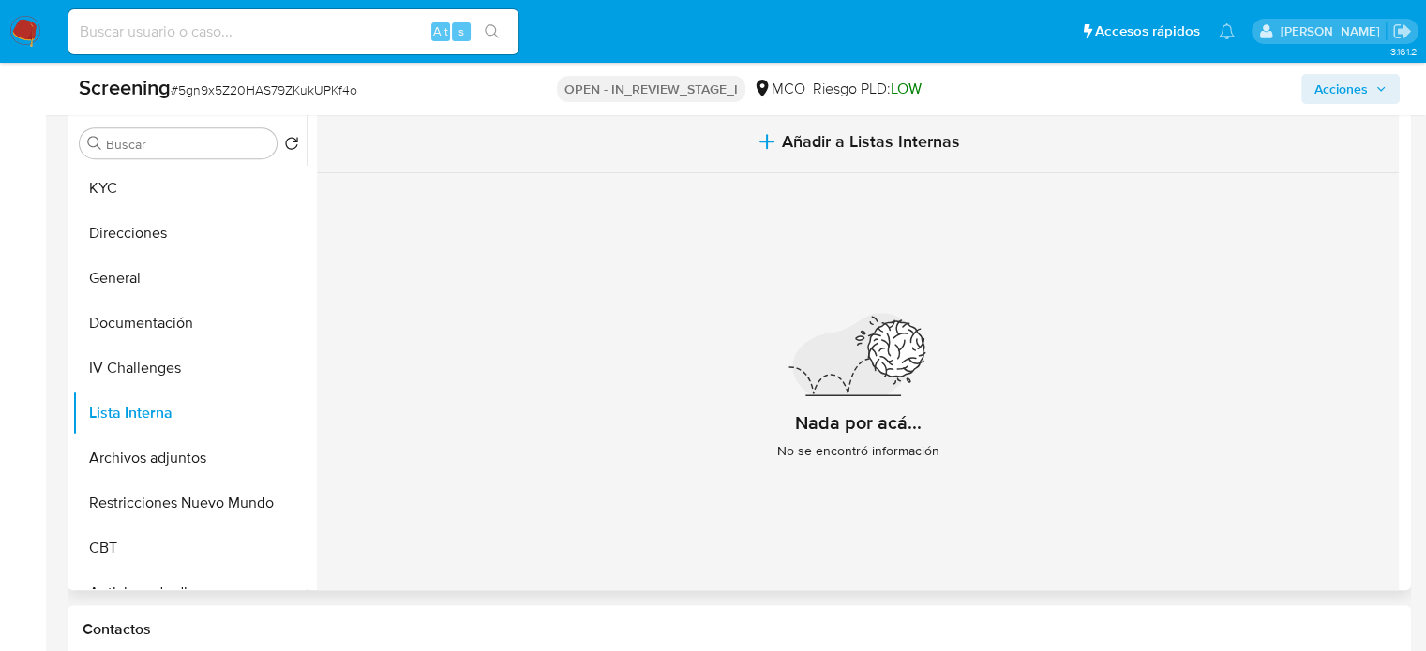
click at [784, 157] on button "Añadir a Listas Internas" at bounding box center [858, 142] width 1082 height 63
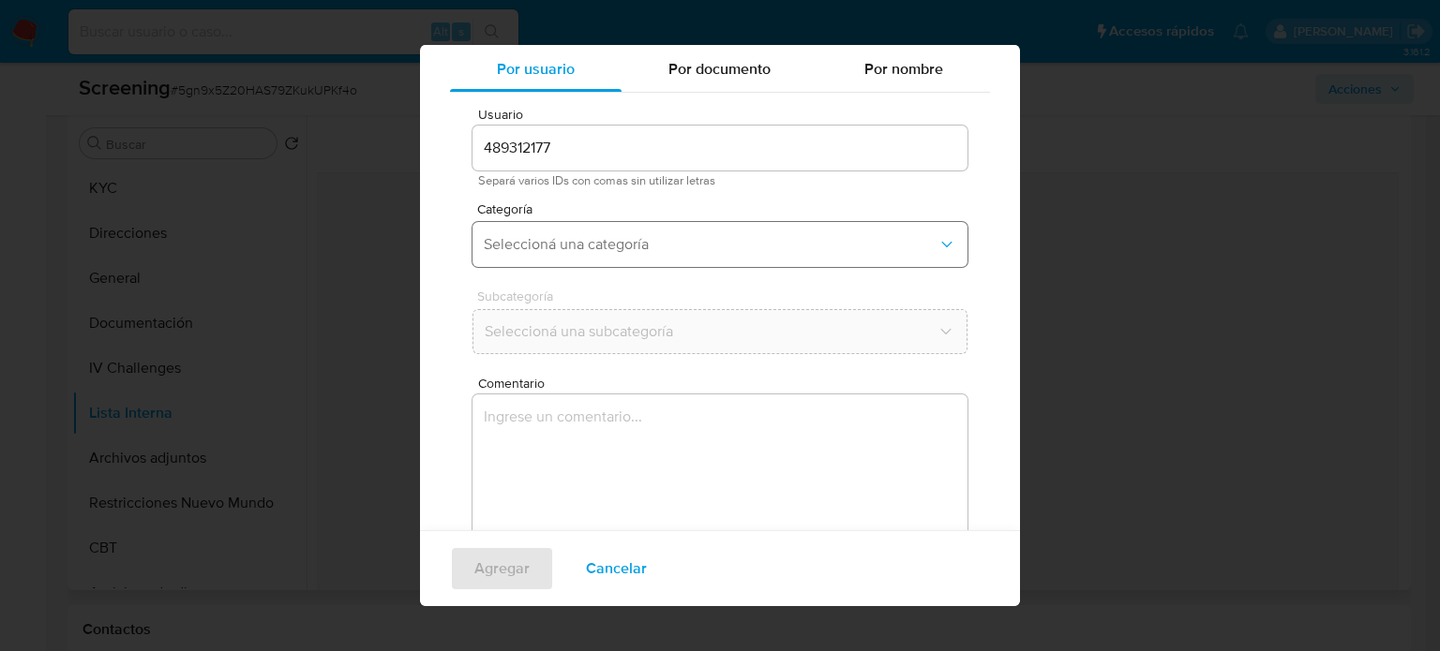
scroll to position [79, 0]
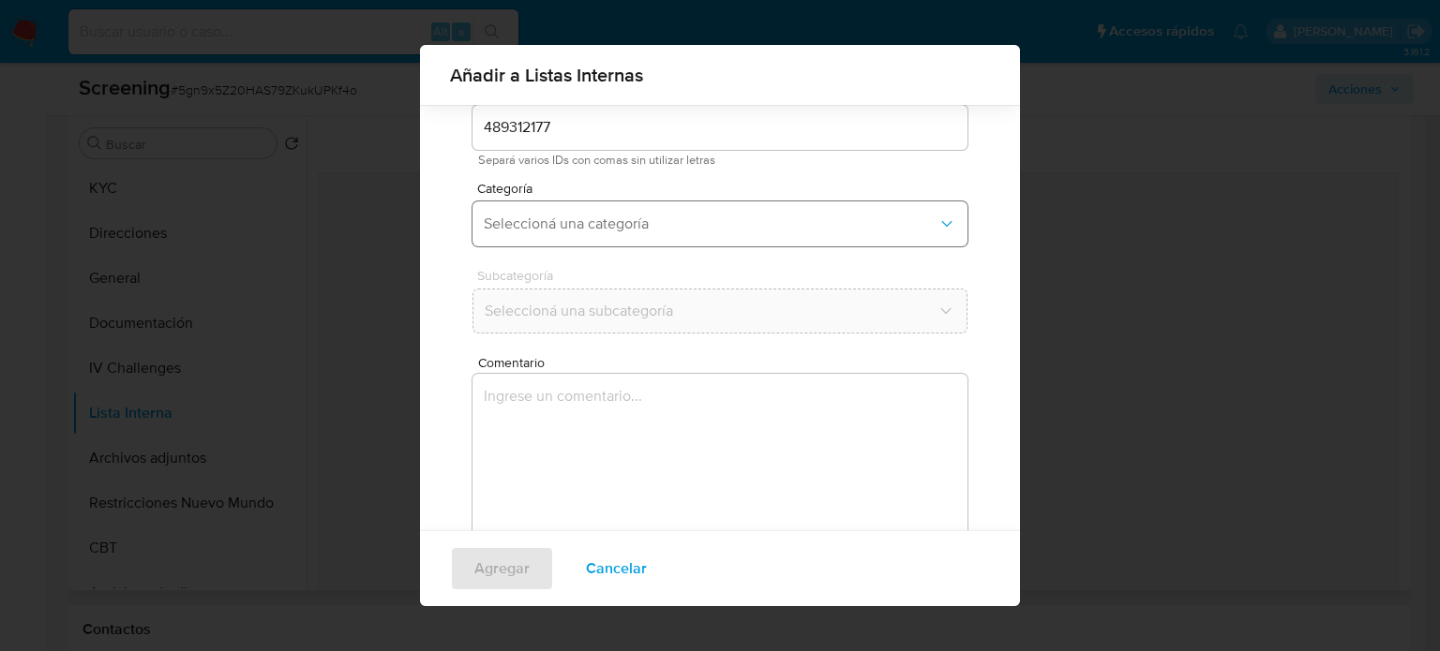
click at [708, 224] on span "Seleccioná una categoría" at bounding box center [711, 224] width 454 height 19
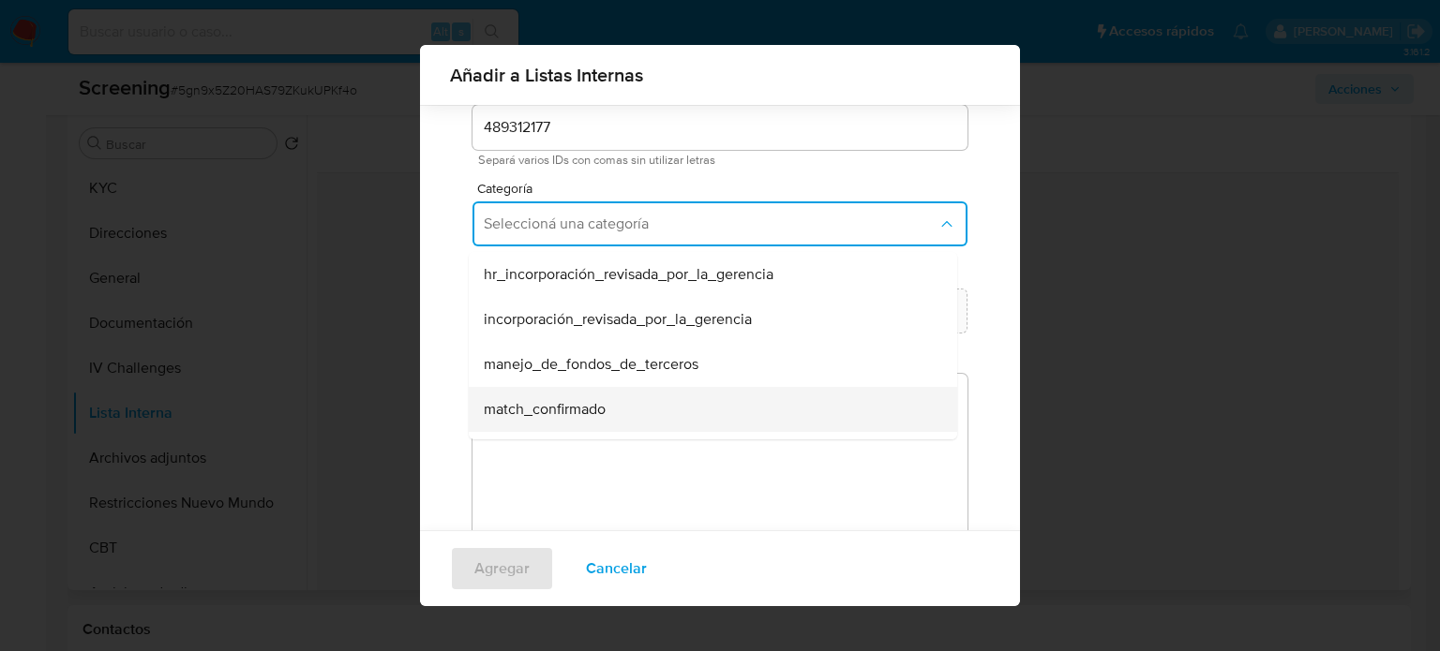
click at [596, 416] on span "match_confirmado" at bounding box center [545, 409] width 122 height 19
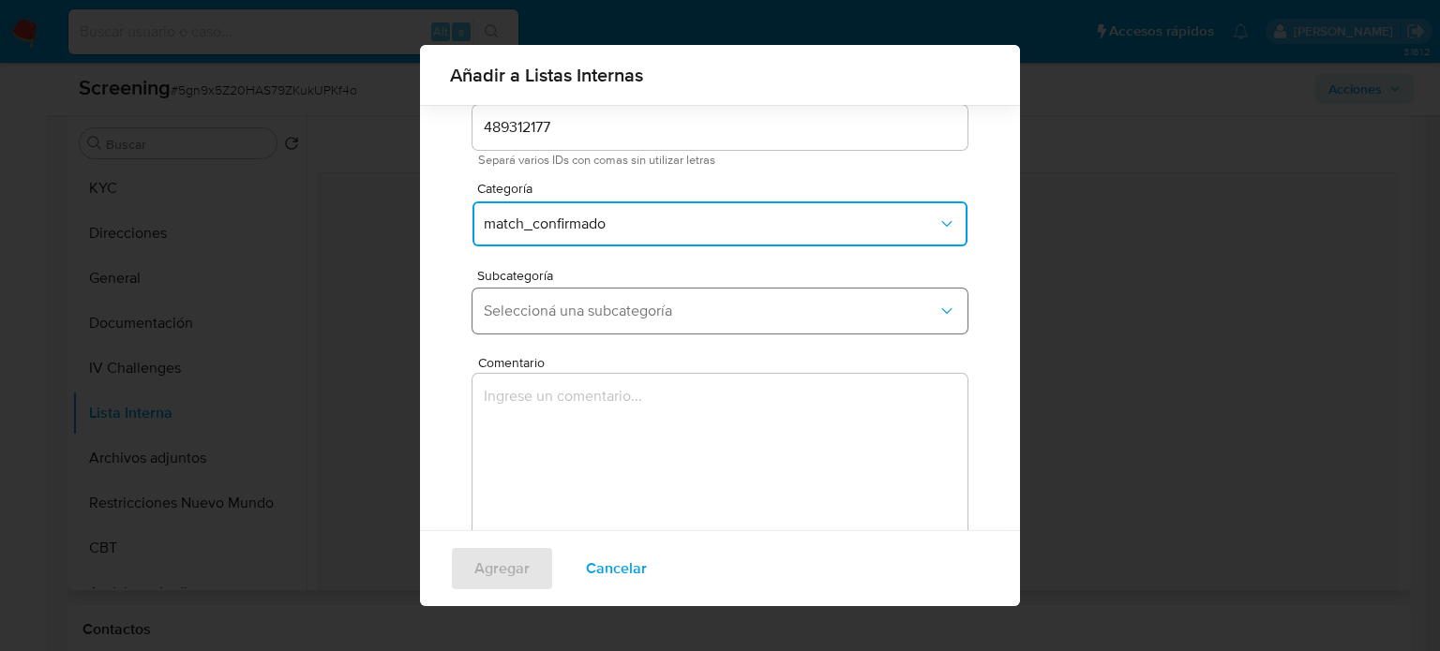
click at [624, 307] on span "Seleccioná una subcategoría" at bounding box center [711, 311] width 454 height 19
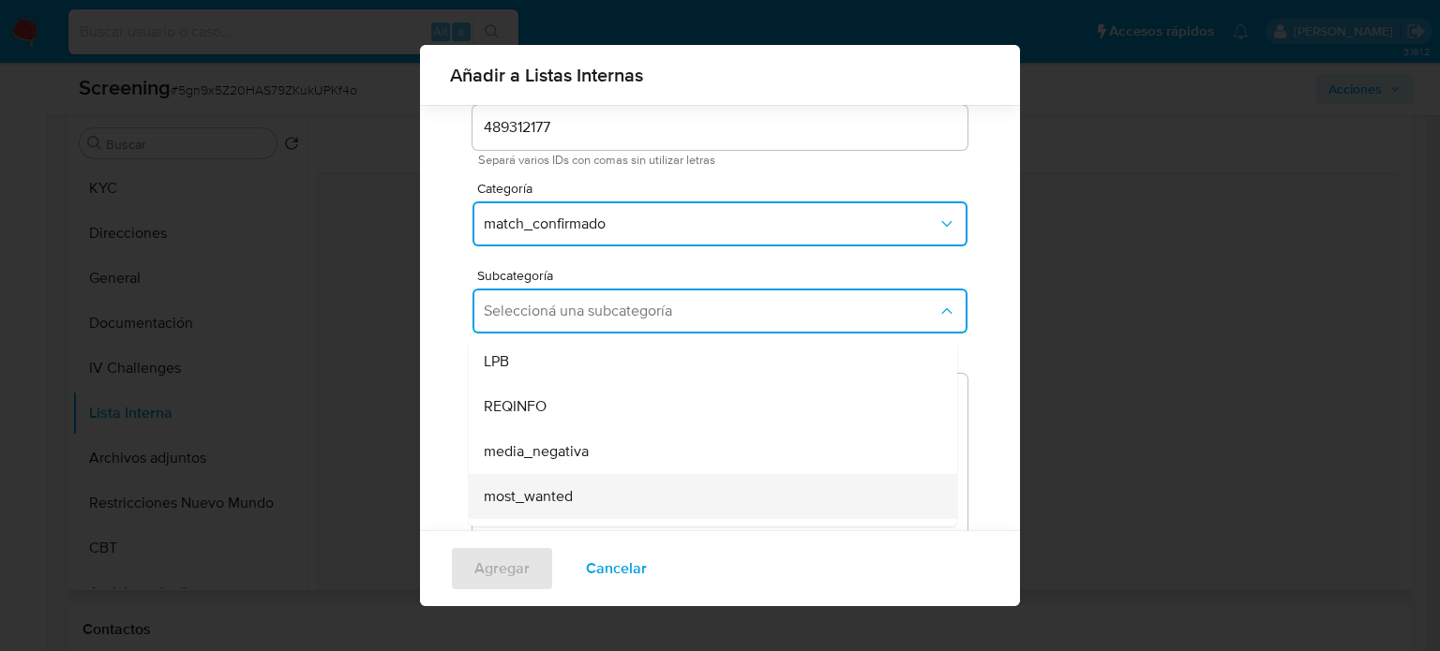
click at [547, 492] on span "most_wanted" at bounding box center [528, 496] width 89 height 19
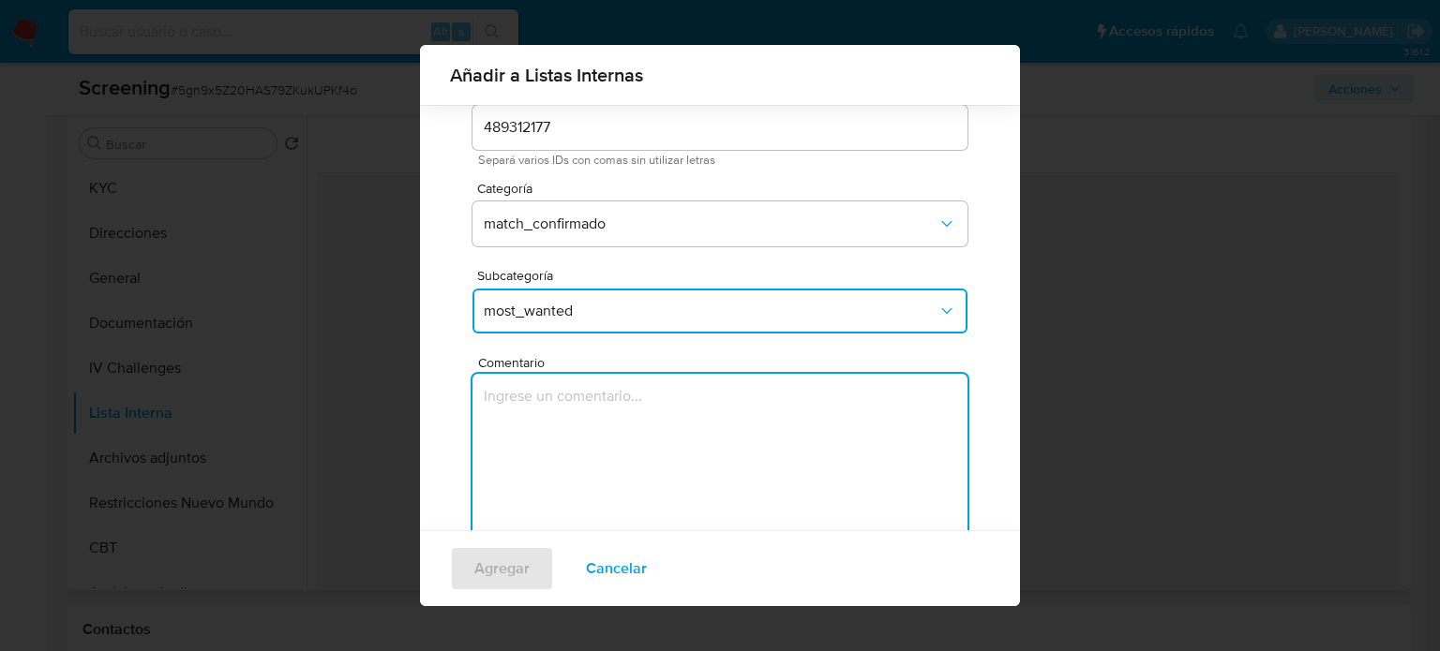
click at [547, 492] on textarea "Comentario" at bounding box center [719, 464] width 495 height 180
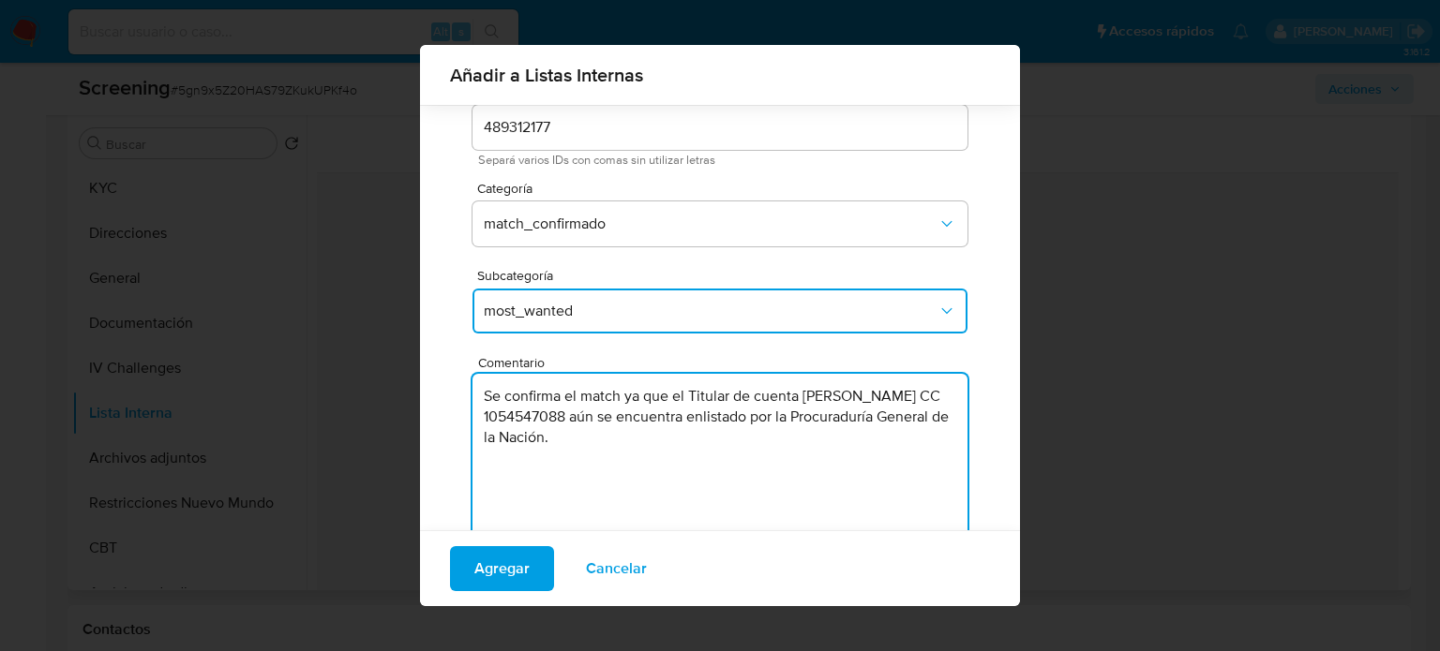
type textarea "Se confirma el match ya que el Titular de cuenta John Harold Salazar Salas CC 1…"
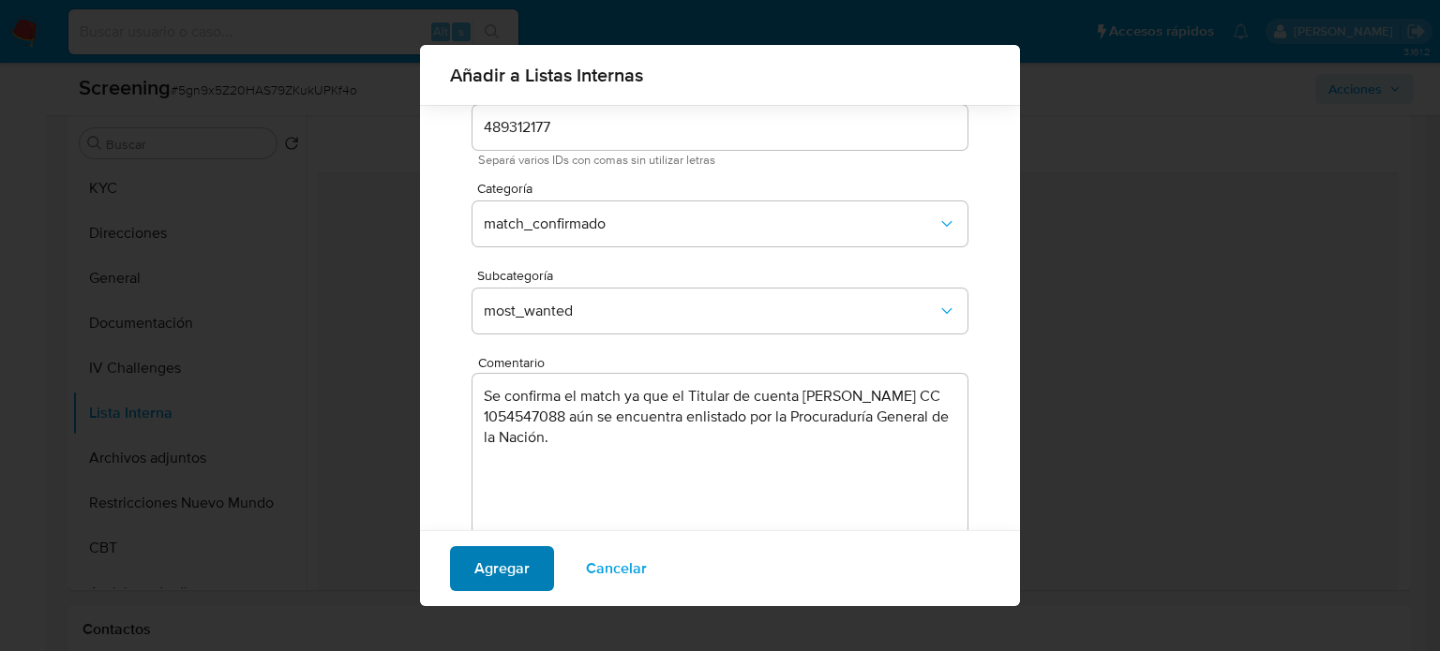
click at [509, 563] on span "Agregar" at bounding box center [501, 568] width 55 height 41
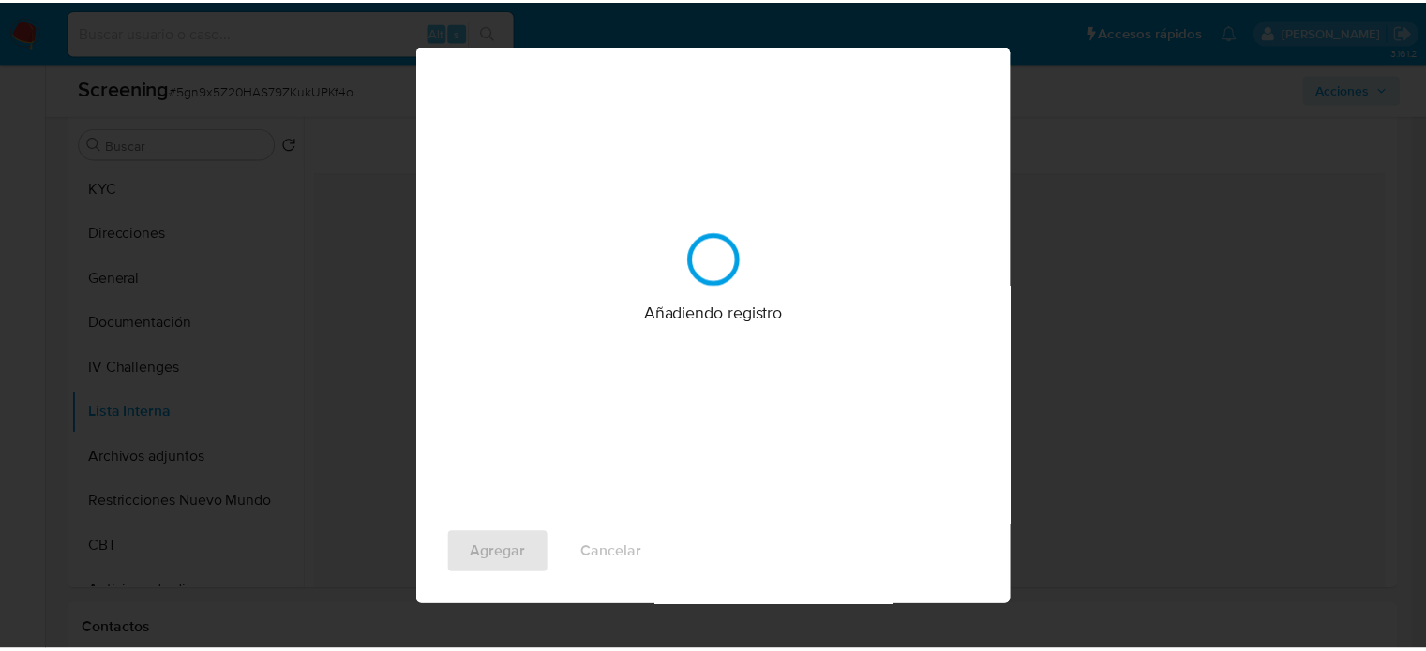
scroll to position [0, 0]
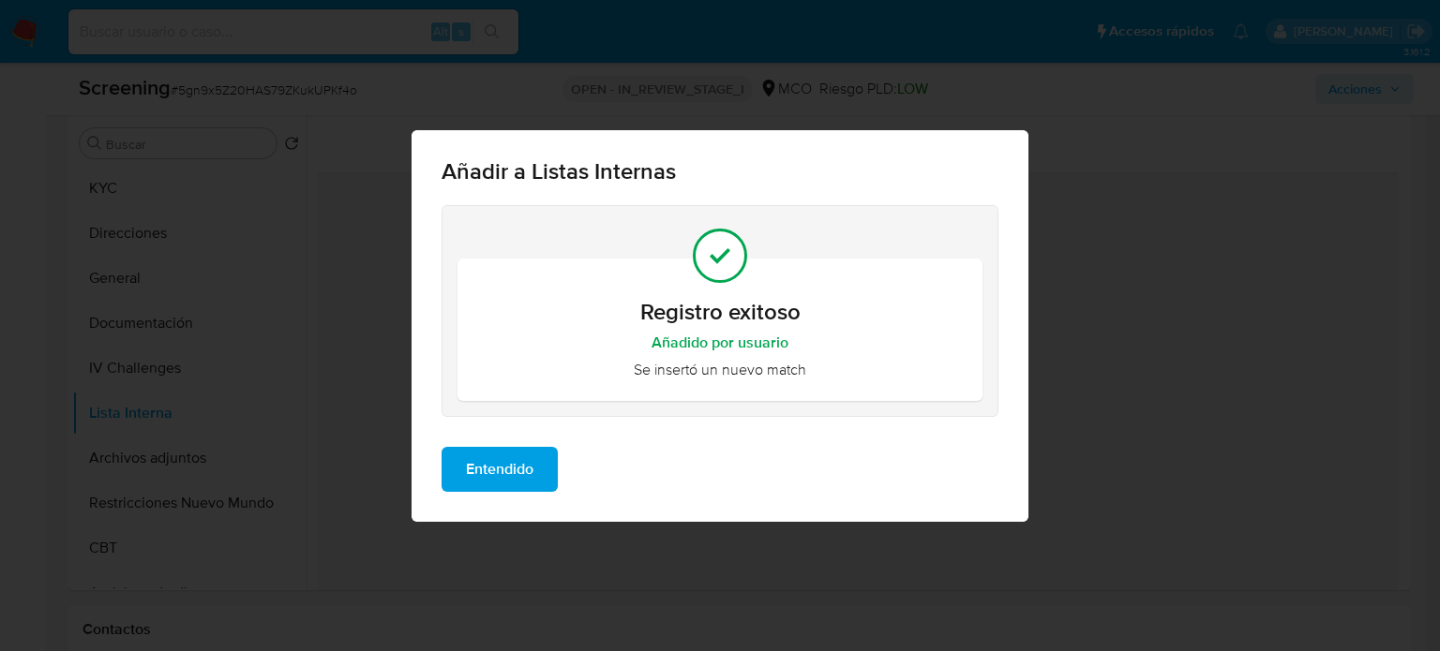
click at [518, 479] on span "Entendido" at bounding box center [499, 469] width 67 height 41
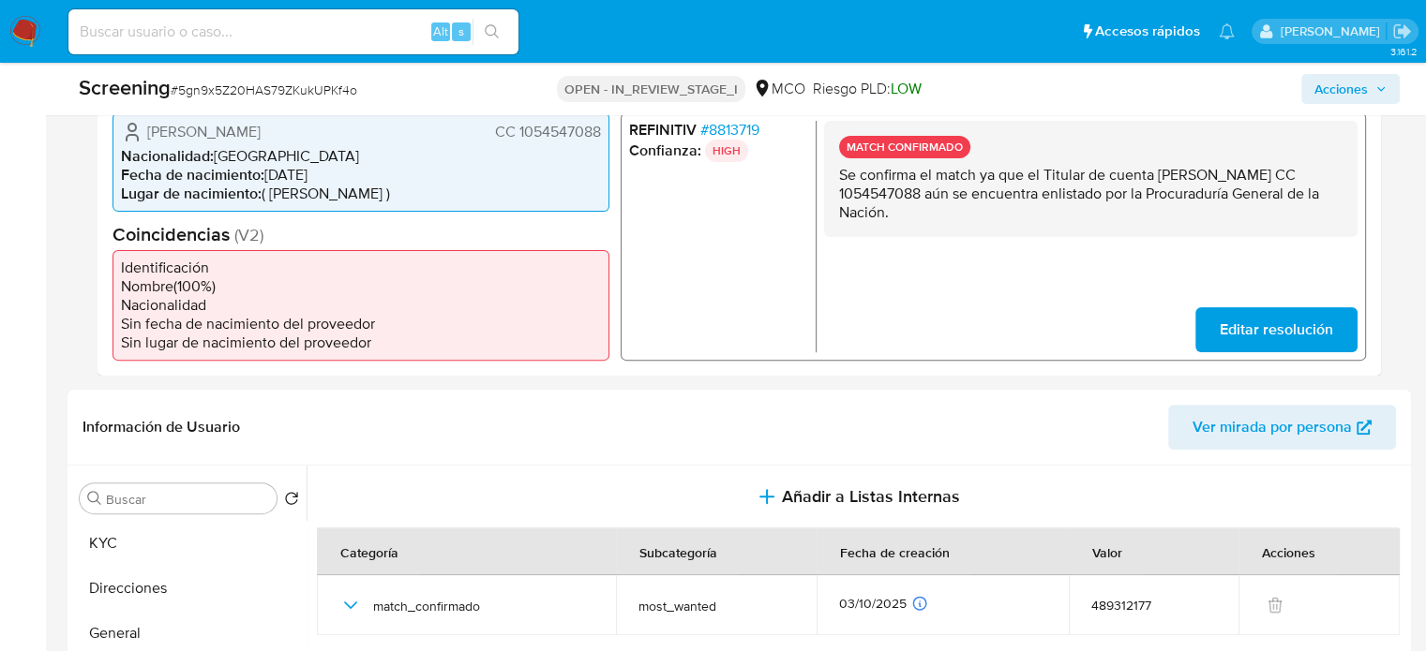
scroll to position [375, 0]
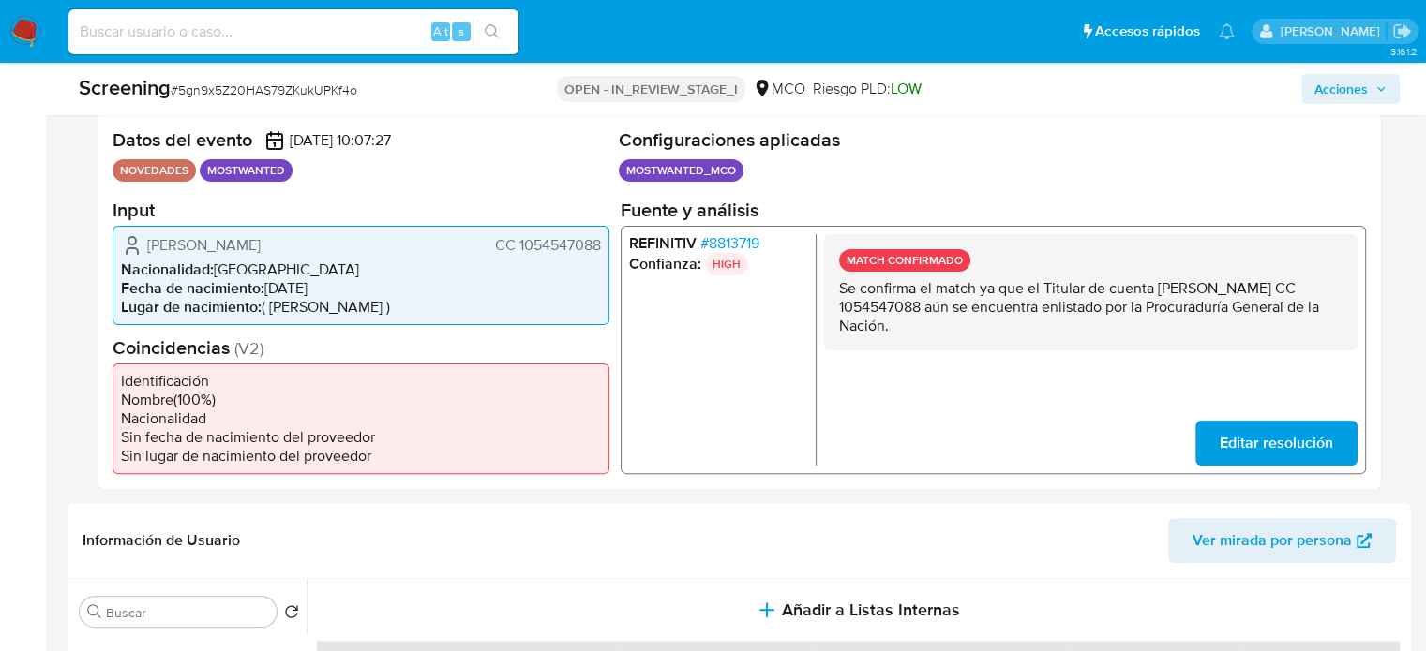
drag, startPoint x: 330, startPoint y: 244, endPoint x: 127, endPoint y: 243, distance: 202.5
click at [127, 243] on div "John Harold Salazar Salas CC 1054547088" at bounding box center [361, 244] width 480 height 22
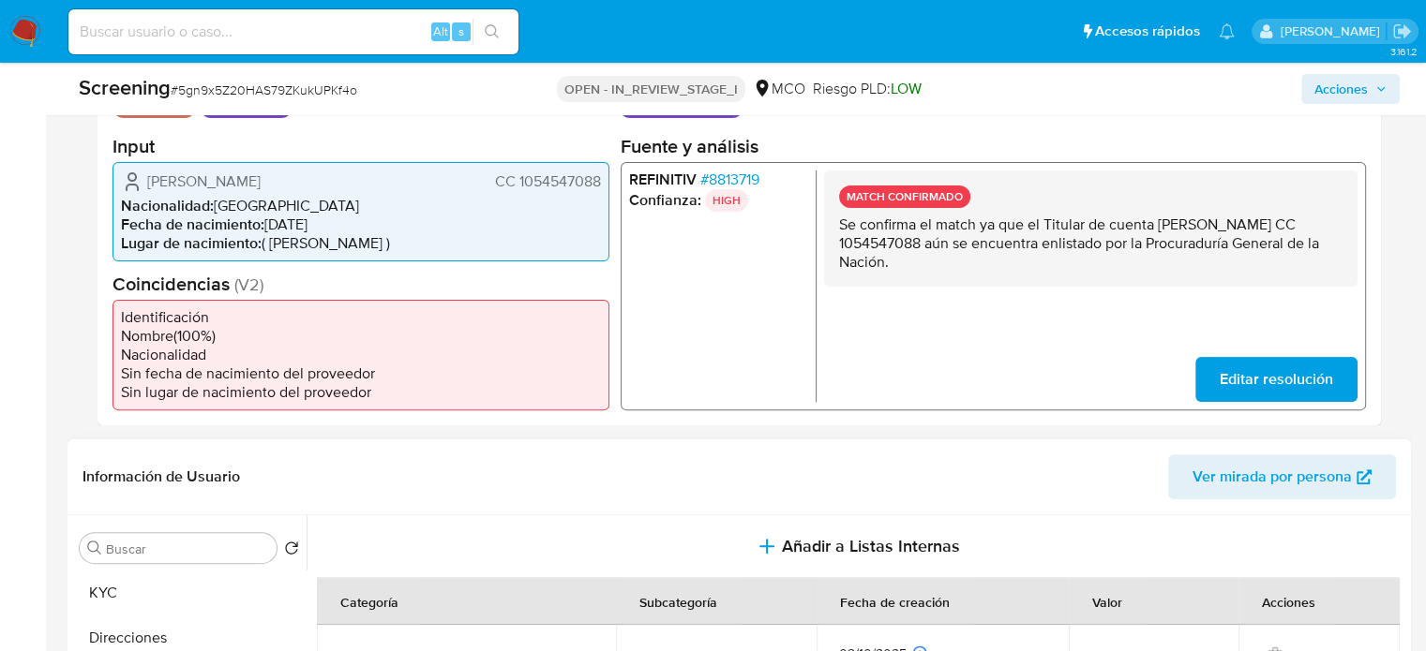
scroll to position [656, 0]
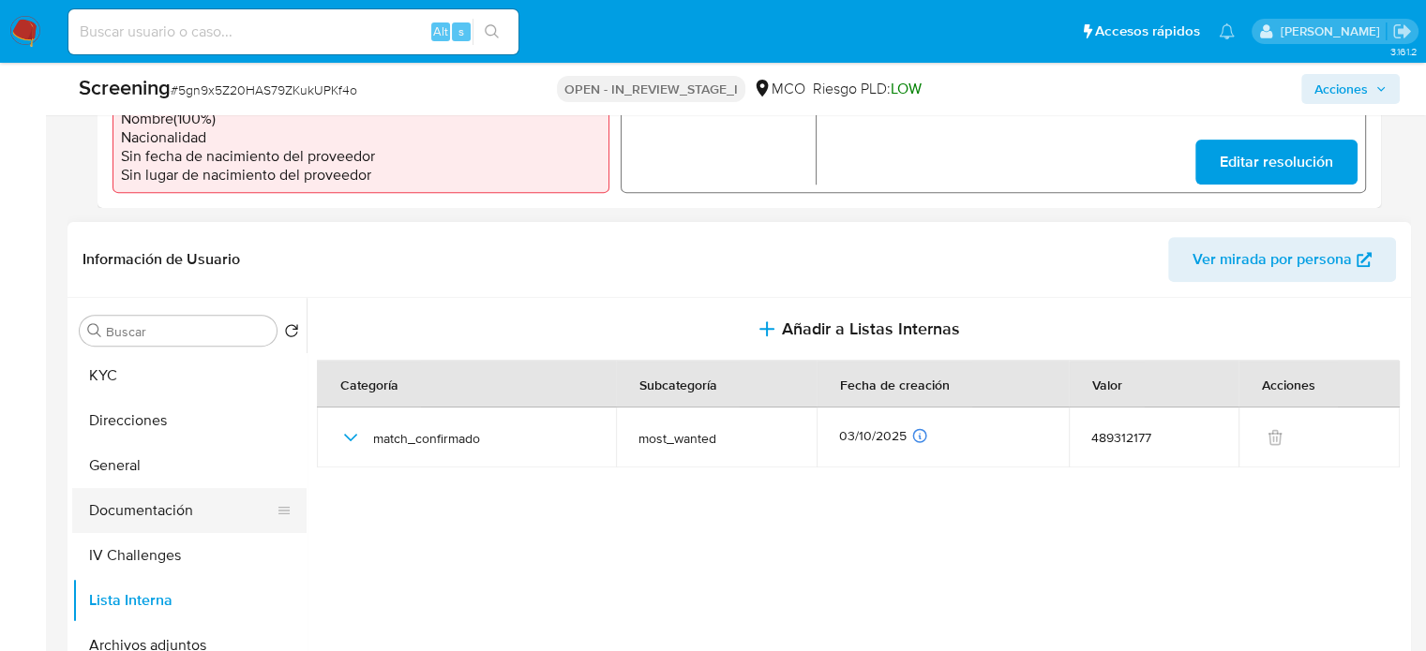
click at [146, 512] on button "Documentación" at bounding box center [181, 510] width 219 height 45
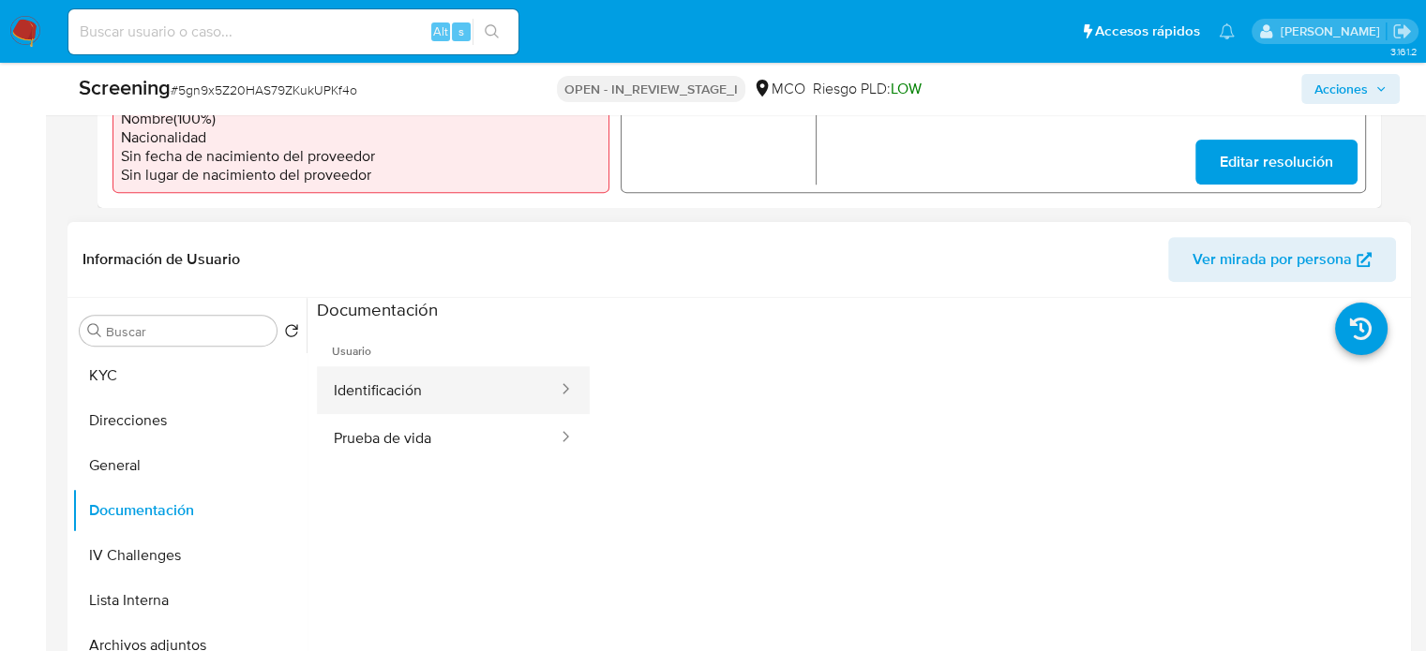
click at [422, 389] on button "Identificación" at bounding box center [438, 390] width 243 height 48
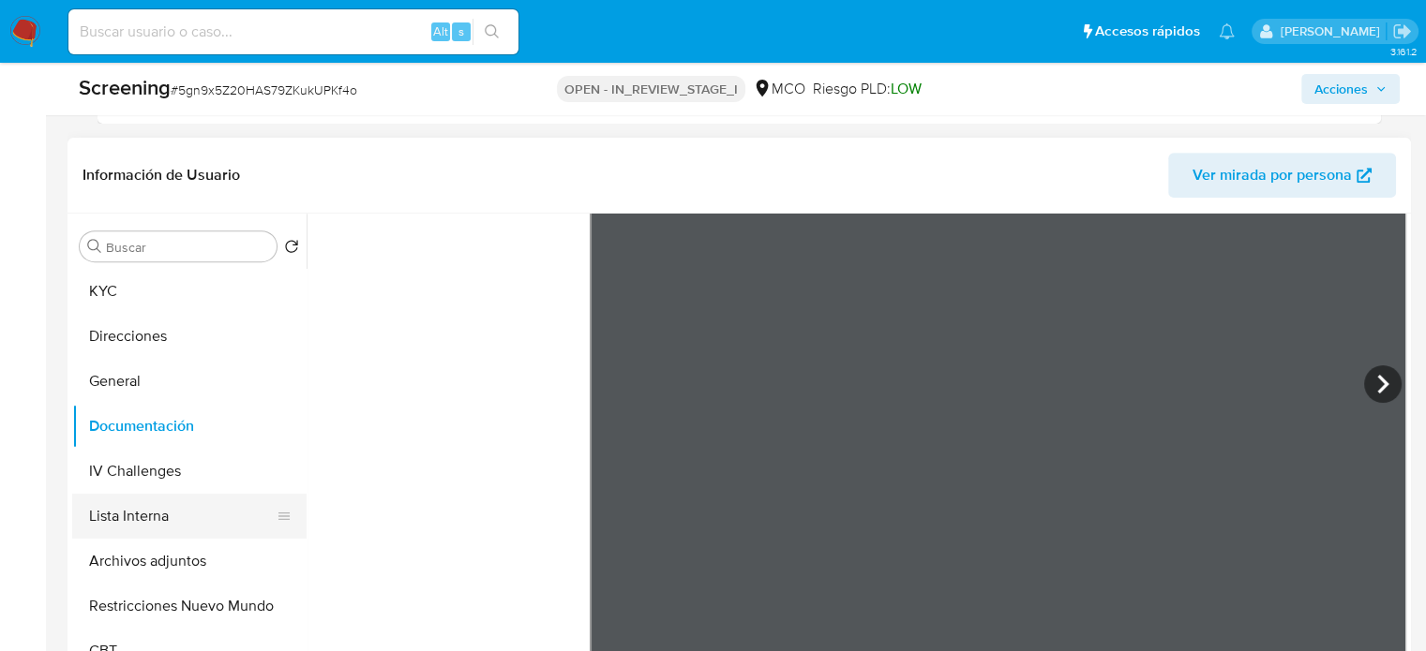
scroll to position [750, 0]
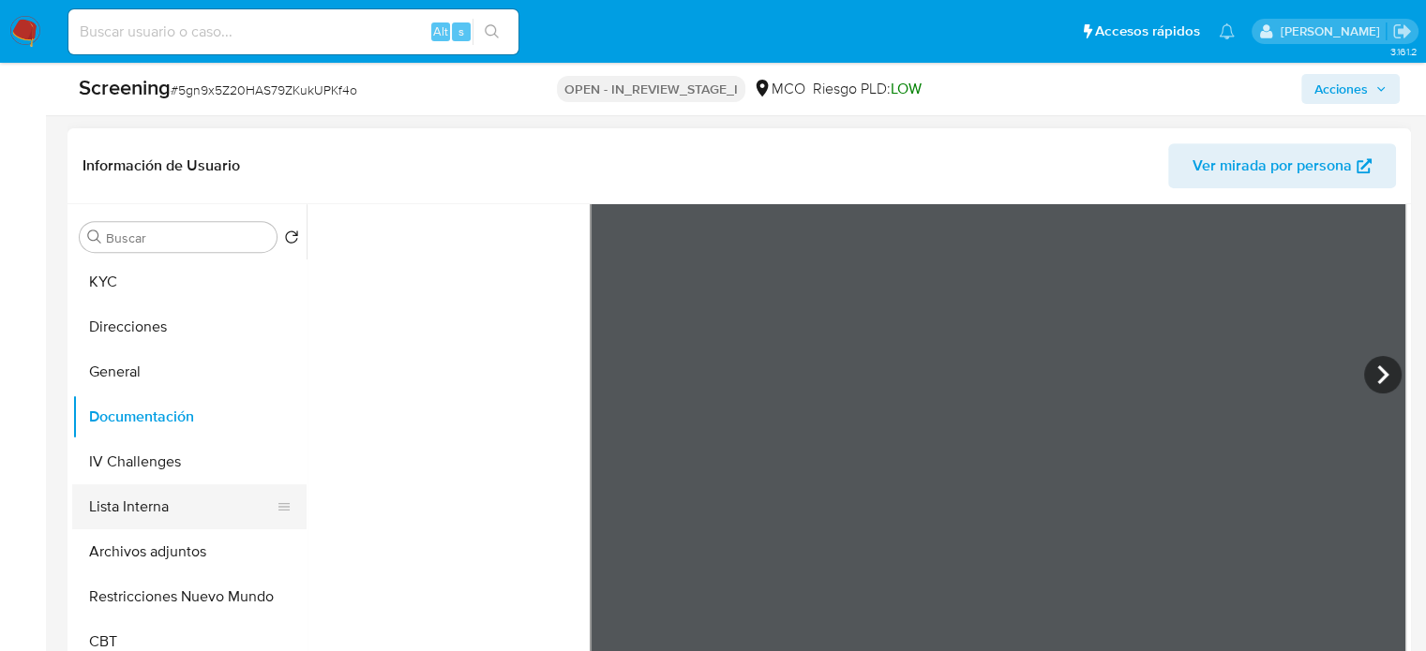
click at [169, 508] on button "Lista Interna" at bounding box center [181, 507] width 219 height 45
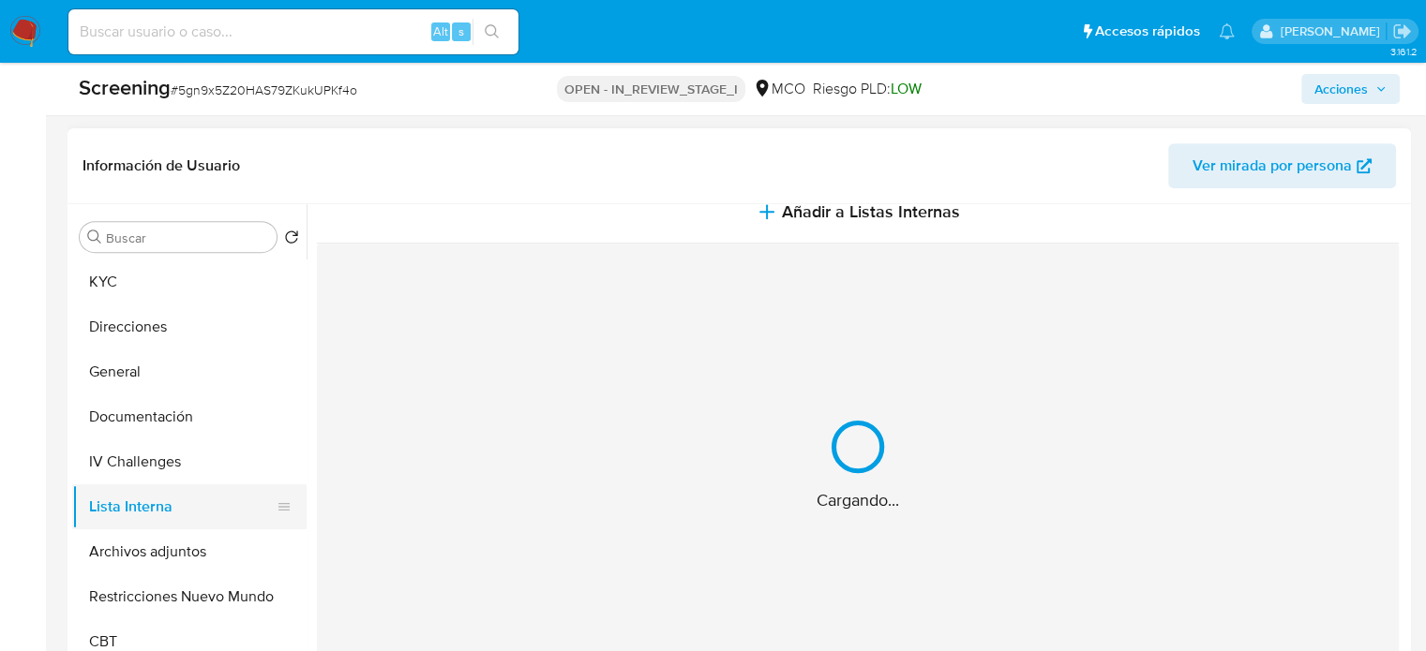
scroll to position [0, 0]
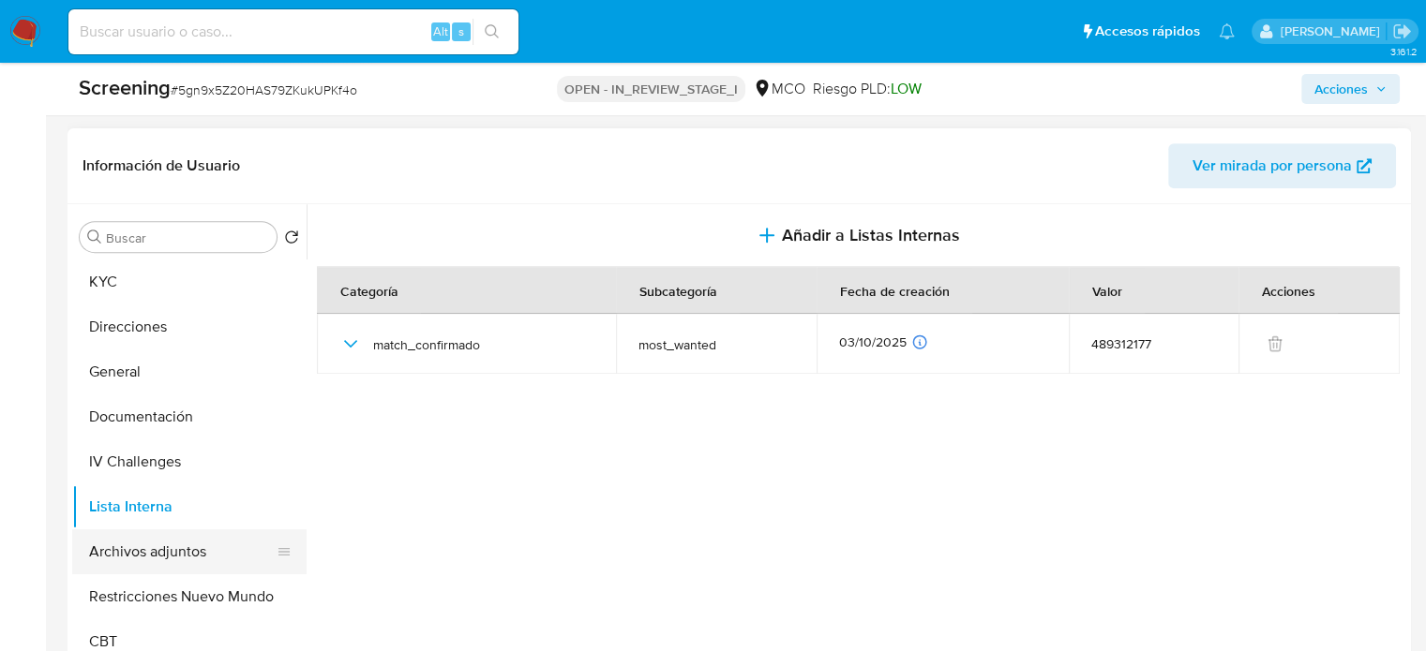
click at [169, 555] on button "Archivos adjuntos" at bounding box center [181, 552] width 219 height 45
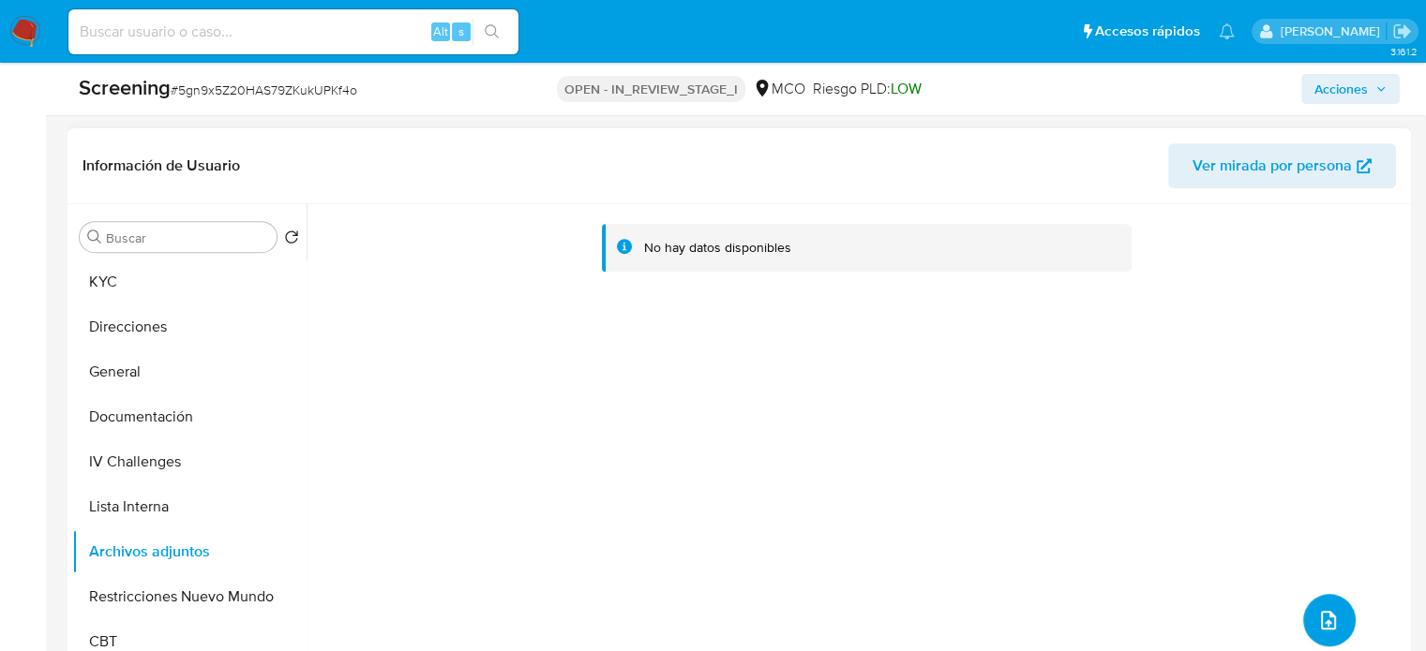
click at [1324, 611] on icon "upload-file" at bounding box center [1328, 620] width 22 height 22
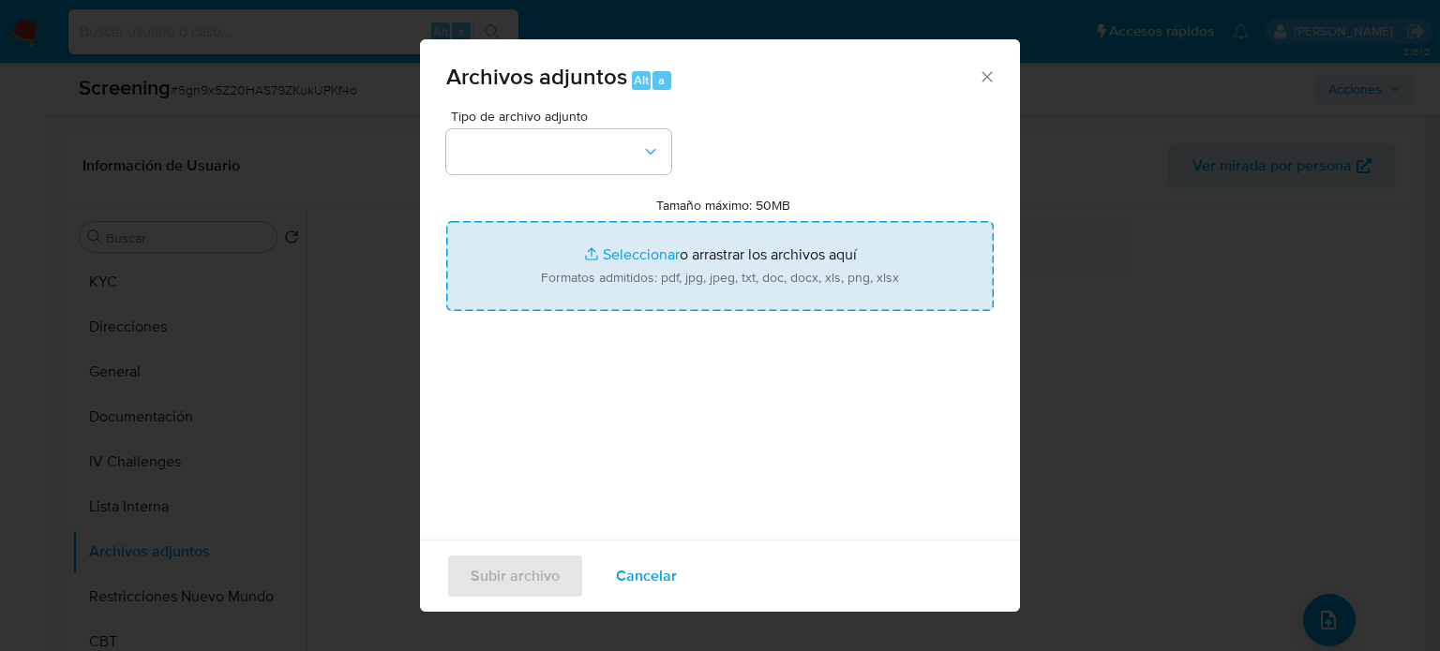
click at [723, 265] on input "Tamaño máximo: 50MB Seleccionar archivos" at bounding box center [719, 266] width 547 height 90
type input "C:\fakepath\Libertad provisional para 8 policías de Caldas, la juez del caso fu…"
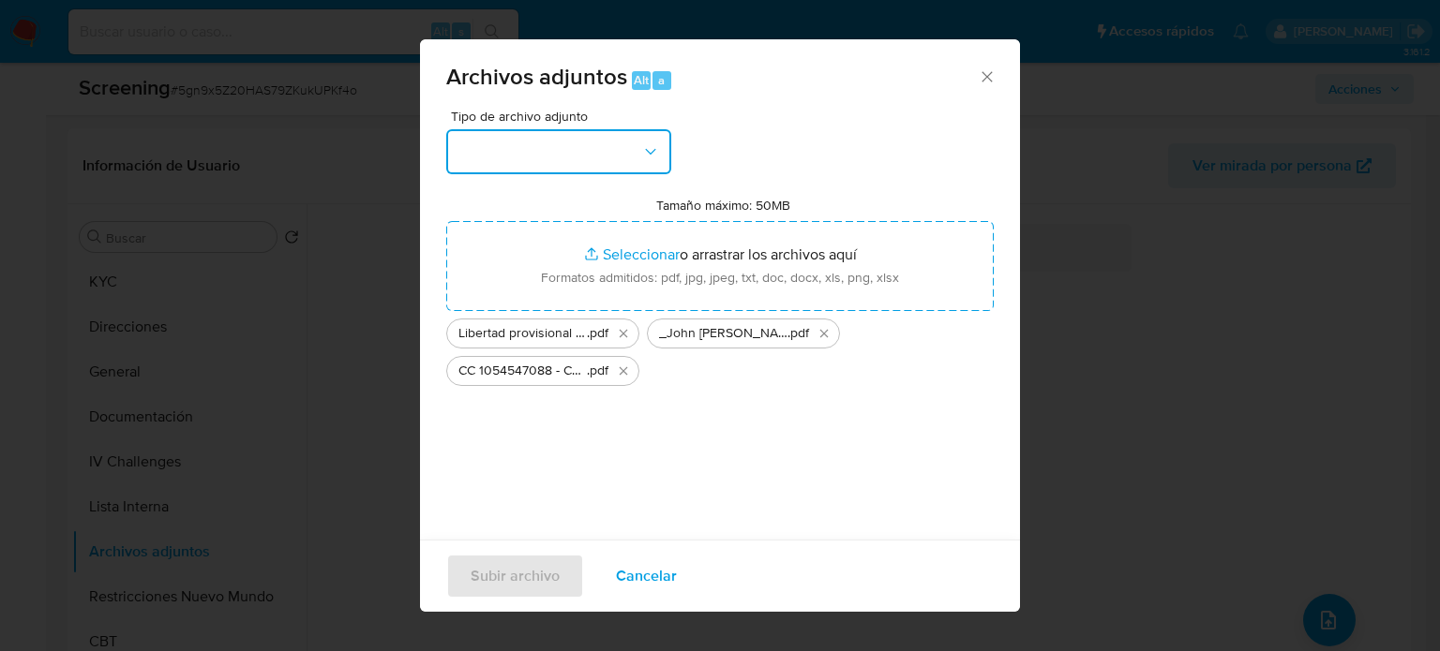
click at [536, 144] on button "button" at bounding box center [558, 151] width 225 height 45
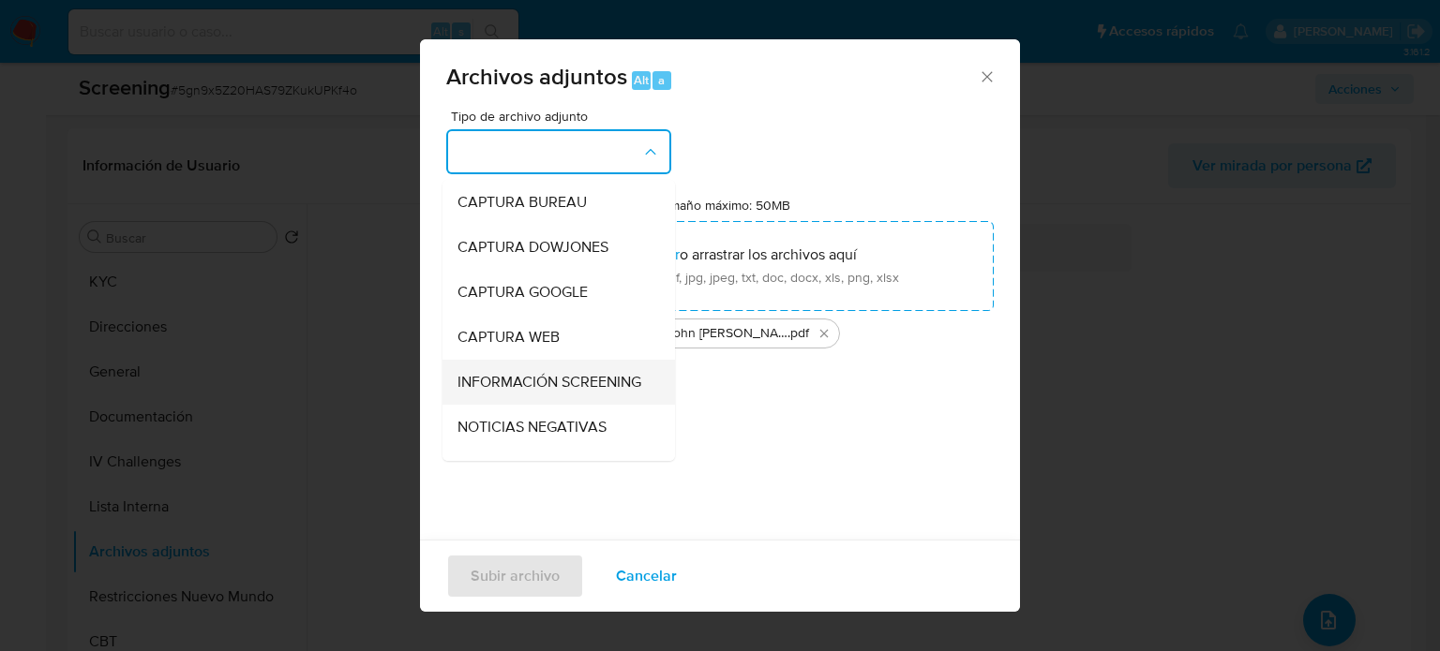
click at [500, 373] on span "INFORMACIÓN SCREENING" at bounding box center [549, 382] width 184 height 19
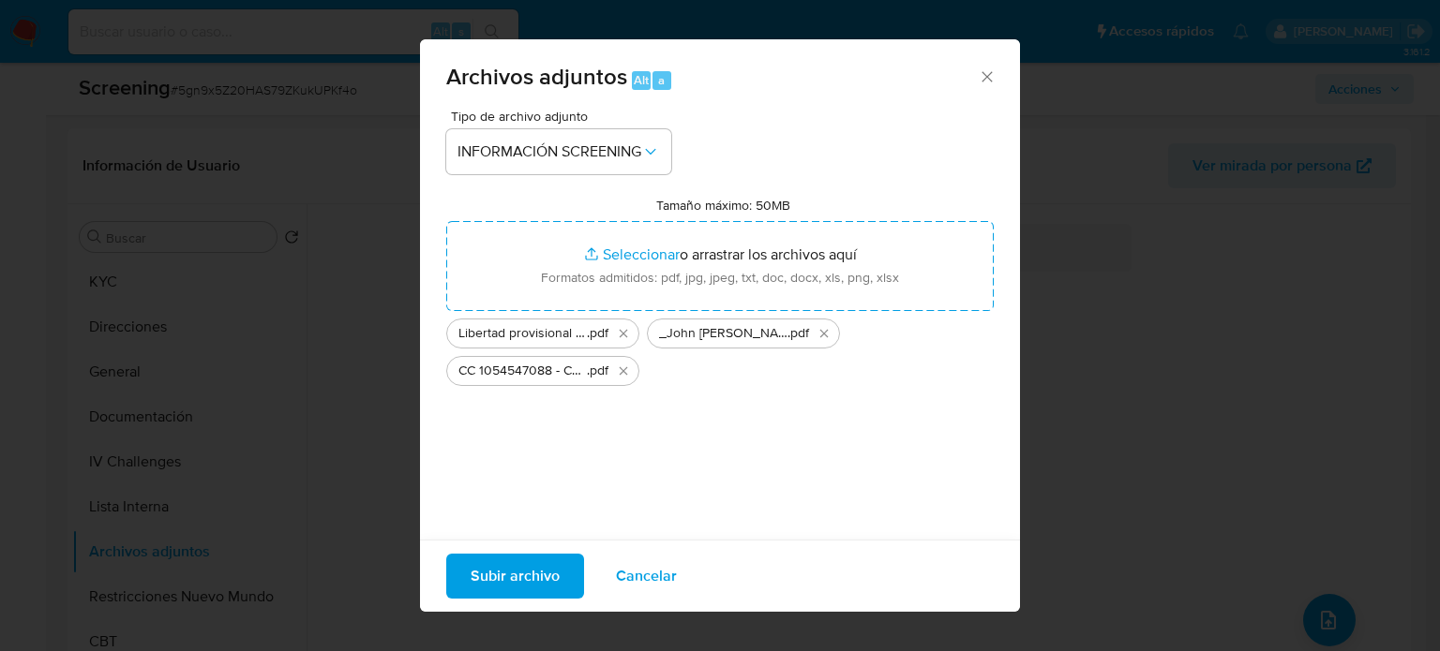
click at [522, 570] on span "Subir archivo" at bounding box center [515, 576] width 89 height 41
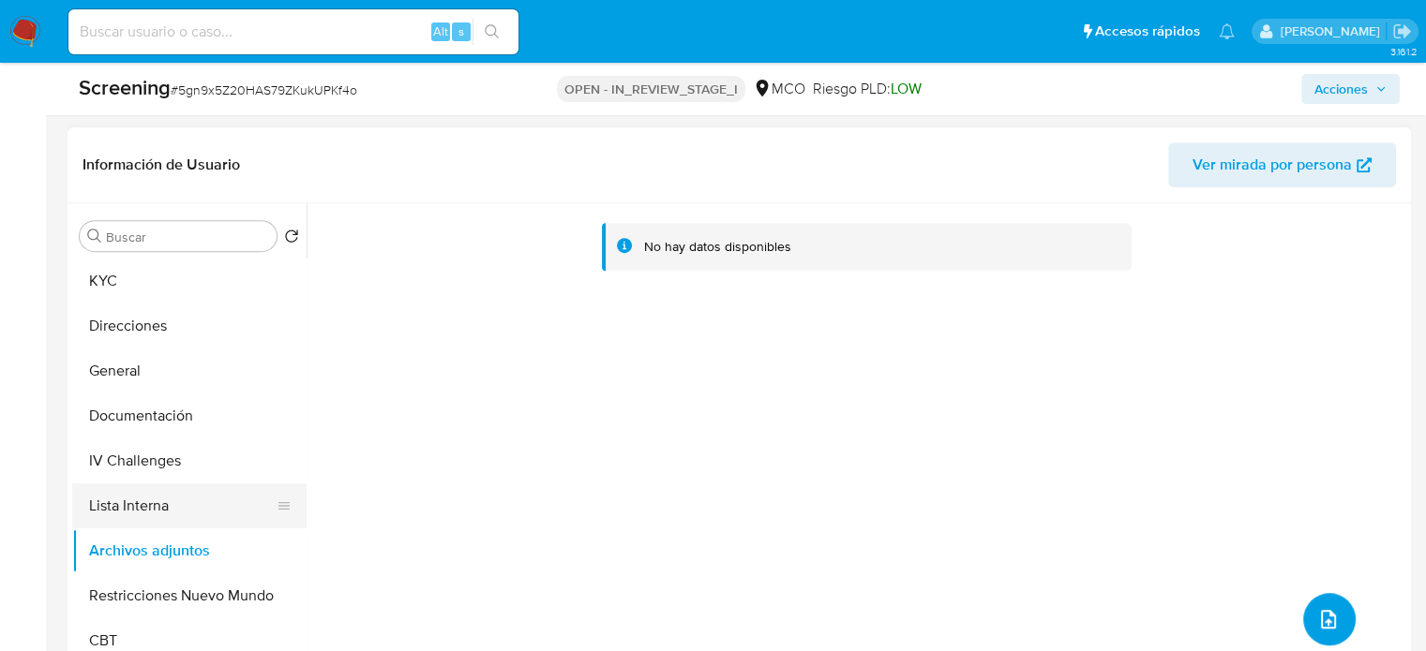
scroll to position [844, 0]
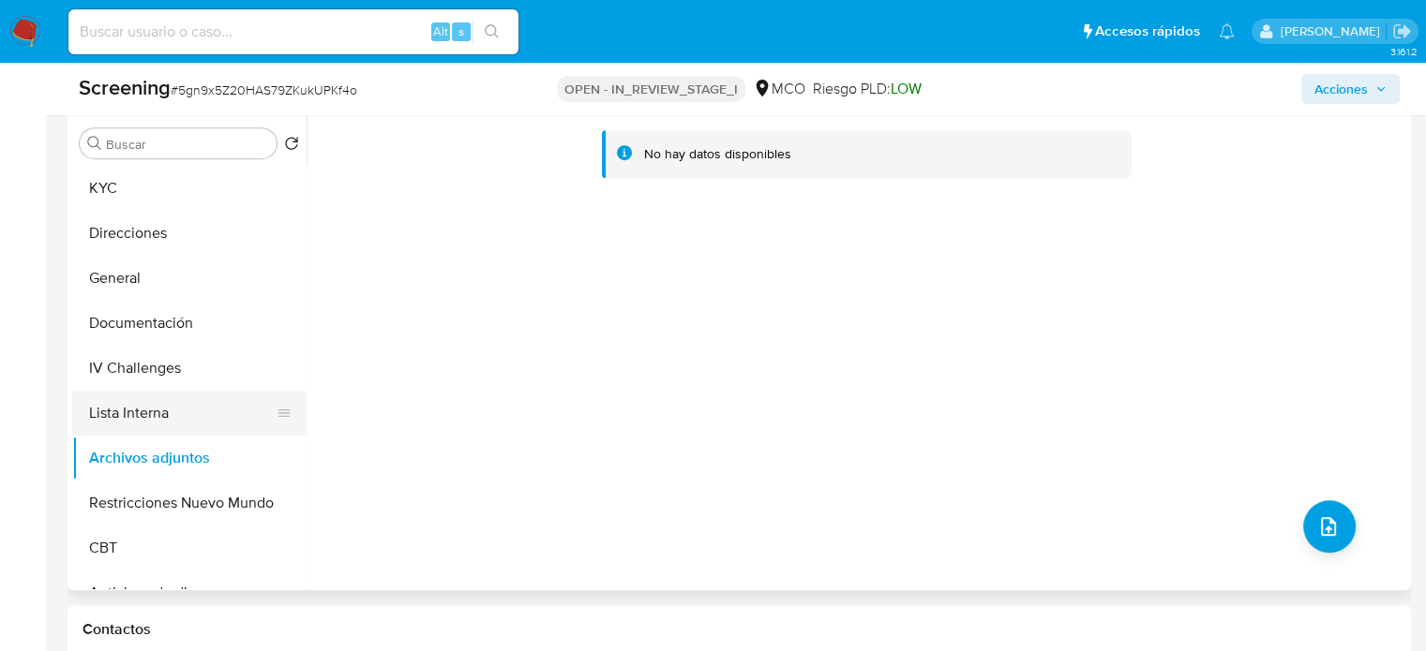
click at [159, 426] on button "Lista Interna" at bounding box center [181, 413] width 219 height 45
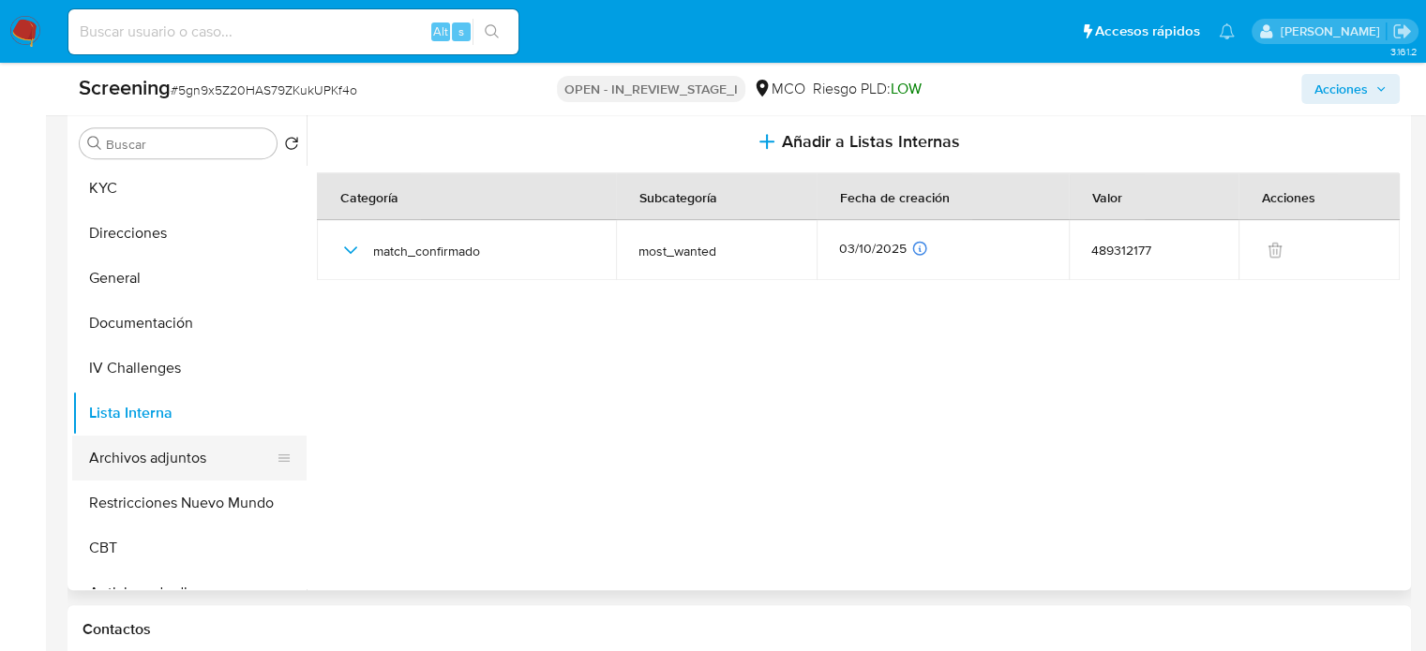
click at [159, 458] on button "Archivos adjuntos" at bounding box center [181, 458] width 219 height 45
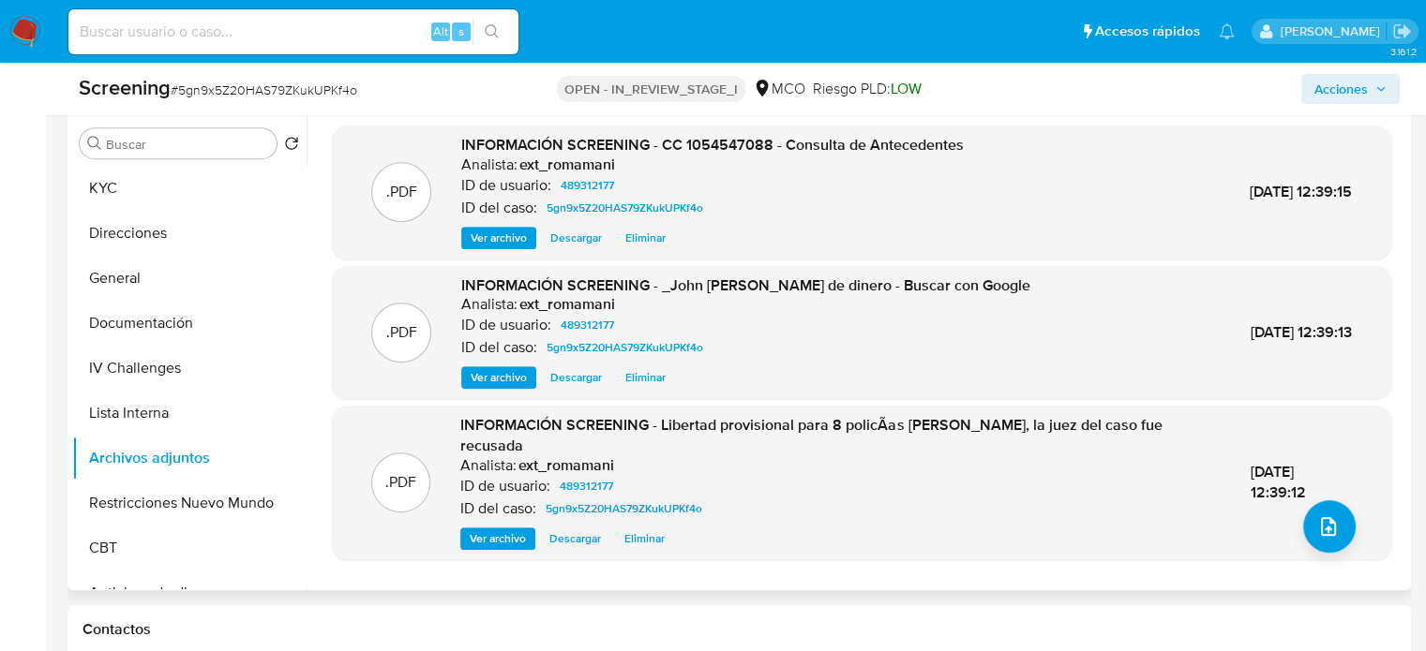
click at [510, 241] on span "Ver archivo" at bounding box center [499, 238] width 56 height 19
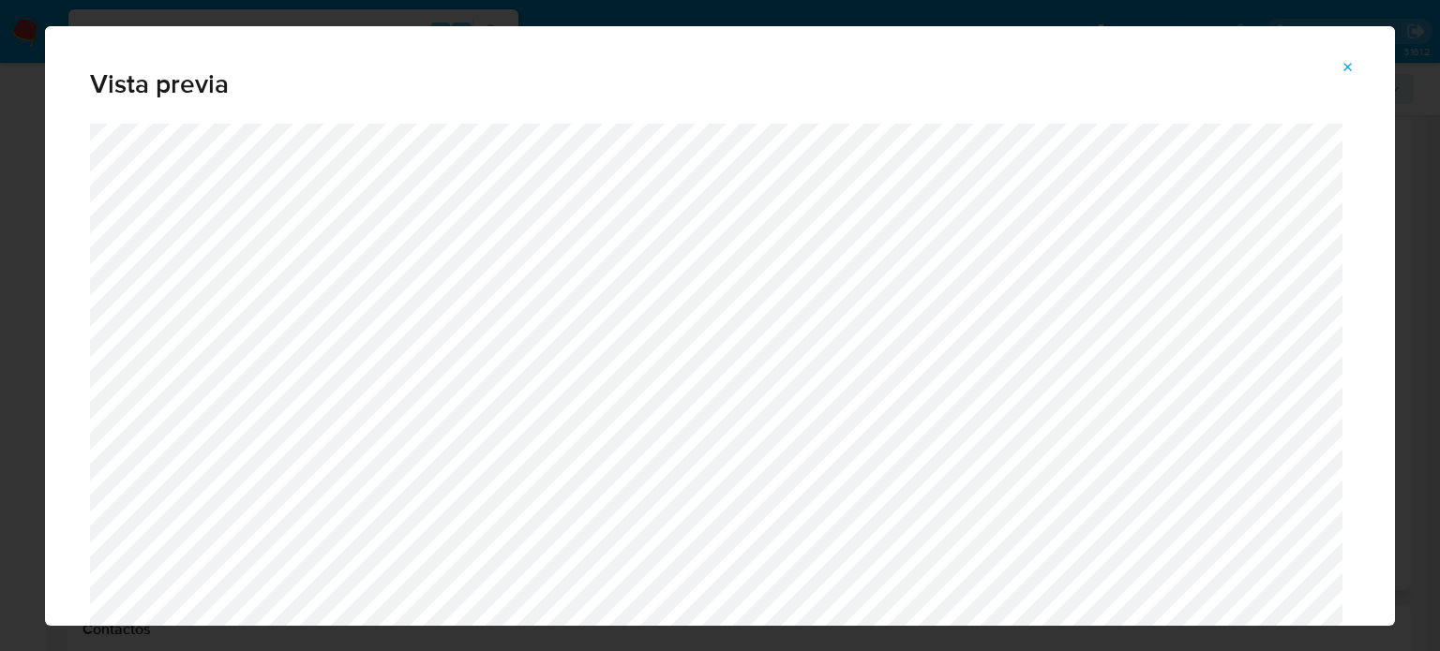
click at [1350, 74] on icon "Attachment preview" at bounding box center [1347, 67] width 15 height 15
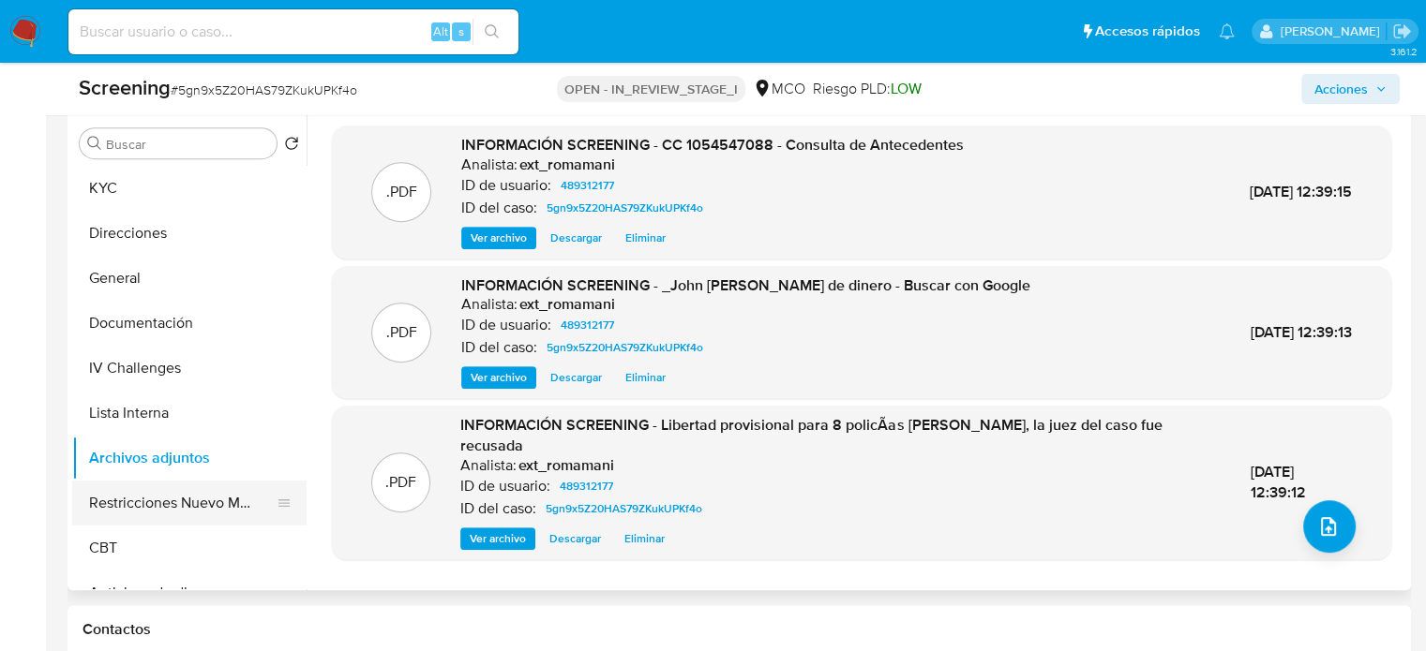
click at [126, 501] on button "Restricciones Nuevo Mundo" at bounding box center [181, 503] width 219 height 45
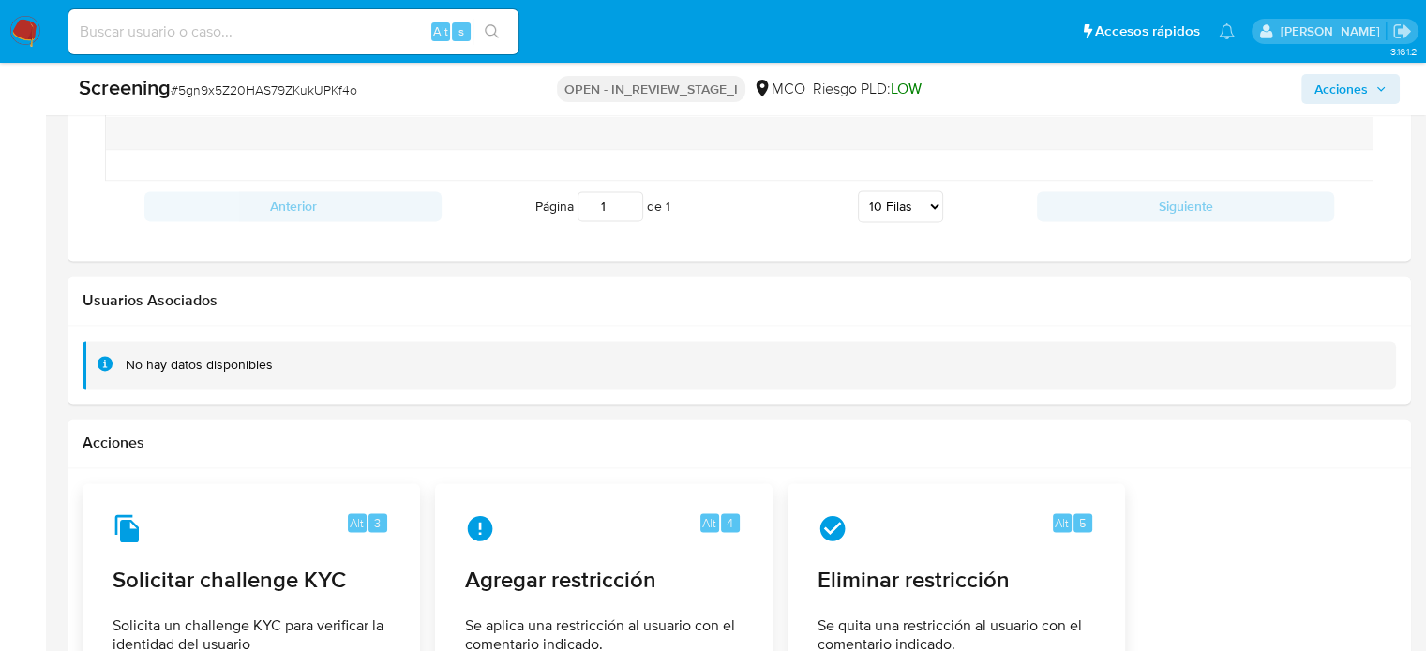
scroll to position [2865, 0]
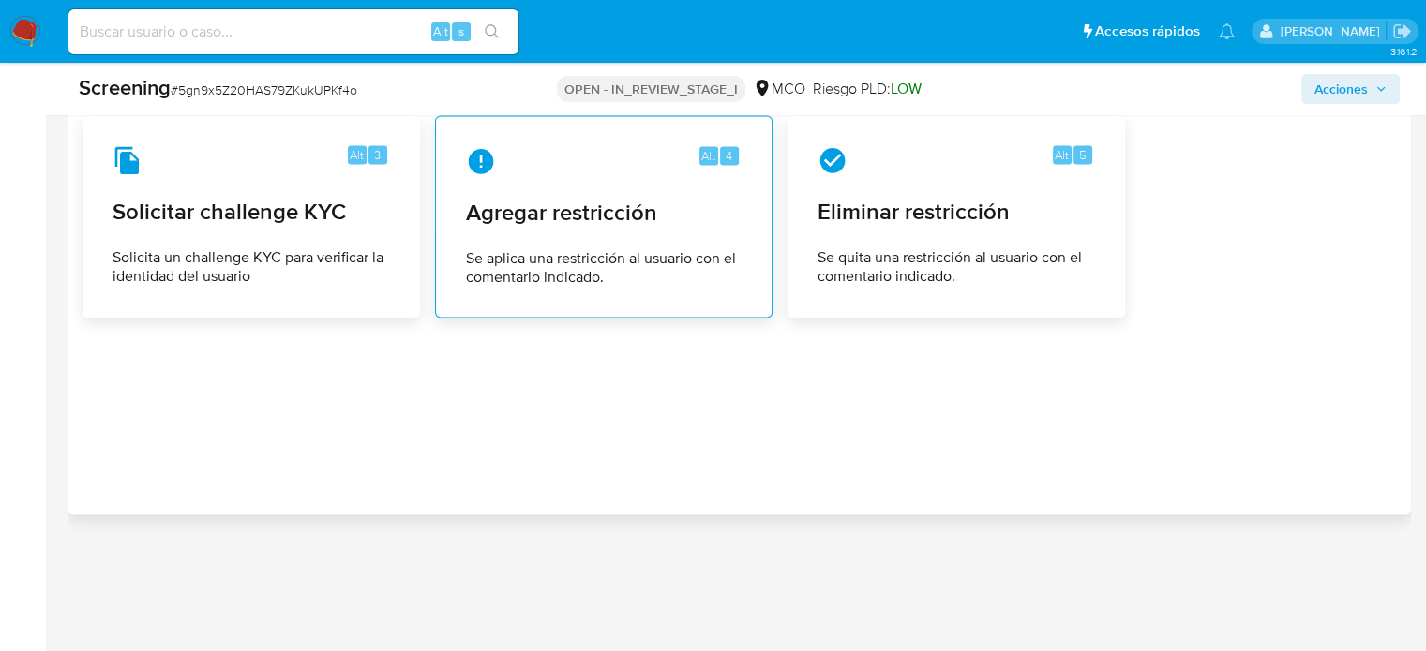
click at [626, 191] on div "Alt 4 Agregar restricción Se aplica una restricción al usuario con el comentari…" at bounding box center [604, 216] width 306 height 171
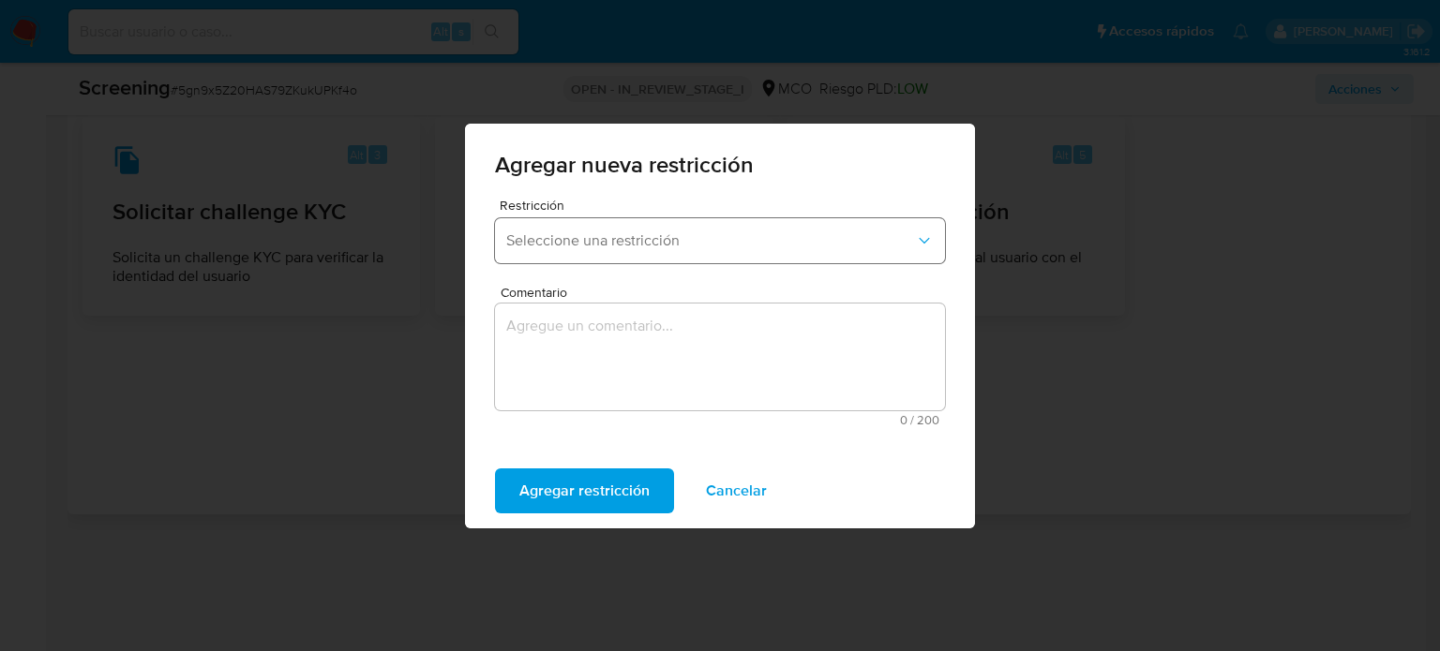
click at [665, 254] on button "Seleccione una restricción" at bounding box center [720, 240] width 450 height 45
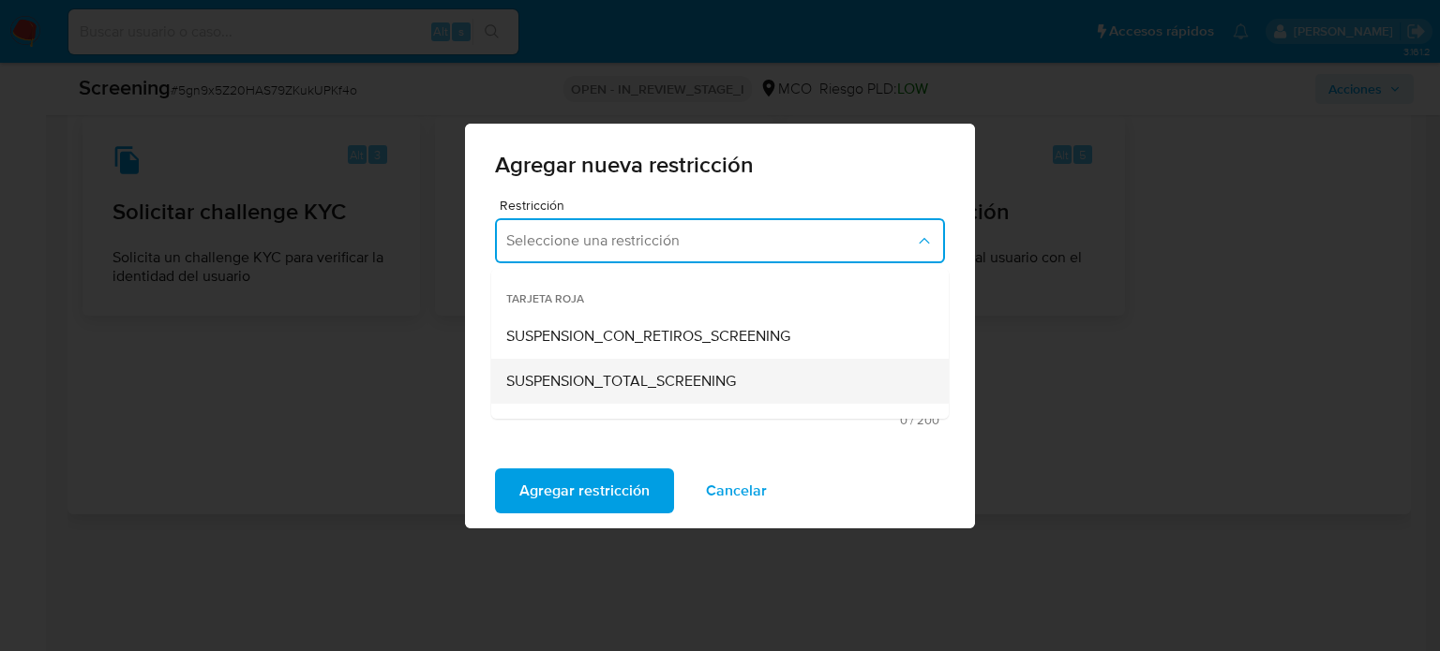
click at [636, 385] on span "SUSPENSION_TOTAL_SCREENING" at bounding box center [621, 381] width 230 height 19
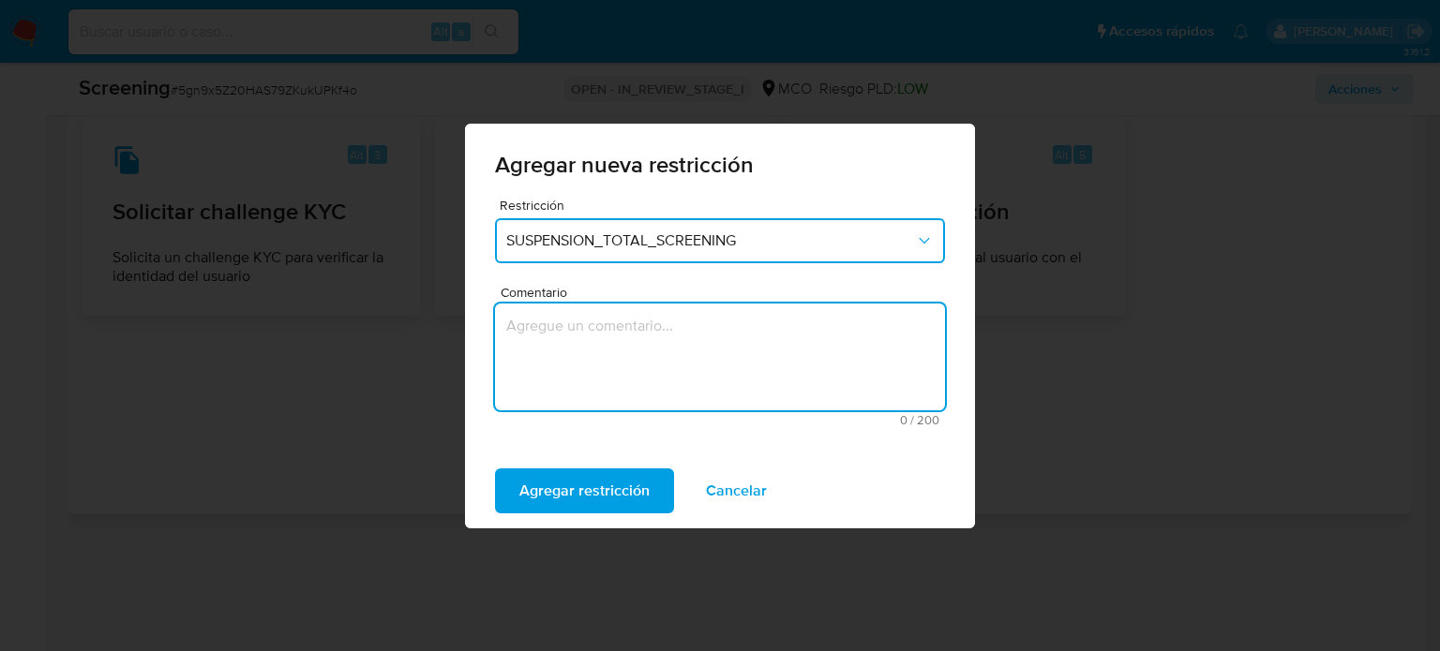
click at [638, 342] on textarea "Comentario" at bounding box center [720, 357] width 450 height 107
type textarea "Se añade restriccion por noticia negativa"
click at [596, 488] on span "Agregar restricción" at bounding box center [584, 491] width 130 height 41
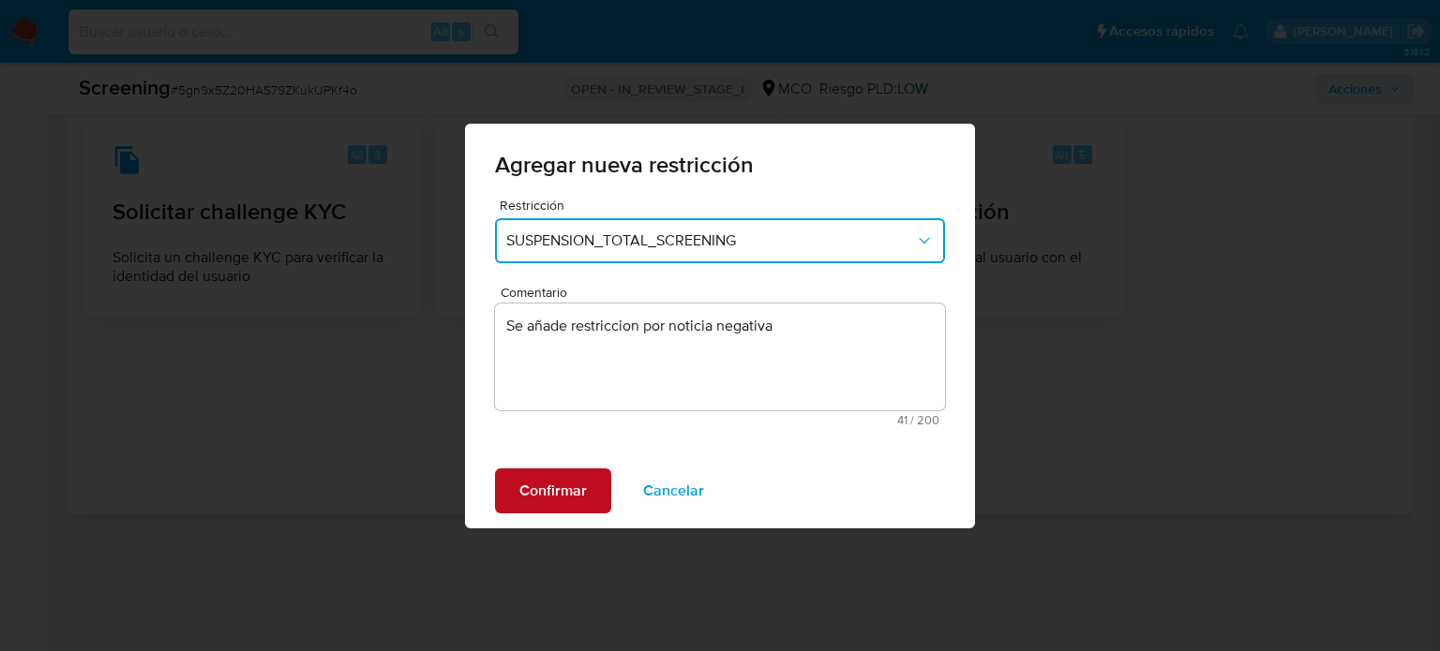
click at [579, 489] on span "Confirmar" at bounding box center [552, 491] width 67 height 41
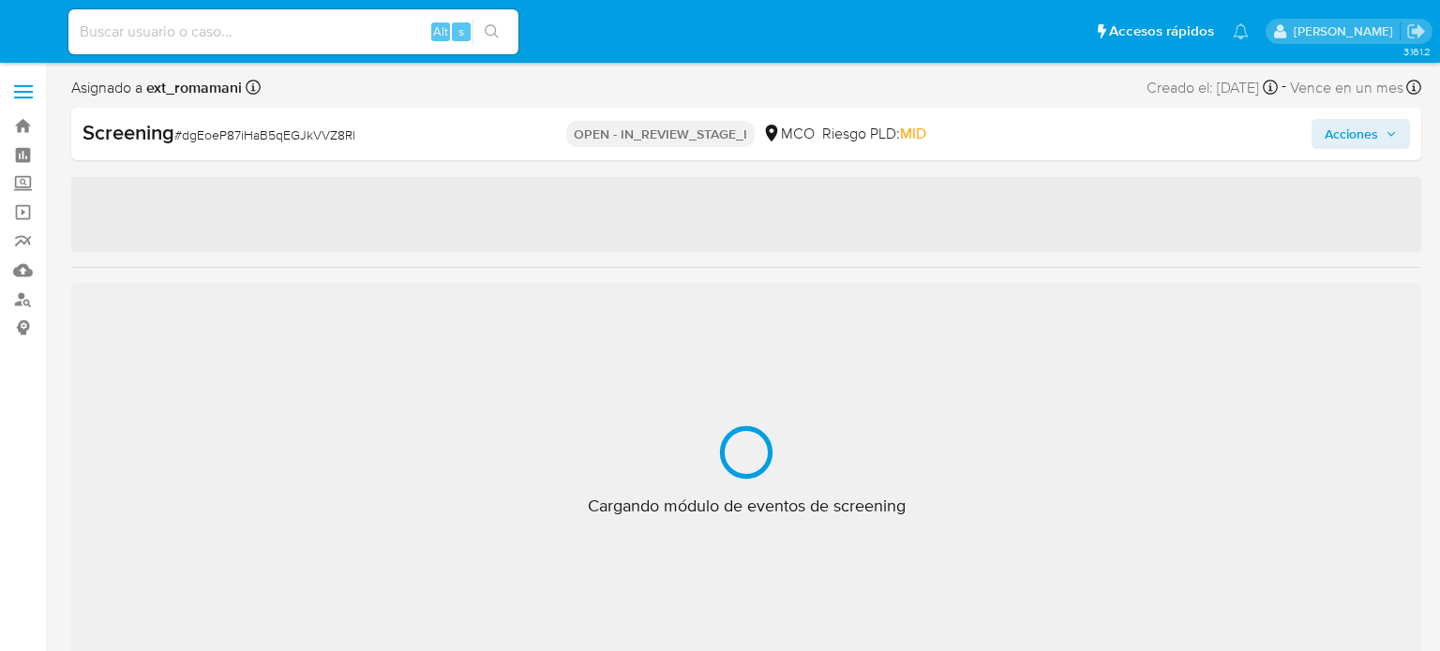
select select "10"
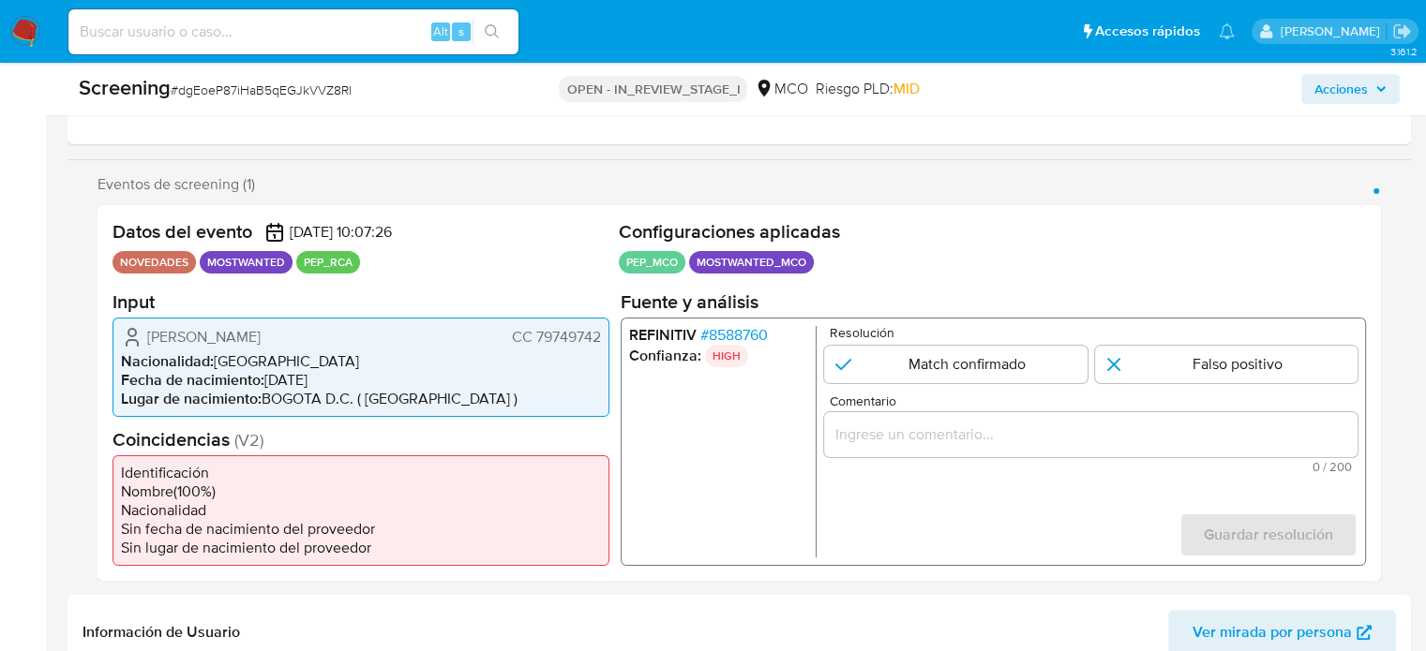
scroll to position [375, 0]
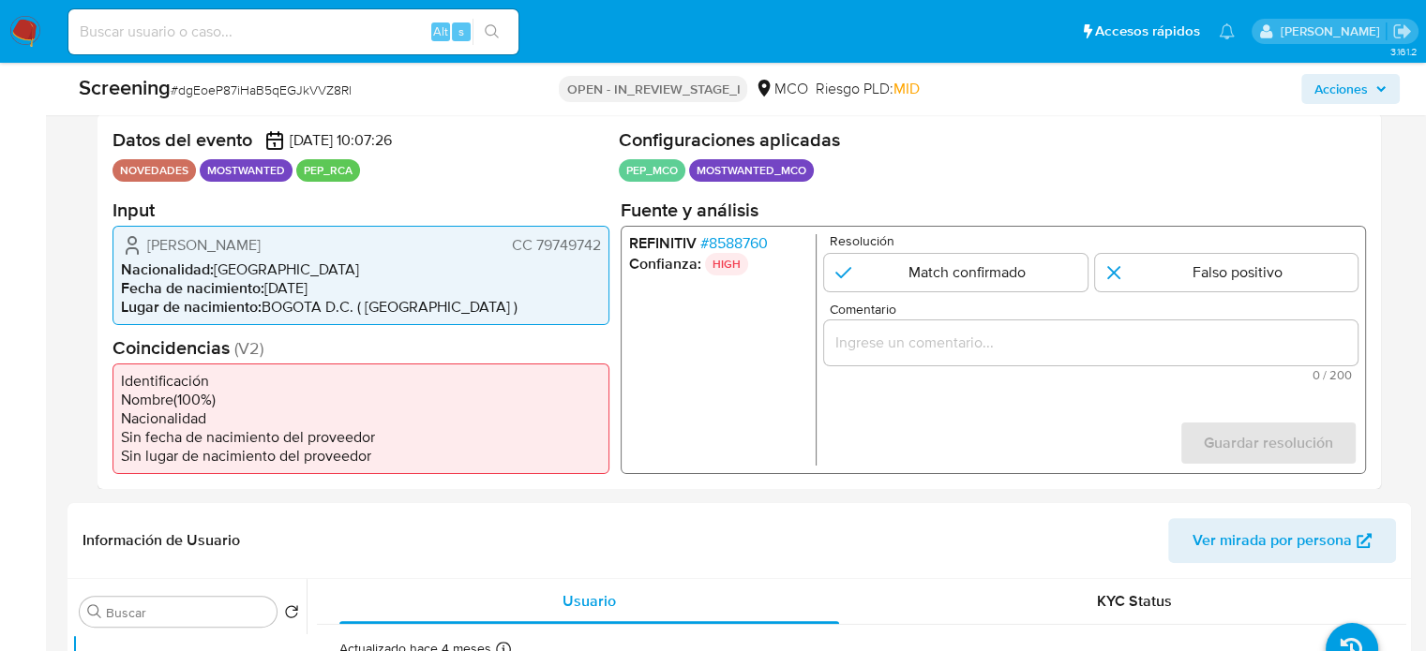
drag, startPoint x: 600, startPoint y: 246, endPoint x: 536, endPoint y: 250, distance: 63.9
click at [536, 250] on span "CC 79749742" at bounding box center [556, 244] width 89 height 19
click at [893, 358] on div "1 de 1" at bounding box center [1090, 342] width 533 height 45
click at [893, 353] on div "1 de 1" at bounding box center [1090, 342] width 533 height 45
click at [893, 333] on input "Comentario" at bounding box center [1090, 342] width 533 height 24
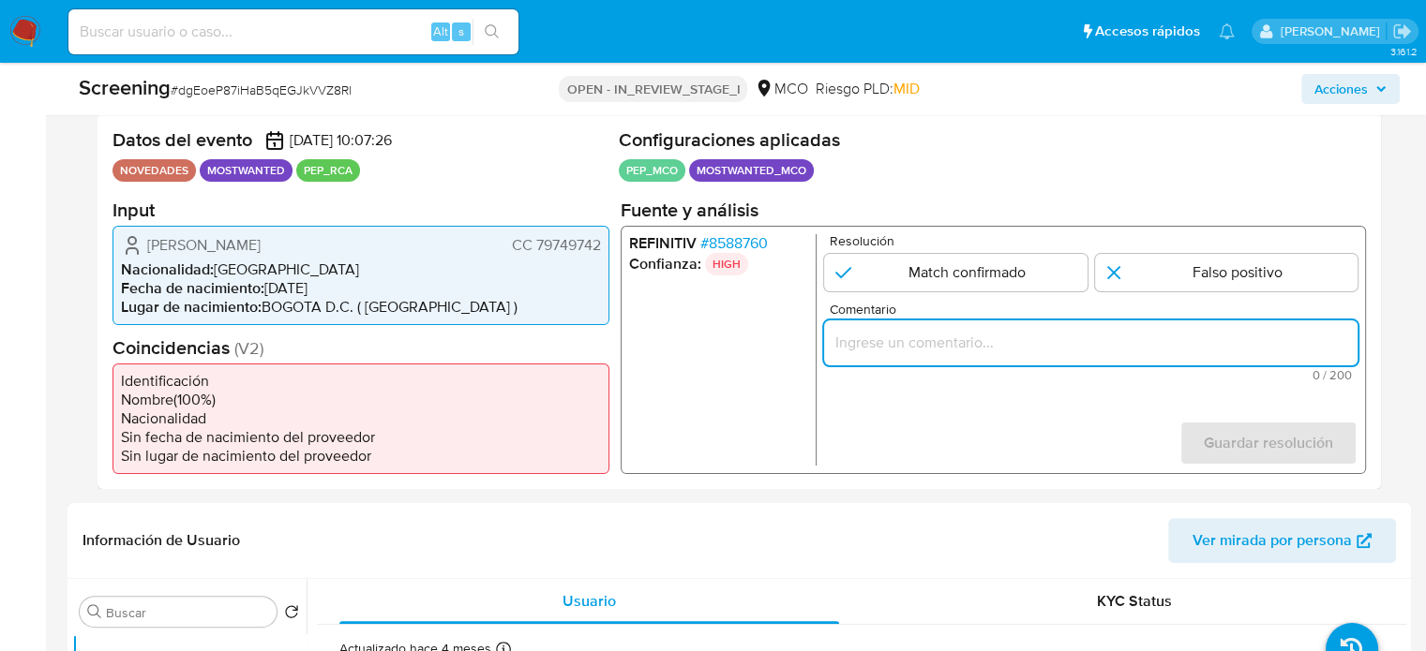
paste input "Se confirma el match ya que el Titular de cuenta aún se encuentra enlistado por…"
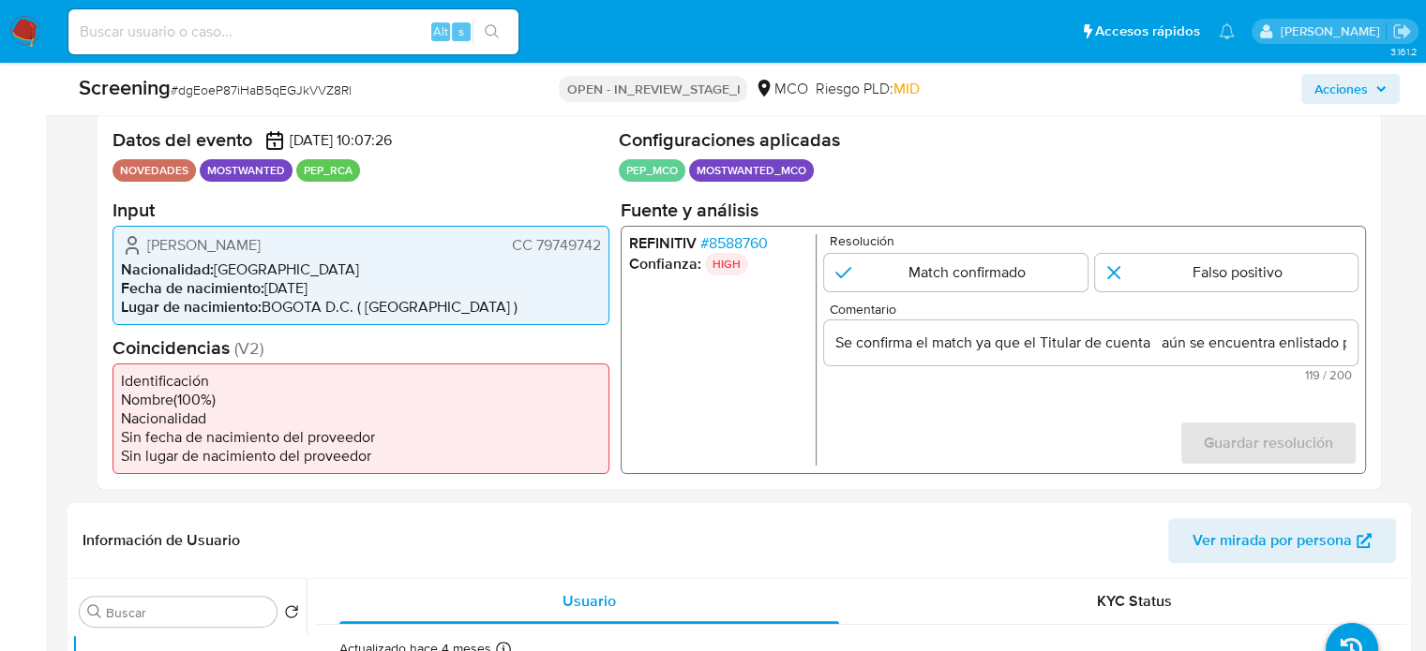
drag, startPoint x: 142, startPoint y: 243, endPoint x: 600, endPoint y: 248, distance: 457.4
click at [600, 248] on div "[PERSON_NAME] CC 79749742" at bounding box center [361, 244] width 480 height 22
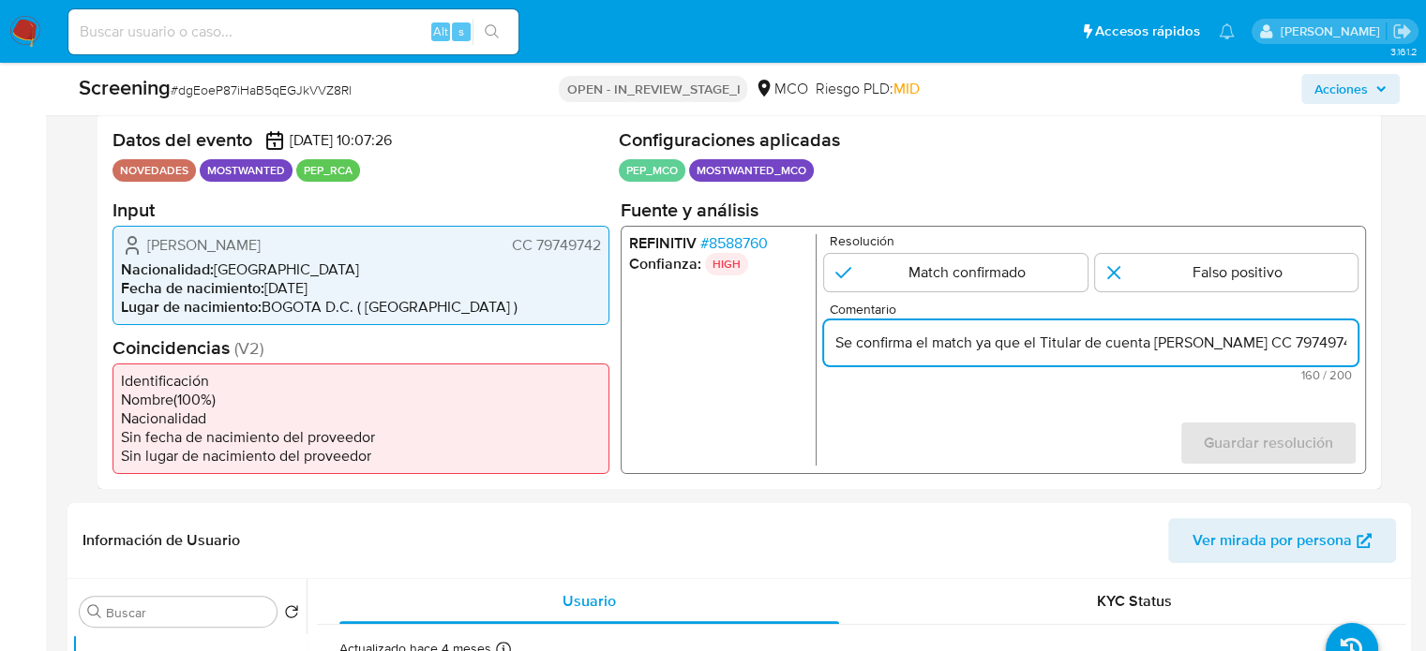
click at [754, 241] on span "# 8588760" at bounding box center [733, 242] width 67 height 19
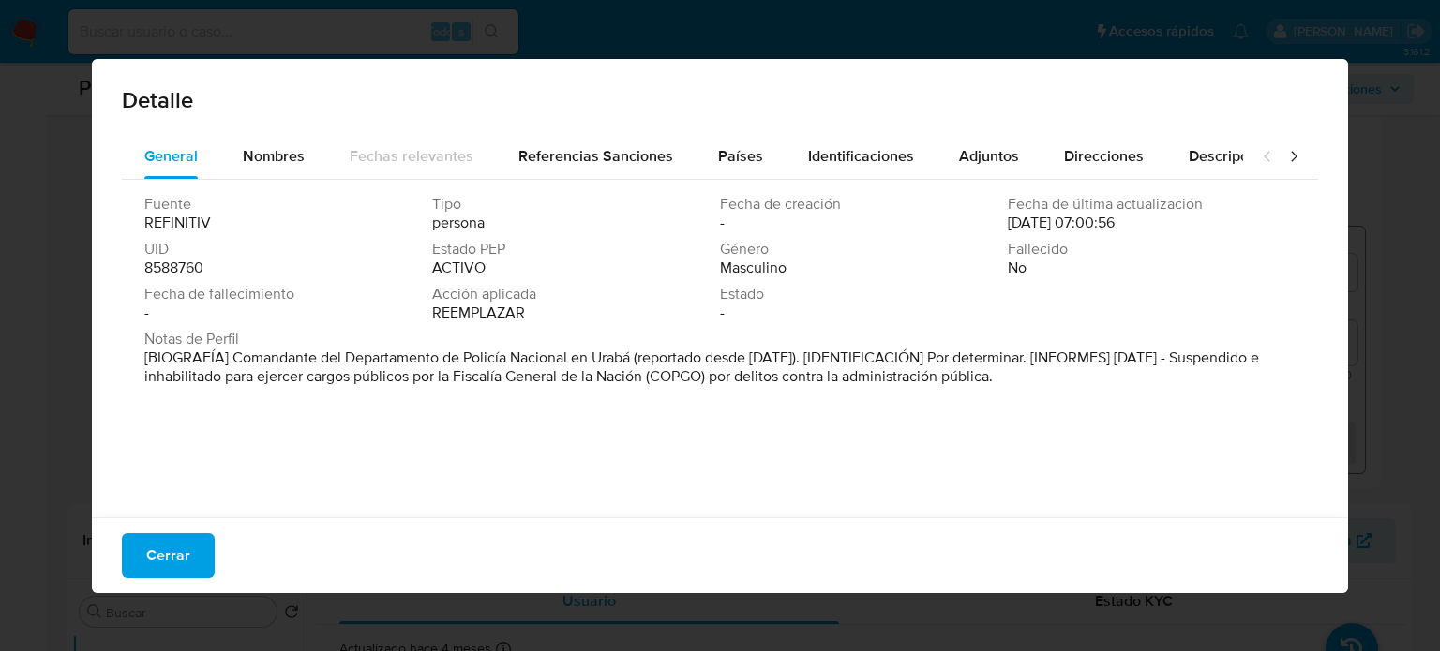
drag, startPoint x: 636, startPoint y: 359, endPoint x: 231, endPoint y: 360, distance: 405.9
click at [231, 360] on font "[BIOGRAFÍA] Comandante del Departamento de Policía Nacional en Urabá (reportado…" at bounding box center [701, 367] width 1114 height 40
click at [165, 561] on span "Cerrar" at bounding box center [168, 555] width 44 height 41
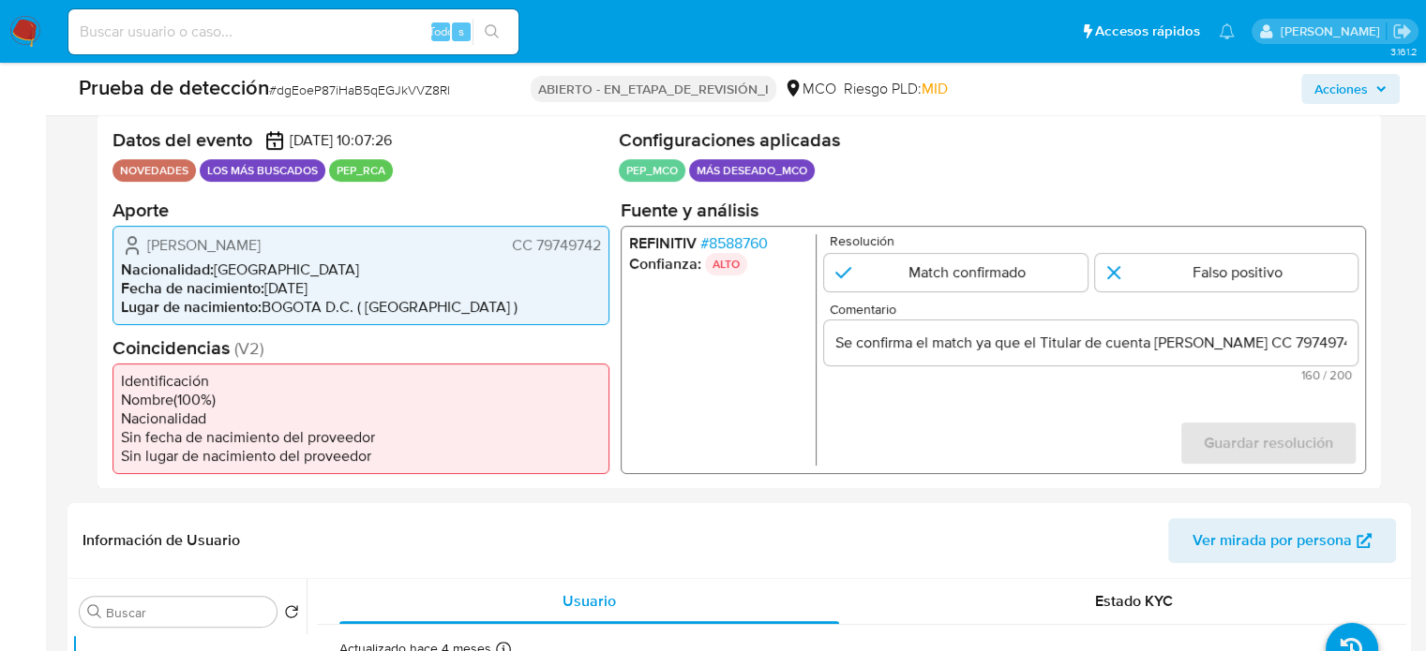
drag, startPoint x: 375, startPoint y: 243, endPoint x: 157, endPoint y: 245, distance: 218.4
click at [146, 247] on div "William Alberto Zubieta Pardo CC 79749742" at bounding box center [361, 244] width 480 height 22
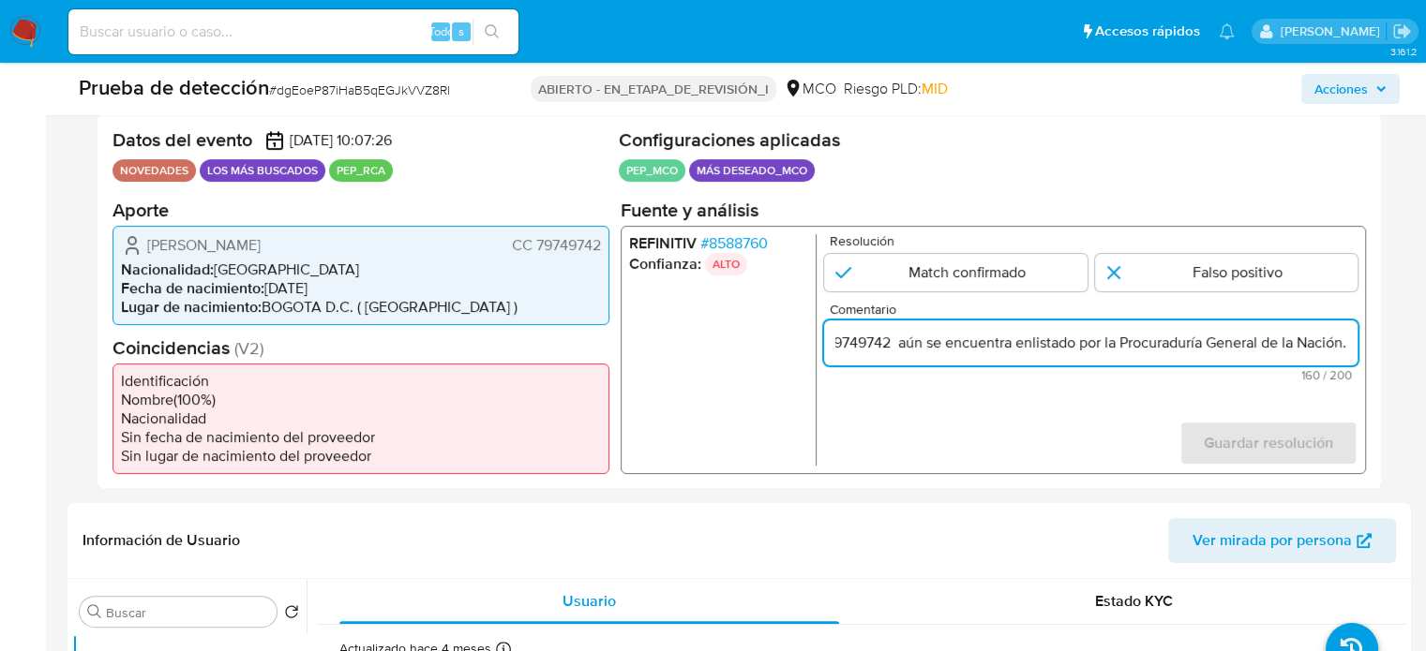
scroll to position [0, 558]
drag, startPoint x: 1313, startPoint y: 341, endPoint x: 1355, endPoint y: 349, distance: 42.8
click at [1355, 349] on input "Se confirma el match ya que el Titular de cuenta William Alberto Zubieta Pardo …" at bounding box center [1090, 342] width 533 height 24
click at [1352, 347] on input "Se confirma el match ya que el Titular de cuenta William Alberto Zubieta Pardo …" at bounding box center [1090, 342] width 533 height 24
paste input "Comandante del Depart"
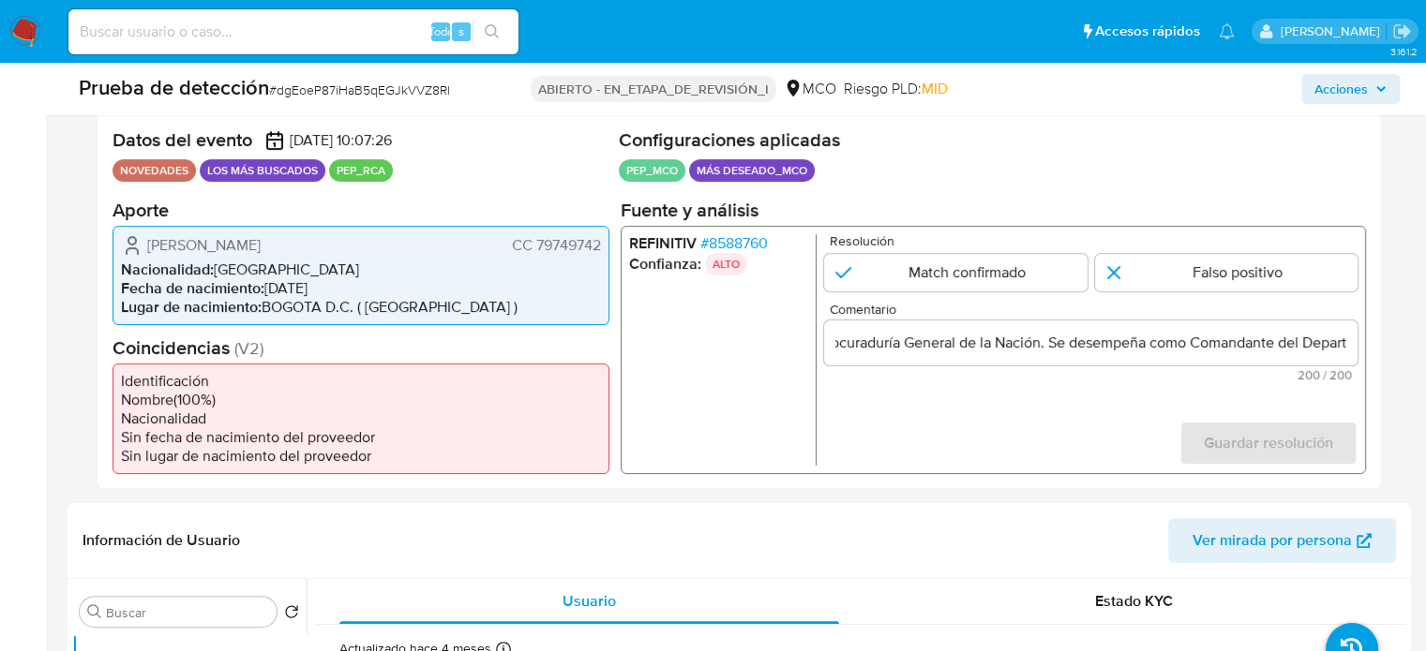
scroll to position [0, 0]
click at [1036, 376] on span "200 / 200" at bounding box center [1091, 374] width 522 height 12
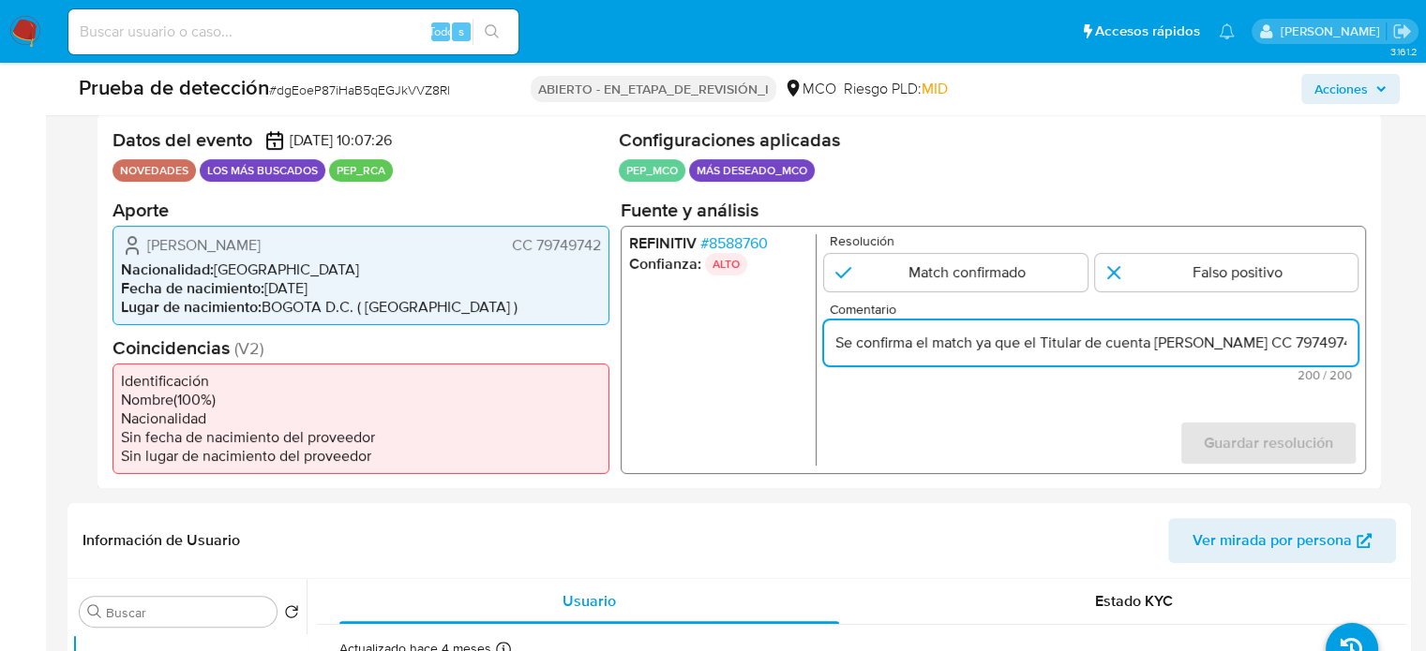
drag, startPoint x: 1150, startPoint y: 344, endPoint x: 1040, endPoint y: 342, distance: 109.7
click at [1040, 342] on input "Se confirma el match ya que el Titular de cuenta William Alberto Zubieta Pardo …" at bounding box center [1090, 342] width 533 height 24
drag, startPoint x: 1195, startPoint y: 348, endPoint x: 1340, endPoint y: 353, distance: 145.4
click at [1340, 353] on div "Se confirma el match ya que el Usuario William Alberto Zubieta Pardo CC 7974974…" at bounding box center [1090, 342] width 533 height 45
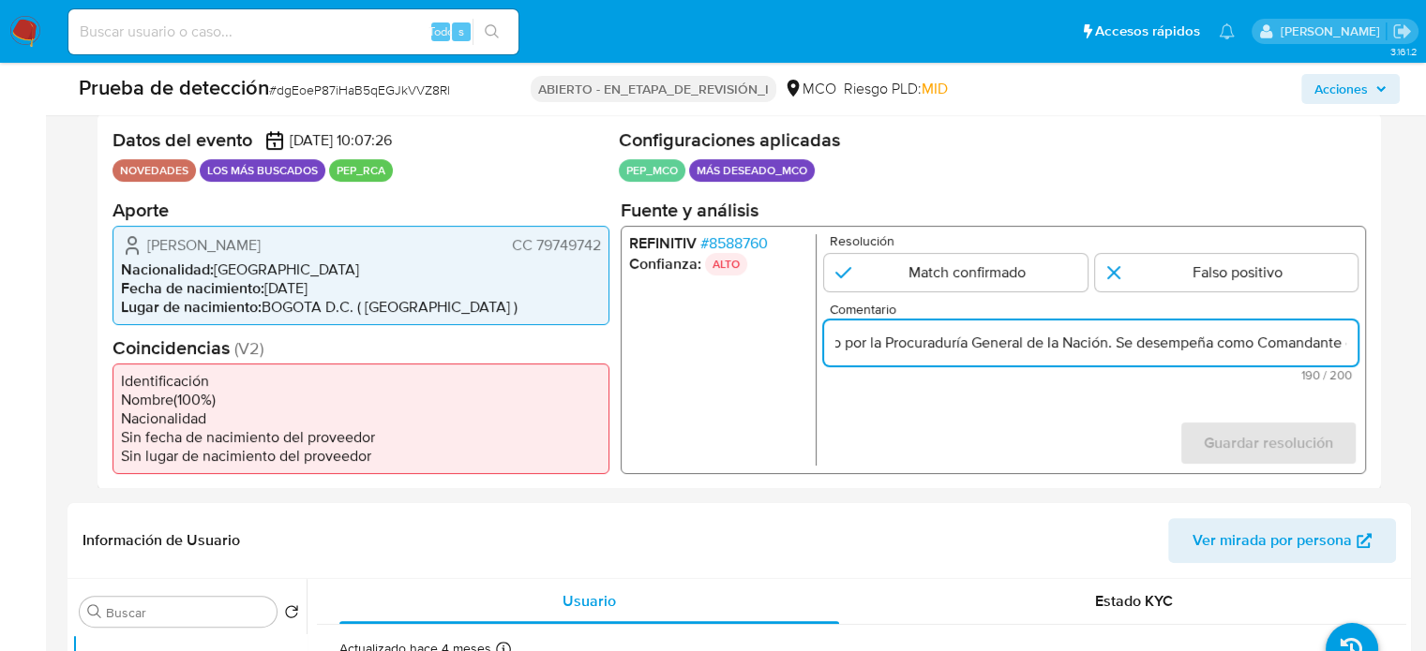
click at [903, 335] on input "Se confirma el match ya que el Usuario William Alberto Zubieta Pardo CC 7974974…" at bounding box center [1090, 342] width 533 height 24
drag, startPoint x: 882, startPoint y: 345, endPoint x: 845, endPoint y: 342, distance: 37.6
click at [837, 341] on input "Se confirma el match ya que el Usuario William Alberto Zubieta Pardo CC 7974974…" at bounding box center [1090, 342] width 533 height 24
click at [1278, 348] on input "Se confirma el match ya que el Usuario William Alberto Zubieta Pardo CC 7974974…" at bounding box center [1090, 342] width 533 height 24
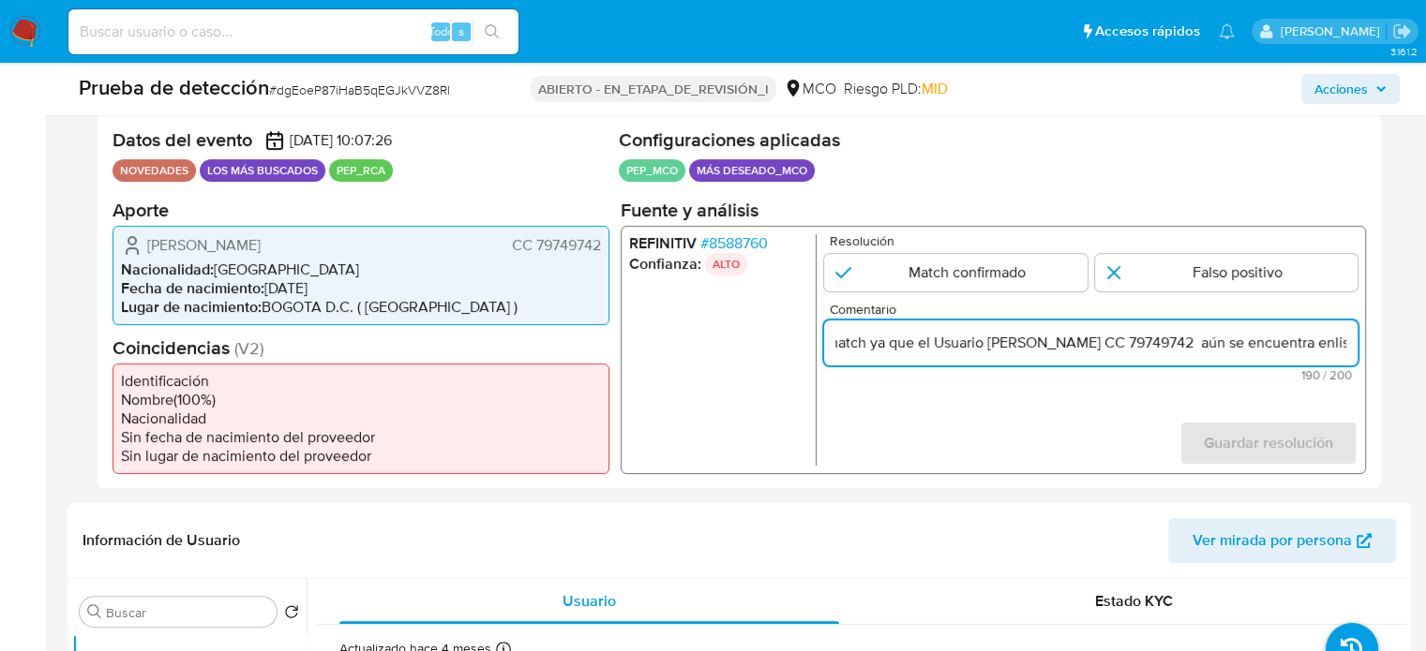
drag, startPoint x: 1314, startPoint y: 340, endPoint x: 1275, endPoint y: 339, distance: 39.4
click at [1275, 339] on input "Se confirma el match ya que el Usuario William Alberto Zubieta Pardo CC 7974974…" at bounding box center [1090, 342] width 533 height 24
drag, startPoint x: 1301, startPoint y: 351, endPoint x: 1338, endPoint y: 346, distance: 37.8
click at [1338, 346] on input "Se confirma el match ya que el Usuario William Alberto Zubieta Pardo CC 7974974…" at bounding box center [1090, 342] width 533 height 24
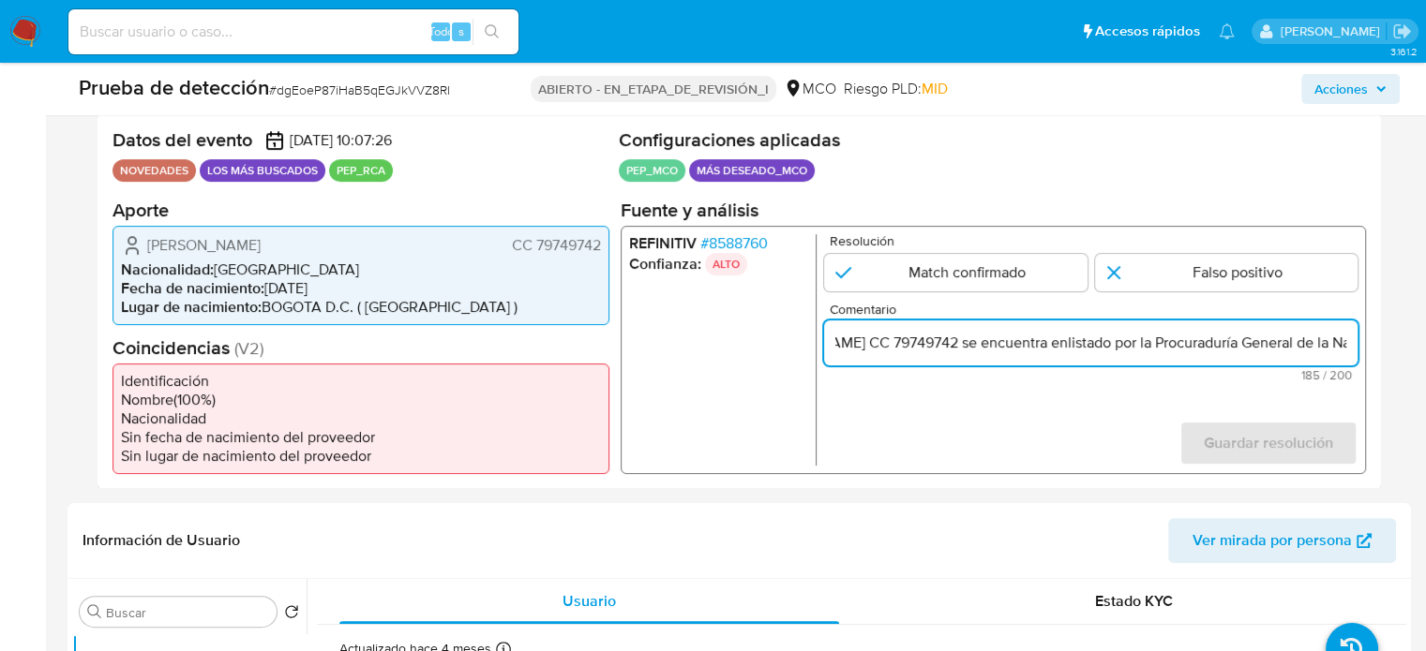
click at [1306, 341] on input "Se confirma el match ya que el Usuario William Alberto Zubieta Pardo CC 7974974…" at bounding box center [1090, 342] width 533 height 24
drag, startPoint x: 1302, startPoint y: 340, endPoint x: 1383, endPoint y: 340, distance: 80.6
click at [1383, 340] on div "Eventos de proyección (1) Página 1 Datos del evento 10/03/2025 10:07:26 NOVEDAD…" at bounding box center [738, 286] width 1343 height 406
click at [1218, 338] on input "Se confirma el match ya que el Usuario William Alberto Zubieta Pardo CC 7974974…" at bounding box center [1090, 342] width 533 height 24
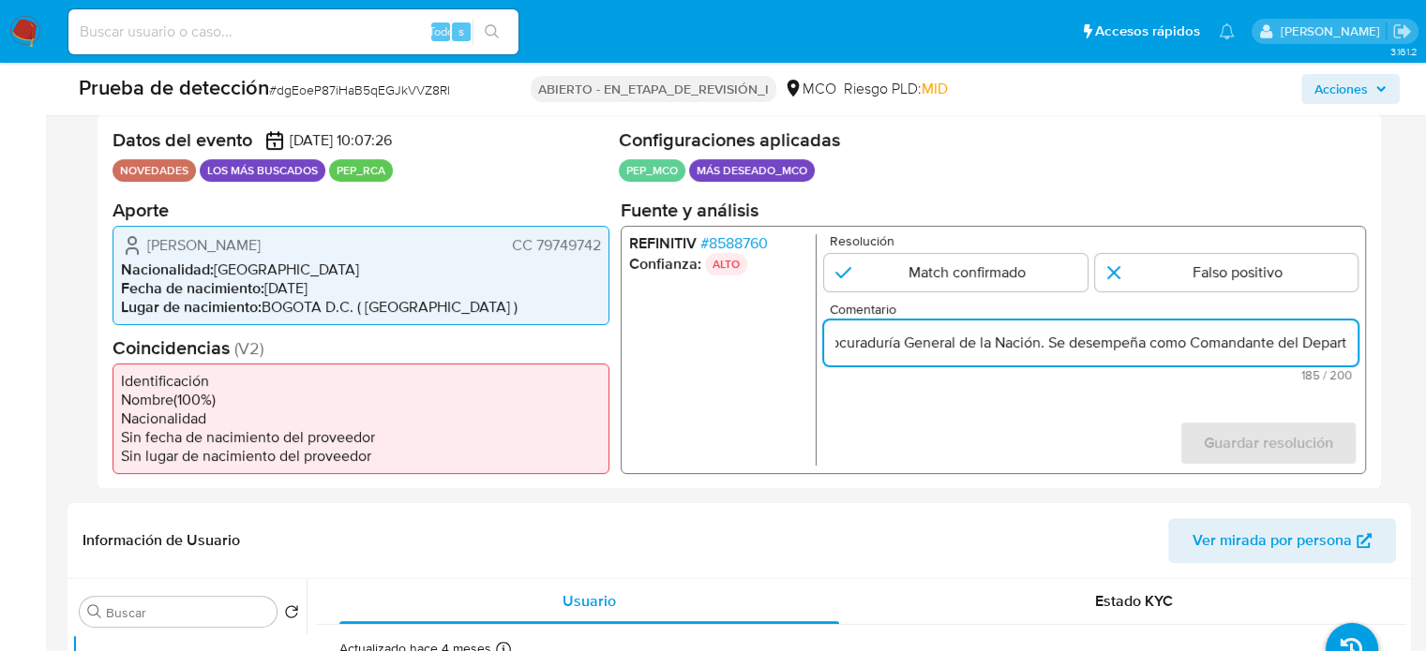
drag, startPoint x: 1193, startPoint y: 345, endPoint x: 1387, endPoint y: 353, distance: 194.2
click at [1387, 353] on div "Eventos de proyección (1) Página 1 Datos del evento 10/03/2025 10:07:26 NOVEDAD…" at bounding box center [738, 286] width 1343 height 406
paste input "Comandante del Departamento de Polic"
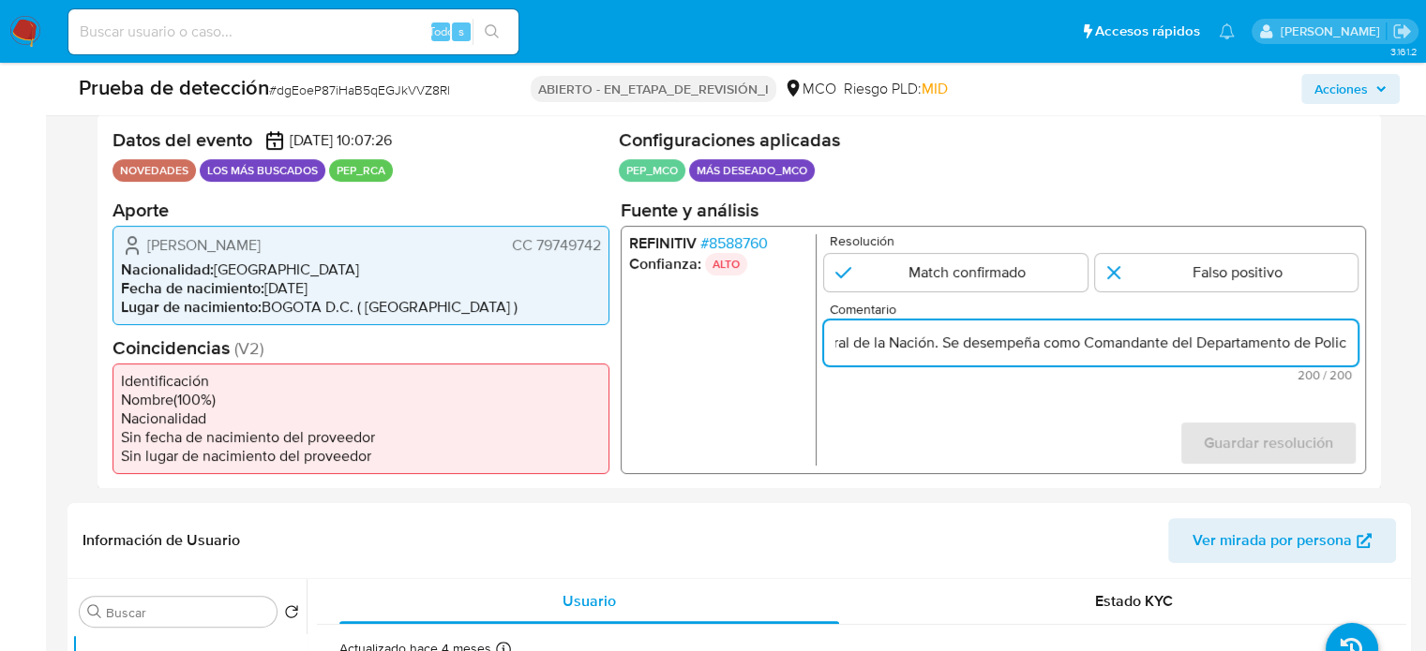
drag, startPoint x: 1293, startPoint y: 342, endPoint x: 1209, endPoint y: 345, distance: 83.5
click at [1209, 345] on input "Se confirma el match ya que el Usuario William Alberto Zubieta Pardo CC 7974974…" at bounding box center [1090, 342] width 533 height 24
click at [1338, 344] on input "Se confirma el match ya que el Usuario William Alberto Zubieta Pardo CC 7974974…" at bounding box center [1090, 342] width 533 height 24
click at [1351, 344] on input "Se confirma el match ya que el Usuario William Alberto Zubieta Pardo CC 7974974…" at bounding box center [1090, 342] width 533 height 24
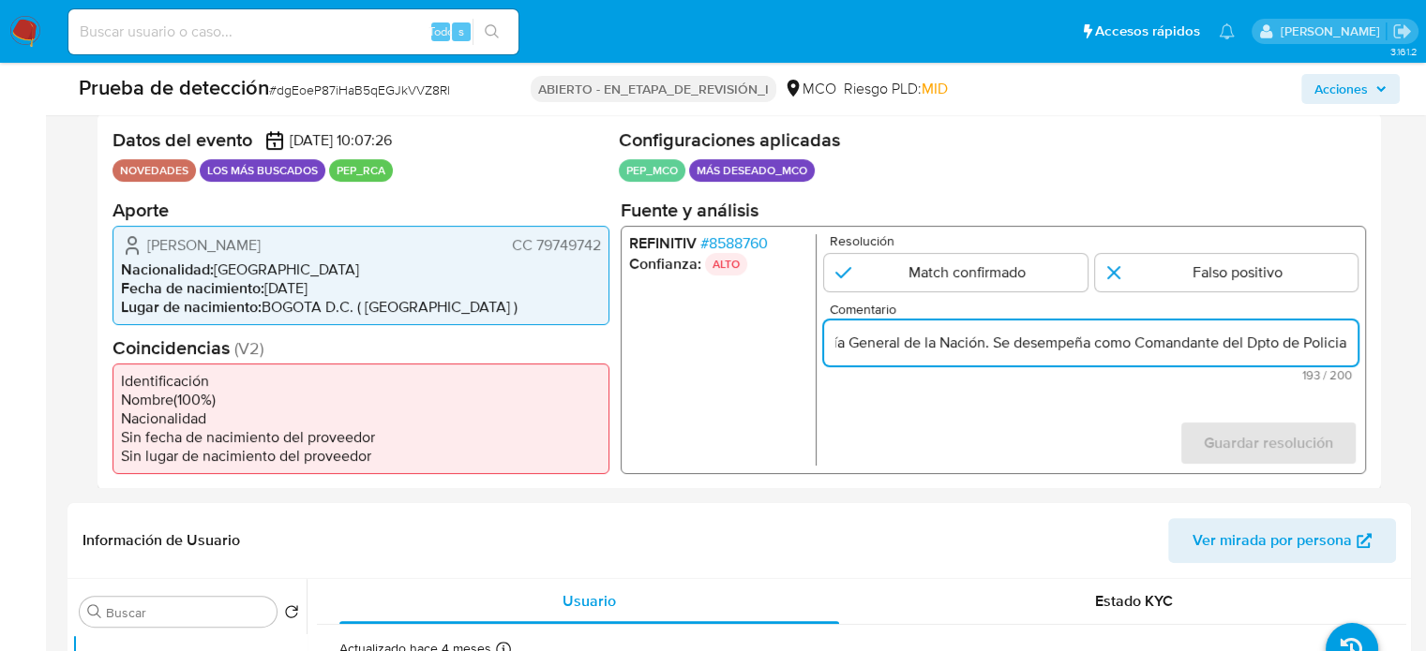
scroll to position [0, 825]
type input "Se confirma el match ya que el Usuario William Alberto Zubieta Pardo CC 7974974…"
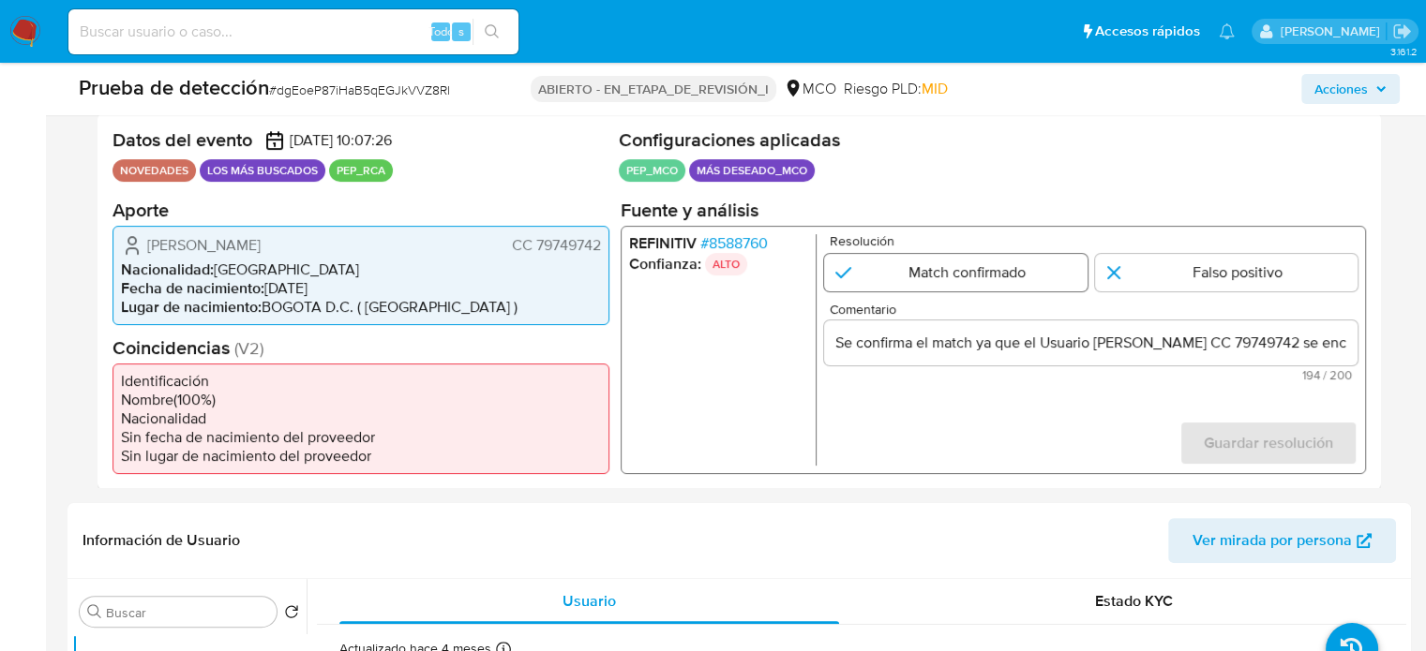
click at [898, 273] on input "1 de 1" at bounding box center [955, 271] width 263 height 37
radio input "true"
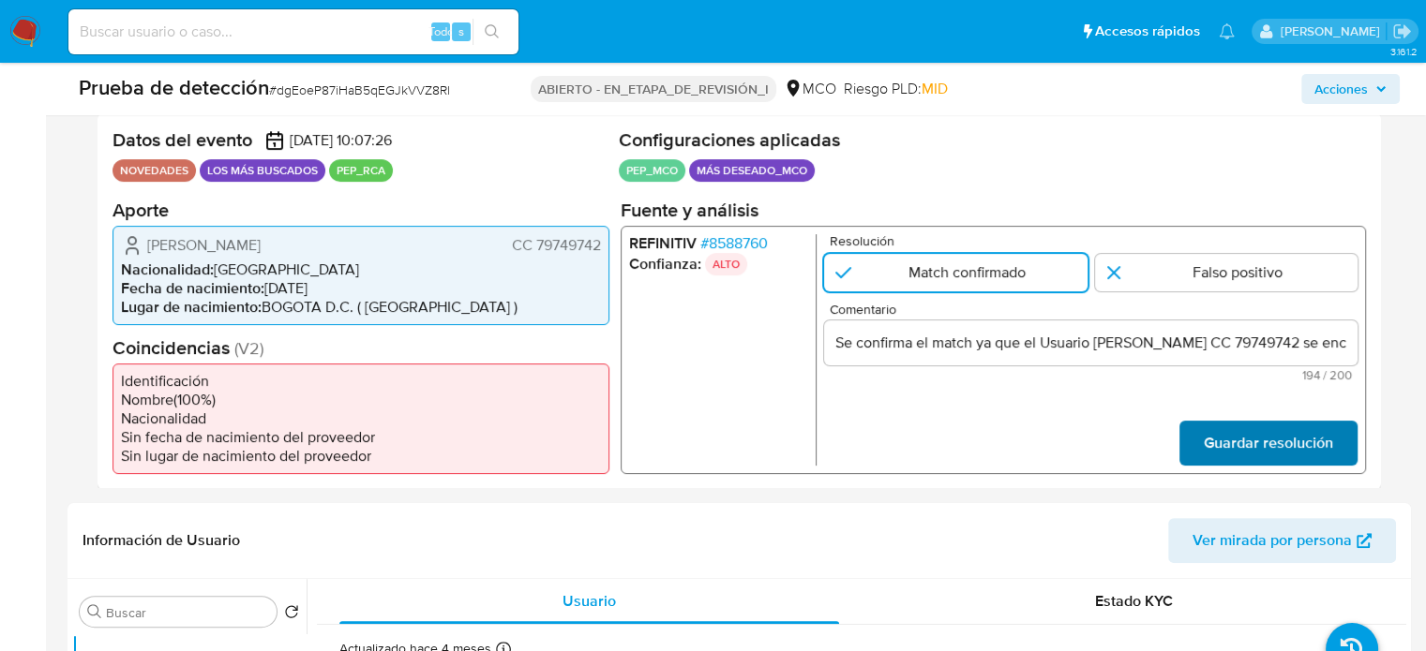
click at [1270, 453] on span "Guardar resolución" at bounding box center [1268, 442] width 129 height 41
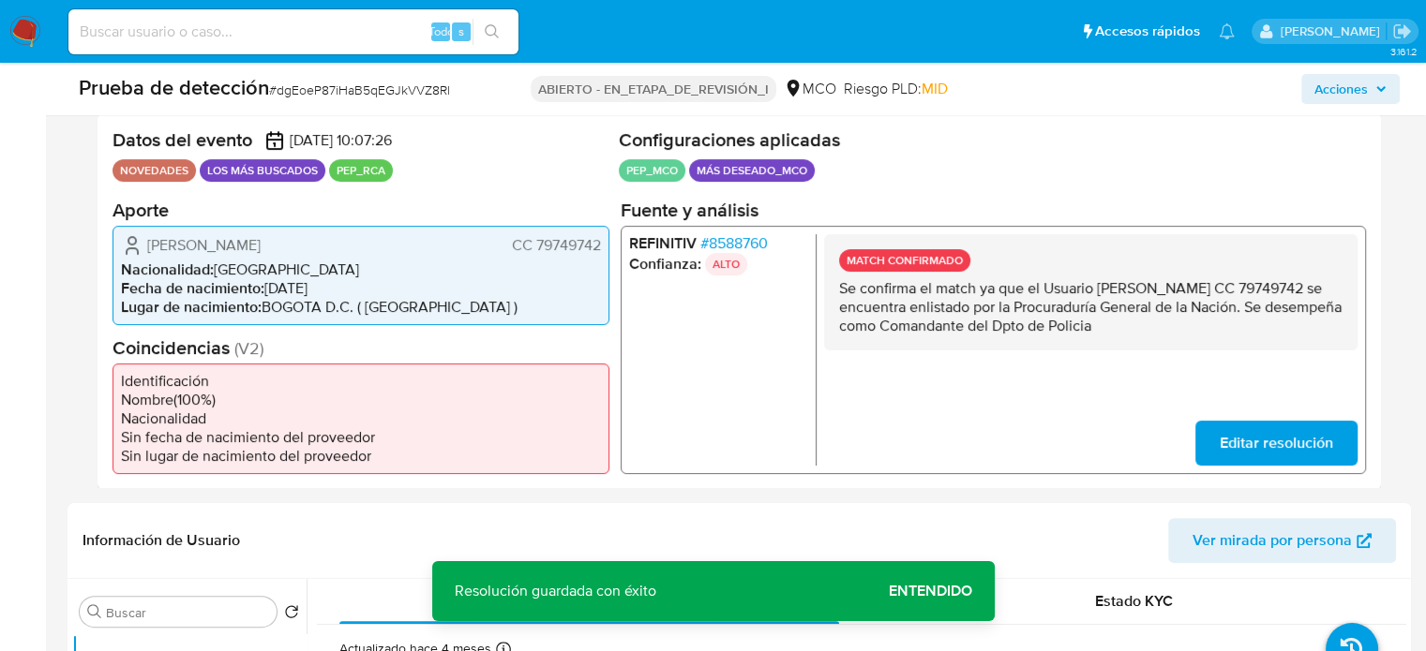
drag, startPoint x: 1224, startPoint y: 324, endPoint x: 842, endPoint y: 296, distance: 383.5
click at [842, 296] on p "Se confirma el match ya que el Usuario William Alberto Zubieta Pardo CC 7974974…" at bounding box center [1090, 306] width 503 height 56
click at [839, 291] on p "Se confirma el match ya que el Usuario William Alberto Zubieta Pardo CC 7974974…" at bounding box center [1090, 306] width 503 height 56
drag, startPoint x: 835, startPoint y: 288, endPoint x: 1338, endPoint y: 310, distance: 503.8
click at [1338, 310] on div "MATCH CONFIRMADO Se confirma el match ya que el Usuario William Alberto Zubieta…" at bounding box center [1090, 291] width 533 height 116
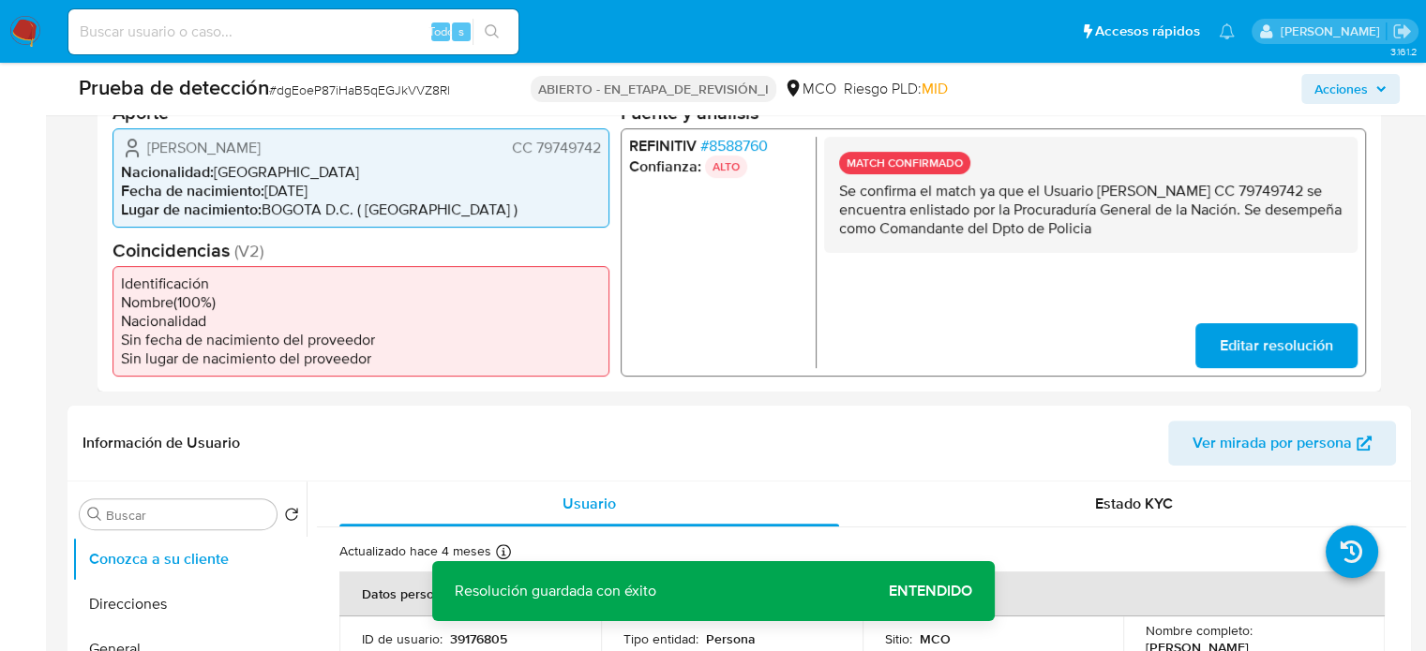
scroll to position [656, 0]
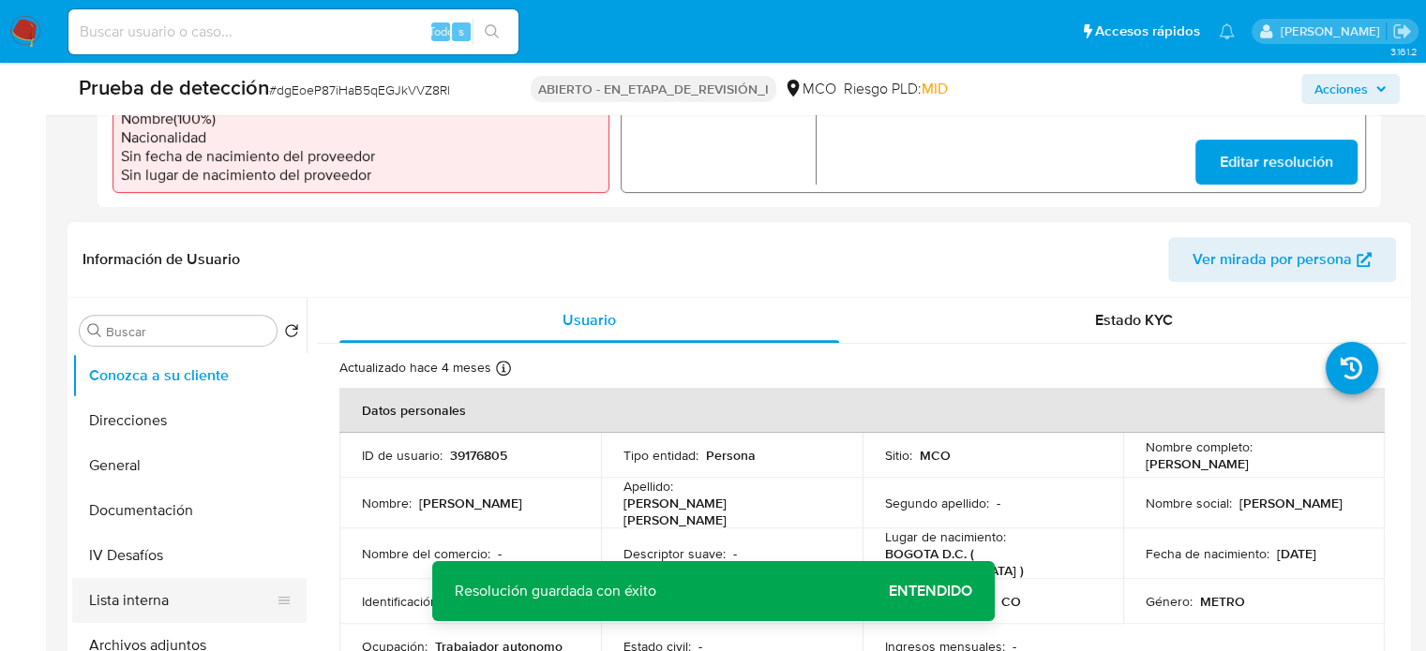
click at [142, 588] on button "Lista interna" at bounding box center [181, 600] width 219 height 45
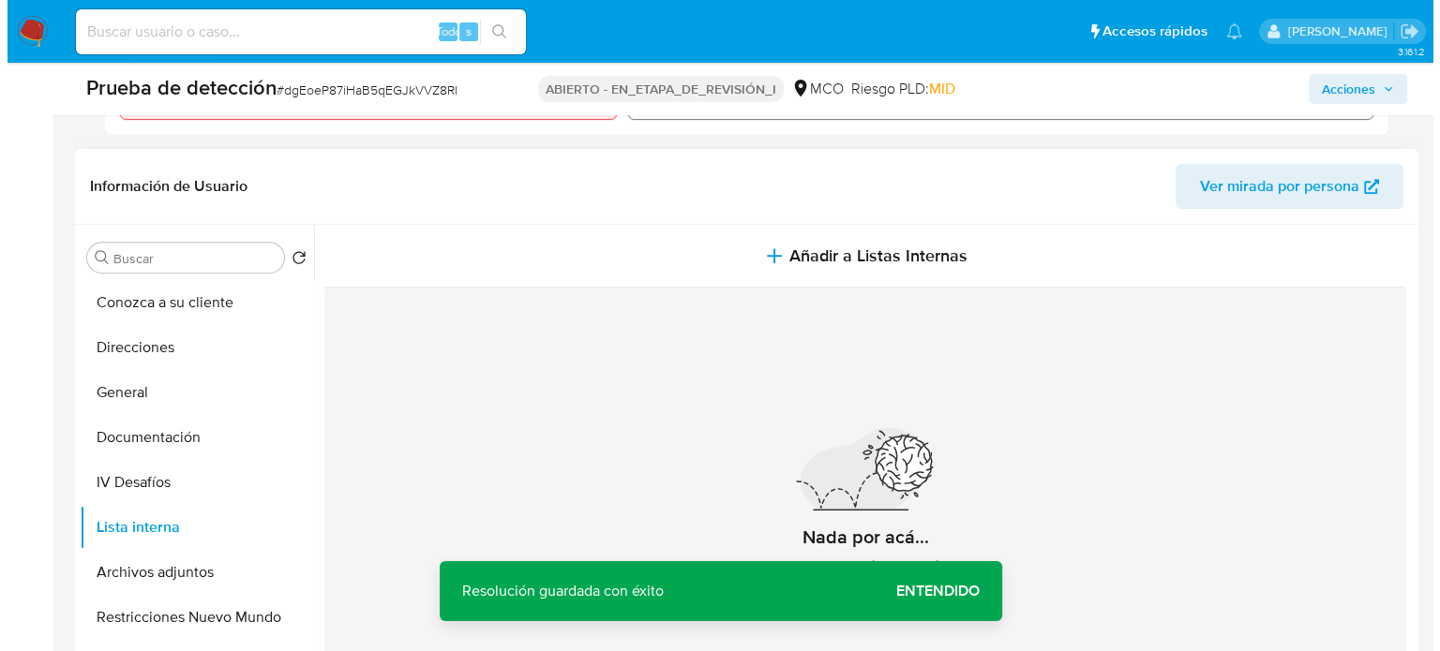
scroll to position [750, 0]
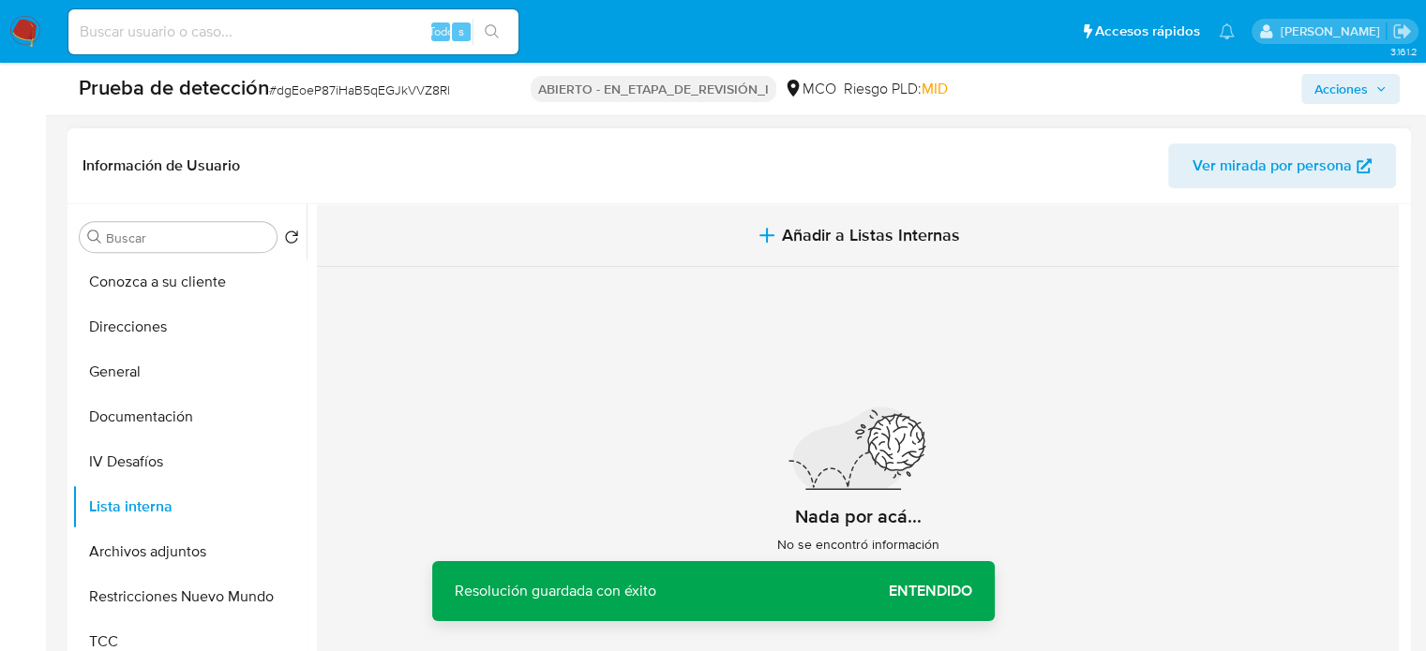
click at [755, 237] on icon "button" at bounding box center [766, 235] width 22 height 22
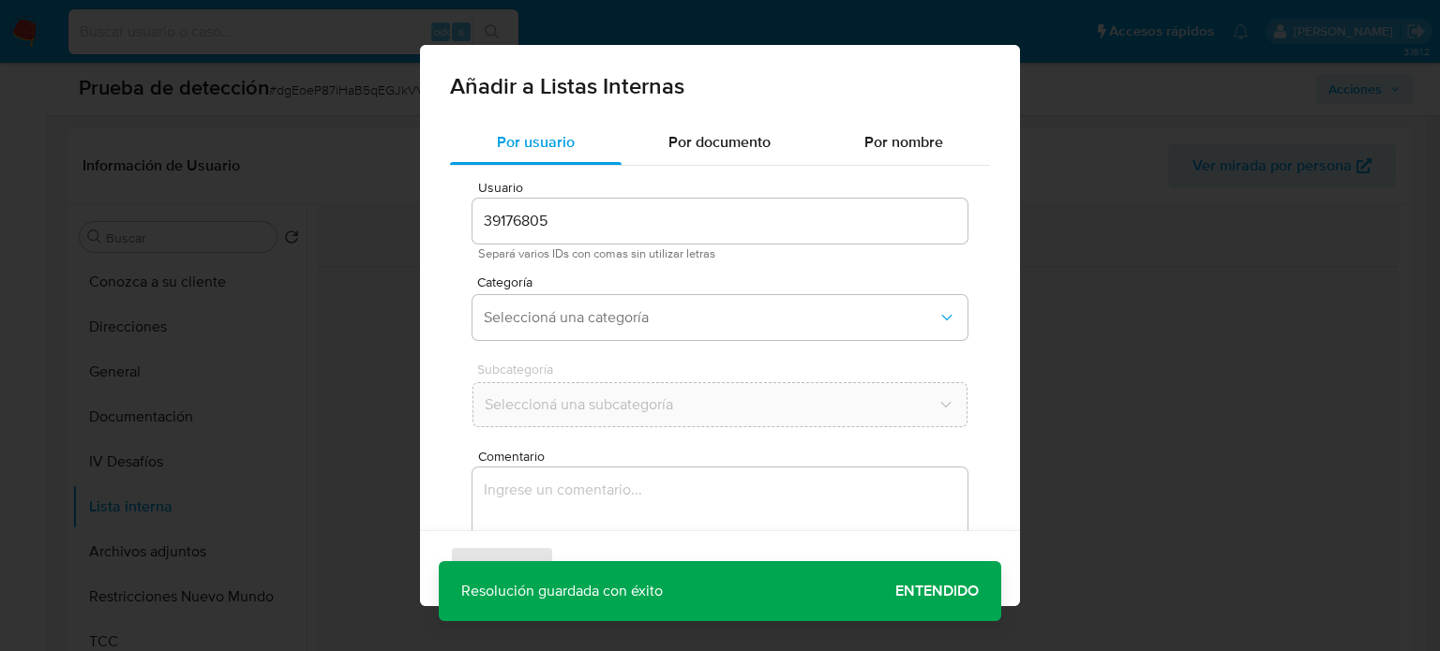
scroll to position [79, 0]
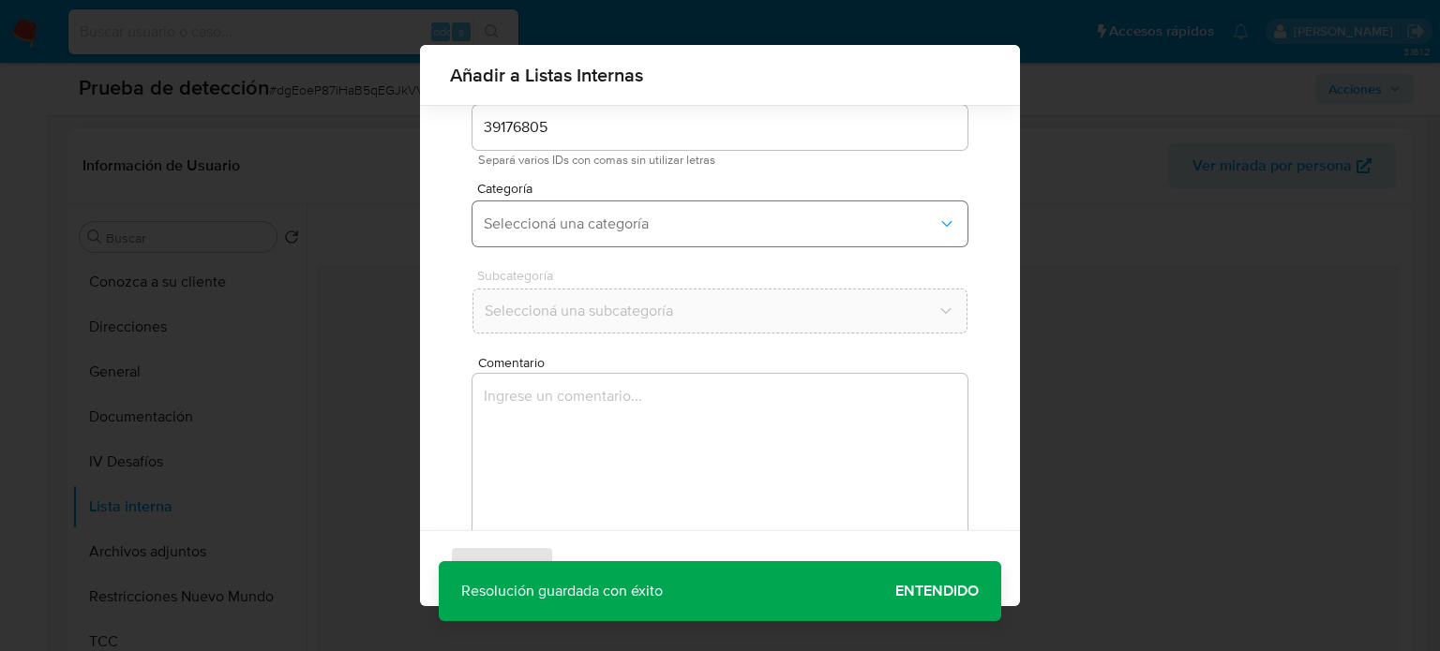
click at [754, 236] on button "Seleccioná una categoría" at bounding box center [719, 224] width 495 height 45
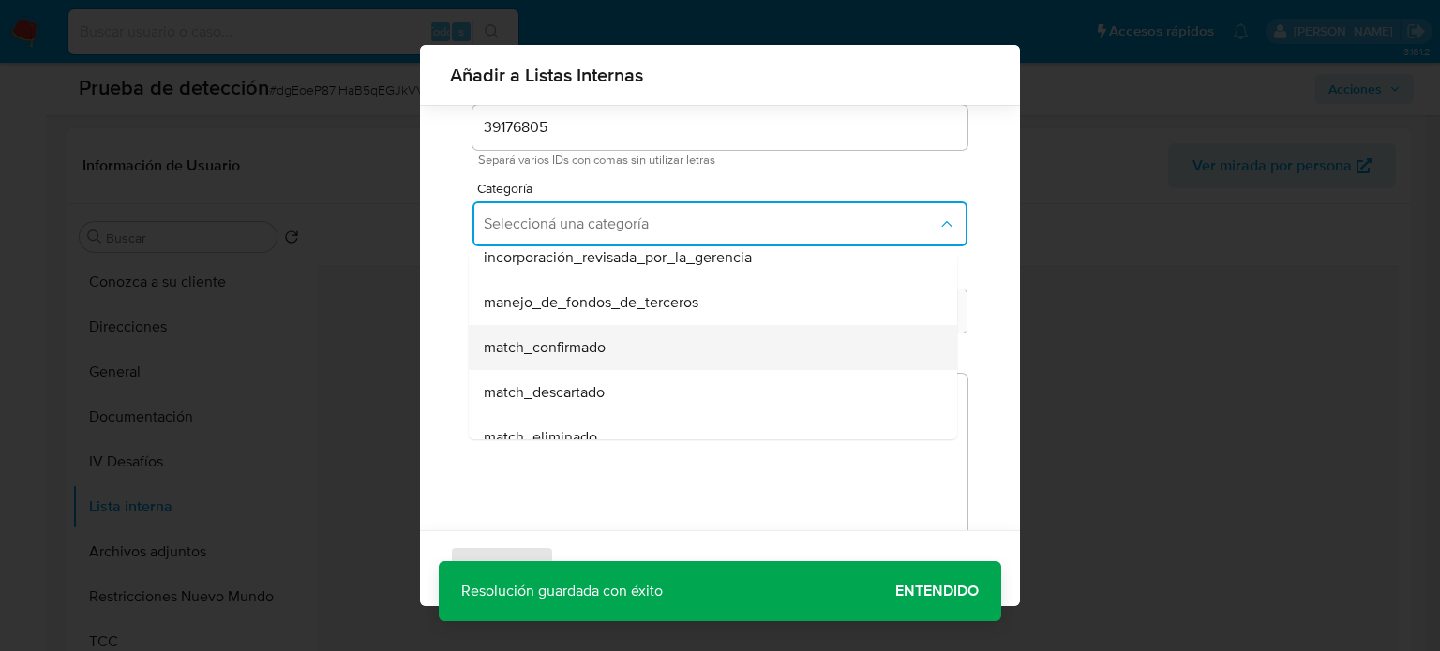
scroll to position [94, 0]
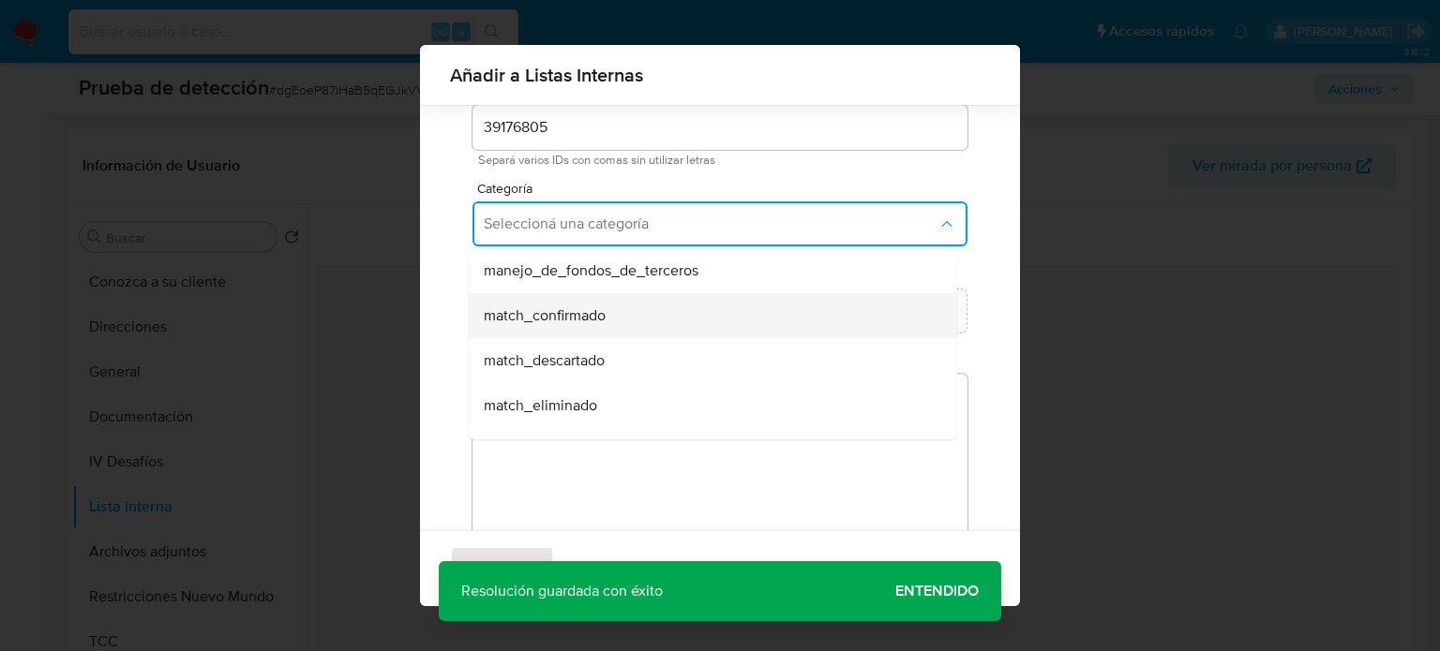
click at [577, 316] on span "match_confirmado" at bounding box center [545, 316] width 122 height 19
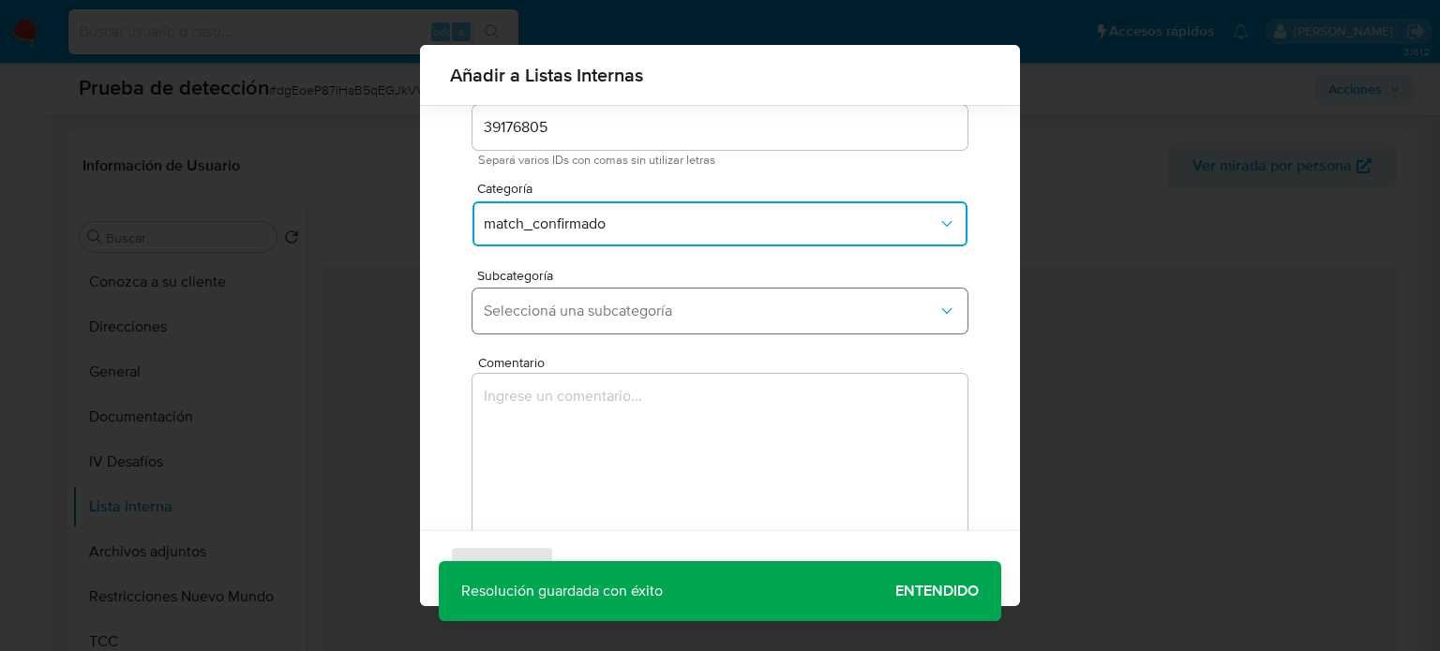
click at [594, 312] on span "Seleccioná una subcategoría" at bounding box center [711, 311] width 454 height 19
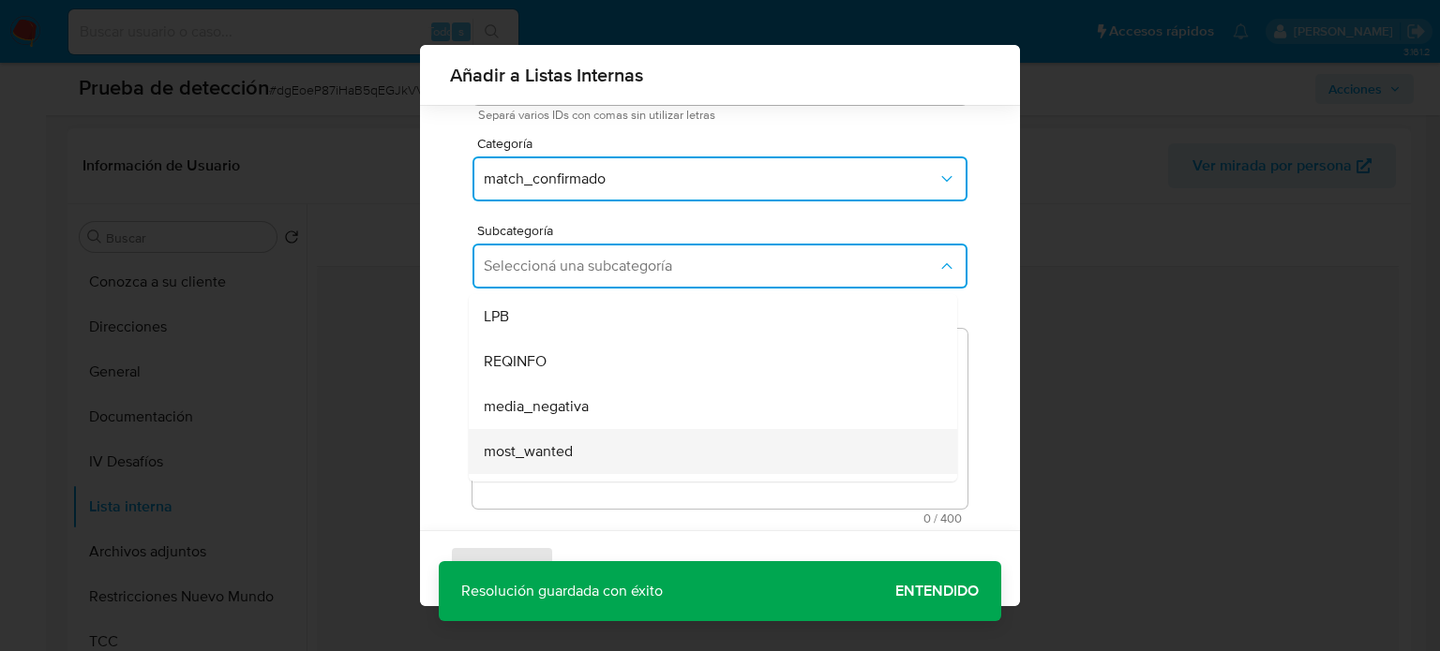
scroll to position [147, 0]
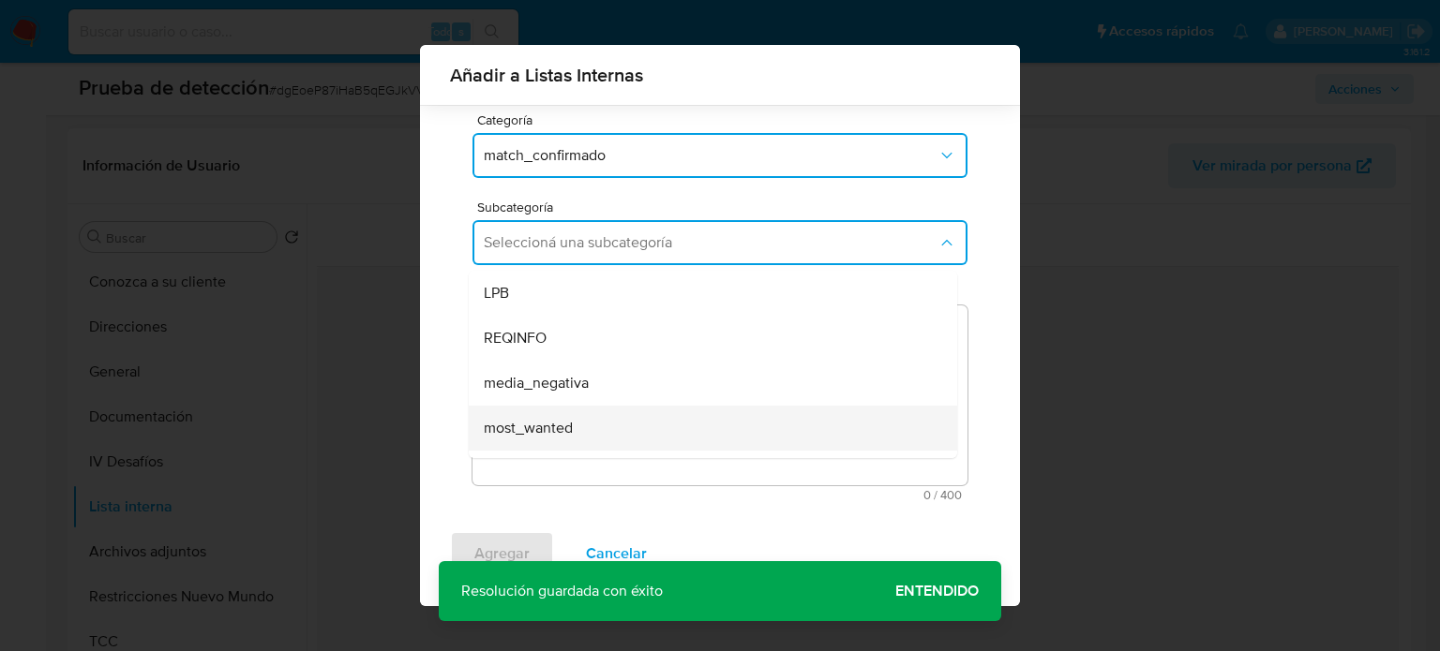
click at [562, 420] on span "most_wanted" at bounding box center [528, 428] width 89 height 19
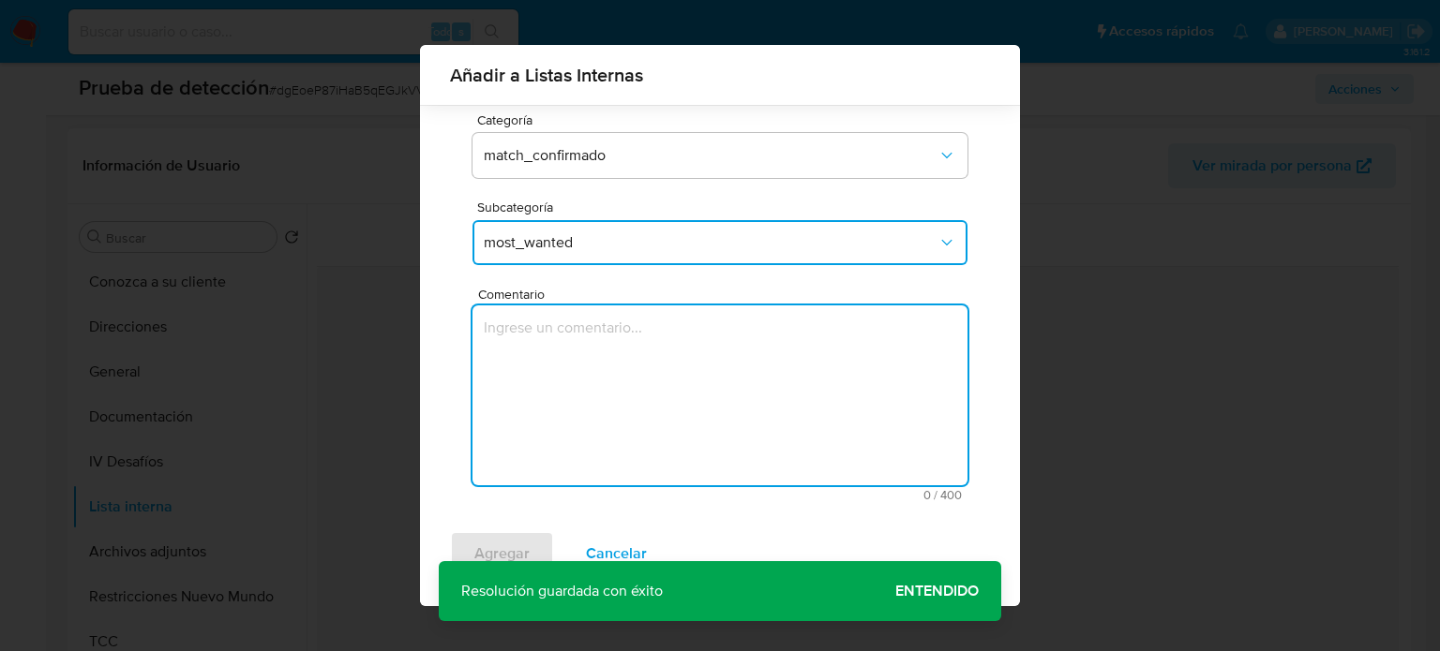
click at [562, 420] on textarea "Comentario" at bounding box center [719, 396] width 495 height 180
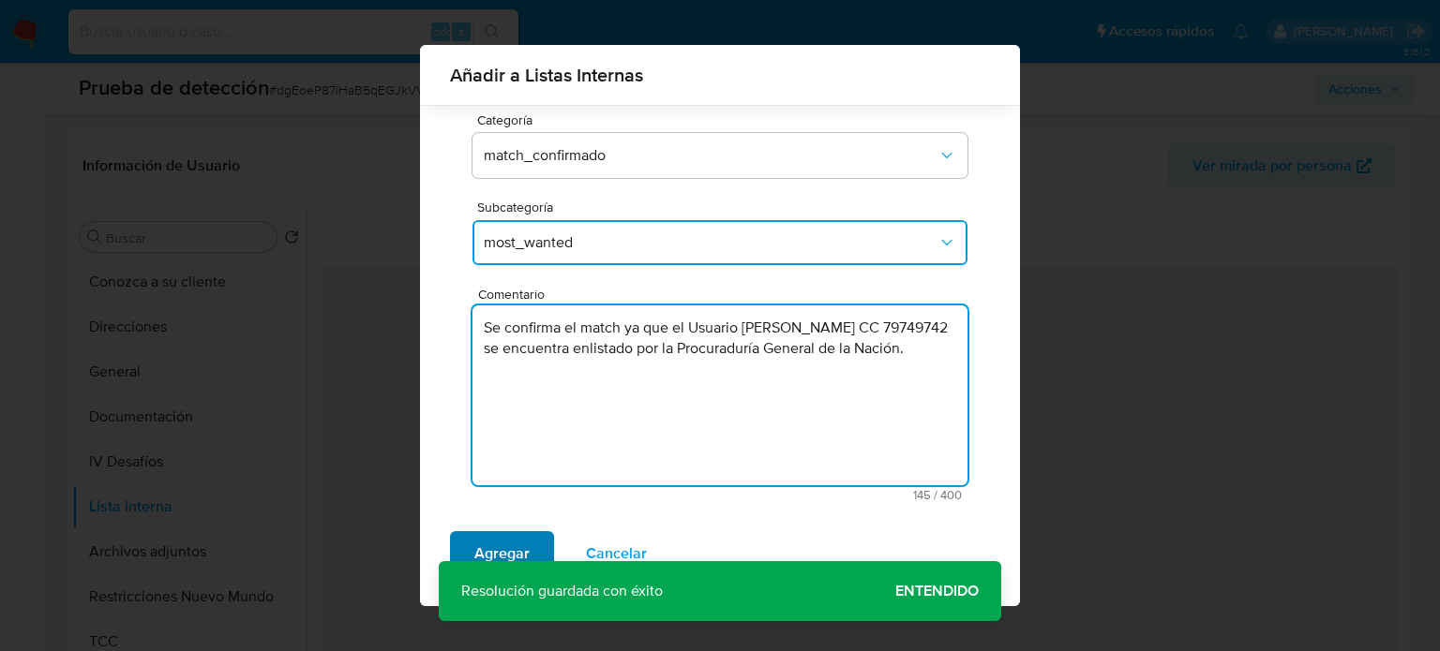
type textarea "Se confirma el match ya que el Usuario William Alberto Zubieta Pardo CC 7974974…"
click at [519, 541] on span "Agregar" at bounding box center [501, 553] width 55 height 41
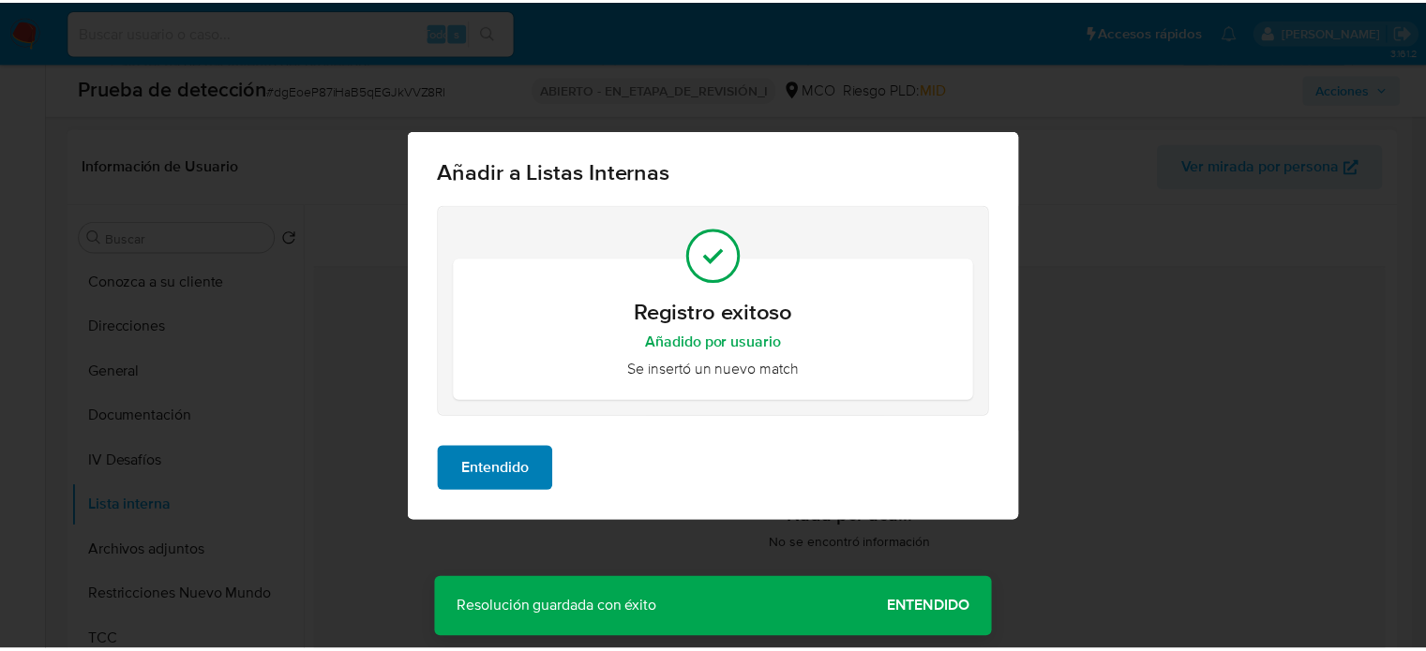
scroll to position [0, 0]
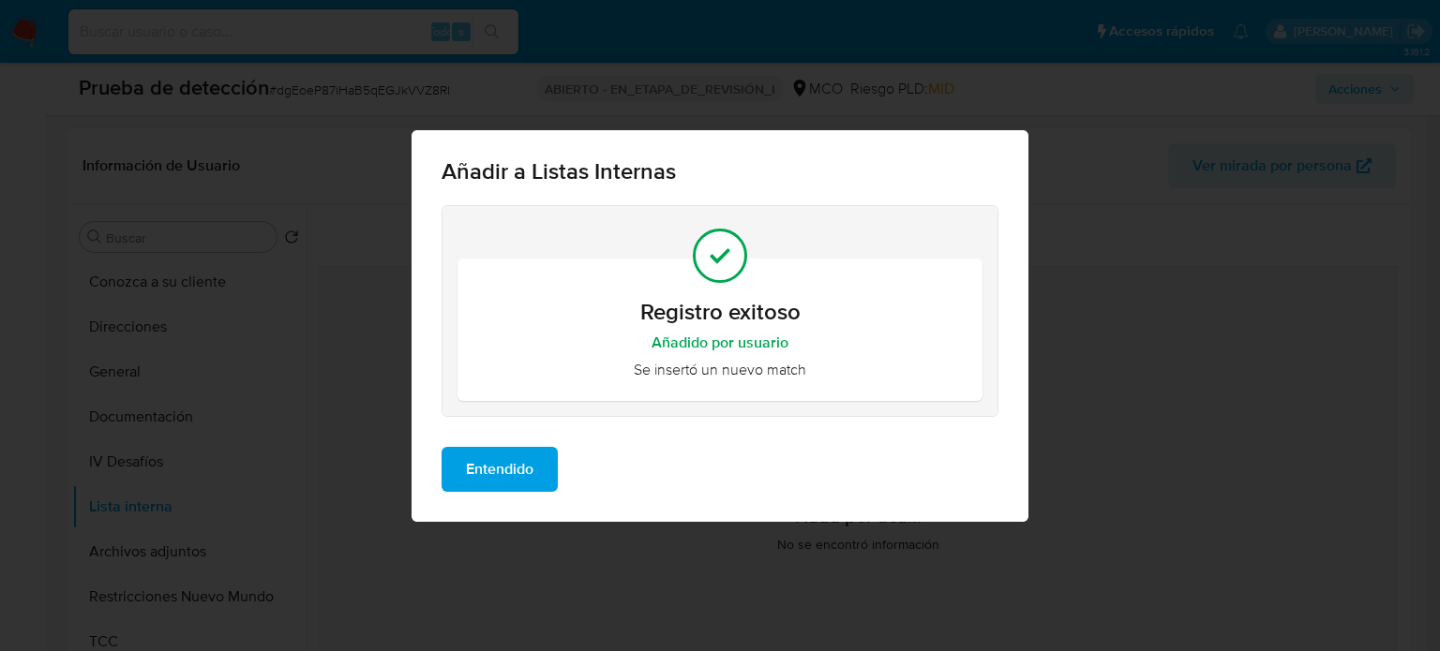
click at [536, 457] on button "Entendido" at bounding box center [499, 469] width 116 height 45
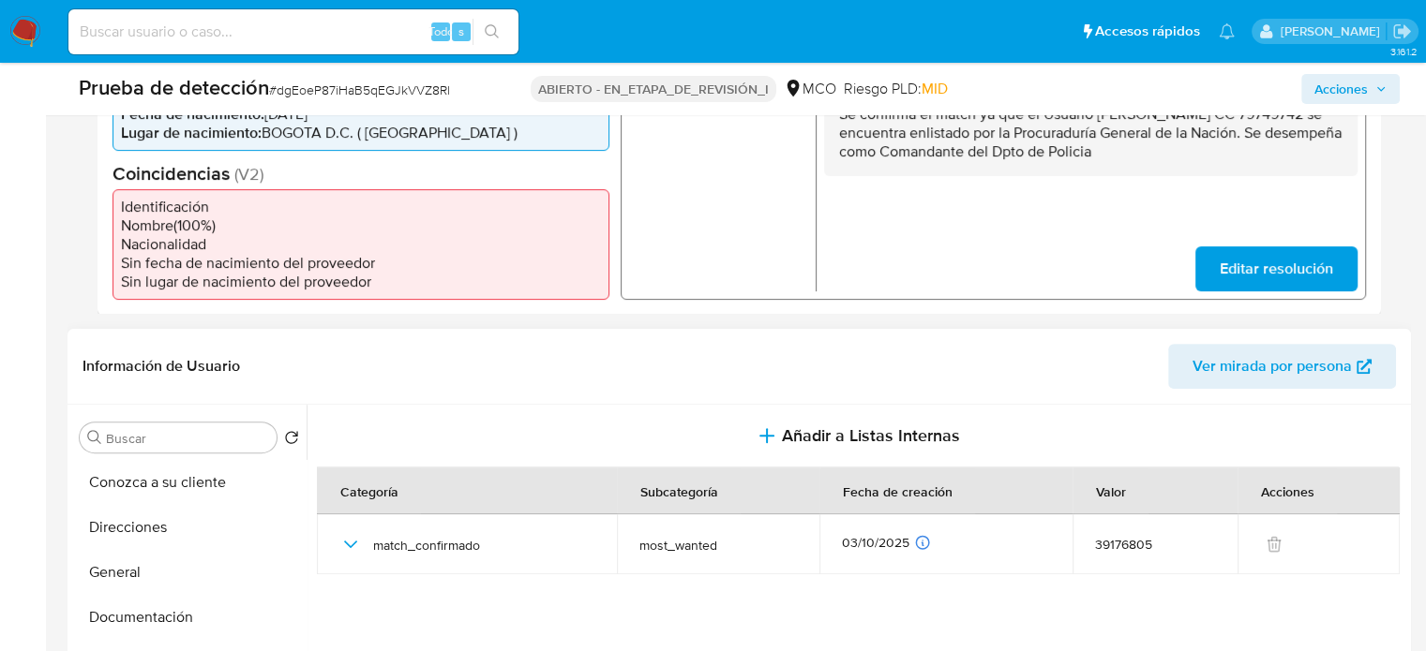
scroll to position [469, 0]
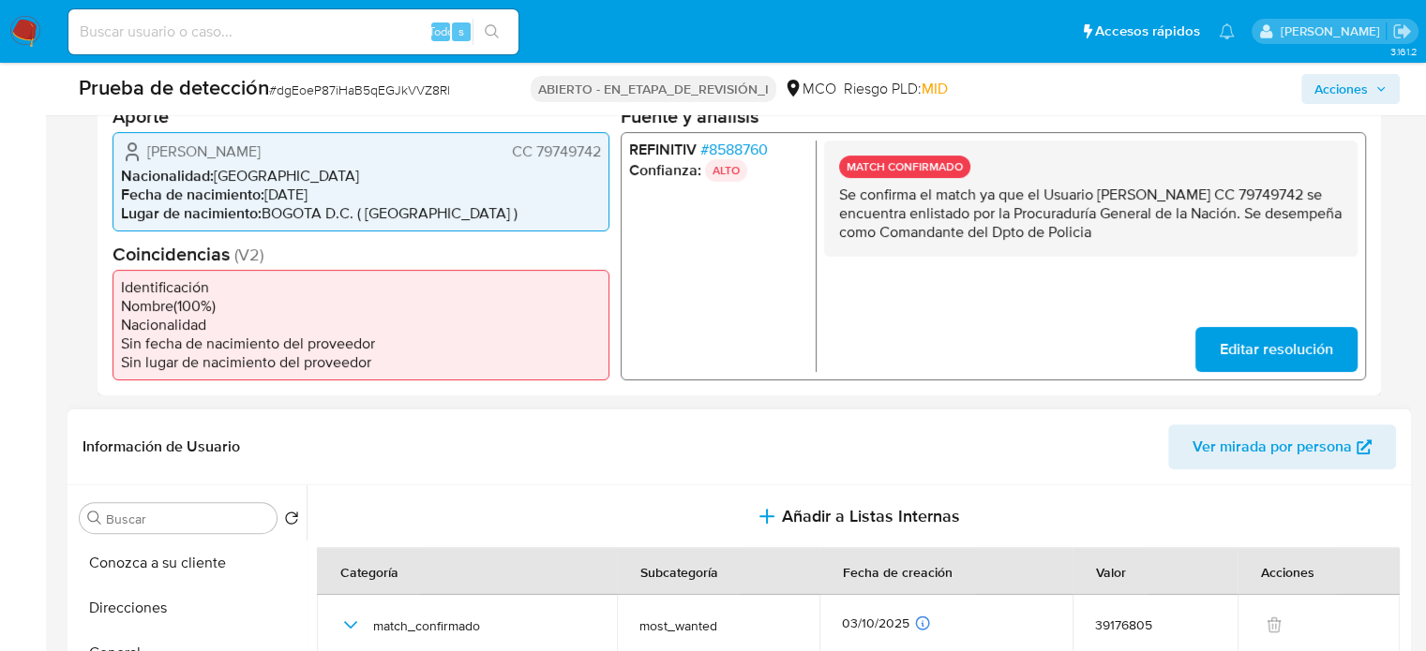
drag, startPoint x: 1212, startPoint y: 137, endPoint x: 836, endPoint y: 196, distance: 380.5
click at [836, 196] on div "MATCH CONFIRMADO Se confirma el match ya que el Usuario William Alberto Zubieta…" at bounding box center [1090, 198] width 533 height 116
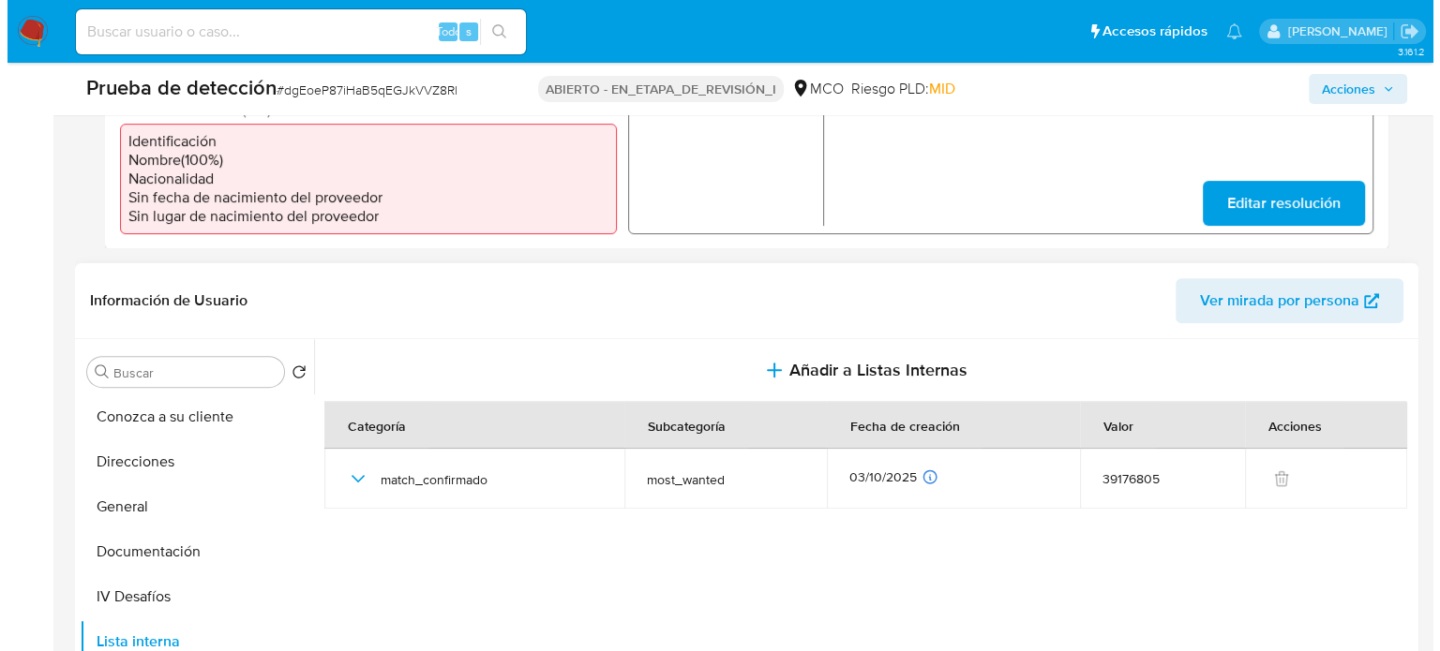
scroll to position [844, 0]
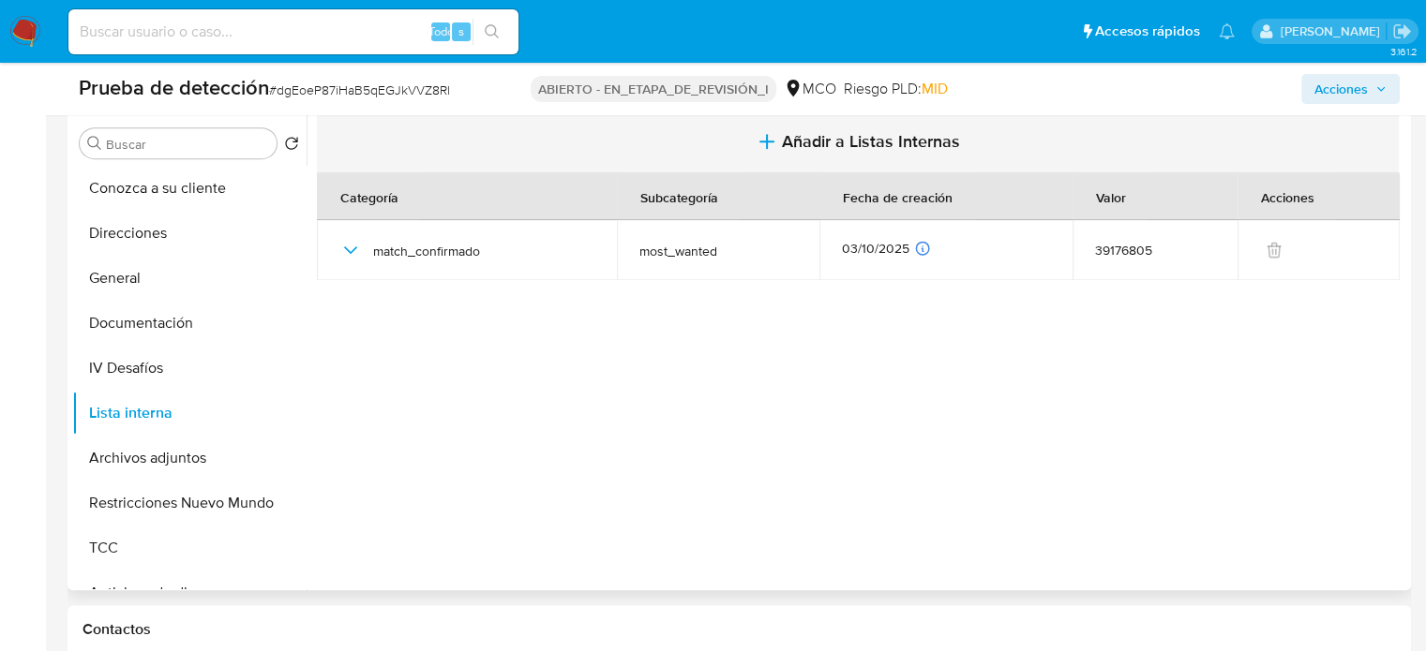
click at [802, 151] on span "Añadir a Listas Internas" at bounding box center [871, 141] width 178 height 21
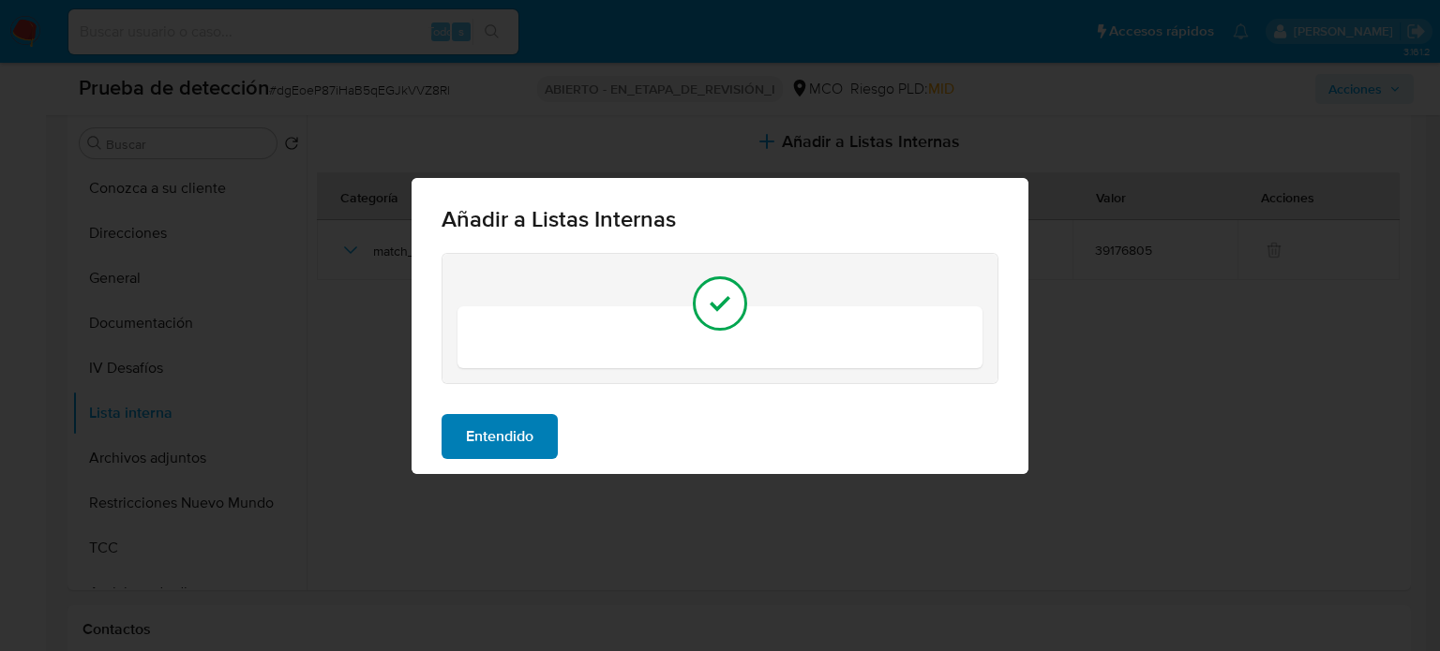
click at [532, 430] on span "Entendido" at bounding box center [499, 436] width 67 height 41
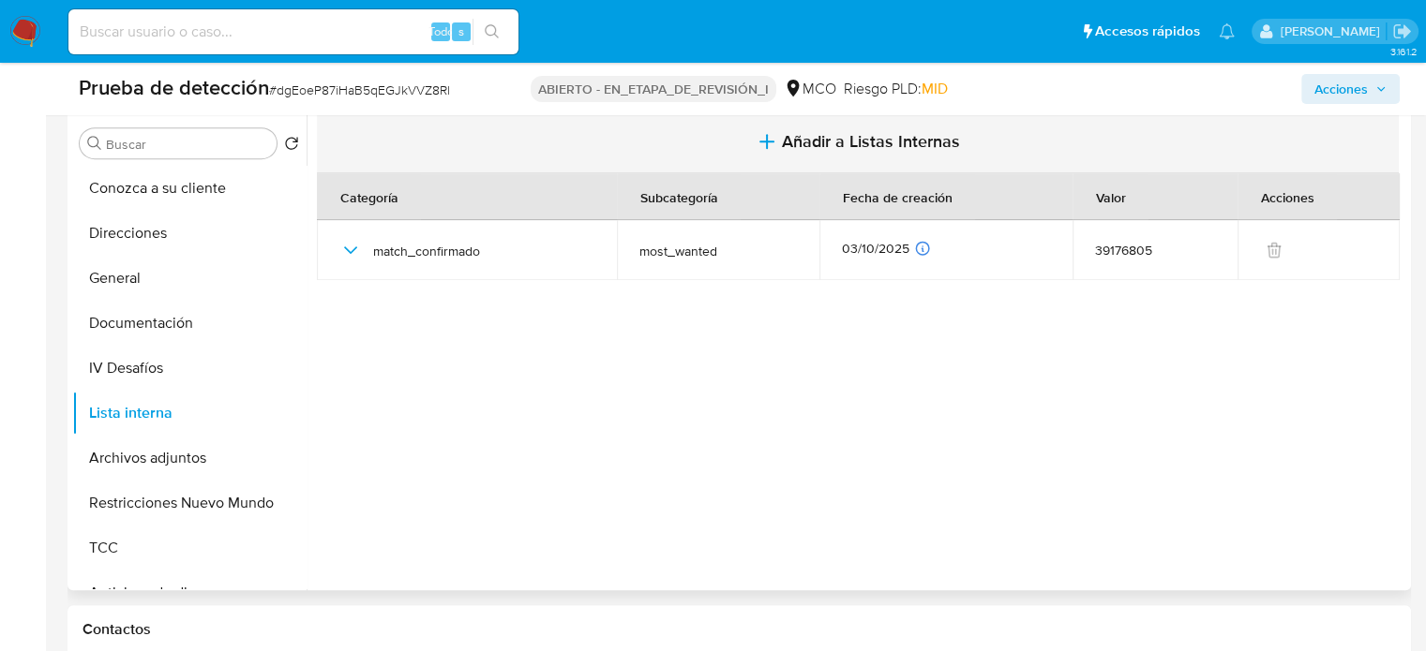
click at [819, 116] on button "Añadir a Listas Internas" at bounding box center [858, 142] width 1082 height 63
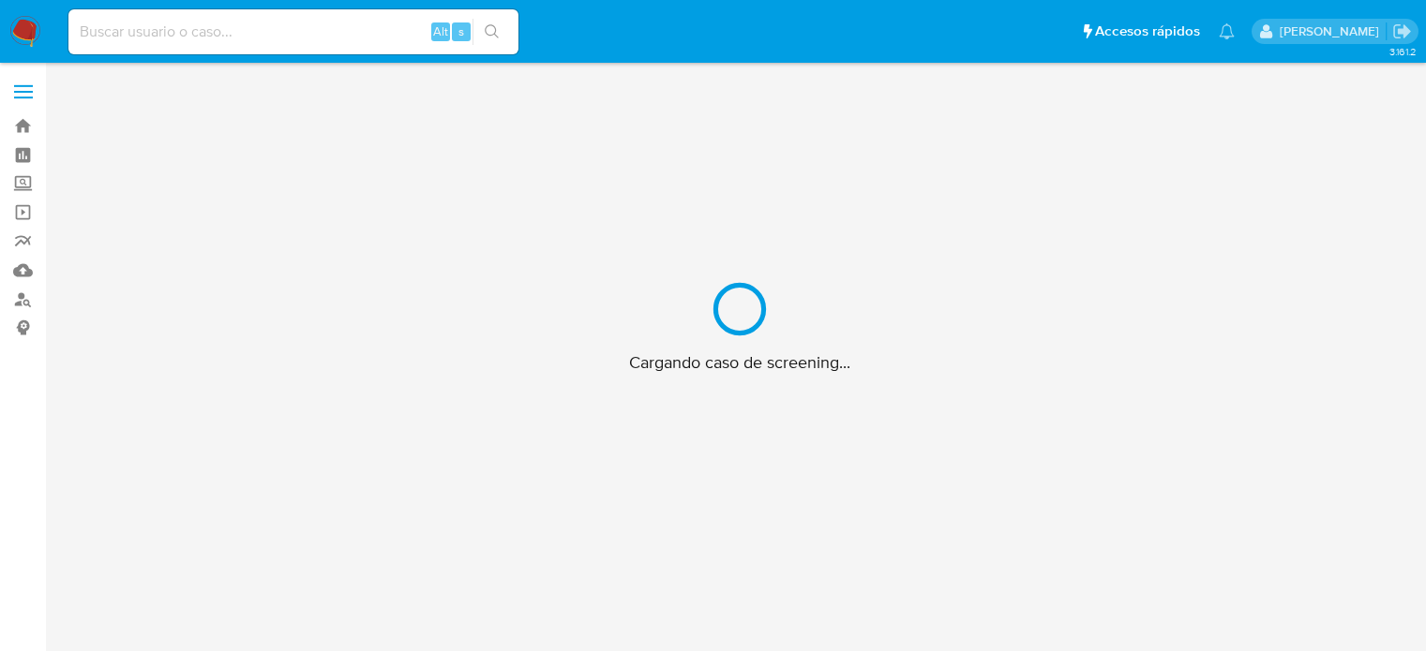
scroll to position [67, 0]
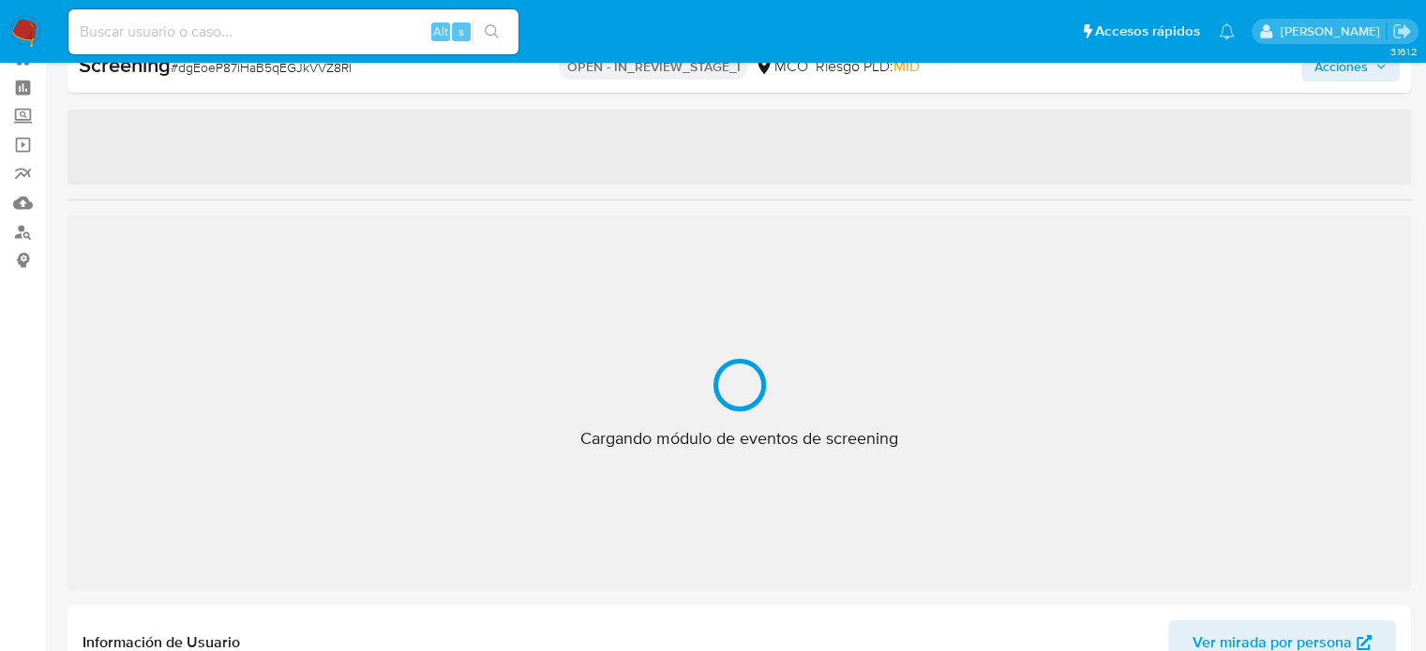
select select "10"
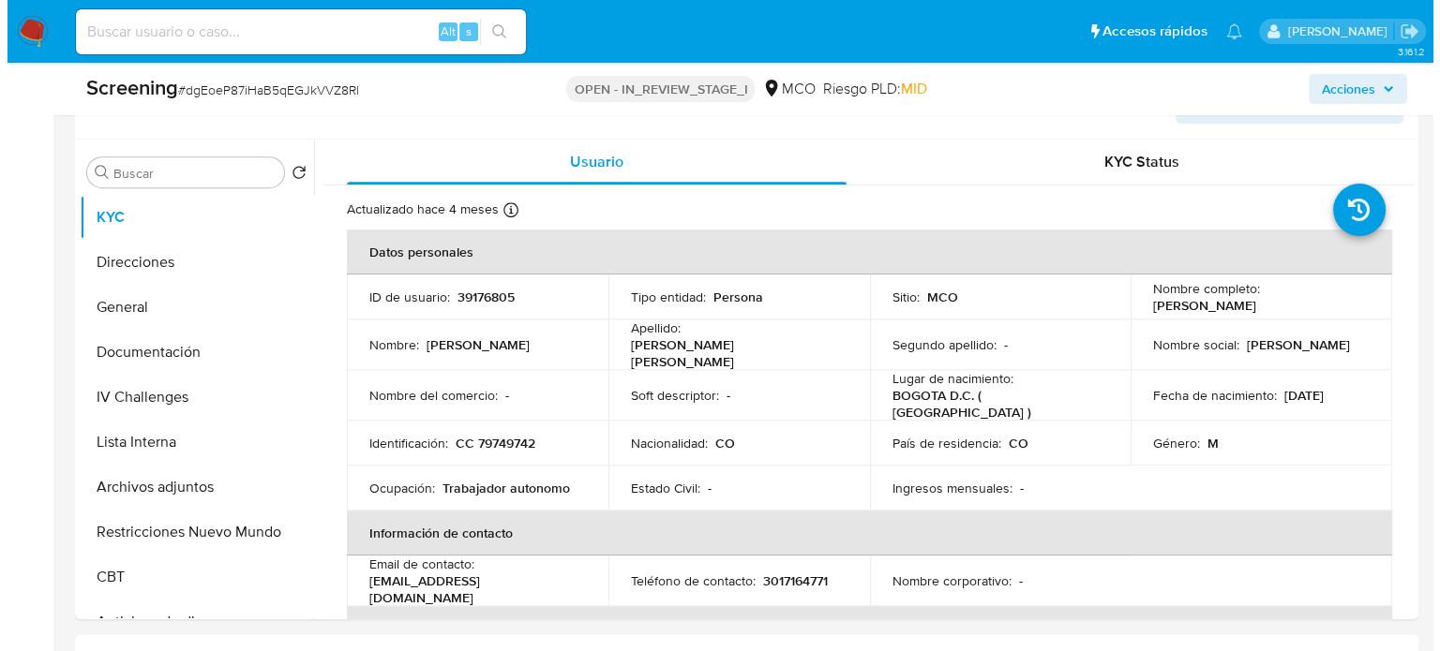
scroll to position [817, 0]
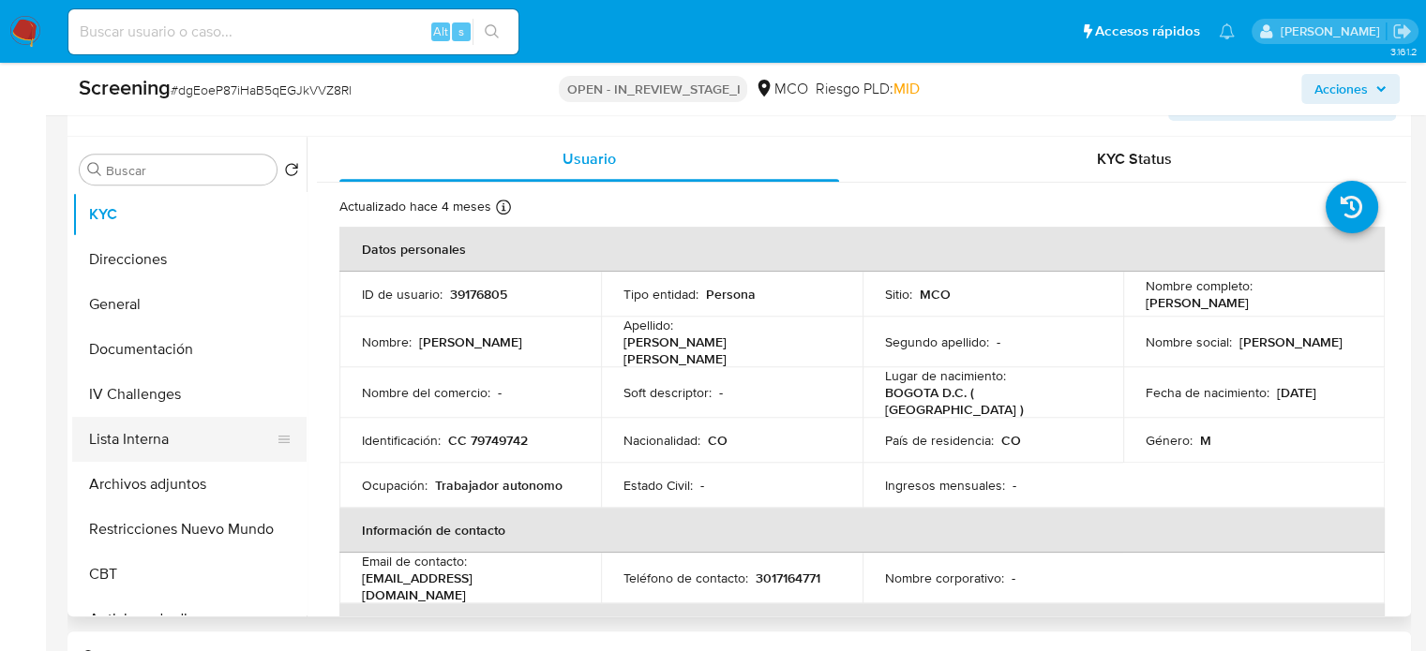
click at [147, 452] on button "Lista Interna" at bounding box center [181, 439] width 219 height 45
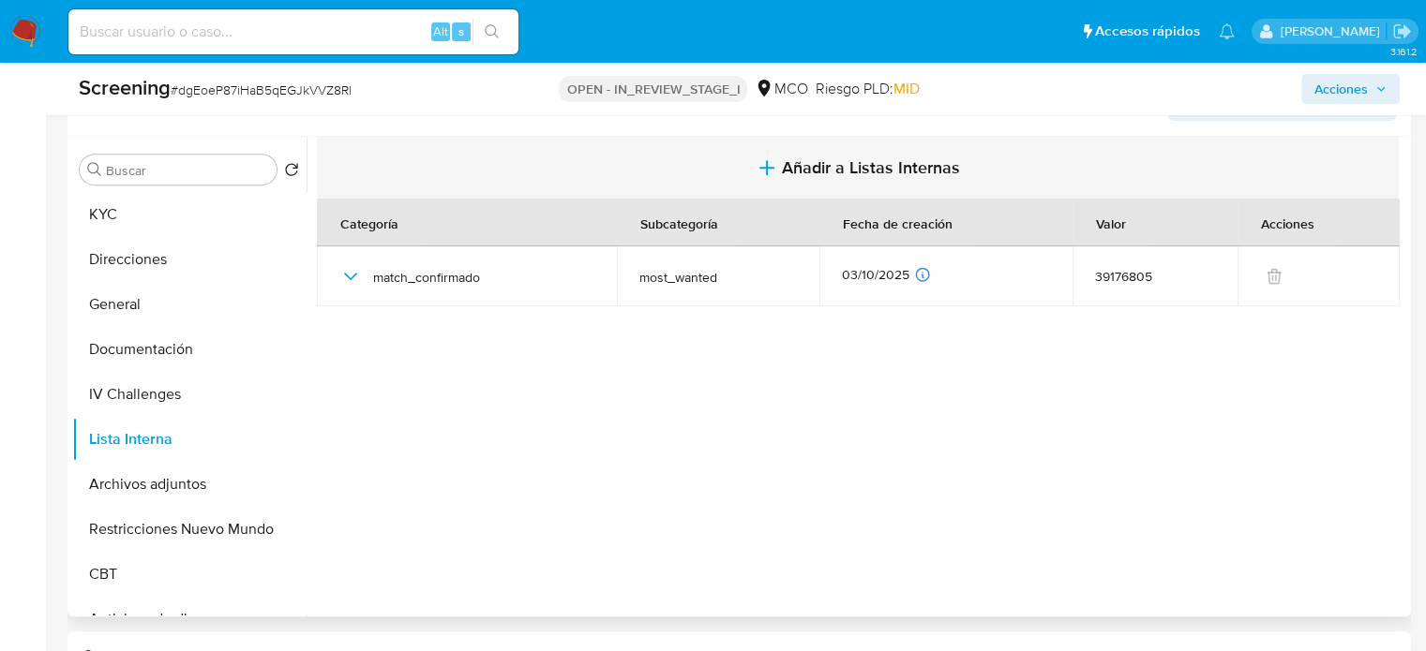
click at [830, 175] on span "Añadir a Listas Internas" at bounding box center [871, 167] width 178 height 21
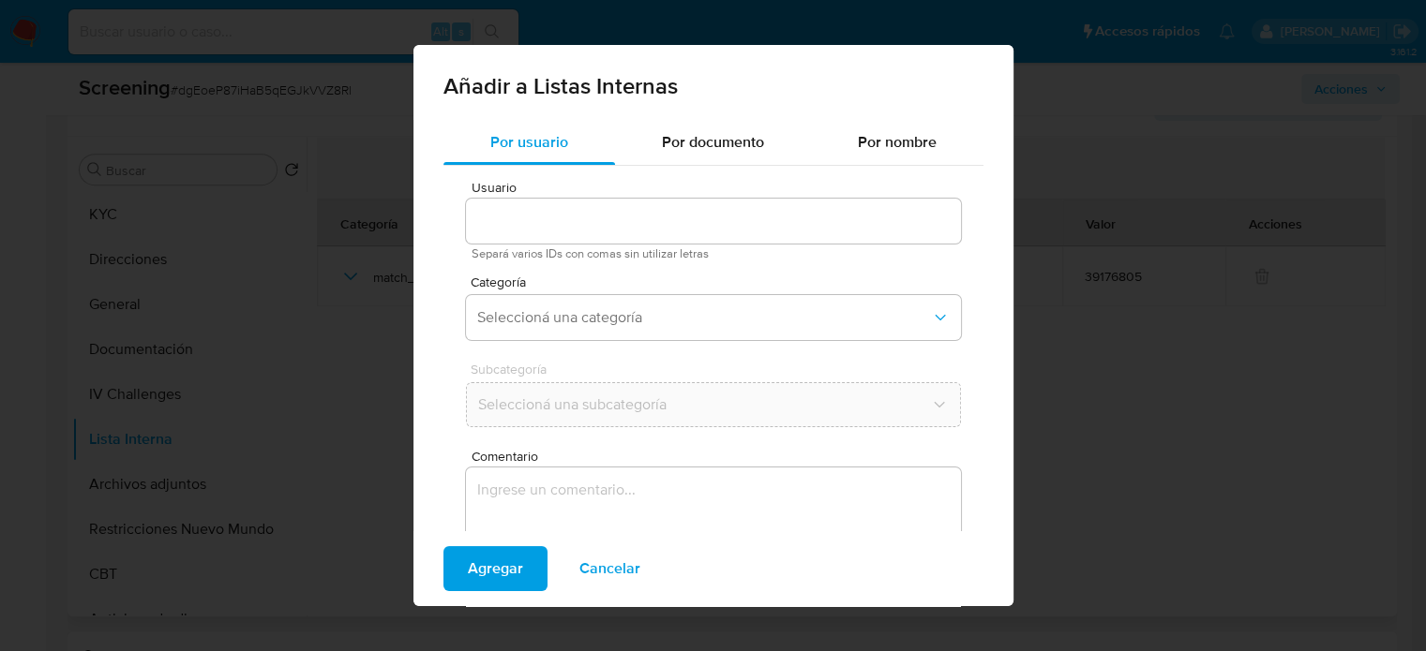
type input "39176805"
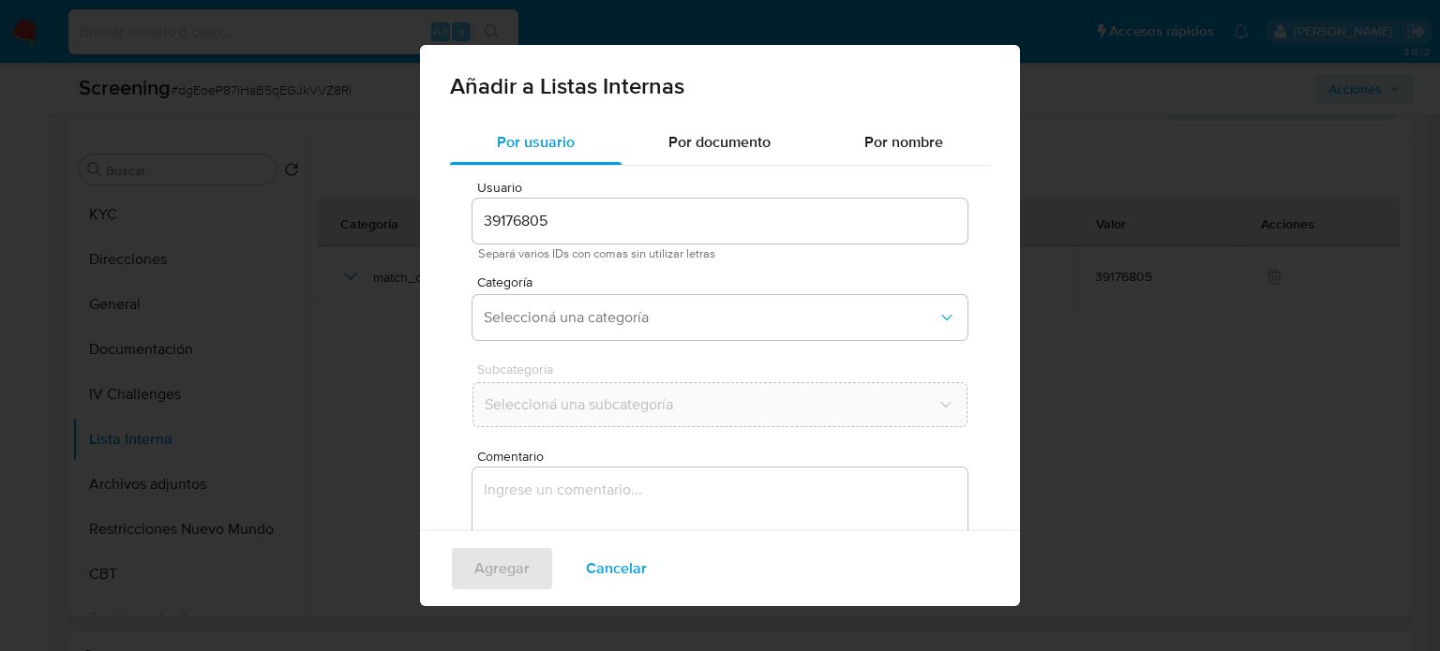
scroll to position [79, 0]
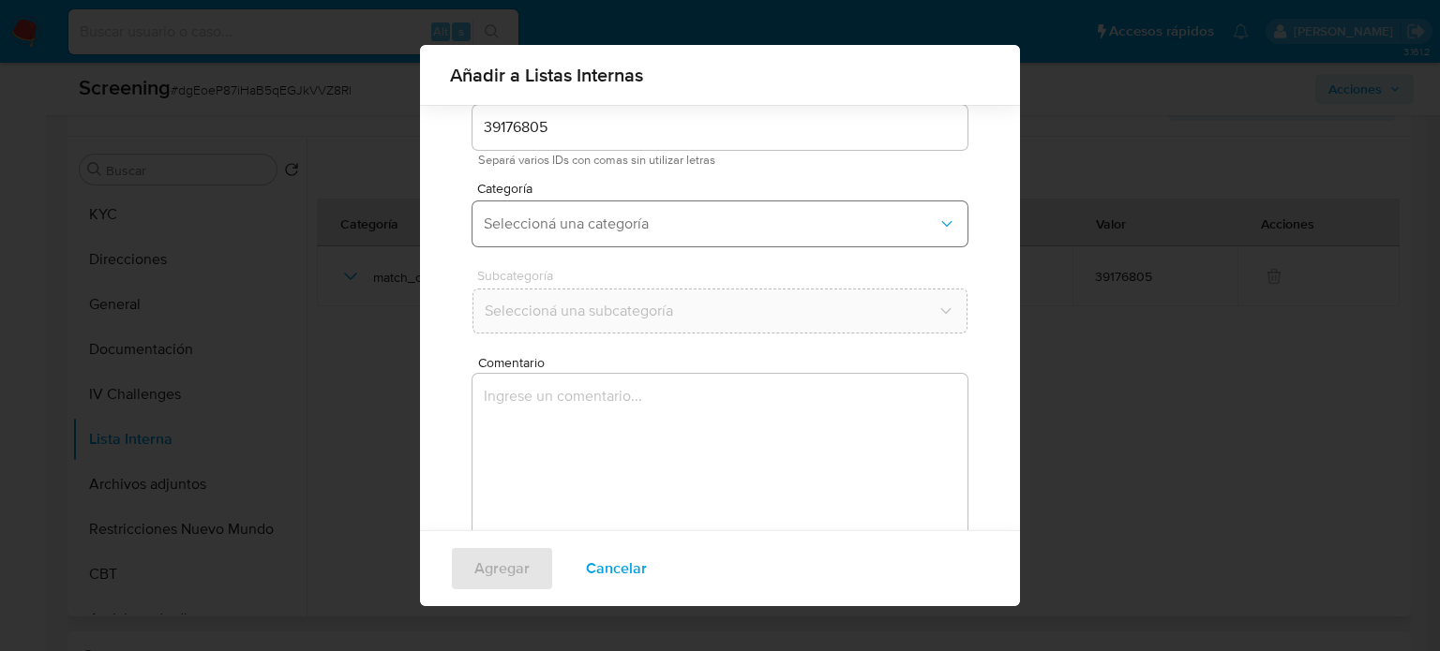
click at [680, 220] on span "Seleccioná una categoría" at bounding box center [711, 224] width 454 height 19
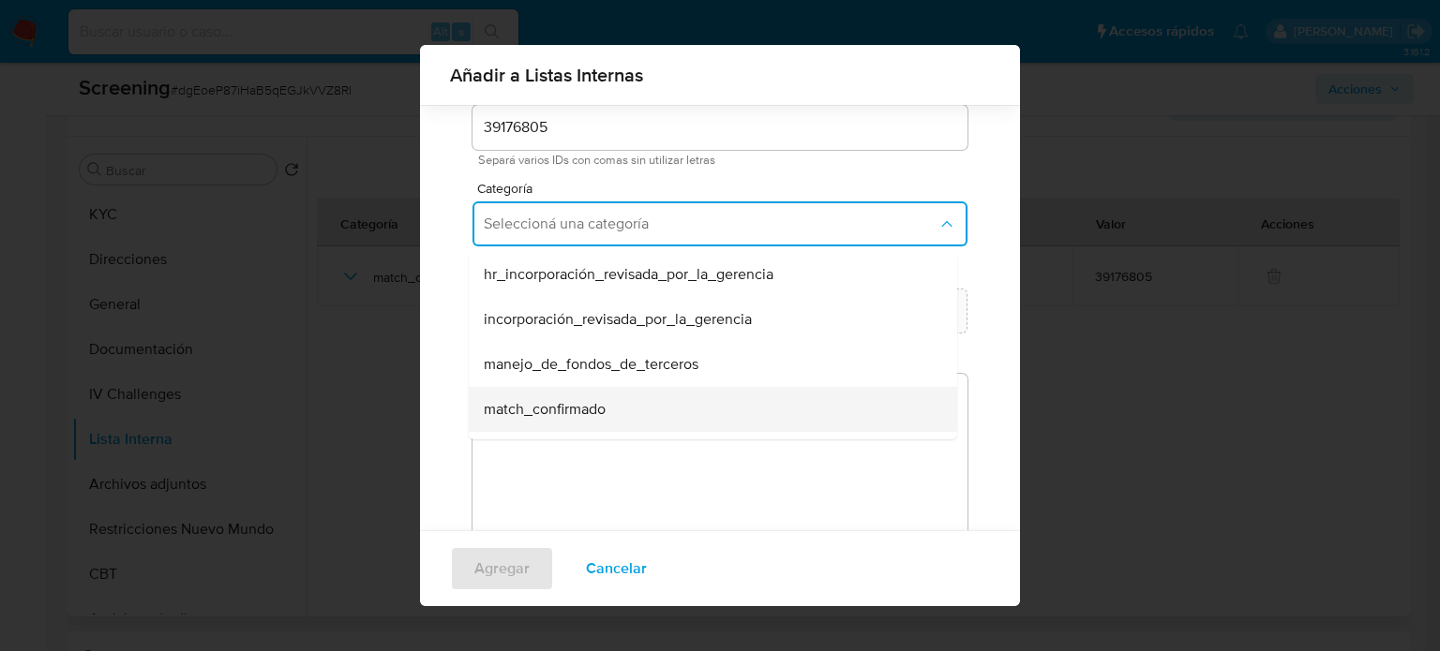
click at [600, 401] on span "match_confirmado" at bounding box center [545, 409] width 122 height 19
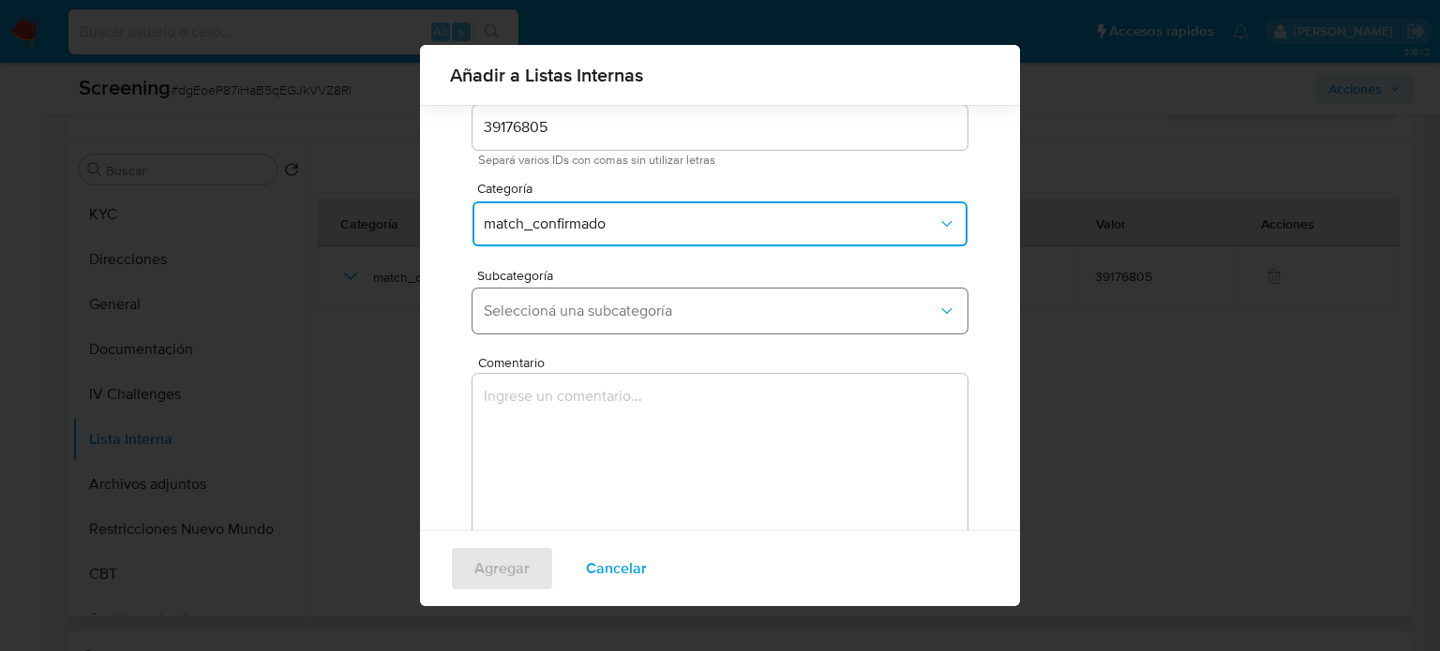
click at [632, 331] on button "Seleccioná una subcategoría" at bounding box center [719, 311] width 495 height 45
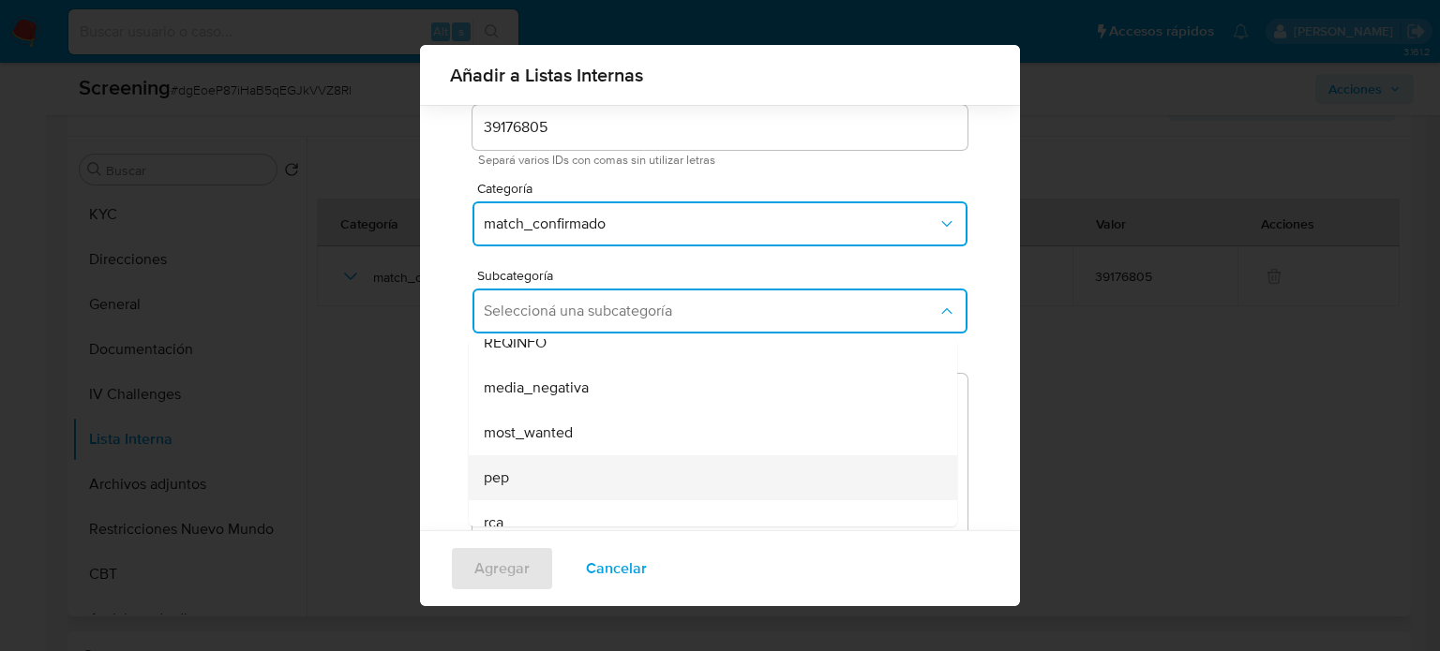
scroll to position [94, 0]
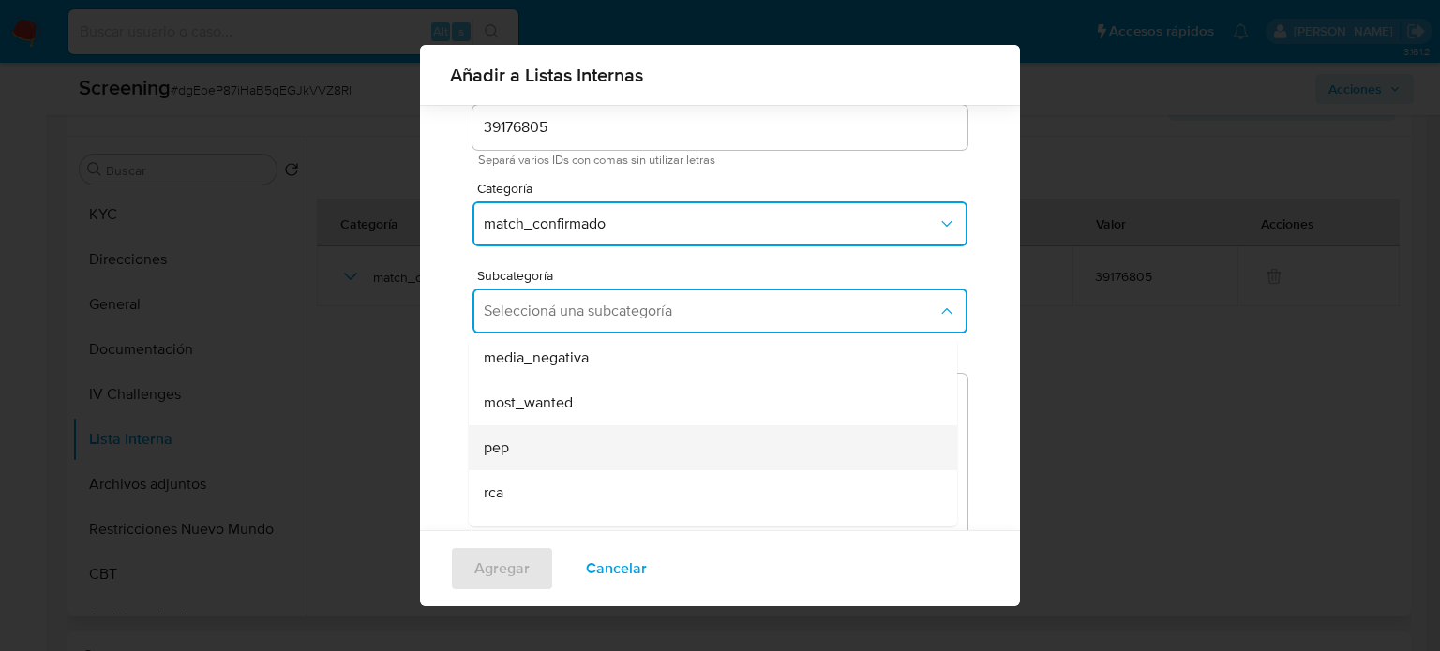
click at [524, 441] on div "pep" at bounding box center [707, 448] width 447 height 45
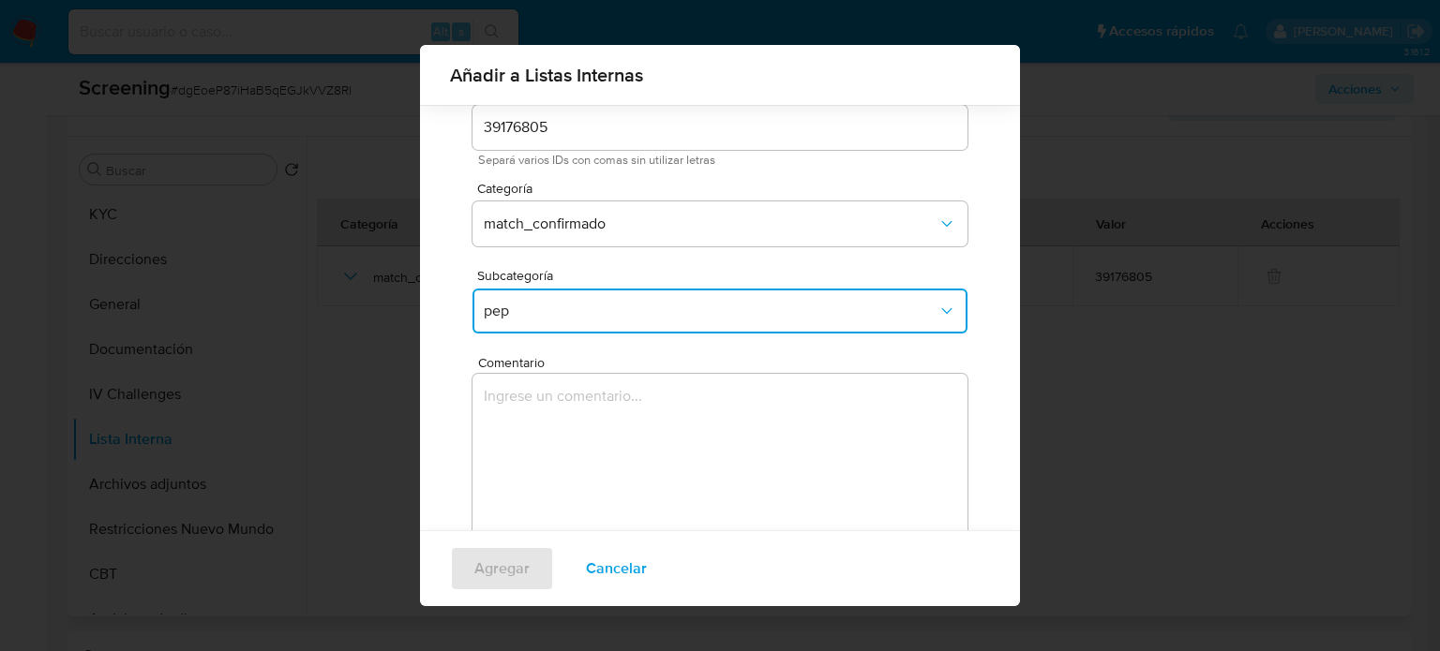
click at [524, 441] on textarea "Comentario" at bounding box center [719, 464] width 495 height 180
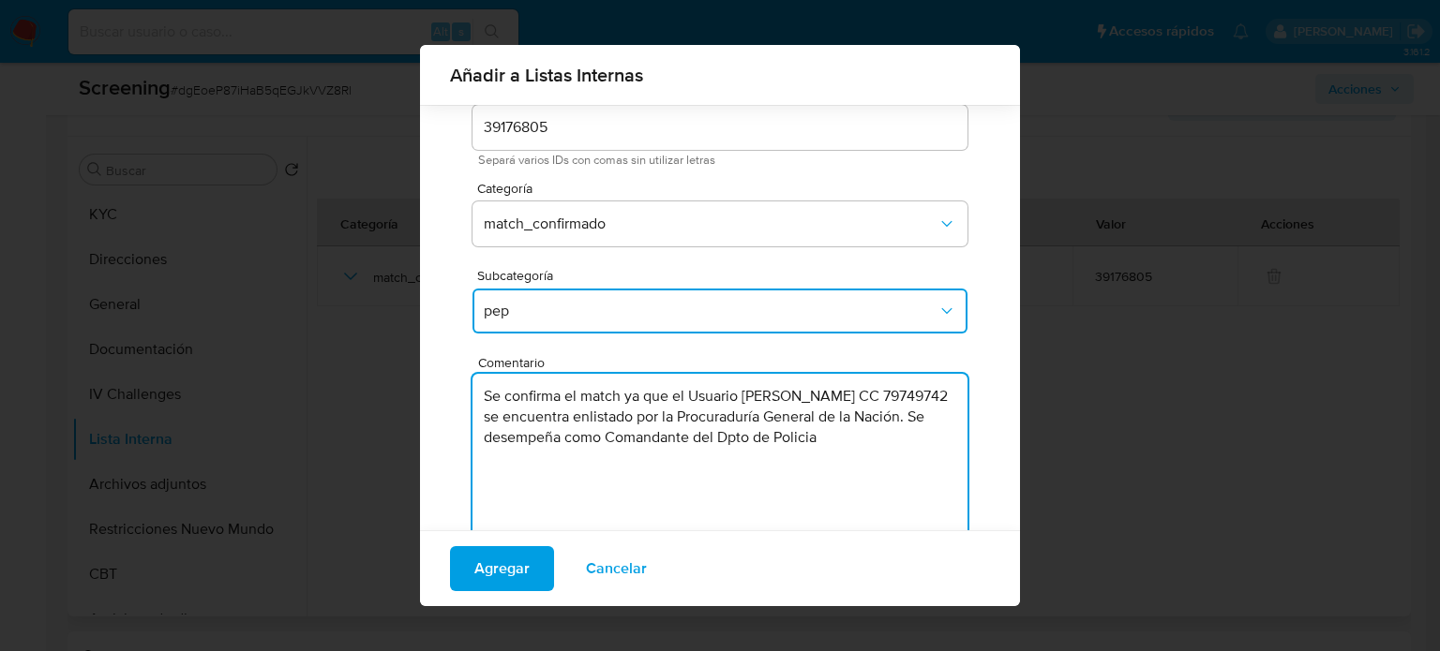
drag, startPoint x: 576, startPoint y: 418, endPoint x: 559, endPoint y: 438, distance: 26.5
click at [559, 438] on textarea "Se confirma el match ya que el Usuario [PERSON_NAME] CC 79749742 se encuentra e…" at bounding box center [719, 464] width 495 height 180
click at [935, 423] on textarea "Se confirma el match ya que el Usuario [PERSON_NAME] CC 79749742 se desempeña c…" at bounding box center [719, 464] width 495 height 180
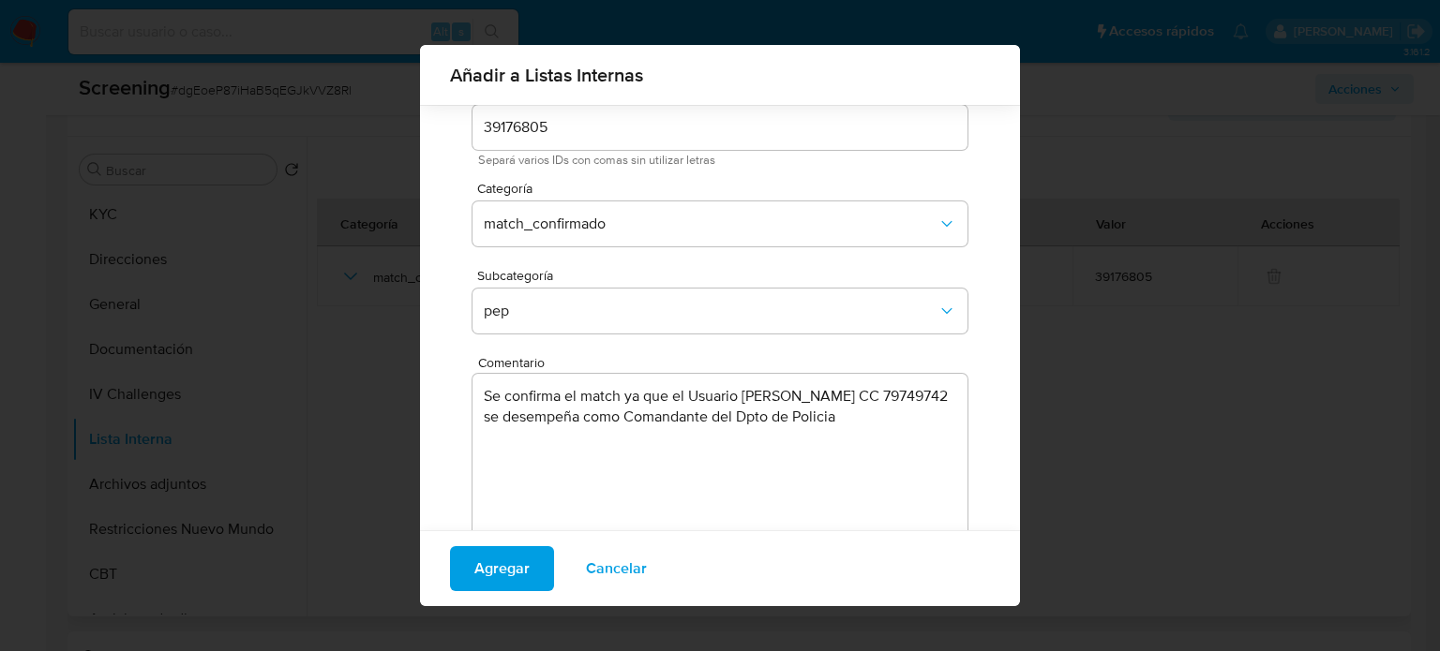
click at [935, 429] on textarea "Se confirma el match ya que el Usuario [PERSON_NAME] CC 79749742 se desempeña c…" at bounding box center [719, 464] width 495 height 180
paste textarea "en Urabá"
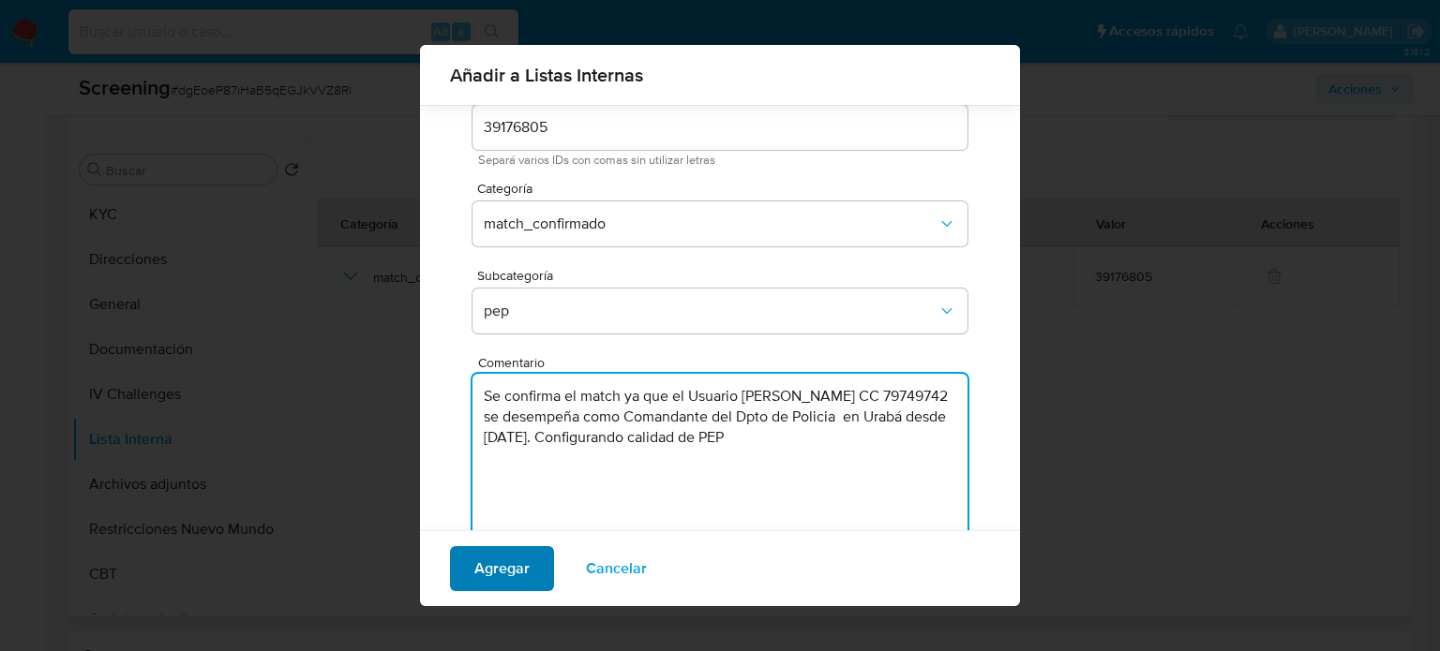
type textarea "Se confirma el match ya que el Usuario [PERSON_NAME] CC 79749742 se desempeña c…"
click at [517, 569] on span "Agregar" at bounding box center [501, 568] width 55 height 41
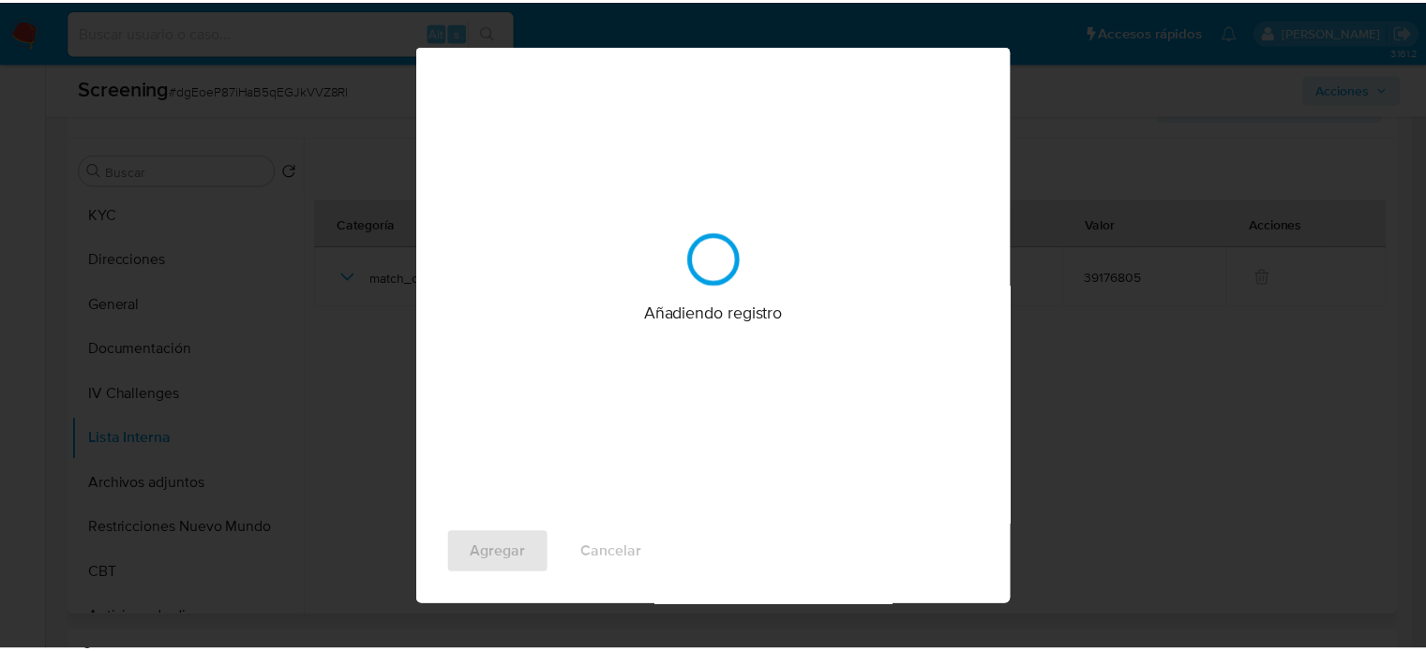
scroll to position [0, 0]
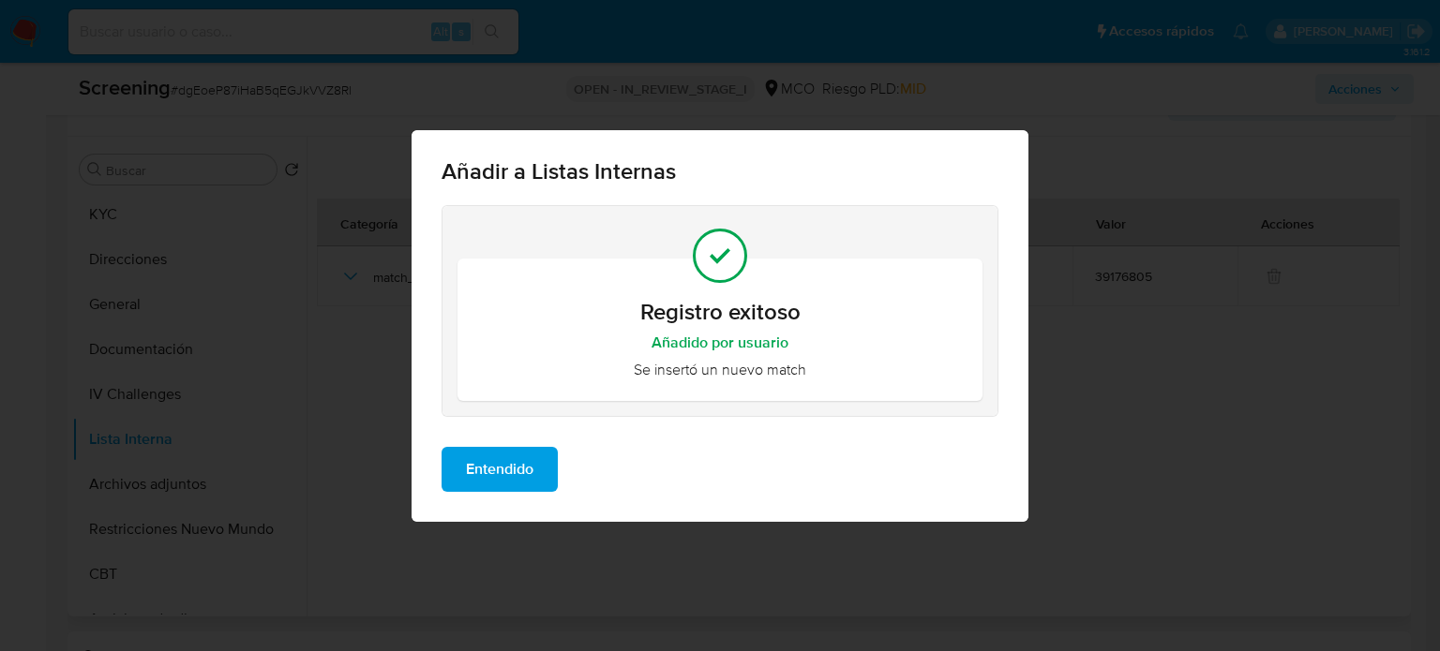
click at [512, 480] on span "Entendido" at bounding box center [499, 469] width 67 height 41
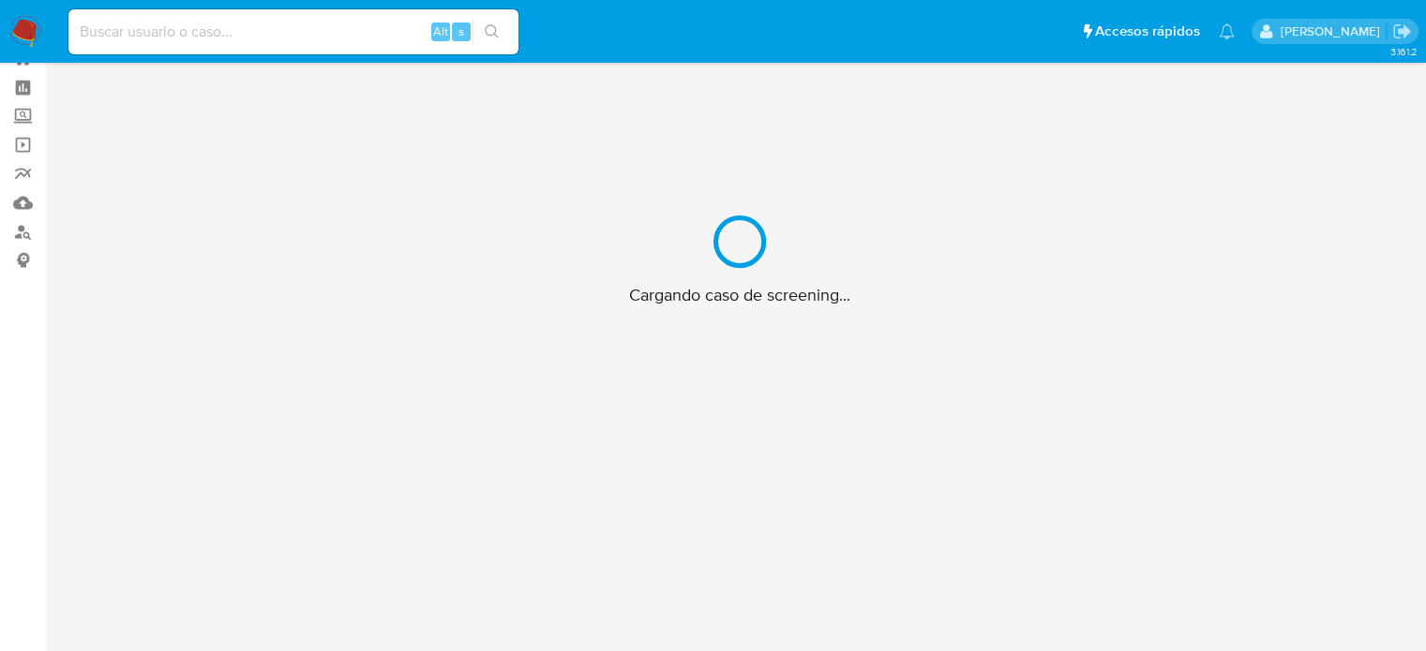
scroll to position [67, 0]
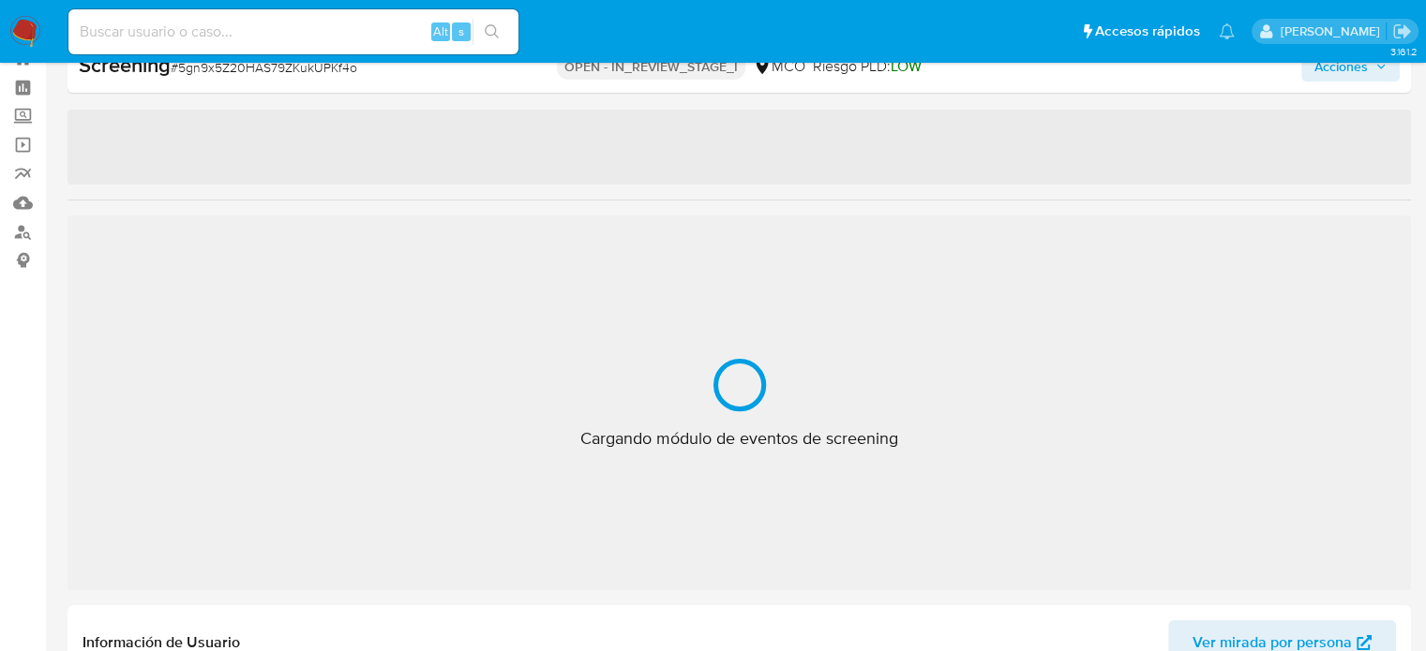
select select "10"
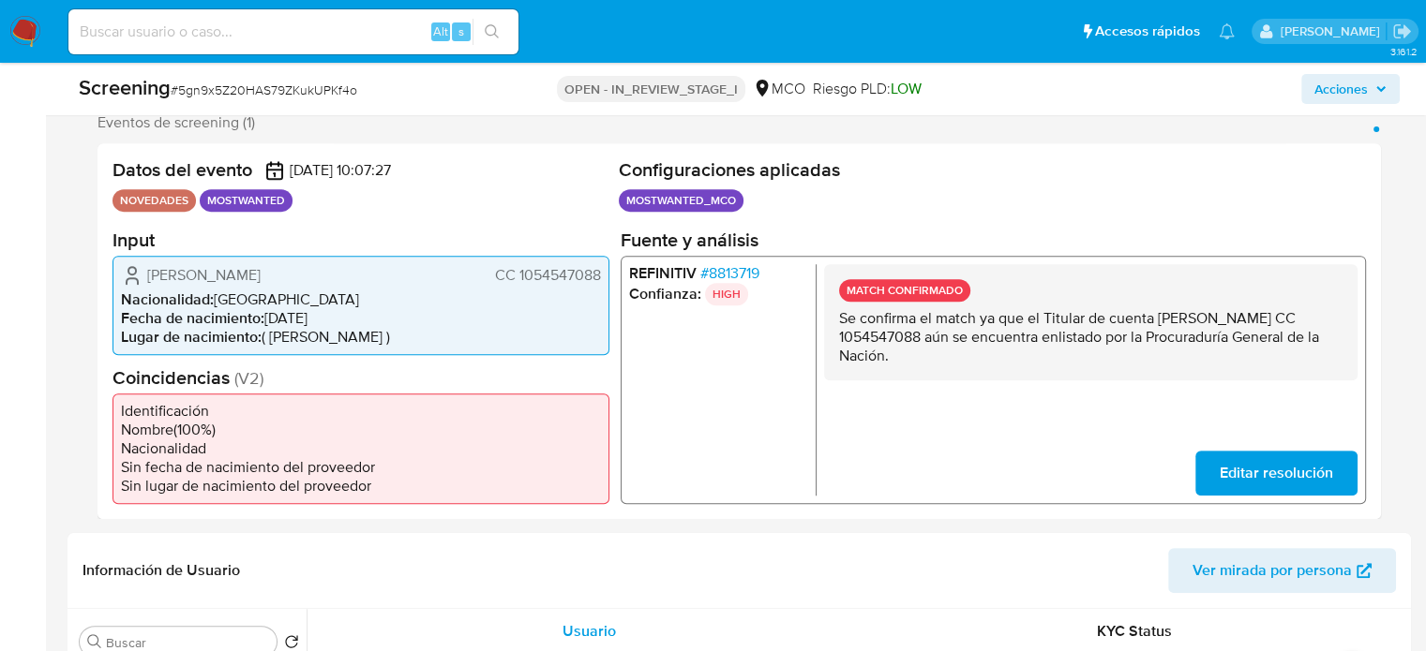
scroll to position [349, 0]
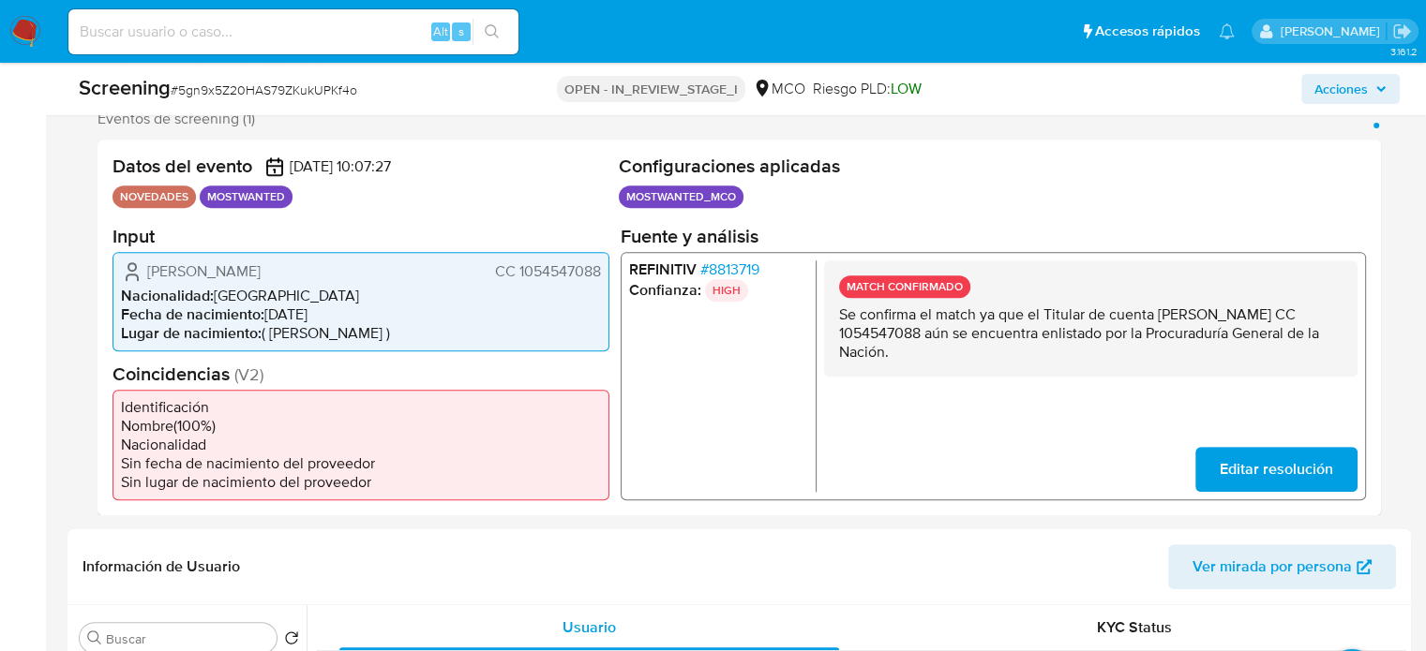
drag, startPoint x: 1159, startPoint y: 315, endPoint x: 944, endPoint y: 336, distance: 215.6
click at [944, 336] on p "Se confirma el match ya que el Titular de cuenta [PERSON_NAME] CC 1054547088 aú…" at bounding box center [1090, 333] width 503 height 56
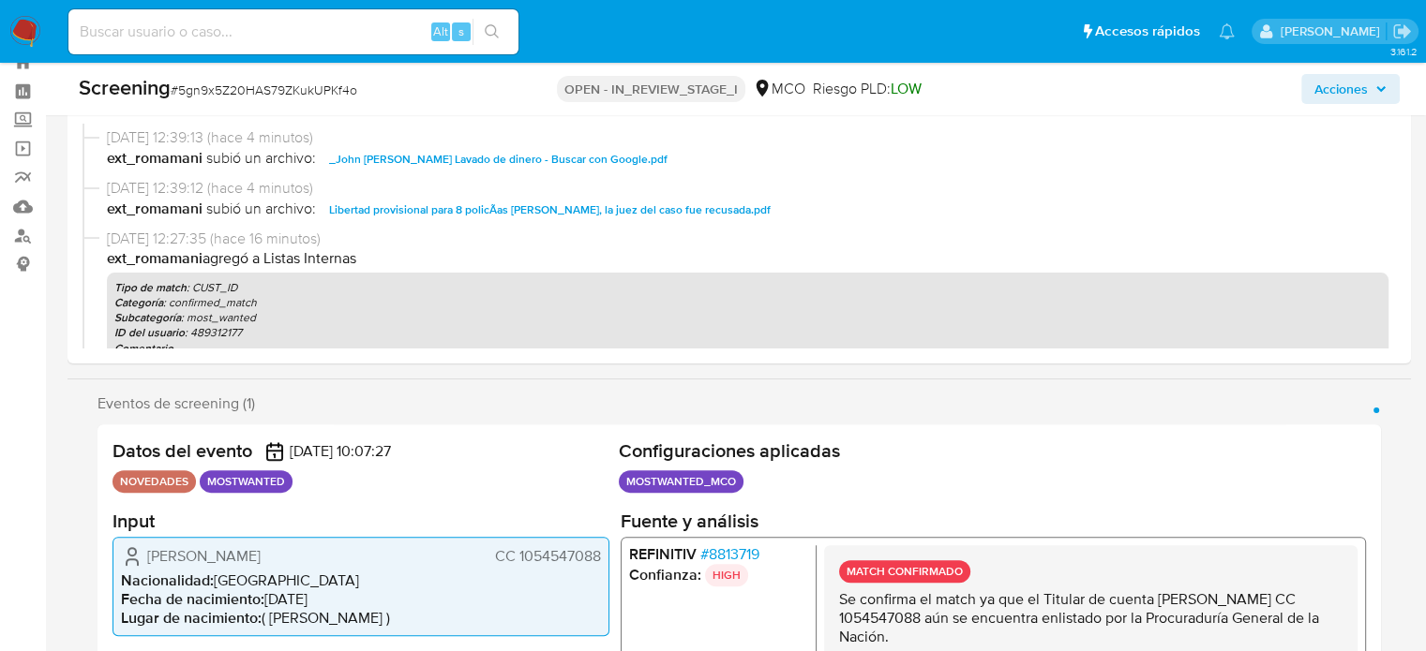
scroll to position [94, 0]
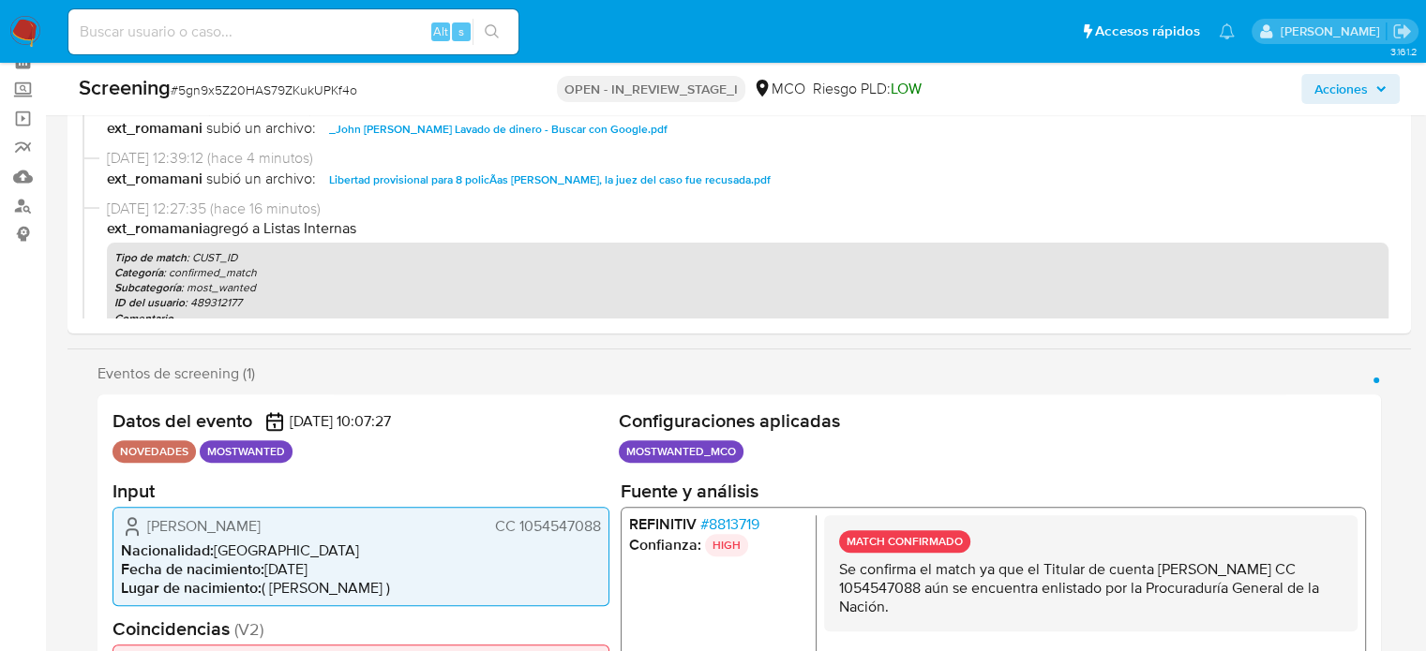
click at [1356, 78] on span "Acciones" at bounding box center [1340, 89] width 53 height 30
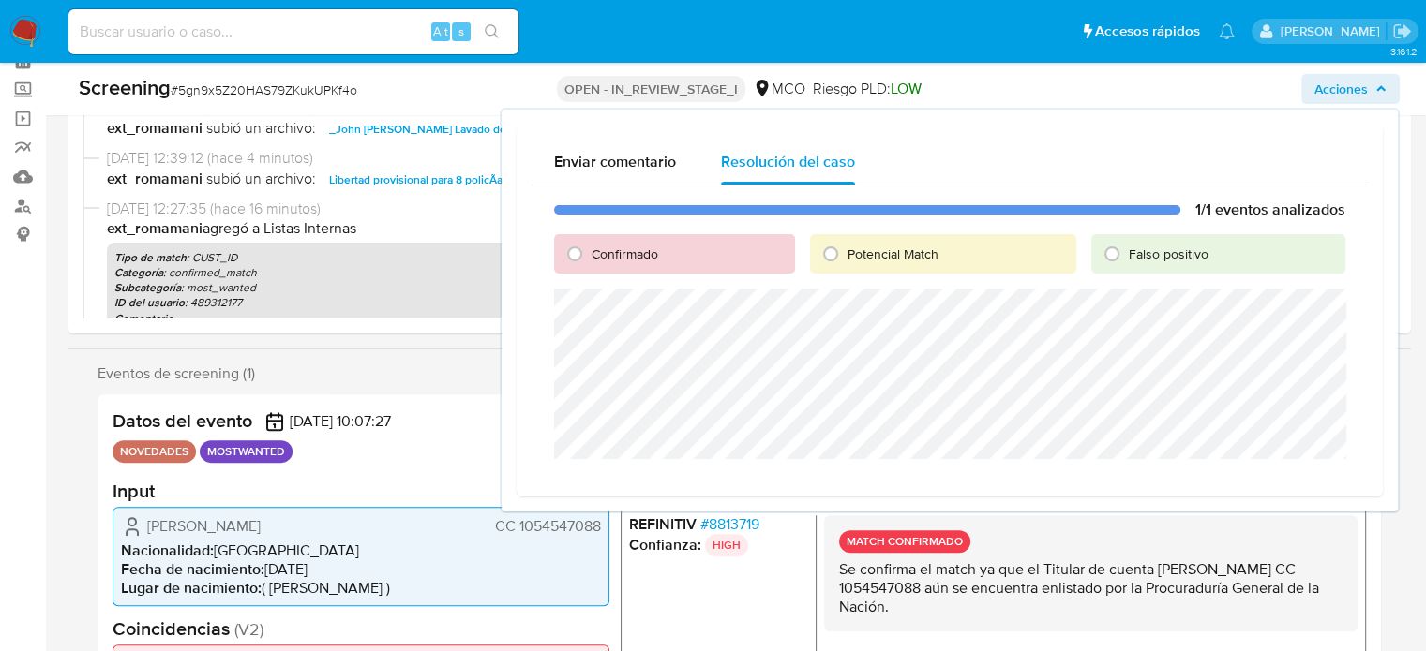
click at [847, 255] on span "Potencial Match" at bounding box center [892, 254] width 91 height 19
click at [845, 255] on input "Potencial Match" at bounding box center [830, 254] width 30 height 30
radio input "true"
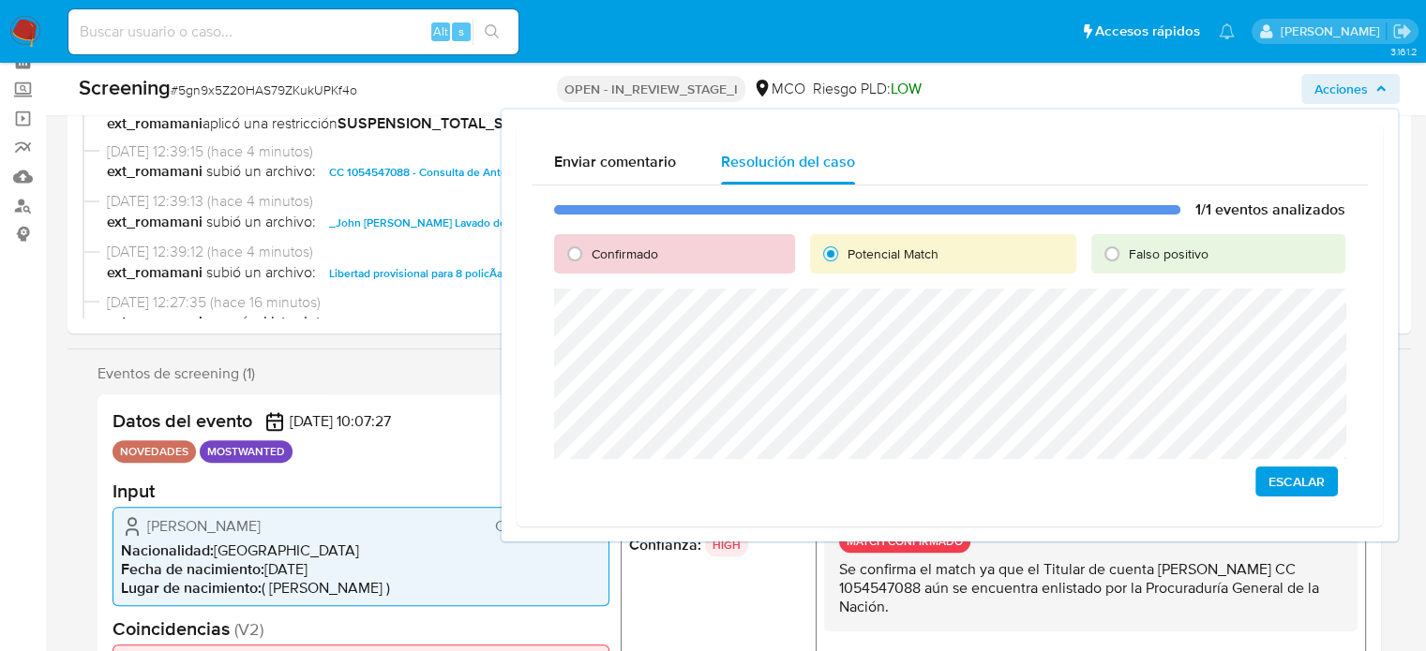
scroll to position [0, 0]
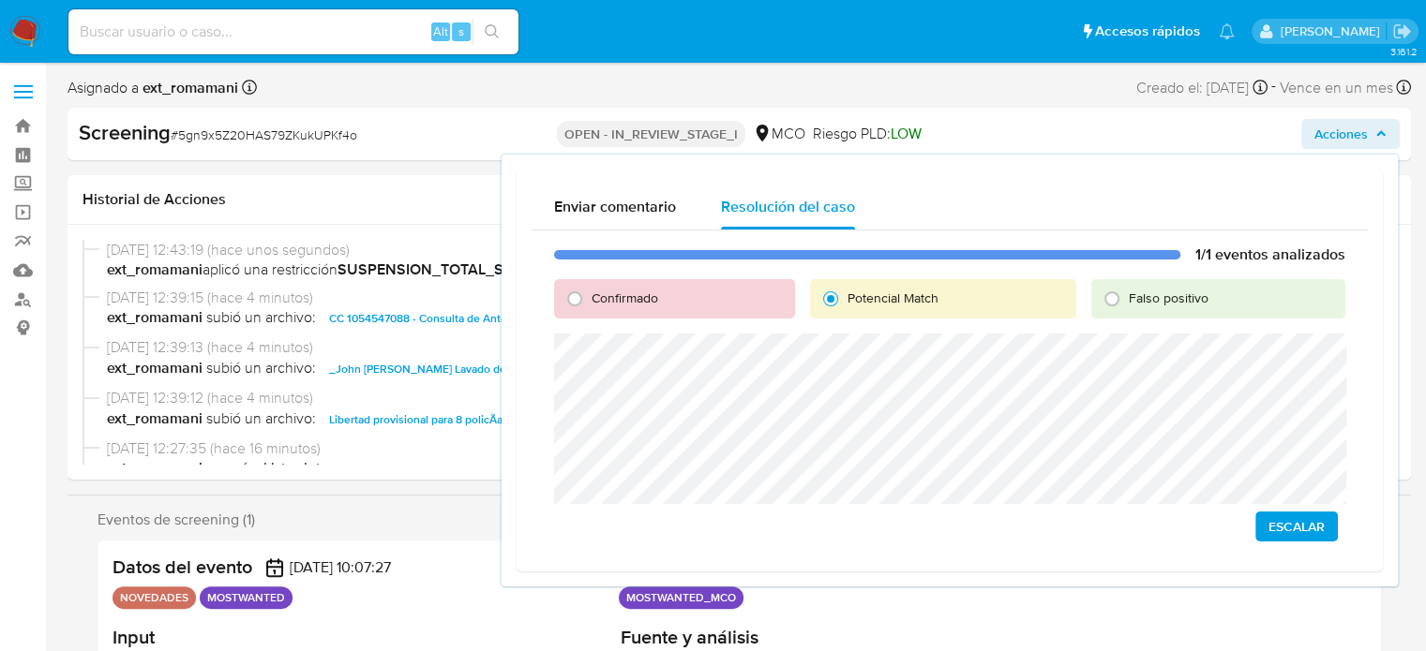
click at [1305, 524] on span "Escalar" at bounding box center [1296, 527] width 56 height 26
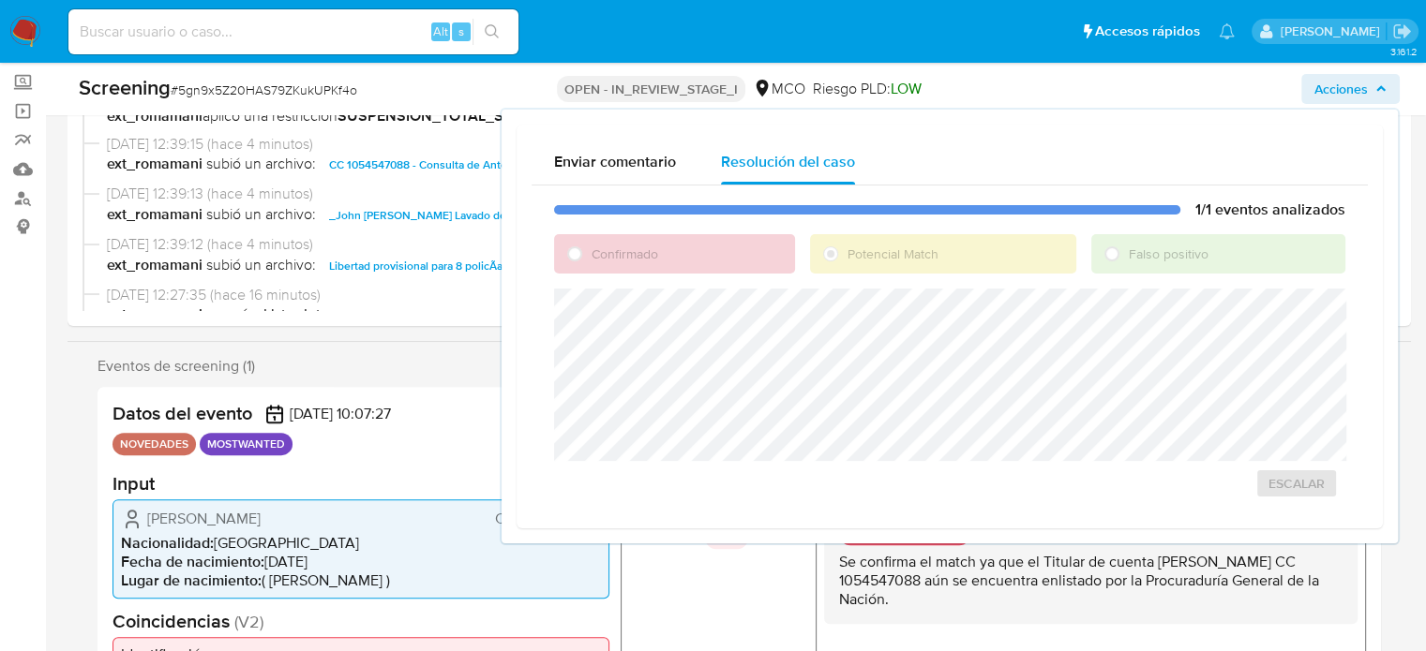
scroll to position [187, 0]
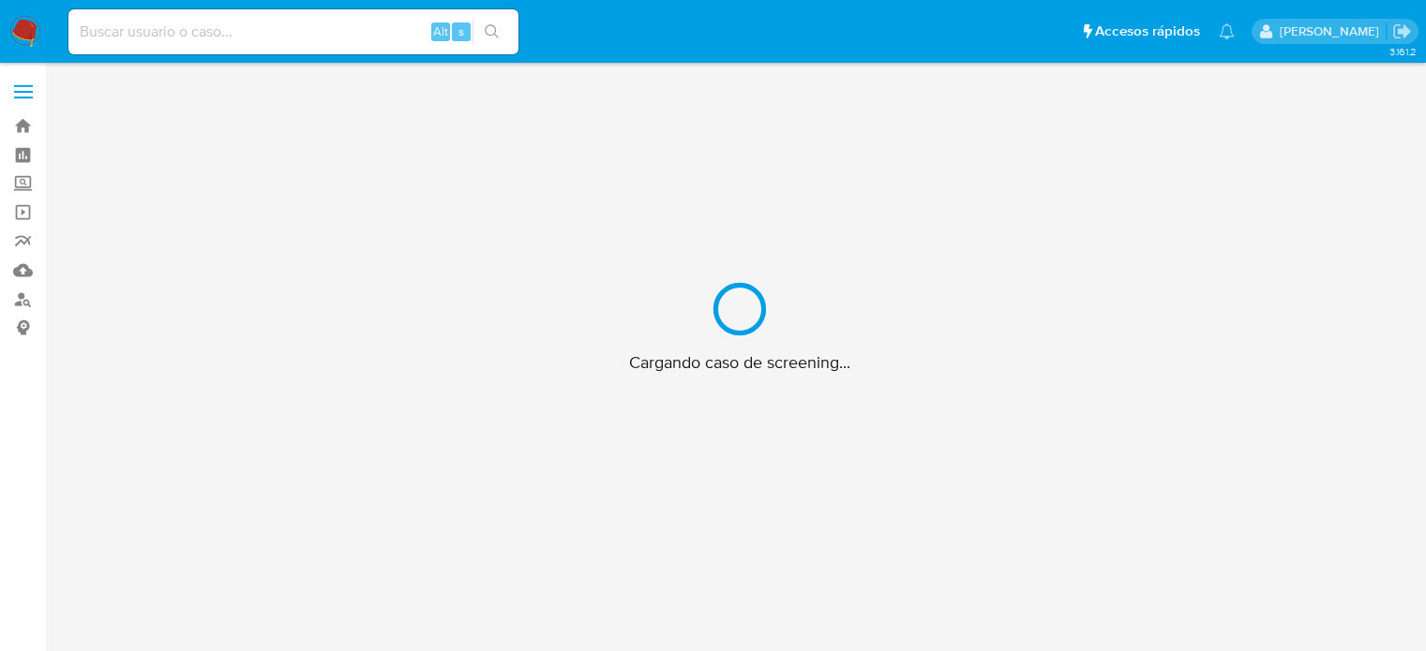
scroll to position [67, 0]
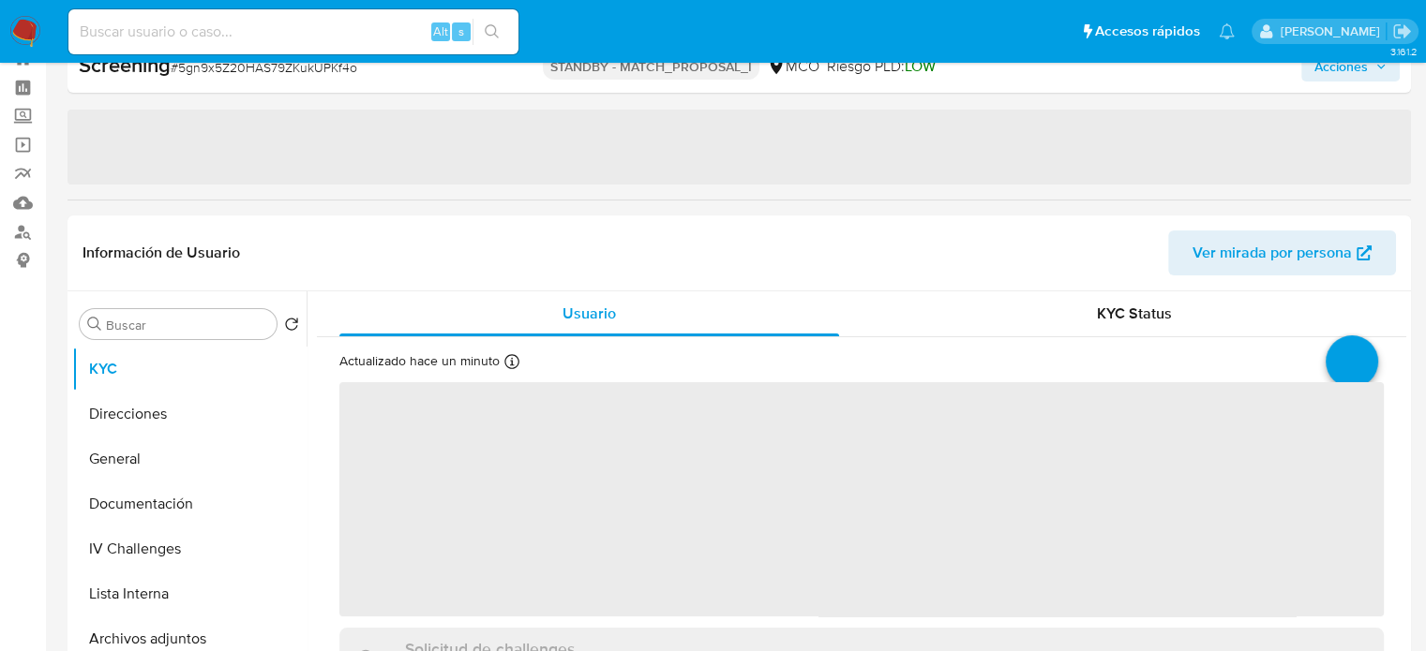
select select "10"
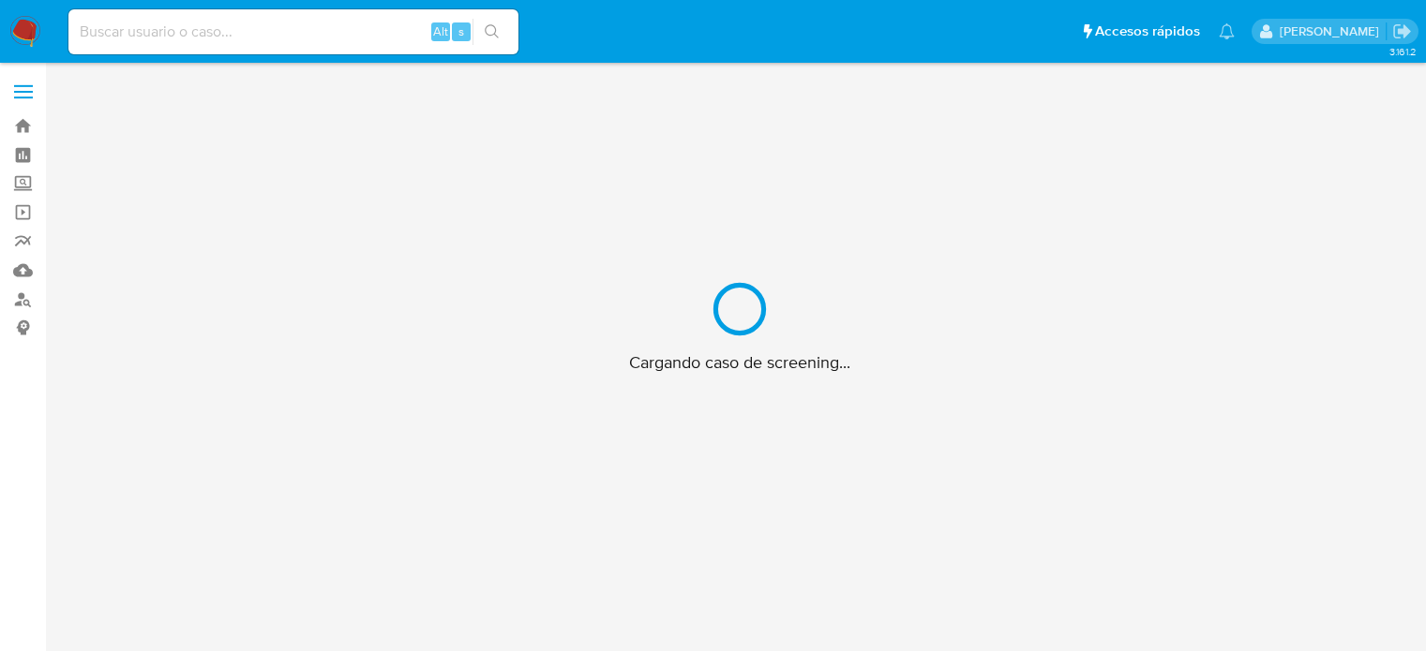
scroll to position [67, 0]
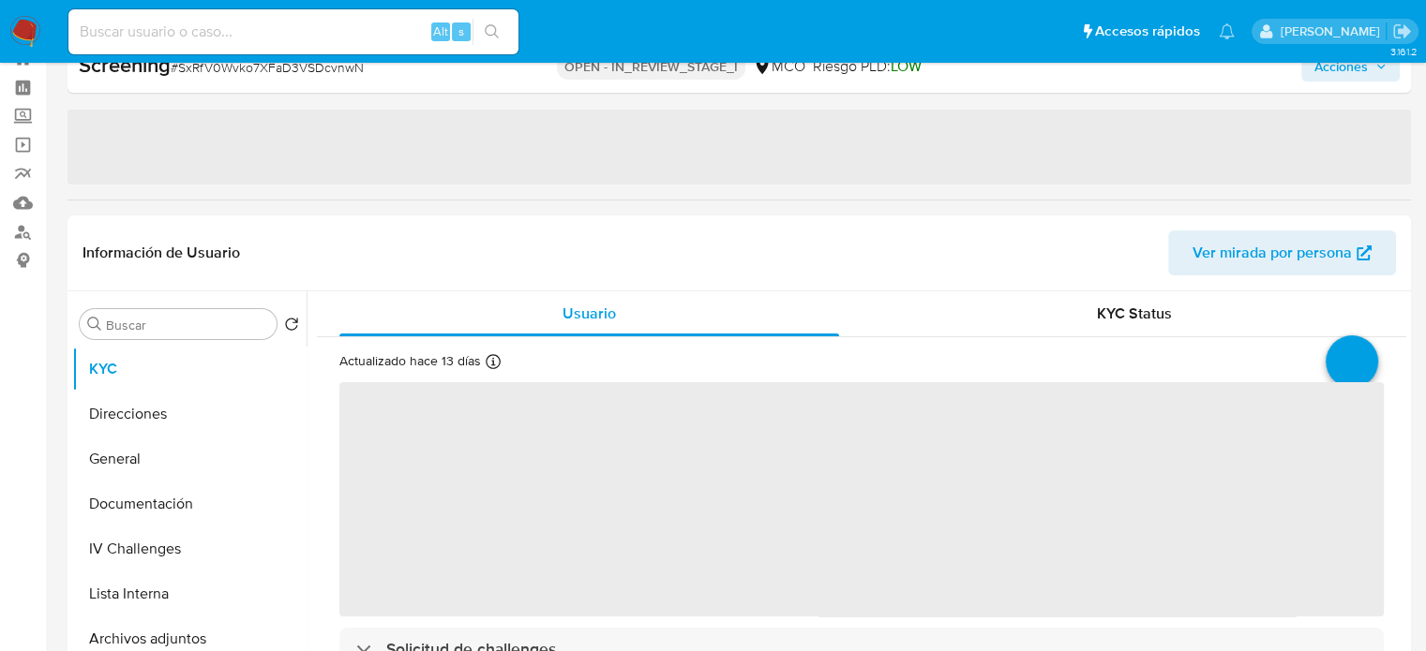
select select "10"
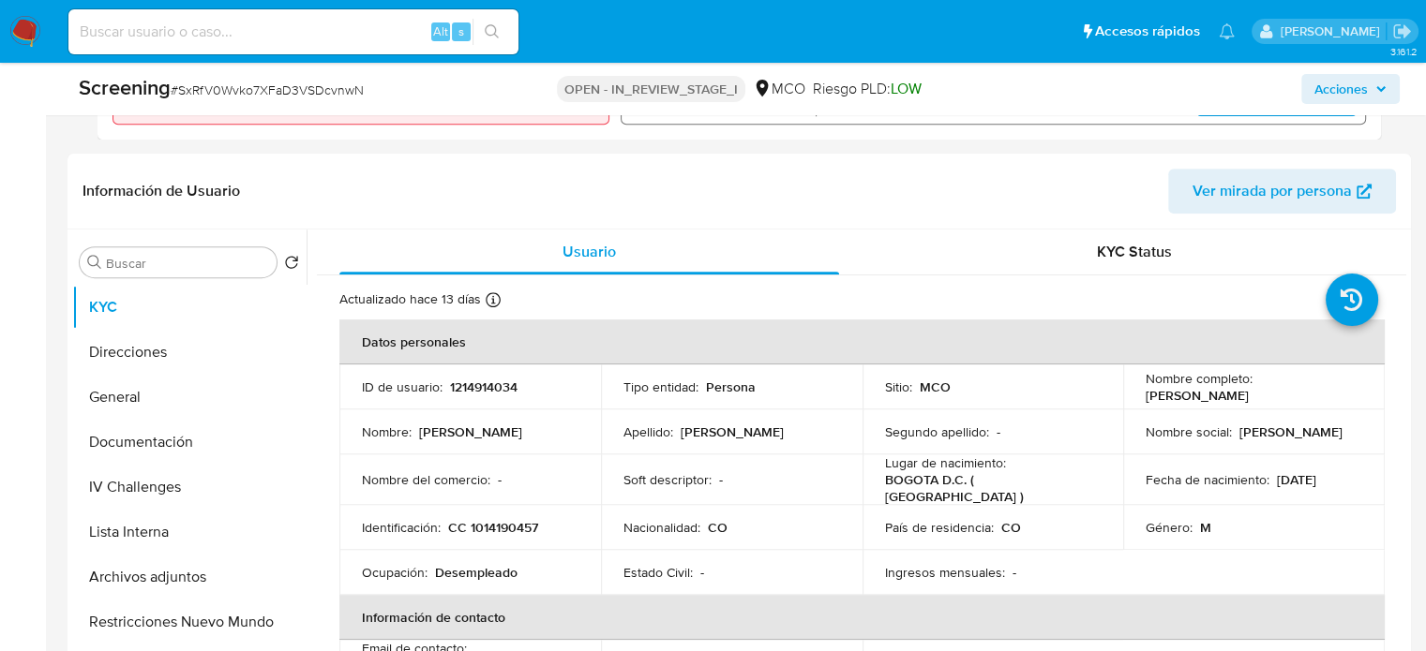
scroll to position [911, 0]
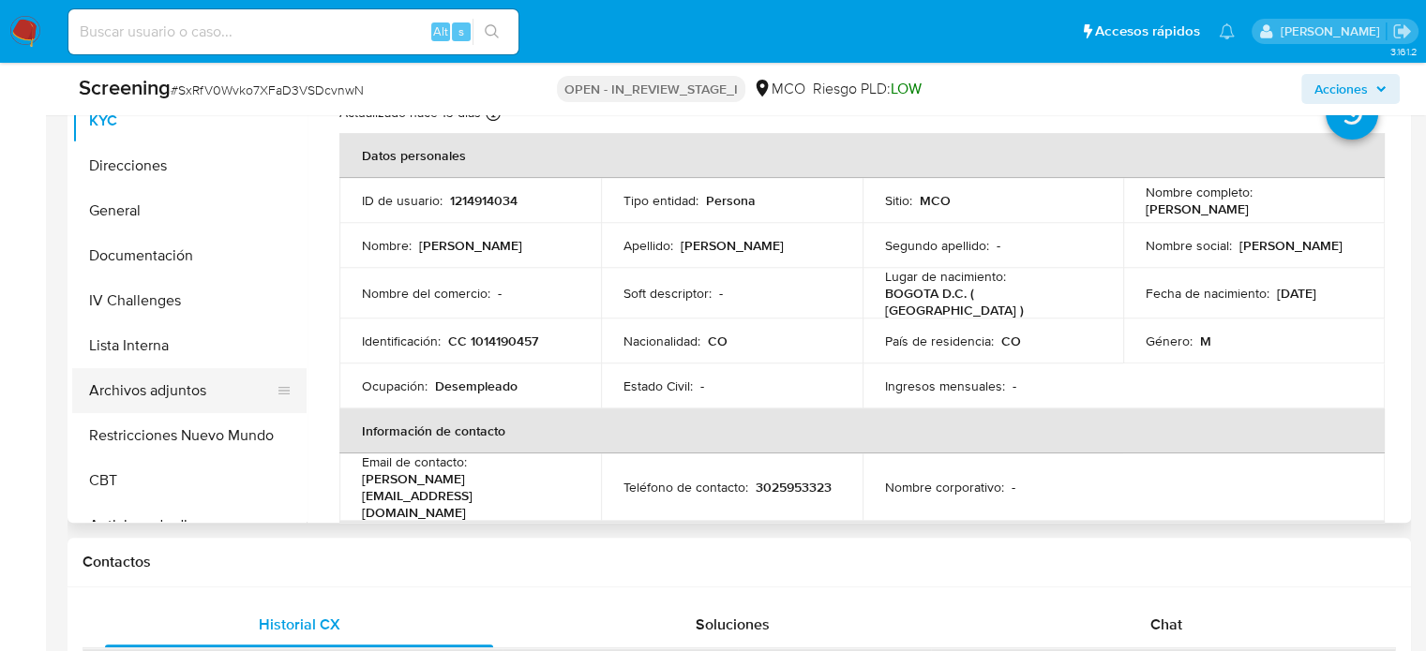
click at [181, 389] on button "Archivos adjuntos" at bounding box center [181, 390] width 219 height 45
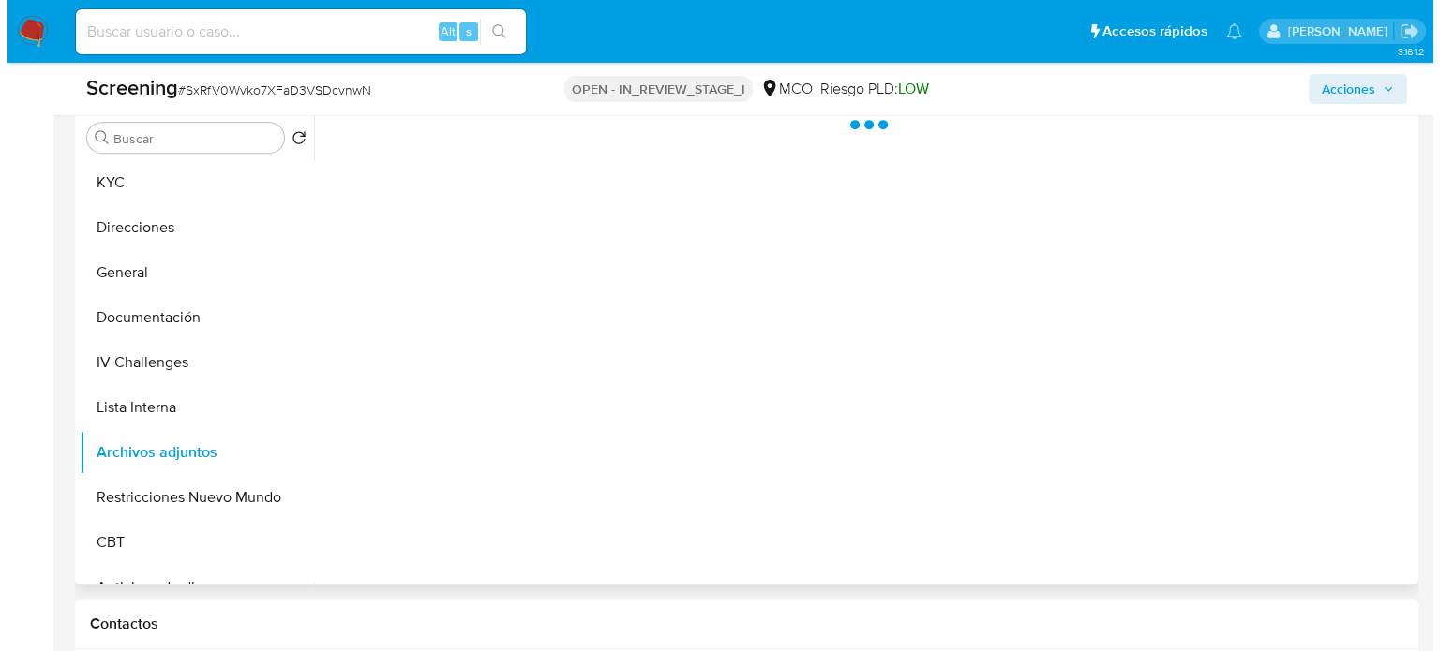
scroll to position [817, 0]
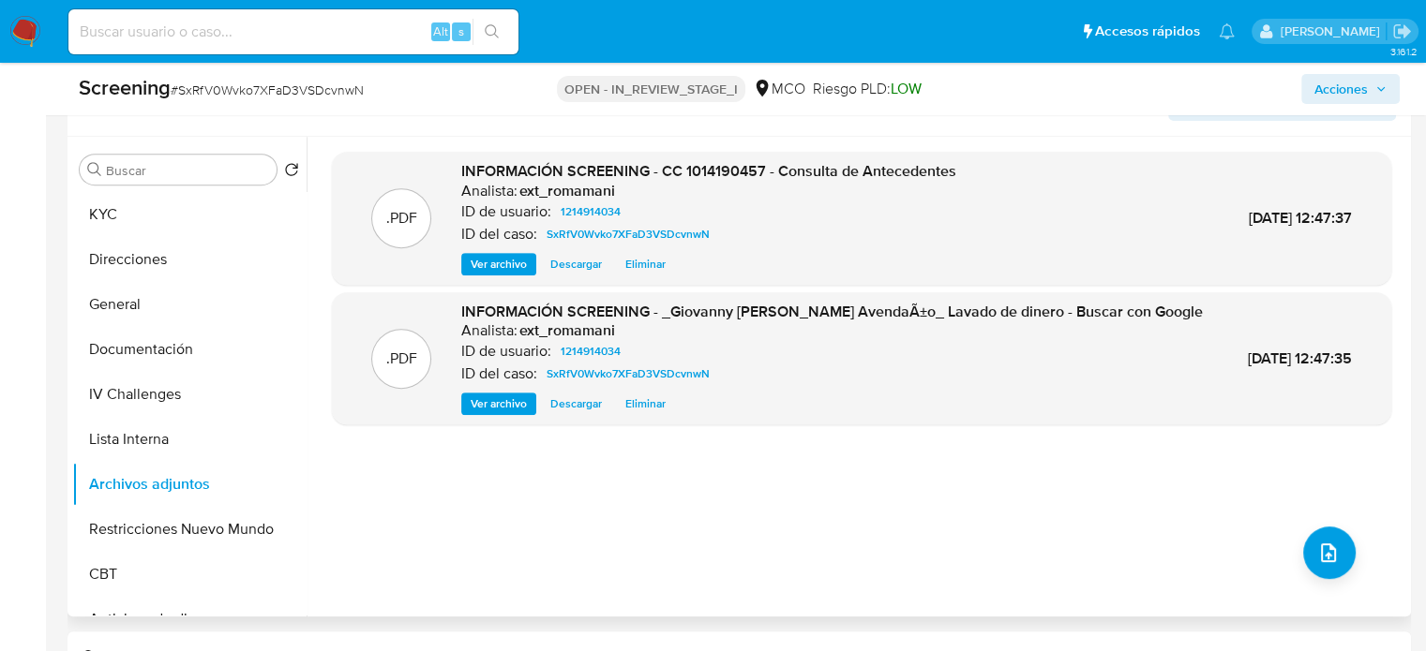
click at [510, 262] on span "Ver archivo" at bounding box center [499, 264] width 56 height 19
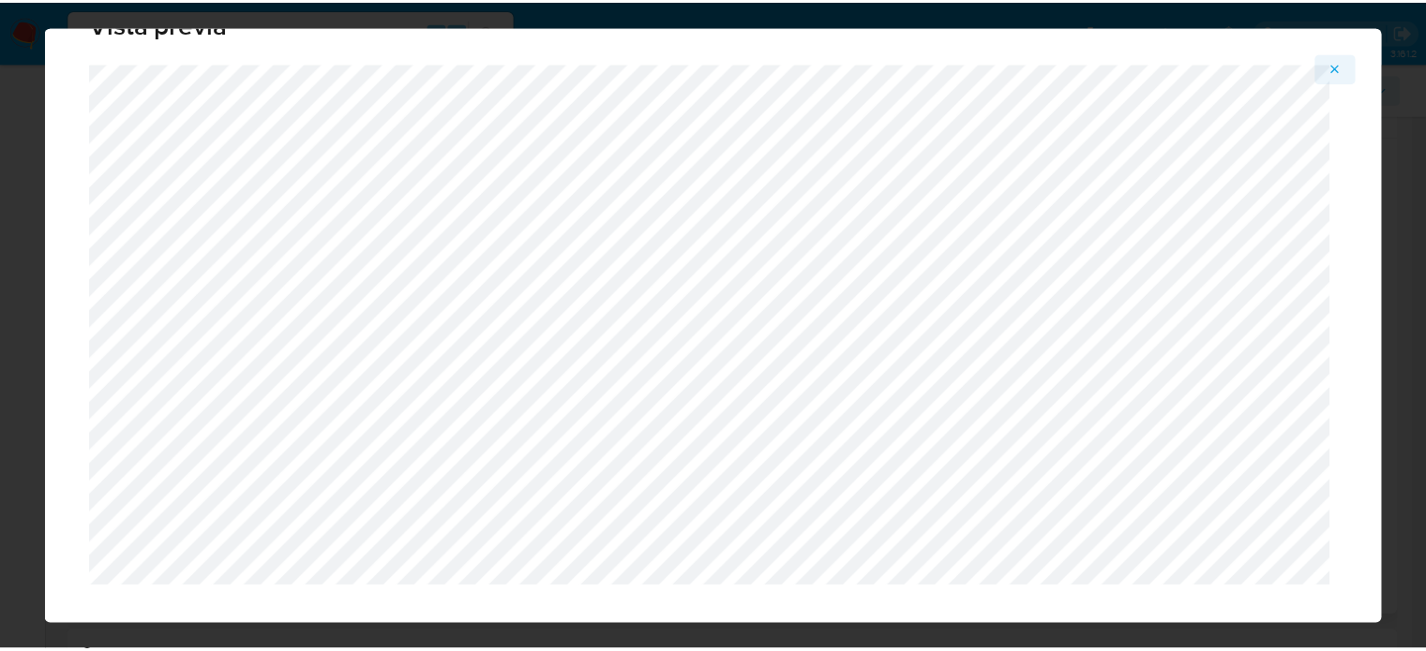
scroll to position [60, 0]
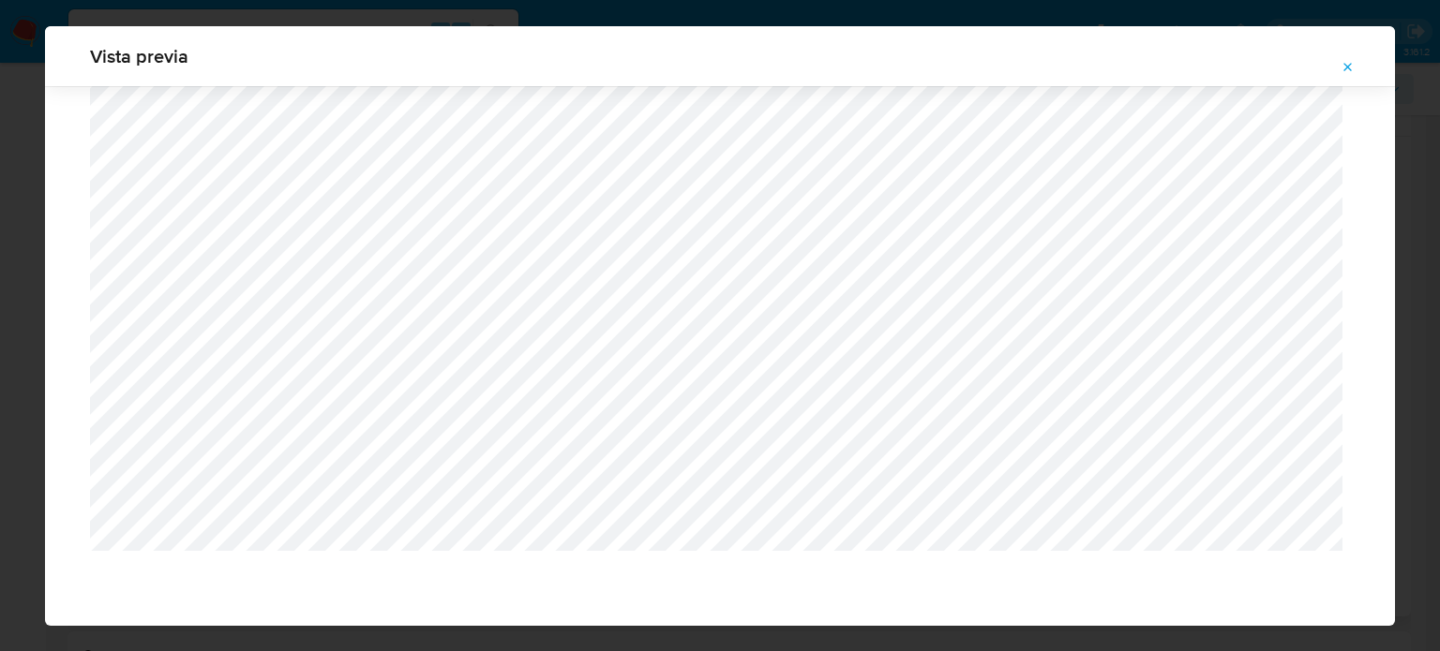
click at [1353, 69] on icon "Attachment preview" at bounding box center [1347, 67] width 15 height 15
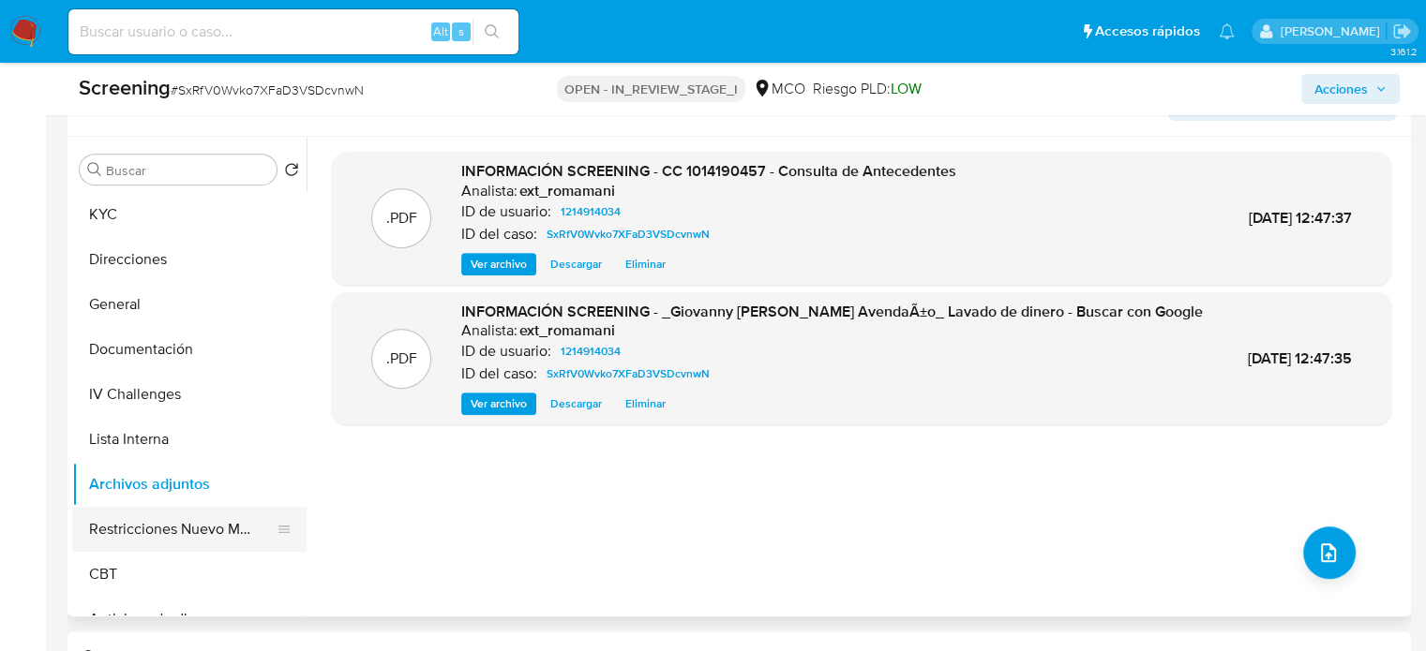
click at [202, 534] on button "Restricciones Nuevo Mundo" at bounding box center [181, 529] width 219 height 45
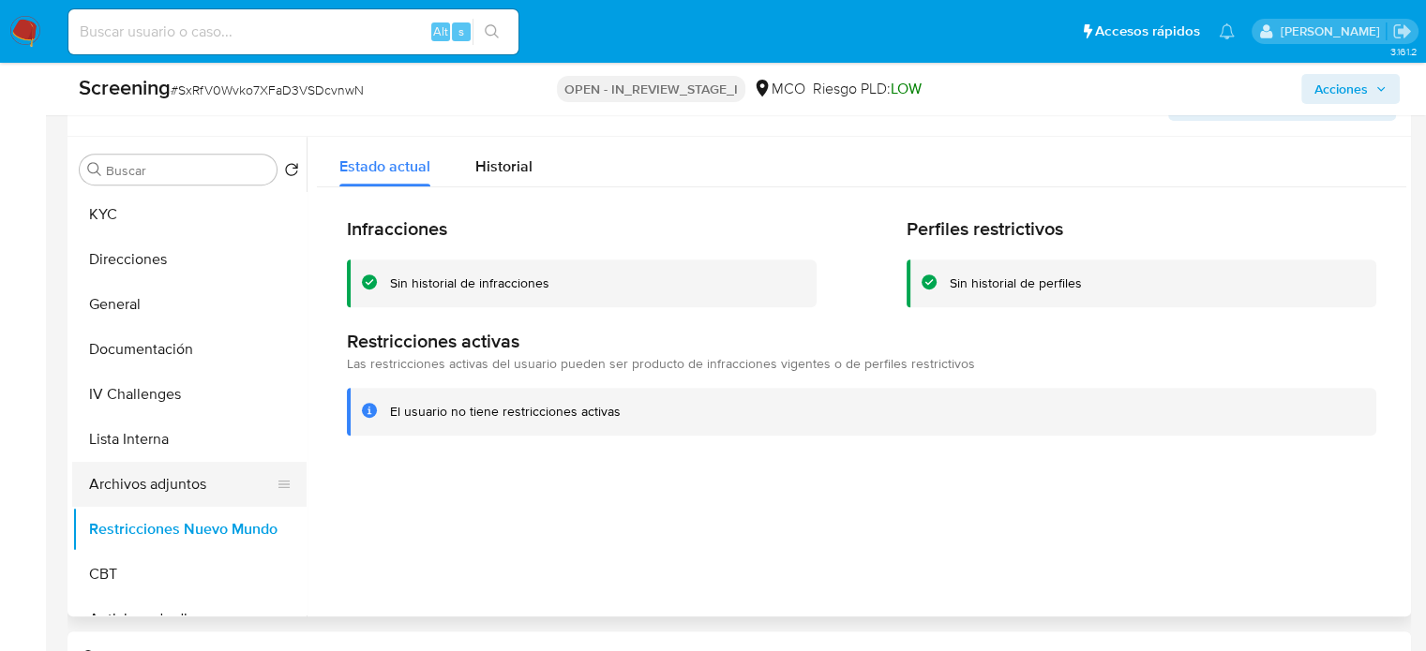
click at [179, 501] on button "Archivos adjuntos" at bounding box center [181, 484] width 219 height 45
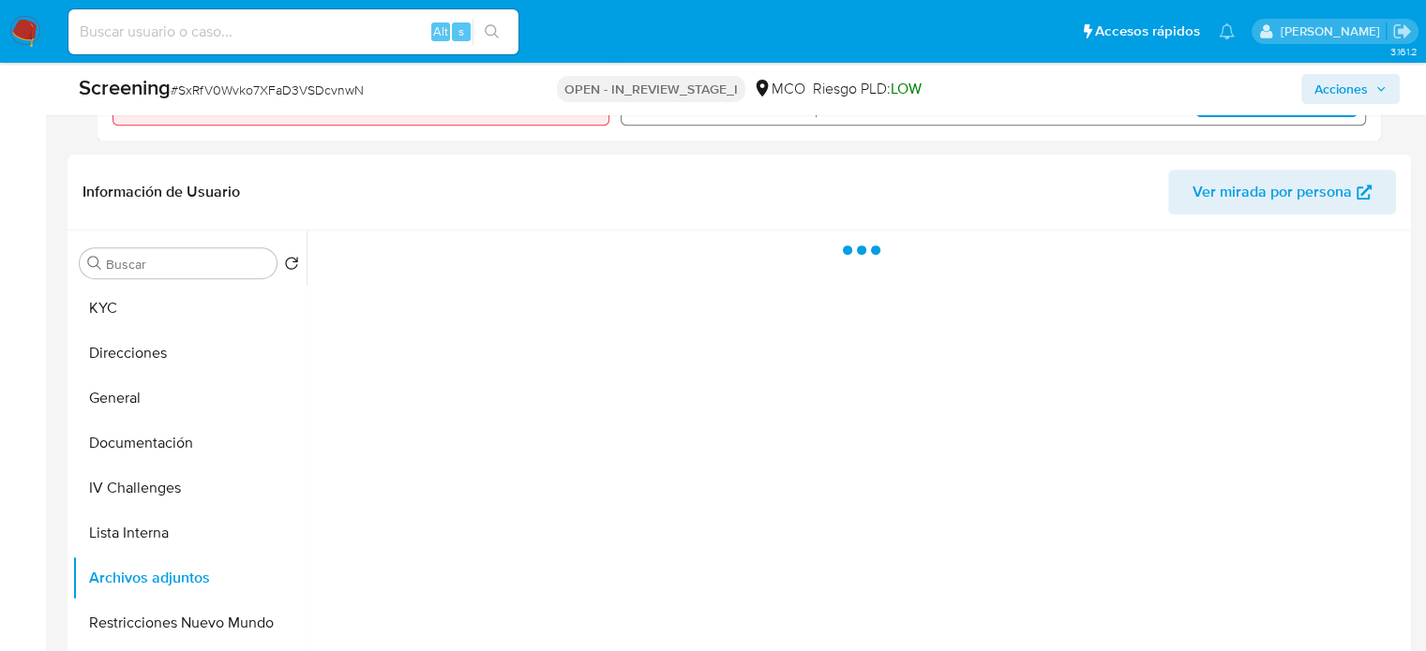
scroll to position [817, 0]
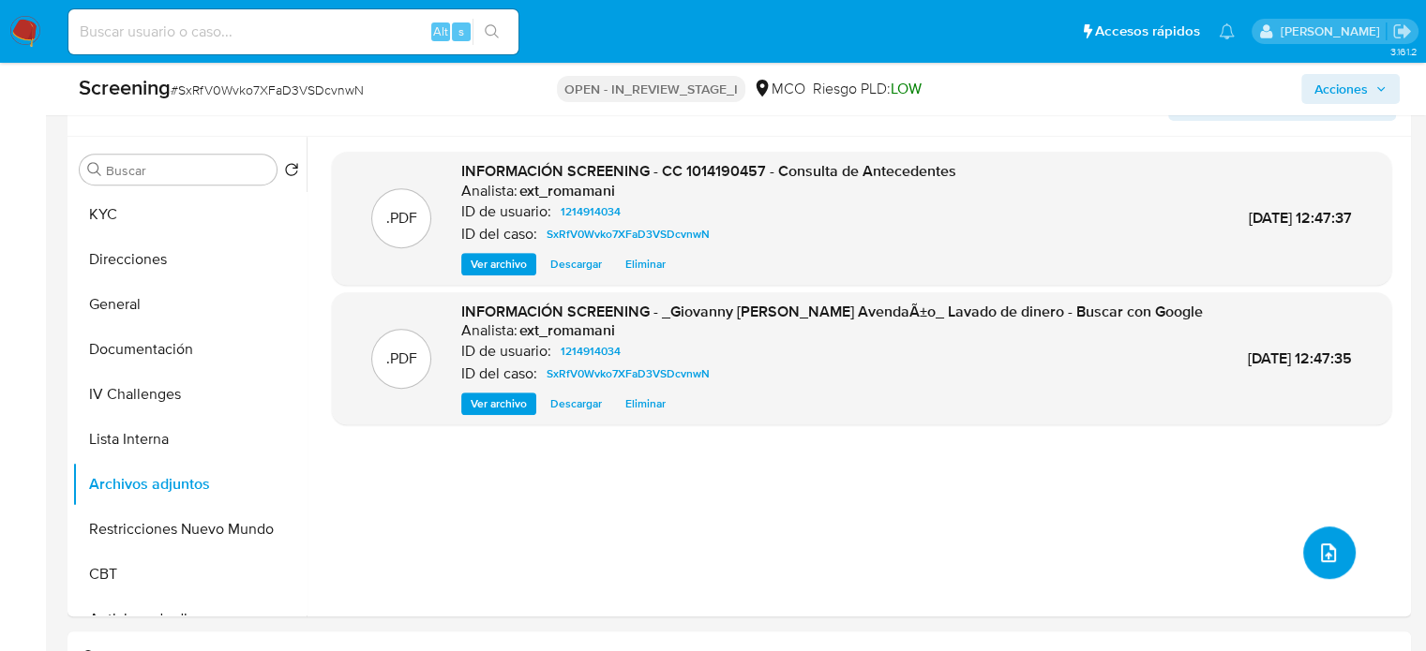
click at [1319, 558] on icon "upload-file" at bounding box center [1328, 553] width 22 height 22
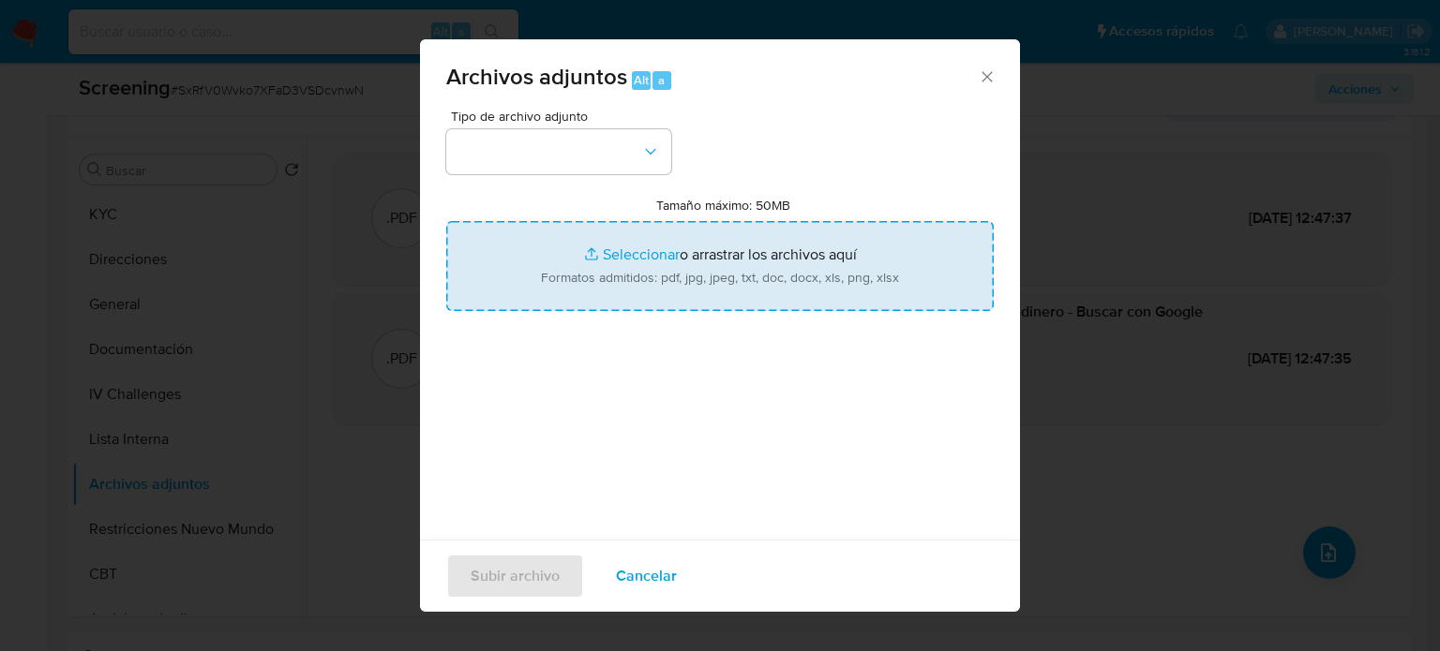
click at [775, 269] on input "Tamaño máximo: 50MB Seleccionar archivos" at bounding box center [719, 266] width 547 height 90
type input "C:\fakepath\aviso_notificatorio_pt._giovanny_buitrago_avendano_resolucion_0335_…"
click at [501, 159] on button "button" at bounding box center [558, 151] width 225 height 45
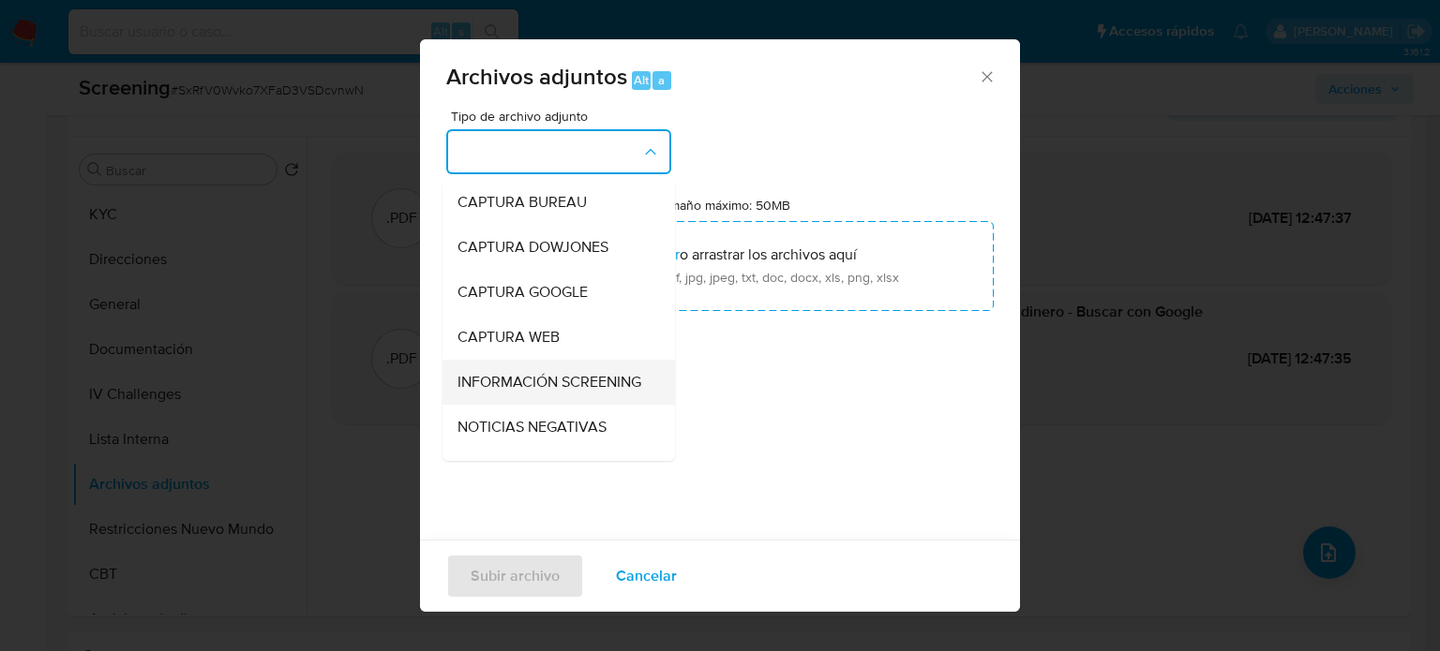
click at [510, 392] on span "INFORMACIÓN SCREENING" at bounding box center [549, 382] width 184 height 19
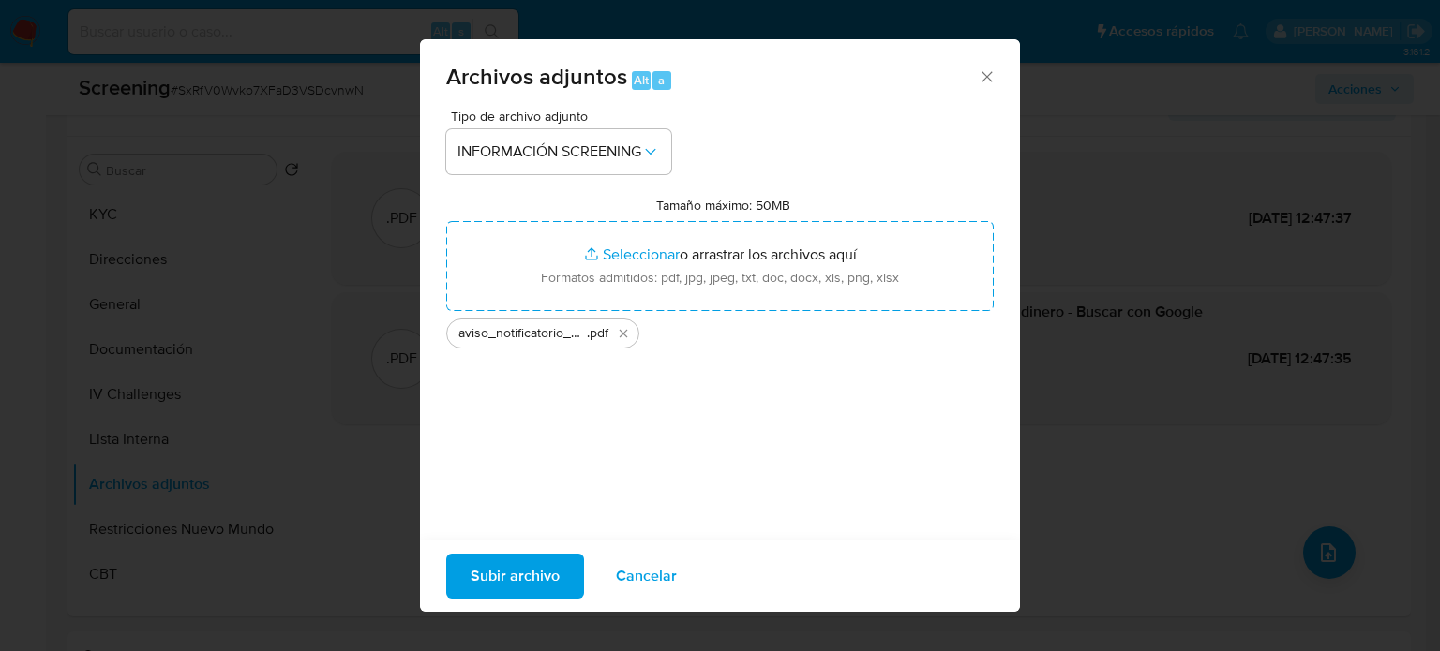
click at [495, 587] on span "Subir archivo" at bounding box center [515, 576] width 89 height 41
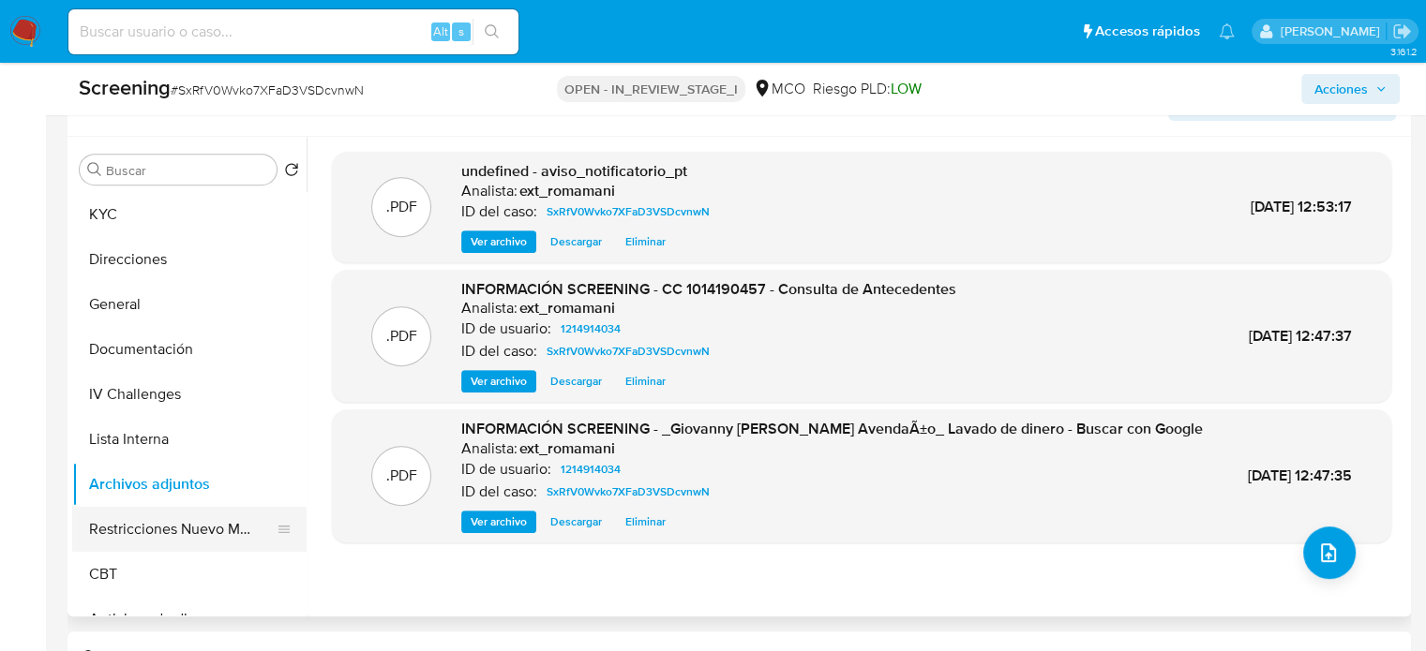
click at [202, 531] on button "Restricciones Nuevo Mundo" at bounding box center [181, 529] width 219 height 45
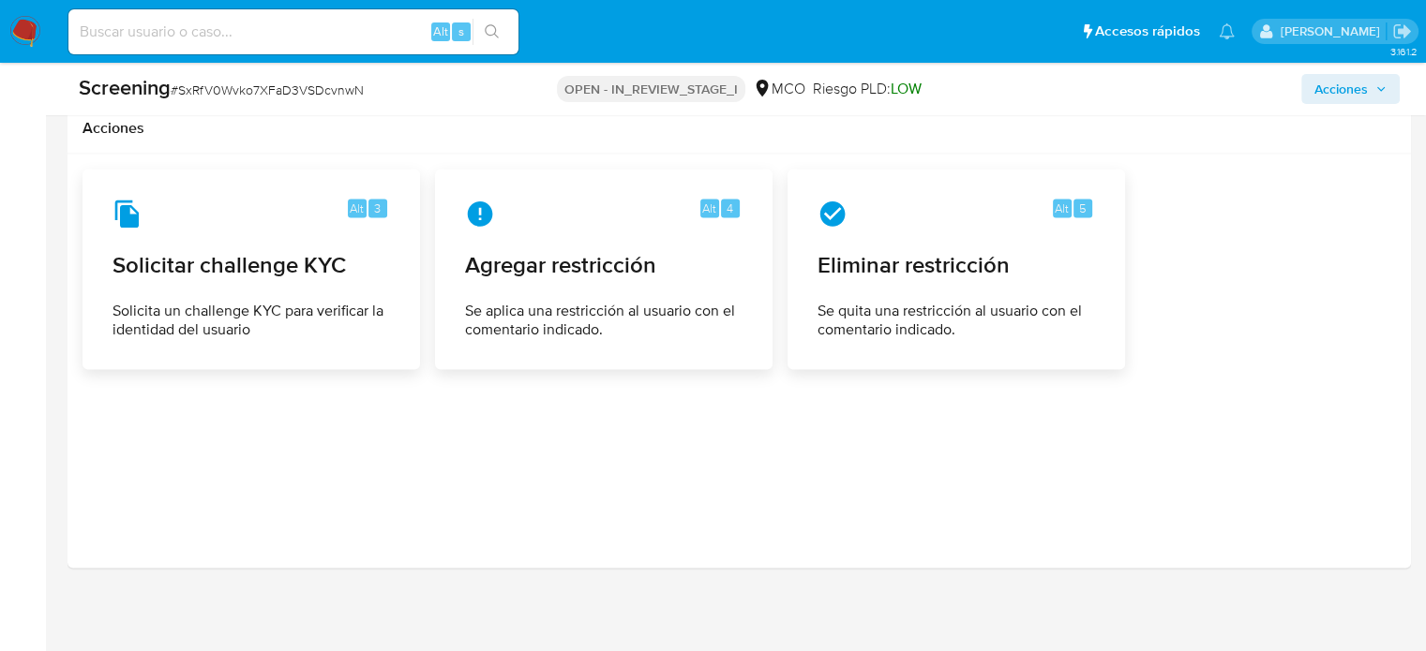
scroll to position [2826, 0]
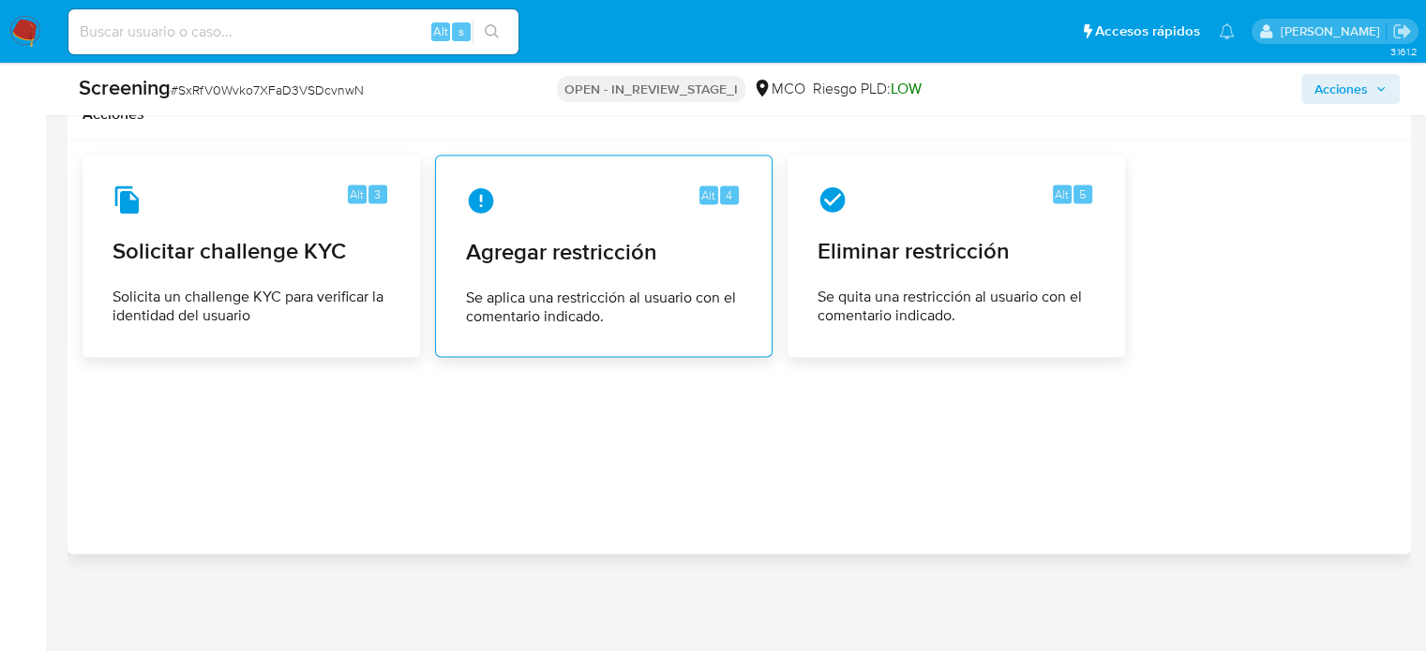
click at [566, 252] on span "Agregar restricción" at bounding box center [604, 252] width 276 height 28
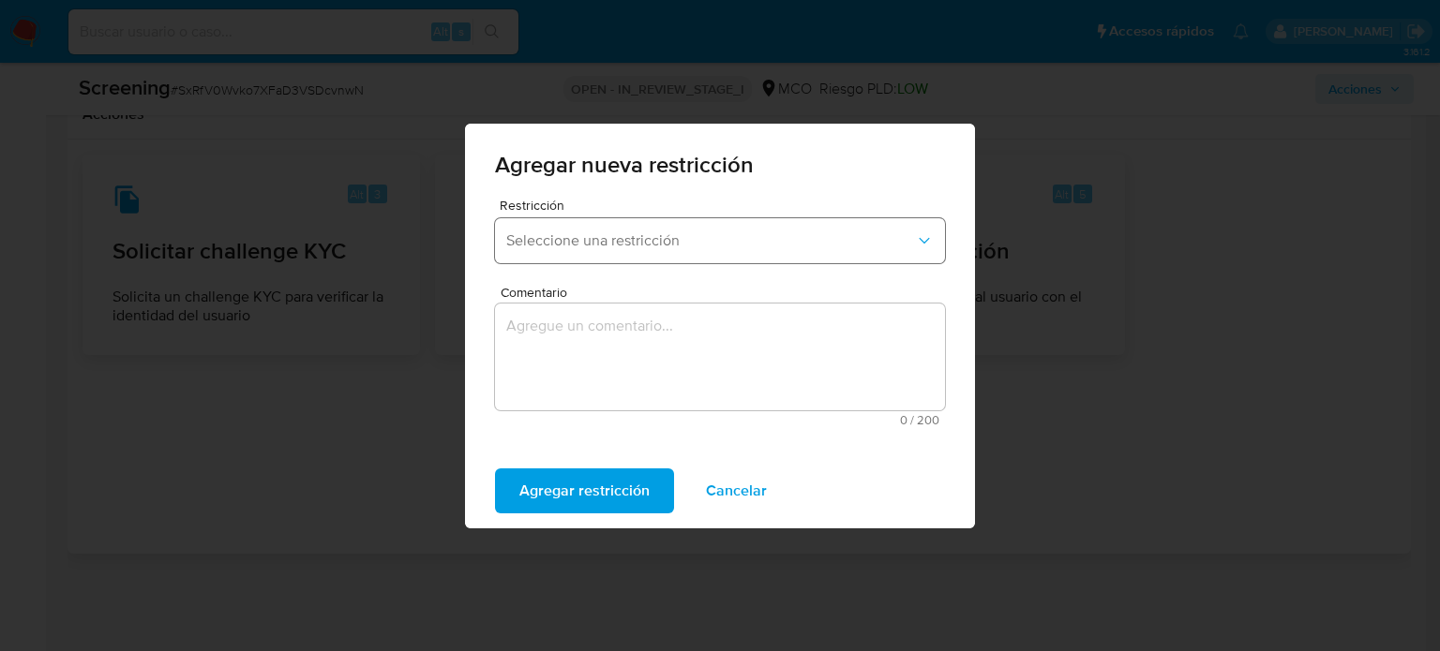
click at [675, 253] on button "Seleccione una restricción" at bounding box center [720, 240] width 450 height 45
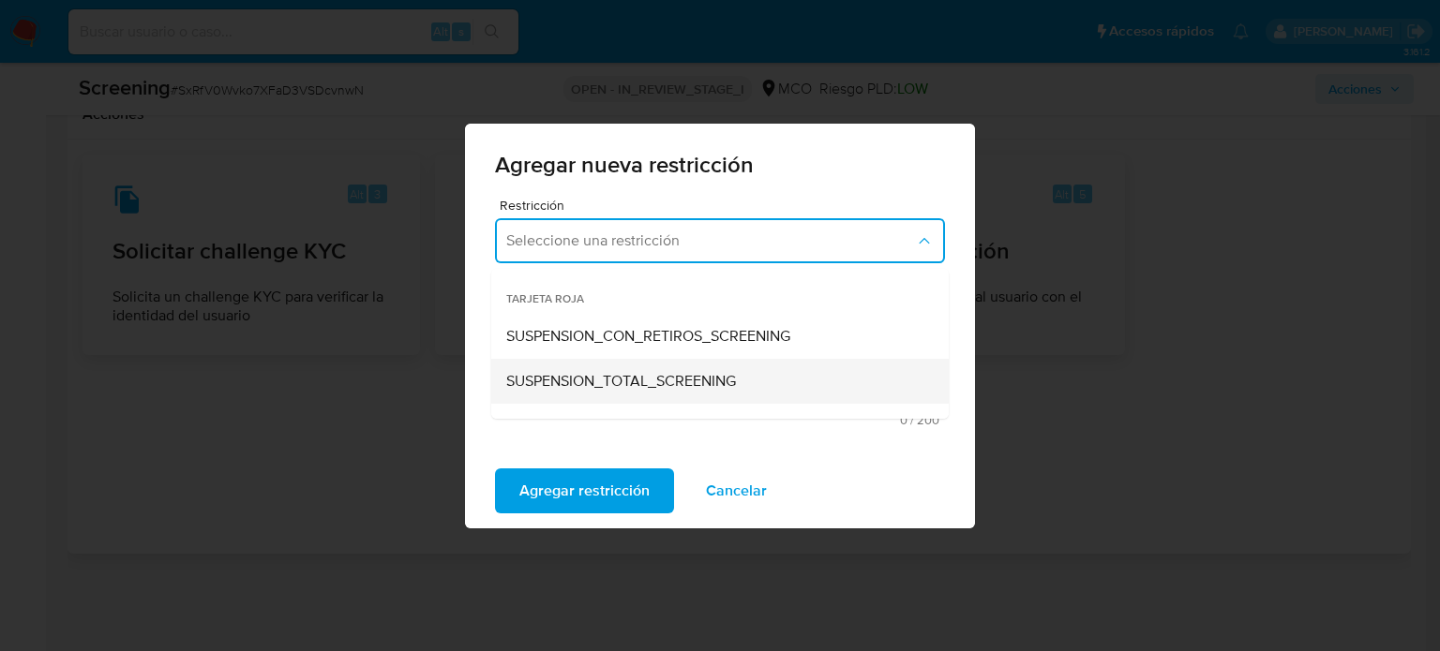
click at [644, 396] on div "SUSPENSION_TOTAL_SCREENING" at bounding box center [714, 381] width 416 height 45
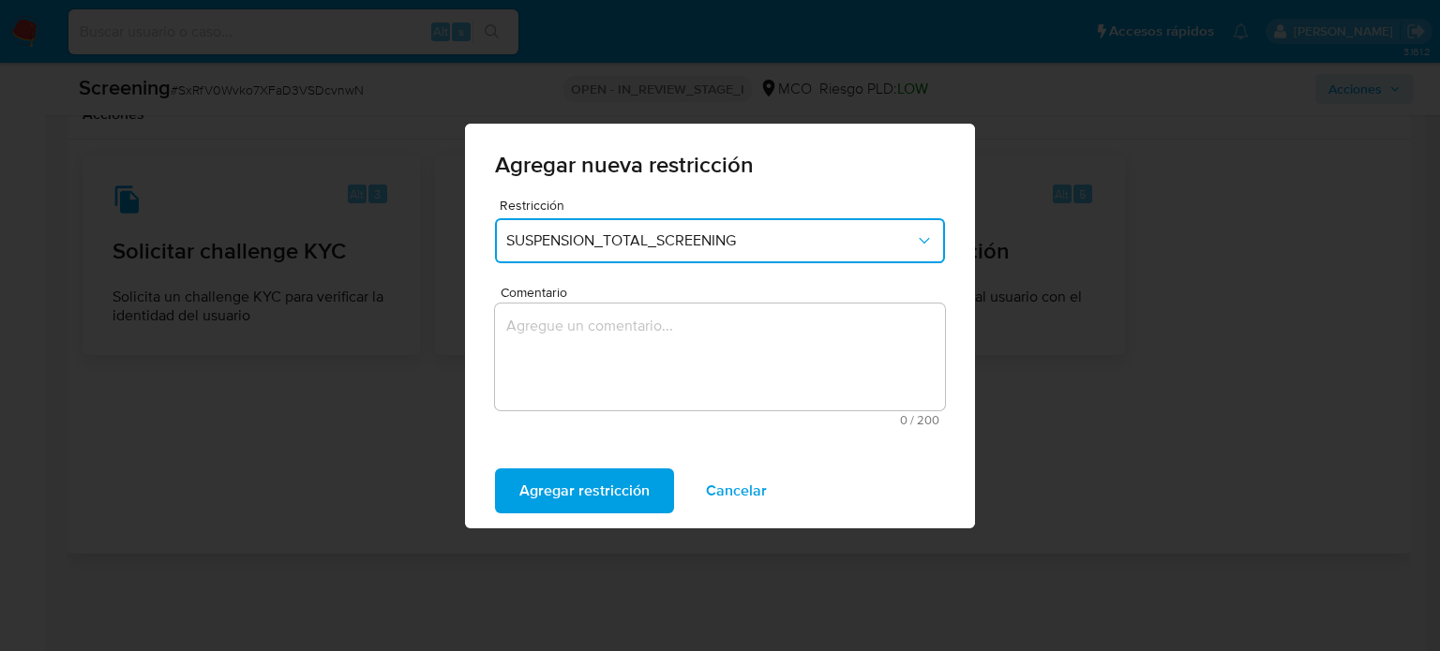
click at [644, 353] on textarea "Comentario" at bounding box center [720, 357] width 450 height 107
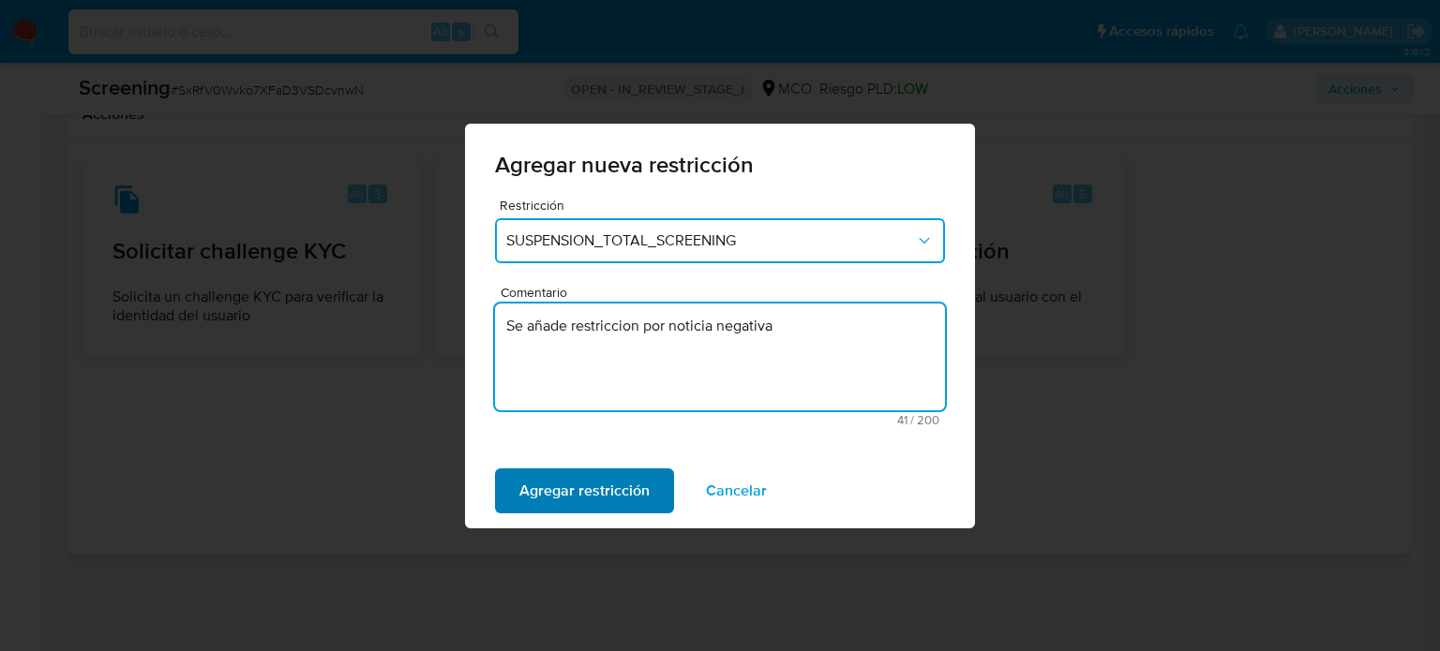
type textarea "Se añade restriccion por noticia negativa"
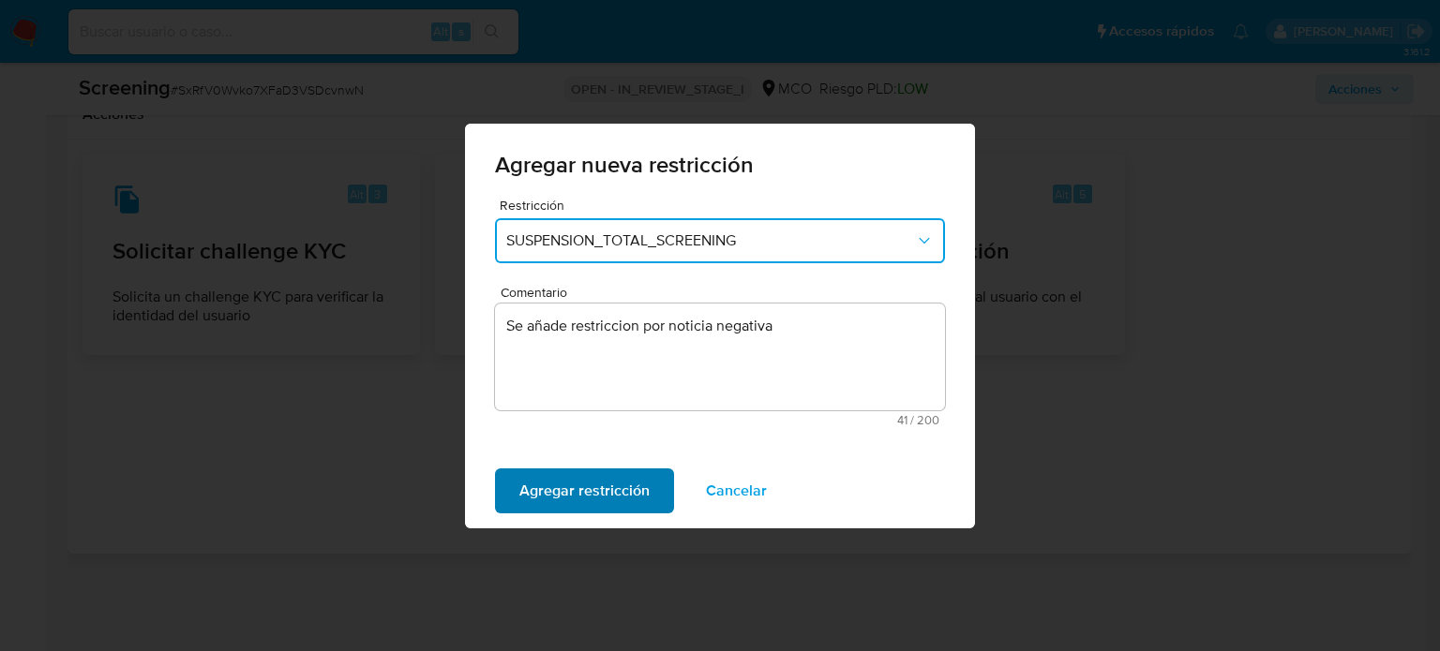
click at [600, 483] on span "Agregar restricción" at bounding box center [584, 491] width 130 height 41
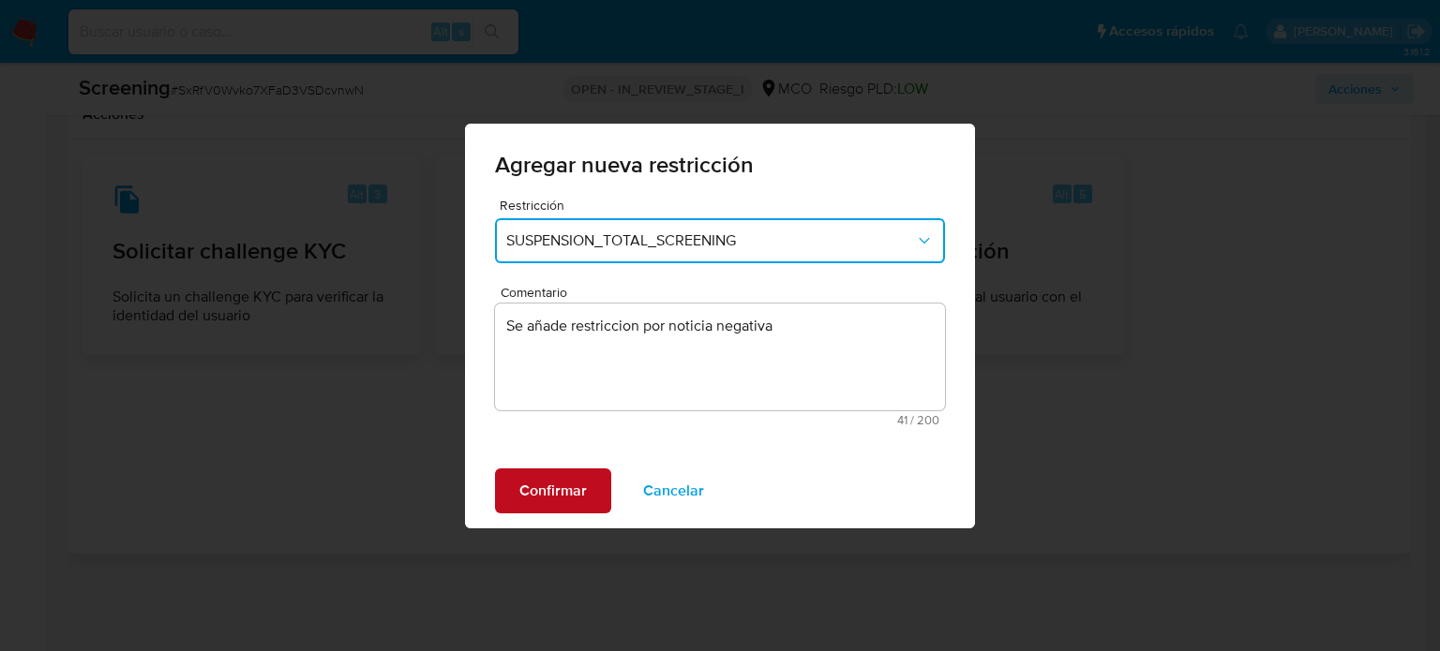
click at [550, 483] on span "Confirmar" at bounding box center [552, 491] width 67 height 41
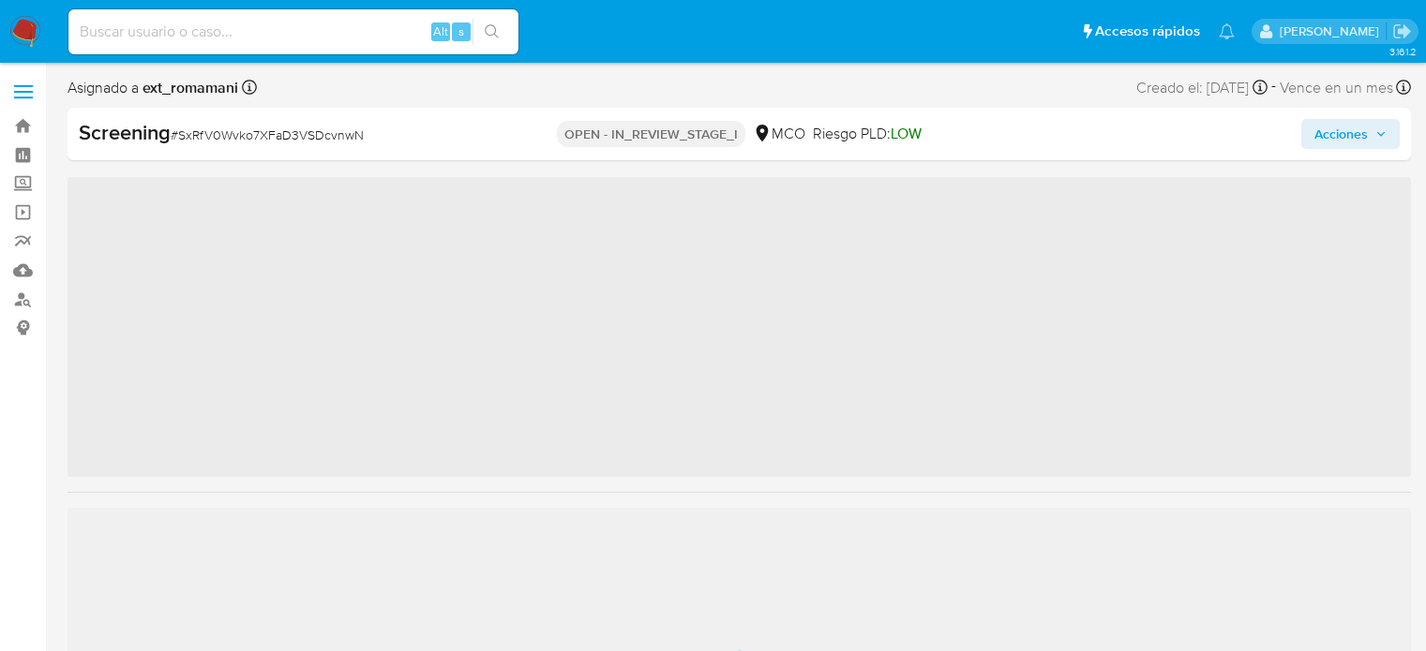
scroll to position [67, 0]
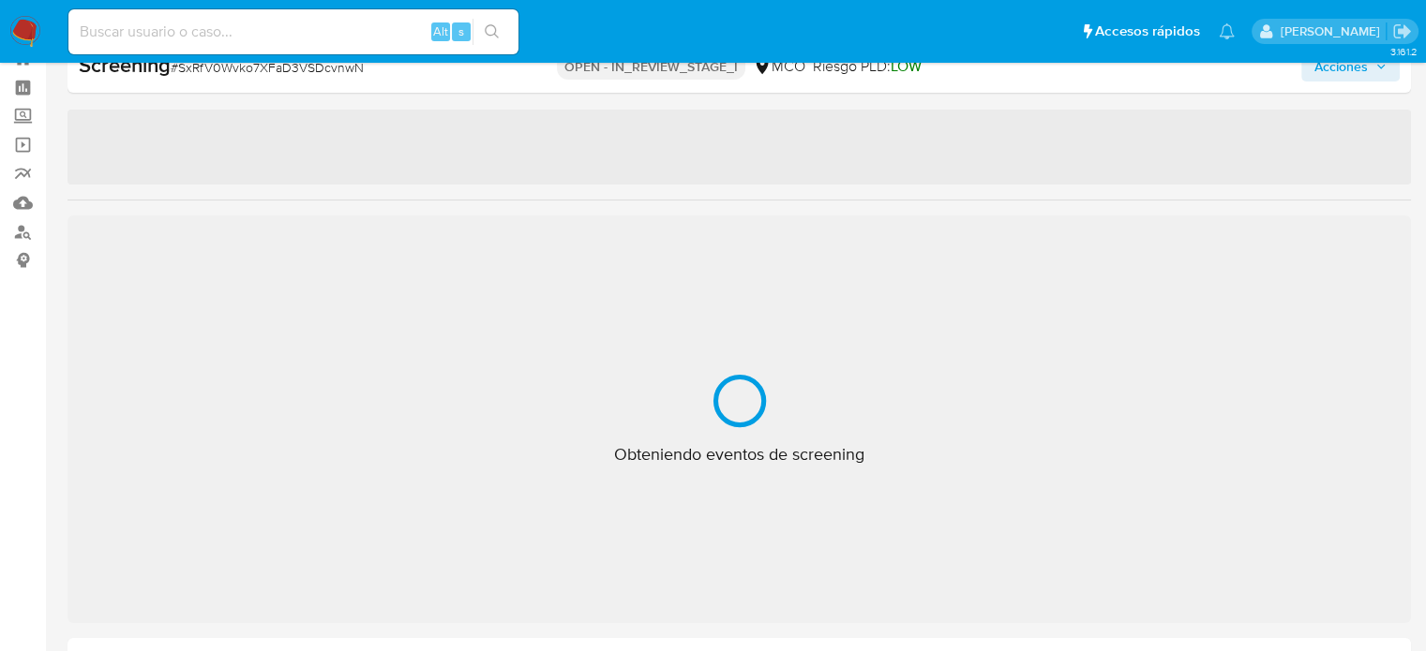
select select "10"
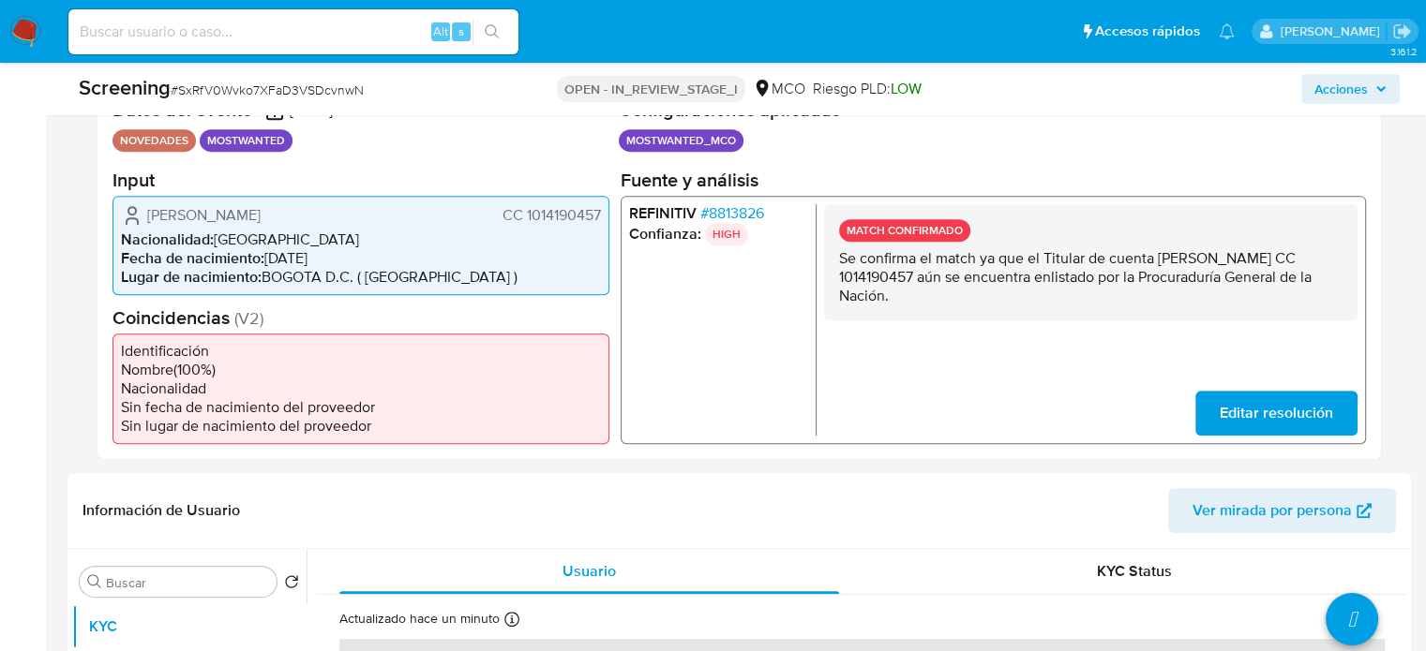
scroll to position [442, 0]
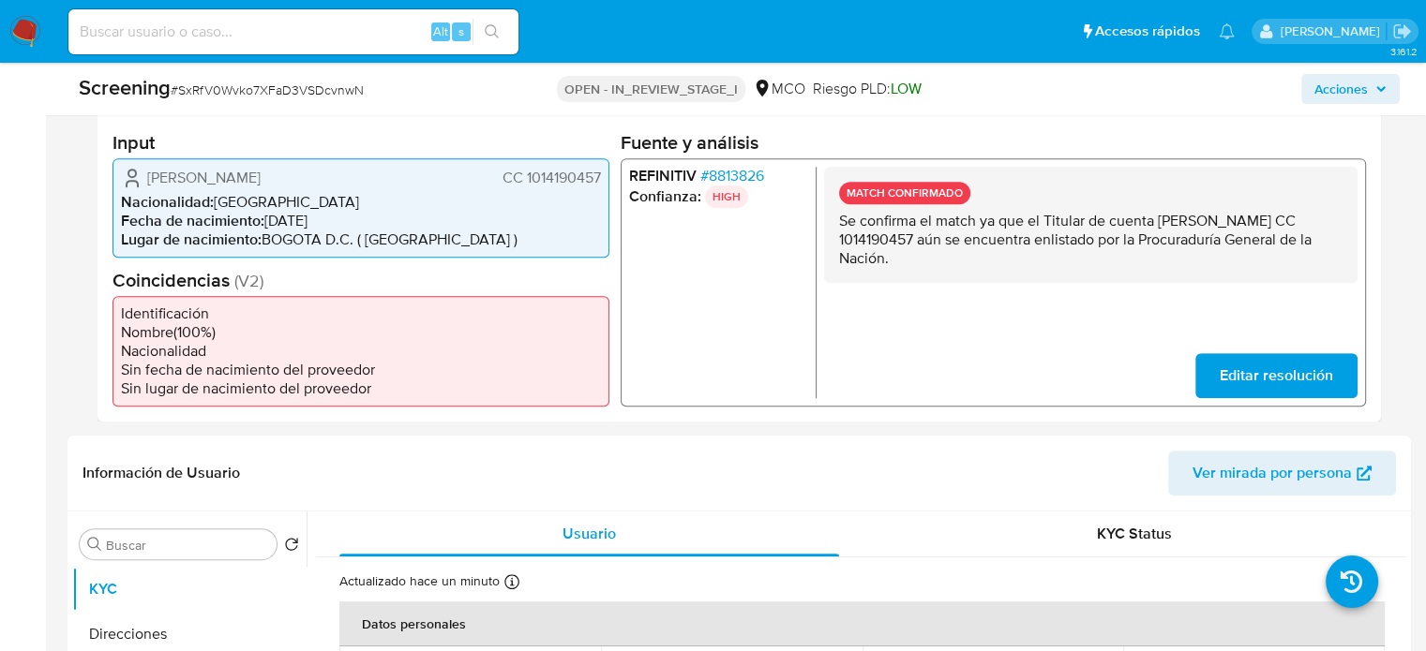
drag, startPoint x: 1159, startPoint y: 218, endPoint x: 1007, endPoint y: 243, distance: 154.7
click at [1007, 243] on p "Se confirma el match ya que el Titular de cuenta [PERSON_NAME] CC 1014190457 aú…" at bounding box center [1090, 239] width 503 height 56
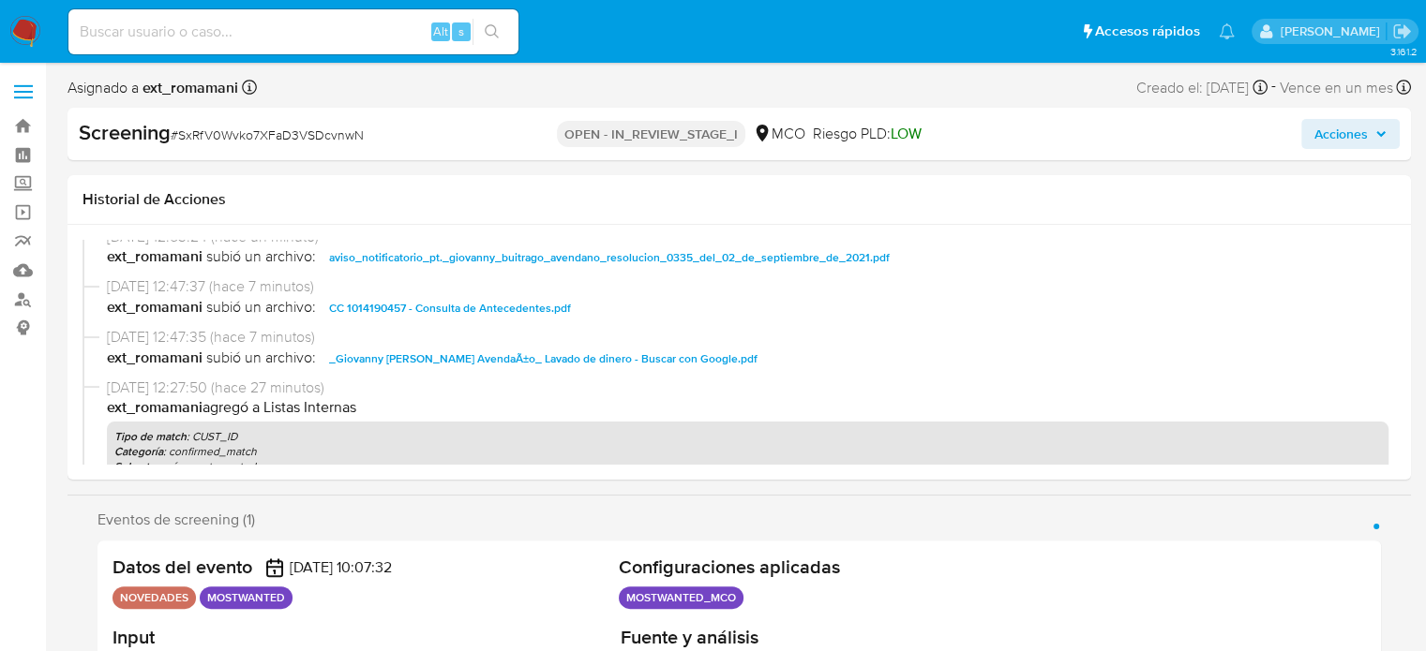
scroll to position [94, 0]
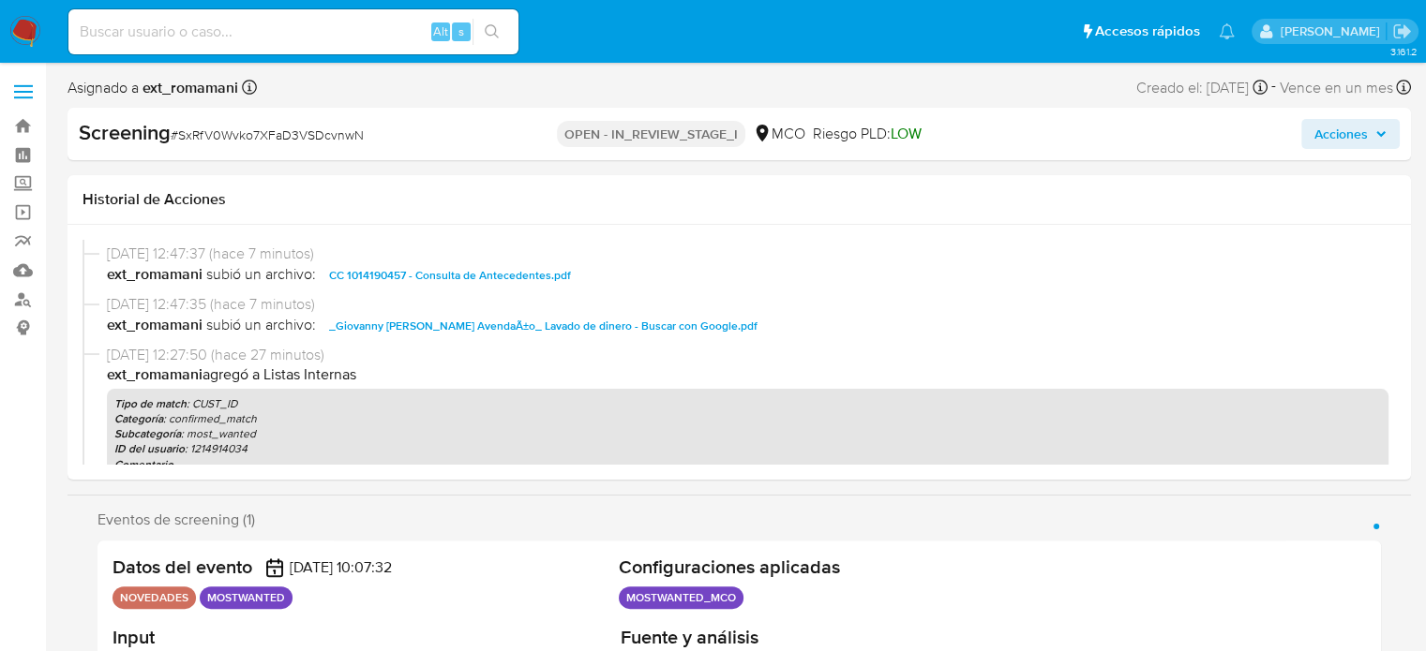
click at [1308, 134] on button "Acciones" at bounding box center [1350, 134] width 98 height 30
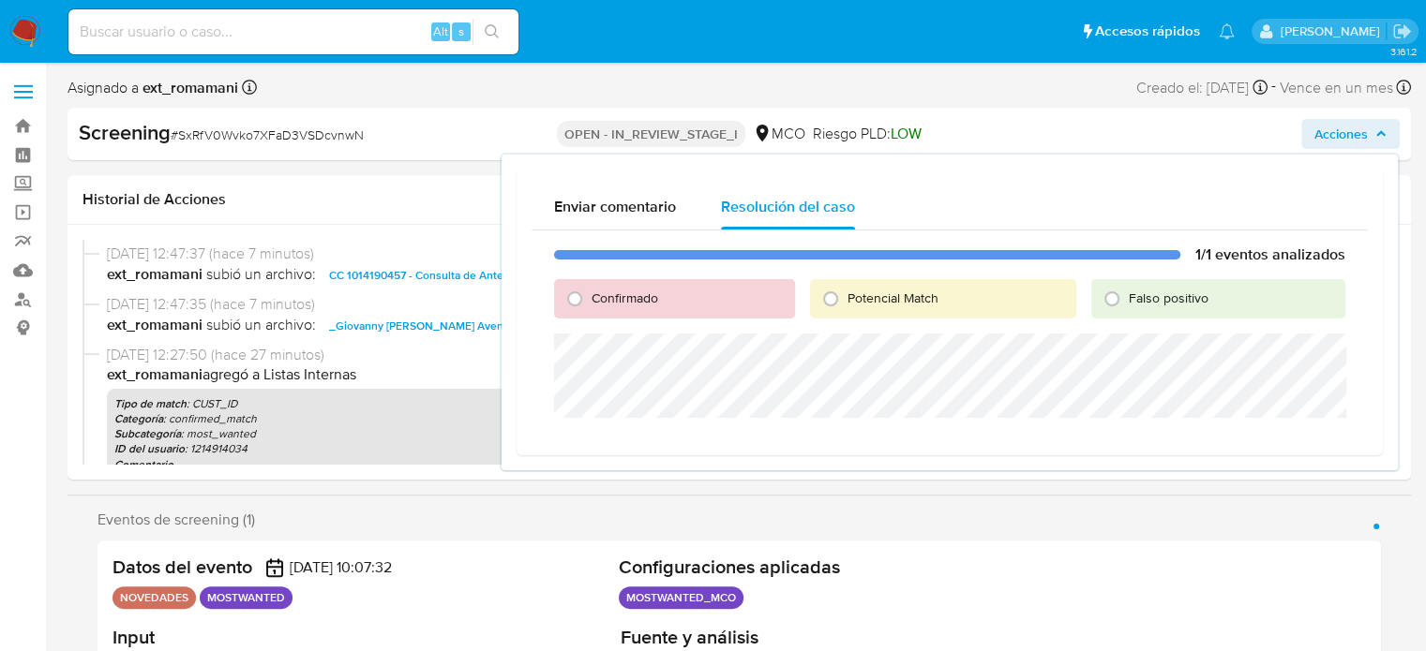
click at [859, 303] on span "Potencial Match" at bounding box center [892, 298] width 91 height 19
click at [845, 303] on input "Potencial Match" at bounding box center [830, 299] width 30 height 30
radio input "true"
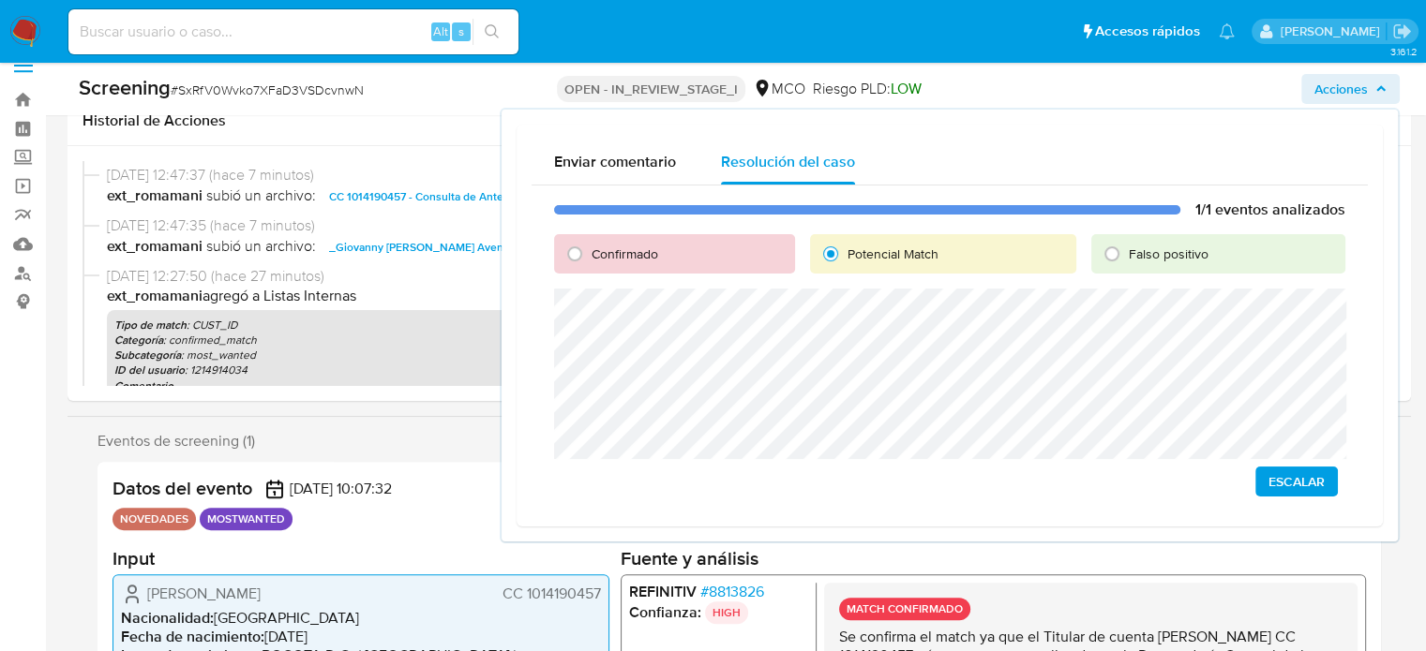
scroll to position [0, 0]
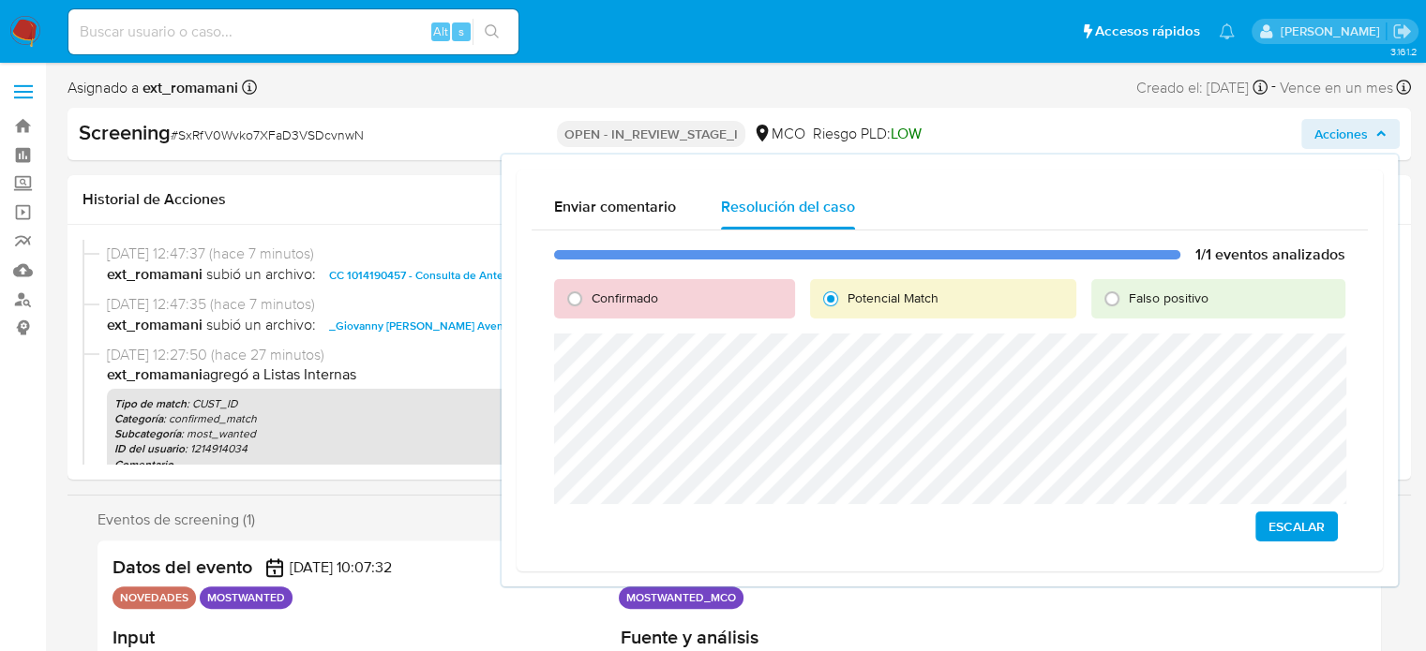
click at [1268, 520] on span "Escalar" at bounding box center [1296, 527] width 56 height 26
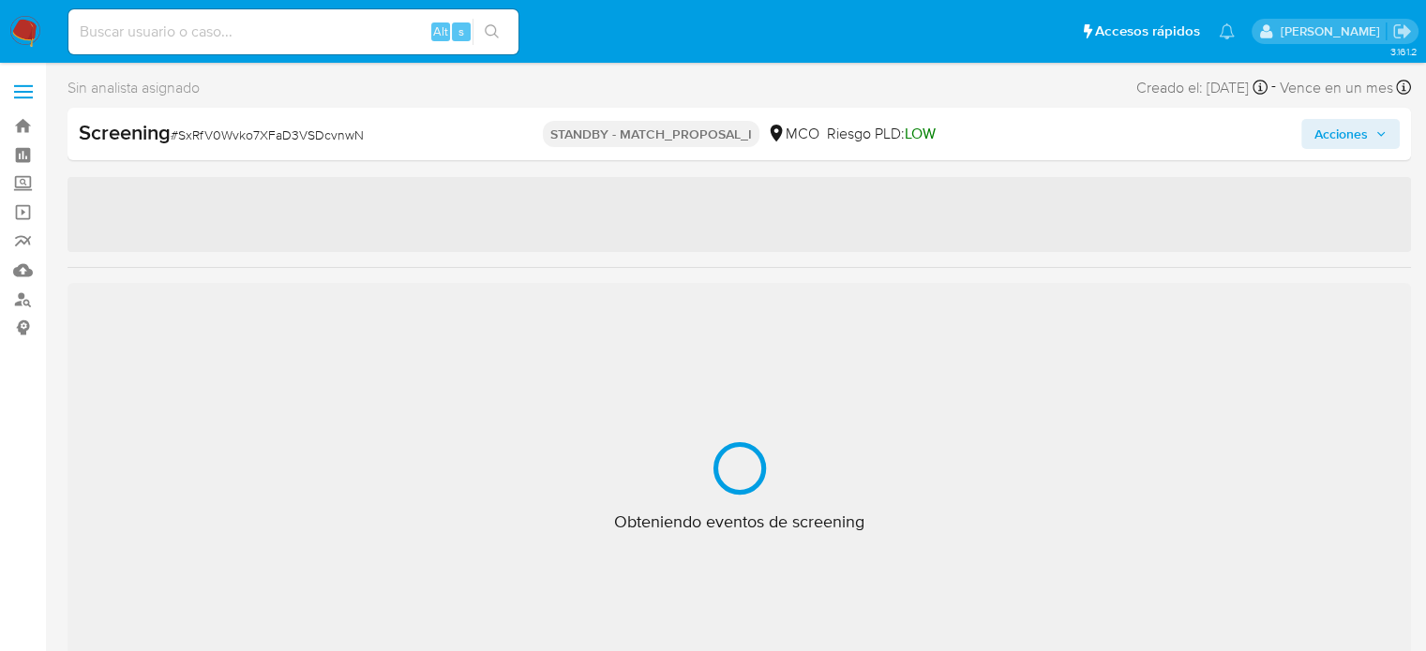
select select "10"
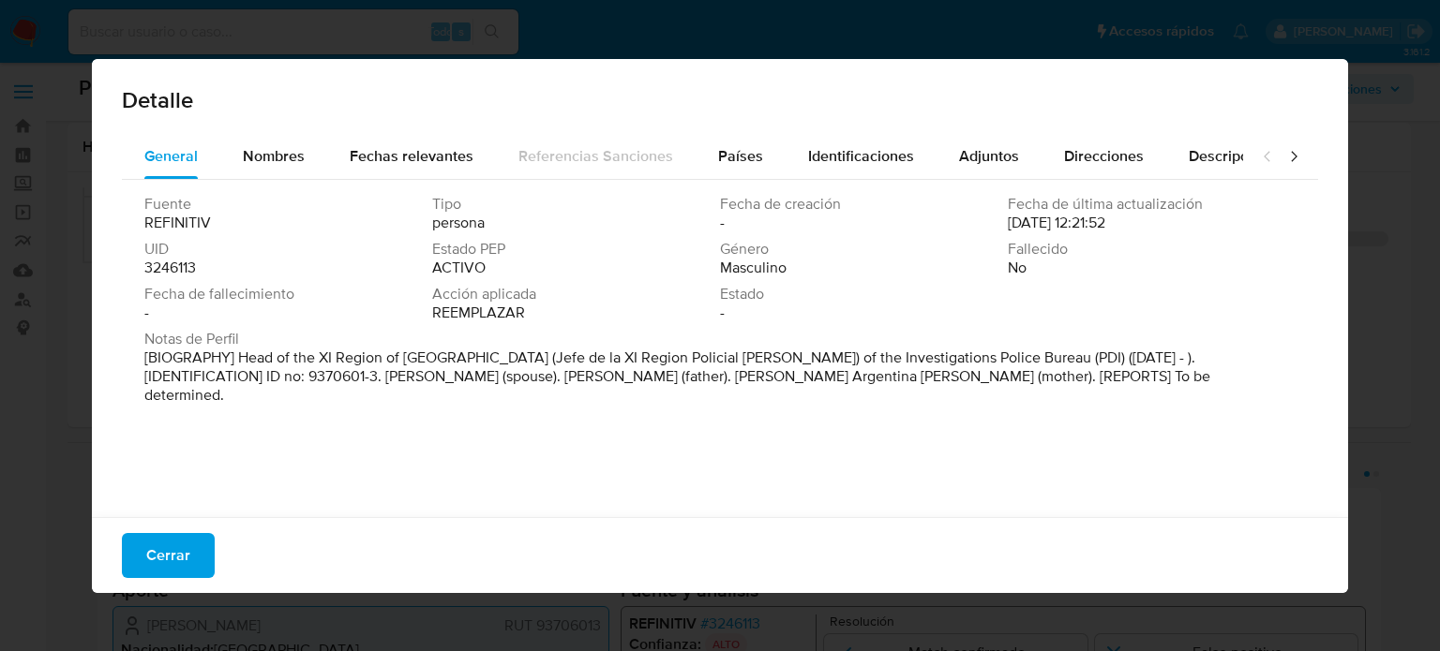
select select "10"
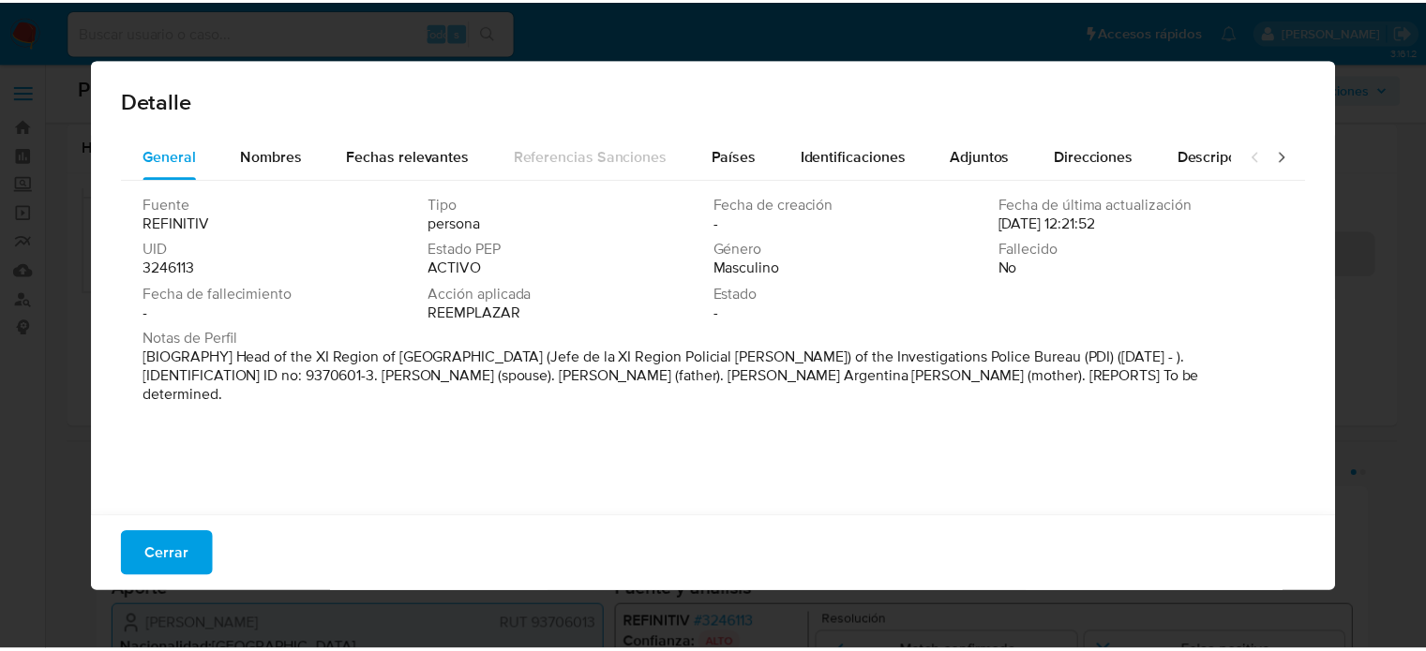
scroll to position [375, 0]
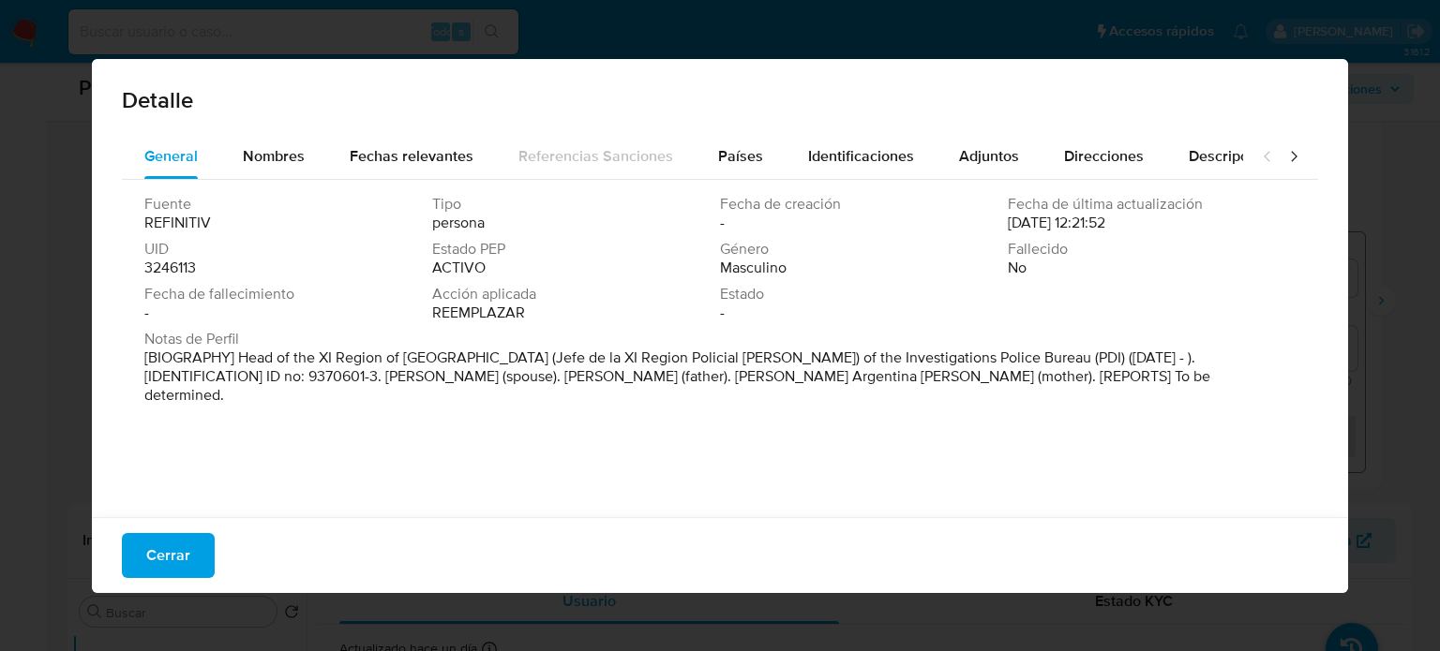
click at [183, 558] on font "Cerrar" at bounding box center [168, 555] width 44 height 45
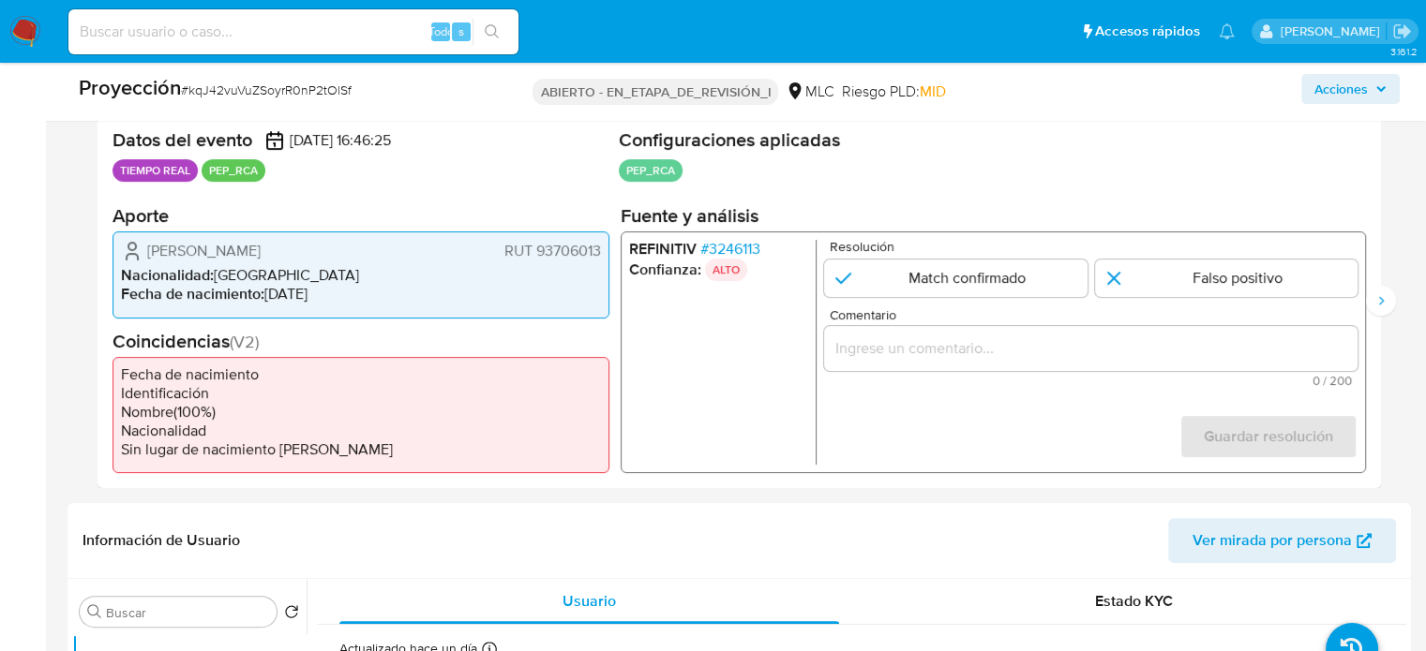
click at [27, 34] on img at bounding box center [25, 32] width 32 height 32
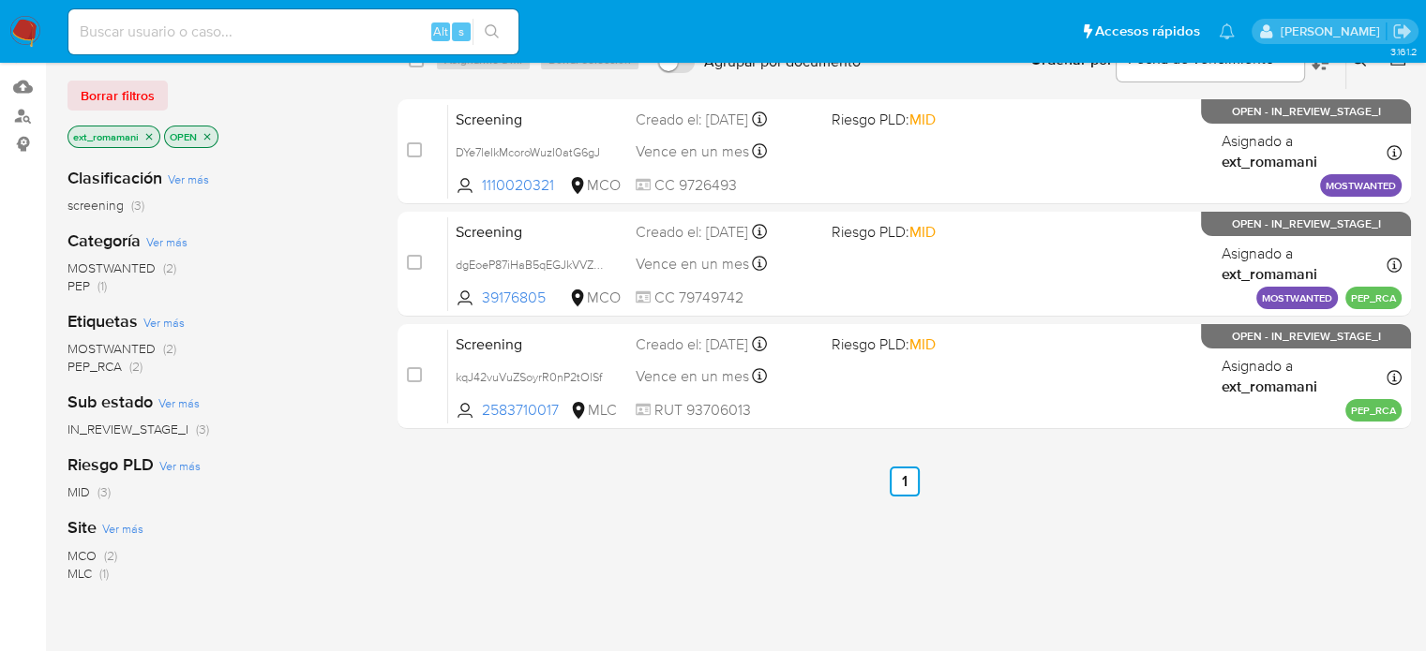
scroll to position [187, 0]
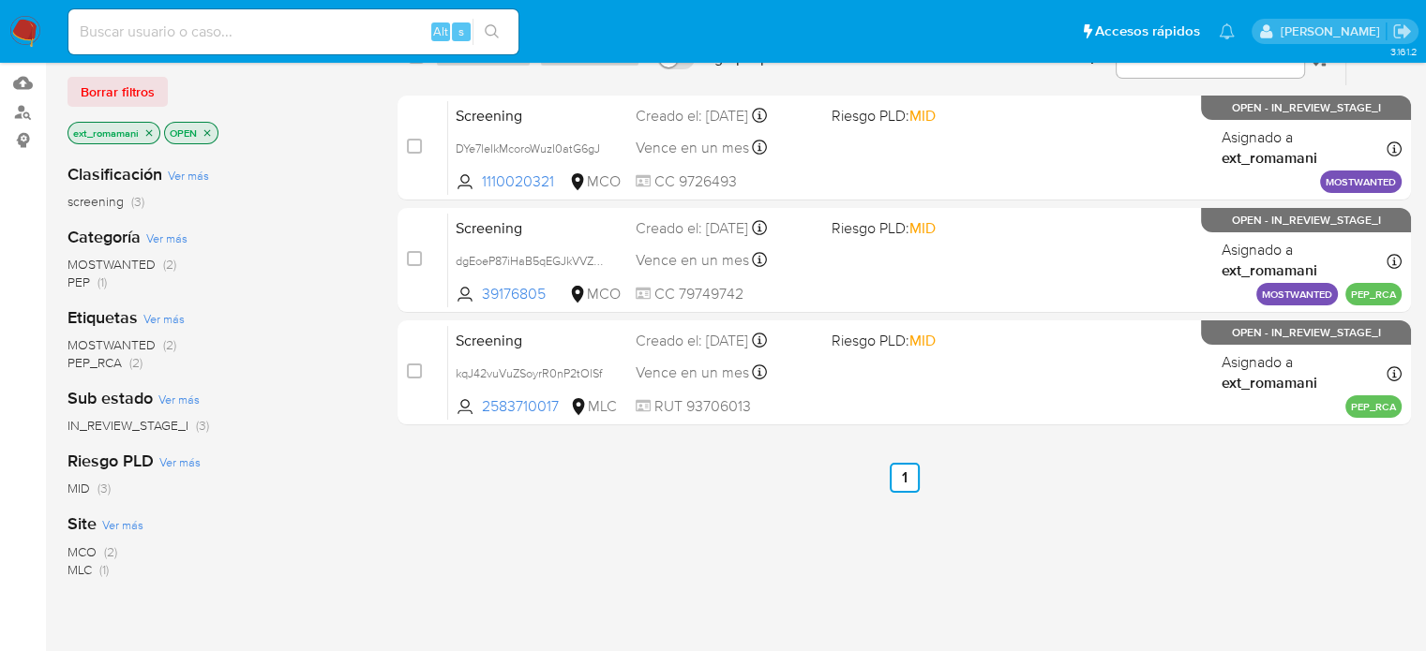
click at [163, 344] on span "(2)" at bounding box center [169, 345] width 13 height 19
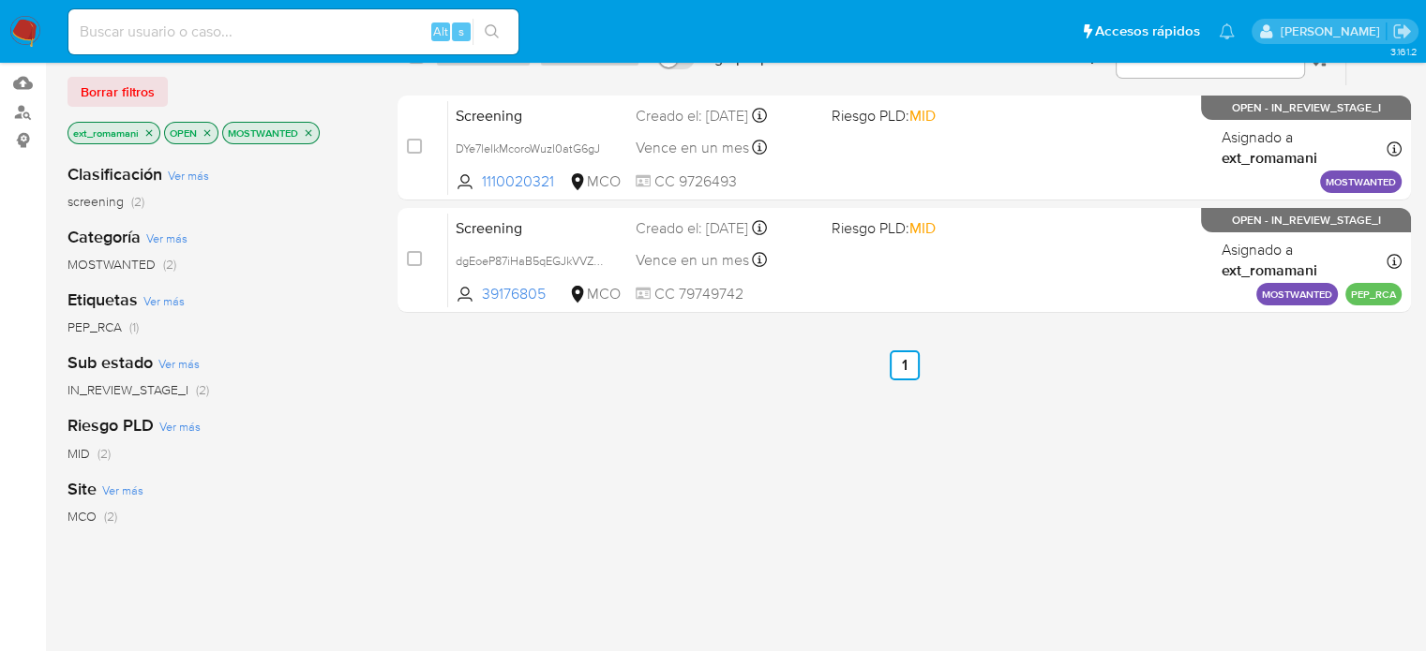
click at [149, 132] on icon "close-filter" at bounding box center [148, 132] width 11 height 11
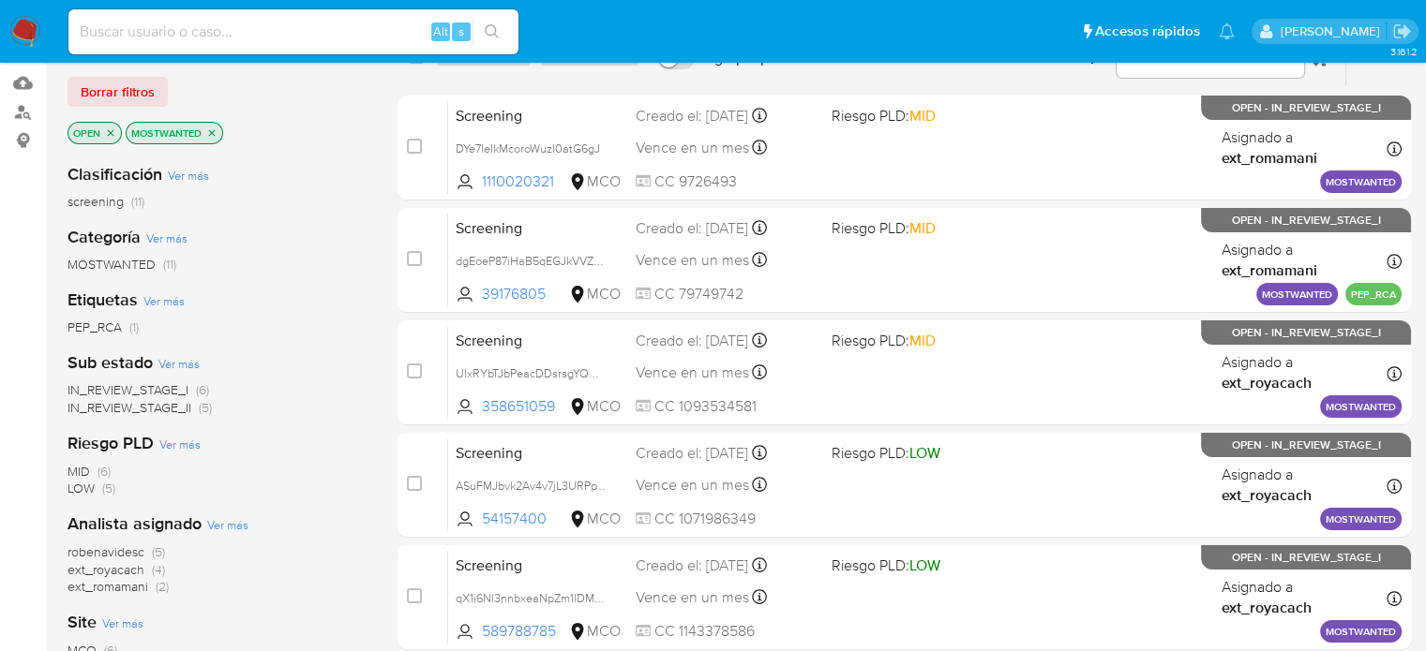
click at [129, 573] on span "ext_royacach" at bounding box center [105, 570] width 77 height 19
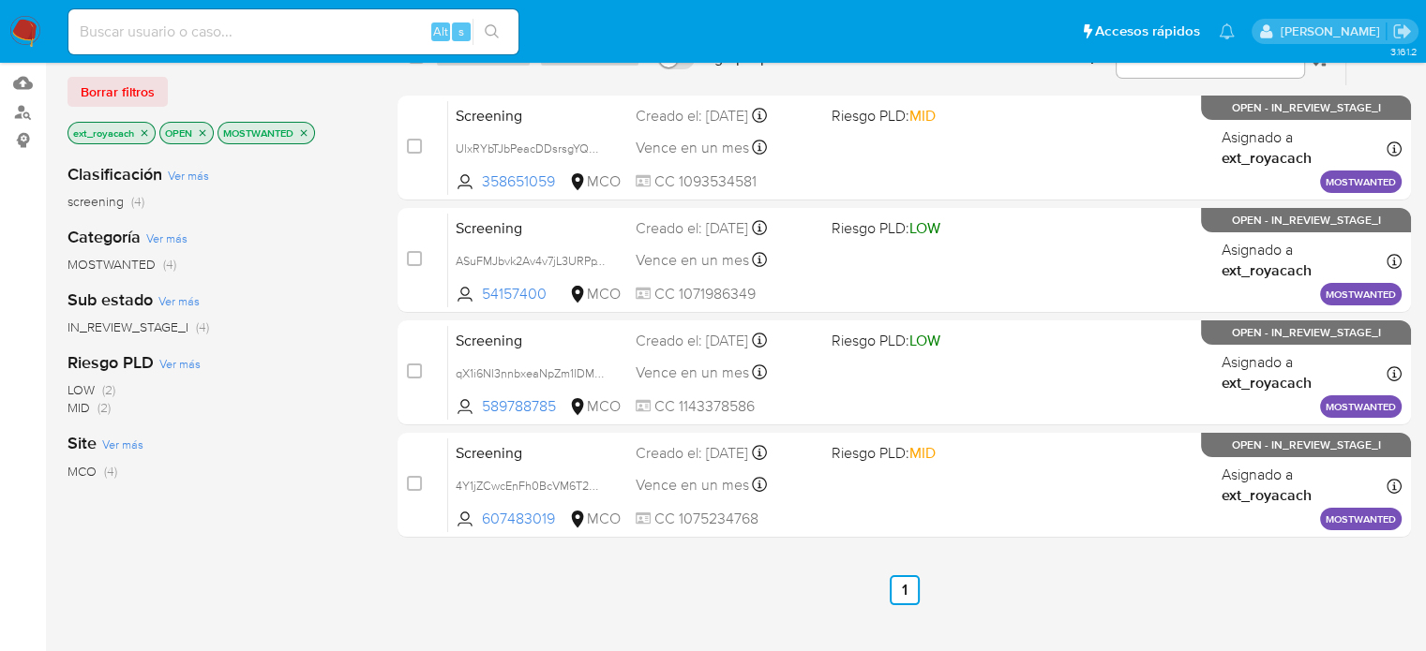
click at [299, 134] on icon "close-filter" at bounding box center [303, 132] width 11 height 11
click at [30, 33] on img at bounding box center [25, 32] width 32 height 32
